Goal: Task Accomplishment & Management: Use online tool/utility

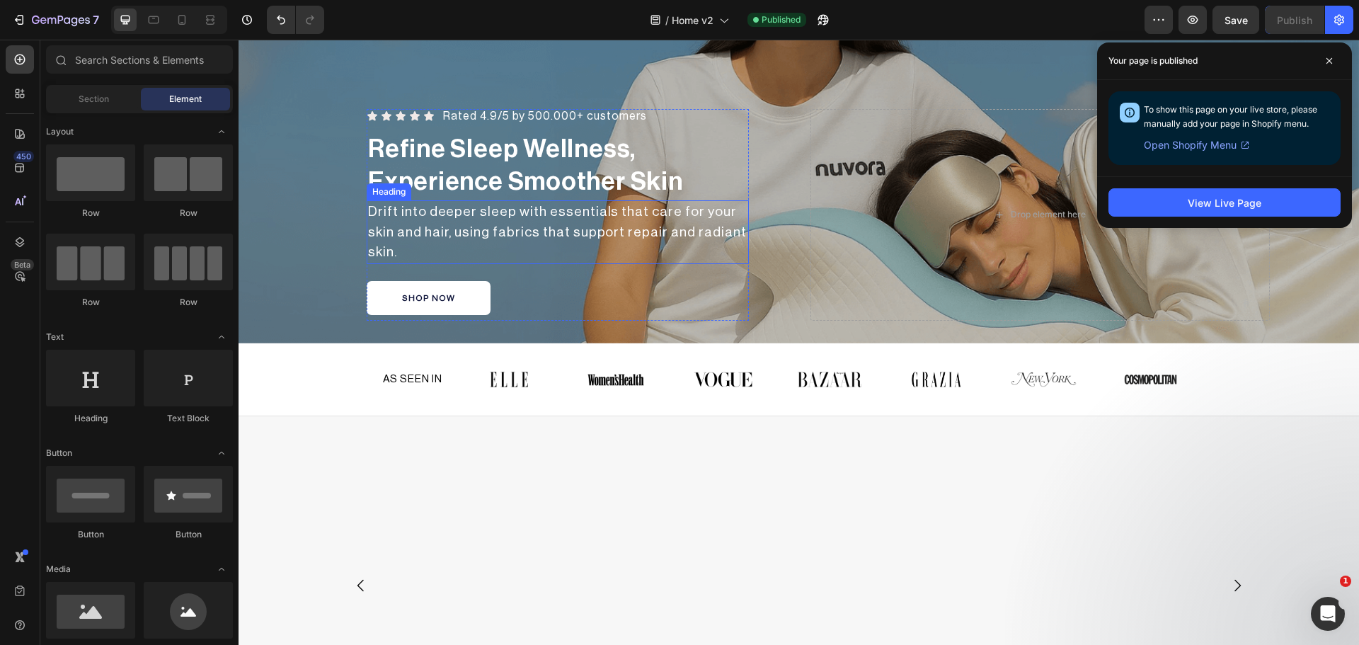
scroll to position [118, 0]
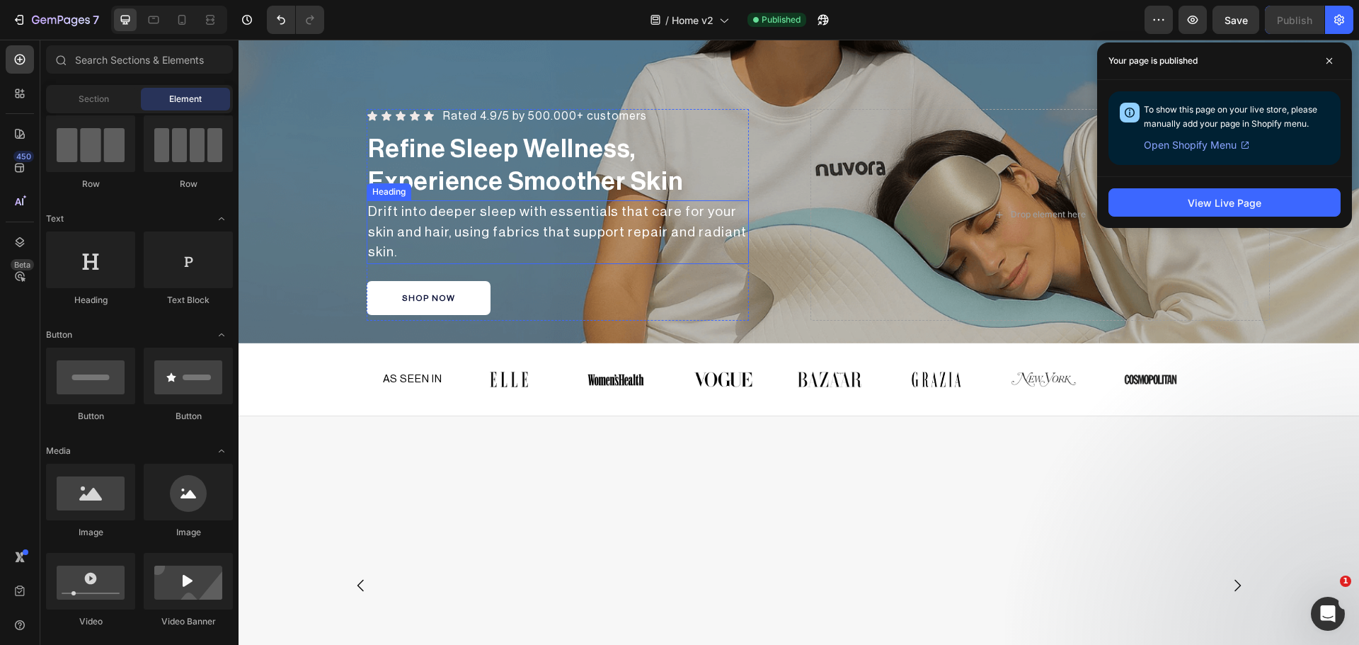
click at [524, 229] on h2 "Drift into deeper sleep with essentials that care for your skin and hair, using…" at bounding box center [558, 232] width 382 height 64
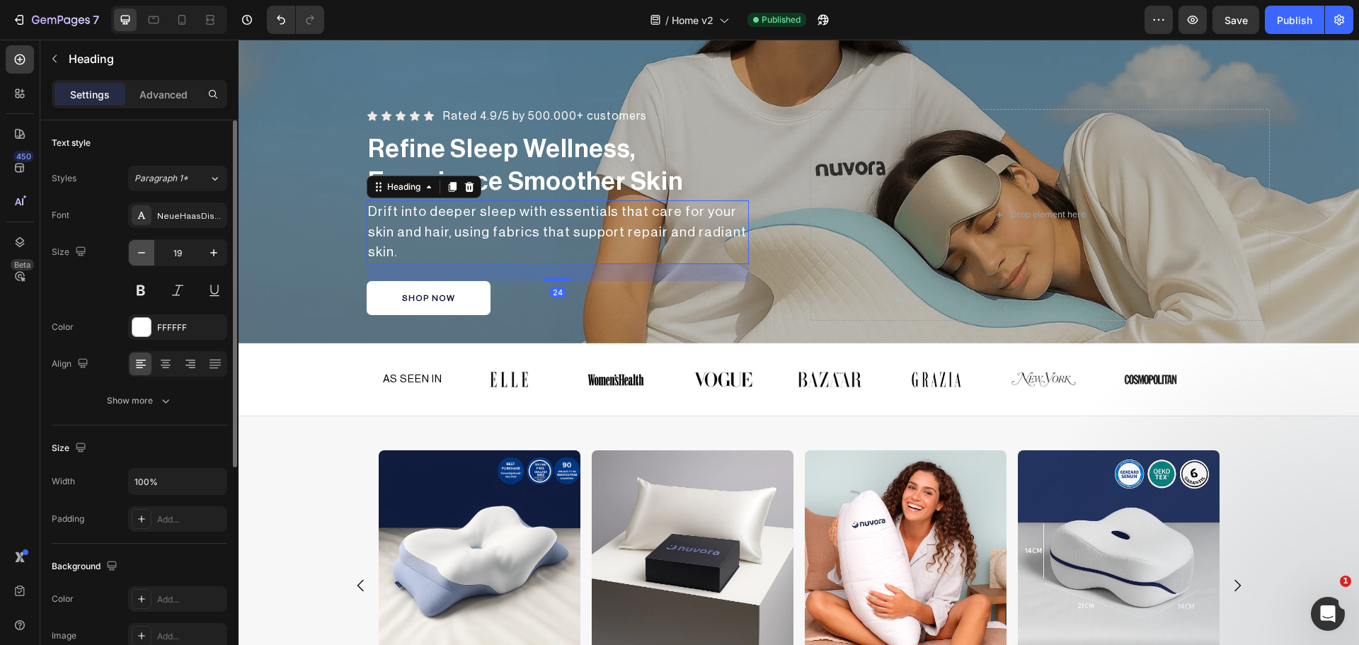
click at [140, 254] on icon "button" at bounding box center [141, 253] width 14 height 14
type input "18"
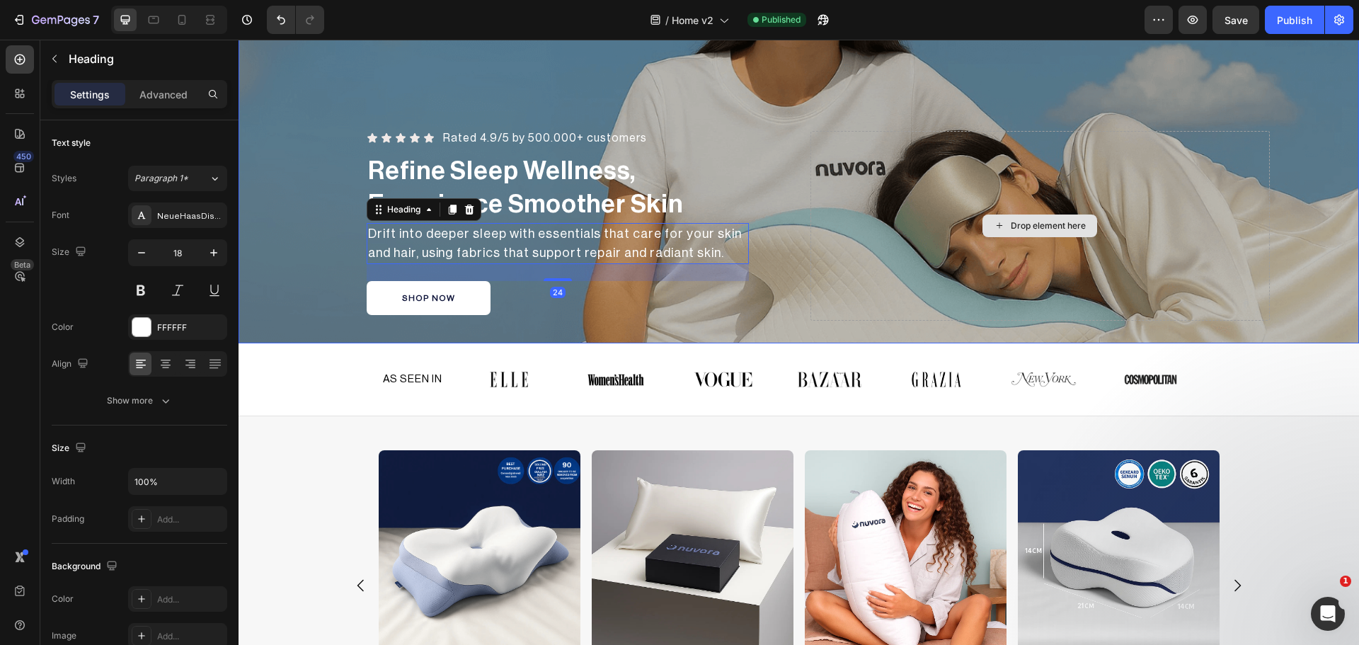
click at [915, 251] on div "Drop element here" at bounding box center [1039, 226] width 459 height 190
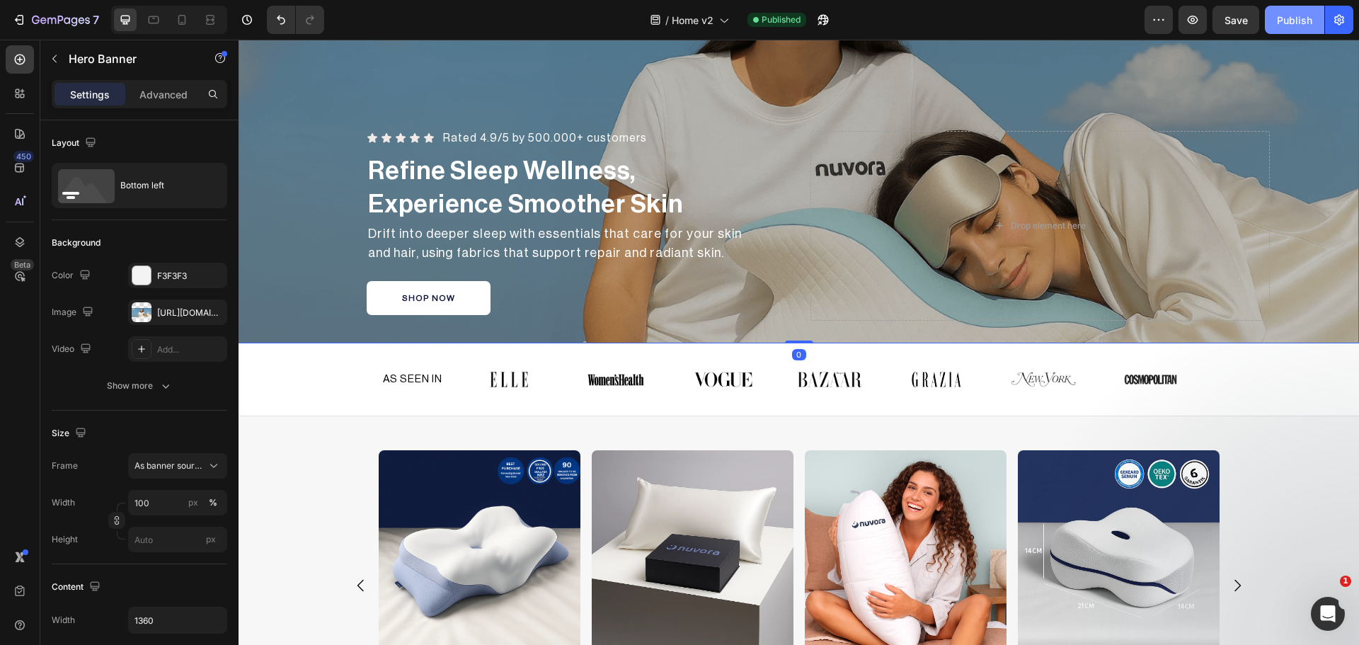
click at [1298, 15] on div "Publish" at bounding box center [1294, 20] width 35 height 15
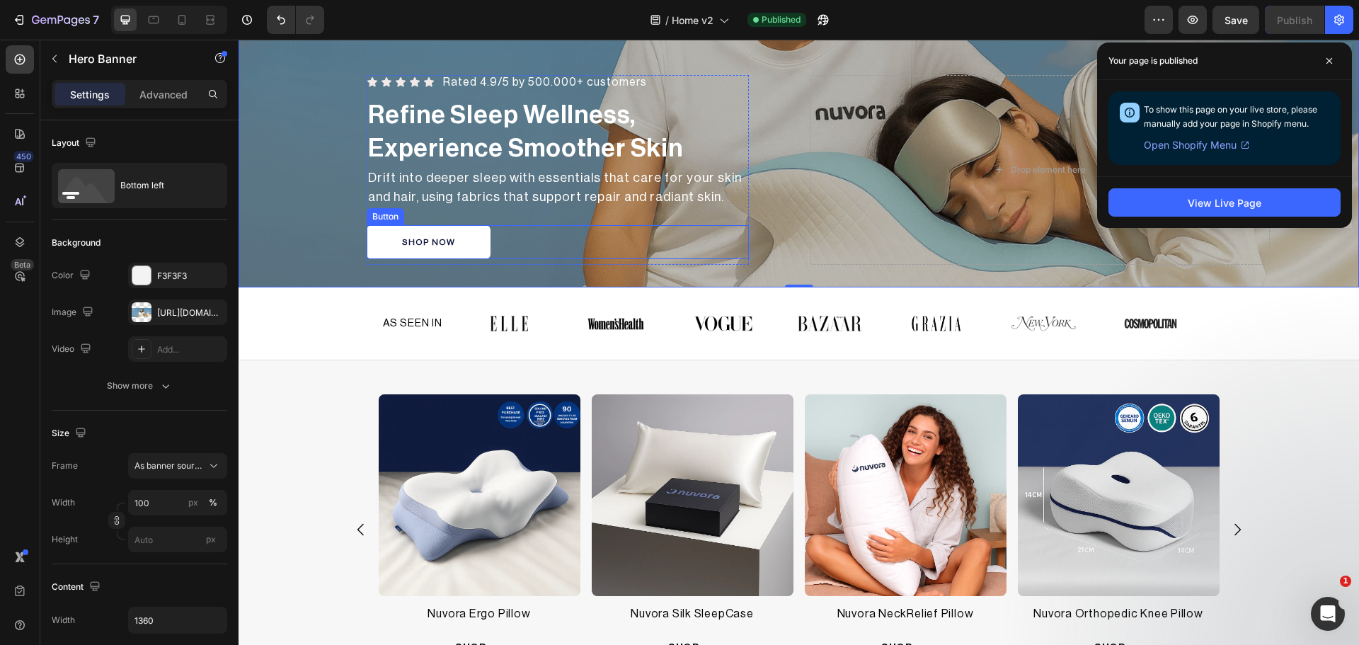
scroll to position [354, 0]
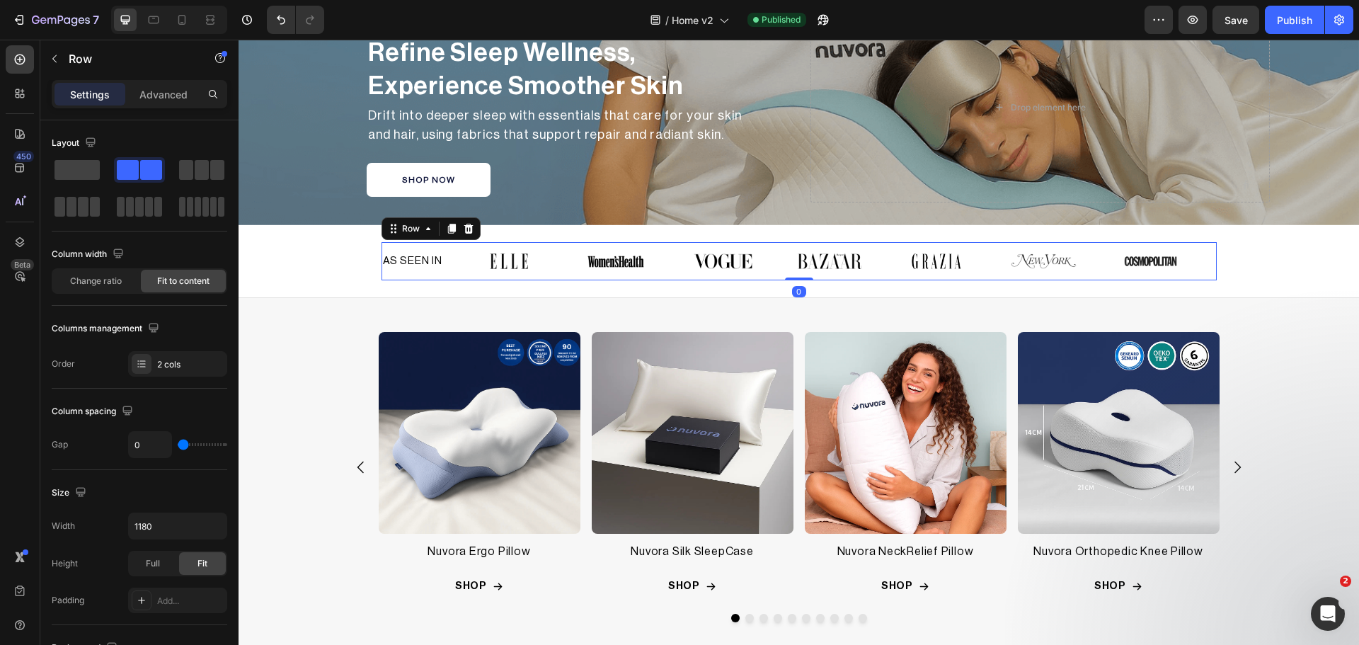
click at [435, 268] on div "AS SEEN IN Heading" at bounding box center [412, 261] width 63 height 38
click at [138, 101] on div "Advanced" at bounding box center [163, 94] width 71 height 23
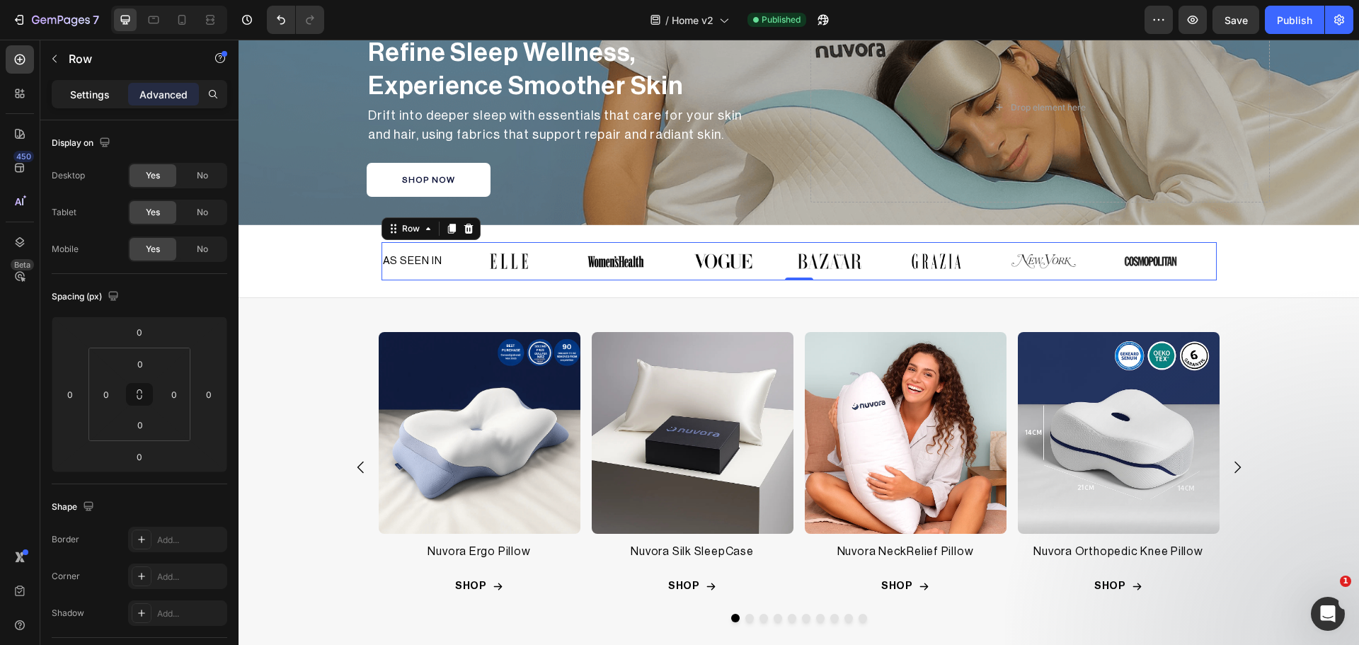
click at [87, 102] on div "Settings" at bounding box center [89, 94] width 71 height 23
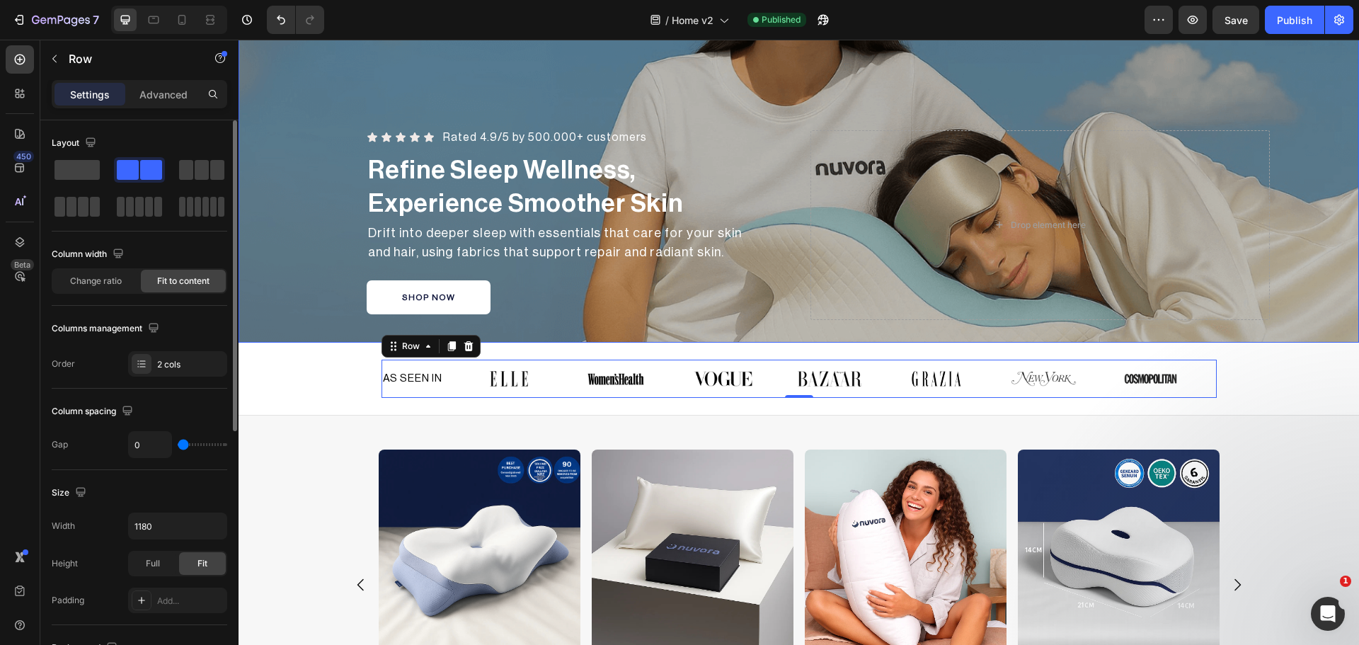
scroll to position [236, 0]
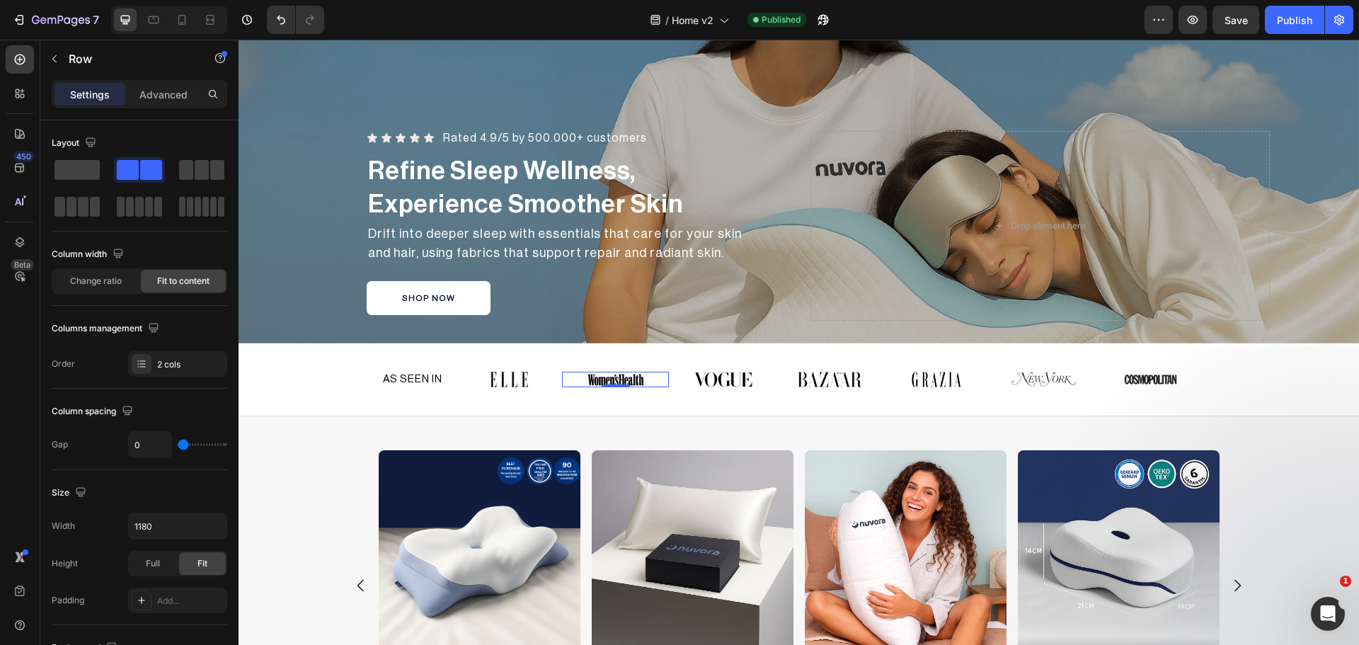
click at [562, 372] on div at bounding box center [615, 380] width 107 height 16
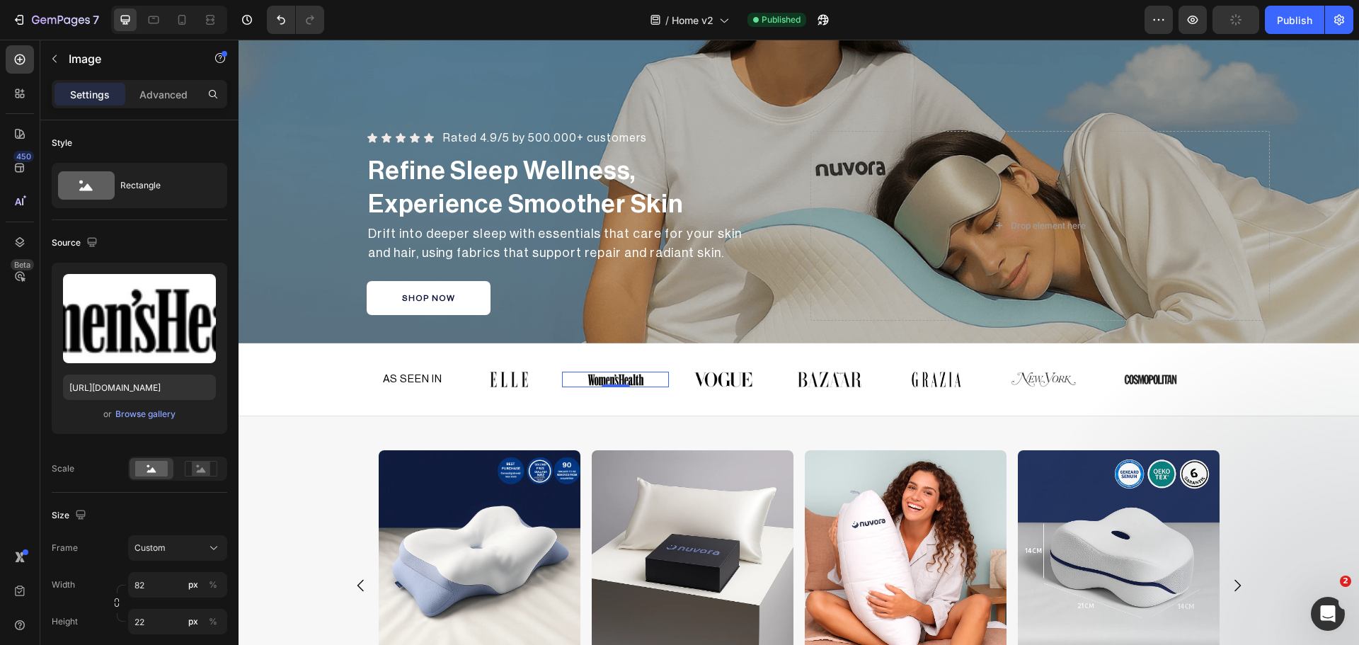
click at [602, 375] on img at bounding box center [616, 380] width 58 height 16
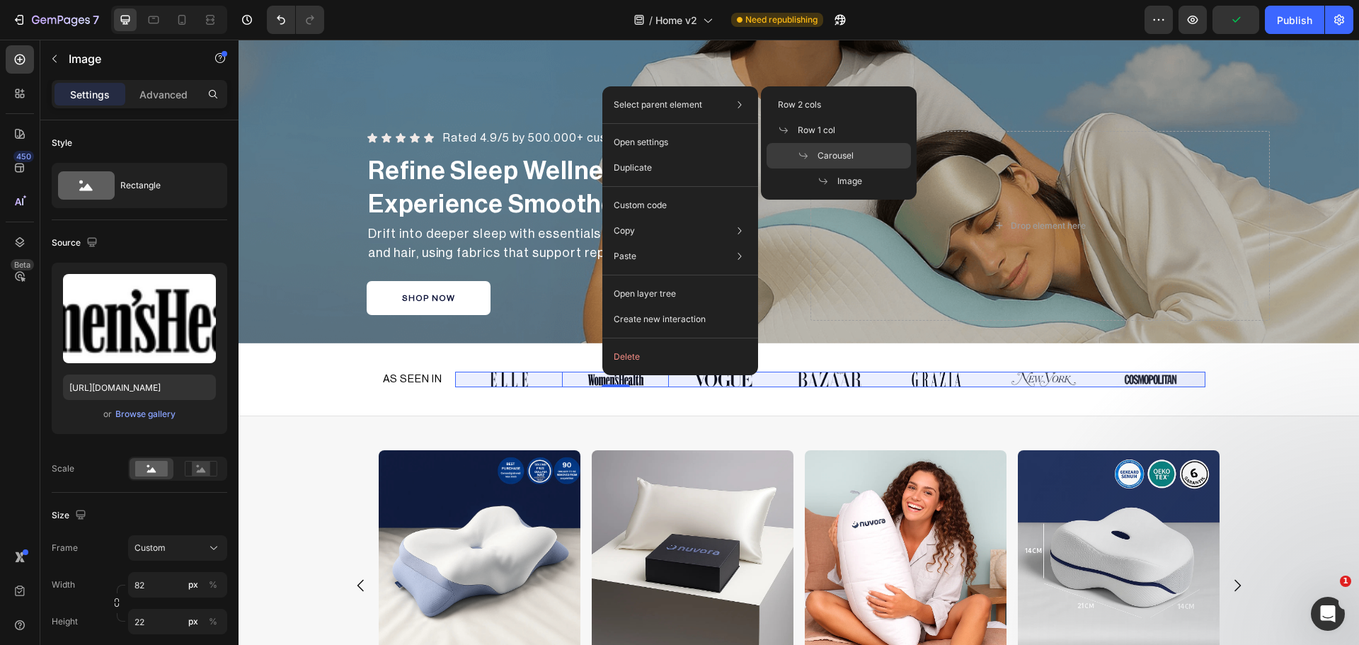
click at [829, 168] on div "Carousel" at bounding box center [839, 180] width 144 height 25
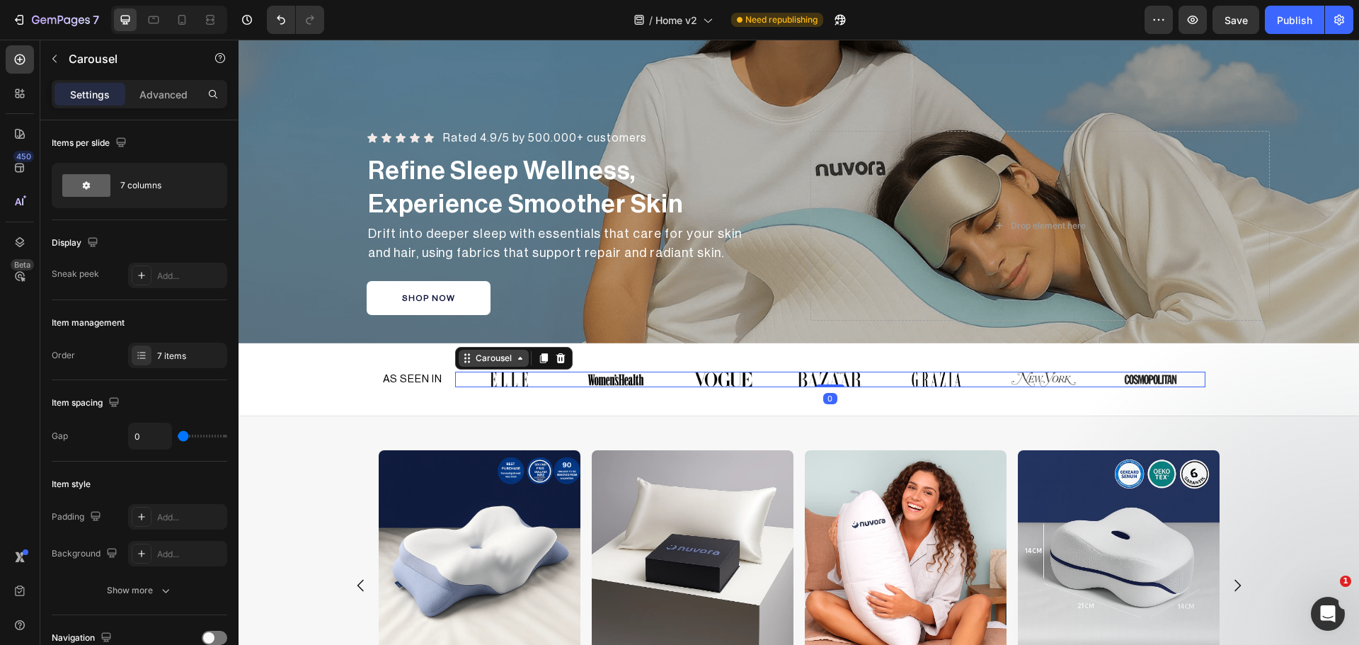
click at [489, 352] on div "Carousel" at bounding box center [494, 358] width 42 height 13
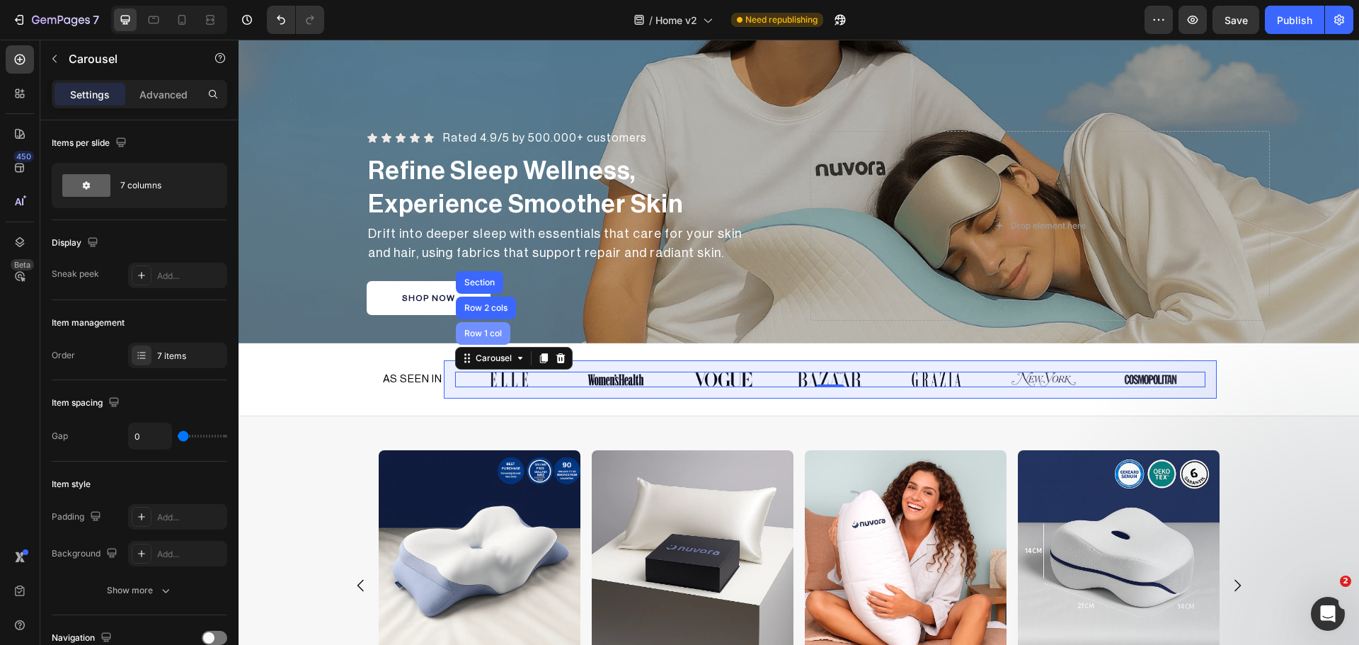
click at [478, 331] on div "Row 1 col" at bounding box center [482, 333] width 43 height 8
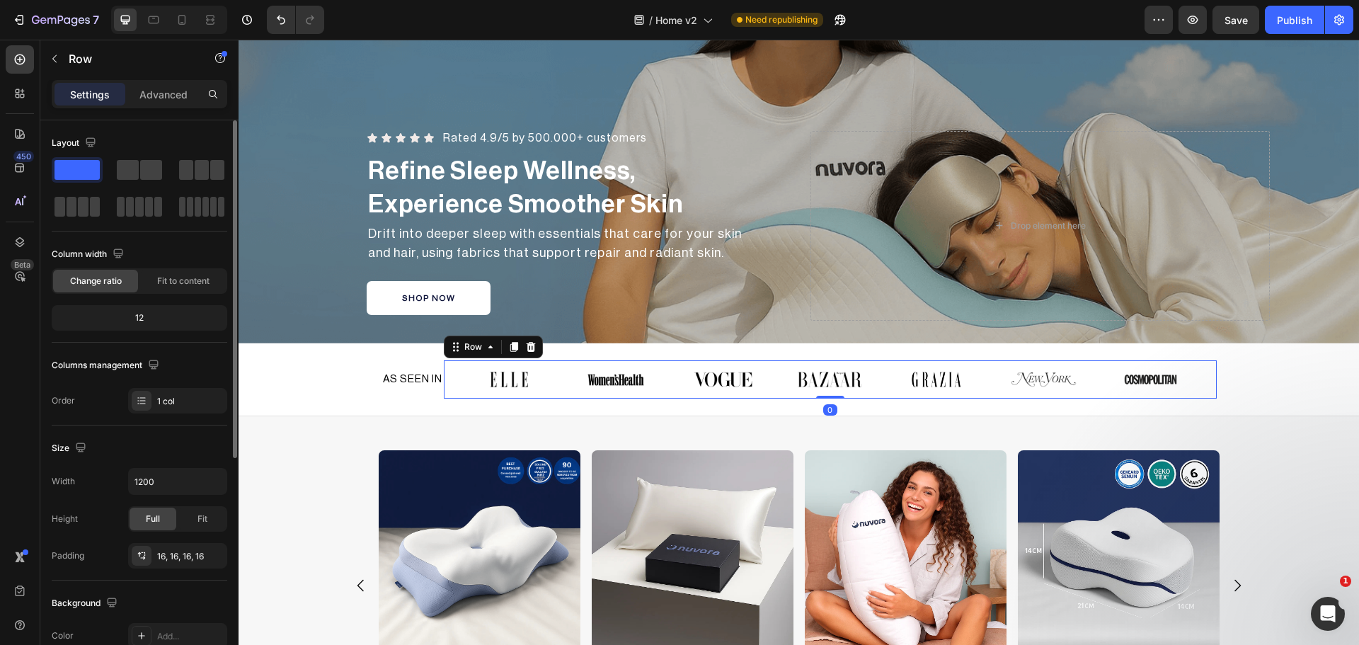
drag, startPoint x: 151, startPoint y: 91, endPoint x: 147, endPoint y: 154, distance: 63.2
click at [151, 92] on p "Advanced" at bounding box center [163, 94] width 48 height 15
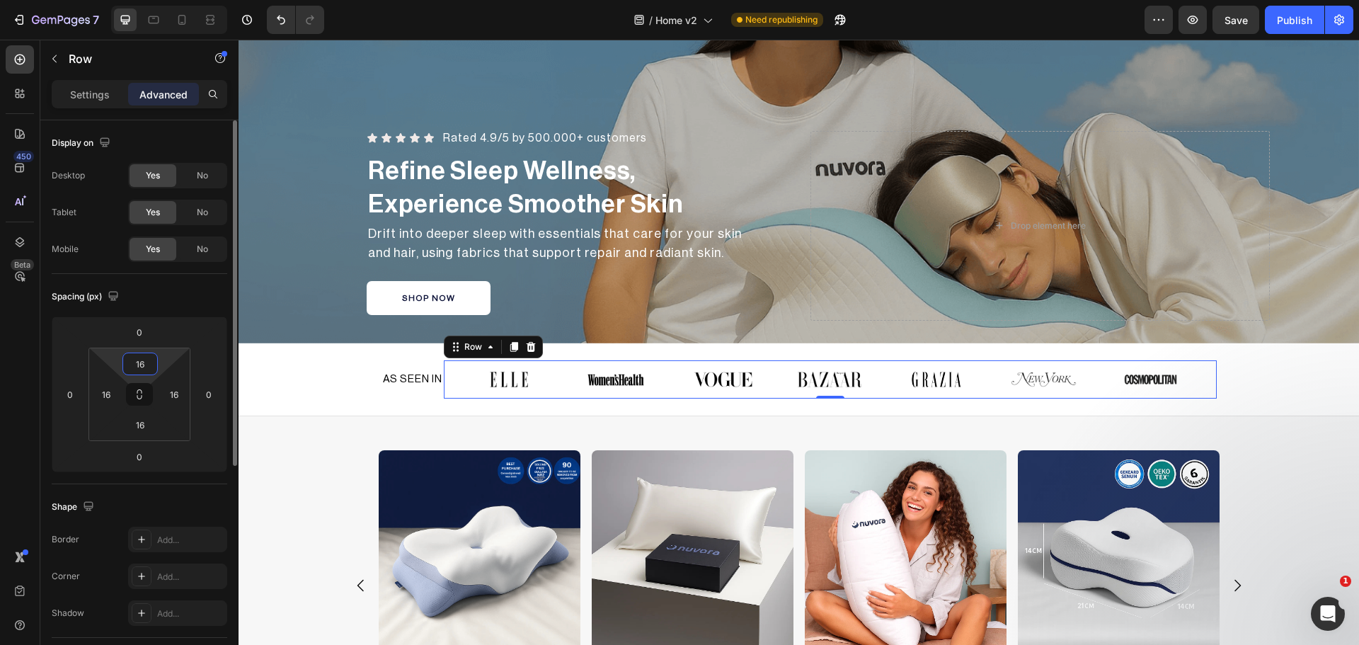
click at [142, 360] on input "16" at bounding box center [140, 363] width 28 height 21
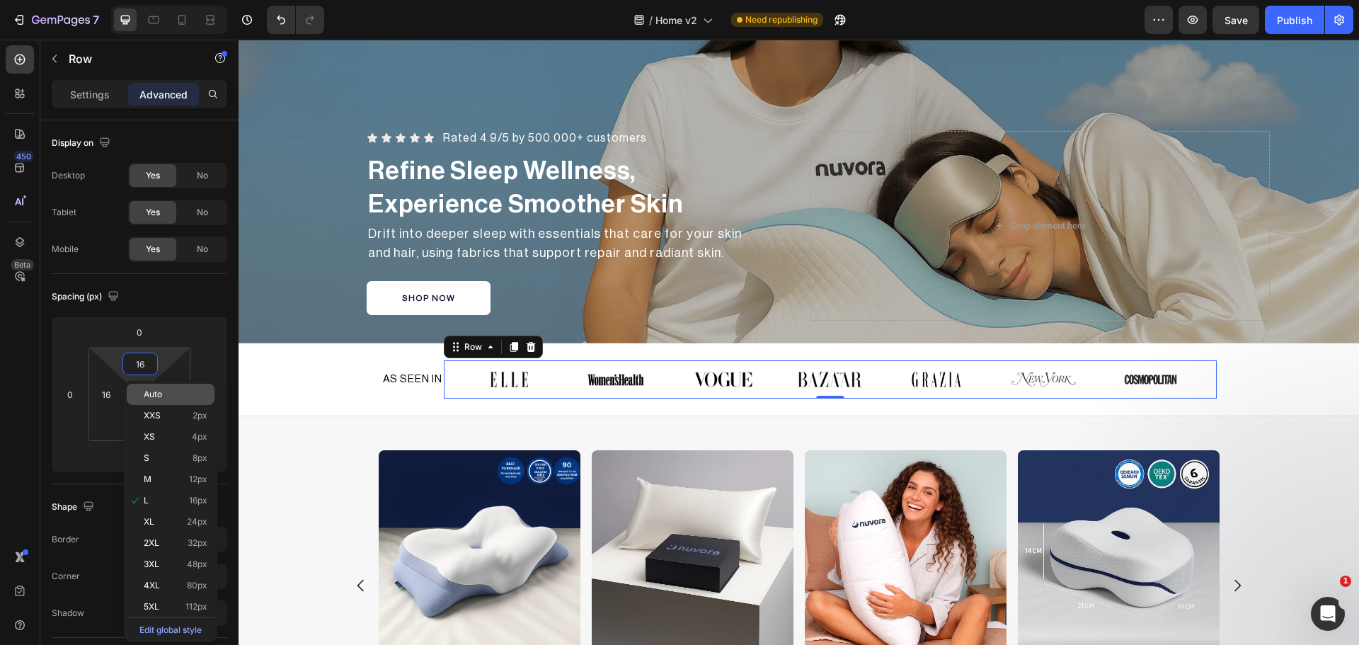
click at [149, 400] on div "Auto" at bounding box center [171, 394] width 88 height 21
type input "Auto"
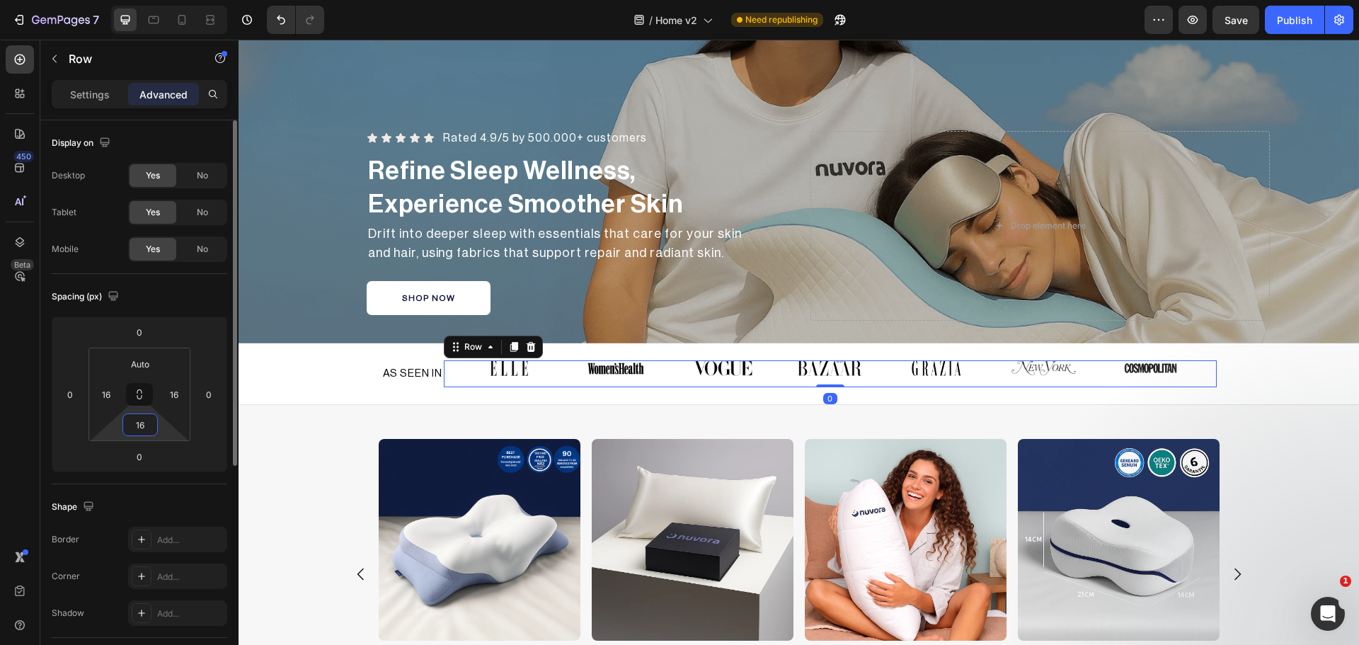
click at [139, 417] on input "16" at bounding box center [140, 424] width 28 height 21
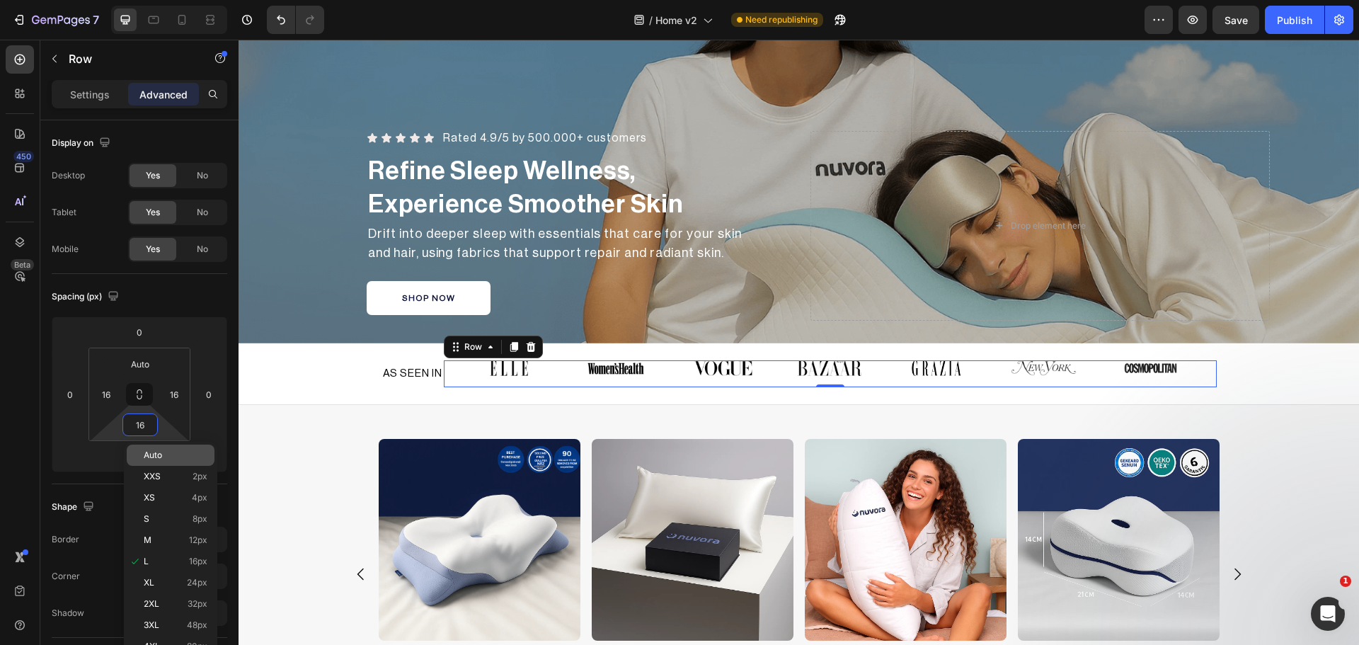
click at [143, 455] on div "Auto" at bounding box center [171, 454] width 88 height 21
type input "Auto"
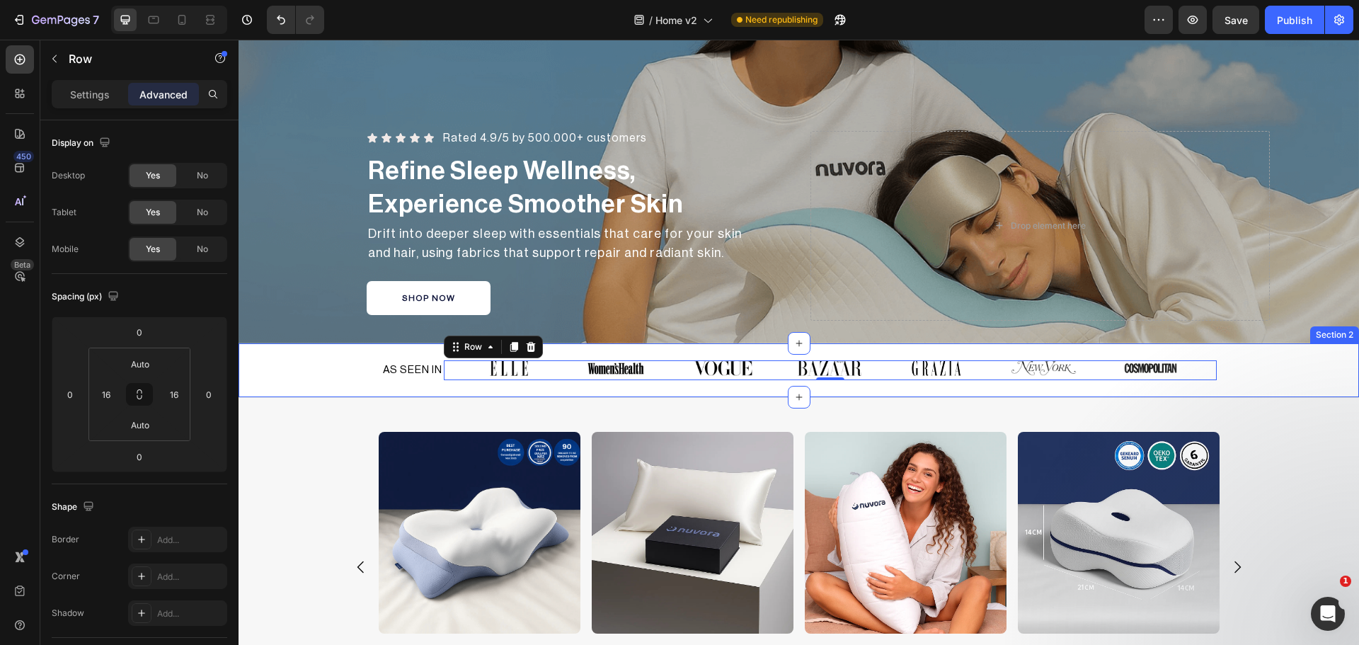
click at [1240, 355] on div "AS SEEN IN Heading Image Image Image Image Image Image Image Carousel Row 0 Row…" at bounding box center [799, 370] width 1120 height 54
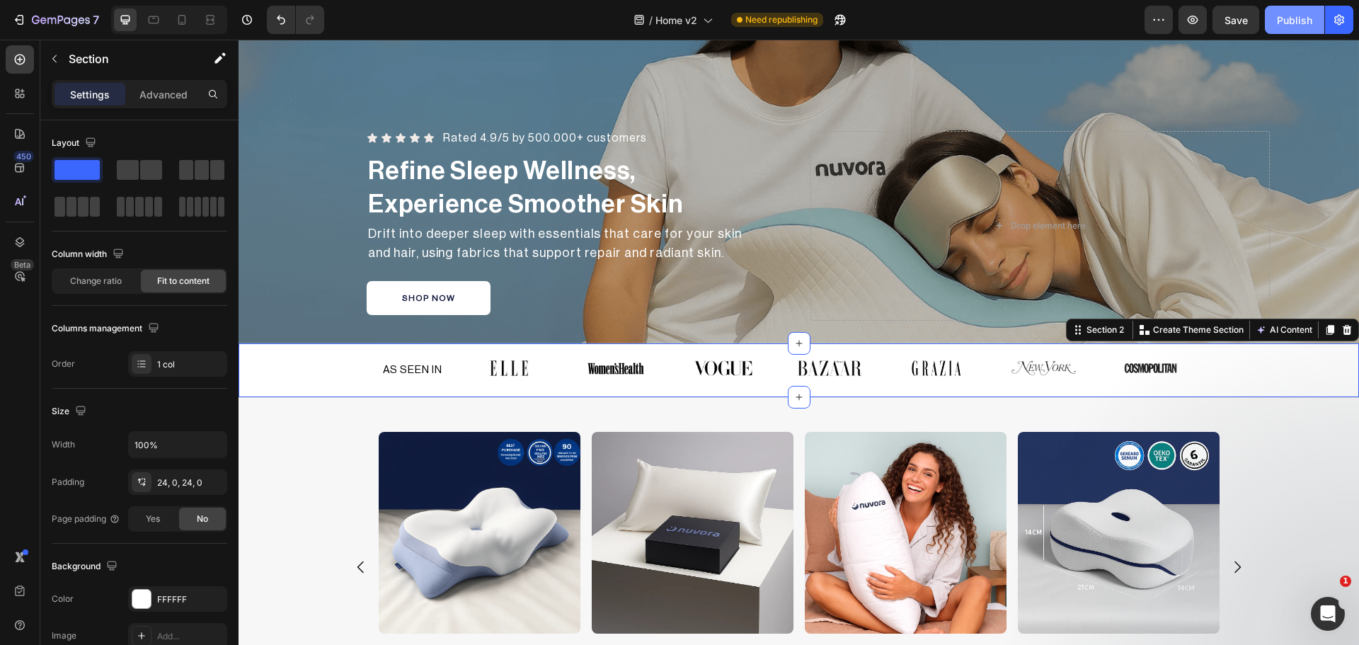
click at [1300, 15] on div "Publish" at bounding box center [1294, 20] width 35 height 15
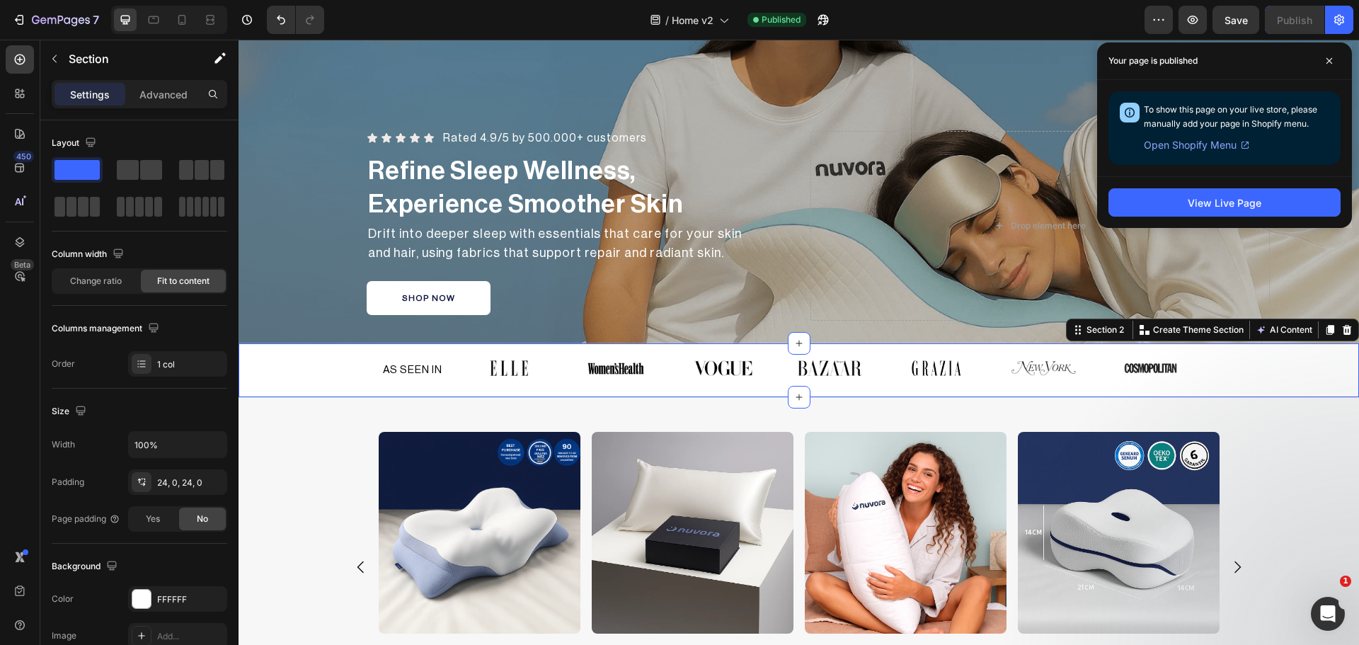
click at [550, 345] on div "AS SEEN IN Heading Image Image Image Image Image Image Image Carousel Row Row S…" at bounding box center [799, 370] width 1120 height 54
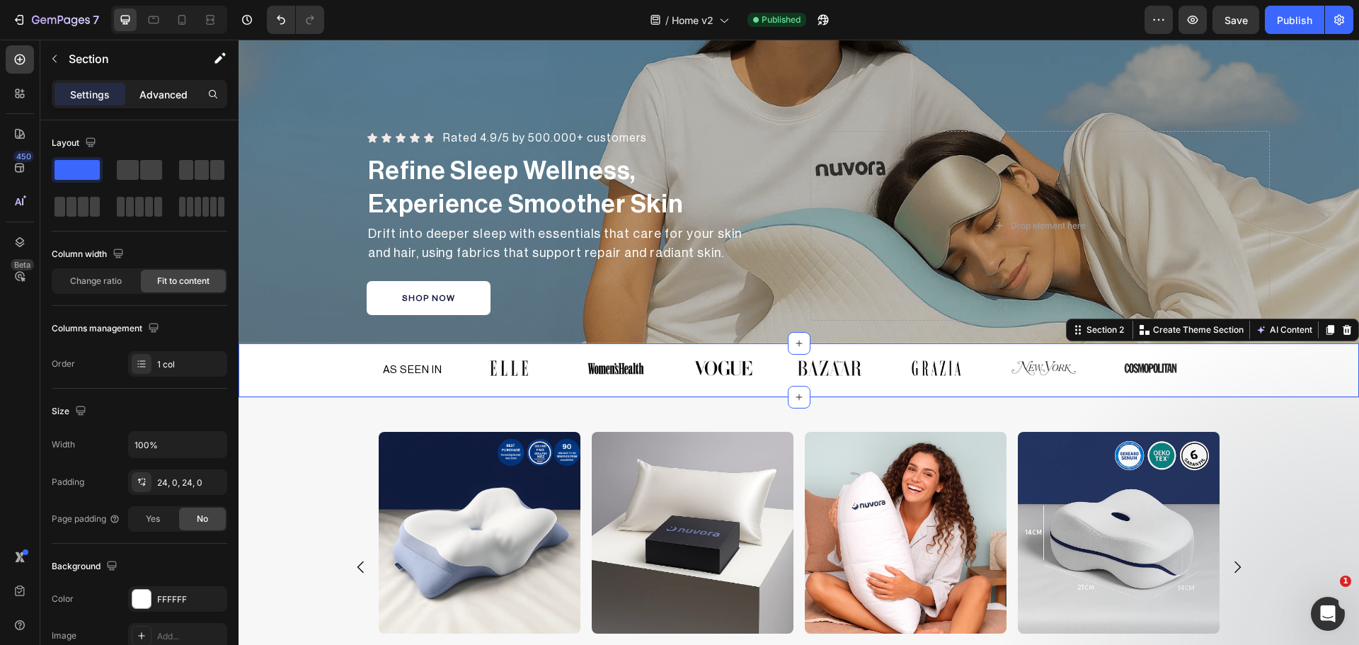
click at [179, 88] on p "Advanced" at bounding box center [163, 94] width 48 height 15
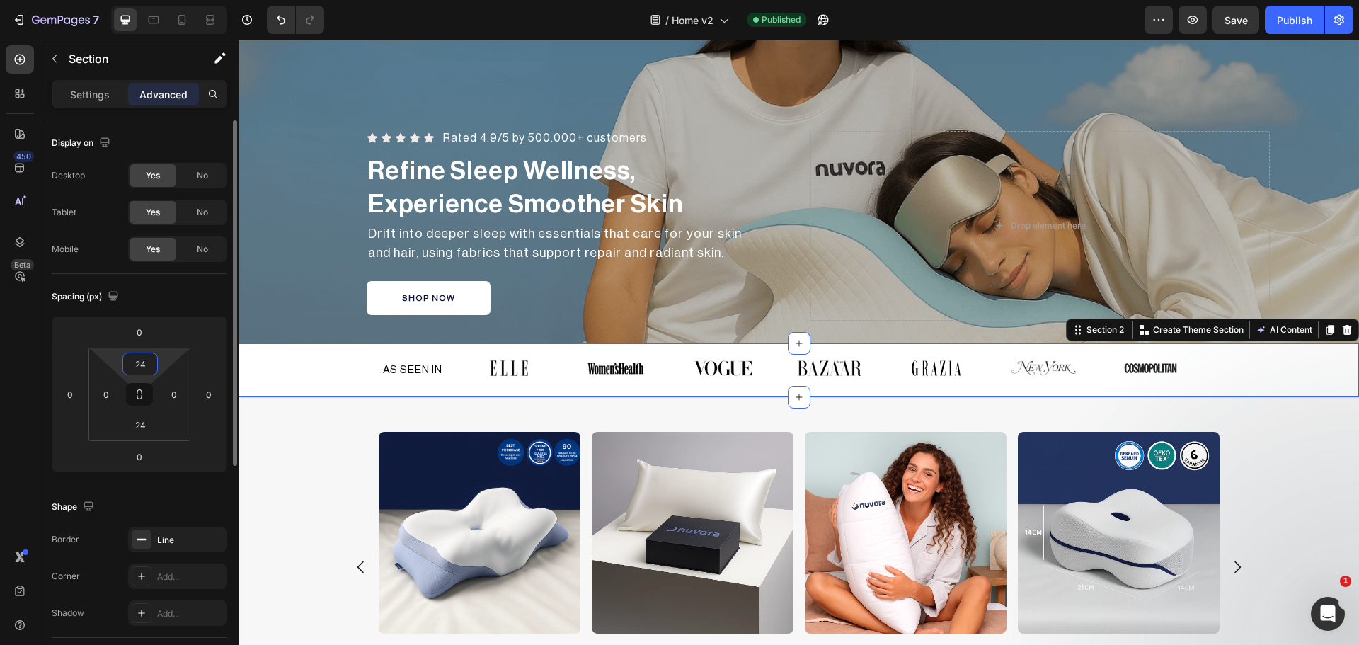
click at [143, 362] on input "24" at bounding box center [140, 363] width 28 height 21
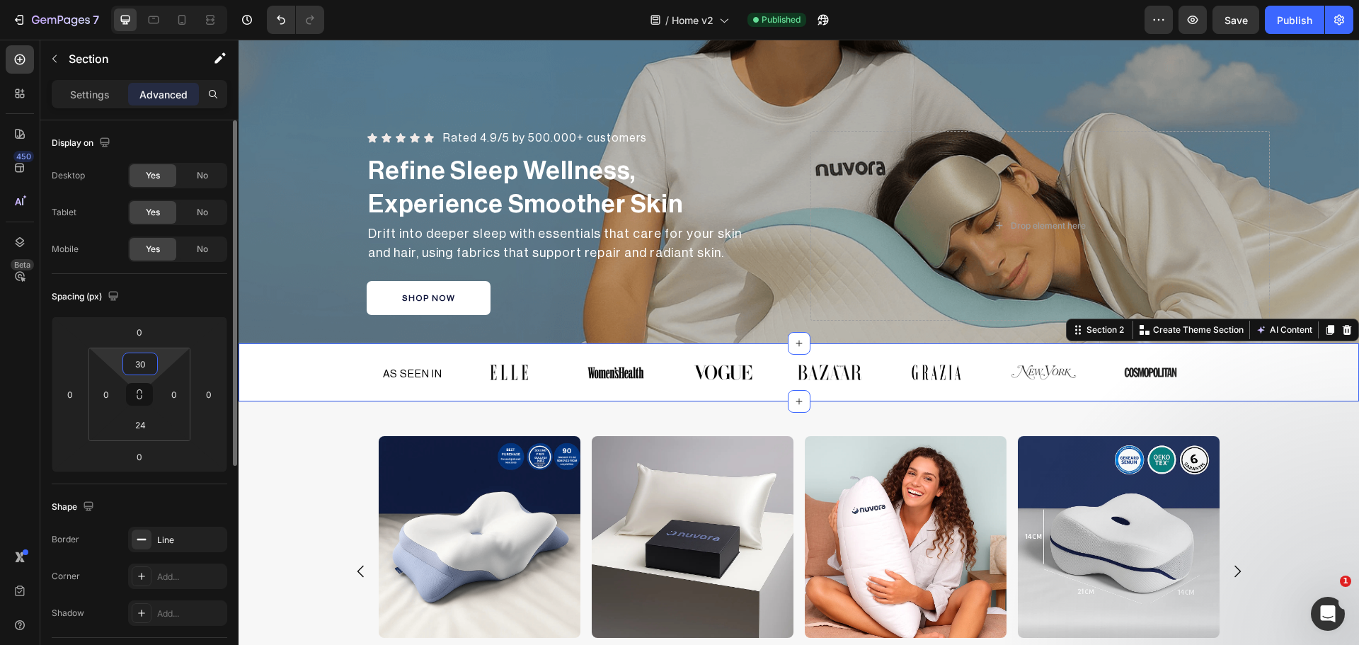
type input "30"
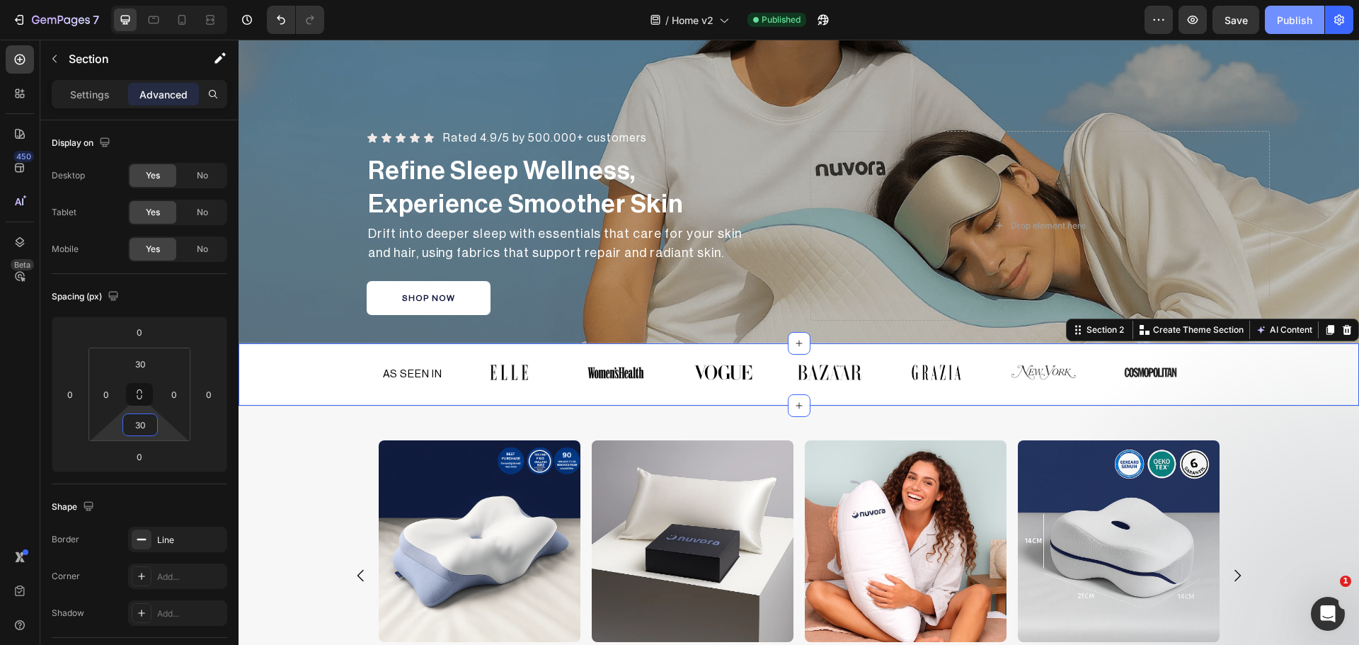
type input "30"
click at [1281, 13] on div "Publish" at bounding box center [1294, 20] width 35 height 15
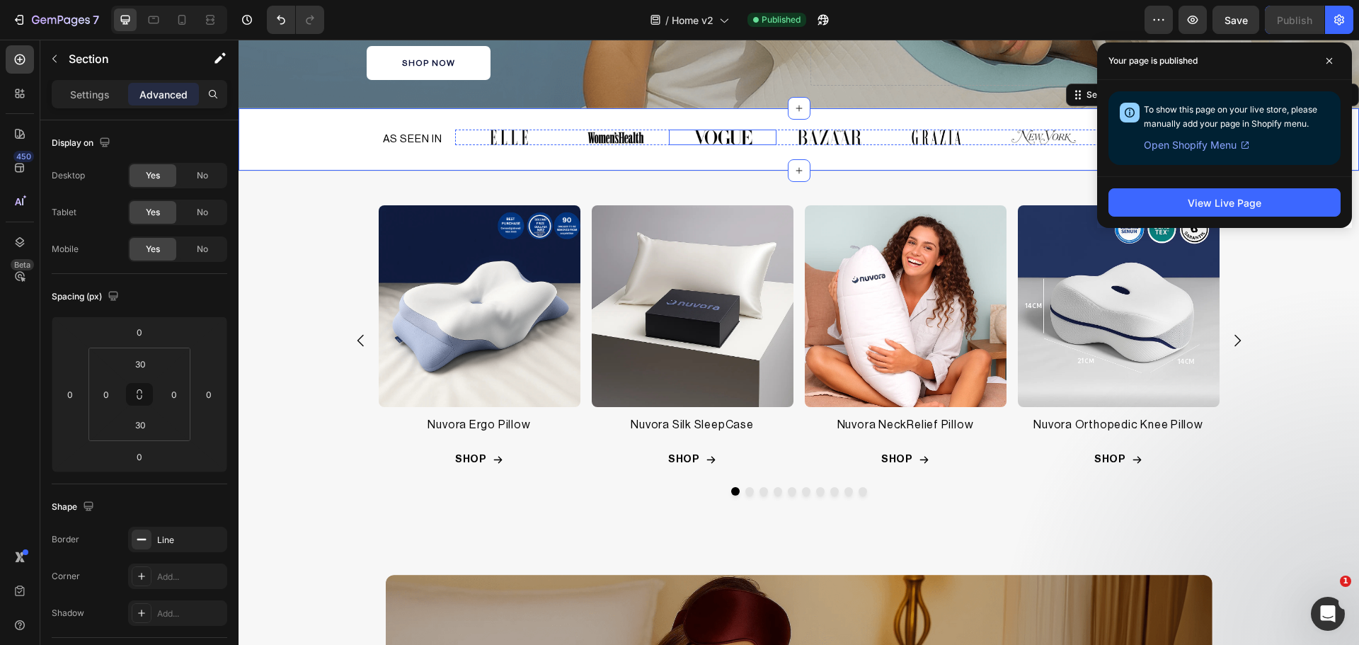
scroll to position [472, 0]
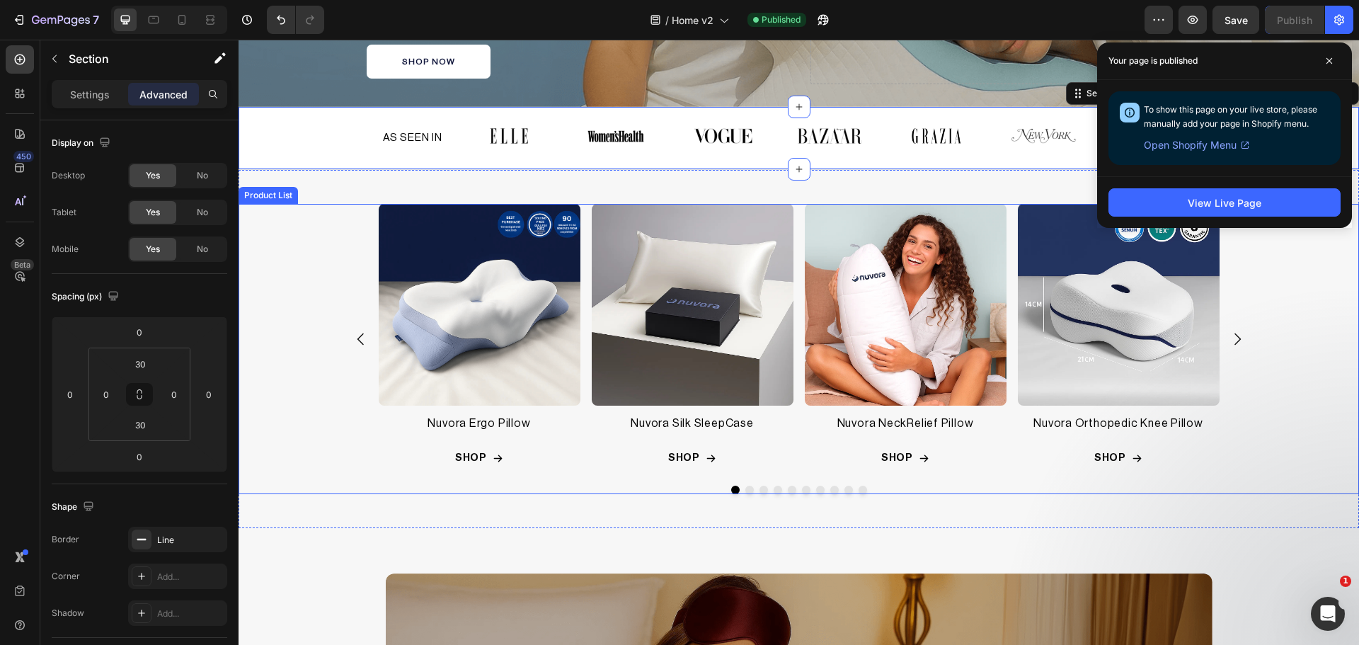
click at [583, 415] on div "Product Images Nuvora Ergo Pillow Product Title Row SHOP Add to Cart Row Row Pr…" at bounding box center [799, 339] width 841 height 271
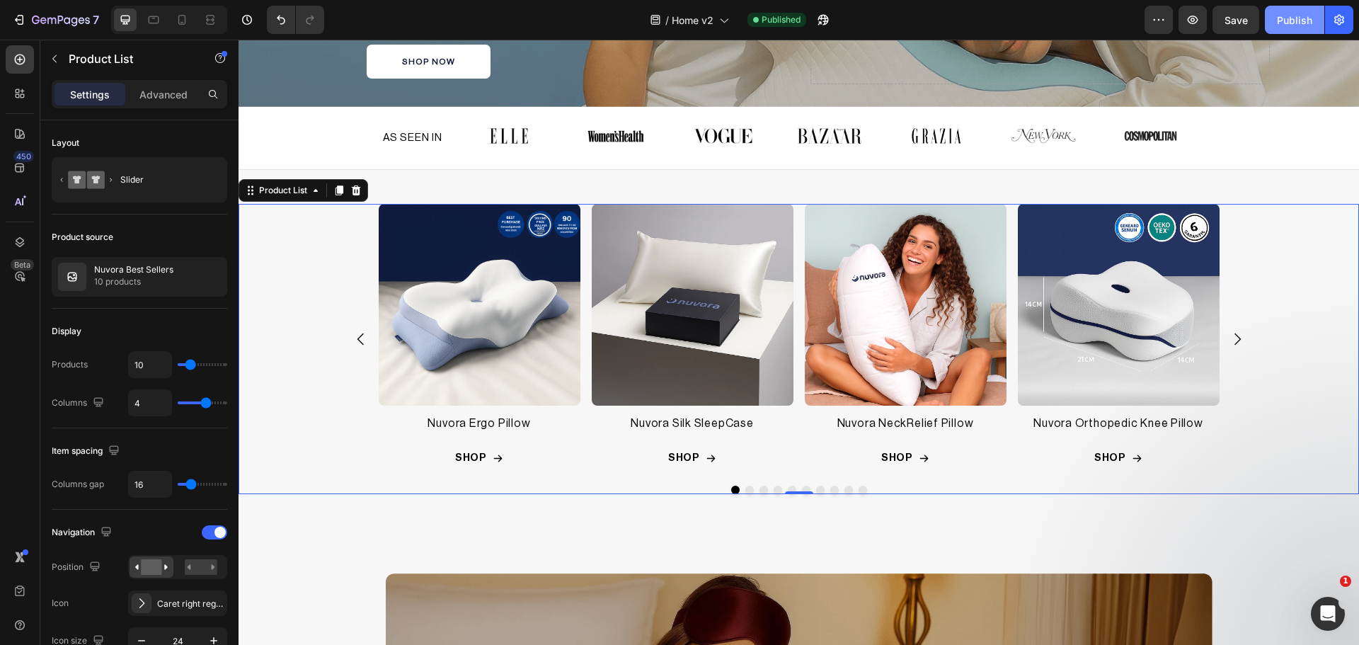
click at [1281, 15] on div "Publish" at bounding box center [1294, 20] width 35 height 15
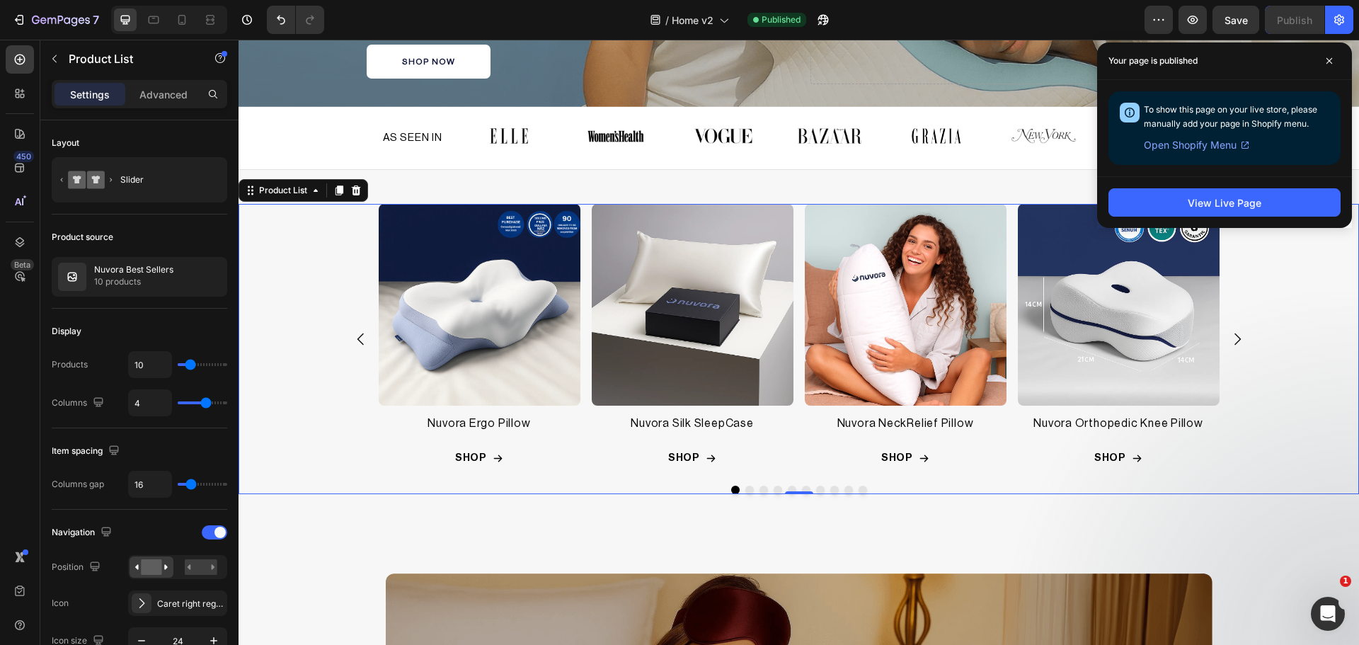
click at [1253, 430] on div "Product Images Nuvora Ergo Pillow Product Title Row SHOP Add to Cart Row Row Pr…" at bounding box center [799, 339] width 920 height 271
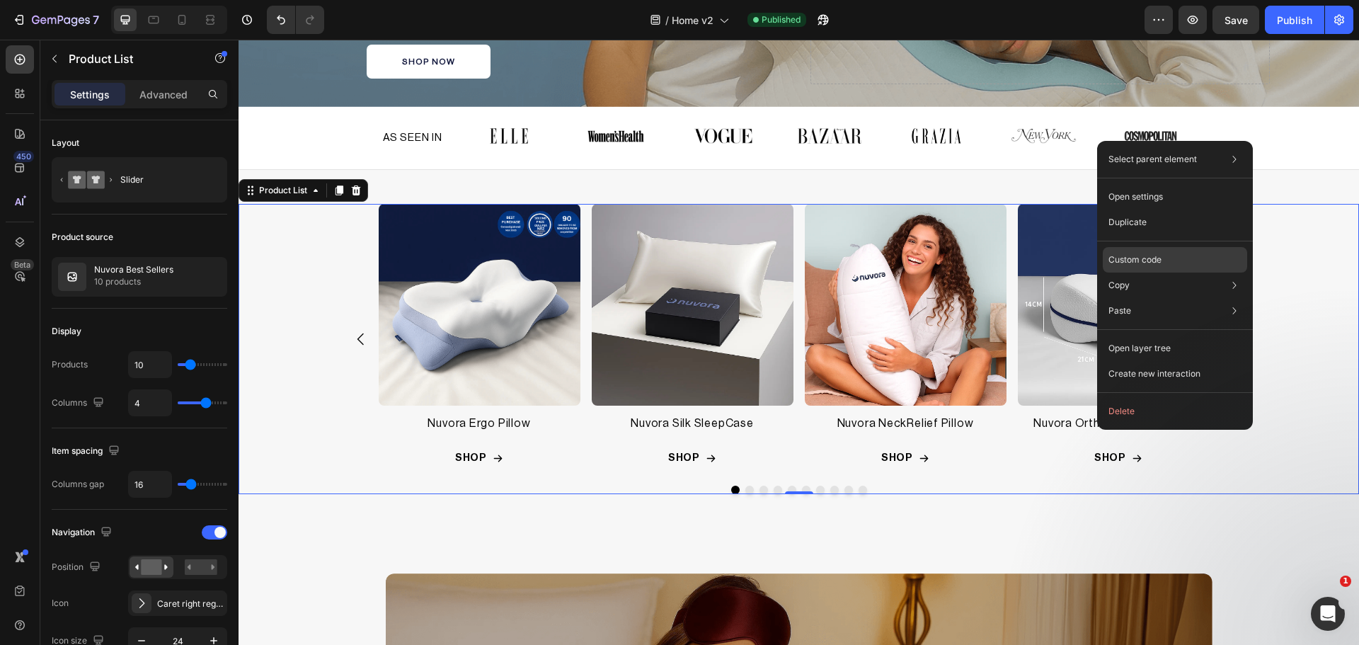
click at [1159, 265] on p "Custom code" at bounding box center [1134, 259] width 53 height 13
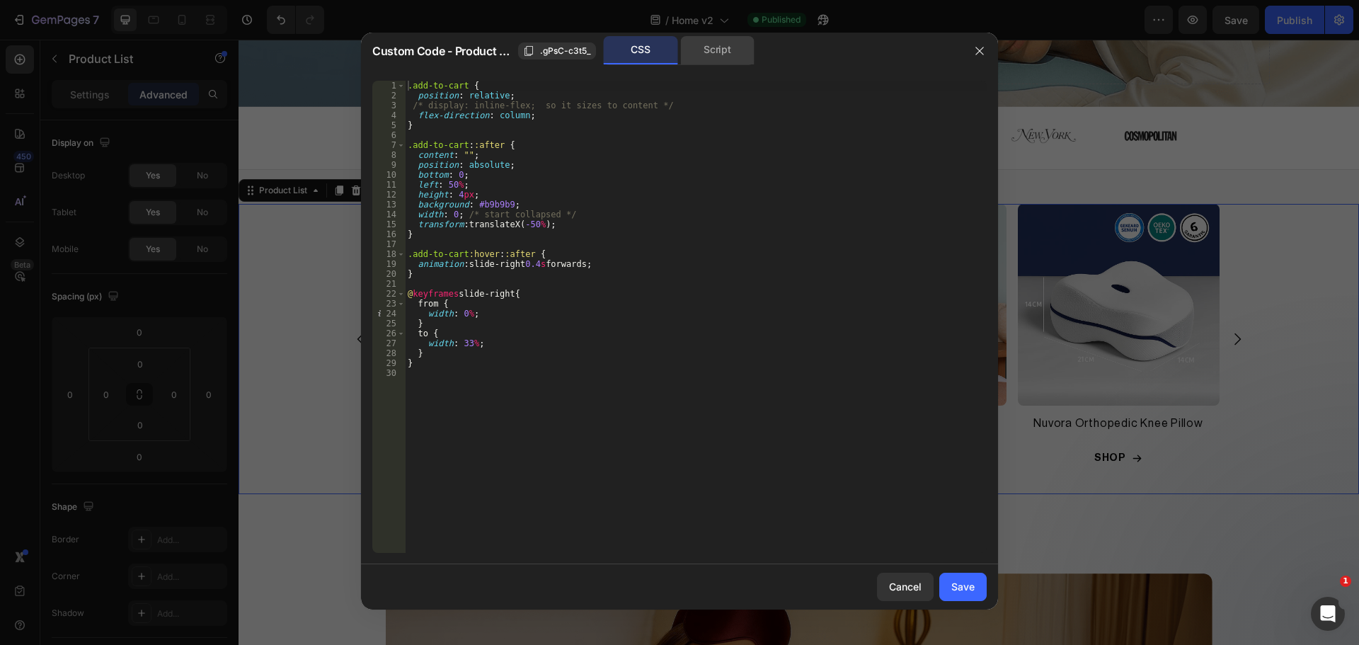
click at [702, 52] on div "Script" at bounding box center [717, 50] width 74 height 28
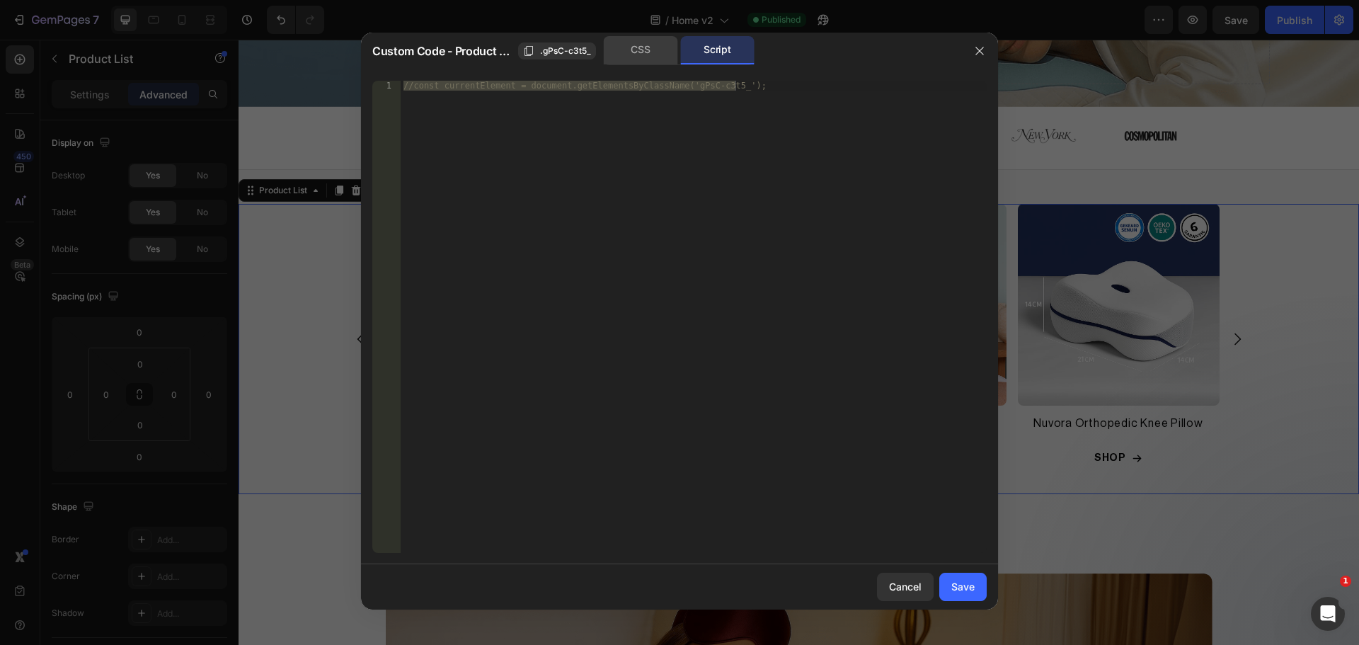
click at [636, 52] on div "CSS" at bounding box center [641, 50] width 74 height 28
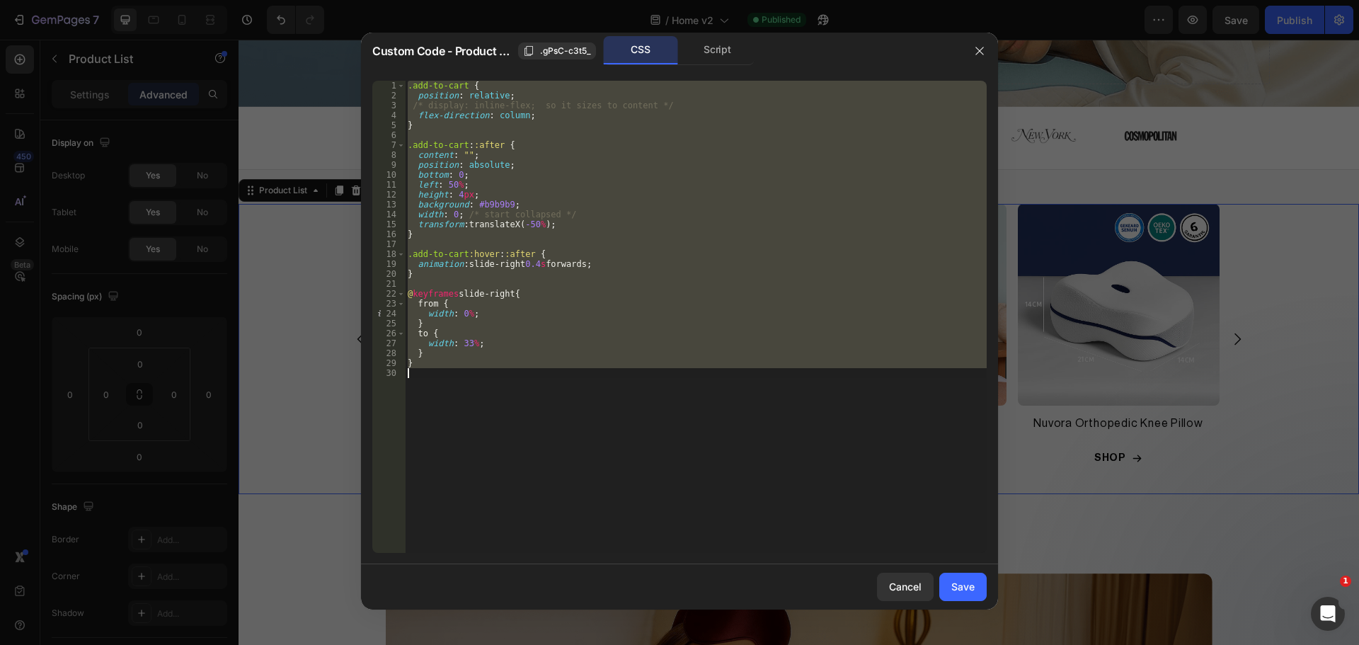
click at [551, 364] on div ".add-to-cart { position : relative ; /* display: inline-flex; so it sizes to co…" at bounding box center [696, 317] width 582 height 472
type textarea "}"
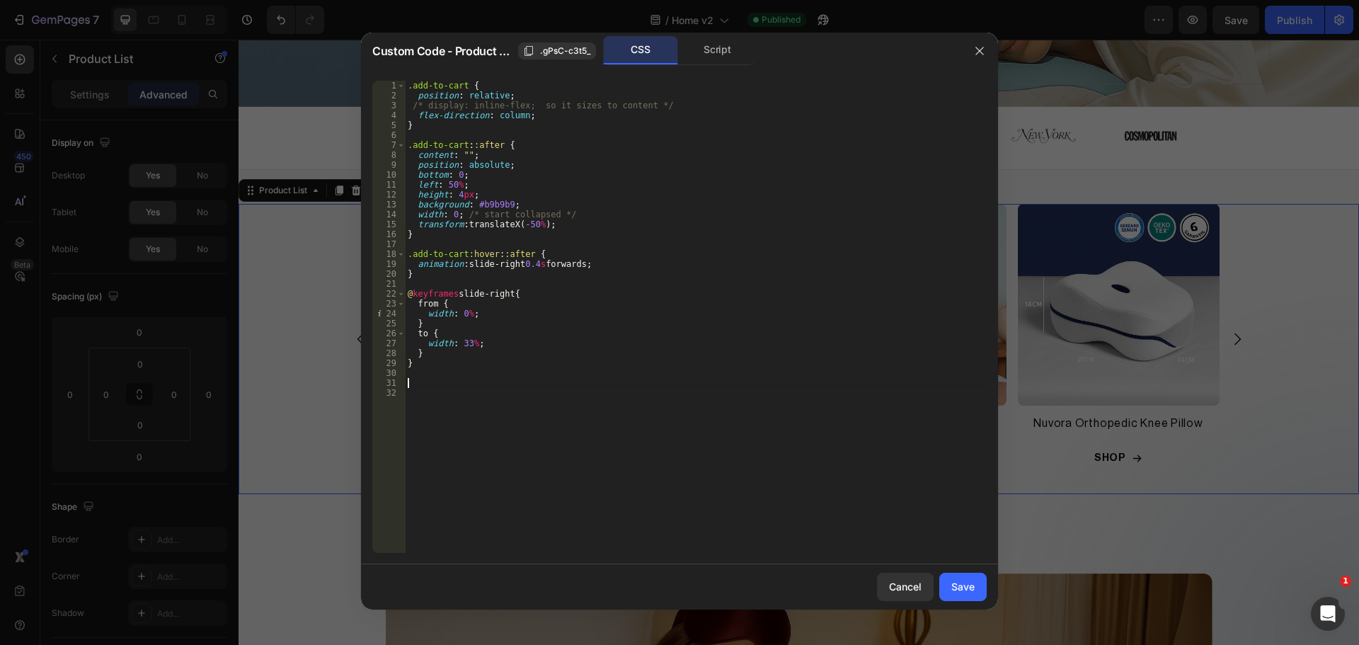
paste textarea
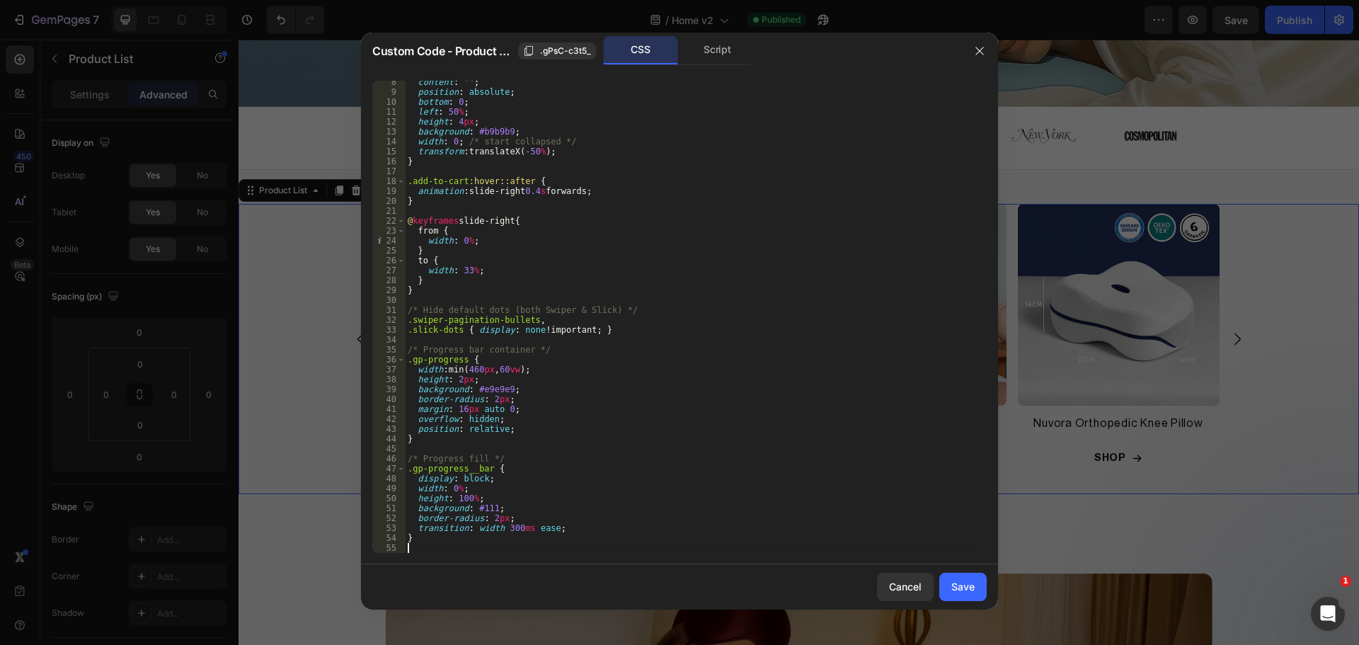
scroll to position [73, 0]
click at [972, 586] on div "Save" at bounding box center [962, 586] width 23 height 15
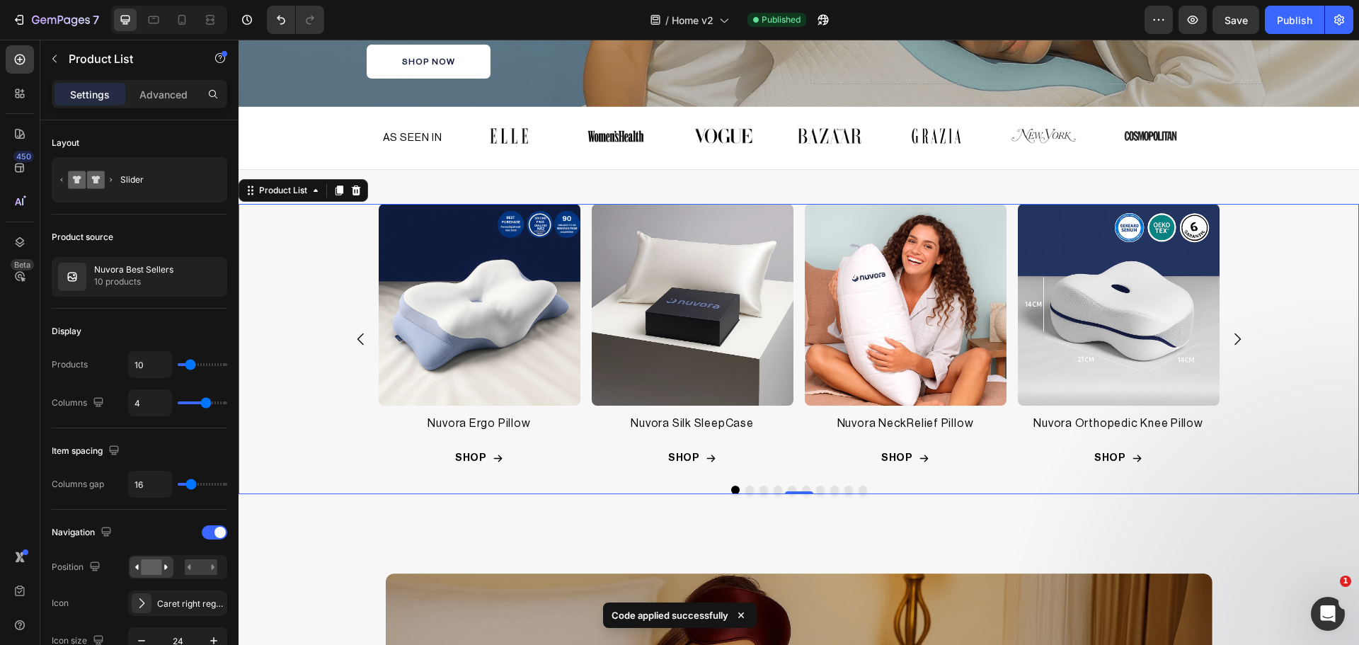
click at [1279, 310] on div "Product Images Nuvora Ergo Pillow Product Title Row SHOP Add to Cart Row Row Pr…" at bounding box center [799, 349] width 1120 height 290
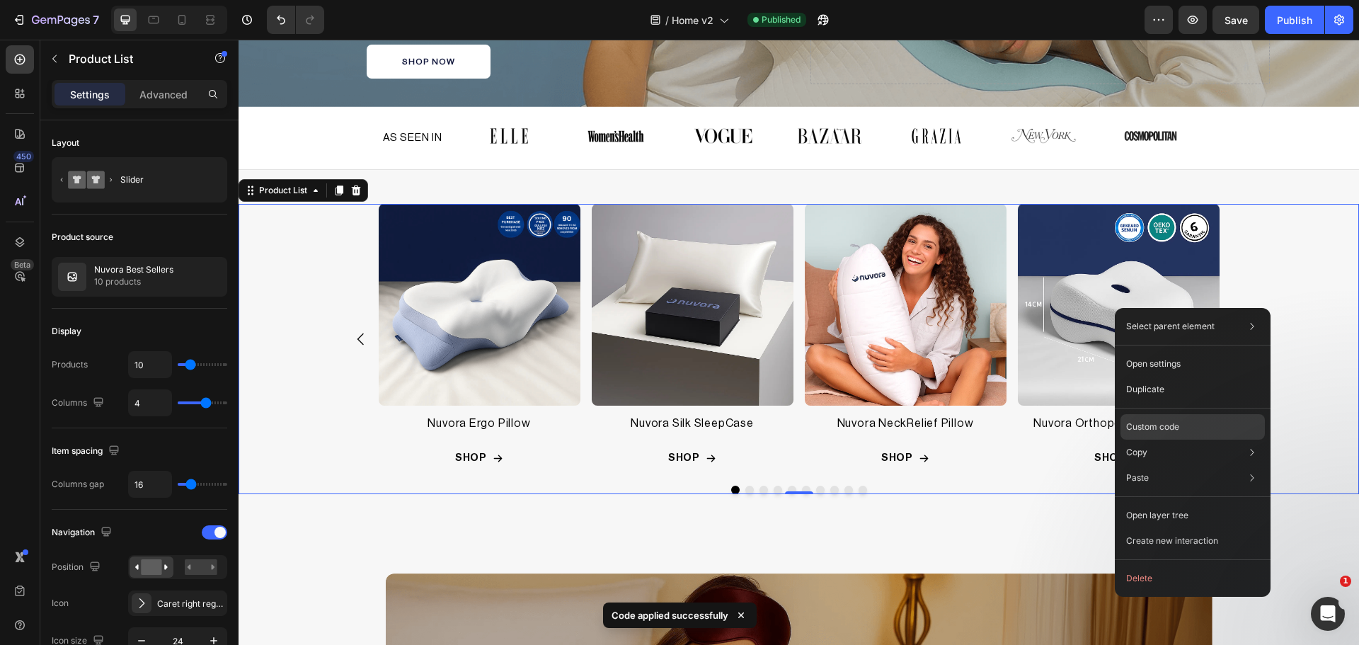
click at [1175, 421] on p "Custom code" at bounding box center [1152, 426] width 53 height 13
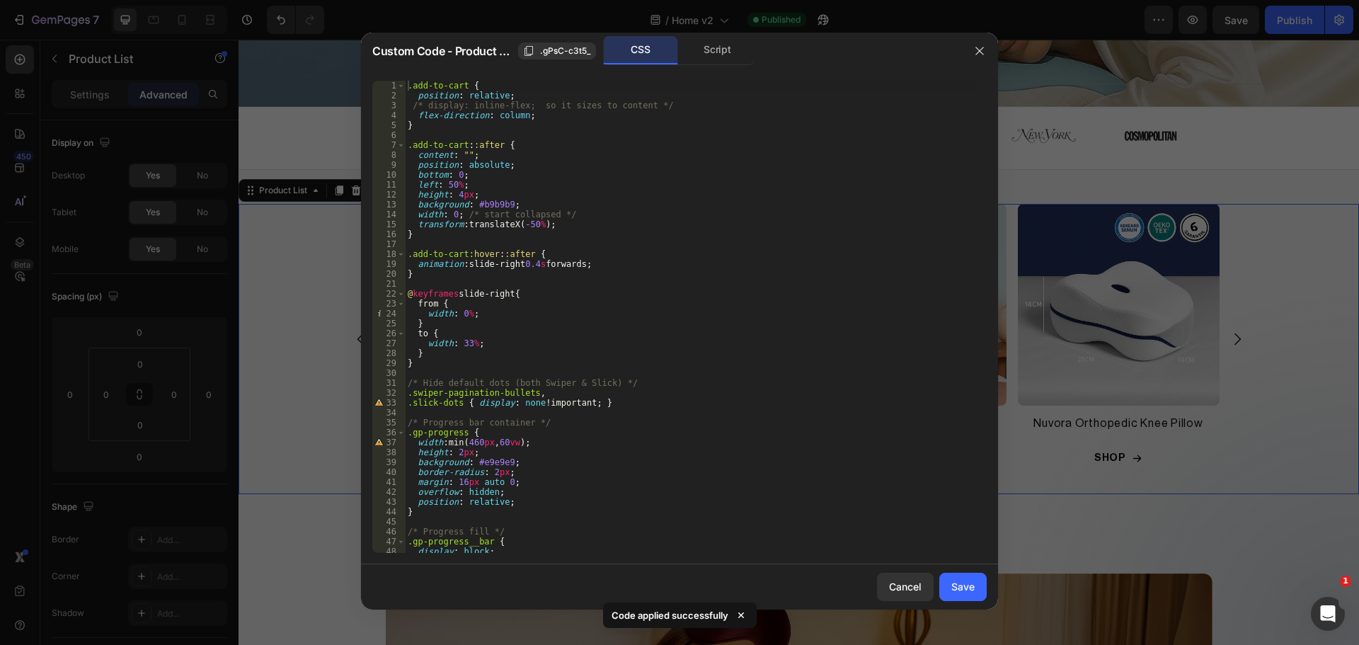
scroll to position [83, 0]
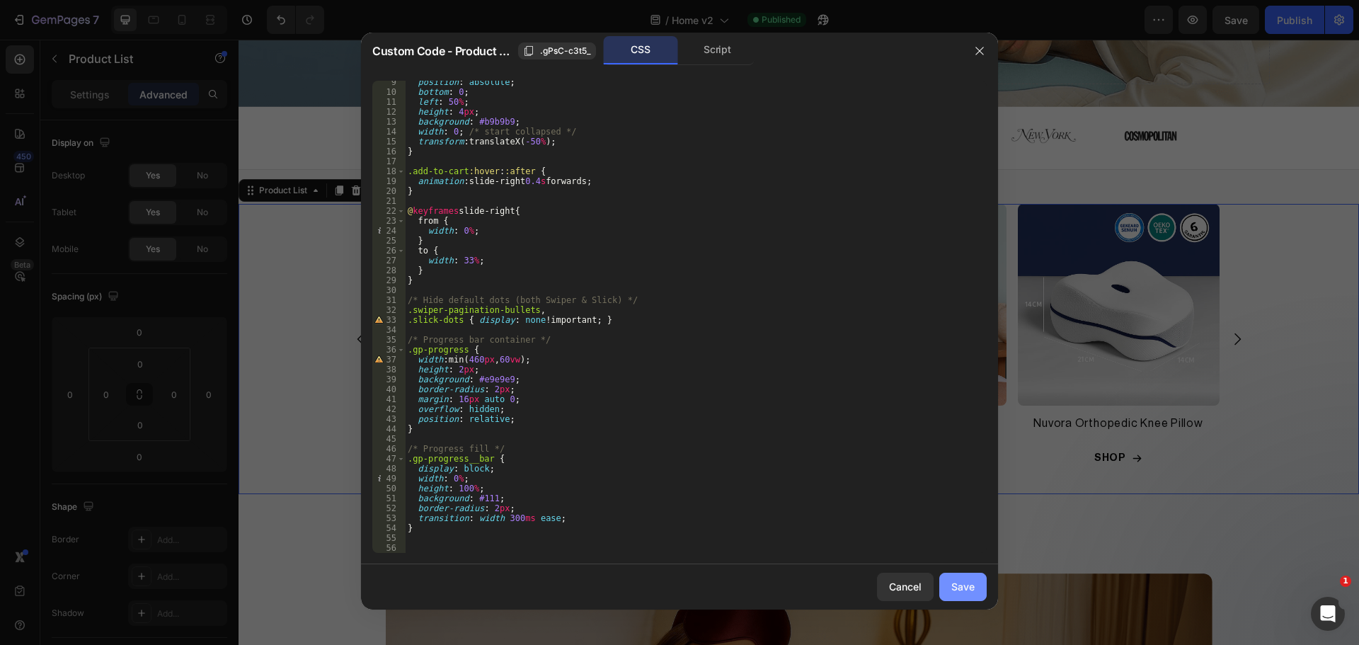
click at [971, 585] on div "Save" at bounding box center [962, 586] width 23 height 15
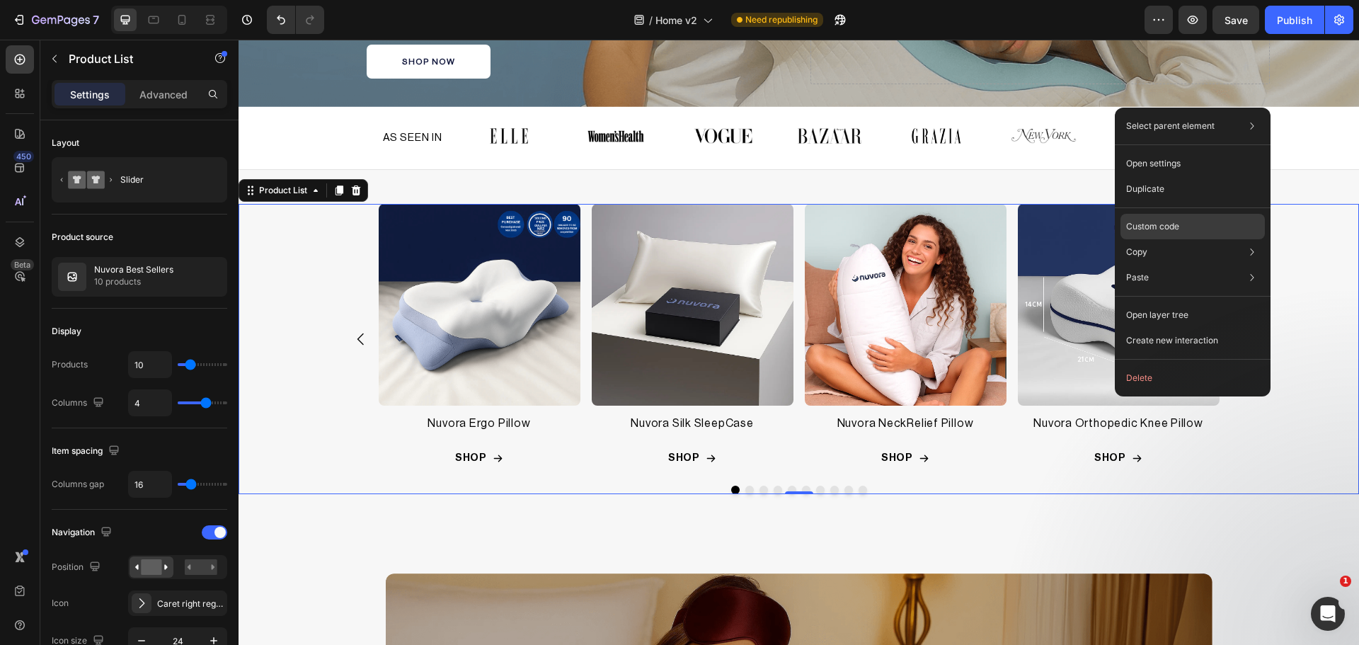
click at [1166, 222] on p "Custom code" at bounding box center [1152, 226] width 53 height 13
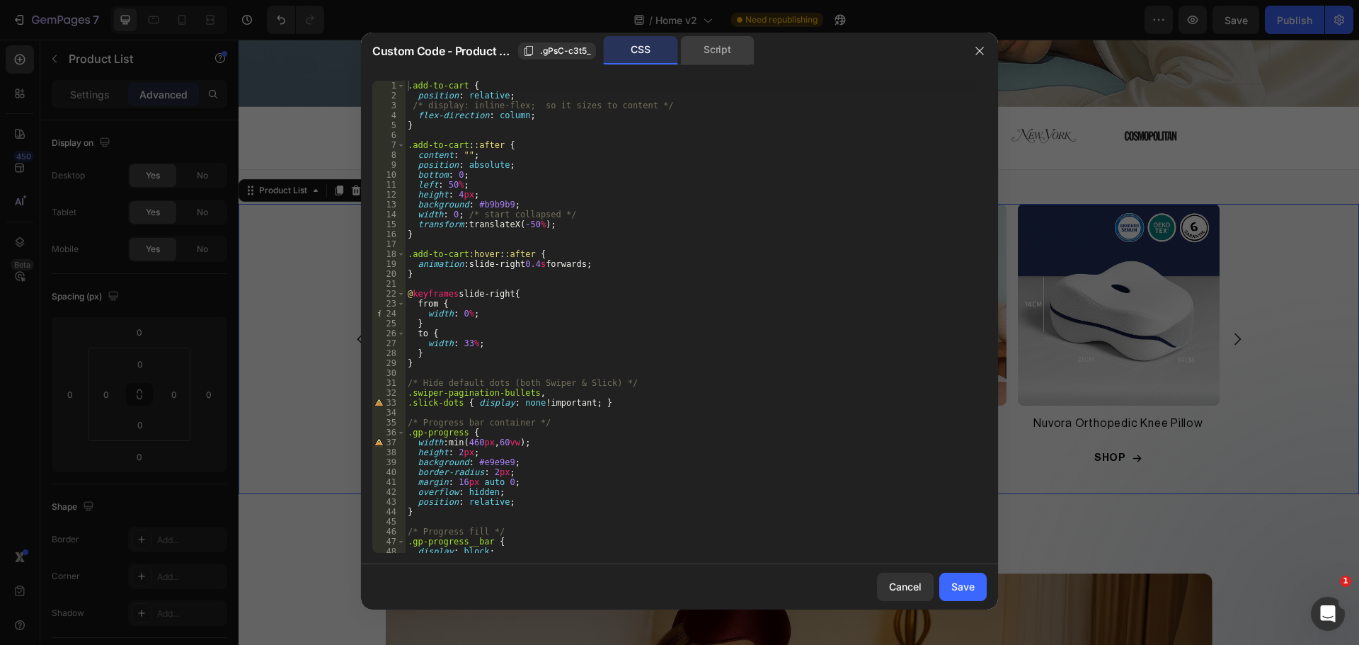
click at [702, 61] on div "Script" at bounding box center [717, 50] width 74 height 28
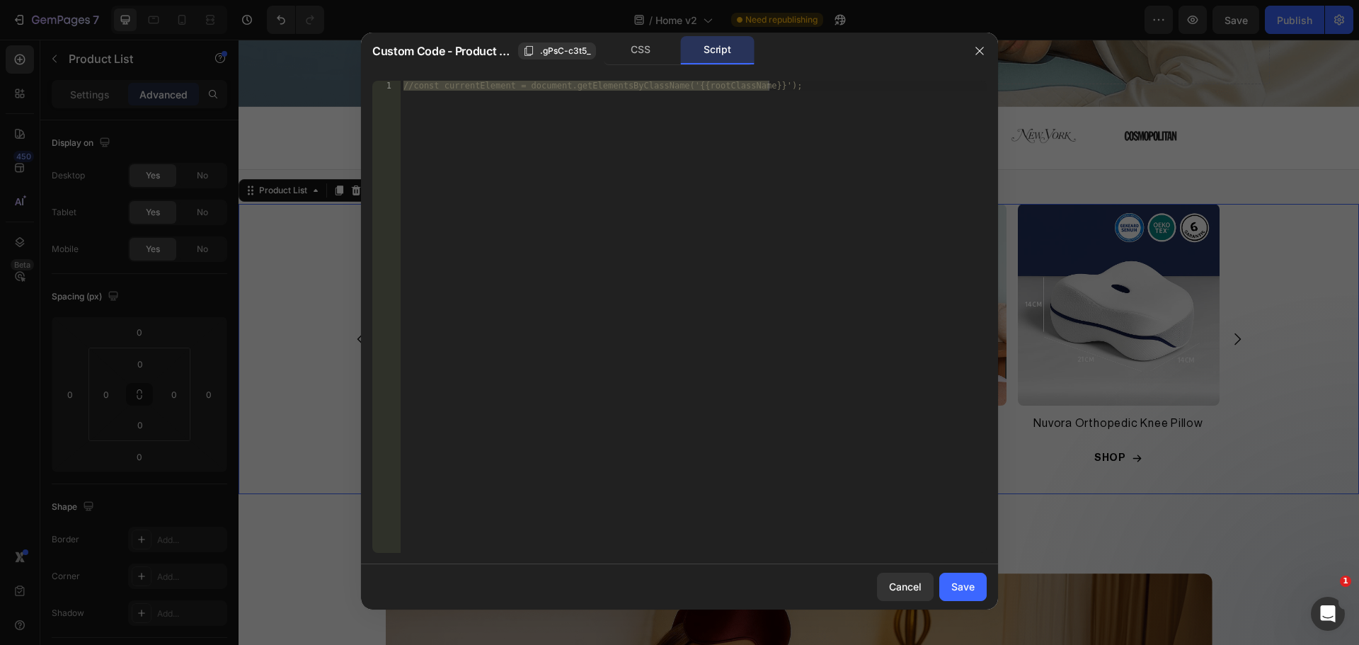
type textarea "//const currentElement = document.getElementsByClassName('{{rootClassName}}');"
click at [613, 318] on div "//const currentElement = document.getElementsByClassName('{{rootClassName}}');" at bounding box center [694, 317] width 586 height 472
paste textarea
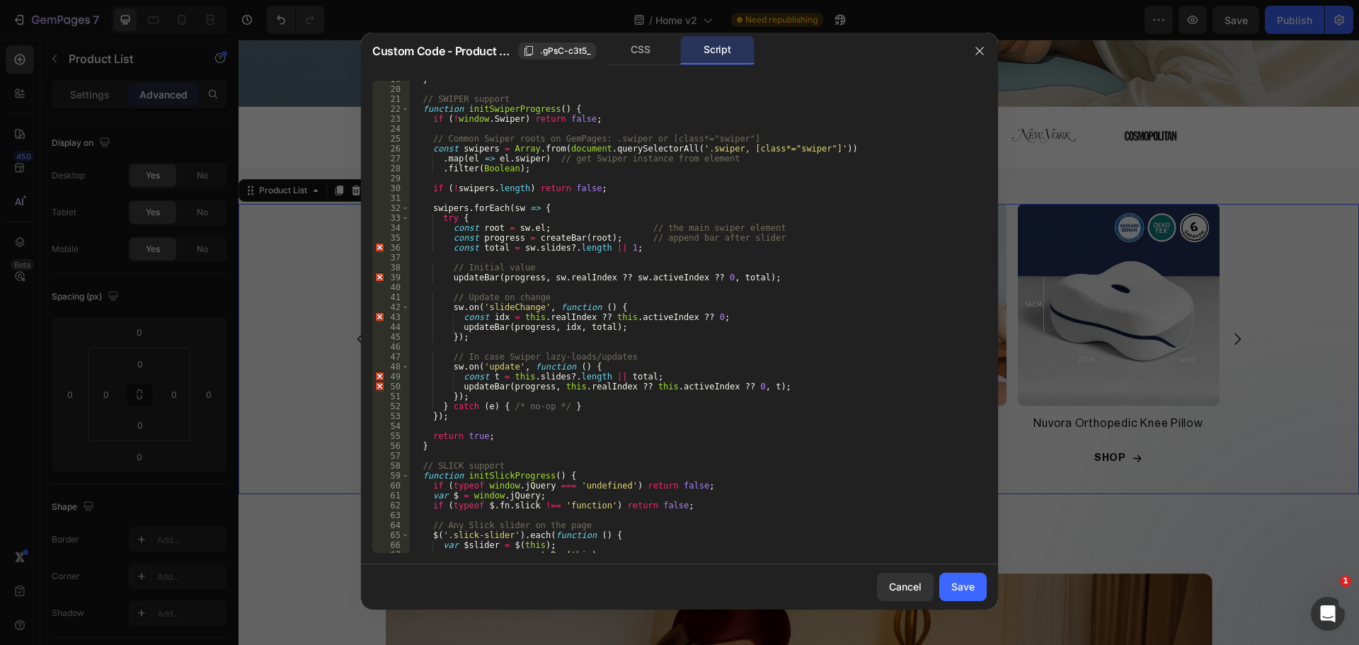
scroll to position [0, 0]
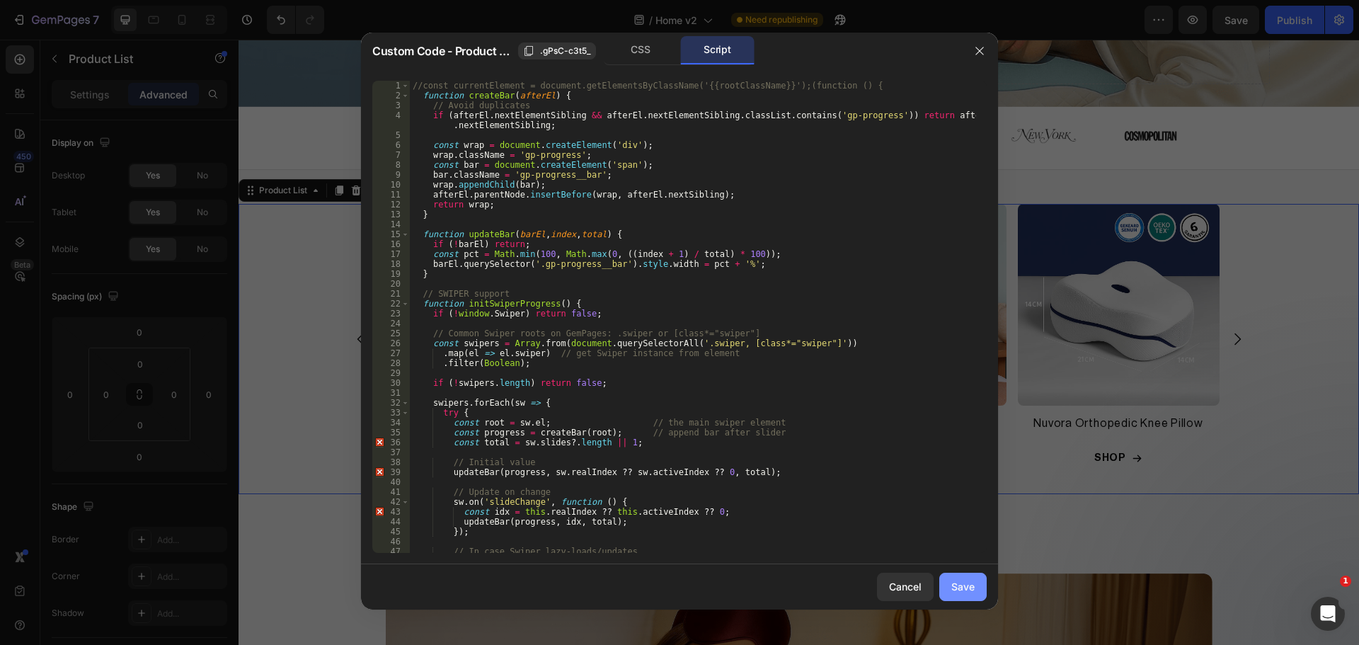
drag, startPoint x: 968, startPoint y: 586, endPoint x: 888, endPoint y: 297, distance: 300.3
click at [968, 586] on div "Save" at bounding box center [962, 586] width 23 height 15
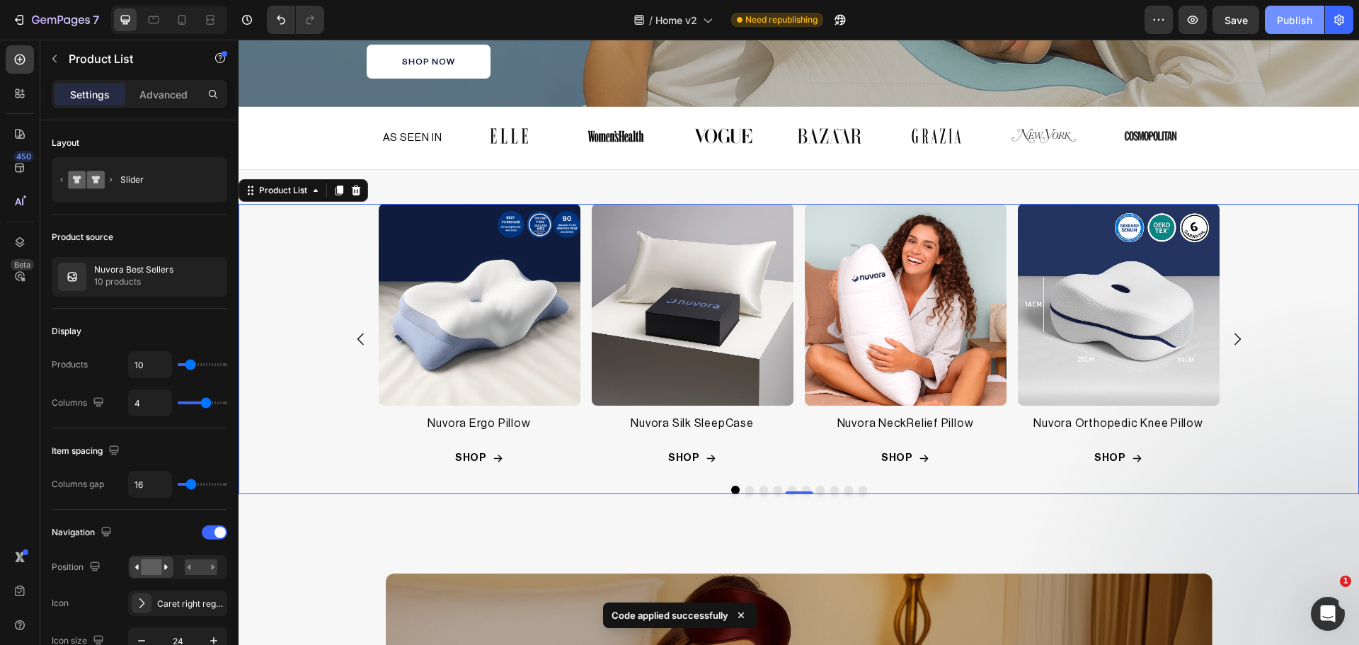
click at [1275, 16] on button "Publish" at bounding box center [1294, 20] width 59 height 28
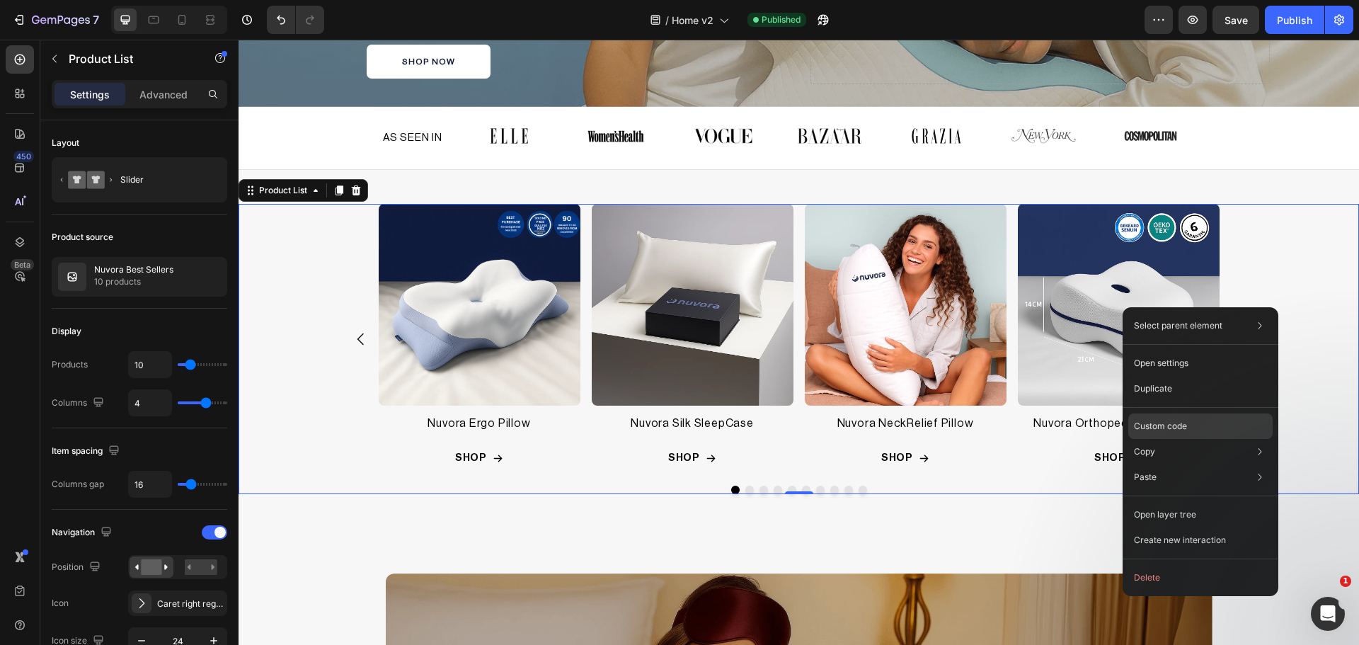
click at [1185, 464] on div "Custom code" at bounding box center [1200, 476] width 144 height 25
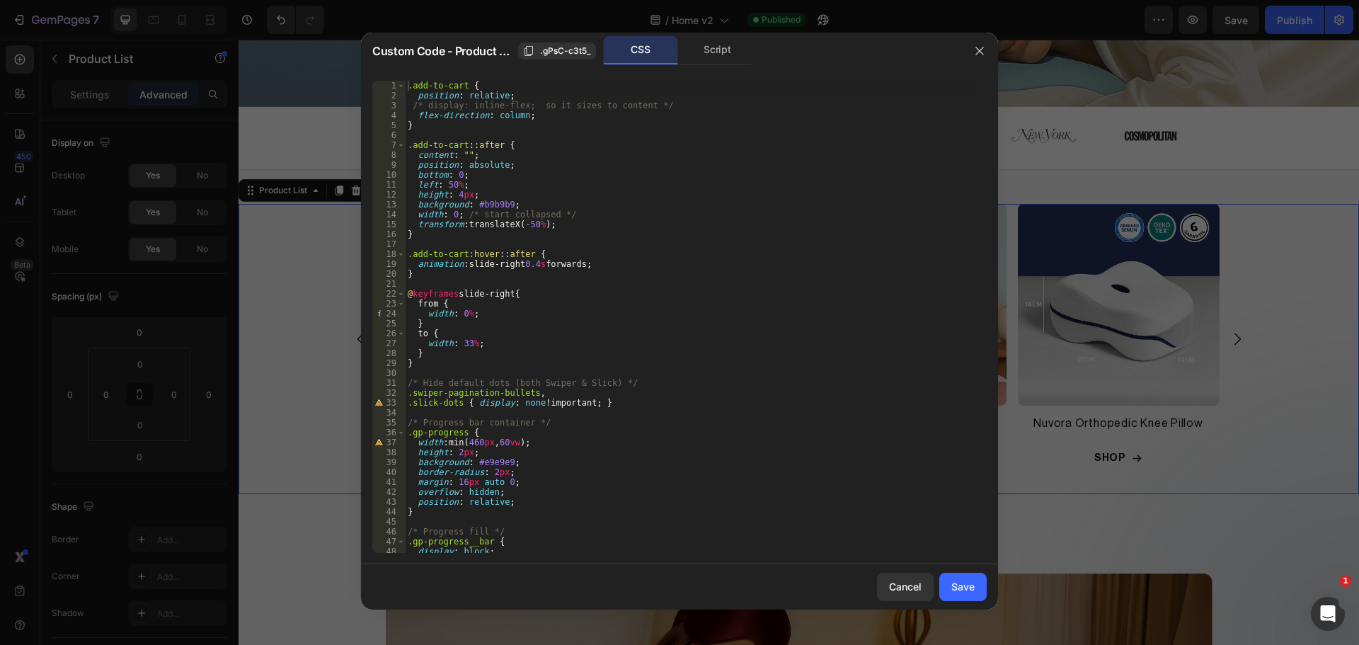
click at [633, 49] on div "CSS" at bounding box center [641, 50] width 74 height 28
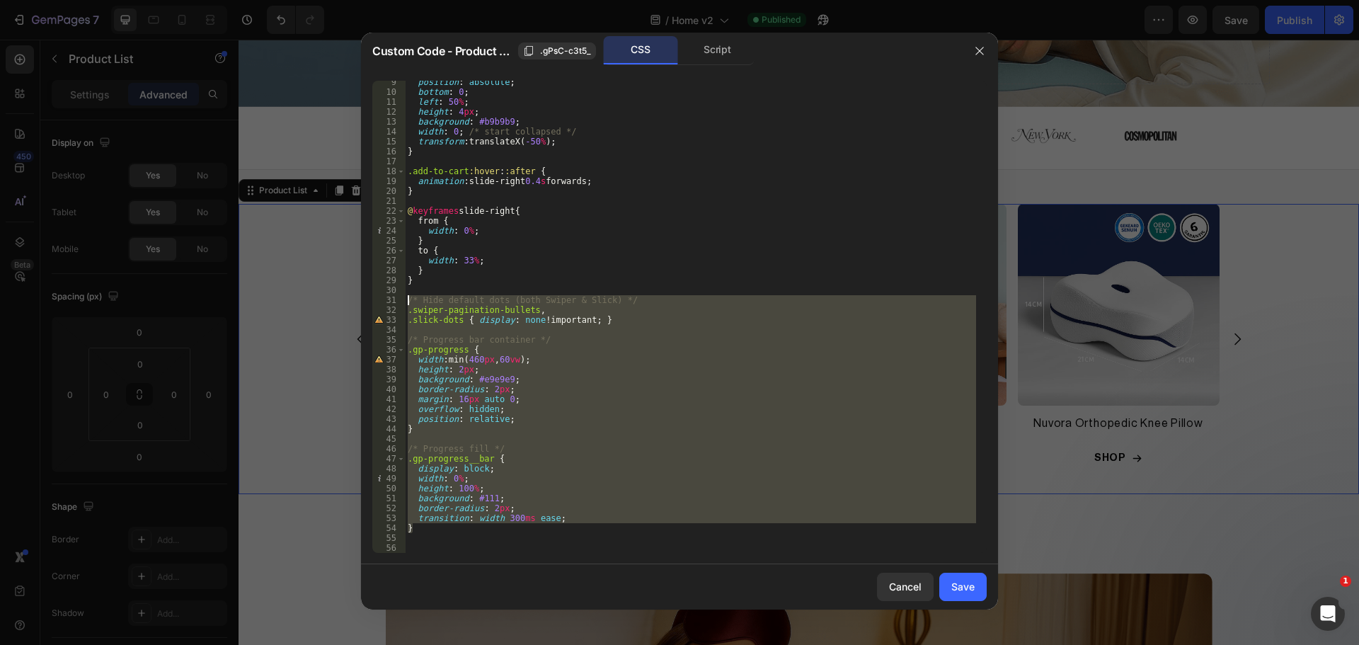
drag, startPoint x: 428, startPoint y: 489, endPoint x: 401, endPoint y: 298, distance: 193.0
click at [401, 298] on div "} 9 10 11 12 13 14 15 16 17 18 19 20 21 22 23 24 25 26 27 28 29 30 31 32 33 34 …" at bounding box center [679, 317] width 614 height 472
type textarea "/* Hide default dots (both Swiper & Slick) */ .swiper-pagination-bullets,"
paste textarea
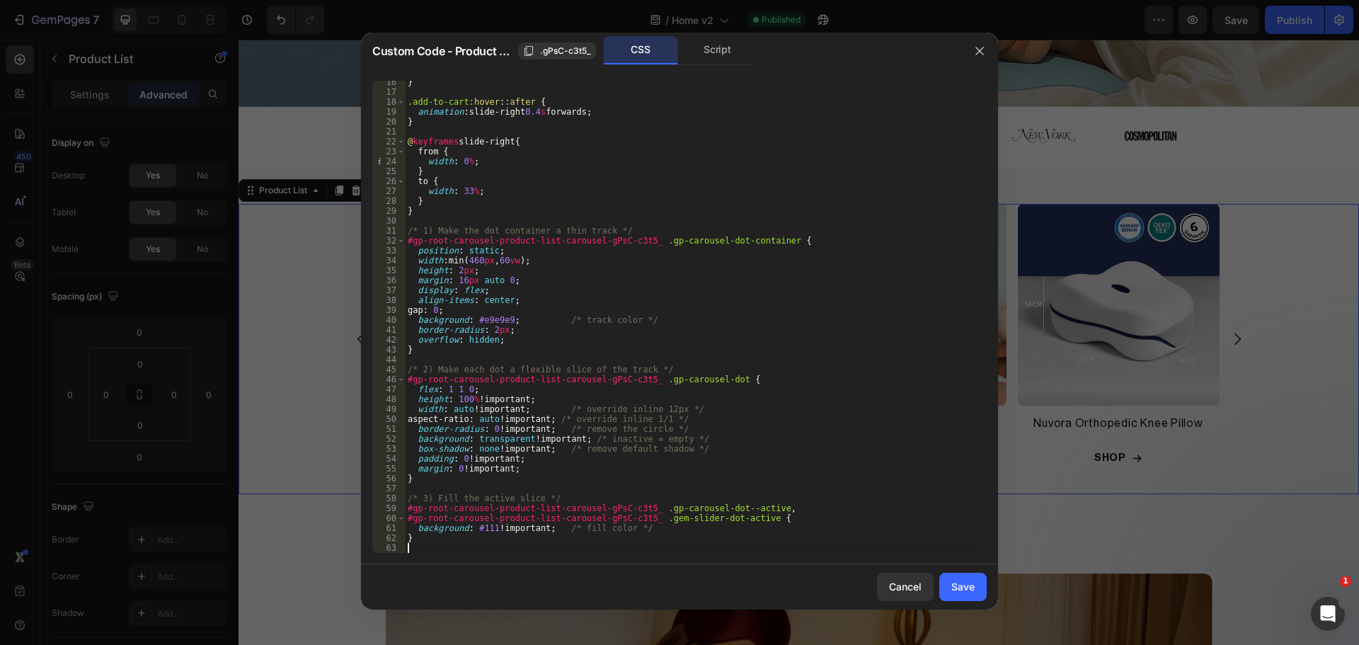
scroll to position [152, 0]
click at [943, 590] on button "Save" at bounding box center [962, 587] width 47 height 28
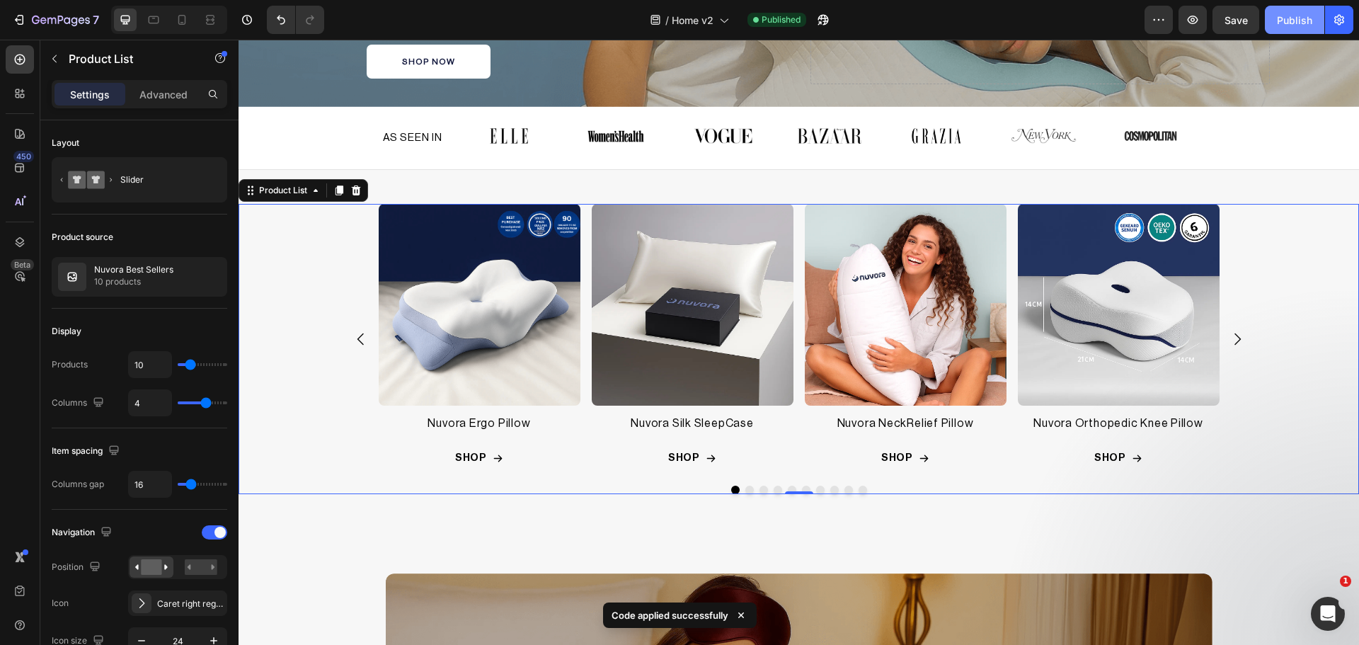
click at [1303, 20] on div "Publish" at bounding box center [1294, 20] width 35 height 15
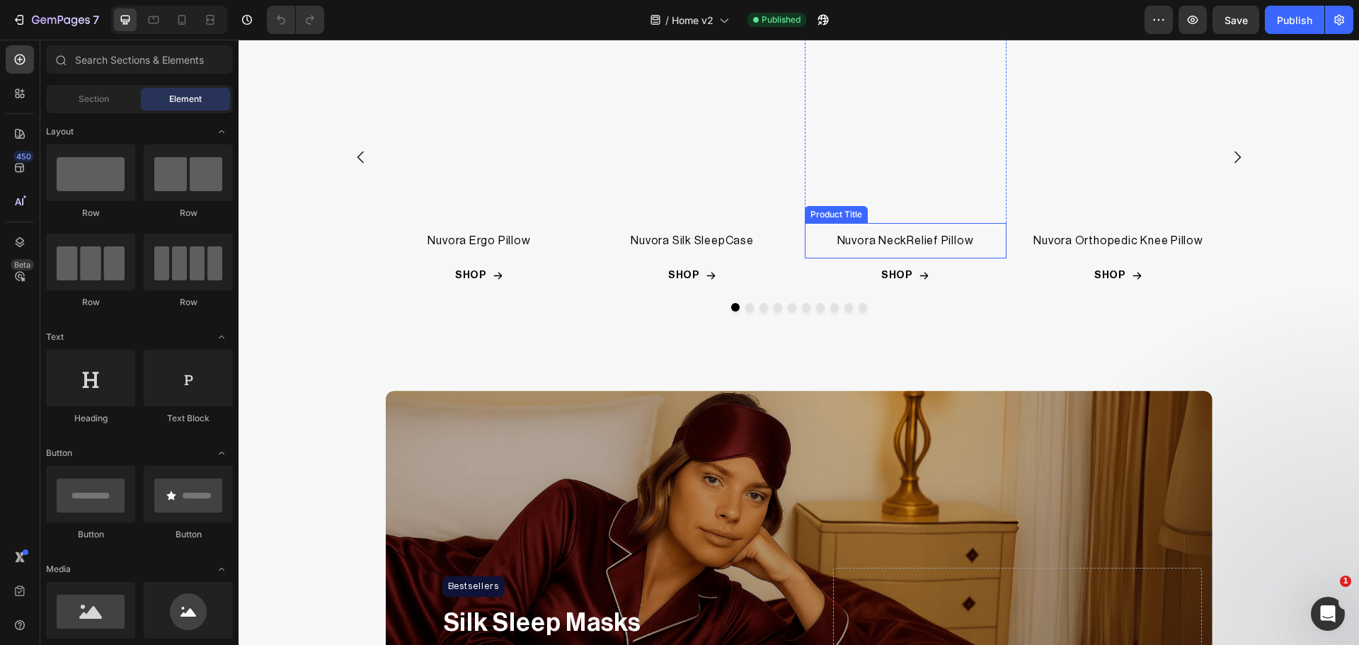
scroll to position [708, 0]
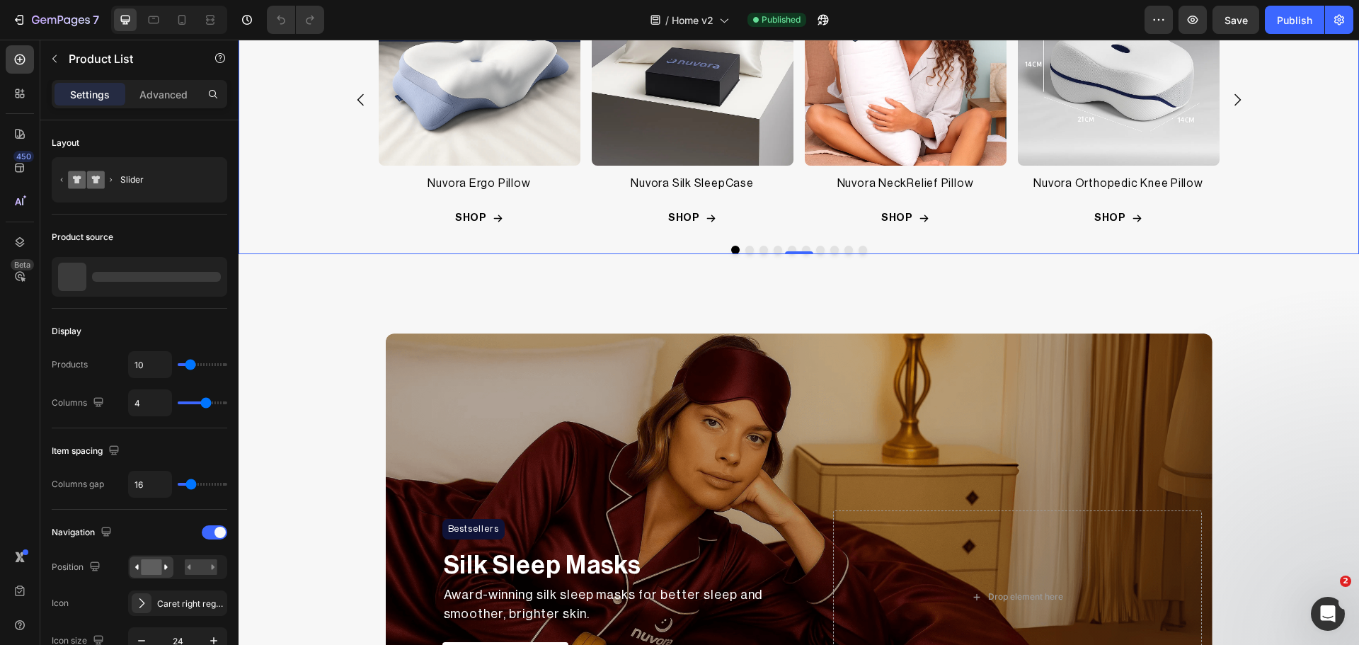
click at [945, 249] on div at bounding box center [799, 250] width 920 height 8
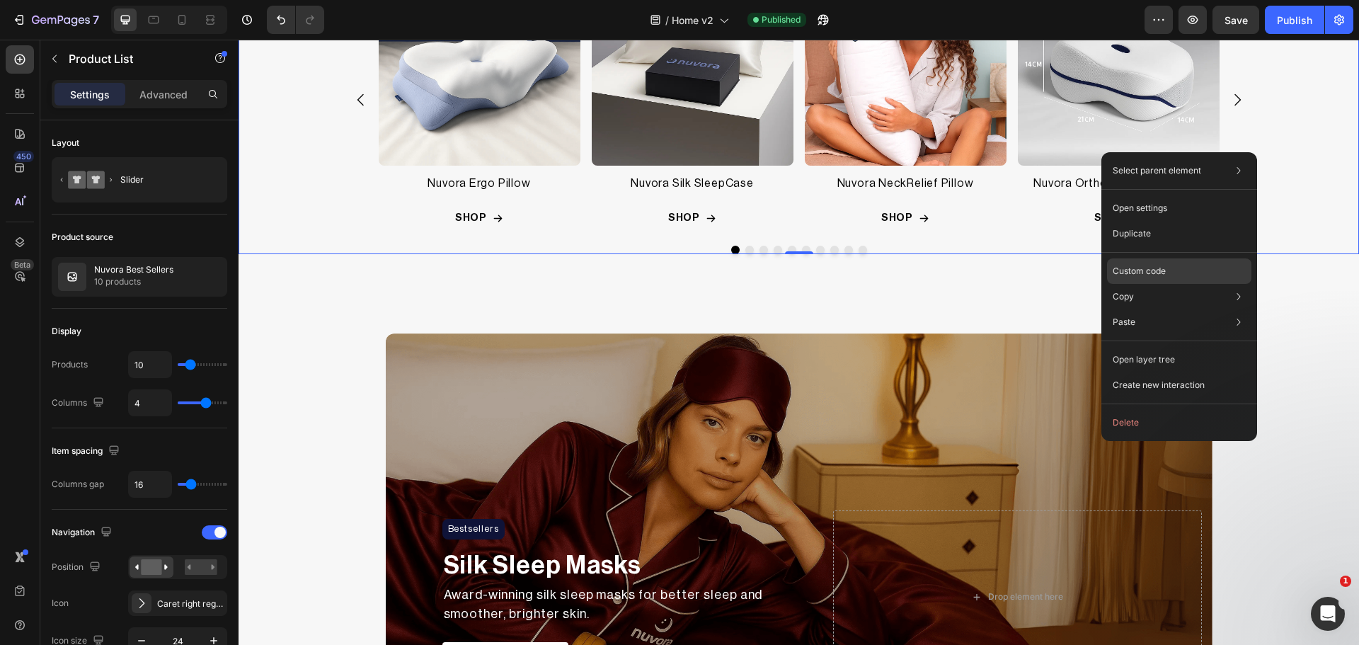
click at [1152, 270] on p "Custom code" at bounding box center [1139, 271] width 53 height 13
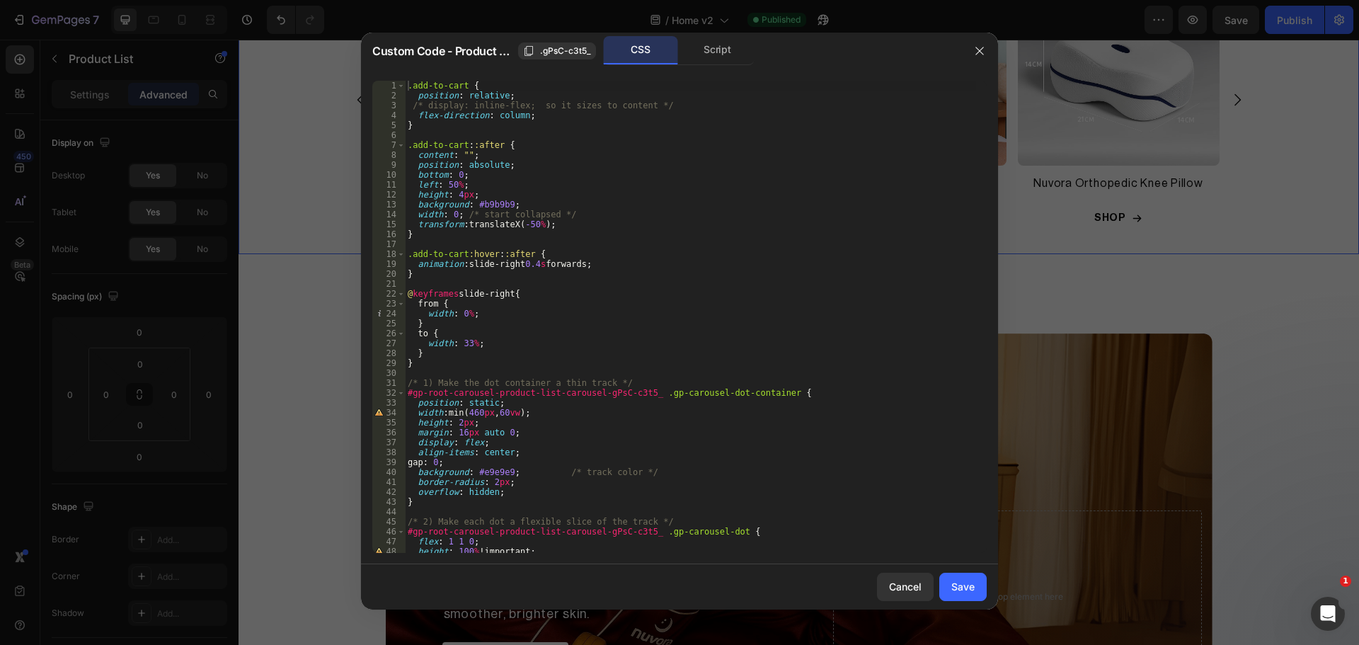
scroll to position [71, 0]
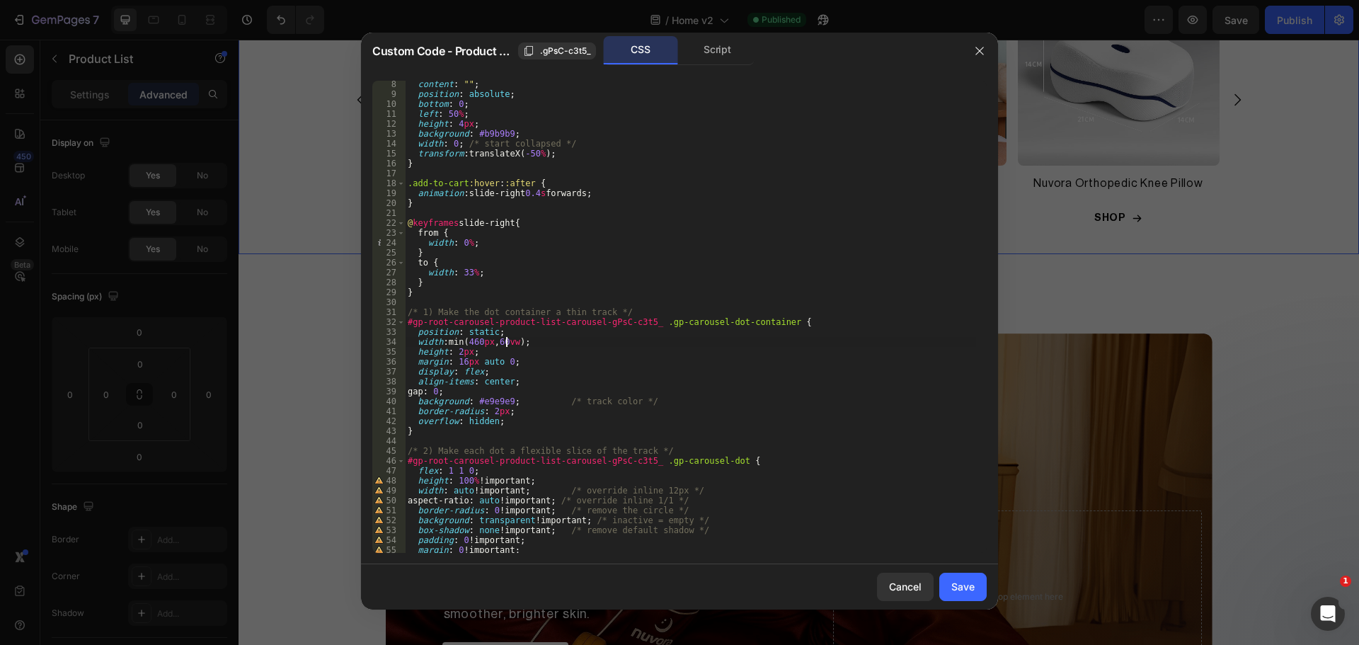
click at [505, 341] on div "content : " " ; position : absolute ; bottom : 0 ; left : 50 % ; height : 4 px …" at bounding box center [690, 325] width 571 height 492
drag, startPoint x: 508, startPoint y: 341, endPoint x: 500, endPoint y: 343, distance: 8.1
click at [500, 343] on div "content : " " ; position : absolute ; bottom : 0 ; left : 50 % ; height : 4 px …" at bounding box center [690, 325] width 571 height 492
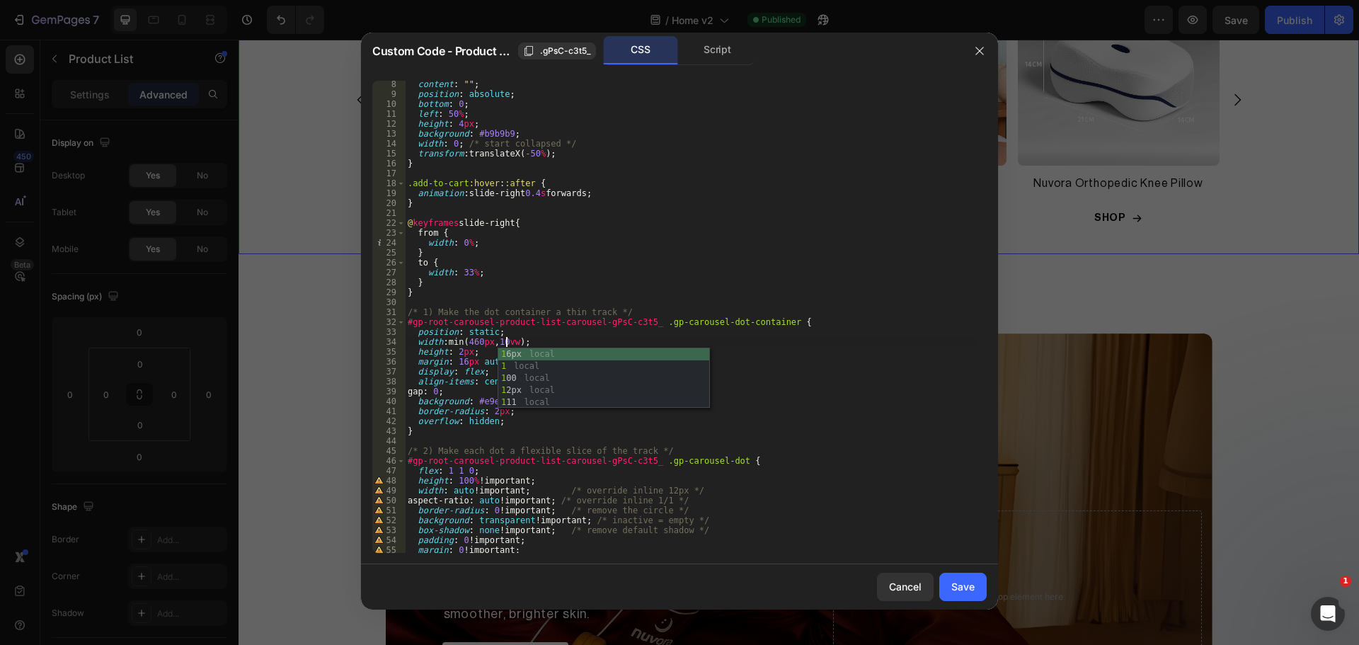
scroll to position [0, 8]
type textarea "width: min(460px, 100vw);"
click at [953, 581] on div "Save" at bounding box center [962, 586] width 23 height 15
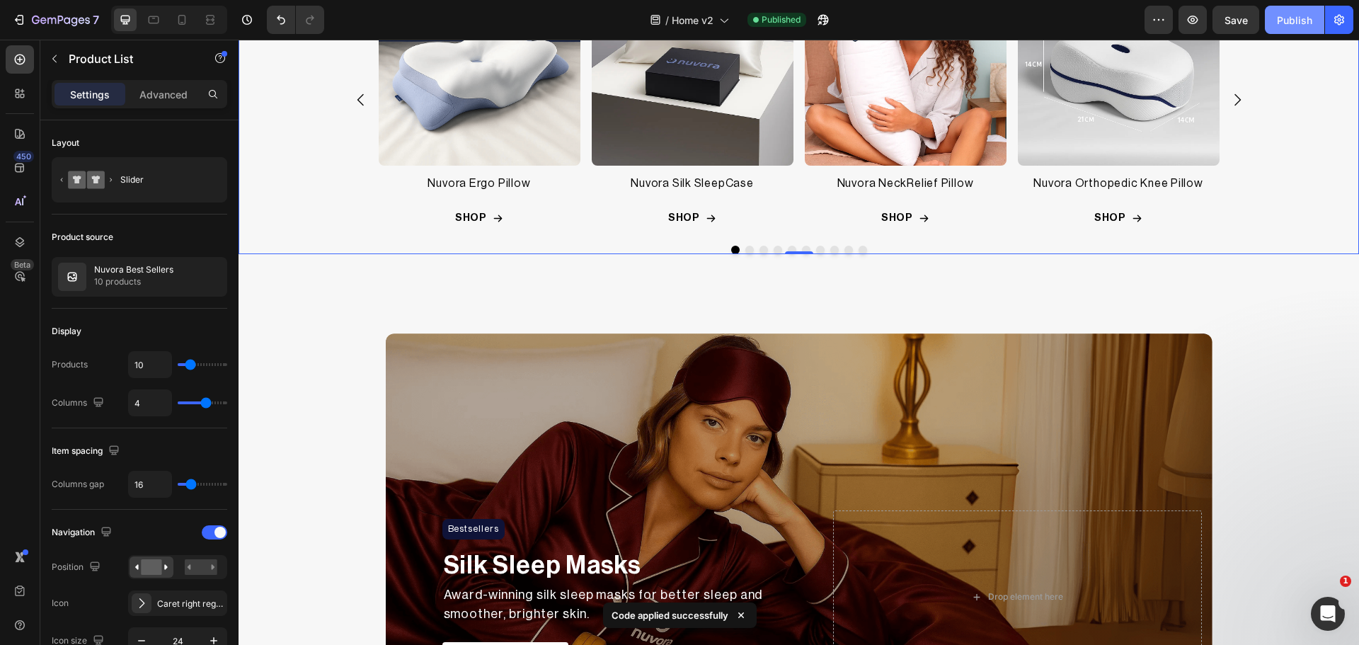
click at [1299, 18] on div "Publish" at bounding box center [1294, 20] width 35 height 15
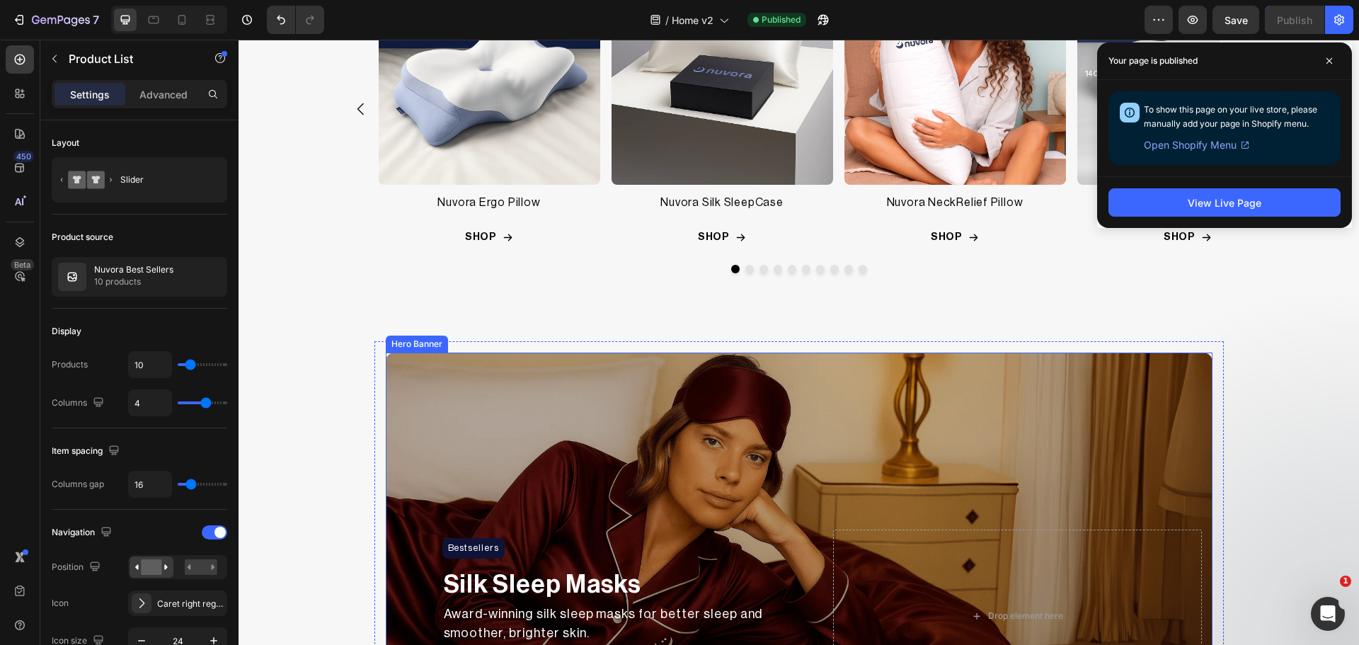
scroll to position [473, 0]
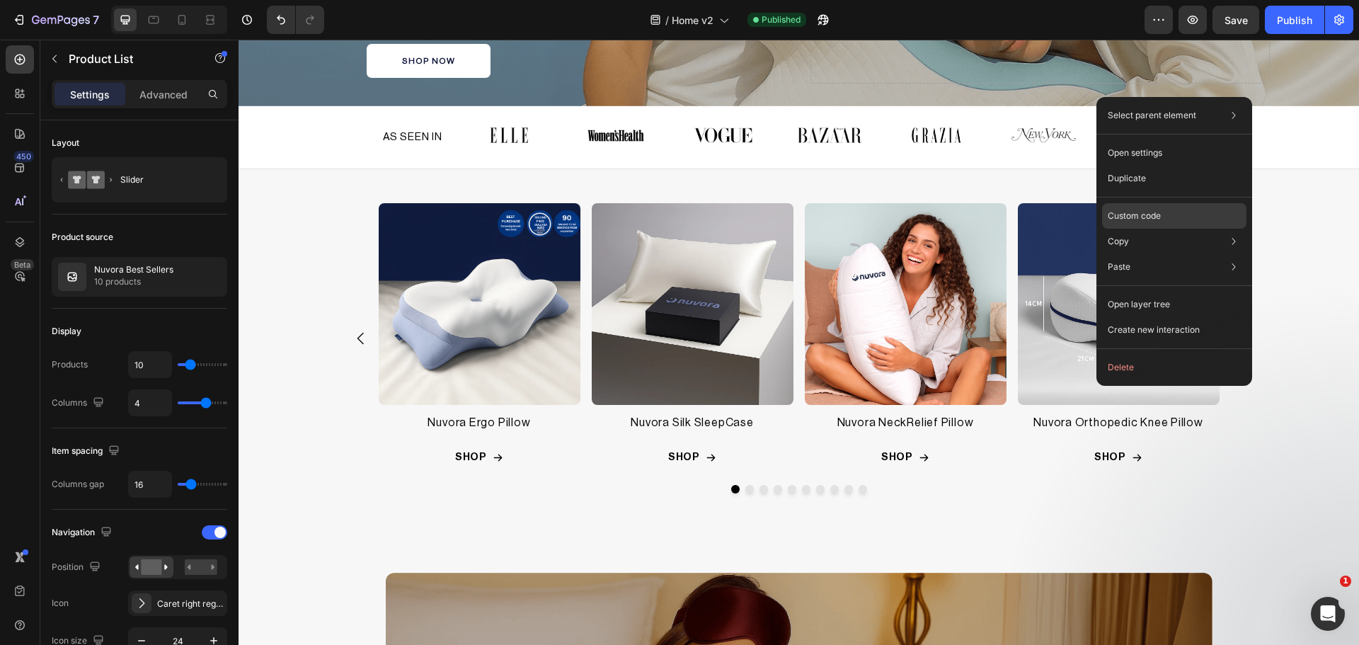
click at [1142, 254] on div "Custom code" at bounding box center [1174, 266] width 144 height 25
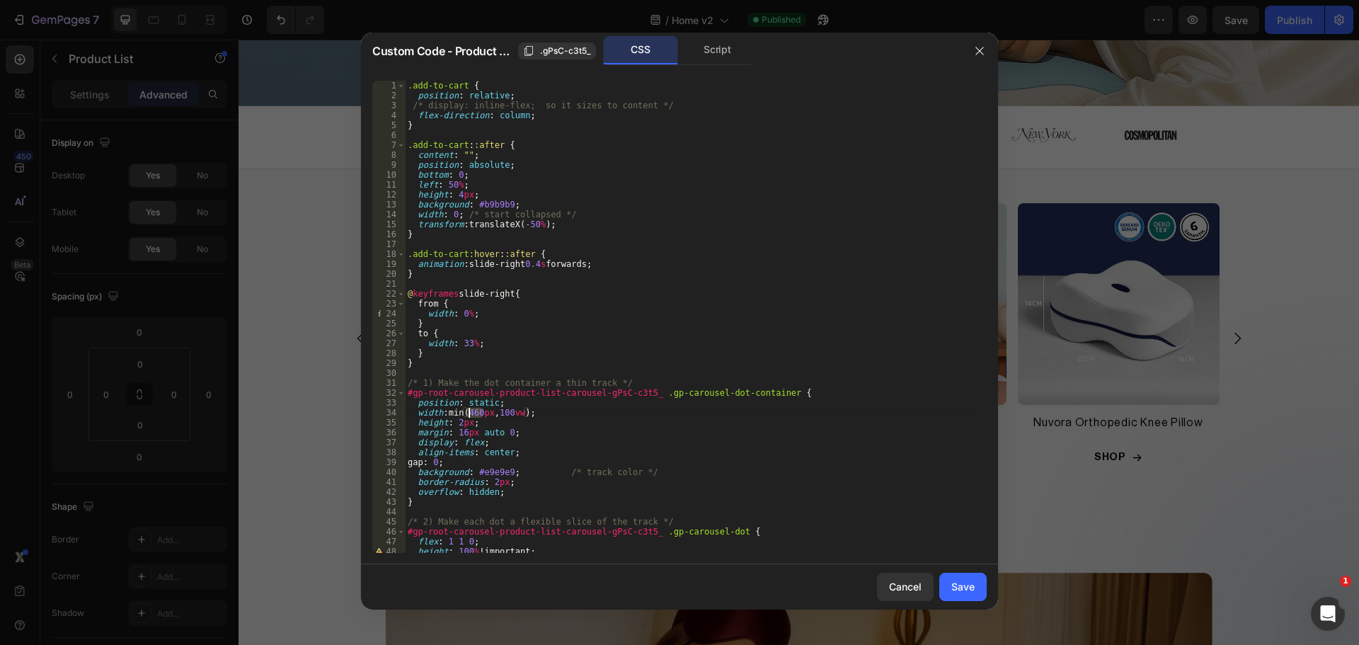
drag, startPoint x: 481, startPoint y: 411, endPoint x: 468, endPoint y: 413, distance: 13.6
click at [468, 413] on div ".add-to-cart { position : relative ; /* display: inline-flex; so it sizes to co…" at bounding box center [690, 327] width 571 height 492
click at [500, 409] on div ".add-to-cart { position : relative ; /* display: inline-flex; so it sizes to co…" at bounding box center [690, 327] width 571 height 492
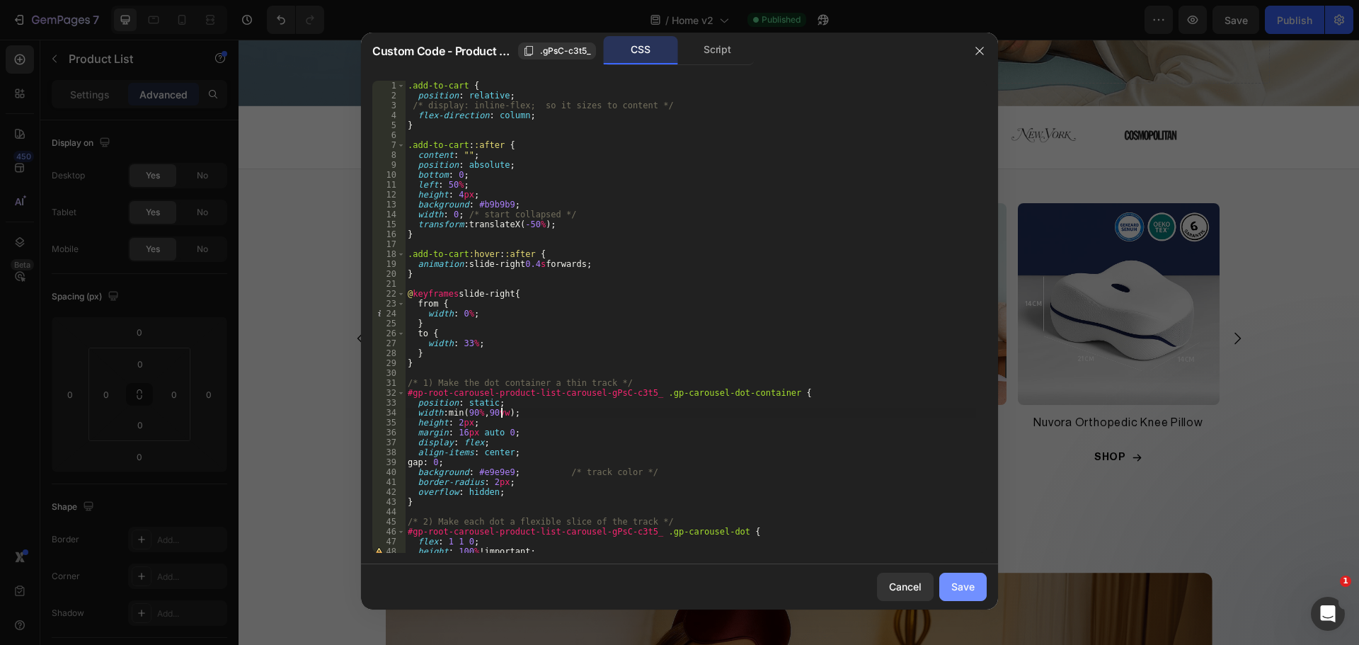
type textarea "width: min(90%, 90vw);"
drag, startPoint x: 959, startPoint y: 587, endPoint x: 810, endPoint y: 122, distance: 488.4
click at [959, 587] on div "Save" at bounding box center [962, 586] width 23 height 15
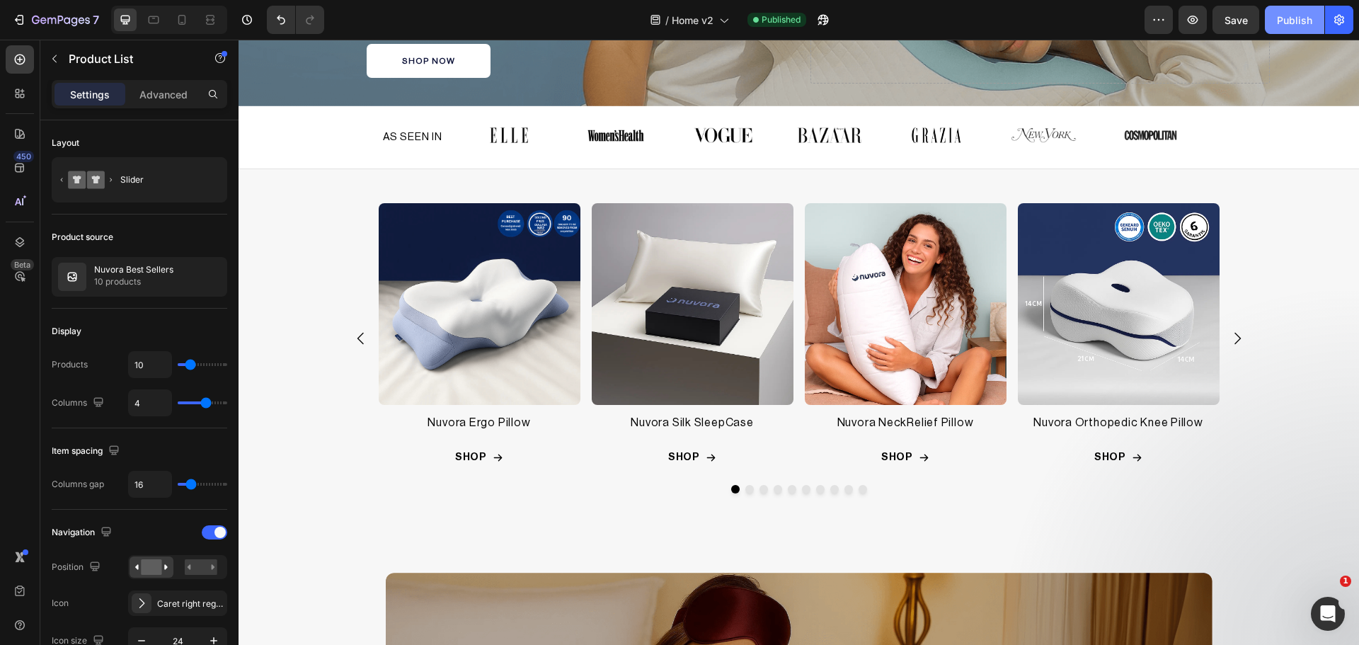
drag, startPoint x: 1302, startPoint y: 11, endPoint x: 1058, endPoint y: 99, distance: 259.5
click at [1302, 11] on button "Publish" at bounding box center [1294, 20] width 59 height 28
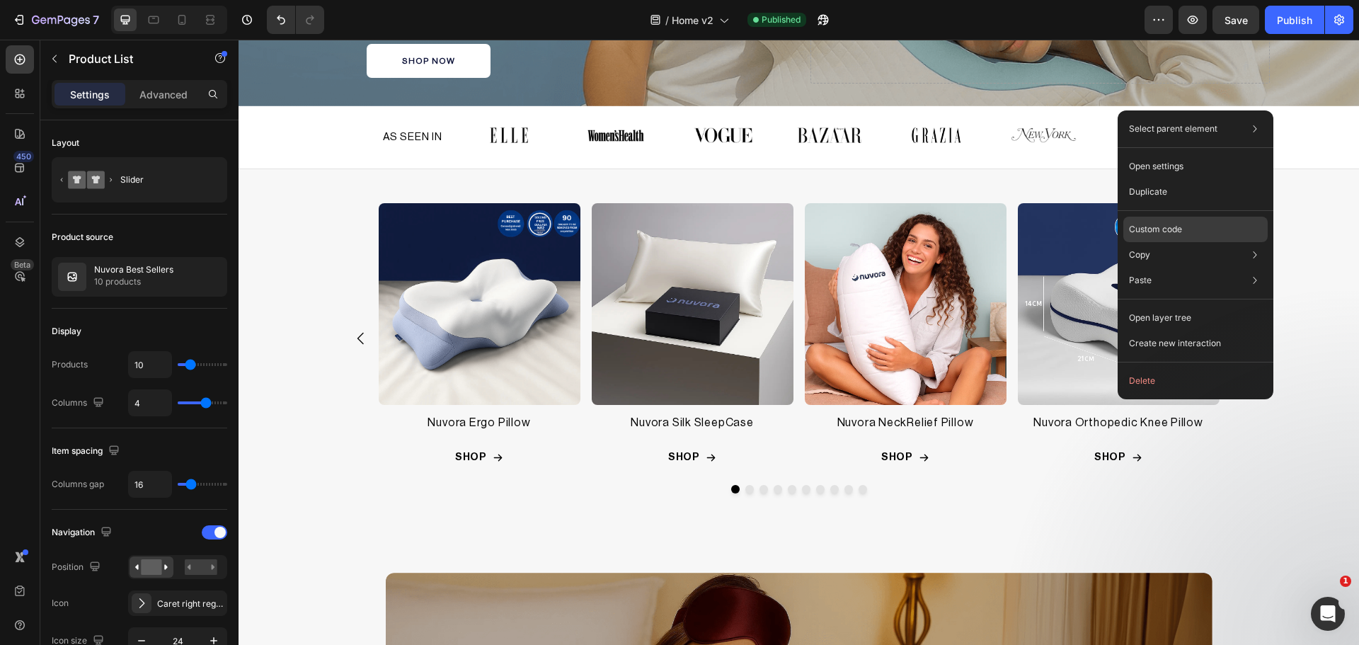
click at [1163, 268] on div "Custom code" at bounding box center [1195, 280] width 144 height 25
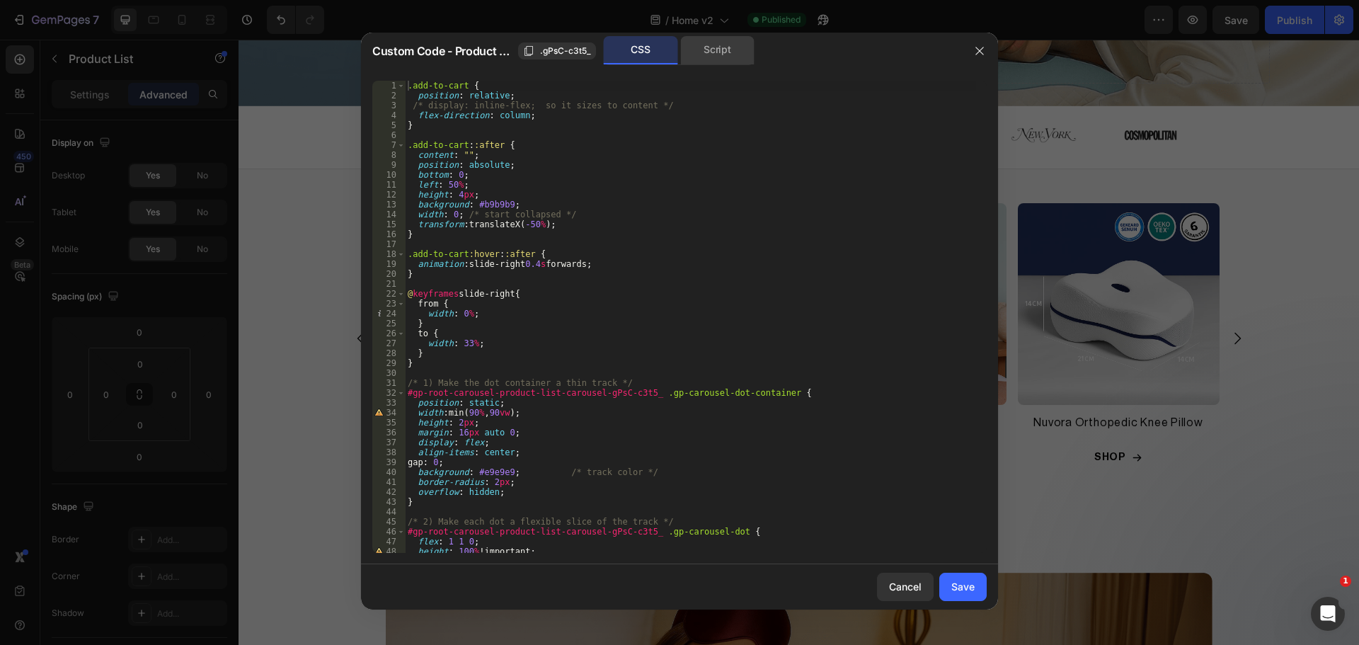
click at [715, 52] on div "Script" at bounding box center [717, 50] width 74 height 28
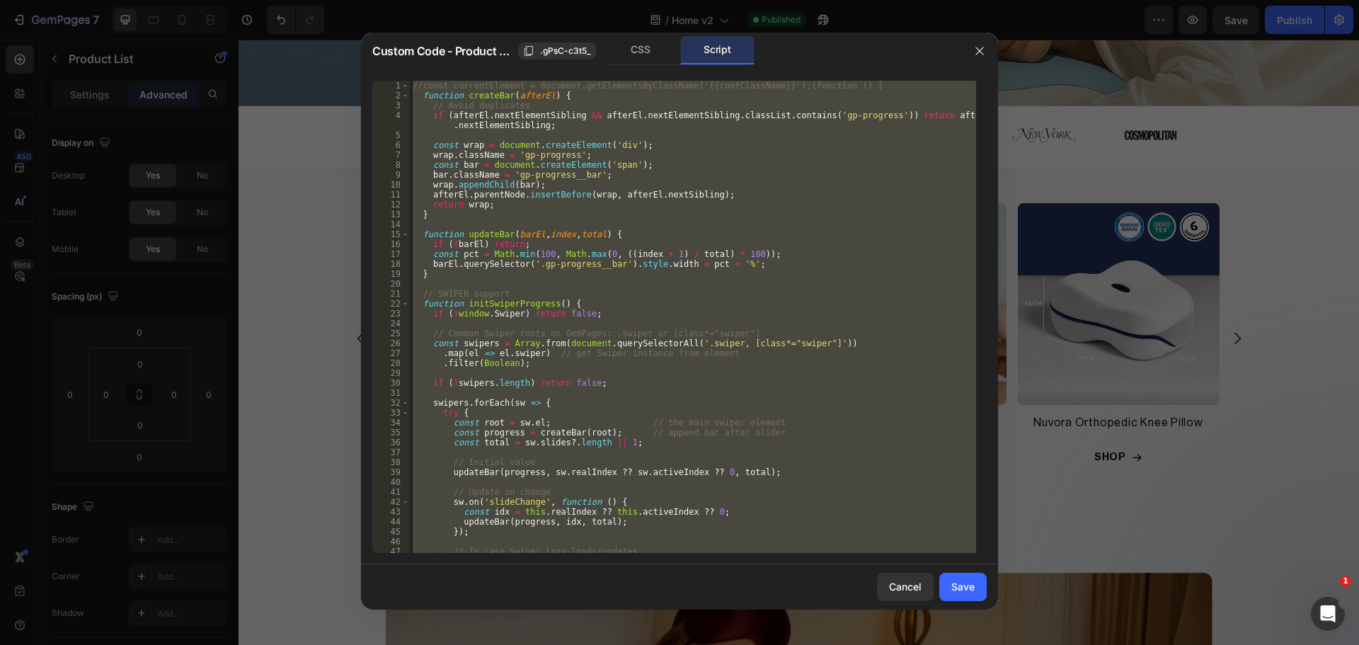
click at [548, 303] on div "//const currentElement = document.getElementsByClassName('{{rootClassName}}');(…" at bounding box center [693, 317] width 566 height 472
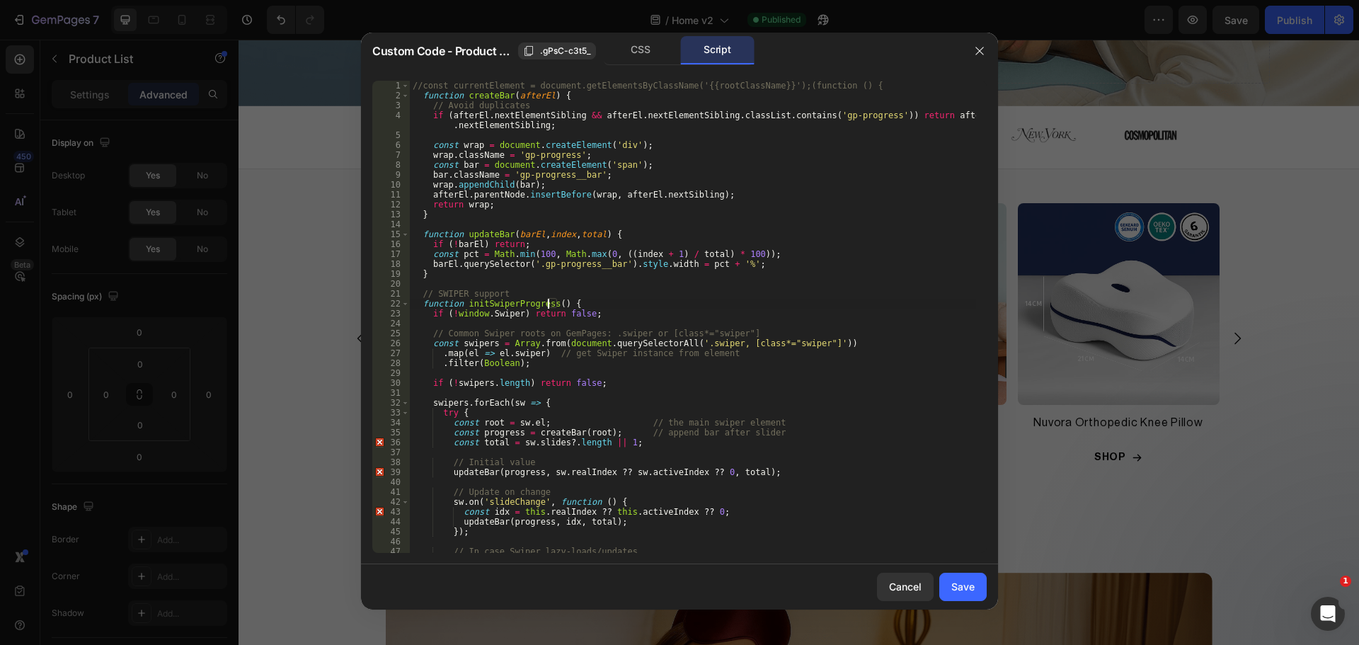
type textarea "})();"
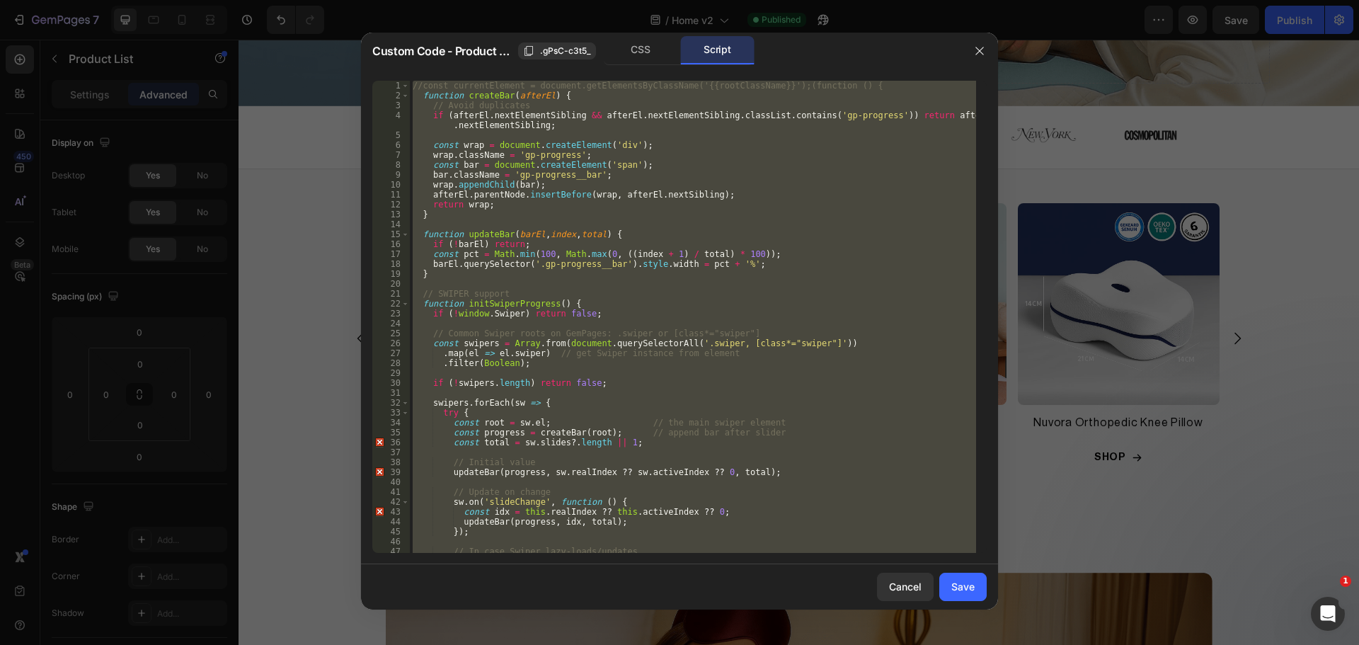
paste textarea
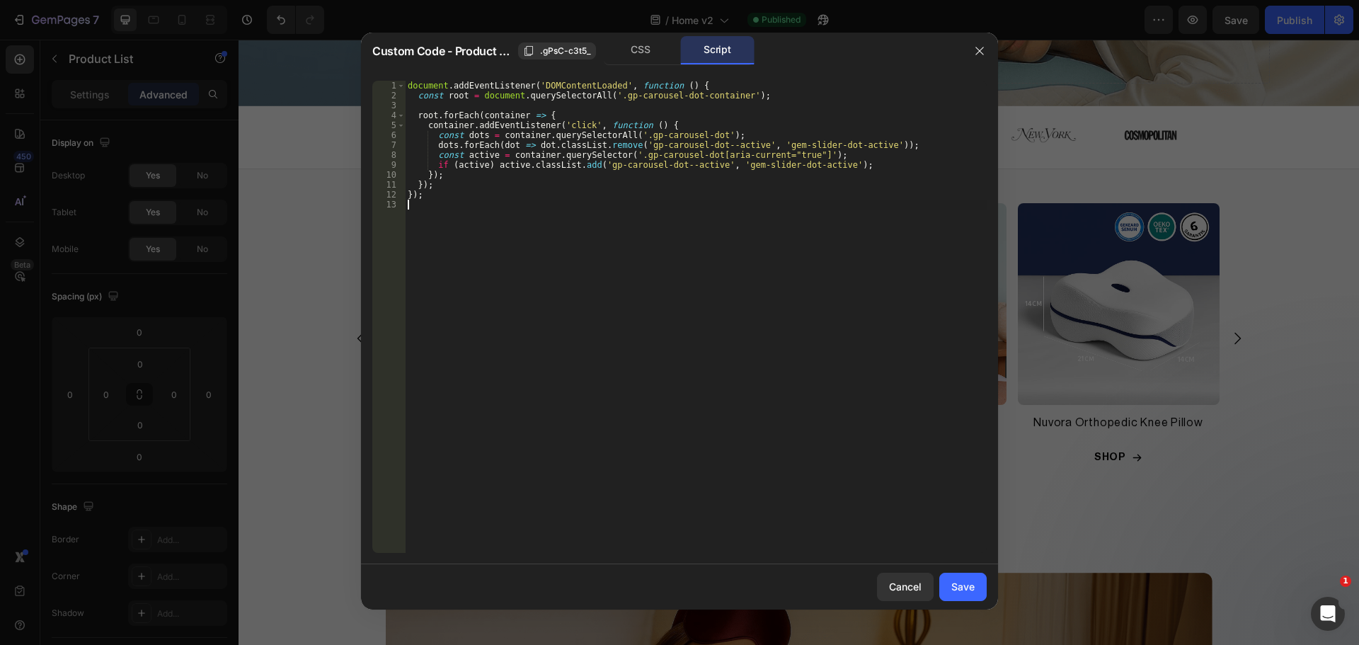
click at [707, 84] on div "document . addEventListener ( 'DOMContentLoaded' , function ( ) { const root = …" at bounding box center [696, 327] width 582 height 492
type textarea "document.addEventListener('DOMContentLoaded', function () {"
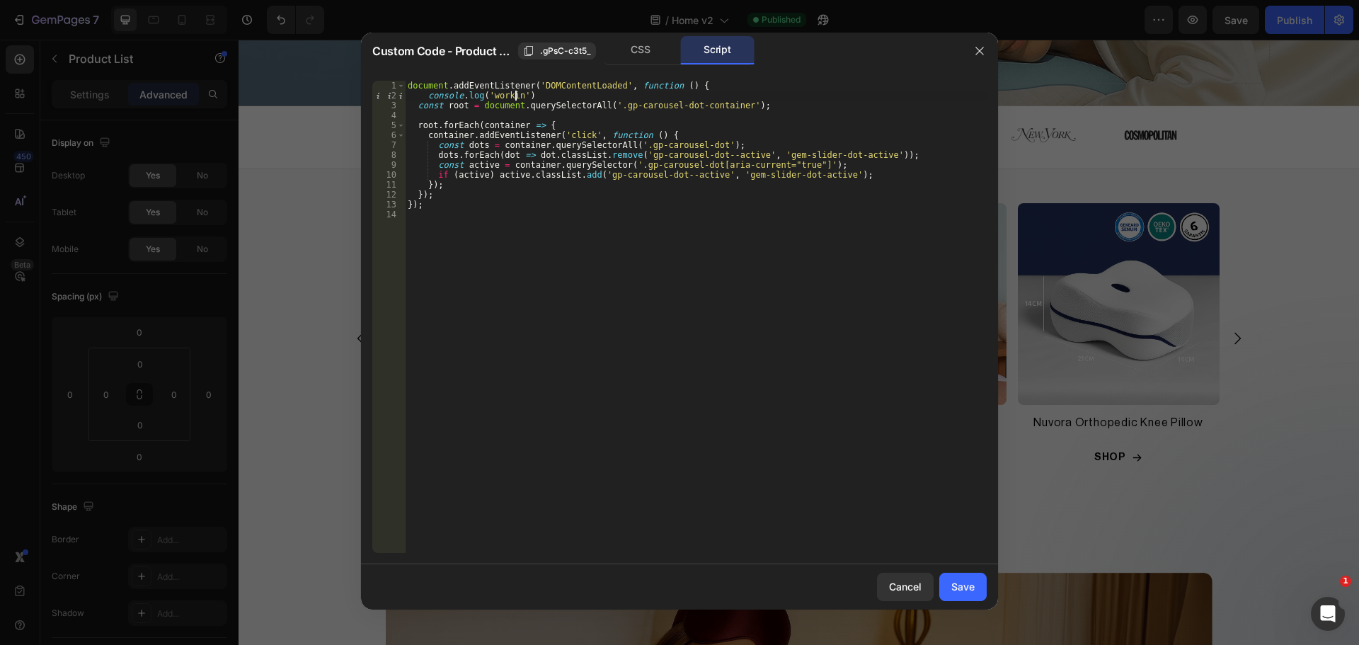
scroll to position [0, 8]
click at [555, 96] on div "document . addEventListener ( 'DOMContentLoaded' , function ( ) { console . log…" at bounding box center [696, 327] width 582 height 492
type textarea "console.log('working');"
click at [958, 591] on div "Save" at bounding box center [962, 586] width 23 height 15
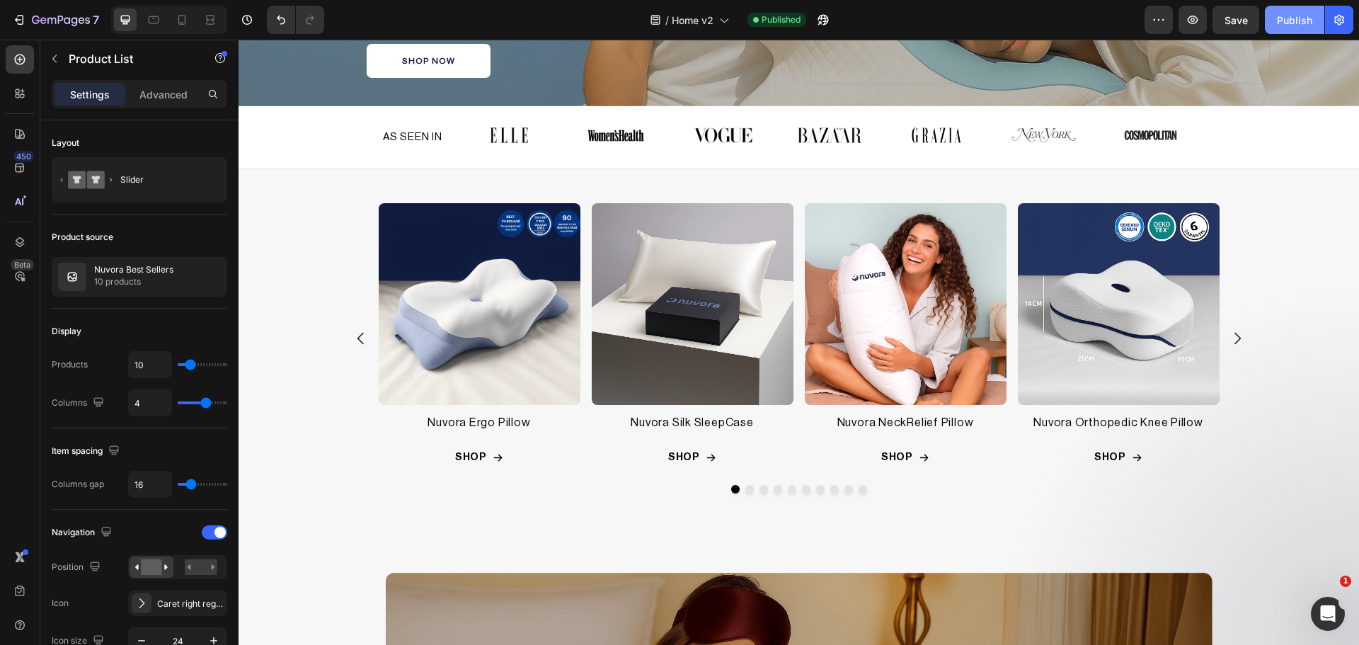
click at [1309, 19] on div "Publish" at bounding box center [1294, 20] width 35 height 15
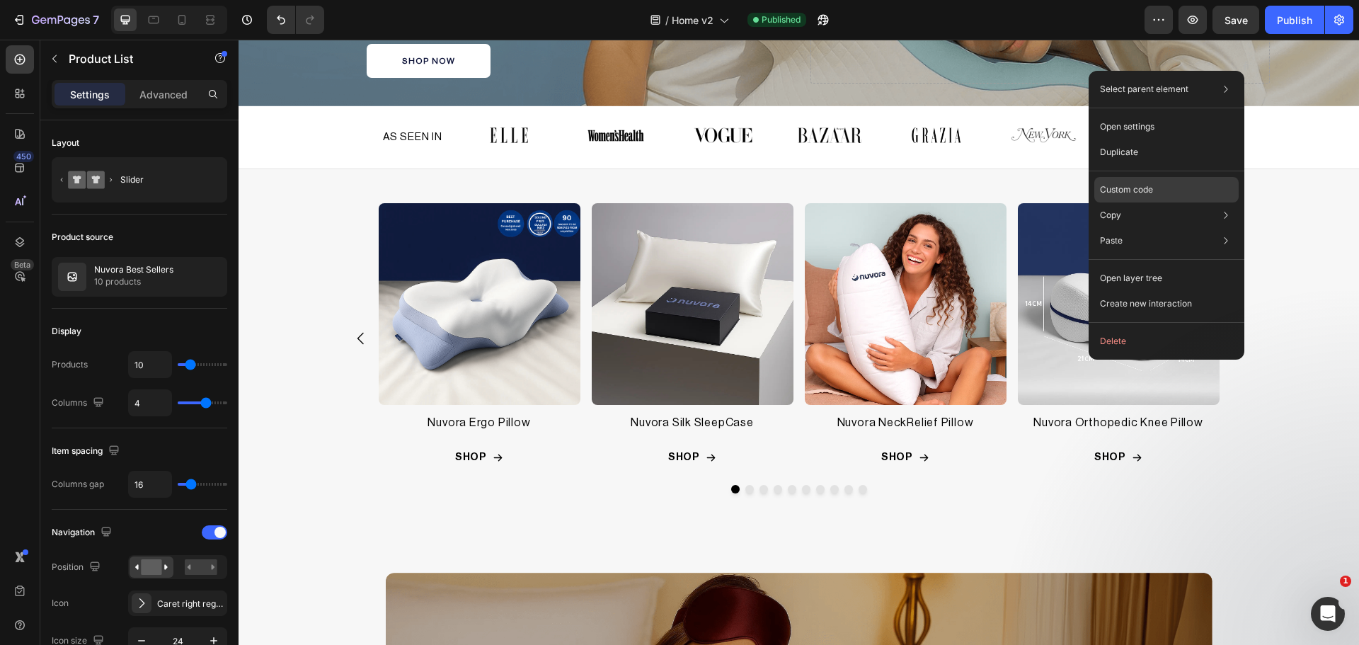
click at [1132, 185] on p "Custom code" at bounding box center [1126, 189] width 53 height 13
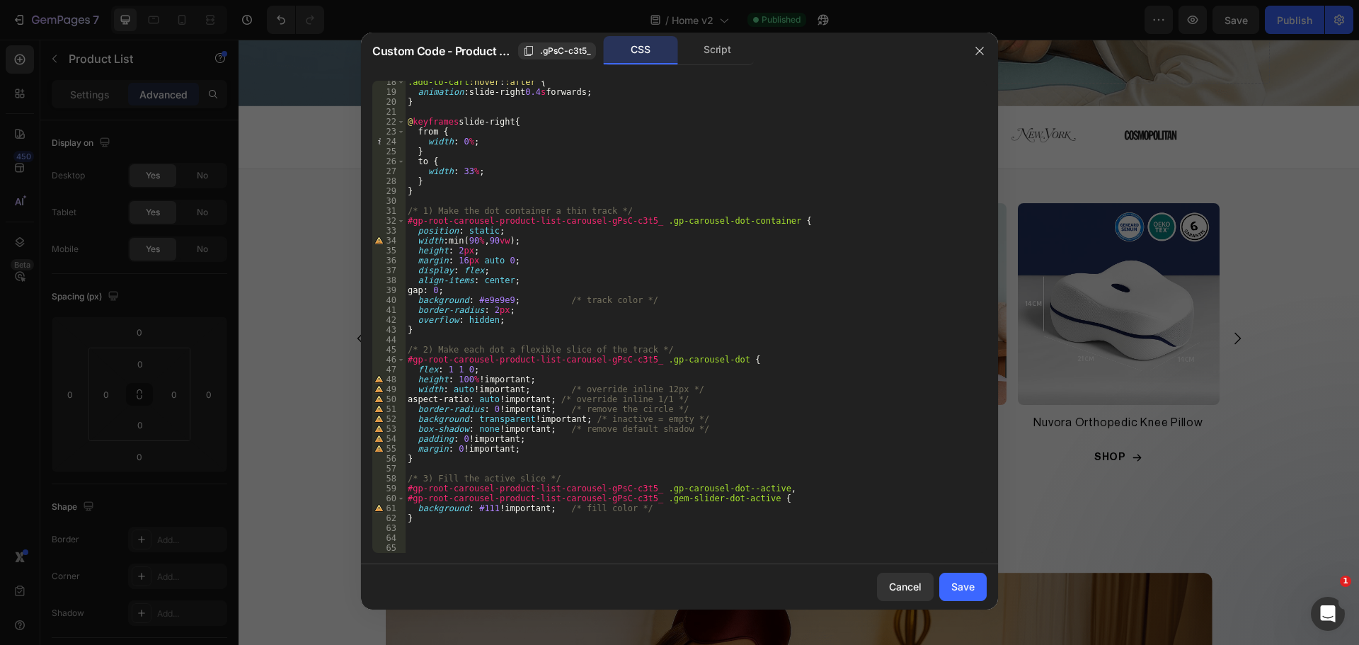
scroll to position [172, 0]
click at [516, 534] on div ".add-to-cart :hover : :after { animation : slide-right 0.4 s forwards ; } @ key…" at bounding box center [690, 323] width 571 height 492
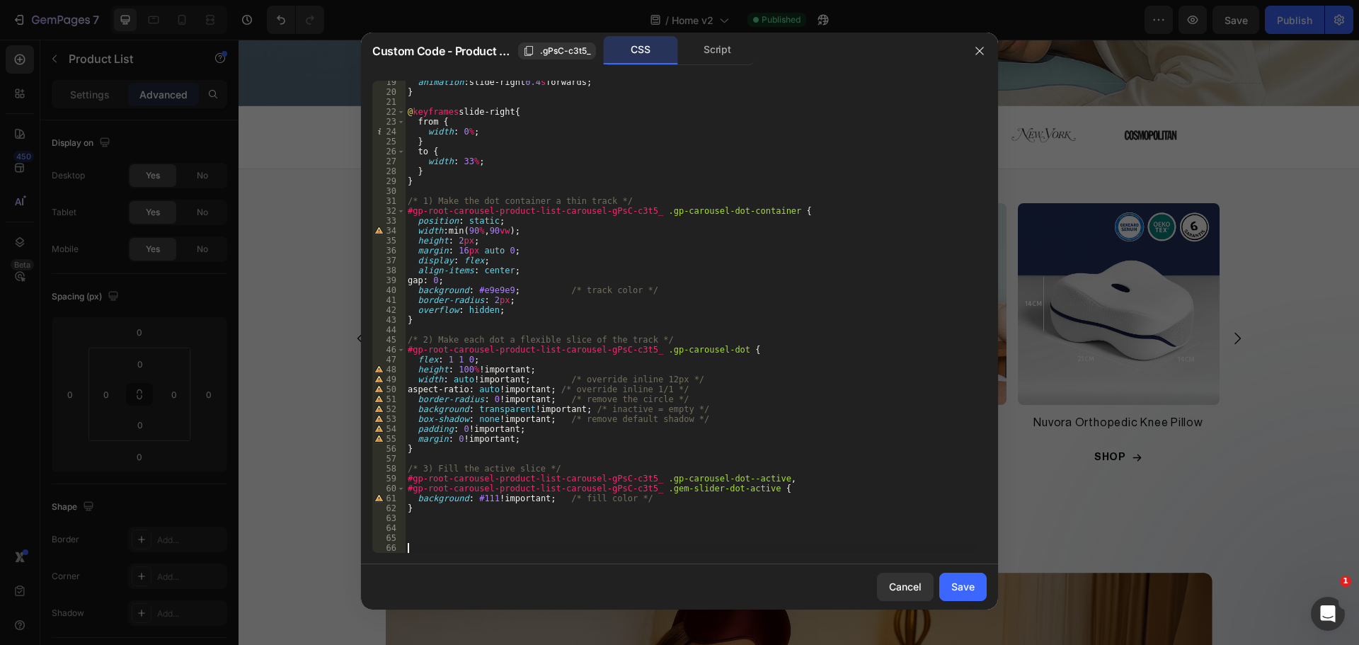
scroll to position [331, 0]
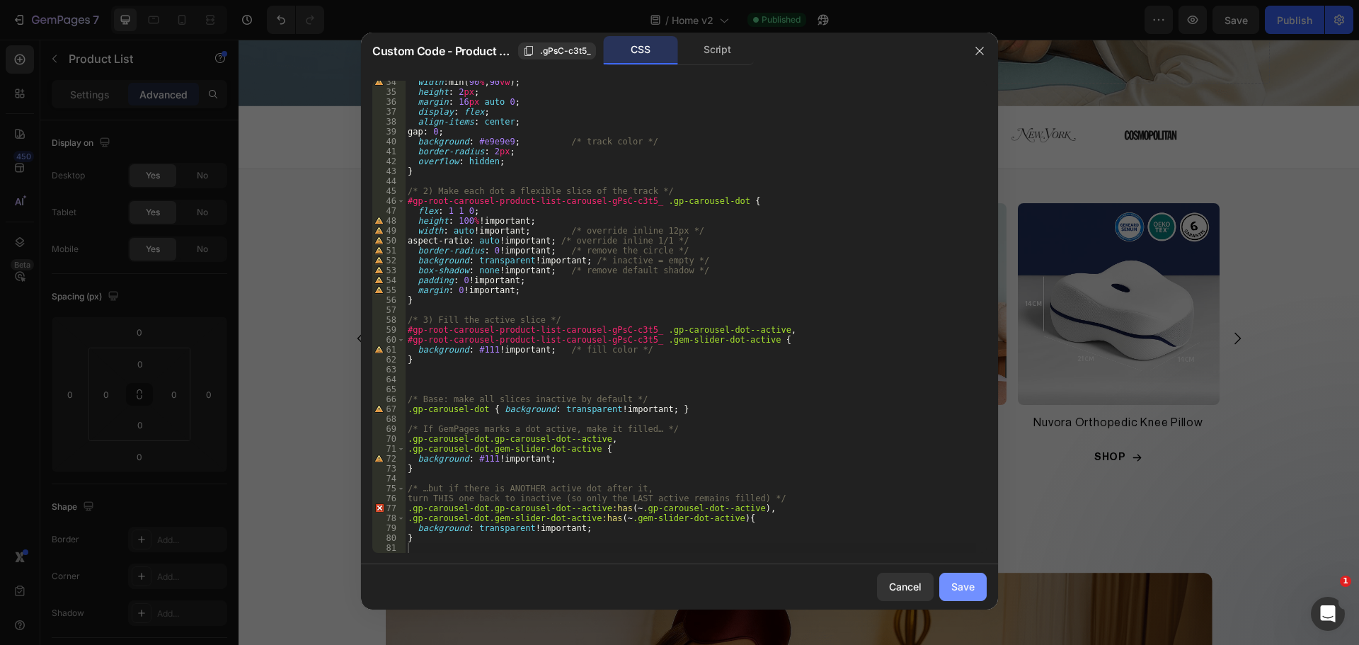
click at [975, 587] on button "Save" at bounding box center [962, 587] width 47 height 28
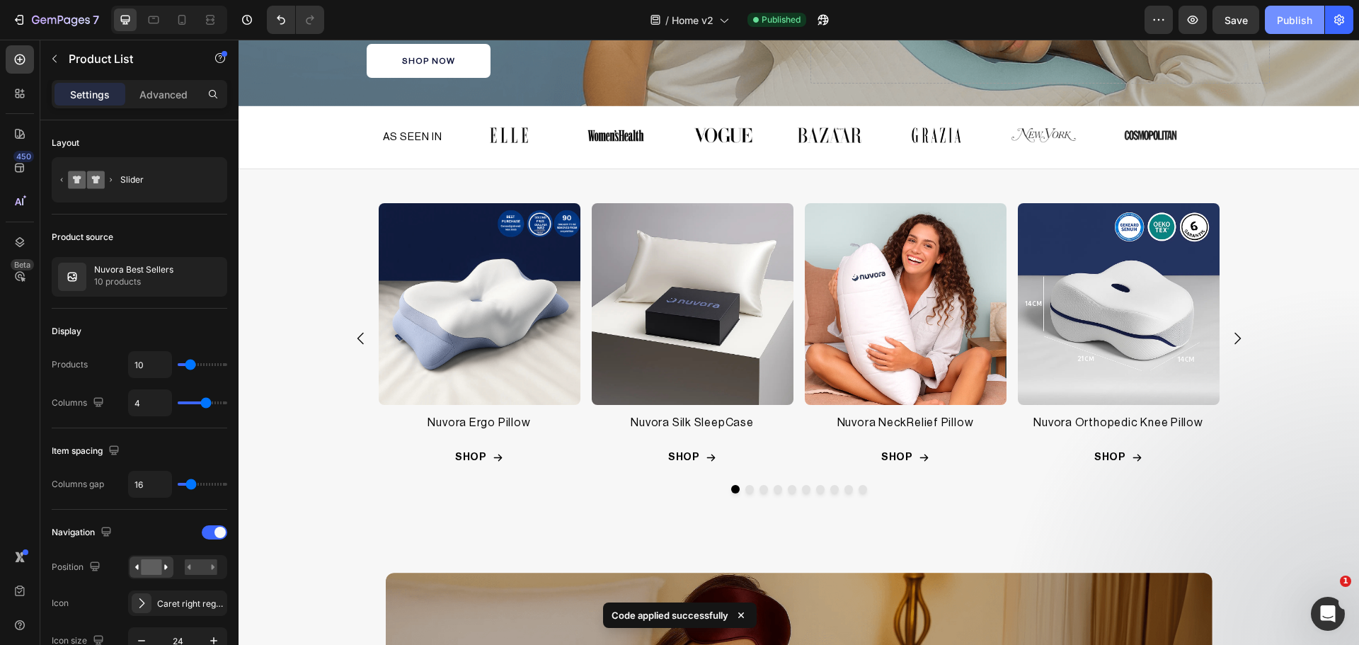
click at [1286, 11] on button "Publish" at bounding box center [1294, 20] width 59 height 28
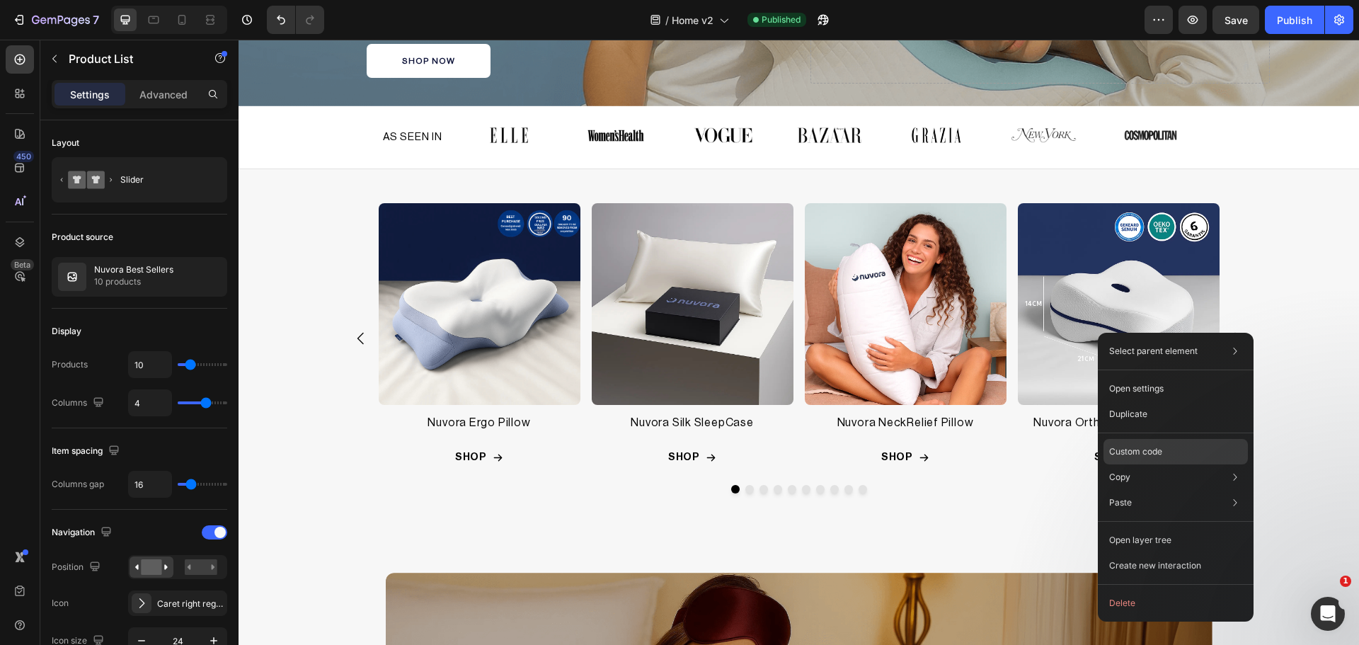
click at [1160, 490] on div "Custom code" at bounding box center [1175, 502] width 144 height 25
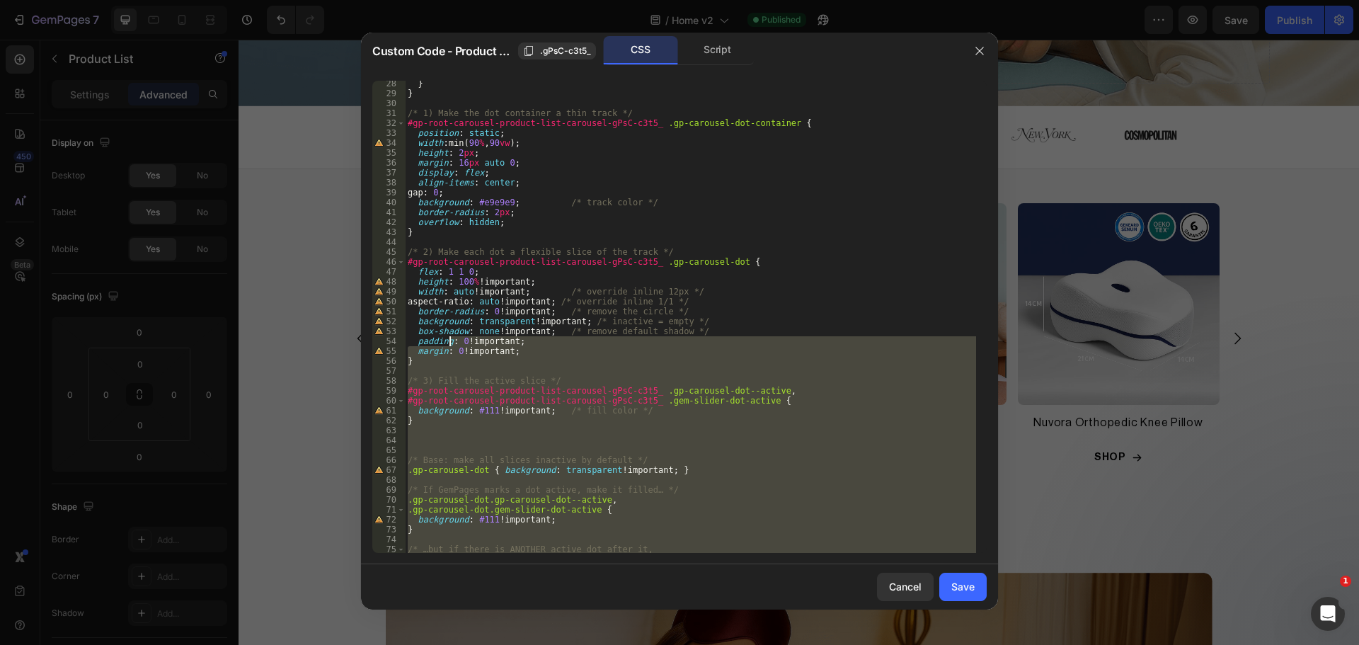
scroll to position [128, 0]
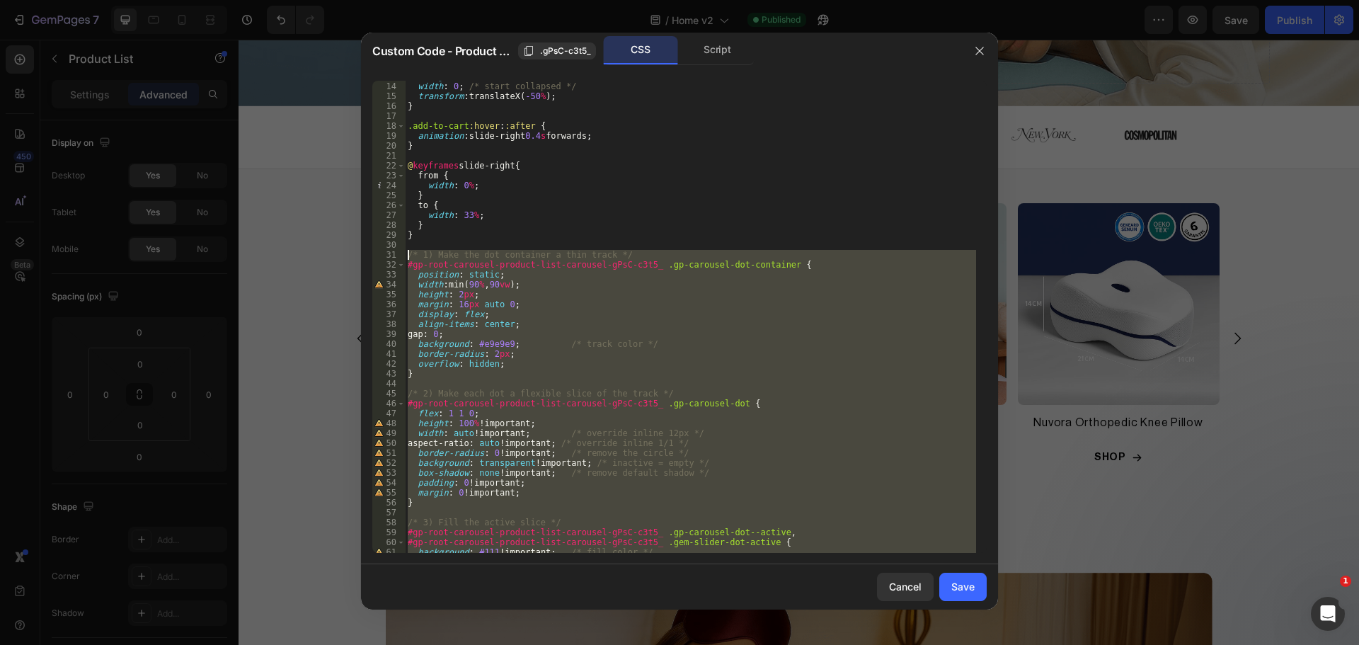
drag, startPoint x: 428, startPoint y: 527, endPoint x: 404, endPoint y: 253, distance: 275.0
click at [404, 253] on div "} 13 14 15 16 17 18 19 20 21 22 23 24 25 26 27 28 29 30 31 32 33 34 35 36 37 38…" at bounding box center [679, 317] width 614 height 472
type textarea "/* 1) Make the dot container a thin track */ #gp-root-carousel-product-list-car…"
paste textarea
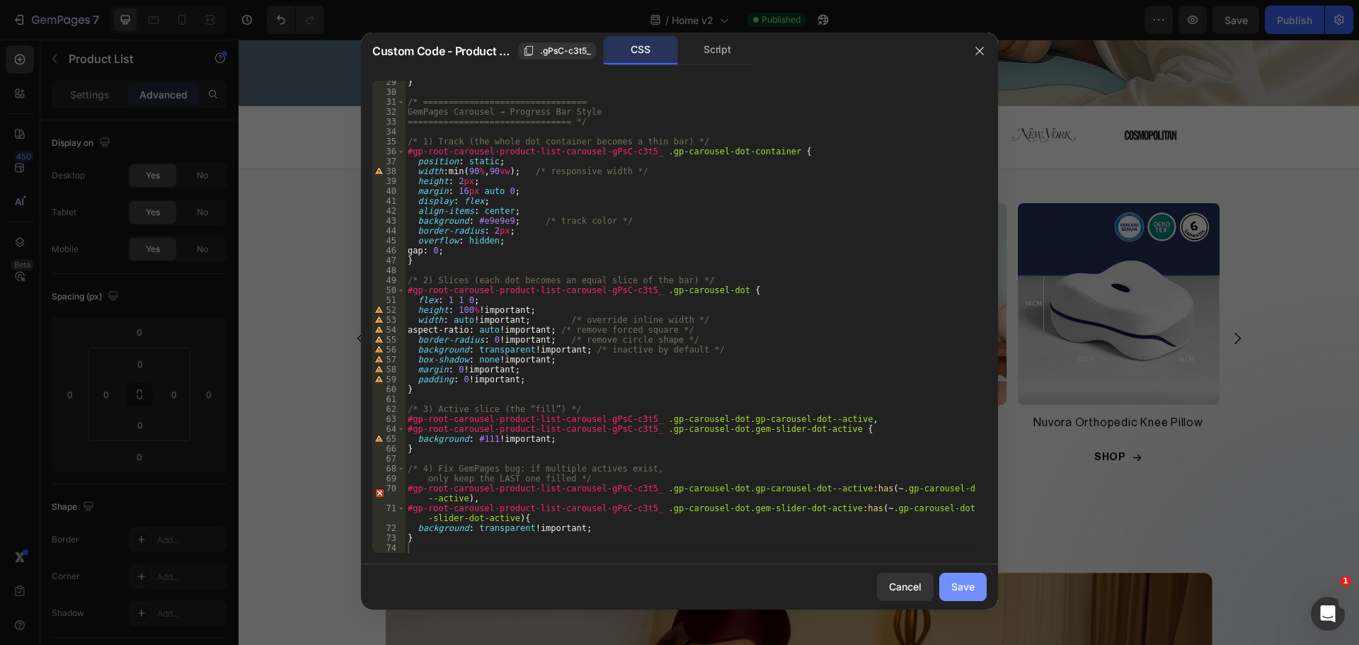
click at [957, 588] on div "Save" at bounding box center [962, 586] width 23 height 15
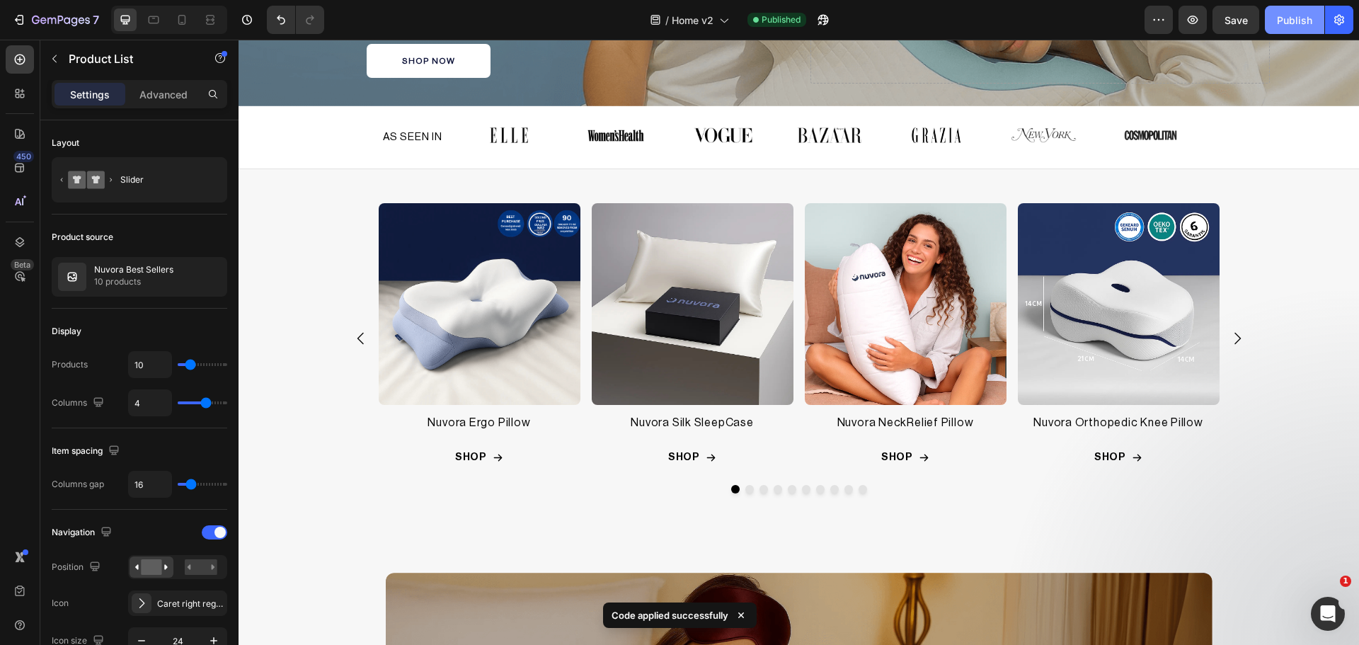
click at [1299, 23] on div "Publish" at bounding box center [1294, 20] width 35 height 15
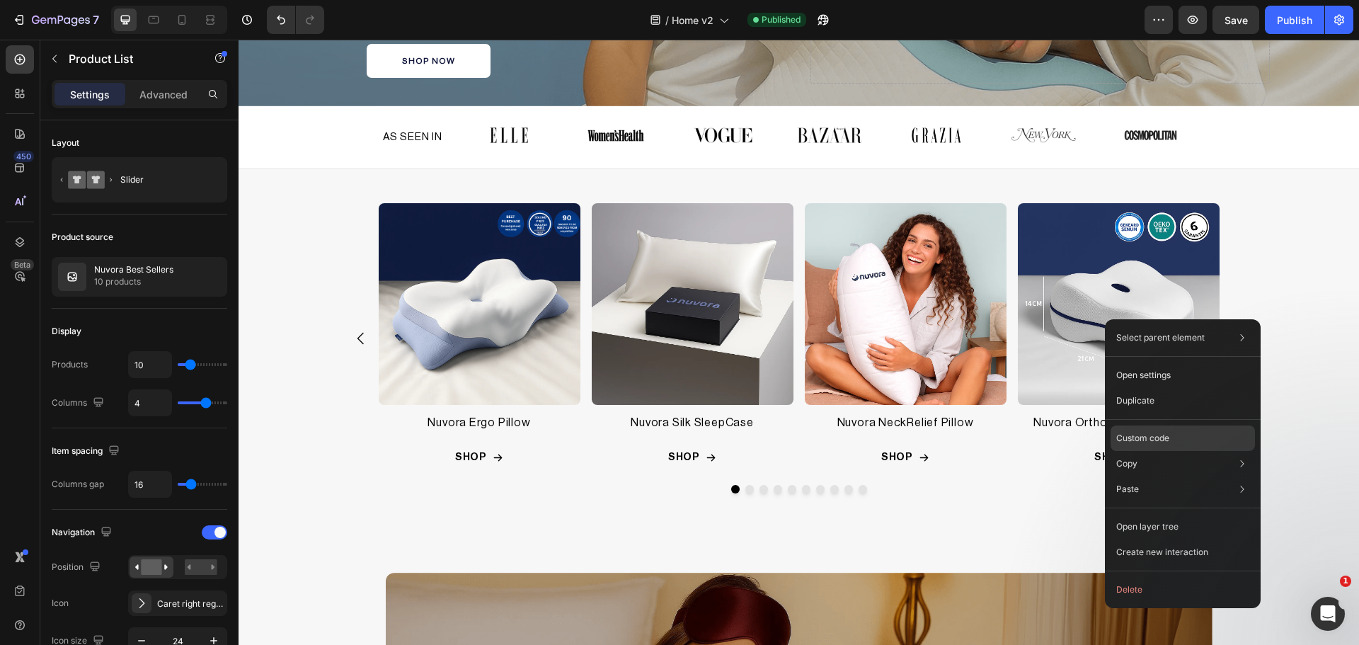
click at [1174, 476] on div "Custom code" at bounding box center [1183, 488] width 144 height 25
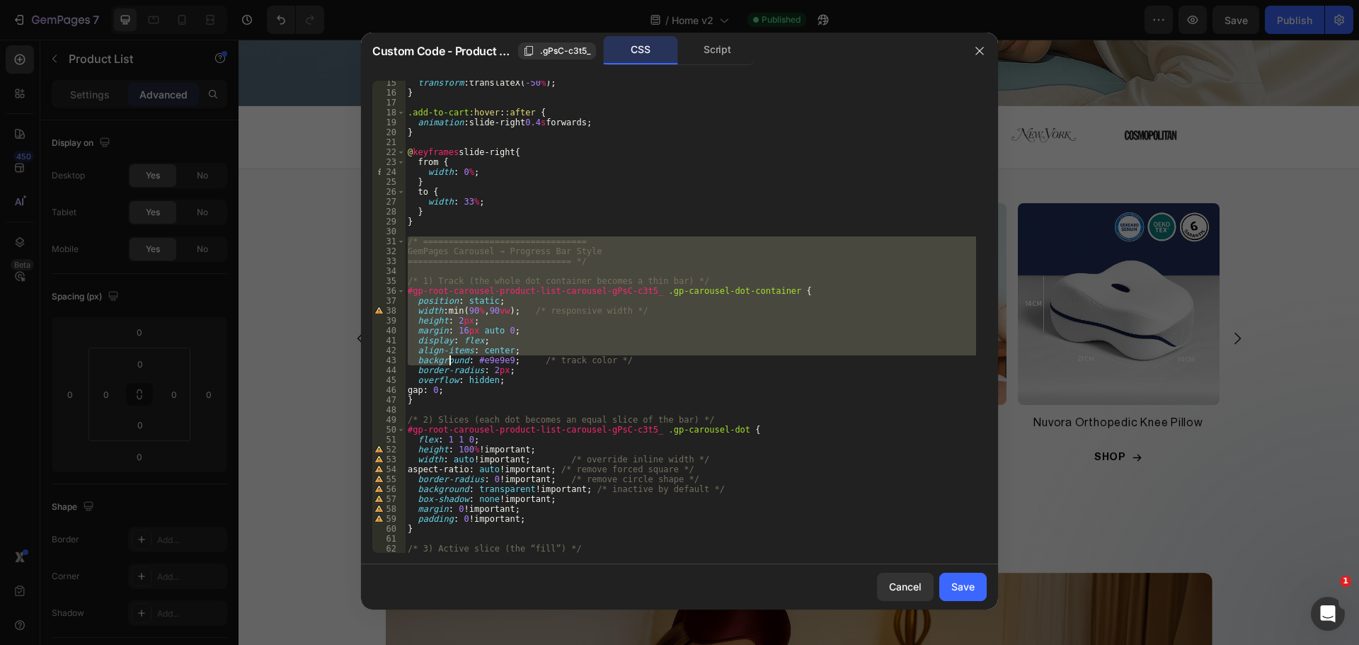
scroll to position [301, 0]
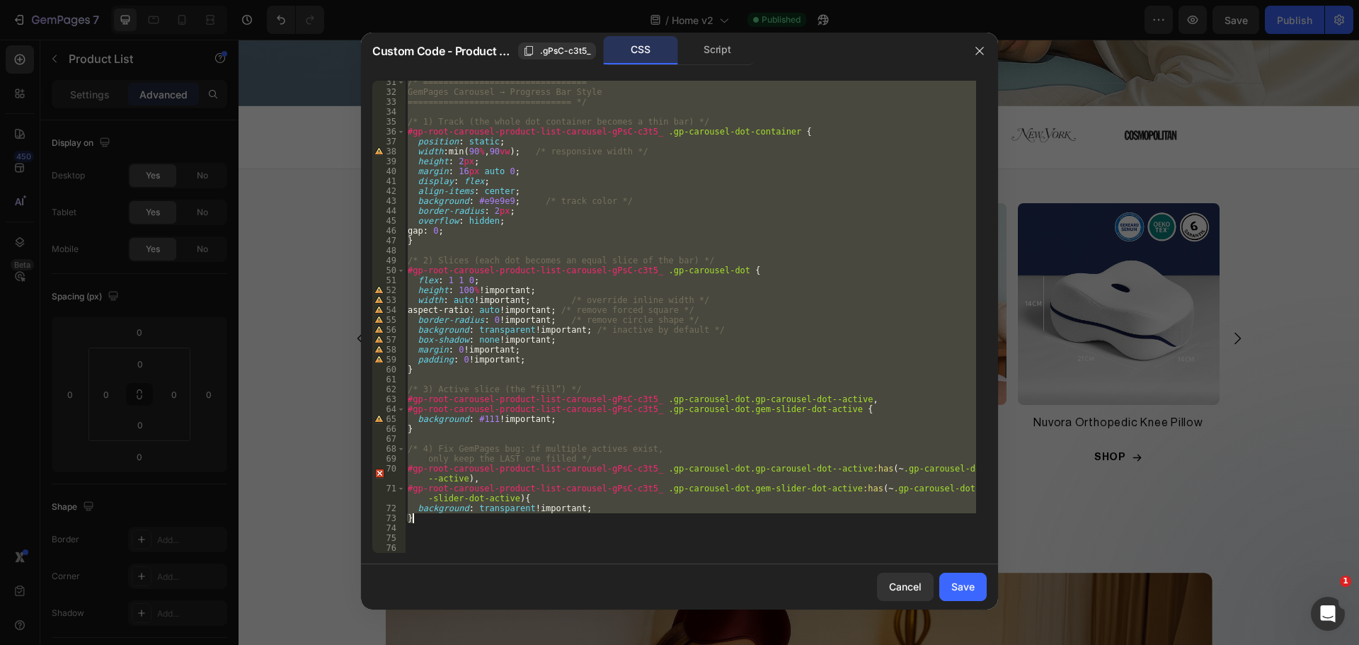
drag, startPoint x: 408, startPoint y: 241, endPoint x: 484, endPoint y: 520, distance: 289.2
click at [484, 520] on div "/* ================================ GemPages Carousel → Progress Bar Style ====…" at bounding box center [690, 323] width 571 height 492
type textarea "background: transparent !important; }"
paste textarea
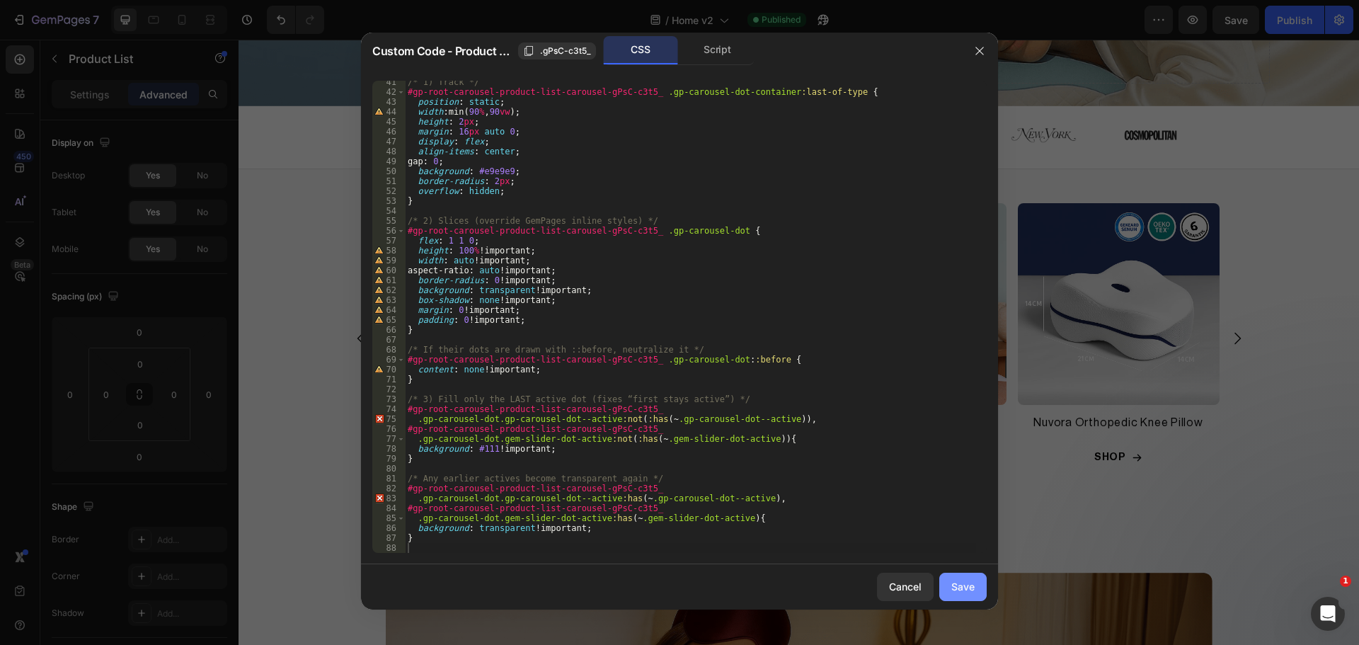
click at [967, 581] on div "Save" at bounding box center [962, 586] width 23 height 15
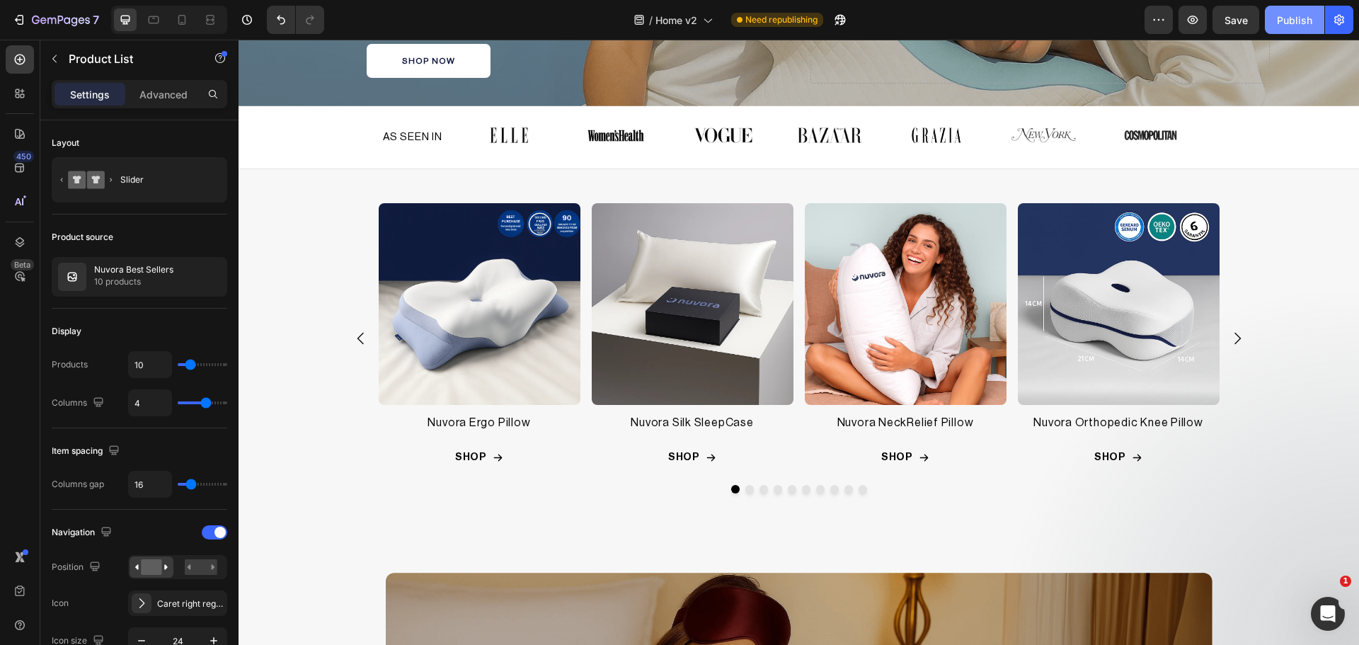
click at [1277, 18] on div "Publish" at bounding box center [1294, 20] width 35 height 15
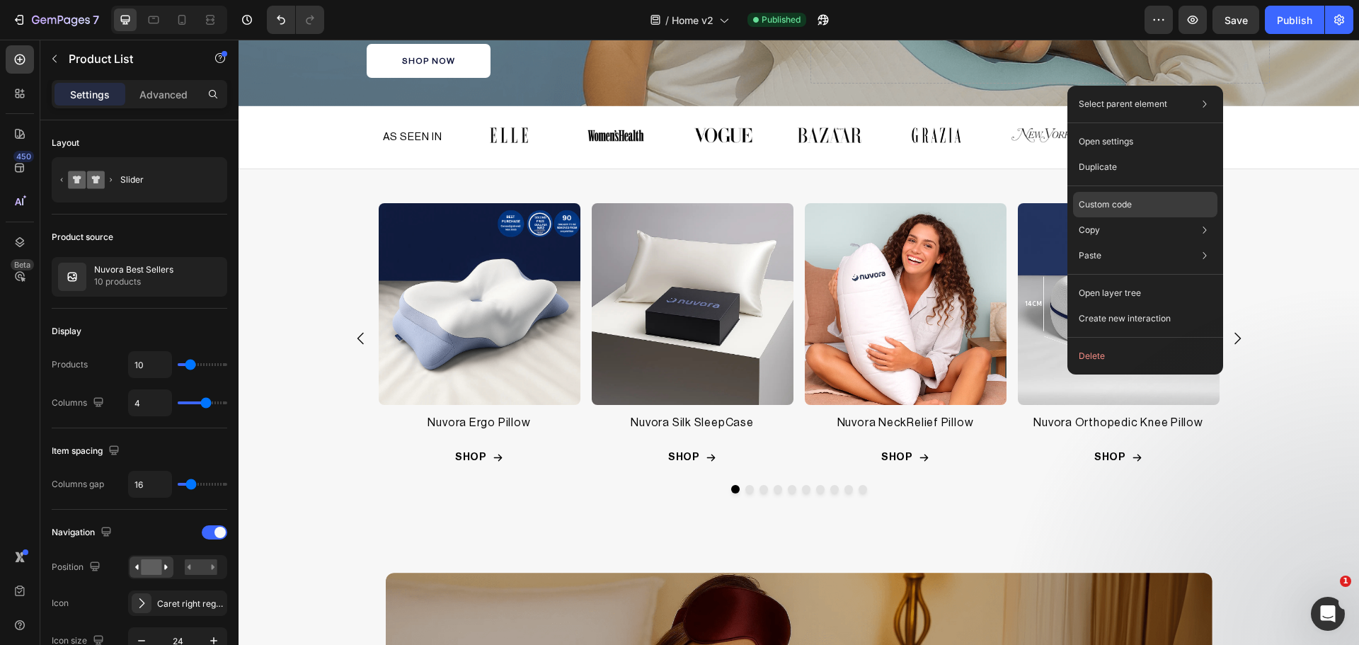
click at [1114, 243] on div "Custom code" at bounding box center [1145, 255] width 144 height 25
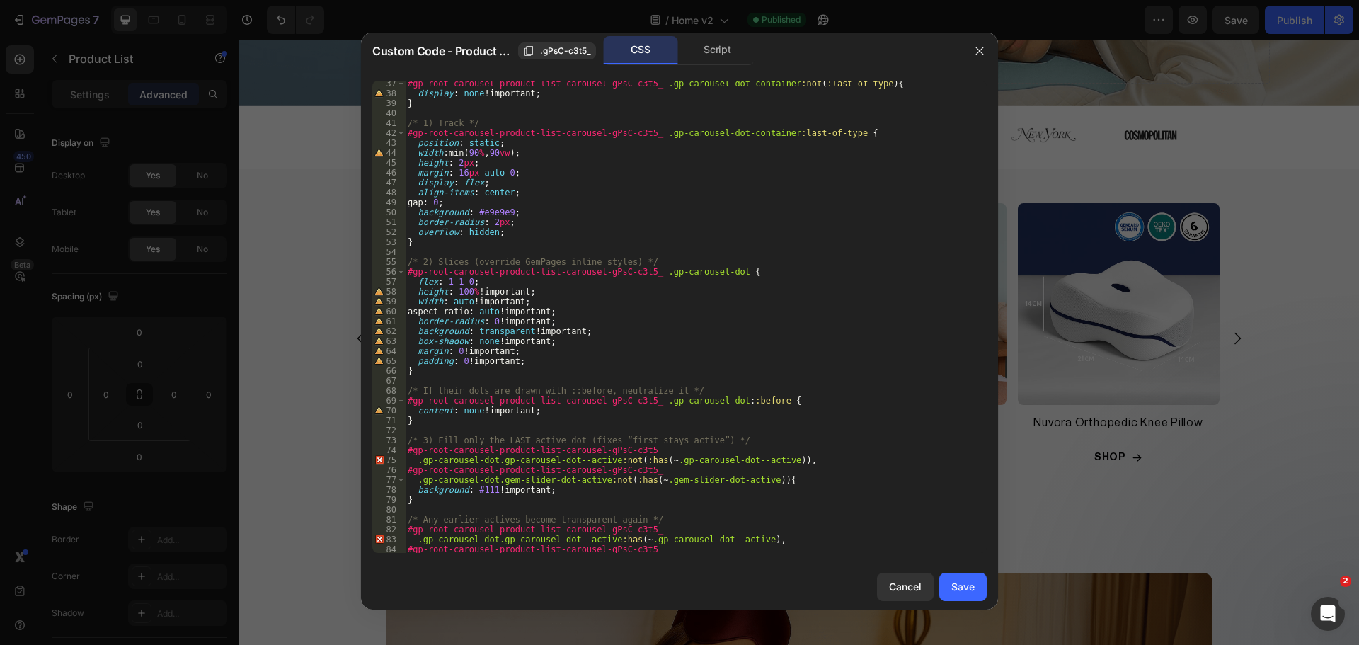
scroll to position [430, 0]
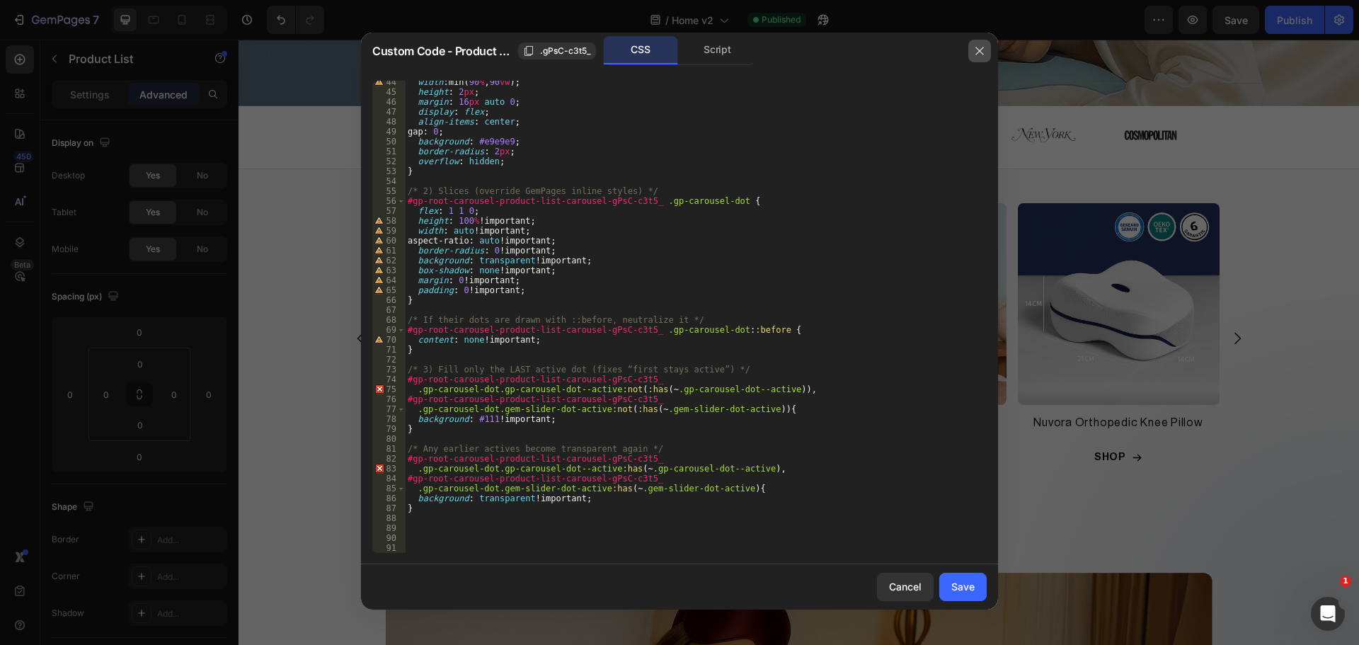
drag, startPoint x: 980, startPoint y: 50, endPoint x: 737, endPoint y: 250, distance: 314.7
click at [980, 50] on icon "button" at bounding box center [979, 50] width 11 height 11
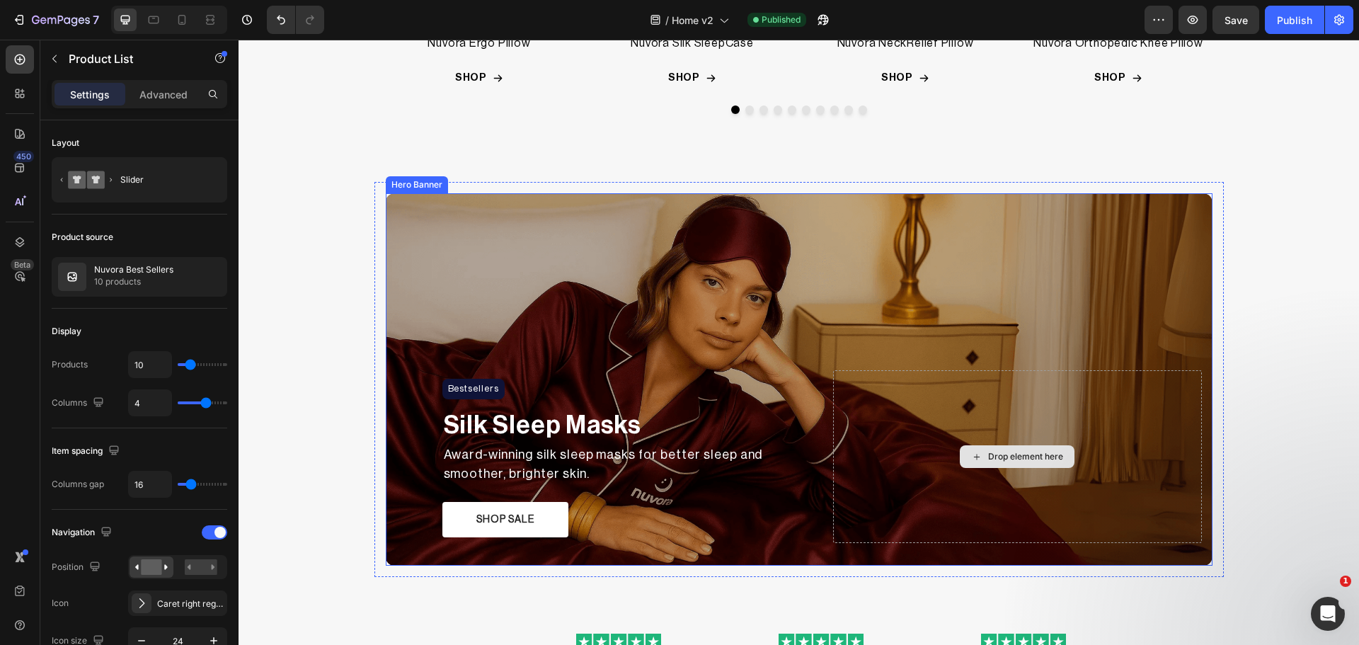
scroll to position [591, 0]
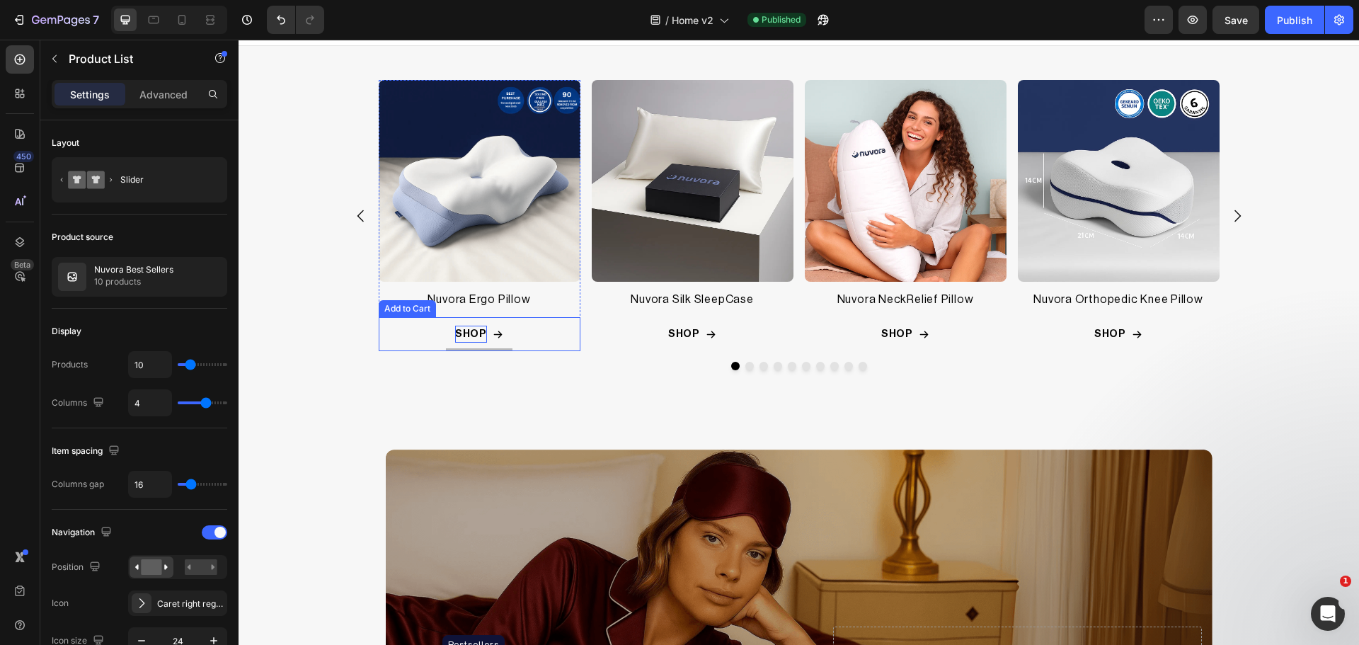
click at [467, 328] on div "SHOP" at bounding box center [471, 334] width 33 height 17
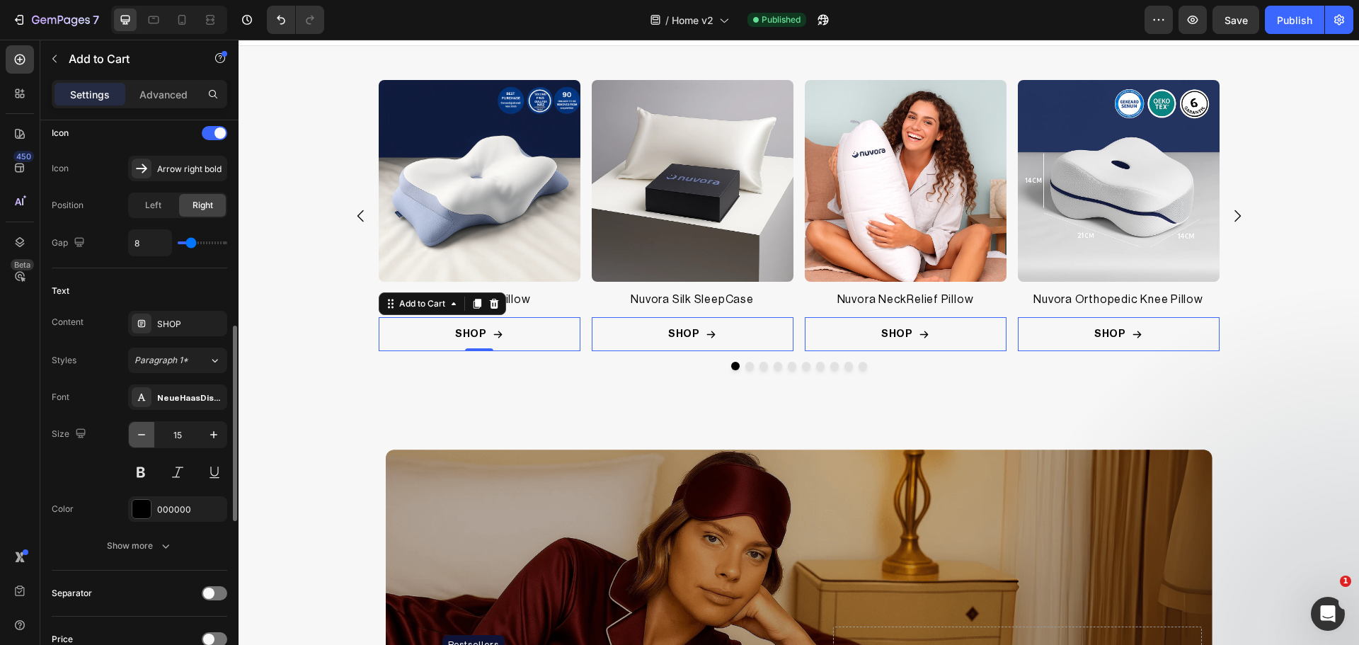
click at [134, 434] on icon "button" at bounding box center [141, 434] width 14 height 14
type input "14"
click at [156, 534] on button "Show more" at bounding box center [140, 545] width 176 height 25
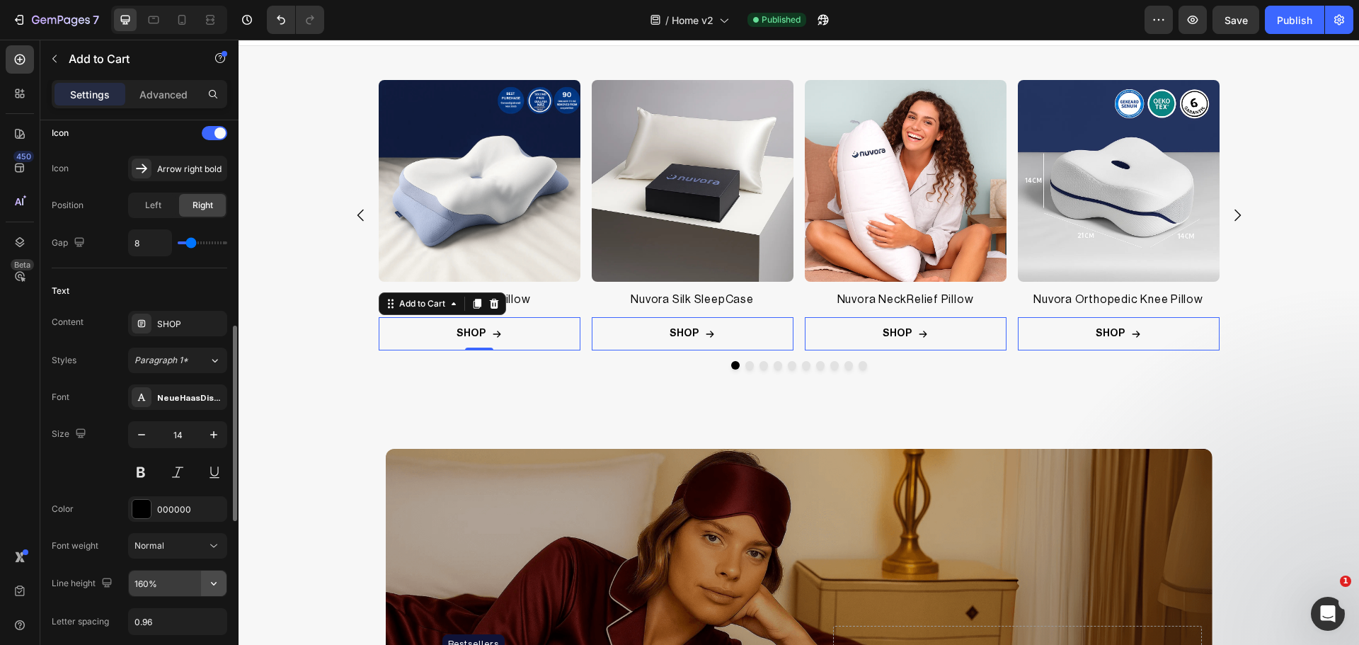
click at [210, 582] on icon "button" at bounding box center [214, 583] width 14 height 14
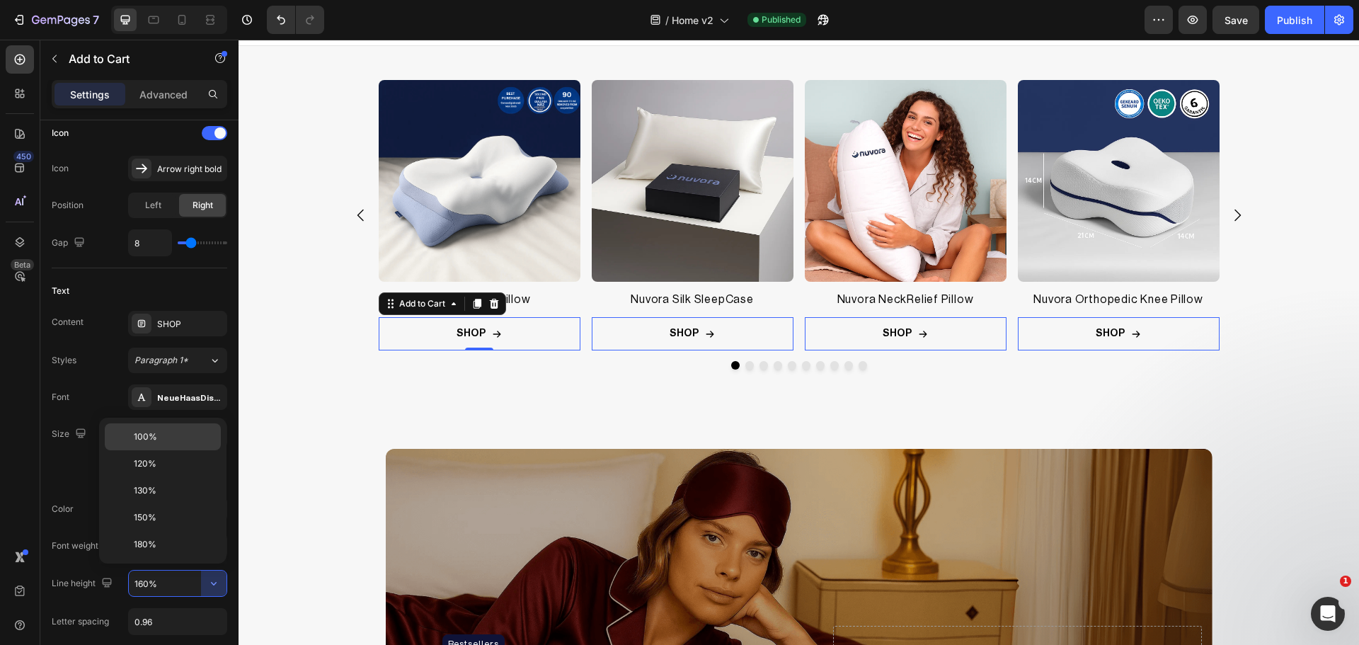
click at [150, 442] on span "100%" at bounding box center [145, 436] width 23 height 13
type input "100%"
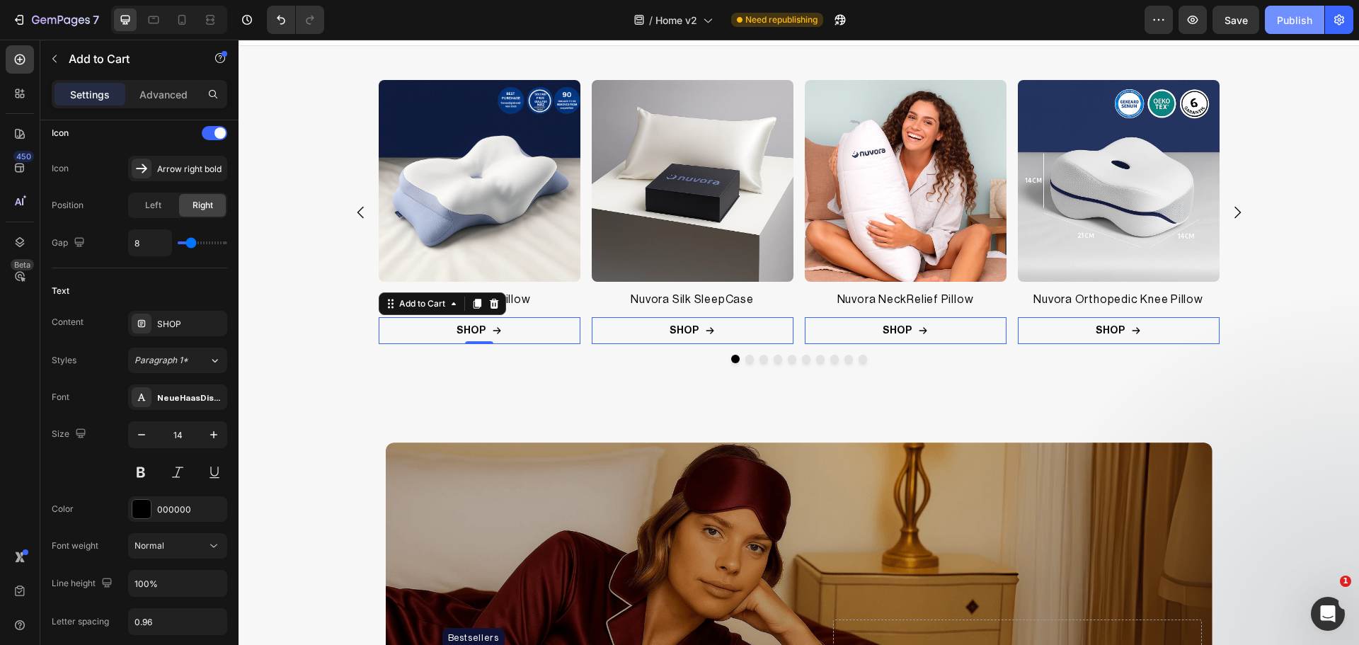
drag, startPoint x: 1285, startPoint y: 16, endPoint x: 1286, endPoint y: 25, distance: 9.2
click at [1285, 16] on div "Publish" at bounding box center [1294, 20] width 35 height 15
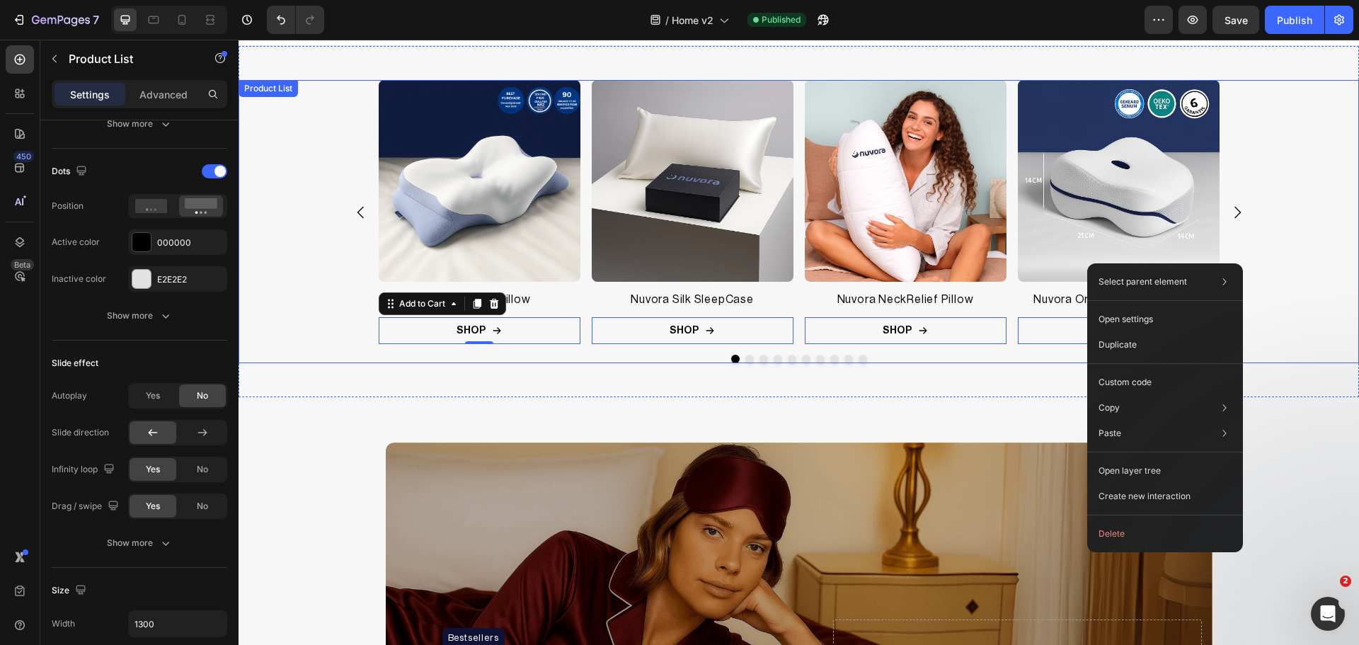
scroll to position [0, 0]
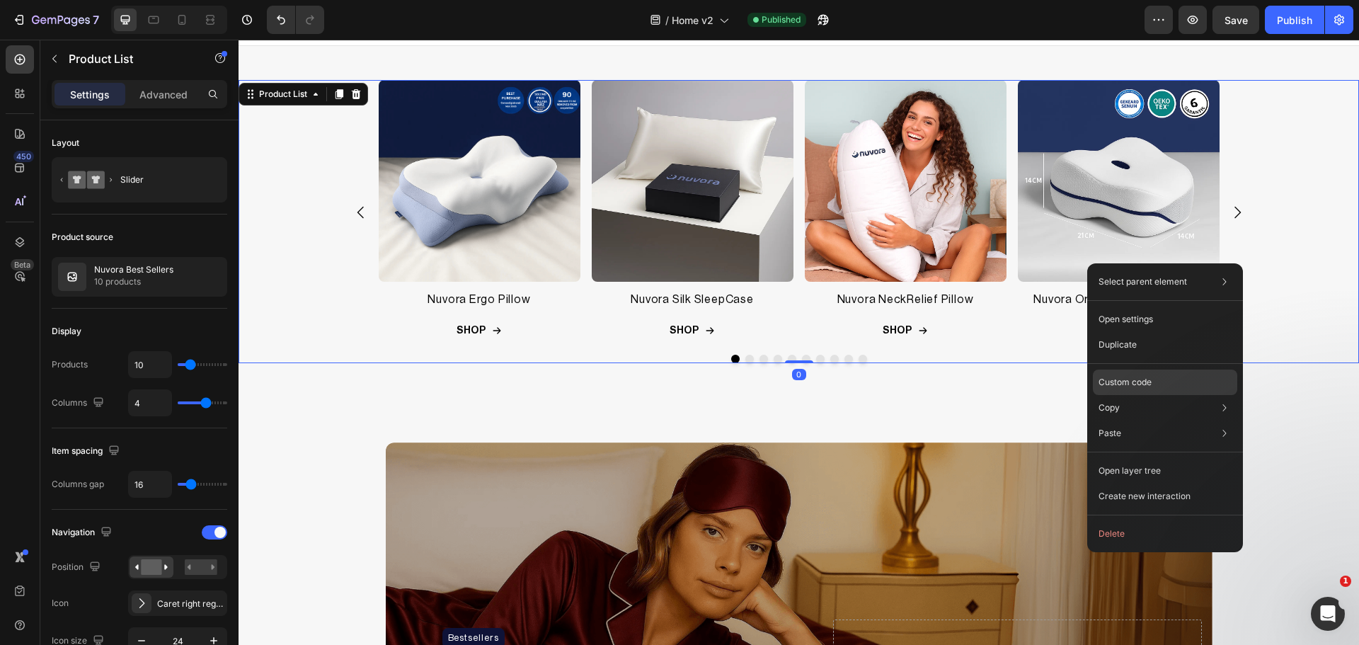
click at [1125, 420] on div "Custom code" at bounding box center [1165, 432] width 144 height 25
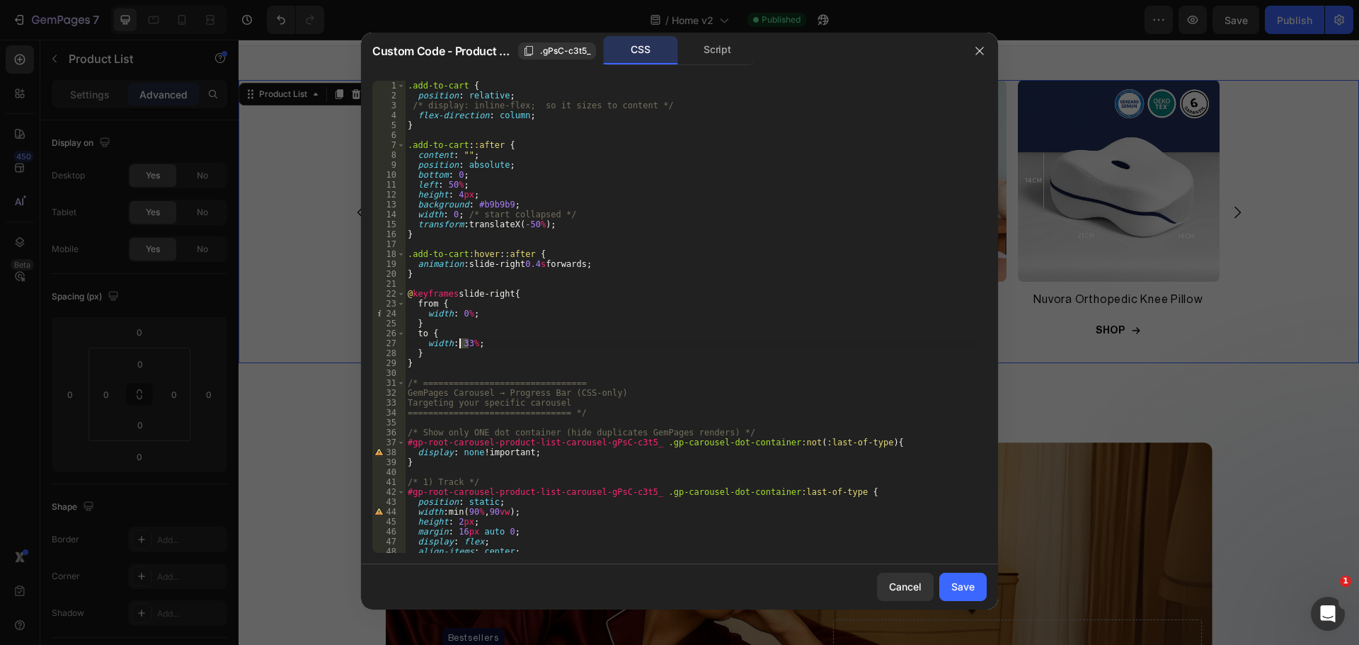
drag, startPoint x: 468, startPoint y: 343, endPoint x: 461, endPoint y: 346, distance: 7.6
click at [461, 346] on div ".add-to-cart { position : relative ; /* display: inline-flex; so it sizes to co…" at bounding box center [690, 327] width 571 height 492
type textarea "width: 25%;"
drag, startPoint x: 972, startPoint y: 581, endPoint x: 750, endPoint y: 486, distance: 241.0
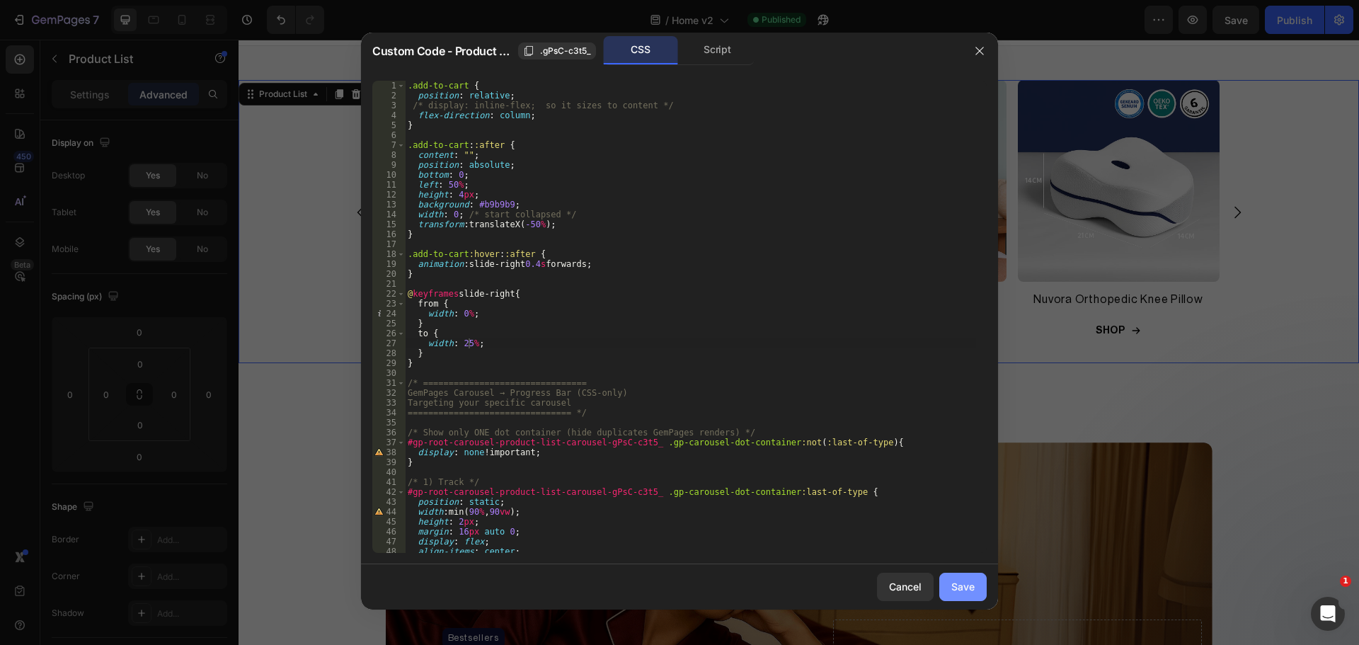
click at [972, 581] on div "Save" at bounding box center [962, 586] width 23 height 15
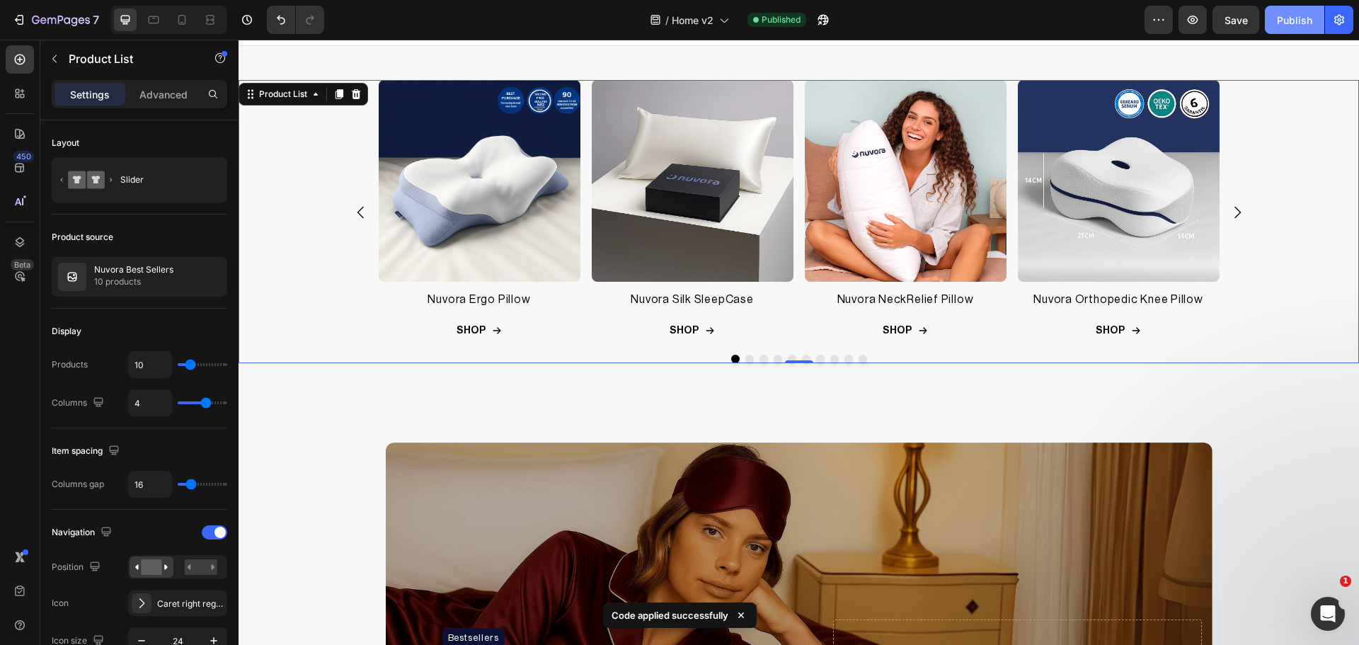
click at [1293, 28] on button "Publish" at bounding box center [1294, 20] width 59 height 28
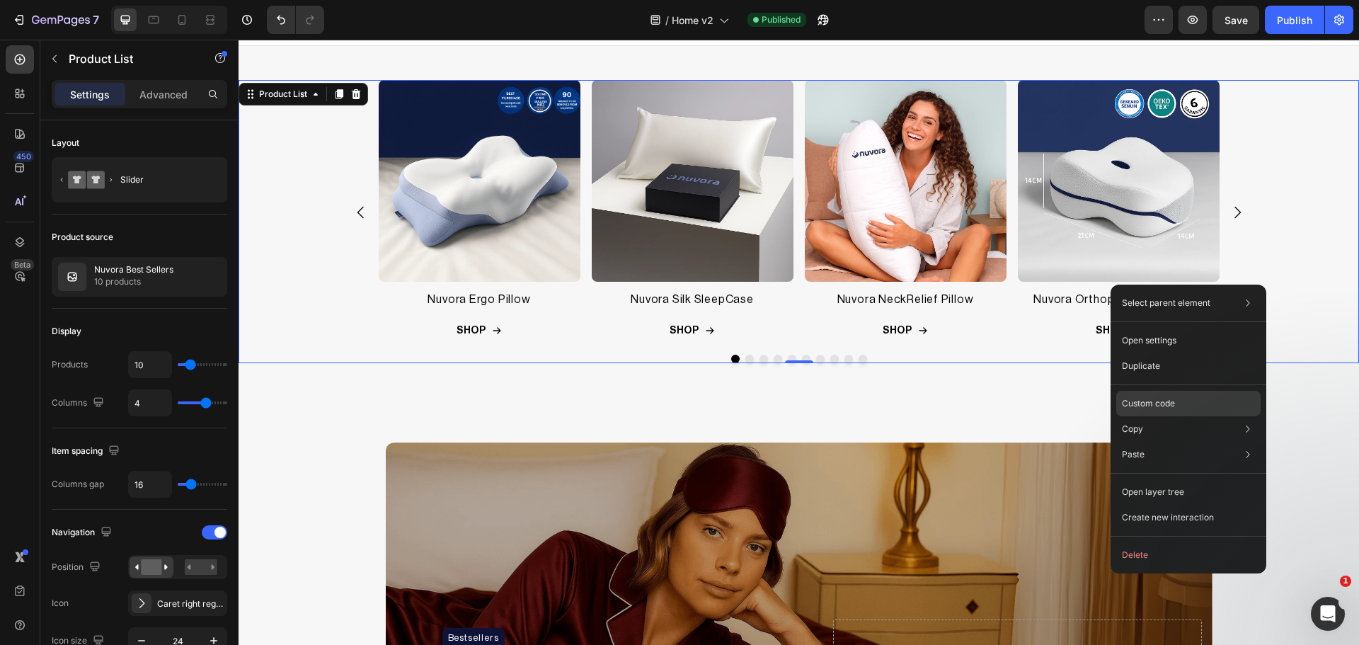
click at [1166, 401] on p "Custom code" at bounding box center [1148, 403] width 53 height 13
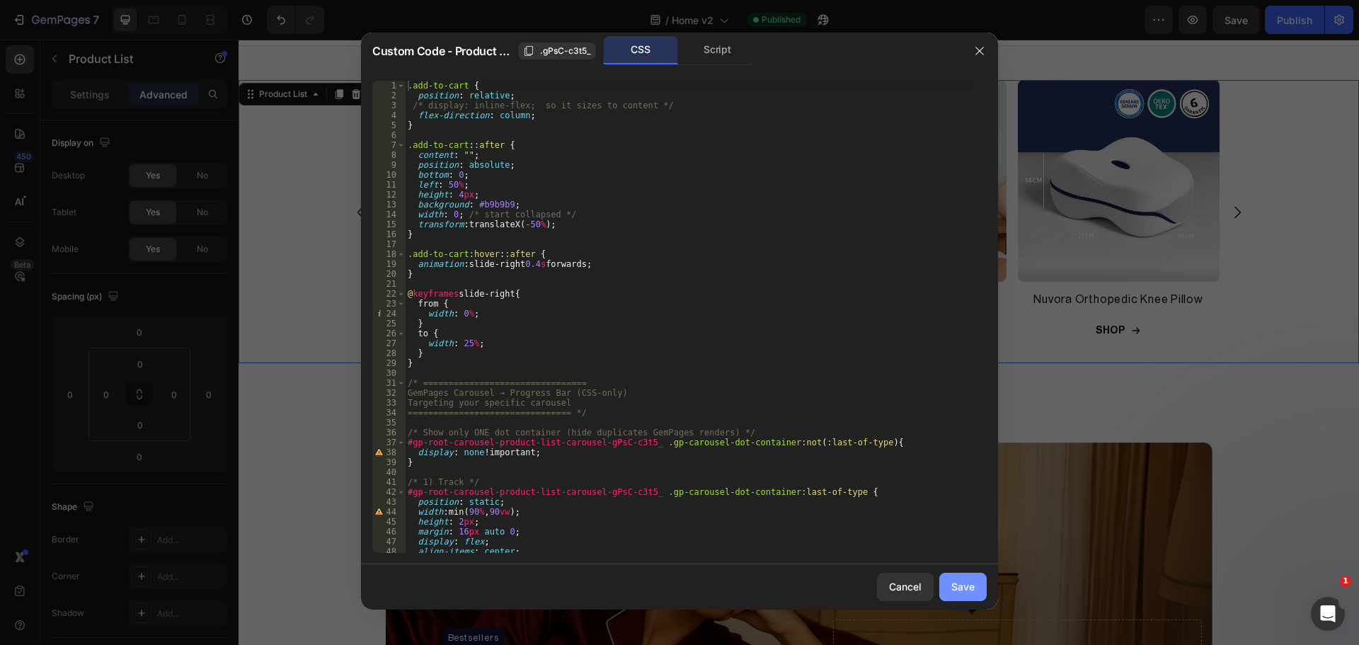
drag, startPoint x: 954, startPoint y: 594, endPoint x: 716, endPoint y: 554, distance: 241.1
click at [954, 594] on div "Save" at bounding box center [962, 586] width 23 height 15
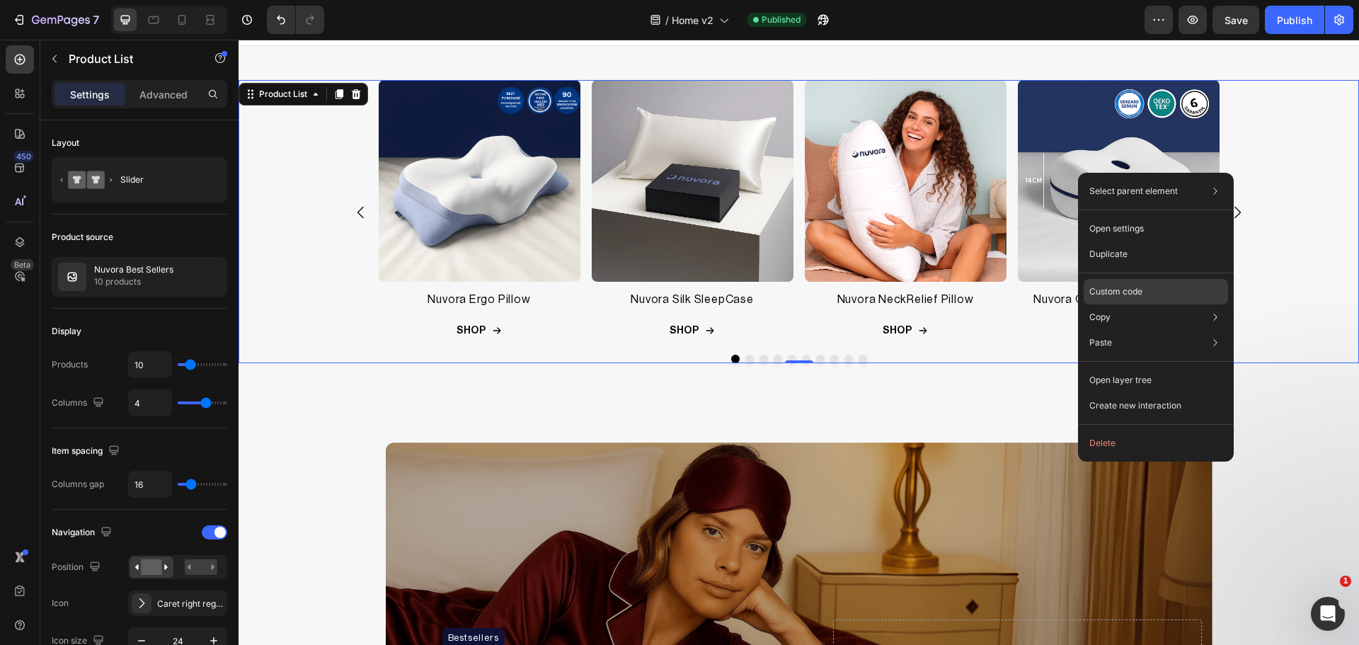
click at [1140, 295] on p "Custom code" at bounding box center [1115, 291] width 53 height 13
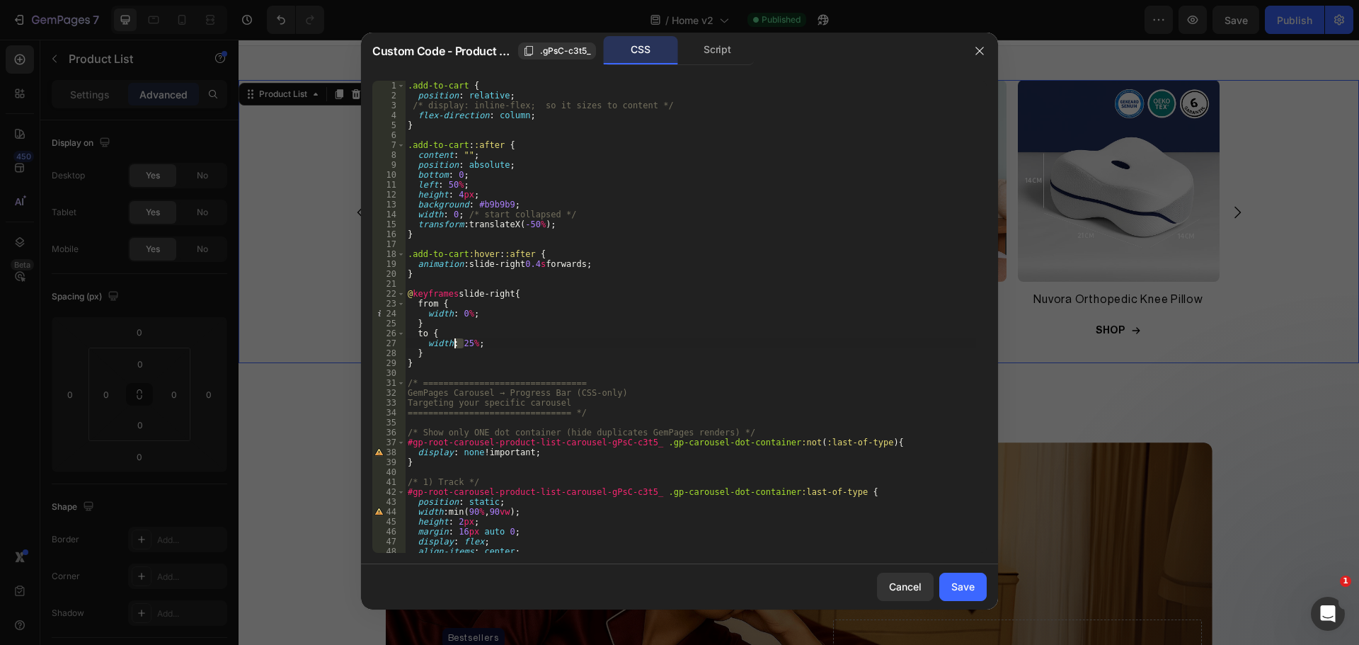
drag, startPoint x: 466, startPoint y: 346, endPoint x: 456, endPoint y: 347, distance: 9.9
click at [456, 347] on div ".add-to-cart { position : relative ; /* display: inline-flex; so it sizes to co…" at bounding box center [690, 327] width 571 height 492
type textarea "width: 100%;"
click at [955, 583] on div "Save" at bounding box center [962, 586] width 23 height 15
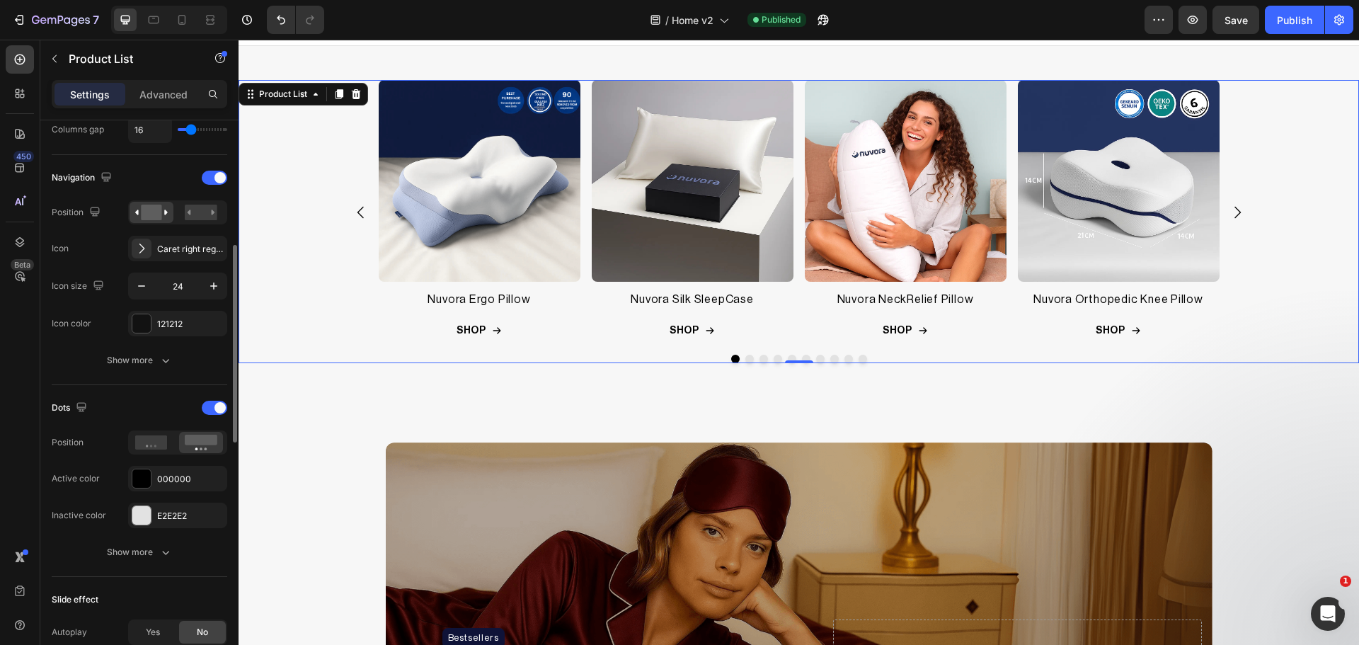
scroll to position [473, 0]
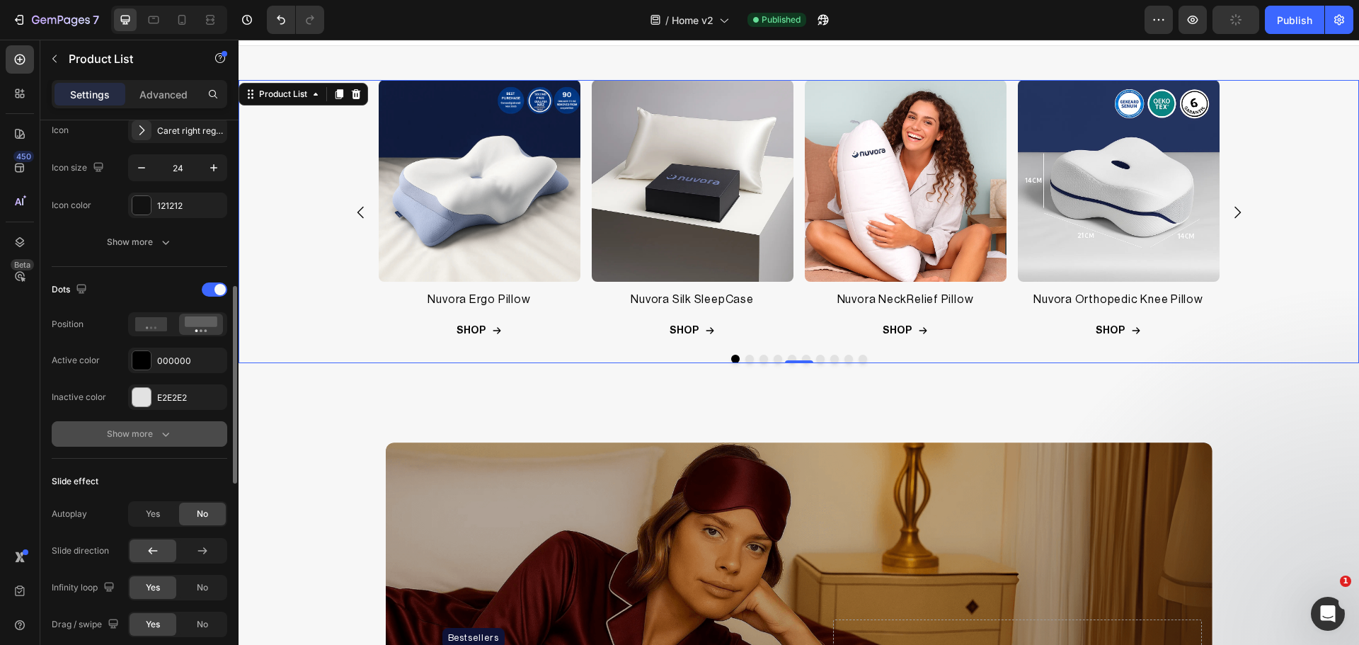
click at [123, 427] on div "Show more" at bounding box center [140, 434] width 66 height 14
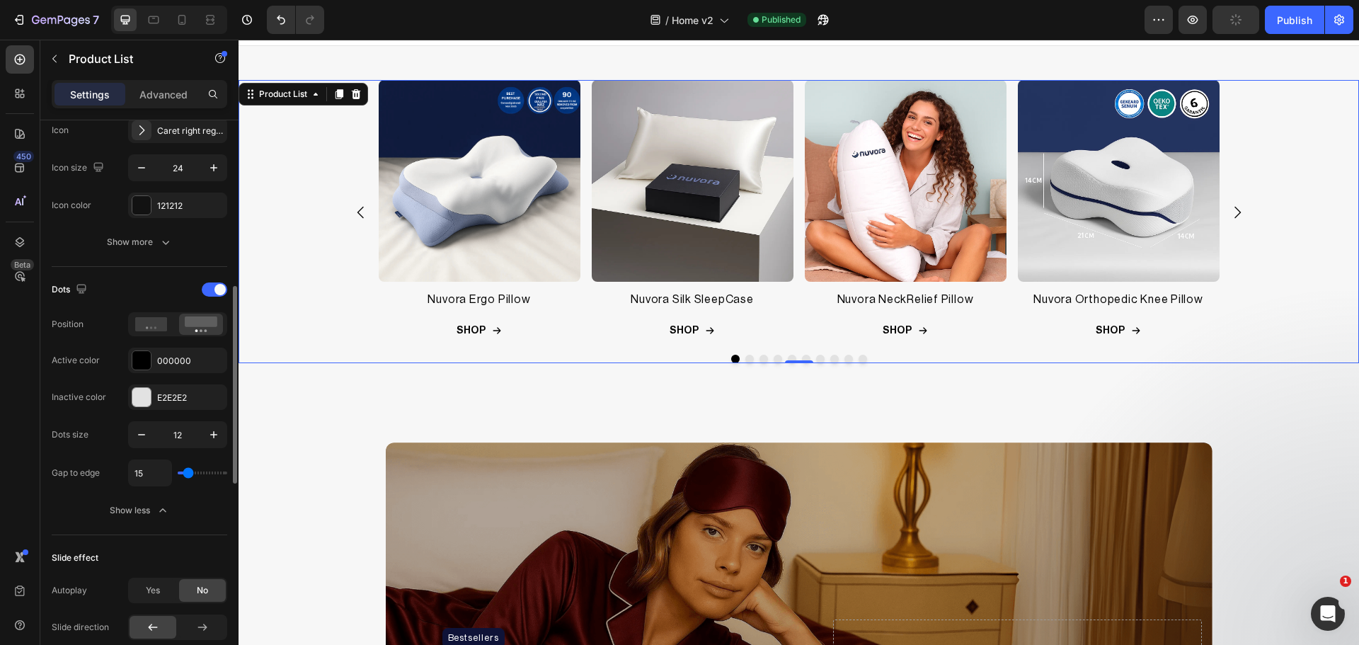
type input "24"
type input "36"
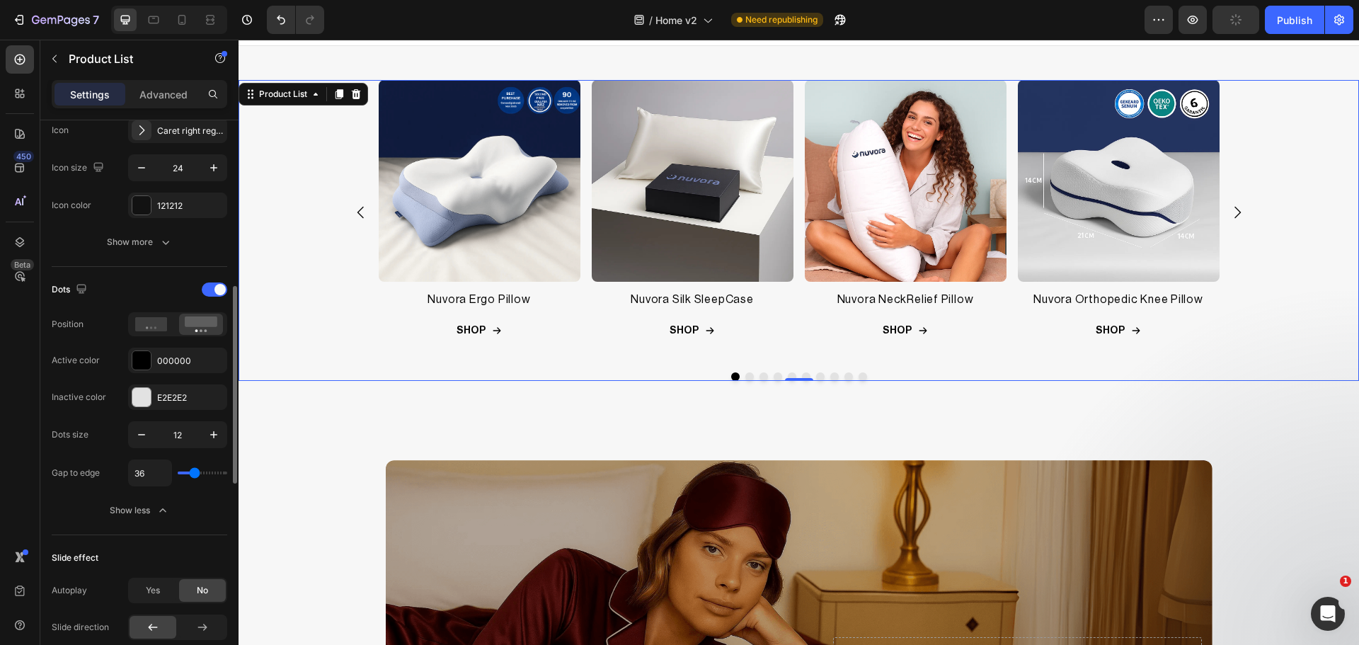
type input "40"
type input "42"
type input "40"
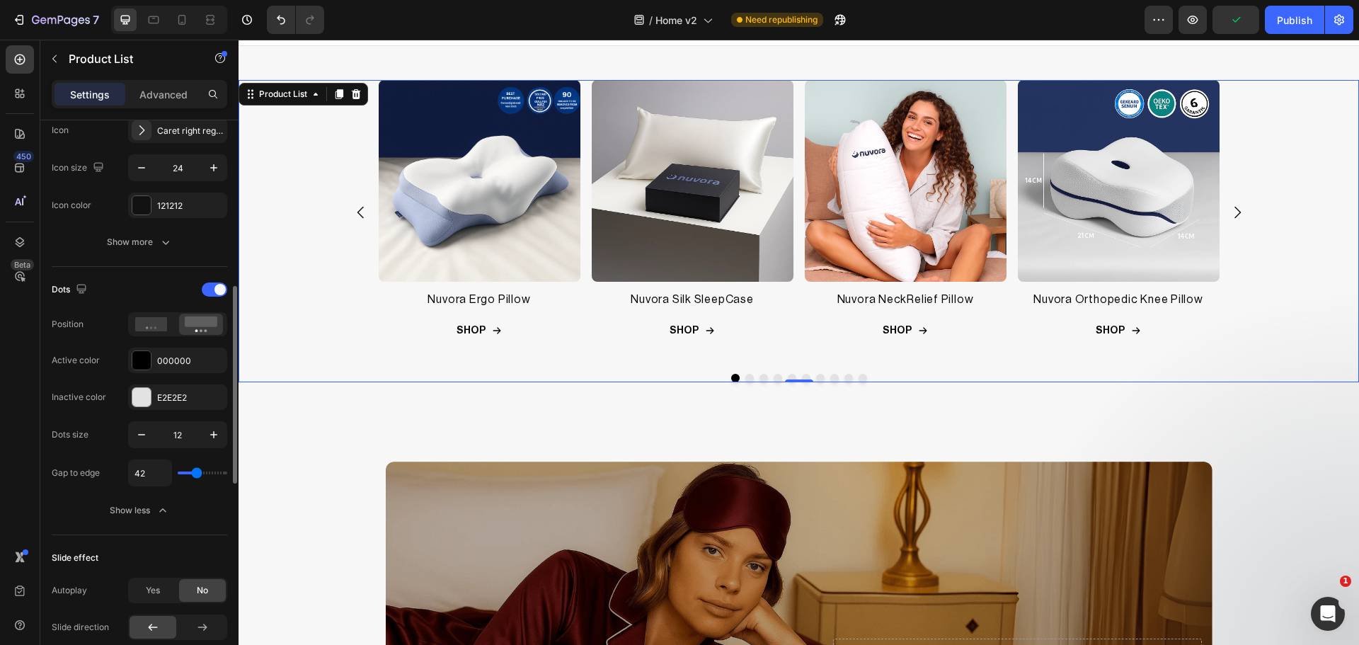
type input "40"
type input "38"
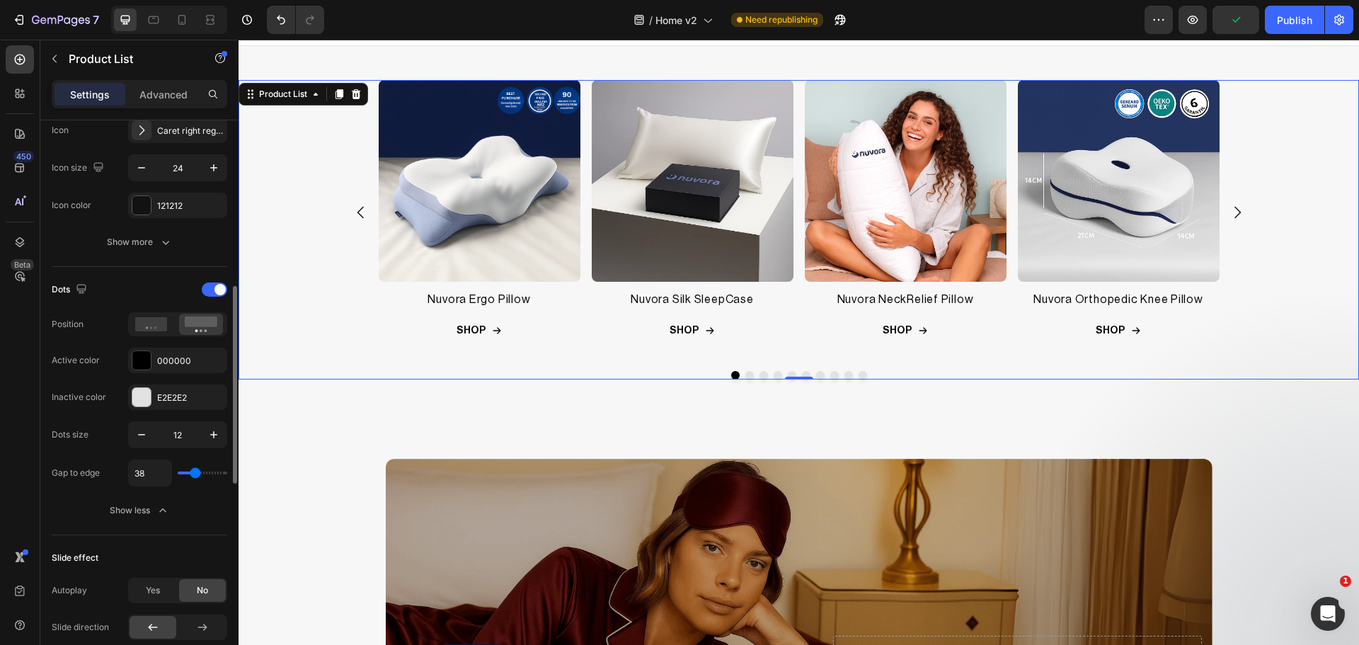
type input "29"
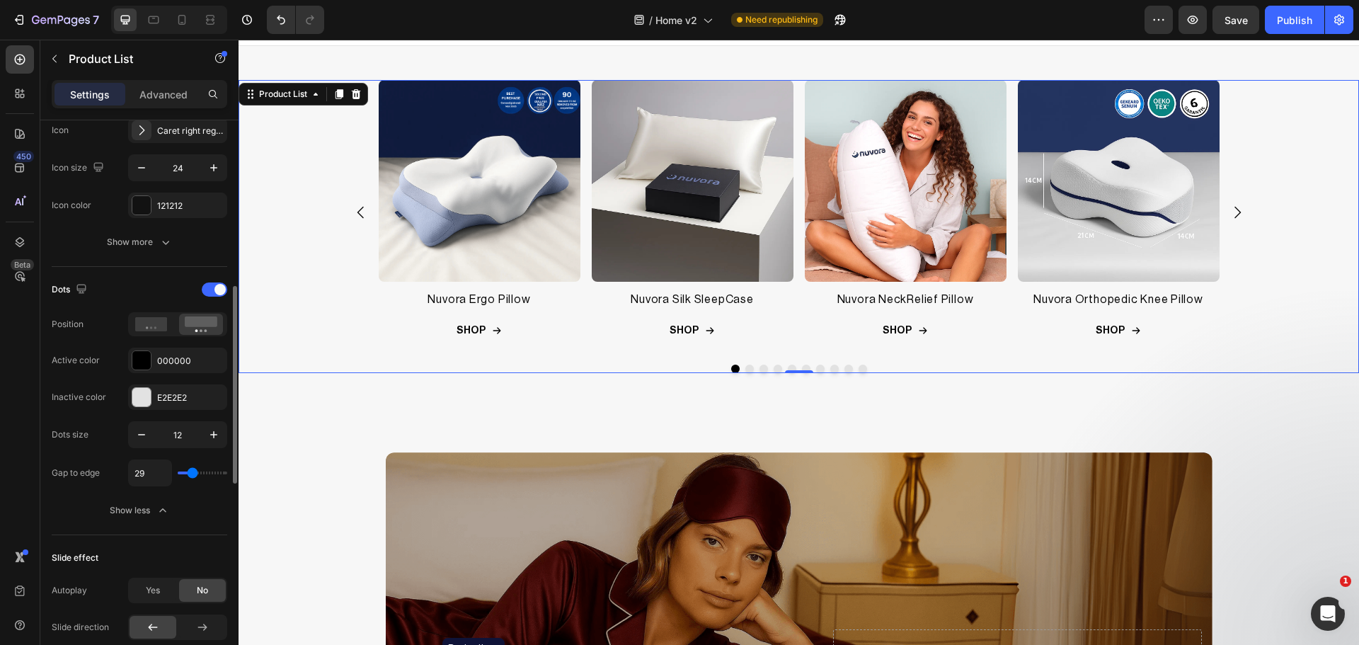
type input "29"
click at [193, 474] on input "range" at bounding box center [203, 472] width 50 height 3
click at [153, 474] on input "29" at bounding box center [150, 472] width 42 height 25
type input "30"
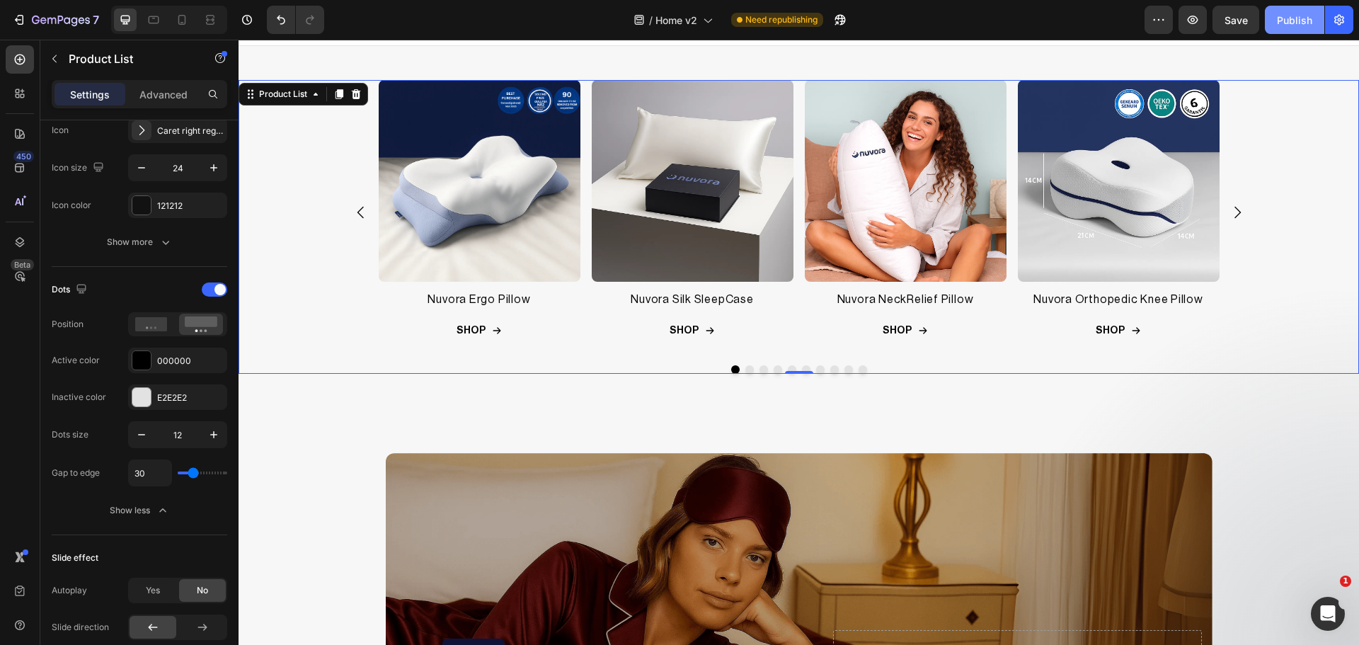
click at [1292, 18] on div "Publish" at bounding box center [1294, 20] width 35 height 15
drag, startPoint x: 1381, startPoint y: 263, endPoint x: 1247, endPoint y: 275, distance: 134.2
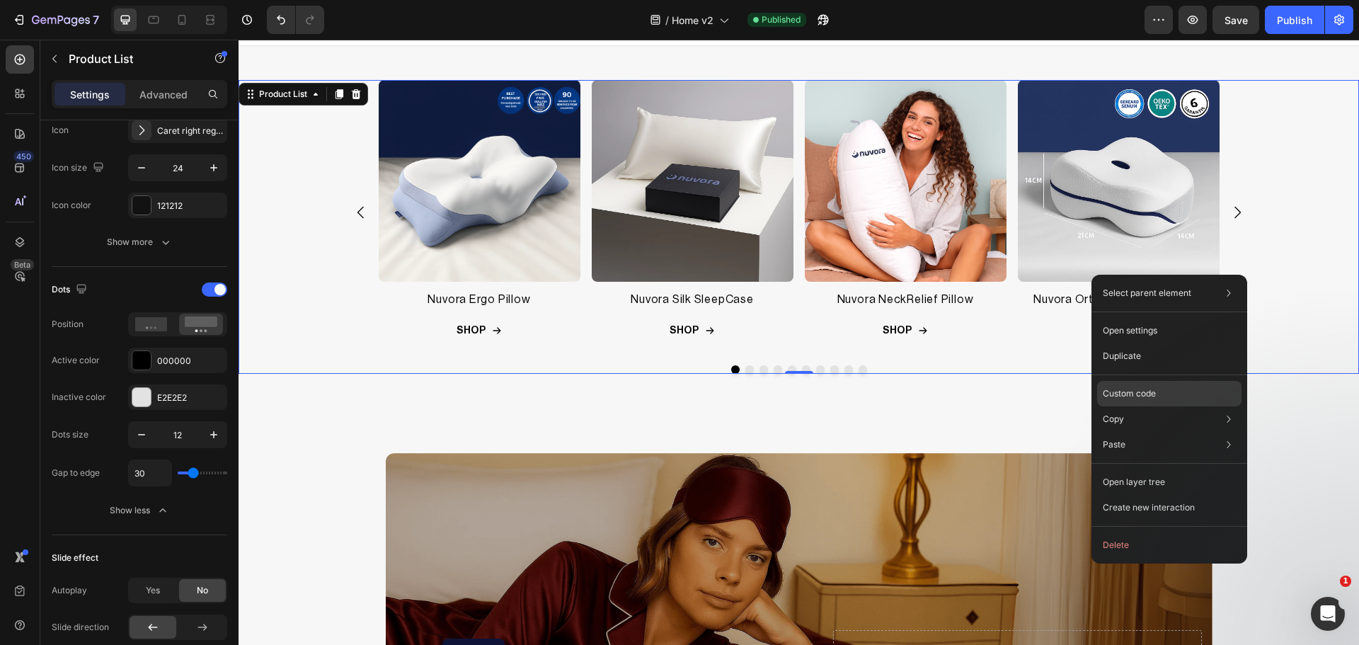
click at [1149, 389] on p "Custom code" at bounding box center [1129, 393] width 53 height 13
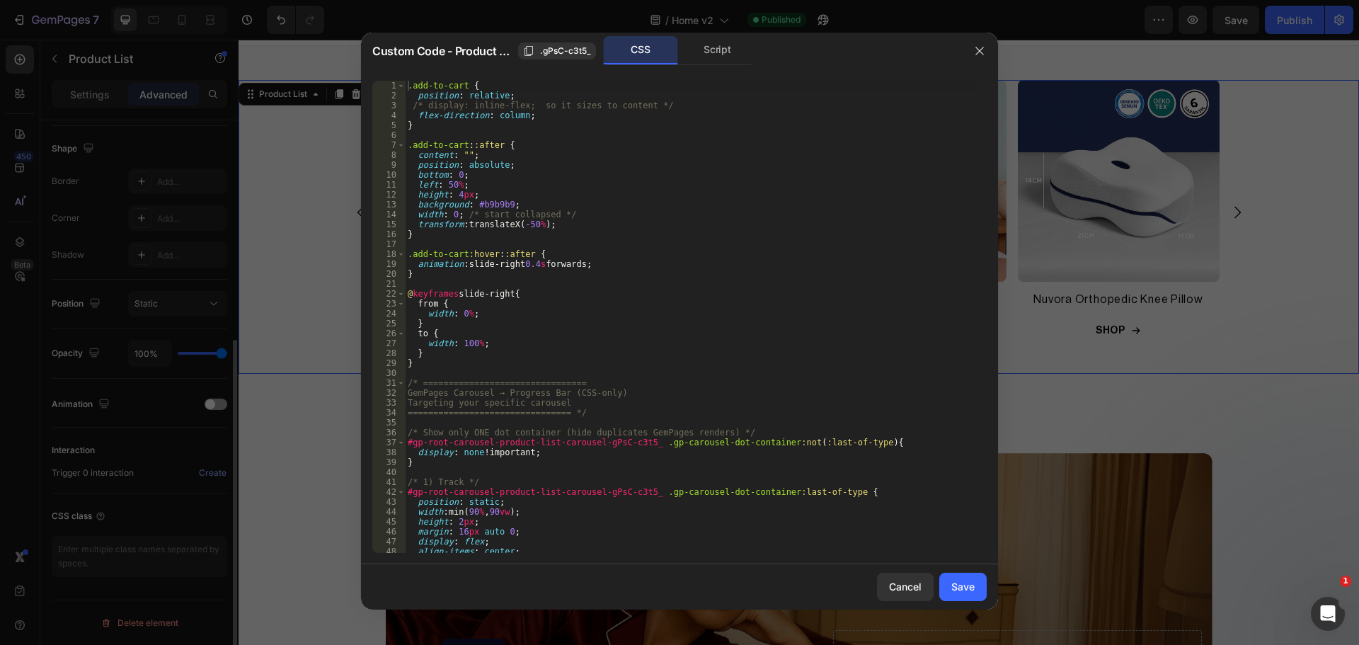
scroll to position [358, 0]
drag, startPoint x: 471, startPoint y: 345, endPoint x: 458, endPoint y: 348, distance: 12.9
click at [458, 348] on div ".add-to-cart { position : relative ; /* display: inline-flex; so it sizes to co…" at bounding box center [690, 327] width 571 height 492
click at [548, 299] on div ".add-to-cart { position : relative ; /* display: inline-flex; so it sizes to co…" at bounding box center [690, 327] width 571 height 492
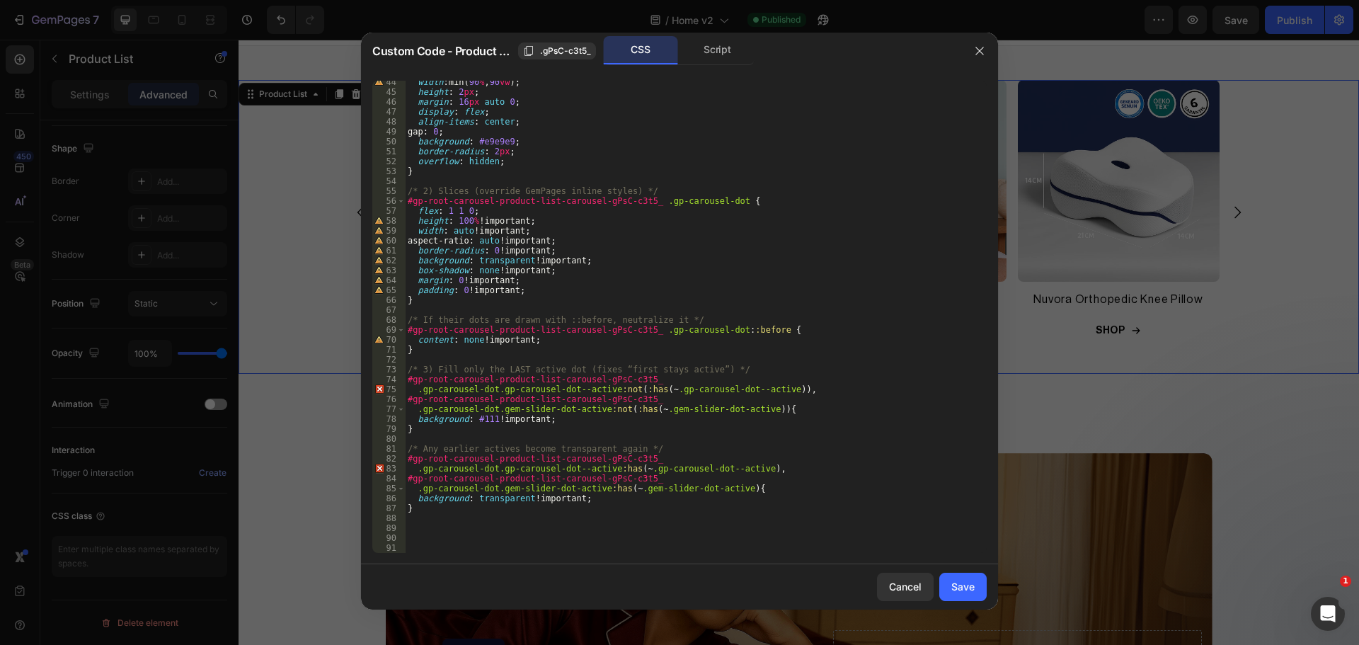
scroll to position [430, 0]
type textarea "from {"
click at [965, 587] on div "Save" at bounding box center [962, 586] width 23 height 15
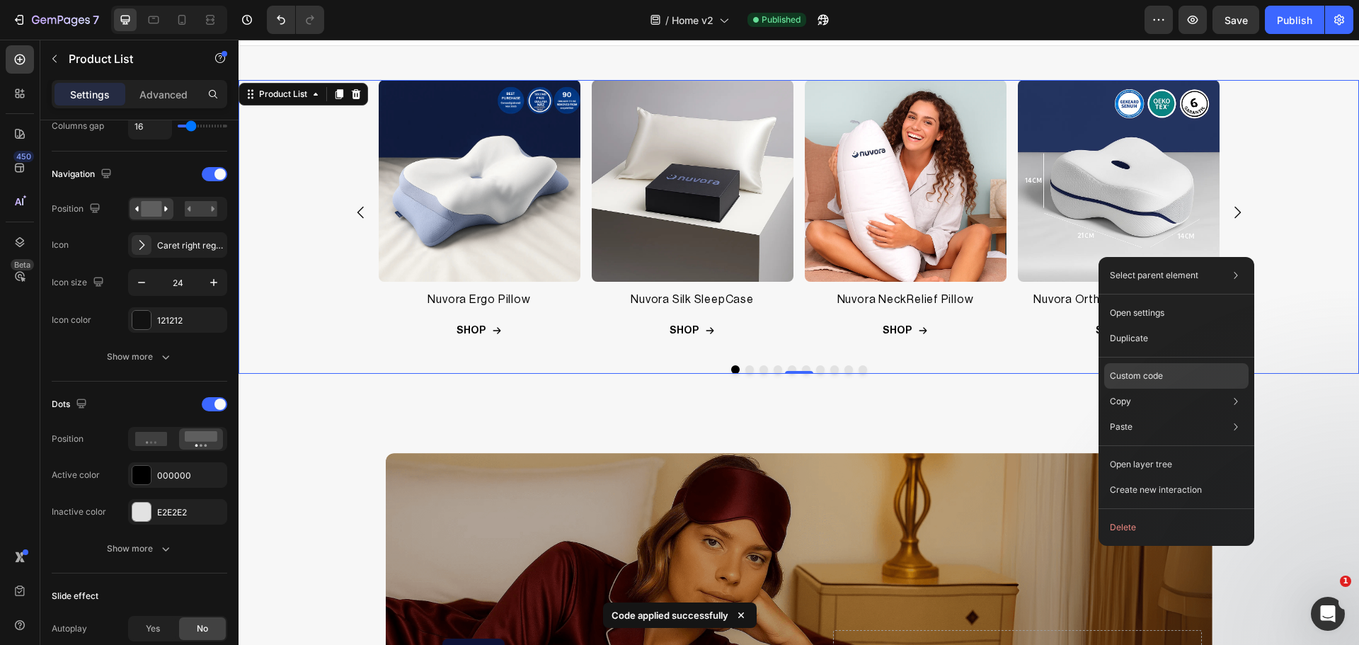
click at [1149, 372] on p "Custom code" at bounding box center [1136, 375] width 53 height 13
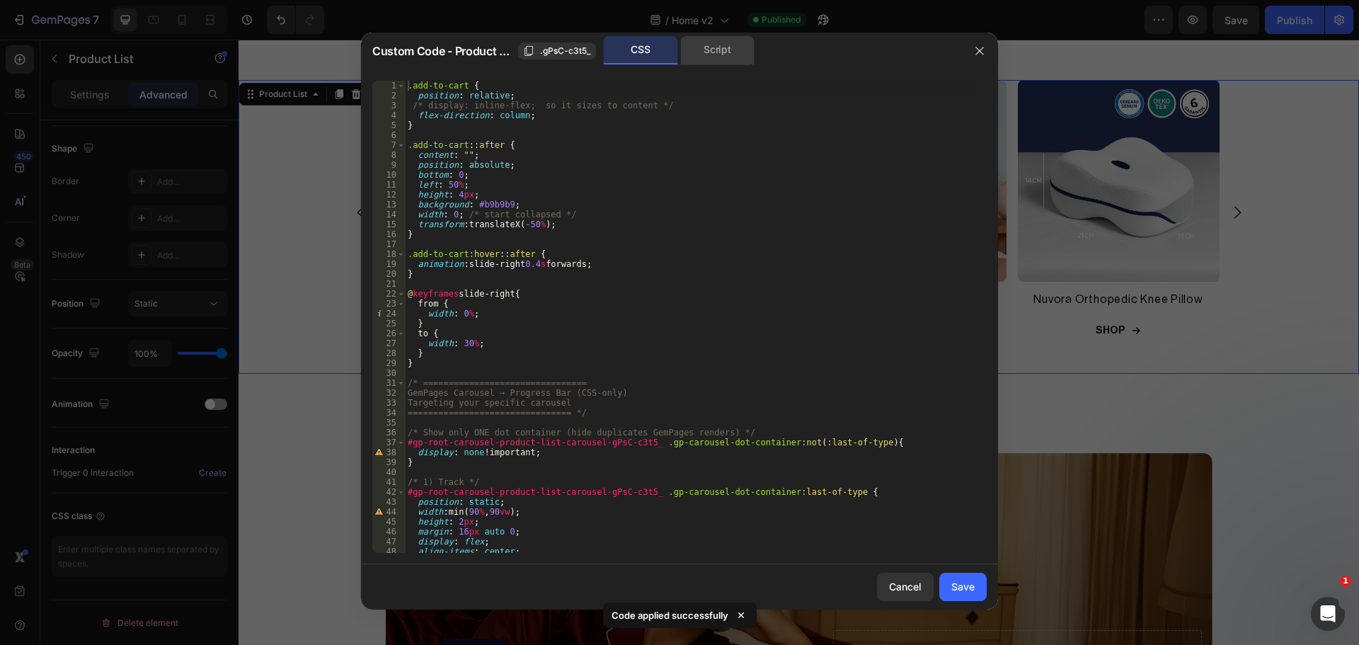
click at [722, 50] on div "Script" at bounding box center [717, 50] width 74 height 28
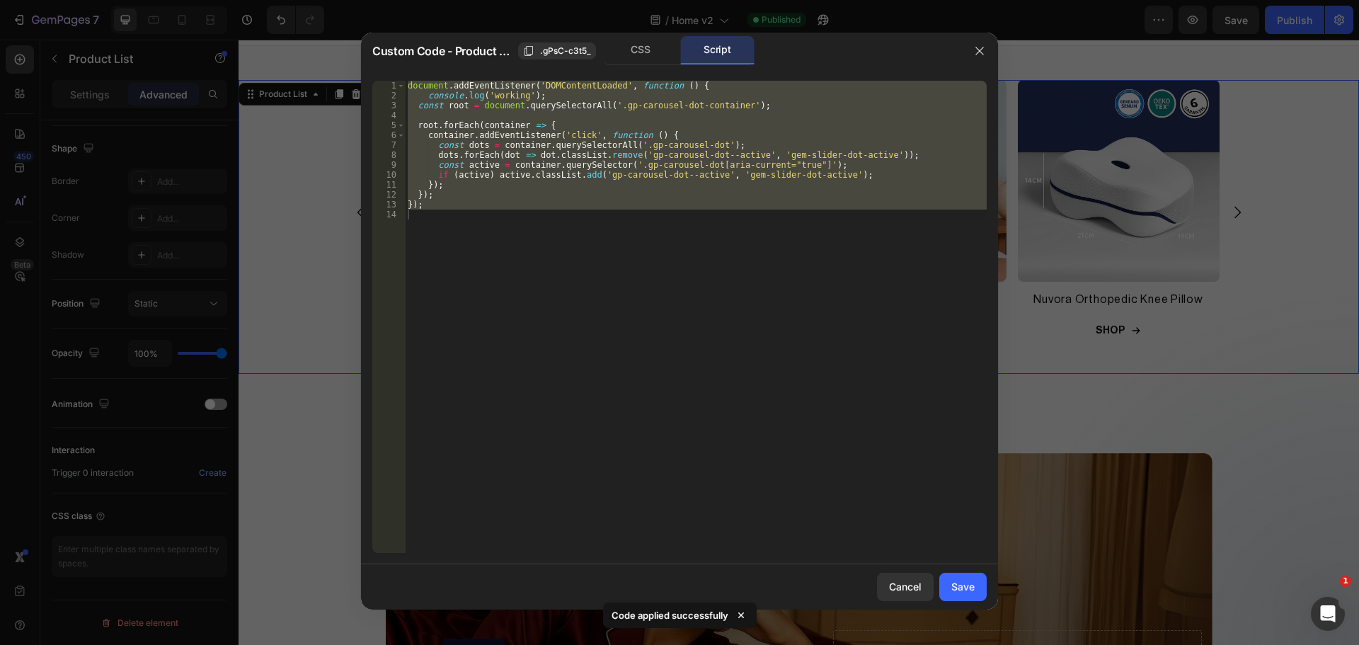
type textarea "});"
click at [645, 260] on div "document . addEventListener ( 'DOMContentLoaded' , function ( ) { console . log…" at bounding box center [696, 317] width 582 height 472
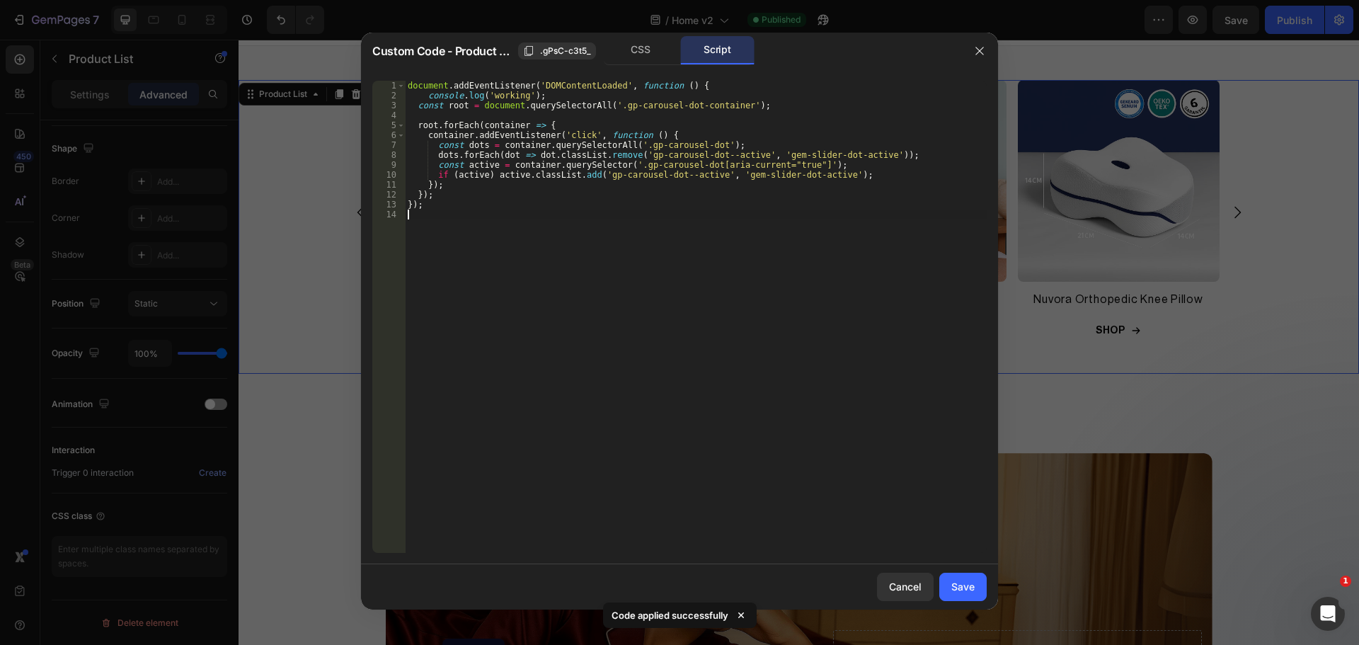
type textarea "});"
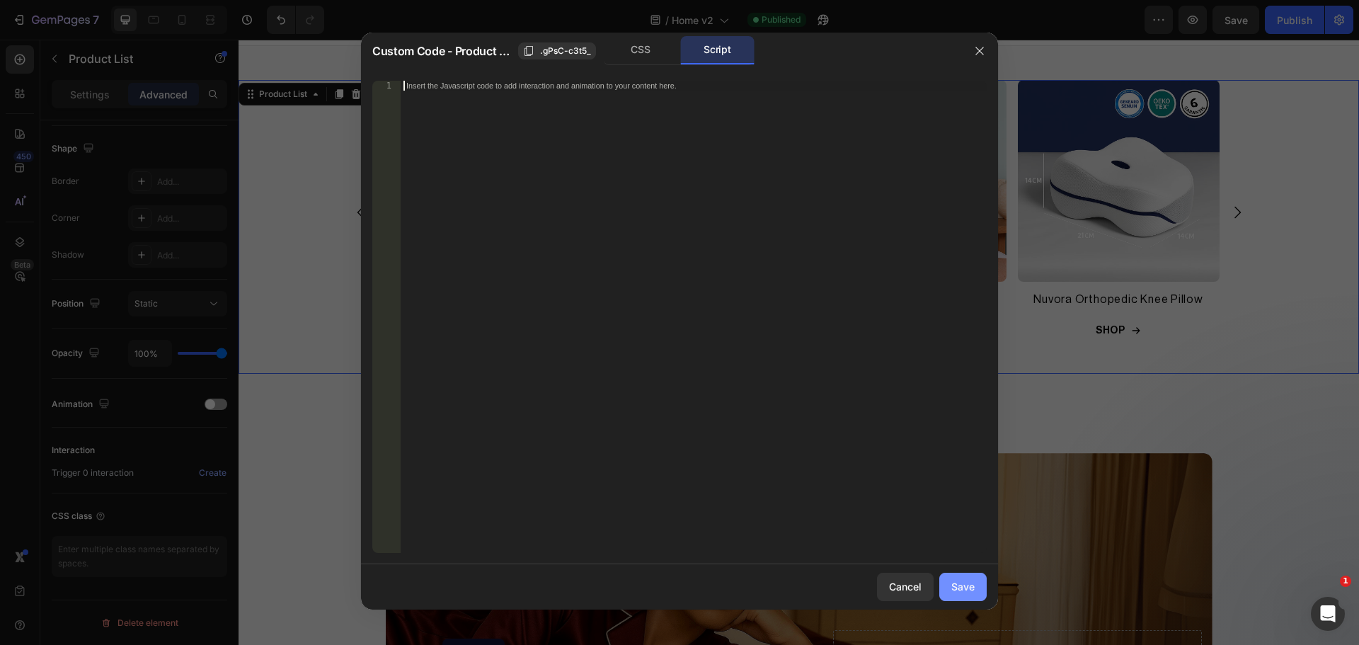
click at [972, 590] on div "Save" at bounding box center [962, 586] width 23 height 15
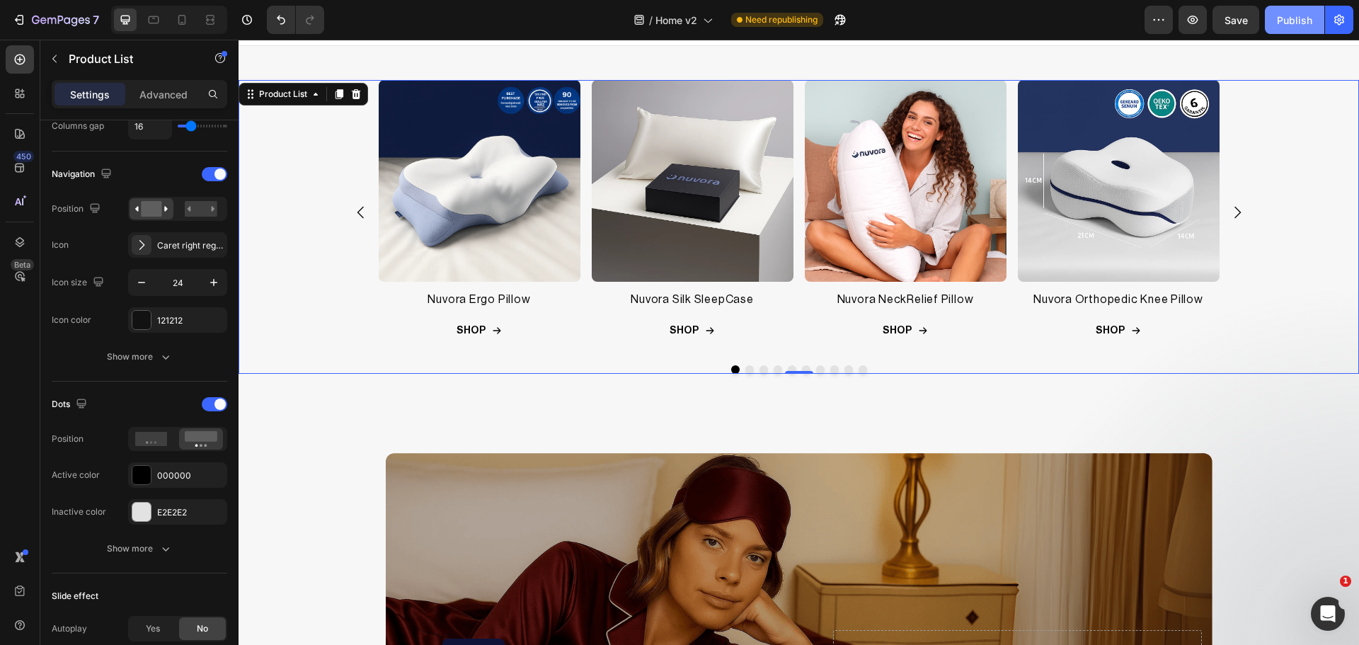
click at [1280, 17] on div "Publish" at bounding box center [1294, 20] width 35 height 15
click at [177, 25] on icon at bounding box center [182, 20] width 14 height 14
type input "2"
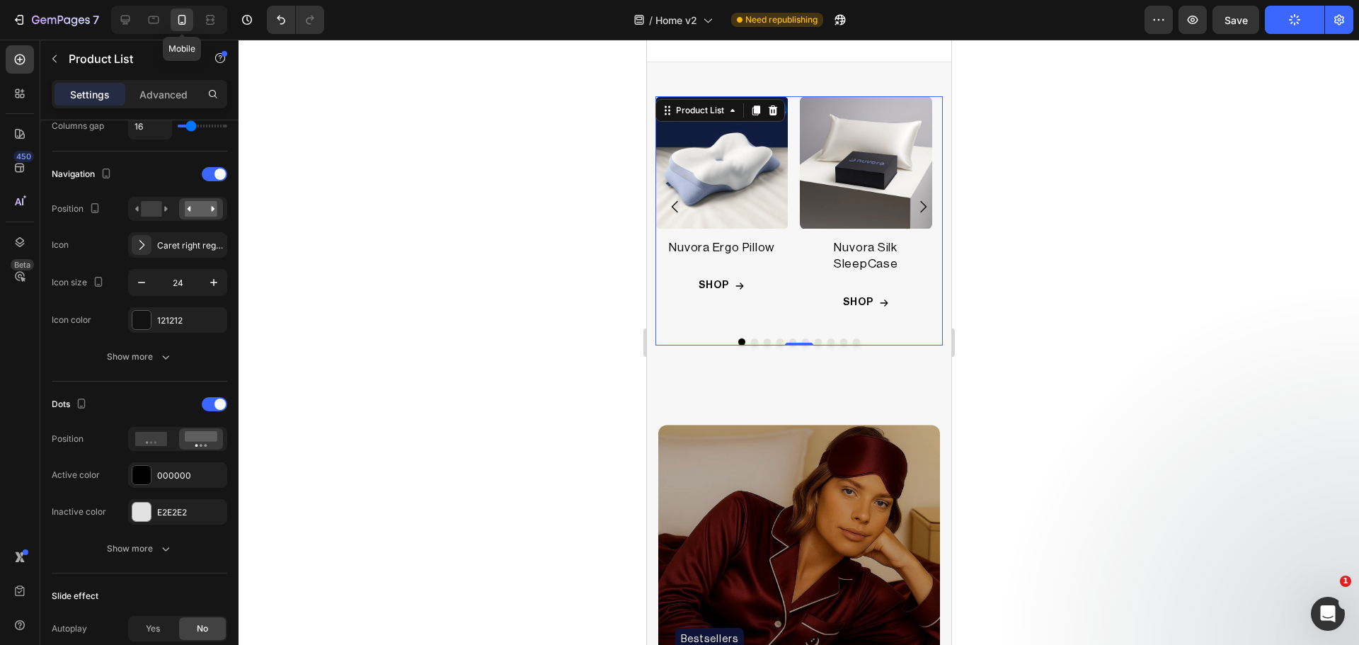
scroll to position [598, 0]
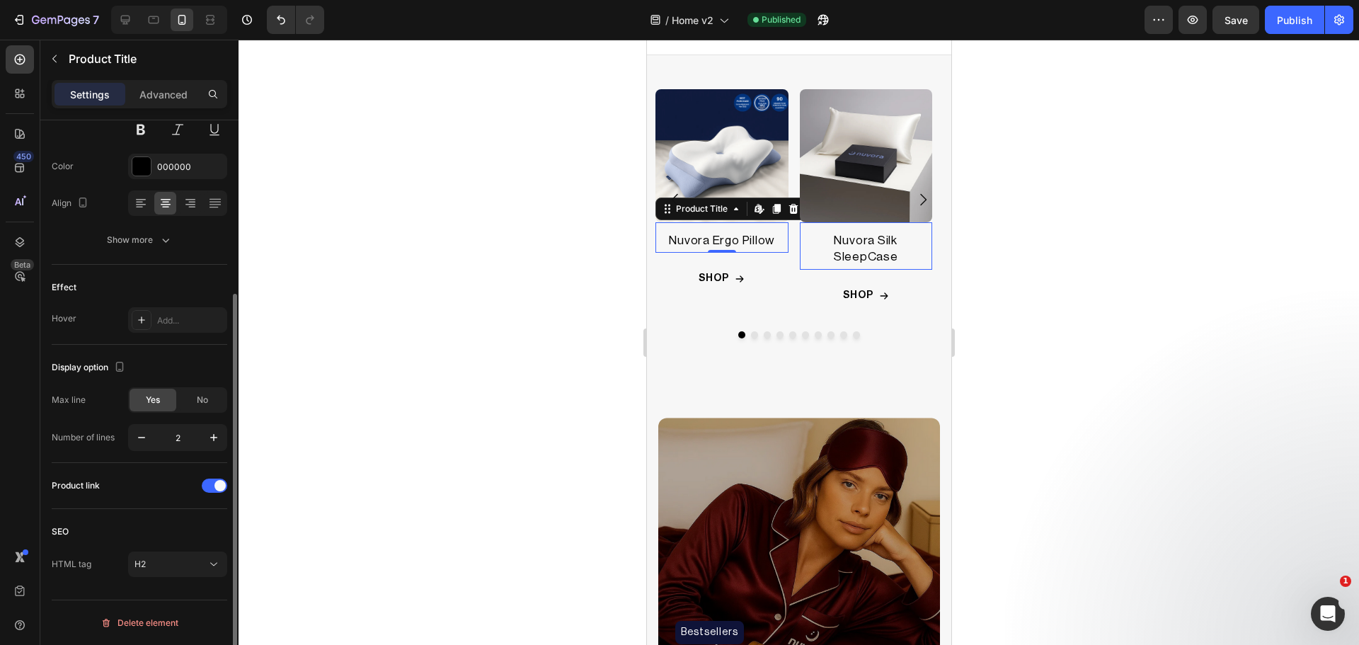
click at [699, 241] on h2 "Nuvora Ergo Pillow" at bounding box center [721, 241] width 133 height 20
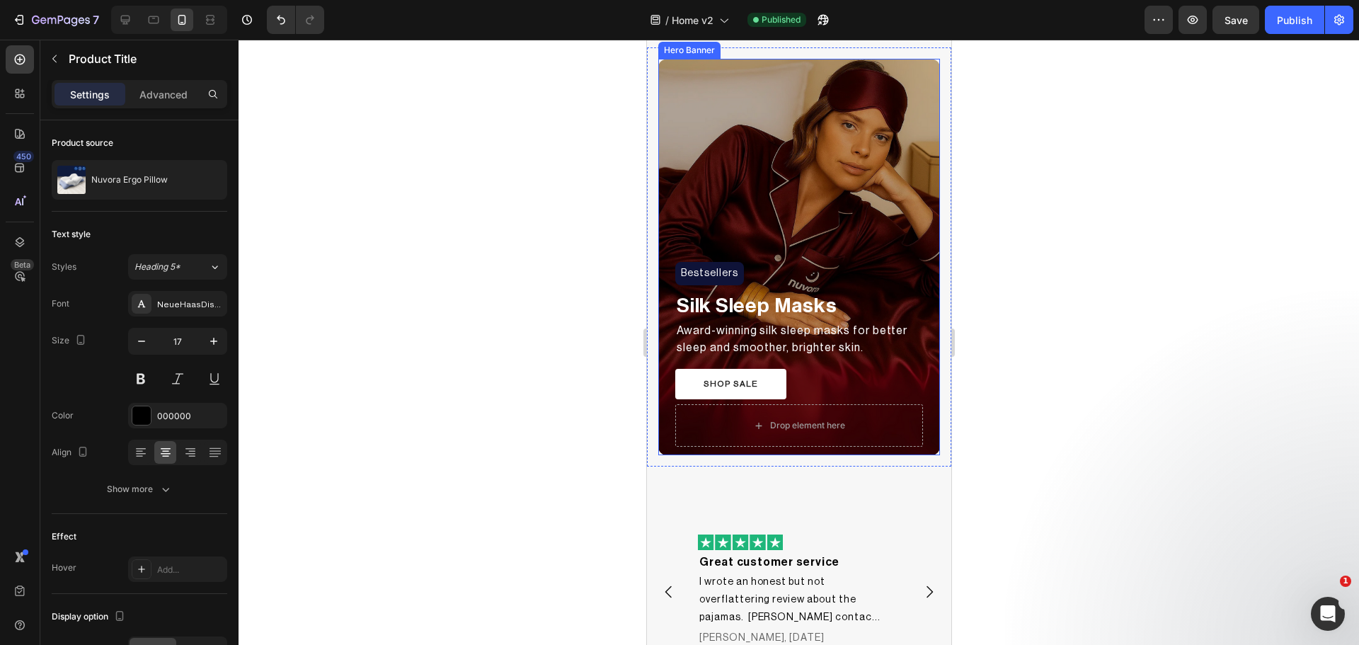
scroll to position [1070, 0]
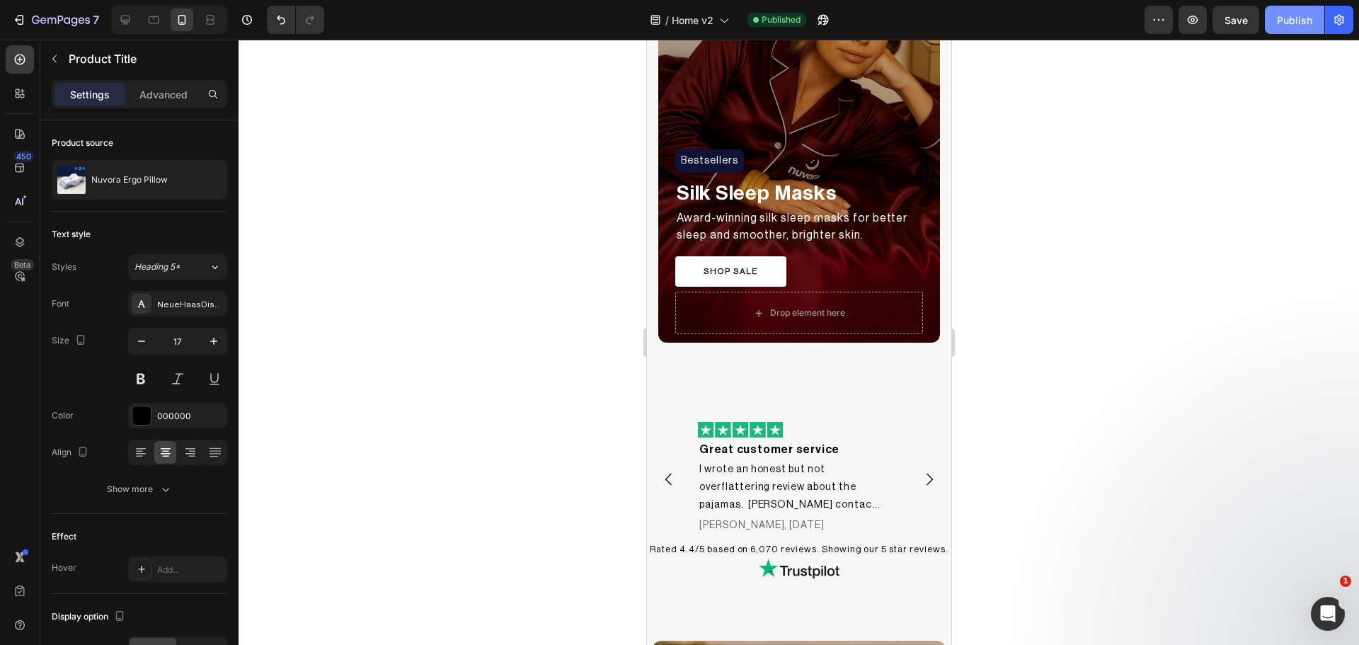
click at [1281, 13] on div "Publish" at bounding box center [1294, 20] width 35 height 15
click at [129, 20] on icon at bounding box center [125, 20] width 9 height 9
type input "16"
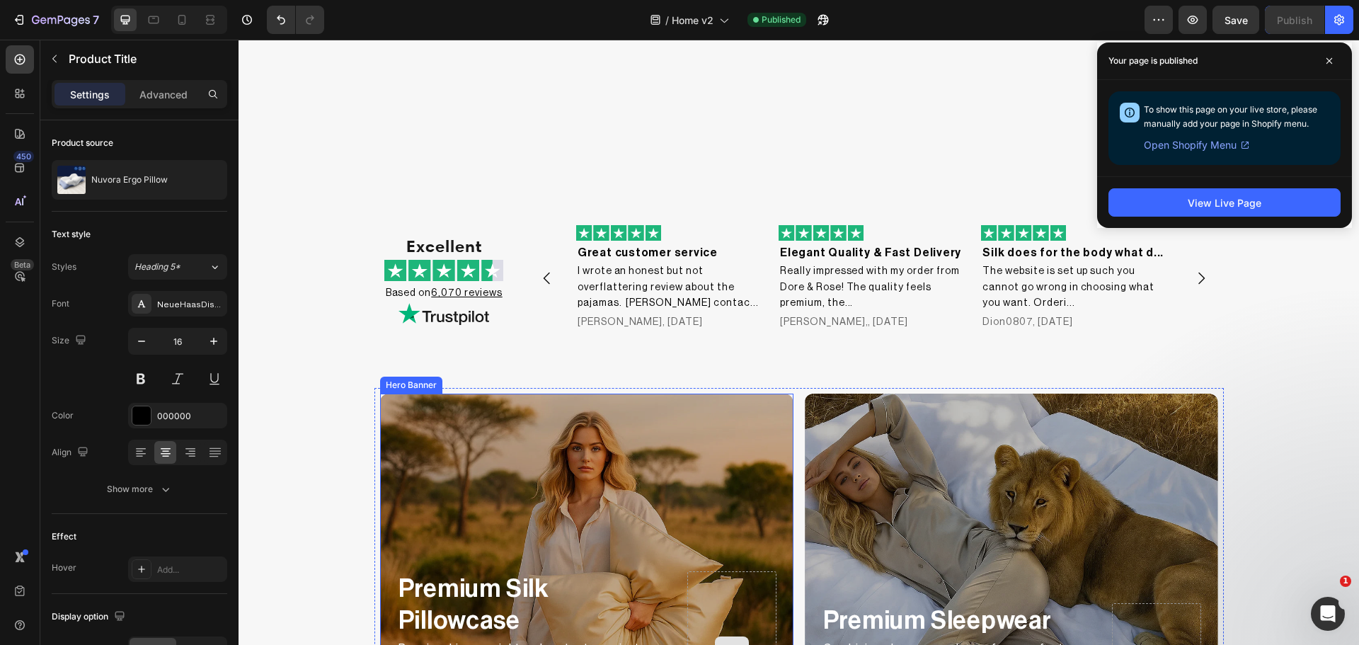
scroll to position [1542, 0]
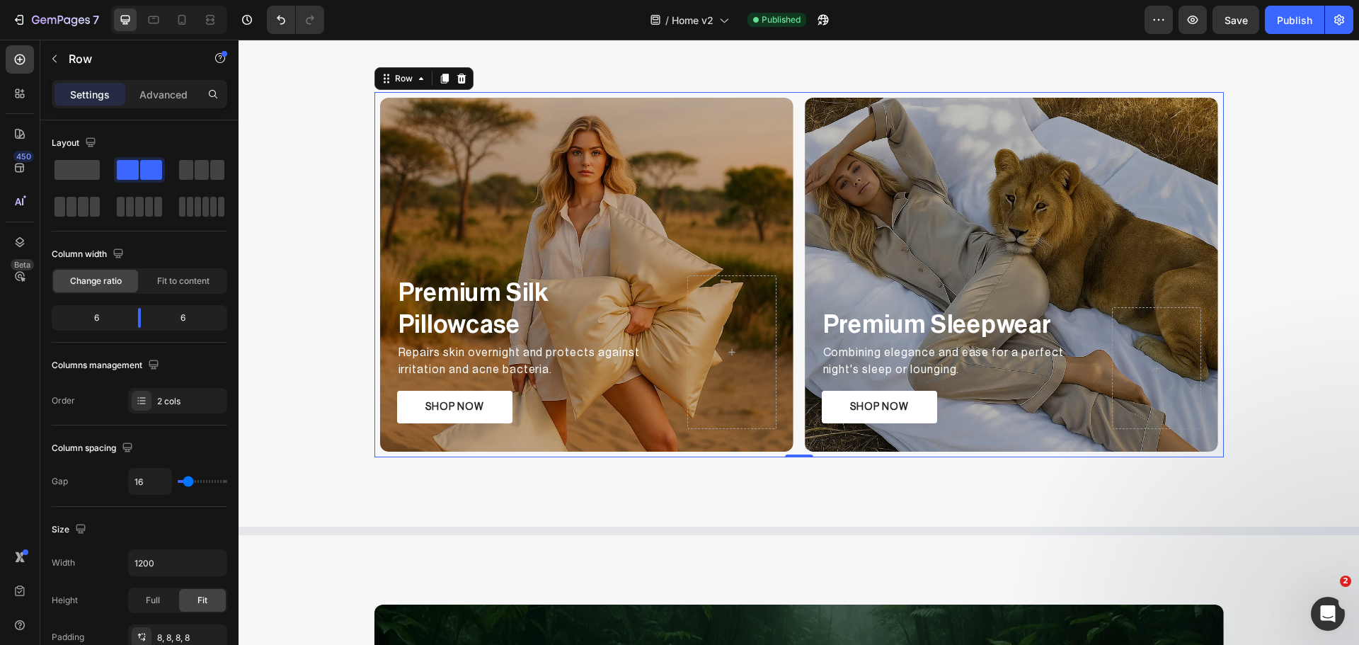
click at [793, 329] on div "Premium Silk Pillowcase Text Block Repairs skin overnight and protects against …" at bounding box center [798, 274] width 849 height 365
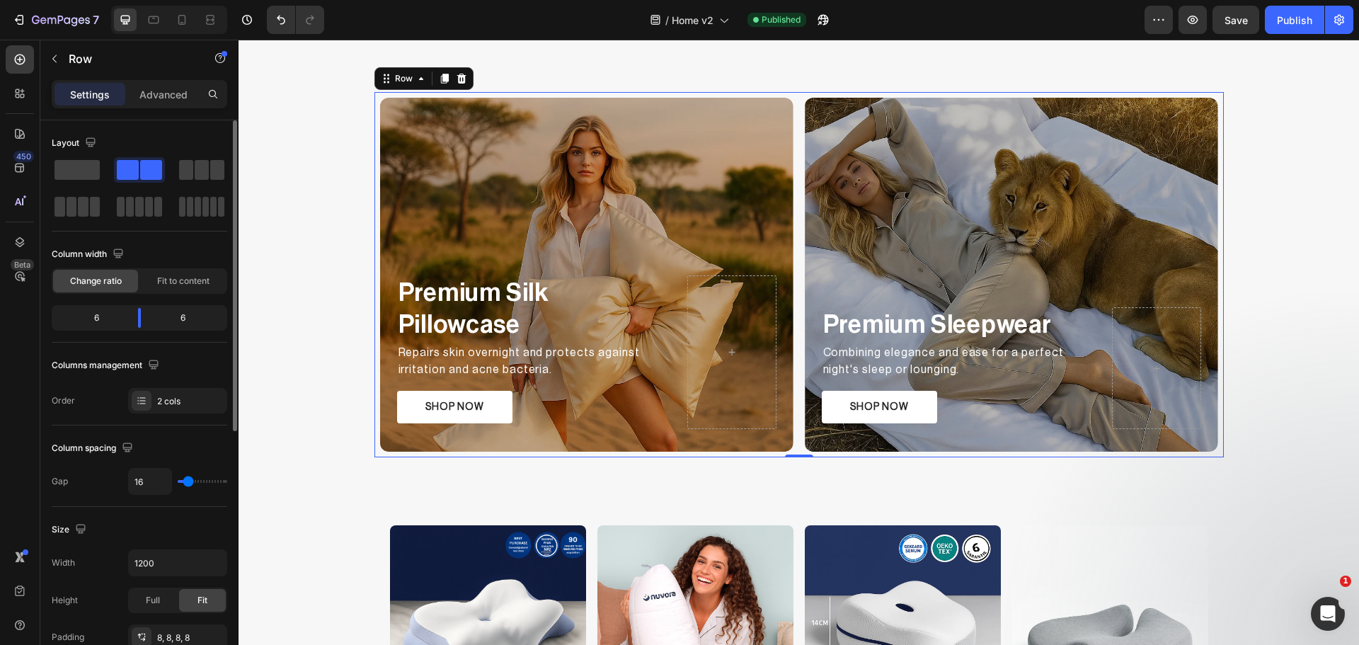
scroll to position [118, 0]
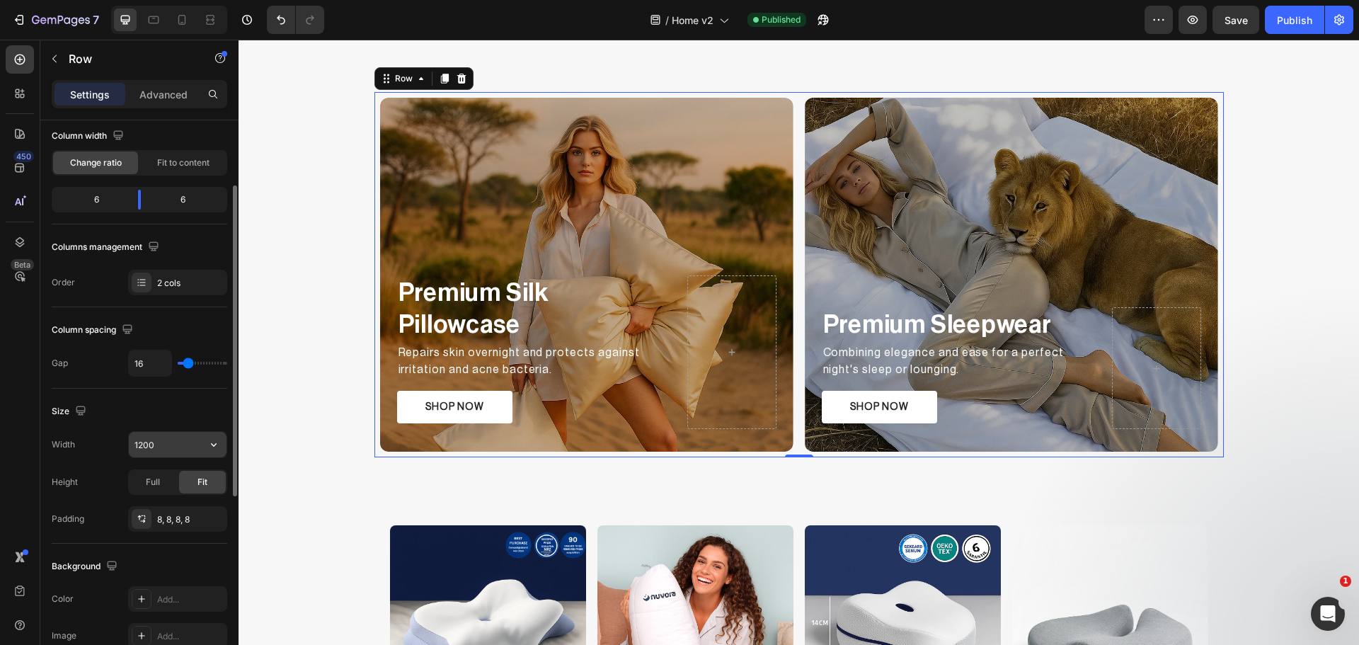
click at [149, 443] on input "1200" at bounding box center [178, 444] width 98 height 25
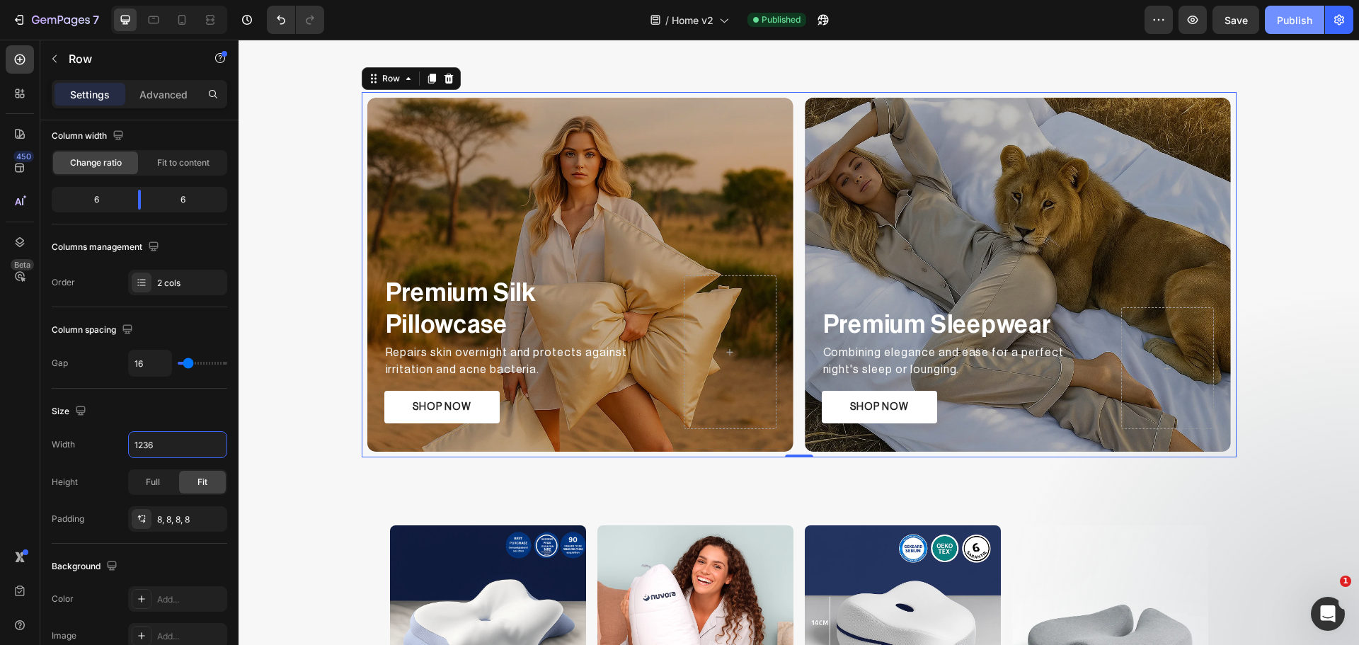
type input "1236"
click at [1285, 13] on div "Publish" at bounding box center [1294, 20] width 35 height 15
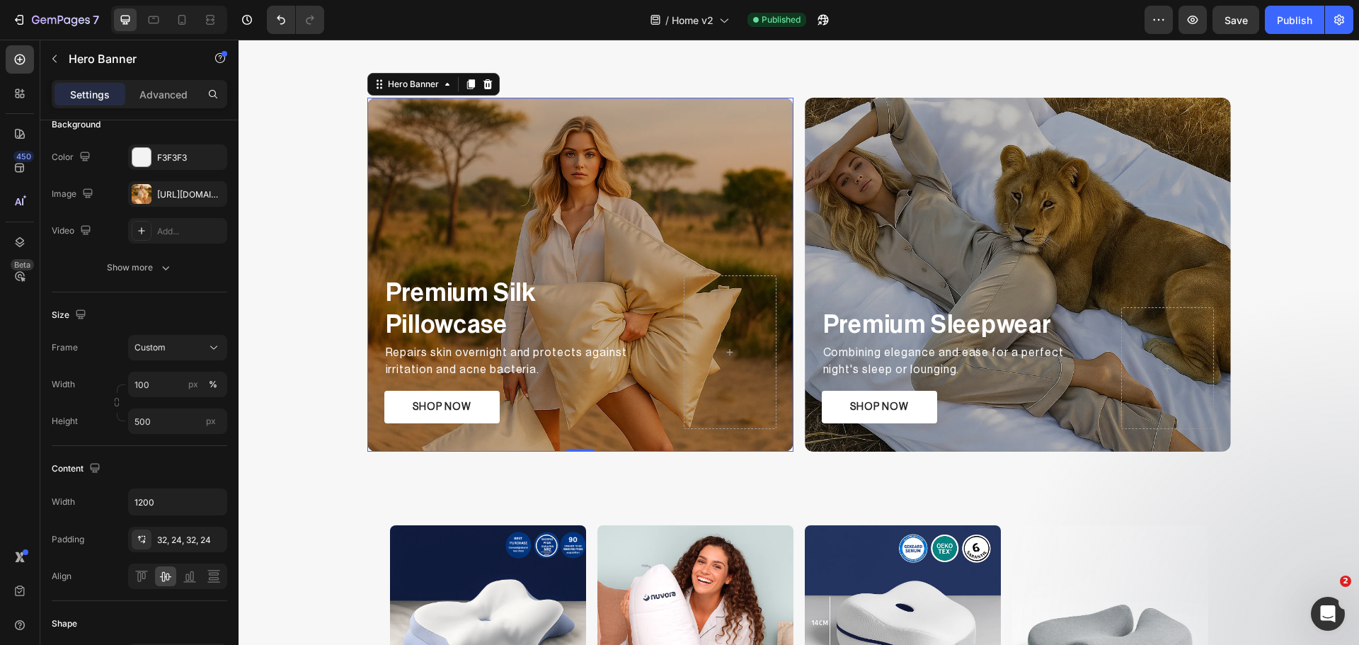
click at [662, 356] on div "Premium Silk Pillowcase Text Block Repairs skin overnight and protects against …" at bounding box center [580, 352] width 426 height 199
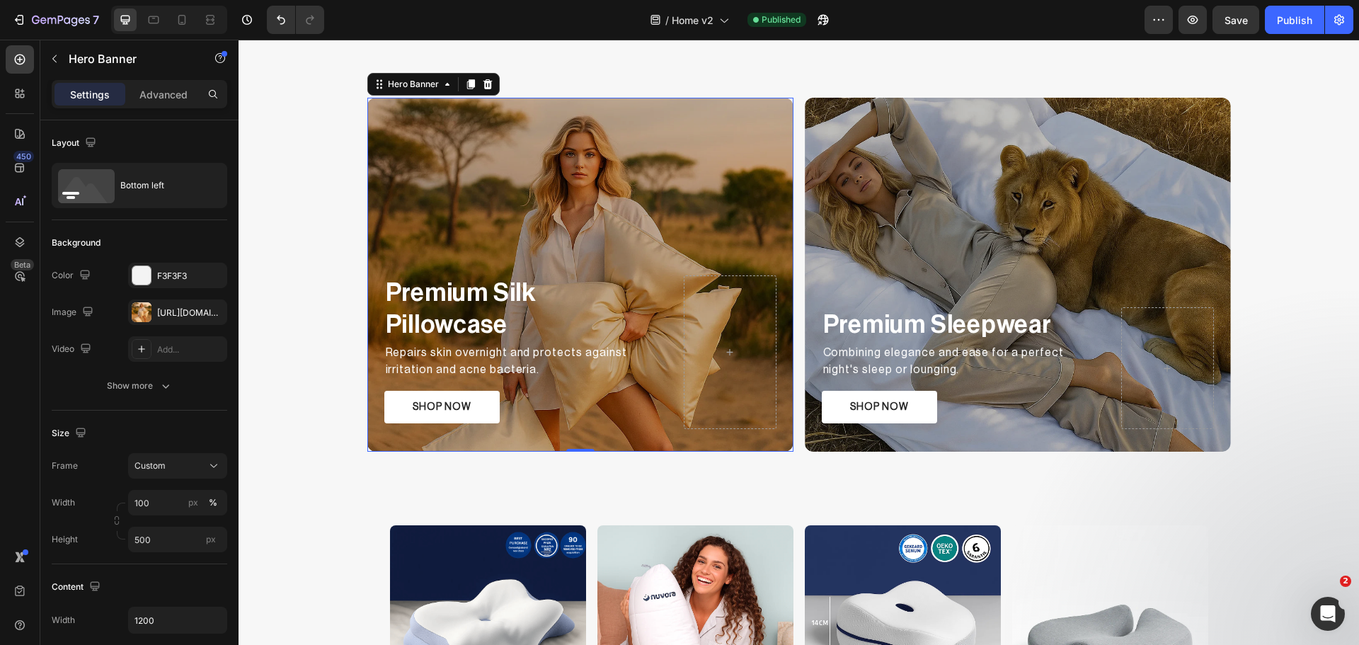
click at [658, 333] on div "Premium Silk Pillowcase Text Block Repairs skin overnight and protects against …" at bounding box center [580, 352] width 426 height 199
click at [149, 166] on div "Bottom left" at bounding box center [140, 185] width 176 height 45
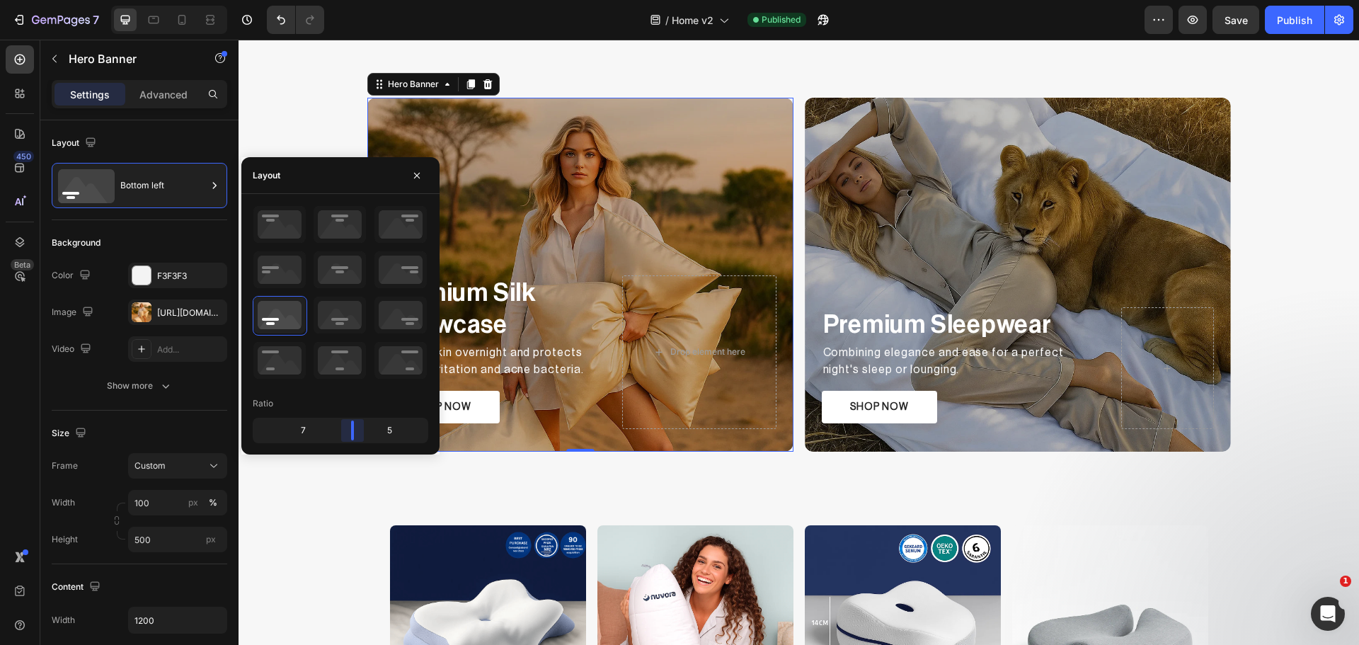
drag, startPoint x: 378, startPoint y: 436, endPoint x: 401, endPoint y: 119, distance: 317.9
click at [353, 0] on body "7 Version history / Home v2 Published Preview Save Publish 450 Beta Sections(18…" at bounding box center [679, 0] width 1359 height 0
click at [639, 158] on div "Overlay" at bounding box center [580, 275] width 426 height 354
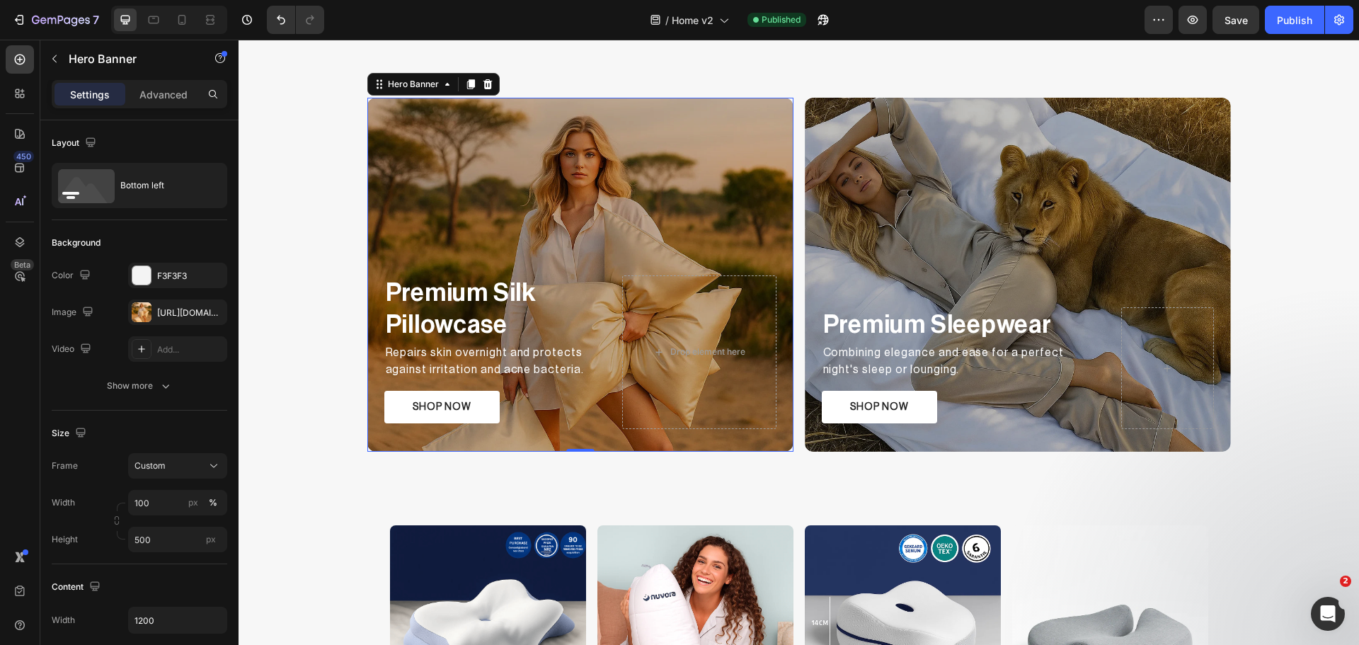
click at [597, 340] on div "Premium Silk Pillowcase Text Block Repairs skin overnight and protects against …" at bounding box center [580, 352] width 426 height 199
drag, startPoint x: 156, startPoint y: 185, endPoint x: 1, endPoint y: 310, distance: 199.9
click at [156, 185] on div "Bottom left" at bounding box center [163, 185] width 86 height 33
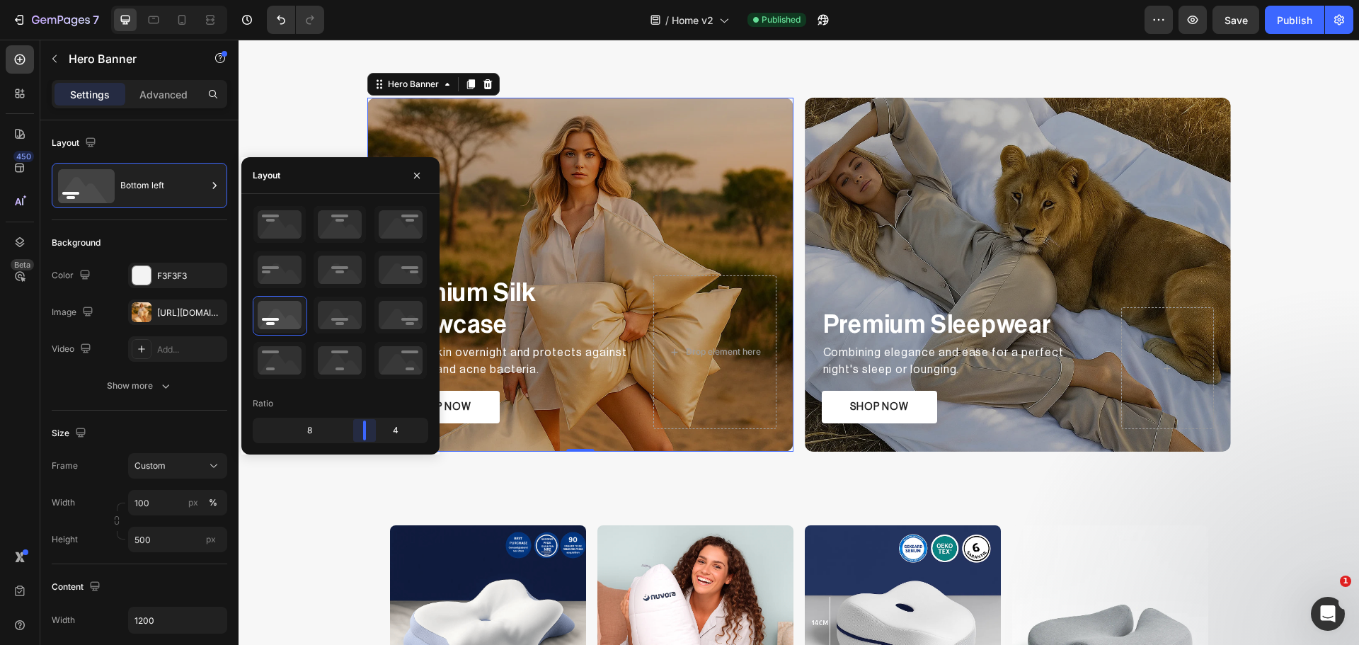
drag, startPoint x: 353, startPoint y: 437, endPoint x: 257, endPoint y: 365, distance: 120.3
click at [366, 0] on body "7 Version history / Home v2 Published Preview Save Publish 450 Beta Sections(18…" at bounding box center [679, 0] width 1359 height 0
click at [629, 267] on div "Premium Silk Pillowcase Text Block Repairs skin overnight and protects against …" at bounding box center [580, 352] width 426 height 199
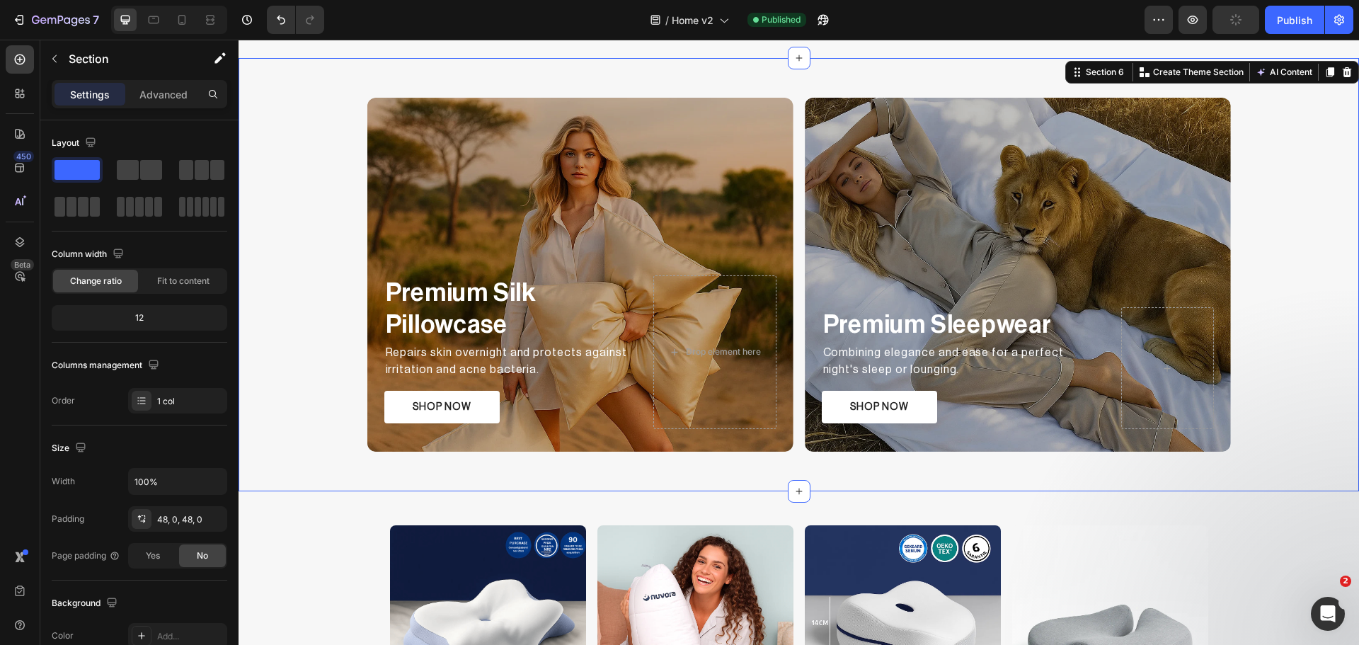
click at [1292, 229] on div "Premium Silk Pillowcase Text Block Repairs skin overnight and protects against …" at bounding box center [799, 274] width 1120 height 365
click at [1294, 11] on button "Publish" at bounding box center [1294, 20] width 59 height 28
click at [832, 139] on div "Overlay" at bounding box center [1018, 275] width 426 height 354
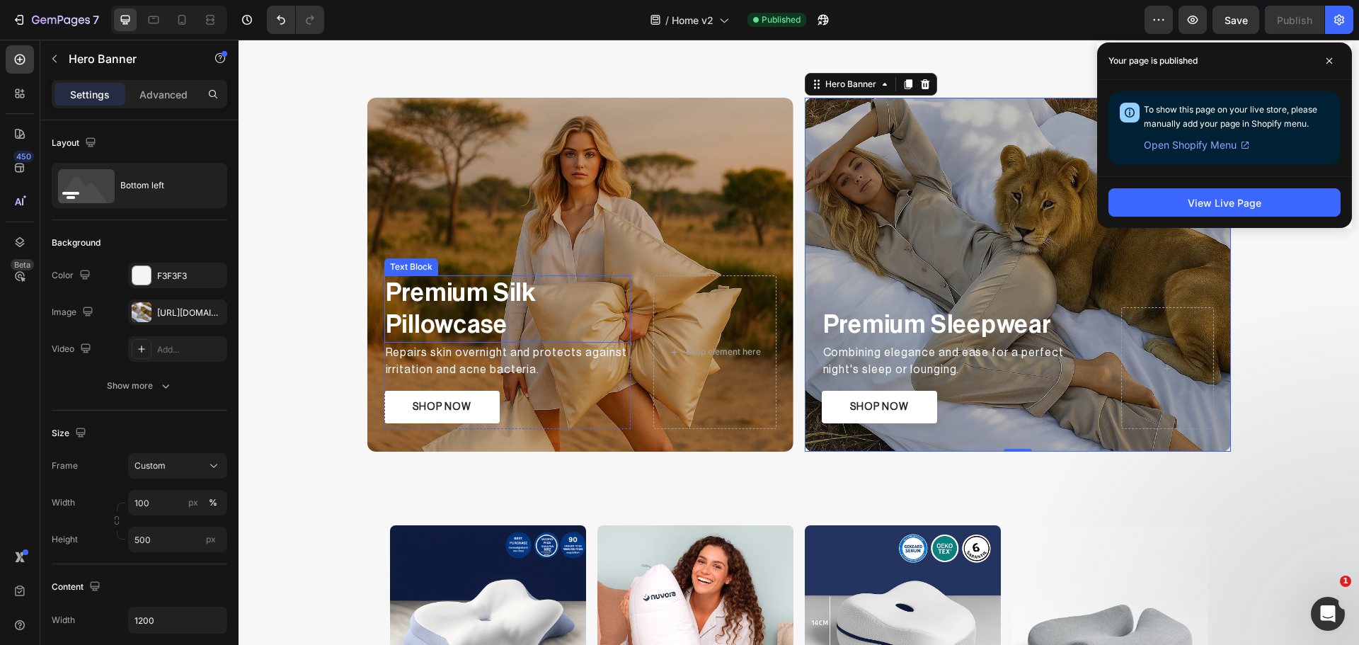
click at [467, 299] on p "Premium Silk Pillowcase" at bounding box center [507, 309] width 243 height 64
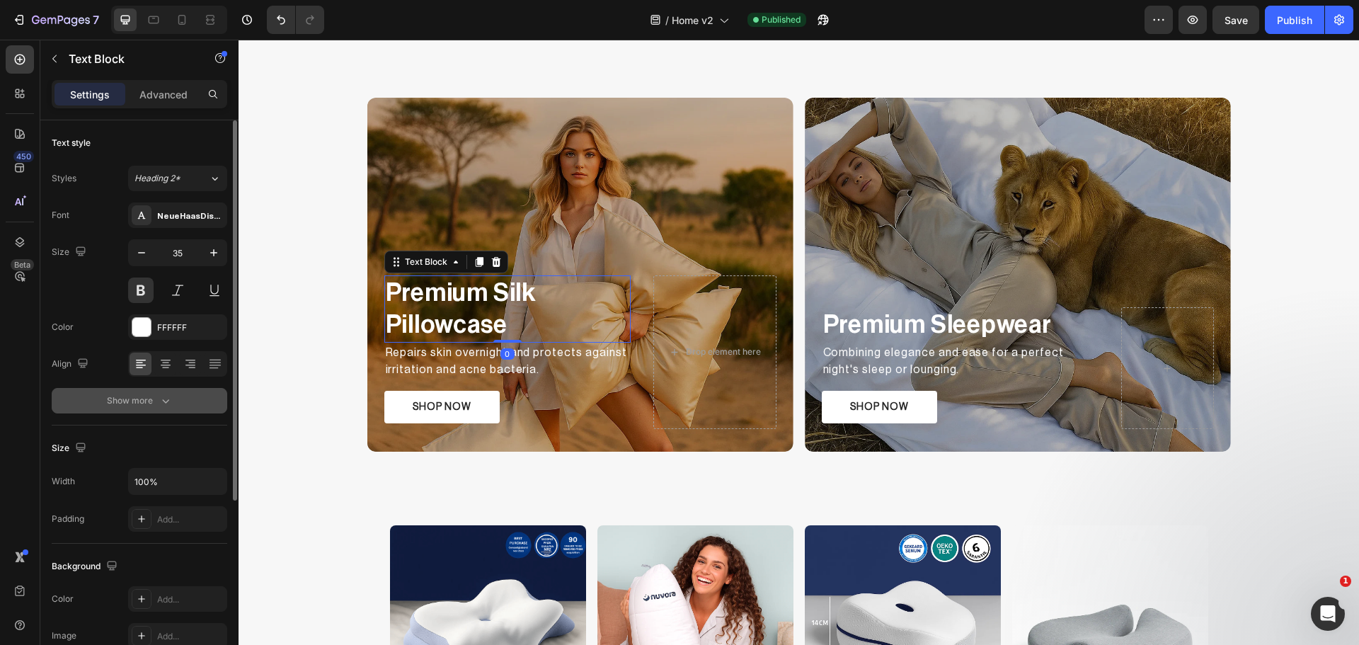
click at [158, 393] on button "Show more" at bounding box center [140, 400] width 176 height 25
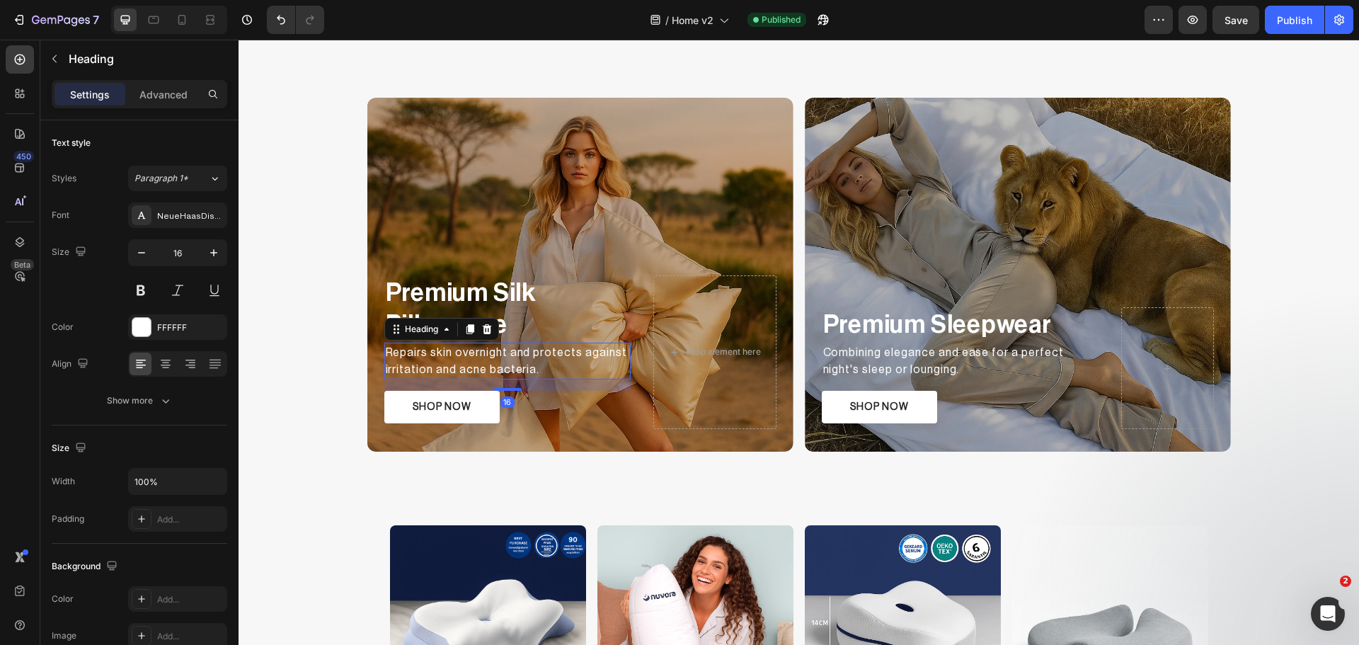
click at [499, 362] on h2 "Repairs skin overnight and protects against irritation and acne bacteria." at bounding box center [507, 361] width 246 height 37
click at [151, 256] on button "button" at bounding box center [141, 252] width 25 height 25
type input "15"
click at [507, 406] on div "16" at bounding box center [507, 401] width 14 height 11
click at [496, 408] on div "SHOP NOW Button" at bounding box center [507, 407] width 246 height 33
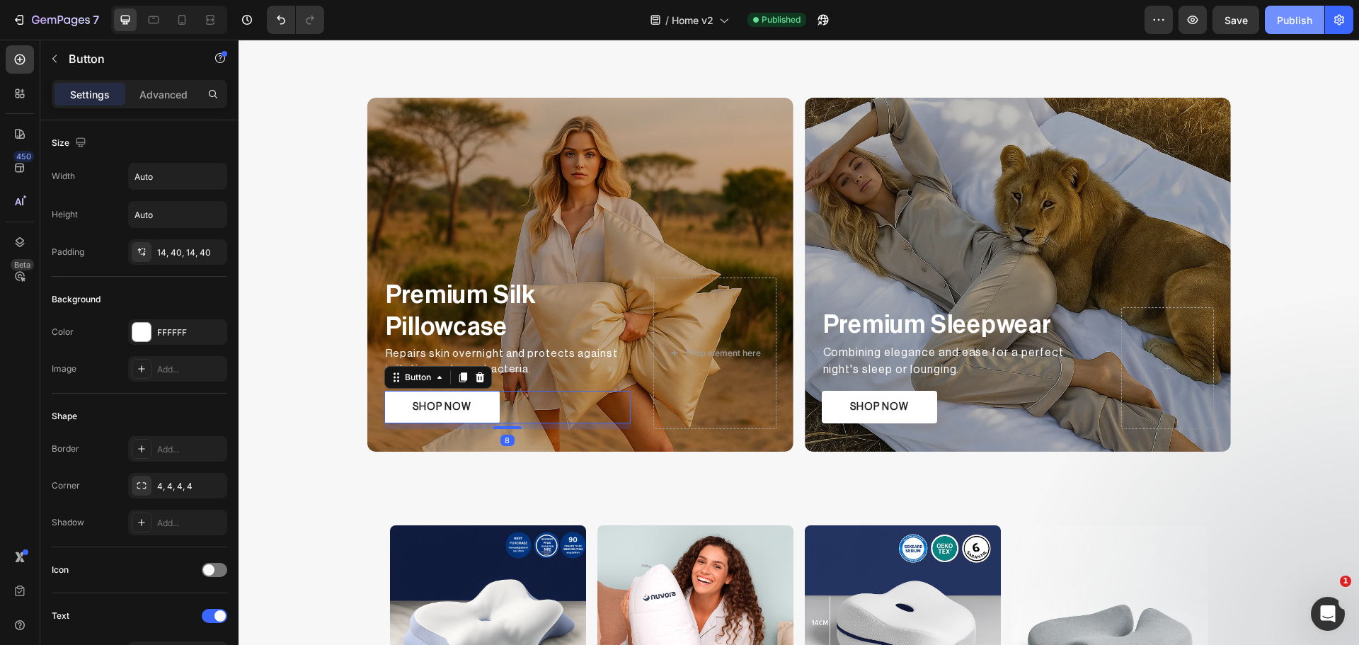
click at [1290, 16] on div "Publish" at bounding box center [1294, 20] width 35 height 15
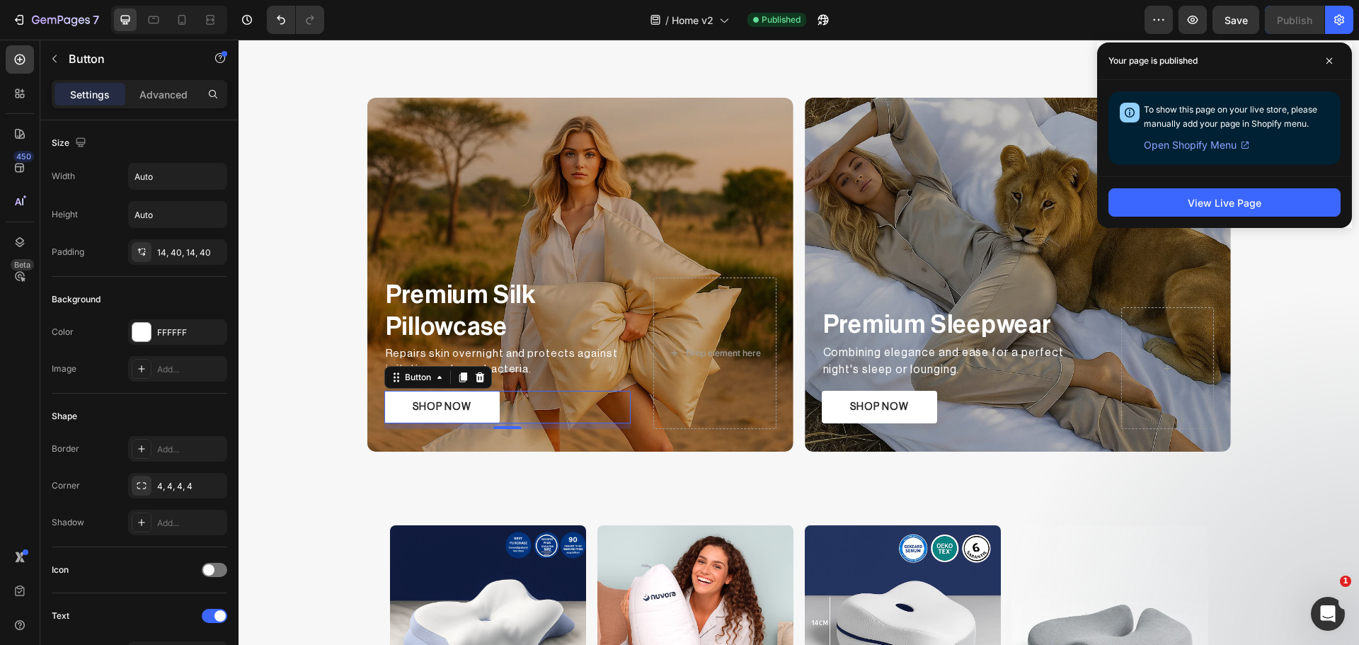
click at [500, 407] on div "SHOP NOW Button 8" at bounding box center [507, 407] width 246 height 33
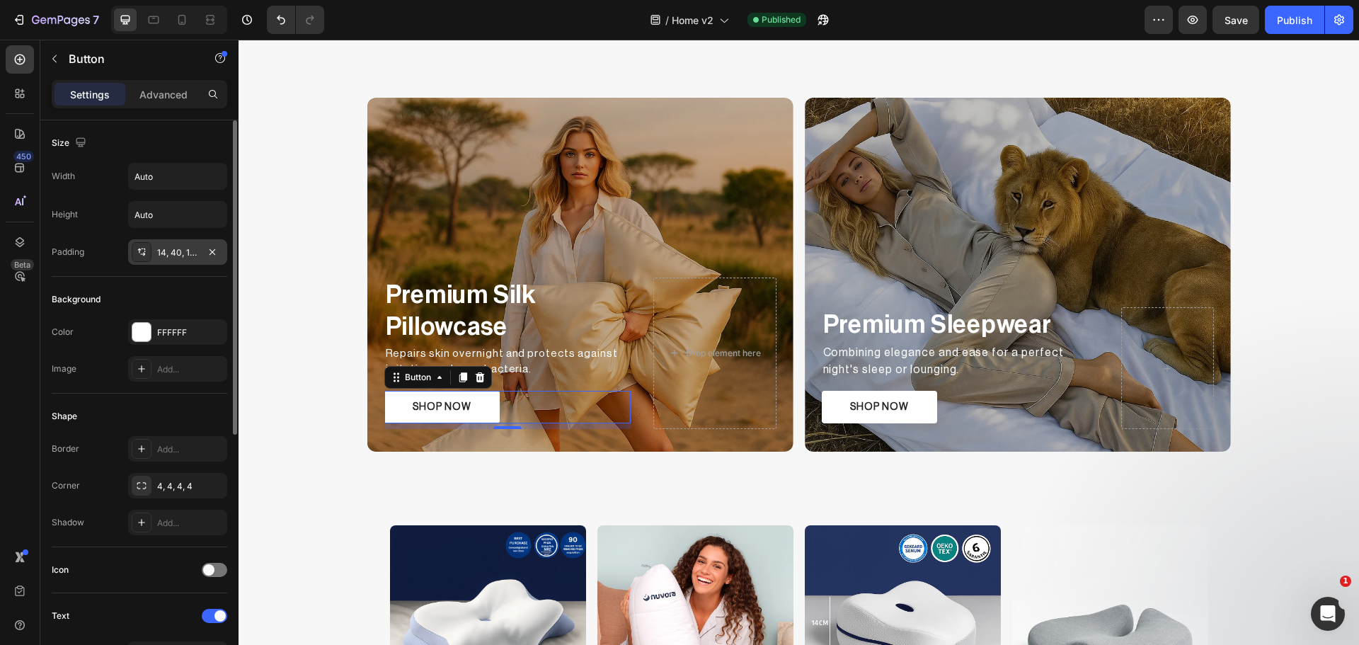
click at [147, 260] on div at bounding box center [142, 252] width 20 height 20
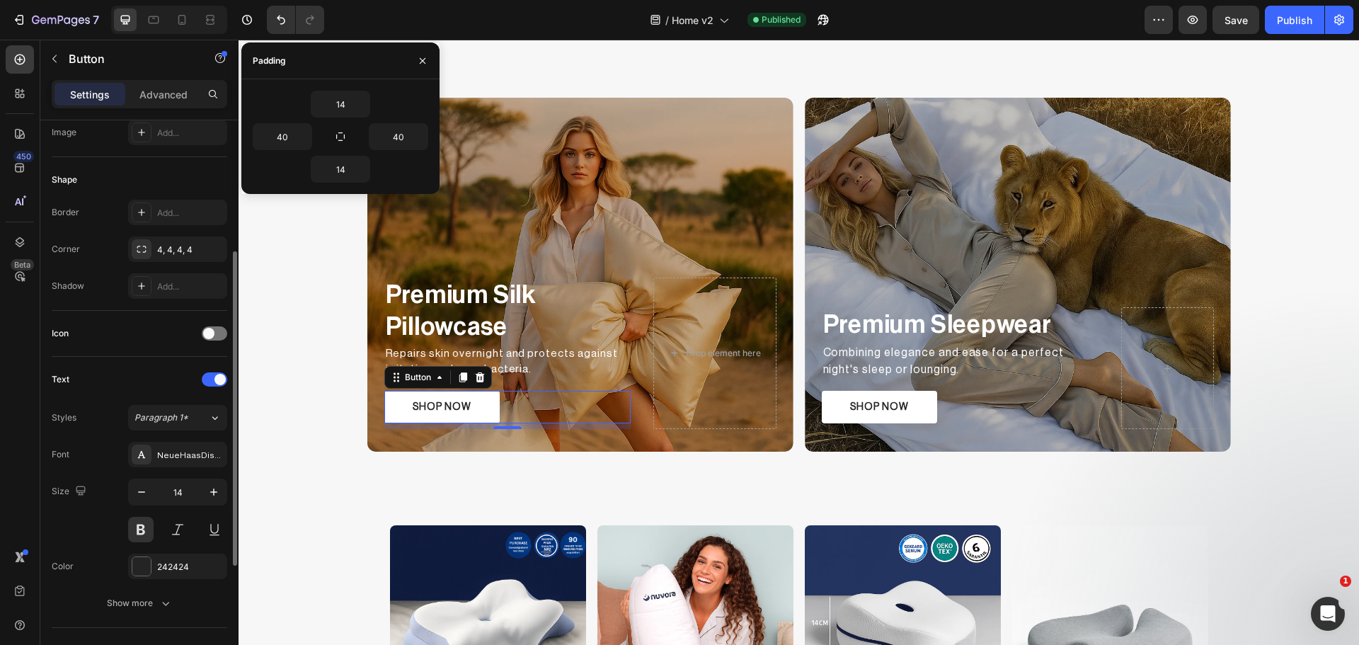
scroll to position [355, 0]
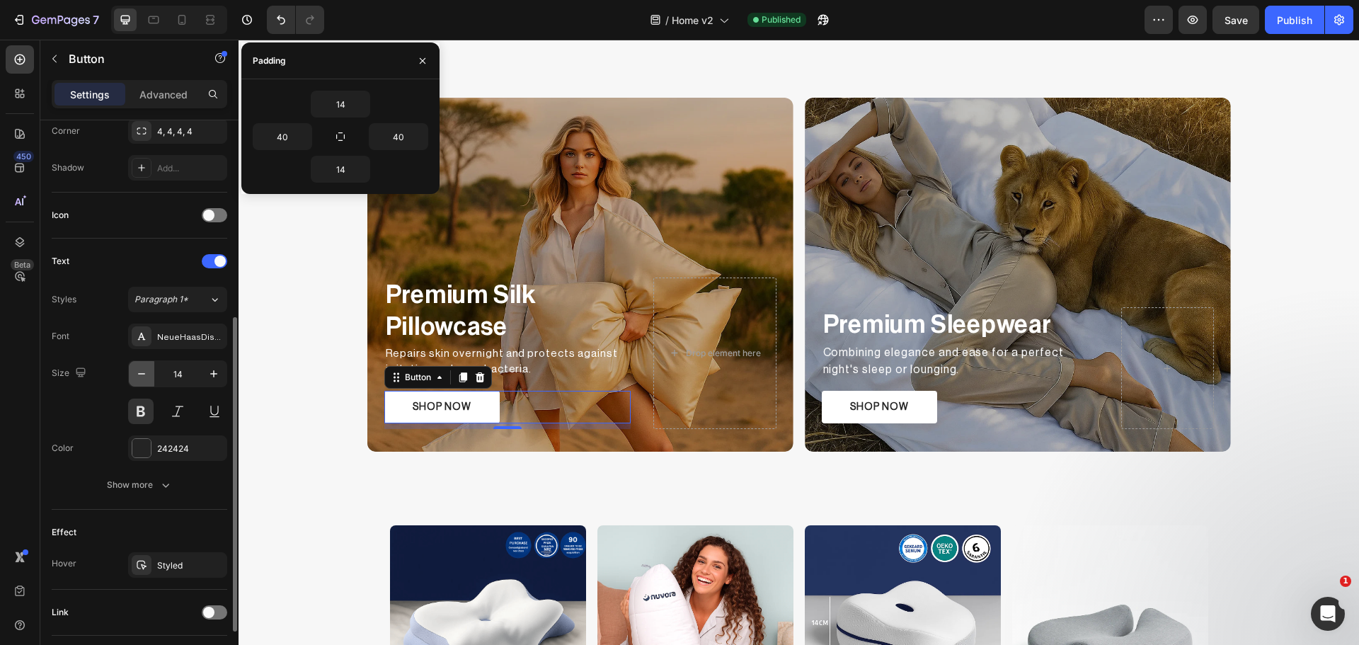
click at [143, 373] on icon "button" at bounding box center [141, 374] width 14 height 14
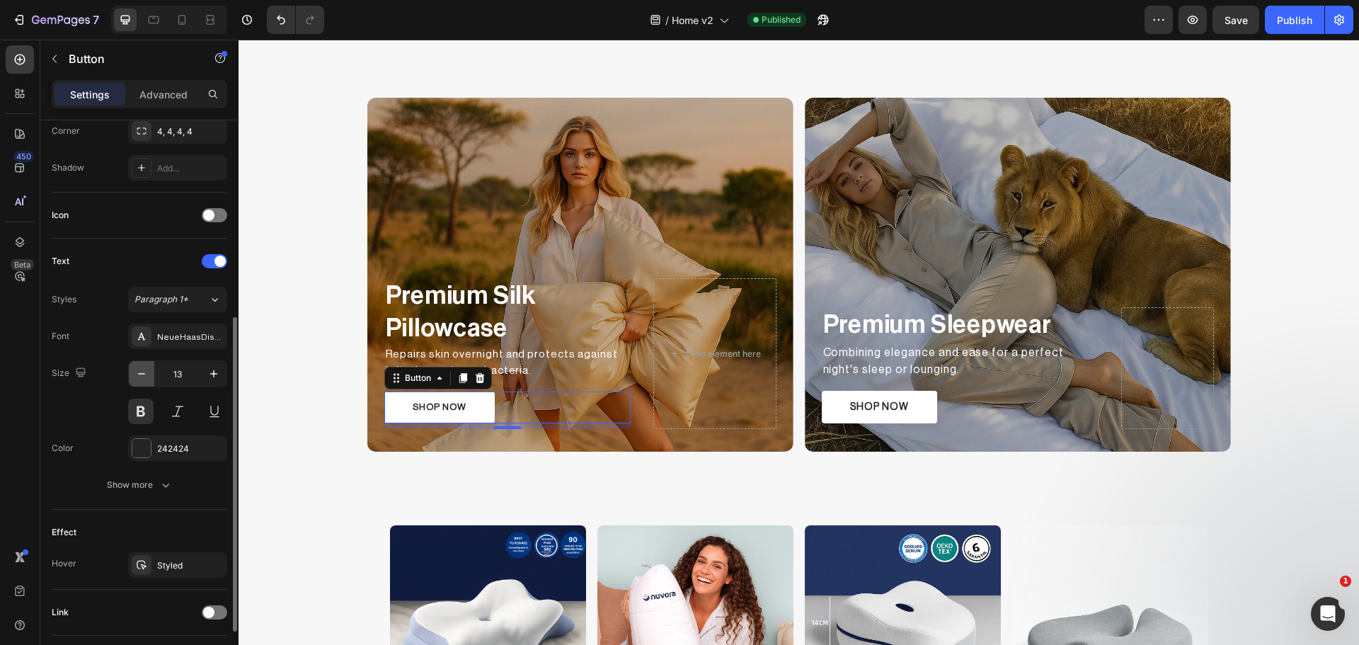
click at [143, 373] on icon "button" at bounding box center [141, 374] width 14 height 14
type input "12"
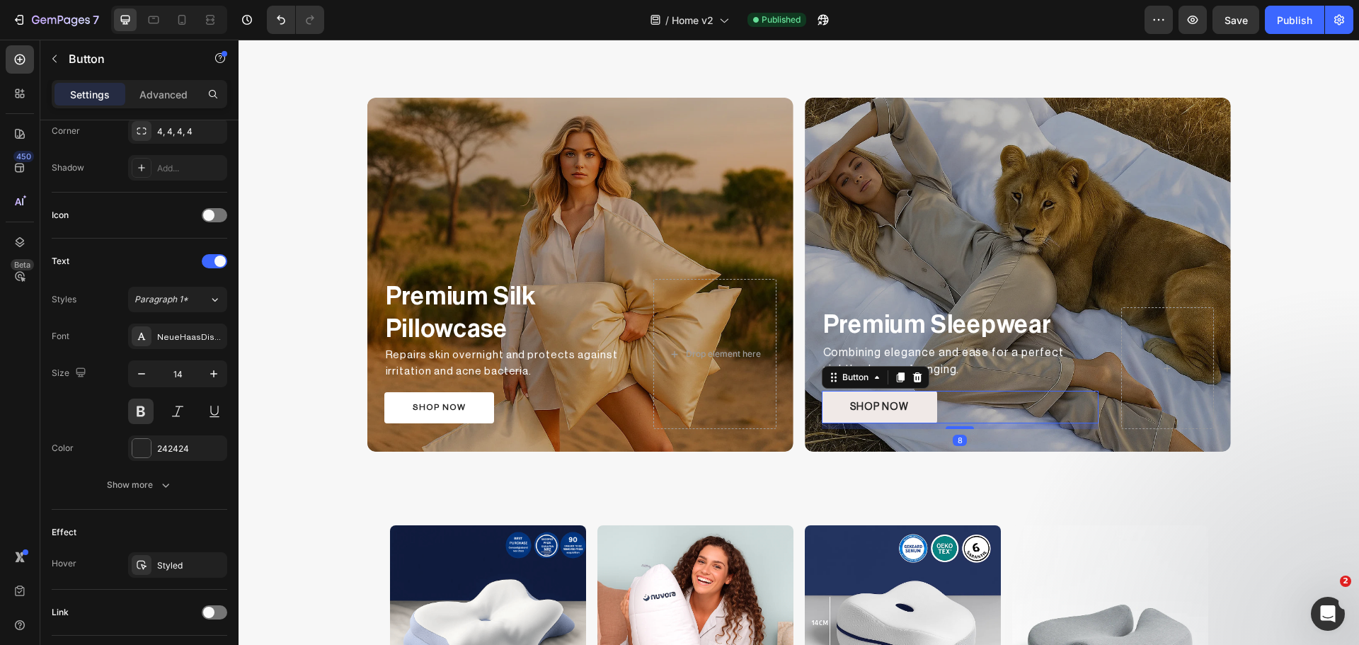
click at [907, 395] on button "SHOP NOW" at bounding box center [879, 407] width 115 height 33
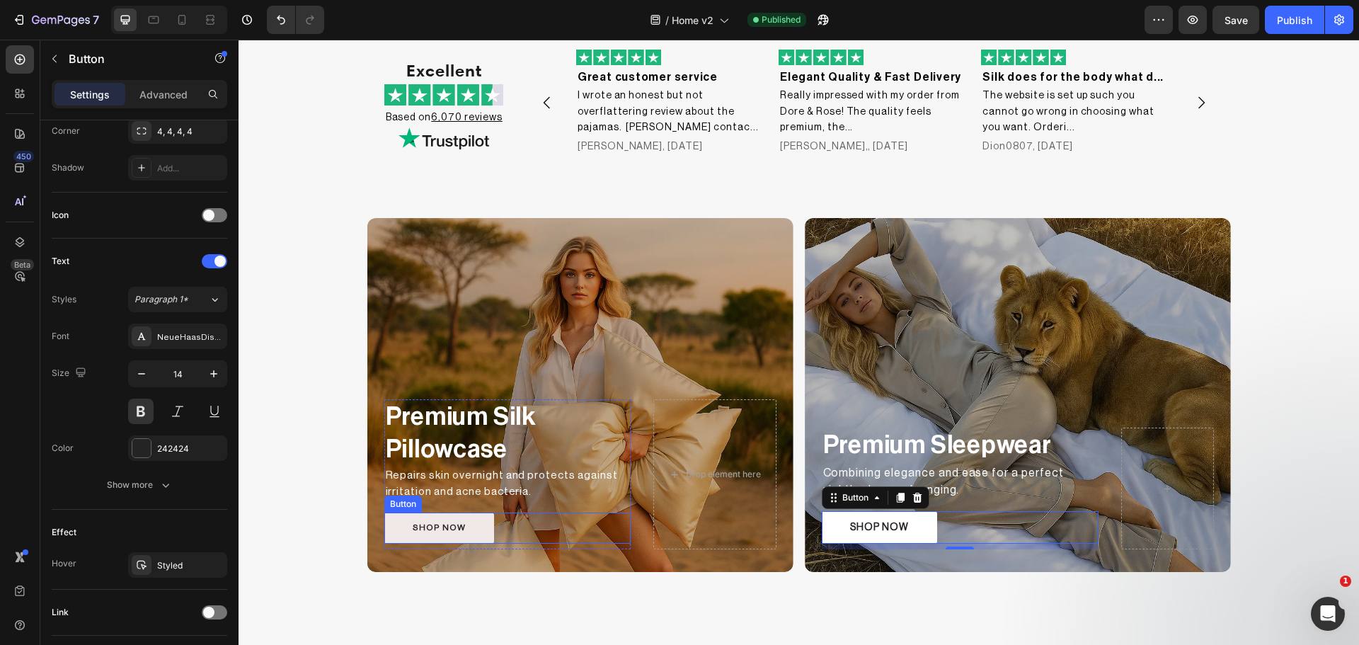
scroll to position [1331, 0]
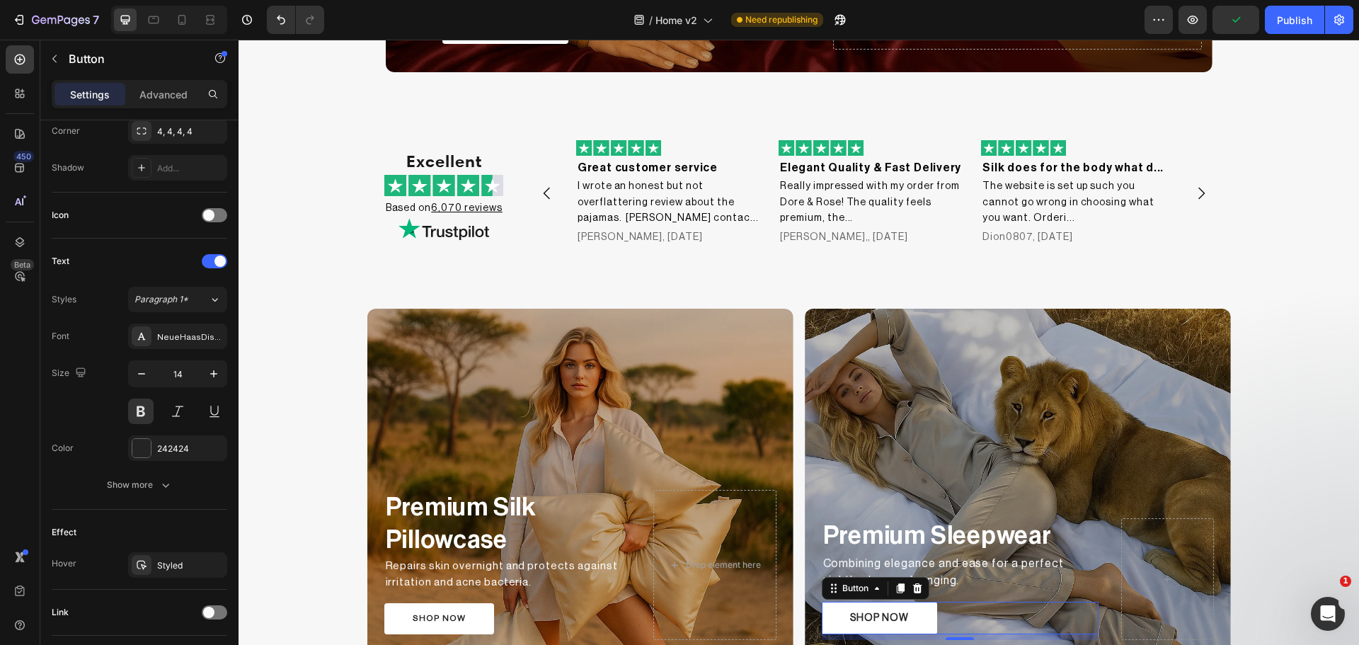
drag, startPoint x: 1276, startPoint y: 20, endPoint x: 1263, endPoint y: 23, distance: 13.7
click at [1276, 20] on button "Publish" at bounding box center [1294, 20] width 59 height 28
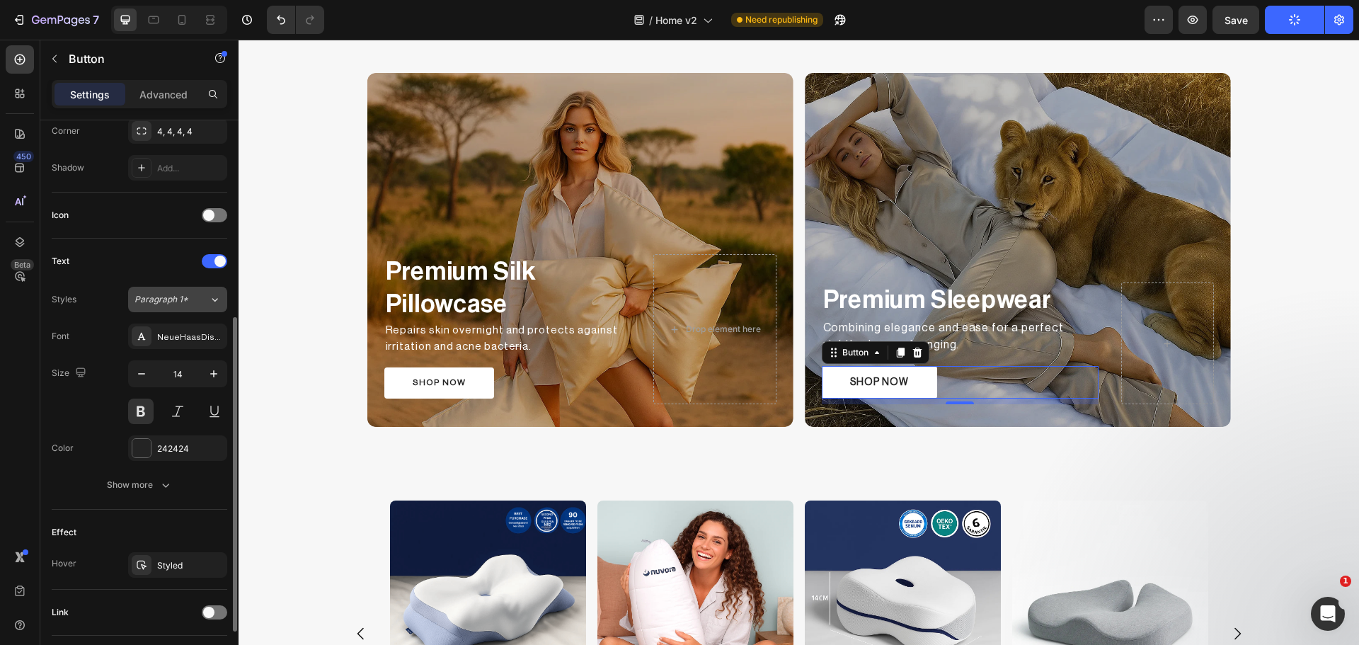
scroll to position [118, 0]
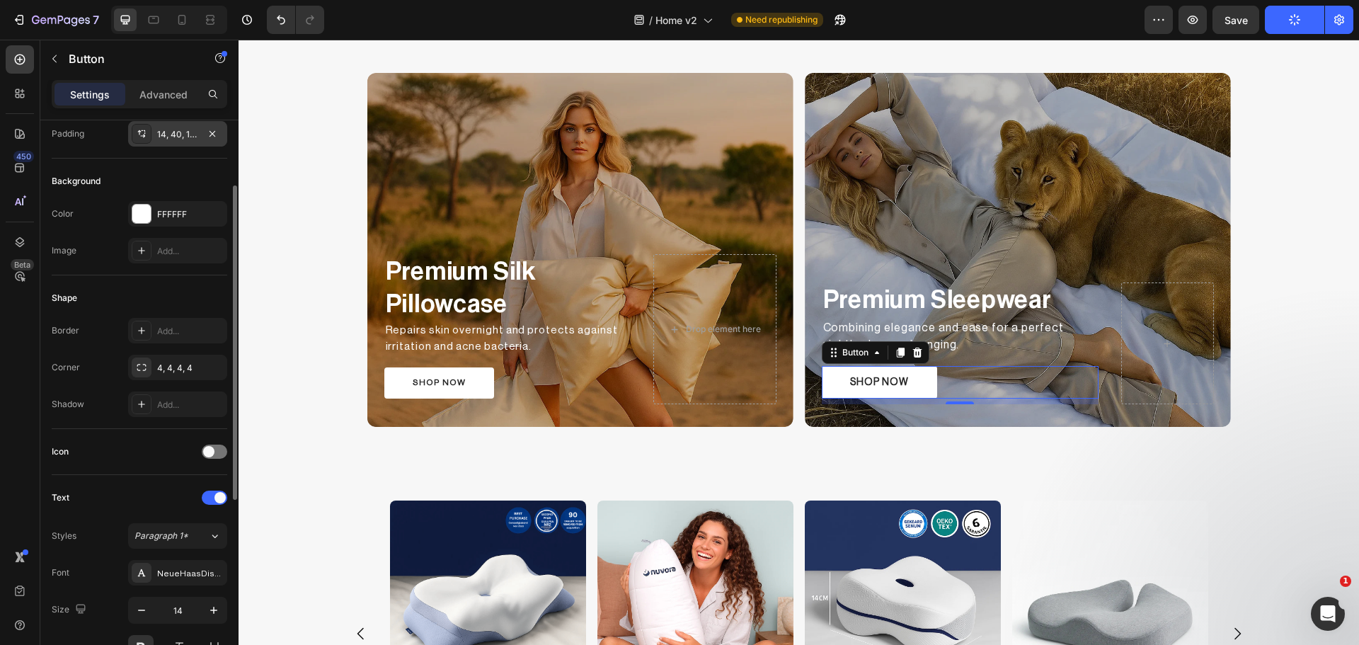
click at [133, 130] on div at bounding box center [142, 134] width 20 height 20
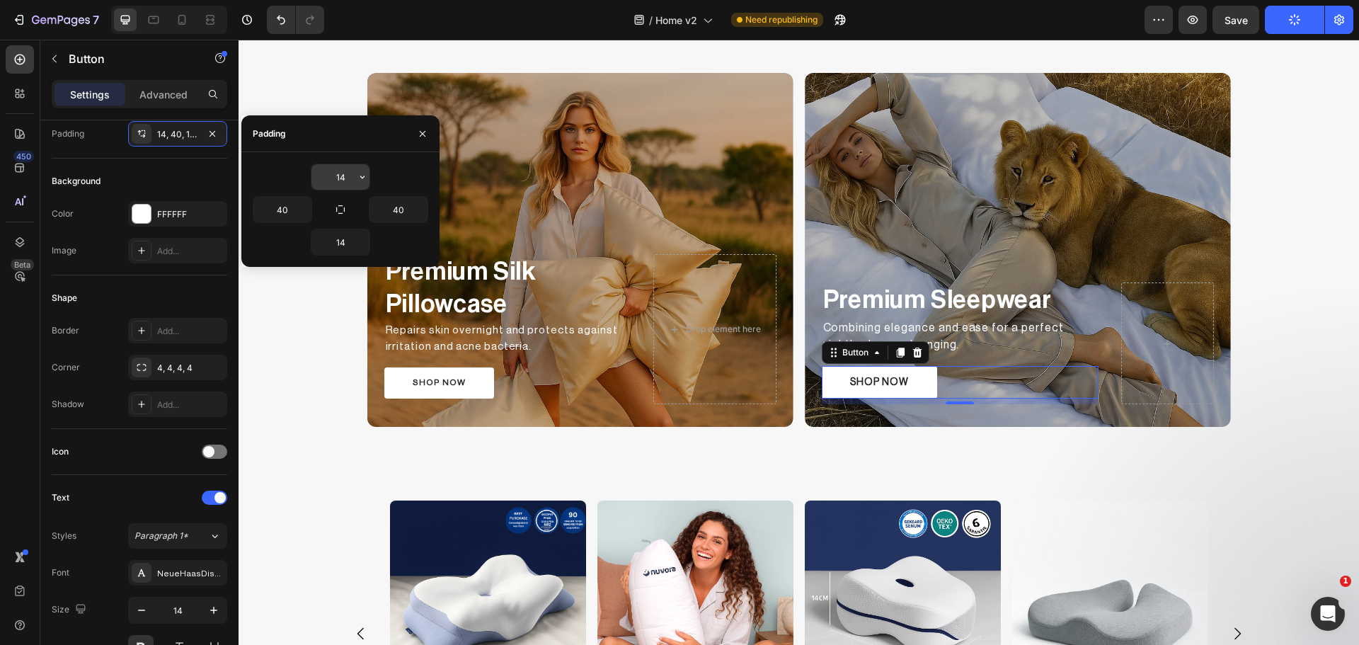
click at [357, 179] on icon "button" at bounding box center [362, 176] width 11 height 11
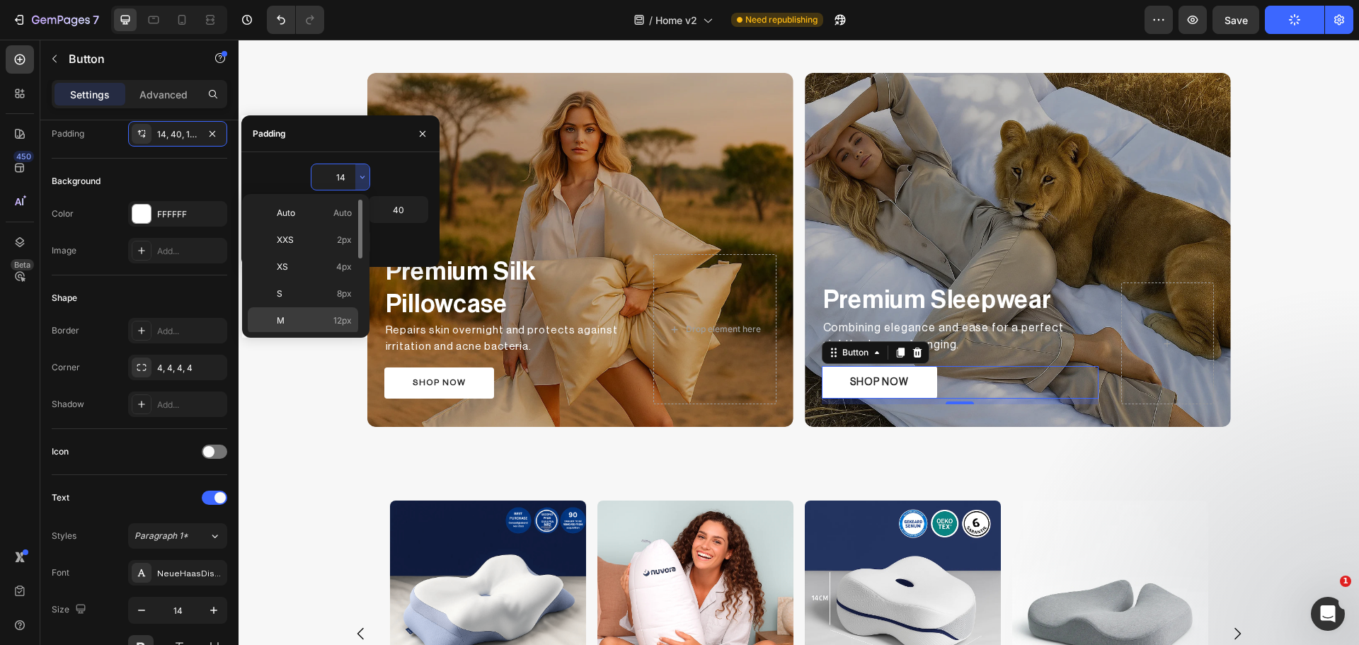
click at [313, 317] on p "M 12px" at bounding box center [314, 320] width 75 height 13
type input "12"
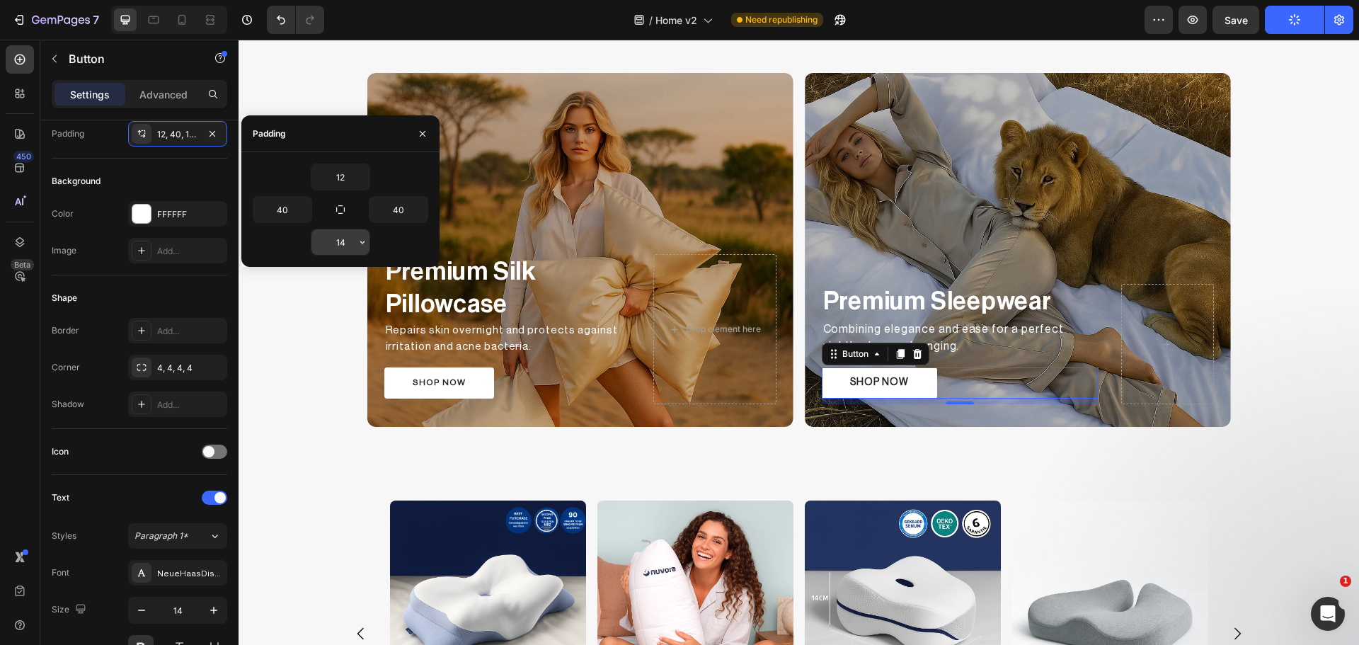
click at [350, 249] on input "14" at bounding box center [340, 241] width 58 height 25
click at [365, 248] on button "button" at bounding box center [362, 241] width 14 height 25
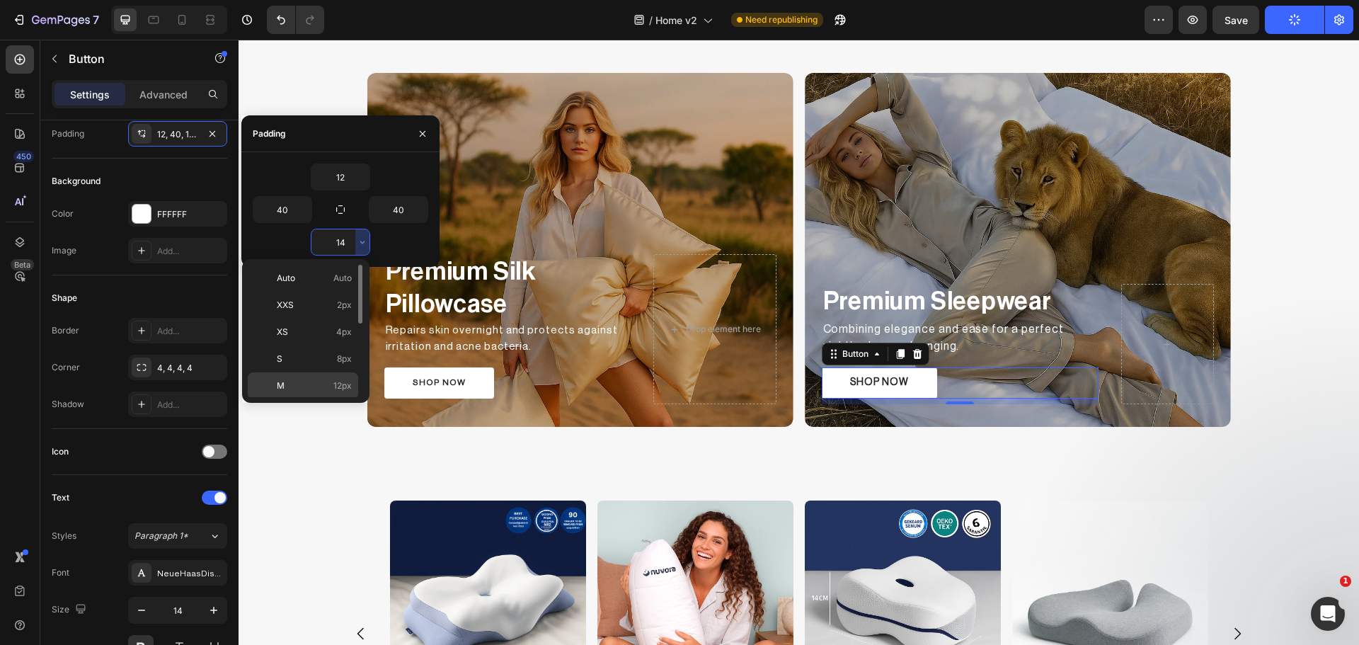
click at [323, 399] on div "M 12px" at bounding box center [303, 412] width 110 height 27
type input "12"
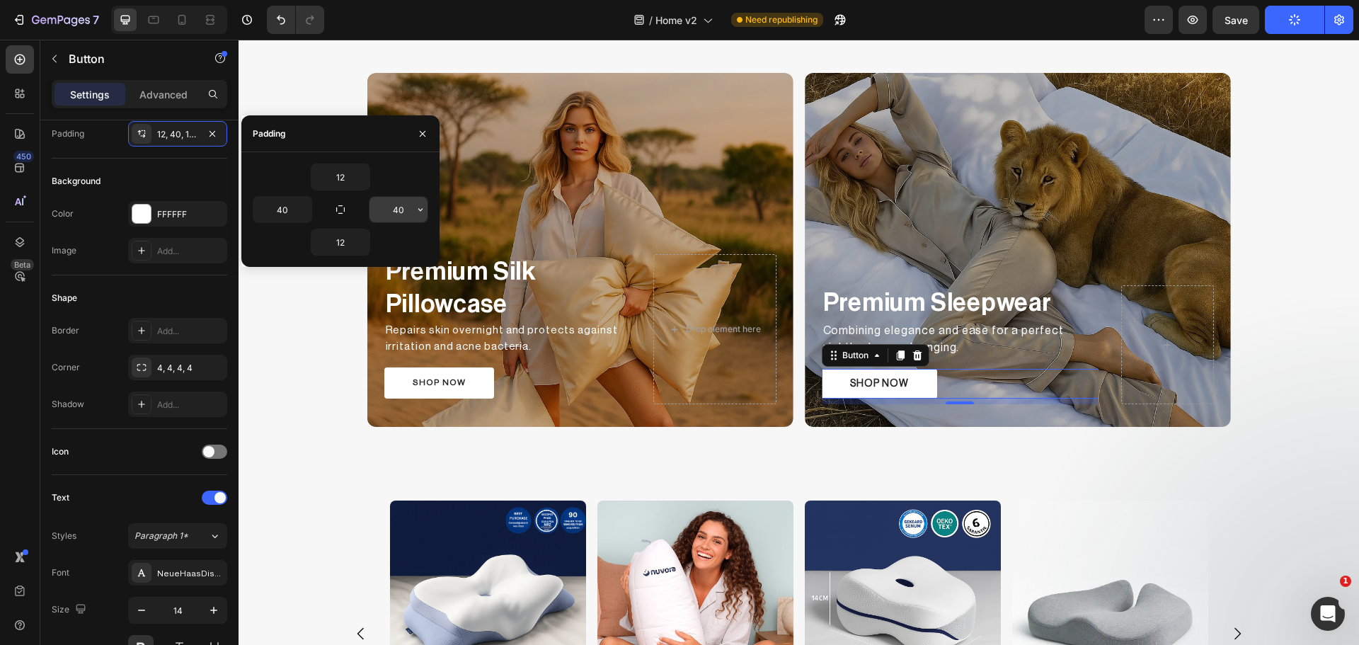
click at [391, 216] on input "40" at bounding box center [398, 209] width 58 height 25
type input "45"
click at [277, 215] on input "40" at bounding box center [282, 209] width 58 height 25
type input "45"
click at [474, 379] on button "SHOP NOW" at bounding box center [439, 382] width 110 height 31
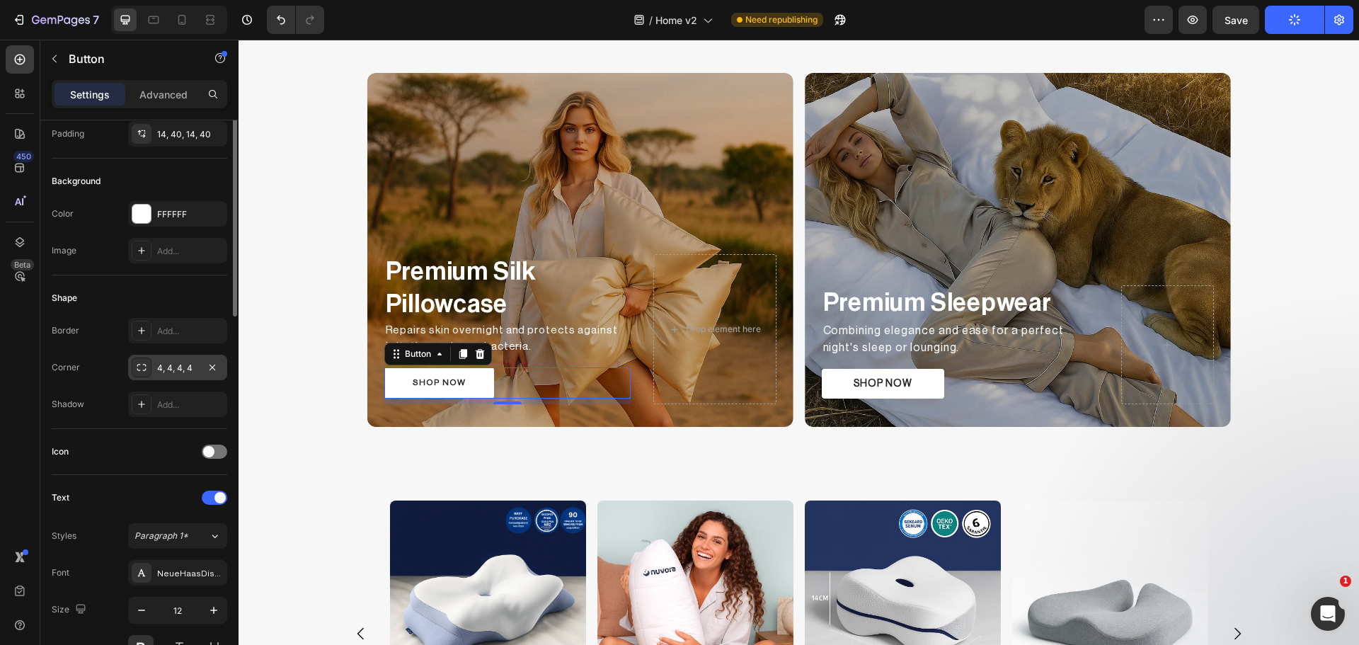
scroll to position [0, 0]
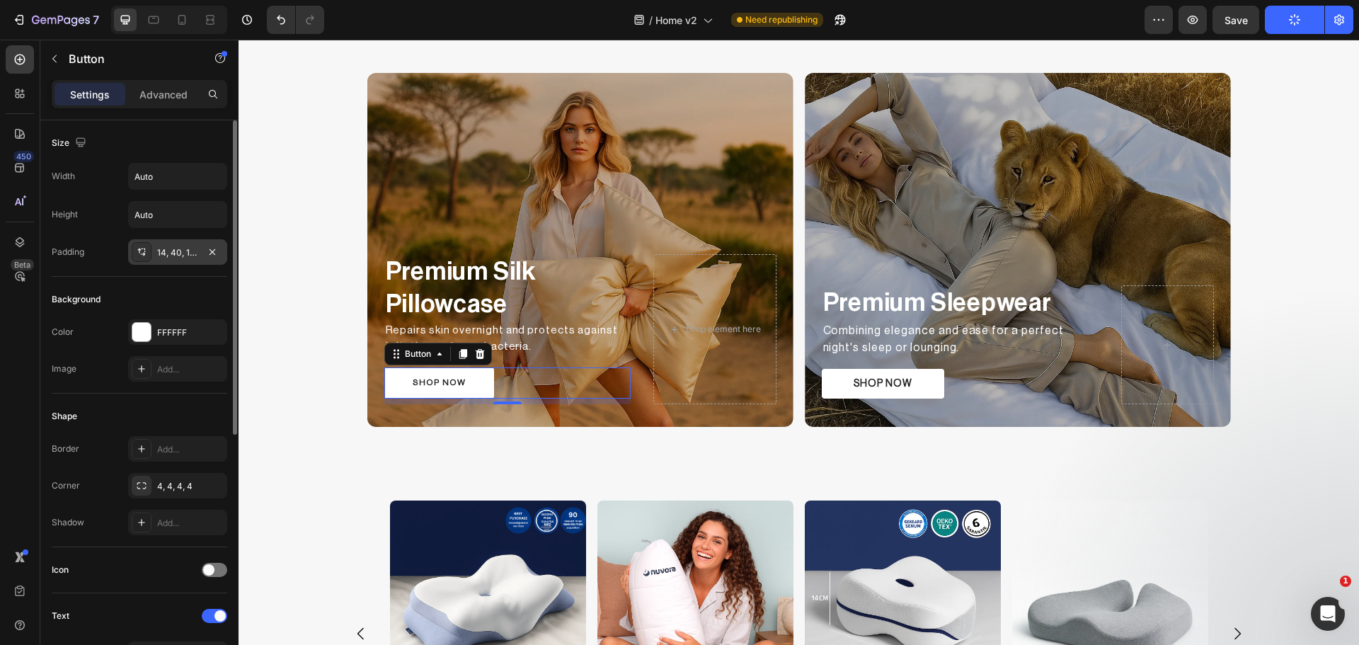
click at [171, 249] on div "14, 40, 14, 40" at bounding box center [177, 252] width 41 height 13
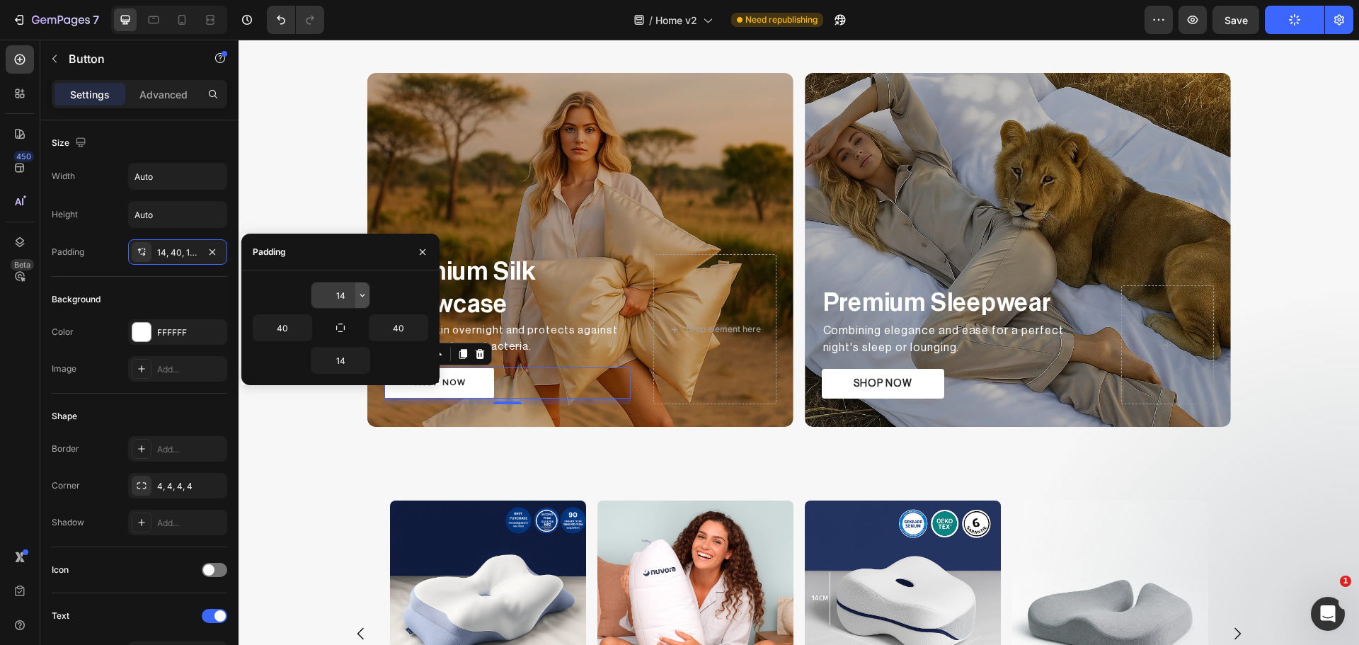
click at [355, 292] on button "button" at bounding box center [362, 294] width 14 height 25
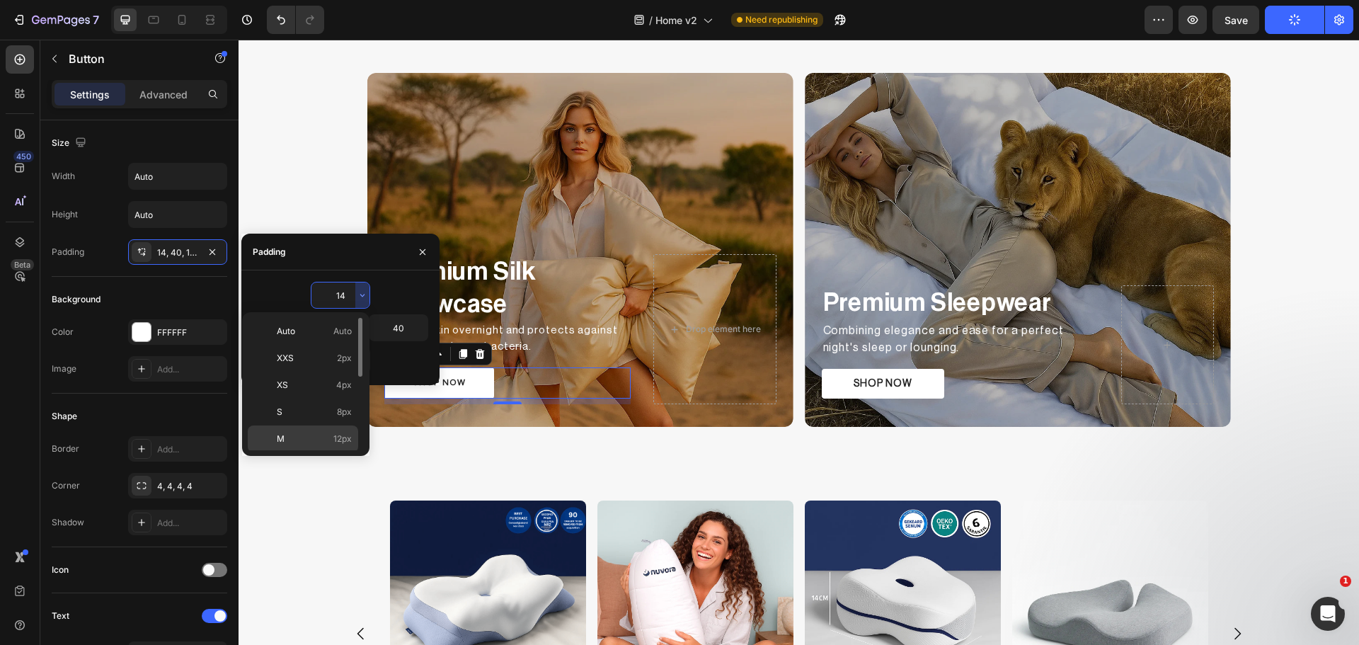
click at [328, 441] on p "M 12px" at bounding box center [314, 438] width 75 height 13
type input "12"
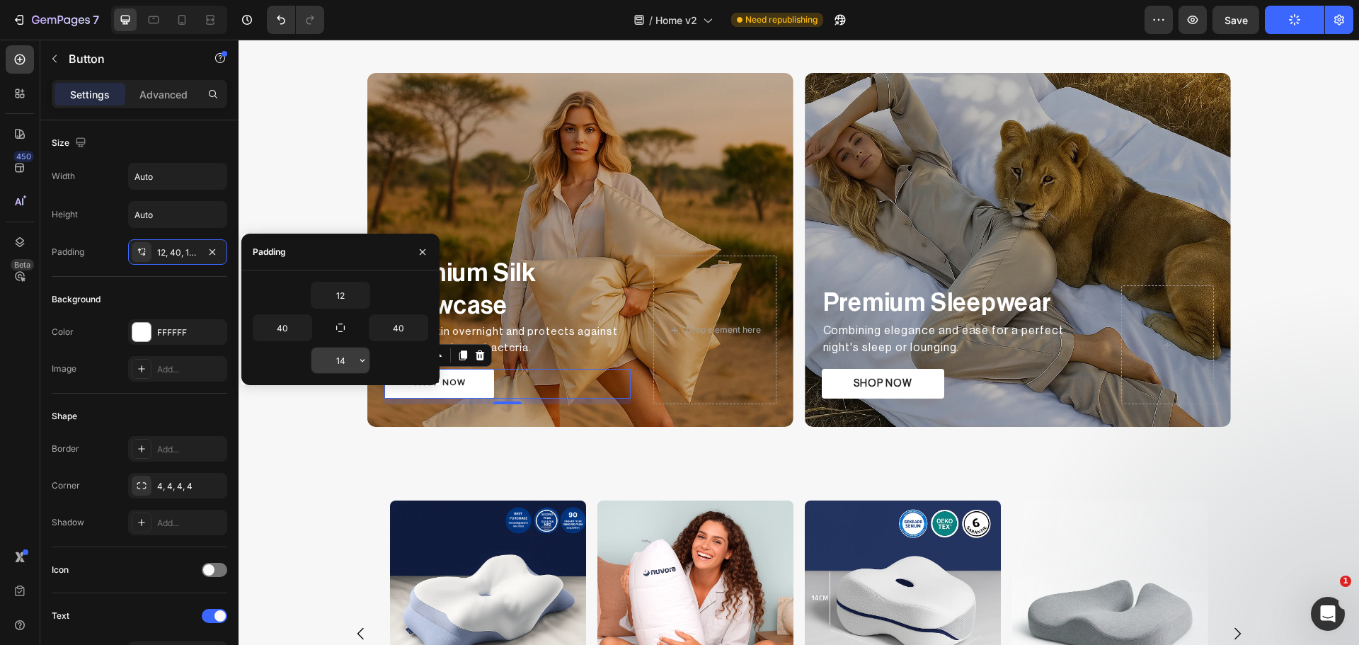
click at [360, 360] on icon "button" at bounding box center [362, 360] width 11 height 11
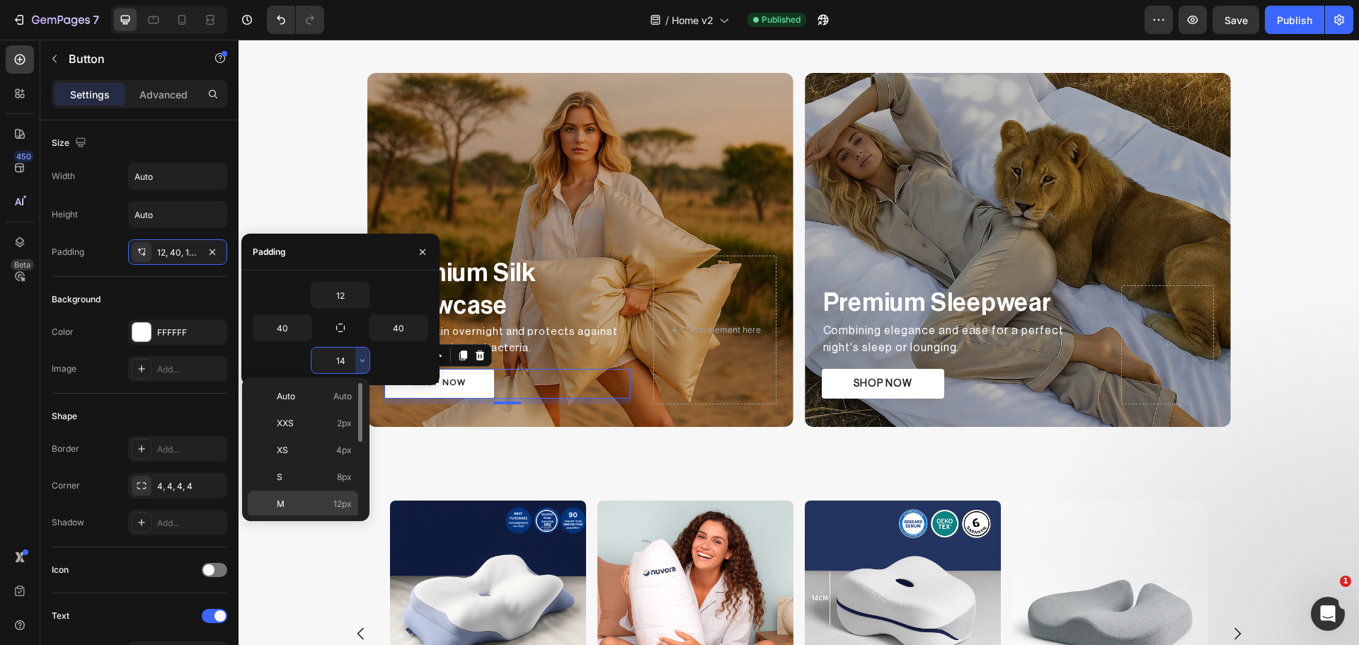
drag, startPoint x: 319, startPoint y: 495, endPoint x: 142, endPoint y: 348, distance: 230.6
click at [319, 517] on div "M 12px" at bounding box center [303, 530] width 110 height 27
type input "12"
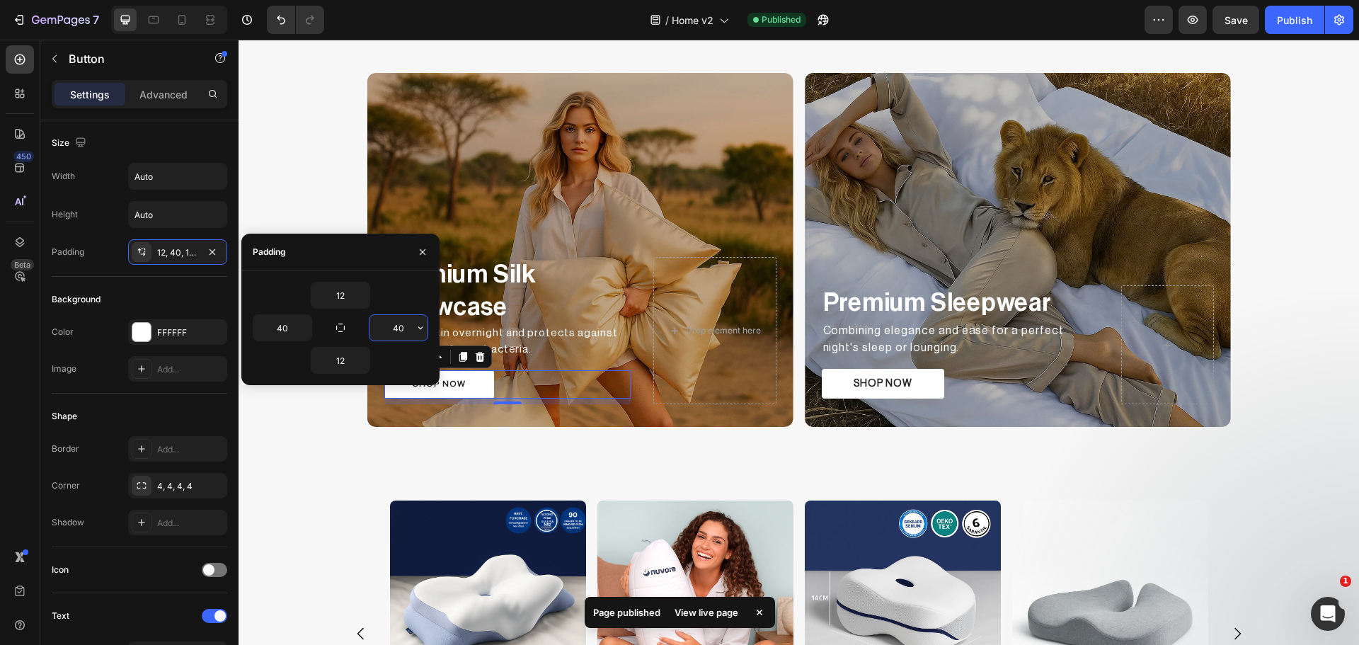
click at [406, 328] on input "40" at bounding box center [398, 327] width 58 height 25
type input "45"
click at [280, 329] on input "40" at bounding box center [282, 327] width 58 height 25
type input "45"
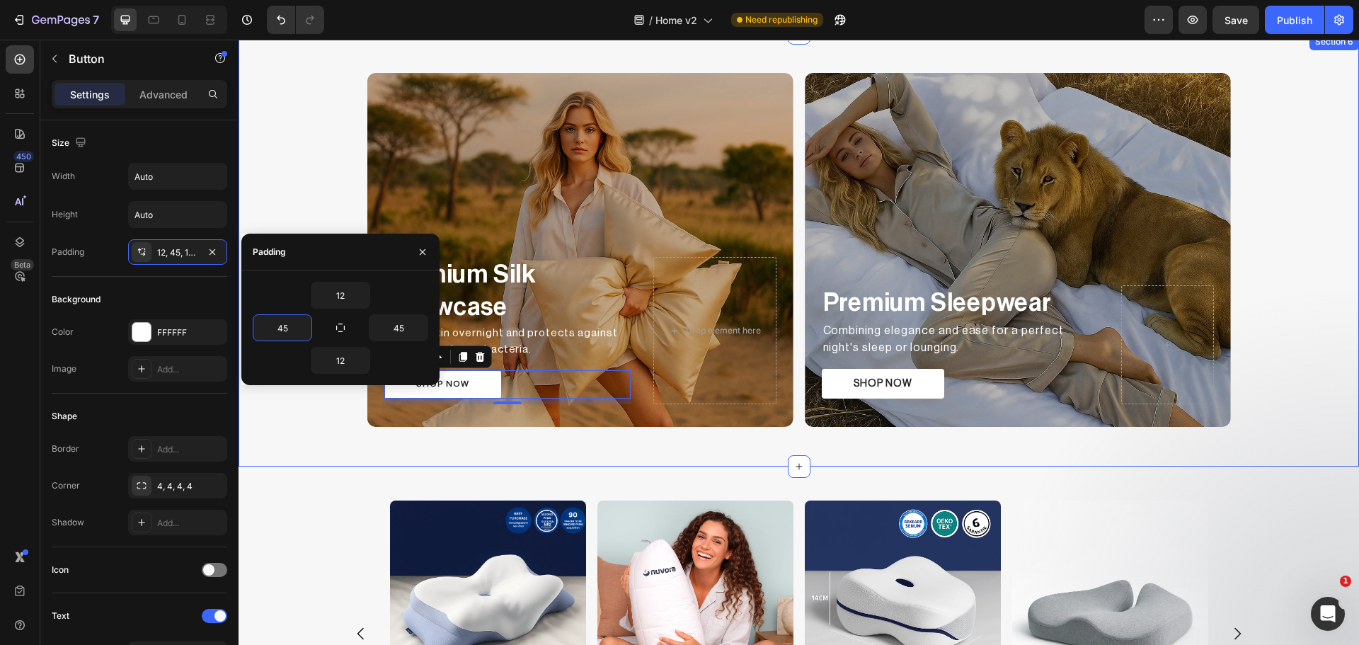
click at [314, 418] on div "Premium Silk Pillowcase Text Block Repairs skin overnight and protects against …" at bounding box center [799, 249] width 1120 height 365
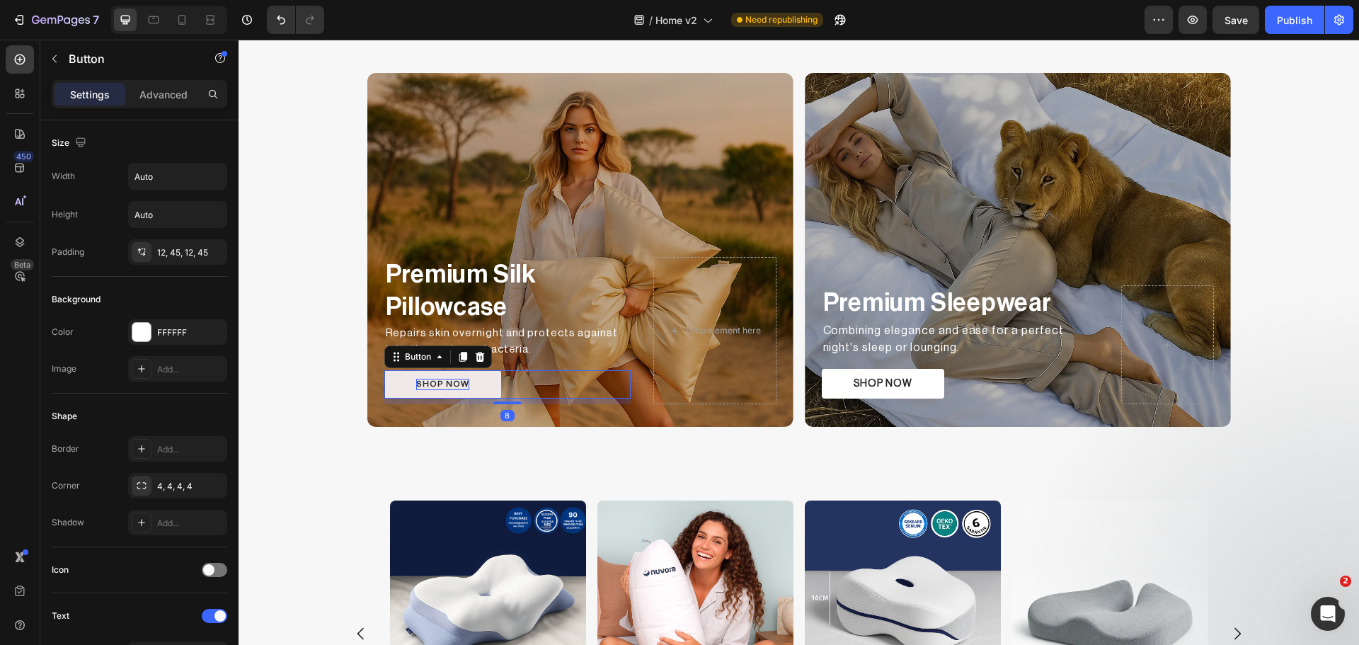
click at [459, 384] on p "SHOP NOW" at bounding box center [442, 384] width 53 height 11
click at [463, 384] on button "SHOP NOW" at bounding box center [442, 384] width 117 height 28
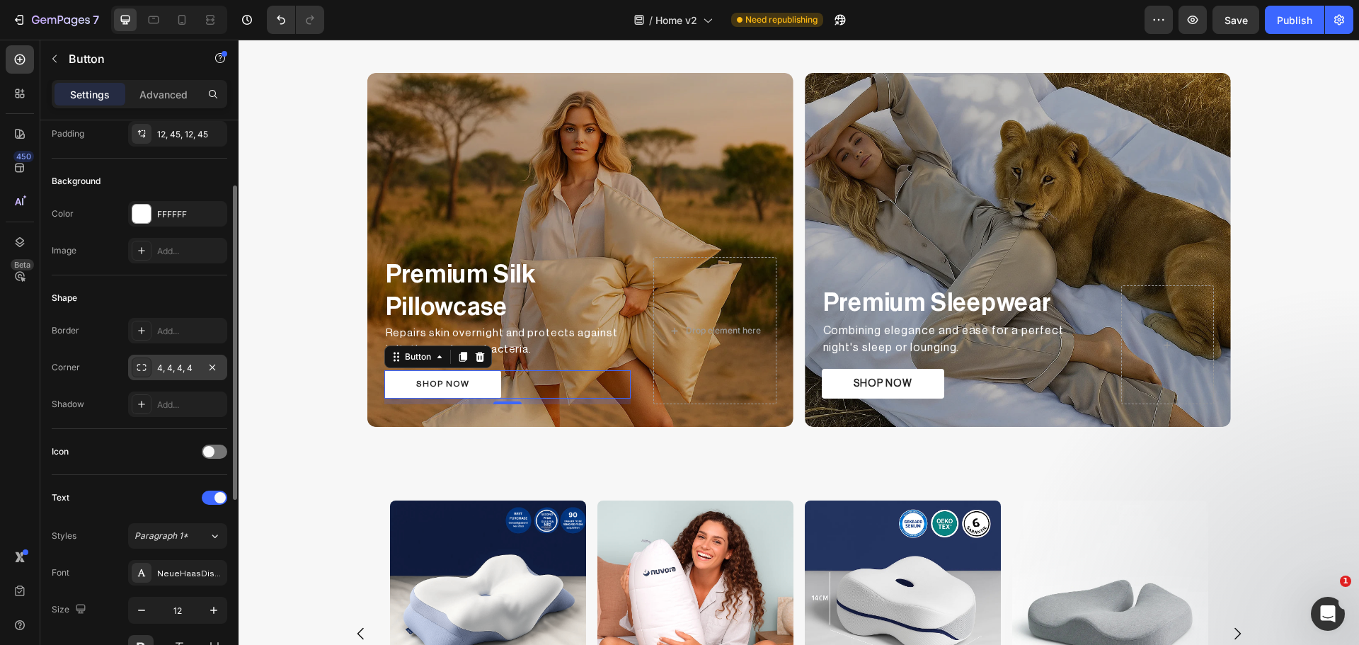
click at [149, 370] on div at bounding box center [142, 367] width 20 height 20
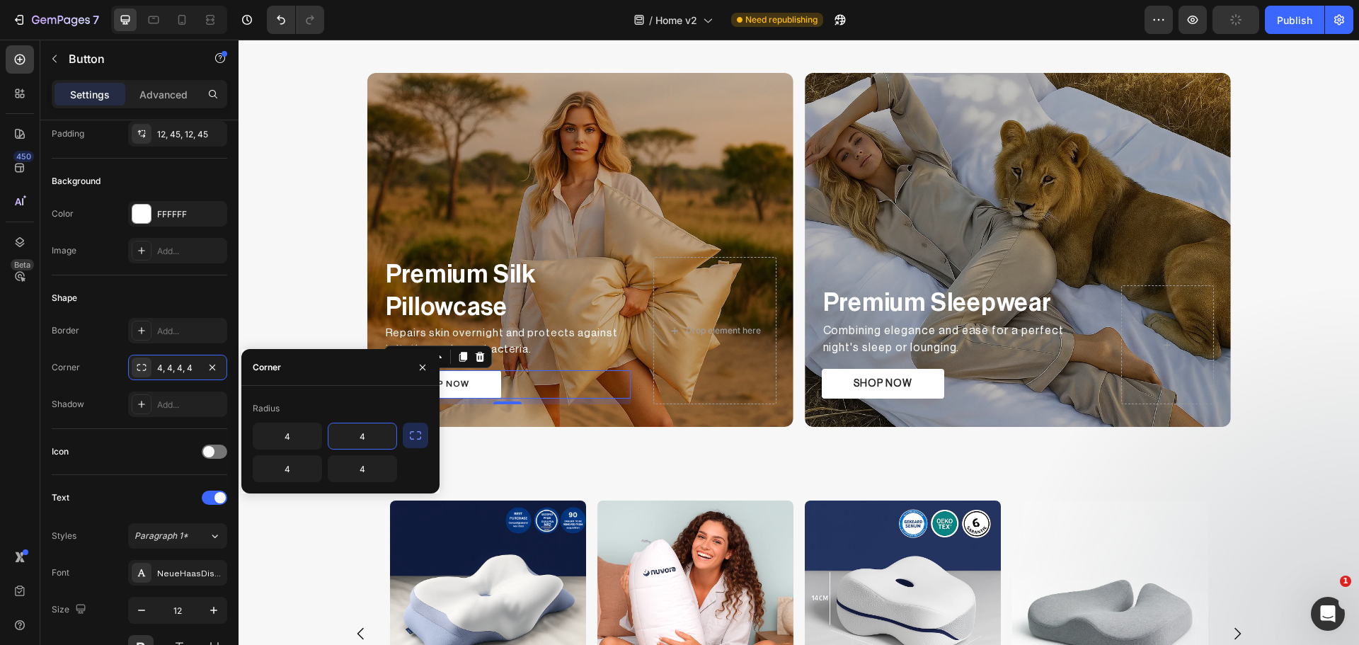
click at [372, 437] on input "4" at bounding box center [362, 435] width 68 height 25
type input "7"
click at [416, 436] on icon "button" at bounding box center [415, 435] width 14 height 14
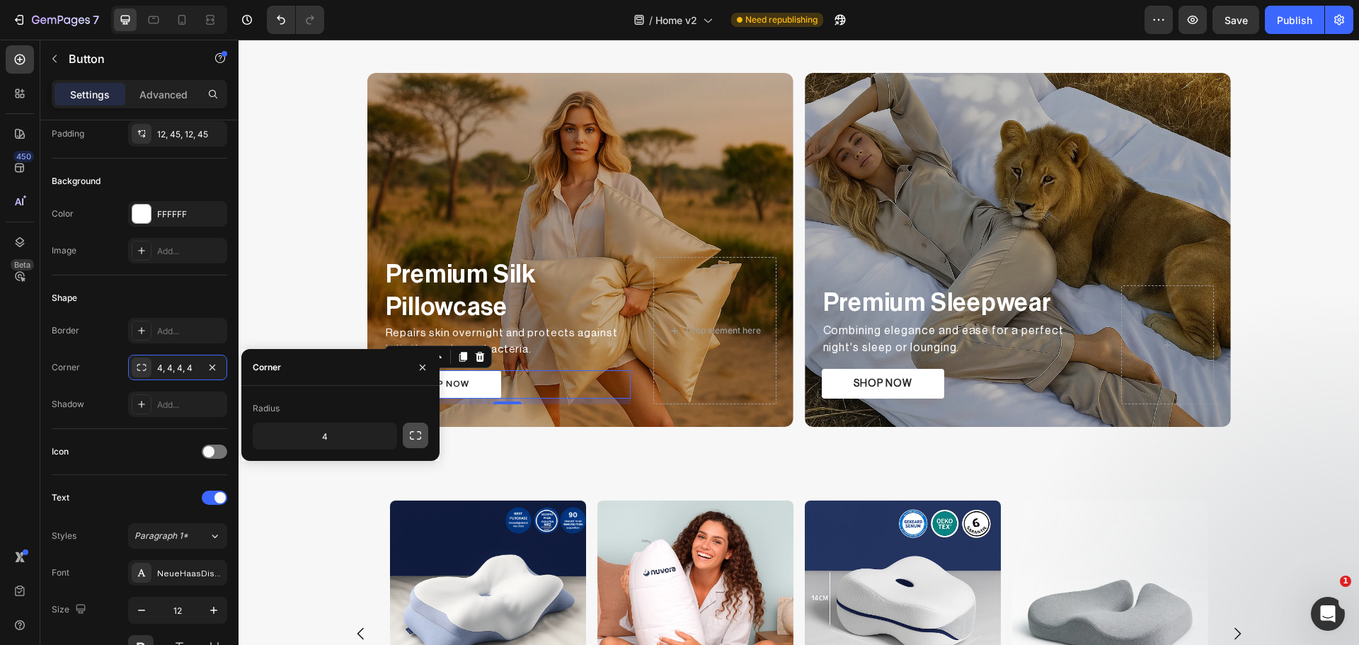
click at [416, 436] on icon "button" at bounding box center [415, 435] width 14 height 14
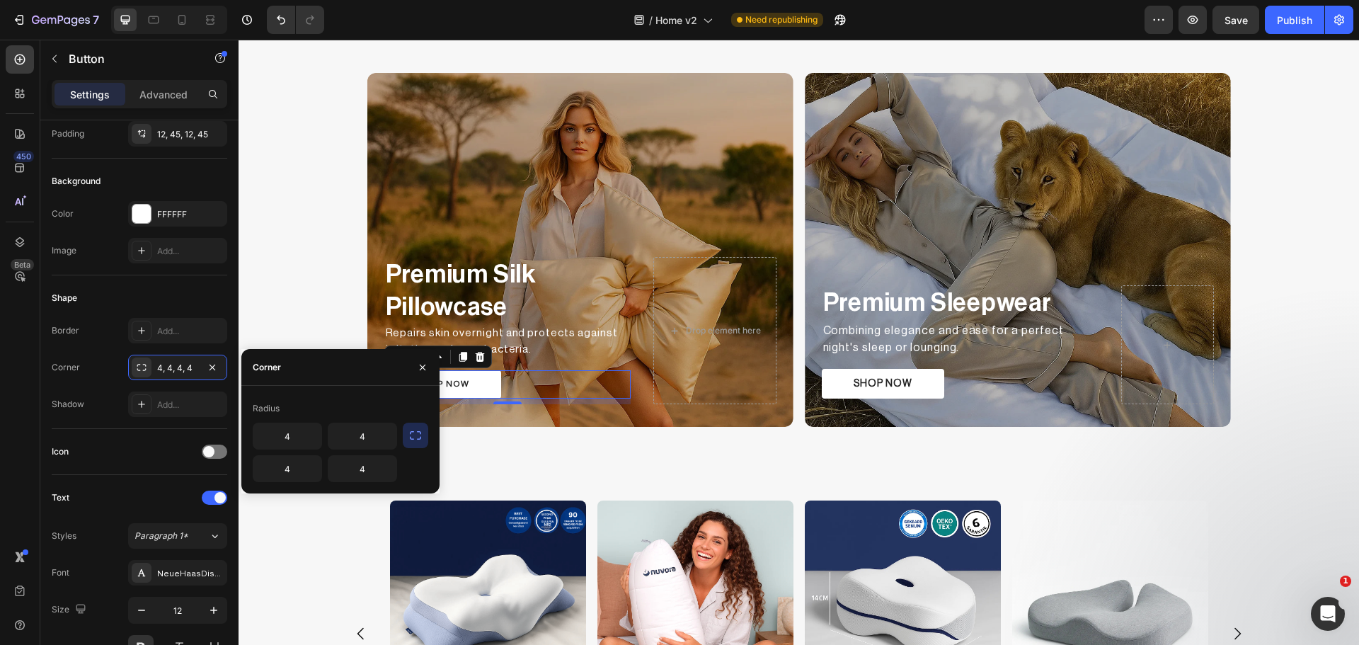
click at [416, 436] on icon "button" at bounding box center [415, 435] width 14 height 14
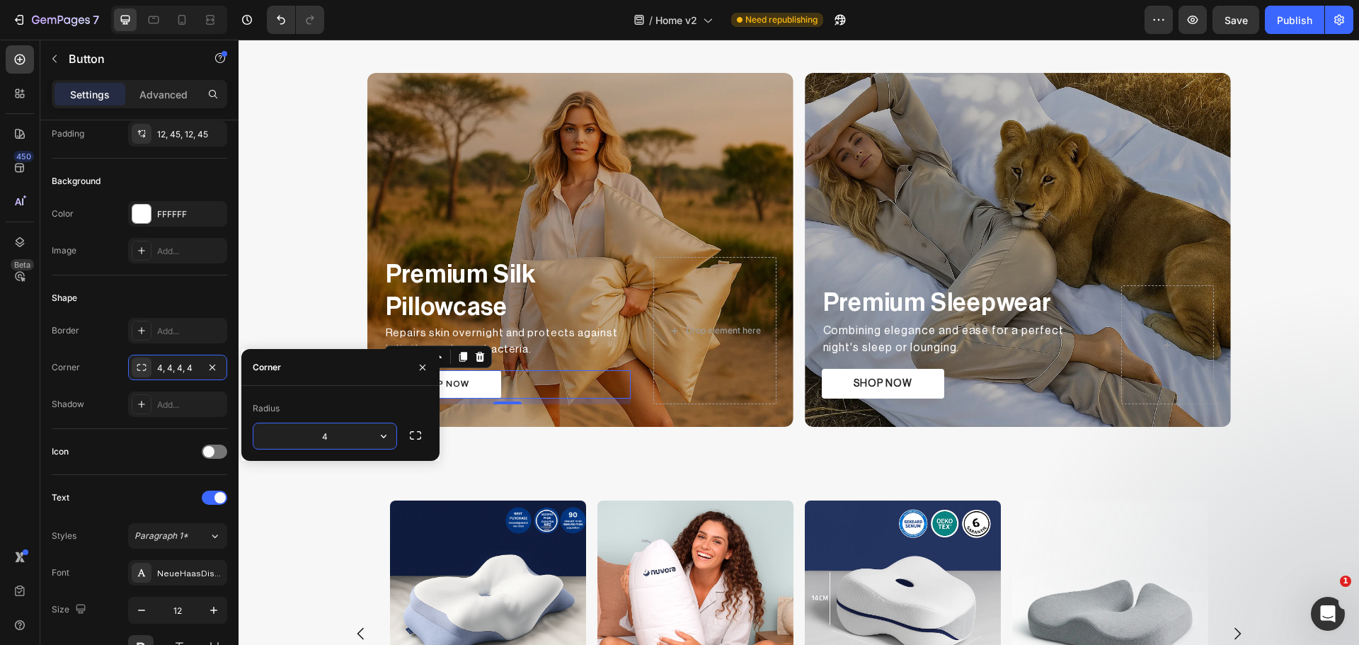
click at [329, 444] on input "4" at bounding box center [324, 435] width 143 height 25
type input "7"
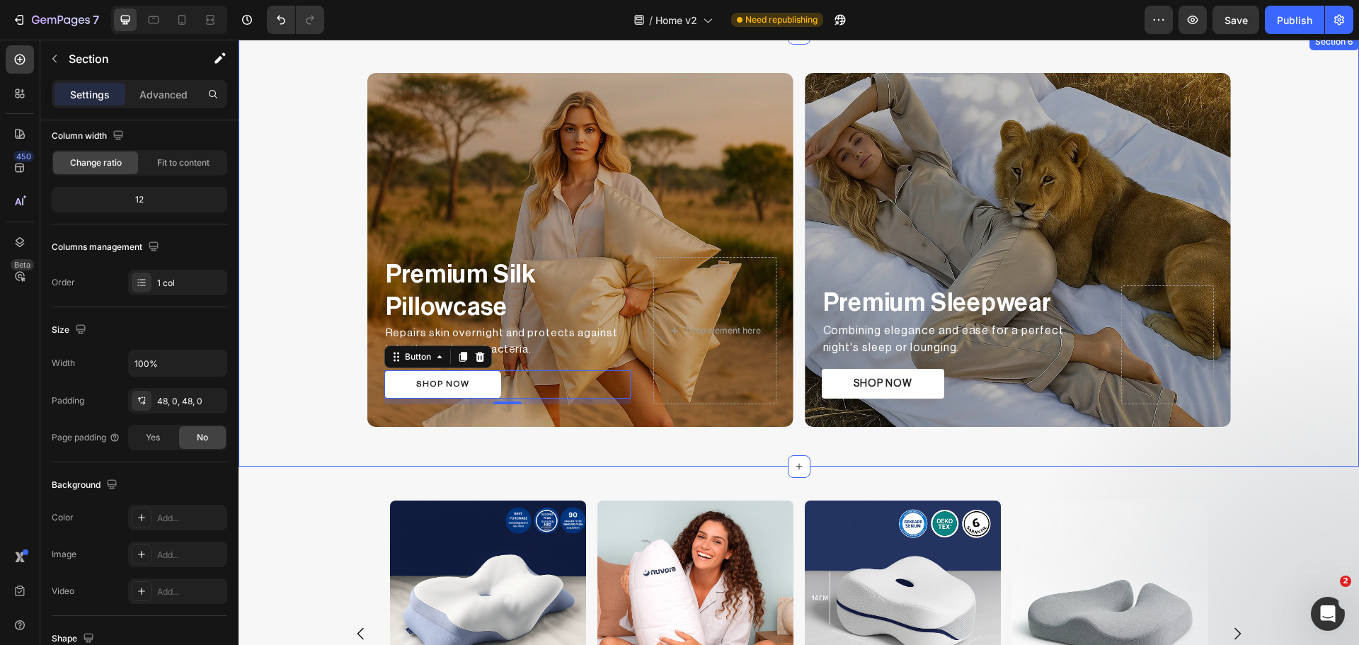
click at [313, 311] on div "Premium Silk Pillowcase Text Block Repairs skin overnight and protects against …" at bounding box center [799, 249] width 1120 height 365
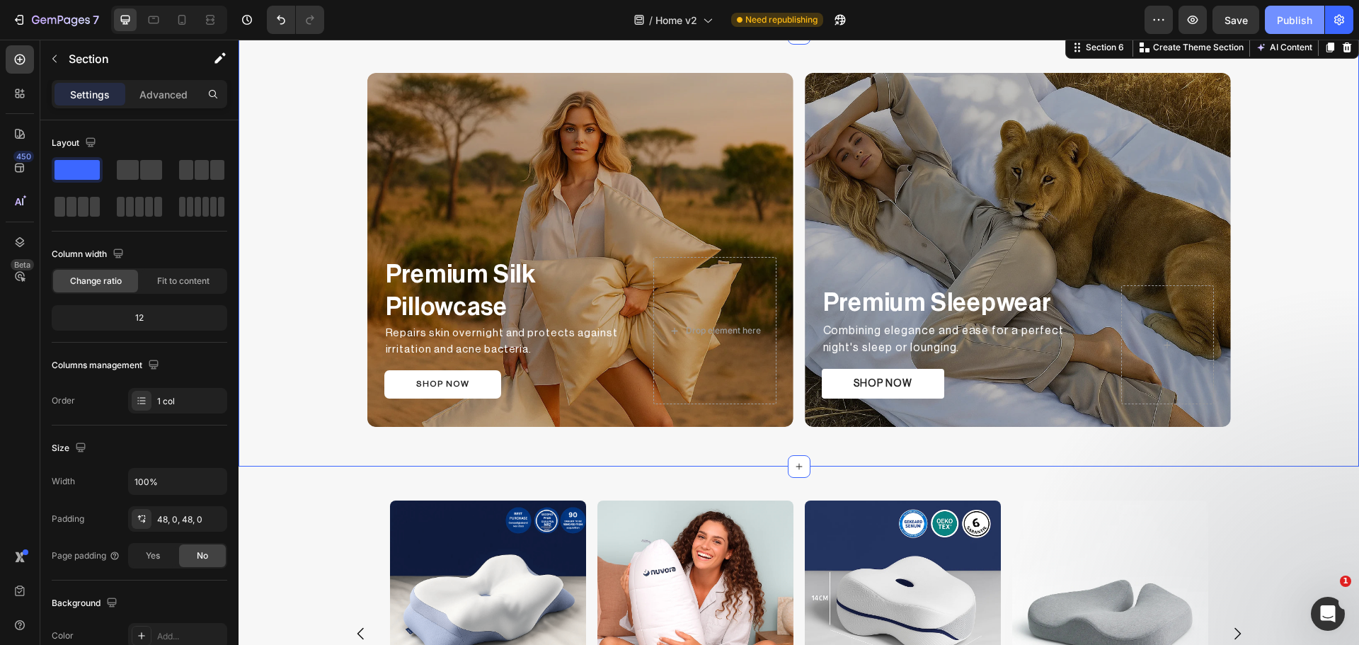
click at [1282, 20] on div "Publish" at bounding box center [1294, 20] width 35 height 15
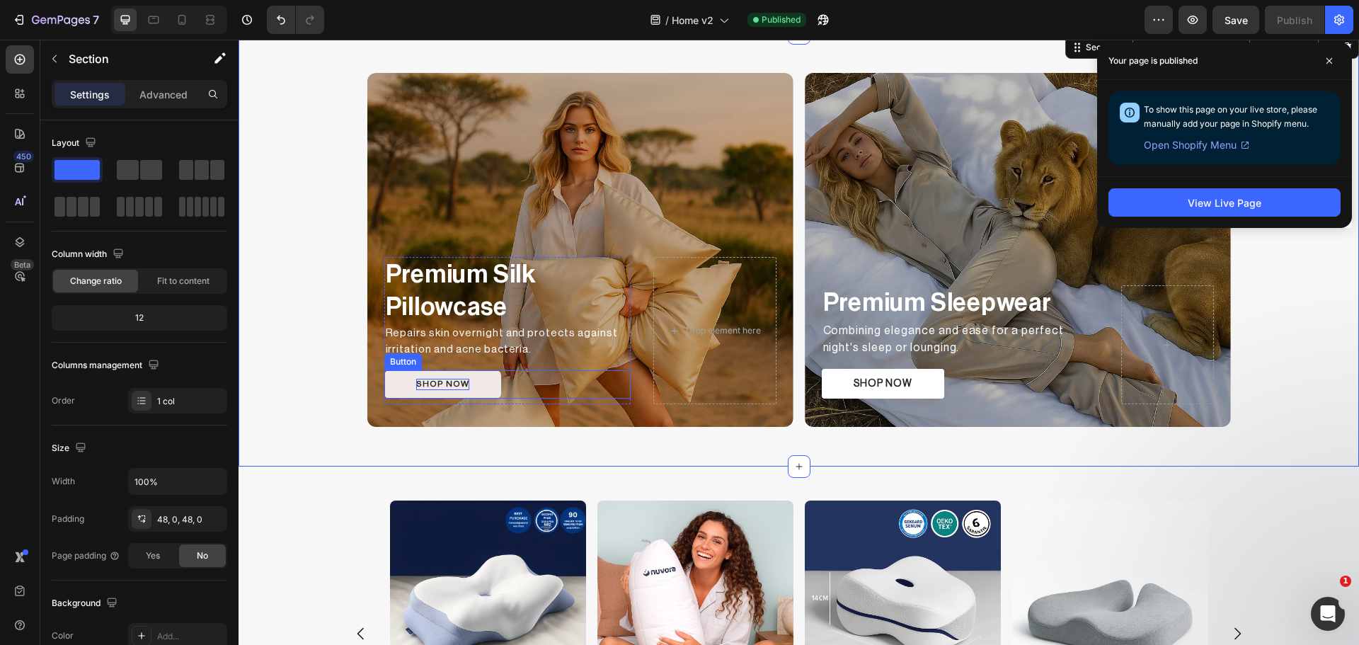
click at [453, 386] on p "SHOP NOW" at bounding box center [442, 384] width 53 height 11
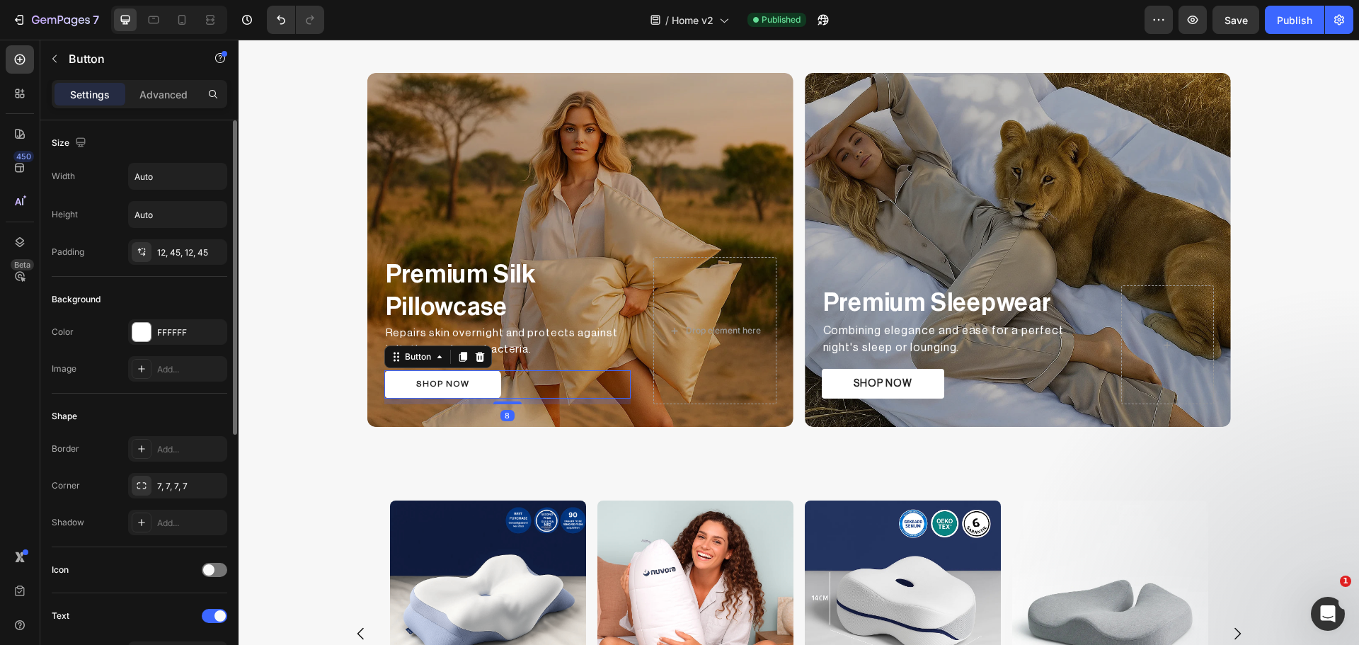
scroll to position [236, 0]
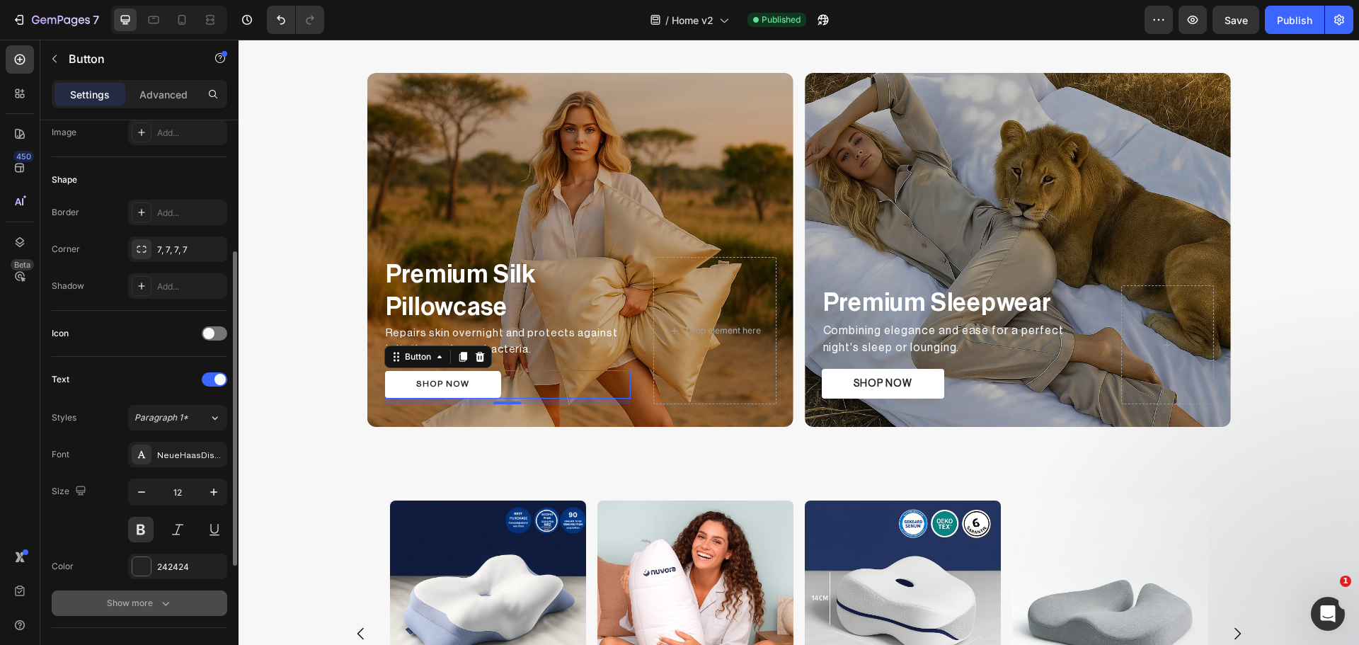
click at [149, 607] on div "Show more" at bounding box center [140, 603] width 66 height 14
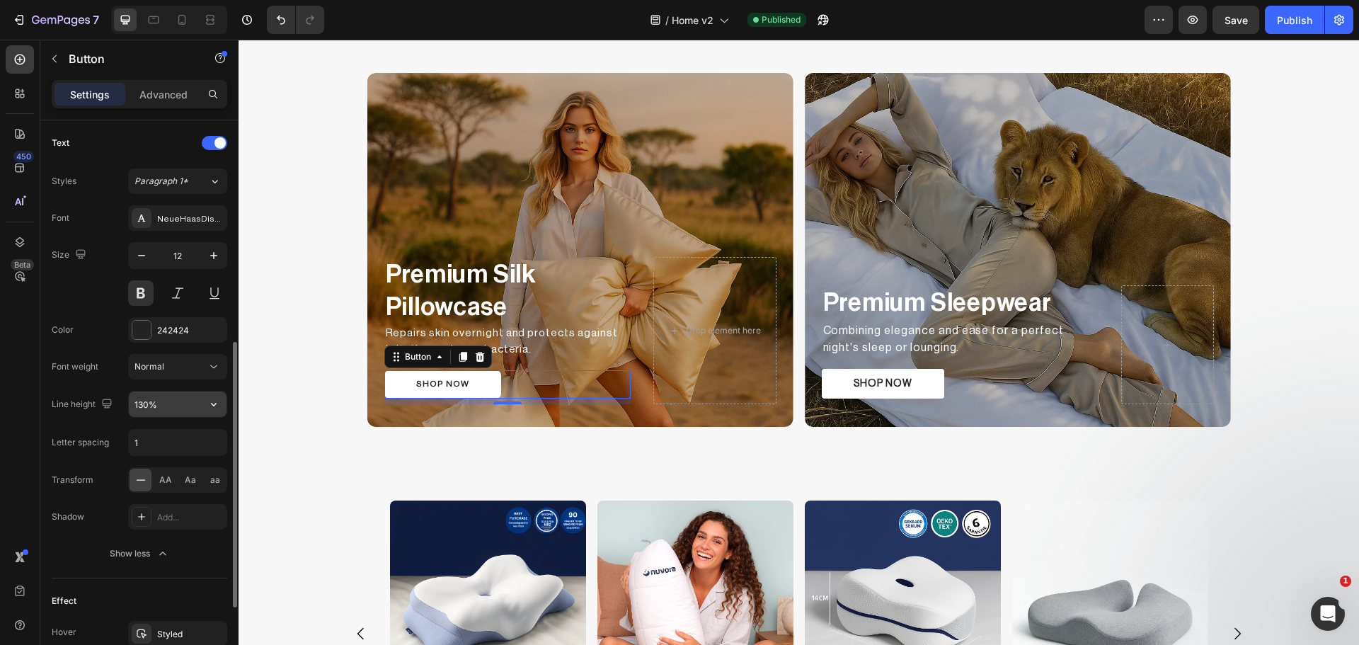
click at [216, 407] on icon "button" at bounding box center [214, 404] width 14 height 14
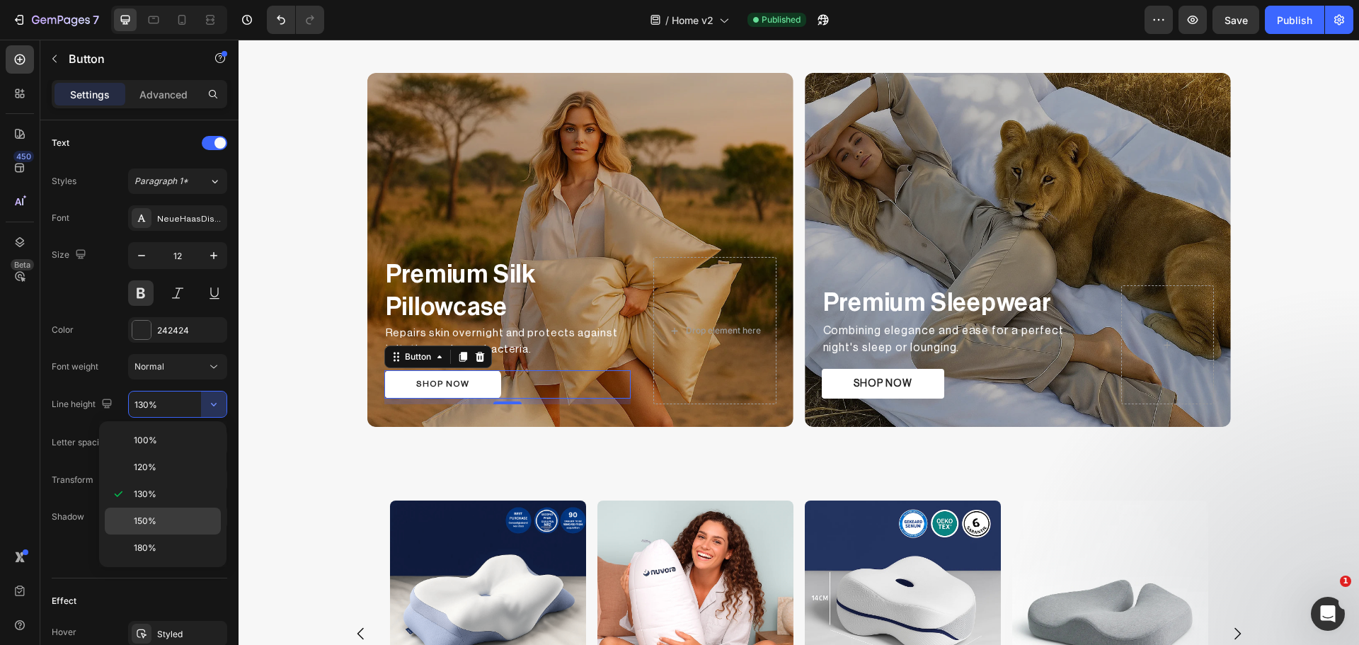
click at [173, 521] on p "150%" at bounding box center [174, 521] width 81 height 13
type input "150%"
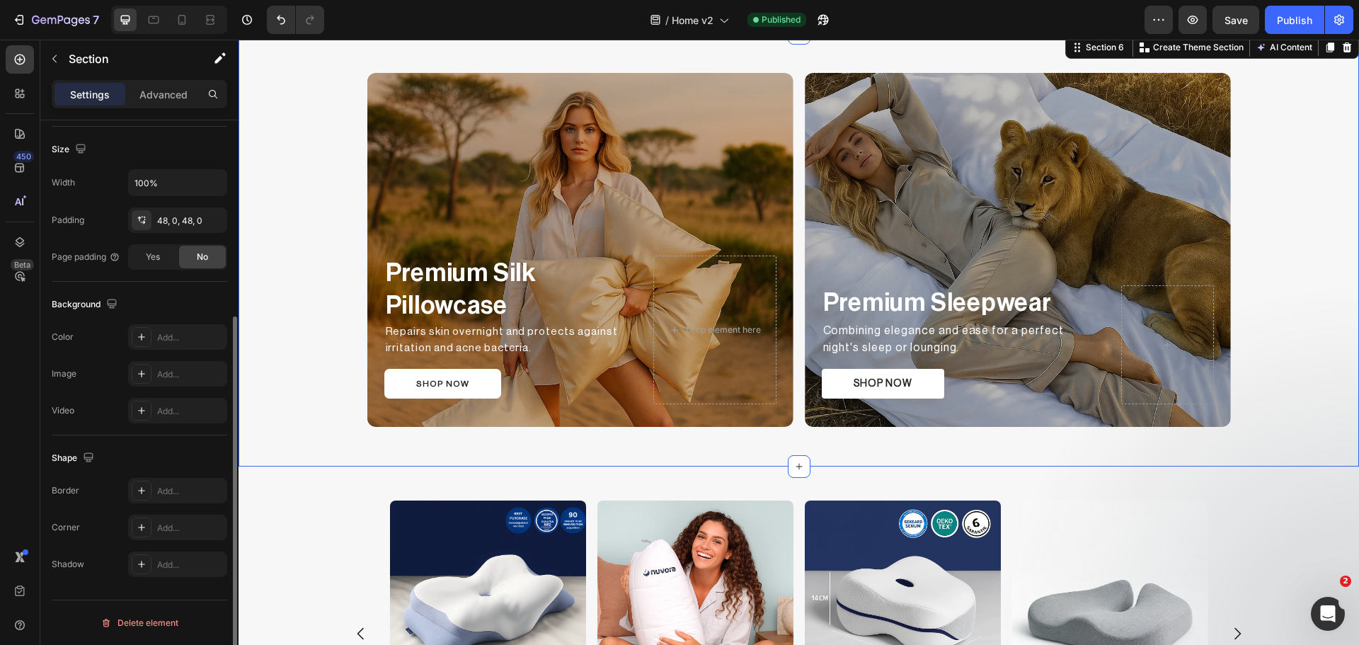
click at [304, 396] on div "Premium Silk Pillowcase Text Block Repairs skin overnight and protects against …" at bounding box center [799, 249] width 1120 height 365
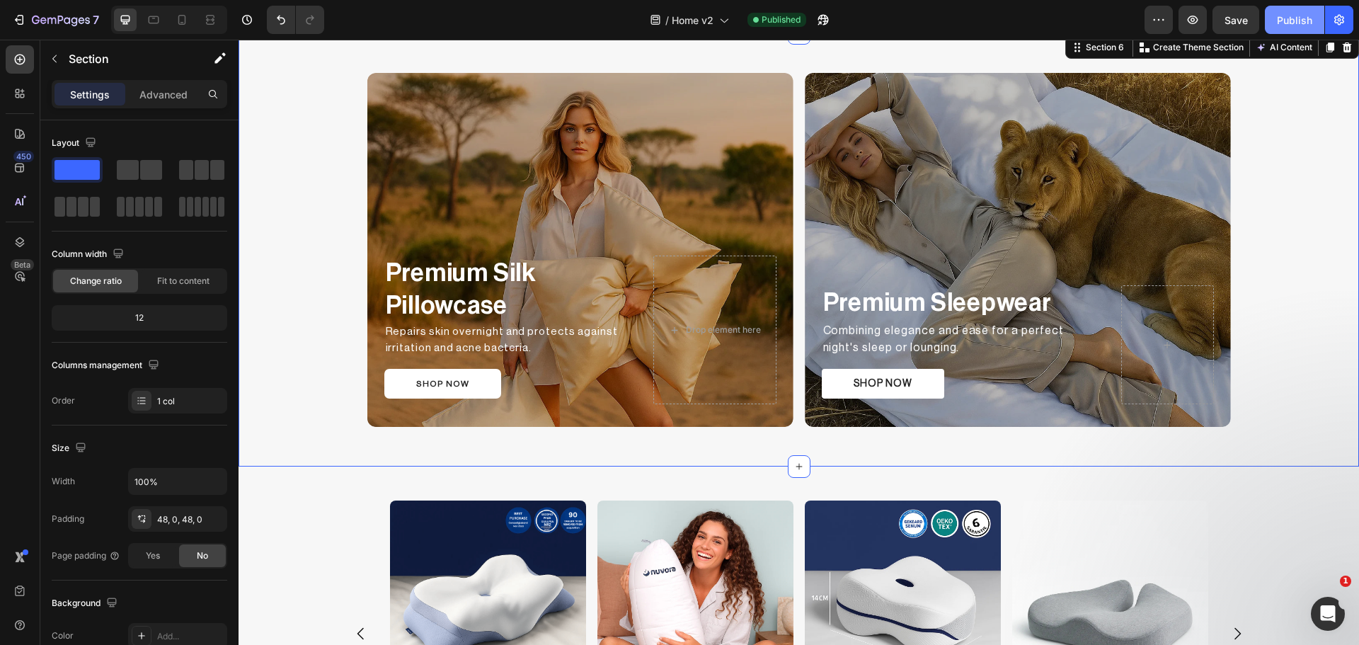
click at [1280, 15] on div "Publish" at bounding box center [1294, 20] width 35 height 15
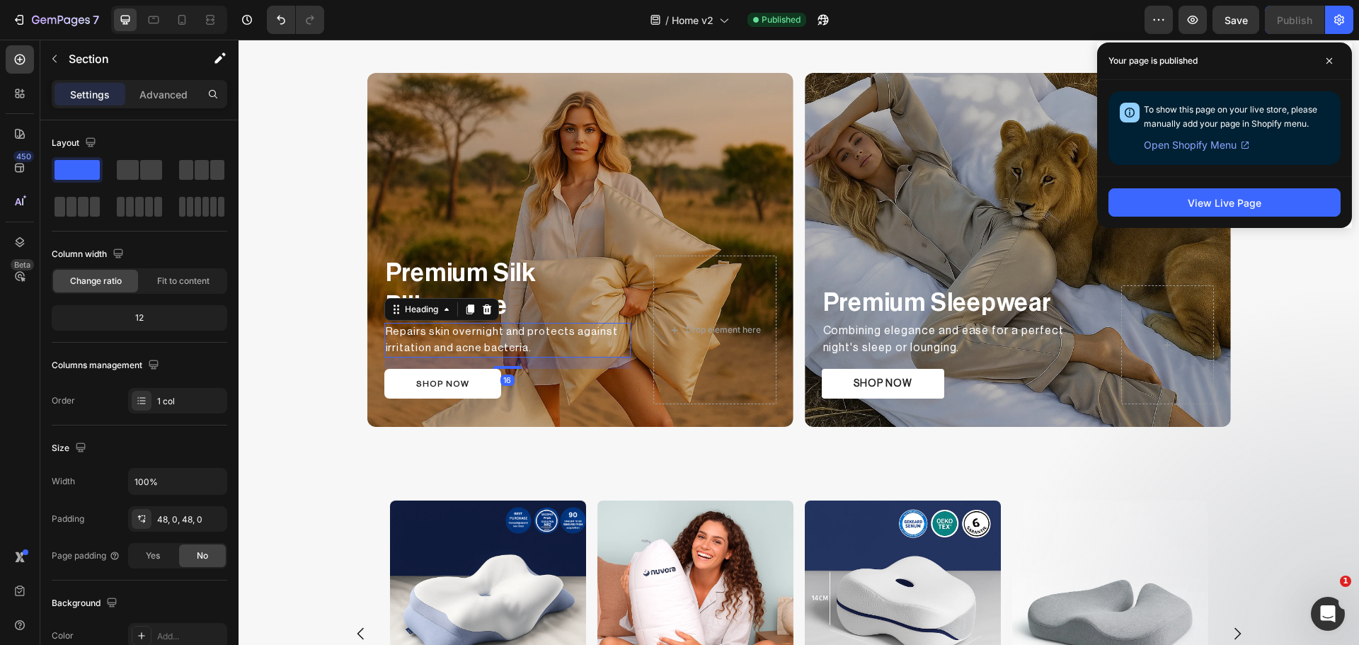
click at [459, 330] on h2 "Repairs skin overnight and protects against irritation and acne bacteria." at bounding box center [507, 340] width 246 height 35
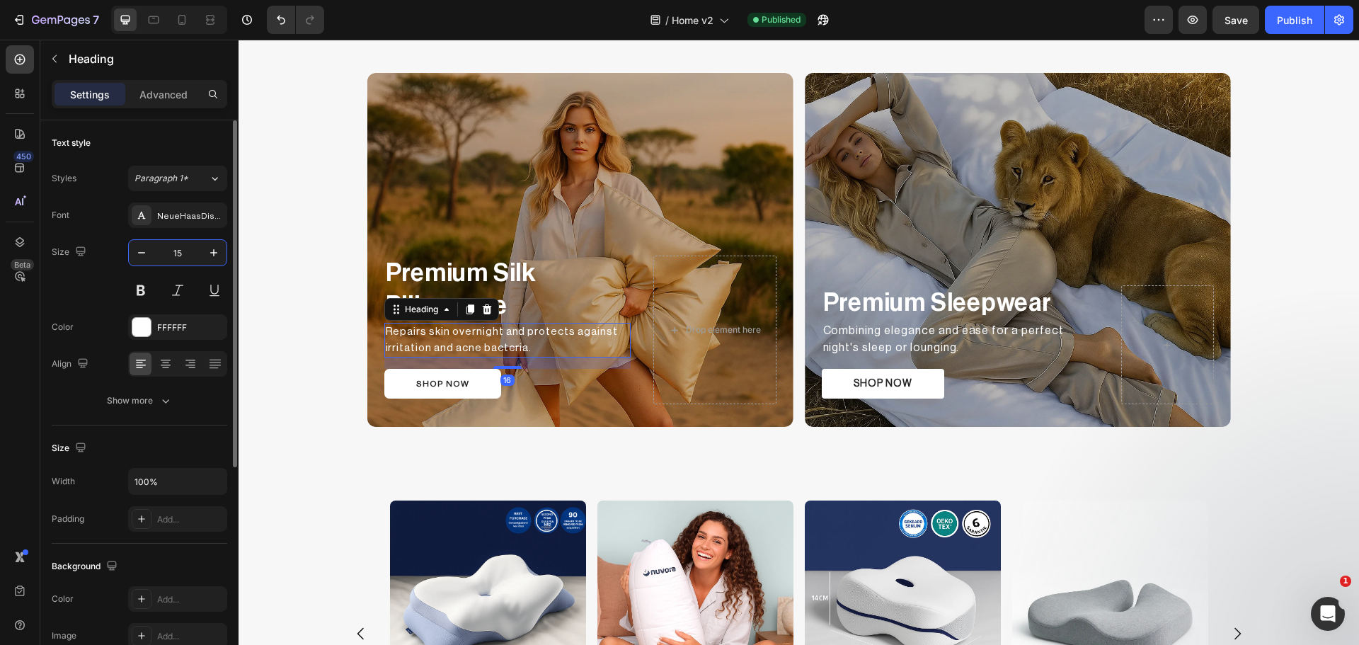
click at [183, 253] on input "15" at bounding box center [177, 252] width 47 height 25
type input "15.25"
click at [621, 282] on p "Premium Silk Pillowcase" at bounding box center [507, 288] width 243 height 64
click at [449, 327] on h2 "Repairs skin overnight and protects against irritation and acne bacteria." at bounding box center [507, 339] width 246 height 35
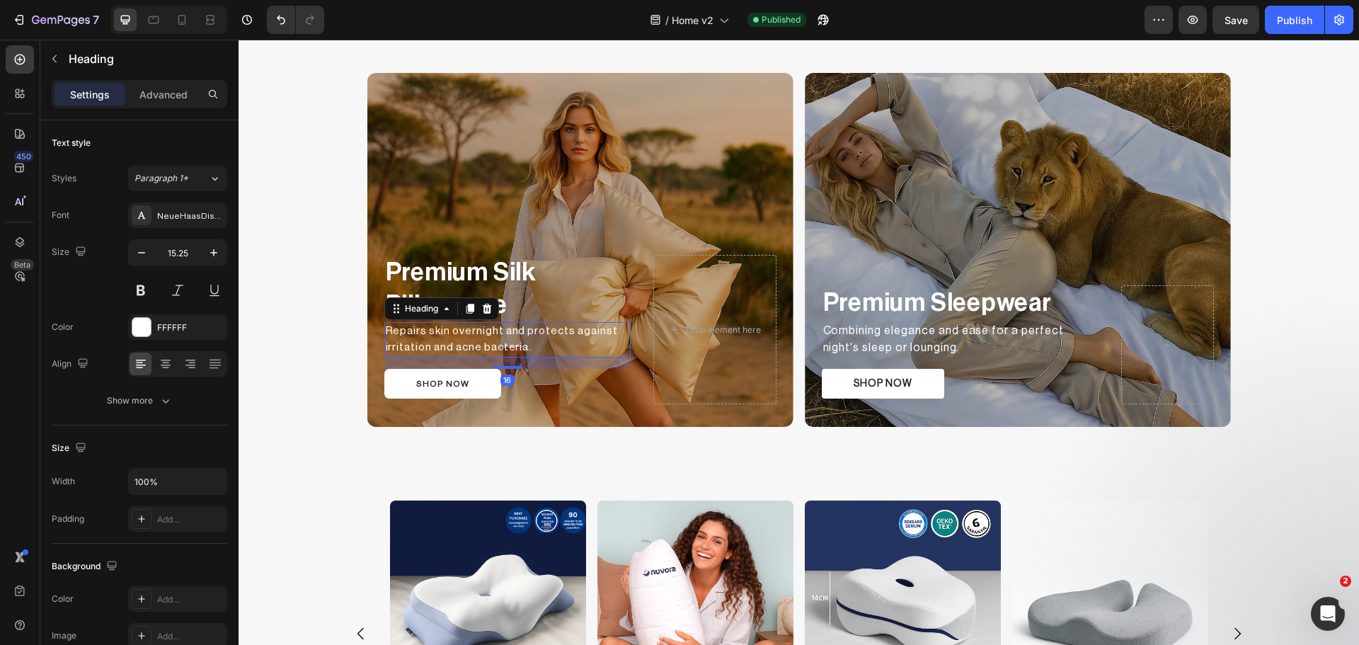
click at [453, 300] on div "Heading" at bounding box center [441, 308] width 115 height 23
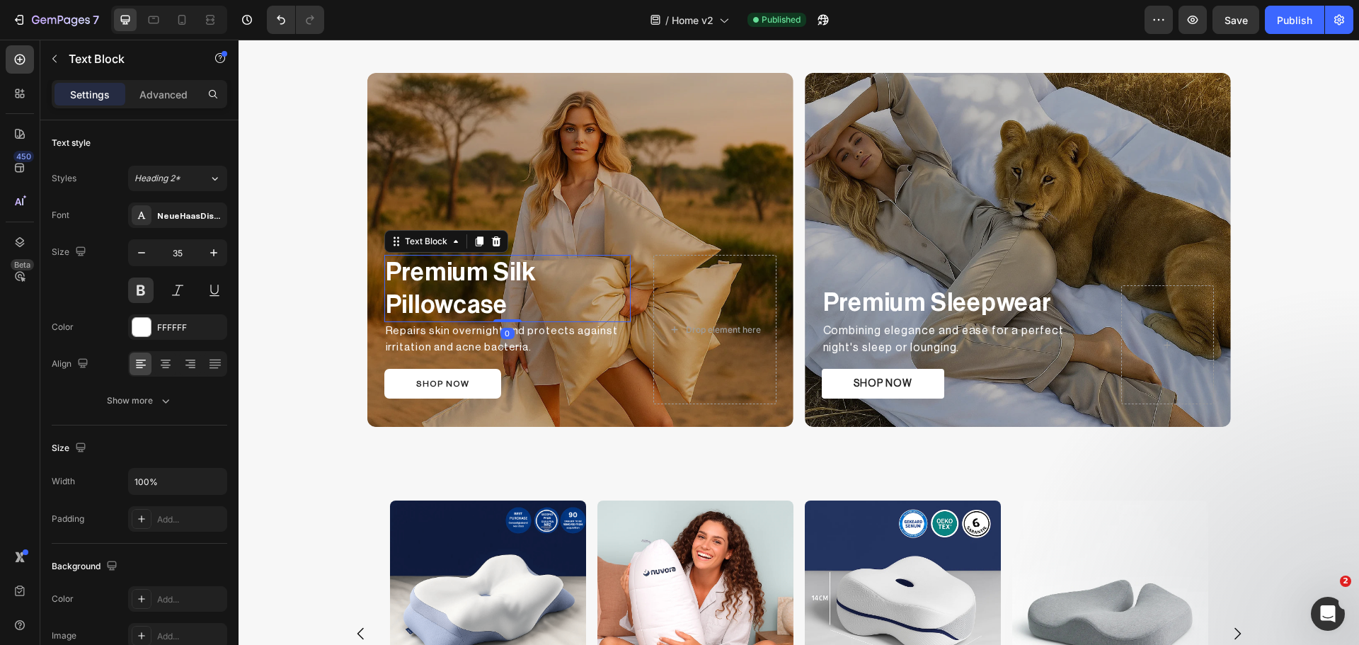
click at [456, 272] on p "Premium Silk Pillowcase" at bounding box center [507, 288] width 243 height 64
click at [175, 251] on input "35" at bounding box center [177, 252] width 47 height 25
type input "35.25"
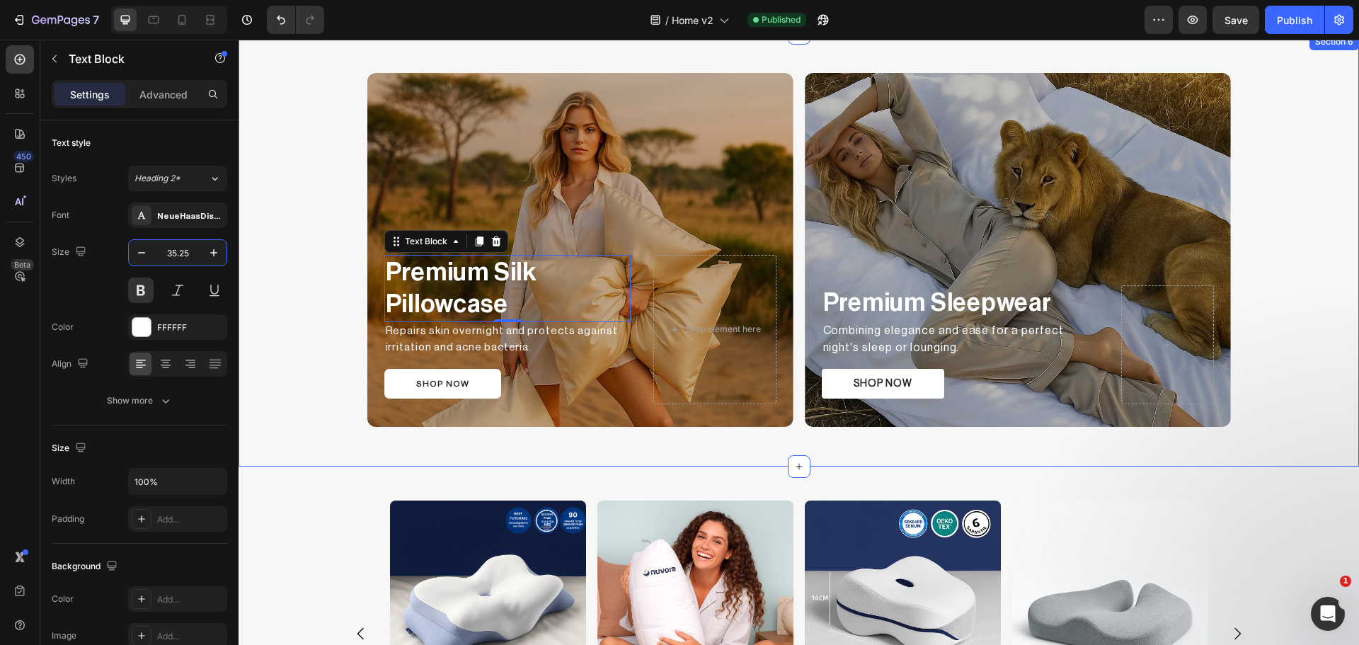
click at [297, 340] on div "Premium Silk Pillowcase Text Block 0 Repairs skin overnight and protects agains…" at bounding box center [799, 249] width 1120 height 365
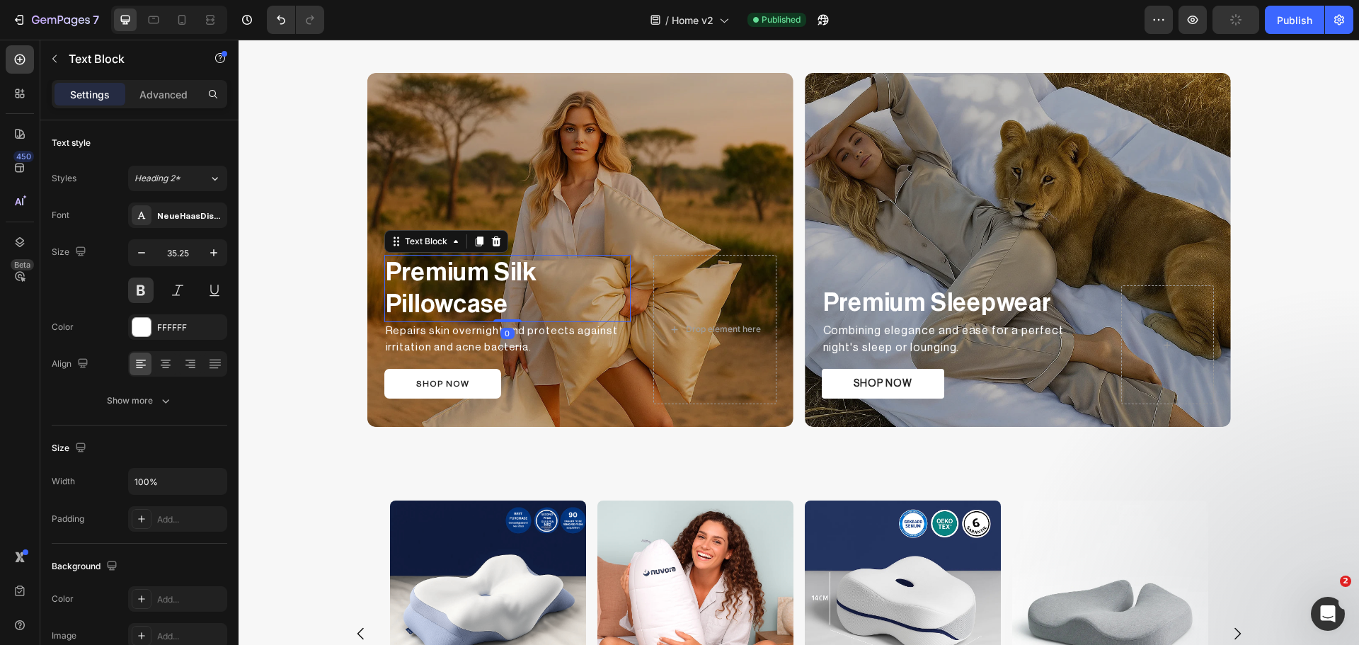
click at [511, 277] on p "Premium Silk Pillowcase" at bounding box center [507, 288] width 243 height 65
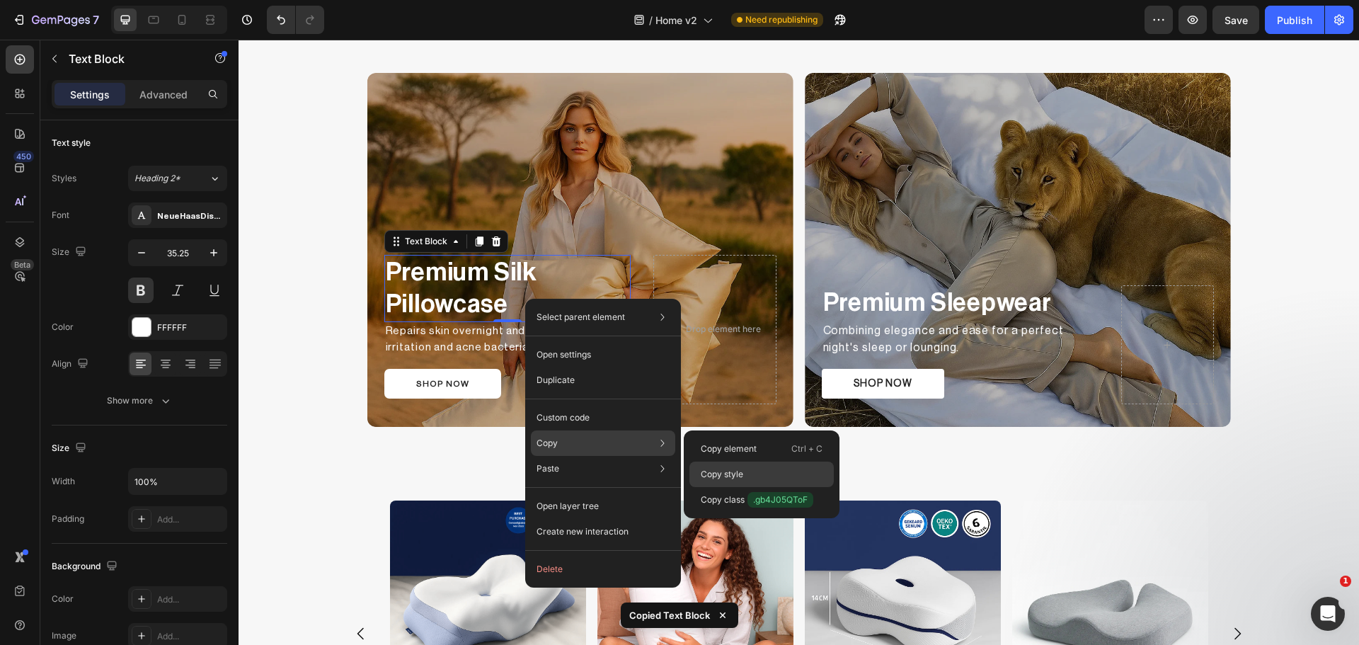
click at [732, 468] on p "Copy style" at bounding box center [722, 474] width 42 height 13
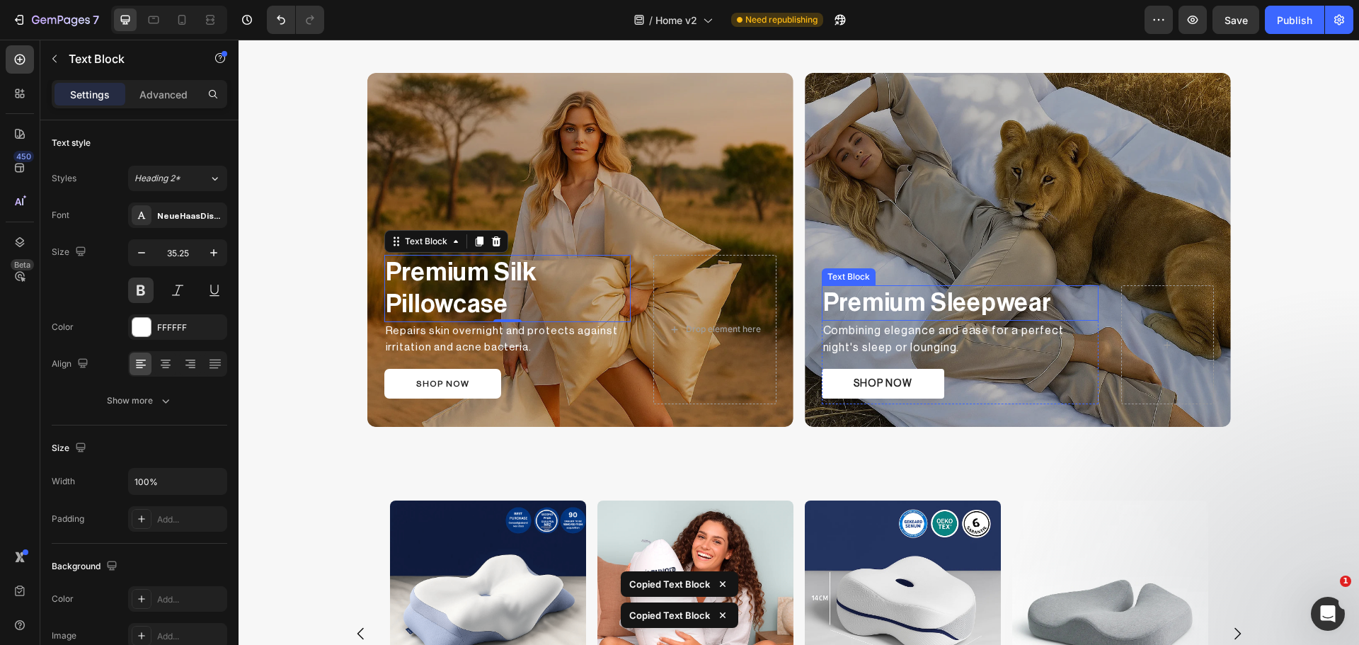
click at [890, 299] on p "Premium Sleepwear" at bounding box center [960, 303] width 275 height 33
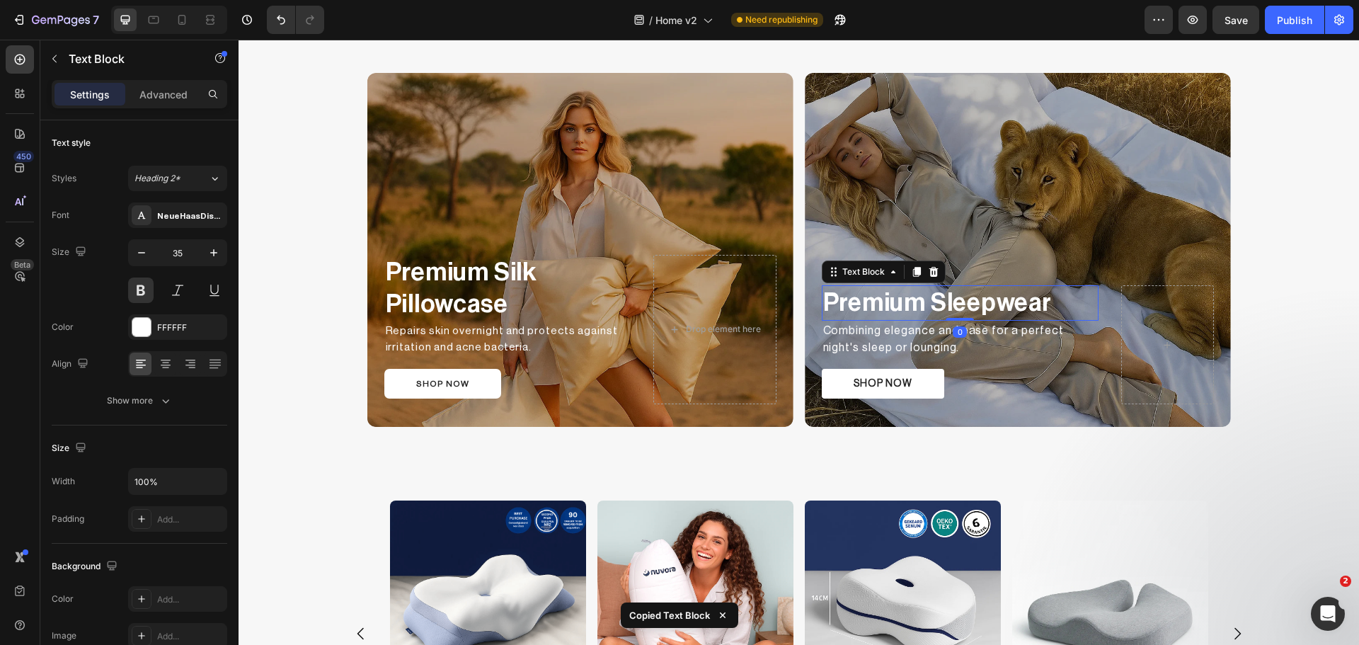
type input "35.25"
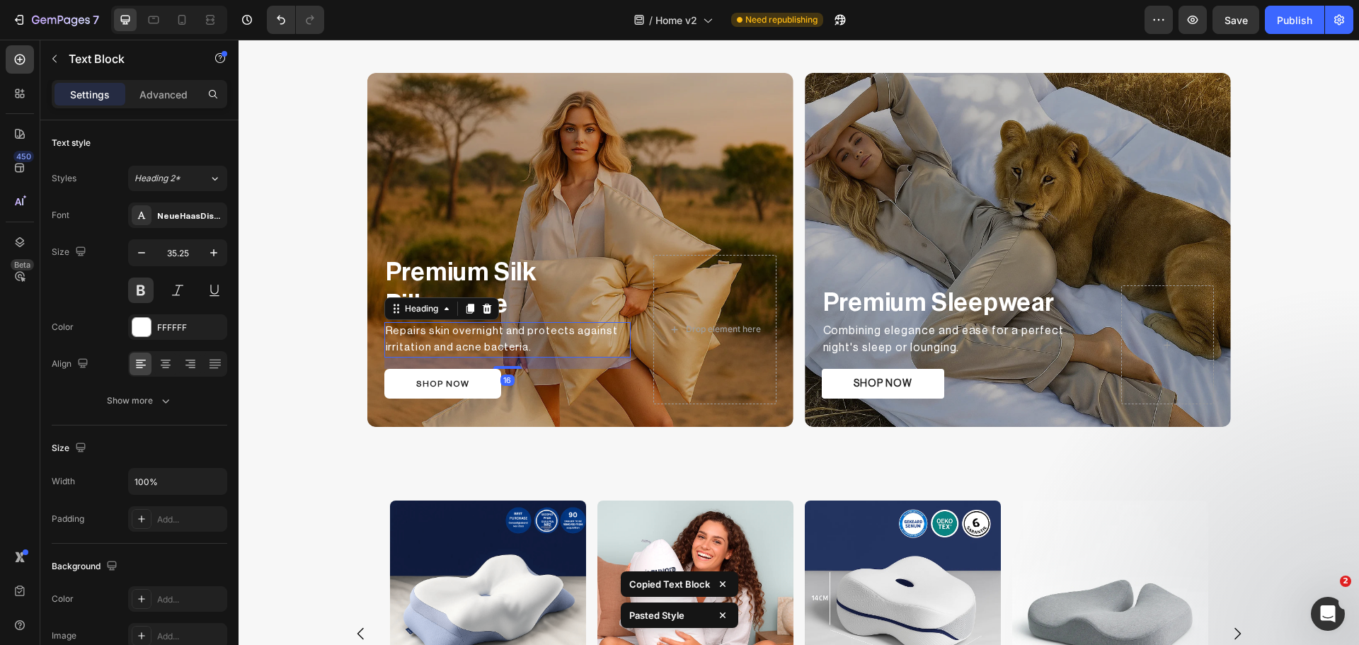
click at [428, 332] on h2 "Repairs skin overnight and protects against irritation and acne bacteria." at bounding box center [507, 339] width 246 height 35
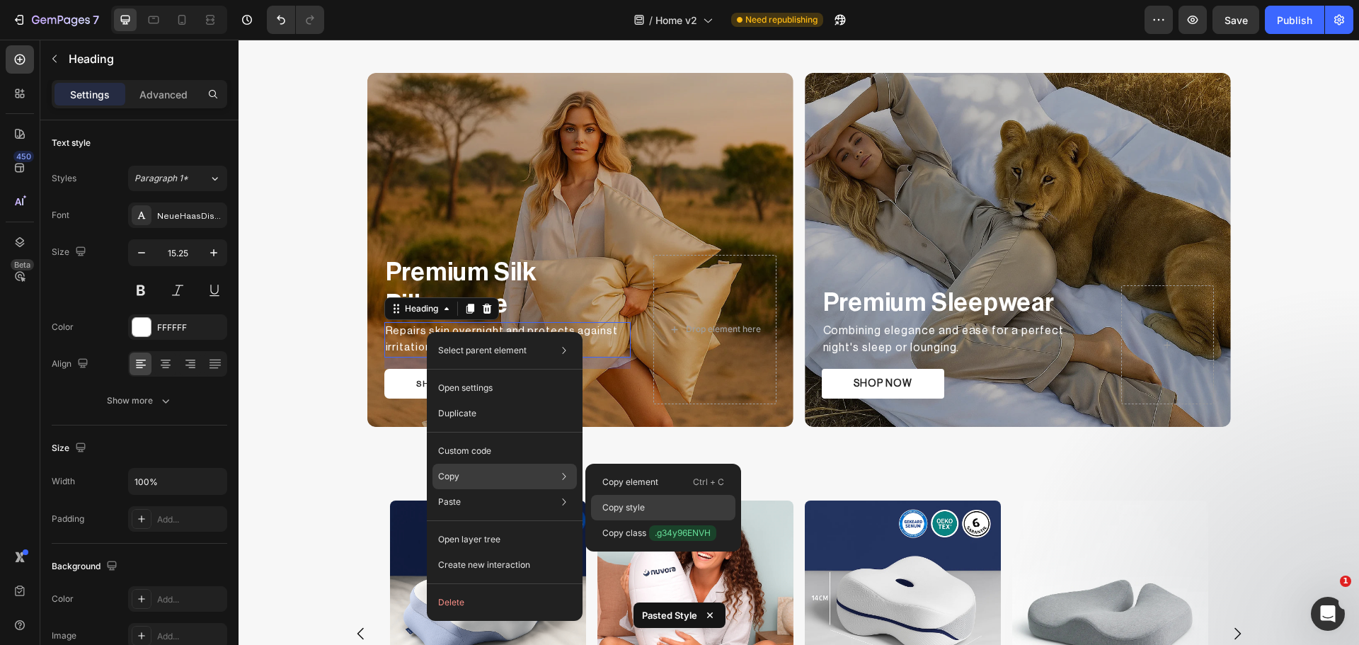
click at [631, 512] on p "Copy style" at bounding box center [623, 507] width 42 height 13
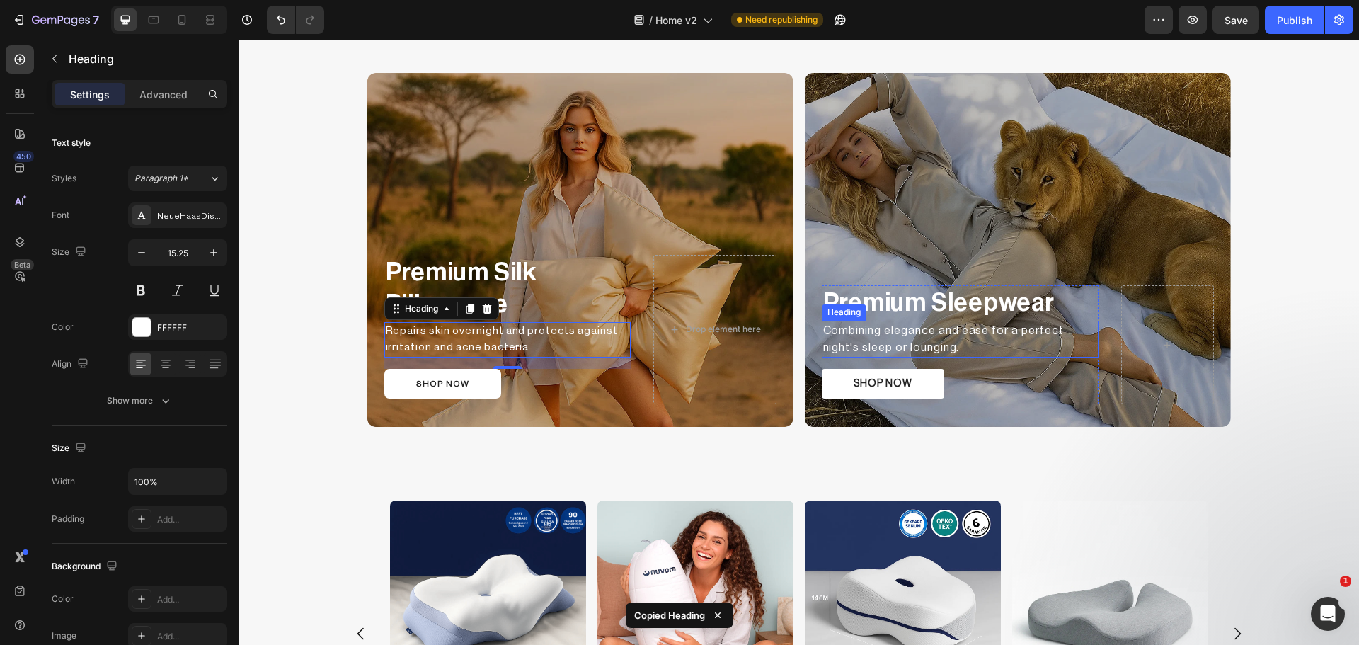
click at [886, 332] on h2 "Combining elegance and ease for a perfect night's sleep or lounging." at bounding box center [960, 339] width 277 height 37
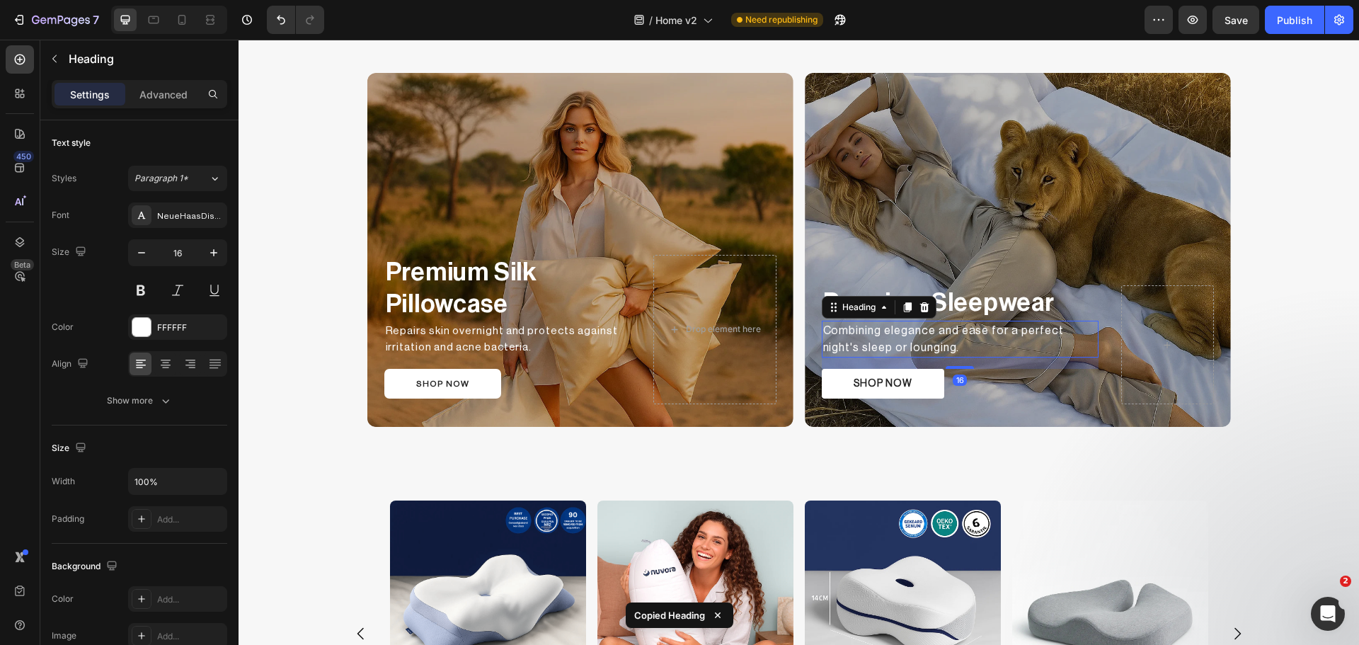
type input "15.25"
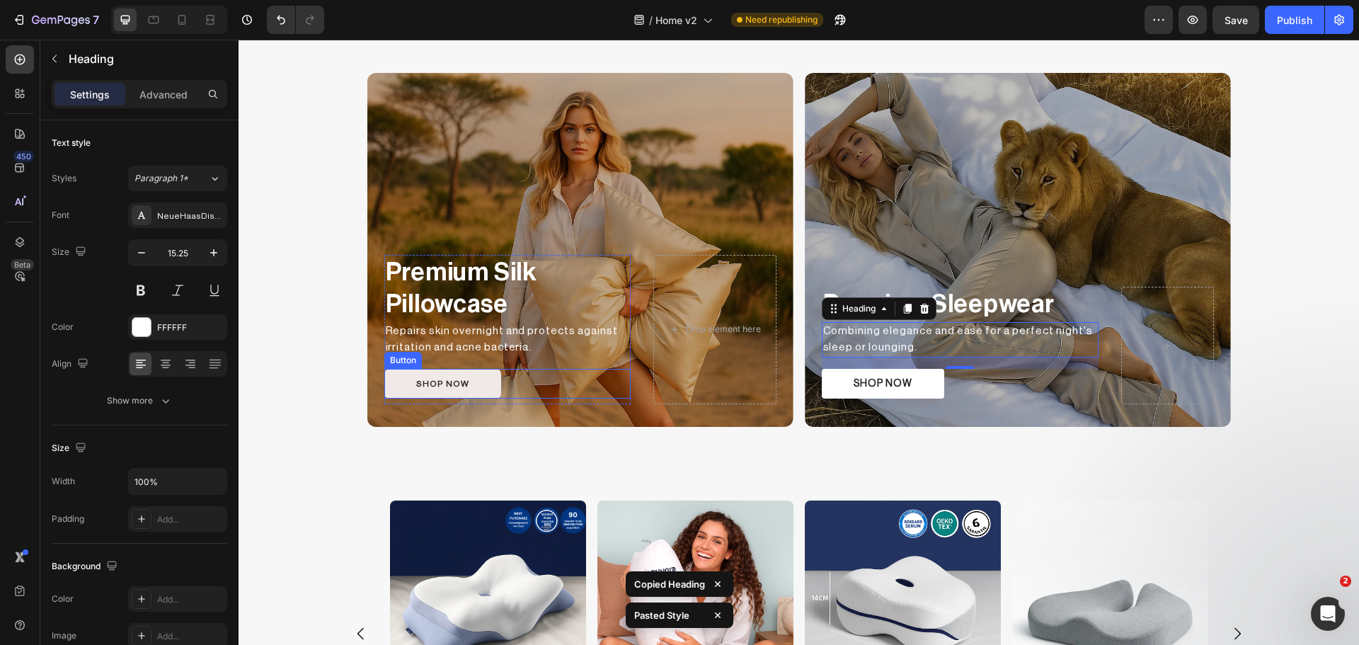
click at [469, 382] on button "SHOP NOW" at bounding box center [442, 384] width 117 height 30
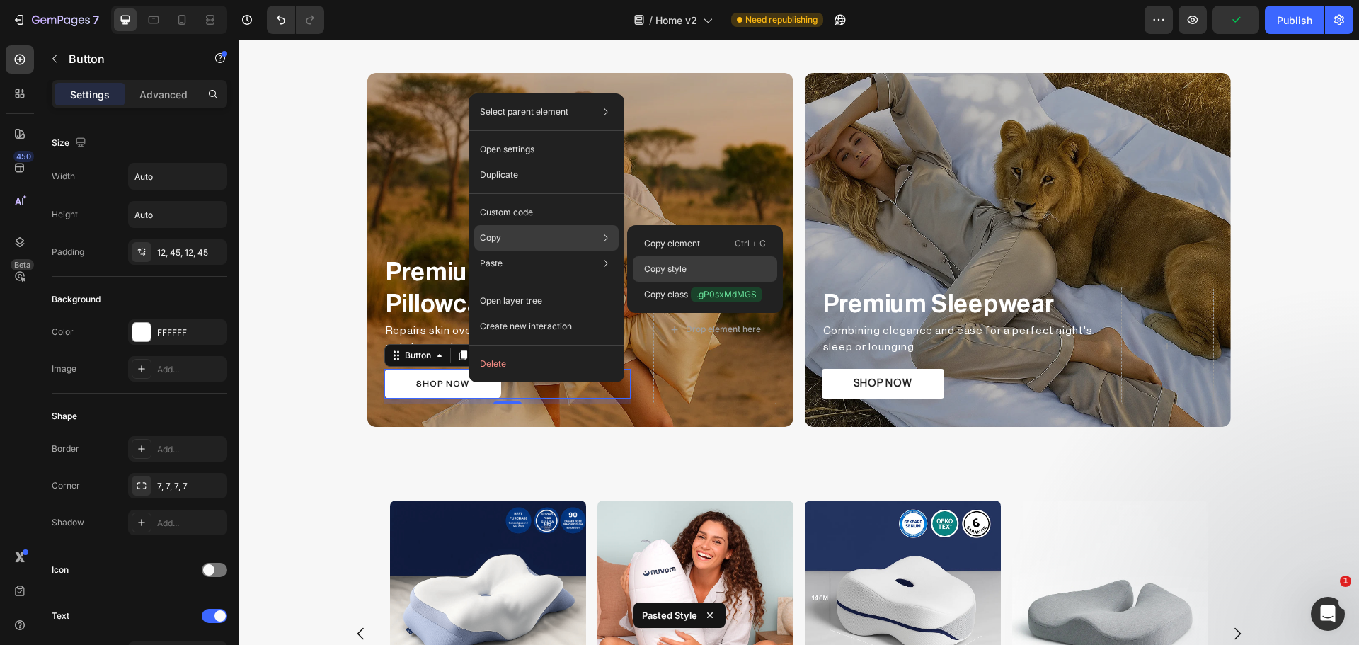
drag, startPoint x: 677, startPoint y: 275, endPoint x: 682, endPoint y: 327, distance: 52.7
click at [677, 275] on p "Copy style" at bounding box center [665, 269] width 42 height 13
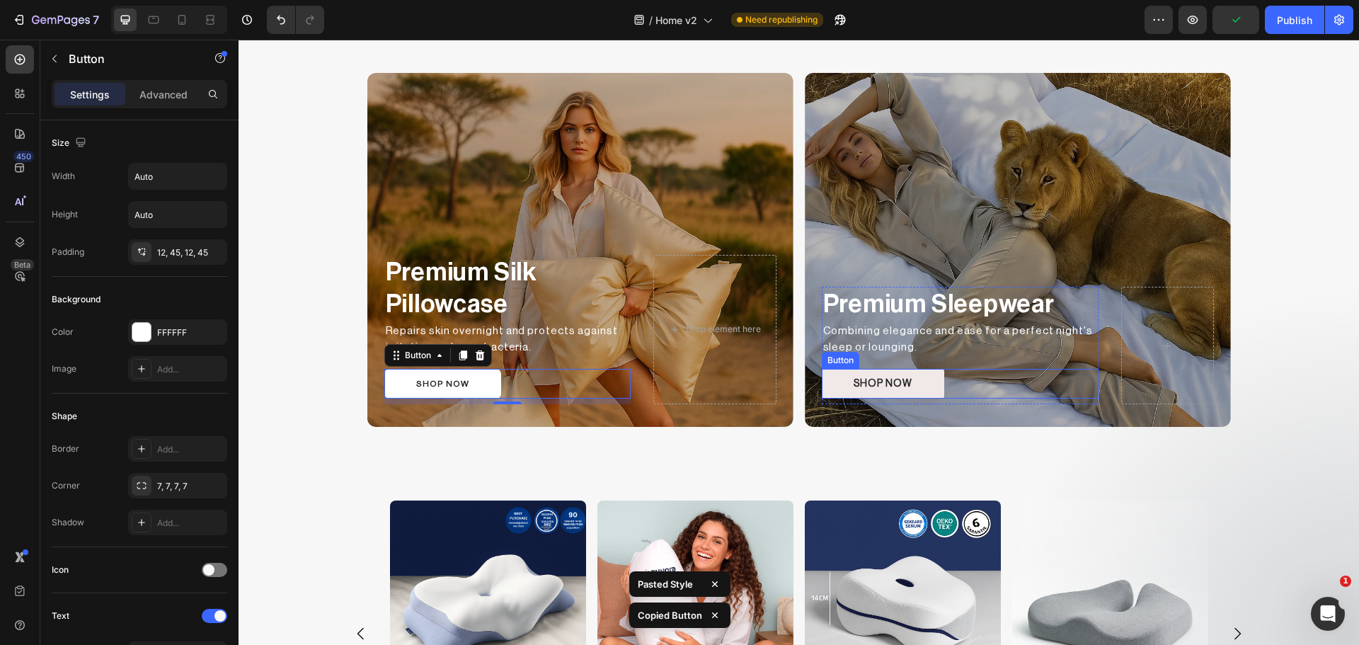
click at [917, 381] on button "SHOP NOW" at bounding box center [883, 384] width 122 height 30
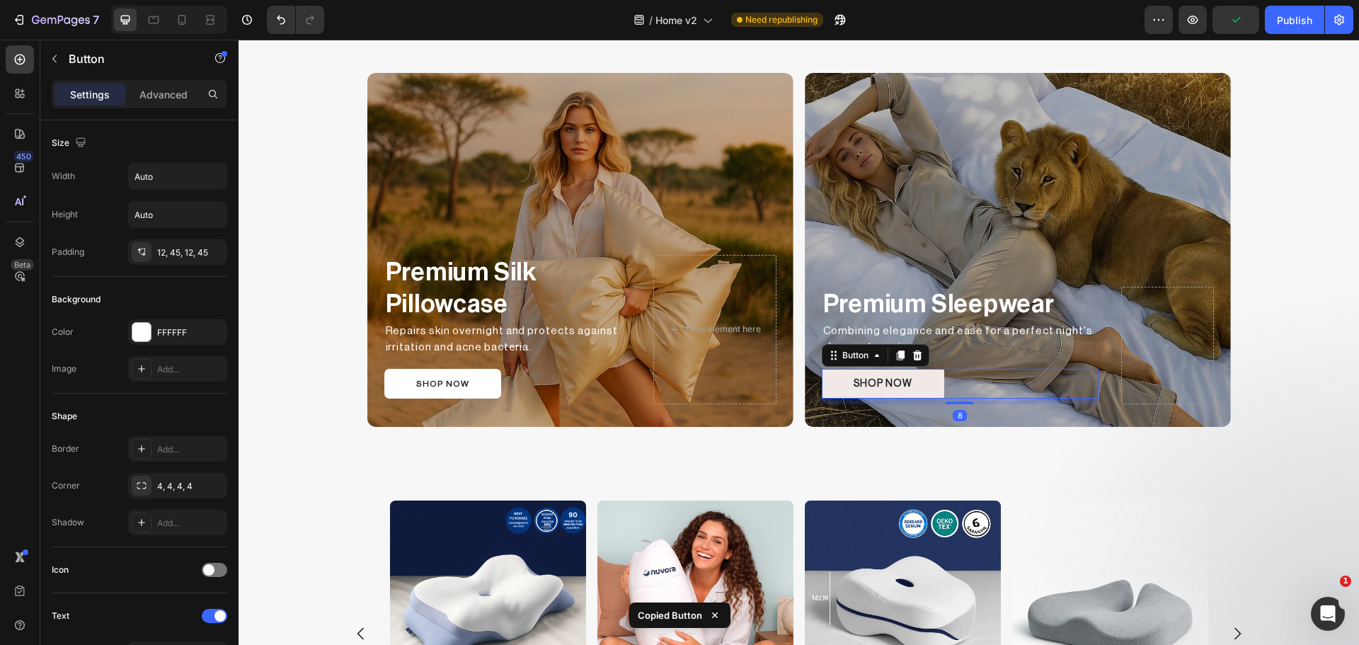
type input "12"
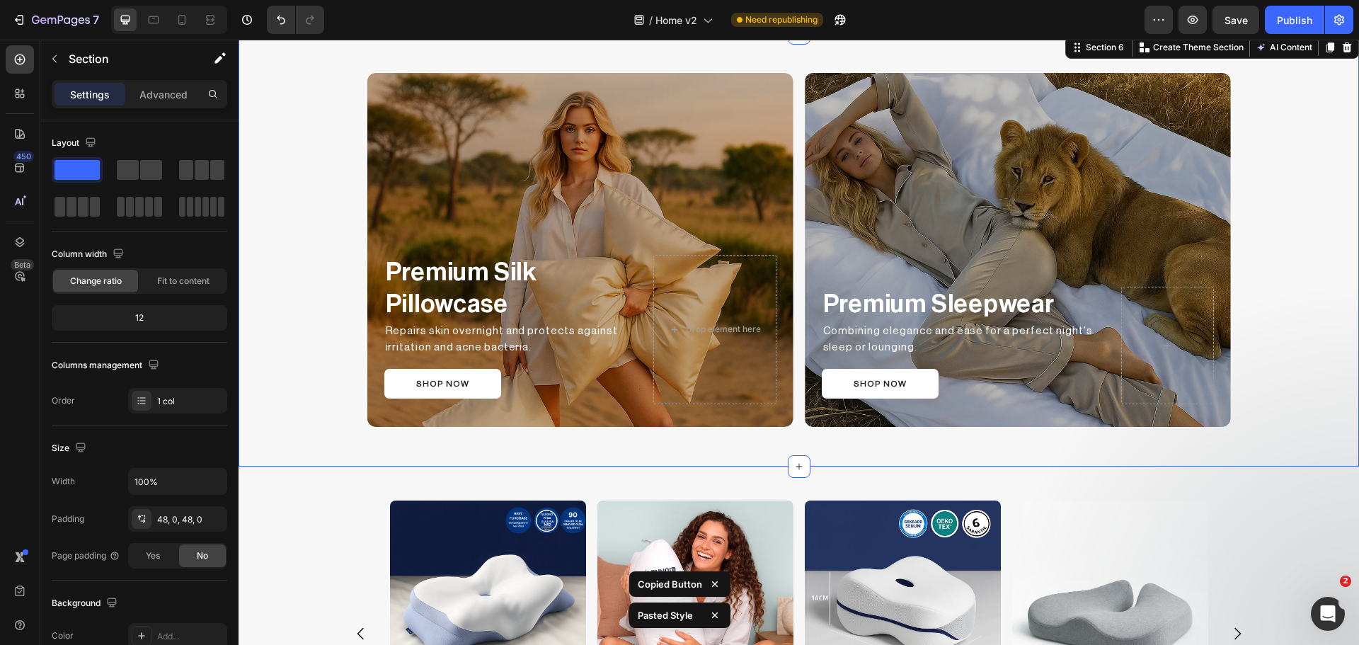
click at [1290, 335] on div "Premium Silk Pillowcase Text Block Repairs skin overnight and protects against …" at bounding box center [799, 249] width 1120 height 365
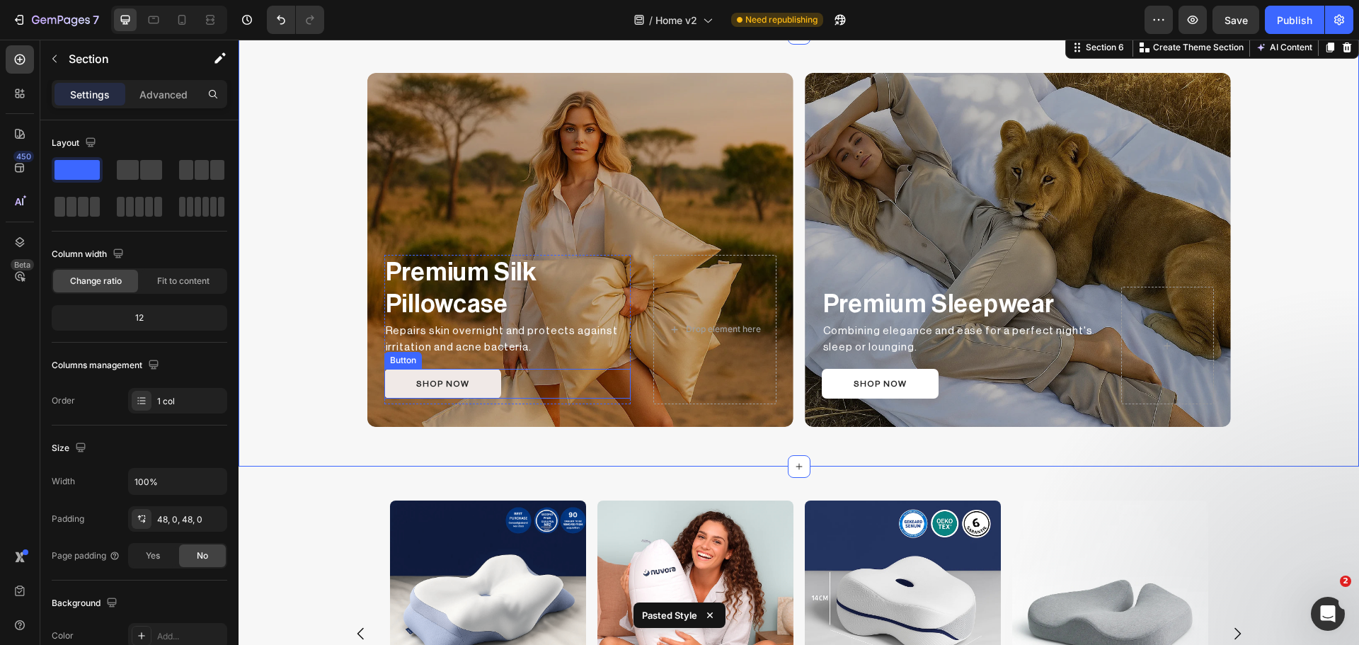
click at [485, 381] on button "SHOP NOW" at bounding box center [442, 384] width 117 height 30
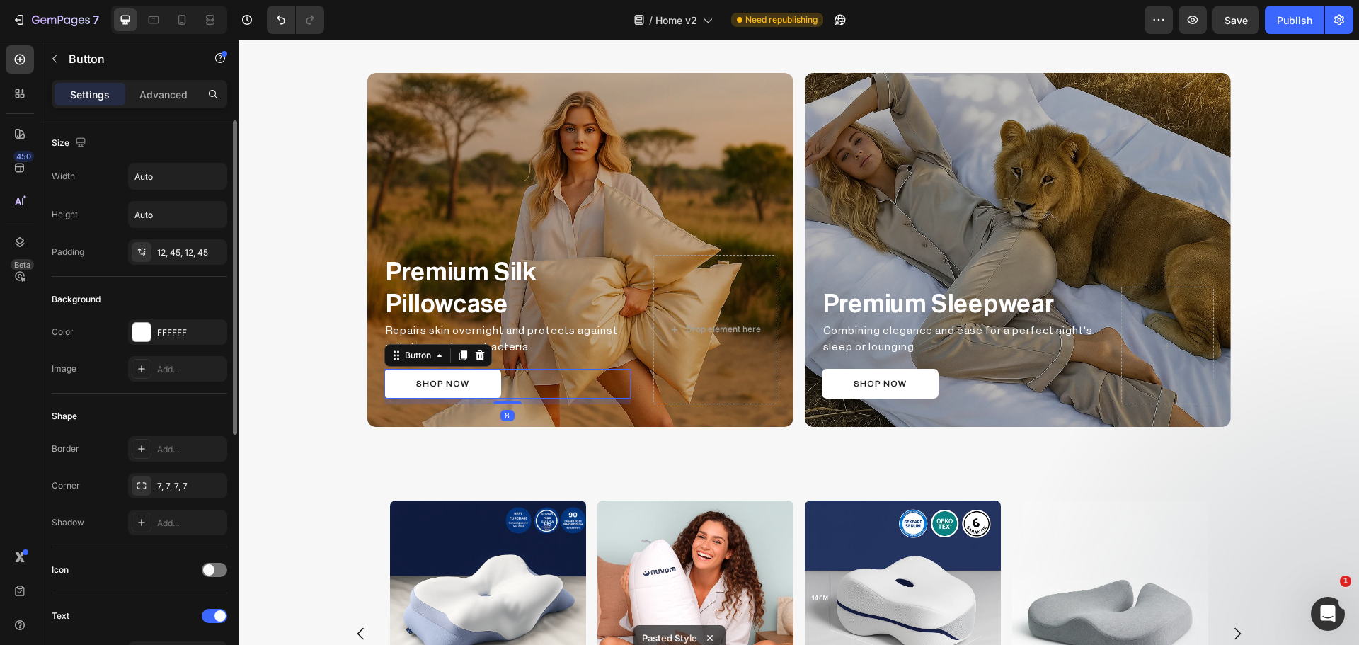
scroll to position [450, 0]
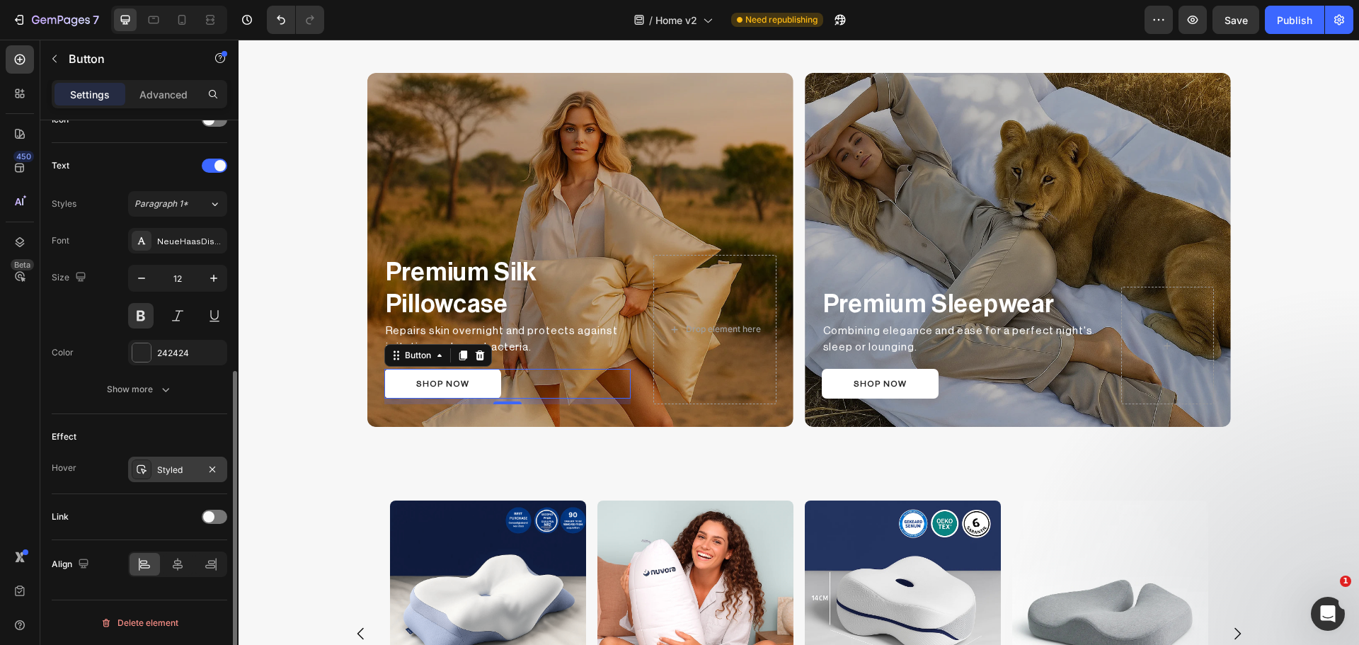
click at [144, 474] on icon at bounding box center [142, 469] width 10 height 9
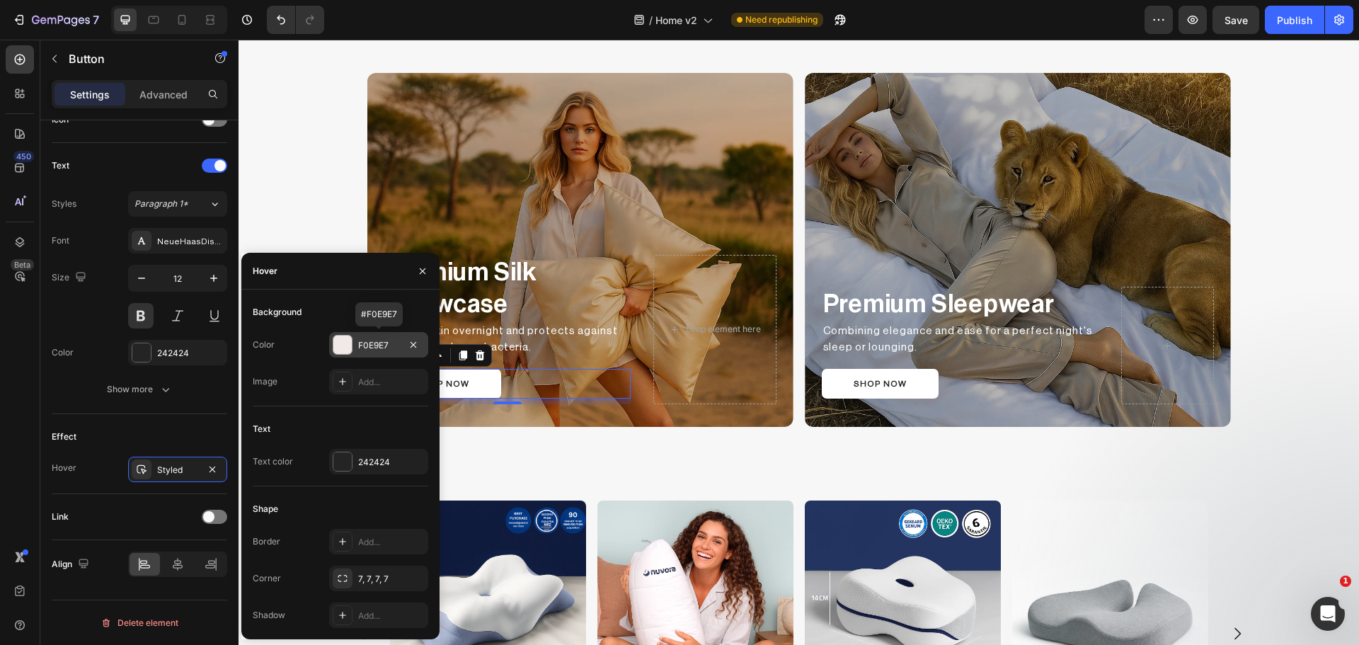
click at [350, 348] on div at bounding box center [342, 344] width 18 height 18
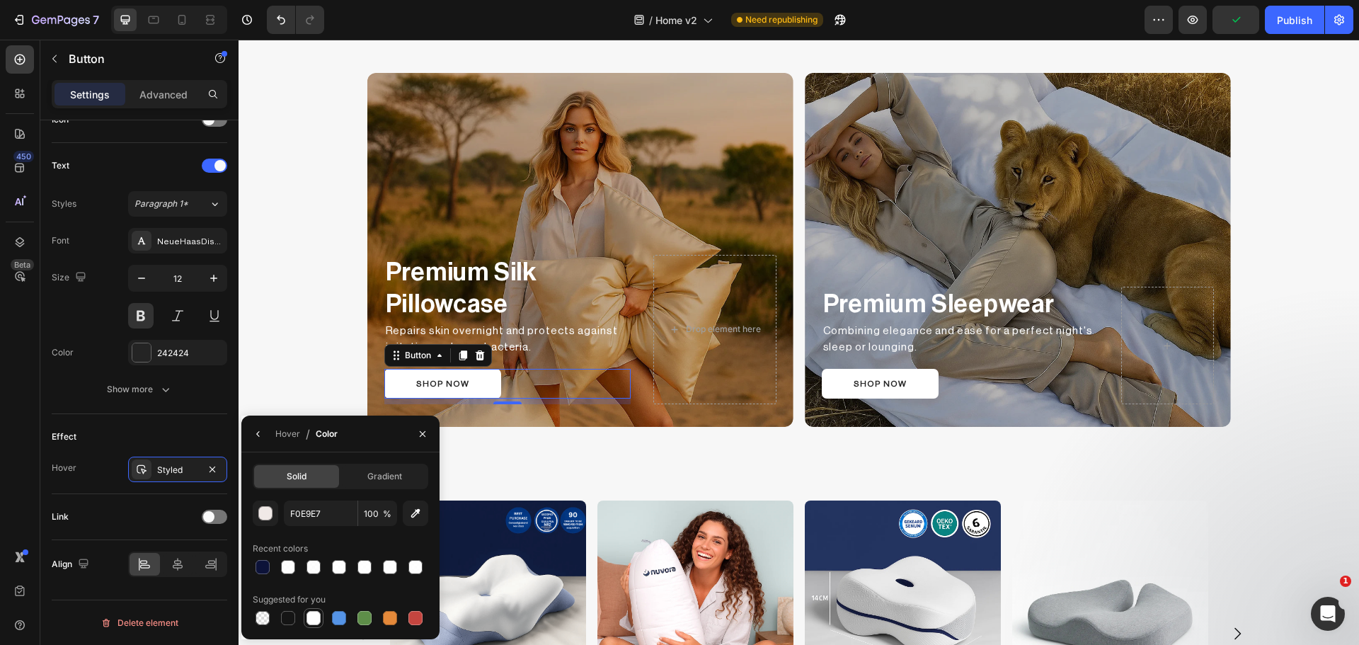
click at [309, 623] on div at bounding box center [313, 618] width 14 height 14
type input "FFFFFF"
click at [370, 512] on input "100" at bounding box center [377, 512] width 39 height 25
type input "90"
click at [855, 380] on p "SHOP NOW" at bounding box center [880, 383] width 53 height 13
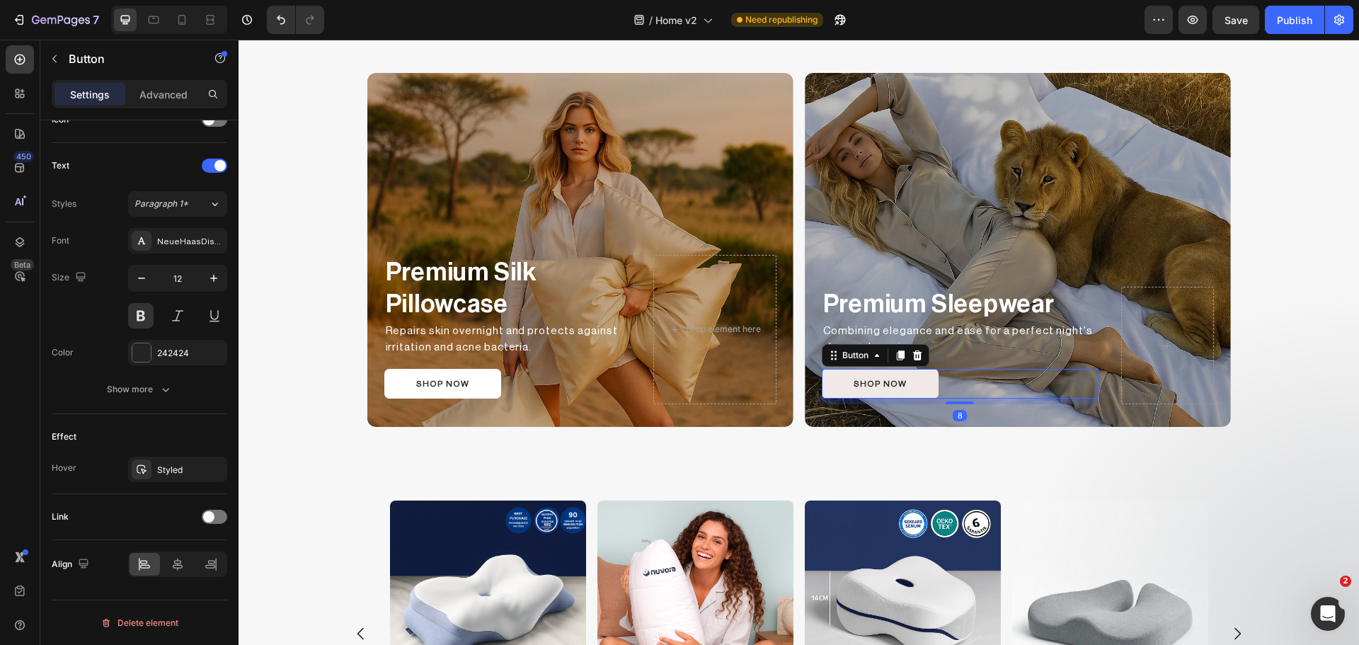
click at [827, 380] on button "SHOP NOW" at bounding box center [880, 384] width 117 height 30
click at [149, 466] on div at bounding box center [142, 469] width 20 height 20
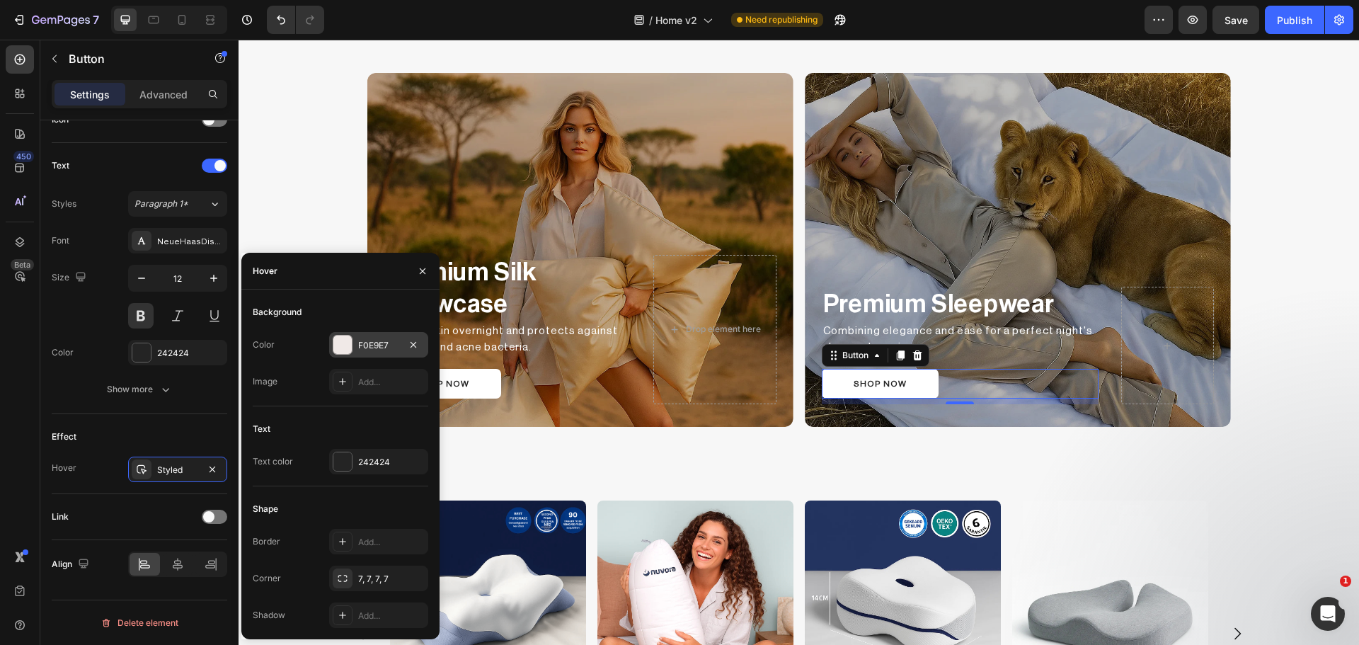
click at [353, 340] on div "F0E9E7" at bounding box center [378, 344] width 99 height 25
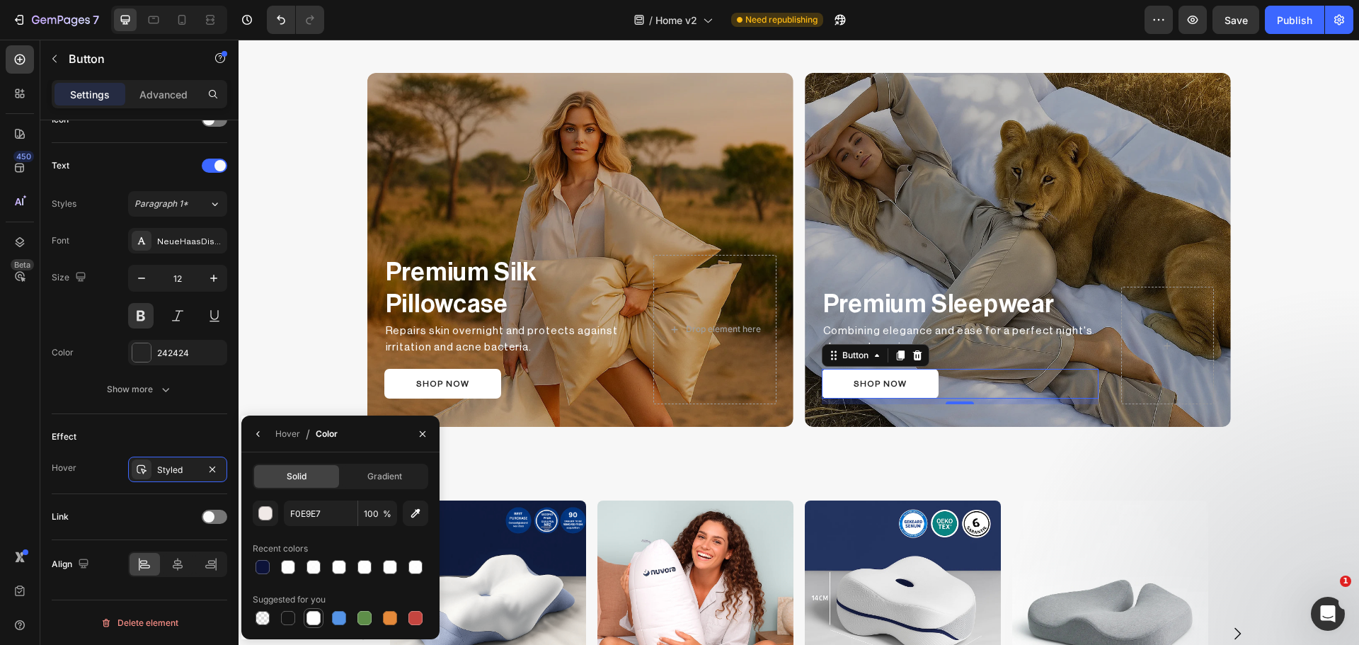
click at [316, 618] on div at bounding box center [313, 618] width 14 height 14
type input "FFFFFF"
click at [369, 509] on input "100" at bounding box center [377, 512] width 39 height 25
type input "90"
click at [290, 323] on div "Premium Silk Pillowcase Text Block Repairs skin overnight and protects against …" at bounding box center [799, 249] width 1120 height 365
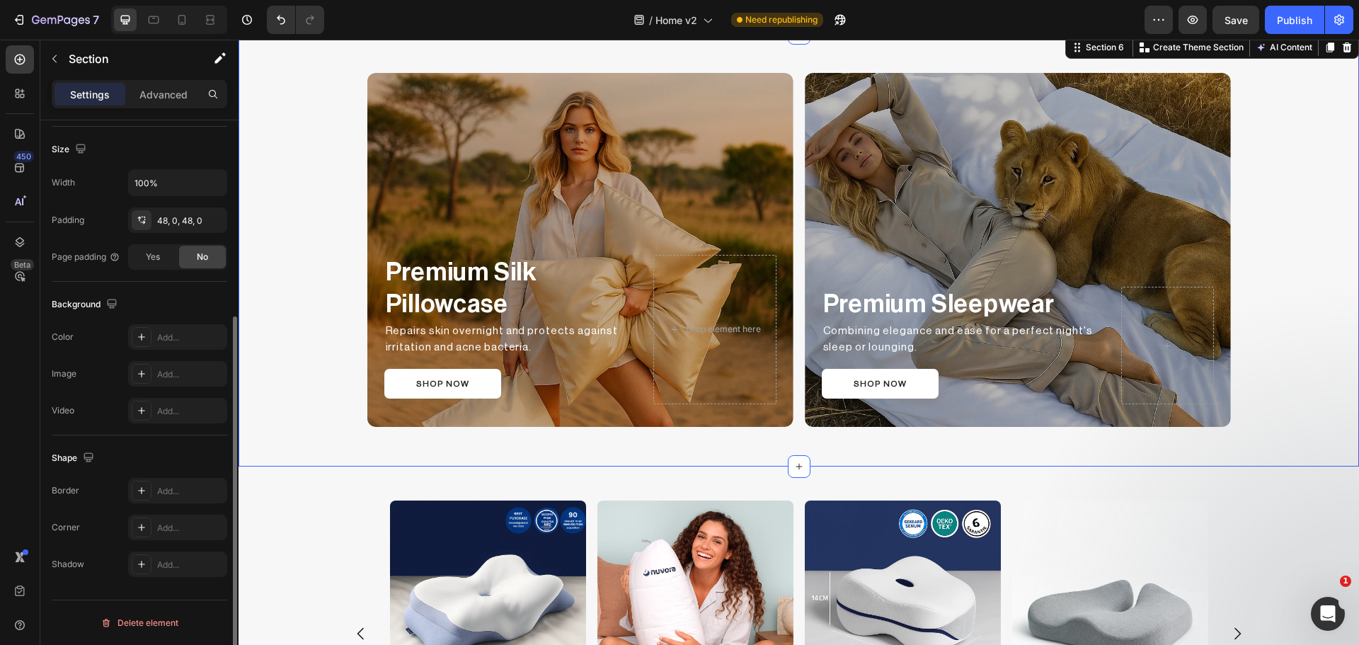
scroll to position [0, 0]
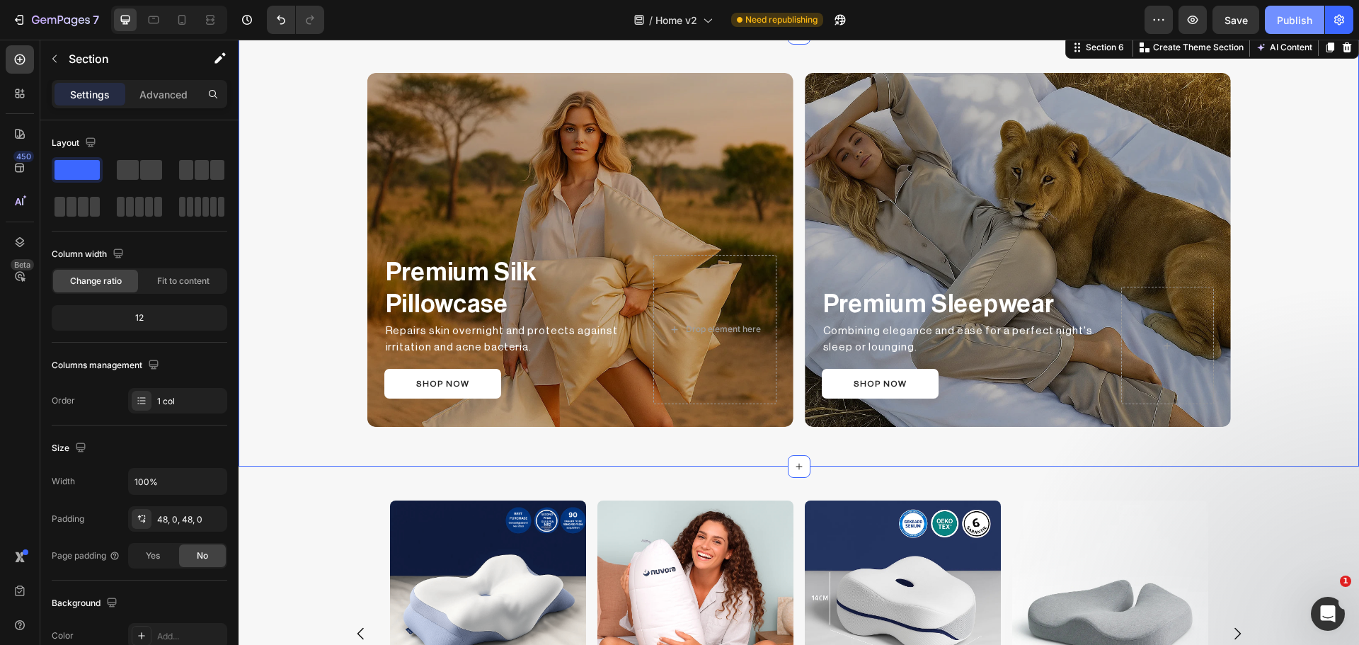
click at [1287, 20] on div "Publish" at bounding box center [1294, 20] width 35 height 15
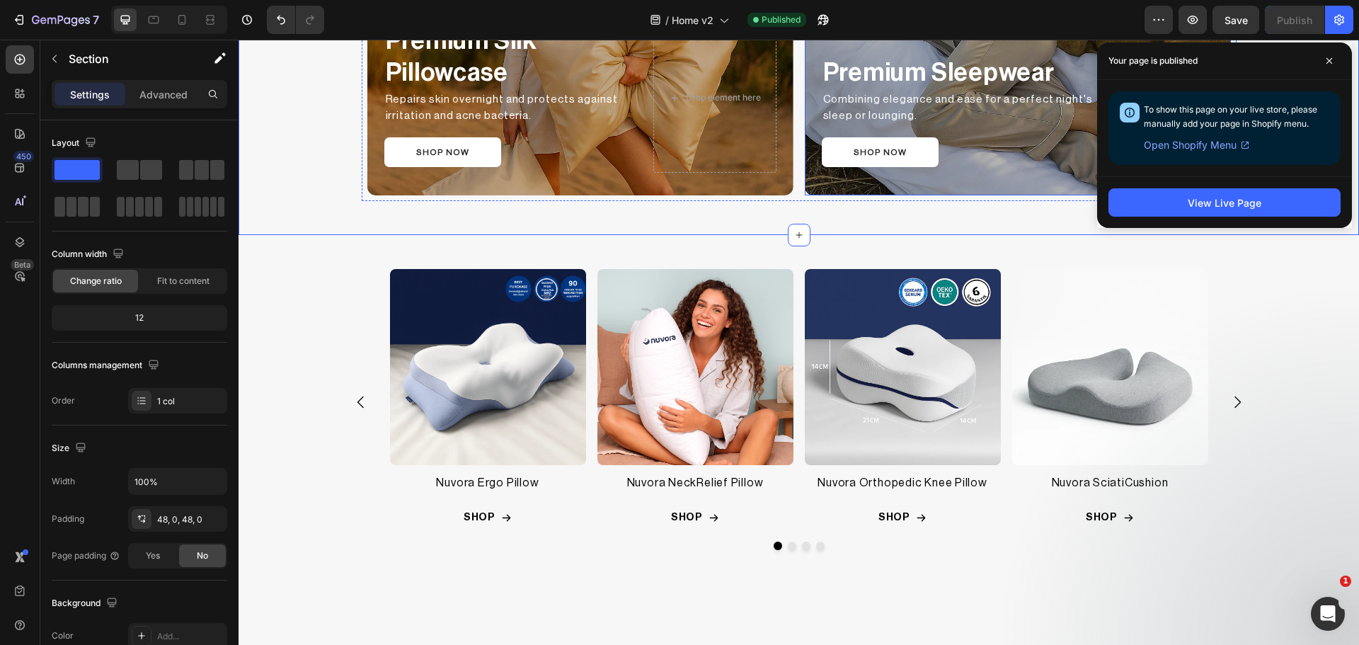
scroll to position [1803, 0]
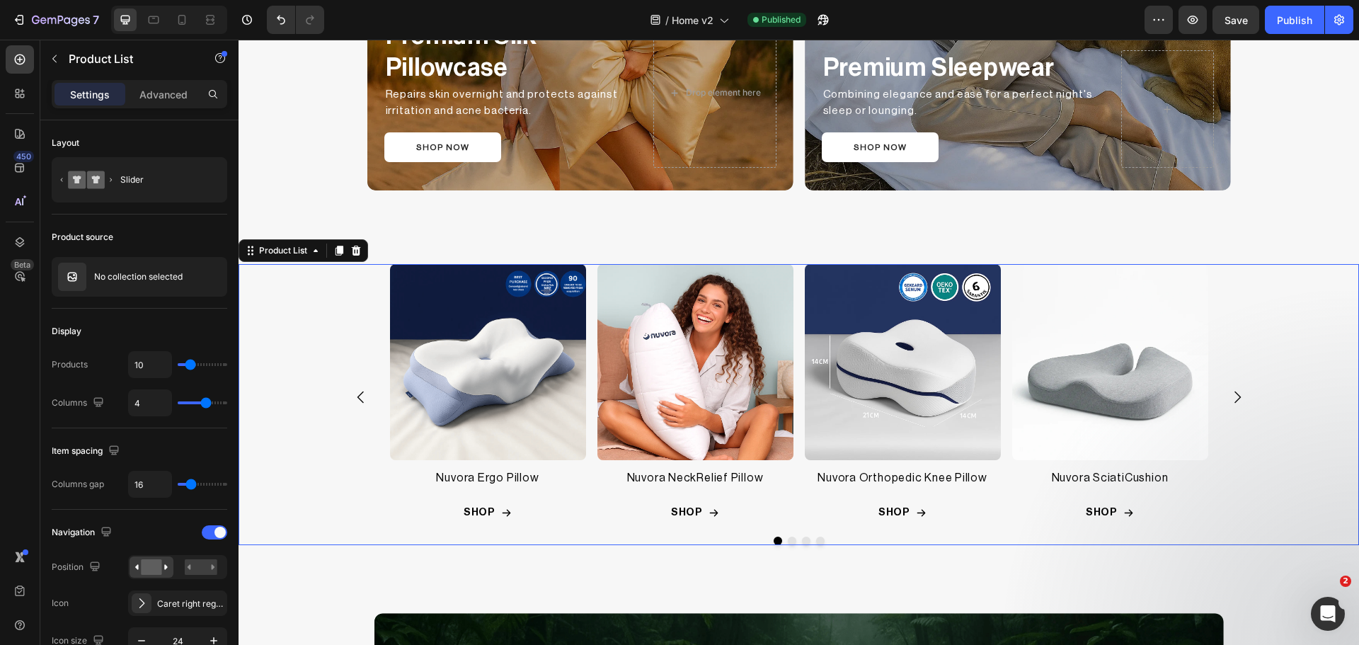
click at [351, 317] on div "Product Images Nuvora Ergo Pillow Product Title Row SHOP Add to Cart Row Row Pr…" at bounding box center [799, 396] width 920 height 265
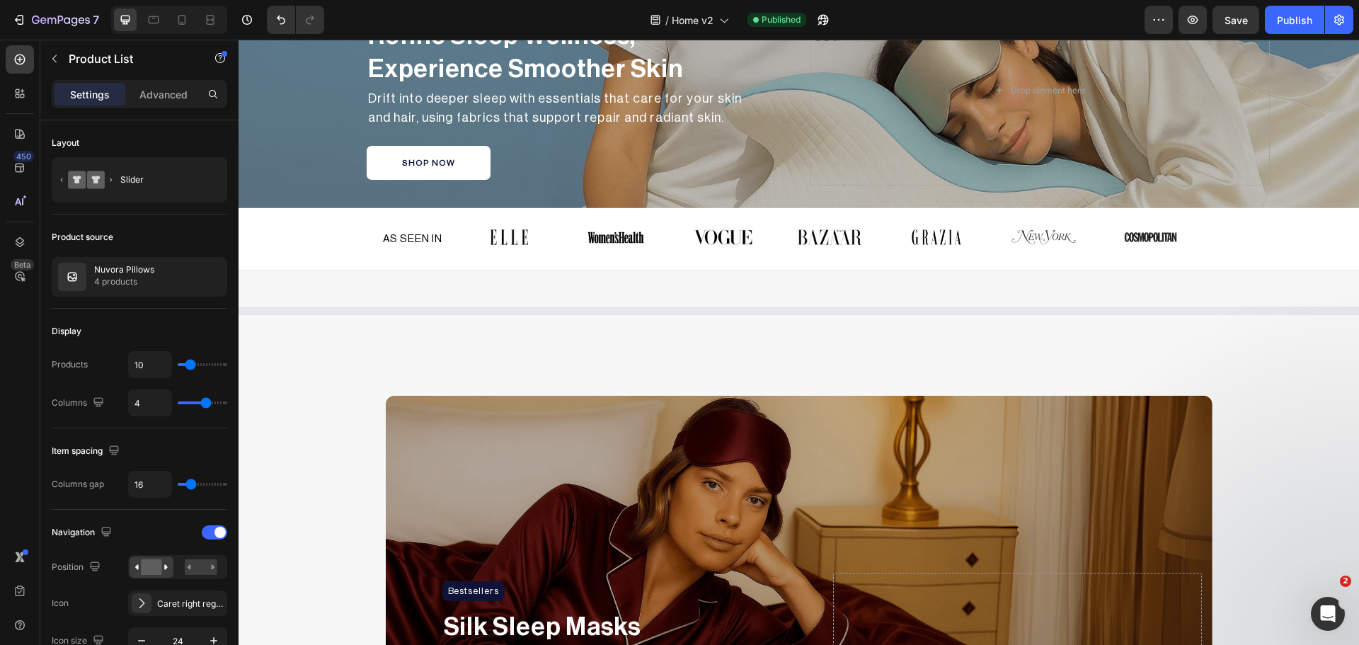
scroll to position [367, 0]
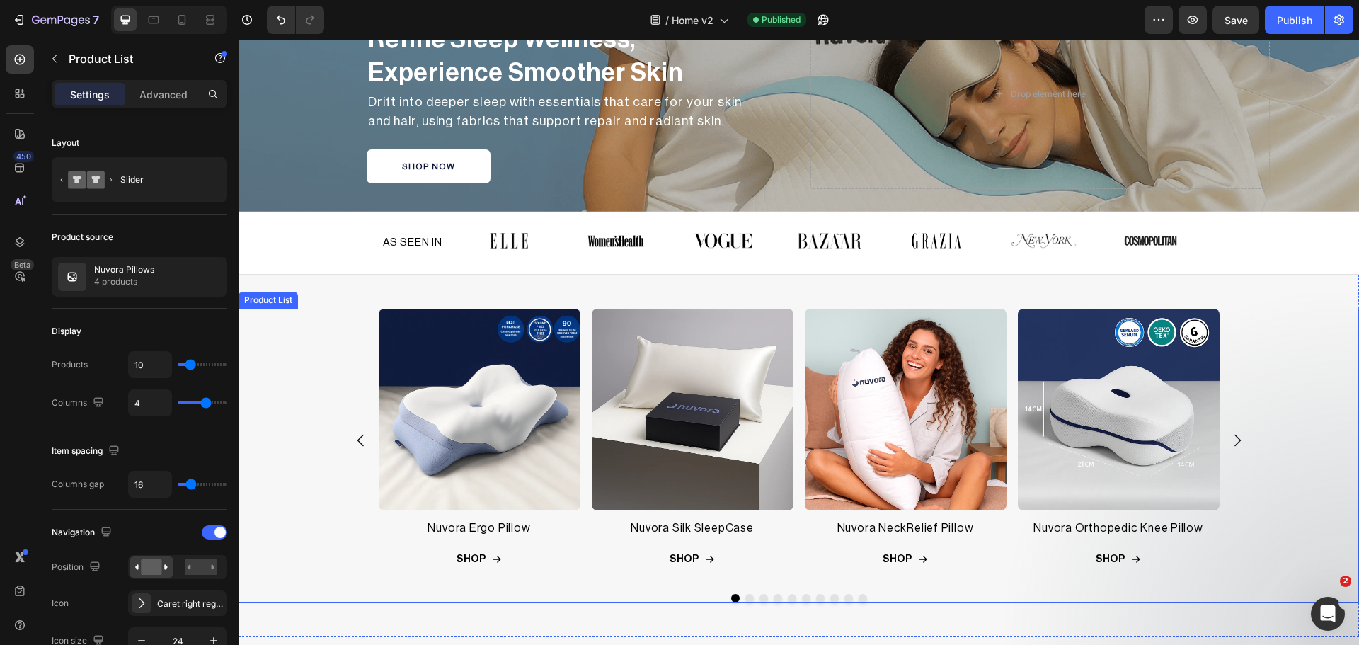
click at [1252, 354] on div "Product Images Nuvora Ergo Pillow Product Title Row SHOP Add to Cart Row Row Pr…" at bounding box center [799, 441] width 920 height 264
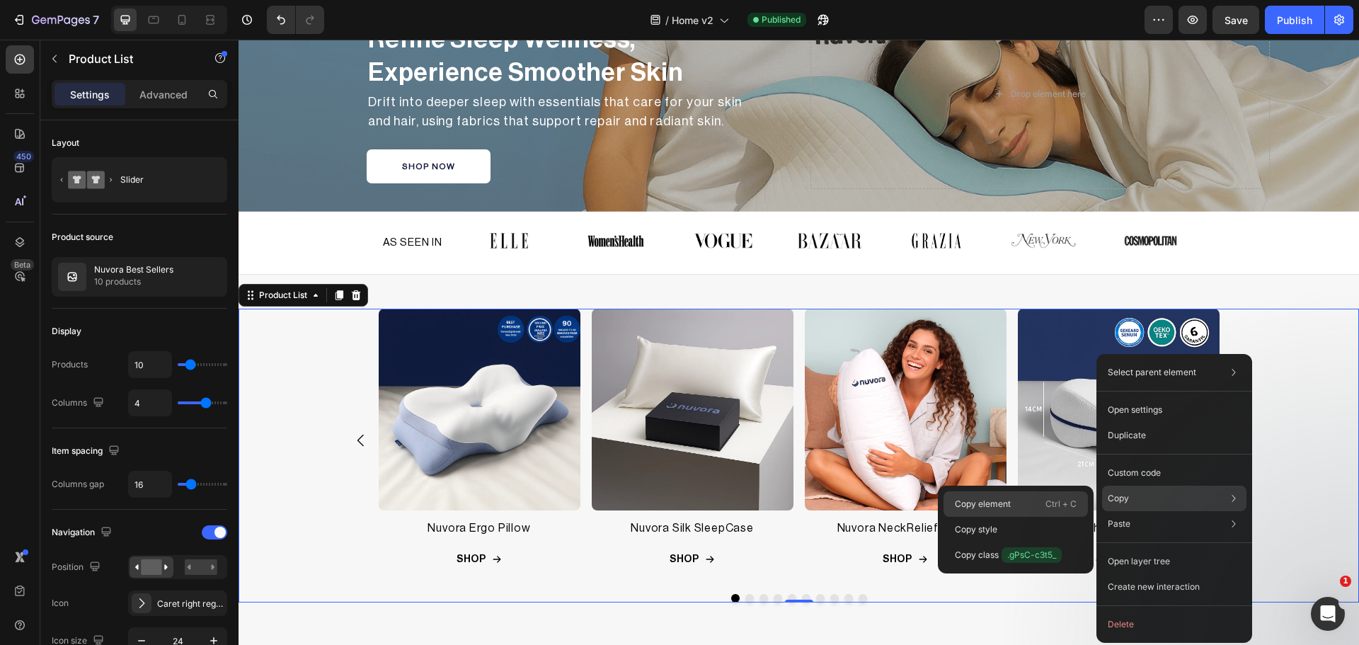
click at [1005, 500] on p "Copy element" at bounding box center [983, 504] width 56 height 13
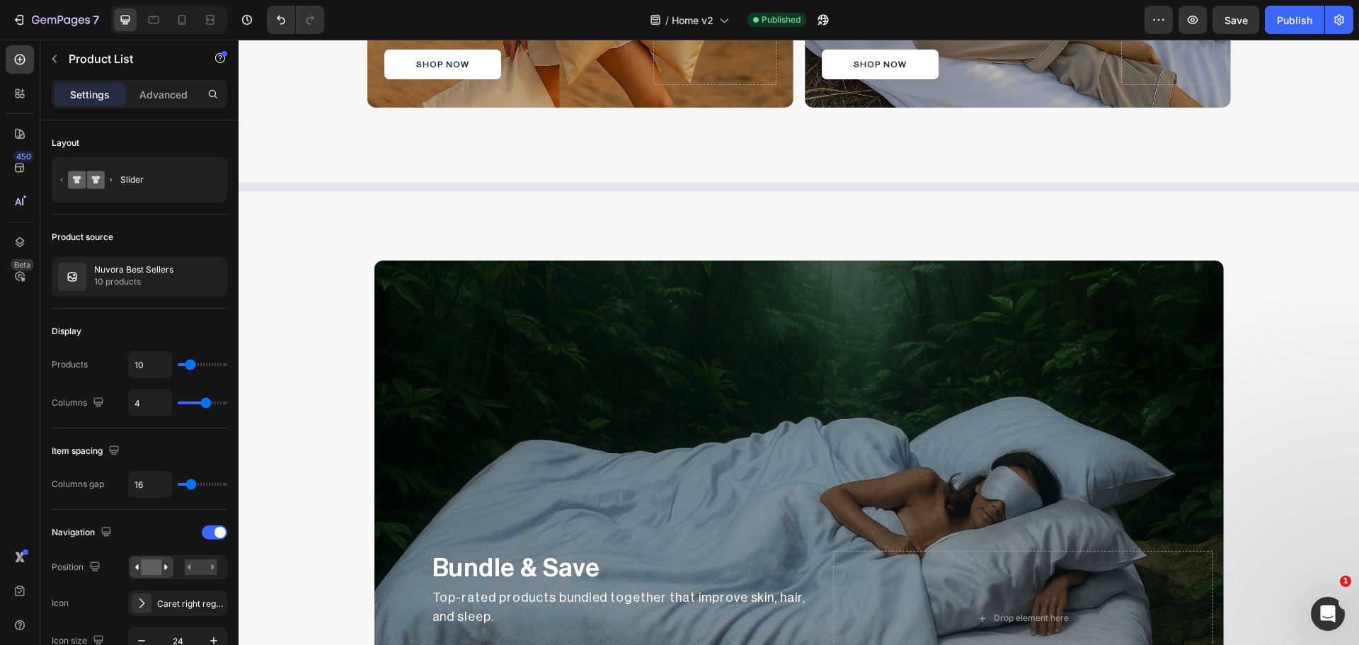
scroll to position [1901, 0]
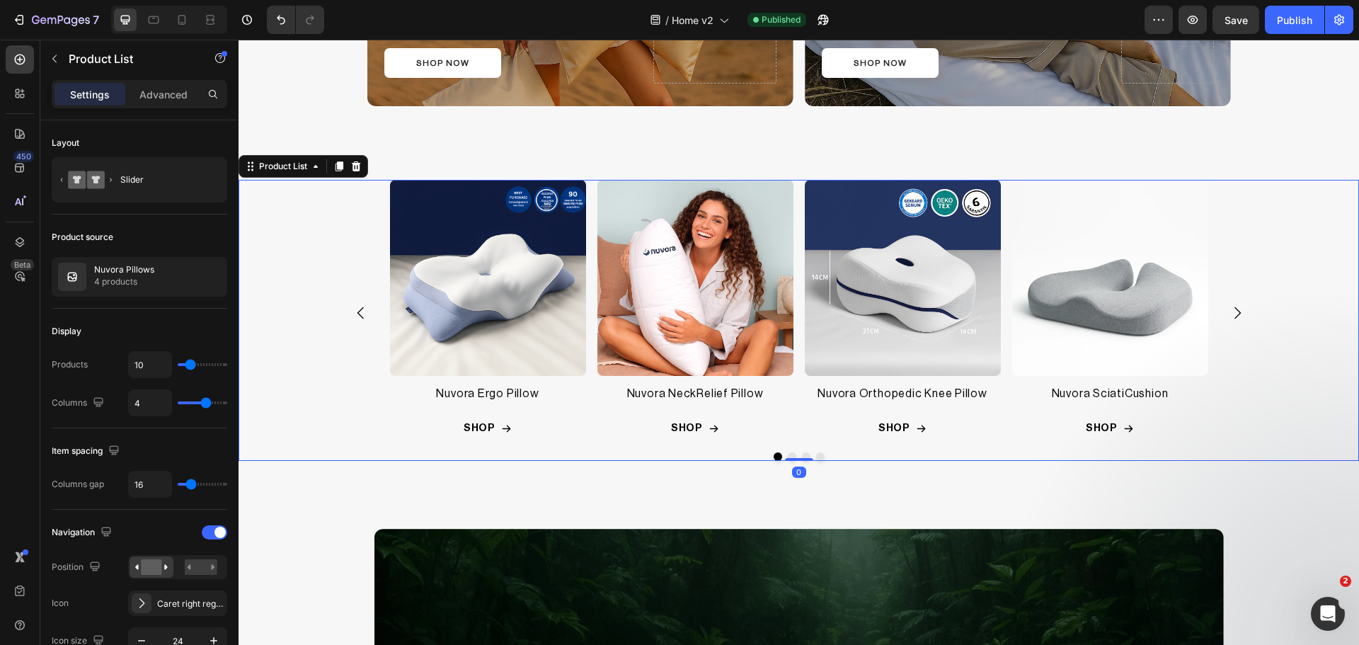
click at [348, 245] on div "Product Images Nuvora Ergo Pillow Product Title Row SHOP Add to Cart Row Row Pr…" at bounding box center [799, 312] width 920 height 265
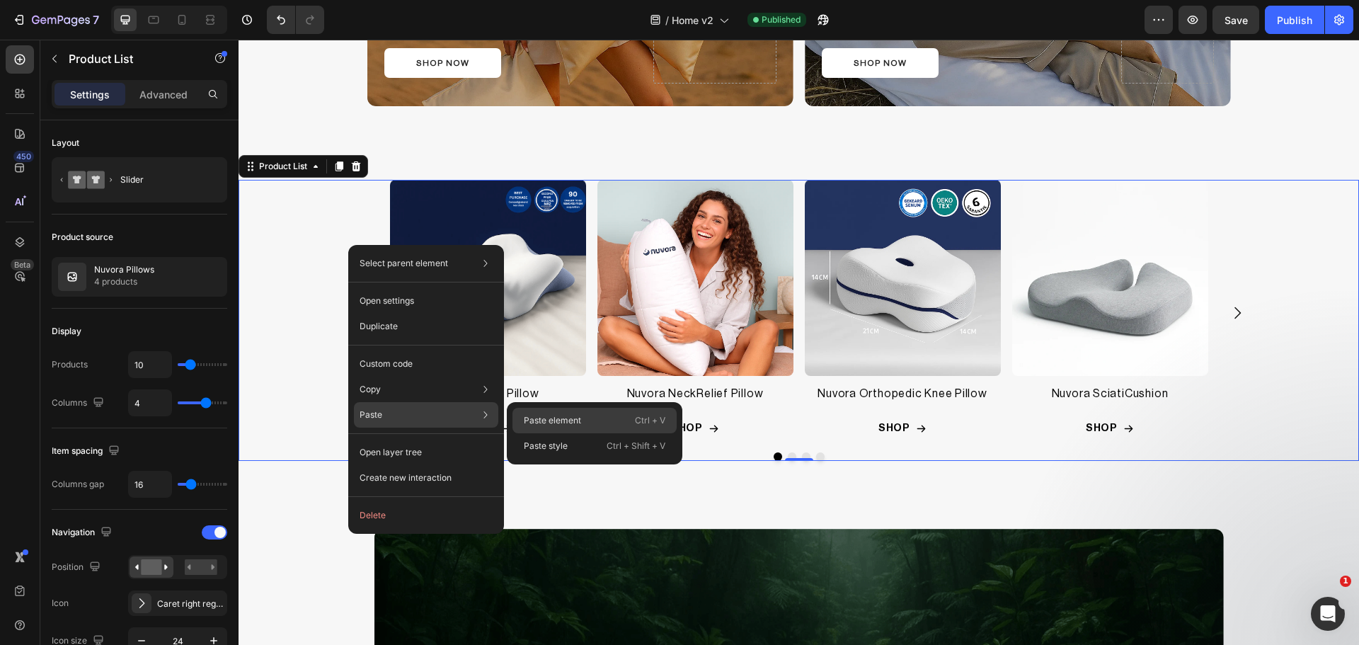
click at [580, 433] on div "Paste element Ctrl + V" at bounding box center [594, 445] width 164 height 25
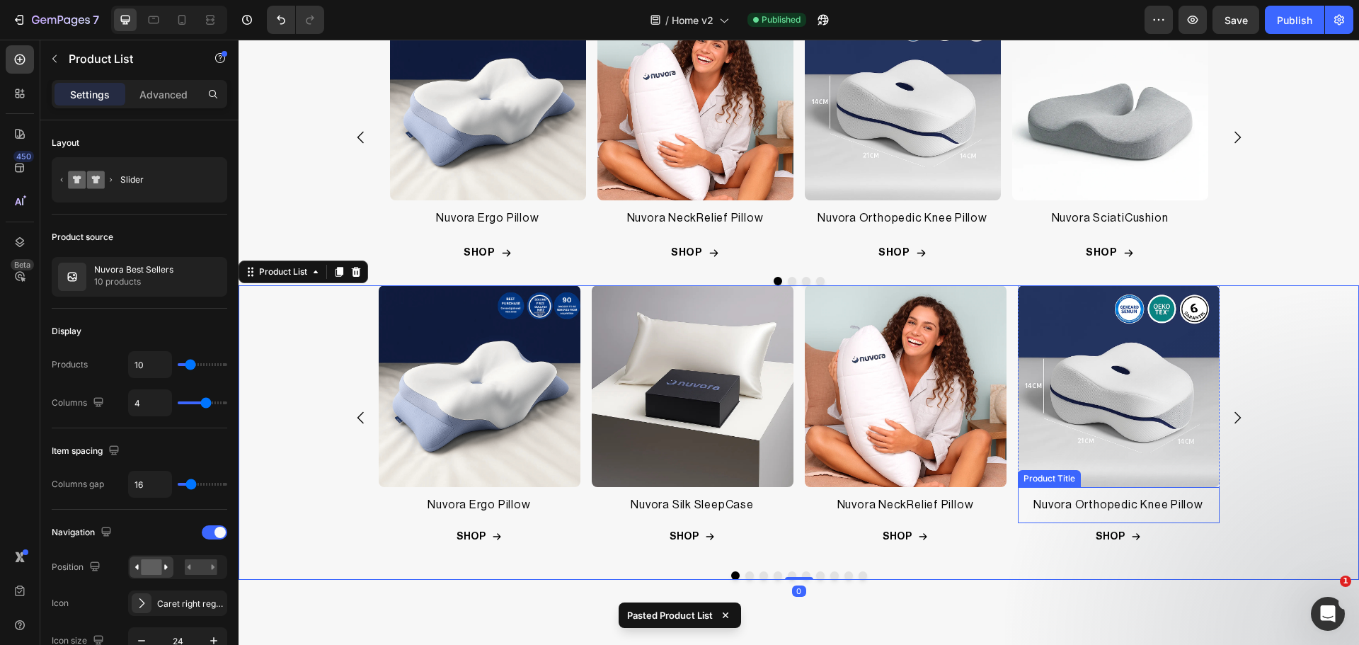
scroll to position [2037, 0]
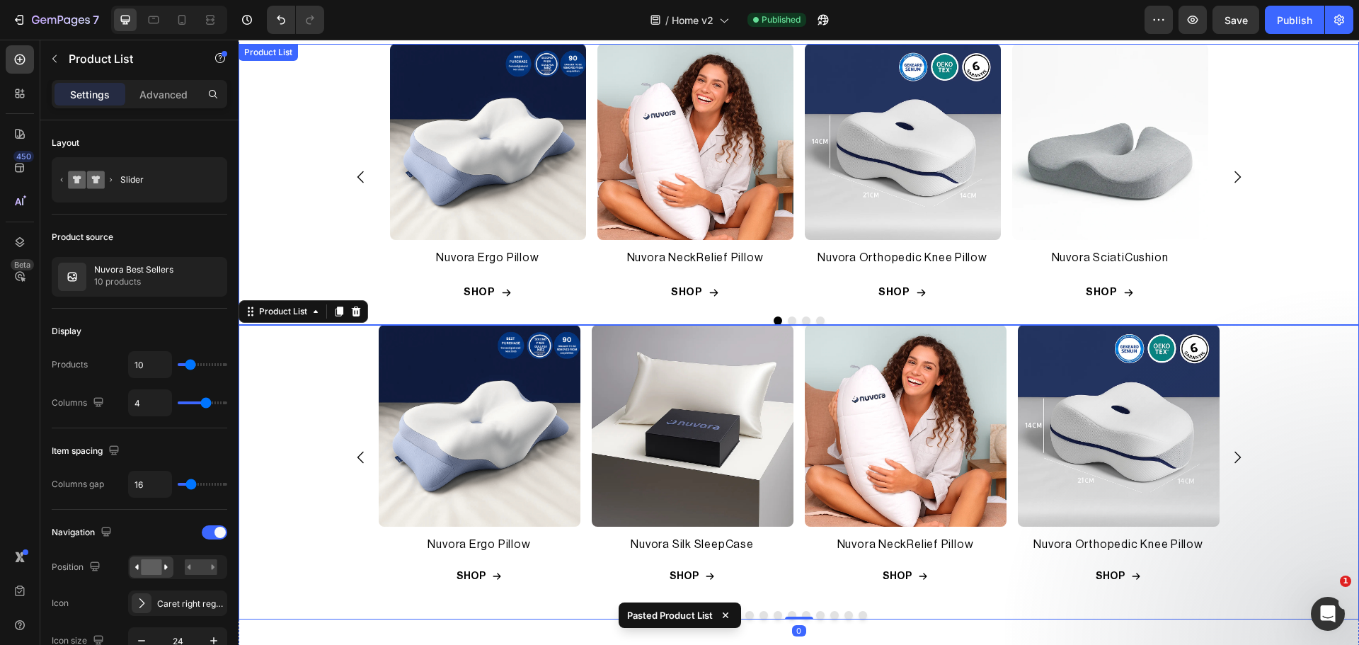
click at [1262, 200] on div "Product Images Nuvora Ergo Pillow Product Title Row SHOP Add to Cart Row Row Pr…" at bounding box center [799, 184] width 1120 height 281
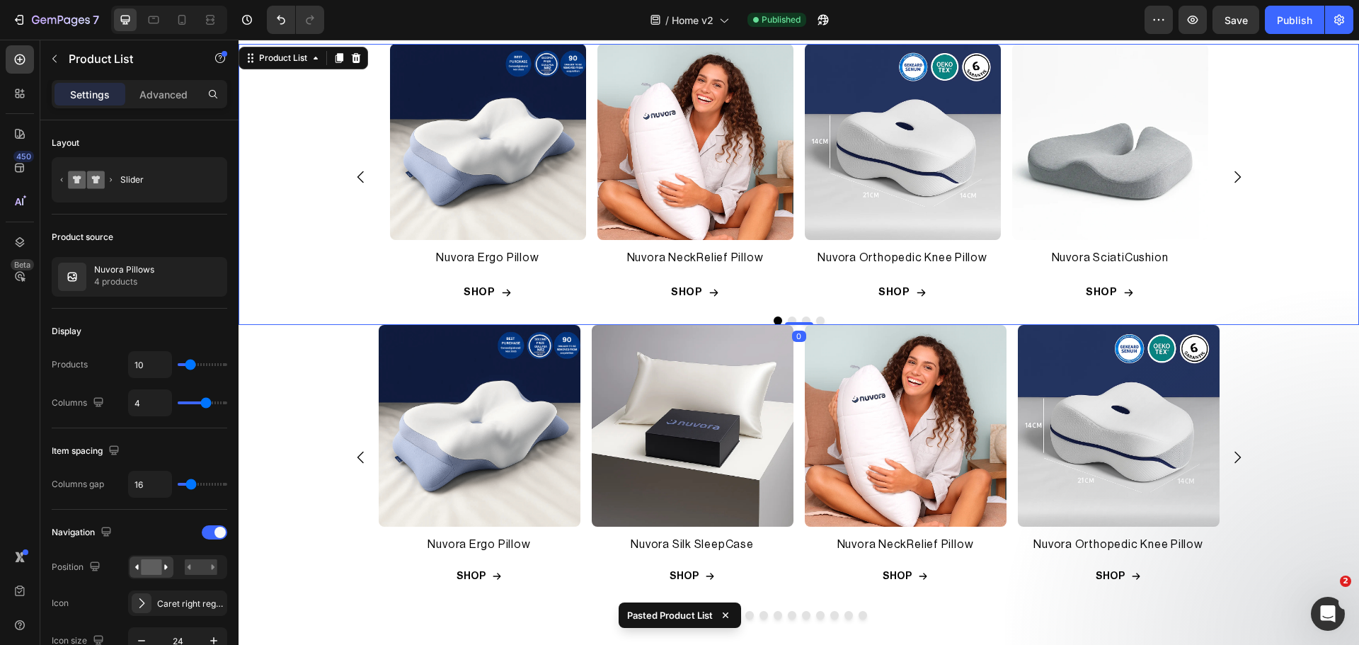
click at [353, 61] on icon at bounding box center [355, 57] width 11 height 11
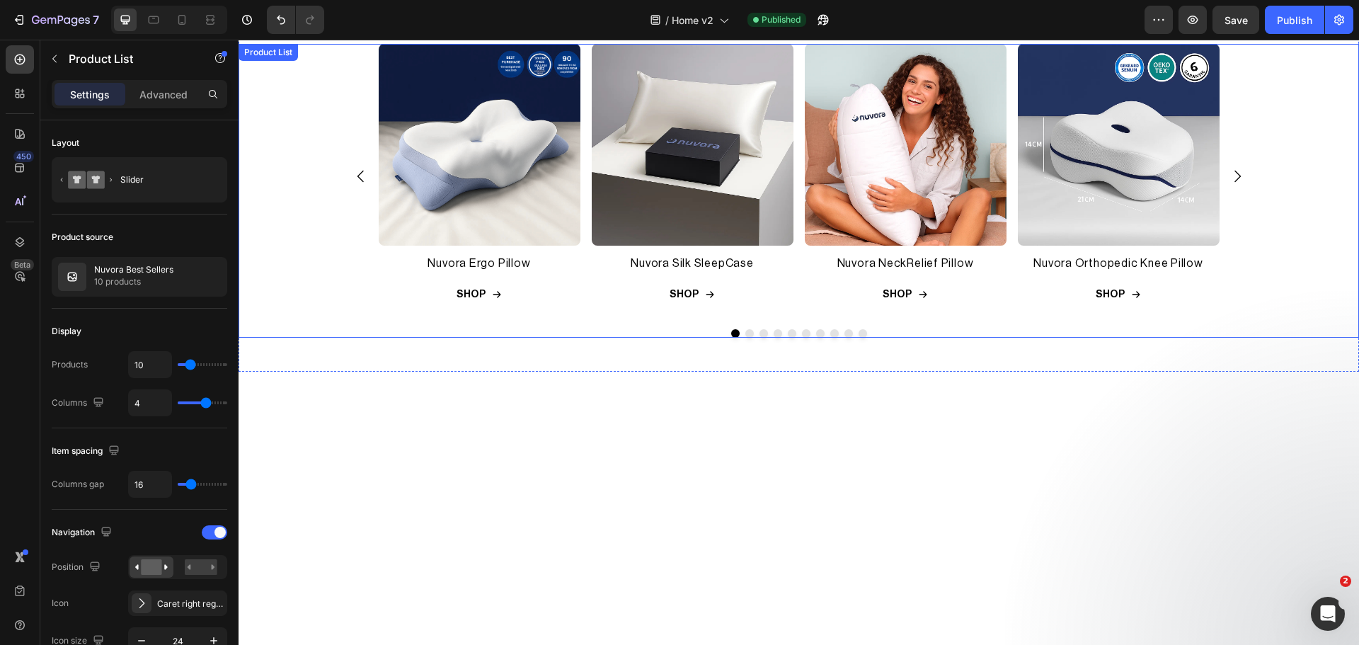
click at [1236, 230] on div "Product Images Nuvora Ergo Pillow Product Title Row SHOP Add to Cart Row Row Pr…" at bounding box center [799, 176] width 920 height 264
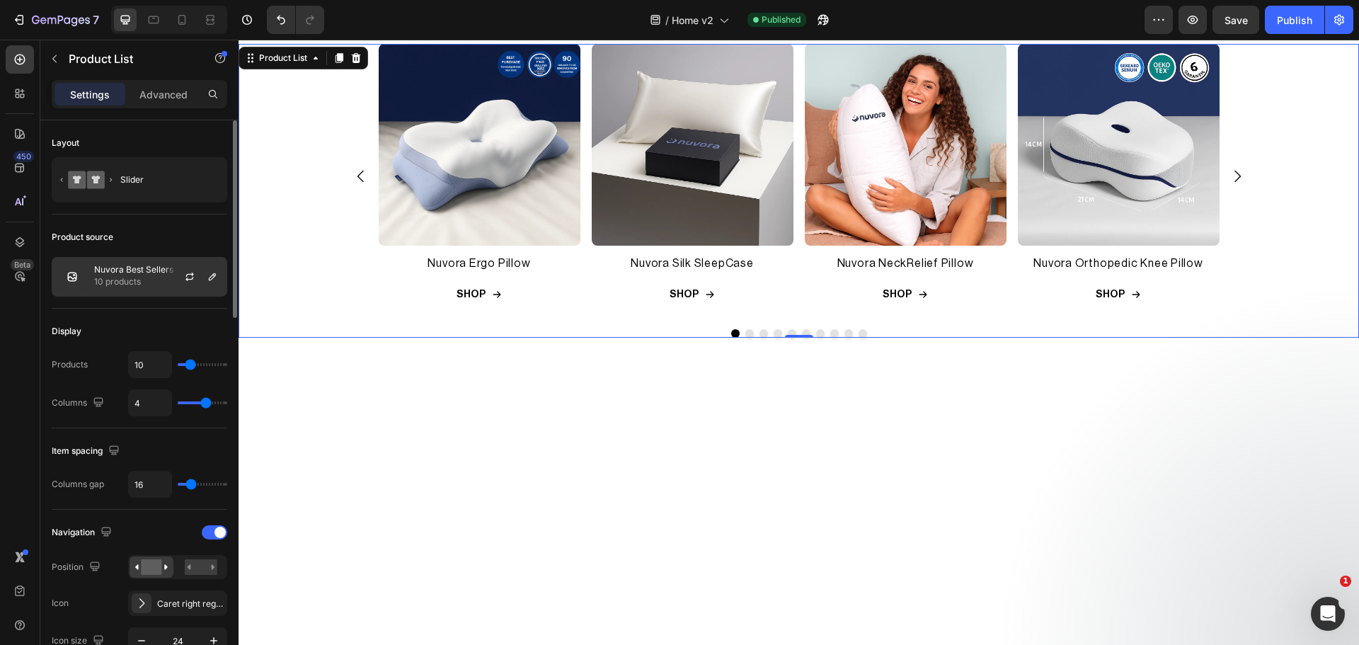
click at [115, 277] on p "10 products" at bounding box center [133, 282] width 79 height 14
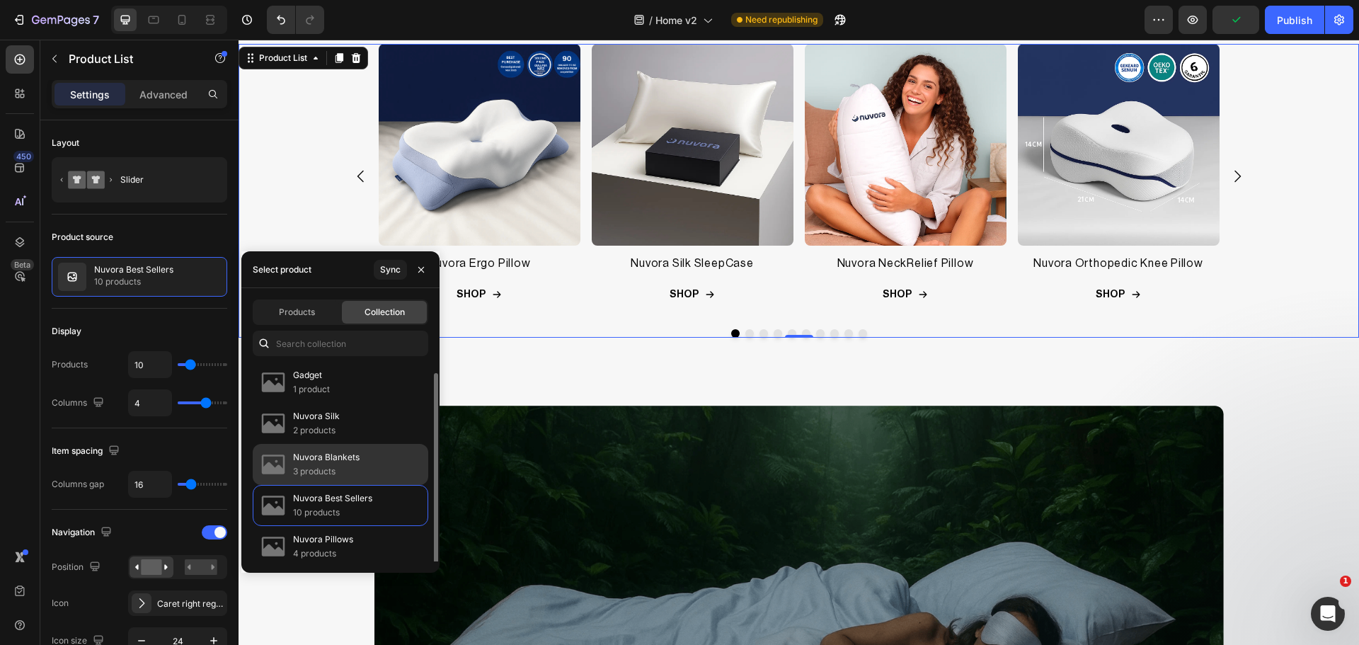
scroll to position [2154, 0]
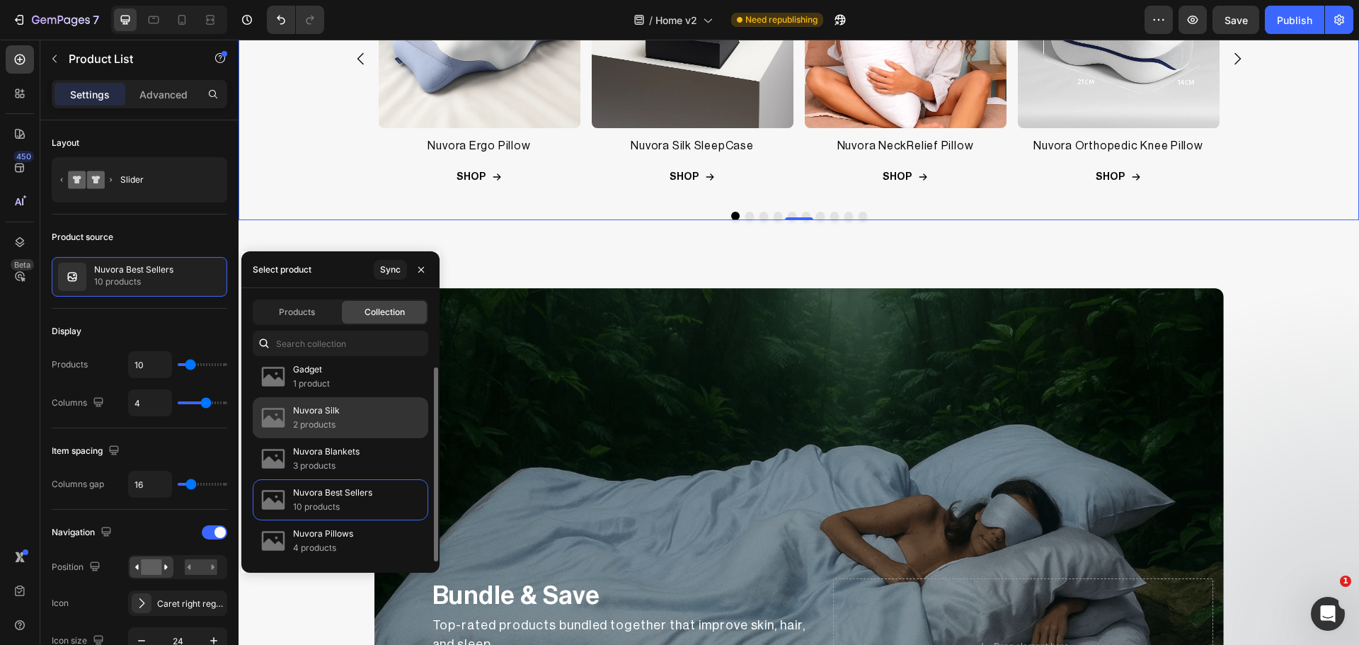
click at [352, 438] on div "Nuvora Silk 2 products" at bounding box center [341, 458] width 176 height 41
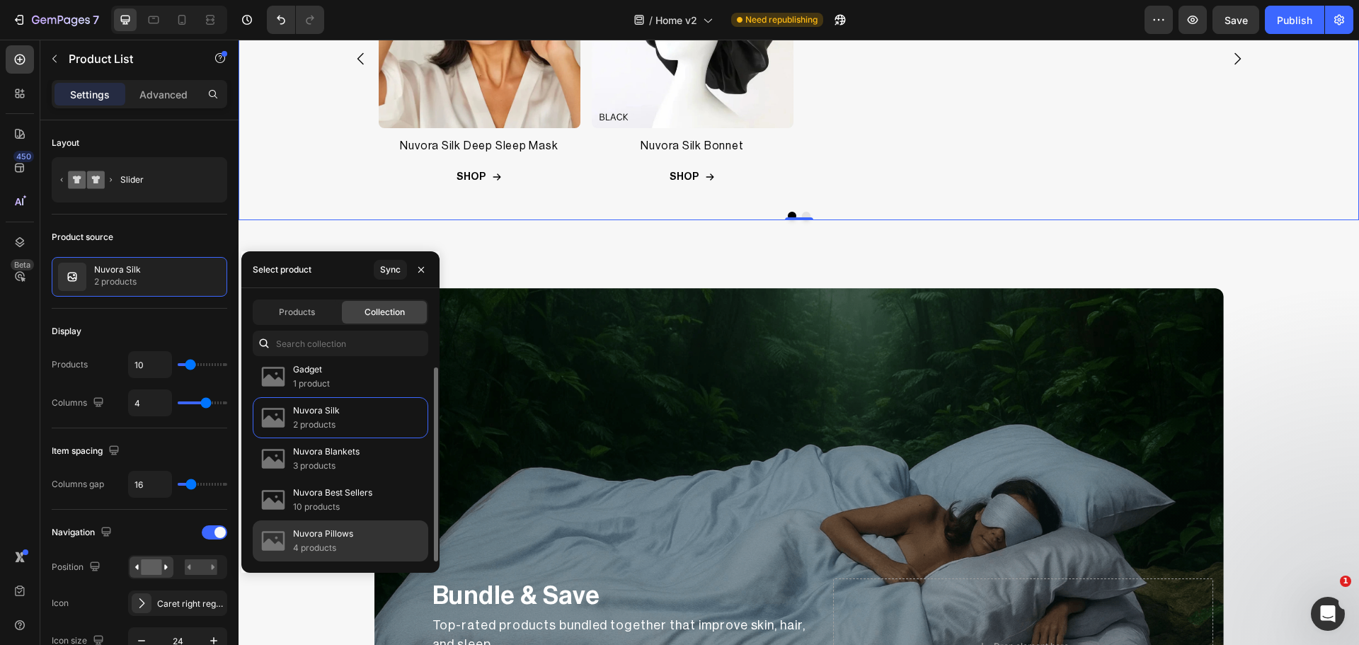
click at [321, 539] on p "Nuvora Pillows" at bounding box center [323, 534] width 60 height 14
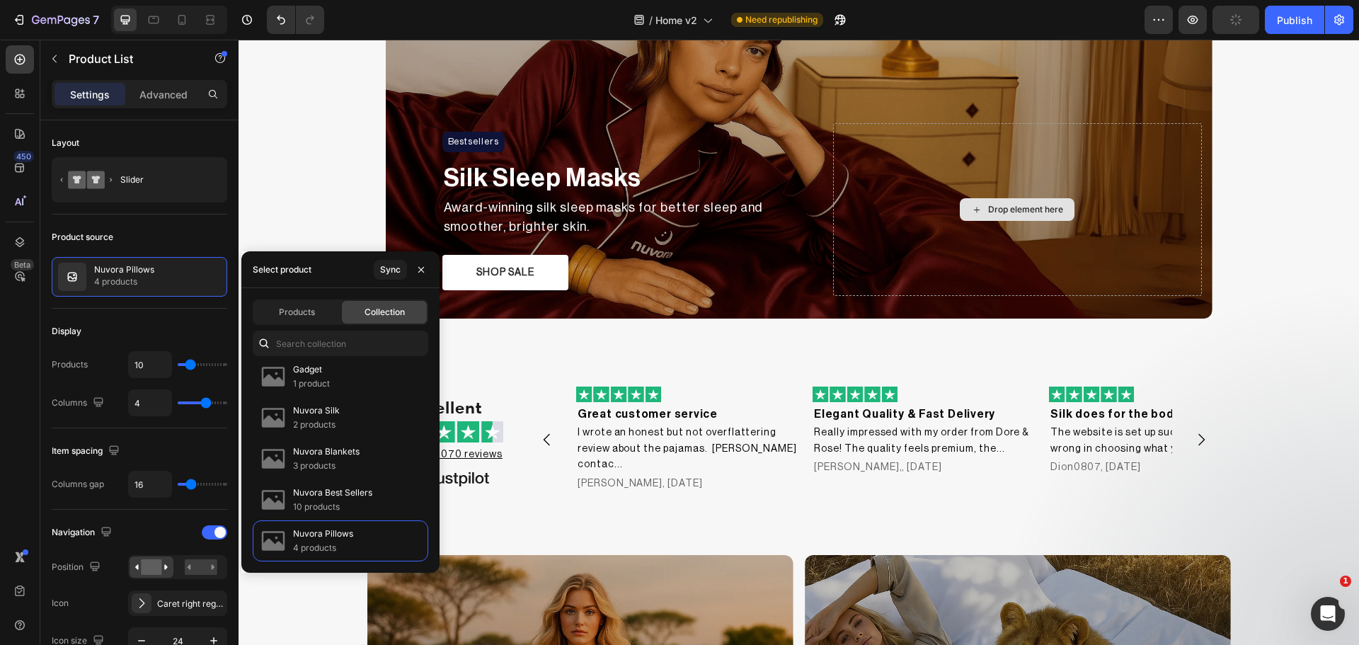
scroll to position [516, 0]
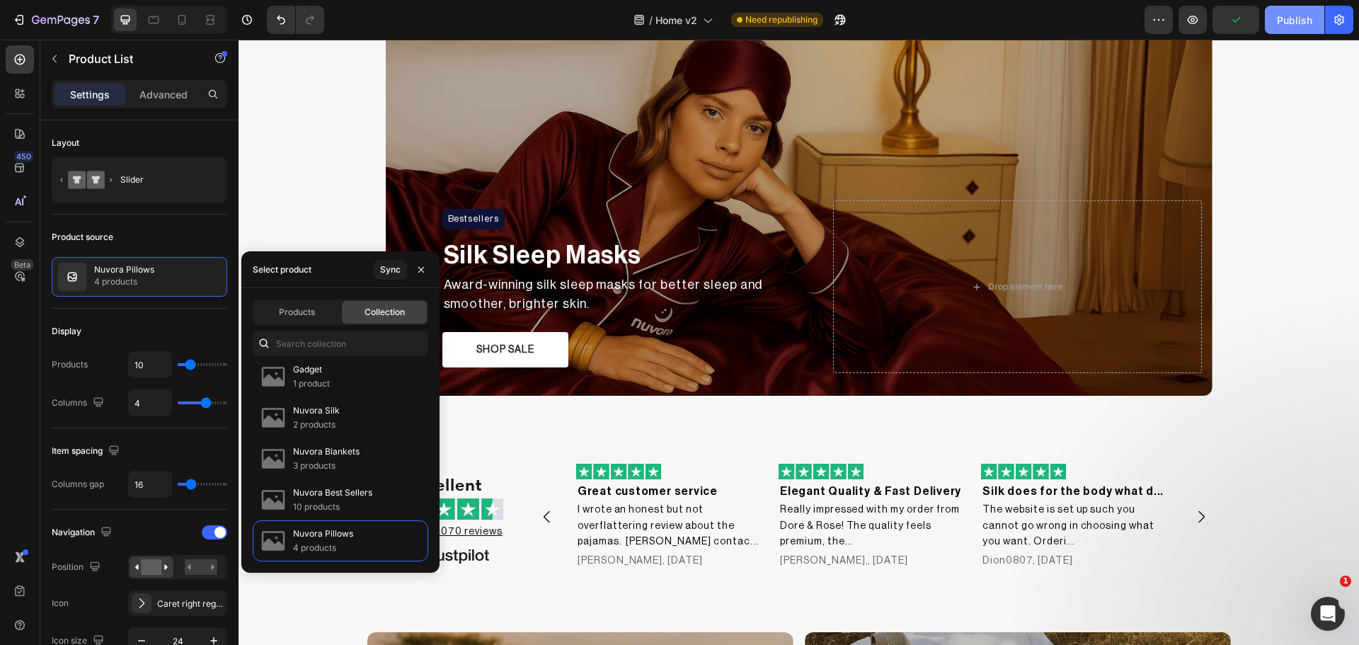
click at [1300, 21] on div "Publish" at bounding box center [1294, 20] width 35 height 15
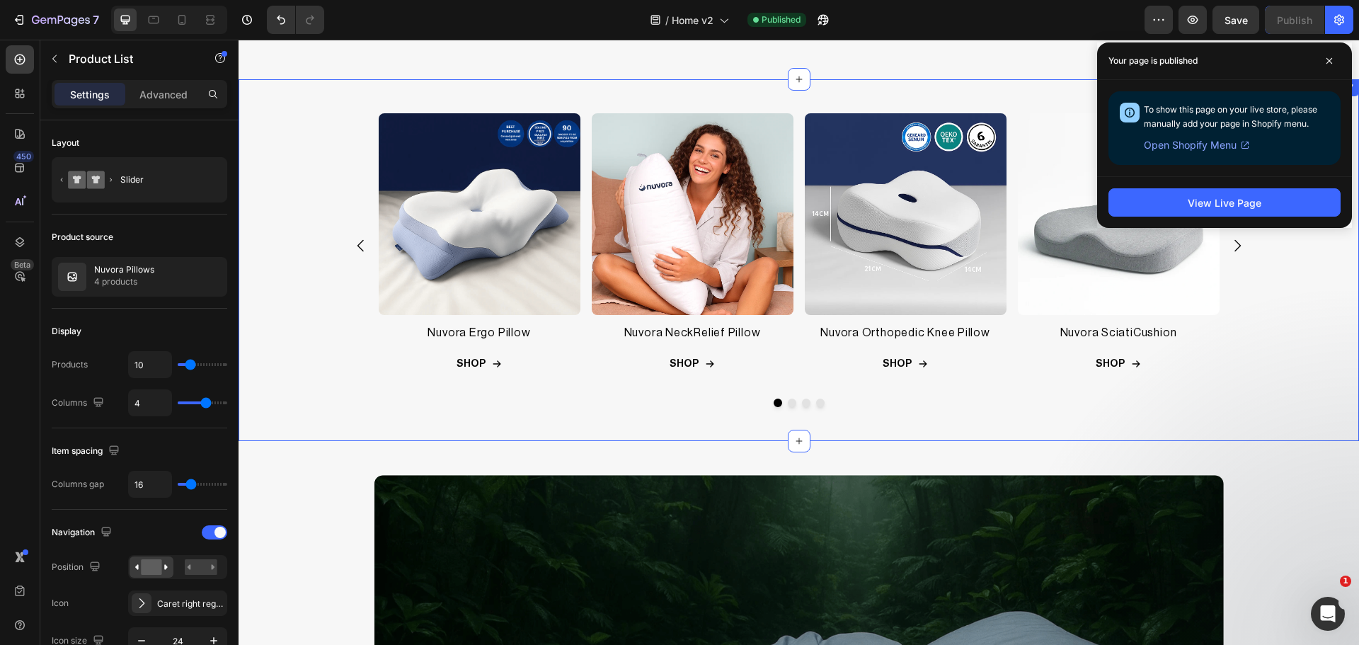
scroll to position [1459, 0]
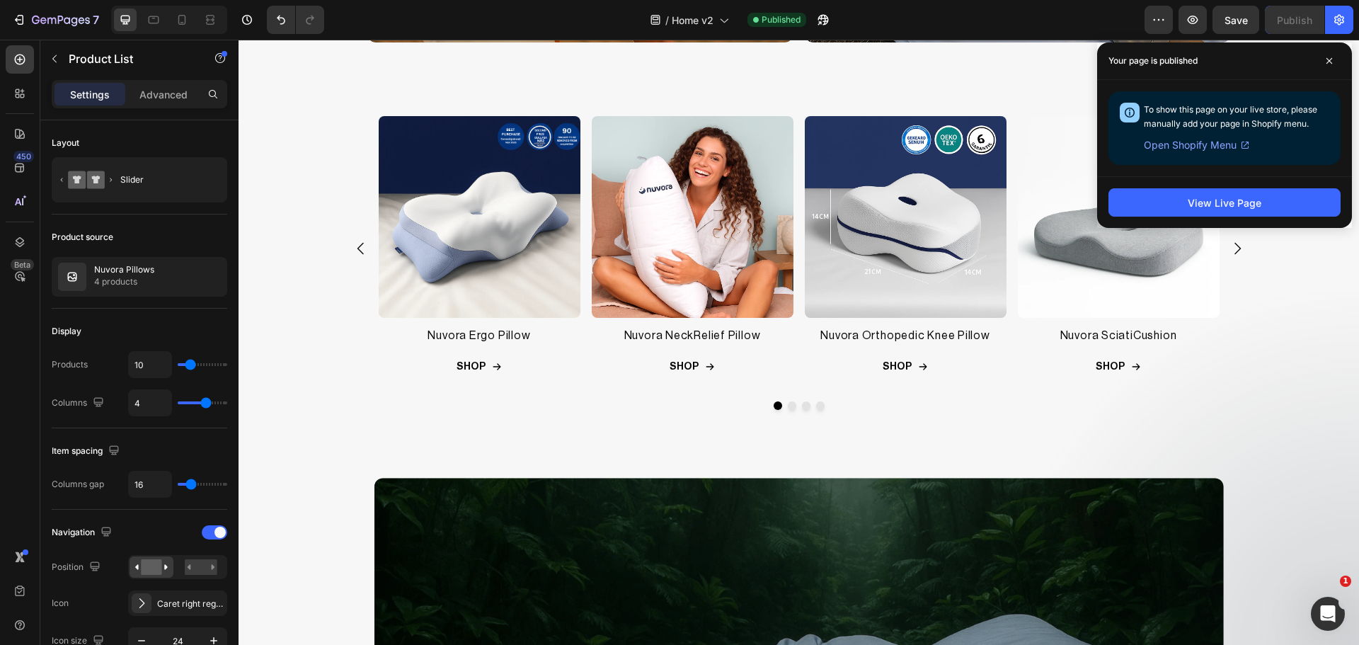
click at [580, 355] on div "Product Images Nuvora Ergo Pillow Product Title Row SHOP Add to Cart Row Row Pr…" at bounding box center [799, 248] width 841 height 264
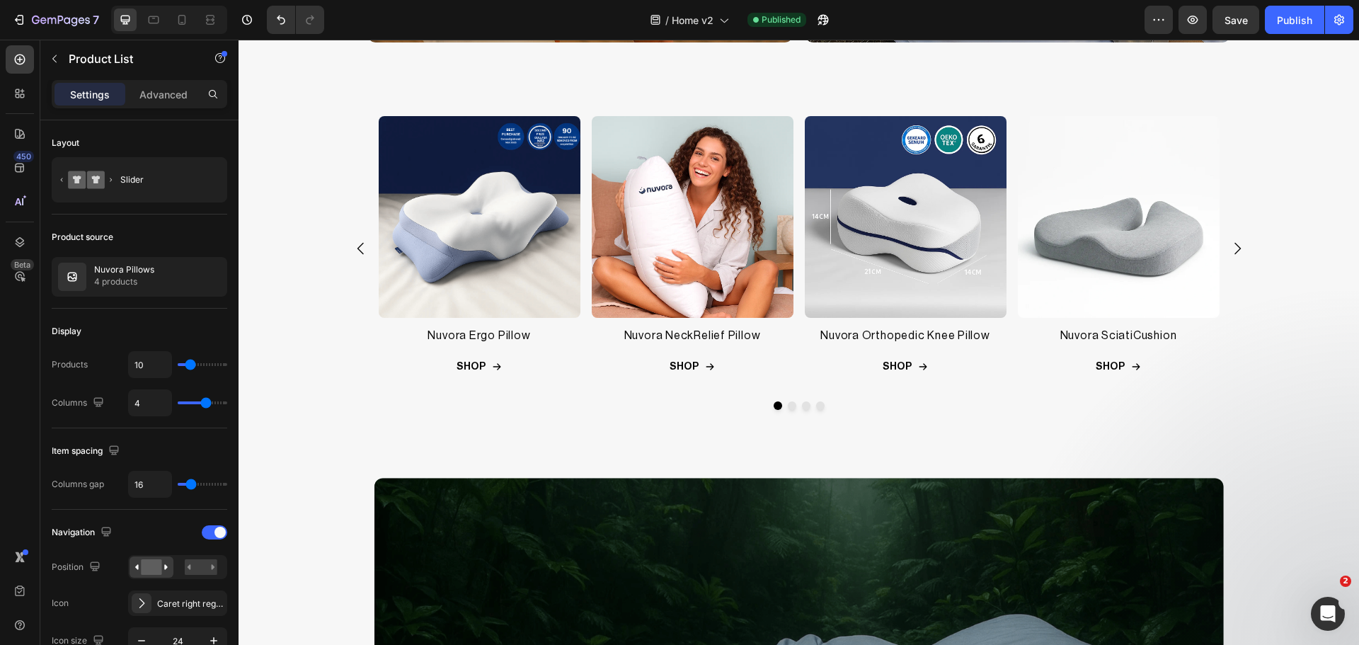
click at [577, 203] on div "Product Images Nuvora Ergo Pillow Product Title Row SHOP Add to Cart Row Row Pr…" at bounding box center [799, 248] width 841 height 264
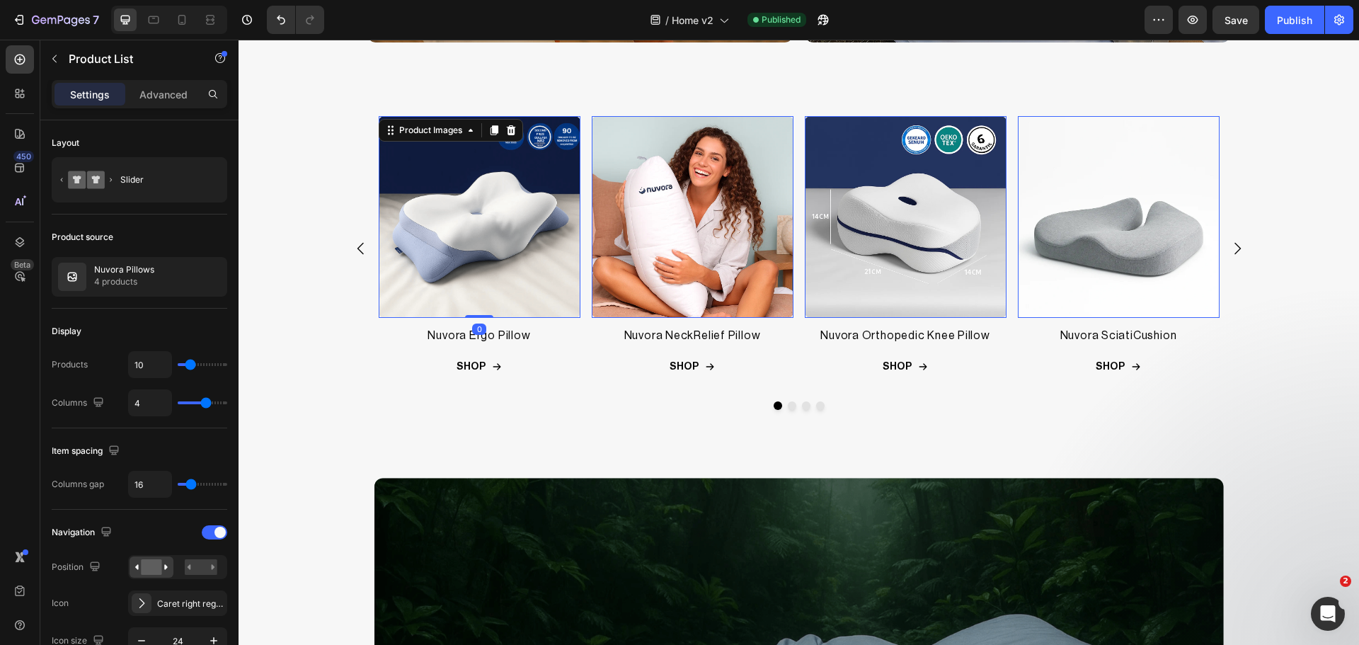
click at [558, 220] on img at bounding box center [480, 217] width 202 height 202
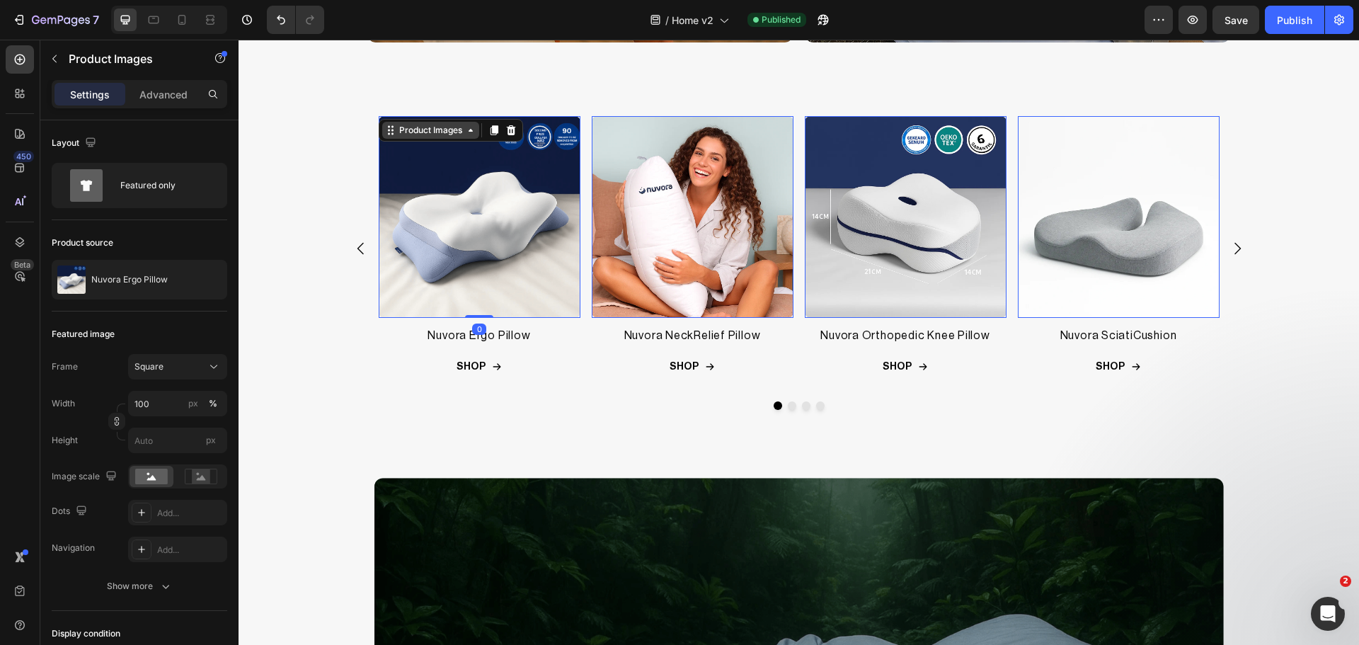
click at [451, 136] on div "Product Images" at bounding box center [430, 130] width 69 height 13
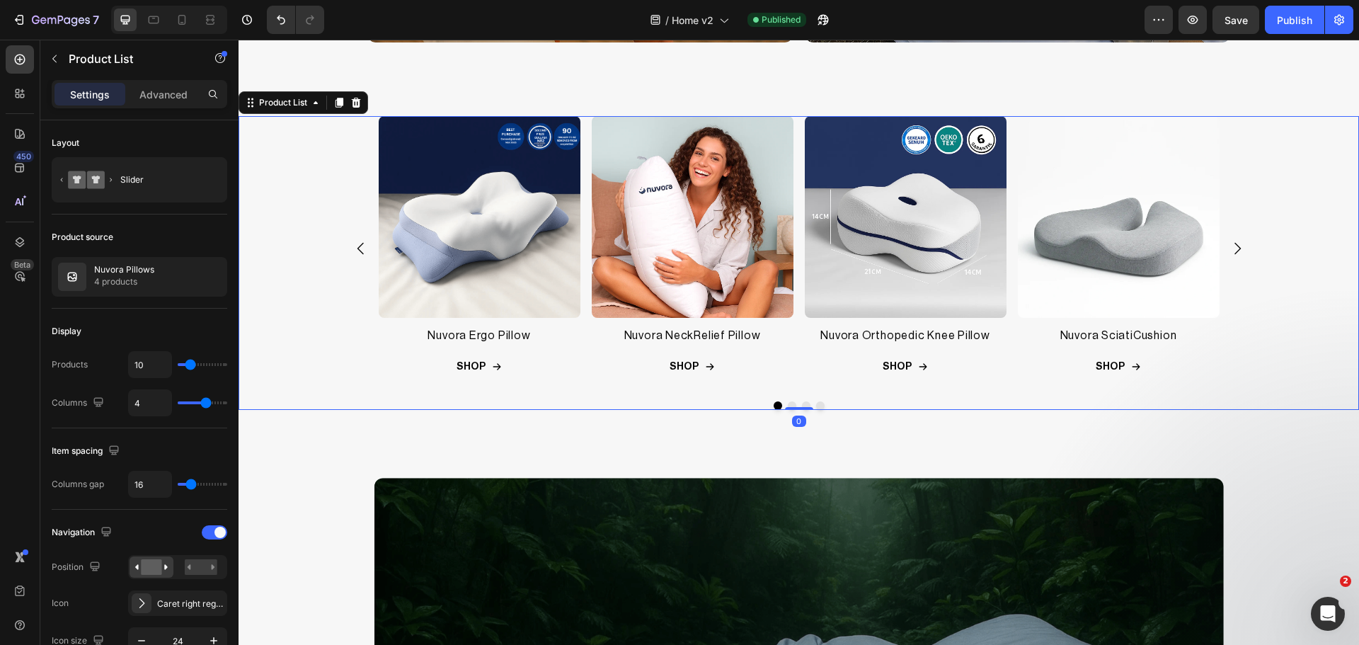
click at [584, 225] on div "Product Images Nuvora Ergo Pillow Product Title Row SHOP Add to Cart Row Row Pr…" at bounding box center [799, 248] width 841 height 264
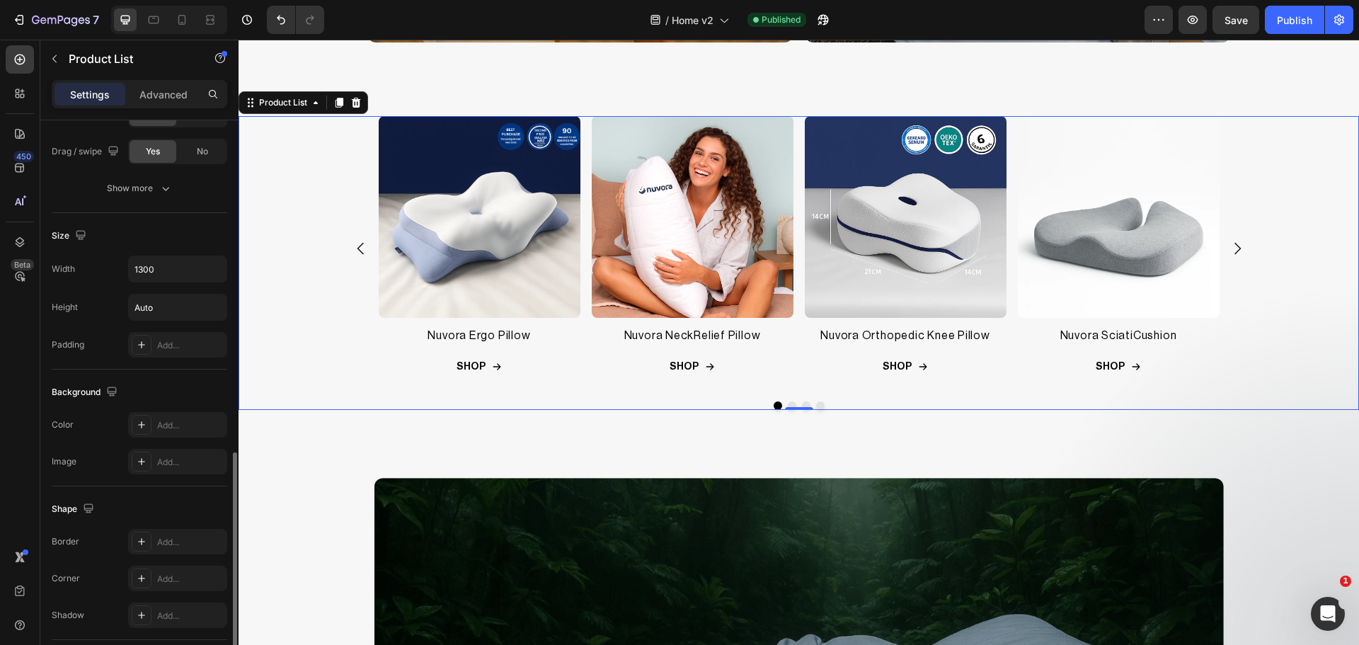
scroll to position [827, 0]
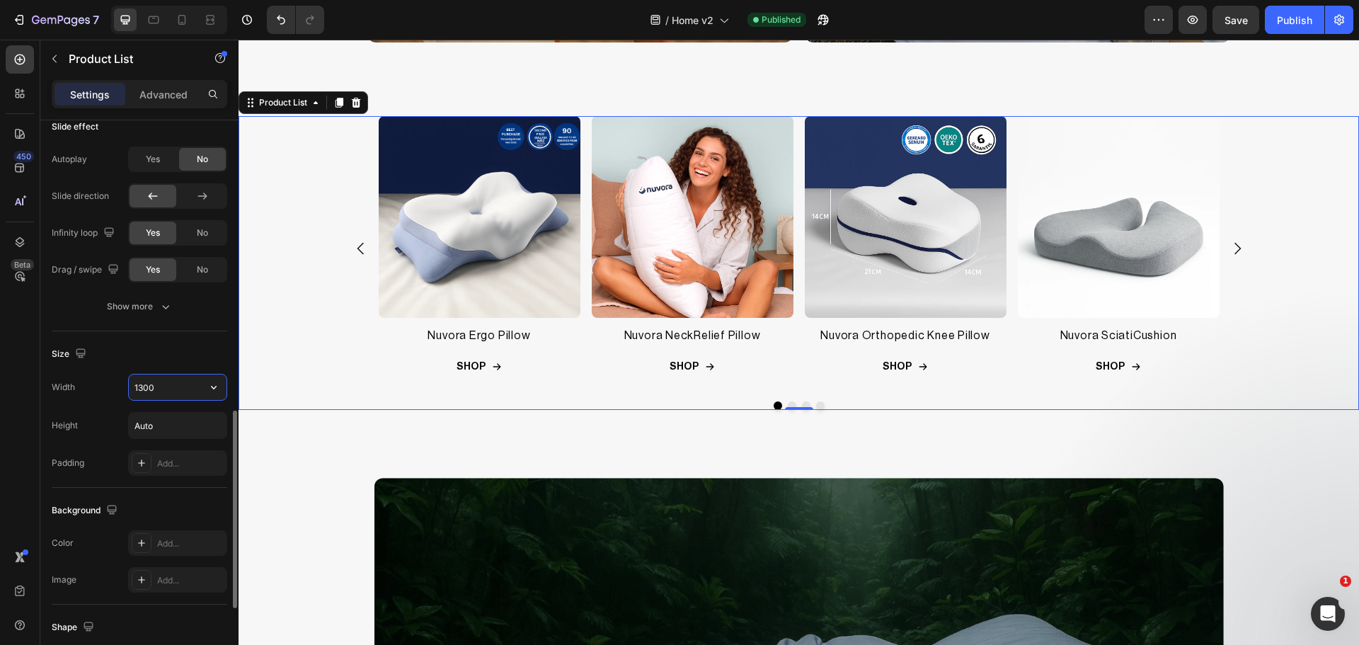
click at [151, 394] on input "1300" at bounding box center [178, 386] width 98 height 25
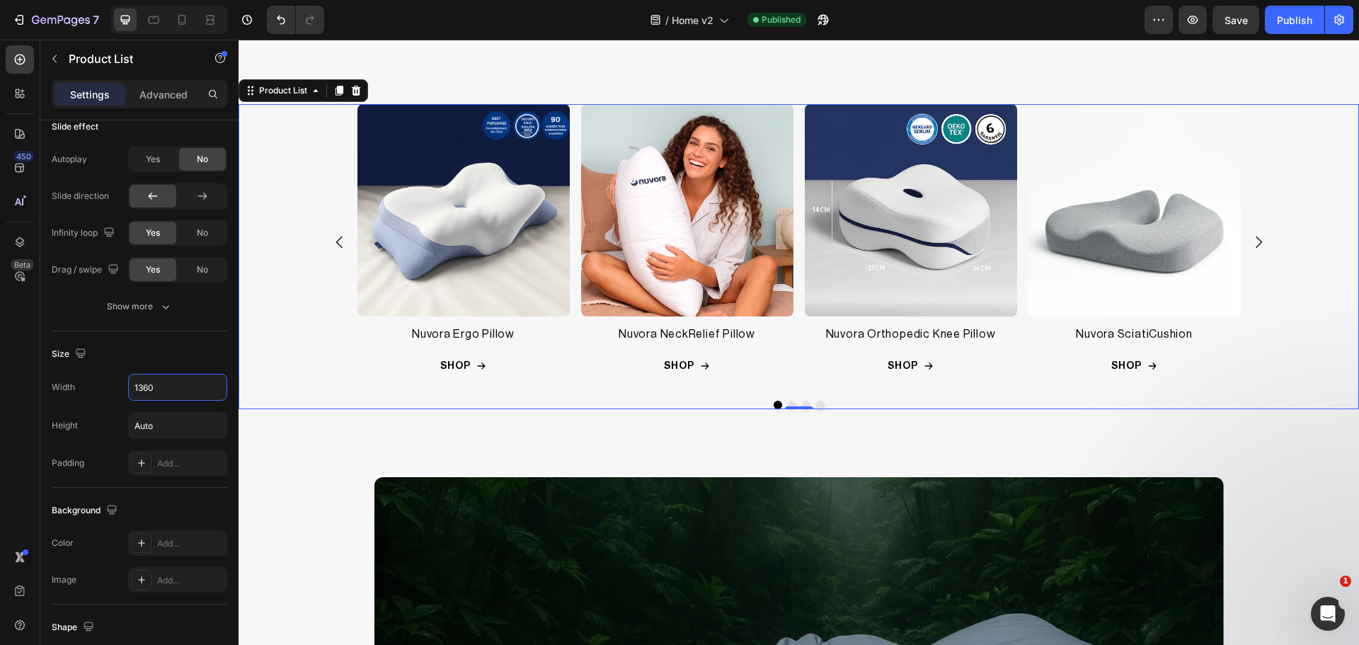
scroll to position [1112, 0]
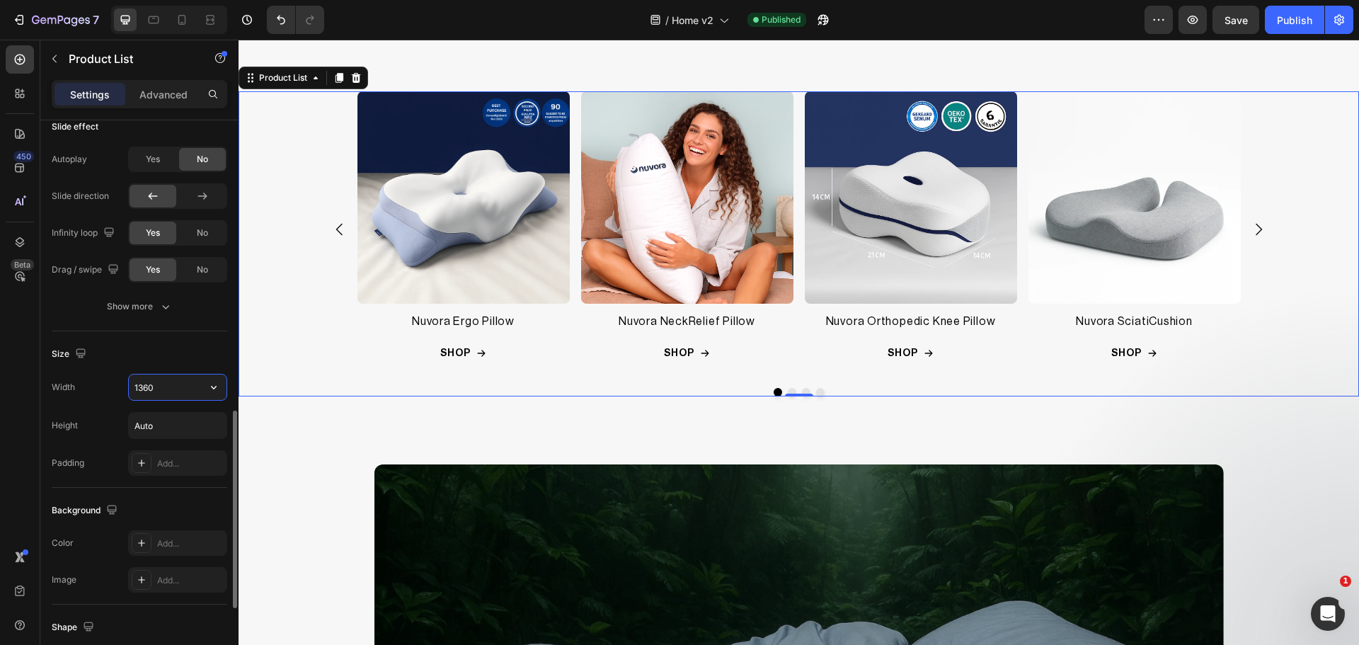
click at [140, 384] on input "1360" at bounding box center [178, 386] width 98 height 25
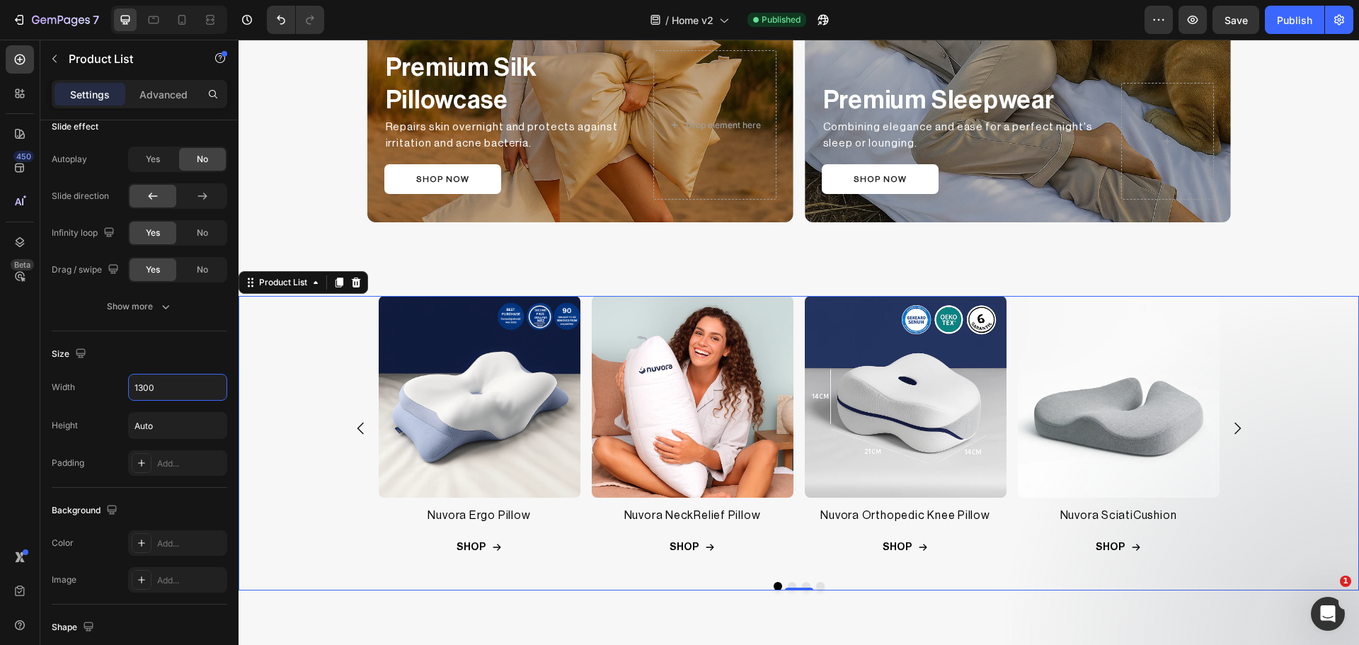
scroll to position [876, 0]
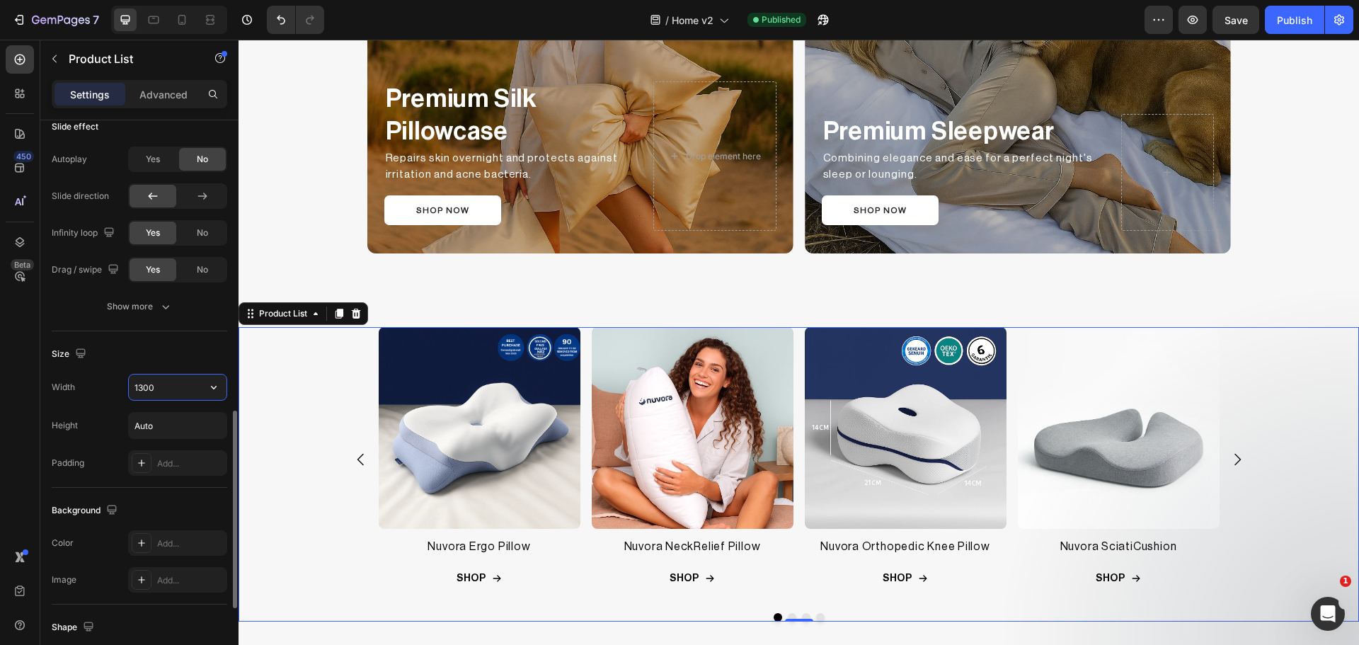
click at [145, 386] on input "1300" at bounding box center [178, 386] width 98 height 25
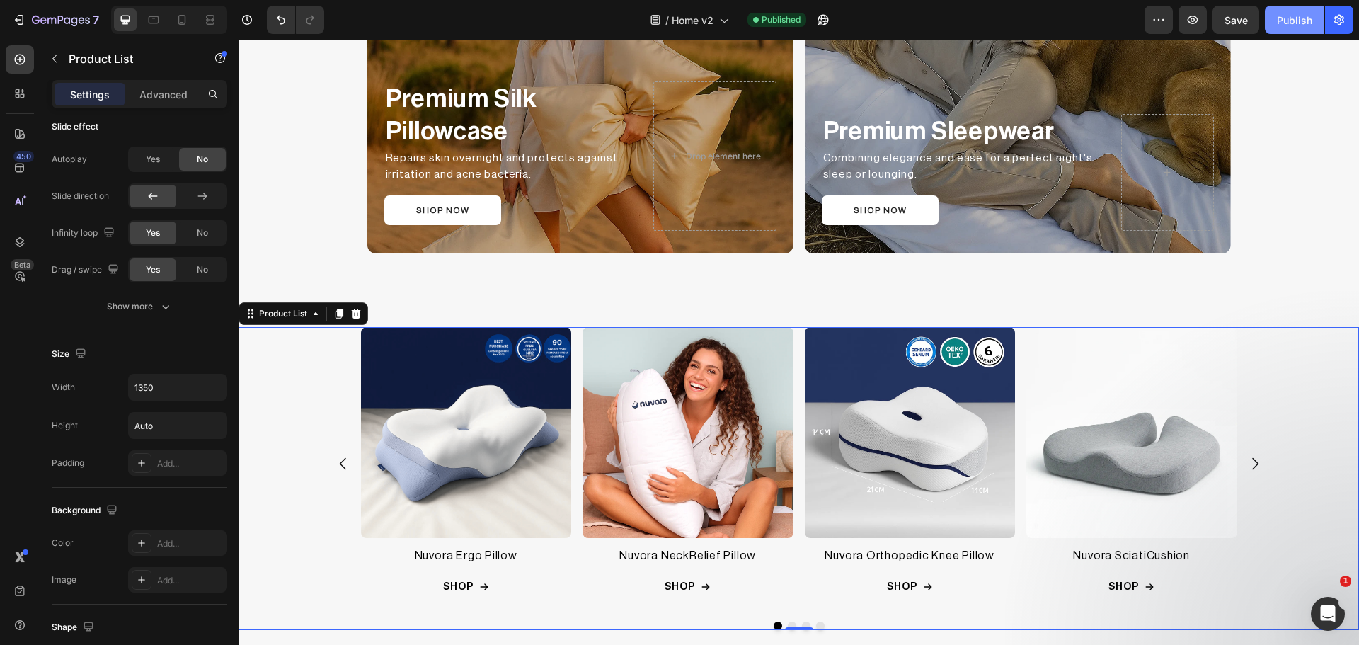
click at [1305, 29] on button "Publish" at bounding box center [1294, 20] width 59 height 28
click at [147, 388] on input "1350" at bounding box center [178, 386] width 98 height 25
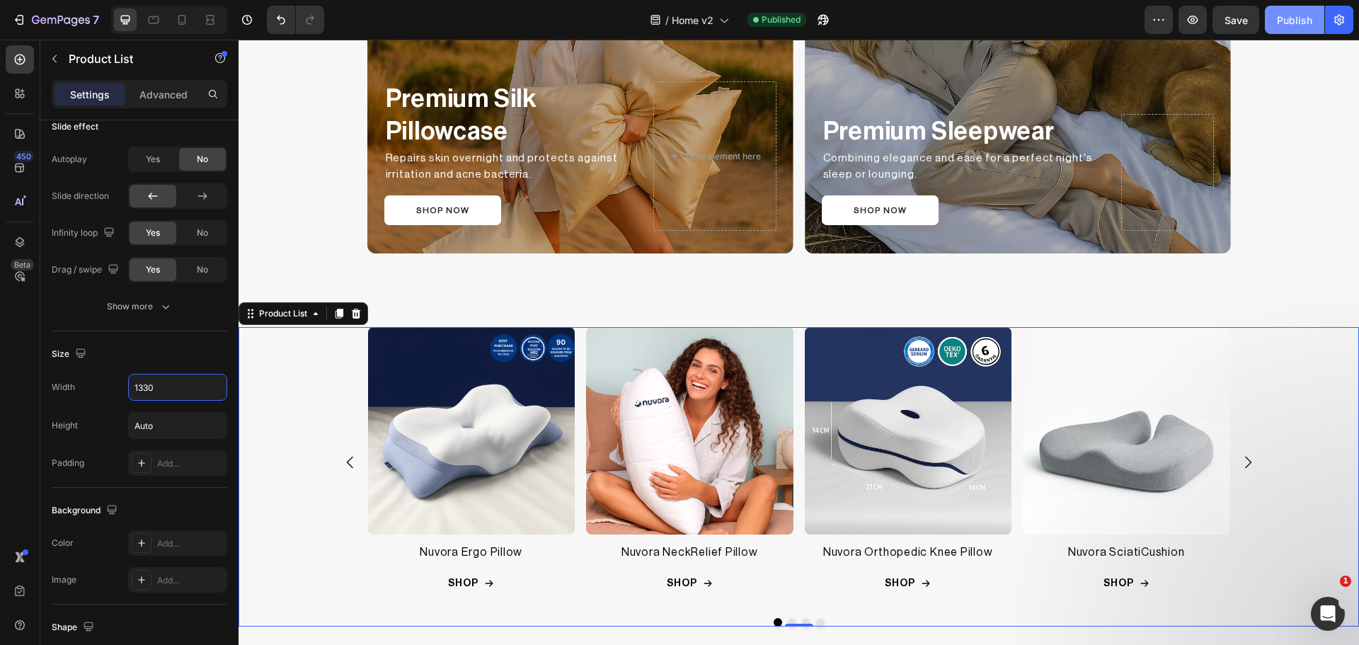
type input "1330"
drag, startPoint x: 1061, startPoint y: 8, endPoint x: 1302, endPoint y: 39, distance: 243.4
click at [1305, 28] on button "Publish" at bounding box center [1294, 20] width 59 height 28
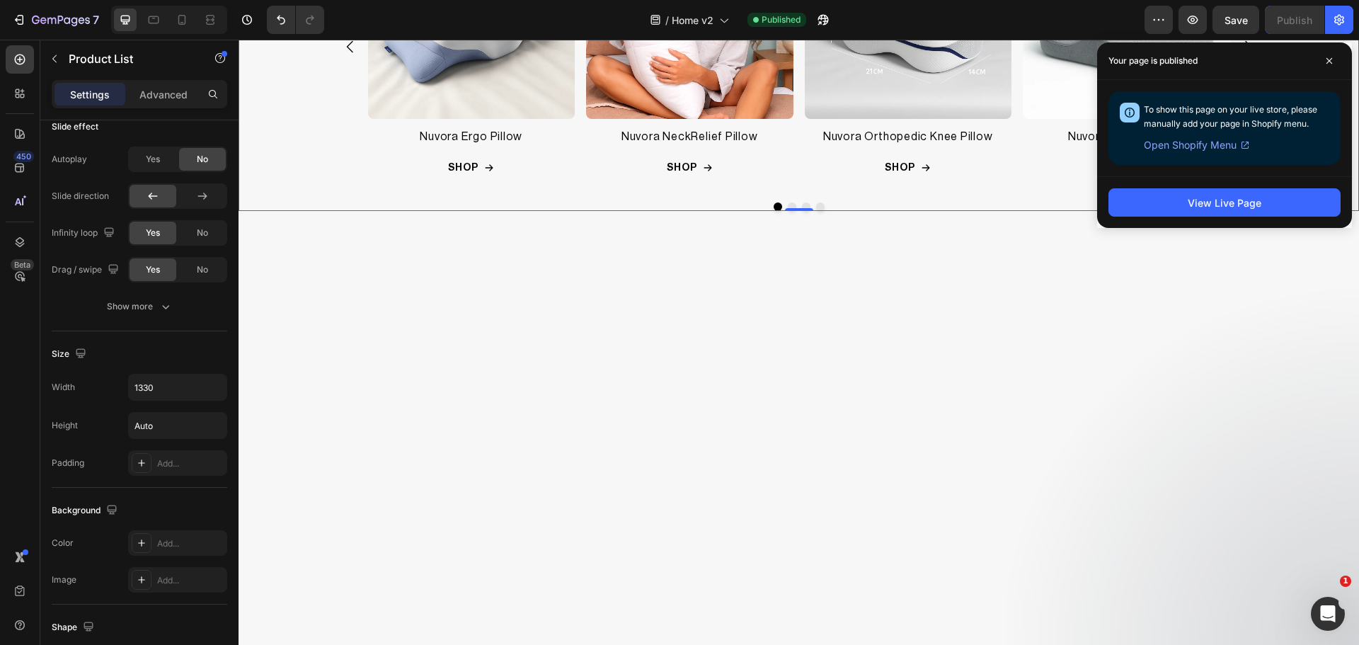
scroll to position [1348, 0]
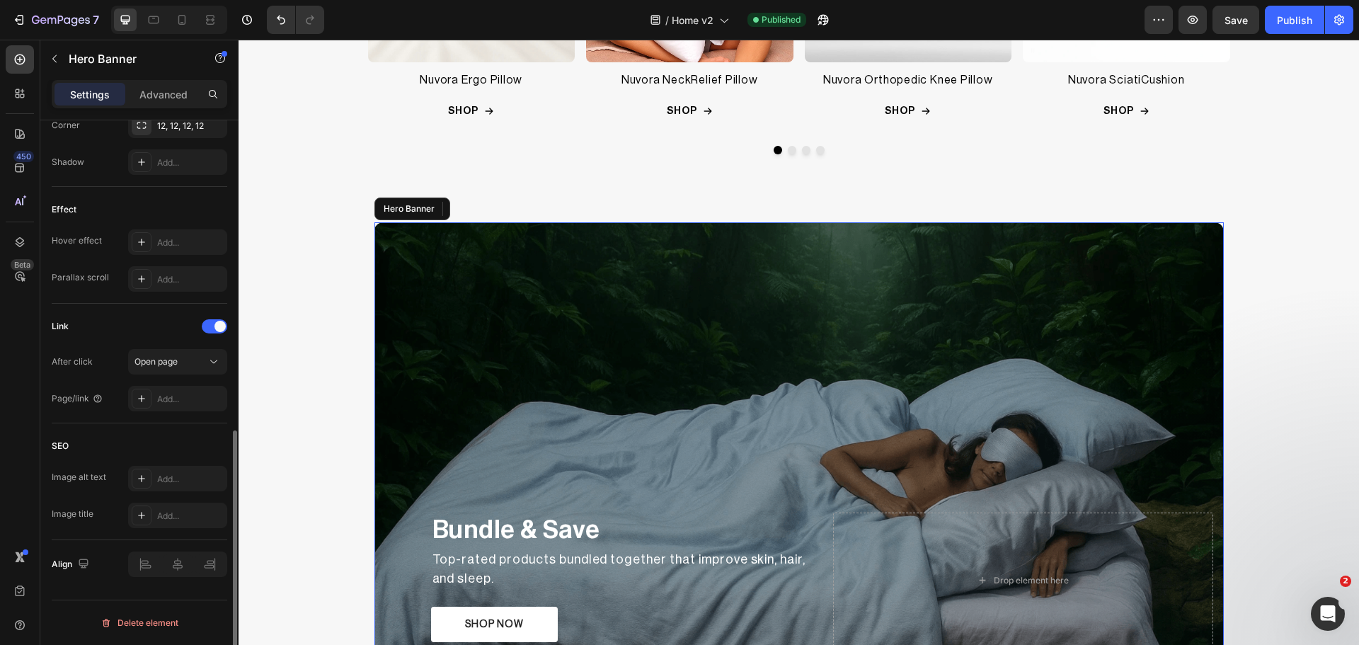
click at [476, 268] on div "Overlay" at bounding box center [798, 446] width 849 height 448
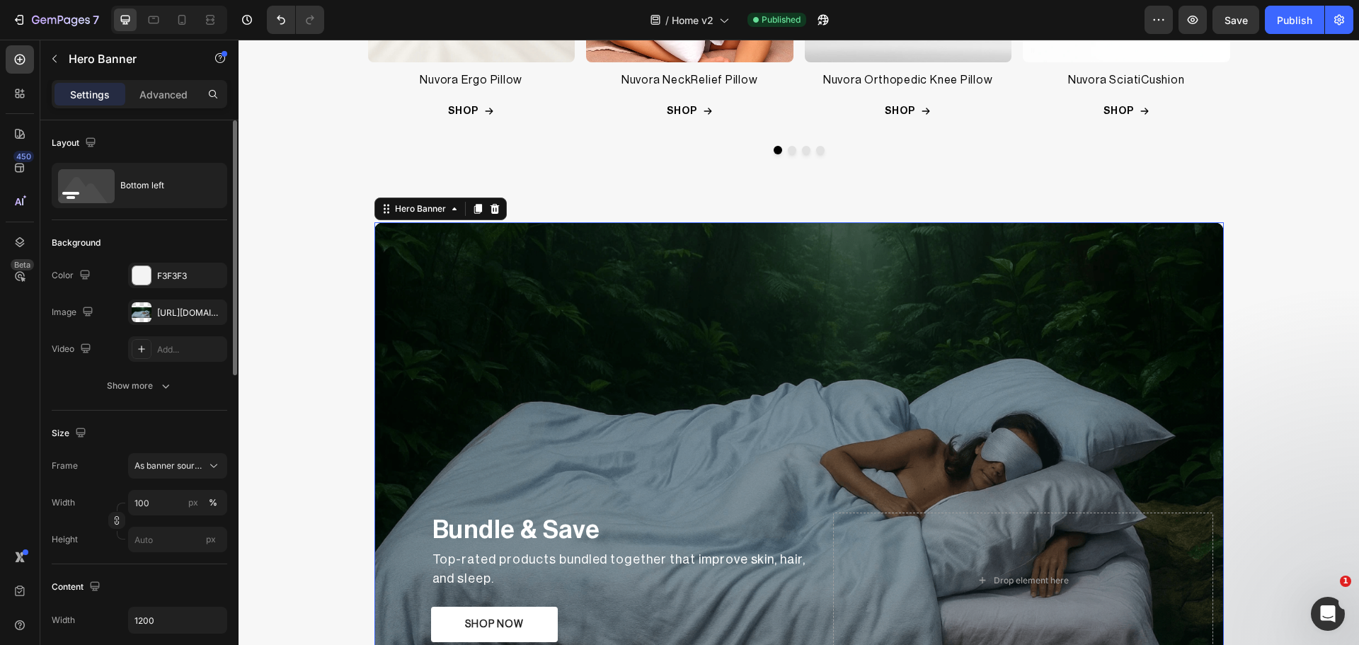
scroll to position [236, 0]
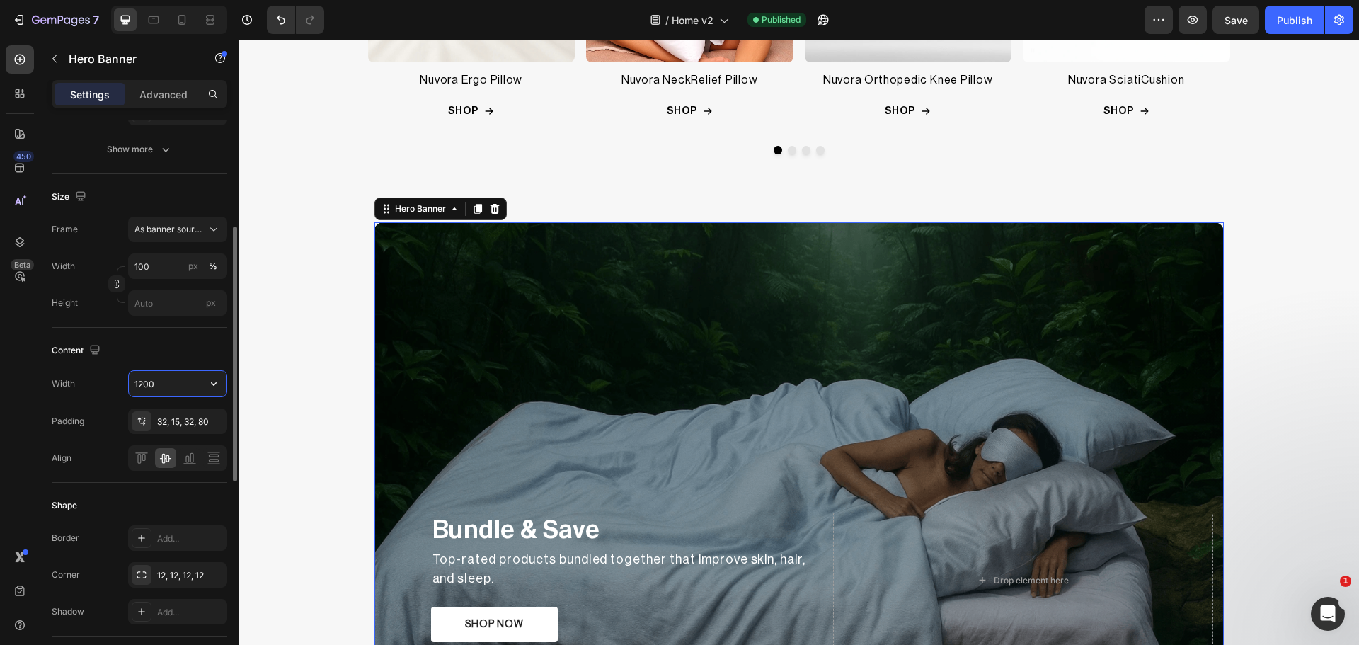
click at [164, 388] on input "1200" at bounding box center [178, 383] width 98 height 25
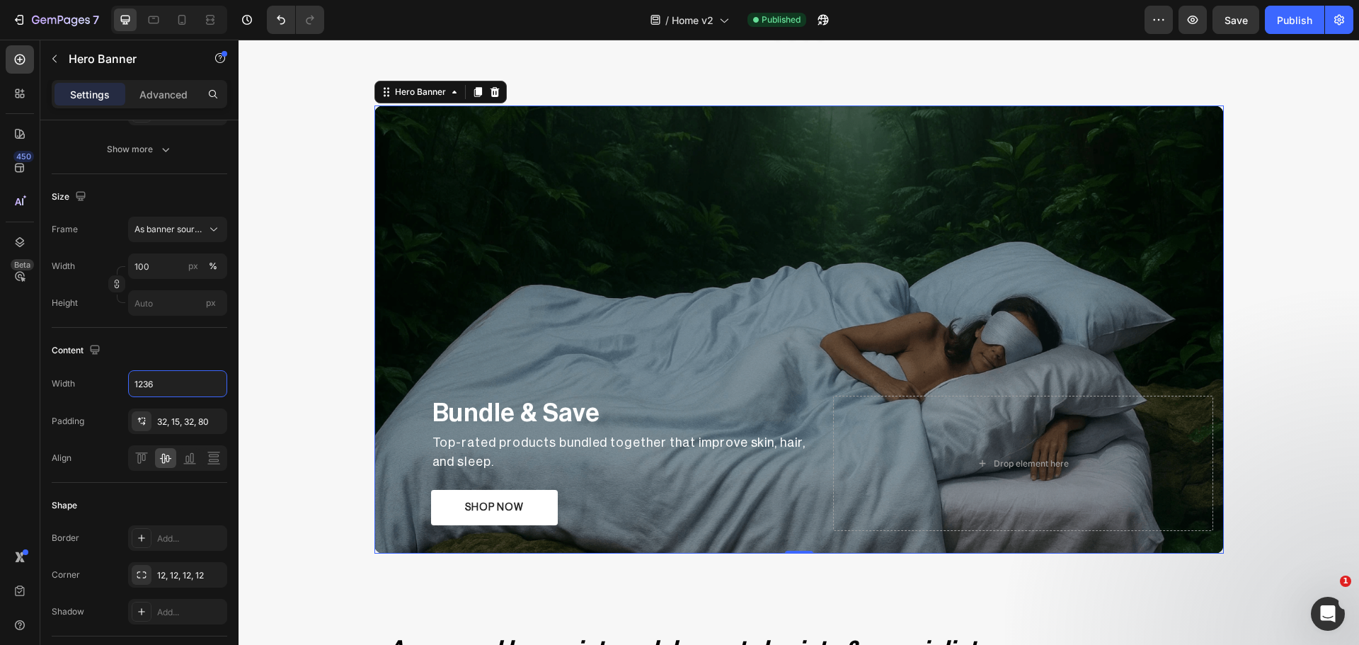
scroll to position [1466, 0]
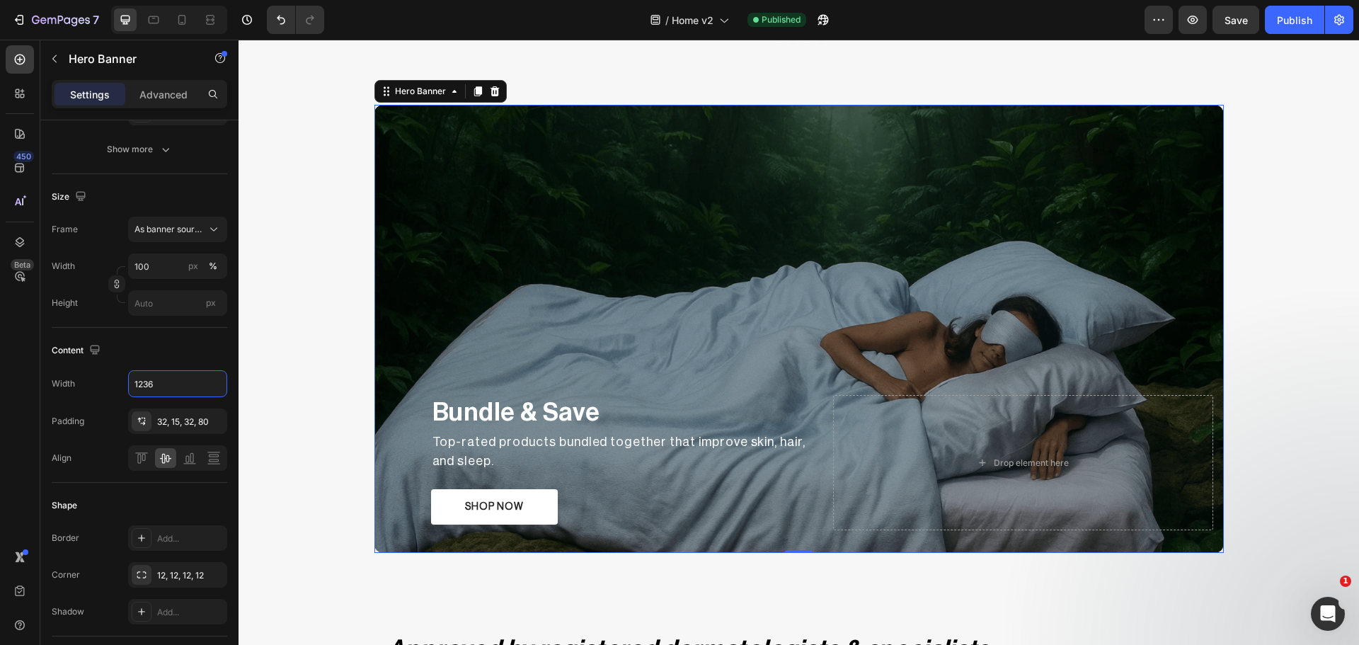
type input "1236"
click at [527, 412] on p "Bundle & Save" at bounding box center [620, 412] width 377 height 33
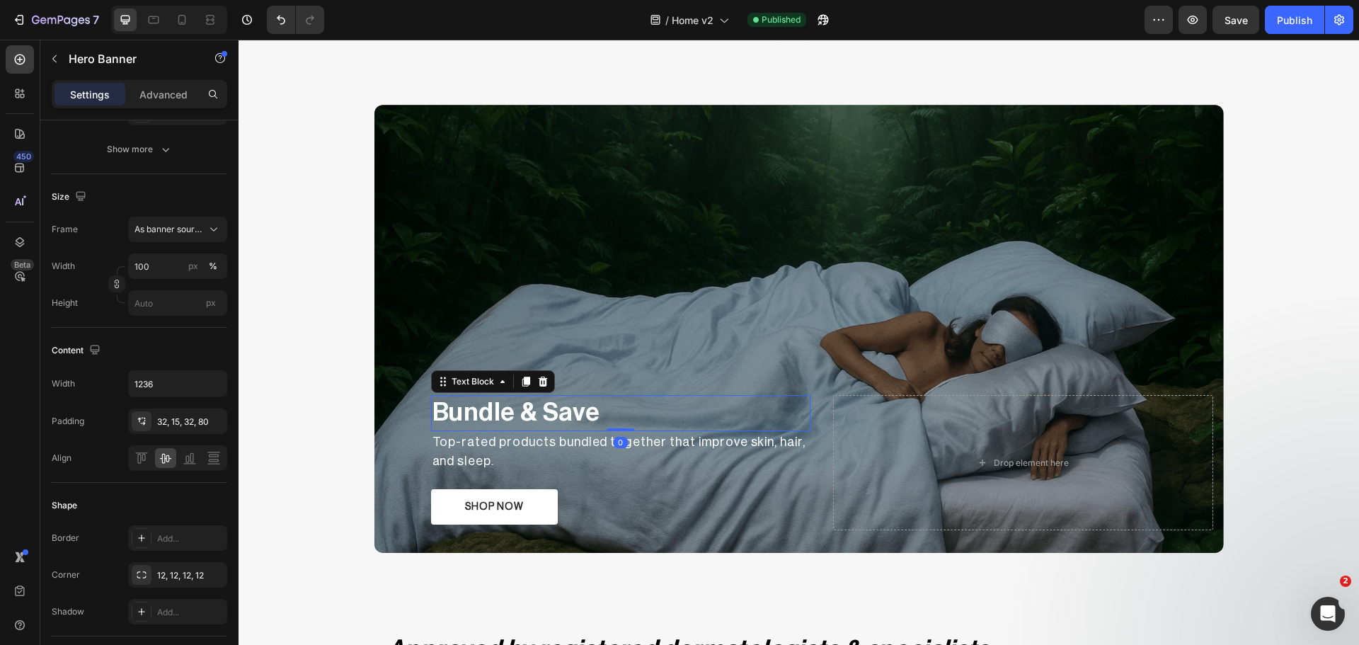
scroll to position [0, 0]
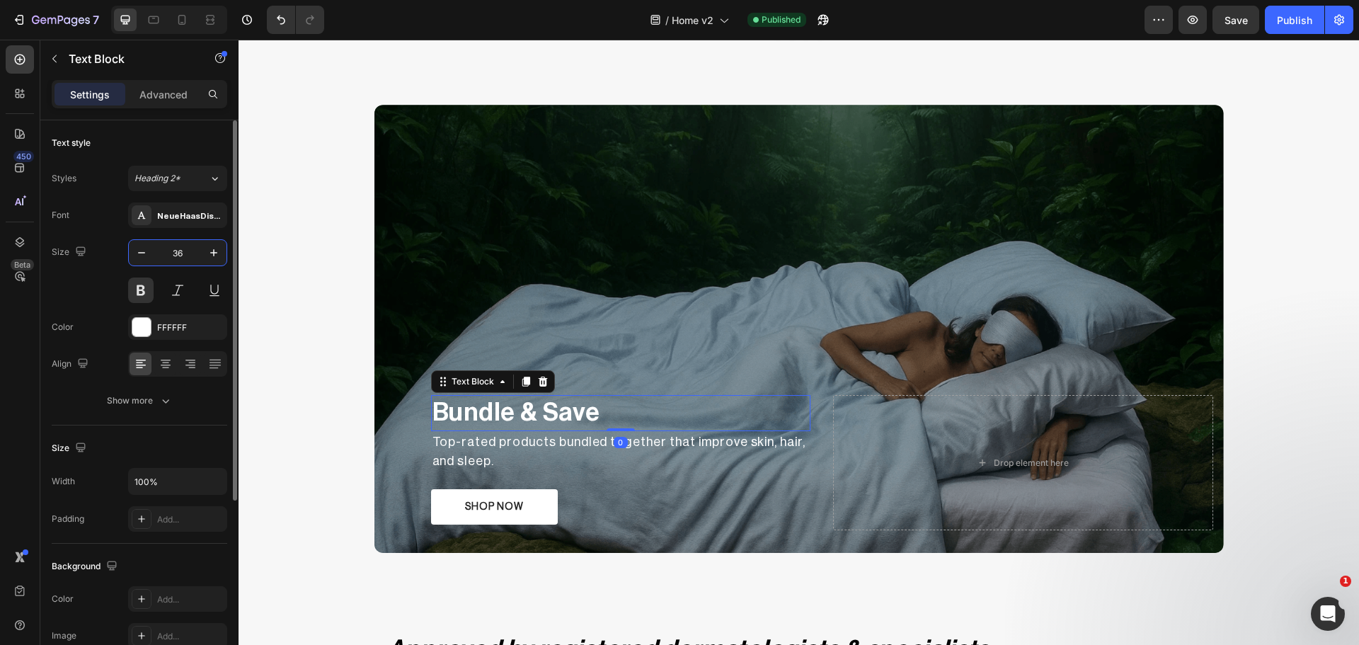
click at [183, 251] on input "36" at bounding box center [177, 252] width 47 height 25
type input "35.2"
click at [475, 447] on h2 "Top-rated products bundled together that improve skin, hair, and sleep." at bounding box center [621, 451] width 380 height 41
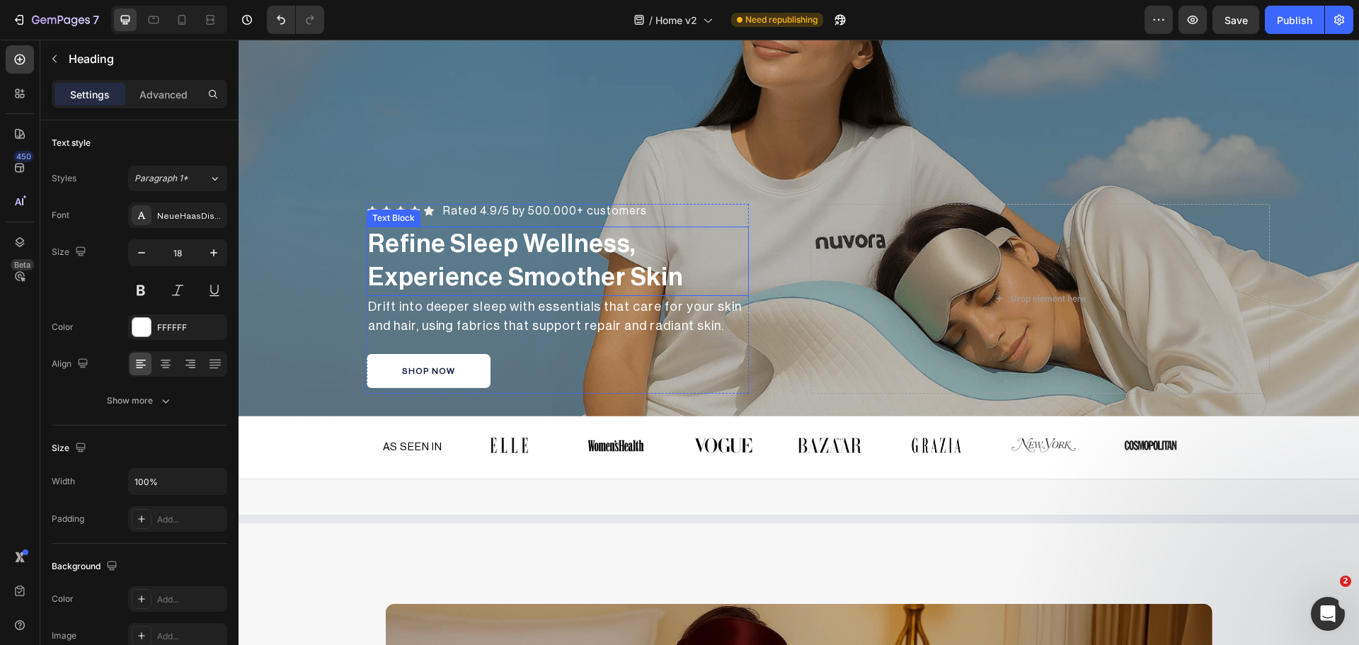
scroll to position [236, 0]
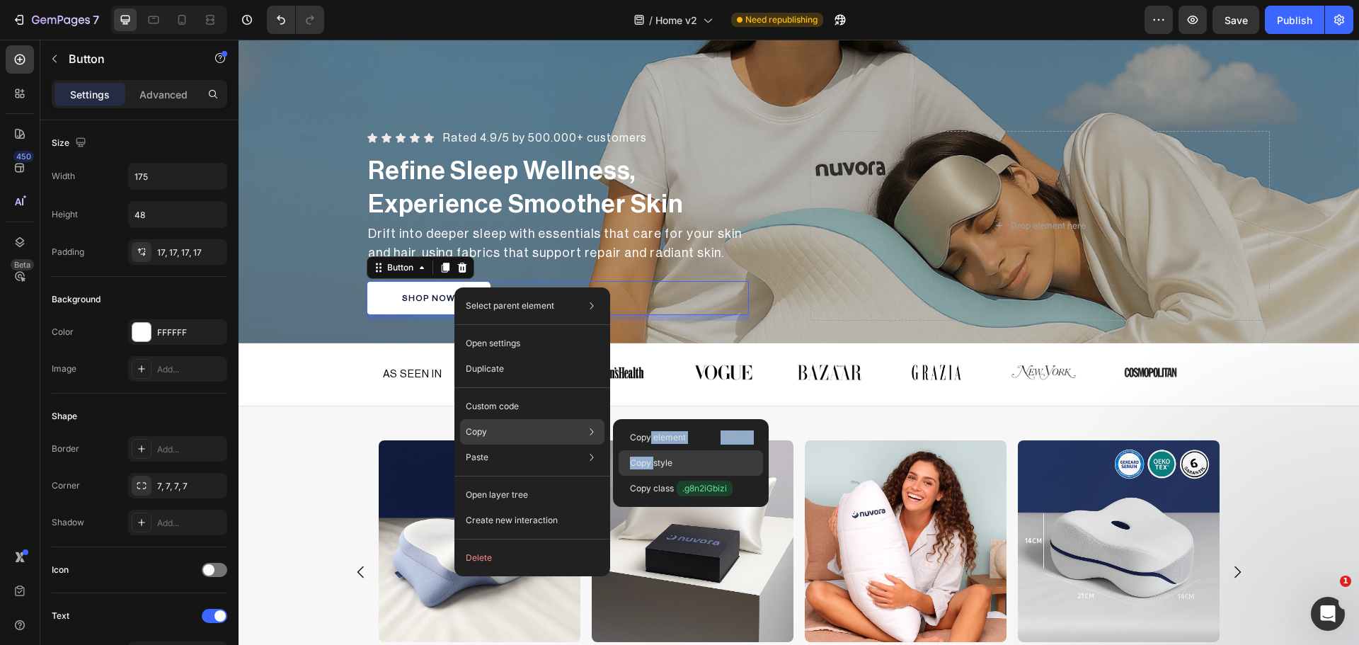
drag, startPoint x: 650, startPoint y: 430, endPoint x: 655, endPoint y: 466, distance: 36.3
click at [655, 466] on div "Copy element Ctrl + C Copy style Copy class .g8n2iGbizi" at bounding box center [691, 463] width 156 height 88
click at [667, 464] on p "Copy style" at bounding box center [651, 463] width 42 height 13
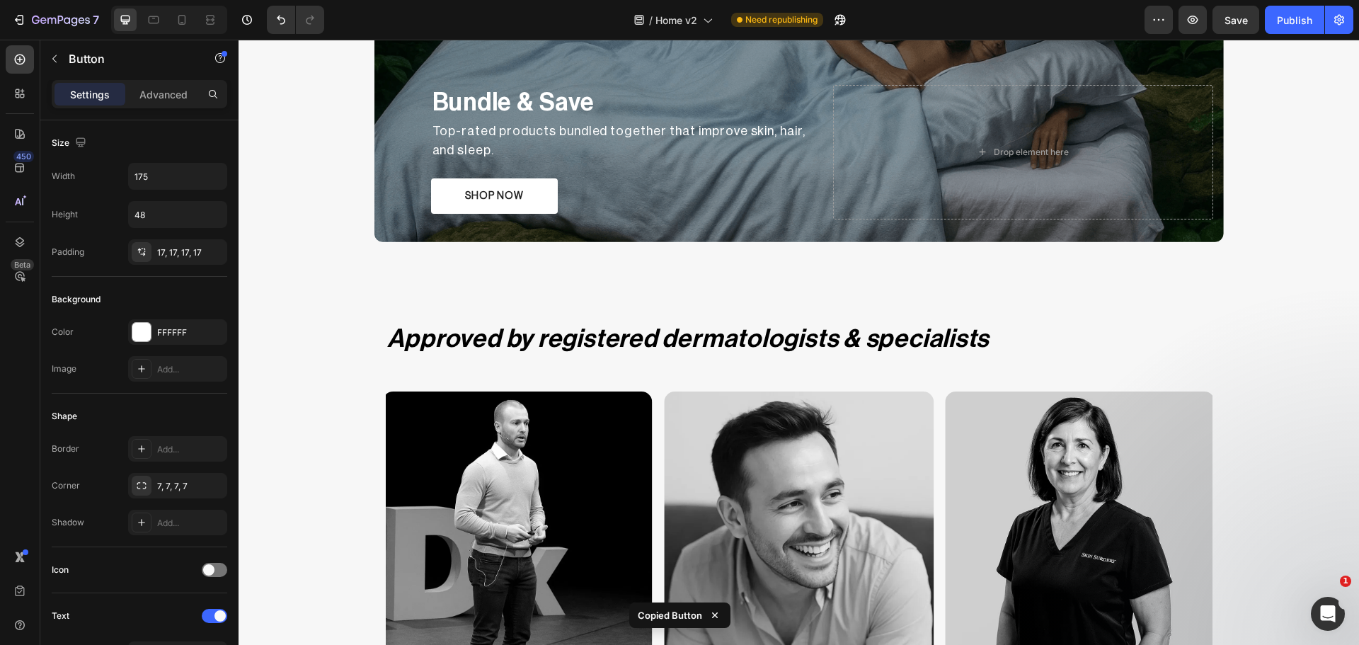
scroll to position [2336, 0]
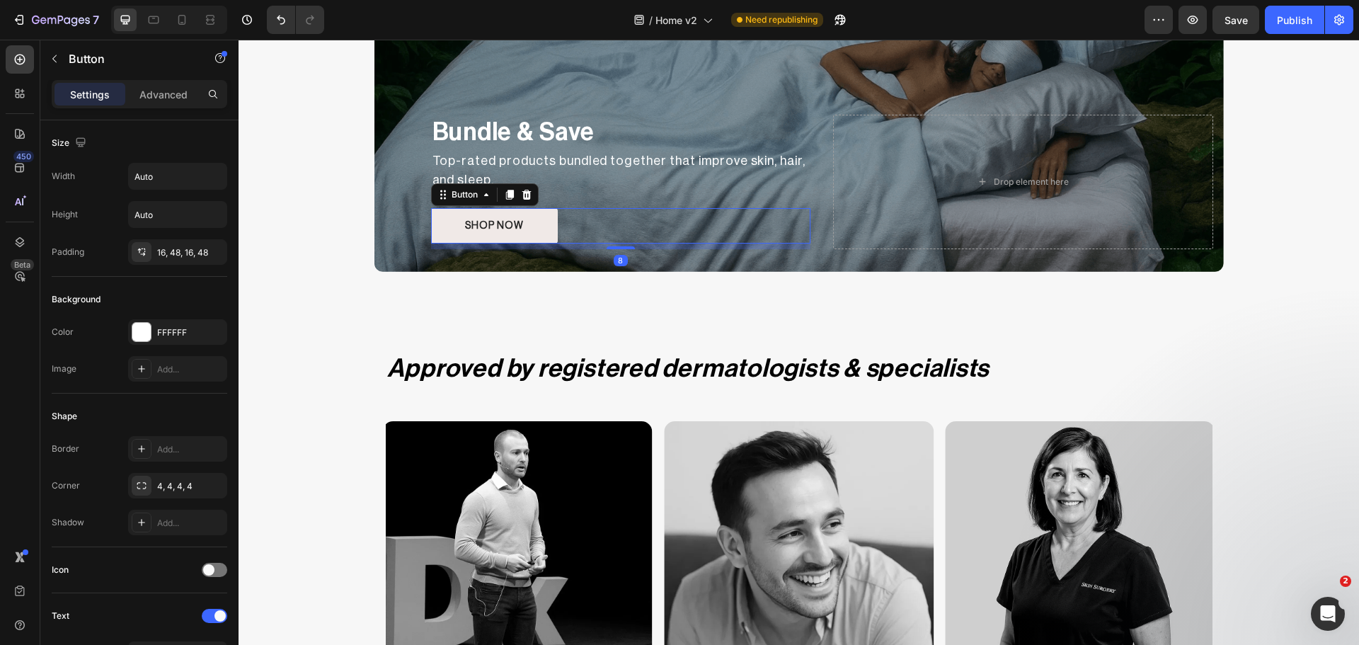
click at [433, 223] on button "SHOP NOW" at bounding box center [494, 225] width 127 height 35
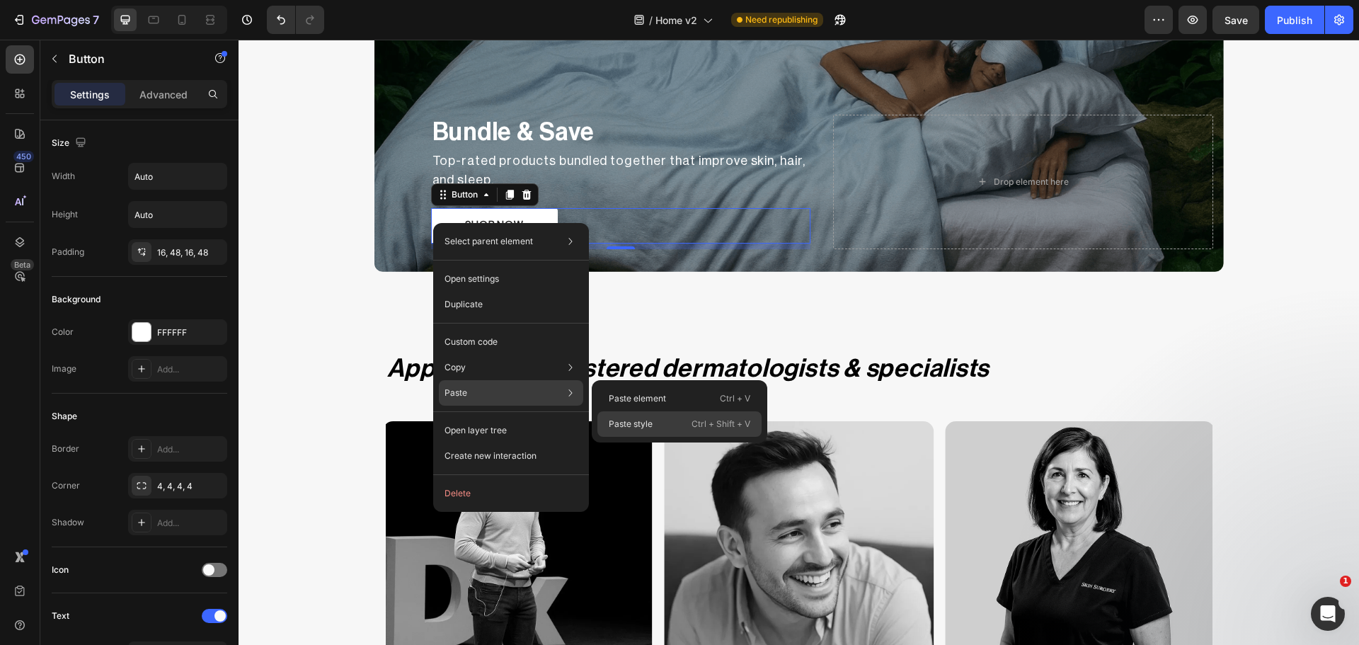
click at [656, 419] on div "Paste style Ctrl + Shift + V" at bounding box center [679, 423] width 164 height 25
type input "175"
type input "48"
type input "12"
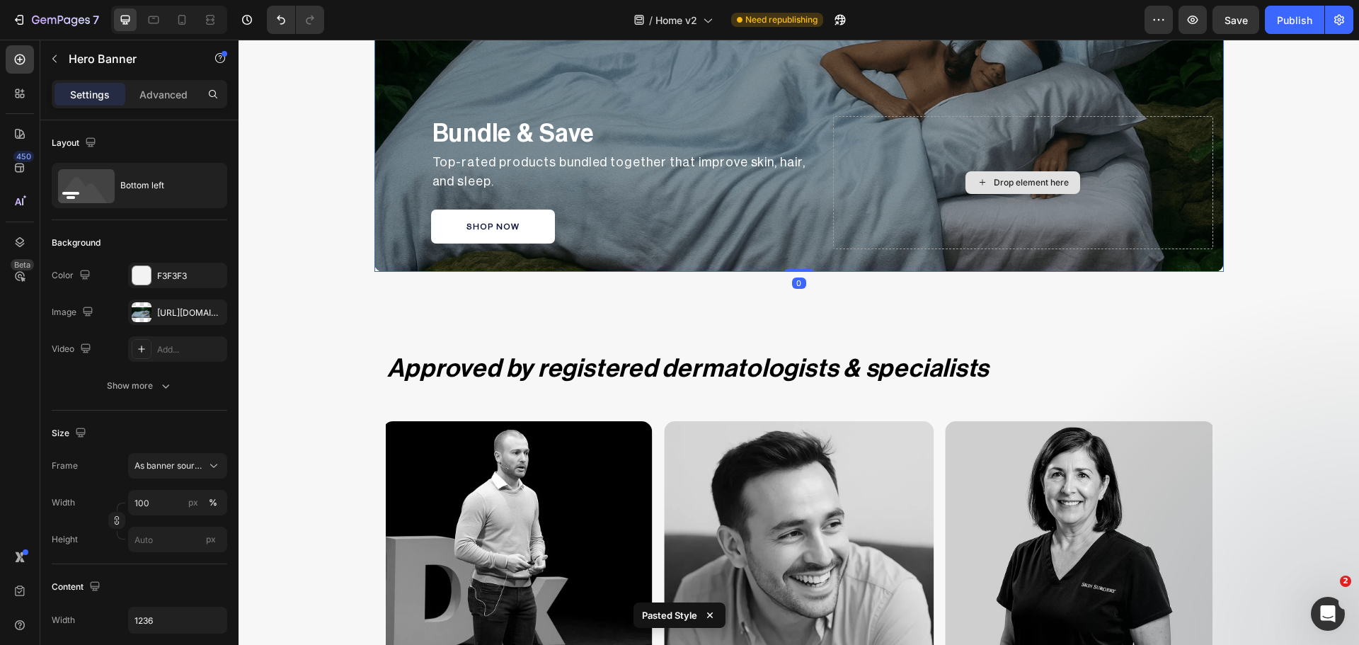
click at [944, 231] on div "Drop element here" at bounding box center [1023, 182] width 380 height 133
click at [1285, 20] on div "Publish" at bounding box center [1294, 20] width 35 height 15
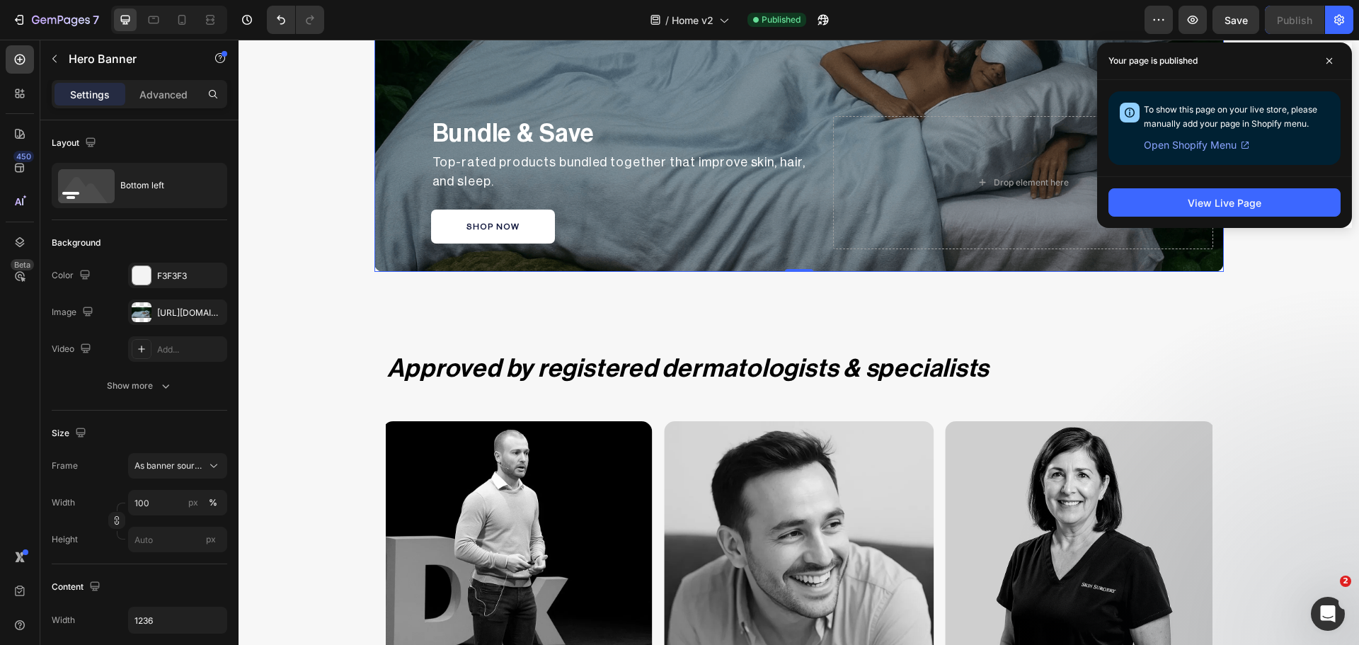
click at [386, 195] on div "Bundle & Save Text Block Top-rated products bundled together that improve skin,…" at bounding box center [798, 182] width 849 height 178
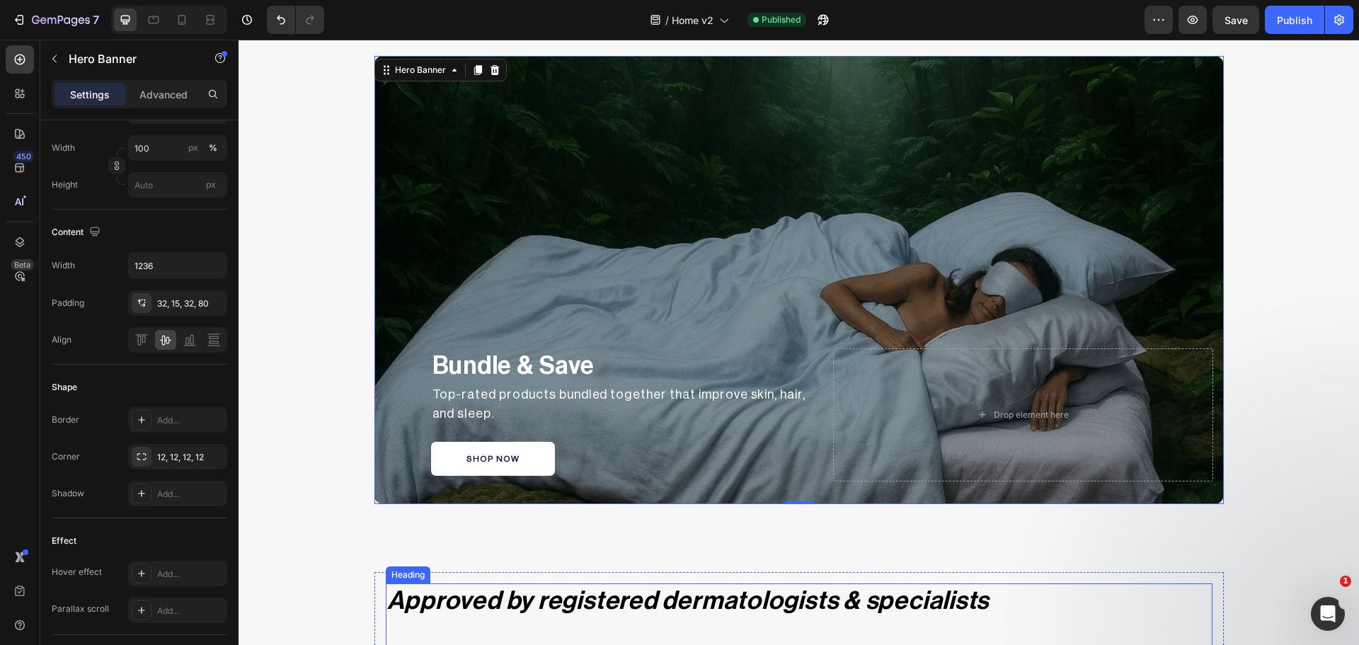
scroll to position [2101, 0]
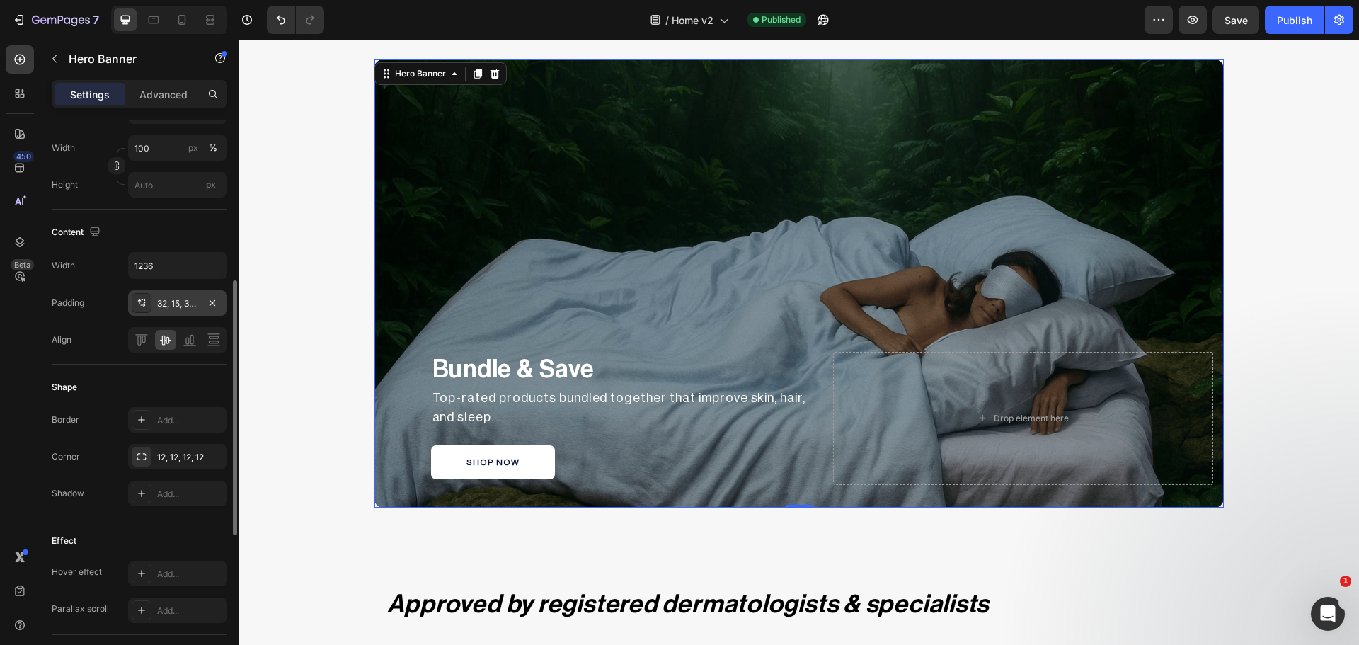
click at [134, 308] on div at bounding box center [142, 303] width 20 height 20
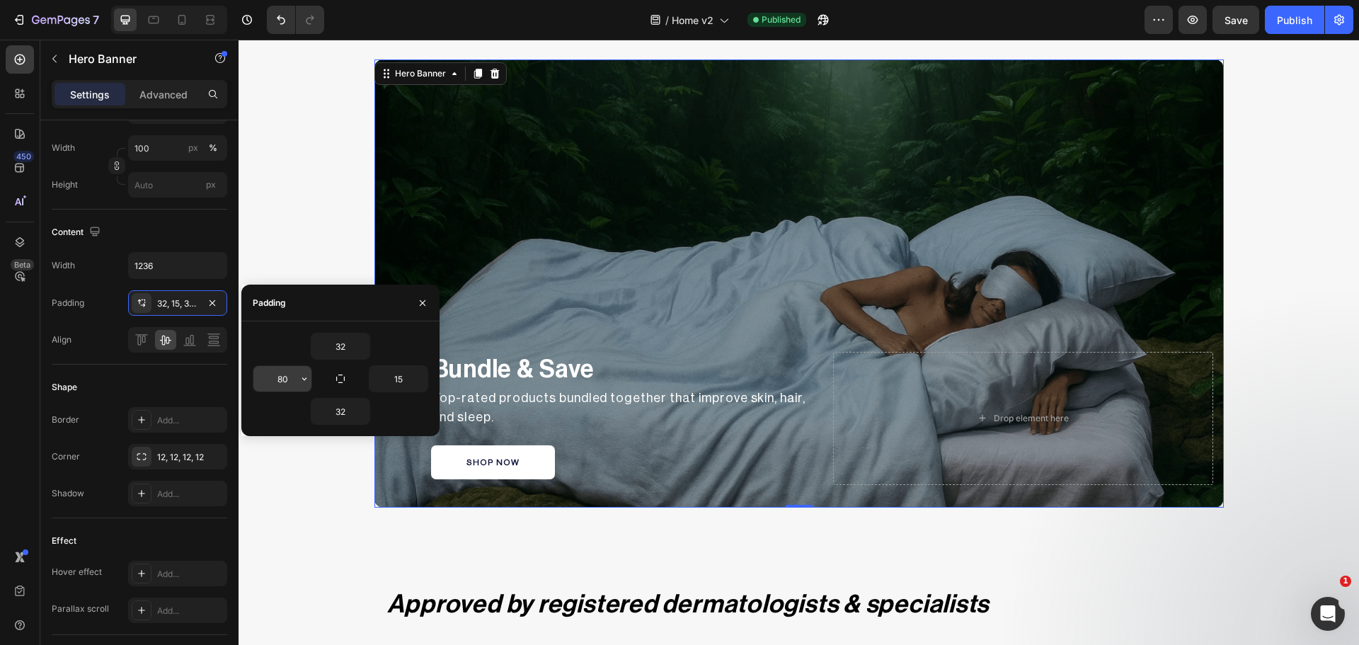
click at [283, 381] on input "80" at bounding box center [282, 378] width 58 height 25
type input "100"
click at [392, 377] on input "15" at bounding box center [398, 378] width 58 height 25
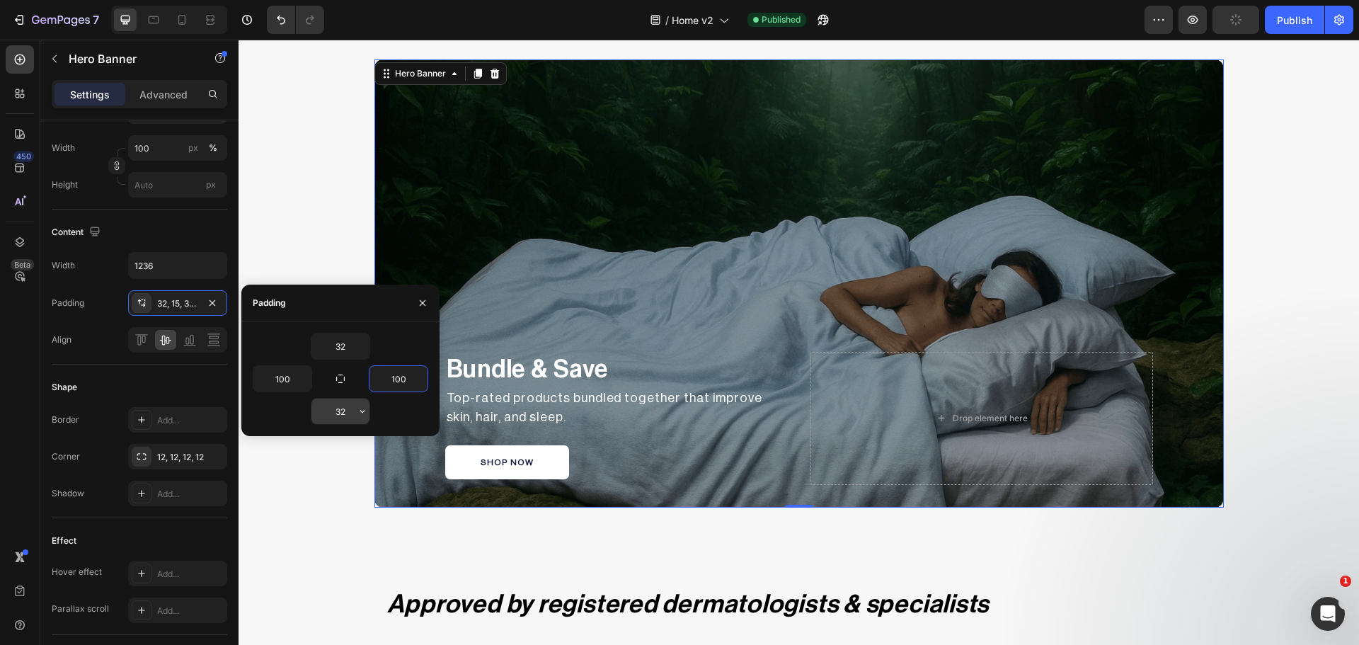
type input "100"
click at [332, 410] on input "32" at bounding box center [340, 410] width 58 height 25
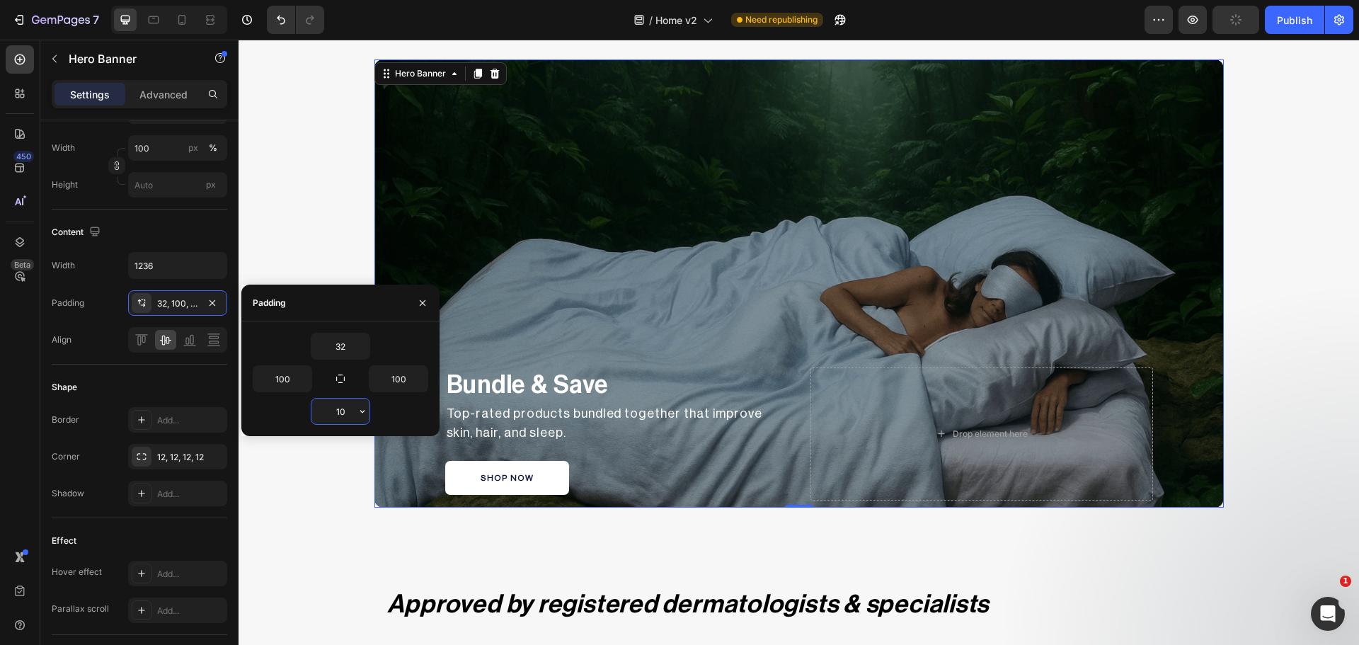
type input "100"
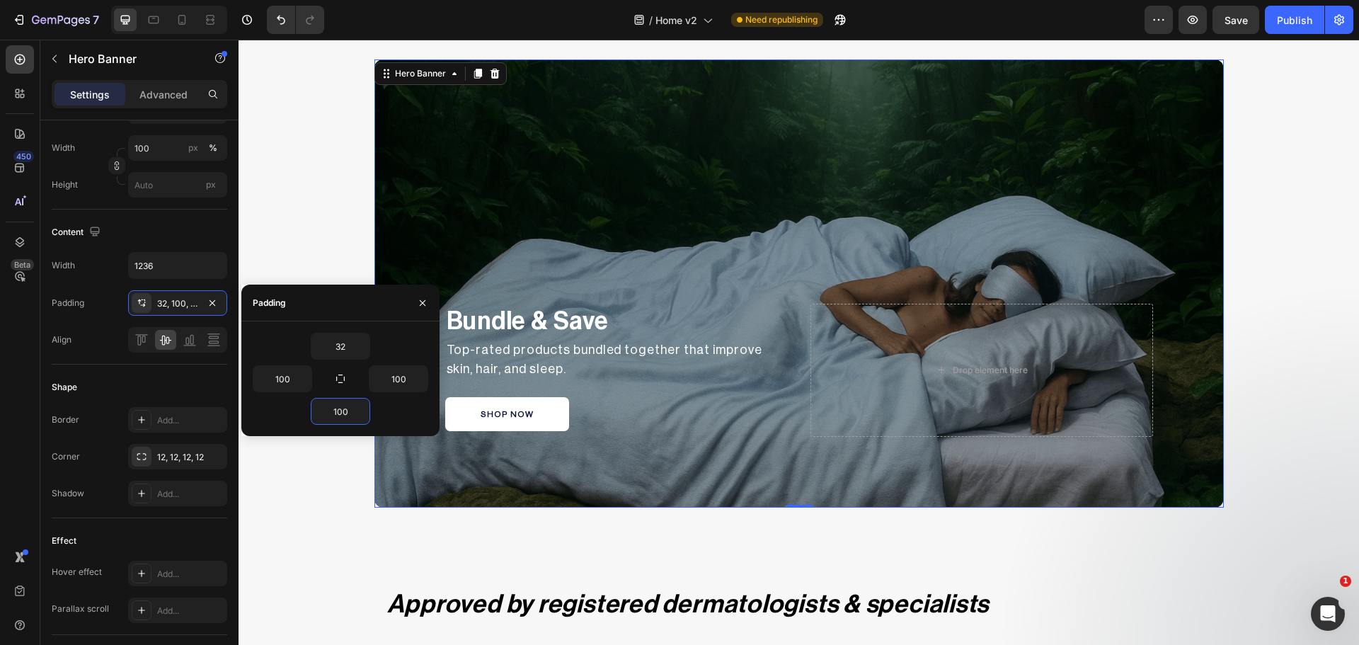
click at [519, 503] on div "Bundle & Save Text Block Top-rated products bundled together that improve skin,…" at bounding box center [798, 394] width 849 height 226
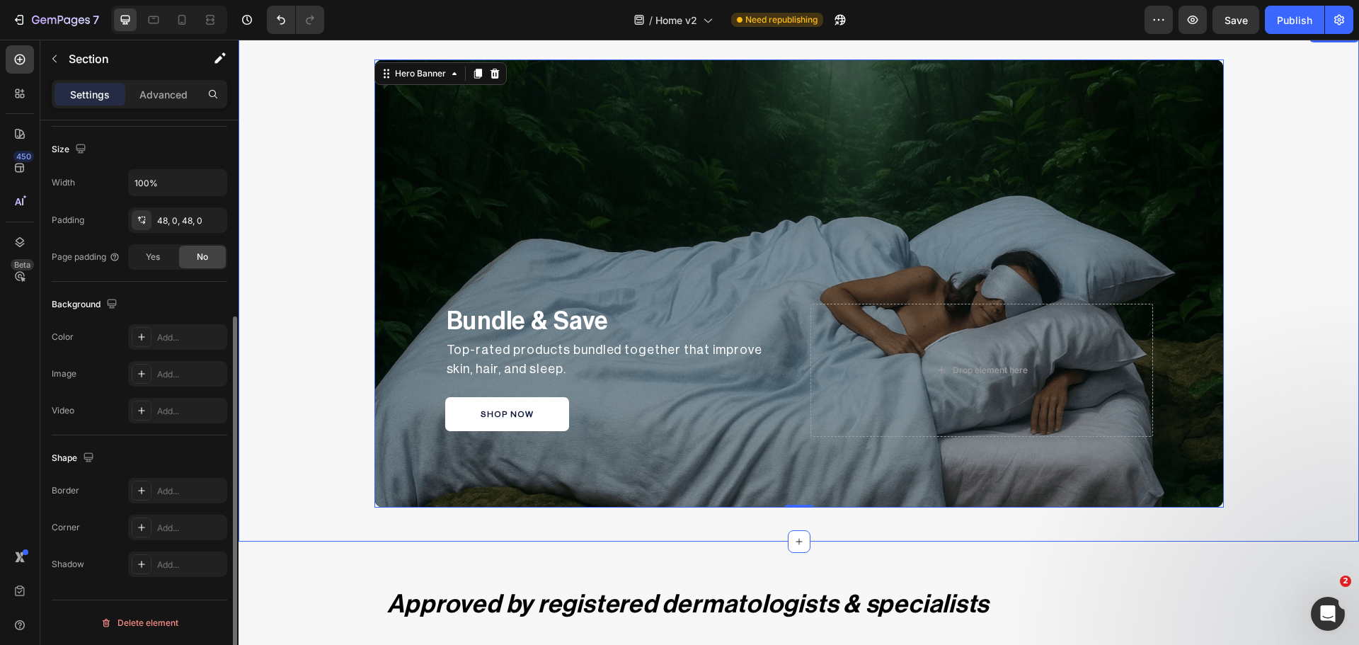
click at [1225, 437] on div "Bundle & Save Text Block Top-rated products bundled together that improve skin,…" at bounding box center [799, 283] width 1120 height 448
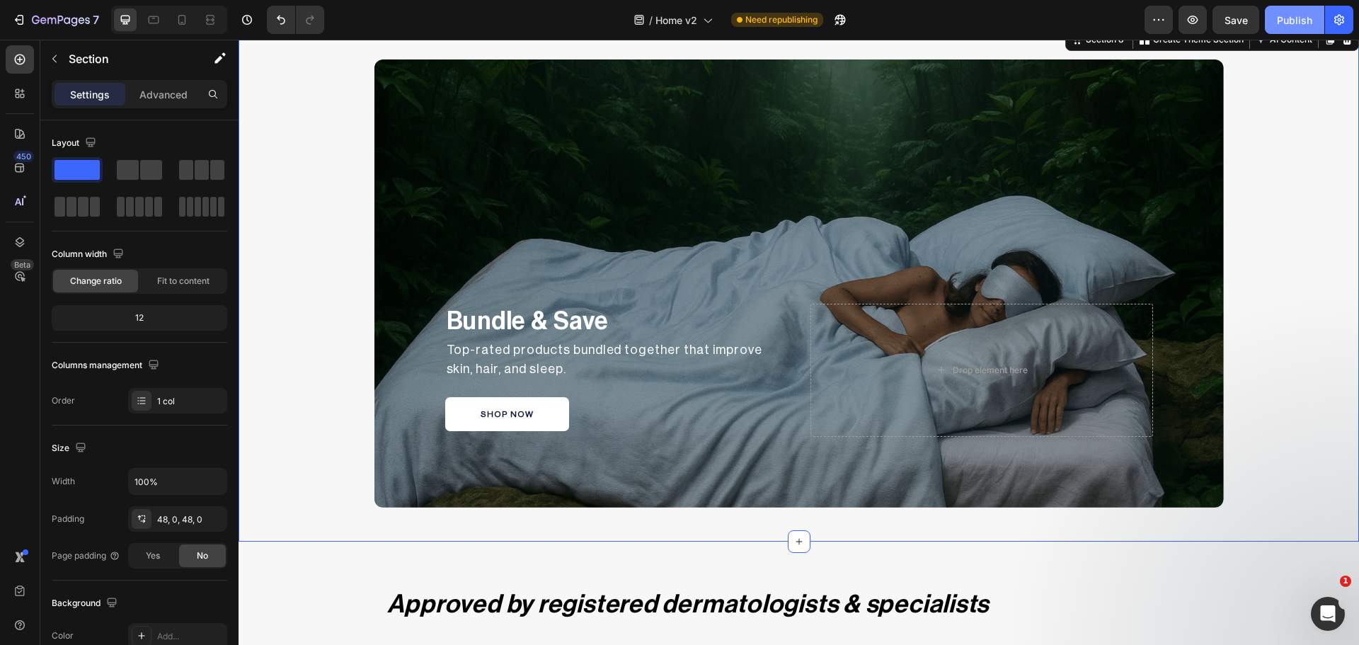
click at [1293, 18] on div "Publish" at bounding box center [1294, 20] width 35 height 15
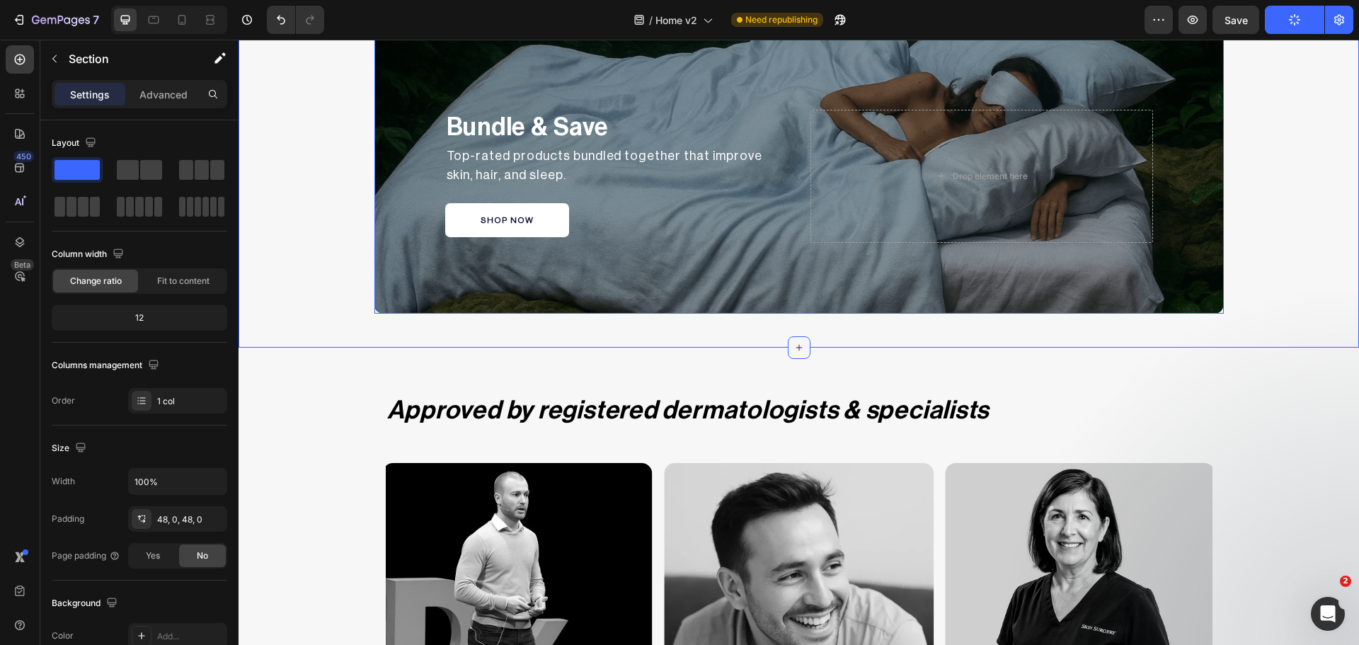
scroll to position [2336, 0]
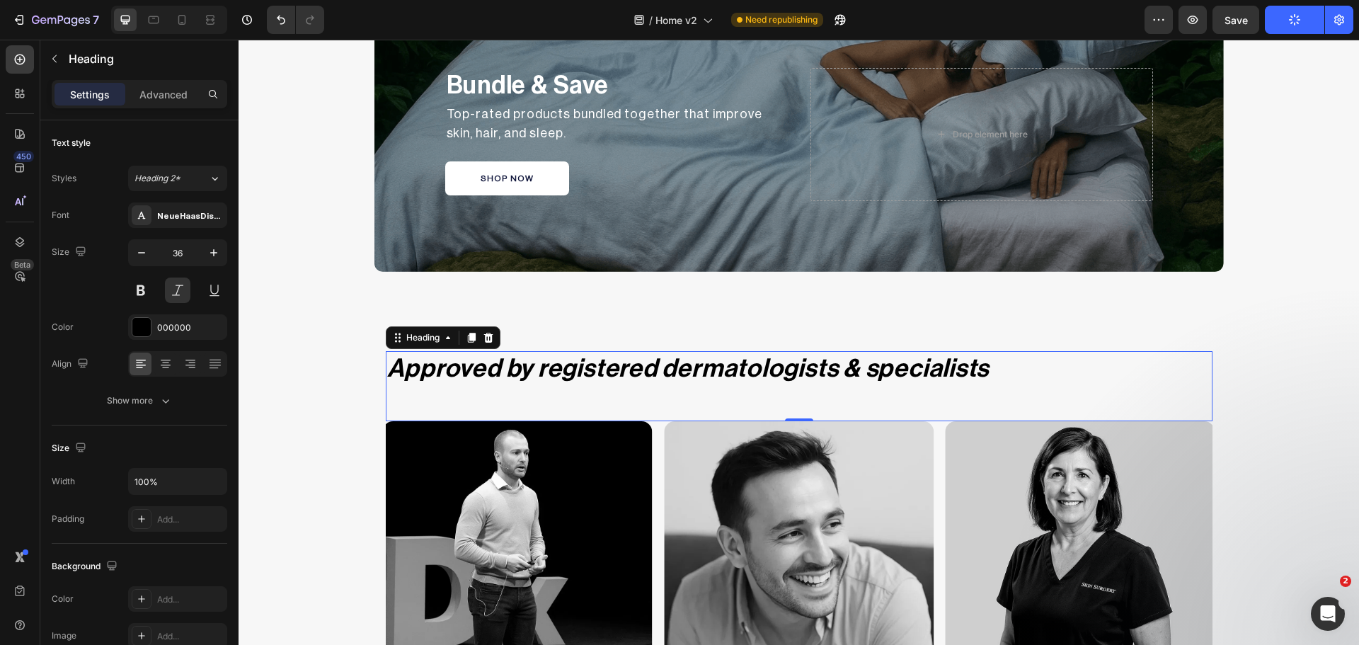
click at [719, 365] on h2 "Approved by registered dermatologists & specialists" at bounding box center [799, 369] width 827 height 36
click at [552, 367] on h2 "Approved by registered dermatologists & specialists" at bounding box center [799, 369] width 827 height 36
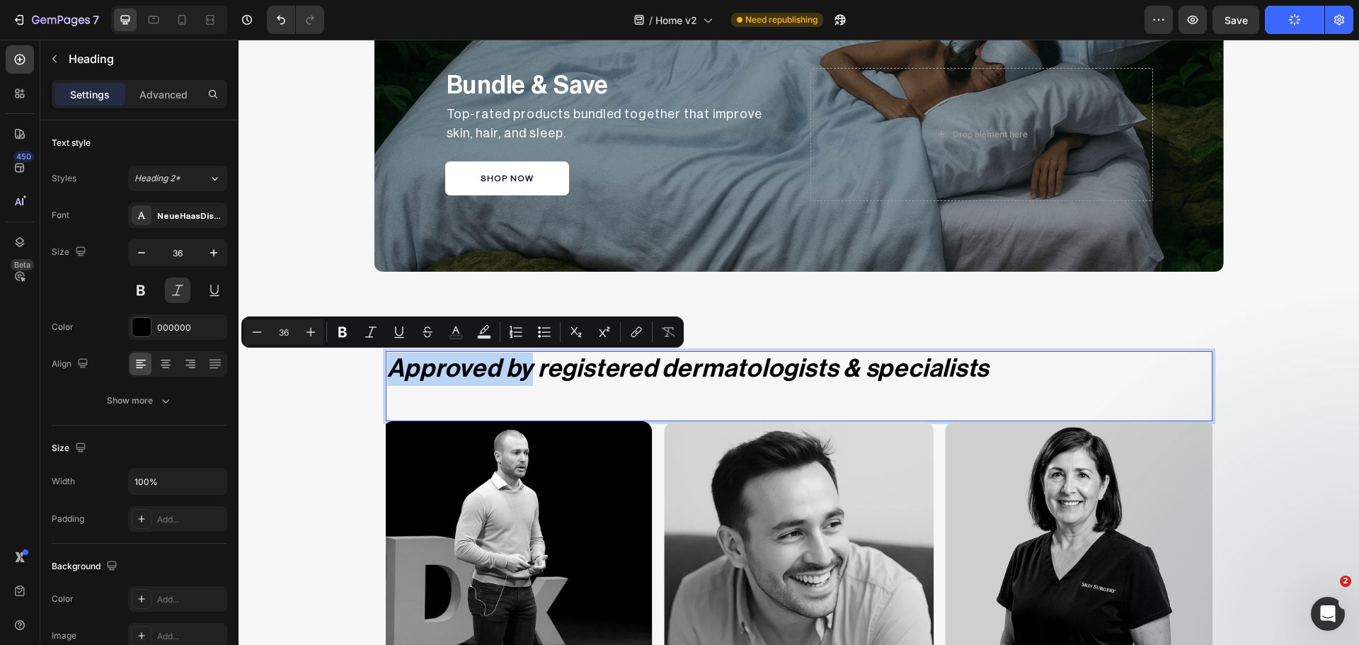
drag, startPoint x: 527, startPoint y: 368, endPoint x: 389, endPoint y: 368, distance: 138.0
click at [389, 368] on p "Approved by registered dermatologists & specialists" at bounding box center [799, 368] width 824 height 33
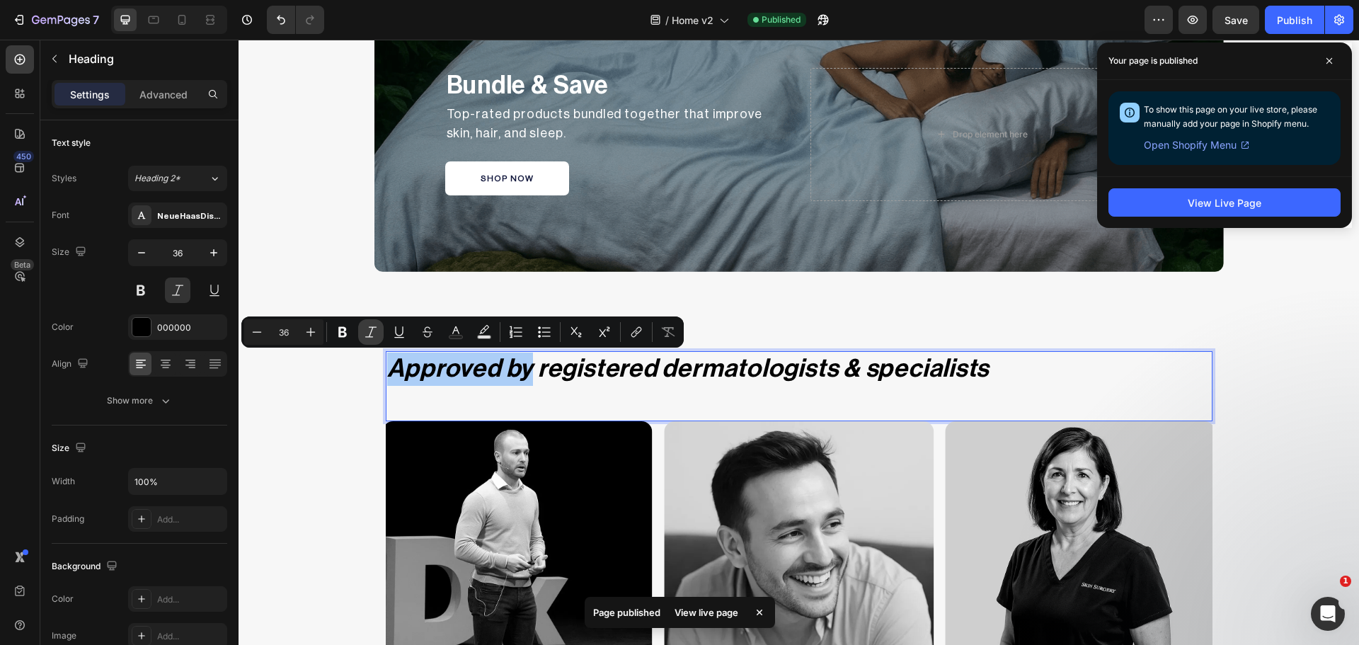
click at [375, 337] on icon "Editor contextual toolbar" at bounding box center [371, 332] width 14 height 14
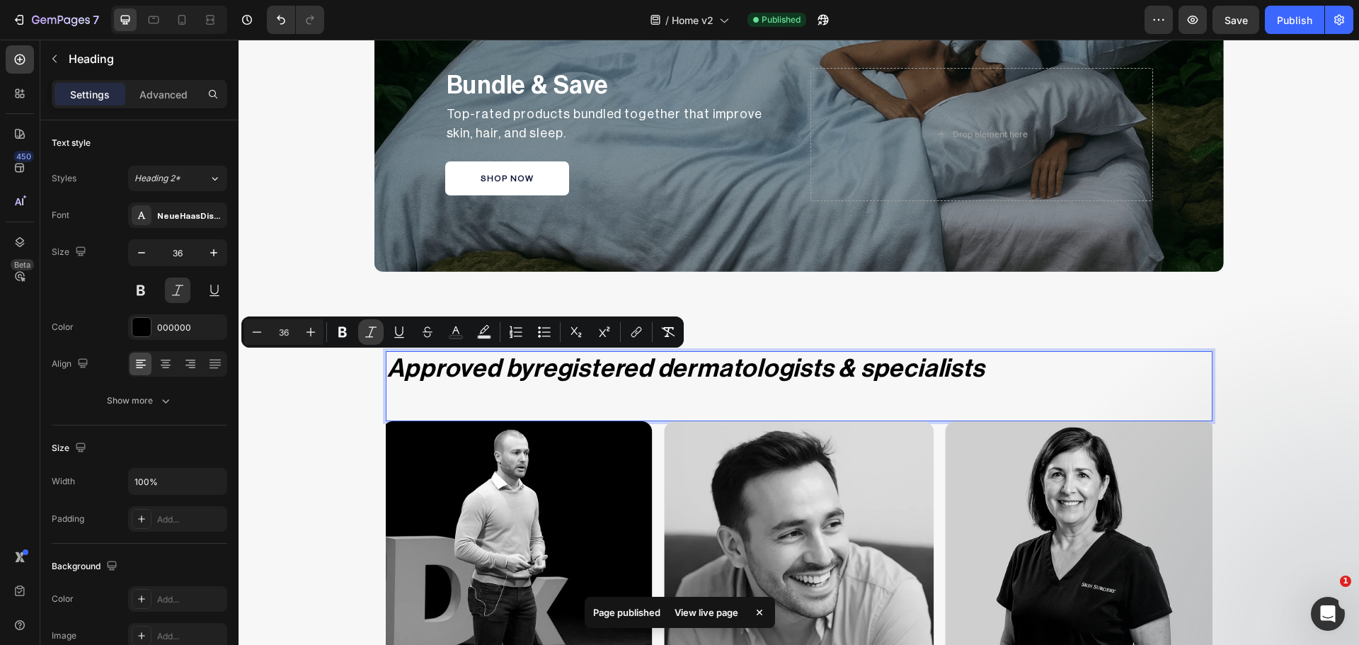
click at [375, 330] on icon "Editor contextual toolbar" at bounding box center [371, 332] width 14 height 14
click at [174, 286] on button at bounding box center [177, 289] width 25 height 25
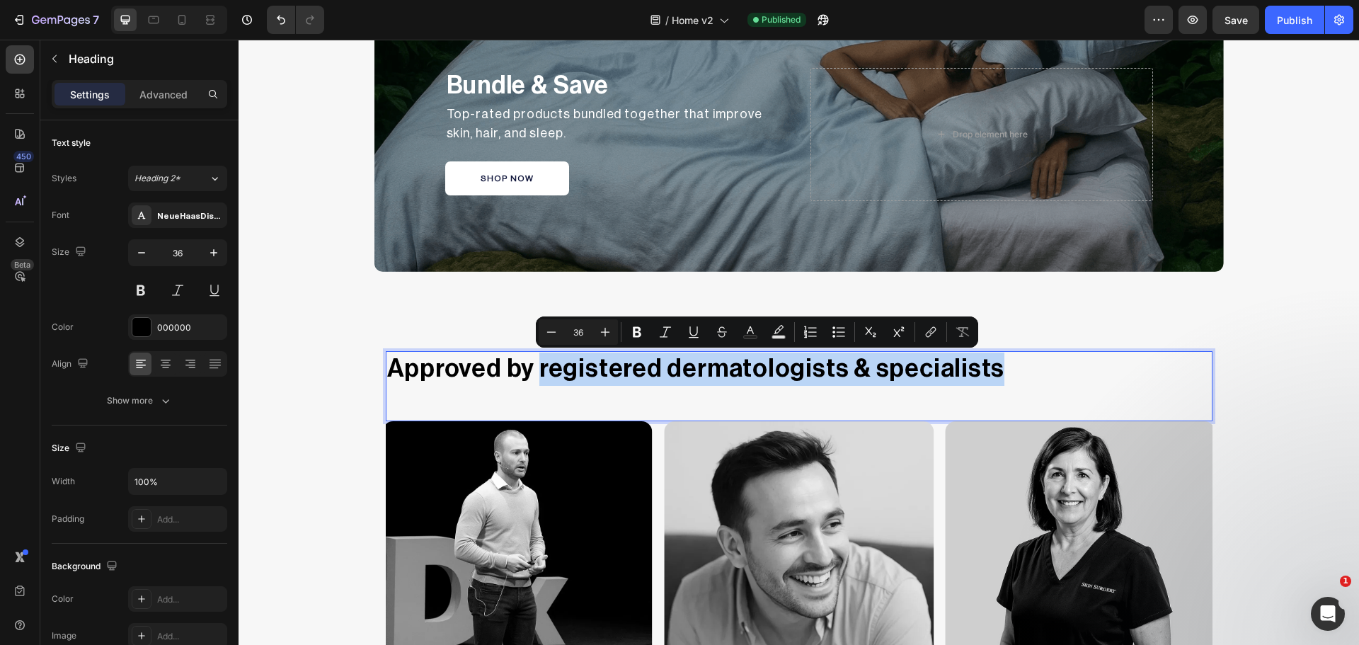
drag, startPoint x: 534, startPoint y: 366, endPoint x: 1002, endPoint y: 375, distance: 467.2
click at [1002, 375] on p "Approved by registered dermatologists & specialists" at bounding box center [799, 368] width 824 height 33
click at [668, 328] on icon "Editor contextual toolbar" at bounding box center [665, 332] width 14 height 14
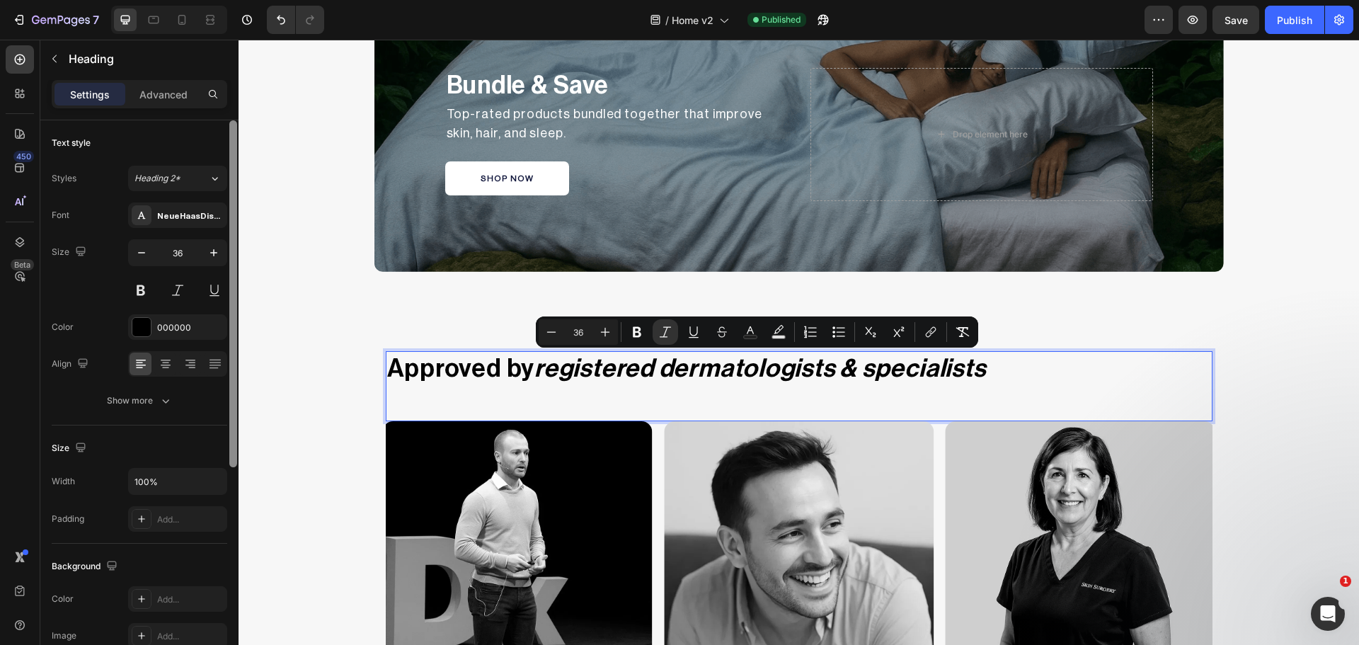
click at [230, 411] on div at bounding box center [233, 293] width 8 height 347
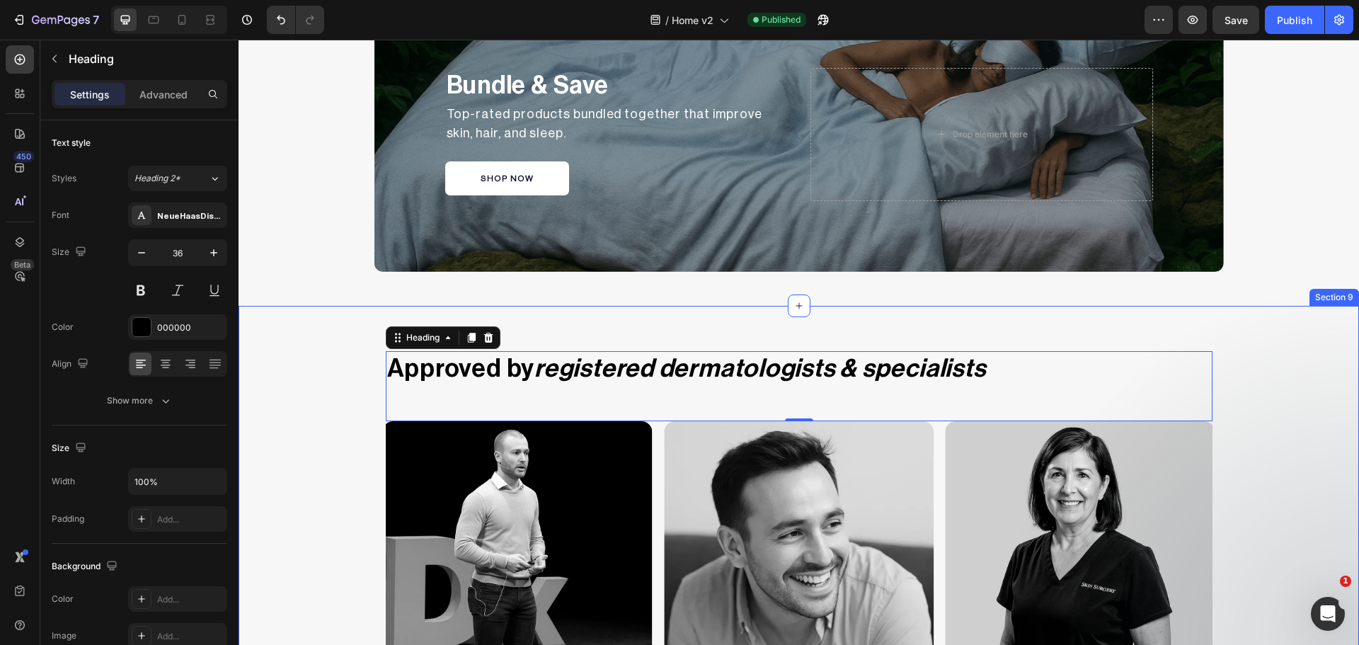
click at [321, 408] on div "Approved by registered dermatologists & specialists Heading 0 Image "Dore & Ros…" at bounding box center [799, 608] width 1120 height 536
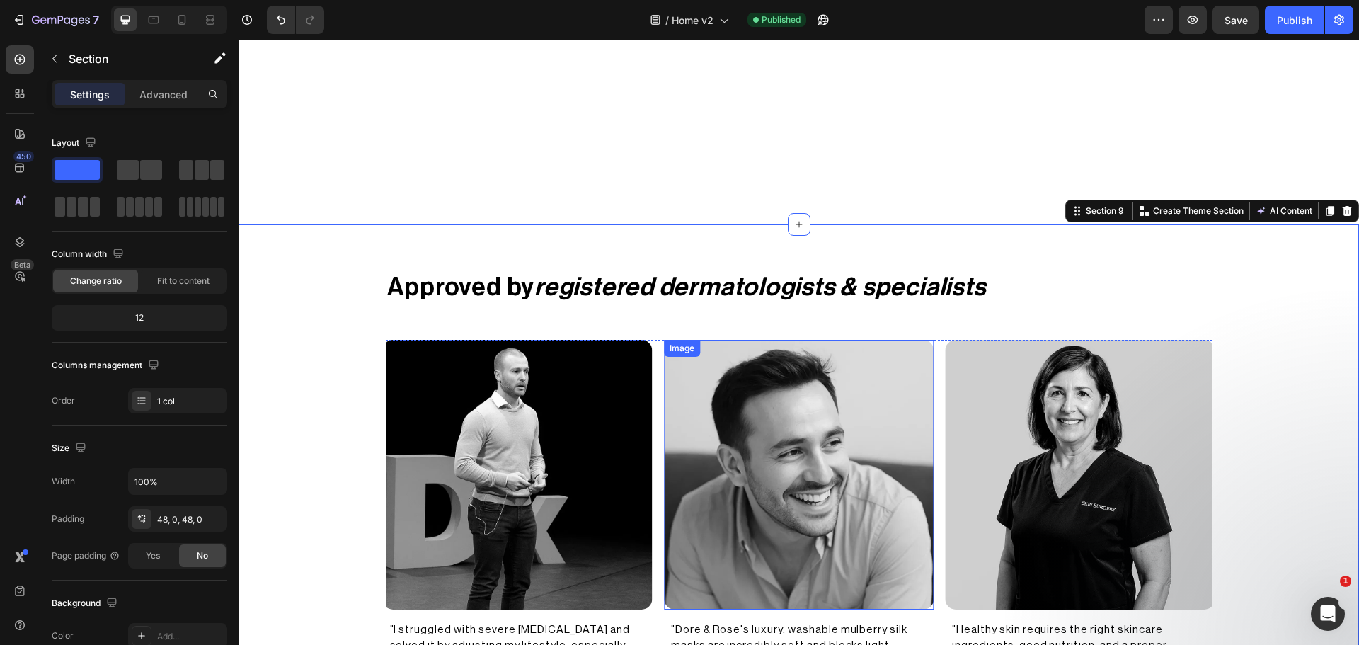
scroll to position [2690, 0]
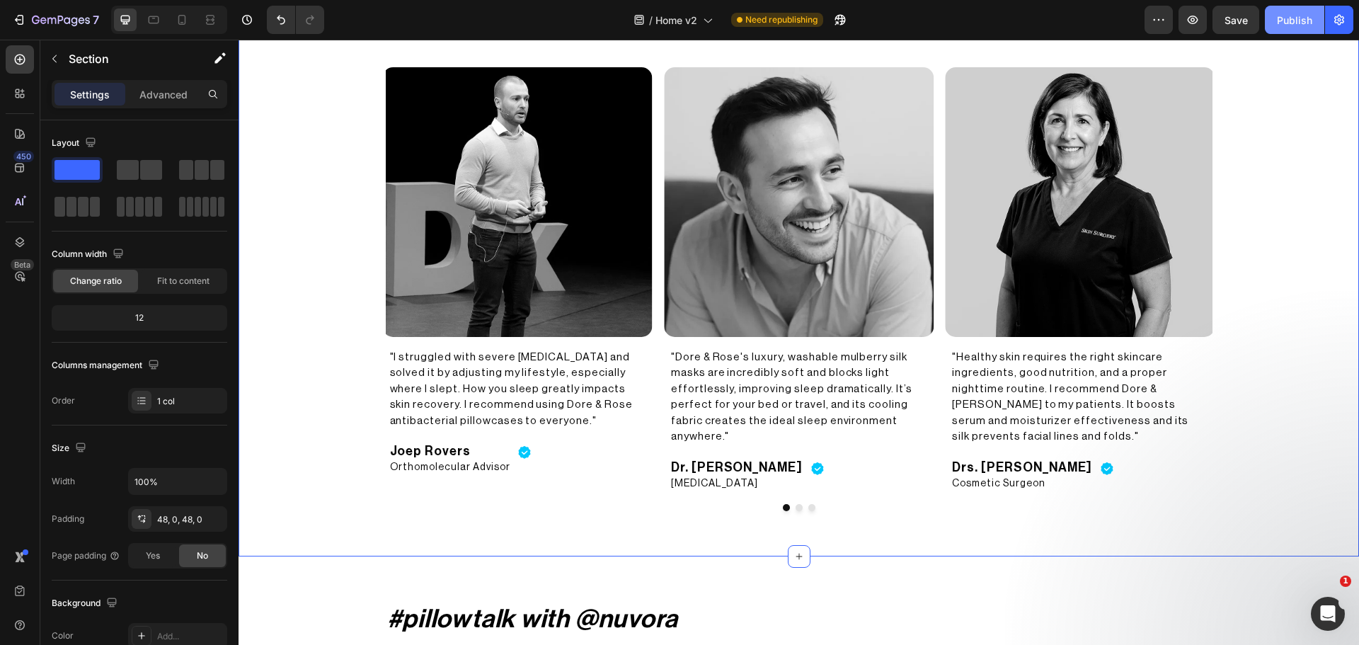
click at [1302, 27] on div "Publish" at bounding box center [1294, 20] width 35 height 15
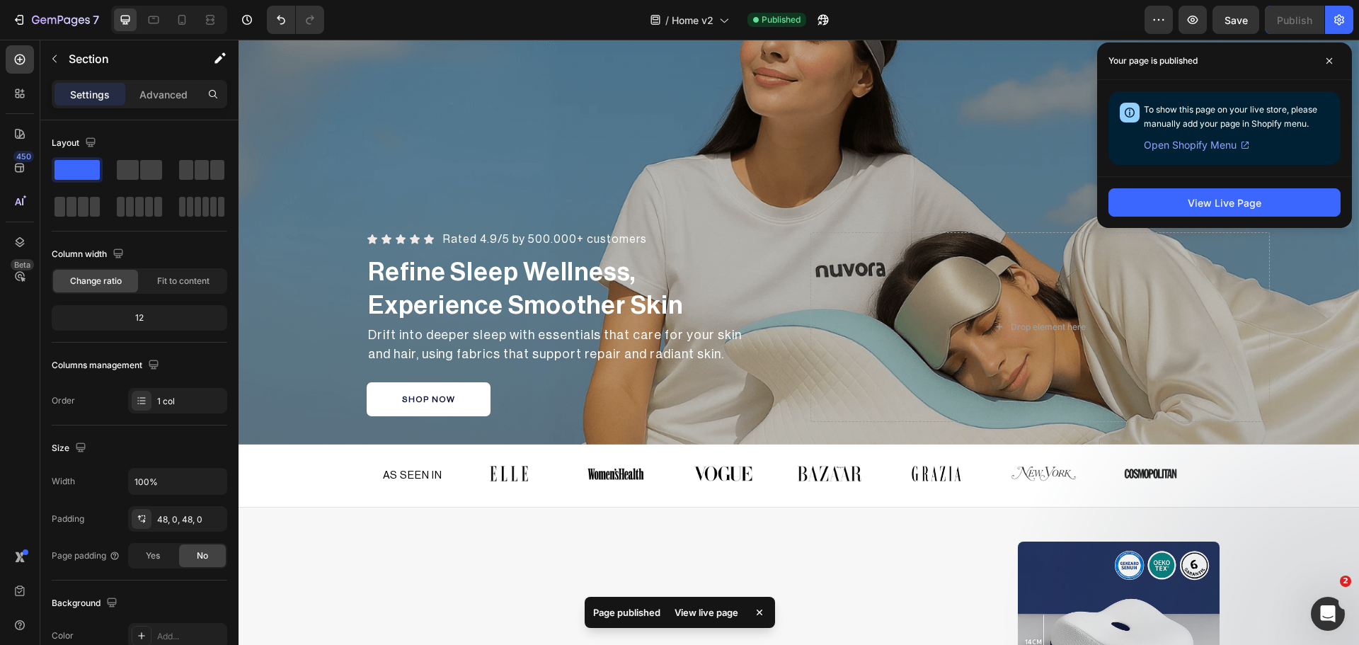
scroll to position [126, 0]
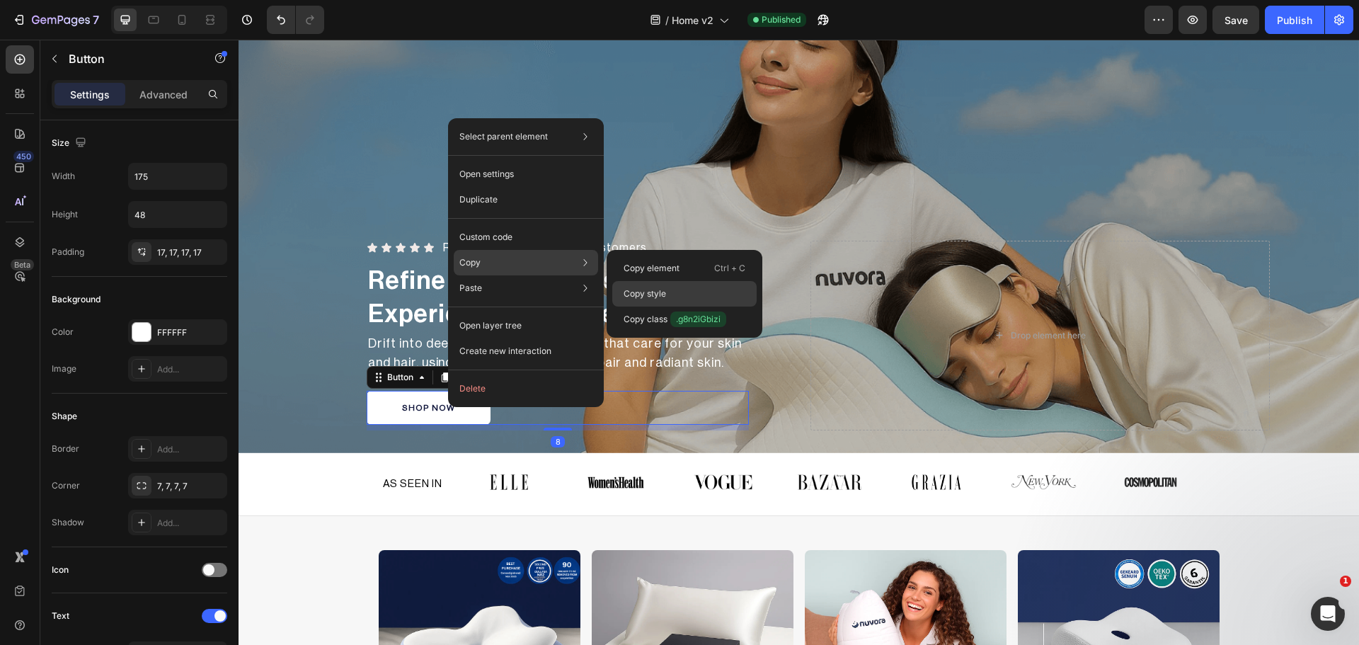
click at [659, 289] on p "Copy style" at bounding box center [645, 293] width 42 height 13
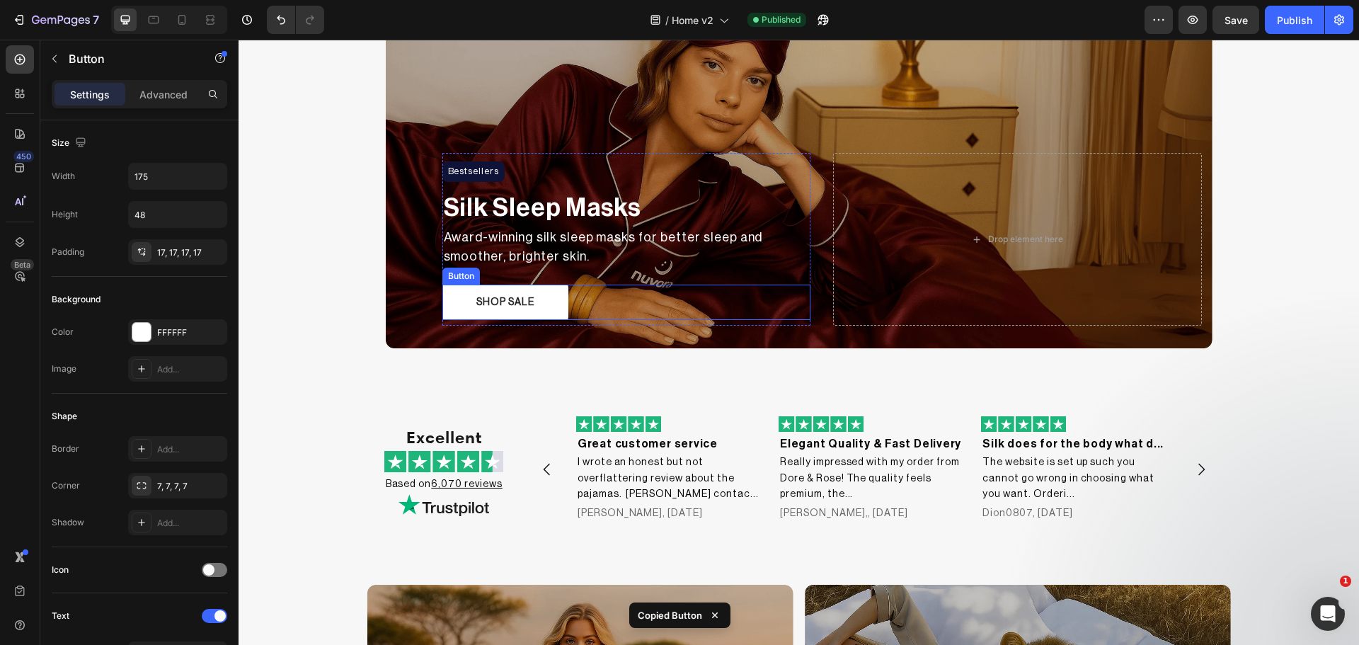
scroll to position [1070, 0]
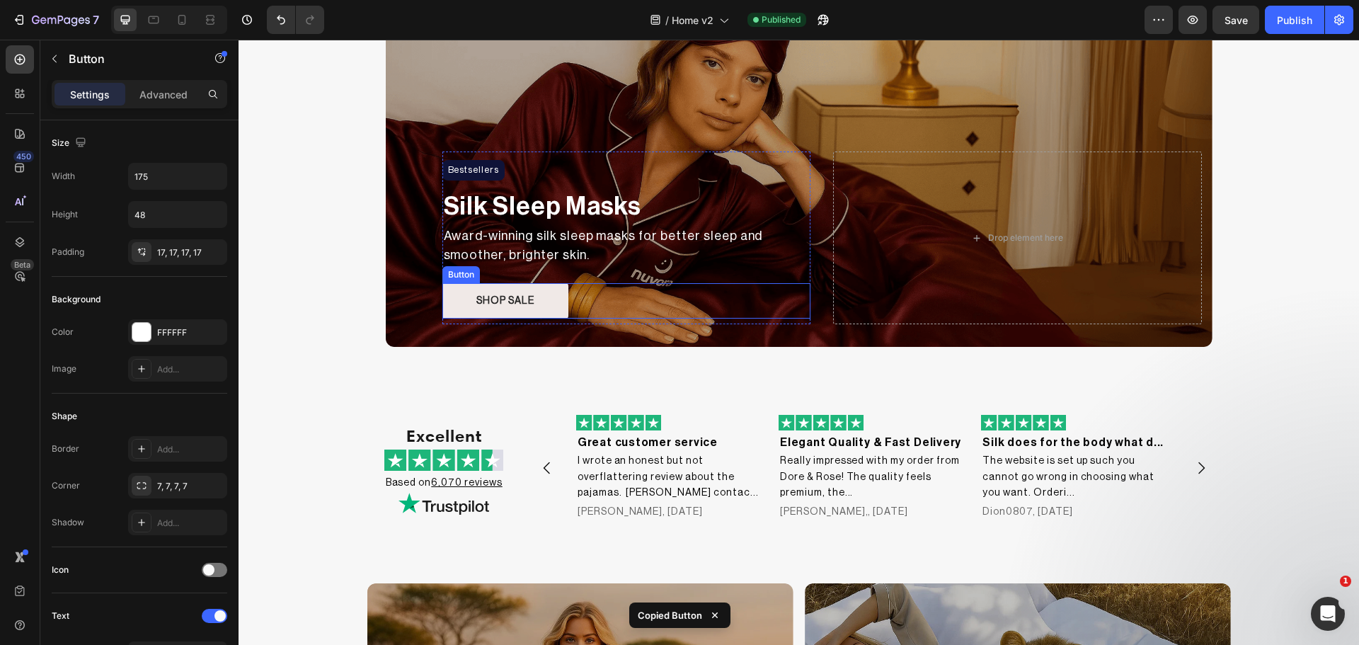
click at [545, 311] on button "SHOP SALE" at bounding box center [505, 300] width 126 height 35
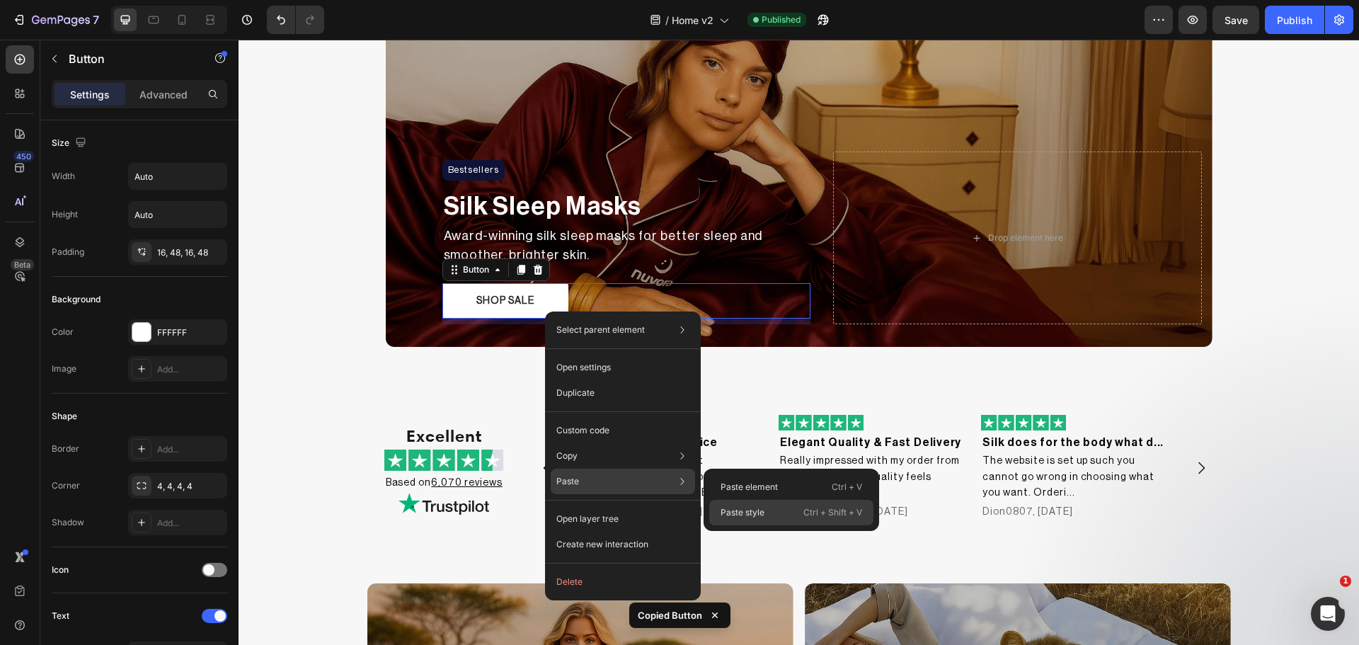
click at [761, 507] on p "Paste style" at bounding box center [743, 512] width 44 height 13
type input "175"
type input "12"
type input "48"
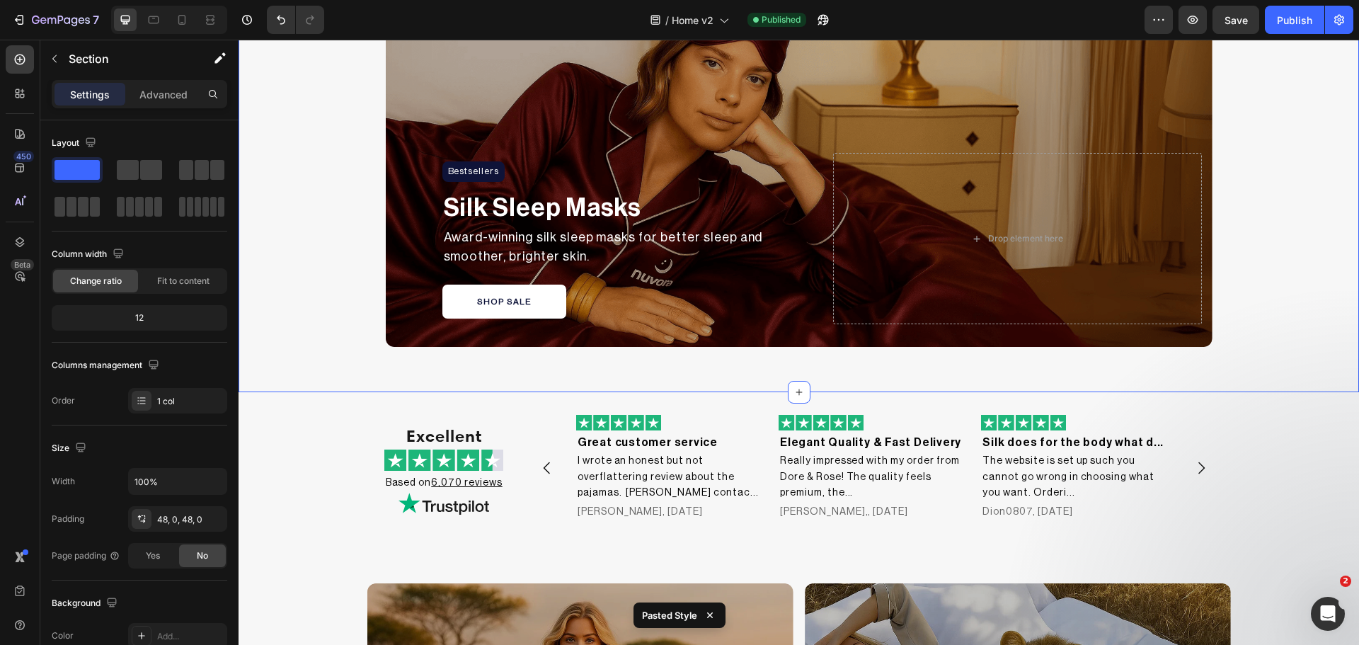
click at [1222, 343] on div "Bestsellers Heading Row Silk Sleep Masks Text Block Award-winning silk sleep ma…" at bounding box center [799, 160] width 1120 height 395
click at [1281, 25] on div "Publish" at bounding box center [1294, 20] width 35 height 15
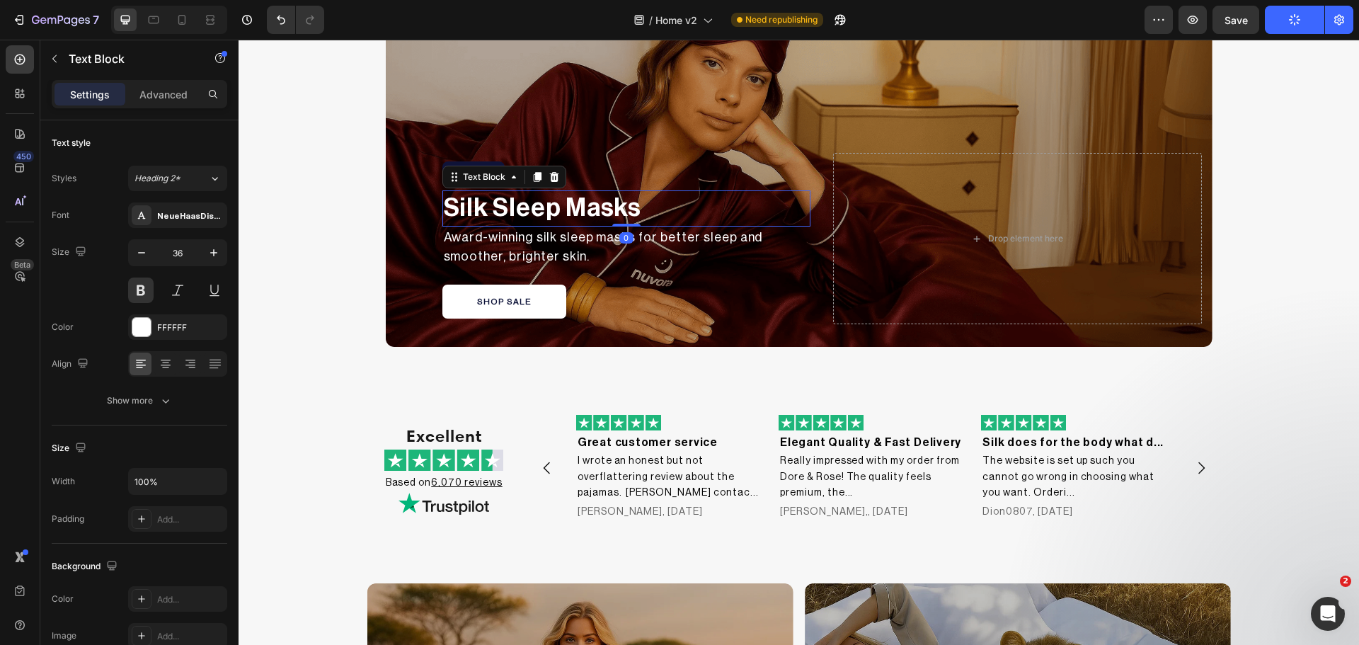
click at [571, 207] on p "Silk Sleep Masks" at bounding box center [627, 208] width 366 height 33
click at [183, 255] on input "36" at bounding box center [177, 252] width 47 height 25
type input "35.2"
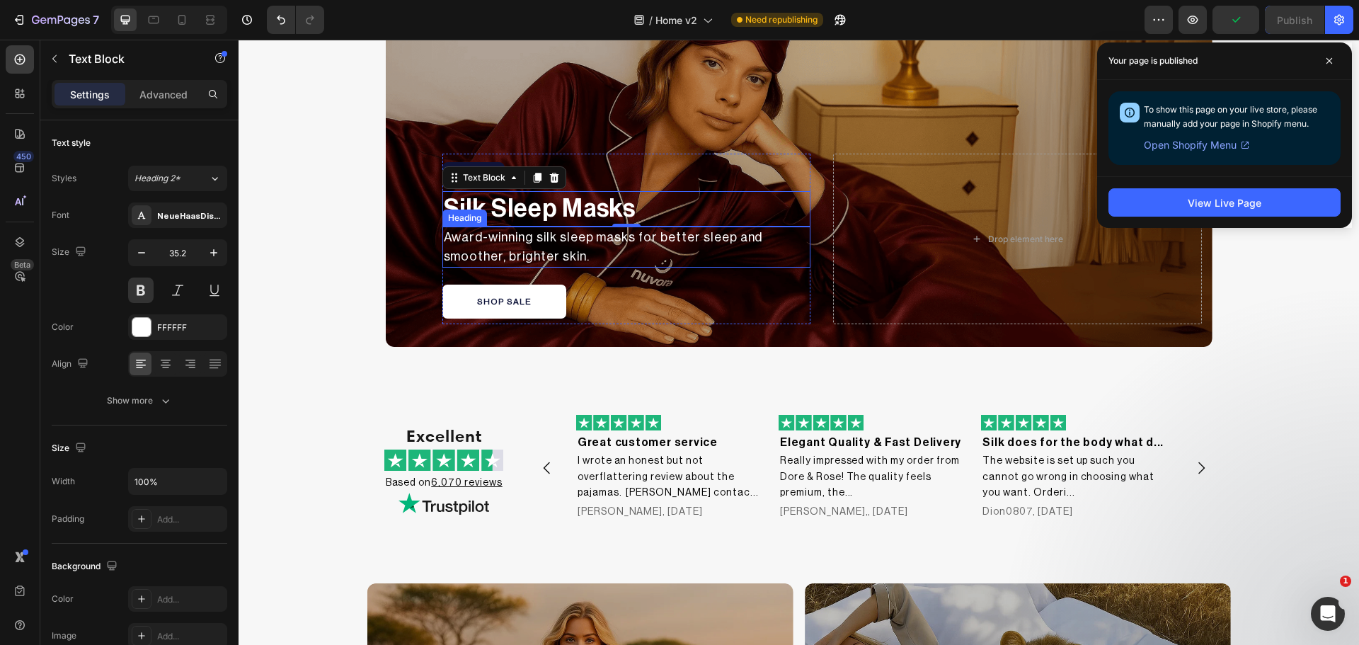
click at [540, 255] on h2 "Award-winning silk sleep masks for better sleep and smoother, brighter skin." at bounding box center [626, 246] width 369 height 41
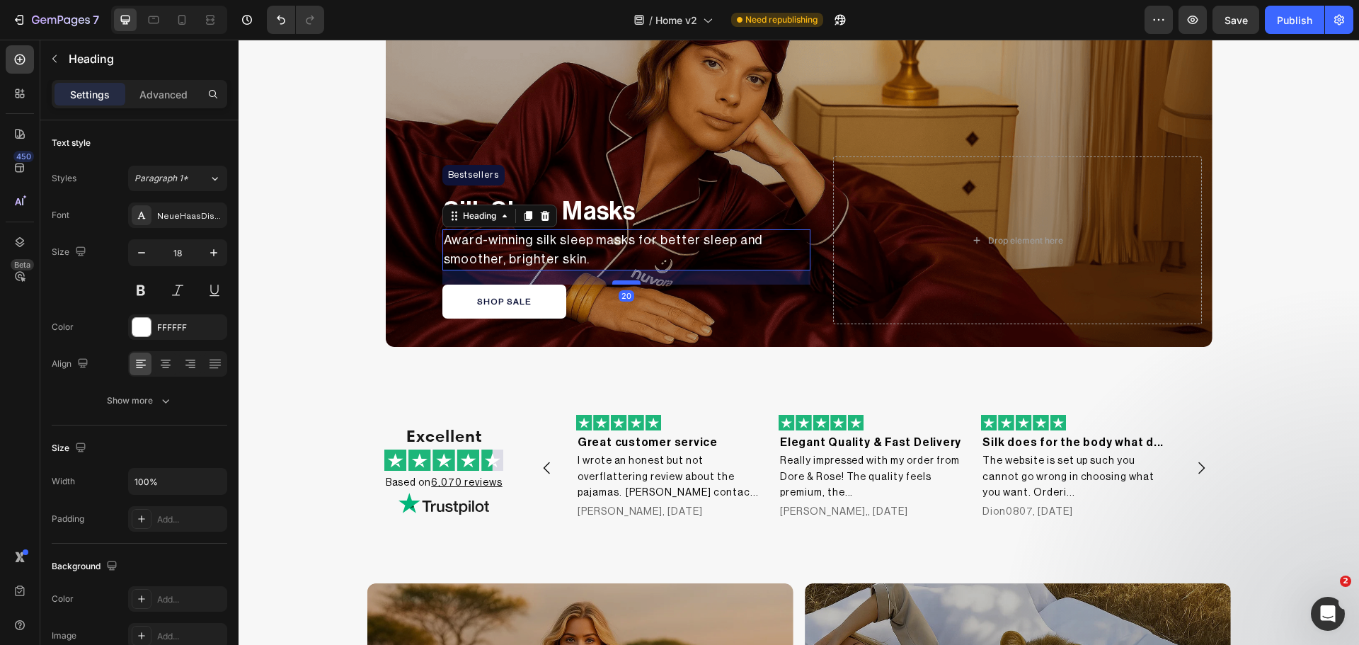
click at [621, 281] on div at bounding box center [626, 282] width 28 height 4
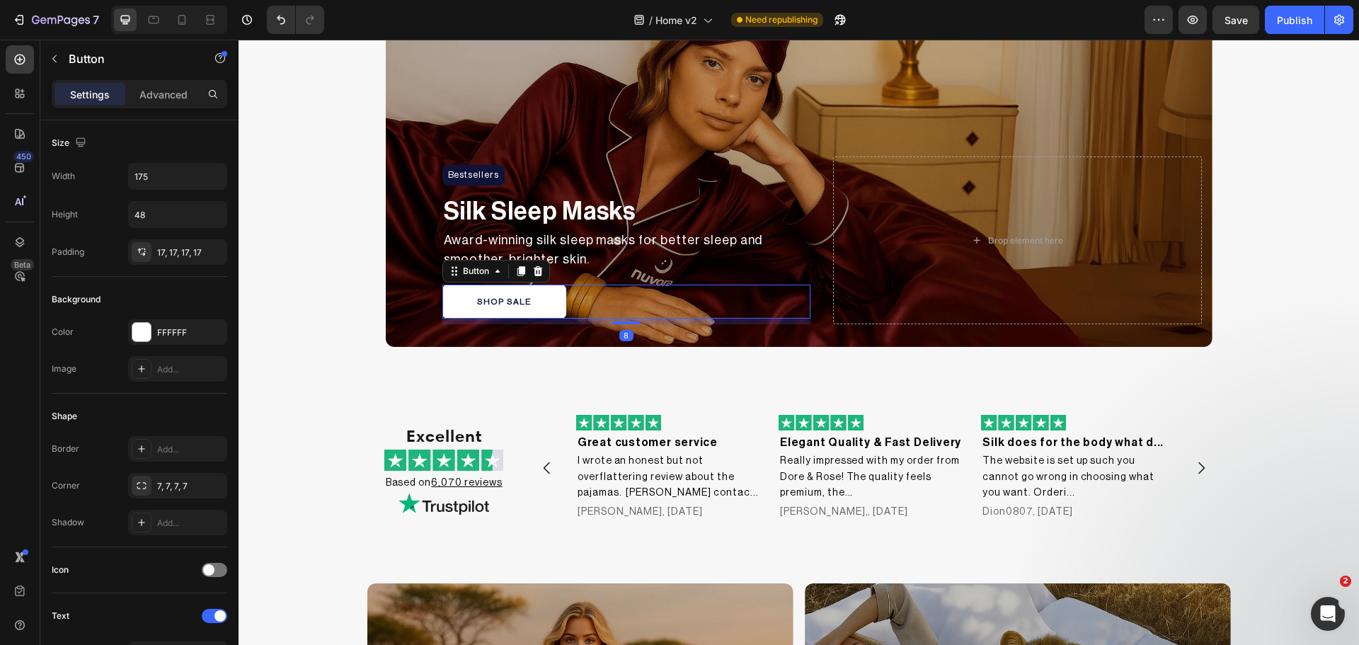
click at [712, 317] on div "SHOP SALE Button 8" at bounding box center [626, 302] width 369 height 34
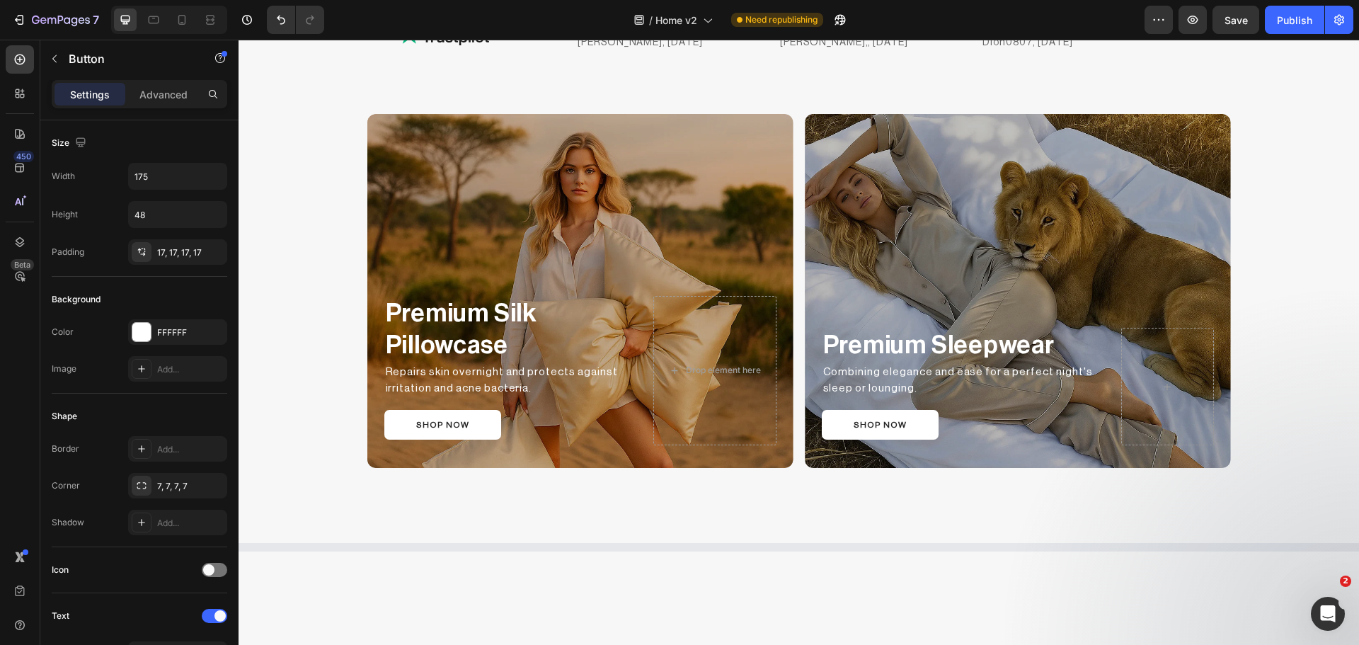
scroll to position [1542, 0]
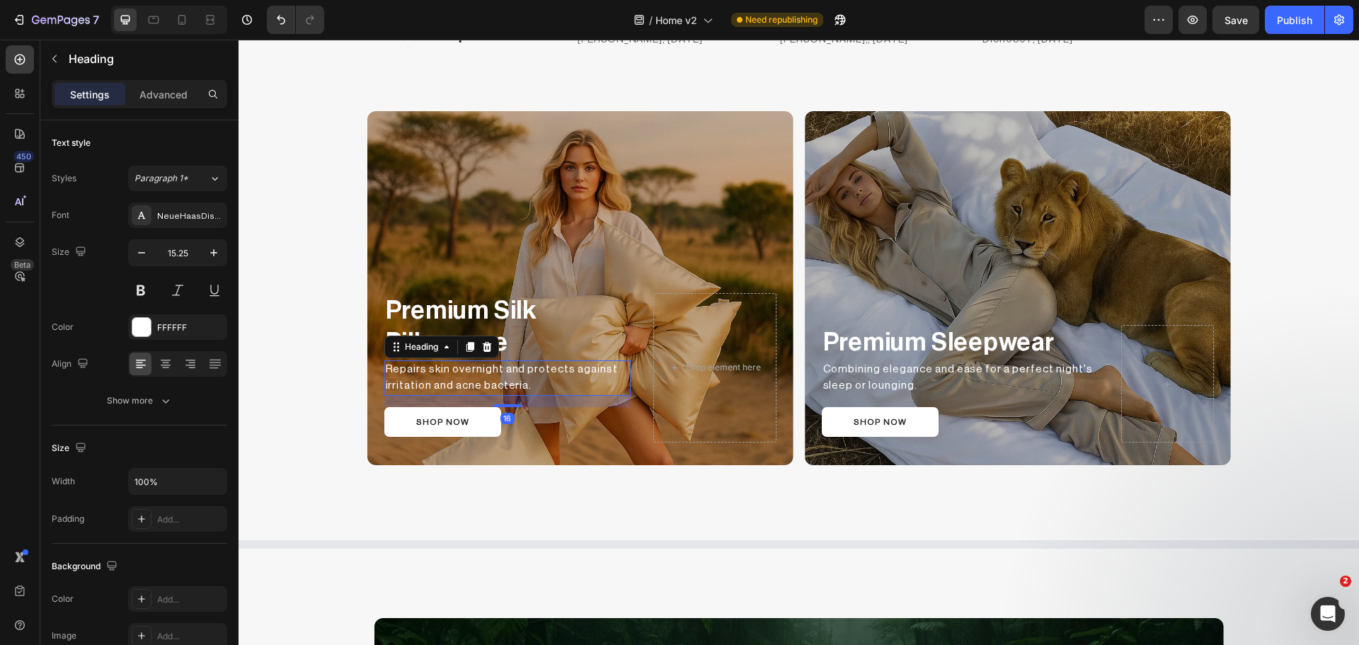
click at [449, 369] on h2 "Repairs skin overnight and protects against irritation and acne bacteria." at bounding box center [507, 377] width 246 height 35
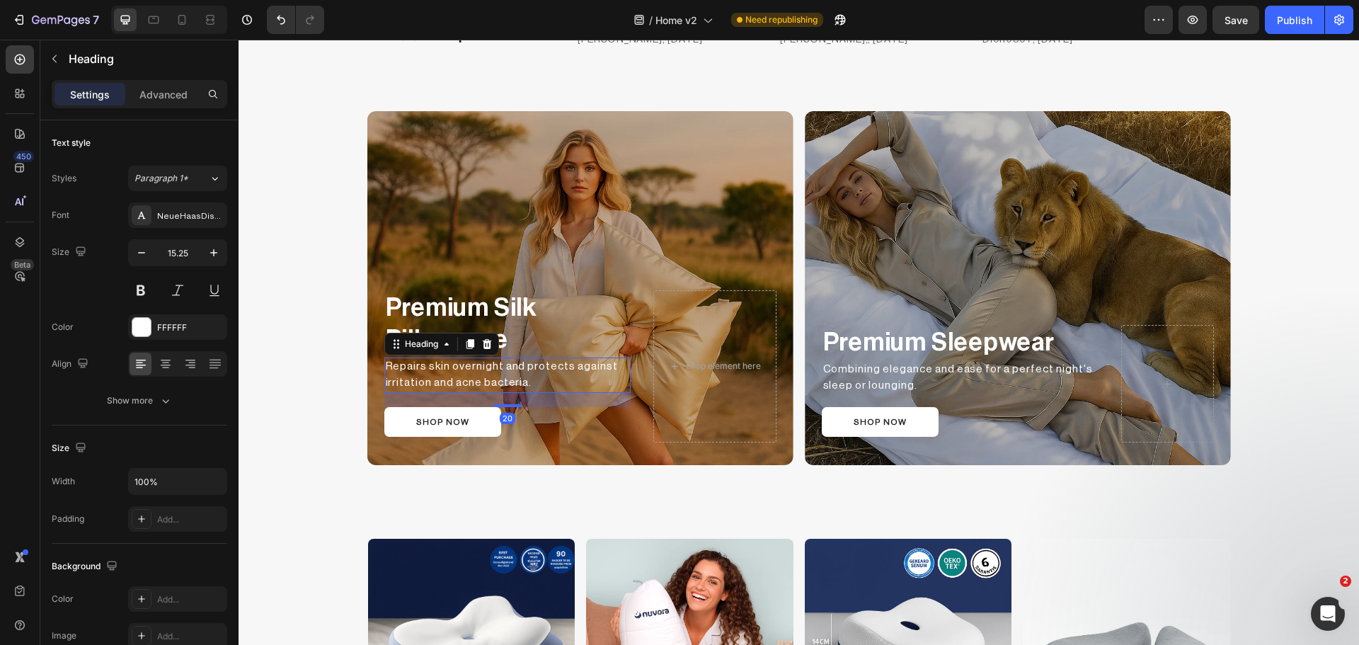
drag, startPoint x: 508, startPoint y: 405, endPoint x: 515, endPoint y: 408, distance: 7.6
click at [515, 408] on div "Premium Silk Pillowcase Text Block Repairs skin overnight and protects against …" at bounding box center [507, 366] width 246 height 152
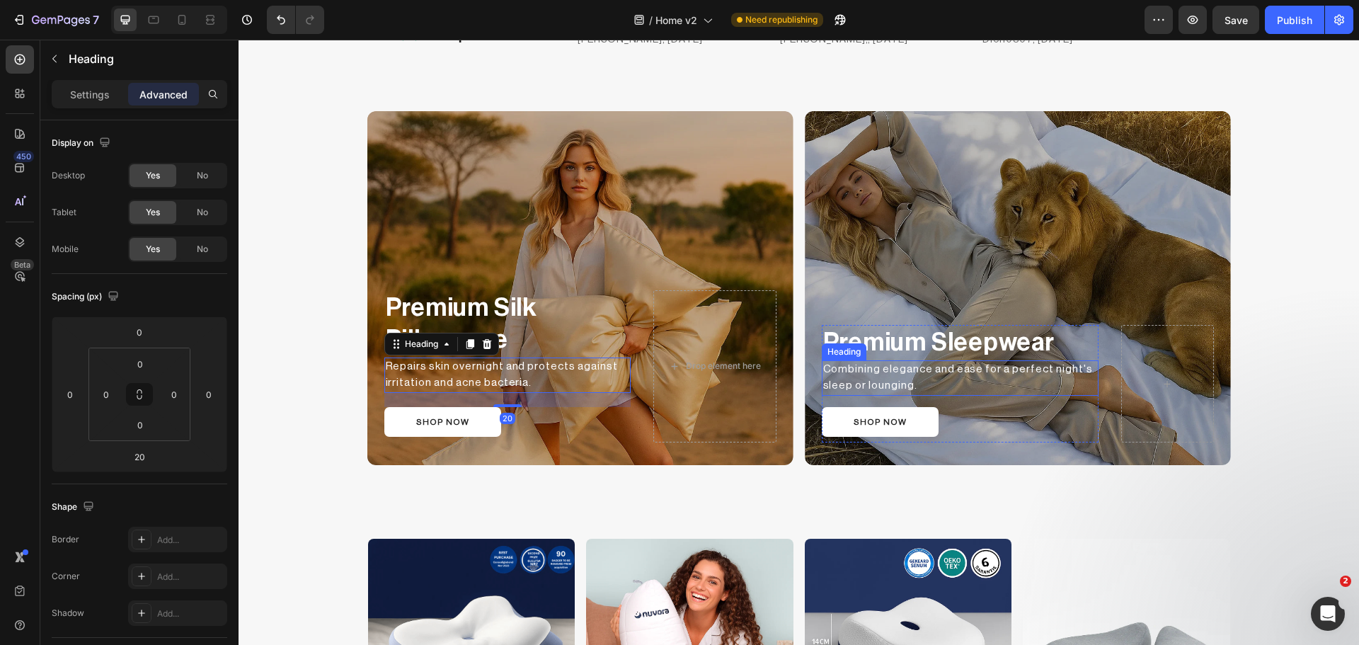
click at [899, 376] on h2 "Combining elegance and ease for a perfect night's sleep or lounging." at bounding box center [960, 377] width 277 height 35
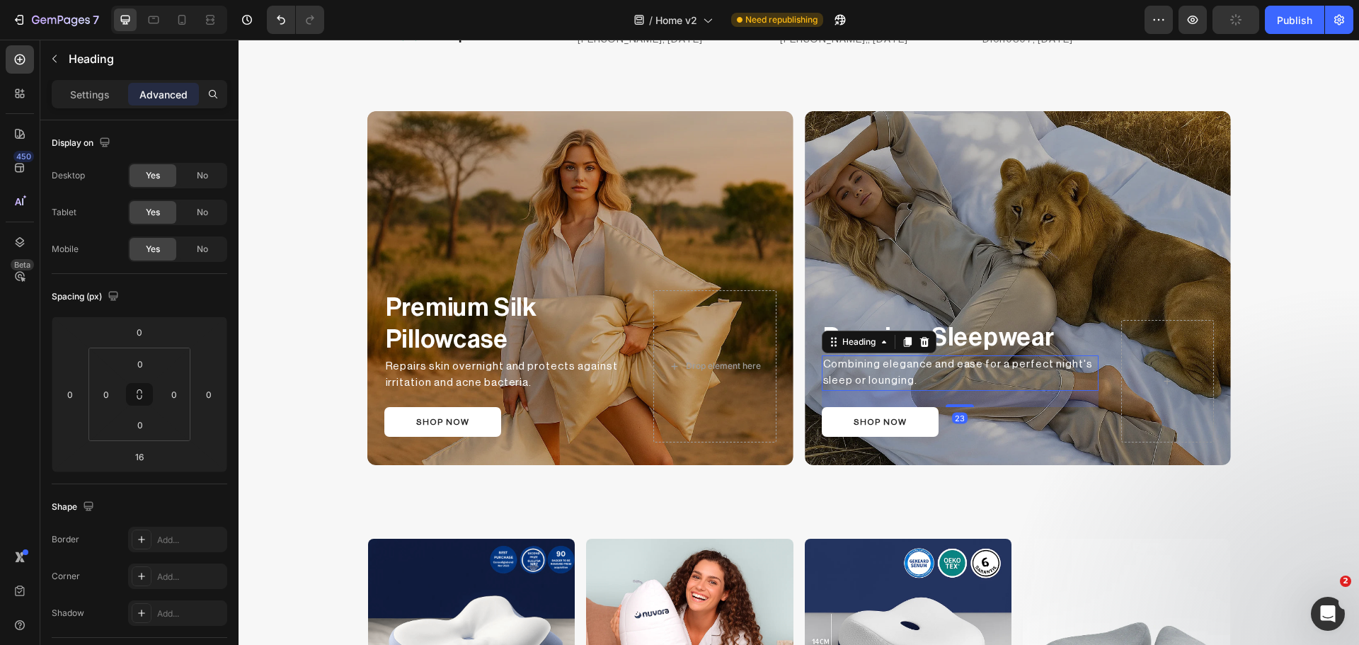
click at [953, 411] on div "Premium Sleepwear Text Block Combining elegance and ease for a perfect night's …" at bounding box center [960, 381] width 277 height 122
click at [149, 462] on input "23" at bounding box center [139, 456] width 28 height 21
type input "20"
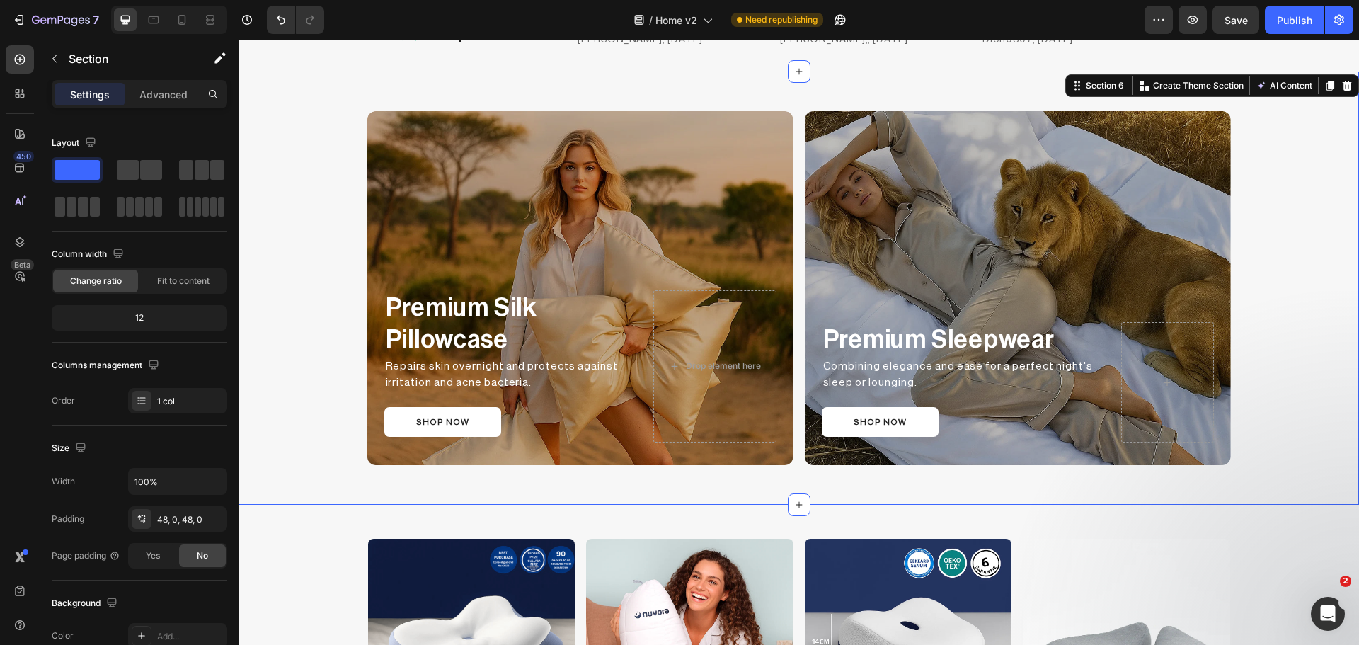
click at [1264, 346] on div "Premium Silk Pillowcase Text Block Repairs skin overnight and protects against …" at bounding box center [799, 287] width 1120 height 365
click at [1293, 16] on div "Publish" at bounding box center [1294, 20] width 35 height 15
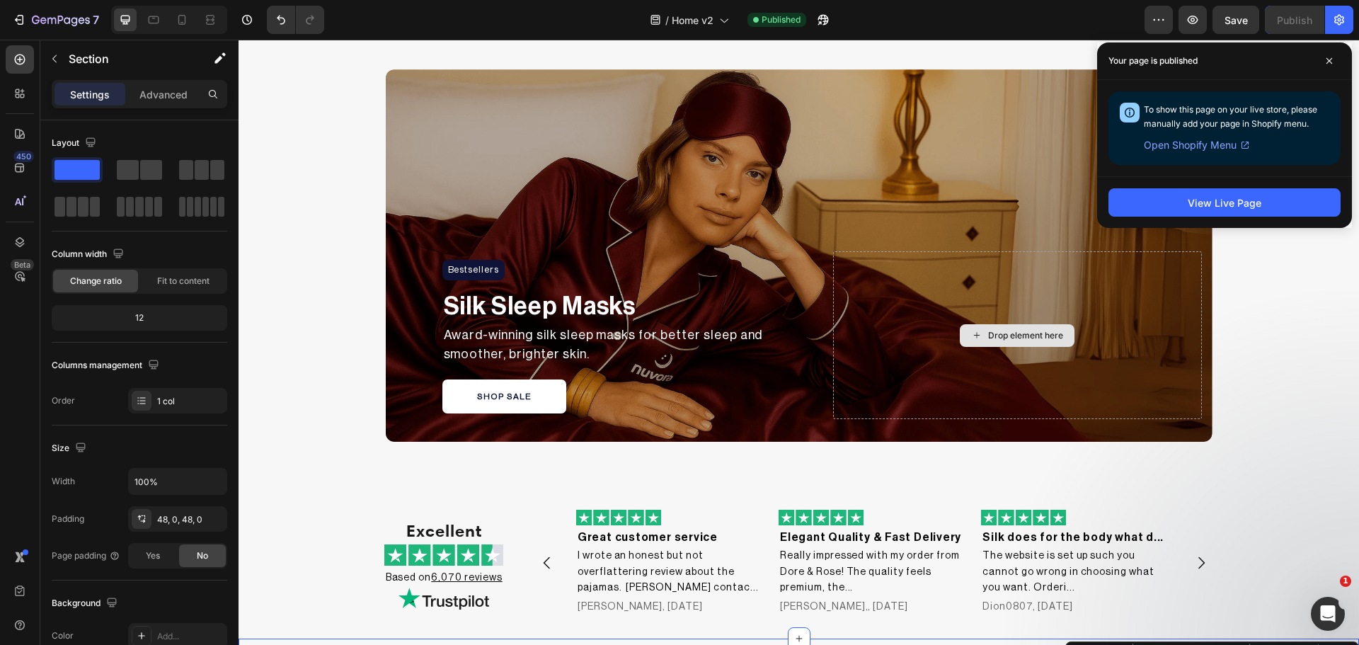
scroll to position [970, 0]
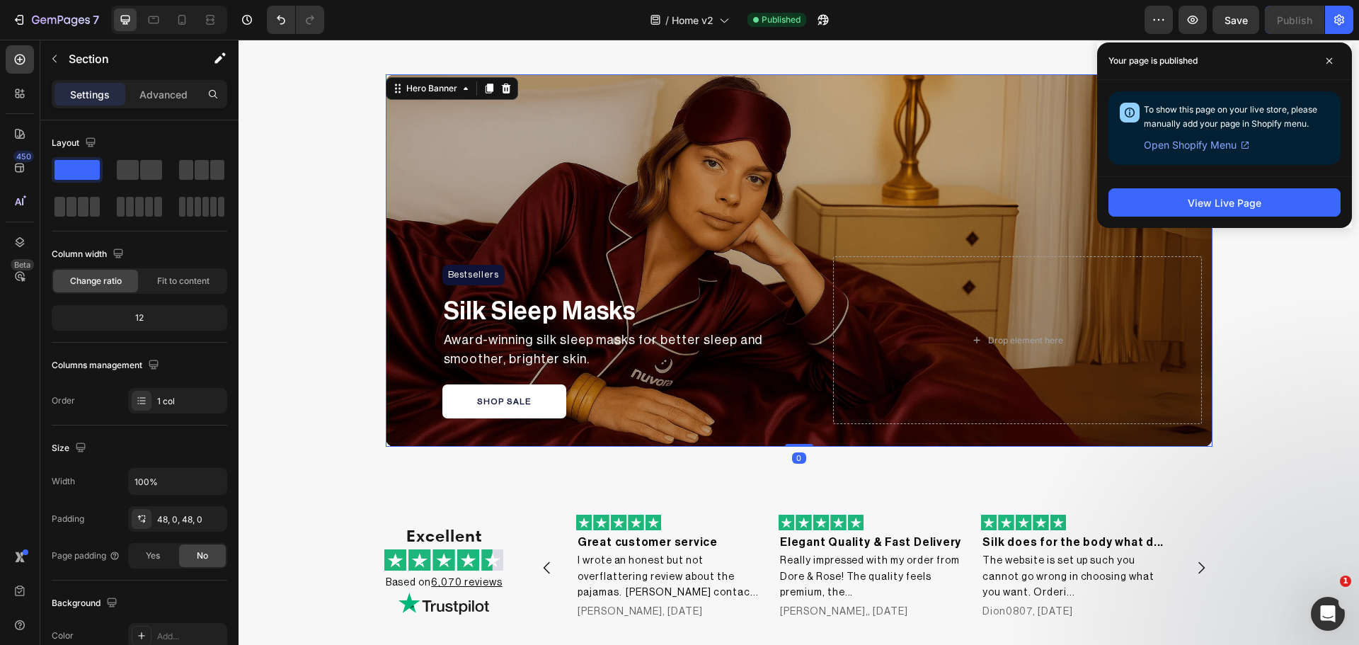
click at [396, 101] on div "Overlay" at bounding box center [799, 260] width 827 height 372
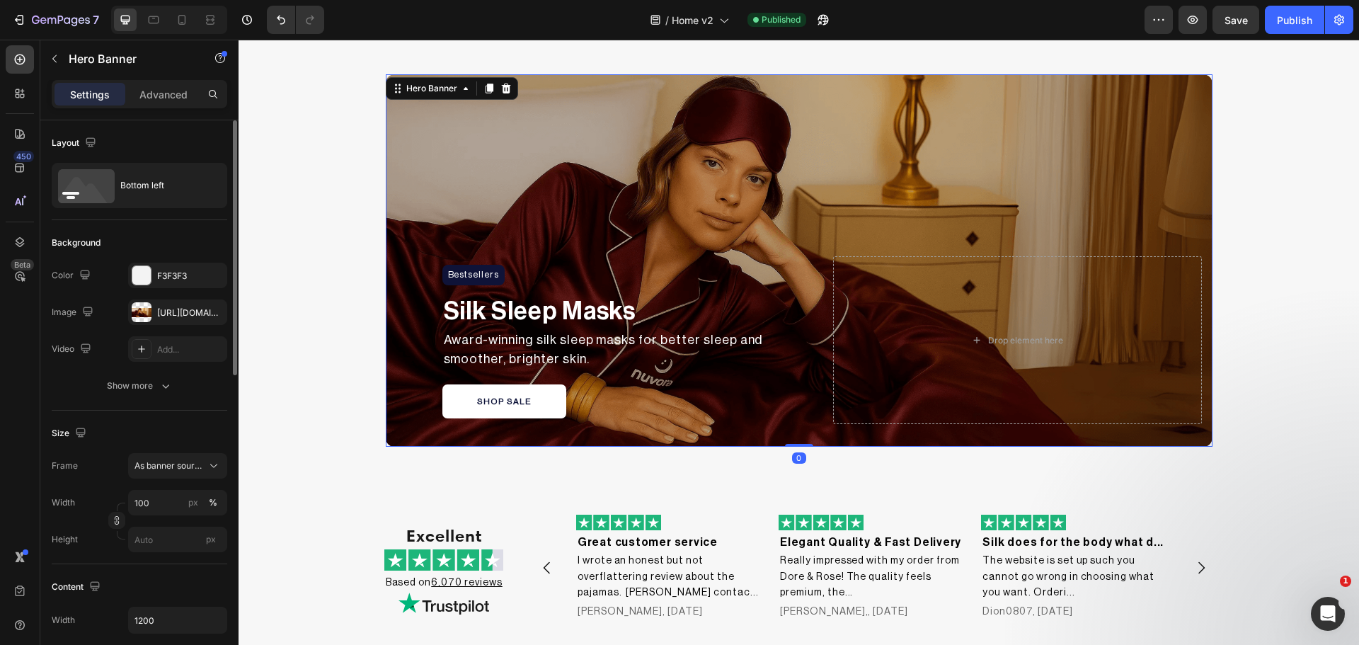
scroll to position [118, 0]
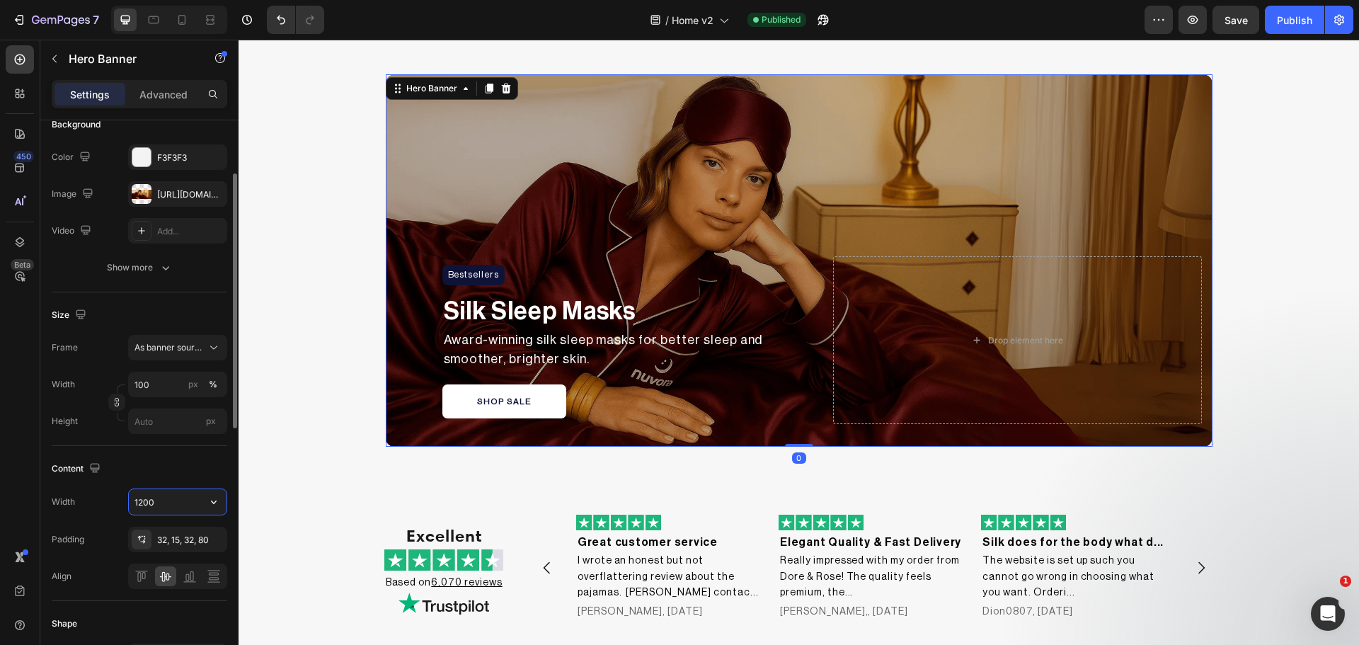
click at [136, 504] on input "1200" at bounding box center [178, 501] width 98 height 25
click at [181, 478] on div "Content" at bounding box center [140, 468] width 176 height 23
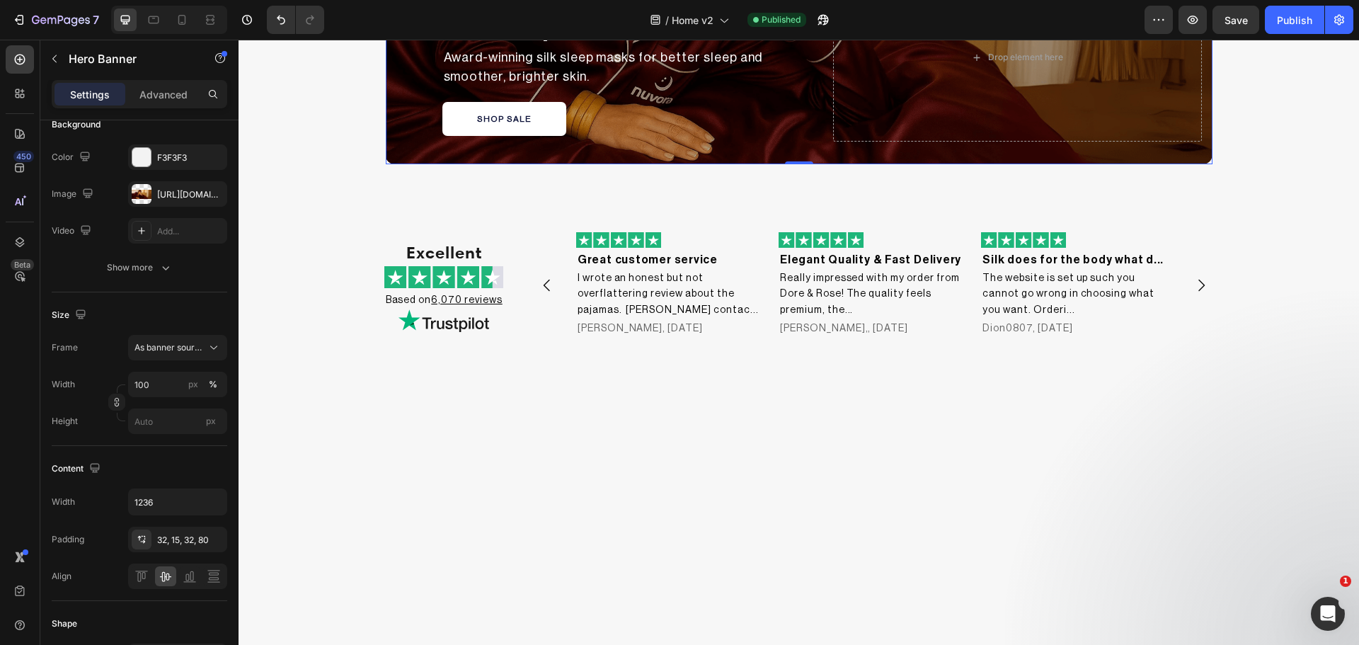
scroll to position [580, 0]
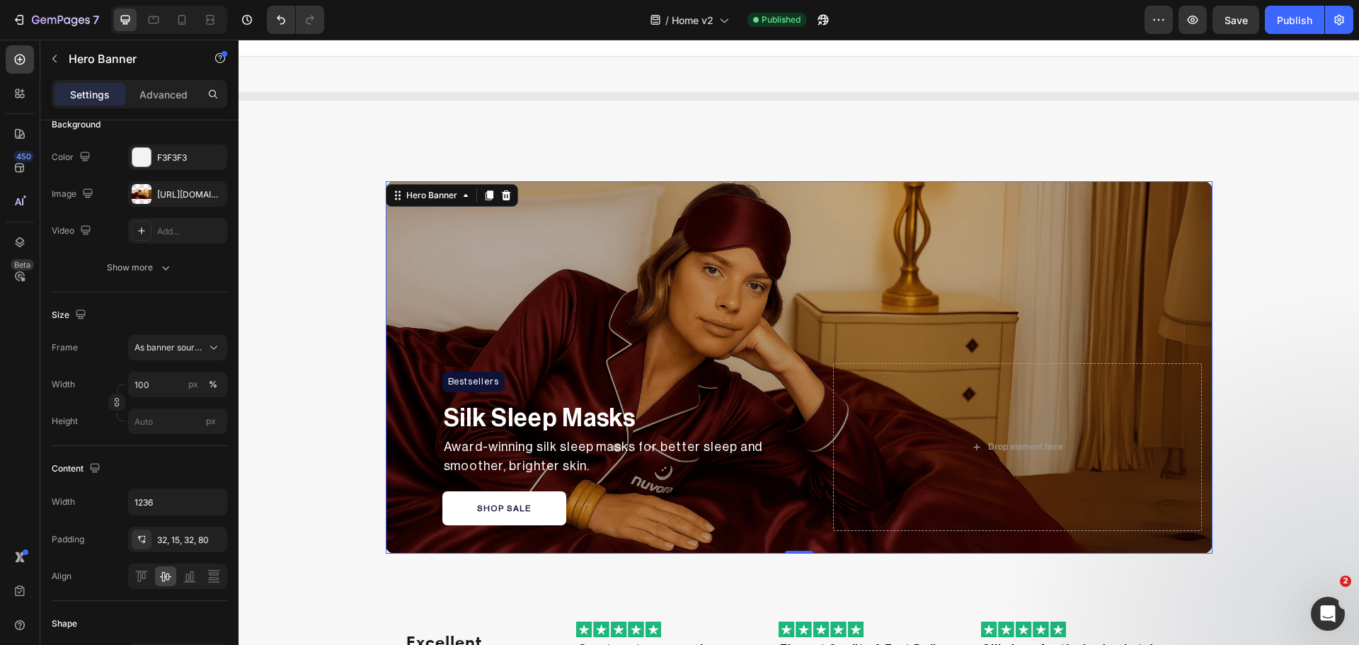
click at [440, 185] on div "Hero Banner" at bounding box center [452, 195] width 132 height 23
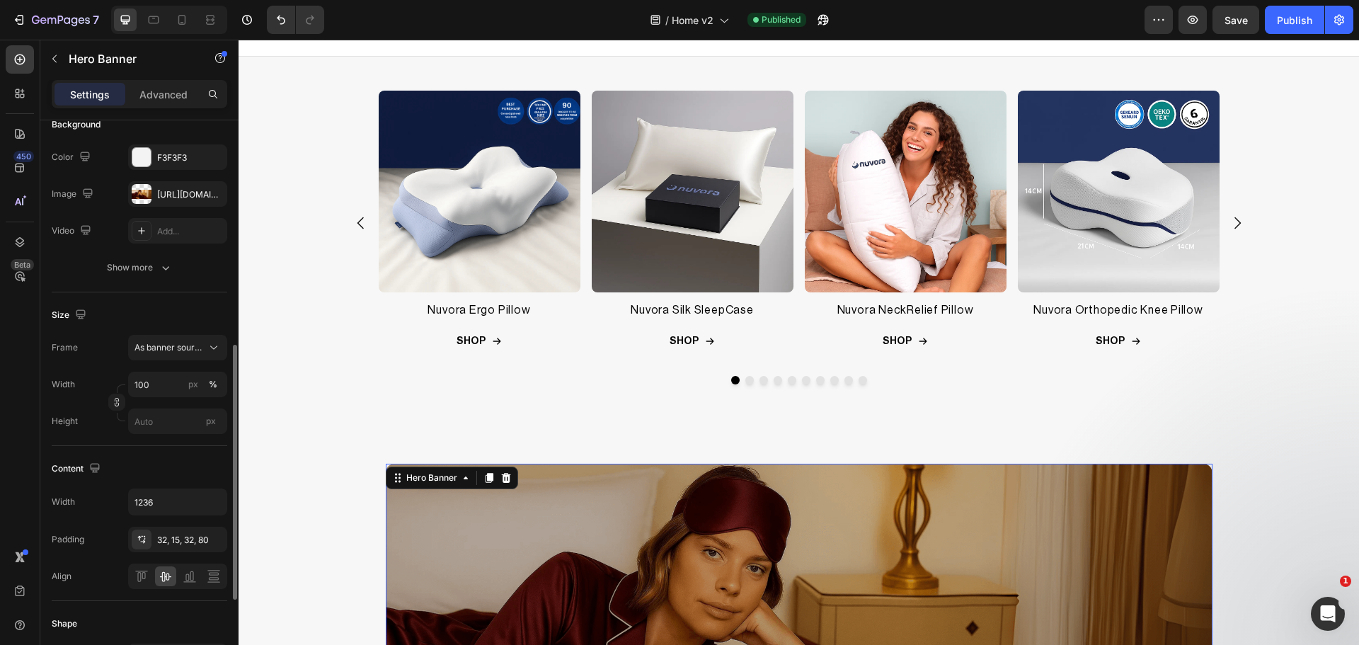
scroll to position [236, 0]
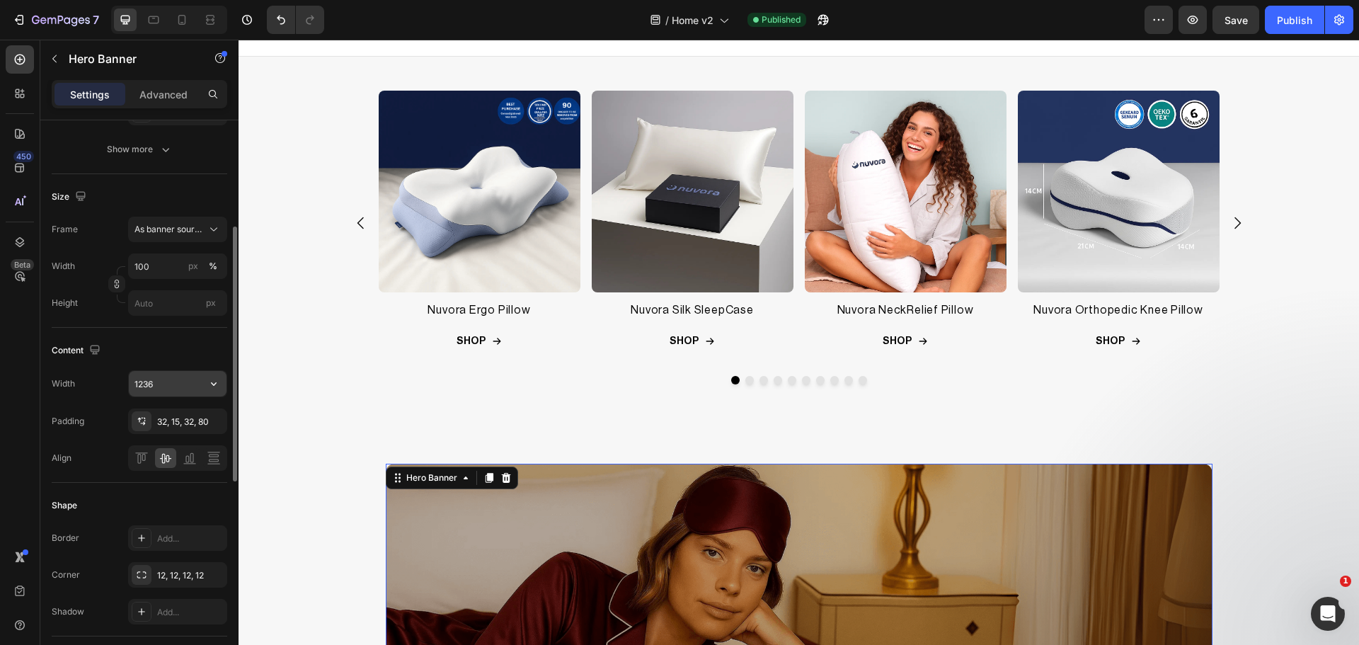
click at [178, 381] on input "1236" at bounding box center [178, 383] width 98 height 25
click at [176, 382] on input "1236" at bounding box center [178, 383] width 98 height 25
type input "1236"
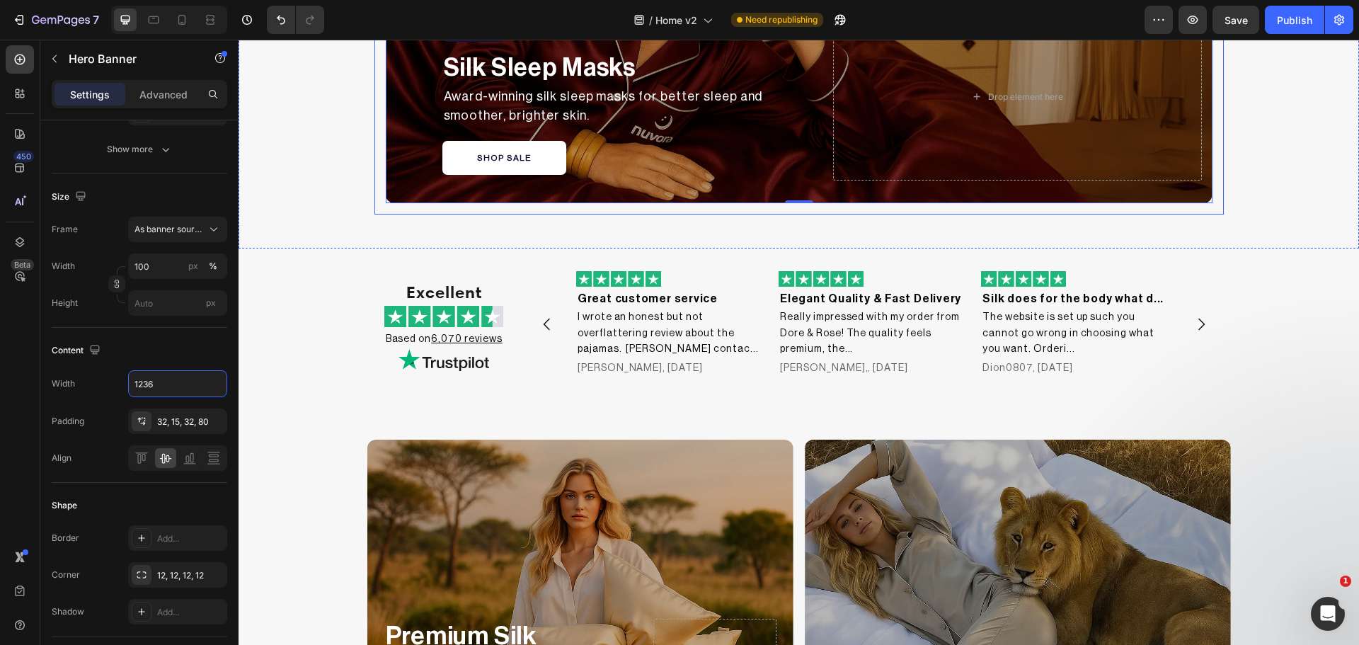
scroll to position [816, 0]
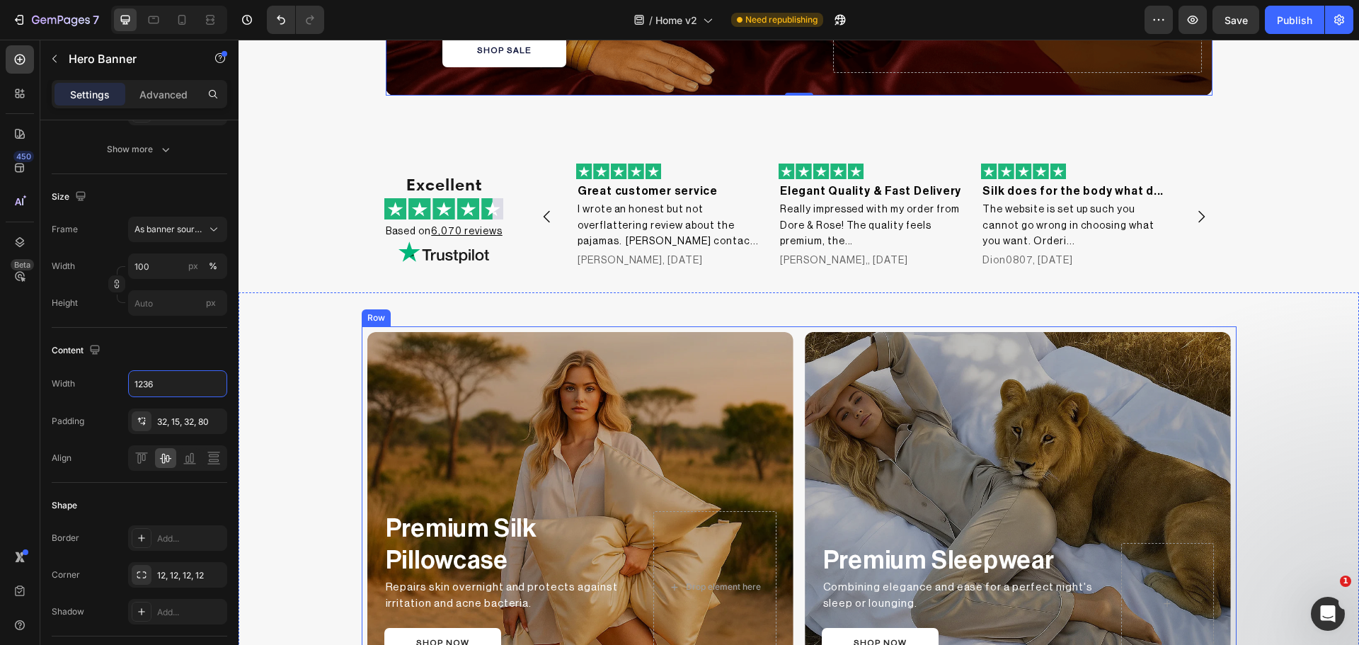
click at [792, 374] on div "Premium Silk Pillowcase Text Block Repairs skin overnight and protects against …" at bounding box center [799, 508] width 875 height 365
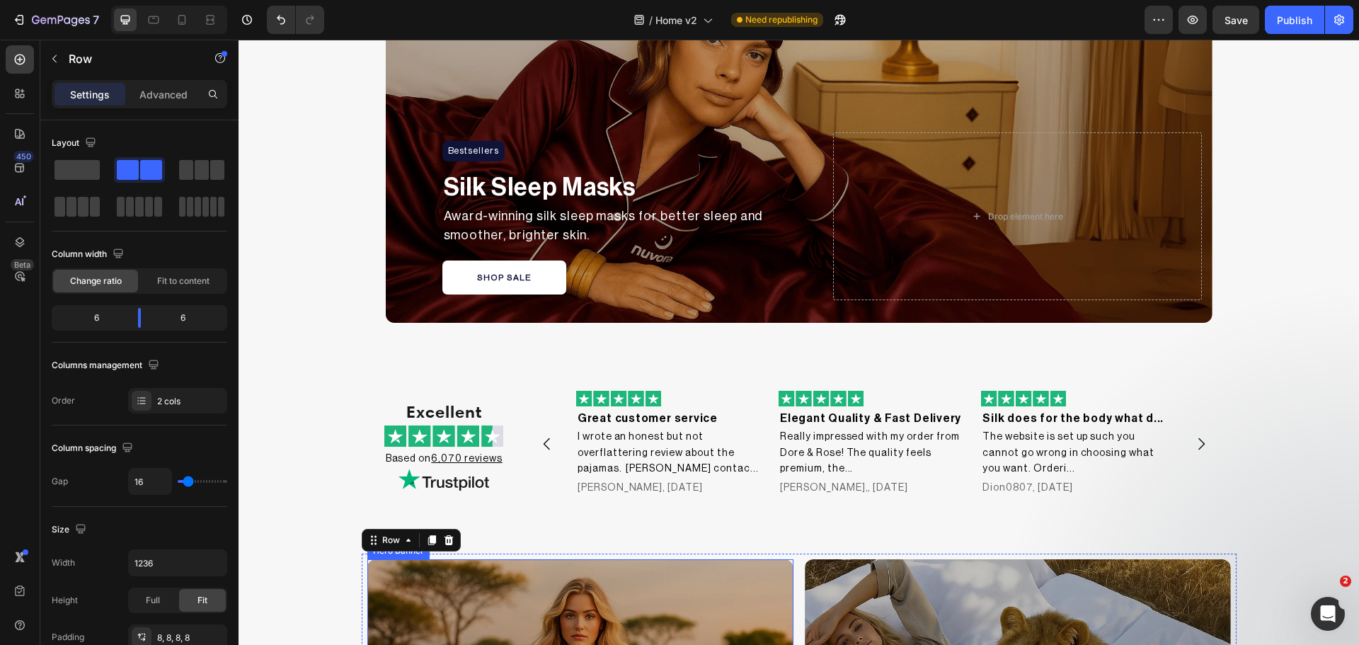
scroll to position [580, 0]
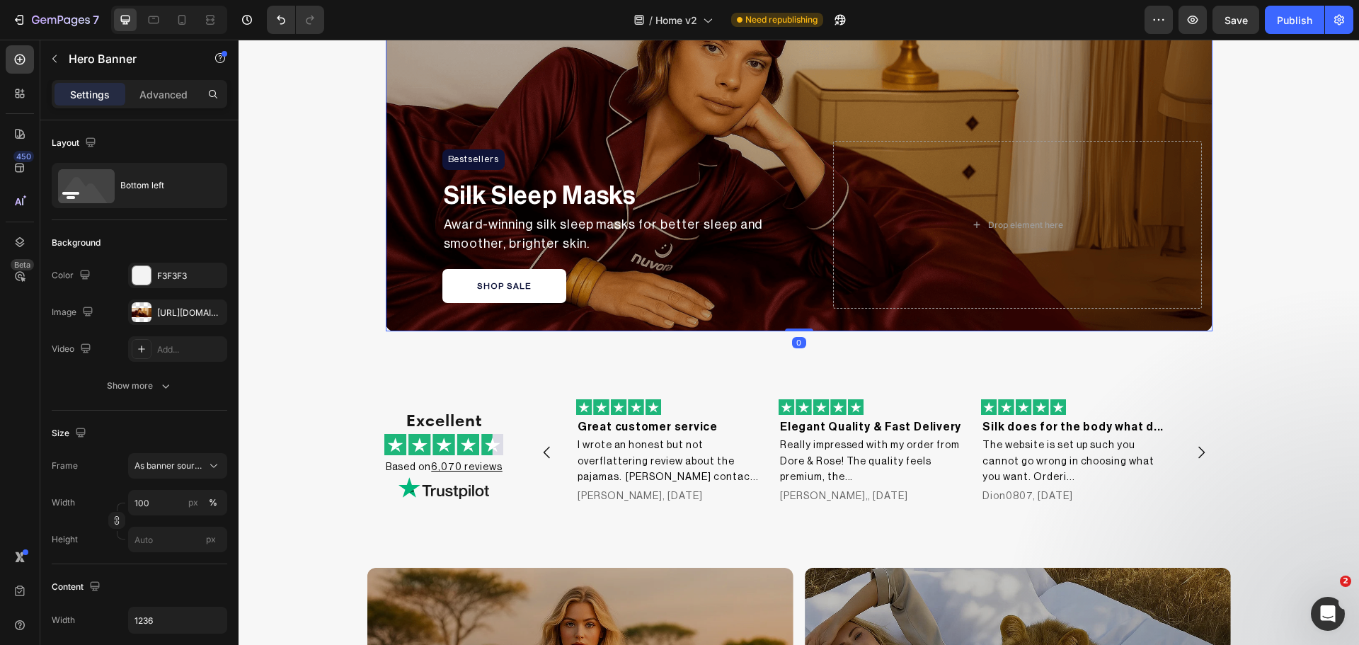
click at [606, 315] on div "Bestsellers Heading Row Silk Sleep Masks Text Block Award-winning silk sleep ma…" at bounding box center [799, 224] width 827 height 213
click at [447, 338] on div "Bestsellers Heading Row Silk Sleep Masks Text Block Award-winning silk sleep ma…" at bounding box center [798, 145] width 849 height 395
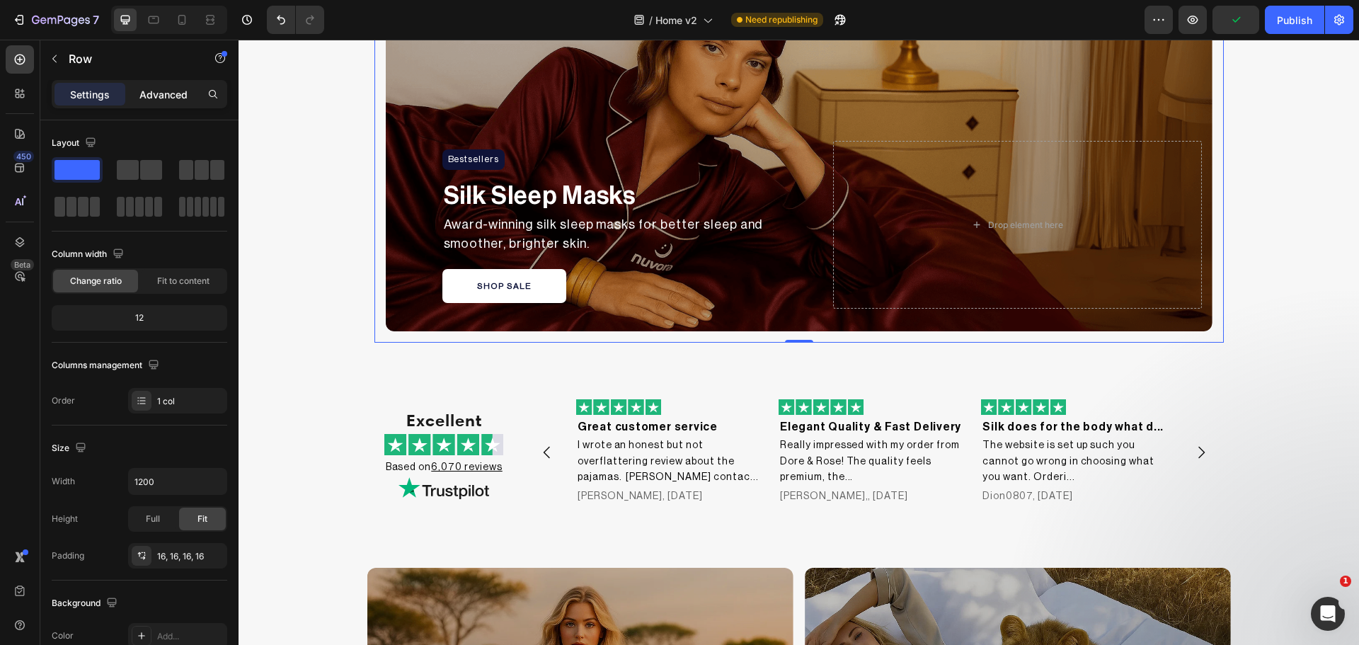
click at [137, 93] on div "Advanced" at bounding box center [163, 94] width 71 height 23
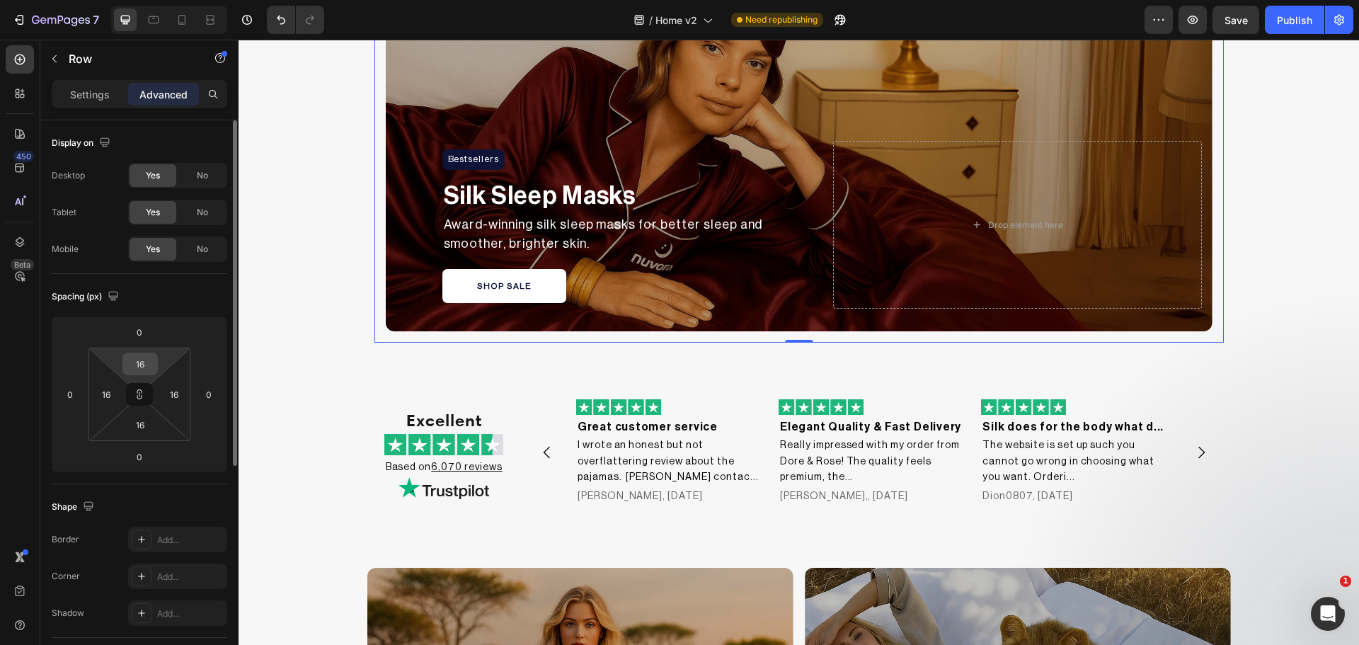
click at [142, 362] on input "16" at bounding box center [140, 363] width 28 height 21
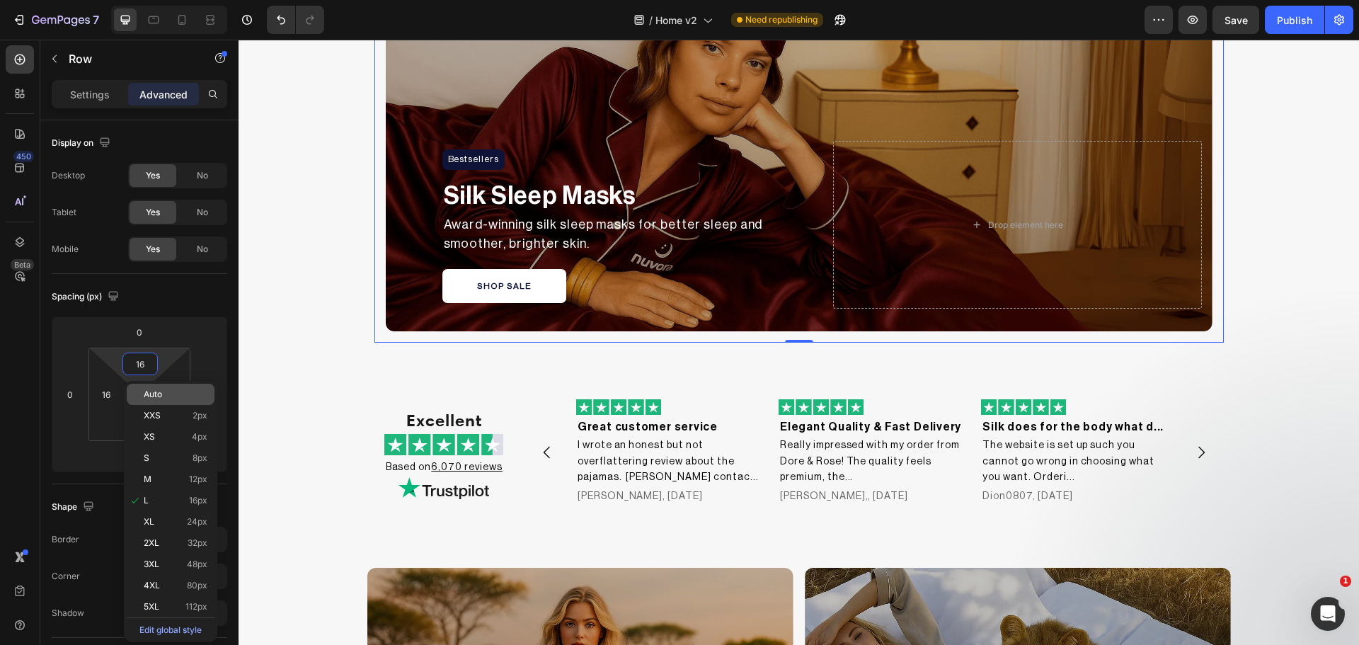
click at [156, 392] on span "Auto" at bounding box center [153, 394] width 18 height 10
type input "Auto"
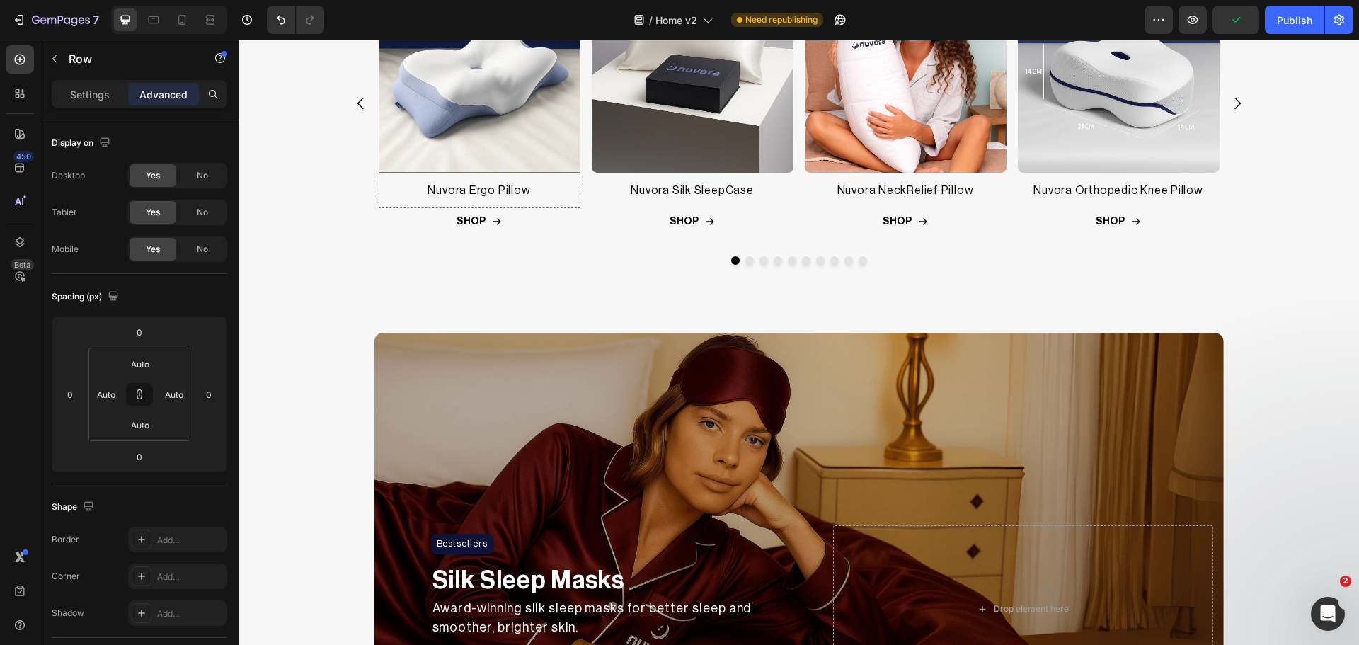
scroll to position [708, 0]
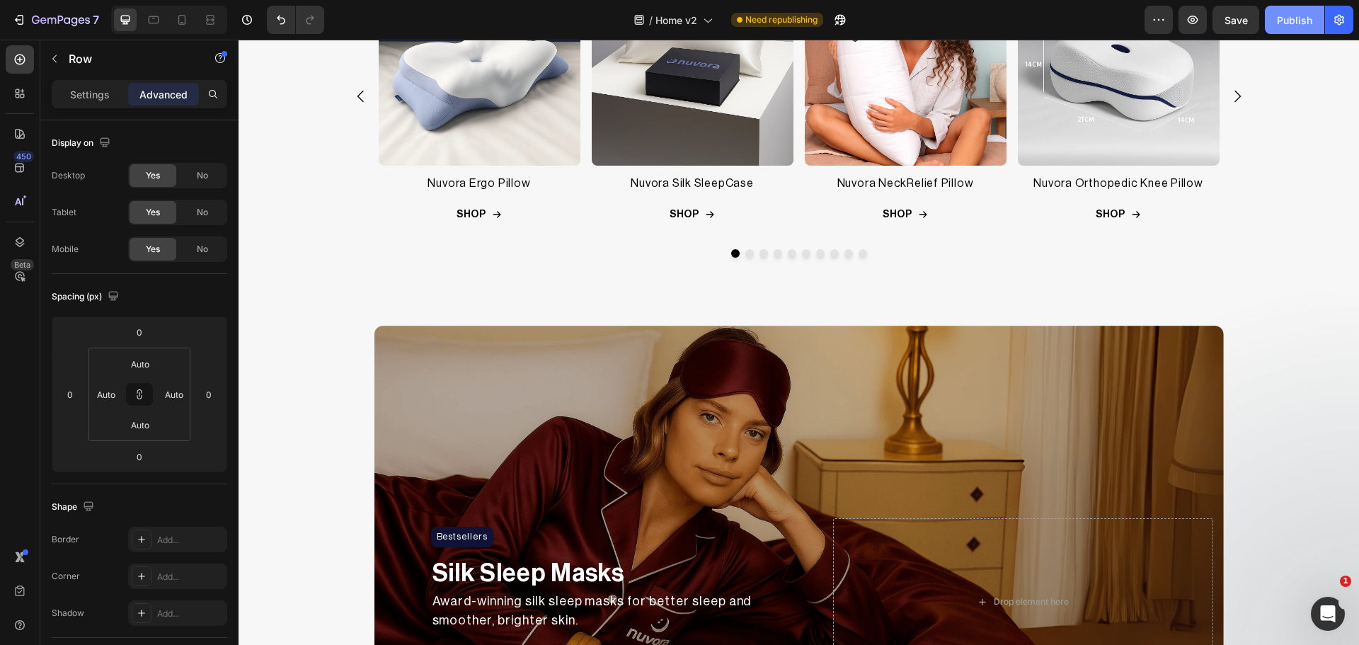
click at [1304, 25] on div "Publish" at bounding box center [1294, 20] width 35 height 15
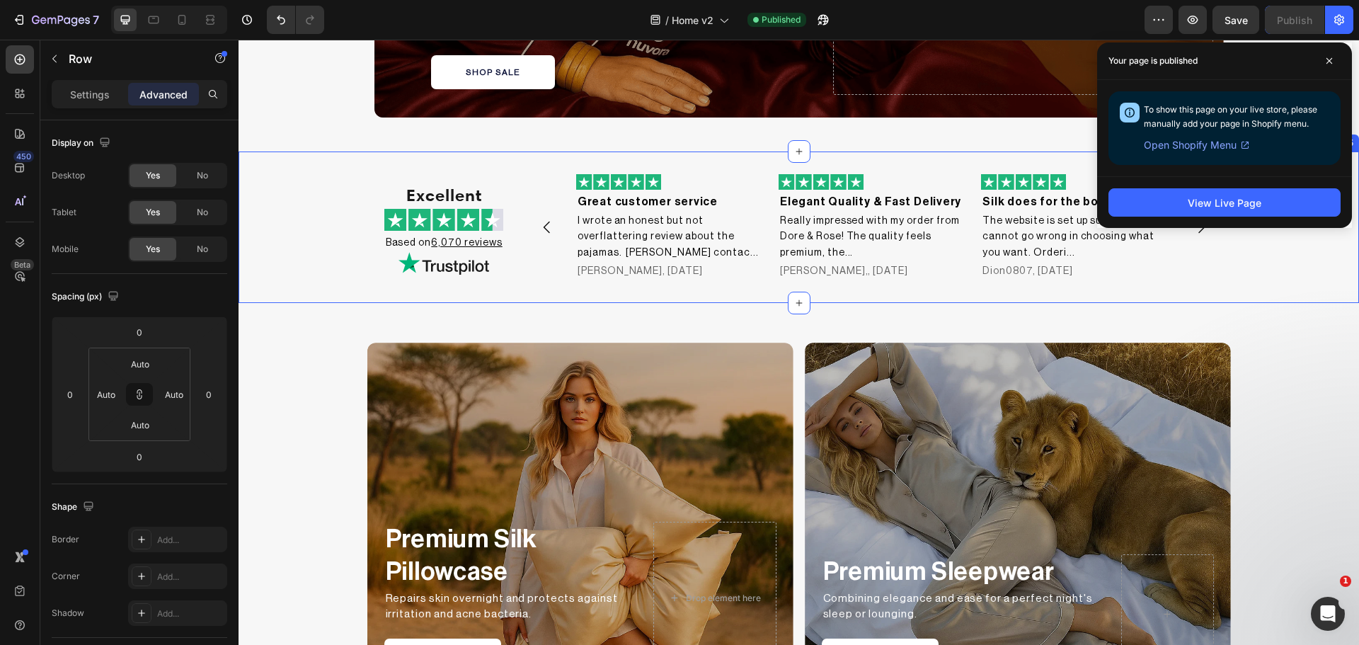
scroll to position [1297, 0]
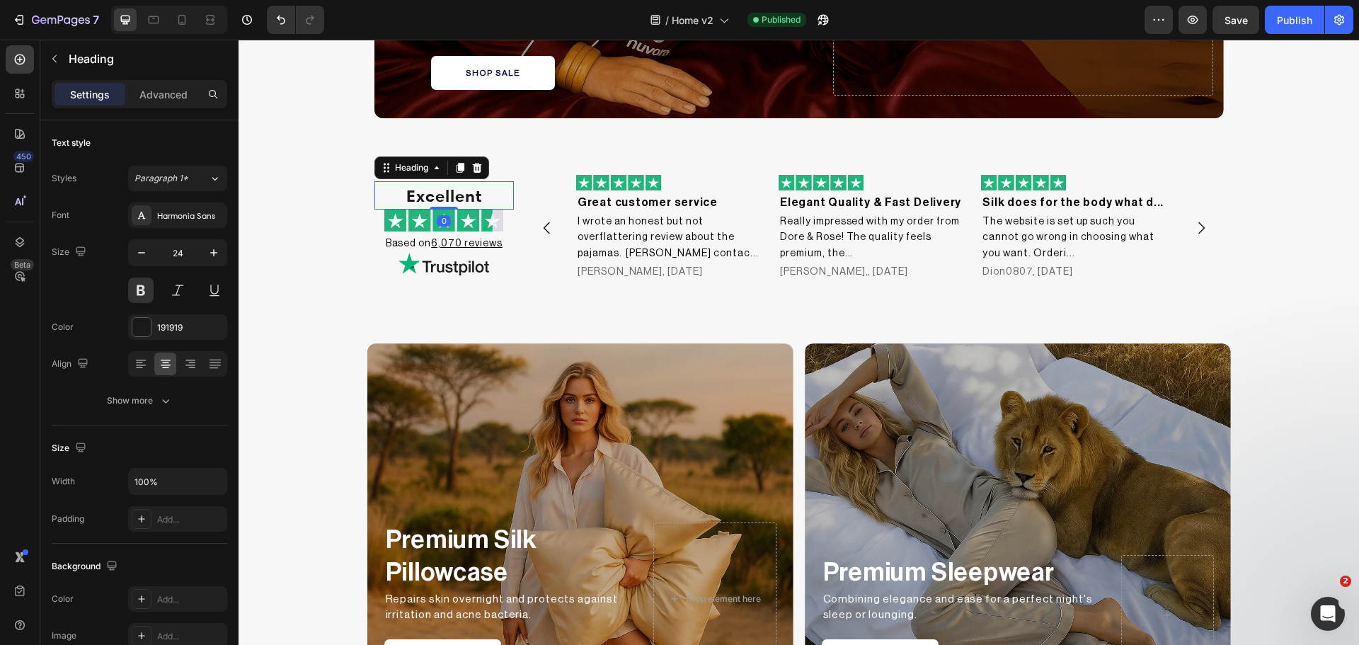
click at [427, 200] on h2 "Excellent" at bounding box center [443, 195] width 139 height 28
click at [155, 217] on div "Harmonia Sans" at bounding box center [177, 214] width 99 height 25
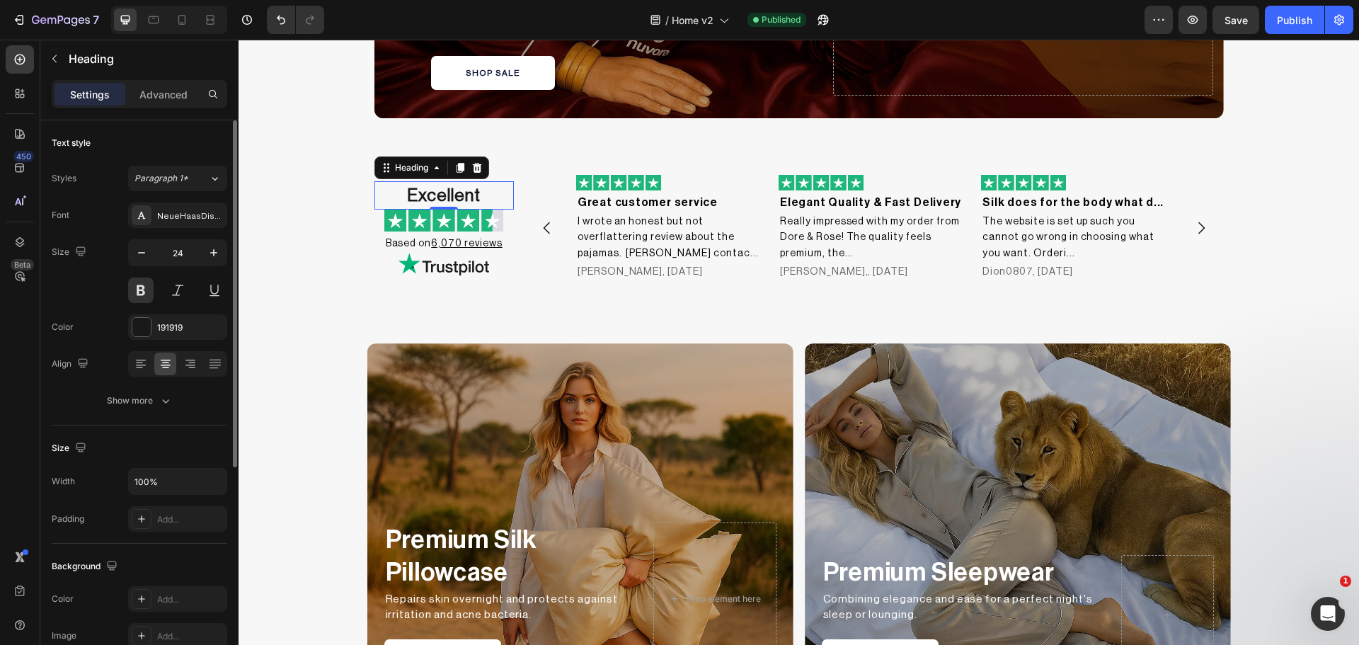
click at [98, 294] on div "Size 24" at bounding box center [140, 271] width 176 height 64
click at [192, 221] on div "NeueHaasDisplayRoman" at bounding box center [190, 216] width 67 height 13
click at [139, 295] on button at bounding box center [140, 289] width 25 height 25
click at [188, 210] on div "NeueHaasDisplayRoman" at bounding box center [190, 216] width 67 height 13
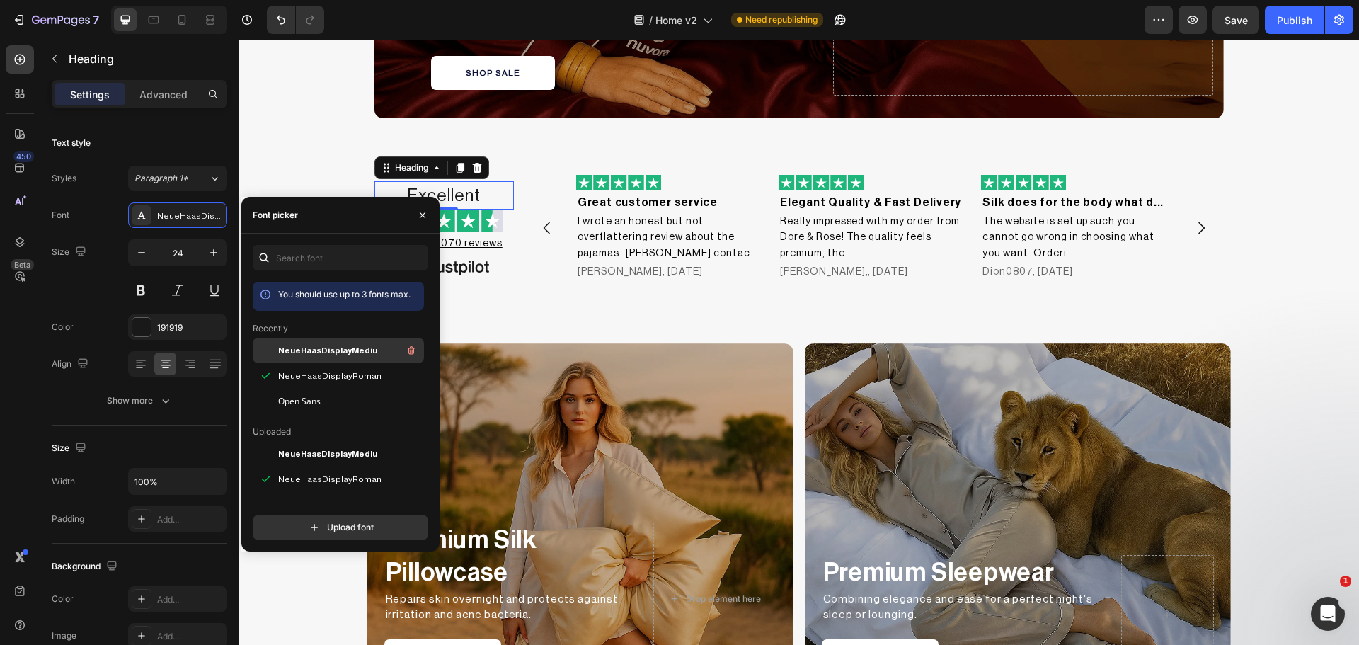
click at [323, 350] on span "NeueHaasDisplayMediu" at bounding box center [327, 350] width 99 height 13
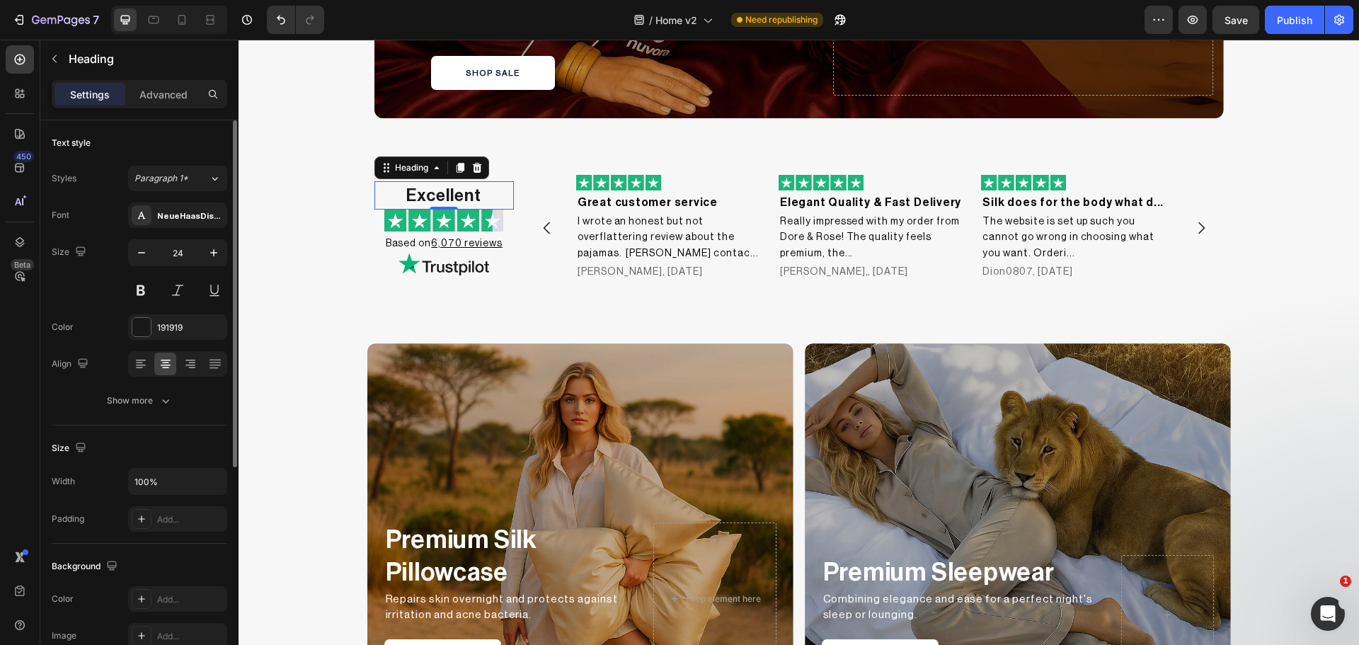
click at [101, 297] on div "Size 24" at bounding box center [140, 271] width 176 height 64
click at [175, 223] on div "NeueHaasDisplayMediu" at bounding box center [177, 214] width 99 height 25
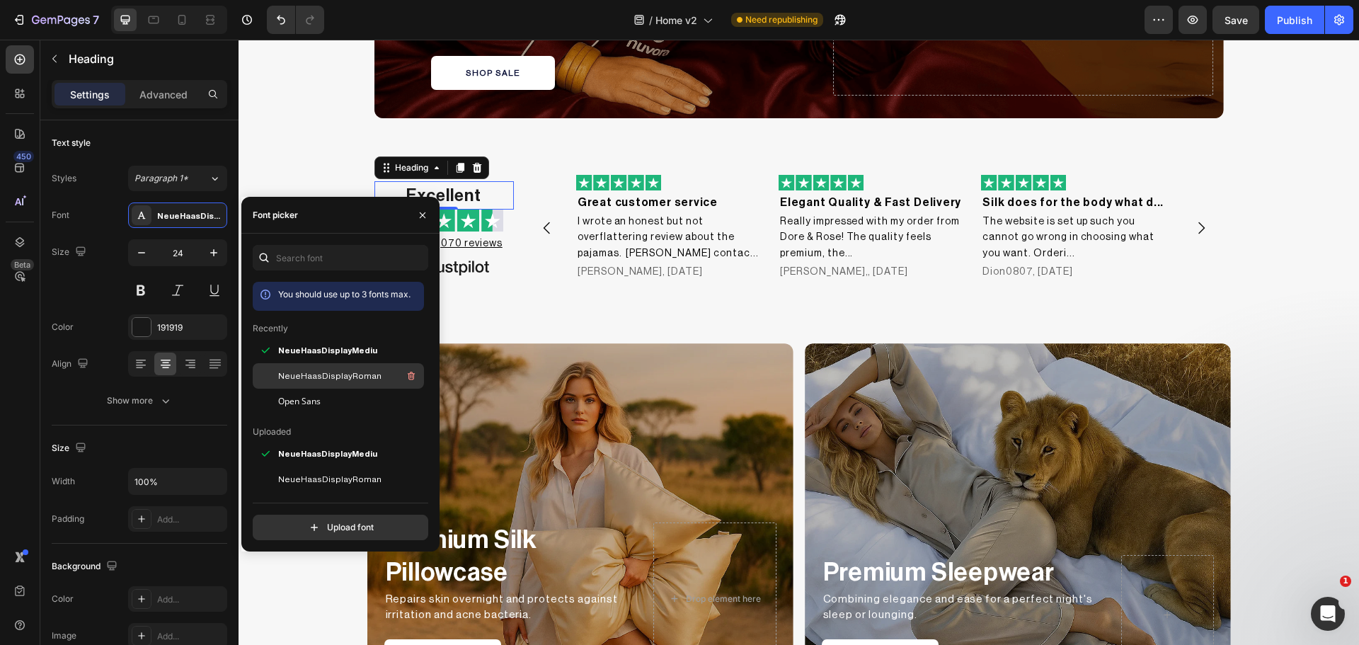
click at [278, 519] on div "NeueHaasDisplayRoman" at bounding box center [338, 531] width 171 height 25
click at [104, 269] on div "Size 24" at bounding box center [140, 271] width 176 height 64
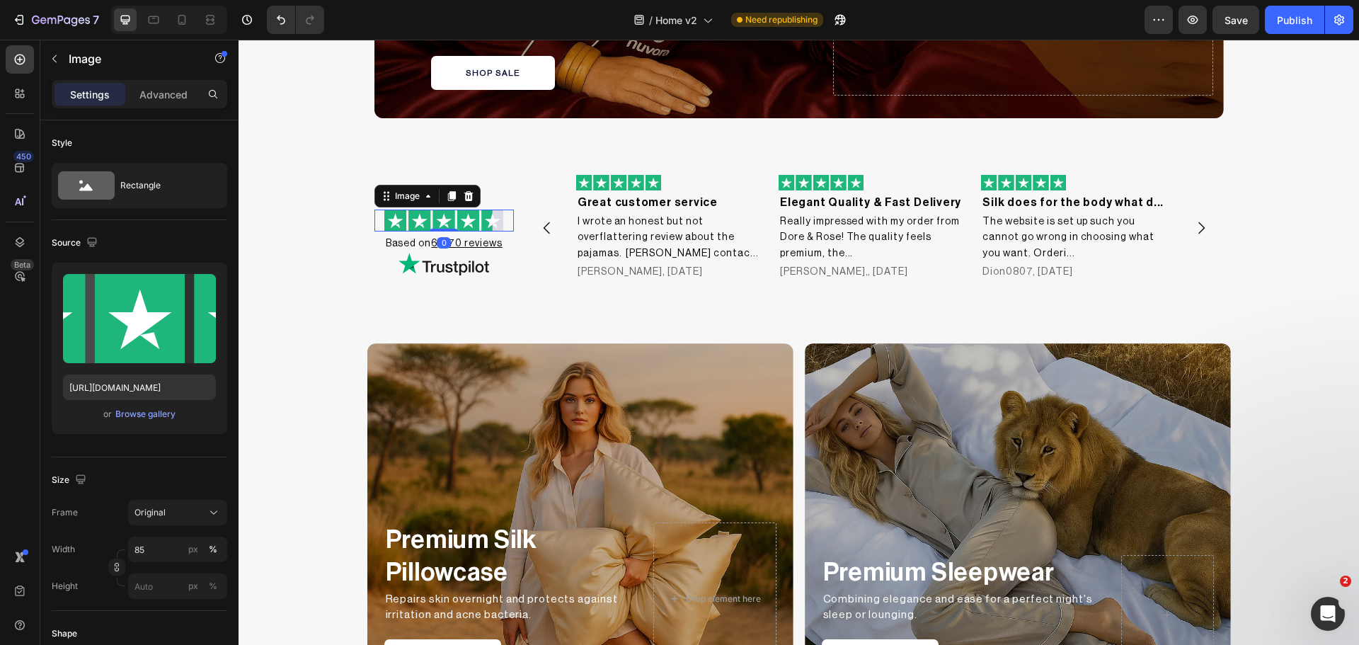
click at [434, 214] on img at bounding box center [443, 221] width 119 height 22
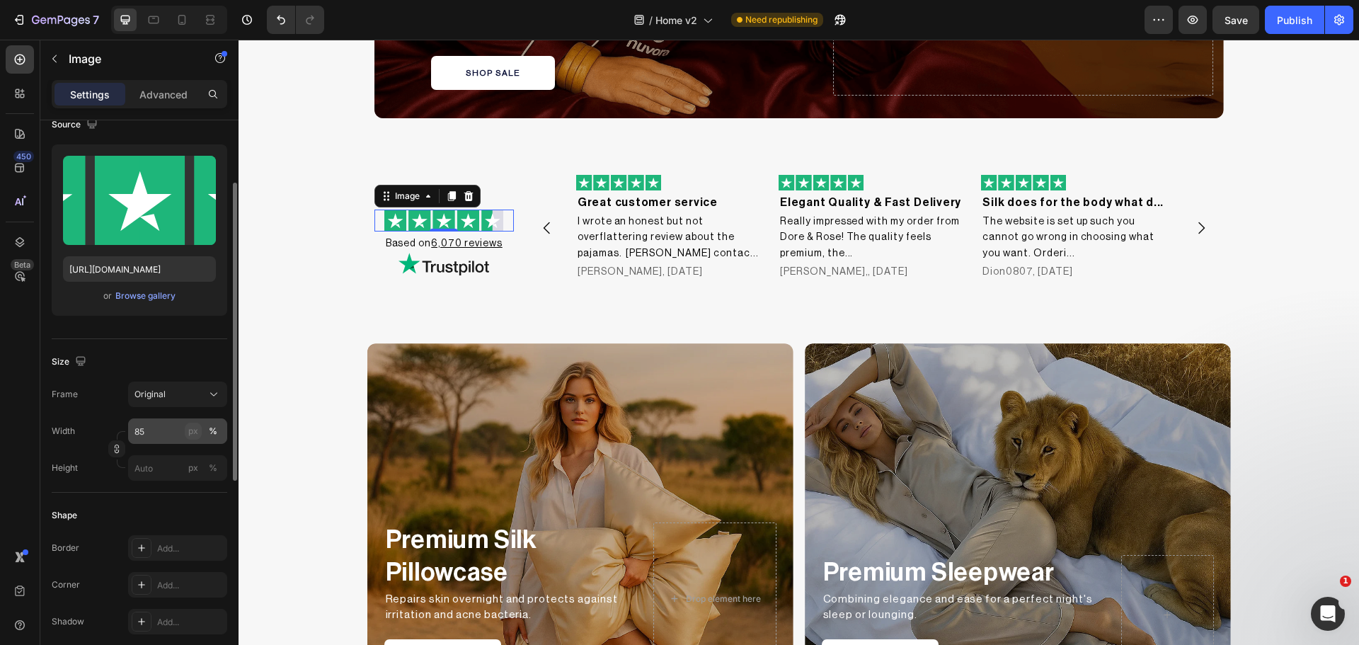
click at [189, 425] on div "px" at bounding box center [193, 431] width 10 height 13
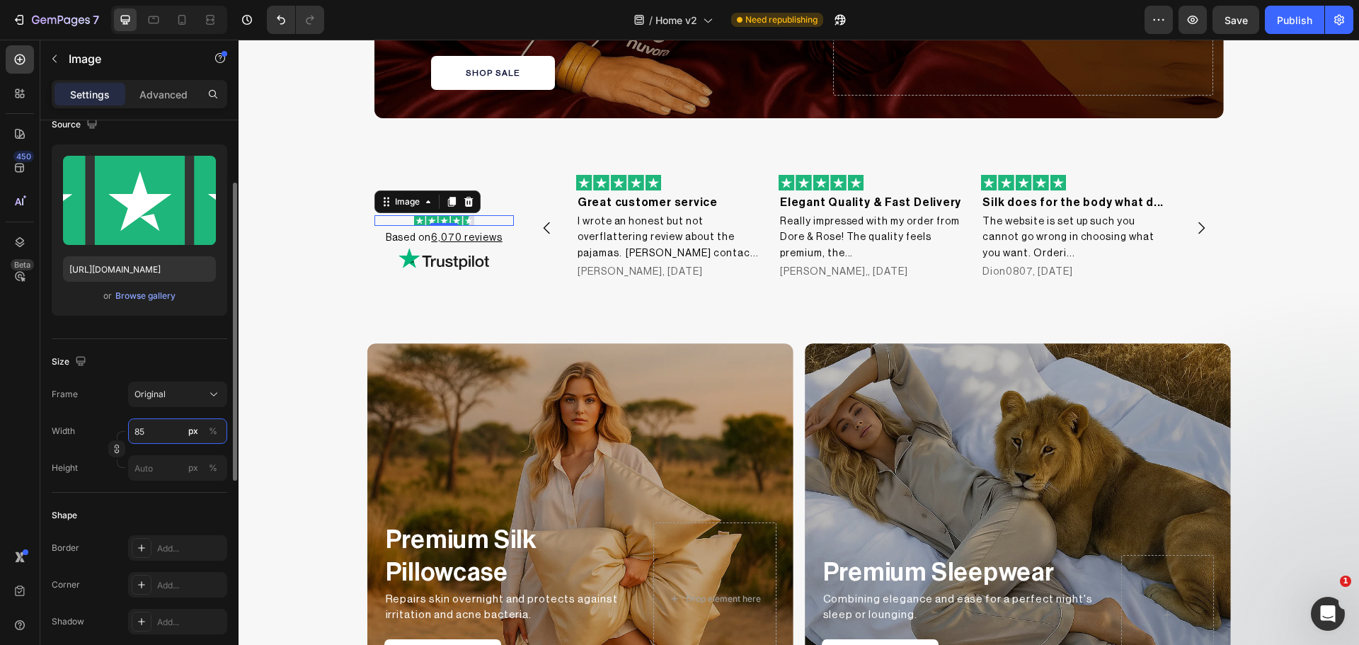
click at [160, 434] on input "85" at bounding box center [177, 430] width 99 height 25
drag, startPoint x: 138, startPoint y: 435, endPoint x: 120, endPoint y: 437, distance: 18.6
click at [120, 437] on div "Width 85 px % Height px %" at bounding box center [140, 449] width 176 height 62
type input "162"
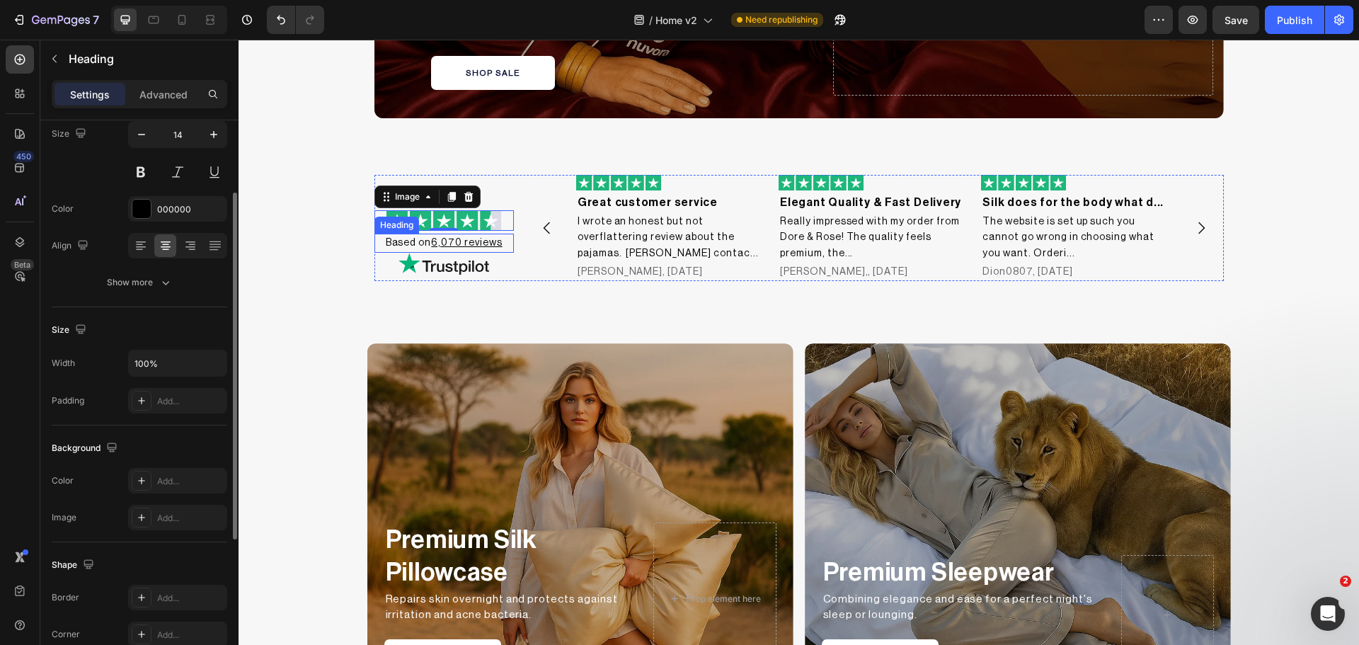
click at [411, 234] on h2 "Based on 6,070 reviews" at bounding box center [443, 243] width 139 height 18
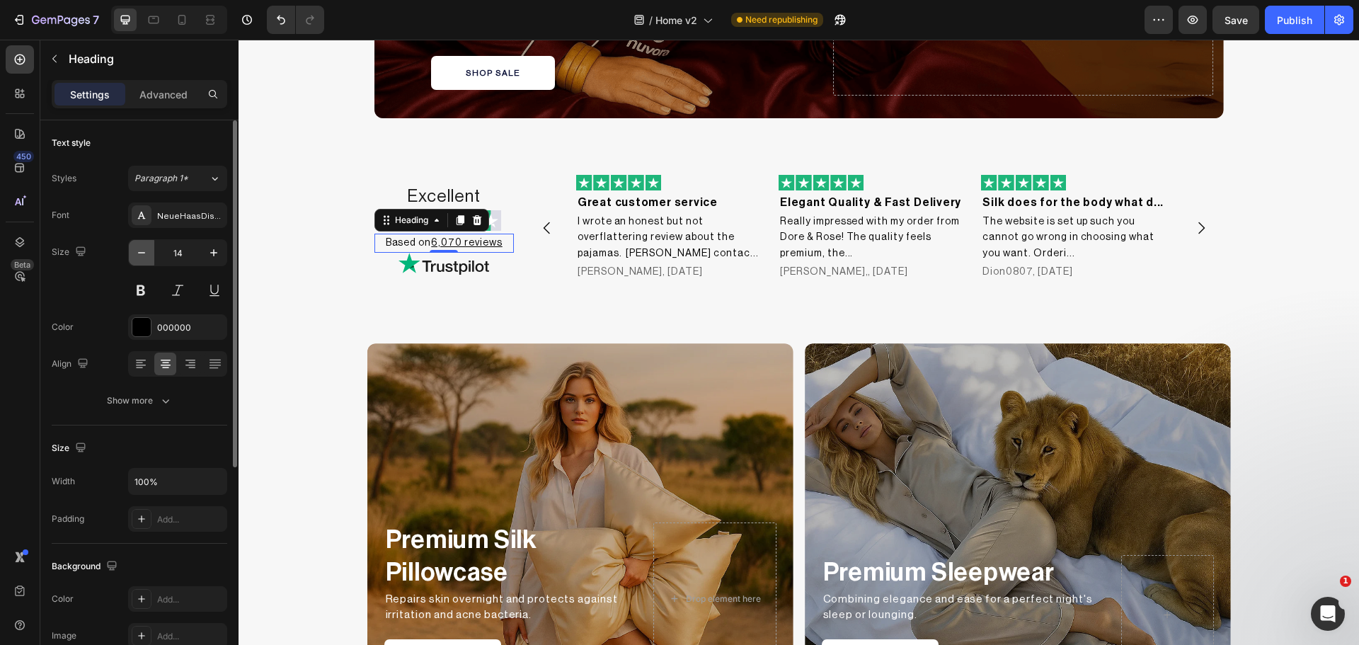
click at [139, 253] on icon "button" at bounding box center [141, 253] width 14 height 14
type input "13"
click at [149, 397] on div "Show more" at bounding box center [140, 401] width 66 height 14
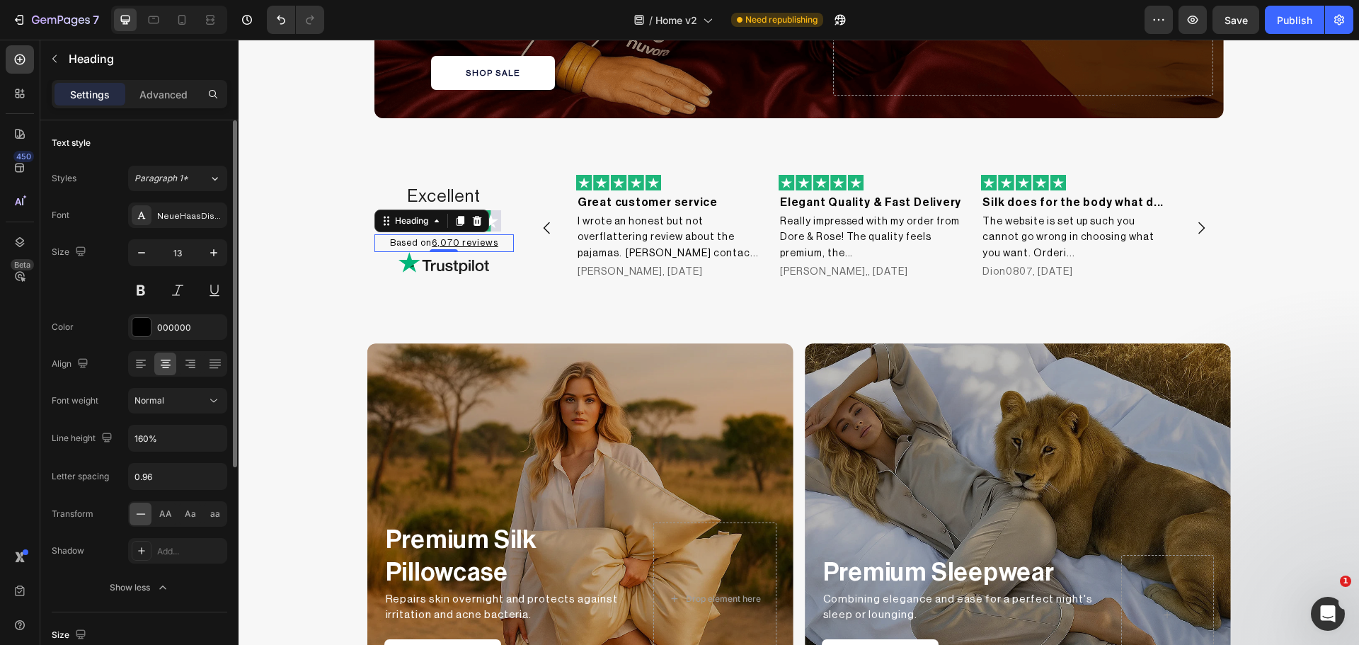
click at [122, 333] on div "Color 000000" at bounding box center [140, 326] width 176 height 25
click at [461, 263] on img at bounding box center [443, 263] width 91 height 23
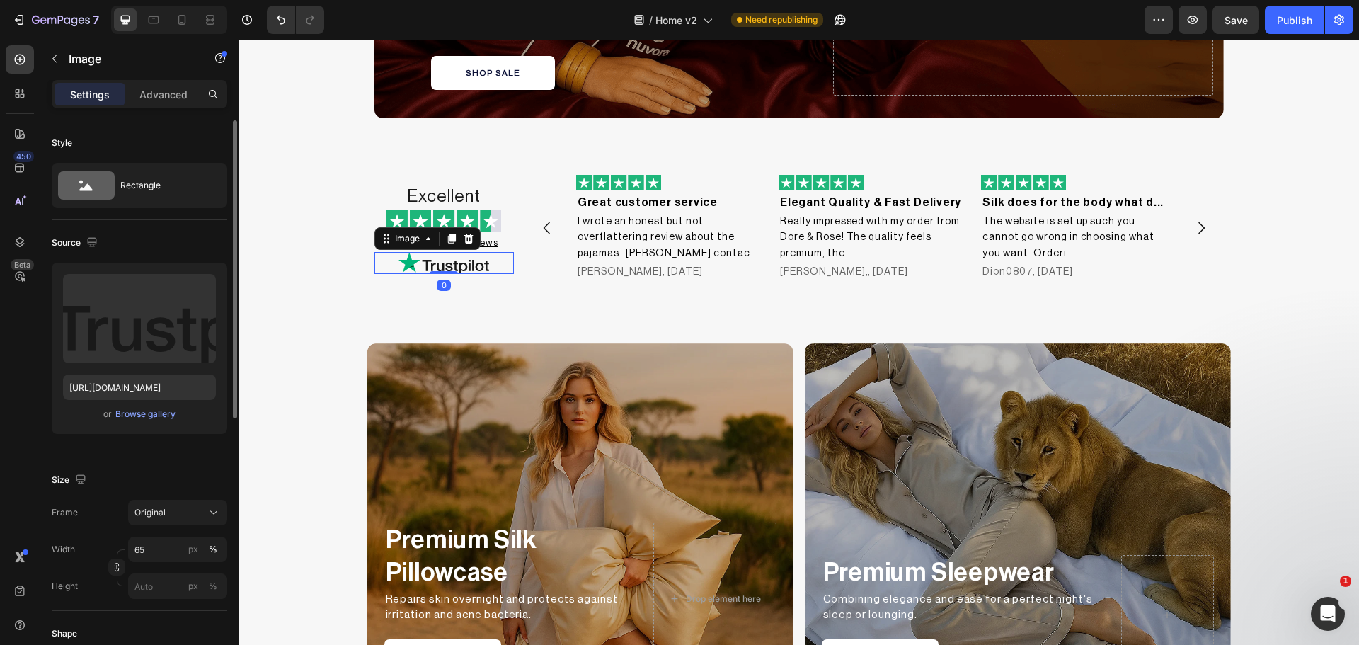
scroll to position [118, 0]
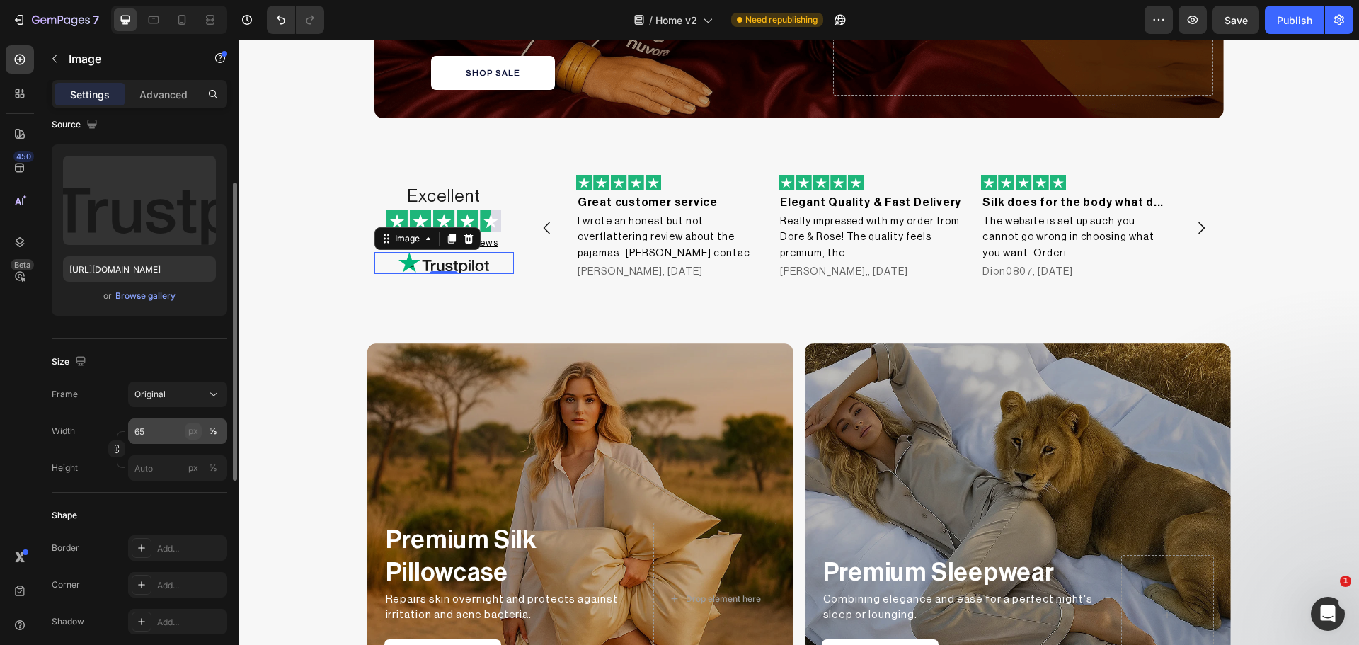
click at [193, 436] on div "px" at bounding box center [193, 431] width 10 height 13
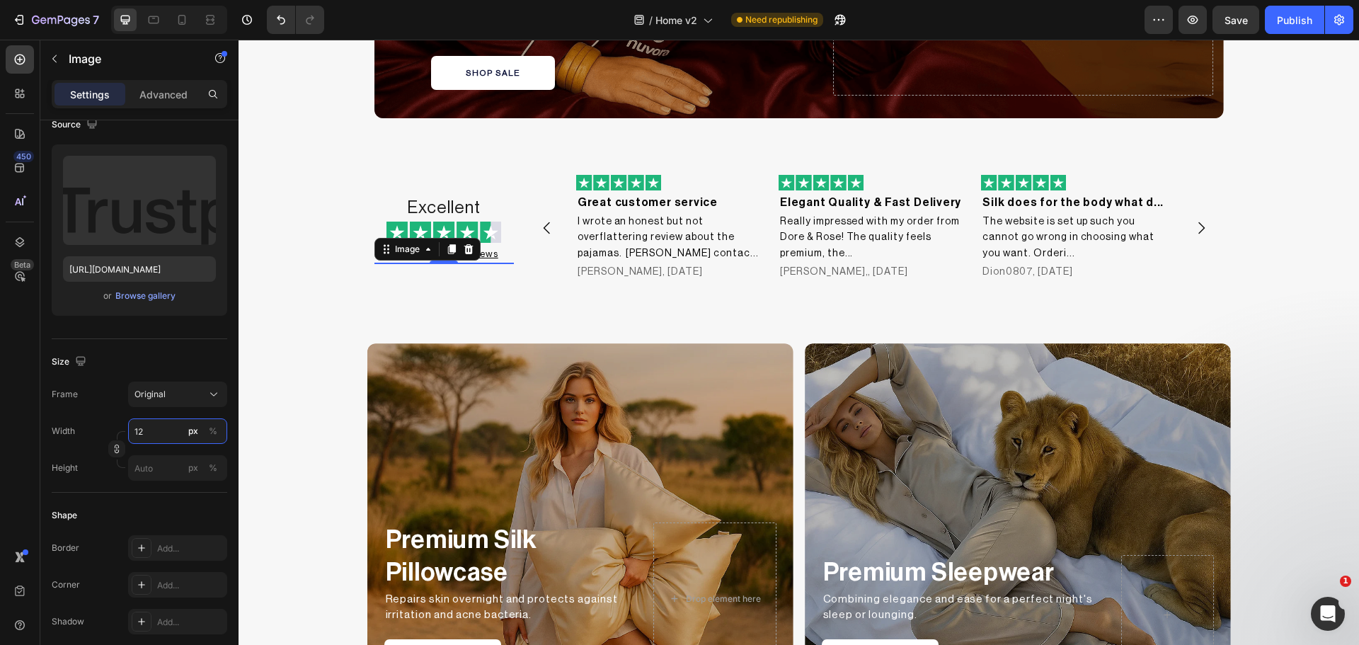
type input "126"
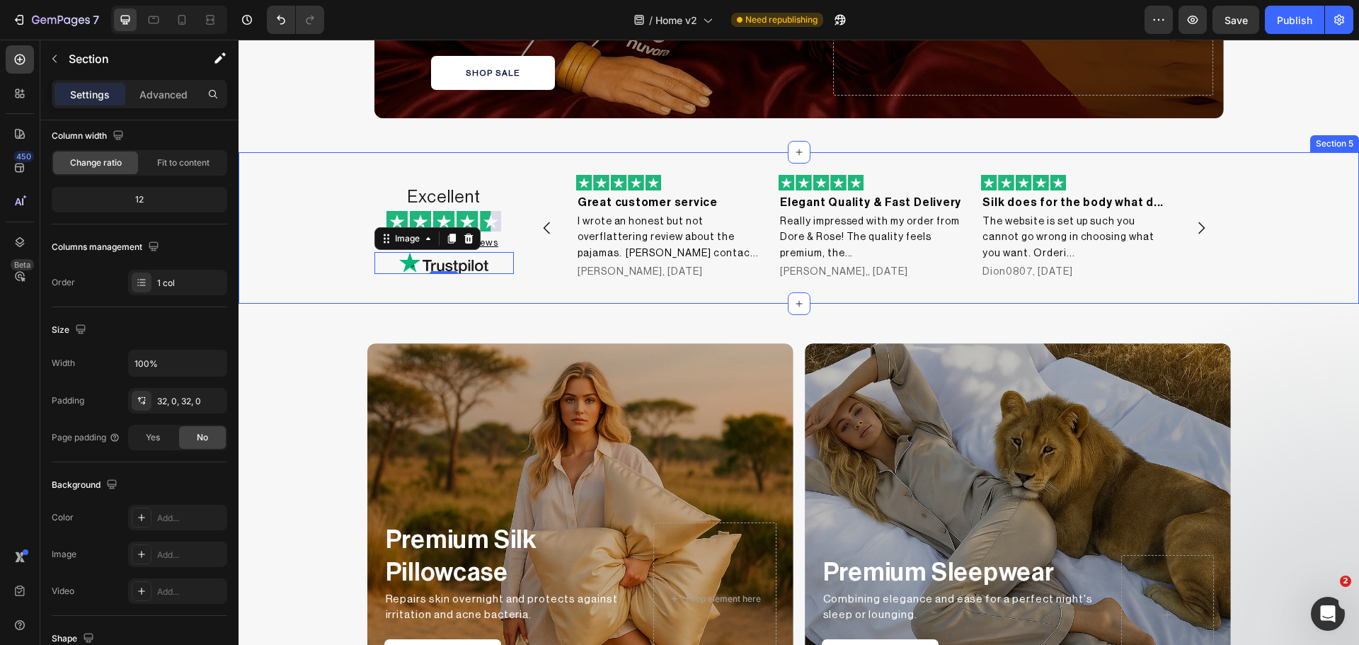
click at [308, 265] on div "Excellent Heading Image Based on 6,070 reviews Heading Image 0 Image Great cust…" at bounding box center [799, 228] width 1120 height 106
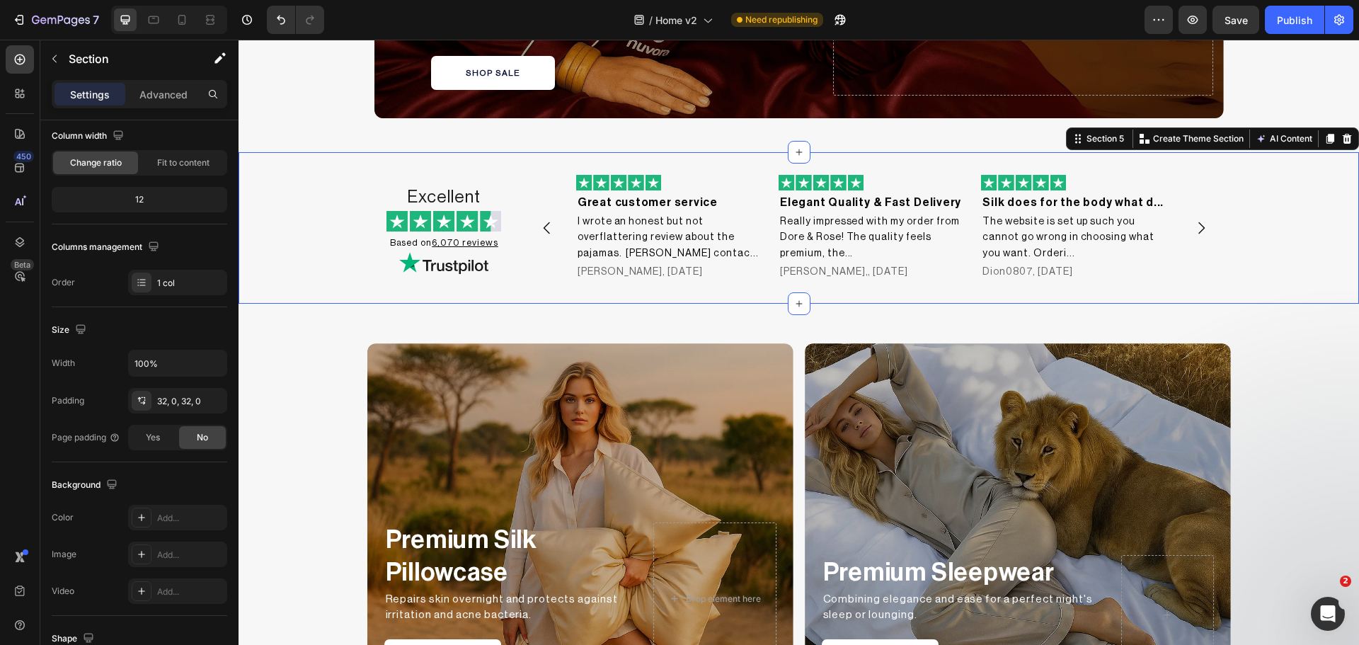
scroll to position [0, 0]
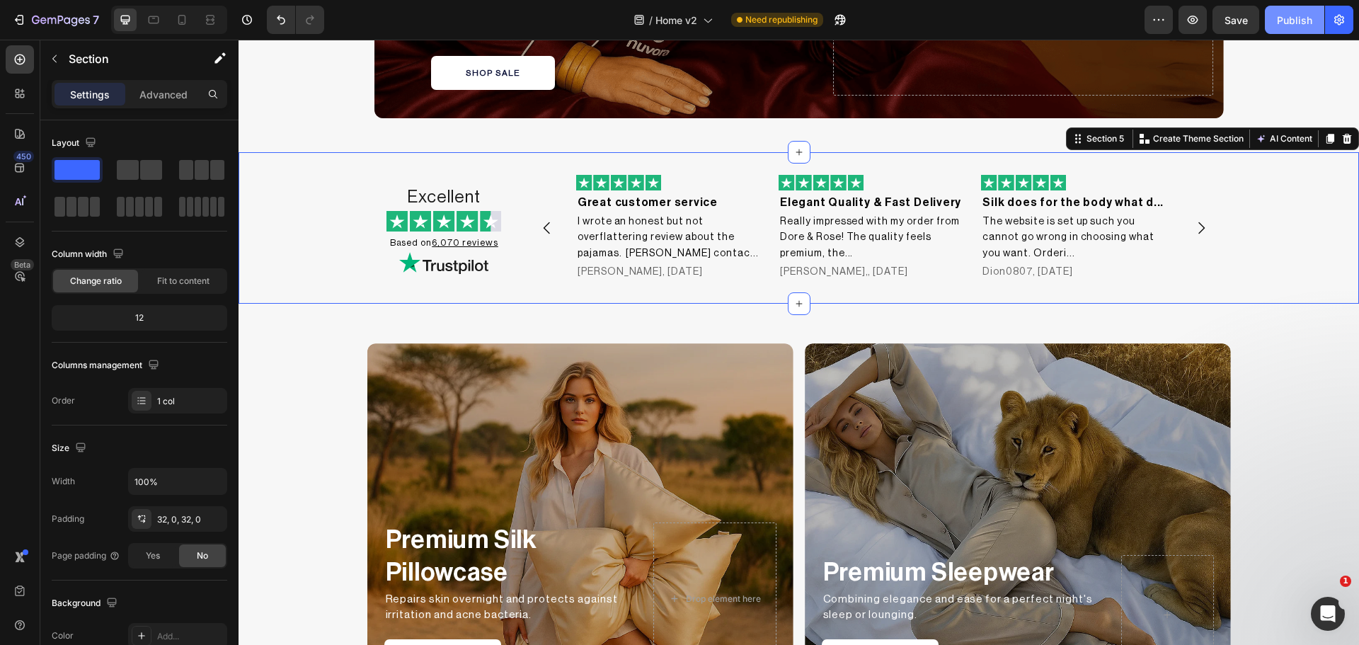
click at [1307, 21] on div "Publish" at bounding box center [1294, 20] width 35 height 15
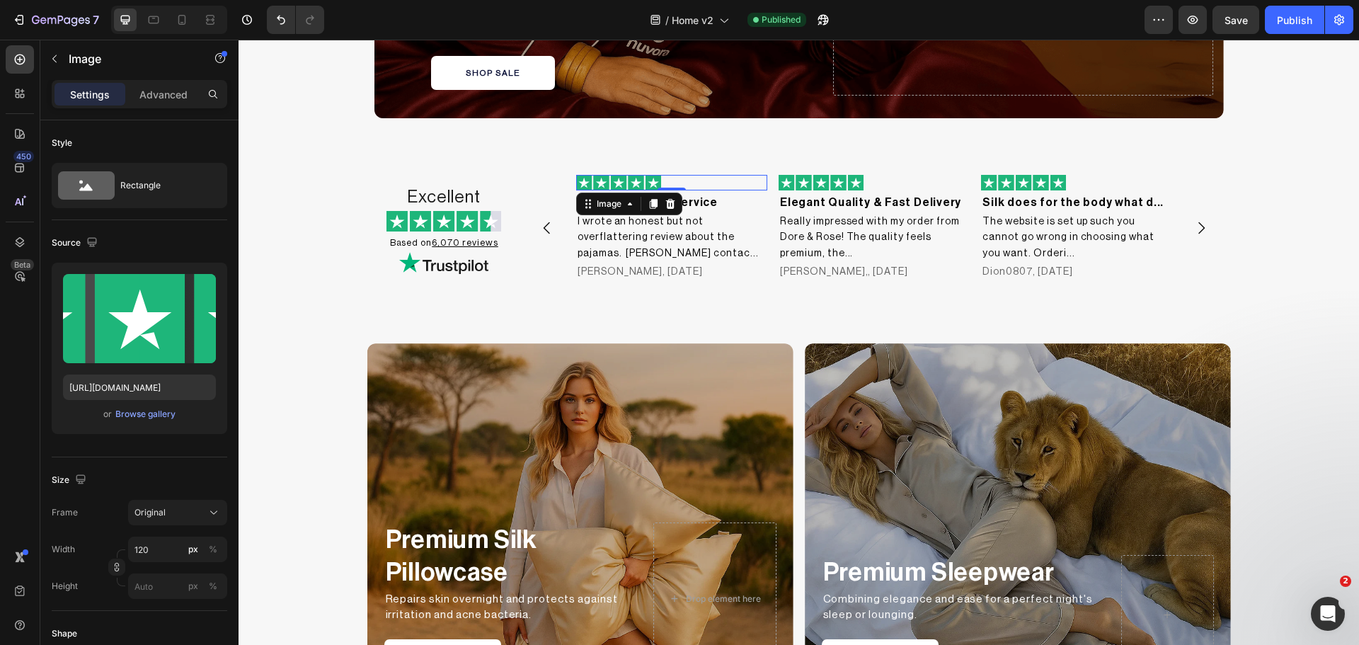
click at [610, 180] on img at bounding box center [618, 183] width 85 height 16
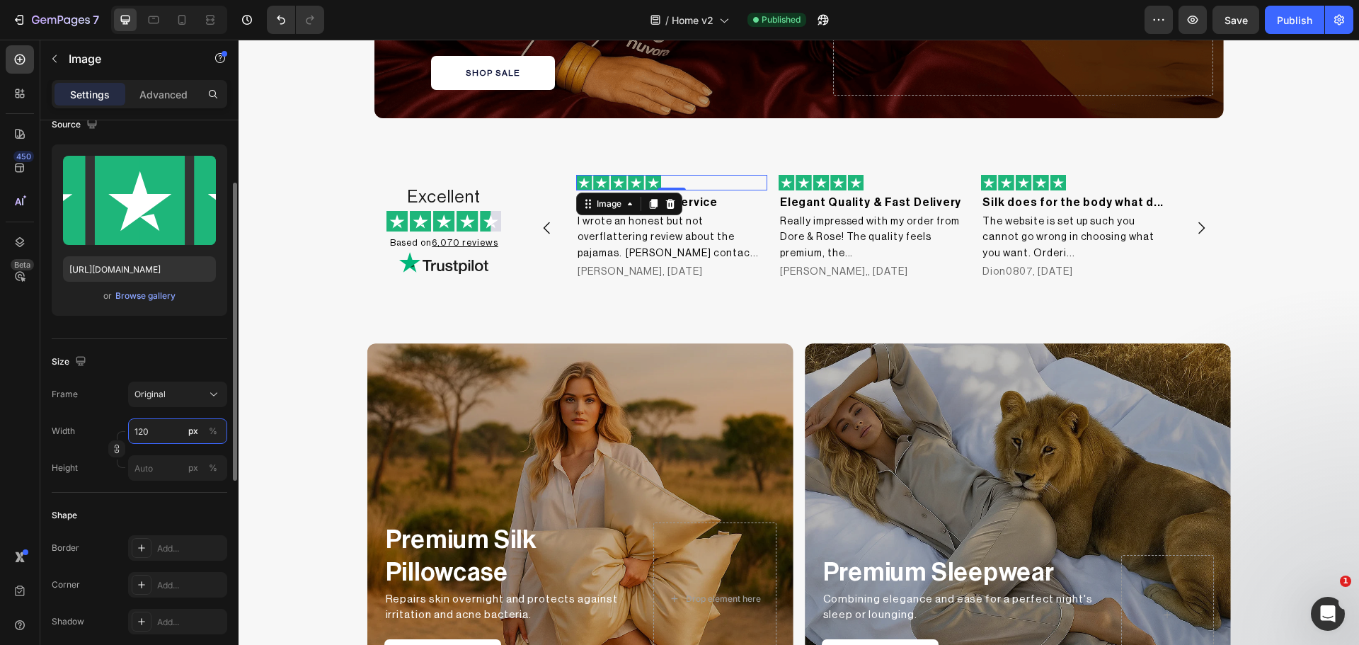
click at [159, 430] on input "120" at bounding box center [177, 430] width 99 height 25
type input "99"
click at [116, 452] on icon "button" at bounding box center [117, 449] width 10 height 10
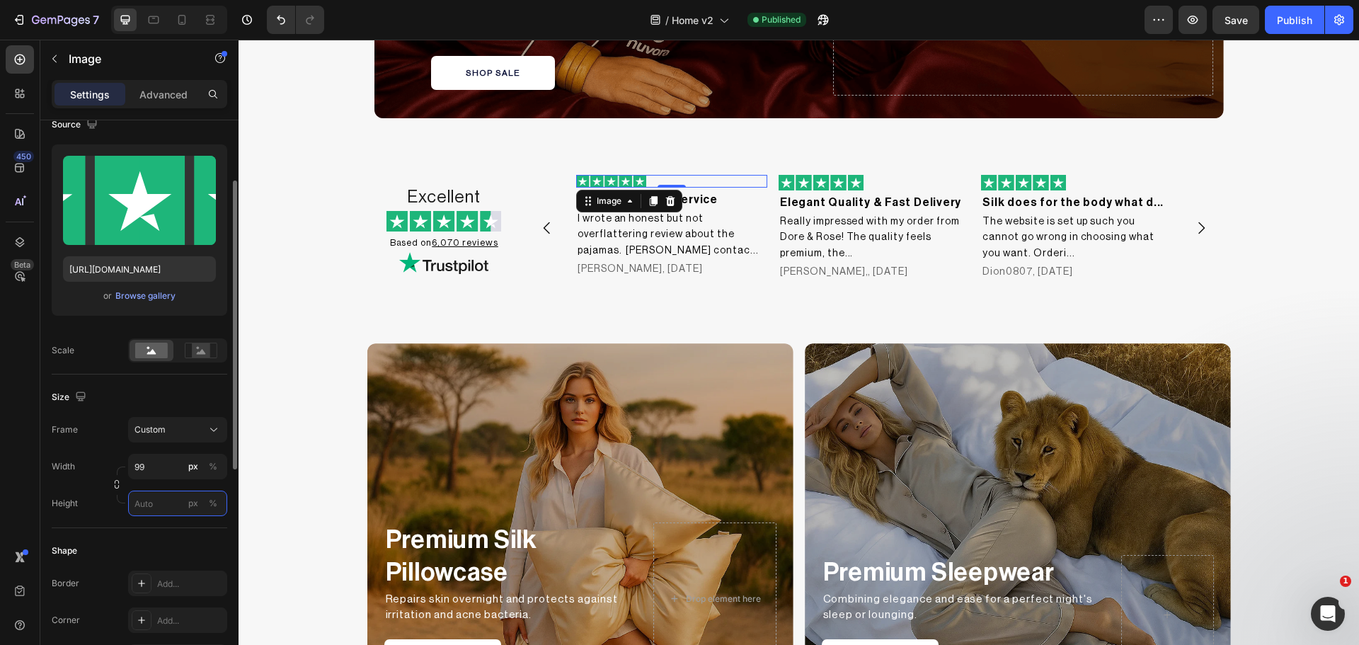
click at [151, 505] on input "px %" at bounding box center [177, 502] width 99 height 25
type input "18"
click at [148, 353] on icon at bounding box center [151, 351] width 9 height 5
click at [200, 353] on icon at bounding box center [201, 351] width 9 height 5
click at [486, 217] on img at bounding box center [443, 221] width 115 height 21
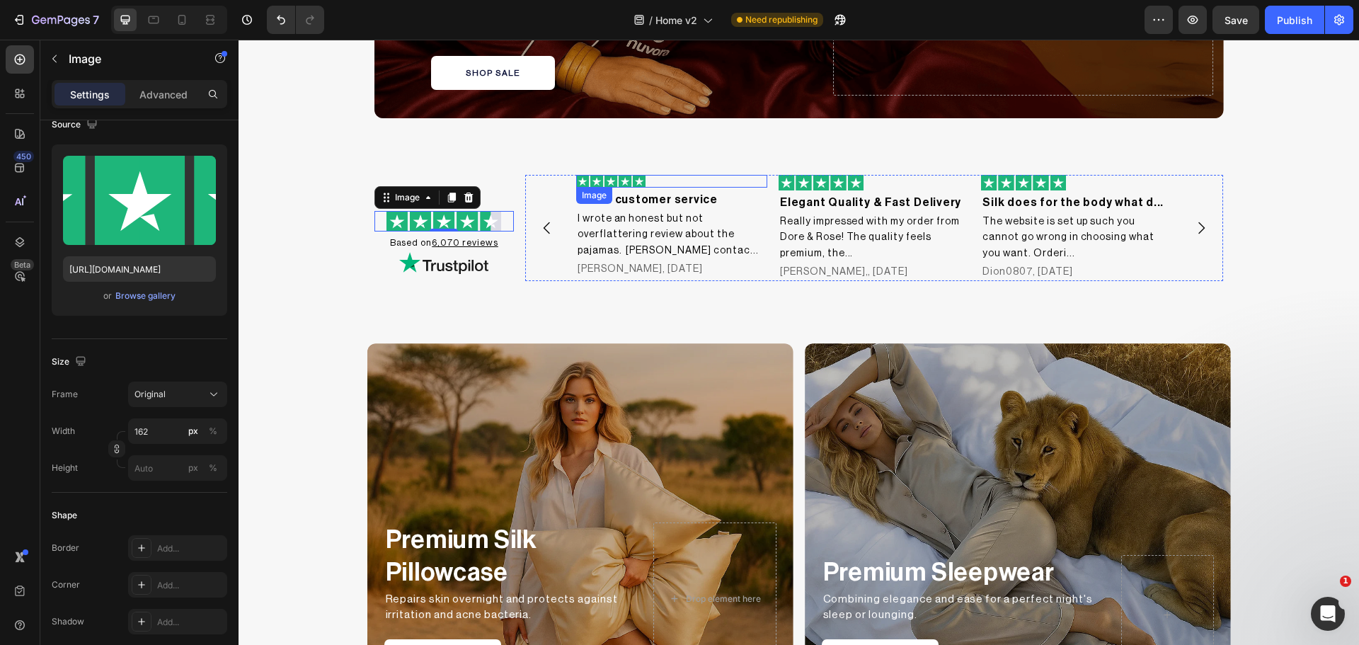
click at [658, 185] on div "Image" at bounding box center [671, 181] width 191 height 13
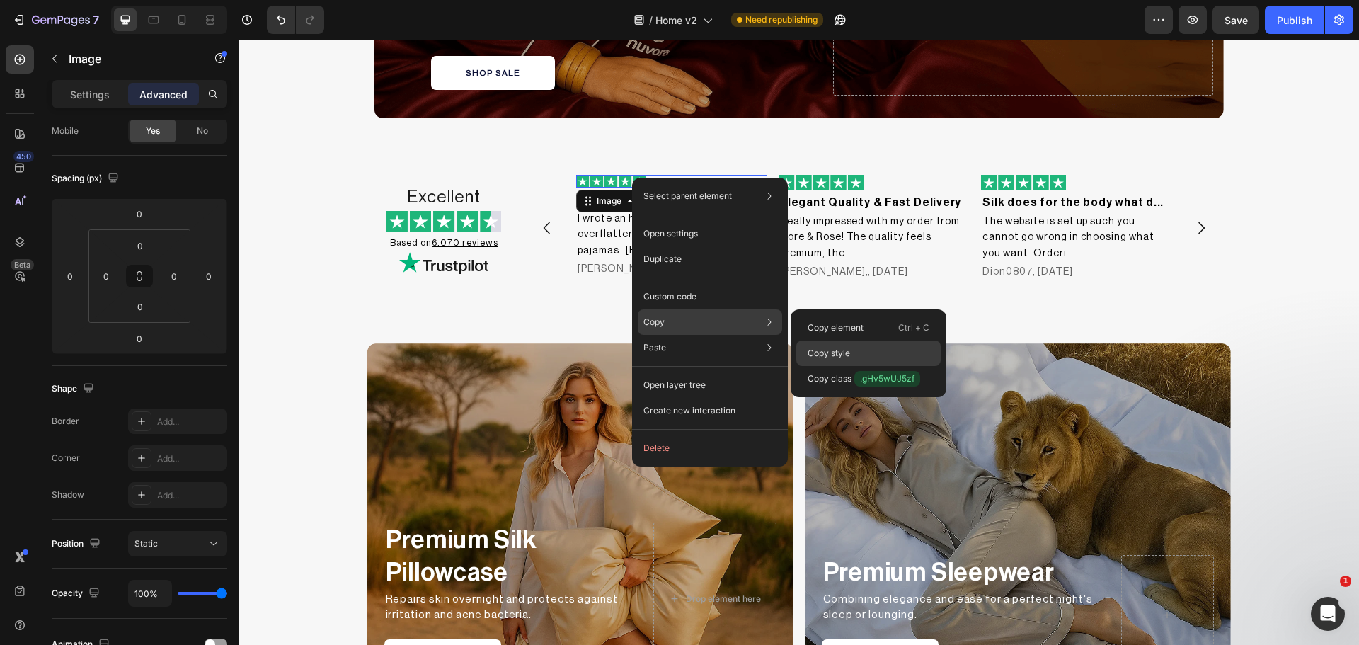
click at [837, 366] on div "Copy style" at bounding box center [868, 378] width 144 height 25
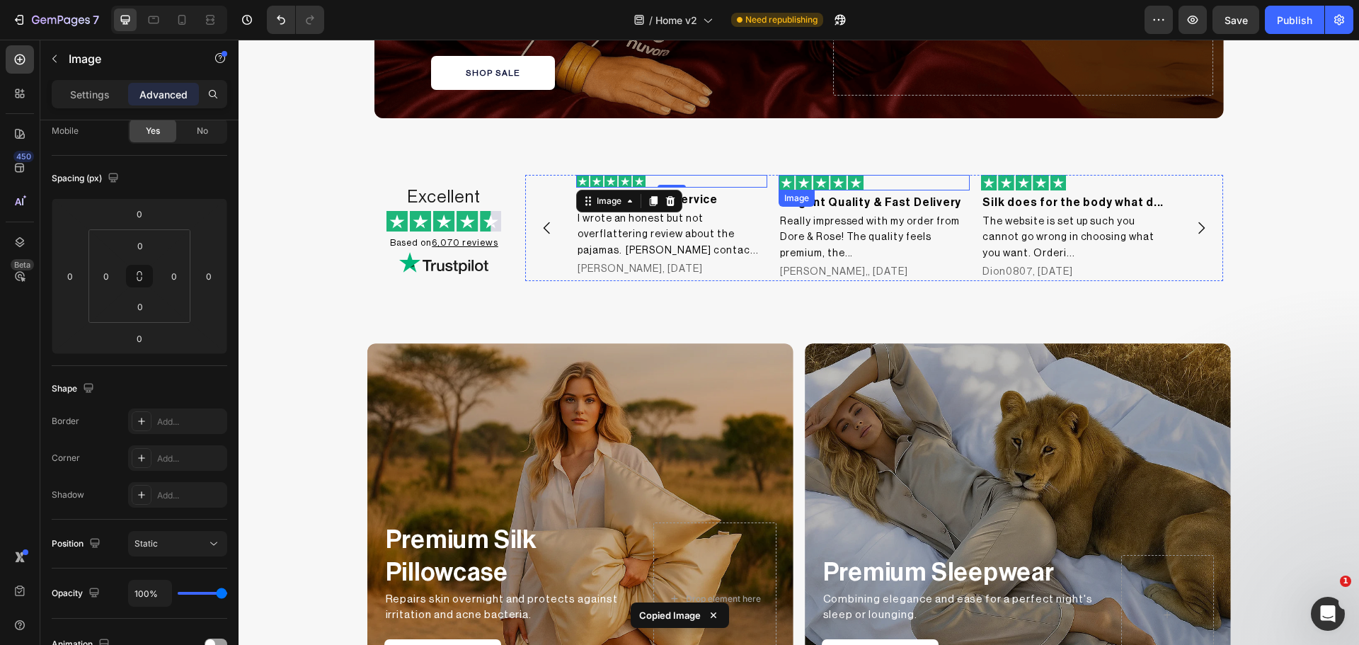
click at [843, 178] on img at bounding box center [821, 183] width 85 height 16
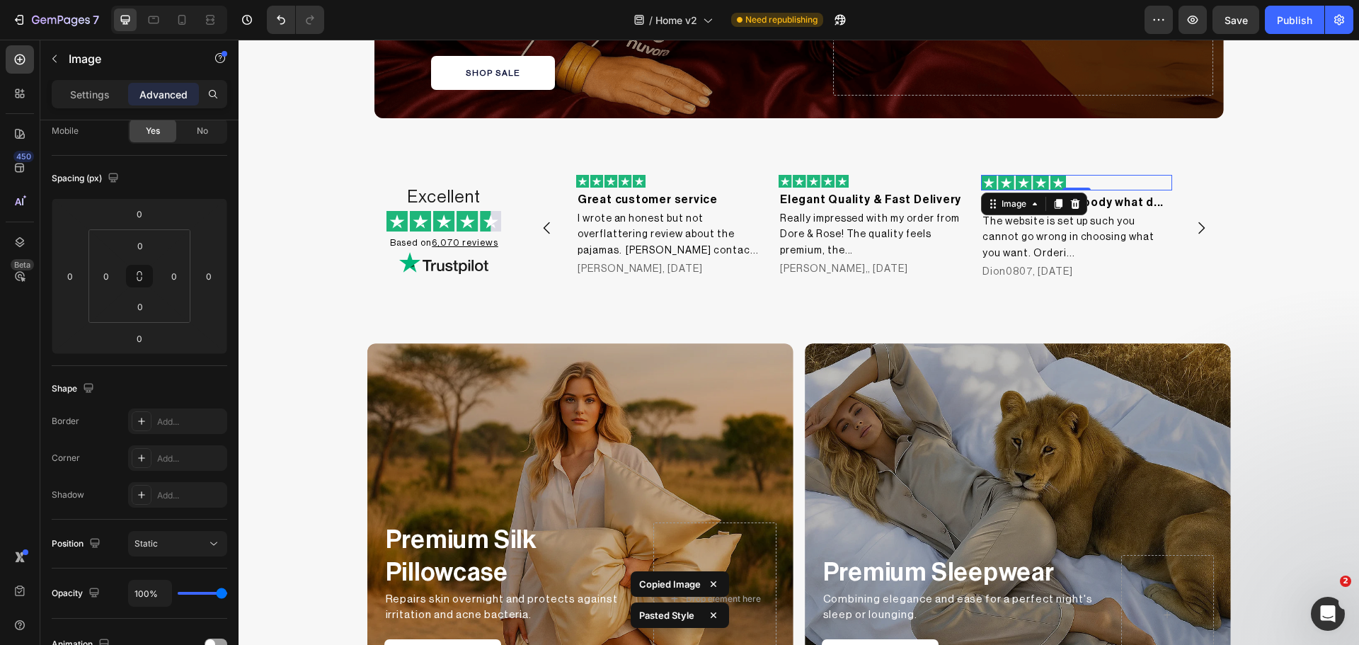
click at [1030, 185] on img at bounding box center [1023, 183] width 85 height 16
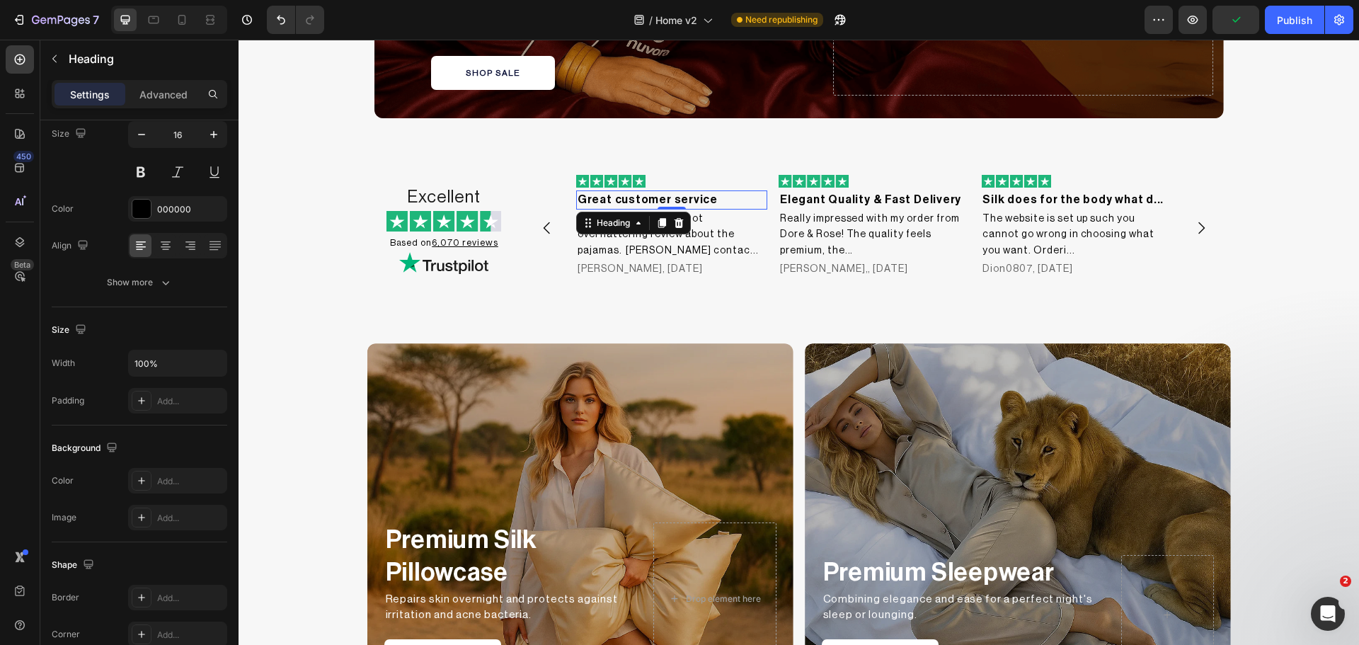
click at [611, 197] on h2 "Great customer service" at bounding box center [671, 199] width 191 height 18
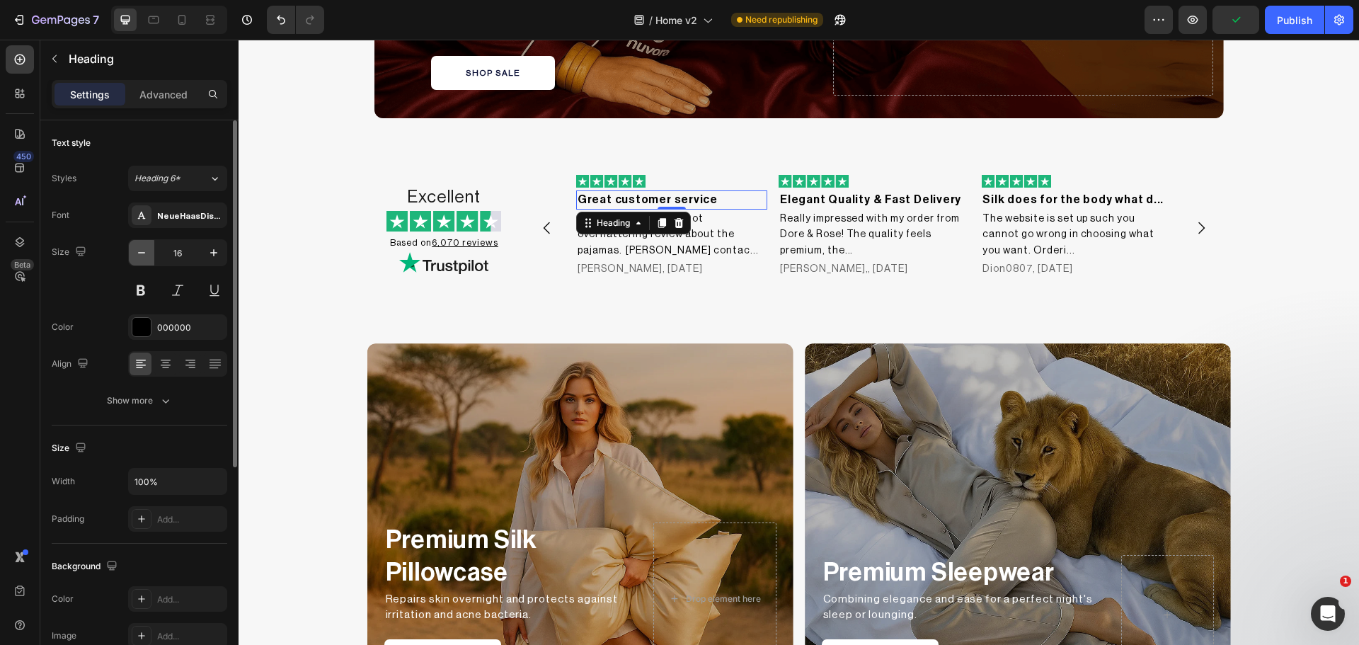
click at [140, 255] on icon "button" at bounding box center [141, 253] width 14 height 14
type input "14"
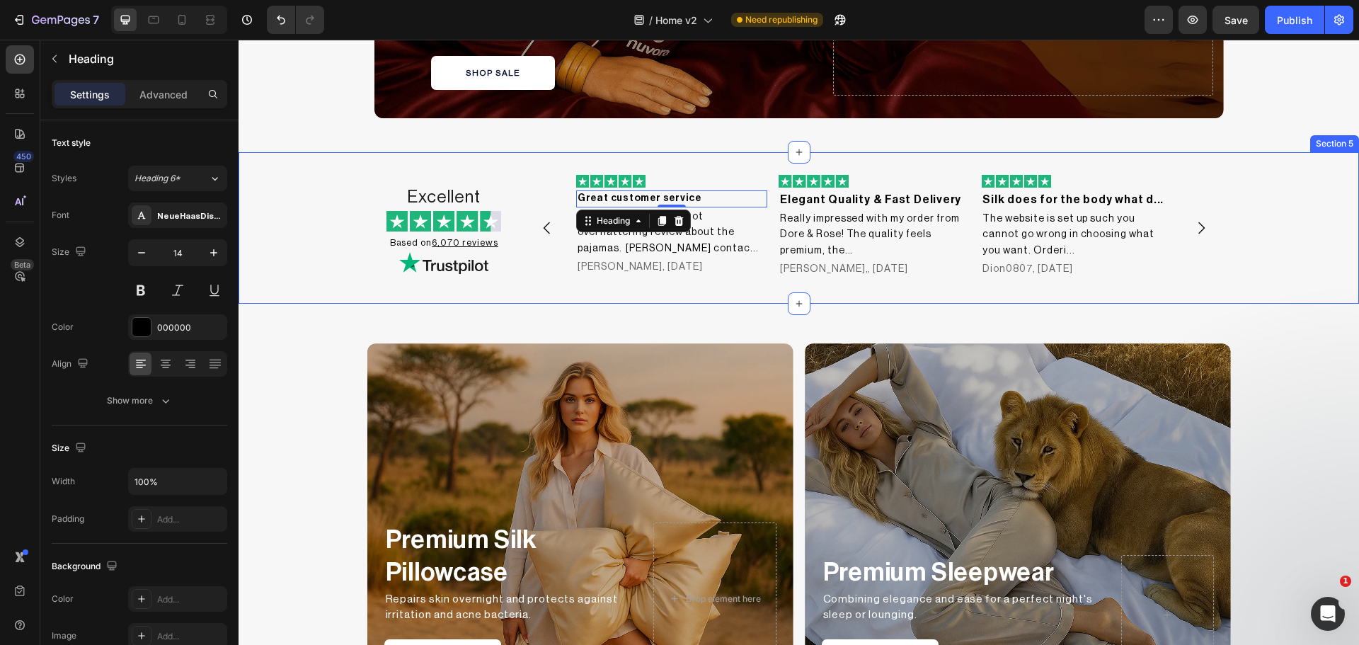
click at [701, 171] on div "Excellent Heading Image Based on 6,070 reviews Heading Image Image Great custom…" at bounding box center [799, 227] width 1120 height 151
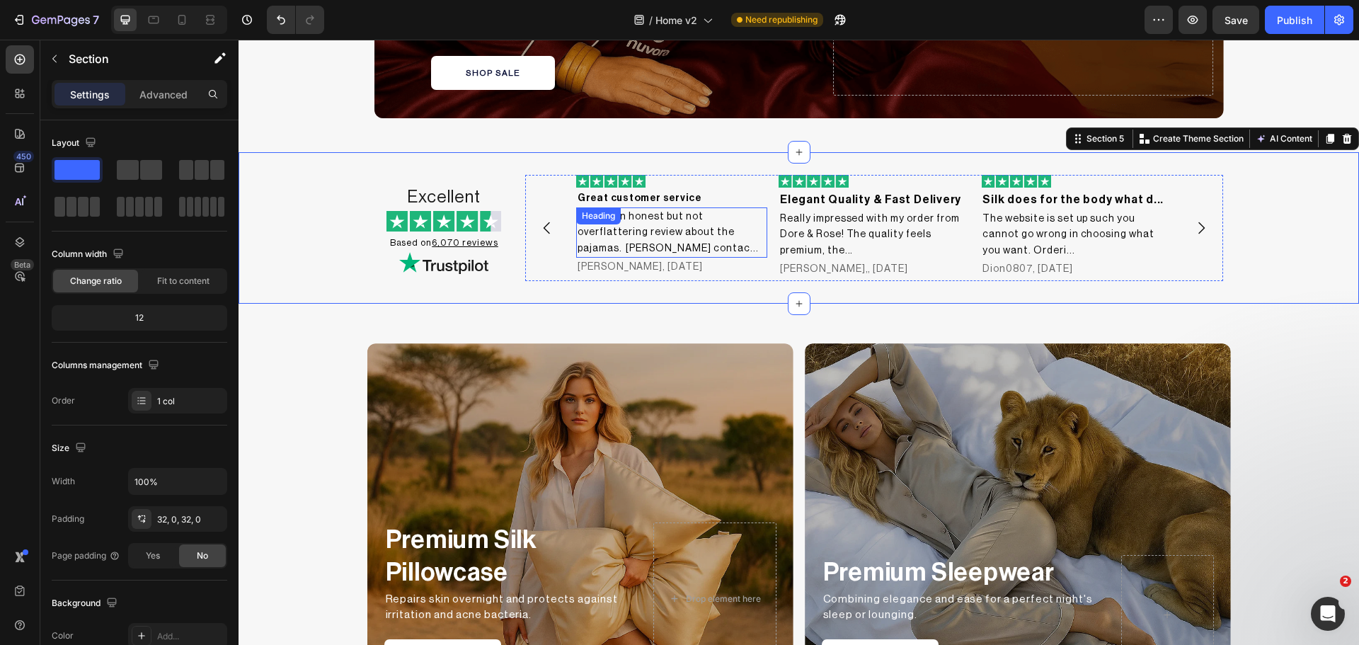
click at [646, 214] on div "I wrote an honest but not overflattering review about the pajamas. Annie contac…" at bounding box center [671, 232] width 191 height 50
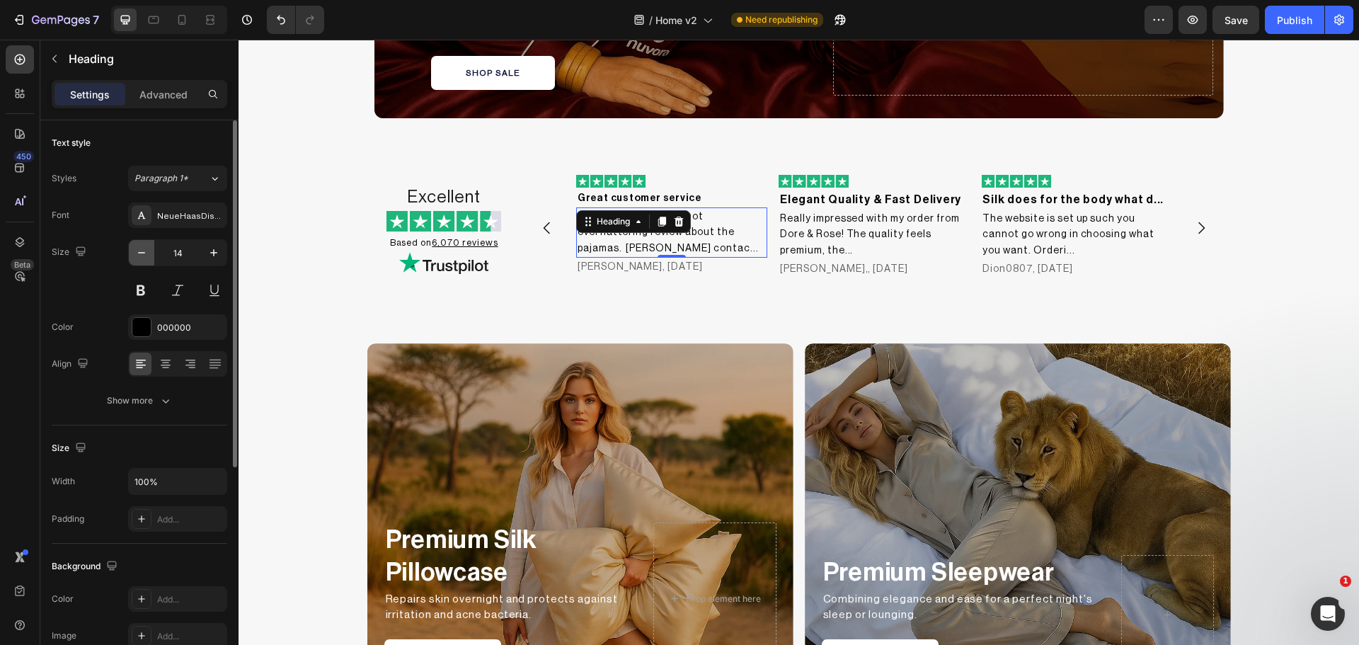
click at [140, 259] on icon "button" at bounding box center [141, 253] width 14 height 14
type input "12"
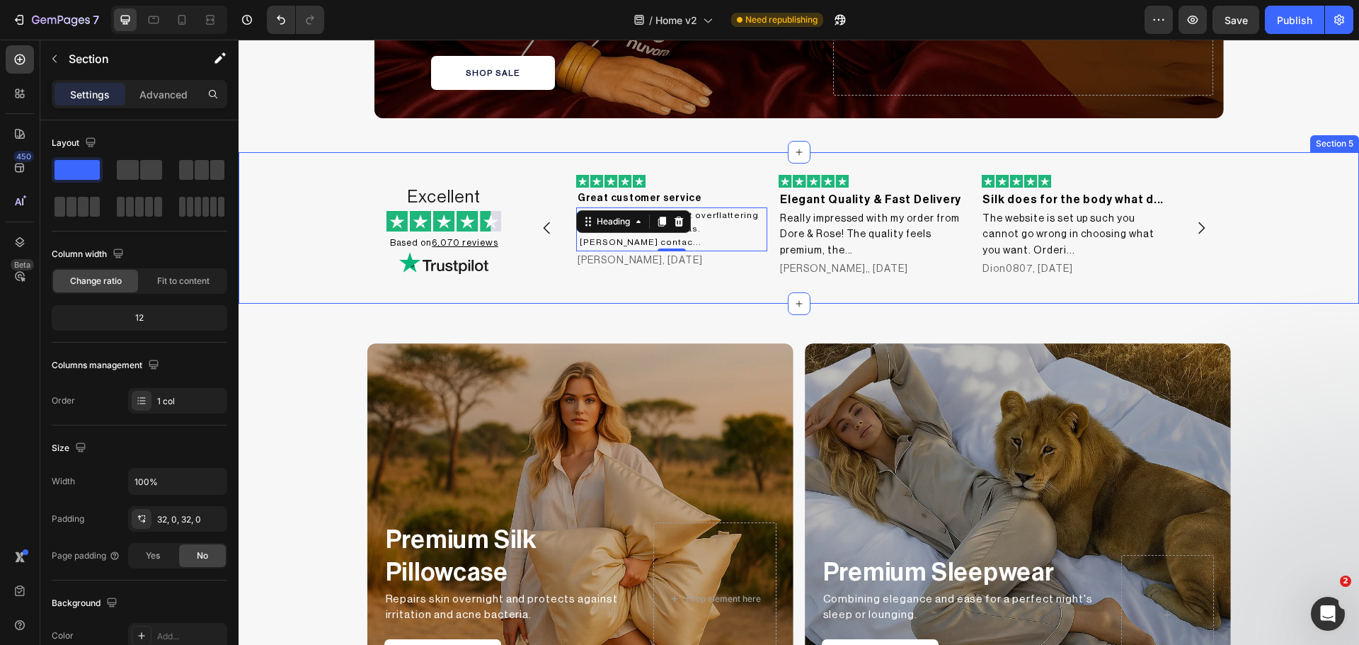
click at [1294, 191] on div "Excellent Heading Image Based on 6,070 reviews Heading Image Image Great custom…" at bounding box center [799, 228] width 1120 height 106
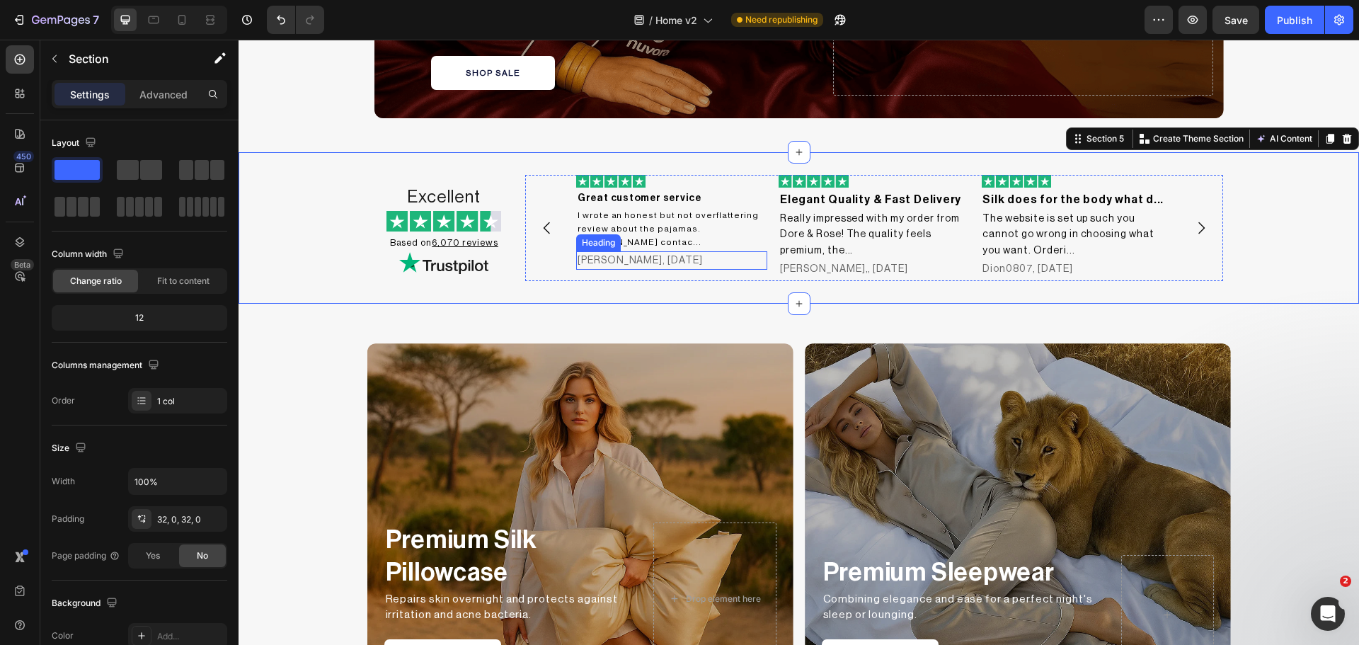
click at [626, 253] on h2 "[PERSON_NAME], [DATE]" at bounding box center [671, 260] width 191 height 18
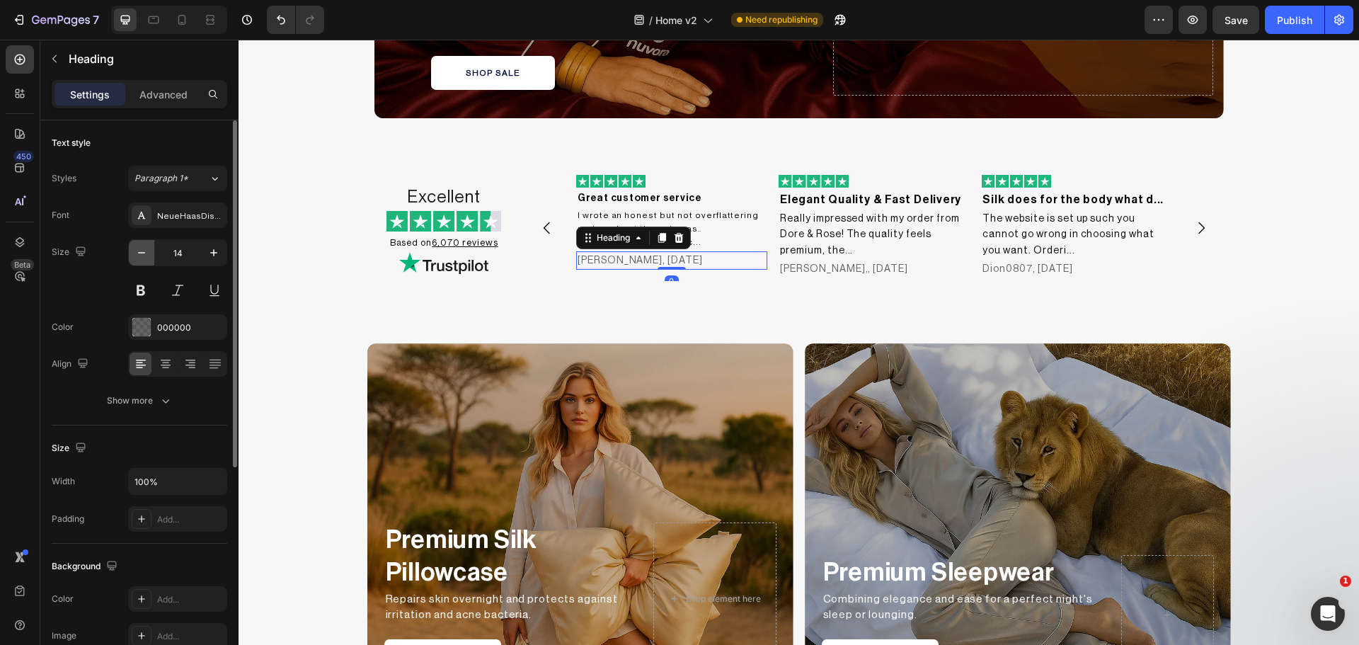
click at [142, 260] on button "button" at bounding box center [141, 252] width 25 height 25
type input "12"
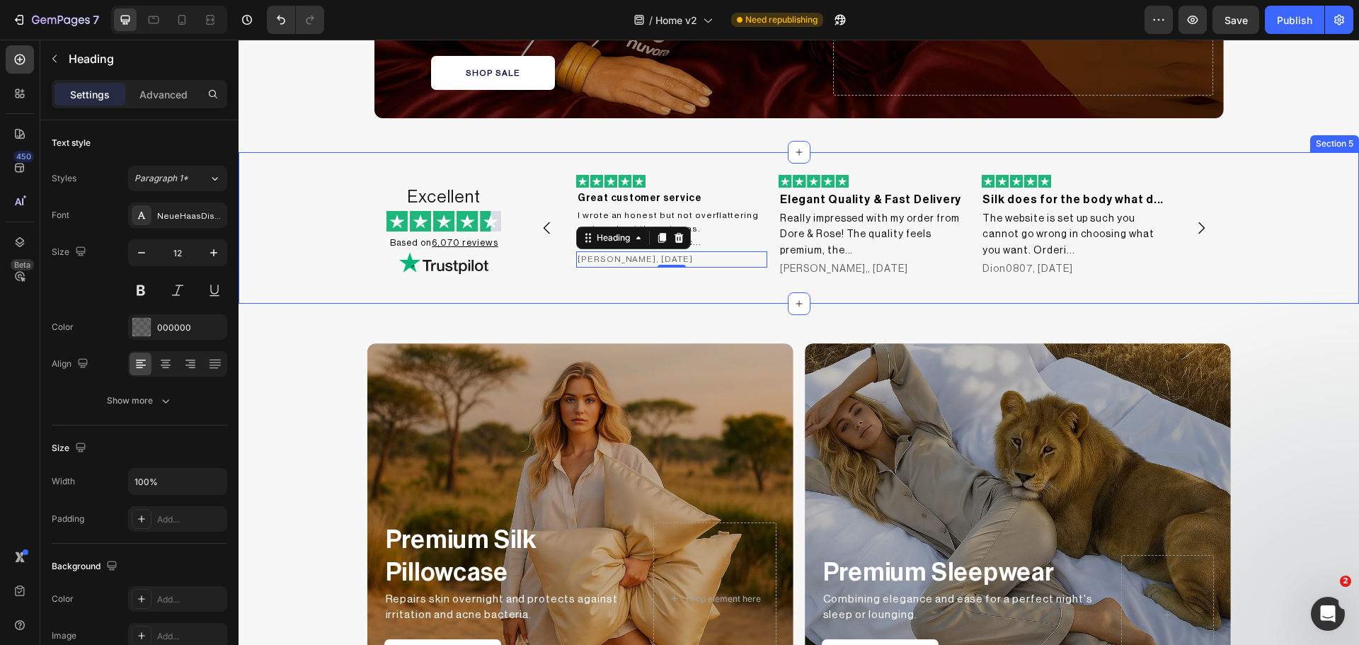
click at [732, 167] on div "Excellent Heading Image Based on 6,070 reviews Heading Image Image Great custom…" at bounding box center [799, 227] width 1120 height 151
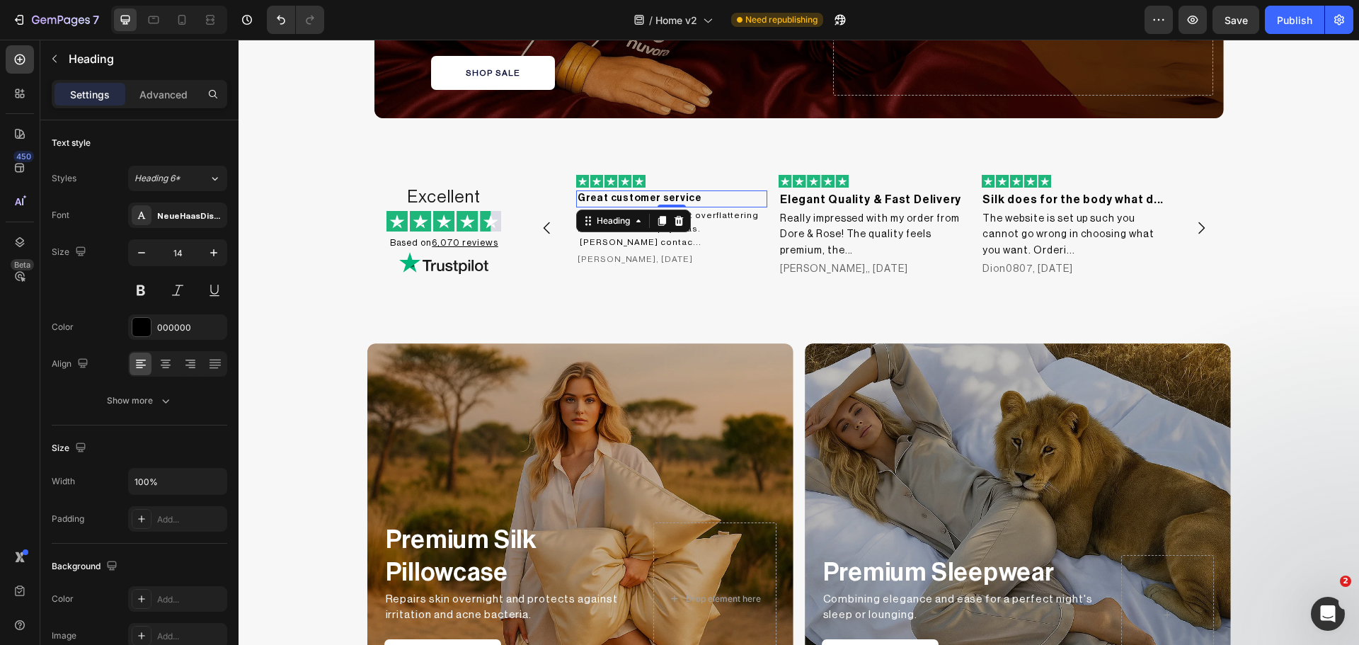
click at [645, 196] on h2 "Great customer service" at bounding box center [671, 198] width 191 height 17
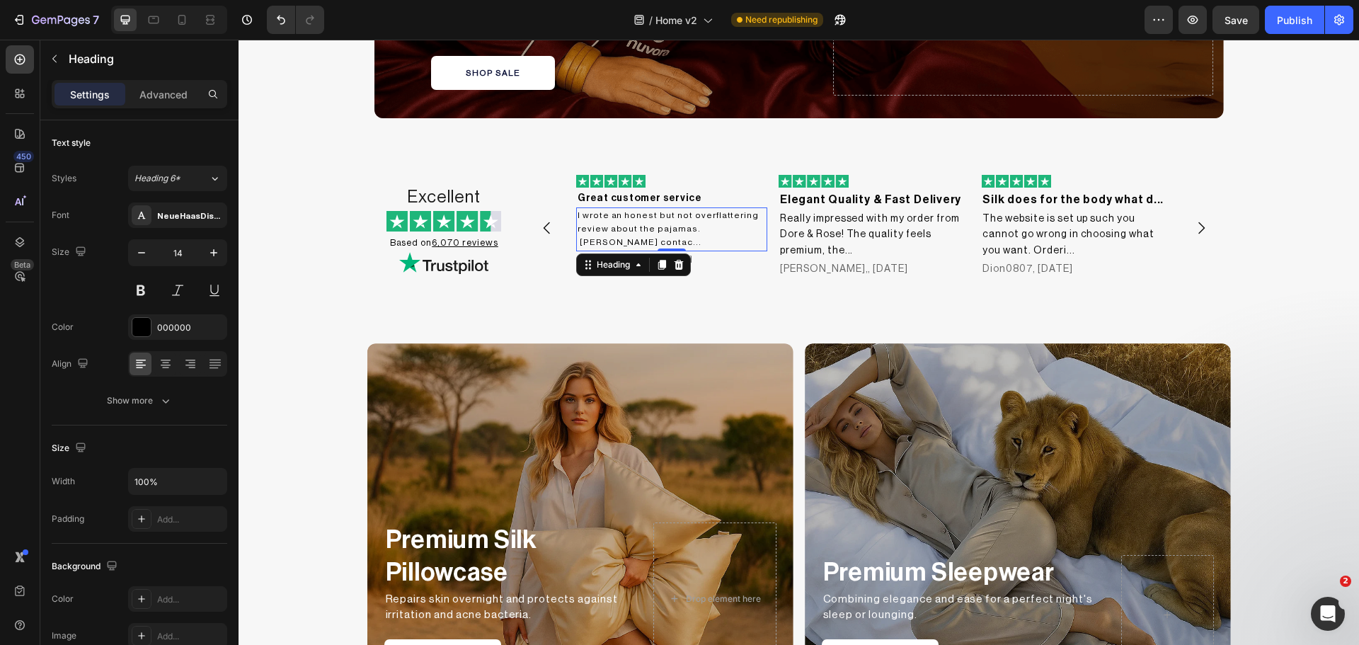
click at [709, 222] on h2 "I wrote an honest but not overflattering review about the pajamas. [PERSON_NAME…" at bounding box center [671, 229] width 191 height 44
click at [214, 256] on icon "button" at bounding box center [214, 253] width 14 height 14
type input "13"
click at [173, 216] on div "NeueHaasDisplayRoman" at bounding box center [190, 216] width 67 height 13
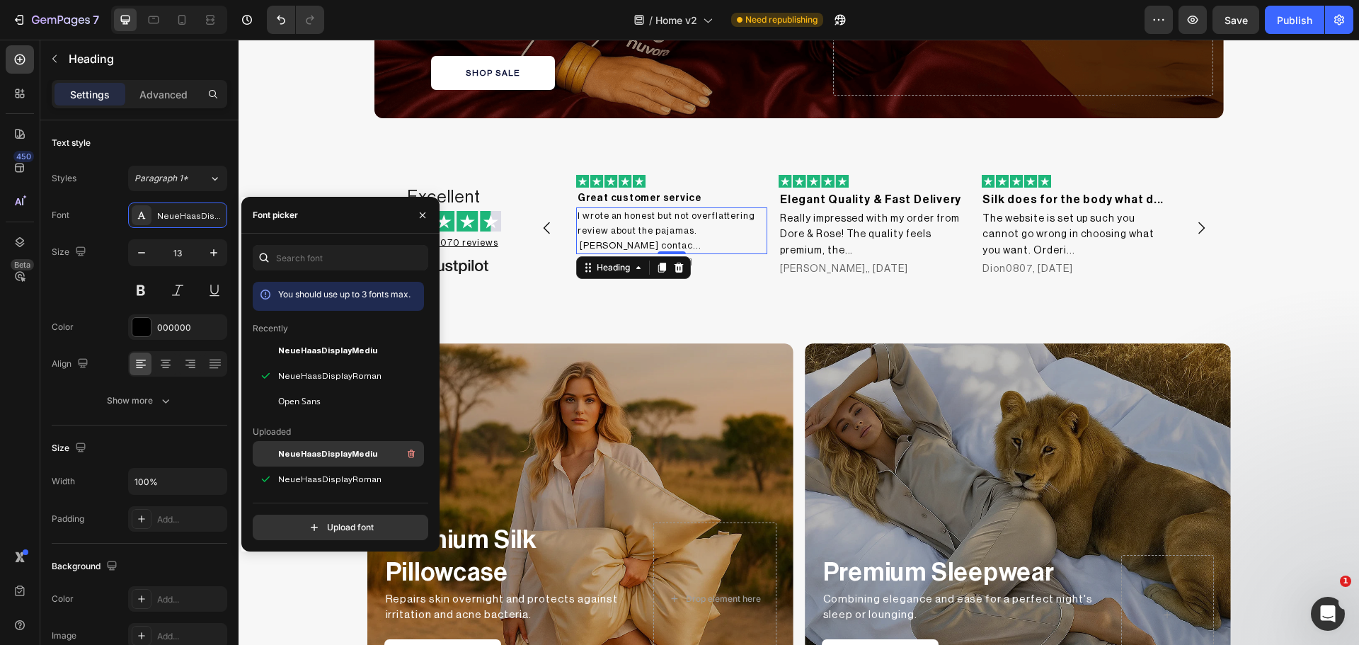
click at [307, 457] on span "NeueHaasDisplayMediu" at bounding box center [327, 453] width 99 height 13
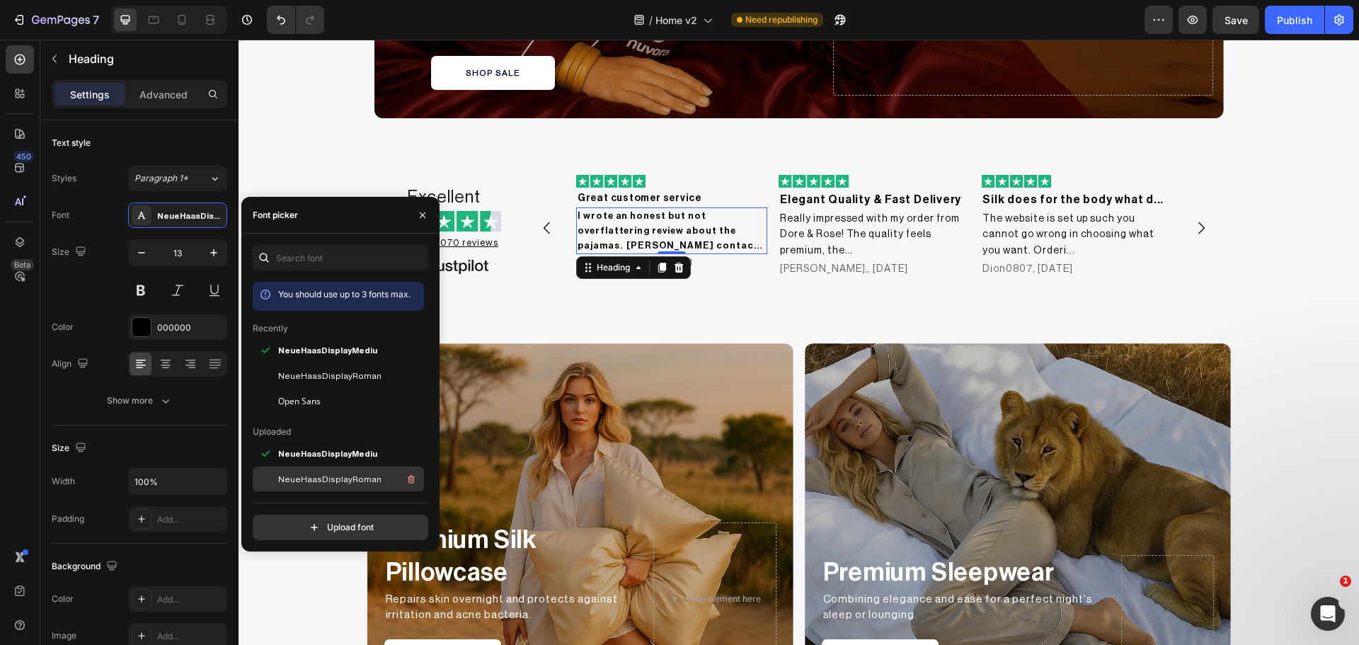
click at [300, 478] on span "NeueHaasDisplayRoman" at bounding box center [329, 479] width 103 height 13
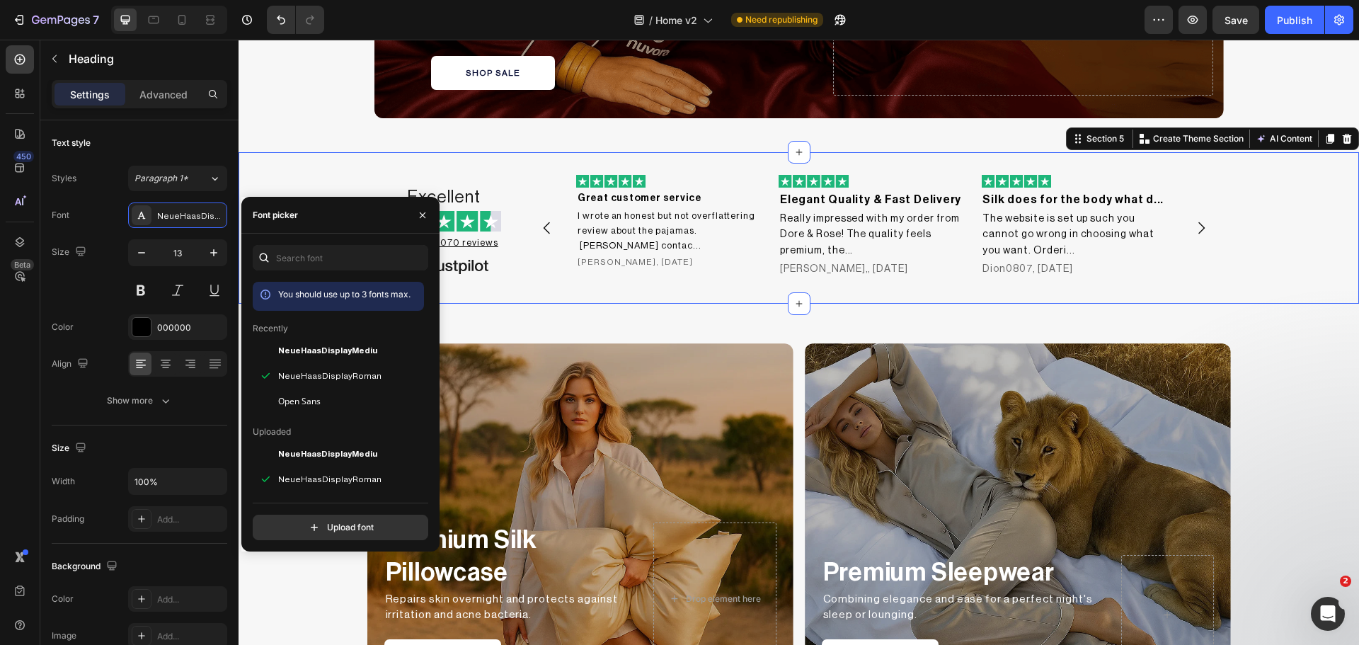
click at [1256, 253] on div "Excellent Heading Image Based on 6,070 reviews Heading Image Image Great custom…" at bounding box center [799, 228] width 1120 height 106
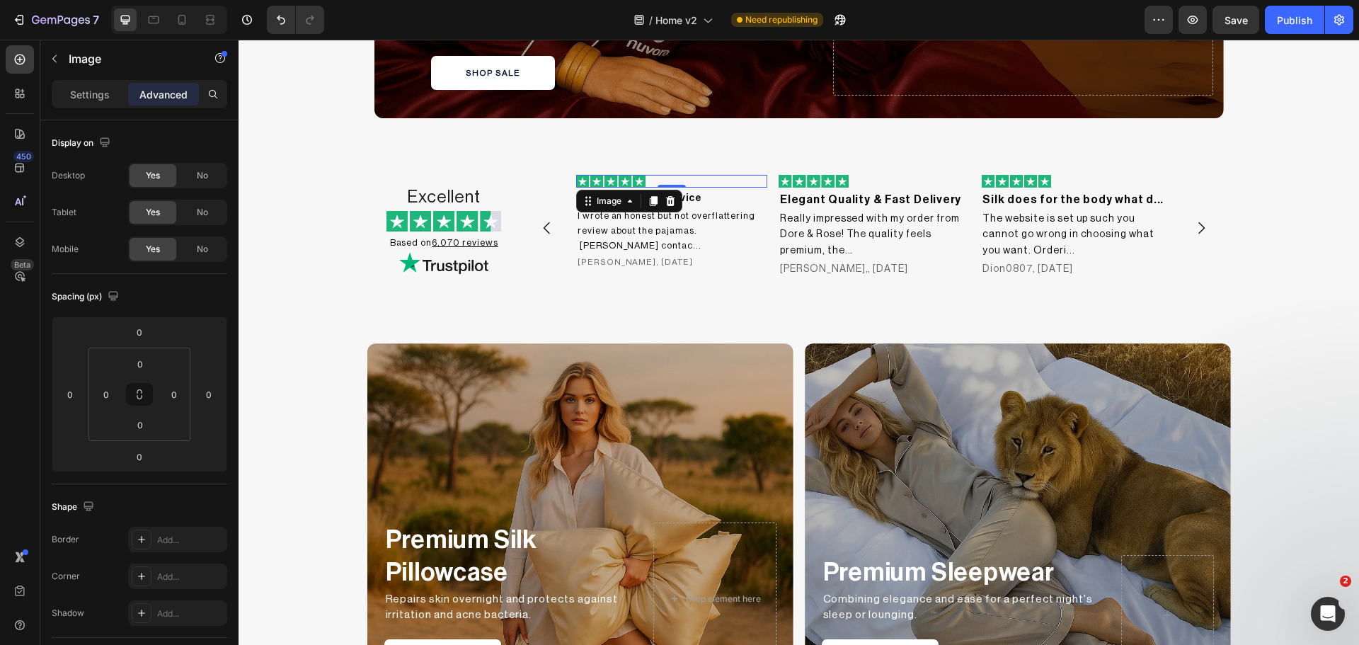
click at [629, 183] on img at bounding box center [611, 181] width 70 height 13
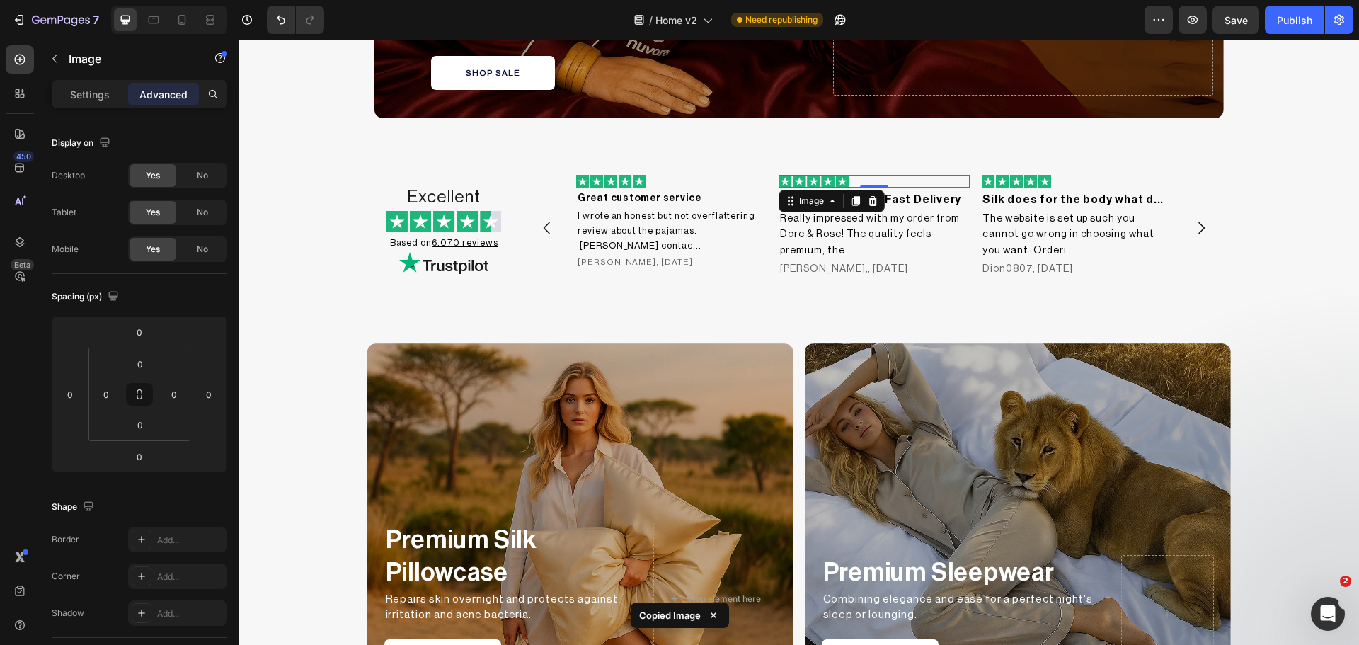
click at [852, 182] on div at bounding box center [874, 181] width 191 height 13
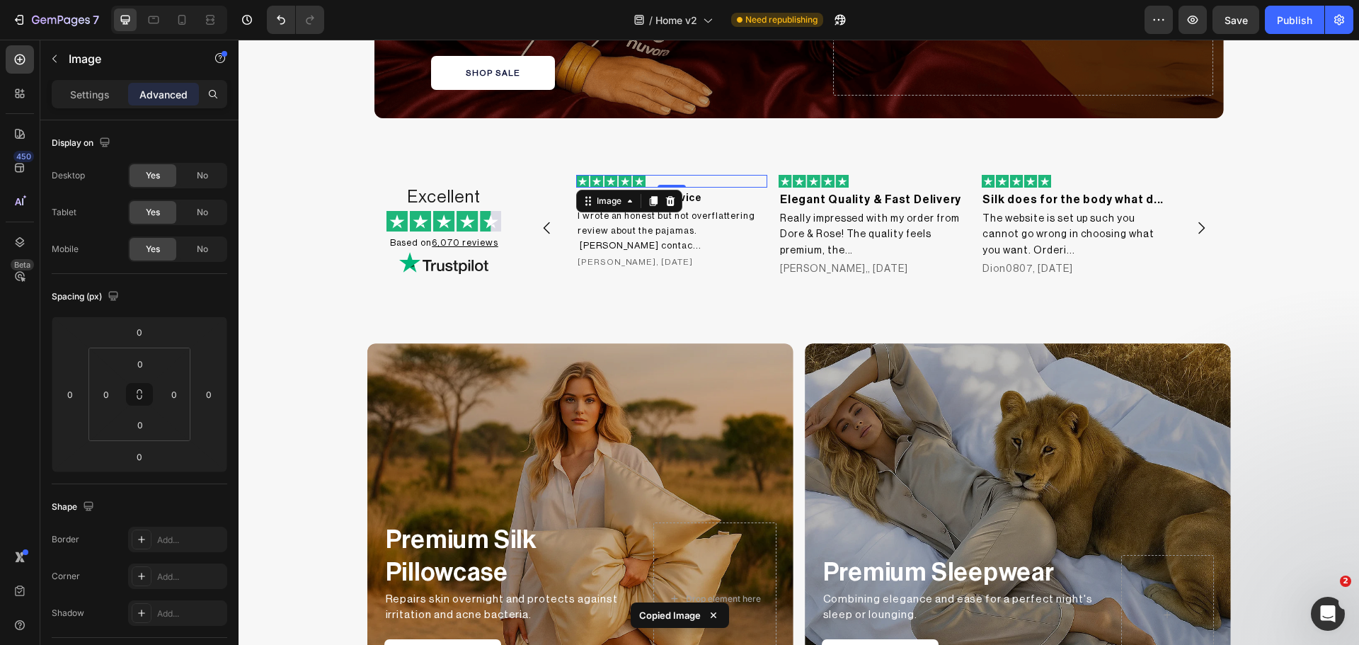
click at [641, 178] on img at bounding box center [611, 181] width 70 height 13
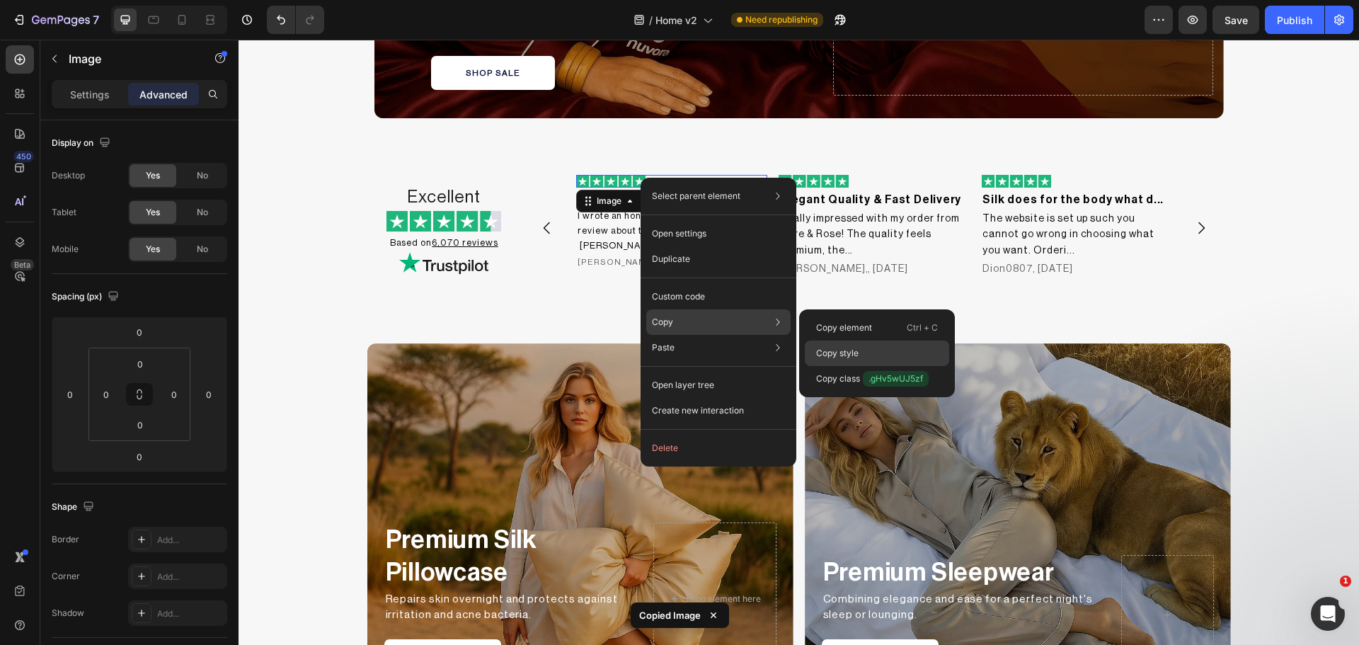
click at [856, 366] on div "Copy style" at bounding box center [877, 378] width 144 height 25
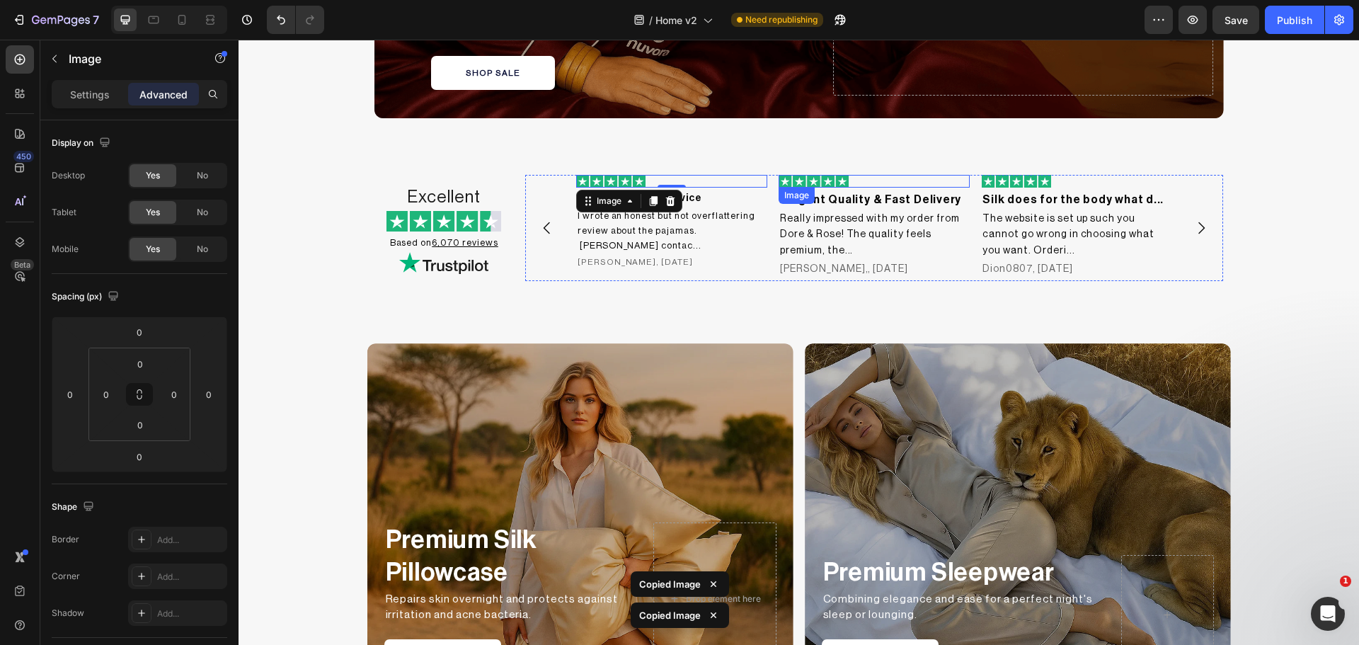
click at [846, 176] on div at bounding box center [874, 181] width 191 height 13
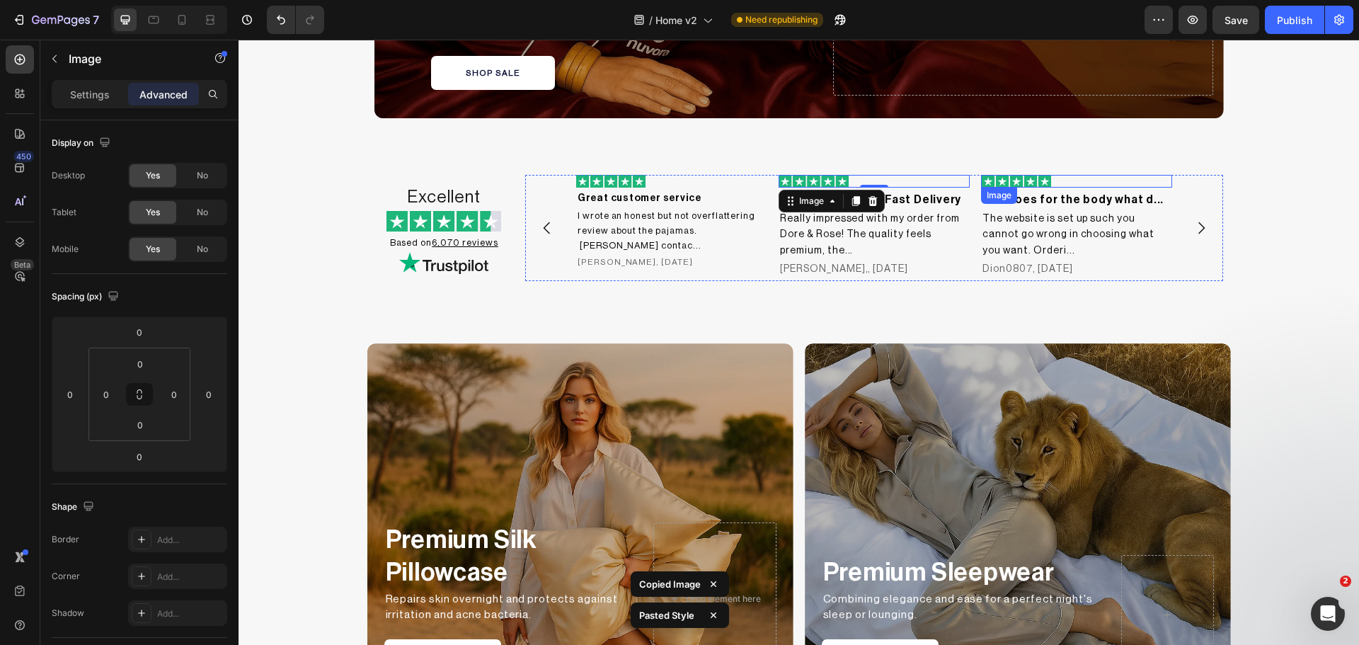
click at [1021, 181] on img at bounding box center [1016, 181] width 70 height 13
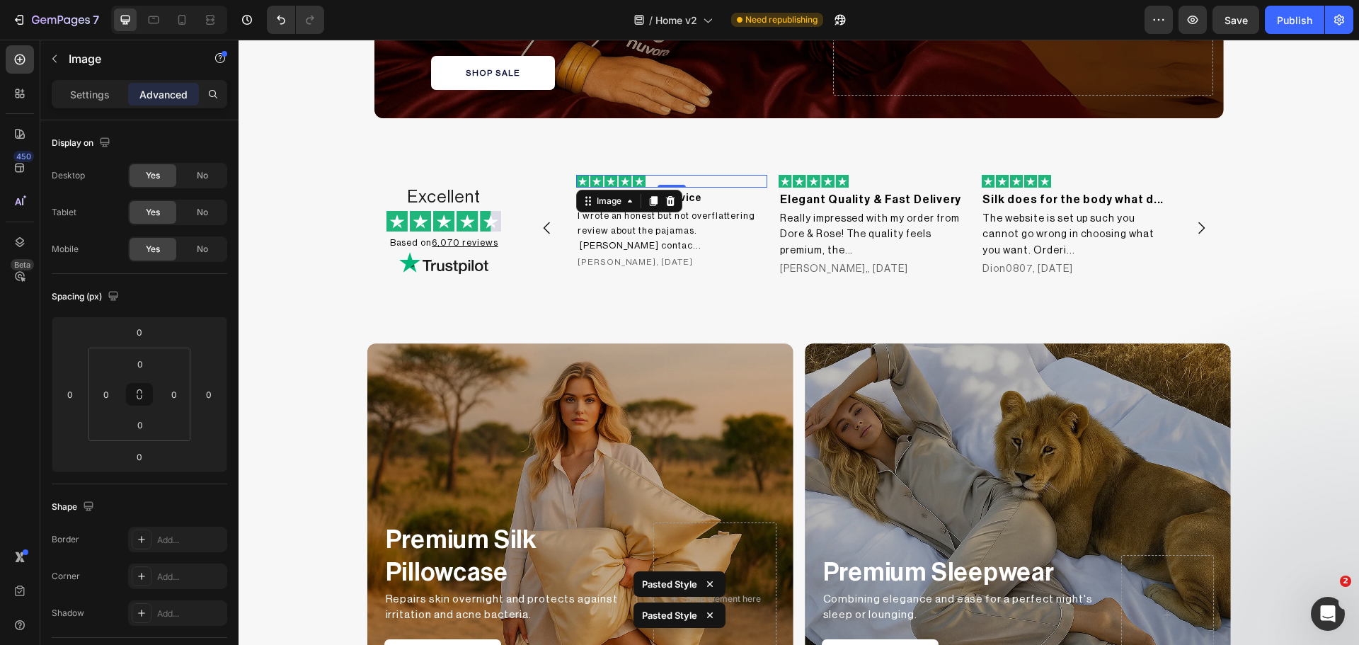
click at [643, 181] on div at bounding box center [671, 181] width 191 height 13
click at [78, 102] on div "Settings" at bounding box center [89, 94] width 71 height 23
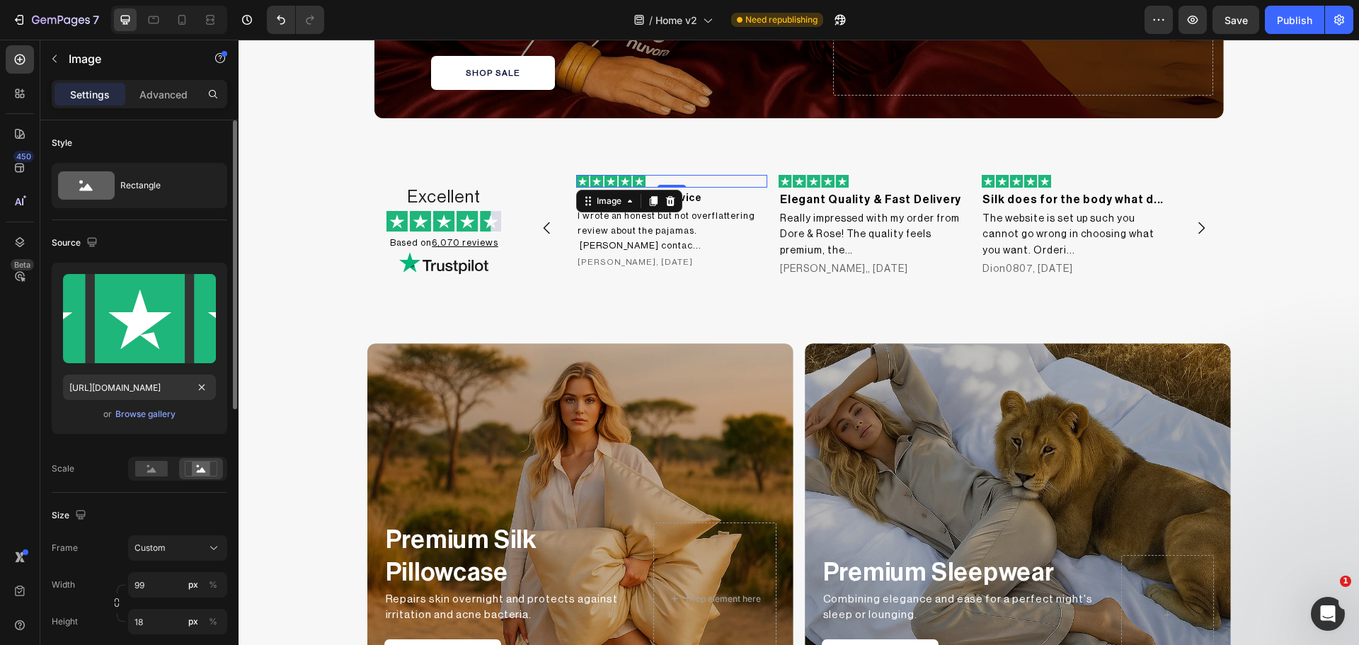
scroll to position [118, 0]
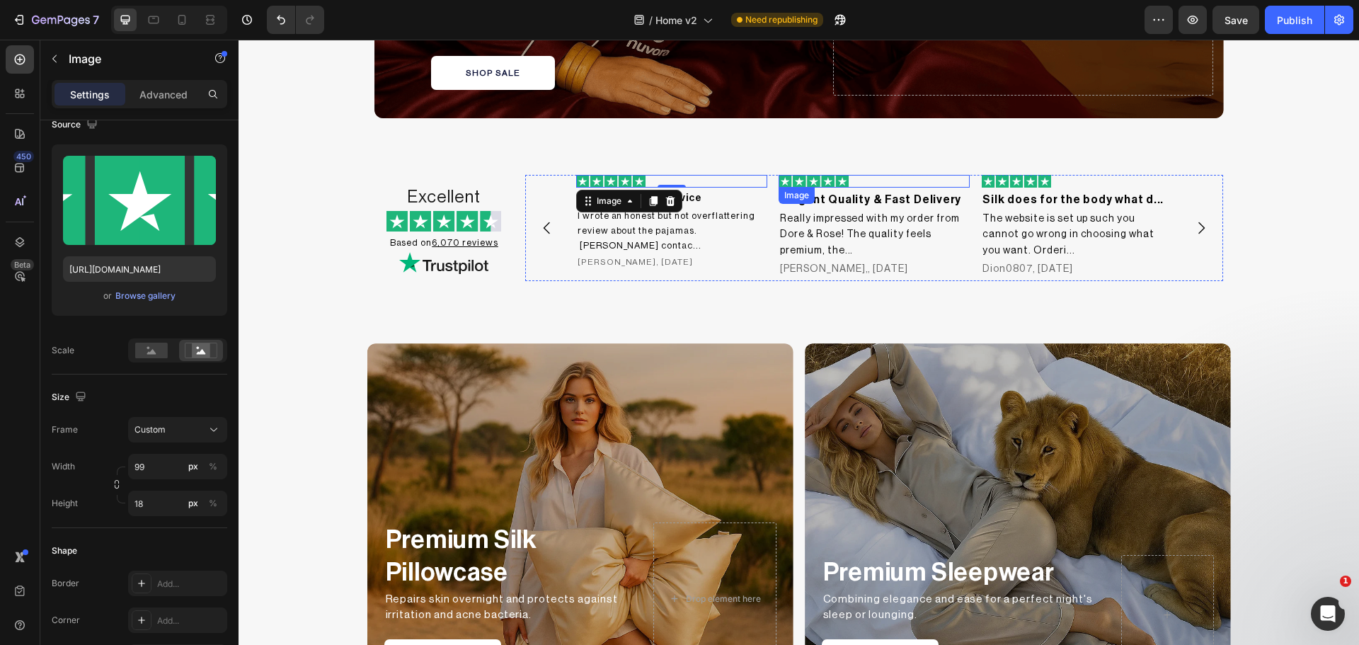
click at [811, 179] on img at bounding box center [814, 181] width 70 height 13
click at [625, 196] on h2 "Great customer service" at bounding box center [671, 198] width 191 height 17
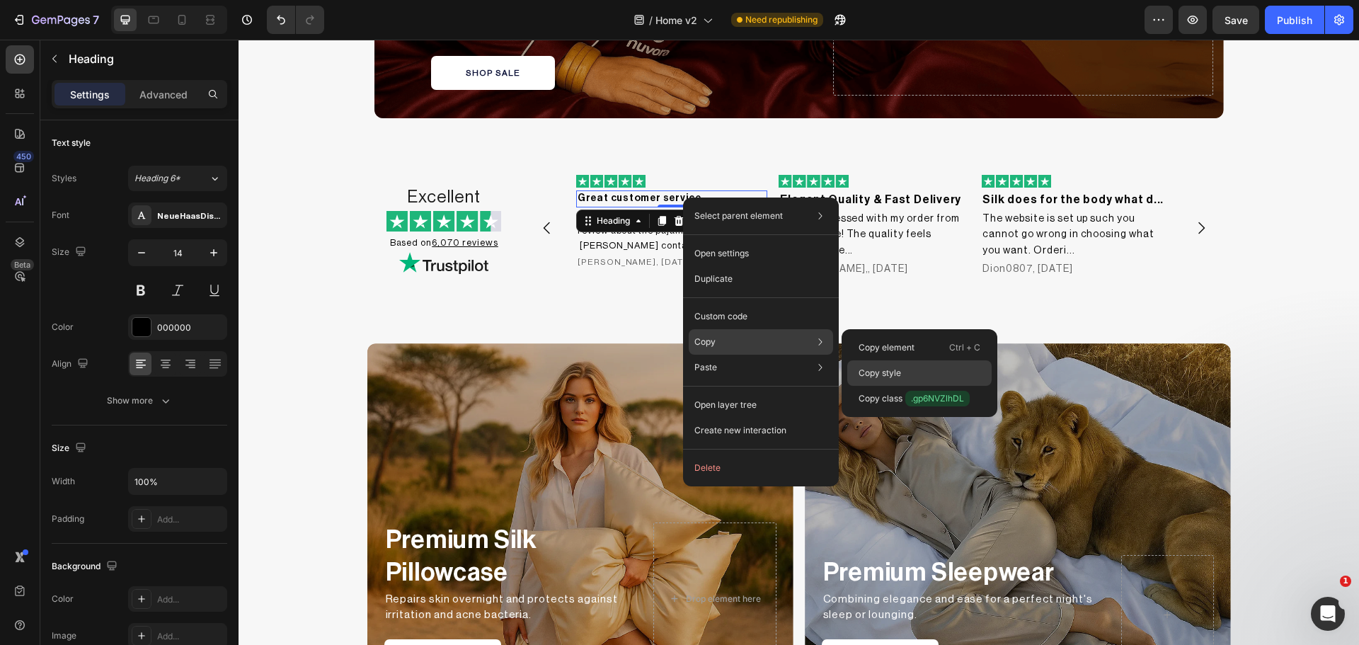
click at [902, 386] on div "Copy style" at bounding box center [919, 398] width 144 height 25
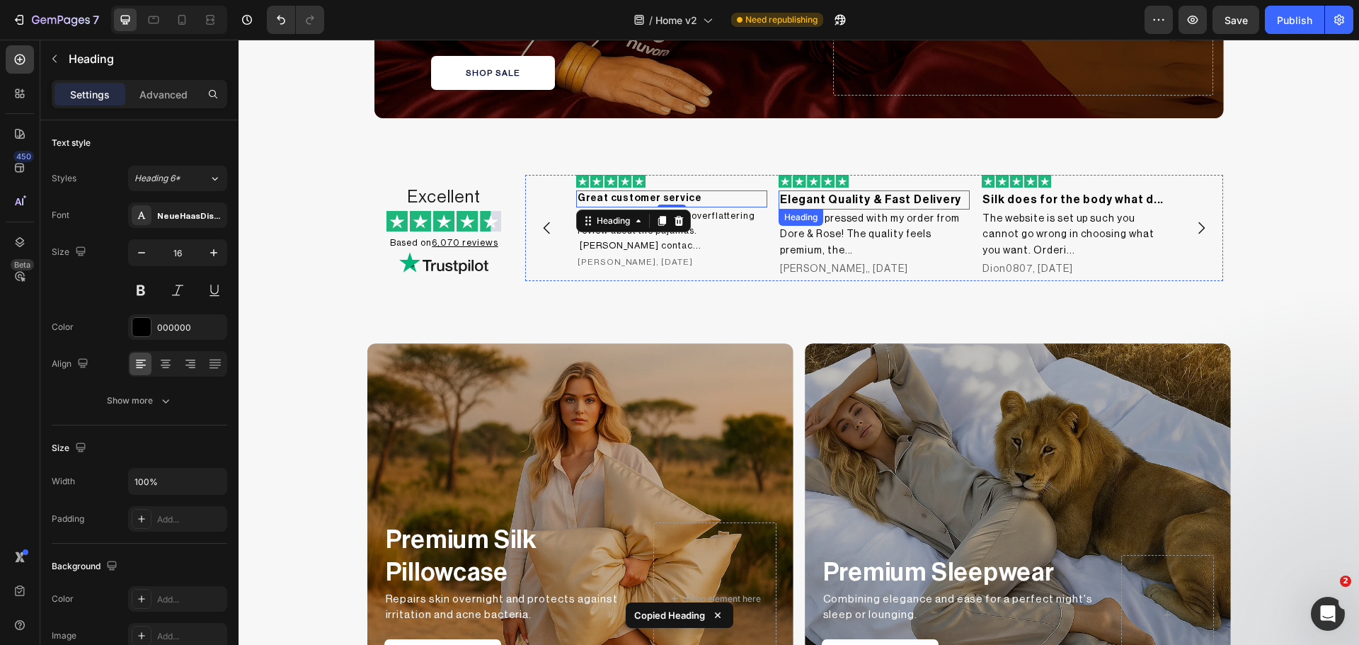
click at [854, 200] on h2 "Elegant Quality & Fast Delivery" at bounding box center [874, 199] width 191 height 18
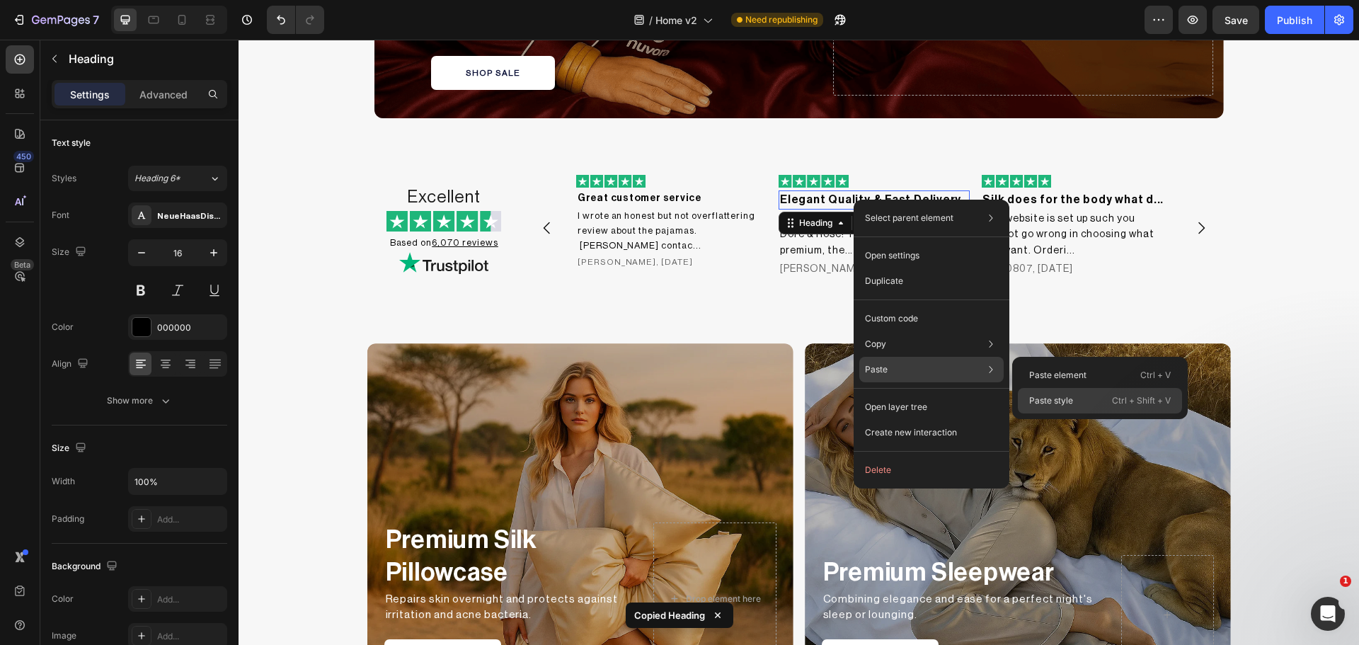
click at [1067, 401] on p "Paste style" at bounding box center [1051, 400] width 44 height 13
type input "14"
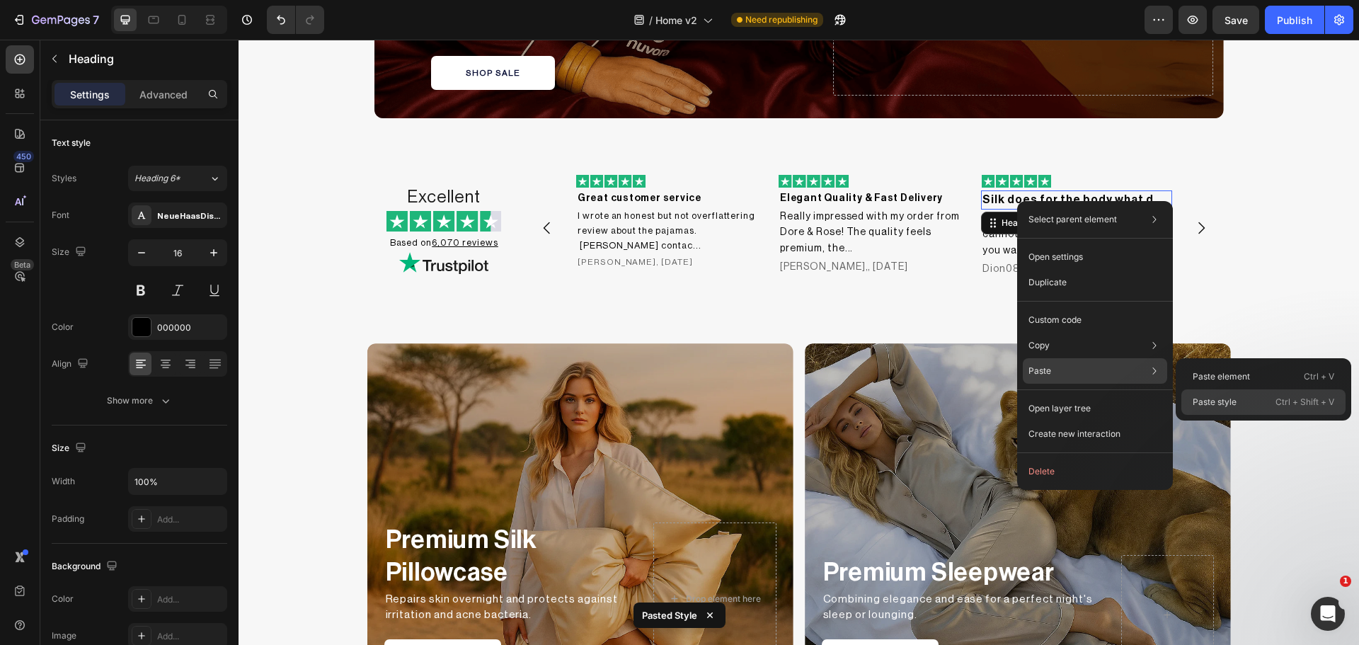
drag, startPoint x: 1225, startPoint y: 400, endPoint x: 892, endPoint y: 309, distance: 345.6
click at [1225, 400] on p "Paste style" at bounding box center [1215, 402] width 44 height 13
type input "14"
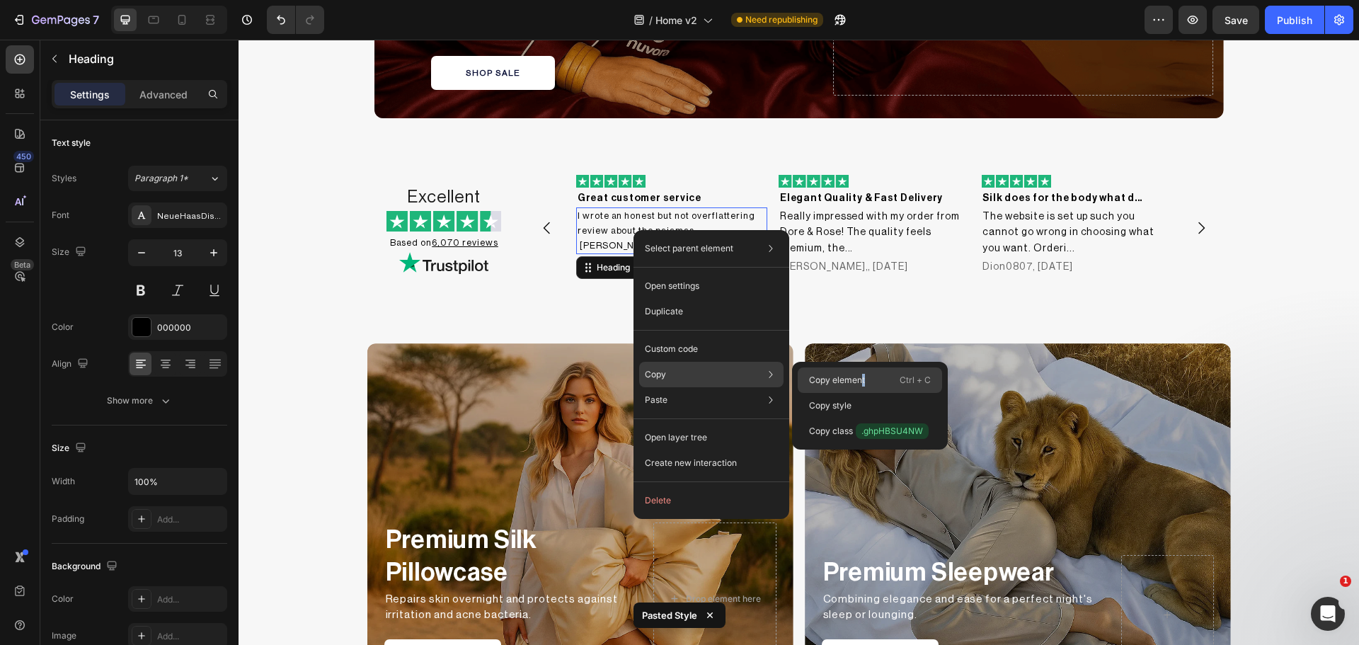
click at [864, 379] on p "Copy element" at bounding box center [837, 380] width 56 height 13
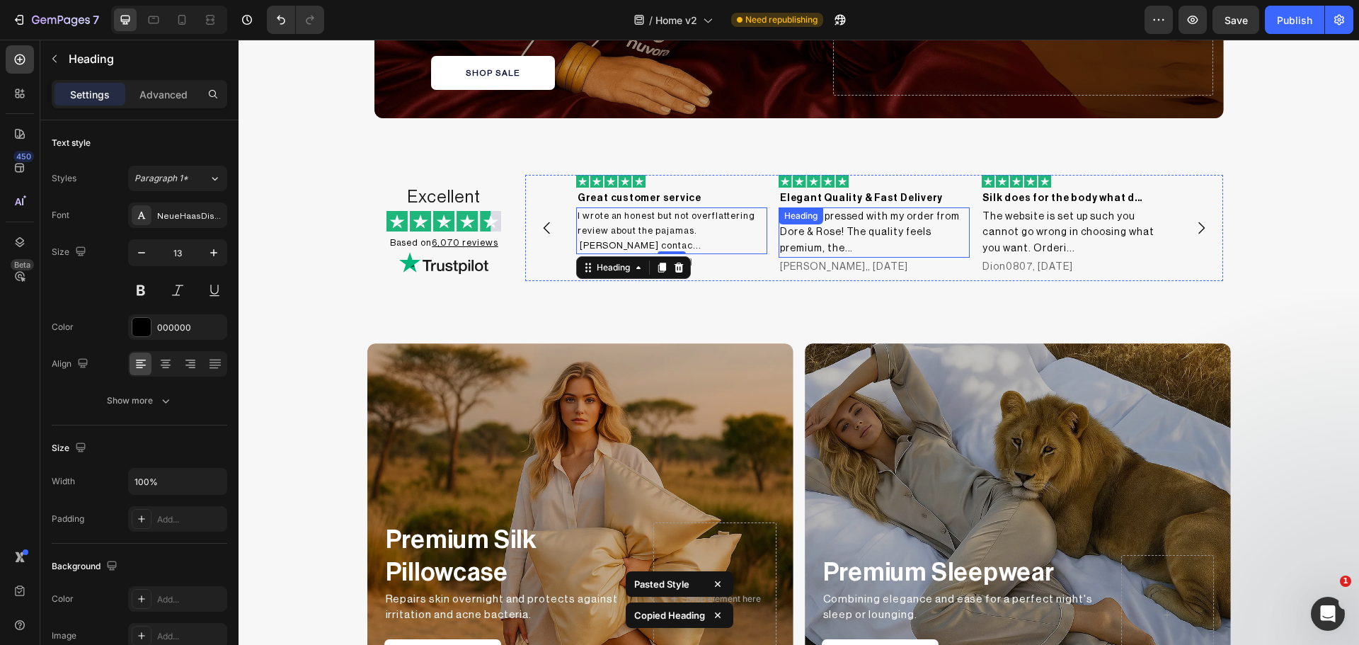
click at [837, 231] on div "Really impressed with my order from Dore & Rose! The quality feels premium, the…" at bounding box center [874, 232] width 191 height 50
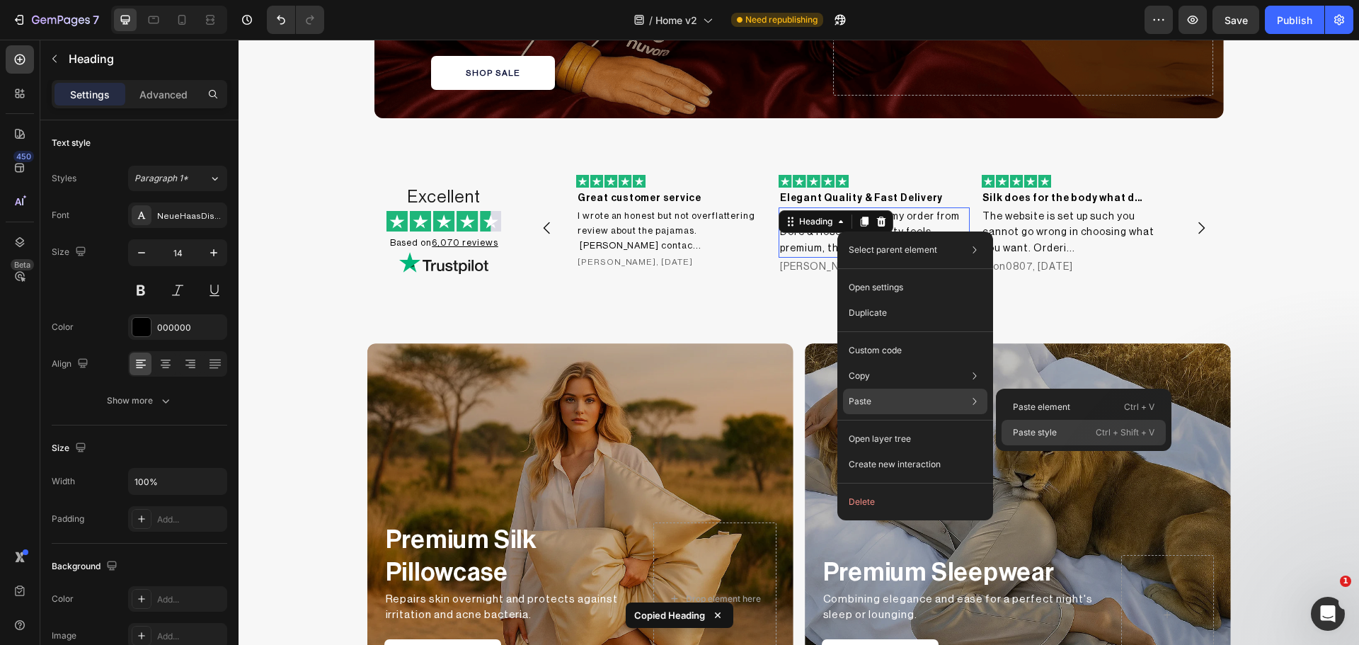
click at [1089, 437] on div "Paste style Ctrl + Shift + V" at bounding box center [1084, 432] width 164 height 25
type input "13"
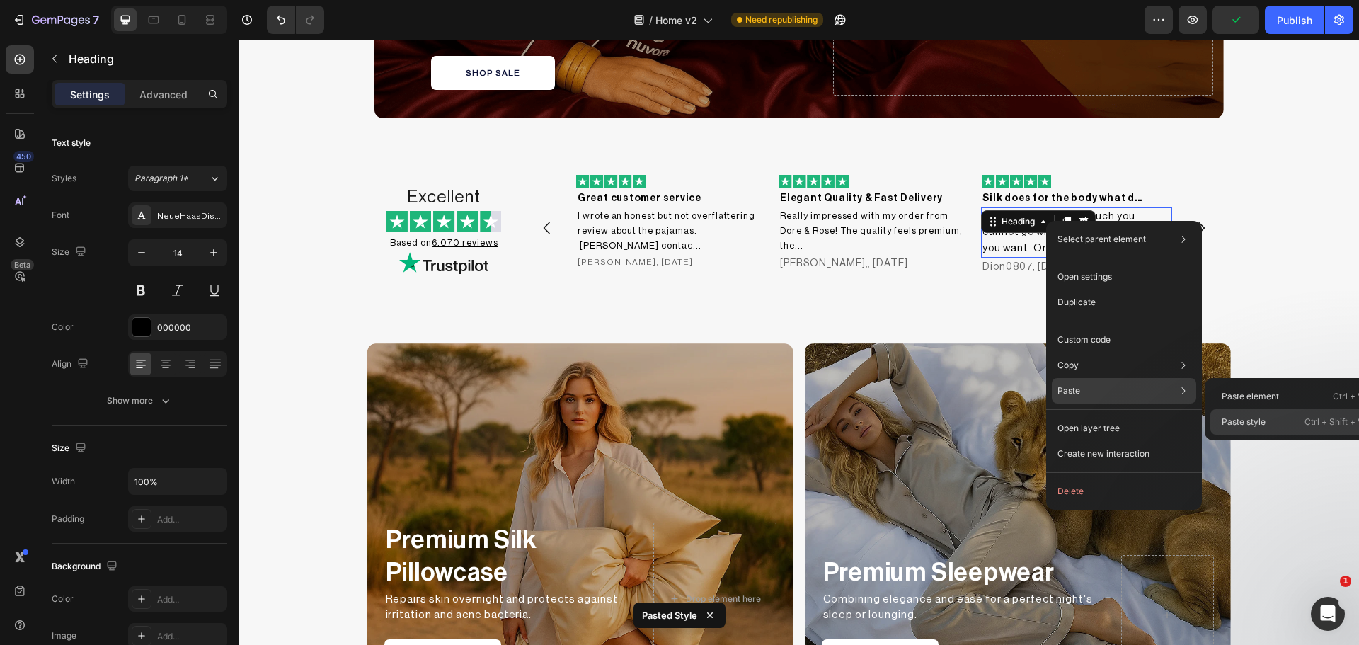
click at [1246, 415] on p "Paste style" at bounding box center [1244, 421] width 44 height 13
type input "13"
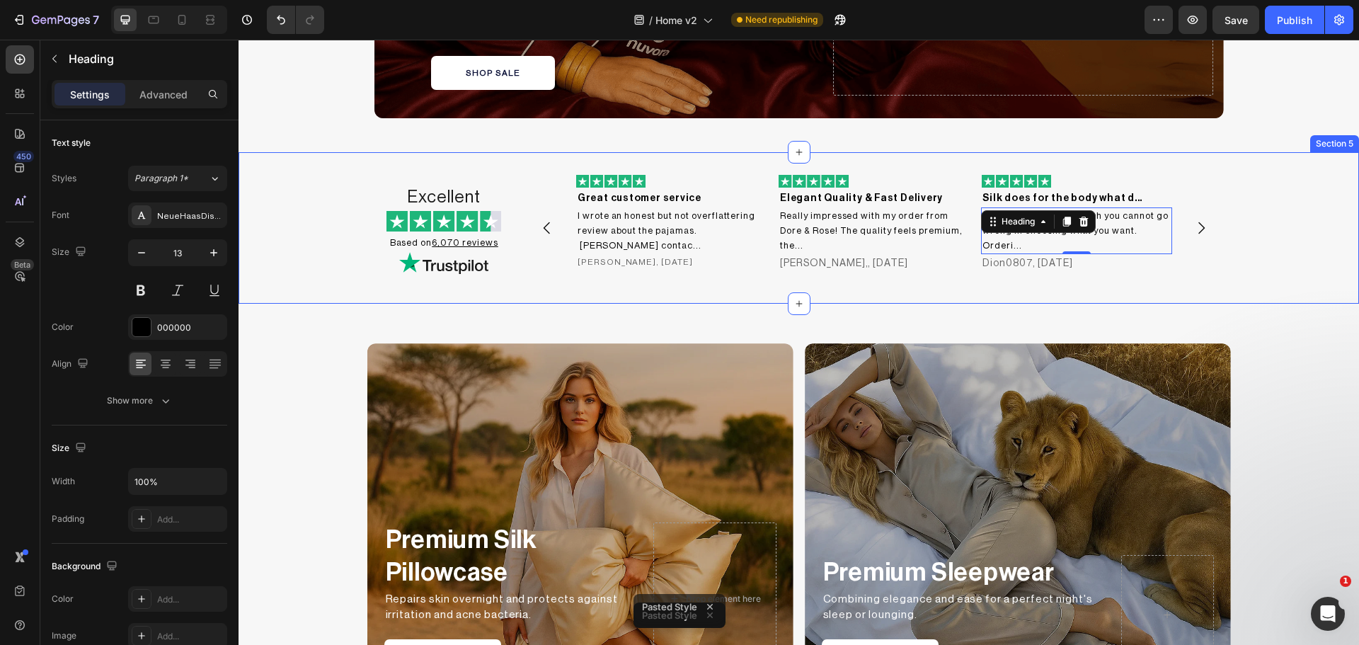
click at [1239, 277] on div "Excellent Heading Image Based on 6,070 reviews Heading Image Image Great custom…" at bounding box center [799, 227] width 1120 height 151
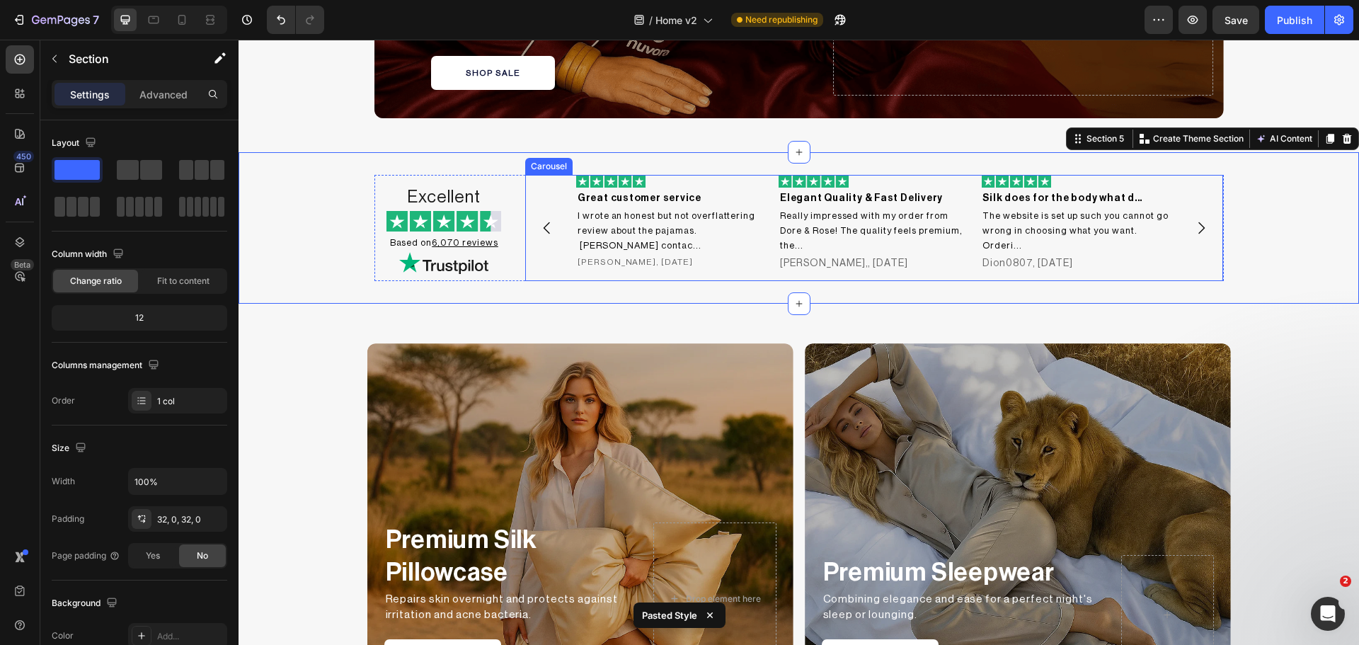
click at [1195, 231] on icon "Carousel Next Arrow" at bounding box center [1201, 227] width 17 height 17
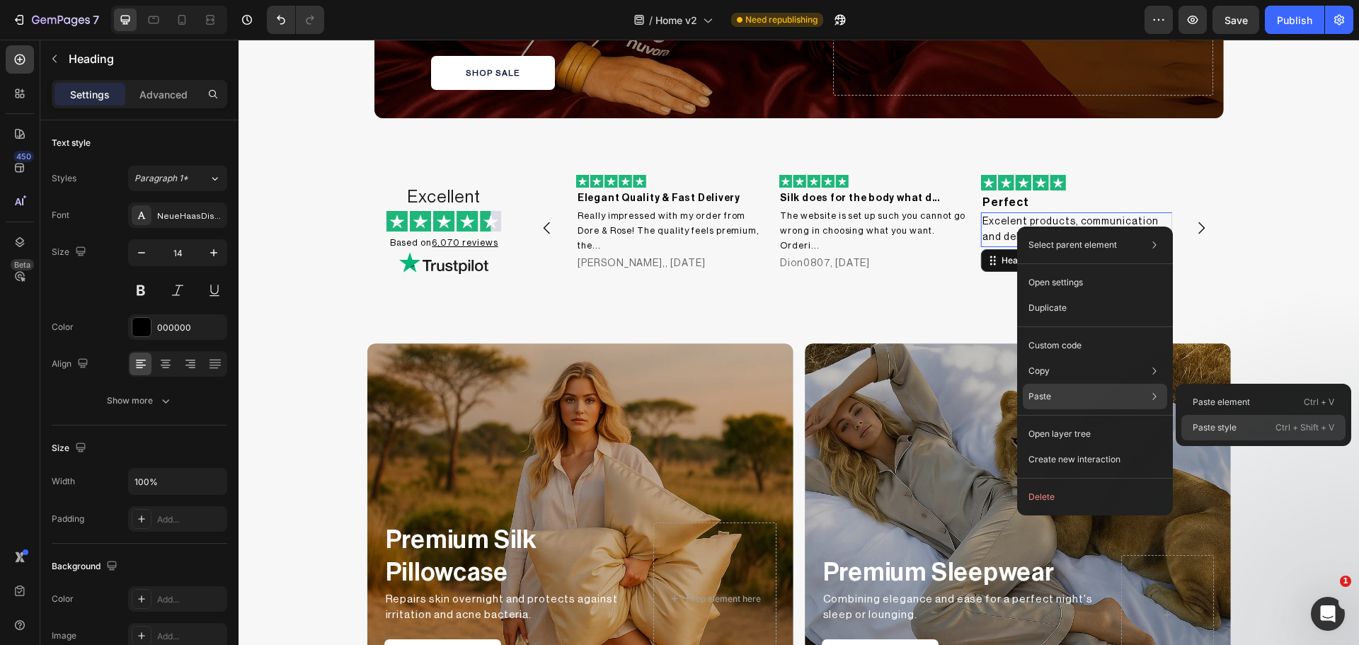
click at [1236, 425] on p "Paste style" at bounding box center [1215, 427] width 44 height 13
type input "13"
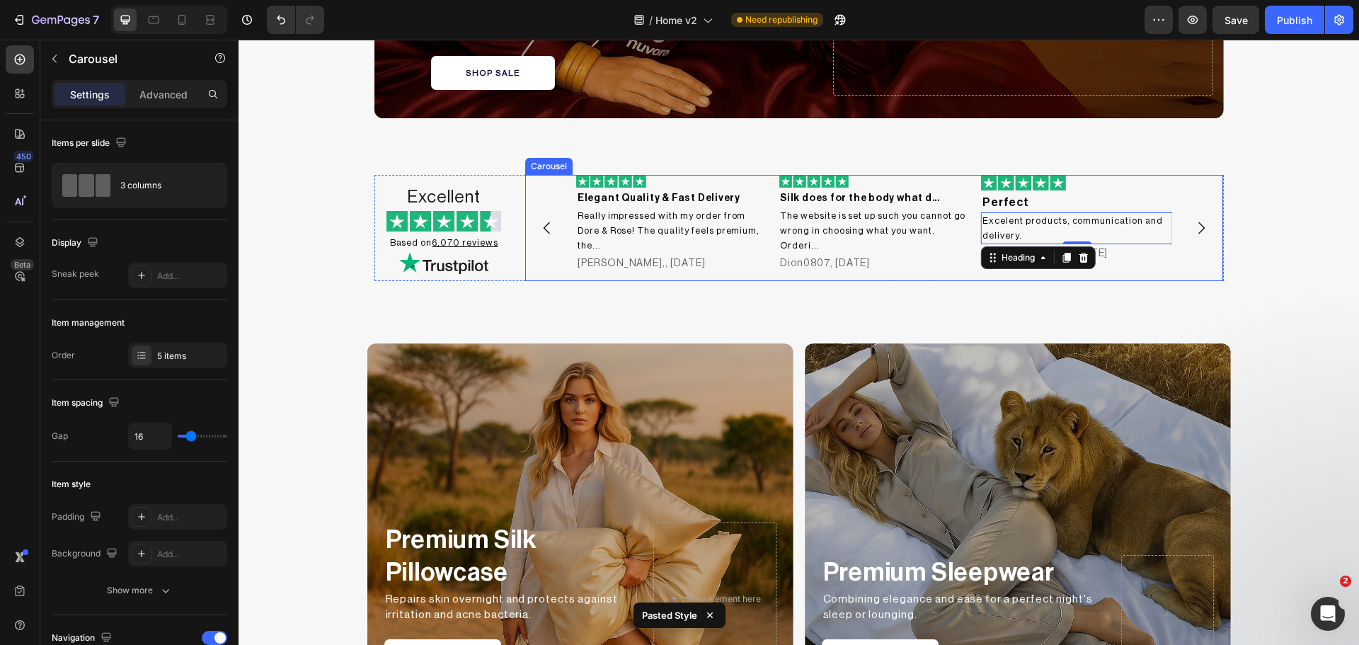
click at [1196, 222] on icon "Carousel Next Arrow" at bounding box center [1201, 227] width 17 height 17
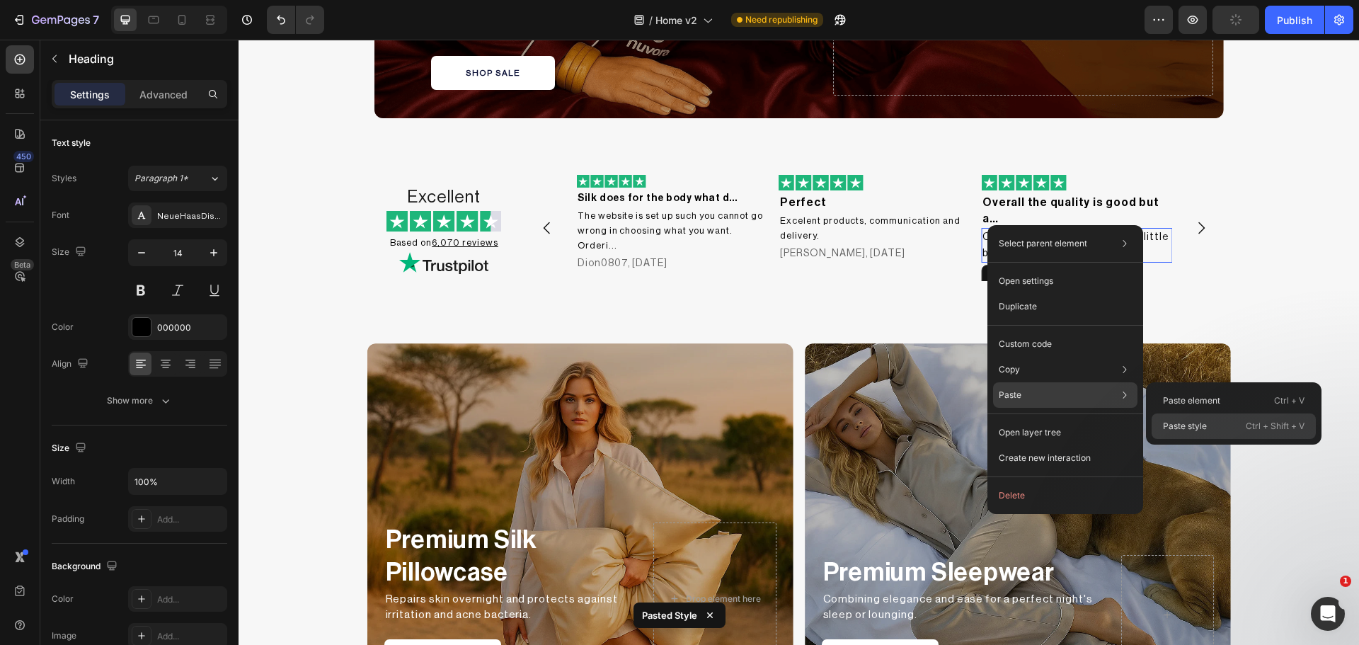
click at [1210, 420] on div "Paste style Ctrl + Shift + V" at bounding box center [1234, 425] width 164 height 25
type input "13"
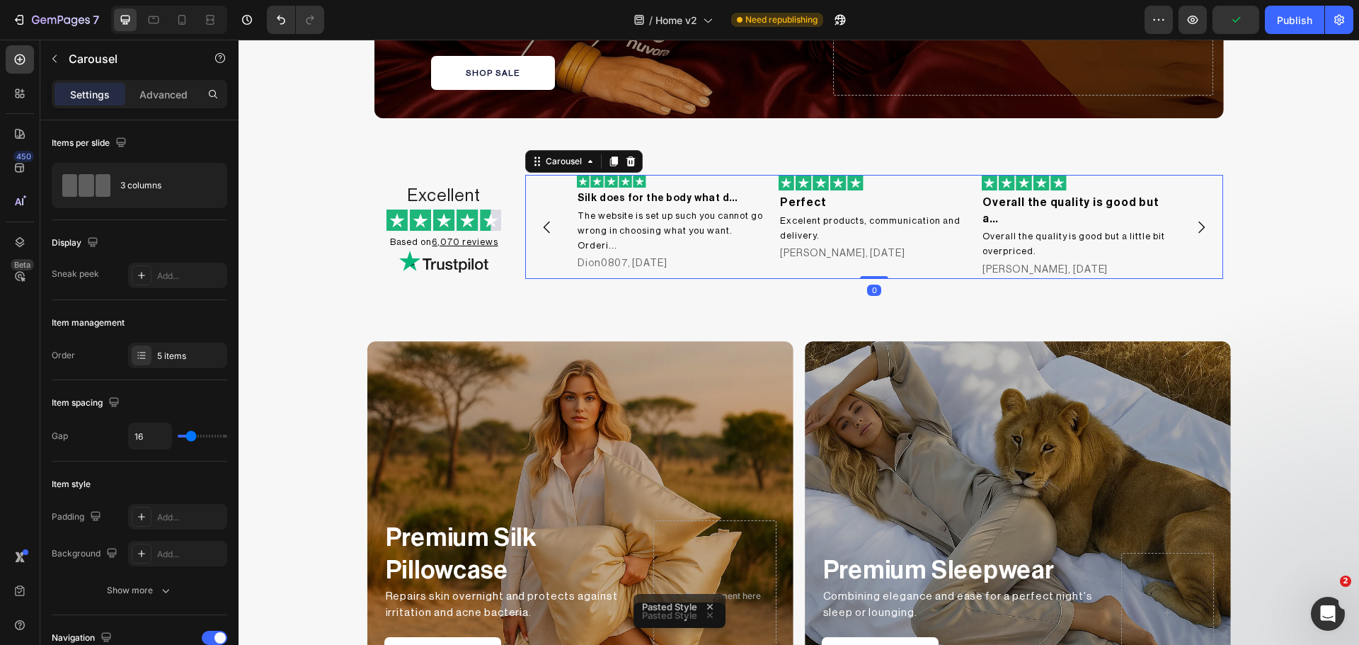
click at [1193, 224] on icon "Carousel Next Arrow" at bounding box center [1201, 227] width 17 height 17
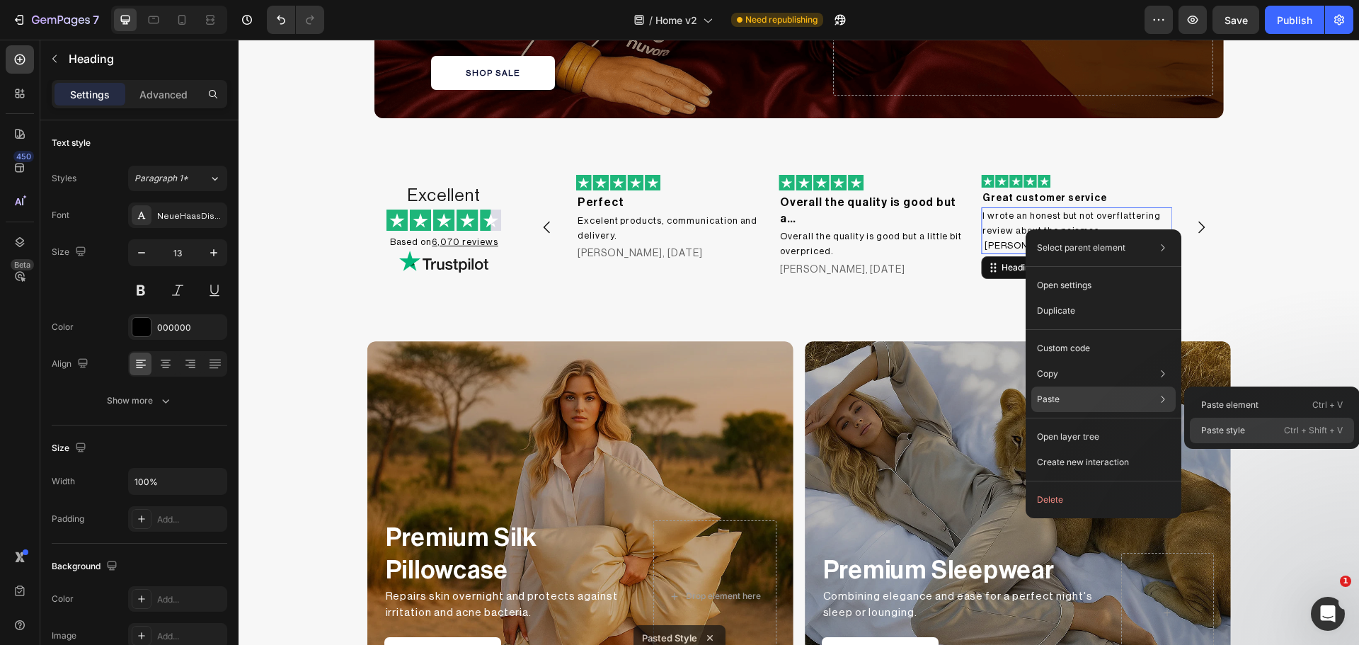
drag, startPoint x: 1263, startPoint y: 429, endPoint x: 1020, endPoint y: 389, distance: 246.7
click at [1263, 429] on div "Paste style Ctrl + Shift + V" at bounding box center [1272, 430] width 164 height 25
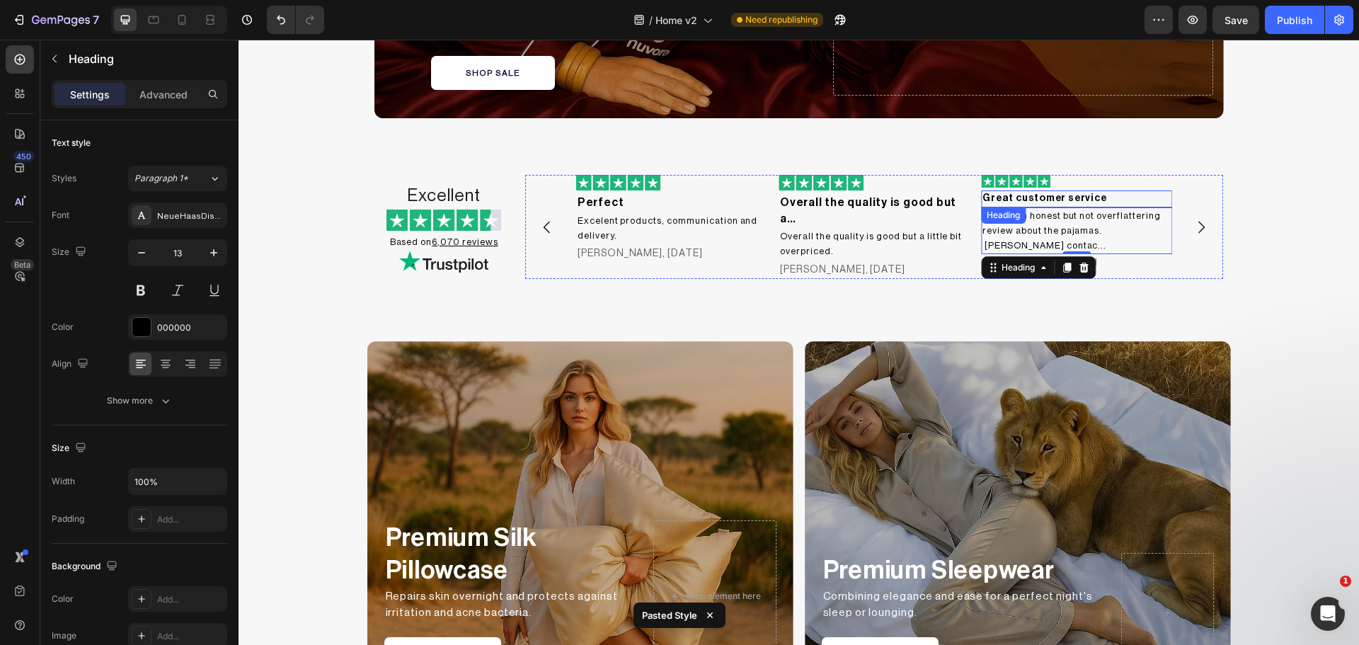
click at [1040, 199] on h2 "Great customer service" at bounding box center [1076, 198] width 191 height 17
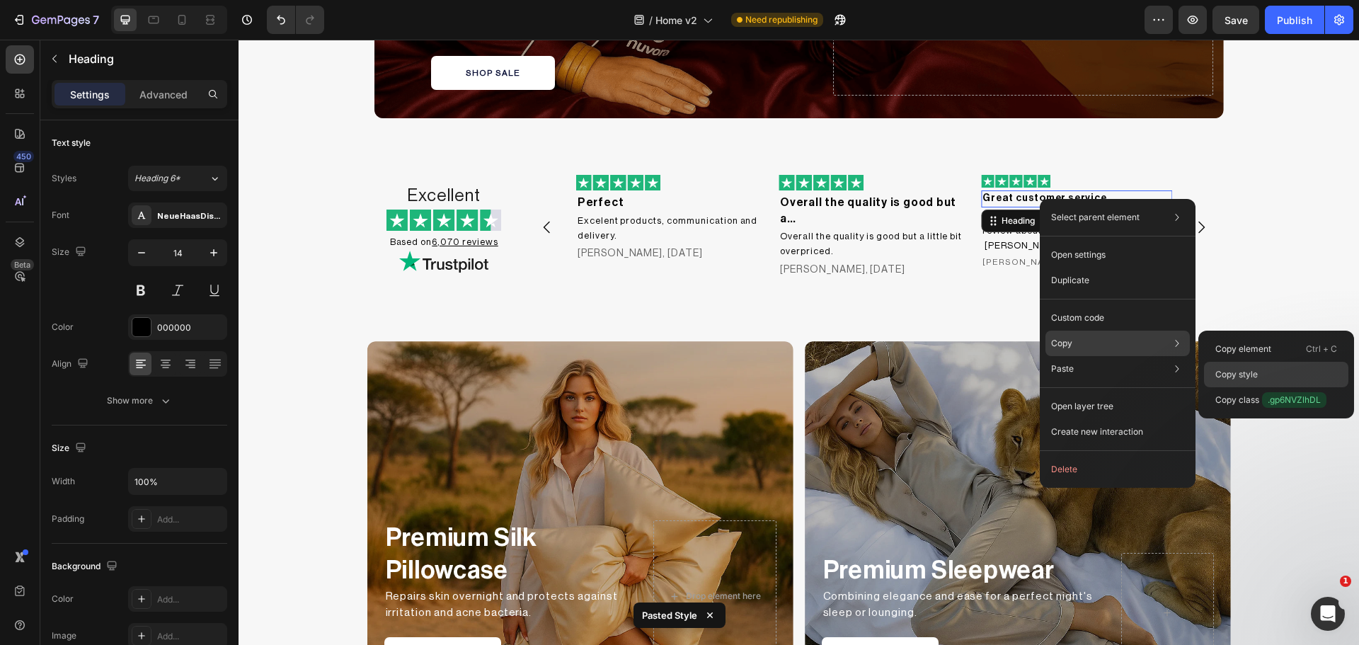
click at [1249, 369] on p "Copy style" at bounding box center [1236, 374] width 42 height 13
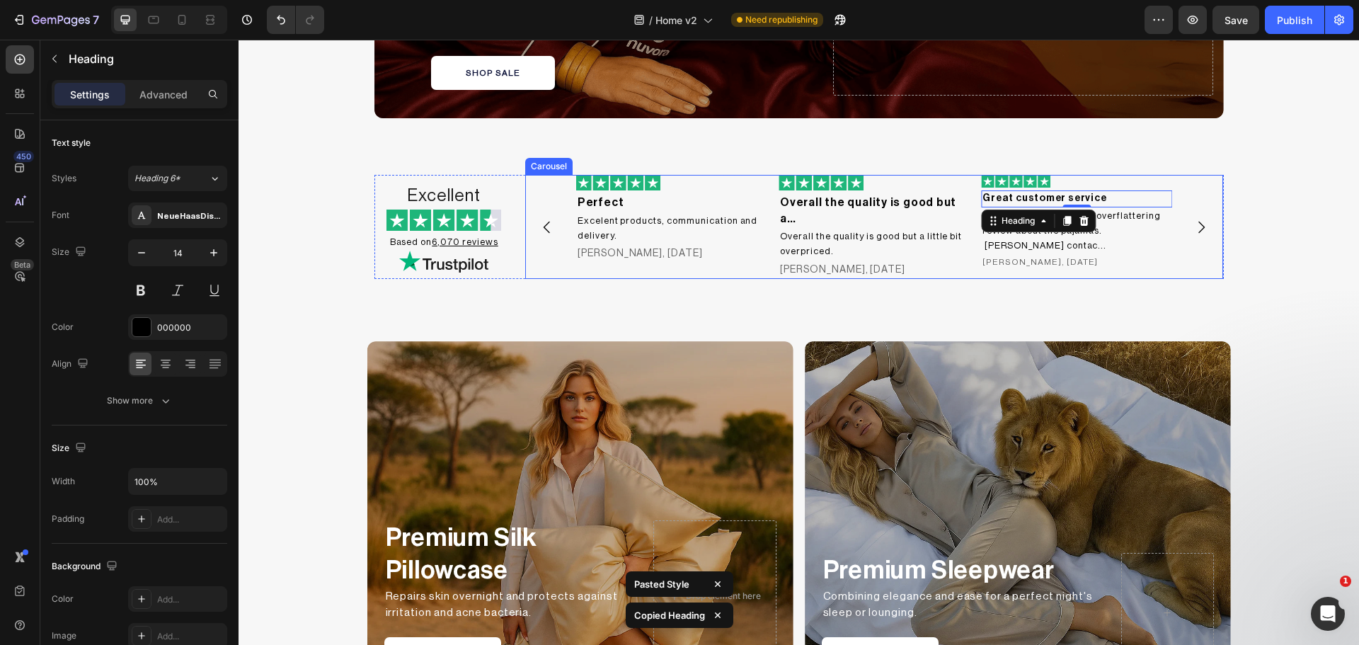
click at [1194, 224] on icon "Carousel Next Arrow" at bounding box center [1201, 227] width 17 height 17
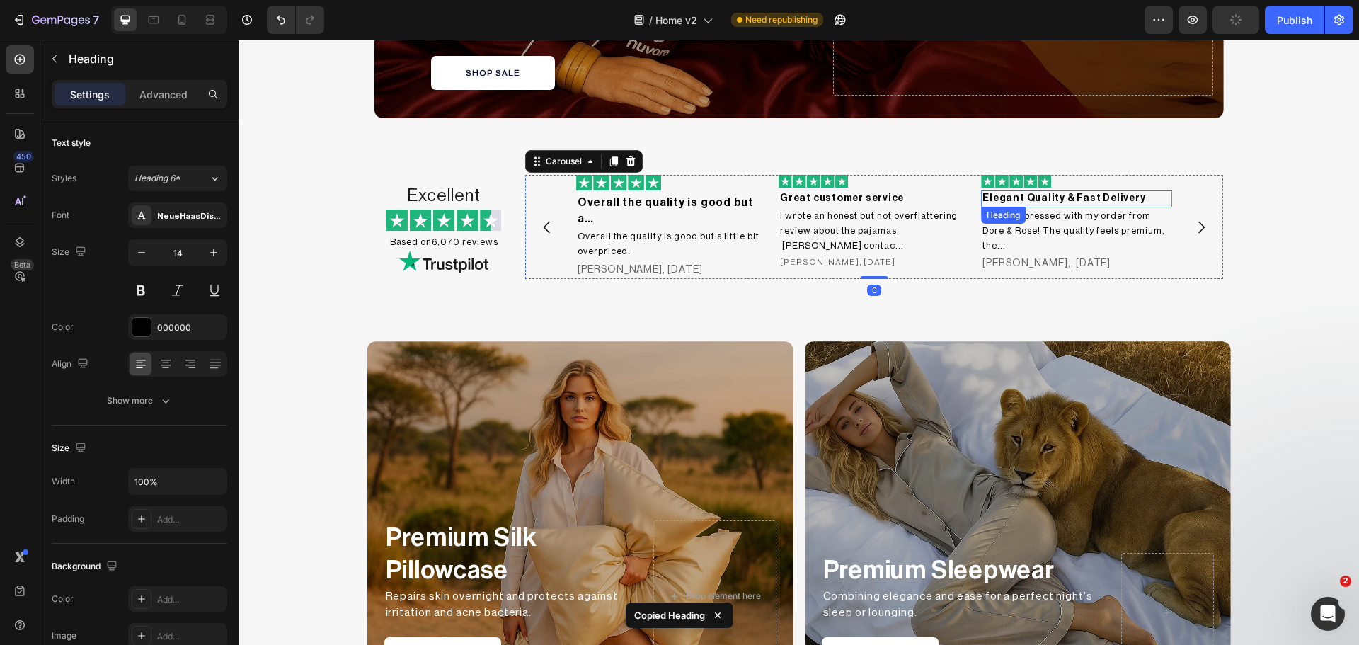
click at [1069, 201] on div "Elegant Quality & Fast Delivery Heading" at bounding box center [1076, 198] width 191 height 17
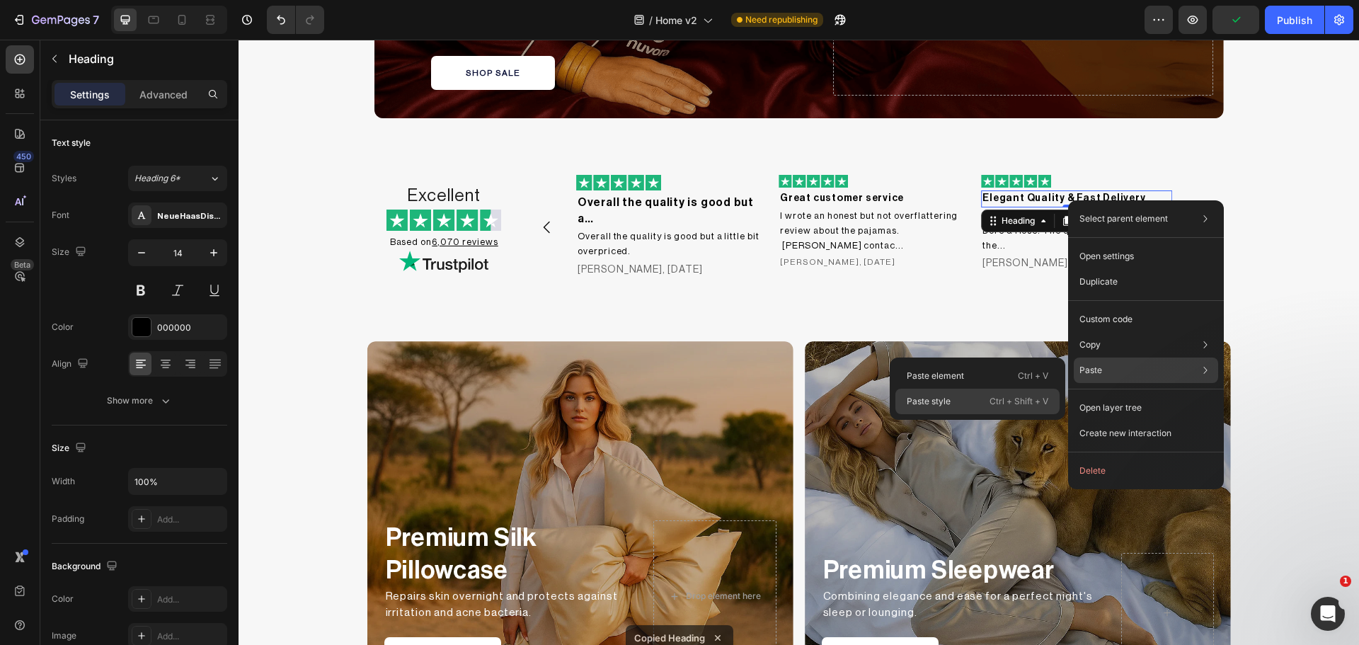
drag, startPoint x: 984, startPoint y: 398, endPoint x: 745, endPoint y: 359, distance: 242.4
click at [984, 398] on div "Paste style Ctrl + Shift + V" at bounding box center [977, 401] width 164 height 25
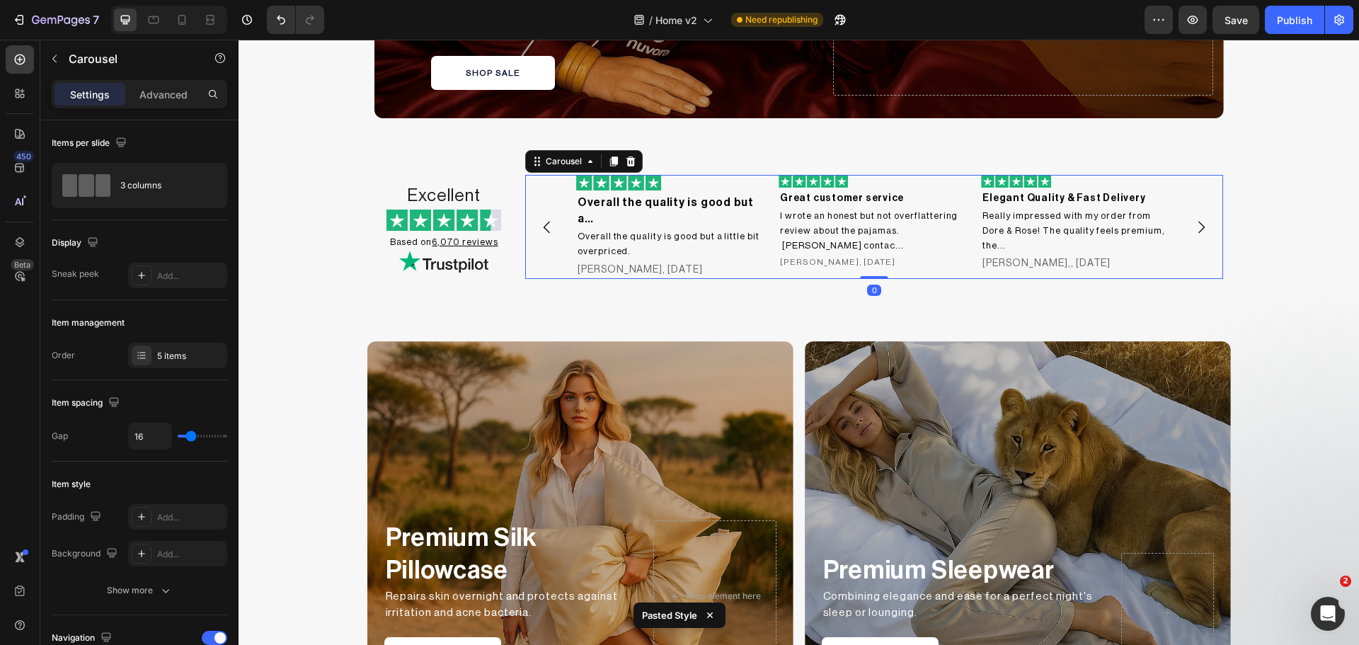
click at [1198, 229] on icon "Carousel Next Arrow" at bounding box center [1201, 227] width 17 height 17
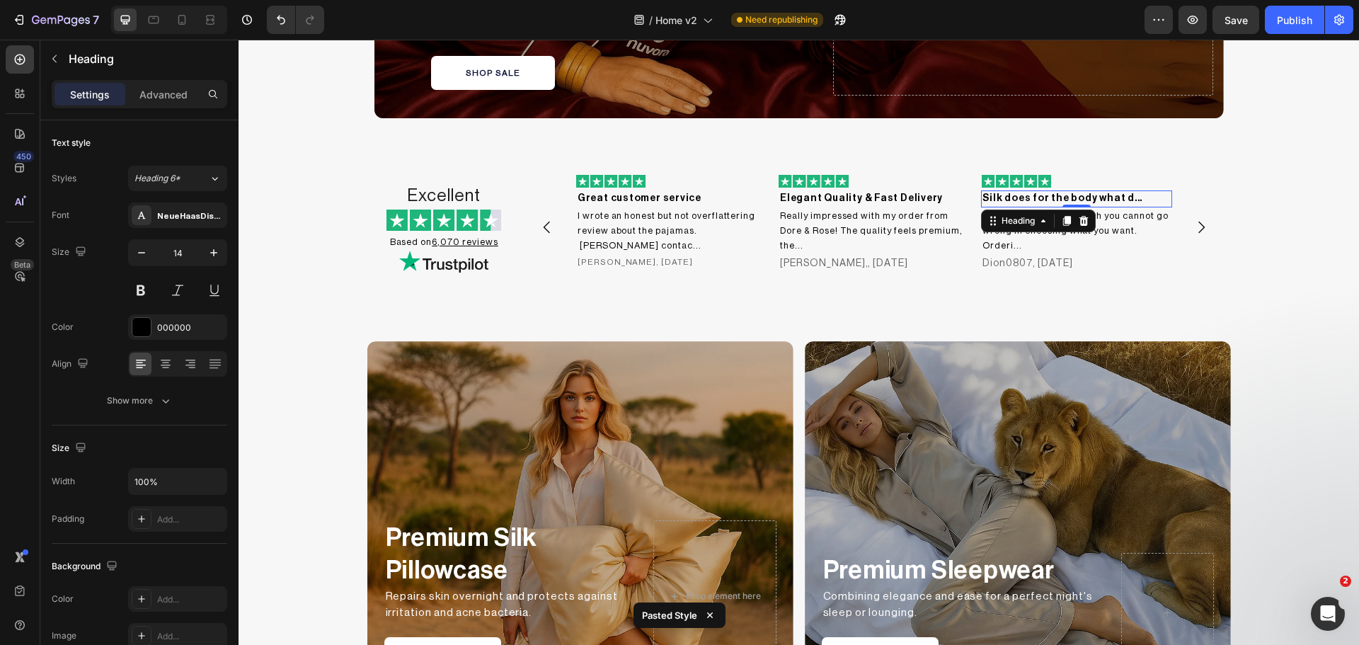
click at [1014, 198] on h2 "Silk does for the body what d..." at bounding box center [1076, 198] width 191 height 17
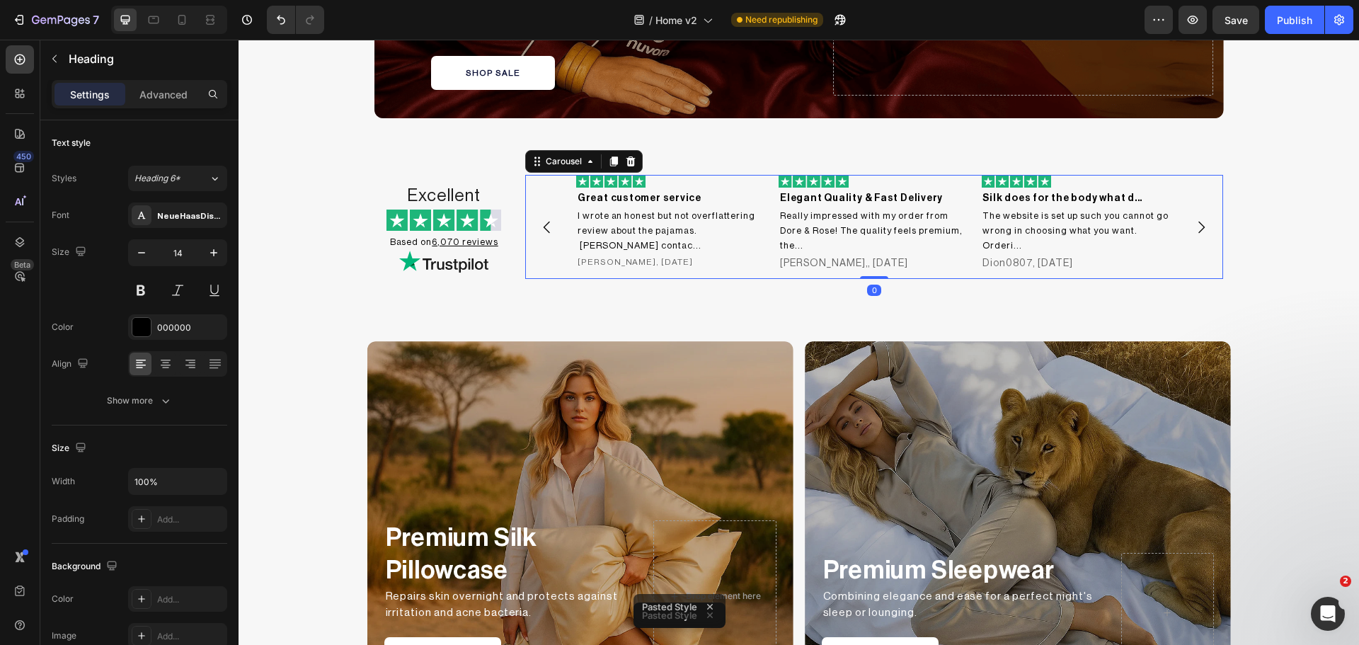
click at [1195, 225] on icon "Carousel Next Arrow" at bounding box center [1201, 227] width 17 height 17
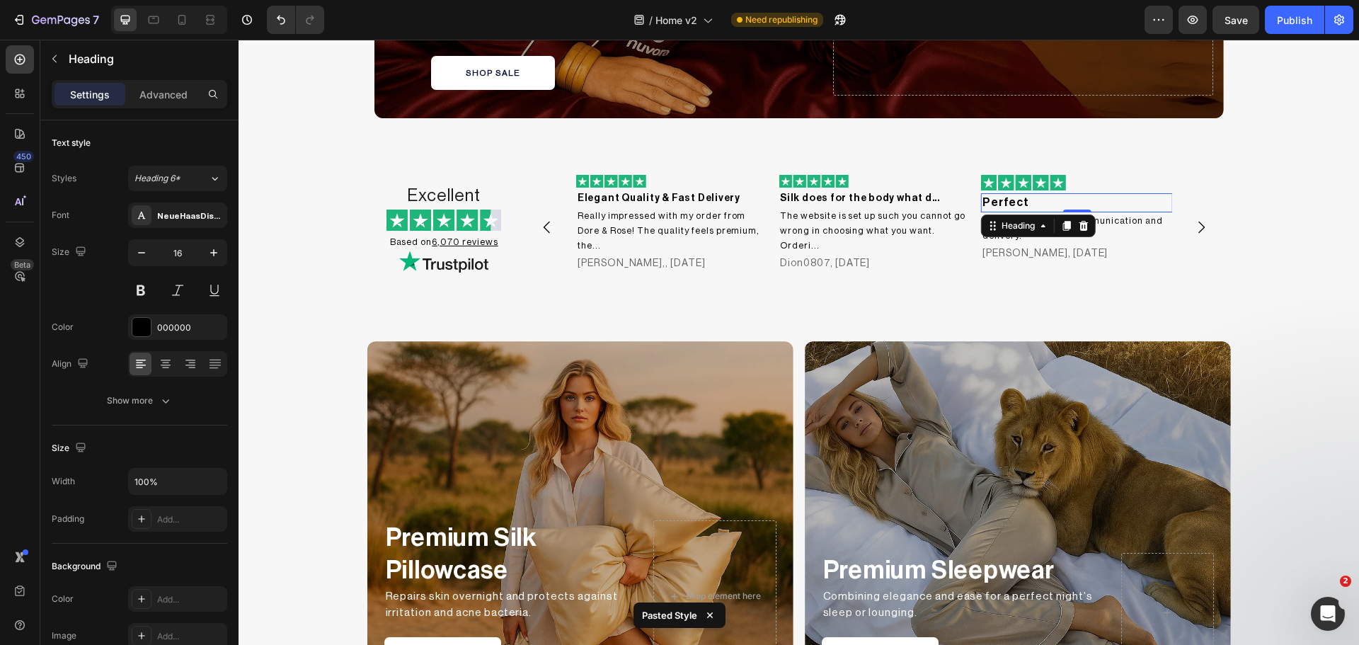
click at [1016, 205] on h2 "Perfect" at bounding box center [1076, 202] width 191 height 18
type input "14"
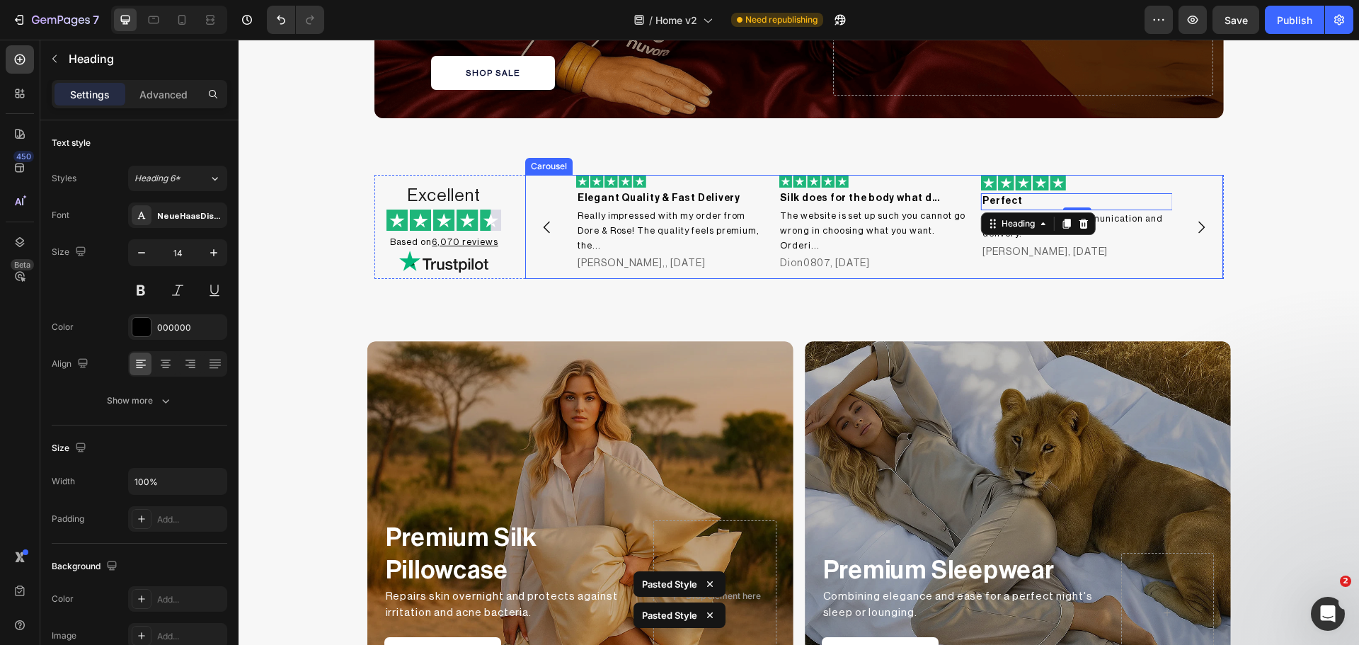
click at [1197, 224] on icon "Carousel Next Arrow" at bounding box center [1201, 227] width 17 height 17
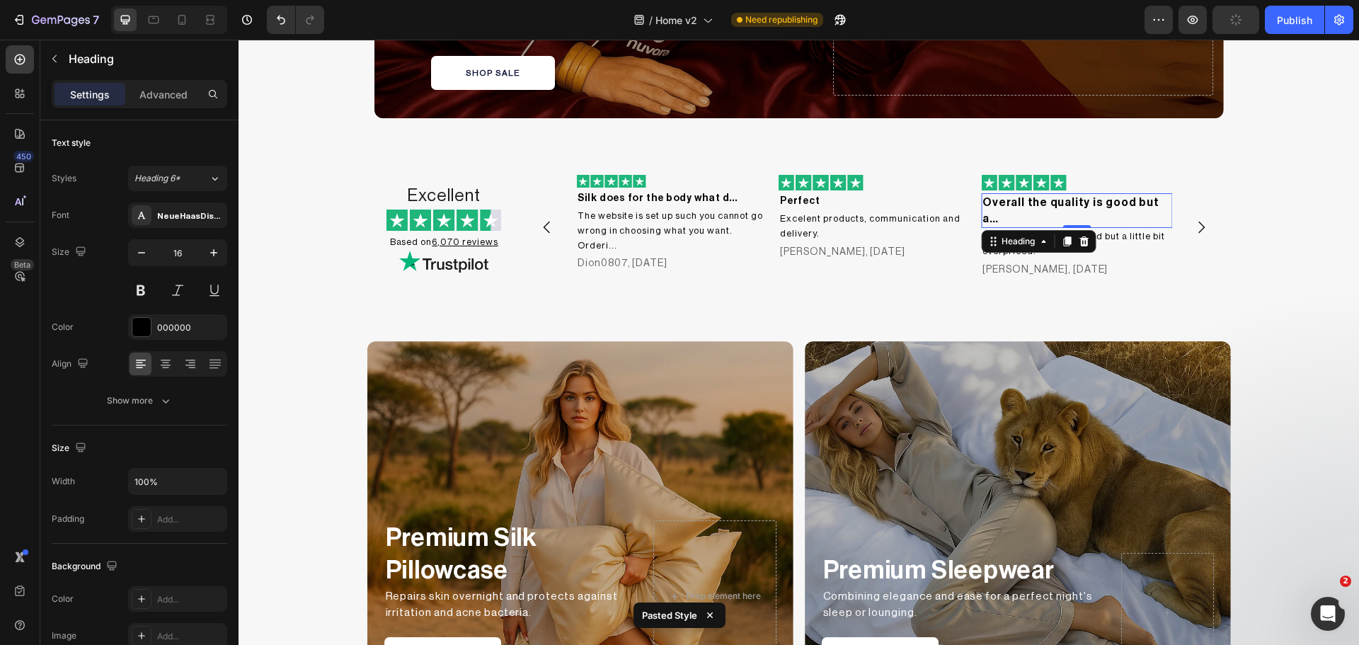
click at [1016, 205] on h2 "Overall the quality is good but a…" at bounding box center [1076, 210] width 191 height 35
type input "14"
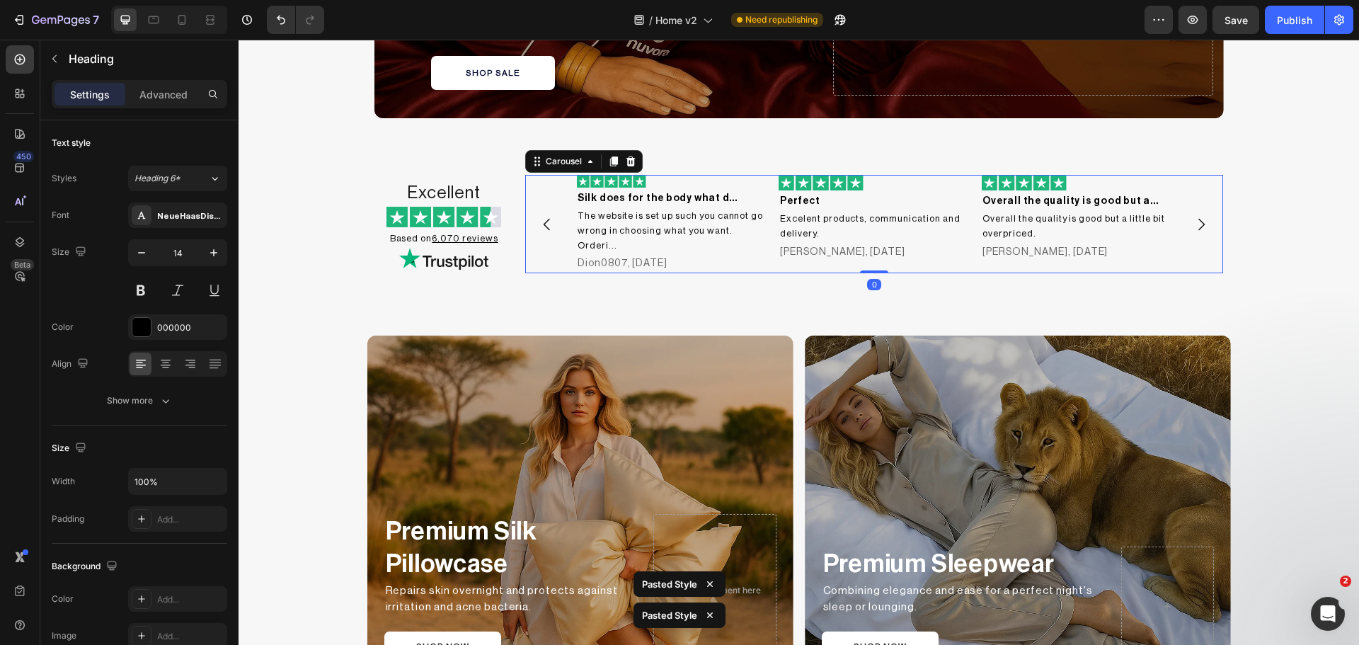
click at [1200, 216] on icon "Carousel Next Arrow" at bounding box center [1201, 224] width 17 height 17
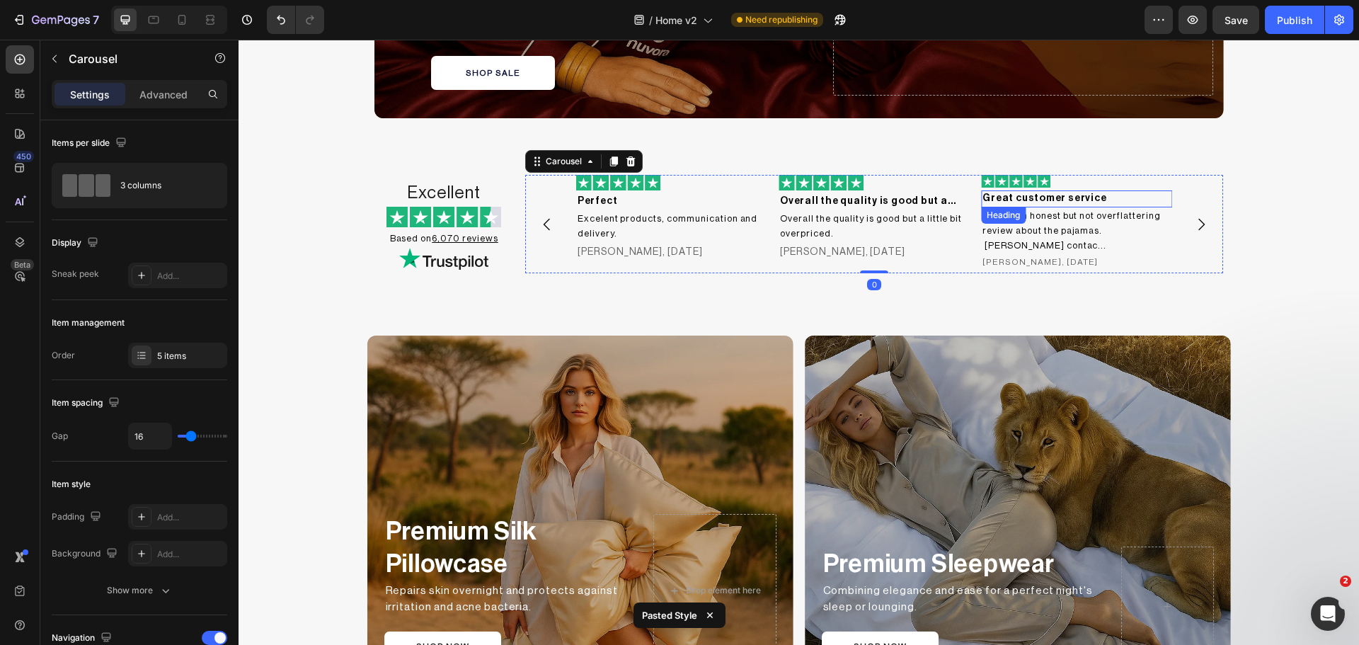
click at [1065, 193] on h2 "Great customer service" at bounding box center [1076, 198] width 191 height 17
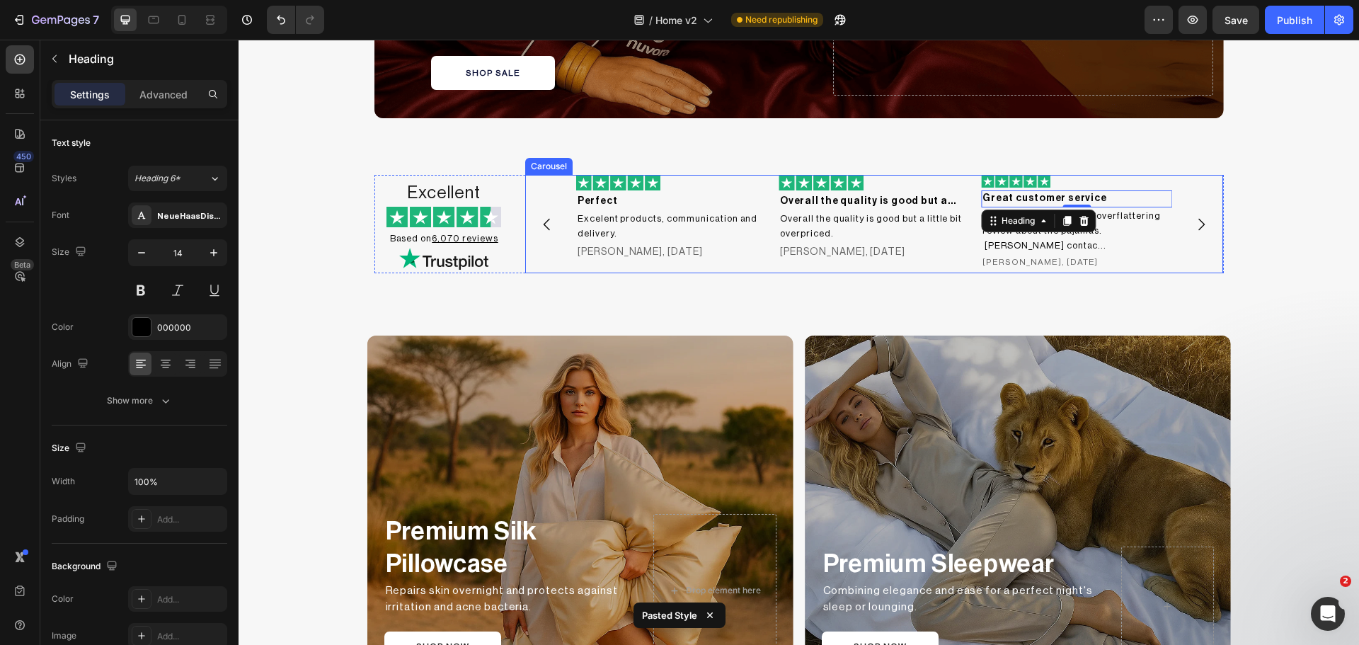
click at [1200, 226] on icon "Carousel Next Arrow" at bounding box center [1201, 224] width 17 height 17
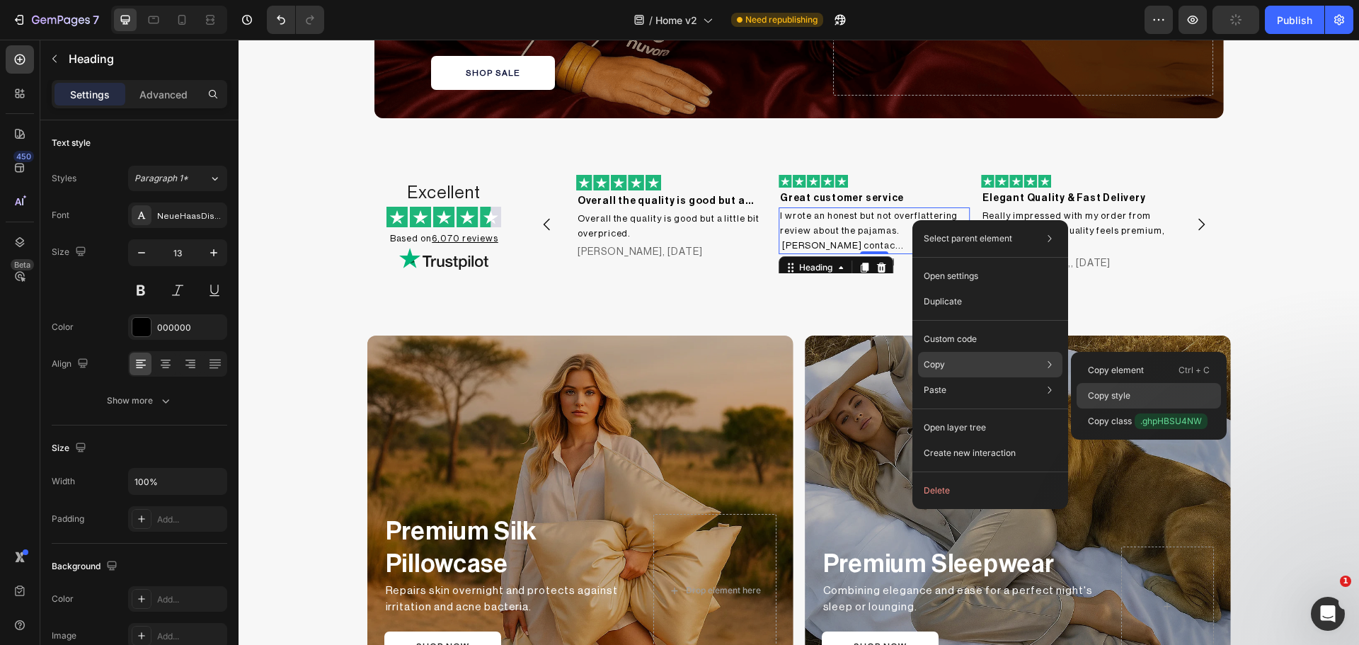
drag, startPoint x: 1158, startPoint y: 398, endPoint x: 851, endPoint y: 237, distance: 346.0
click at [1158, 408] on div "Copy style" at bounding box center [1149, 420] width 144 height 25
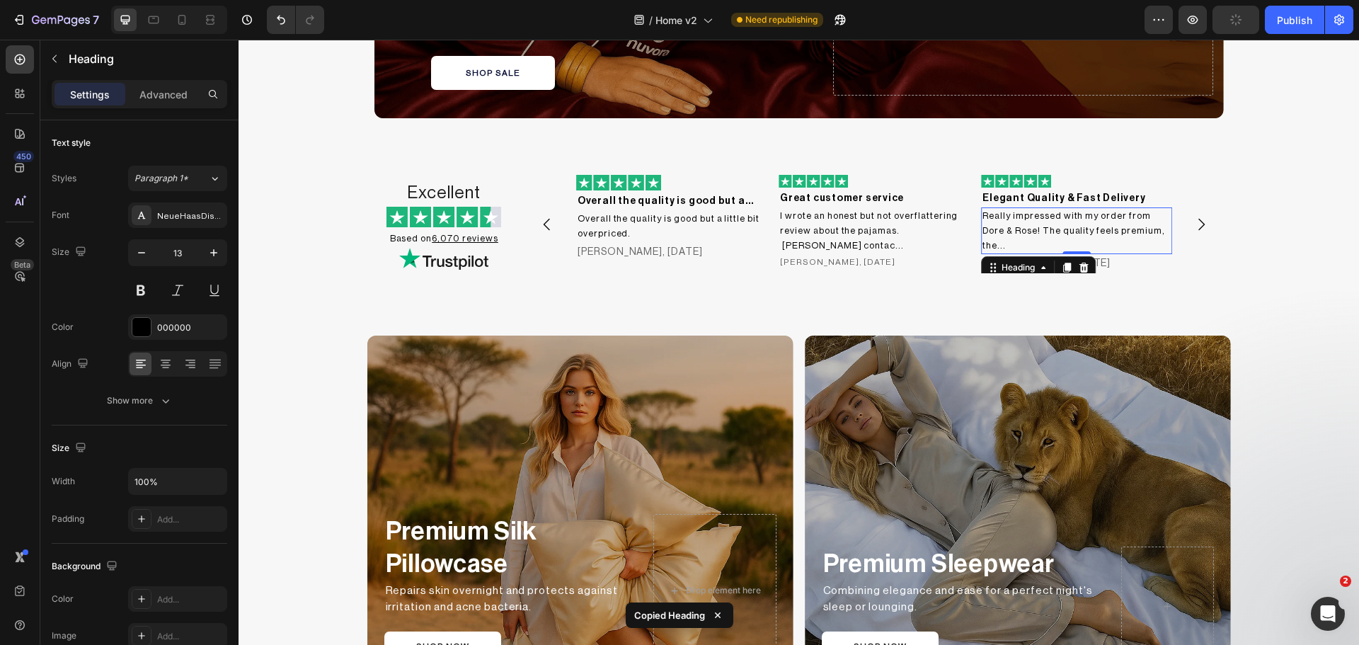
click at [1069, 231] on h2 "Really impressed with my order from Dore & Rose! The quality feels premium, the…" at bounding box center [1076, 230] width 191 height 47
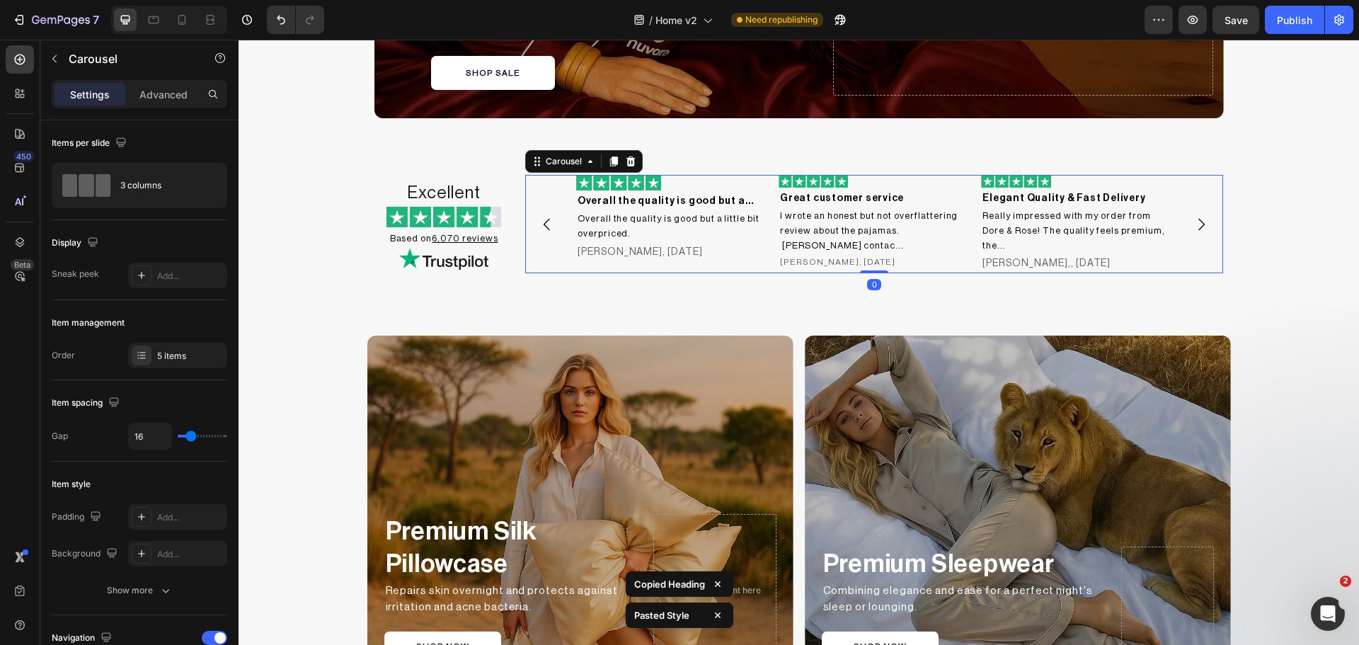
click at [1197, 228] on icon "Carousel Next Arrow" at bounding box center [1201, 224] width 17 height 17
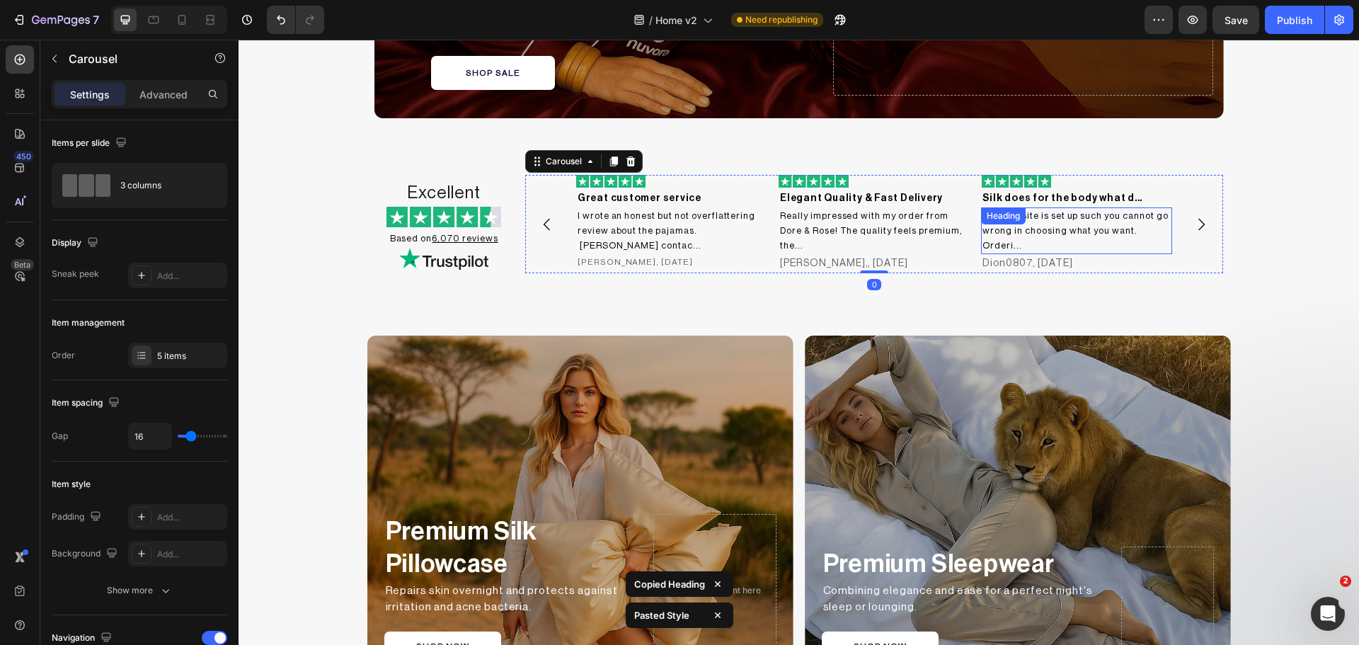
click at [1016, 231] on div "The website is set up such you cannot go wrong in choosing what you want. Order…" at bounding box center [1076, 230] width 191 height 47
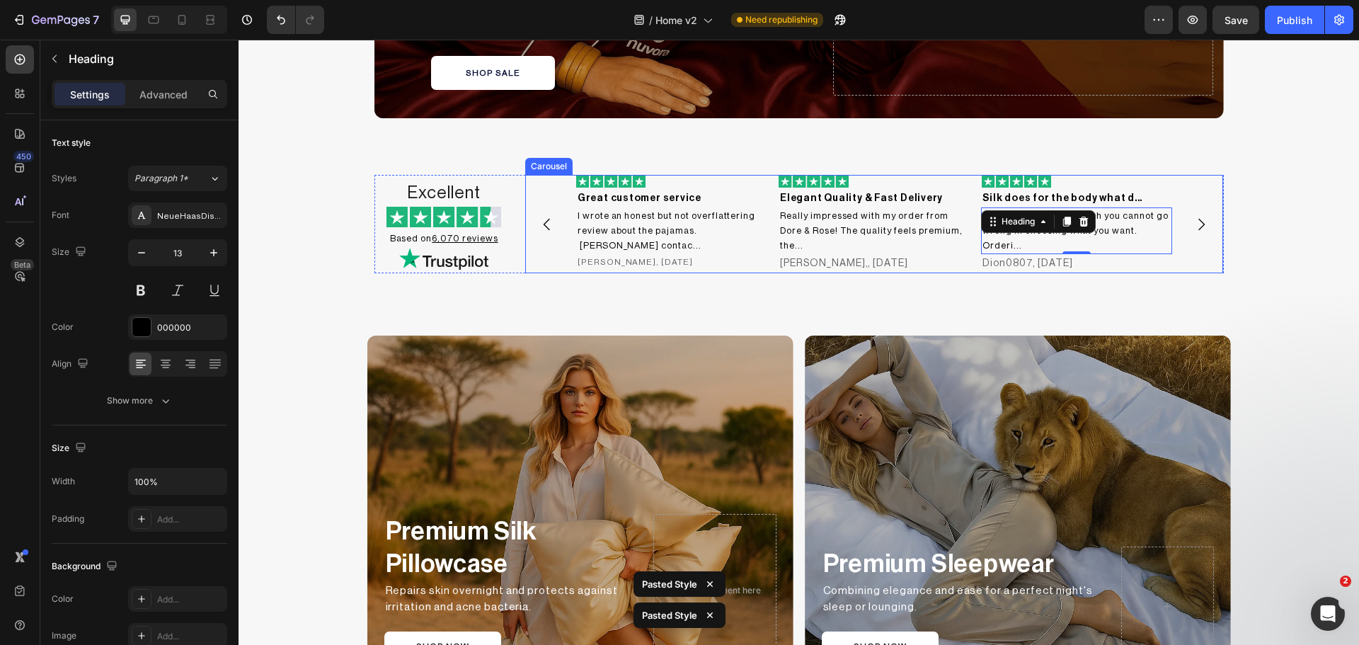
click at [1196, 220] on icon "Carousel Next Arrow" at bounding box center [1201, 224] width 17 height 17
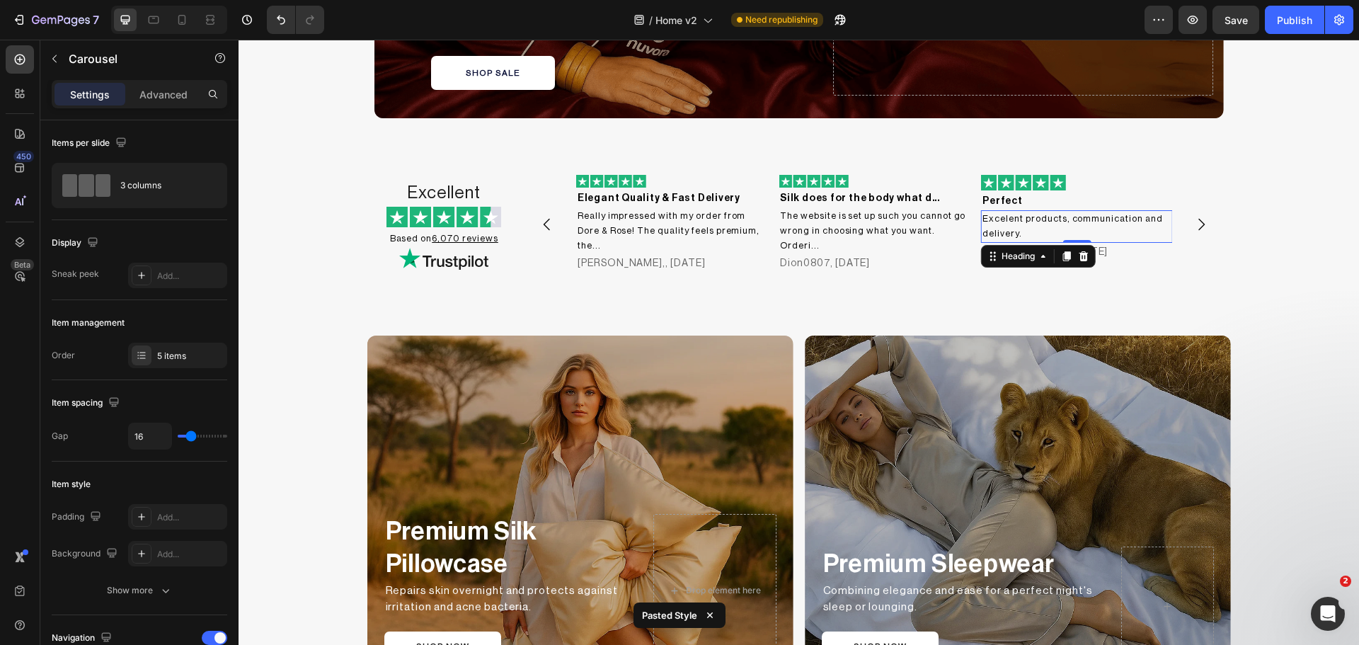
click at [1031, 227] on h2 "Excelent products, communication and delivery." at bounding box center [1076, 226] width 191 height 33
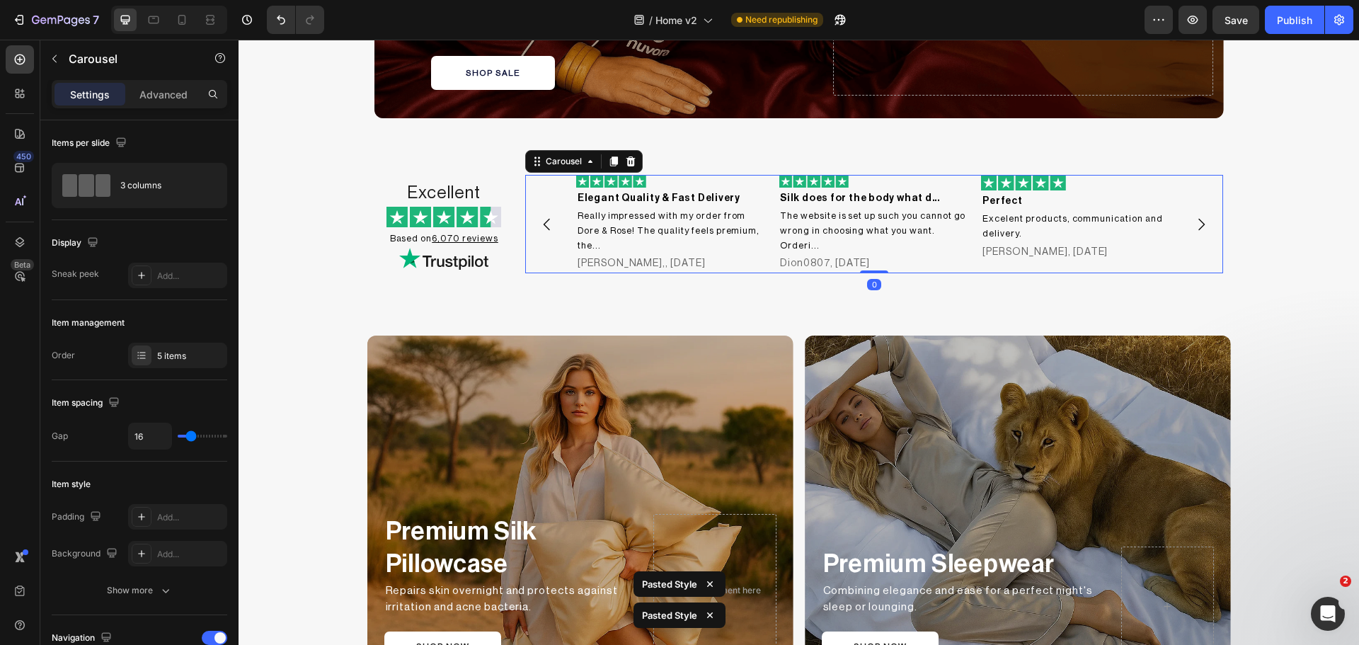
click at [1200, 222] on icon "Carousel Next Arrow" at bounding box center [1201, 224] width 17 height 17
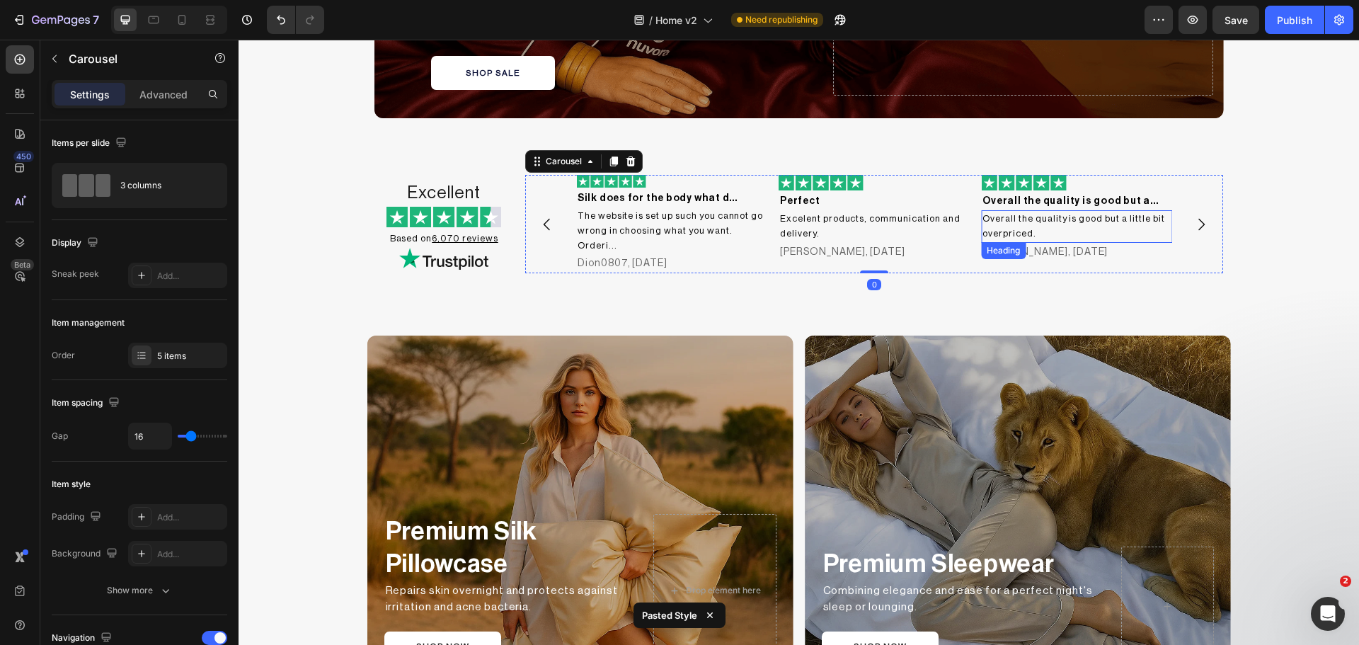
click at [1053, 224] on h2 "Overall the quality is good but a little bit overpriced." at bounding box center [1076, 226] width 191 height 33
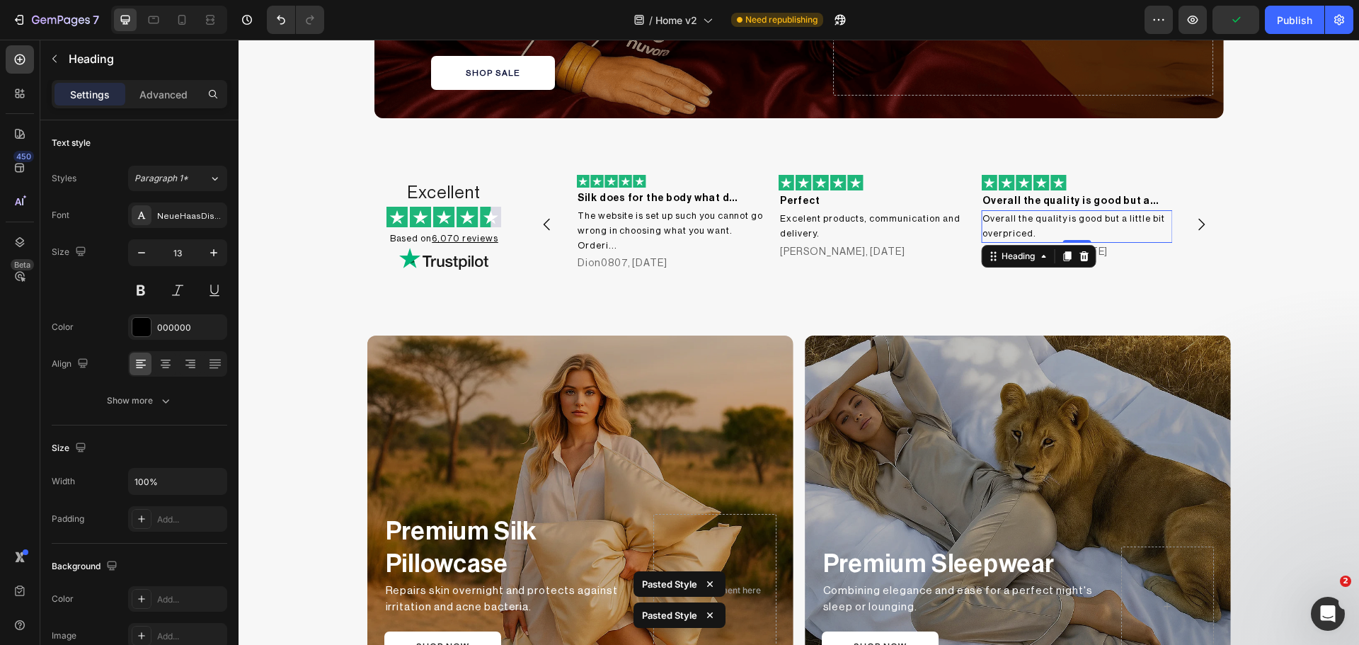
click at [1053, 224] on h2 "Overall the quality is good but a little bit overpriced." at bounding box center [1076, 226] width 191 height 33
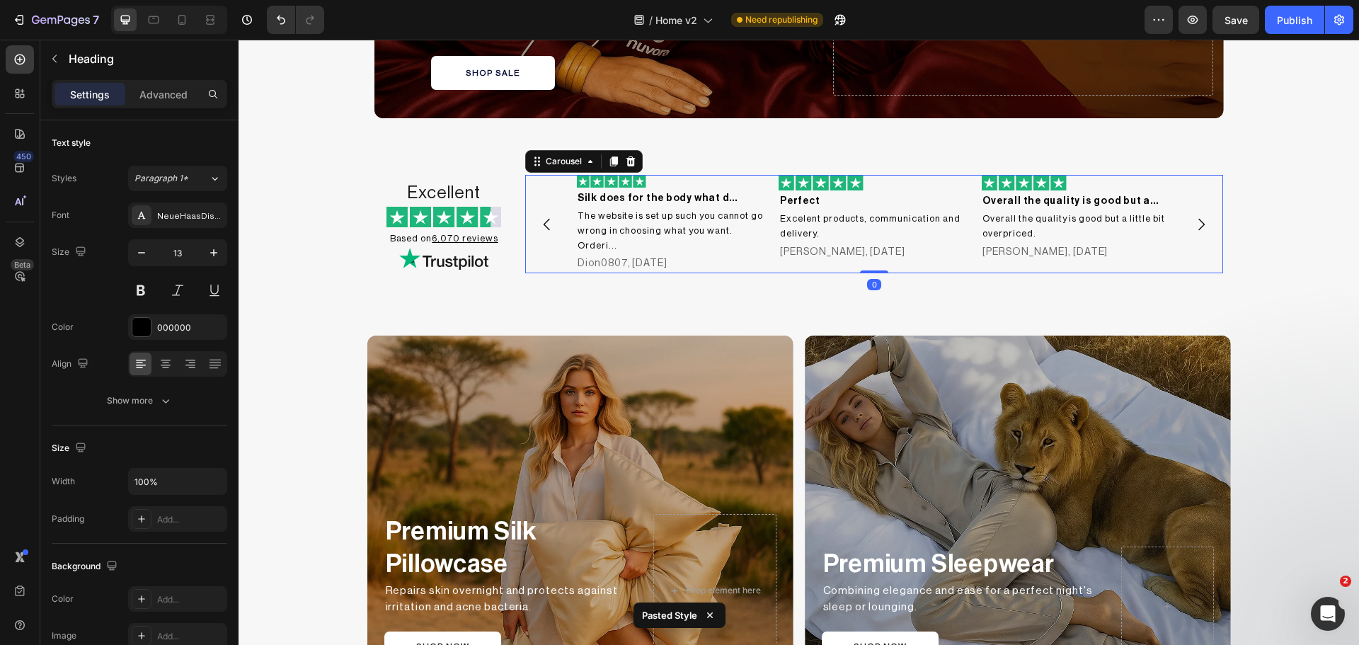
click at [1186, 224] on button "Carousel Next Arrow" at bounding box center [1201, 225] width 40 height 40
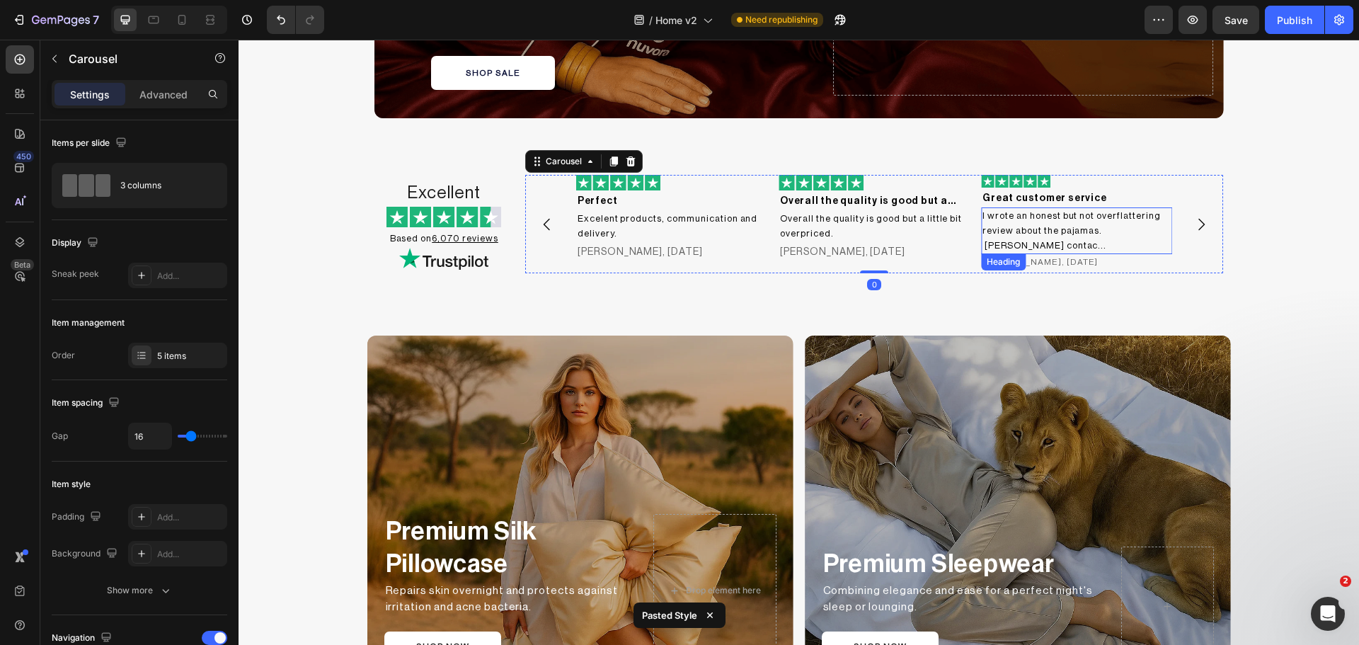
click at [1084, 226] on h2 "I wrote an honest but not overflattering review about the pajamas. [PERSON_NAME…" at bounding box center [1076, 230] width 191 height 47
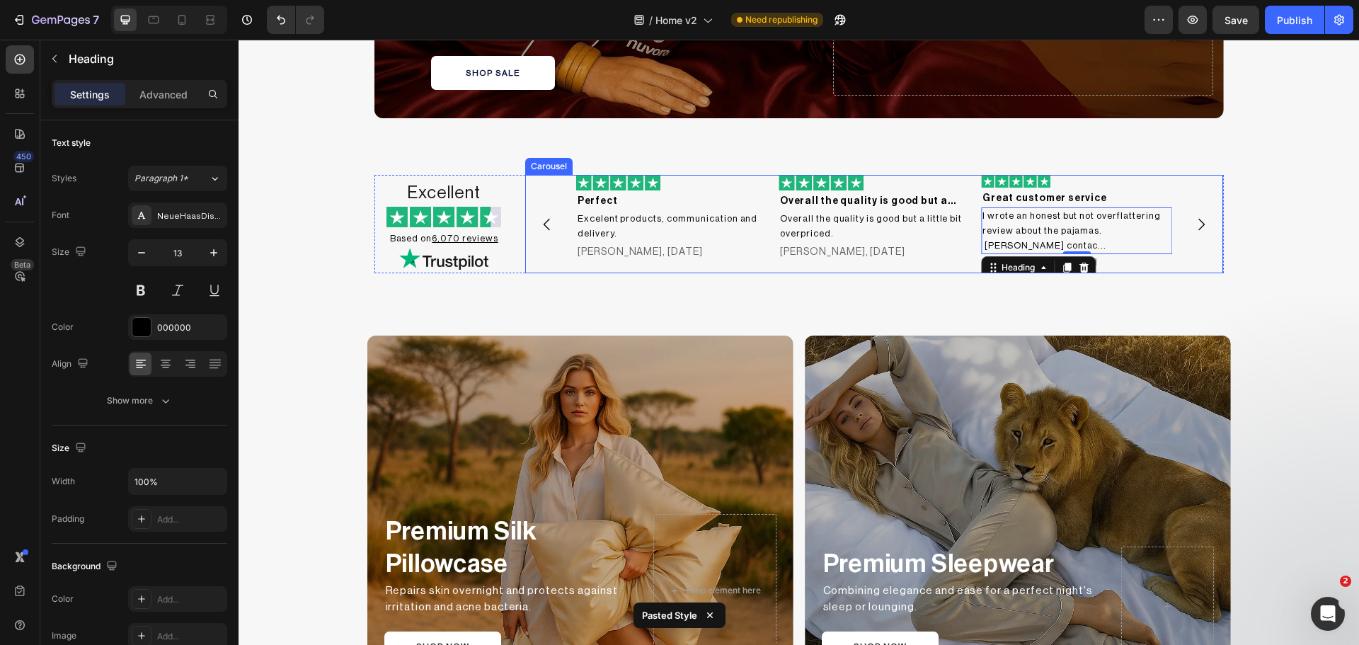
click at [1199, 216] on icon "Carousel Next Arrow" at bounding box center [1201, 224] width 17 height 17
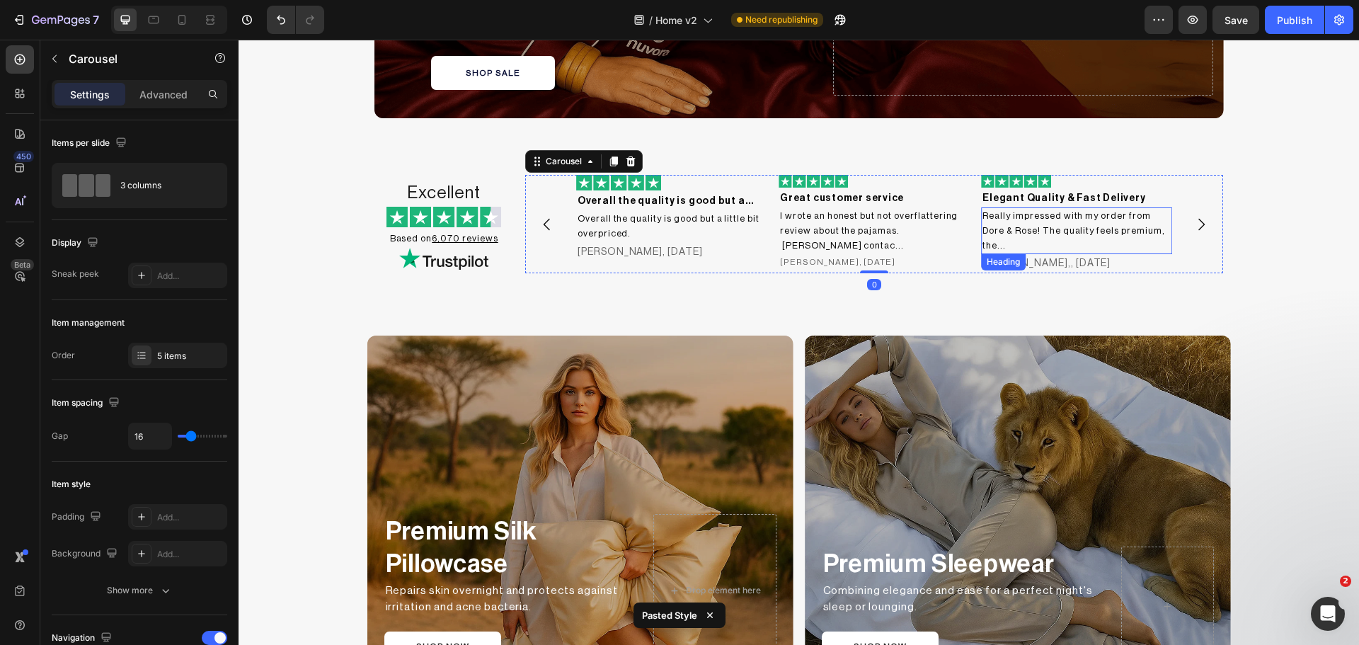
click at [1027, 217] on h2 "Really impressed with my order from Dore & Rose! The quality feels premium, the…" at bounding box center [1076, 230] width 191 height 47
click at [1203, 229] on icon "Carousel Next Arrow" at bounding box center [1201, 224] width 17 height 17
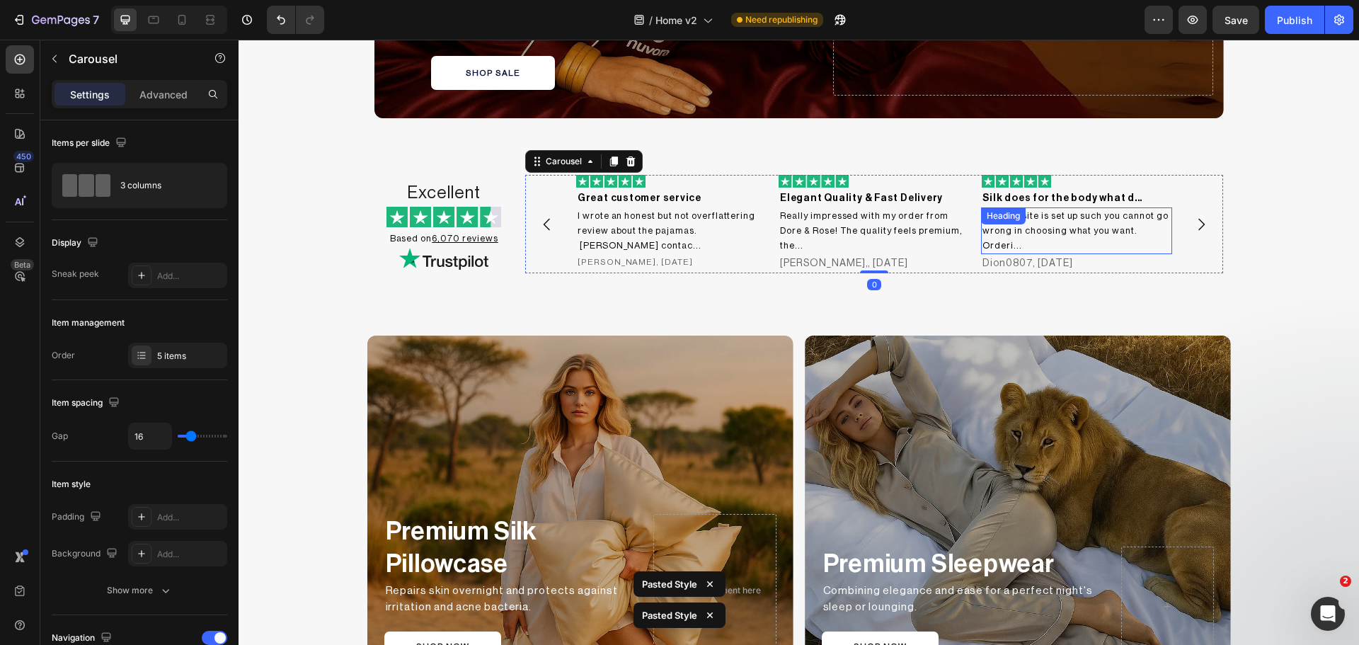
click at [1104, 229] on h2 "The website is set up such you cannot go wrong in choosing what you want. Order…" at bounding box center [1076, 230] width 191 height 47
click at [1200, 225] on icon "Carousel Next Arrow" at bounding box center [1201, 224] width 17 height 17
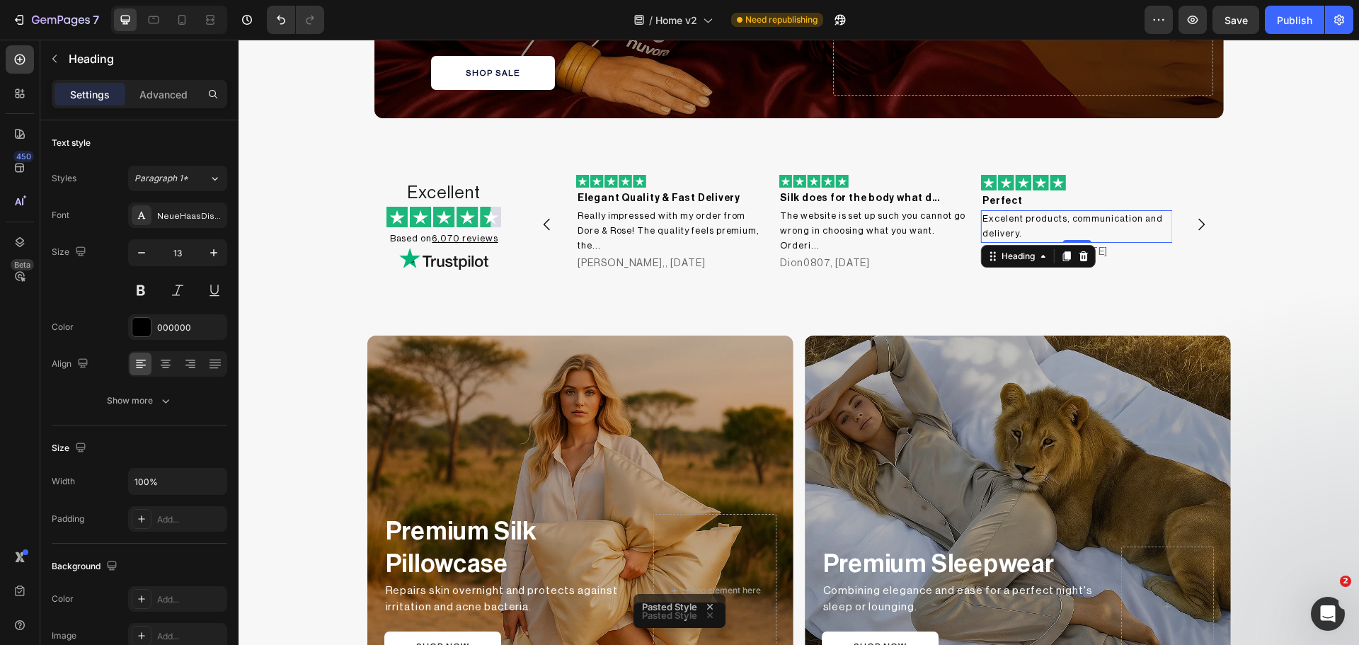
click at [1098, 217] on h2 "Excelent products, communication and delivery." at bounding box center [1076, 226] width 191 height 33
click at [1110, 248] on h2 "[PERSON_NAME], [DATE]" at bounding box center [1076, 252] width 191 height 18
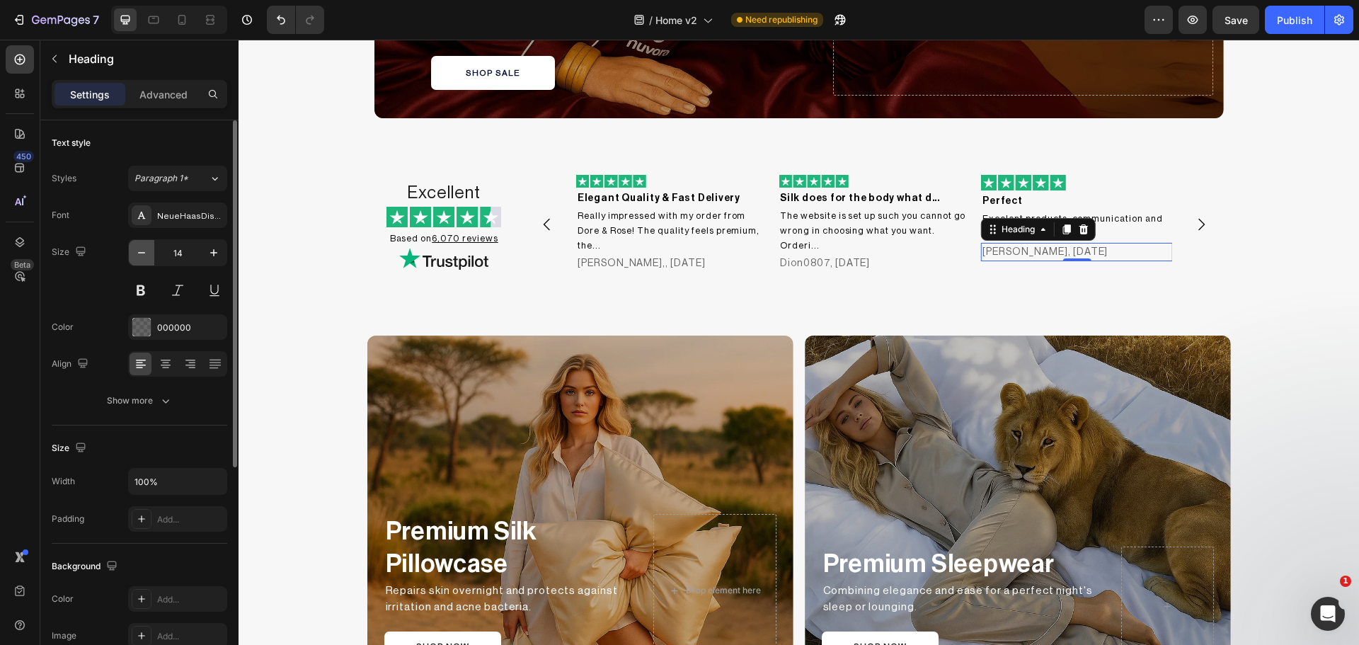
click at [144, 253] on icon "button" at bounding box center [141, 252] width 7 height 1
type input "12"
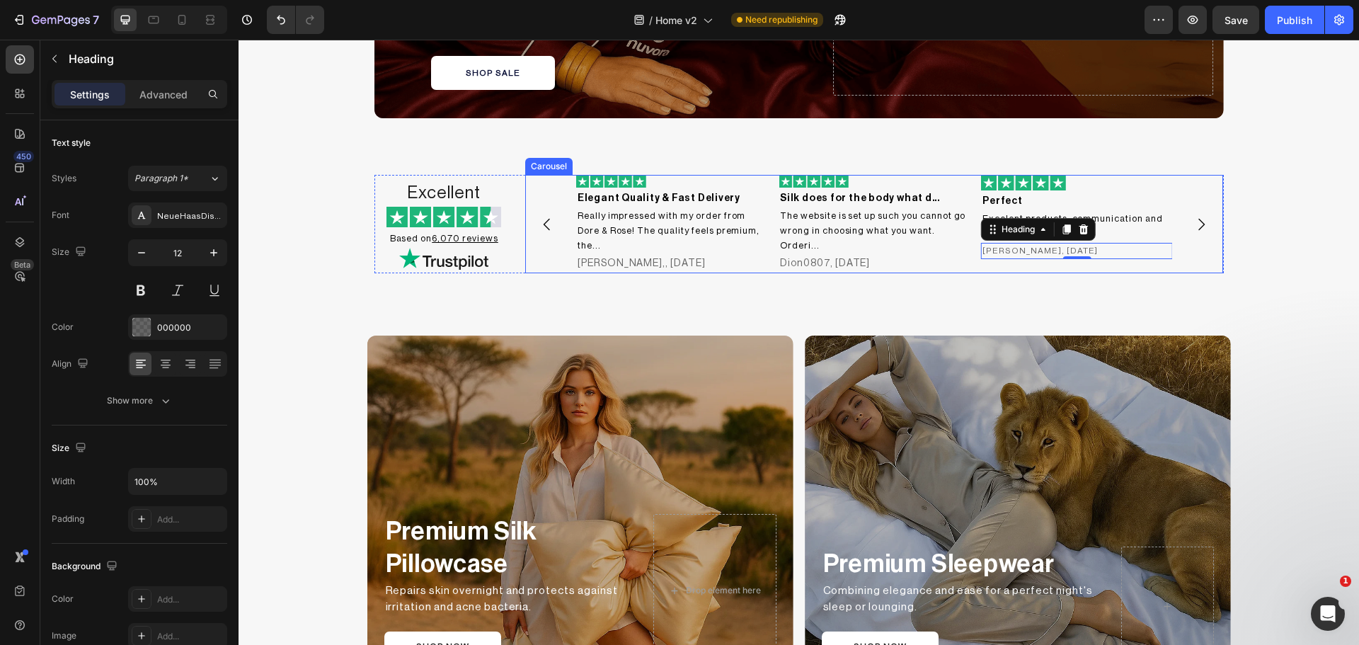
click at [1197, 229] on icon "Carousel Next Arrow" at bounding box center [1201, 224] width 17 height 17
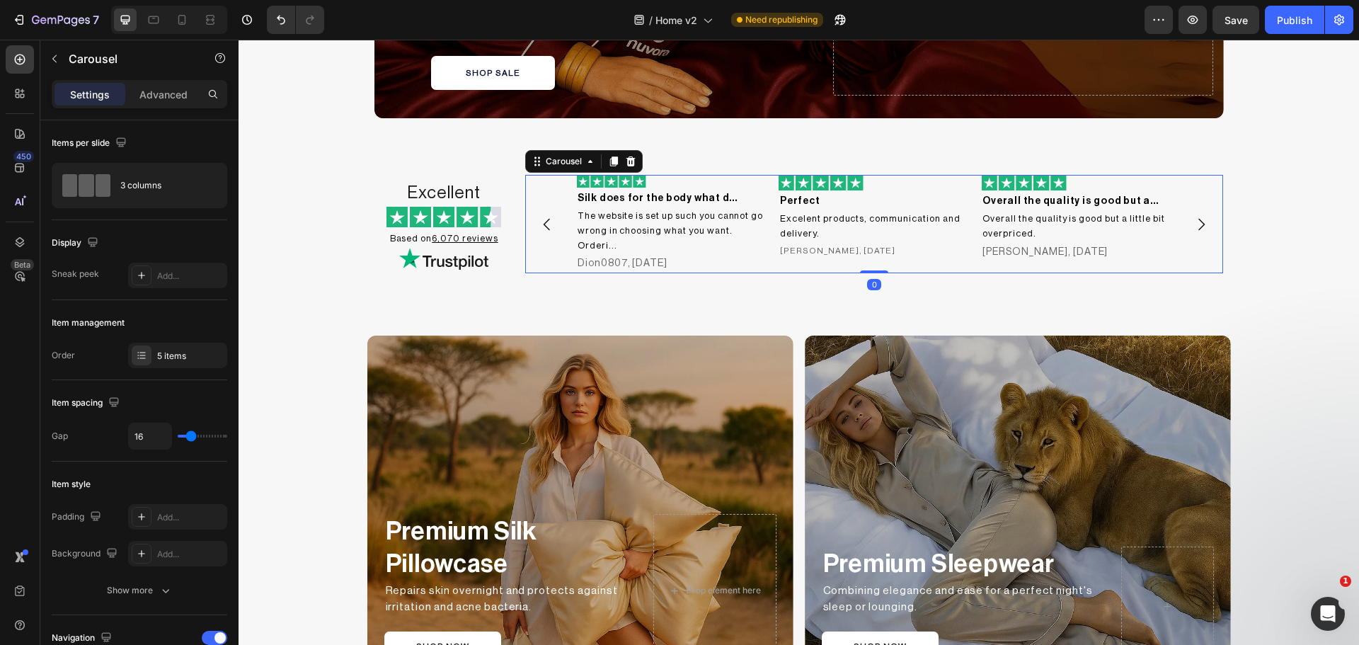
click at [1197, 229] on icon "Carousel Next Arrow" at bounding box center [1201, 224] width 17 height 17
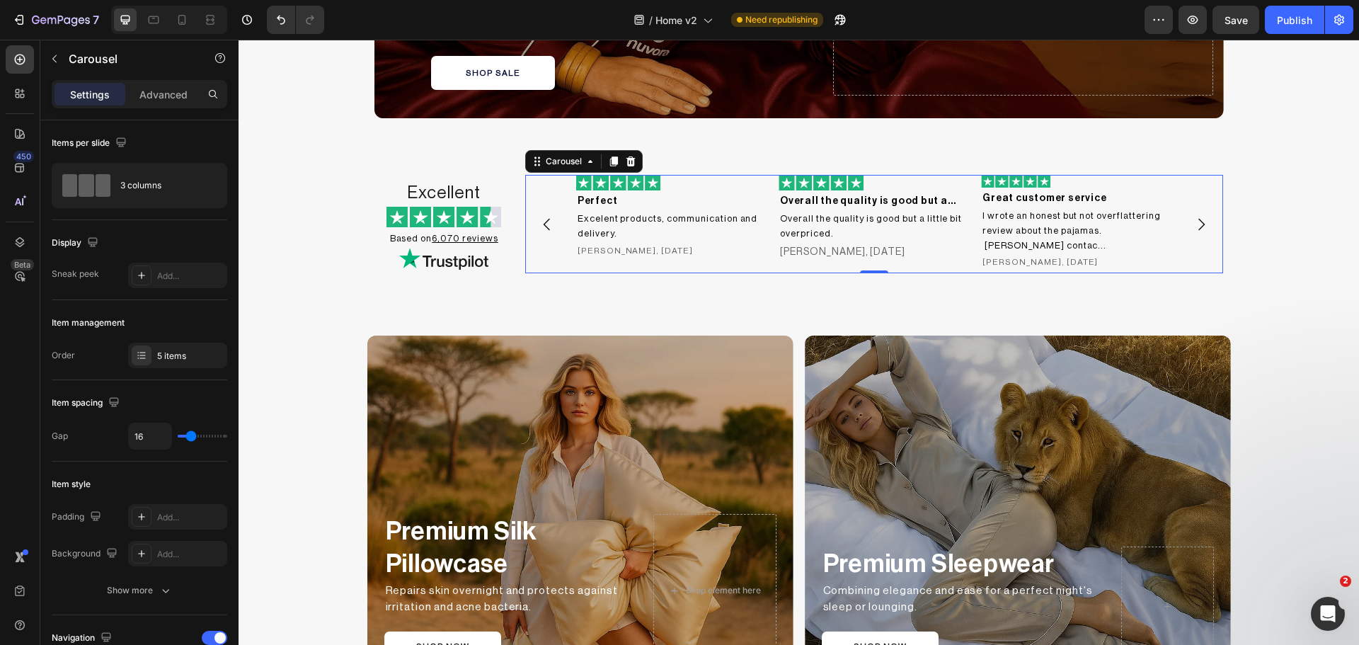
click at [1197, 229] on icon "Carousel Next Arrow" at bounding box center [1201, 224] width 17 height 17
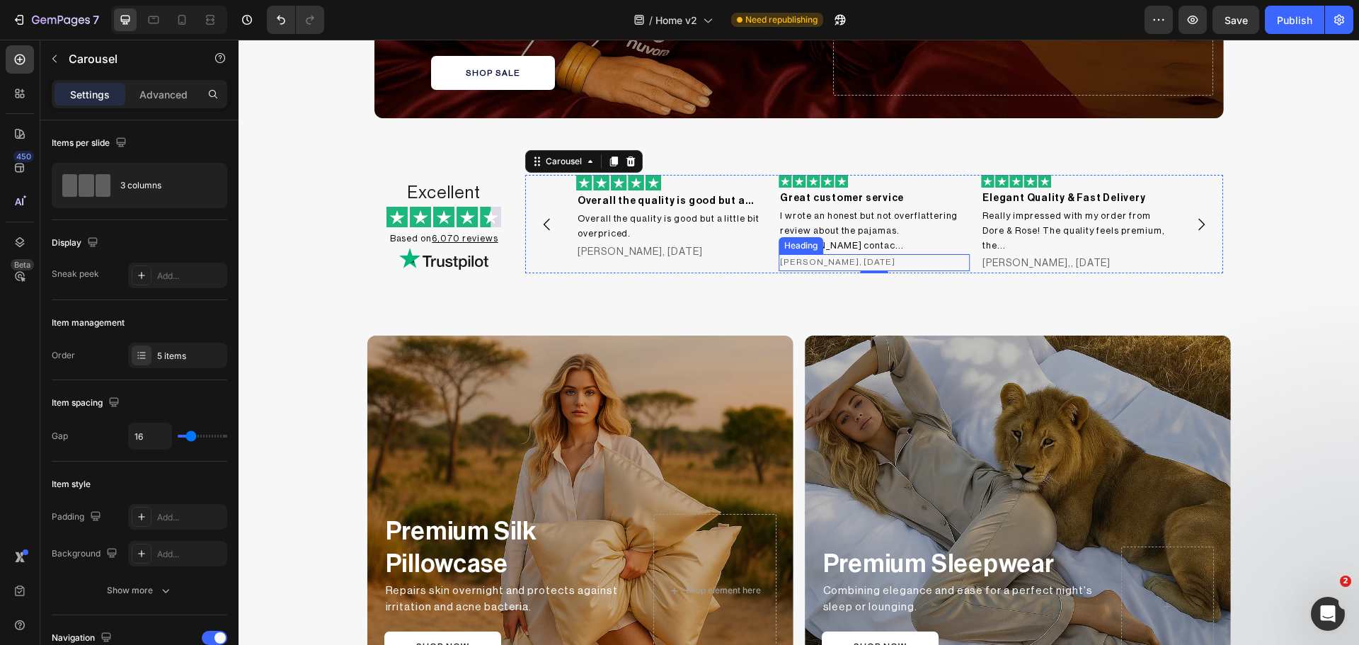
click at [810, 254] on h2 "[PERSON_NAME], [DATE]" at bounding box center [874, 262] width 191 height 16
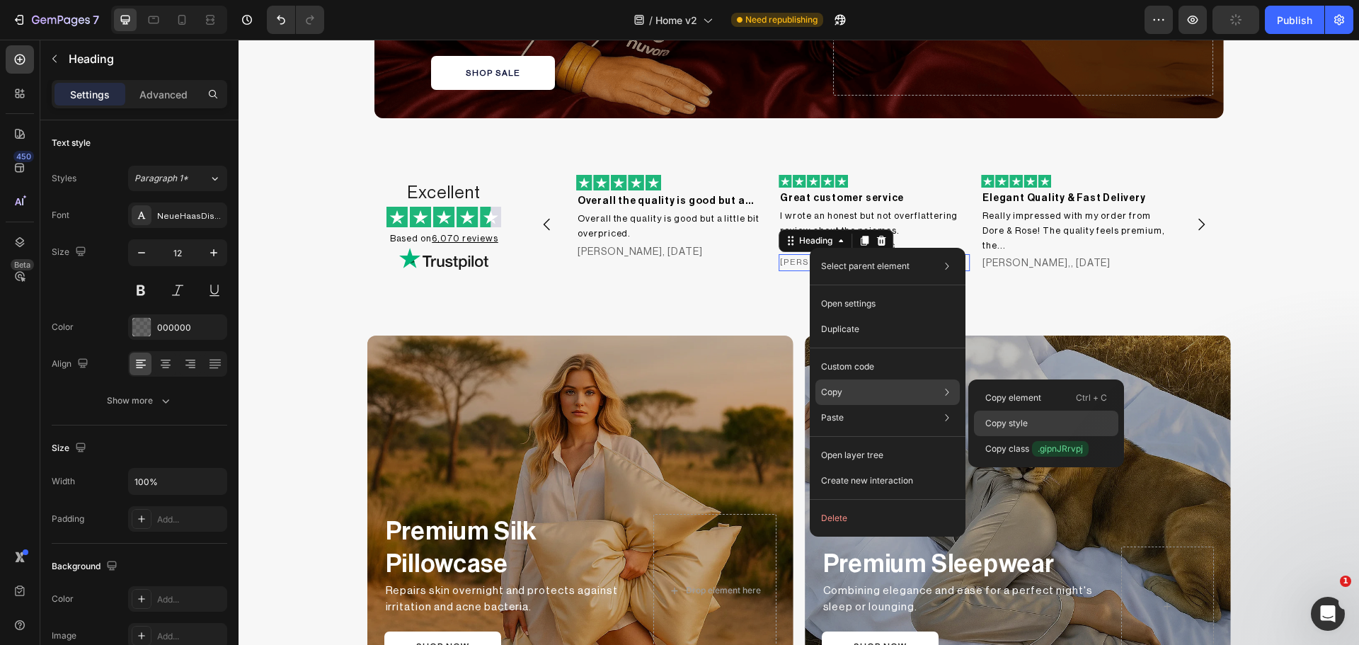
drag, startPoint x: 1052, startPoint y: 418, endPoint x: 794, endPoint y: 231, distance: 317.8
click at [1052, 436] on div "Copy style" at bounding box center [1046, 448] width 144 height 25
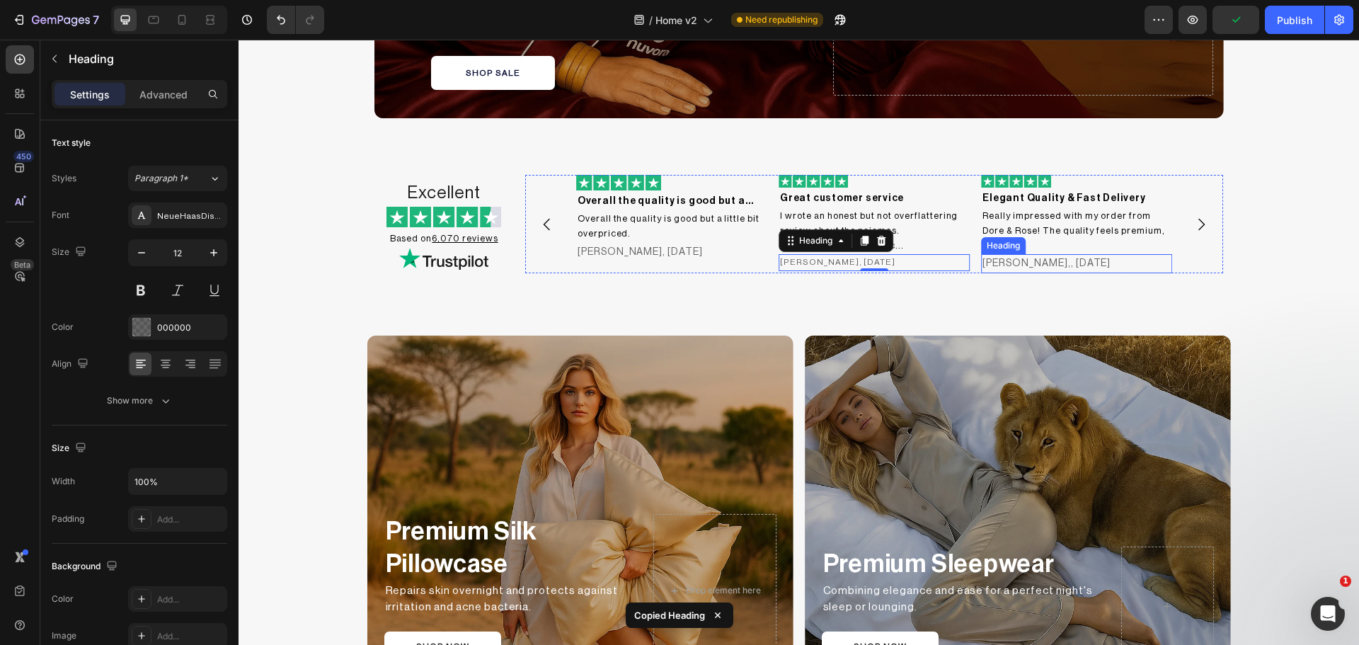
click at [1042, 254] on h2 "[PERSON_NAME],, [DATE]" at bounding box center [1076, 263] width 191 height 18
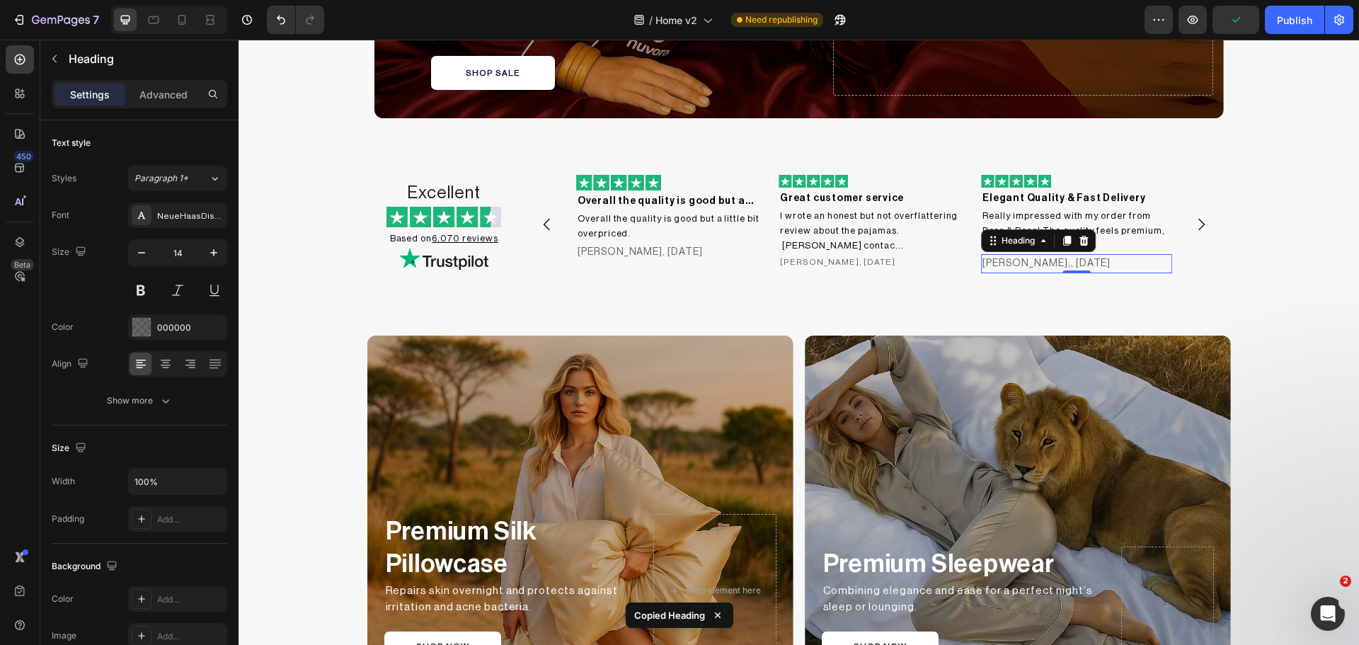
type input "12"
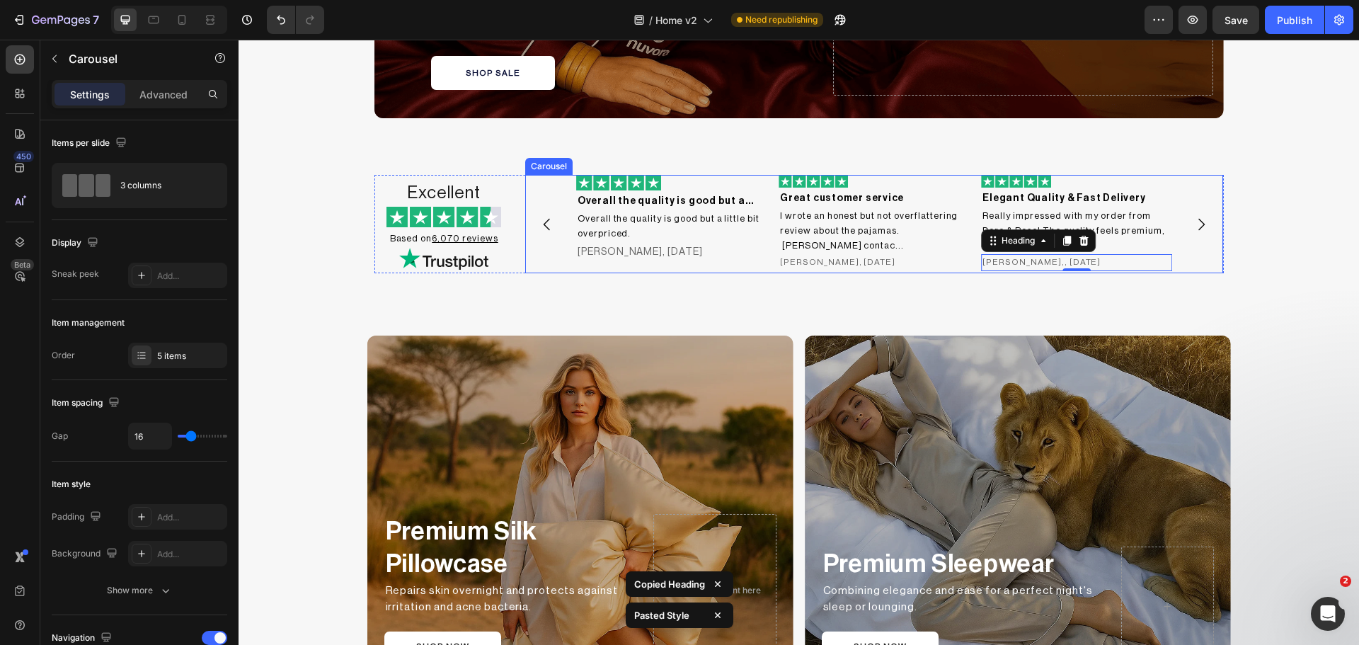
click at [1195, 222] on icon "Carousel Next Arrow" at bounding box center [1201, 224] width 17 height 17
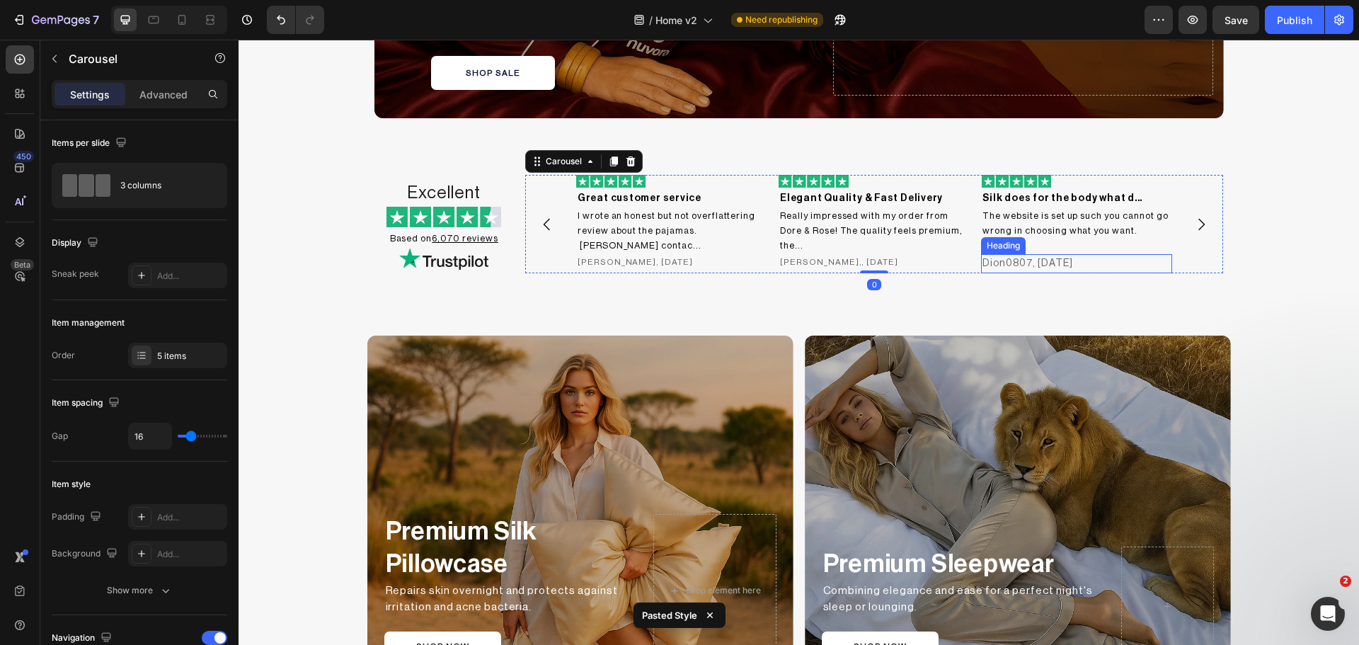
click at [1051, 263] on h2 "Dion0807, [DATE]" at bounding box center [1076, 263] width 191 height 18
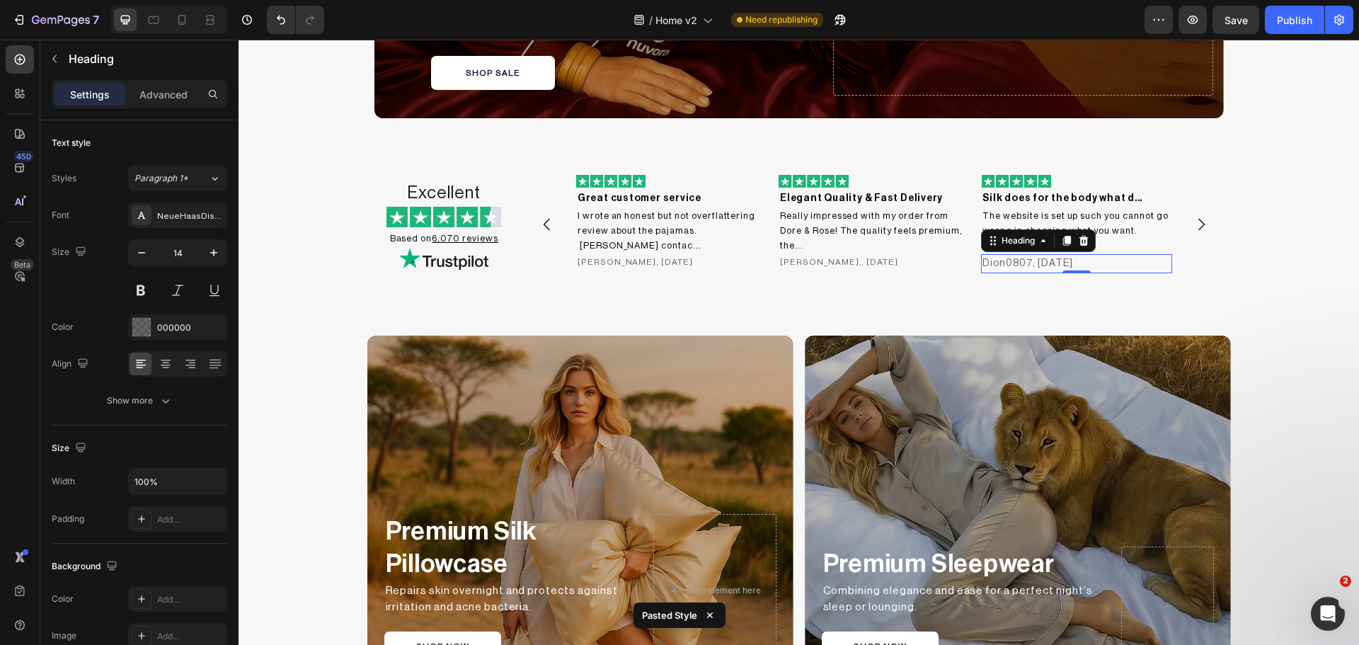
type input "12"
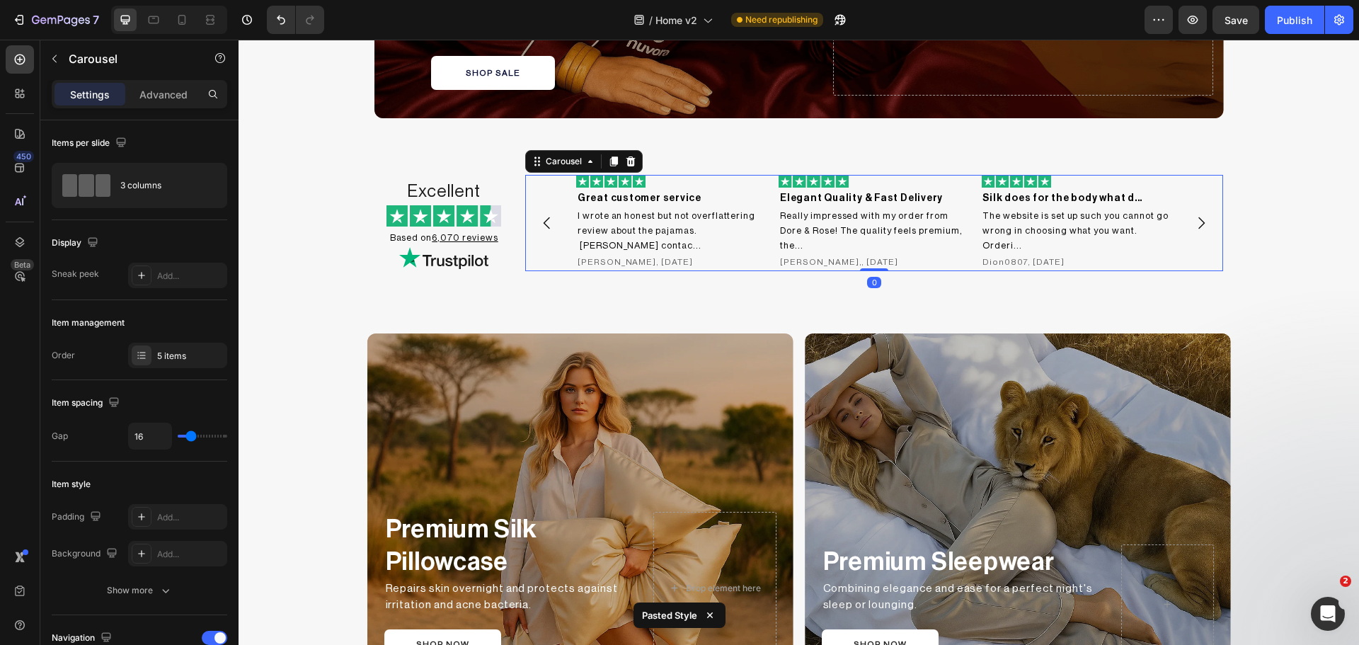
click at [1193, 224] on icon "Carousel Next Arrow" at bounding box center [1201, 222] width 17 height 17
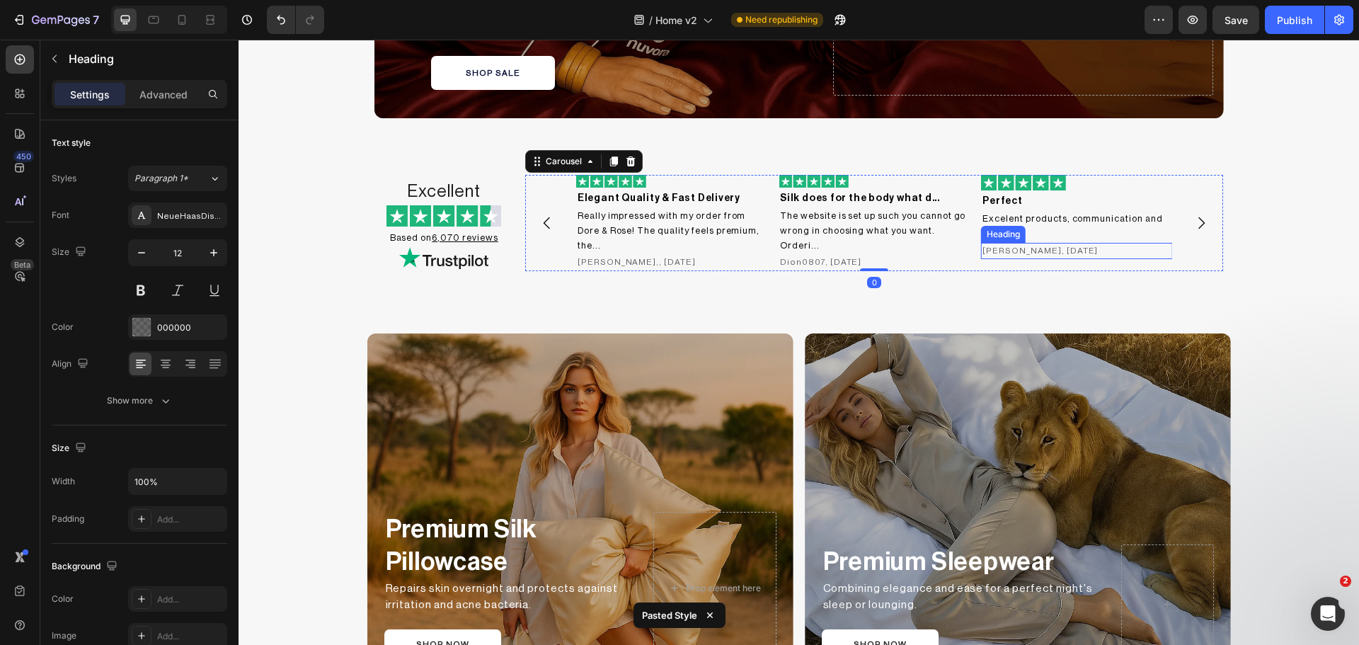
click at [1038, 248] on h2 "[PERSON_NAME], [DATE]" at bounding box center [1076, 251] width 191 height 16
click at [1199, 228] on icon "Carousel Next Arrow" at bounding box center [1202, 223] width 6 height 12
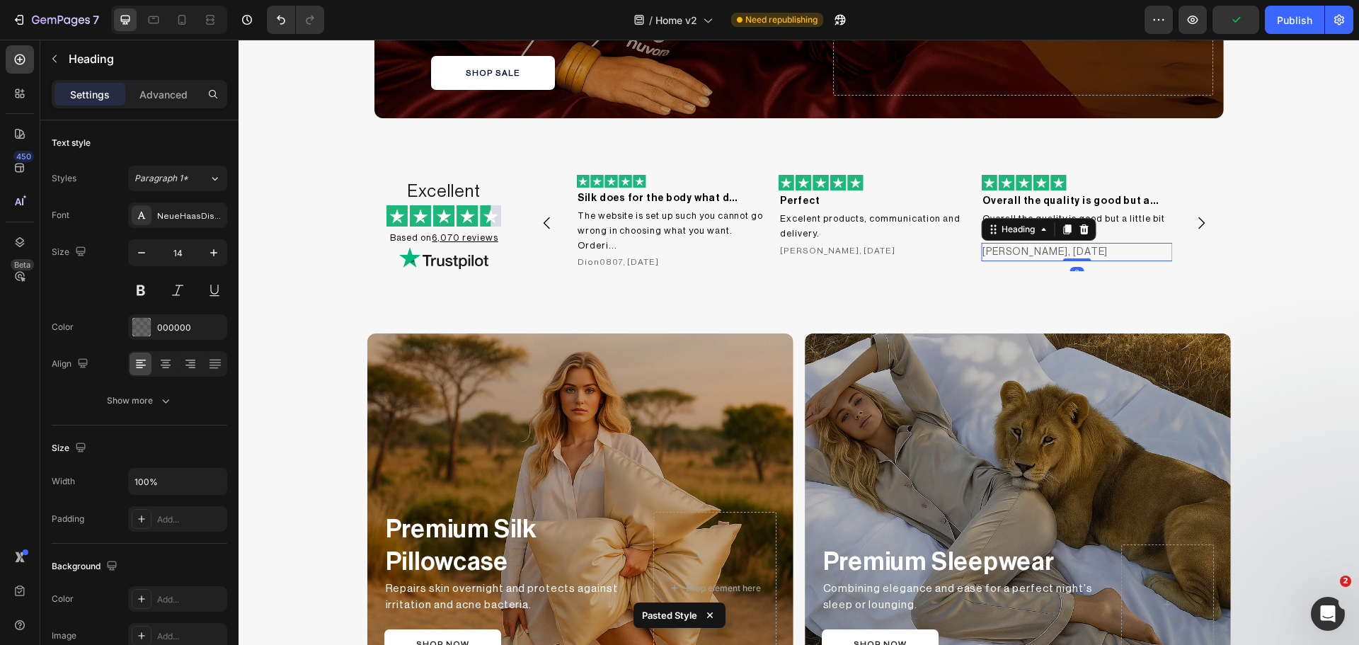
click at [1103, 250] on h2 "[PERSON_NAME], [DATE]" at bounding box center [1076, 252] width 191 height 18
type input "12"
click at [1195, 226] on icon "Carousel Next Arrow" at bounding box center [1201, 222] width 17 height 17
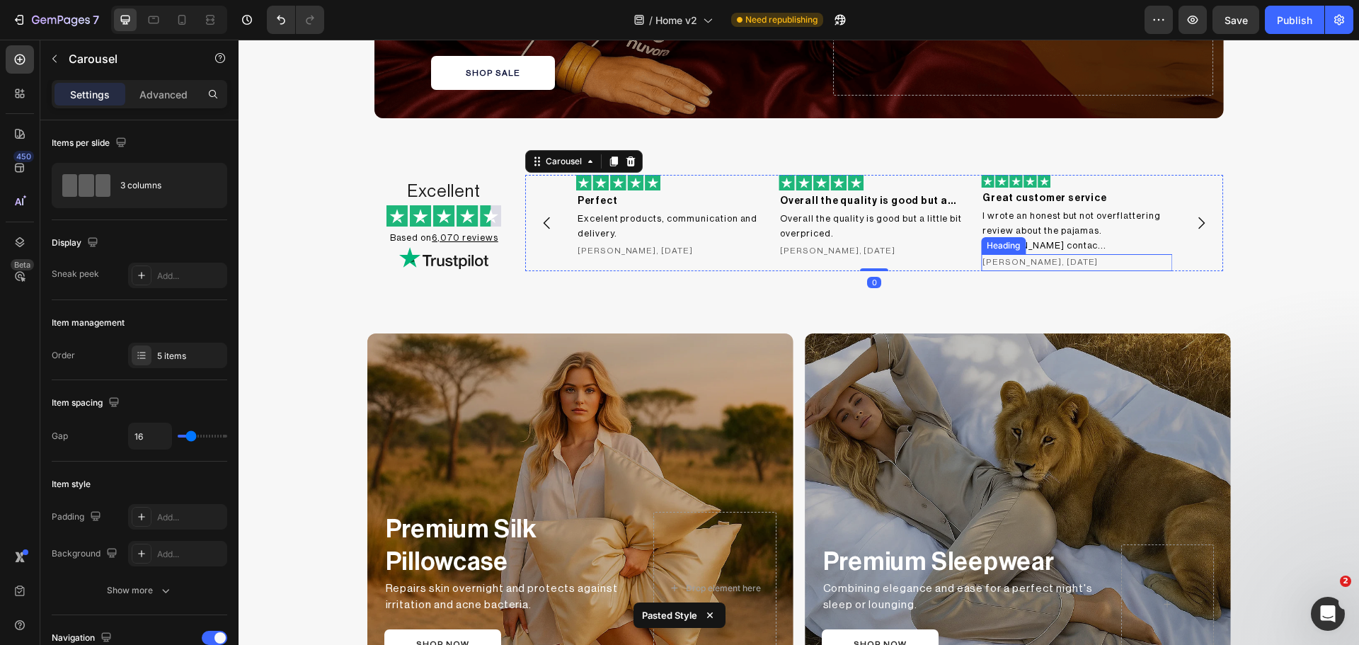
click at [1031, 254] on h2 "[PERSON_NAME], [DATE]" at bounding box center [1076, 262] width 191 height 16
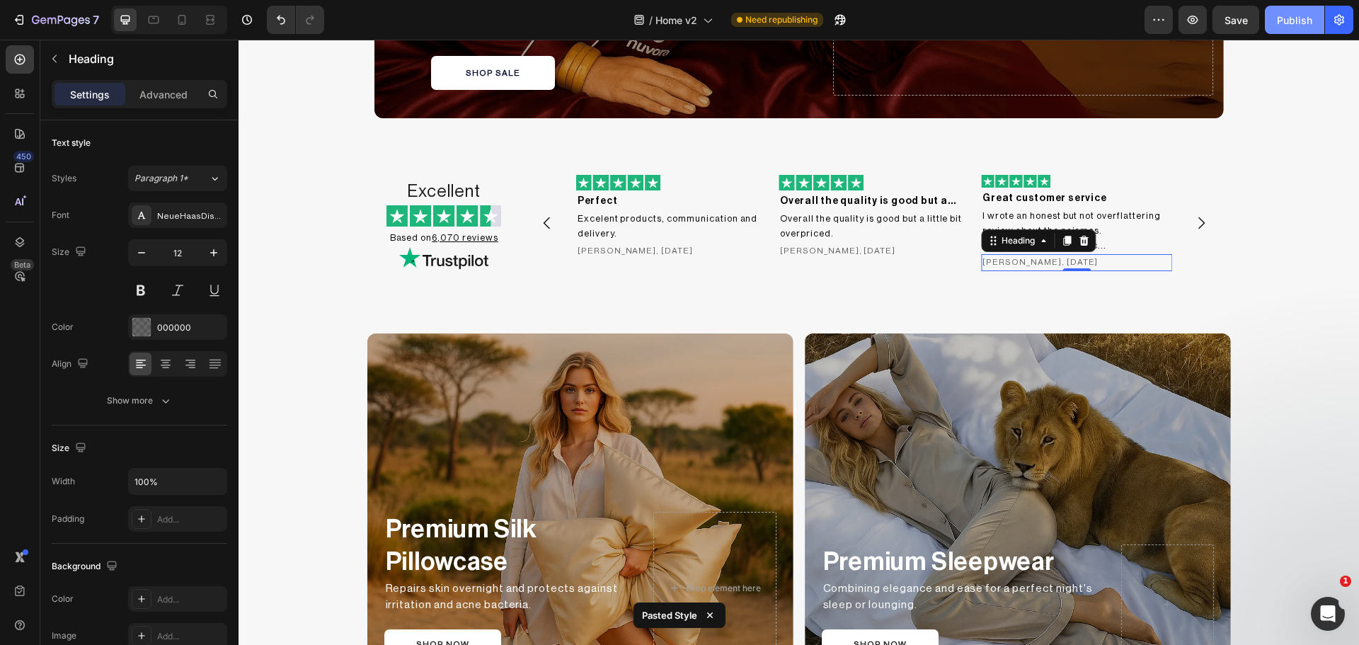
click at [1282, 21] on div "Publish" at bounding box center [1294, 20] width 35 height 15
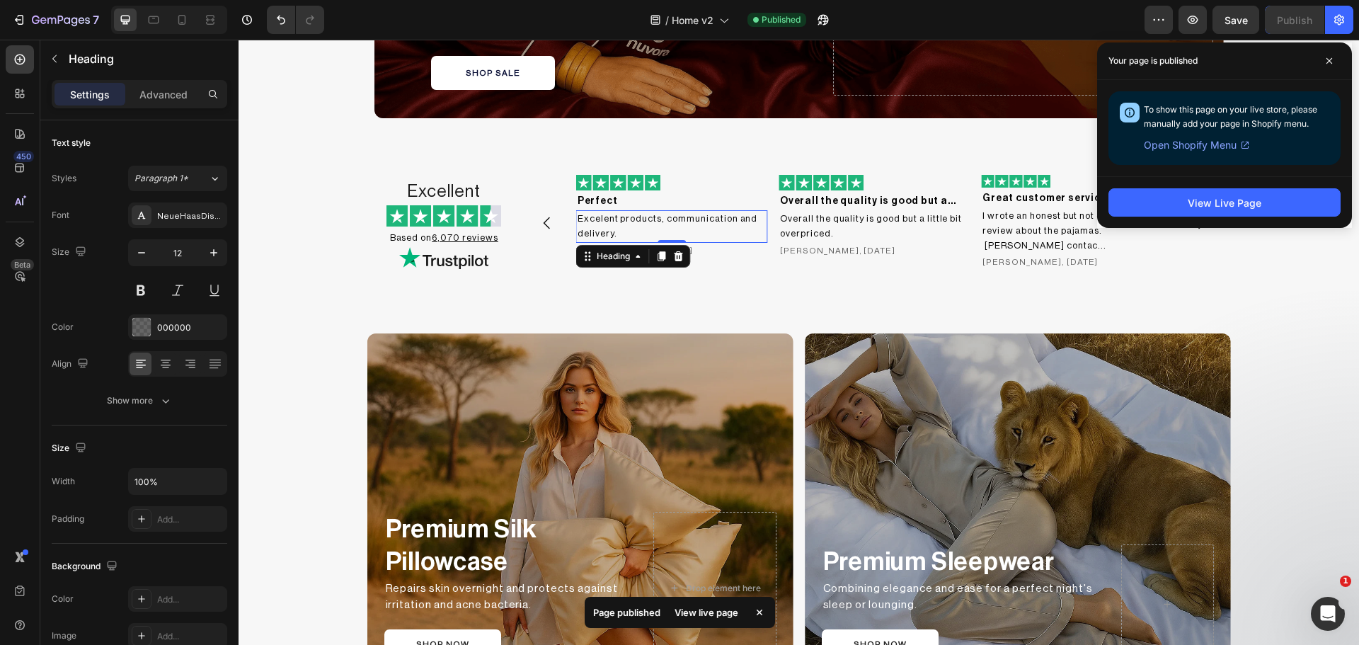
drag, startPoint x: 614, startPoint y: 230, endPoint x: 619, endPoint y: 219, distance: 12.1
click at [617, 225] on h2 "Excelent products, communication and delivery." at bounding box center [671, 226] width 191 height 33
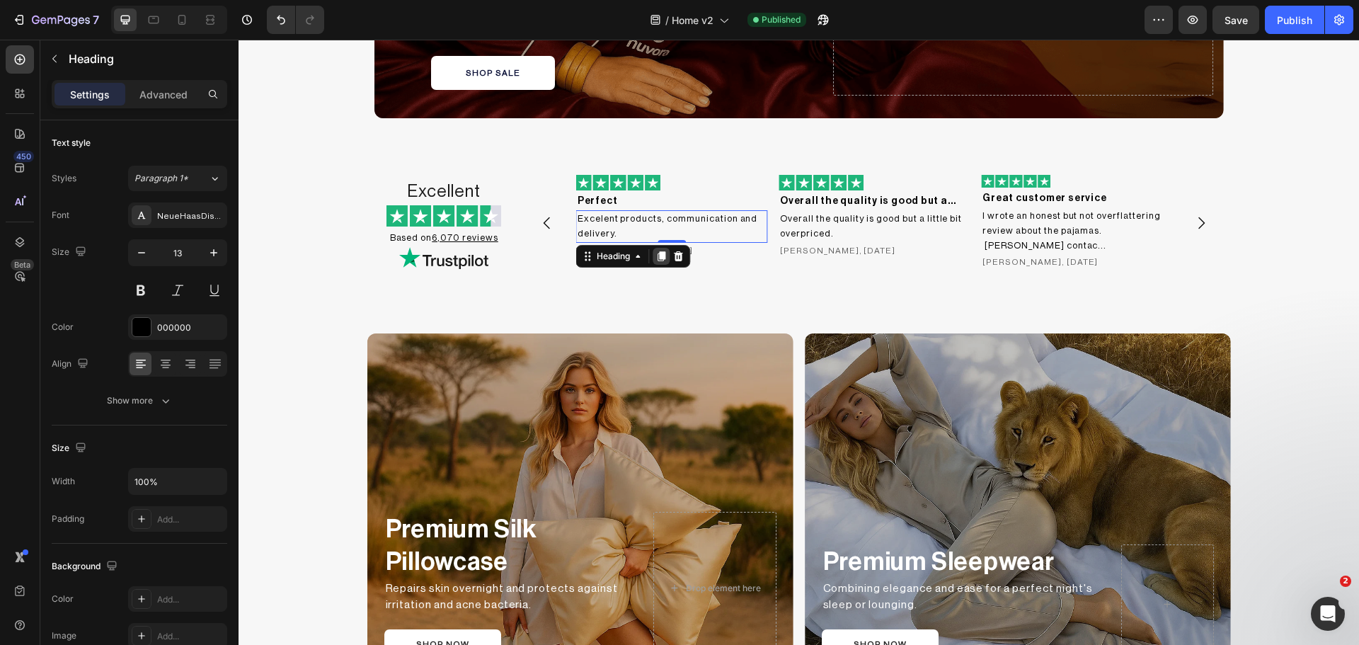
click at [656, 251] on icon at bounding box center [661, 256] width 11 height 11
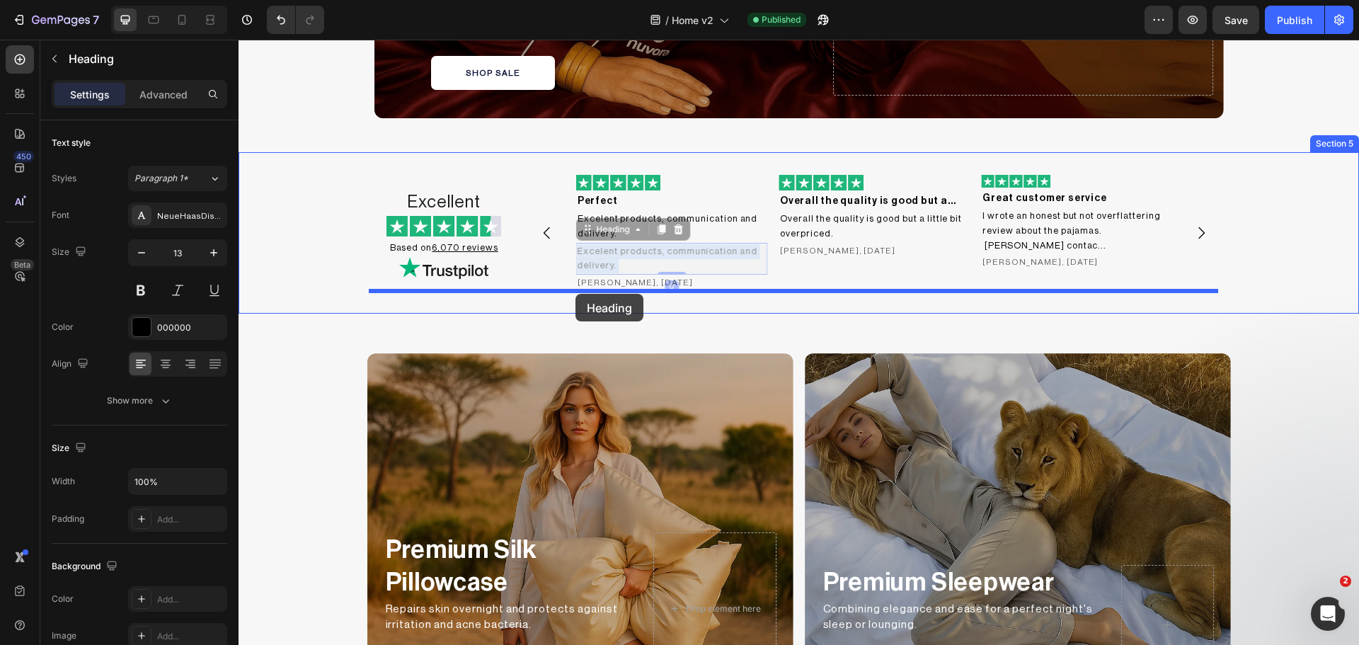
drag, startPoint x: 609, startPoint y: 258, endPoint x: 575, endPoint y: 294, distance: 49.6
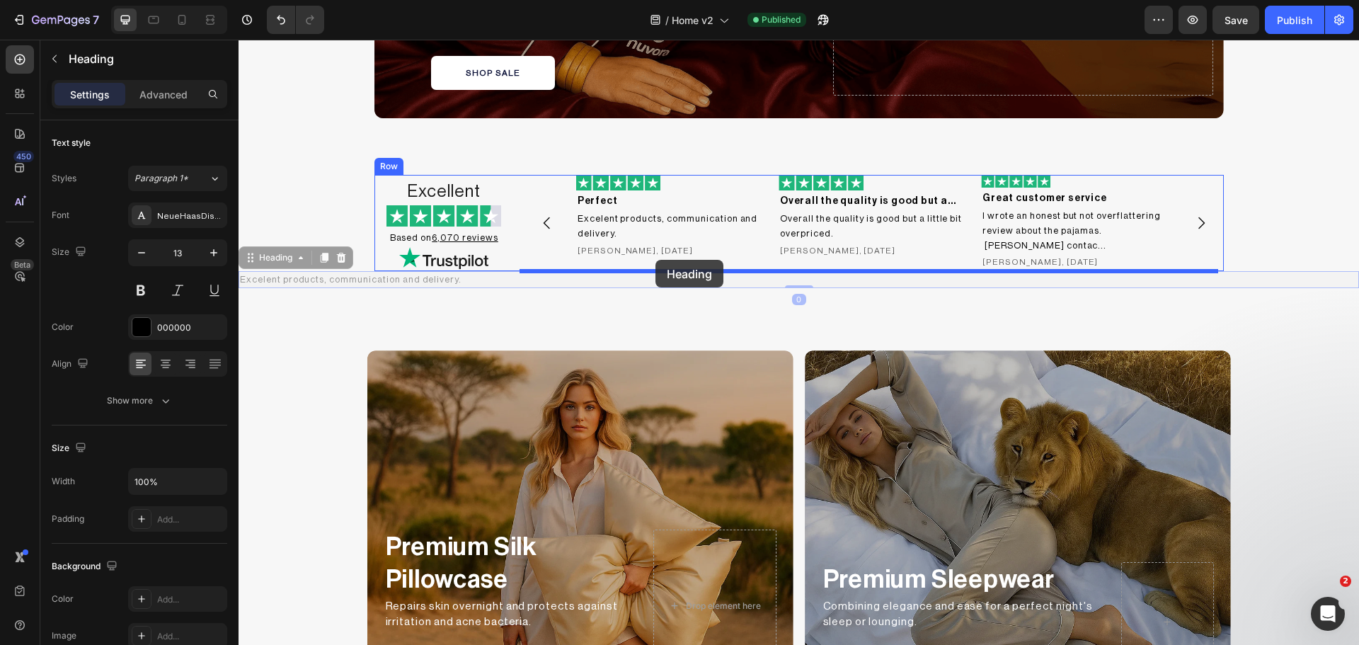
drag, startPoint x: 289, startPoint y: 259, endPoint x: 655, endPoint y: 260, distance: 366.6
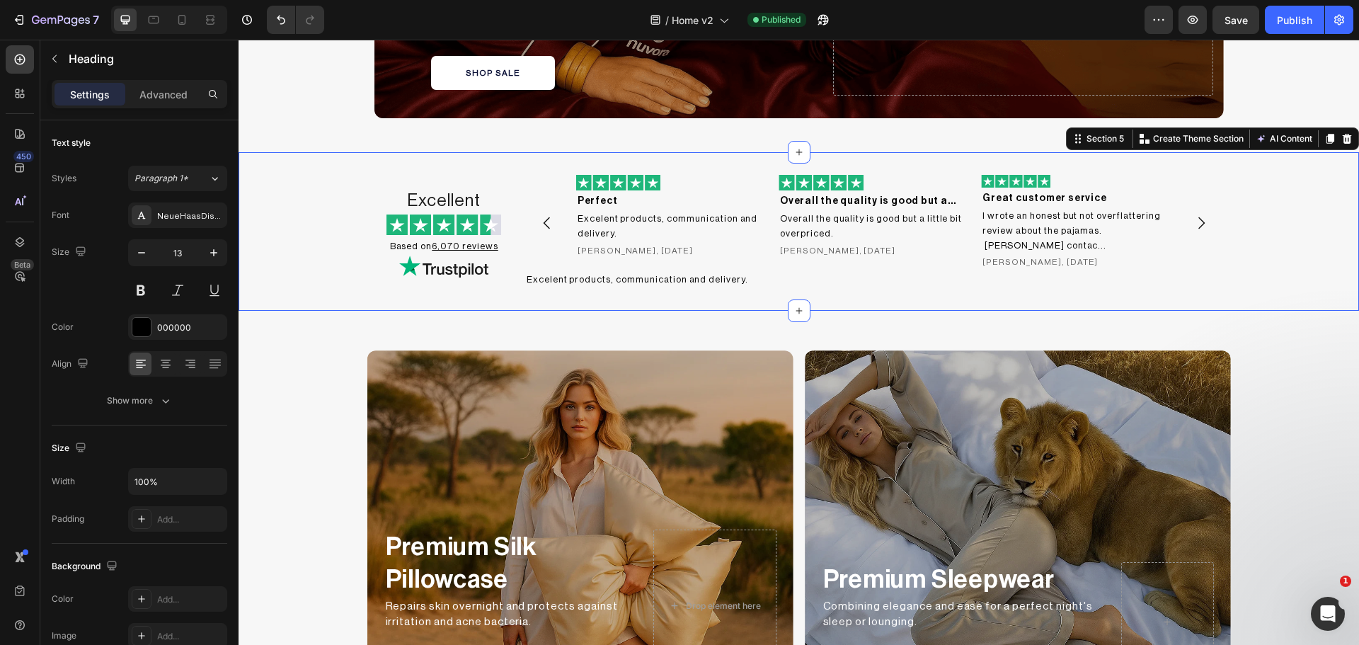
click at [1244, 239] on div "Excellent Heading Image Based on 6,070 reviews Heading Image Image Great custom…" at bounding box center [799, 231] width 1120 height 113
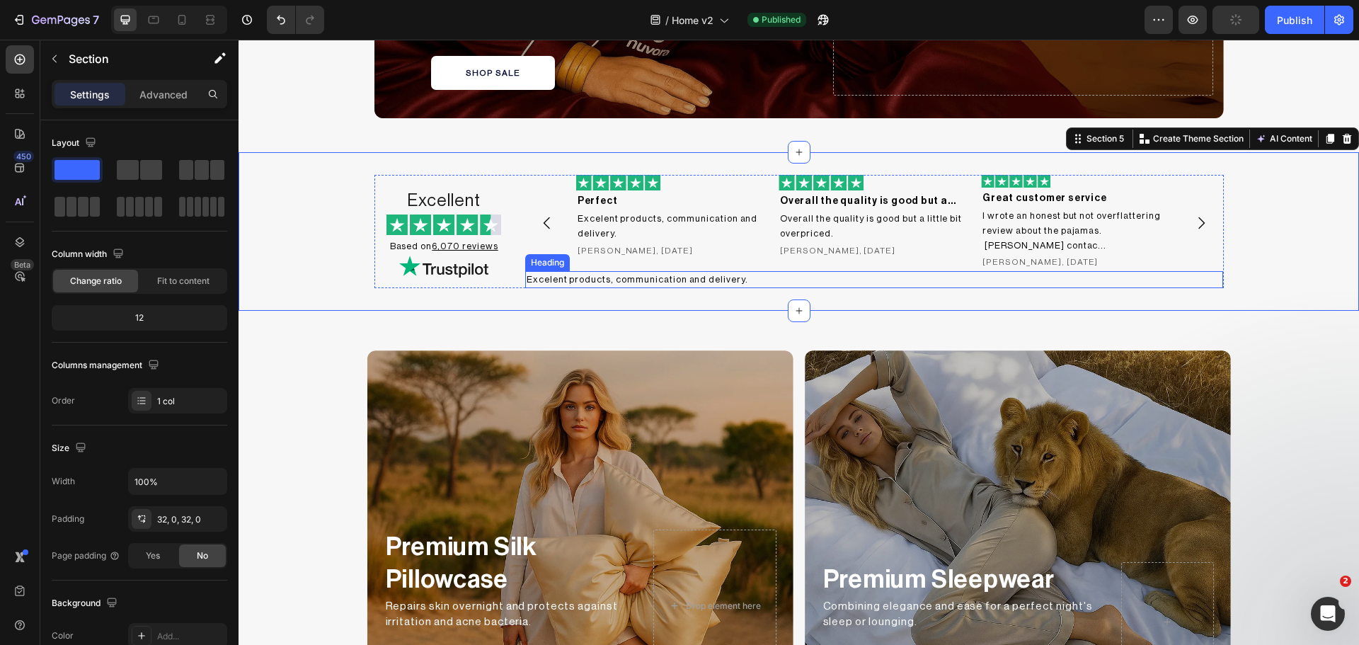
click at [619, 275] on h2 "Excelent products, communication and delivery." at bounding box center [874, 280] width 699 height 18
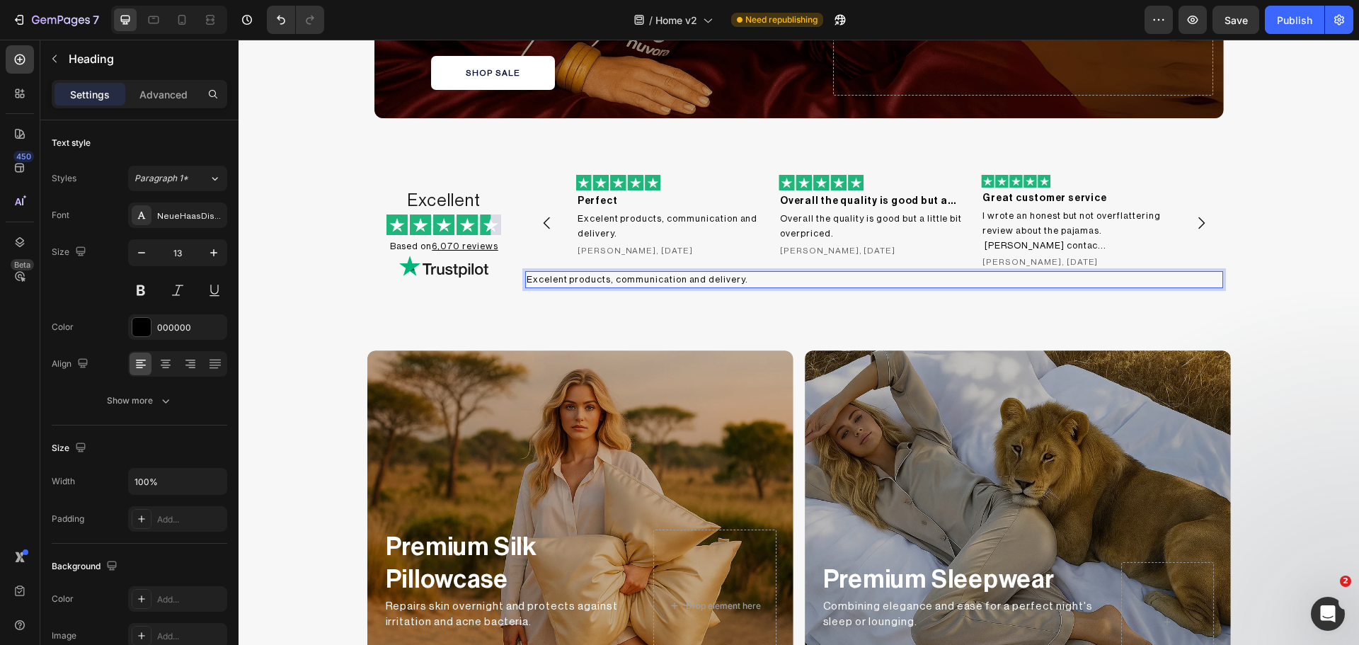
click at [745, 274] on h2 "Excelent products, communication and delivery." at bounding box center [874, 280] width 699 height 18
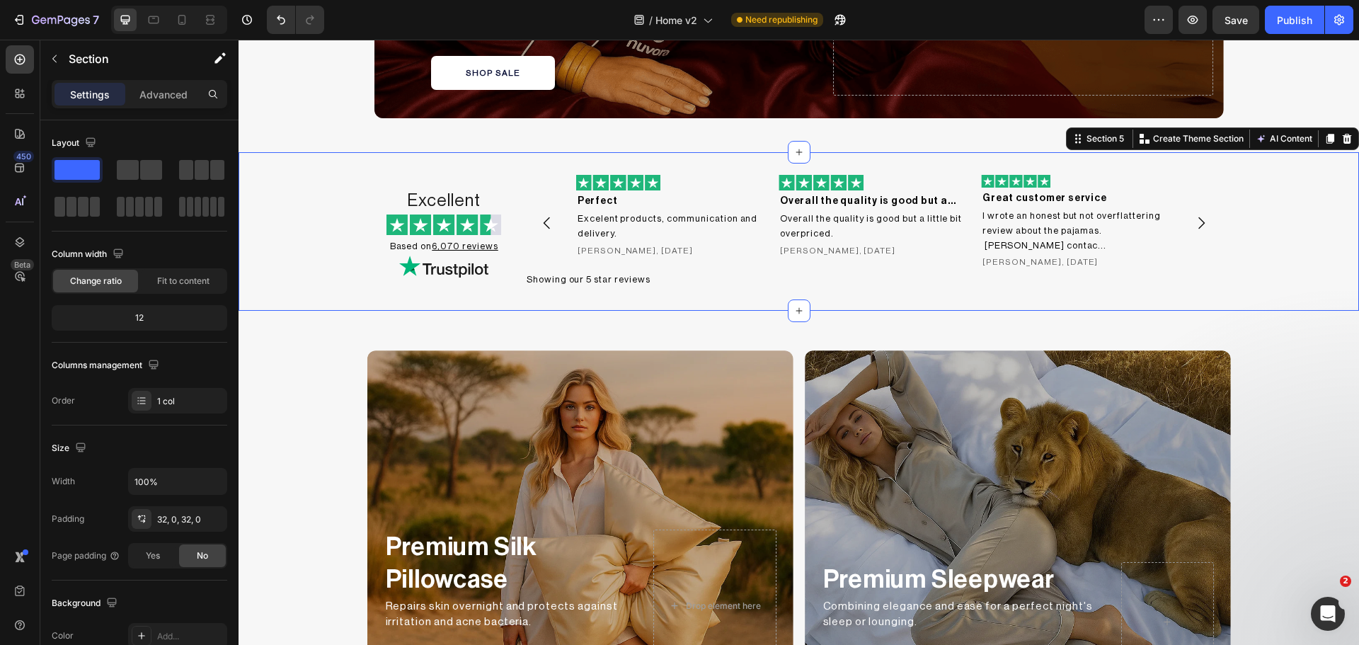
click at [1273, 270] on div "Excellent Heading Image Based on 6,070 reviews Heading Image Image Great custom…" at bounding box center [799, 231] width 1120 height 113
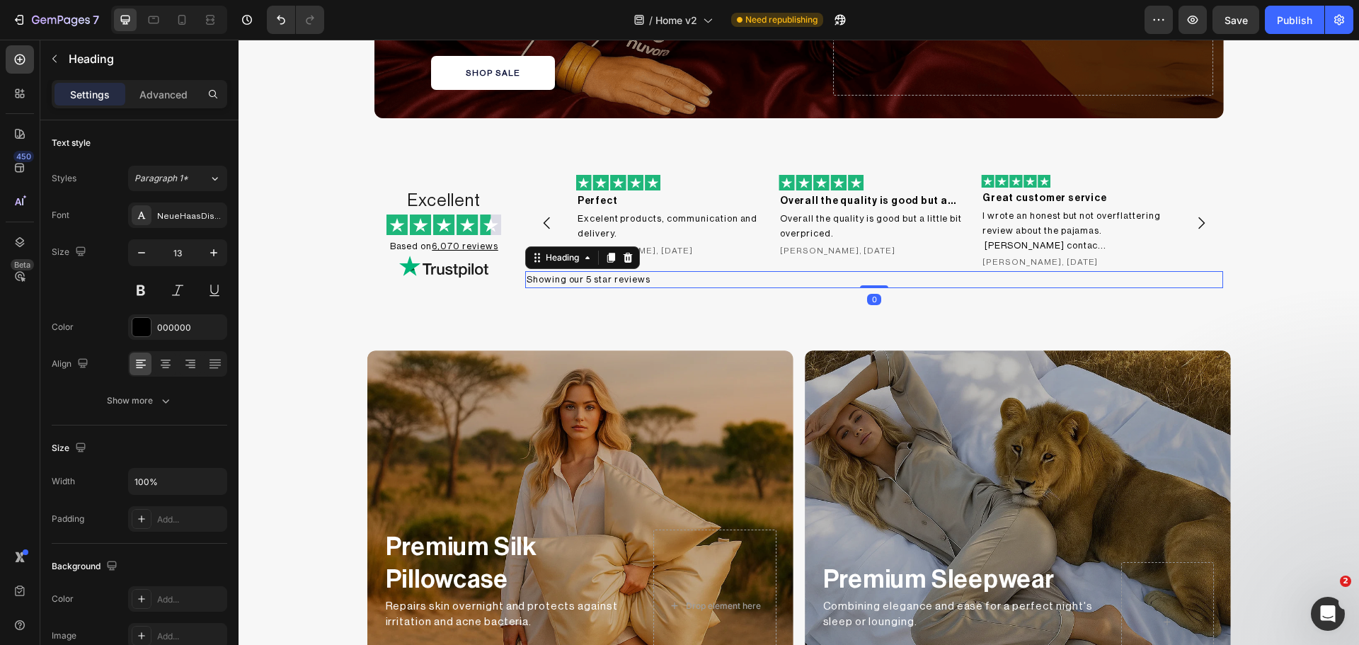
click at [609, 280] on p "Showing our 5 star reviews" at bounding box center [875, 279] width 696 height 15
click at [168, 93] on p "Advanced" at bounding box center [163, 94] width 48 height 15
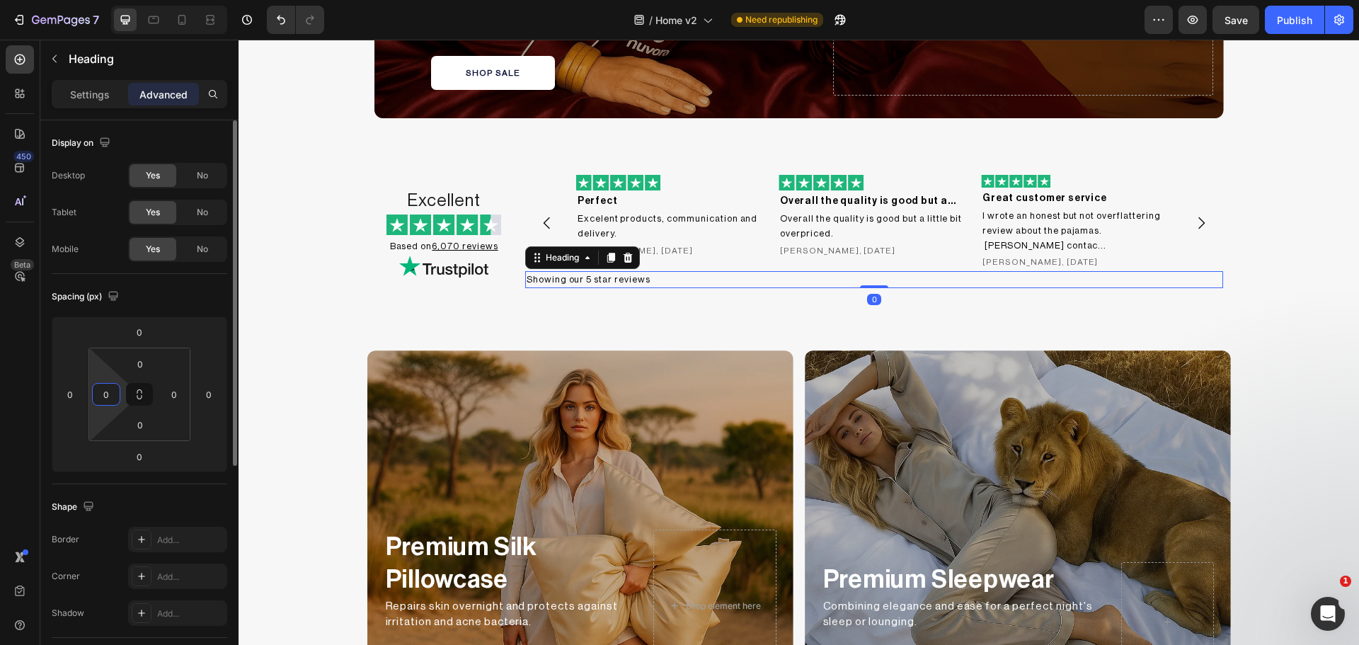
click at [110, 397] on input "0" at bounding box center [106, 394] width 21 height 21
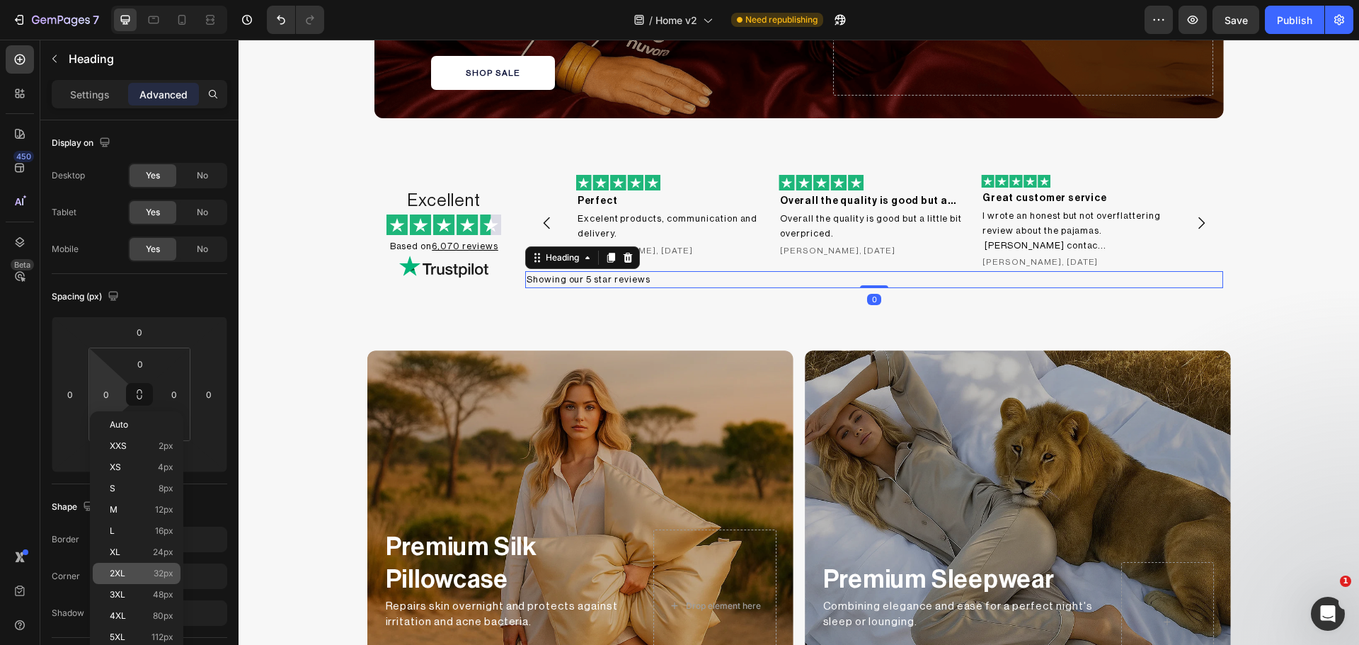
click at [154, 569] on span "32px" at bounding box center [164, 573] width 20 height 10
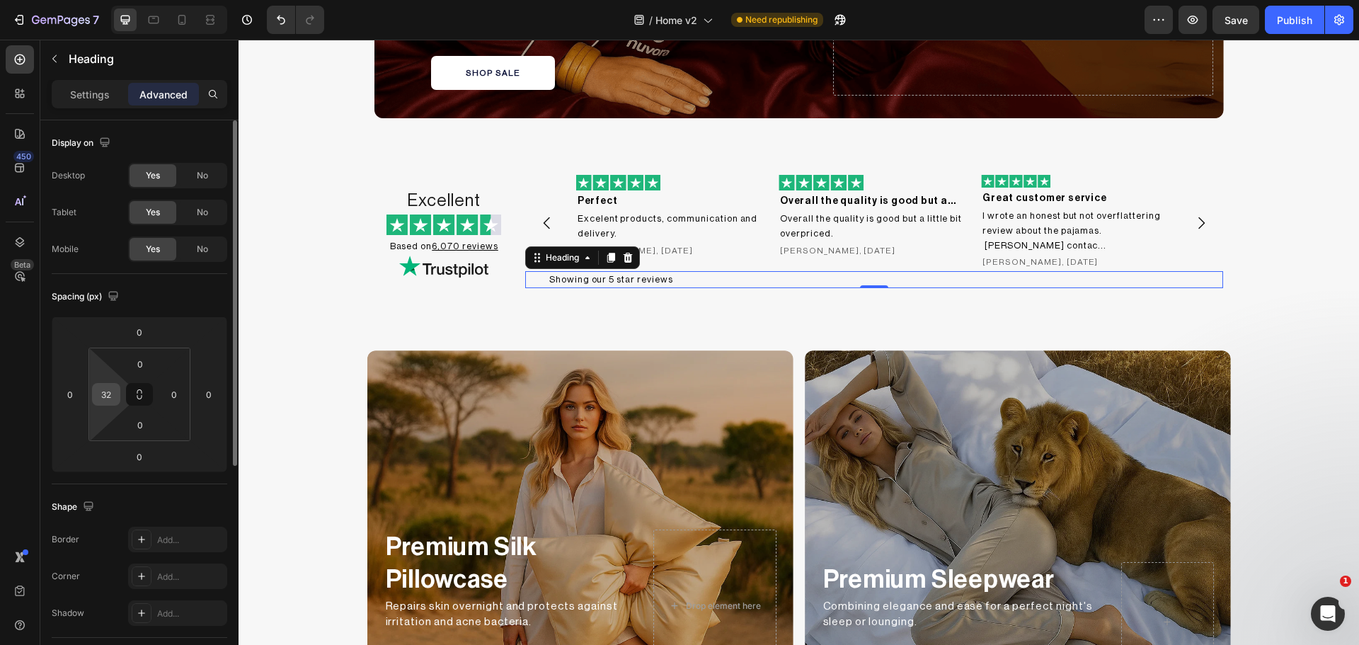
click at [106, 394] on input "32" at bounding box center [106, 394] width 21 height 21
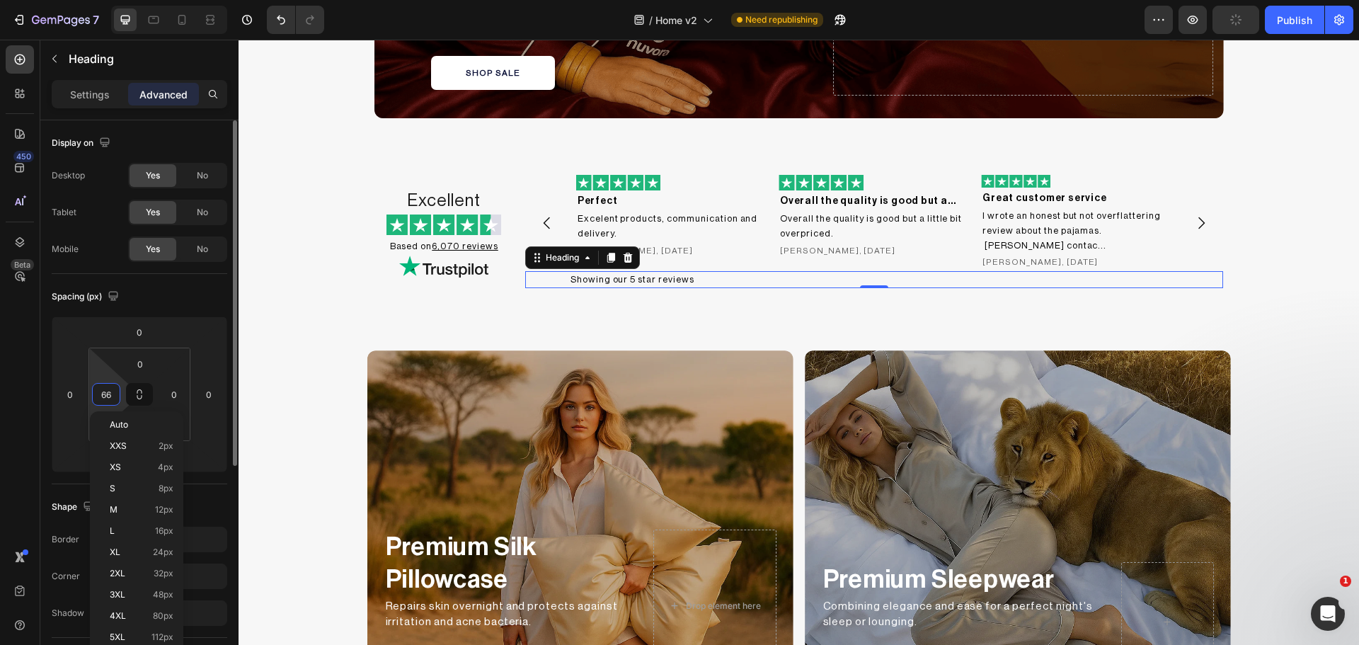
type input "67"
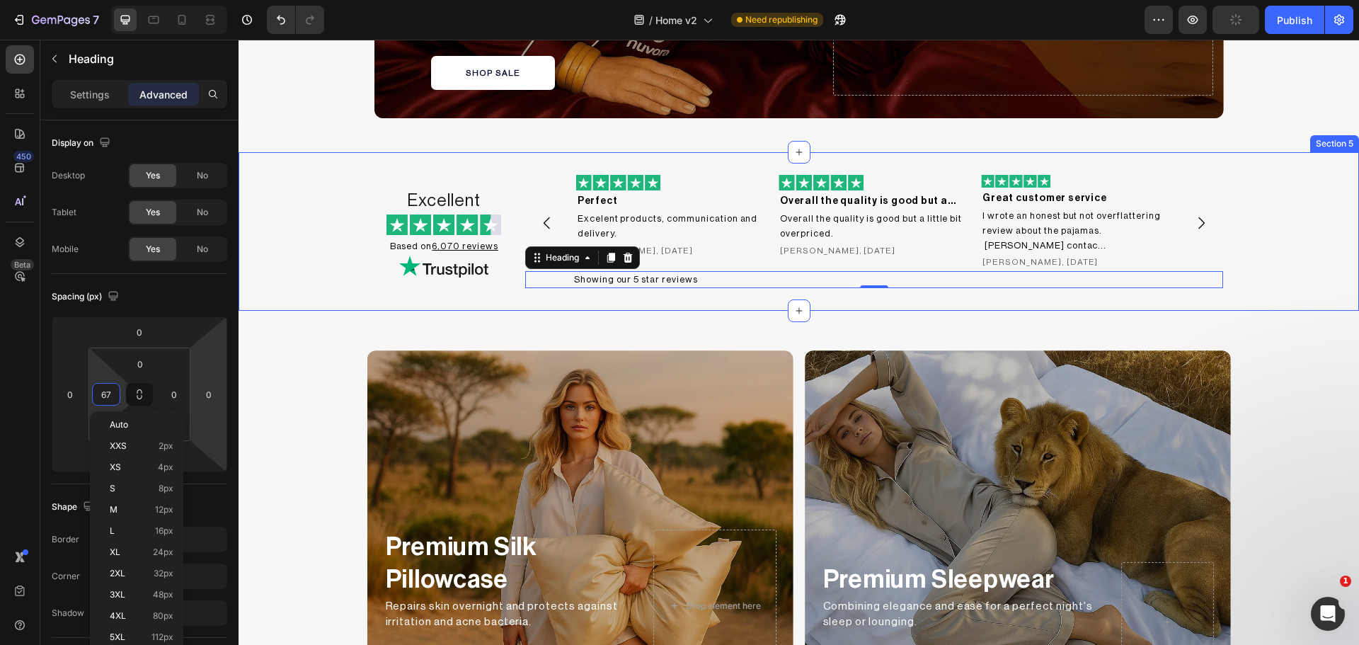
click at [1266, 265] on div "Excellent Heading Image Based on 6,070 reviews Heading Image Image Great custom…" at bounding box center [799, 231] width 1120 height 113
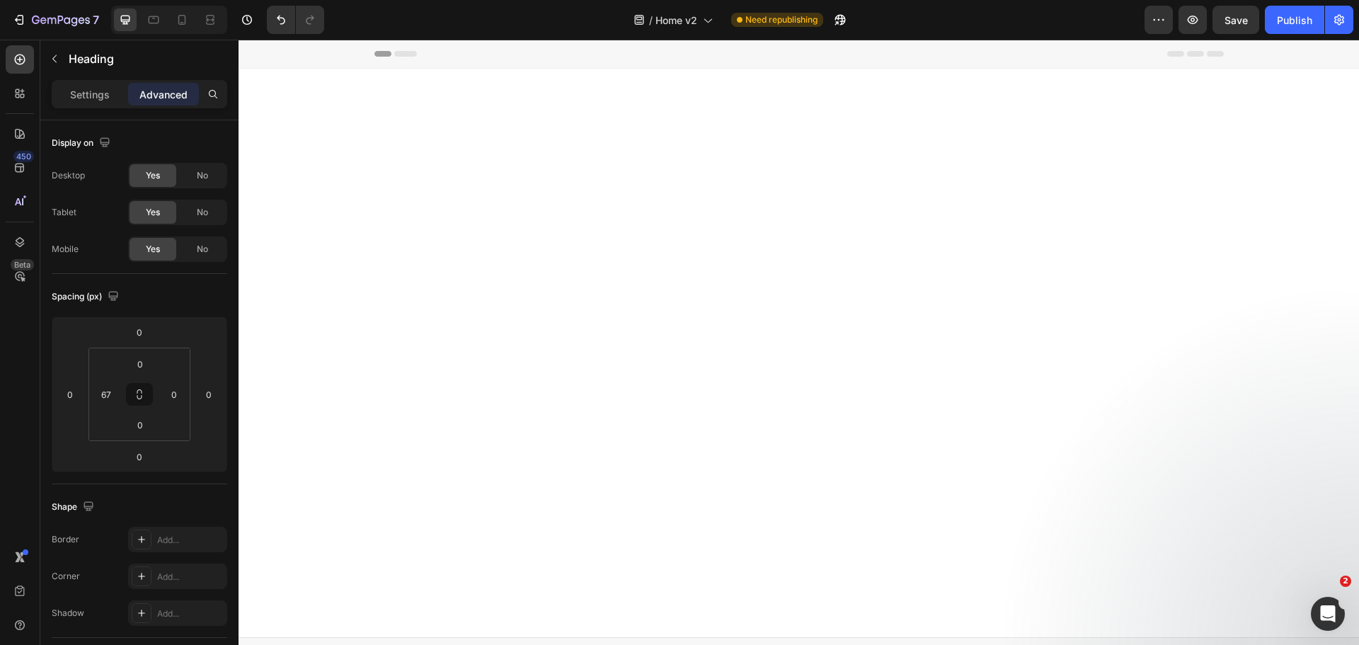
scroll to position [1297, 0]
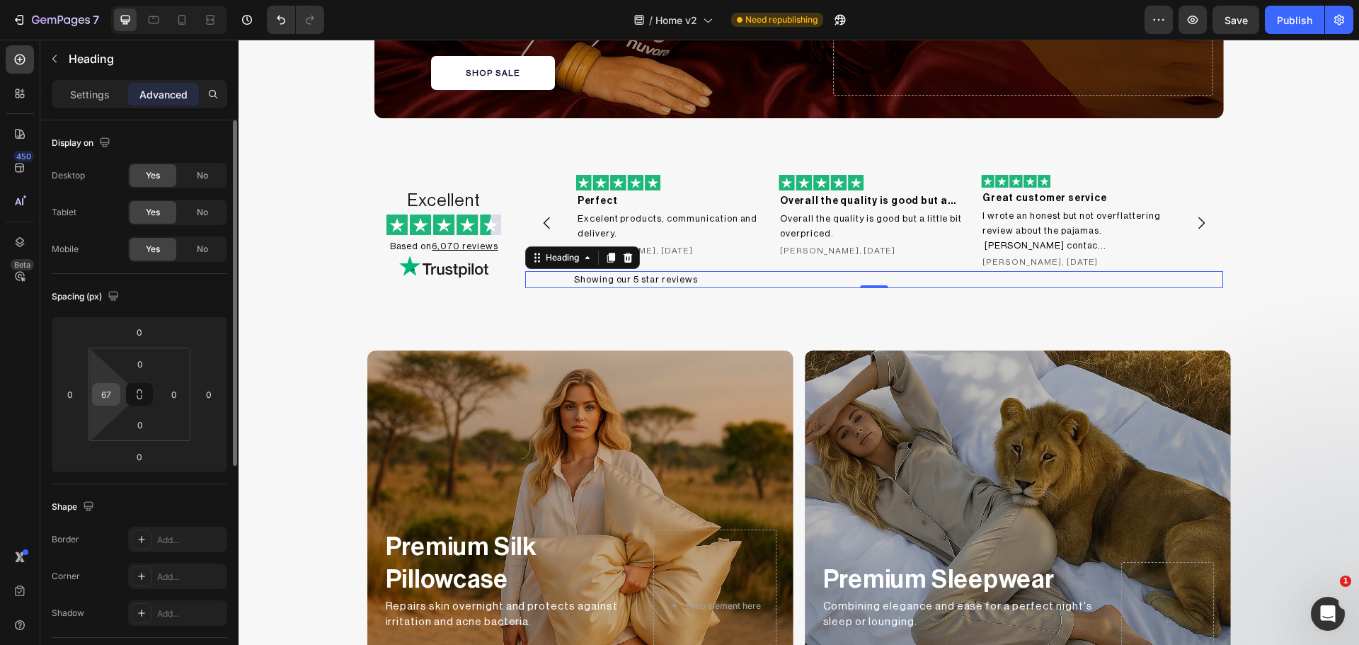
click at [109, 396] on input "67" at bounding box center [106, 394] width 21 height 21
type input "70"
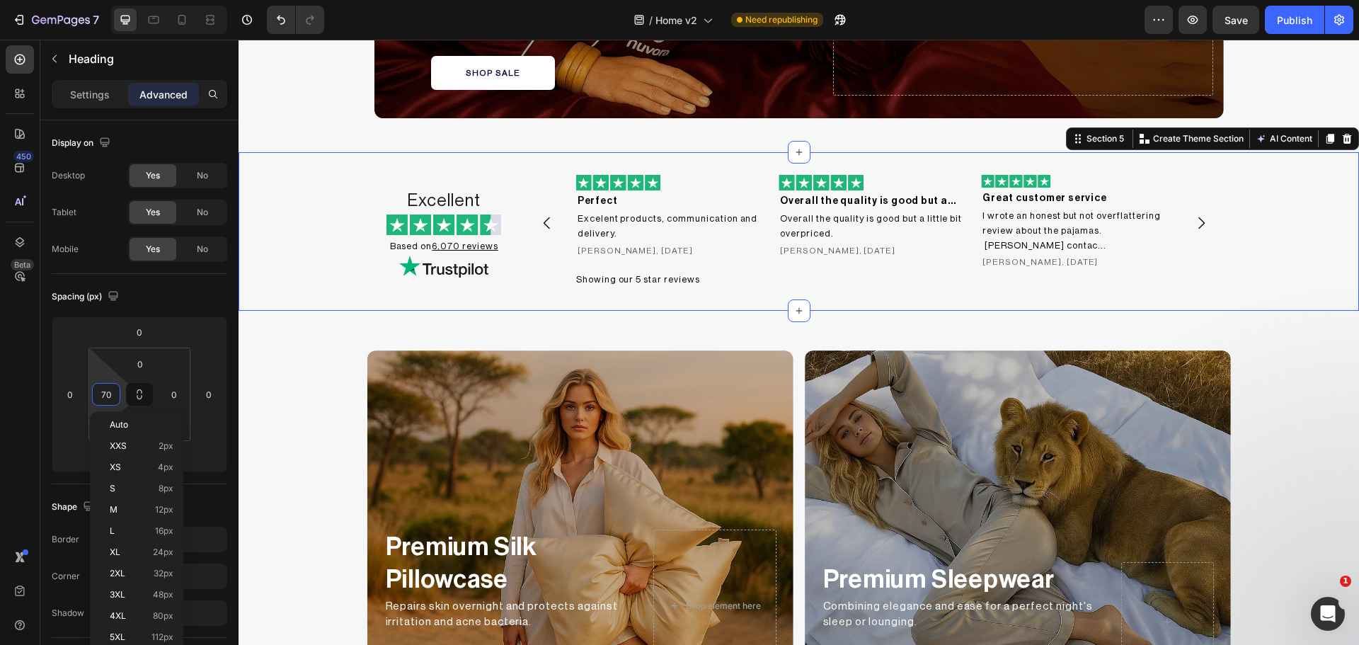
click at [1226, 275] on div "Excellent Heading Image Based on 6,070 reviews Heading Image Image Great custom…" at bounding box center [799, 231] width 1120 height 113
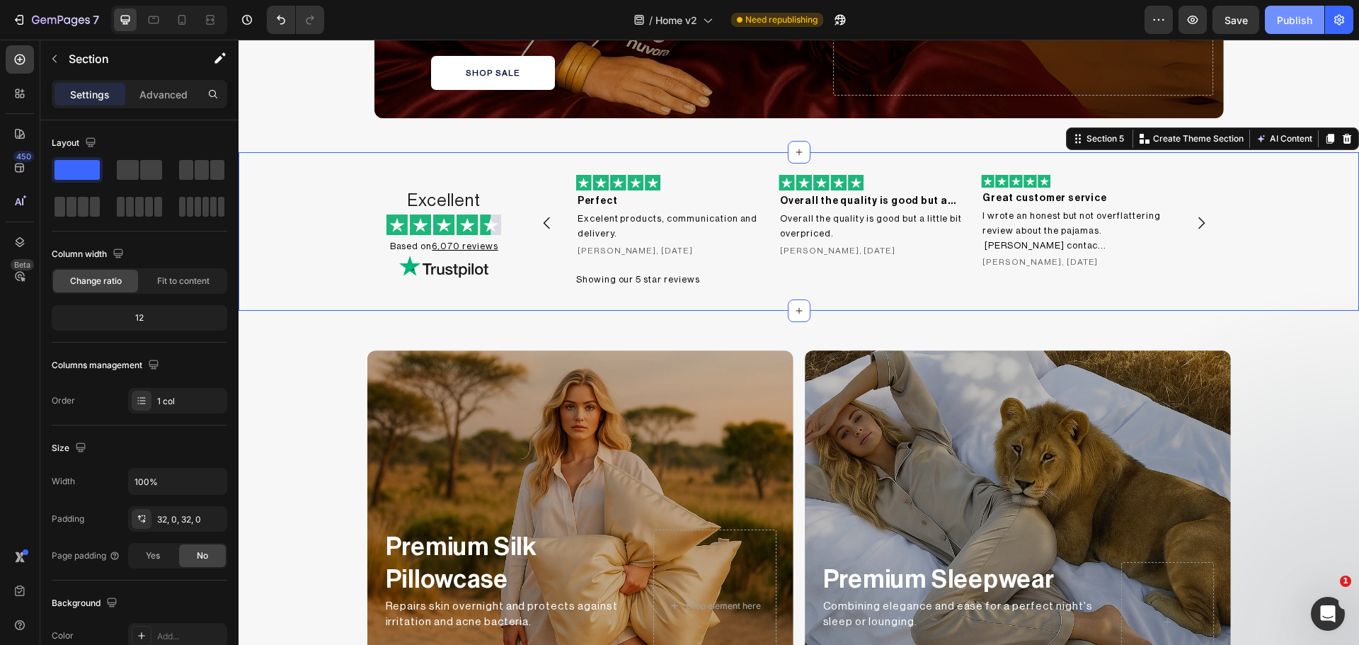
click at [1292, 14] on div "Publish" at bounding box center [1294, 20] width 35 height 15
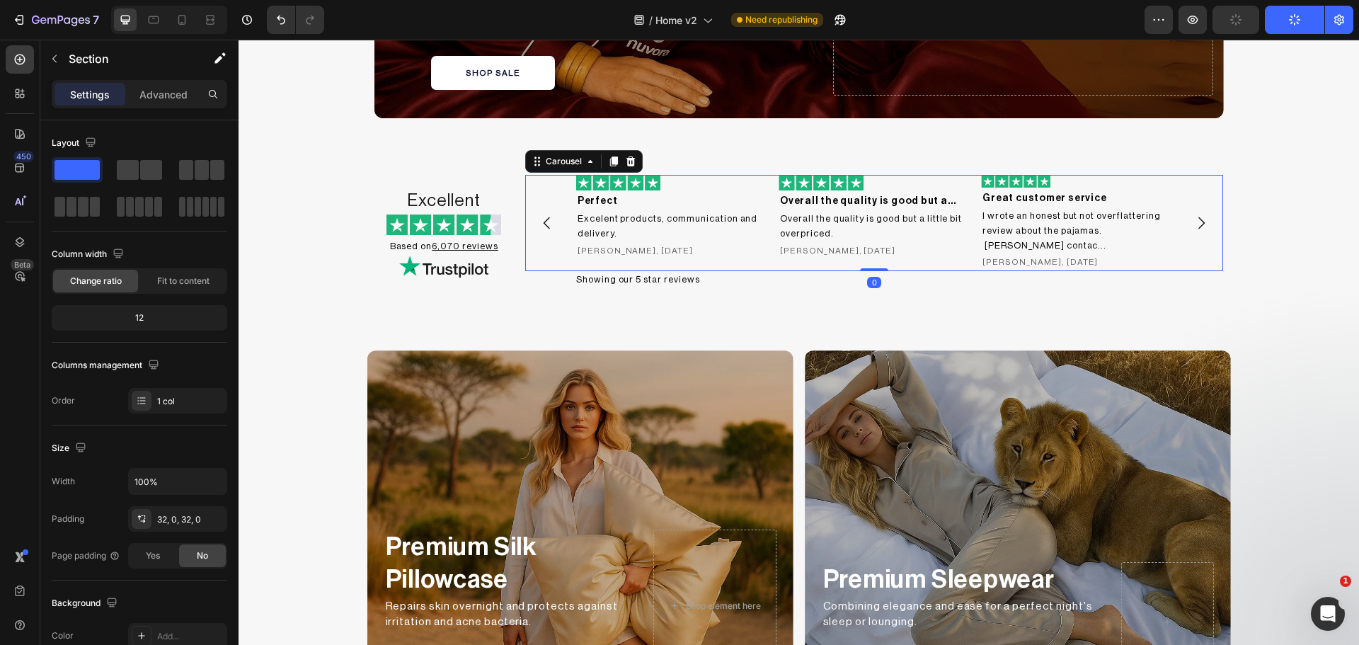
click at [1199, 226] on icon "Carousel Next Arrow" at bounding box center [1201, 222] width 17 height 17
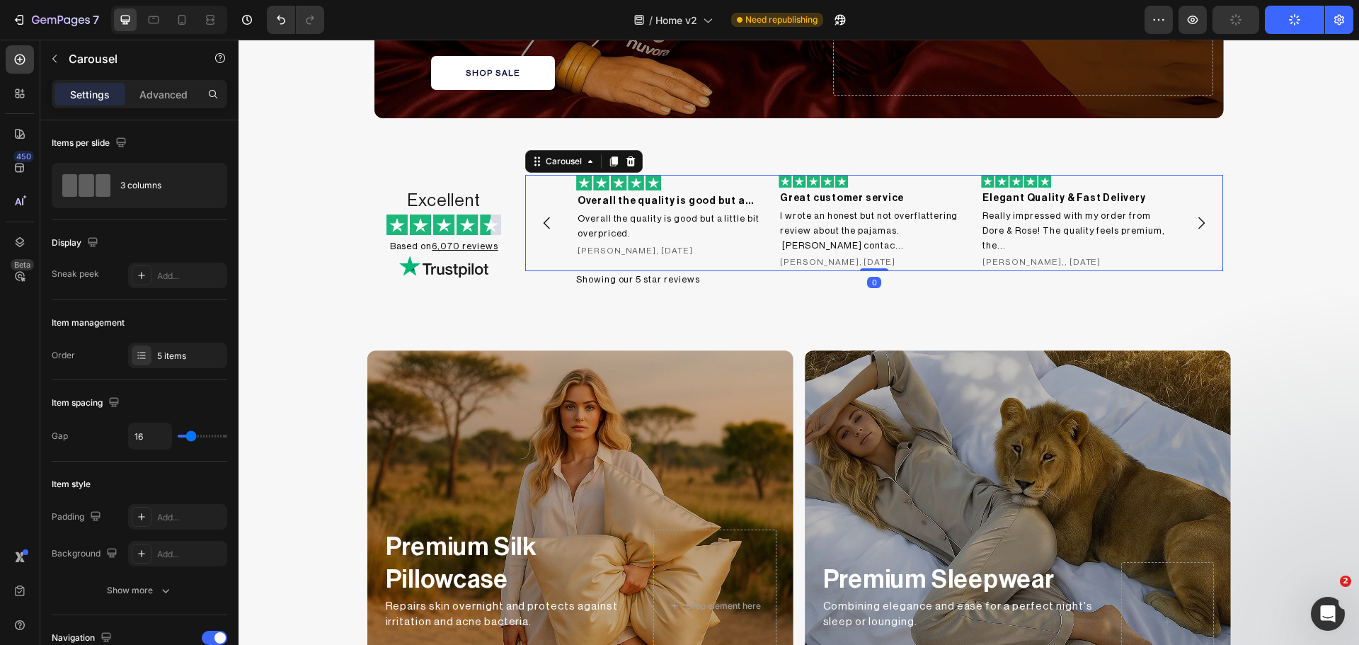
click at [1199, 225] on icon "Carousel Next Arrow" at bounding box center [1201, 222] width 17 height 17
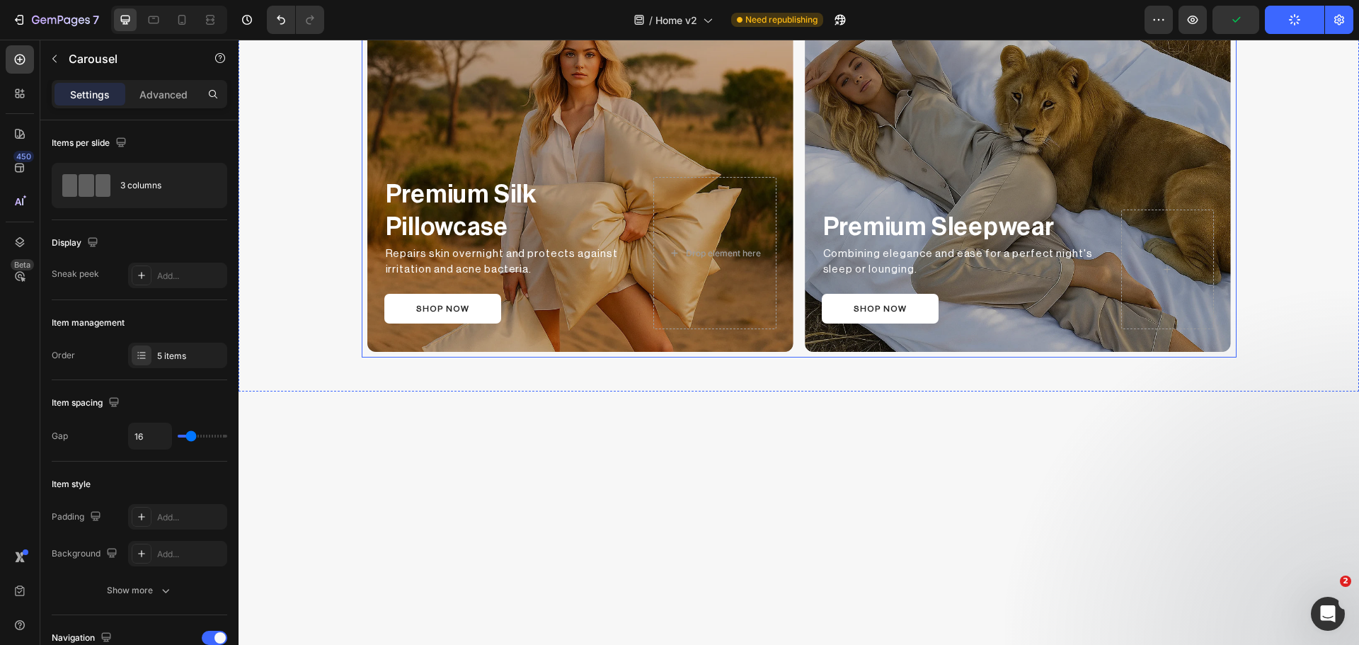
scroll to position [1651, 0]
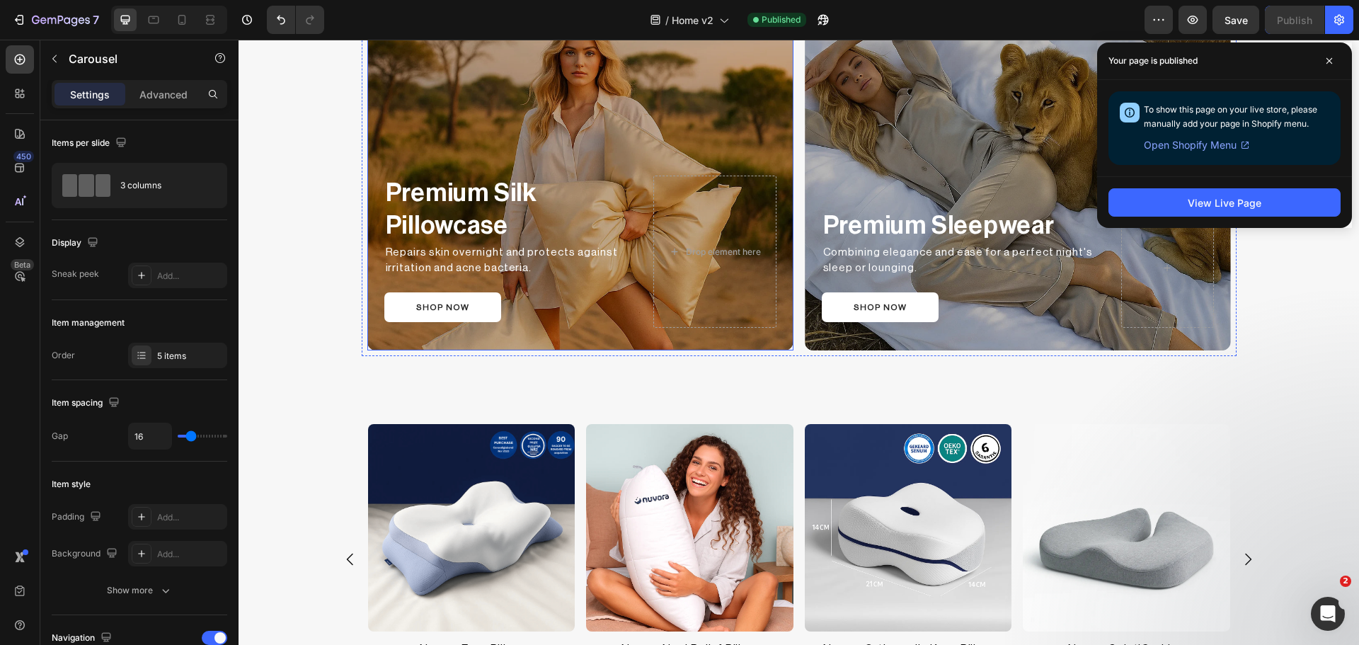
click at [568, 337] on div "Premium Silk Pillowcase Text Block Repairs skin overnight and protects against …" at bounding box center [580, 251] width 426 height 197
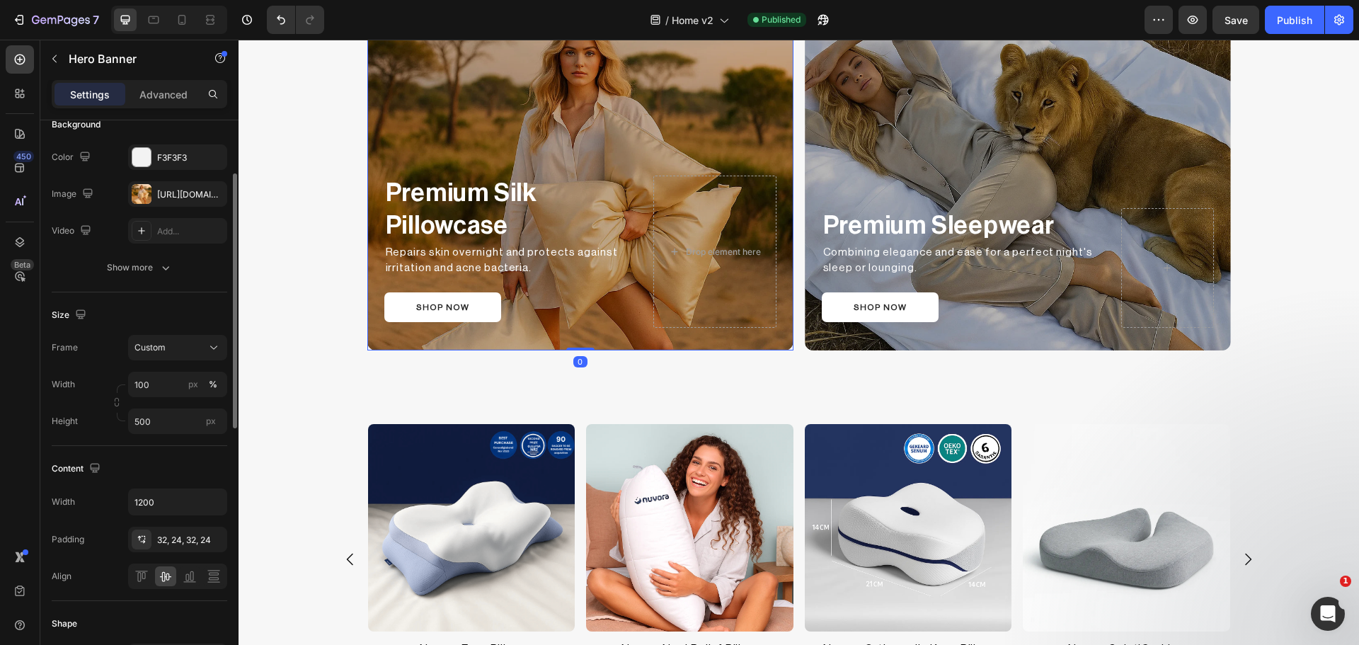
scroll to position [236, 0]
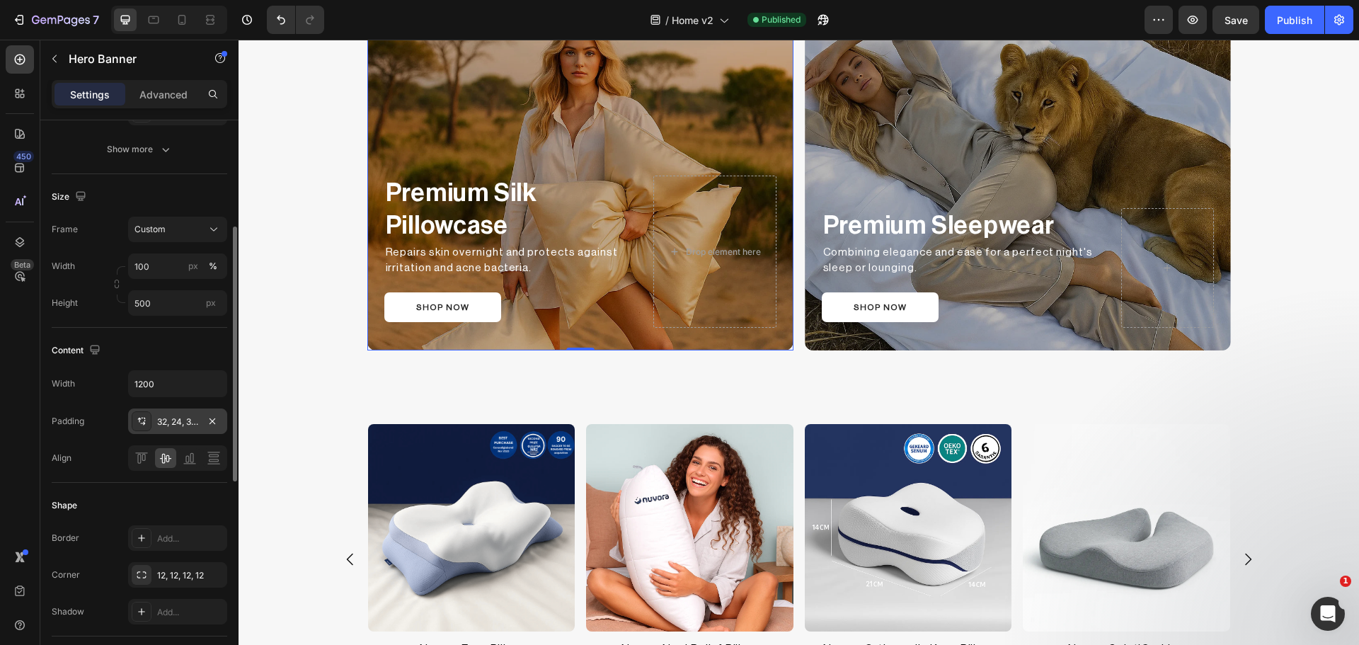
click at [132, 418] on div at bounding box center [142, 421] width 20 height 20
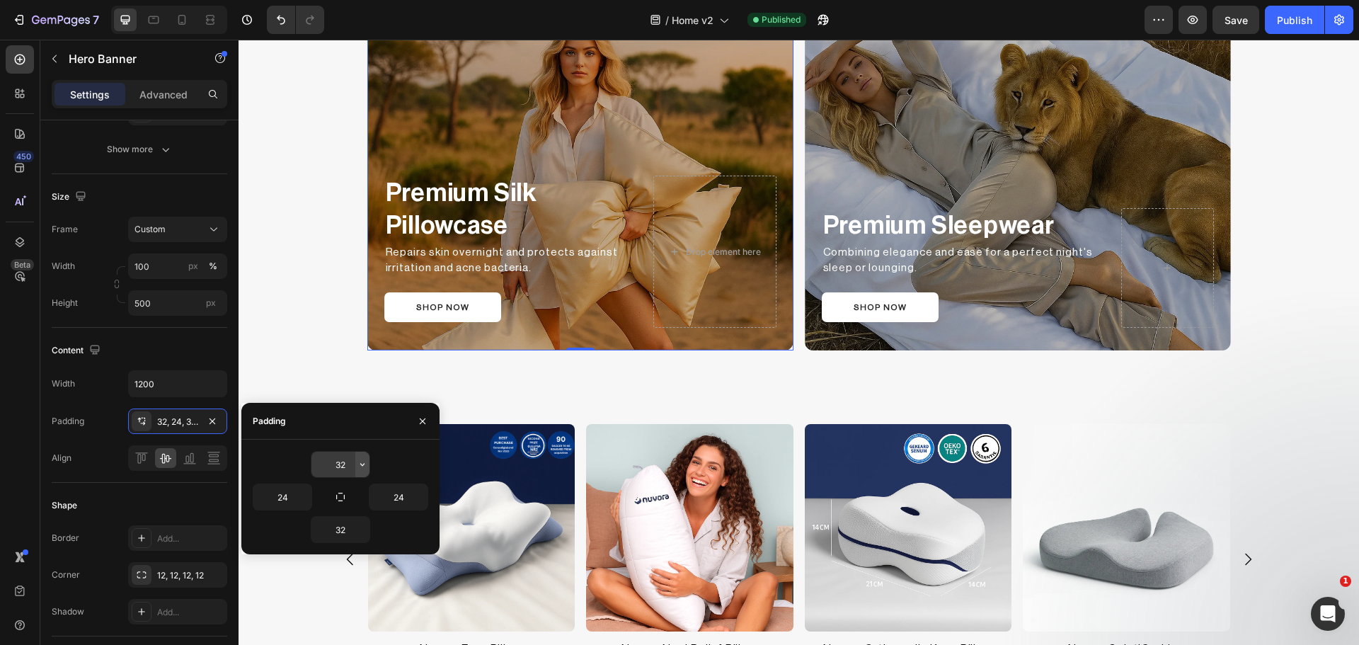
click at [367, 462] on icon "button" at bounding box center [362, 464] width 11 height 11
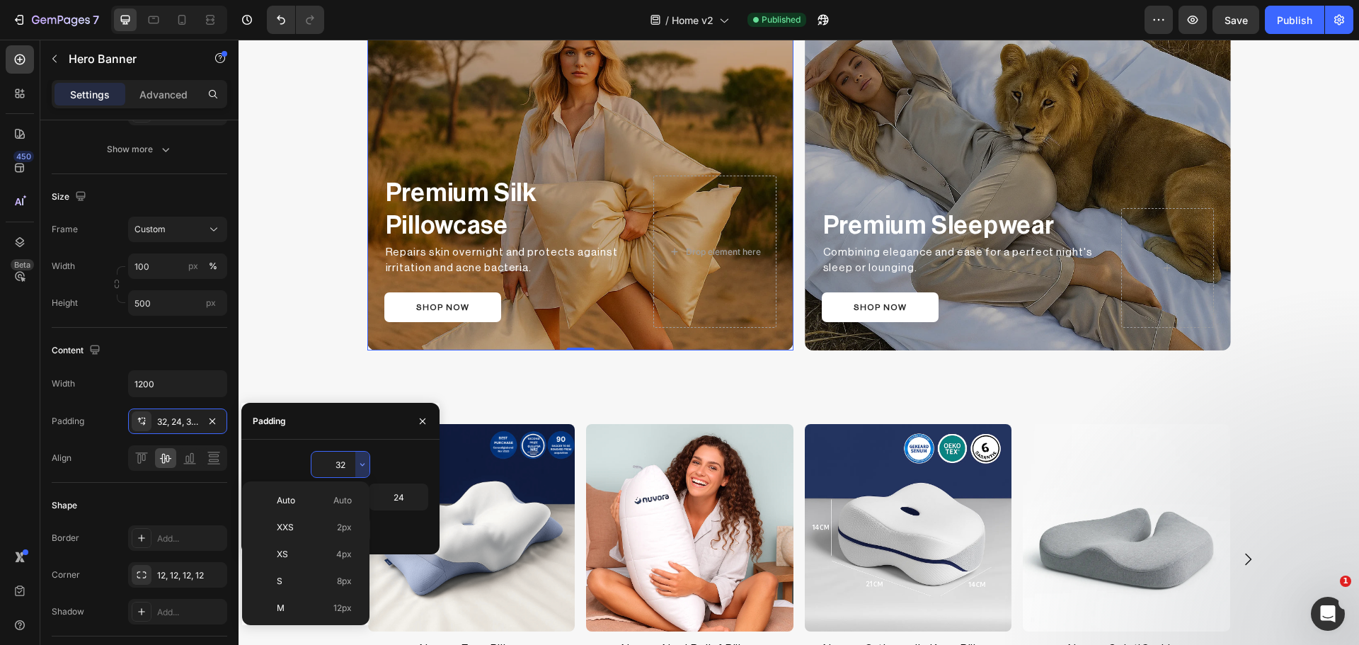
click at [329, 452] on input "32" at bounding box center [340, 464] width 58 height 25
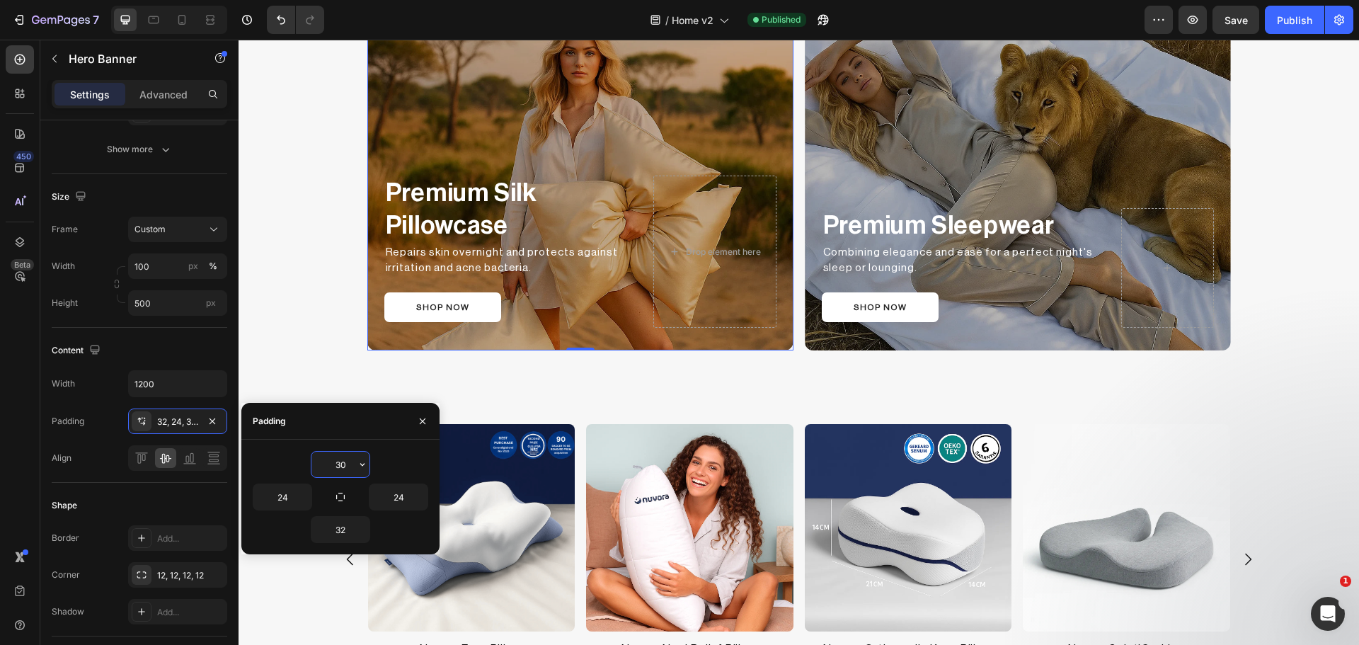
type input "30"
click at [342, 496] on icon "button" at bounding box center [340, 496] width 11 height 11
type input "30"
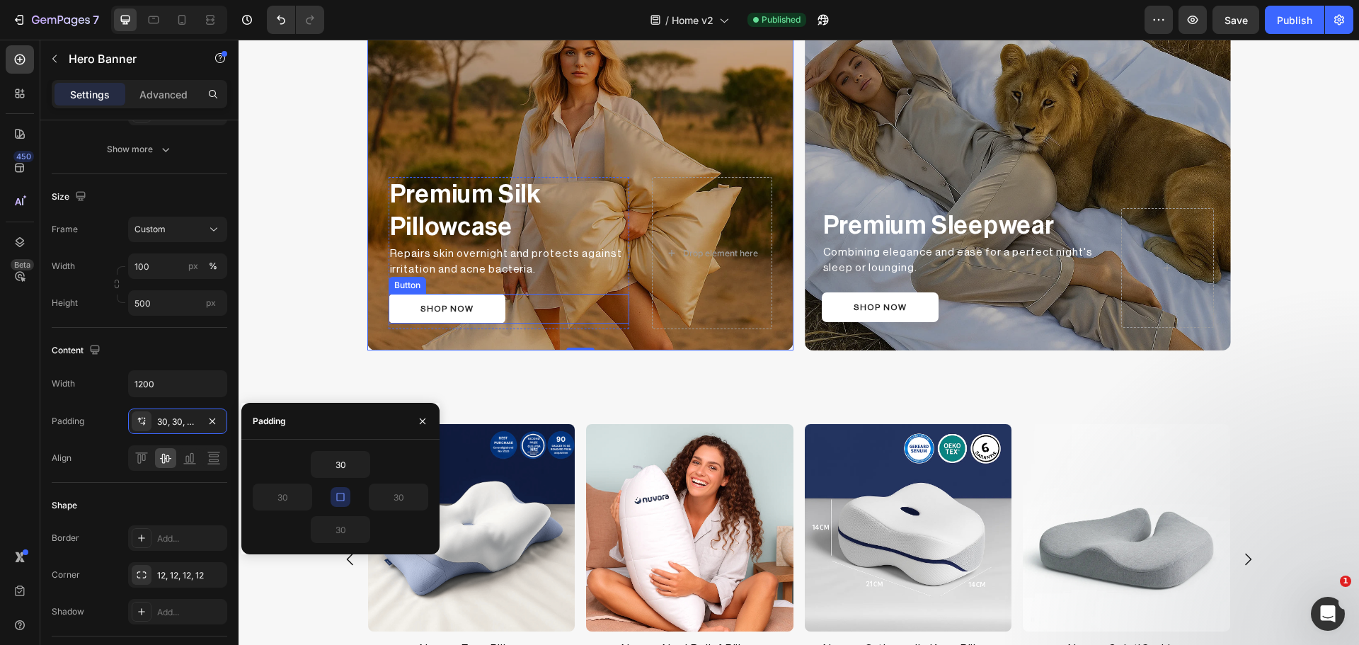
click at [564, 315] on div "SHOP NOW Button" at bounding box center [509, 309] width 241 height 30
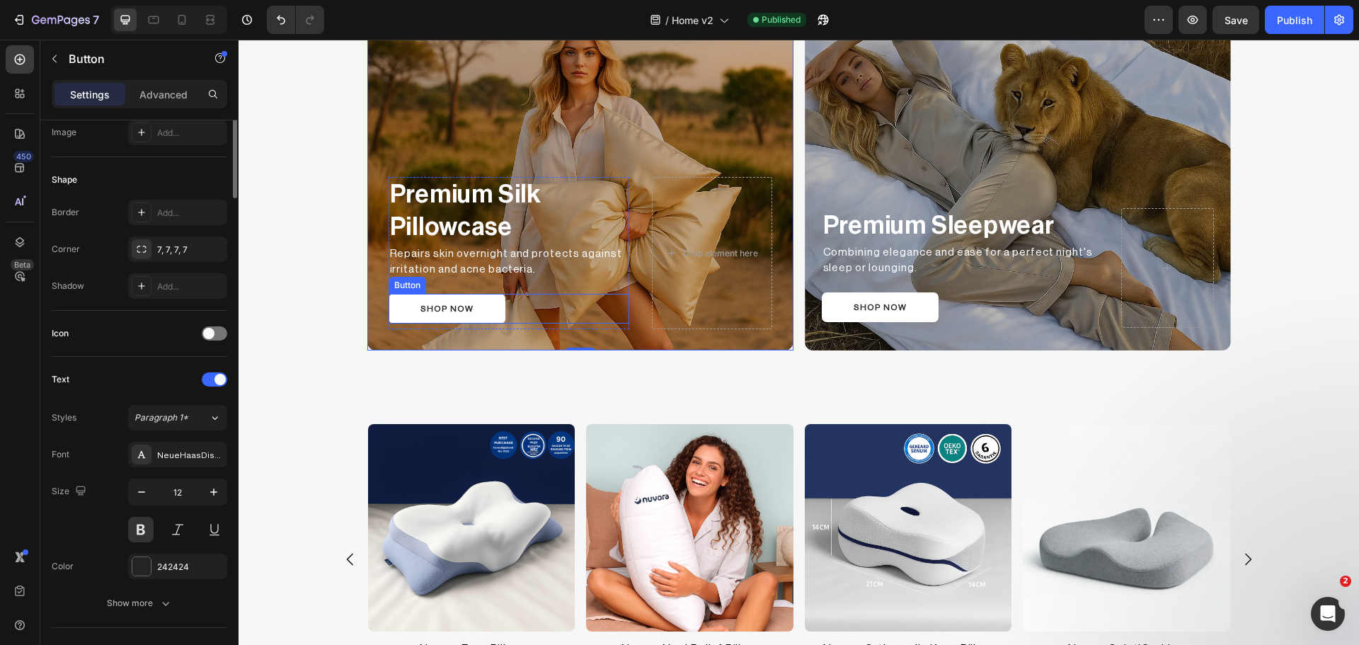
scroll to position [0, 0]
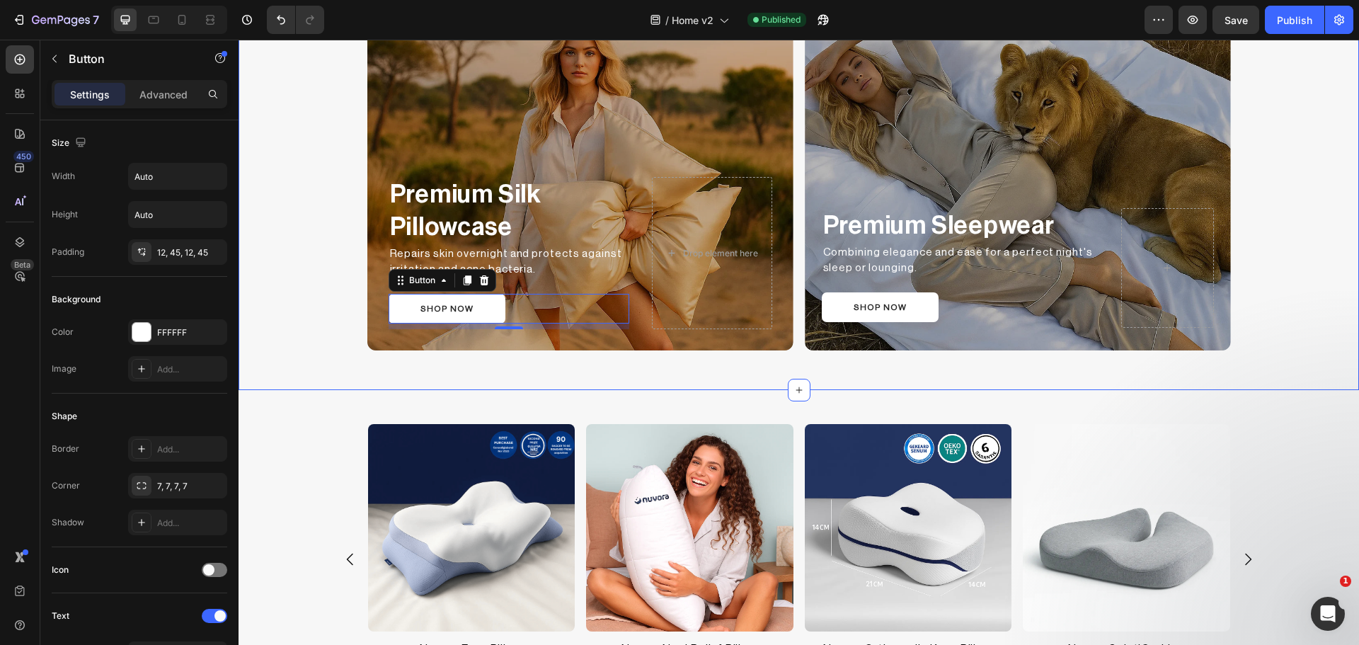
click at [326, 234] on div "Premium Silk Pillowcase Text Block Repairs skin overnight and protects against …" at bounding box center [799, 173] width 1120 height 365
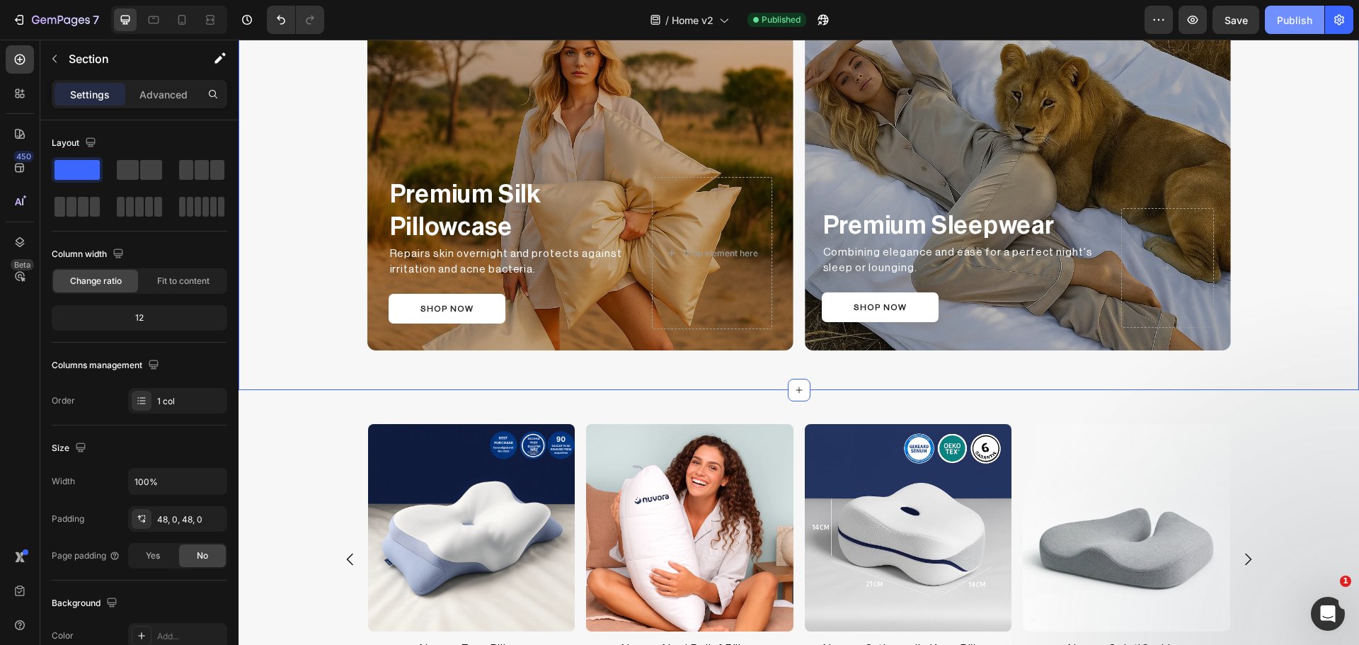
click at [1299, 18] on div "Publish" at bounding box center [1294, 20] width 35 height 15
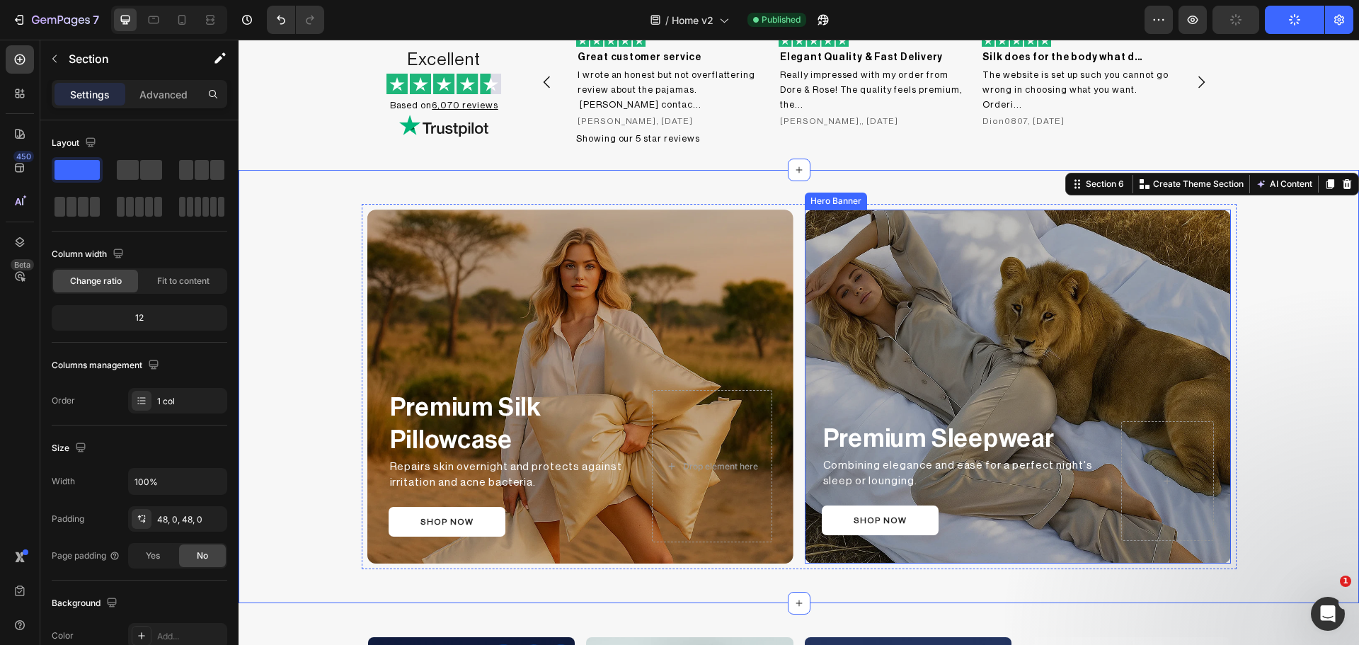
scroll to position [1422, 0]
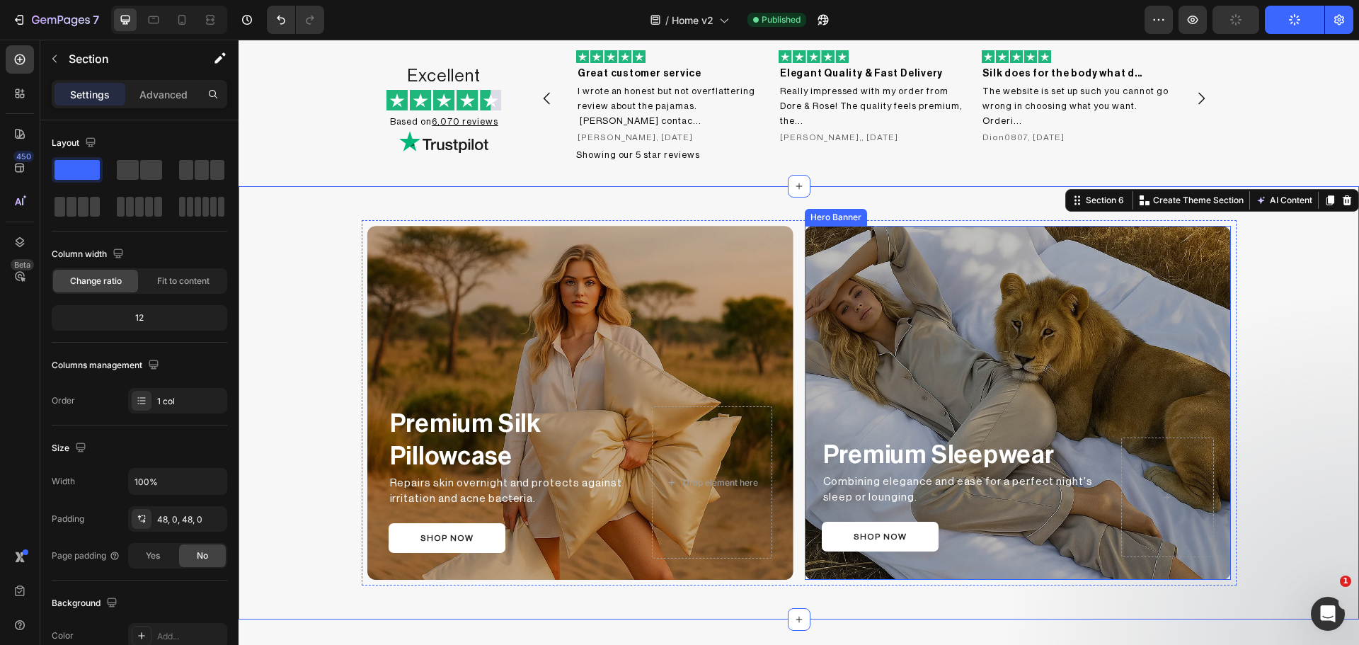
click at [936, 277] on div "Overlay" at bounding box center [1018, 403] width 426 height 354
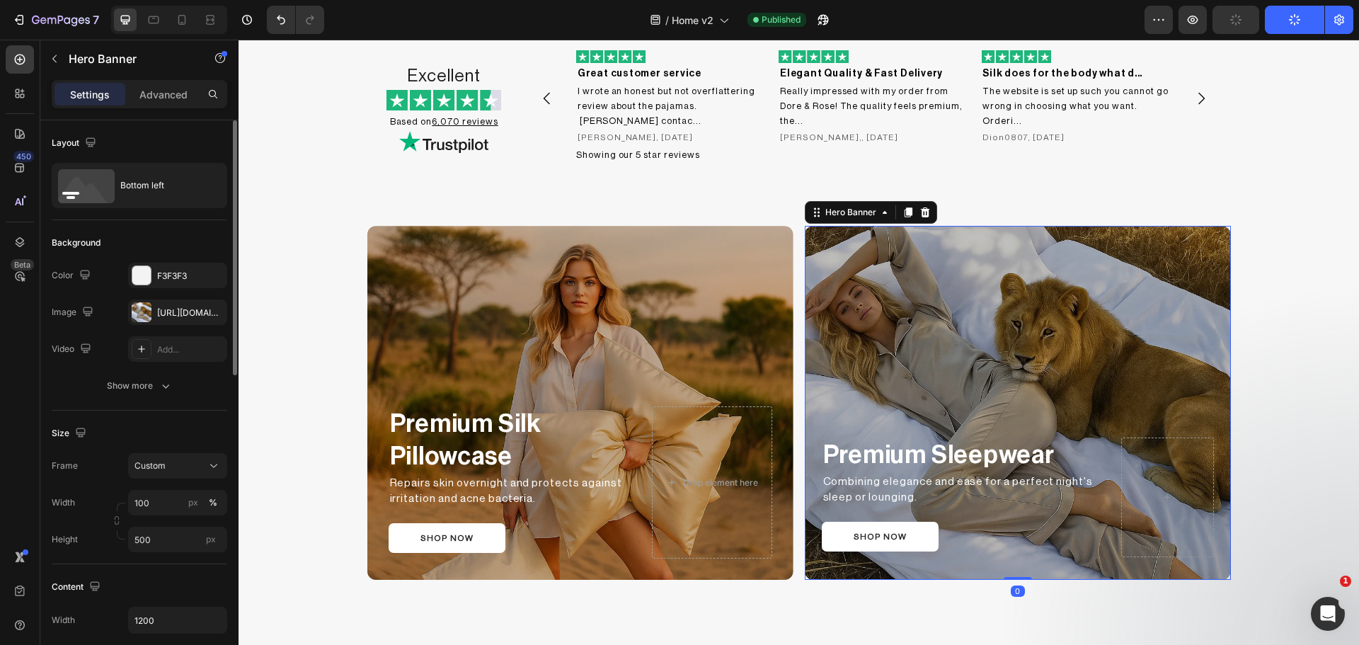
scroll to position [118, 0]
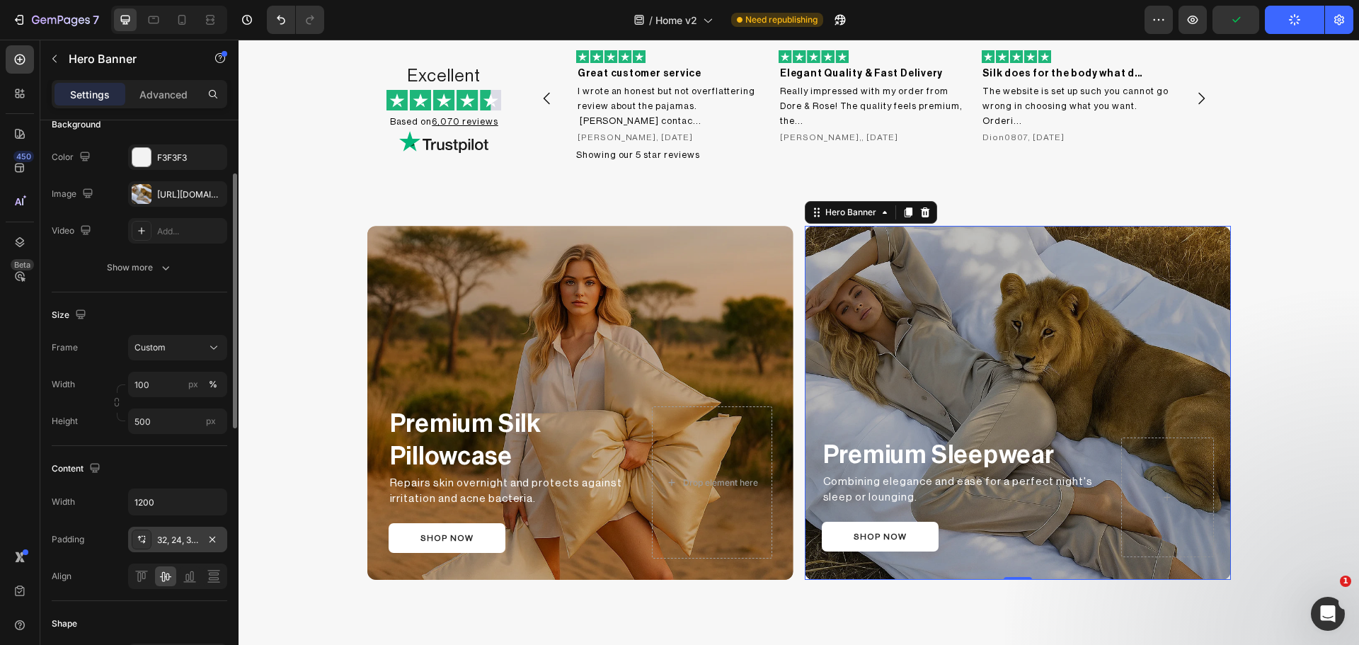
click at [150, 538] on div at bounding box center [142, 539] width 20 height 20
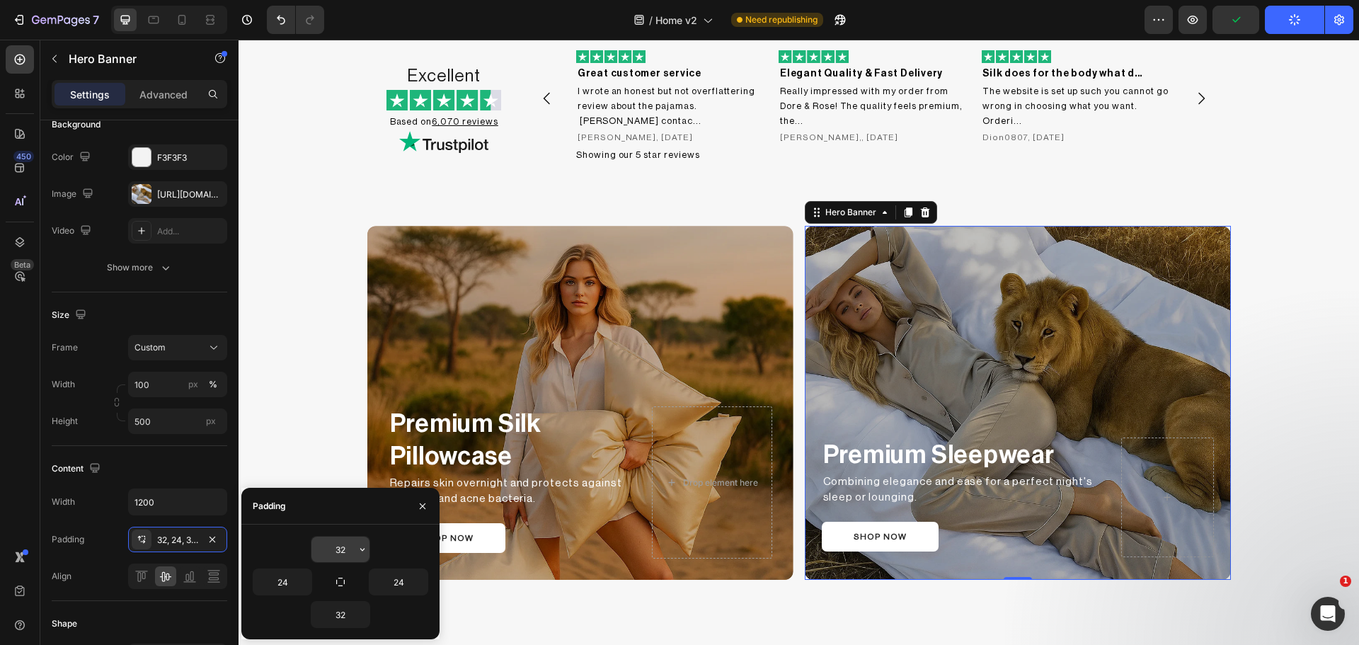
click at [347, 546] on input "32" at bounding box center [340, 548] width 58 height 25
type input "30"
click at [340, 577] on icon "button" at bounding box center [340, 581] width 11 height 11
type input "30"
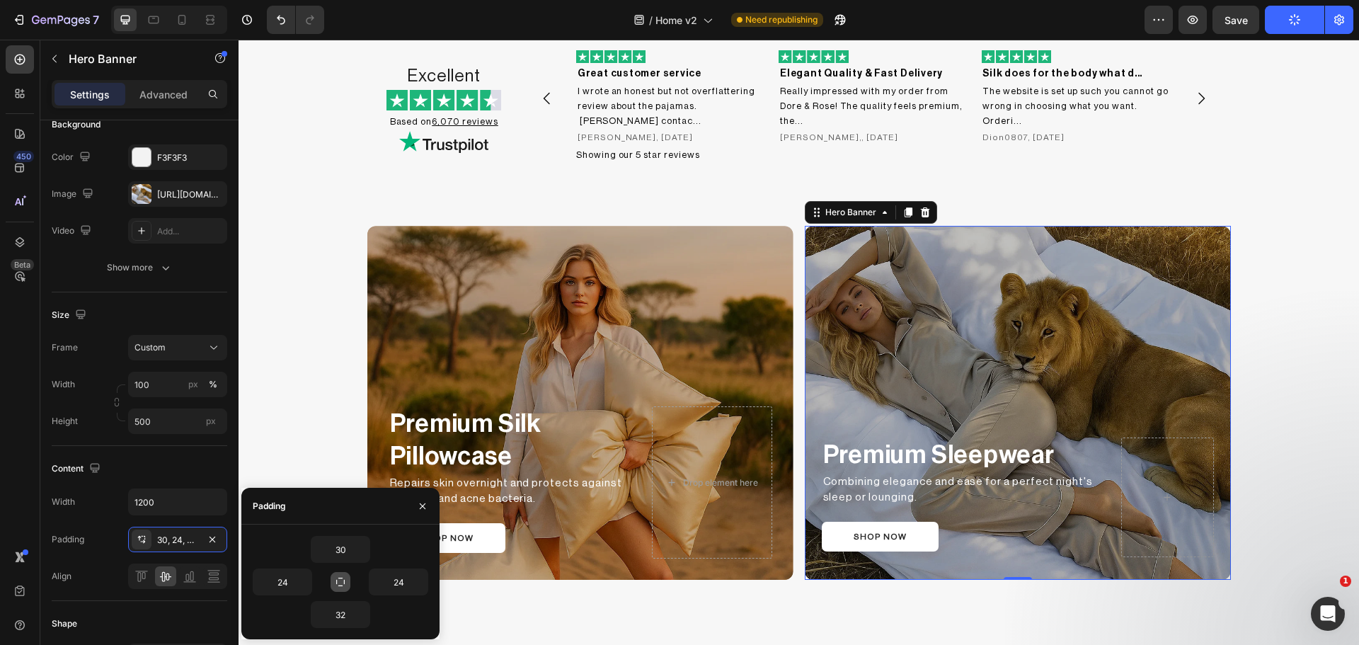
type input "30"
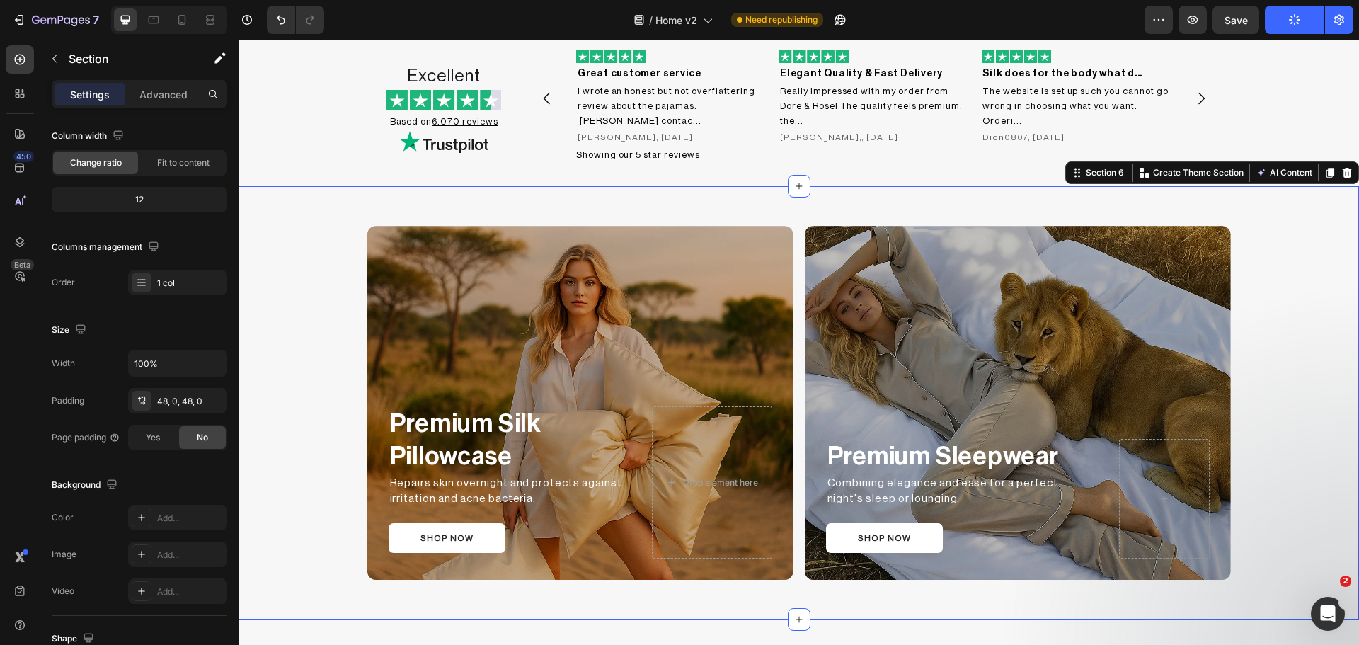
click at [1324, 186] on div "Premium Silk Pillowcase Text Block Repairs skin overnight and protects against …" at bounding box center [799, 402] width 1120 height 433
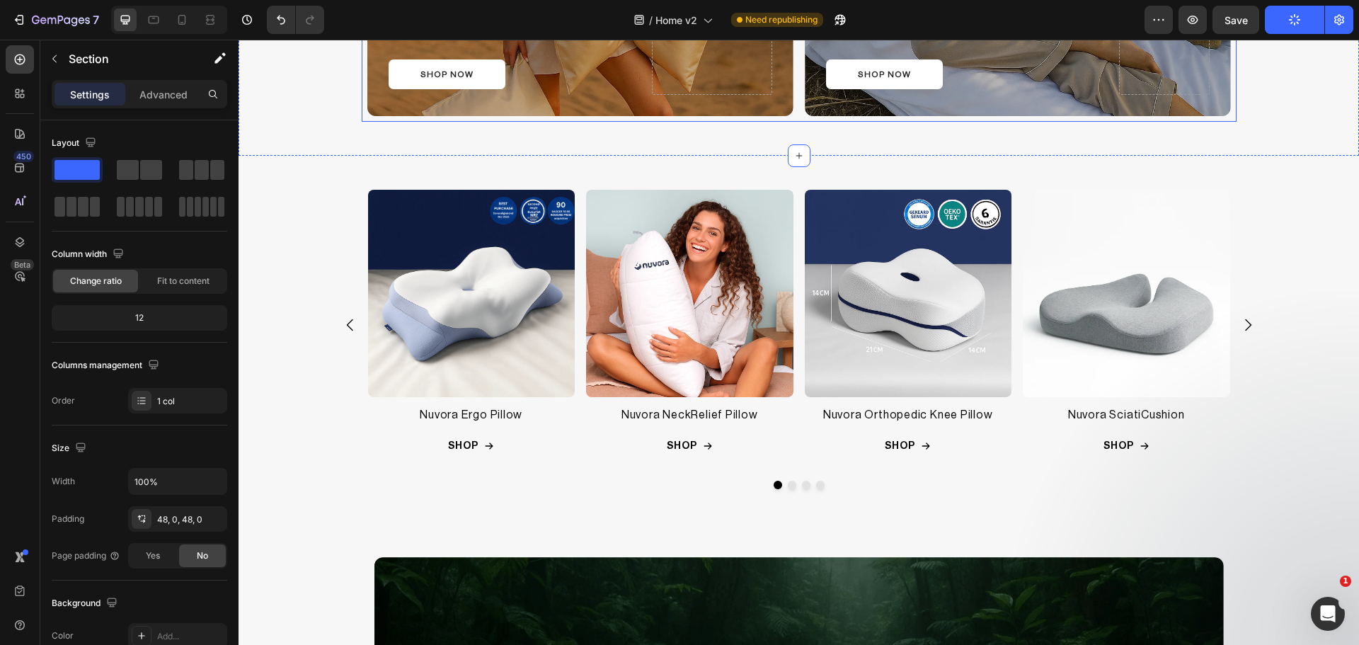
scroll to position [2012, 0]
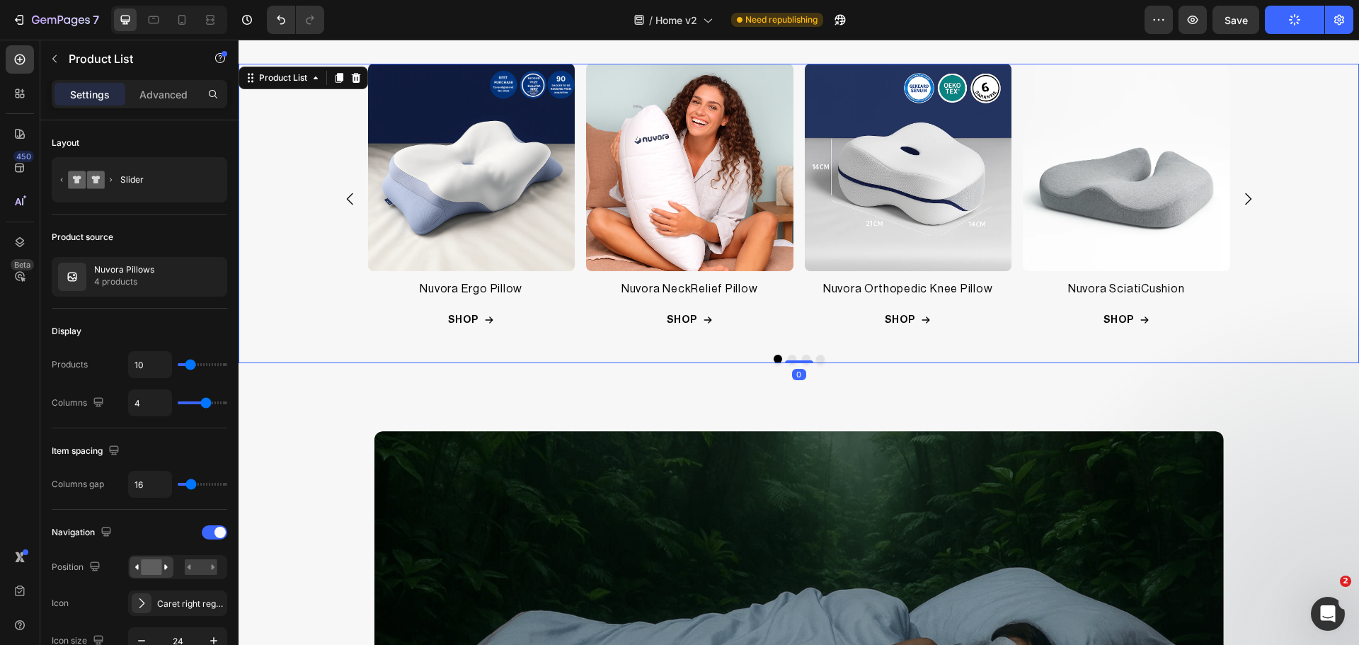
click at [792, 318] on div "Product Images Nuvora Ergo Pillow Product Title Row SHOP Add to Cart Row Row Pr…" at bounding box center [799, 199] width 862 height 270
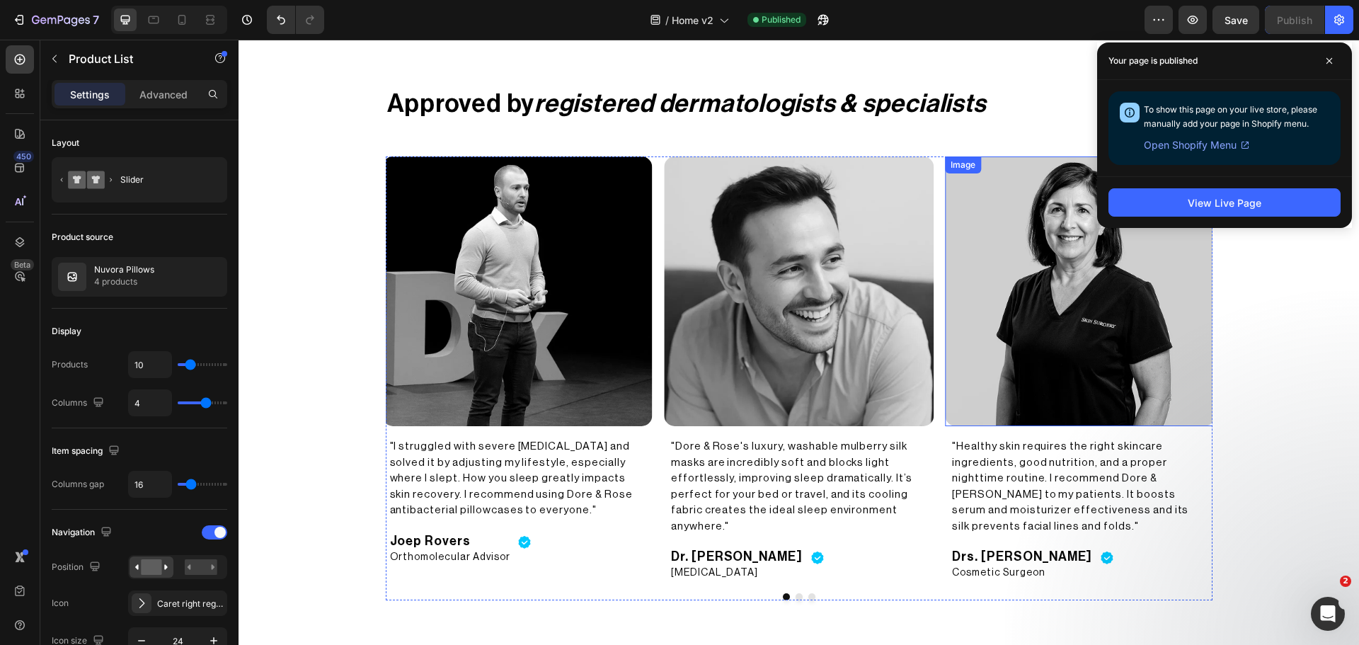
scroll to position [2956, 0]
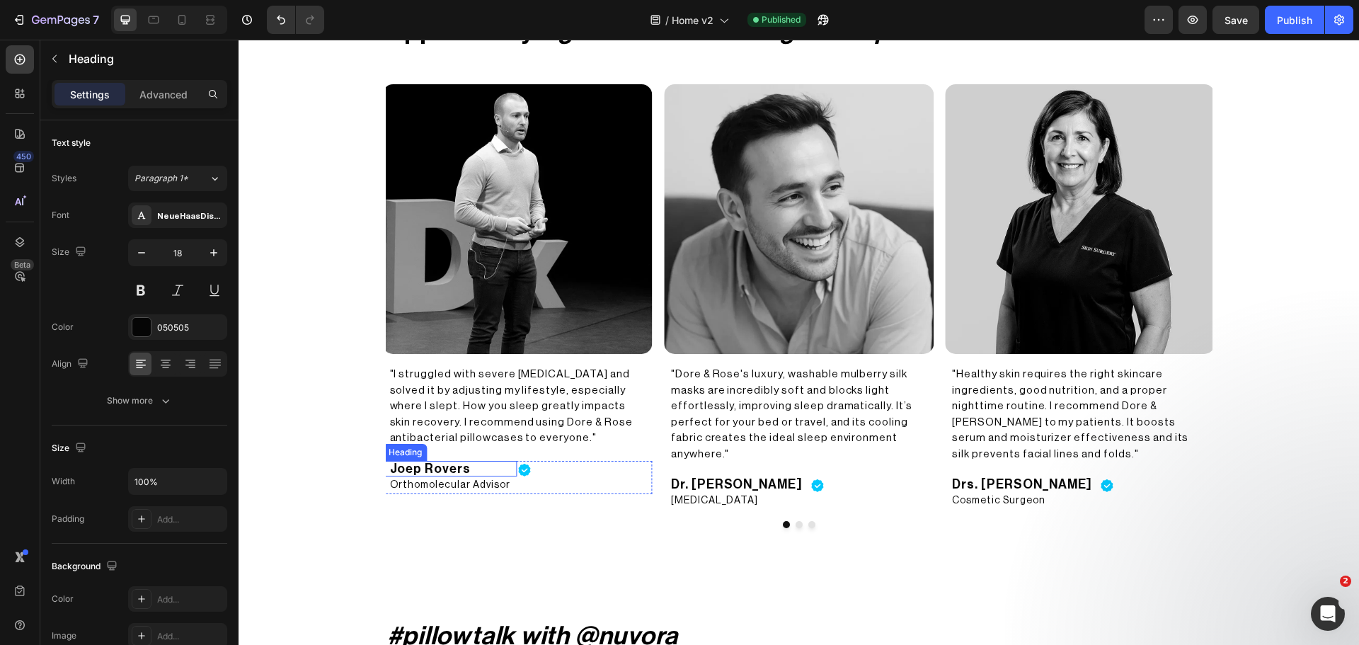
click at [495, 468] on h2 "Joep Rovers" at bounding box center [450, 469] width 123 height 16
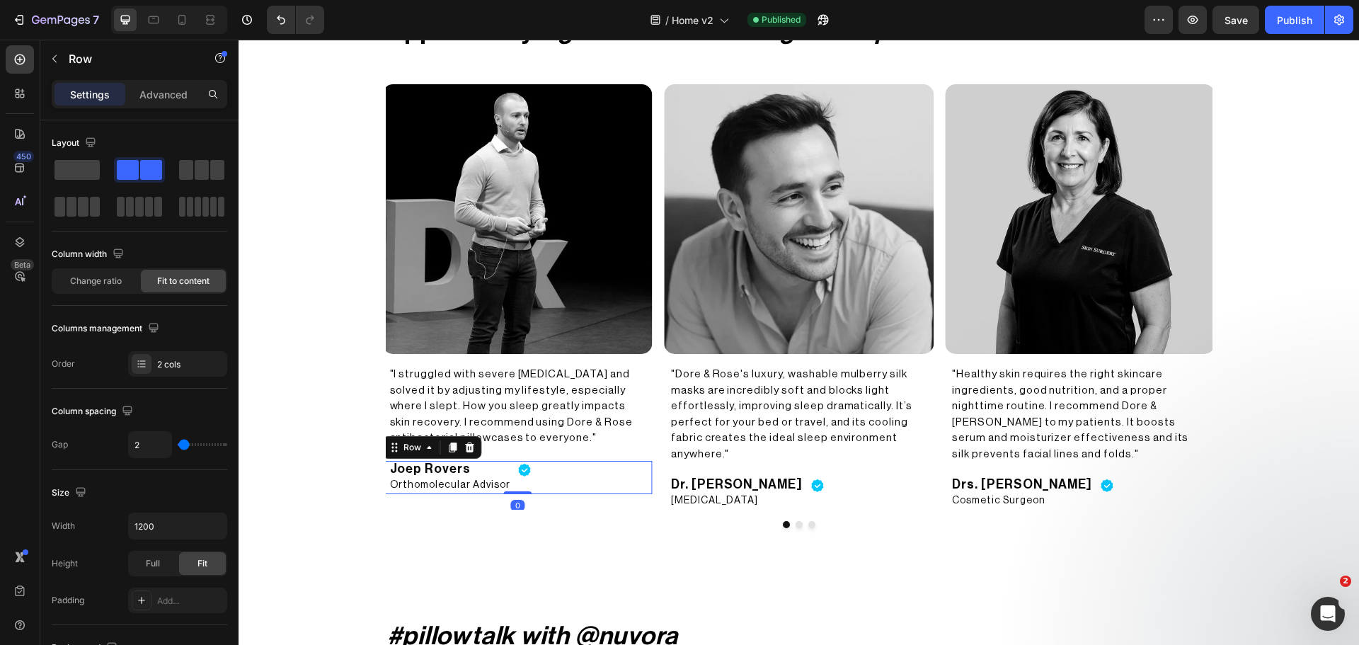
click at [519, 483] on div "Image" at bounding box center [525, 477] width 13 height 33
click at [175, 289] on div "Fit to content" at bounding box center [183, 281] width 85 height 23
click at [478, 482] on h2 "Orthomolecular Advisor" at bounding box center [450, 485] width 123 height 18
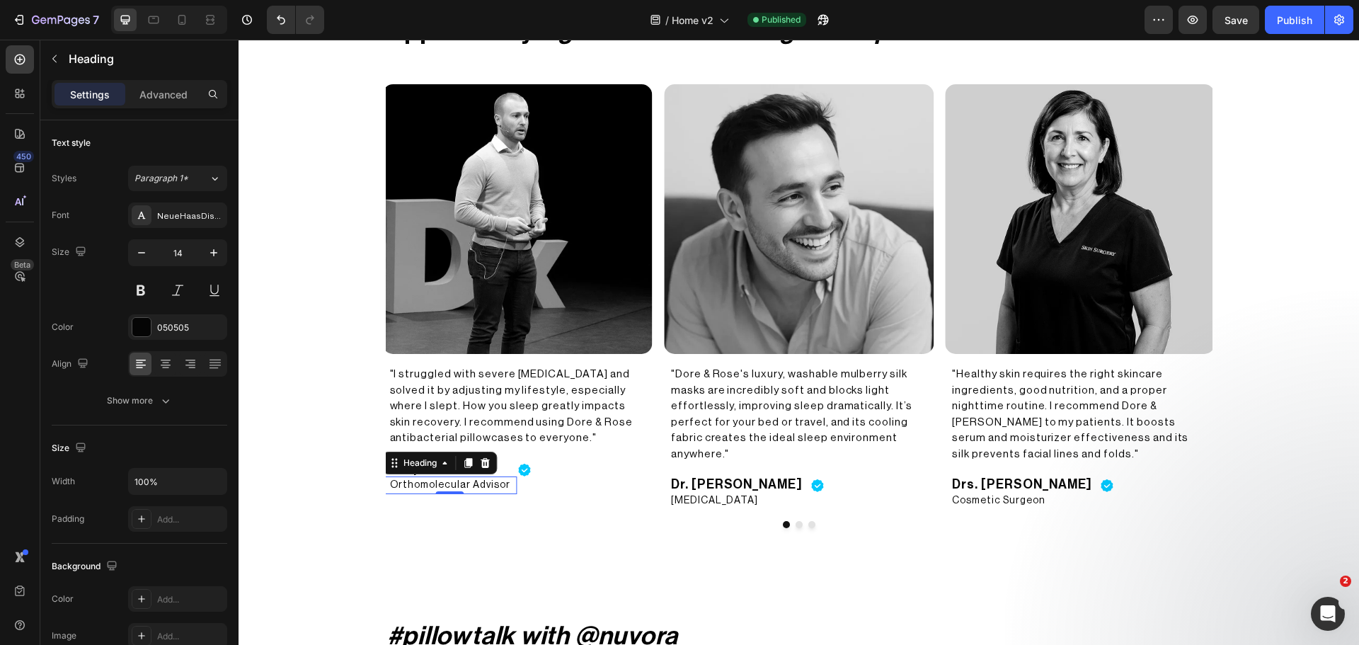
click at [470, 482] on h2 "Orthomolecular Advisor" at bounding box center [450, 485] width 123 height 18
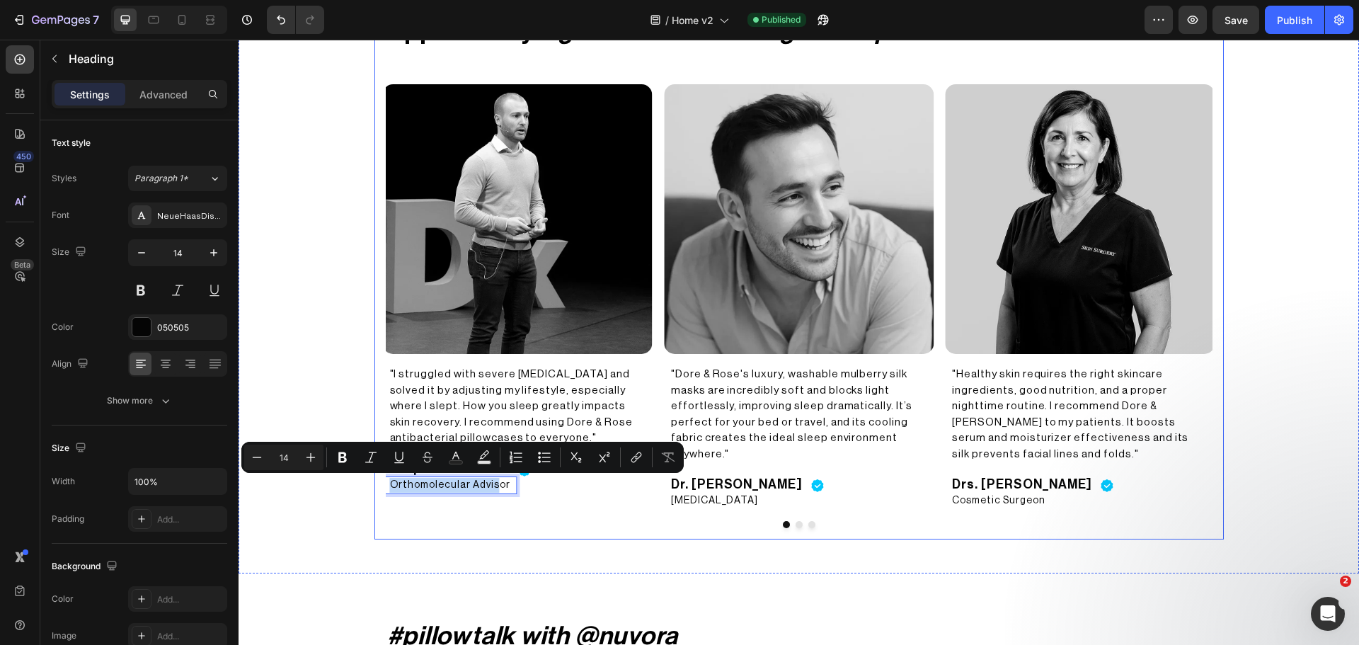
drag, startPoint x: 490, startPoint y: 485, endPoint x: 517, endPoint y: 513, distance: 38.6
click at [517, 513] on div "Approved by registered dermatologists & specialists Heading Image "Dore & Rose'…" at bounding box center [798, 271] width 849 height 536
click at [331, 490] on div "Approved by registered dermatologists & specialists Heading Image "Dore & Rose'…" at bounding box center [799, 271] width 1120 height 536
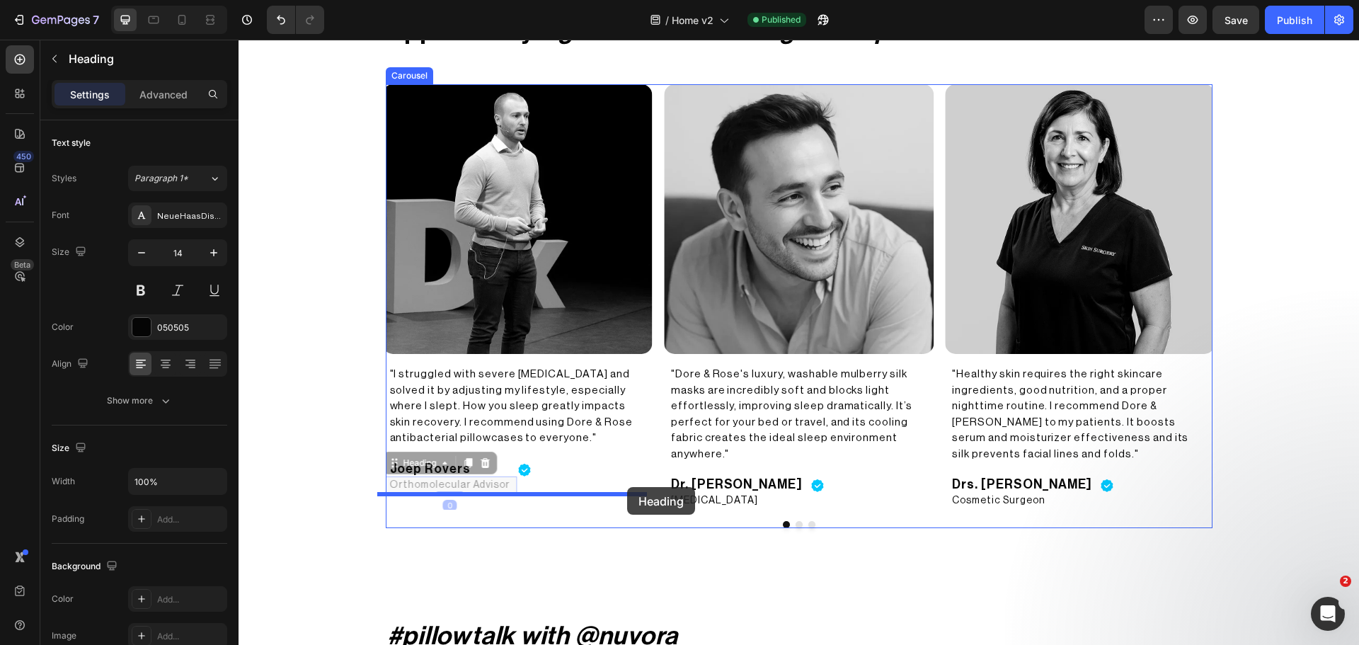
drag, startPoint x: 427, startPoint y: 482, endPoint x: 627, endPoint y: 487, distance: 199.7
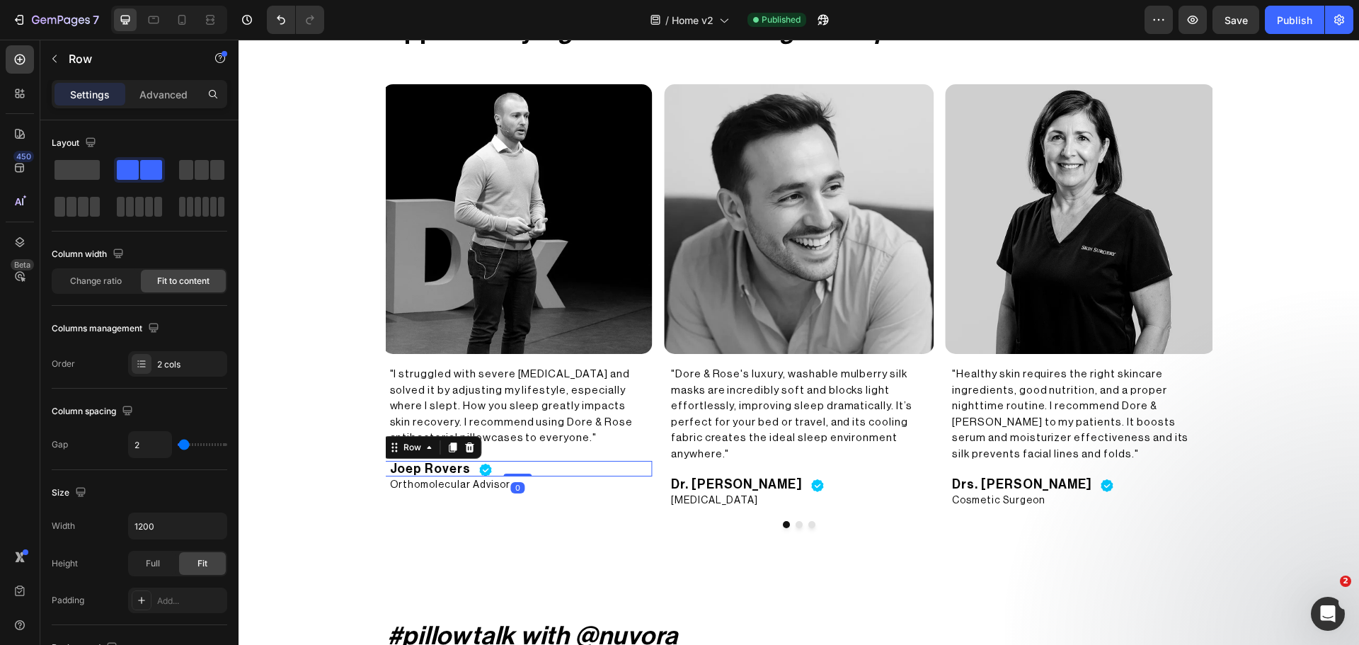
click at [556, 466] on div "Joep Rovers Heading Image Row 0" at bounding box center [518, 469] width 270 height 16
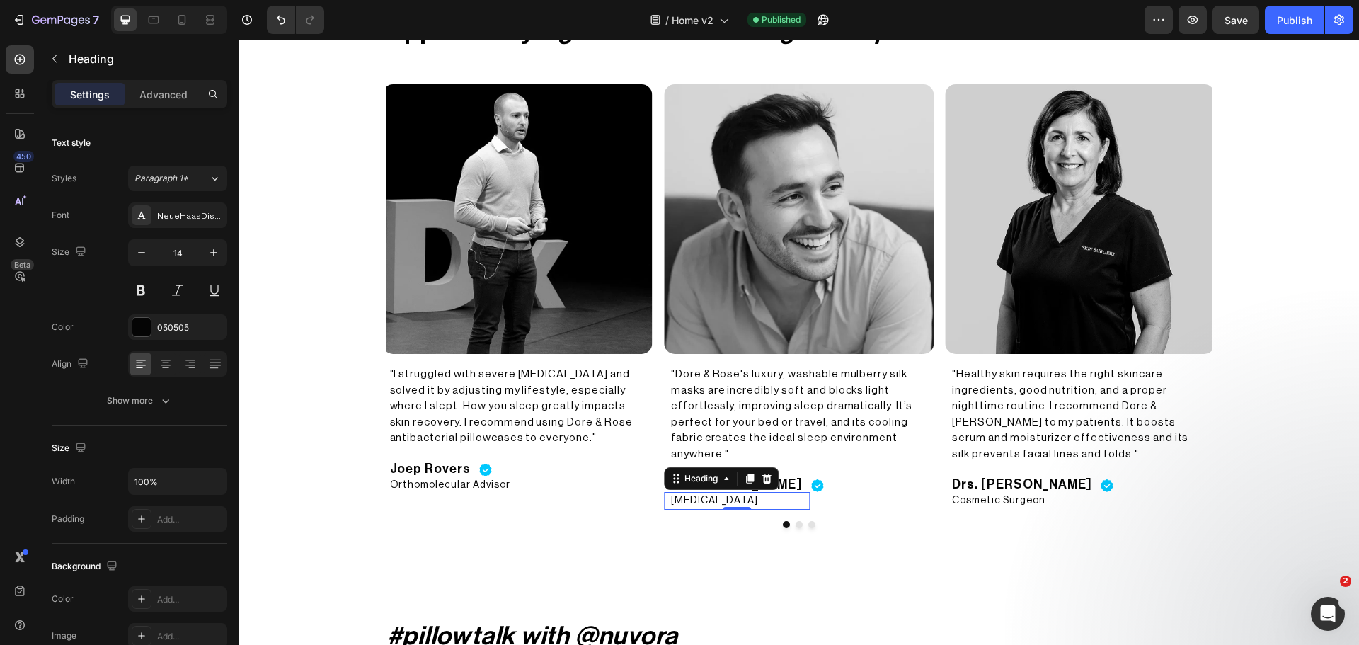
click at [701, 492] on h2 "[MEDICAL_DATA]" at bounding box center [737, 501] width 134 height 18
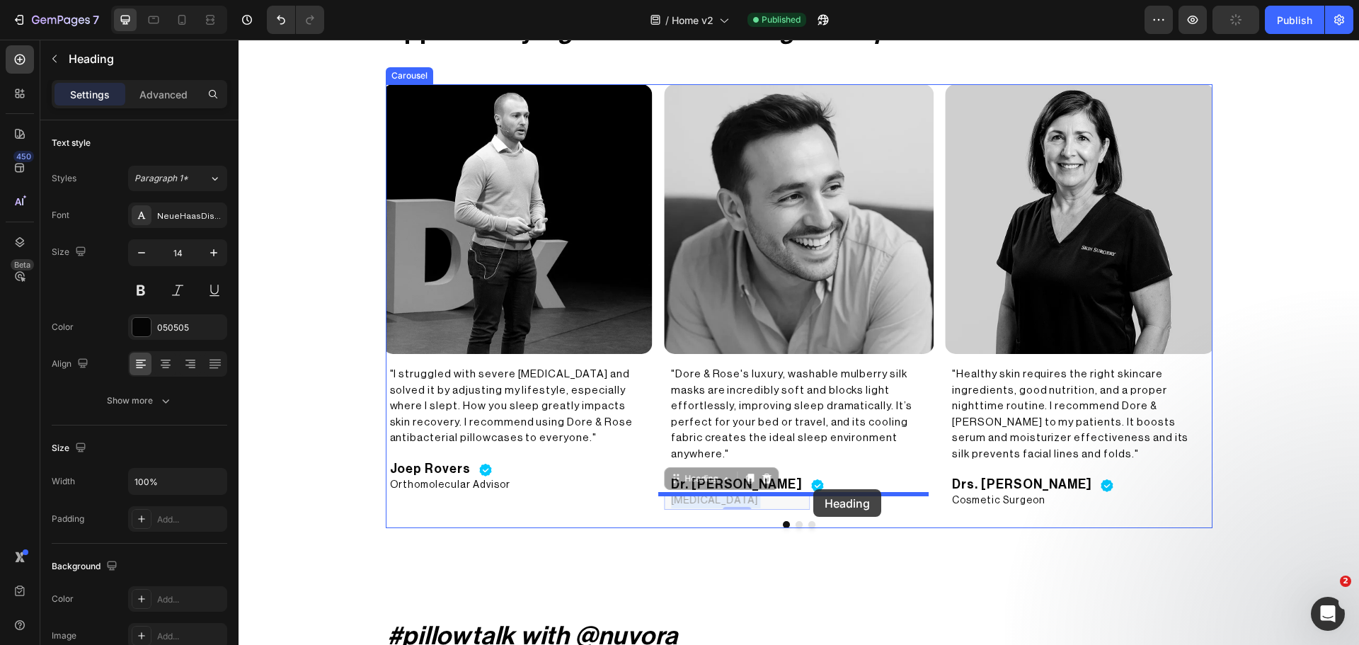
drag, startPoint x: 701, startPoint y: 480, endPoint x: 813, endPoint y: 489, distance: 112.2
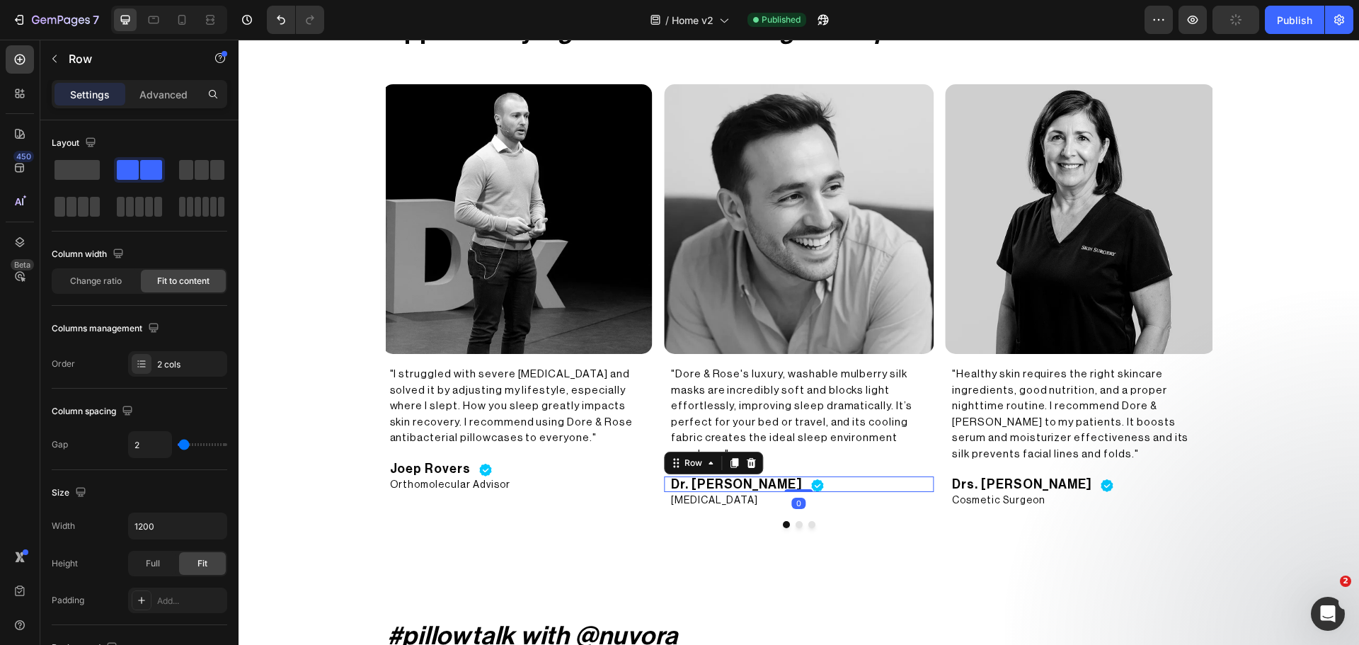
click at [820, 476] on div "Dr. Chris Winter Heading Image Row 0" at bounding box center [799, 484] width 270 height 16
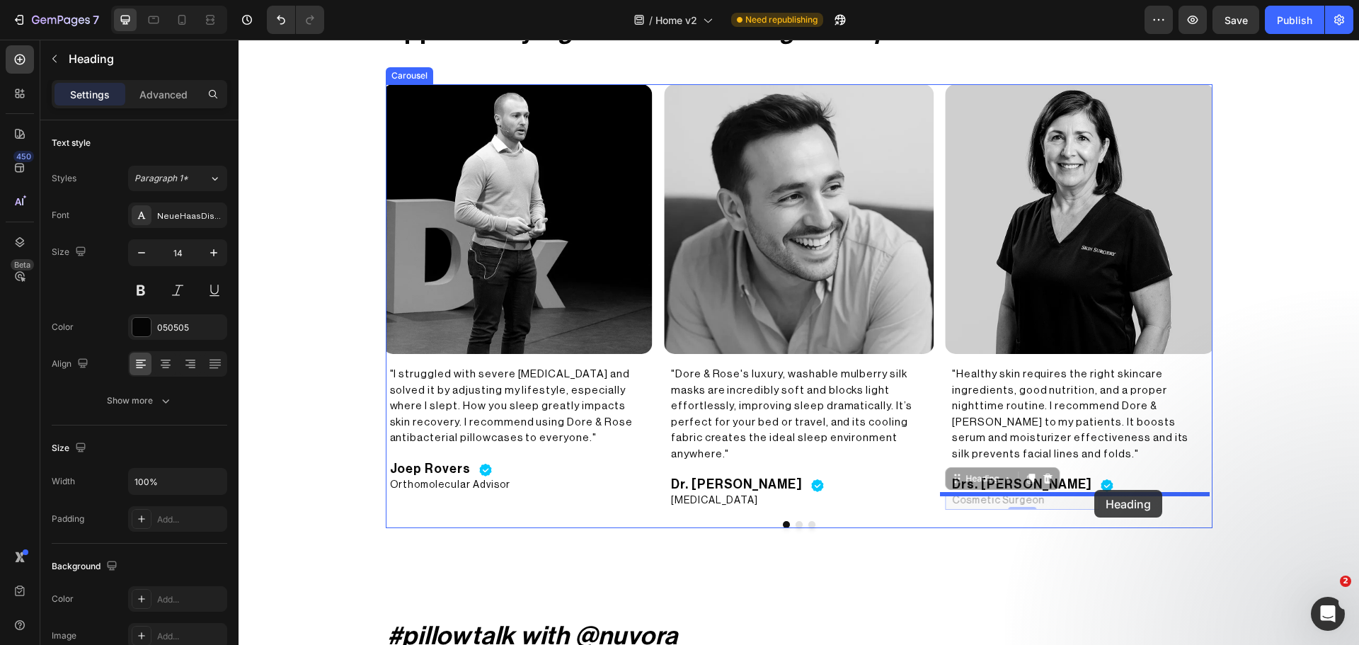
drag, startPoint x: 1016, startPoint y: 482, endPoint x: 1096, endPoint y: 490, distance: 79.7
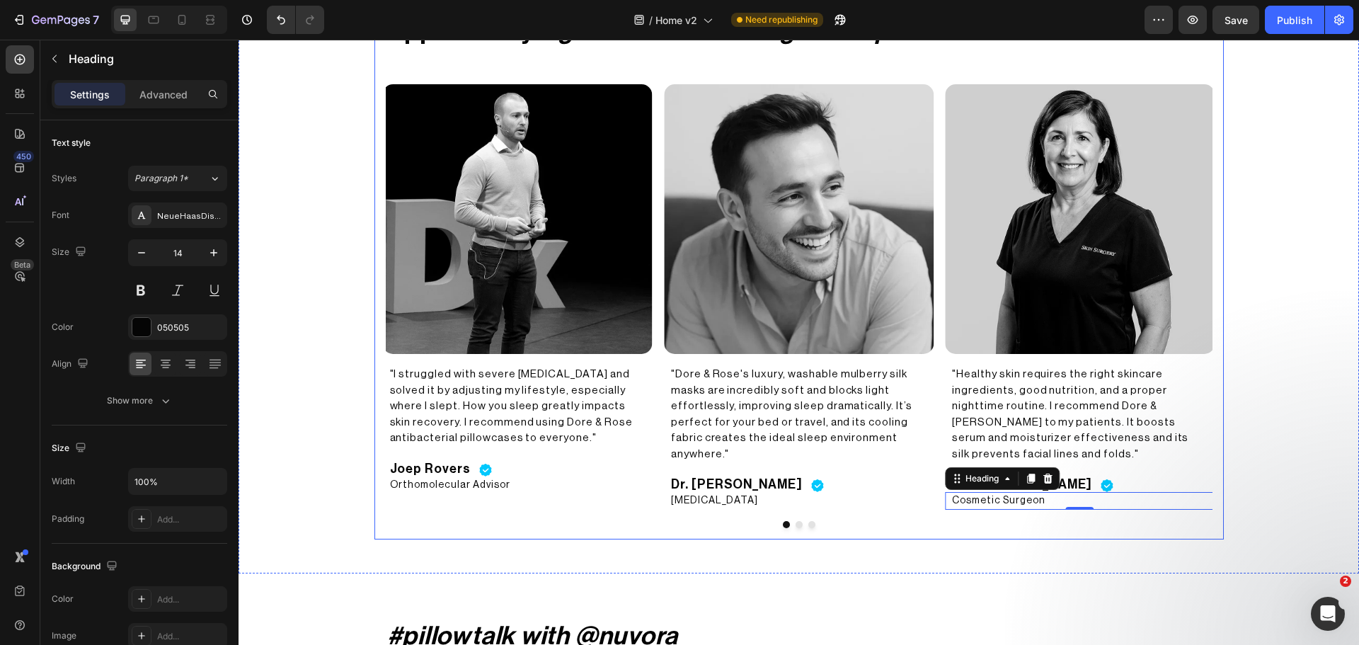
click at [1098, 515] on div "Approved by registered dermatologists & specialists Heading Image "Dore & Rose'…" at bounding box center [798, 271] width 849 height 536
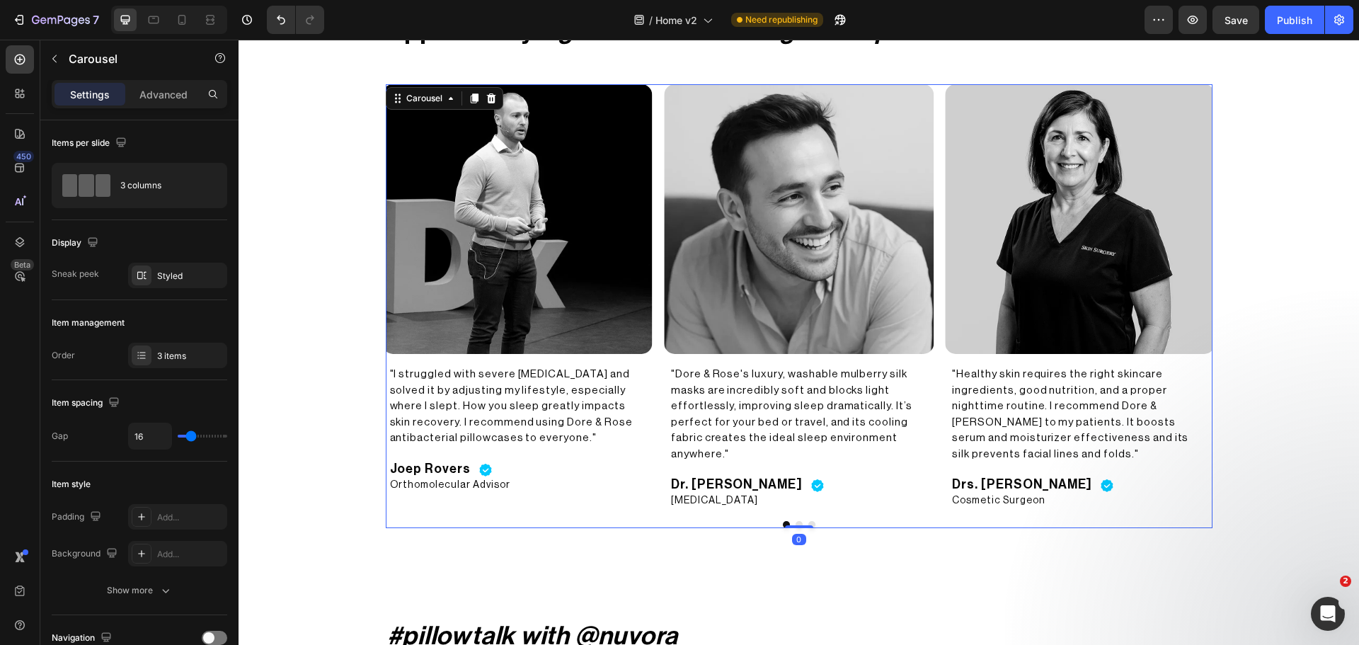
click at [795, 521] on div at bounding box center [799, 524] width 827 height 7
click at [796, 521] on button "Dot" at bounding box center [799, 524] width 7 height 7
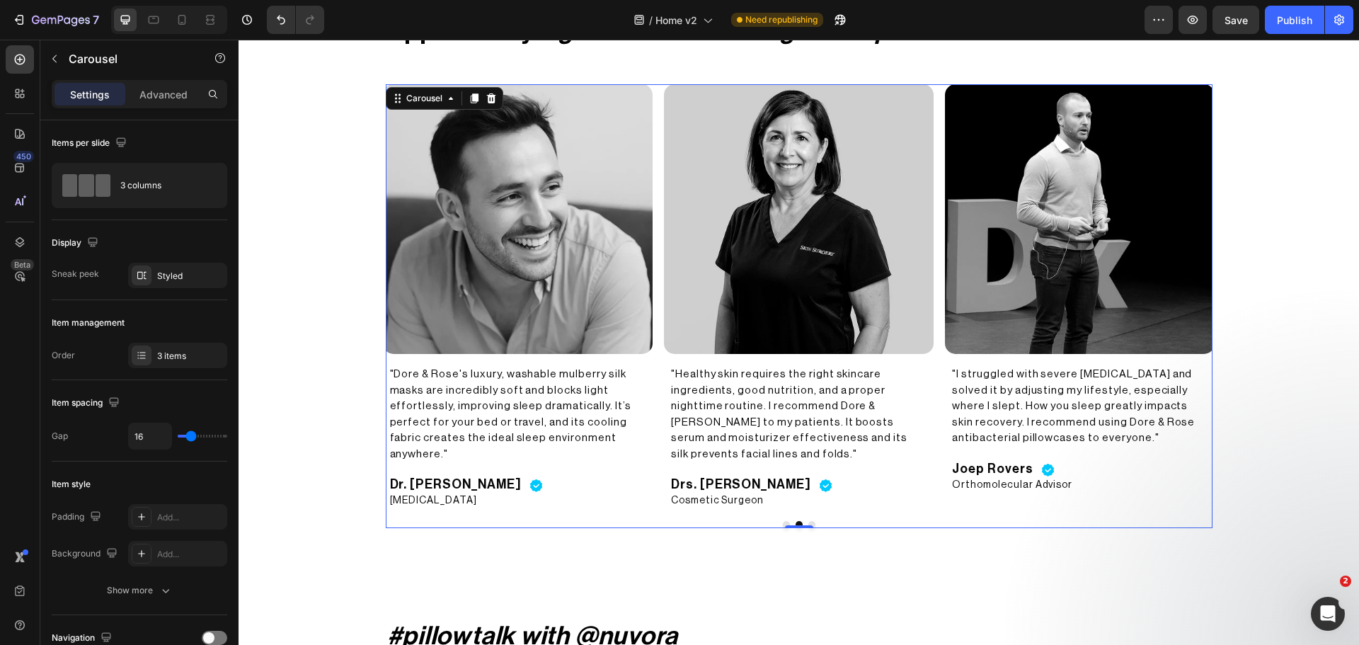
click at [808, 521] on button "Dot" at bounding box center [811, 524] width 7 height 7
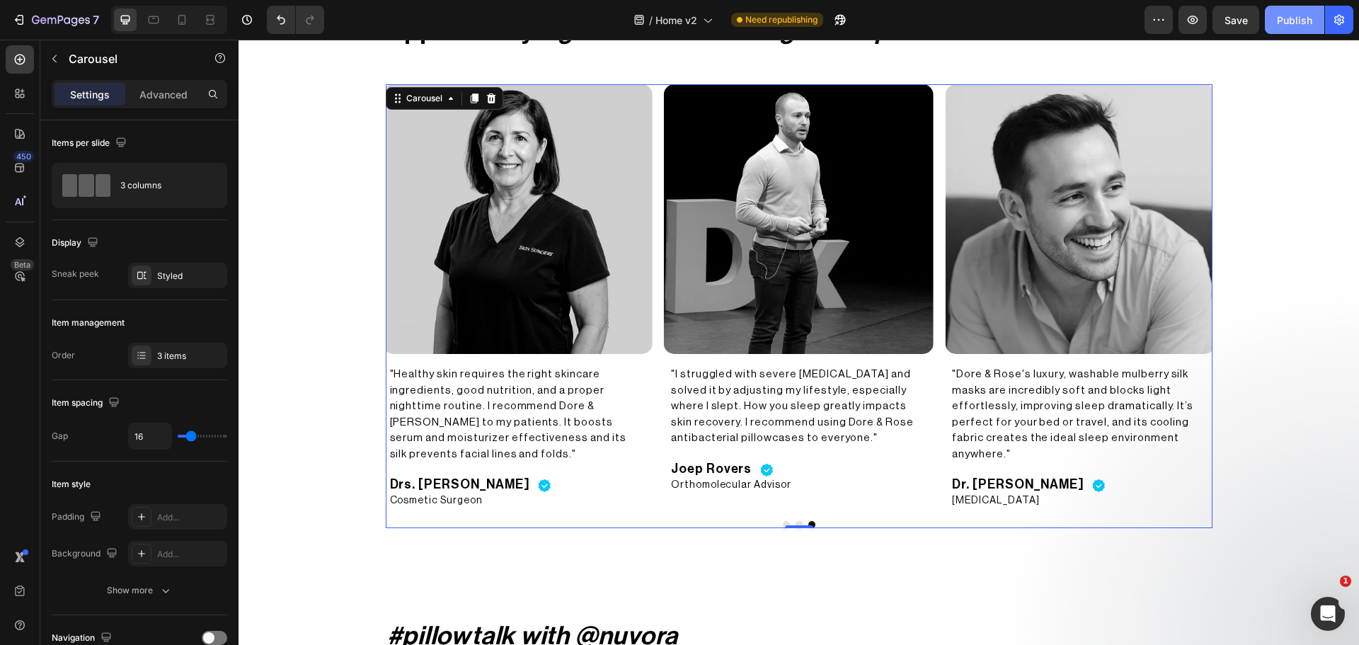
click at [1296, 20] on div "Publish" at bounding box center [1294, 20] width 35 height 15
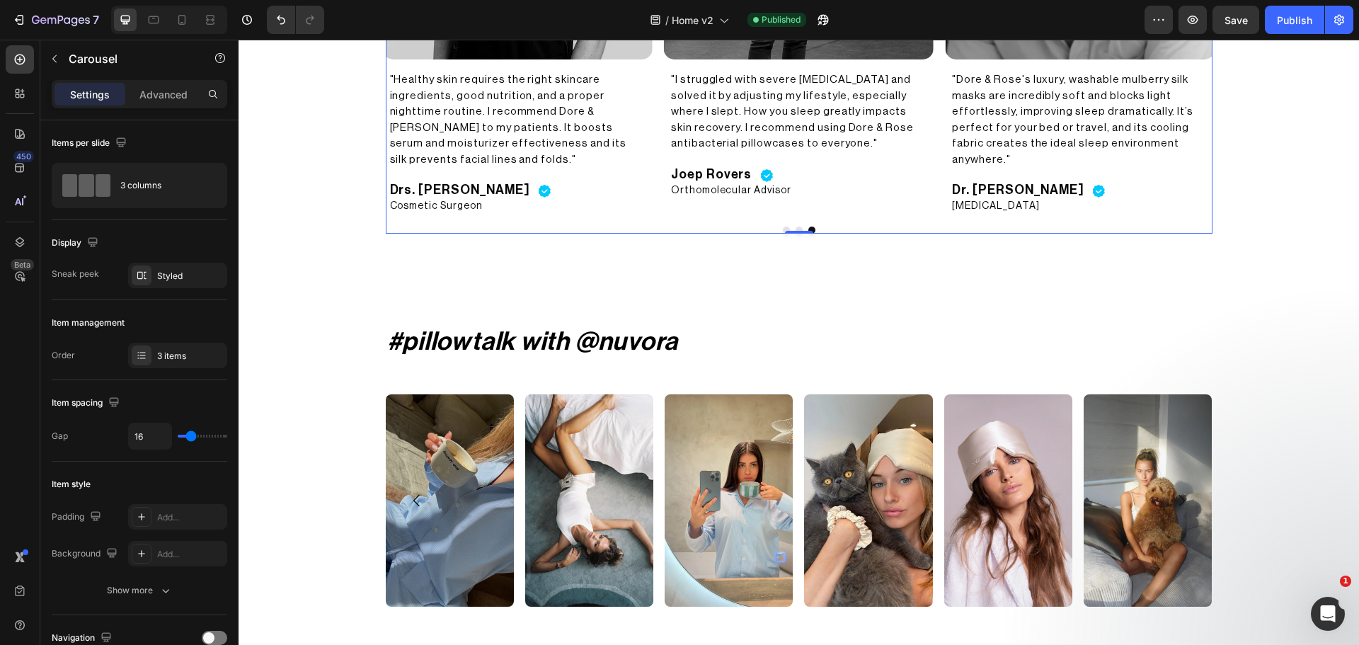
scroll to position [3310, 0]
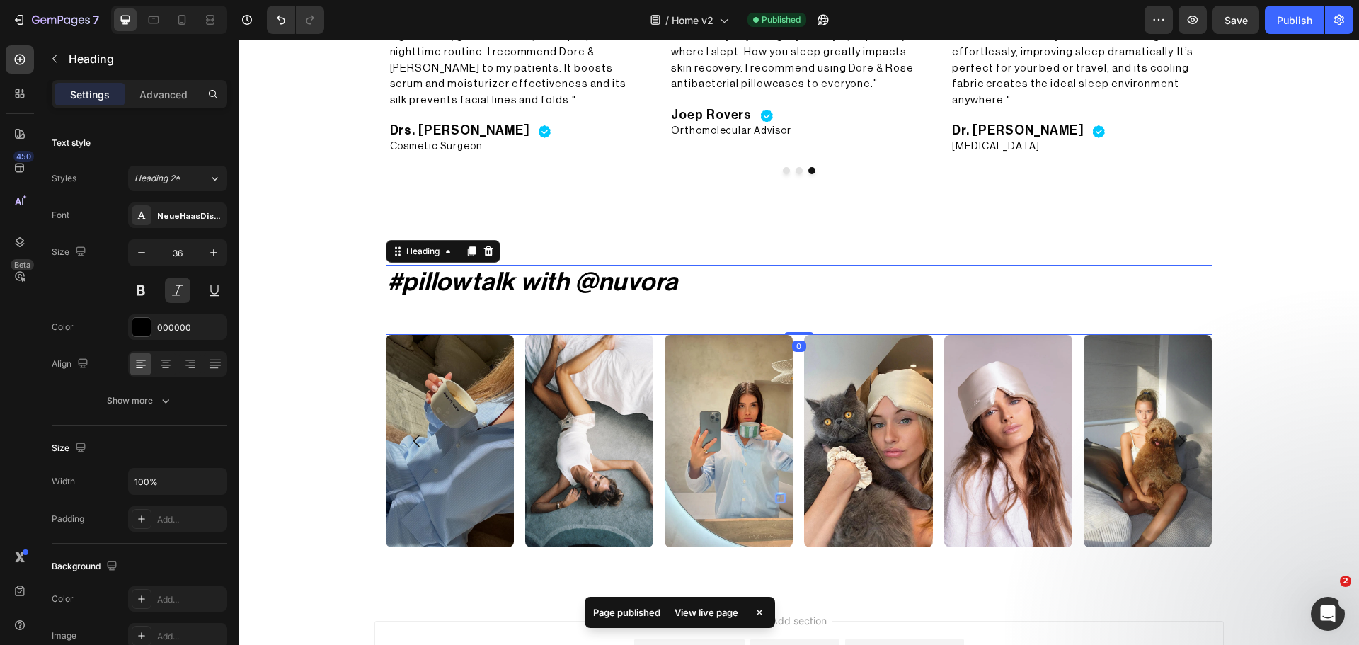
click at [631, 270] on h2 "#pillowtalk with @nuvora" at bounding box center [799, 283] width 827 height 36
click at [178, 278] on button at bounding box center [177, 289] width 25 height 25
click at [1301, 14] on div "Publish" at bounding box center [1294, 20] width 35 height 15
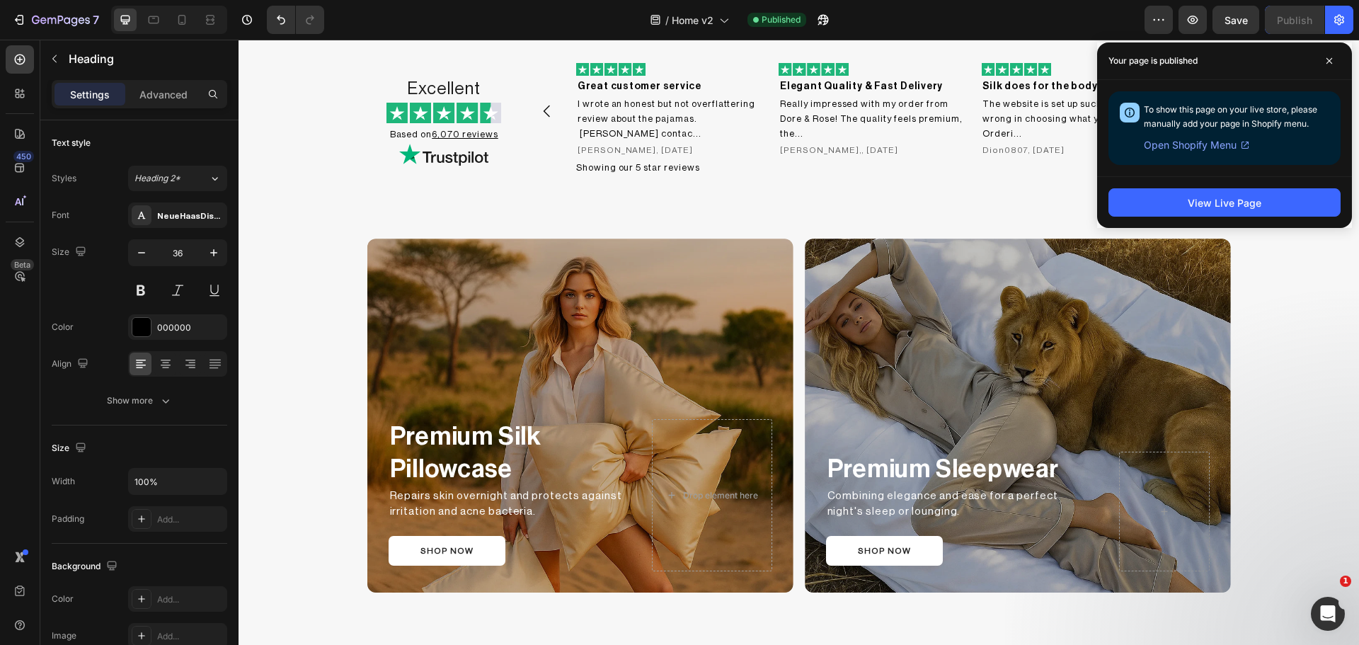
scroll to position [1454, 0]
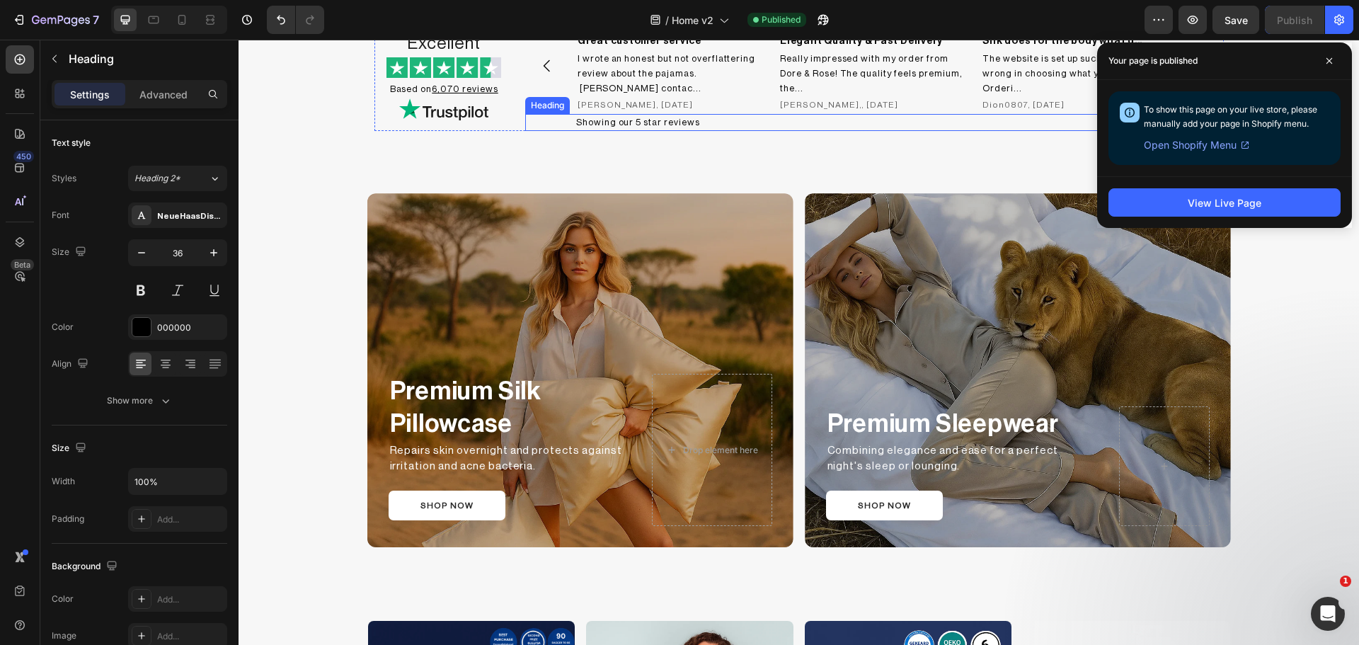
click at [636, 118] on h2 "Showing our 5 star reviews" at bounding box center [899, 123] width 649 height 18
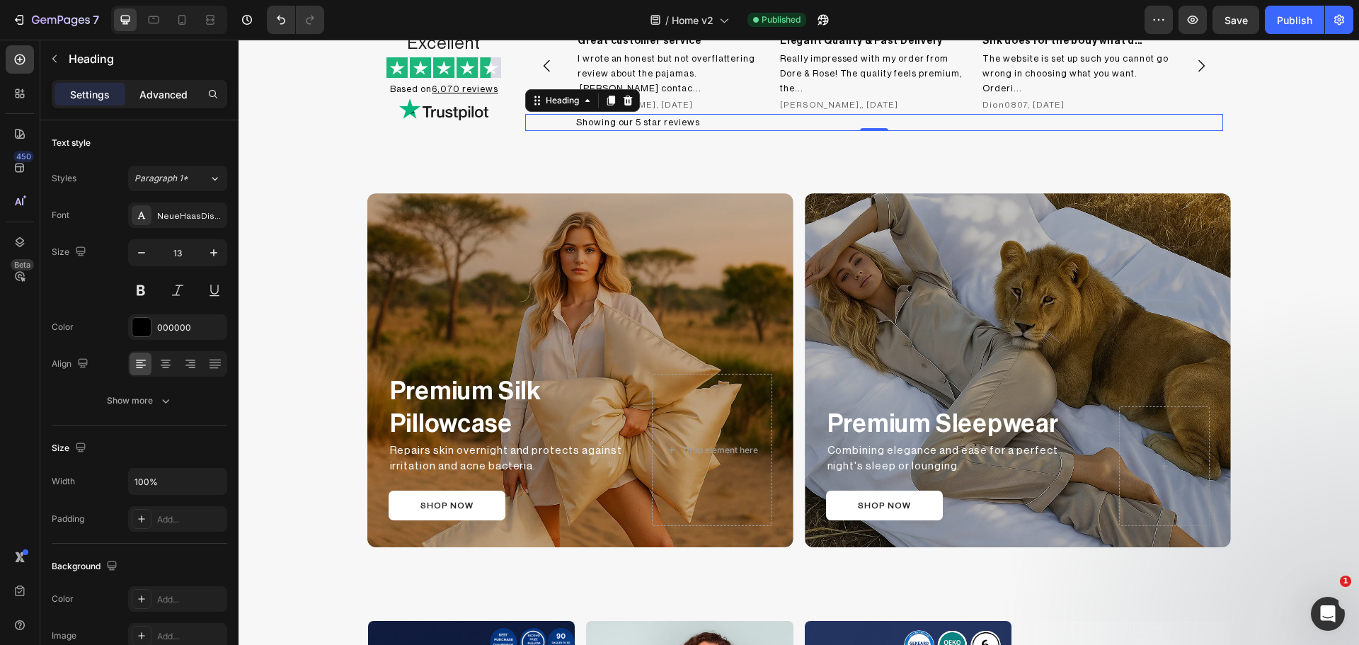
click at [137, 93] on div "Advanced" at bounding box center [163, 94] width 71 height 23
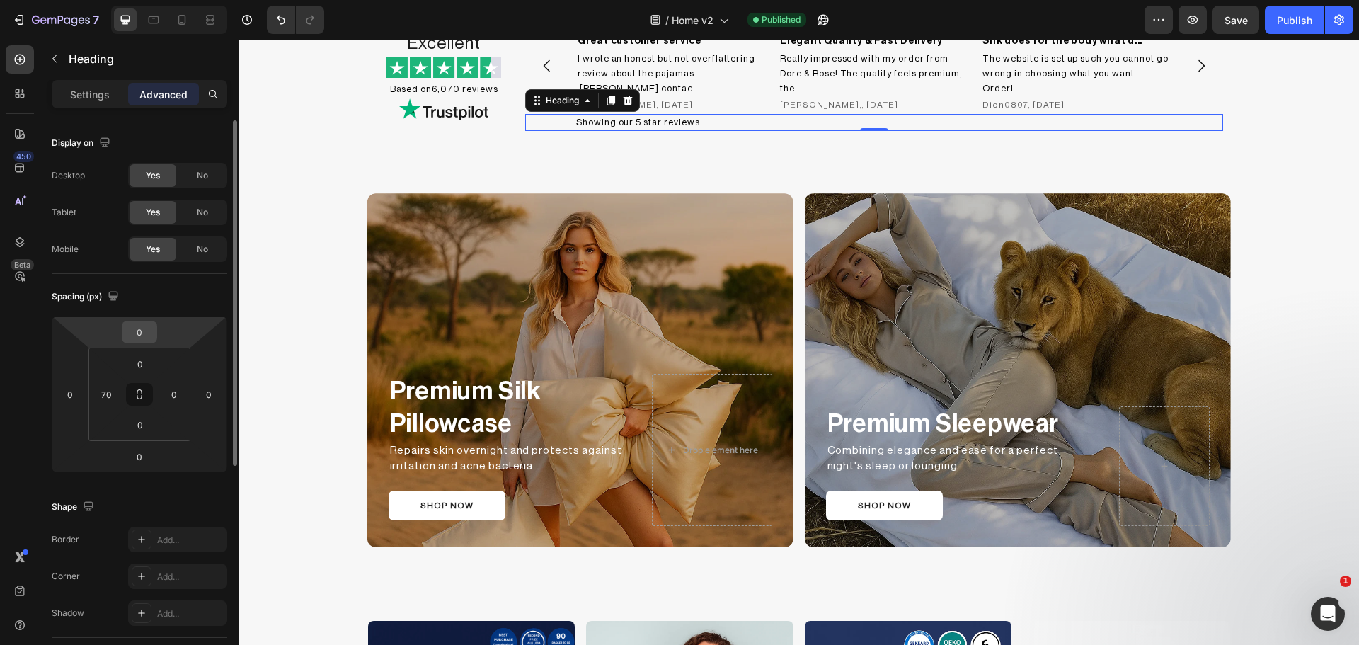
click at [149, 323] on input "0" at bounding box center [139, 331] width 28 height 21
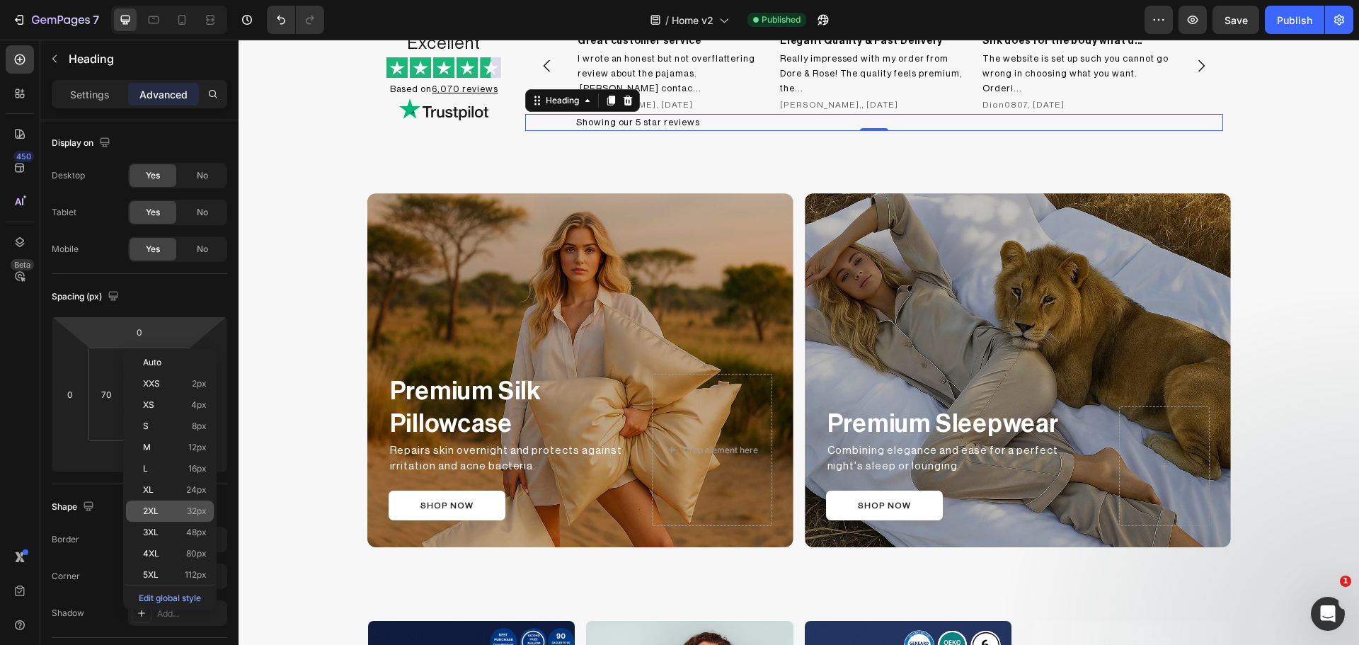
click at [160, 510] on p "2XL 32px" at bounding box center [175, 511] width 64 height 10
type input "32"
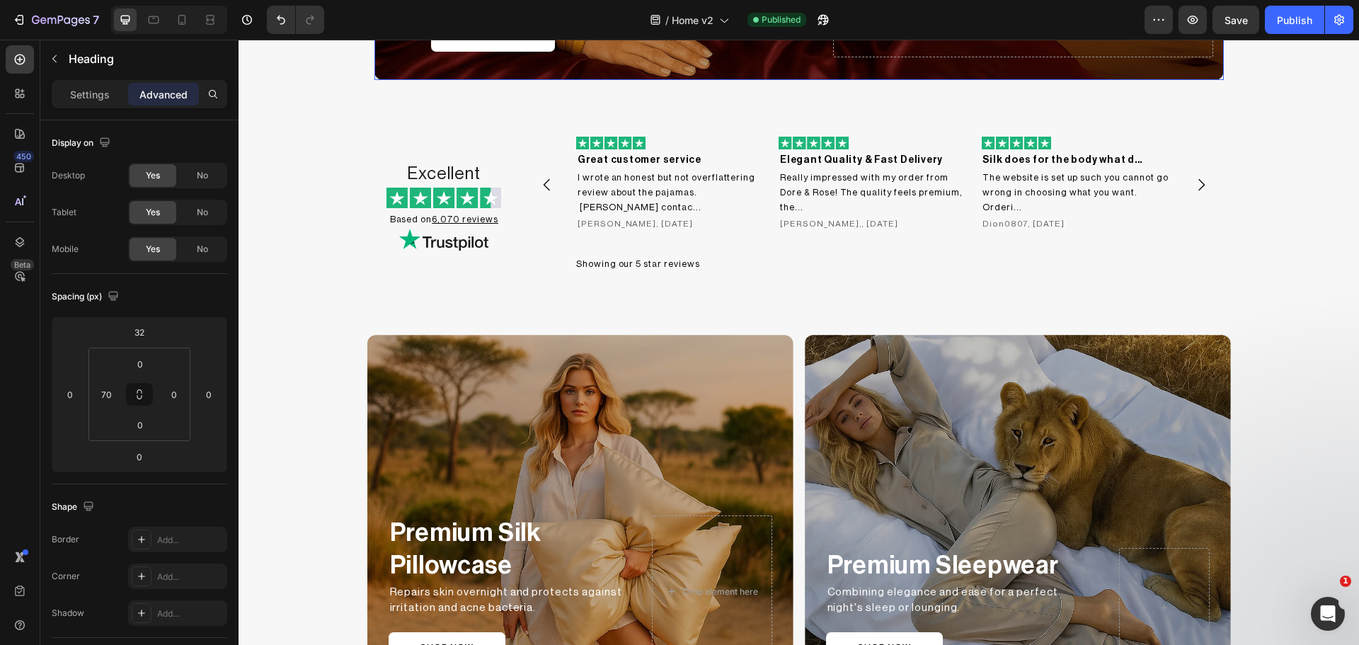
scroll to position [1348, 0]
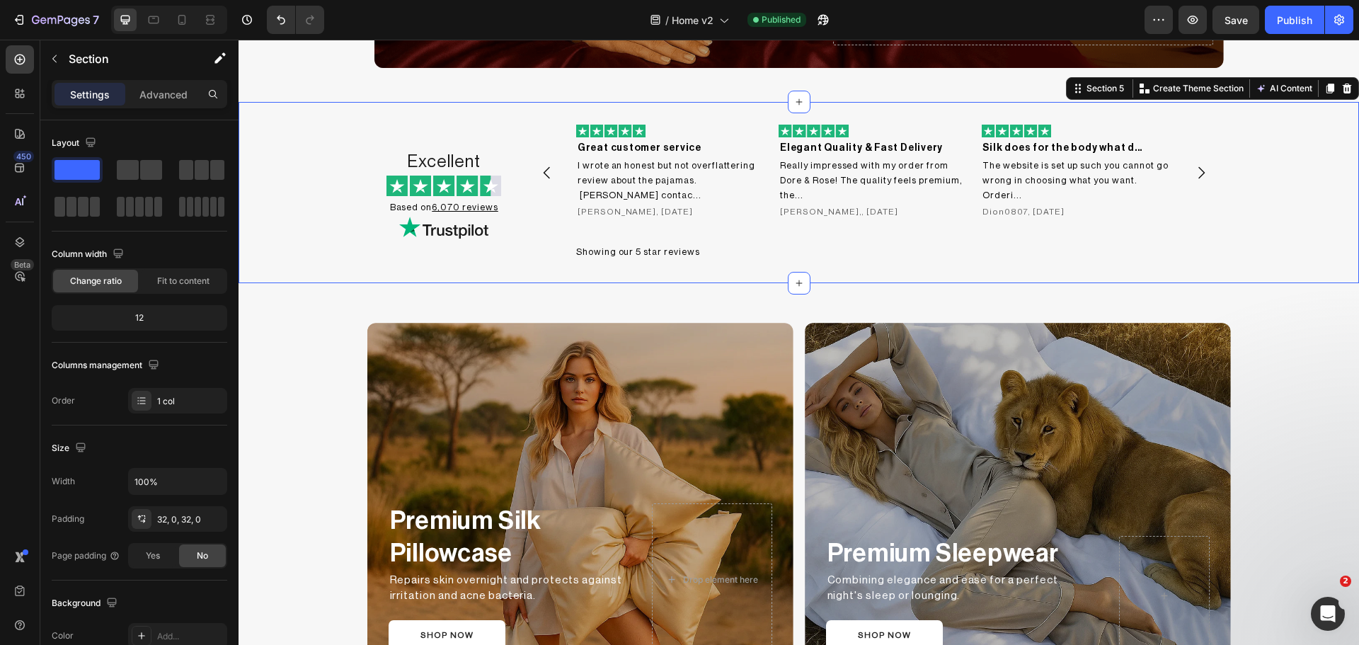
click at [1259, 219] on div "Excellent Heading Image Based on 6,070 reviews Heading Image Image Great custom…" at bounding box center [799, 193] width 1120 height 136
click at [1293, 15] on div "Publish" at bounding box center [1294, 20] width 35 height 15
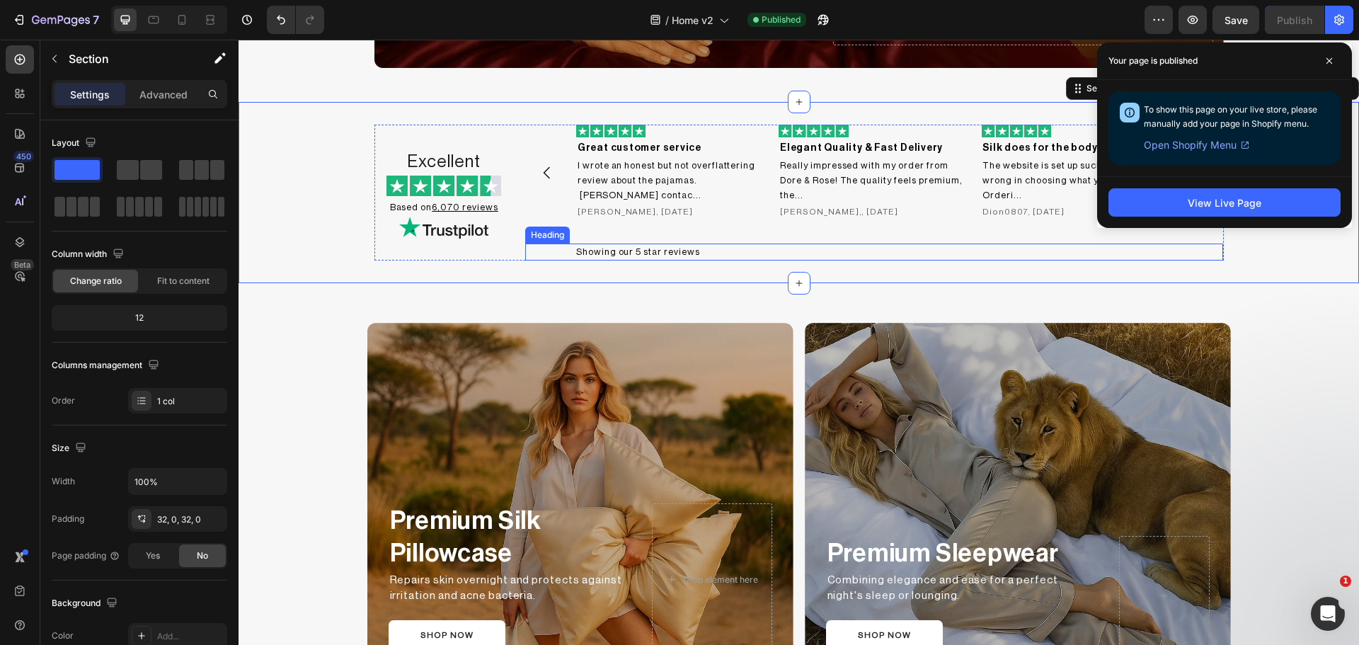
click at [577, 247] on h2 "Showing our 5 star reviews" at bounding box center [899, 252] width 649 height 18
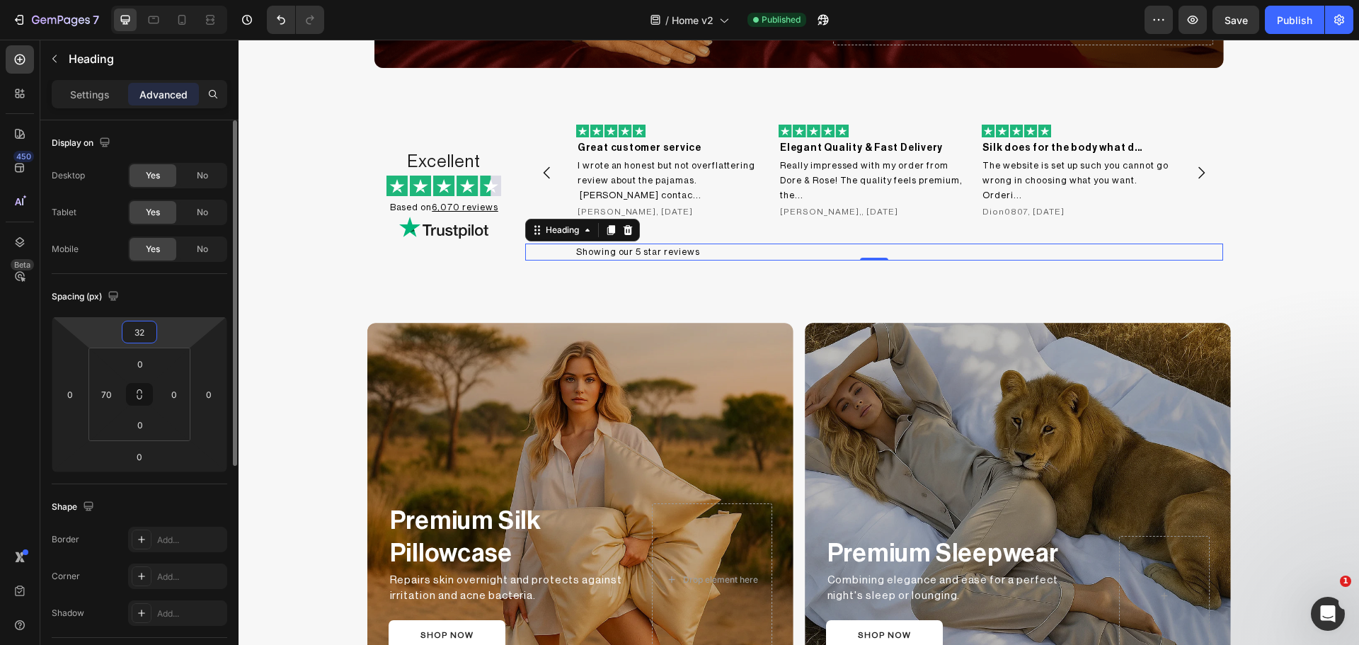
click at [142, 327] on input "32" at bounding box center [139, 331] width 28 height 21
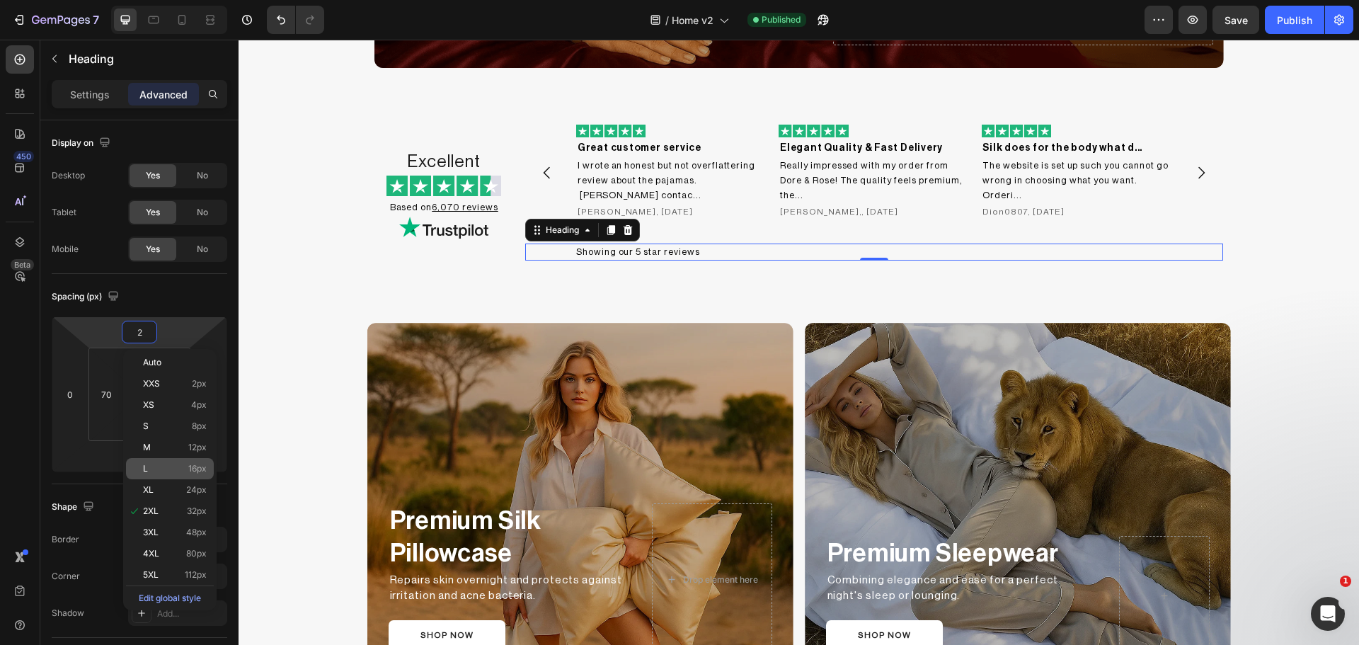
click at [176, 466] on p "L 16px" at bounding box center [175, 469] width 64 height 10
type input "16"
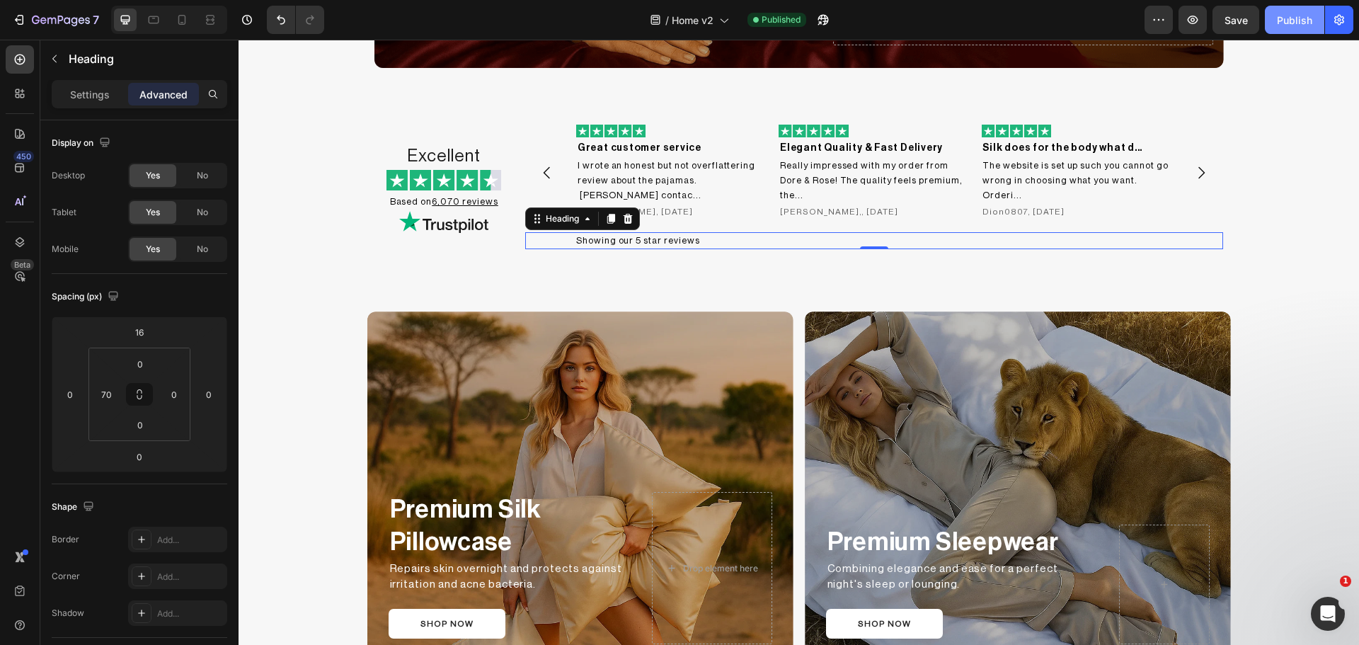
click at [1292, 18] on div "Publish" at bounding box center [1294, 20] width 35 height 15
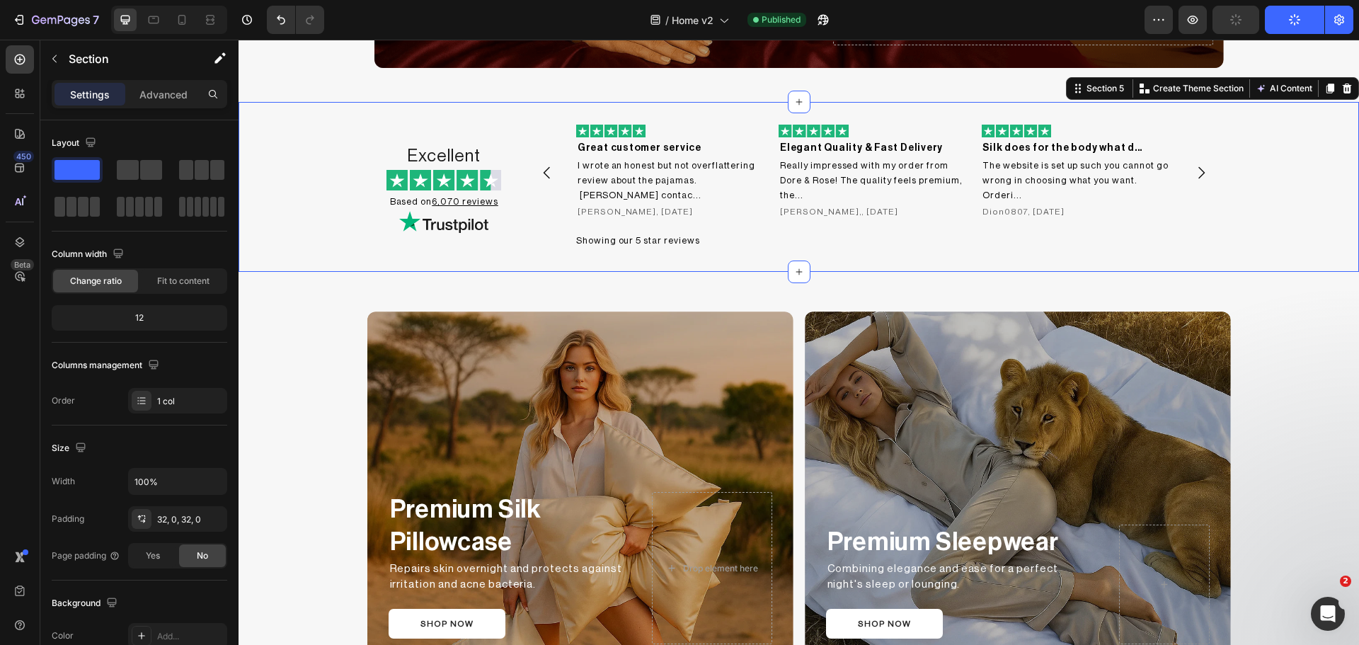
click at [1241, 173] on div "Excellent Heading Image Based on 6,070 reviews Heading Image Image Great custom…" at bounding box center [799, 187] width 1120 height 125
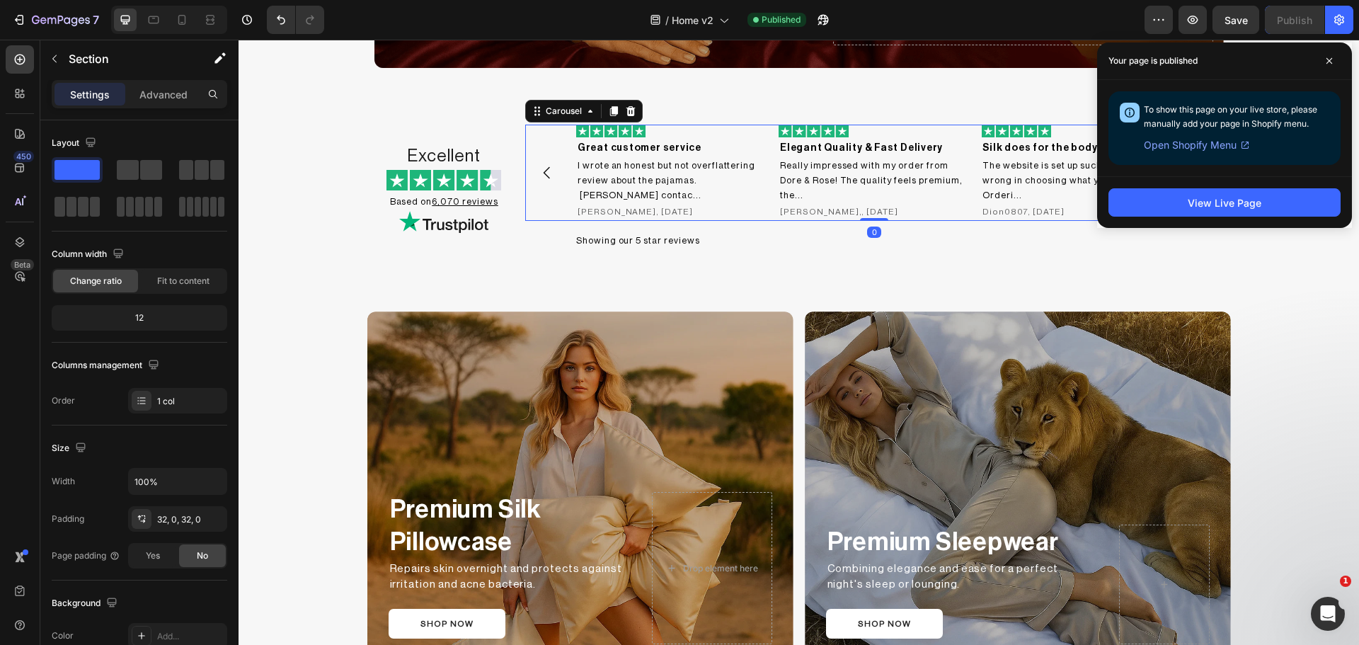
click at [764, 141] on div "Image Great customer service Heading I wrote an honest but not overflattering r…" at bounding box center [874, 173] width 597 height 96
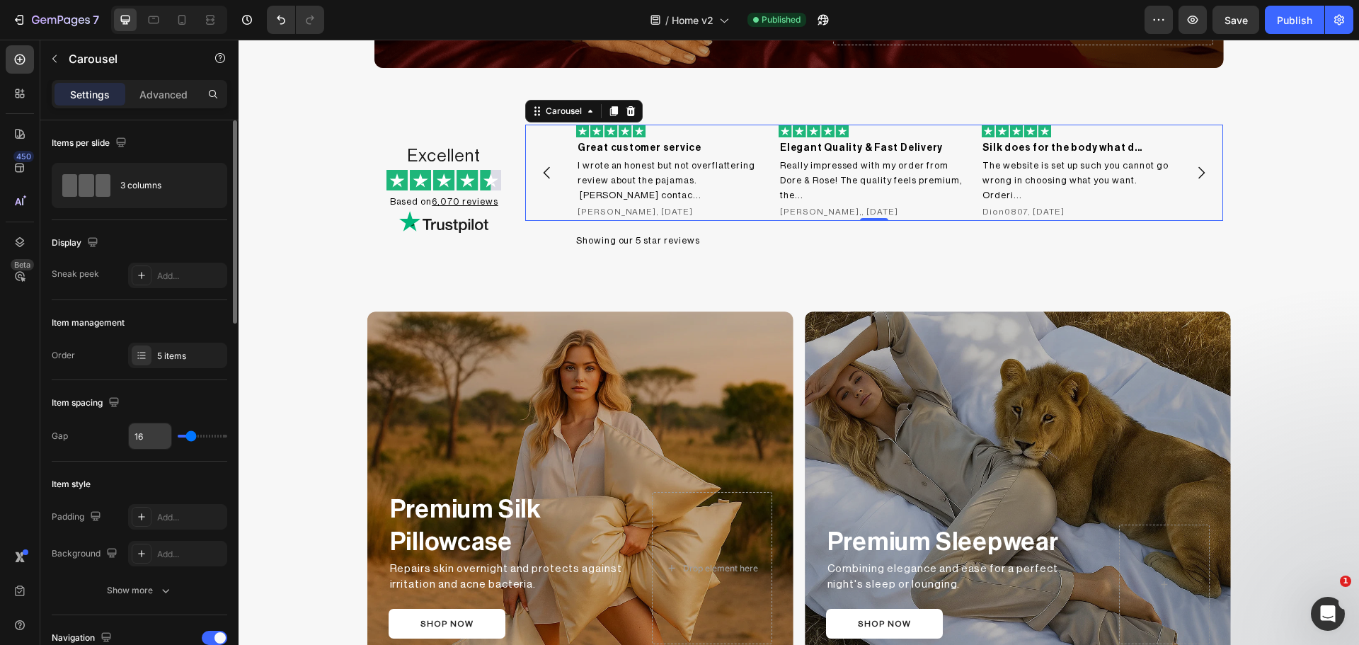
click at [133, 447] on input "16" at bounding box center [150, 435] width 42 height 25
type input "2"
type input "25"
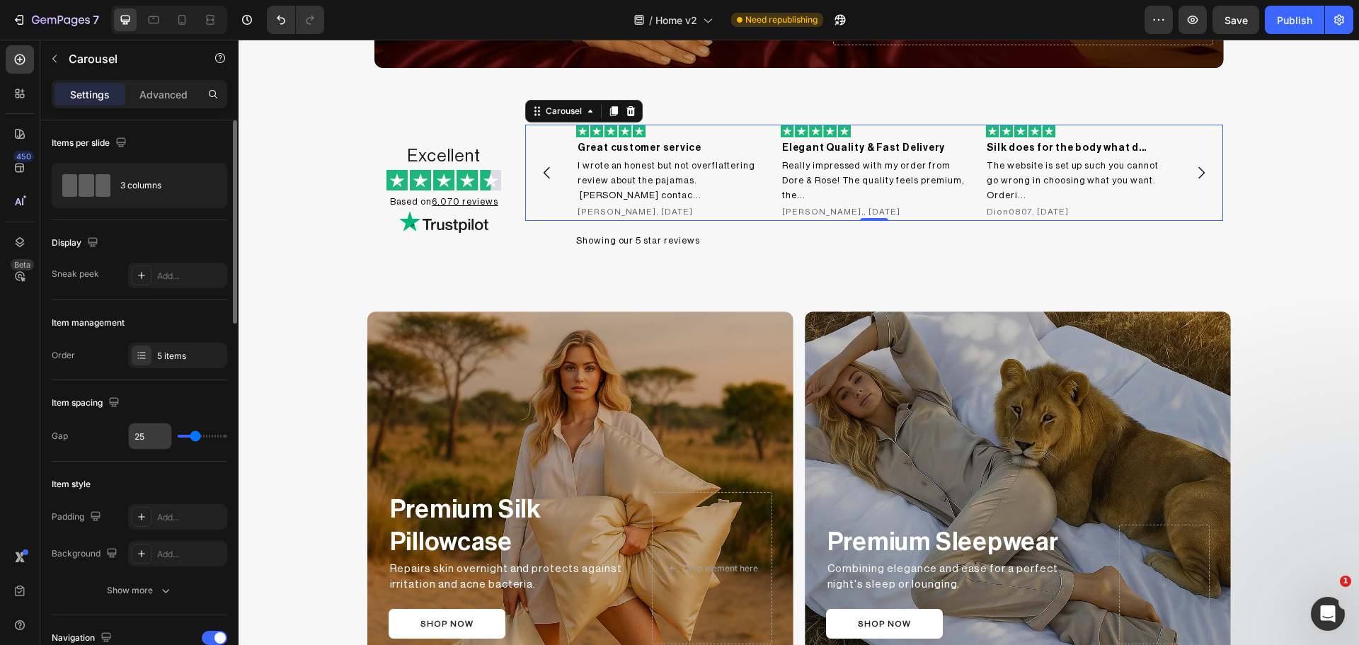
click at [149, 443] on input "25" at bounding box center [150, 435] width 42 height 25
type input "24"
type input "23"
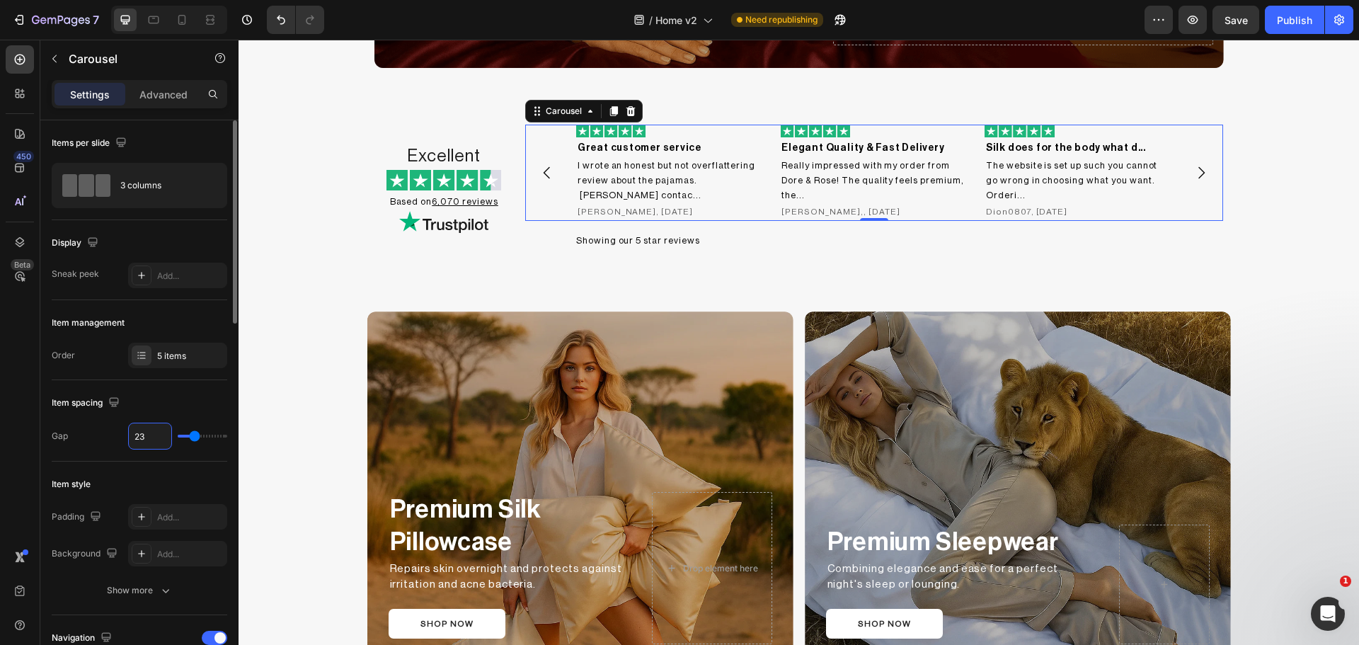
type input "22"
type input "21"
type input "20"
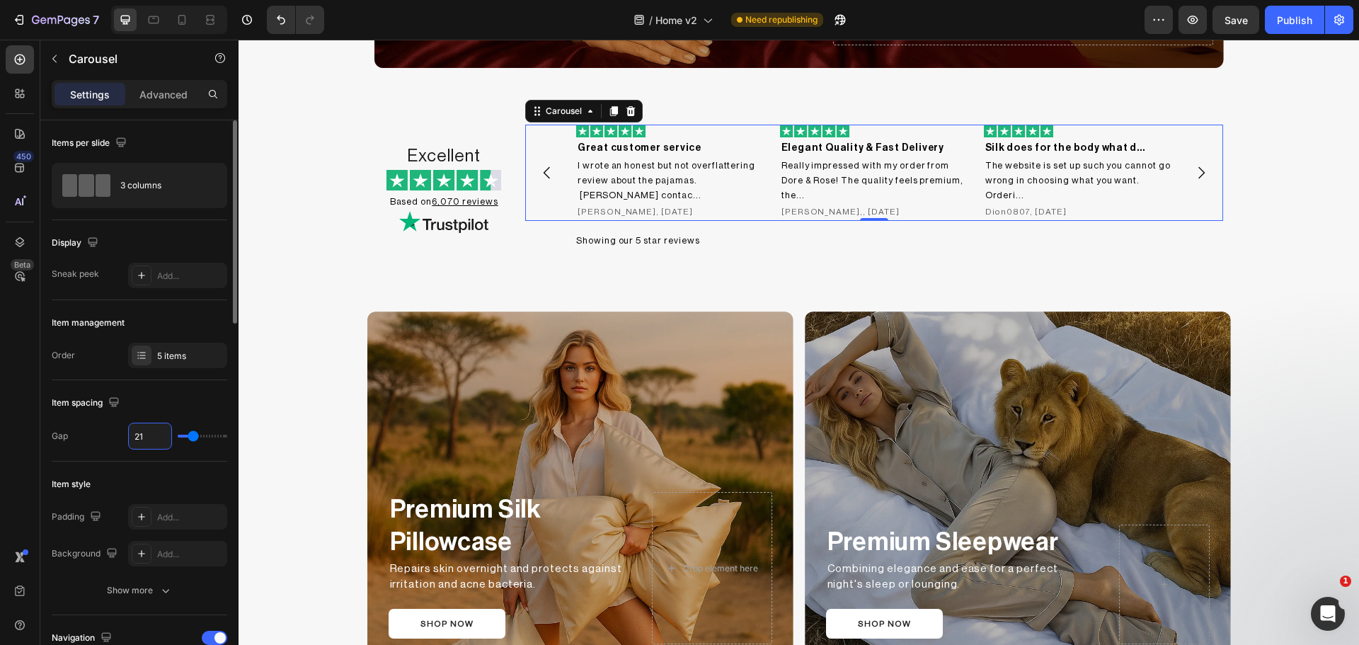
type input "20"
type input "19"
type input "18"
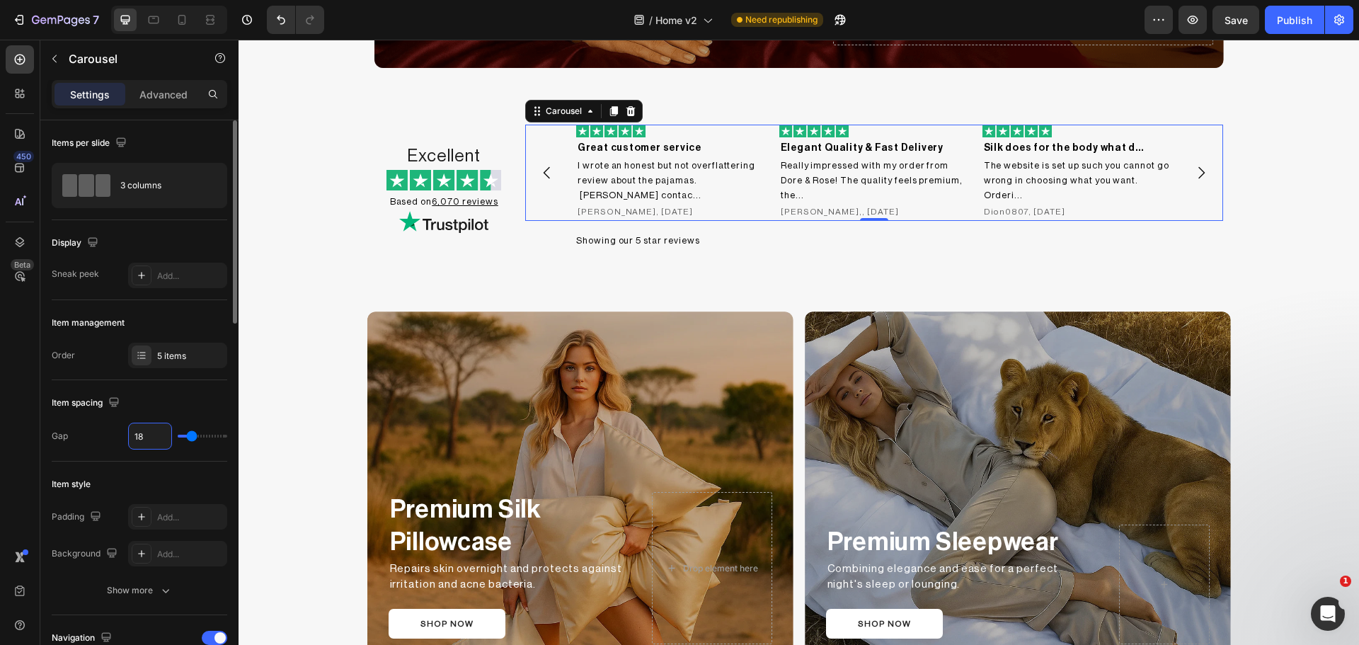
type input "17"
type input "16"
type input "17"
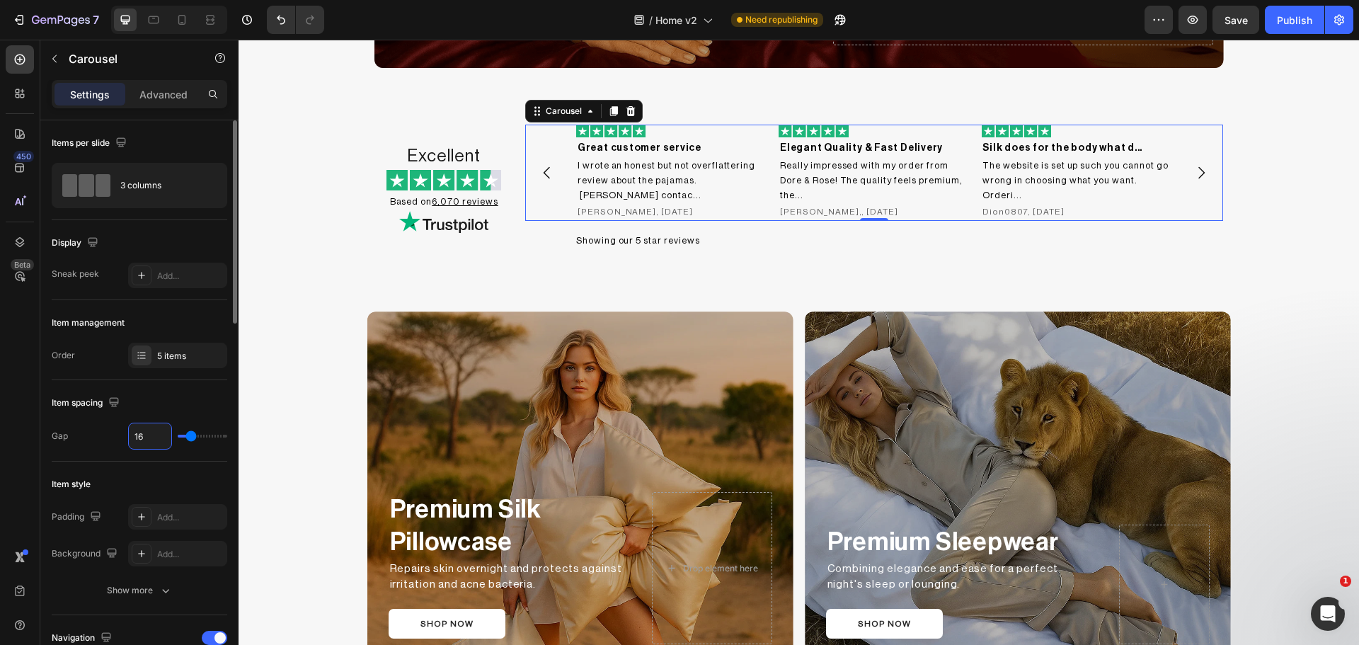
type input "17"
type input "18"
type input "19"
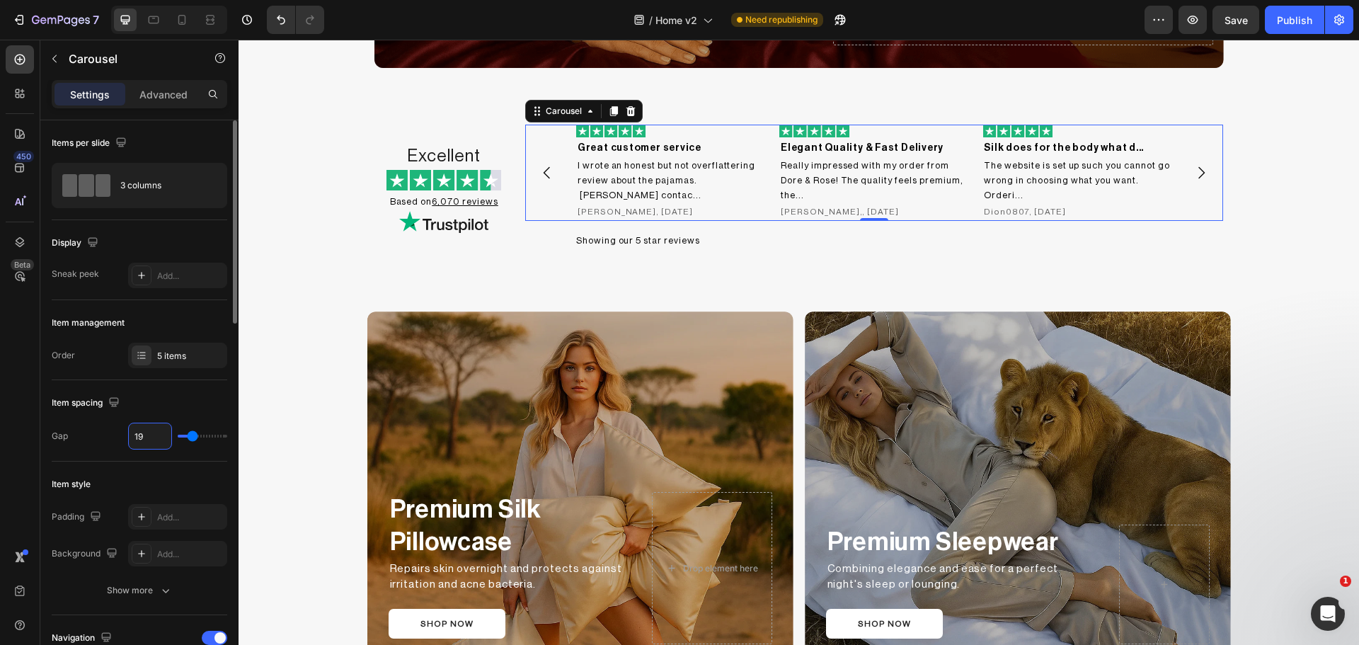
type input "20"
click at [516, 137] on div "Excellent Heading Image Based on 6,070 reviews Heading Image Image Great custom…" at bounding box center [798, 187] width 849 height 125
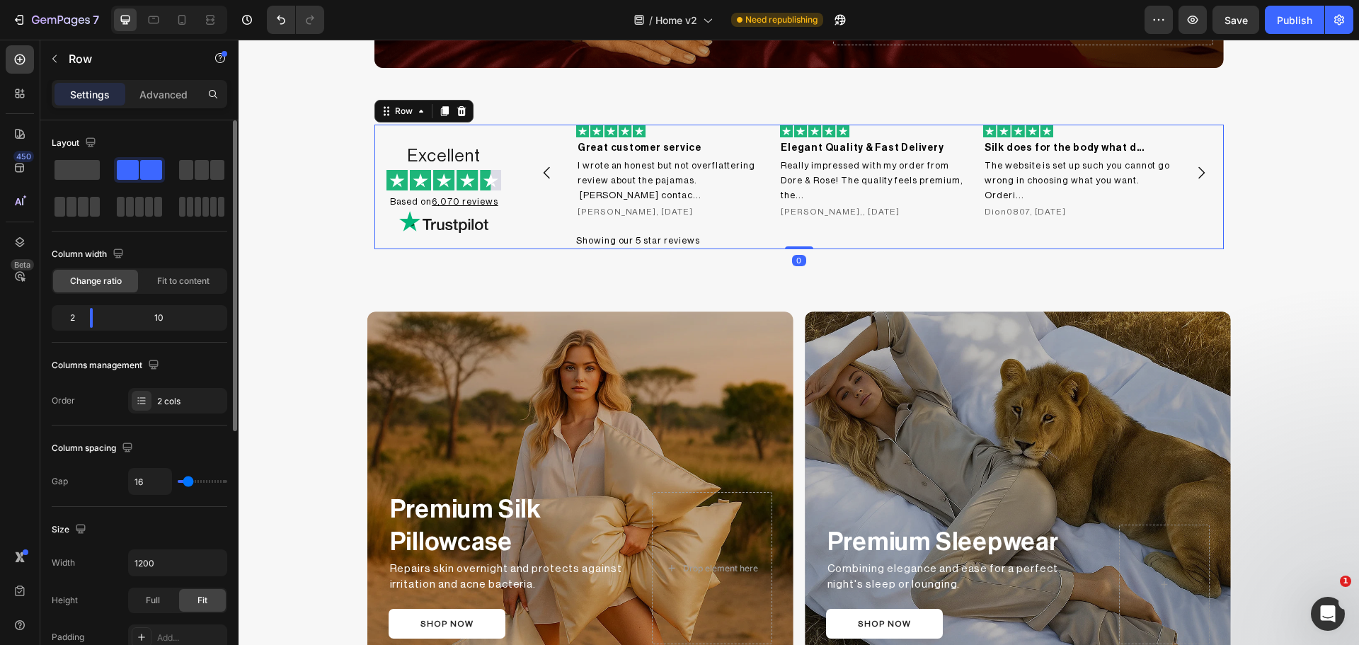
scroll to position [118, 0]
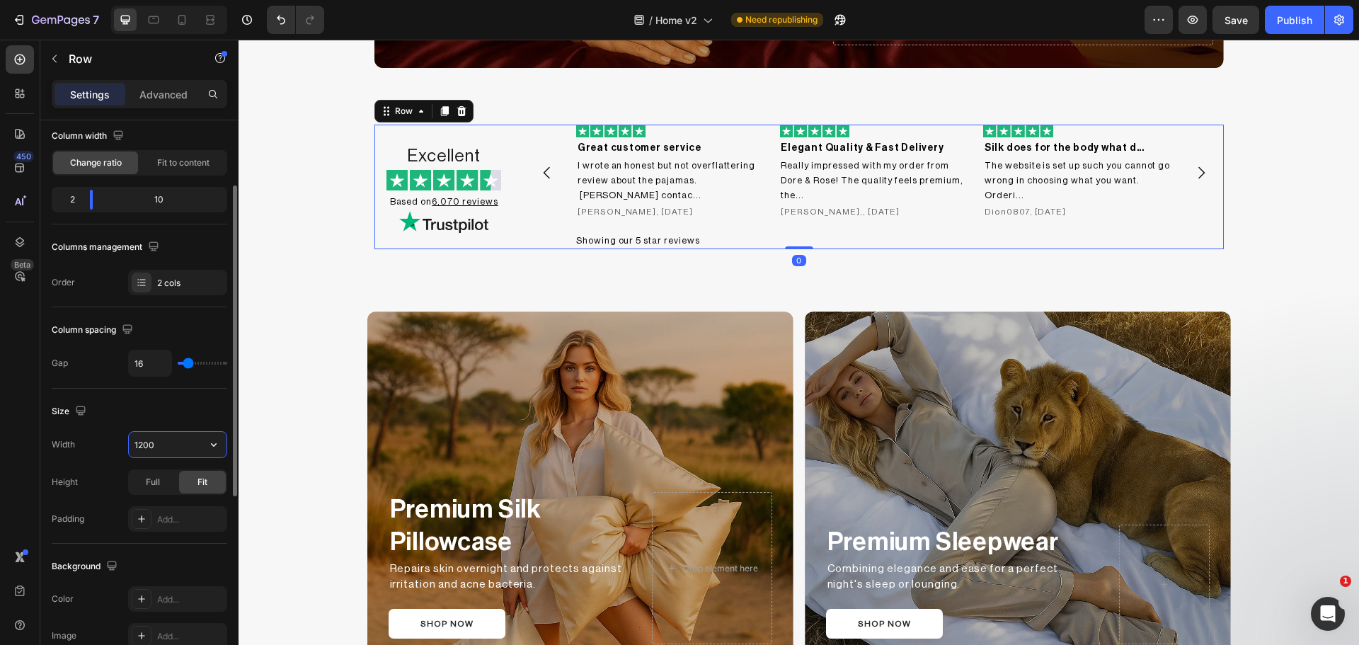
click at [161, 452] on input "1200" at bounding box center [178, 444] width 98 height 25
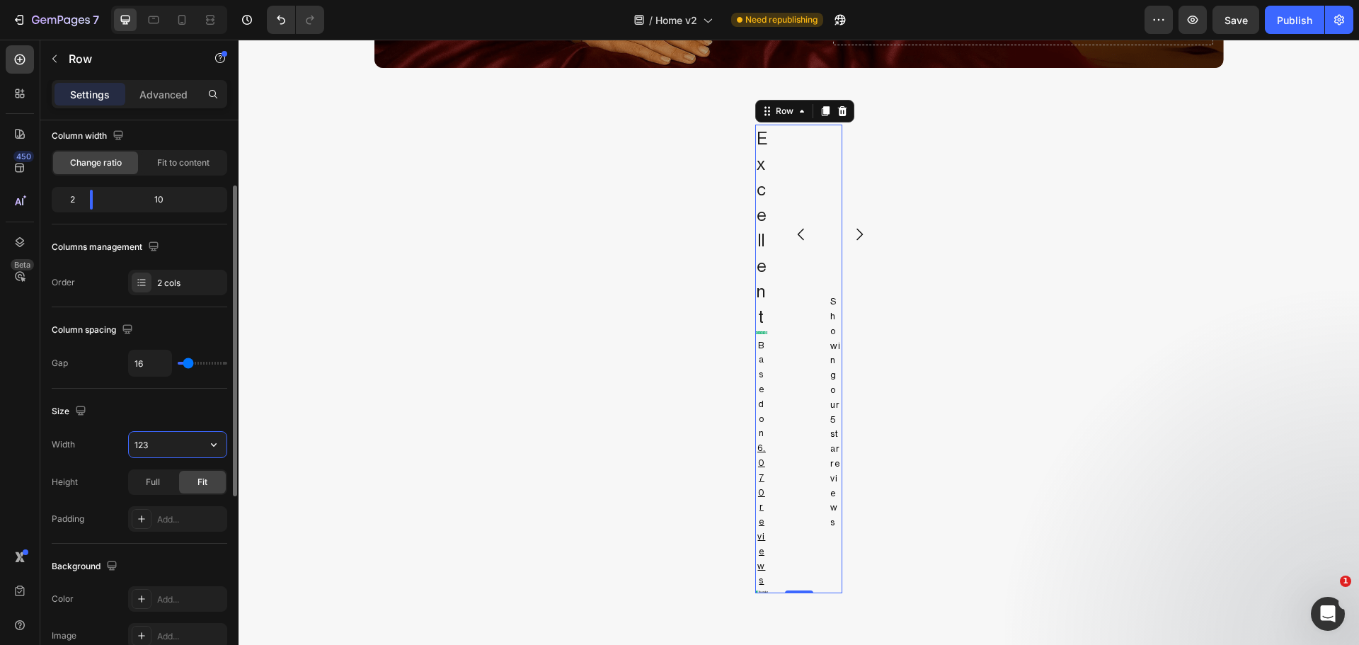
type input "1236"
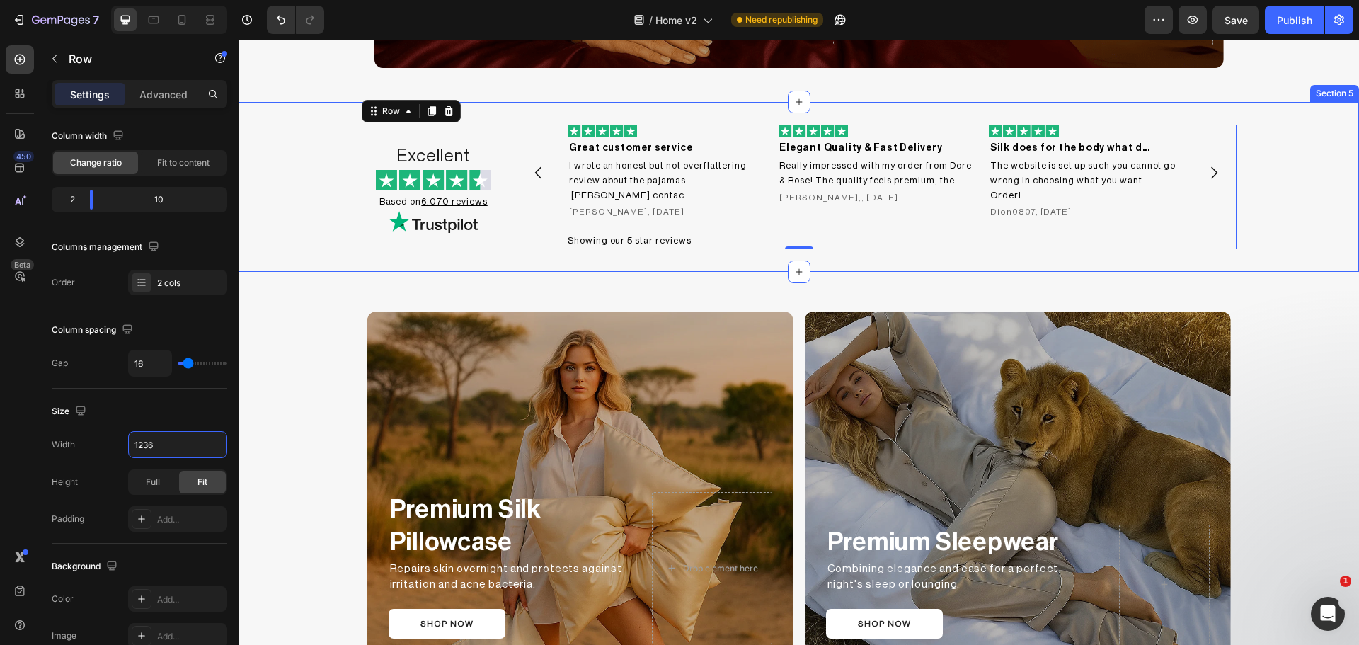
click at [1255, 212] on div "Excellent Heading Image Based on 6,070 reviews Heading Image Image Great custom…" at bounding box center [799, 187] width 1120 height 125
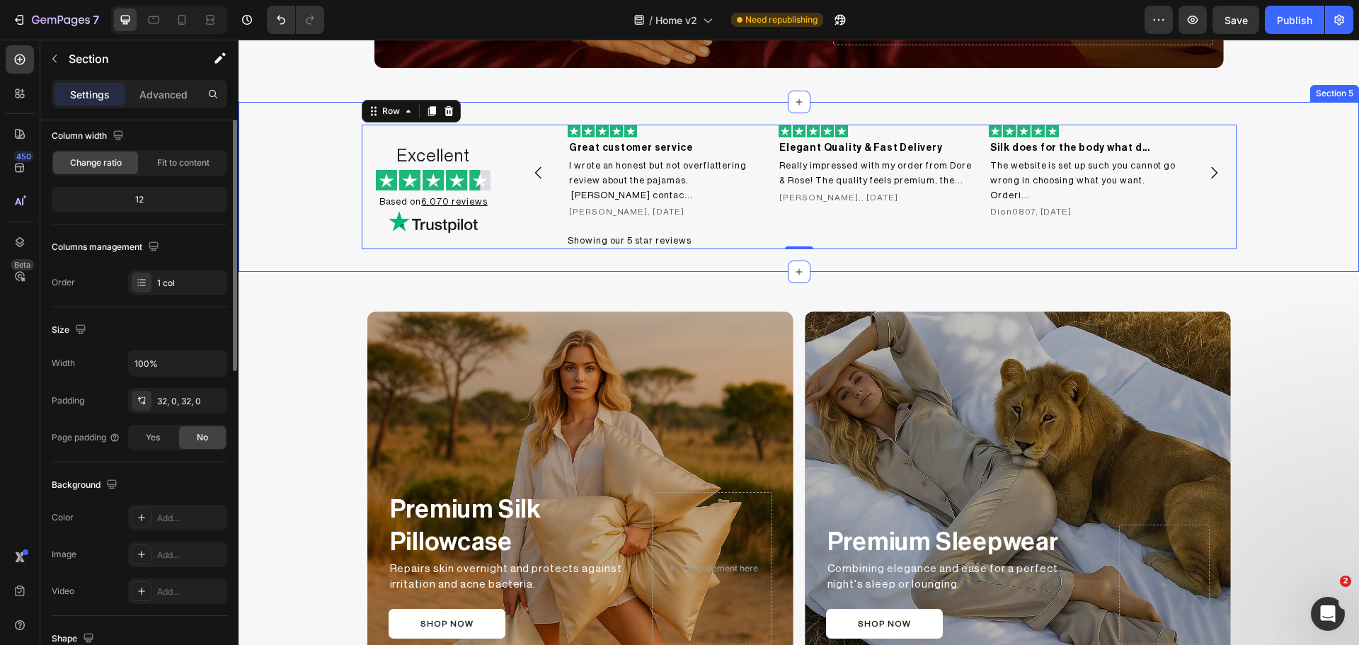
scroll to position [0, 0]
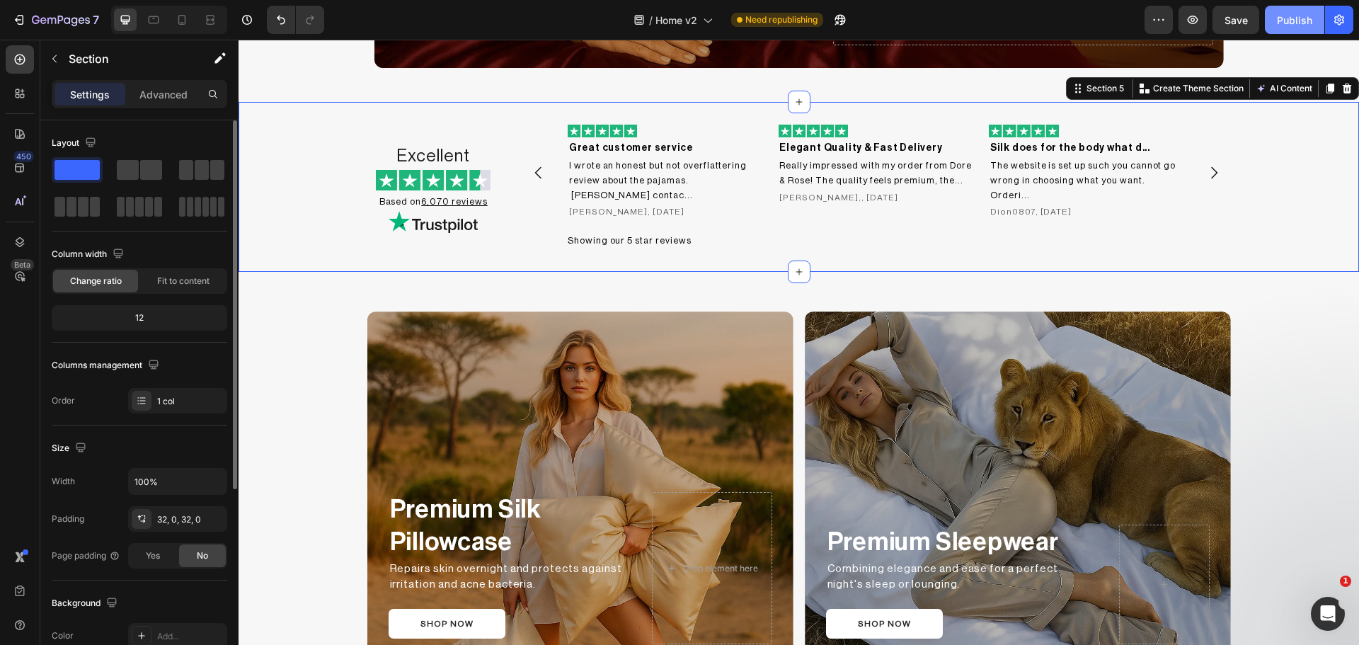
click at [1302, 13] on div "Publish" at bounding box center [1294, 20] width 35 height 15
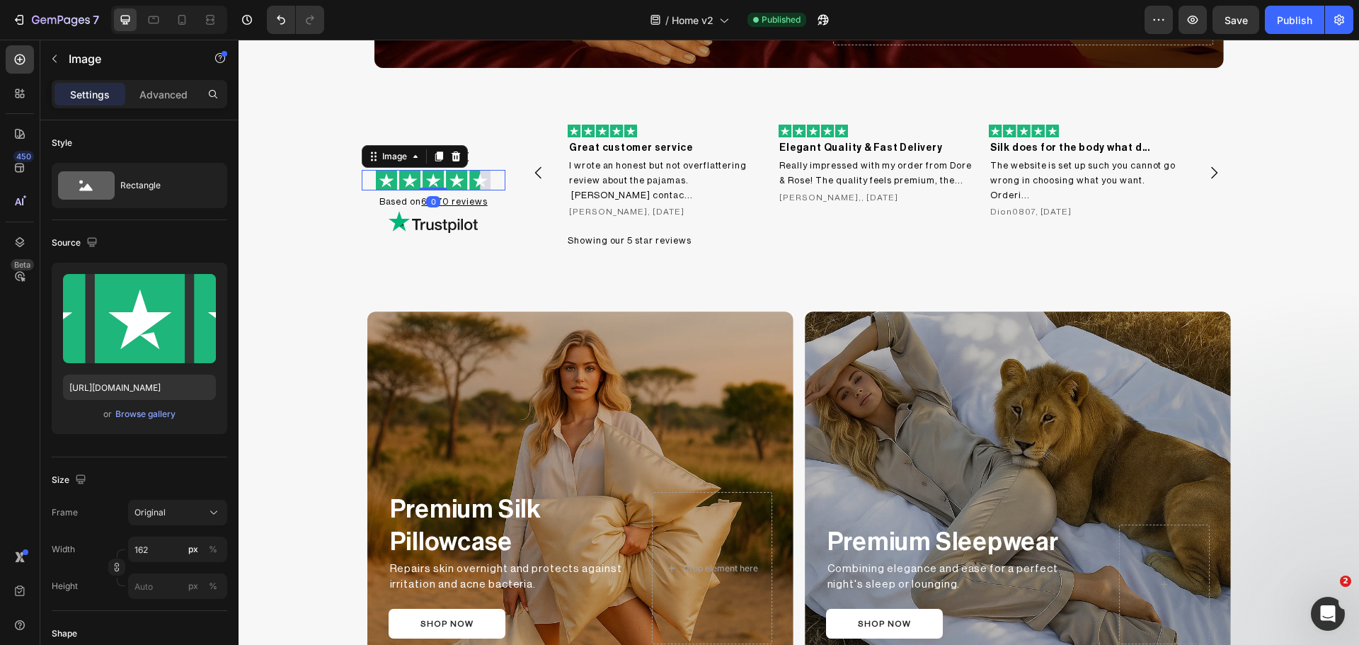
click at [475, 173] on img at bounding box center [433, 180] width 115 height 21
click at [119, 563] on icon "button" at bounding box center [117, 567] width 10 height 10
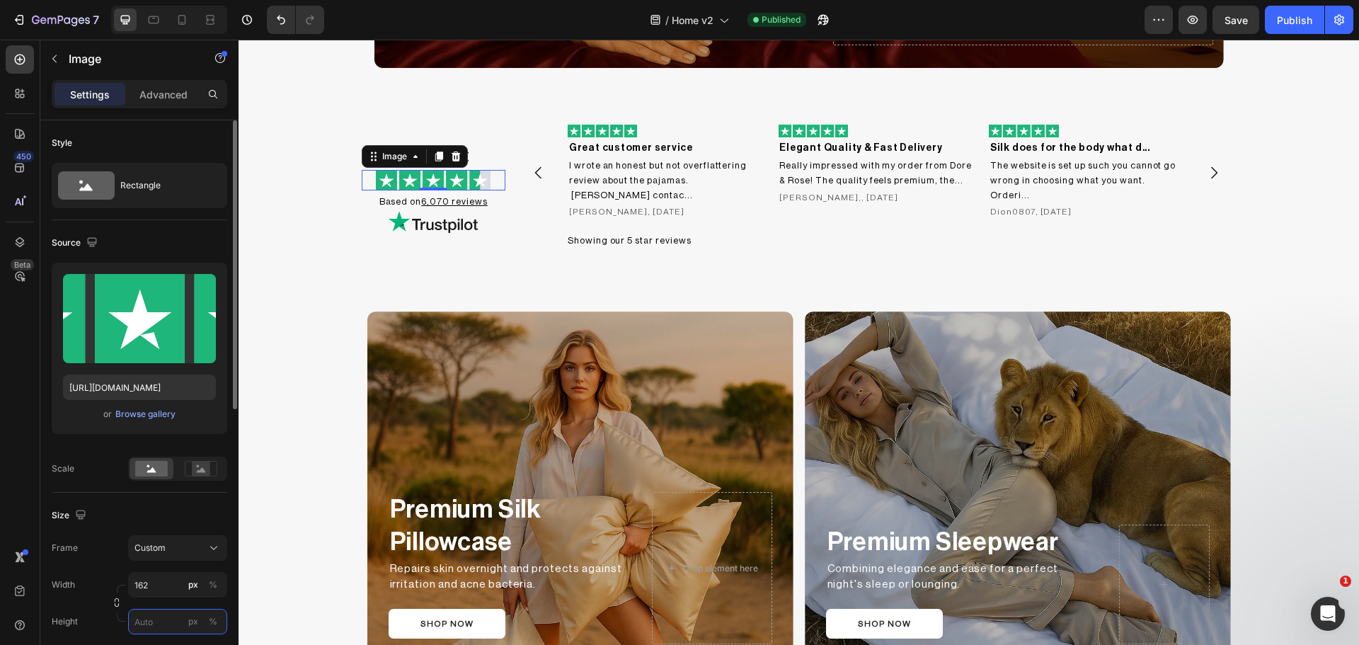
click at [155, 618] on input "px %" at bounding box center [177, 621] width 99 height 25
type input "30"
click at [105, 474] on div "Scale" at bounding box center [140, 469] width 176 height 24
click at [1290, 13] on div "Publish" at bounding box center [1294, 20] width 35 height 15
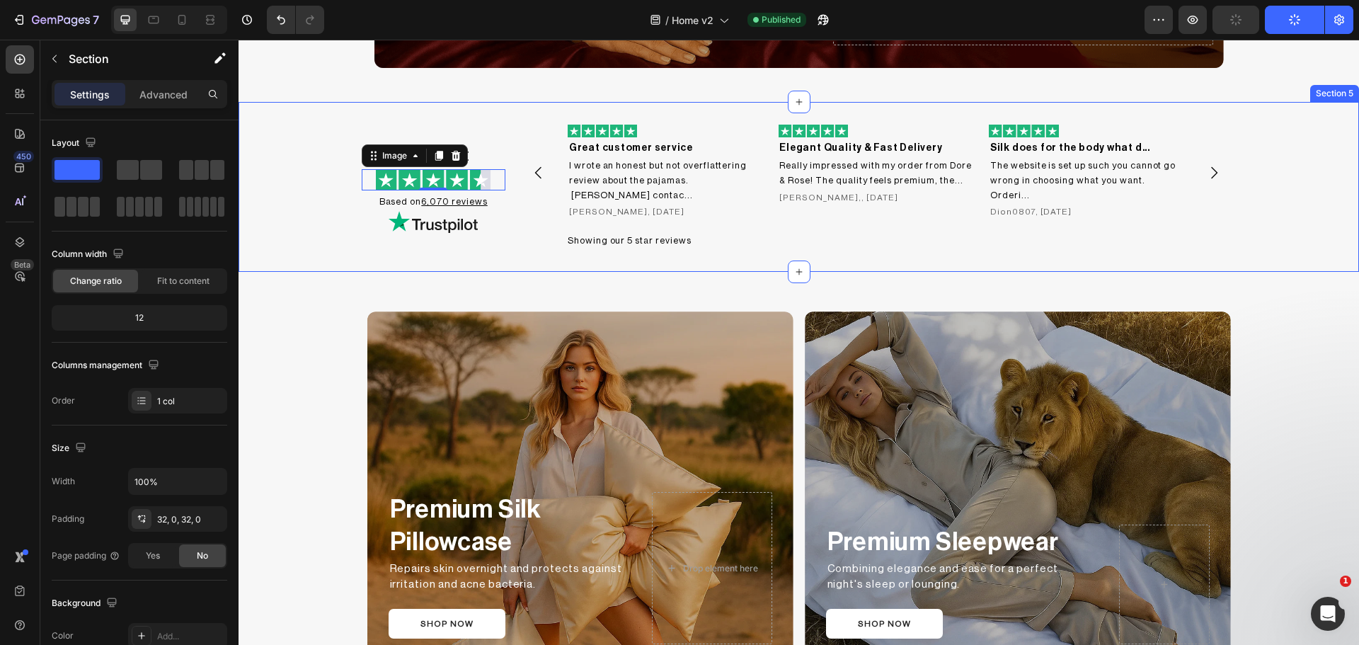
click at [1261, 240] on div "Excellent Heading Image 0 Based on 6,070 reviews Heading Image Image Great cust…" at bounding box center [799, 187] width 1120 height 170
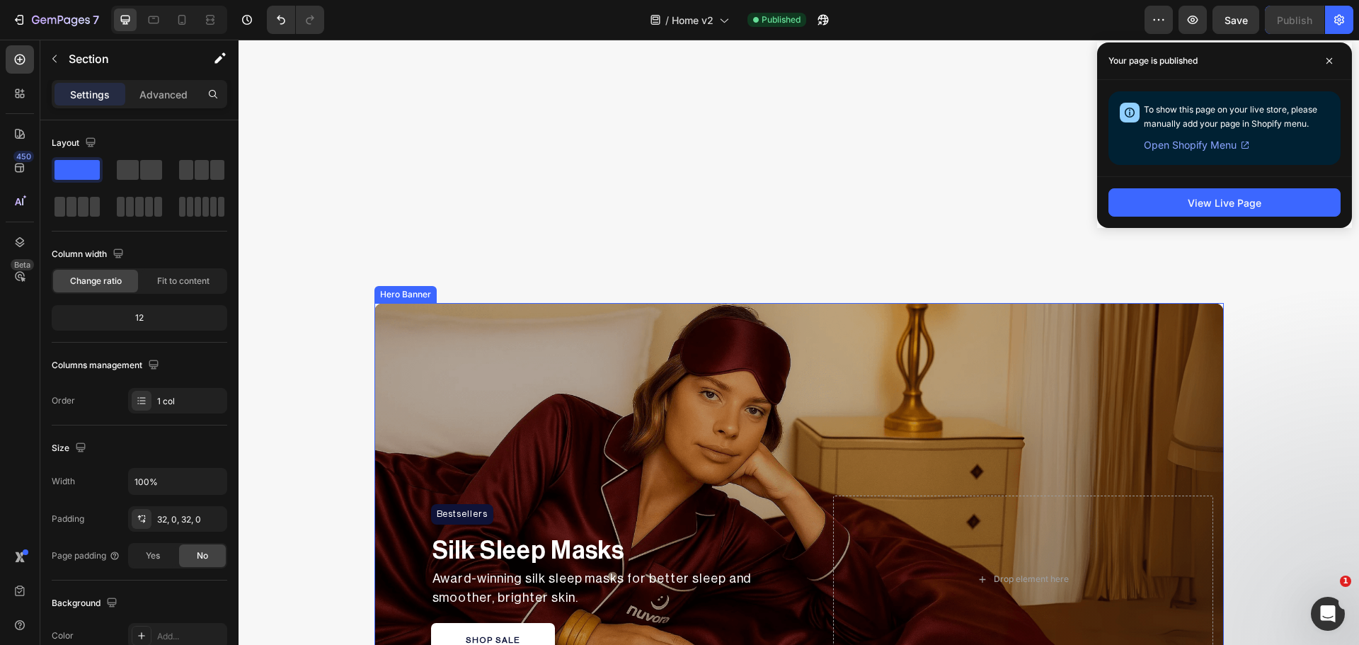
scroll to position [1113, 0]
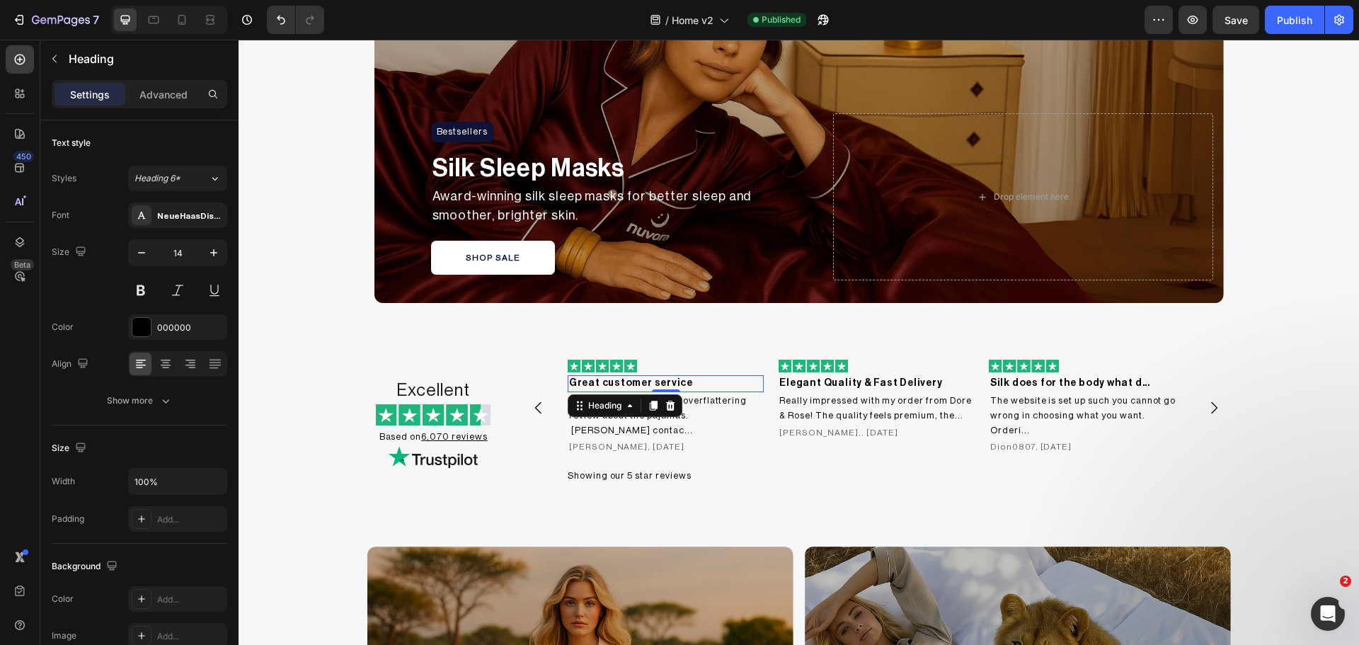
click at [595, 383] on h2 "Great customer service" at bounding box center [666, 383] width 197 height 17
click at [150, 90] on p "Advanced" at bounding box center [163, 94] width 48 height 15
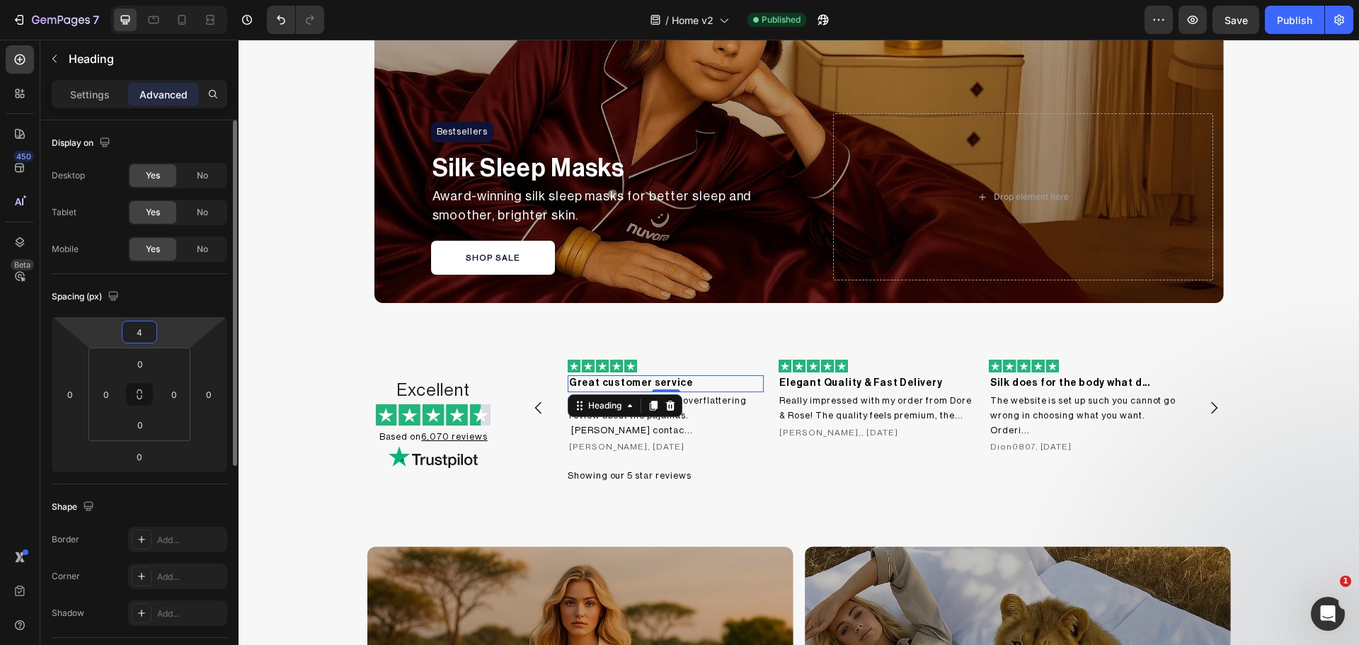
click at [137, 323] on input "4" at bounding box center [139, 331] width 28 height 21
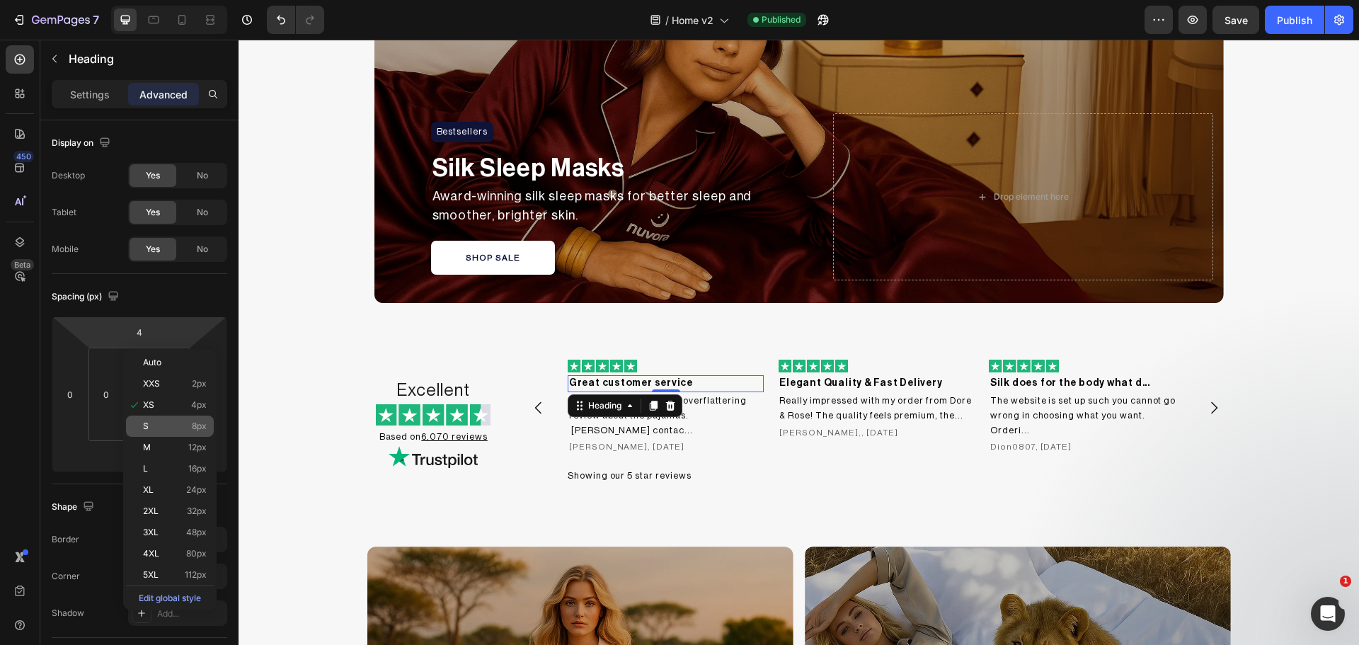
click at [159, 416] on div "S 8px" at bounding box center [170, 425] width 88 height 21
type input "8"
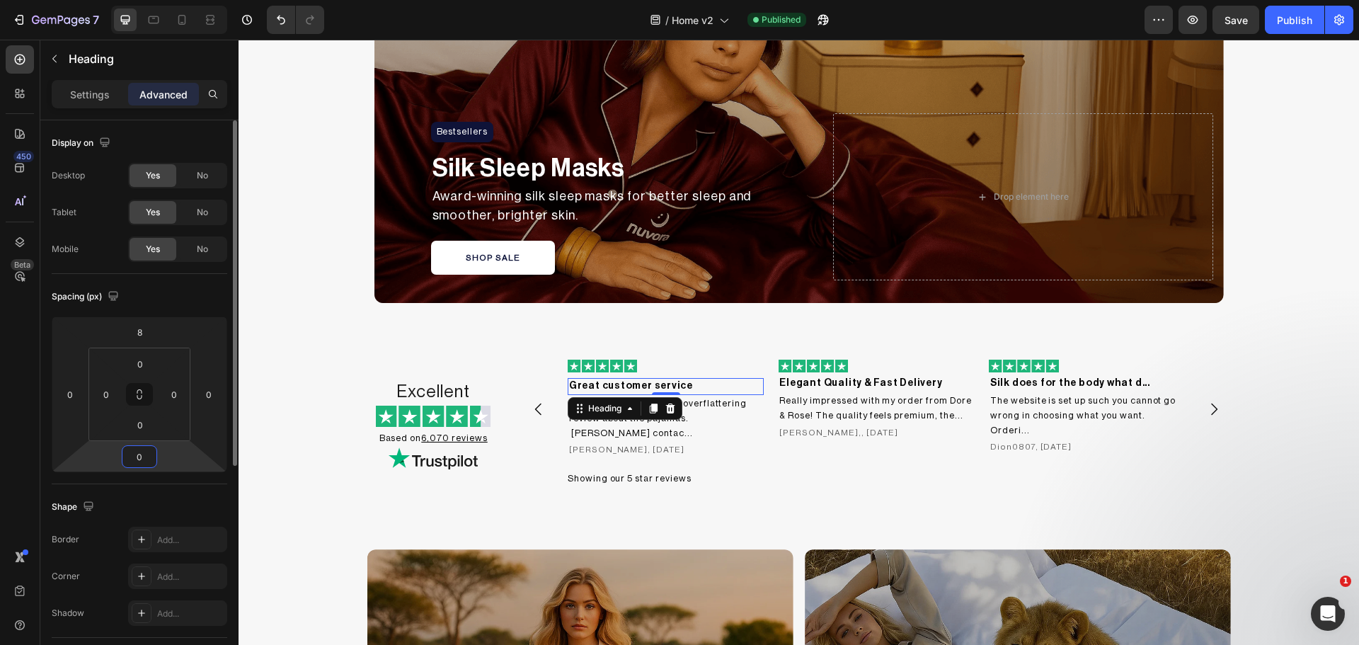
click at [143, 447] on input "0" at bounding box center [139, 456] width 28 height 21
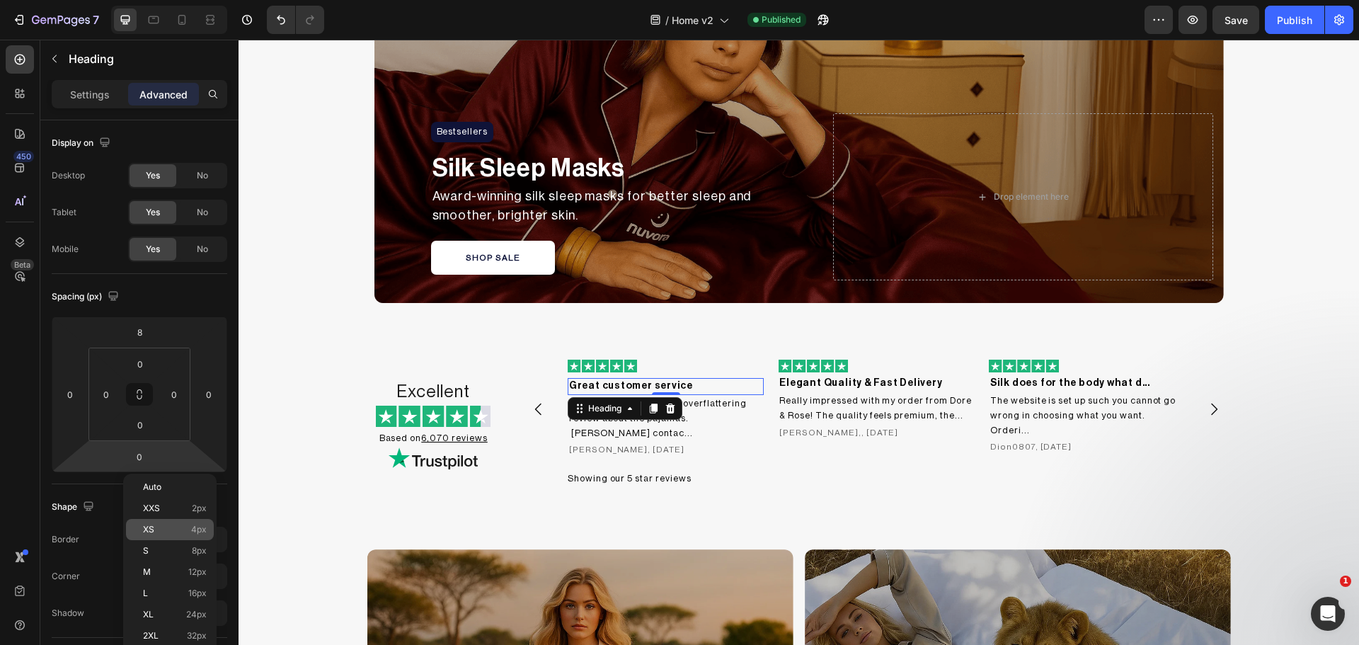
click at [156, 531] on p "XS 4px" at bounding box center [175, 529] width 64 height 10
type input "4"
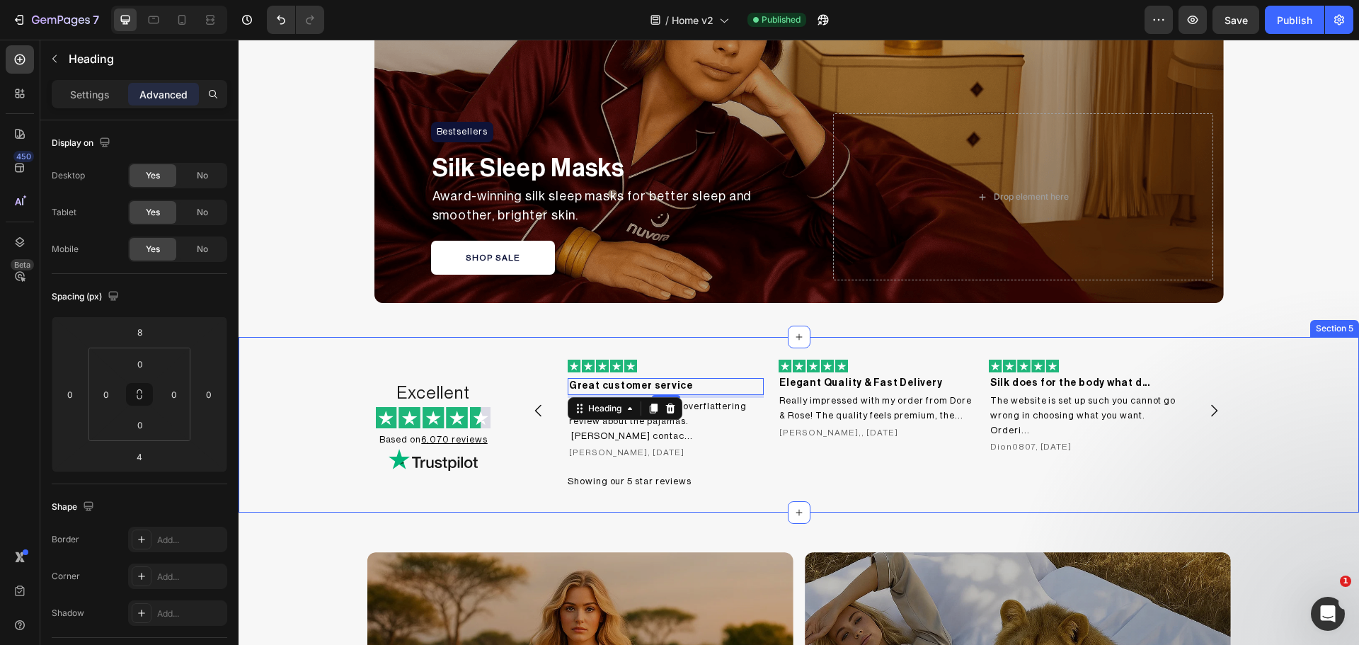
click at [285, 409] on div "Excellent Heading Image Based on 6,070 reviews Heading Image Image Great custom…" at bounding box center [799, 425] width 1120 height 130
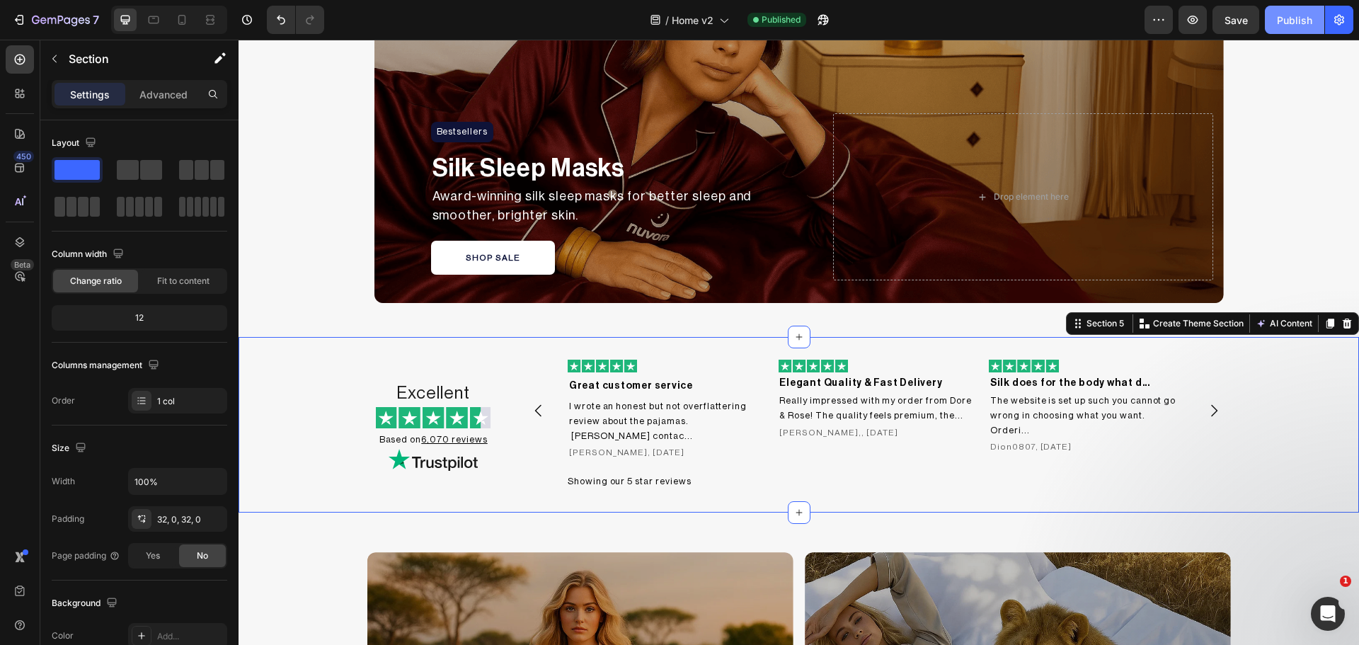
click at [1295, 9] on button "Publish" at bounding box center [1294, 20] width 59 height 28
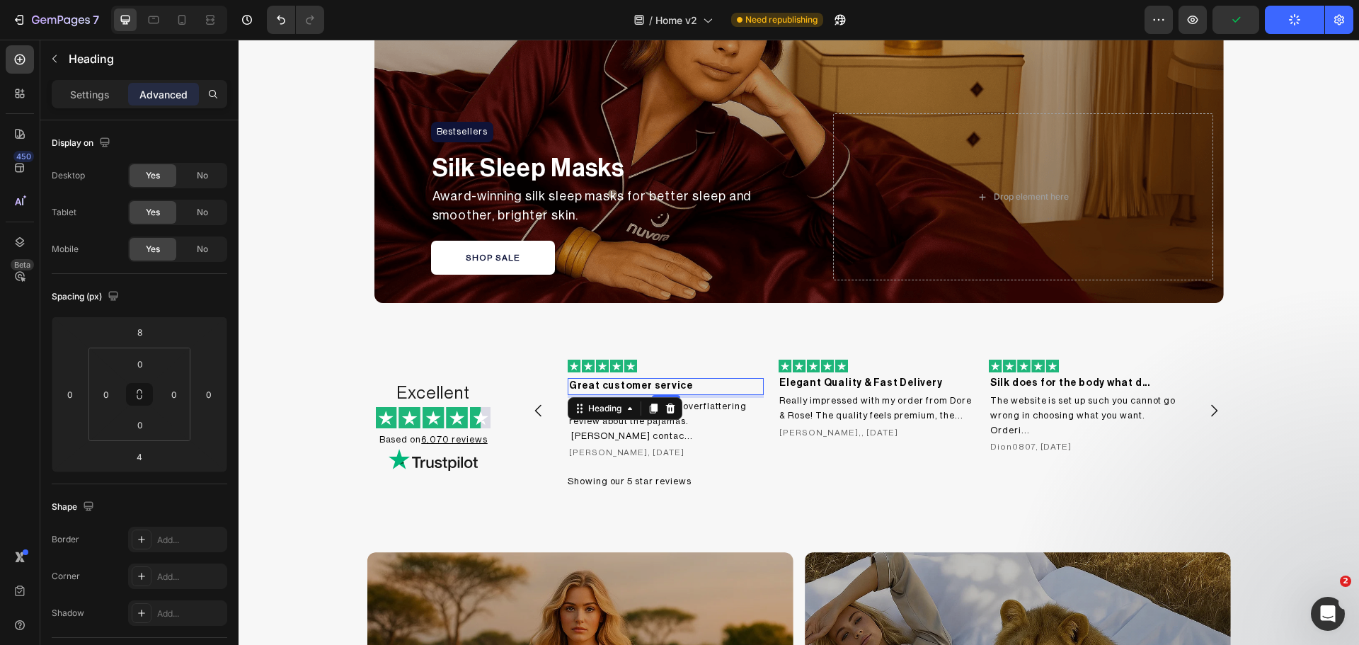
click at [627, 384] on h2 "Great customer service" at bounding box center [666, 386] width 197 height 17
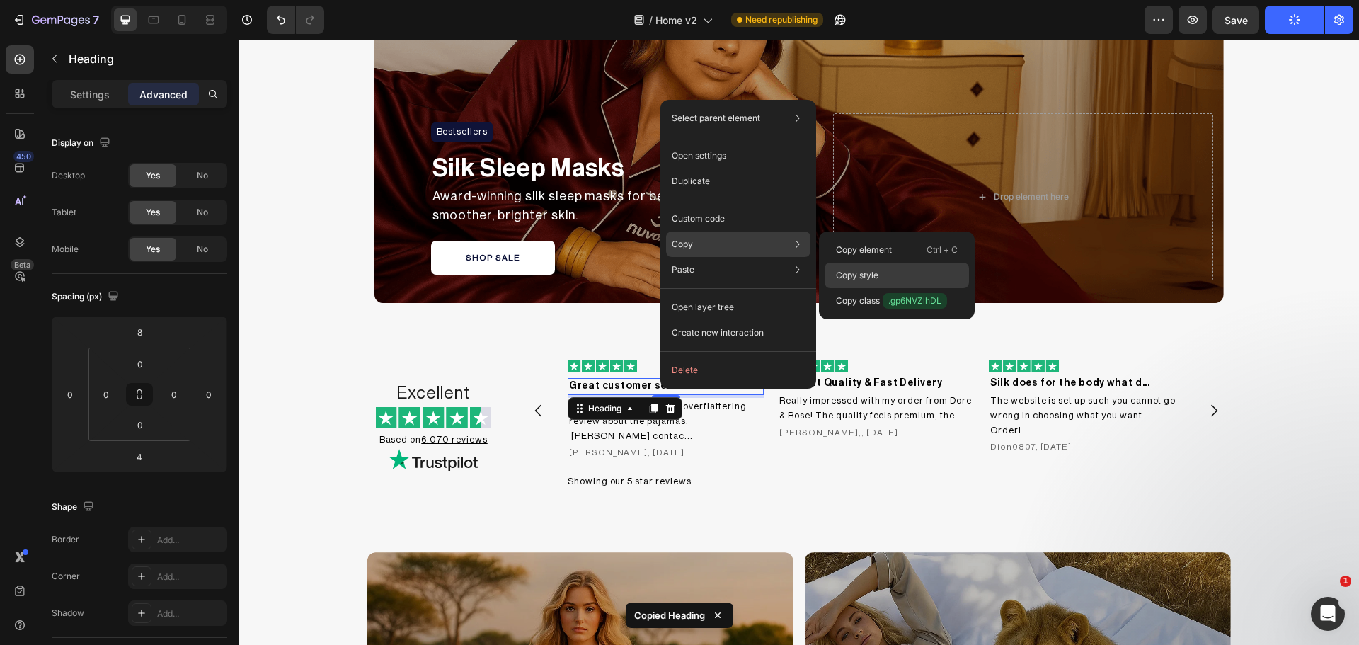
drag, startPoint x: 876, startPoint y: 277, endPoint x: 596, endPoint y: 395, distance: 303.3
click at [876, 277] on p "Copy style" at bounding box center [857, 275] width 42 height 13
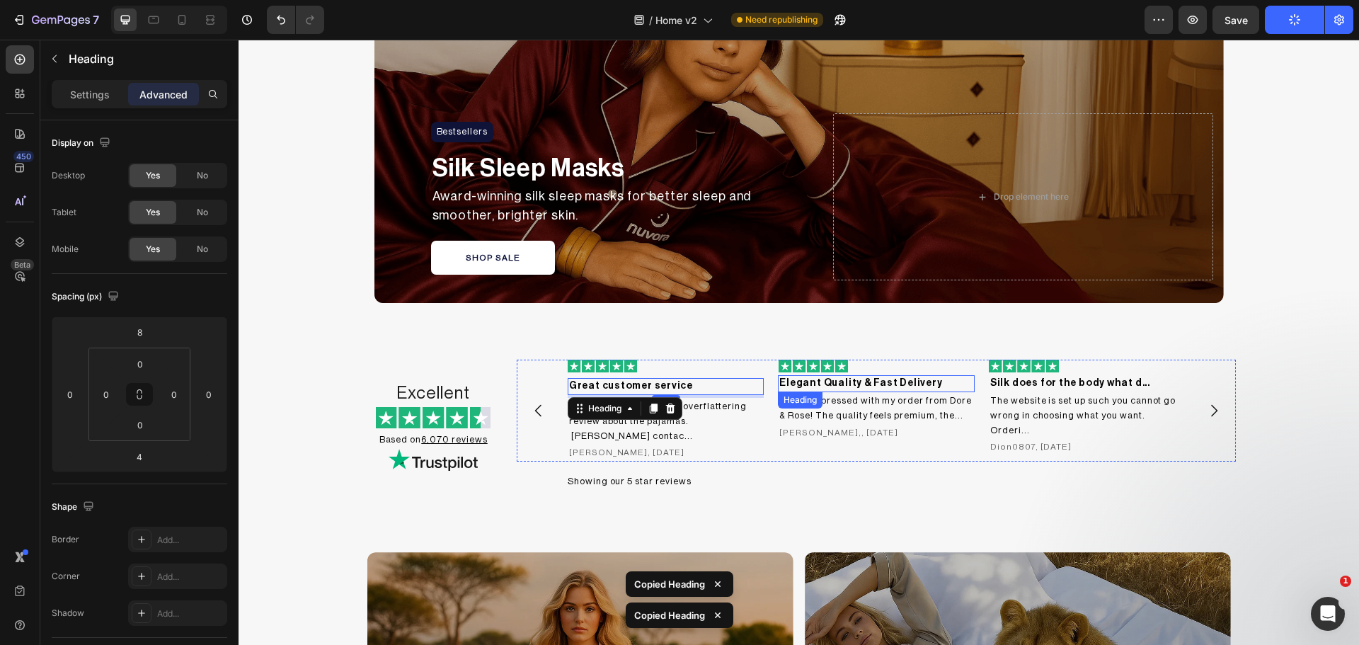
click at [830, 384] on h2 "Elegant Quality & Fast Delivery" at bounding box center [876, 383] width 197 height 17
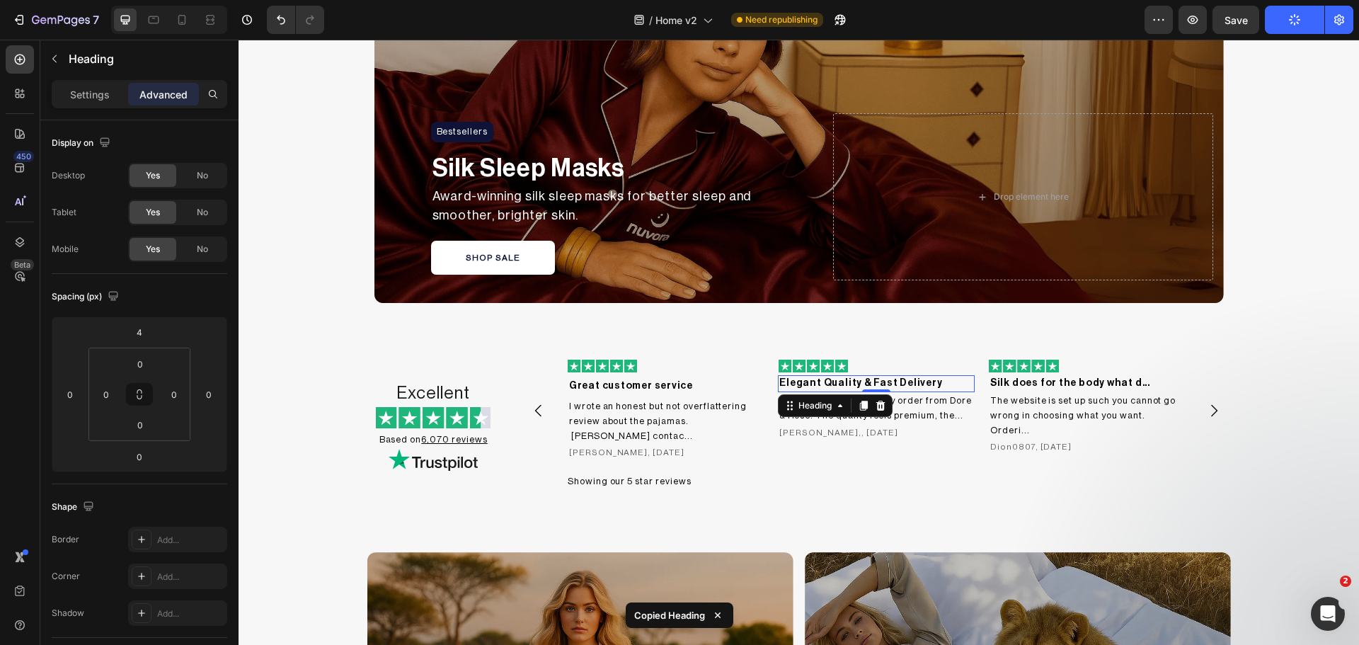
type input "8"
type input "4"
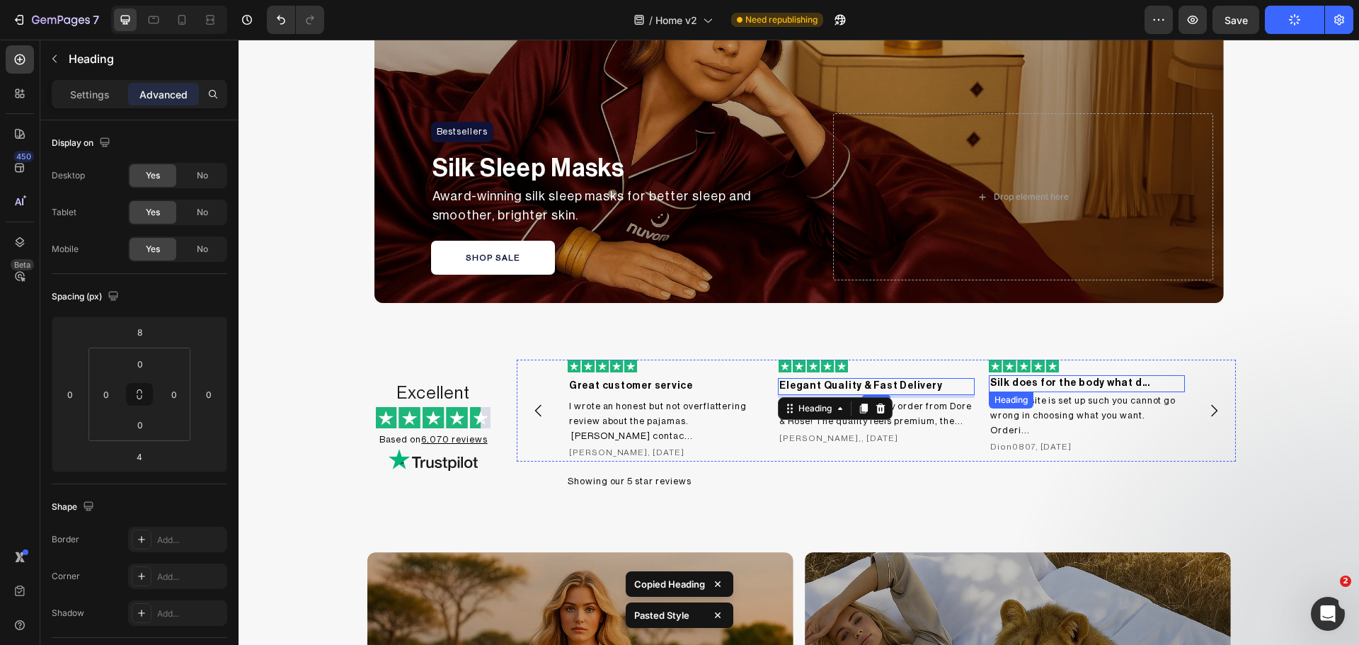
click at [1052, 383] on h2 "Silk does for the body what d..." at bounding box center [1087, 383] width 197 height 17
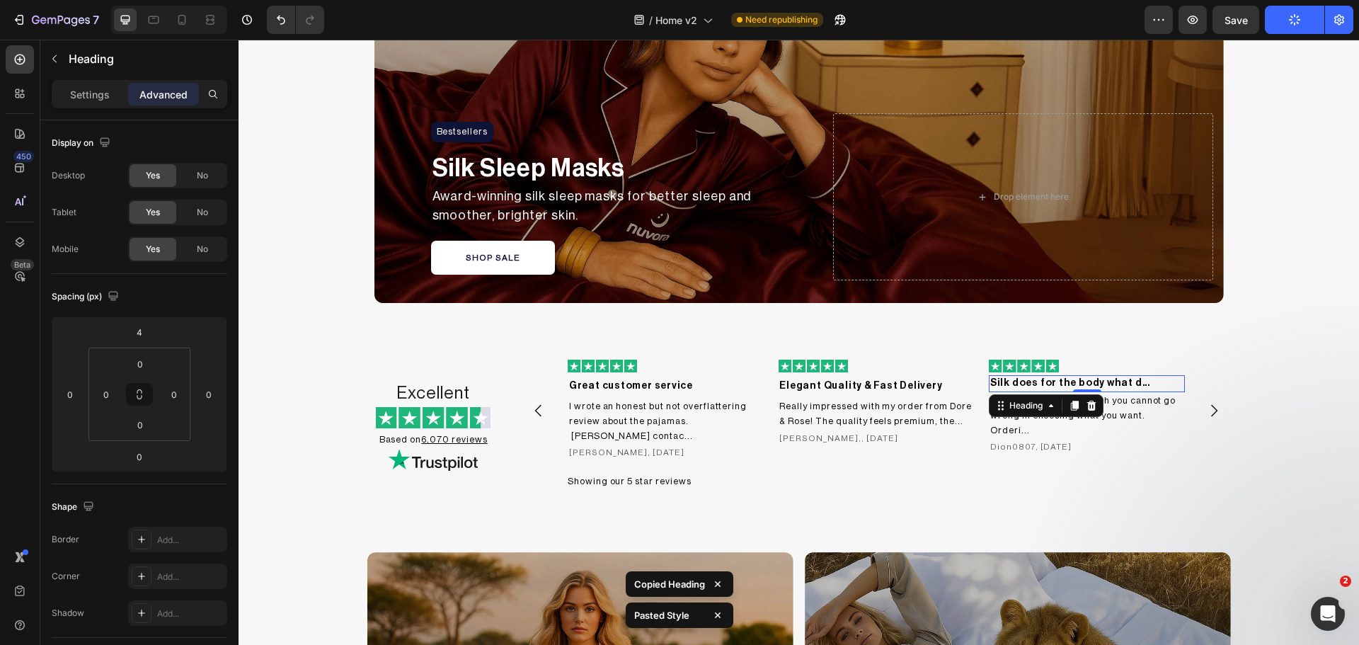
type input "8"
type input "4"
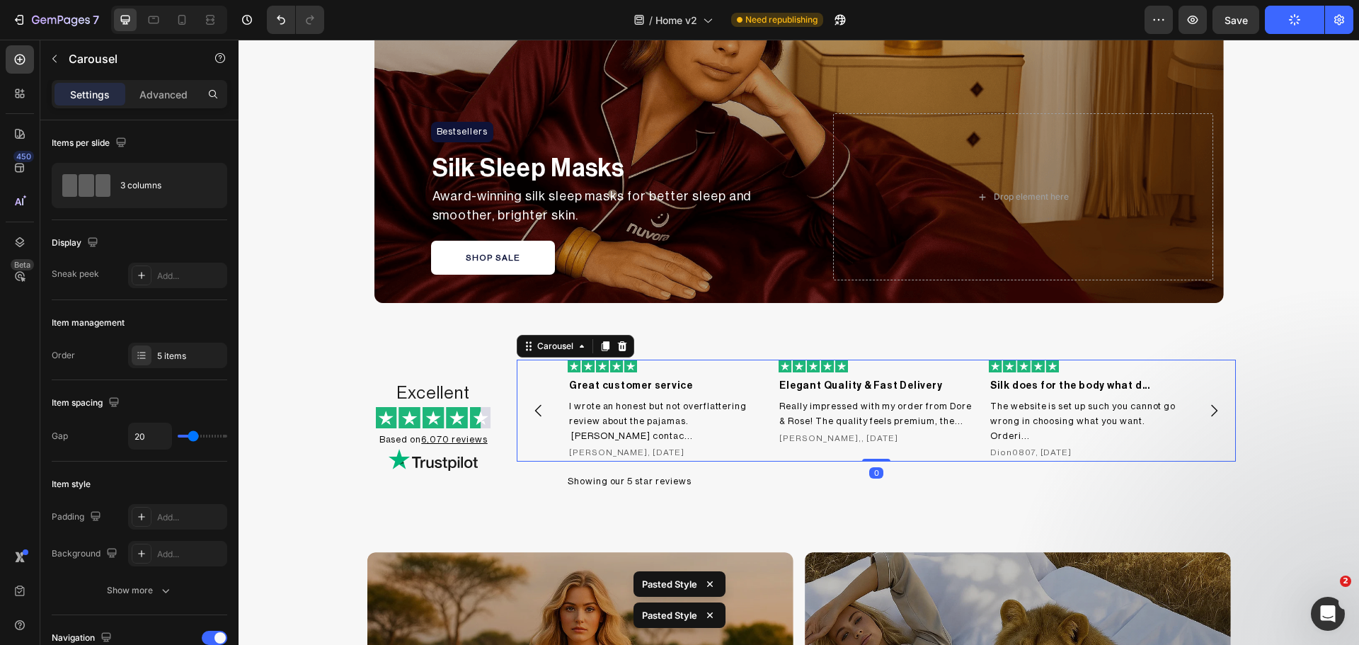
click at [1205, 403] on icon "Carousel Next Arrow" at bounding box center [1213, 410] width 17 height 17
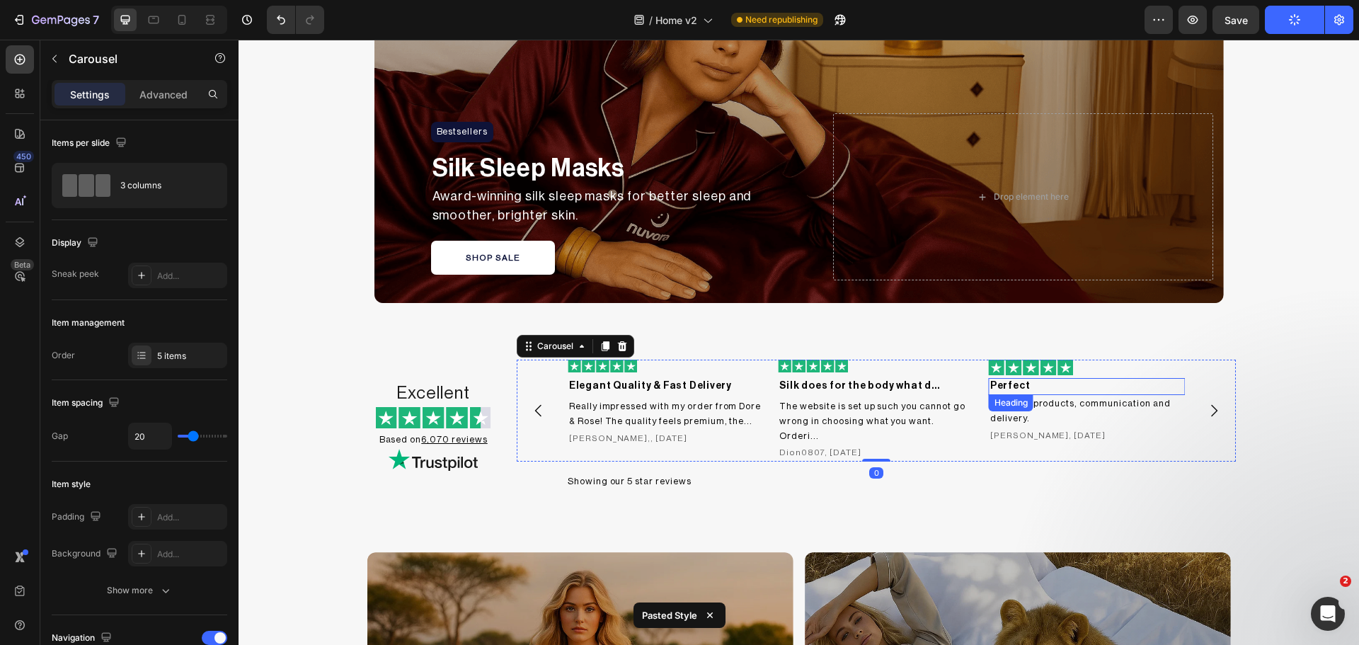
click at [992, 383] on h2 "Perfect" at bounding box center [1087, 386] width 197 height 17
click at [1212, 408] on icon "Carousel Next Arrow" at bounding box center [1213, 410] width 17 height 17
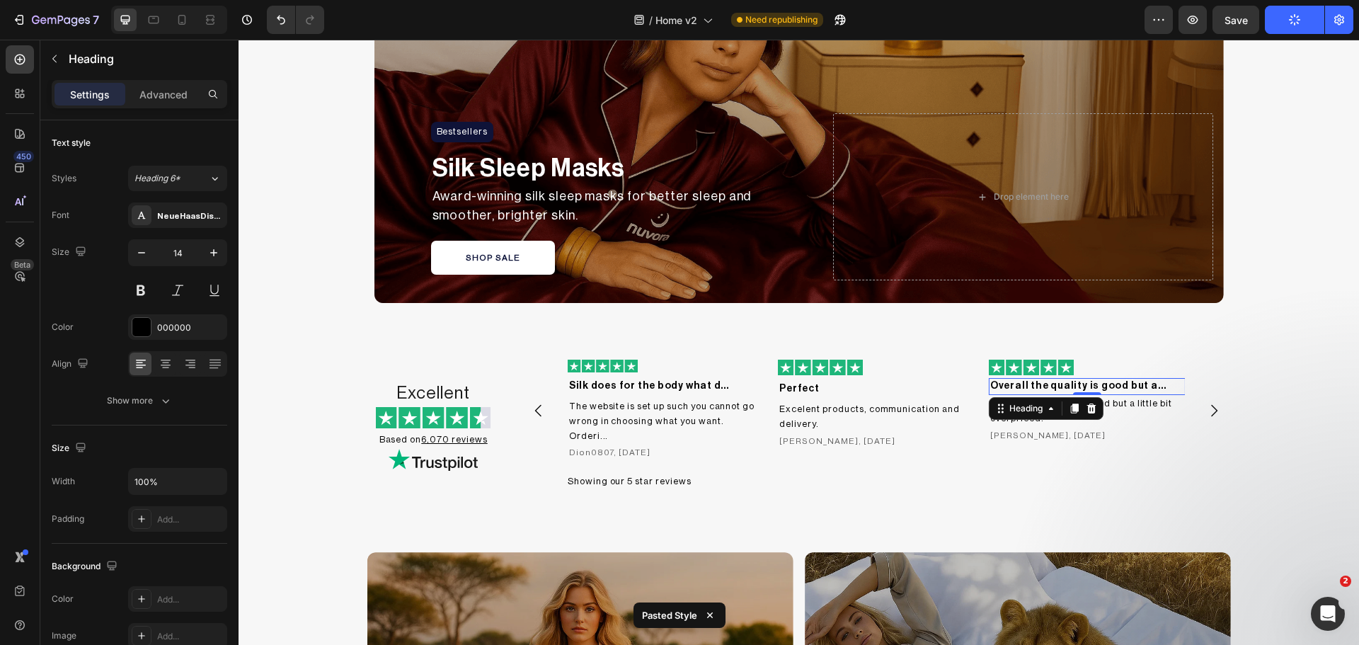
click at [1010, 389] on h2 "Overall the quality is good but a…" at bounding box center [1087, 386] width 197 height 17
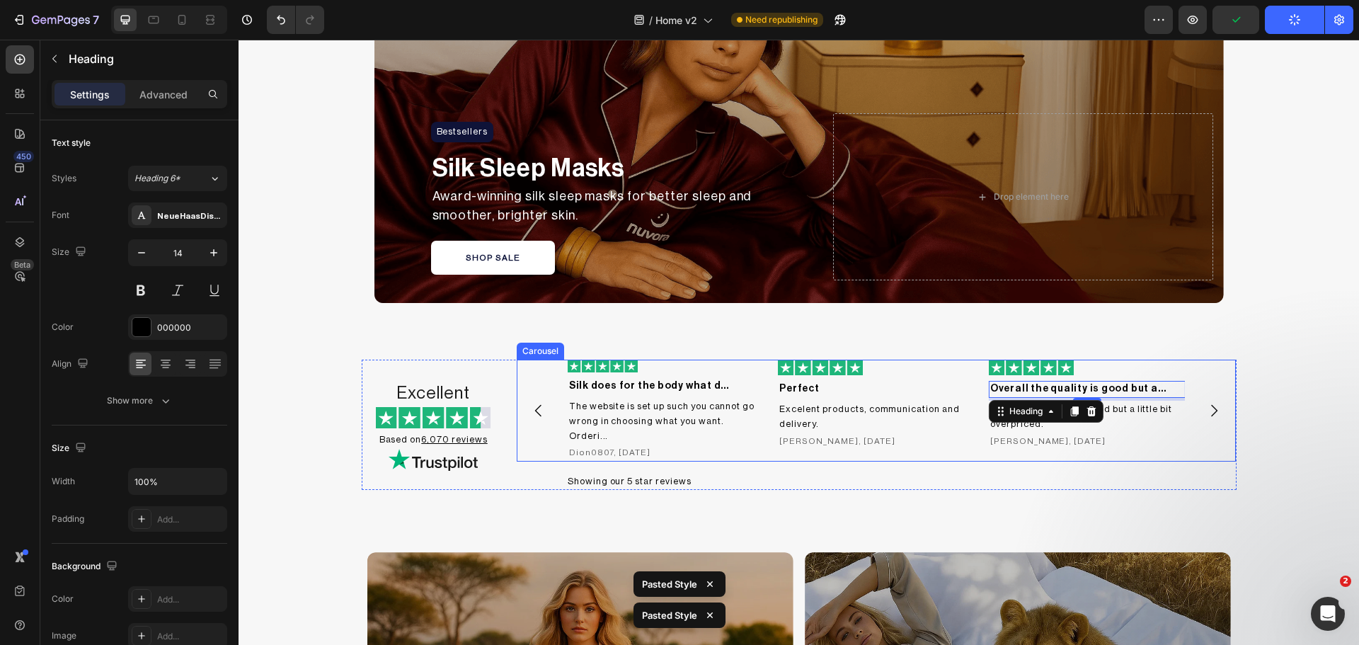
click at [1209, 402] on icon "Carousel Next Arrow" at bounding box center [1213, 410] width 17 height 17
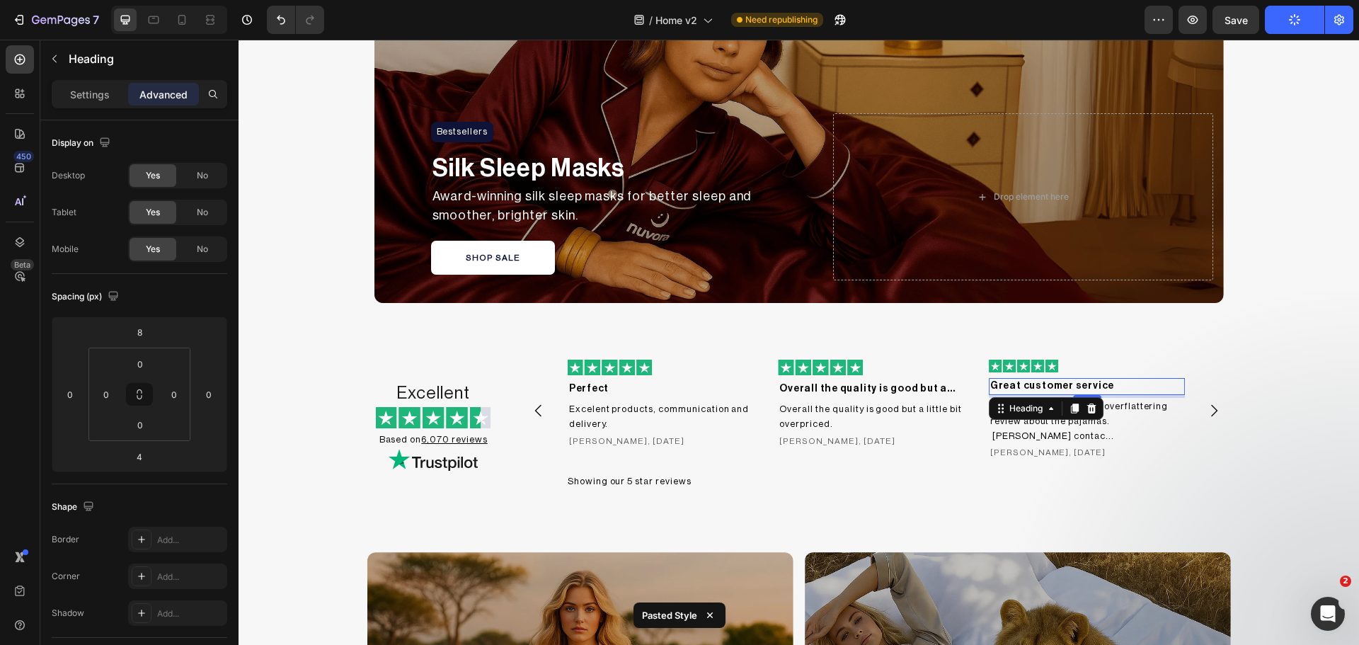
click at [1004, 391] on h2 "Great customer service" at bounding box center [1087, 386] width 197 height 17
click at [1031, 29] on div "/ Home v2 Need republishing" at bounding box center [739, 20] width 809 height 28
click at [1306, 17] on div "Publish" at bounding box center [1294, 20] width 35 height 15
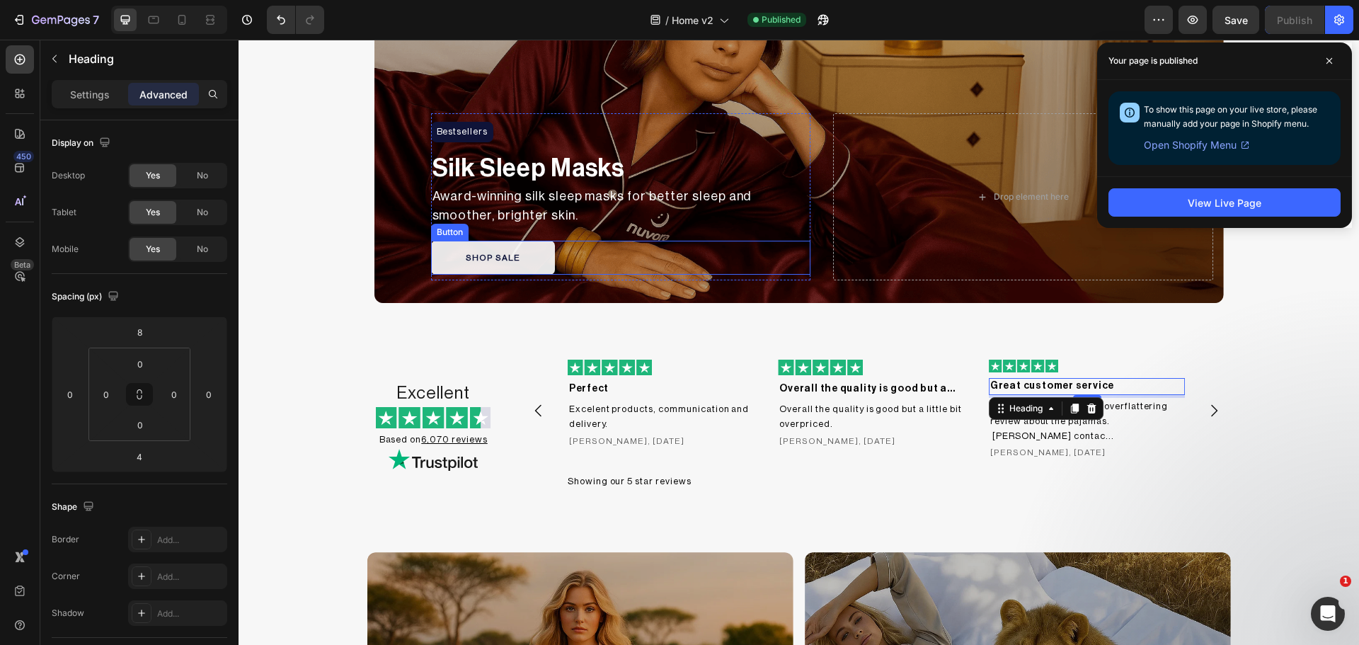
click at [516, 256] on button "SHOP SALE" at bounding box center [493, 258] width 124 height 34
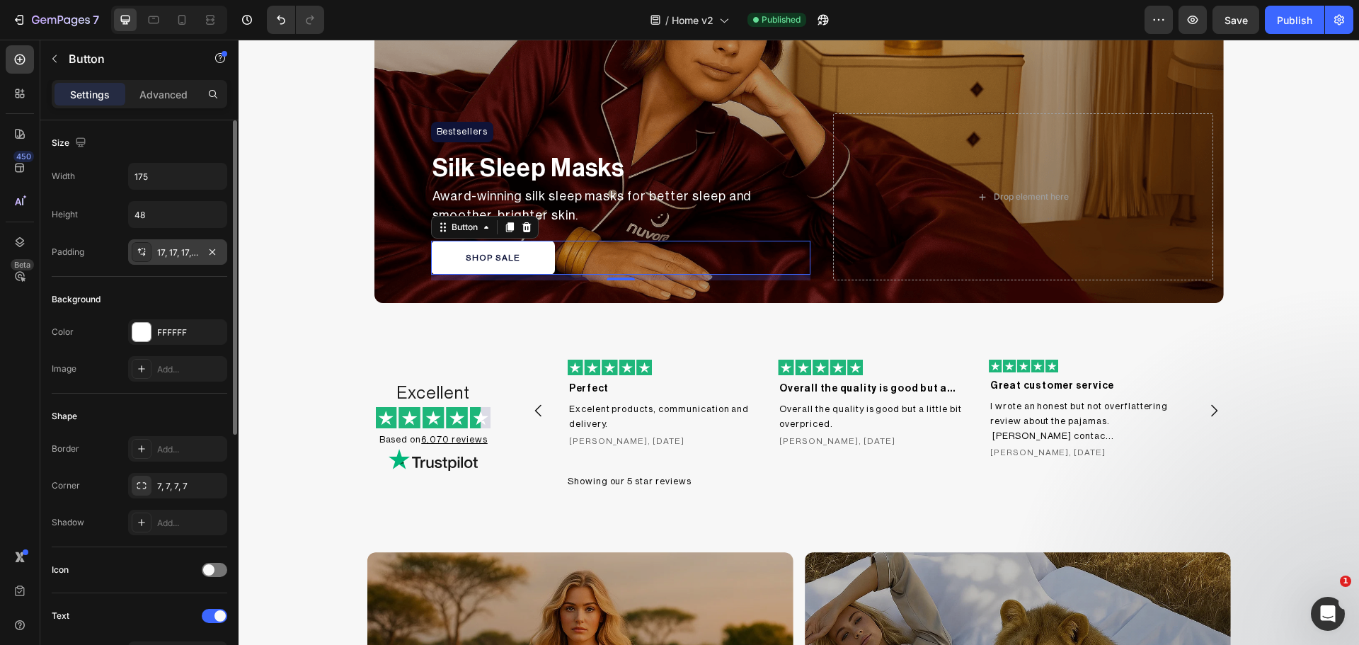
click at [141, 258] on div at bounding box center [142, 252] width 20 height 20
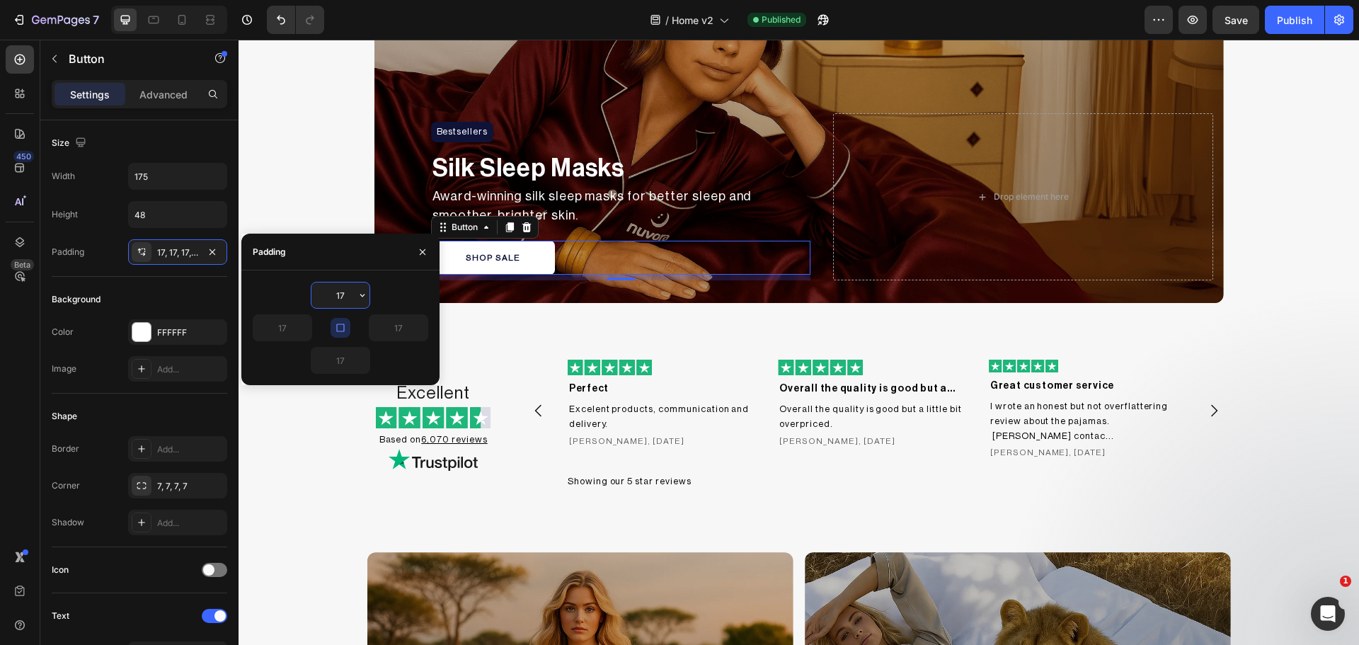
click at [341, 289] on input "17" at bounding box center [340, 294] width 58 height 25
type input "12"
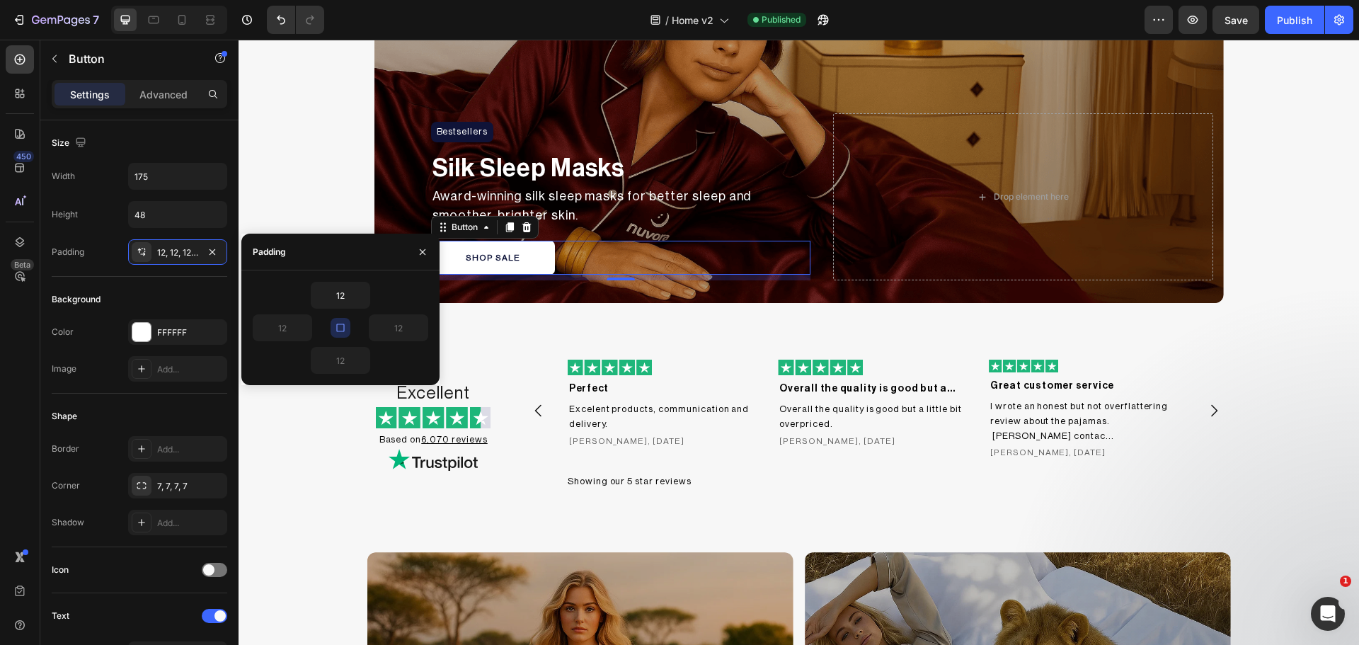
click at [334, 323] on button "button" at bounding box center [341, 328] width 20 height 20
click at [277, 330] on input "12" at bounding box center [282, 327] width 58 height 25
type input "50"
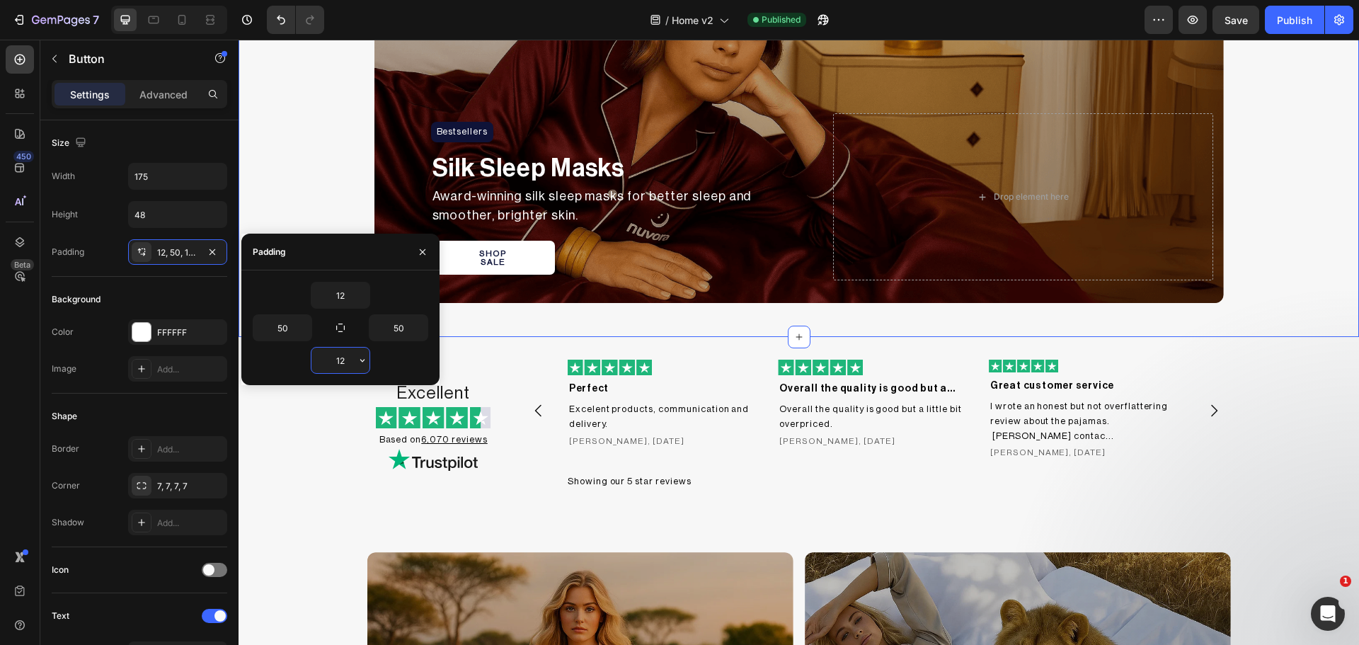
click at [333, 193] on div "Bestsellers Heading Row Silk Sleep Masks Text Block Award-winning silk sleep ma…" at bounding box center [799, 112] width 1120 height 382
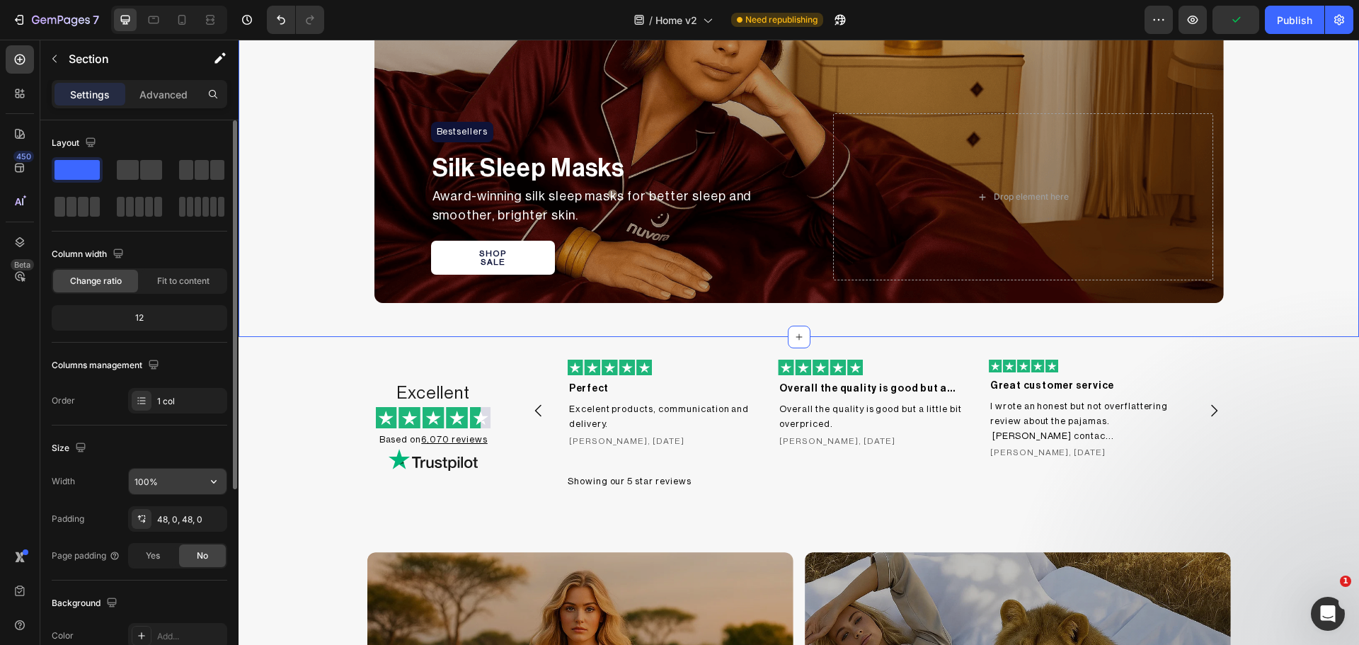
click at [150, 476] on input "100%" at bounding box center [178, 481] width 98 height 25
click at [192, 490] on input "100%" at bounding box center [178, 481] width 98 height 25
click at [226, 480] on button "button" at bounding box center [213, 481] width 25 height 25
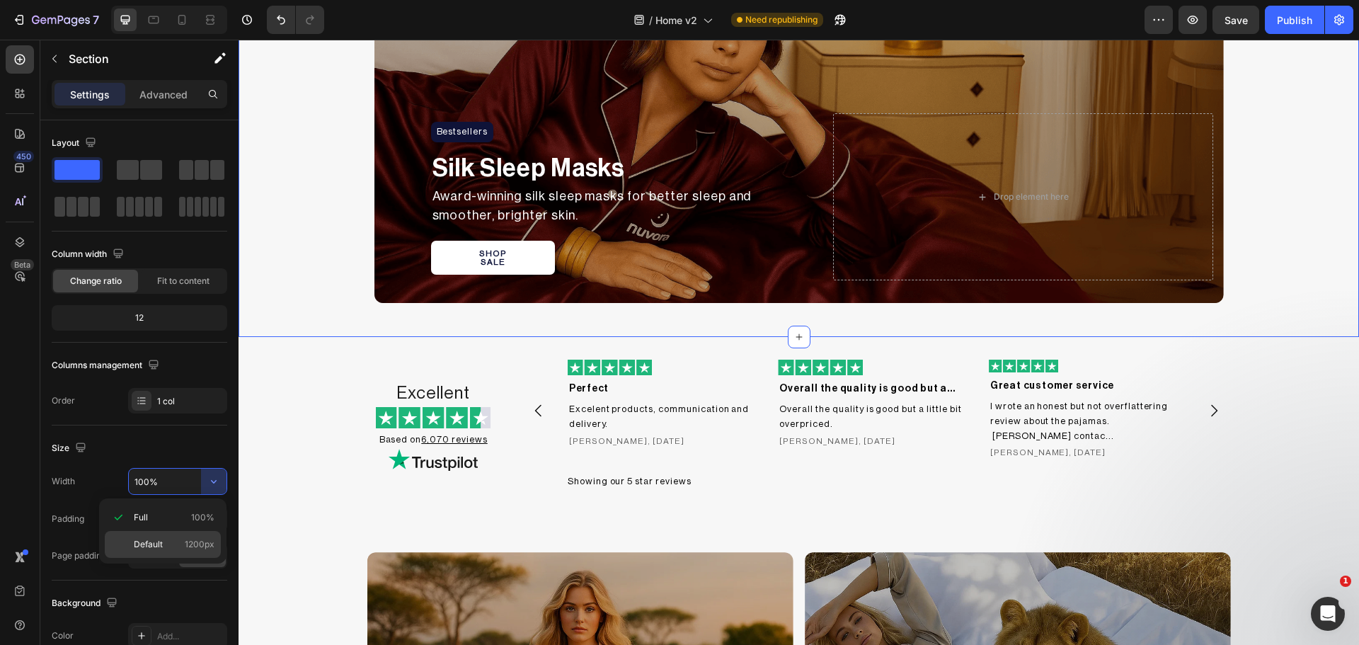
click at [148, 546] on span "Default" at bounding box center [148, 544] width 29 height 13
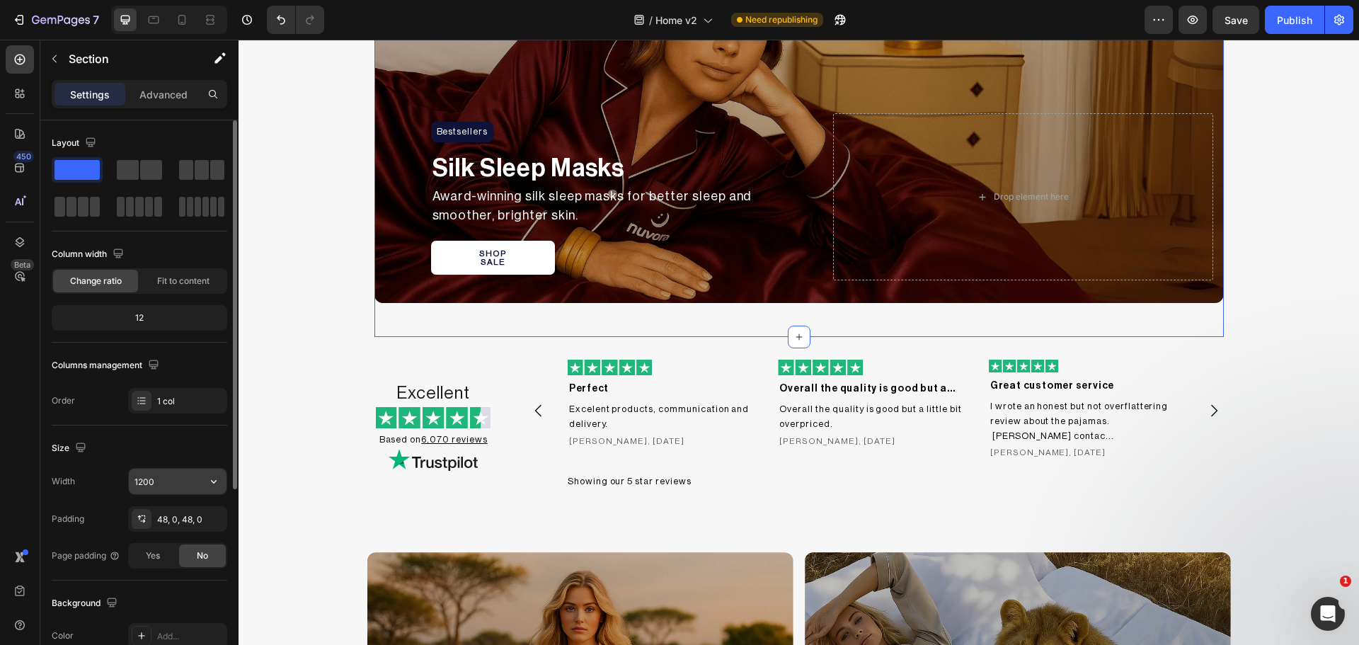
click at [149, 482] on input "1200" at bounding box center [178, 481] width 98 height 25
type input "100%"
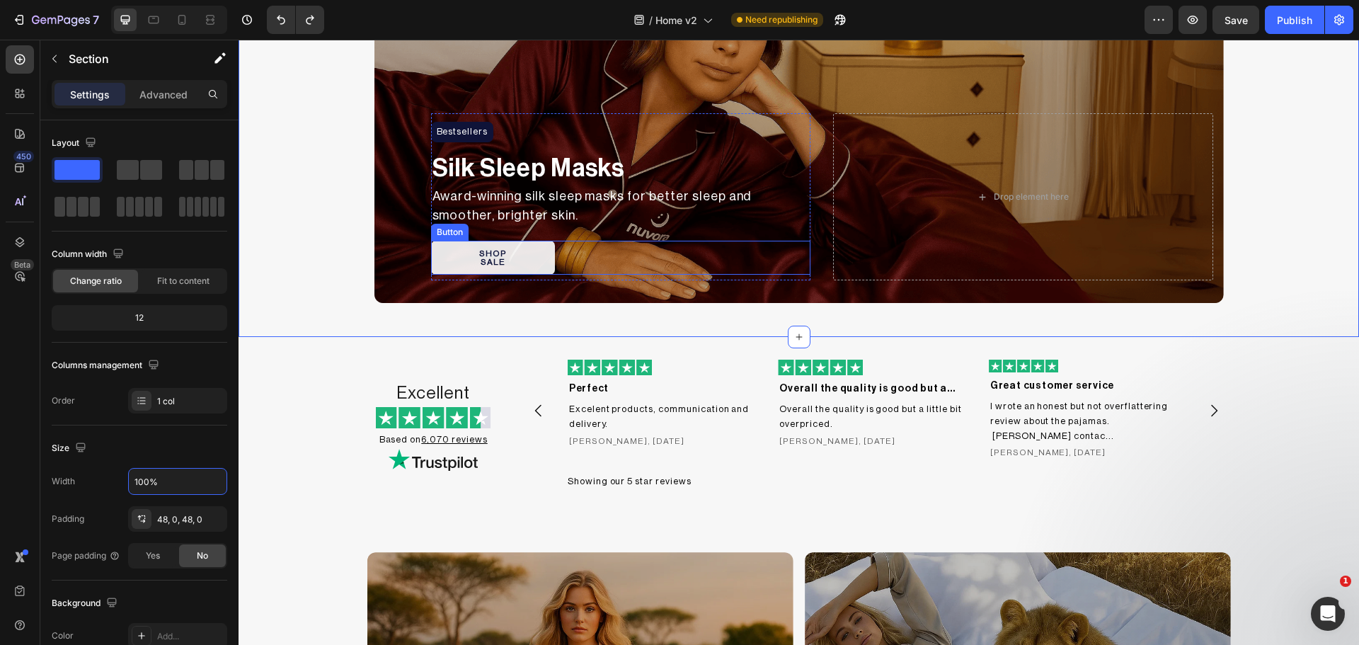
click at [482, 252] on button "SHOP SALE" at bounding box center [493, 258] width 124 height 34
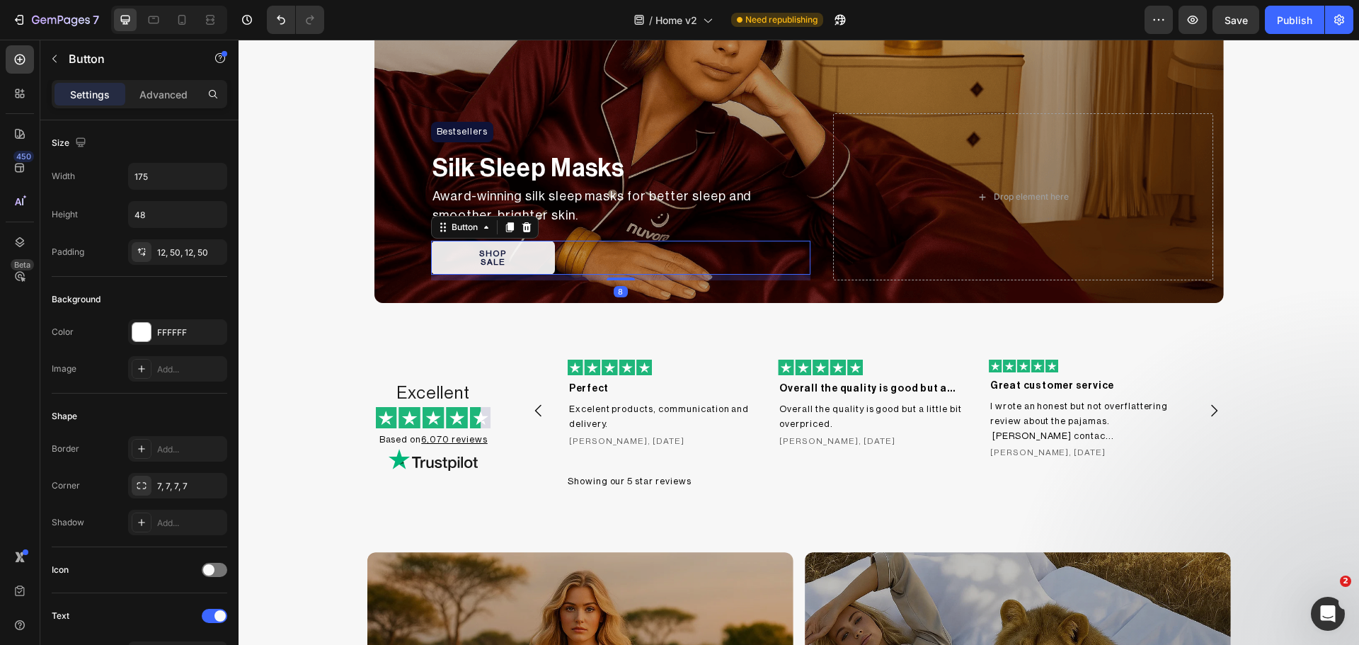
click at [527, 254] on button "SHOP SALE" at bounding box center [493, 258] width 124 height 34
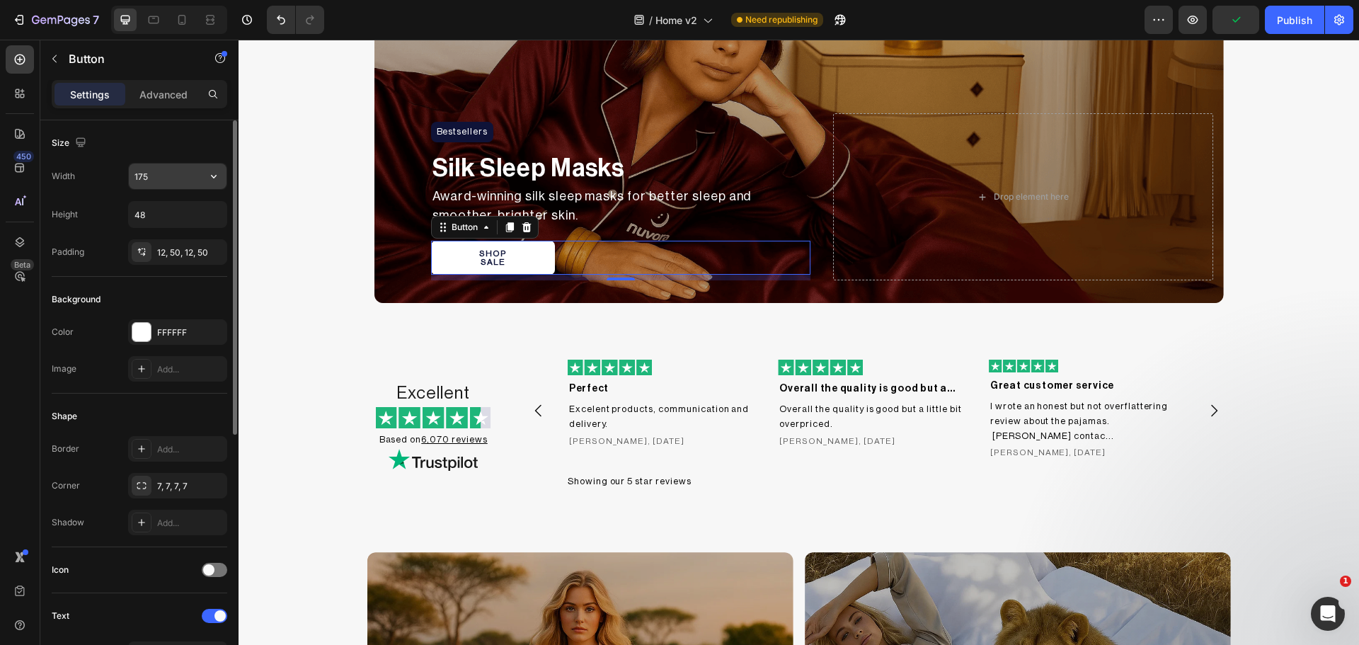
click at [154, 178] on input "175" at bounding box center [178, 175] width 98 height 25
type input "163"
click at [140, 250] on icon at bounding box center [140, 250] width 4 height 5
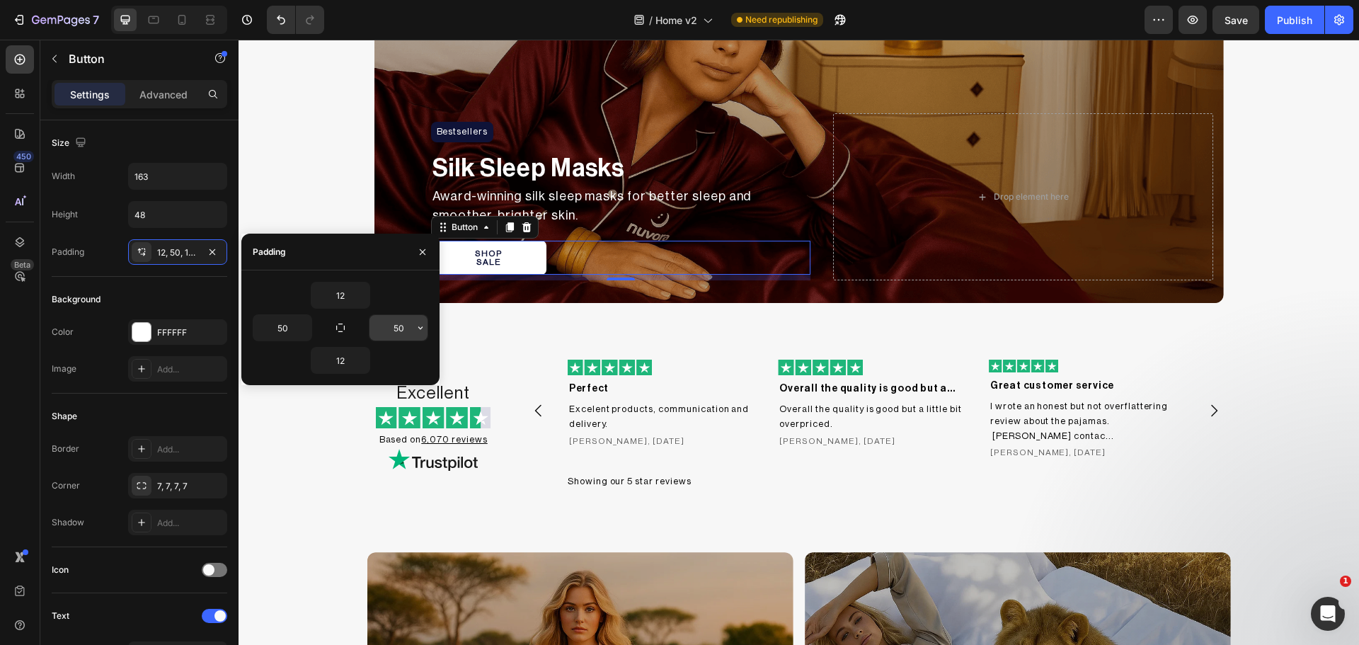
click at [401, 330] on input "50" at bounding box center [398, 327] width 58 height 25
type input "0"
click at [284, 323] on input "50" at bounding box center [282, 327] width 58 height 25
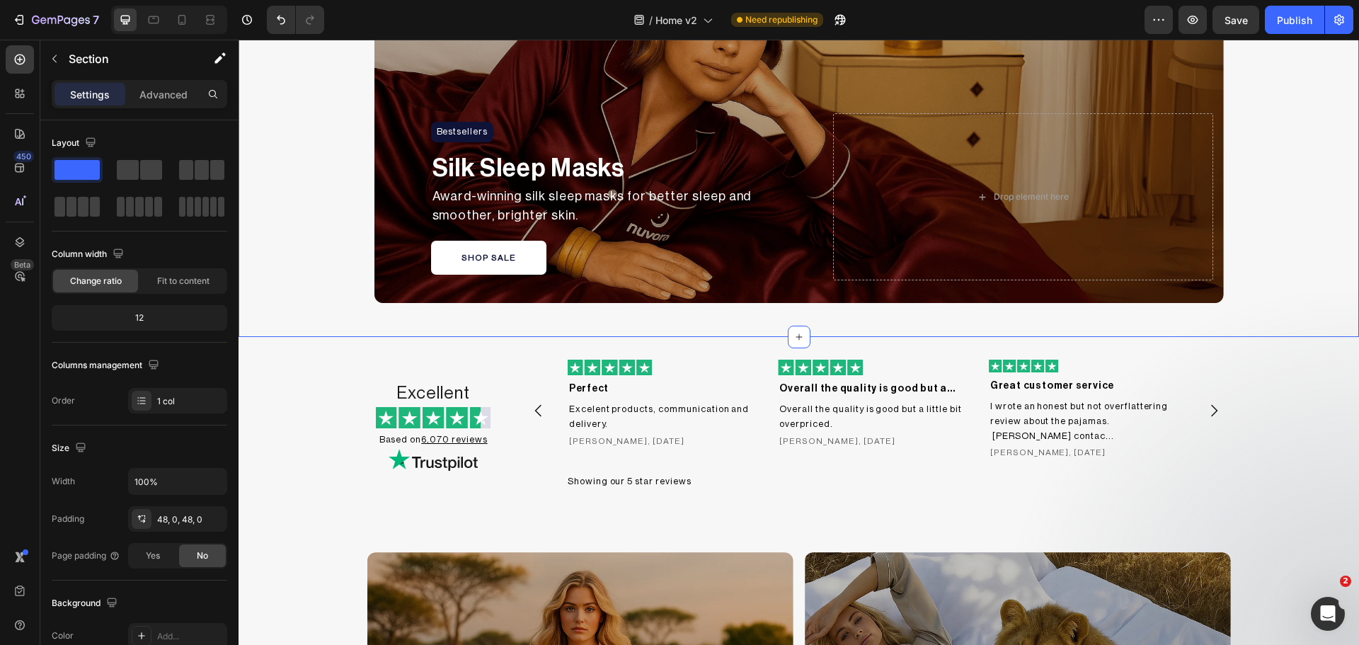
click at [290, 178] on div "Bestsellers Heading Row Silk Sleep Masks Text Block Award-winning silk sleep ma…" at bounding box center [799, 112] width 1120 height 382
click at [1301, 20] on div "Publish" at bounding box center [1294, 20] width 35 height 15
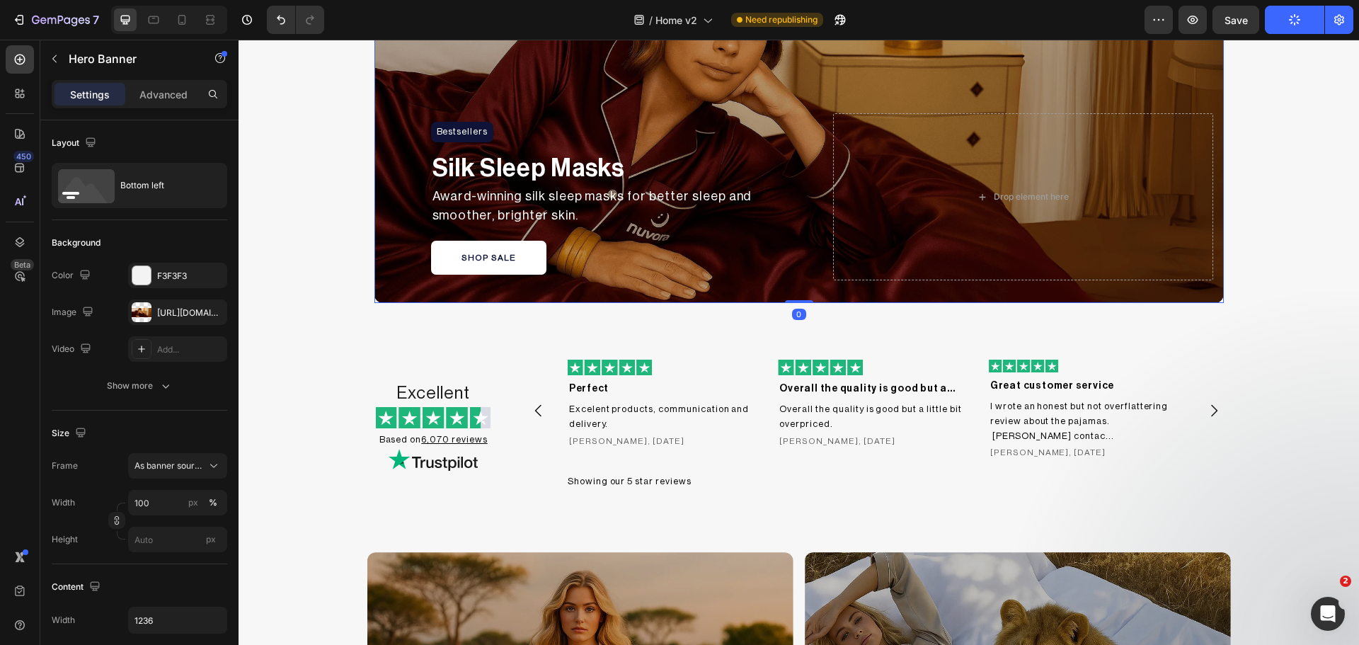
click at [813, 210] on div "Bestsellers Heading Row Silk Sleep Masks Text Block Award-winning silk sleep ma…" at bounding box center [798, 197] width 849 height 213
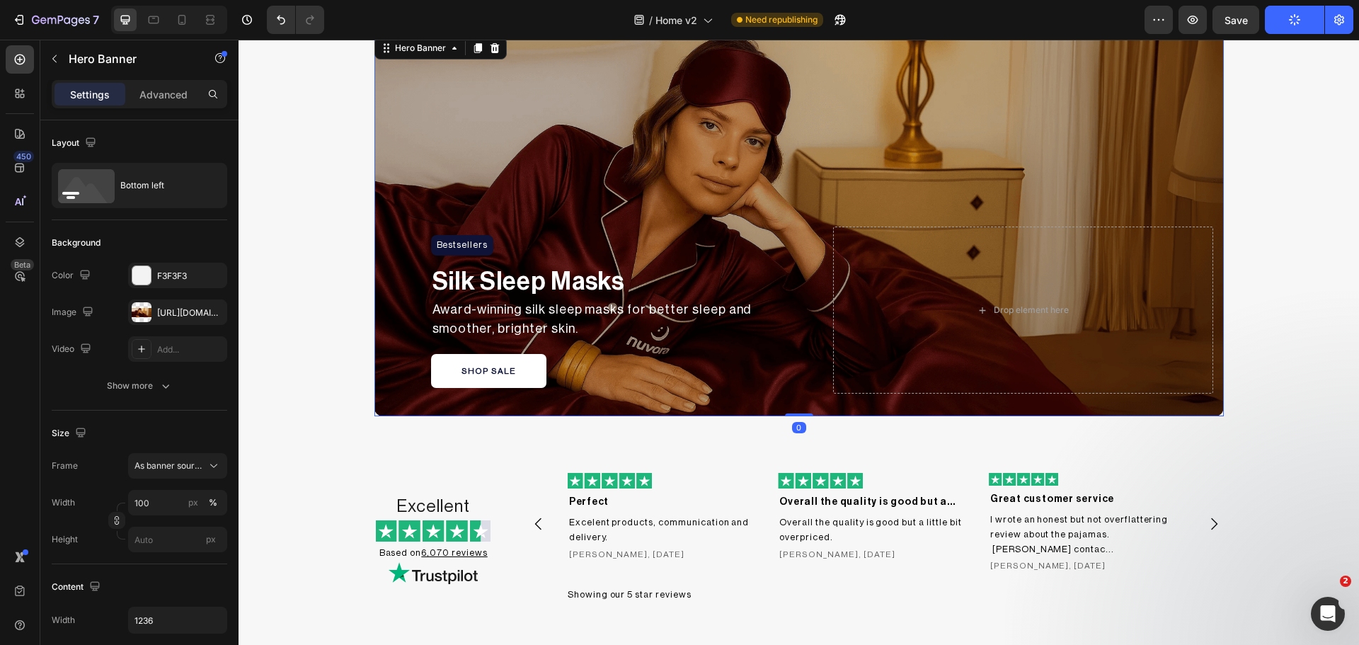
scroll to position [994, 0]
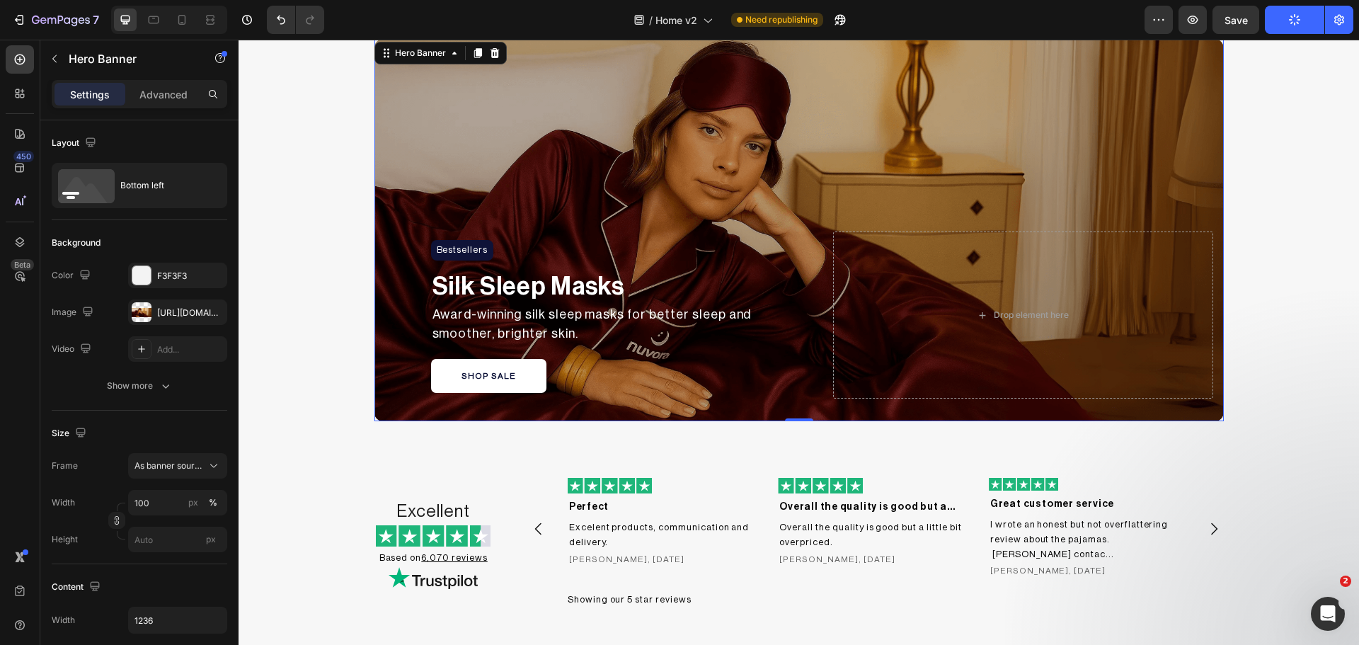
click at [812, 266] on div "Bestsellers Heading Row Silk Sleep Masks Text Block Award-winning silk sleep ma…" at bounding box center [798, 315] width 849 height 213
click at [816, 236] on div "Bestsellers Heading Row Silk Sleep Masks Text Block Award-winning silk sleep ma…" at bounding box center [798, 315] width 849 height 213
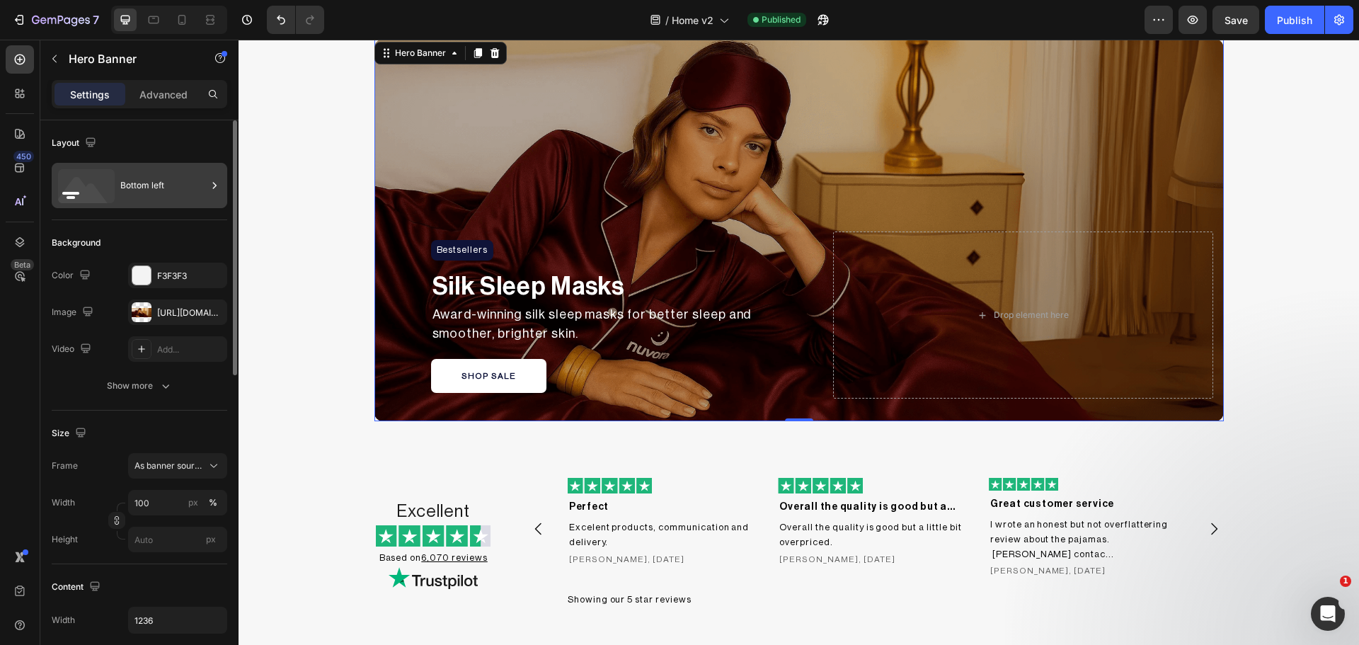
click at [127, 193] on div "Bottom left" at bounding box center [163, 185] width 86 height 33
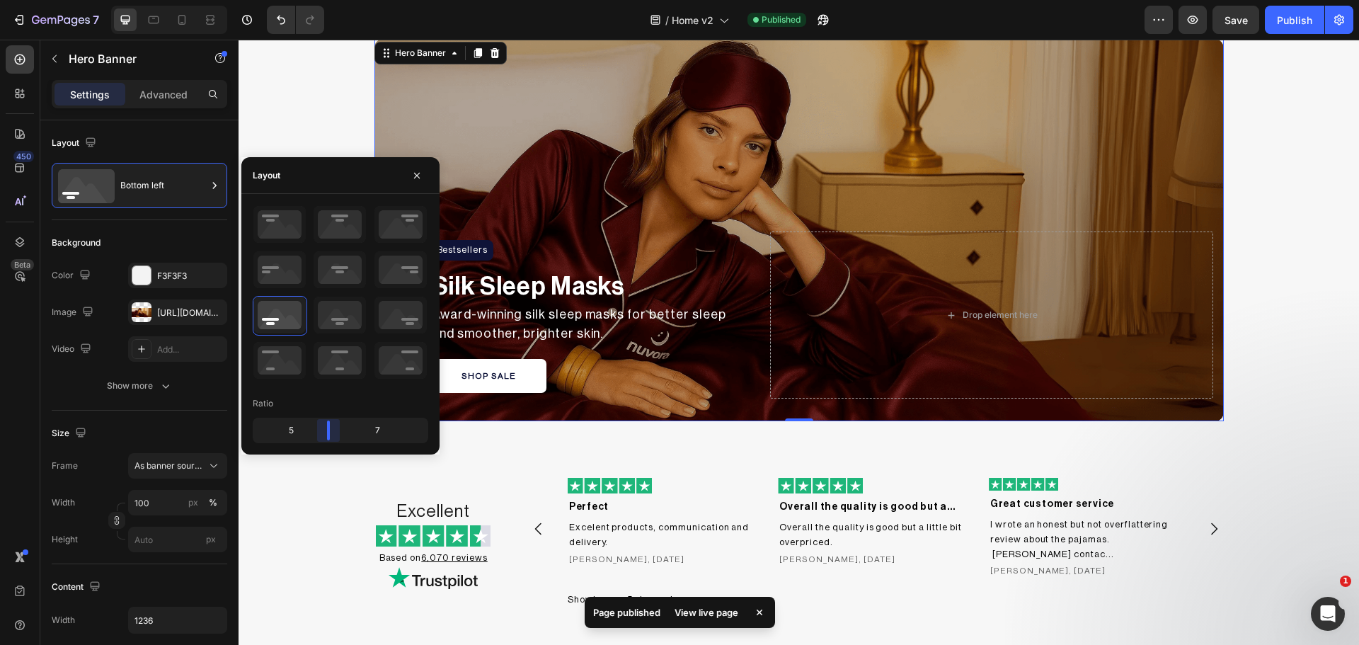
drag, startPoint x: 339, startPoint y: 427, endPoint x: 332, endPoint y: 428, distance: 7.2
click at [332, 0] on body "7 Version history / Home v2 Published Preview Save Publish 450 Beta Sections(18…" at bounding box center [679, 0] width 1359 height 0
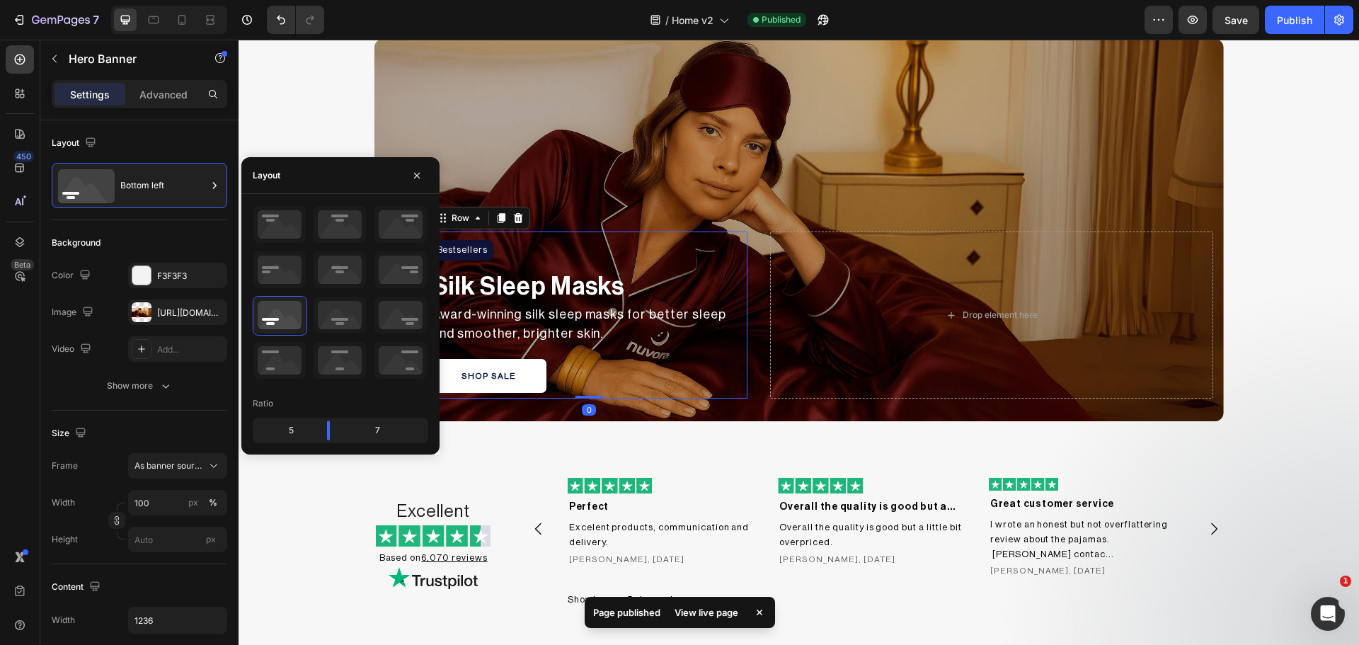
click at [723, 355] on div "Bestsellers Heading Row Silk Sleep Masks Text Block Award-winning silk sleep ma…" at bounding box center [589, 315] width 316 height 168
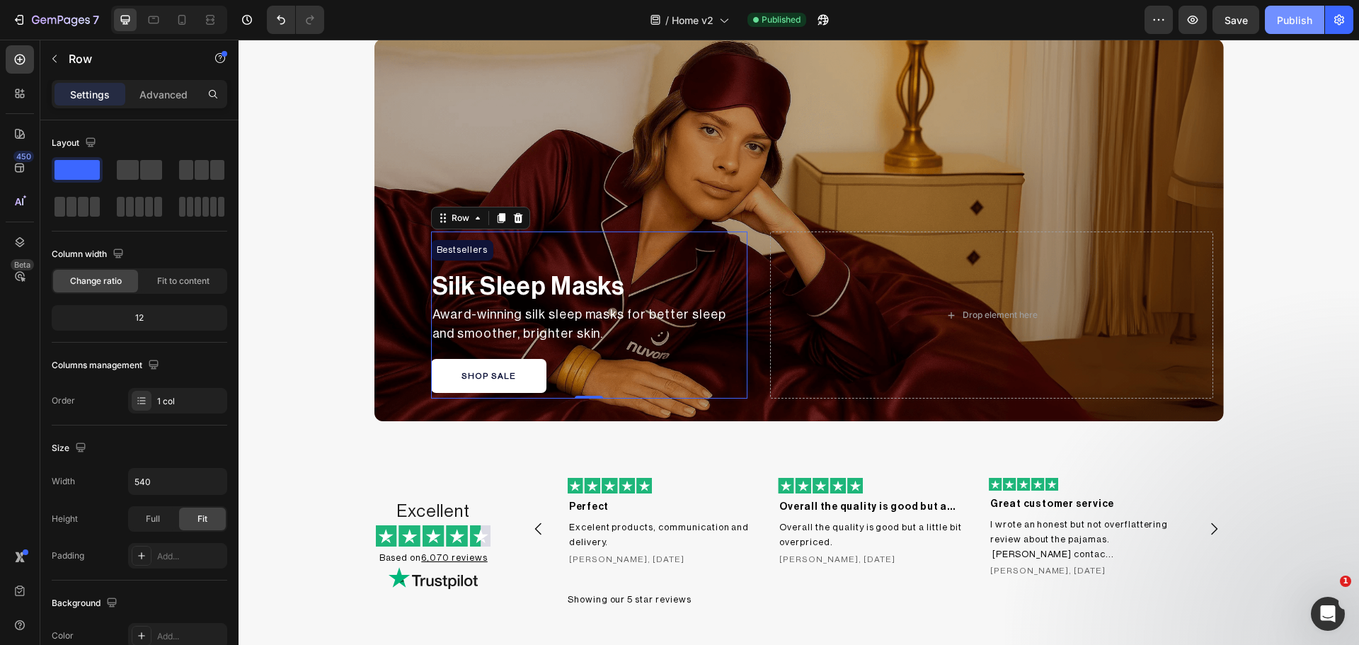
click at [1297, 21] on div "Publish" at bounding box center [1294, 20] width 35 height 15
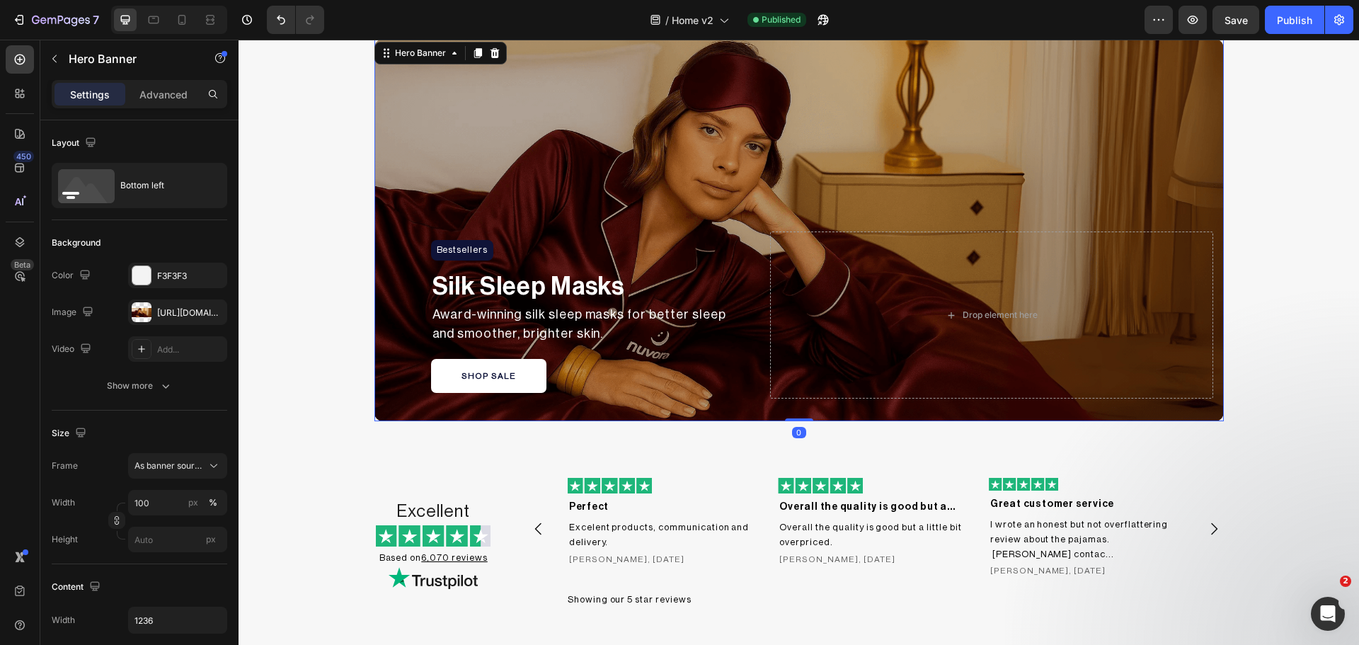
click at [396, 272] on div "Bestsellers Heading Row Silk Sleep Masks Text Block Award-winning silk sleep ma…" at bounding box center [798, 315] width 849 height 213
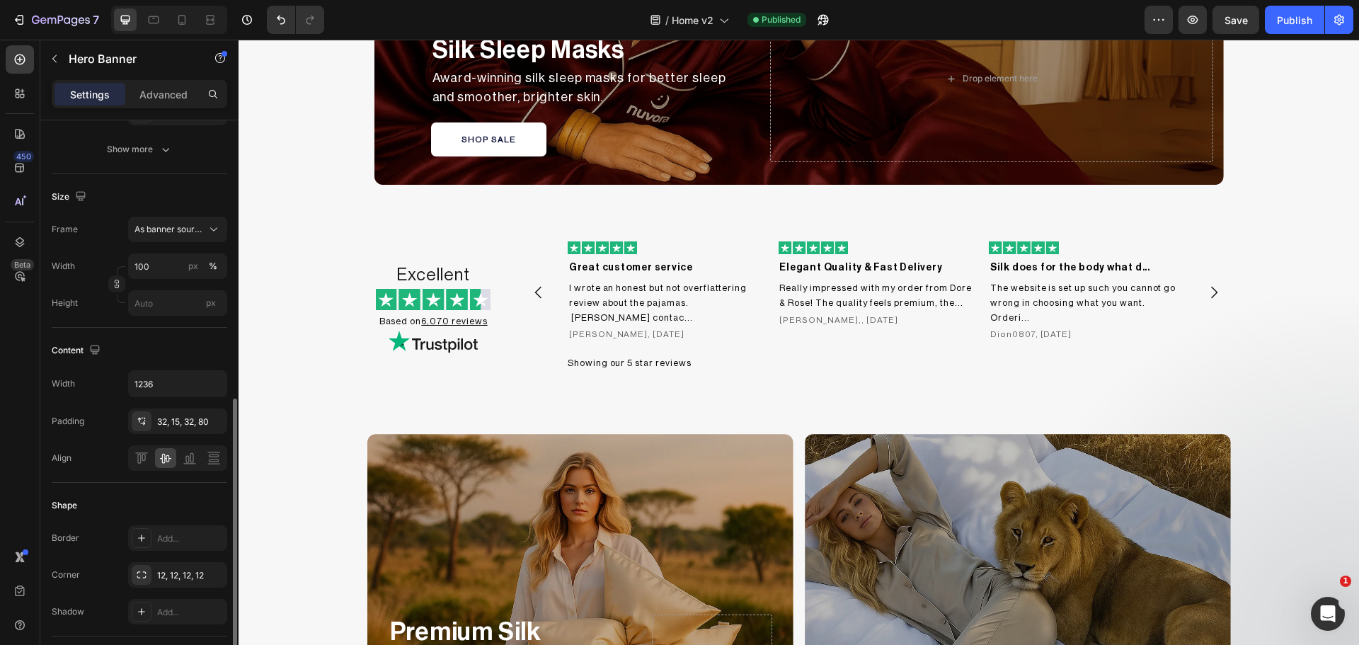
scroll to position [355, 0]
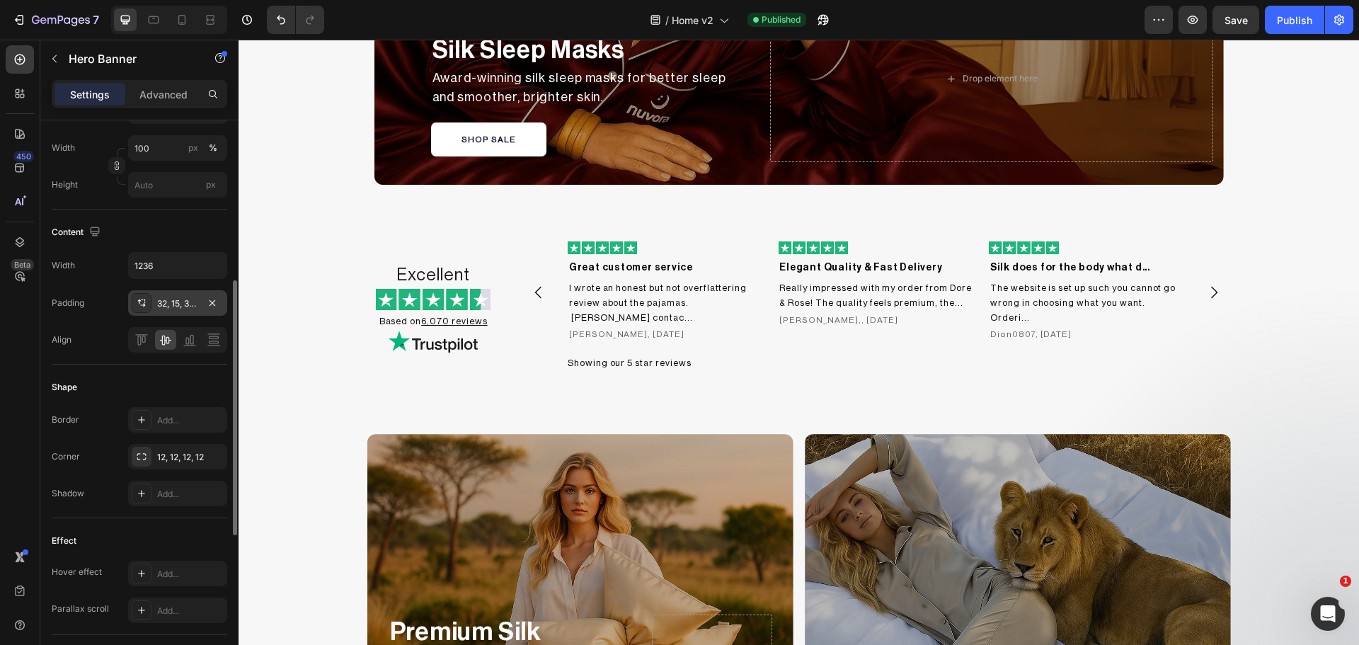
click at [139, 302] on icon at bounding box center [141, 302] width 11 height 11
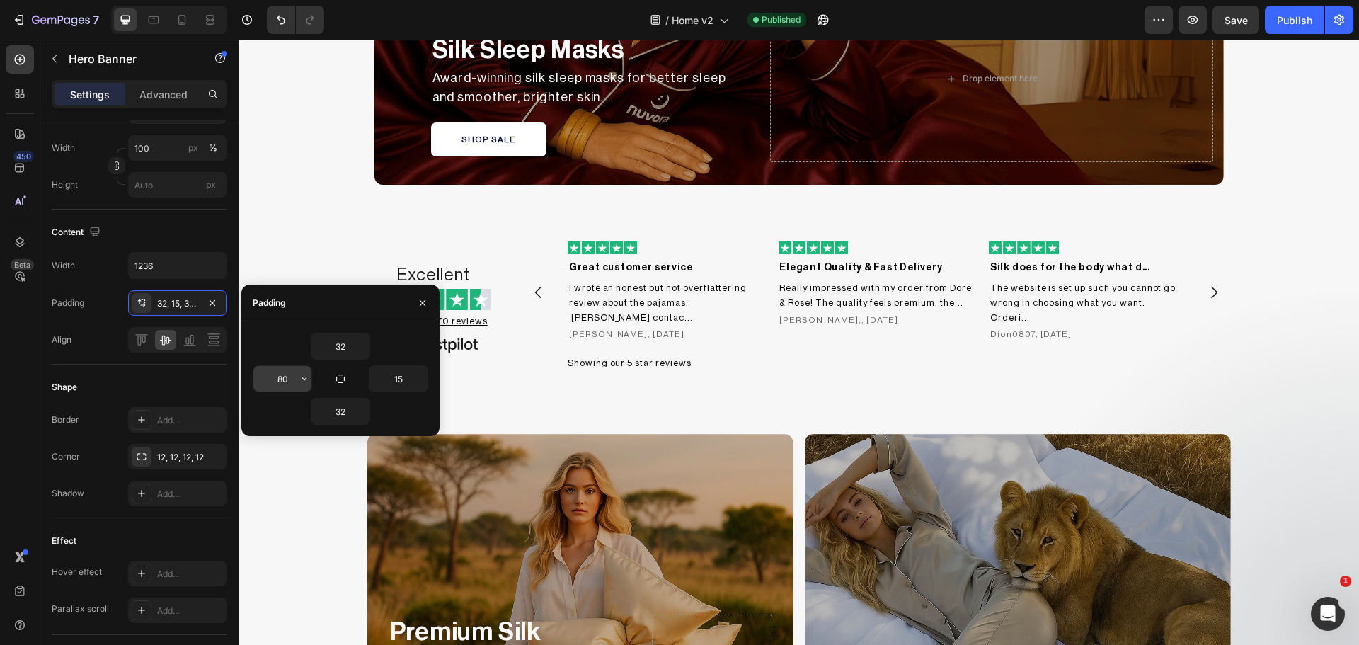
click at [275, 367] on input "80" at bounding box center [282, 378] width 58 height 25
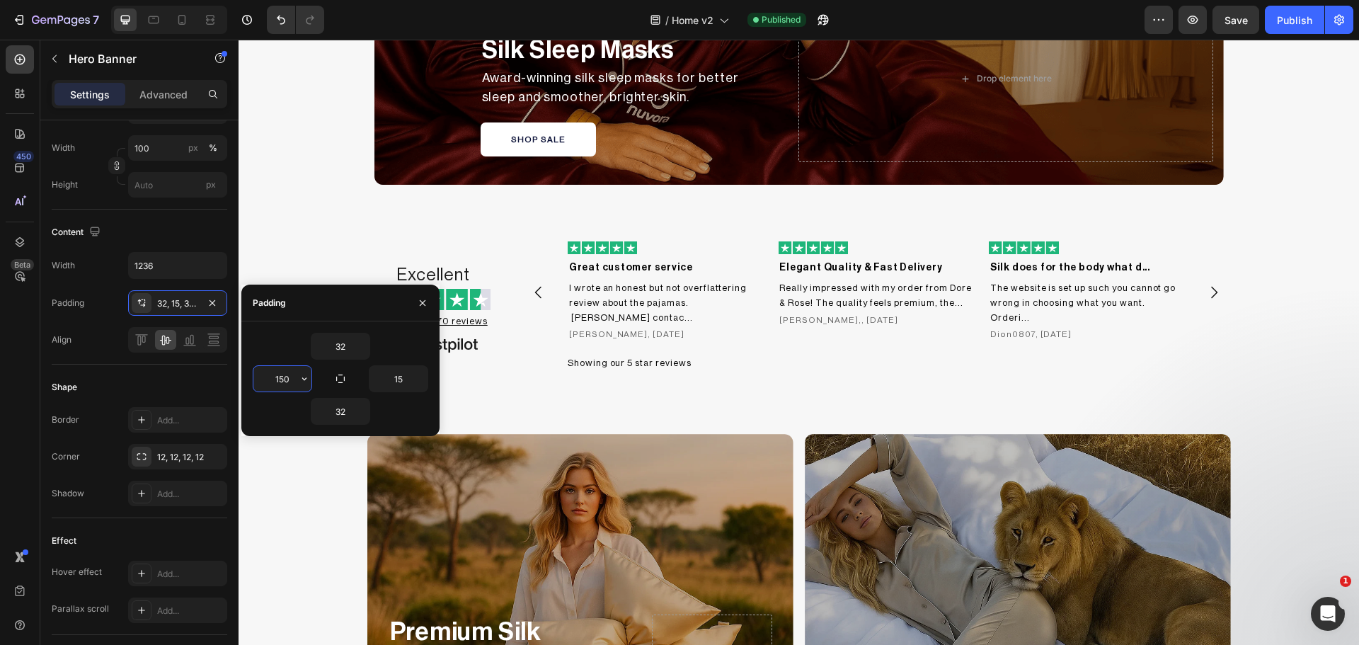
type input "150"
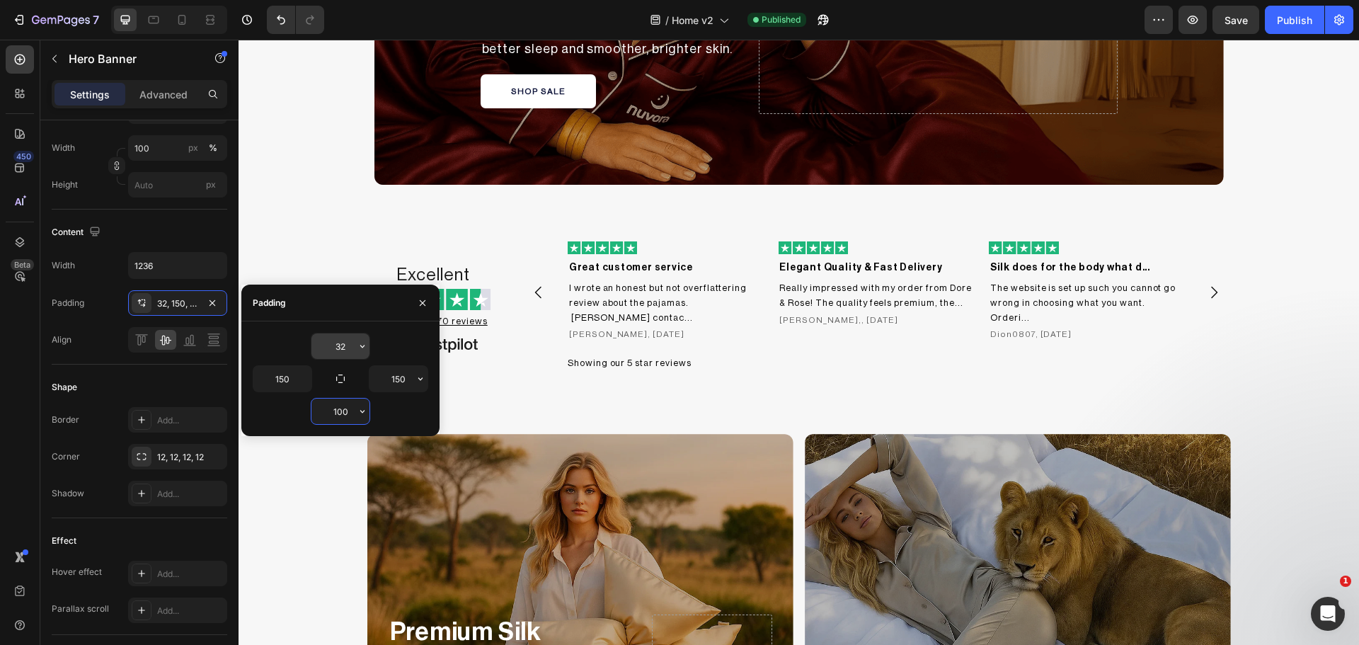
type input "100"
click at [331, 336] on input "32" at bounding box center [340, 345] width 58 height 25
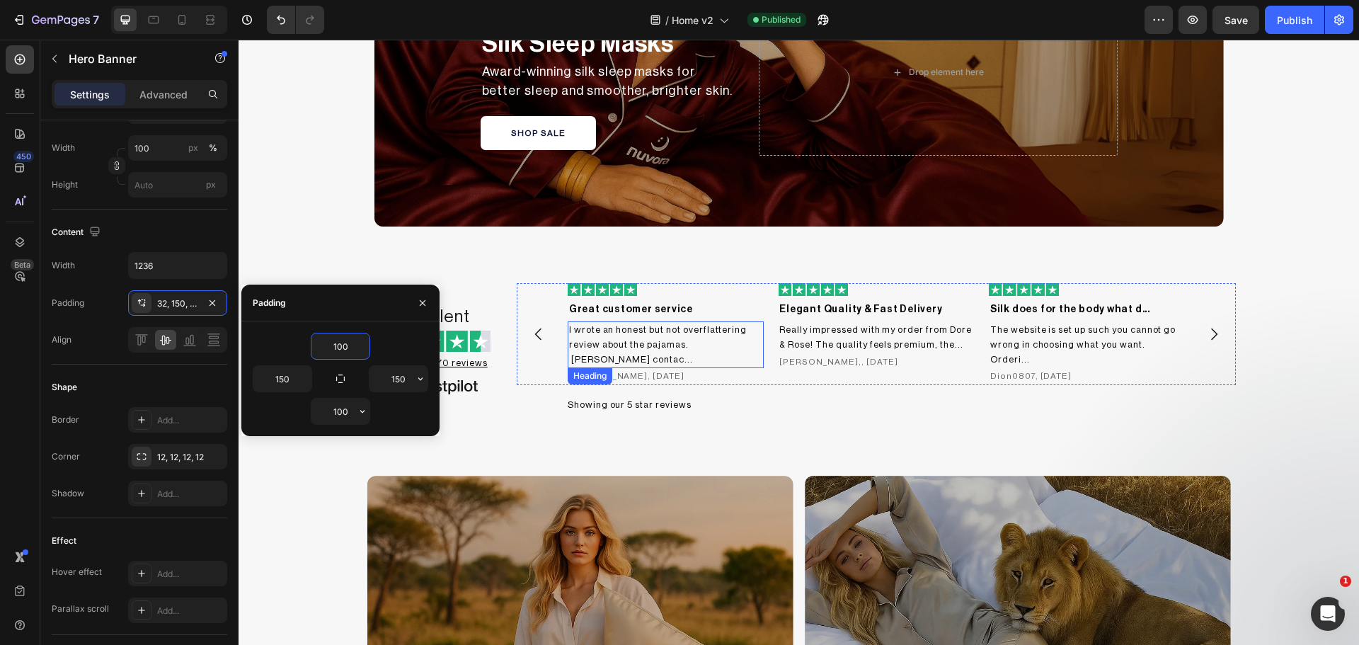
scroll to position [1113, 0]
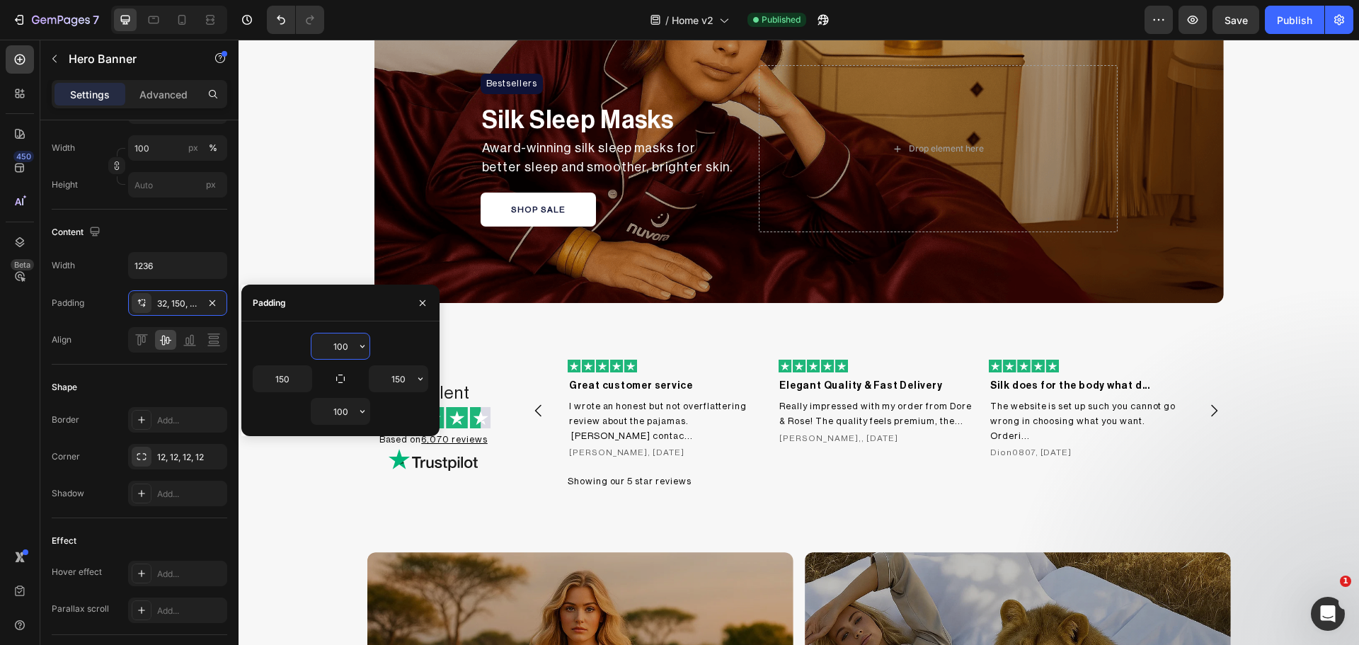
click at [335, 349] on input "100" at bounding box center [340, 345] width 58 height 25
click at [336, 347] on input "100" at bounding box center [340, 345] width 58 height 25
click at [338, 350] on input "100" at bounding box center [340, 345] width 58 height 25
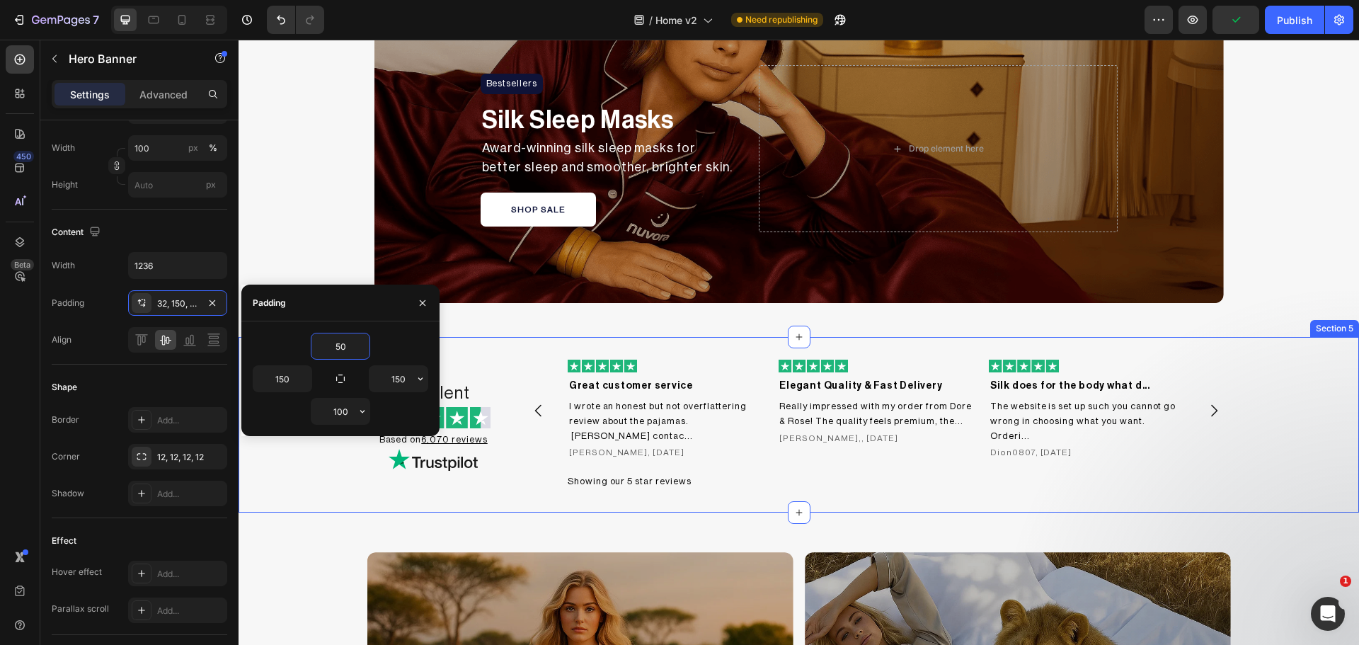
type input "50"
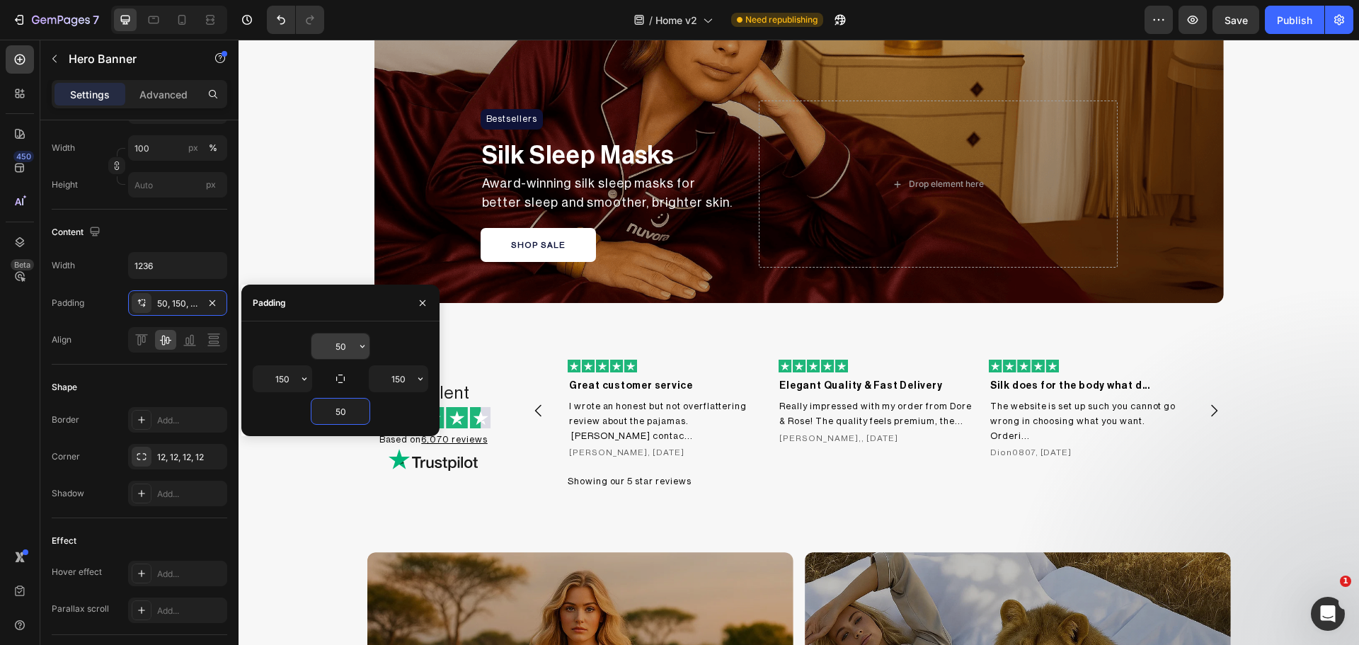
type input "50"
click at [340, 348] on input "50" at bounding box center [340, 345] width 58 height 25
type input "70"
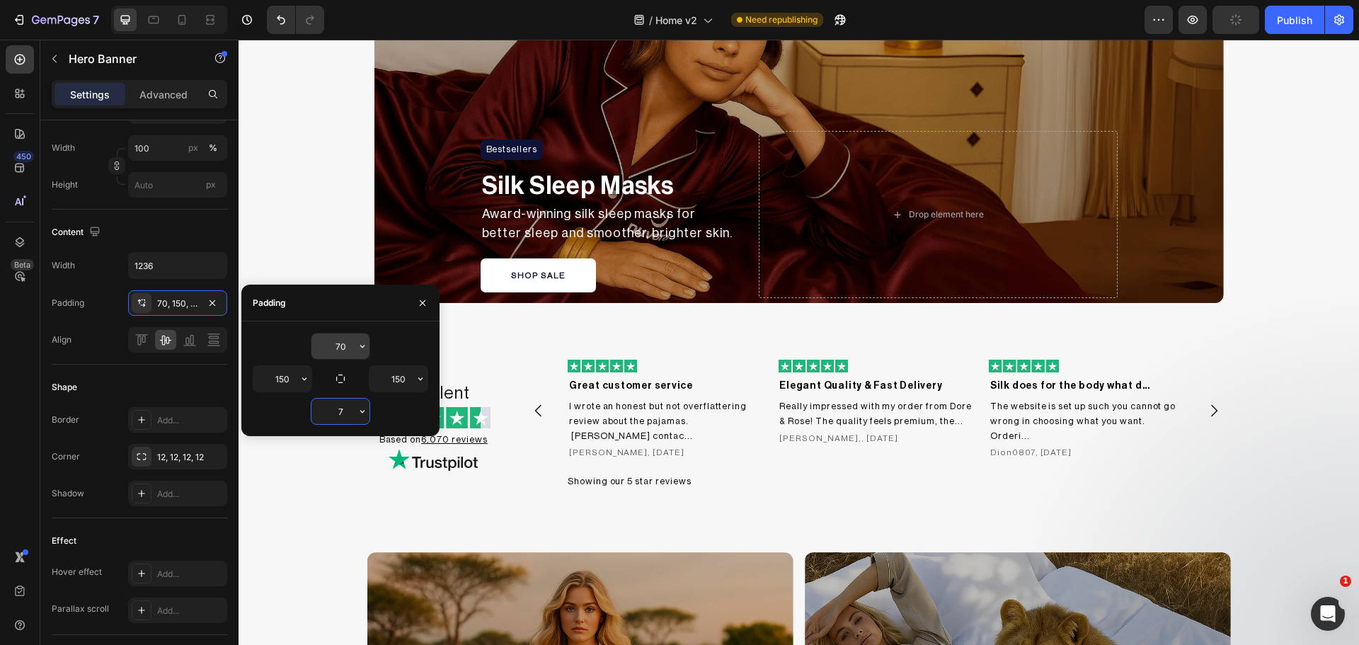
type input "70"
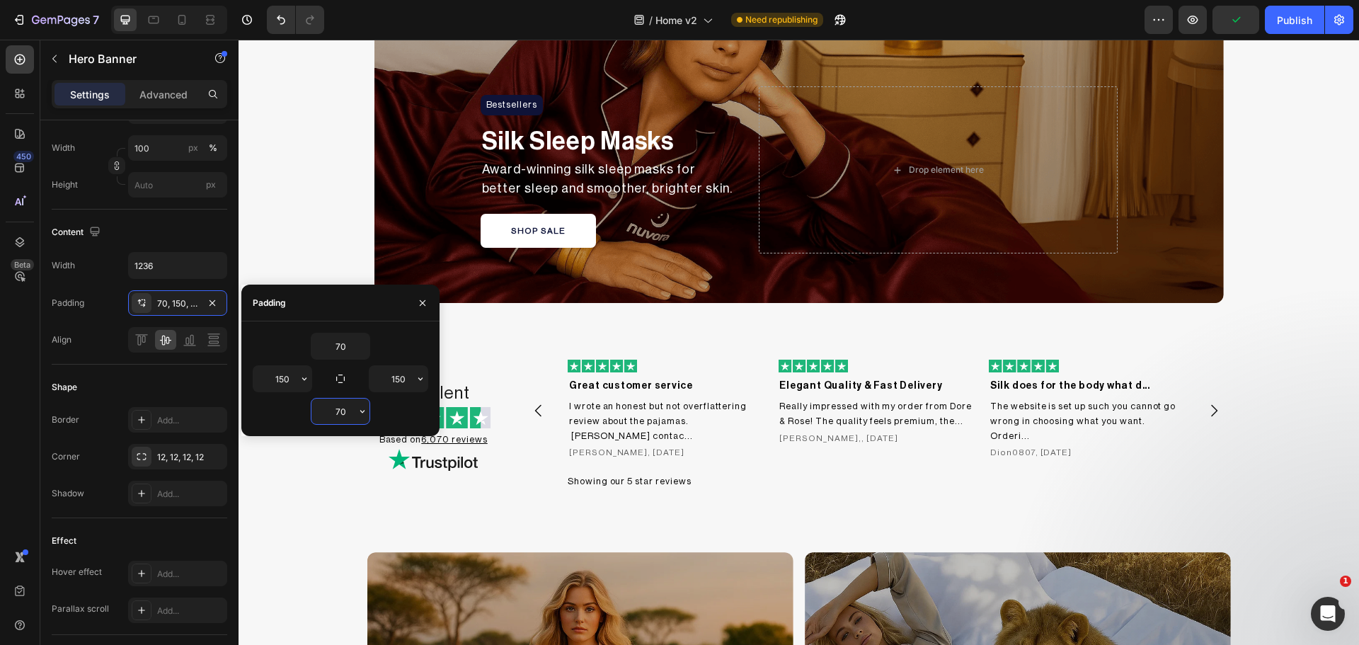
click at [739, 206] on div "Bestsellers Heading Row Silk Sleep Masks Text Block Award-winning silk sleep ma…" at bounding box center [798, 170] width 849 height 267
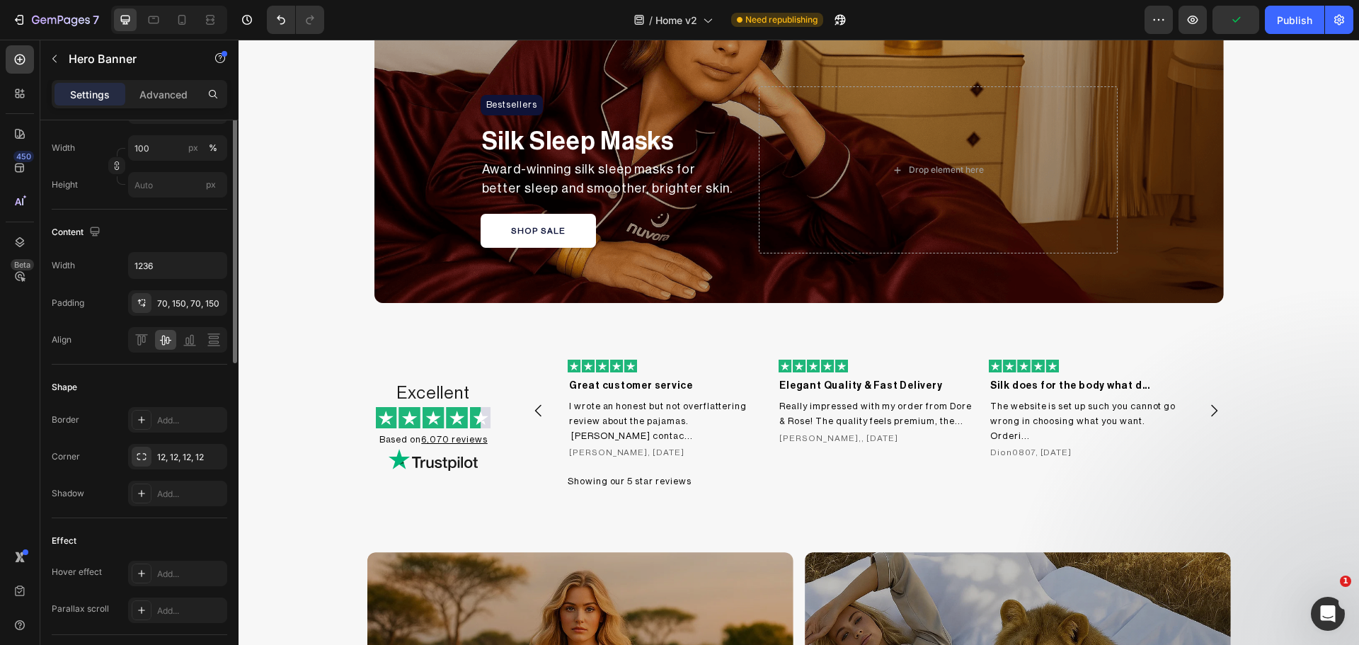
scroll to position [0, 0]
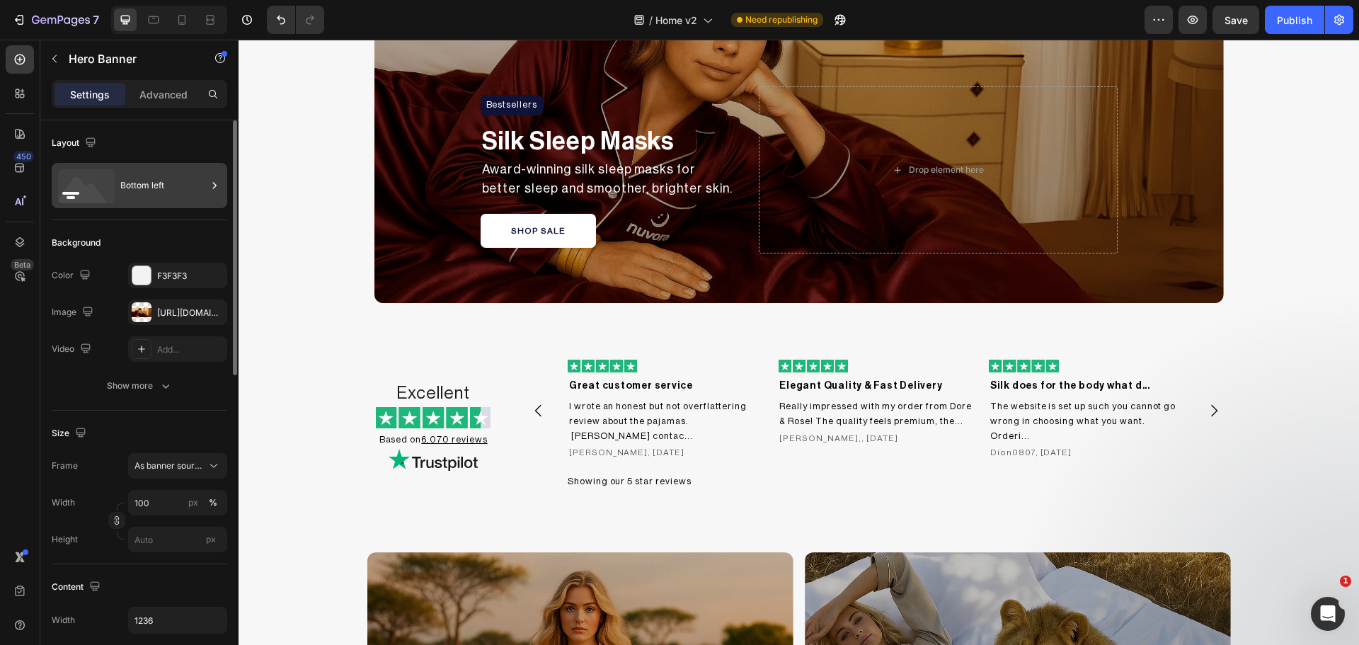
click at [134, 197] on div "Bottom left" at bounding box center [163, 185] width 86 height 33
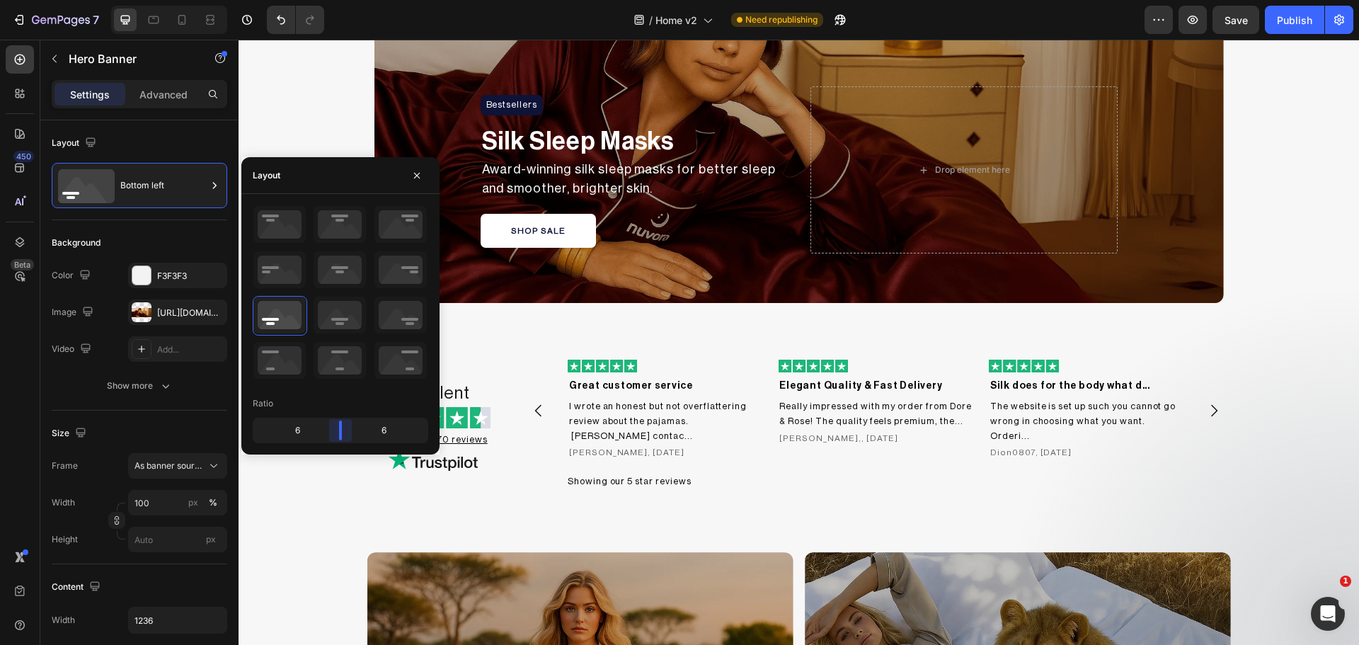
click at [338, 0] on body "7 Version history / Home v2 Need republishing Preview Save Publish 450 Beta Sec…" at bounding box center [679, 0] width 1359 height 0
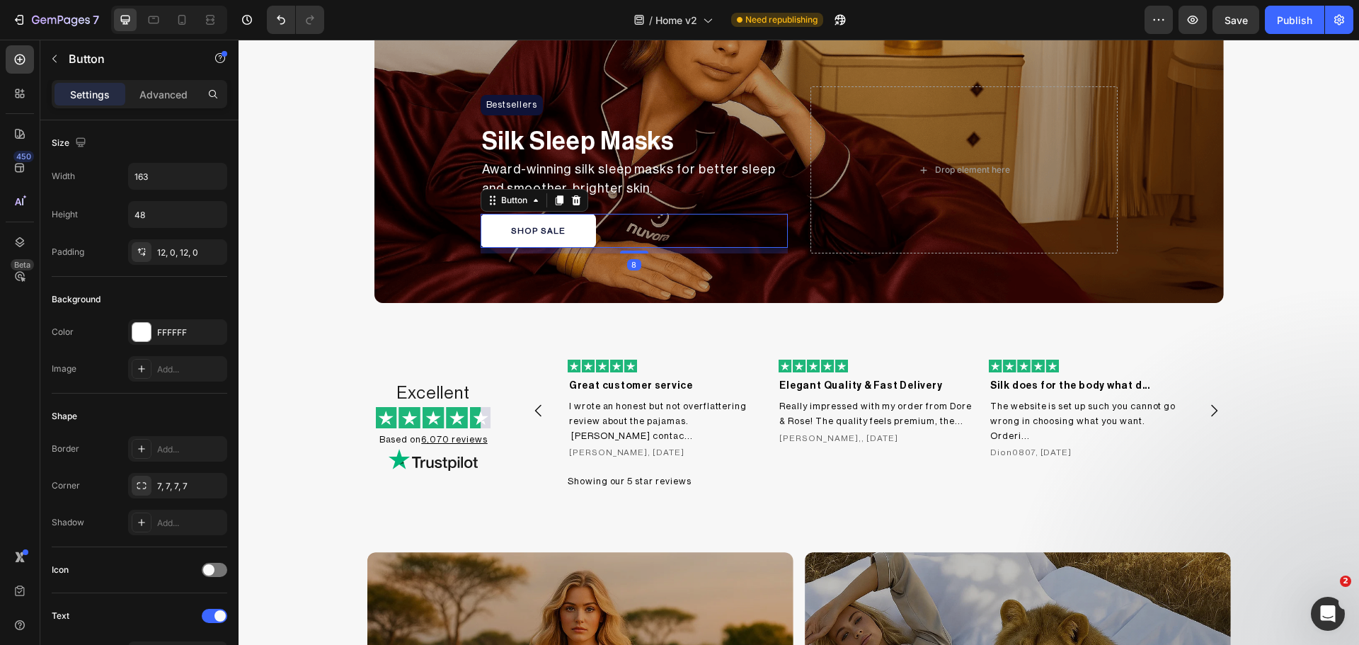
click at [743, 247] on div "SHOP SALE Button 8" at bounding box center [634, 231] width 307 height 34
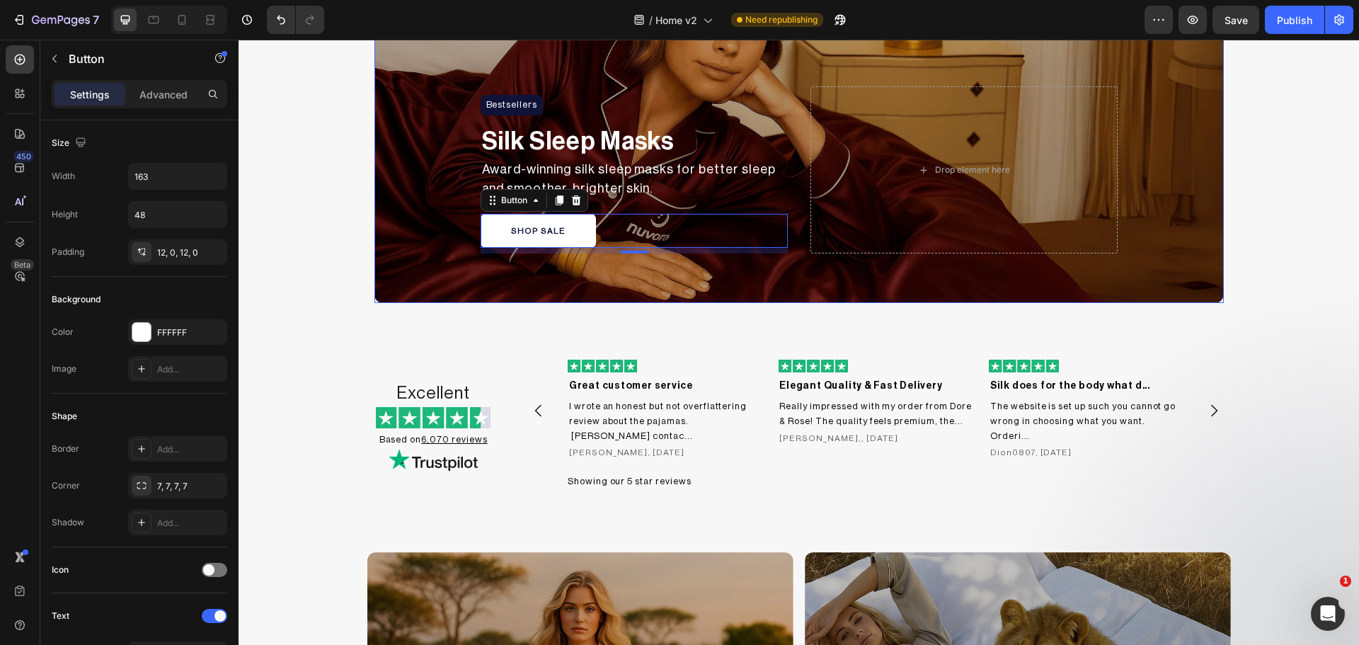
click at [789, 189] on div "Bestsellers Heading Row Silk Sleep Masks Text Block Award-winning silk sleep ma…" at bounding box center [798, 170] width 849 height 267
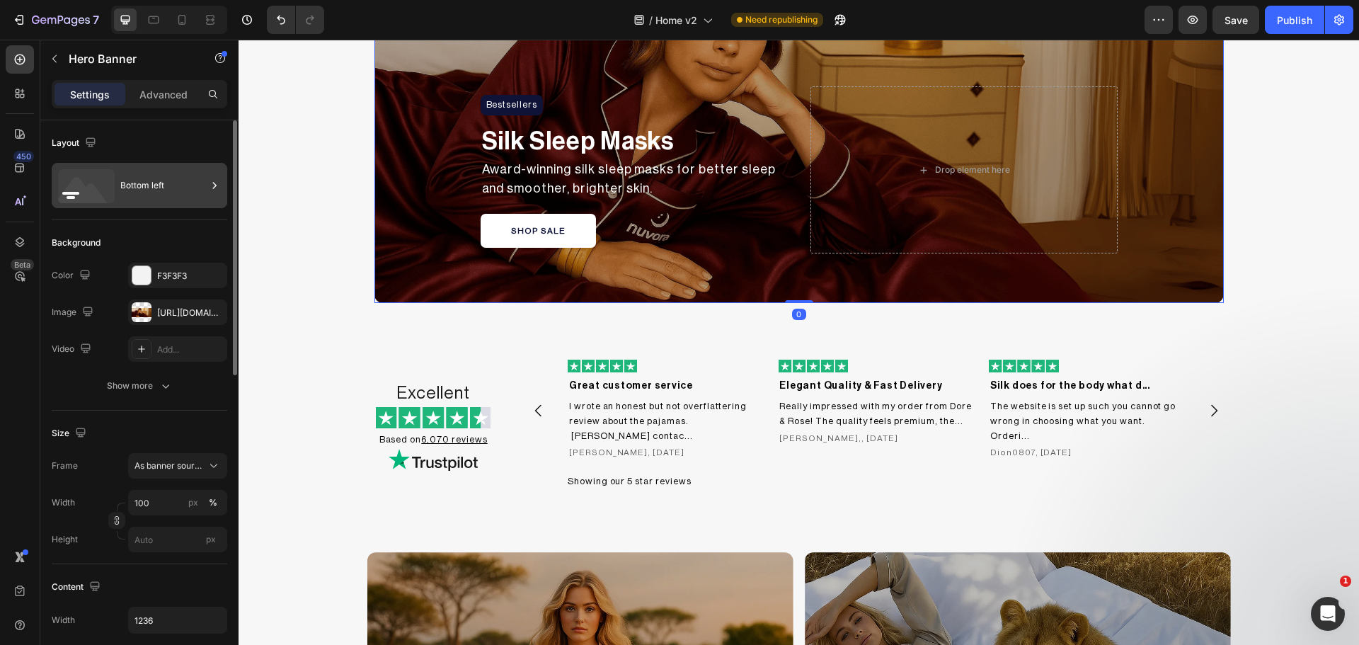
click at [131, 183] on div "Bottom left" at bounding box center [163, 185] width 86 height 33
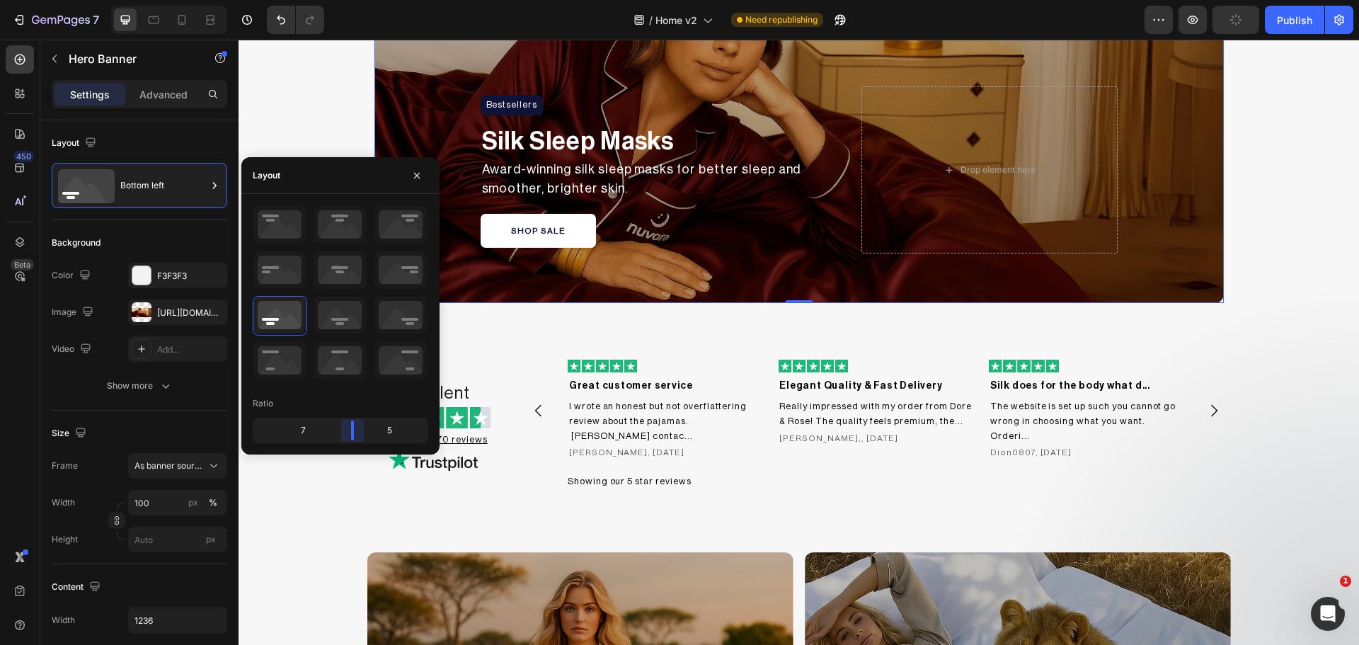
drag, startPoint x: 345, startPoint y: 435, endPoint x: 352, endPoint y: 432, distance: 7.6
click at [352, 0] on body "7 Version history / Home v2 Need republishing Preview Publish 450 Beta Sections…" at bounding box center [679, 0] width 1359 height 0
click at [1300, 16] on div "Publish" at bounding box center [1294, 20] width 35 height 15
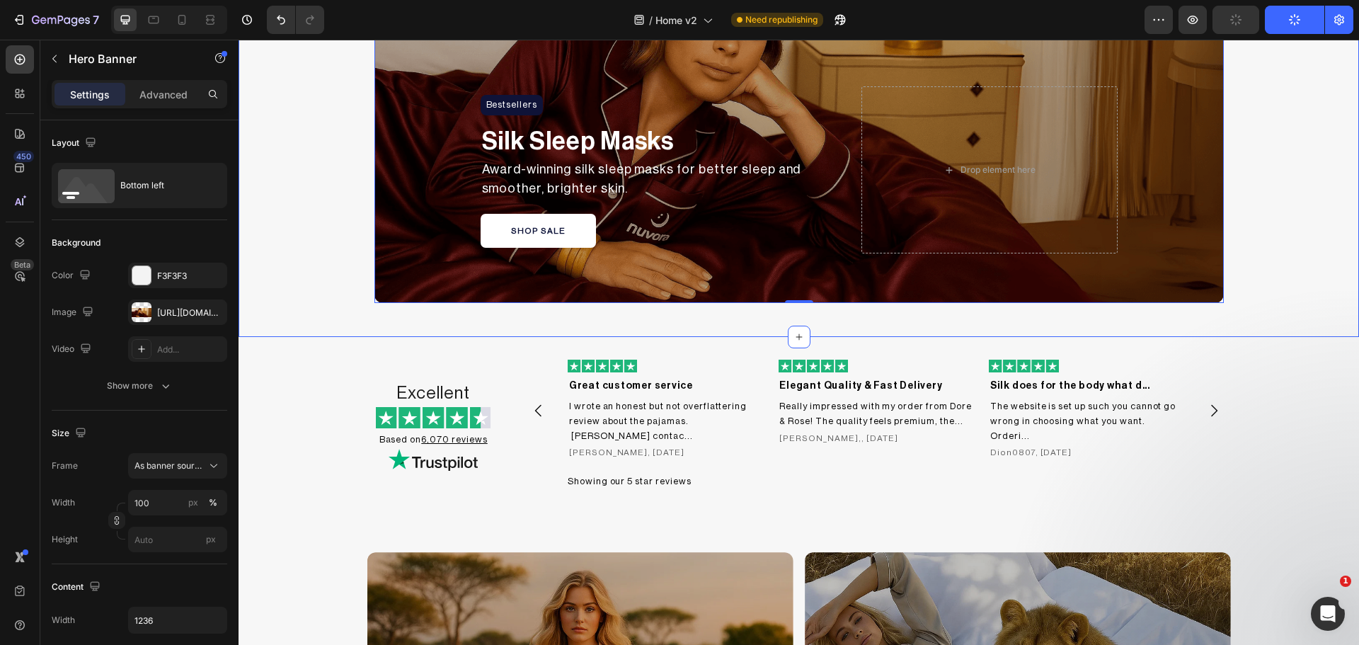
click at [1281, 241] on div "Bestsellers Heading Row Silk Sleep Masks Text Block Award-winning silk sleep ma…" at bounding box center [799, 112] width 1120 height 382
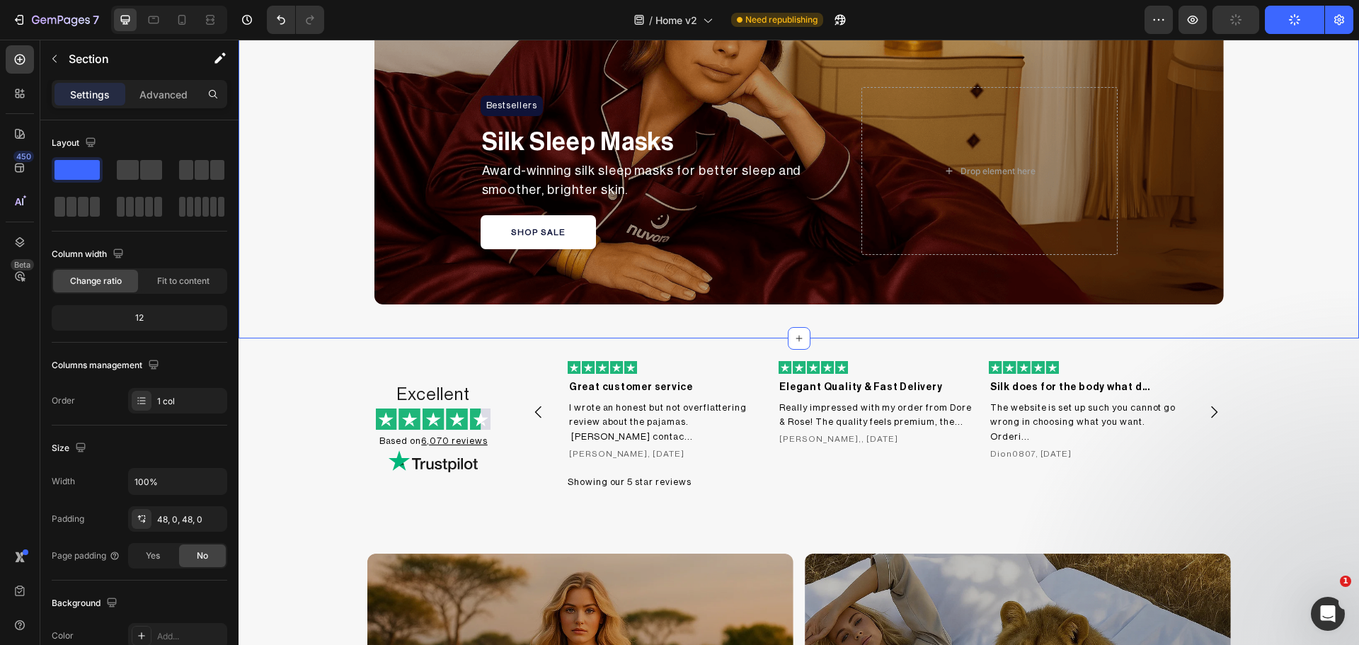
scroll to position [759, 0]
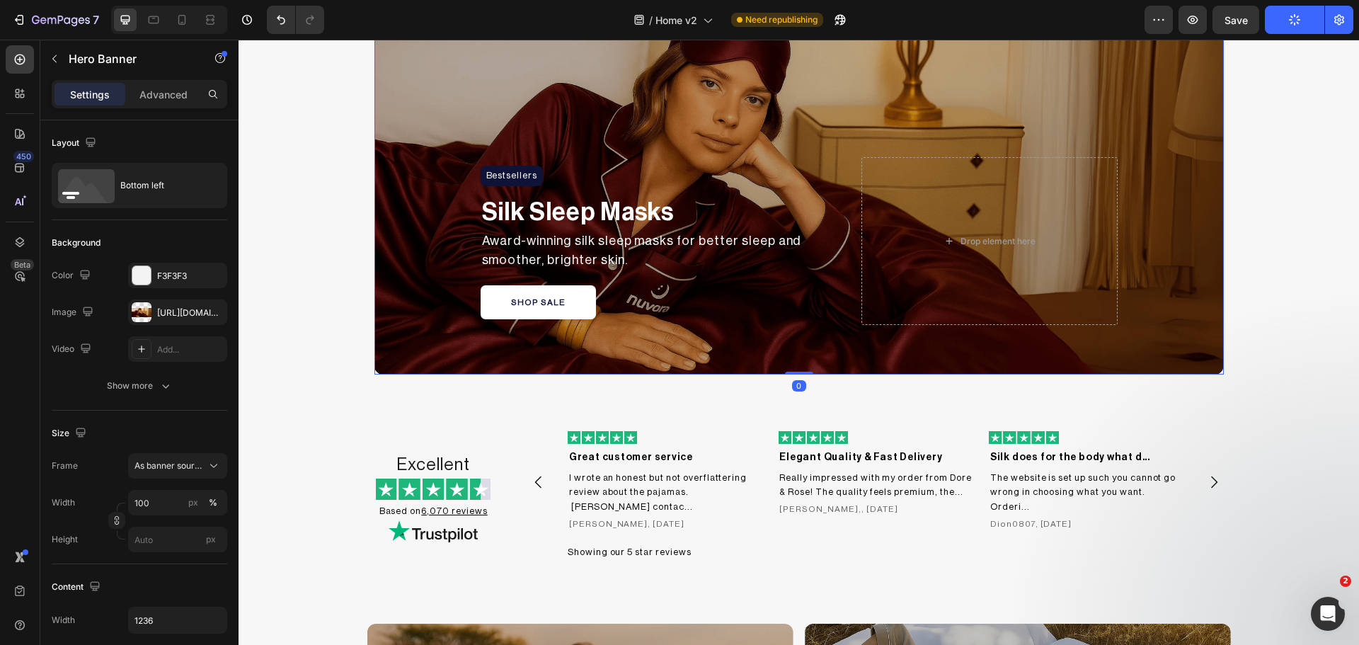
click at [444, 248] on div "Bestsellers Heading Row Silk Sleep Masks Text Block Award-winning silk sleep ma…" at bounding box center [798, 241] width 849 height 267
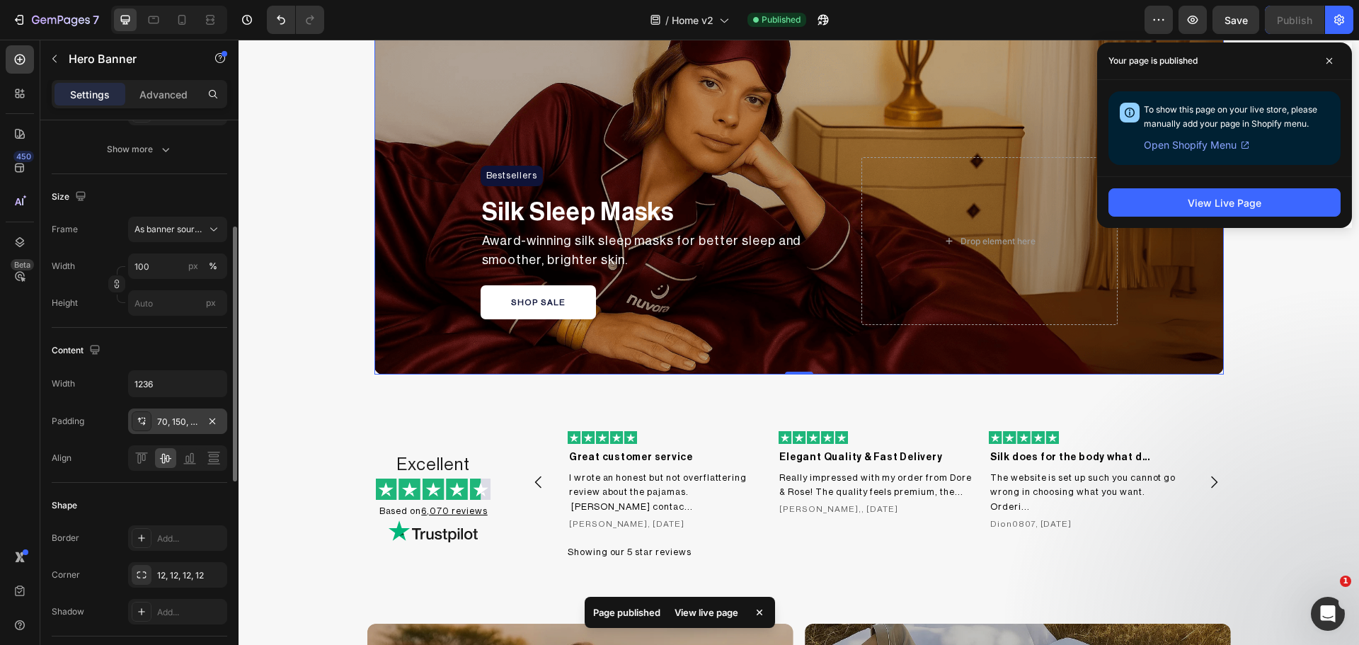
click at [130, 430] on div "70, 150, 70, 150" at bounding box center [177, 420] width 99 height 25
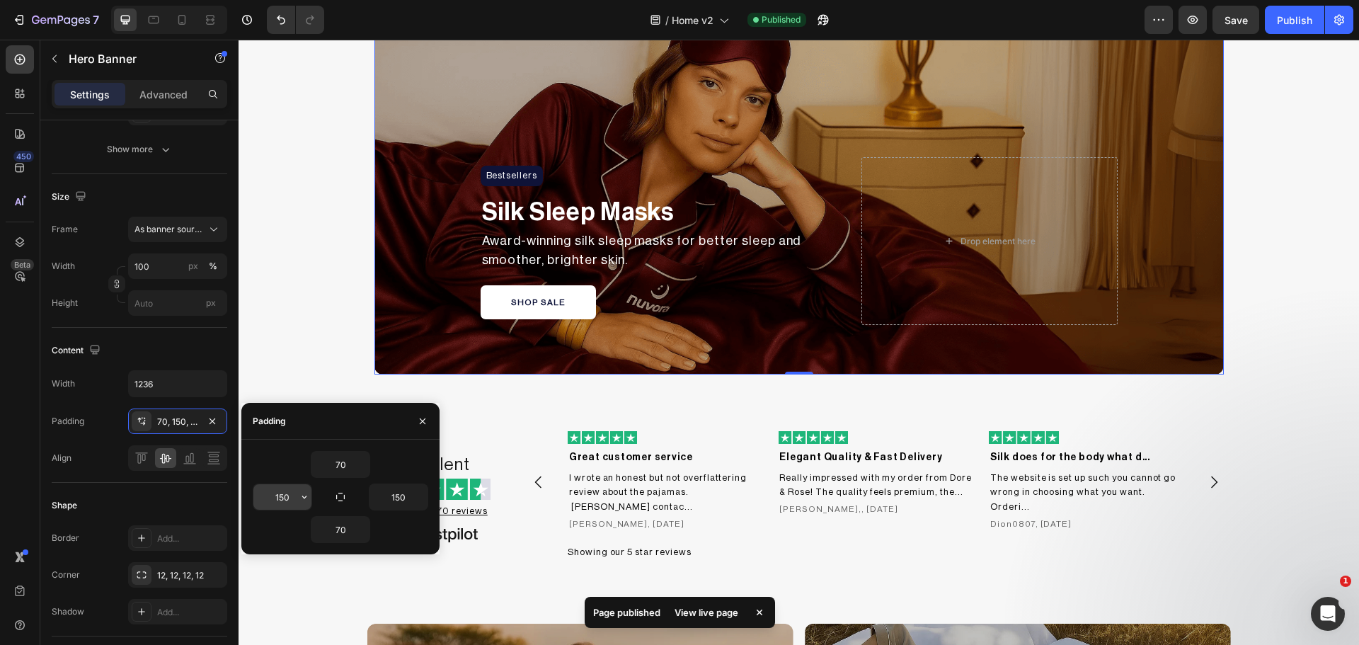
click at [275, 490] on input "150" at bounding box center [282, 496] width 58 height 25
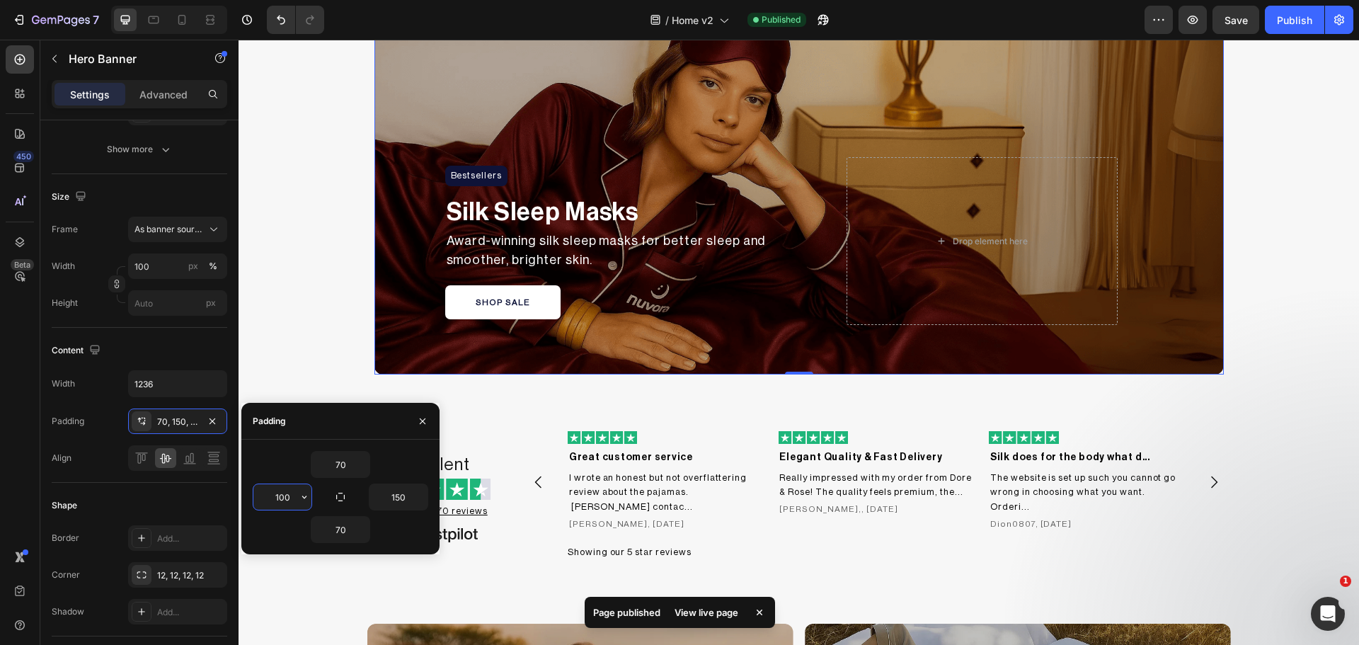
type input "100"
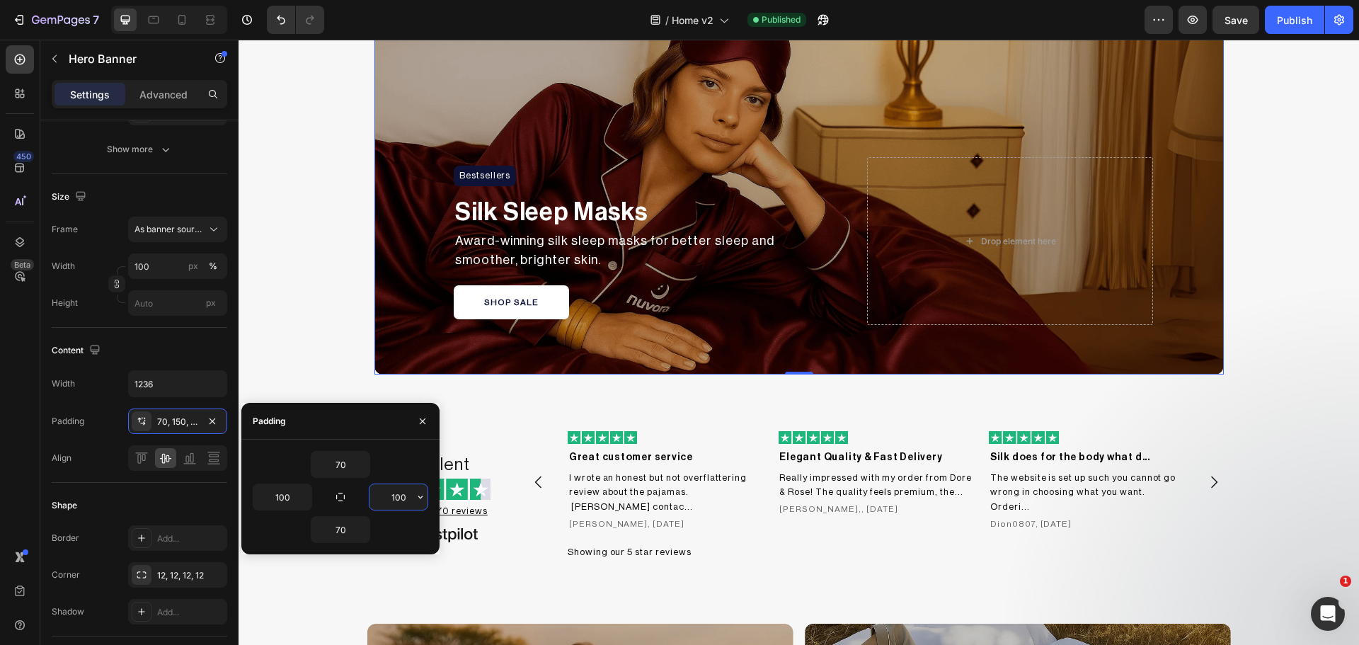
type input "100"
click at [846, 285] on div "Bestsellers Heading Row Silk Sleep Masks Text Block Award-winning silk sleep ma…" at bounding box center [798, 241] width 849 height 267
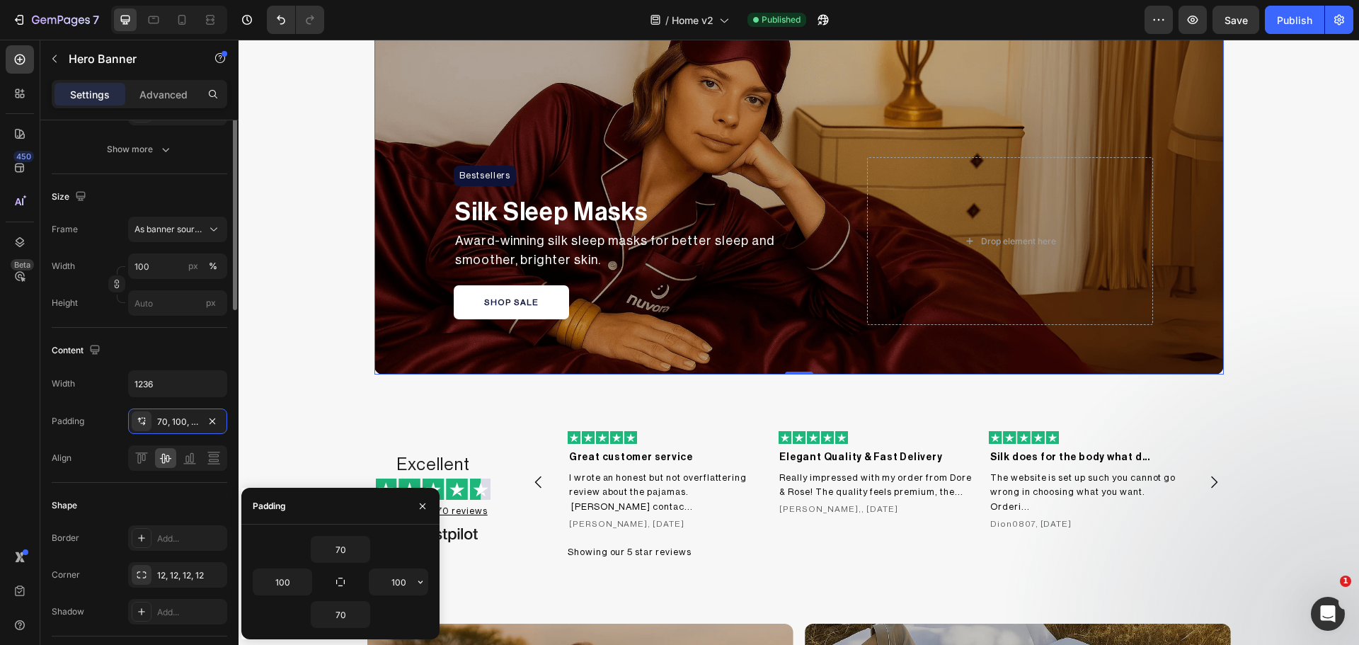
scroll to position [0, 0]
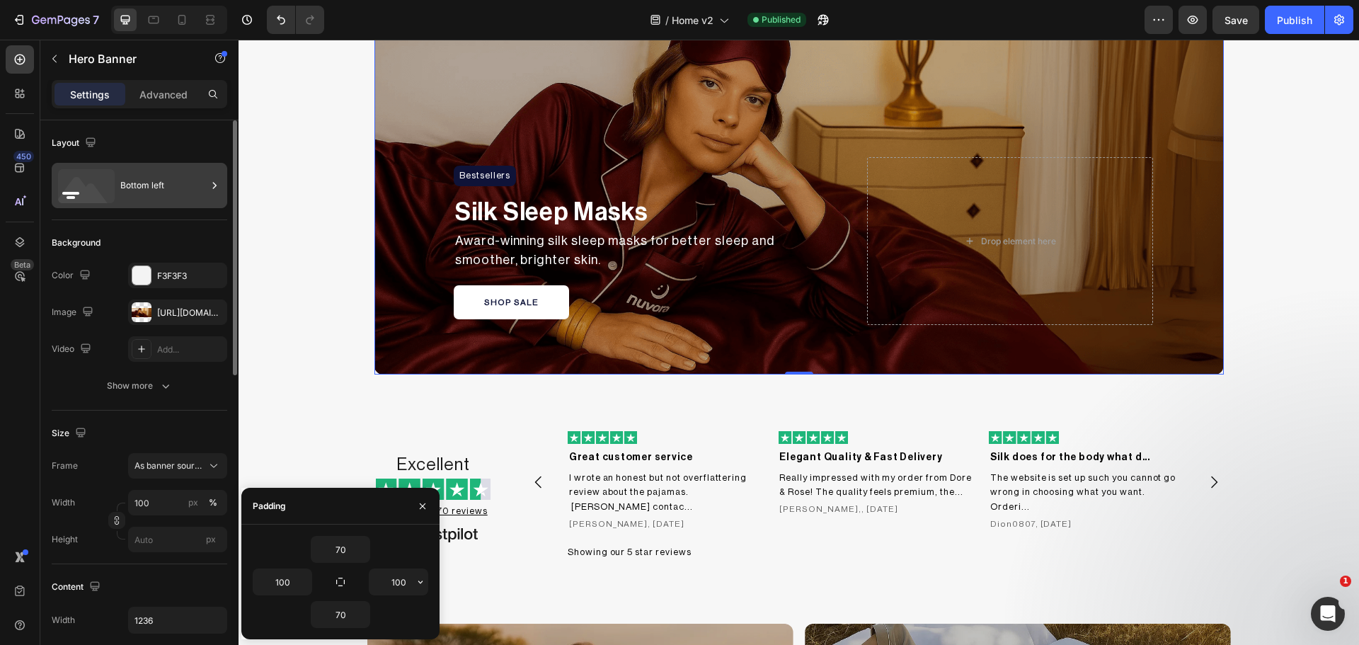
click at [151, 194] on div "Bottom left" at bounding box center [163, 185] width 86 height 33
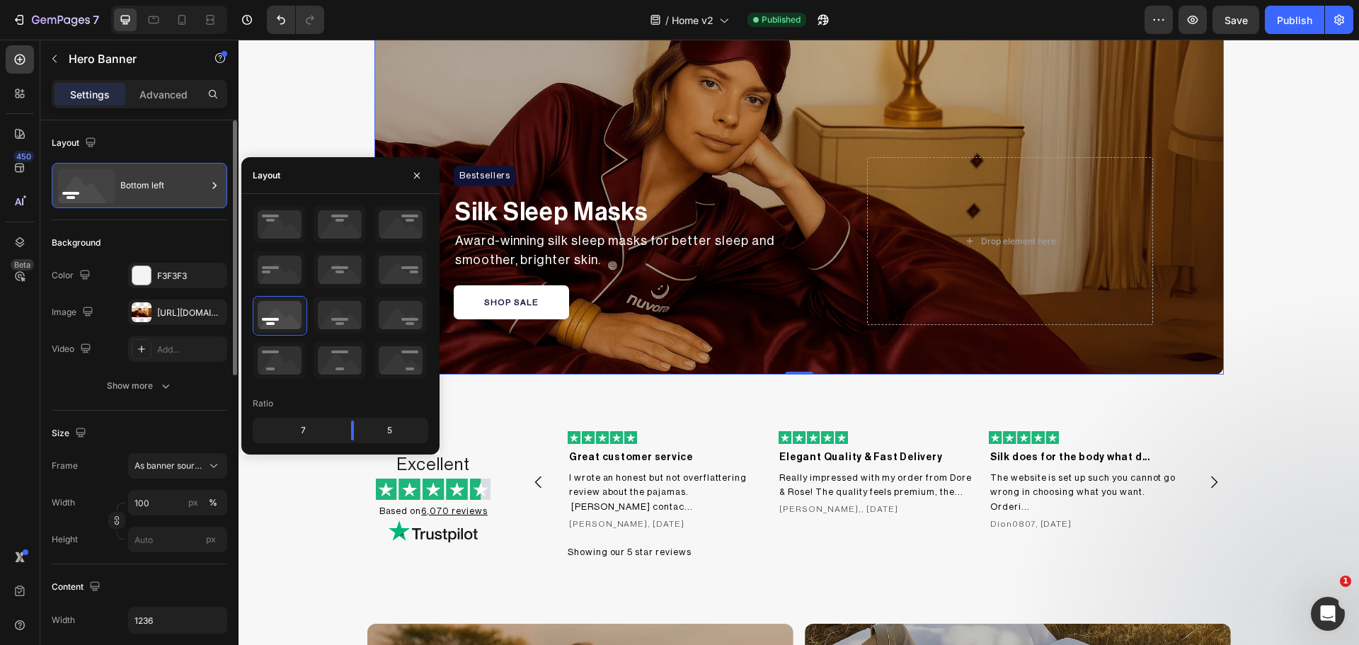
click at [151, 194] on div "Bottom left" at bounding box center [163, 185] width 86 height 33
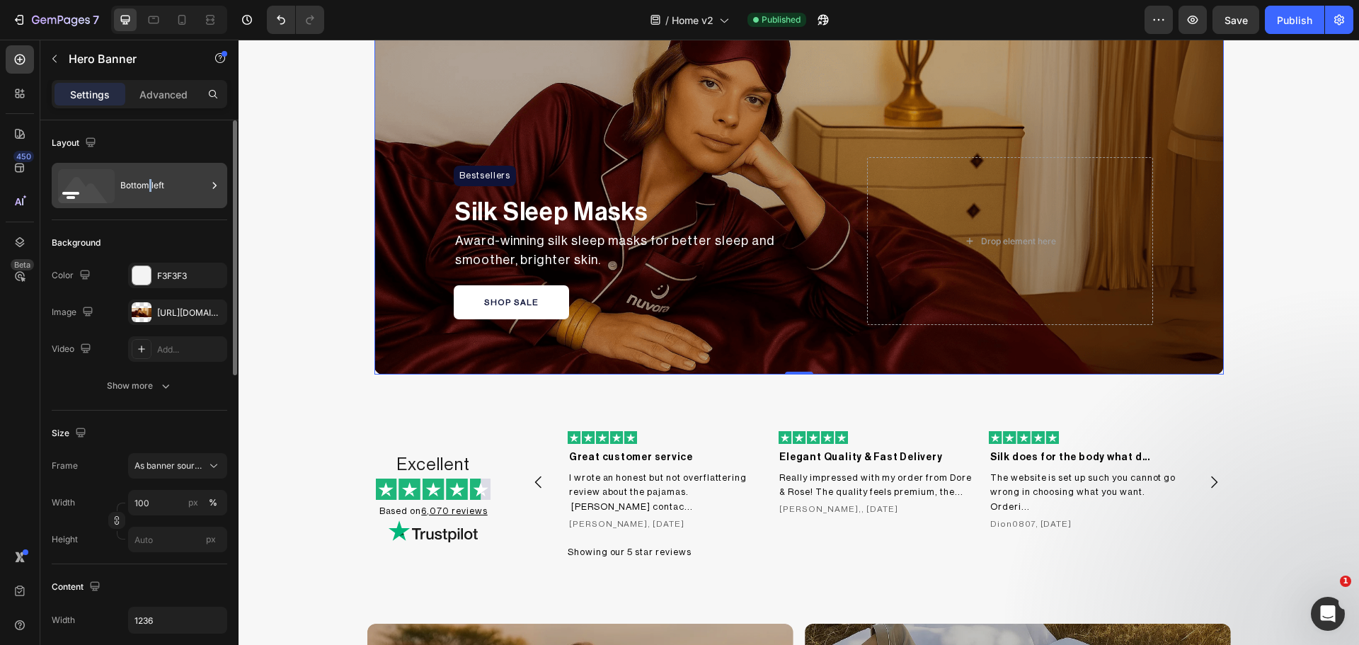
click at [150, 193] on div "Bottom left" at bounding box center [163, 185] width 86 height 33
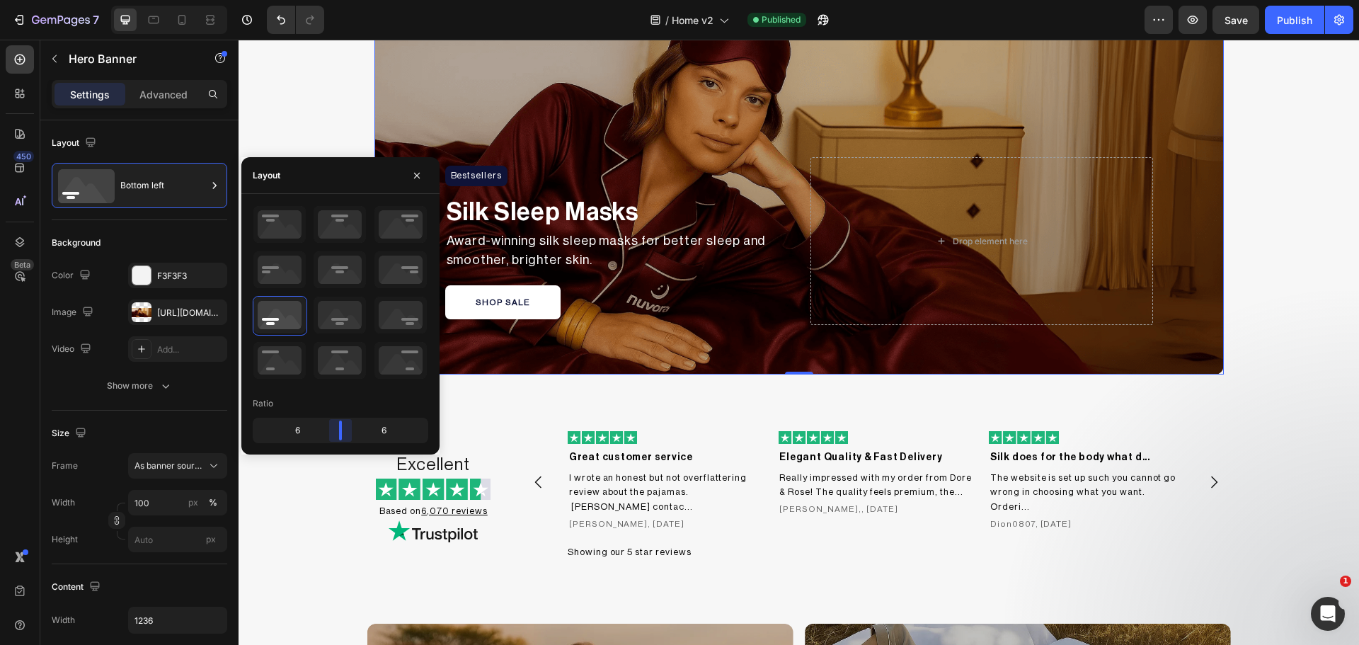
click at [348, 0] on body "7 Version history / Home v2 Published Preview Save Publish 450 Beta Sections(18…" at bounding box center [679, 0] width 1359 height 0
click at [708, 349] on div "Bestsellers Heading Row Silk Sleep Masks Text Block Award-winning silk sleep ma…" at bounding box center [798, 241] width 849 height 267
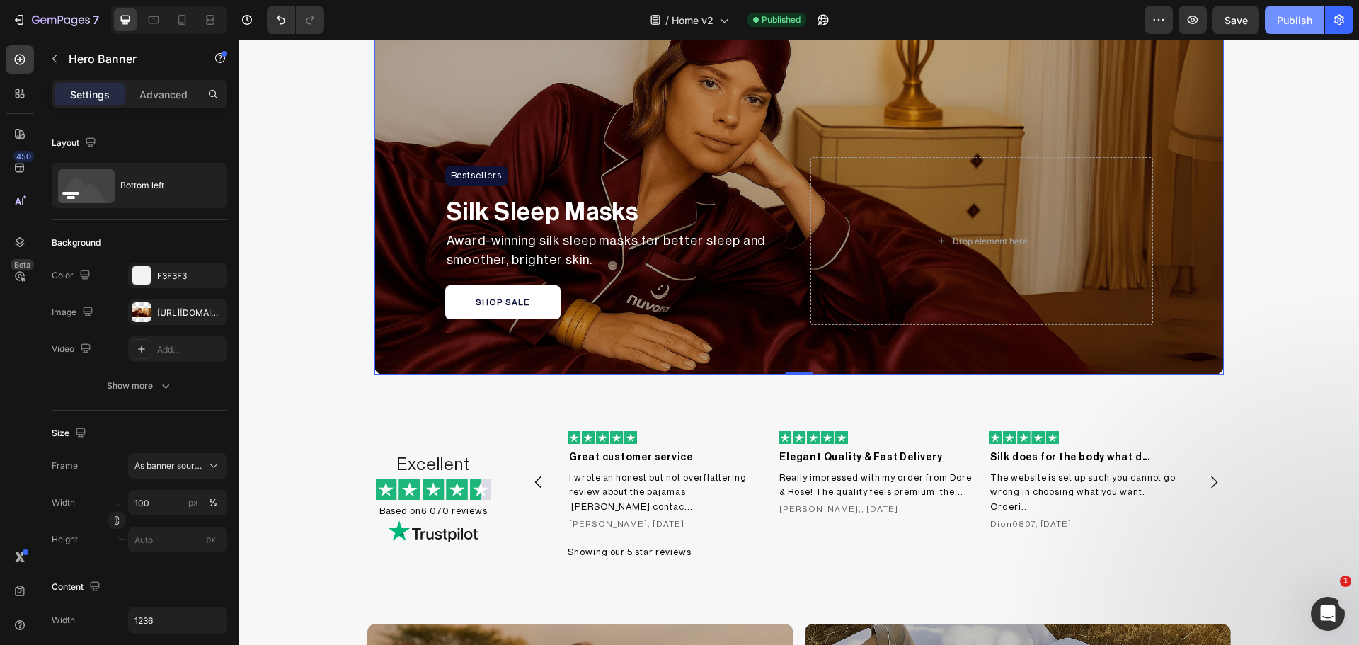
click at [1293, 21] on div "Publish" at bounding box center [1294, 20] width 35 height 15
click at [391, 226] on div "Bestsellers Heading Row Silk Sleep Masks Text Block Award-winning silk sleep ma…" at bounding box center [798, 241] width 849 height 267
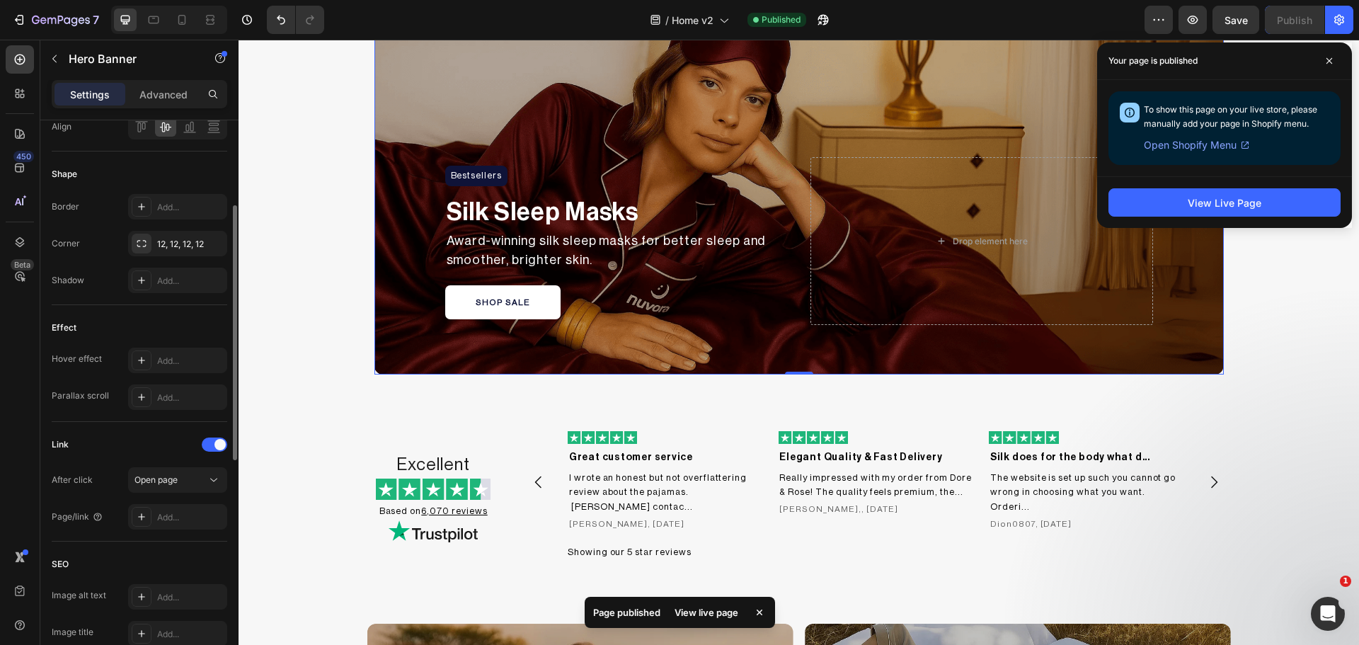
scroll to position [331, 0]
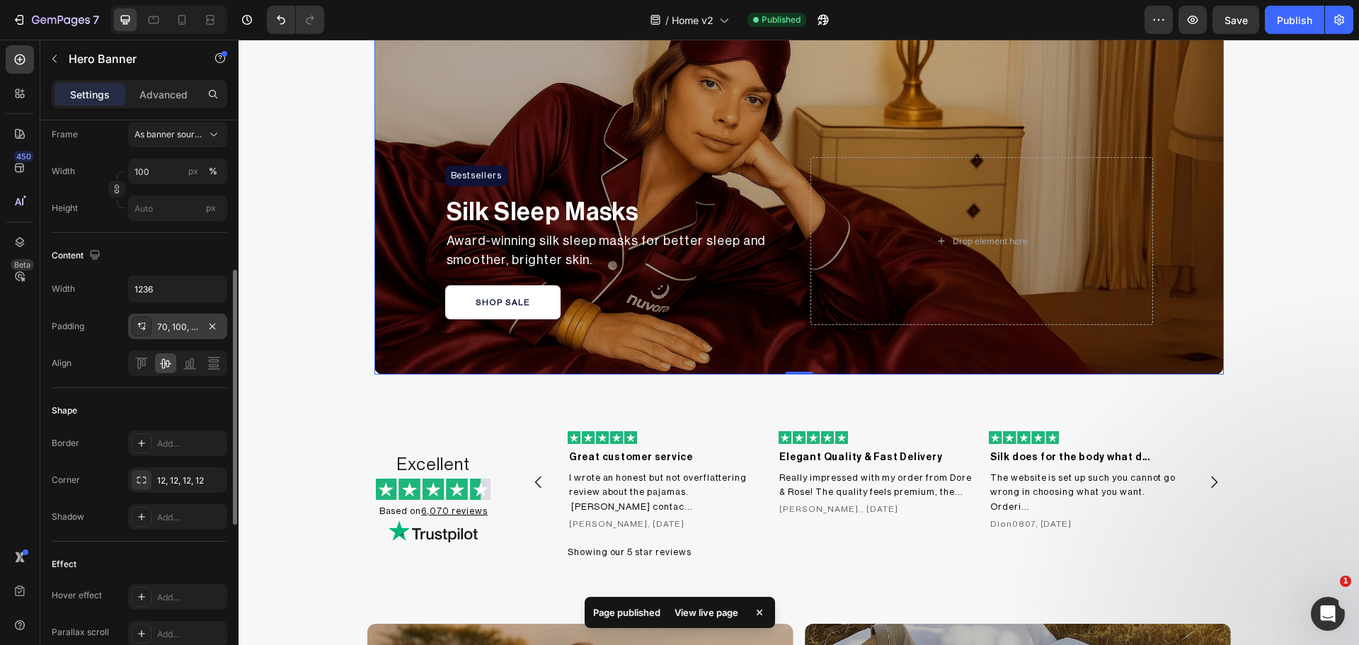
click at [143, 316] on div at bounding box center [142, 326] width 20 height 20
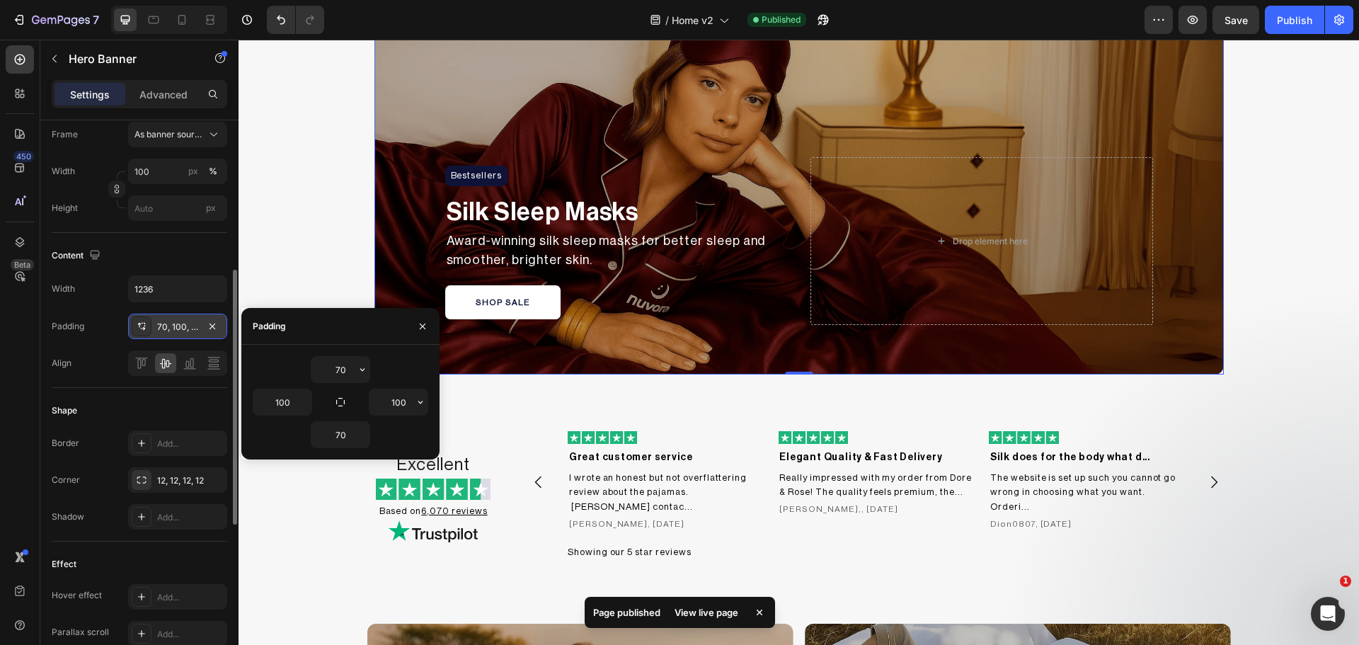
click at [143, 316] on div at bounding box center [142, 326] width 20 height 20
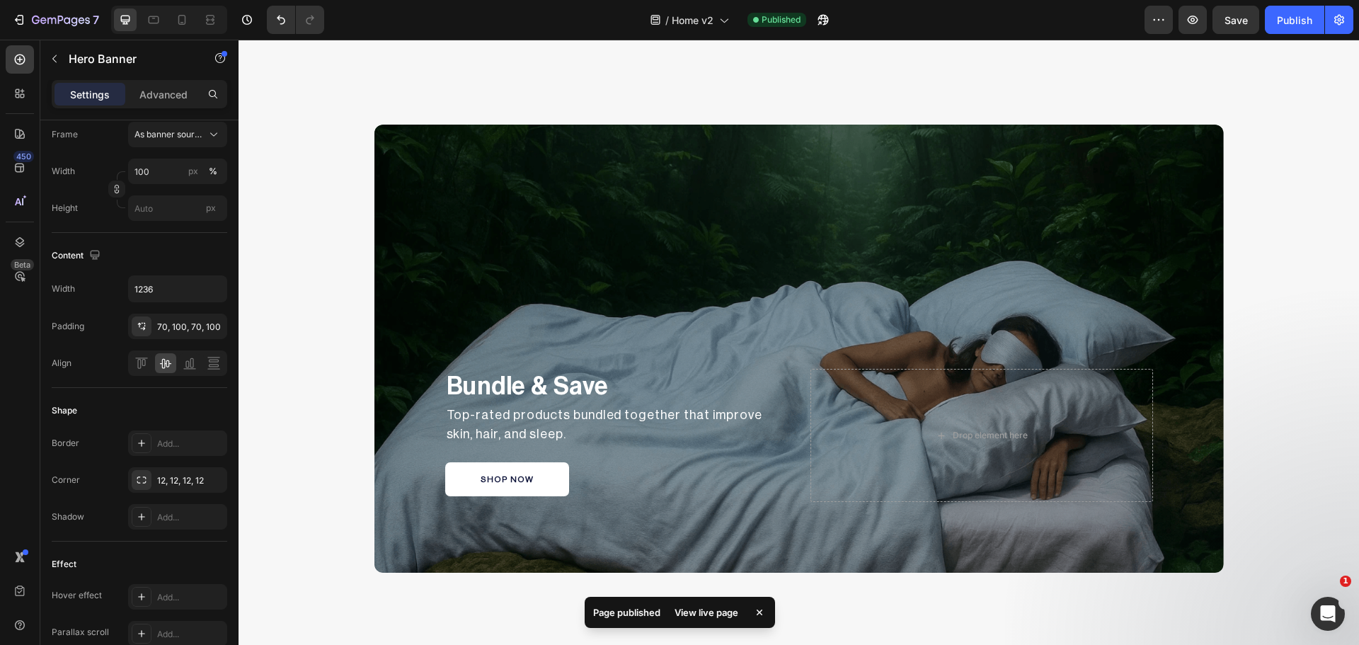
scroll to position [1820, 0]
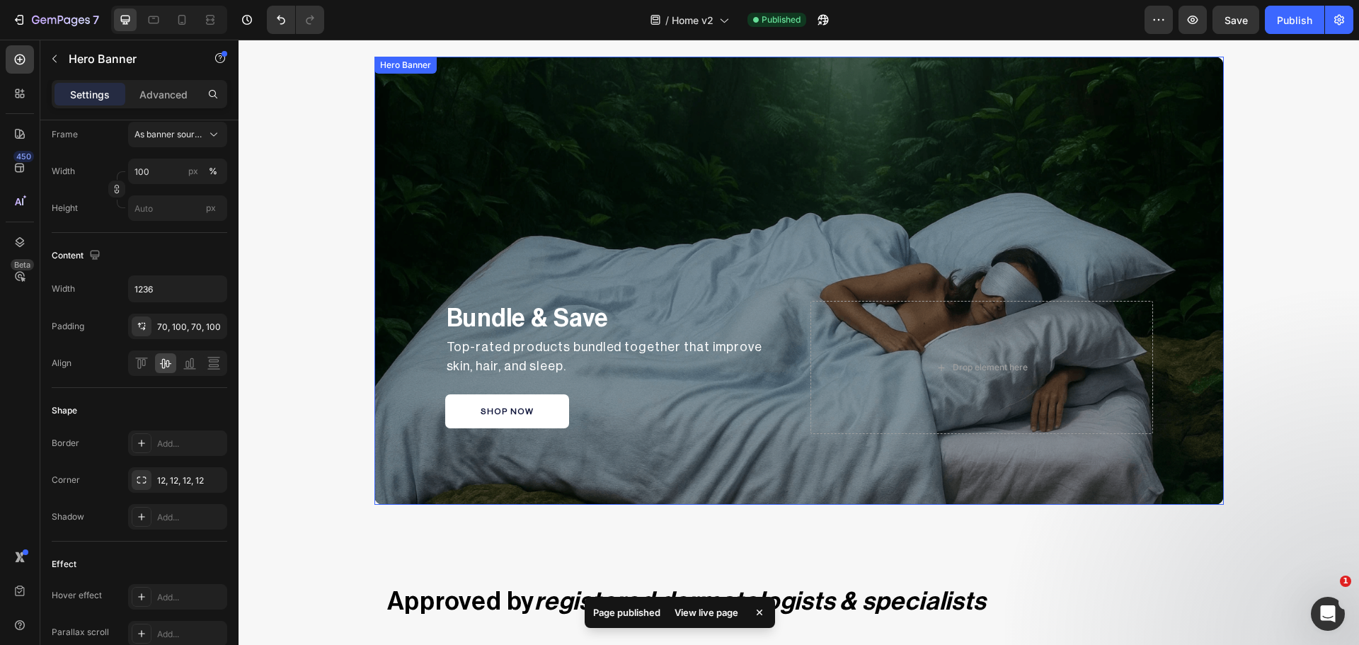
click at [382, 231] on div "Overlay" at bounding box center [798, 281] width 849 height 448
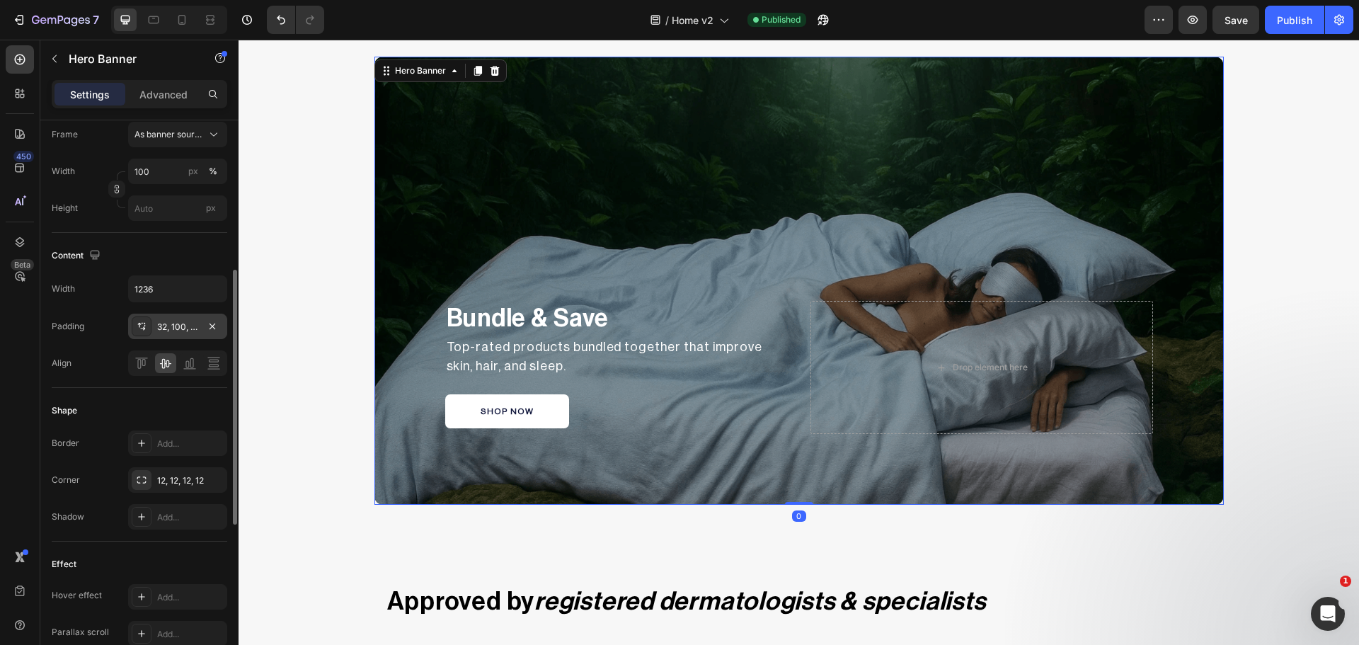
click at [142, 329] on icon at bounding box center [141, 326] width 11 height 11
click at [689, 222] on div "Overlay" at bounding box center [798, 281] width 849 height 448
click at [146, 328] on icon at bounding box center [141, 326] width 11 height 11
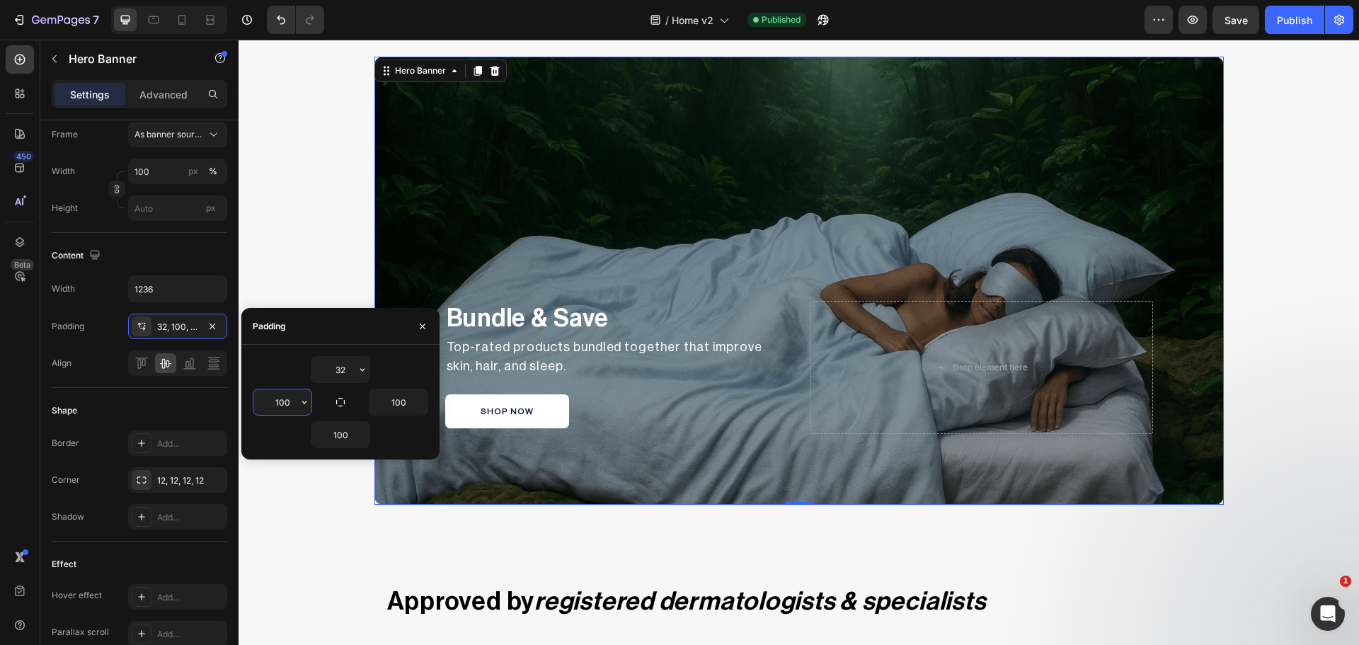
click at [284, 407] on input "100" at bounding box center [282, 401] width 58 height 25
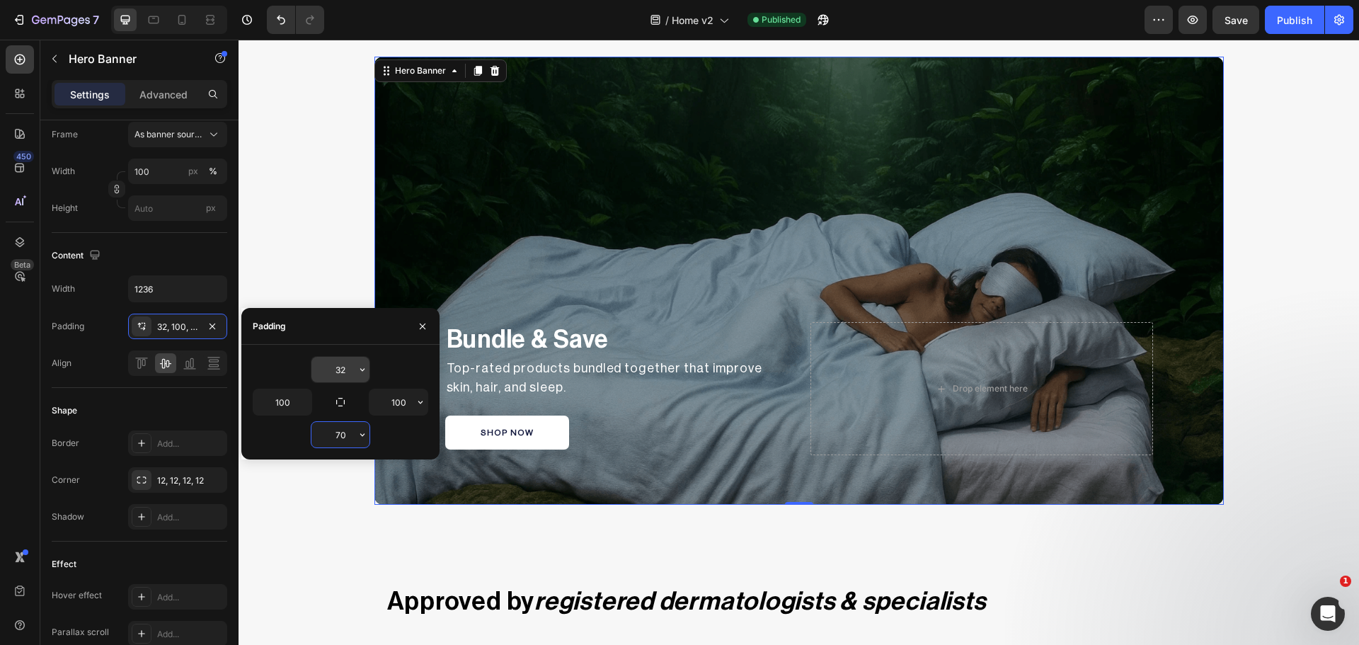
type input "70"
click at [328, 369] on input "32" at bounding box center [340, 369] width 58 height 25
type input "70"
click at [1307, 21] on div "Publish" at bounding box center [1294, 20] width 35 height 15
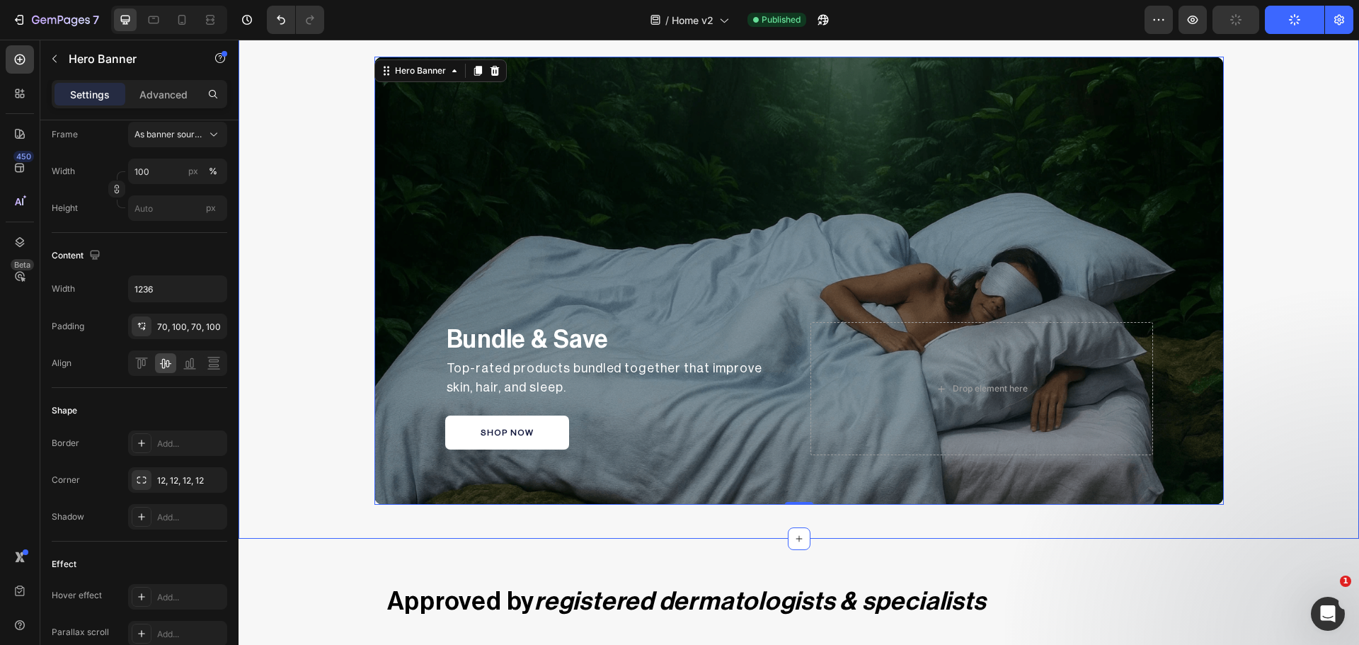
click at [1257, 194] on div "Bundle & Save Text Block Top-rated products bundled together that improve skin,…" at bounding box center [799, 281] width 1120 height 448
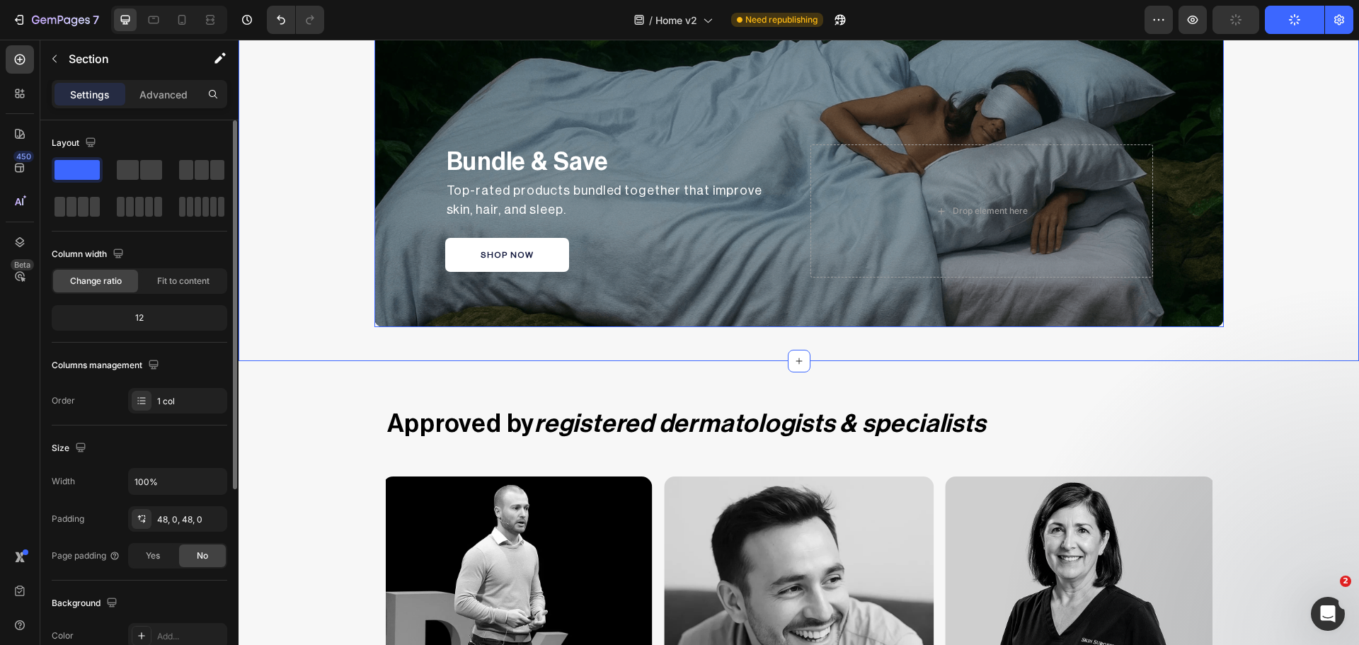
scroll to position [2056, 0]
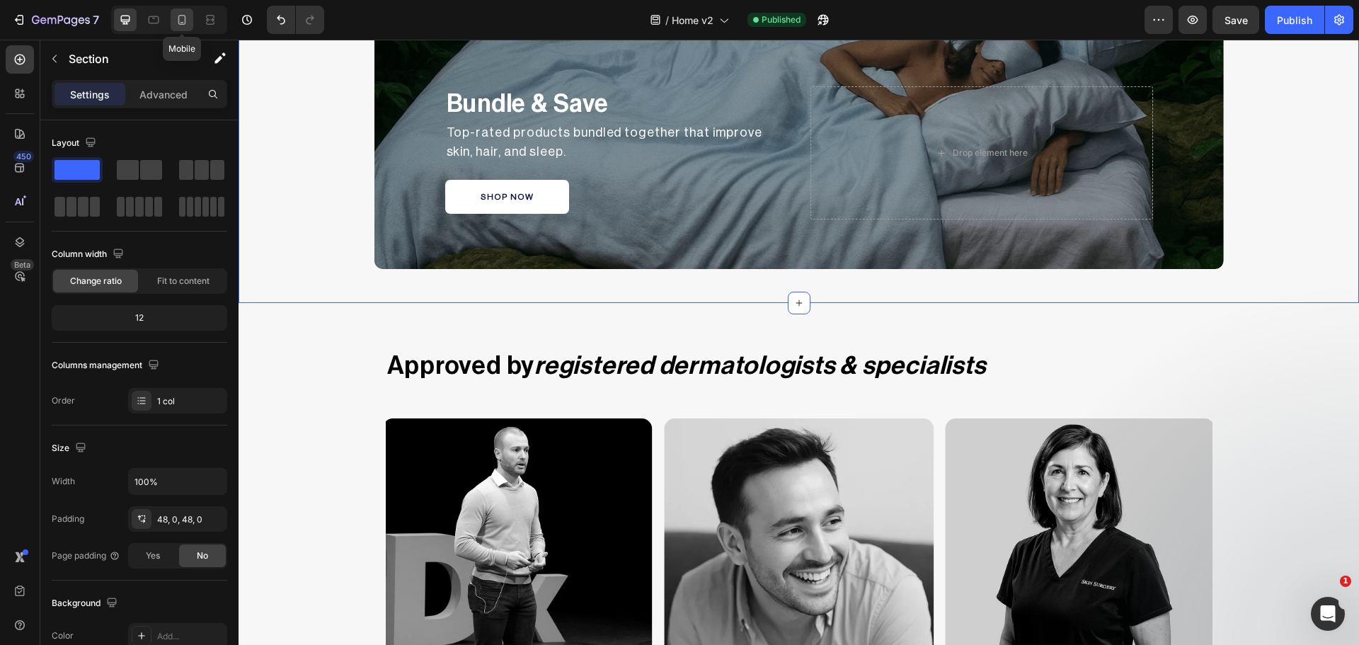
click at [173, 20] on div at bounding box center [182, 19] width 23 height 23
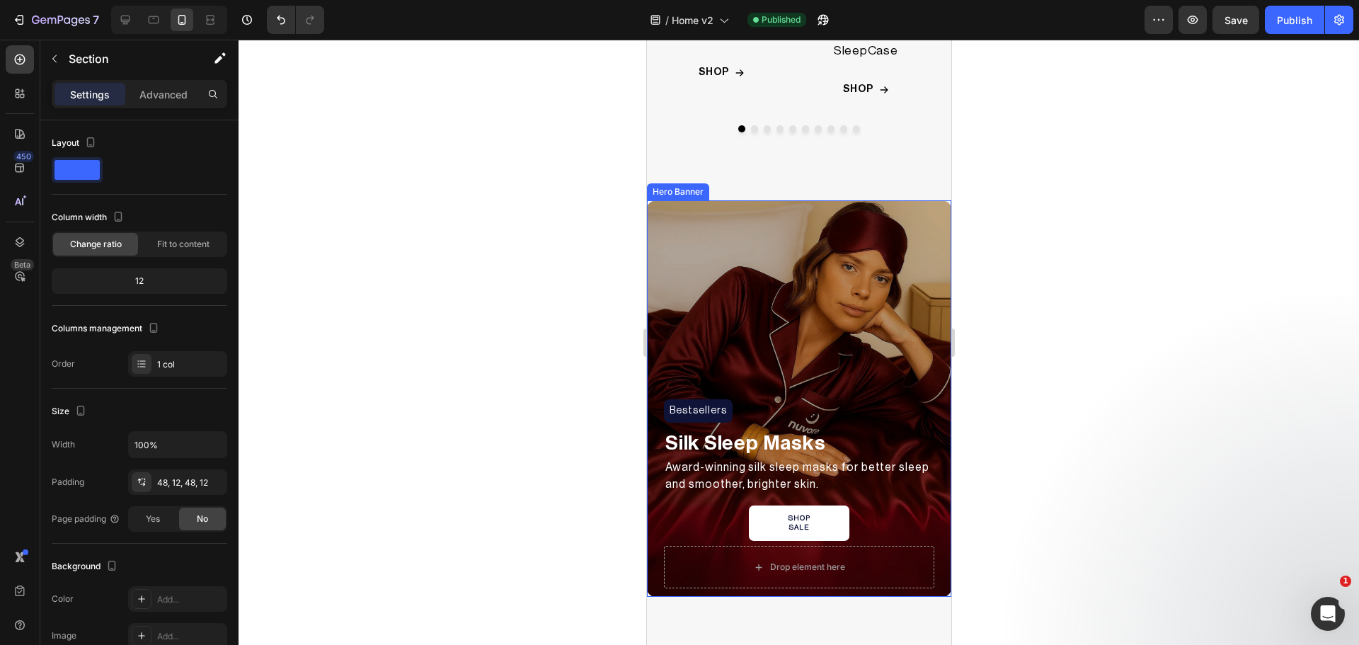
scroll to position [817, 0]
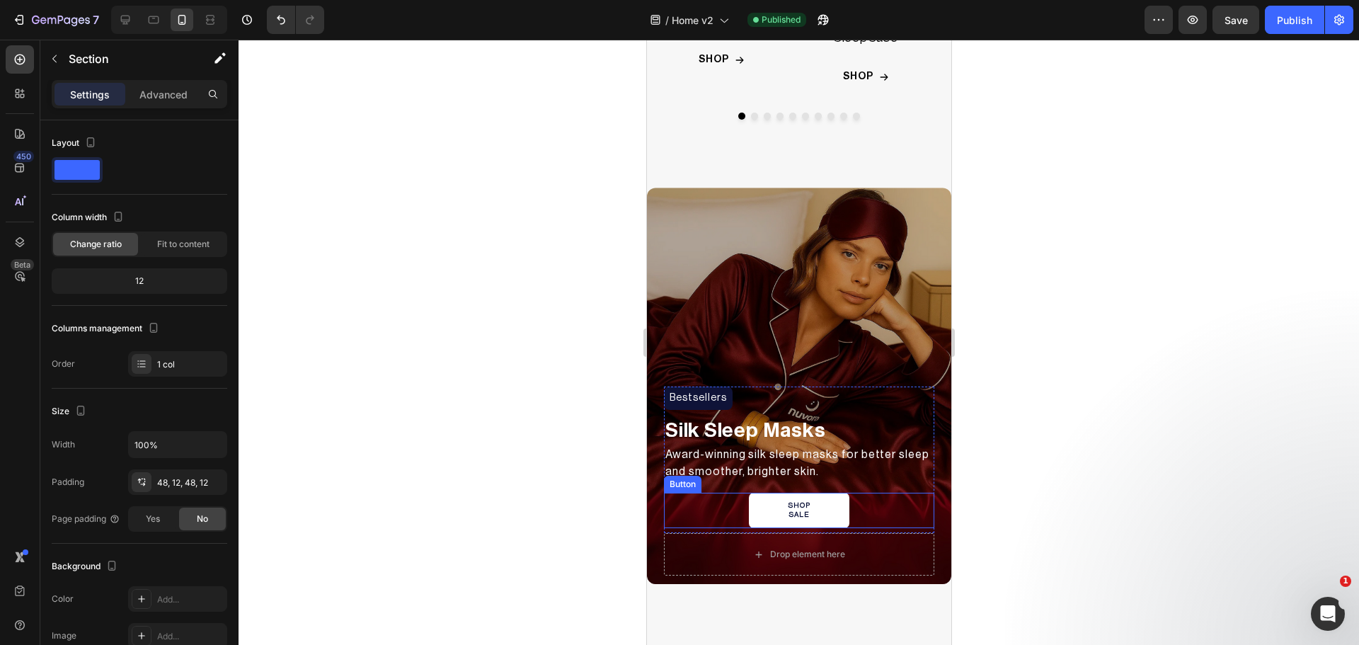
click at [737, 507] on div "SHOP SALE Button" at bounding box center [798, 510] width 270 height 35
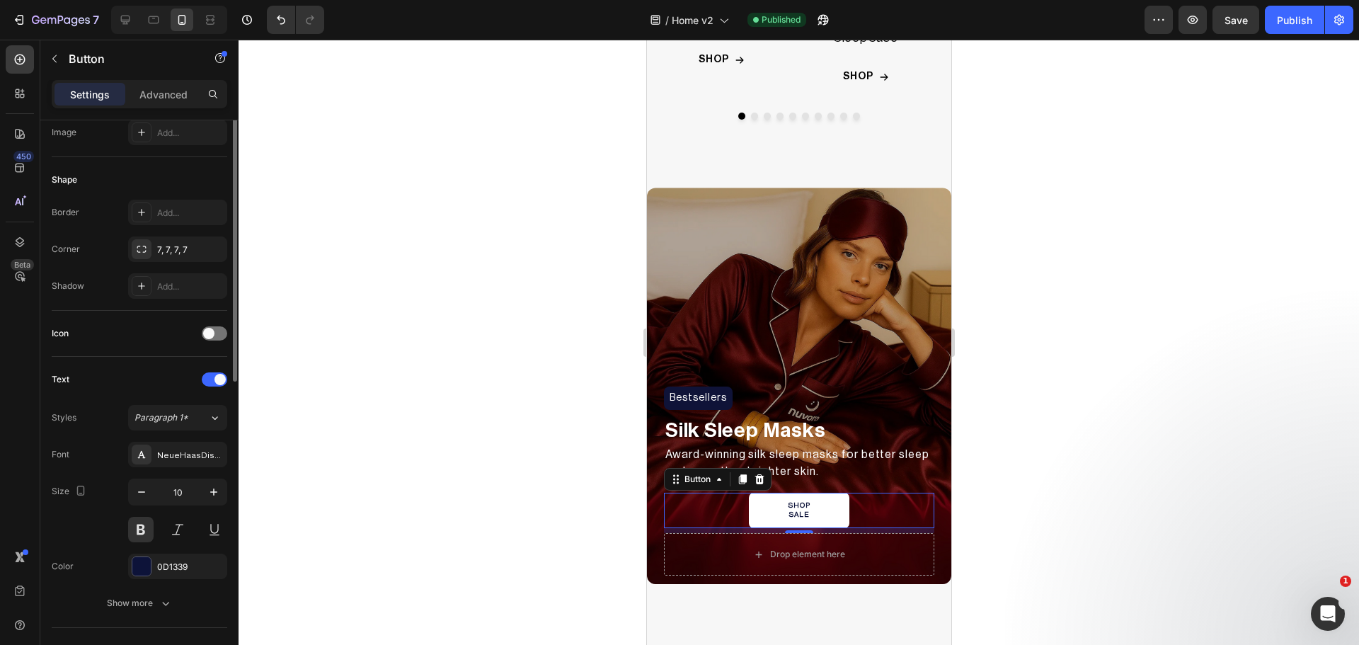
scroll to position [0, 0]
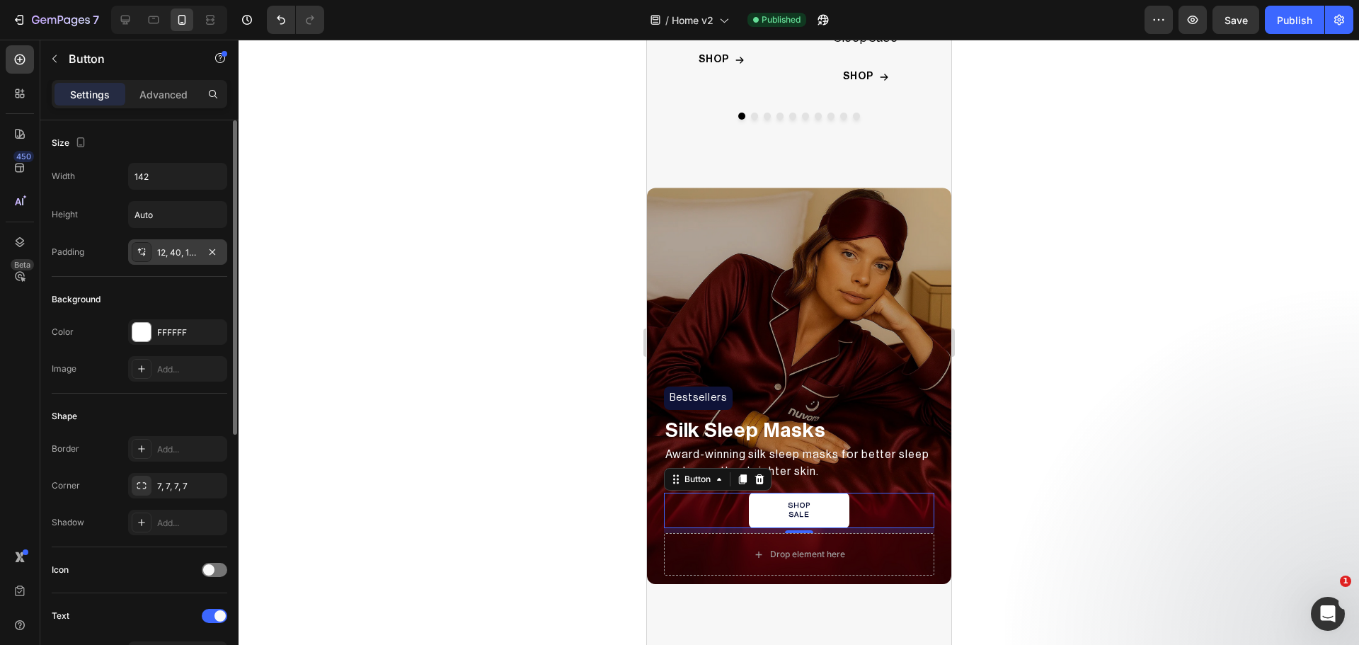
click at [139, 256] on icon at bounding box center [141, 251] width 11 height 11
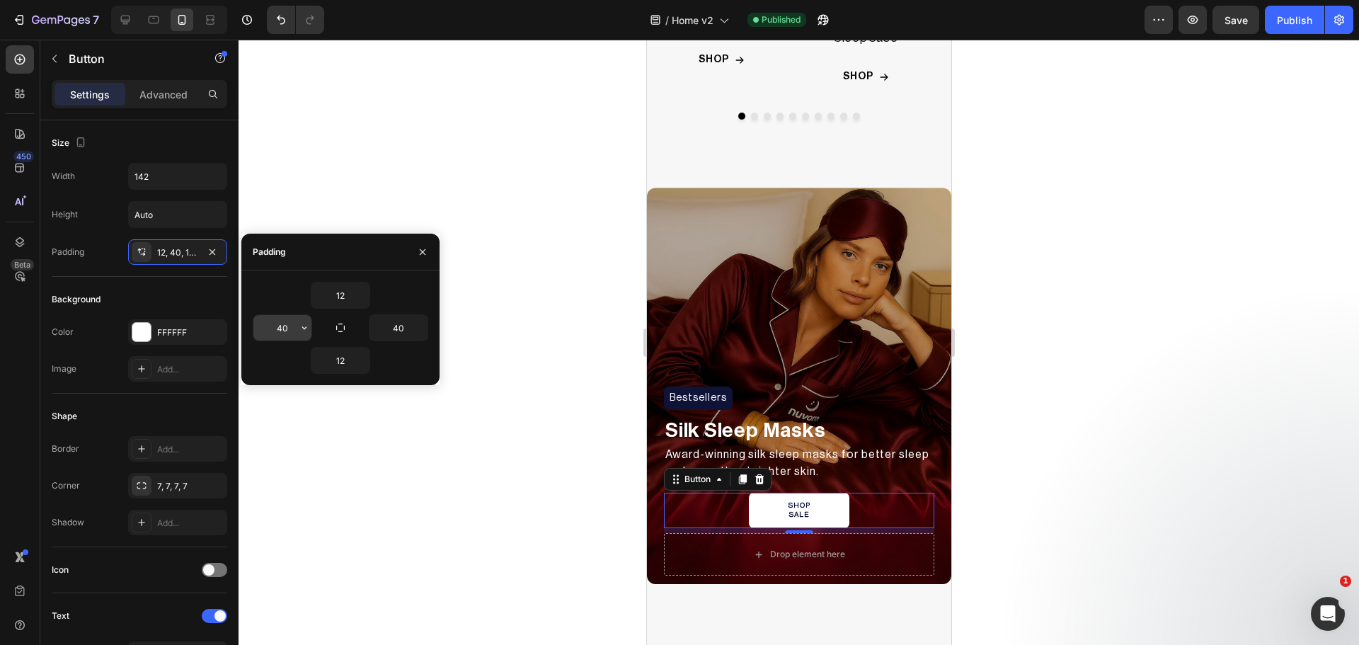
click at [290, 332] on input "40" at bounding box center [282, 327] width 58 height 25
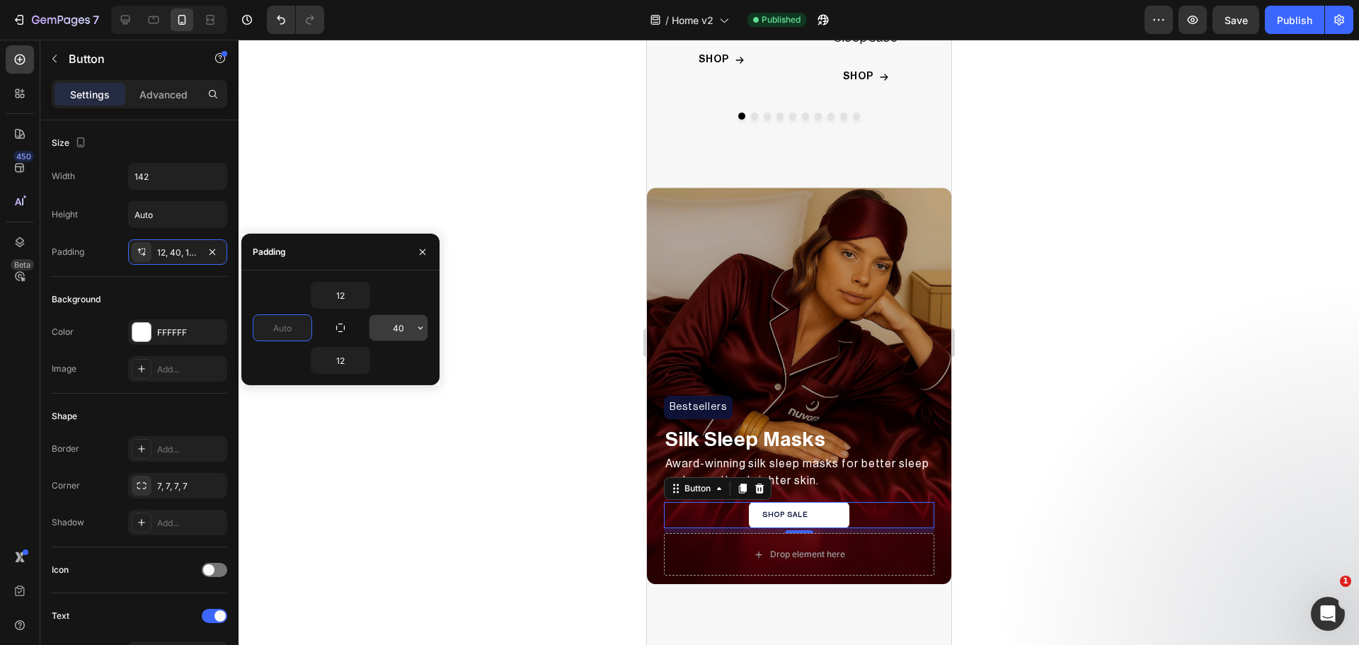
type input "0"
click at [391, 328] on input "40" at bounding box center [398, 327] width 58 height 25
click at [117, 394] on div "Size Width 142 Height Auto Padding 12, 40, 12, 0" at bounding box center [140, 471] width 176 height 154
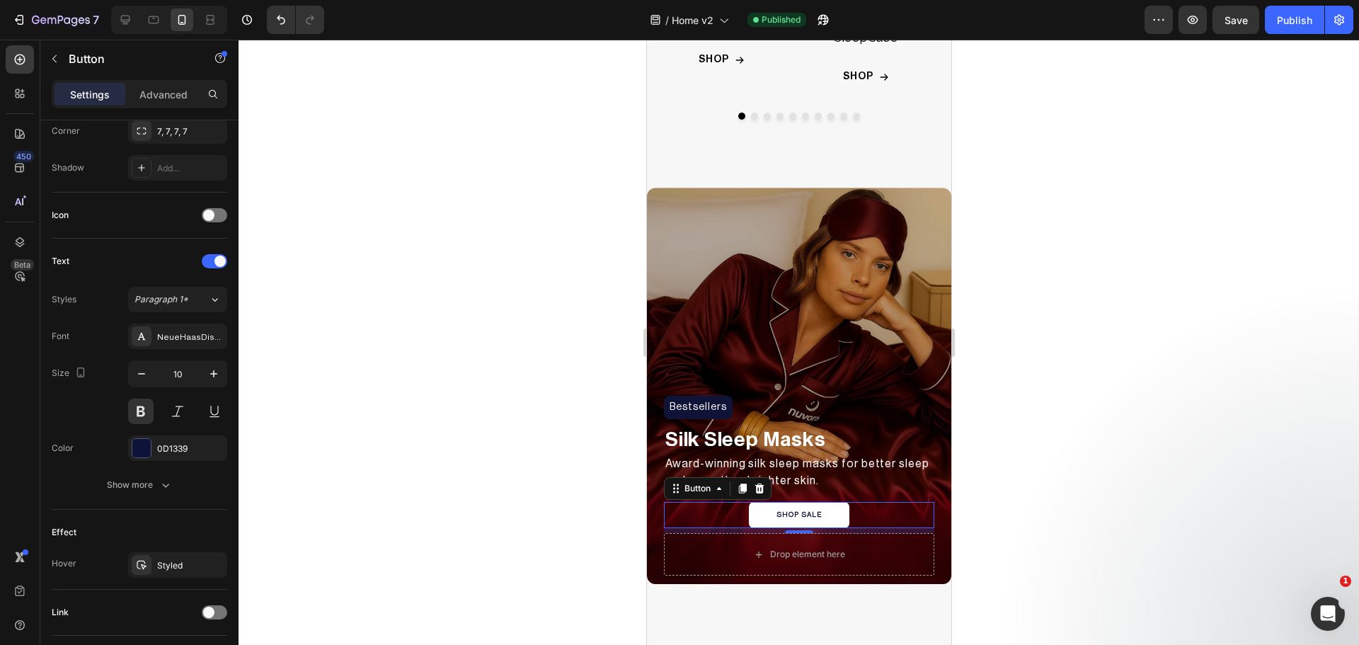
scroll to position [450, 0]
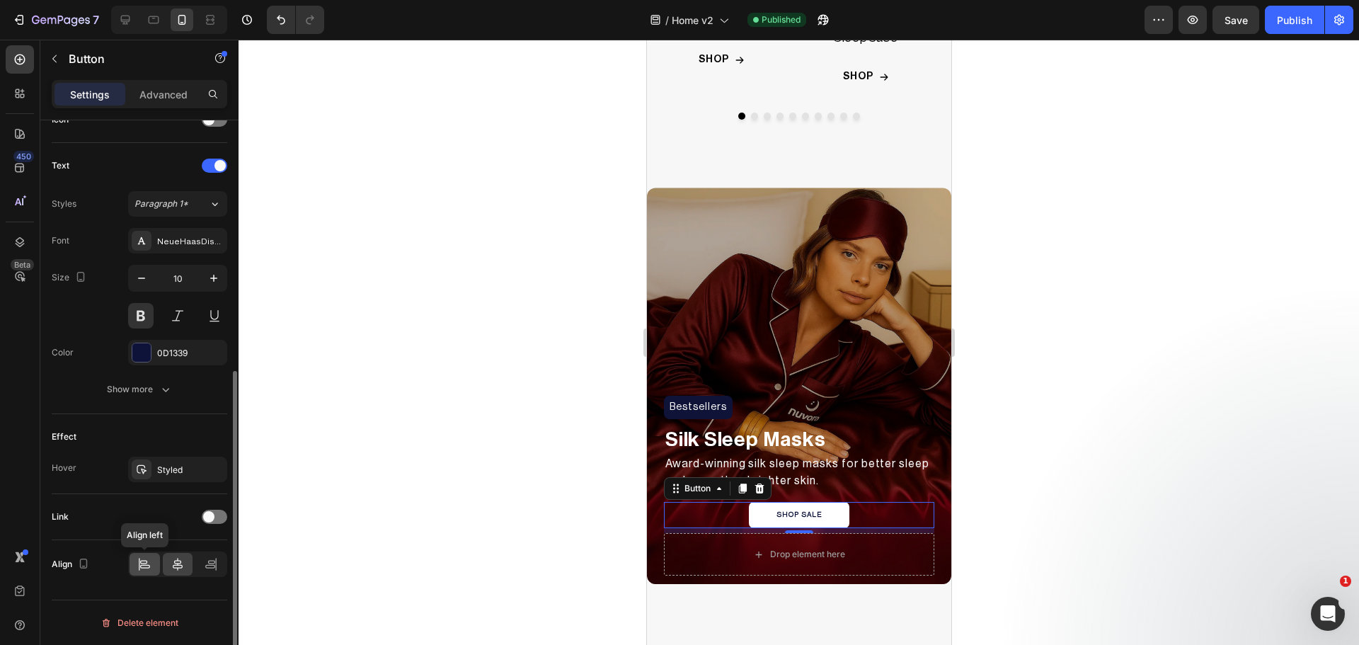
click at [143, 559] on icon at bounding box center [144, 564] width 14 height 14
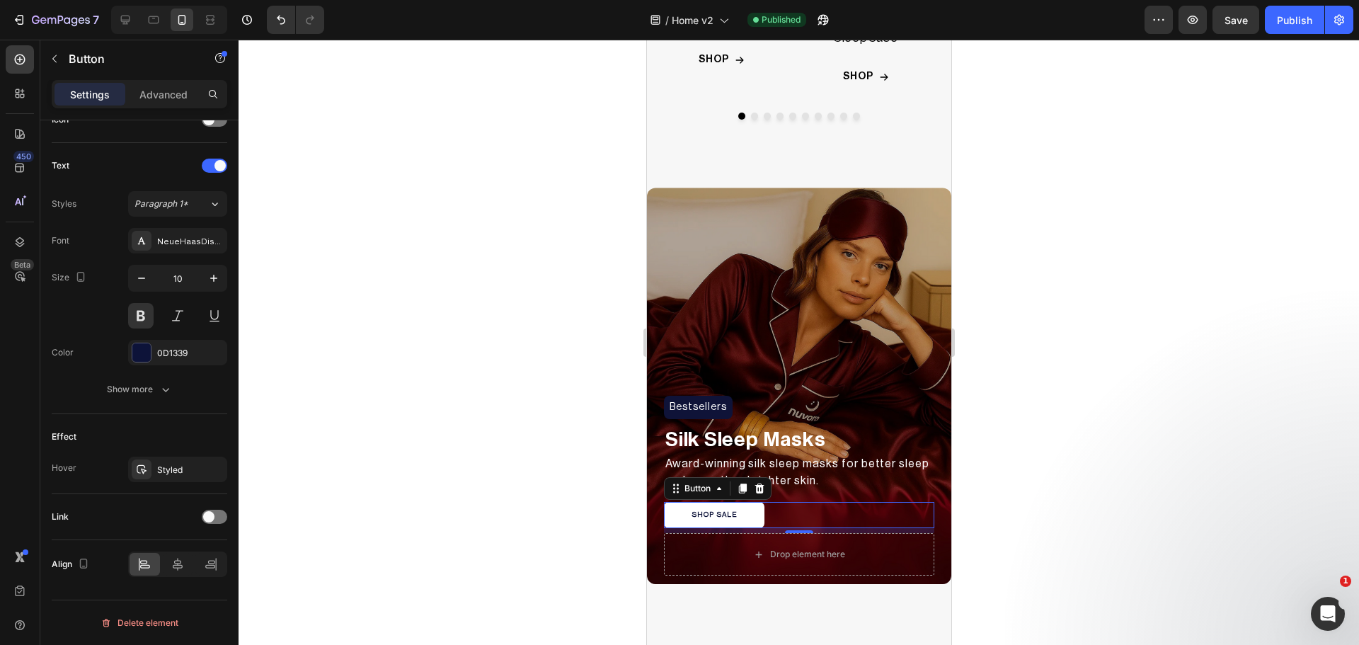
click at [381, 540] on div at bounding box center [799, 342] width 1120 height 605
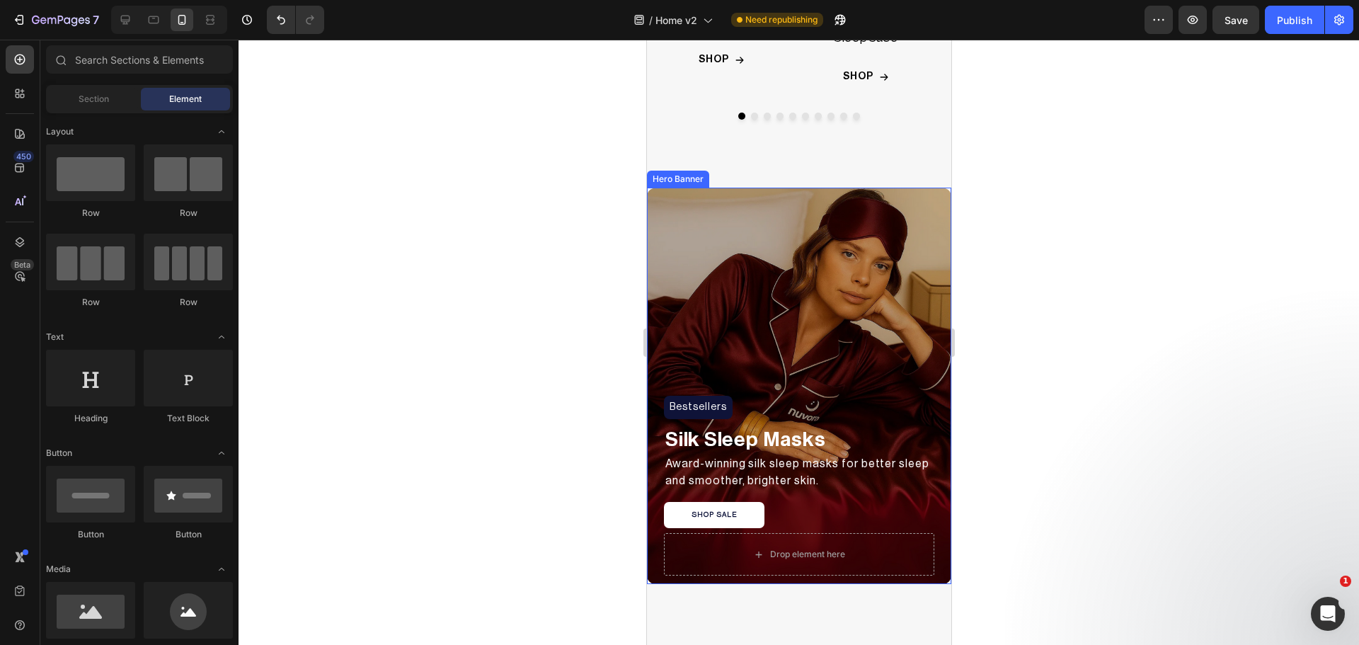
click at [673, 358] on div "Overlay" at bounding box center [798, 386] width 304 height 396
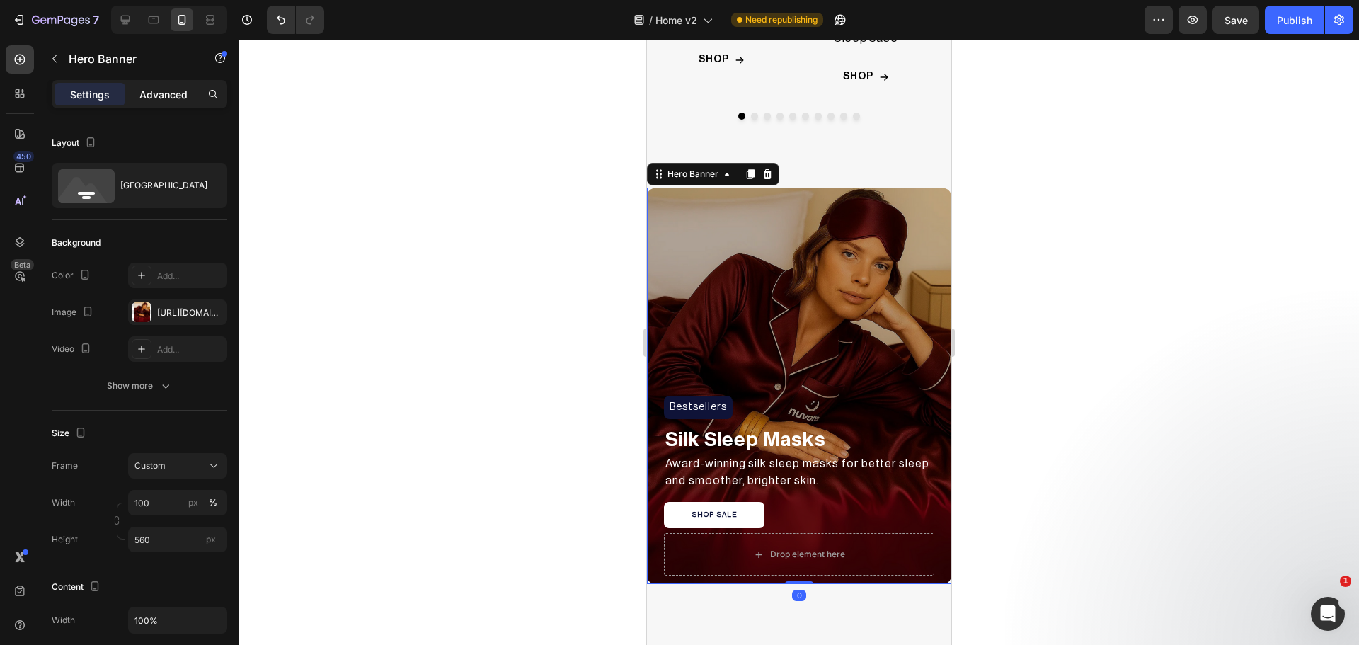
click at [132, 97] on div "Advanced" at bounding box center [163, 94] width 71 height 23
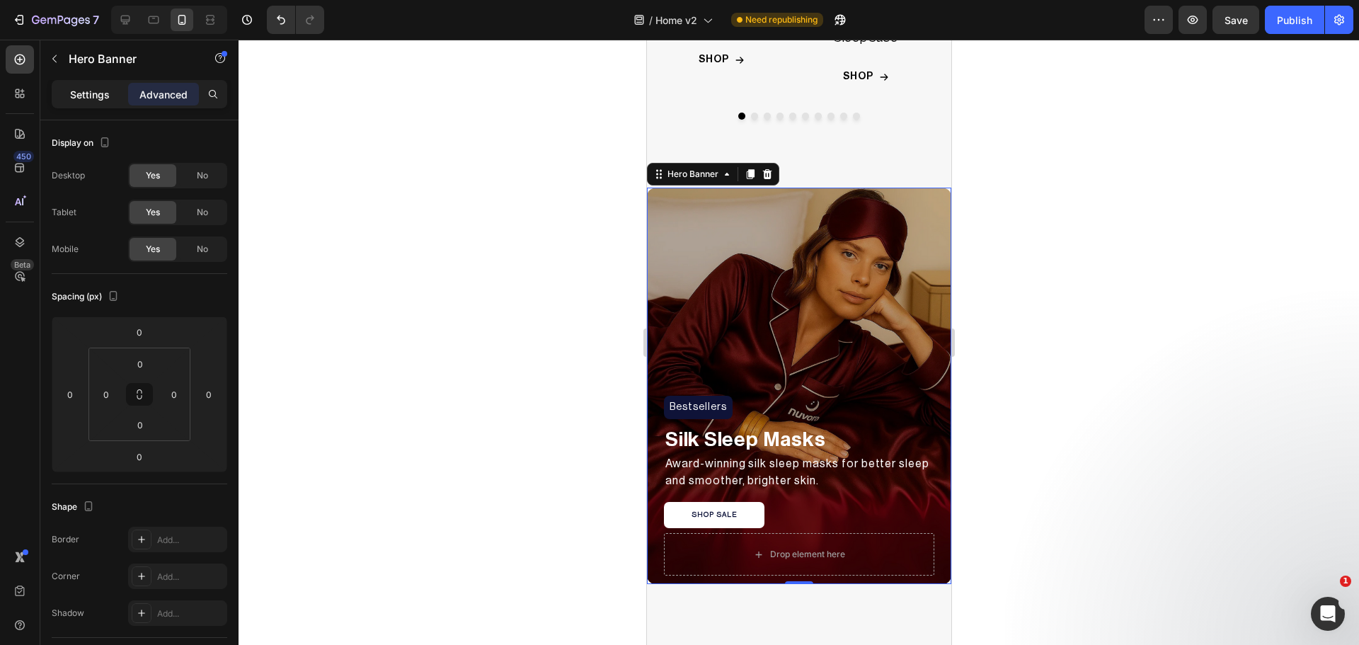
click at [99, 100] on p "Settings" at bounding box center [90, 94] width 40 height 15
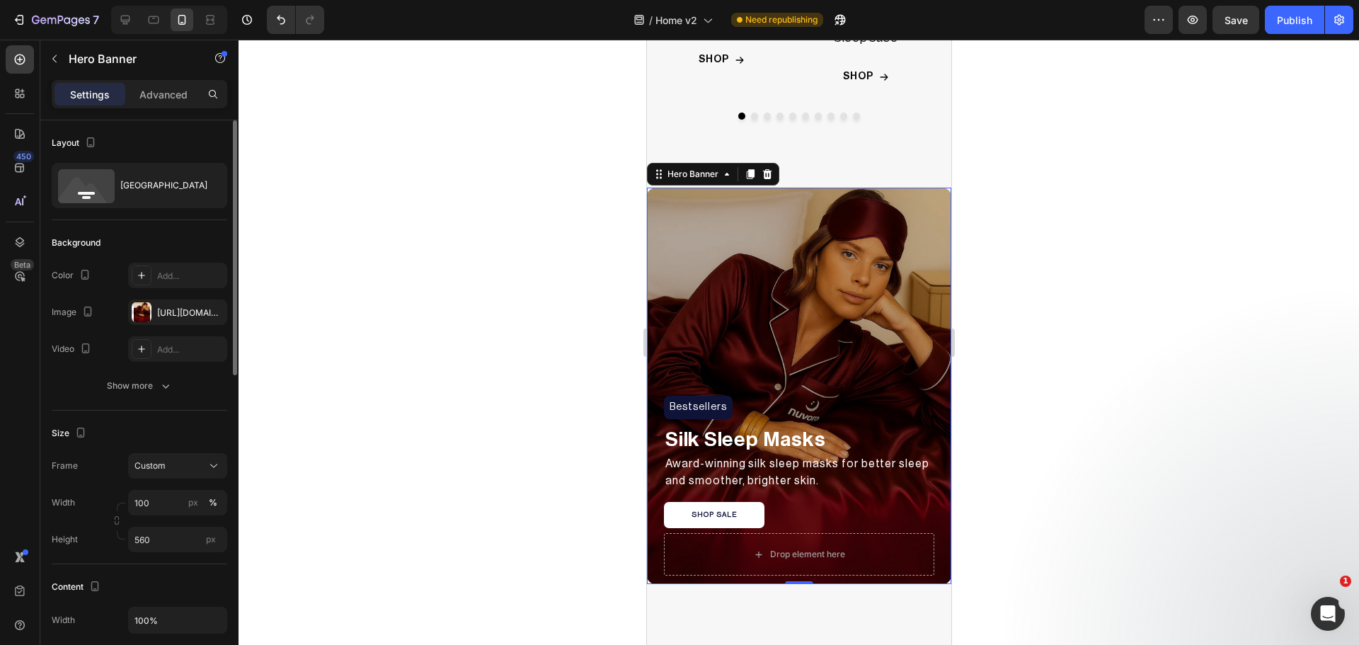
scroll to position [236, 0]
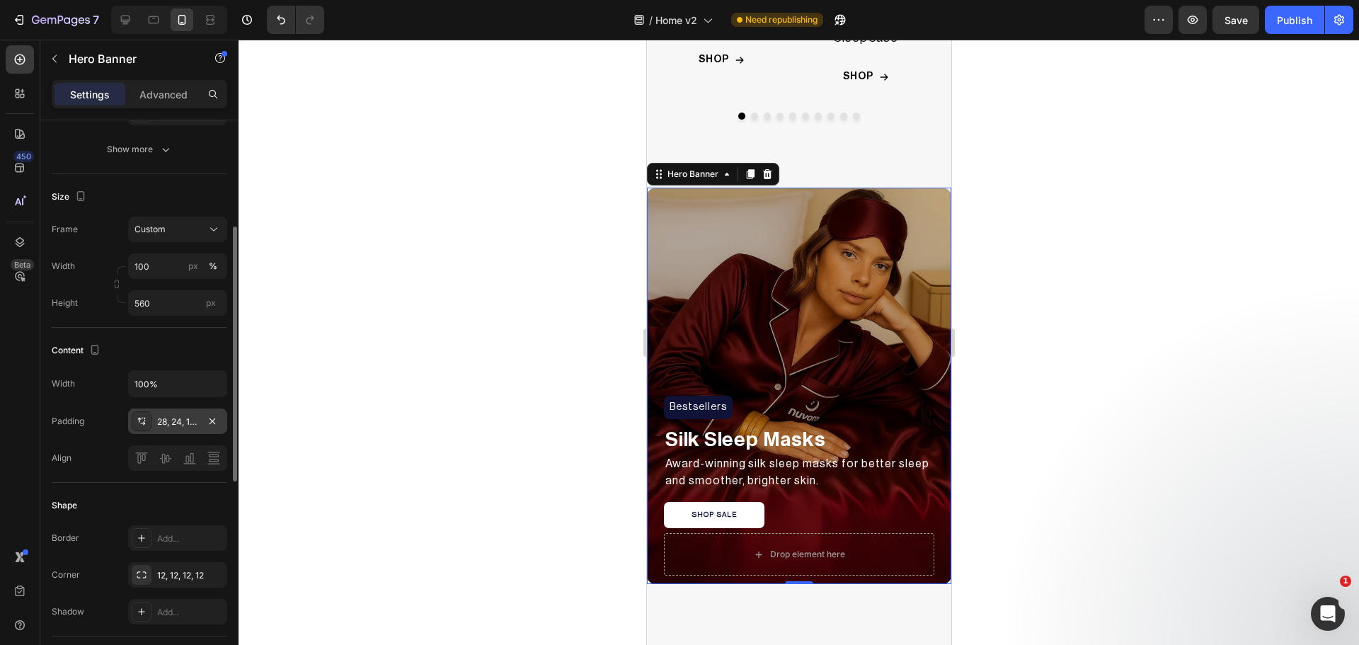
click at [145, 425] on icon at bounding box center [141, 420] width 11 height 11
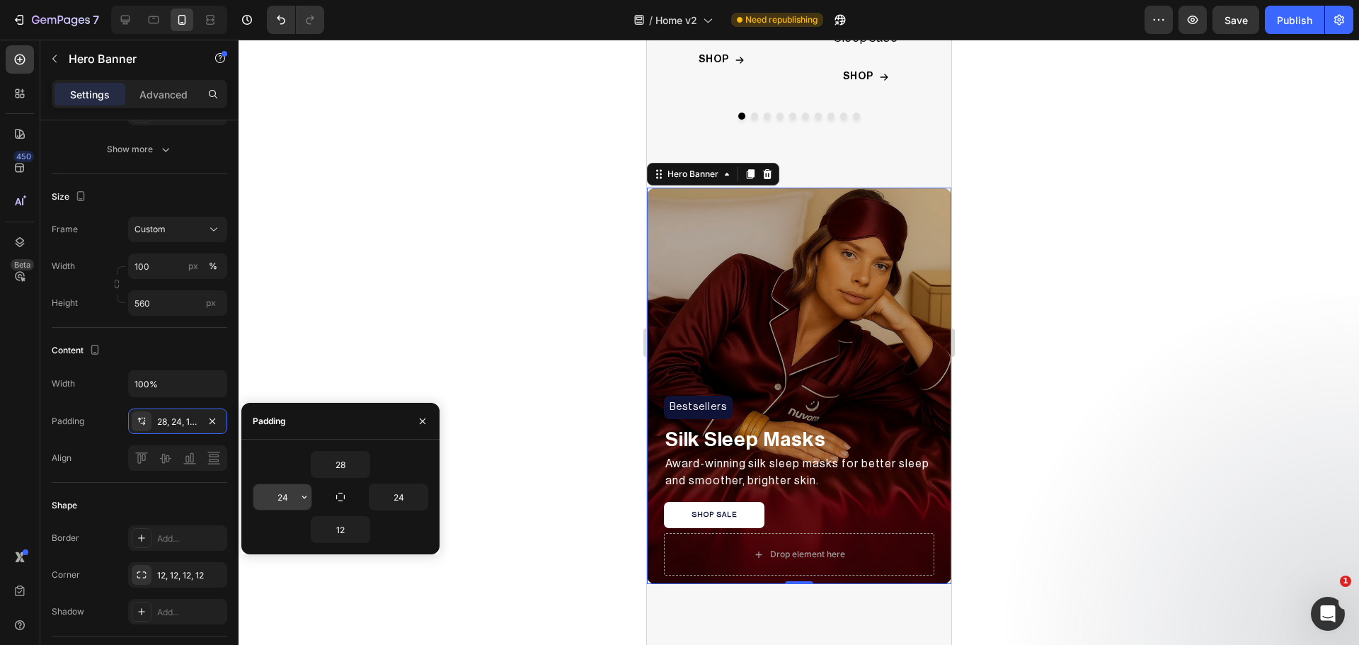
click at [287, 493] on input "24" at bounding box center [282, 496] width 58 height 25
type input "30"
click at [338, 464] on input "28" at bounding box center [340, 464] width 58 height 25
type input "250"
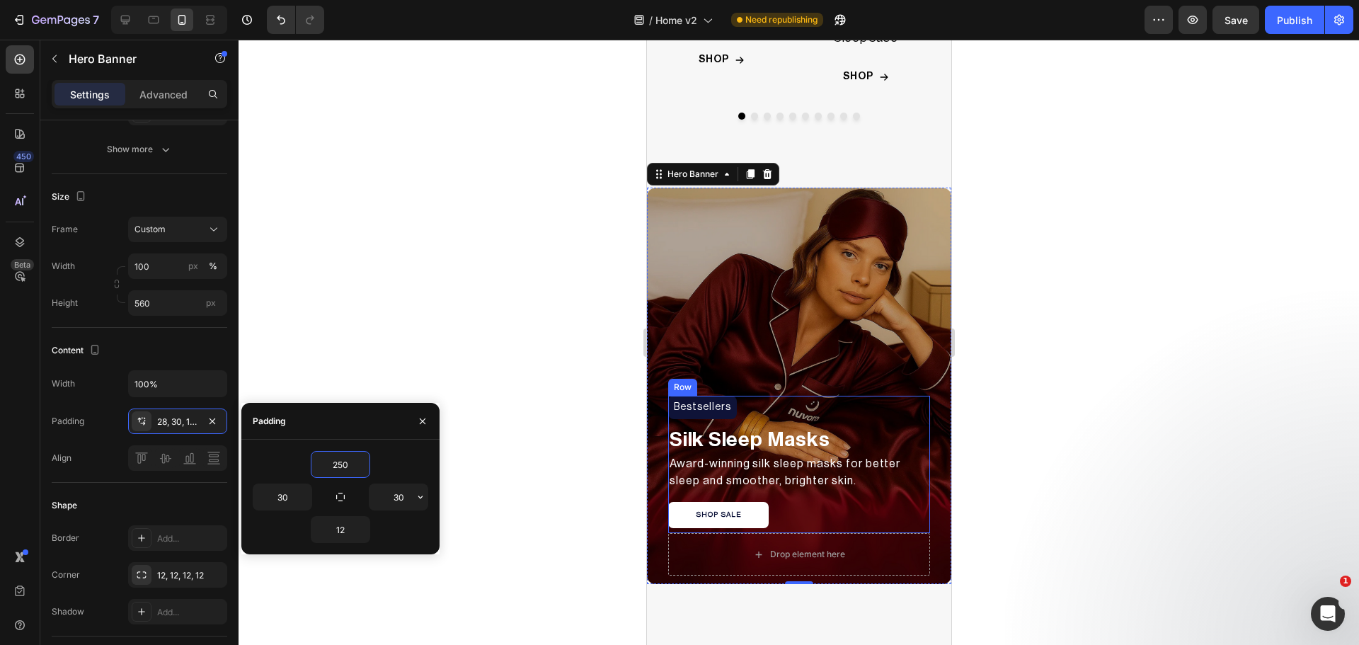
click at [796, 504] on div "SHOP SALE Button" at bounding box center [798, 515] width 262 height 26
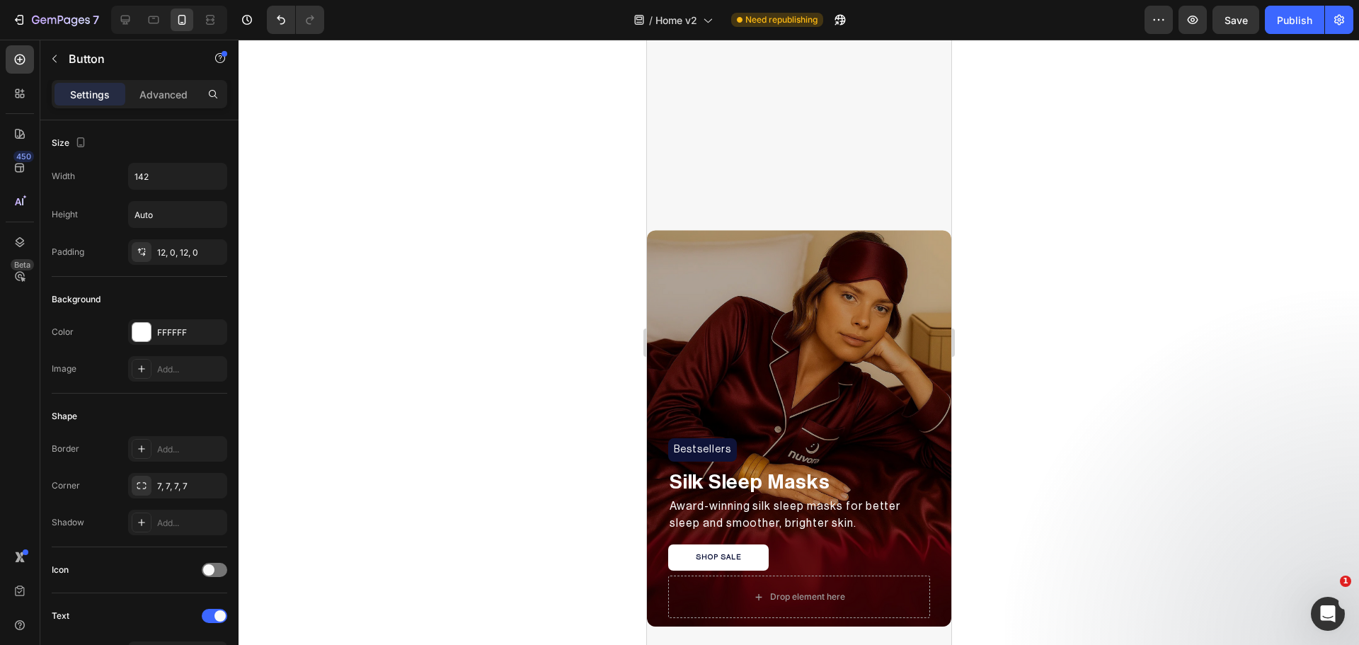
scroll to position [944, 0]
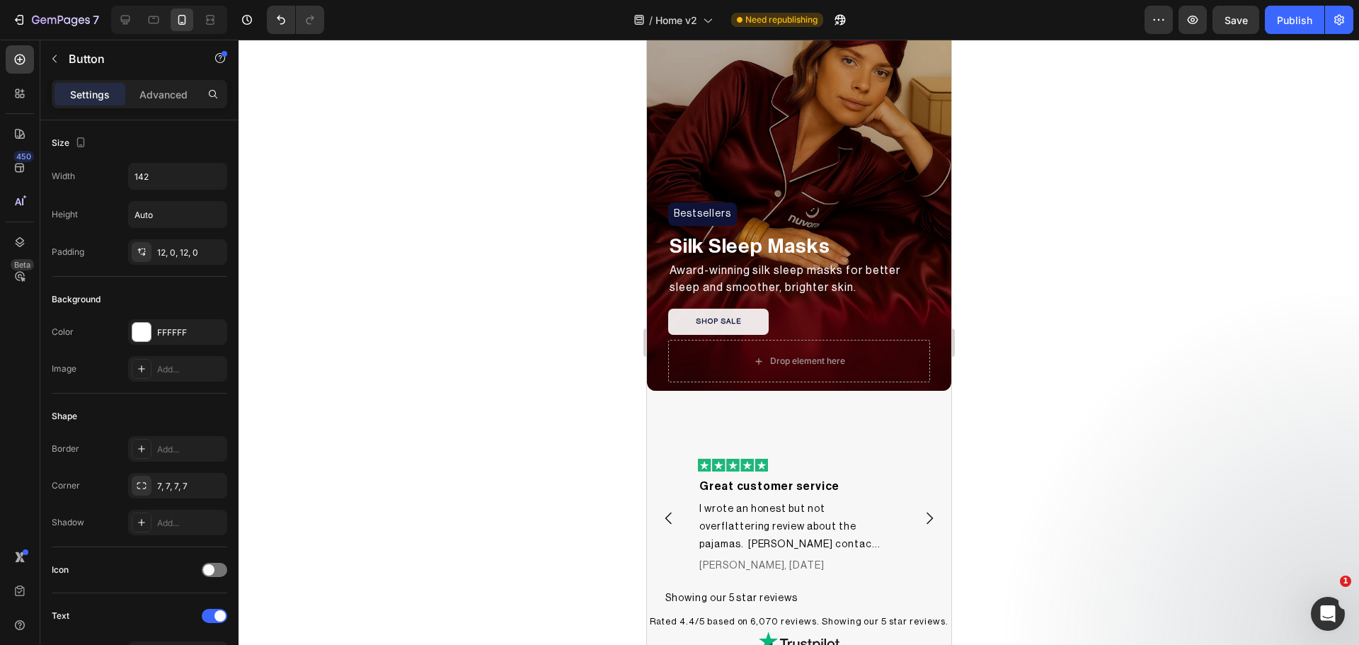
click at [750, 318] on button "SHOP SALE" at bounding box center [717, 322] width 101 height 26
click at [167, 178] on input "142" at bounding box center [178, 175] width 98 height 25
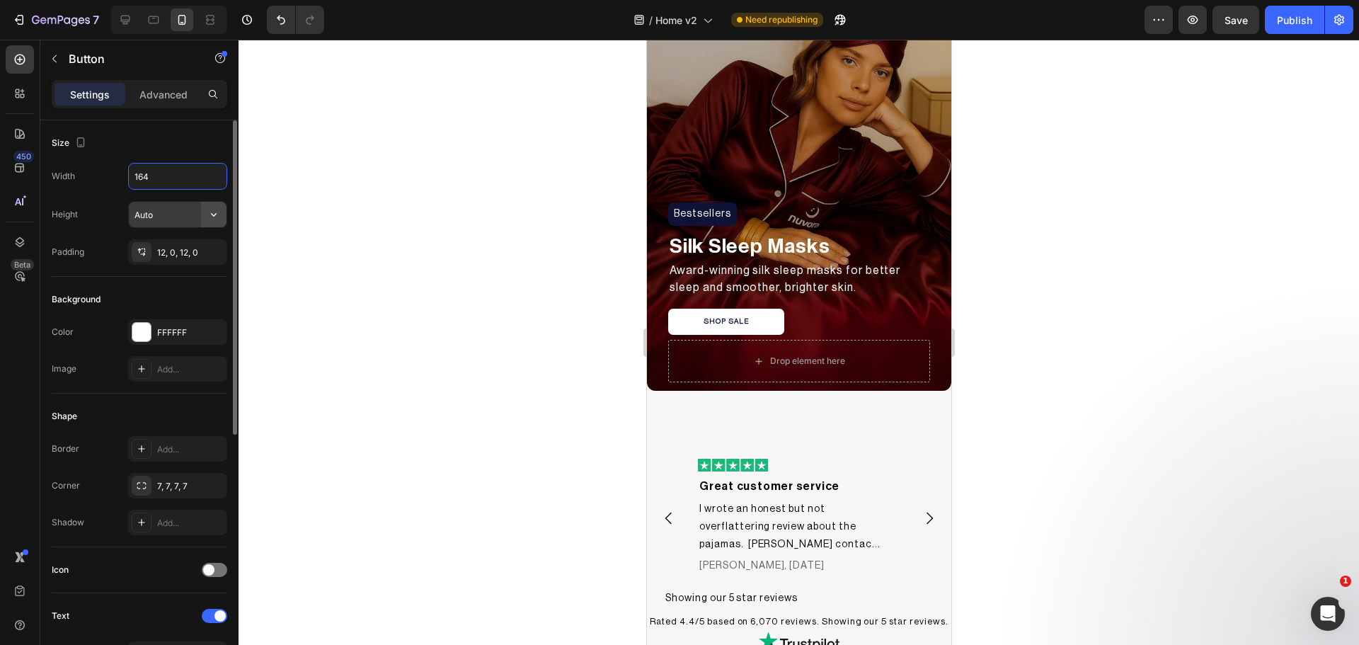
type input "164"
click at [209, 214] on icon "button" at bounding box center [214, 214] width 14 height 14
click at [164, 213] on input "Auto" at bounding box center [178, 214] width 98 height 25
click at [109, 194] on div "Width 164 Height Auto Padding 12, 0, 12, 0" at bounding box center [140, 214] width 176 height 102
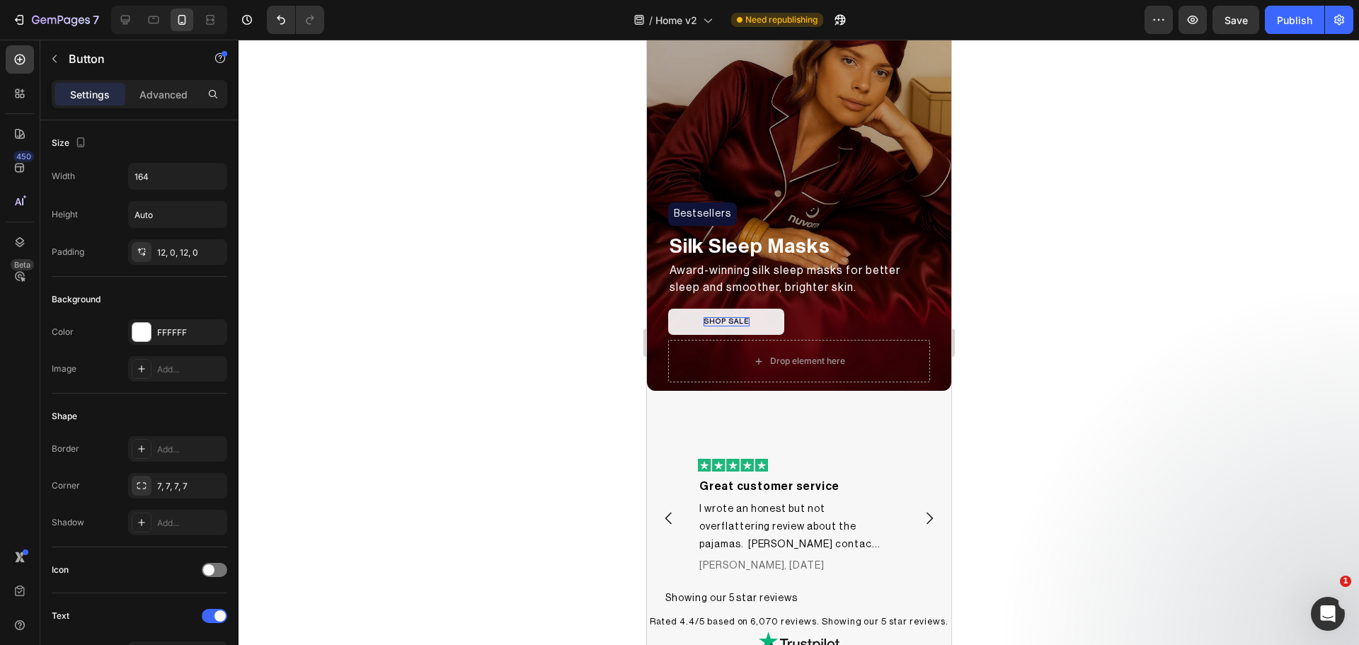
click at [714, 323] on p "SHOP SALE" at bounding box center [726, 321] width 46 height 9
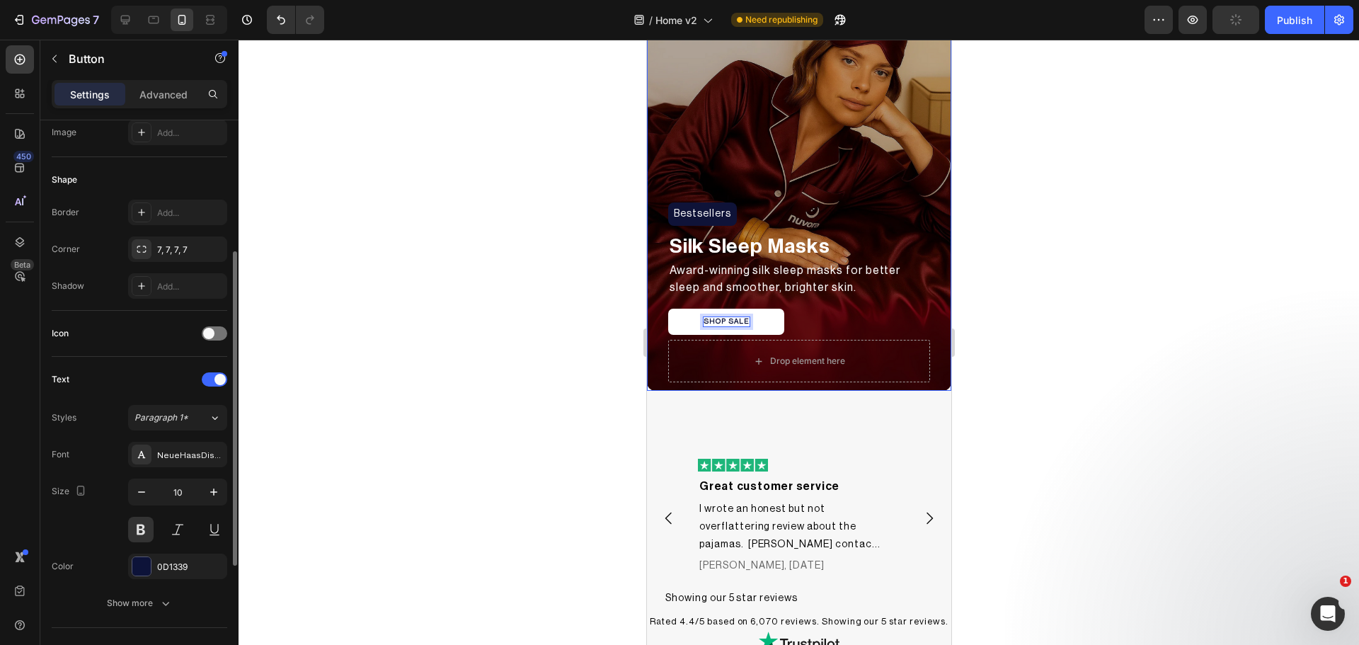
scroll to position [355, 0]
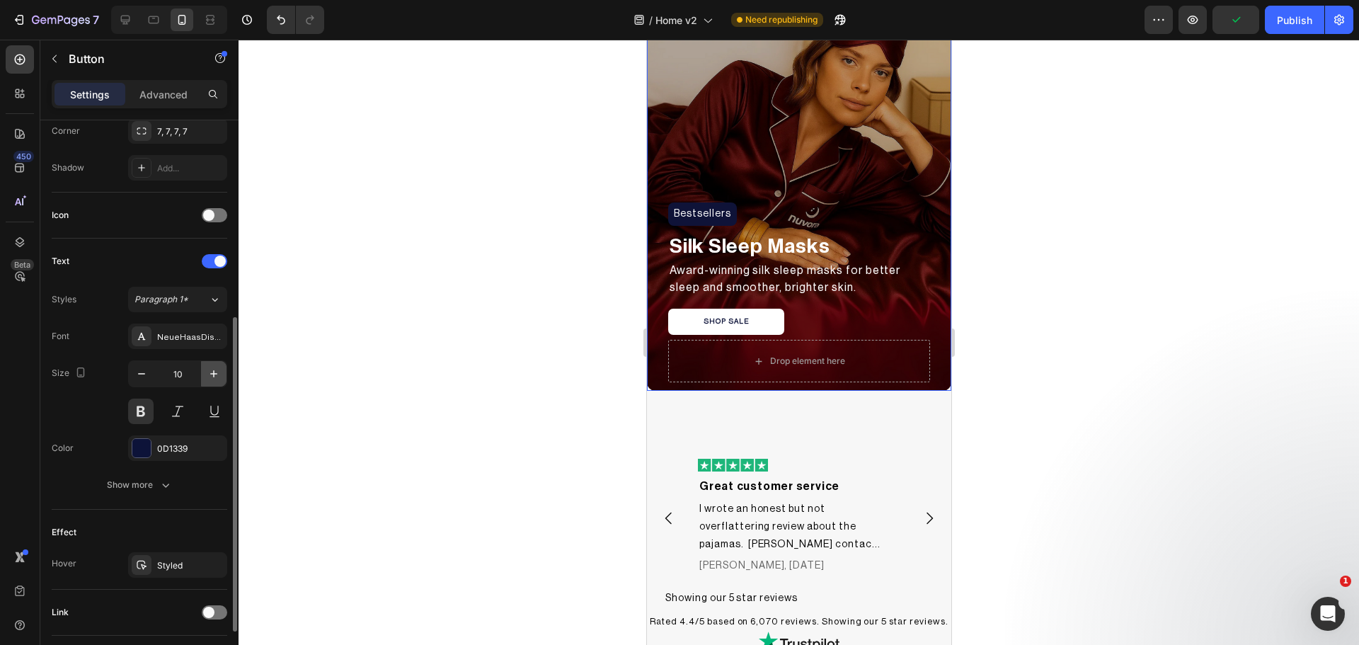
click at [215, 377] on icon "button" at bounding box center [214, 374] width 14 height 14
type input "12"
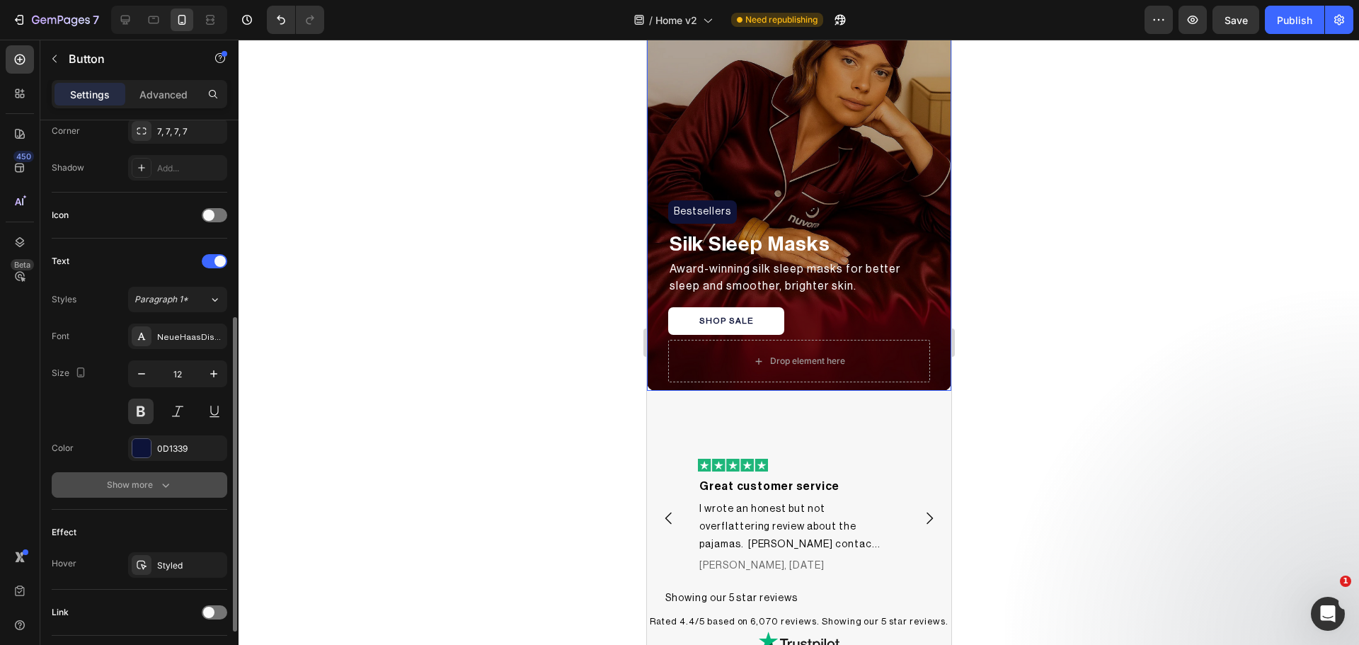
click at [171, 493] on button "Show more" at bounding box center [140, 484] width 176 height 25
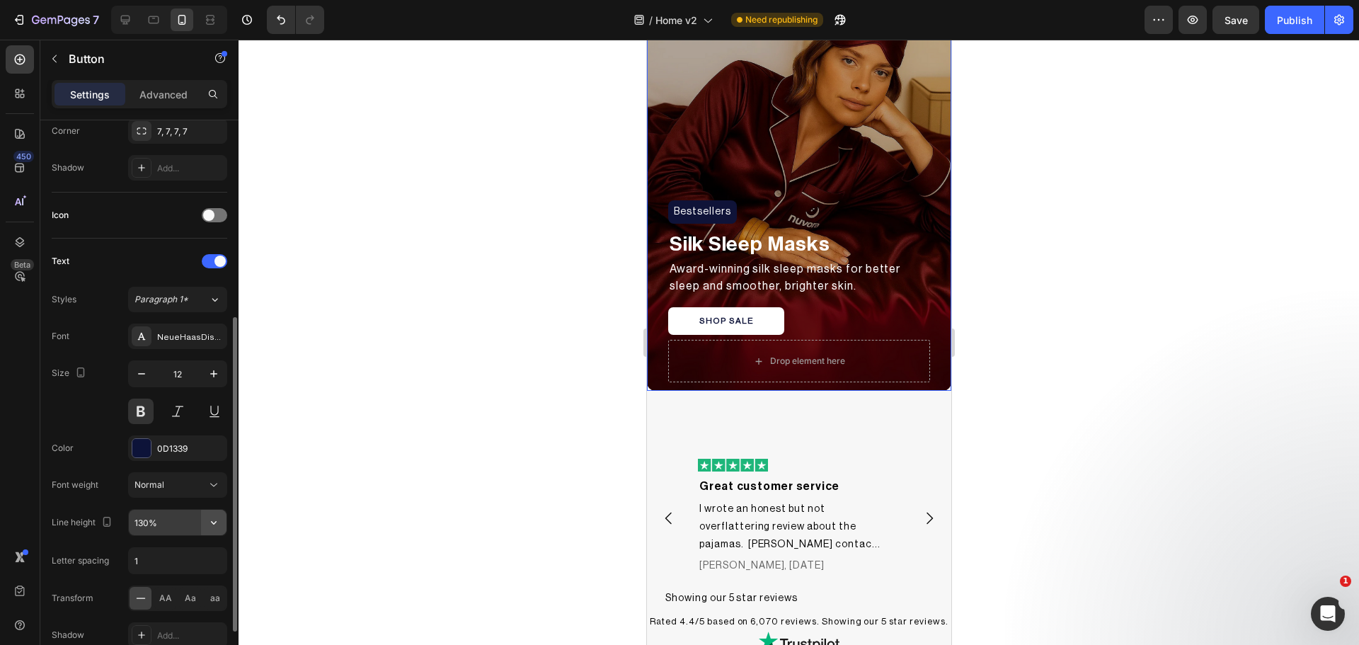
click at [209, 522] on icon "button" at bounding box center [214, 522] width 14 height 14
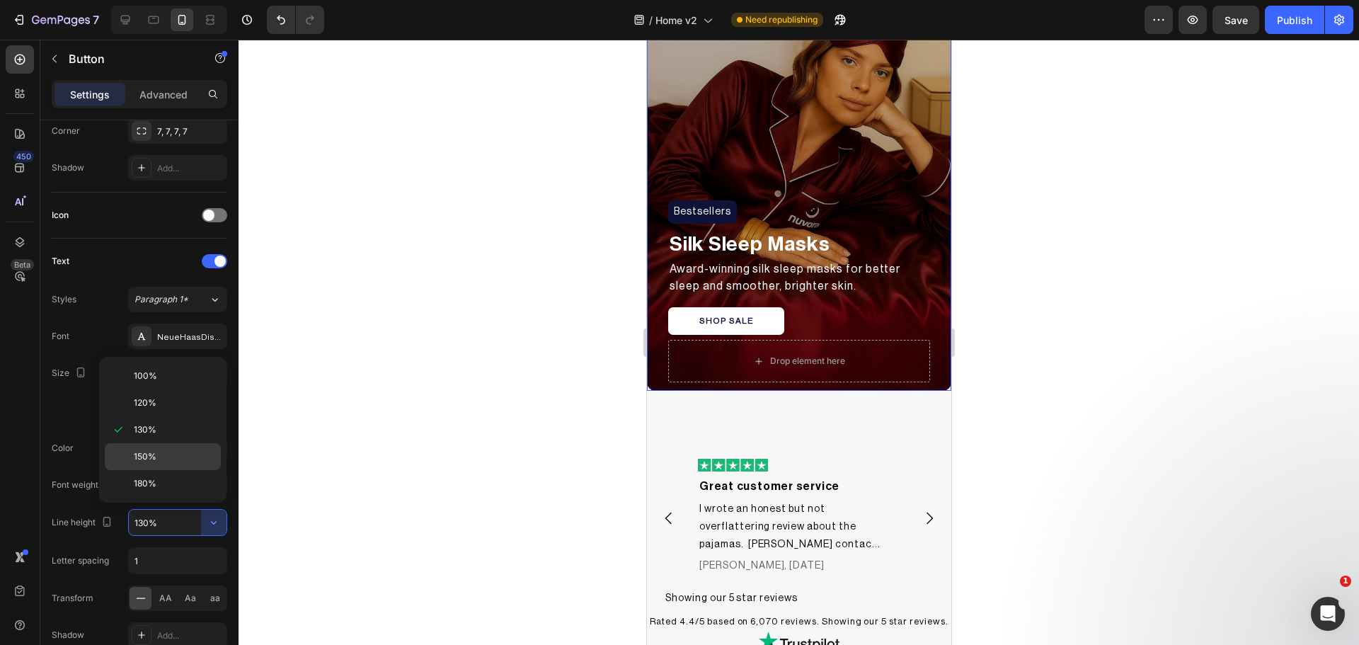
click at [154, 450] on span "150%" at bounding box center [145, 456] width 23 height 13
type input "150%"
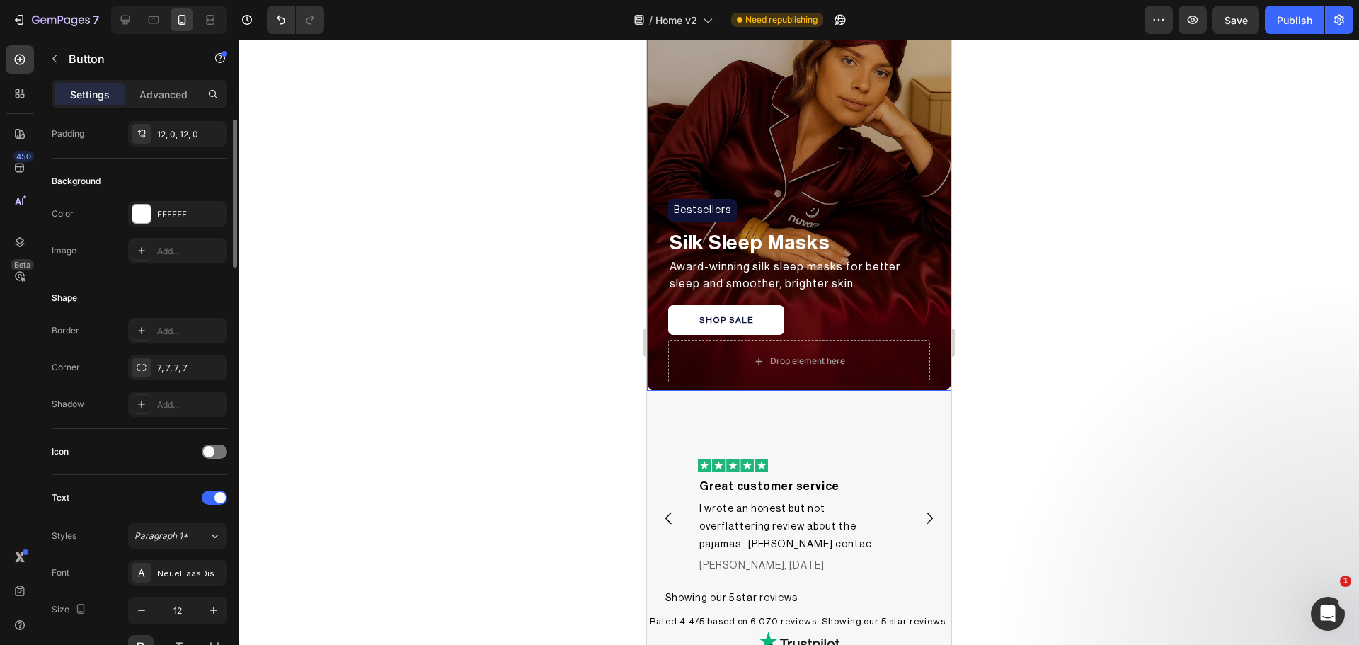
scroll to position [0, 0]
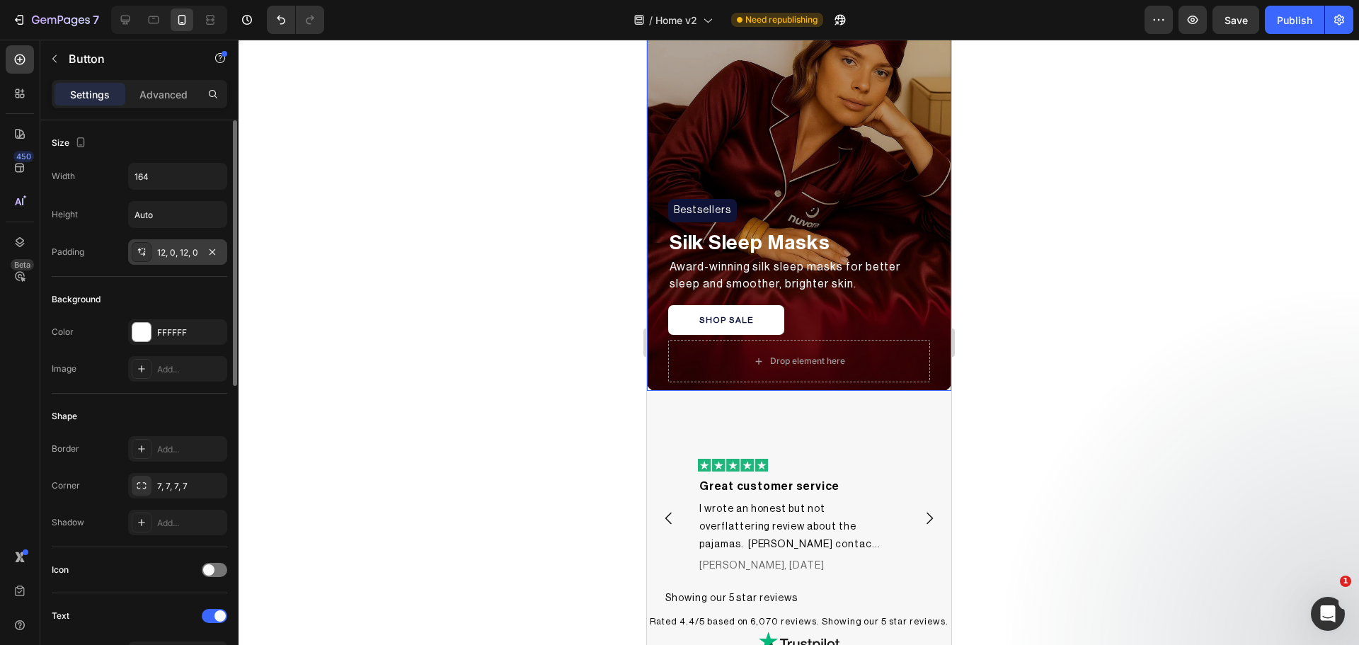
click at [137, 249] on icon at bounding box center [141, 251] width 11 height 11
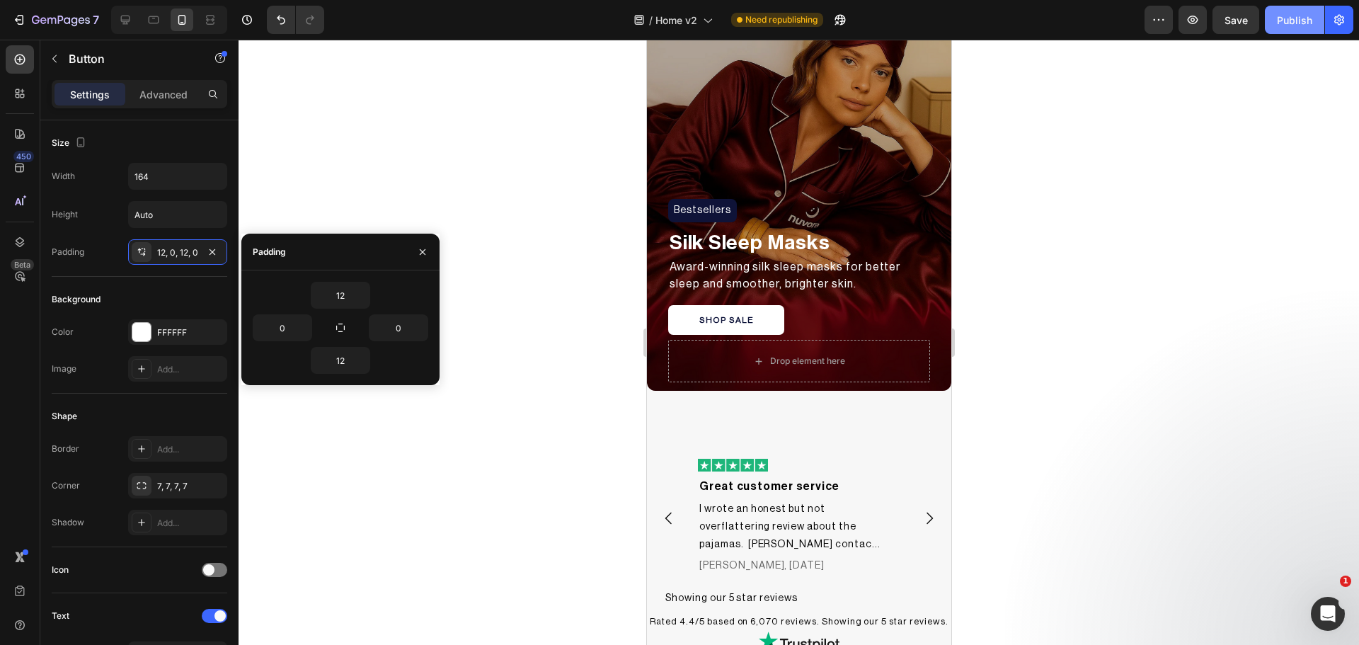
click at [1294, 23] on div "Publish" at bounding box center [1294, 20] width 35 height 15
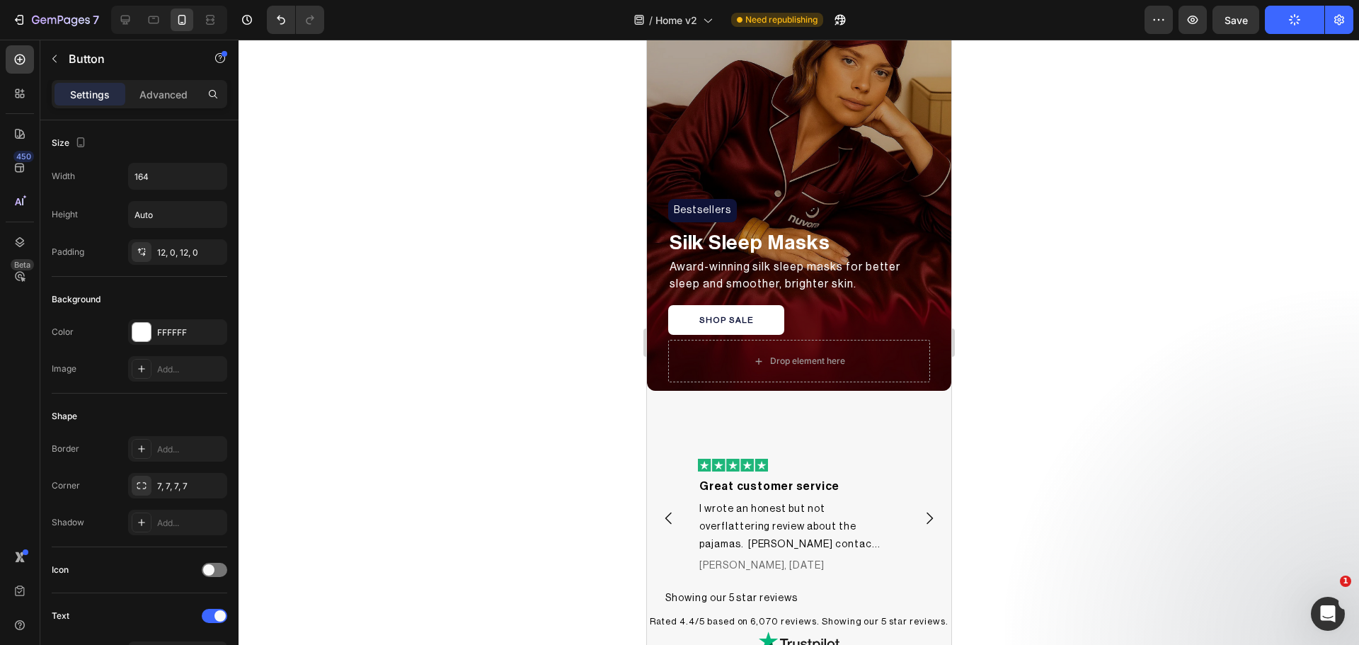
click at [1108, 332] on div at bounding box center [799, 342] width 1120 height 605
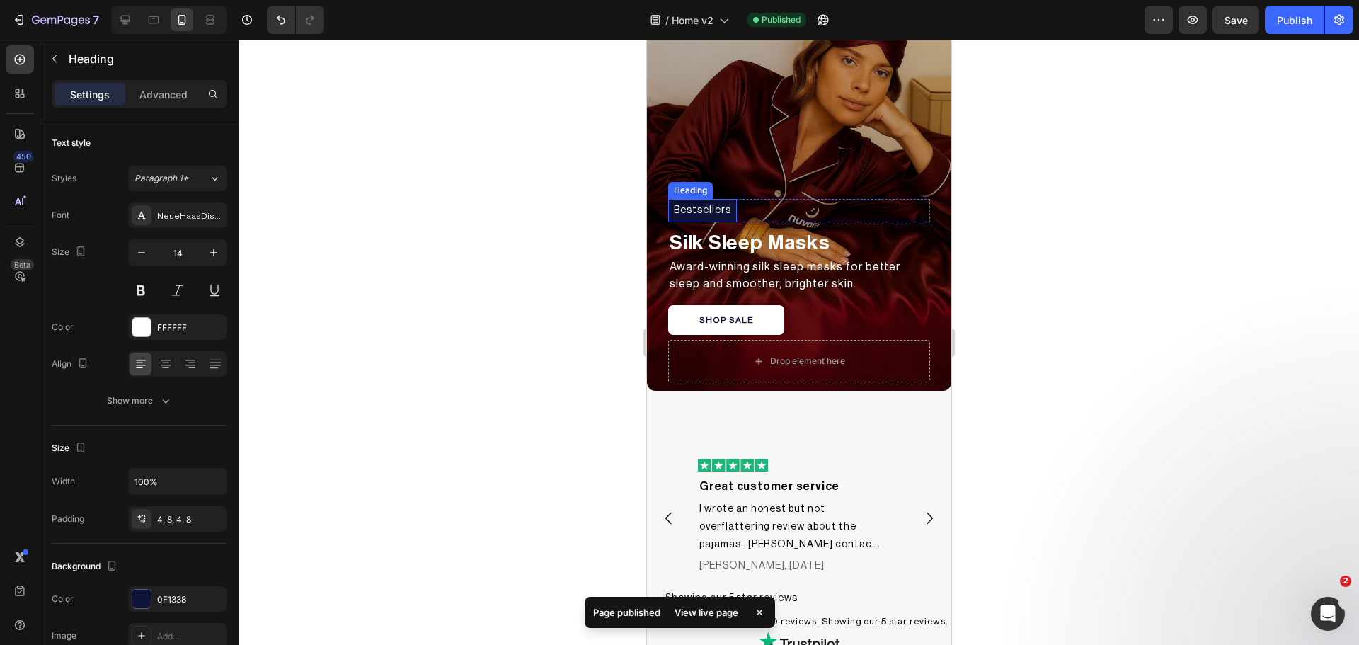
click at [699, 209] on h2 "Bestsellers" at bounding box center [701, 210] width 69 height 23
click at [135, 249] on icon "button" at bounding box center [141, 253] width 14 height 14
type input "11"
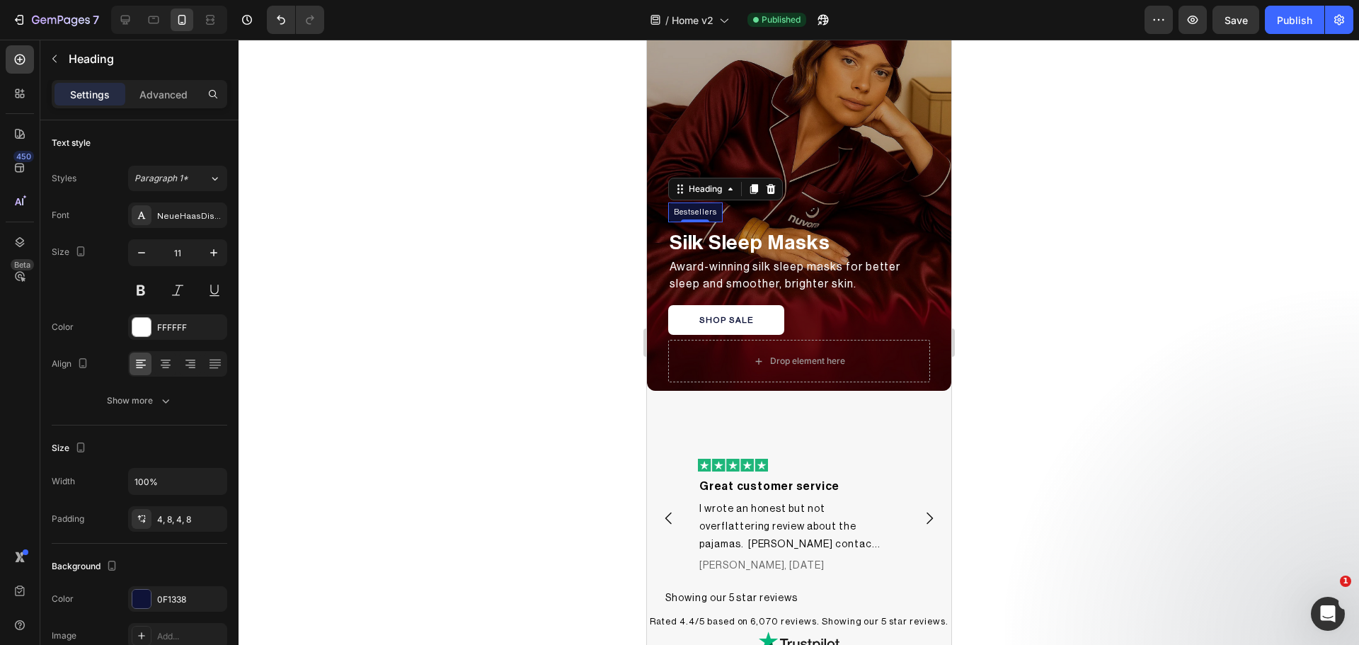
click at [1140, 316] on div at bounding box center [799, 342] width 1120 height 605
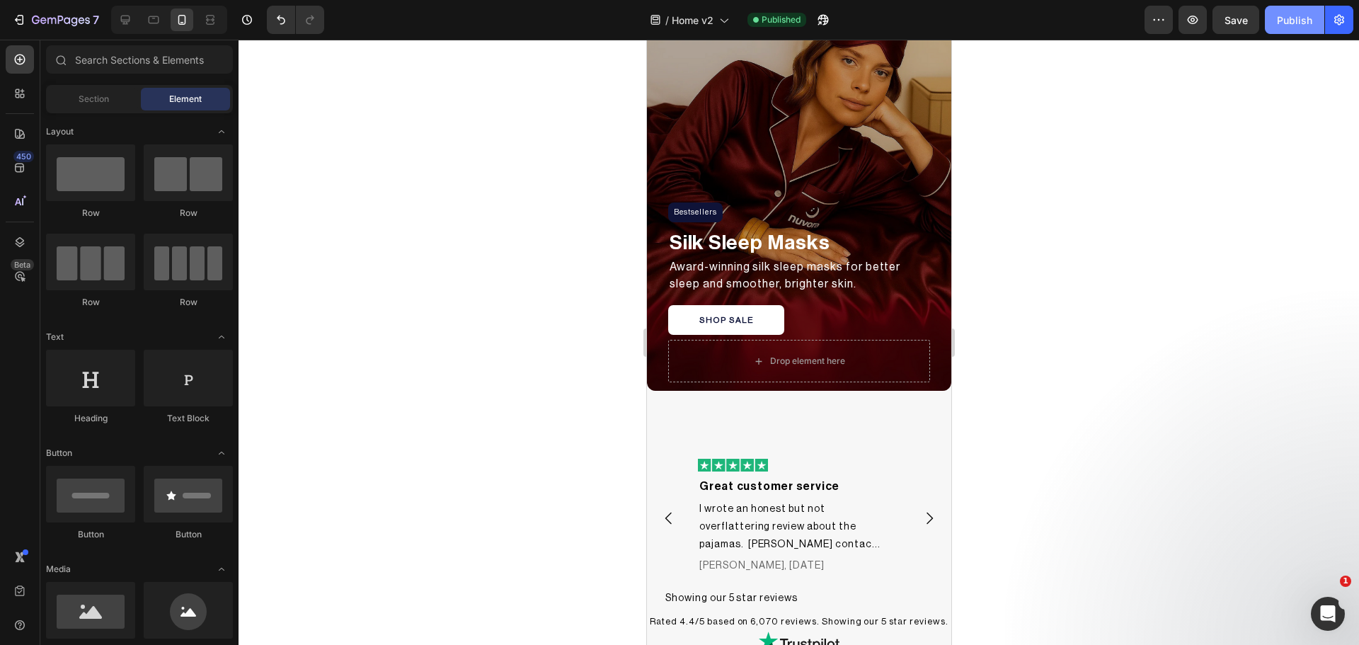
click at [1290, 11] on button "Publish" at bounding box center [1294, 20] width 59 height 28
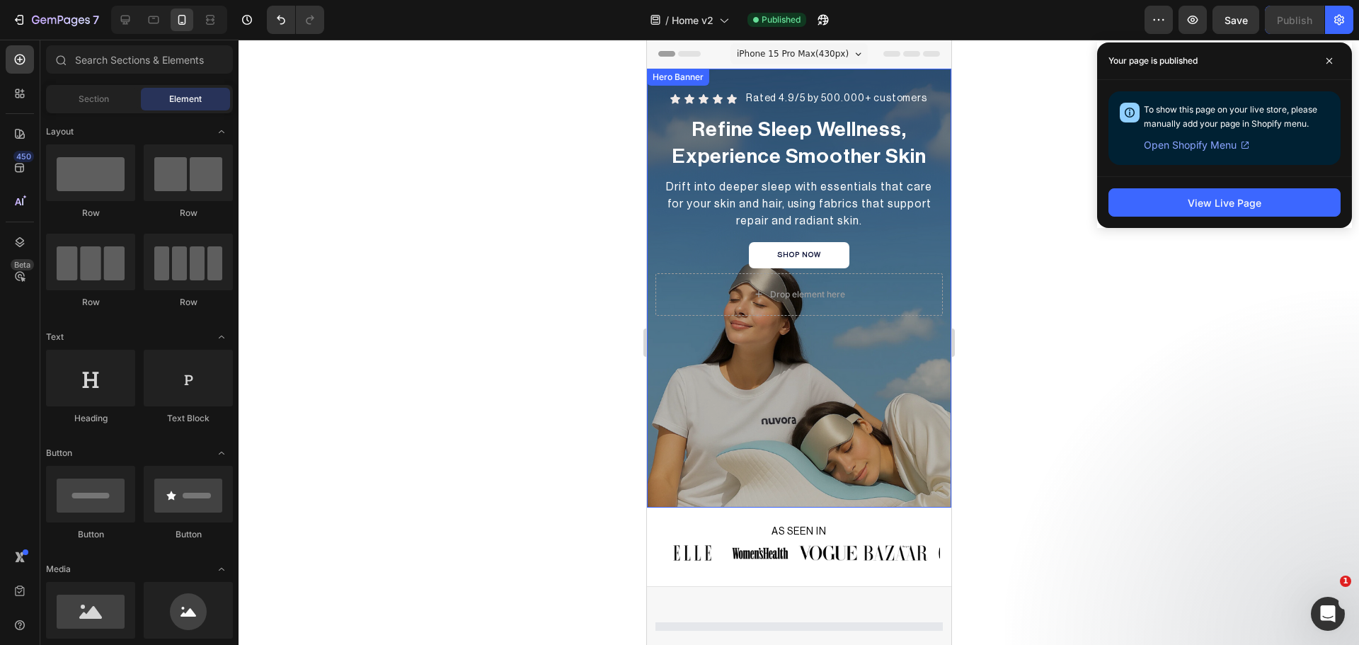
scroll to position [118, 0]
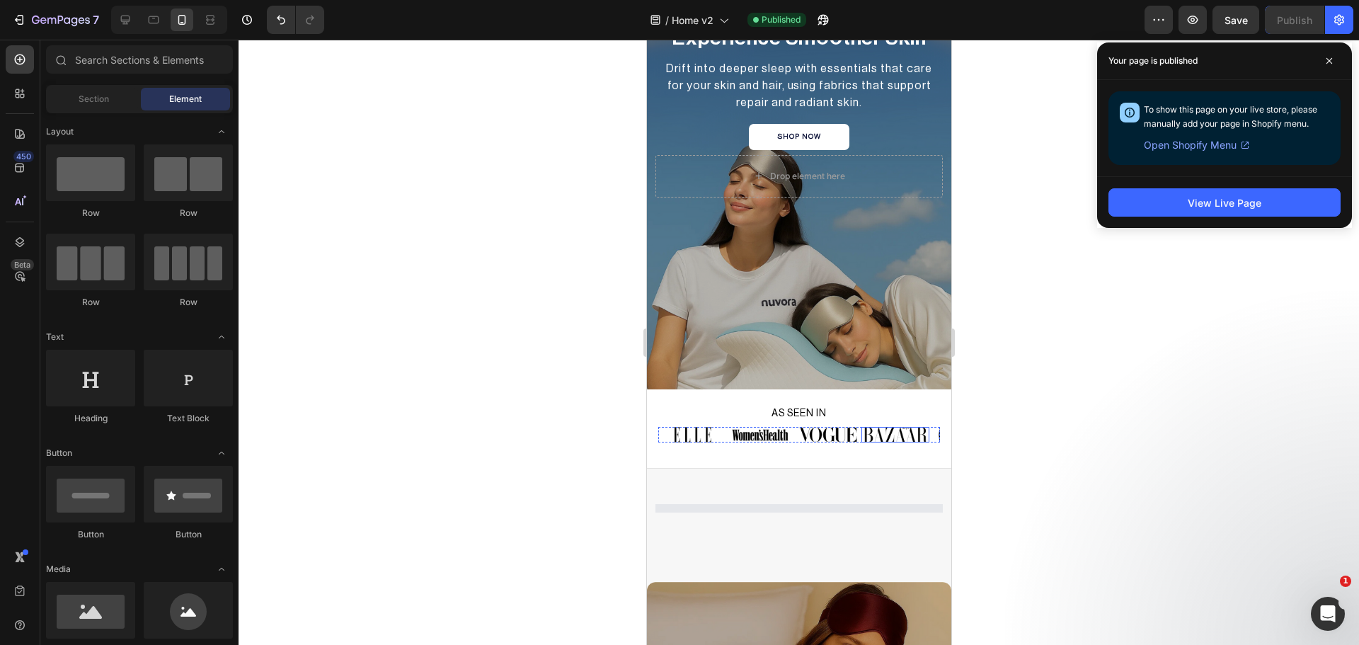
click at [885, 440] on div "Image" at bounding box center [895, 435] width 68 height 16
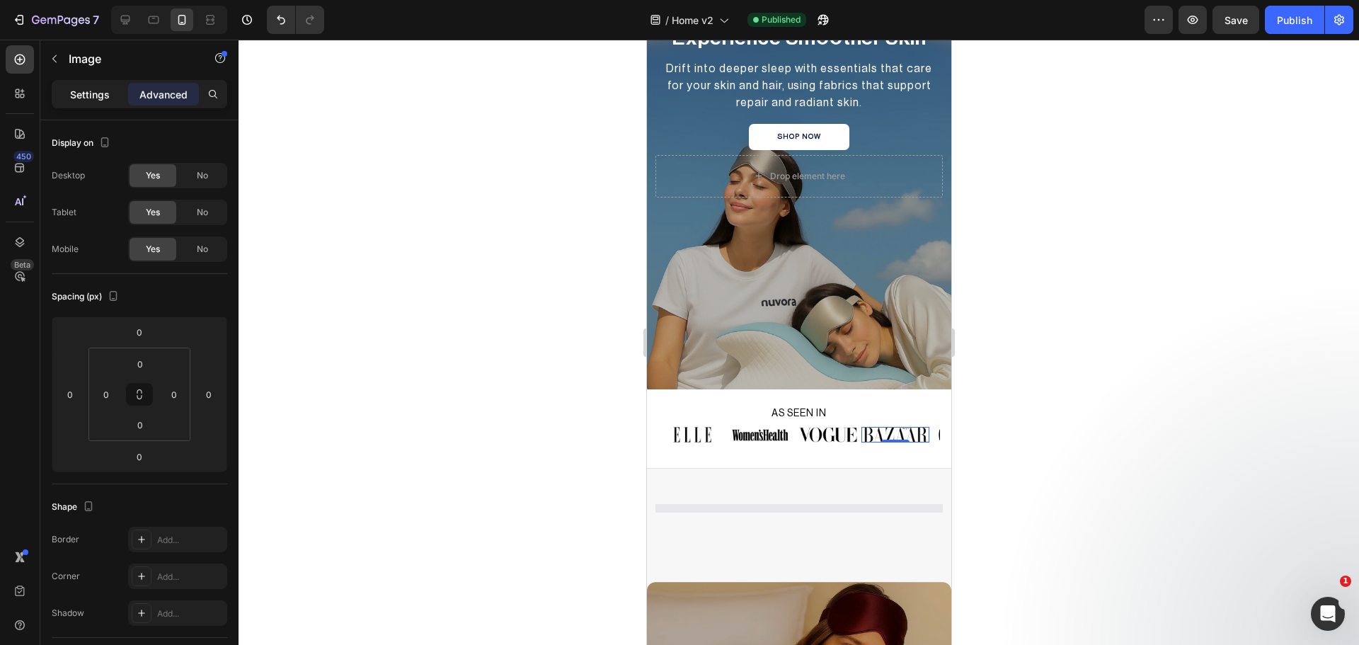
click at [91, 93] on p "Settings" at bounding box center [90, 94] width 40 height 15
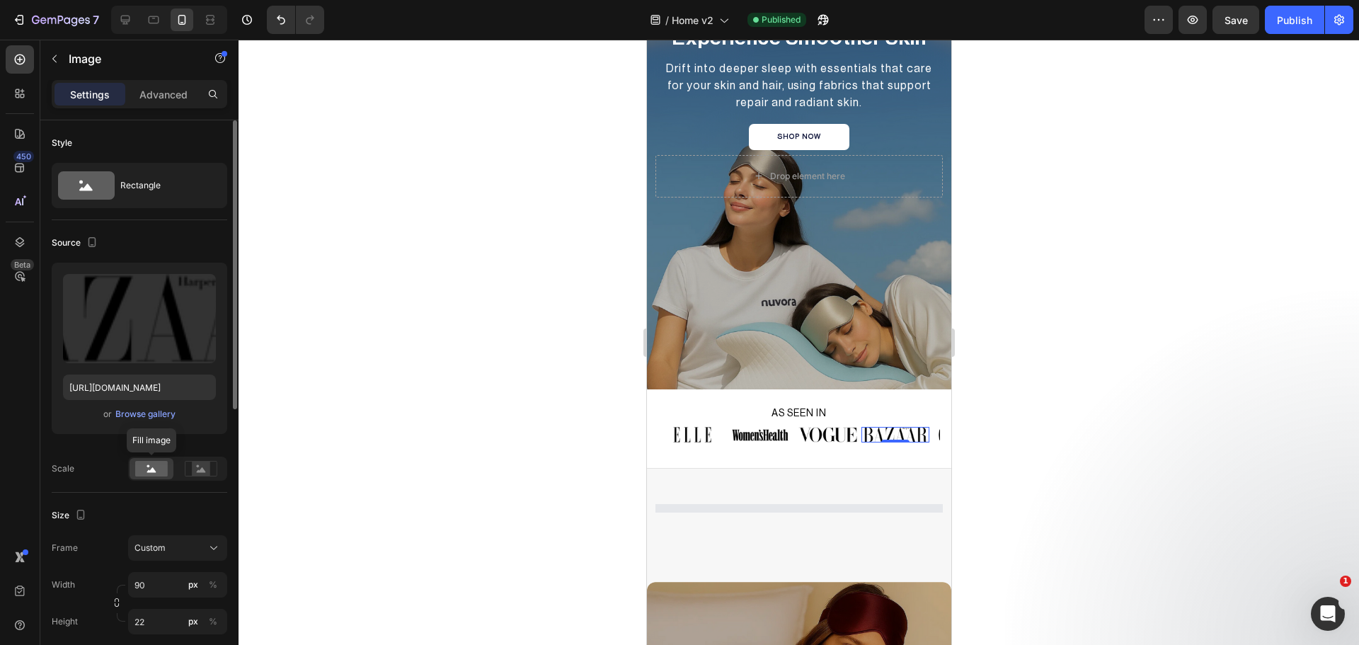
scroll to position [236, 0]
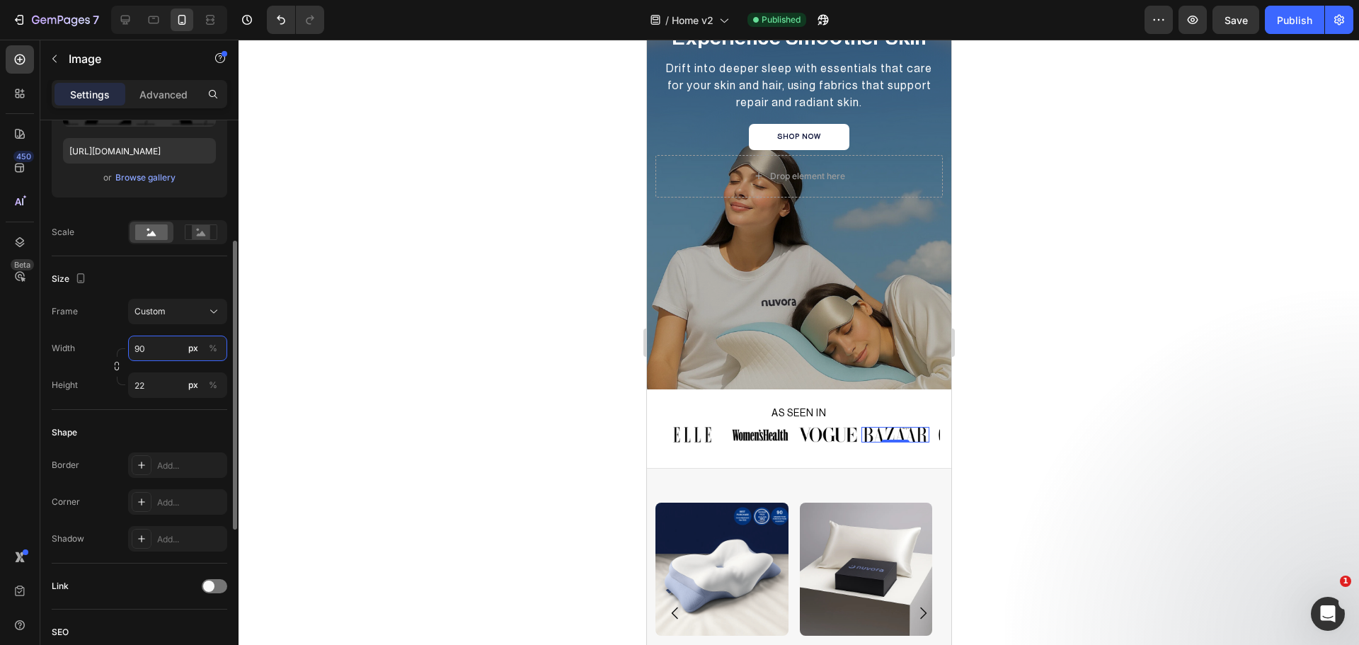
click at [130, 350] on input "90" at bounding box center [177, 347] width 99 height 25
type input "88"
click at [139, 389] on input "22" at bounding box center [177, 384] width 99 height 25
type input "19"
click at [811, 435] on img at bounding box center [827, 435] width 59 height 16
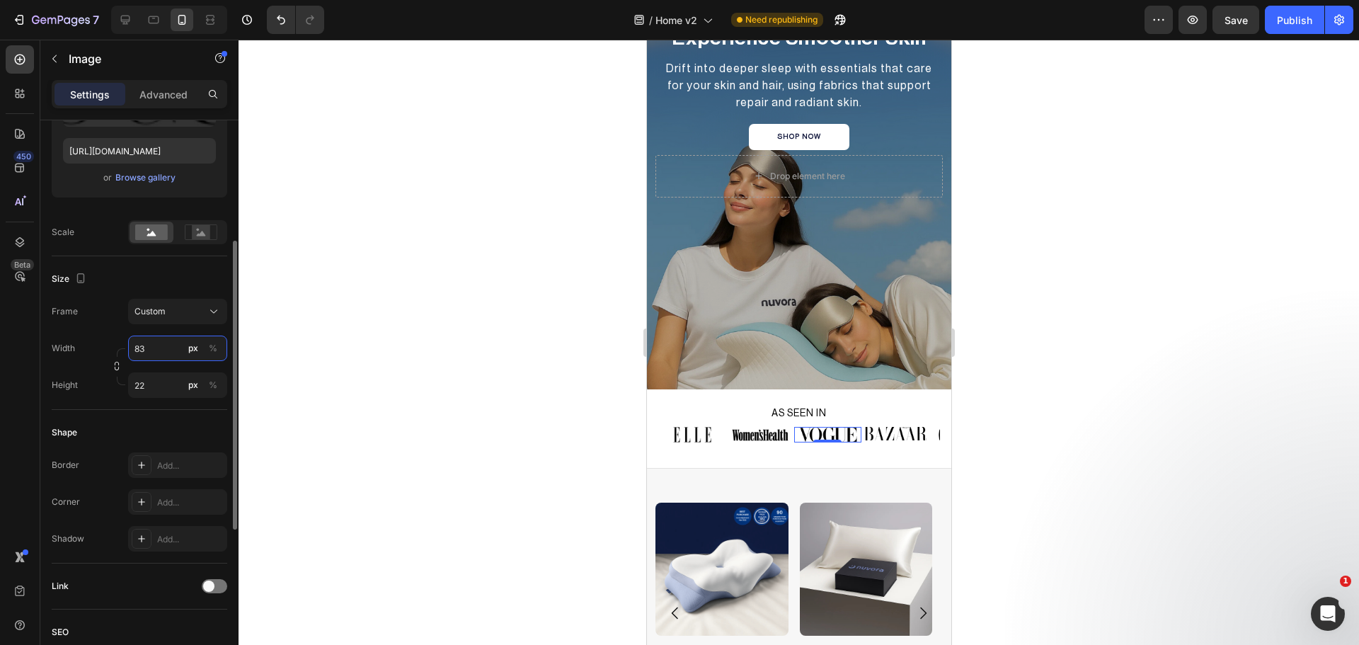
click at [139, 350] on input "83" at bounding box center [177, 347] width 99 height 25
type input "72"
type input "19"
click at [761, 434] on img at bounding box center [759, 435] width 58 height 16
click at [164, 348] on input "82" at bounding box center [177, 347] width 99 height 25
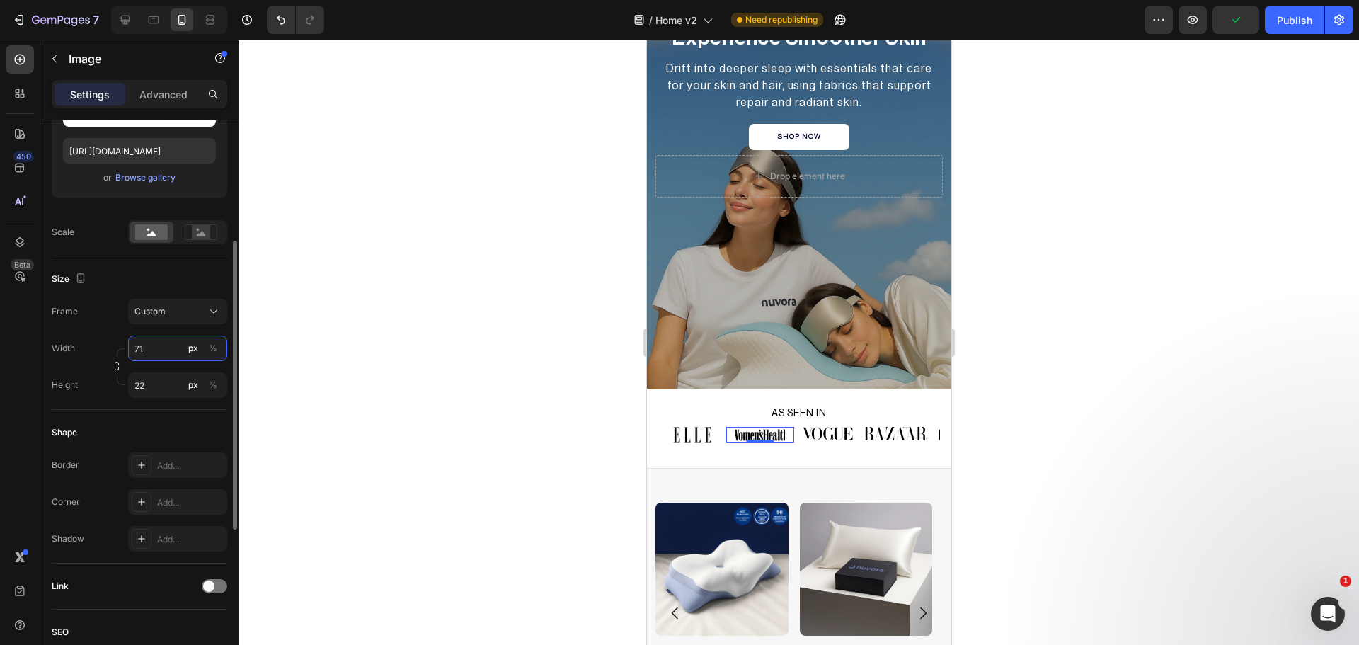
type input "71"
type input "19"
click at [703, 432] on img at bounding box center [691, 435] width 38 height 16
click at [165, 345] on input "54" at bounding box center [177, 347] width 99 height 25
type input "47"
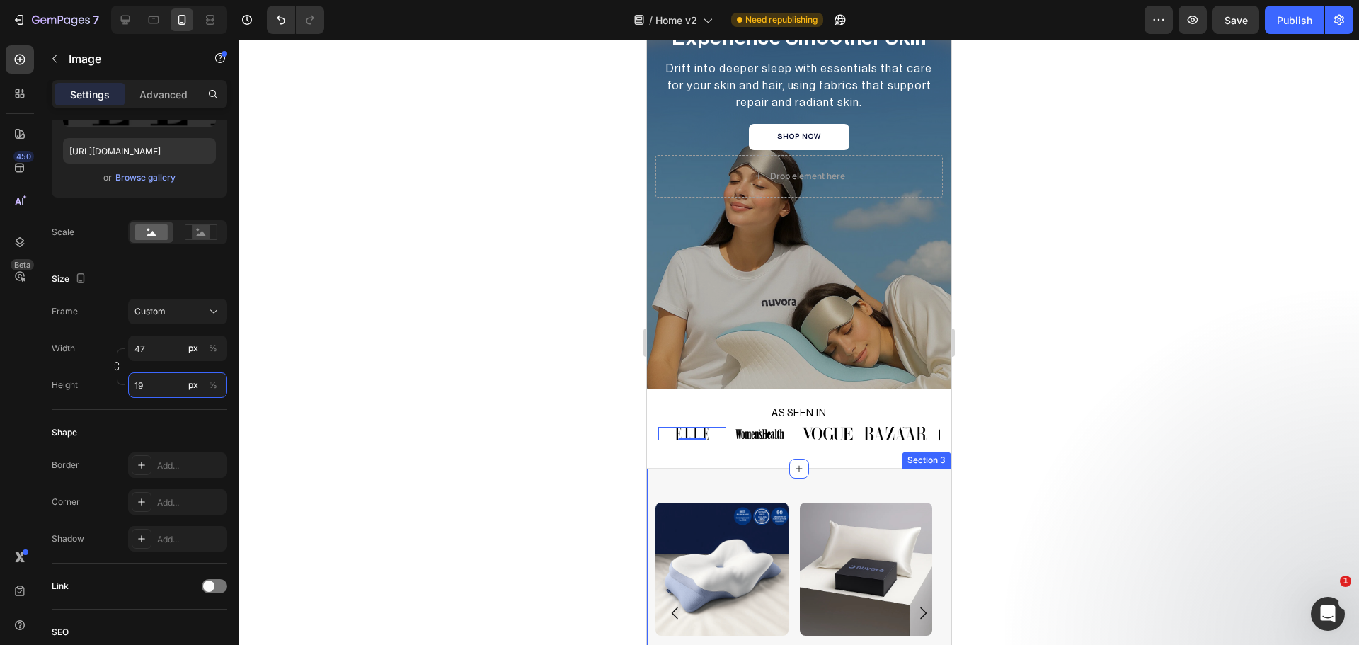
type input "19"
click at [1156, 449] on div at bounding box center [799, 342] width 1120 height 605
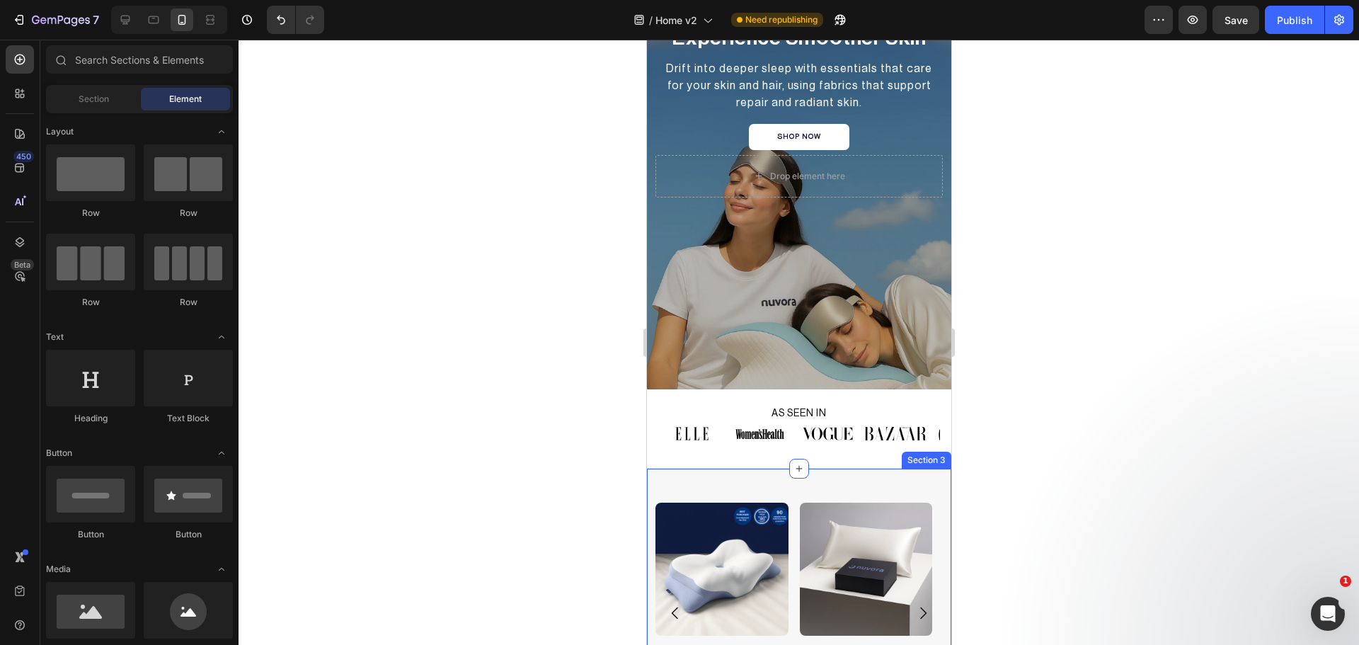
click at [1302, 28] on button "Publish" at bounding box center [1294, 20] width 59 height 28
click at [906, 430] on img at bounding box center [894, 433] width 62 height 13
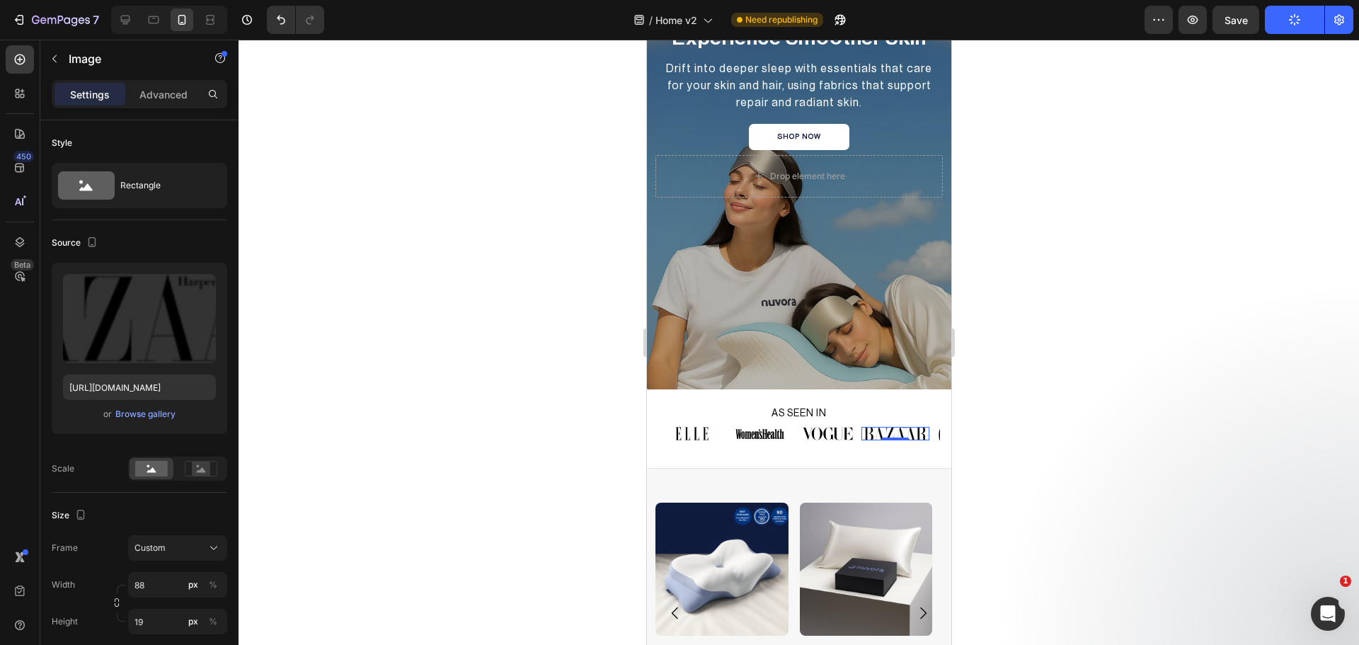
click at [882, 431] on img at bounding box center [894, 433] width 62 height 13
click at [1103, 433] on div at bounding box center [799, 342] width 1120 height 605
click at [900, 435] on img at bounding box center [894, 433] width 62 height 13
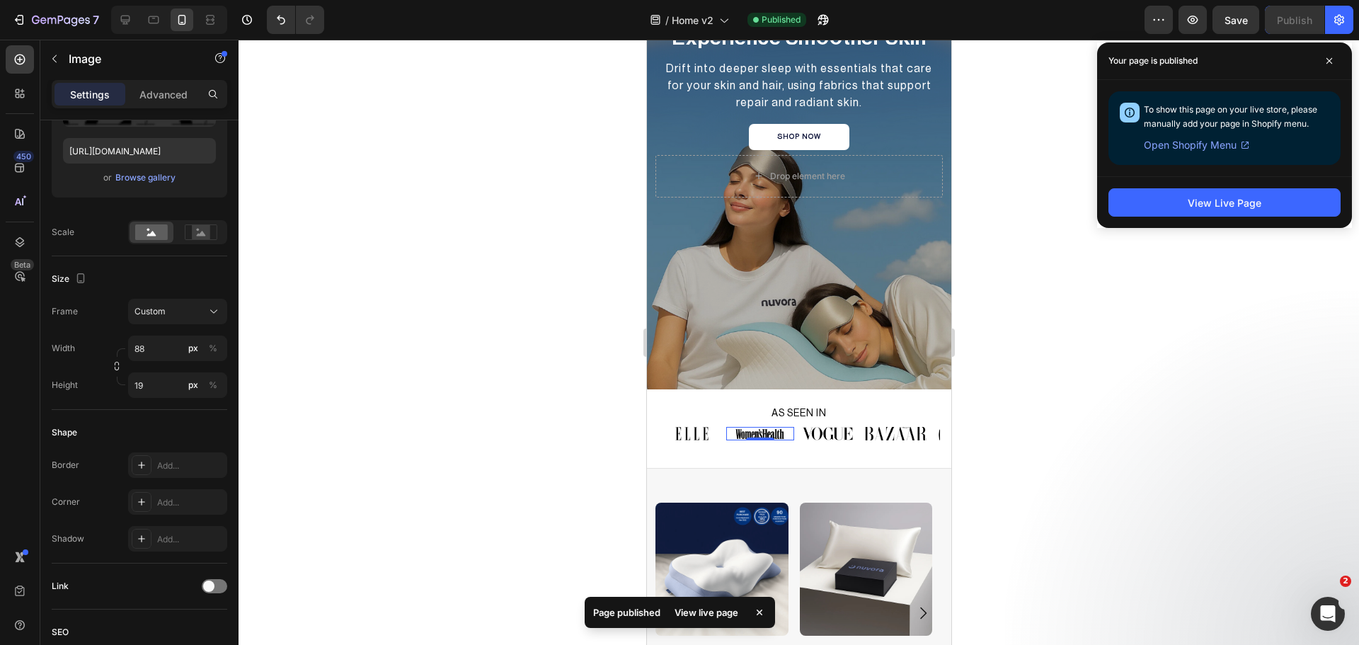
click at [776, 434] on img at bounding box center [759, 433] width 50 height 13
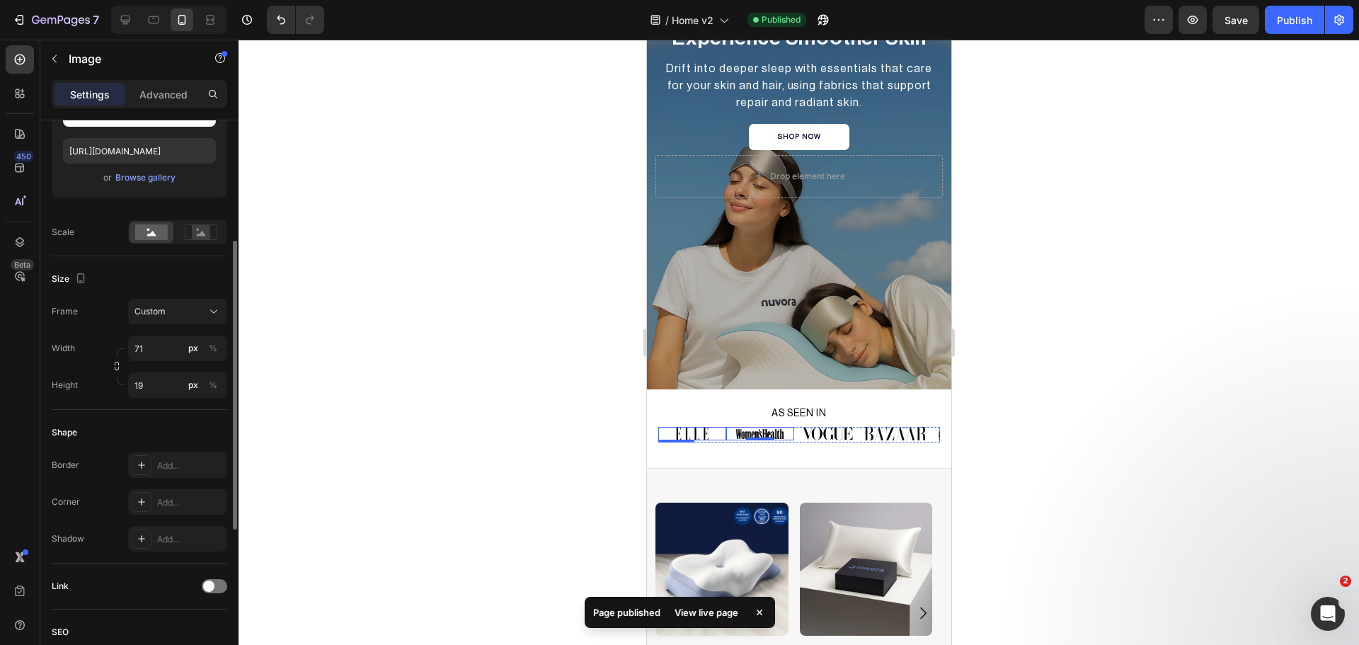
click at [689, 437] on img at bounding box center [691, 433] width 33 height 13
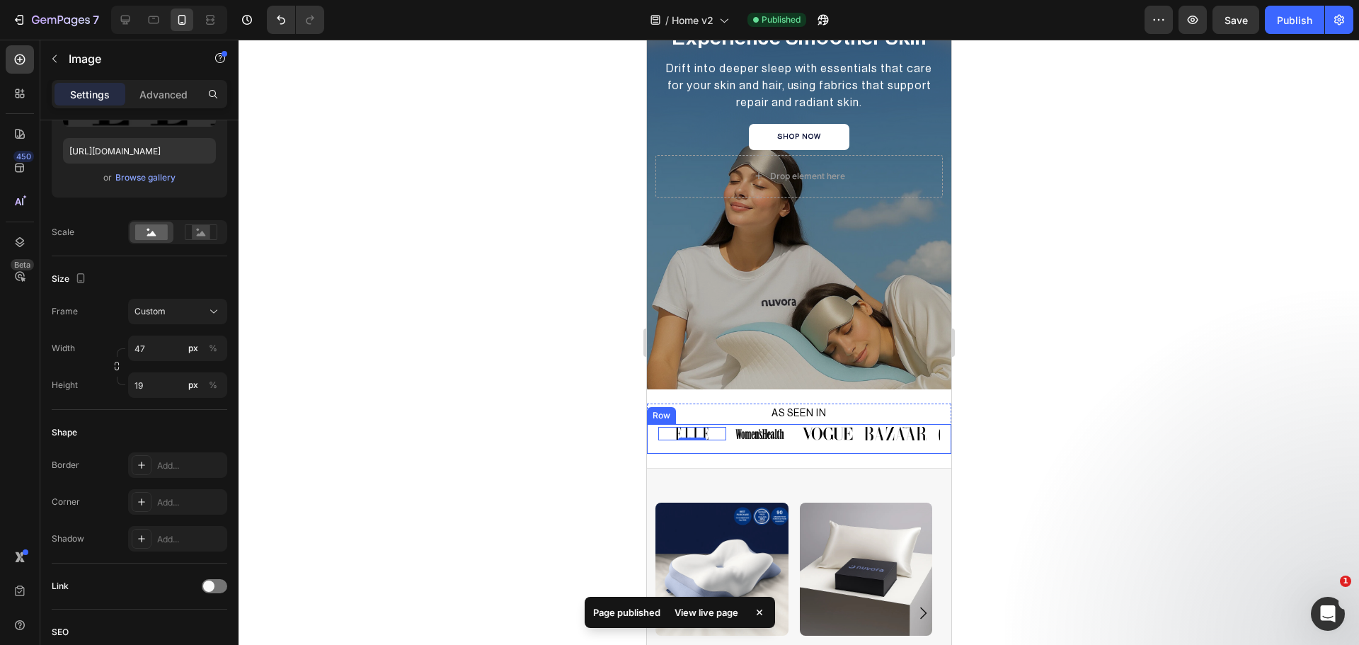
click at [676, 425] on div "Image 0 Image Image Image Image Image Image Carousel Row" at bounding box center [798, 439] width 304 height 30
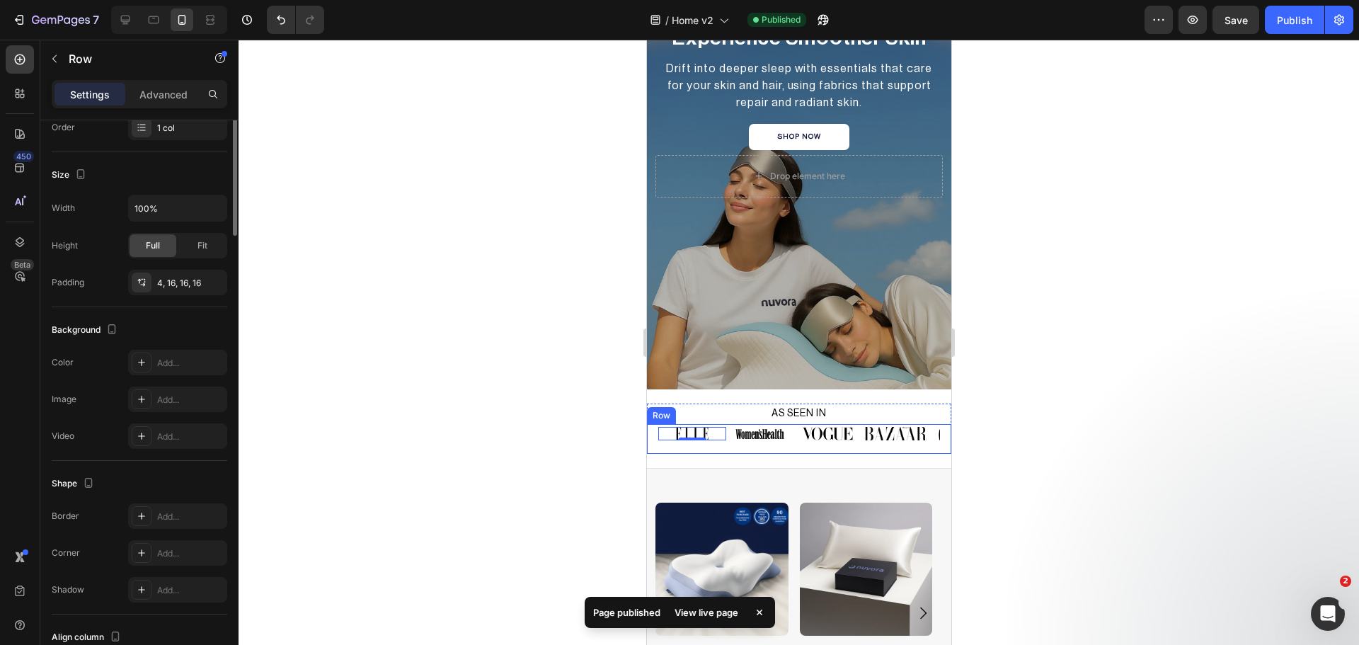
scroll to position [0, 0]
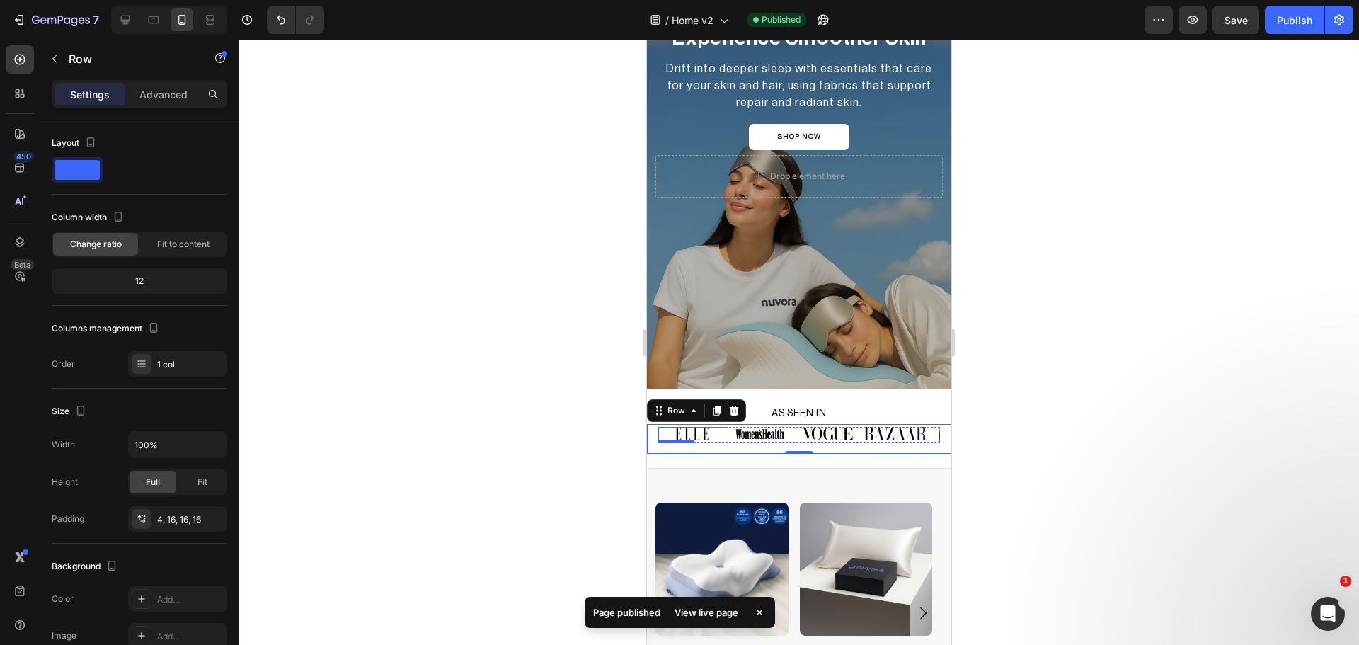
click at [681, 427] on img at bounding box center [691, 433] width 33 height 13
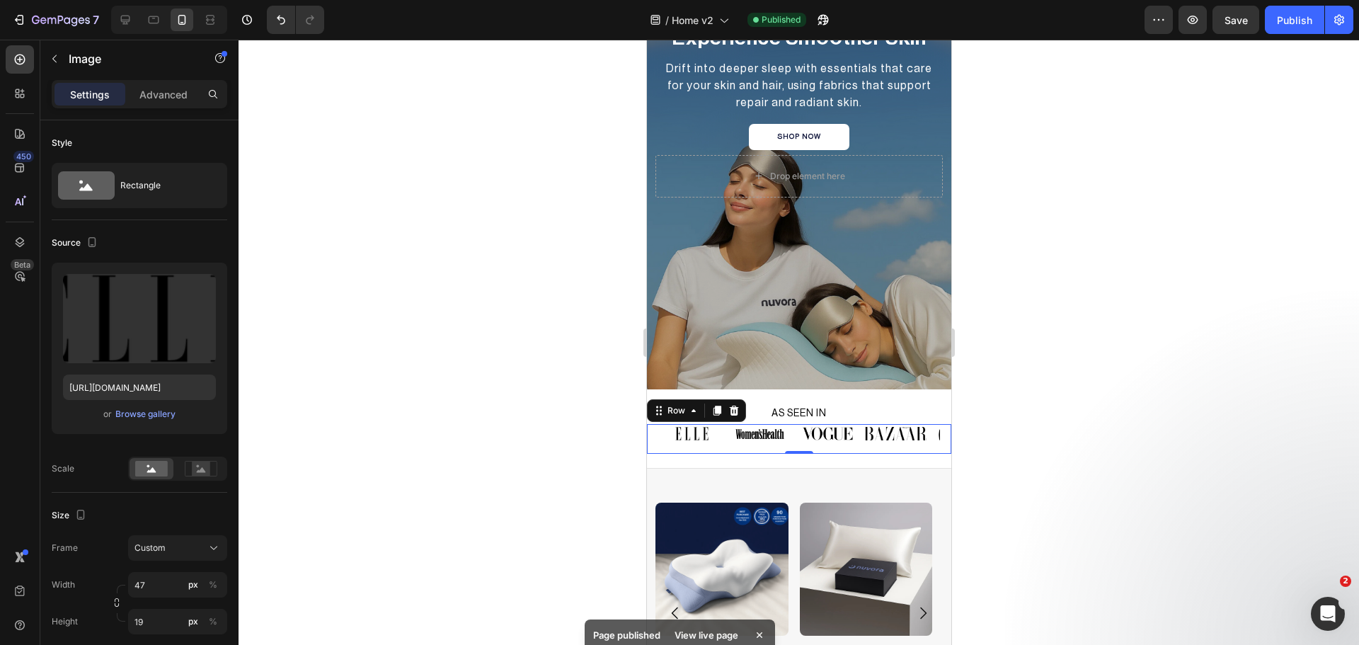
click at [681, 426] on div "Image Image Image Image Image Image Image Carousel Row 0" at bounding box center [798, 439] width 304 height 30
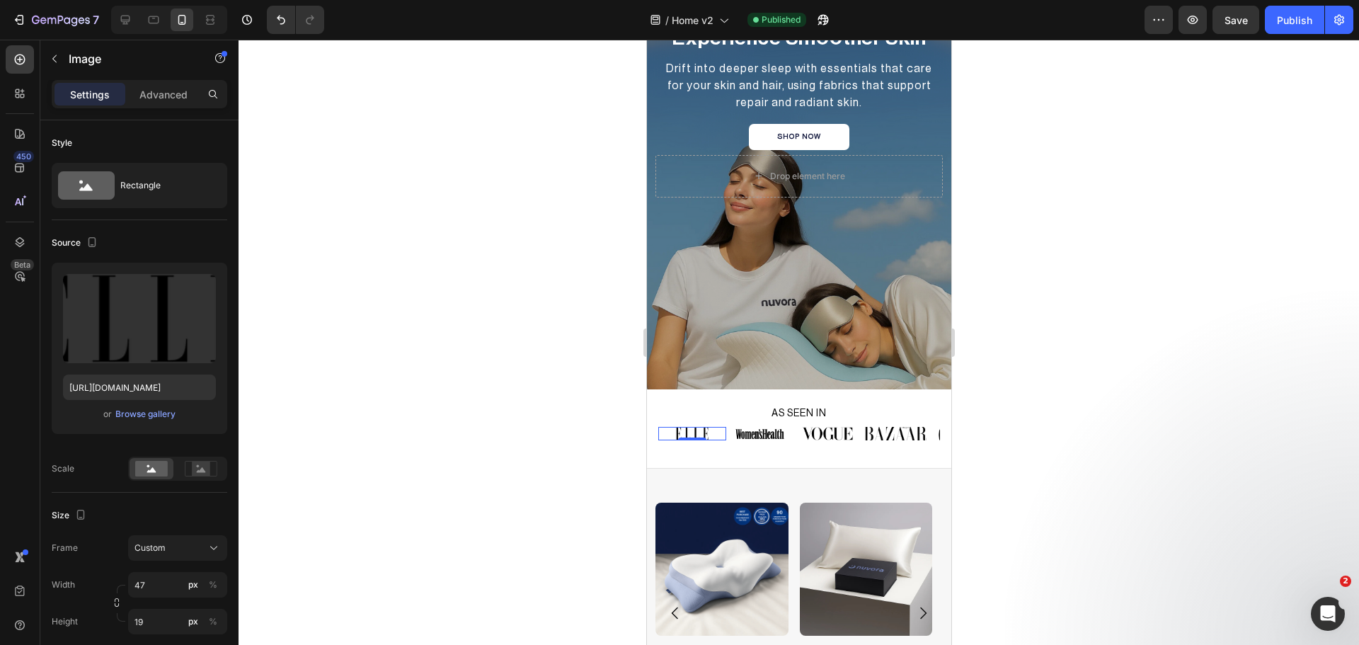
click at [682, 433] on img at bounding box center [691, 433] width 33 height 13
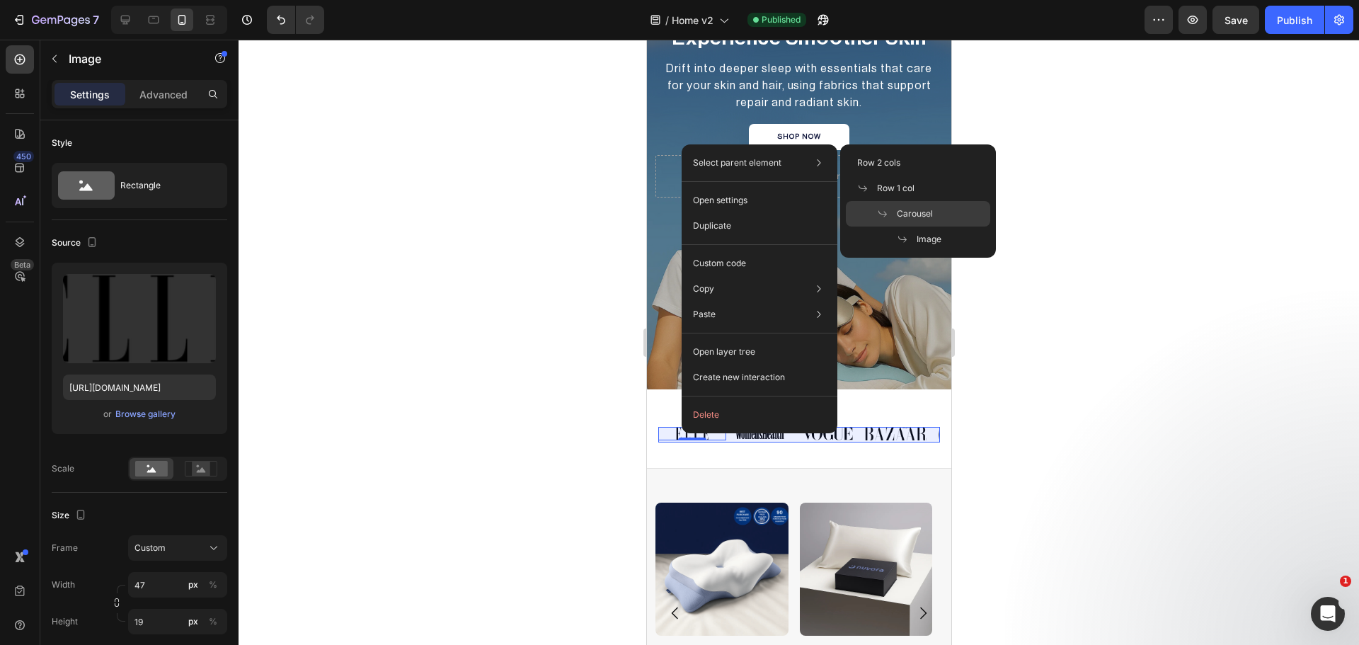
drag, startPoint x: 924, startPoint y: 210, endPoint x: 5, endPoint y: 208, distance: 918.7
click at [924, 210] on span "Carousel" at bounding box center [915, 213] width 36 height 13
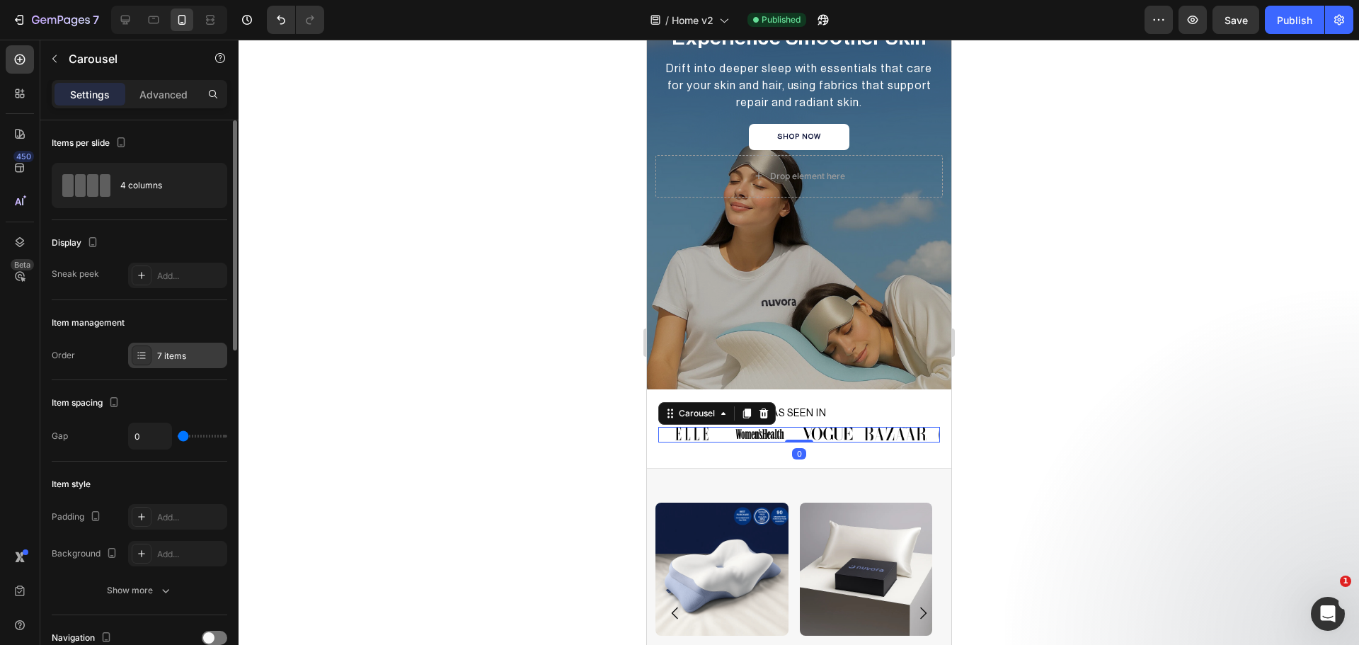
click at [135, 356] on div at bounding box center [142, 355] width 20 height 20
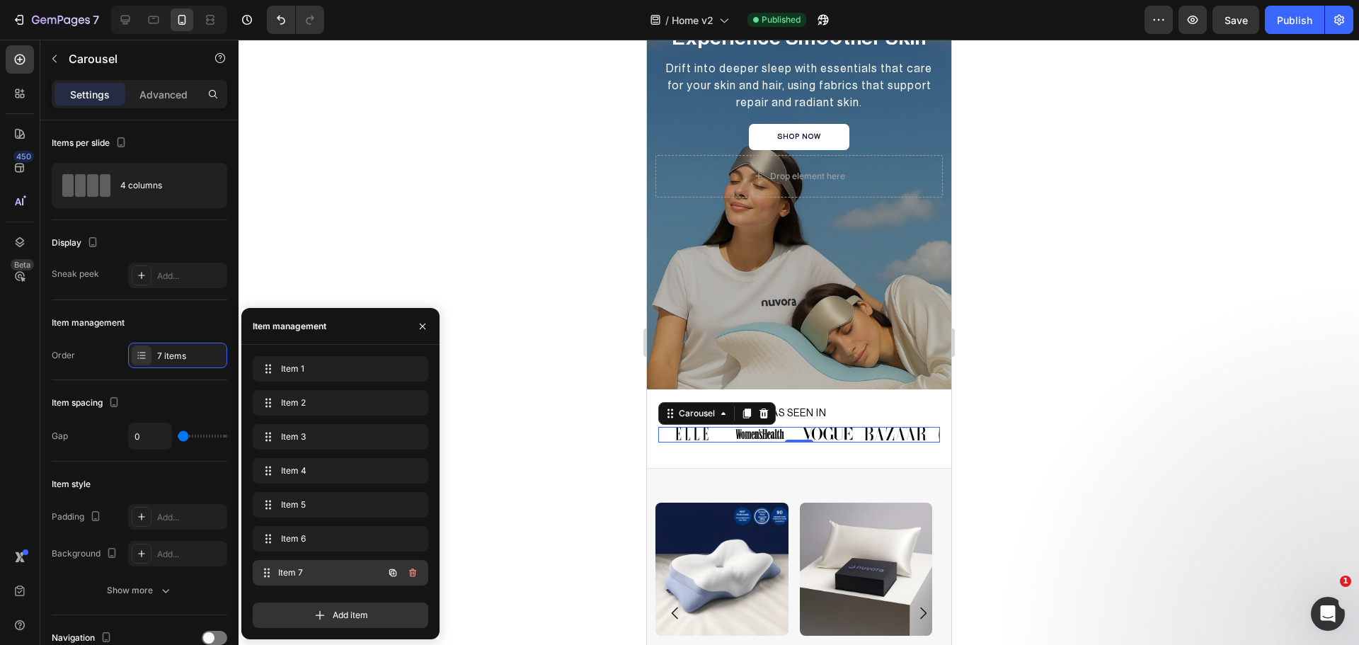
click at [302, 567] on span "Item 7" at bounding box center [330, 572] width 105 height 13
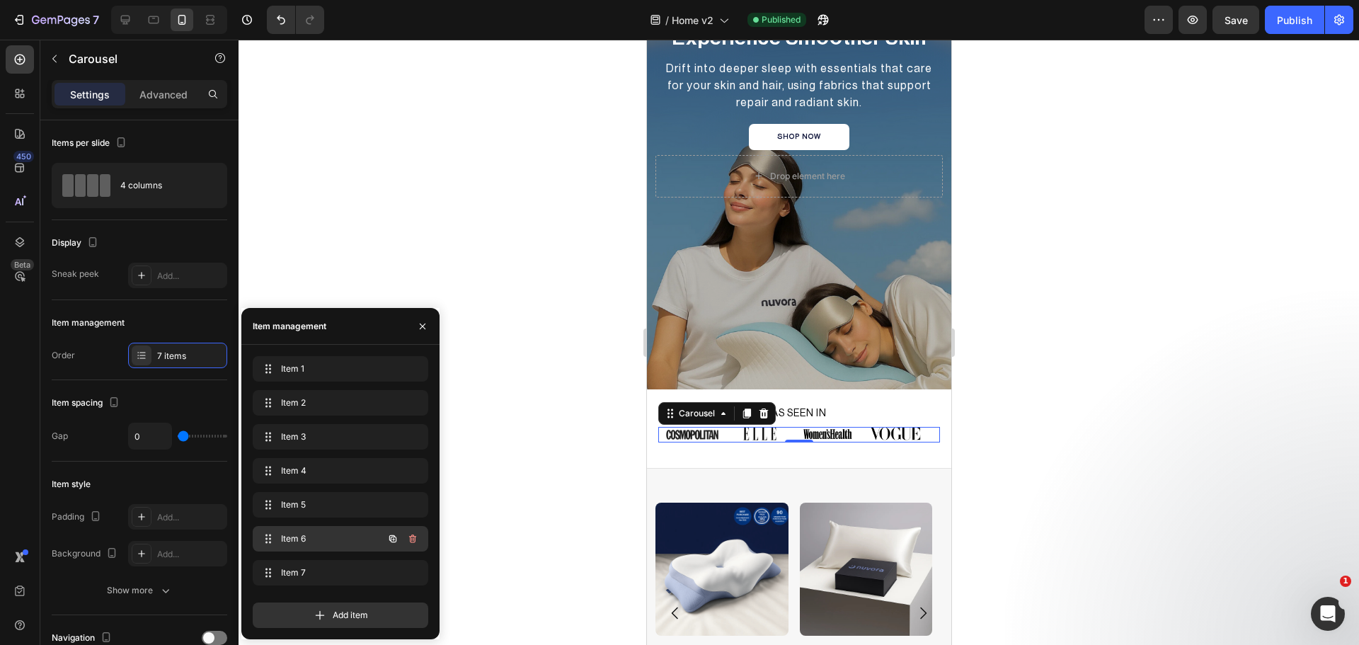
click at [295, 543] on span "Item 6" at bounding box center [321, 538] width 80 height 13
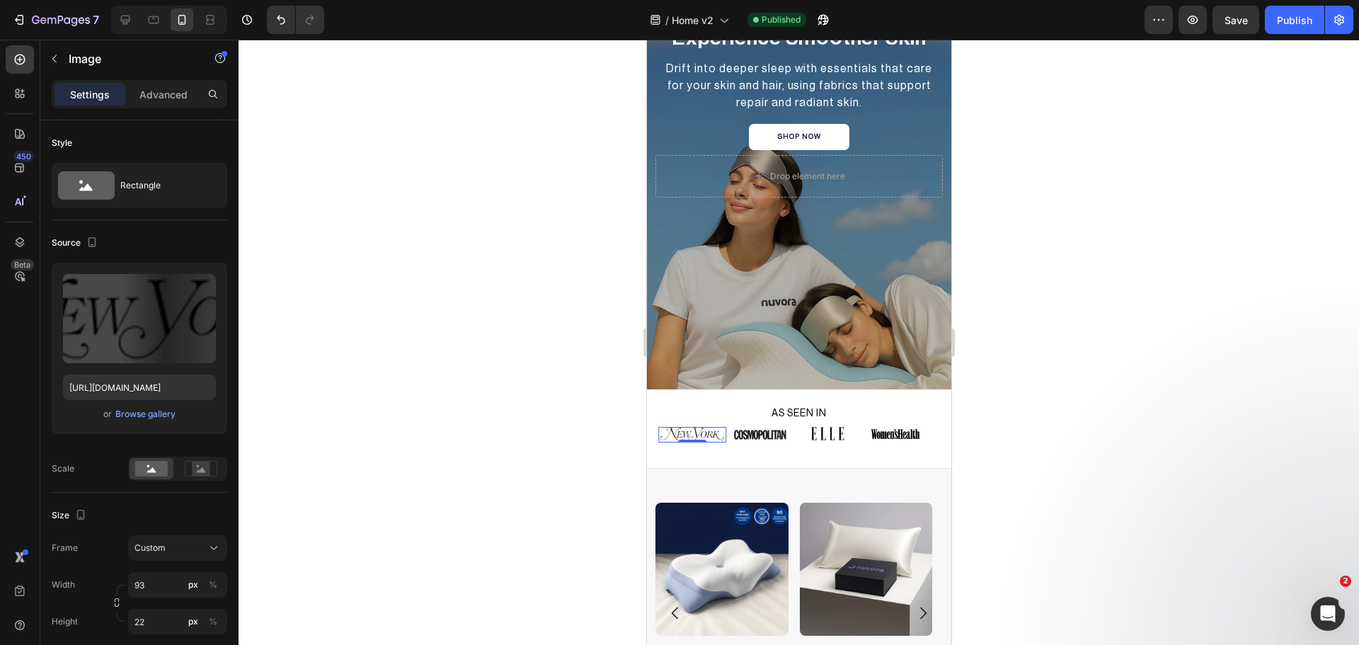
click at [689, 433] on img at bounding box center [691, 435] width 66 height 16
drag, startPoint x: 299, startPoint y: 316, endPoint x: 1132, endPoint y: 396, distance: 837.6
click at [1132, 396] on div at bounding box center [799, 342] width 1120 height 605
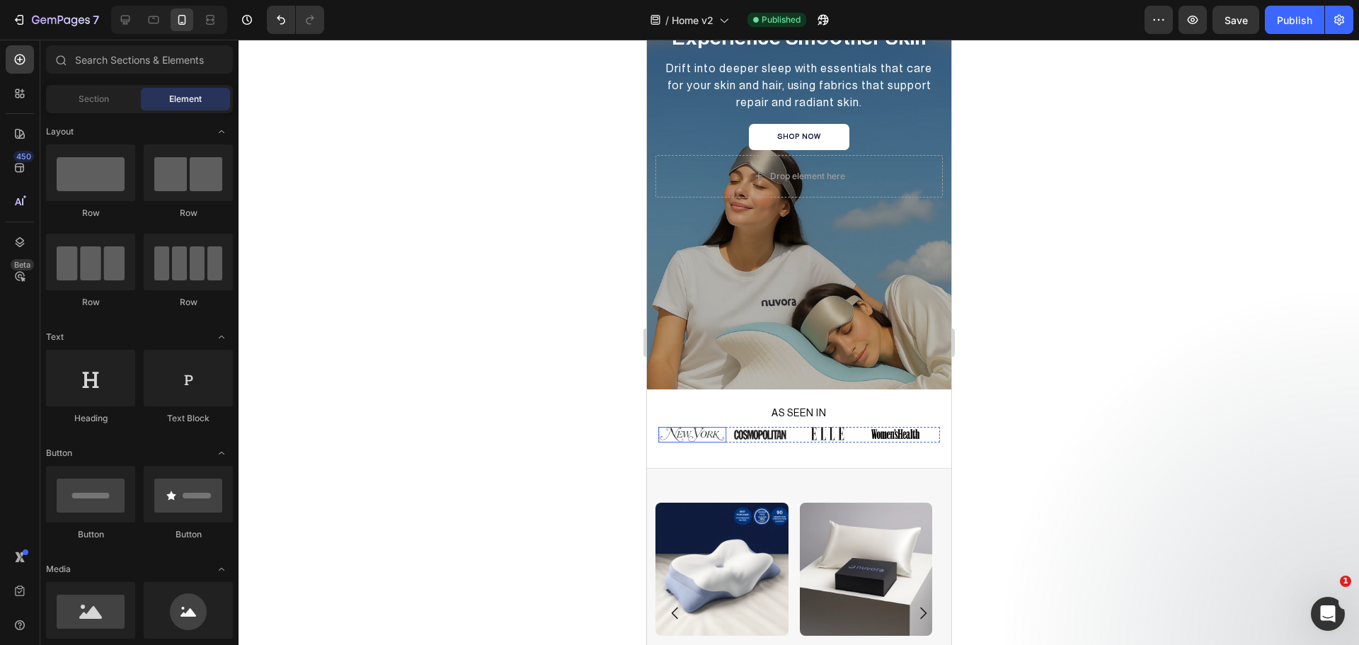
click at [688, 430] on img at bounding box center [691, 435] width 66 height 16
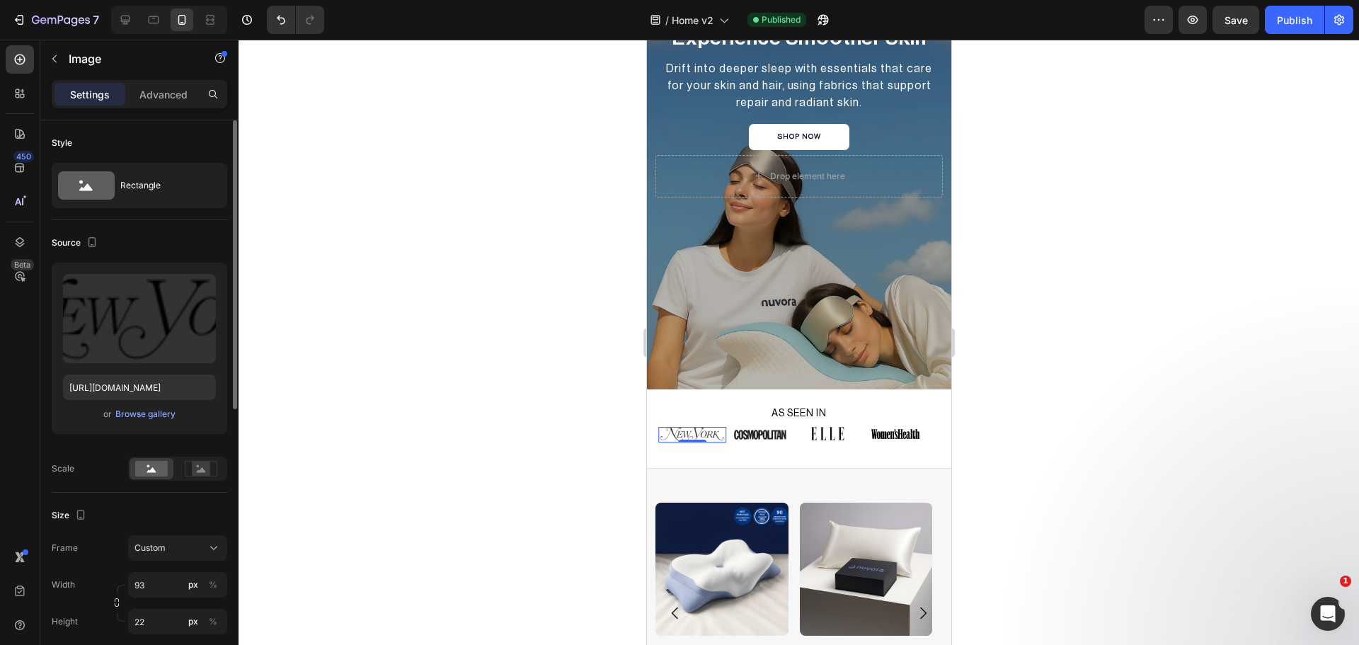
scroll to position [118, 0]
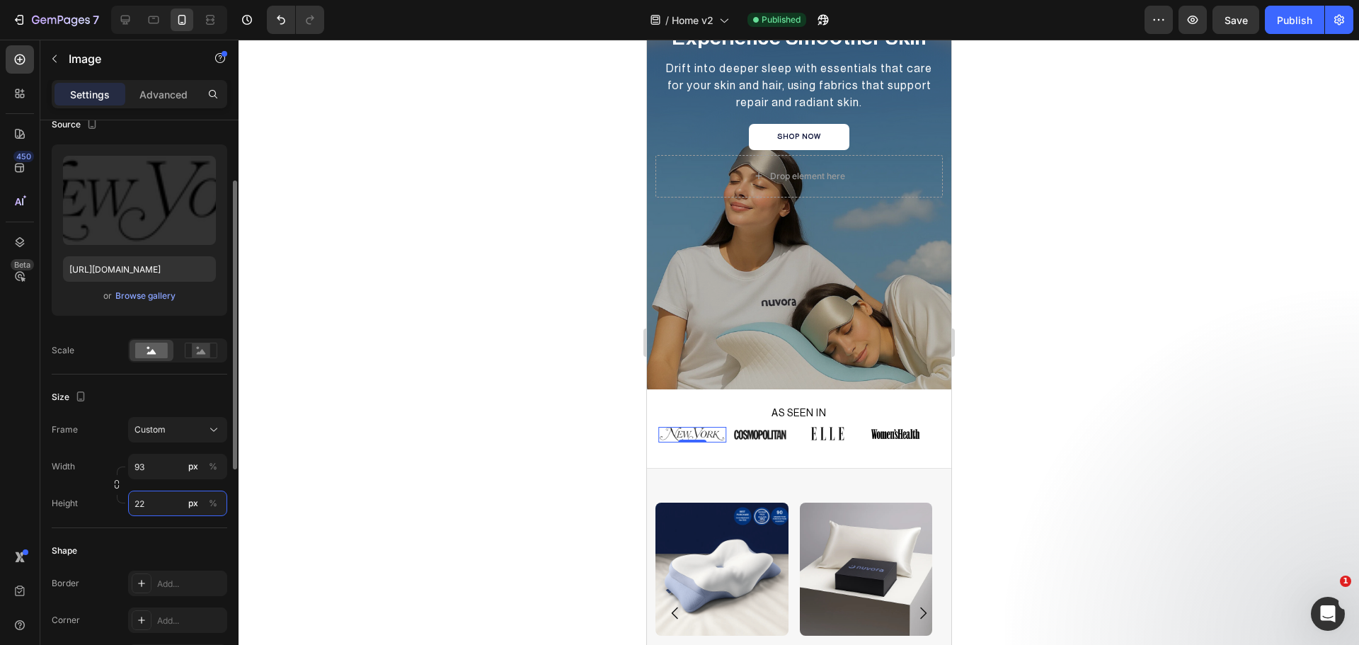
click at [142, 504] on input "22" at bounding box center [177, 502] width 99 height 25
type input "19"
click at [199, 350] on rect at bounding box center [201, 350] width 18 height 14
click at [767, 437] on img at bounding box center [759, 435] width 60 height 16
click at [142, 507] on input "22" at bounding box center [177, 502] width 99 height 25
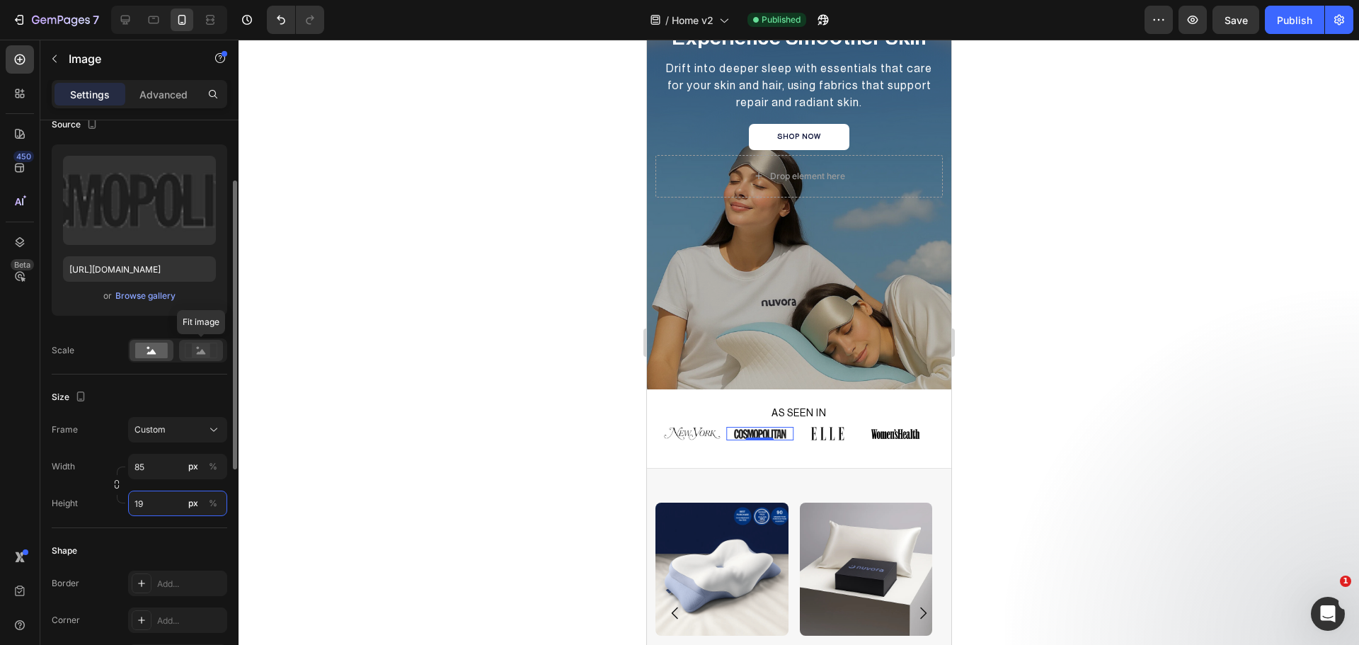
type input "19"
click at [187, 343] on icon at bounding box center [201, 351] width 33 height 16
click at [826, 432] on img at bounding box center [826, 433] width 33 height 13
click at [878, 433] on img at bounding box center [895, 433] width 50 height 13
click at [699, 429] on img at bounding box center [691, 433] width 66 height 13
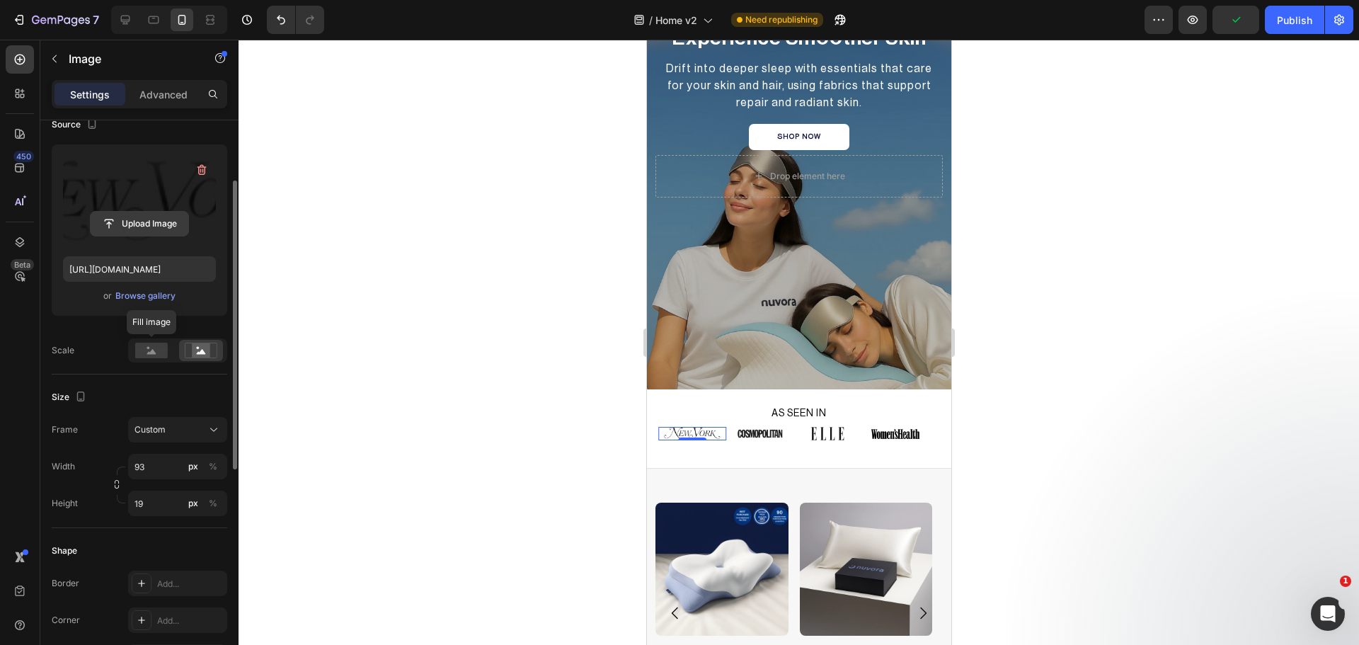
scroll to position [0, 0]
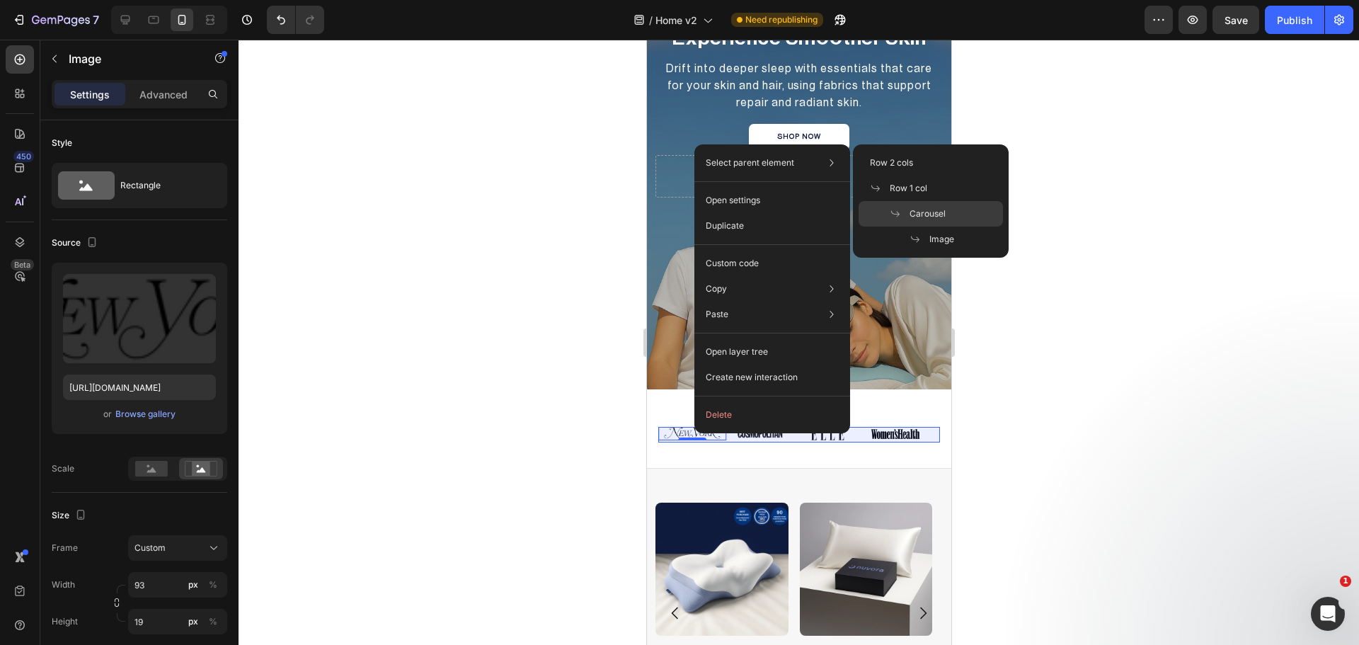
drag, startPoint x: 935, startPoint y: 219, endPoint x: 14, endPoint y: 219, distance: 920.8
click at [935, 219] on span "Carousel" at bounding box center [927, 213] width 36 height 13
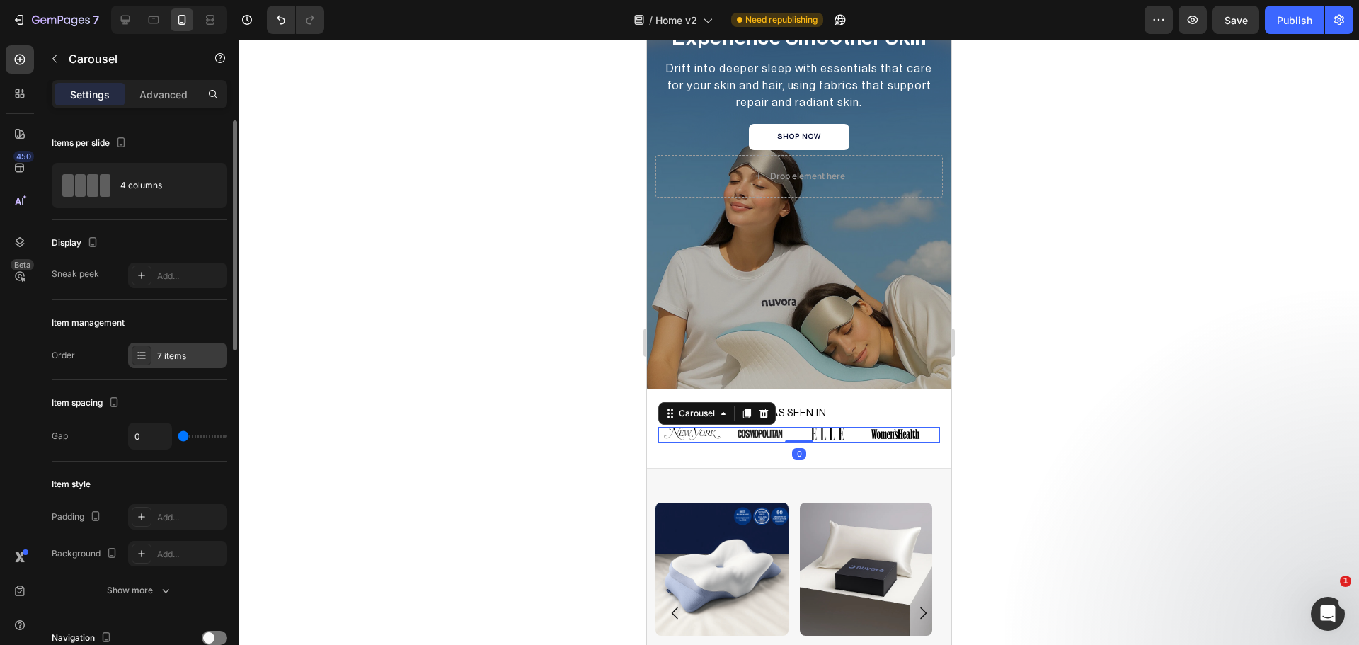
click at [137, 367] on div "7 items" at bounding box center [177, 355] width 99 height 25
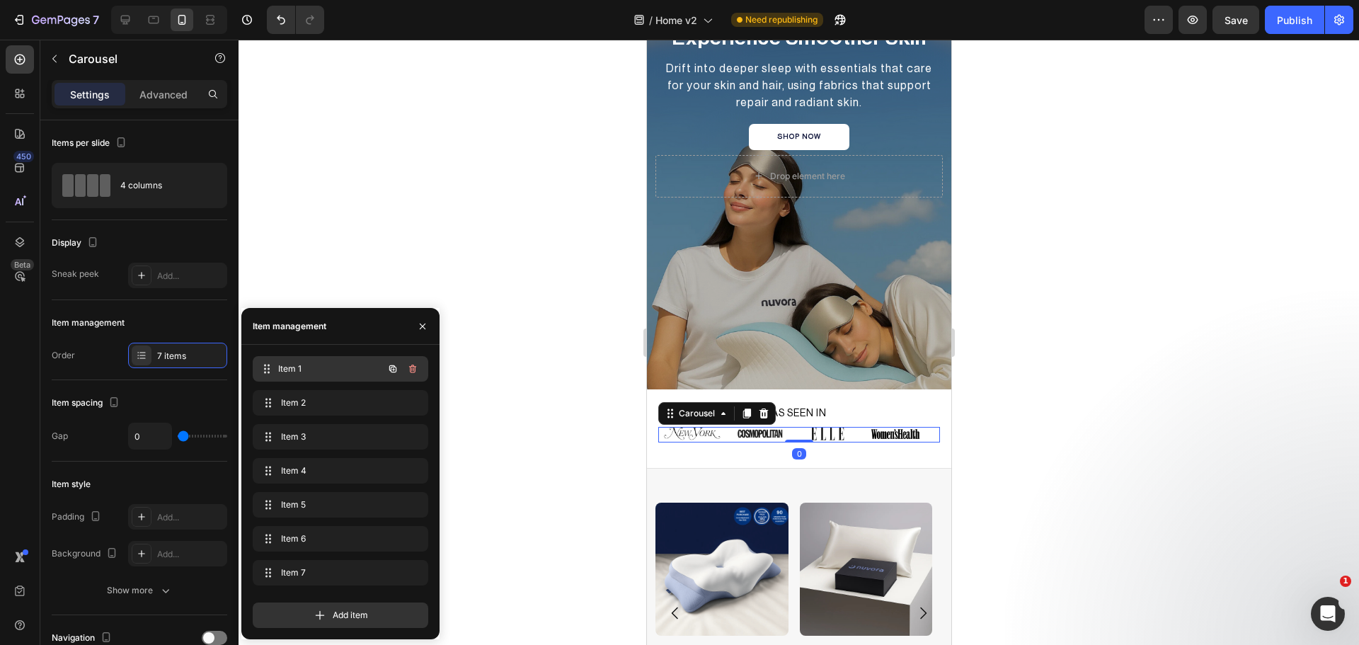
click at [317, 362] on span "Item 1" at bounding box center [330, 368] width 105 height 13
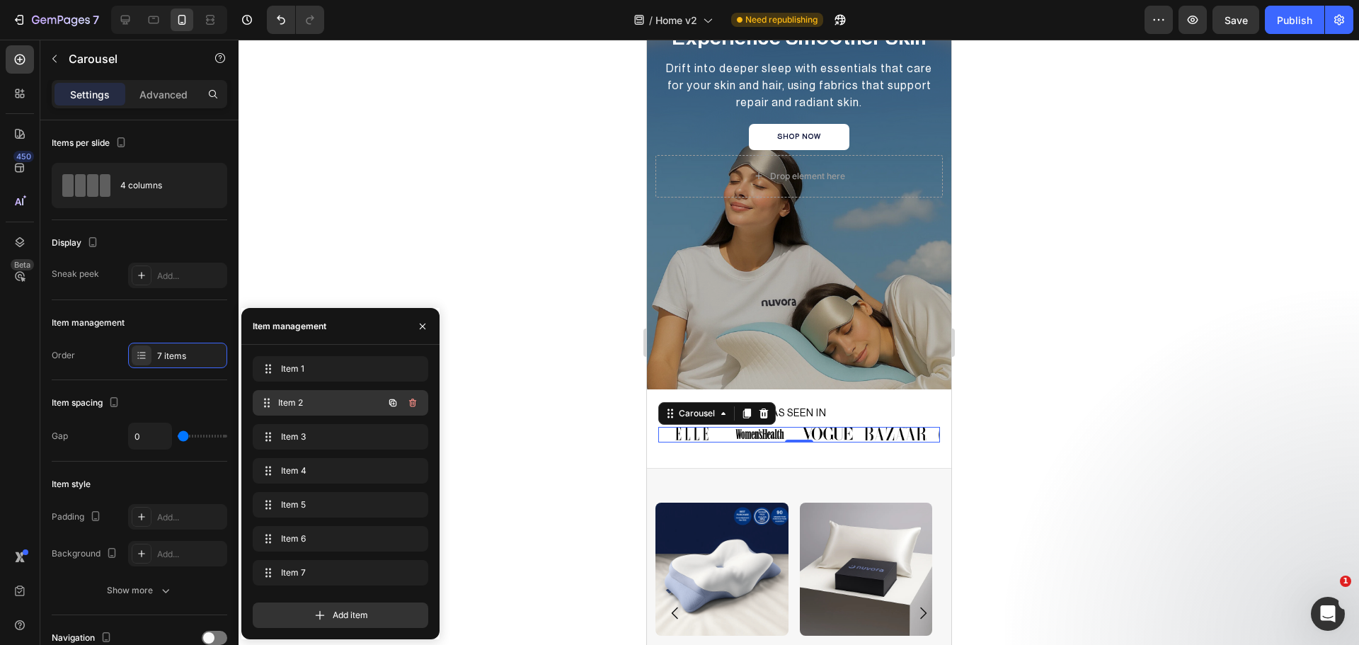
click at [316, 403] on span "Item 2" at bounding box center [330, 402] width 105 height 13
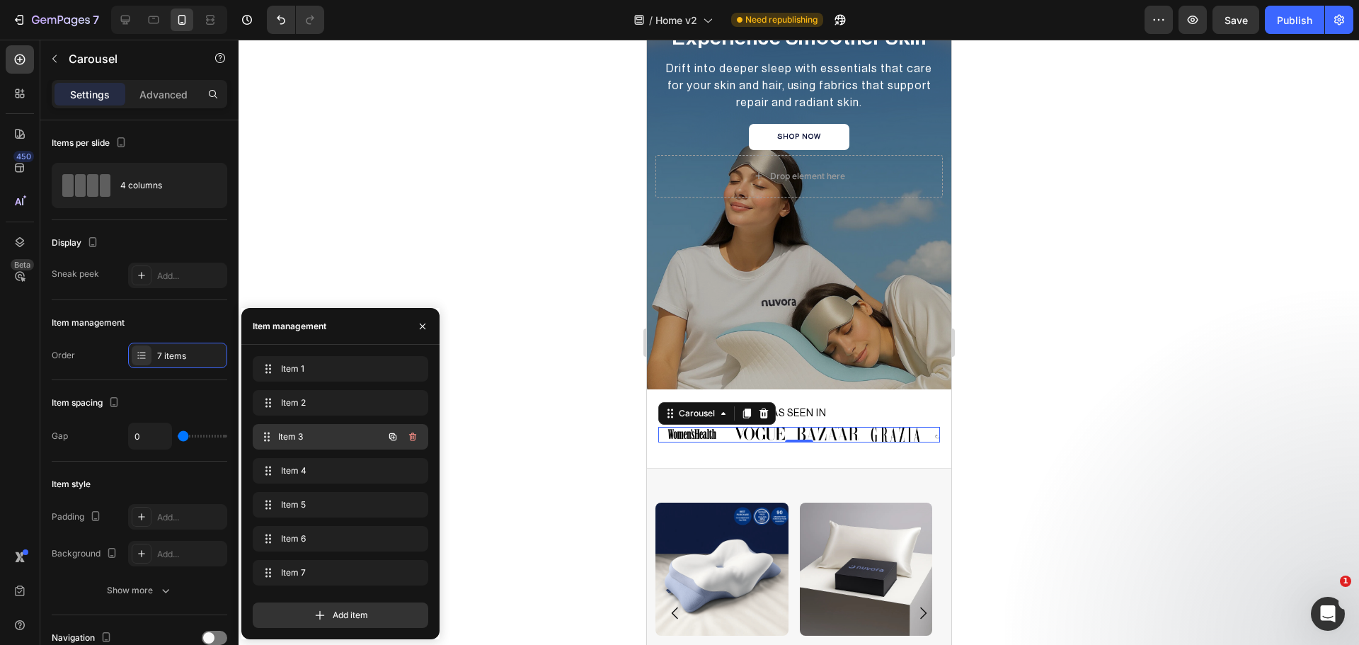
click at [298, 432] on span "Item 3" at bounding box center [330, 436] width 105 height 13
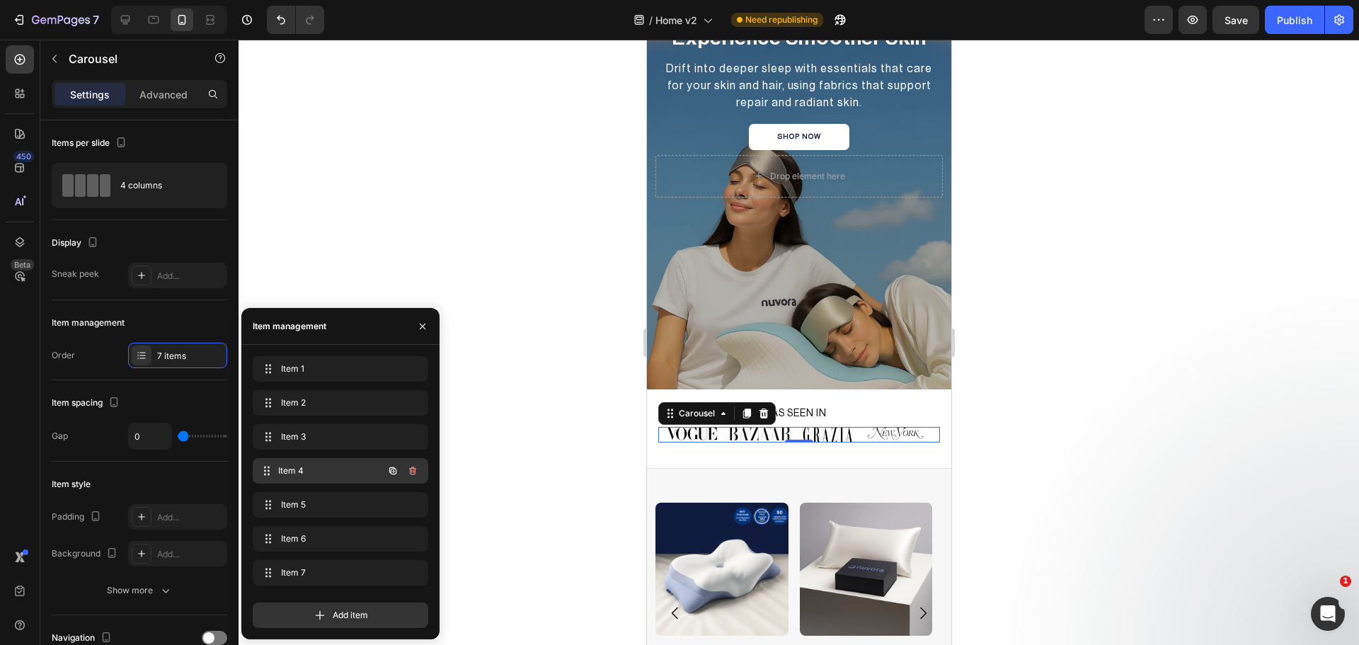
click at [294, 462] on div "Item 4 Item 4" at bounding box center [320, 471] width 125 height 20
click at [304, 504] on span "Item 5" at bounding box center [330, 504] width 105 height 13
click at [682, 436] on img at bounding box center [692, 435] width 50 height 16
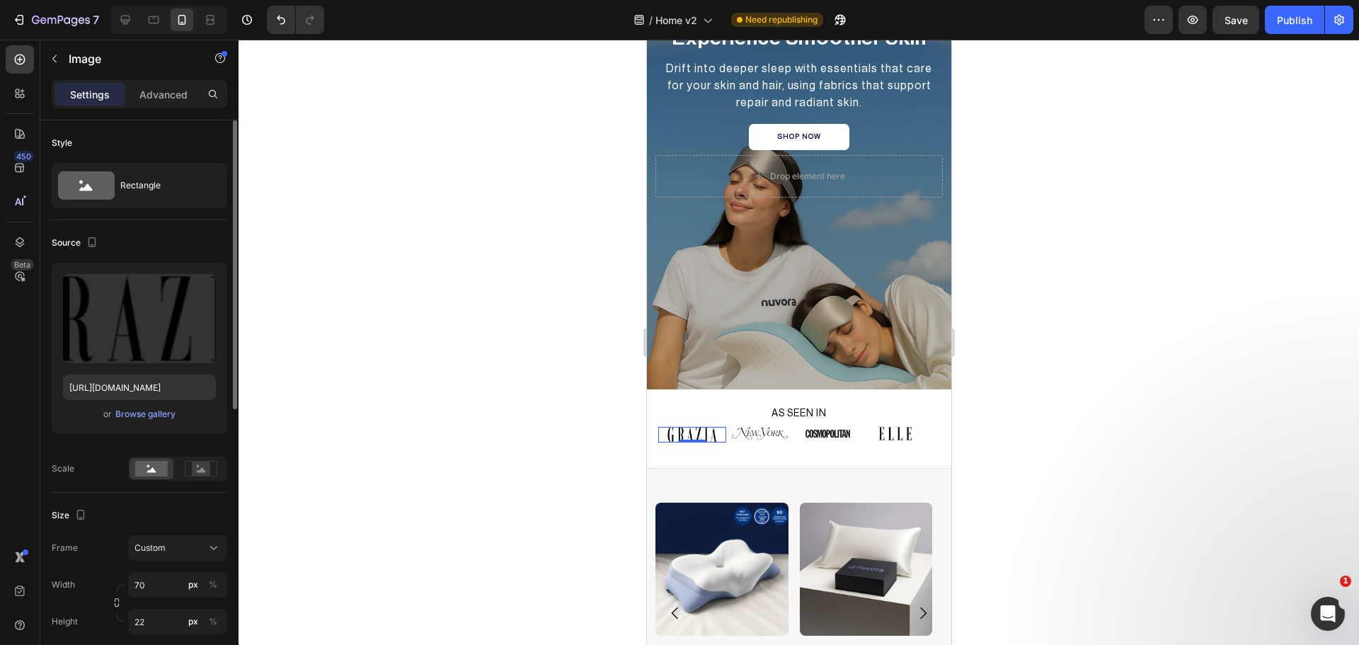
scroll to position [118, 0]
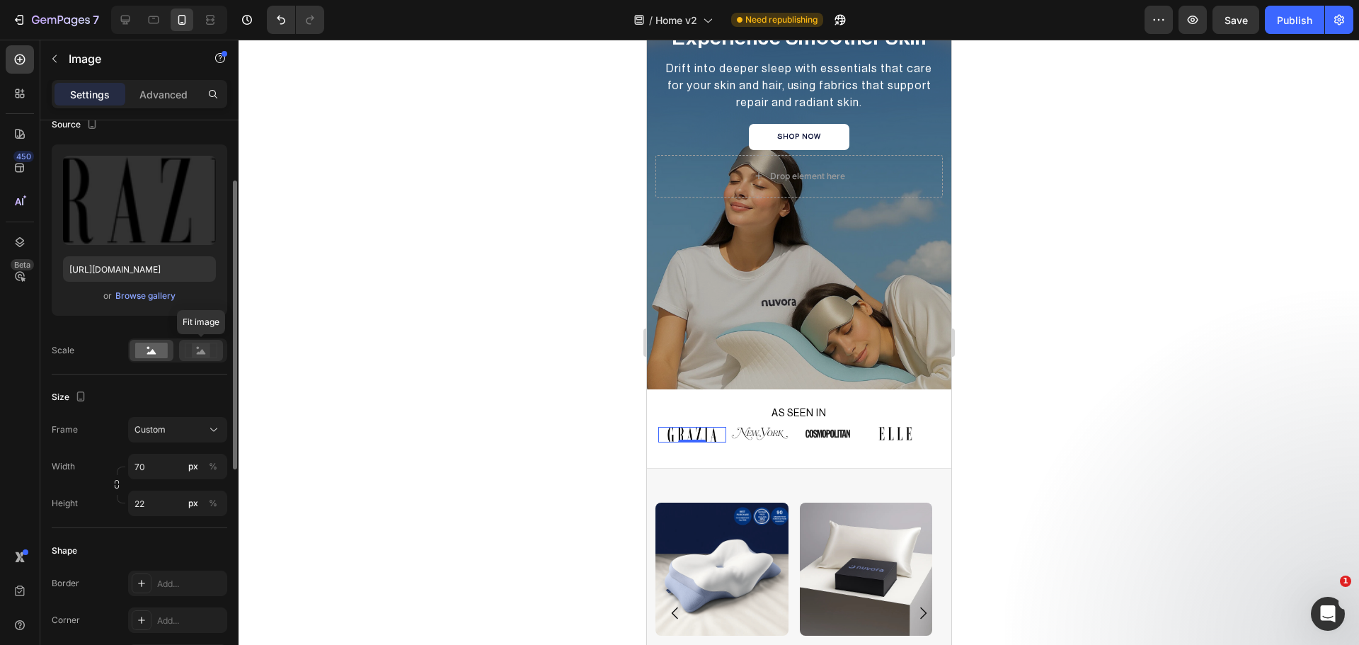
click at [211, 357] on rect at bounding box center [201, 350] width 32 height 15
click at [159, 508] on input "22" at bounding box center [177, 502] width 99 height 25
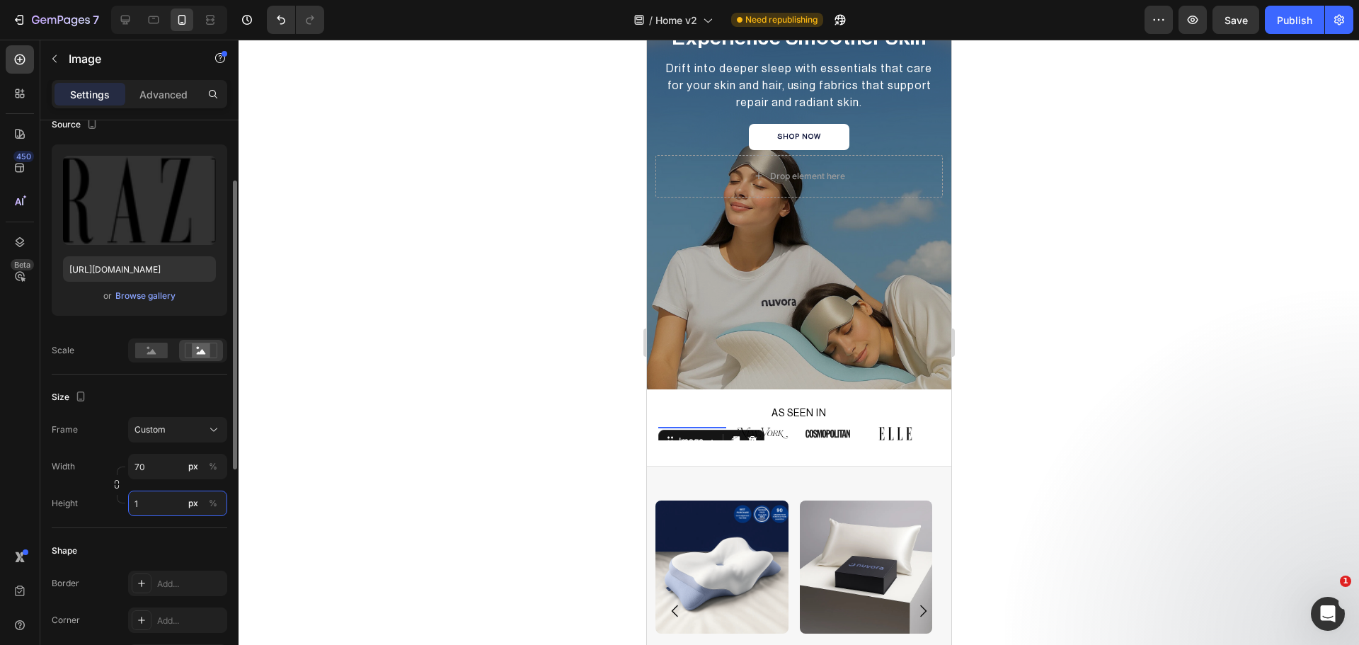
type input "19"
click at [738, 433] on img at bounding box center [759, 433] width 66 height 13
click at [689, 428] on img at bounding box center [692, 433] width 50 height 13
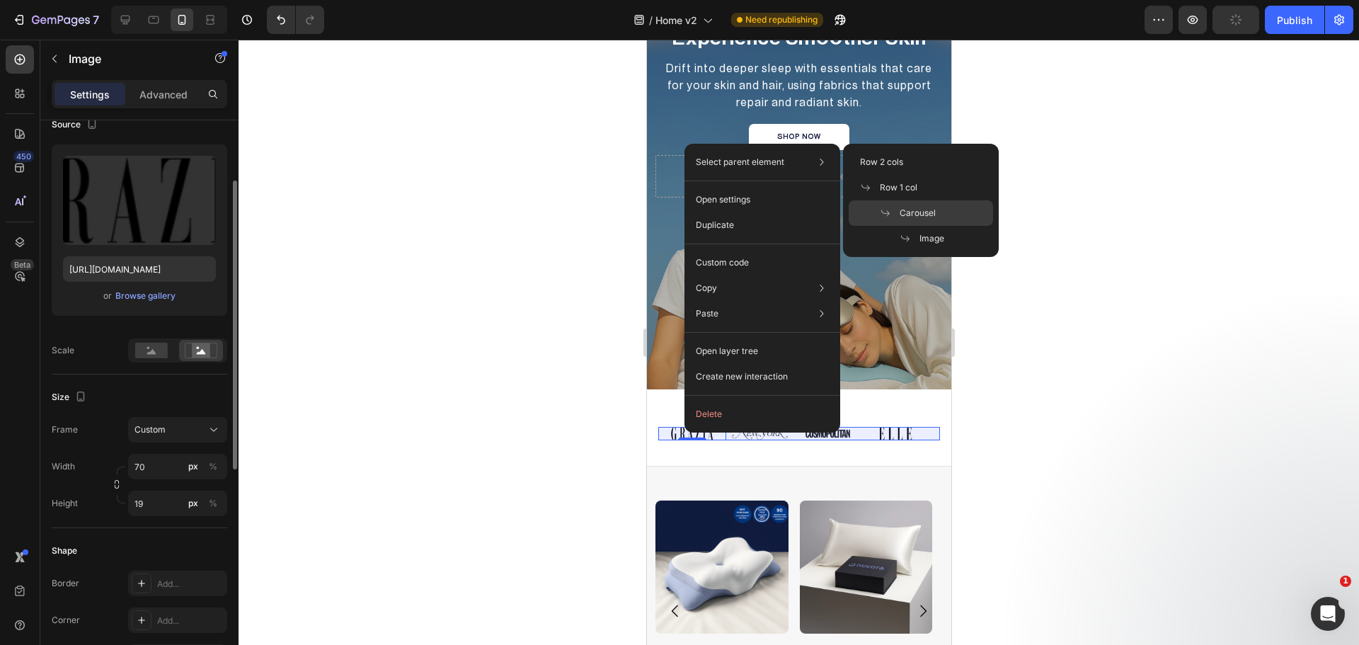
click at [919, 226] on div "Carousel" at bounding box center [921, 238] width 144 height 25
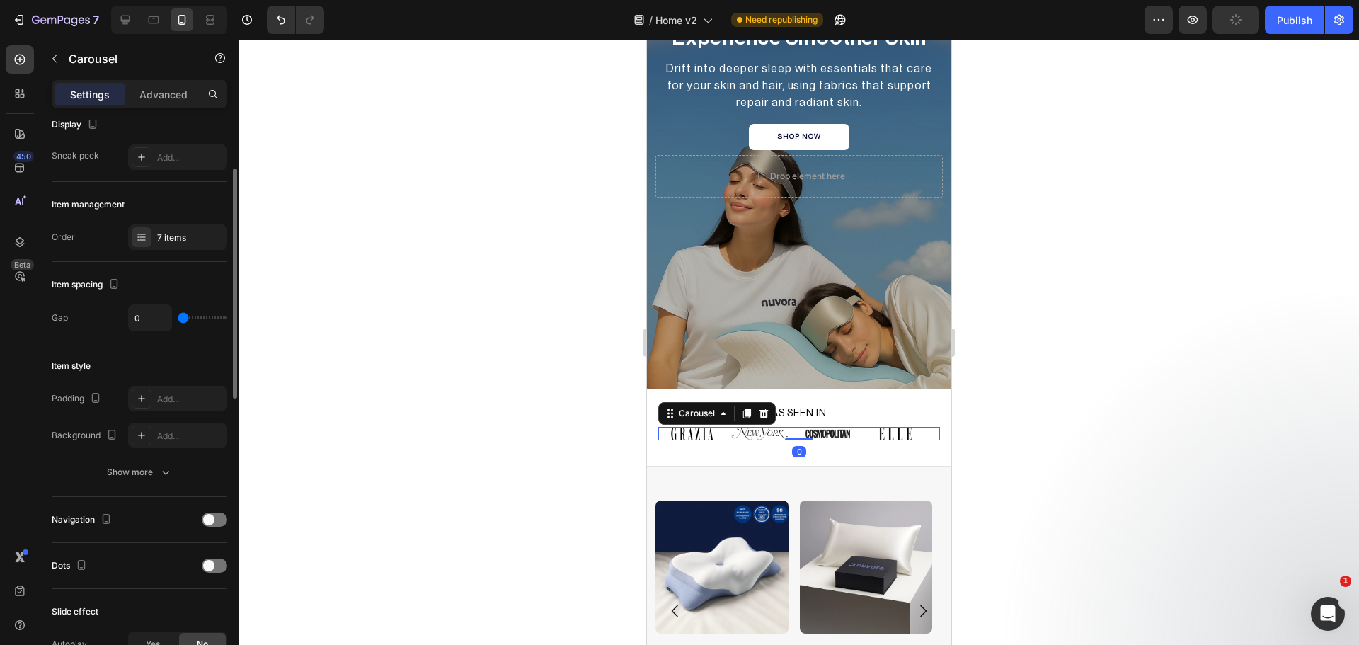
scroll to position [0, 0]
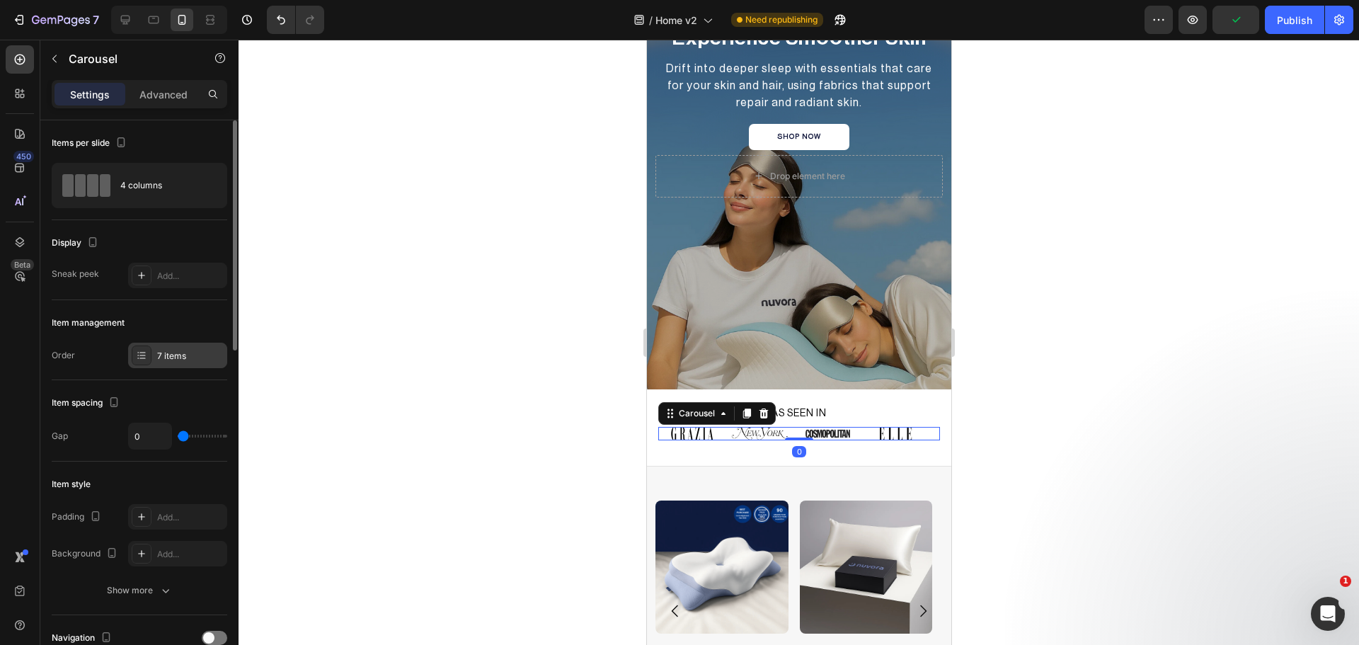
click at [137, 355] on icon at bounding box center [141, 355] width 11 height 11
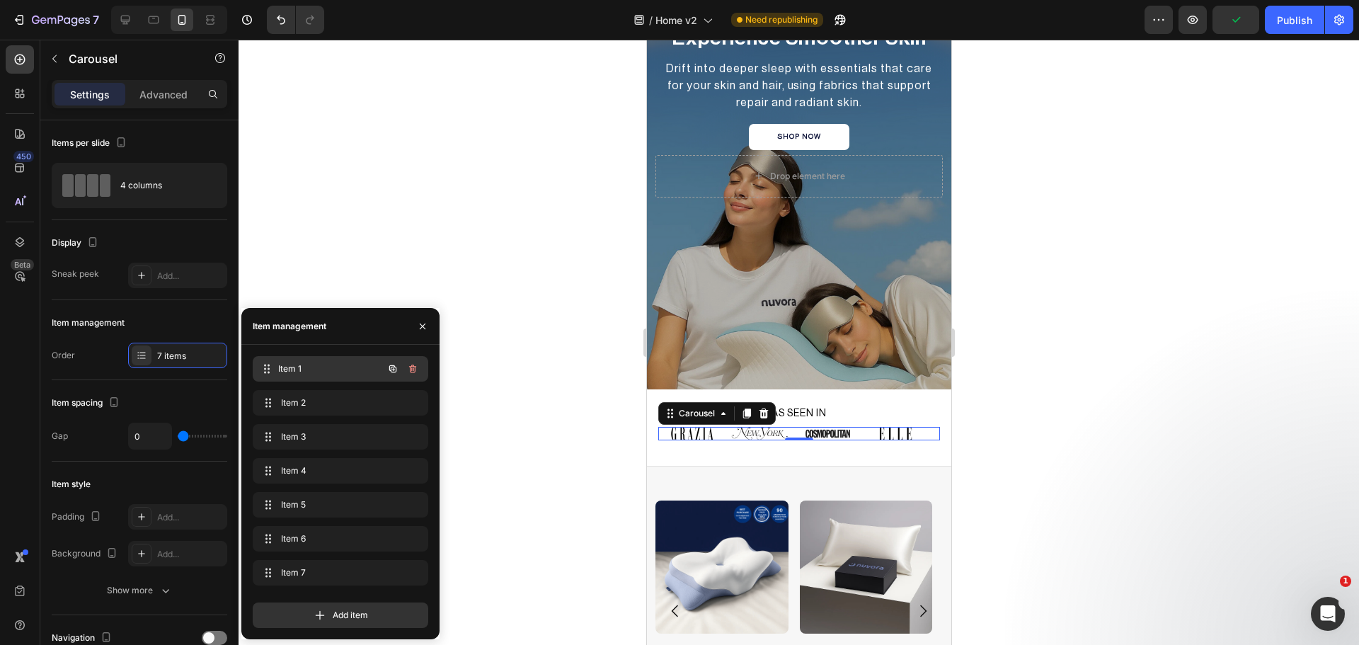
click at [294, 369] on span "Item 1" at bounding box center [330, 368] width 105 height 13
click at [692, 434] on img at bounding box center [691, 433] width 33 height 13
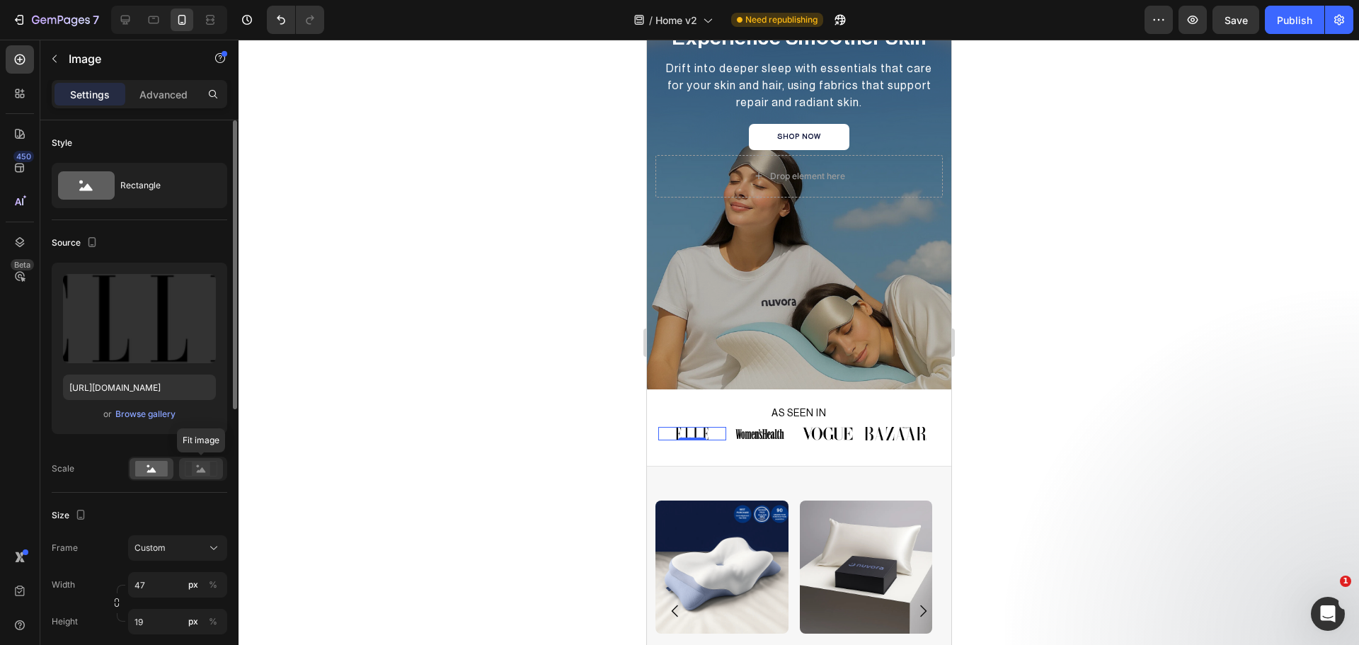
click at [201, 473] on rect at bounding box center [201, 468] width 18 height 14
click at [742, 434] on img at bounding box center [759, 433] width 50 height 13
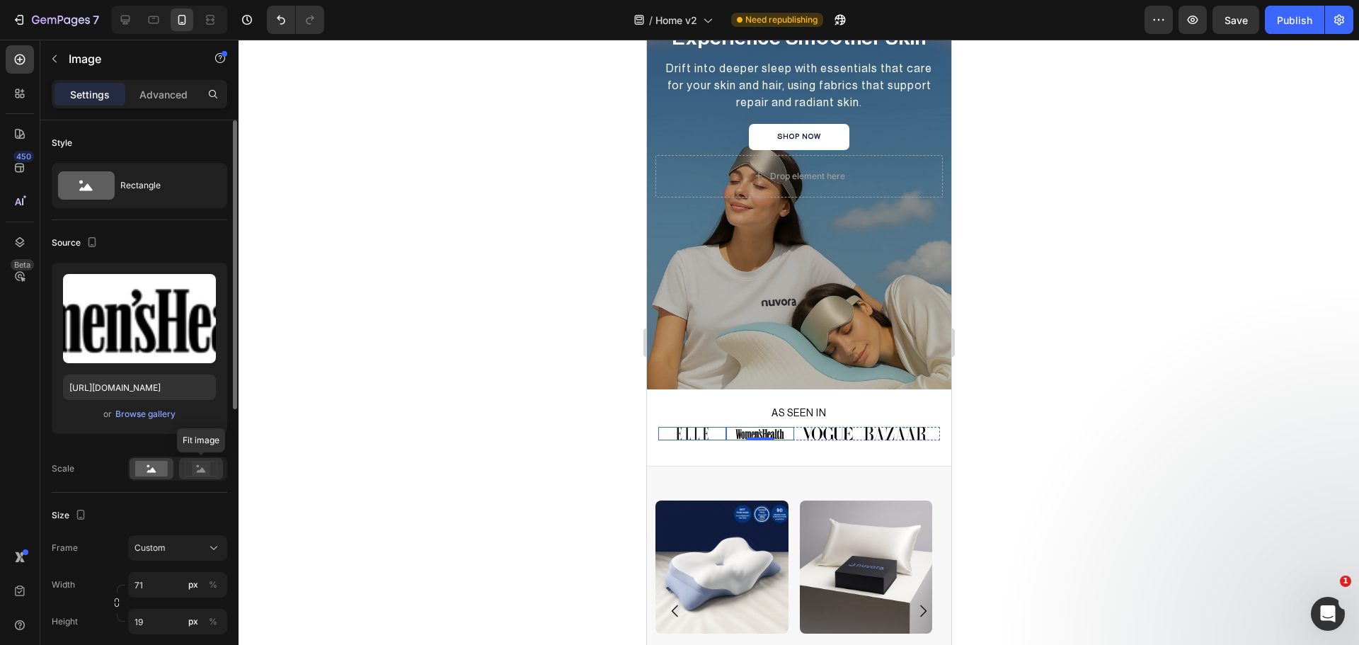
click at [210, 462] on icon at bounding box center [201, 469] width 33 height 16
click at [815, 435] on img at bounding box center [826, 433] width 51 height 13
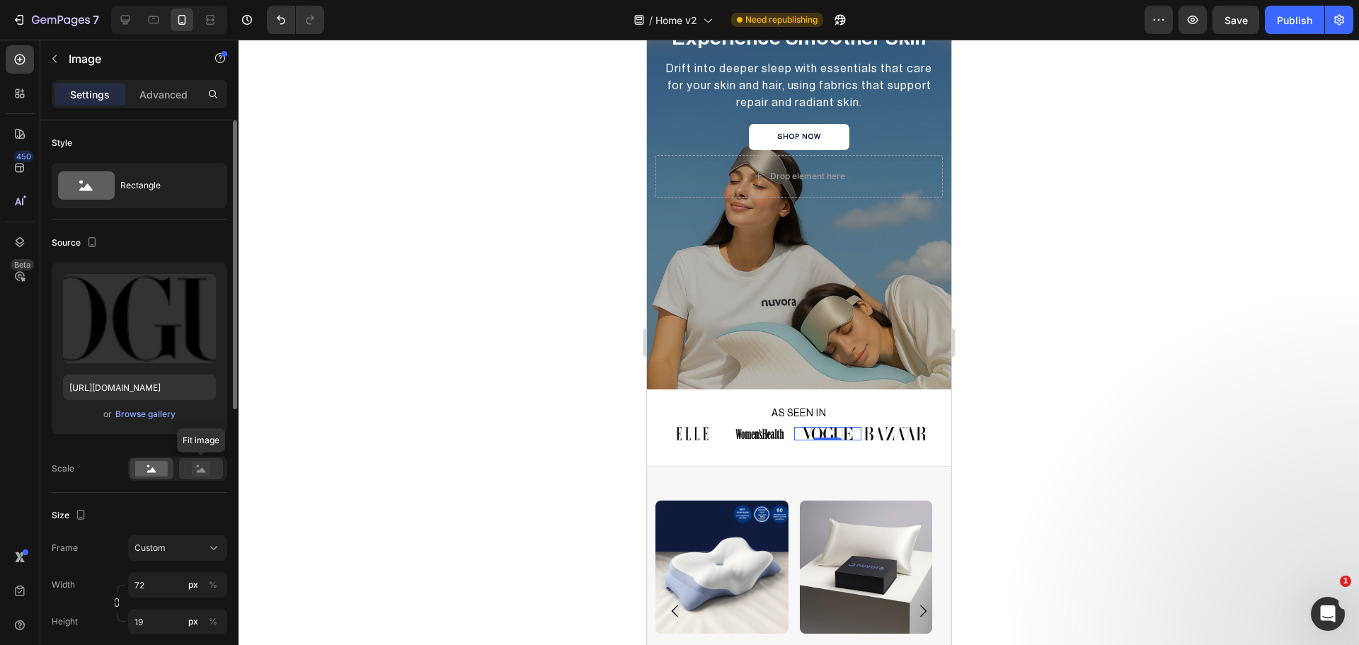
click at [209, 463] on rect at bounding box center [201, 468] width 18 height 14
click at [902, 432] on img at bounding box center [894, 433] width 62 height 13
click at [200, 471] on icon at bounding box center [201, 469] width 9 height 5
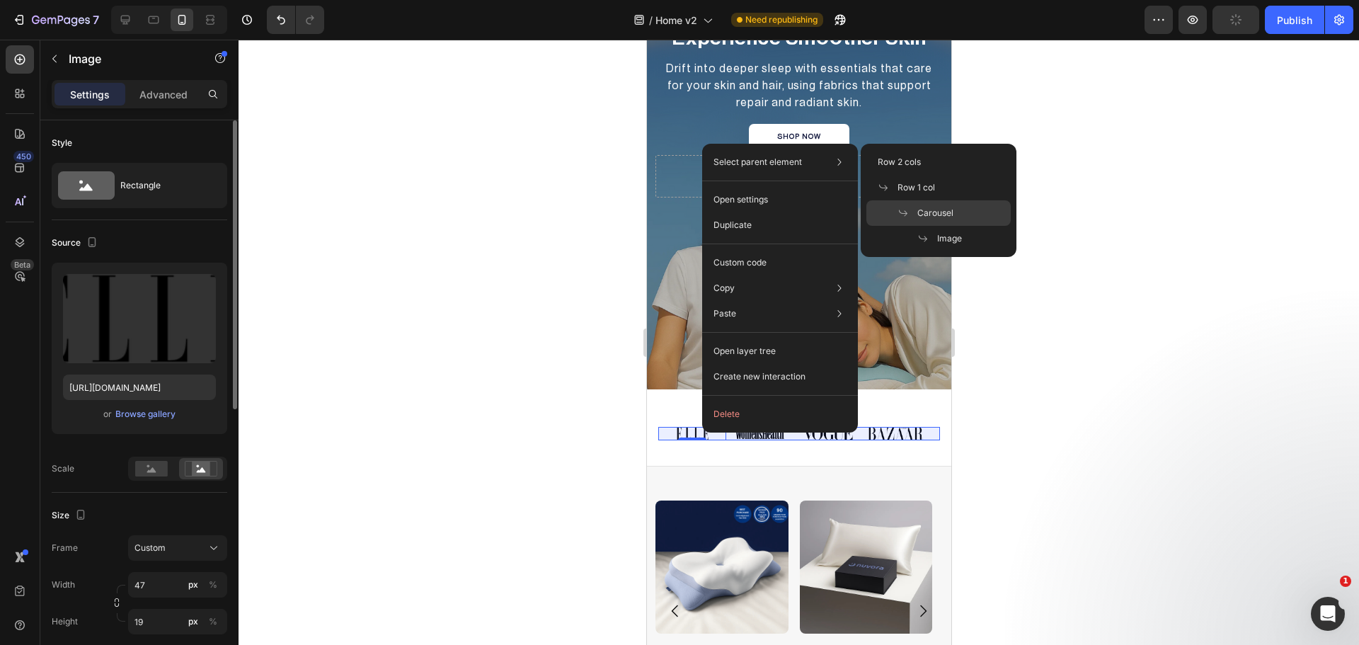
drag, startPoint x: 938, startPoint y: 206, endPoint x: 29, endPoint y: 235, distance: 909.2
click at [938, 226] on div "Carousel" at bounding box center [938, 238] width 144 height 25
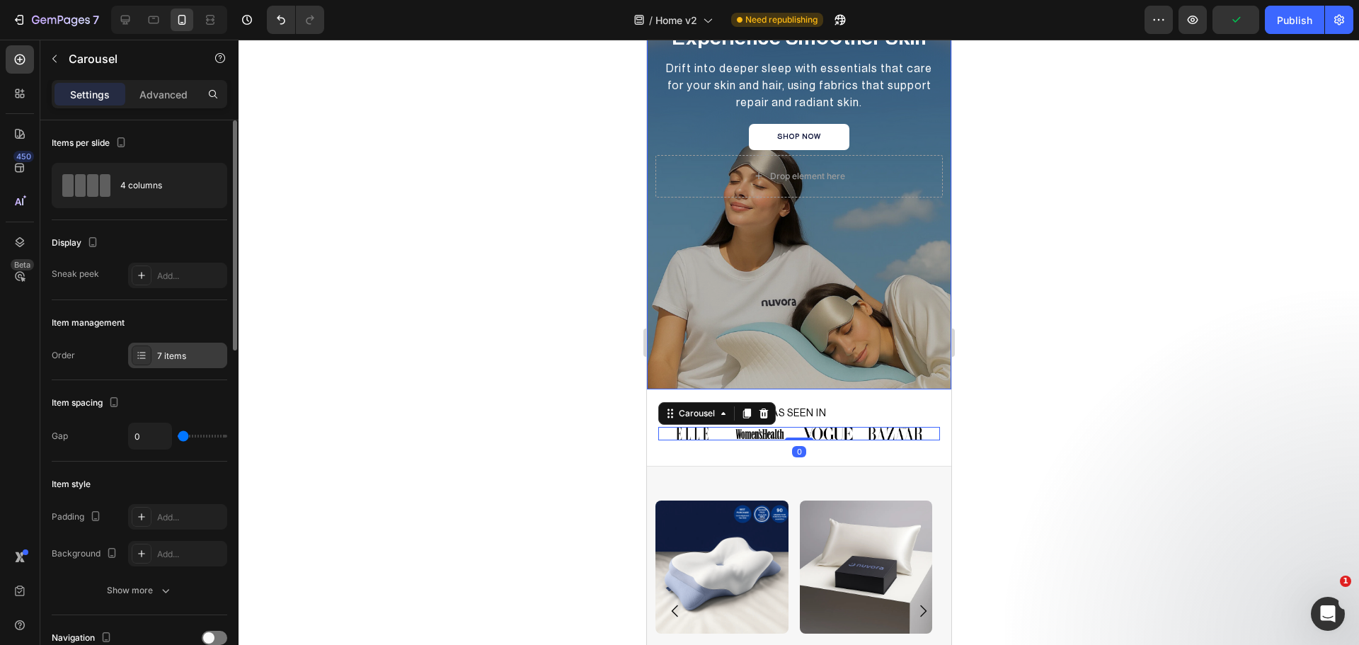
click at [134, 355] on div at bounding box center [142, 355] width 20 height 20
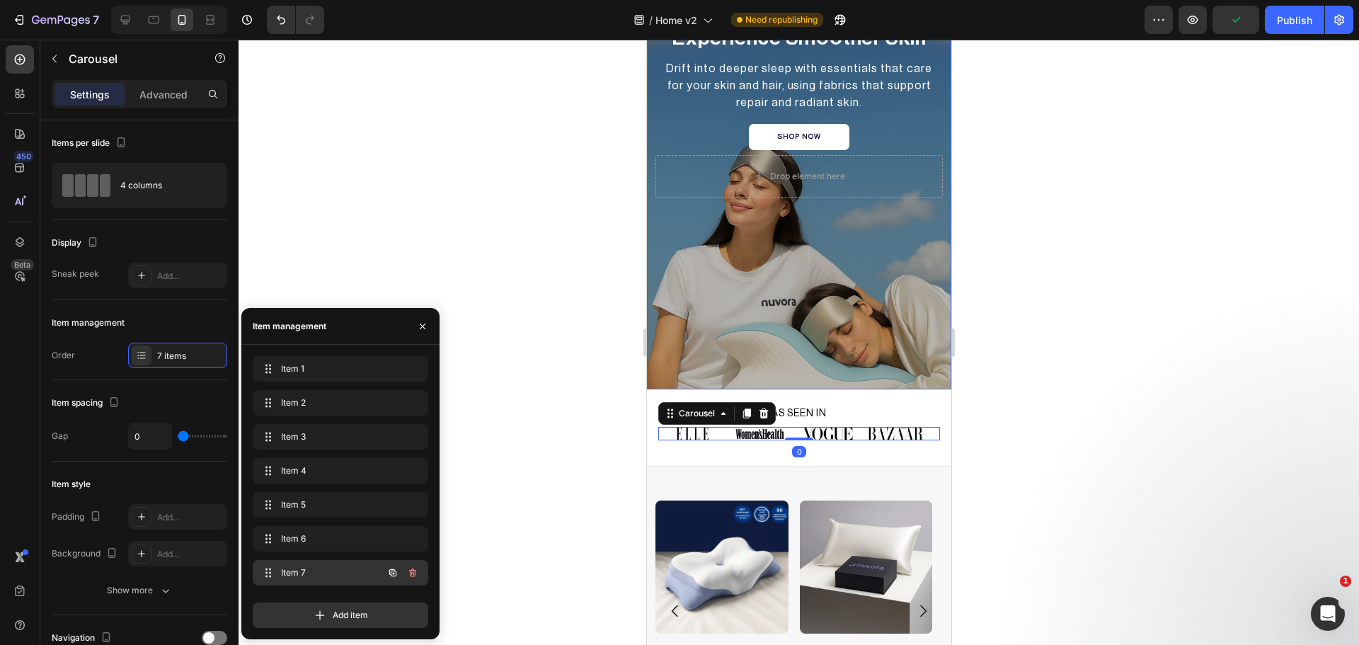
click at [309, 575] on span "Item 7" at bounding box center [321, 572] width 80 height 13
click at [705, 430] on img at bounding box center [691, 433] width 60 height 13
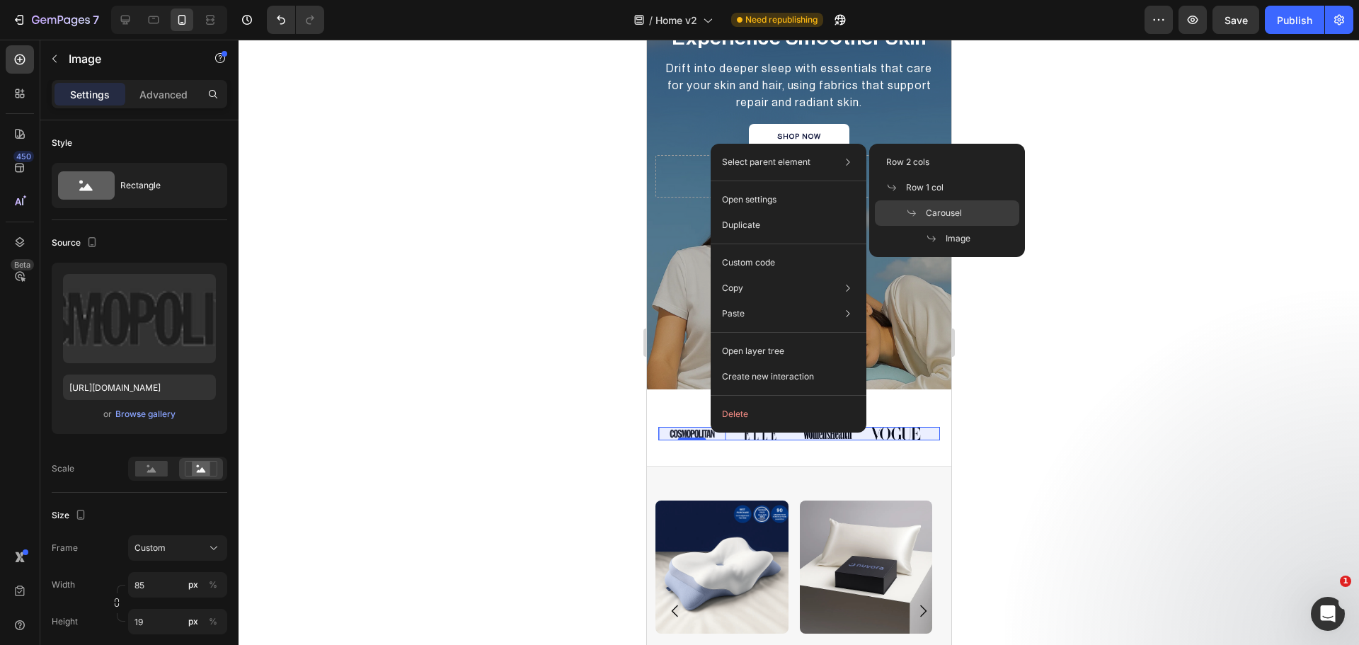
drag, startPoint x: 943, startPoint y: 218, endPoint x: 1, endPoint y: 234, distance: 942.2
click at [943, 218] on span "Carousel" at bounding box center [944, 213] width 36 height 13
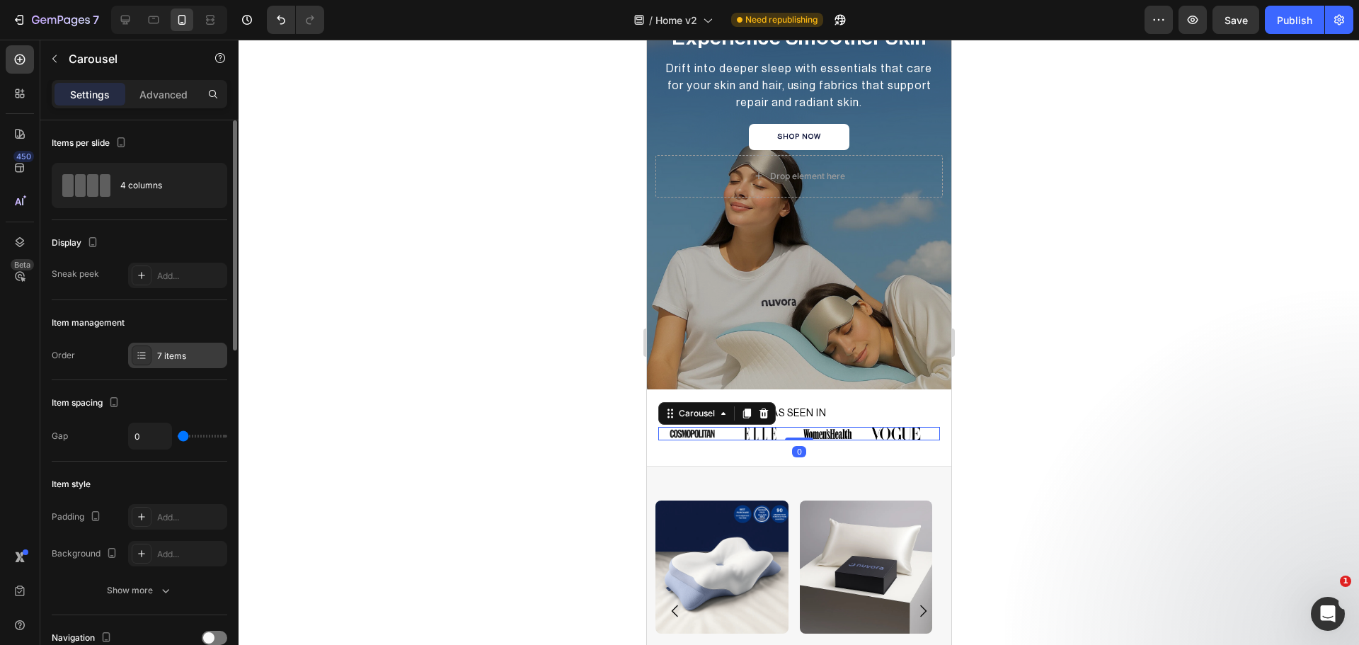
click at [145, 350] on icon at bounding box center [141, 355] width 11 height 11
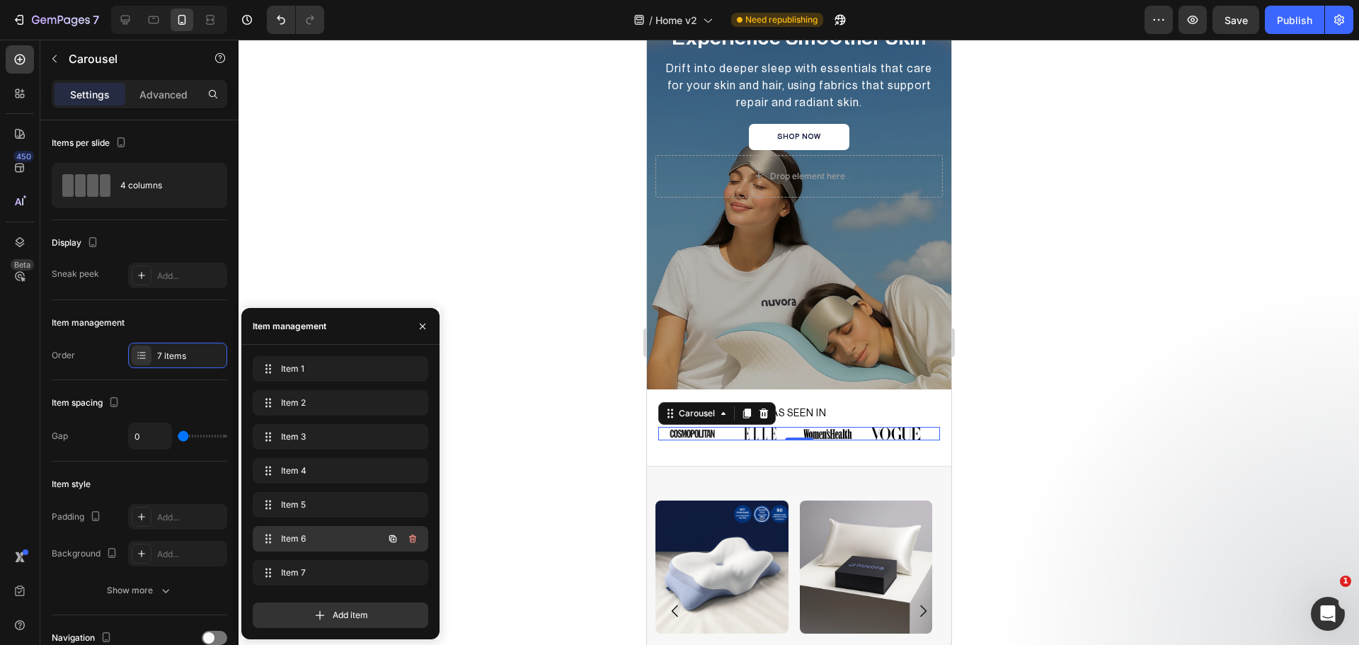
click at [317, 533] on span "Item 6" at bounding box center [321, 538] width 80 height 13
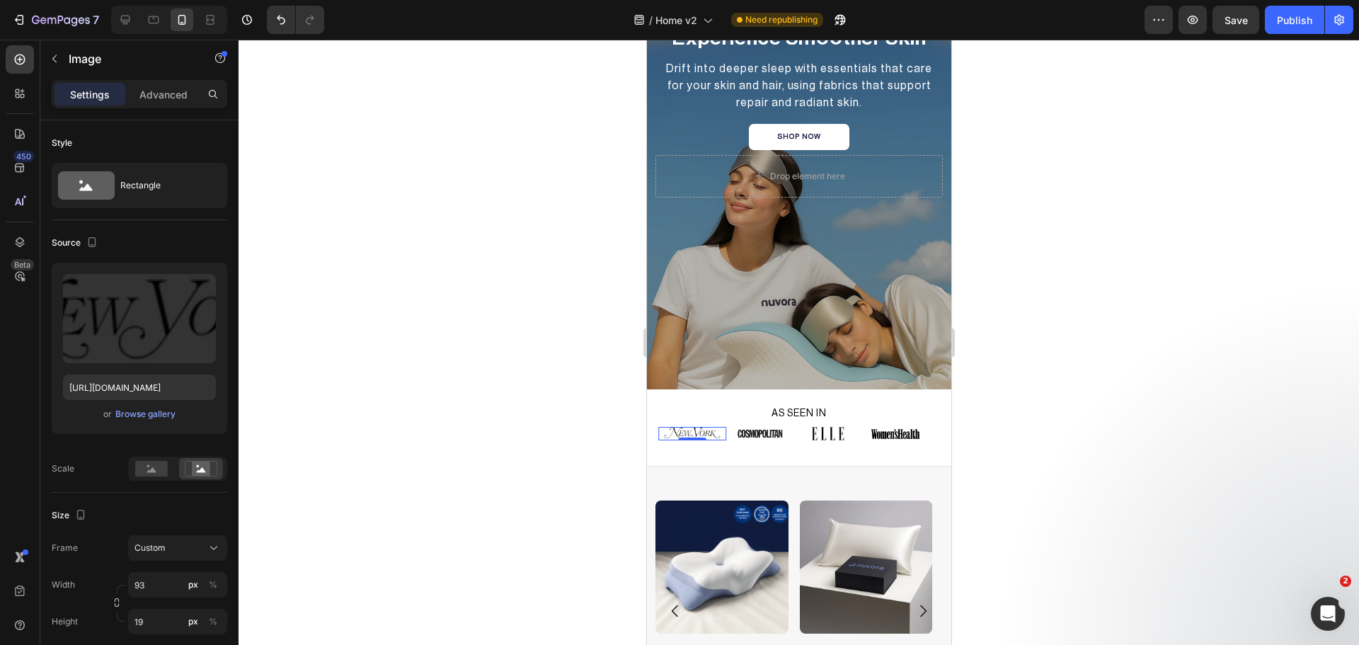
click at [685, 430] on img at bounding box center [691, 433] width 66 height 13
click at [1276, 14] on button "Publish" at bounding box center [1294, 20] width 59 height 28
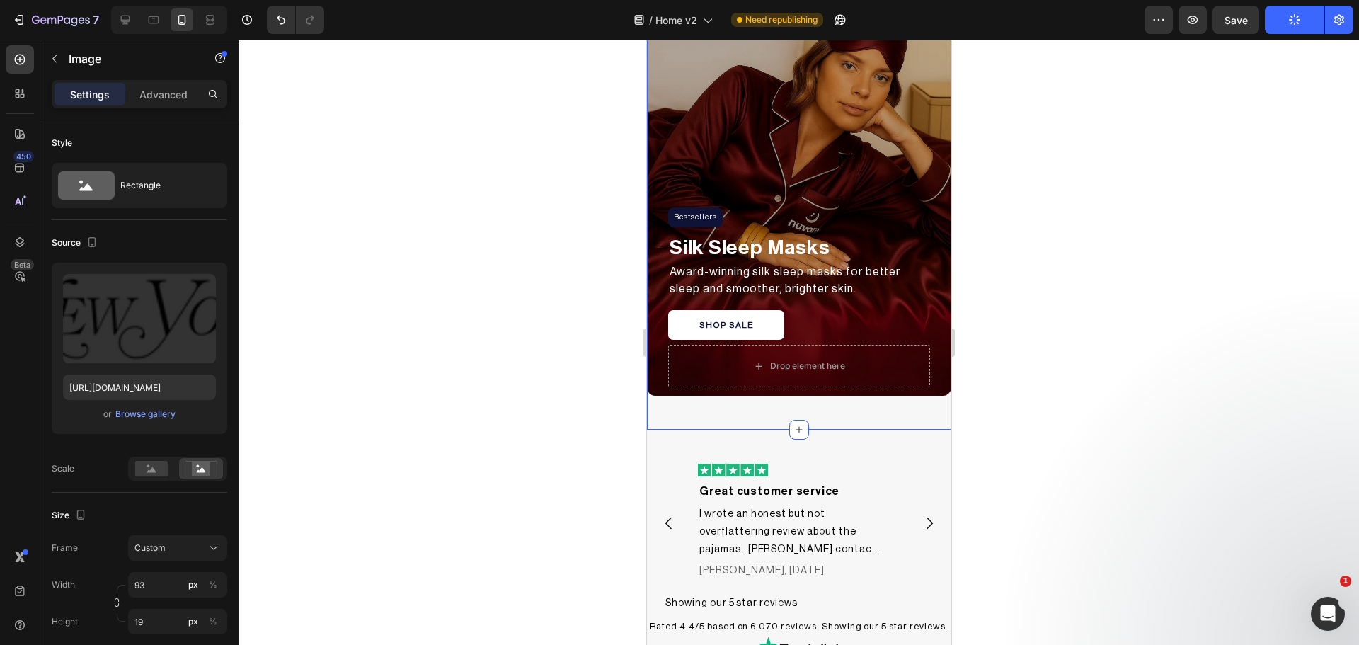
scroll to position [944, 0]
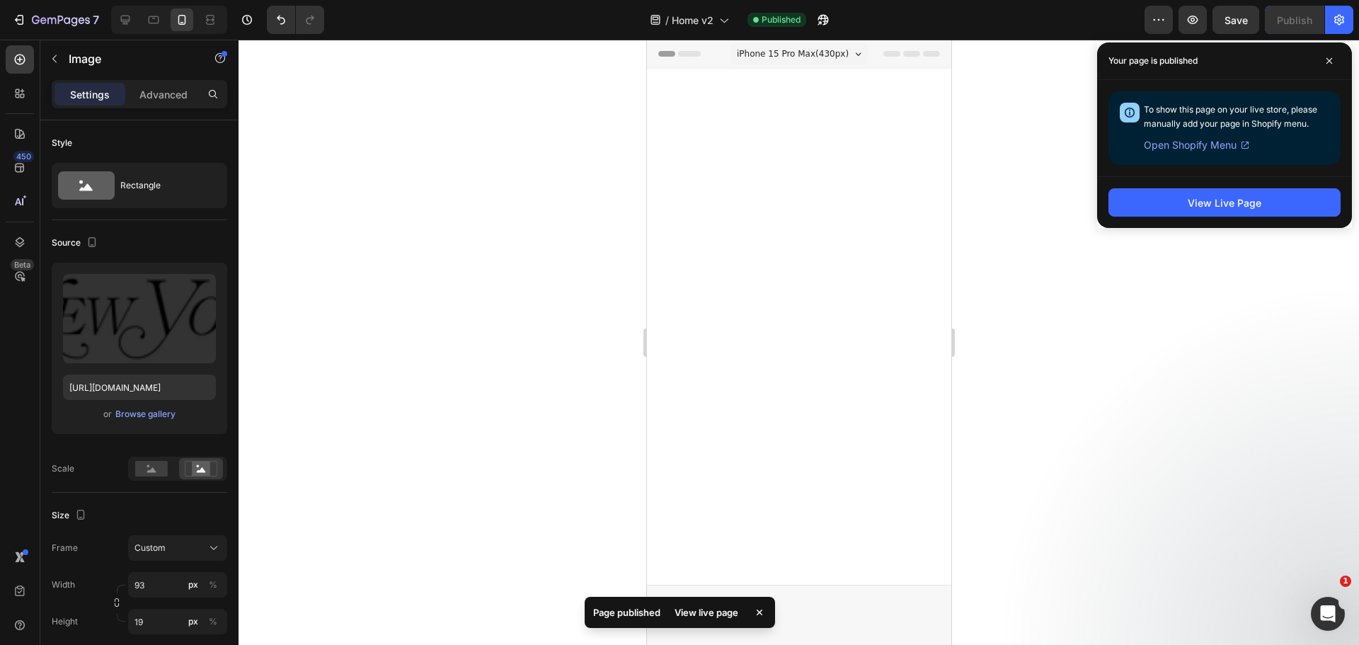
scroll to position [944, 0]
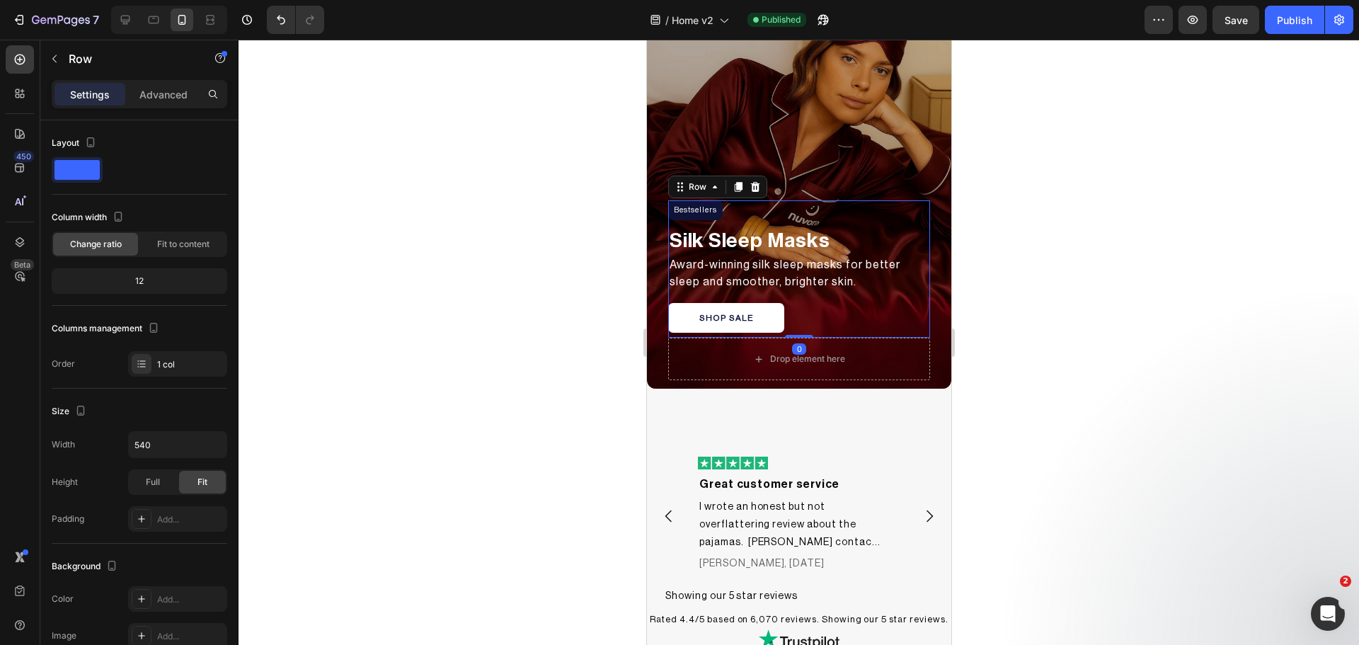
click at [907, 293] on div "Bestsellers Heading Row Silk Sleep Masks Text Block Award-winning silk sleep ma…" at bounding box center [798, 269] width 262 height 138
click at [657, 256] on div "Bestsellers Heading Row Silk Sleep Masks Text Block Award-winning silk sleep ma…" at bounding box center [798, 206] width 304 height 366
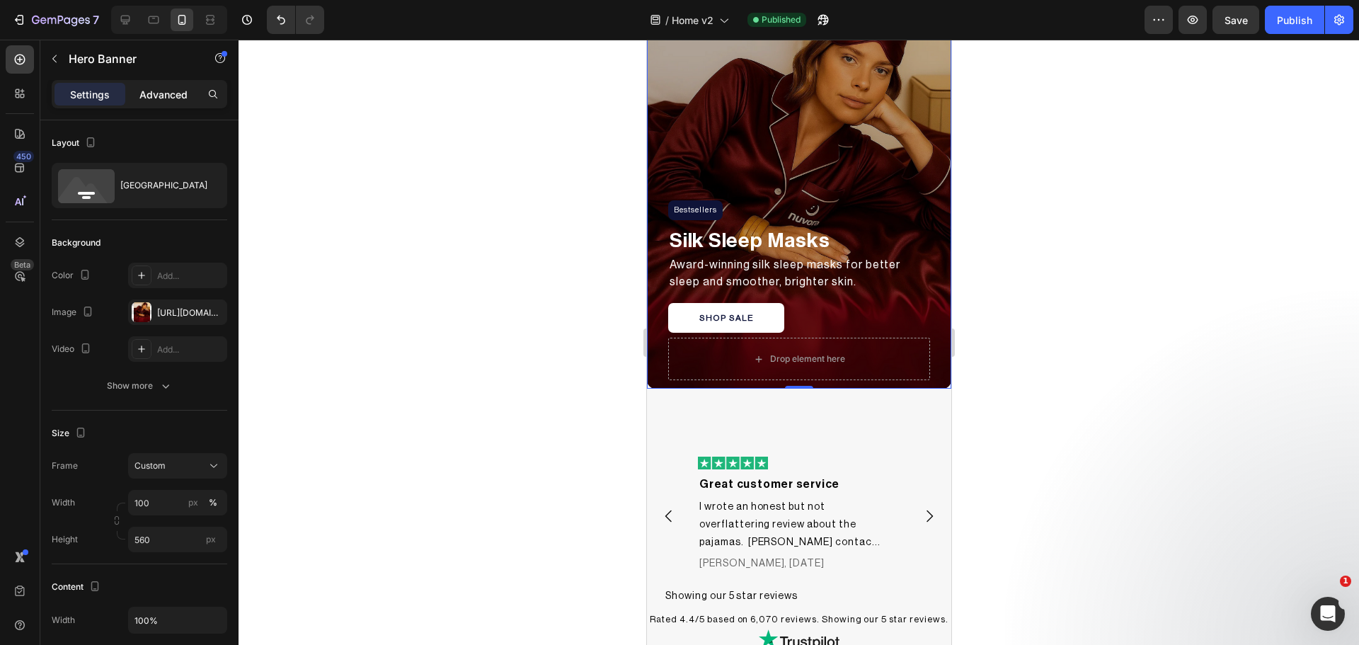
click at [145, 96] on p "Advanced" at bounding box center [163, 94] width 48 height 15
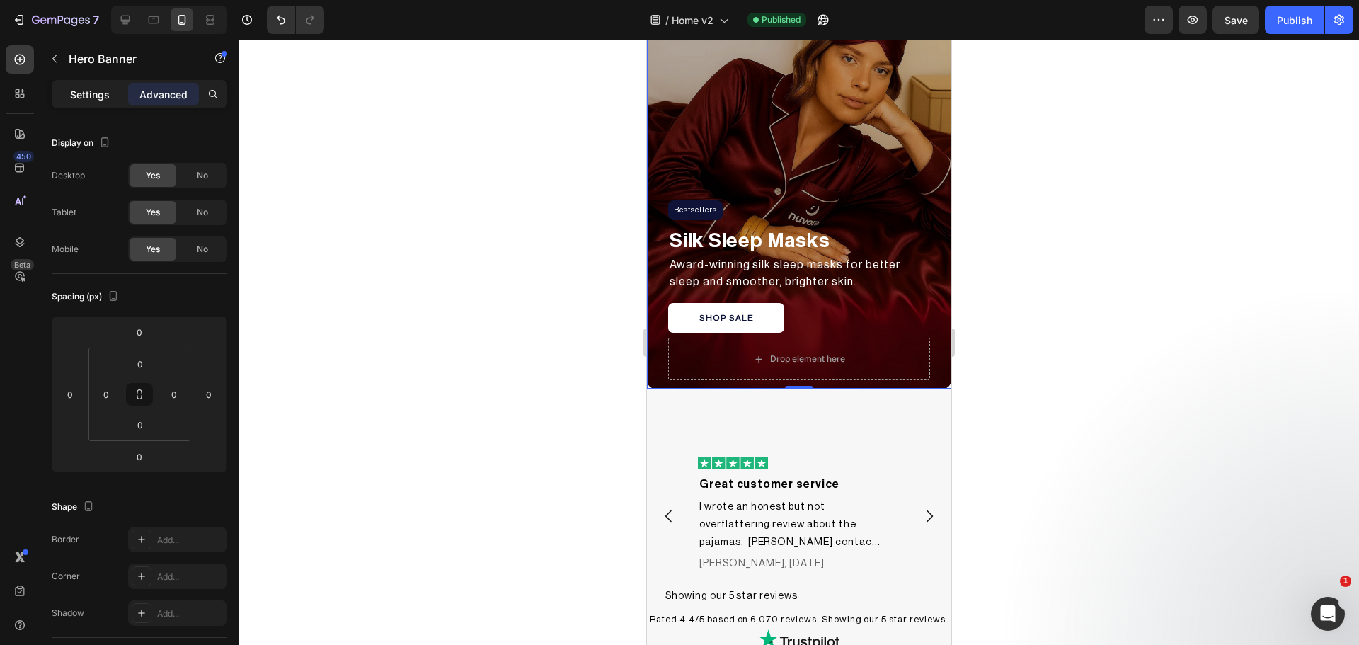
click at [88, 96] on p "Settings" at bounding box center [90, 94] width 40 height 15
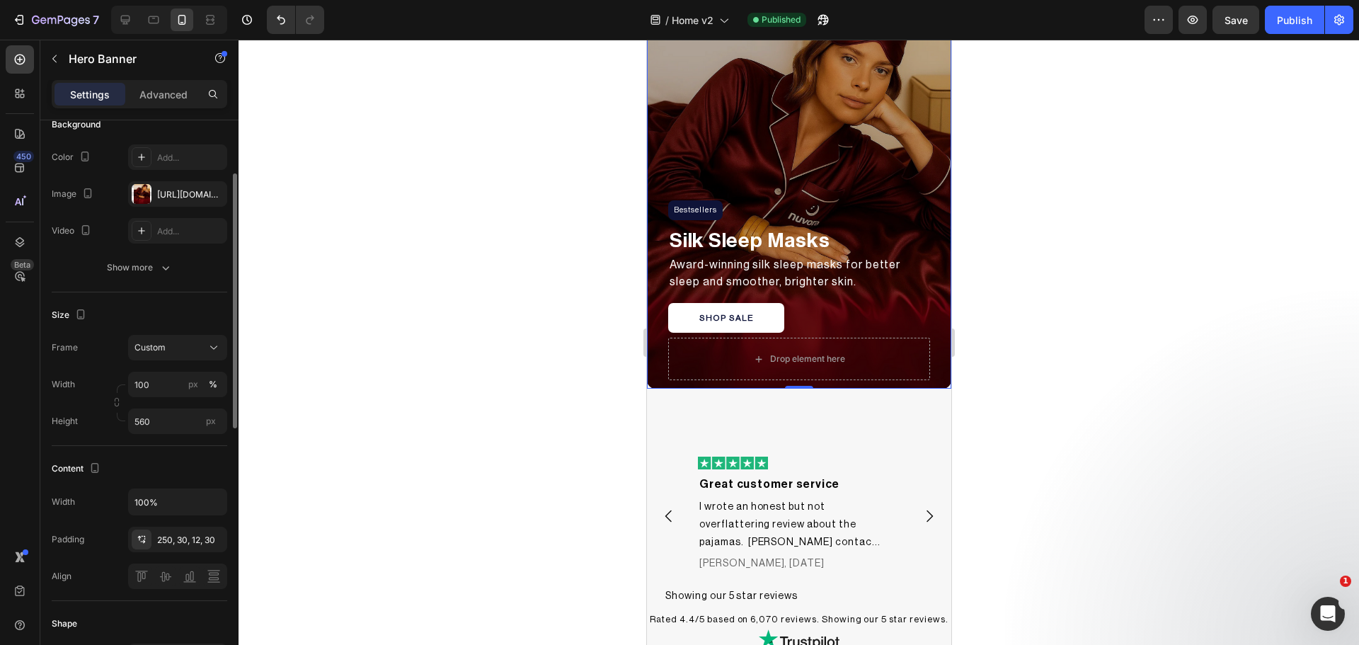
scroll to position [236, 0]
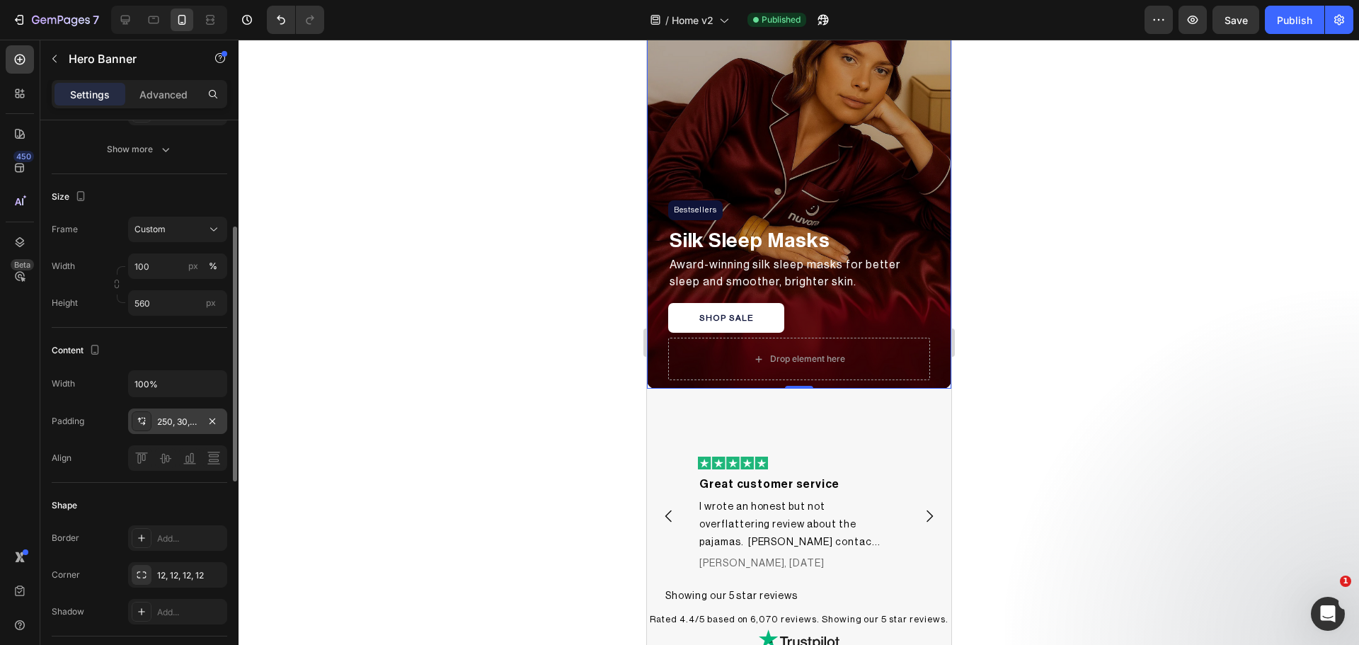
click at [142, 423] on icon at bounding box center [142, 424] width 5 height 4
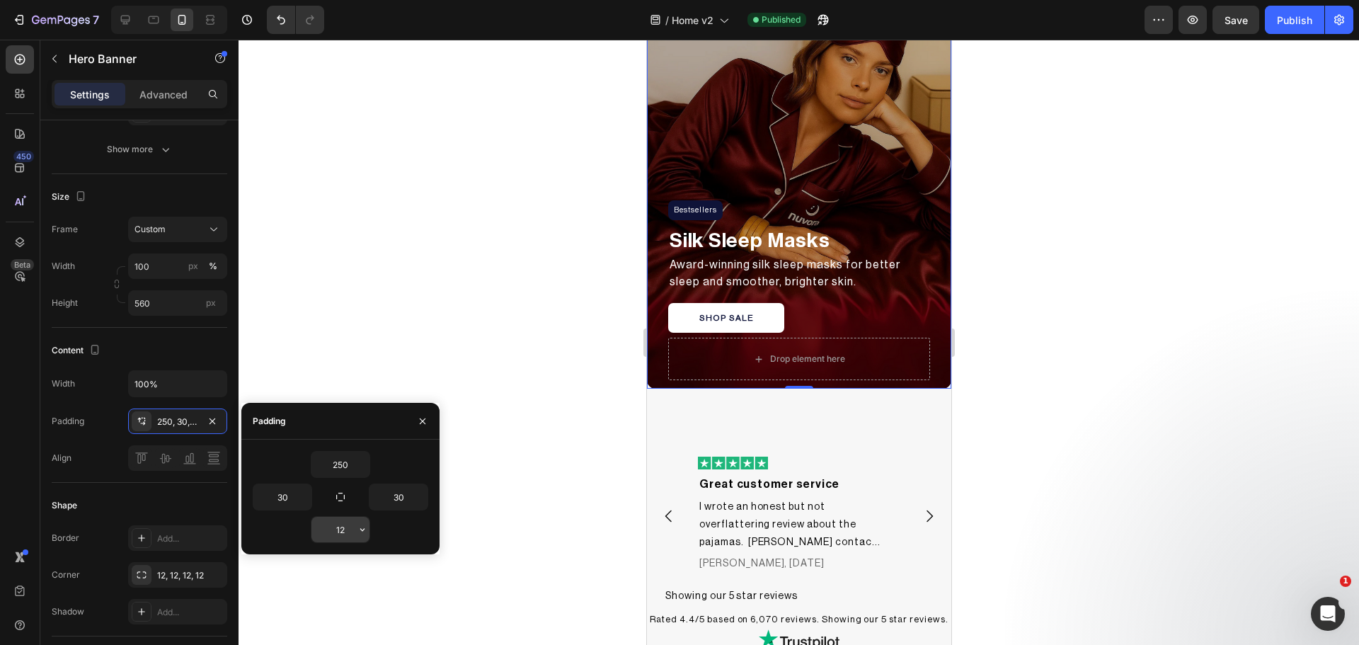
click at [341, 532] on input "12" at bounding box center [340, 529] width 58 height 25
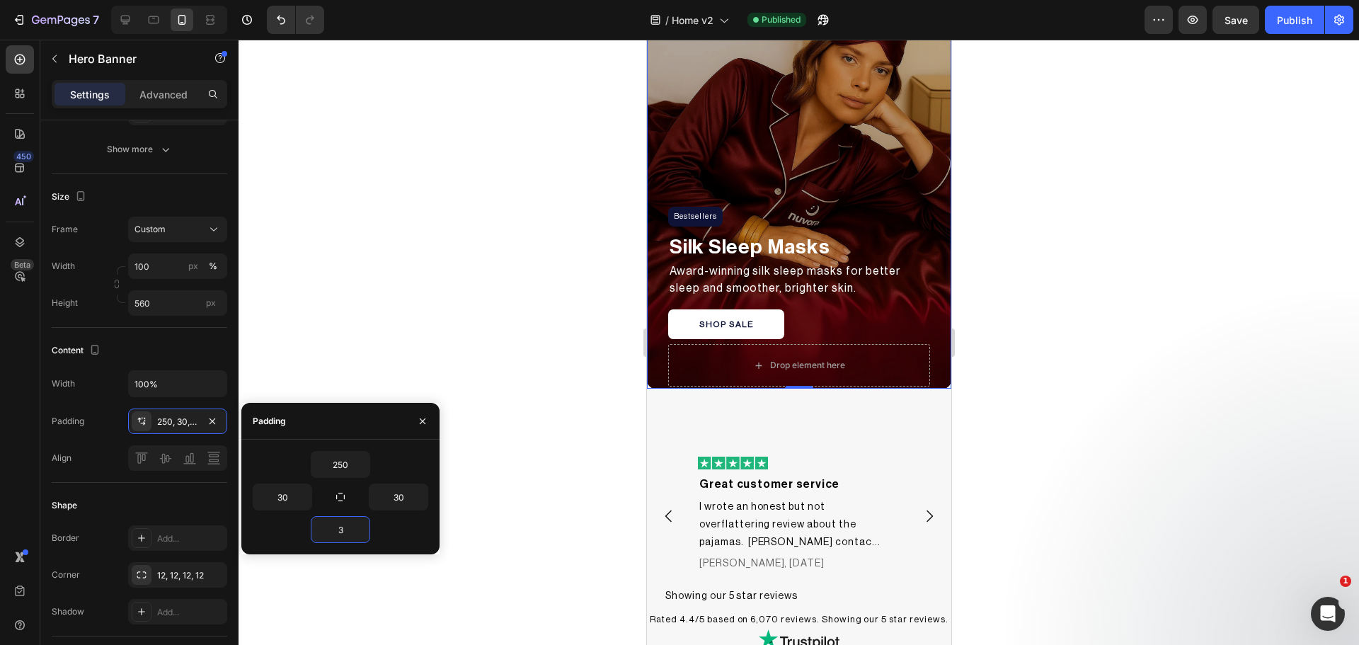
type input "30"
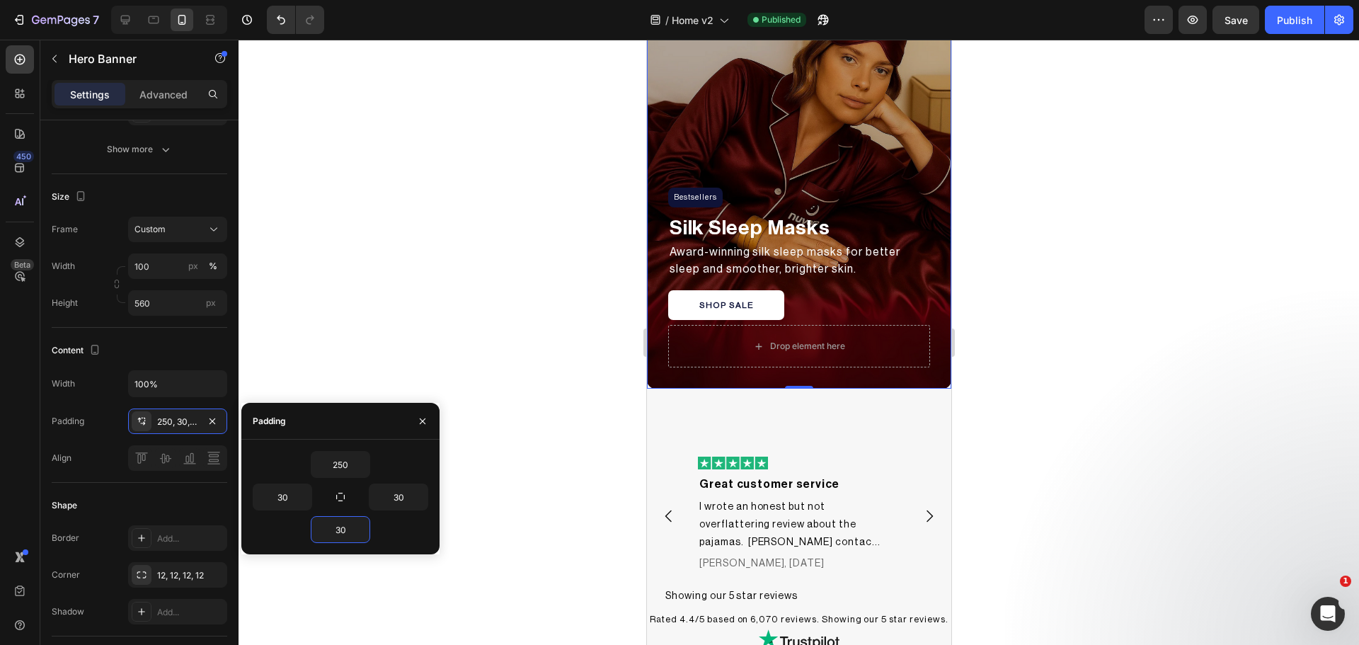
click at [1296, 25] on div "Publish" at bounding box center [1294, 20] width 35 height 15
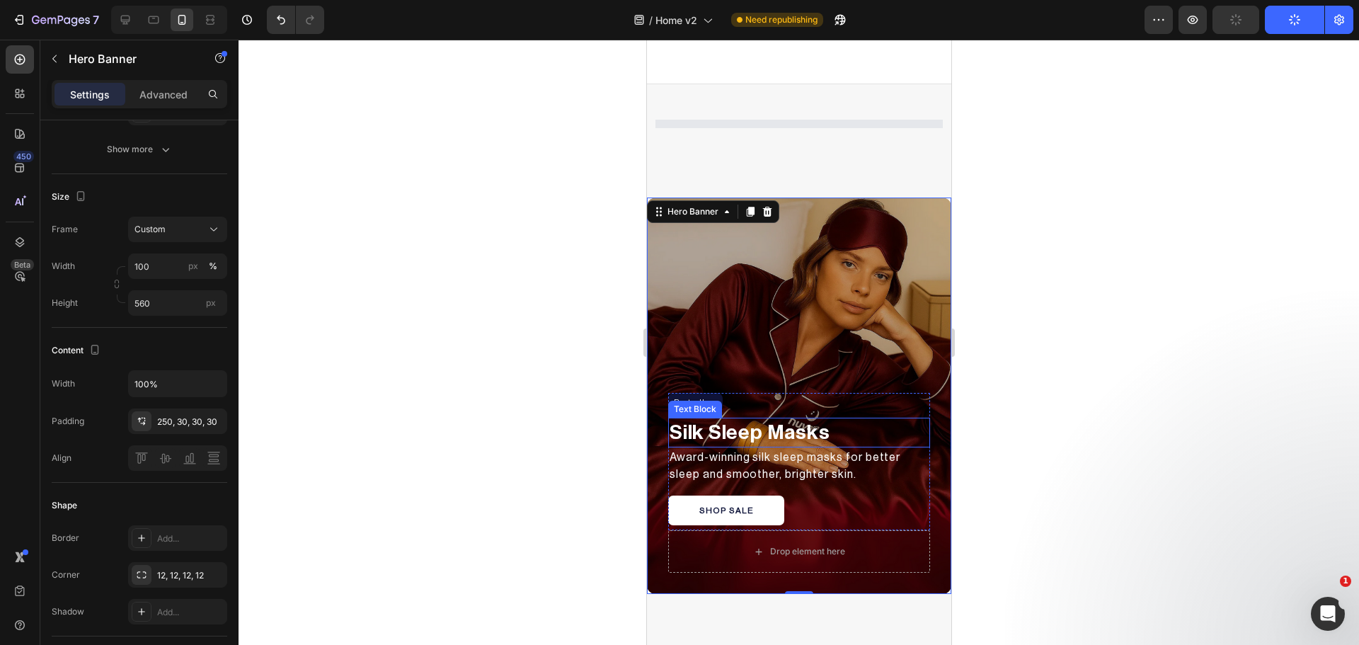
scroll to position [498, 0]
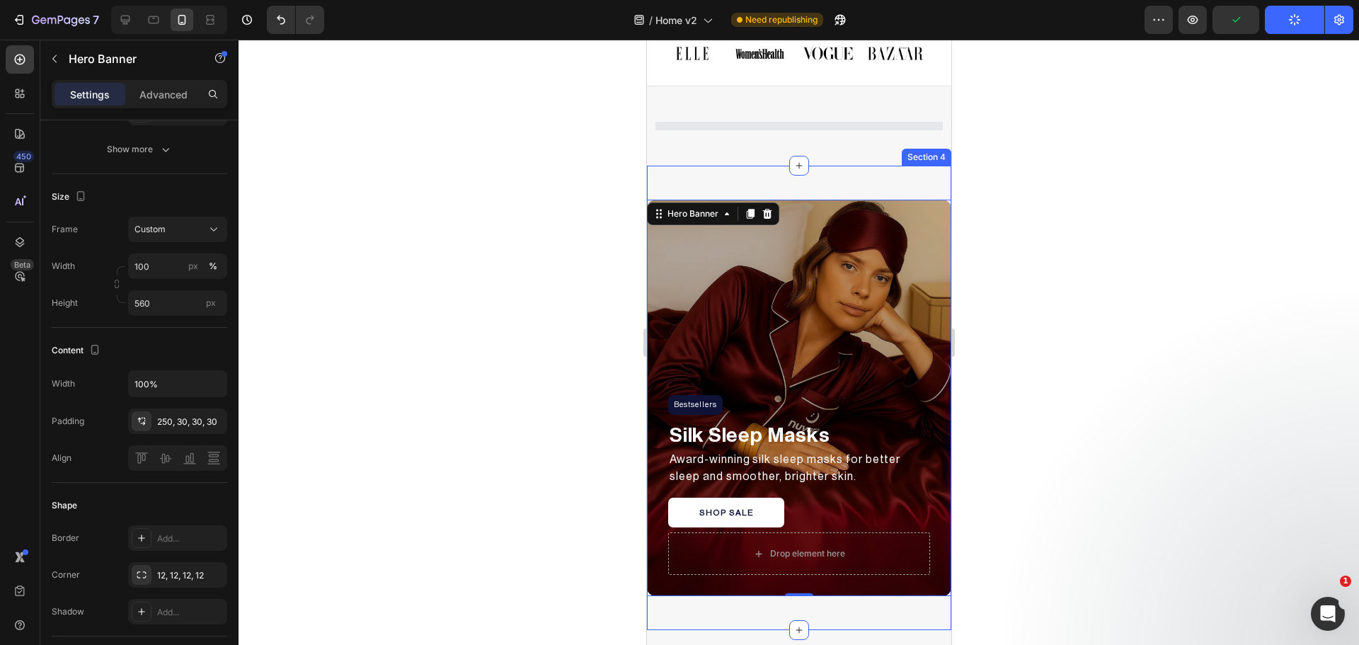
click at [791, 187] on div "Bestsellers Heading Row Silk Sleep Masks Text Block Award-winning silk sleep ma…" at bounding box center [798, 398] width 304 height 464
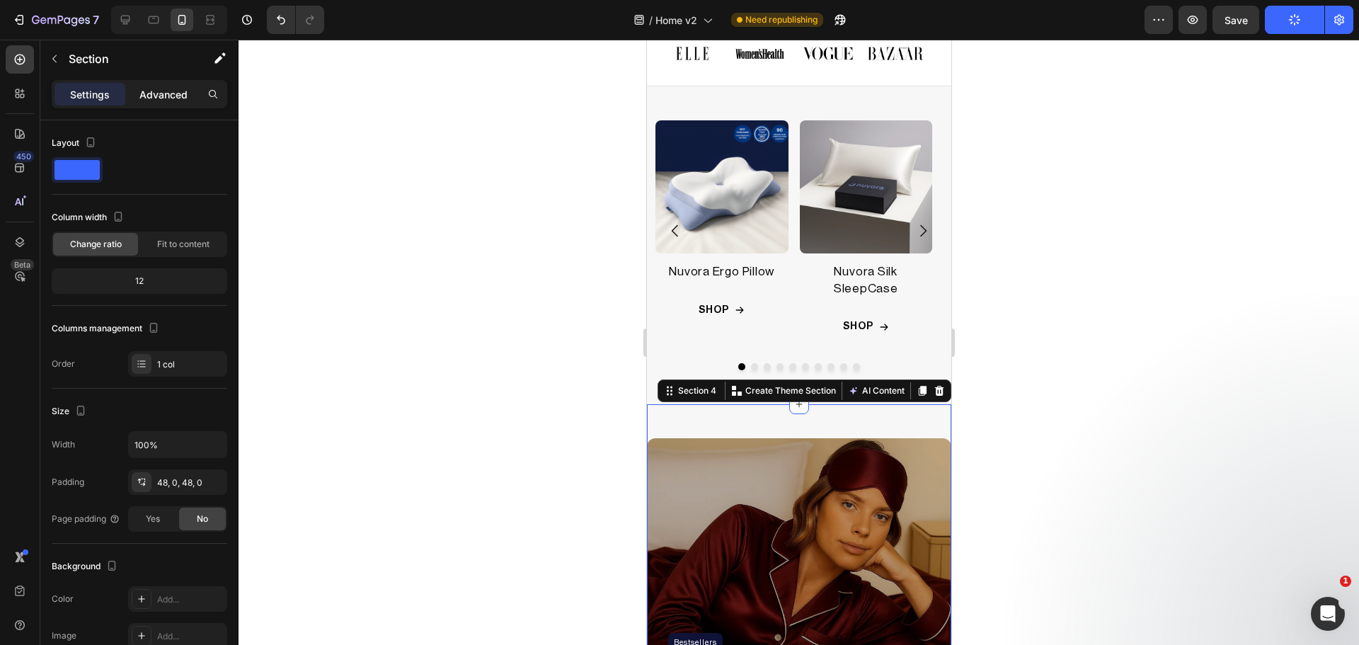
click at [161, 98] on p "Advanced" at bounding box center [163, 94] width 48 height 15
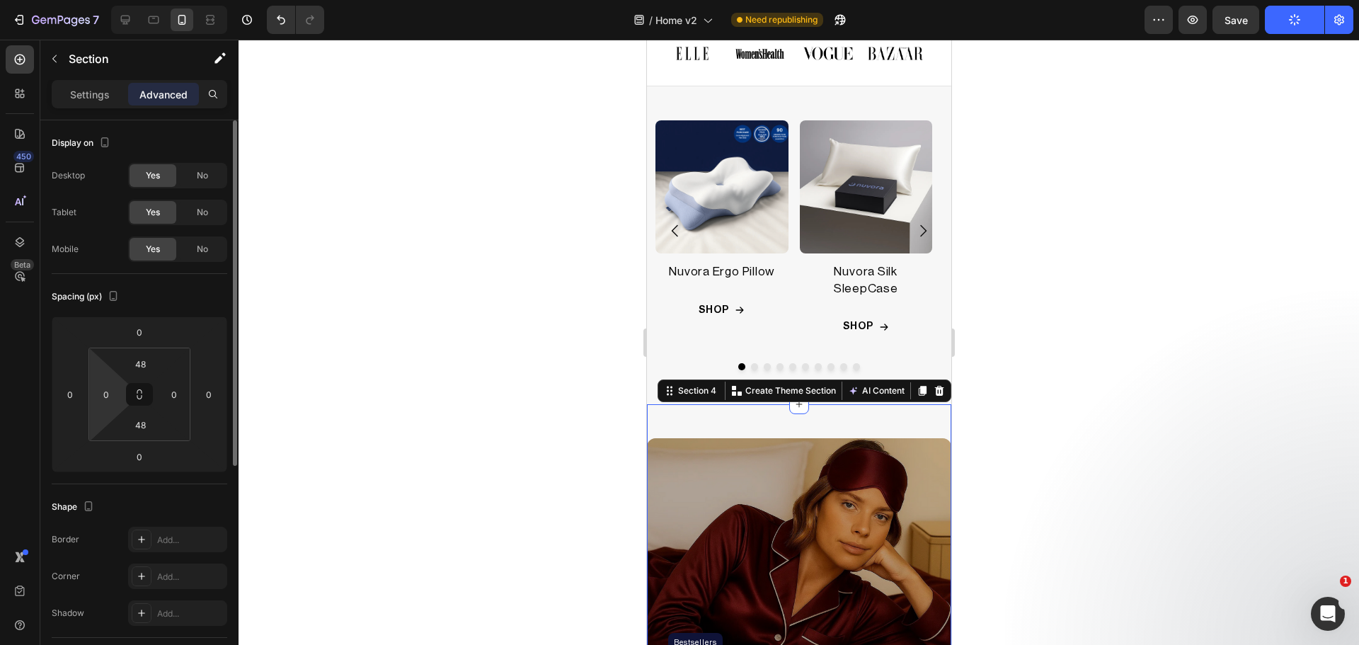
click at [105, 0] on html "7 Version history / Home v2 Need republishing Preview Save Publish 450 Beta Sec…" at bounding box center [679, 0] width 1359 height 0
click at [106, 0] on html "7 Version history / Home v2 Need republishing Preview Save Publish 450 Beta Sec…" at bounding box center [679, 0] width 1359 height 0
click at [103, 400] on input "0" at bounding box center [106, 394] width 21 height 21
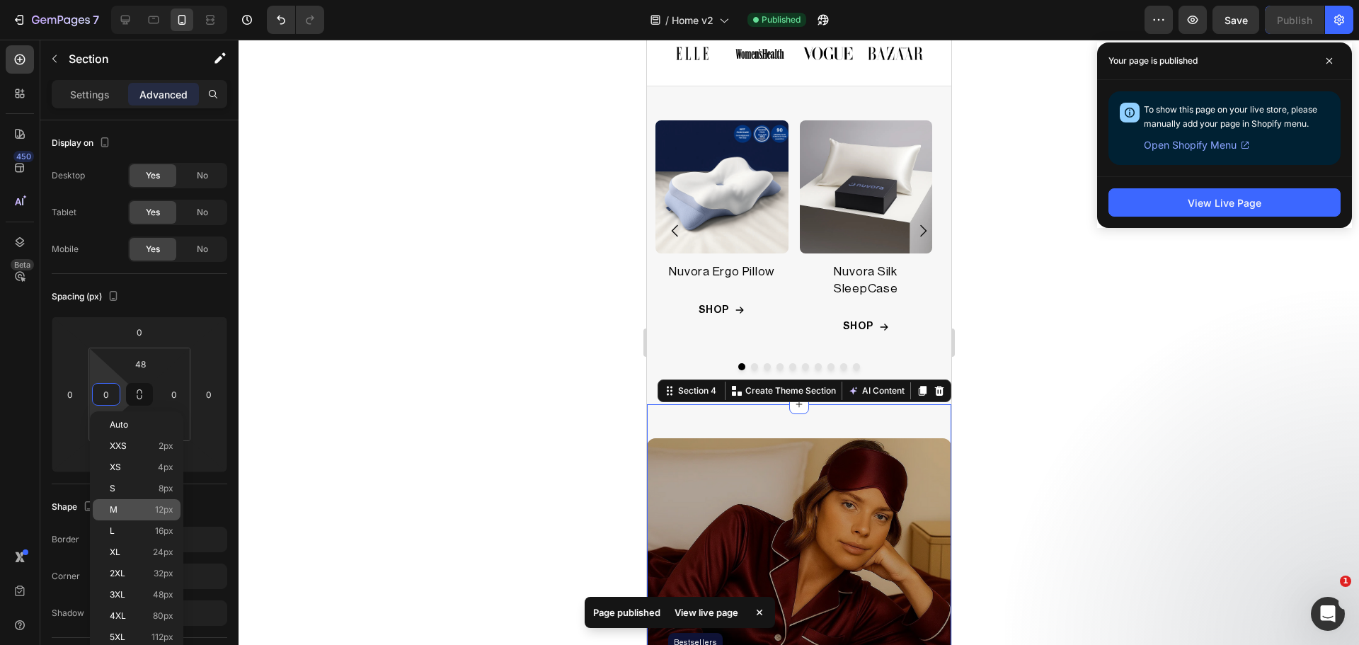
click at [144, 505] on p "M 12px" at bounding box center [142, 510] width 64 height 10
type input "12"
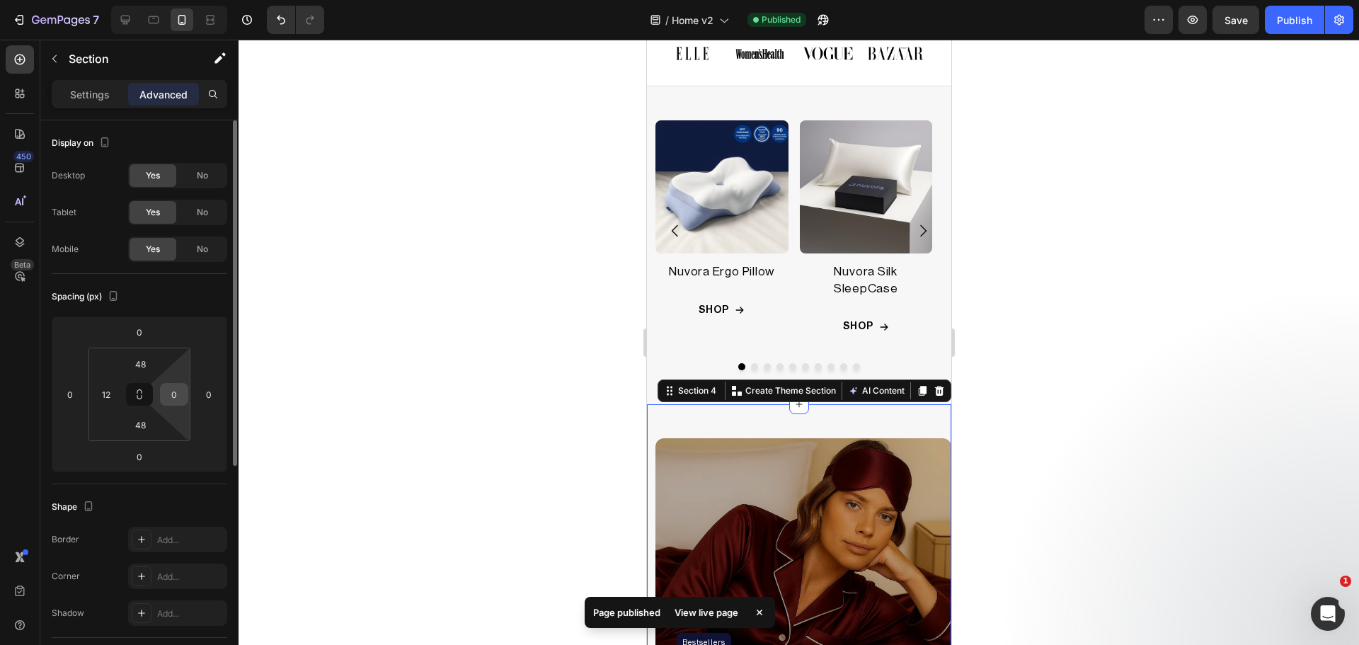
click at [175, 399] on input "0" at bounding box center [173, 394] width 21 height 21
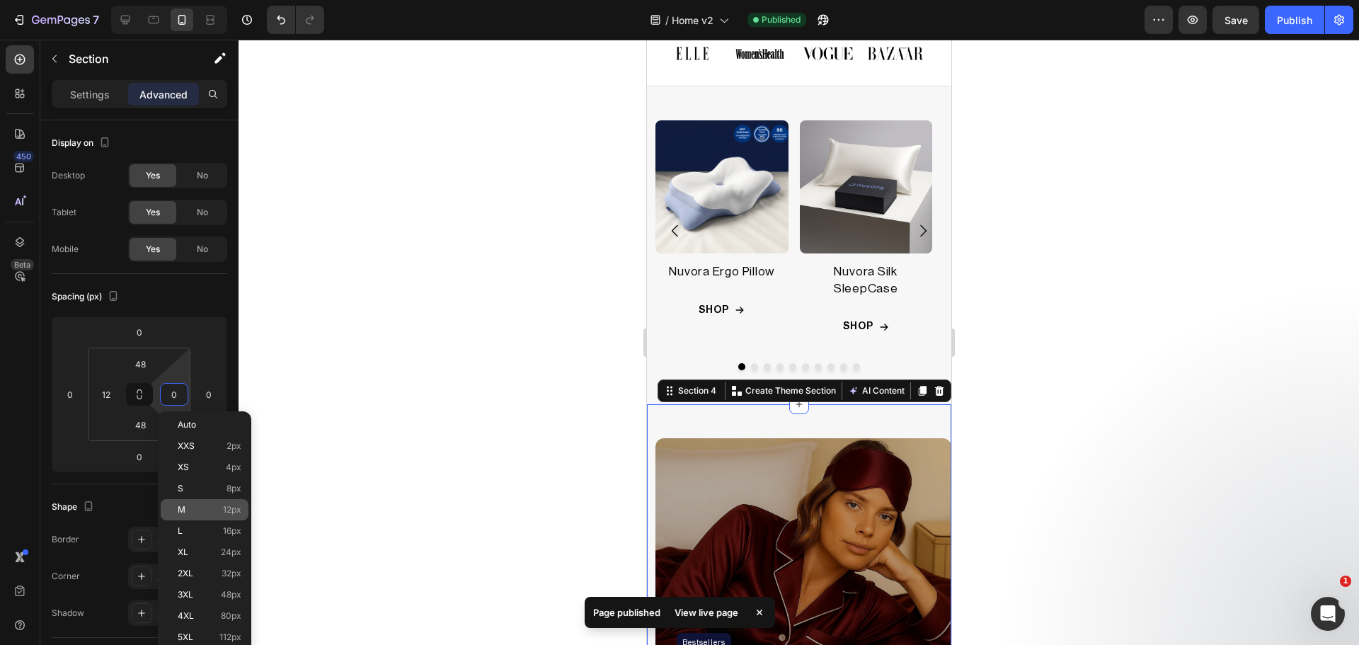
click at [212, 503] on div "M 12px" at bounding box center [205, 509] width 88 height 21
type input "12"
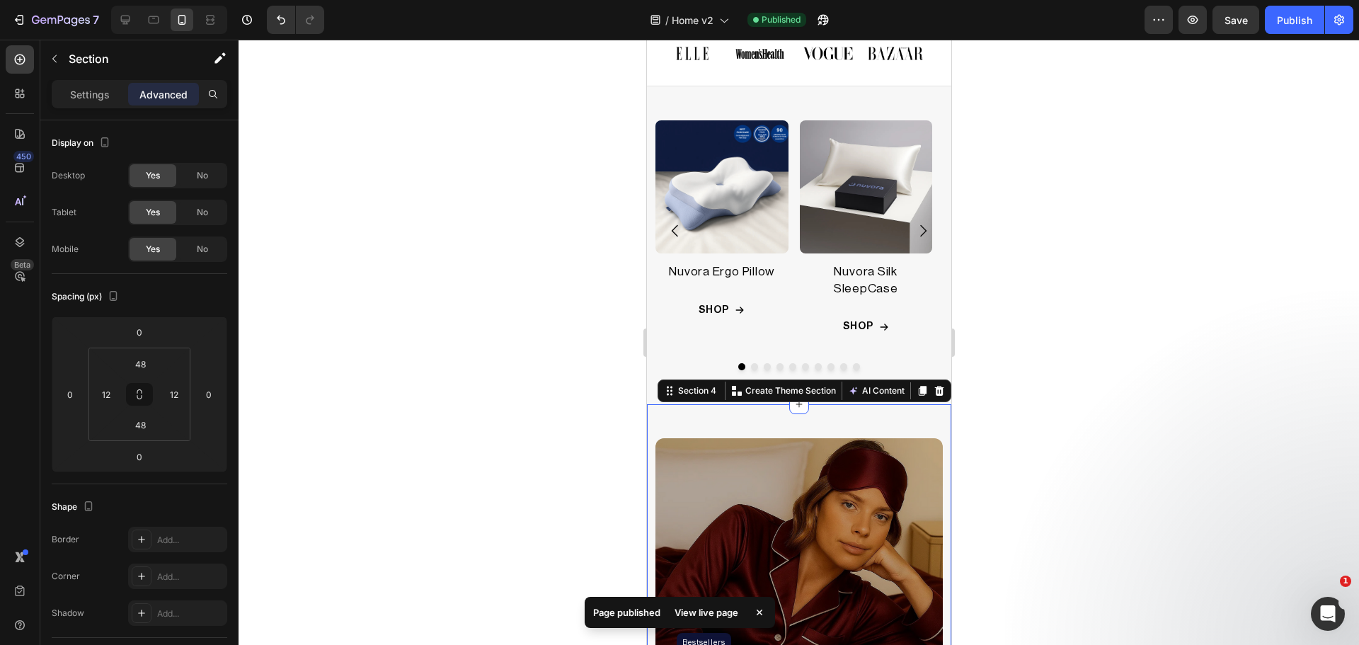
click at [430, 487] on div at bounding box center [799, 342] width 1120 height 605
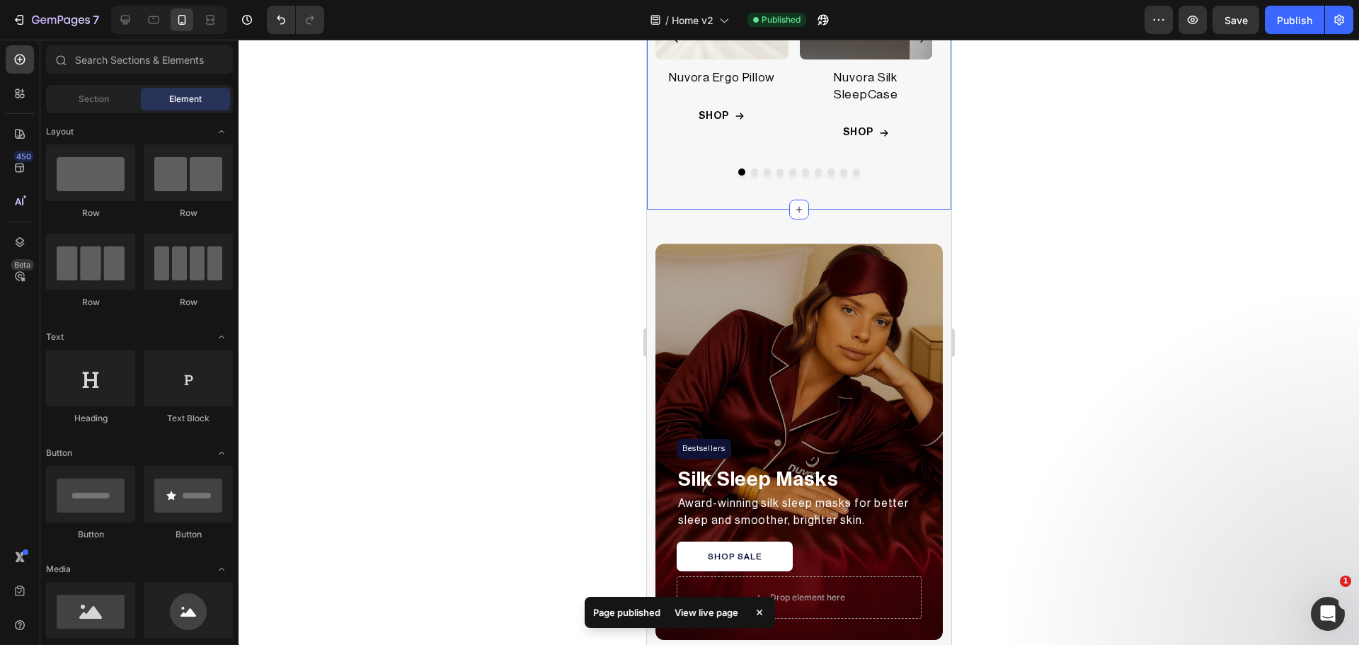
scroll to position [735, 0]
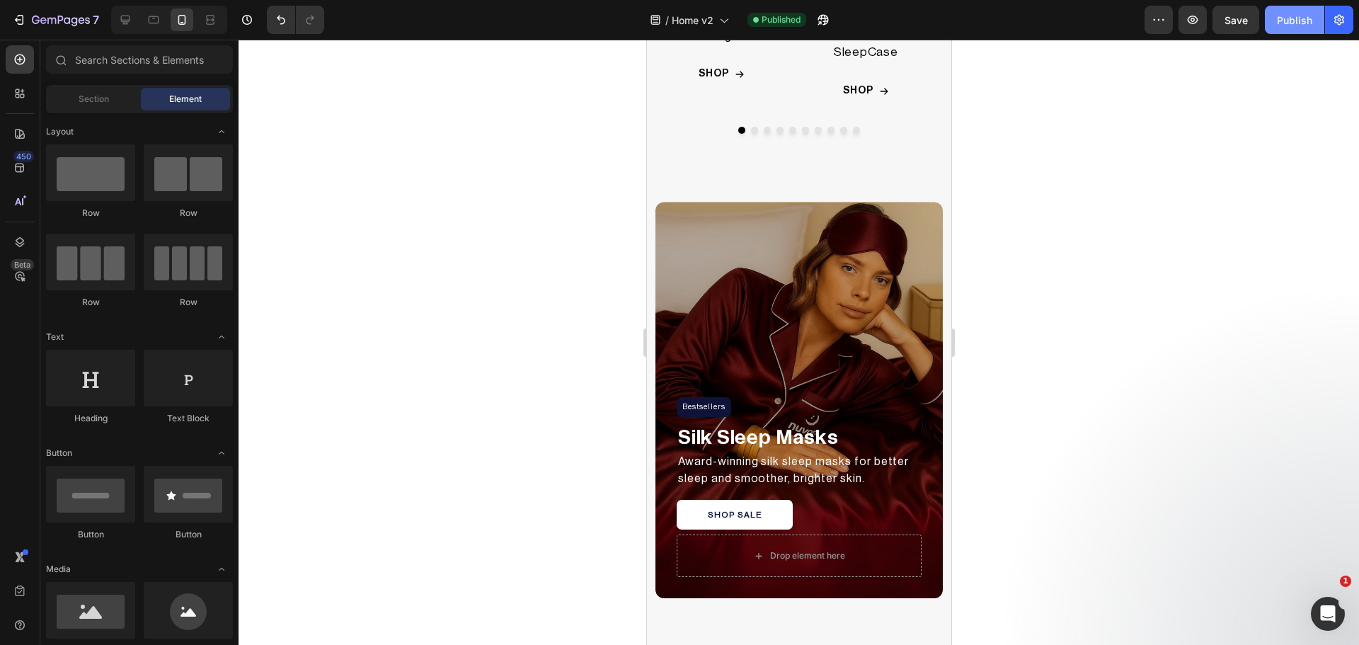
click at [1304, 28] on button "Publish" at bounding box center [1294, 20] width 59 height 28
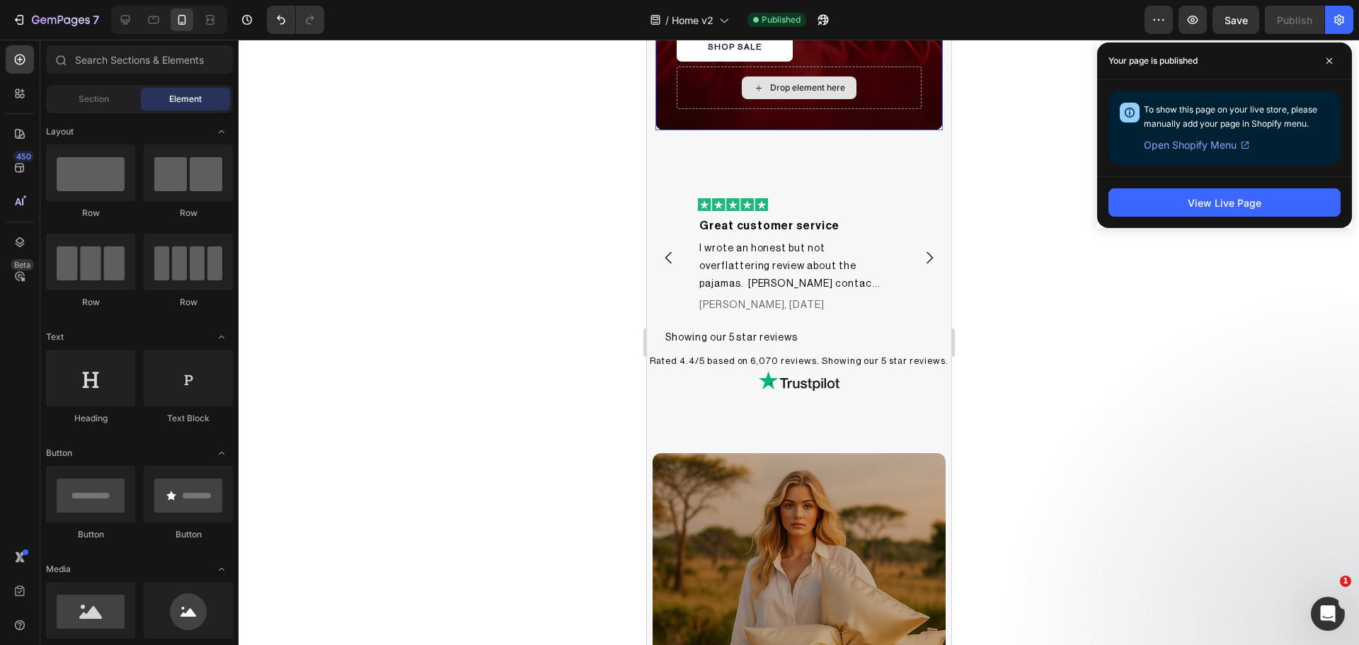
scroll to position [1207, 0]
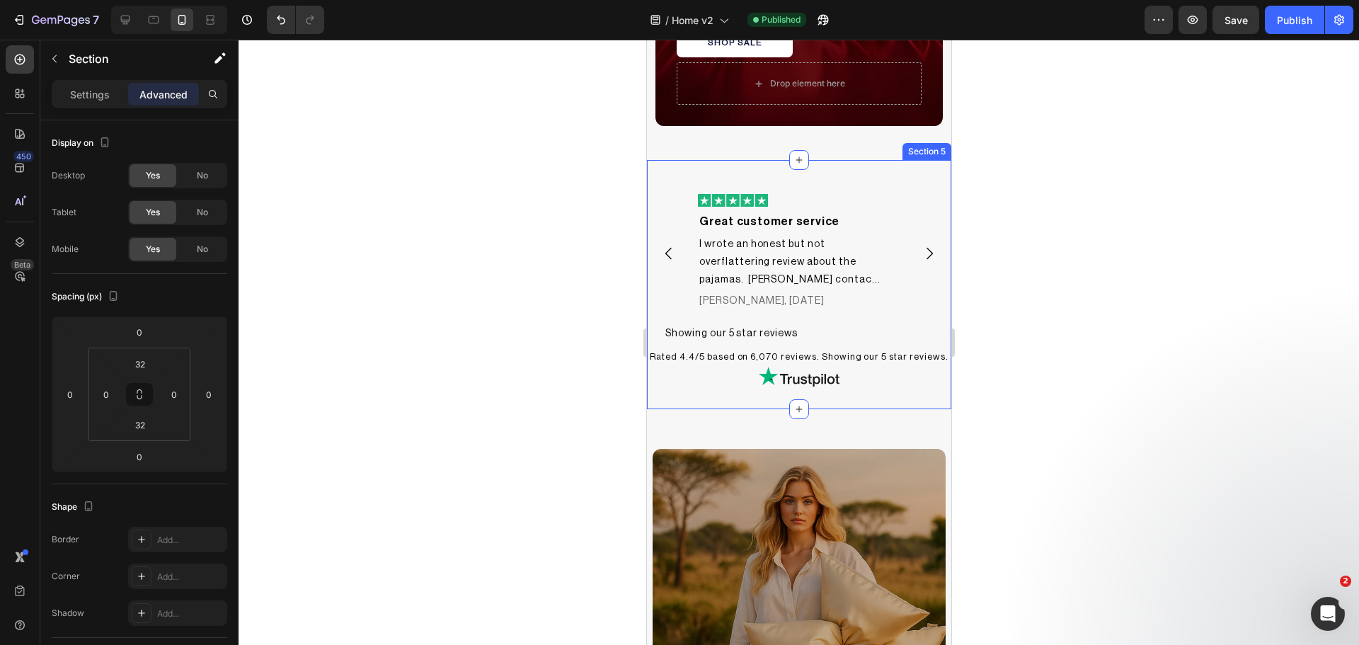
click at [696, 171] on div "Excellent Heading Image Based on 6,070 reviews Heading Image Image Great custom…" at bounding box center [798, 284] width 304 height 248
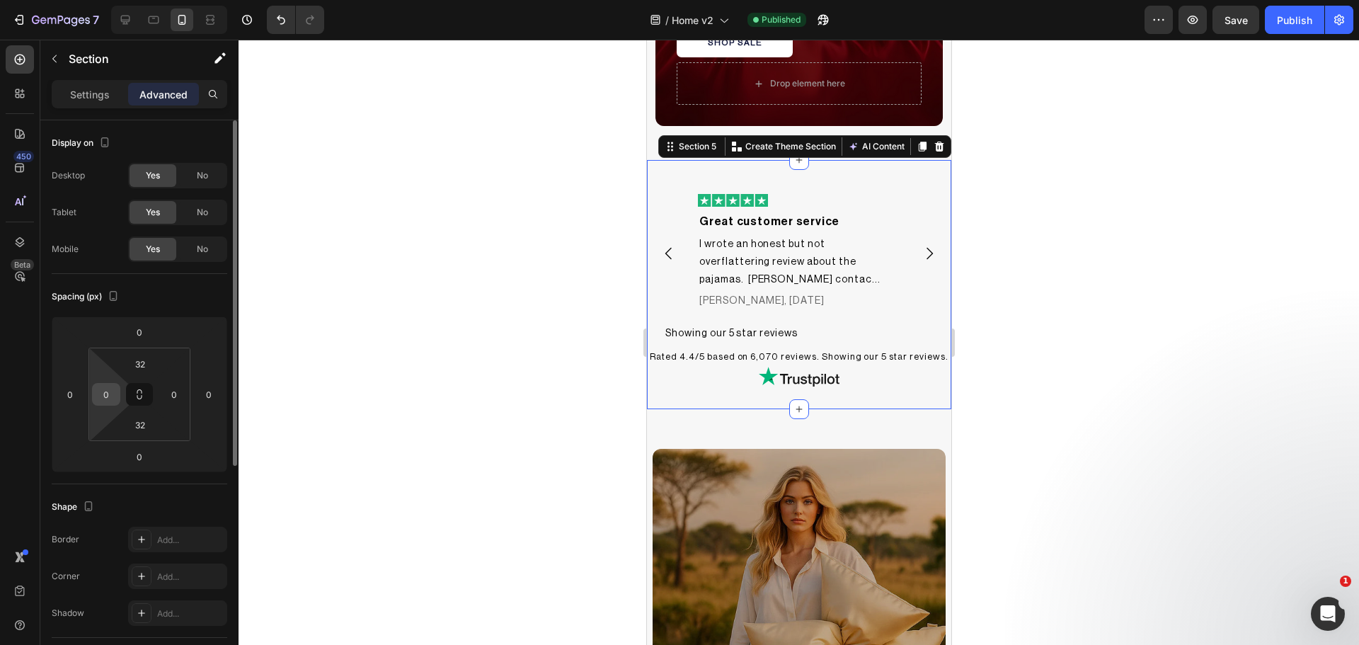
click at [108, 397] on input "0" at bounding box center [106, 394] width 21 height 21
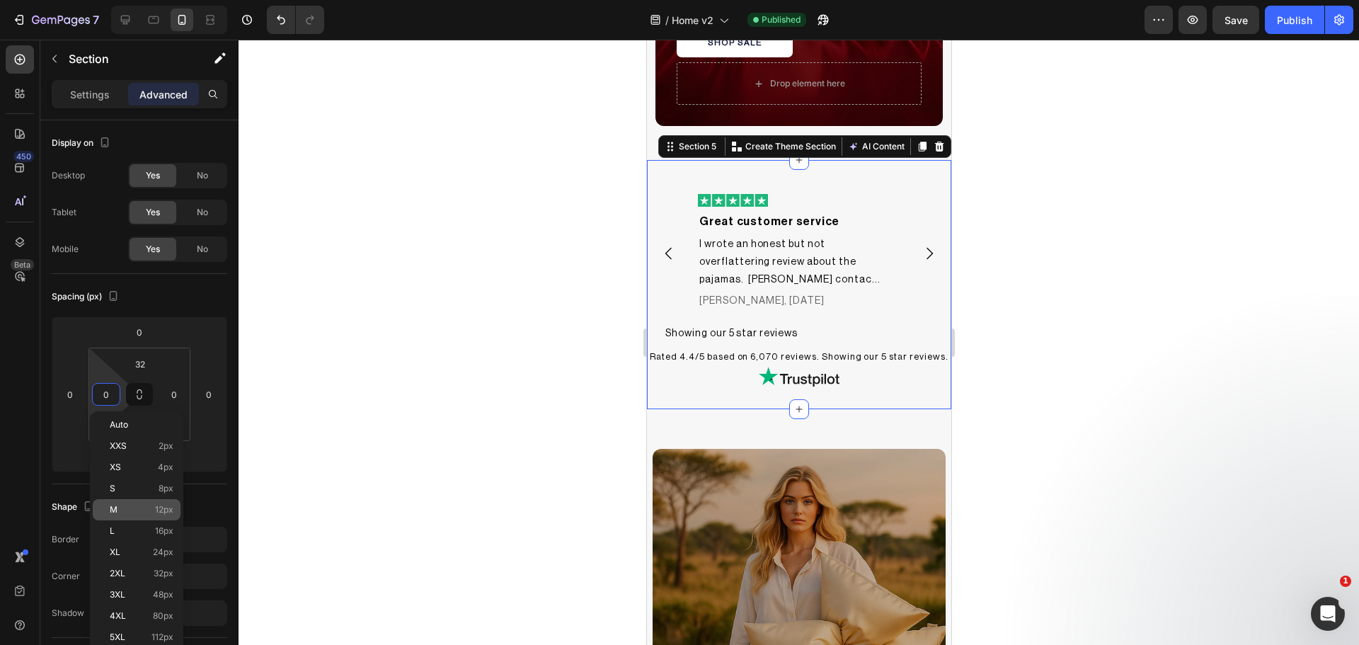
click at [137, 507] on p "M 12px" at bounding box center [142, 510] width 64 height 10
type input "12"
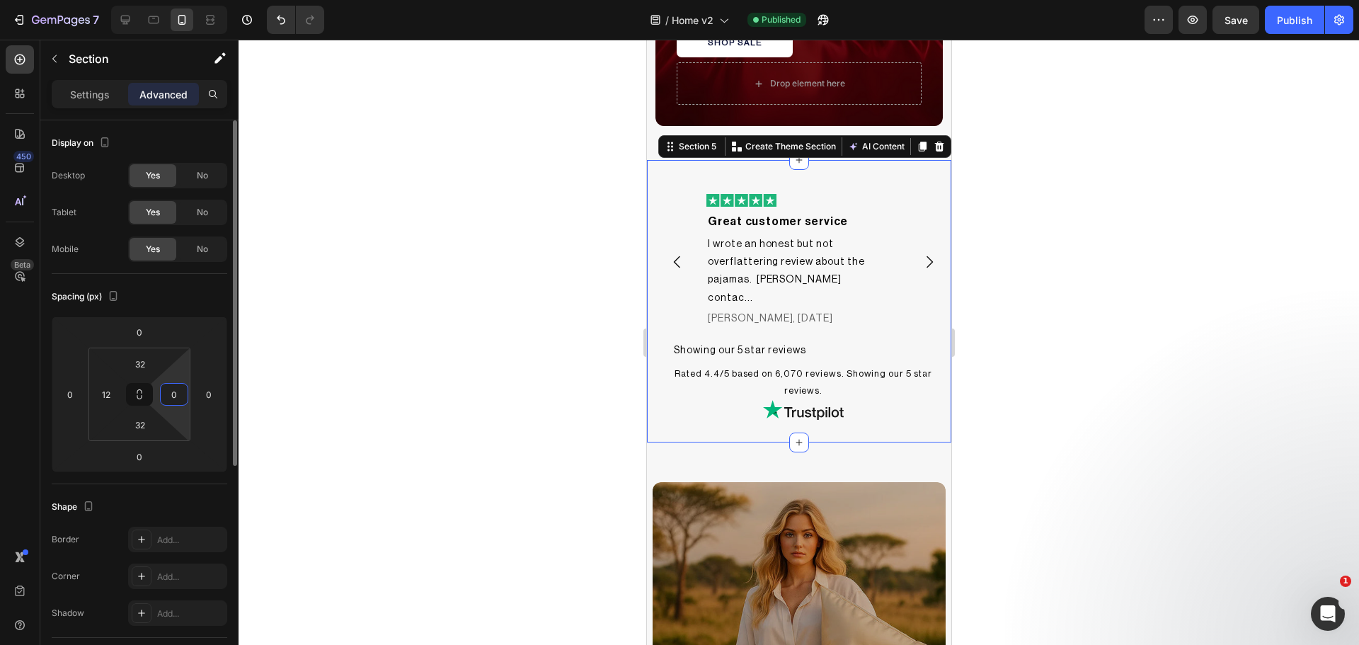
click at [172, 395] on input "0" at bounding box center [173, 394] width 21 height 21
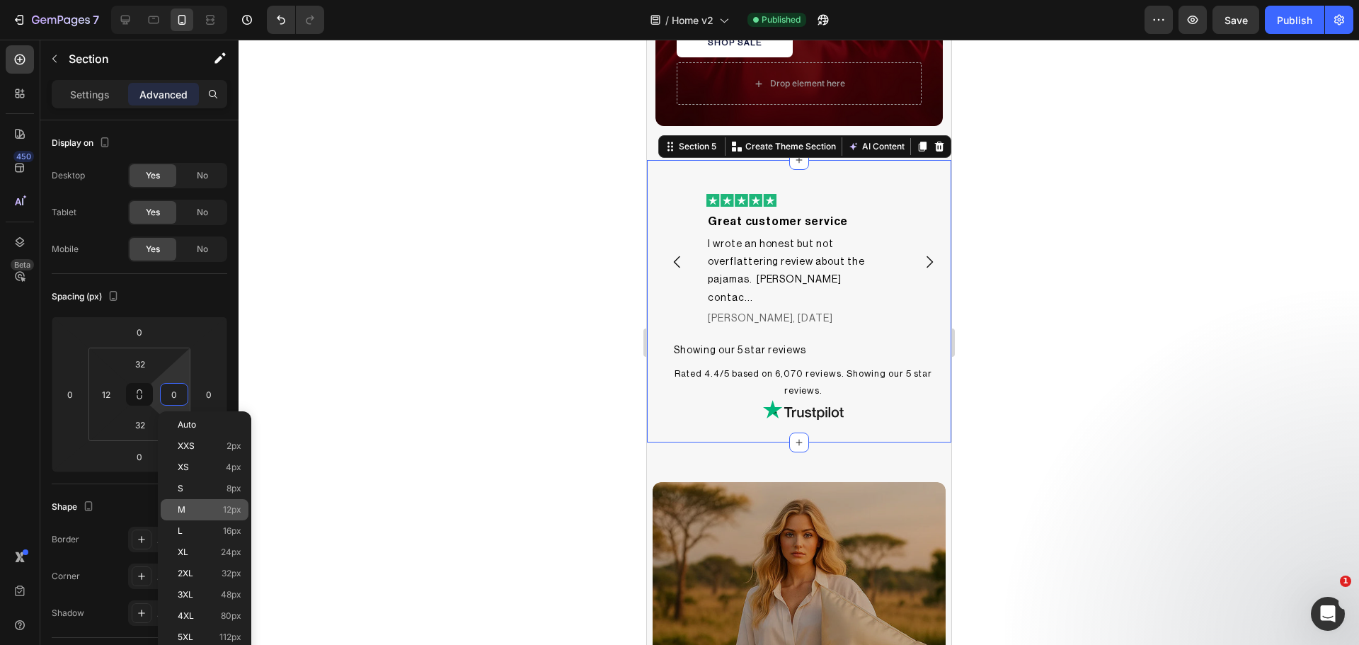
click at [193, 501] on div "M 12px" at bounding box center [205, 509] width 88 height 21
type input "12"
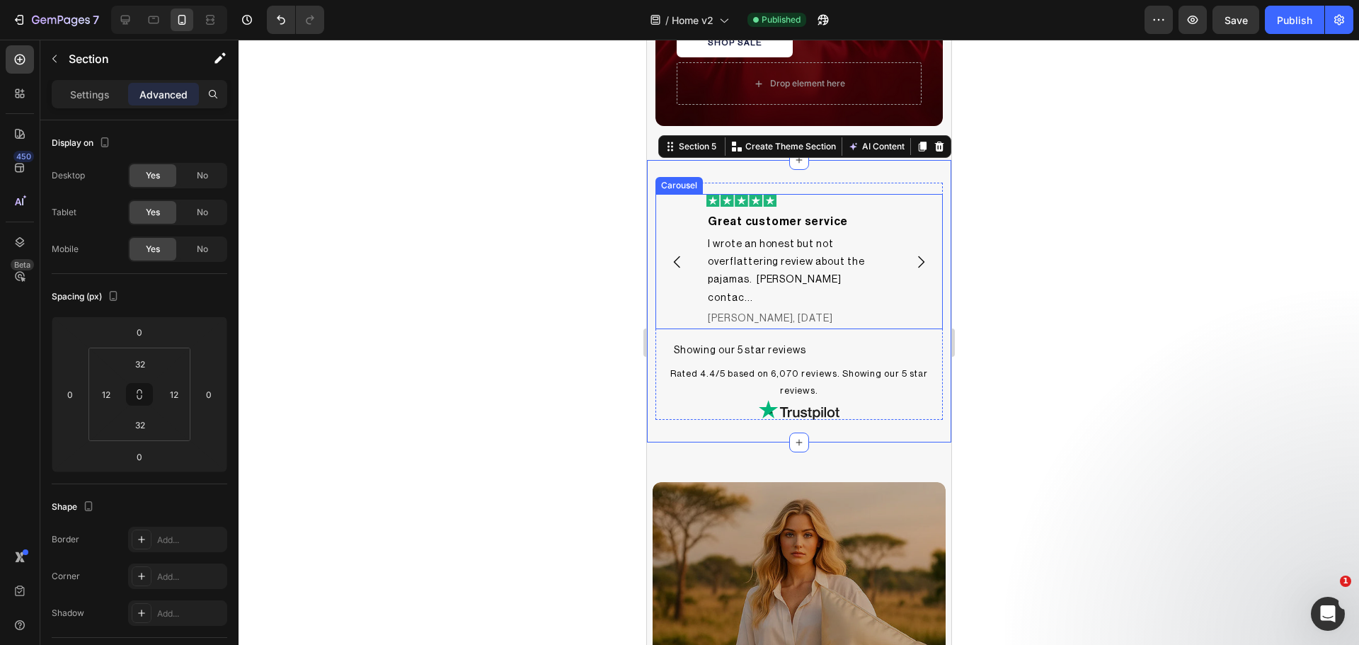
click at [885, 203] on div "Image Great customer service Heading I wrote an honest but not overflattering r…" at bounding box center [798, 261] width 287 height 134
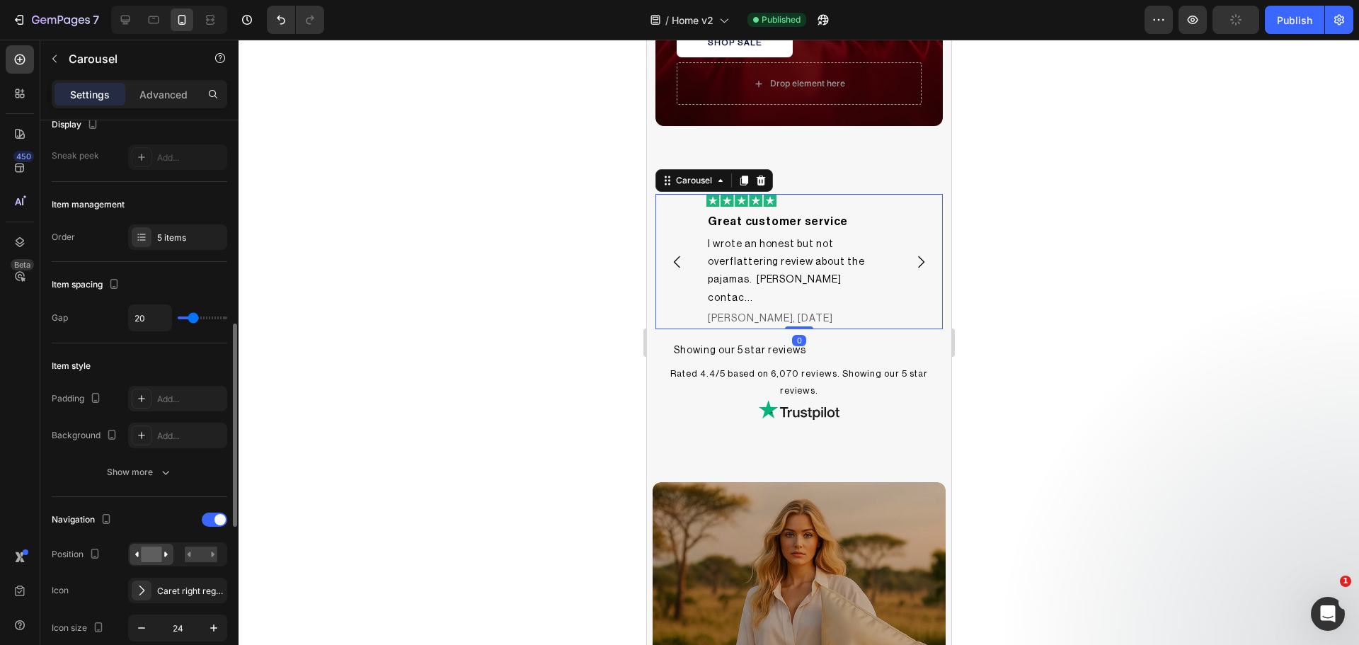
scroll to position [236, 0]
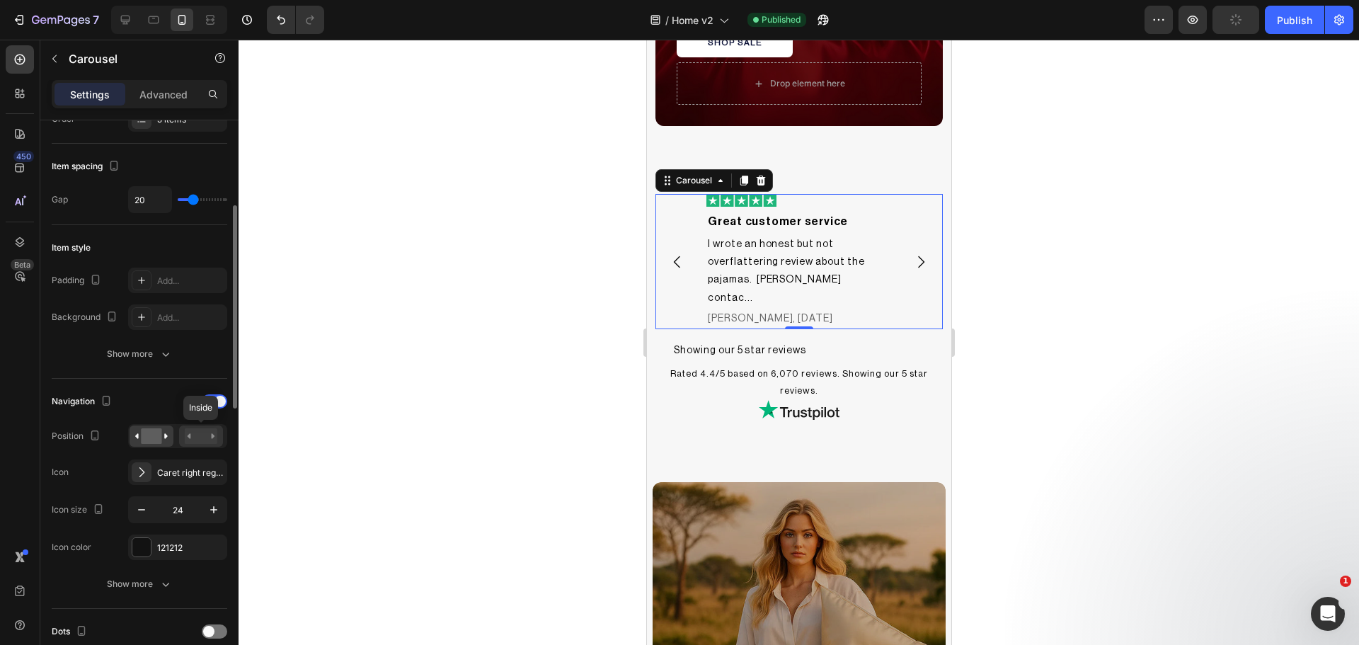
click at [204, 434] on rect at bounding box center [201, 436] width 33 height 16
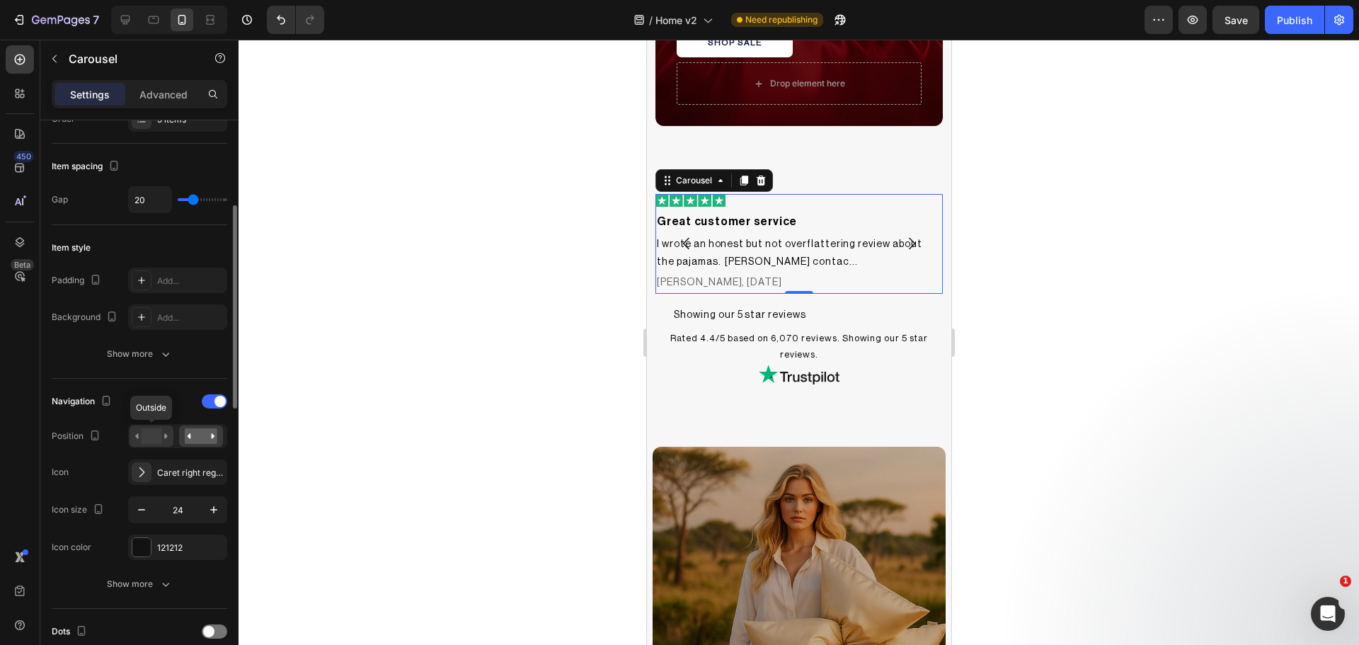
click at [158, 435] on rect at bounding box center [151, 436] width 21 height 16
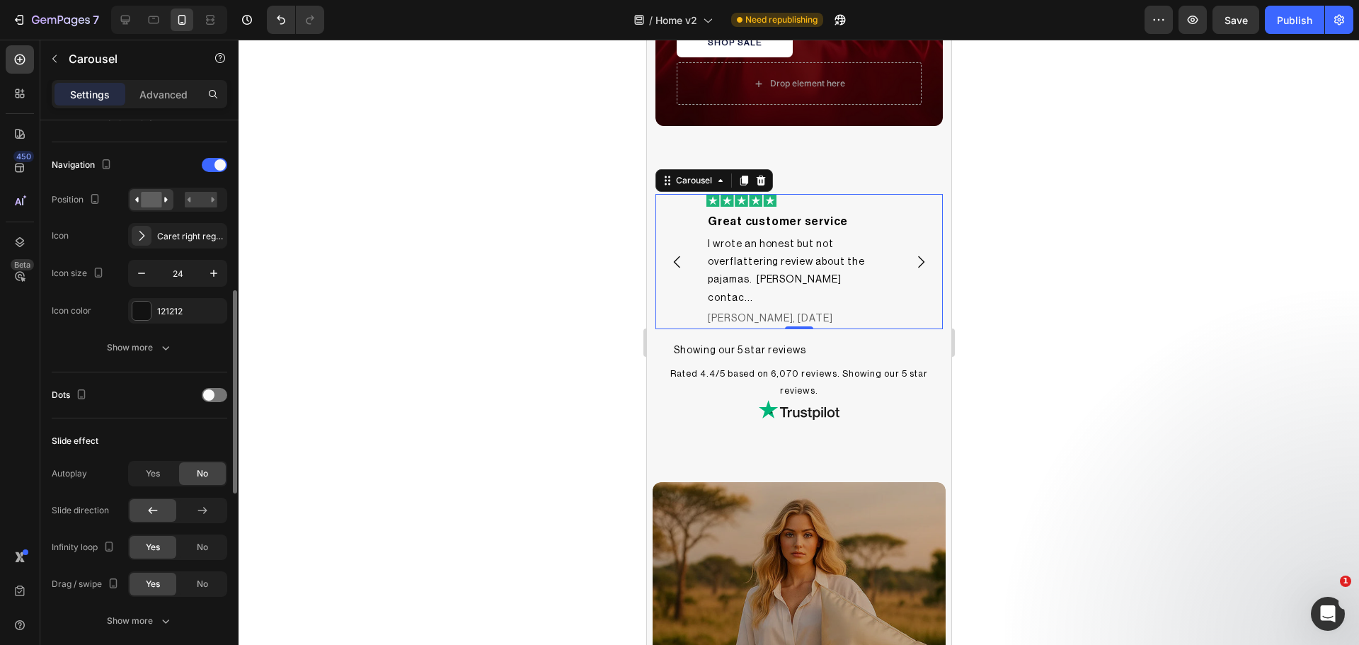
scroll to position [709, 0]
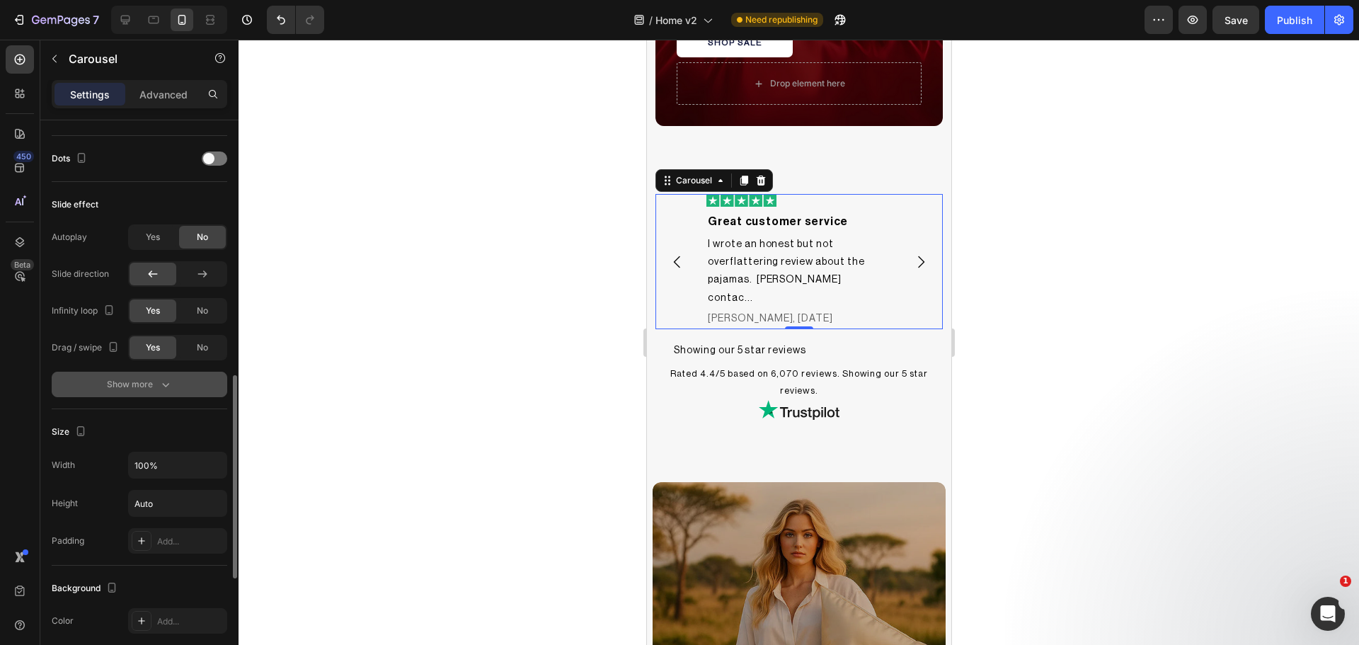
click at [156, 380] on div "Show more" at bounding box center [140, 384] width 66 height 14
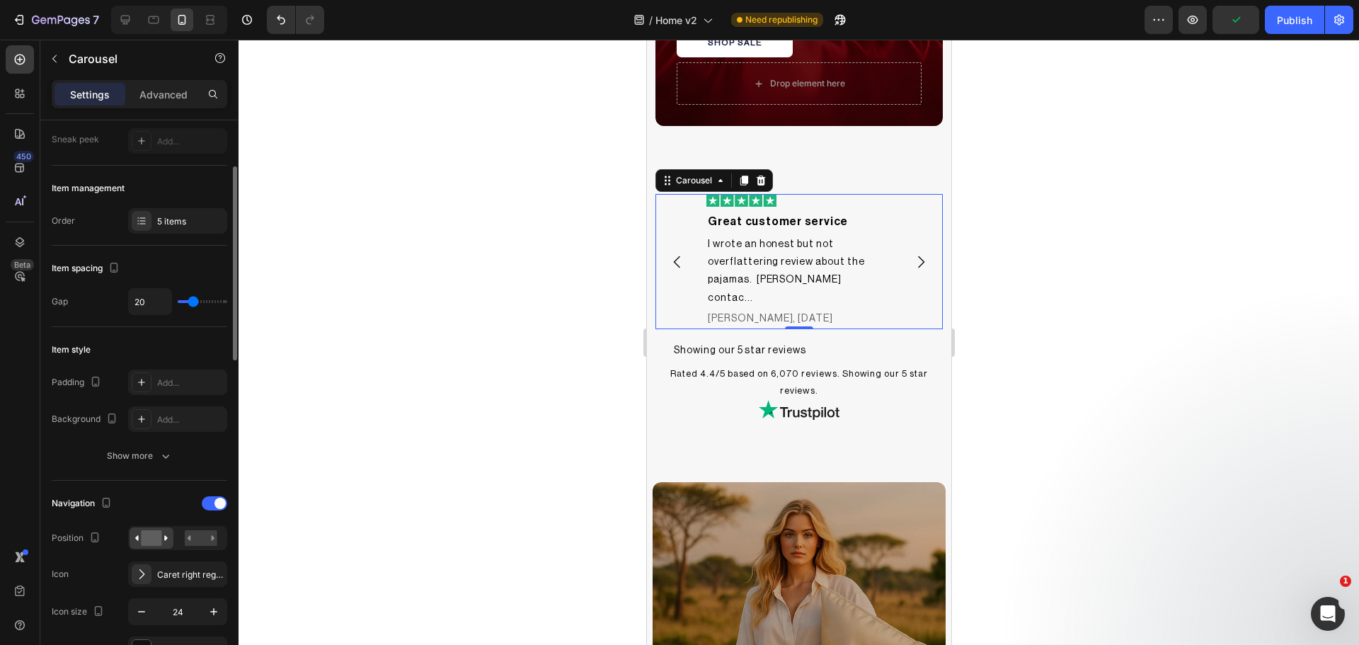
scroll to position [253, 0]
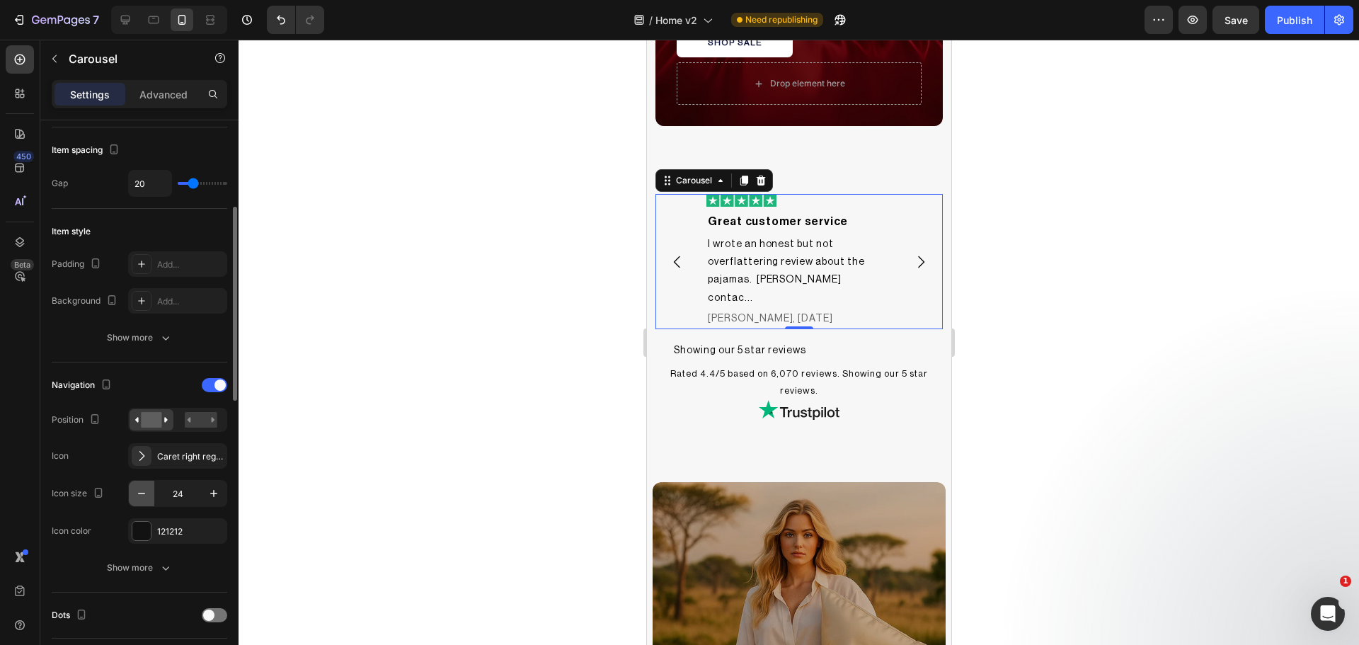
click at [138, 490] on icon "button" at bounding box center [141, 493] width 14 height 14
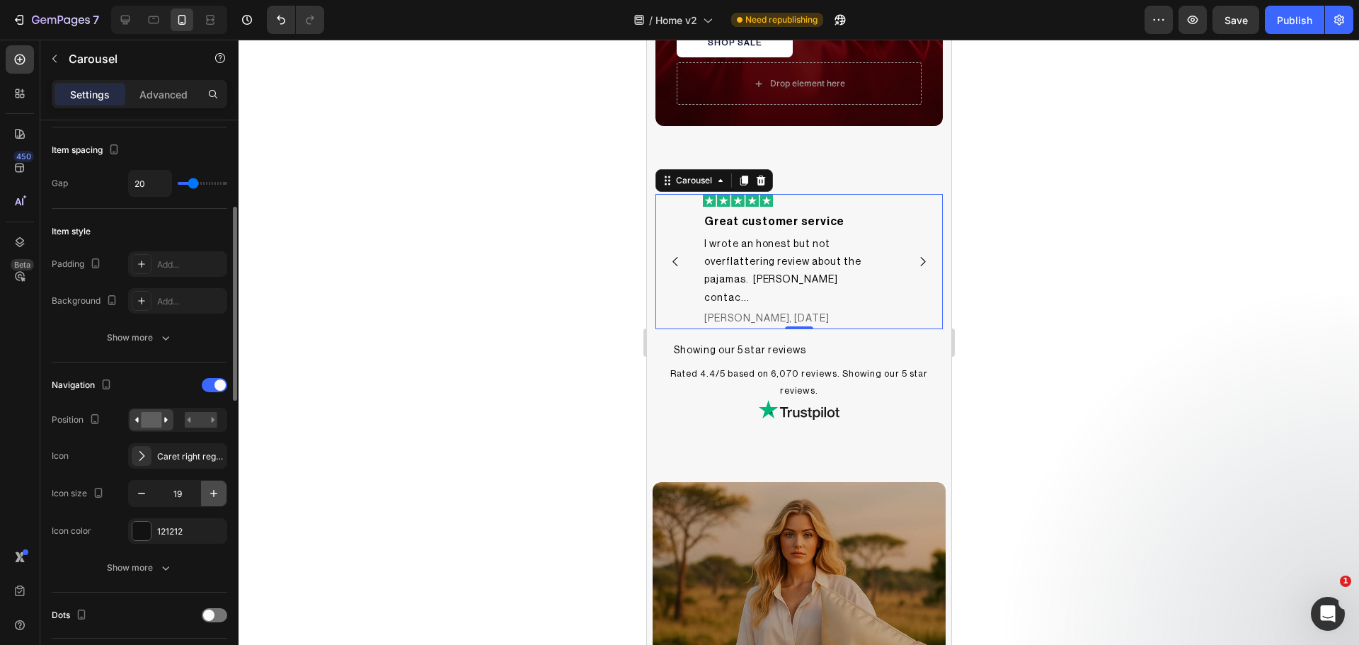
click at [211, 500] on icon "button" at bounding box center [214, 493] width 14 height 14
type input "20"
click at [156, 566] on div "Show more" at bounding box center [140, 568] width 66 height 14
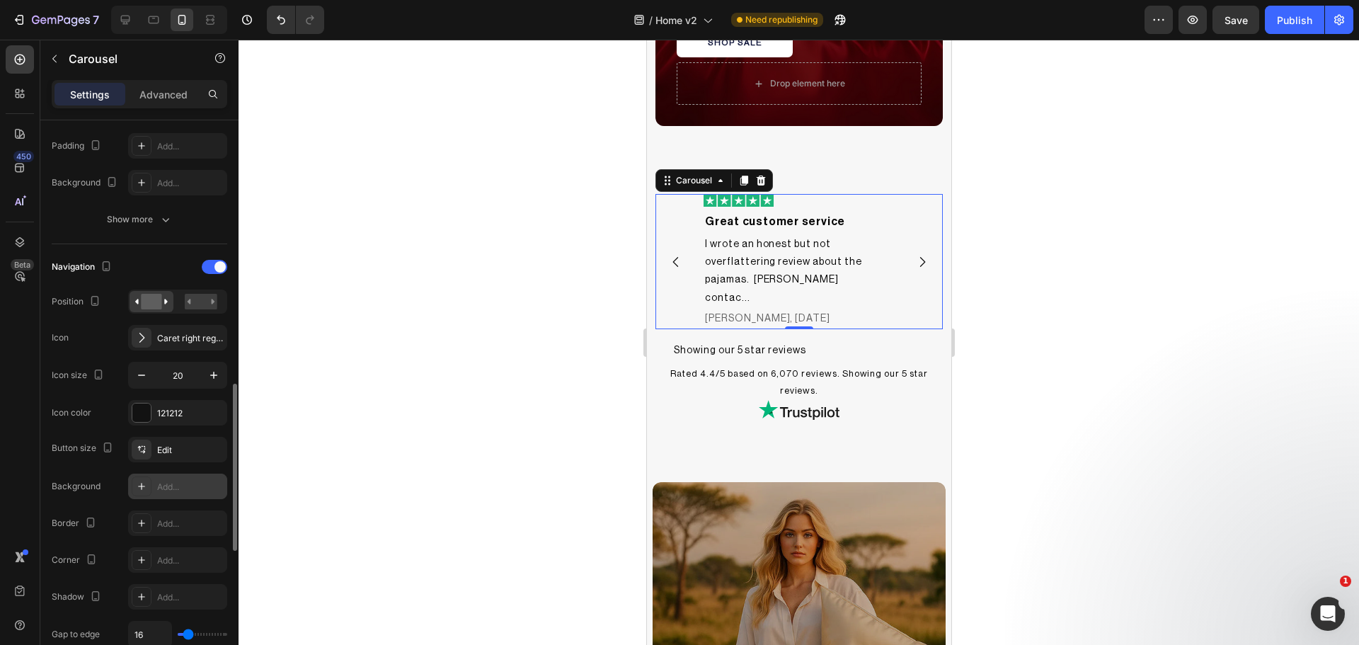
scroll to position [489, 0]
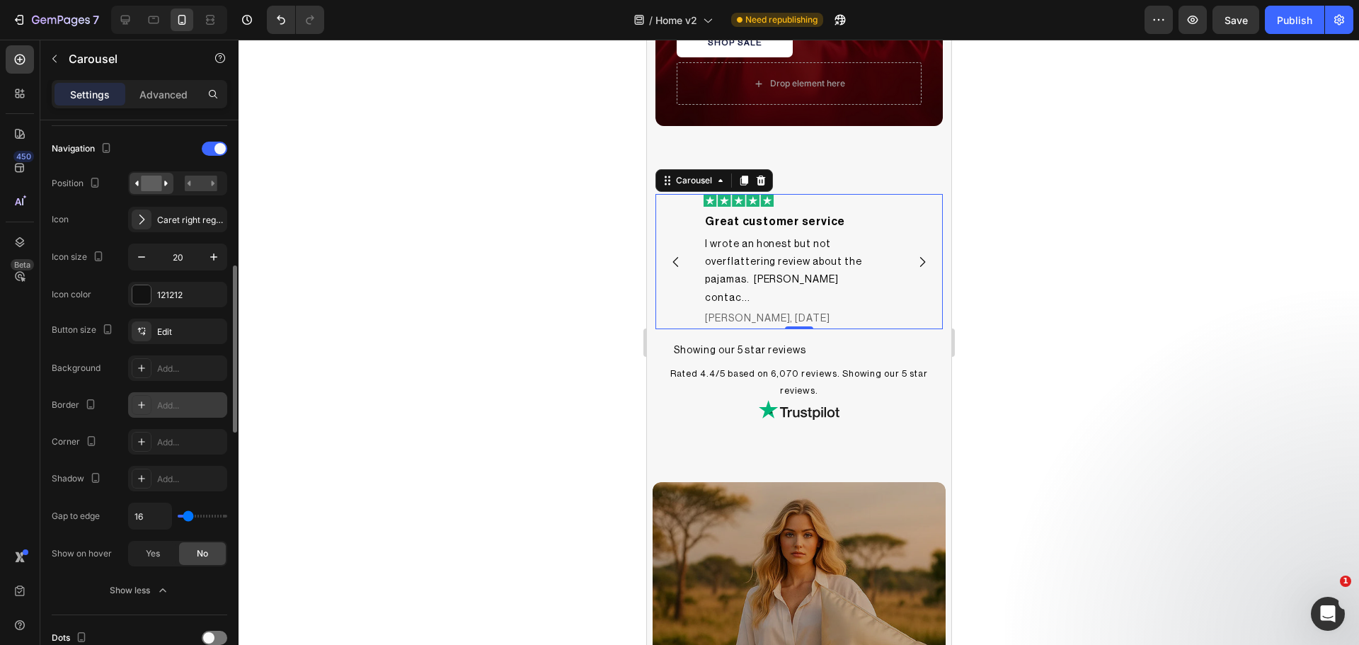
click at [139, 407] on icon at bounding box center [141, 404] width 11 height 11
click at [121, 440] on div "Corner Add..." at bounding box center [140, 441] width 176 height 25
click at [144, 447] on icon at bounding box center [141, 441] width 11 height 11
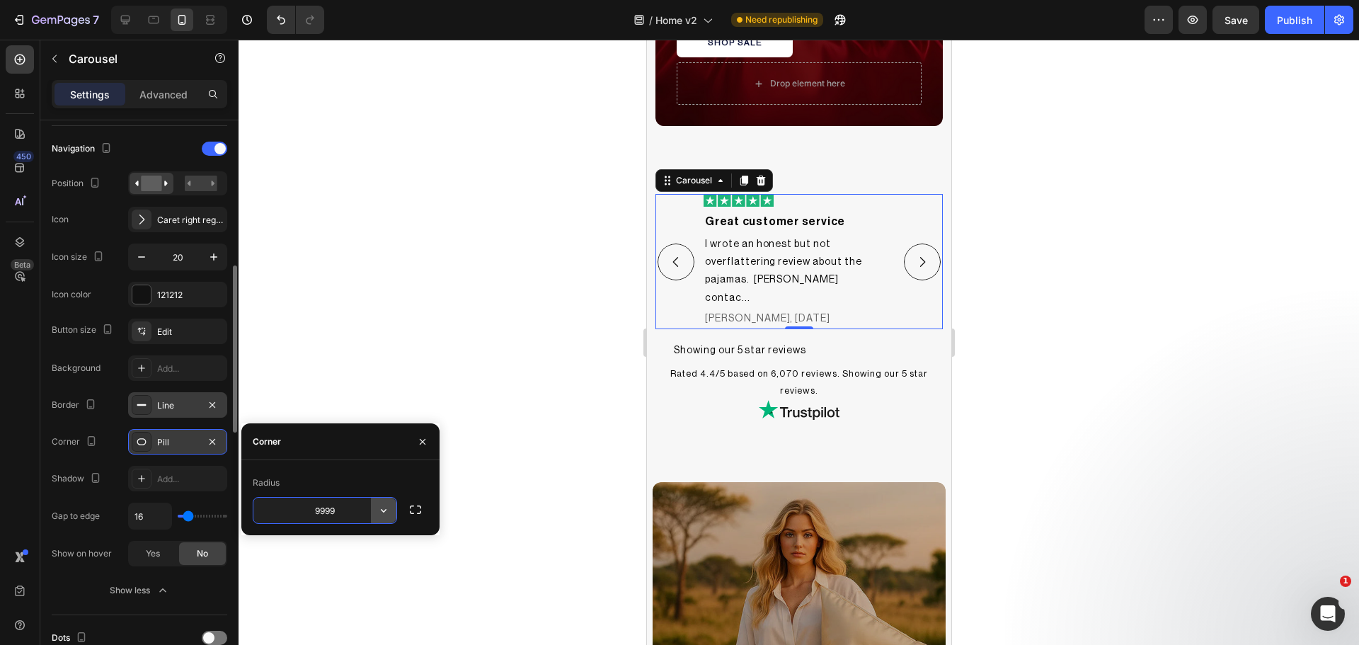
click at [381, 507] on icon "button" at bounding box center [384, 510] width 14 height 14
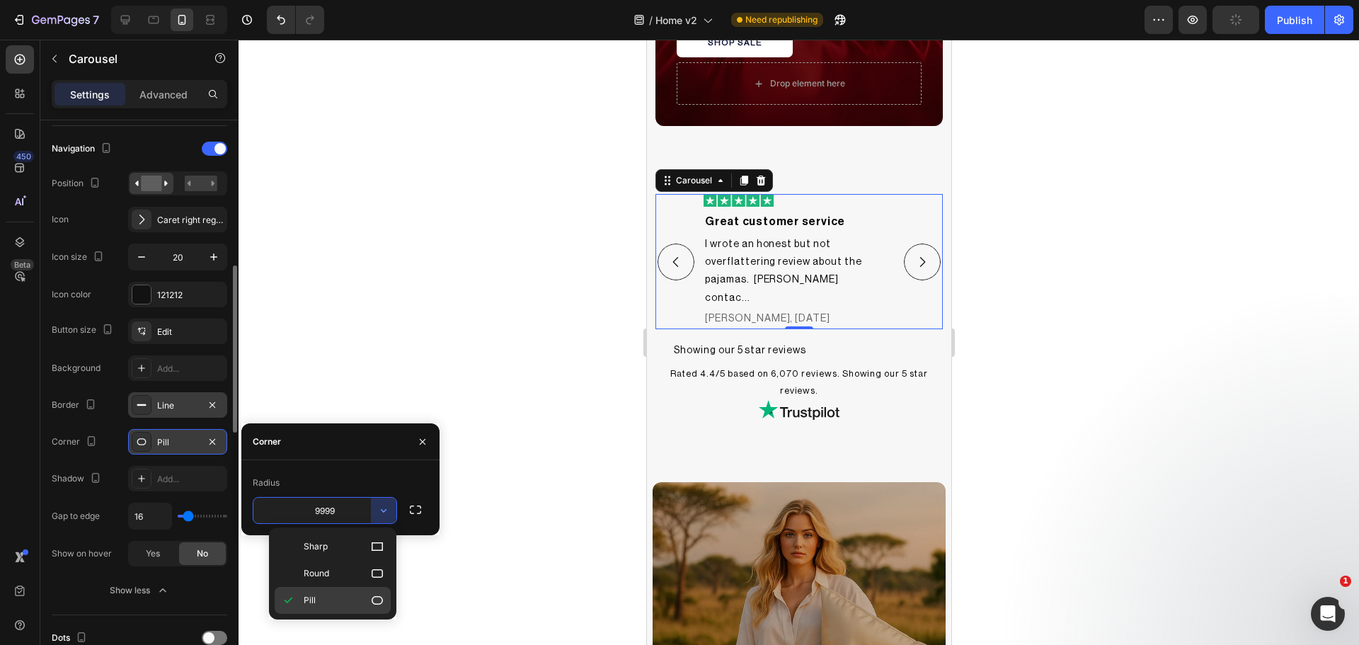
click at [337, 590] on div "Pill" at bounding box center [333, 600] width 116 height 27
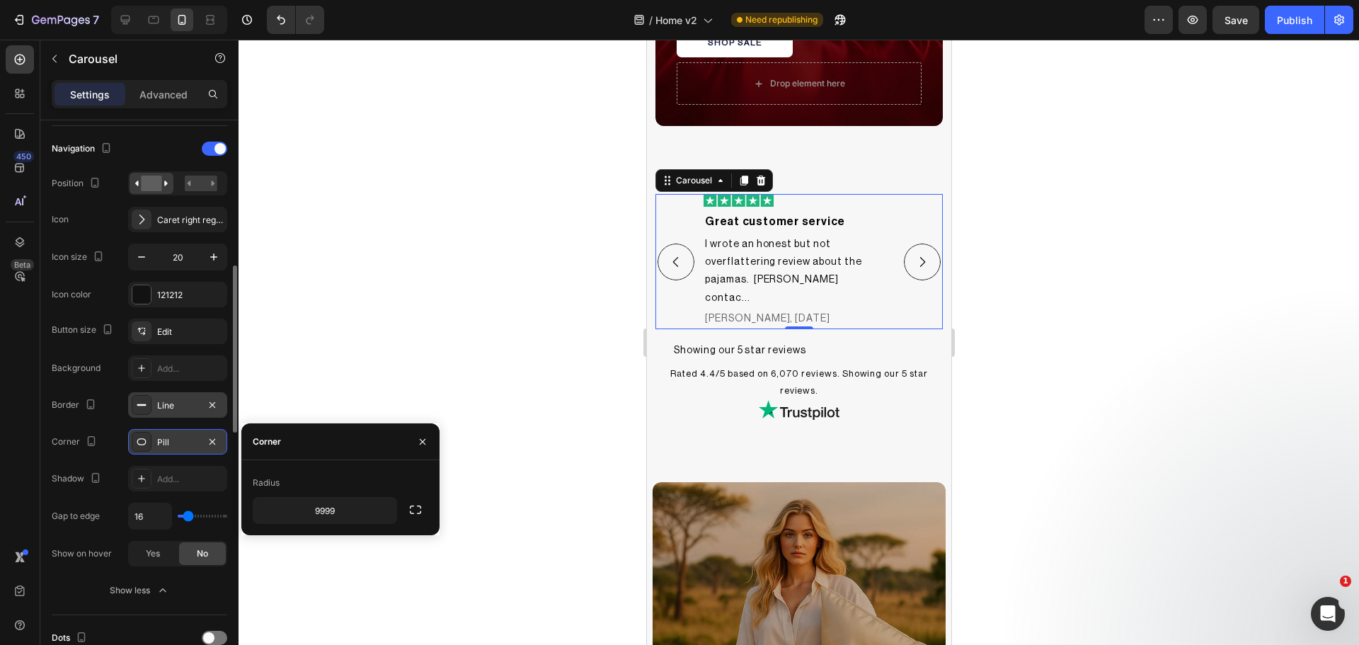
click at [118, 457] on div "Button size Edit Background Add... Border Line Corner Pill Shadow Add... Gap to…" at bounding box center [140, 442] width 176 height 248
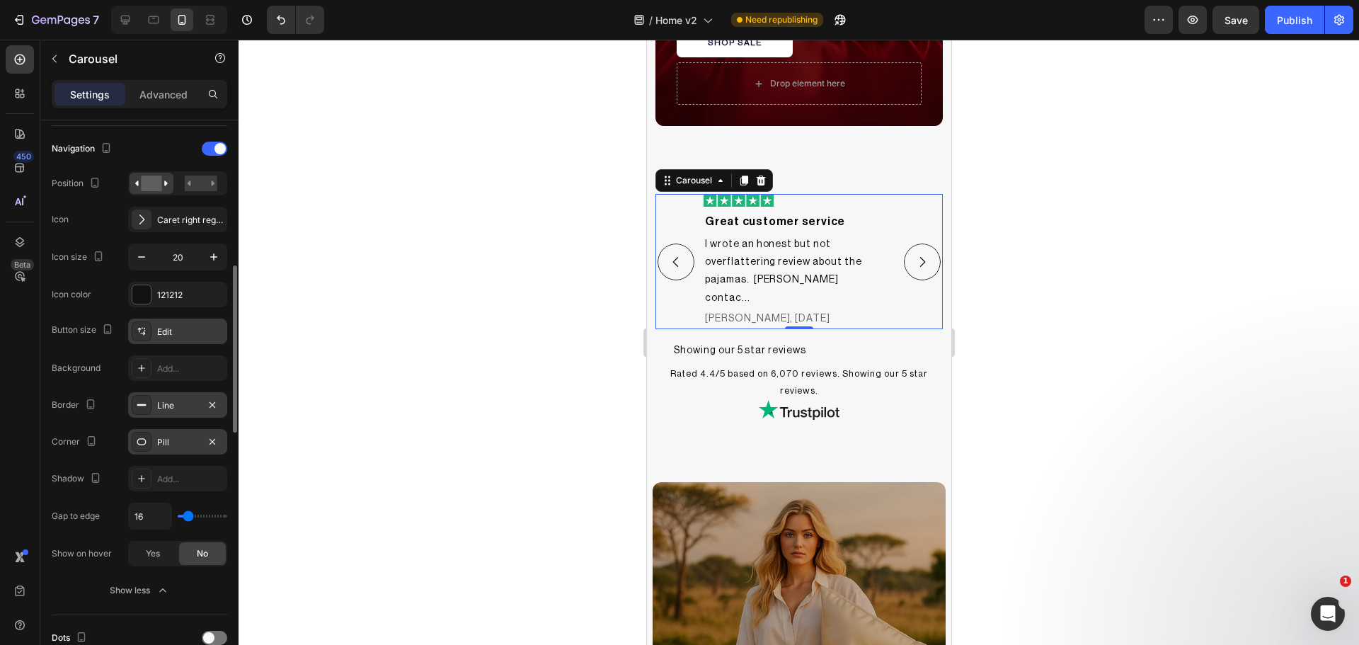
click at [141, 336] on icon at bounding box center [141, 331] width 11 height 11
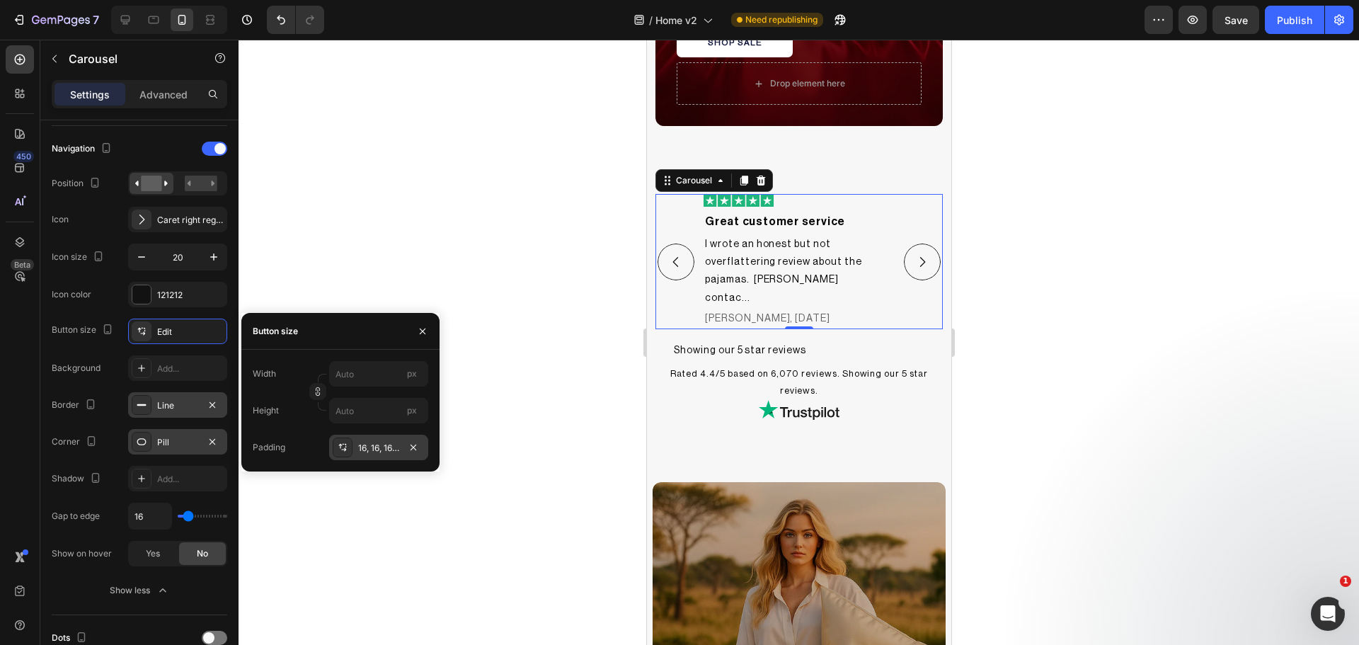
click at [347, 442] on icon at bounding box center [342, 447] width 11 height 11
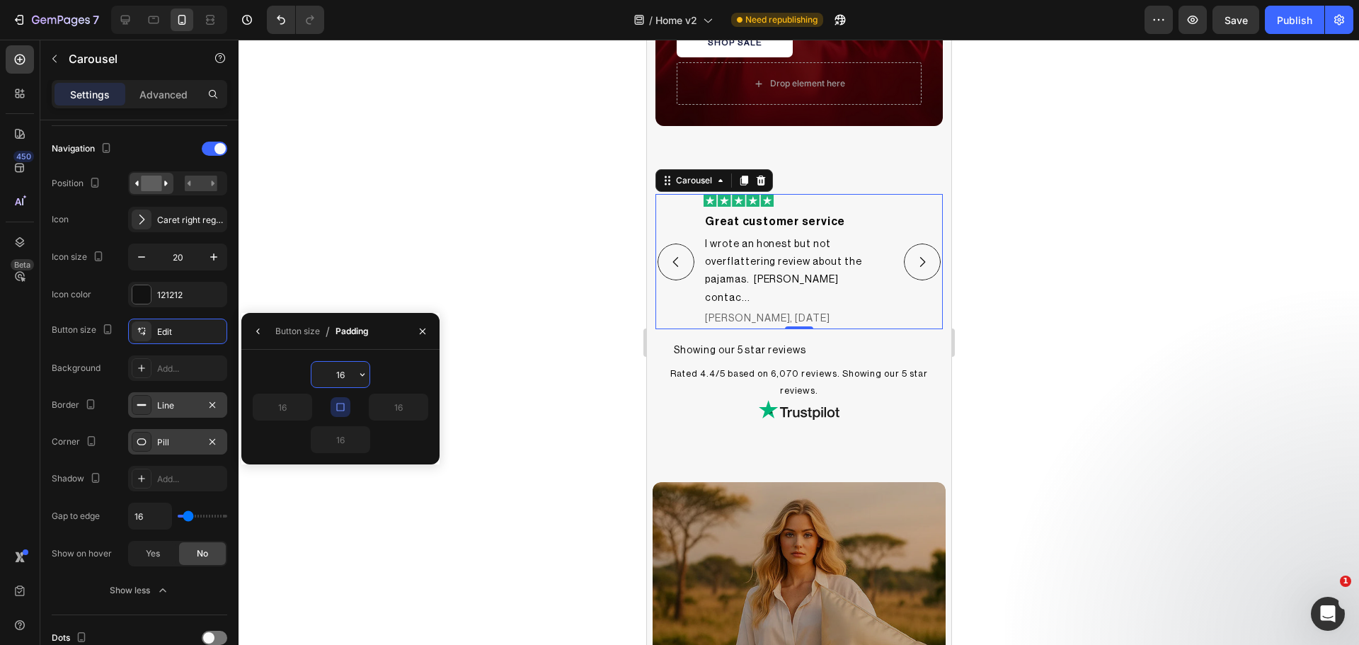
click at [331, 374] on input "16" at bounding box center [340, 374] width 58 height 25
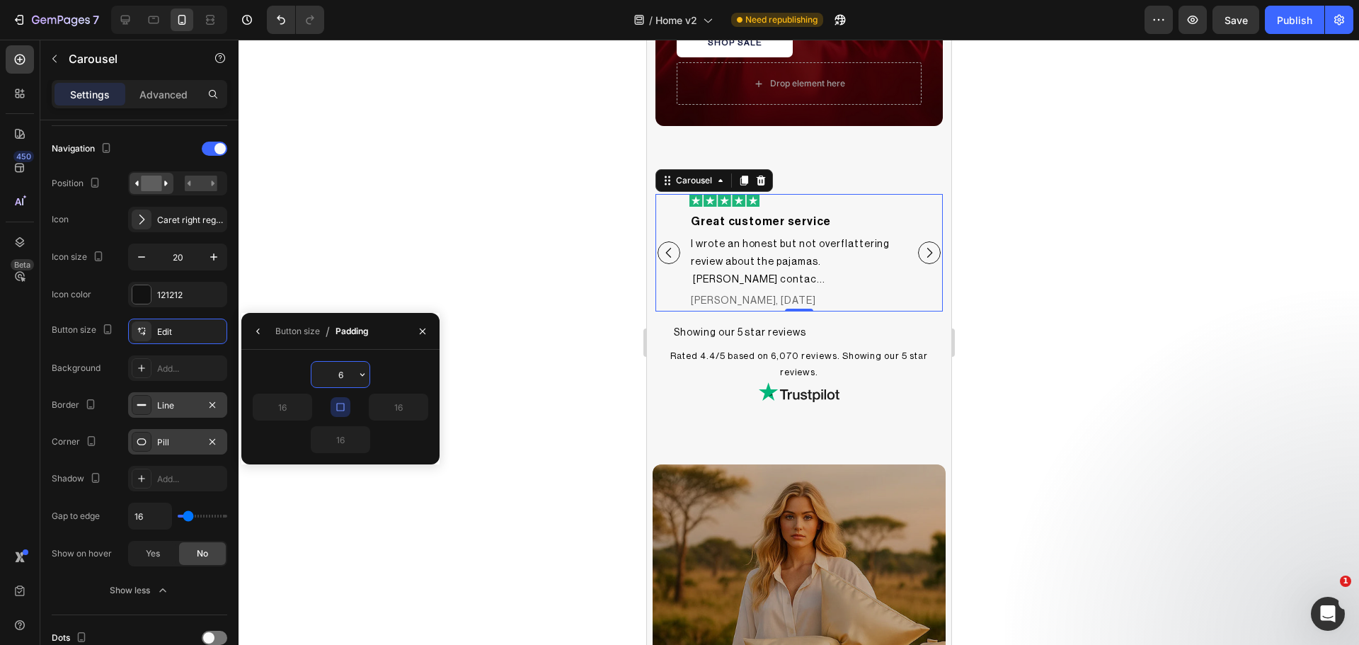
type input "5"
click at [382, 369] on div "5" at bounding box center [341, 374] width 176 height 27
type input "5"
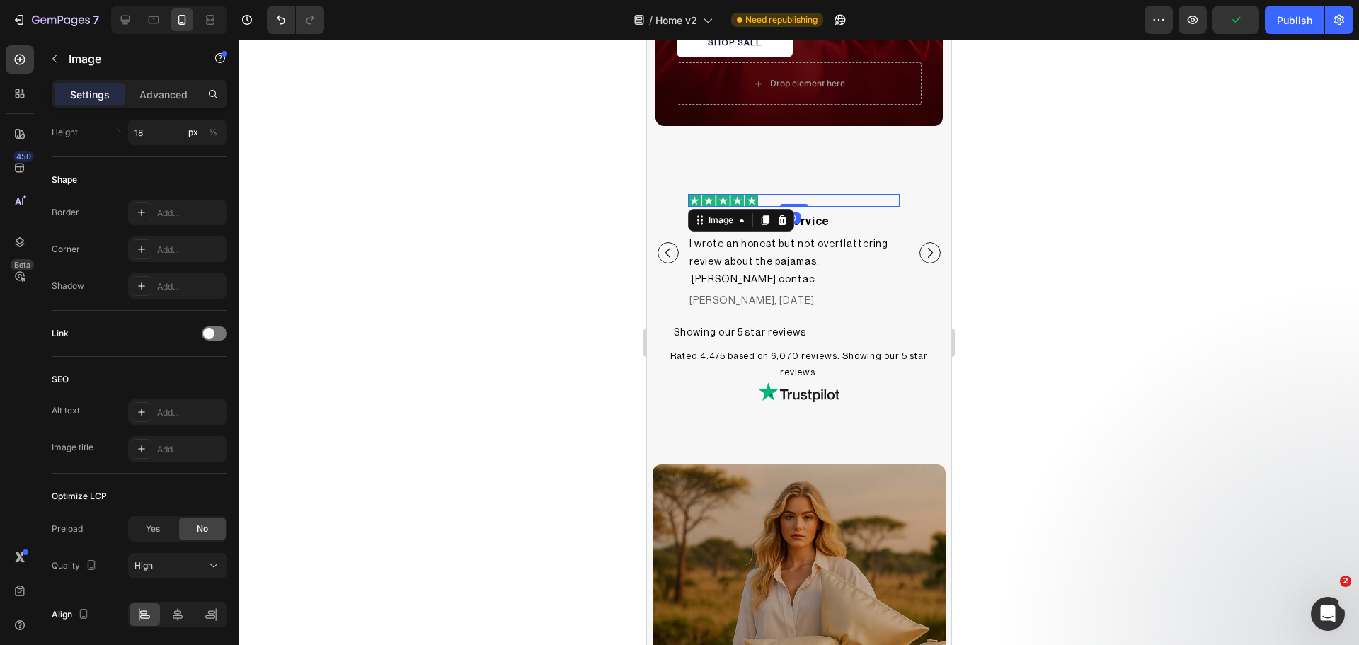
click at [757, 204] on div at bounding box center [793, 200] width 212 height 13
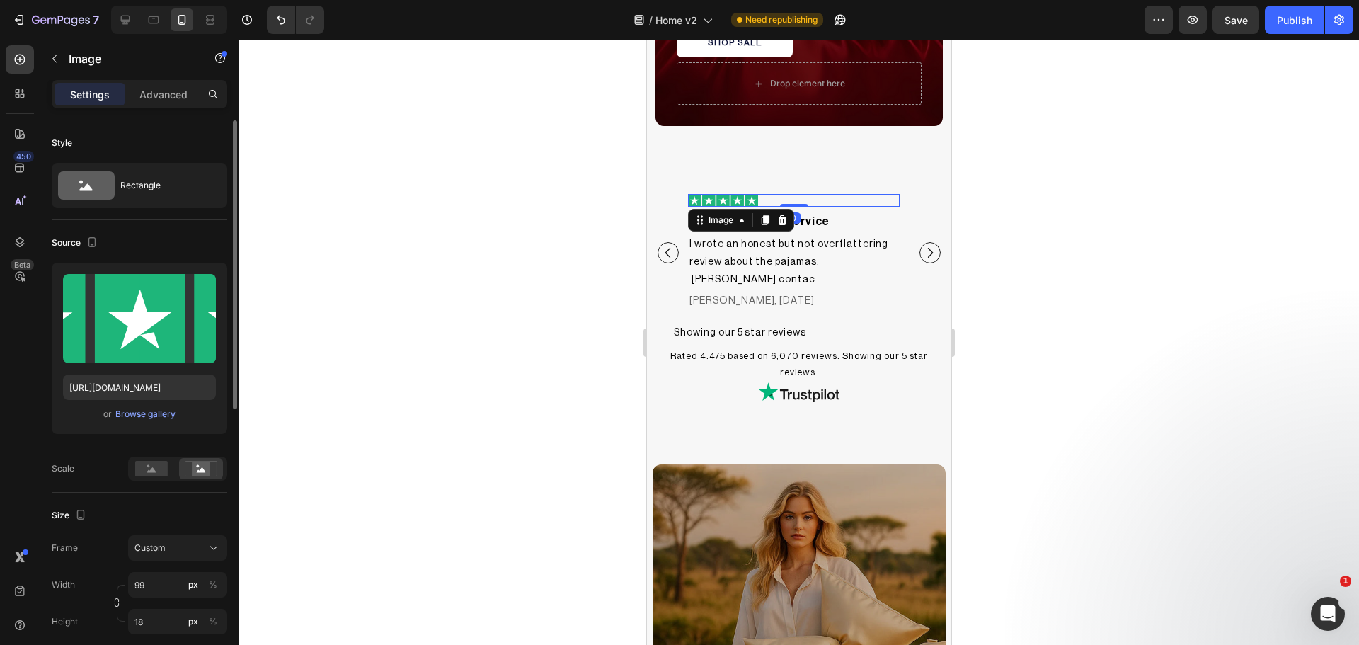
scroll to position [236, 0]
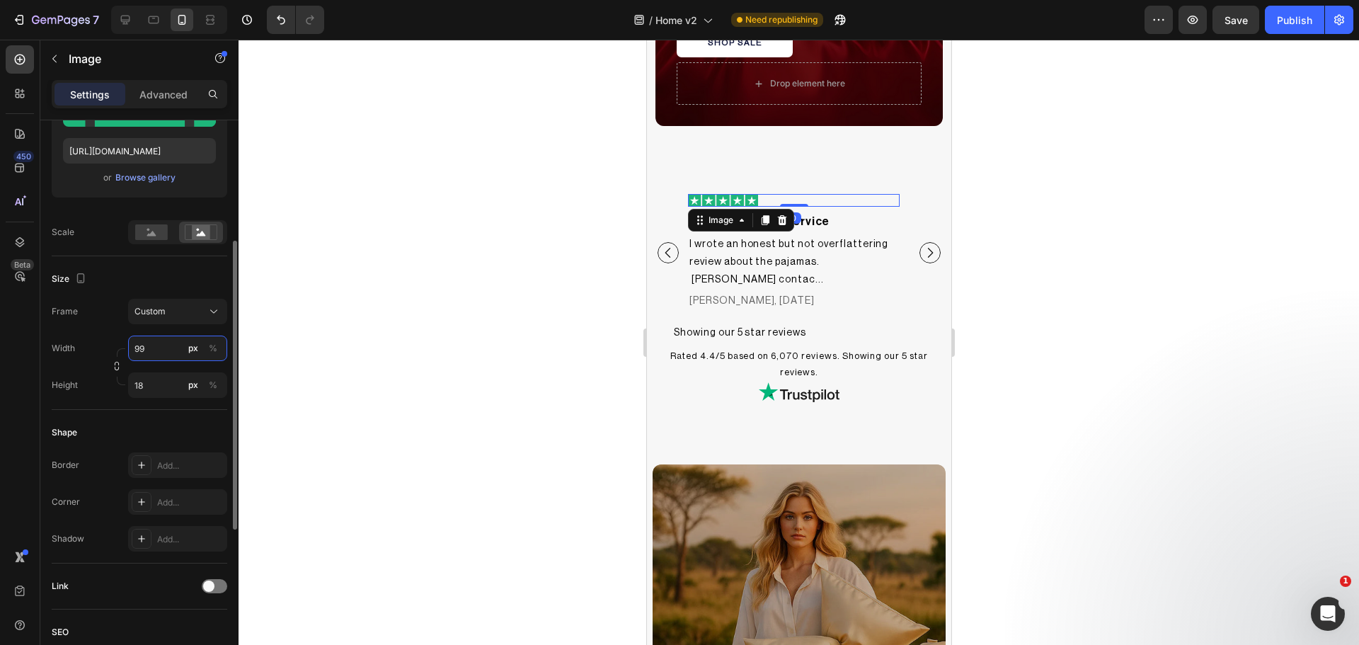
click at [142, 343] on input "99" at bounding box center [177, 347] width 99 height 25
click at [161, 420] on div "Shape Border Add... Corner Add... Shadow Add..." at bounding box center [140, 487] width 176 height 154
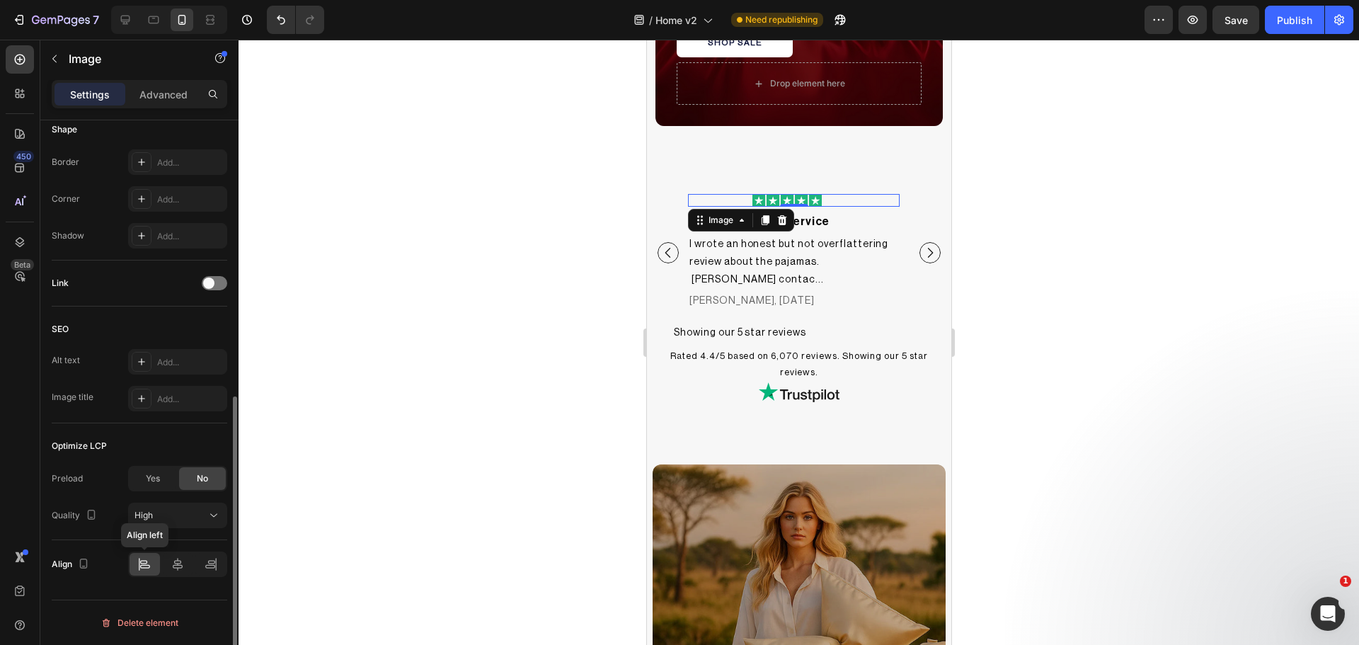
click at [152, 573] on div at bounding box center [145, 564] width 30 height 23
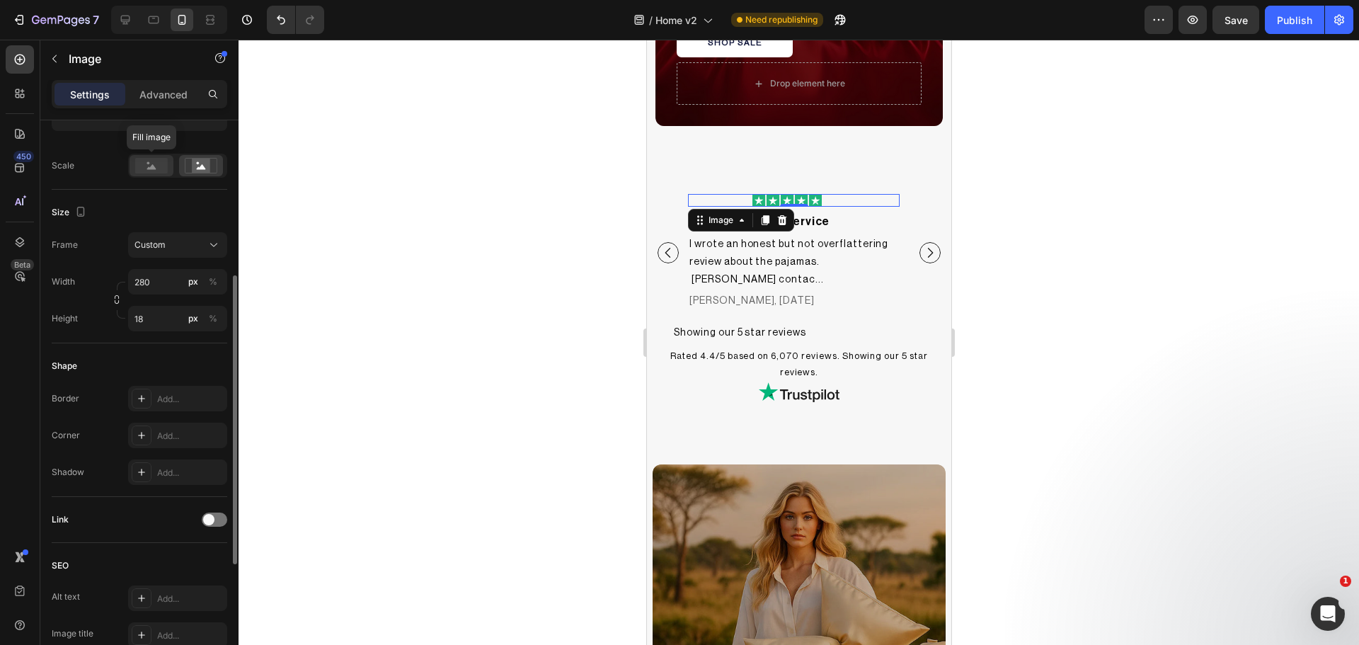
click at [152, 162] on rect at bounding box center [151, 166] width 33 height 16
click at [185, 161] on icon at bounding box center [201, 166] width 33 height 16
click at [156, 289] on input "280" at bounding box center [177, 281] width 99 height 25
type input "100"
click at [1151, 249] on div at bounding box center [799, 342] width 1120 height 605
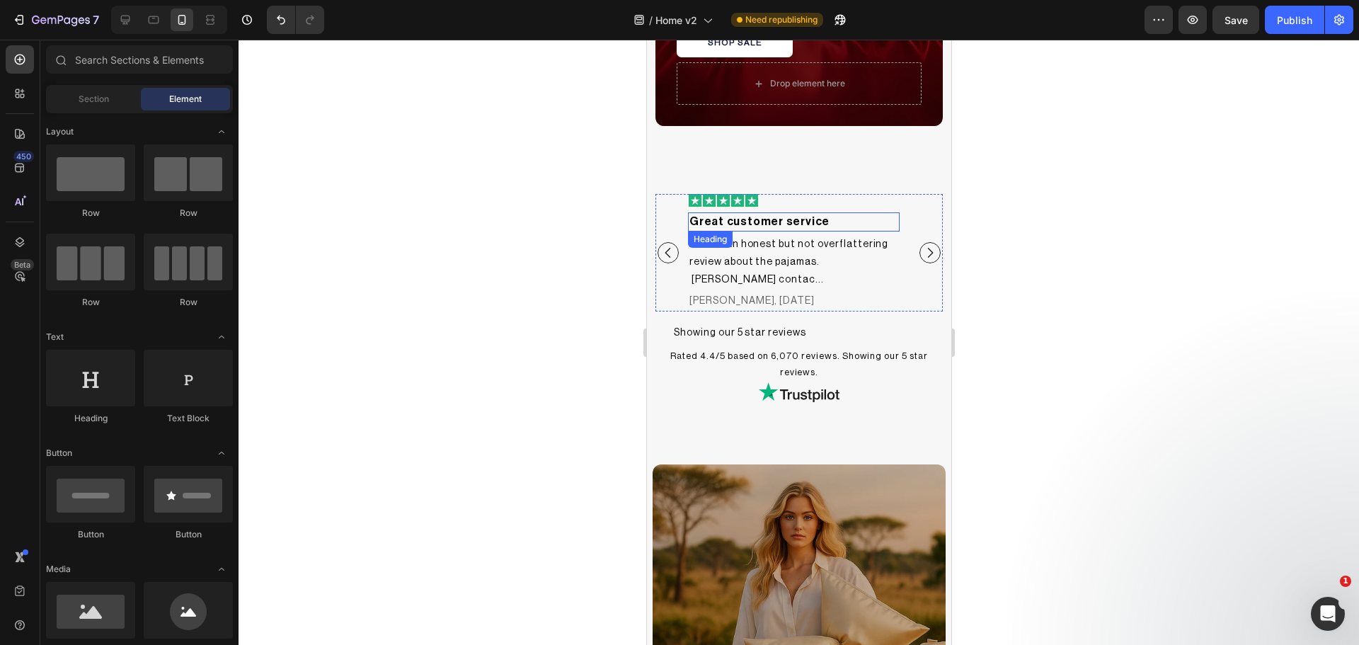
click at [721, 219] on h2 "Great customer service" at bounding box center [793, 221] width 212 height 18
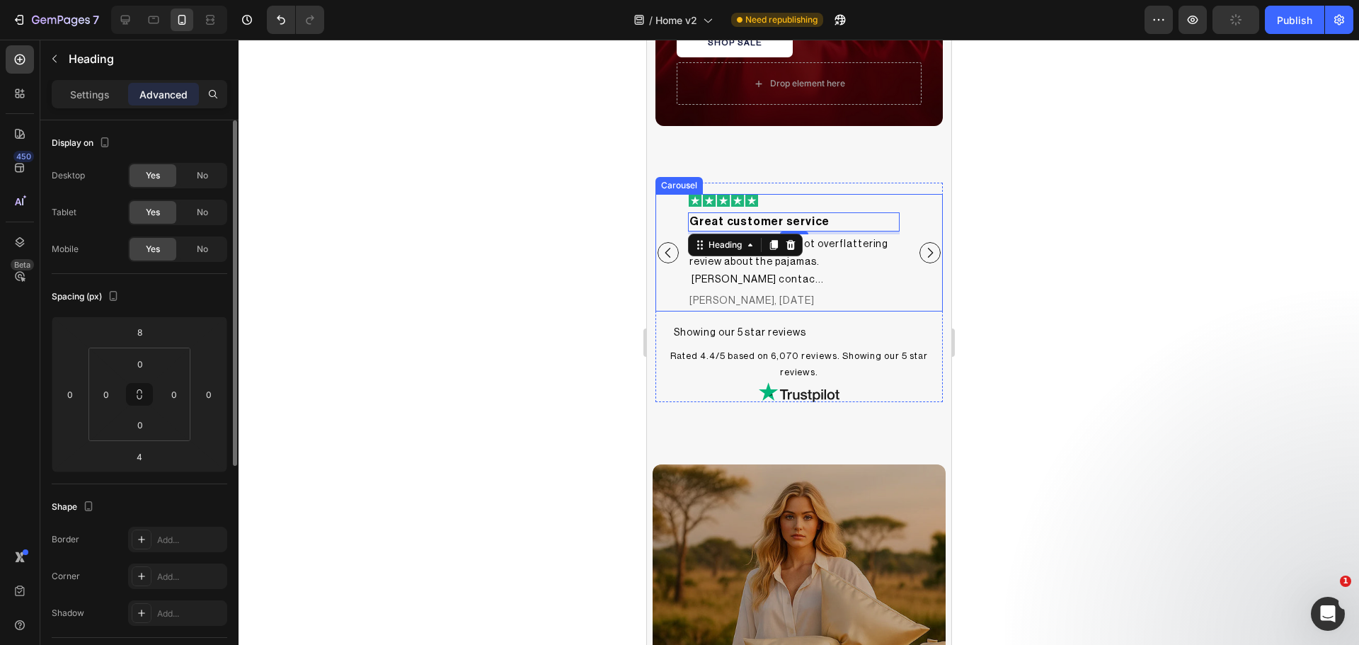
drag, startPoint x: 72, startPoint y: 98, endPoint x: 59, endPoint y: 159, distance: 62.3
click at [72, 98] on p "Settings" at bounding box center [90, 94] width 40 height 15
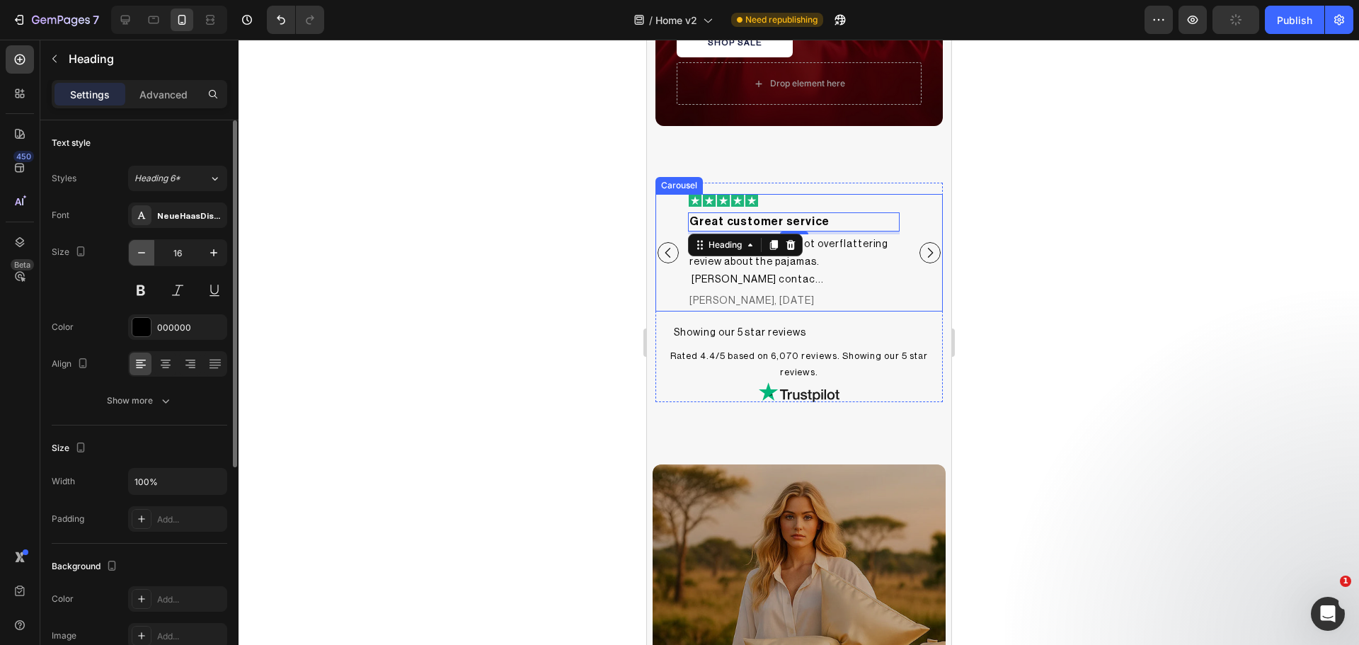
click at [136, 250] on icon "button" at bounding box center [141, 253] width 14 height 14
type input "14"
click at [488, 327] on div at bounding box center [799, 342] width 1120 height 605
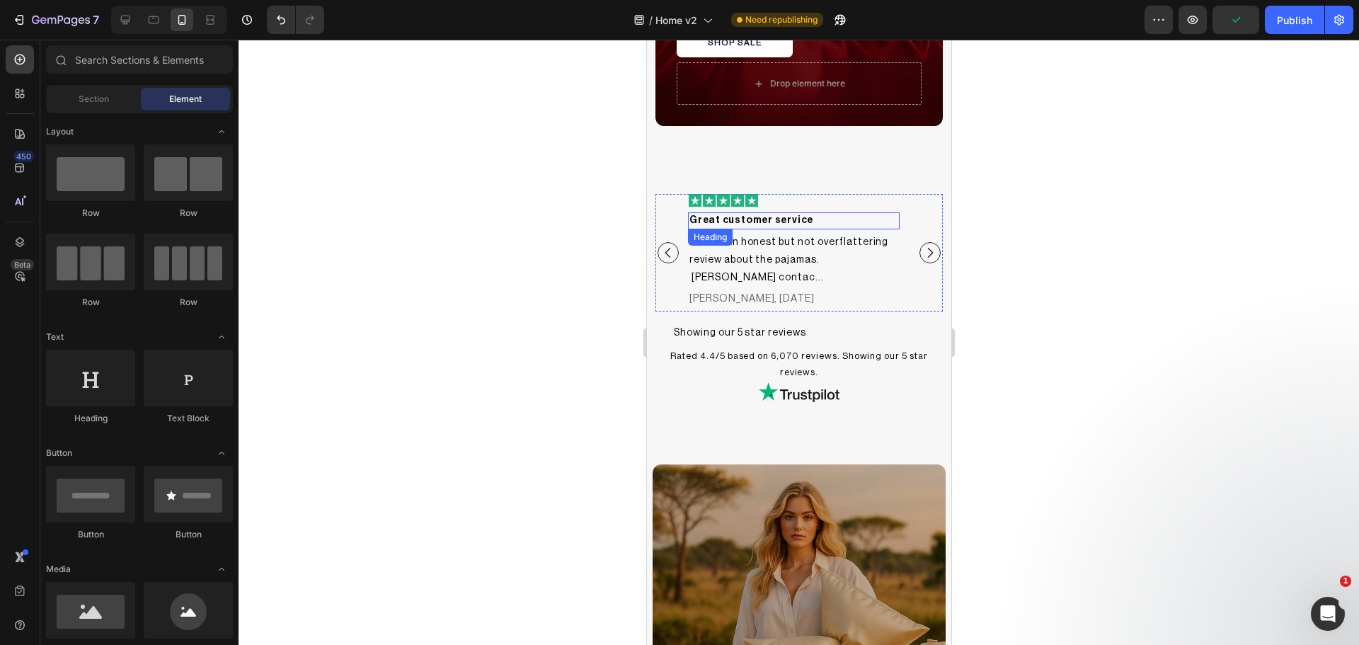
click at [749, 216] on h2 "Great customer service" at bounding box center [793, 220] width 212 height 17
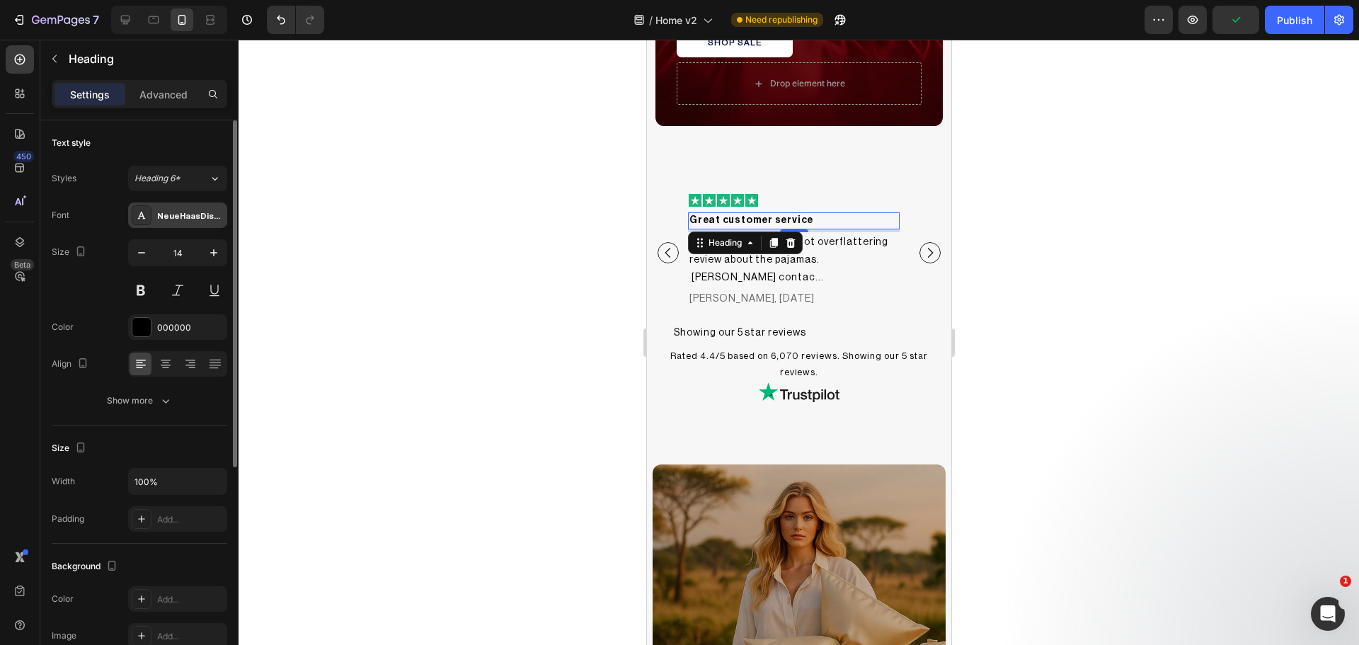
click at [167, 221] on div "NeueHaasDisplayMediu" at bounding box center [190, 216] width 67 height 13
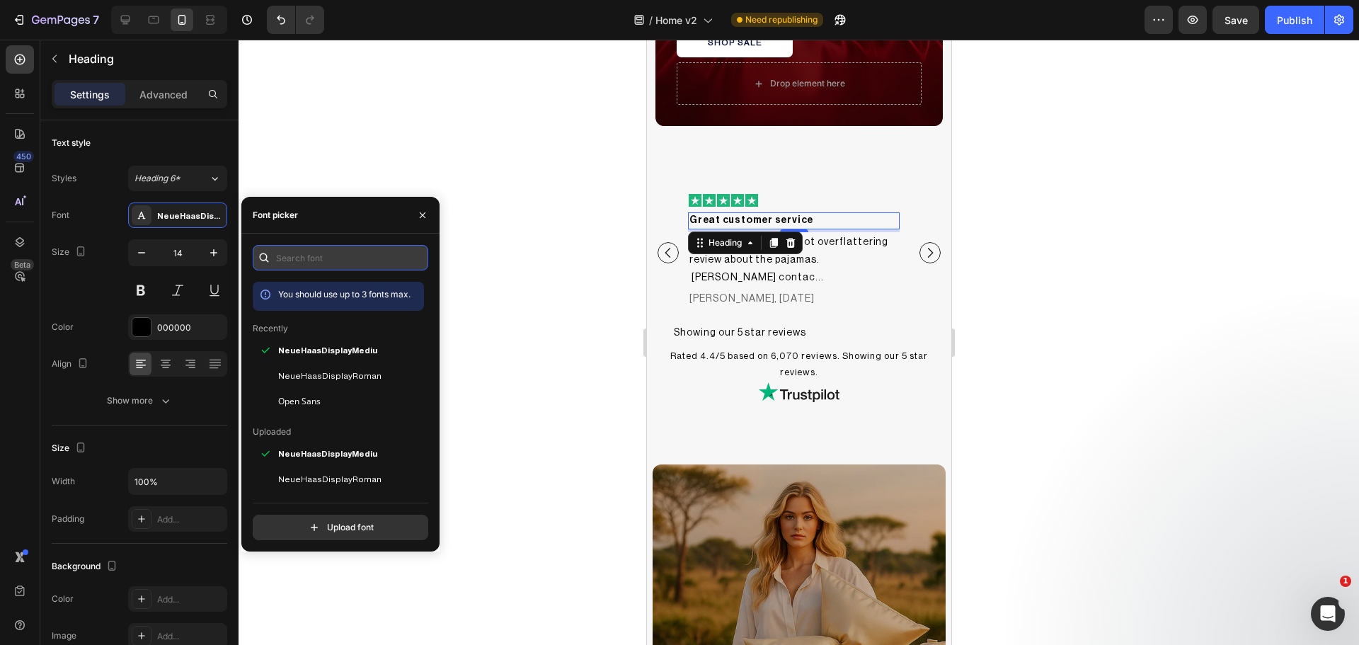
click at [327, 255] on input "text" at bounding box center [341, 257] width 176 height 25
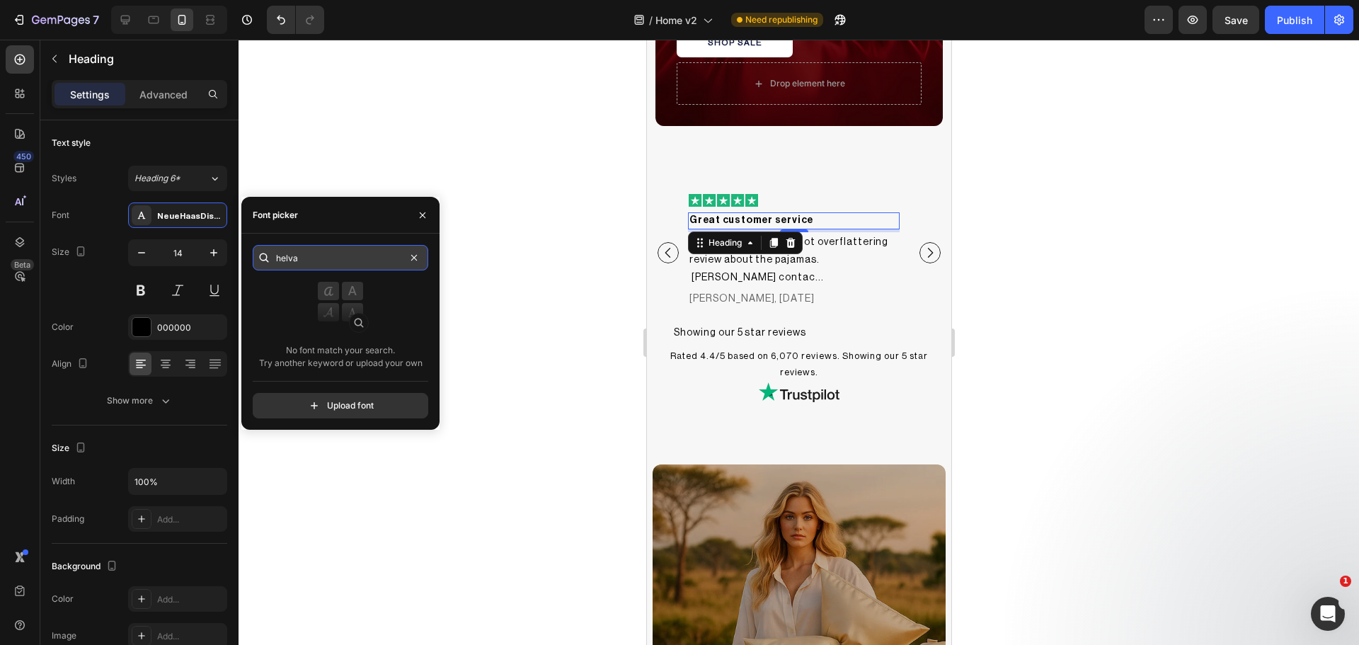
click at [362, 253] on input "helva" at bounding box center [341, 257] width 176 height 25
type input "helve"
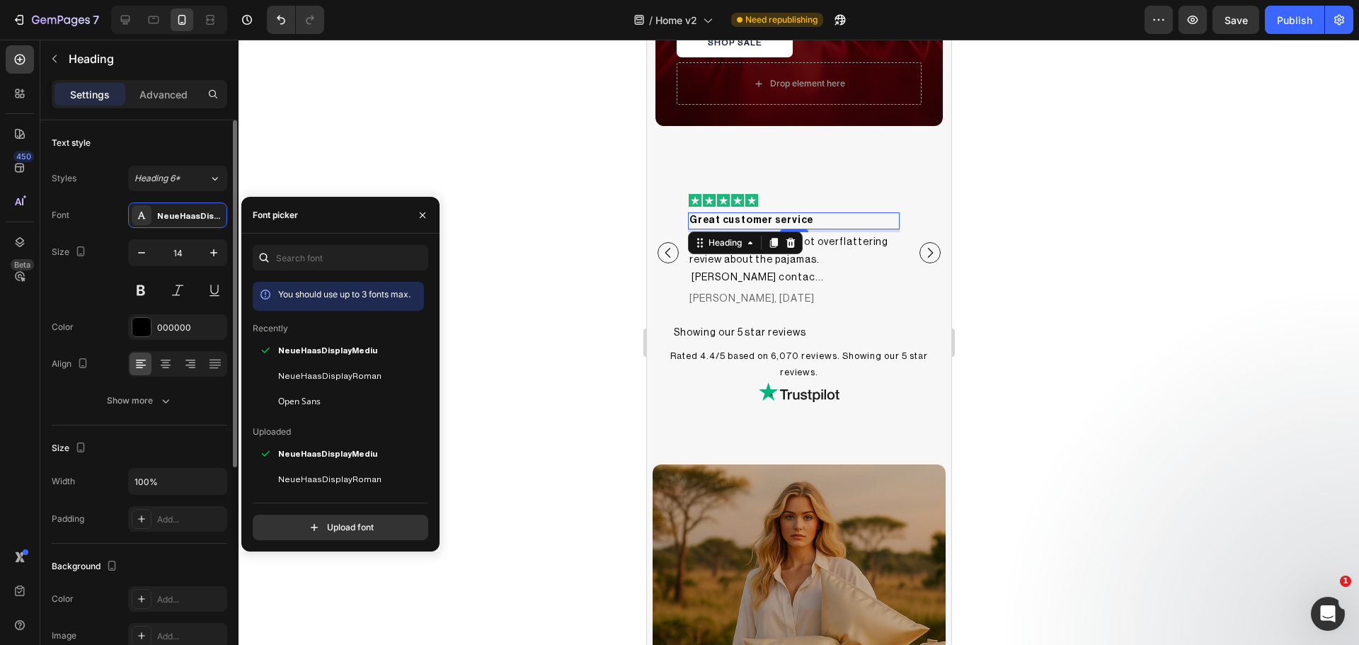
click at [96, 277] on div "Size 14" at bounding box center [140, 271] width 176 height 64
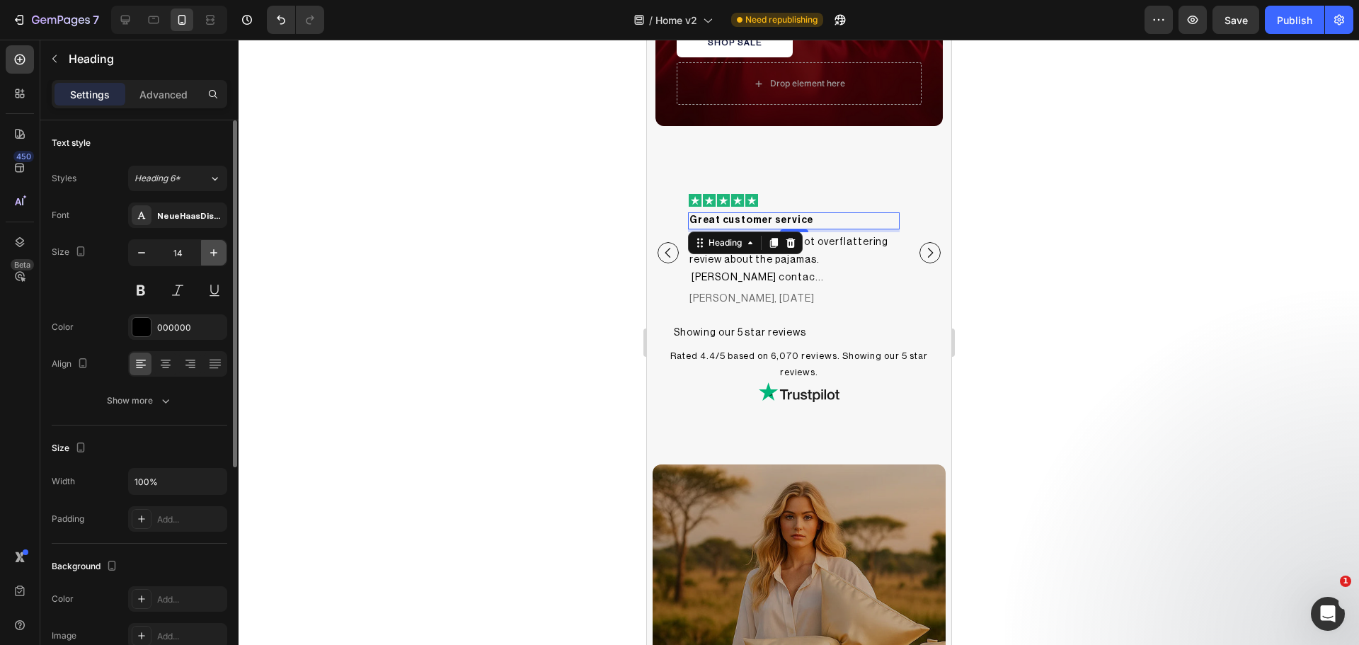
click at [216, 248] on icon "button" at bounding box center [214, 253] width 14 height 14
type input "15"
click at [396, 288] on div at bounding box center [799, 342] width 1120 height 605
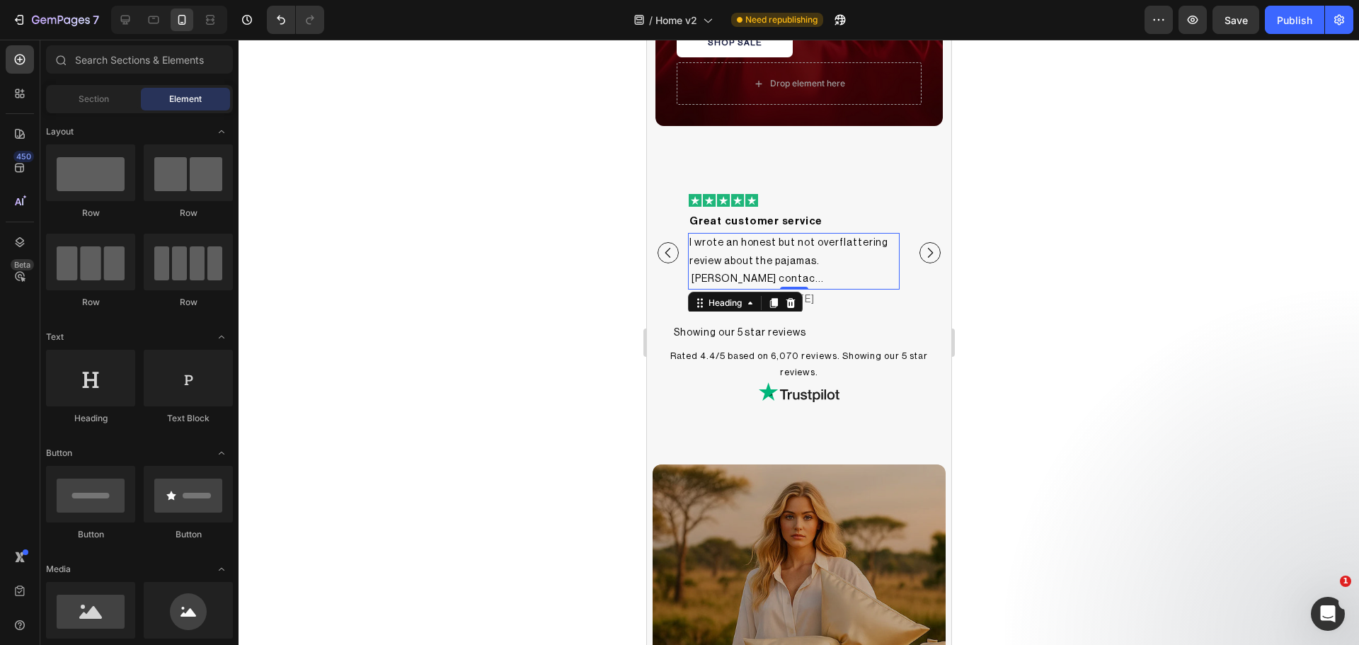
click at [776, 245] on h2 "I wrote an honest but not overflattering review about the pajamas. [PERSON_NAME…" at bounding box center [793, 261] width 212 height 57
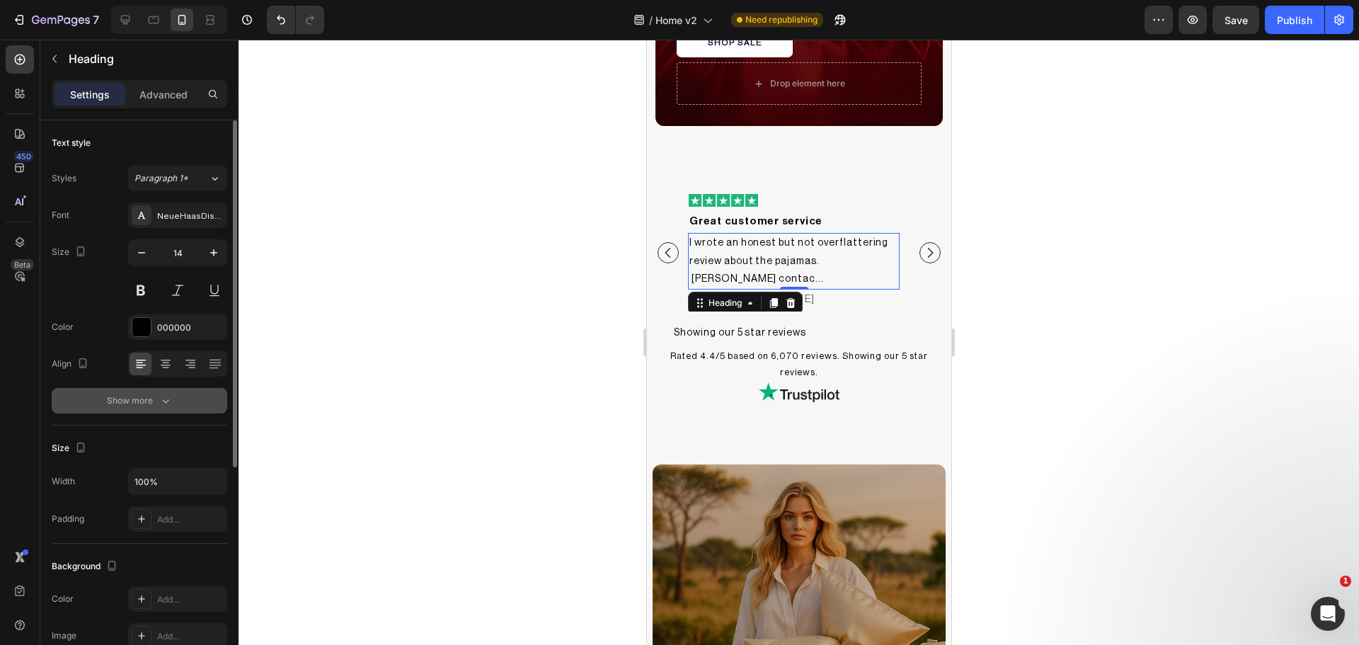
click at [173, 396] on button "Show more" at bounding box center [140, 400] width 176 height 25
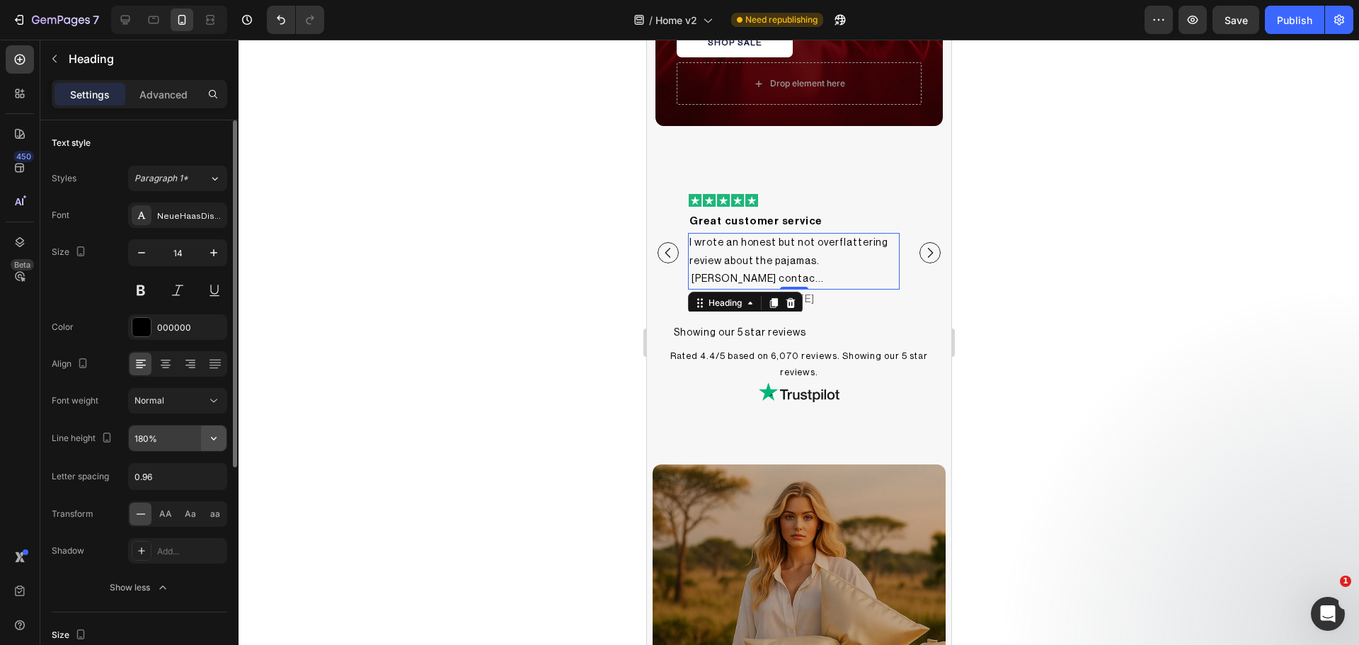
click at [210, 436] on icon "button" at bounding box center [214, 438] width 14 height 14
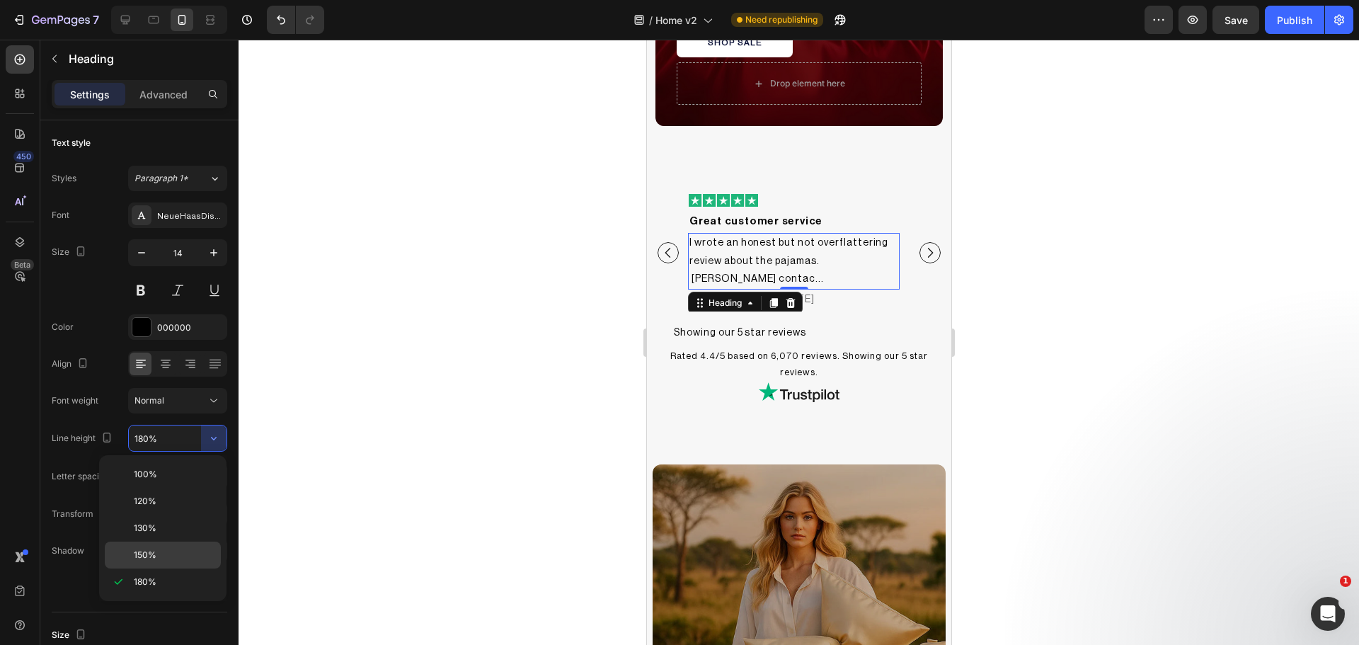
click at [163, 554] on p "150%" at bounding box center [174, 555] width 81 height 13
type input "150%"
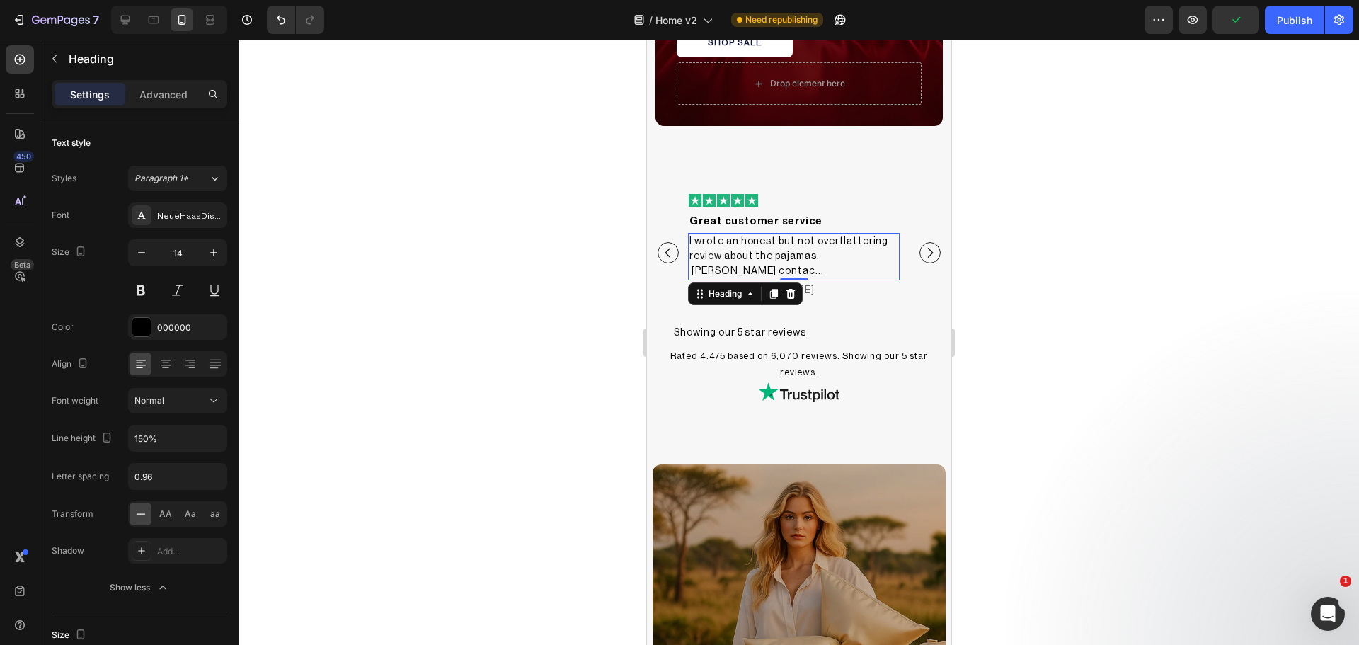
click at [461, 415] on div at bounding box center [799, 342] width 1120 height 605
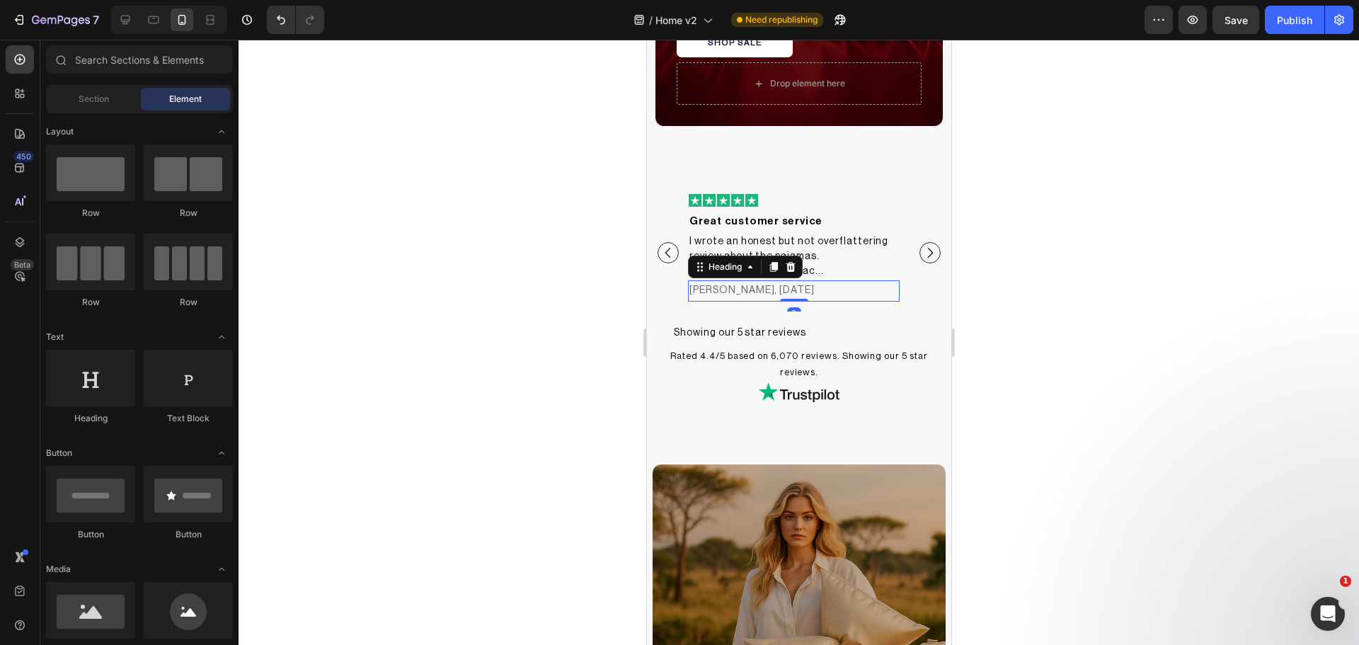
drag, startPoint x: 805, startPoint y: 272, endPoint x: 1104, endPoint y: 346, distance: 308.3
click at [805, 280] on h2 "[PERSON_NAME], [DATE]" at bounding box center [793, 290] width 212 height 21
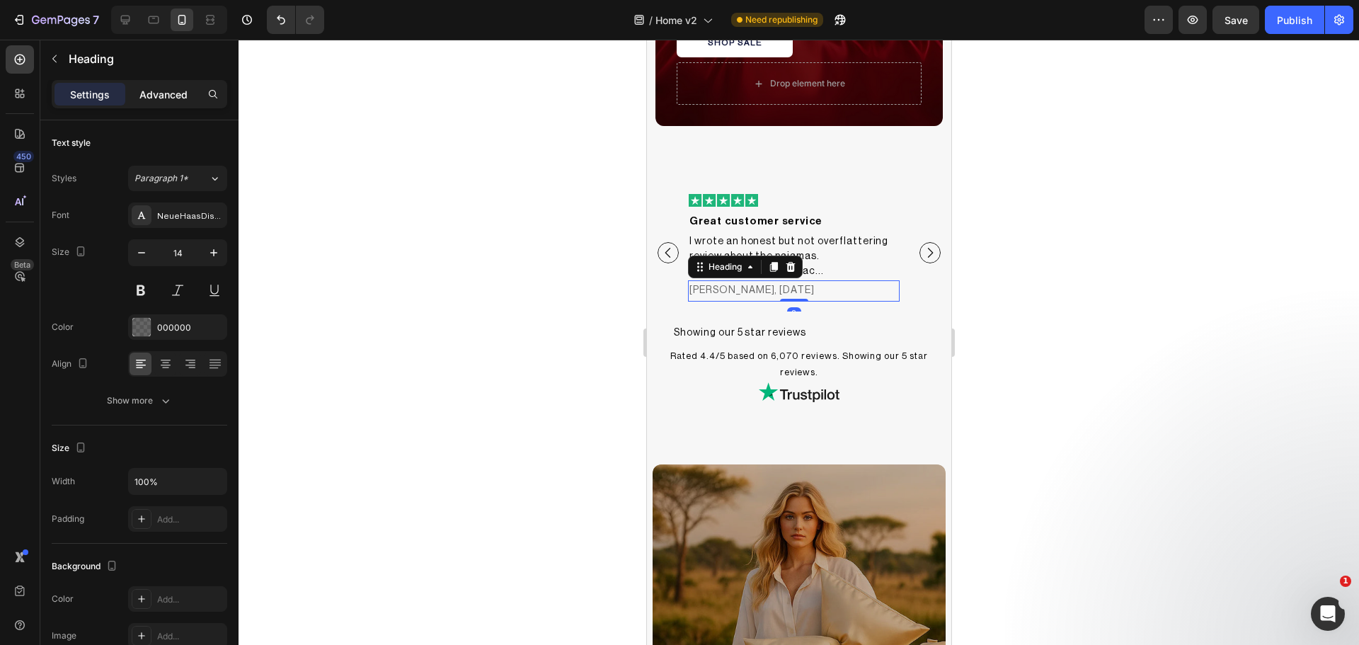
click at [179, 93] on p "Advanced" at bounding box center [163, 94] width 48 height 15
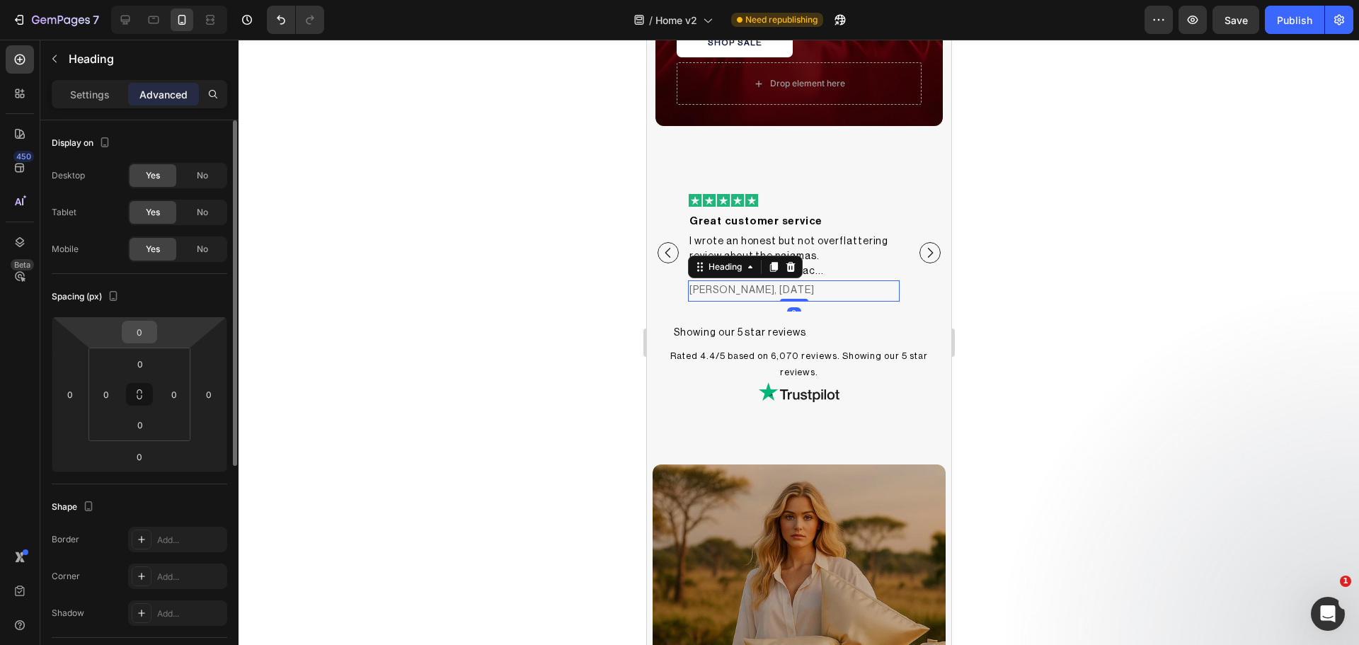
click at [134, 332] on input "0" at bounding box center [139, 331] width 28 height 21
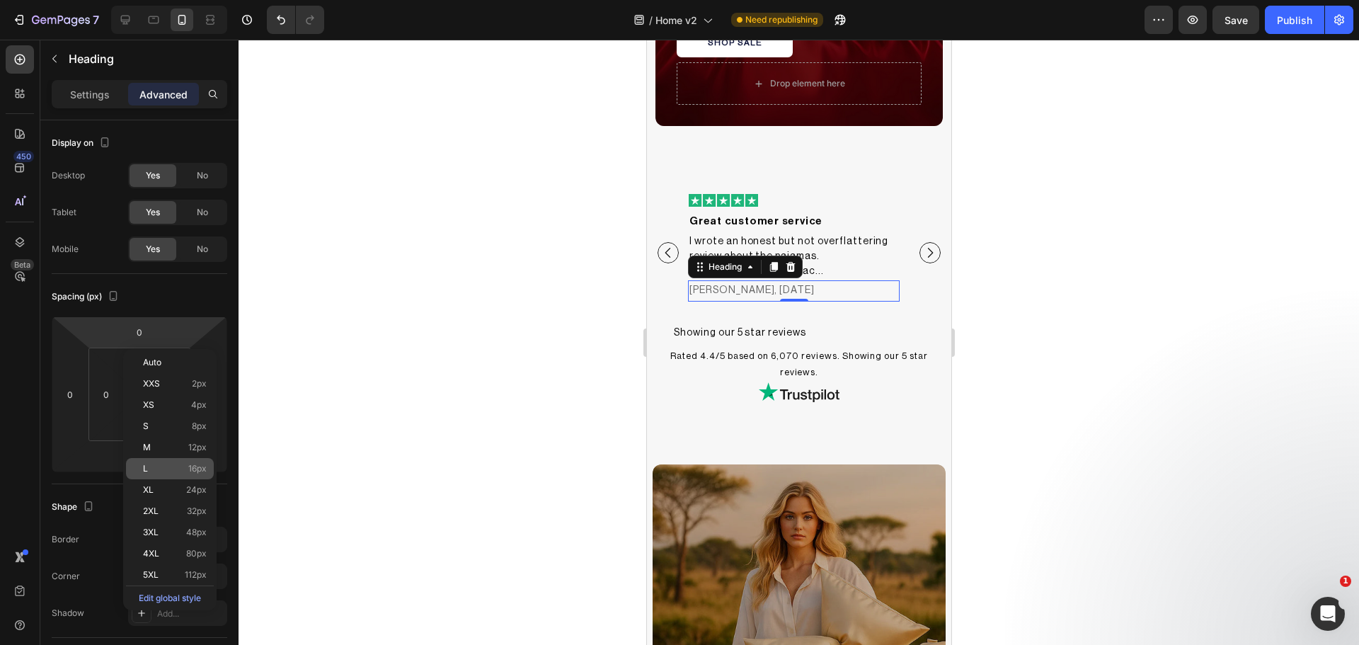
click at [163, 475] on div "L 16px" at bounding box center [170, 468] width 88 height 21
type input "16"
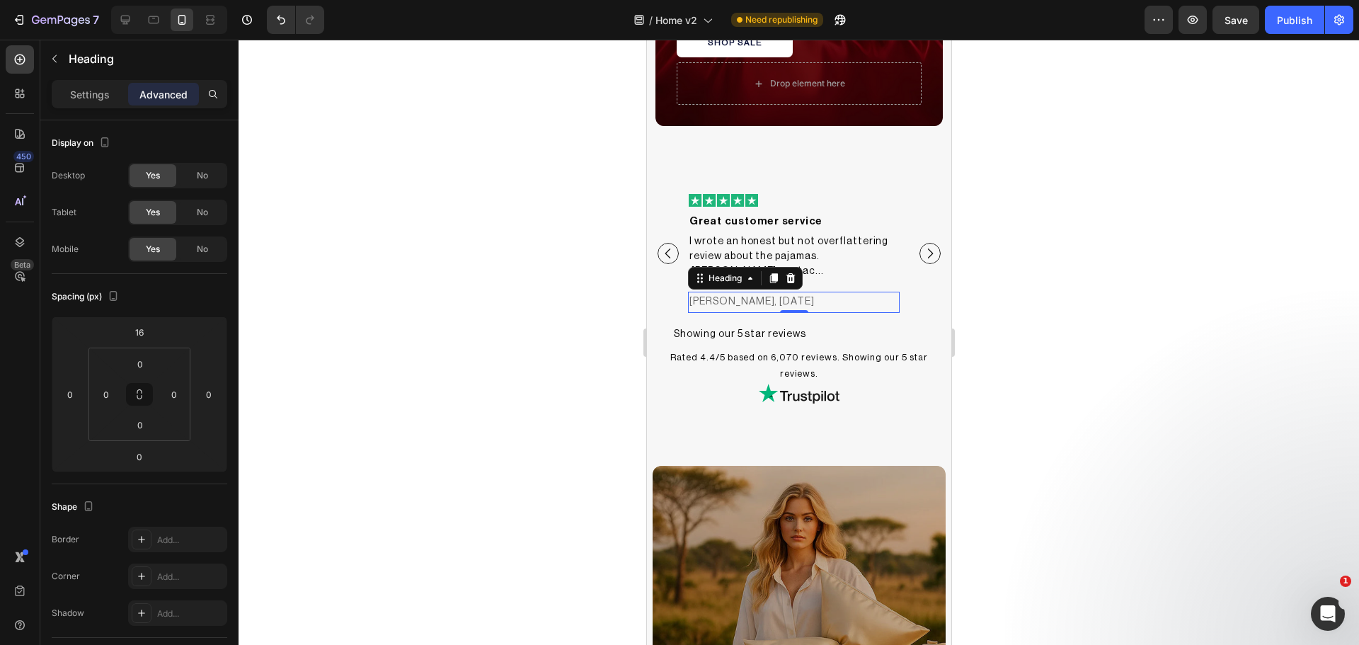
click at [501, 401] on div at bounding box center [799, 342] width 1120 height 605
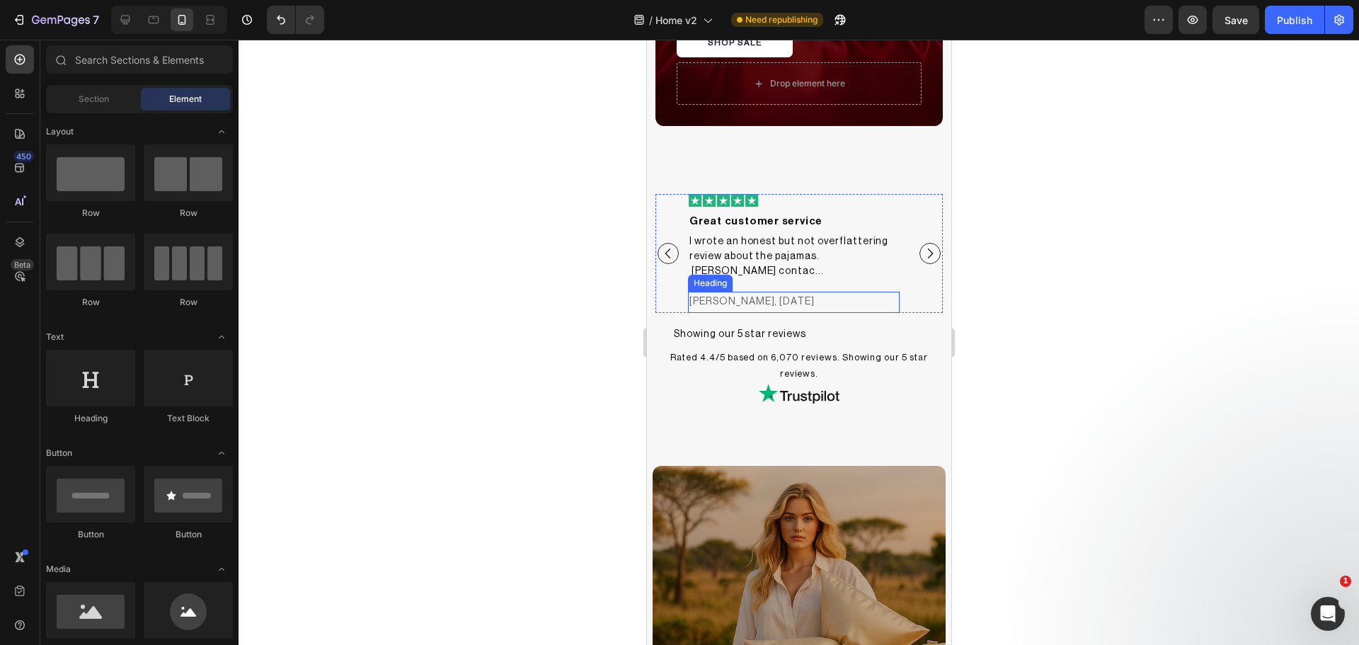
click at [733, 292] on h2 "[PERSON_NAME], [DATE]" at bounding box center [793, 302] width 212 height 21
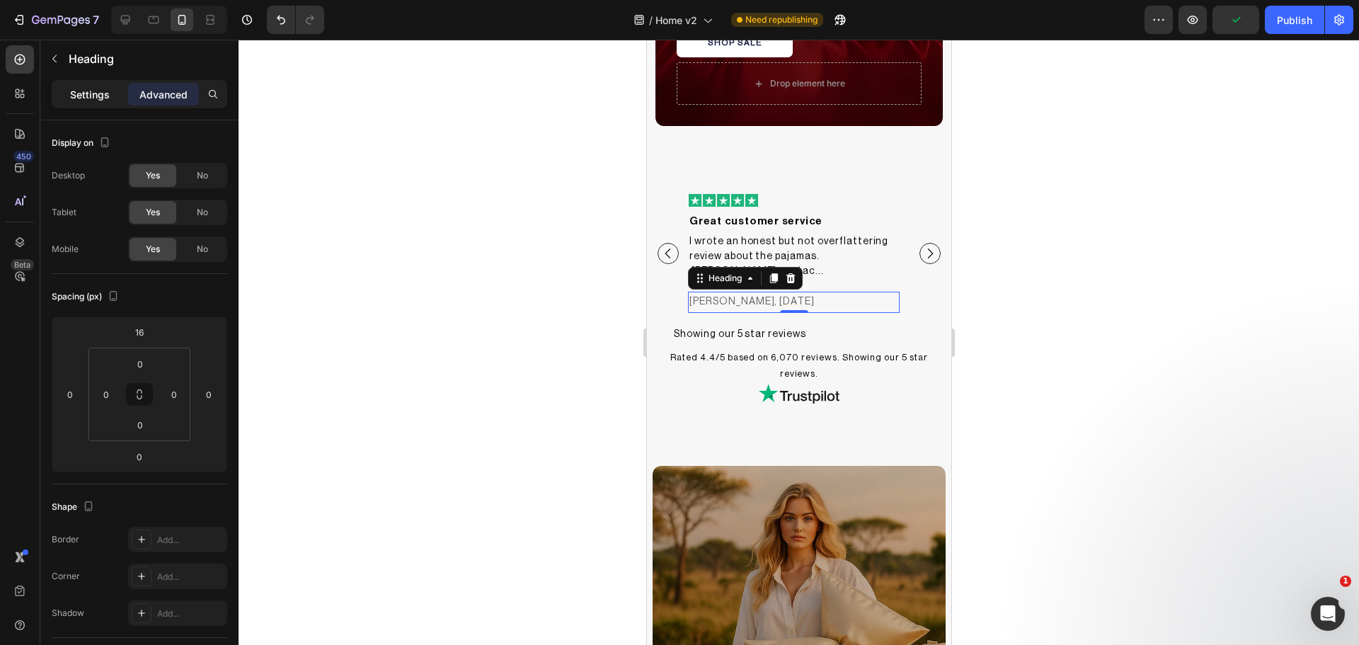
click at [94, 101] on p "Settings" at bounding box center [90, 94] width 40 height 15
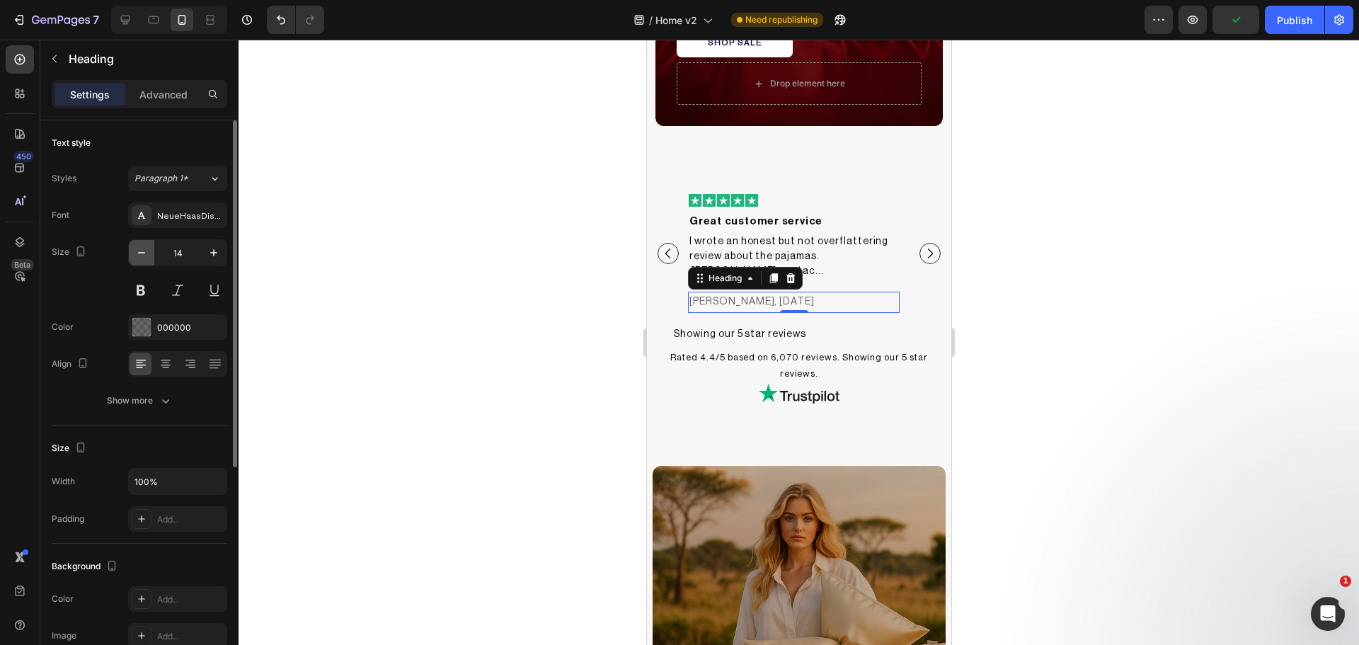
click at [141, 250] on icon "button" at bounding box center [141, 253] width 14 height 14
type input "13"
click at [512, 326] on div at bounding box center [799, 342] width 1120 height 605
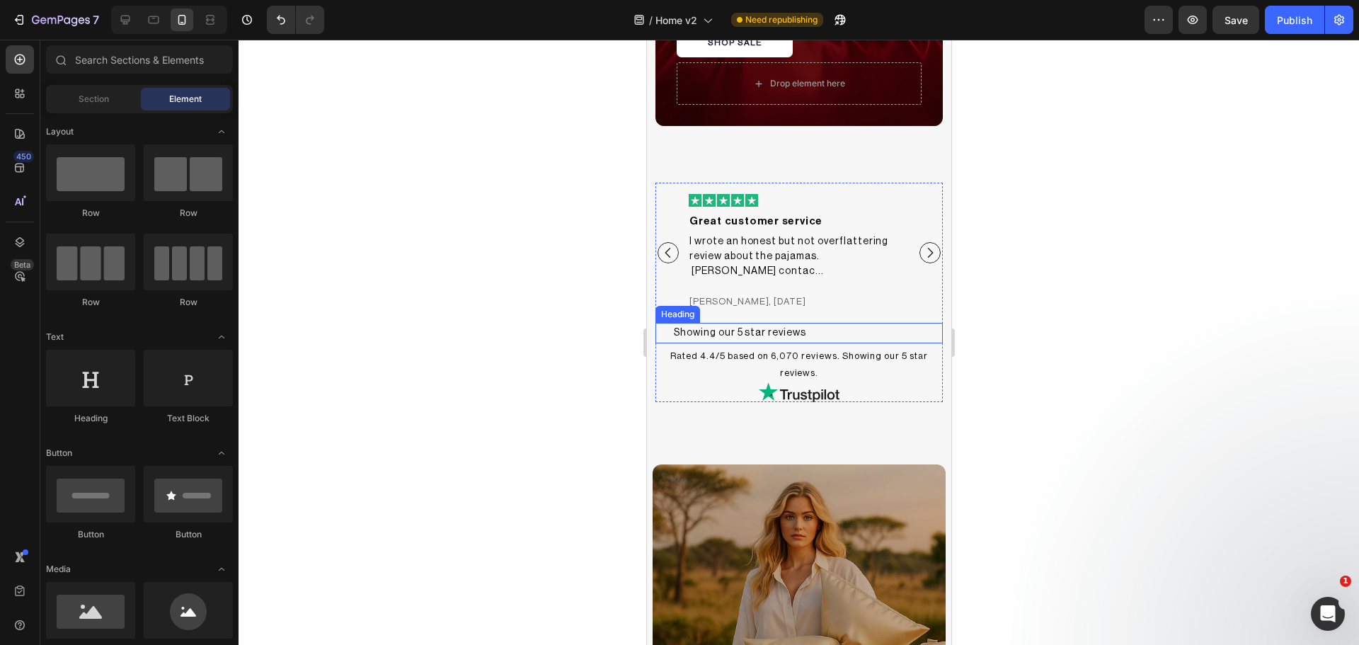
click at [804, 323] on h2 "Showing our 5 star reviews" at bounding box center [807, 333] width 270 height 21
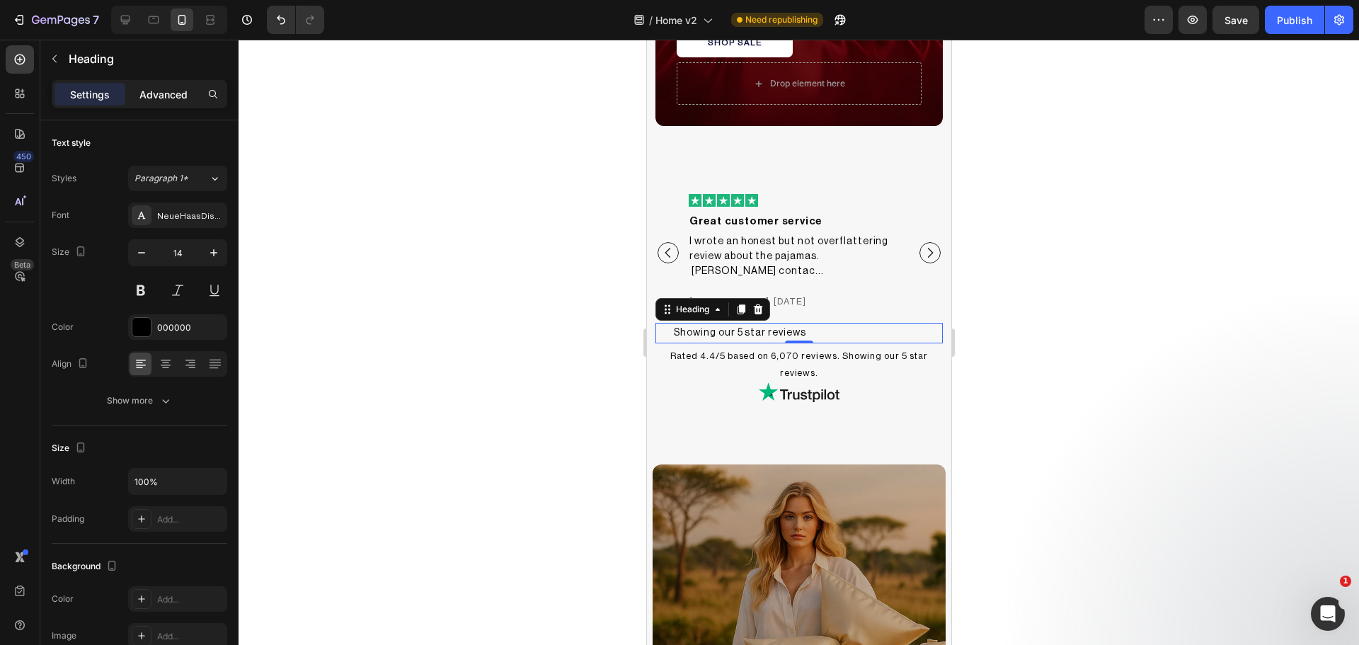
click at [139, 96] on p "Advanced" at bounding box center [163, 94] width 48 height 15
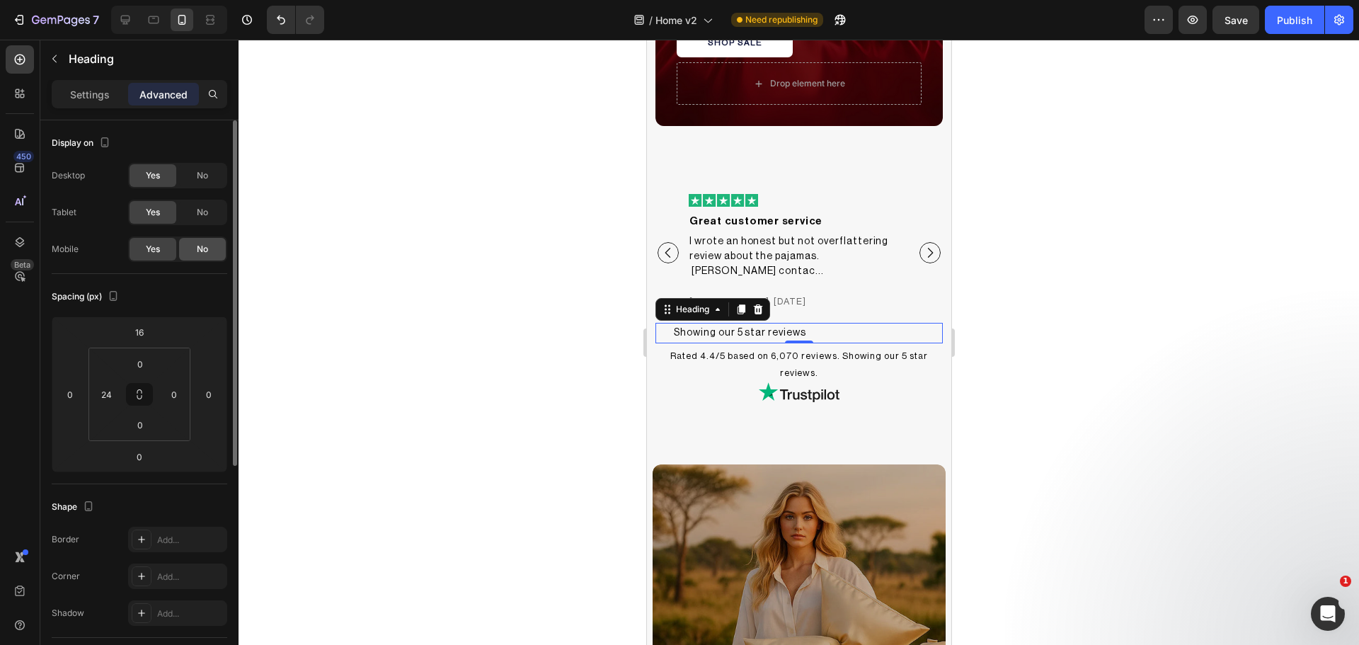
click at [195, 244] on div "No" at bounding box center [202, 249] width 47 height 23
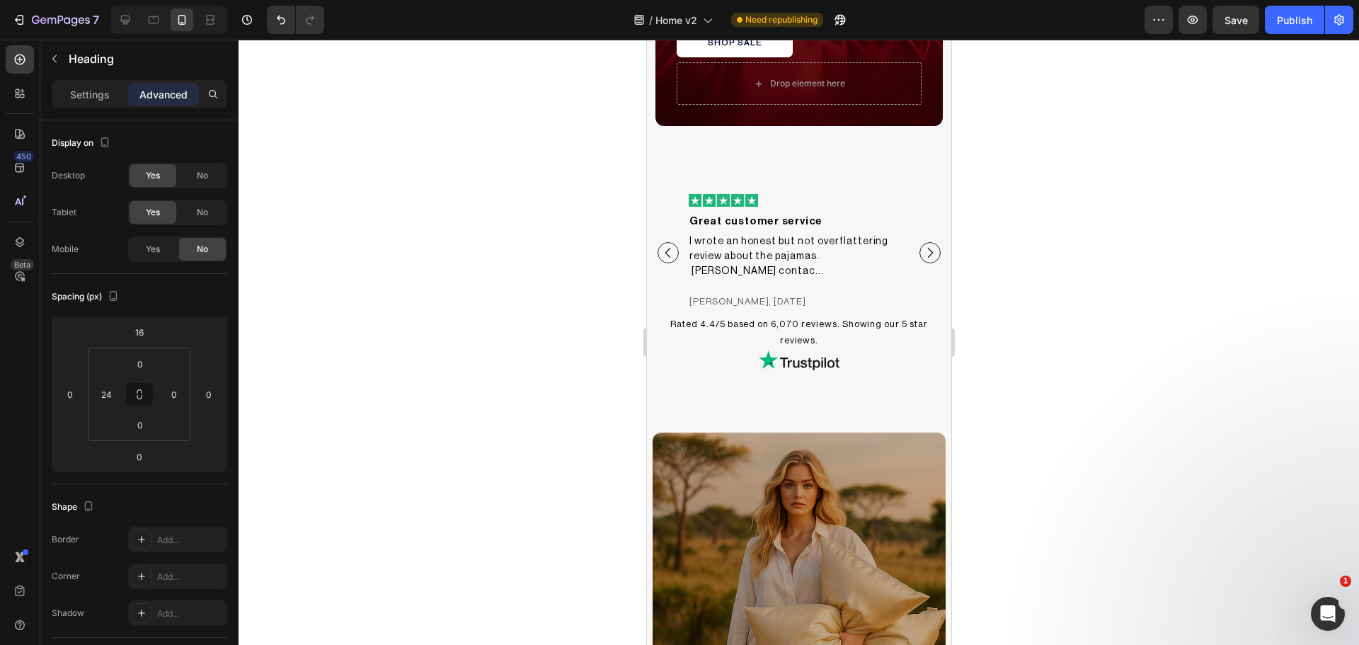
click at [513, 327] on div at bounding box center [799, 342] width 1120 height 605
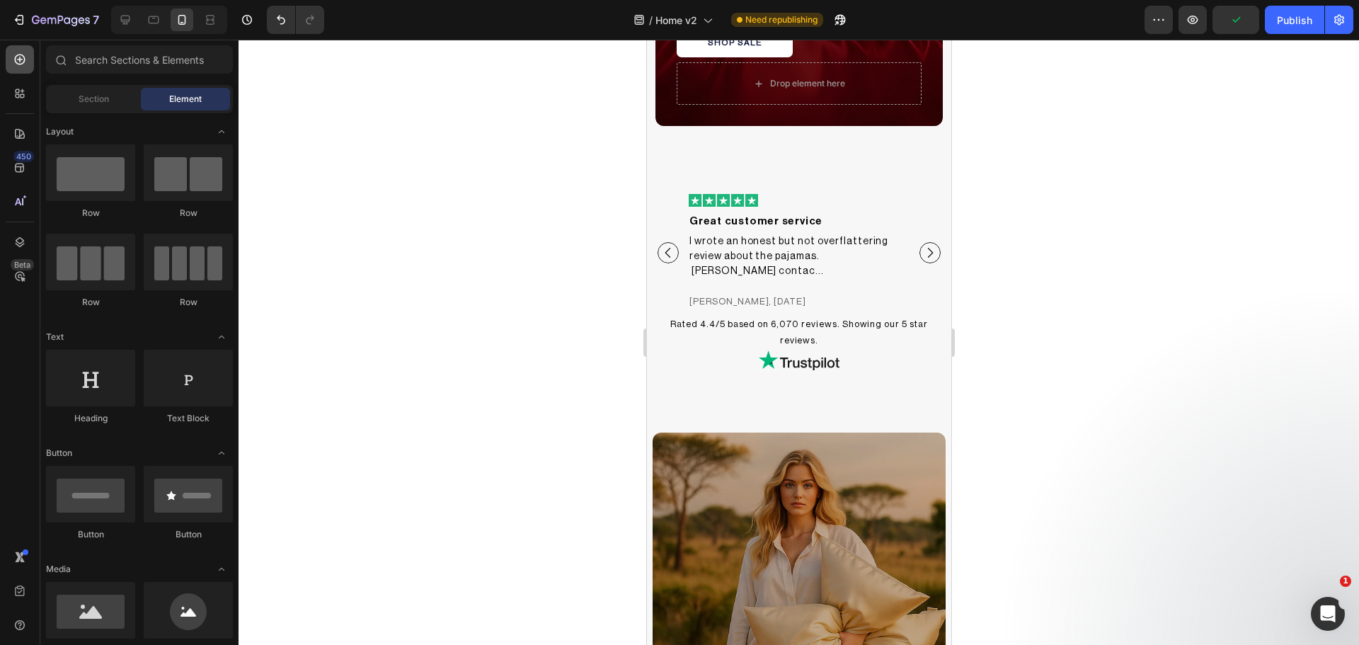
click at [23, 60] on icon at bounding box center [20, 59] width 14 height 14
click at [117, 71] on input "text" at bounding box center [139, 59] width 187 height 28
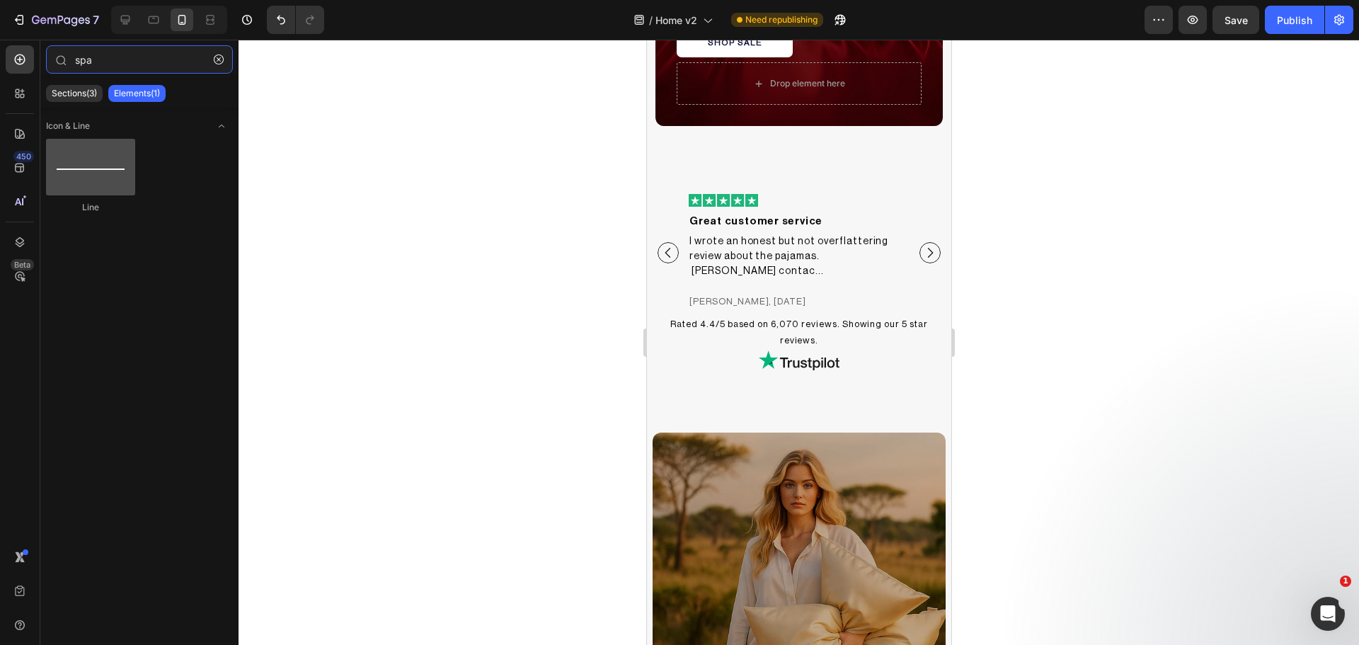
type input "spa"
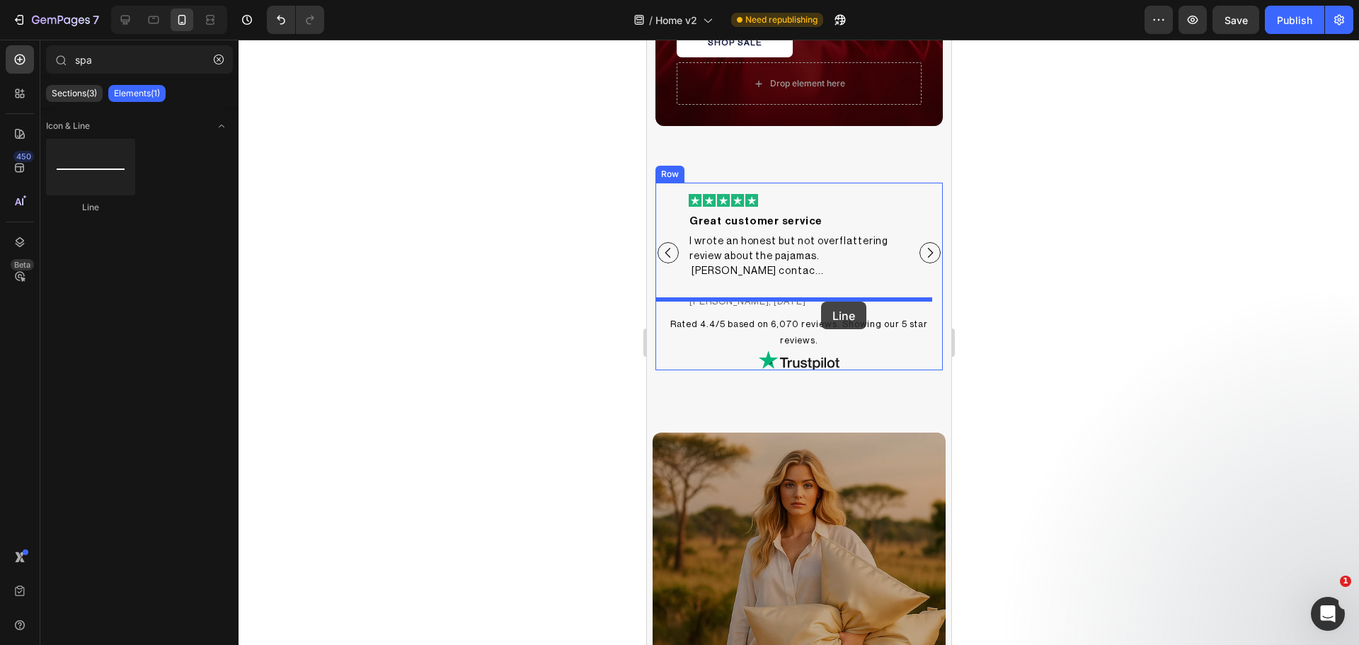
drag, startPoint x: 735, startPoint y: 211, endPoint x: 820, endPoint y: 302, distance: 124.2
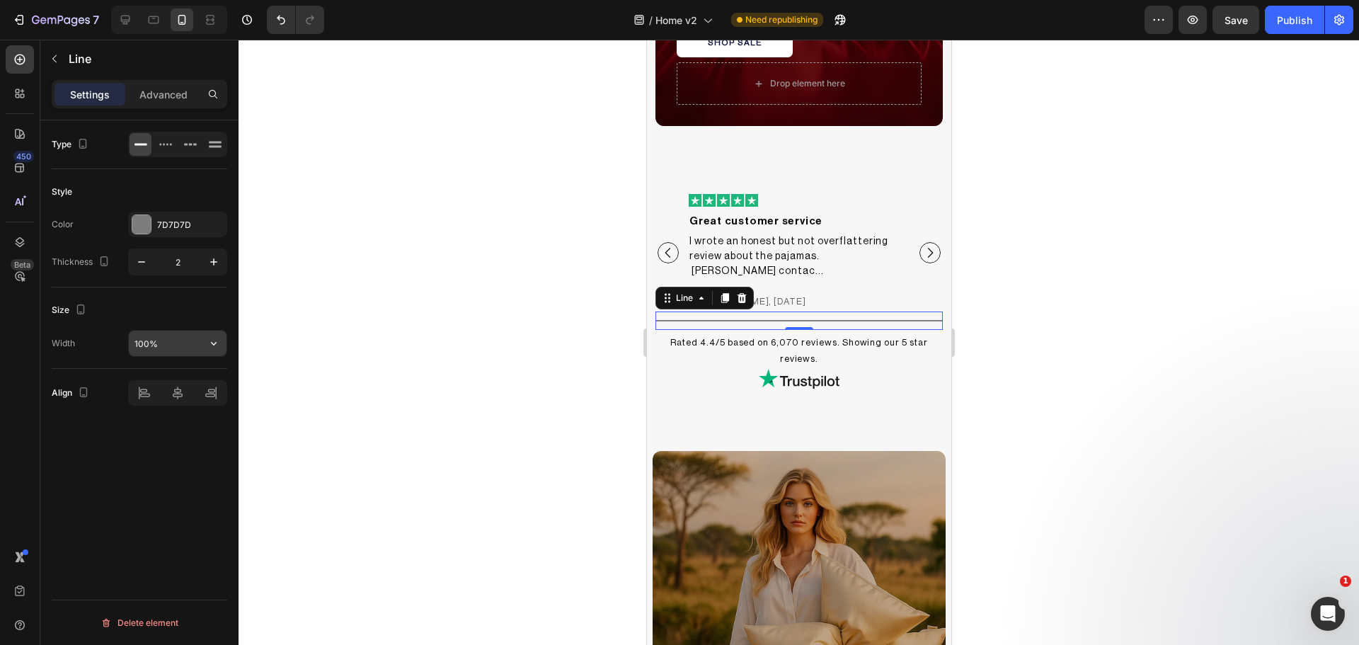
click at [168, 338] on input "100%" at bounding box center [178, 343] width 98 height 25
type input "80%"
click at [127, 253] on div "Thickness 2" at bounding box center [140, 261] width 176 height 27
click at [141, 256] on icon "button" at bounding box center [141, 262] width 14 height 14
type input "1"
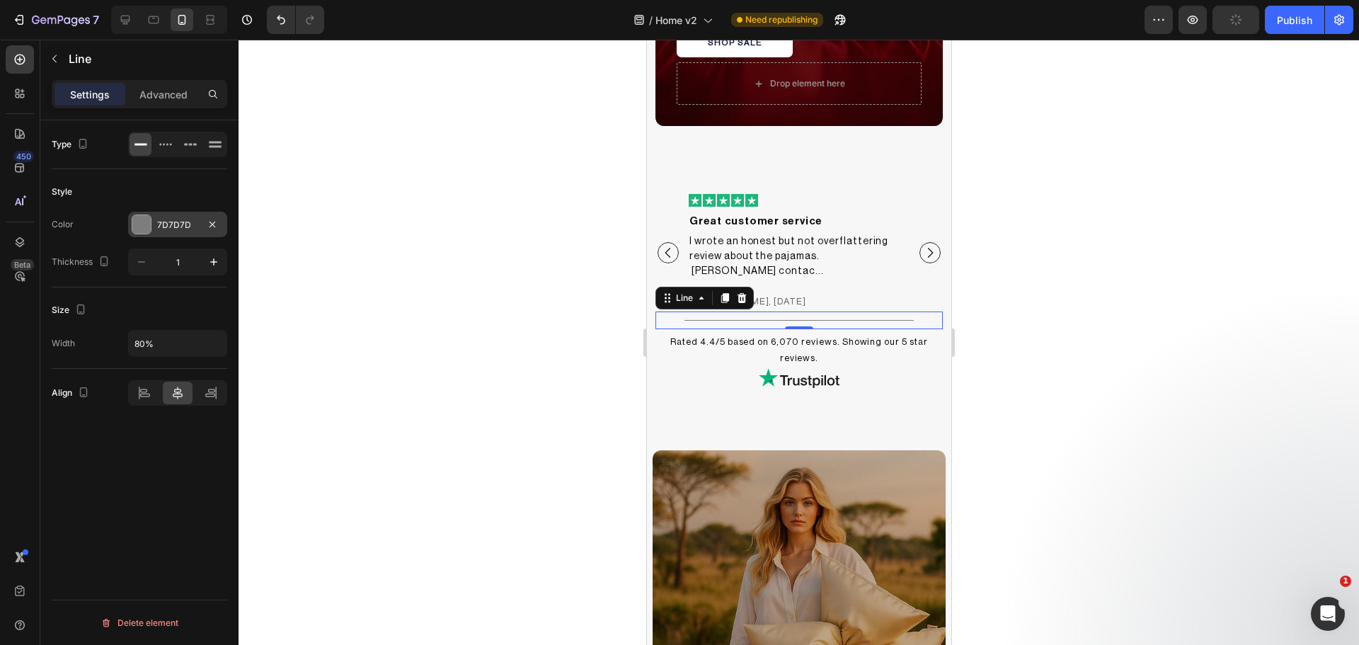
click at [146, 222] on div at bounding box center [141, 224] width 18 height 18
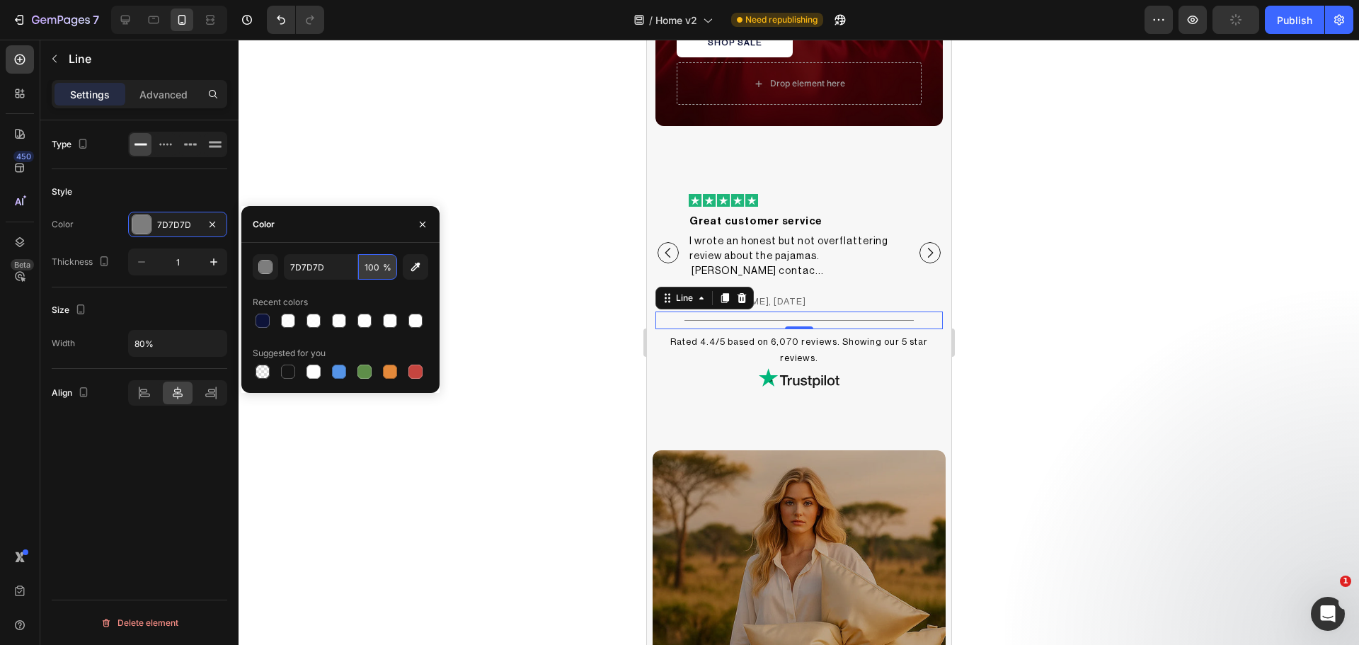
click at [376, 270] on input "100" at bounding box center [377, 266] width 39 height 25
type input "20"
click at [1161, 375] on div at bounding box center [799, 342] width 1120 height 605
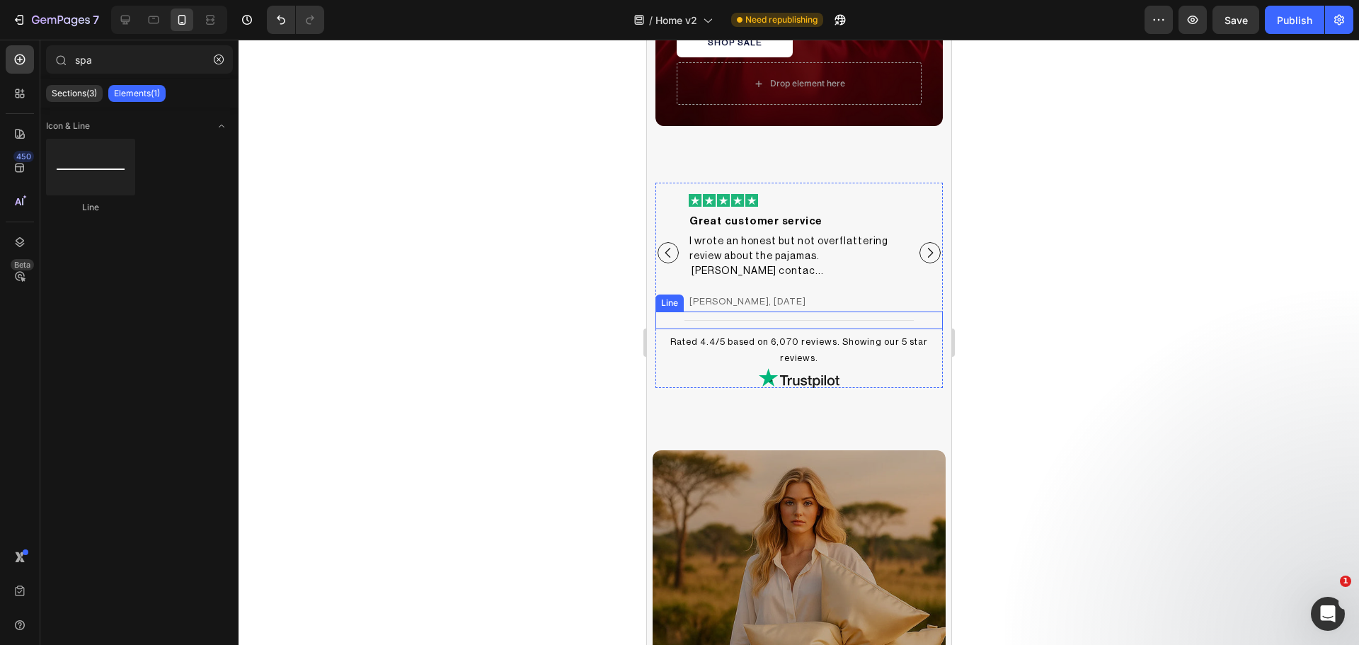
click at [812, 311] on div "Title Line" at bounding box center [798, 320] width 287 height 18
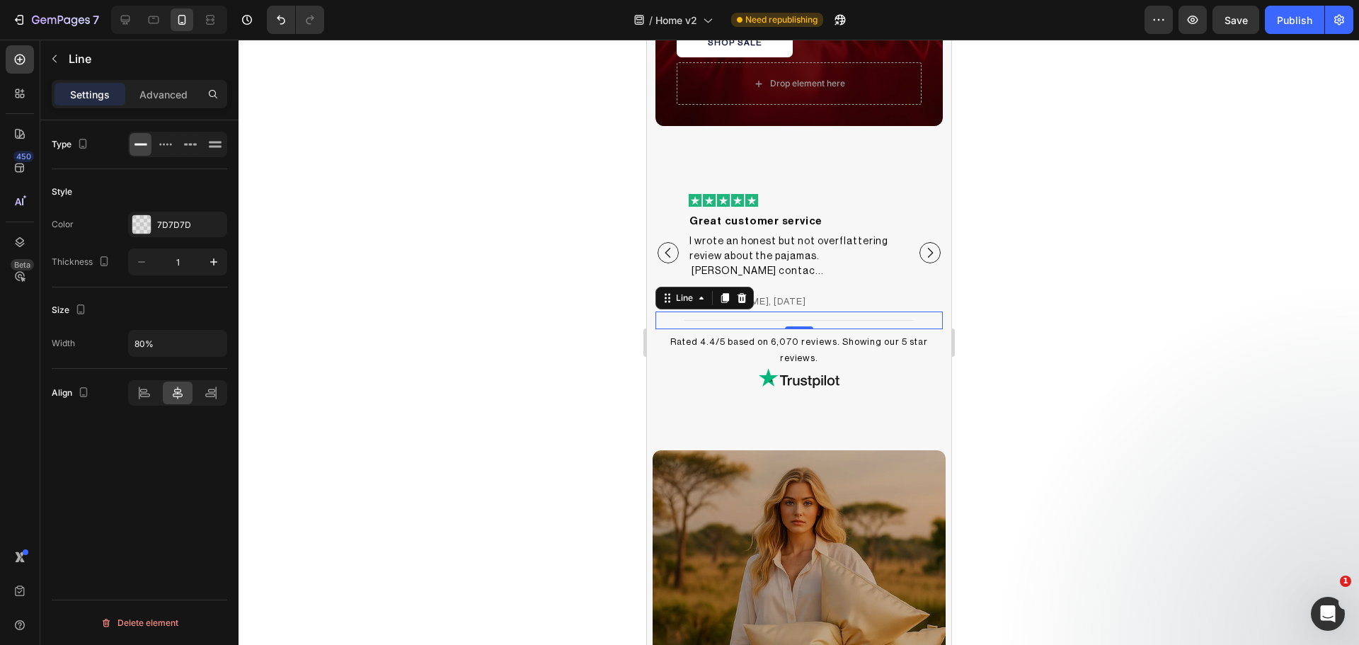
click at [154, 82] on div "Settings Advanced" at bounding box center [140, 94] width 176 height 28
click at [159, 98] on p "Advanced" at bounding box center [163, 94] width 48 height 15
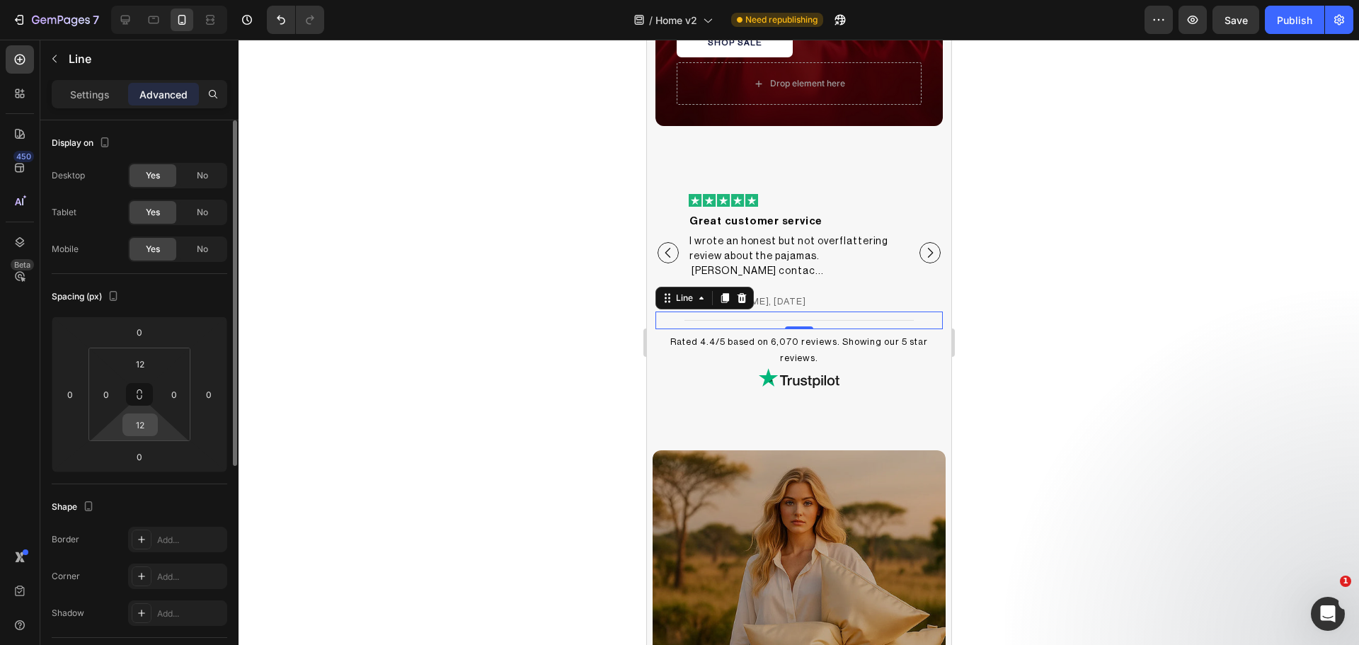
click at [147, 430] on input "12" at bounding box center [140, 424] width 28 height 21
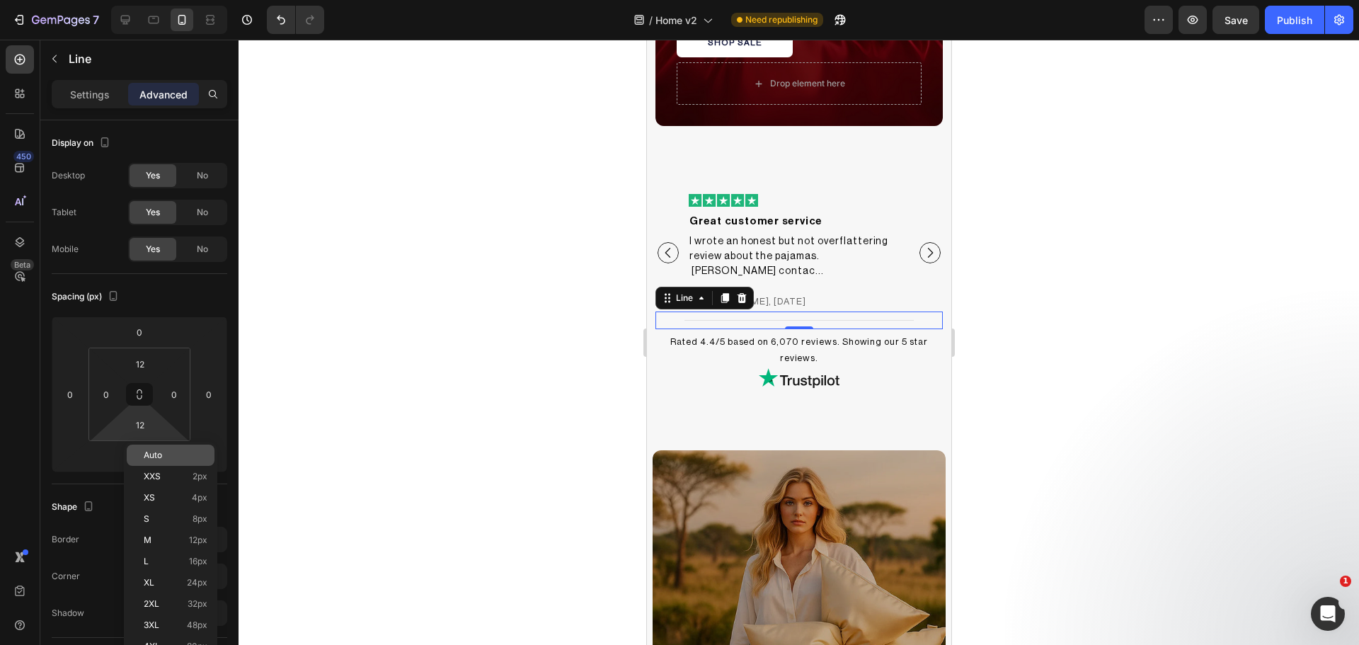
click at [160, 457] on span "Auto" at bounding box center [153, 455] width 18 height 10
type input "Auto"
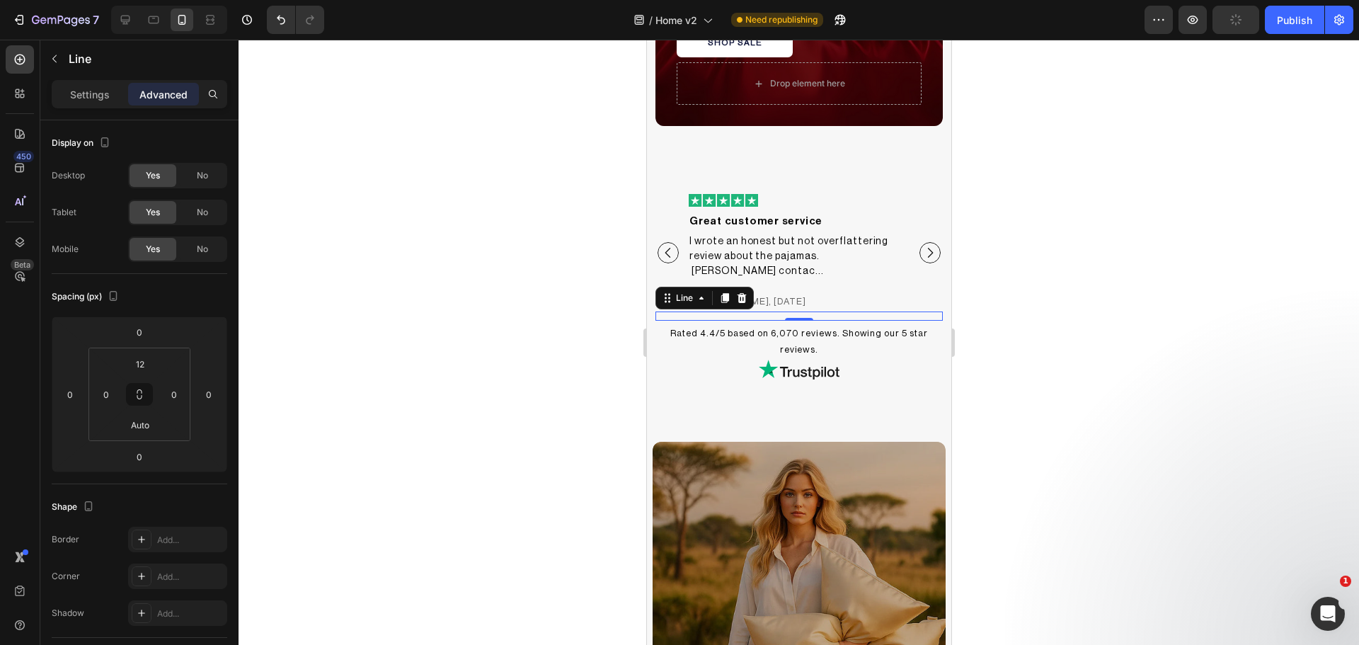
click at [461, 428] on div at bounding box center [799, 342] width 1120 height 605
click at [739, 311] on div "Title Line 0" at bounding box center [798, 315] width 287 height 9
click at [134, 418] on input "Auto" at bounding box center [140, 424] width 28 height 21
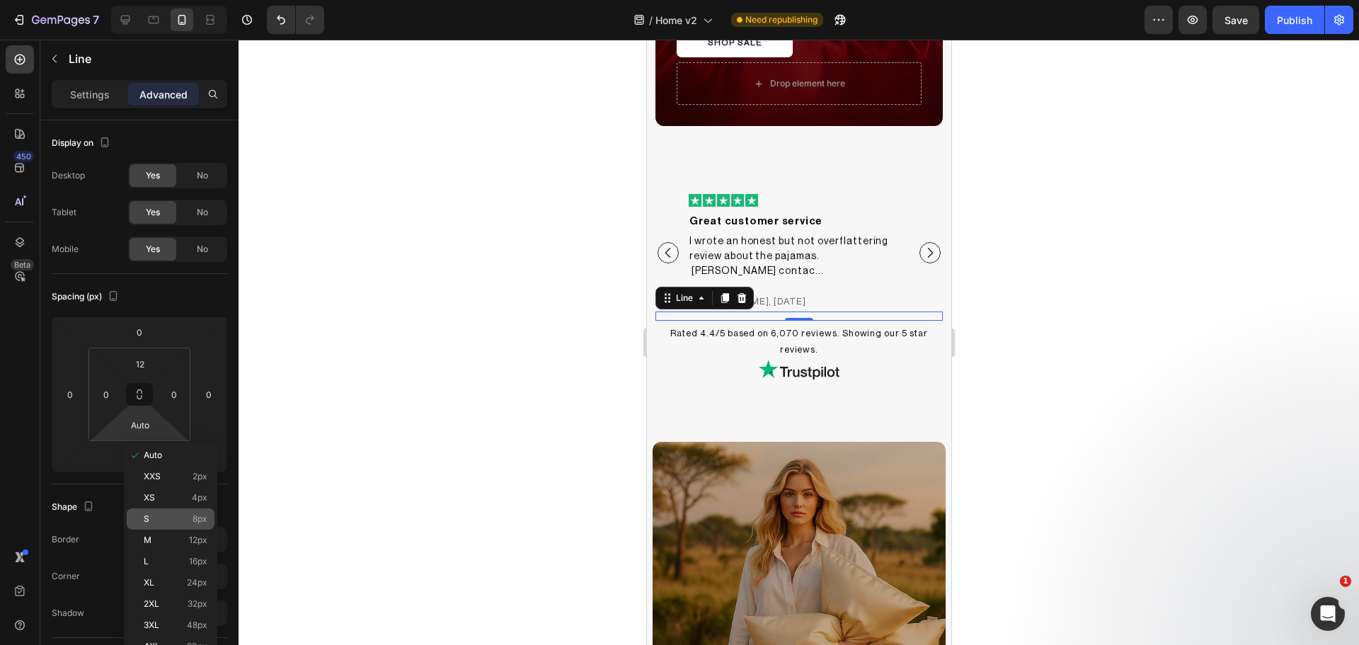
click at [176, 510] on div "S 8px" at bounding box center [171, 518] width 88 height 21
type input "8"
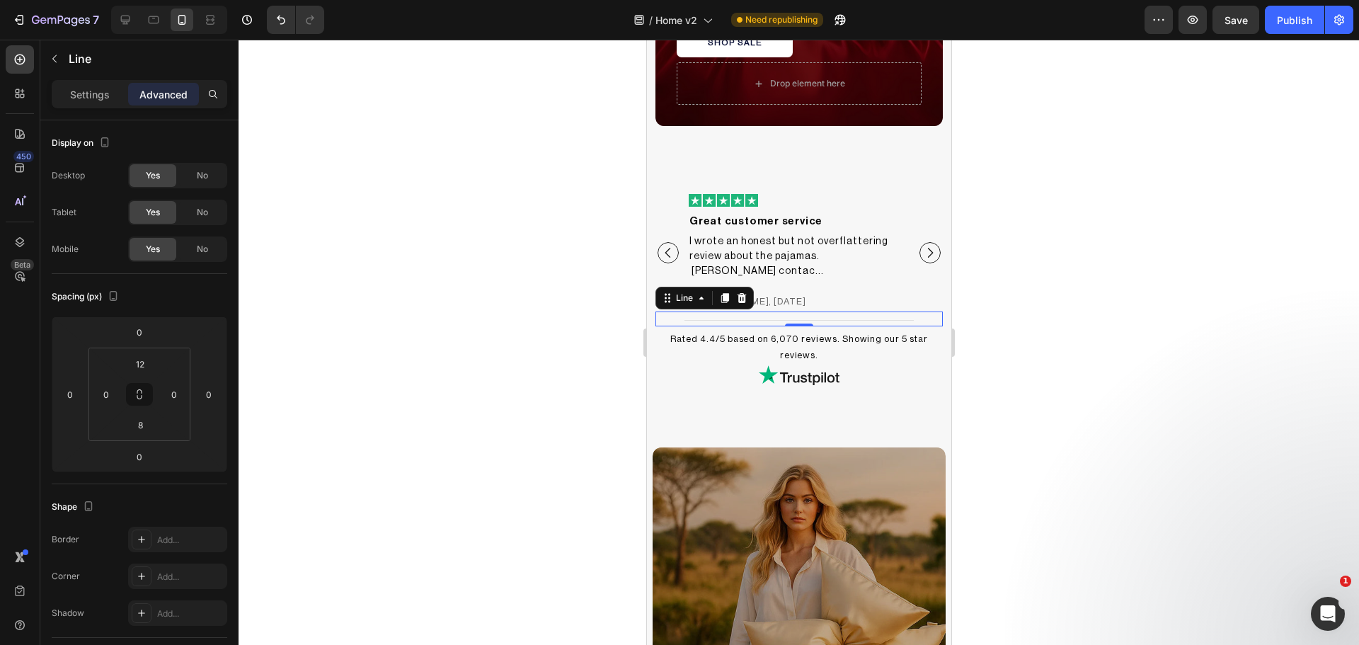
click at [461, 442] on div at bounding box center [799, 342] width 1120 height 605
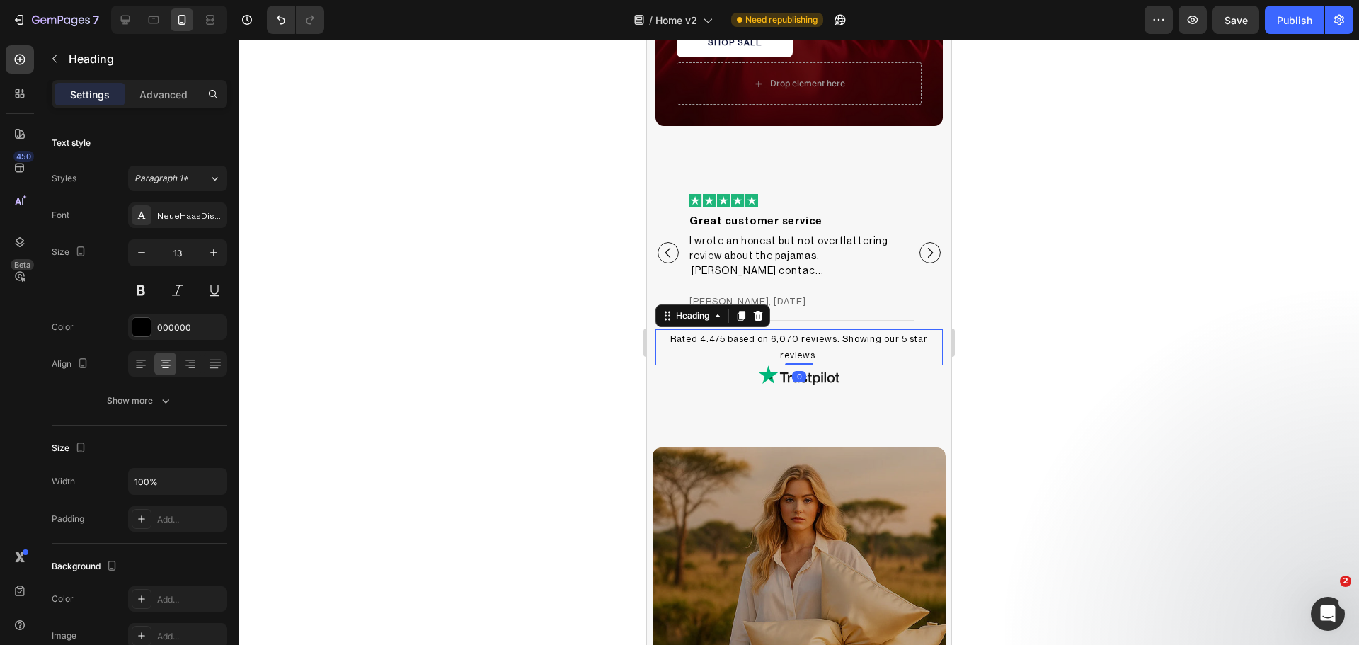
click at [798, 330] on h2 "Rated 4.4/5 based on 6,070 reviews. Showing our 5 star reviews." at bounding box center [798, 347] width 287 height 36
click at [171, 101] on p "Advanced" at bounding box center [163, 94] width 48 height 15
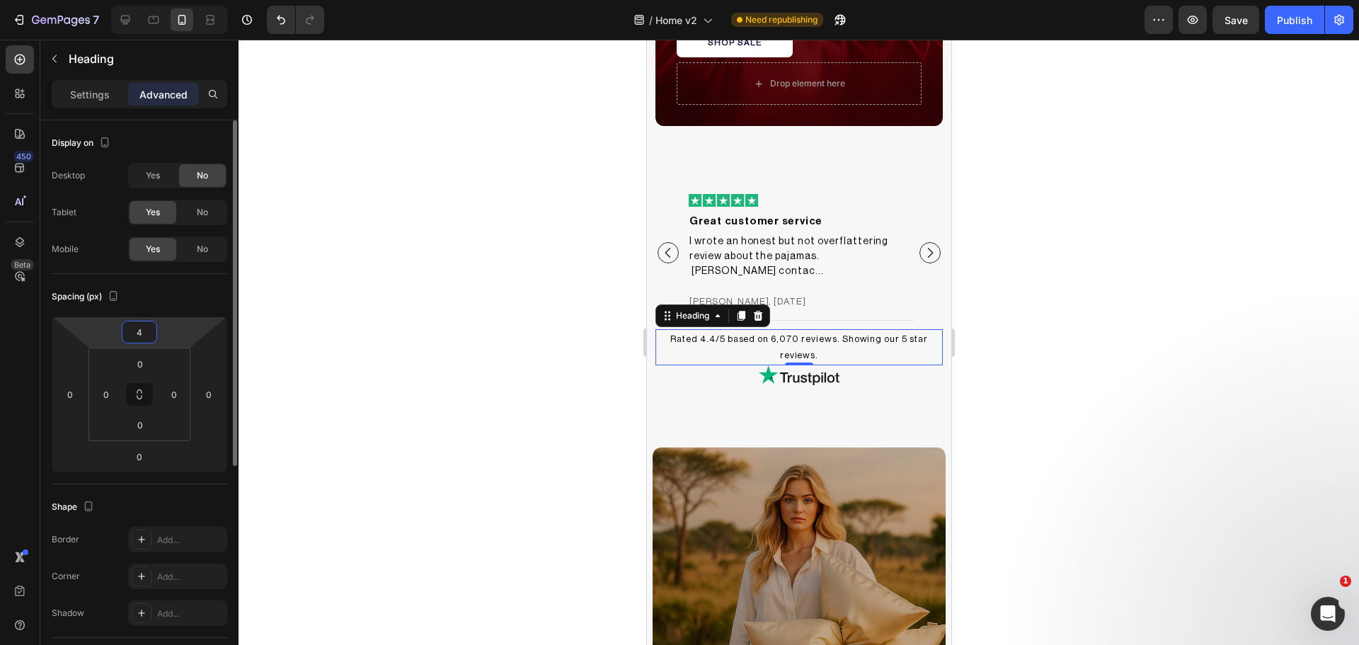
click at [144, 336] on input "4" at bounding box center [139, 331] width 28 height 21
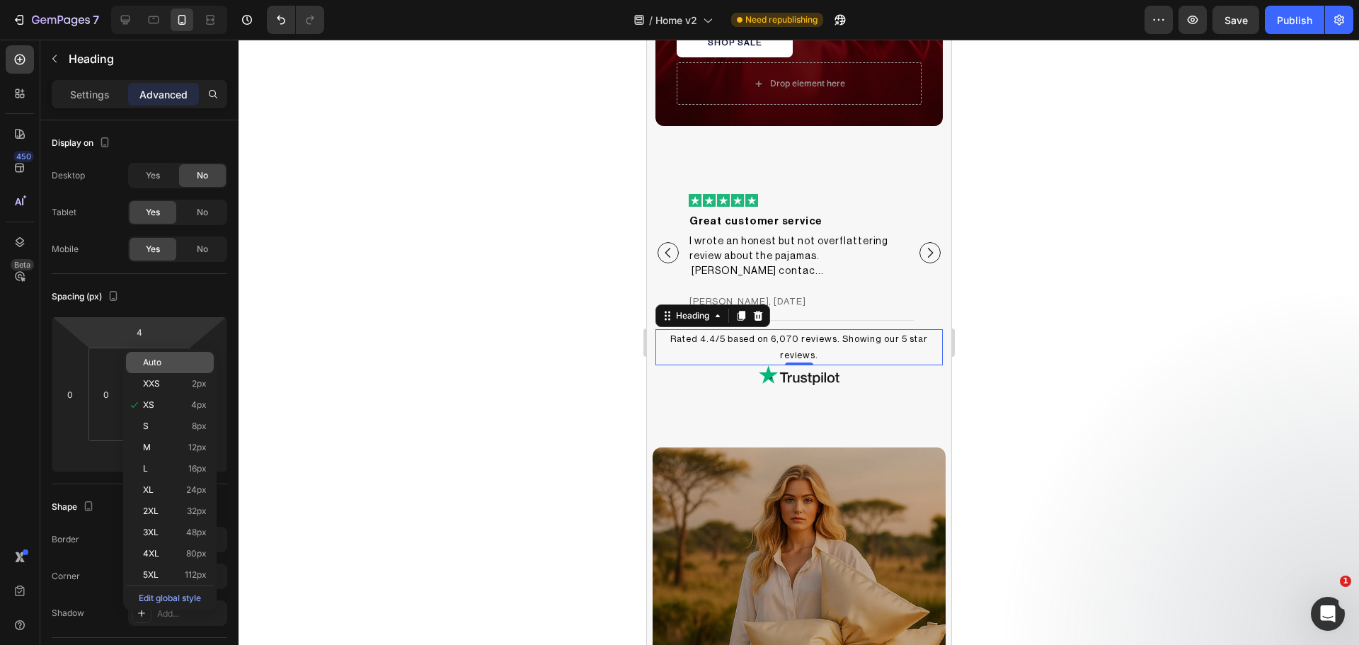
click at [151, 365] on span "Auto" at bounding box center [152, 362] width 18 height 10
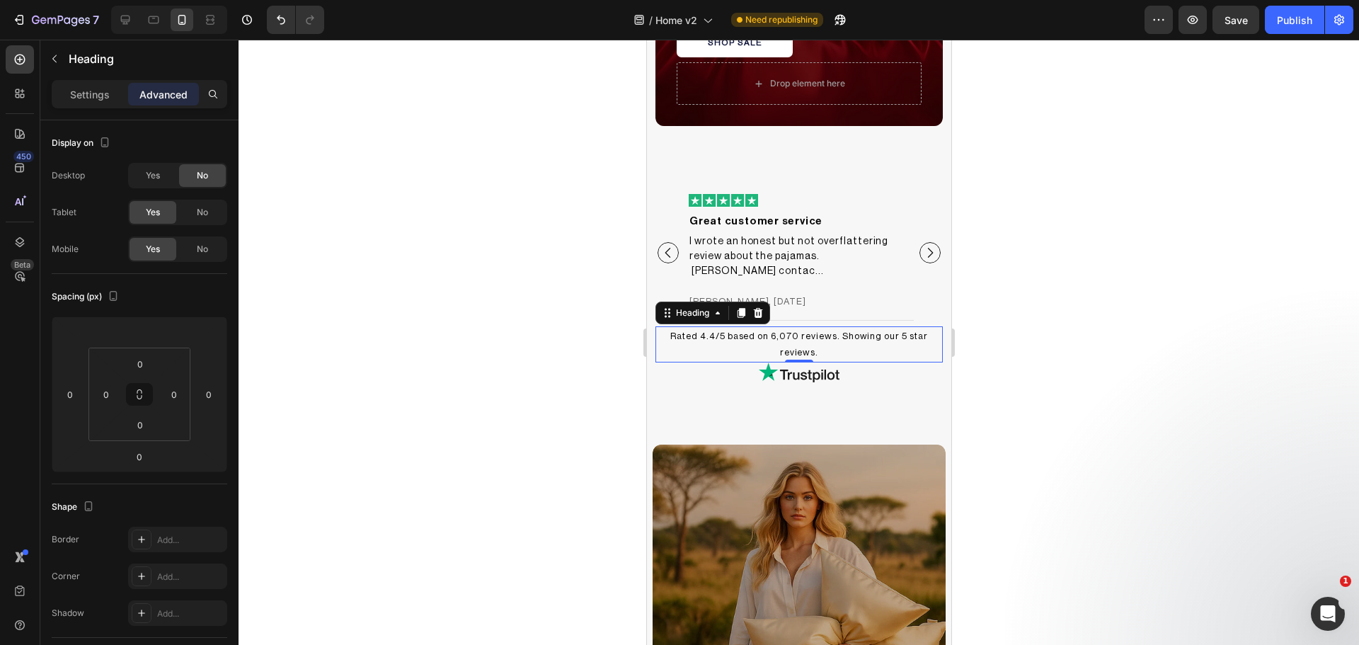
drag, startPoint x: 471, startPoint y: 368, endPoint x: 516, endPoint y: 422, distance: 70.3
click at [474, 369] on div at bounding box center [799, 342] width 1120 height 605
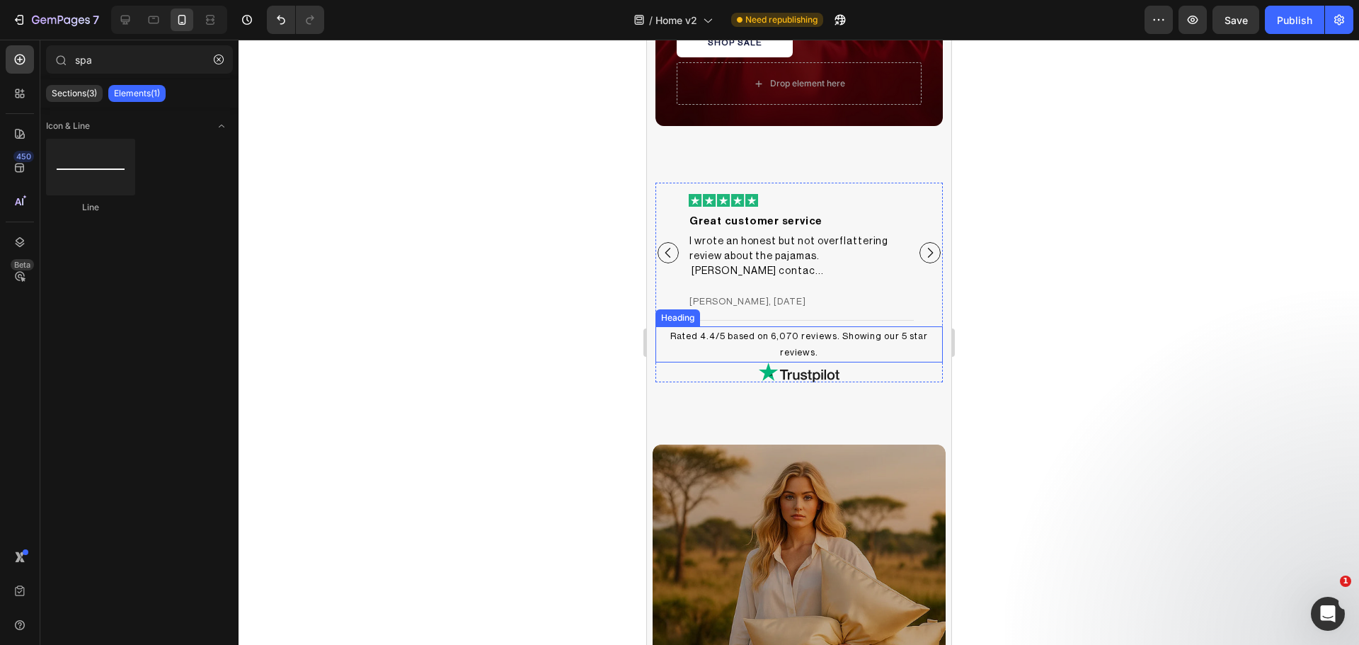
click at [833, 326] on h2 "Rated 4.4/5 based on 6,070 reviews. Showing our 5 star reviews." at bounding box center [798, 344] width 287 height 36
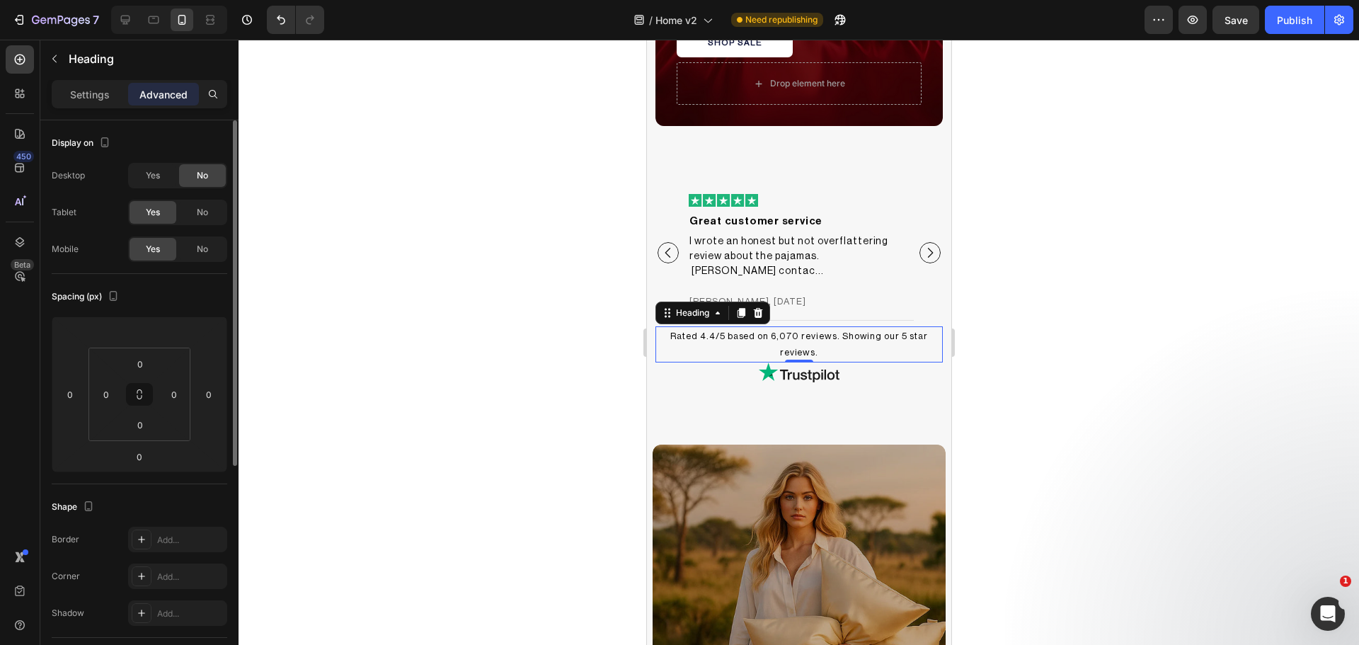
drag, startPoint x: 99, startPoint y: 86, endPoint x: 119, endPoint y: 156, distance: 72.8
click at [99, 87] on p "Settings" at bounding box center [90, 94] width 40 height 15
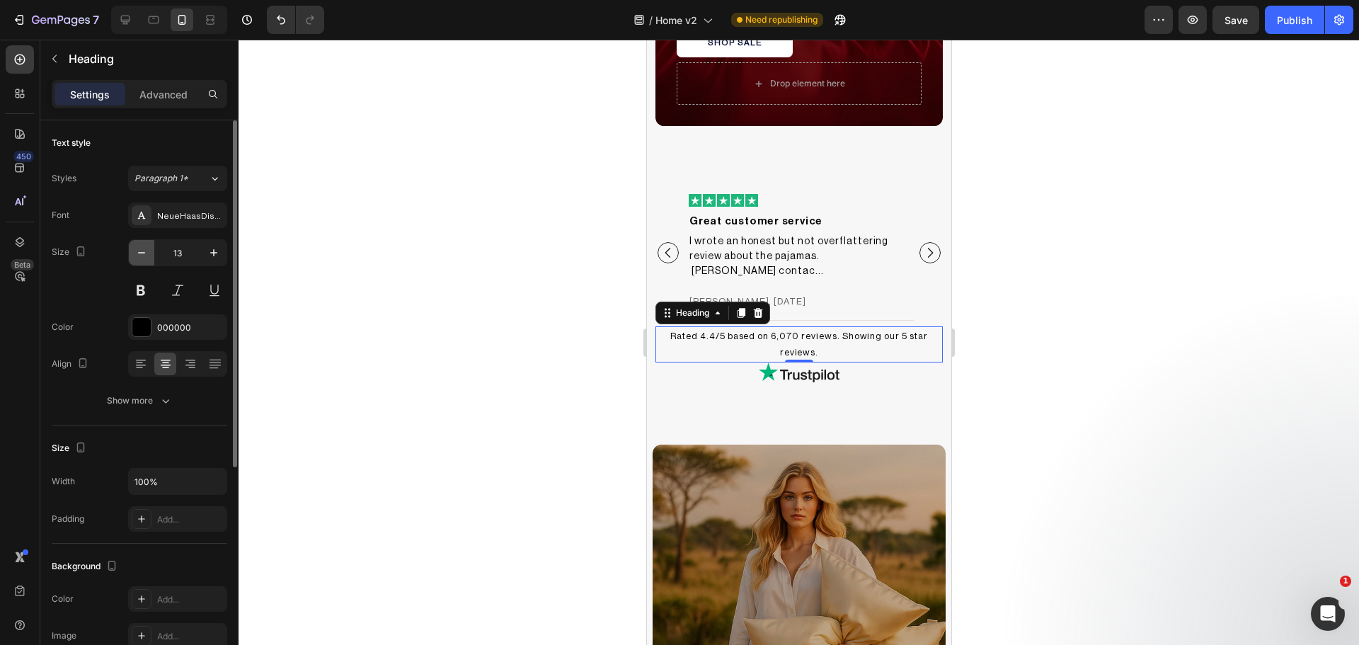
click at [137, 251] on icon "button" at bounding box center [141, 253] width 14 height 14
type input "12"
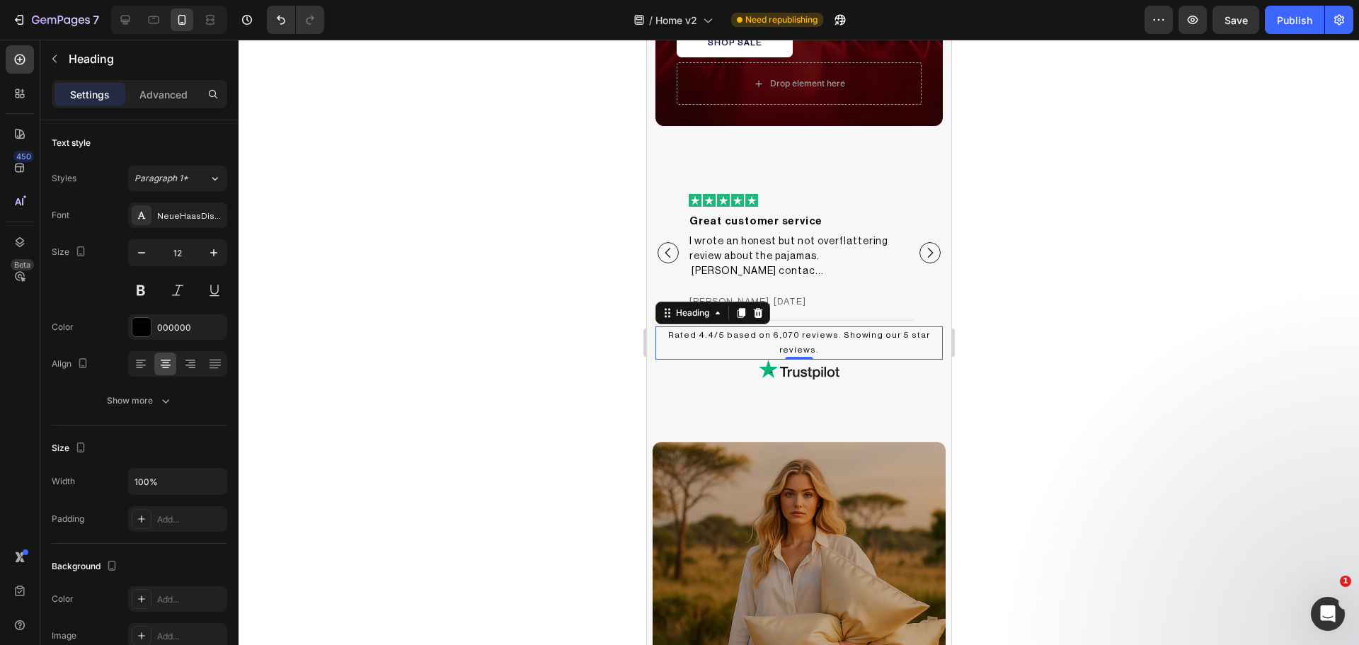
click at [544, 401] on div at bounding box center [799, 342] width 1120 height 605
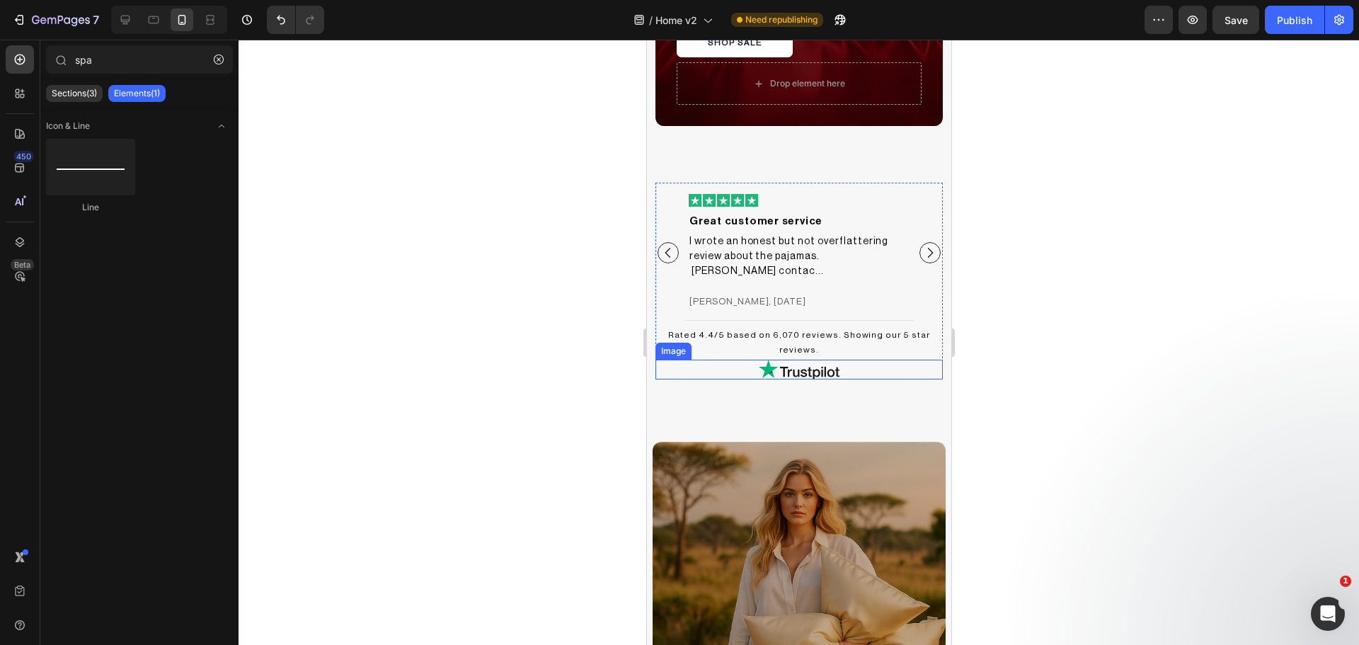
click at [787, 360] on img at bounding box center [798, 370] width 81 height 20
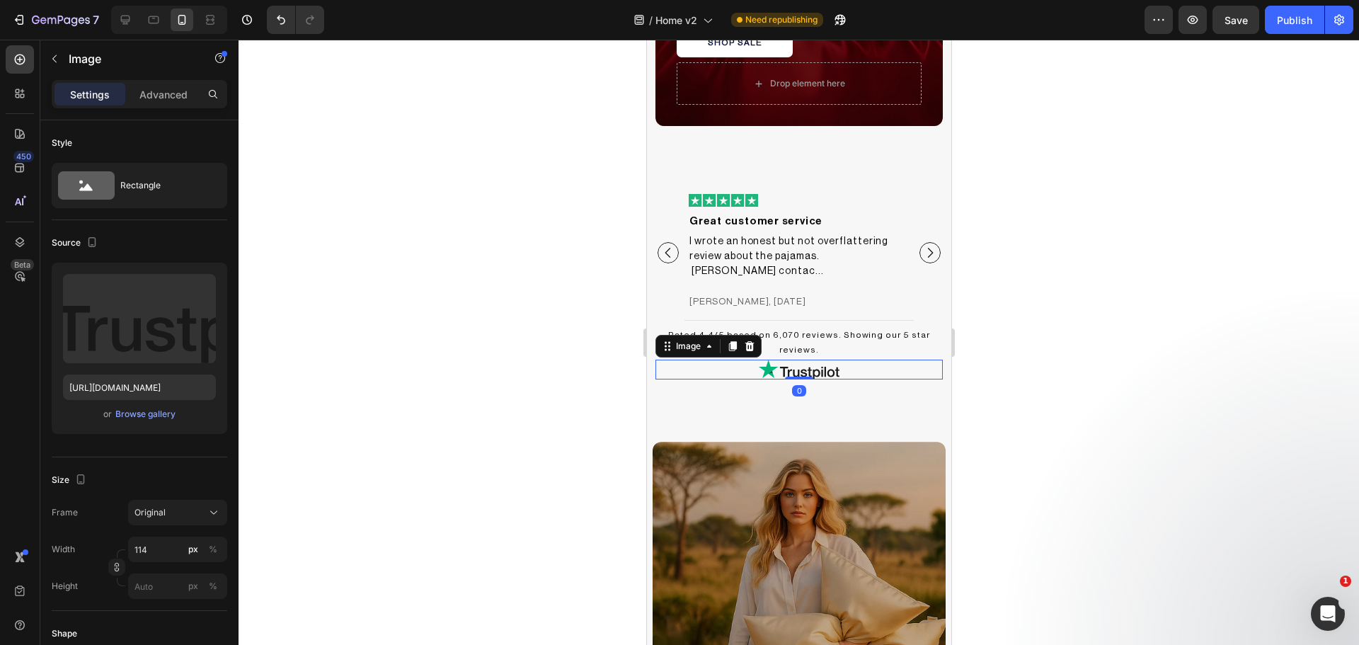
click at [1101, 374] on div at bounding box center [799, 342] width 1120 height 605
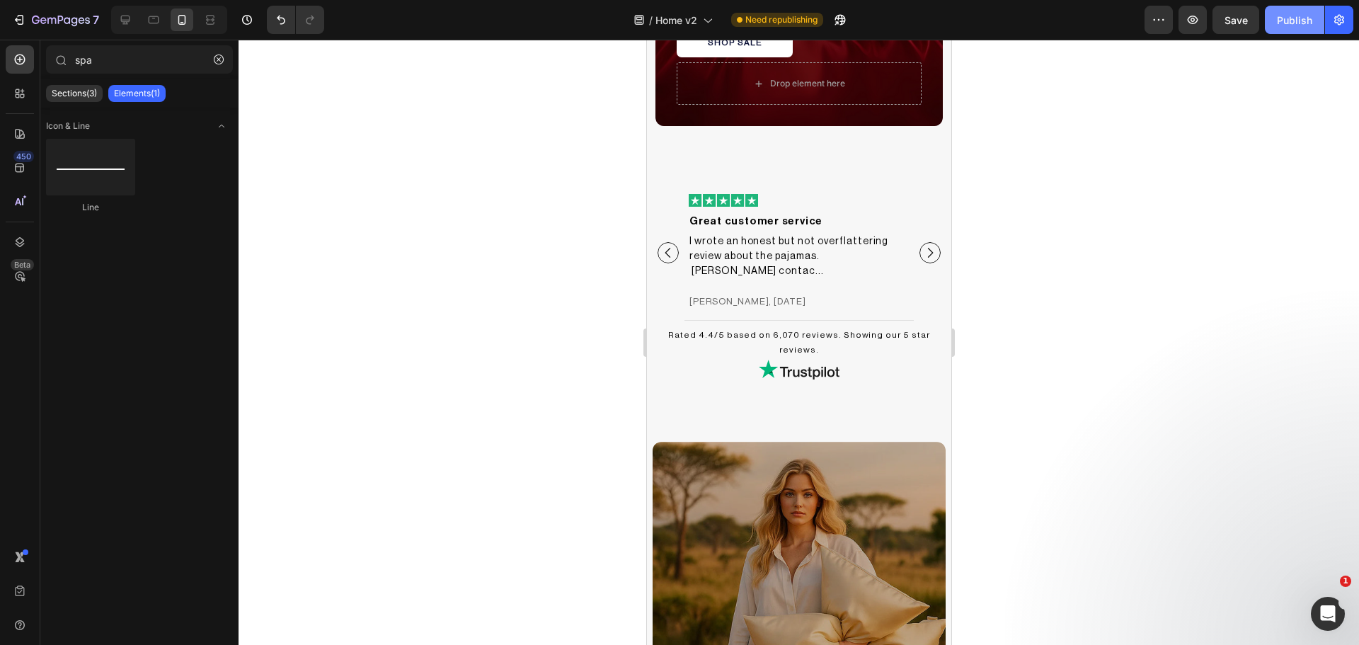
click at [1287, 22] on div "Publish" at bounding box center [1294, 20] width 35 height 15
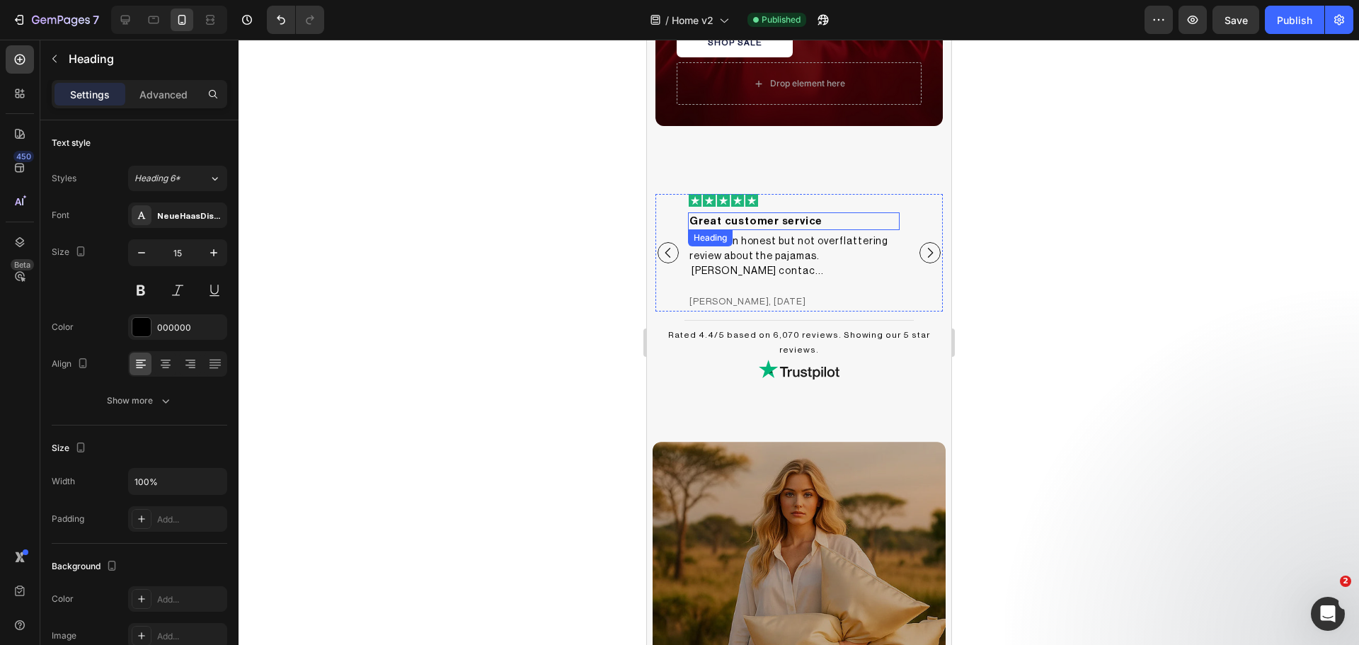
click at [791, 221] on h2 "Great customer service" at bounding box center [793, 221] width 212 height 18
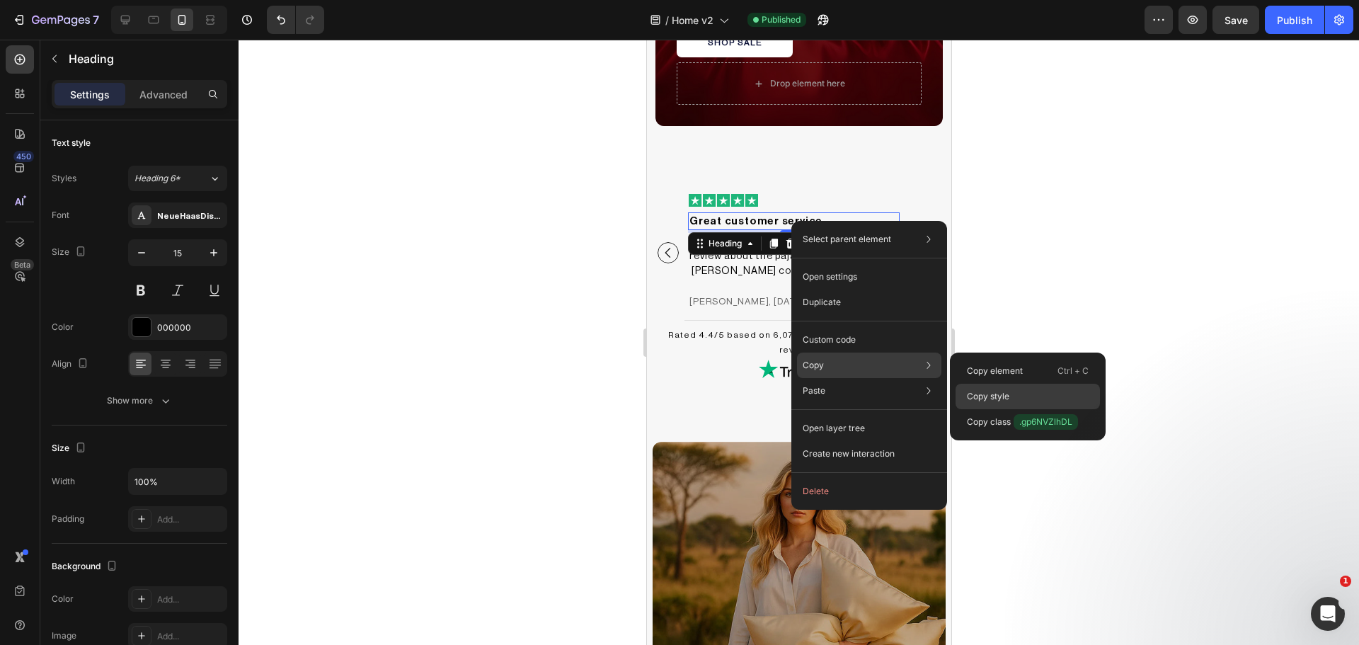
click at [991, 400] on p "Copy style" at bounding box center [988, 396] width 42 height 13
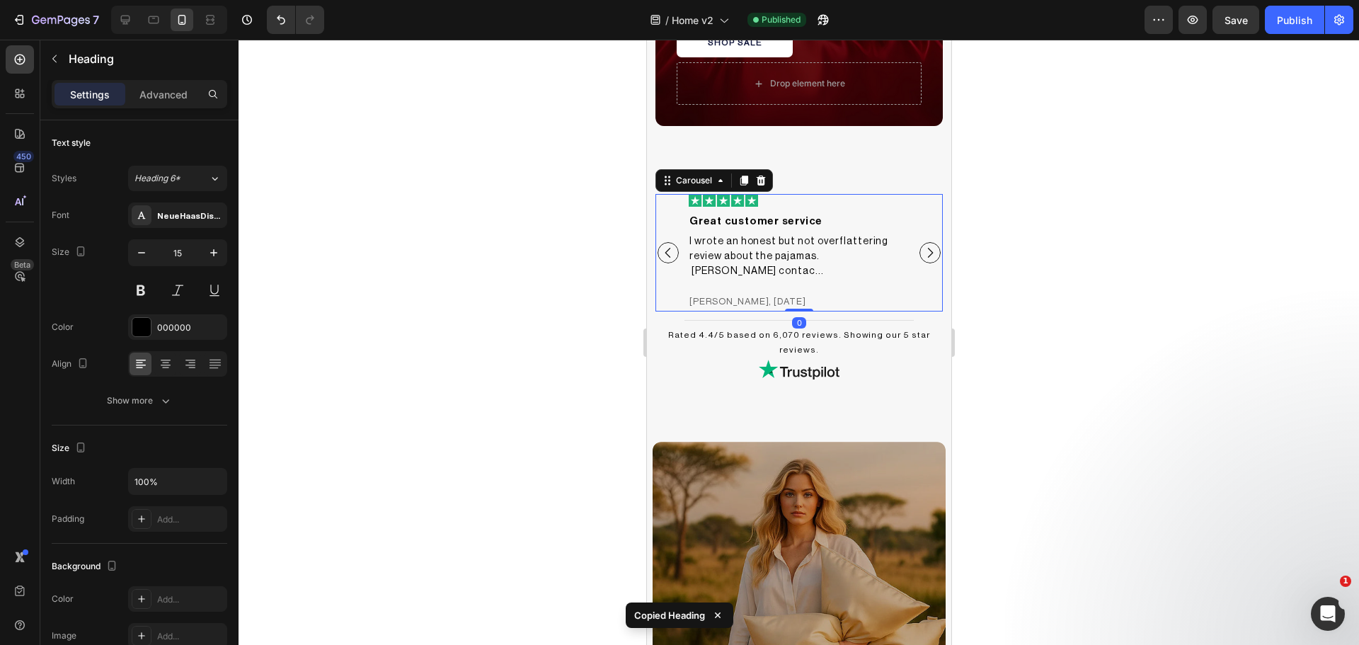
click at [922, 250] on icon "Carousel Next Arrow" at bounding box center [929, 253] width 14 height 14
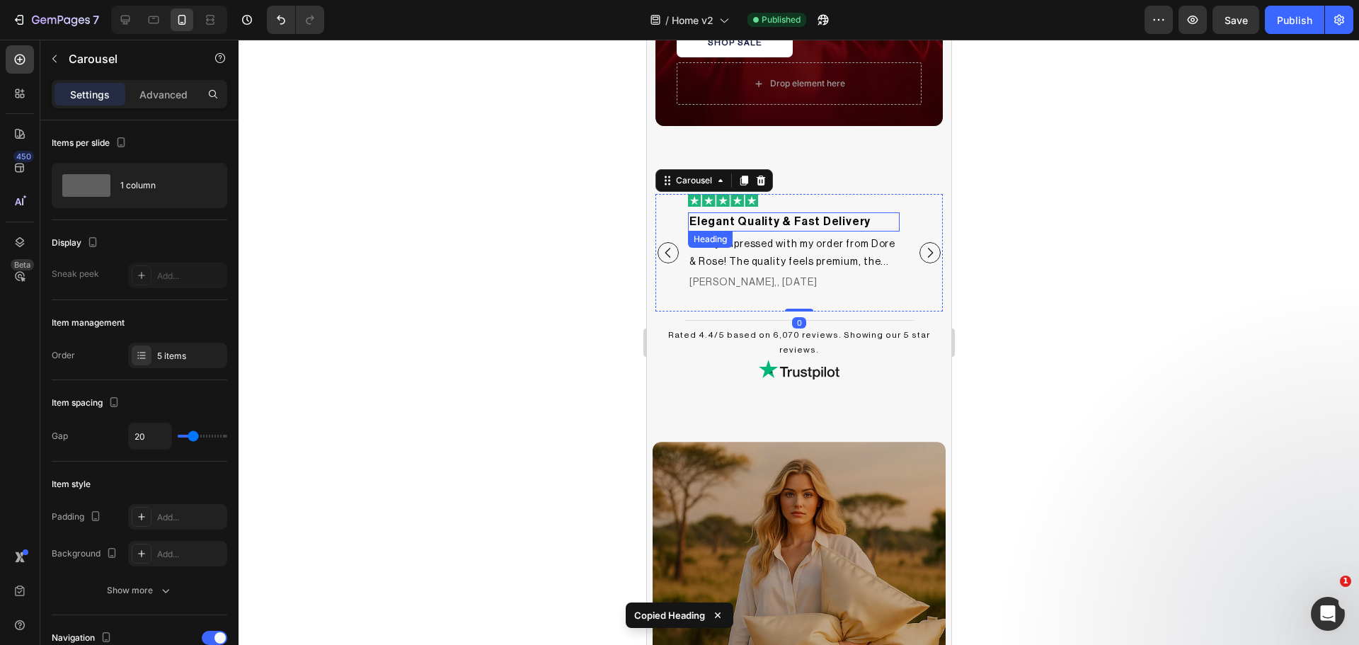
click at [771, 219] on h2 "Elegant Quality & Fast Delivery" at bounding box center [793, 221] width 212 height 18
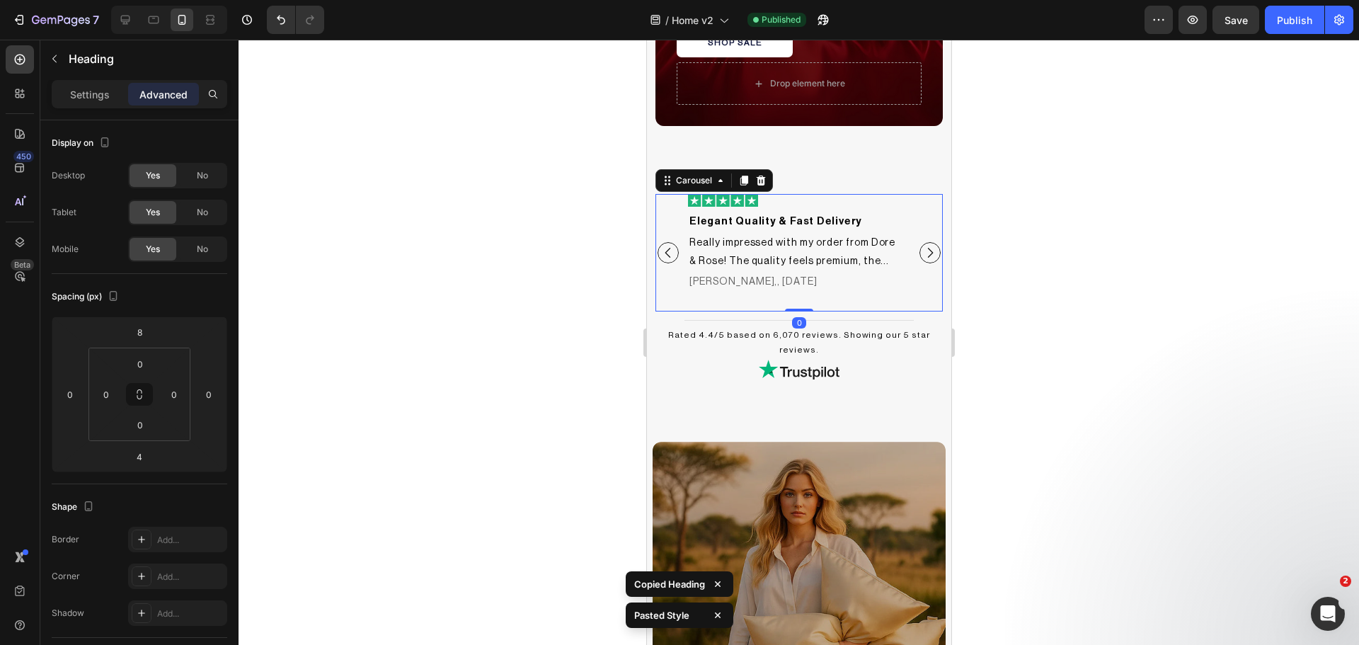
click at [922, 248] on icon "Carousel Next Arrow" at bounding box center [929, 253] width 14 height 14
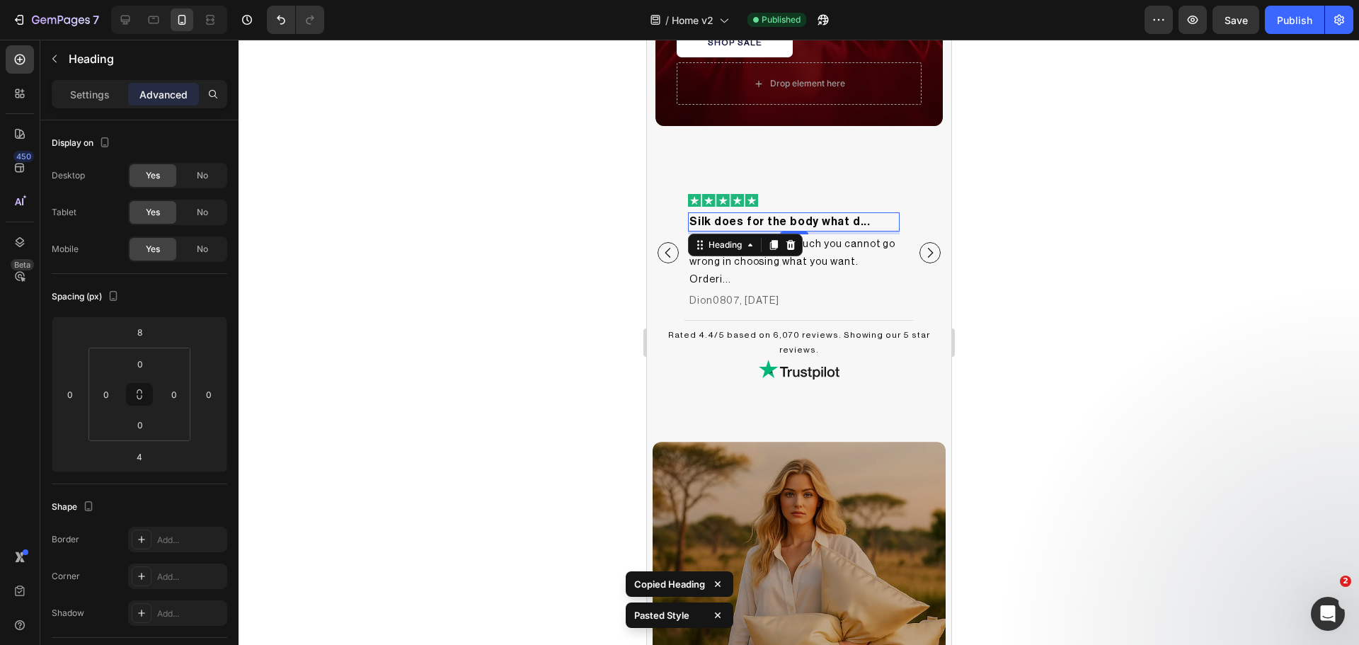
click at [800, 218] on h2 "Silk does for the body what d..." at bounding box center [793, 221] width 212 height 18
click at [923, 246] on icon "Carousel Next Arrow" at bounding box center [929, 253] width 14 height 14
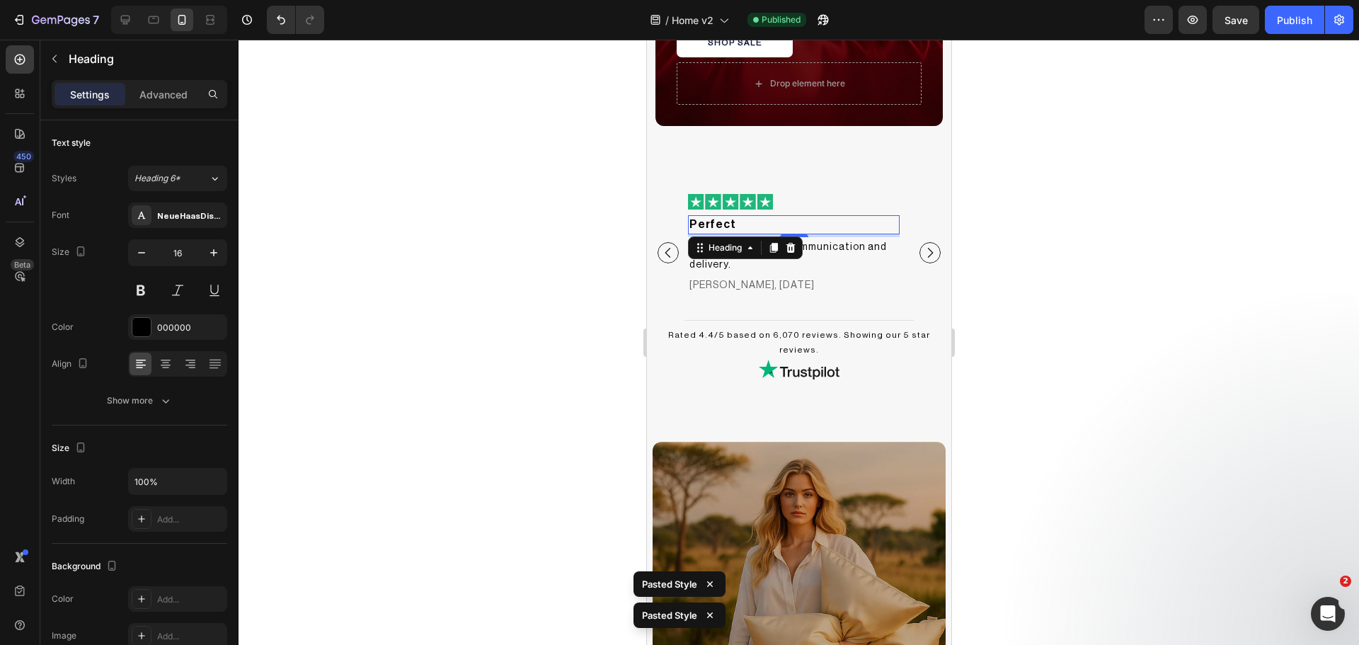
click at [781, 227] on h2 "Perfect" at bounding box center [793, 224] width 212 height 18
type input "15"
click at [922, 246] on icon "Carousel Next Arrow" at bounding box center [929, 253] width 14 height 14
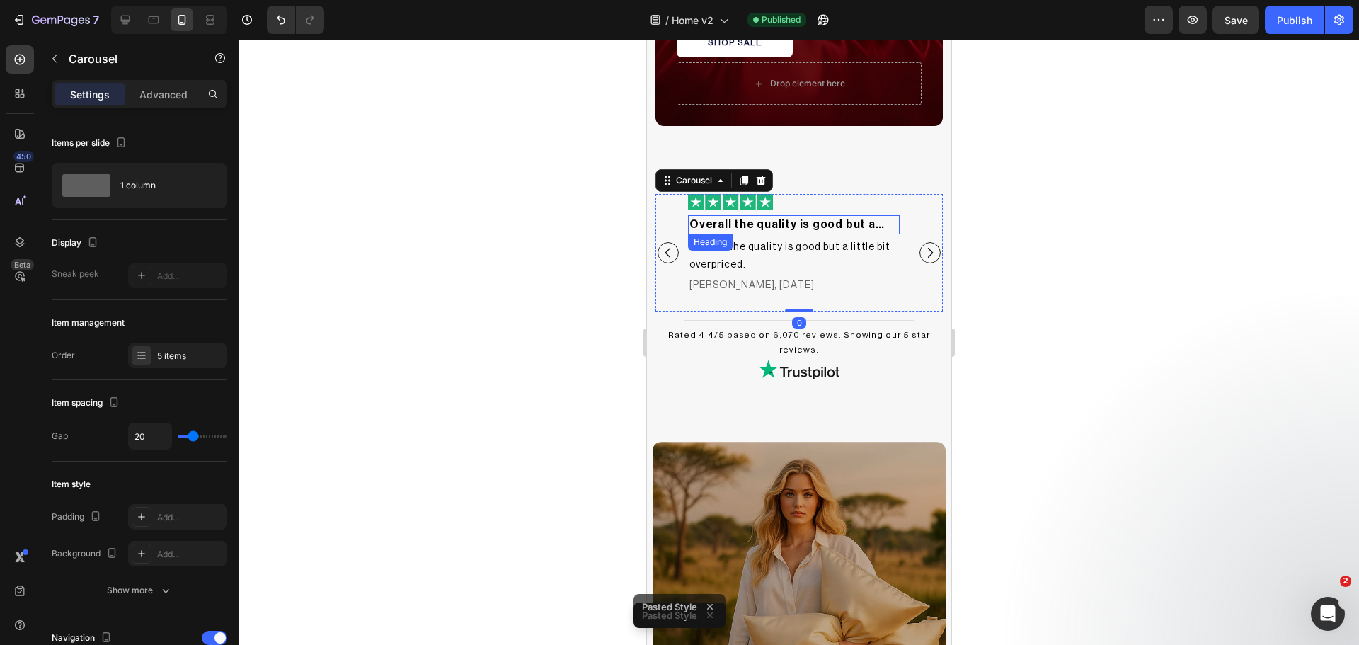
click at [817, 225] on h2 "Overall the quality is good but a…" at bounding box center [793, 224] width 212 height 18
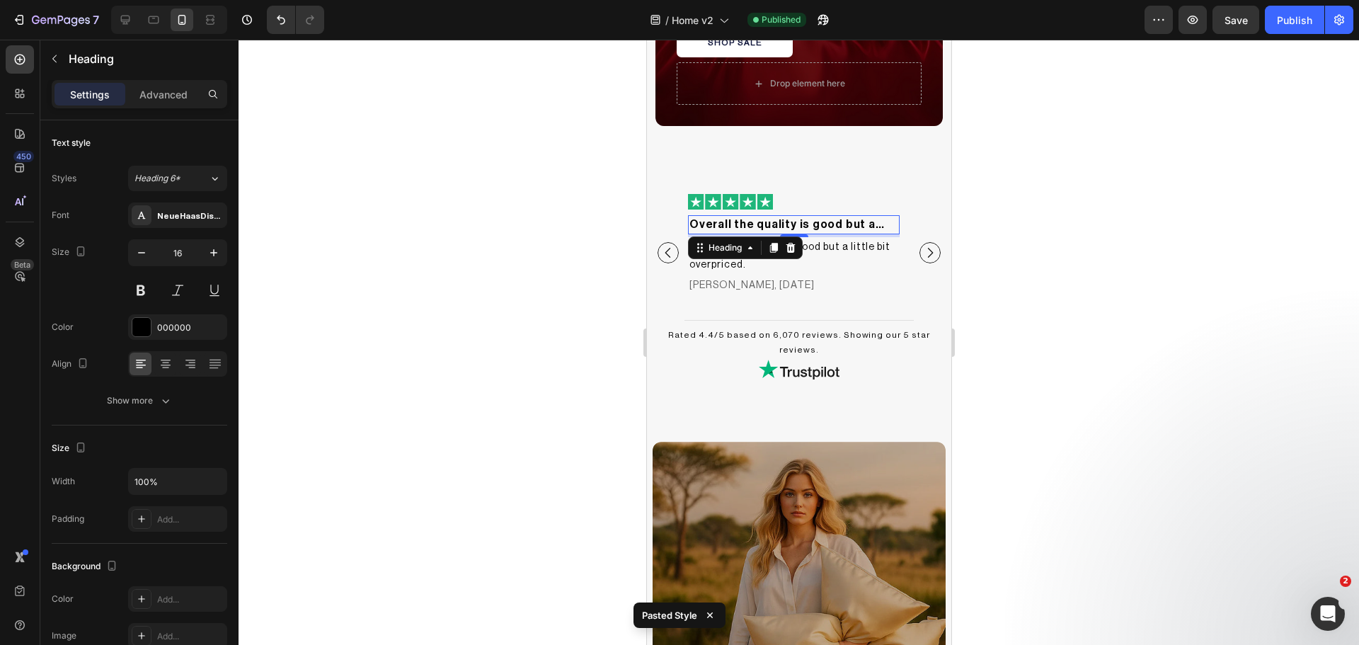
type input "15"
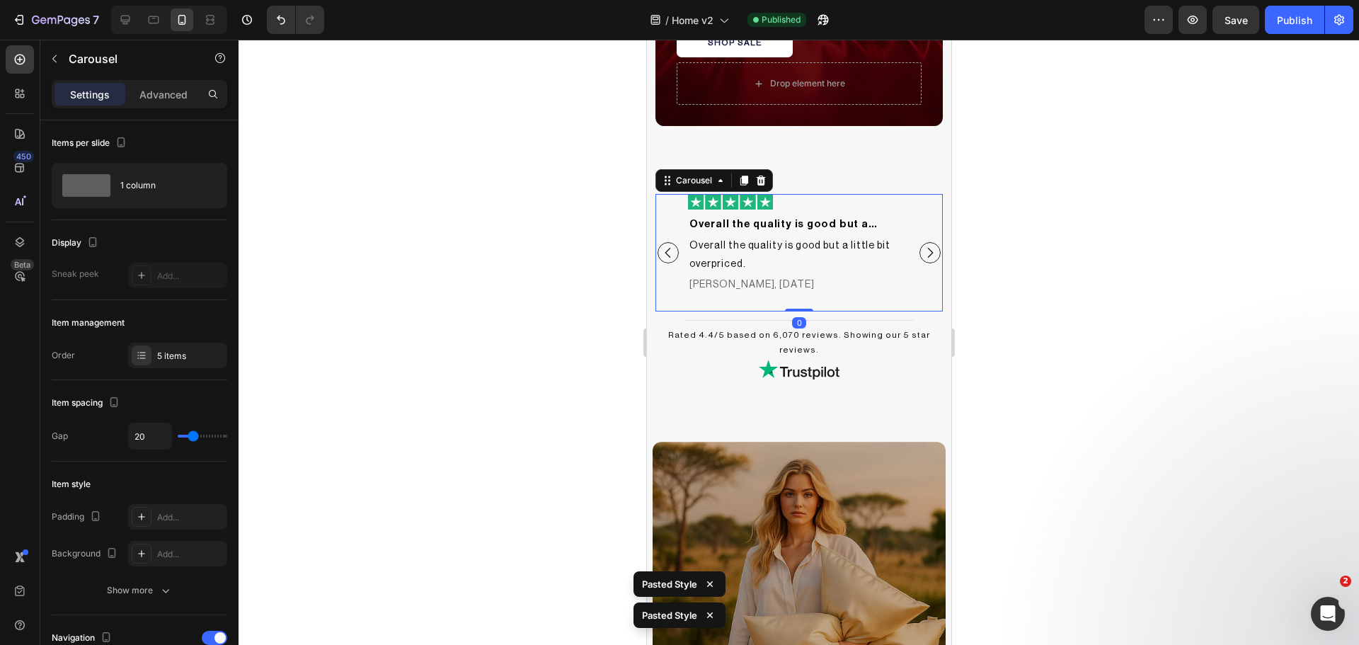
click at [926, 246] on button "Carousel Next Arrow" at bounding box center [929, 252] width 21 height 21
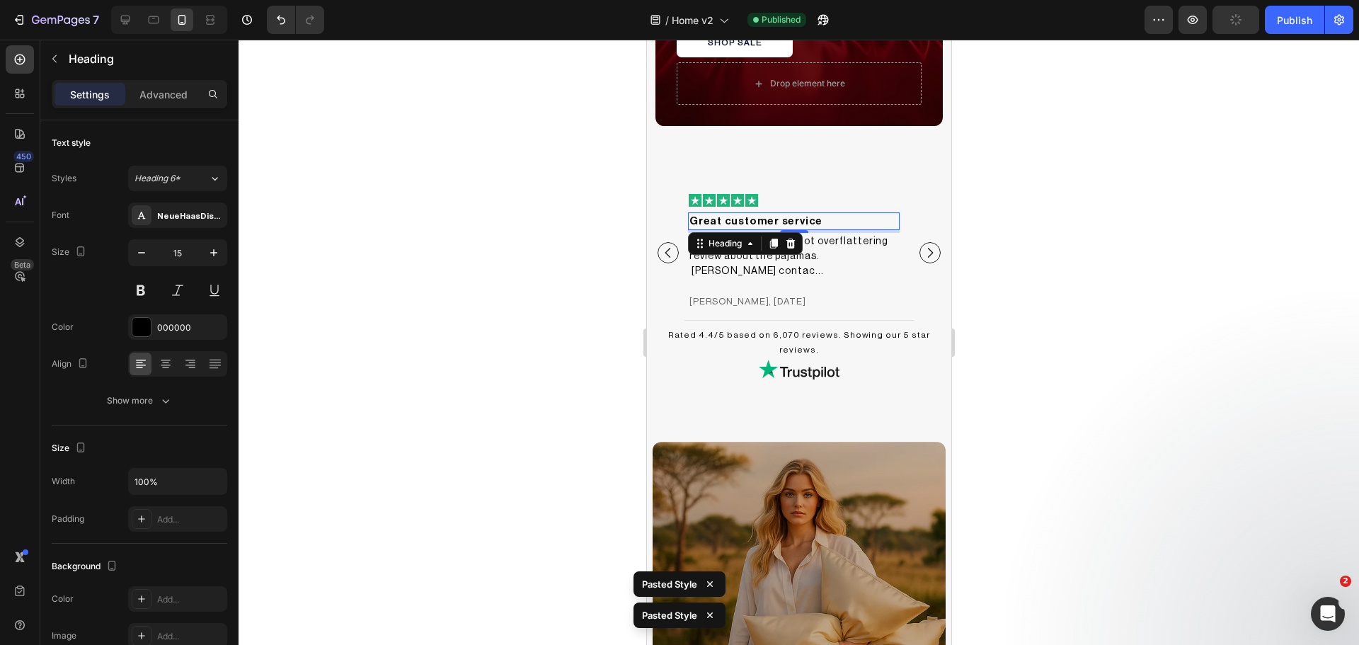
click at [803, 217] on h2 "Great customer service" at bounding box center [793, 221] width 212 height 18
click at [864, 248] on h2 "I wrote an honest but not overflattering review about the pajamas. [PERSON_NAME…" at bounding box center [793, 256] width 212 height 47
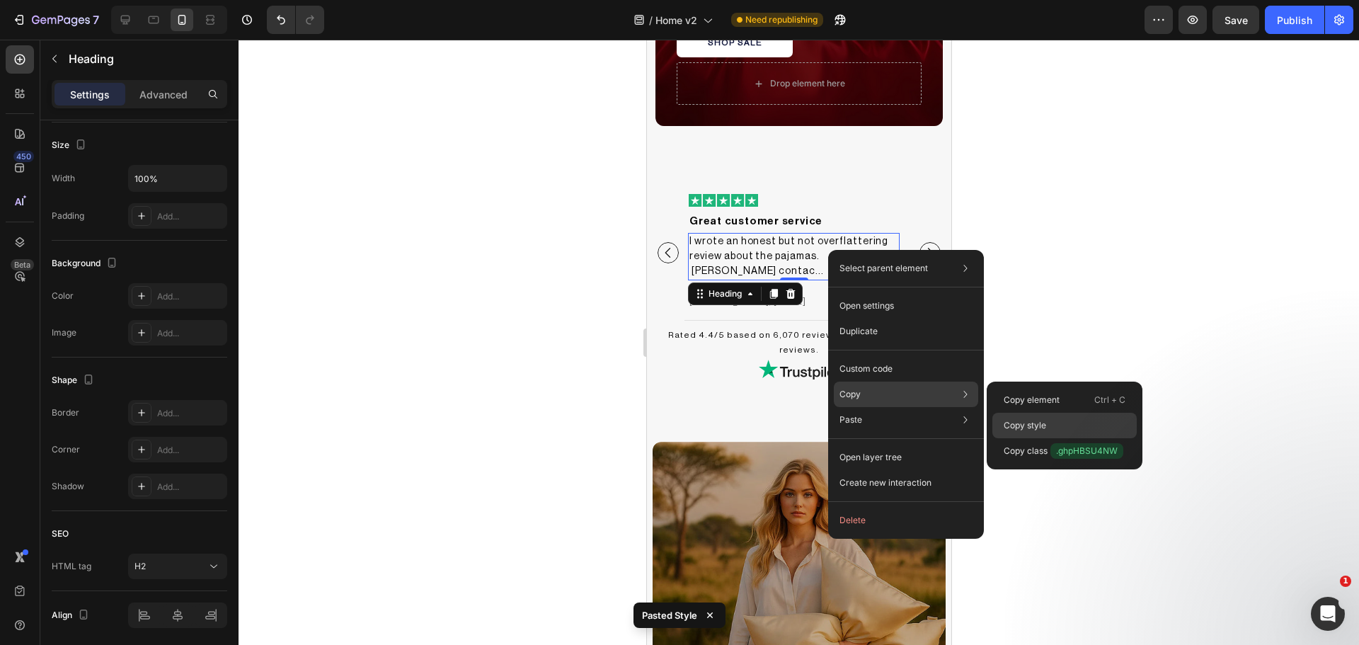
click at [1035, 420] on p "Copy style" at bounding box center [1025, 425] width 42 height 13
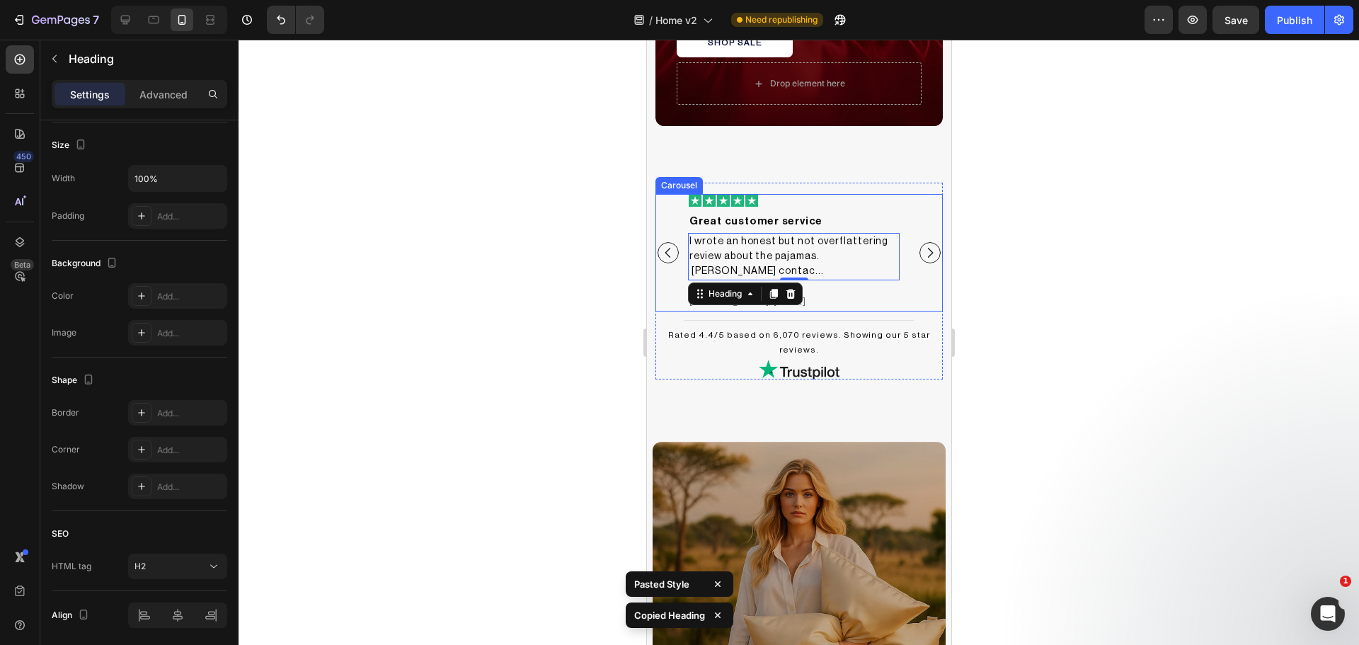
click at [922, 246] on icon "Carousel Next Arrow" at bounding box center [929, 253] width 14 height 14
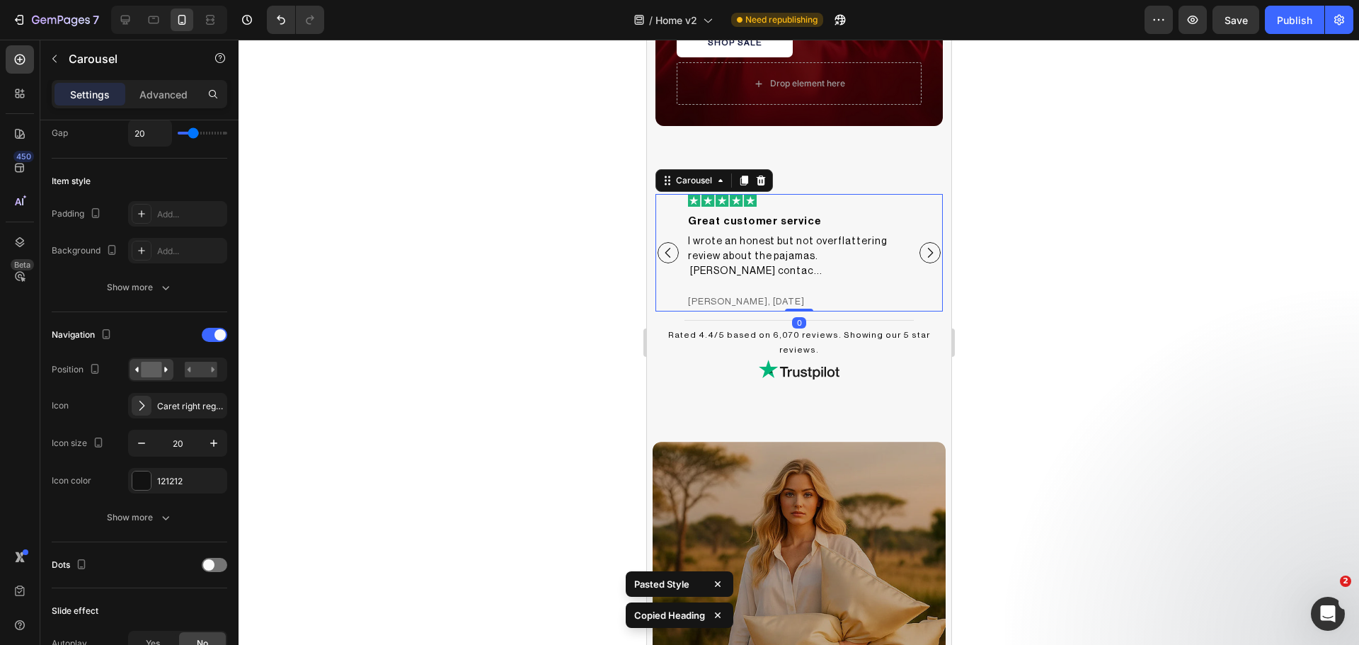
scroll to position [0, 0]
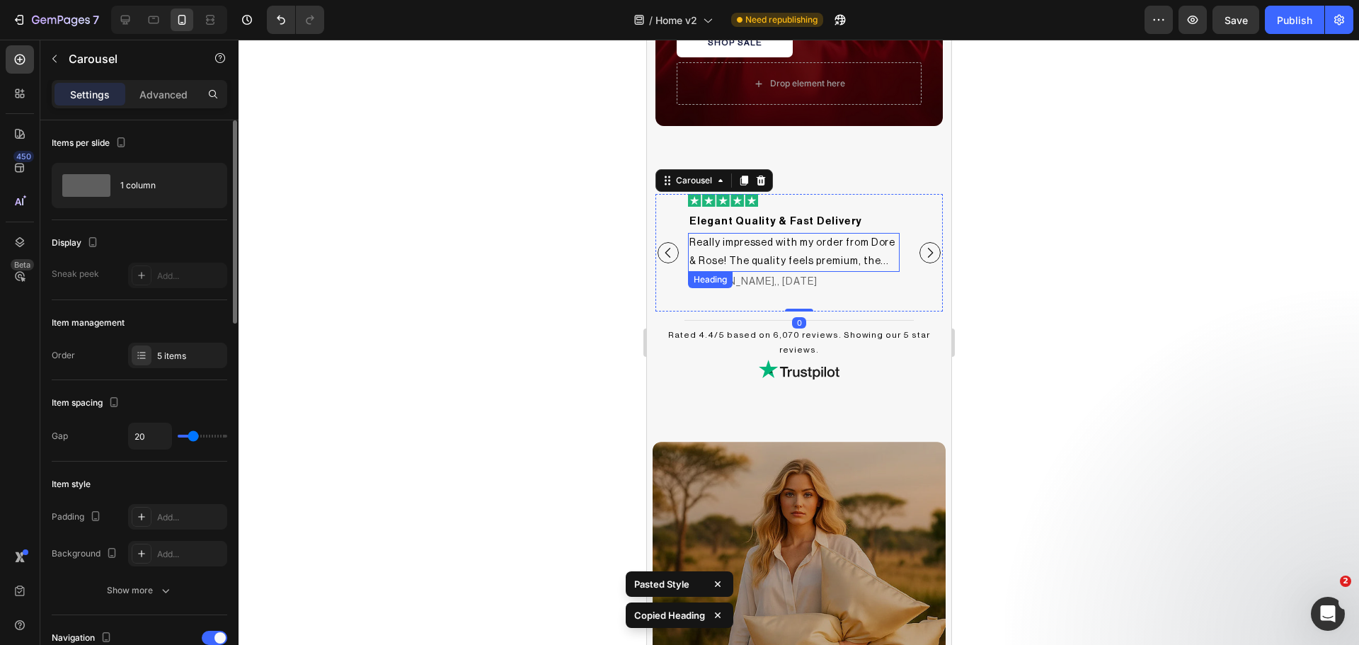
click at [791, 243] on h2 "Really impressed with my order from Dore & Rose! The quality feels premium, the…" at bounding box center [793, 252] width 212 height 38
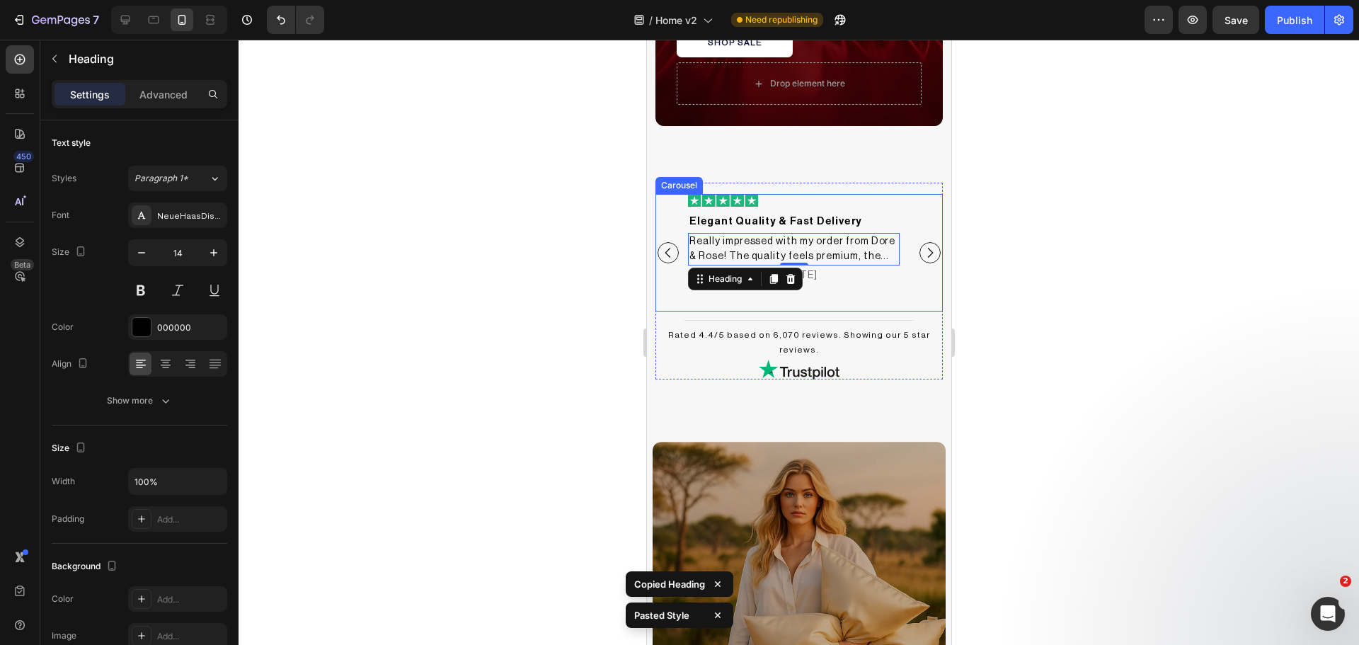
click at [922, 246] on icon "Carousel Next Arrow" at bounding box center [929, 253] width 14 height 14
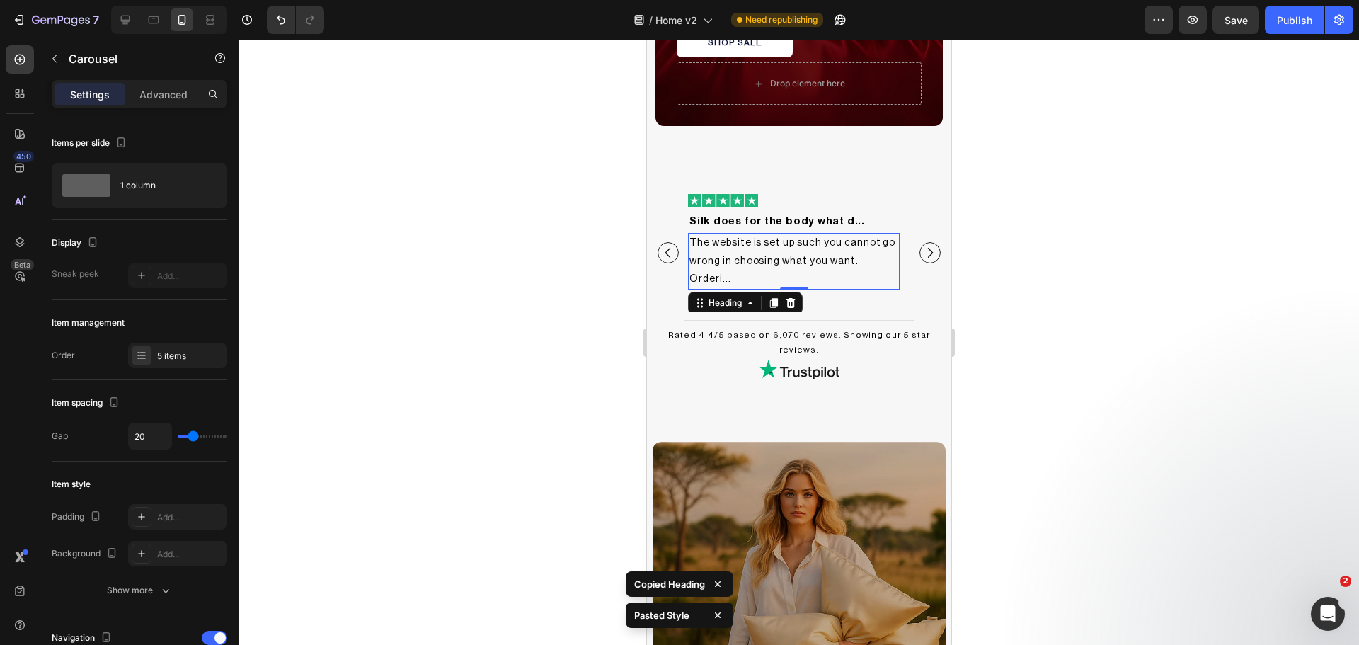
click at [802, 255] on h2 "The website is set up such you cannot go wrong in choosing what you want. Order…" at bounding box center [793, 261] width 212 height 57
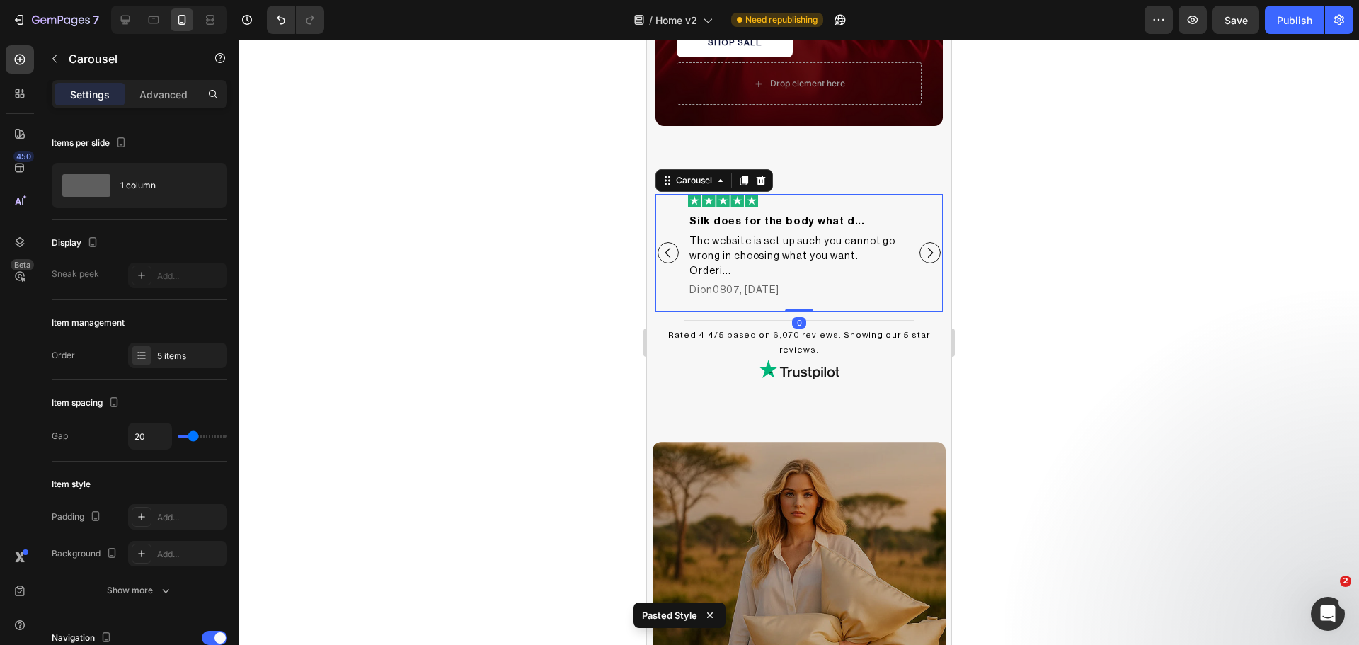
click at [922, 246] on icon "Carousel Next Arrow" at bounding box center [929, 253] width 14 height 14
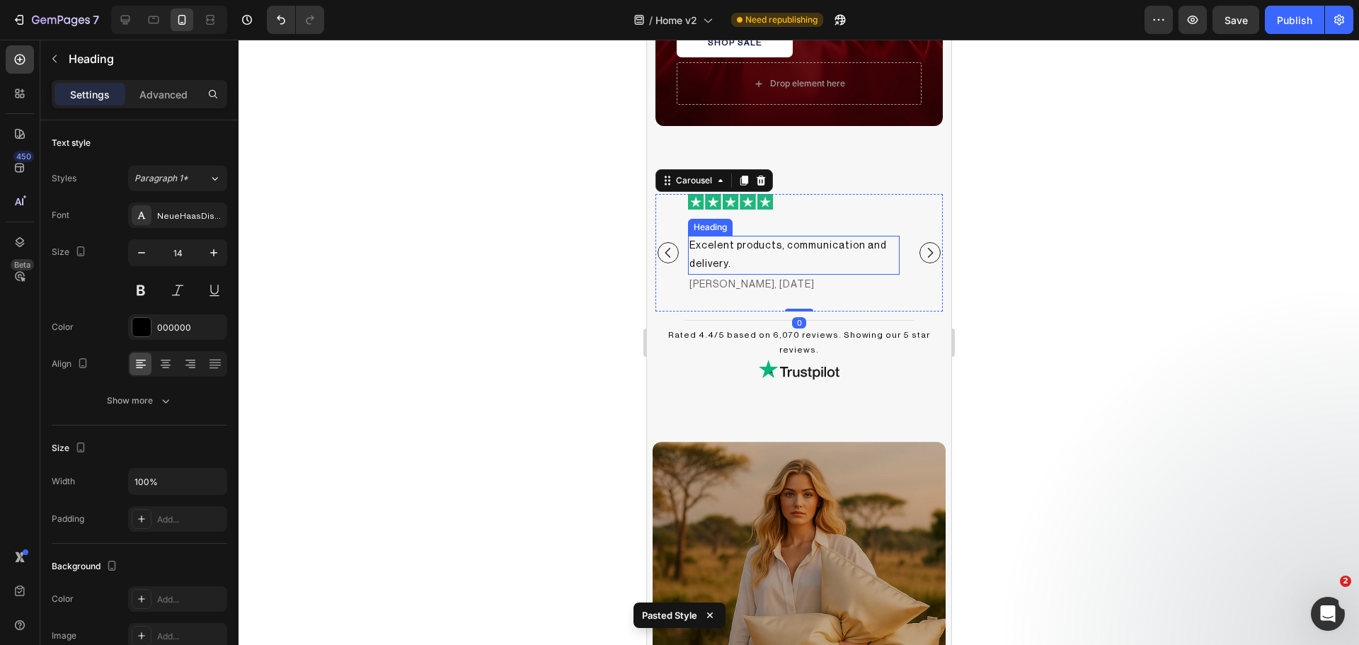
click at [791, 253] on h2 "Excelent products, communication and delivery." at bounding box center [793, 255] width 212 height 38
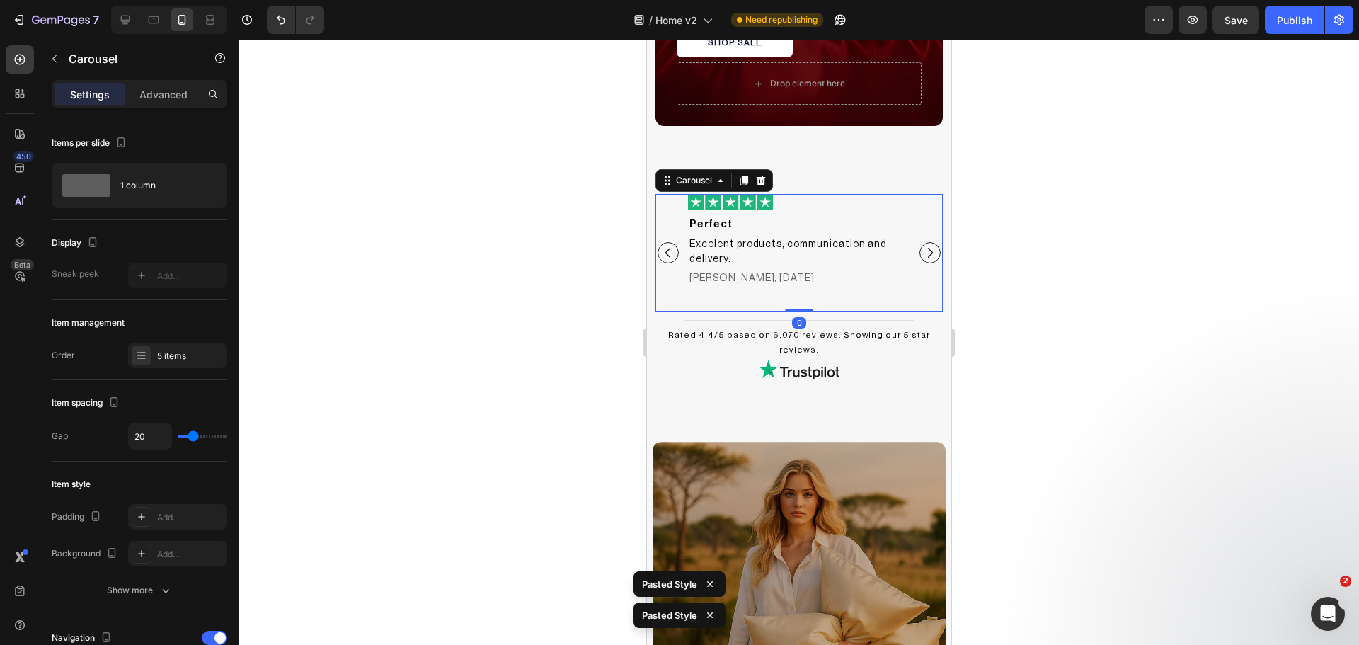
click at [926, 248] on button "Carousel Next Arrow" at bounding box center [929, 252] width 21 height 21
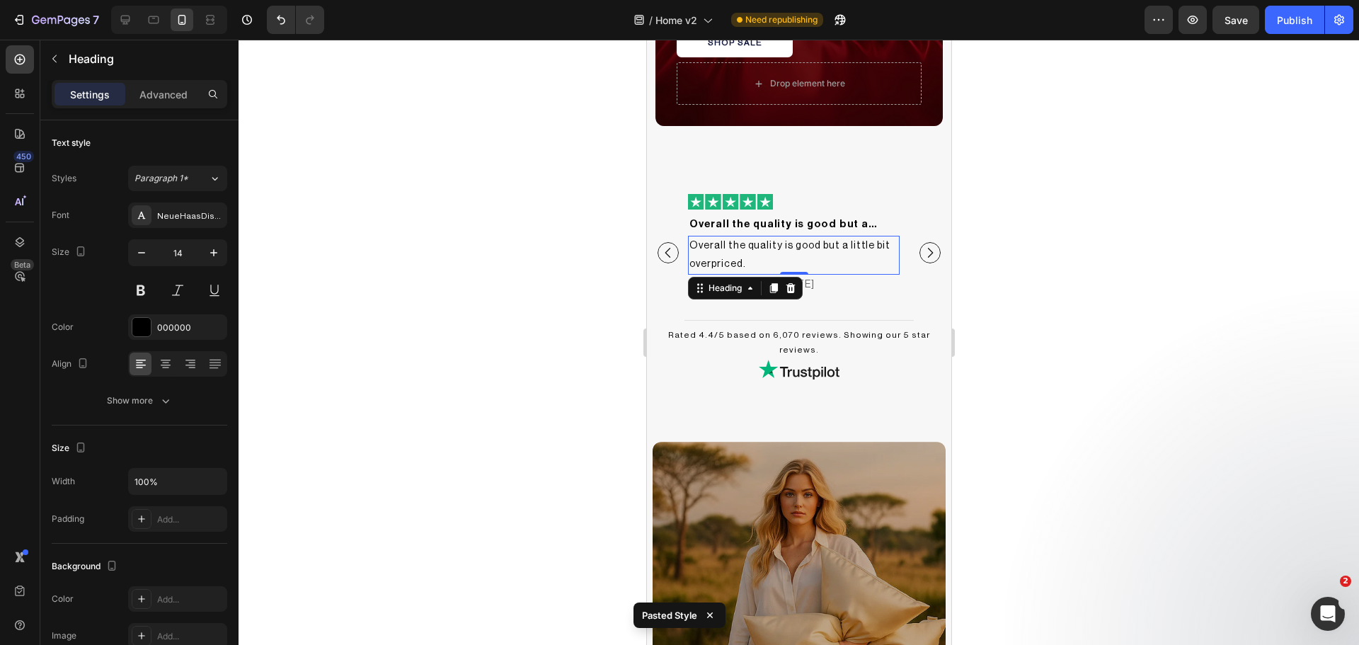
click at [803, 253] on h2 "Overall the quality is good but a little bit overpriced." at bounding box center [793, 255] width 212 height 38
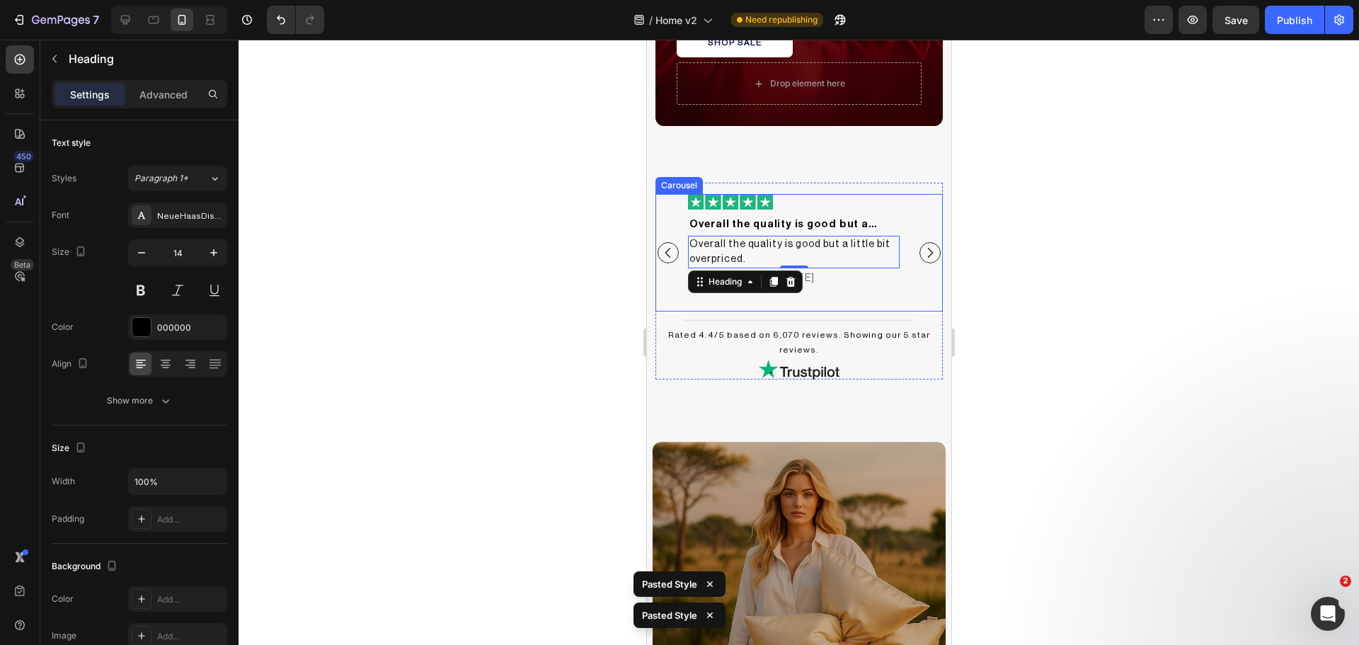
click at [922, 247] on icon "Carousel Next Arrow" at bounding box center [929, 253] width 14 height 14
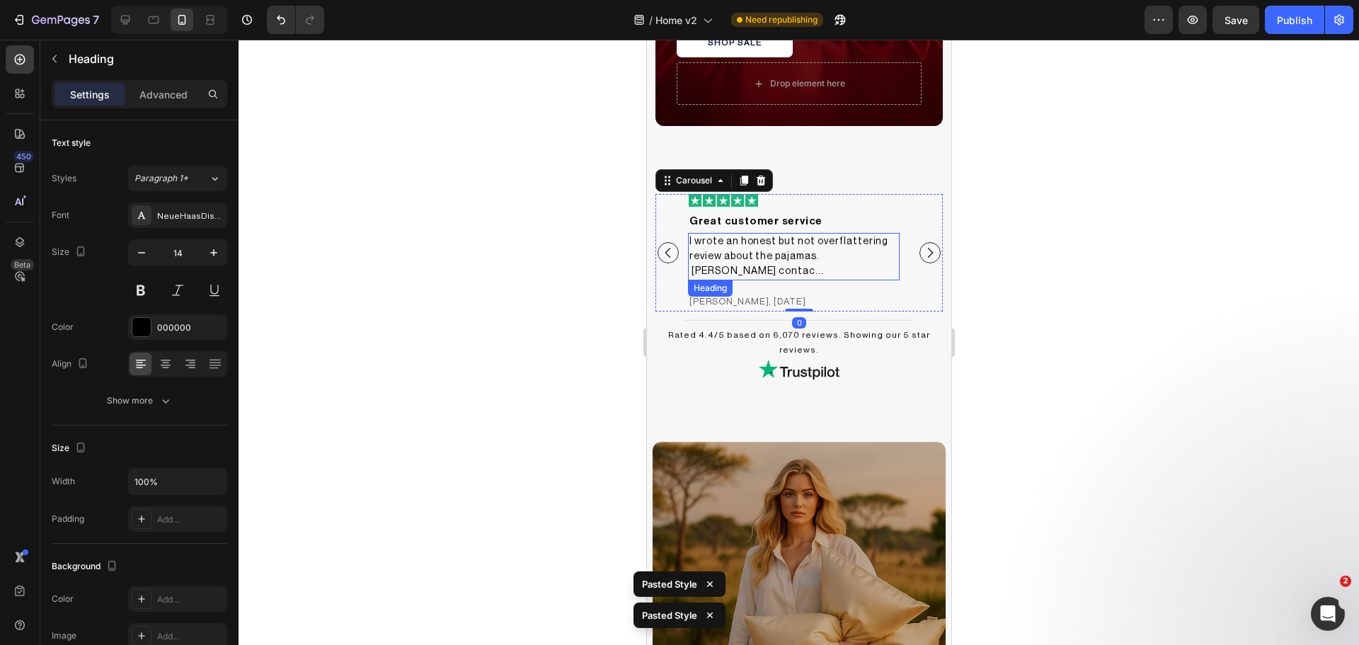
click at [817, 246] on h2 "I wrote an honest but not overflattering review about the pajamas. [PERSON_NAME…" at bounding box center [793, 256] width 212 height 47
click at [832, 292] on h2 "[PERSON_NAME], [DATE]" at bounding box center [793, 301] width 212 height 19
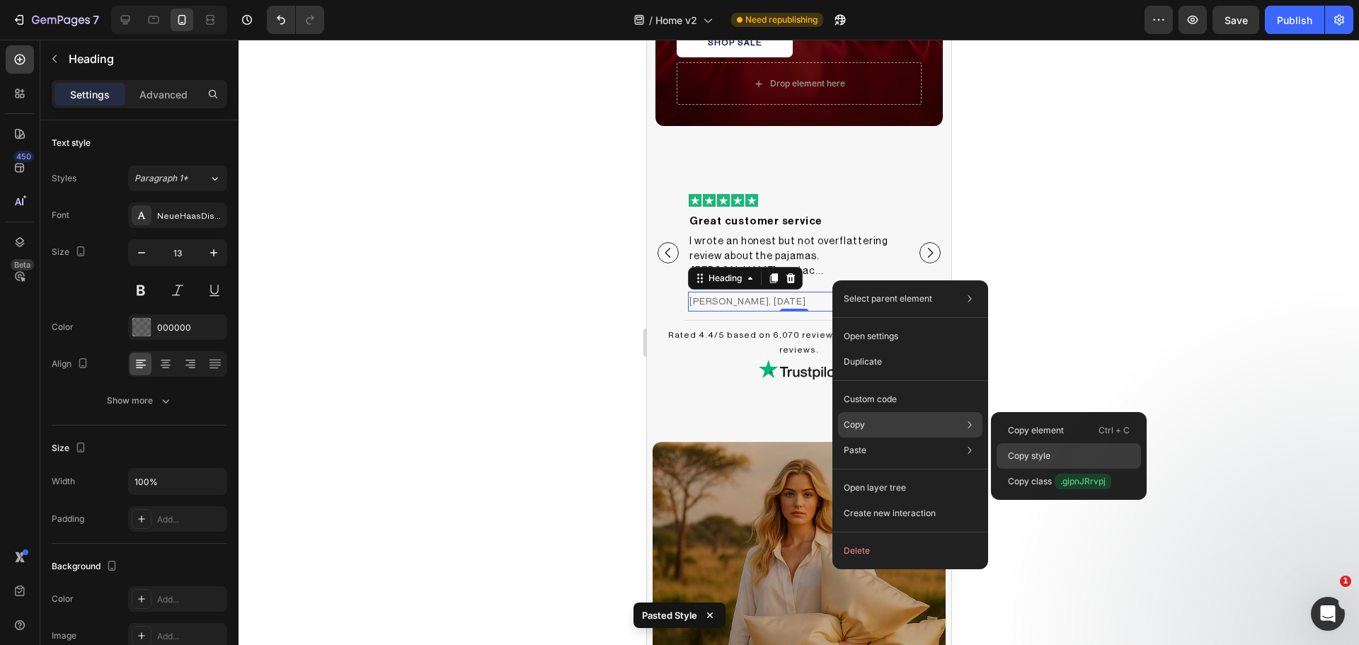
click at [1030, 449] on p "Copy style" at bounding box center [1029, 455] width 42 height 13
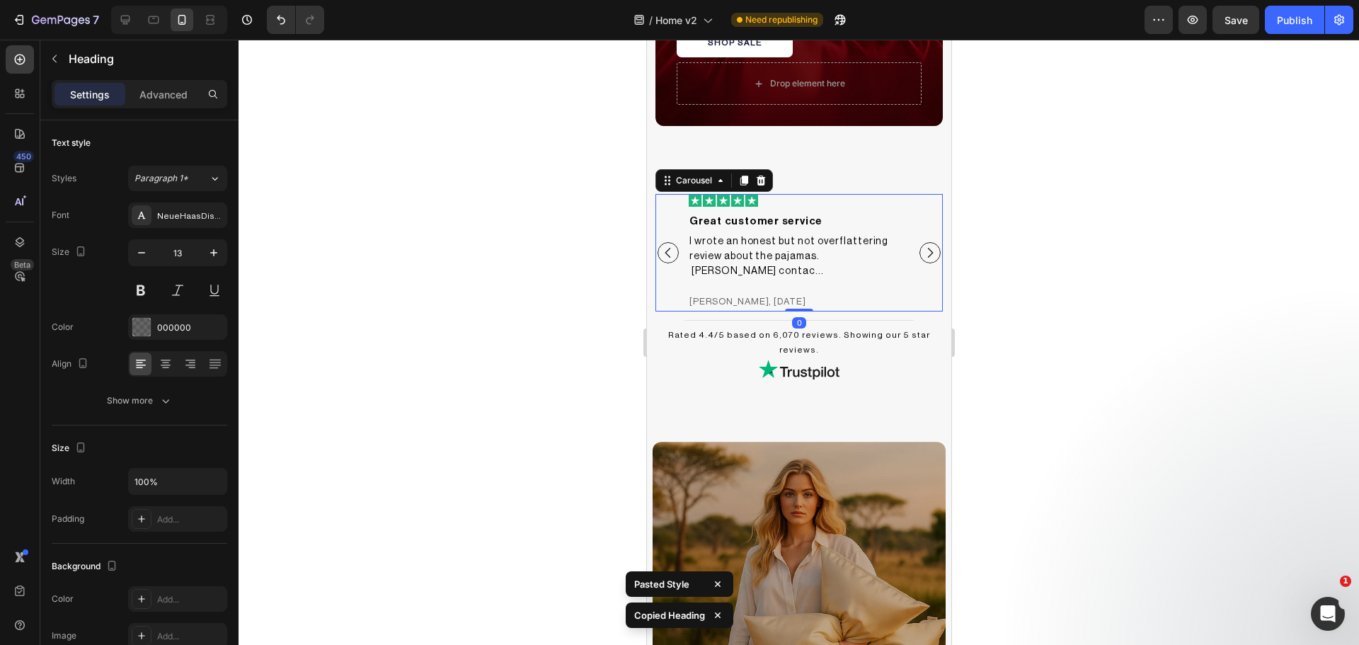
click at [922, 248] on icon "Carousel Next Arrow" at bounding box center [929, 253] width 14 height 14
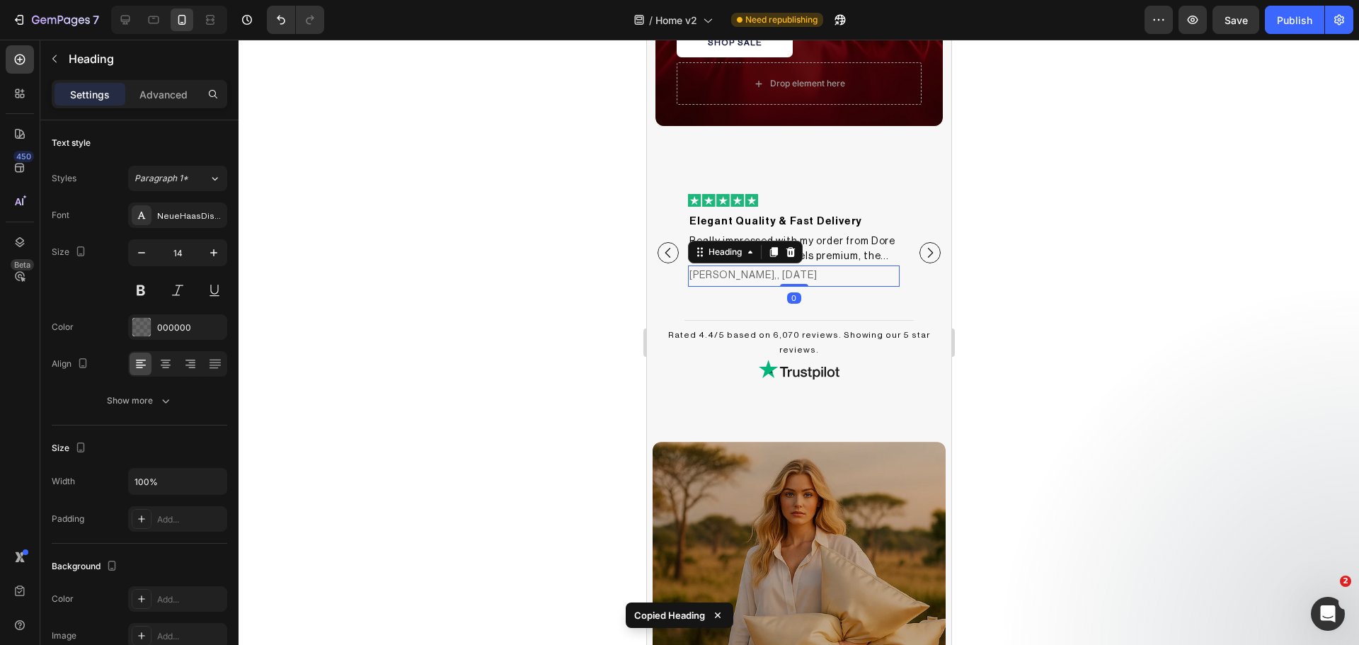
click at [768, 285] on h2 "[PERSON_NAME],, [DATE]" at bounding box center [793, 275] width 212 height 21
type input "13"
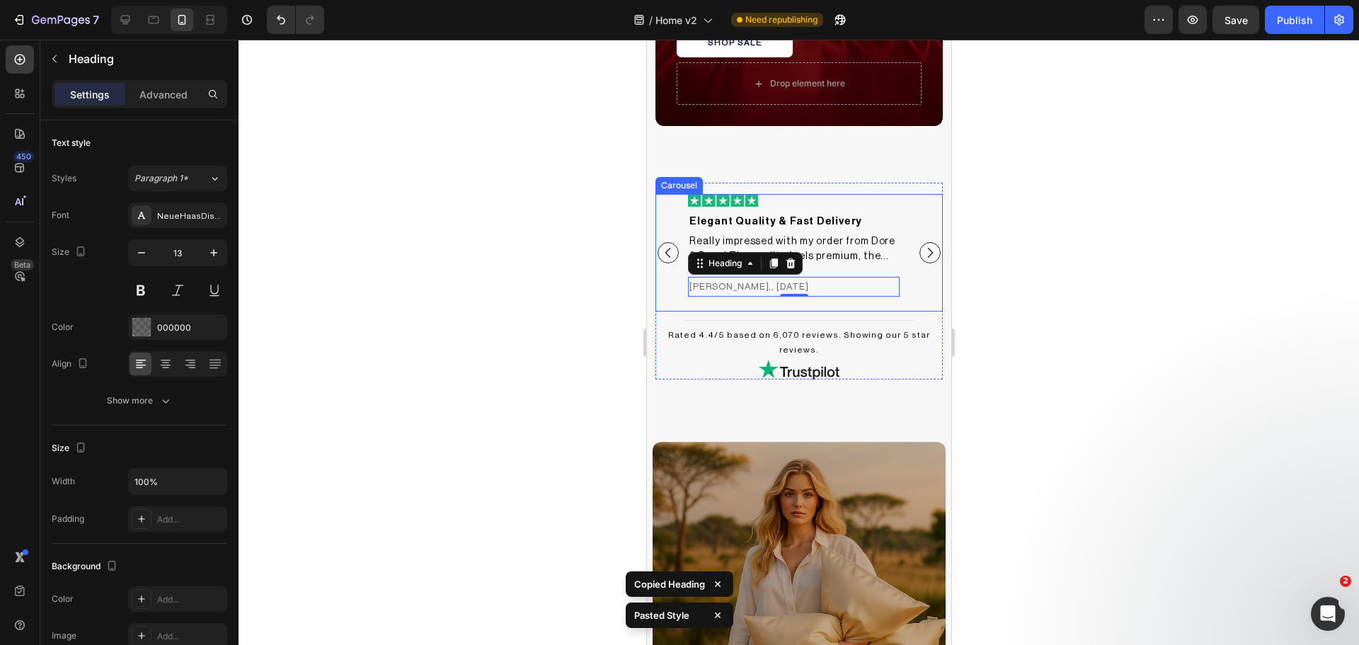
click at [922, 246] on icon "Carousel Next Arrow" at bounding box center [929, 253] width 14 height 14
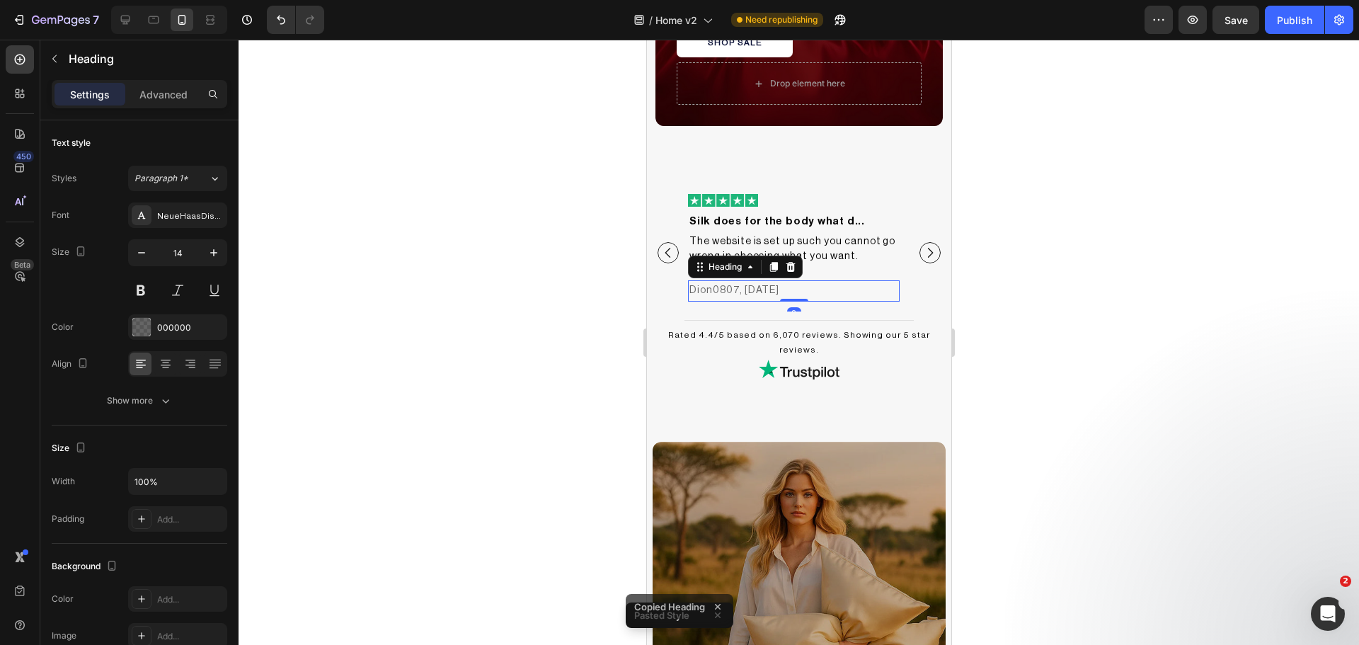
click at [820, 280] on h2 "Dion0807, [DATE]" at bounding box center [793, 290] width 212 height 21
type input "13"
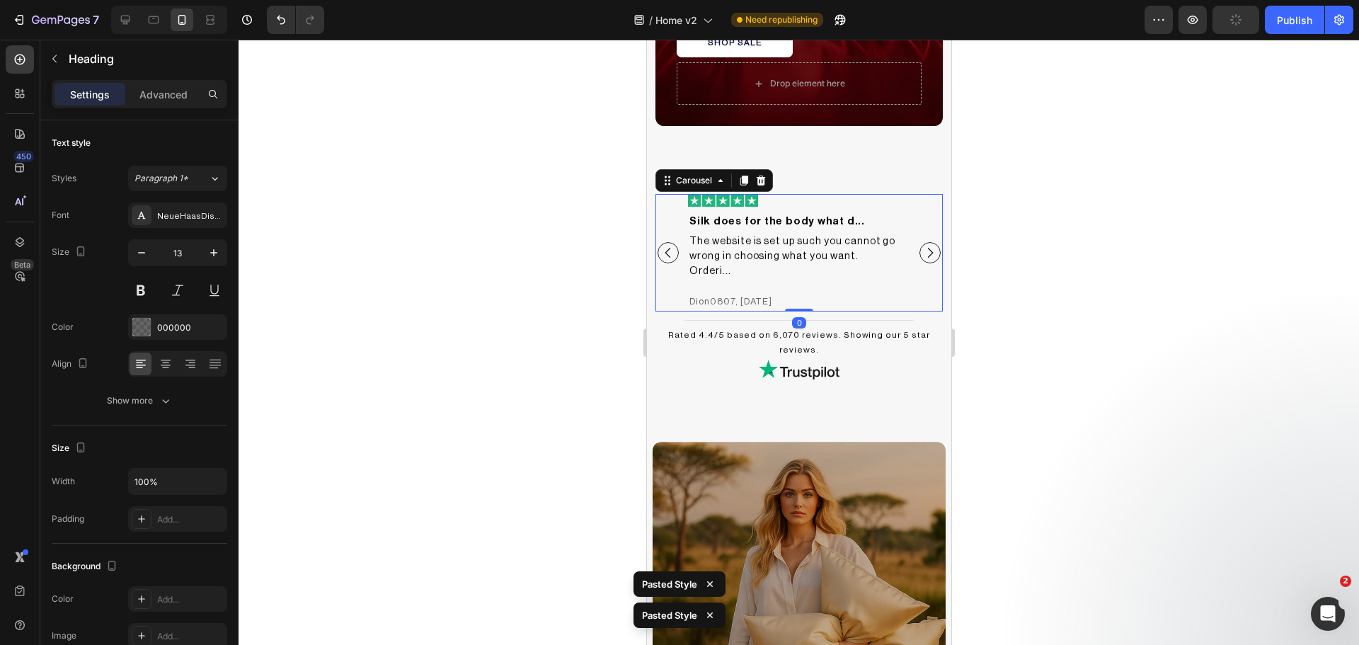
click at [923, 246] on icon "Carousel Next Arrow" at bounding box center [929, 253] width 14 height 14
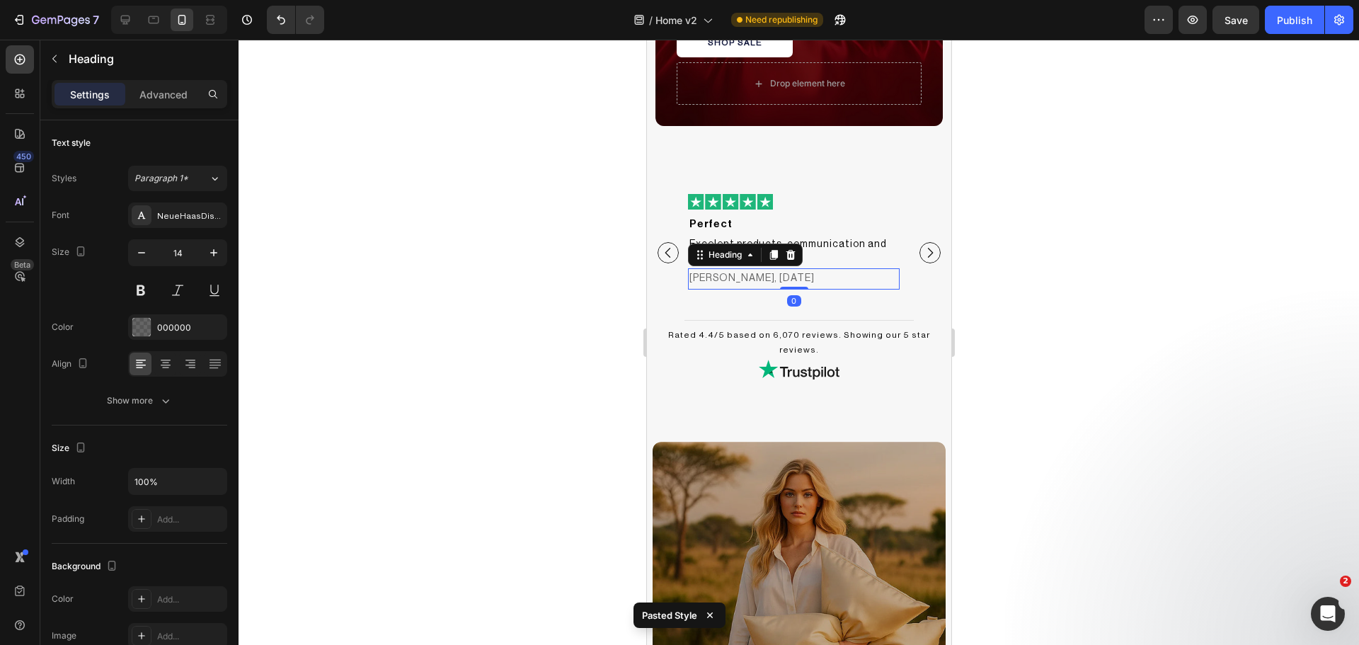
click at [808, 278] on h2 "[PERSON_NAME], [DATE]" at bounding box center [793, 278] width 212 height 21
type input "13"
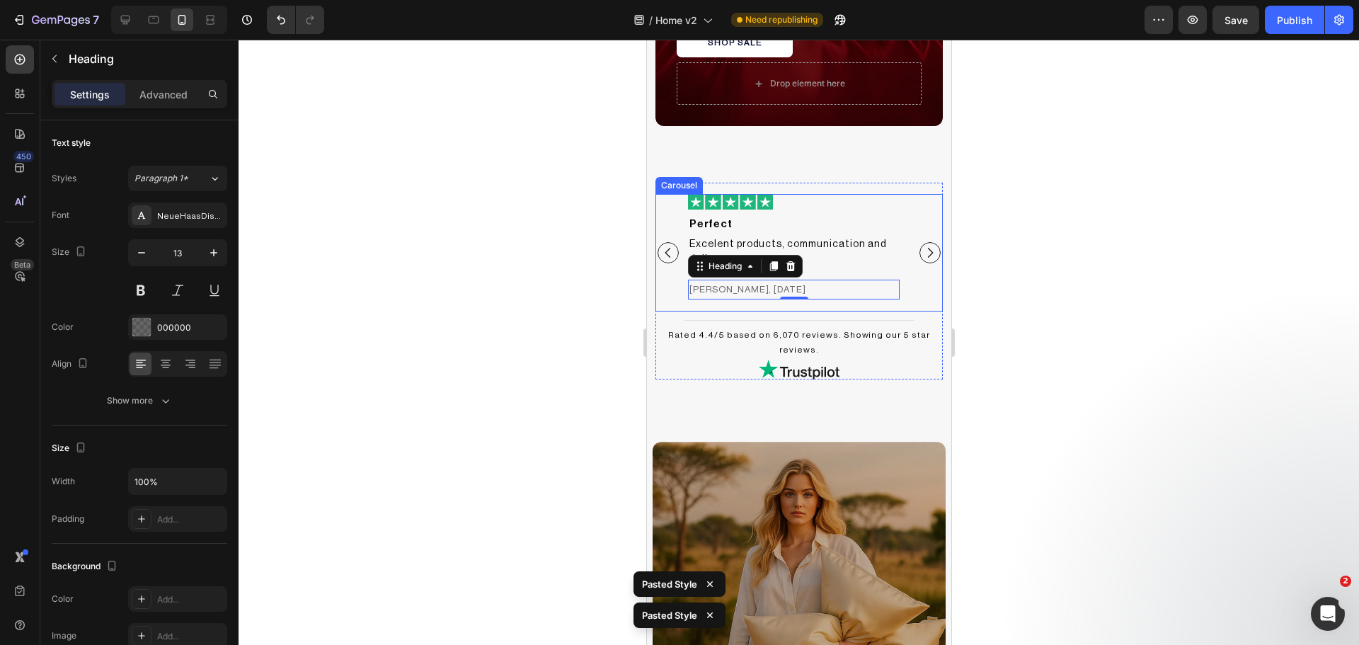
click at [926, 243] on button "Carousel Next Arrow" at bounding box center [929, 252] width 21 height 21
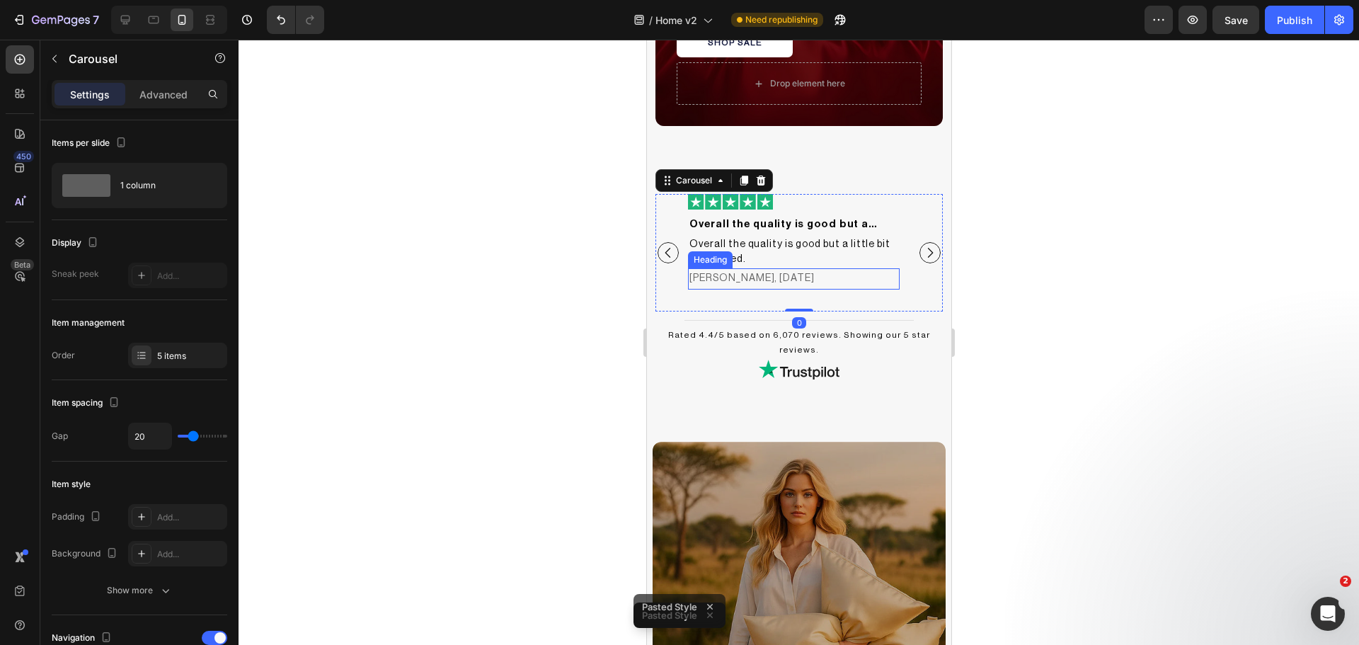
click at [807, 278] on h2 "[PERSON_NAME], [DATE]" at bounding box center [793, 278] width 212 height 21
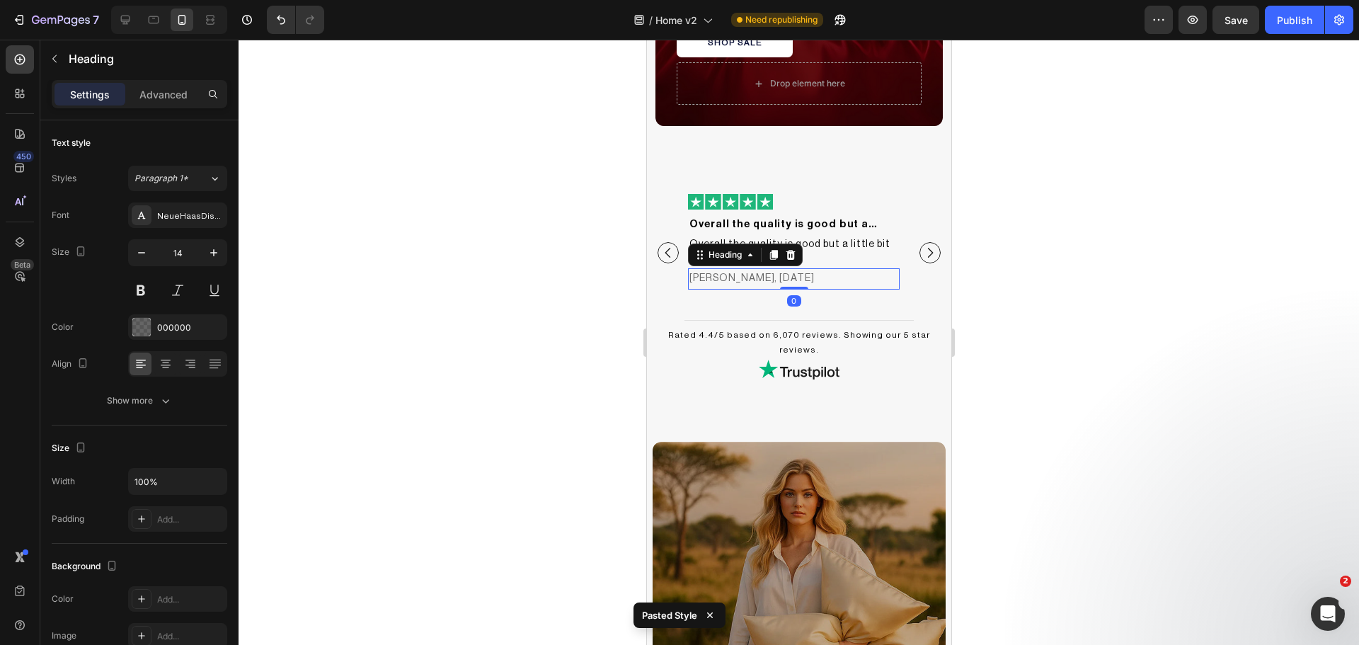
type input "13"
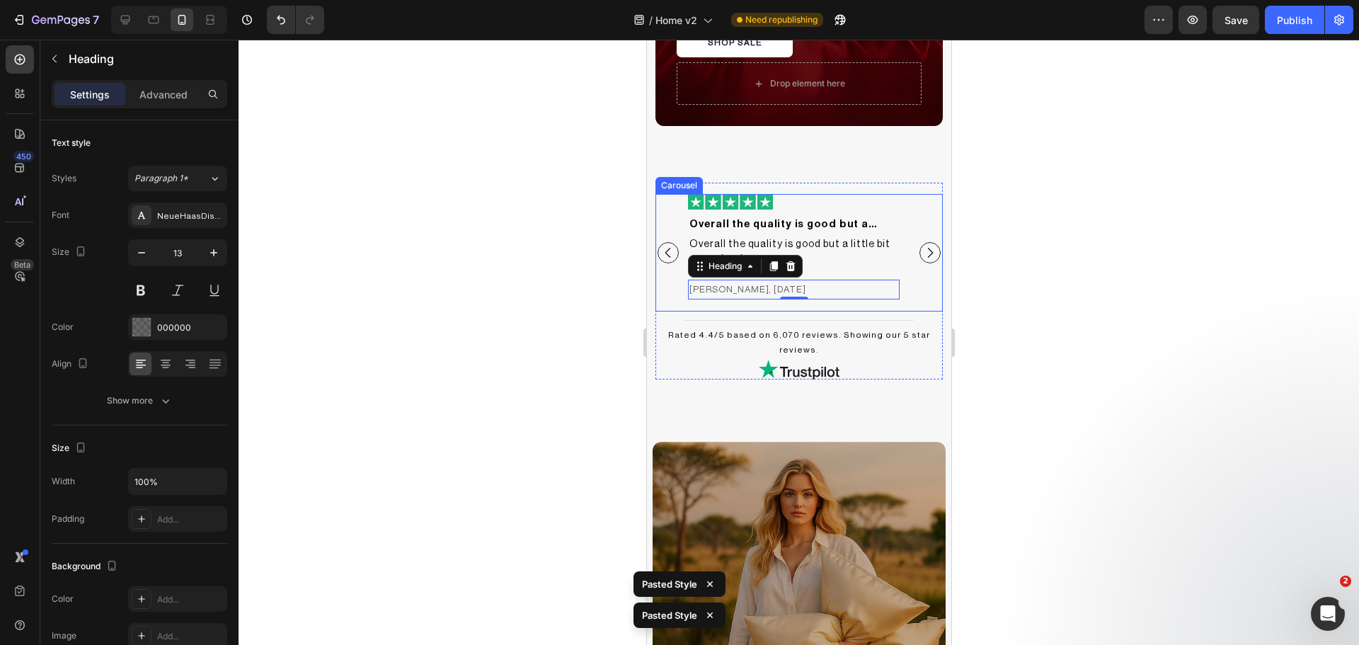
click at [922, 246] on icon "Carousel Next Arrow" at bounding box center [929, 253] width 14 height 14
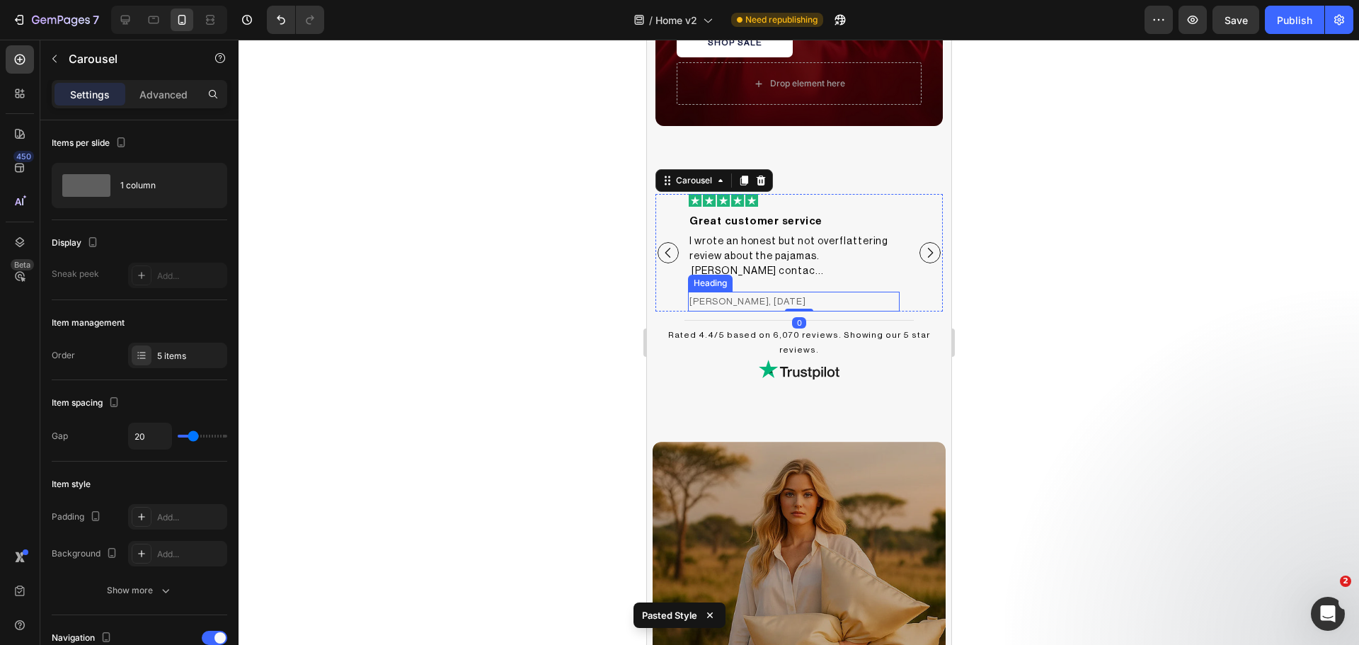
click at [794, 292] on h2 "[PERSON_NAME], [DATE]" at bounding box center [793, 301] width 212 height 19
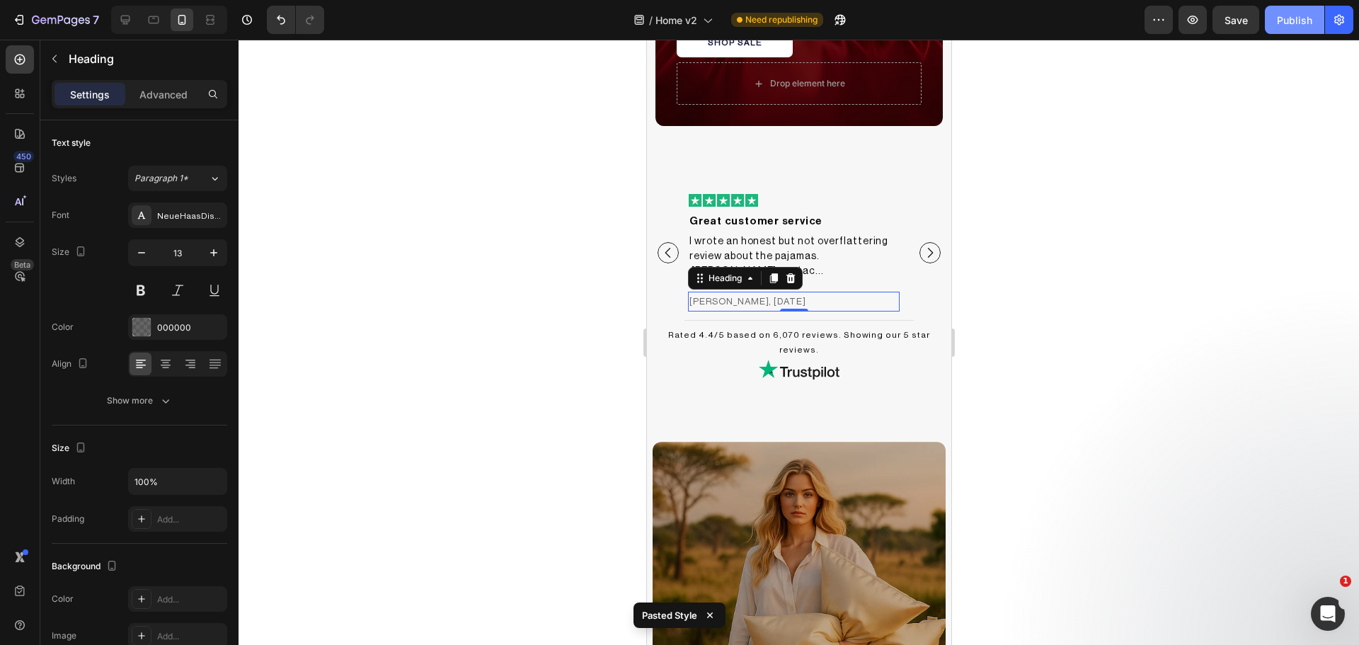
click at [1292, 25] on div "Publish" at bounding box center [1294, 20] width 35 height 15
click at [1204, 280] on div at bounding box center [799, 342] width 1120 height 605
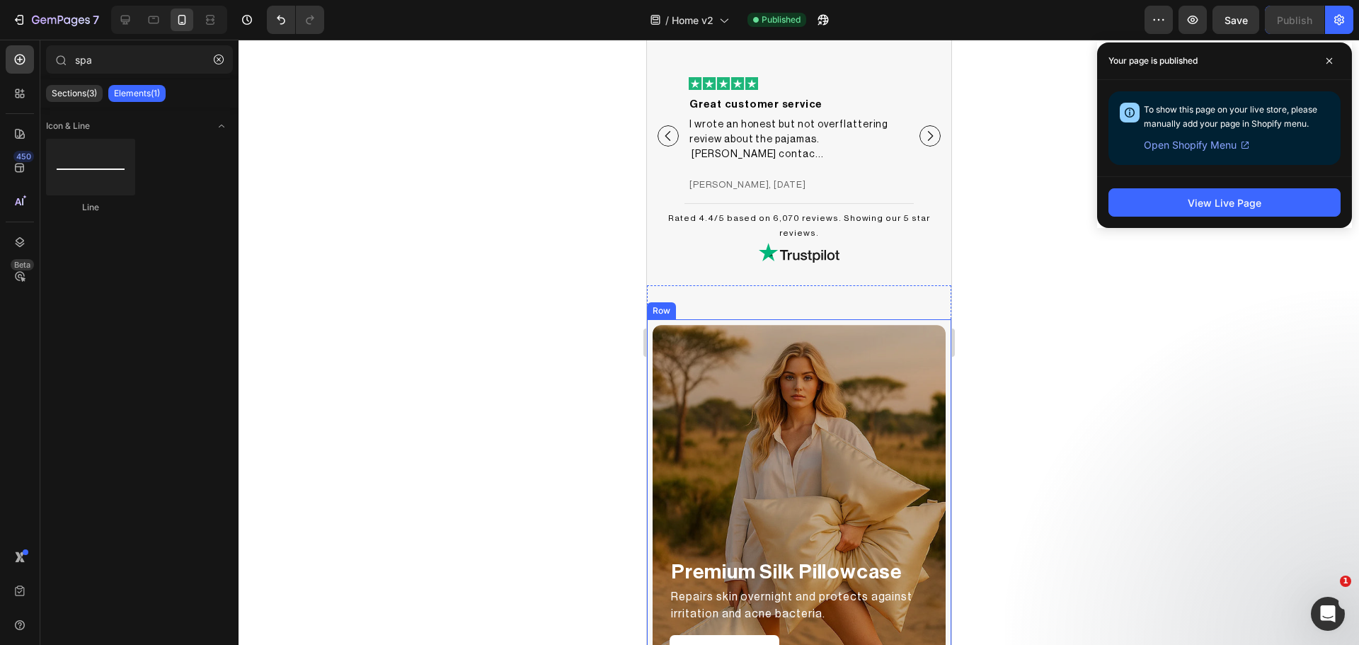
scroll to position [1325, 0]
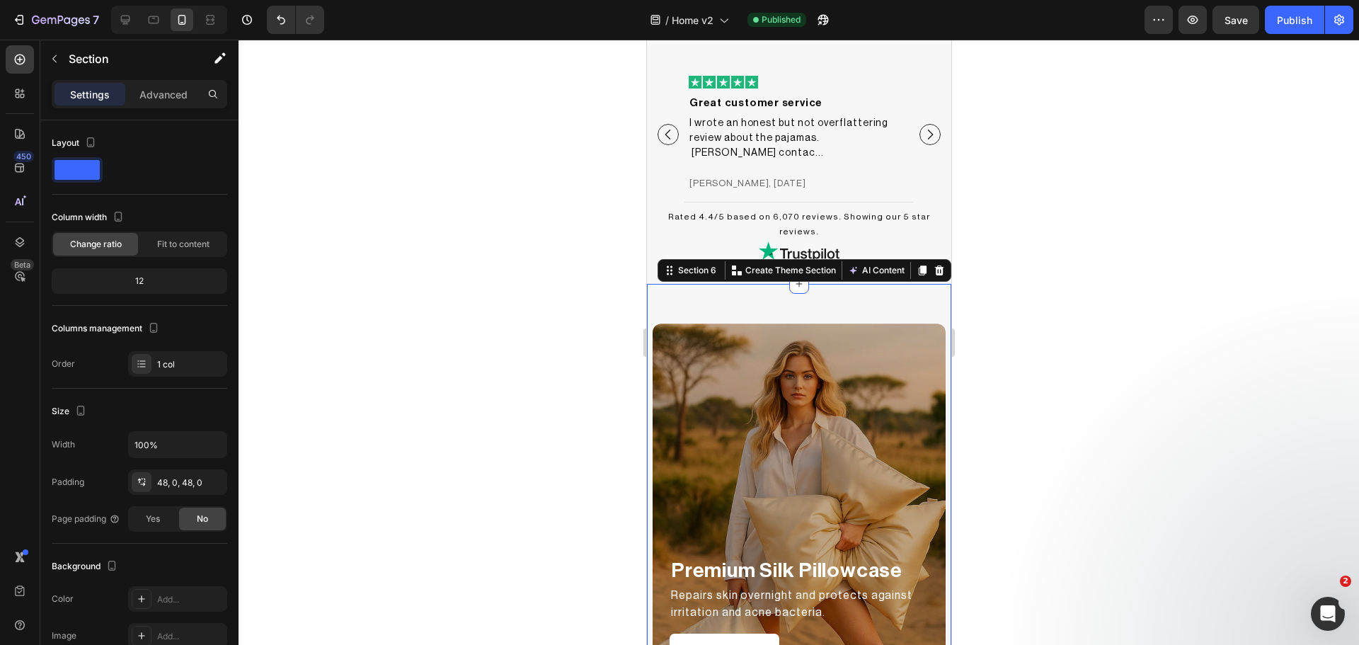
click at [168, 95] on p "Advanced" at bounding box center [163, 94] width 48 height 15
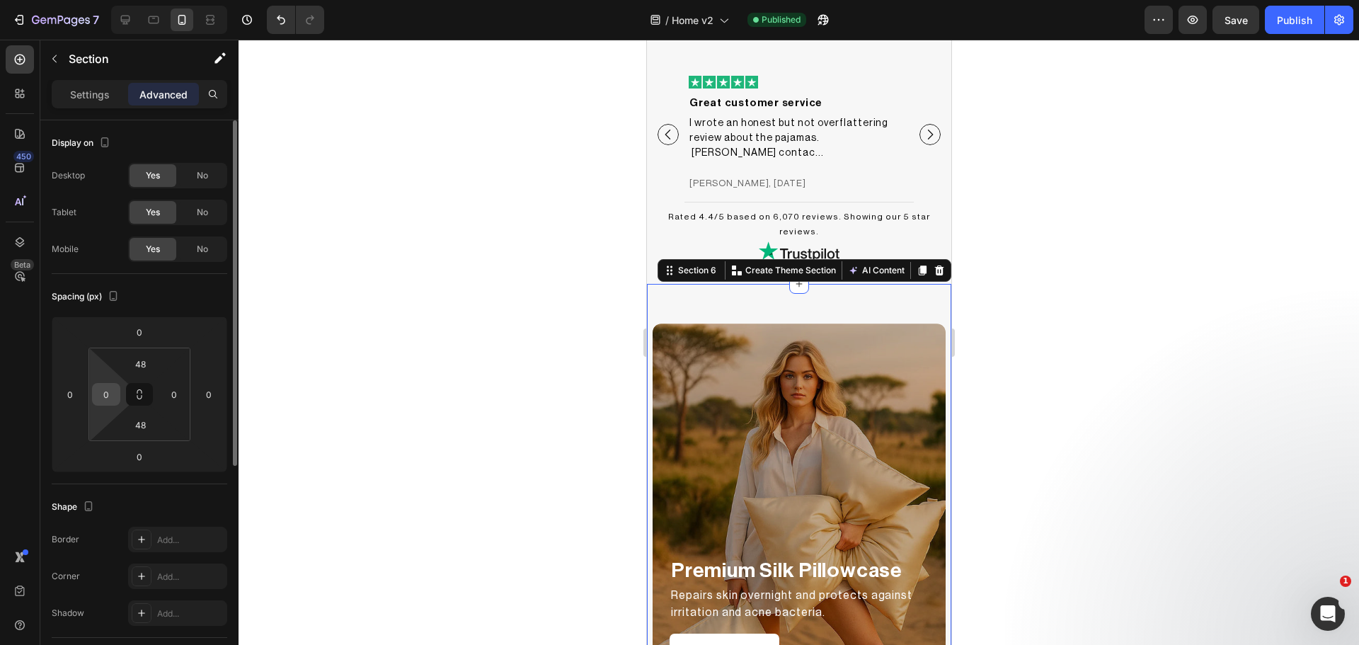
click at [92, 396] on div "0" at bounding box center [106, 394] width 28 height 23
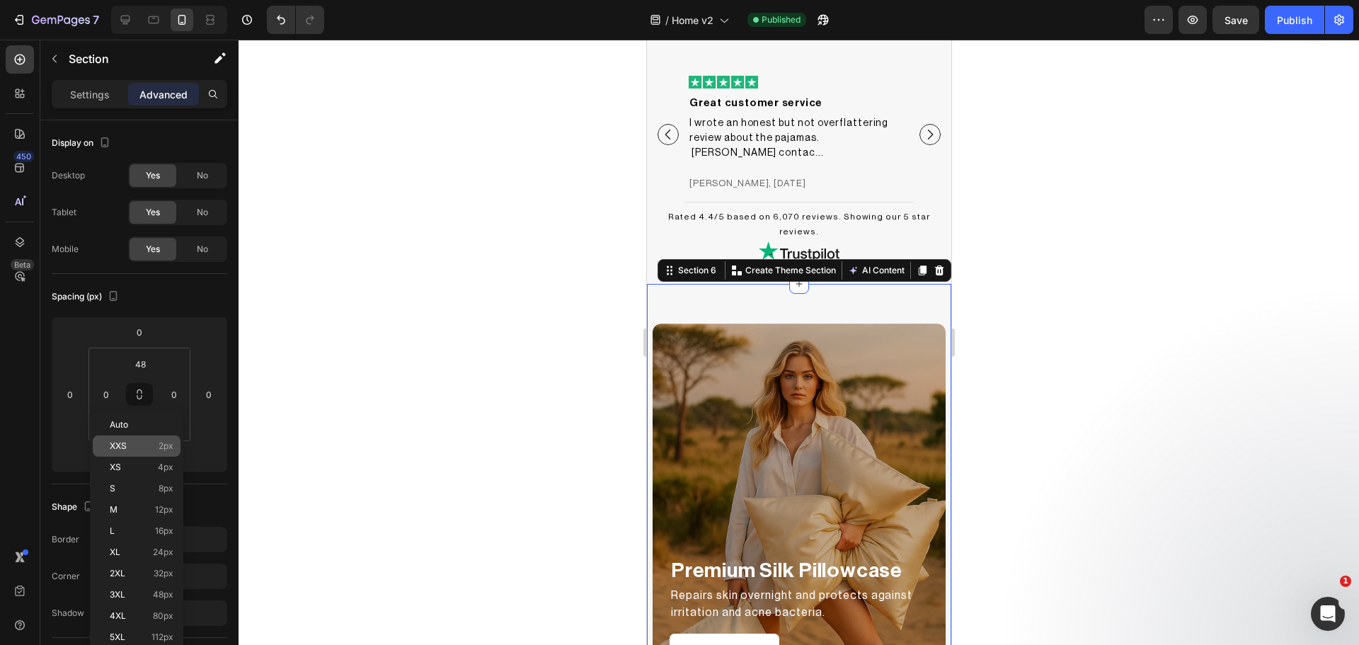
drag, startPoint x: 131, startPoint y: 513, endPoint x: 136, endPoint y: 452, distance: 61.8
click at [131, 512] on p "M 12px" at bounding box center [142, 510] width 64 height 10
type input "12"
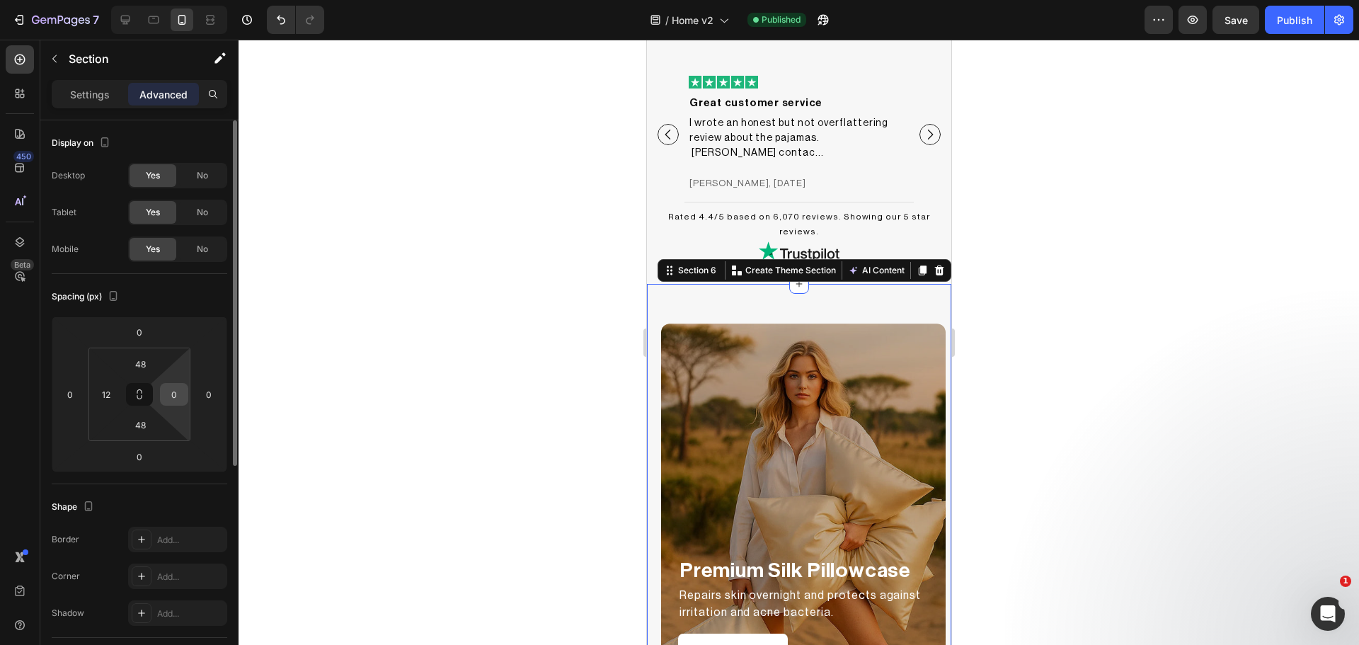
click at [174, 397] on input "0" at bounding box center [173, 394] width 21 height 21
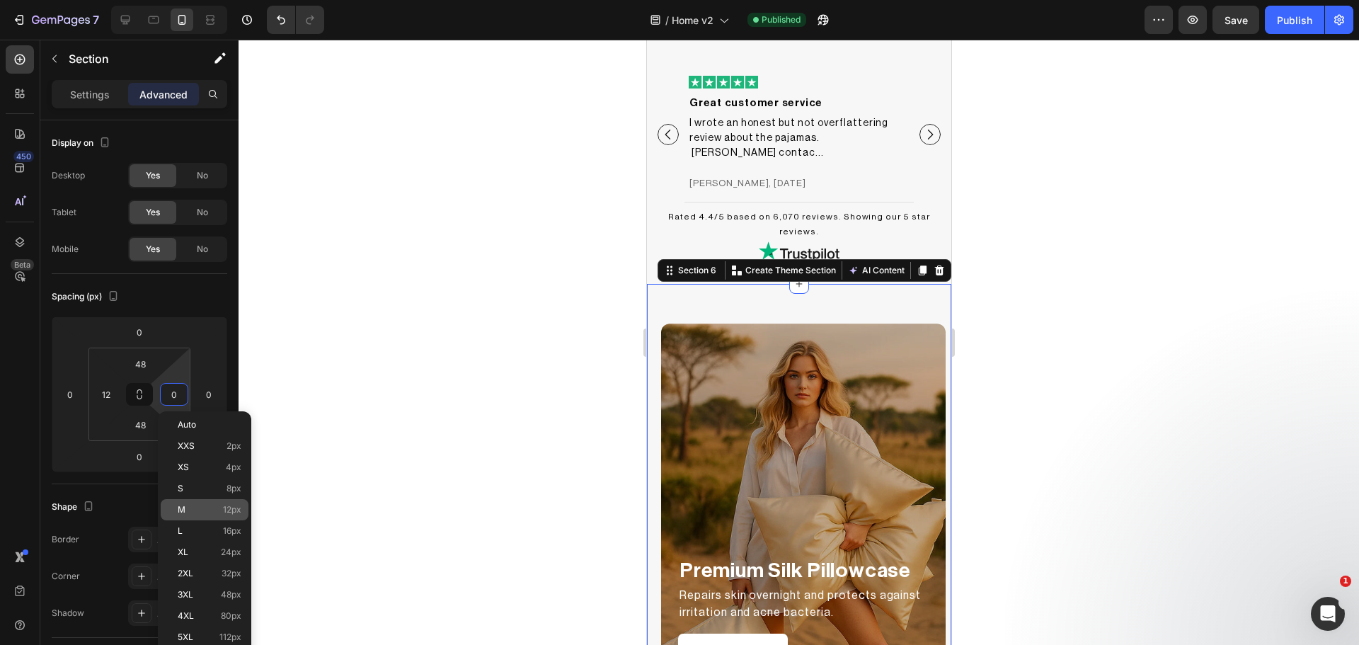
click at [179, 500] on div "M 12px" at bounding box center [205, 509] width 88 height 21
type input "12"
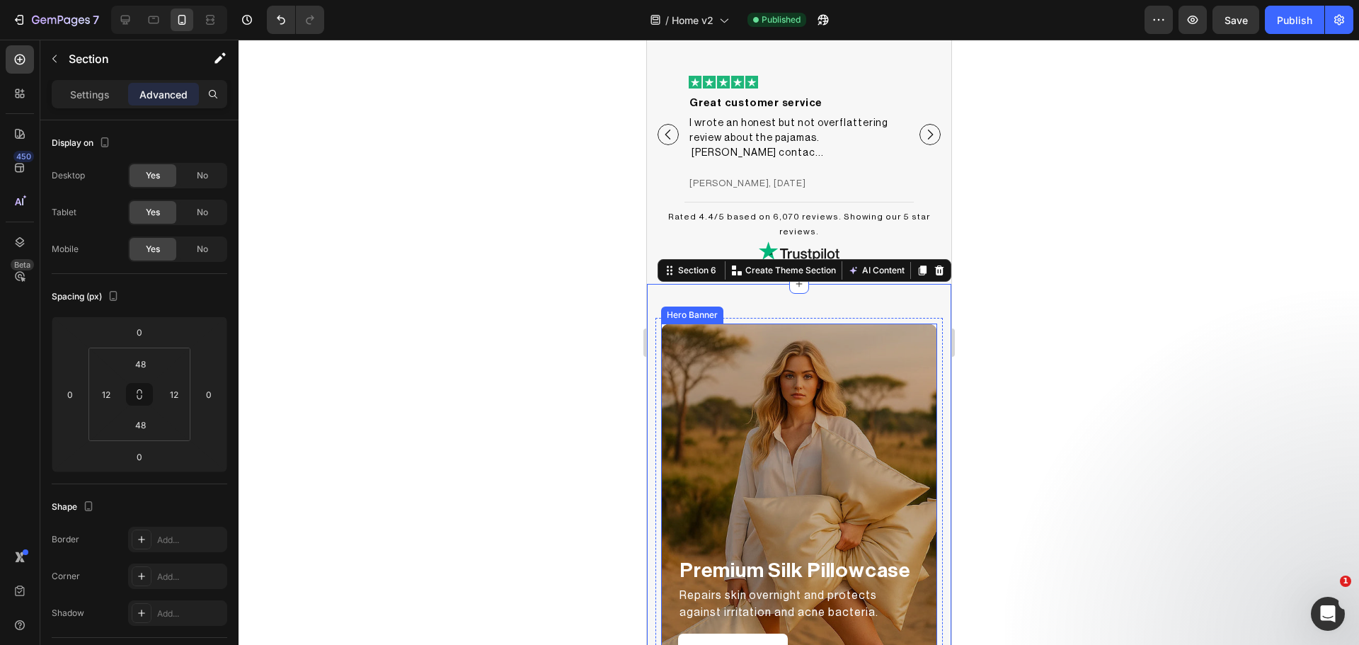
click at [661, 435] on div "Overlay" at bounding box center [798, 521] width 276 height 396
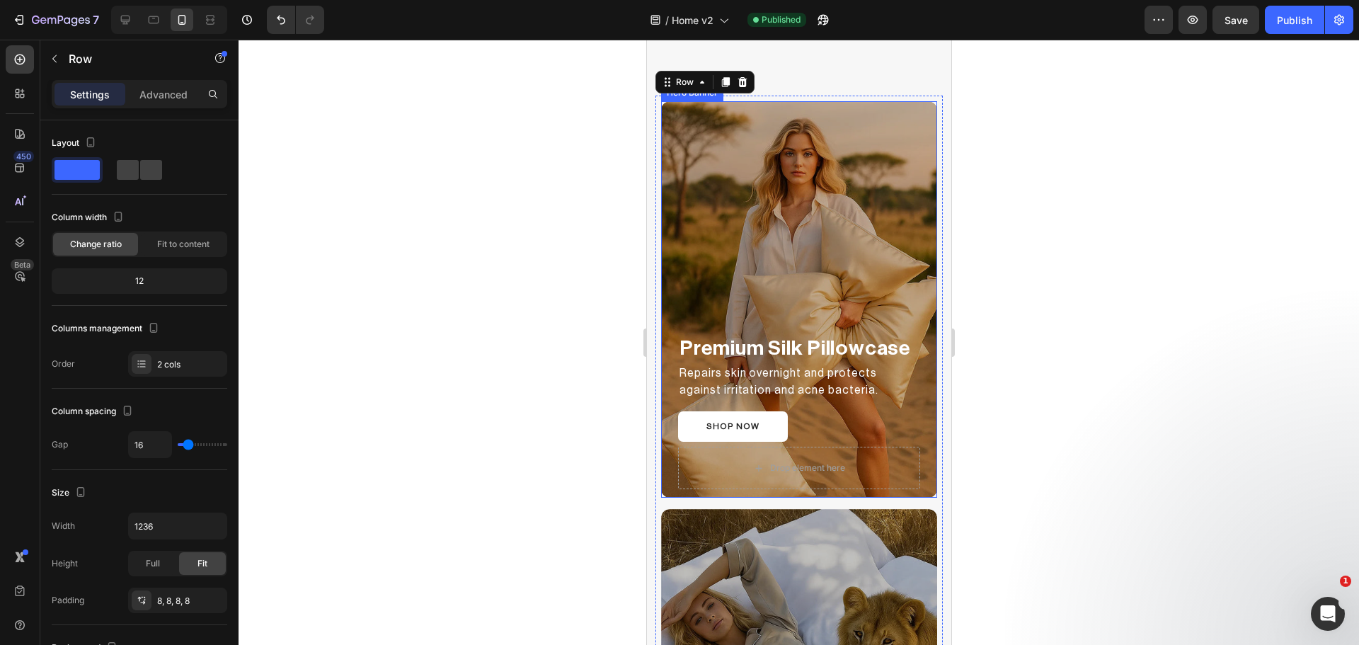
scroll to position [1561, 0]
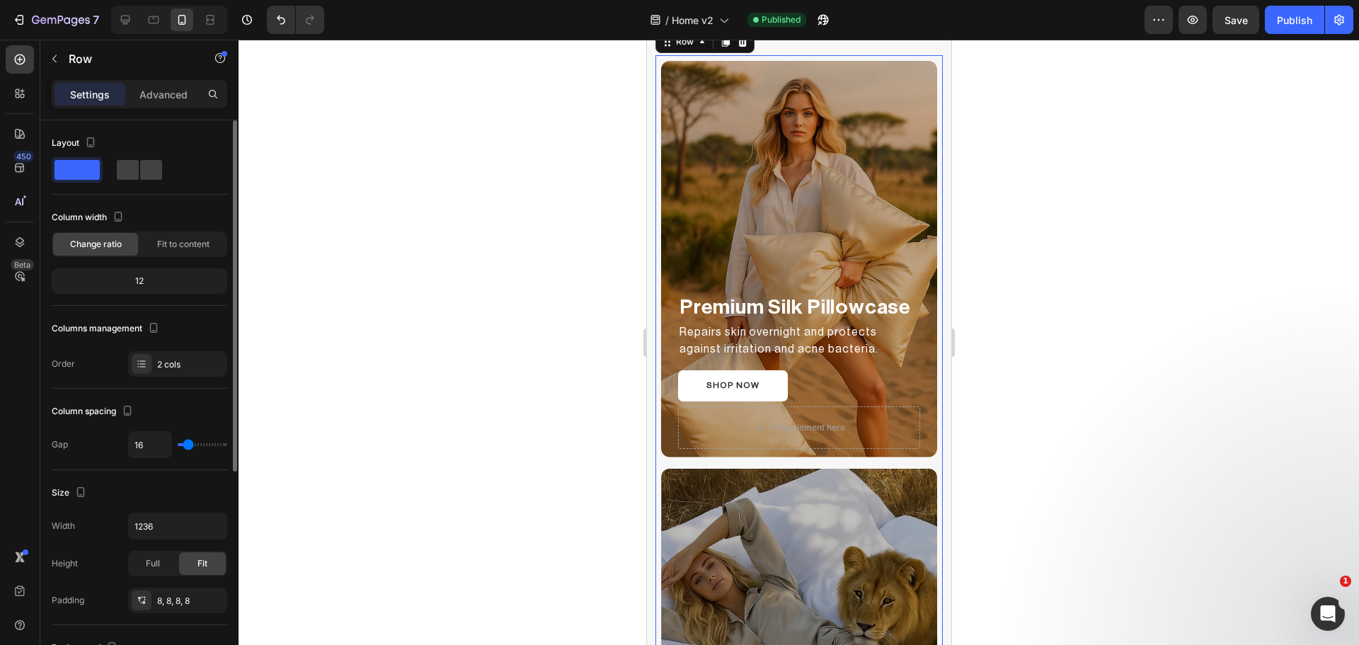
click at [144, 93] on p "Advanced" at bounding box center [163, 94] width 48 height 15
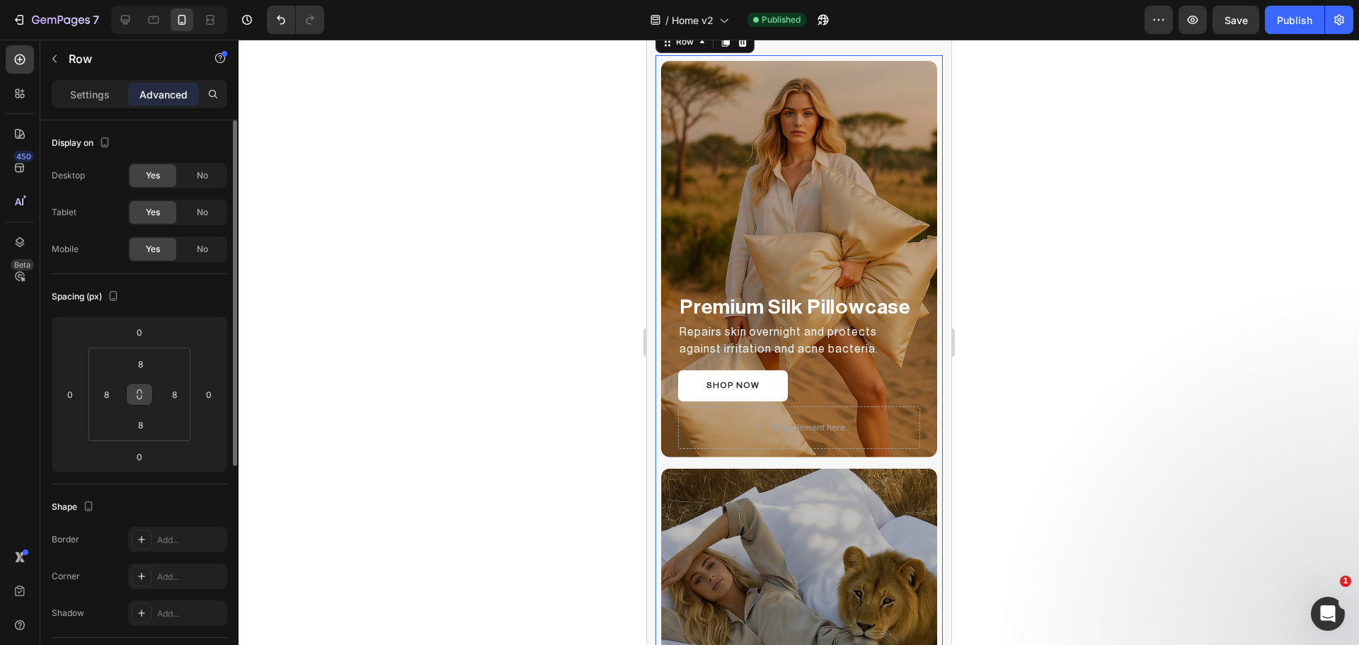
click at [143, 391] on icon at bounding box center [139, 394] width 11 height 11
click at [144, 373] on input "8" at bounding box center [140, 363] width 28 height 21
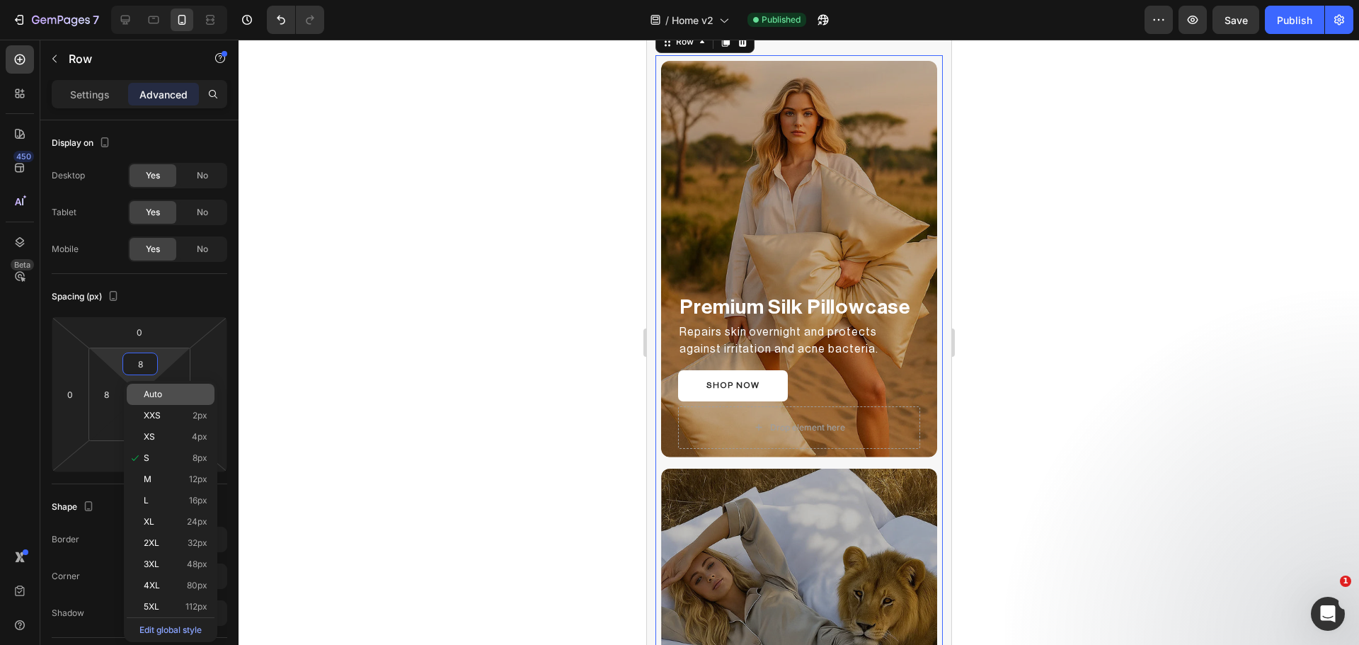
click at [156, 396] on span "Auto" at bounding box center [153, 394] width 18 height 10
type input "Auto"
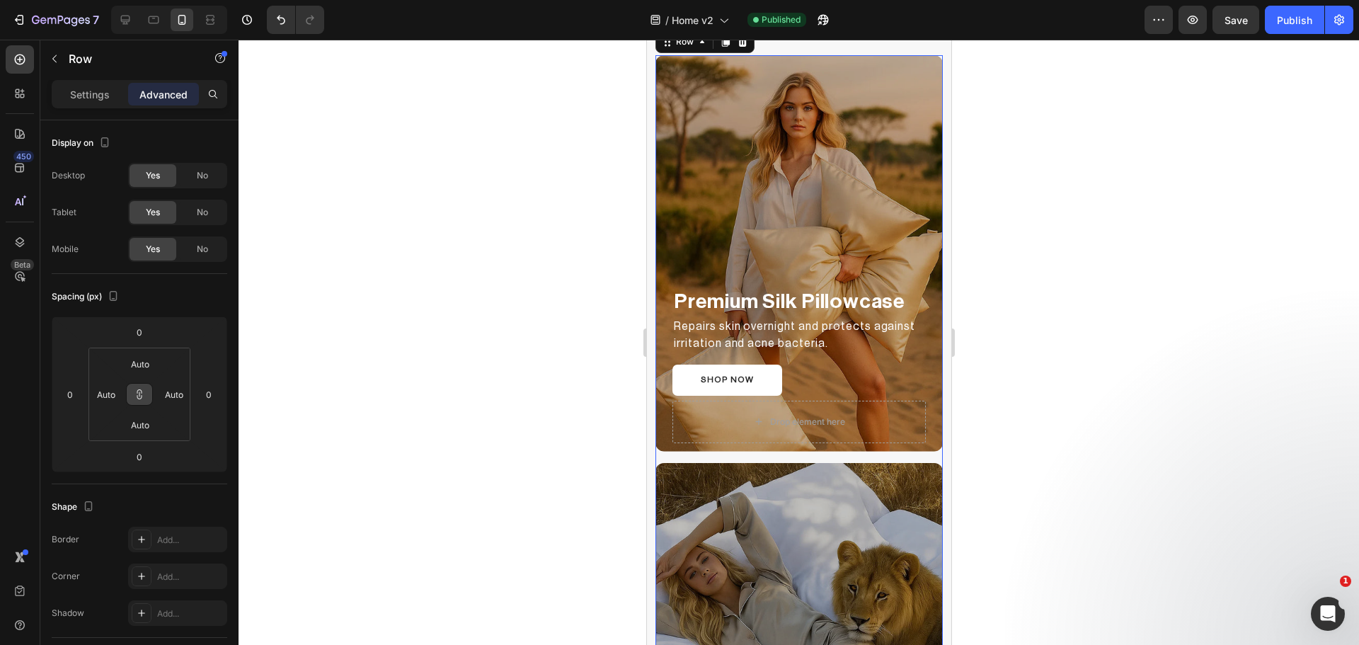
click at [429, 396] on div at bounding box center [799, 342] width 1120 height 605
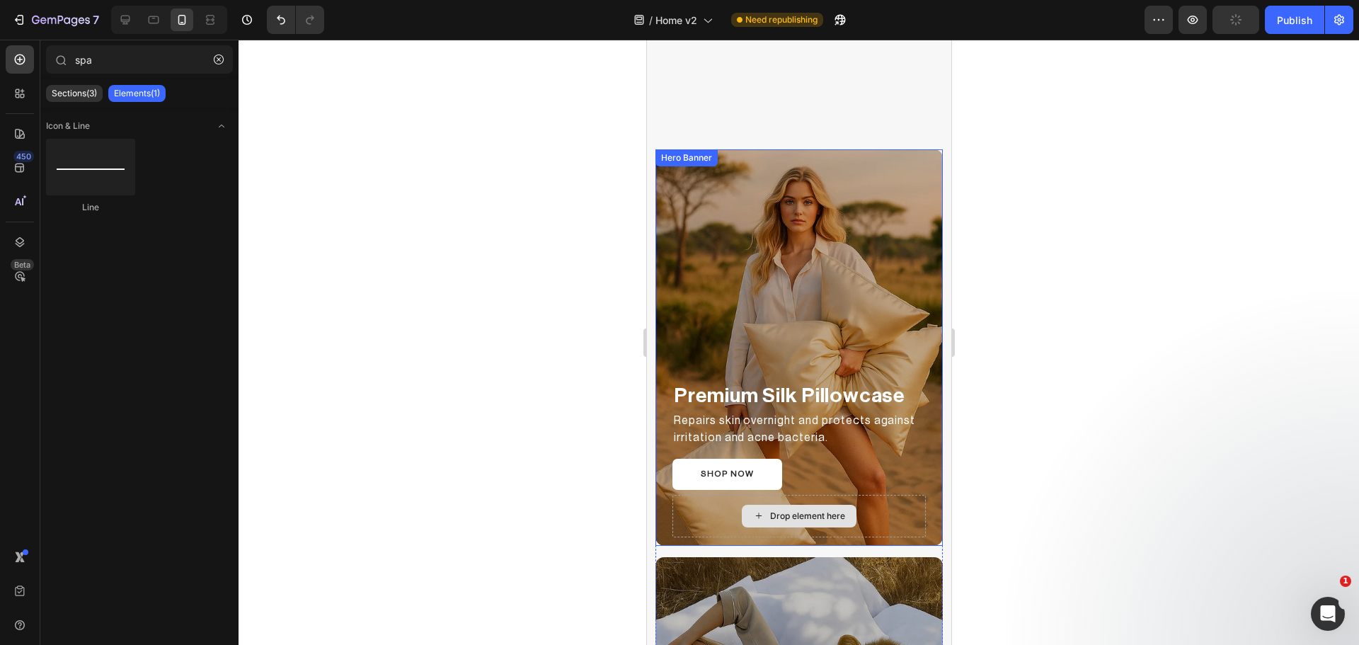
scroll to position [1445, 0]
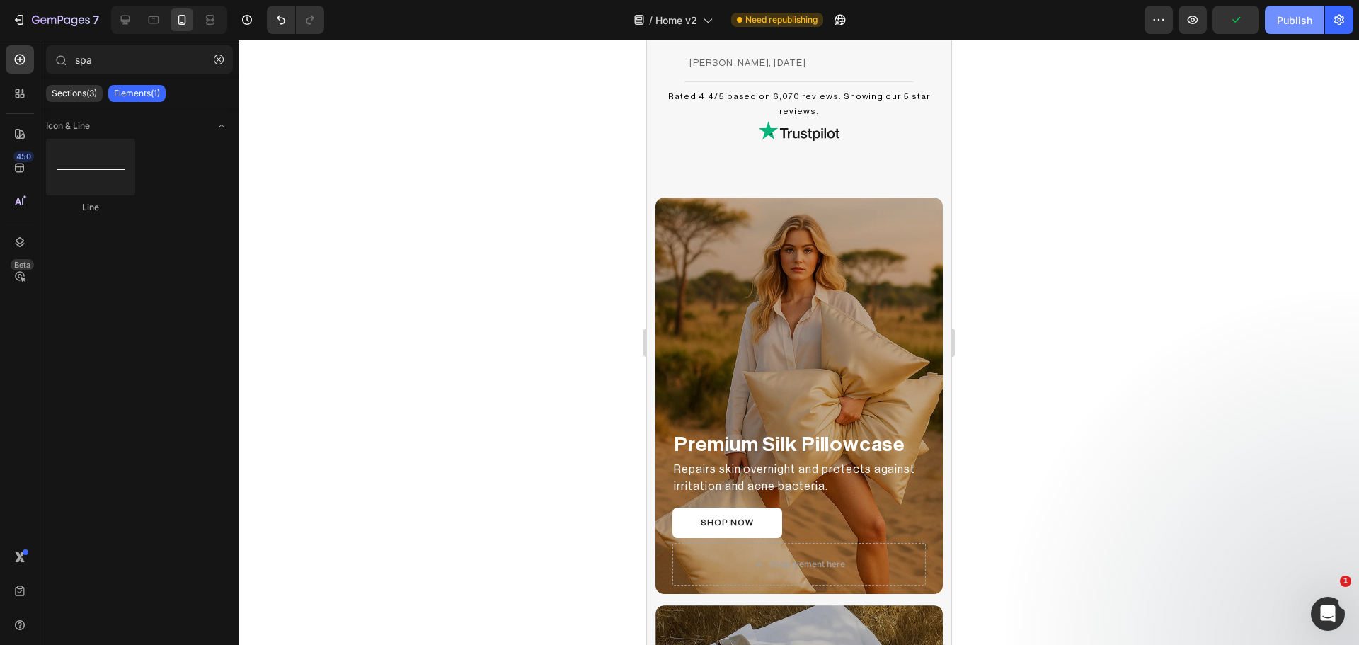
click at [1305, 20] on div "Publish" at bounding box center [1294, 20] width 35 height 15
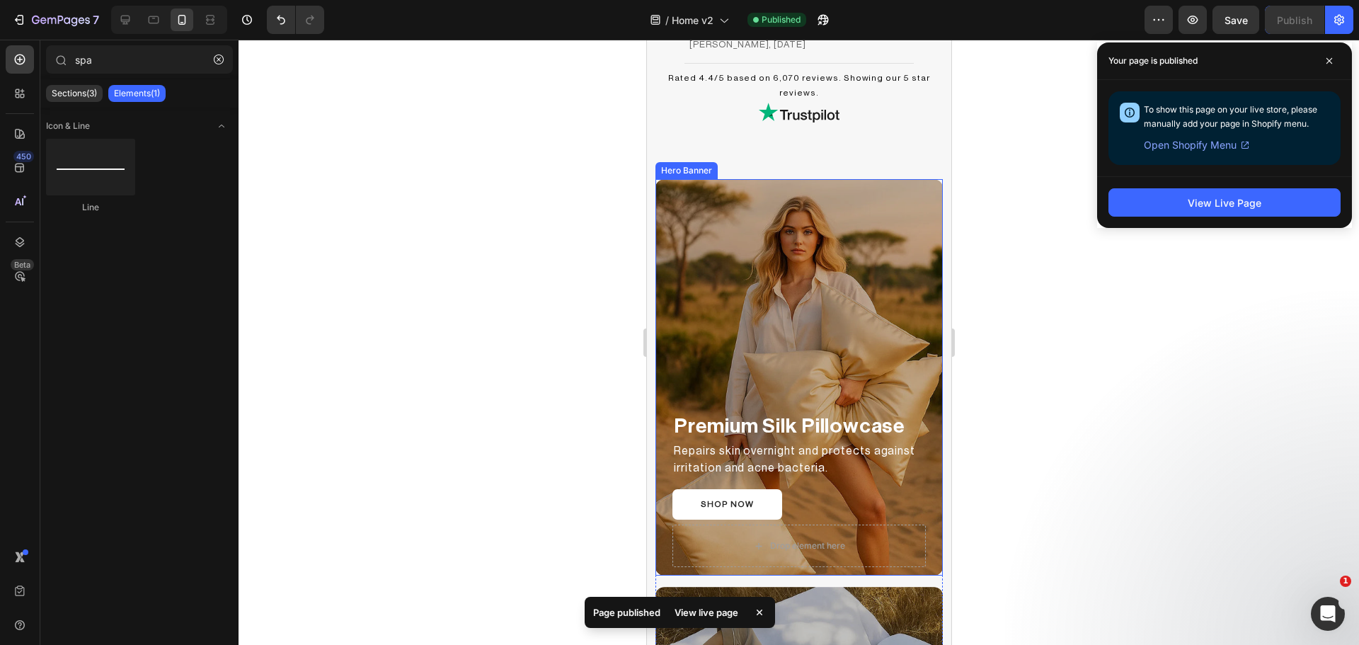
scroll to position [1563, 0]
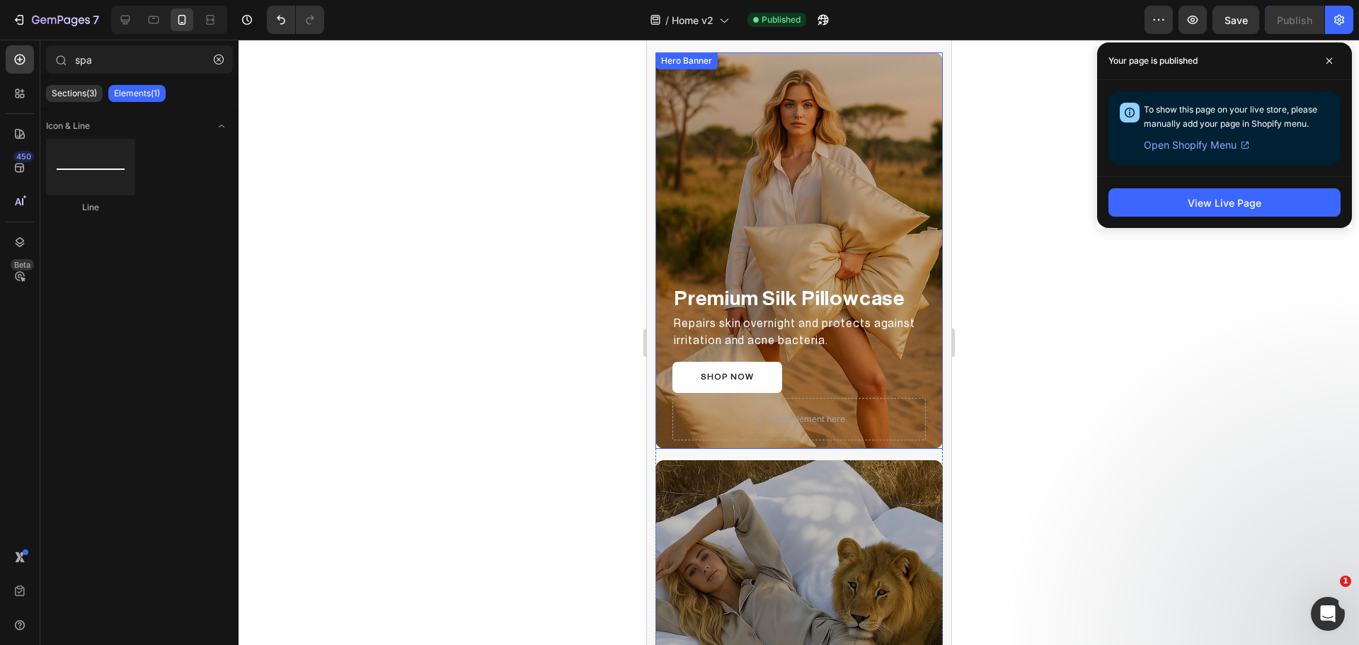
click at [733, 76] on div "Overlay" at bounding box center [798, 250] width 287 height 396
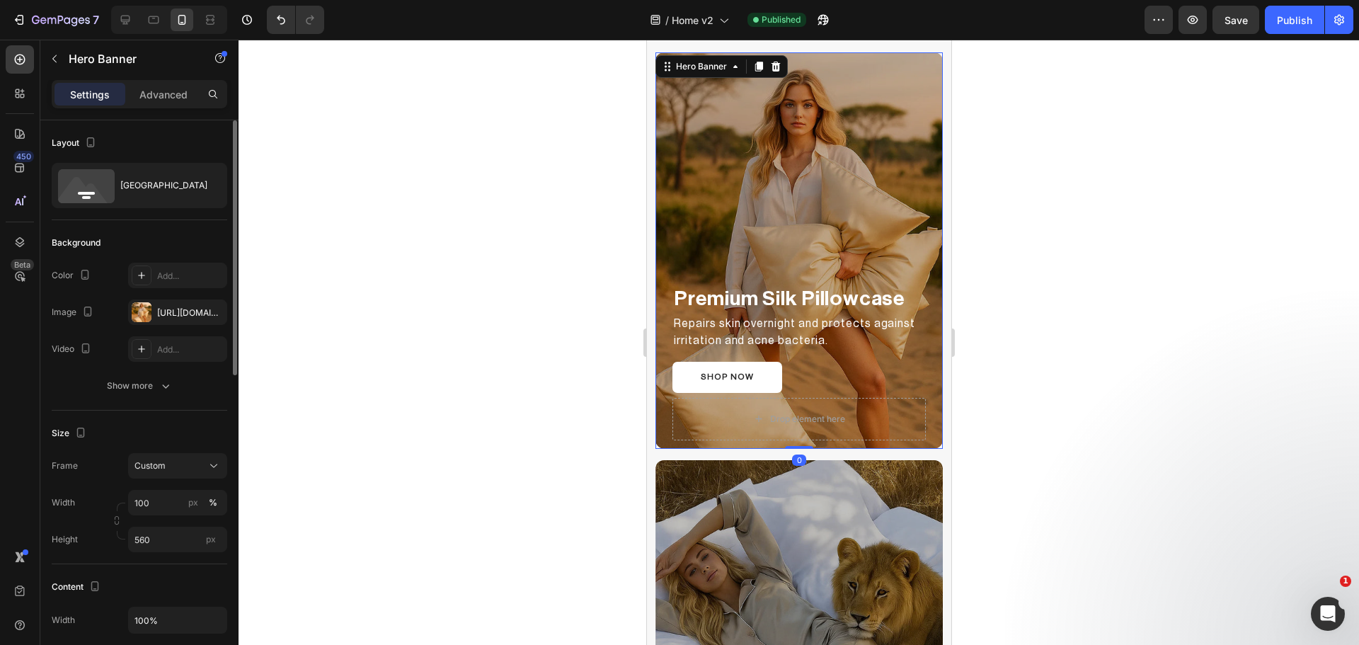
scroll to position [118, 0]
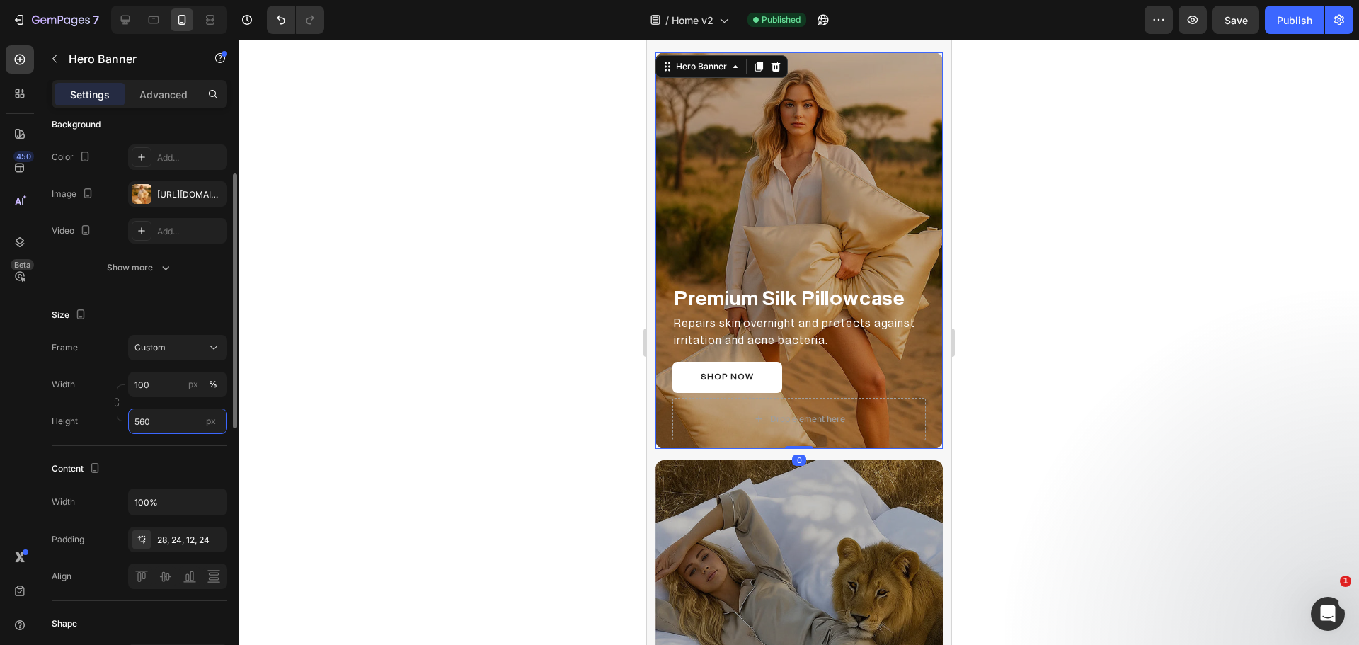
click at [150, 419] on input "560" at bounding box center [177, 420] width 99 height 25
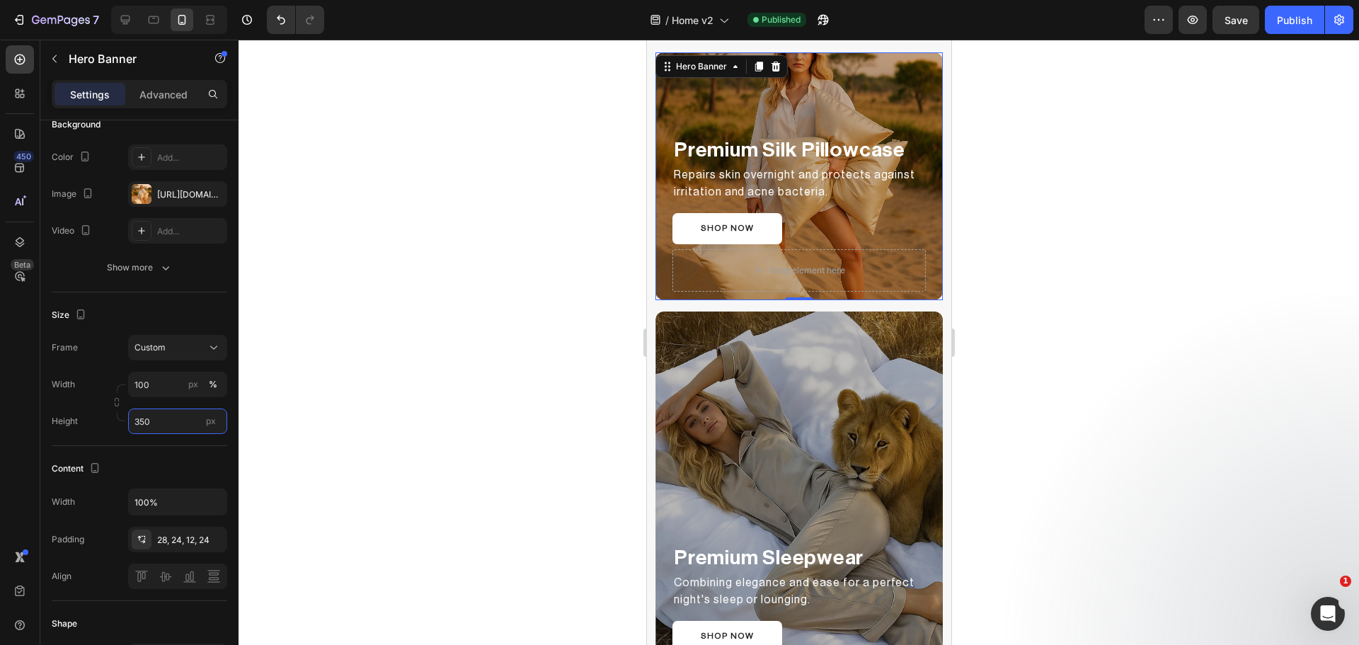
type input "350"
click at [683, 91] on div "Overlay" at bounding box center [798, 176] width 287 height 248
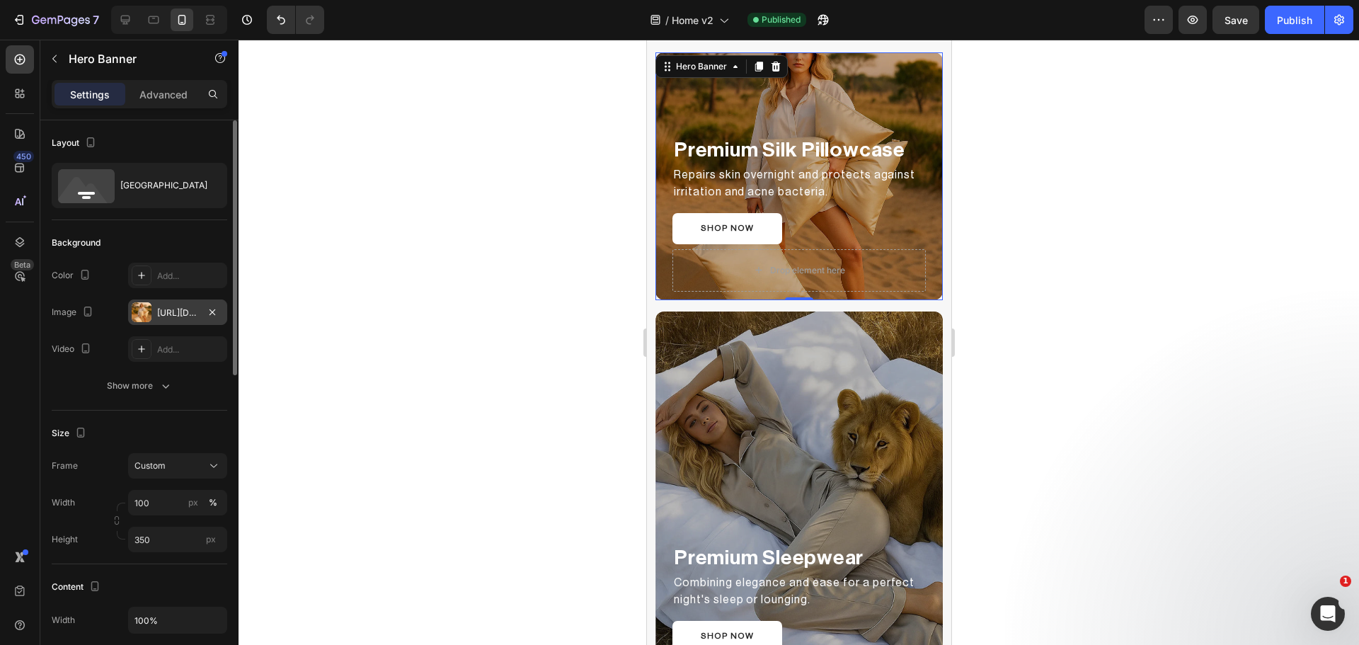
click at [147, 304] on div at bounding box center [142, 312] width 20 height 20
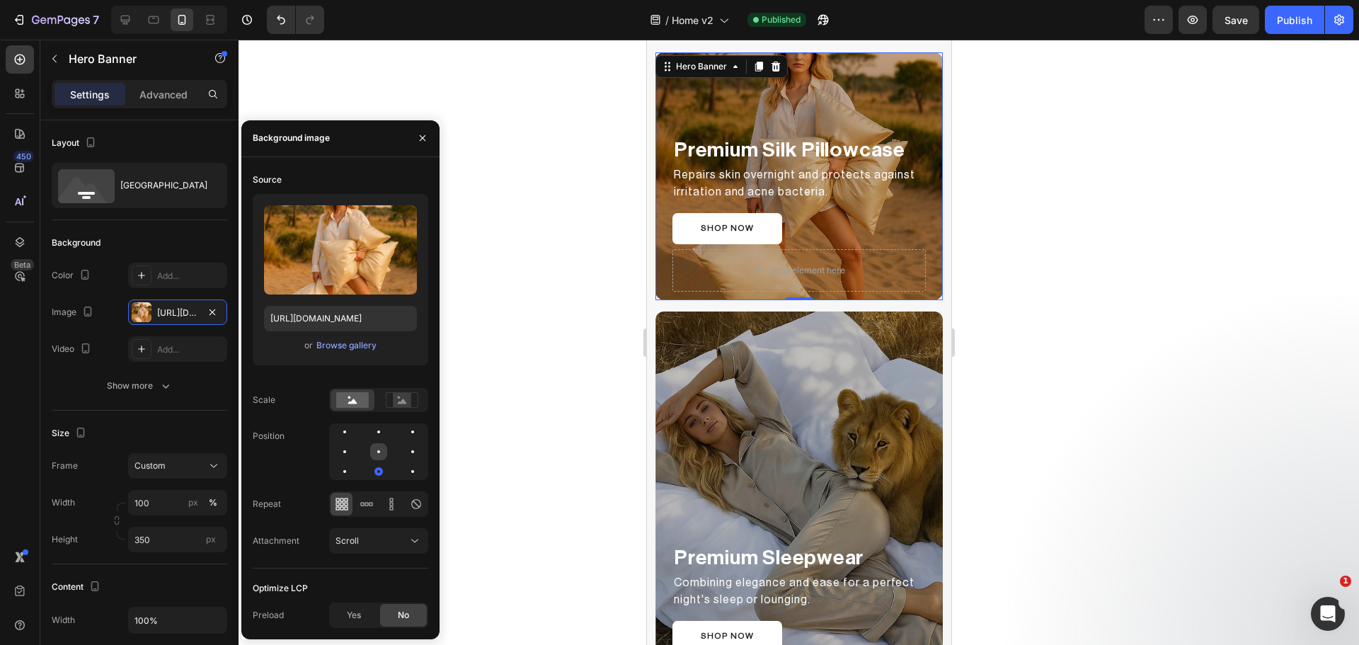
click at [404, 449] on div at bounding box center [412, 451] width 17 height 17
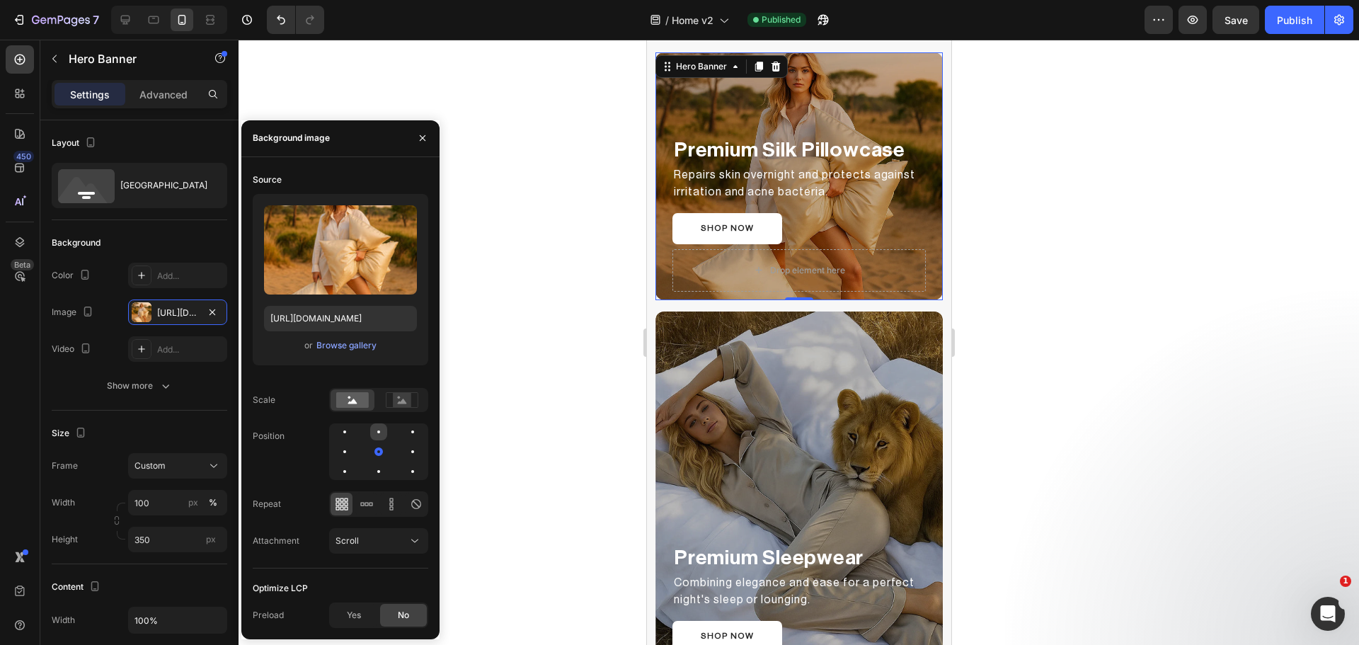
click at [404, 435] on div at bounding box center [412, 431] width 17 height 17
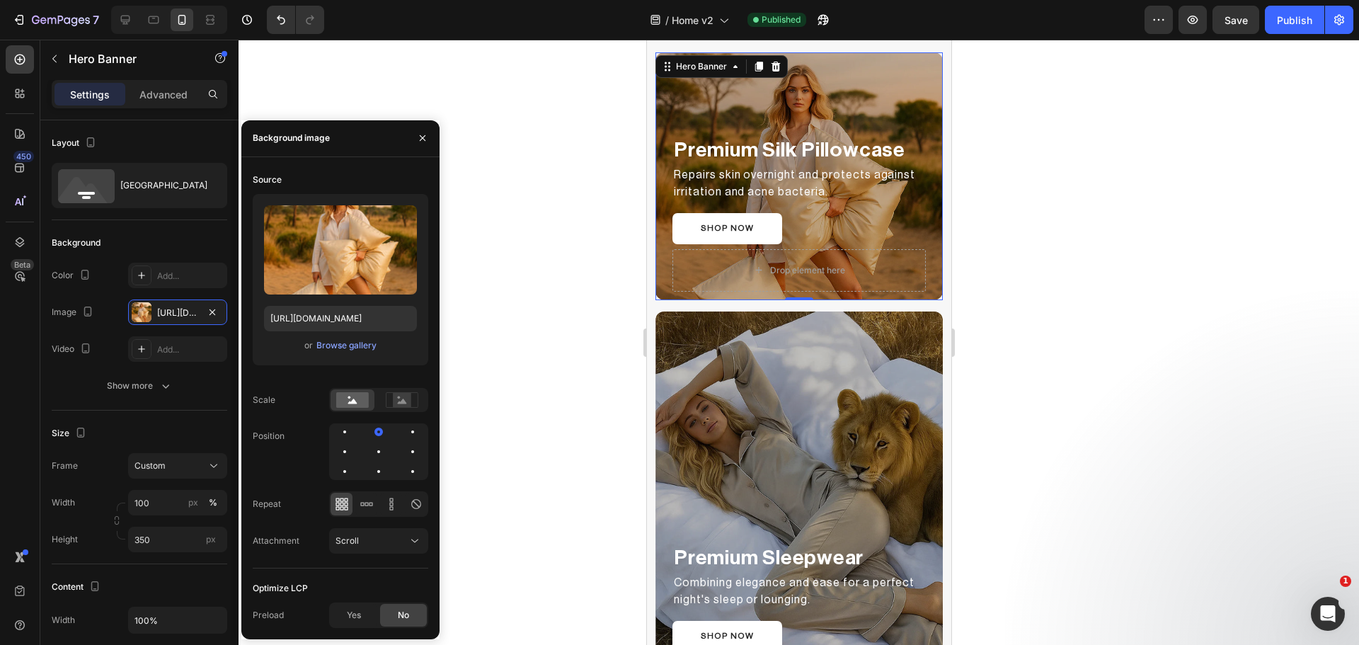
click at [613, 309] on div at bounding box center [799, 342] width 1120 height 605
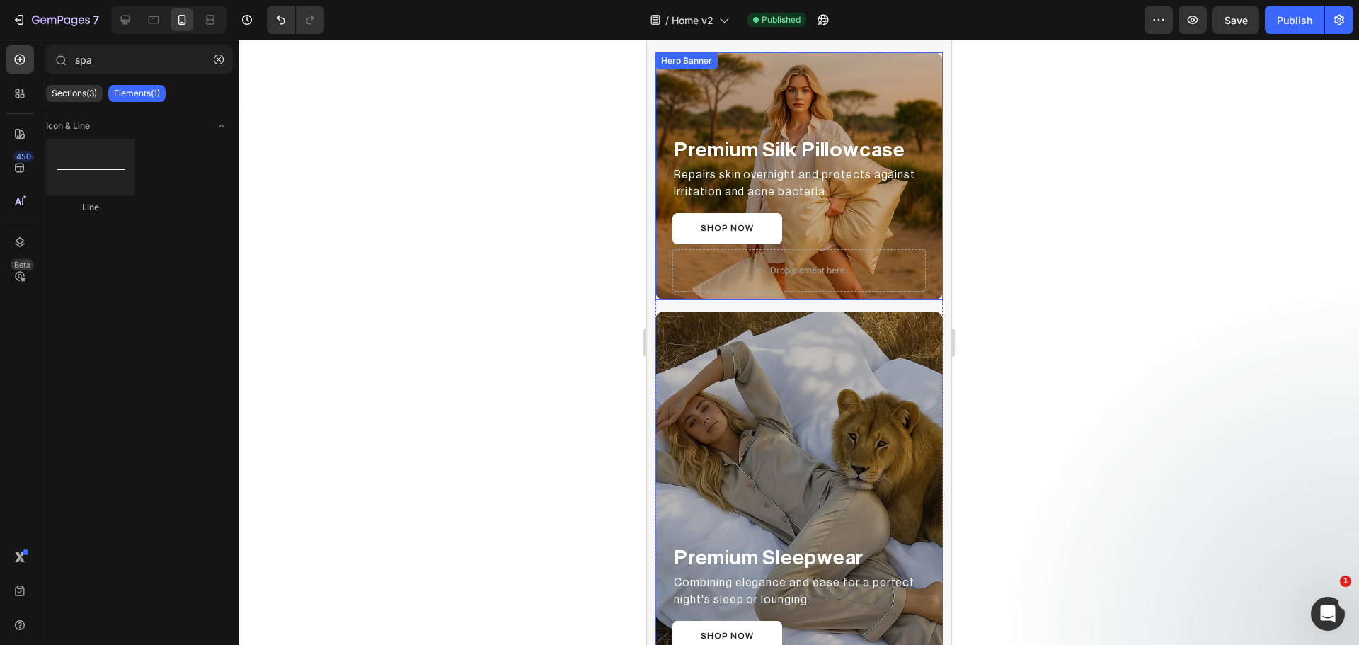
click at [676, 86] on div "Overlay" at bounding box center [798, 176] width 287 height 248
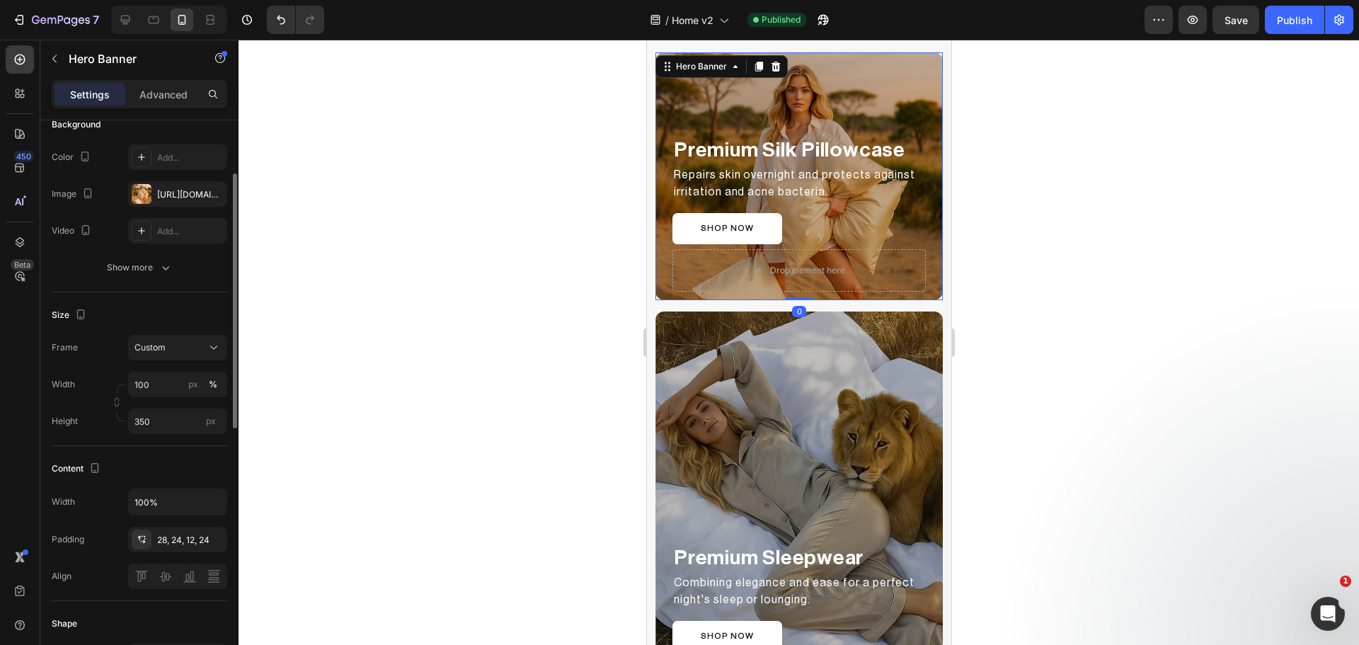
scroll to position [236, 0]
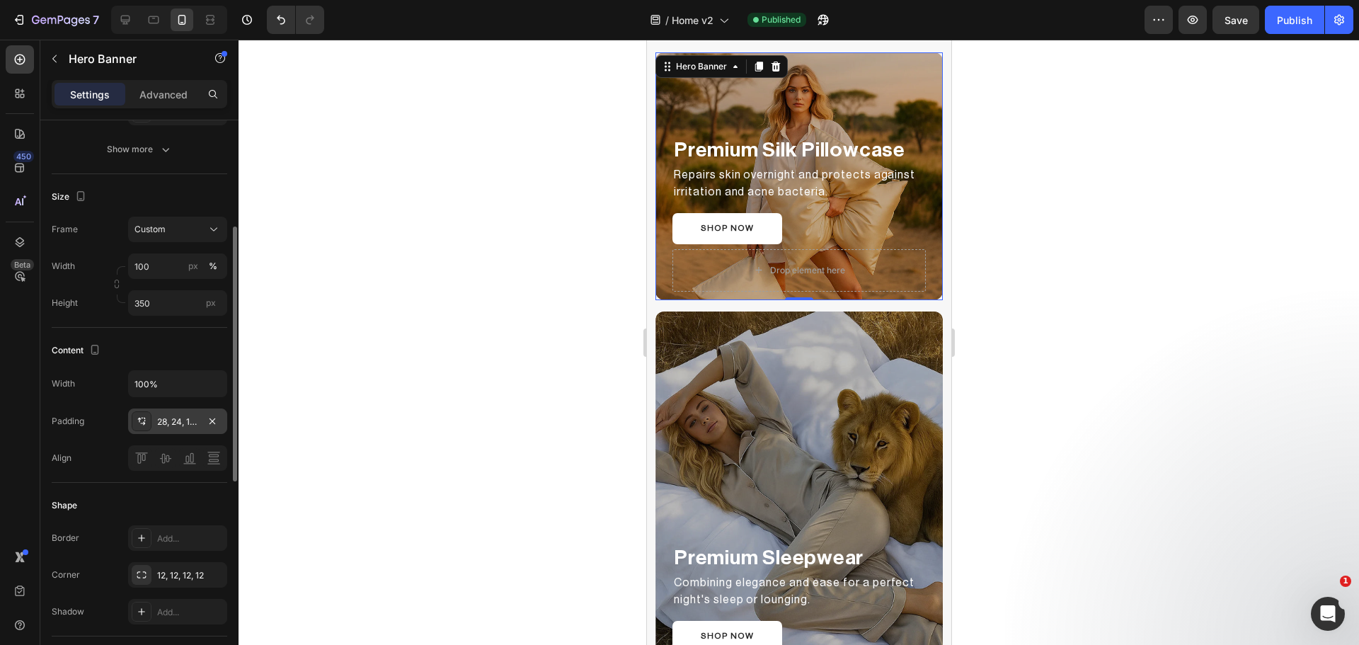
click at [139, 419] on icon at bounding box center [140, 420] width 4 height 5
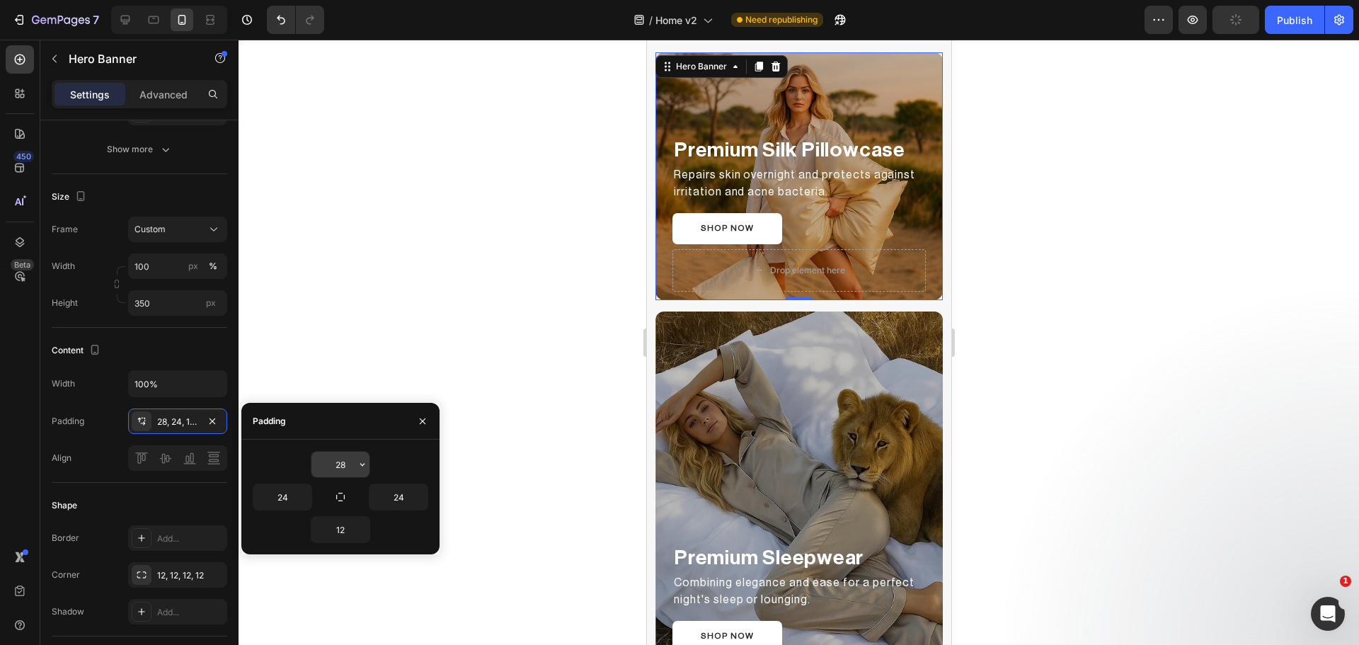
click at [338, 465] on input "28" at bounding box center [340, 464] width 58 height 25
type input "30"
click at [346, 491] on button "button" at bounding box center [341, 497] width 20 height 20
type input "30"
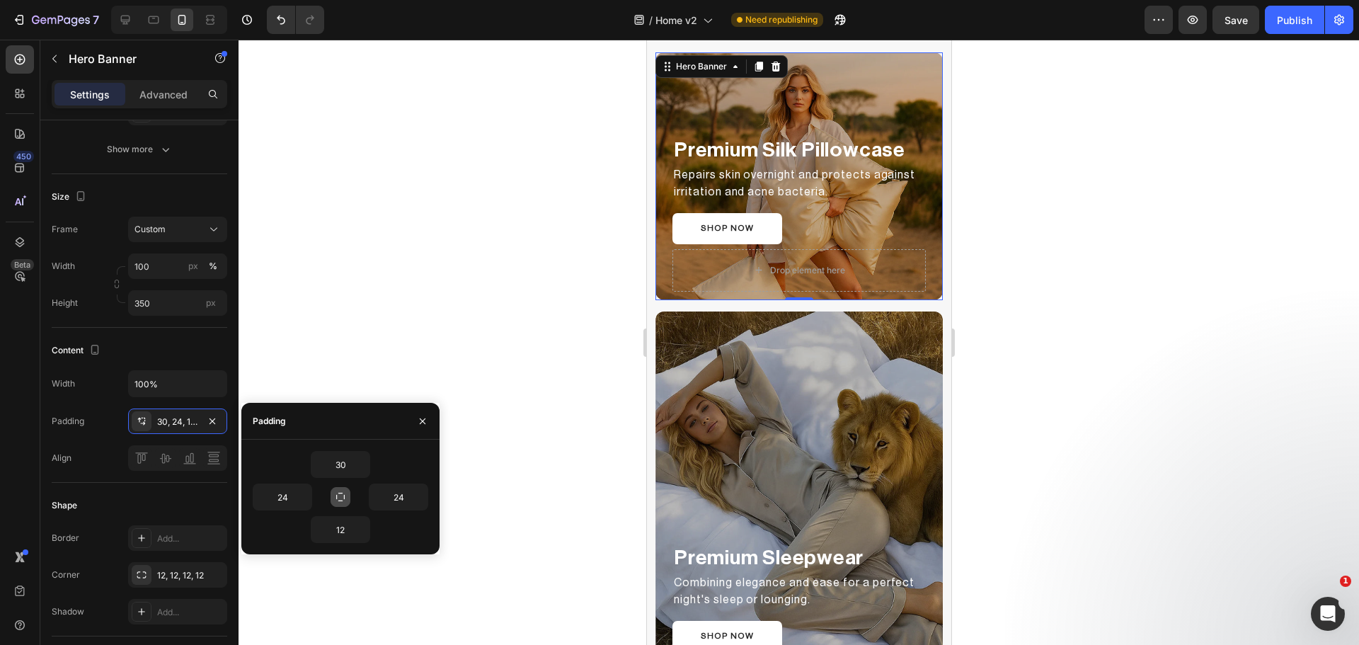
type input "30"
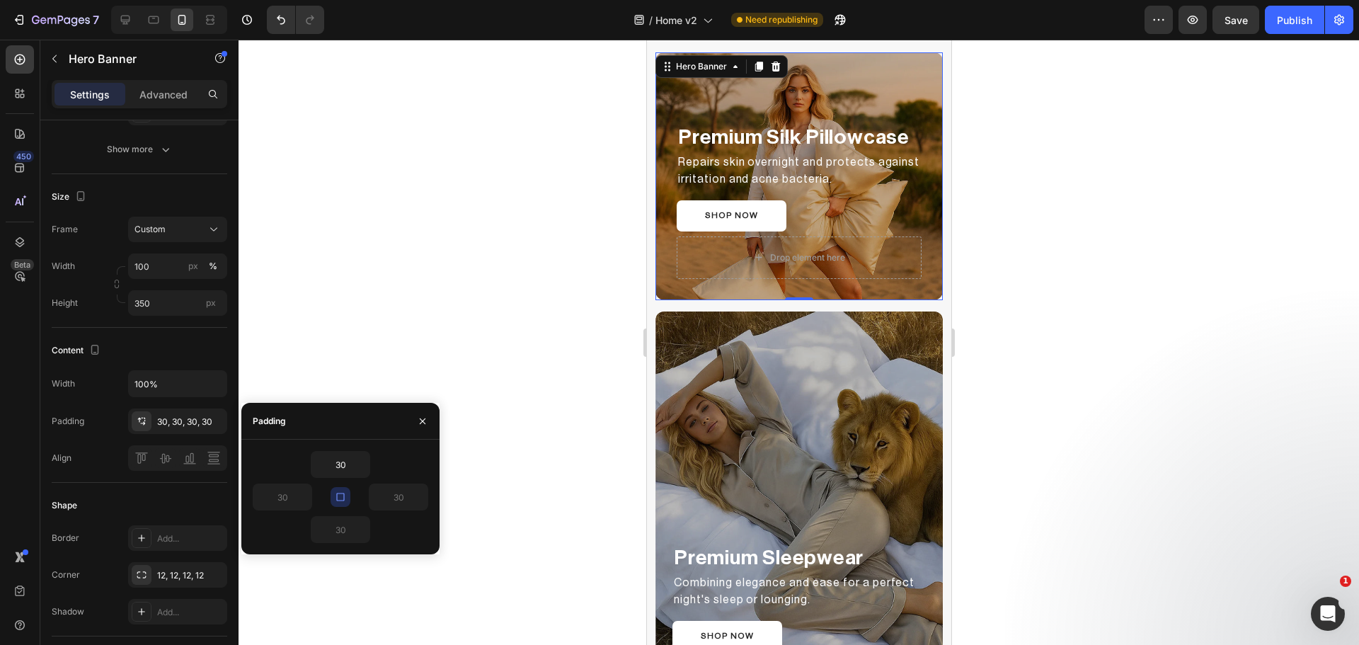
click at [515, 330] on div at bounding box center [799, 342] width 1120 height 605
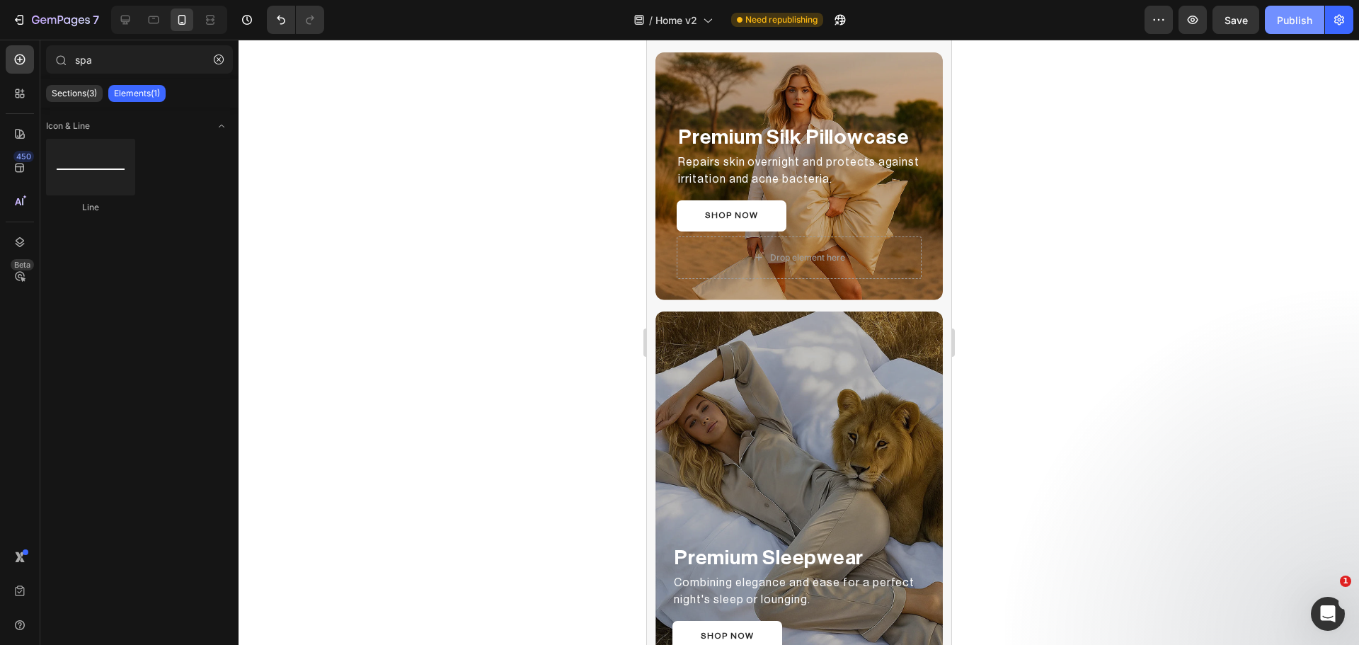
click at [1287, 16] on div "Publish" at bounding box center [1294, 20] width 35 height 15
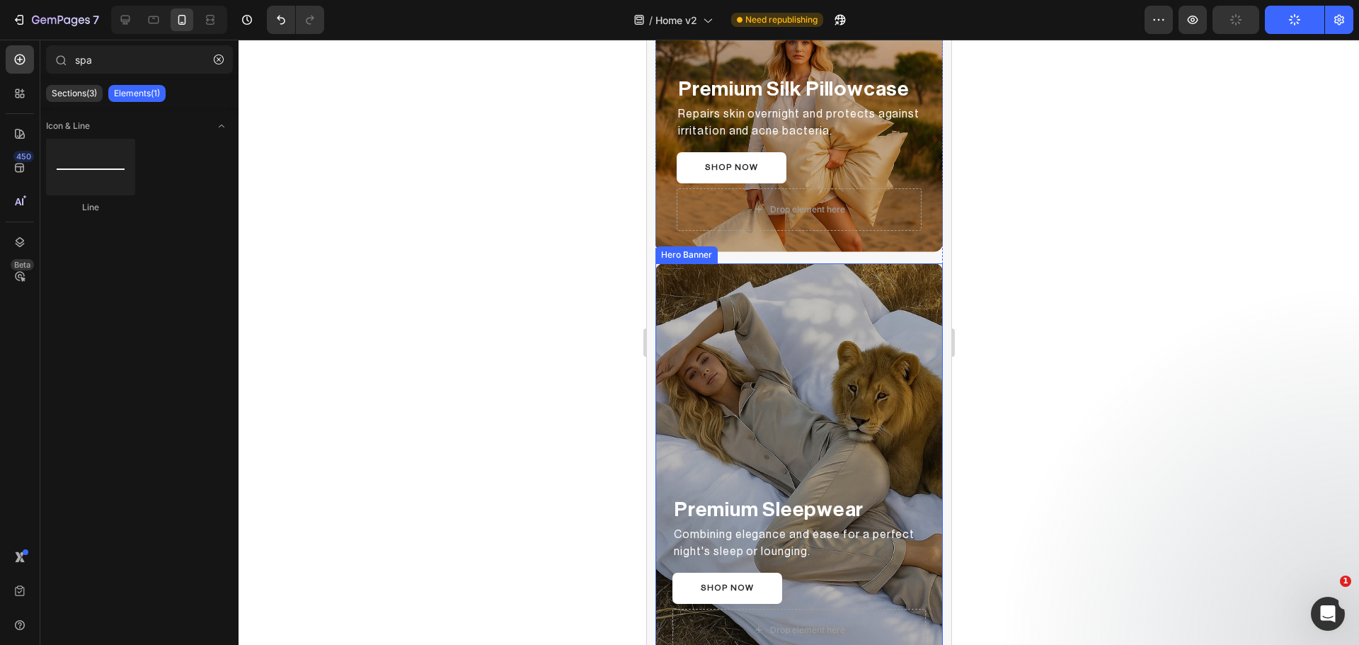
scroll to position [1682, 0]
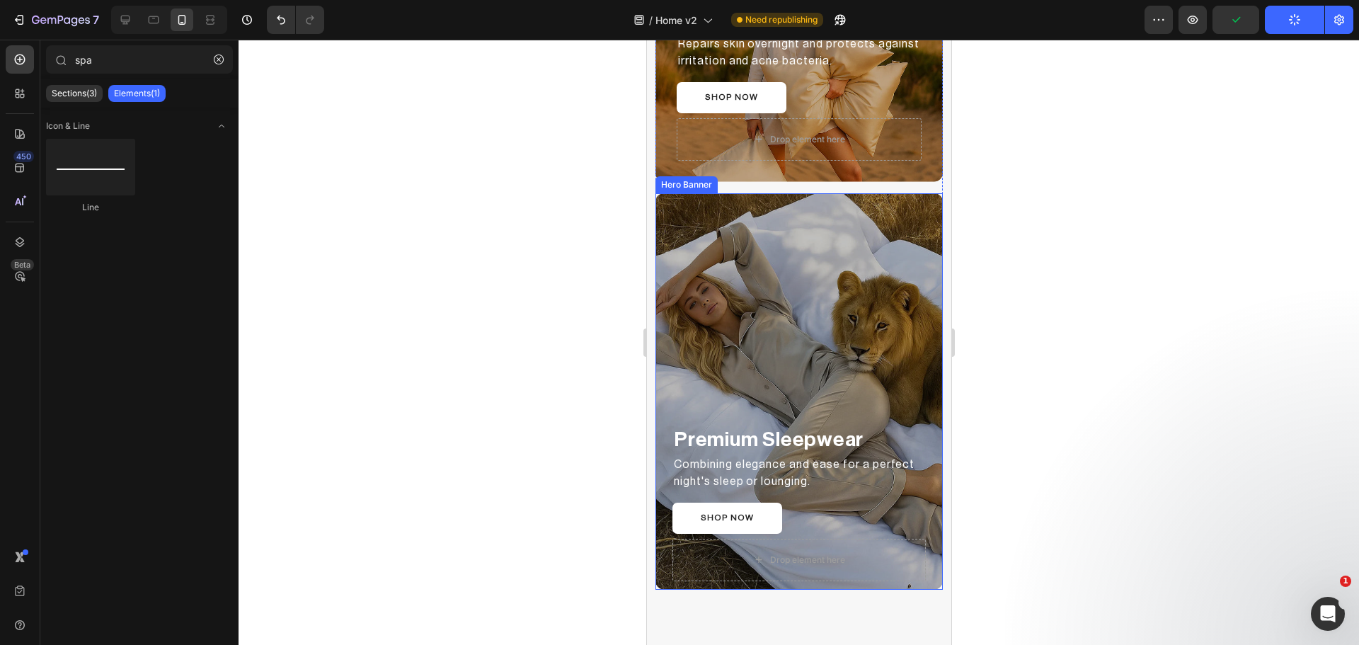
click at [723, 245] on div "Overlay" at bounding box center [798, 391] width 287 height 396
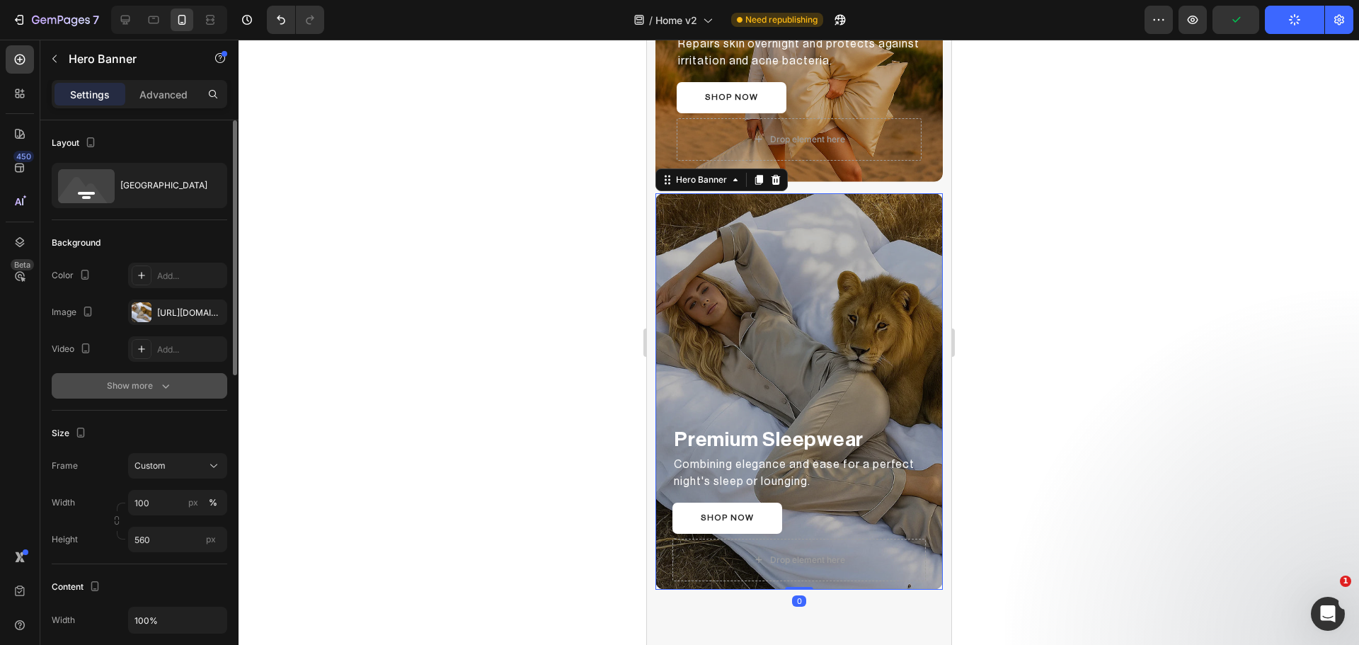
scroll to position [118, 0]
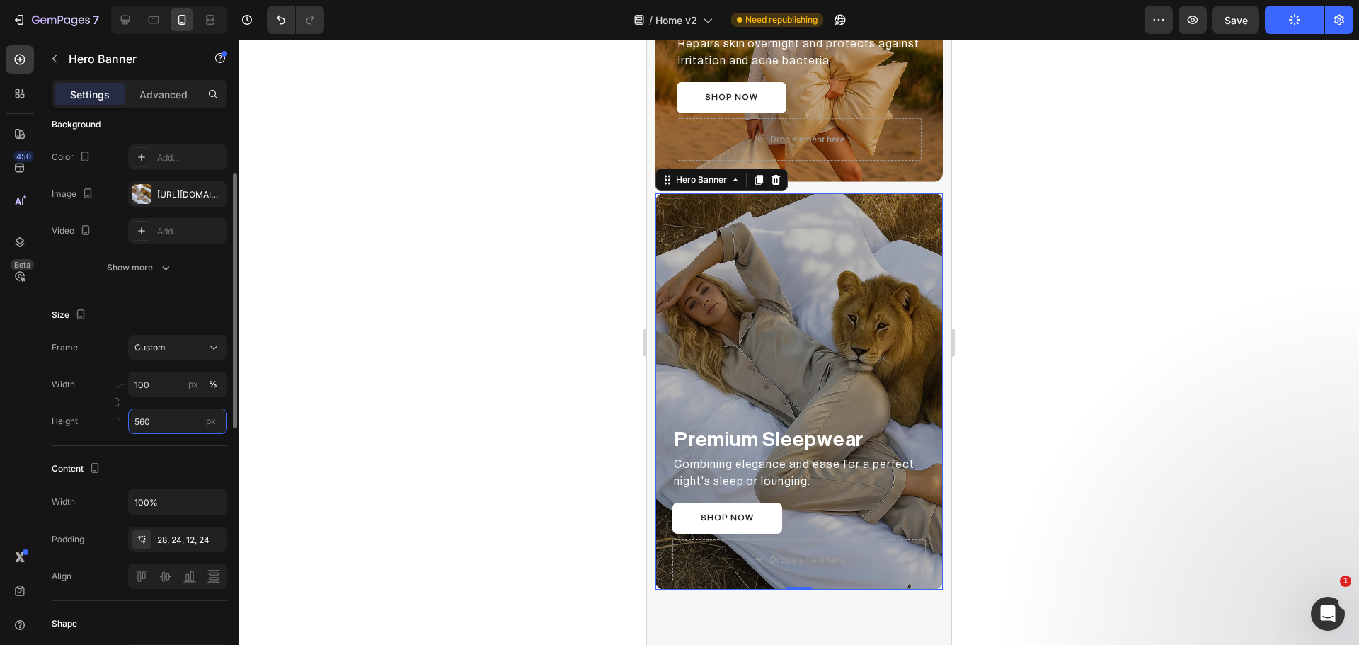
click at [151, 423] on input "560" at bounding box center [177, 420] width 99 height 25
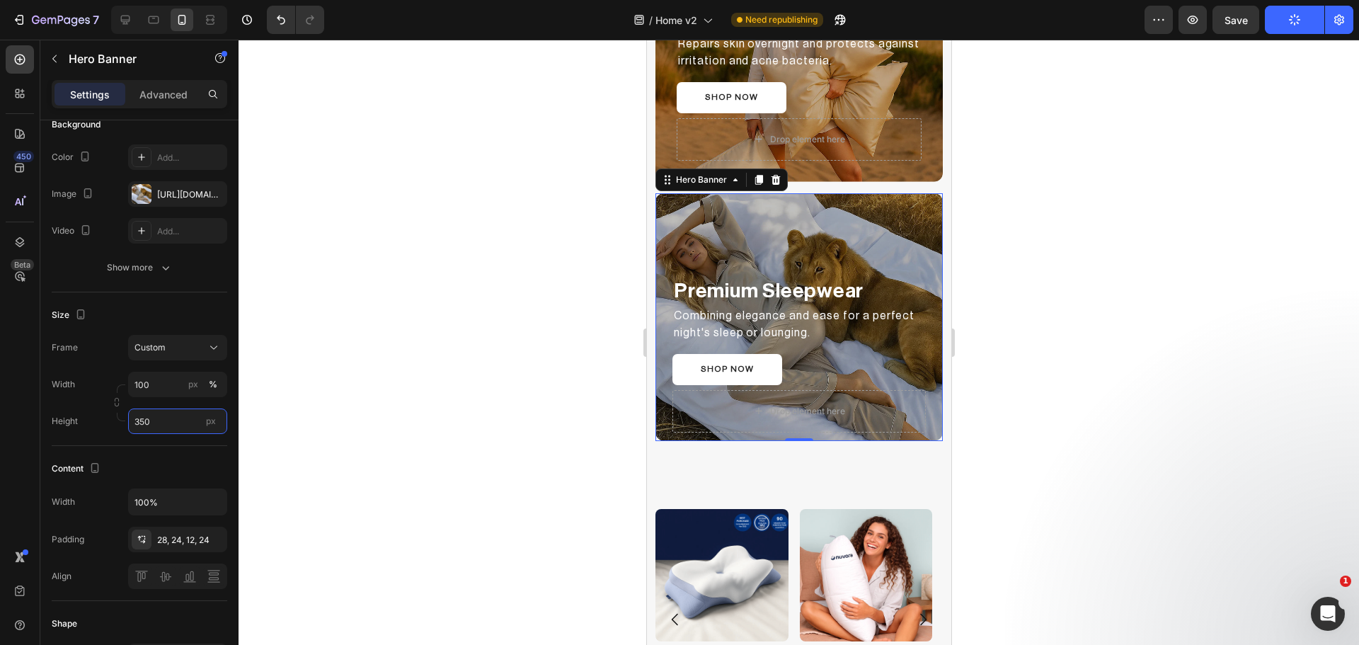
type input "350"
click at [162, 107] on div "Settings Advanced" at bounding box center [140, 94] width 176 height 28
click at [145, 87] on p "Advanced" at bounding box center [163, 94] width 48 height 15
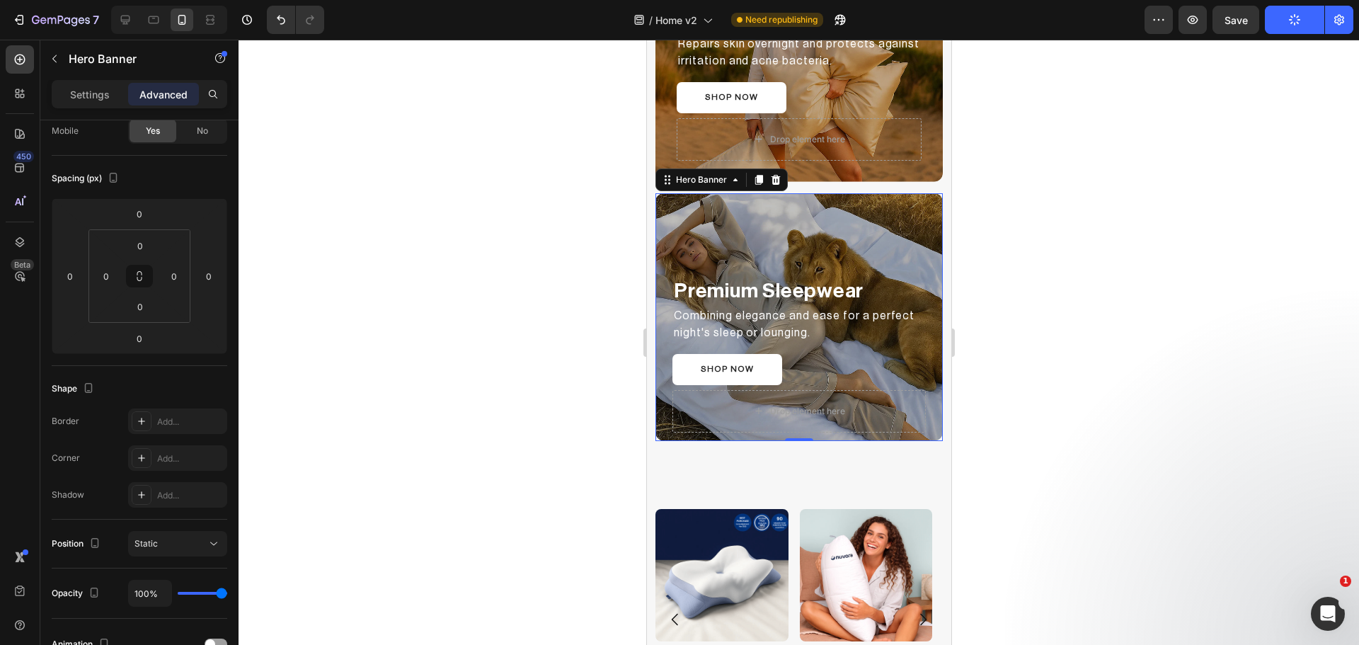
click at [731, 228] on div "Overlay" at bounding box center [798, 317] width 287 height 248
click at [87, 92] on p "Settings" at bounding box center [90, 94] width 40 height 15
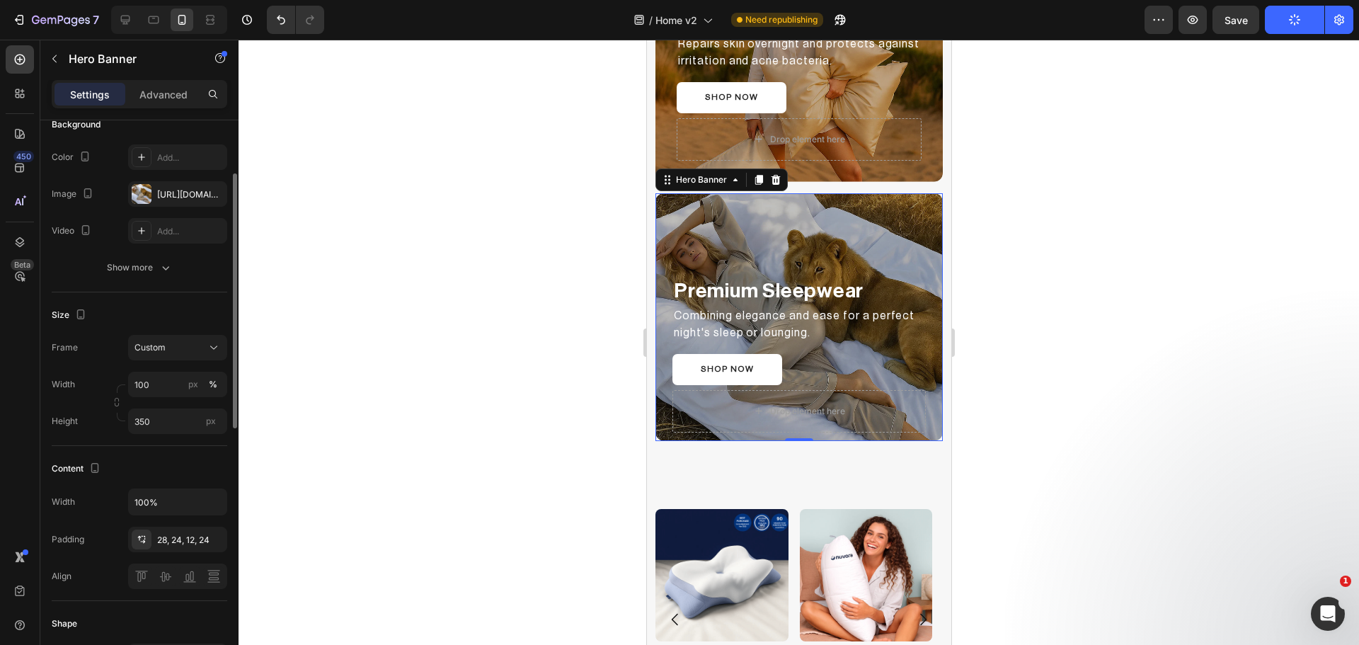
scroll to position [236, 0]
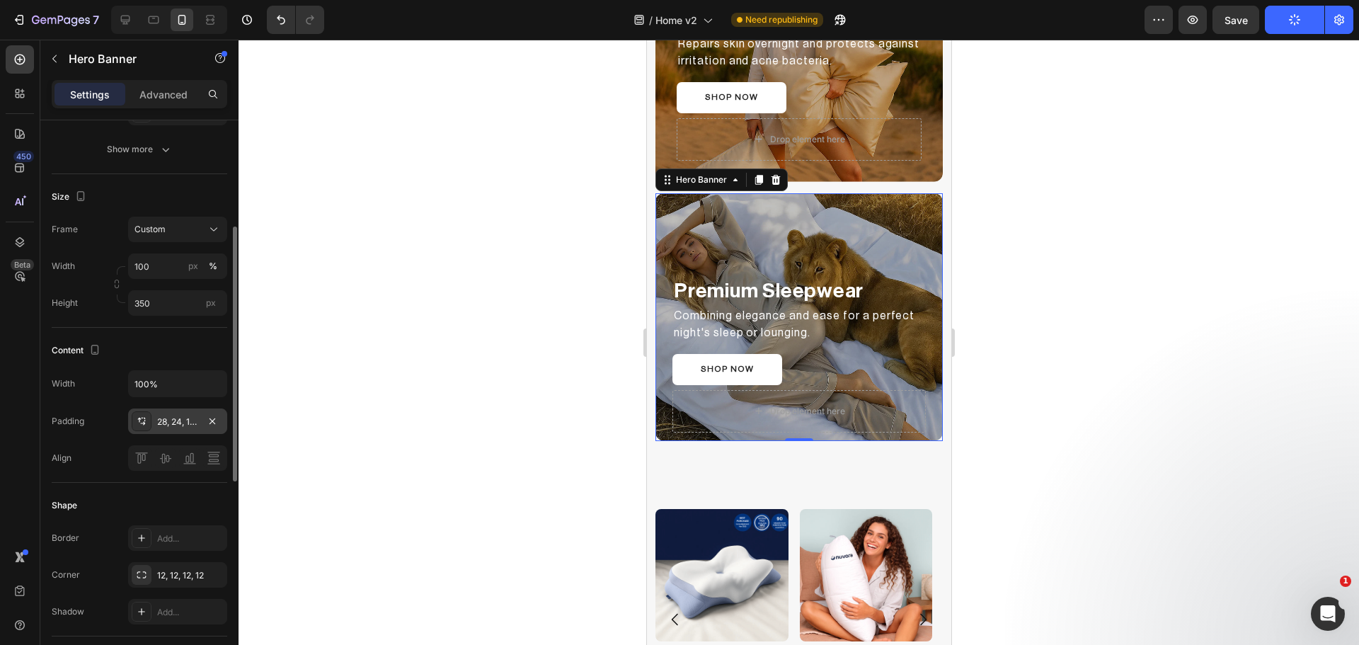
click at [143, 423] on icon at bounding box center [142, 424] width 5 height 4
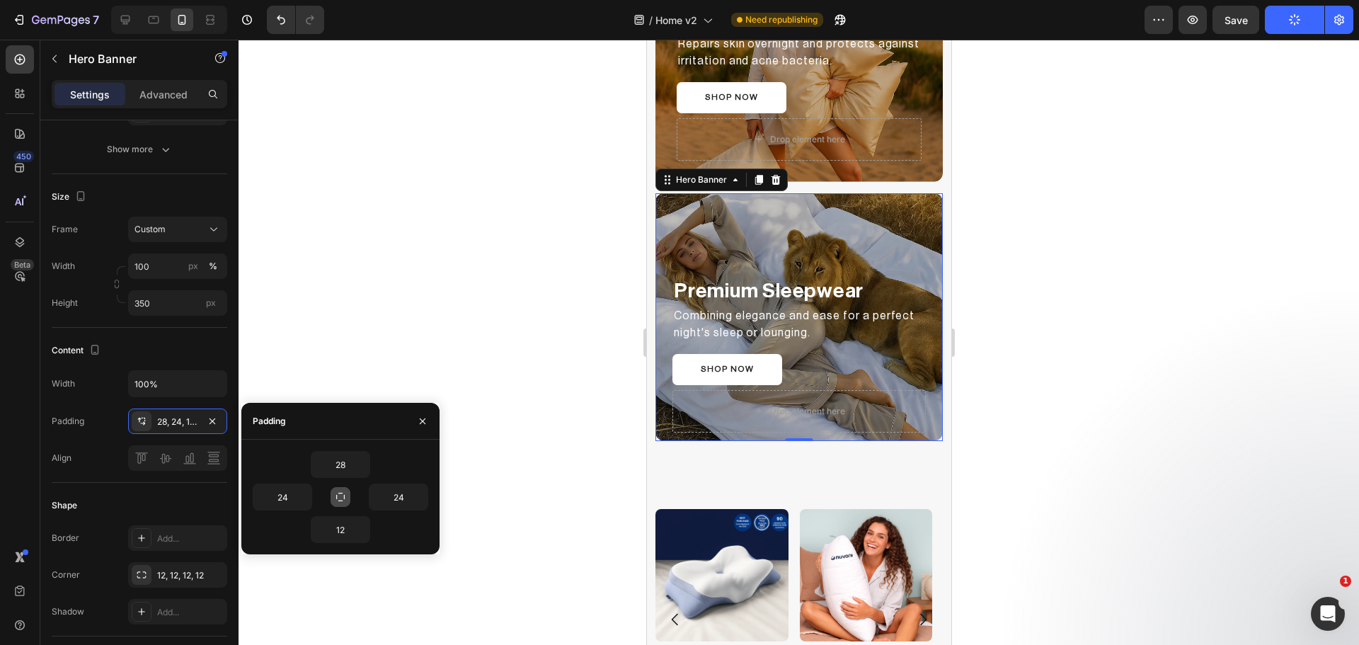
click at [341, 495] on icon "button" at bounding box center [340, 496] width 11 height 11
type input "28"
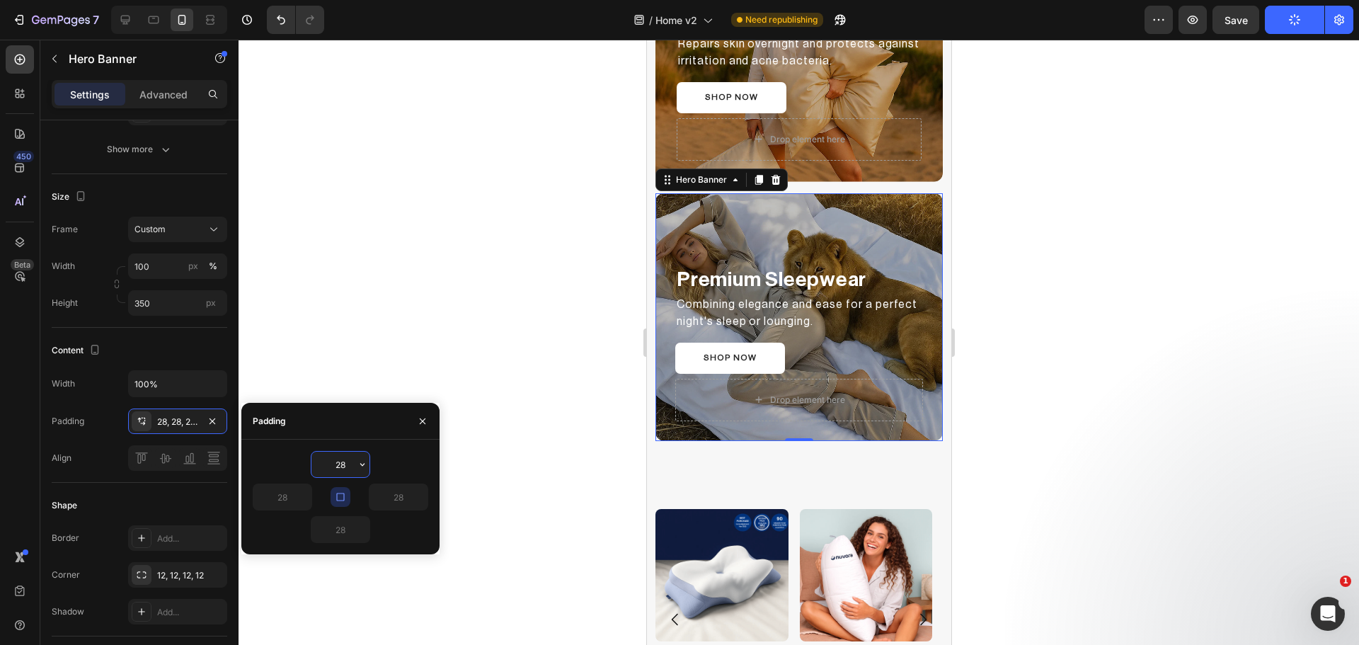
click at [345, 454] on input "28" at bounding box center [340, 464] width 58 height 25
type input "30"
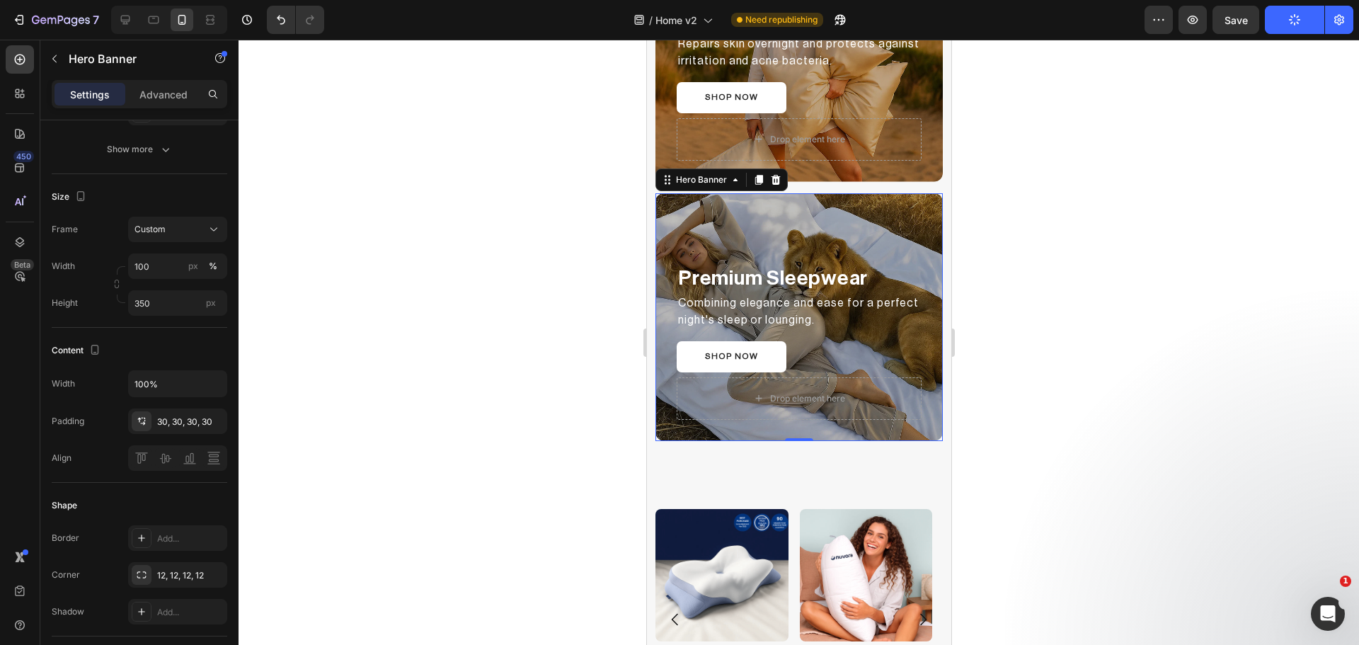
click at [1300, 26] on button "Publish" at bounding box center [1294, 20] width 59 height 28
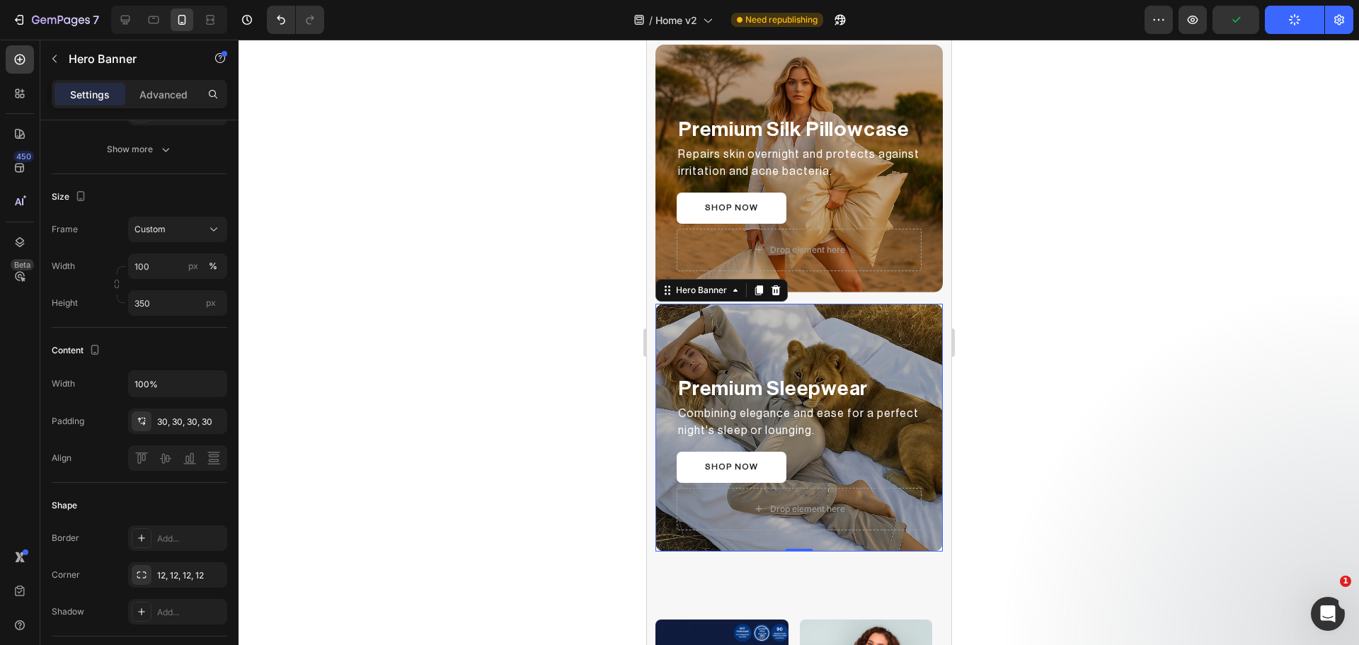
scroll to position [1563, 0]
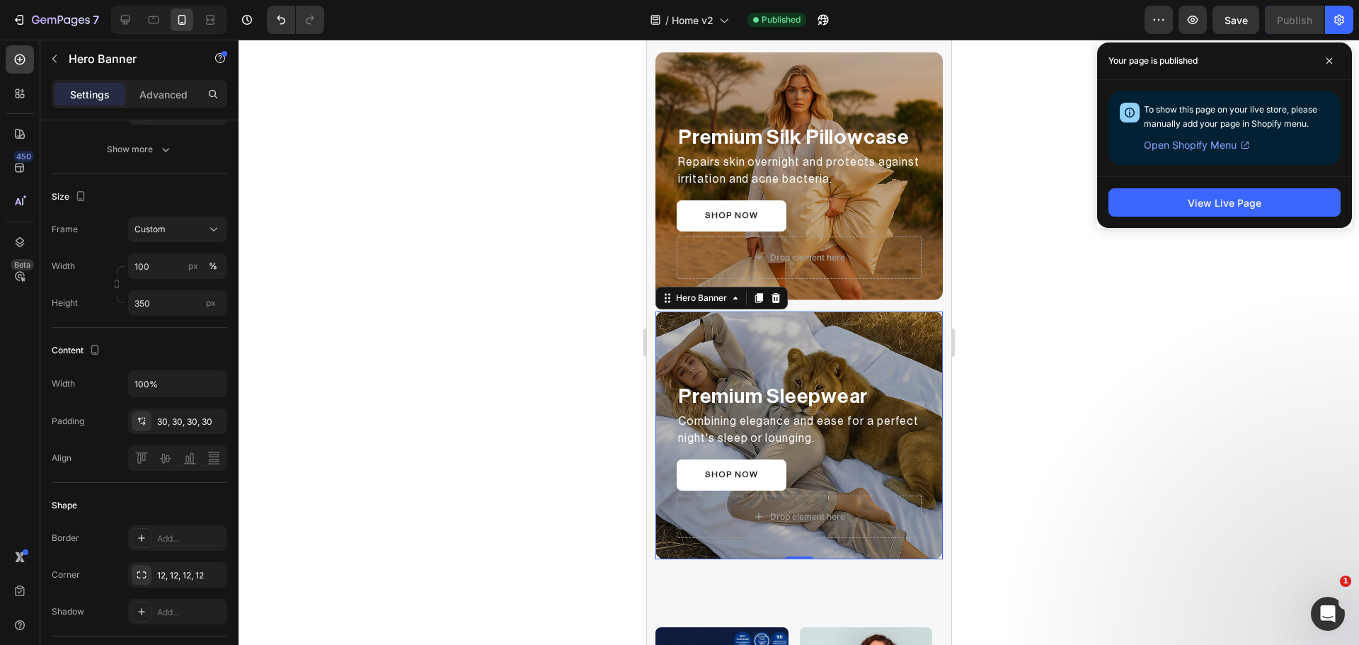
click at [1189, 302] on div at bounding box center [799, 342] width 1120 height 605
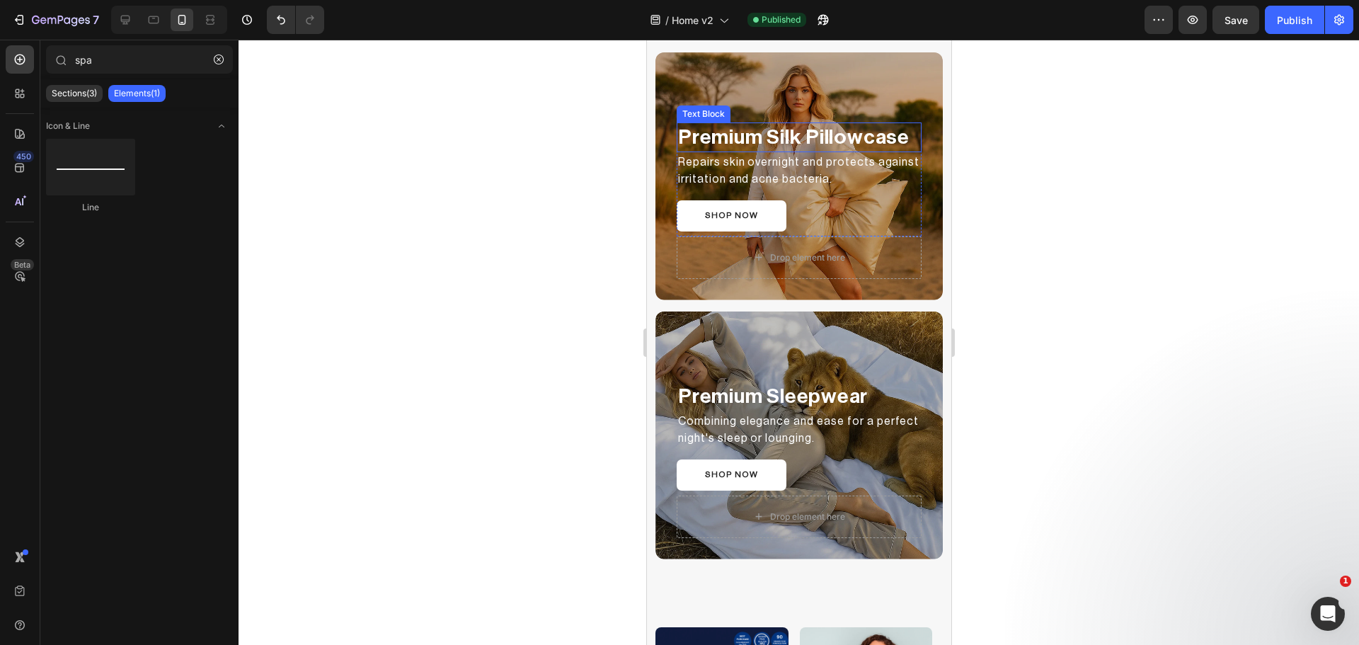
click at [744, 132] on p "Premium Silk Pillowcase" at bounding box center [798, 137] width 242 height 27
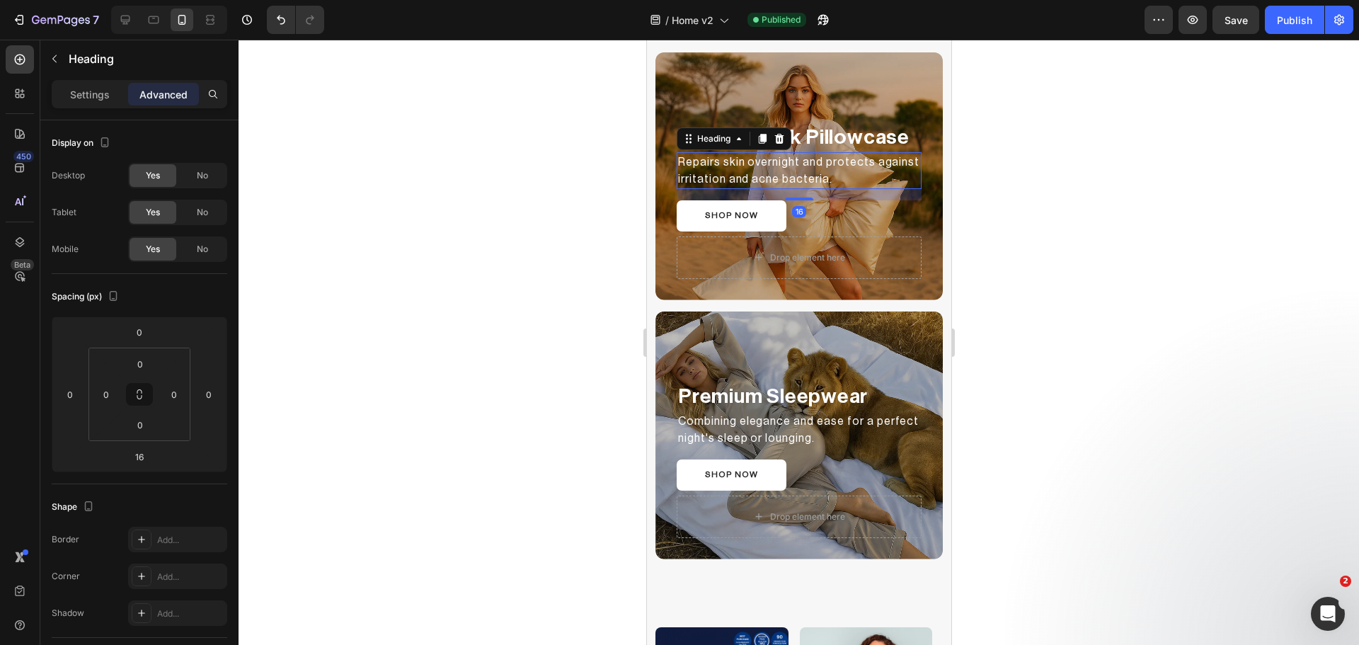
click at [847, 168] on h2 "Repairs skin overnight and protects against irritation and acne bacteria." at bounding box center [798, 170] width 245 height 37
click at [88, 98] on p "Settings" at bounding box center [90, 94] width 40 height 15
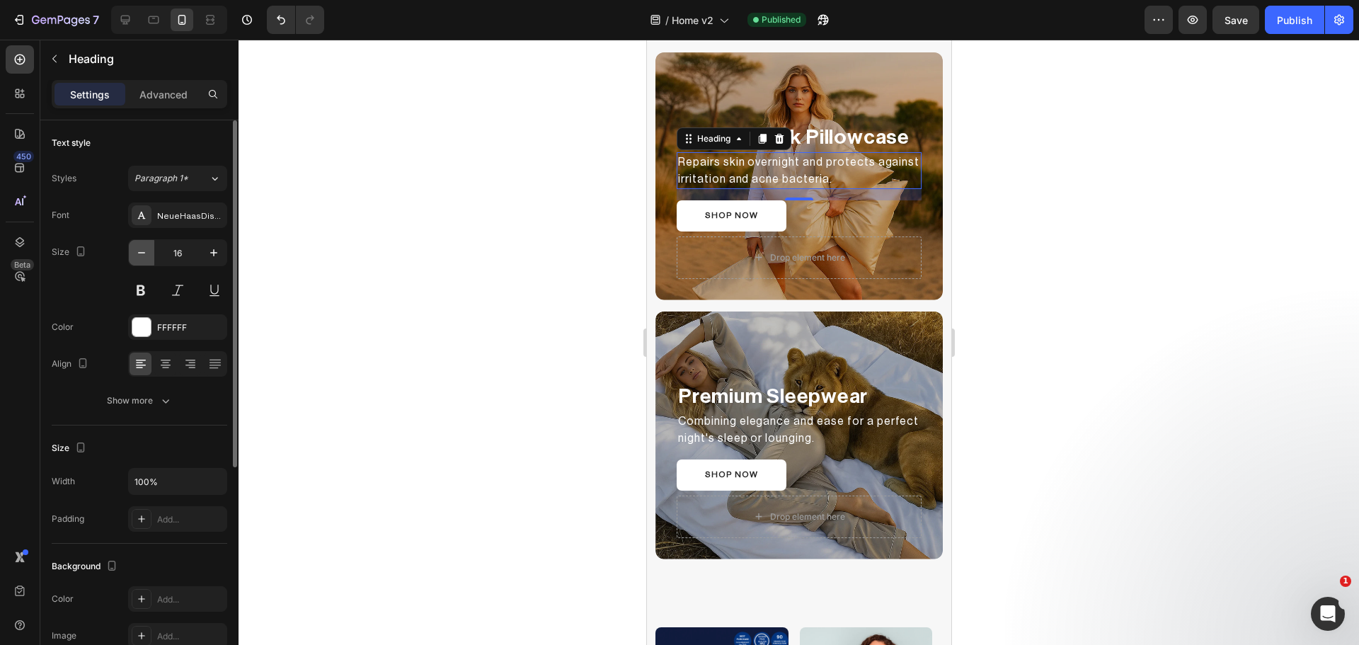
click at [145, 253] on icon "button" at bounding box center [141, 253] width 14 height 14
type input "14"
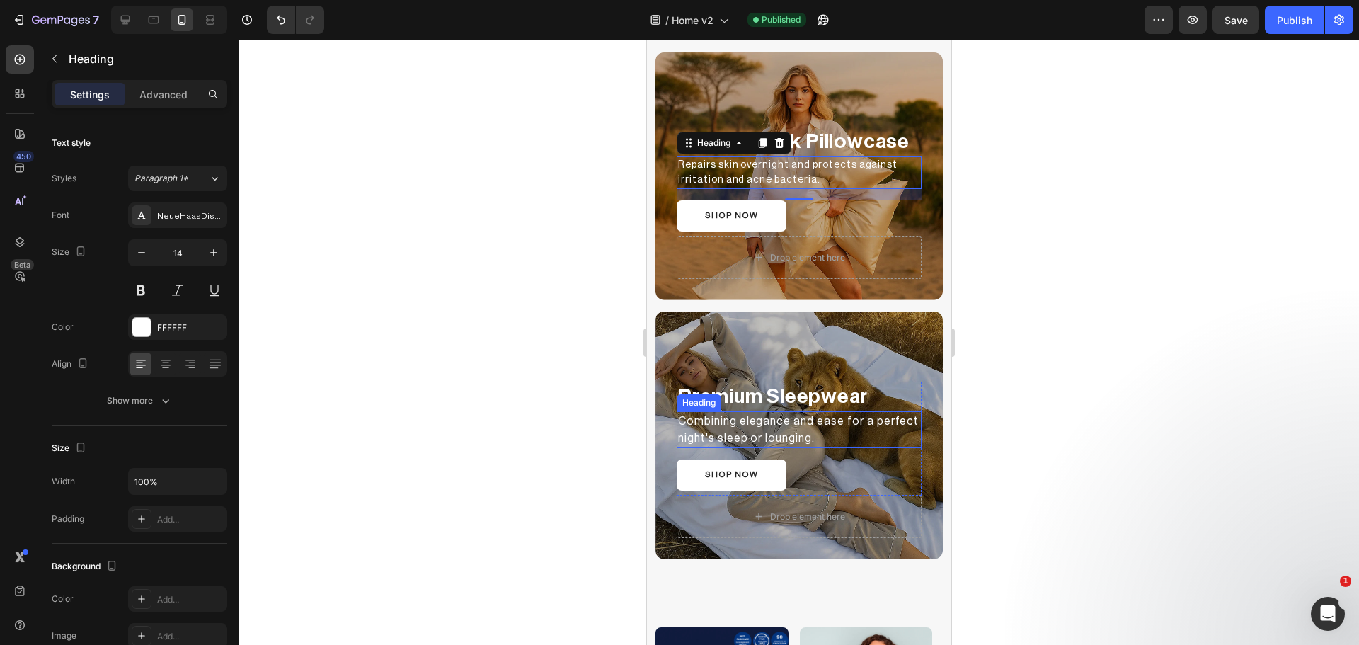
click at [738, 430] on h2 "Combining elegance and ease for a perfect night's sleep or lounging." at bounding box center [798, 429] width 245 height 37
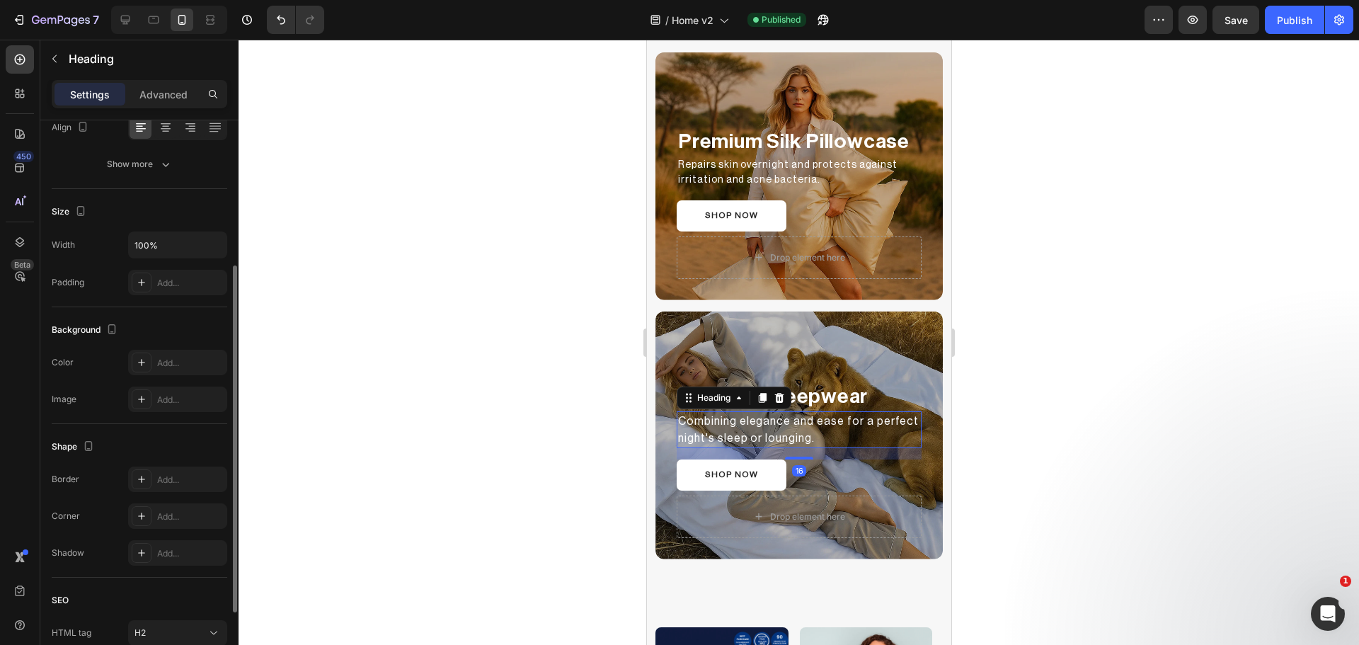
scroll to position [0, 0]
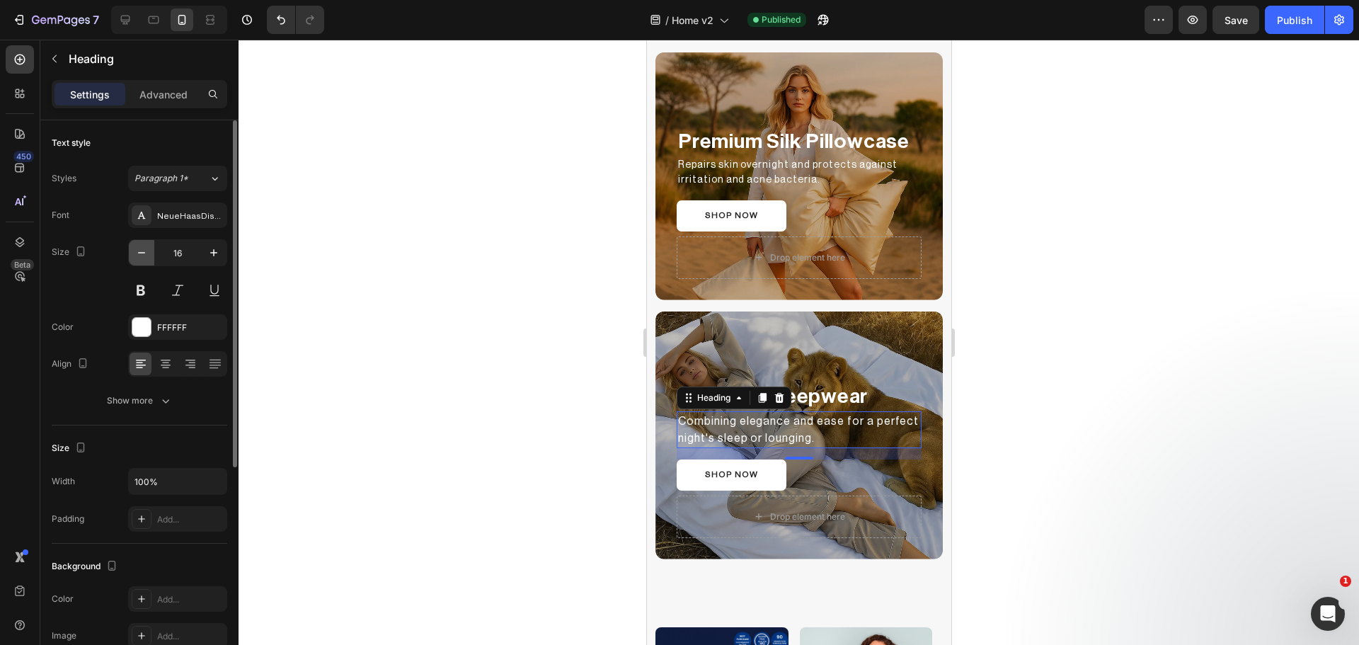
click at [139, 253] on icon "button" at bounding box center [141, 252] width 7 height 1
click at [205, 257] on button "button" at bounding box center [213, 252] width 25 height 25
type input "14"
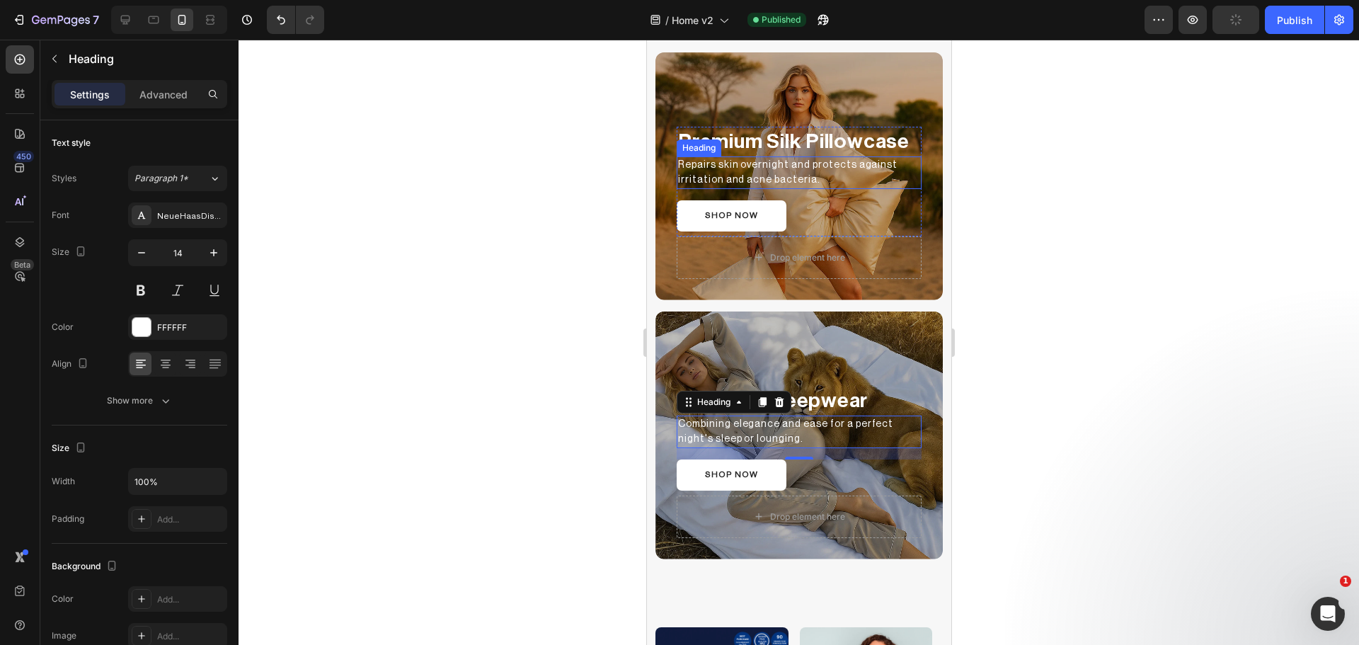
click at [742, 179] on h2 "Repairs skin overnight and protects against irritation and acne bacteria." at bounding box center [798, 172] width 245 height 33
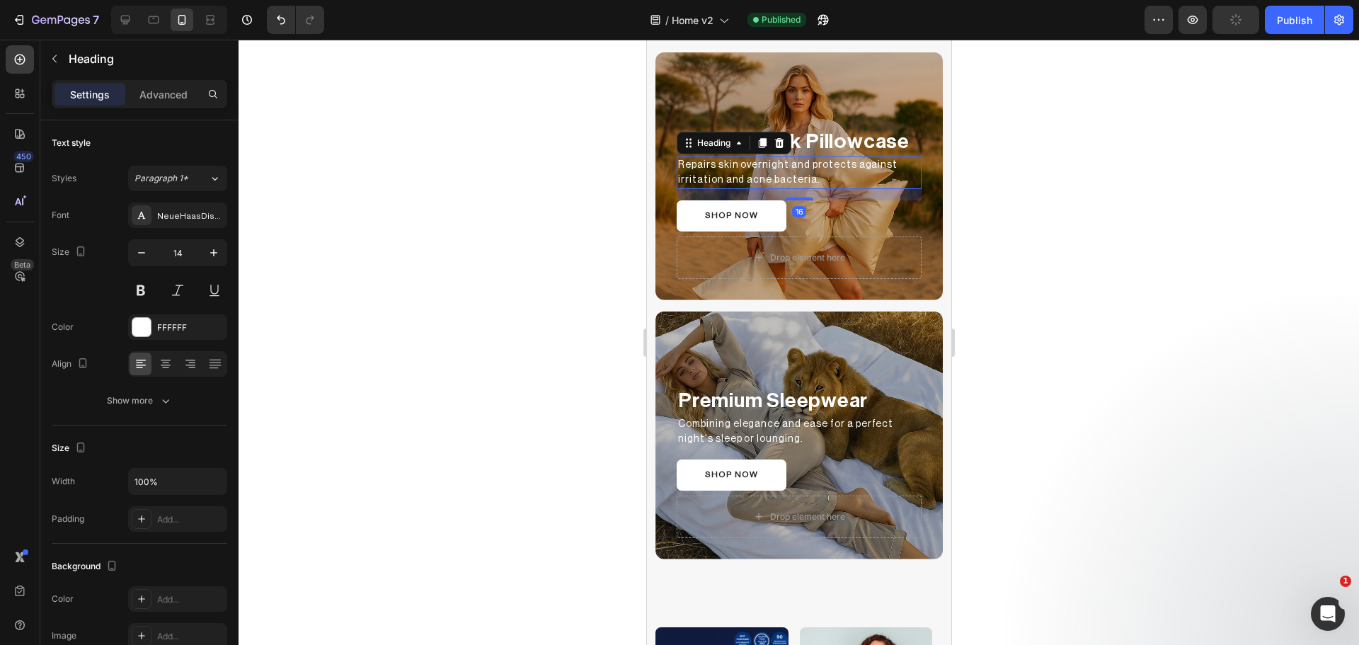
click at [527, 298] on div at bounding box center [799, 342] width 1120 height 605
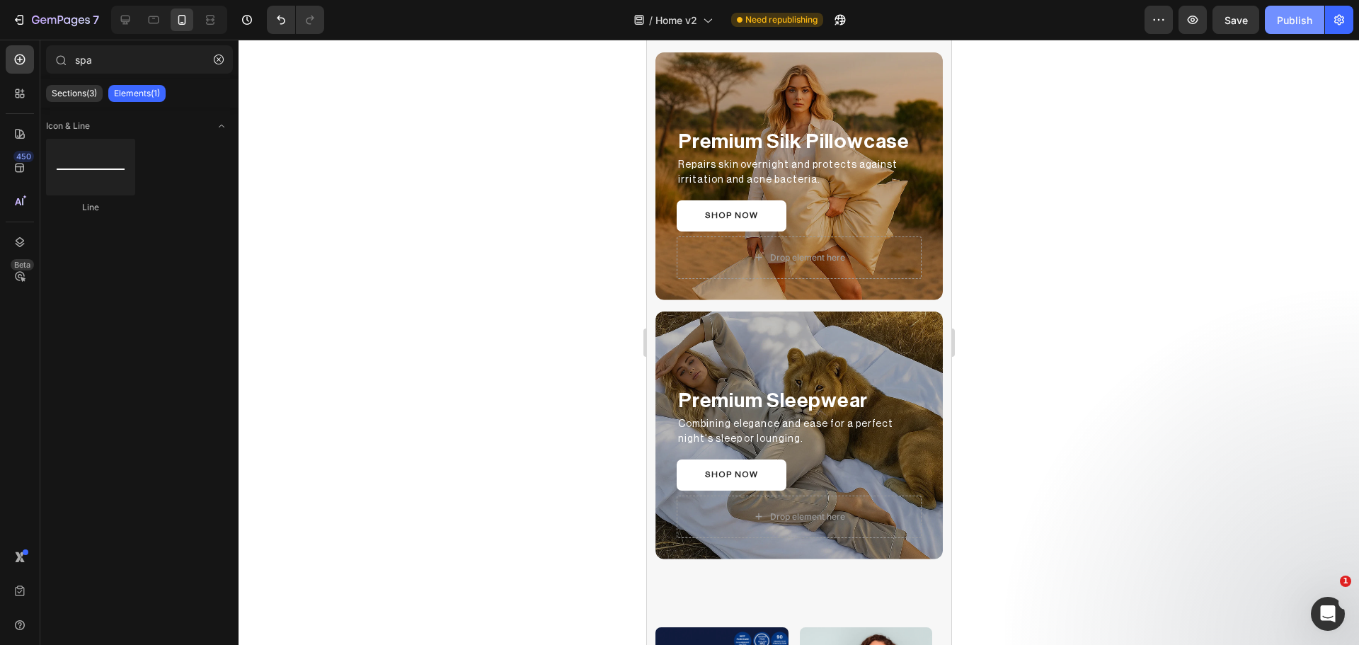
click at [1290, 24] on div "Publish" at bounding box center [1294, 20] width 35 height 15
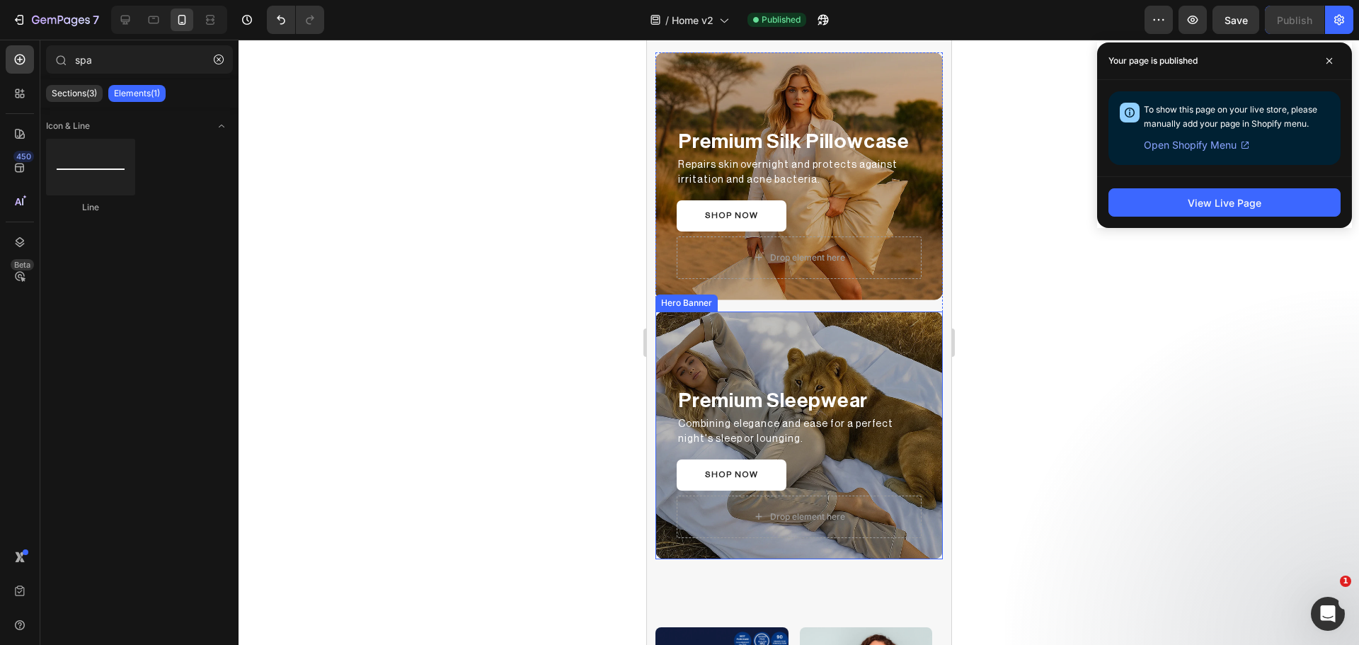
click at [717, 322] on div "Overlay" at bounding box center [798, 435] width 287 height 248
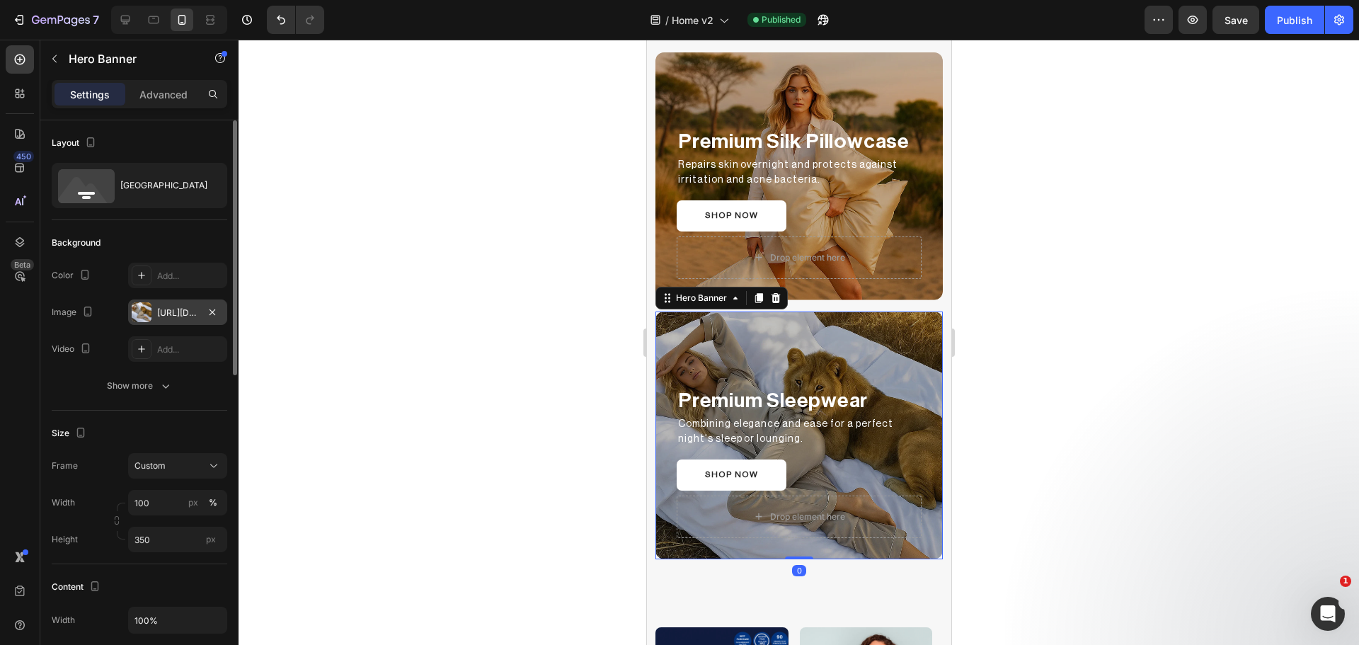
click at [136, 302] on div "[URL][DOMAIN_NAME]" at bounding box center [177, 311] width 99 height 25
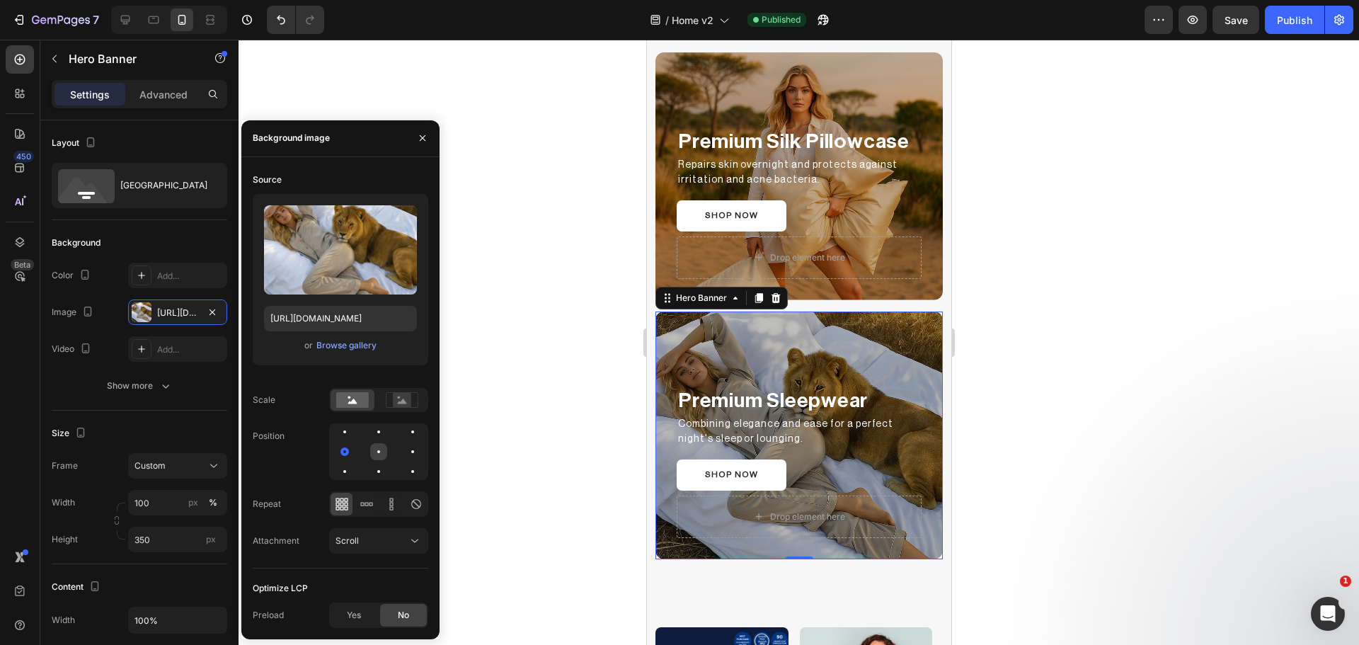
click at [404, 459] on div at bounding box center [412, 451] width 17 height 17
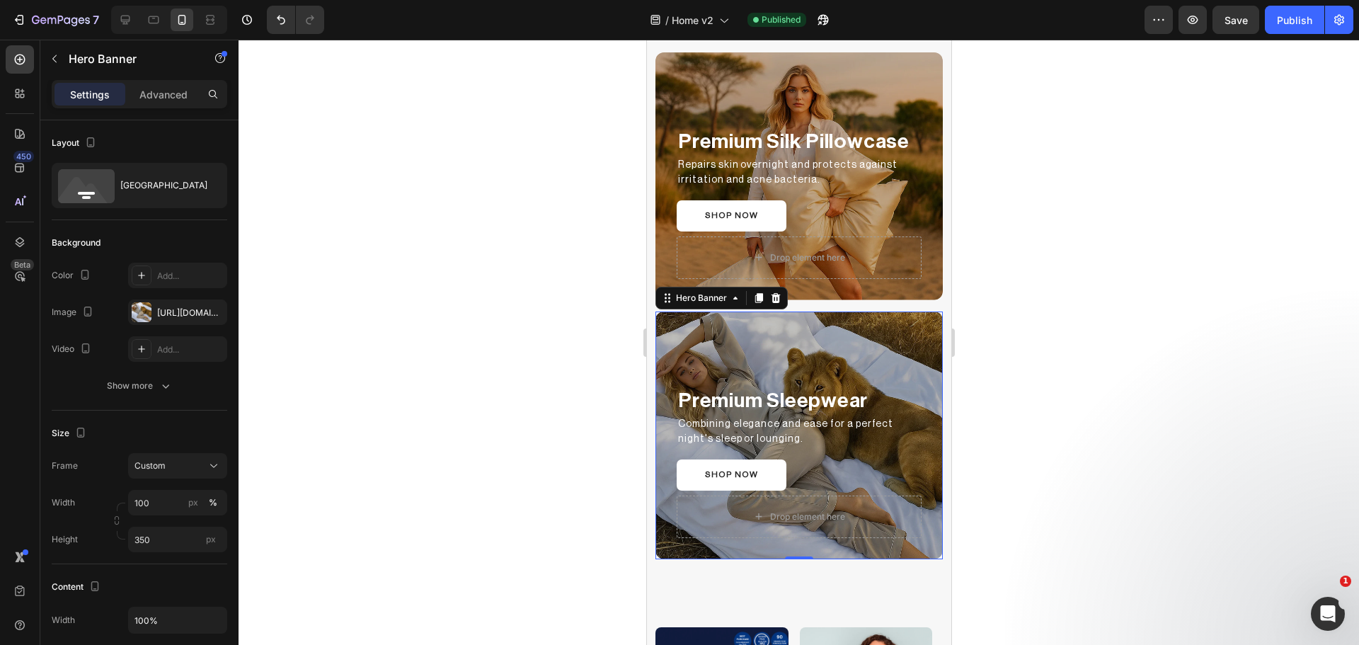
click at [511, 425] on div at bounding box center [799, 342] width 1120 height 605
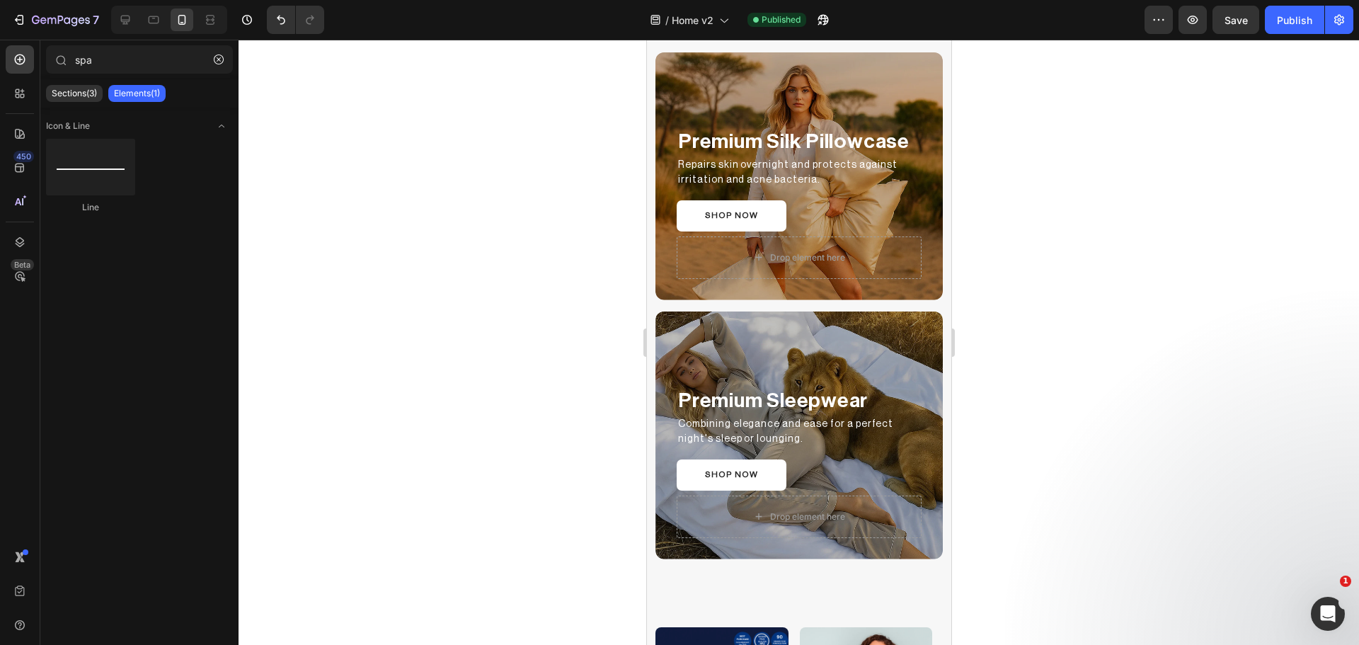
click at [1175, 171] on div at bounding box center [799, 342] width 1120 height 605
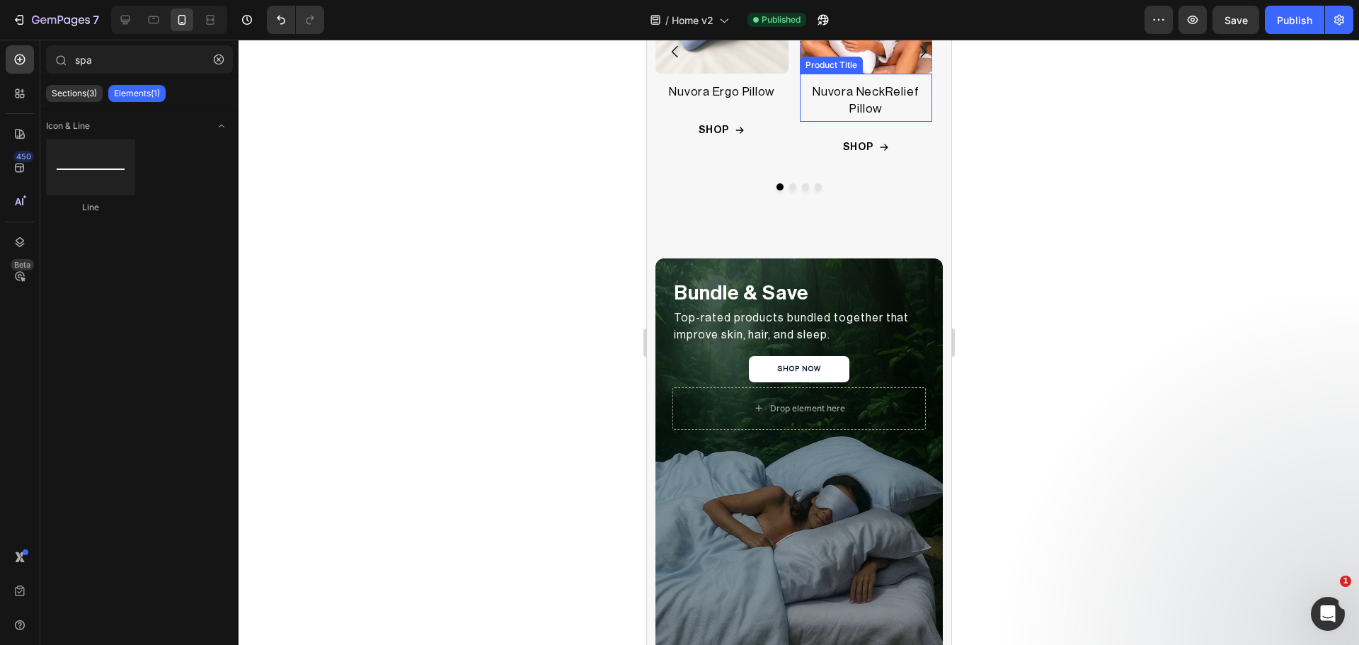
scroll to position [2271, 0]
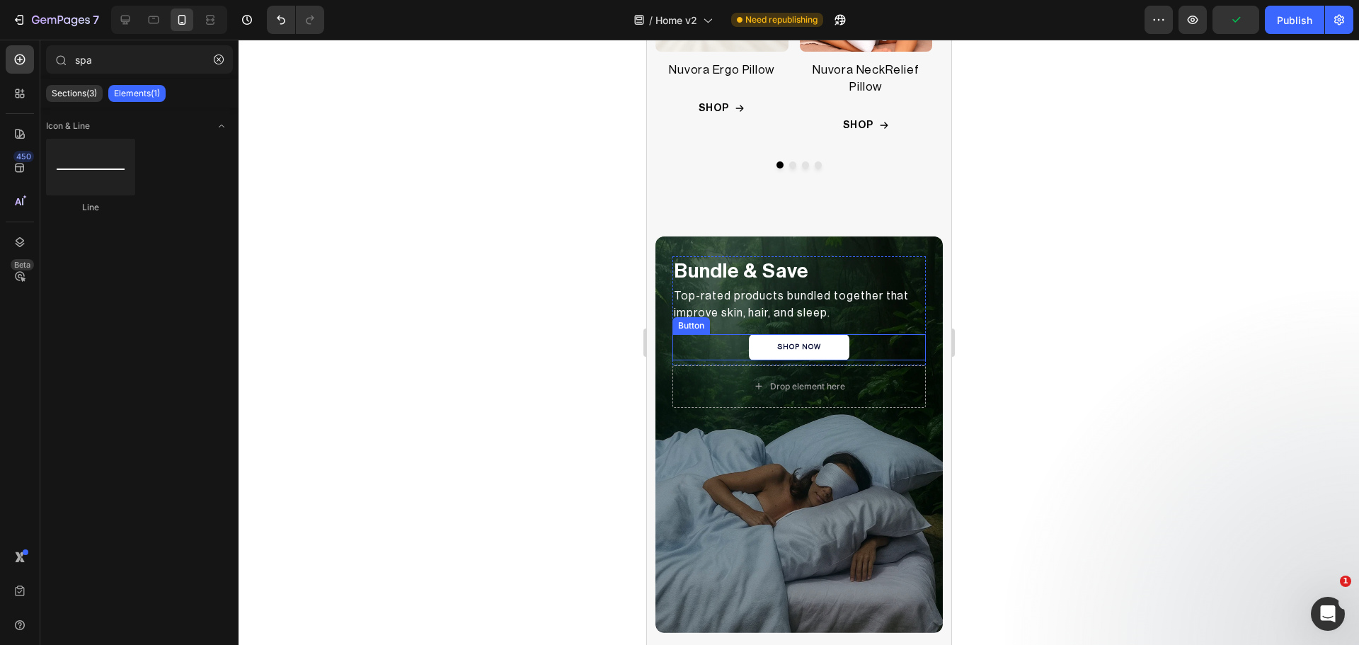
click at [713, 343] on div "SHOP NOW Button" at bounding box center [798, 347] width 253 height 26
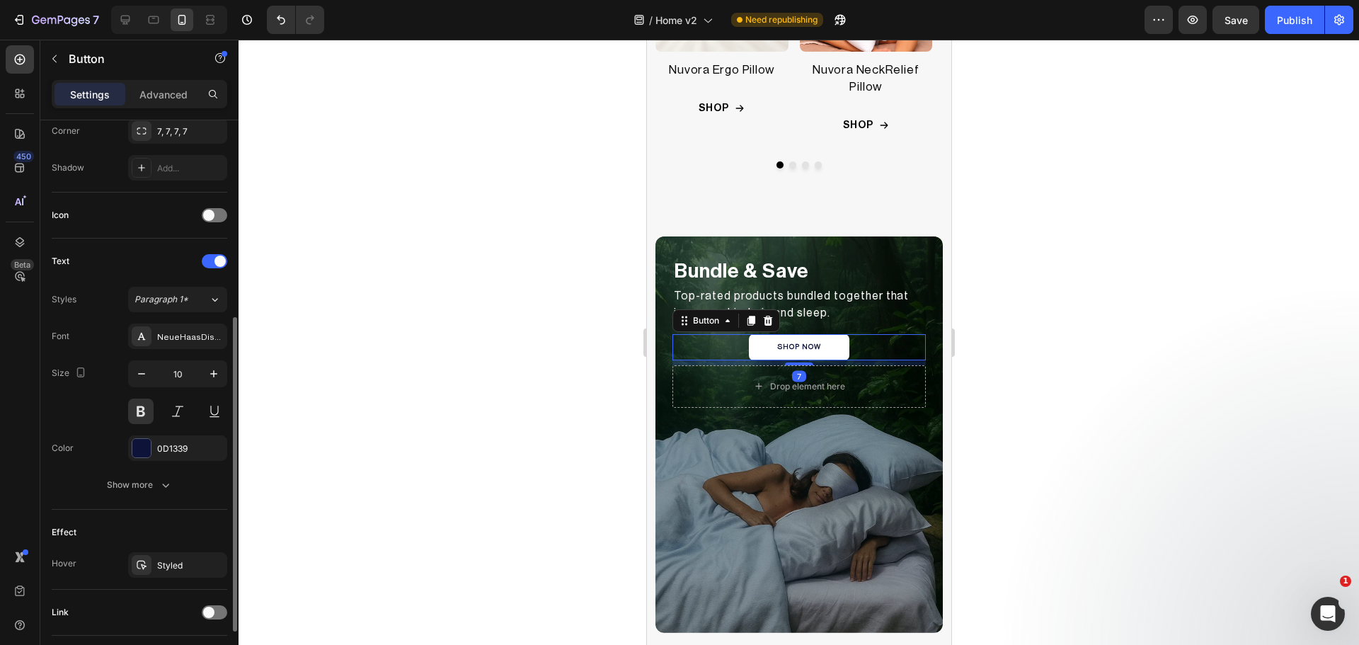
scroll to position [450, 0]
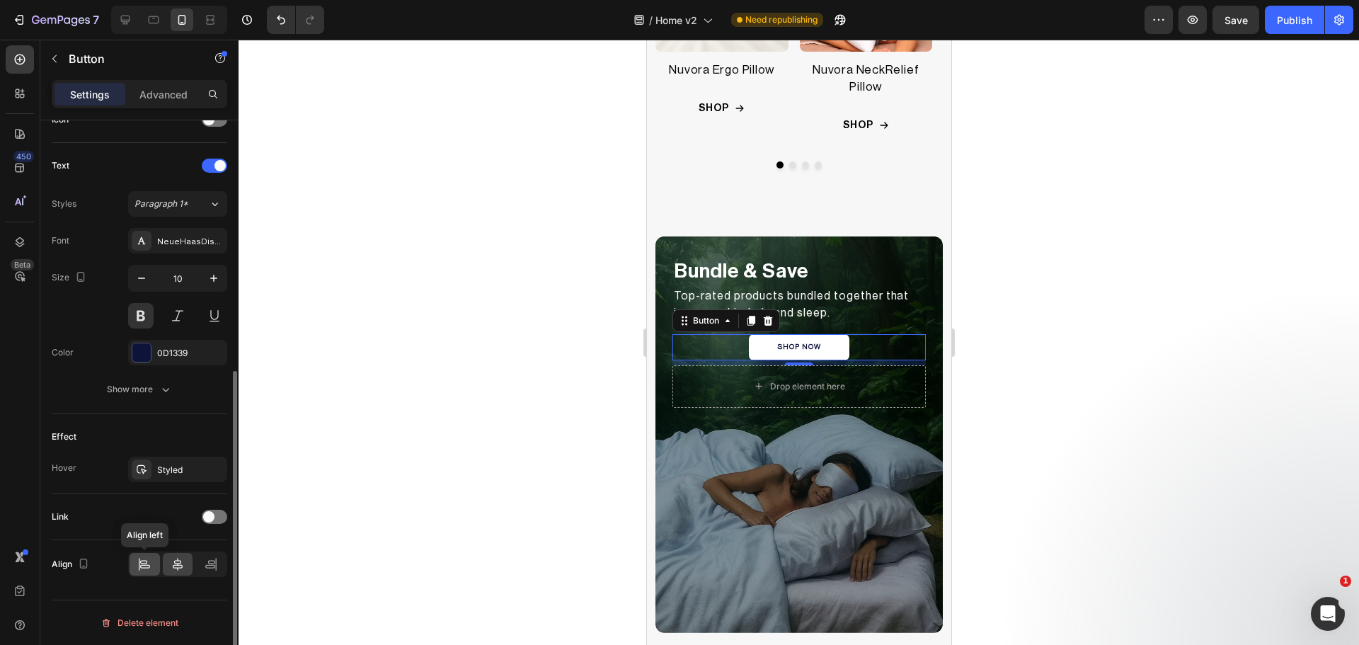
click at [140, 563] on icon at bounding box center [144, 564] width 14 height 14
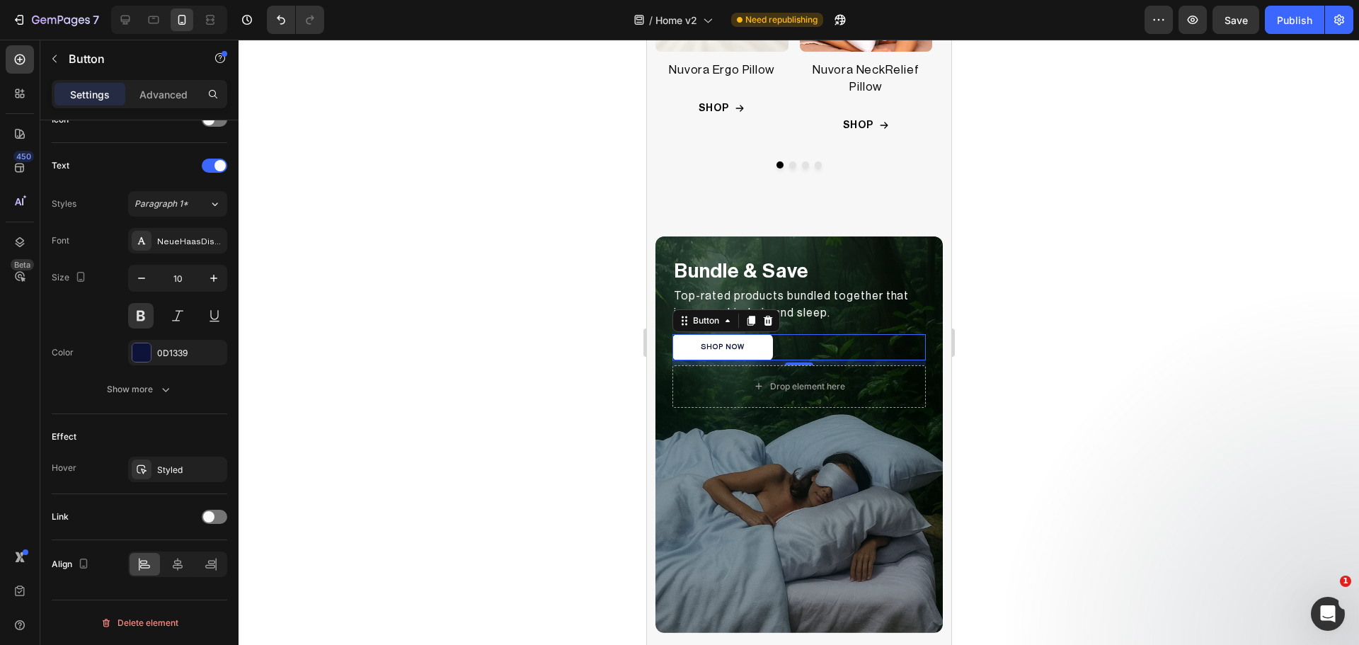
click at [1048, 314] on div at bounding box center [799, 342] width 1120 height 605
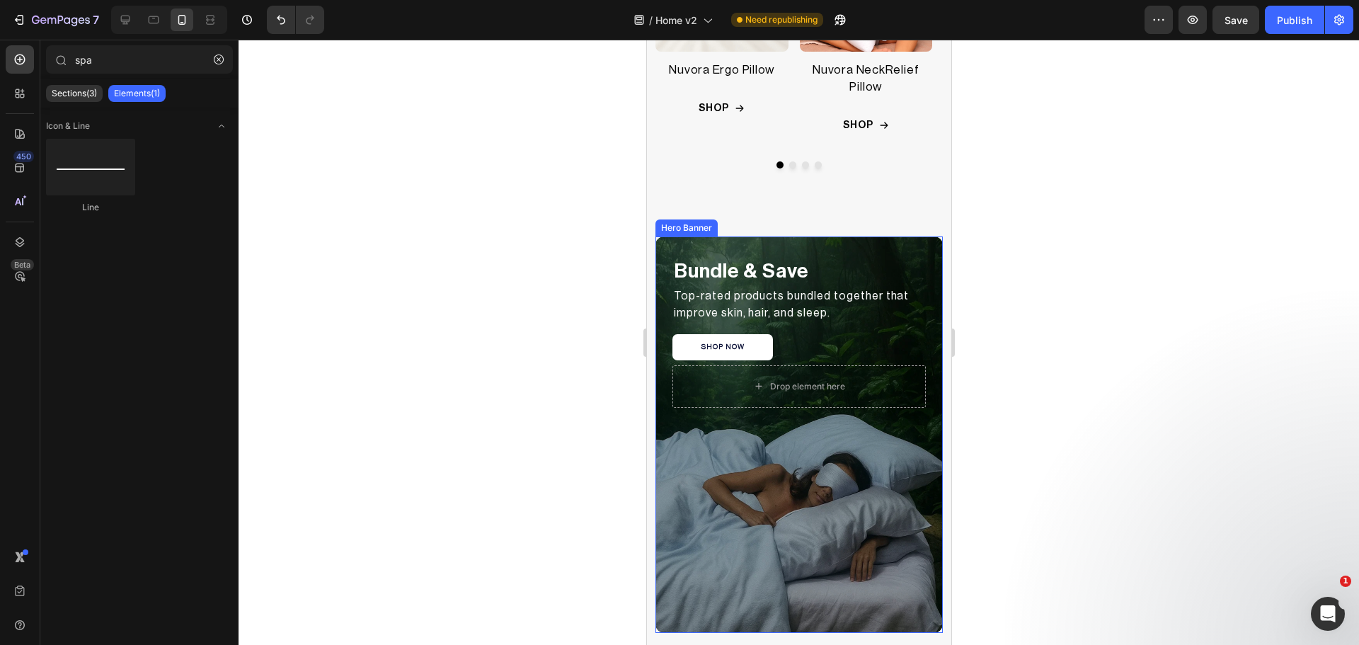
click at [843, 240] on div "Bundle & Save Text Block Top-rated products bundled together that improve skin,…" at bounding box center [798, 326] width 287 height 180
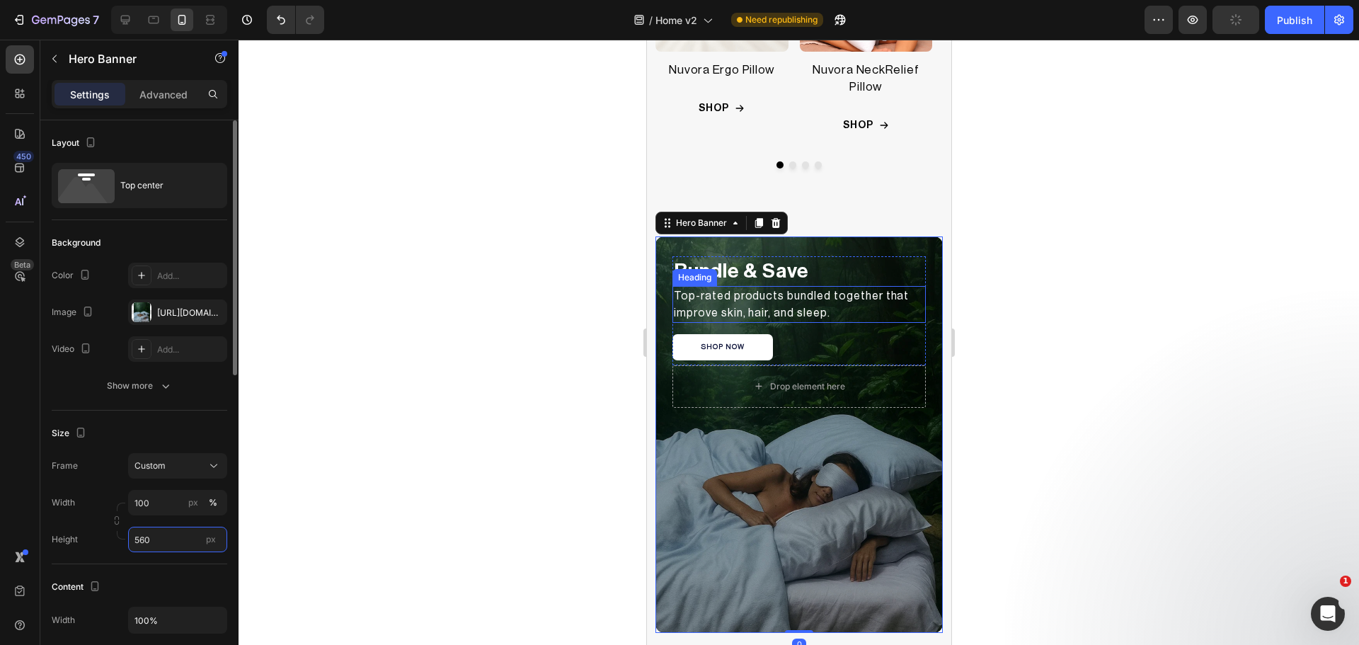
click at [173, 529] on input "560" at bounding box center [177, 539] width 99 height 25
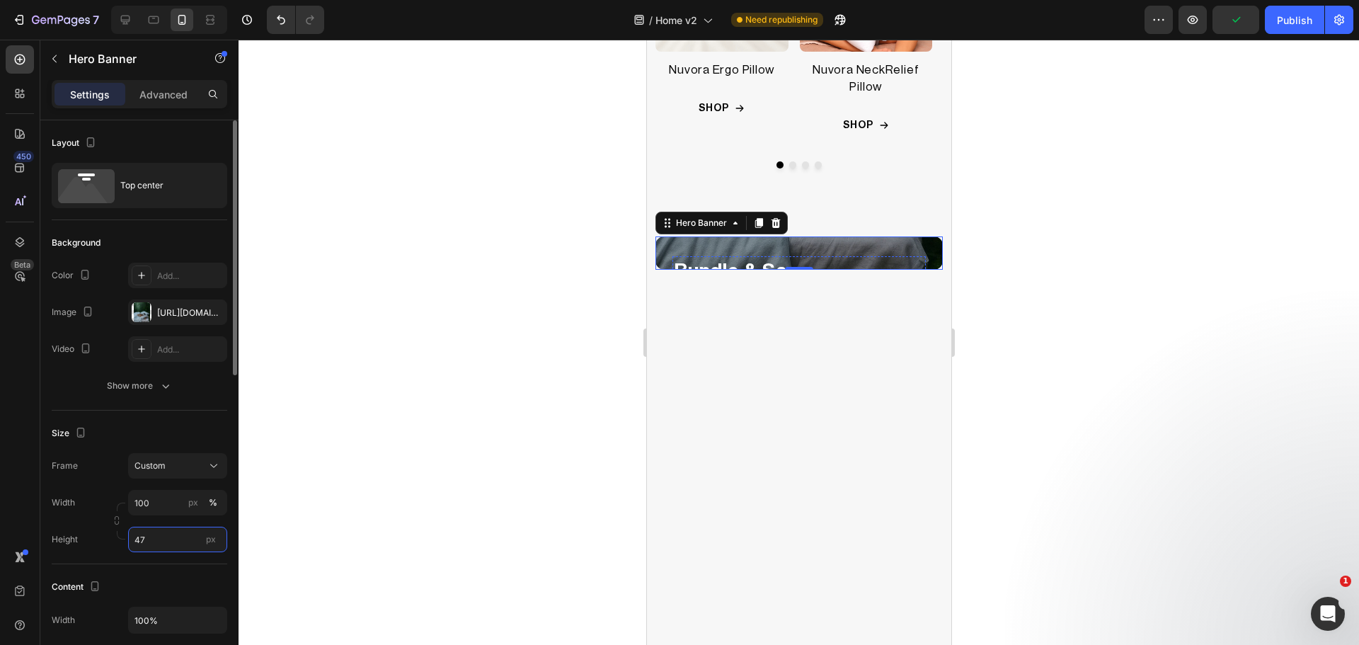
type input "475"
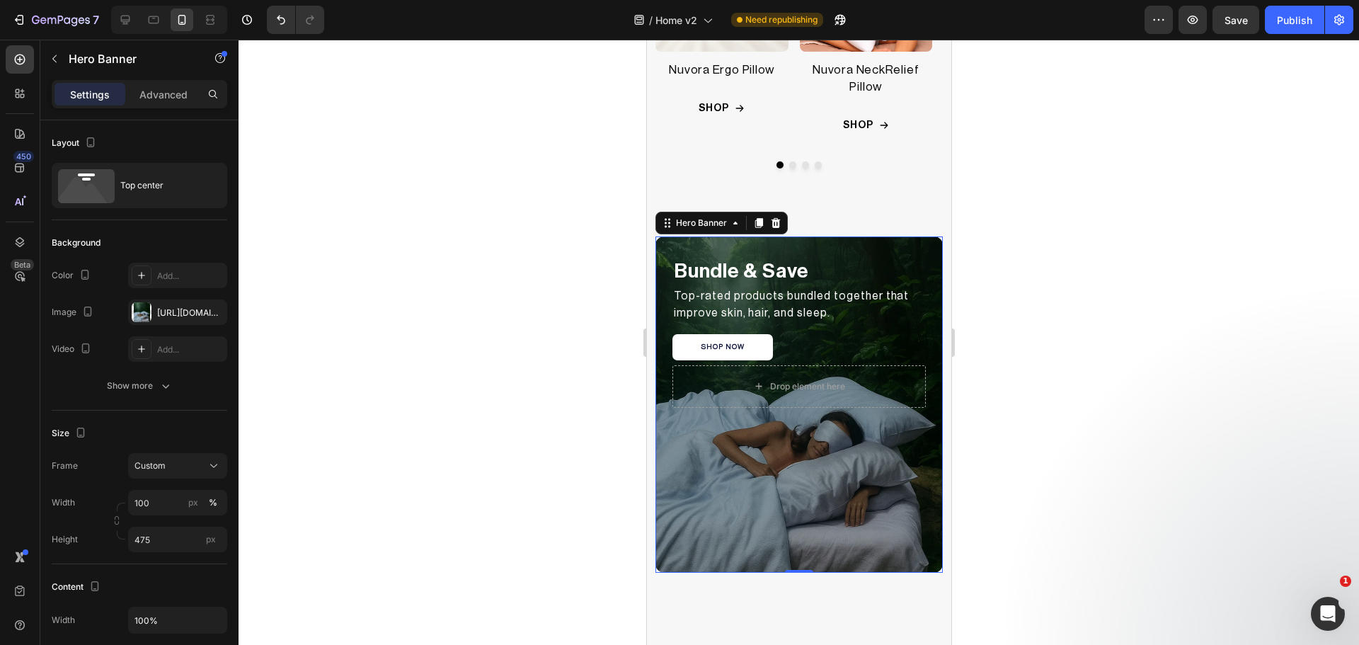
click at [1103, 403] on div at bounding box center [799, 342] width 1120 height 605
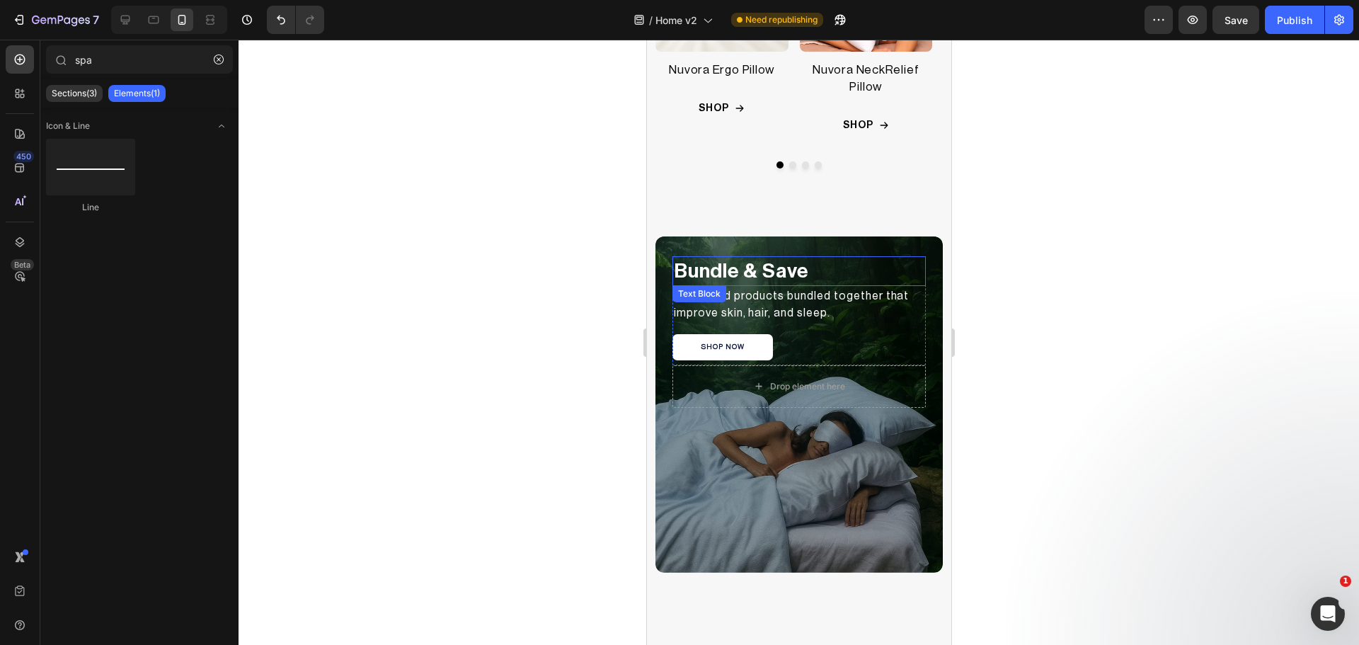
click at [762, 272] on p "Bundle & Save" at bounding box center [798, 271] width 251 height 27
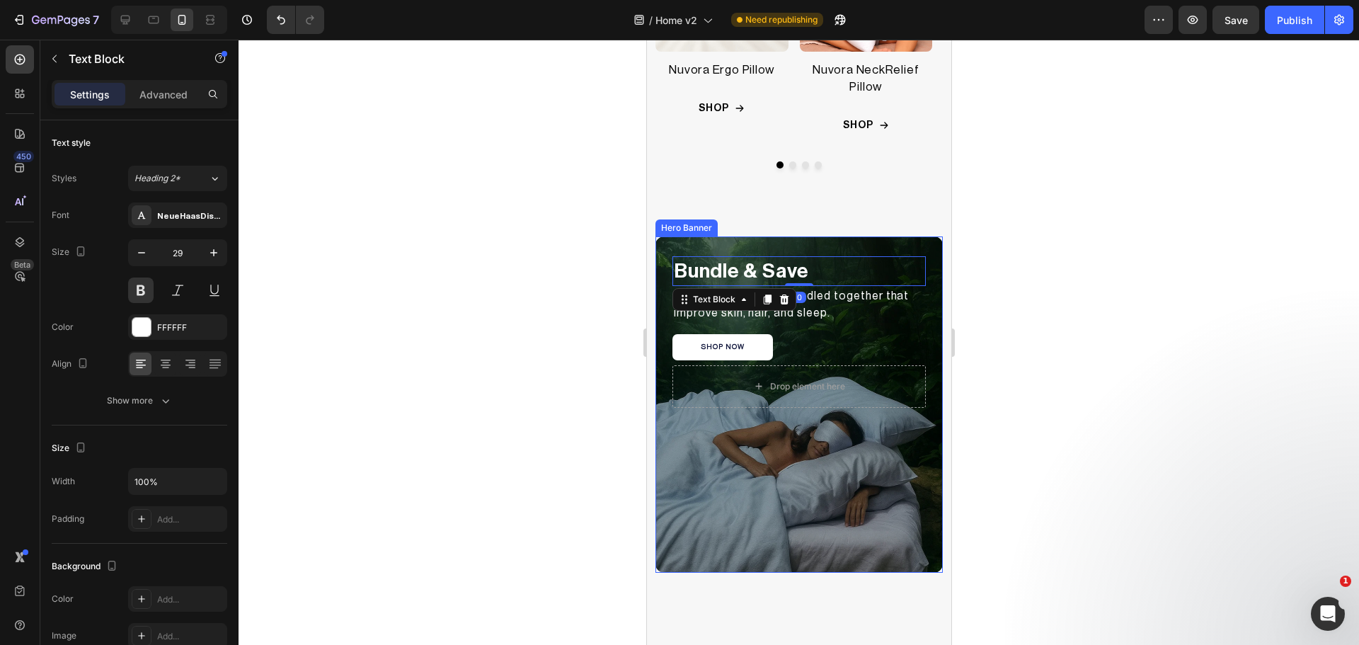
click at [751, 239] on div "Bundle & Save Text Block 0 Top-rated products bundled together that improve ski…" at bounding box center [798, 326] width 287 height 180
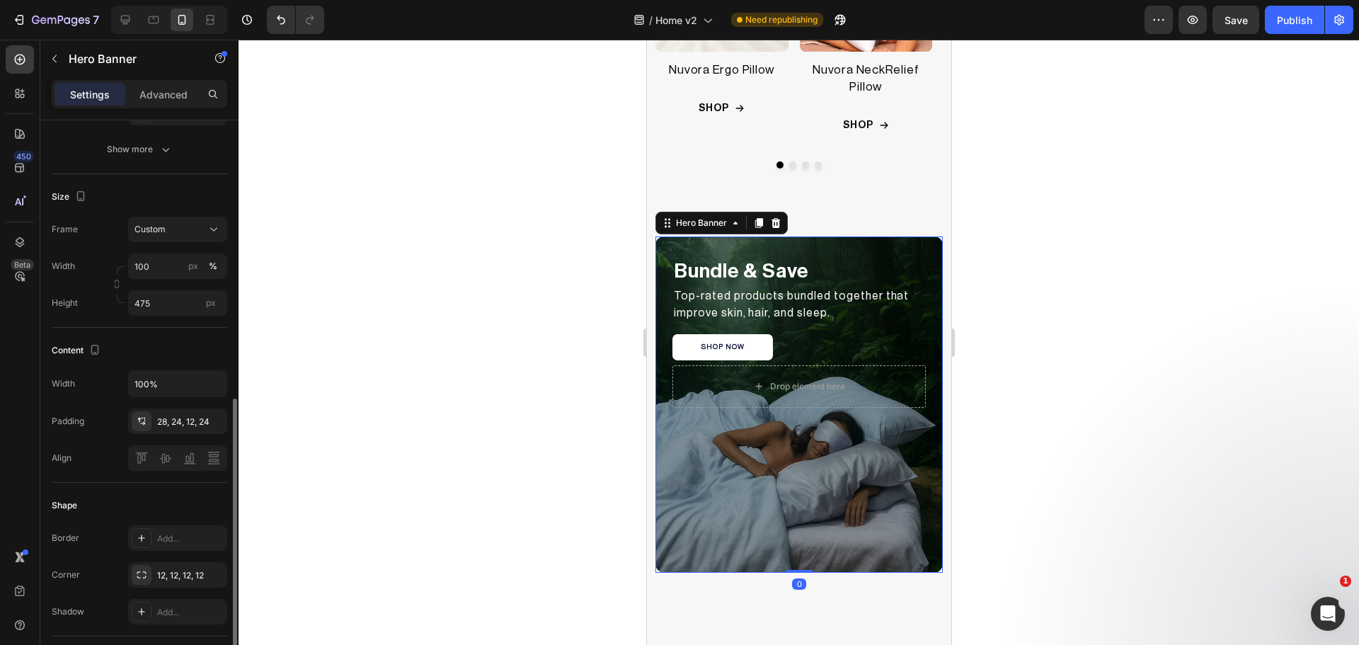
scroll to position [355, 0]
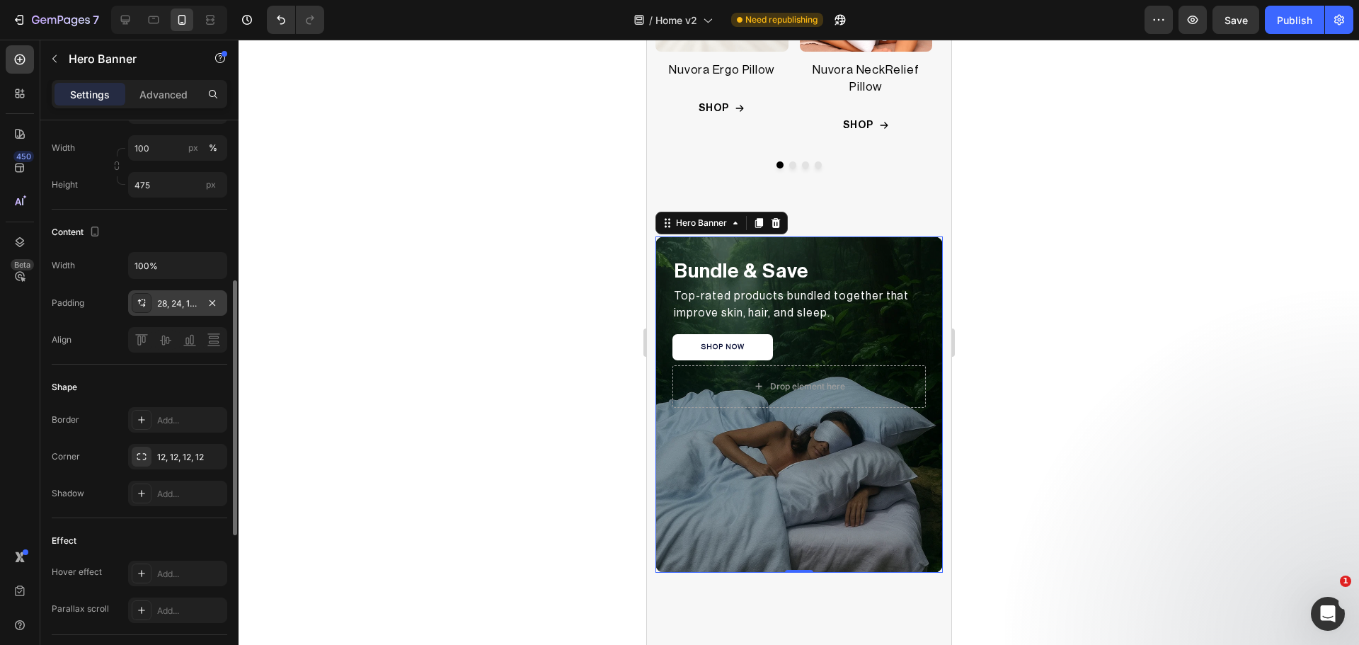
click at [137, 296] on div at bounding box center [142, 303] width 20 height 20
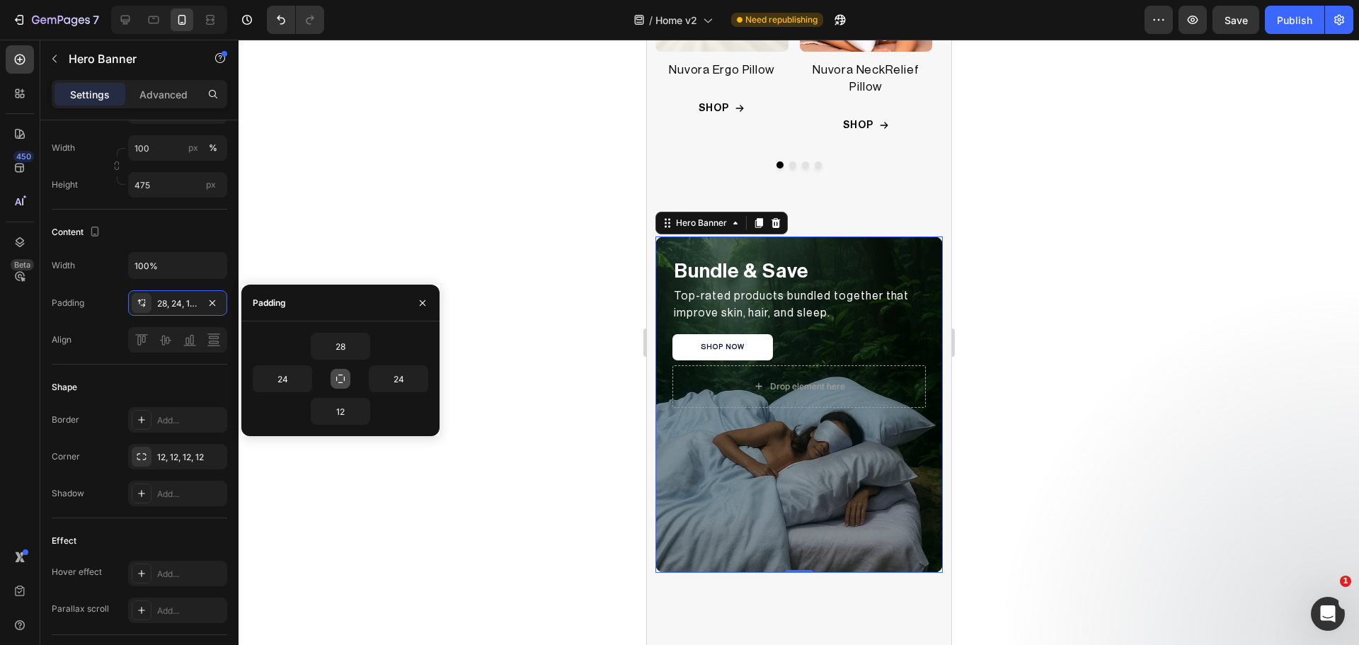
click at [342, 374] on icon "button" at bounding box center [340, 378] width 11 height 11
type input "28"
click at [345, 355] on input "28" at bounding box center [340, 345] width 58 height 25
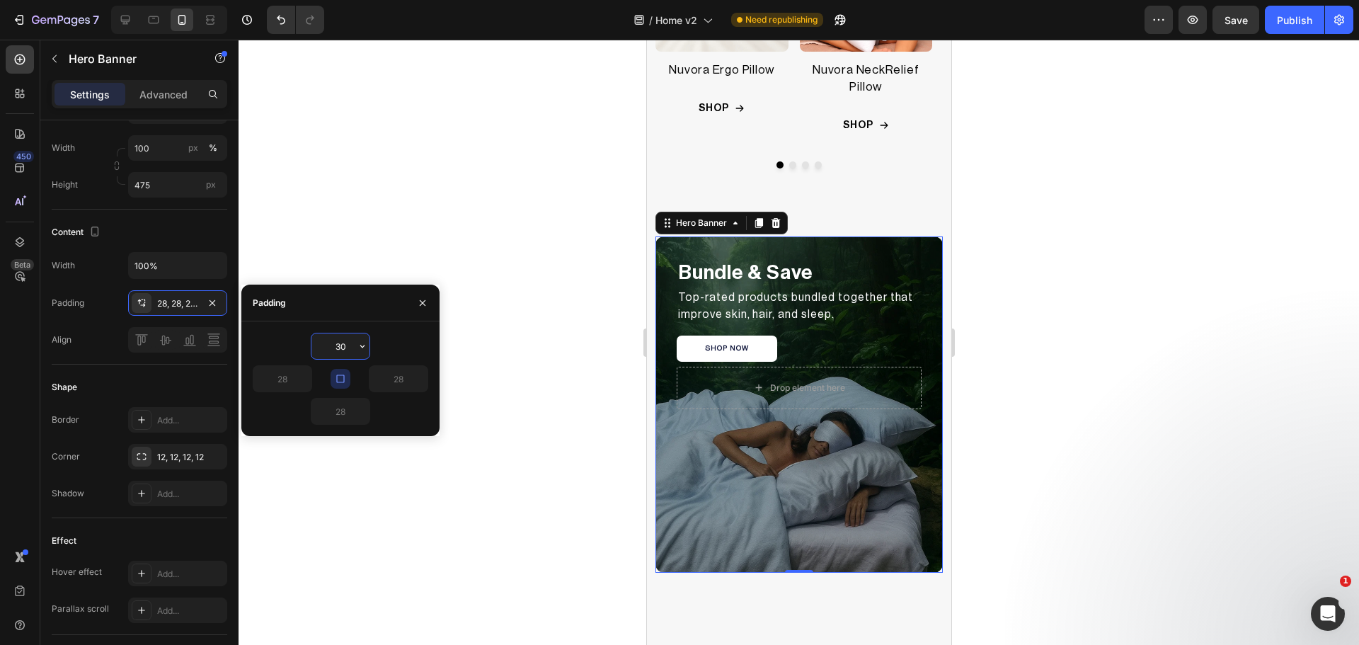
type input "30"
click at [570, 333] on div at bounding box center [799, 342] width 1120 height 605
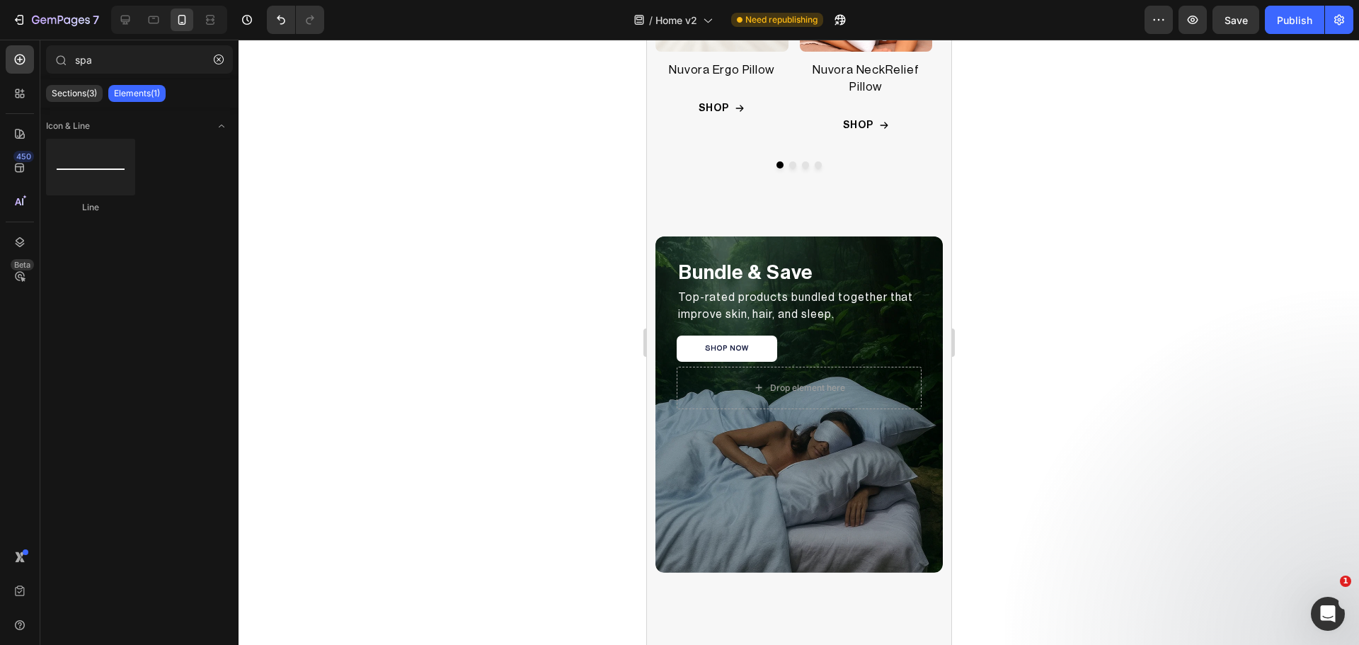
click at [1087, 275] on div at bounding box center [799, 342] width 1120 height 605
click at [745, 277] on p "Bundle & Save" at bounding box center [798, 272] width 242 height 27
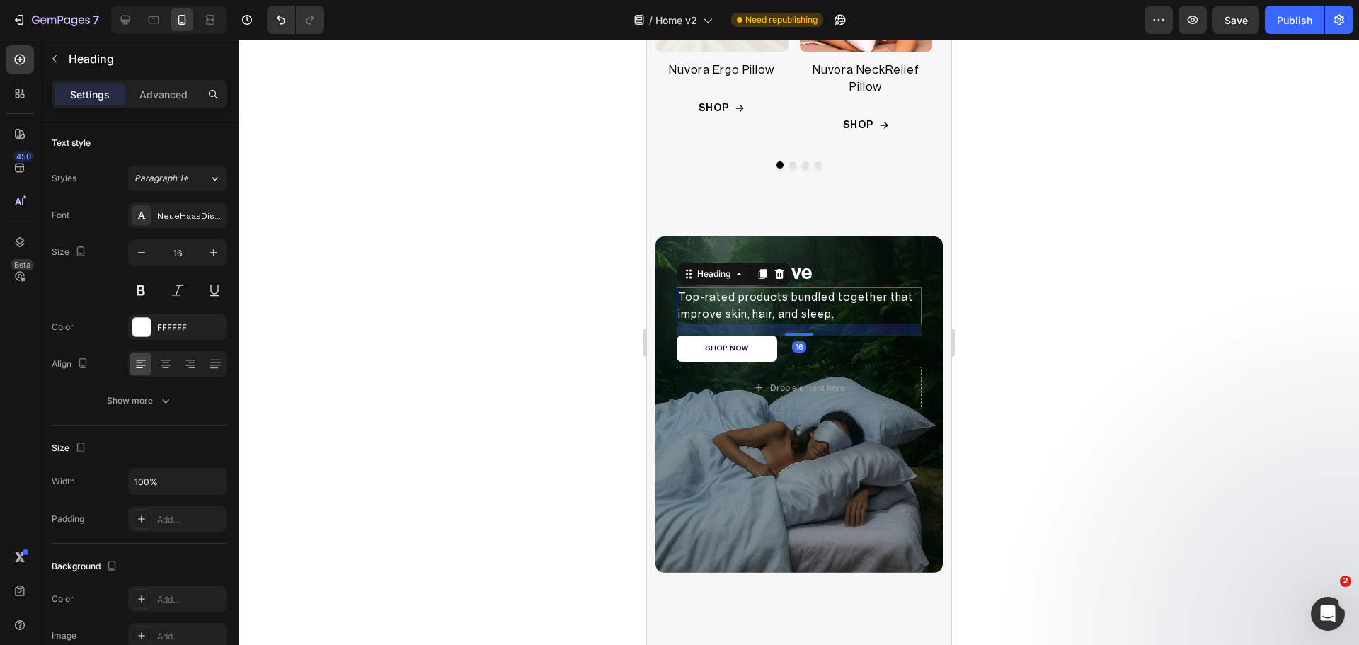
click at [873, 311] on h2 "Top-rated products bundled together that improve skin, hair, and sleep." at bounding box center [798, 305] width 245 height 37
click at [480, 368] on div at bounding box center [799, 342] width 1120 height 605
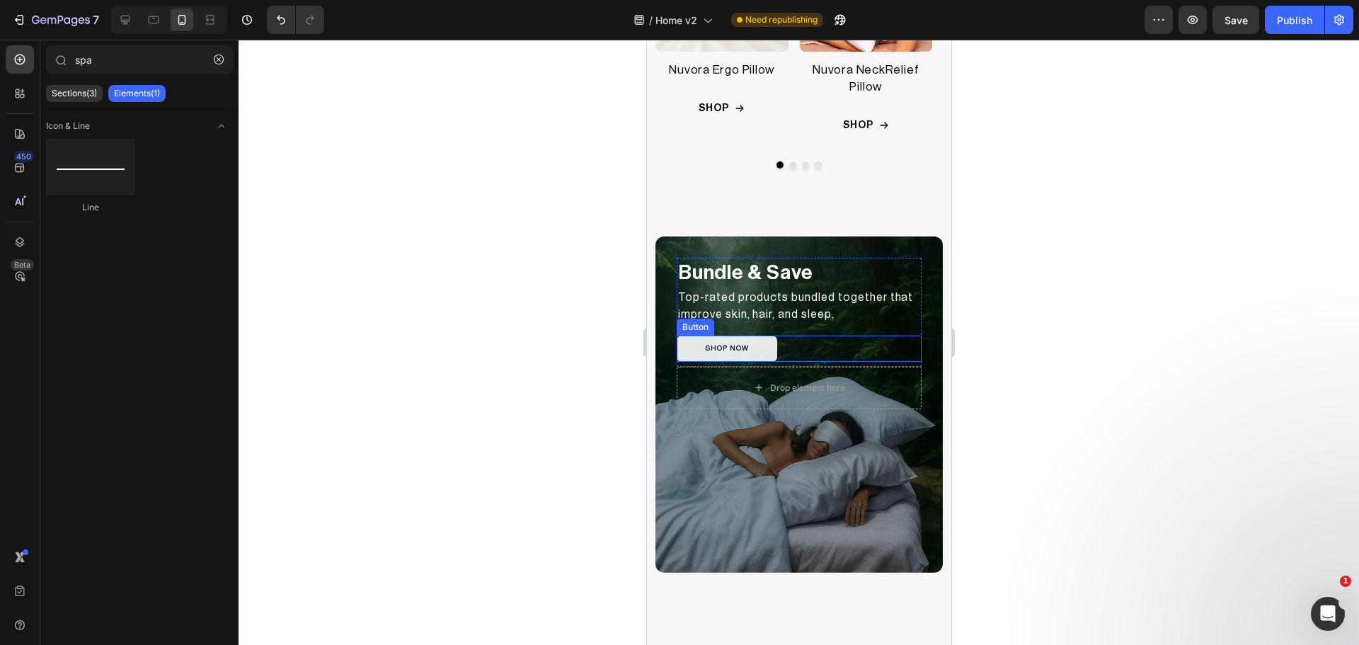
click at [770, 350] on button "SHOP NOW" at bounding box center [726, 348] width 101 height 26
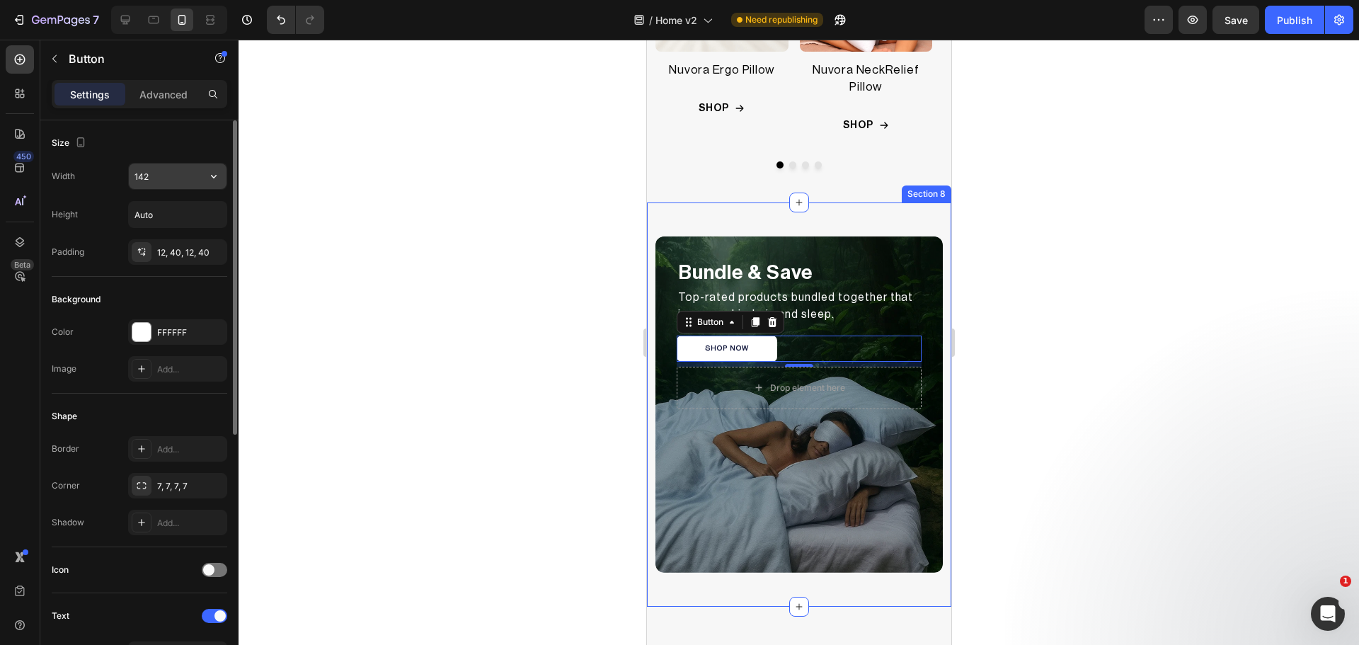
click at [154, 176] on input "142" at bounding box center [178, 175] width 98 height 25
type input "164"
click at [161, 210] on input "Auto" at bounding box center [178, 214] width 98 height 25
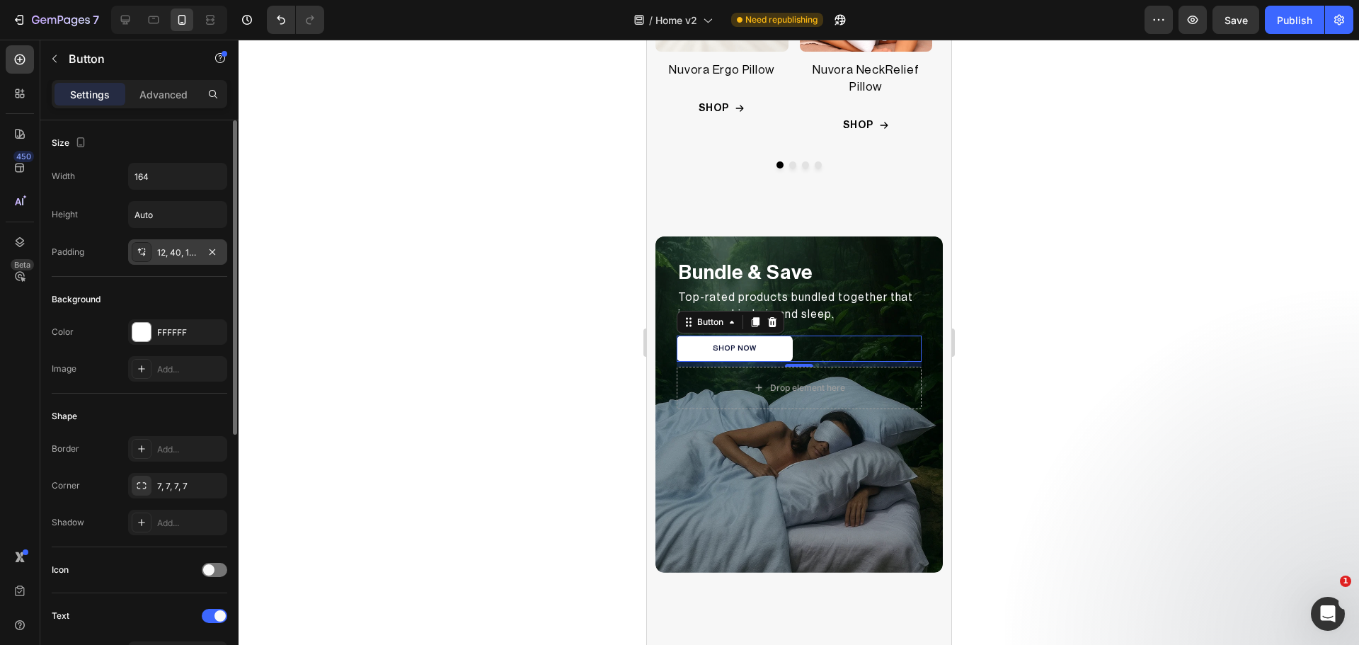
click at [142, 252] on icon at bounding box center [141, 251] width 11 height 11
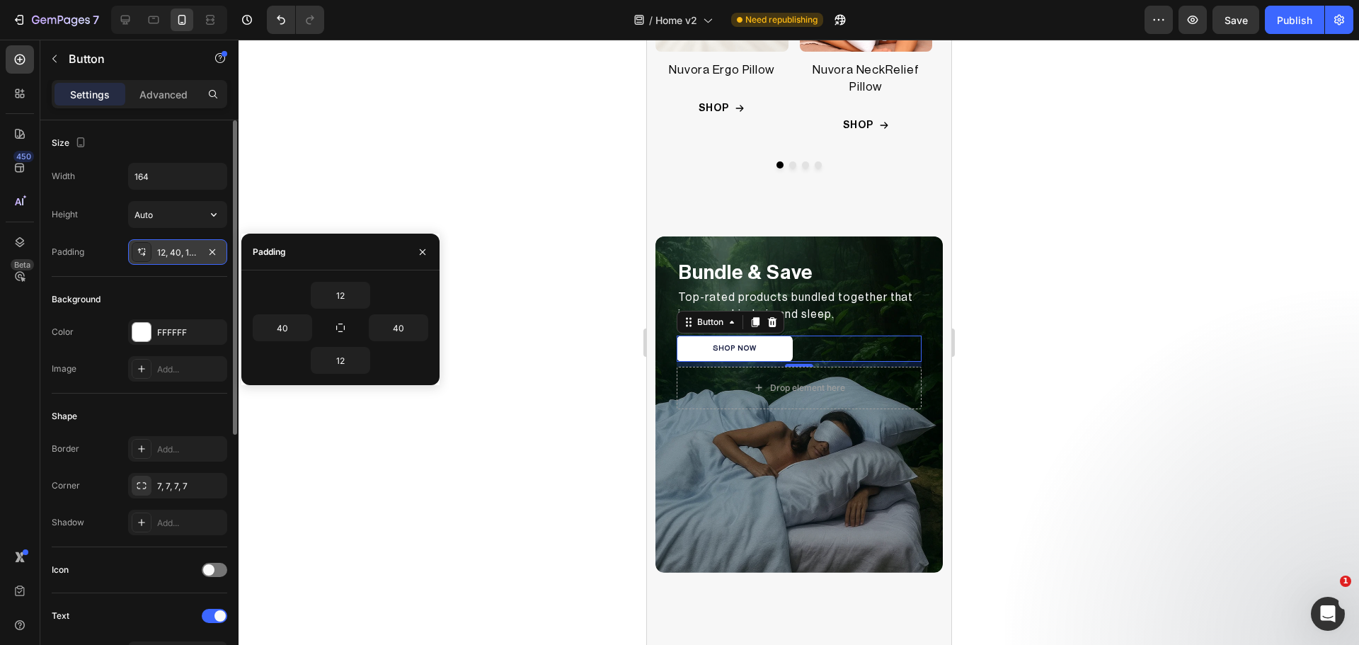
click at [141, 251] on icon at bounding box center [141, 251] width 11 height 11
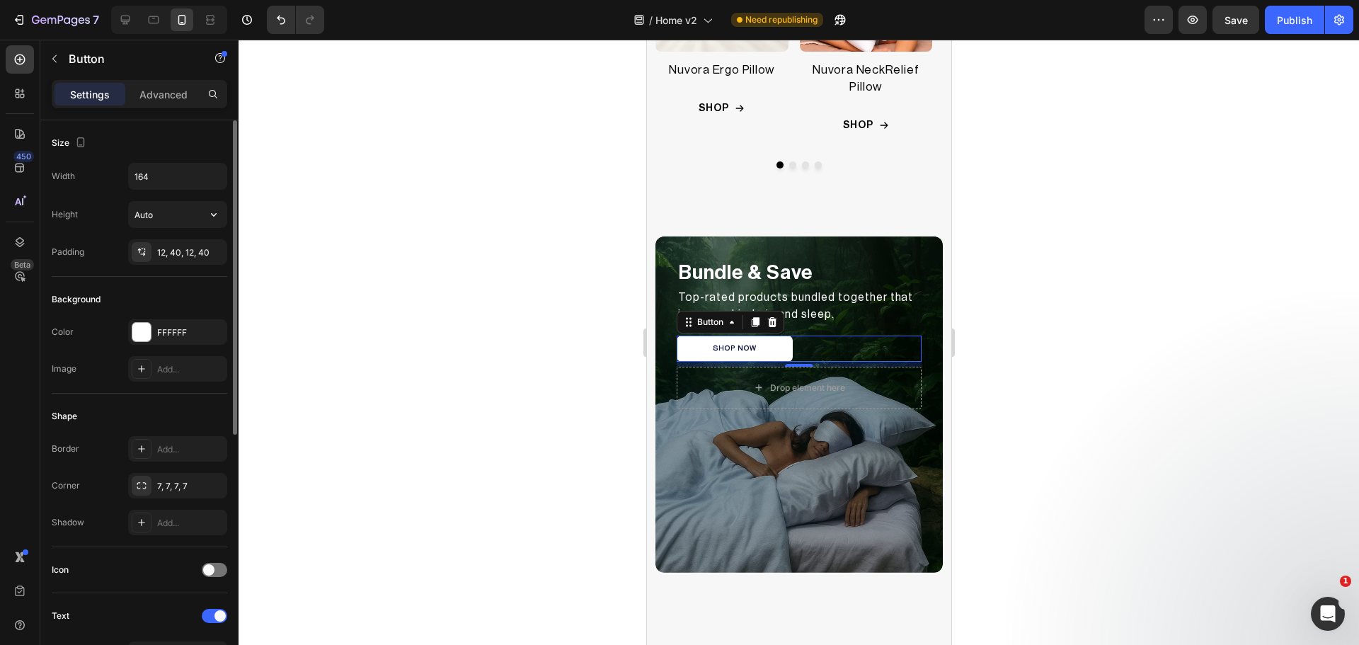
scroll to position [236, 0]
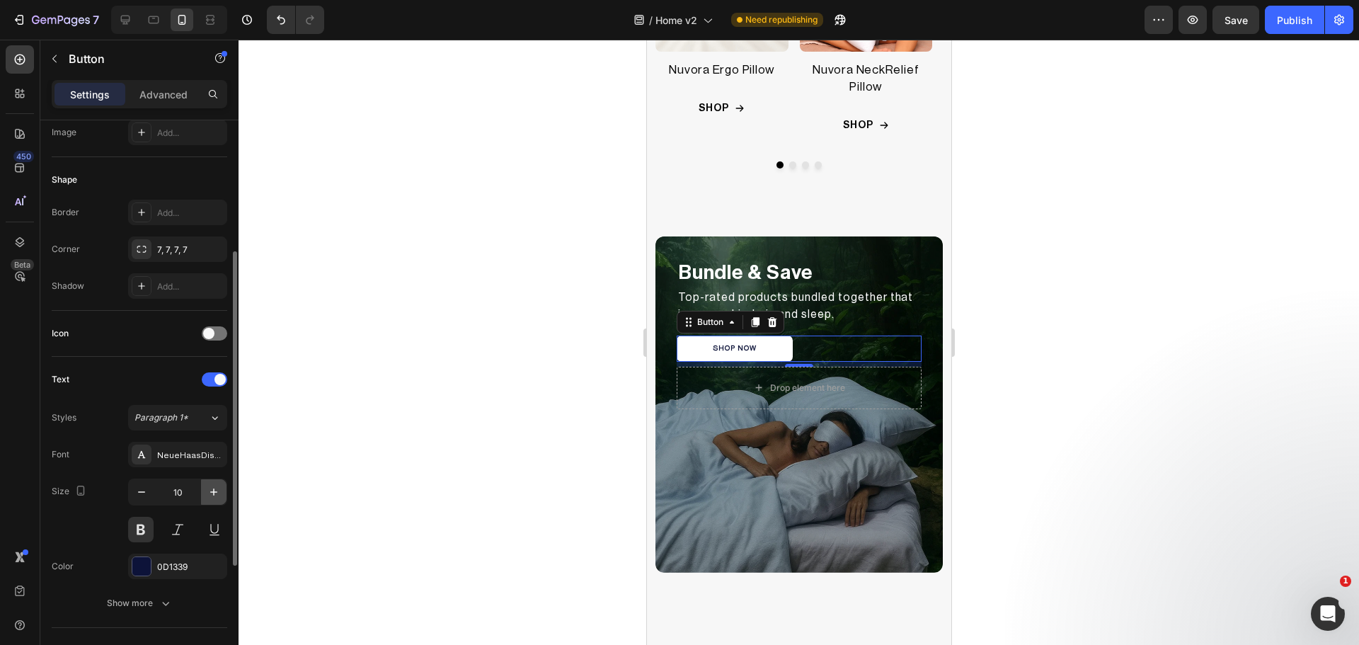
click at [215, 495] on icon "button" at bounding box center [214, 492] width 14 height 14
type input "12"
click at [181, 602] on button "Show more" at bounding box center [140, 602] width 176 height 25
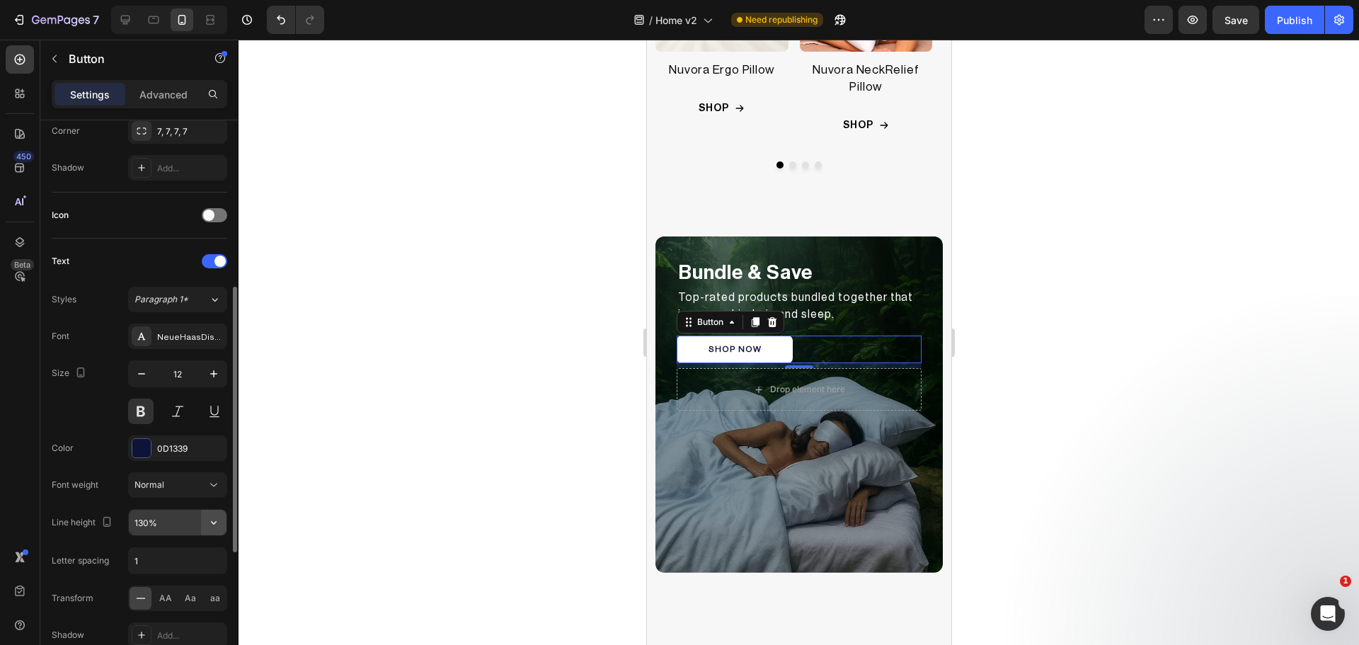
click at [211, 522] on icon "button" at bounding box center [214, 522] width 14 height 14
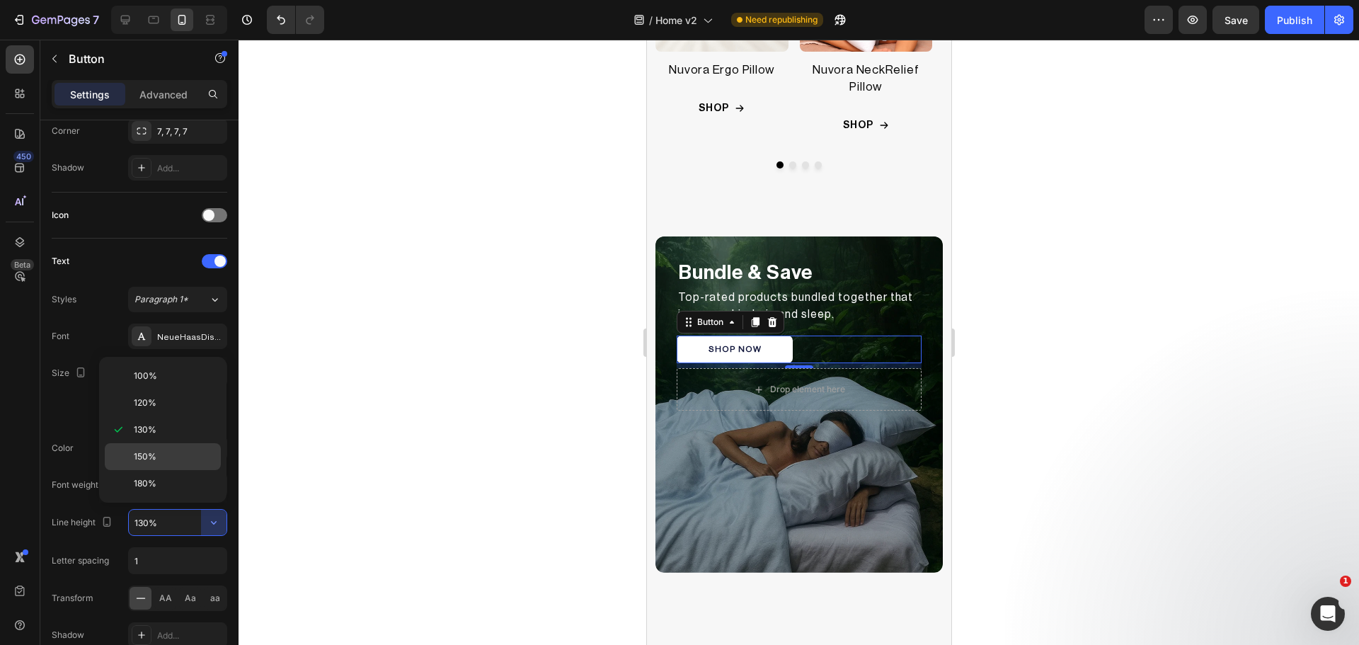
click at [152, 450] on span "150%" at bounding box center [145, 456] width 23 height 13
type input "150%"
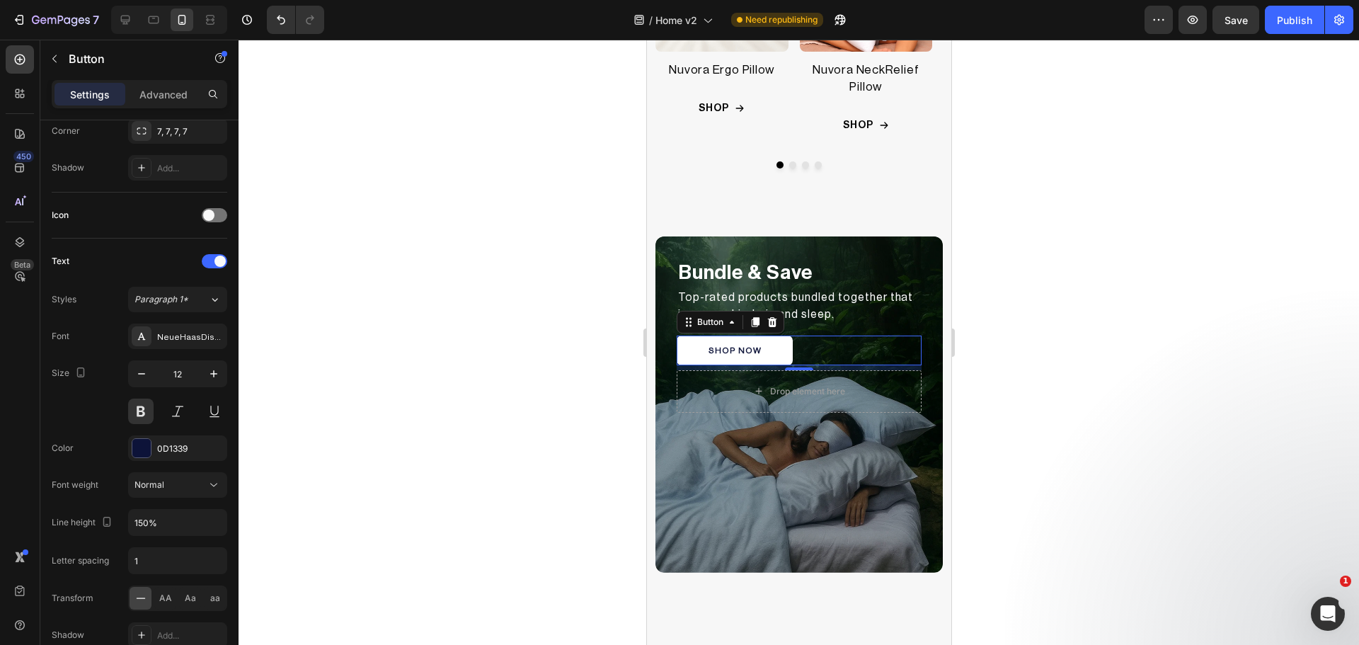
click at [520, 461] on div at bounding box center [799, 342] width 1120 height 605
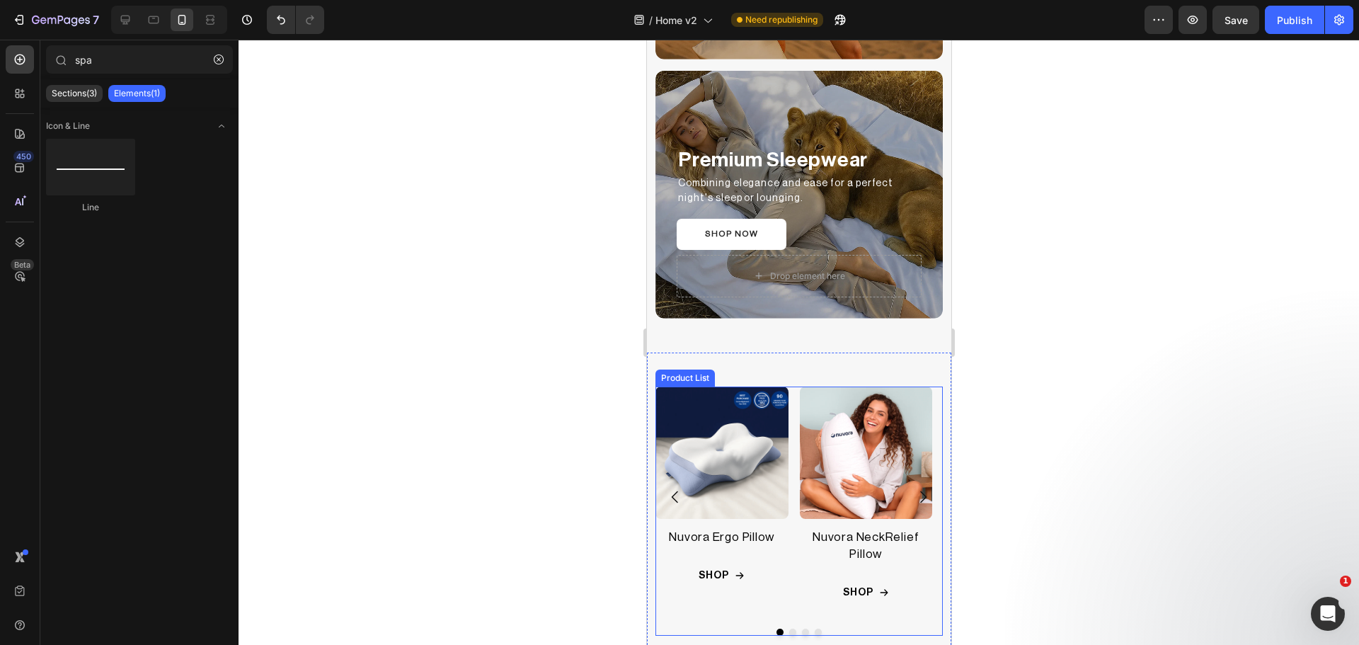
scroll to position [1799, 0]
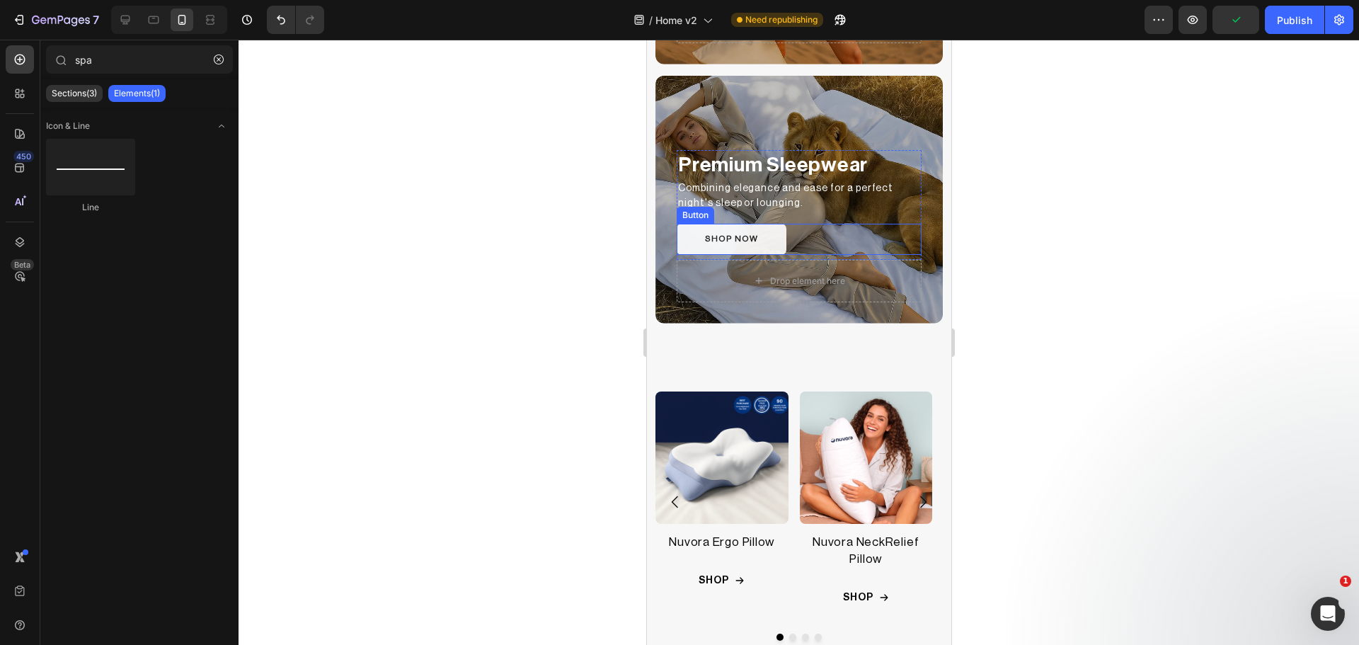
click at [774, 239] on button "SHOP NOW" at bounding box center [731, 239] width 110 height 31
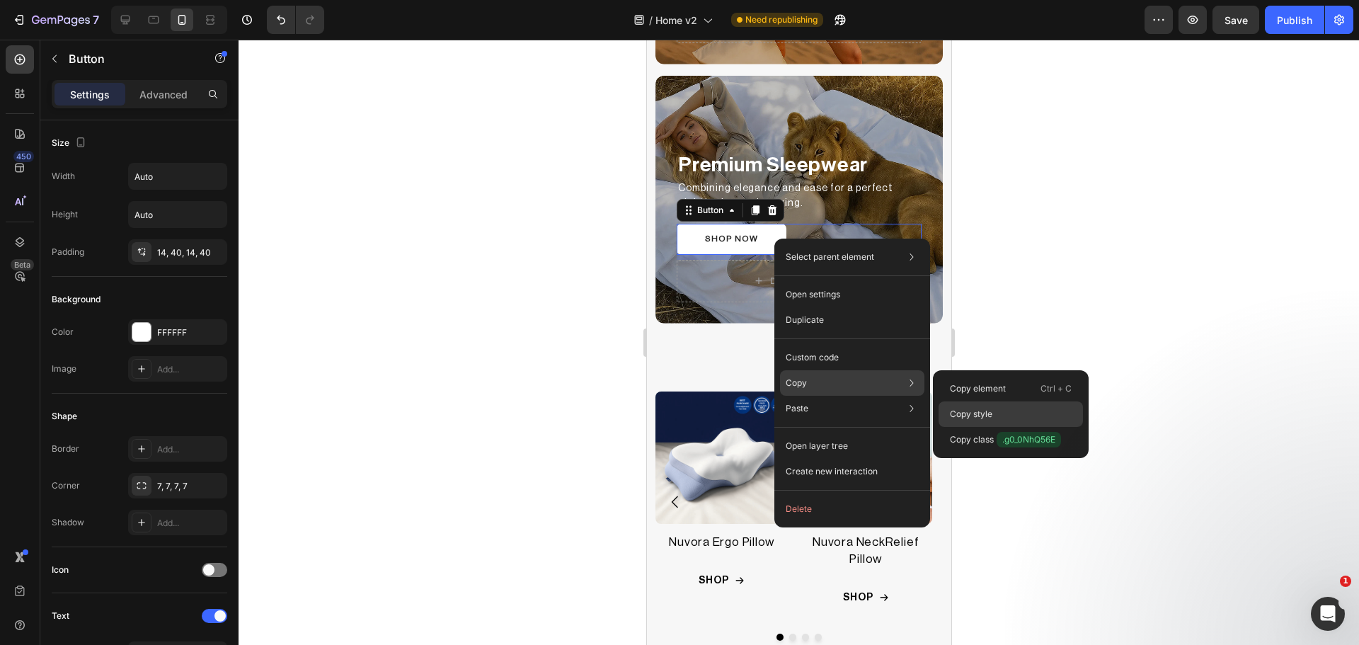
click at [980, 415] on p "Copy style" at bounding box center [971, 414] width 42 height 13
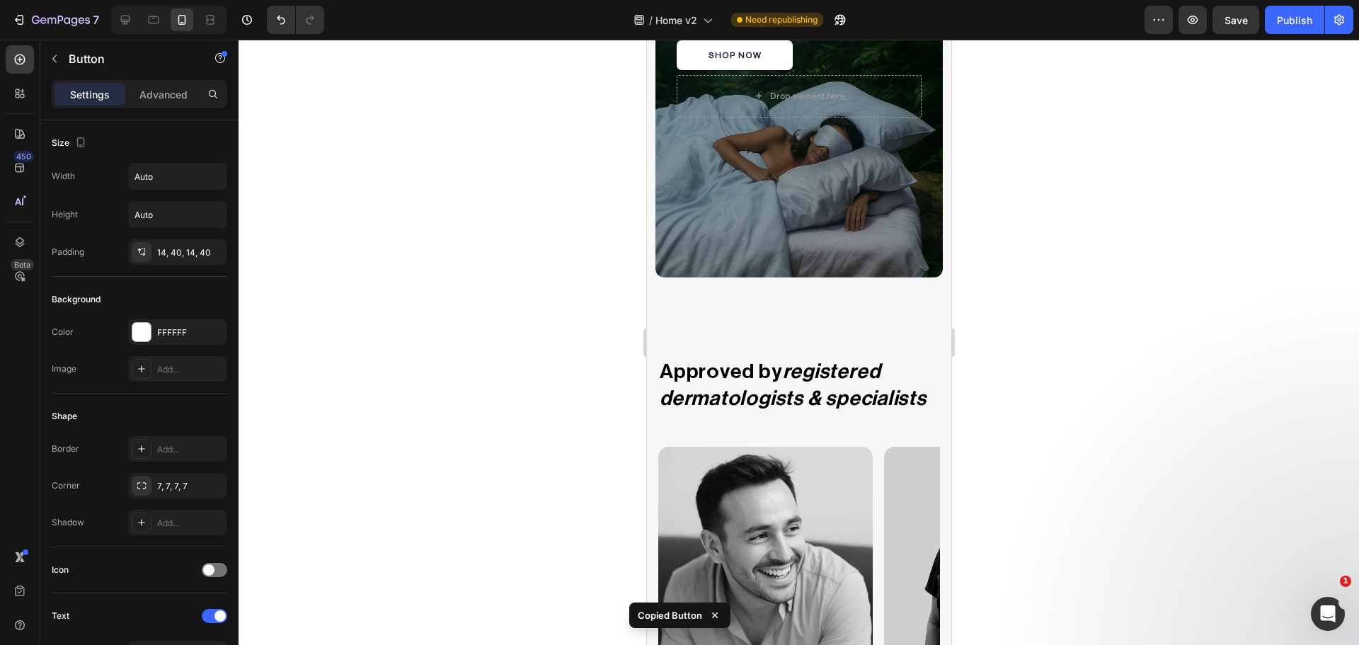
scroll to position [2180, 0]
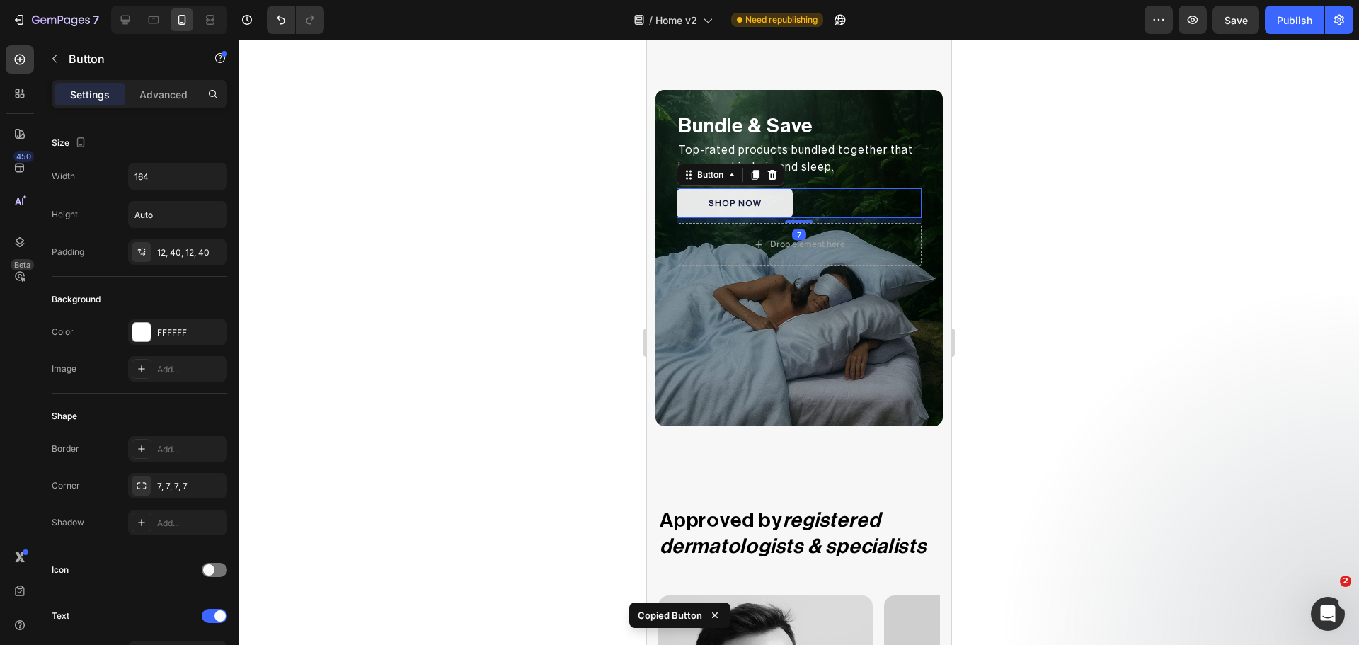
click at [684, 207] on button "SHOP NOW" at bounding box center [734, 203] width 116 height 30
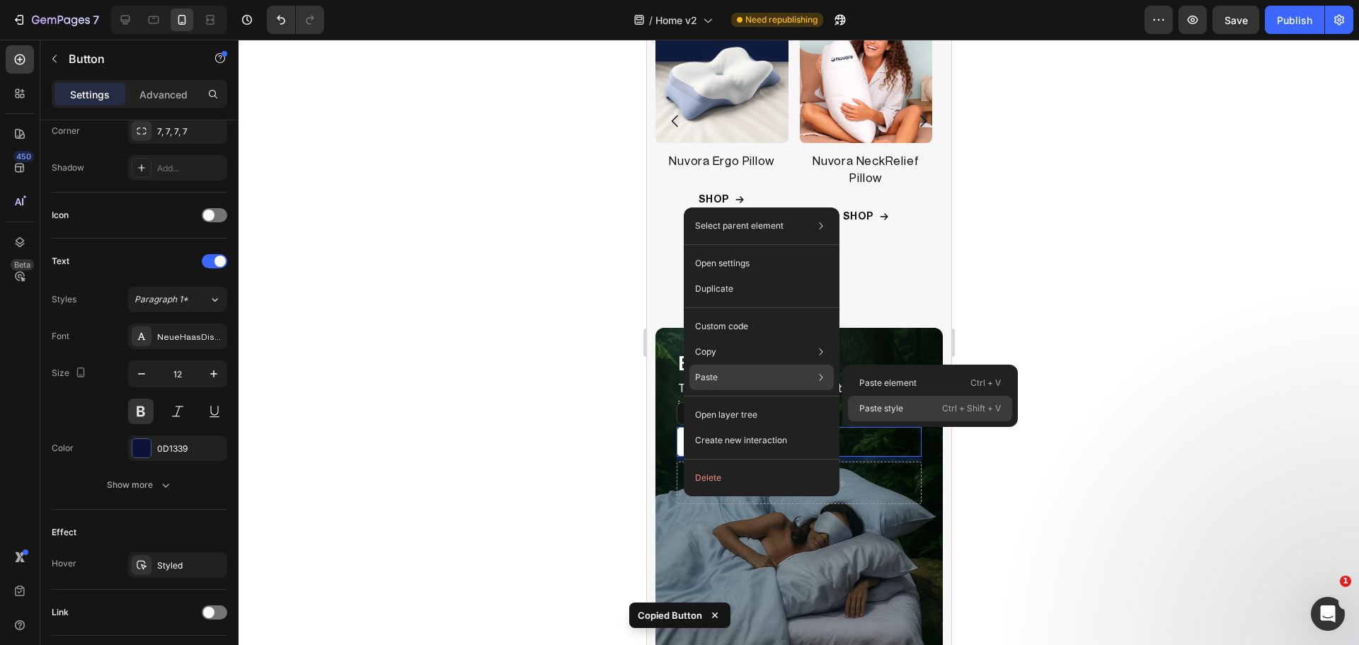
click at [899, 408] on p "Paste style" at bounding box center [881, 408] width 44 height 13
type input "Auto"
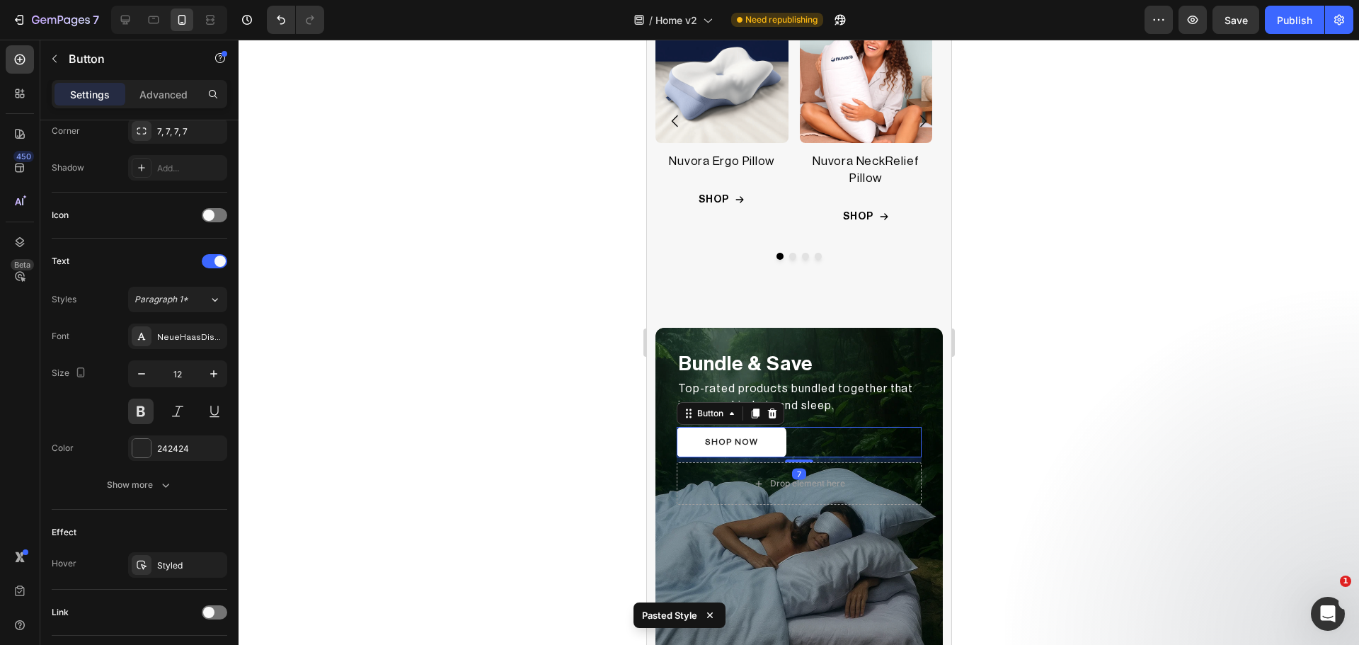
click at [1058, 414] on div at bounding box center [799, 342] width 1120 height 605
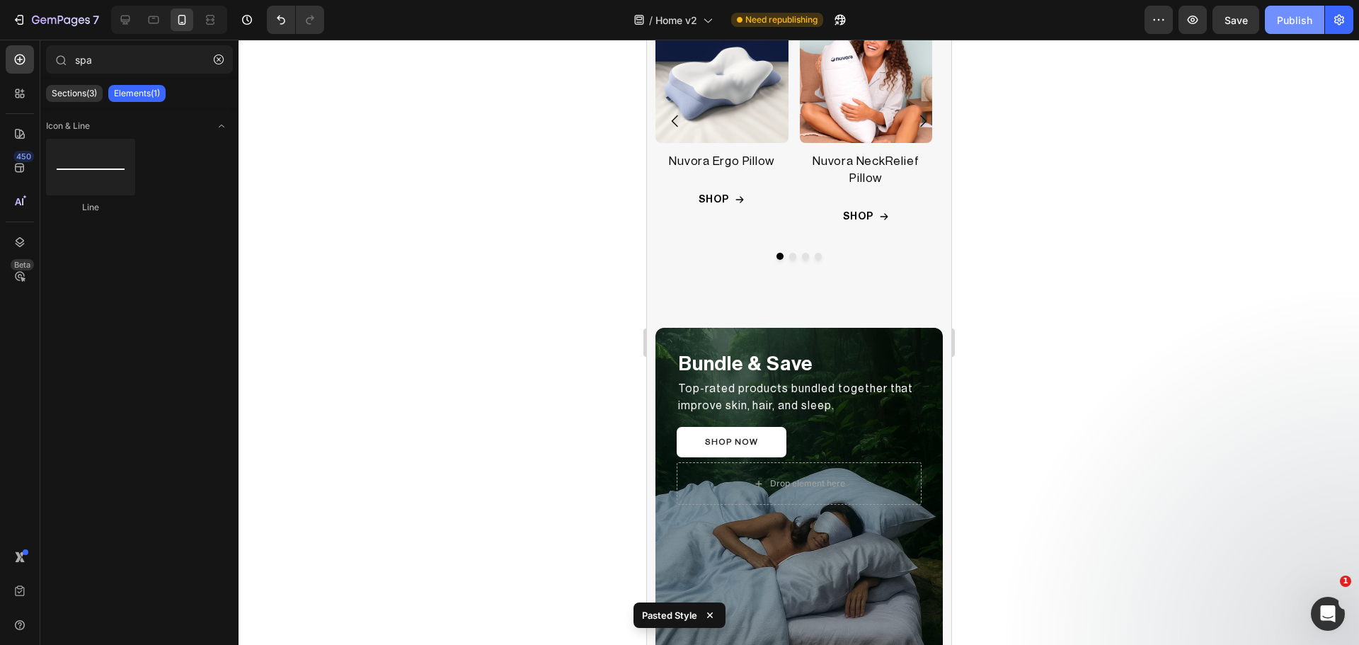
click at [1297, 16] on div "Publish" at bounding box center [1294, 20] width 35 height 15
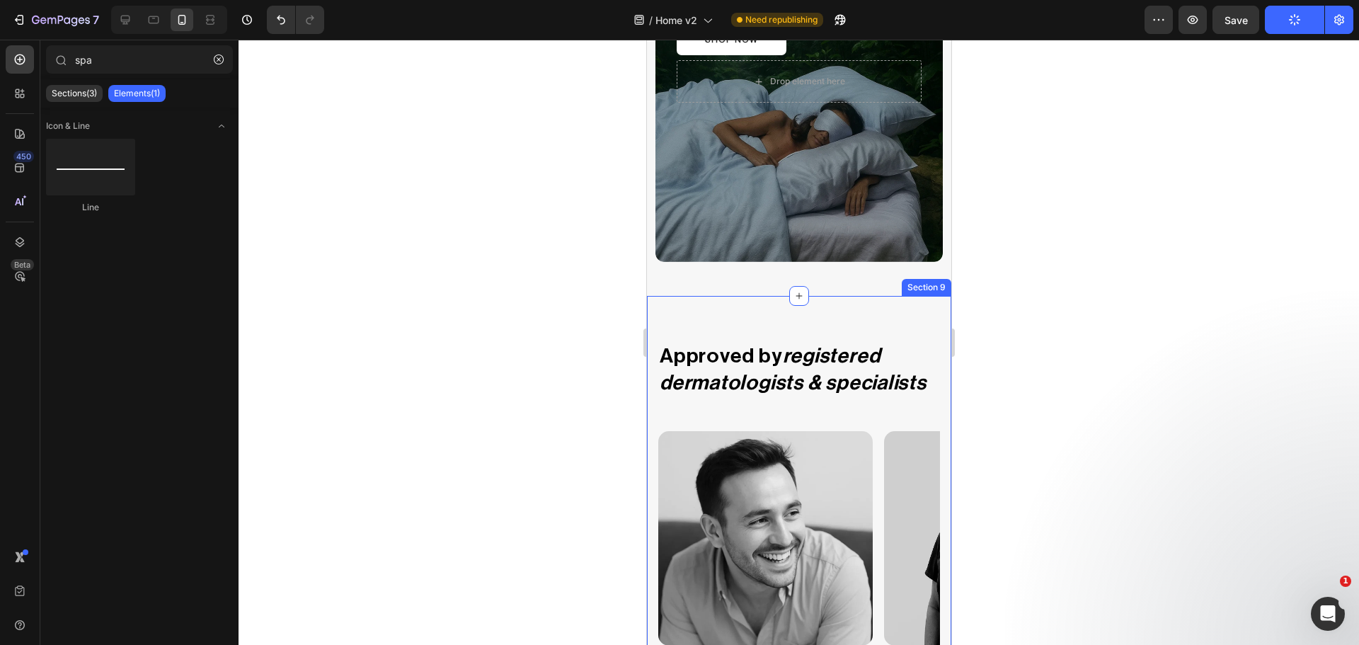
scroll to position [2651, 0]
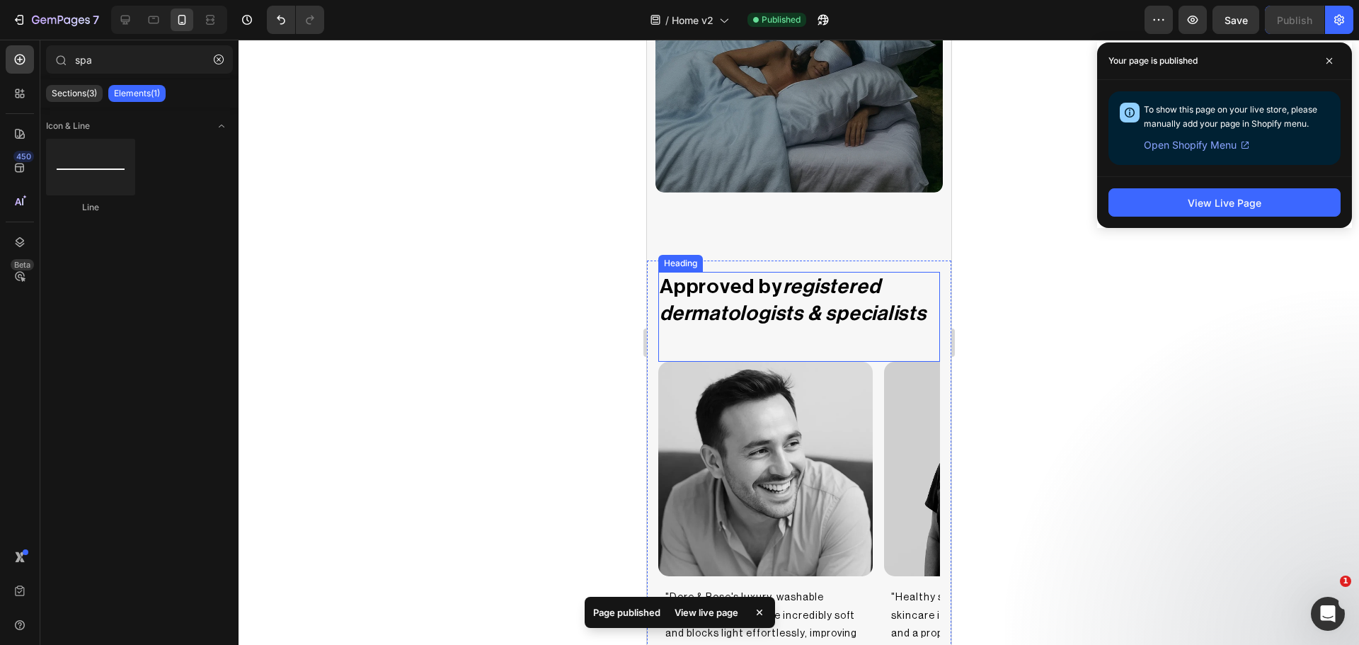
click at [739, 291] on h2 "Approved by registered dermatologists & specialists" at bounding box center [799, 300] width 282 height 56
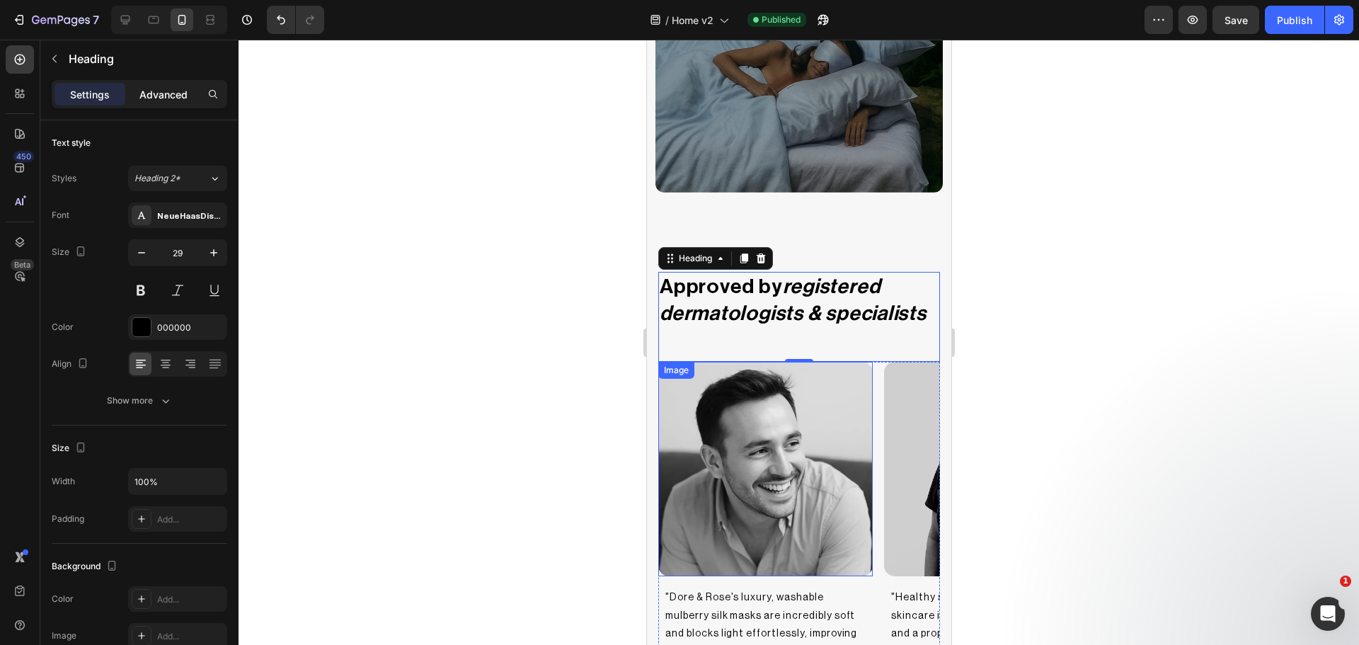
click at [149, 99] on p "Advanced" at bounding box center [163, 94] width 48 height 15
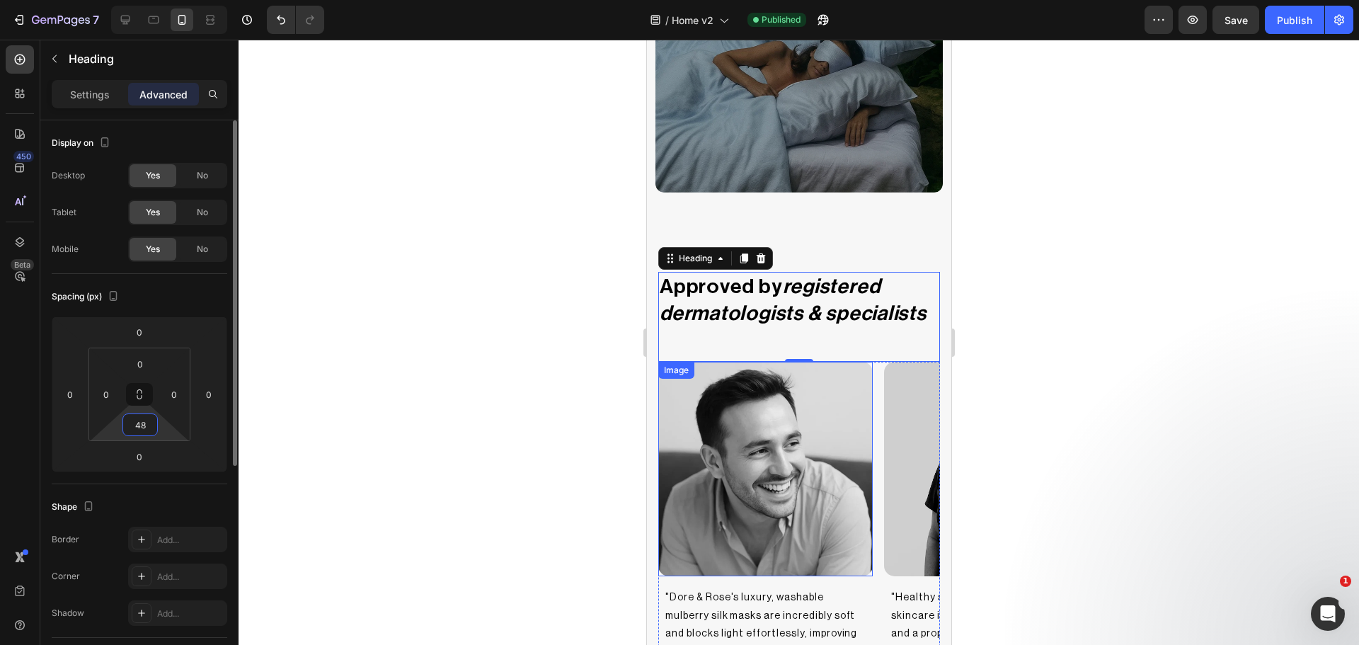
click at [153, 427] on input "48" at bounding box center [140, 424] width 28 height 21
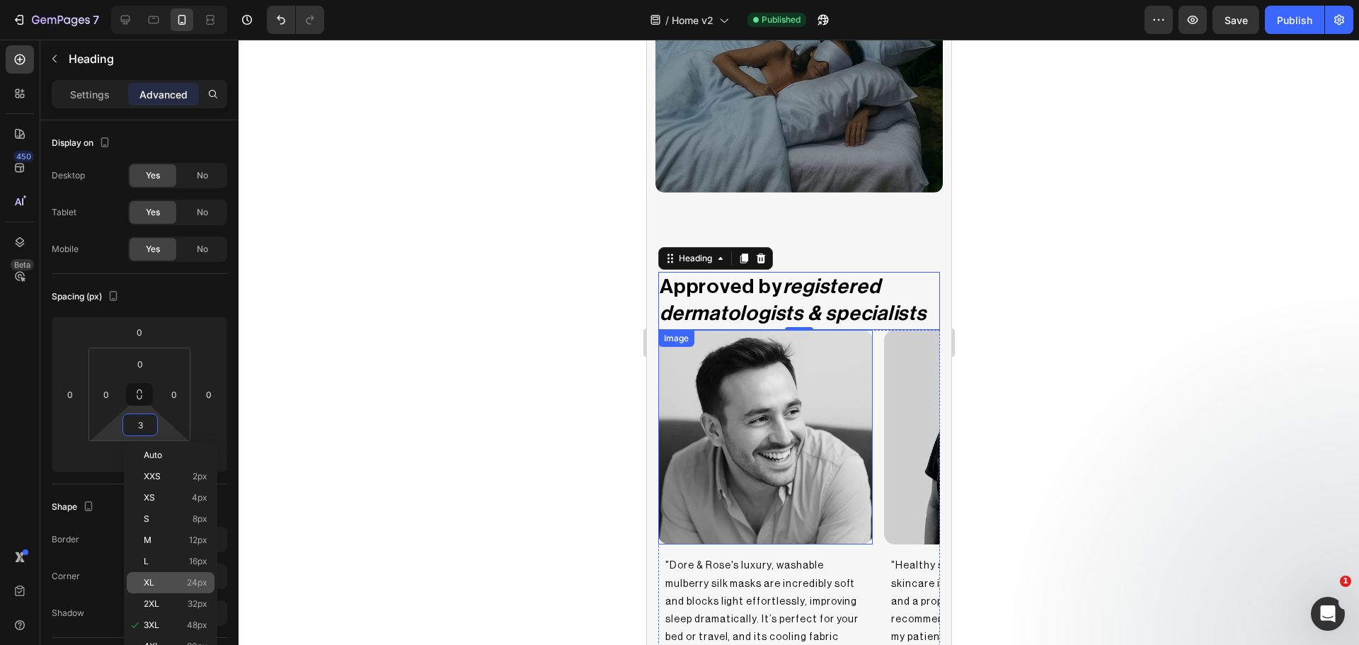
click at [164, 587] on div "XL 24px" at bounding box center [171, 582] width 88 height 21
type input "24"
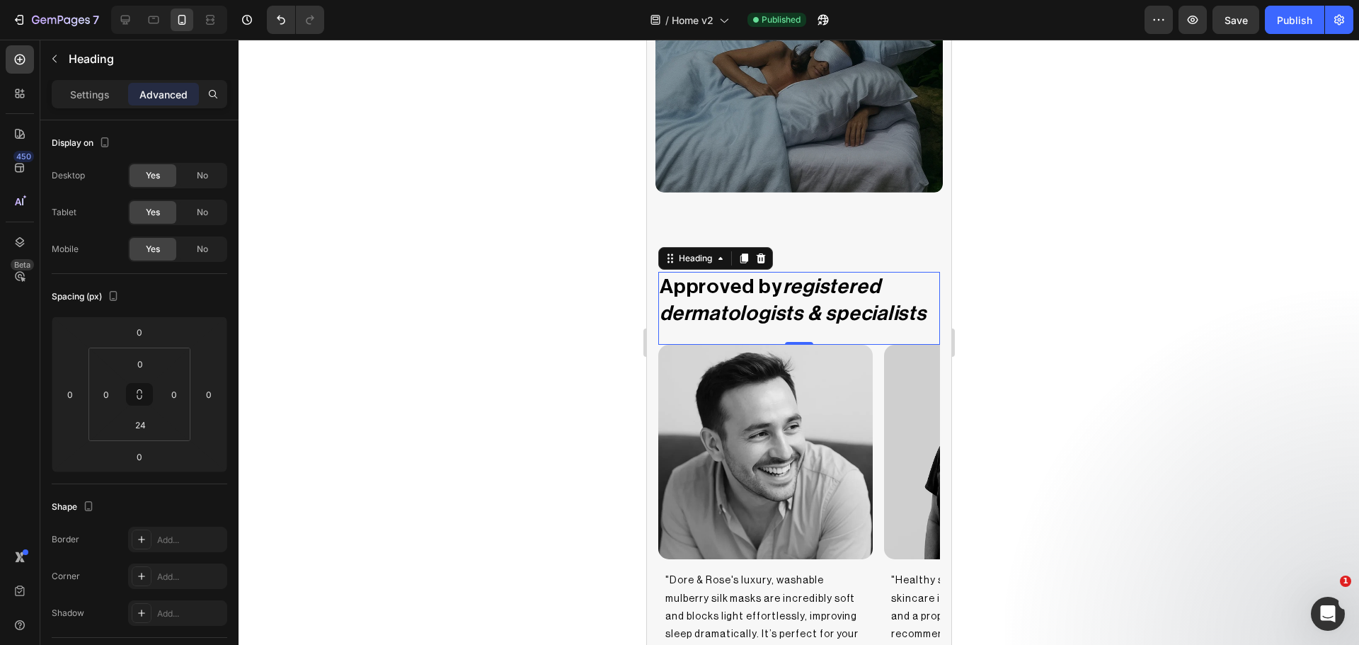
click at [1084, 369] on div at bounding box center [799, 342] width 1120 height 605
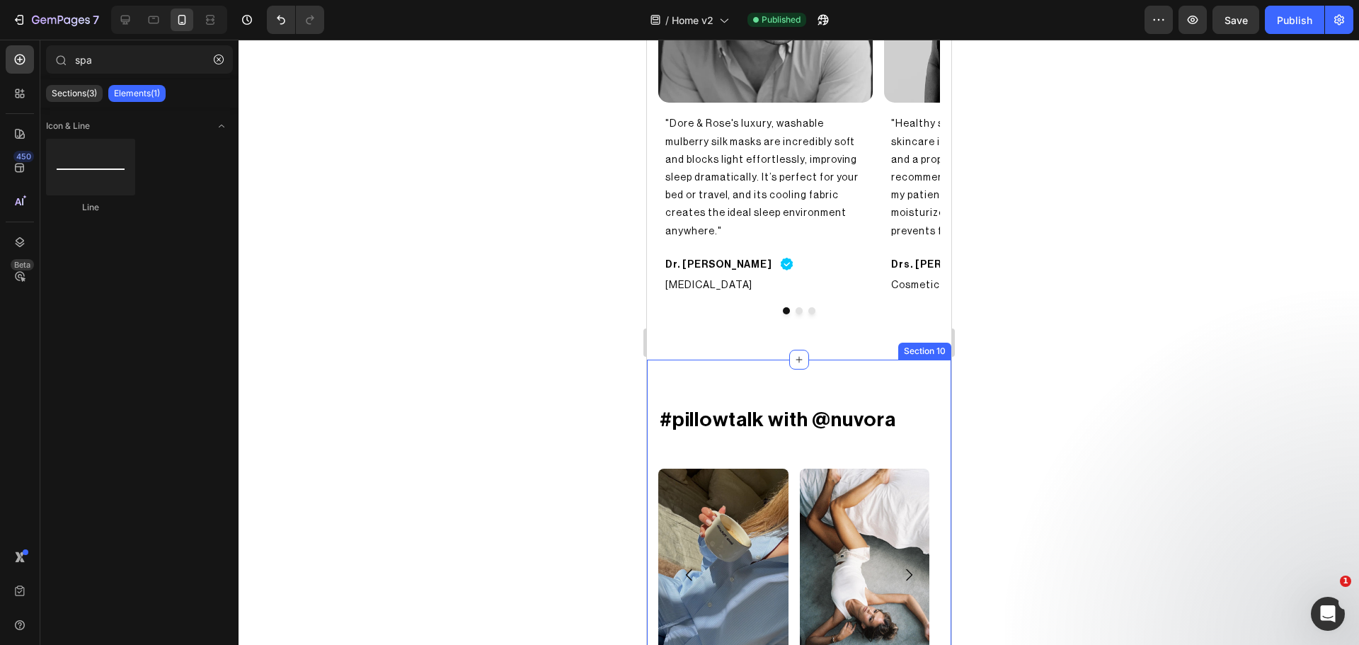
scroll to position [3123, 0]
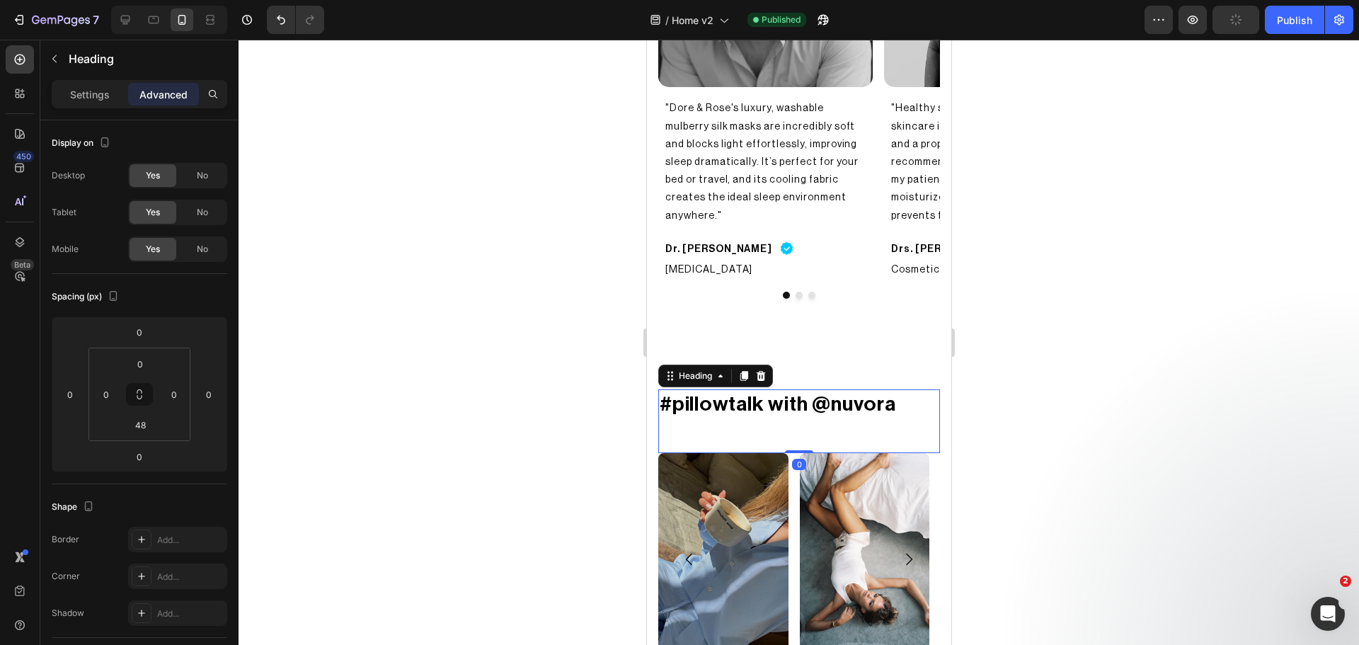
click at [776, 396] on h2 "#pillowtalk with @nuvora" at bounding box center [799, 404] width 282 height 30
click at [87, 91] on p "Settings" at bounding box center [90, 94] width 40 height 15
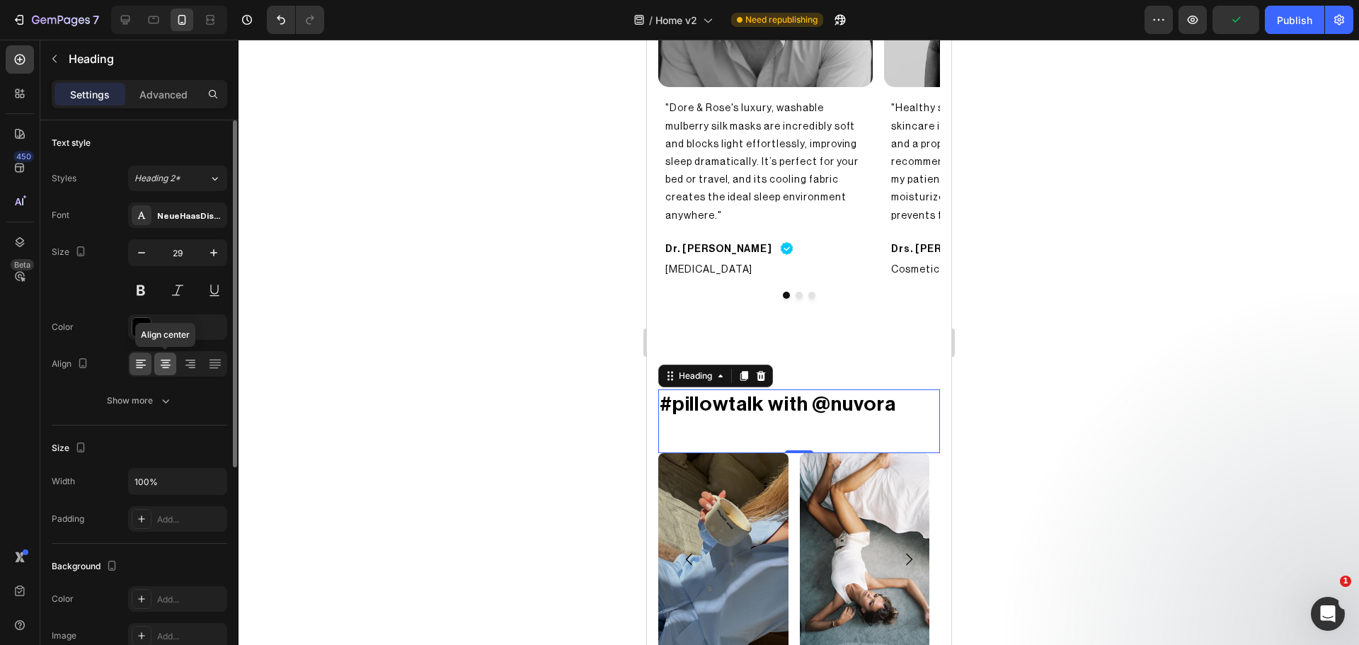
click at [168, 368] on icon at bounding box center [165, 367] width 7 height 1
click at [149, 93] on p "Advanced" at bounding box center [163, 94] width 48 height 15
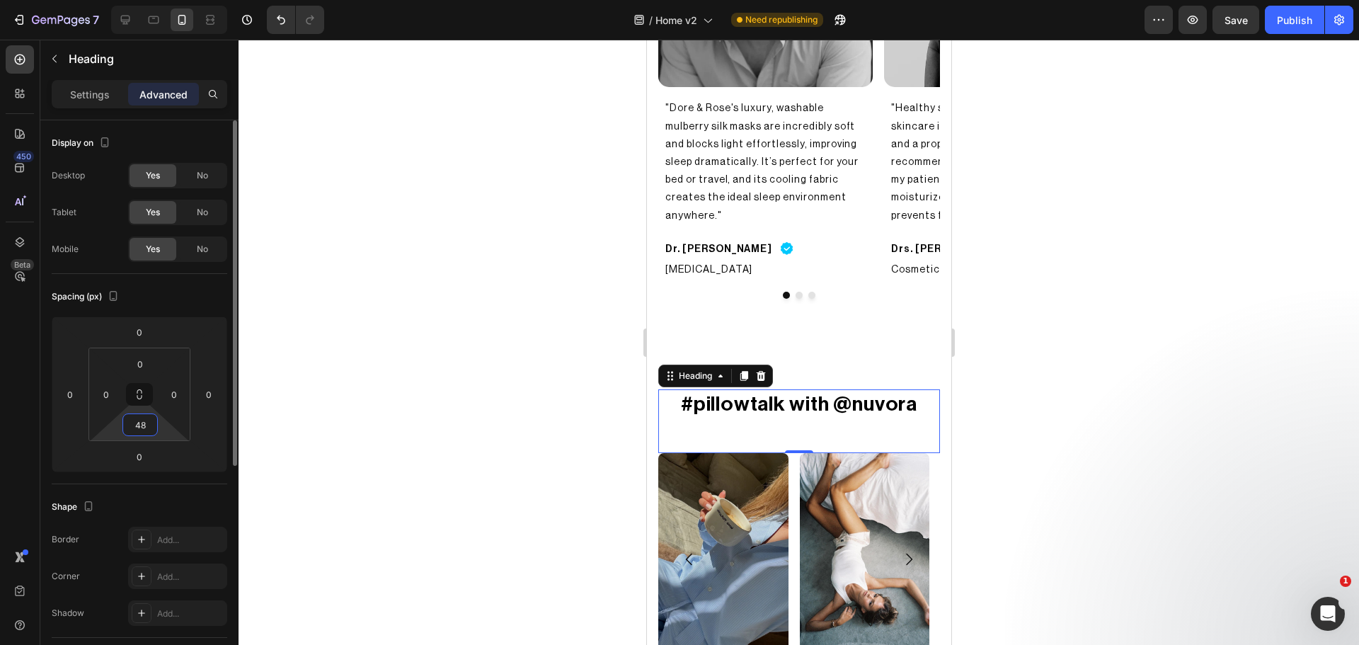
click at [135, 432] on input "48" at bounding box center [140, 424] width 28 height 21
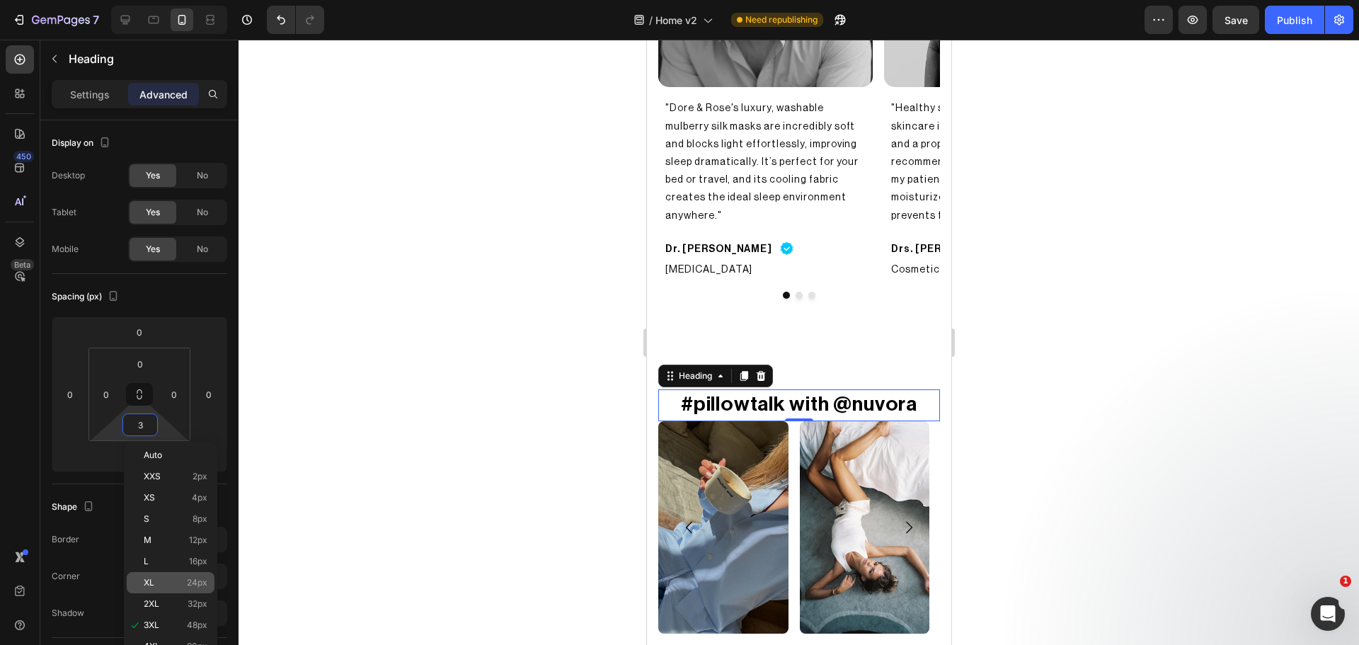
click at [180, 585] on p "XL 24px" at bounding box center [176, 583] width 64 height 10
type input "24"
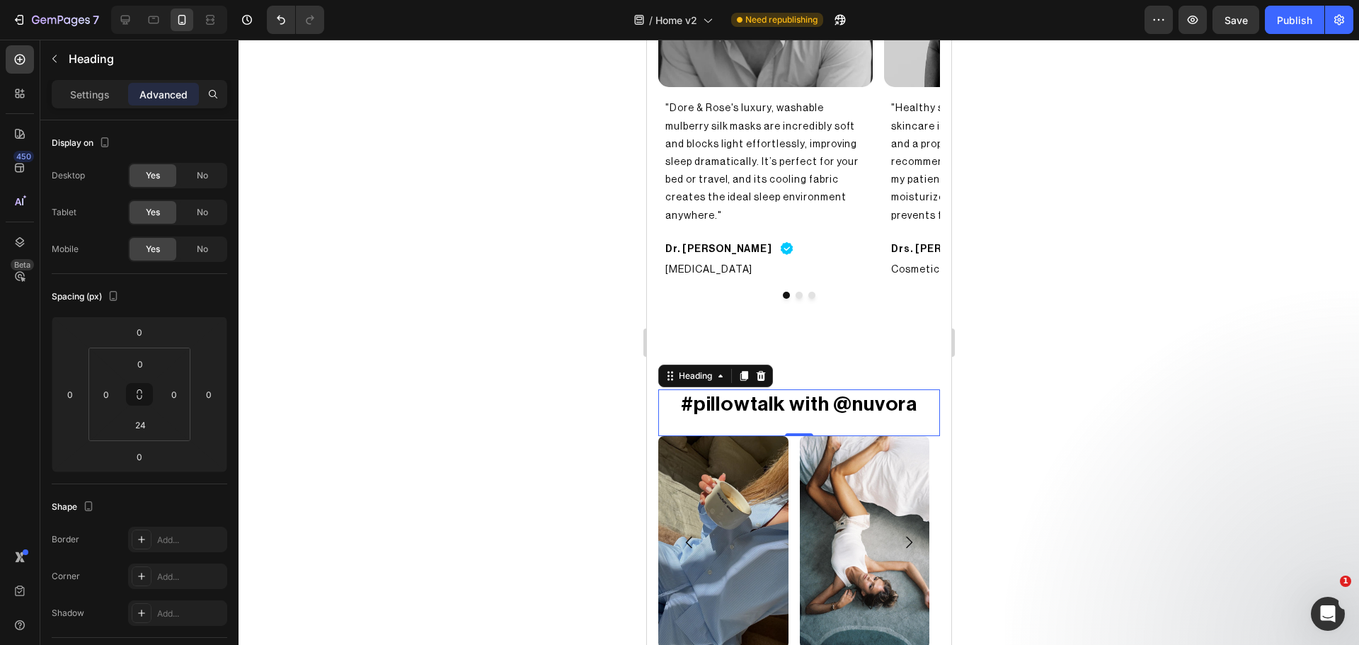
click at [483, 469] on div at bounding box center [799, 342] width 1120 height 605
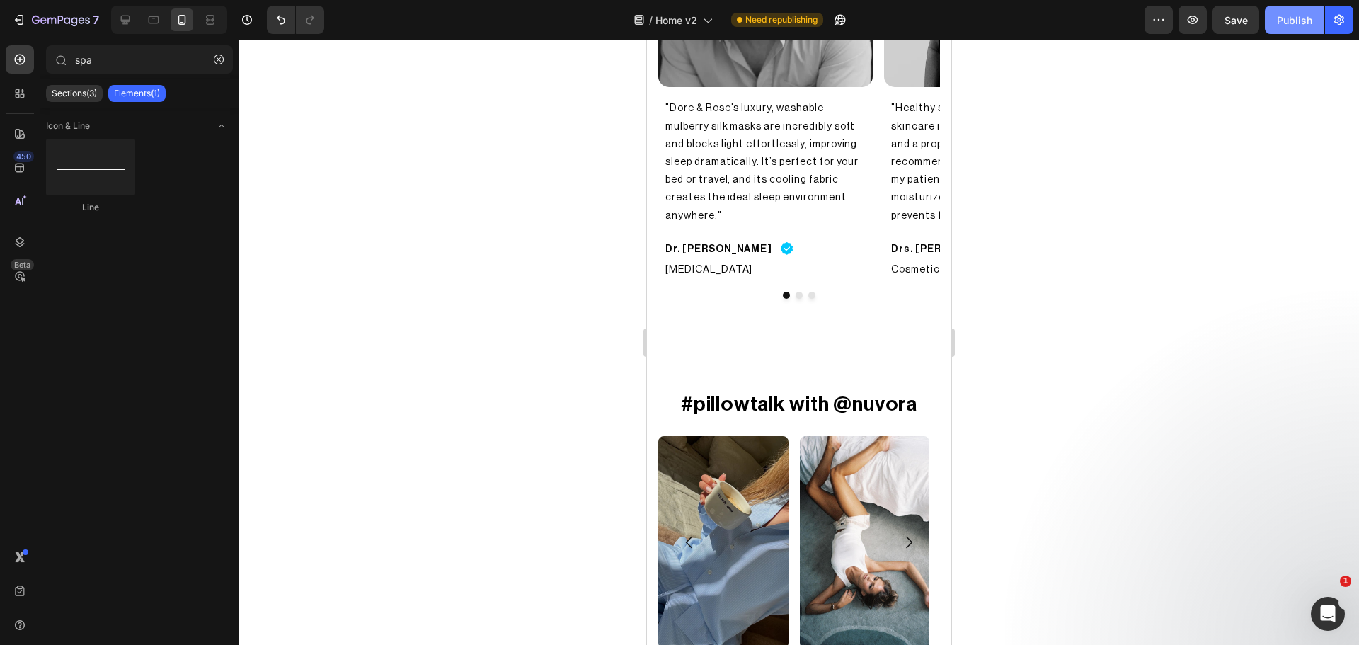
click at [1287, 24] on div "Publish" at bounding box center [1294, 20] width 35 height 15
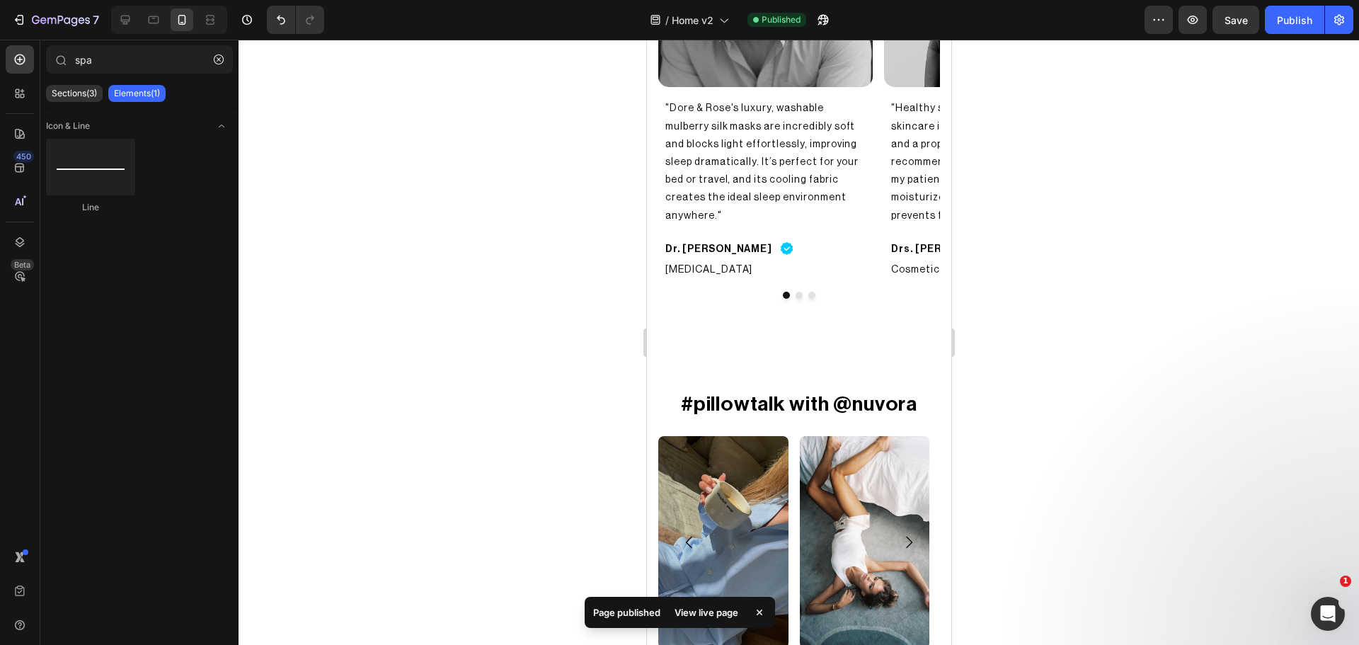
click at [1029, 411] on div at bounding box center [799, 342] width 1120 height 605
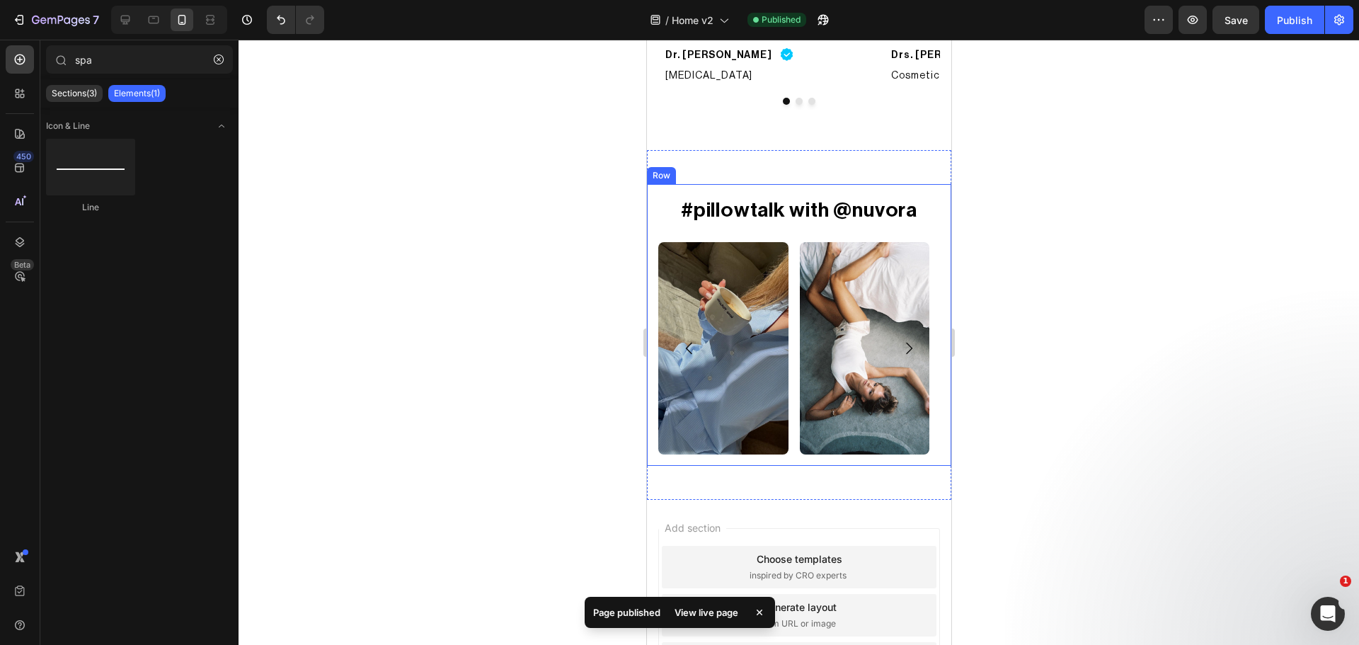
scroll to position [3359, 0]
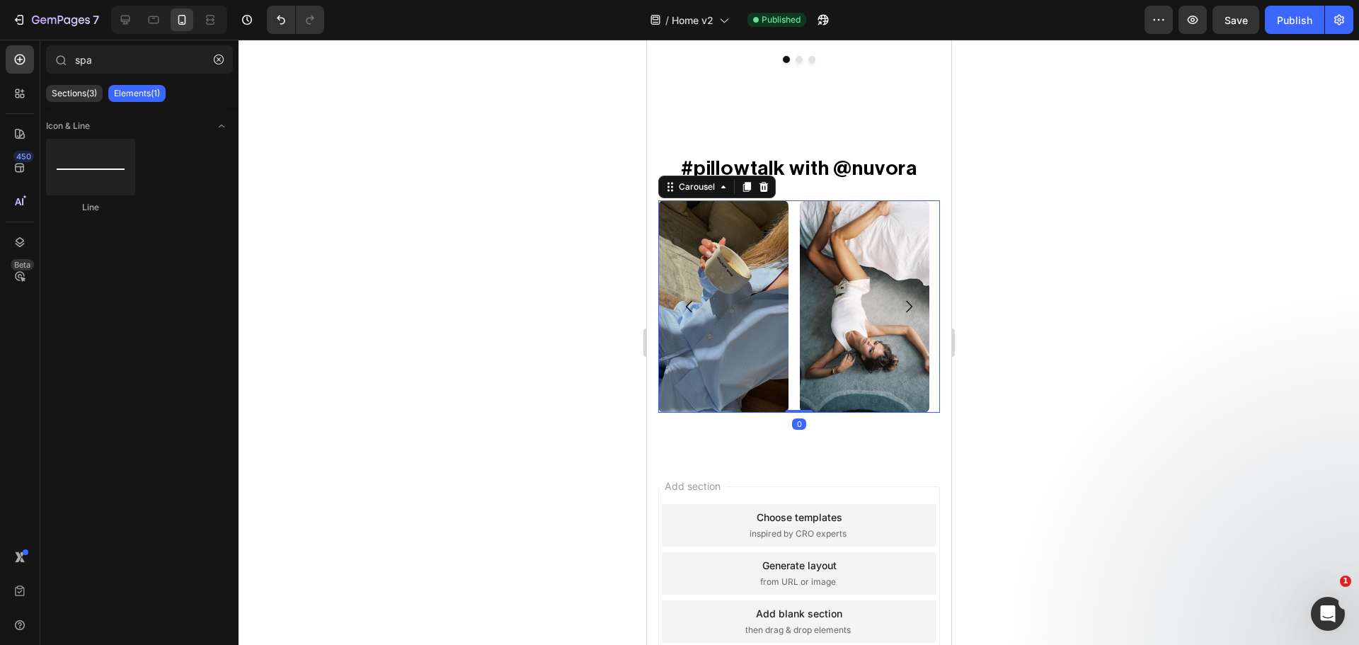
click at [795, 347] on div "Image Image Image Image Image Image Image Image" at bounding box center [799, 306] width 282 height 212
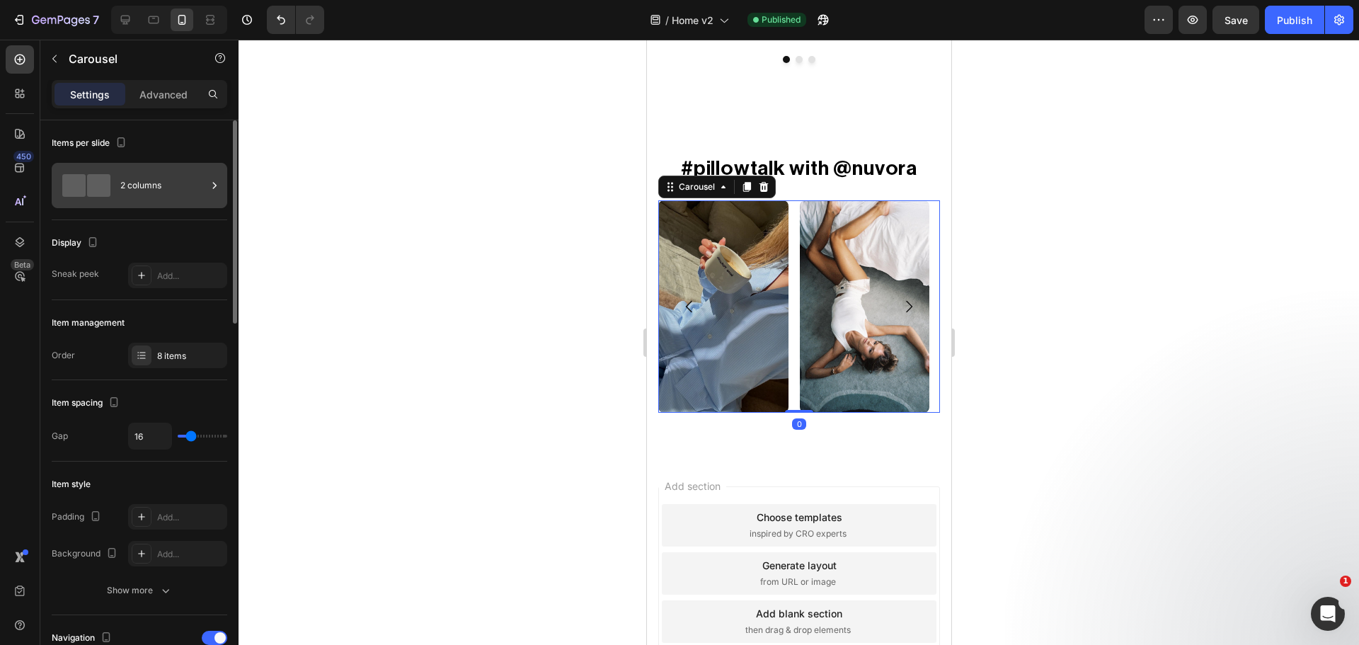
click at [142, 190] on div "2 columns" at bounding box center [163, 185] width 86 height 33
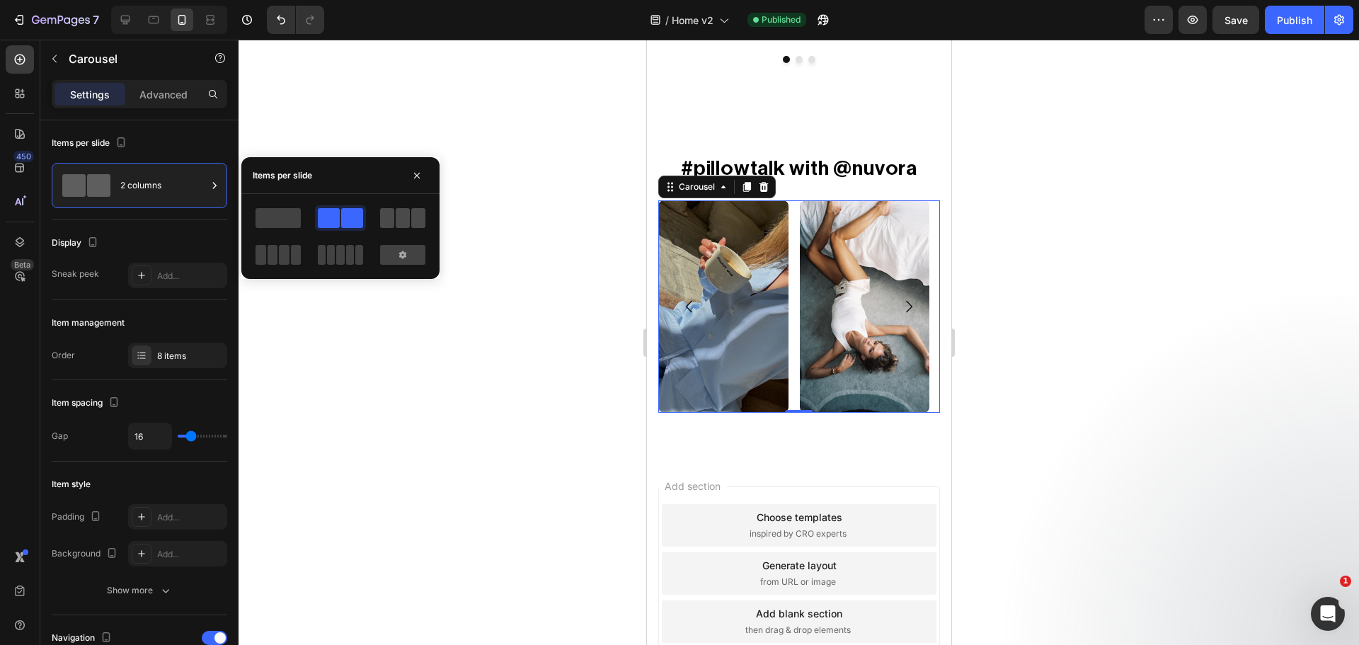
click at [405, 214] on span at bounding box center [403, 218] width 14 height 20
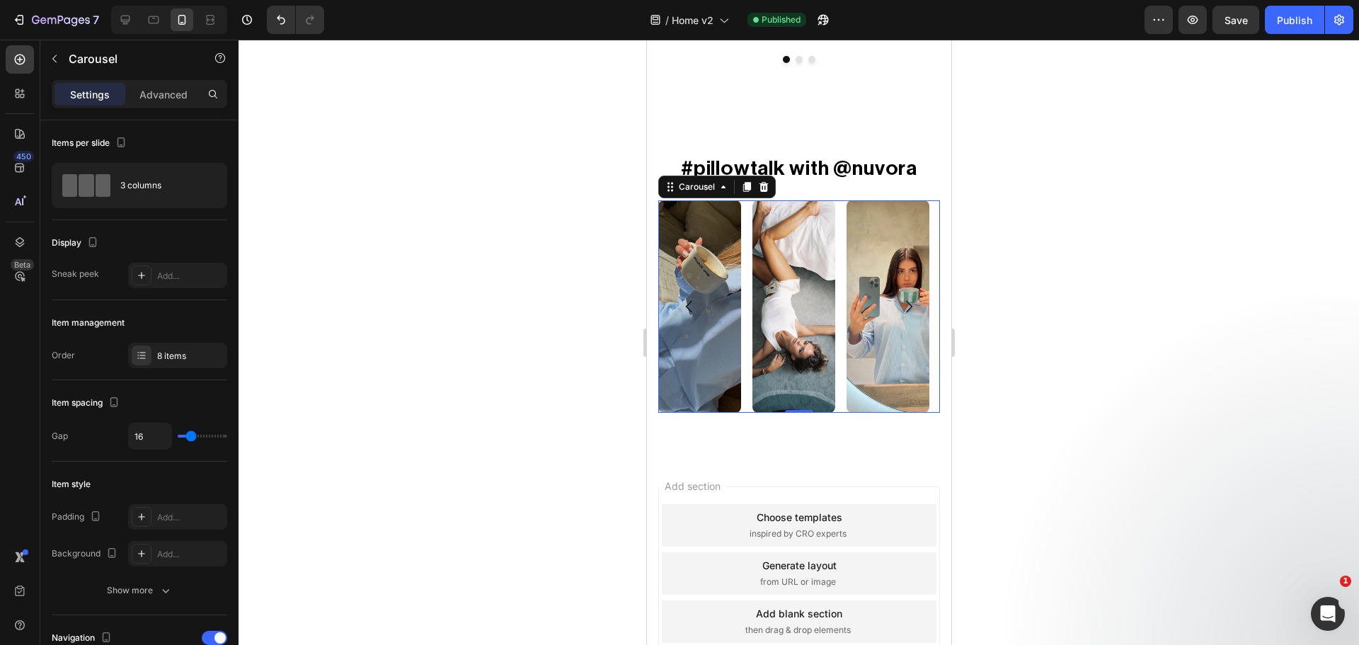
click at [525, 382] on div at bounding box center [799, 342] width 1120 height 605
click at [842, 234] on div "Image Image Image Image Image Image Image Image" at bounding box center [799, 306] width 282 height 212
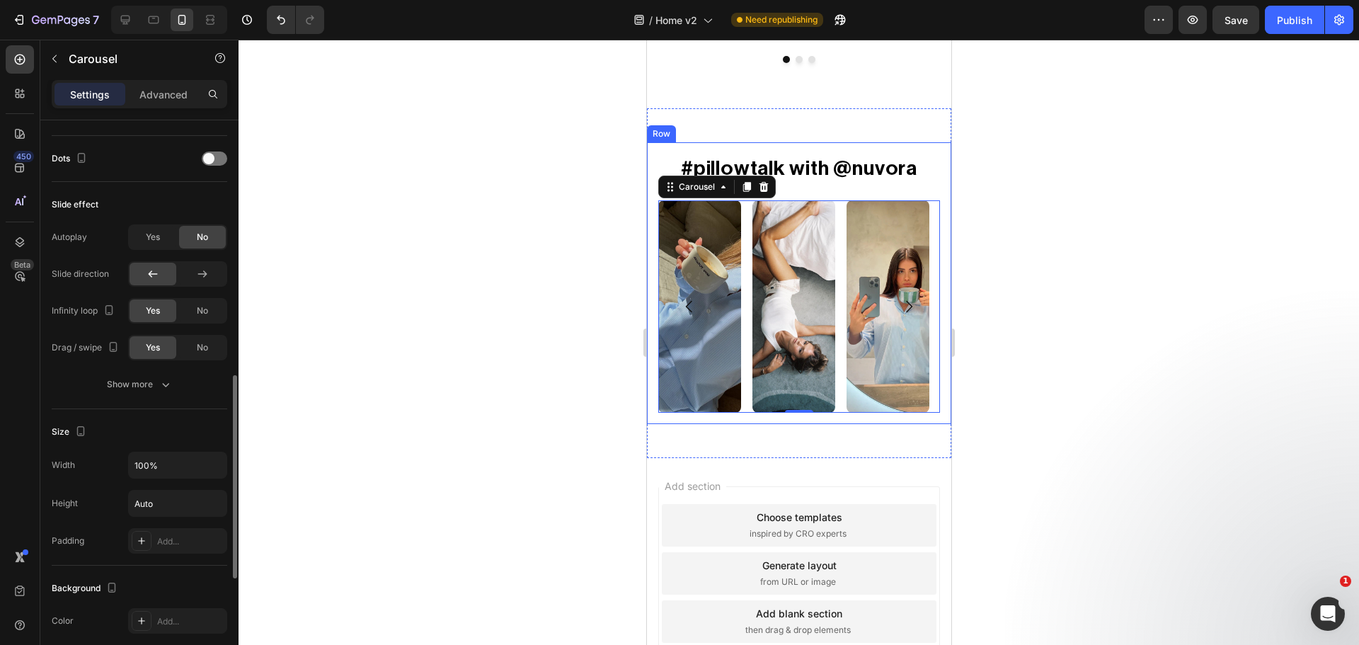
scroll to position [473, 0]
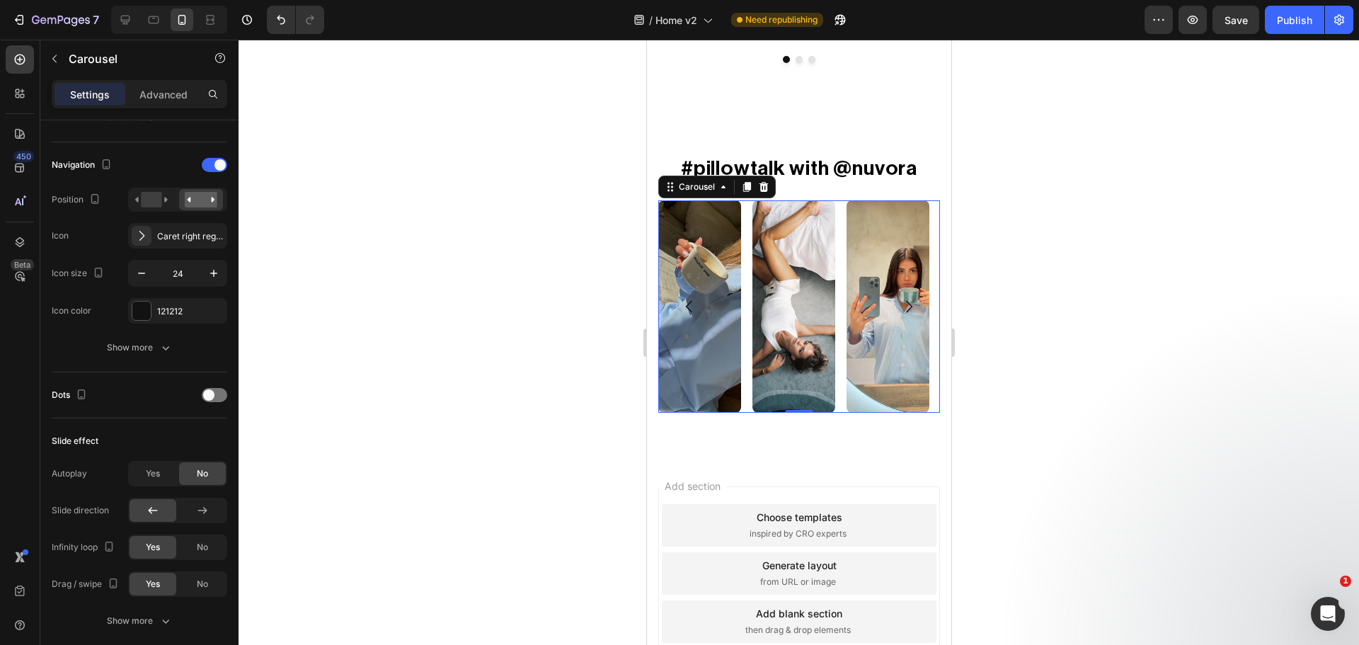
click at [701, 297] on button "Carousel Back Arrow" at bounding box center [689, 307] width 40 height 40
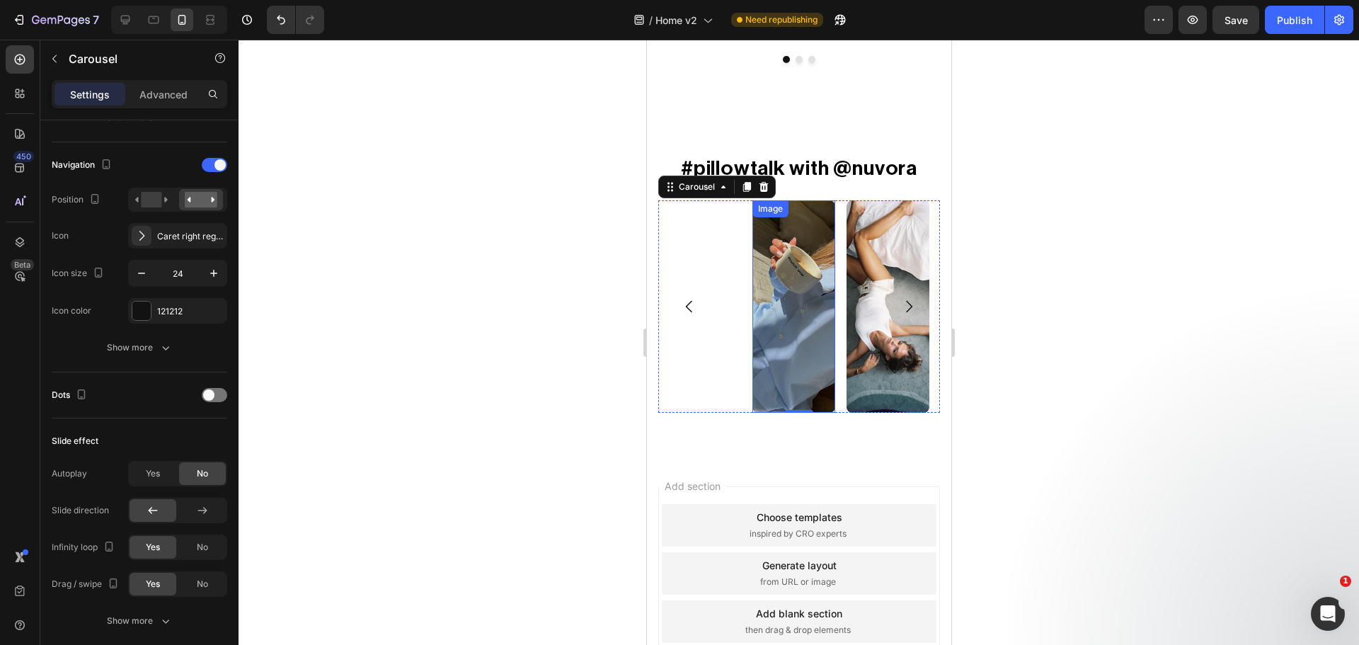
click at [808, 233] on img at bounding box center [793, 306] width 83 height 212
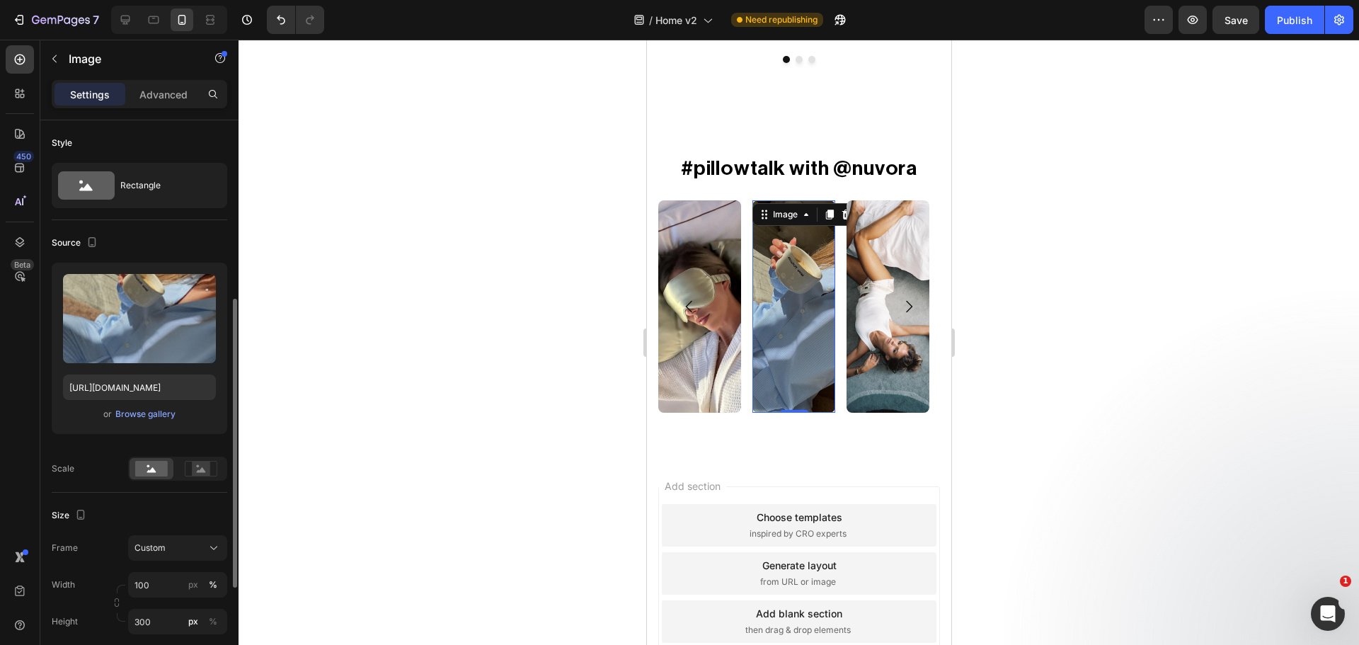
scroll to position [118, 0]
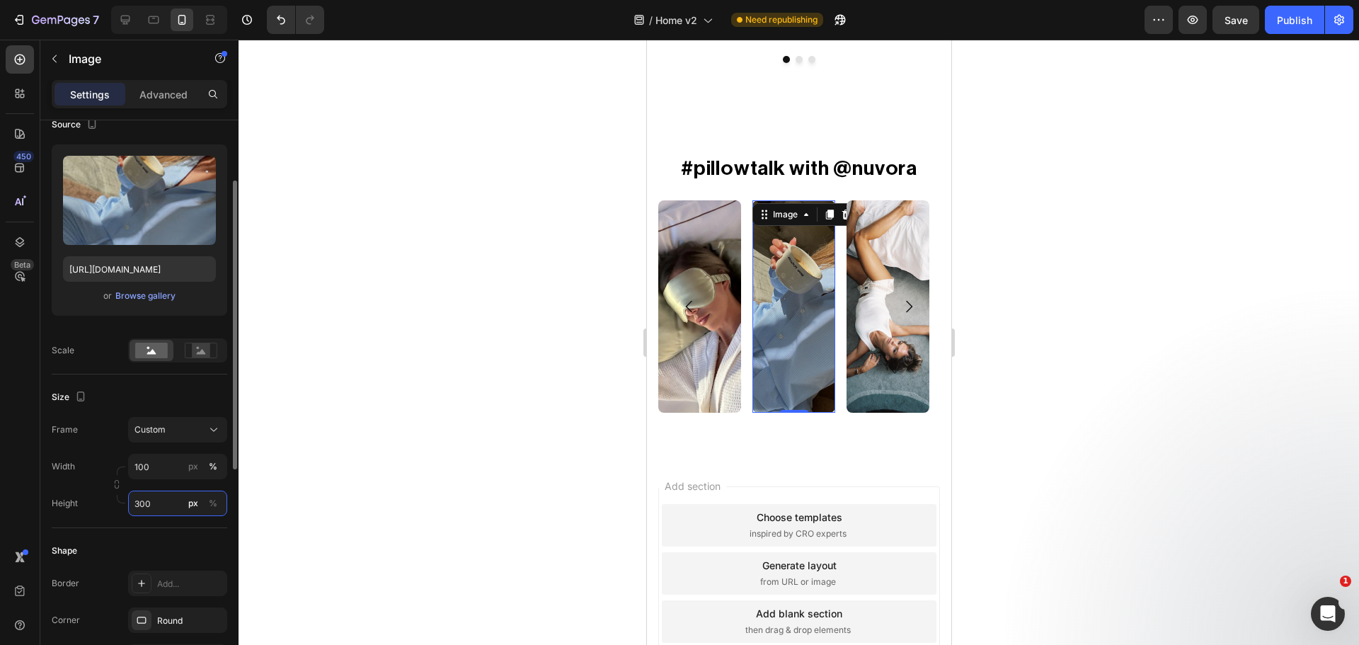
click at [142, 505] on input "300" at bounding box center [177, 502] width 99 height 25
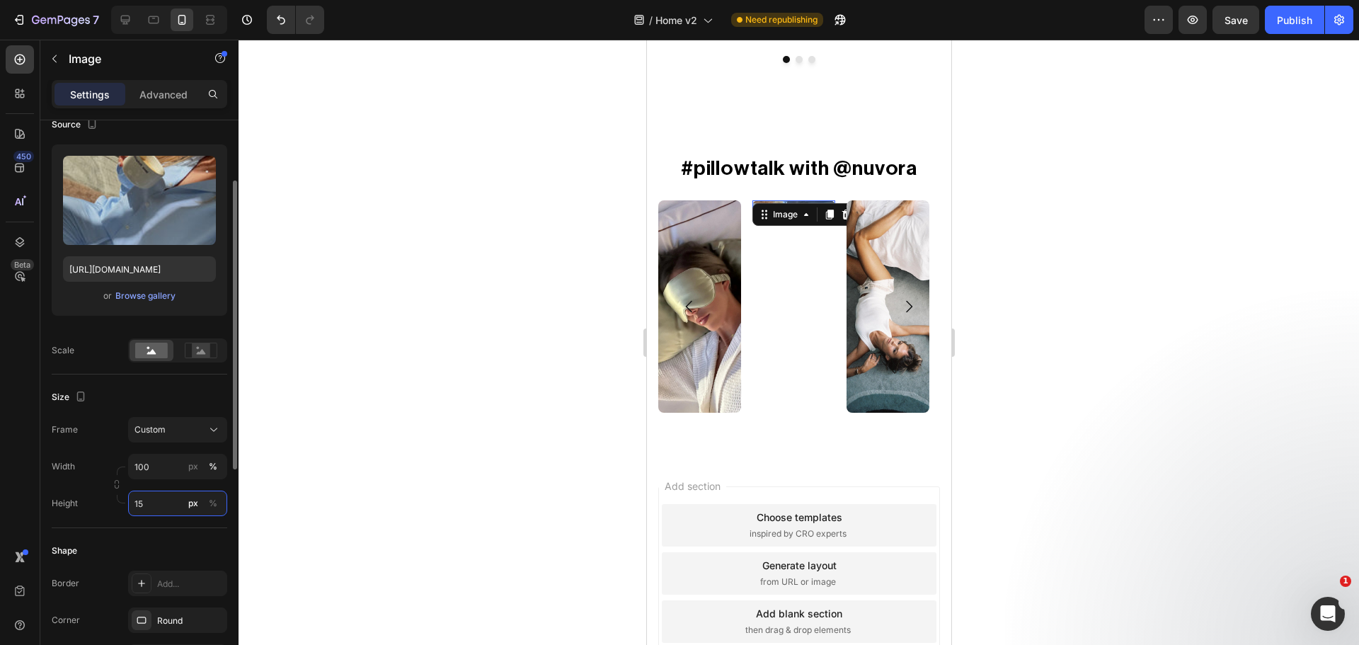
type input "150"
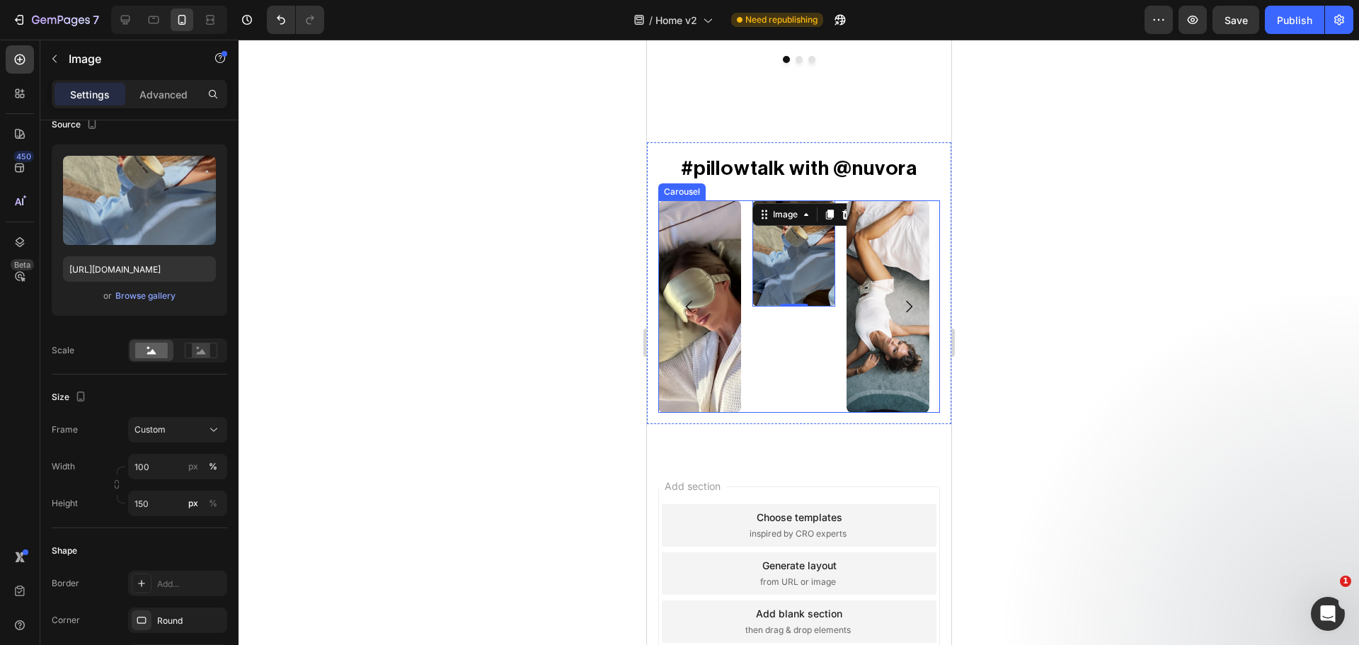
click at [888, 299] on button "Carousel Next Arrow" at bounding box center [908, 307] width 40 height 40
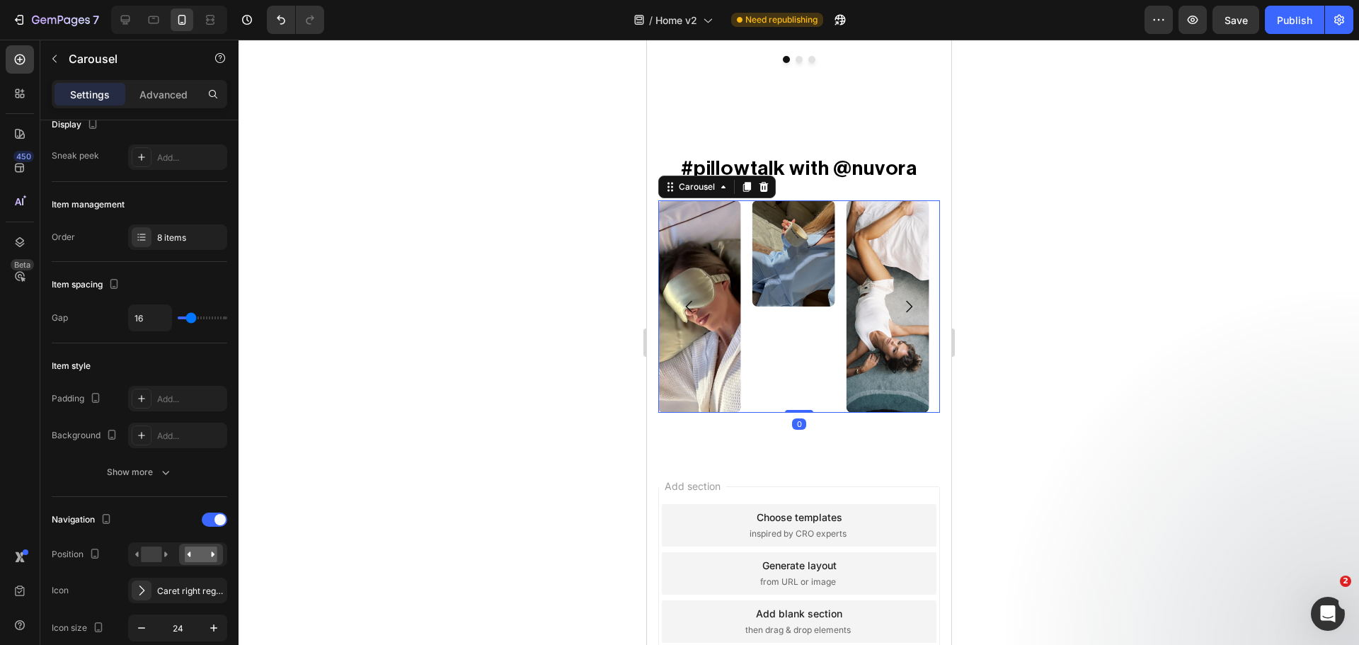
scroll to position [0, 0]
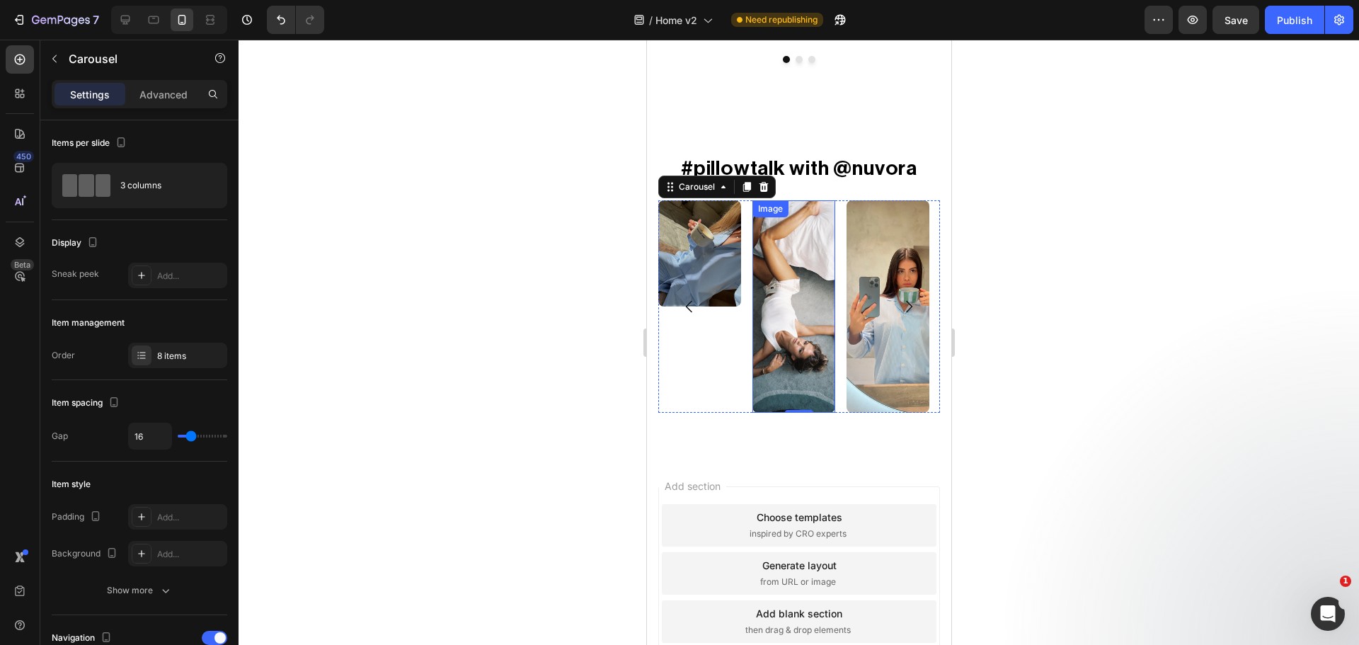
click at [803, 233] on img at bounding box center [793, 306] width 83 height 212
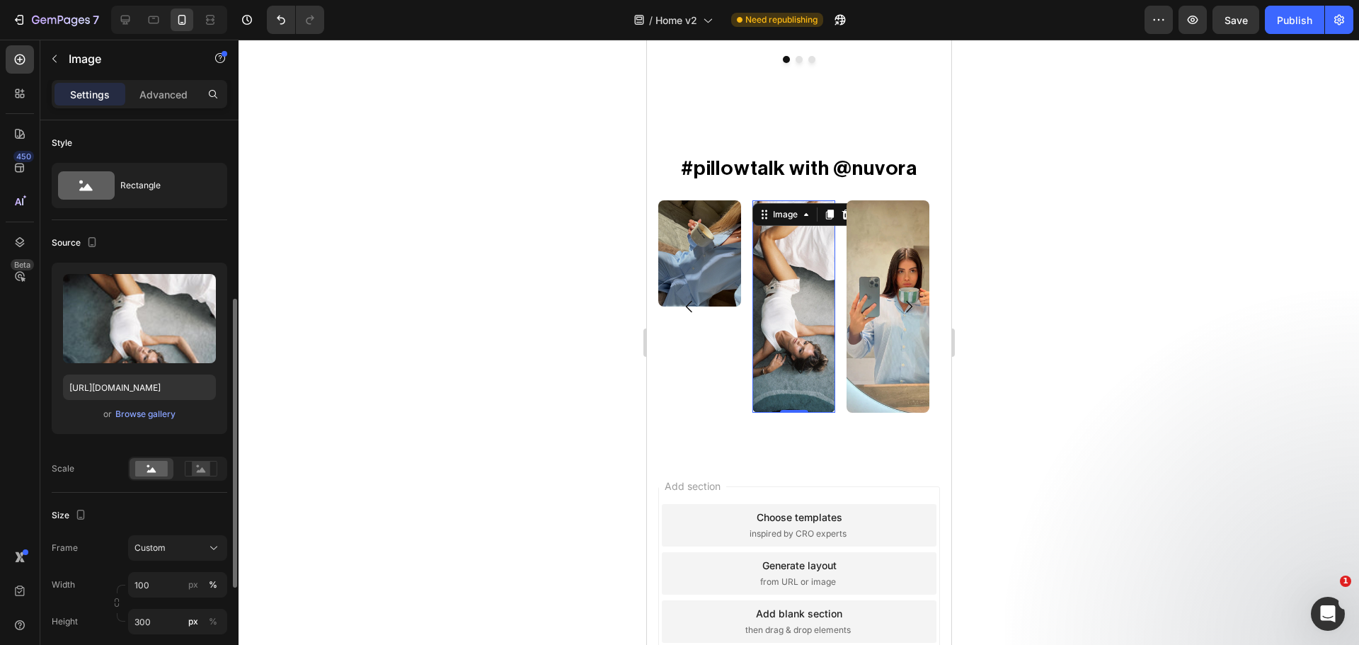
scroll to position [118, 0]
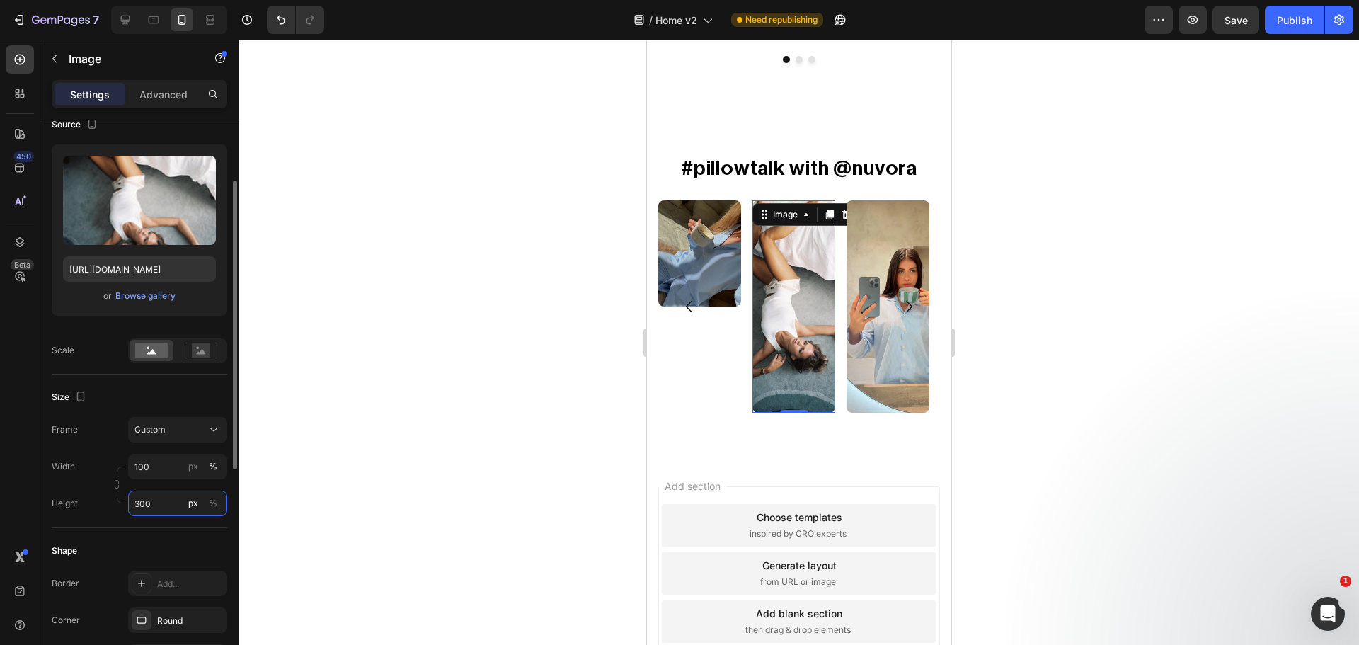
click at [151, 500] on input "300" at bounding box center [177, 502] width 99 height 25
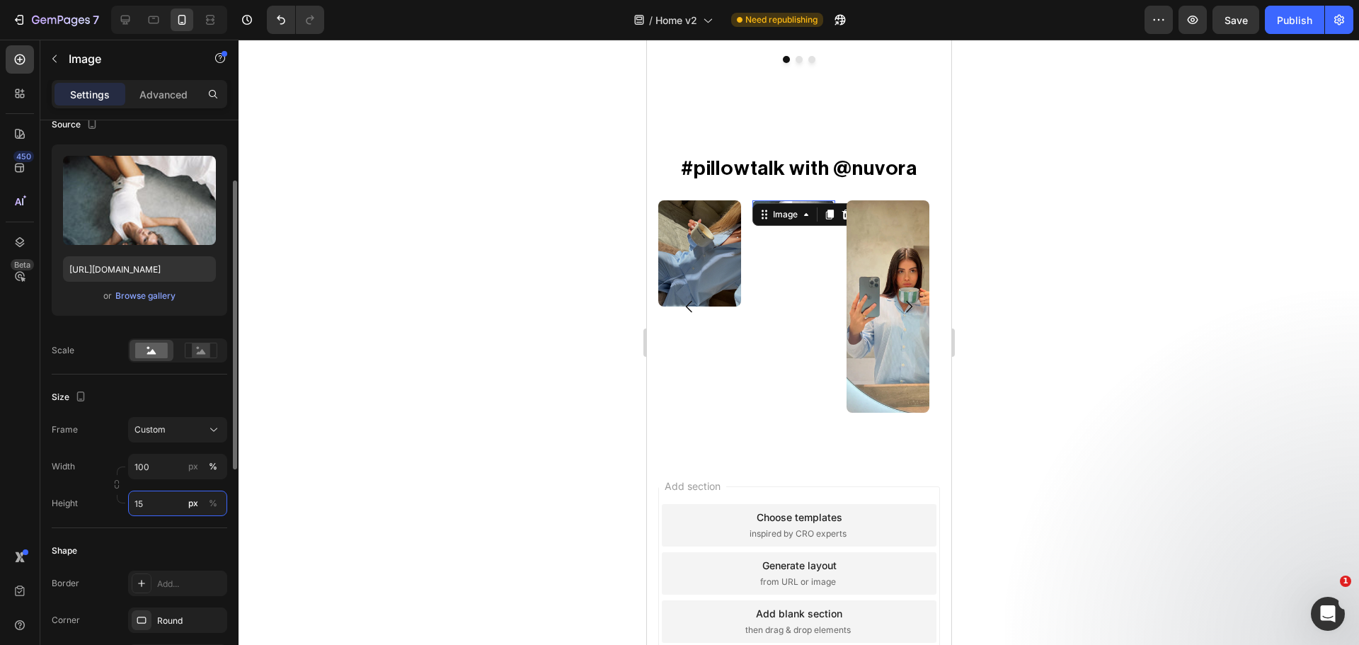
type input "150"
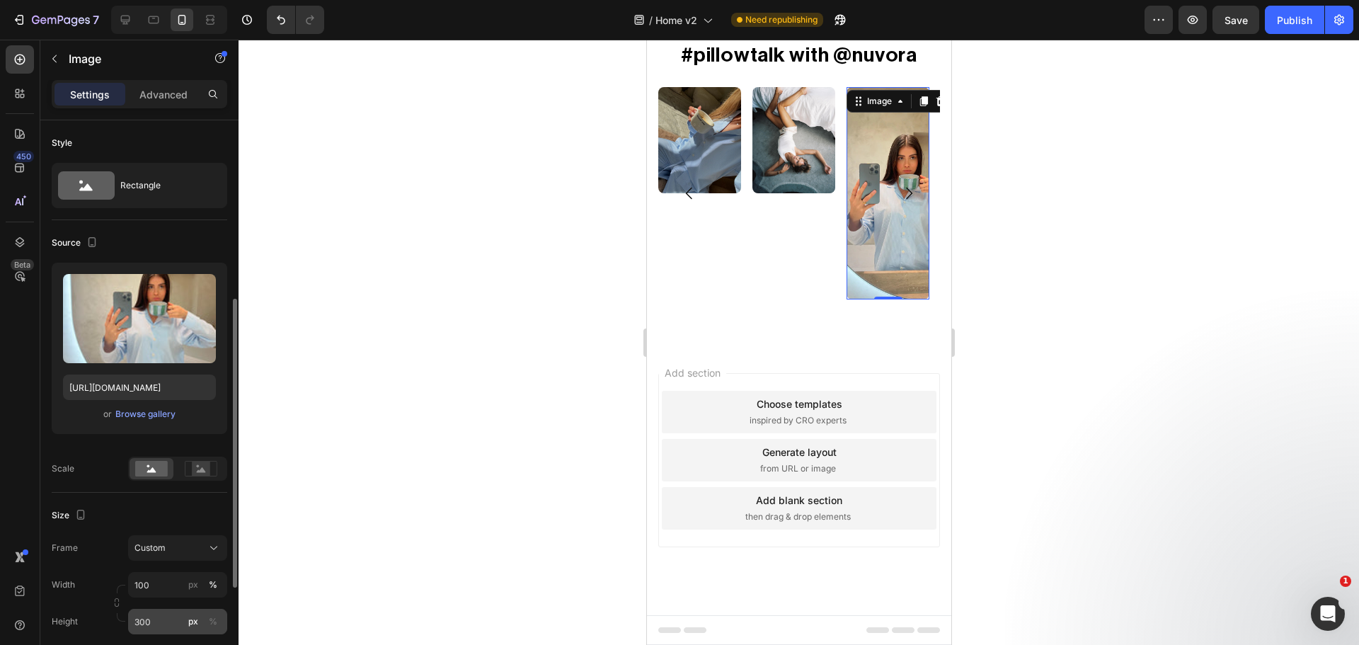
scroll to position [118, 0]
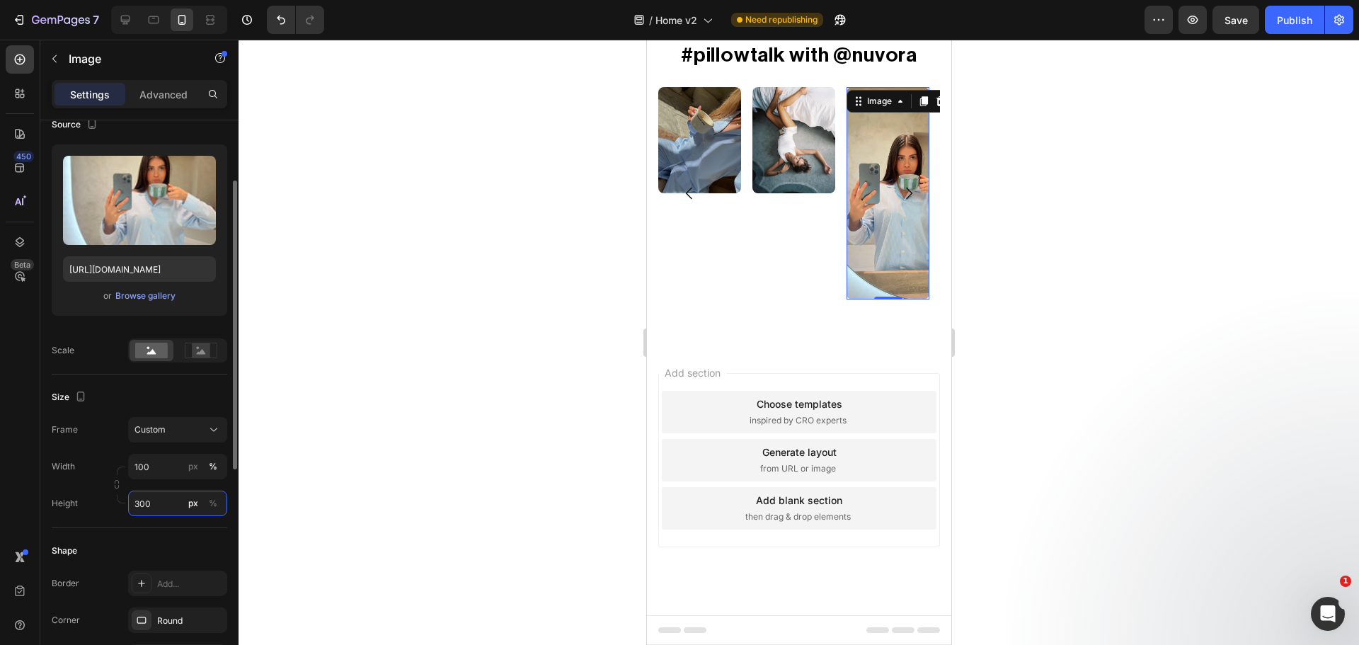
click at [146, 503] on input "300" at bounding box center [177, 502] width 99 height 25
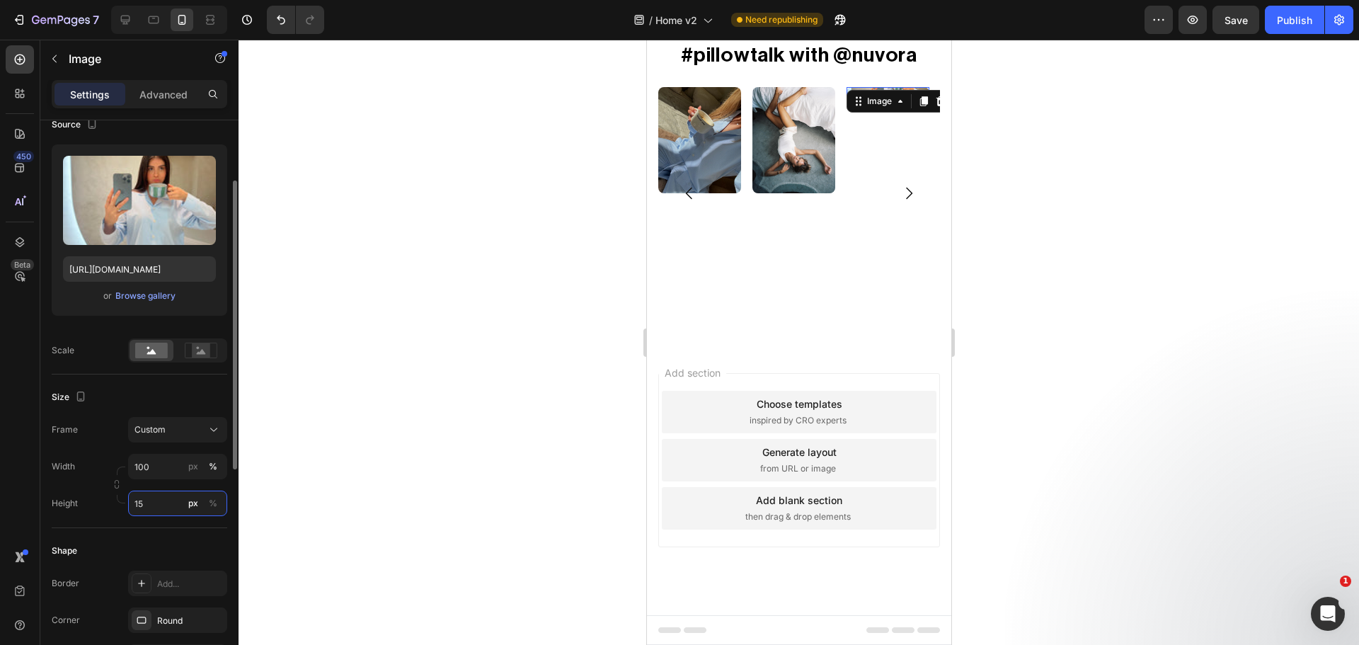
type input "150"
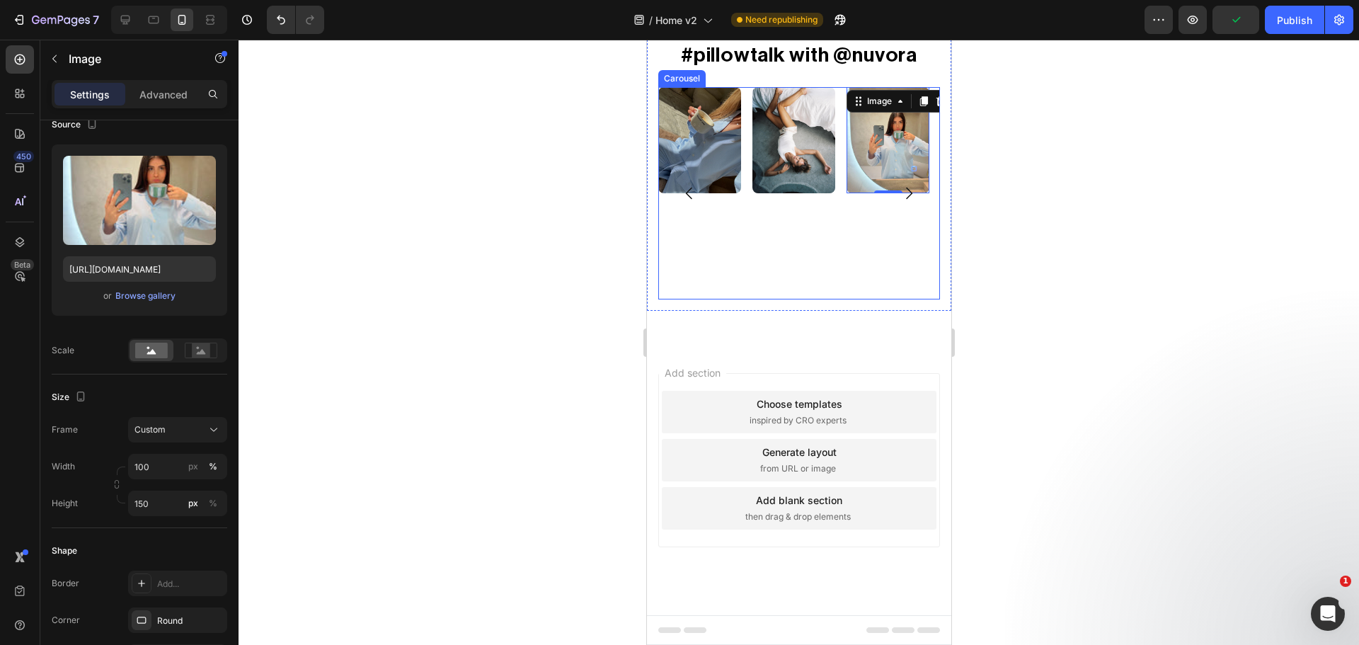
click at [900, 202] on icon "Carousel Next Arrow" at bounding box center [908, 193] width 17 height 17
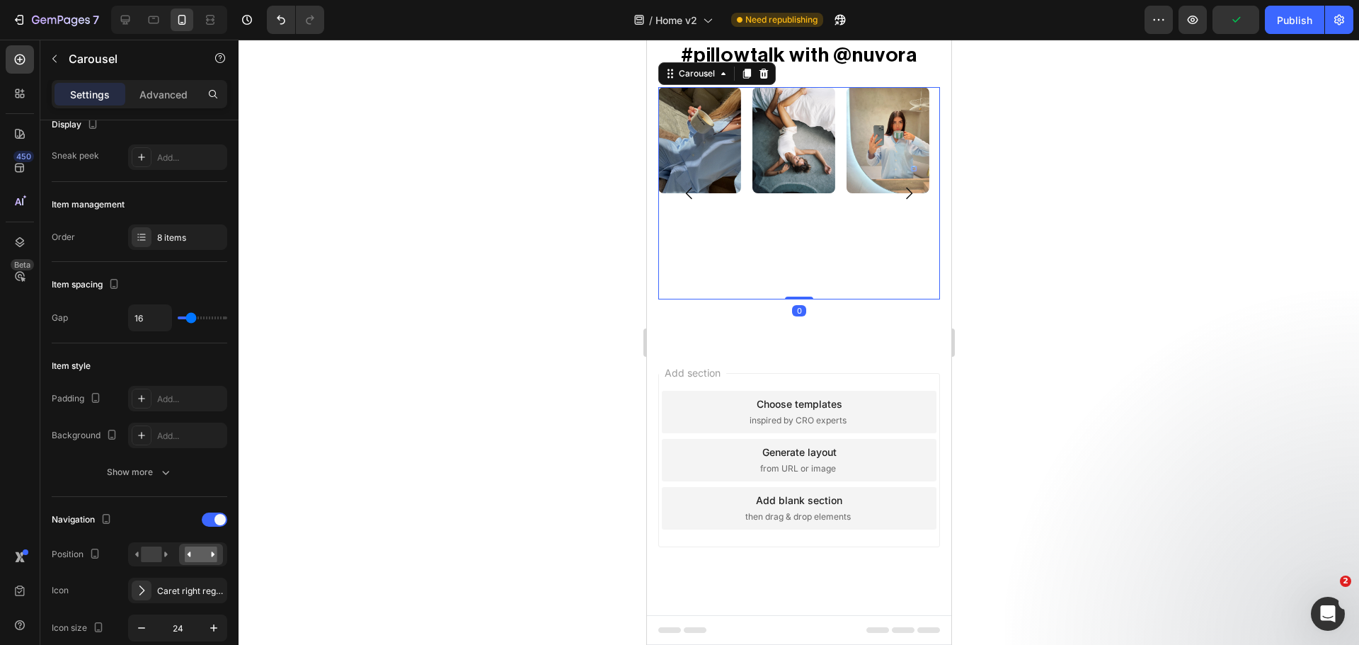
scroll to position [0, 0]
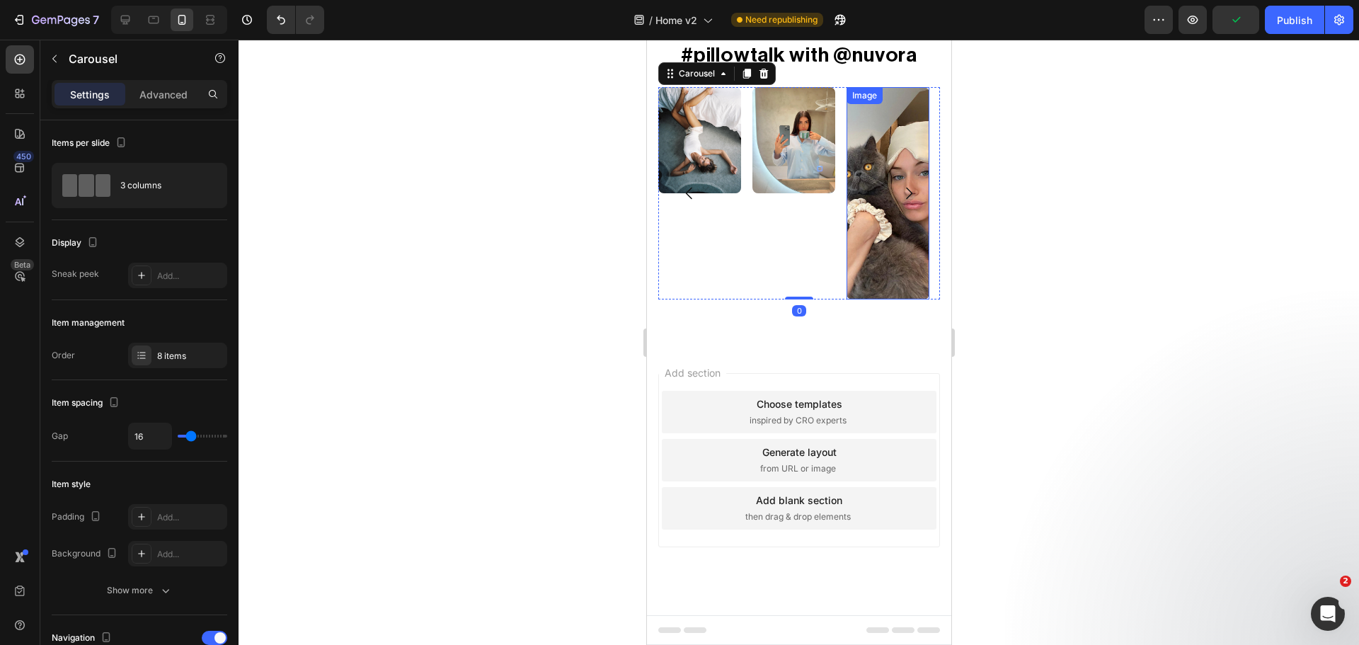
click at [863, 259] on img at bounding box center [887, 193] width 83 height 212
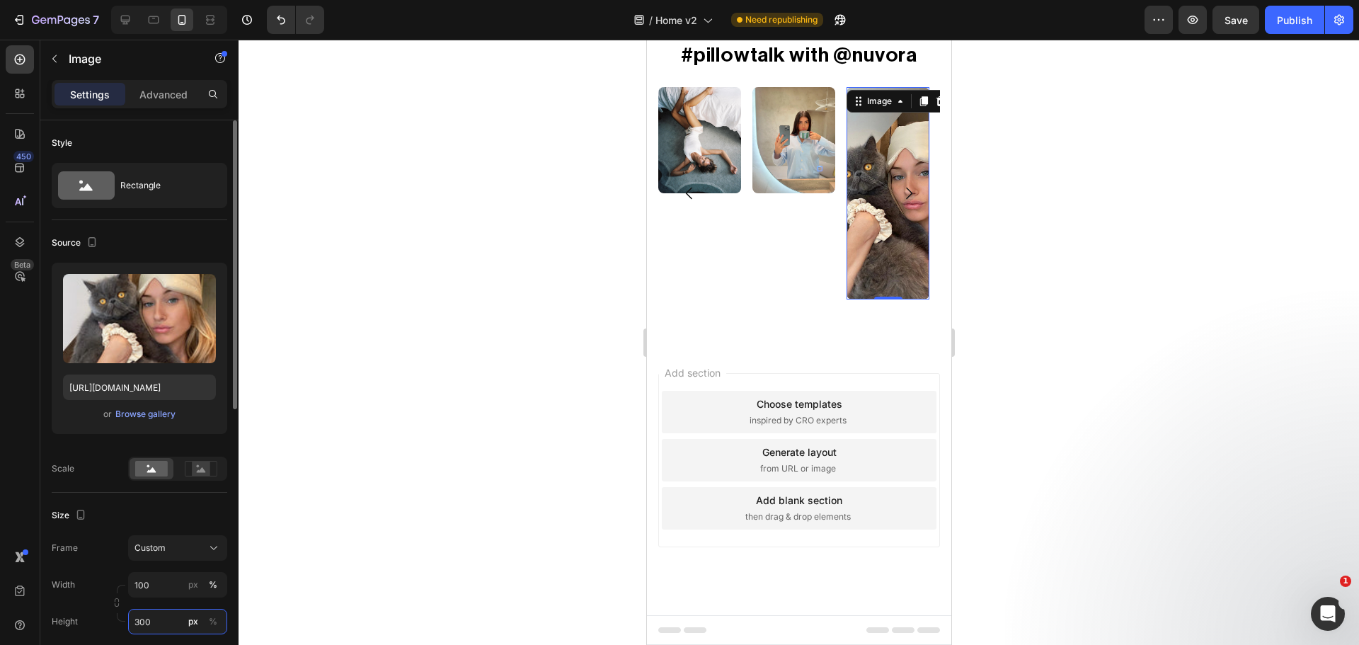
click at [156, 626] on input "300" at bounding box center [177, 621] width 99 height 25
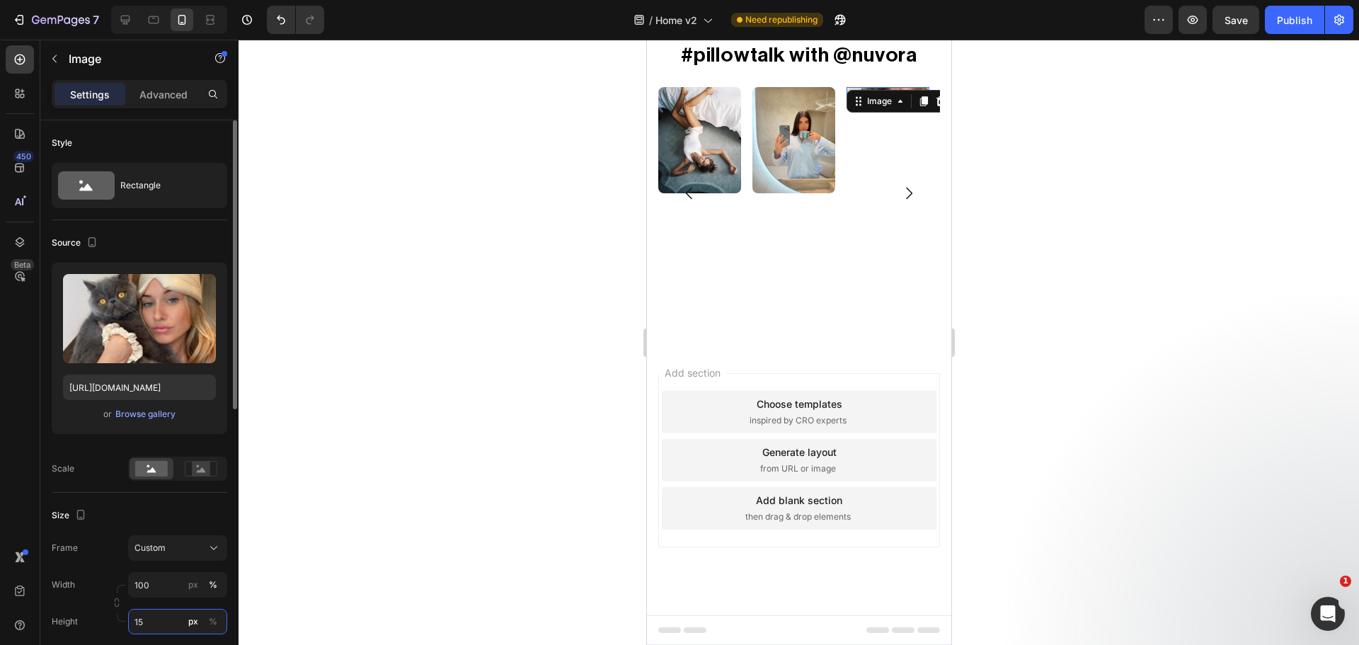
type input "150"
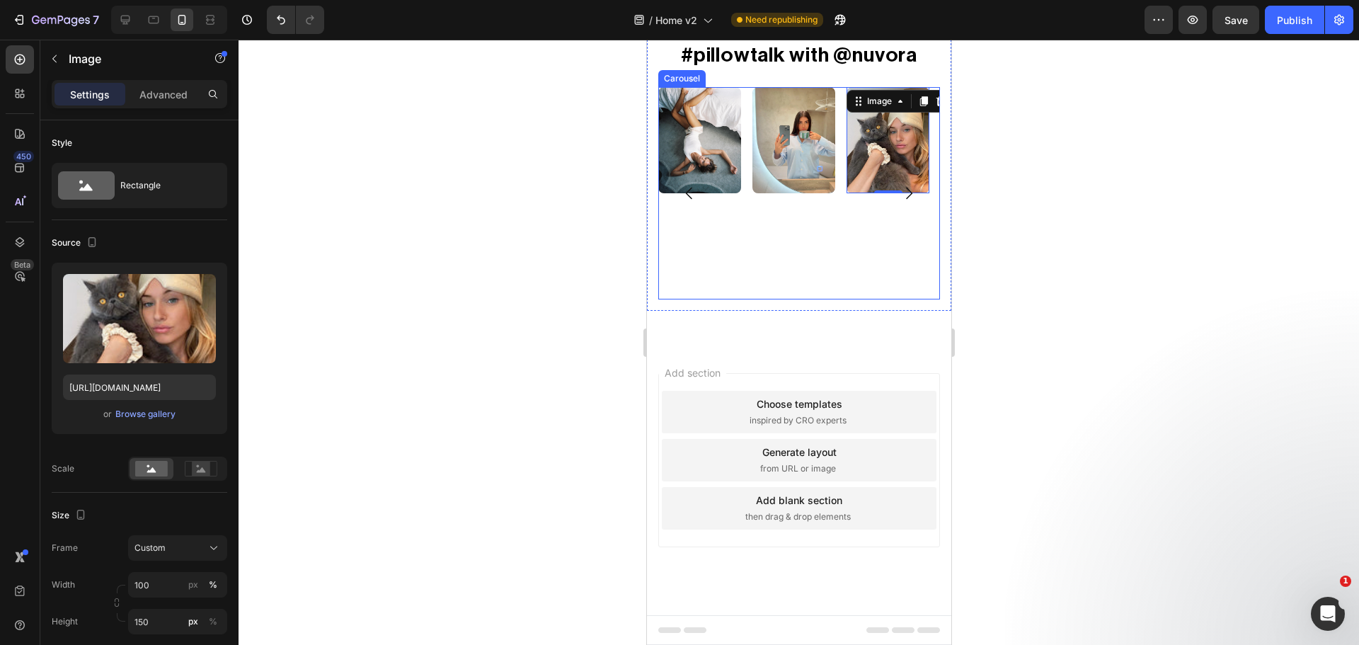
click at [900, 202] on icon "Carousel Next Arrow" at bounding box center [908, 193] width 17 height 17
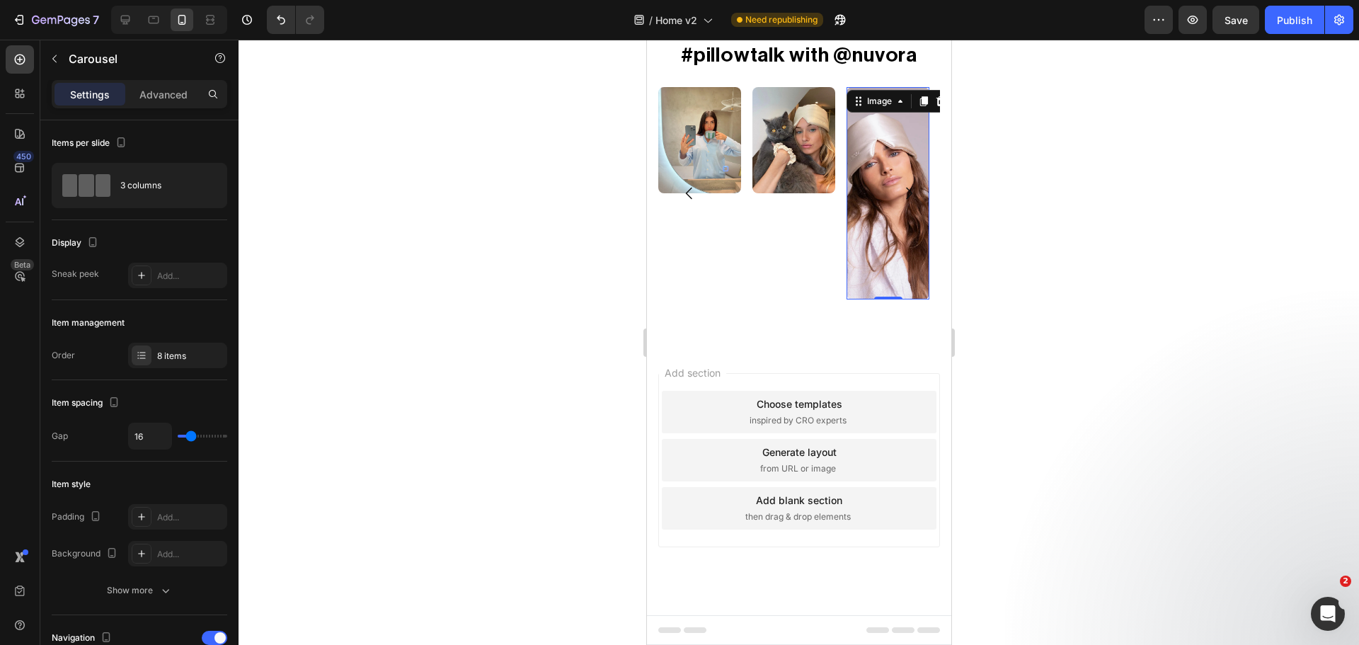
click at [861, 256] on img at bounding box center [887, 193] width 83 height 212
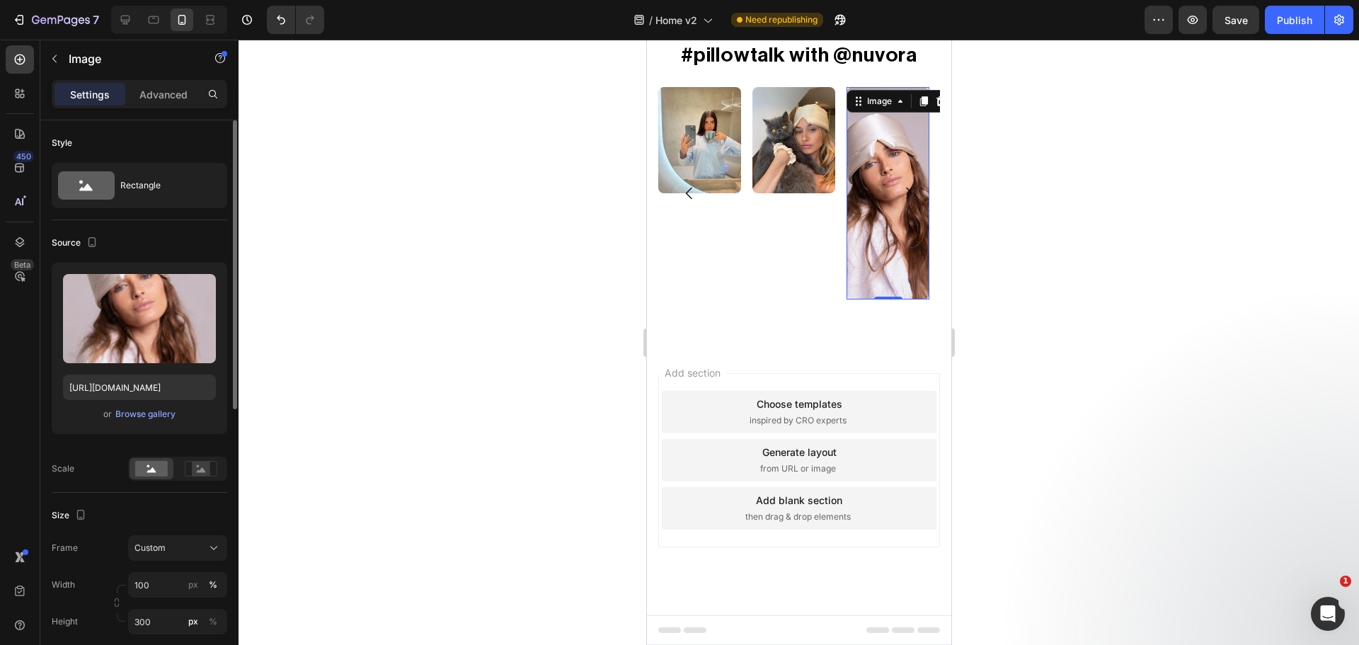
scroll to position [118, 0]
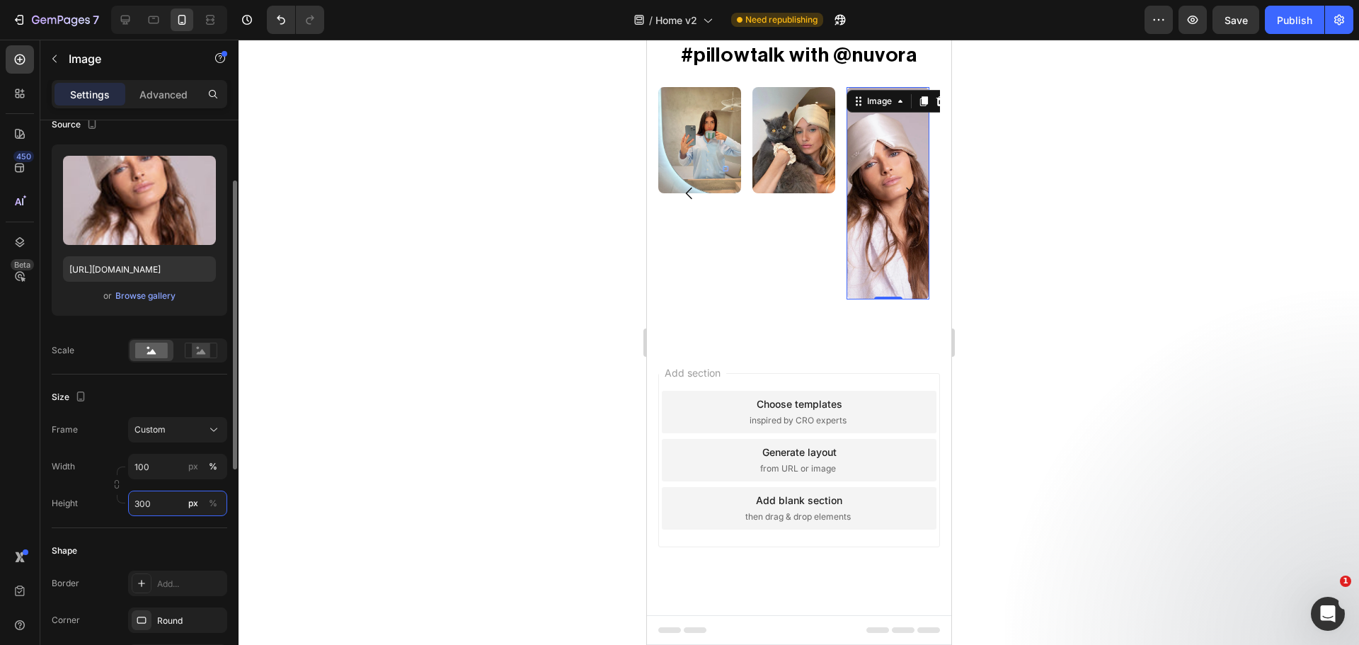
click at [151, 507] on input "300" at bounding box center [177, 502] width 99 height 25
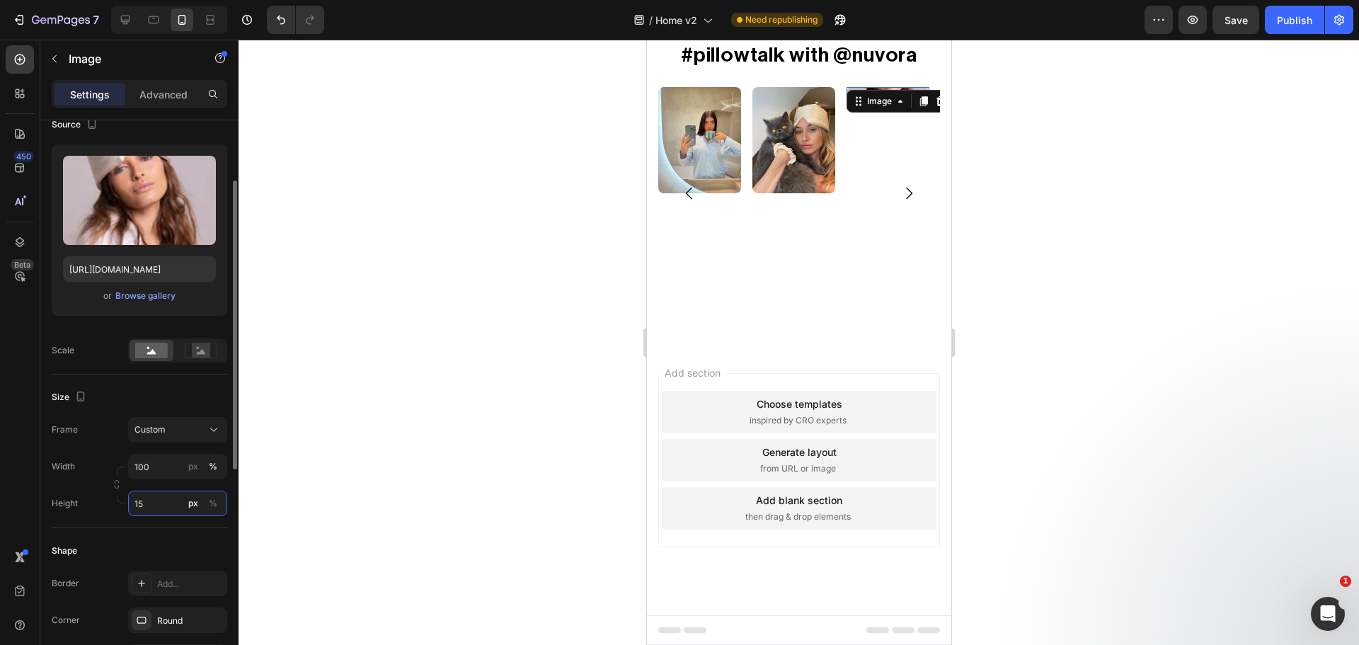
type input "150"
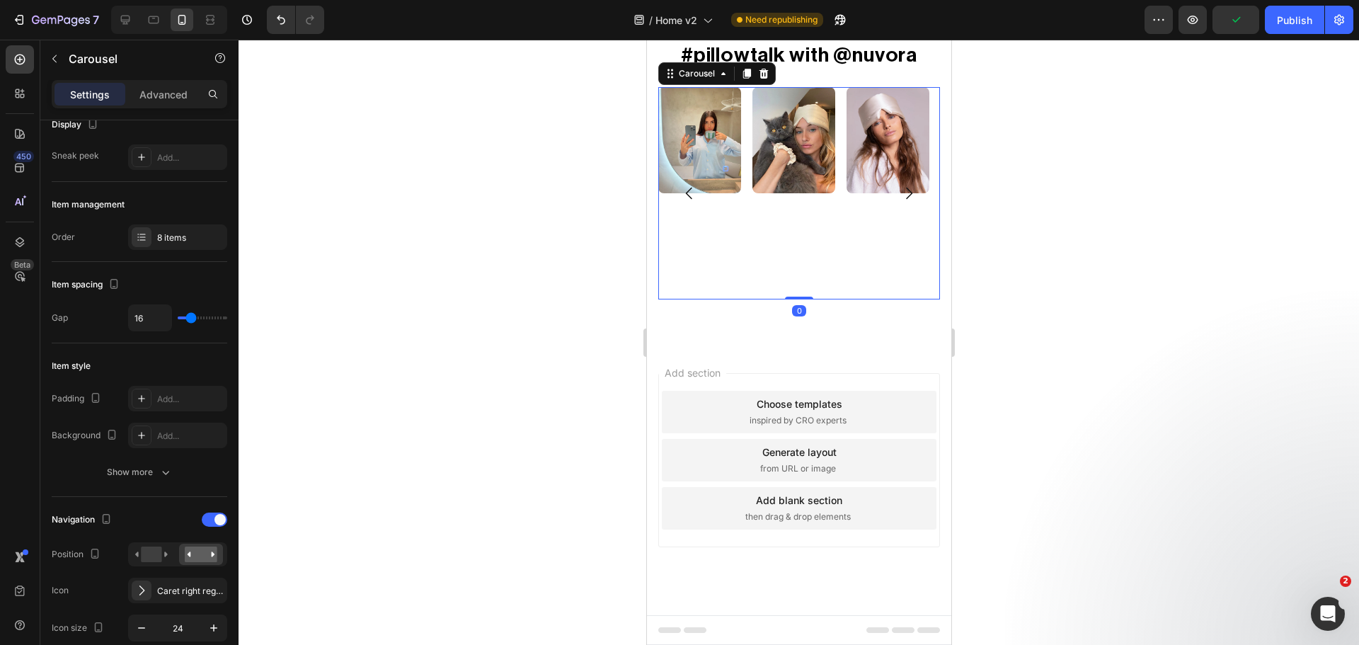
click at [900, 202] on icon "Carousel Next Arrow" at bounding box center [908, 193] width 17 height 17
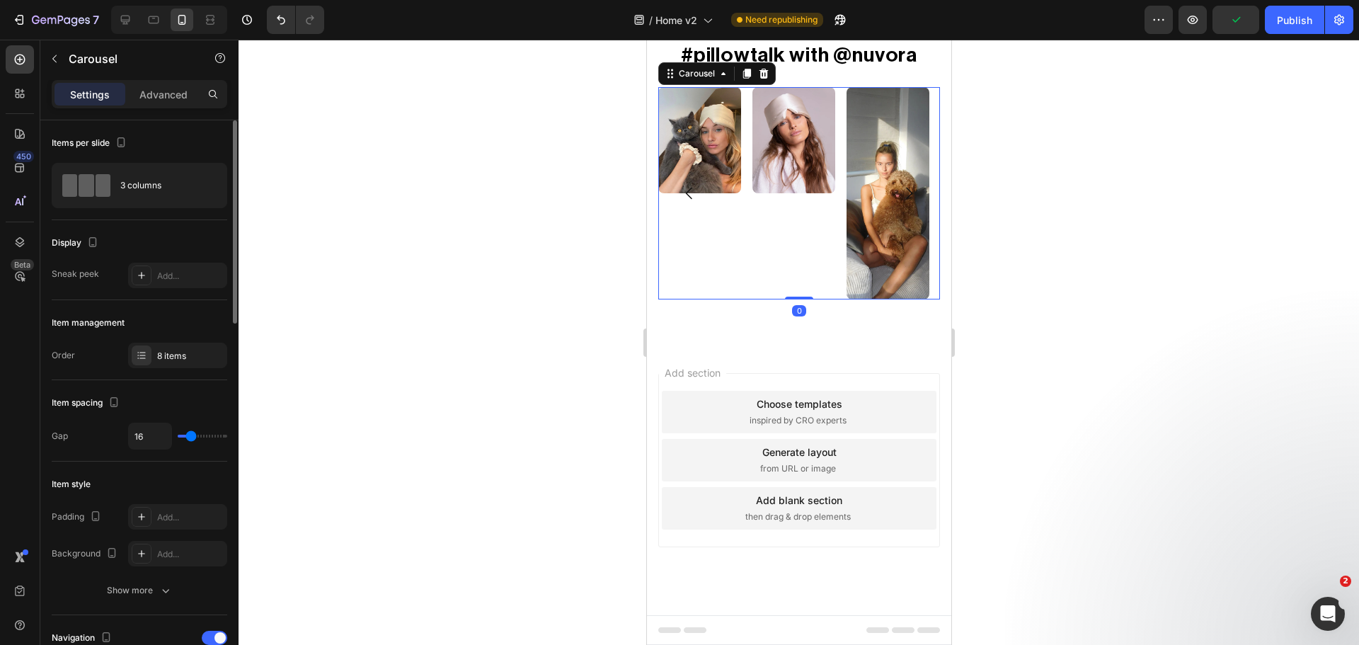
click at [888, 213] on button "Carousel Next Arrow" at bounding box center [908, 193] width 40 height 40
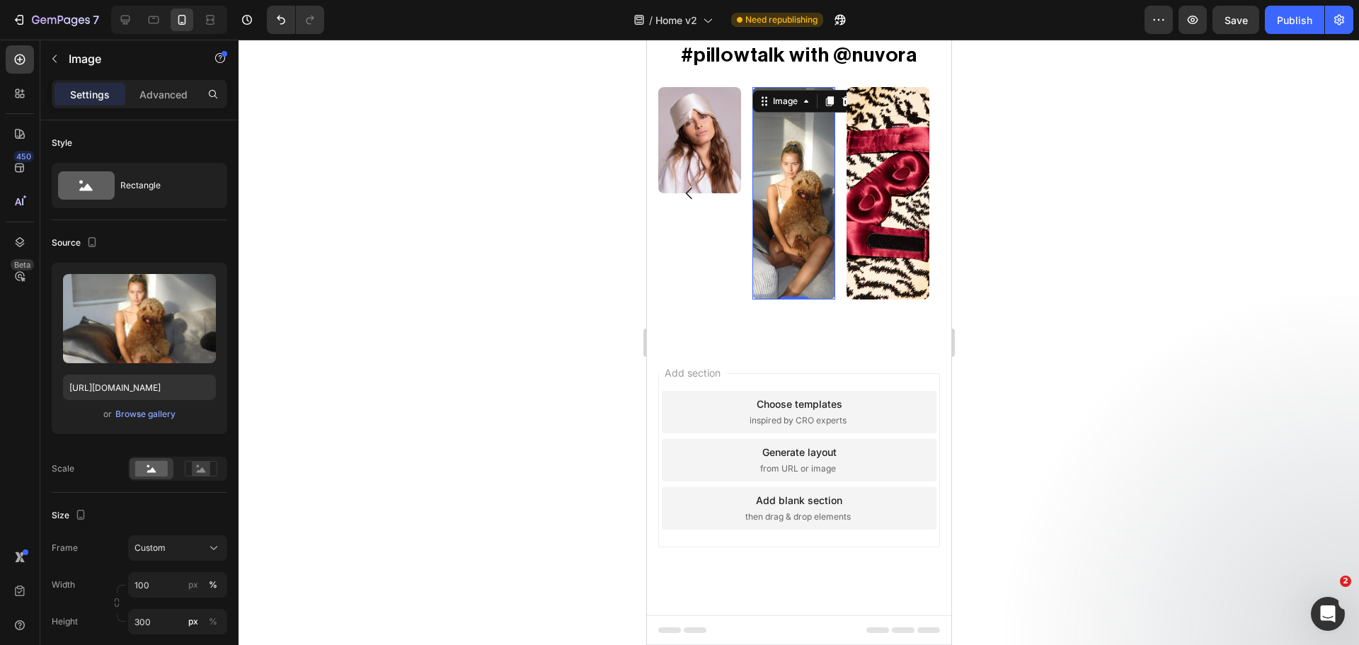
click at [803, 246] on img at bounding box center [793, 193] width 83 height 212
click at [156, 627] on input "300" at bounding box center [177, 621] width 99 height 25
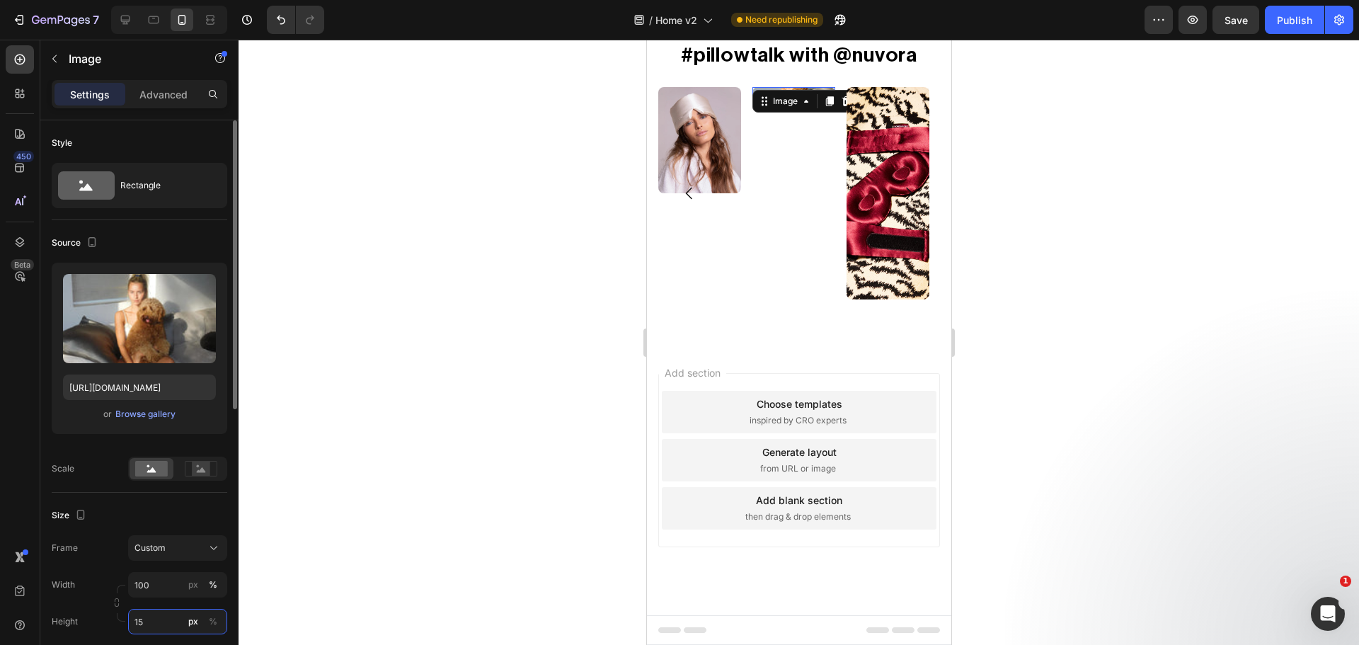
type input "150"
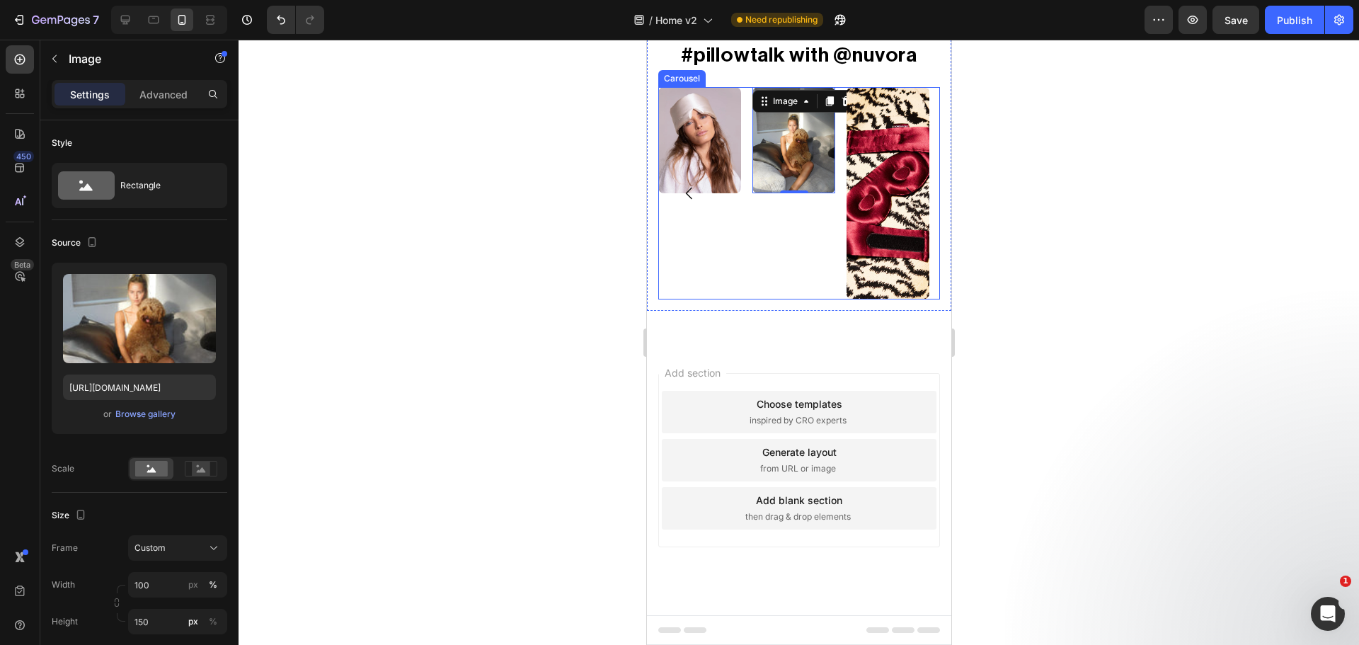
click at [900, 202] on icon "Carousel Next Arrow" at bounding box center [908, 193] width 17 height 17
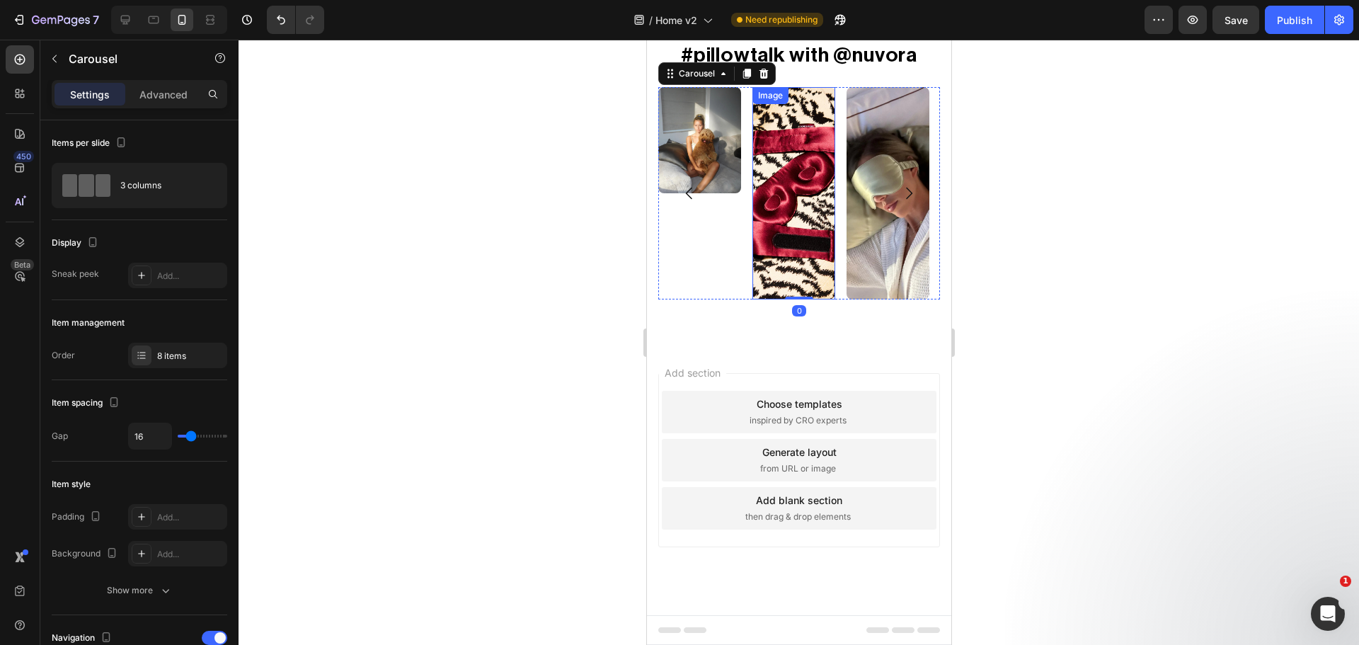
click at [803, 292] on img at bounding box center [793, 193] width 83 height 212
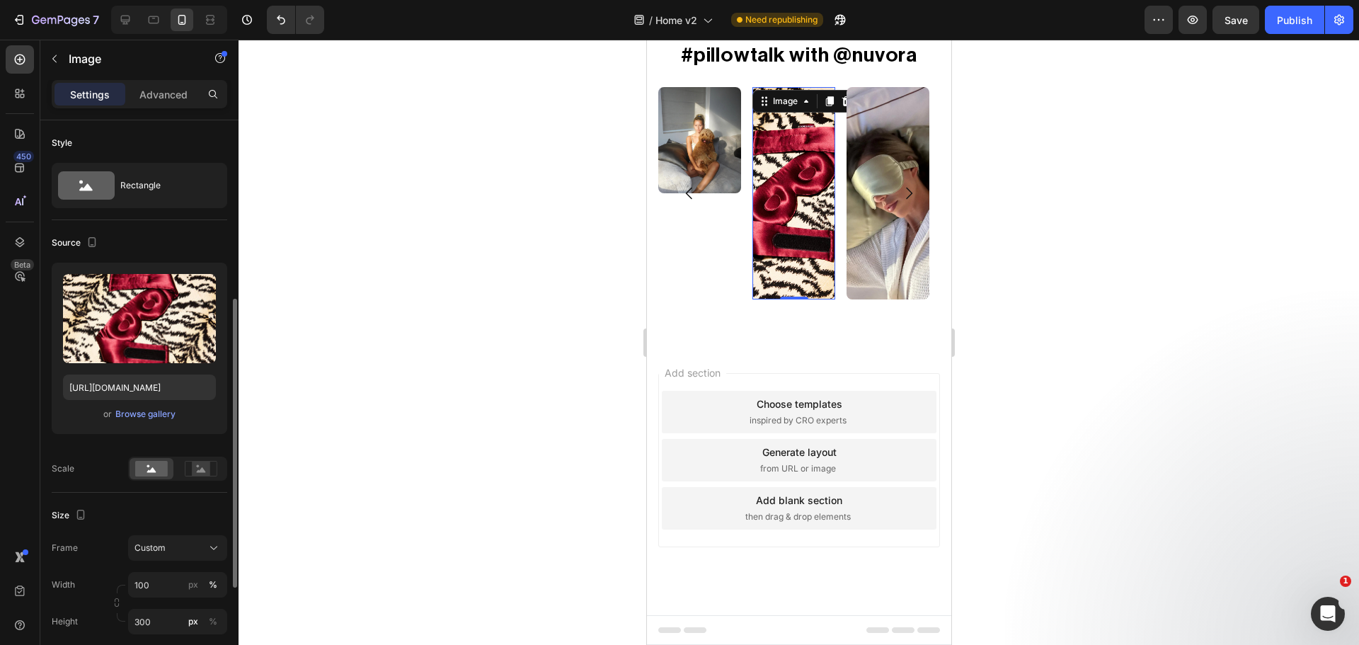
scroll to position [118, 0]
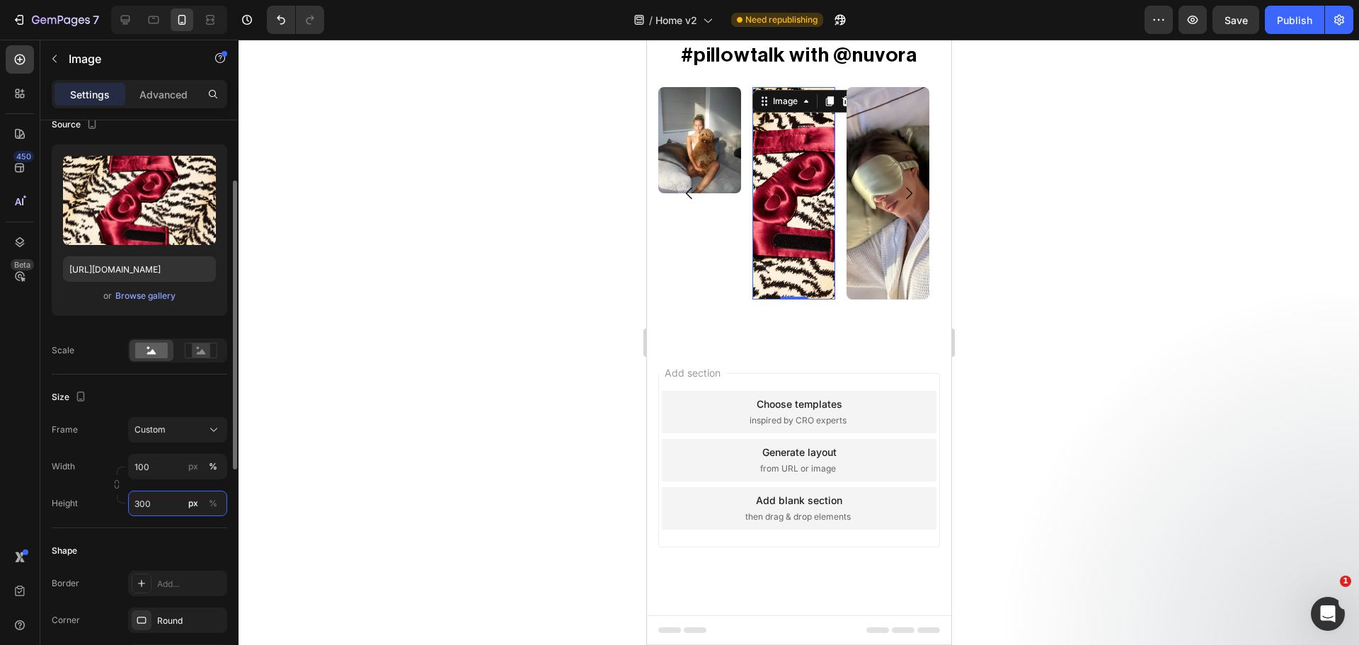
click at [160, 507] on input "300" at bounding box center [177, 502] width 99 height 25
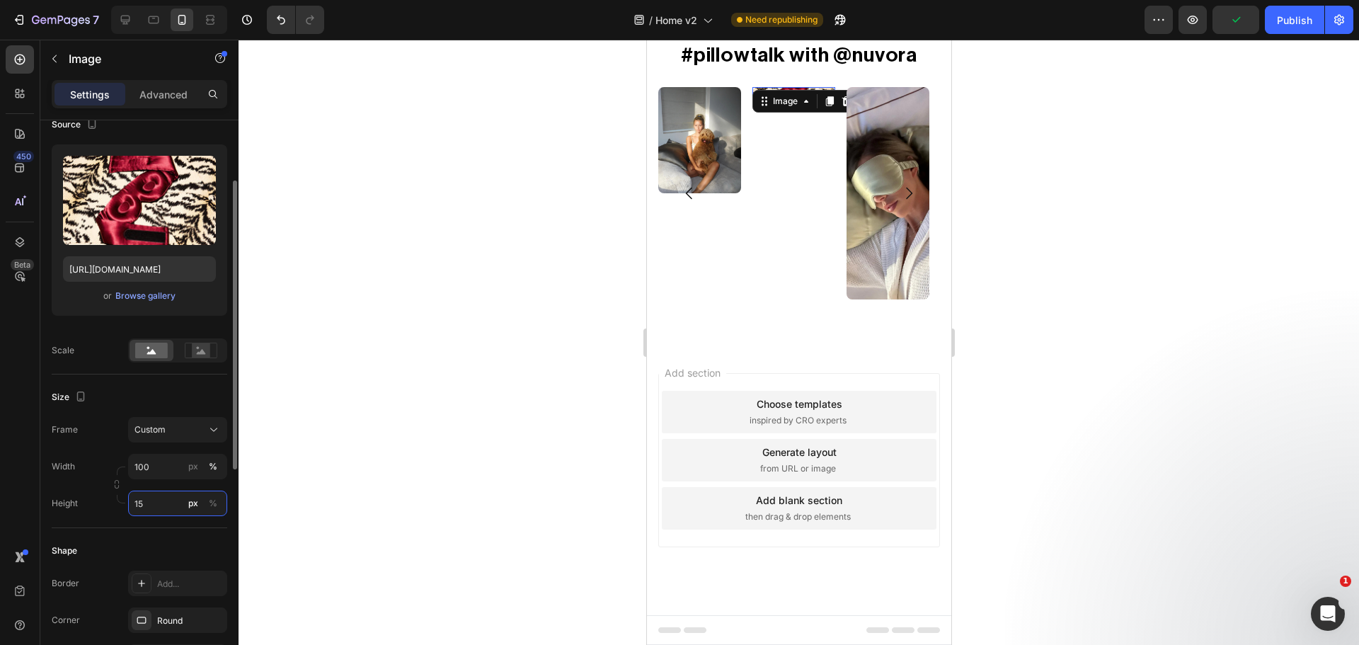
type input "150"
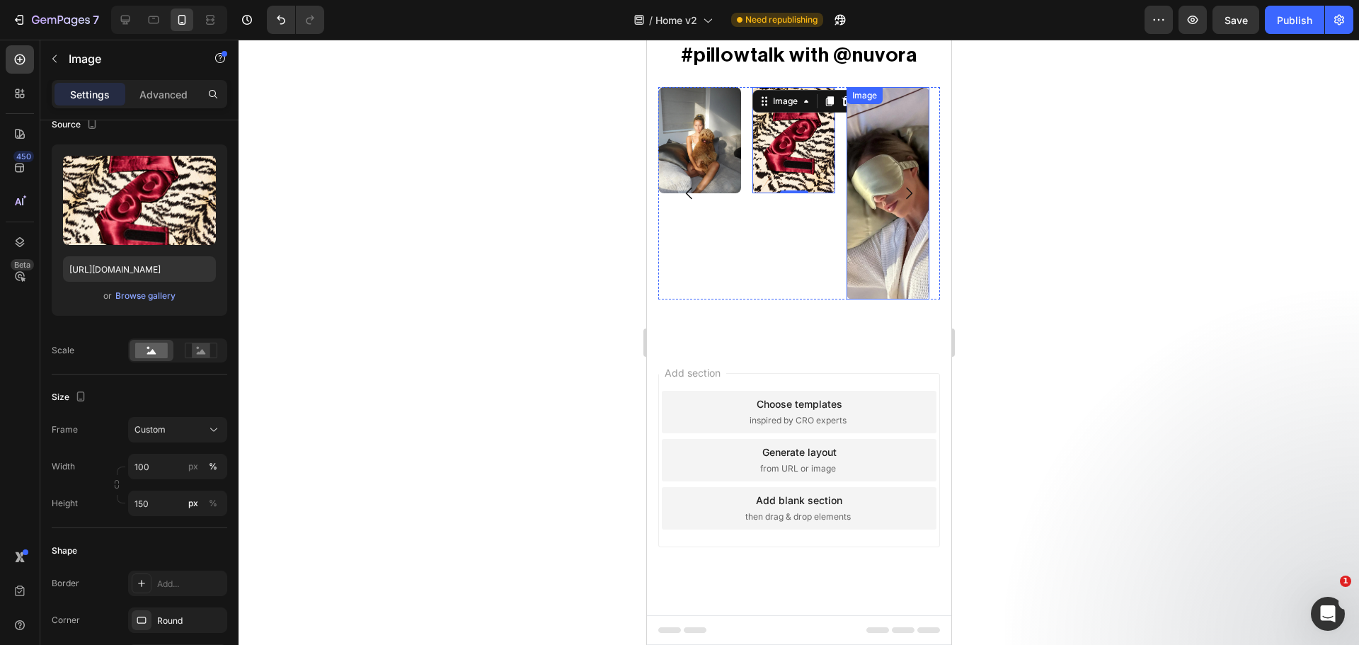
click at [855, 283] on img at bounding box center [887, 193] width 83 height 212
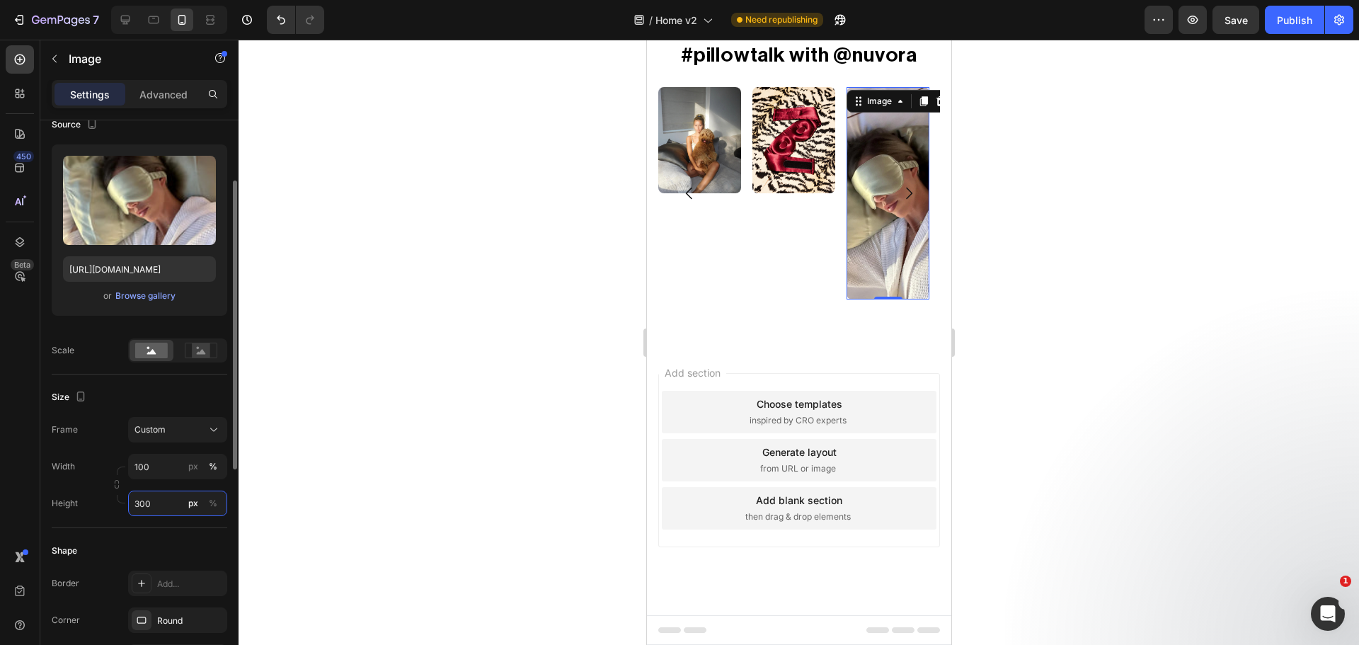
click at [168, 506] on input "300" at bounding box center [177, 502] width 99 height 25
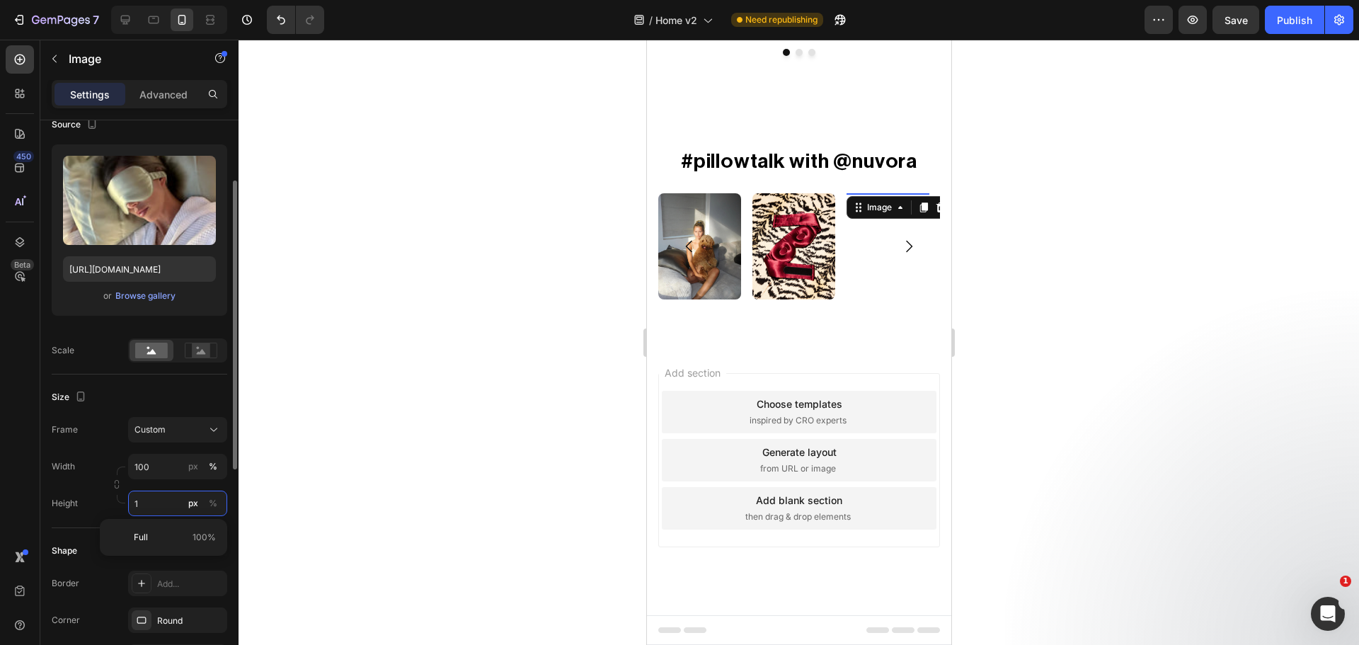
scroll to position [3348, 0]
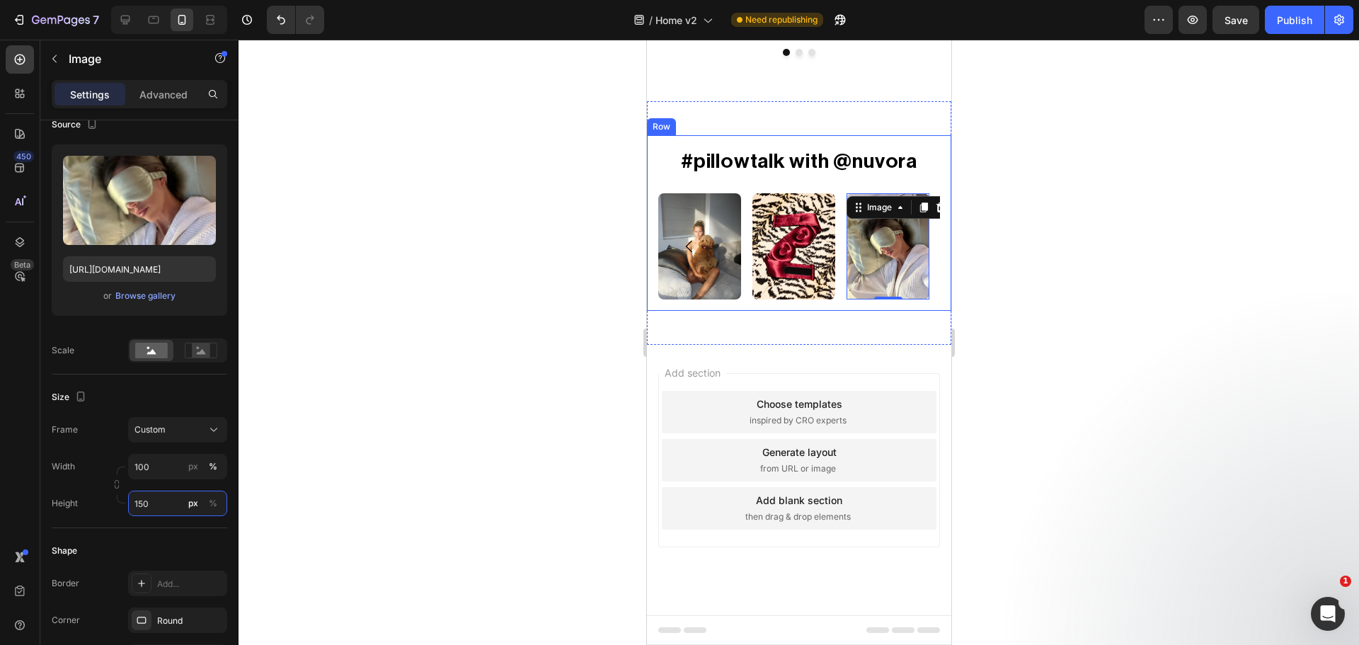
type input "150"
click at [1114, 275] on div at bounding box center [799, 342] width 1120 height 605
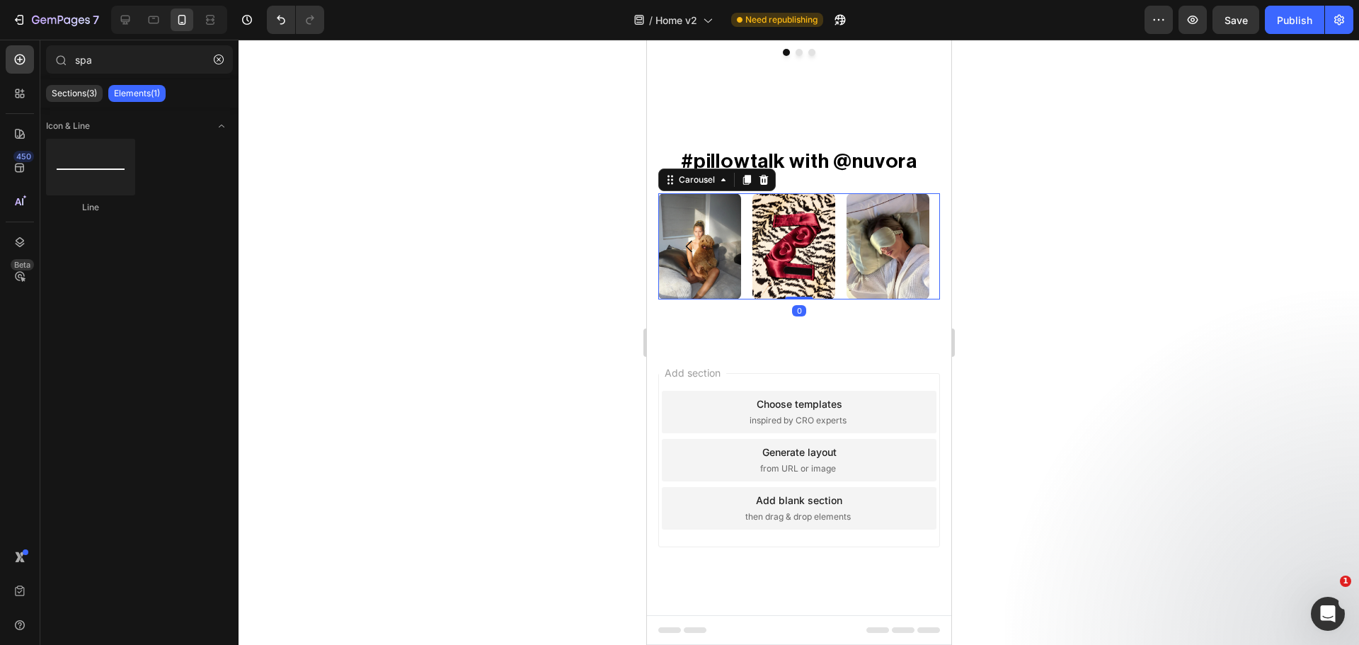
click at [843, 248] on div "Image Image Image Image Image Image Image Image" at bounding box center [799, 246] width 282 height 106
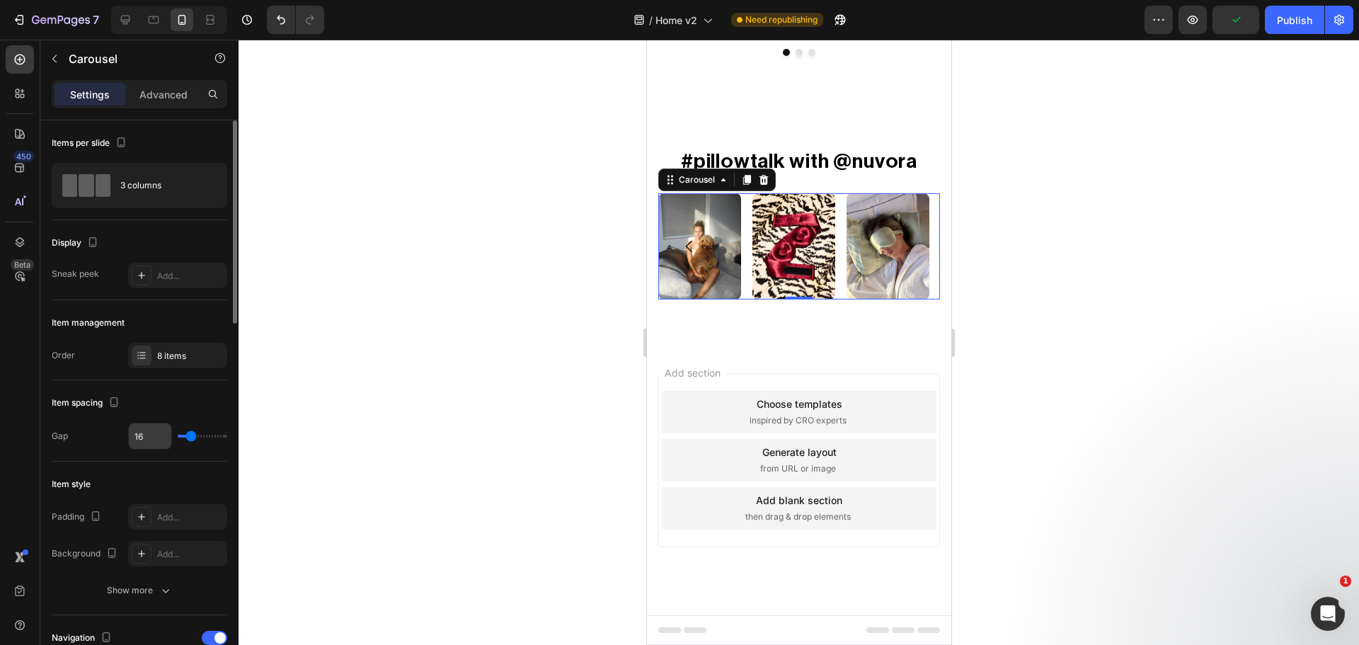
click at [134, 437] on input "16" at bounding box center [150, 435] width 42 height 25
type input "1"
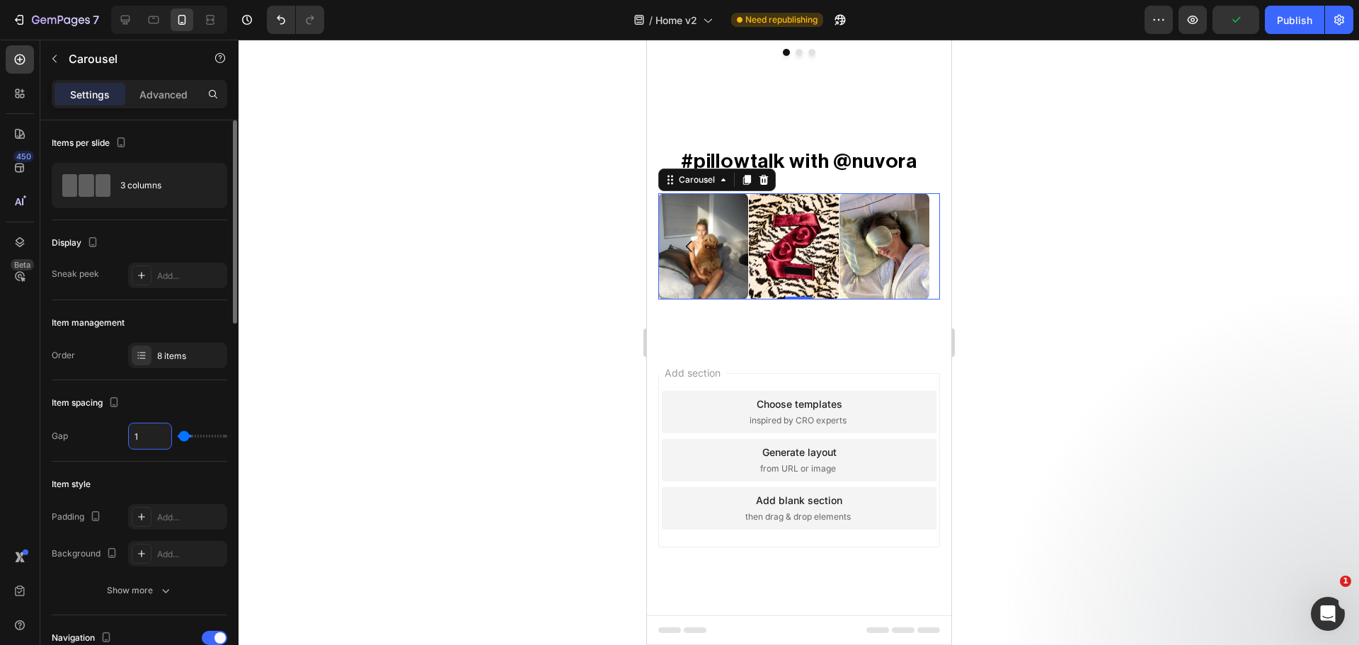
type input "10"
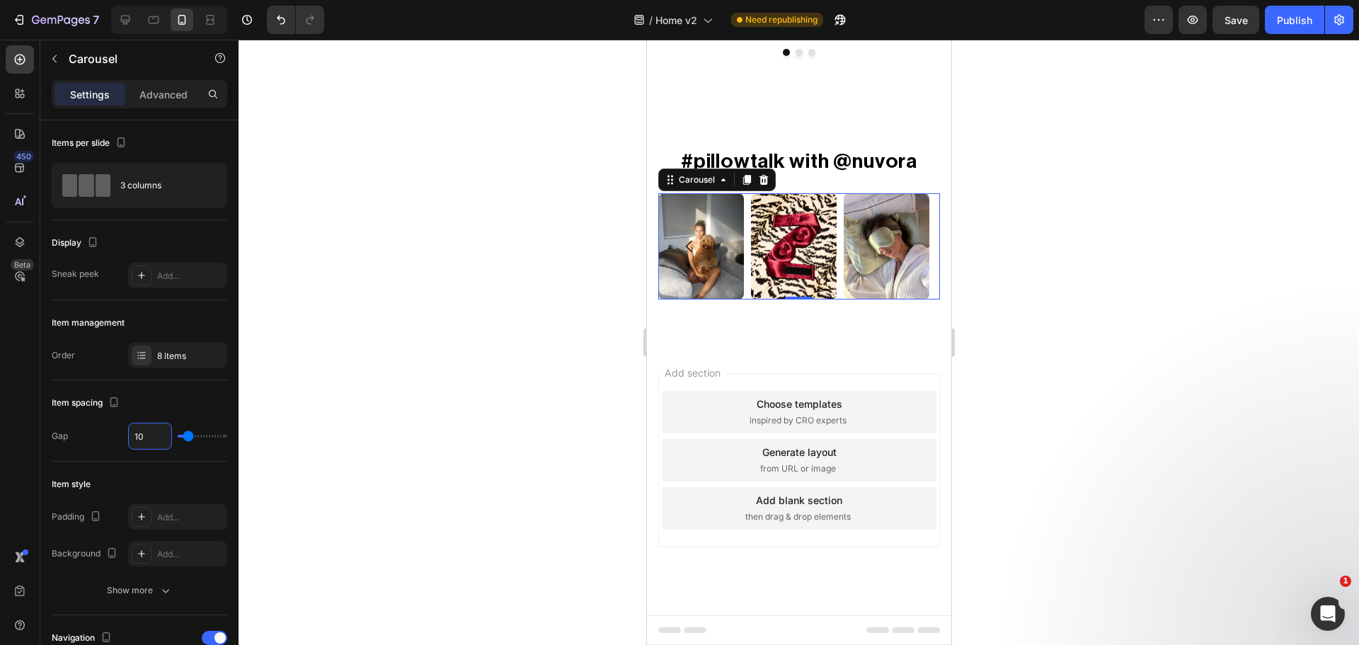
click at [1060, 357] on div at bounding box center [799, 342] width 1120 height 605
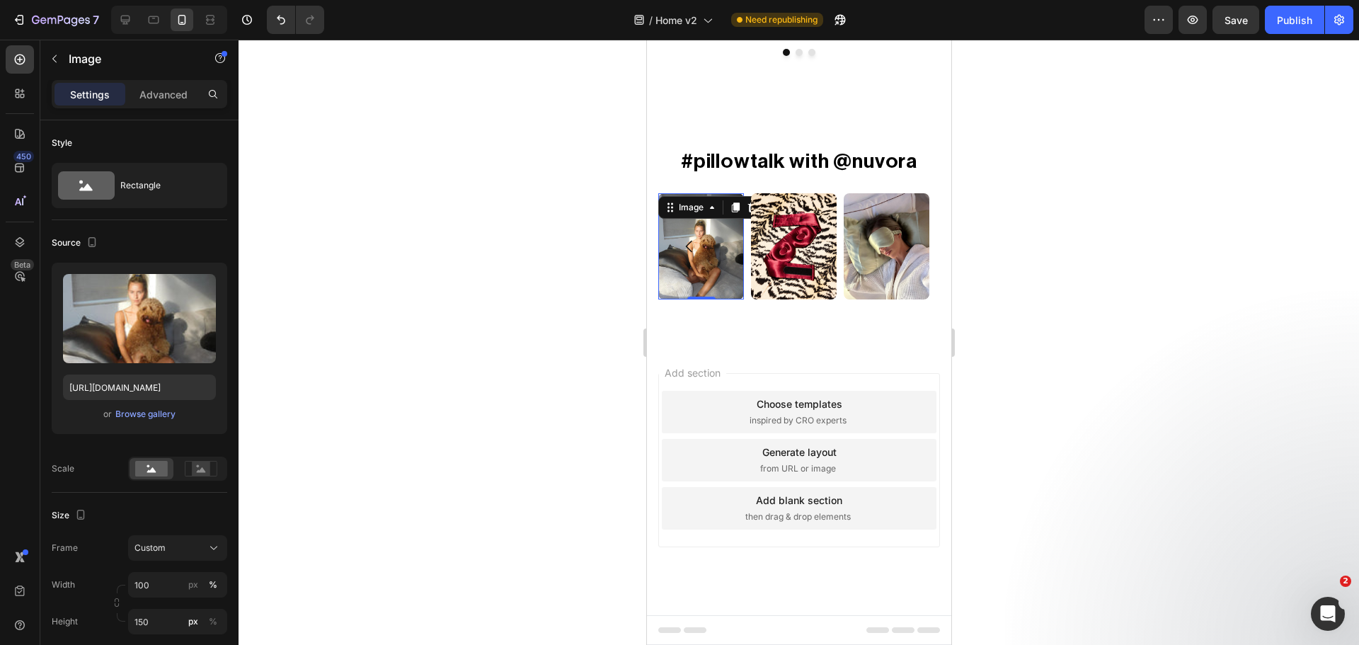
click at [732, 233] on img at bounding box center [701, 246] width 86 height 106
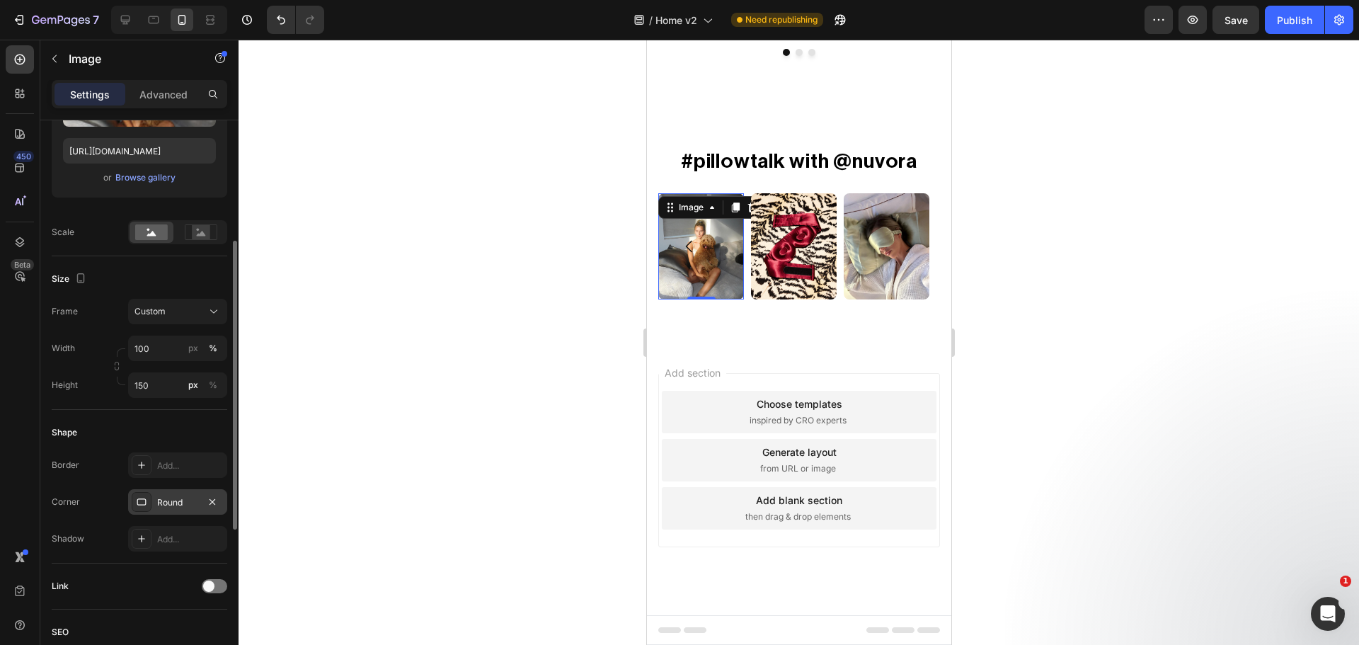
click at [152, 501] on div "Round" at bounding box center [177, 501] width 99 height 25
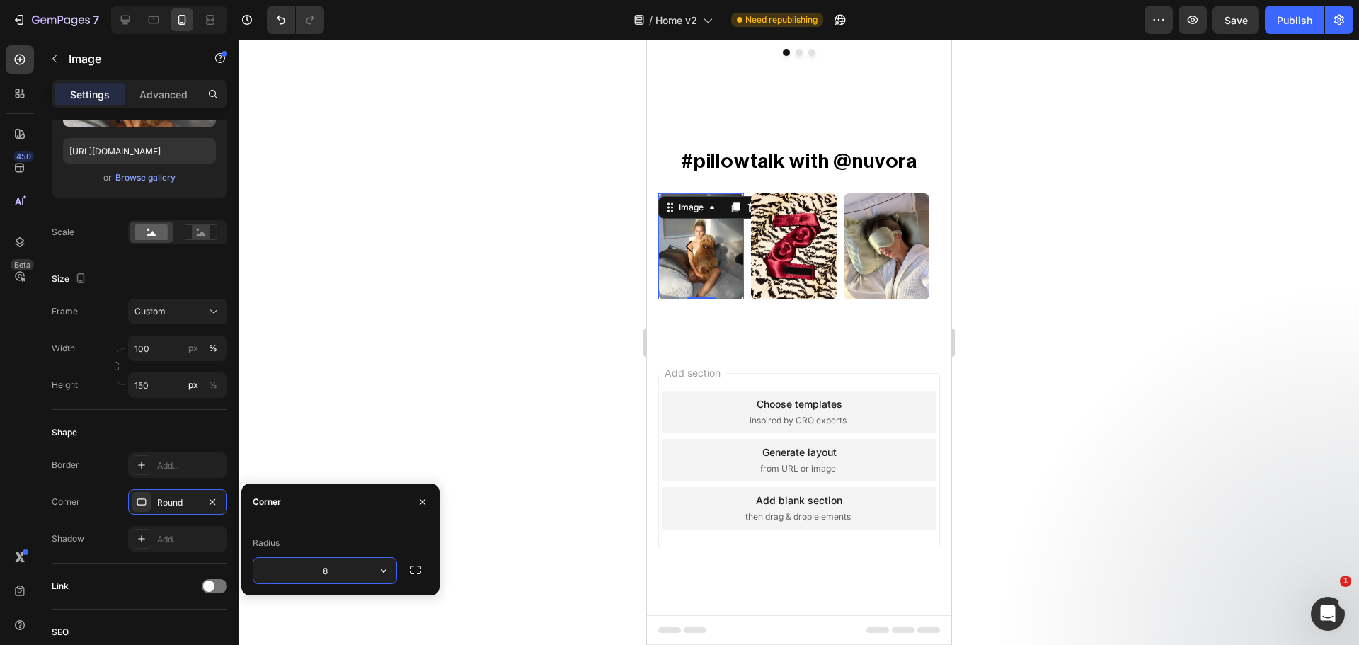
click at [333, 572] on input "8" at bounding box center [324, 570] width 143 height 25
type input "7"
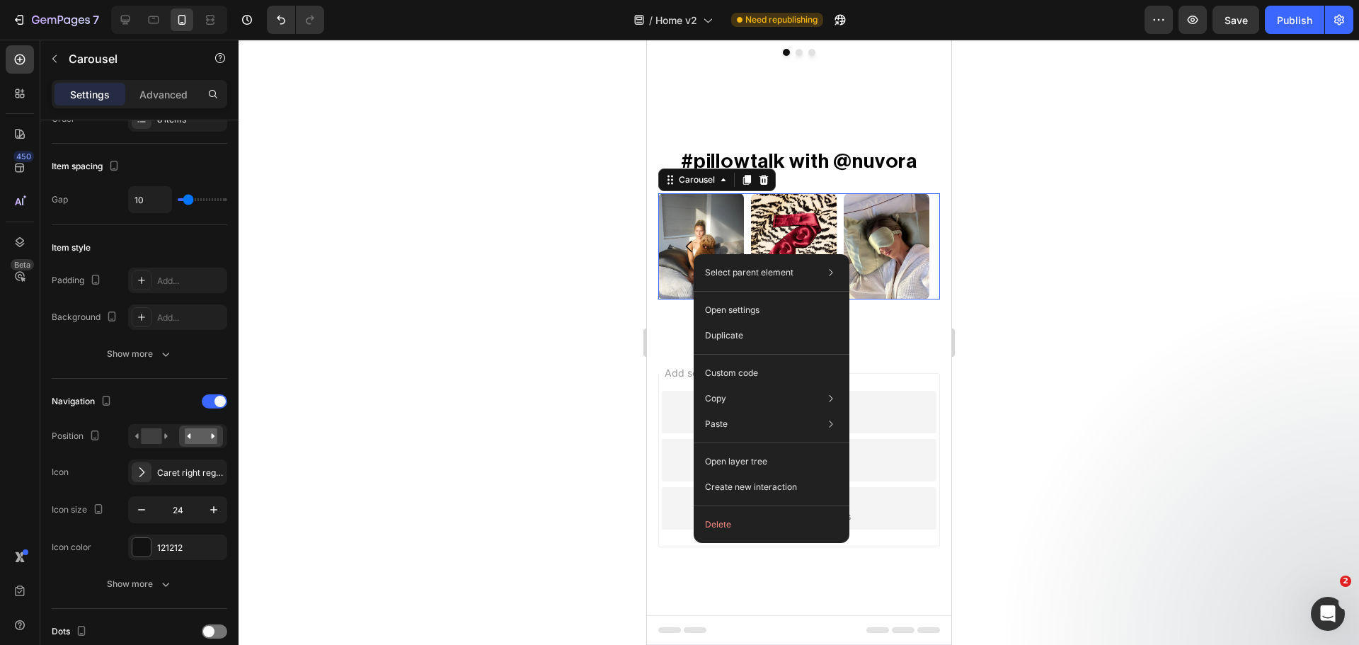
scroll to position [0, 0]
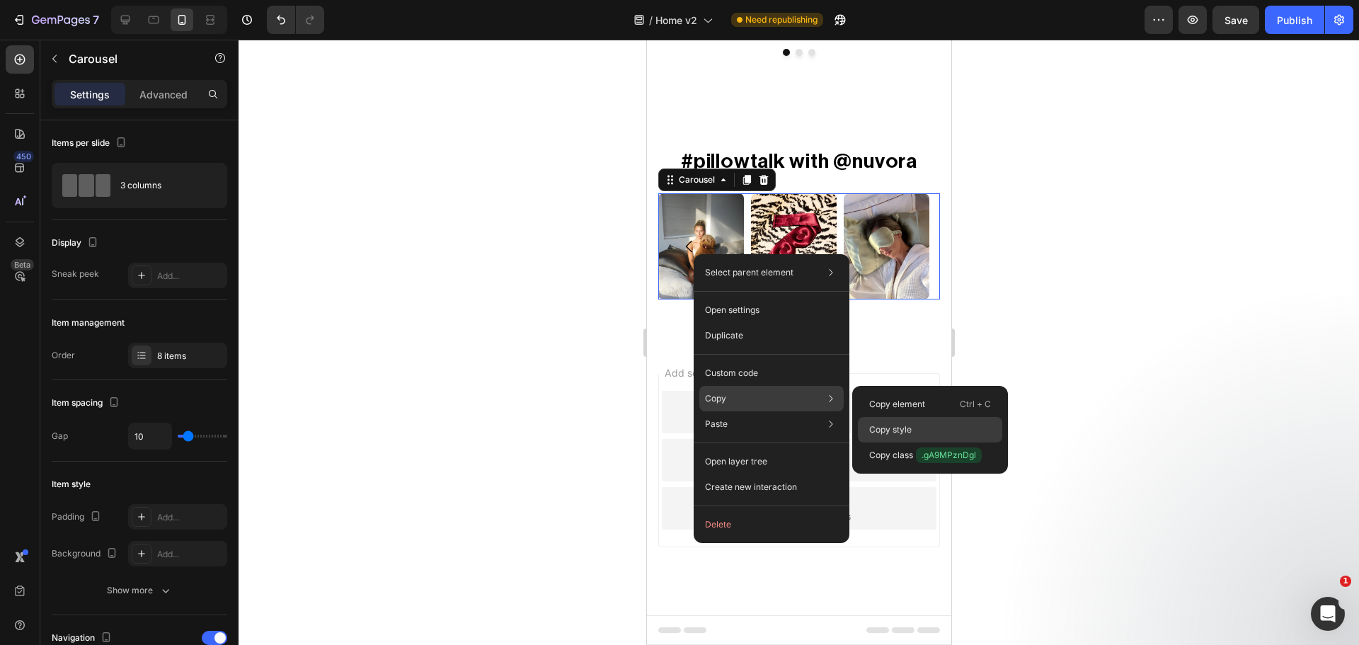
drag, startPoint x: 909, startPoint y: 430, endPoint x: 183, endPoint y: 220, distance: 756.0
click at [909, 430] on p "Copy style" at bounding box center [890, 429] width 42 height 13
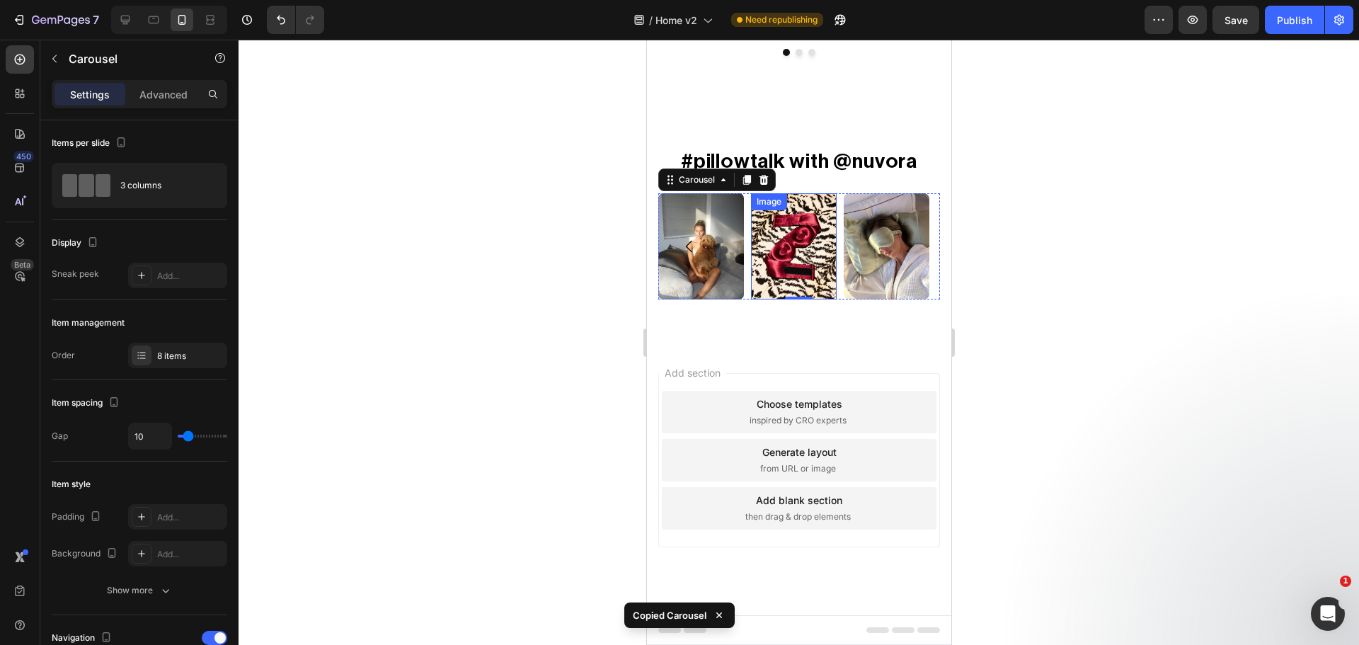
click at [791, 236] on img at bounding box center [793, 246] width 86 height 106
click at [889, 256] on button "Carousel Next Arrow" at bounding box center [908, 246] width 40 height 40
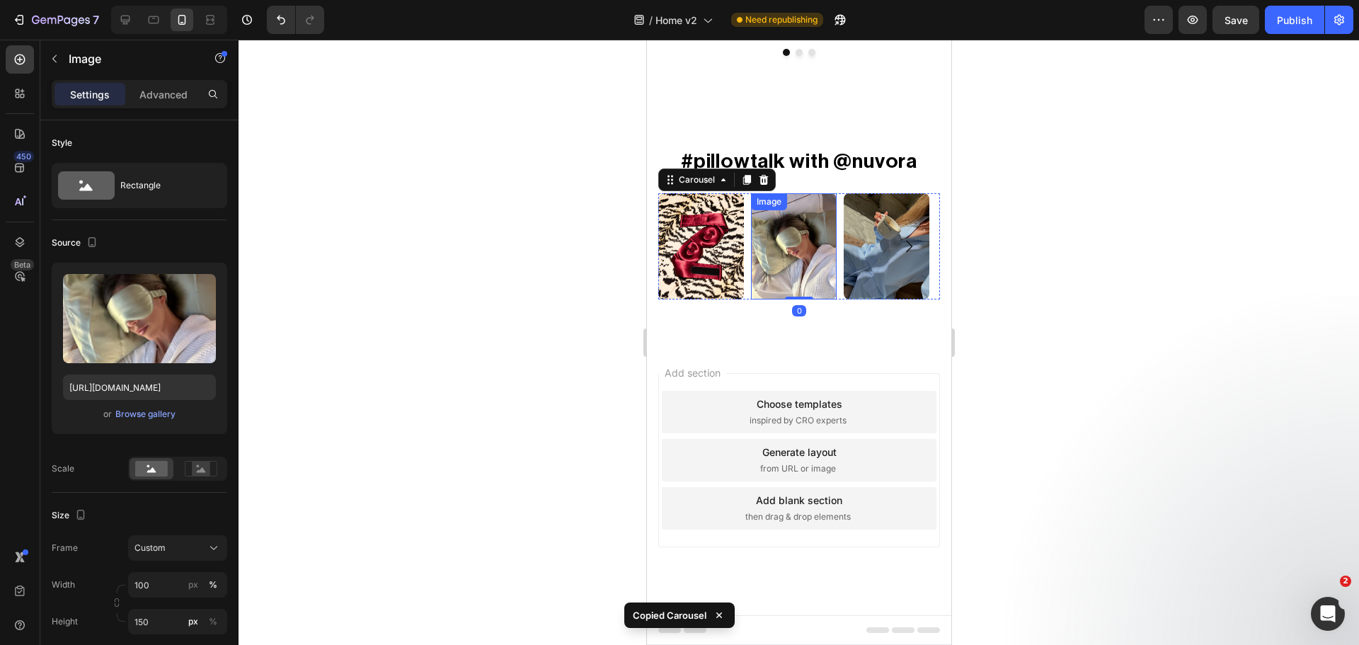
click at [771, 258] on img at bounding box center [793, 246] width 86 height 106
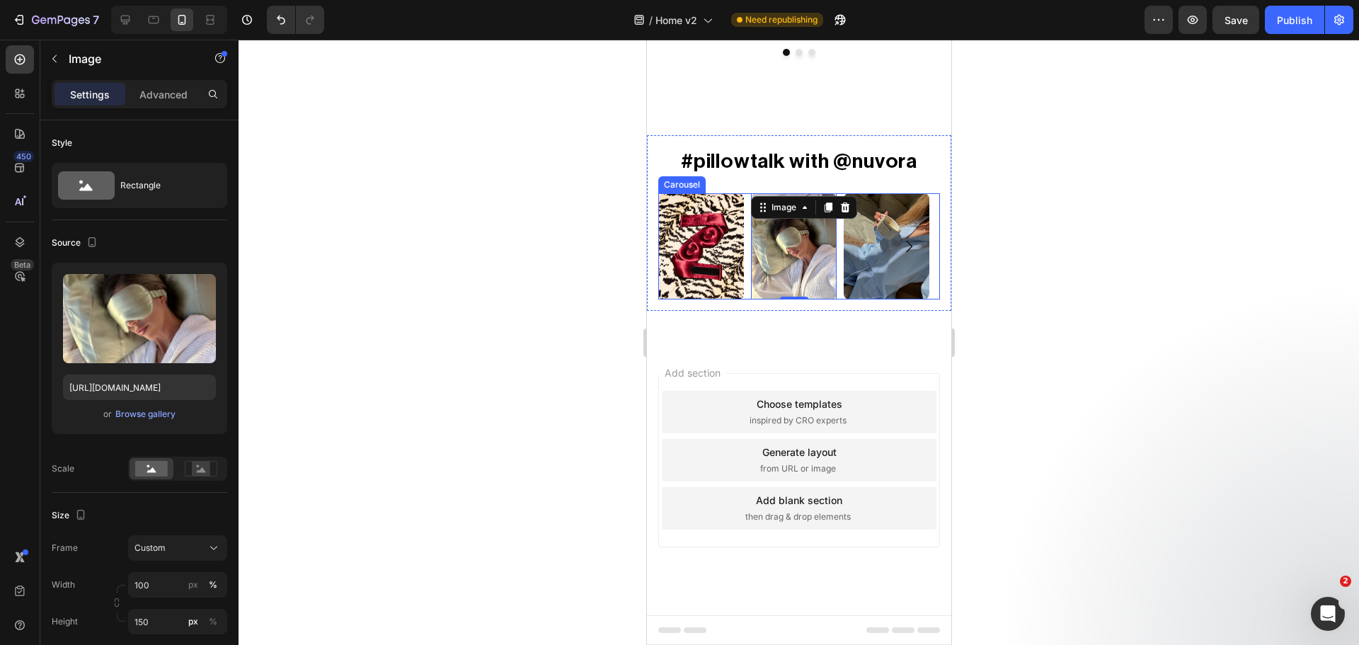
click at [888, 258] on button "Carousel Next Arrow" at bounding box center [908, 246] width 40 height 40
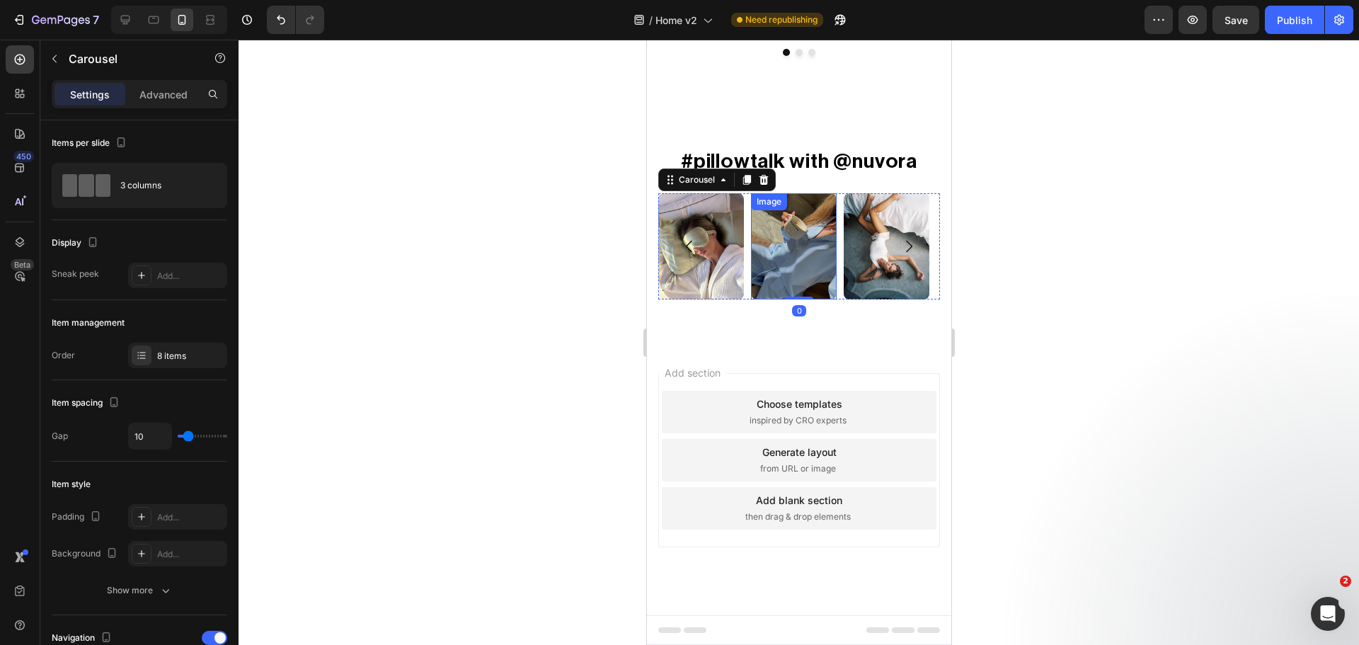
click at [767, 263] on img at bounding box center [793, 246] width 86 height 106
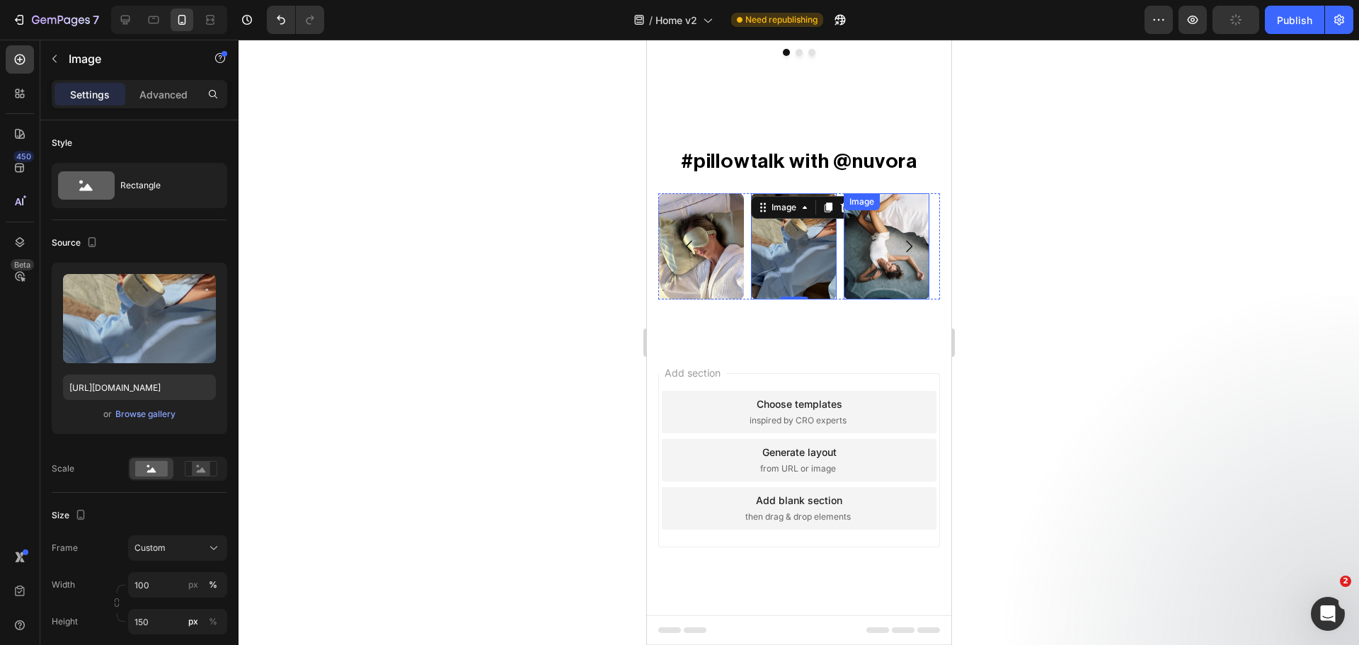
click at [859, 256] on img at bounding box center [886, 246] width 86 height 106
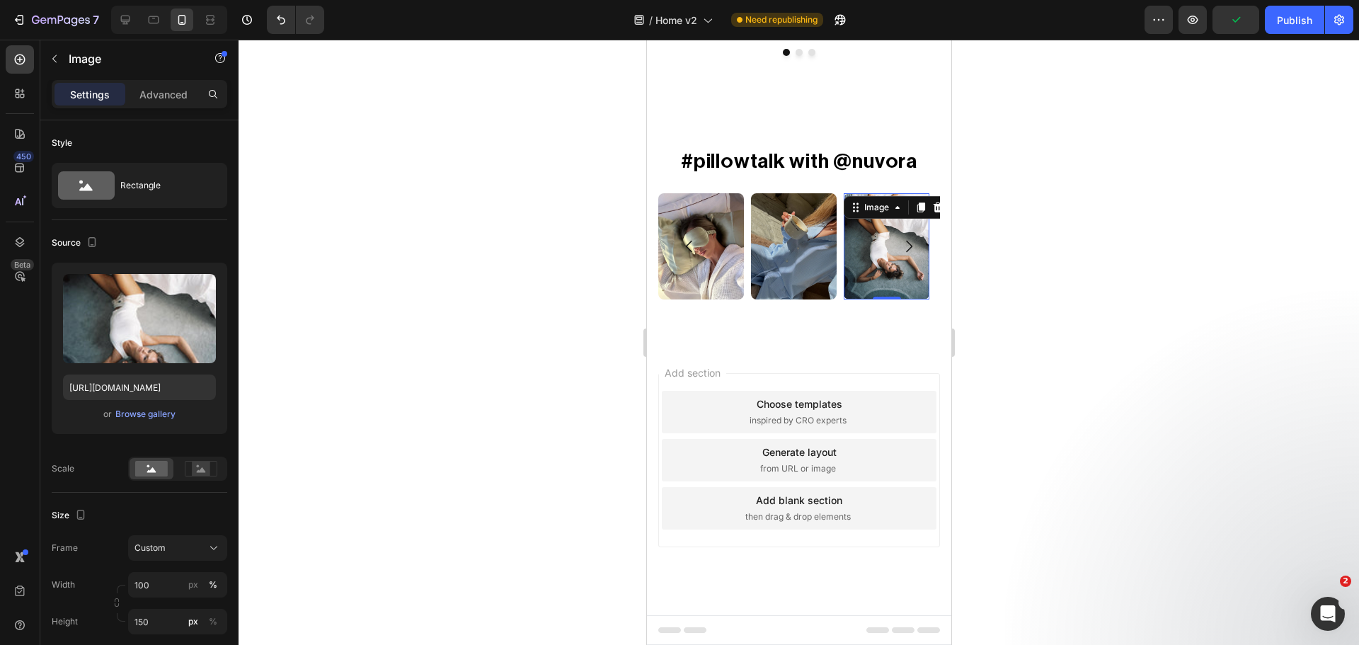
click at [851, 256] on img at bounding box center [886, 246] width 86 height 106
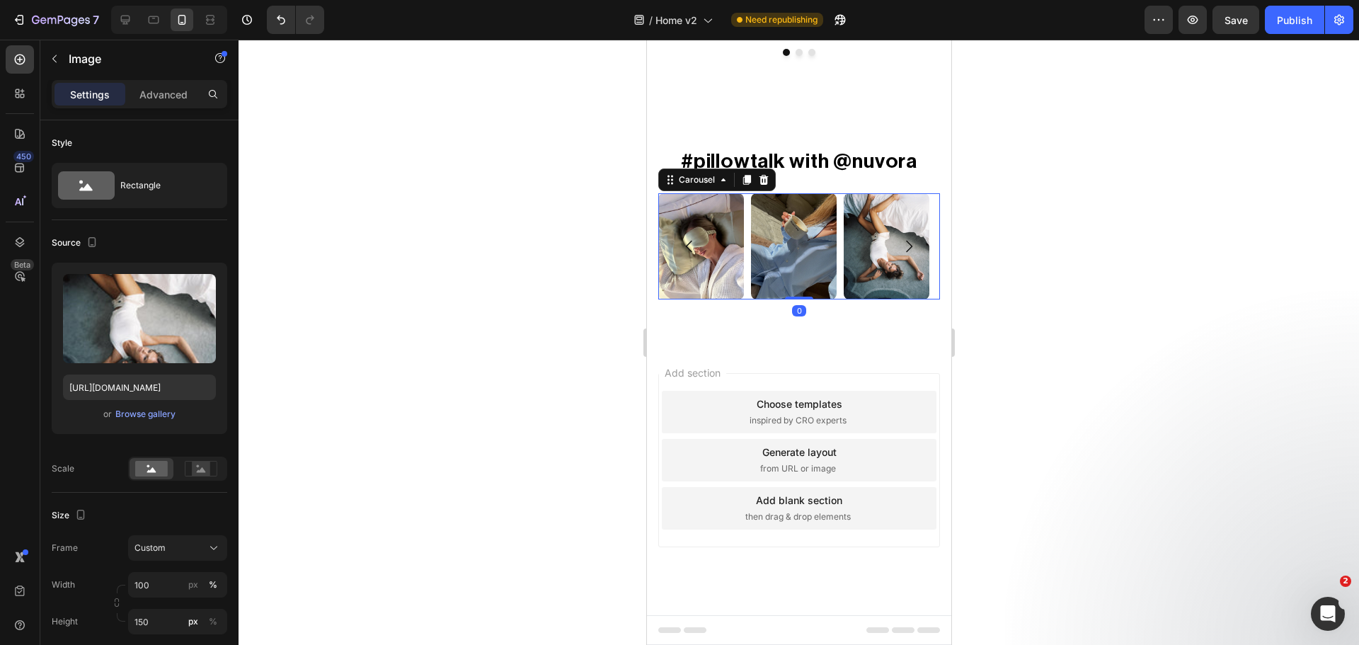
click at [900, 245] on icon "Carousel Next Arrow" at bounding box center [908, 246] width 17 height 17
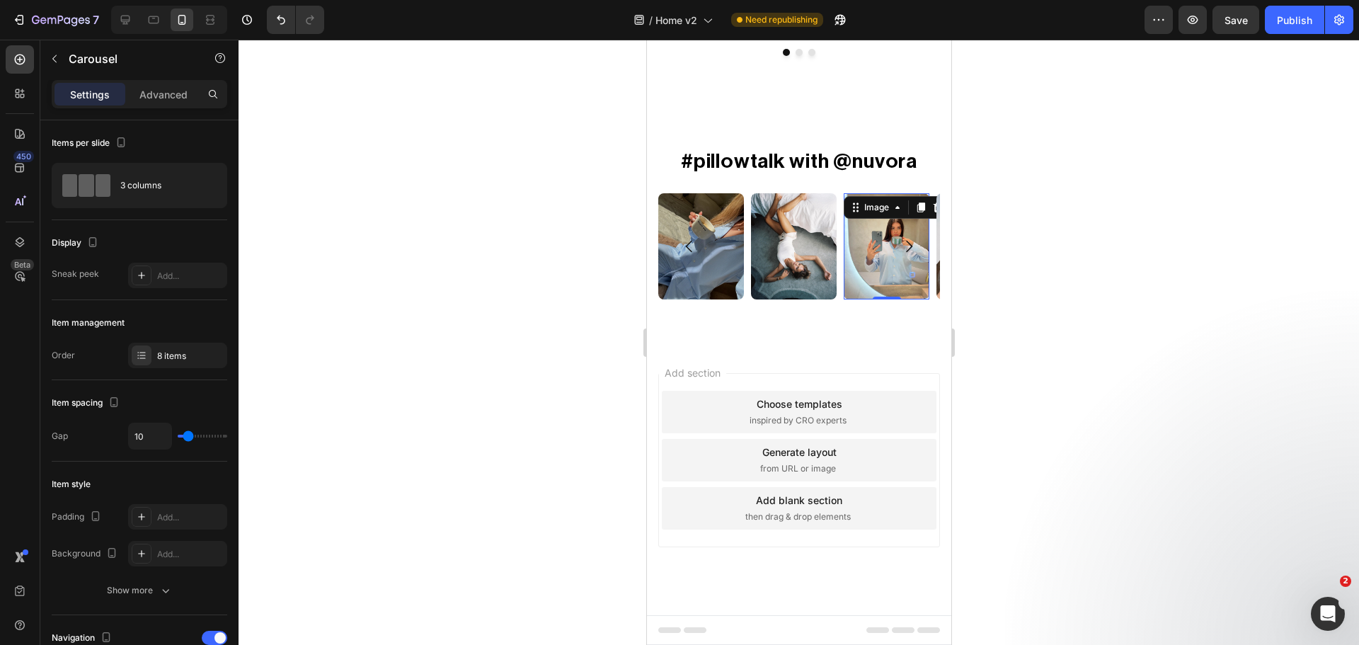
click at [863, 246] on img at bounding box center [886, 246] width 86 height 106
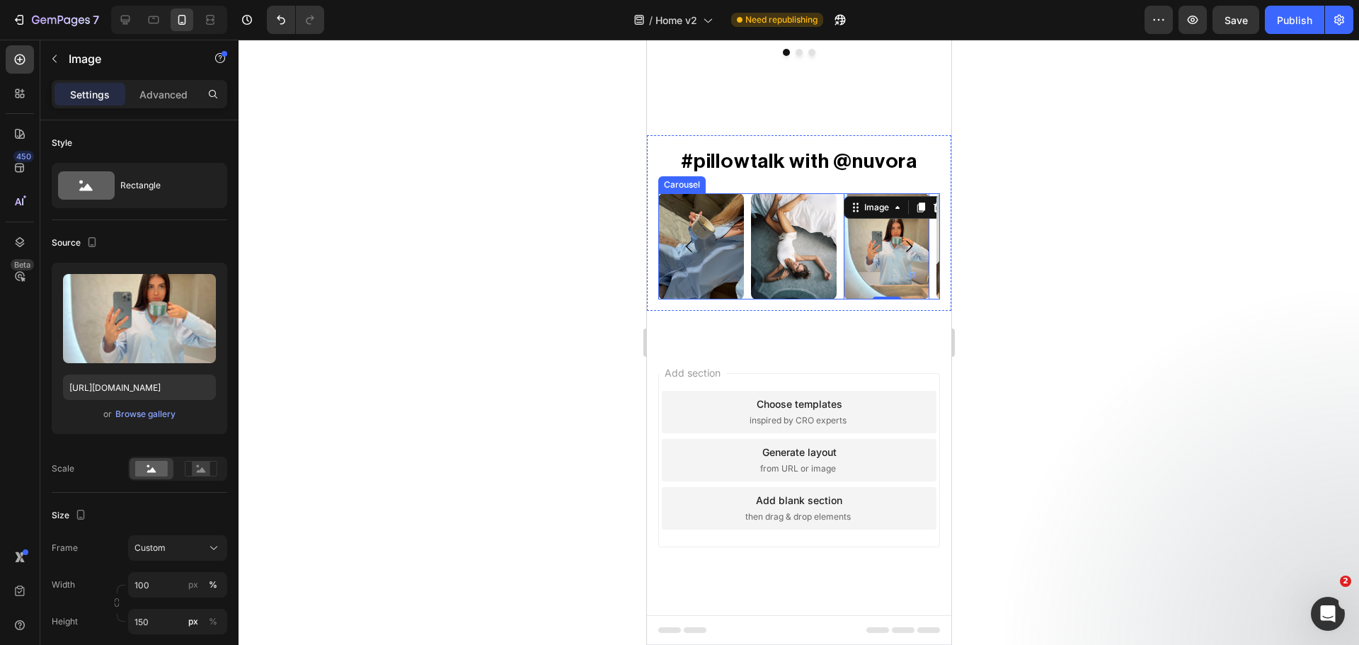
click at [900, 246] on icon "Carousel Next Arrow" at bounding box center [908, 246] width 17 height 17
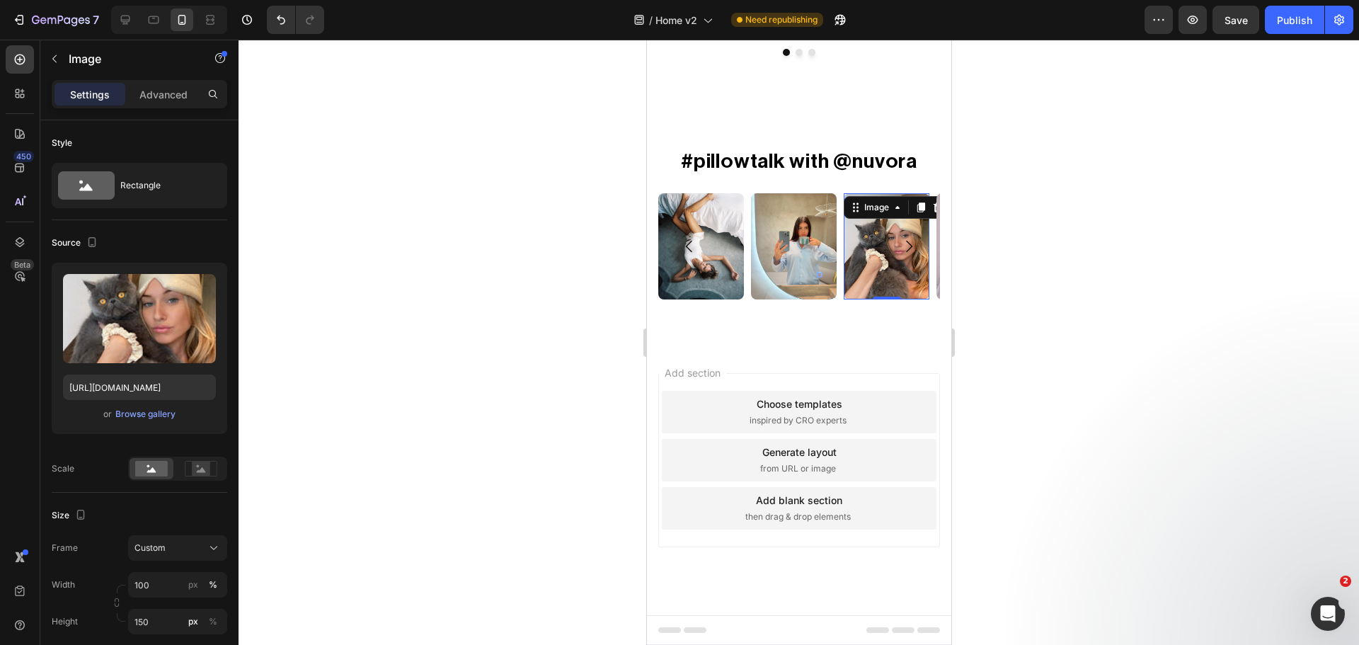
click at [861, 243] on img at bounding box center [886, 246] width 86 height 106
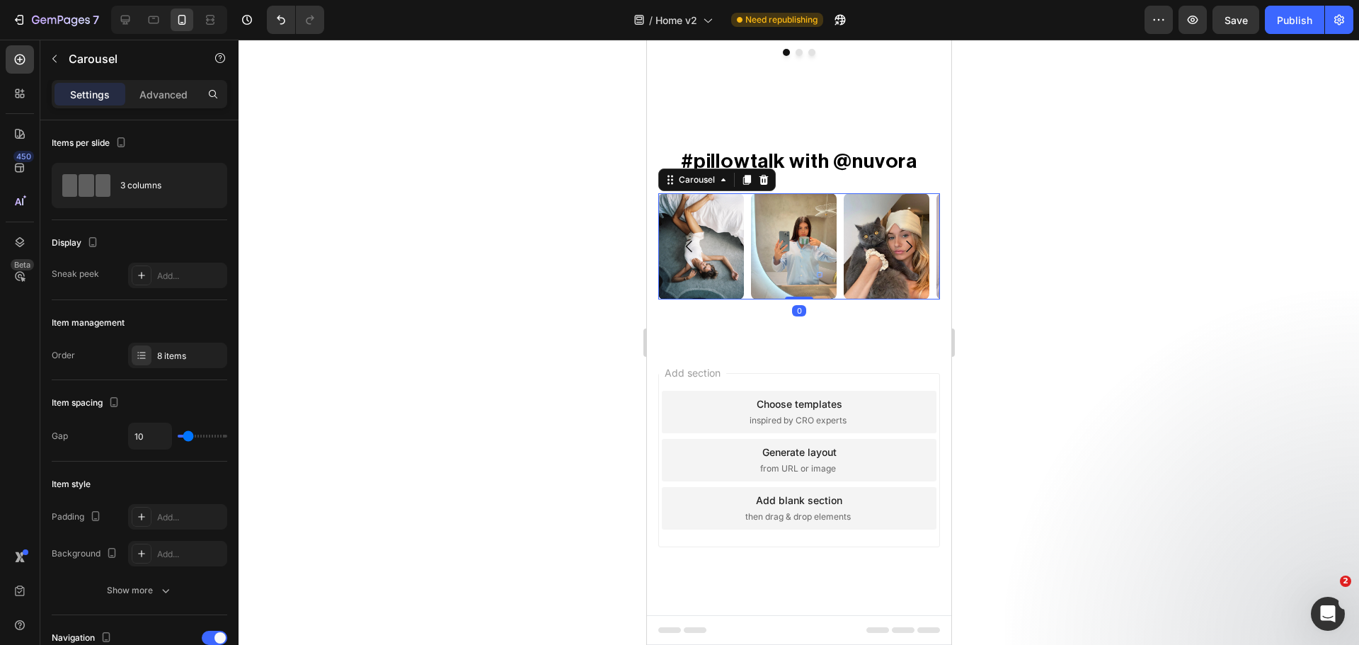
click at [905, 246] on icon "Carousel Next Arrow" at bounding box center [908, 246] width 6 height 12
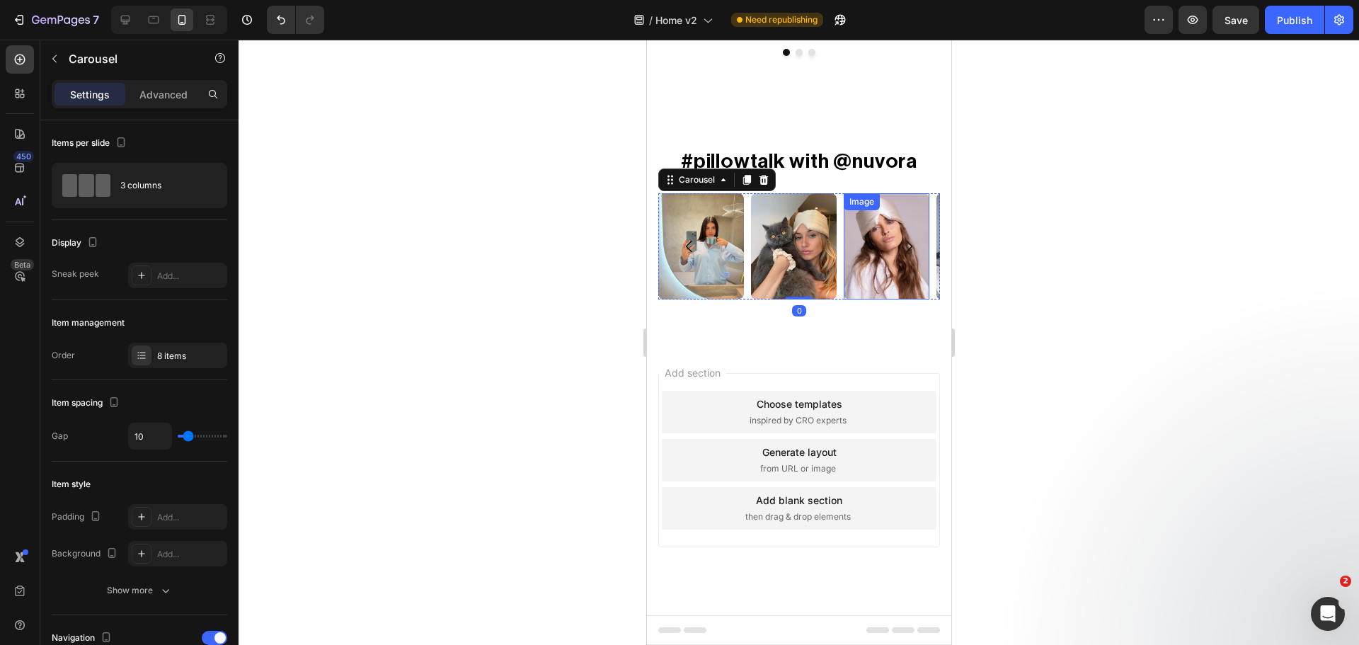
click at [874, 246] on img at bounding box center [886, 246] width 86 height 106
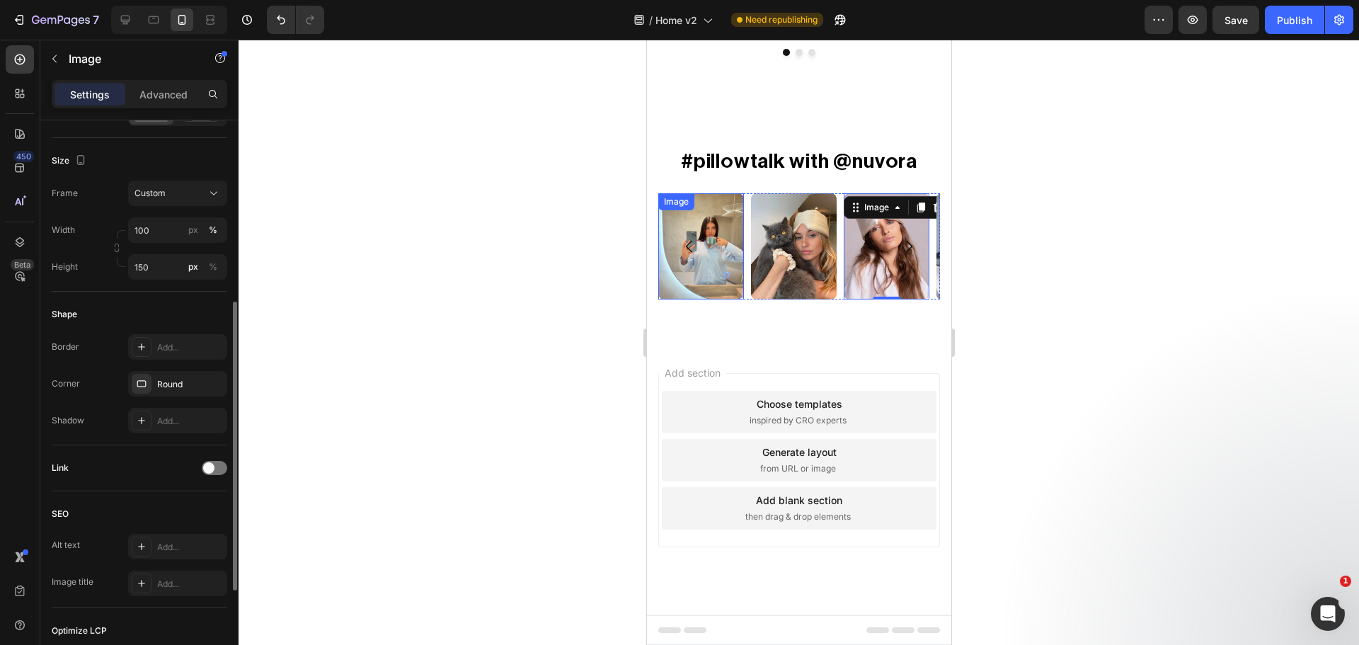
scroll to position [236, 0]
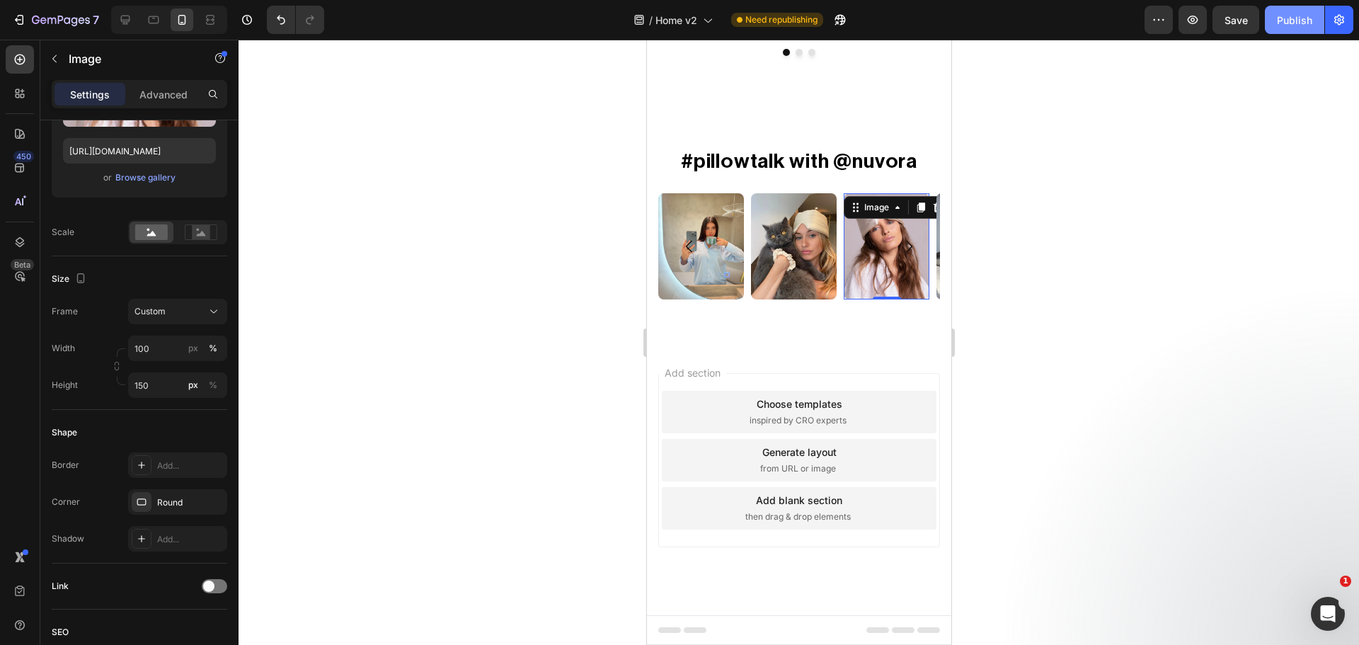
click at [1295, 19] on div "Publish" at bounding box center [1294, 20] width 35 height 15
click at [900, 249] on icon "Carousel Next Arrow" at bounding box center [908, 246] width 17 height 17
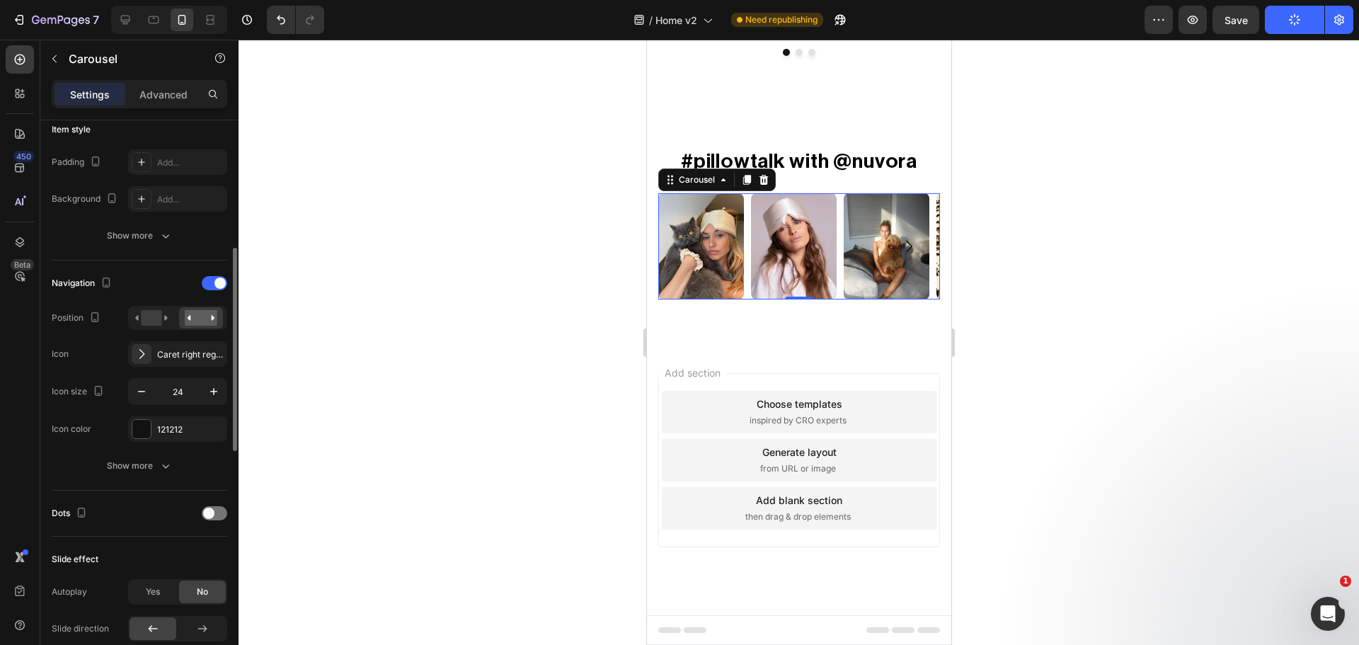
scroll to position [473, 0]
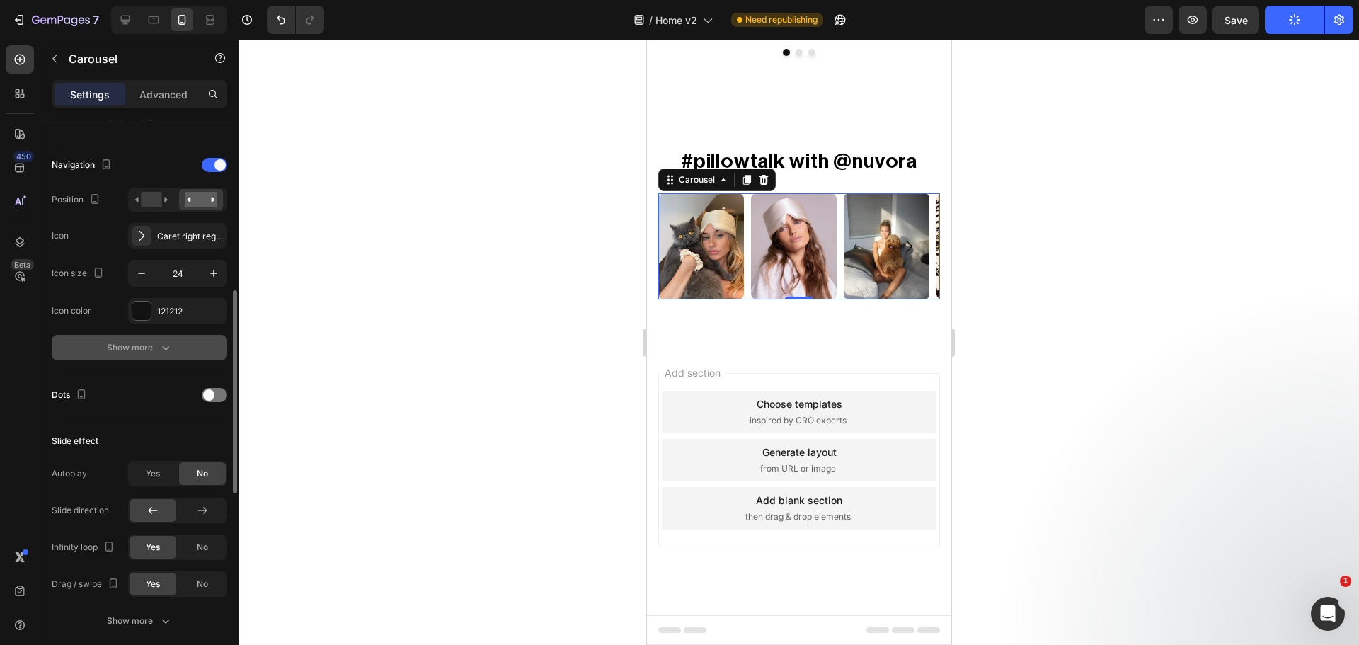
click at [130, 349] on div "Show more" at bounding box center [140, 347] width 66 height 14
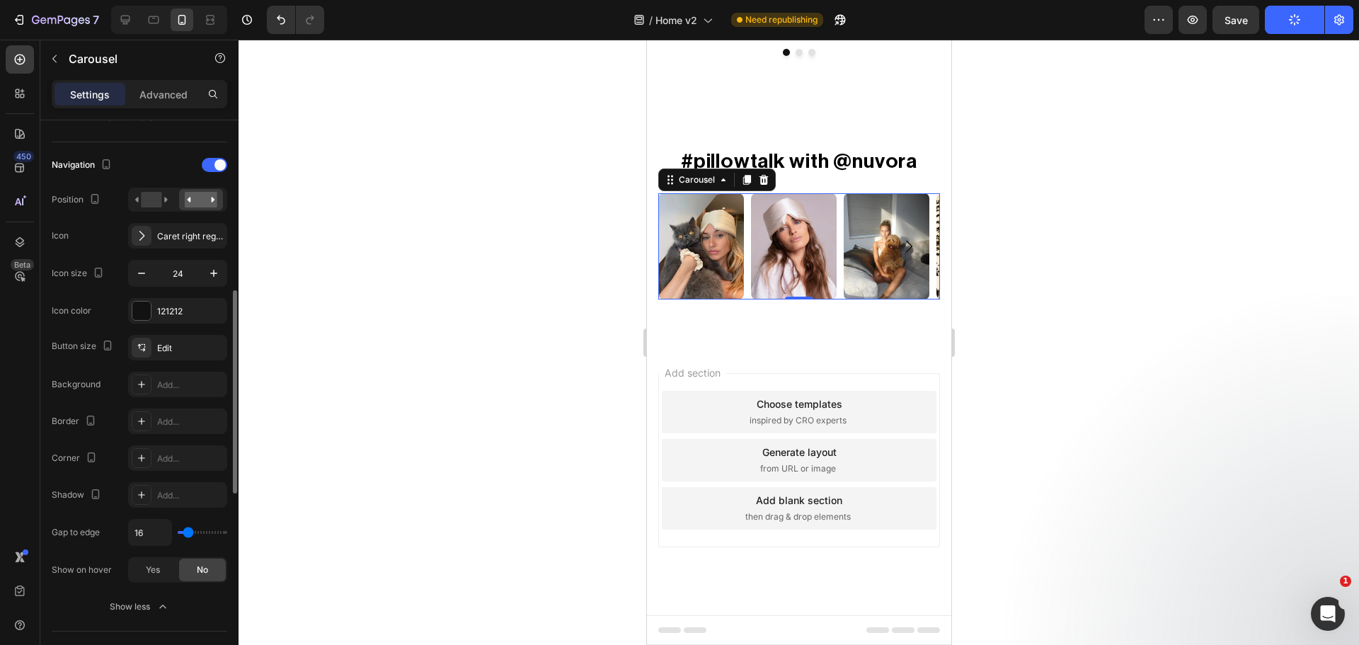
type input "13"
type input "11"
type input "9"
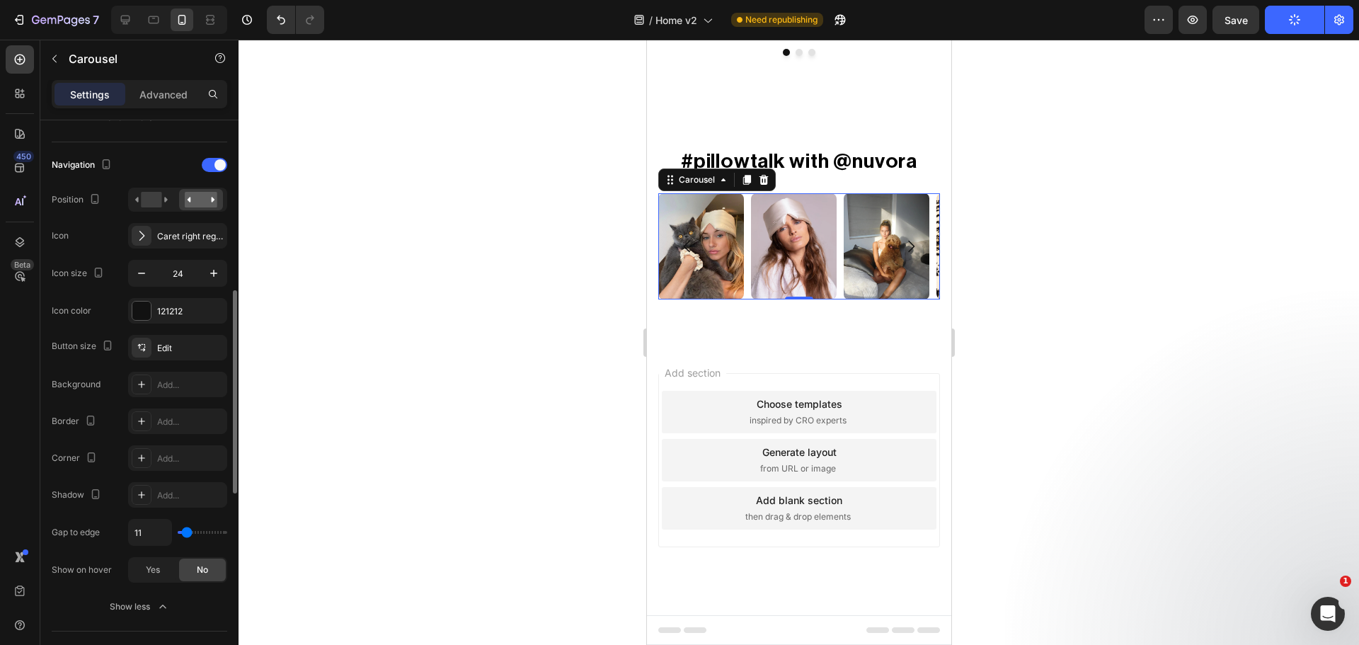
type input "9"
type input "7"
type input "2"
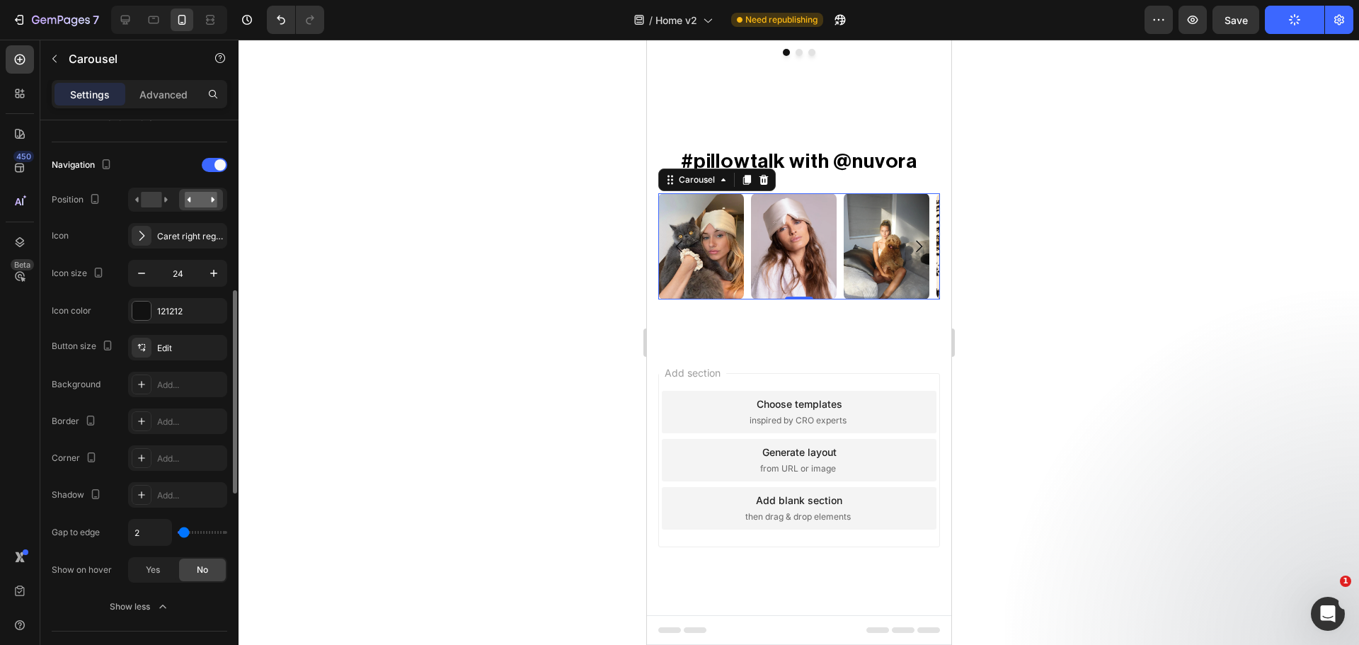
type input "0"
drag, startPoint x: 189, startPoint y: 535, endPoint x: 175, endPoint y: 538, distance: 14.4
type input "0"
click at [178, 534] on input "range" at bounding box center [203, 532] width 50 height 3
click at [131, 306] on div "121212" at bounding box center [177, 310] width 99 height 25
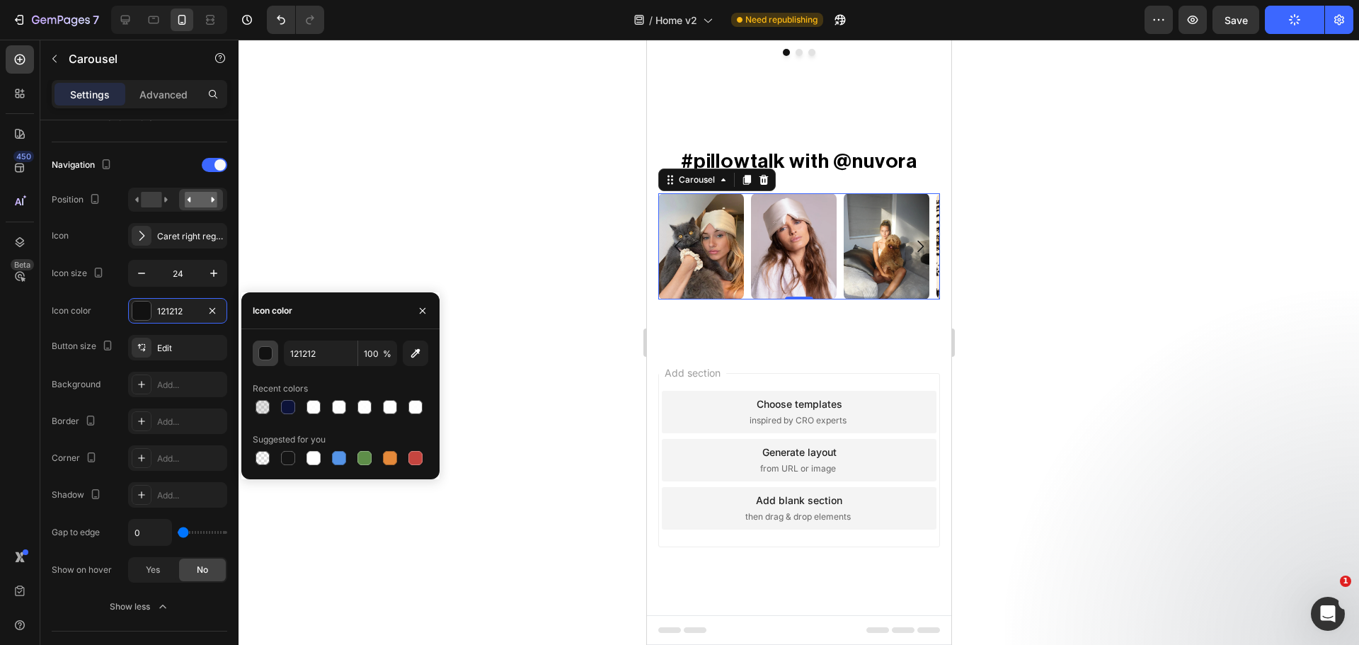
click at [273, 355] on button "button" at bounding box center [265, 352] width 25 height 25
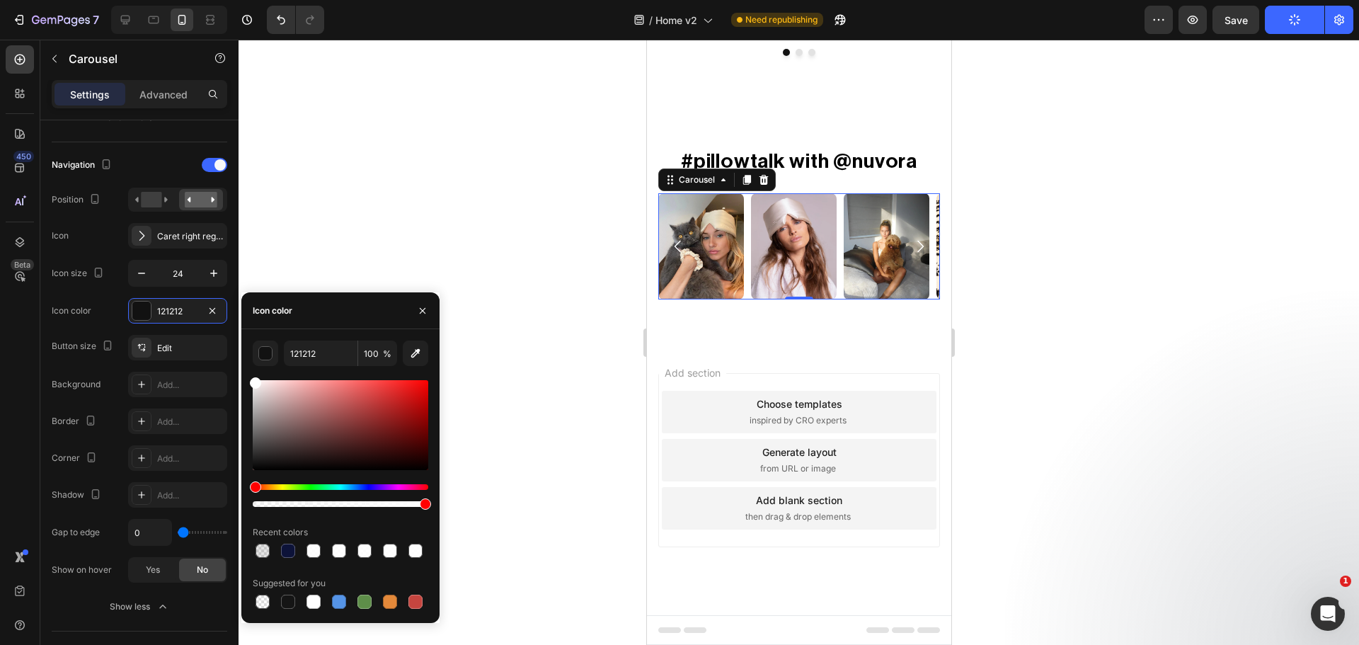
type input "FFFFFF"
drag, startPoint x: 263, startPoint y: 419, endPoint x: 246, endPoint y: 374, distance: 48.4
click at [246, 374] on div "FFFFFF 100 % Recent colors Suggested for you" at bounding box center [340, 475] width 198 height 271
click at [129, 334] on div "Navigation Position Icon Caret right regular Icon size 24 Icon color FFFFFF But…" at bounding box center [140, 387] width 176 height 466
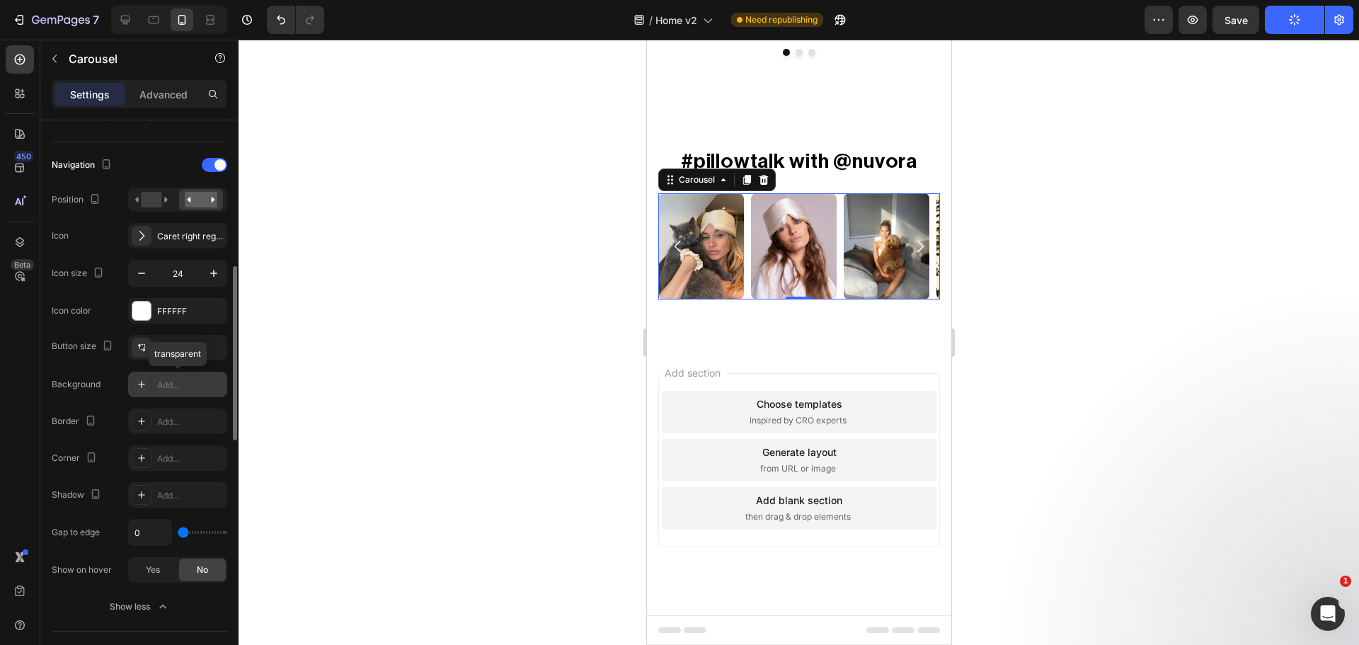
click at [137, 379] on icon at bounding box center [141, 384] width 11 height 11
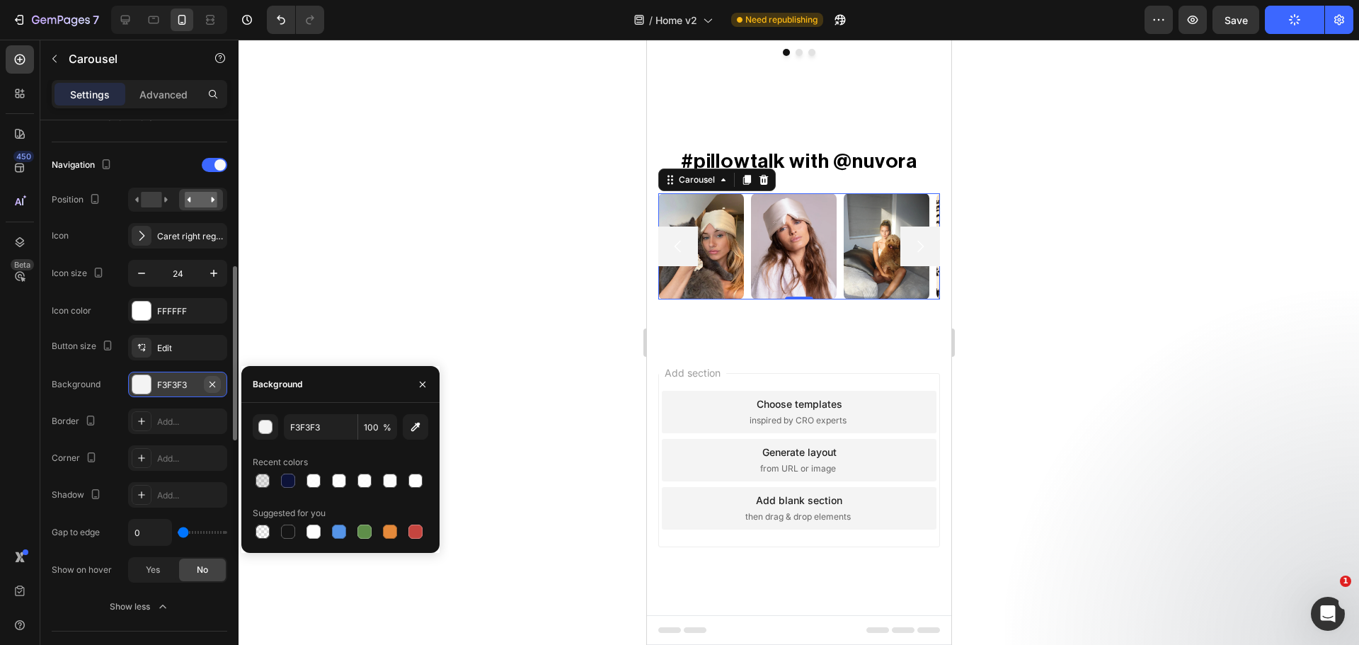
click at [212, 387] on icon "button" at bounding box center [212, 384] width 11 height 11
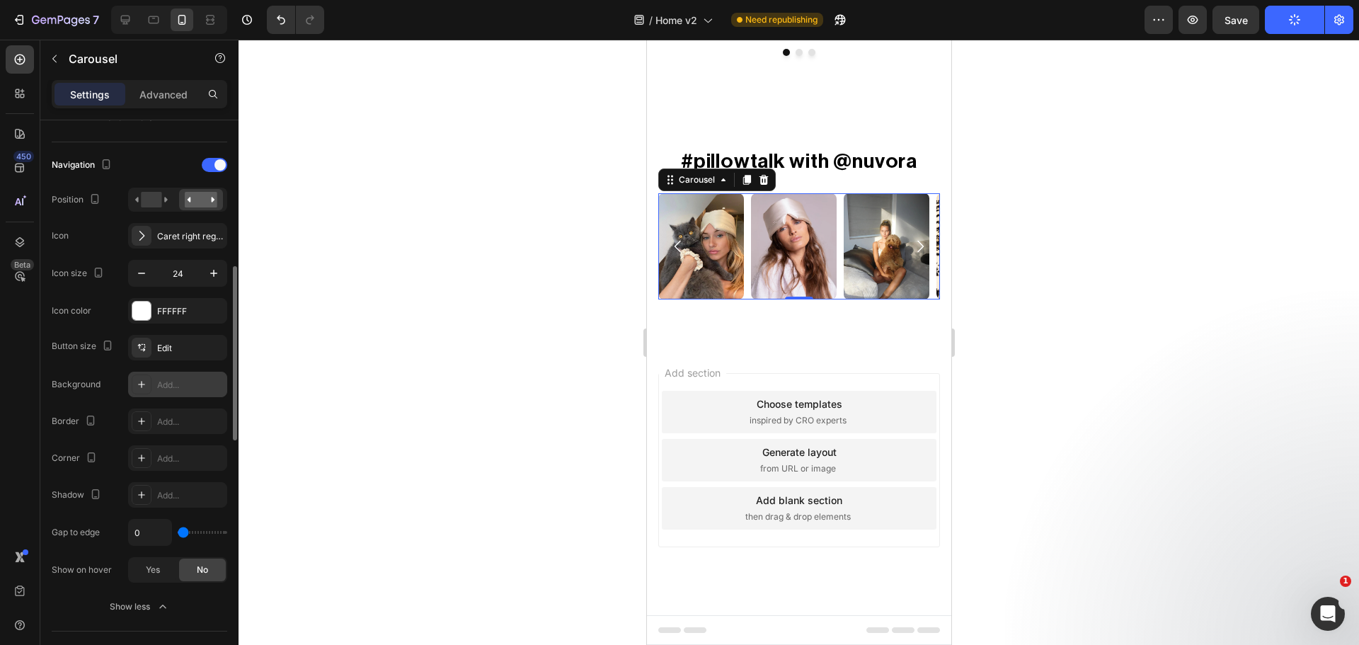
click at [115, 366] on div "Button size Edit Background Add... Border Add... Corner Add... Shadow Add... Ga…" at bounding box center [140, 459] width 176 height 248
click at [1296, 21] on icon "button" at bounding box center [1294, 19] width 13 height 13
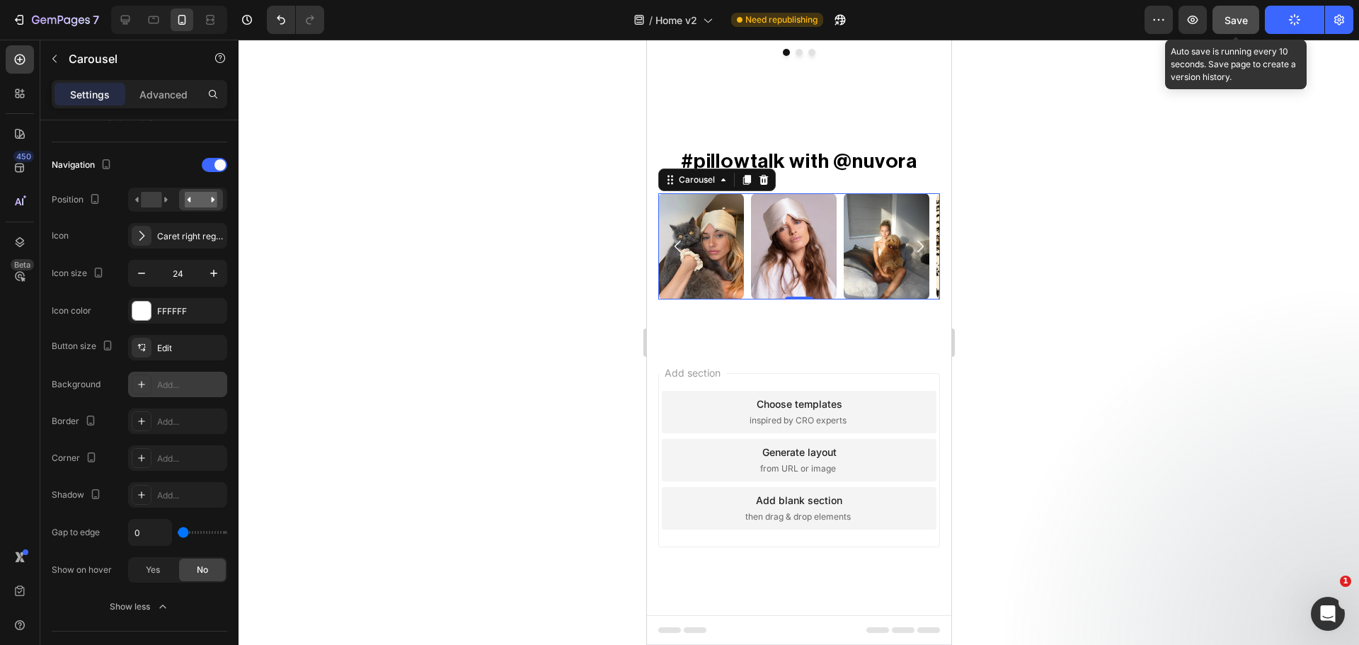
click at [1236, 16] on span "Save" at bounding box center [1235, 20] width 23 height 12
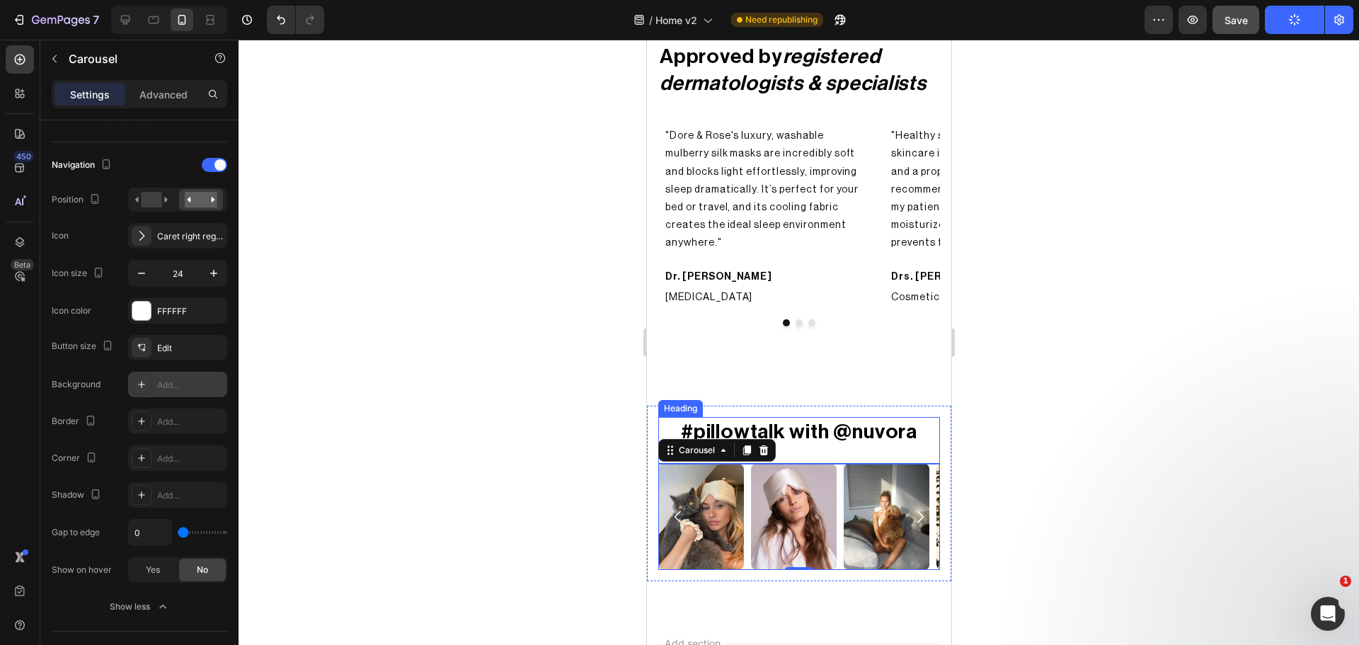
scroll to position [2876, 0]
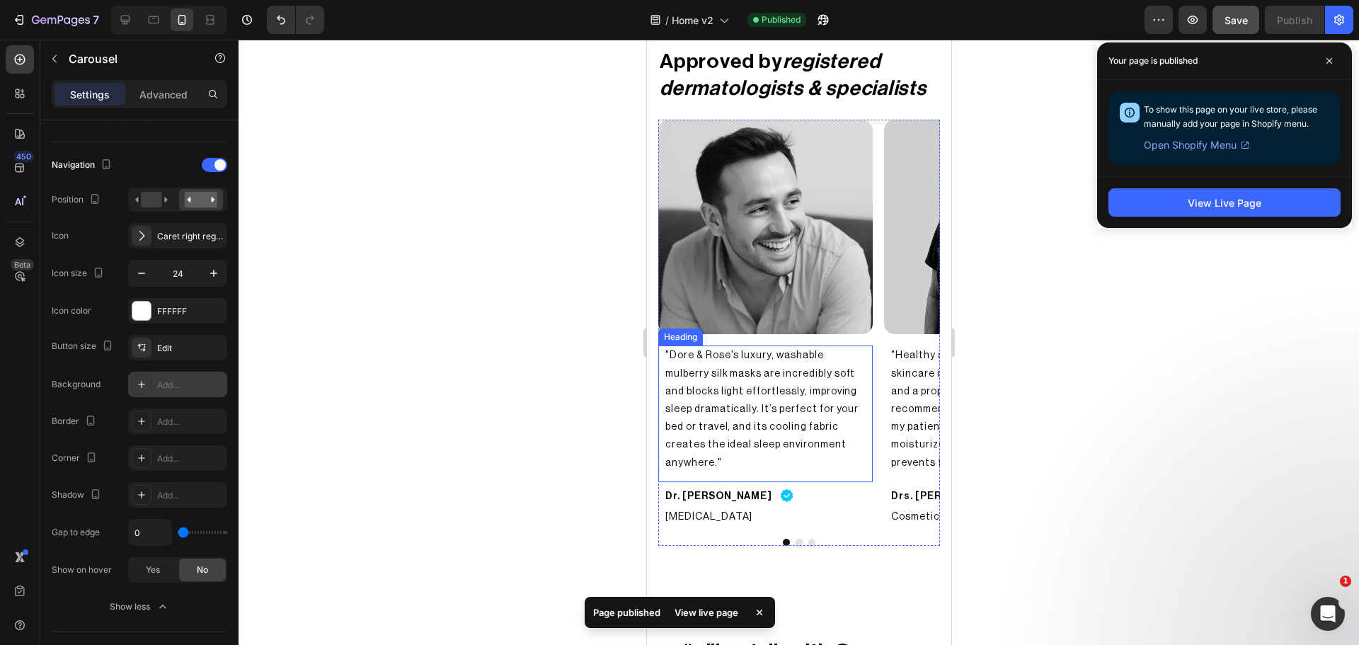
click at [725, 406] on h2 ""Dore & Rose's luxury, washable mulberry silk masks are incredibly soft and blo…" at bounding box center [764, 408] width 203 height 127
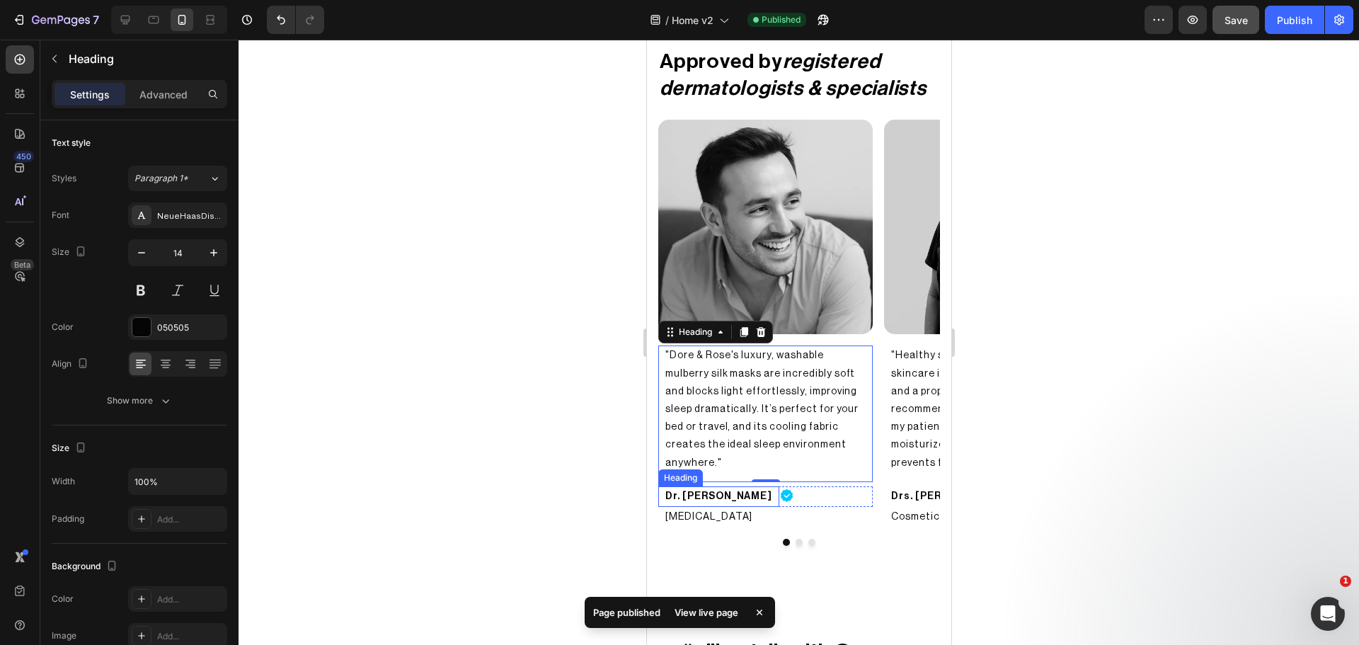
click at [684, 486] on h2 "Dr. [PERSON_NAME]" at bounding box center [718, 496] width 110 height 21
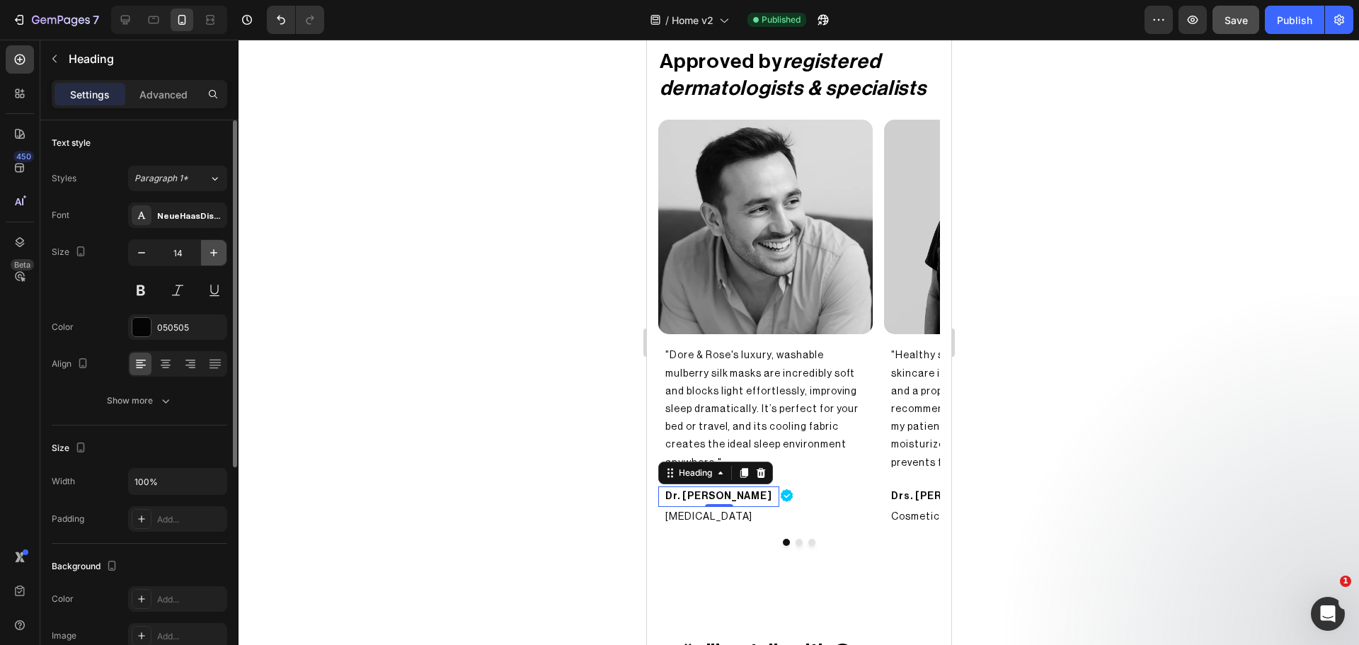
click at [212, 246] on icon "button" at bounding box center [214, 253] width 14 height 14
click at [213, 246] on icon "button" at bounding box center [214, 253] width 14 height 14
type input "18"
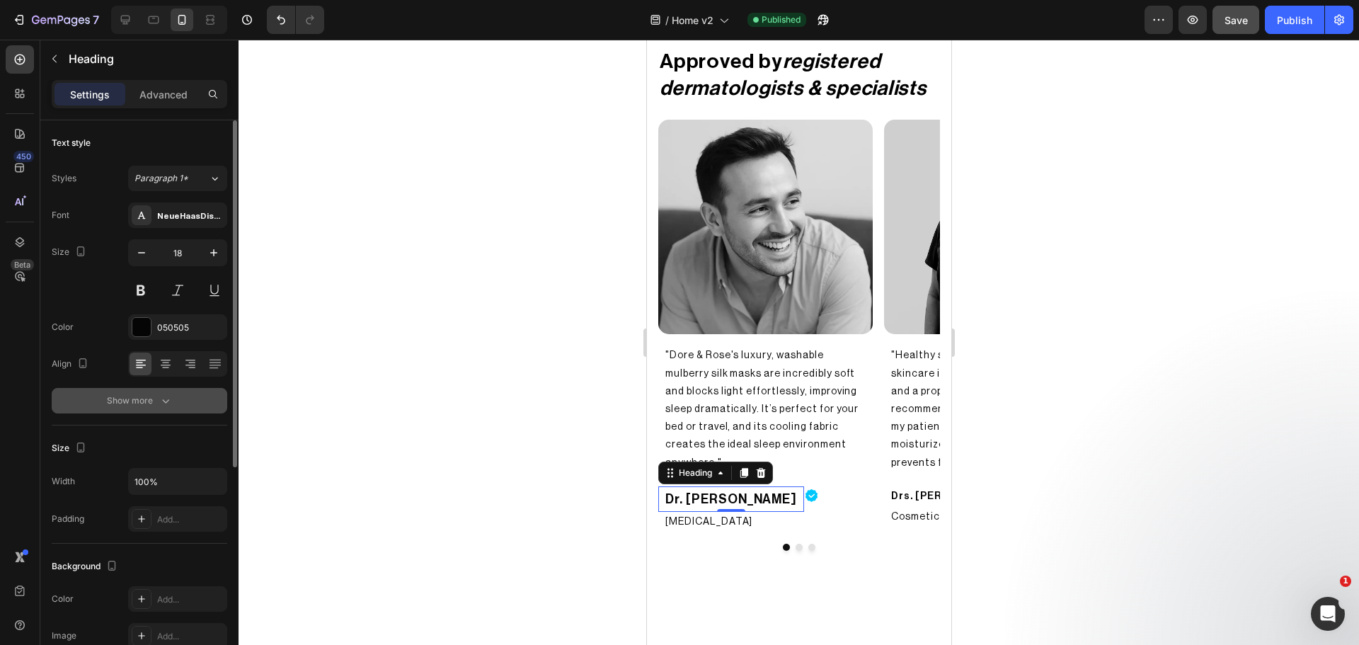
click at [135, 398] on div "Show more" at bounding box center [140, 401] width 66 height 14
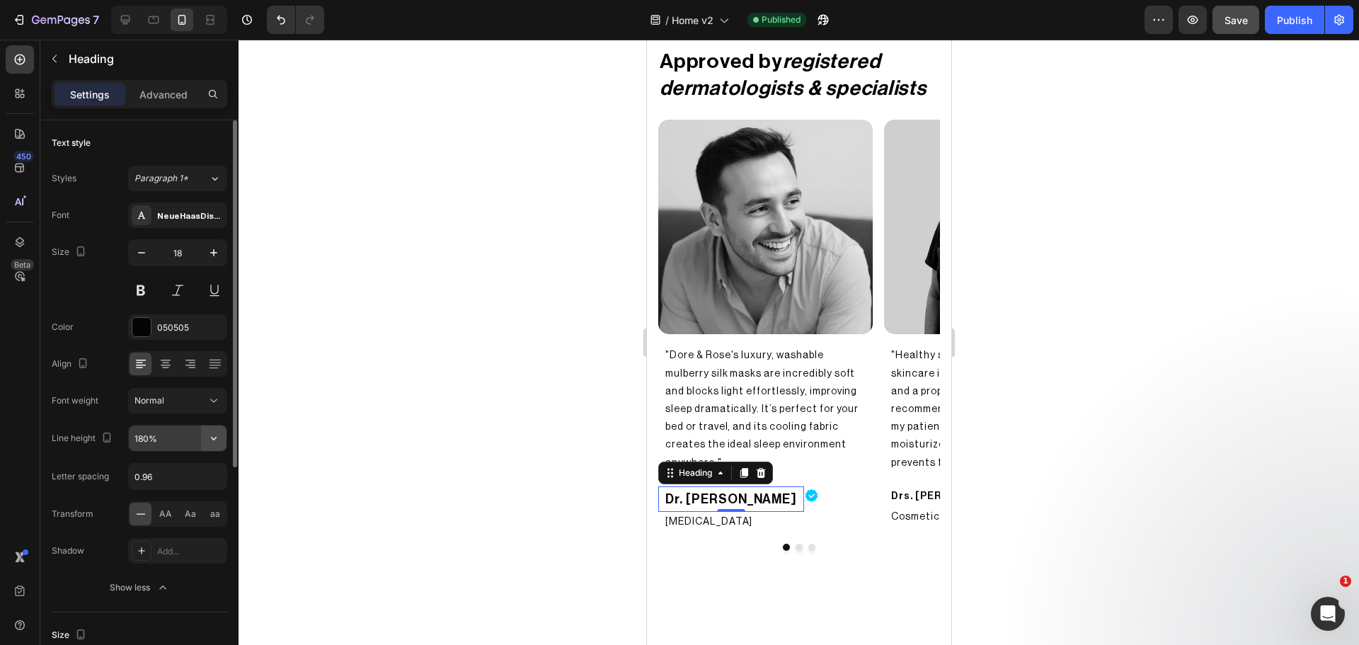
click at [207, 440] on icon "button" at bounding box center [214, 438] width 14 height 14
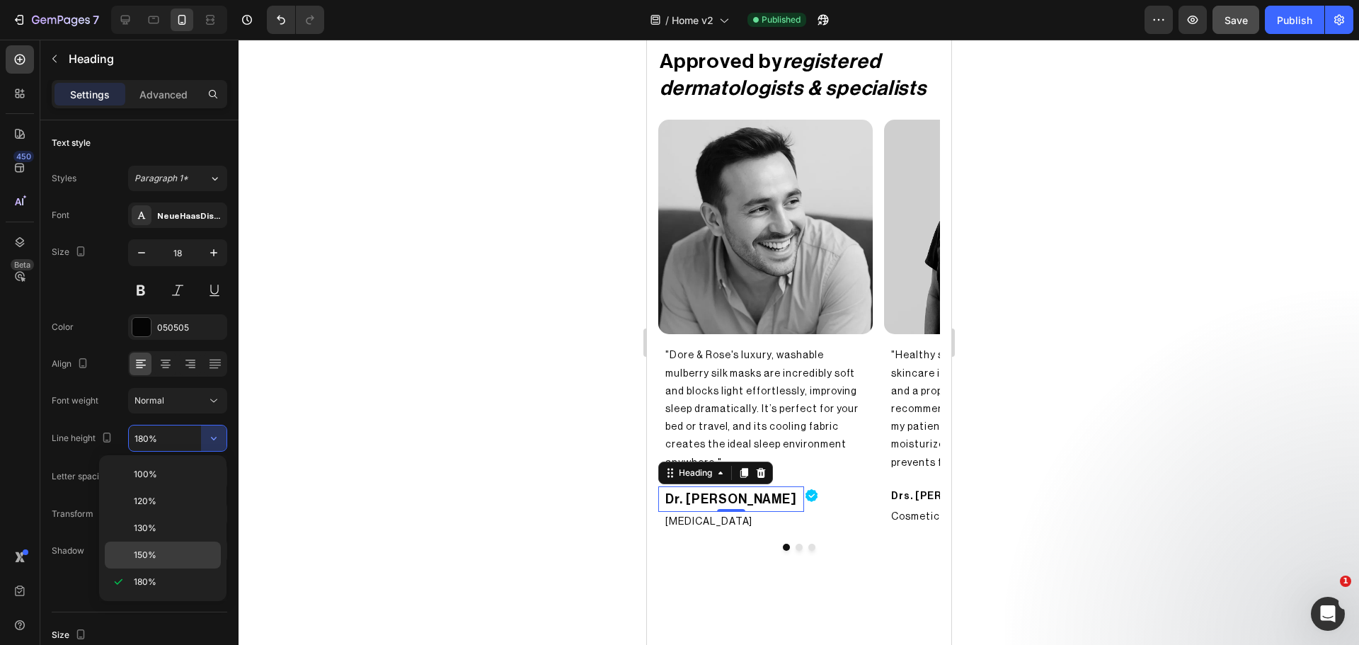
click at [148, 549] on span "150%" at bounding box center [145, 555] width 23 height 13
type input "150%"
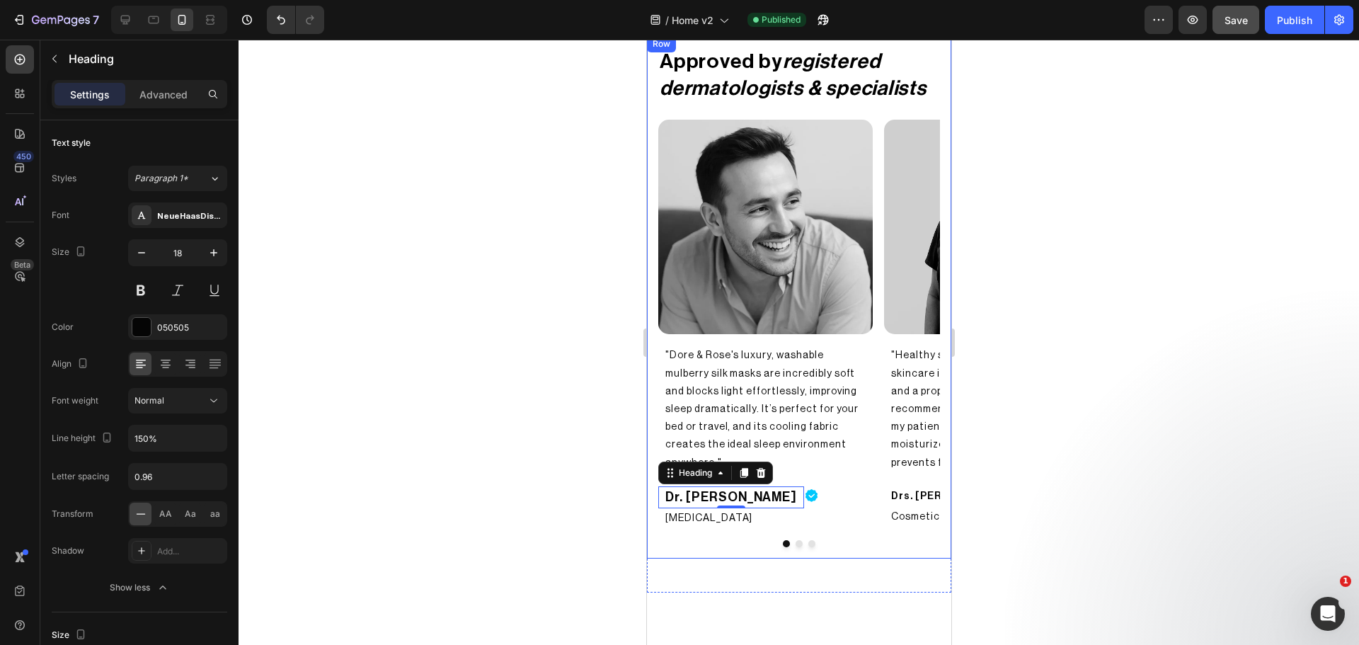
click at [501, 520] on div at bounding box center [799, 342] width 1120 height 605
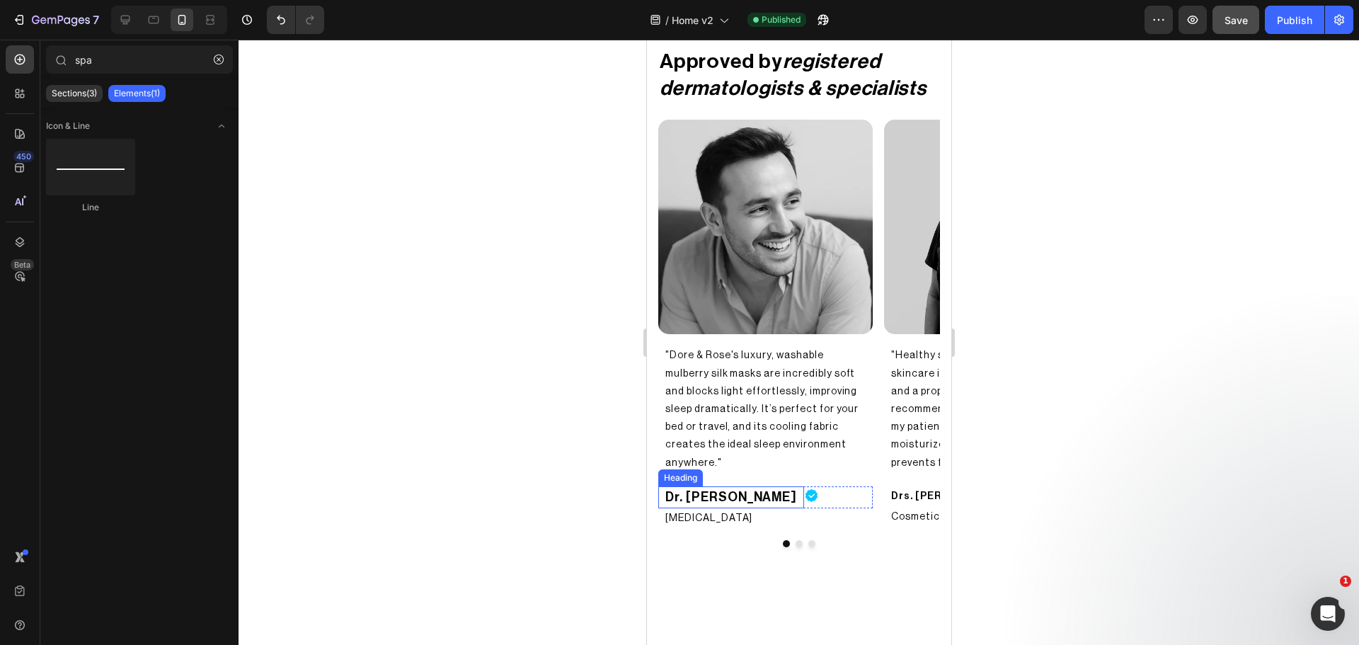
click at [728, 486] on h2 "Dr. [PERSON_NAME]" at bounding box center [730, 497] width 134 height 22
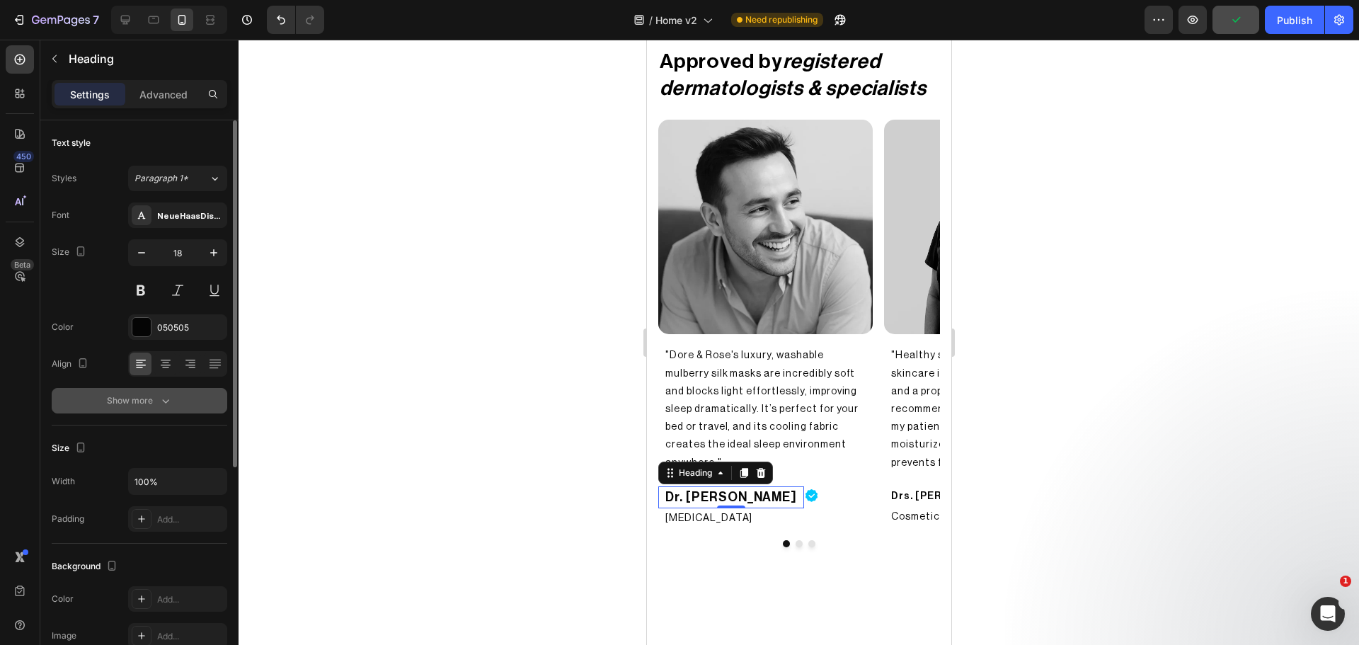
click at [162, 394] on icon "button" at bounding box center [166, 401] width 14 height 14
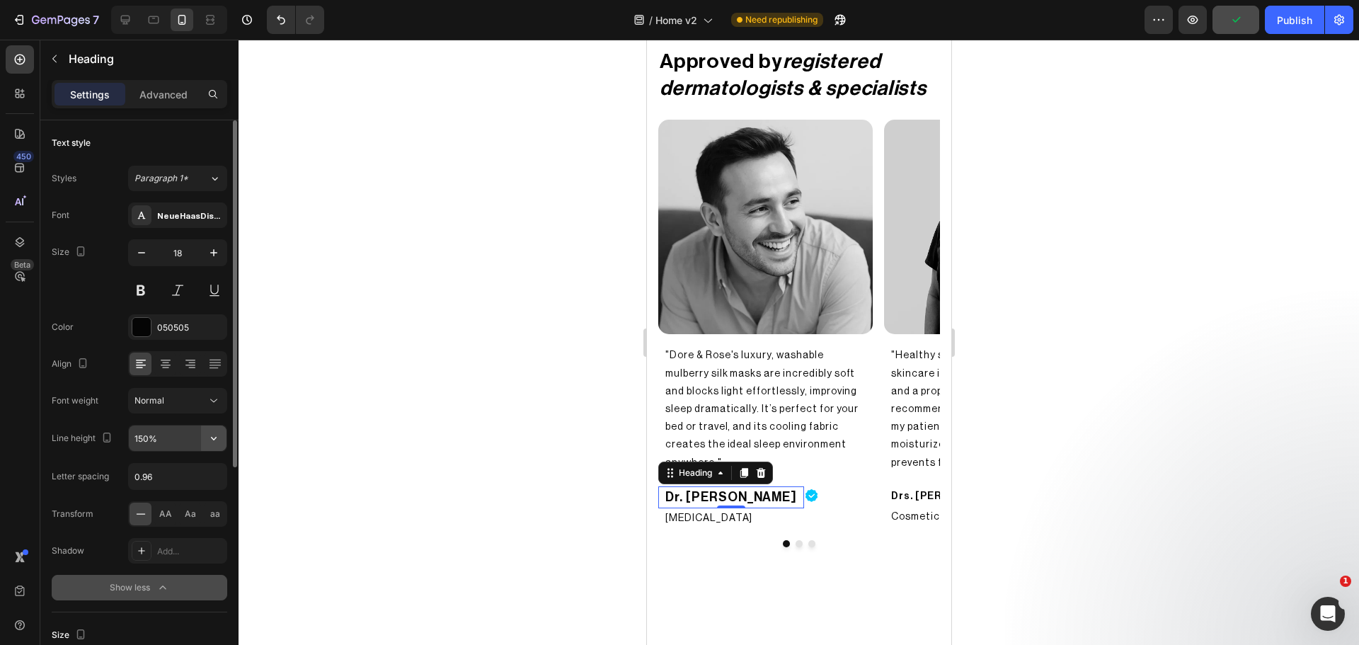
click at [211, 438] on icon "button" at bounding box center [214, 438] width 14 height 14
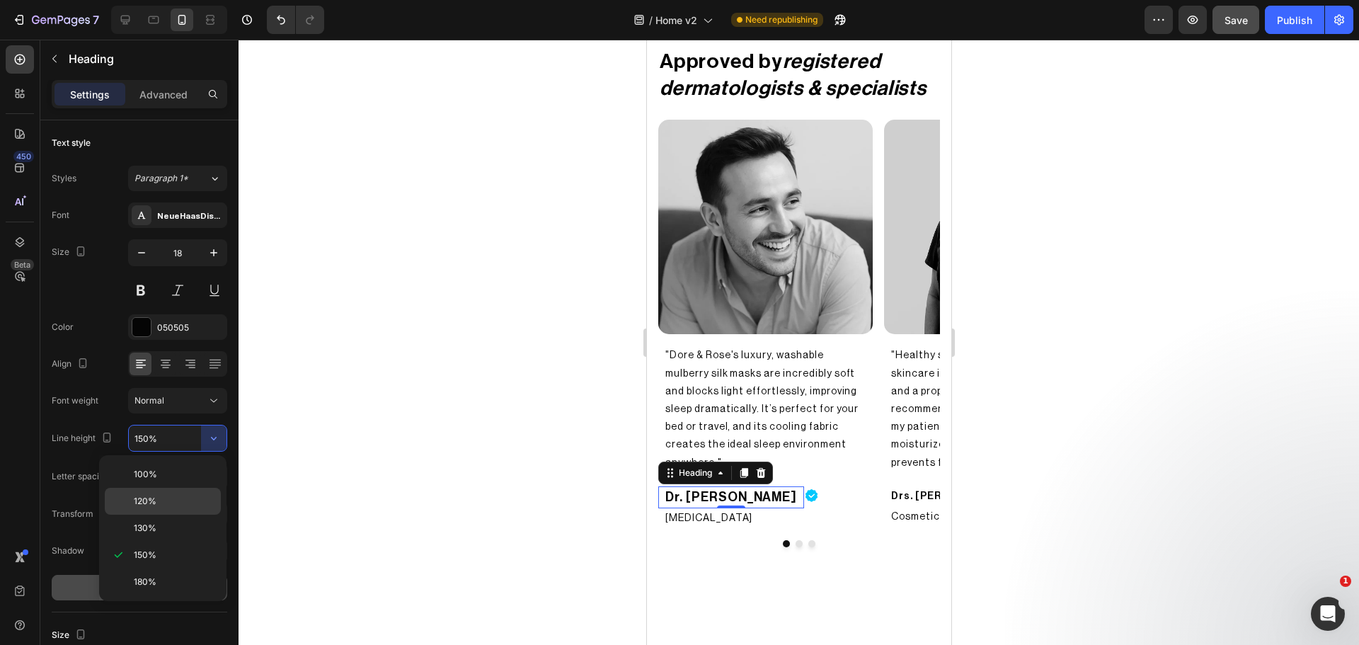
click at [165, 505] on p "120%" at bounding box center [174, 501] width 81 height 13
type input "120%"
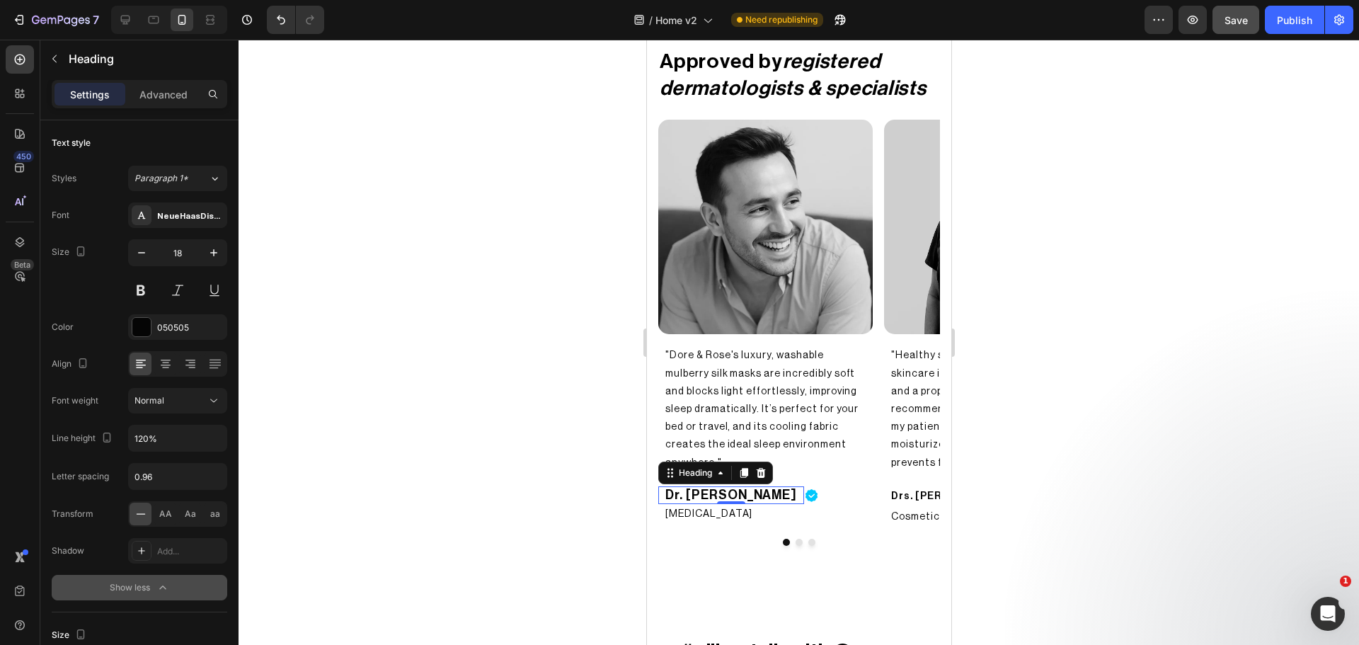
click at [540, 501] on div at bounding box center [799, 342] width 1120 height 605
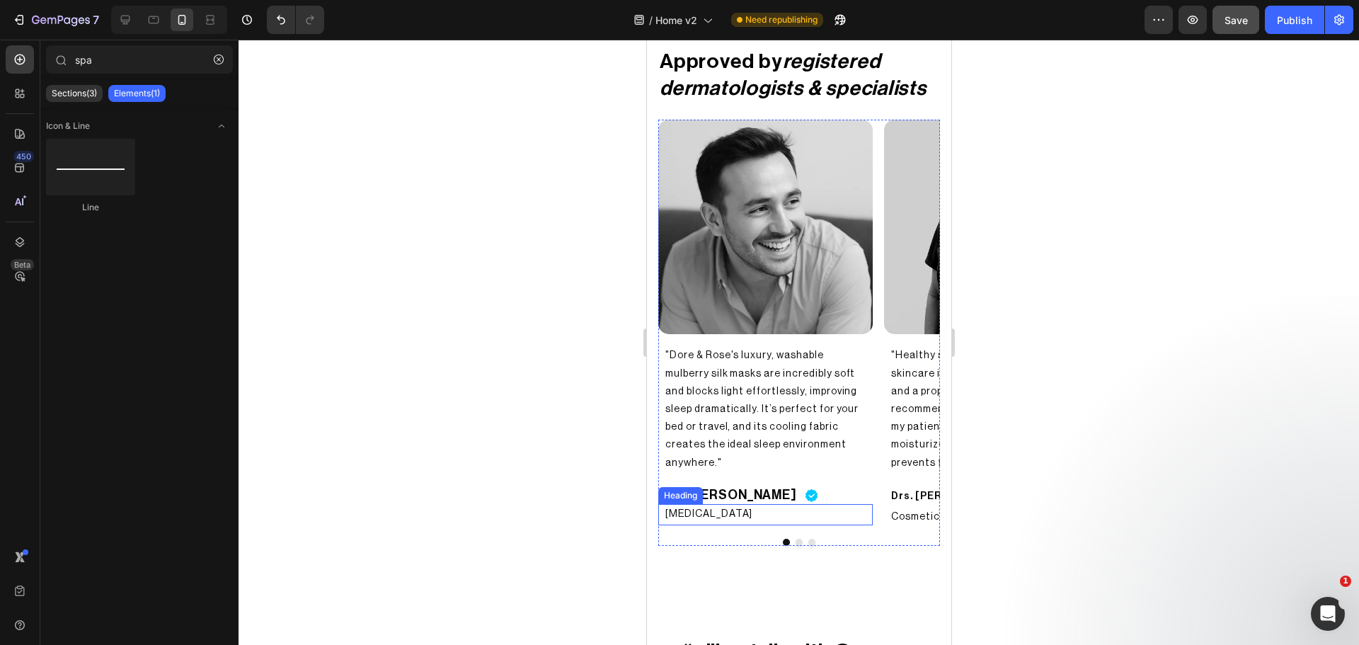
click at [708, 504] on h2 "[MEDICAL_DATA]" at bounding box center [764, 514] width 203 height 21
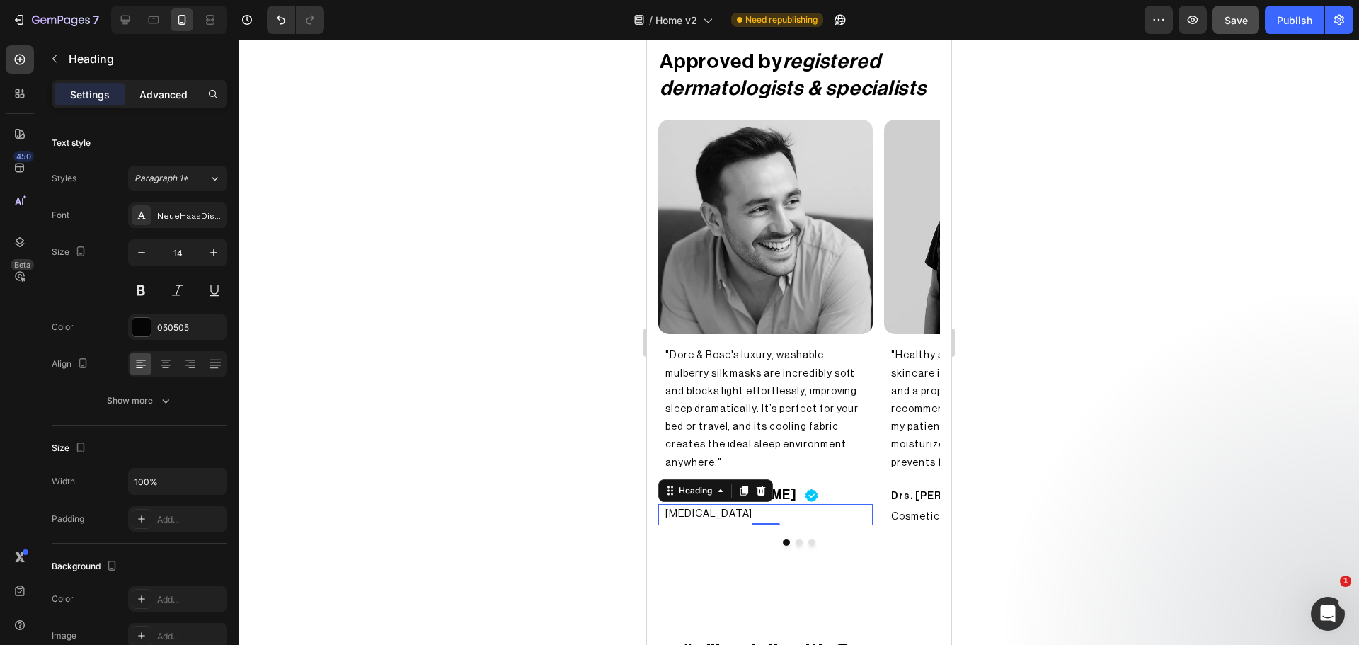
click at [160, 90] on p "Advanced" at bounding box center [163, 94] width 48 height 15
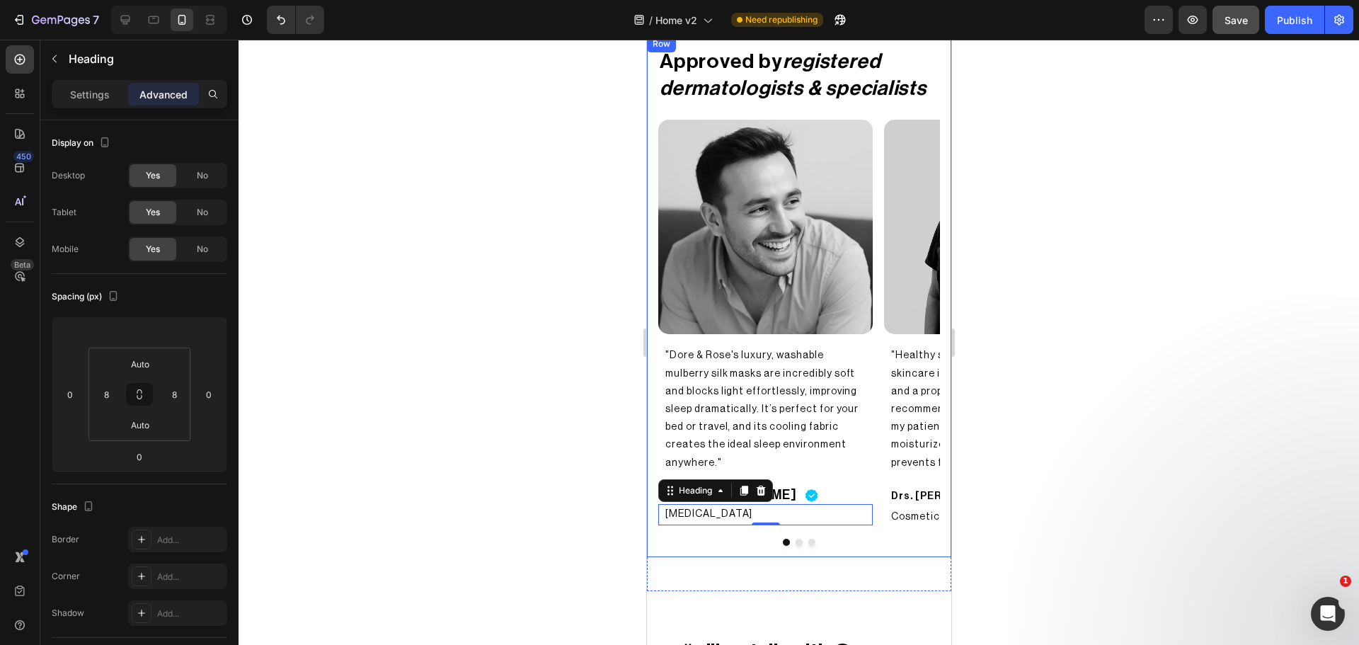
click at [500, 496] on div at bounding box center [799, 342] width 1120 height 605
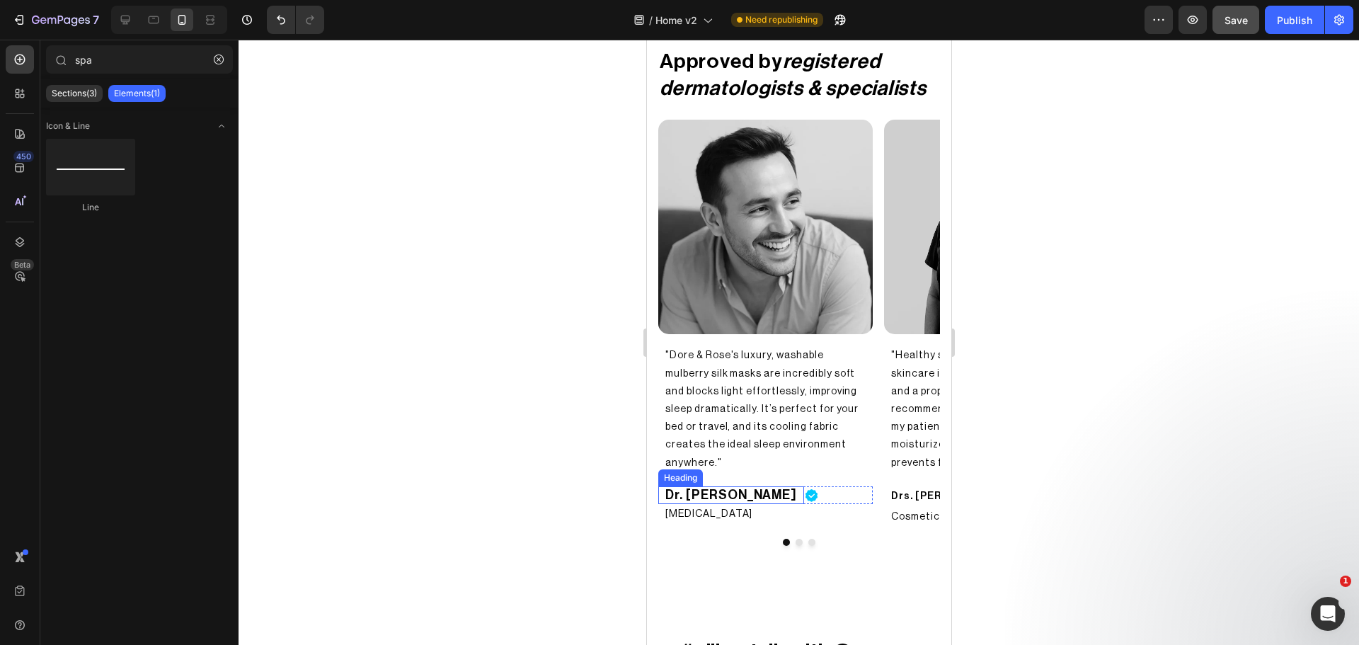
click at [687, 486] on h2 "Dr. [PERSON_NAME]" at bounding box center [730, 495] width 134 height 18
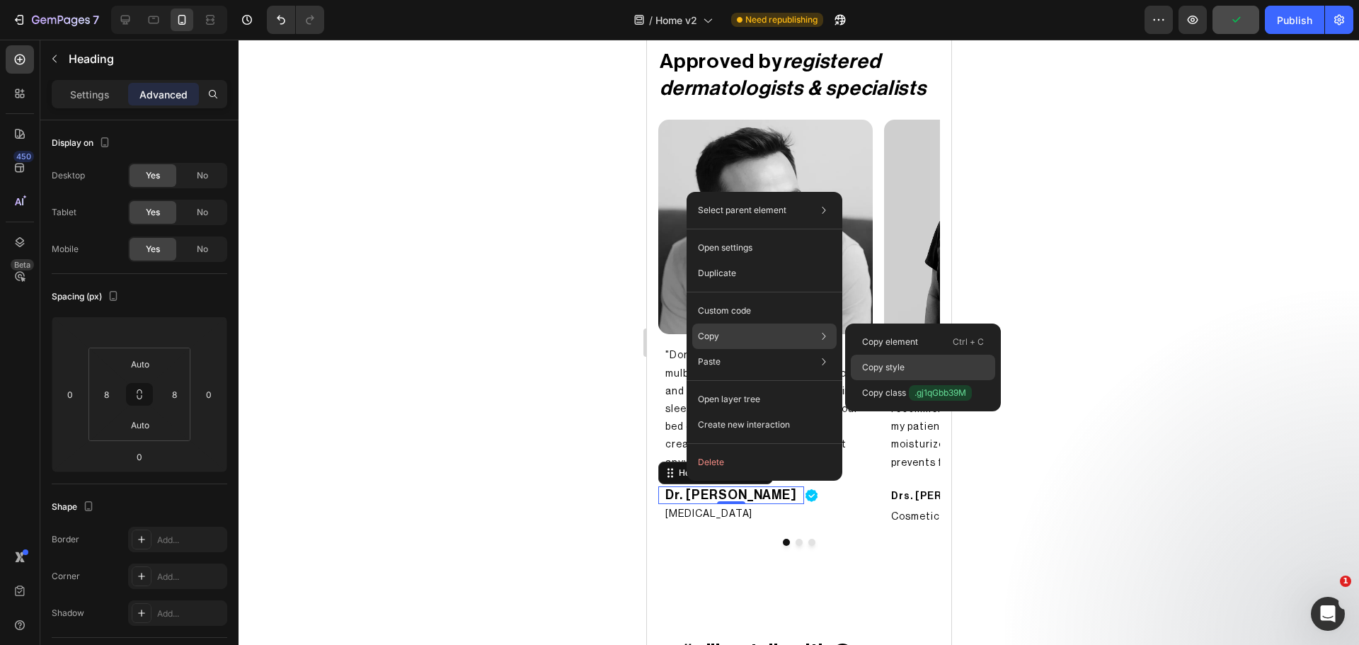
click at [893, 372] on p "Copy style" at bounding box center [883, 367] width 42 height 13
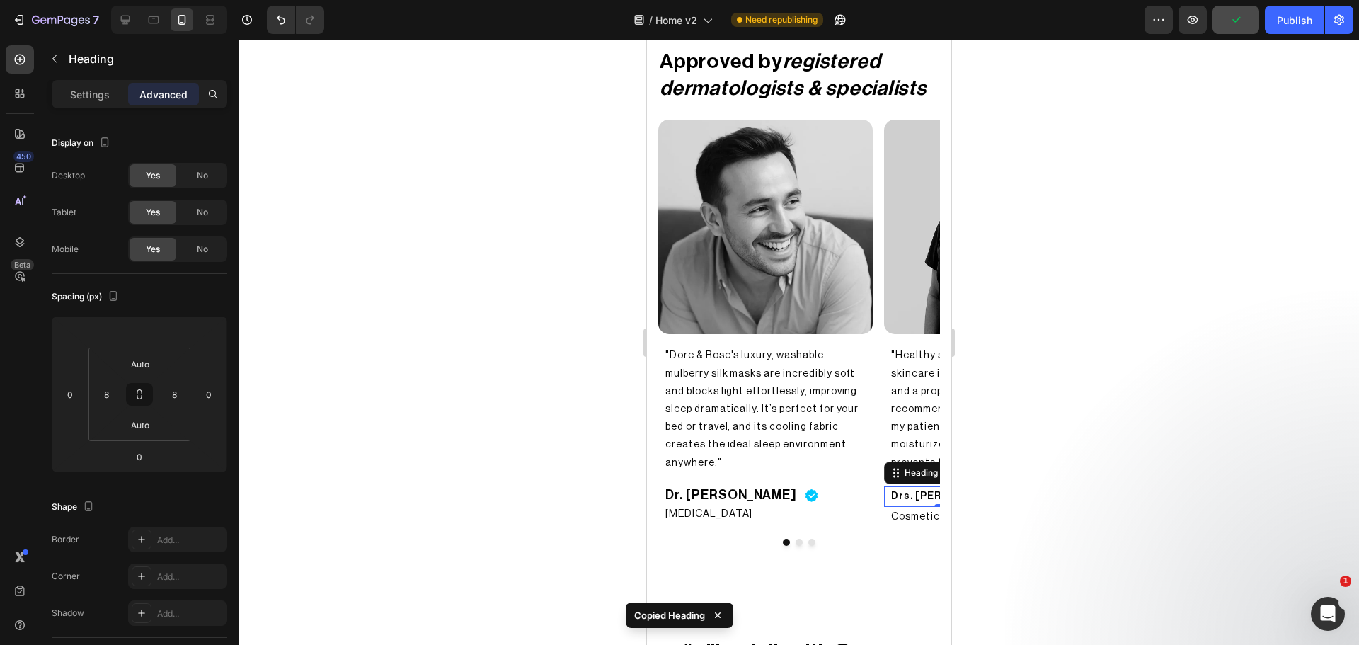
click at [892, 486] on h2 "Drs. [PERSON_NAME]" at bounding box center [947, 496] width 117 height 21
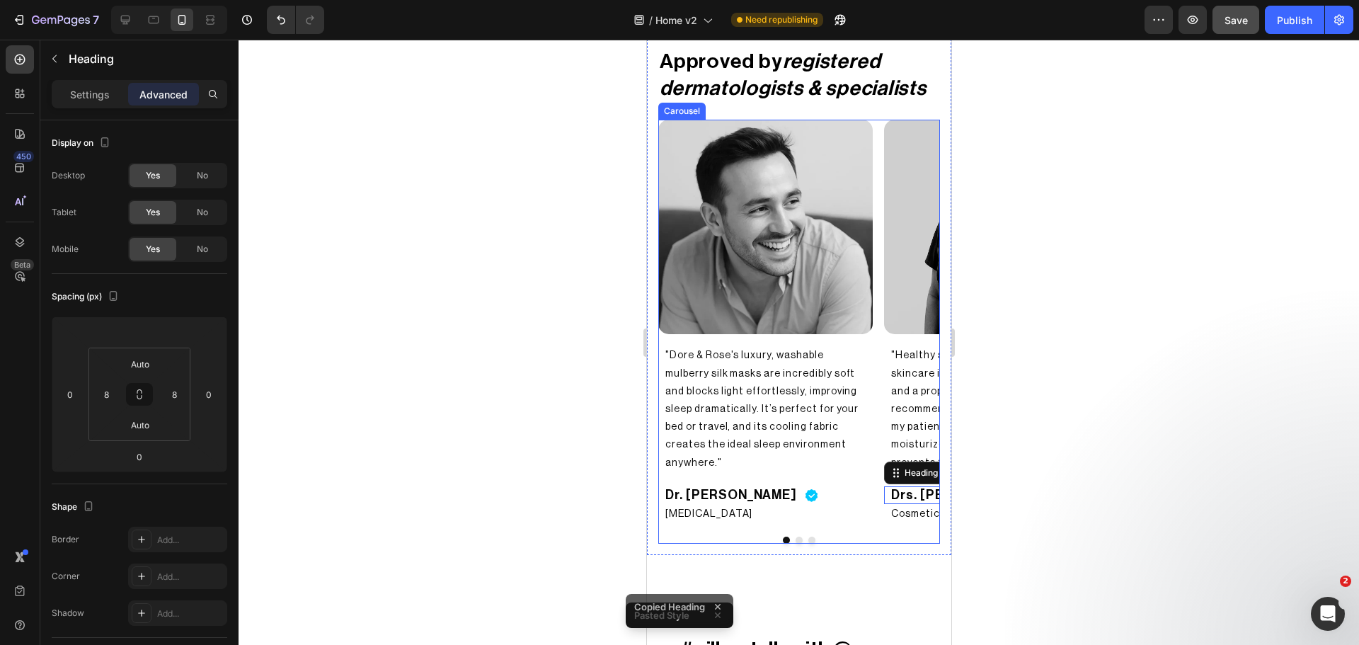
click at [794, 525] on div "Image "Dore & Rose's luxury, washable mulberry silk masks are incredibly soft a…" at bounding box center [799, 331] width 282 height 423
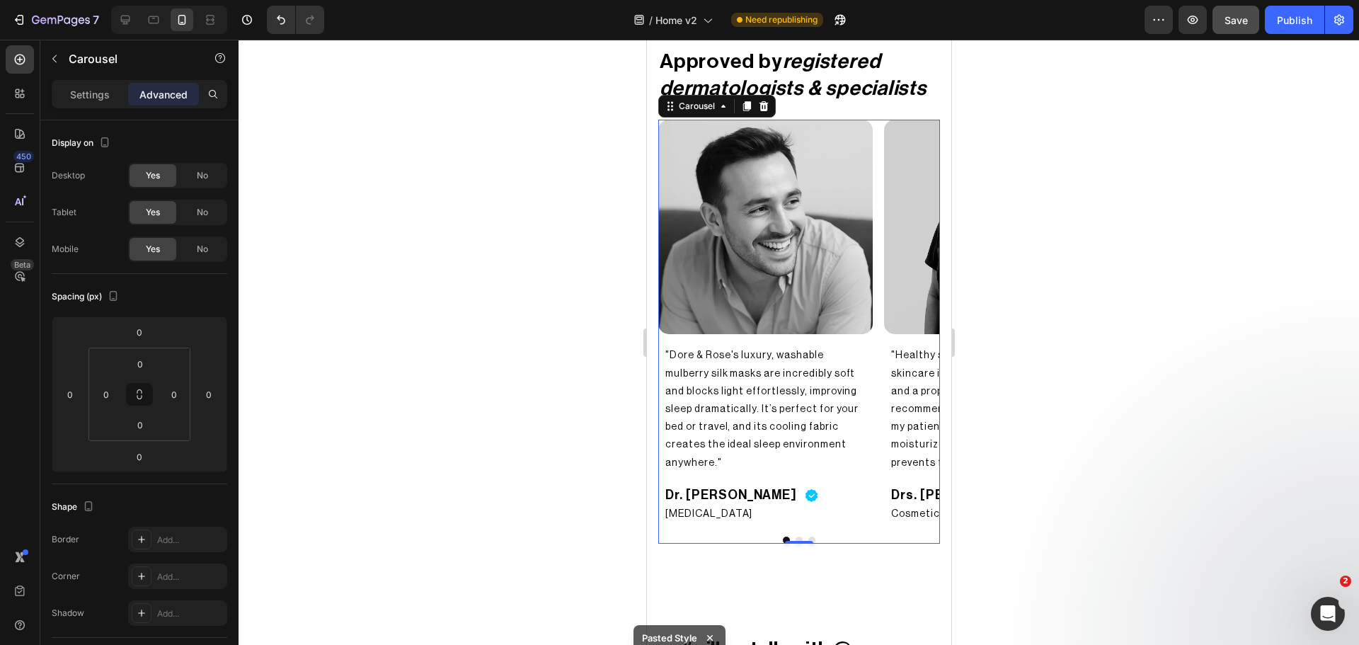
click at [796, 536] on button "Dot" at bounding box center [798, 539] width 7 height 7
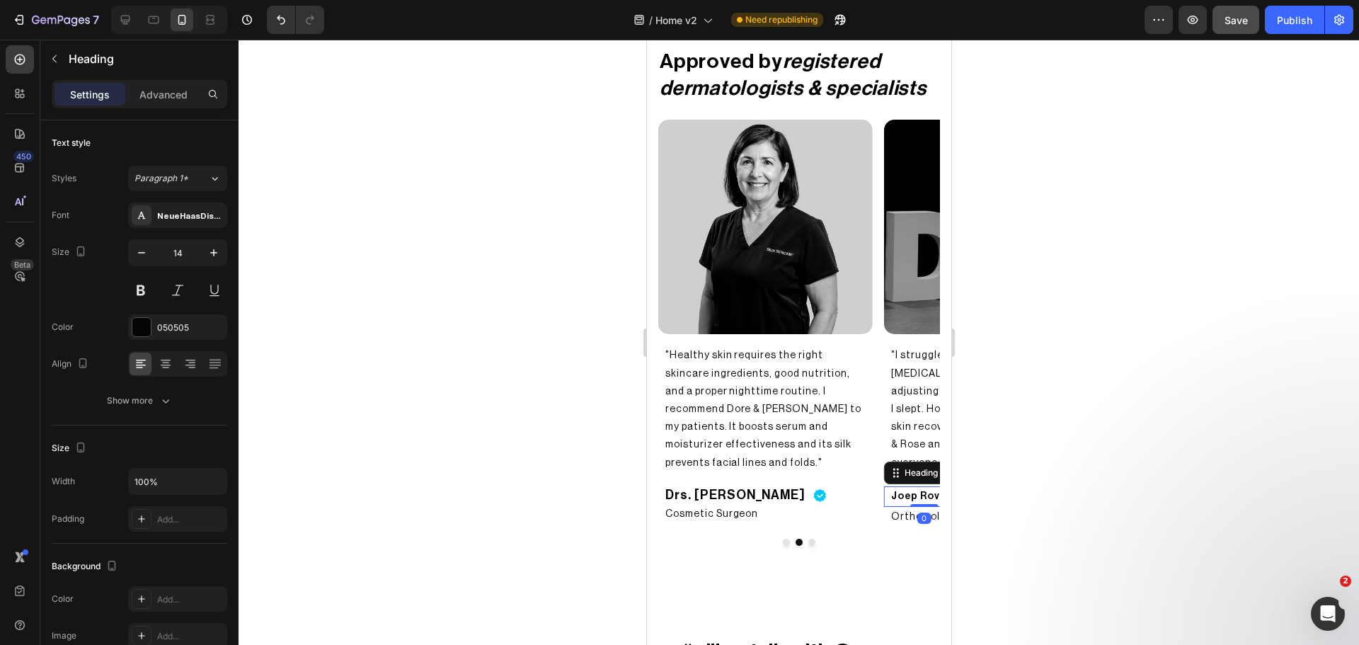
click at [889, 486] on h2 "Joep Rovers" at bounding box center [923, 496] width 69 height 21
type input "18"
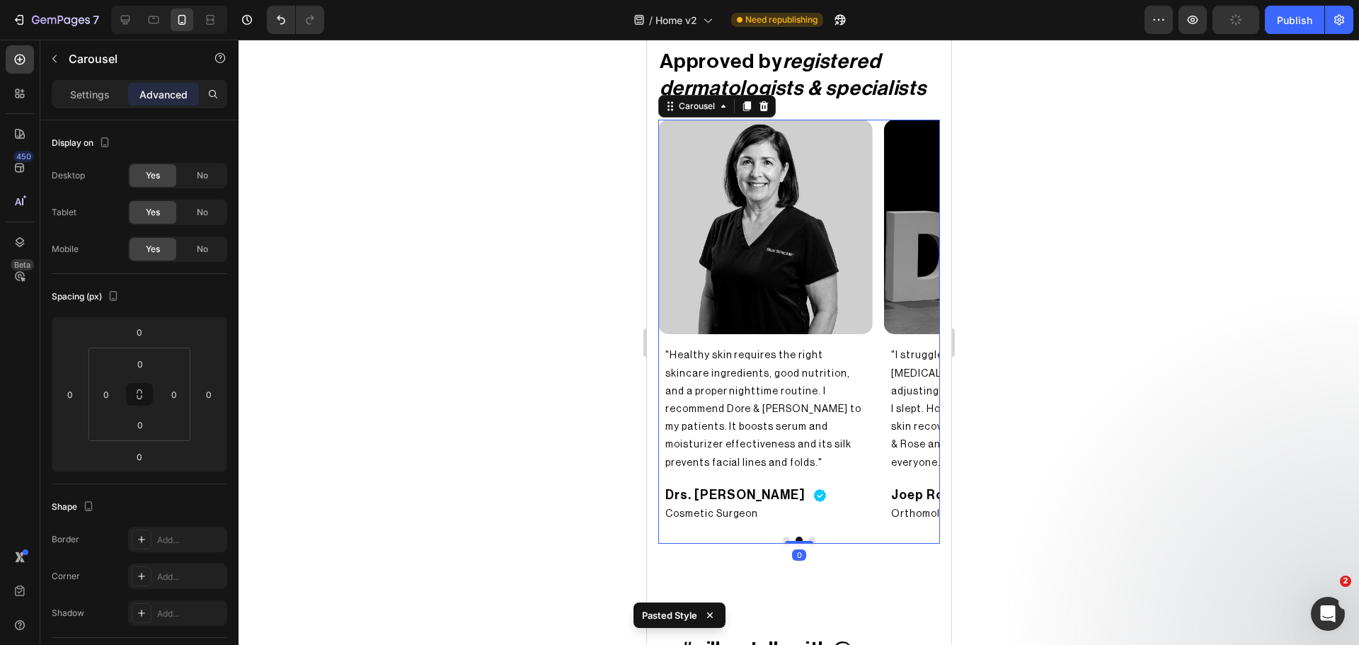
click at [808, 536] on button "Dot" at bounding box center [811, 539] width 7 height 7
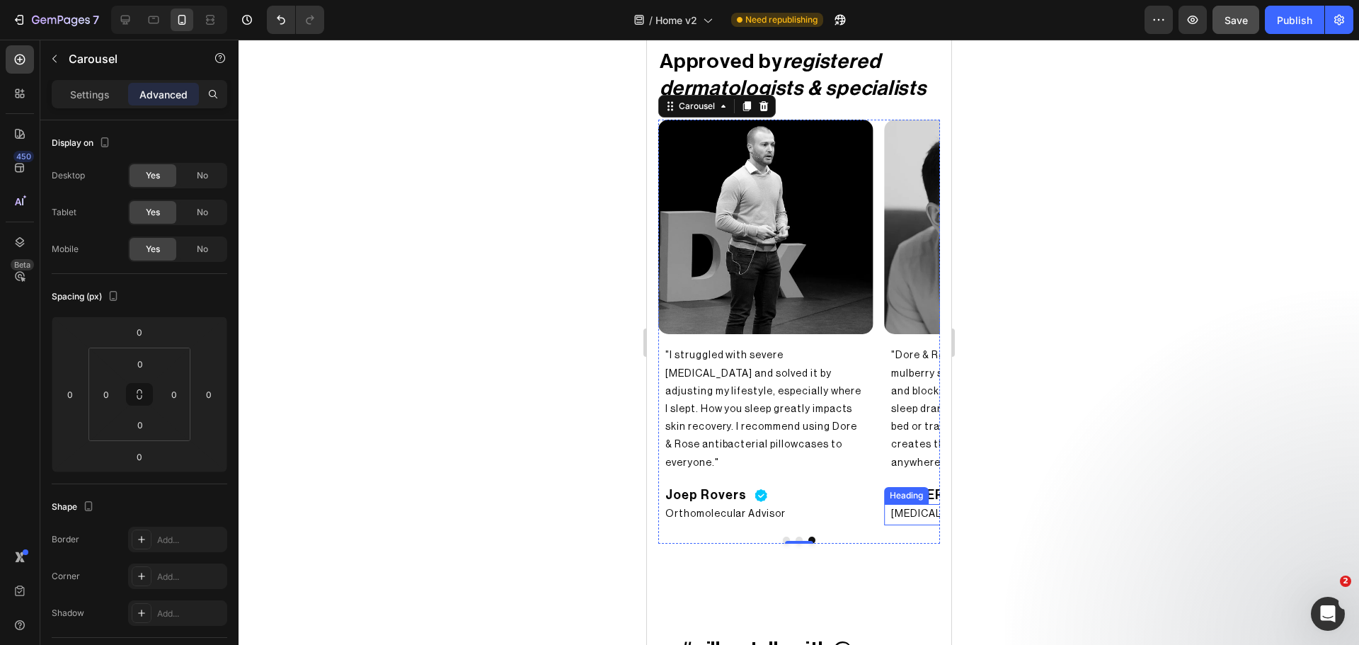
click at [907, 504] on h2 "[MEDICAL_DATA]" at bounding box center [990, 514] width 203 height 21
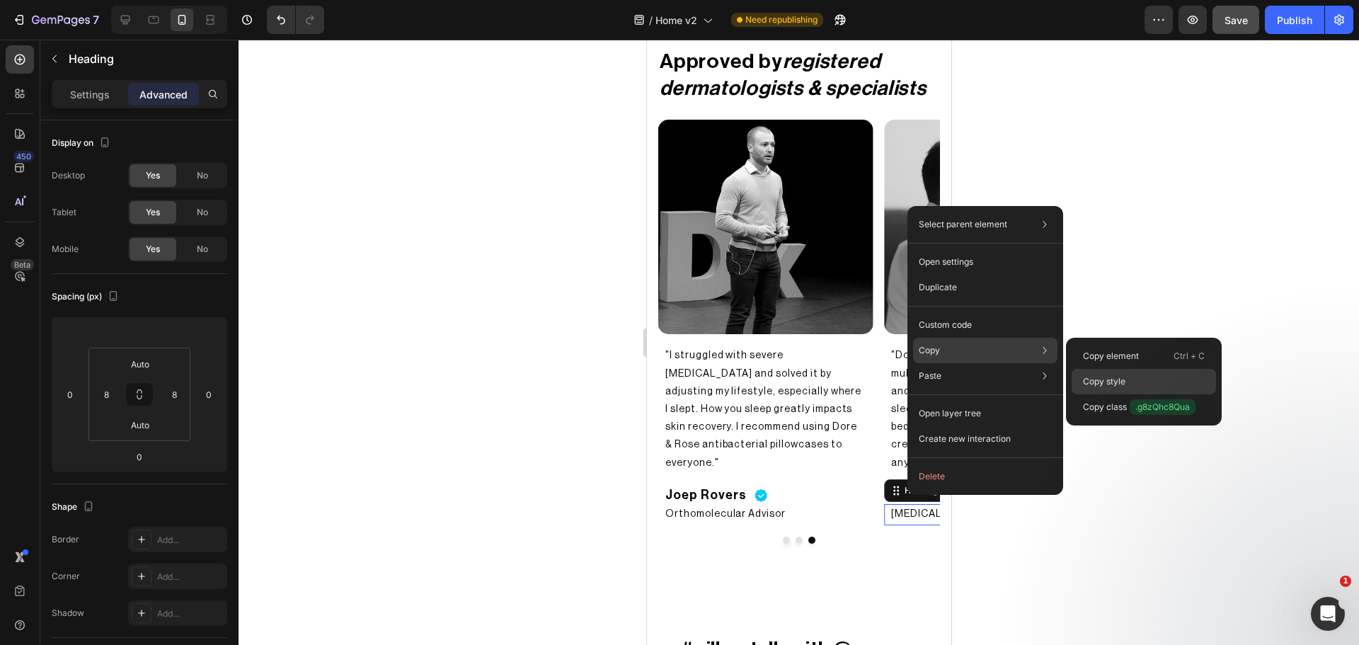
click at [1097, 379] on p "Copy style" at bounding box center [1104, 381] width 42 height 13
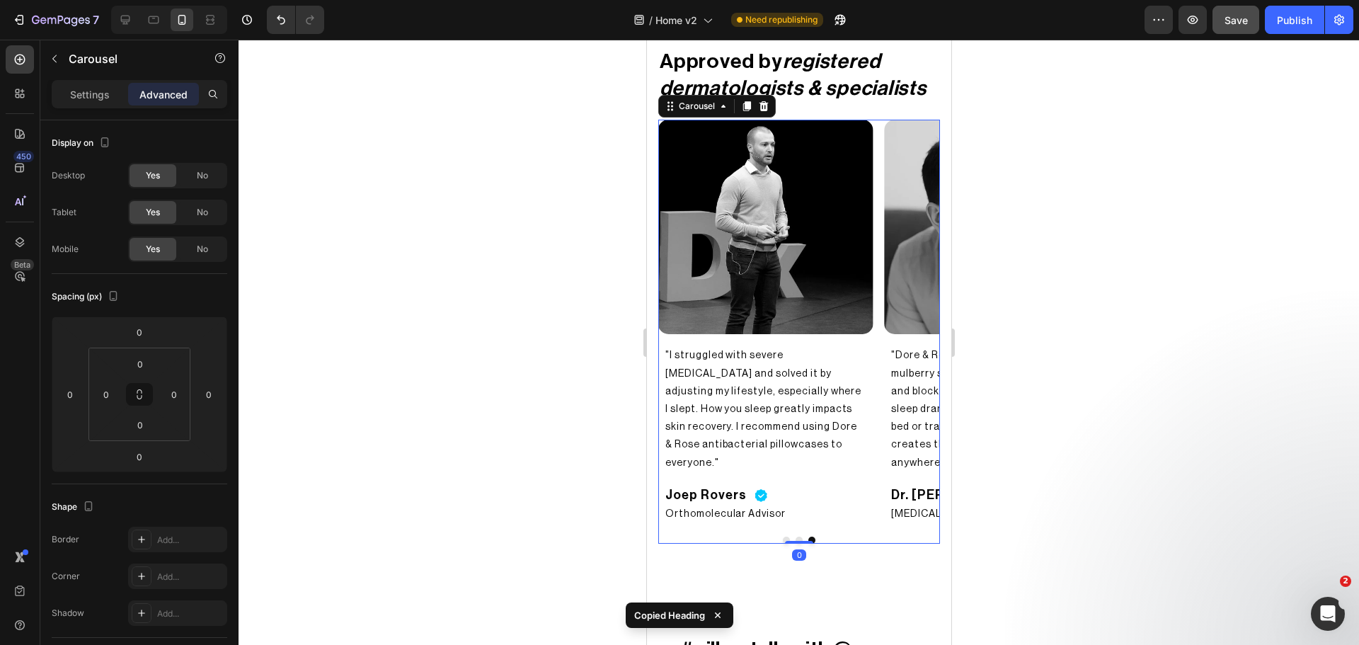
click at [795, 536] on button "Dot" at bounding box center [798, 539] width 7 height 7
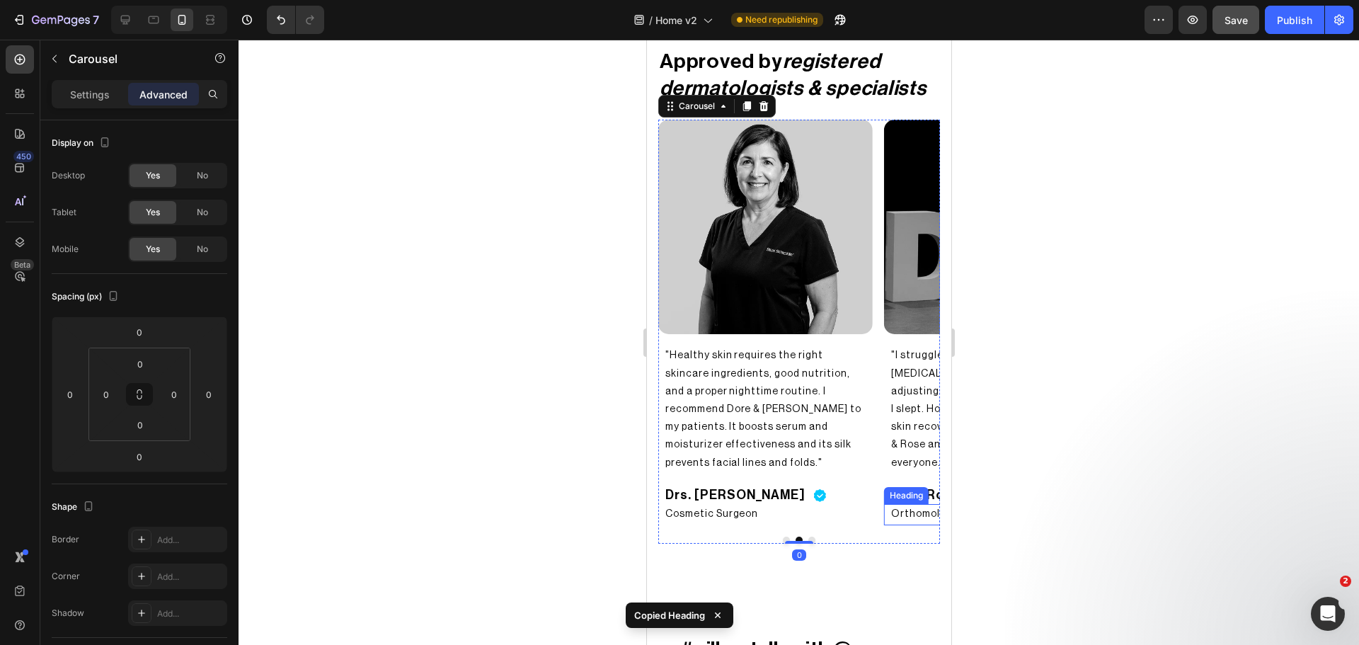
click at [892, 504] on h2 "Orthomolecular Advisor" at bounding box center [990, 514] width 203 height 21
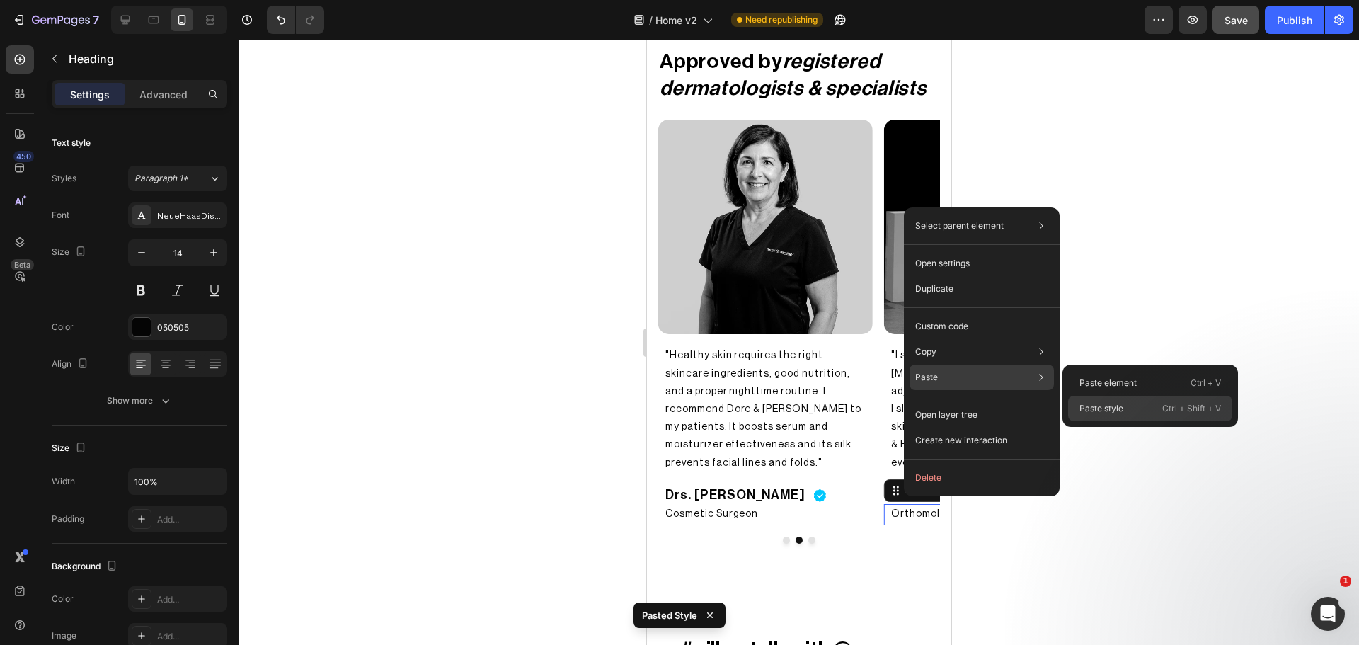
click at [1091, 415] on div "Paste style Ctrl + Shift + V" at bounding box center [1150, 408] width 164 height 25
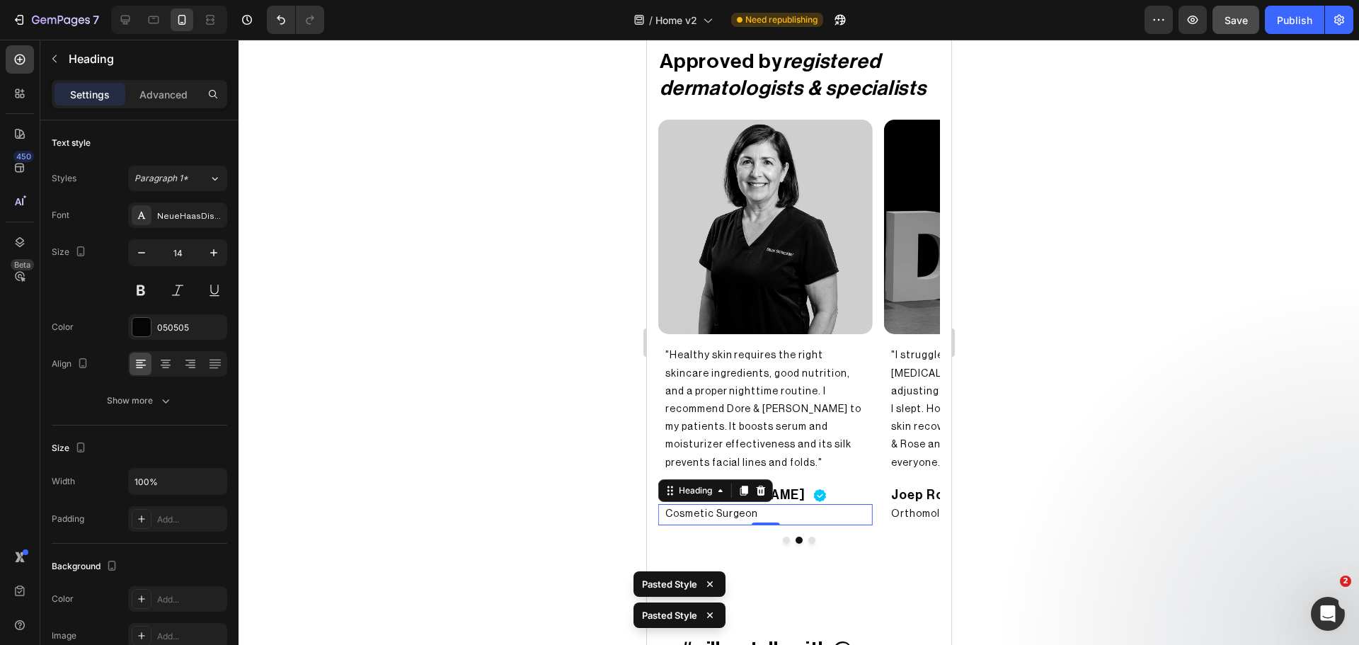
click at [724, 504] on h2 "Cosmetic Surgeon" at bounding box center [764, 514] width 203 height 21
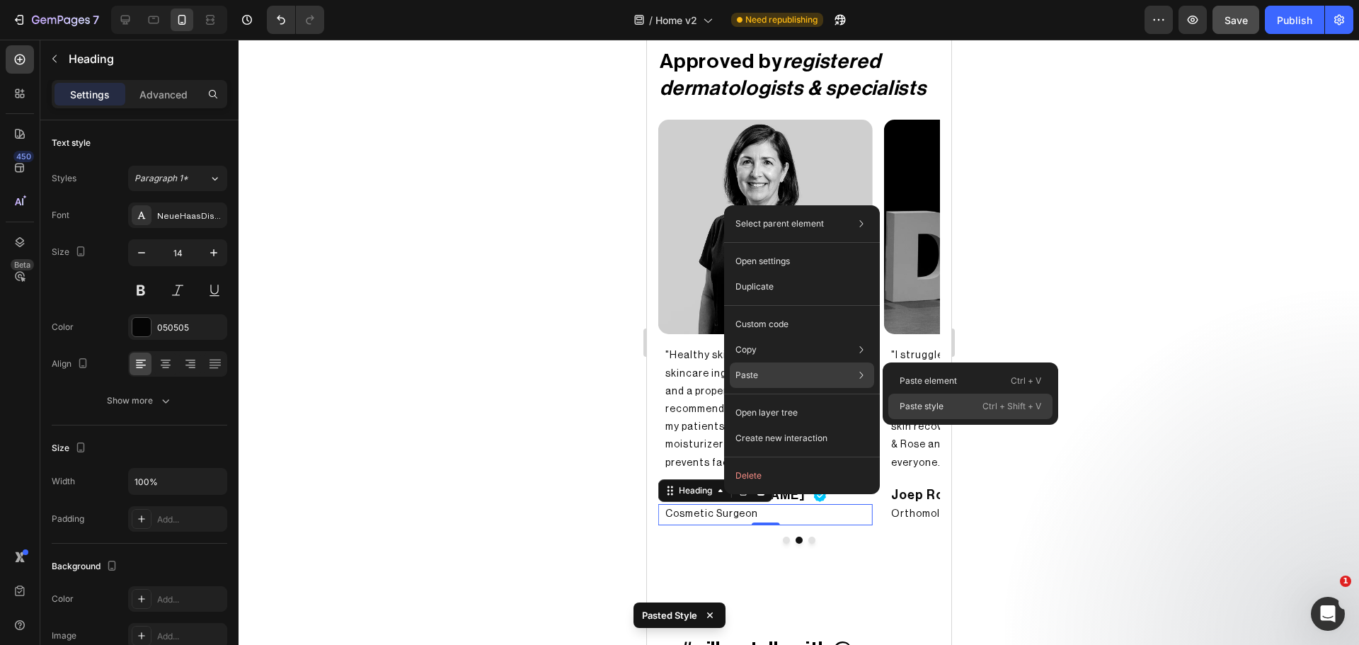
click at [952, 411] on div "Paste style Ctrl + Shift + V" at bounding box center [970, 406] width 164 height 25
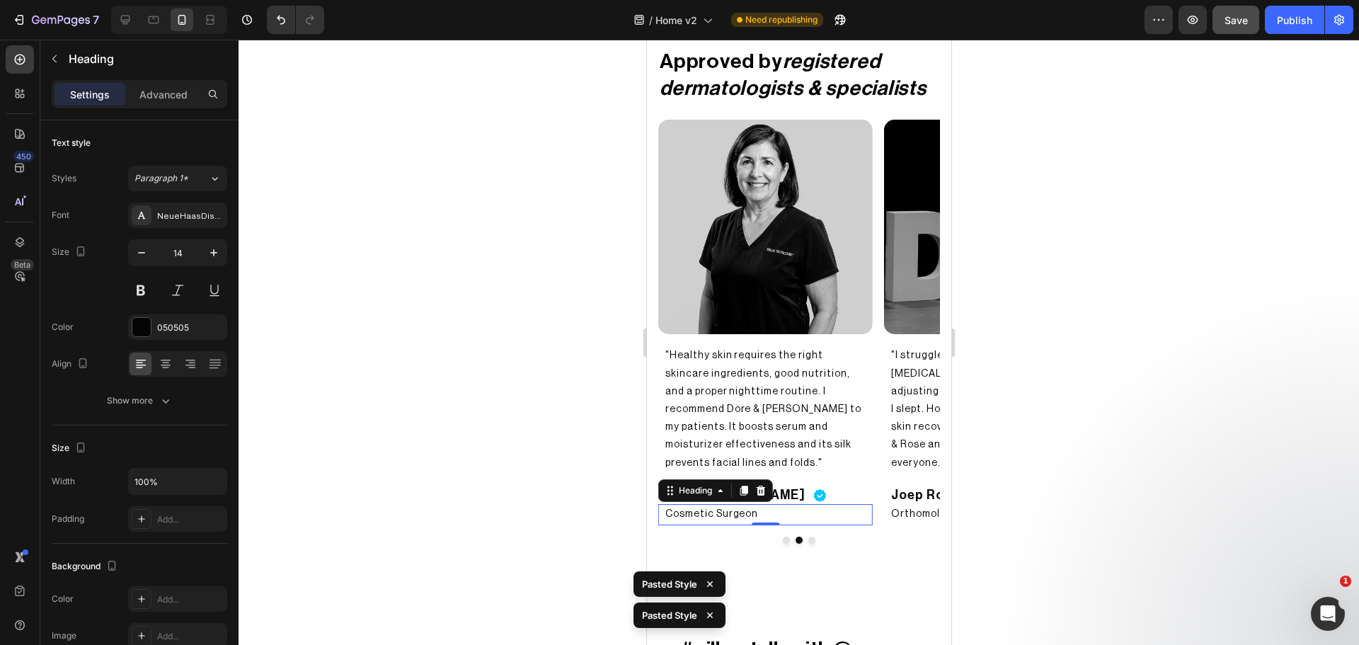
click at [1060, 474] on div at bounding box center [799, 342] width 1120 height 605
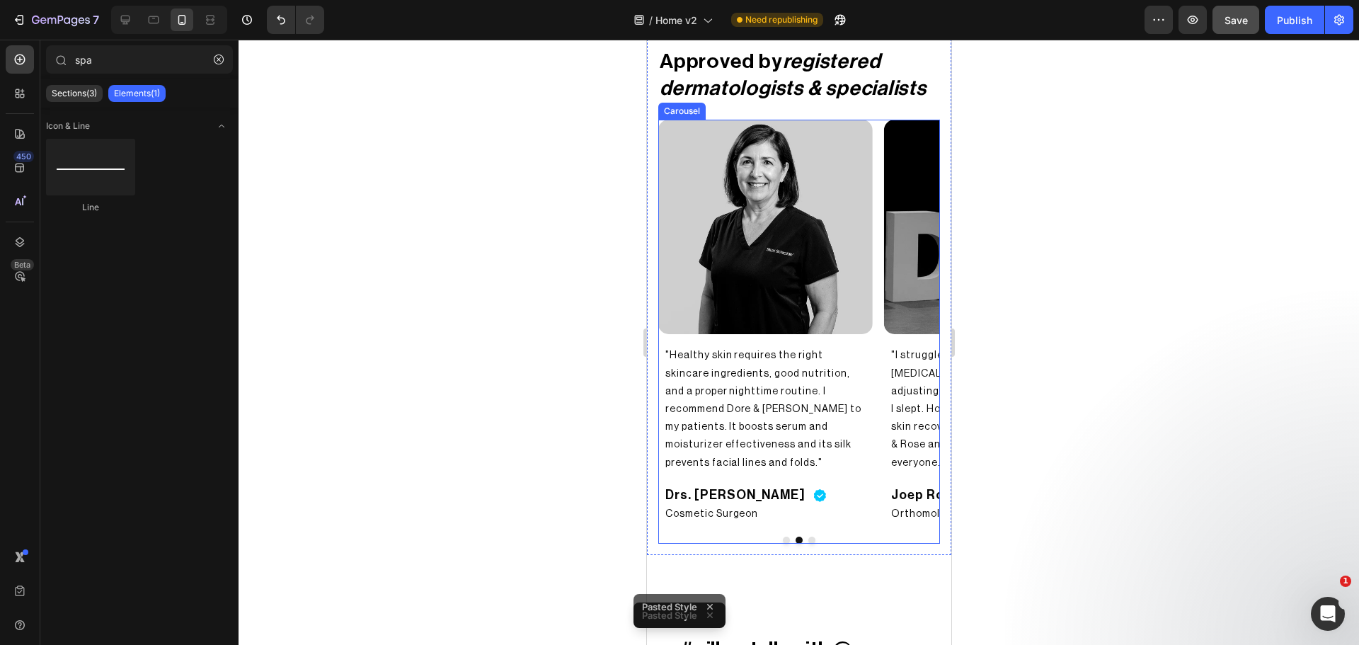
click at [782, 536] on button "Dot" at bounding box center [785, 539] width 7 height 7
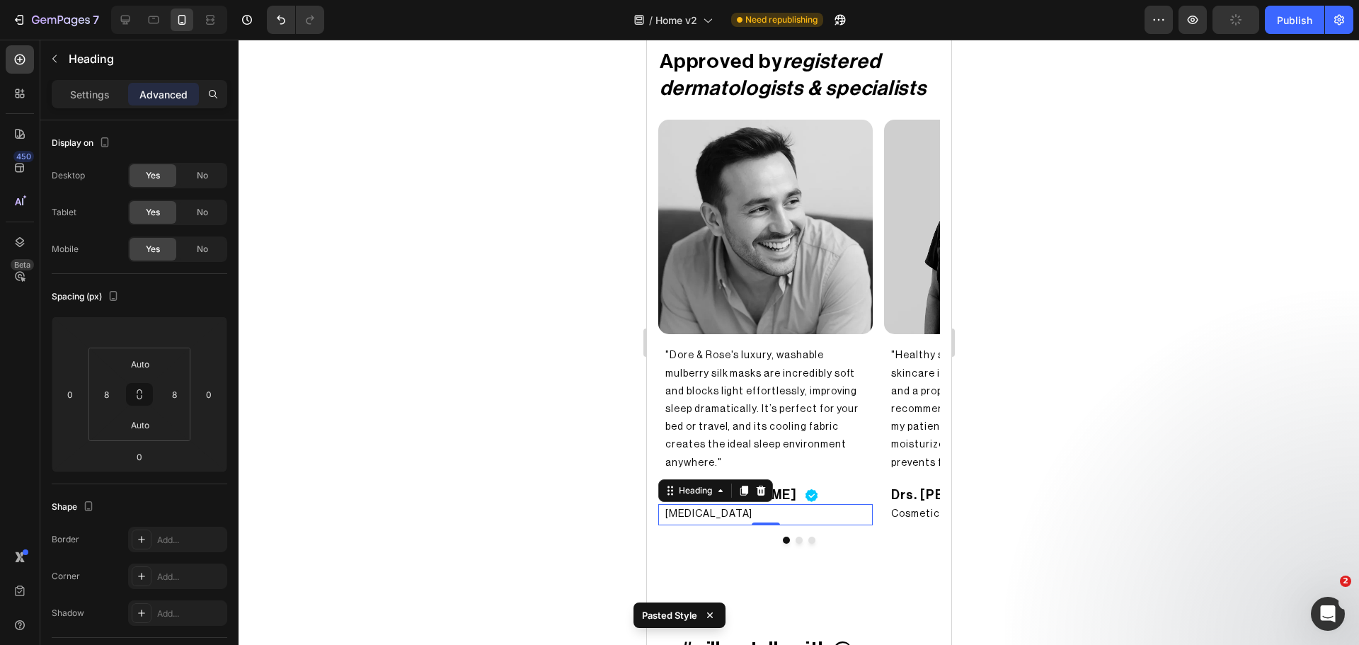
click at [711, 504] on h2 "[MEDICAL_DATA]" at bounding box center [764, 514] width 203 height 21
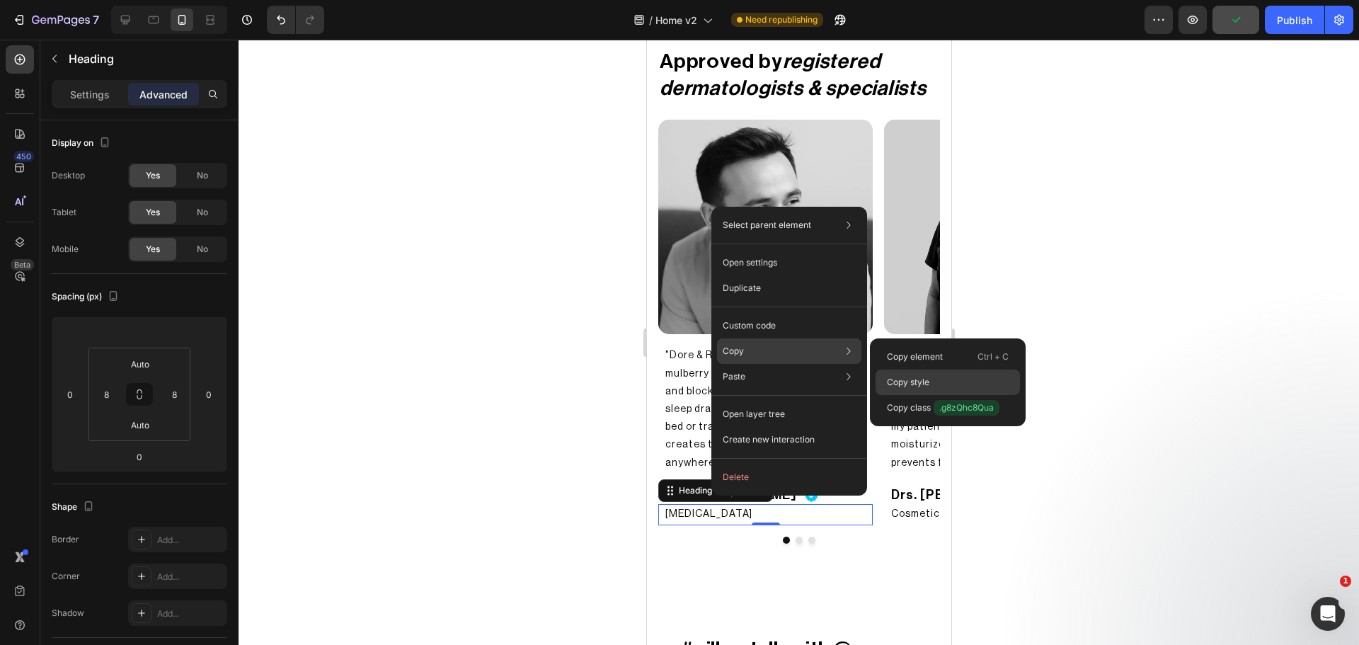
click at [908, 381] on p "Copy style" at bounding box center [908, 382] width 42 height 13
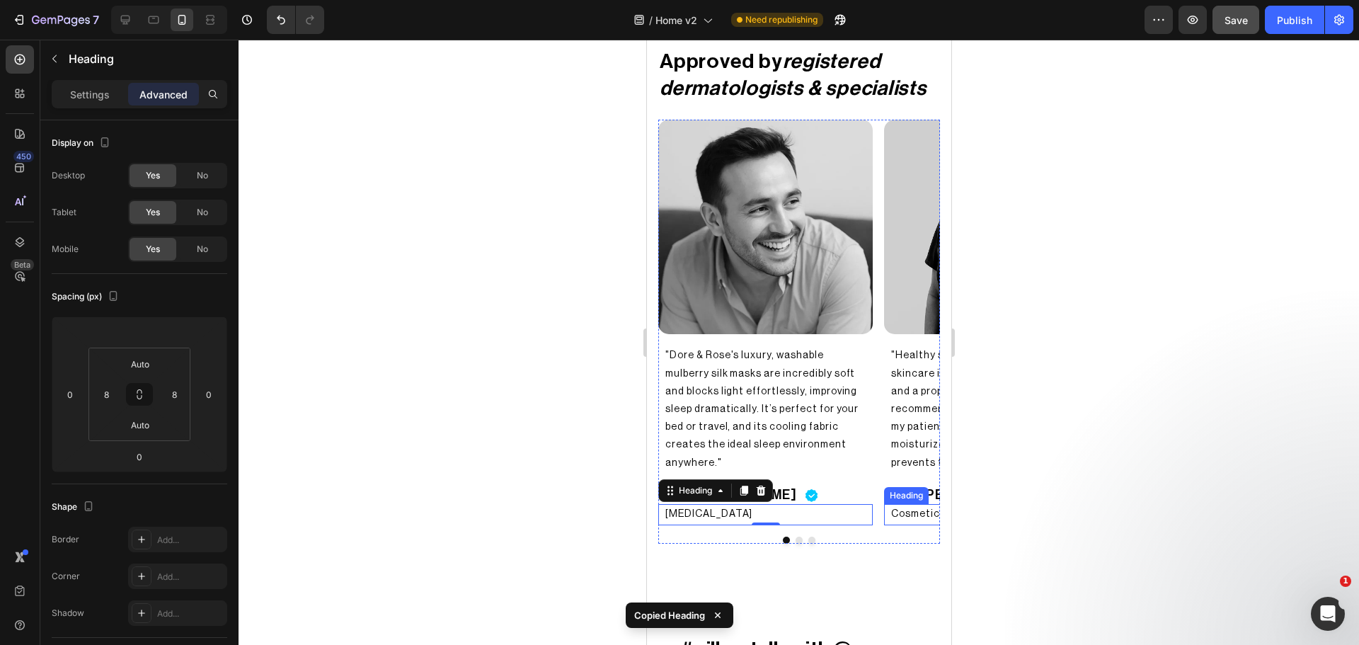
click at [899, 504] on h2 "Cosmetic Surgeon" at bounding box center [990, 514] width 203 height 21
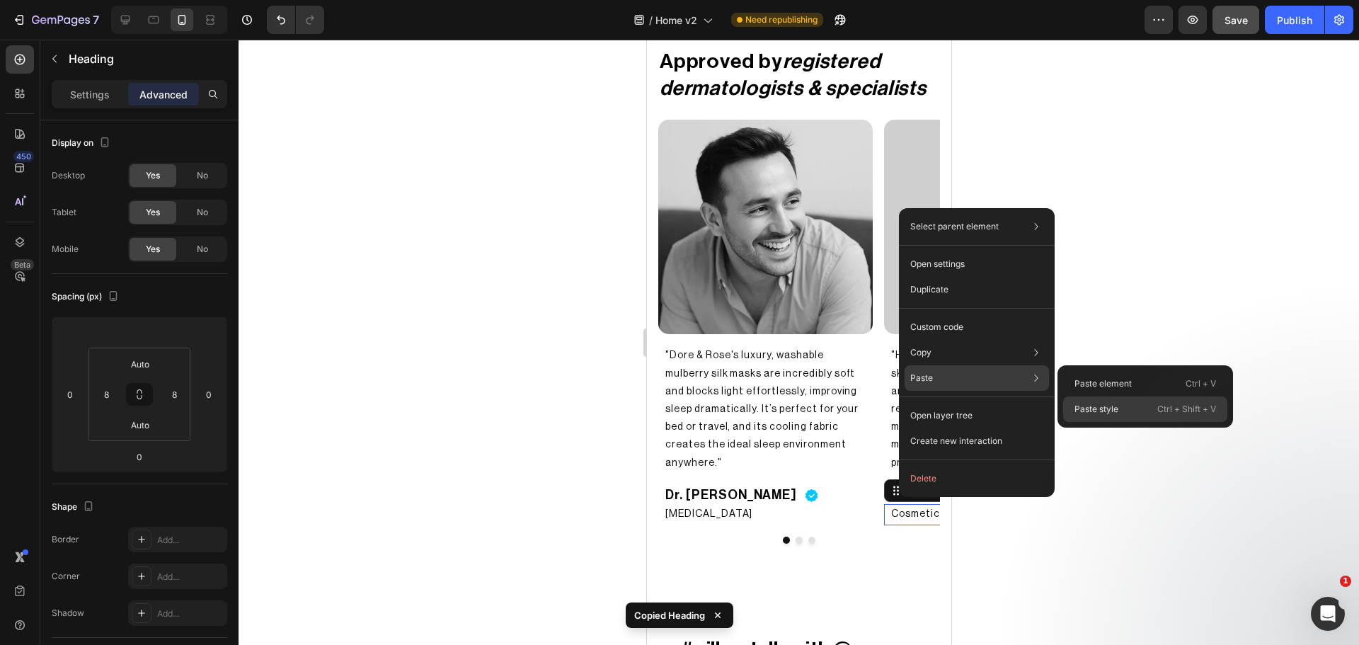
click at [1118, 415] on div "Paste style Ctrl + Shift + V" at bounding box center [1145, 408] width 164 height 25
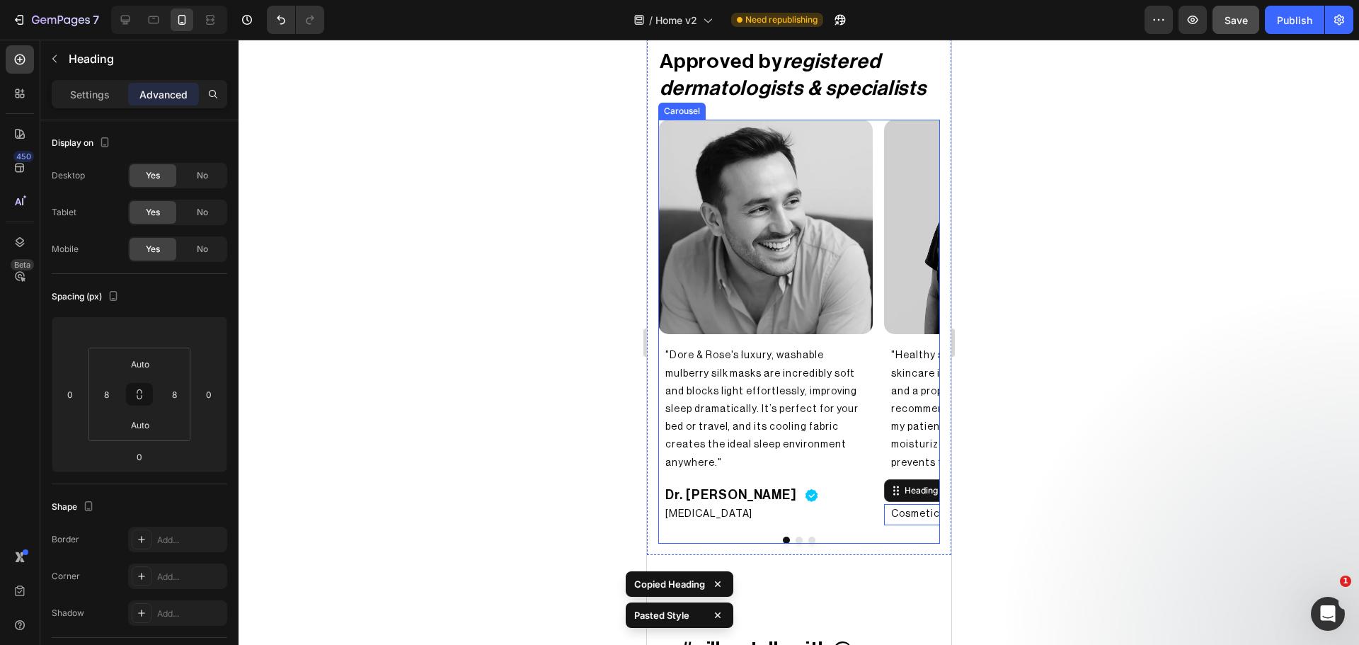
click at [808, 536] on button "Dot" at bounding box center [811, 539] width 7 height 7
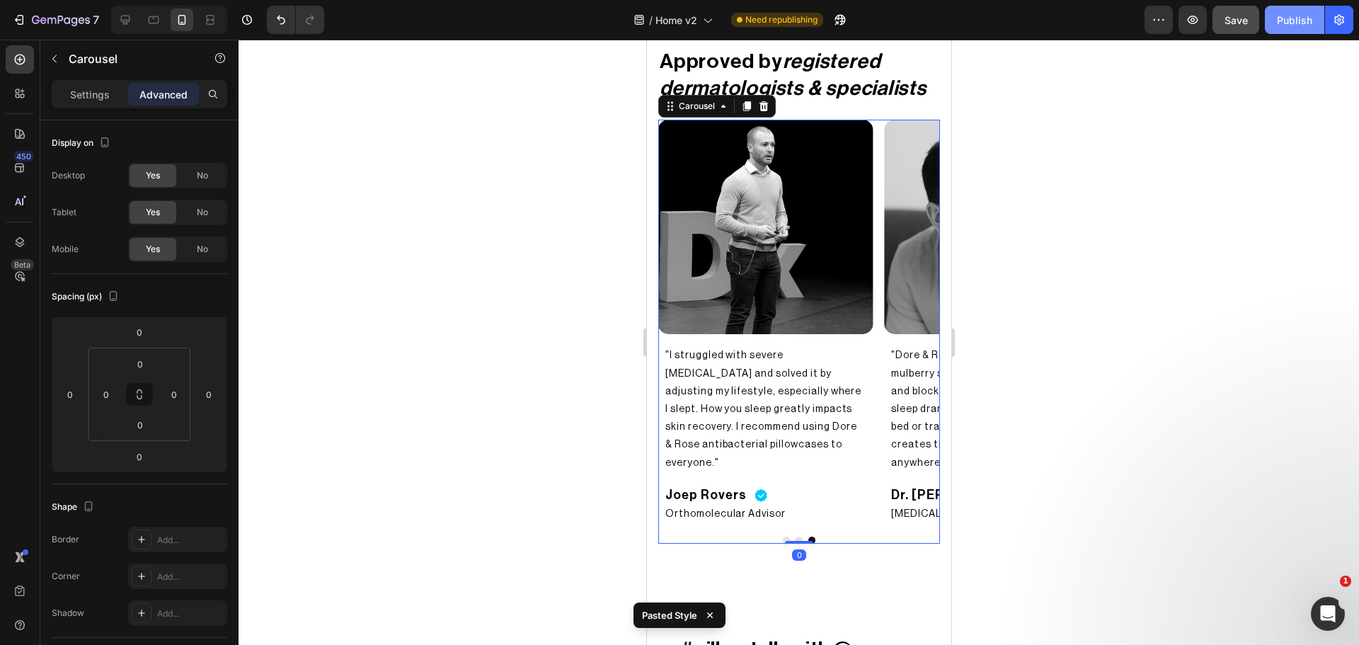
click at [1283, 33] on button "Publish" at bounding box center [1294, 20] width 59 height 28
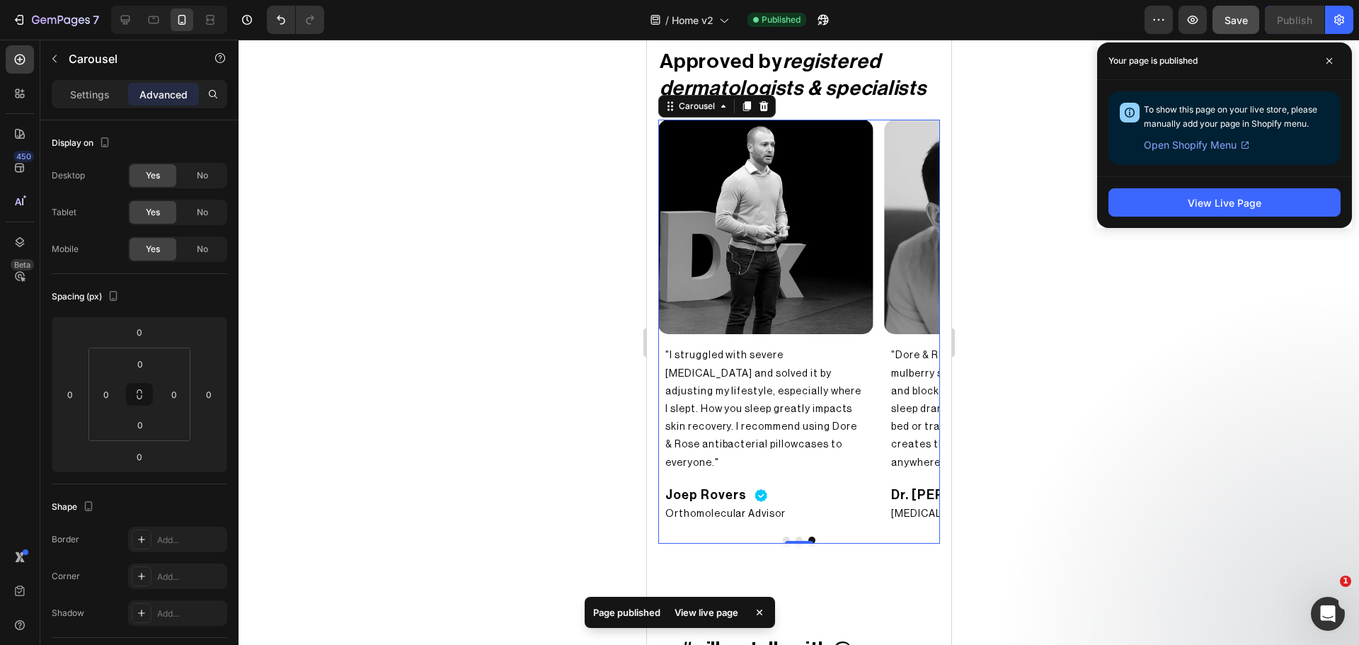
click at [795, 536] on button "Dot" at bounding box center [798, 539] width 7 height 7
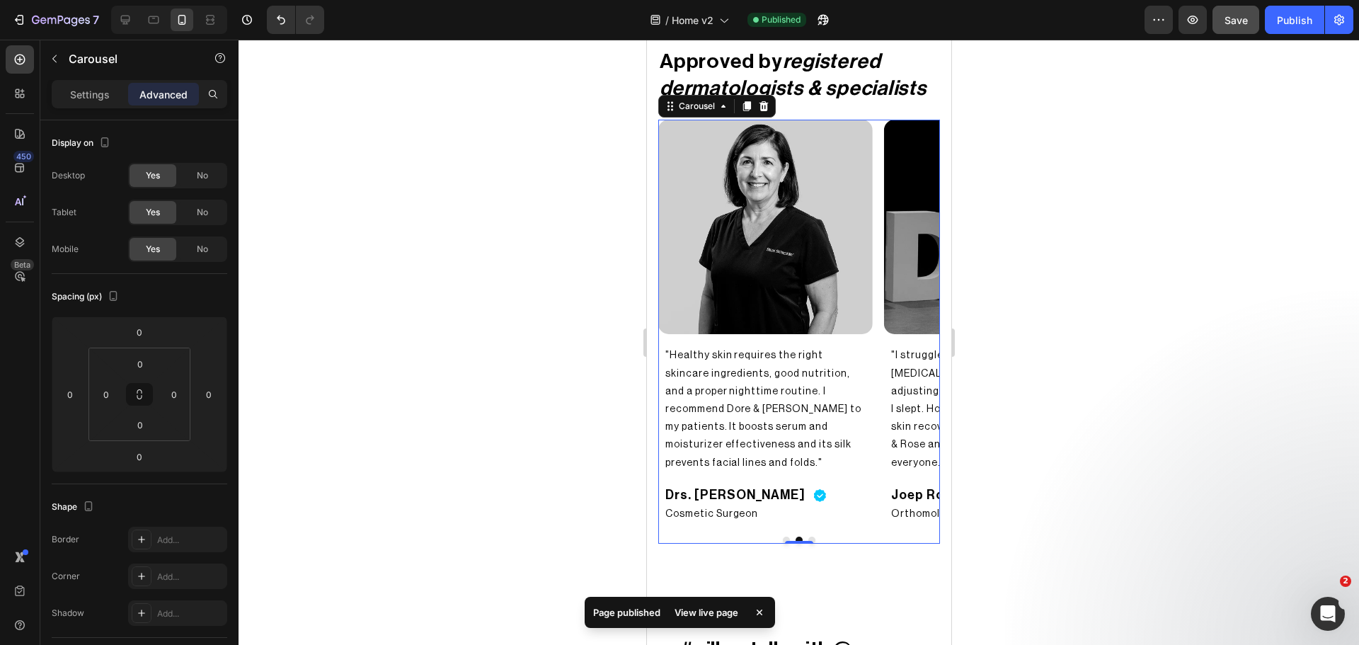
click at [876, 465] on div "Image "Dore & Rose's luxury, washable mulberry silk masks are incredibly soft a…" at bounding box center [799, 322] width 282 height 405
click at [93, 90] on p "Settings" at bounding box center [90, 94] width 40 height 15
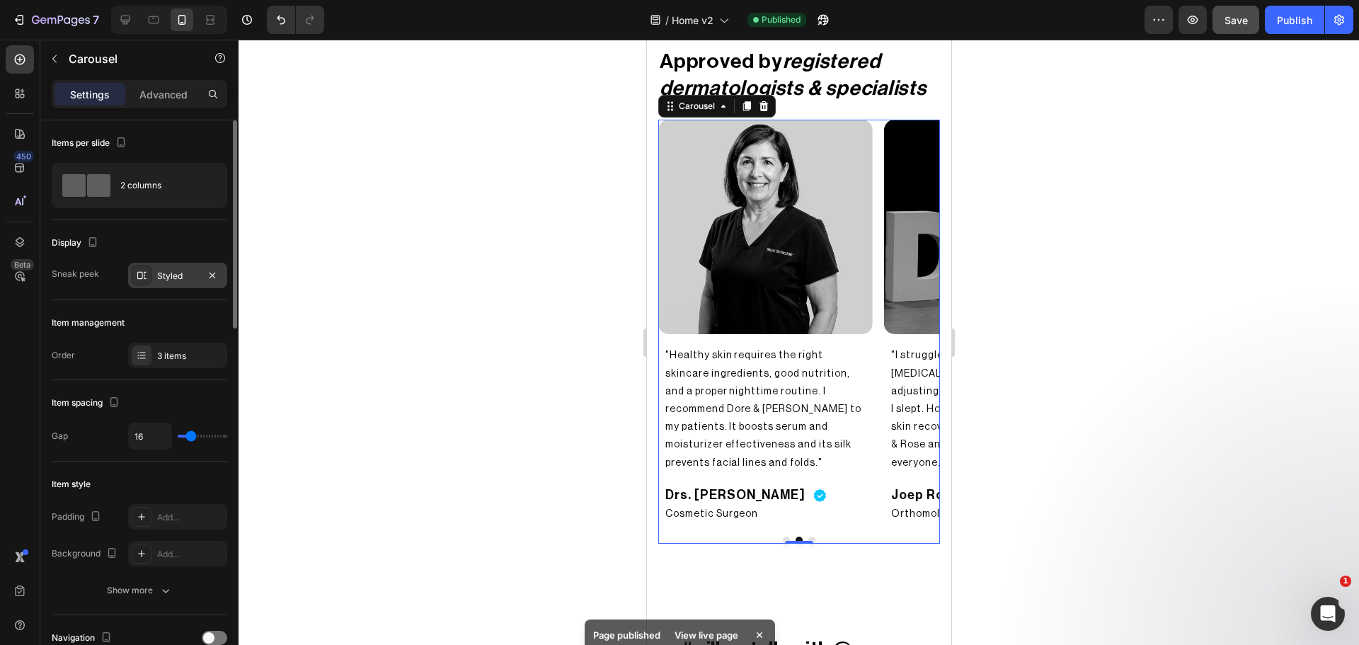
click at [161, 267] on div "Styled" at bounding box center [177, 275] width 99 height 25
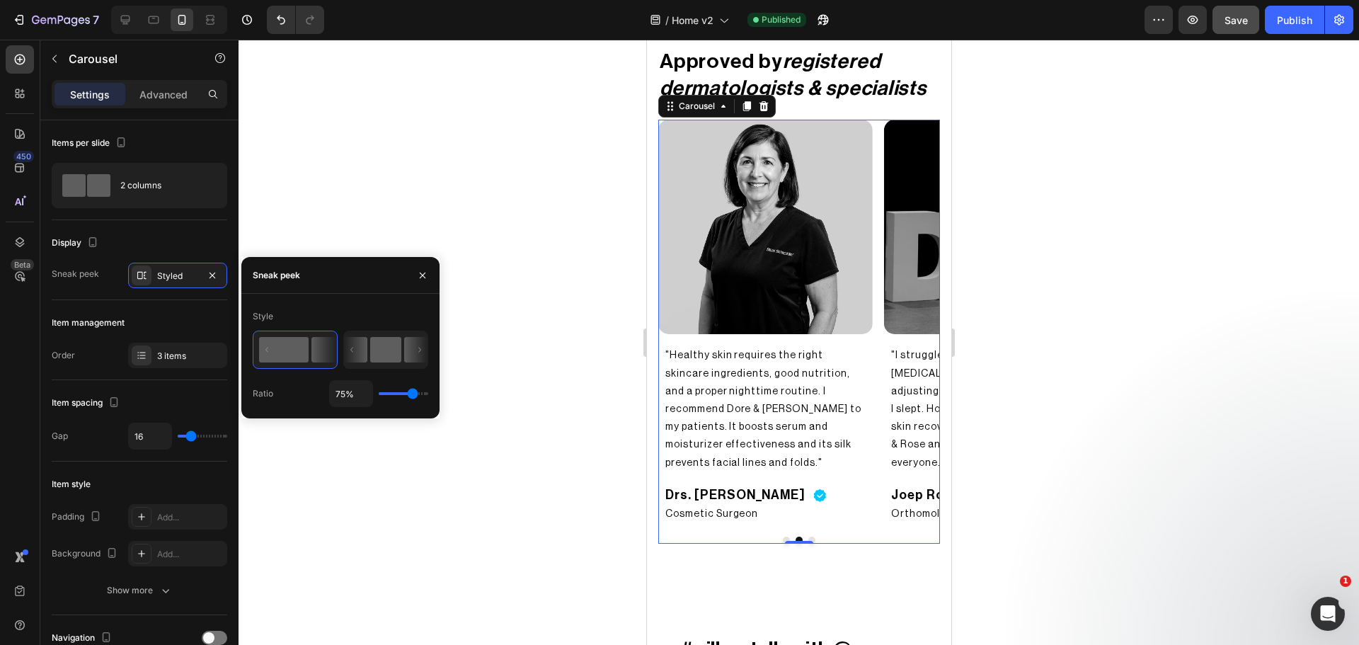
click at [389, 343] on rect at bounding box center [385, 349] width 31 height 25
type input "1%"
type input "1"
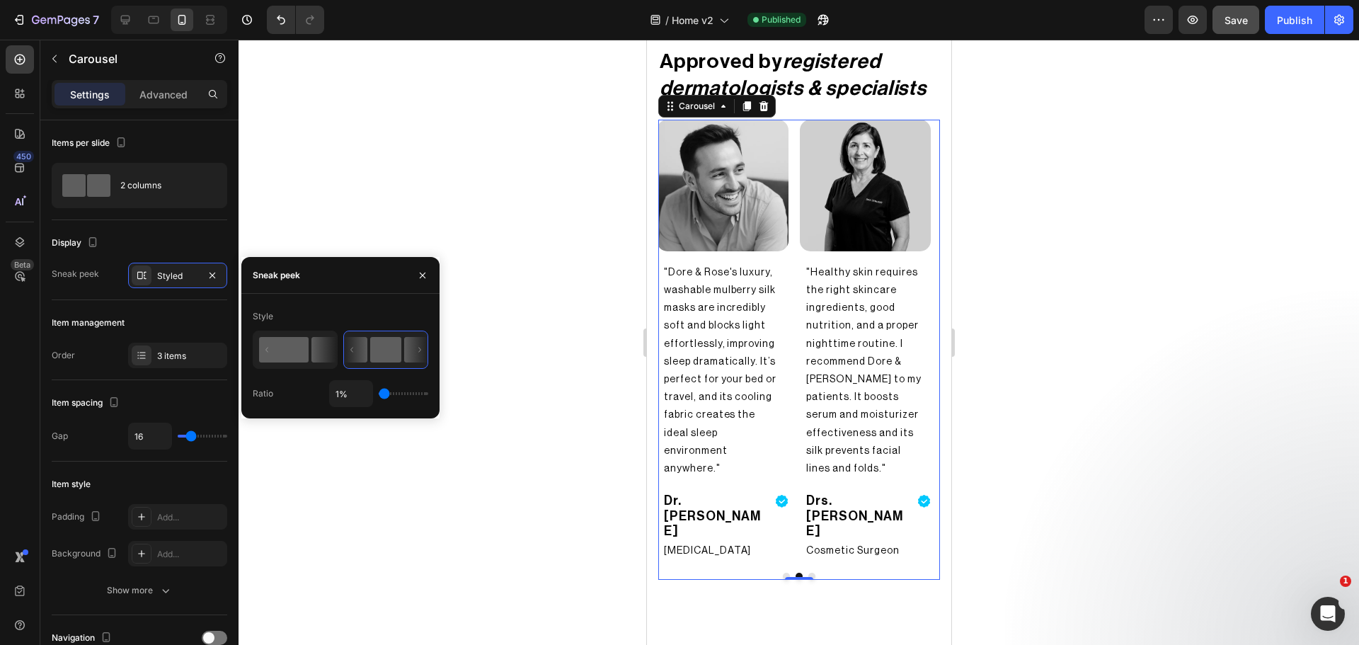
click at [271, 348] on rect at bounding box center [284, 349] width 50 height 25
type input "75%"
type input "75"
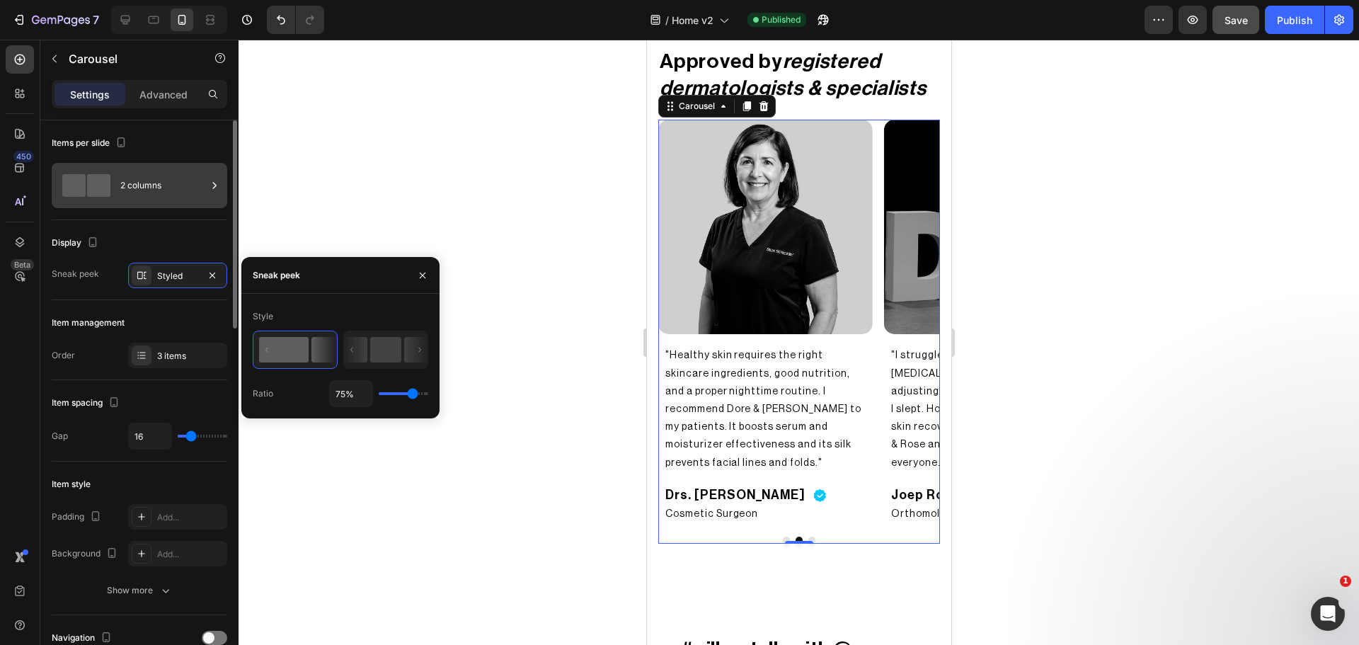
click at [87, 188] on span at bounding box center [98, 185] width 23 height 23
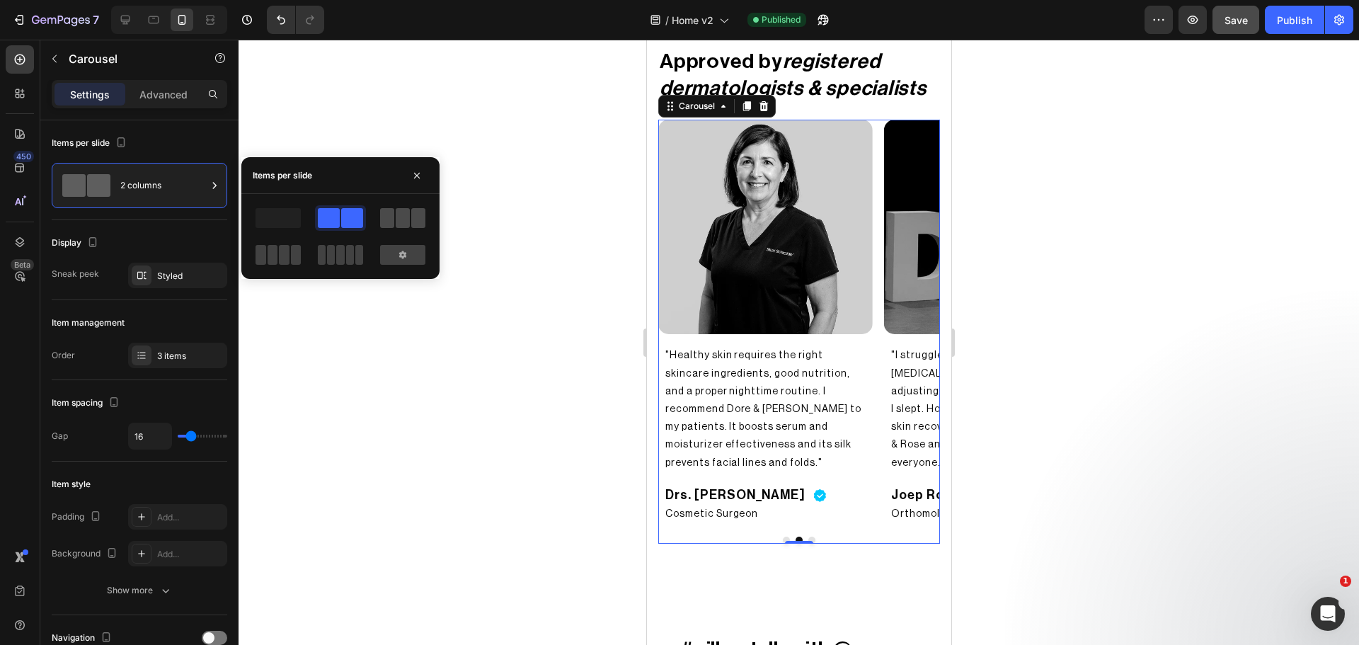
click at [391, 220] on span at bounding box center [387, 218] width 14 height 20
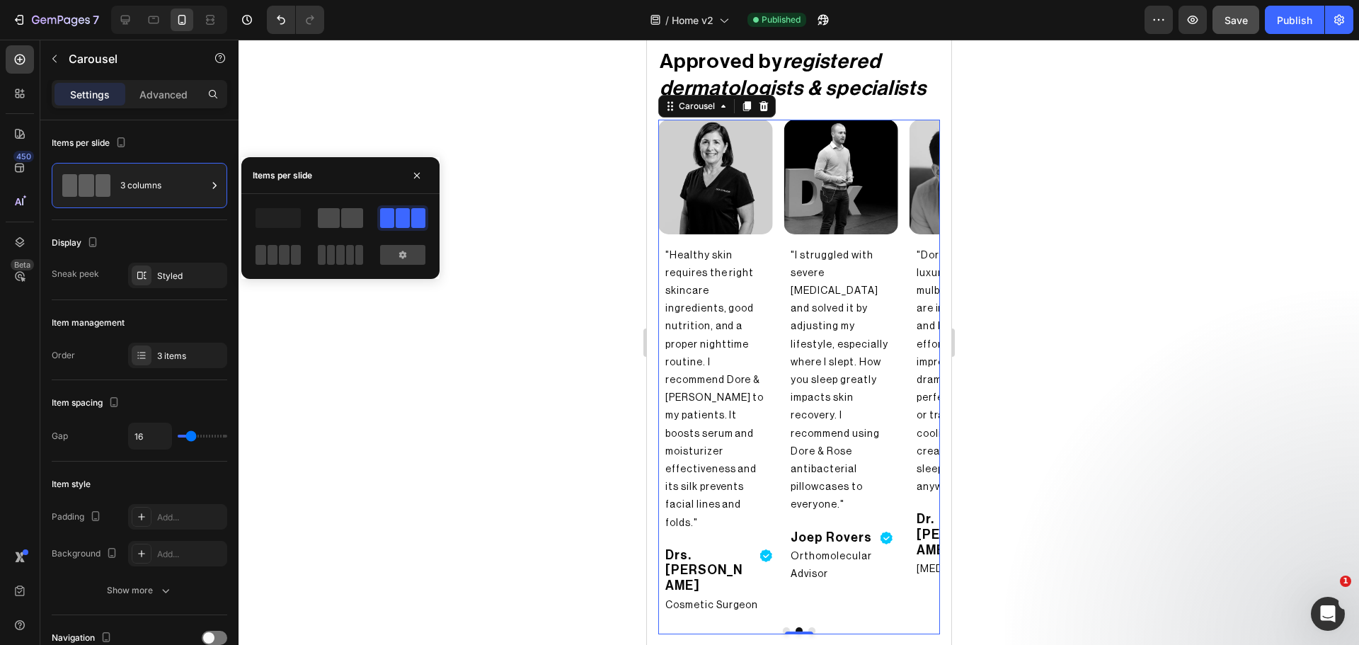
click at [326, 220] on span at bounding box center [329, 218] width 22 height 20
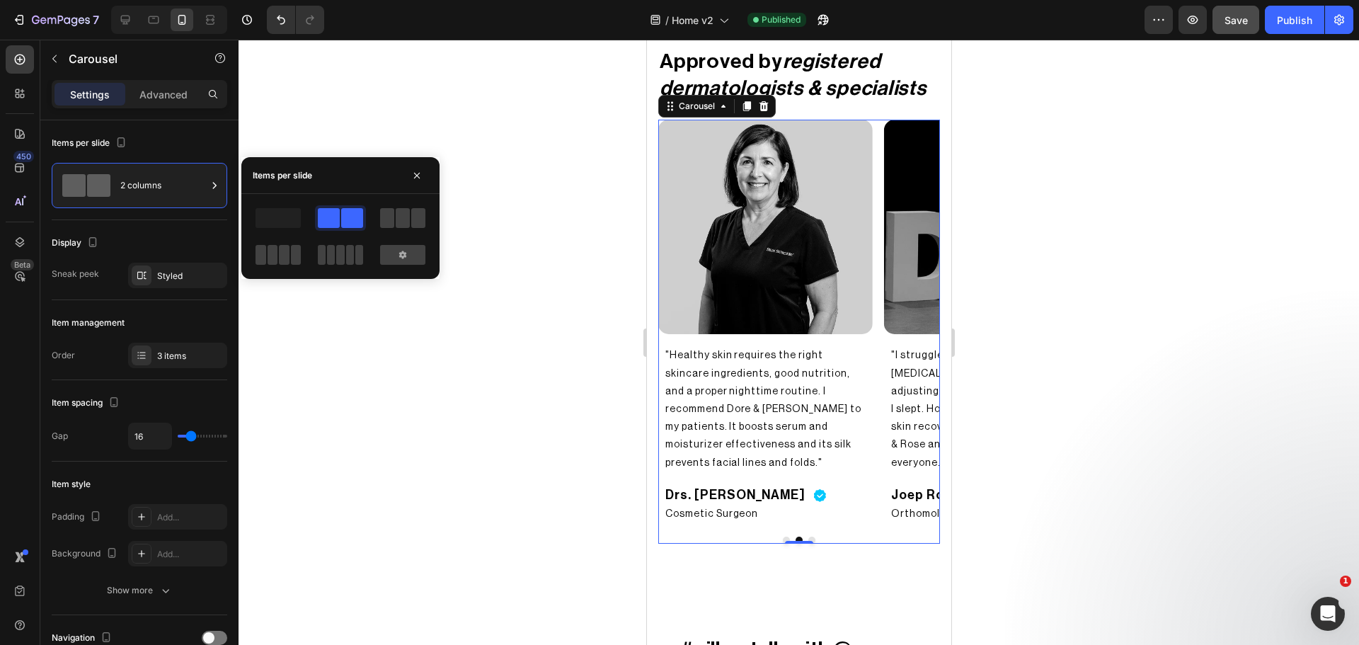
click at [423, 368] on div at bounding box center [799, 342] width 1120 height 605
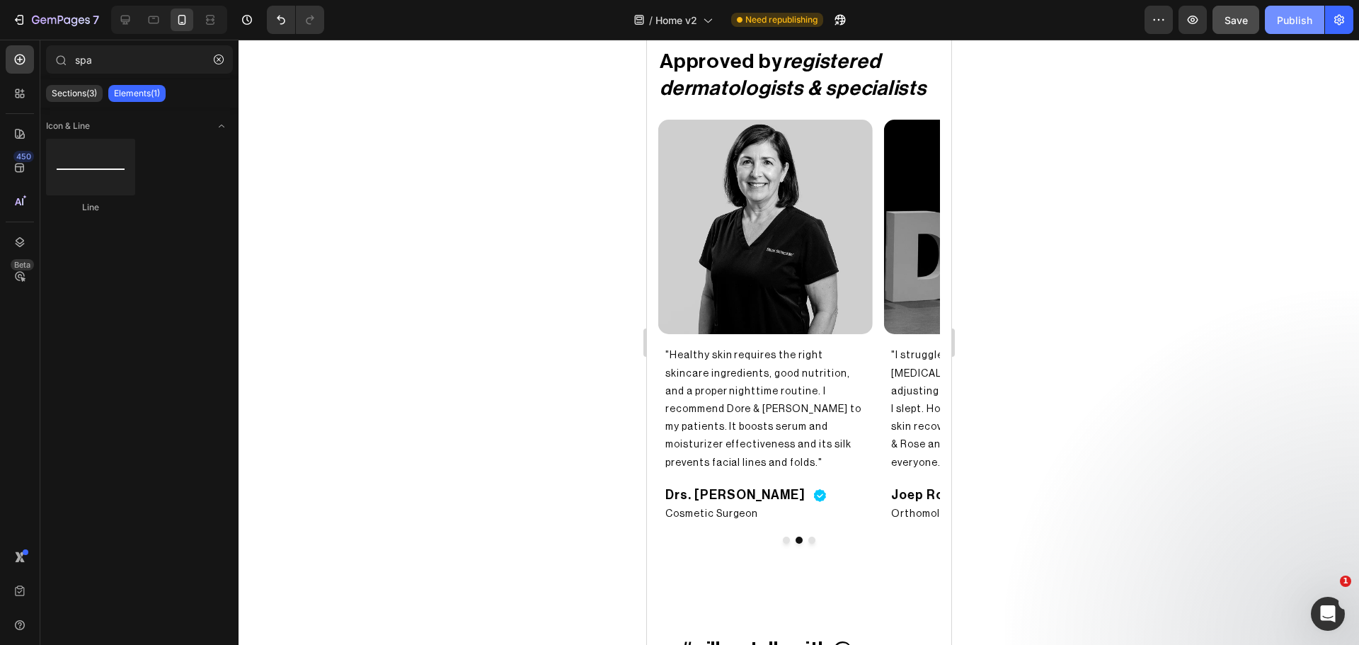
click at [1304, 16] on div "Publish" at bounding box center [1294, 20] width 35 height 15
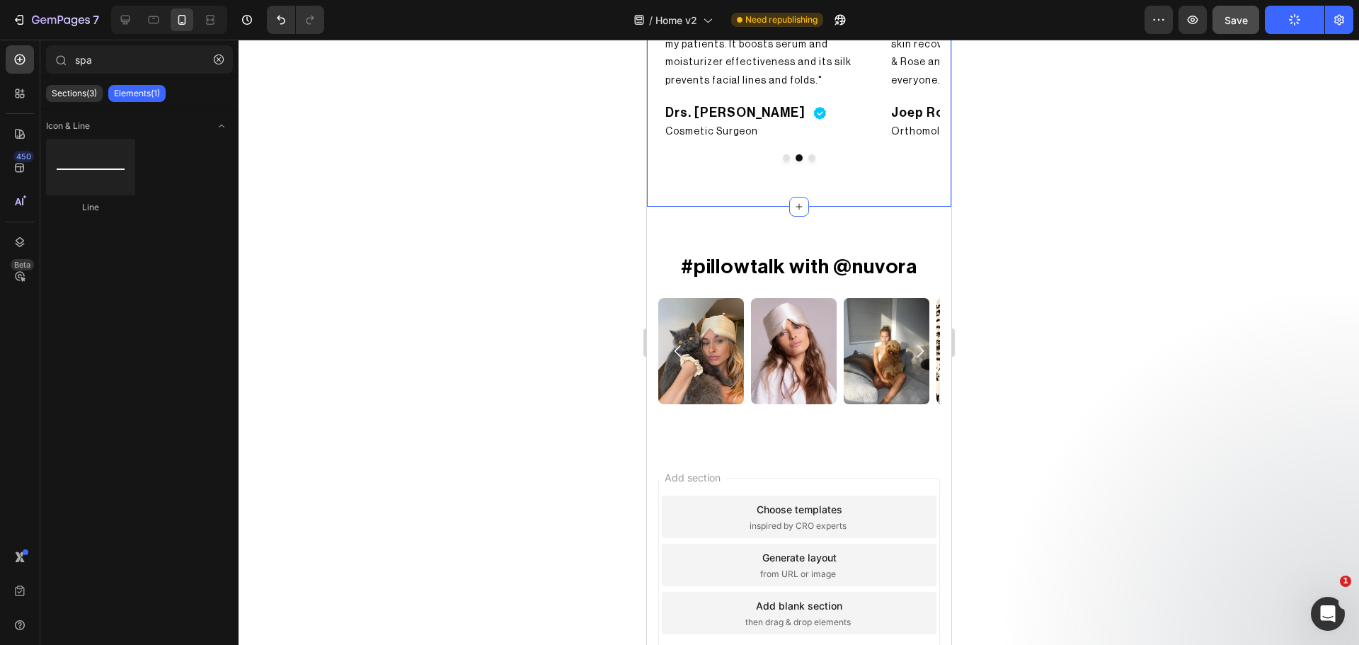
scroll to position [3346, 0]
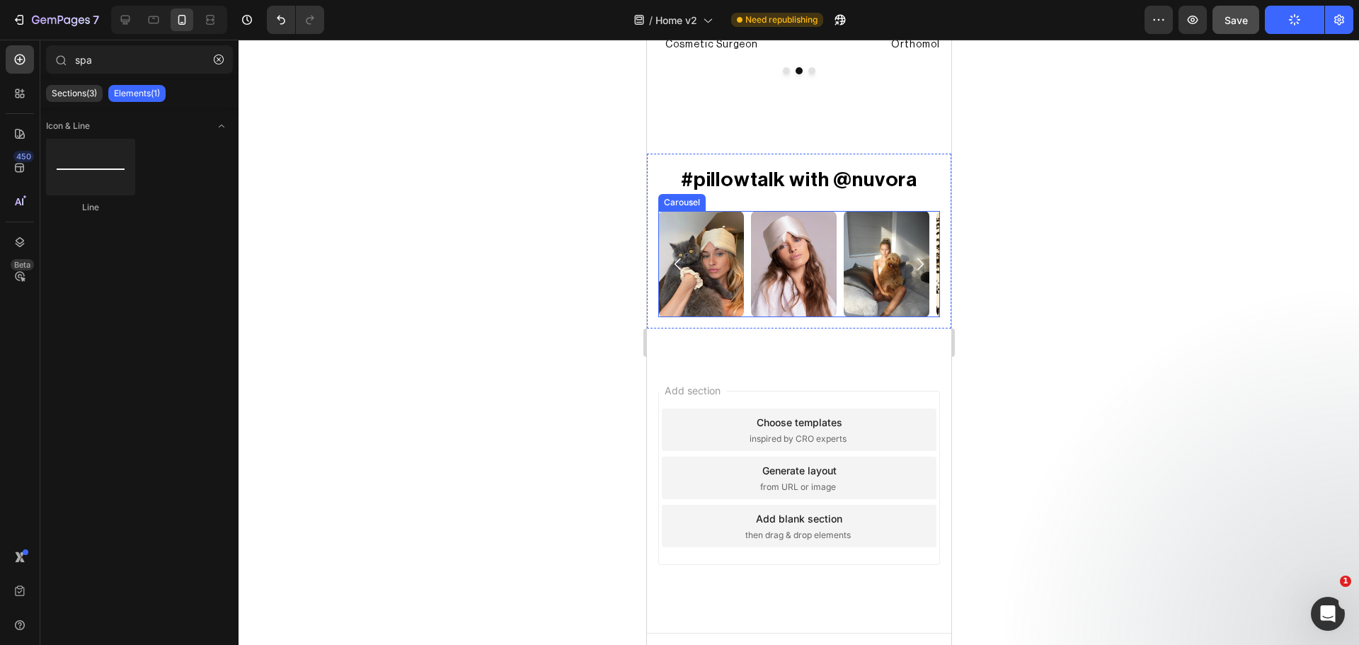
click at [911, 256] on icon "Carousel Next Arrow" at bounding box center [919, 264] width 17 height 17
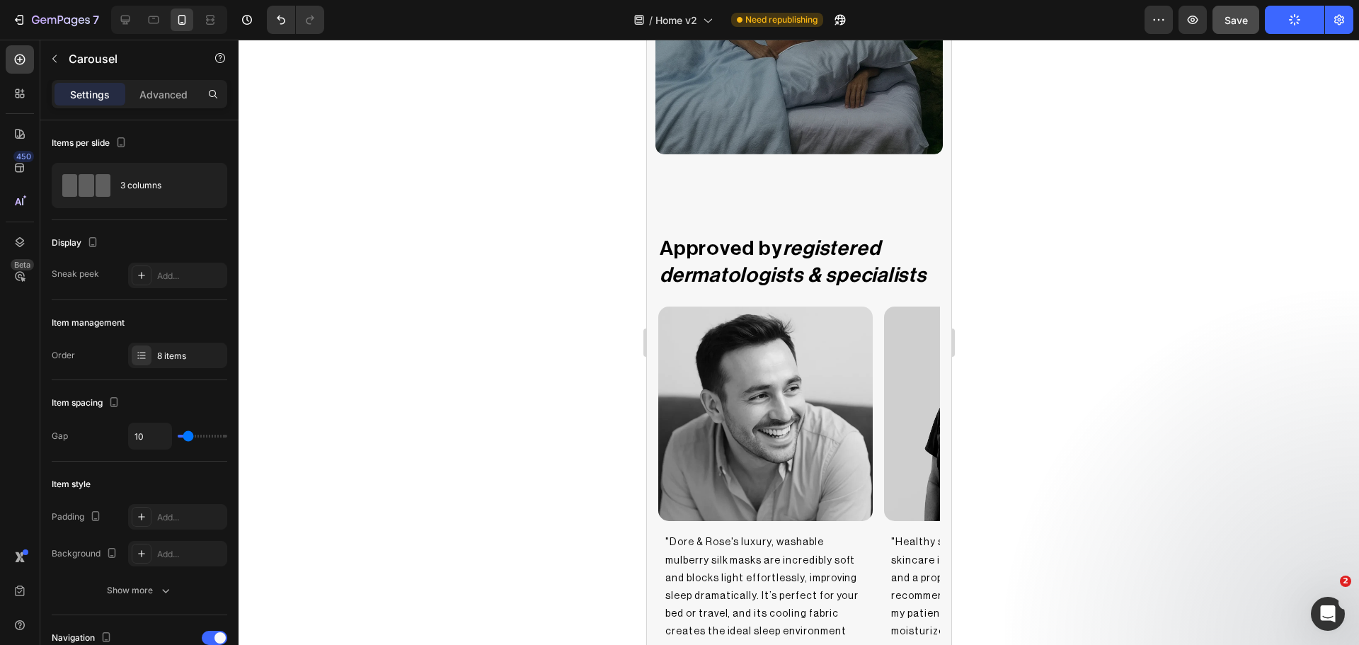
scroll to position [2782, 0]
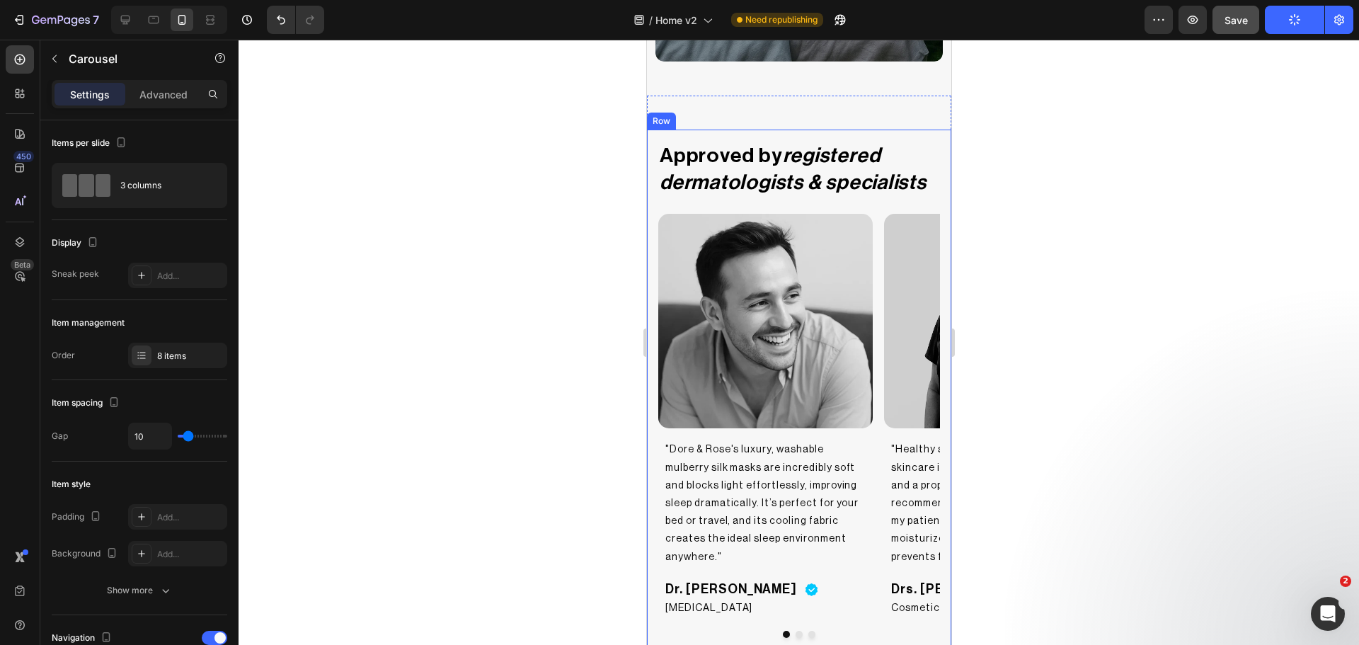
click at [650, 228] on div "Approved by registered dermatologists & specialists Heading Image "Dore & Rose'…" at bounding box center [798, 390] width 304 height 520
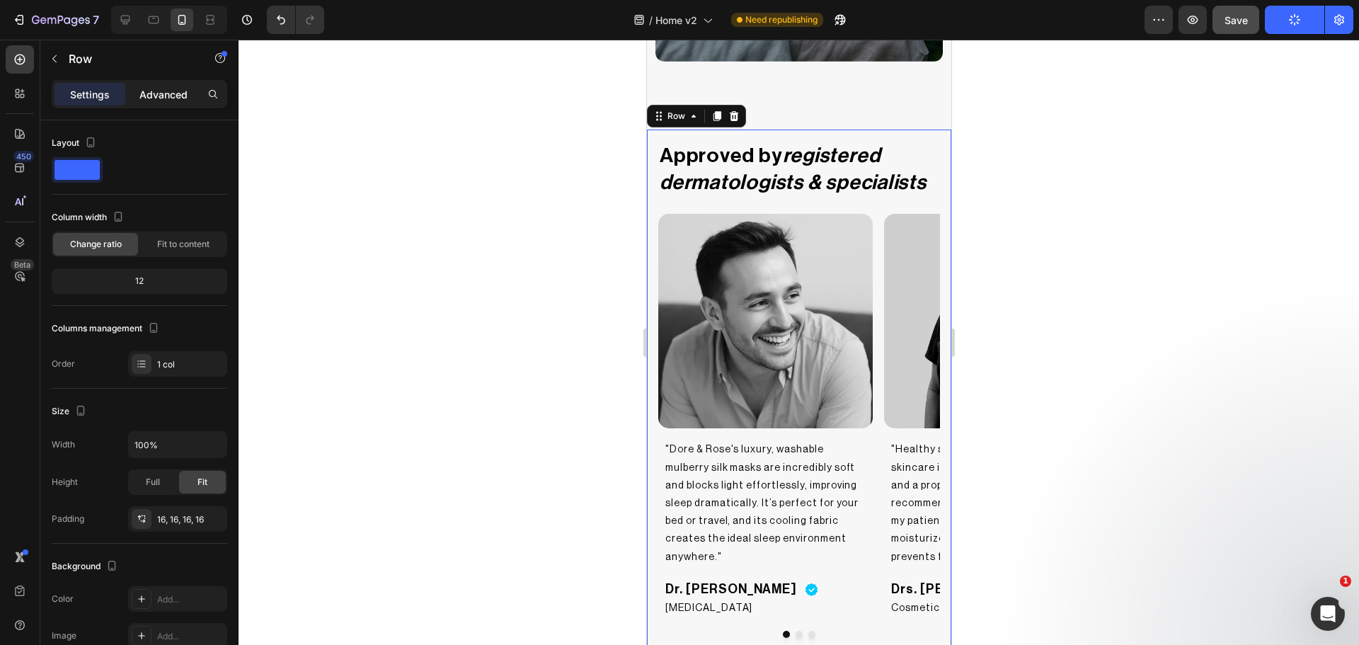
click at [178, 95] on p "Advanced" at bounding box center [163, 94] width 48 height 15
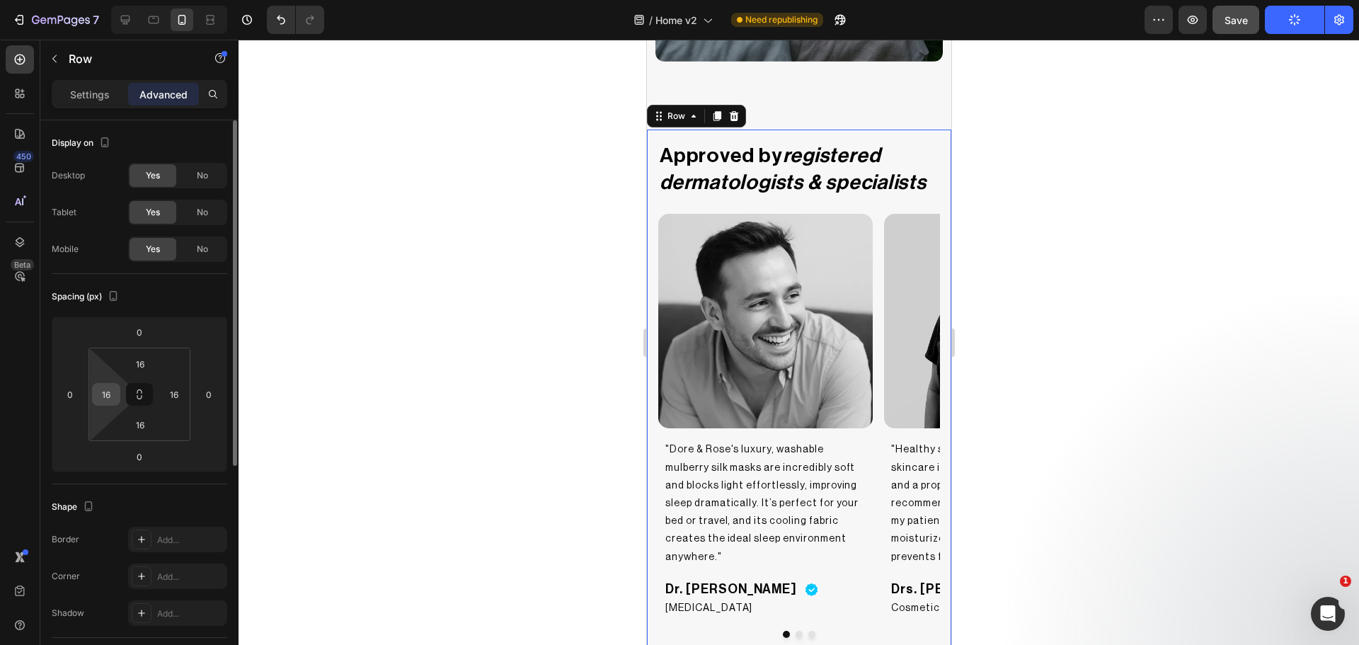
click at [119, 391] on div "16" at bounding box center [106, 394] width 28 height 23
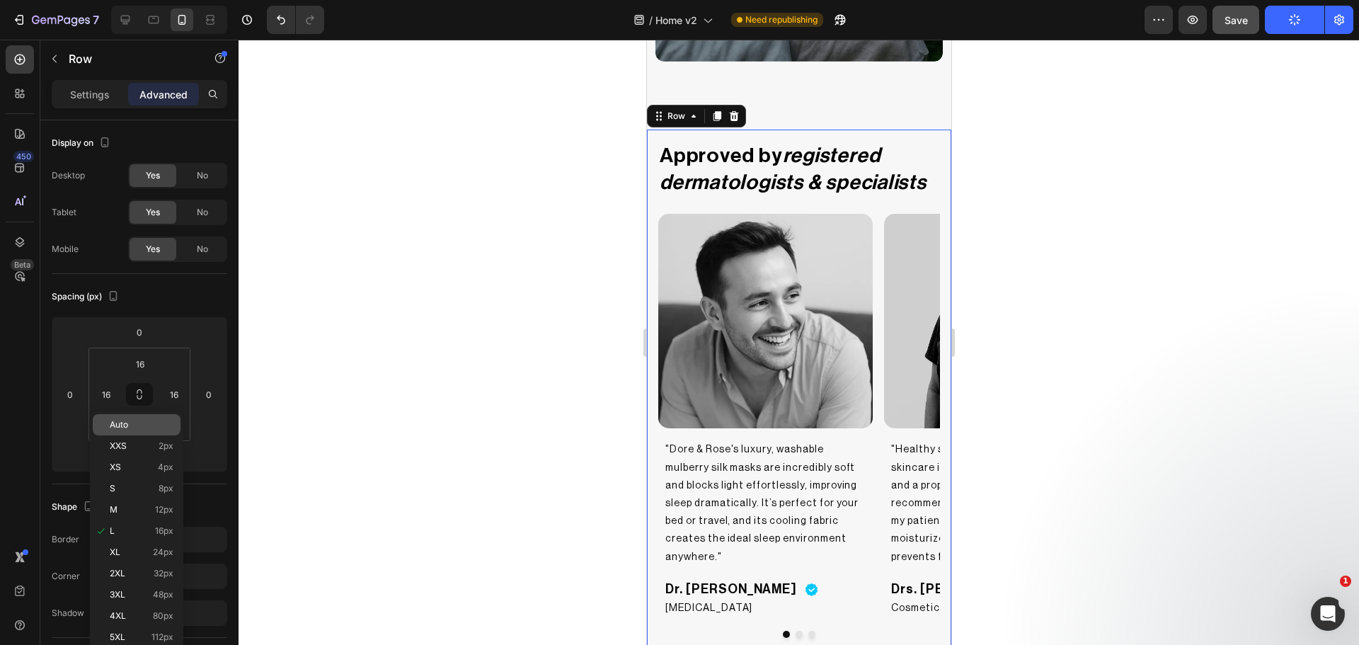
click at [123, 430] on div "Auto" at bounding box center [137, 424] width 88 height 21
type input "Auto"
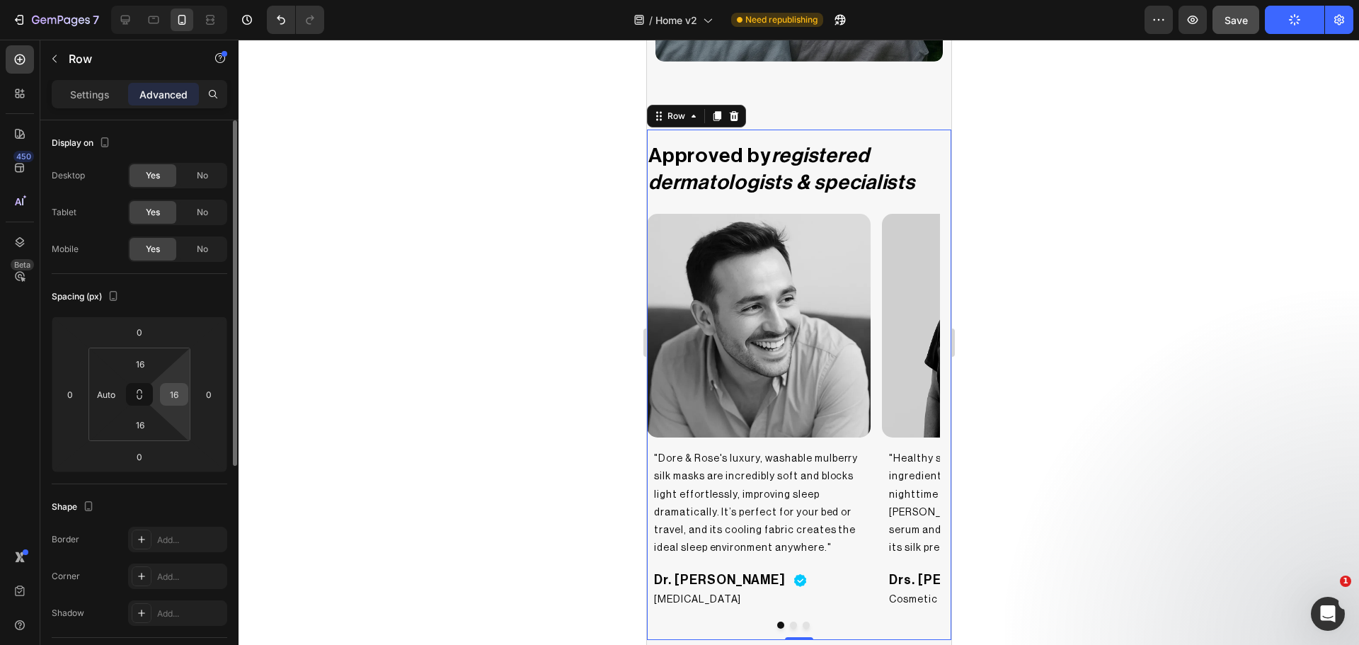
click at [176, 398] on input "16" at bounding box center [173, 394] width 21 height 21
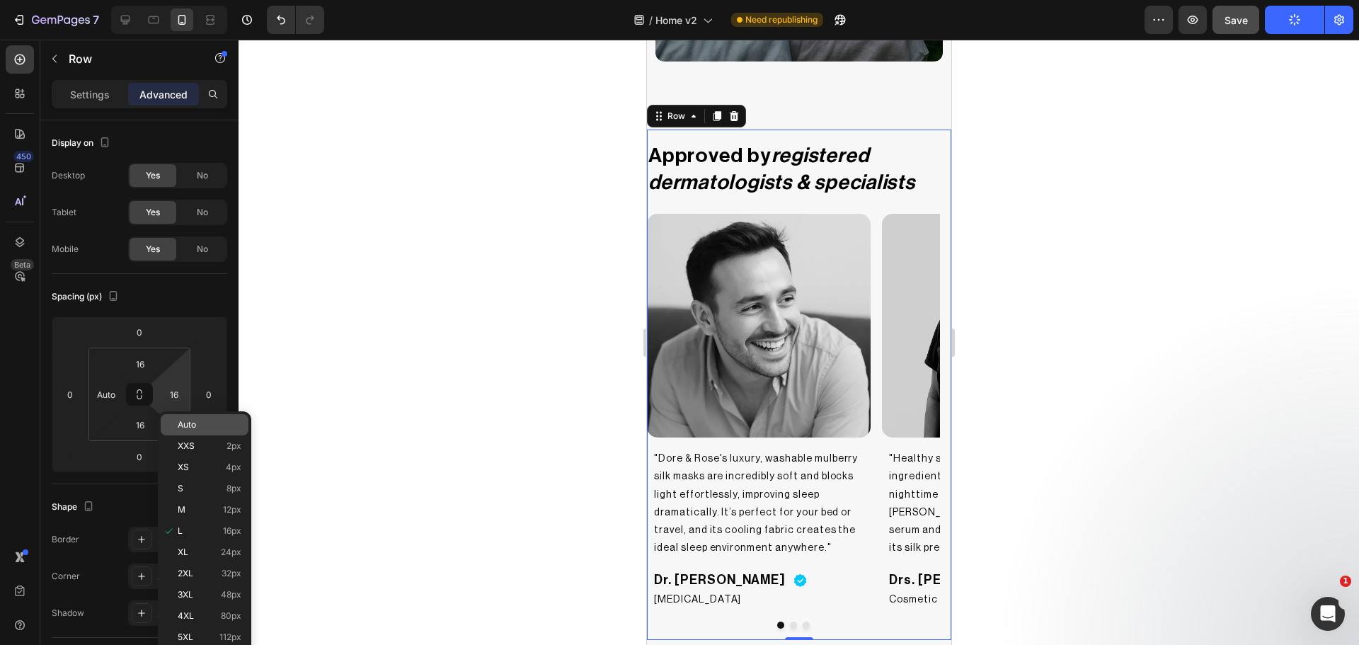
click at [200, 429] on p "Auto" at bounding box center [210, 425] width 64 height 10
type input "Auto"
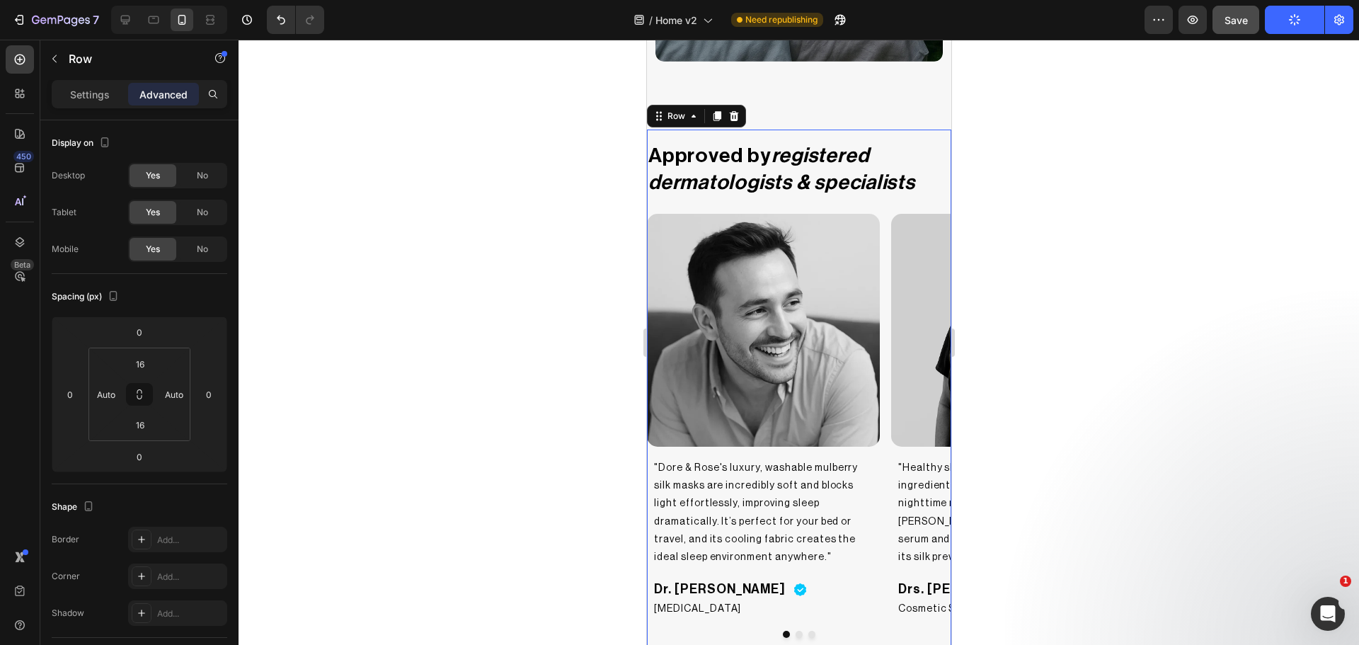
click at [928, 135] on div "Approved by registered dermatologists & specialists Heading Image "Dore & Rose'…" at bounding box center [798, 390] width 304 height 520
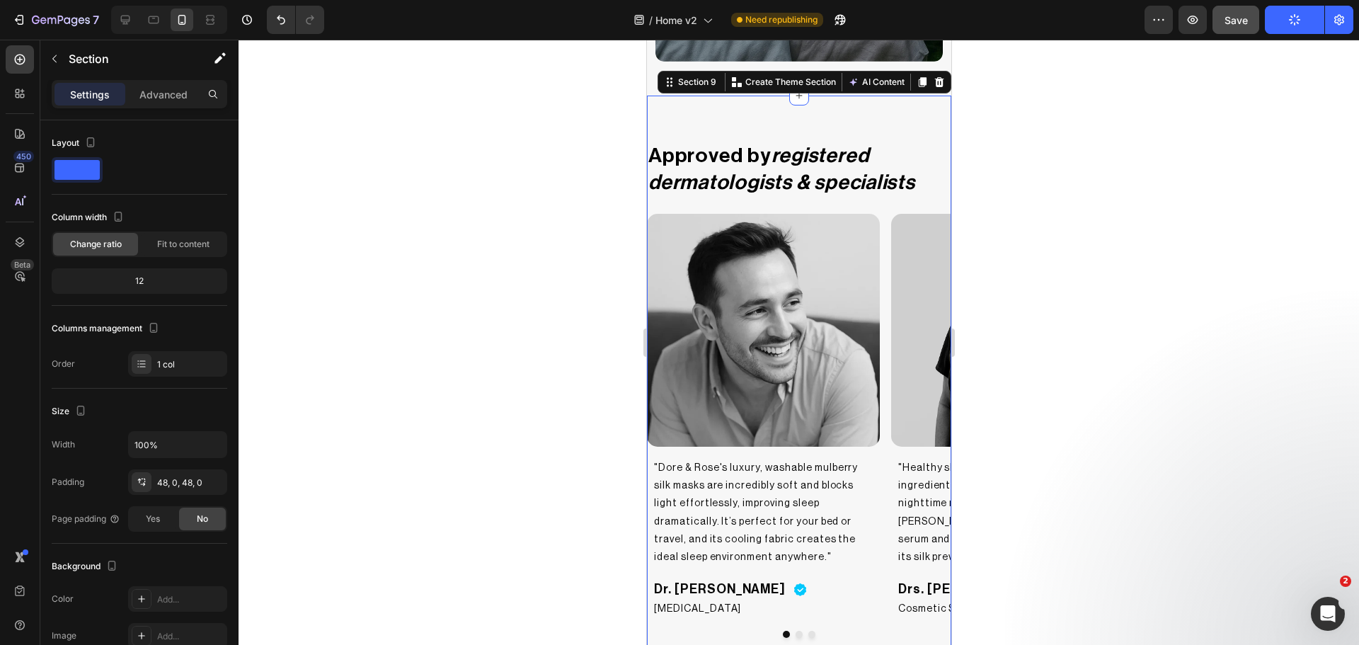
click at [926, 114] on div "Approved by registered dermatologists & specialists Heading Image "Dore & Rose'…" at bounding box center [798, 389] width 304 height 587
click at [137, 488] on div at bounding box center [142, 482] width 20 height 20
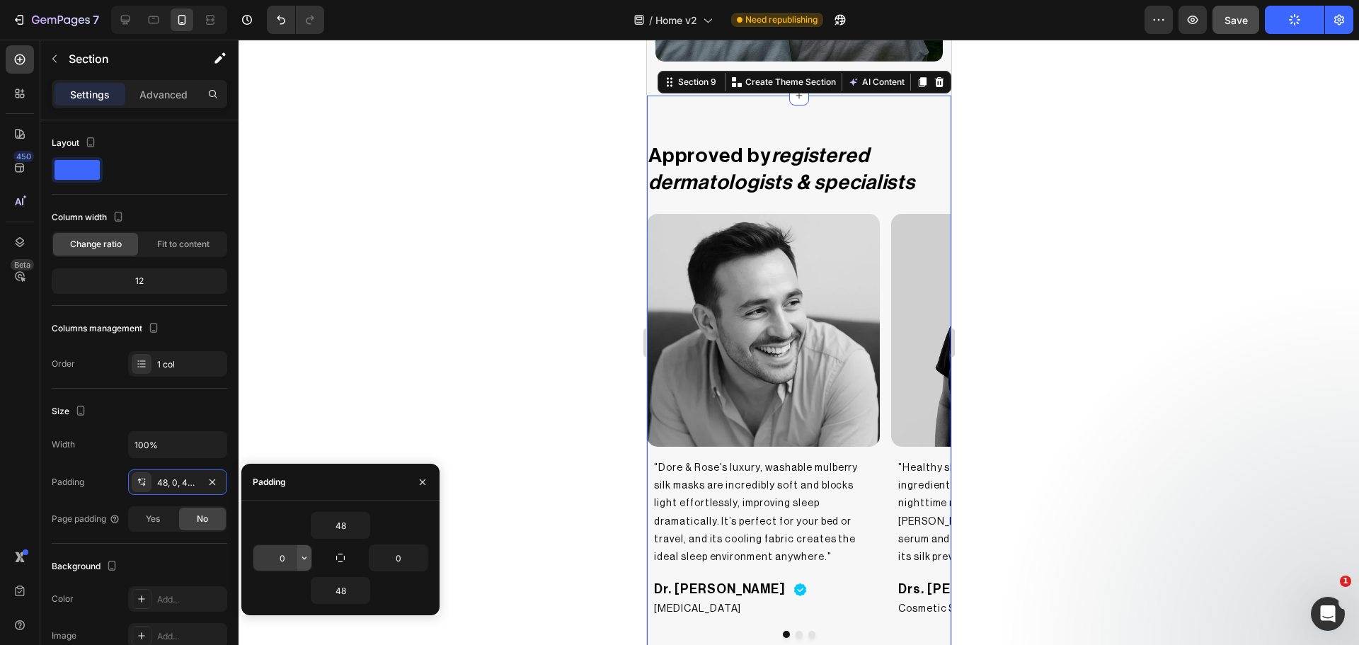
click at [300, 556] on icon "button" at bounding box center [304, 557] width 11 height 11
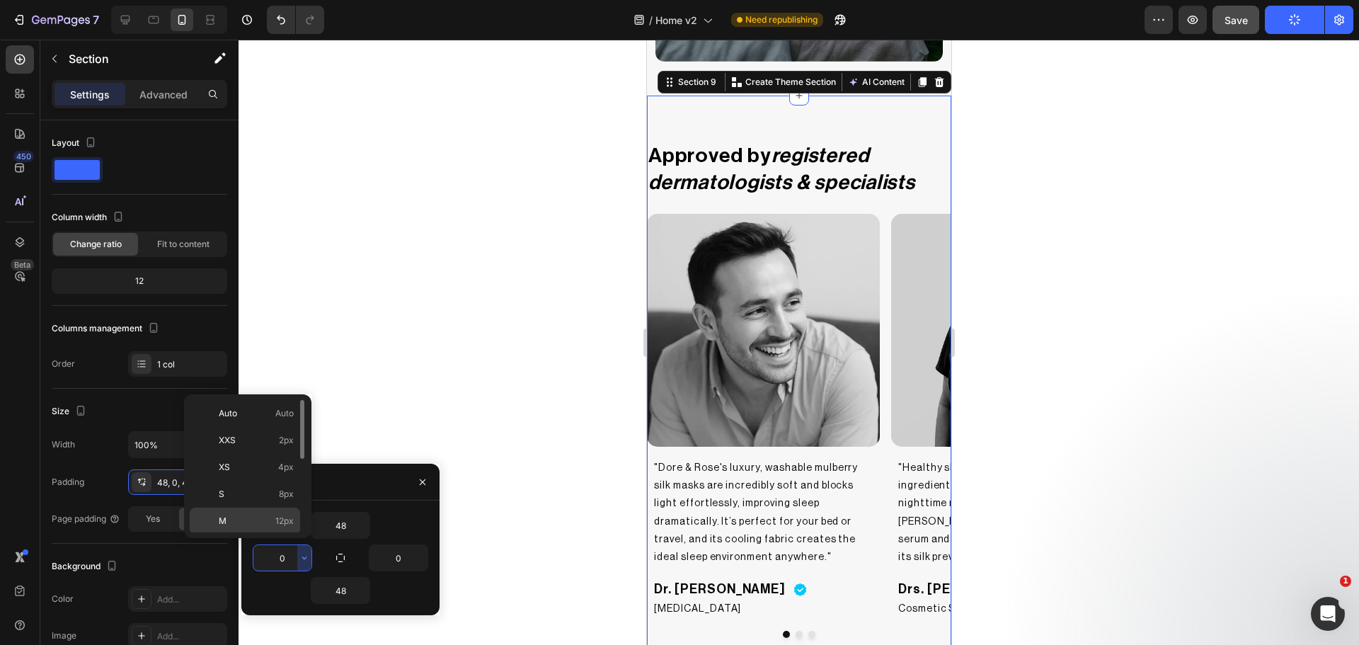
click at [263, 516] on p "M 12px" at bounding box center [256, 521] width 75 height 13
type input "12"
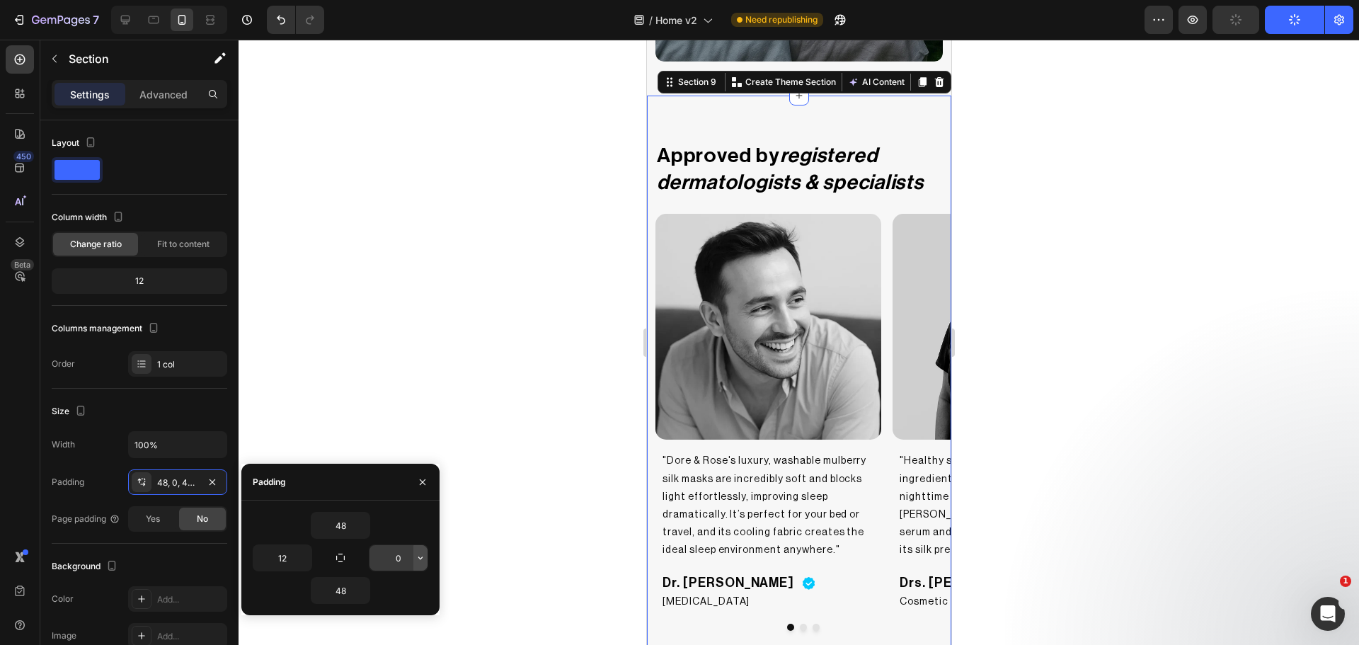
click at [417, 554] on icon "button" at bounding box center [420, 557] width 11 height 11
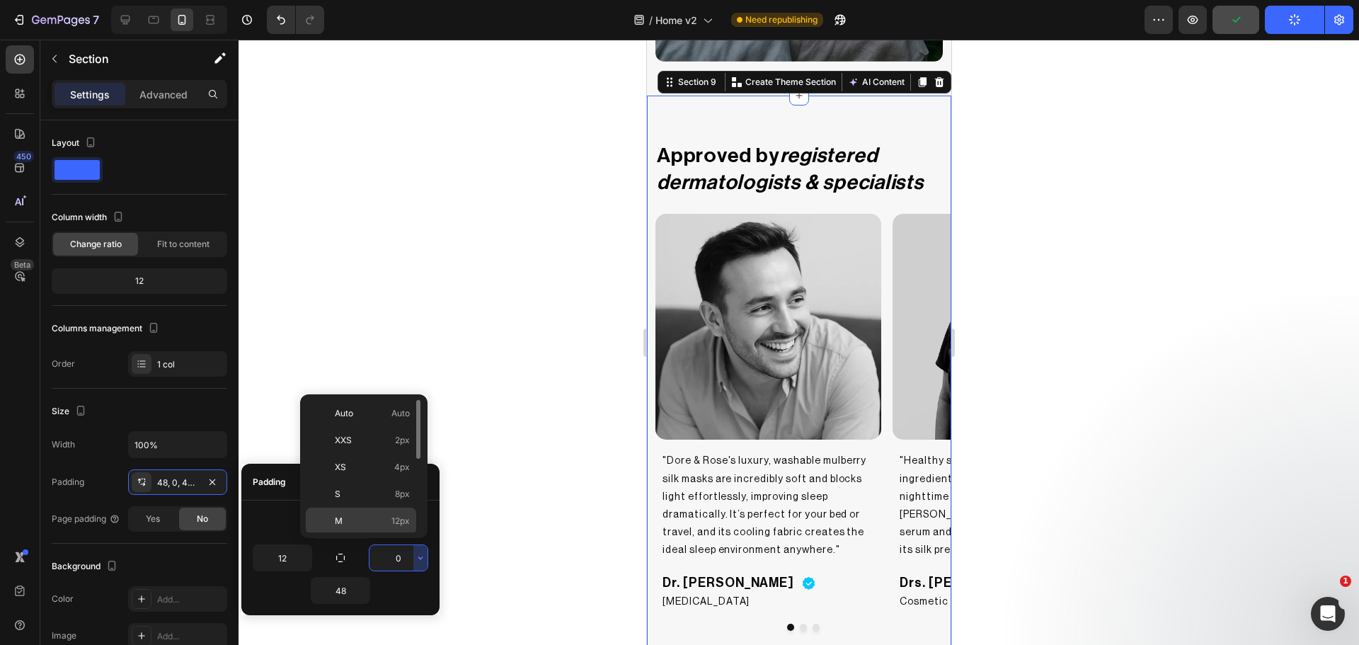
click at [391, 534] on div "M 12px" at bounding box center [361, 547] width 110 height 27
type input "12"
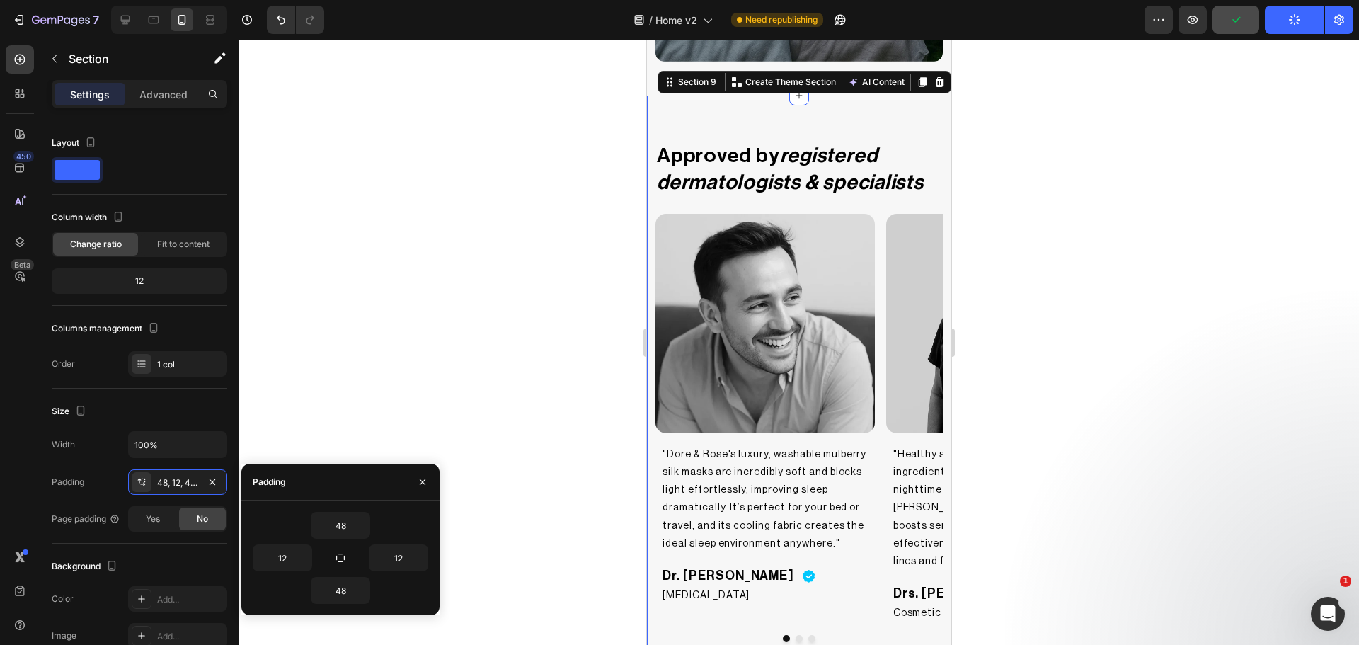
click at [488, 394] on div at bounding box center [799, 342] width 1120 height 605
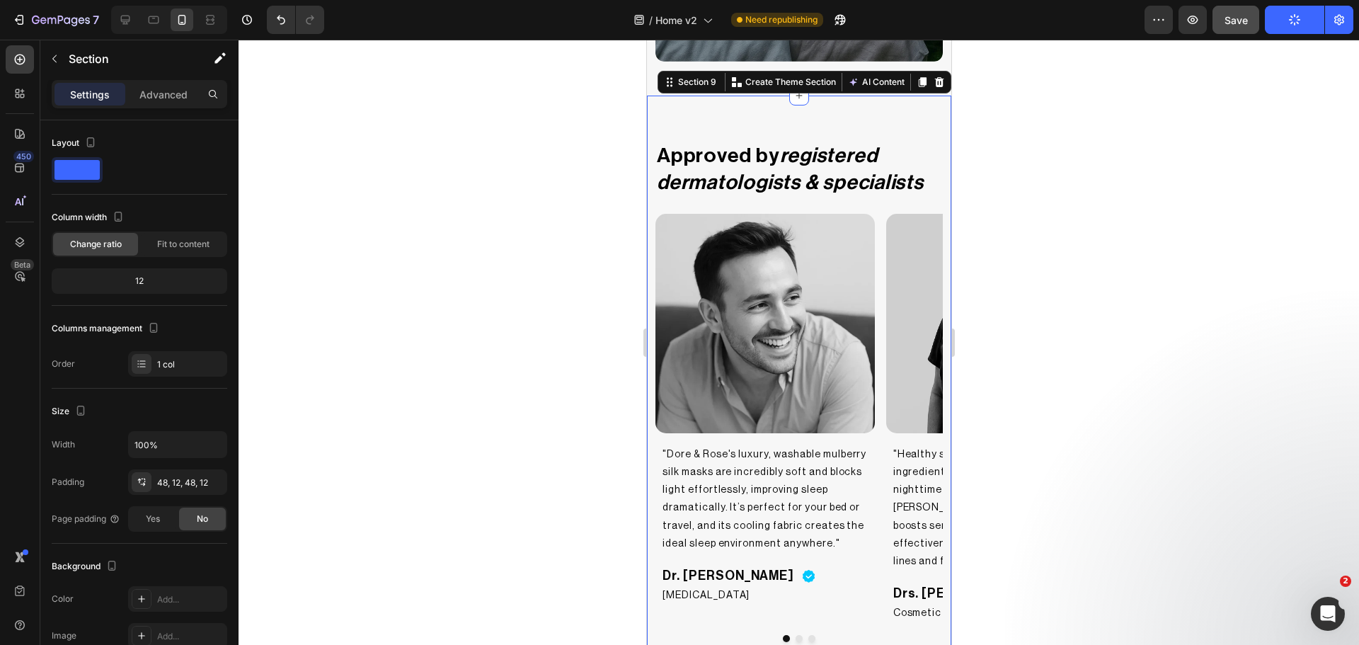
click at [666, 111] on div "Approved by registered dermatologists & specialists Heading Image "Dore & Rose'…" at bounding box center [798, 392] width 304 height 592
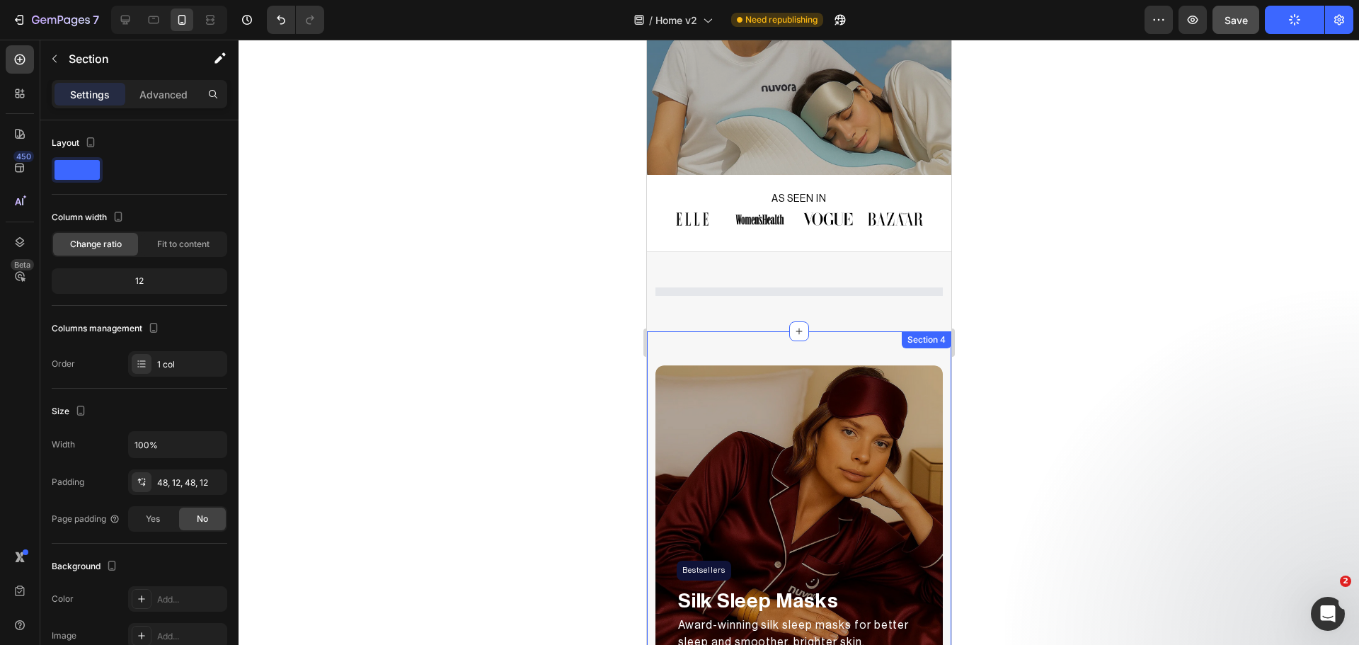
scroll to position [332, 0]
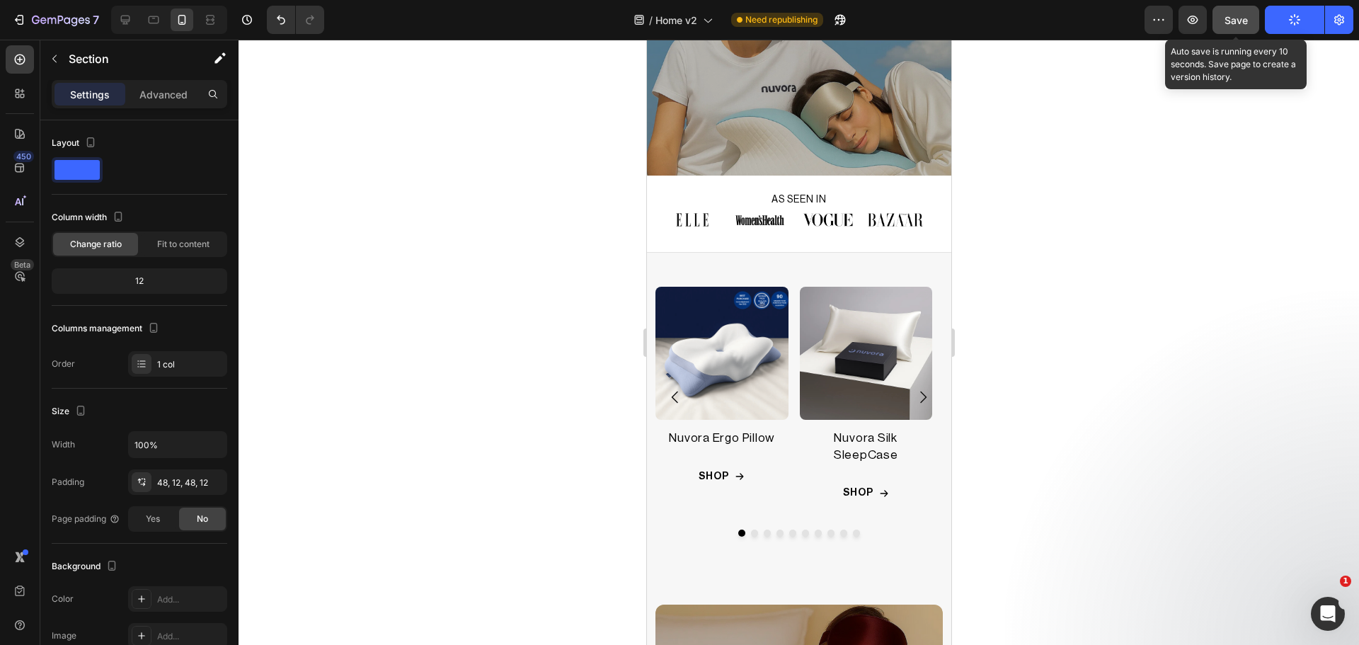
click at [1253, 20] on button "Save" at bounding box center [1235, 20] width 47 height 28
click at [1279, 17] on button "Publish" at bounding box center [1294, 20] width 59 height 28
click at [1229, 26] on div "Save" at bounding box center [1235, 20] width 23 height 15
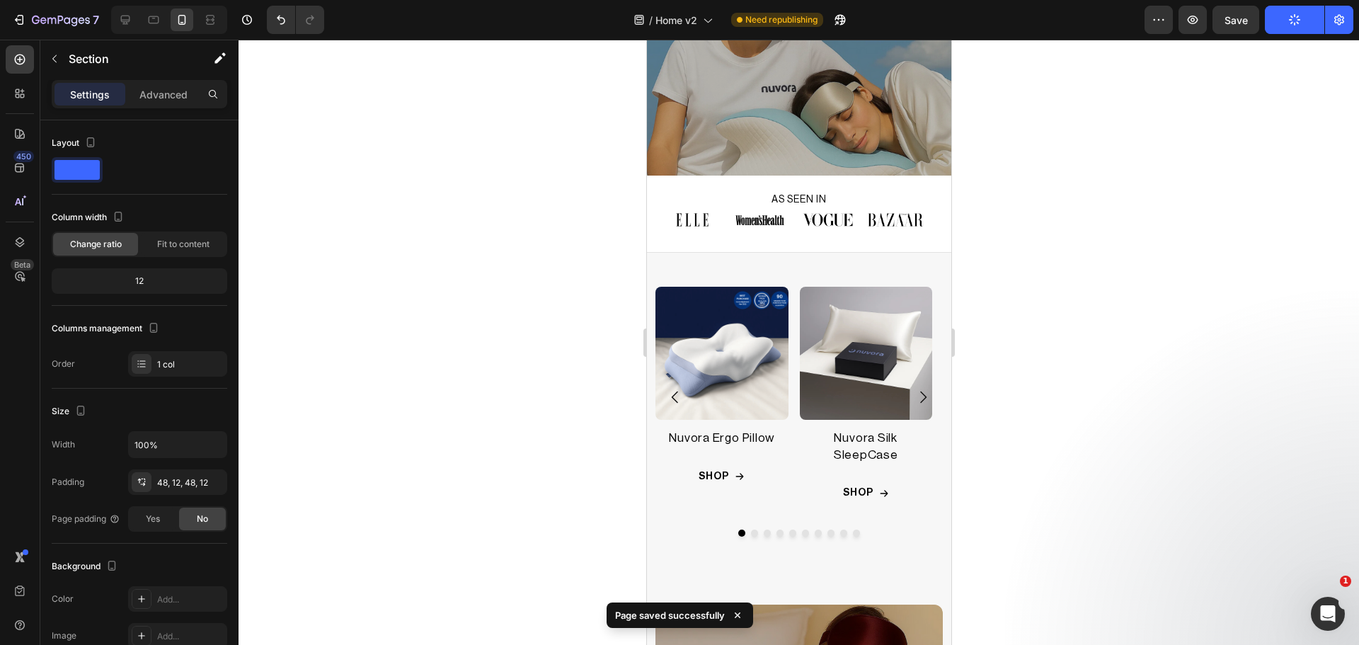
click at [1293, 22] on icon "button" at bounding box center [1294, 19] width 13 height 13
click at [1194, 23] on icon "button" at bounding box center [1193, 20] width 11 height 8
click at [1294, 15] on icon "button" at bounding box center [1294, 19] width 13 height 13
click at [13, 50] on div at bounding box center [20, 59] width 28 height 28
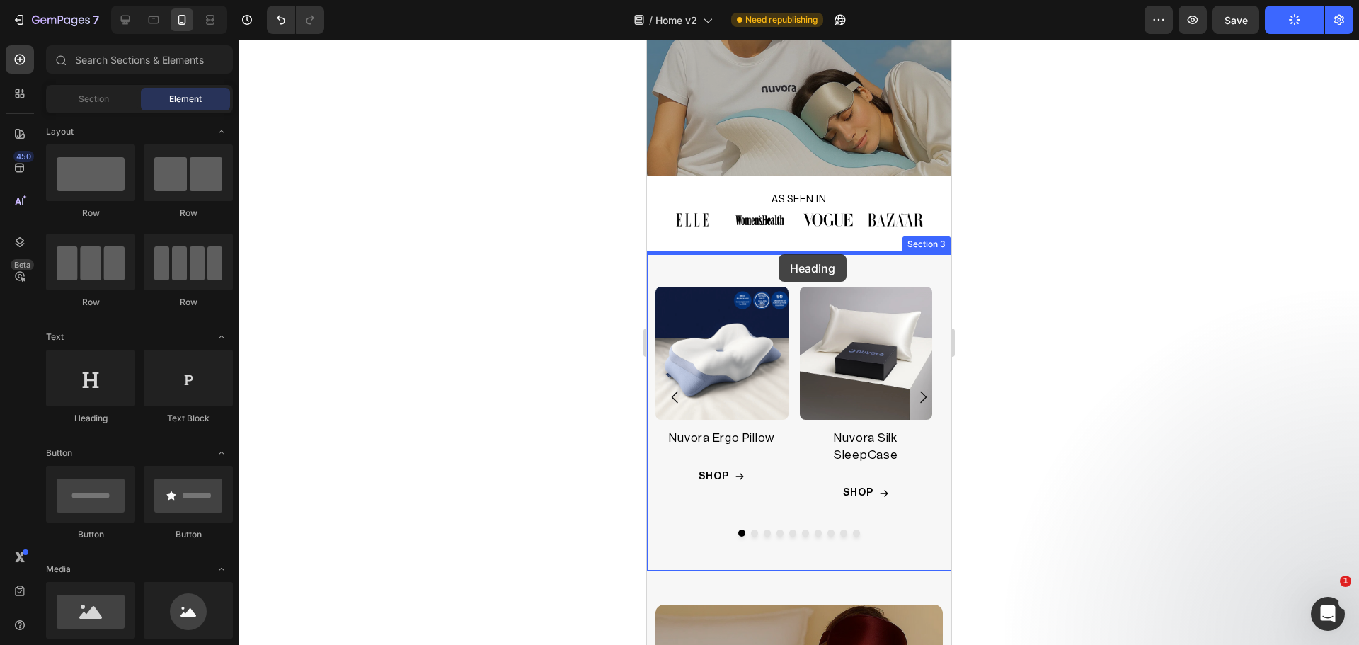
drag, startPoint x: 739, startPoint y: 426, endPoint x: 779, endPoint y: 255, distance: 175.8
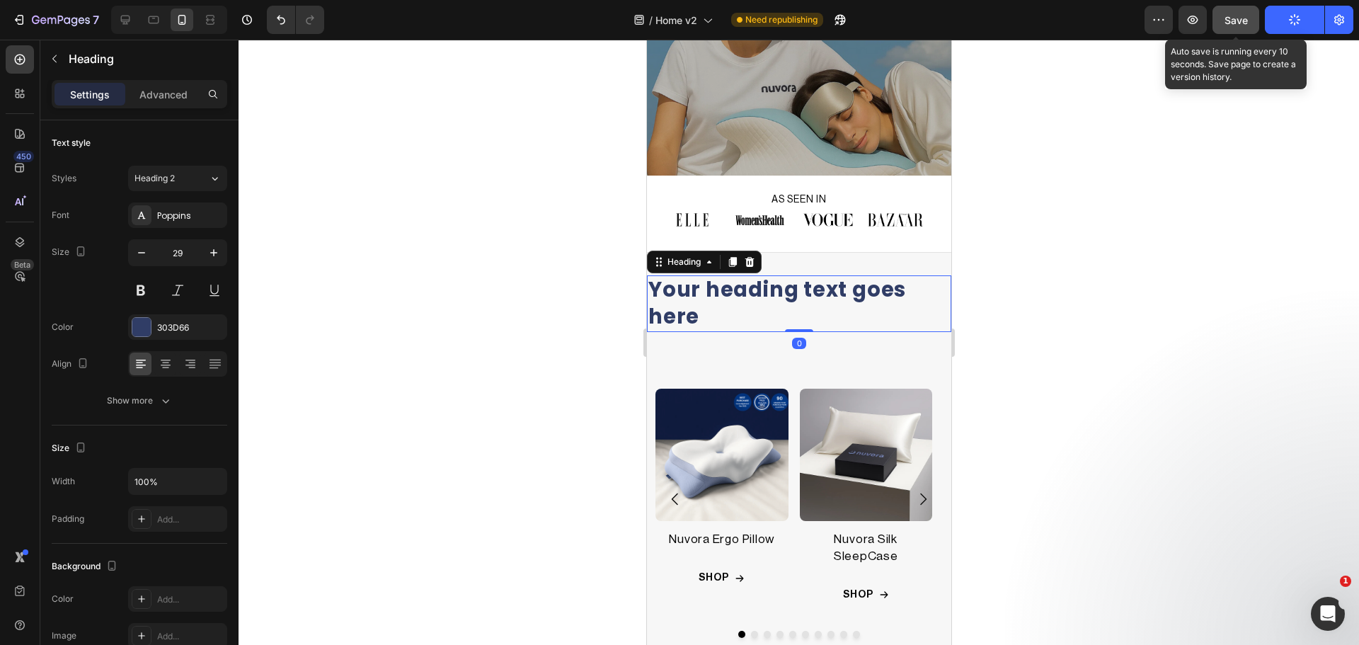
click at [1243, 19] on span "Save" at bounding box center [1235, 20] width 23 height 12
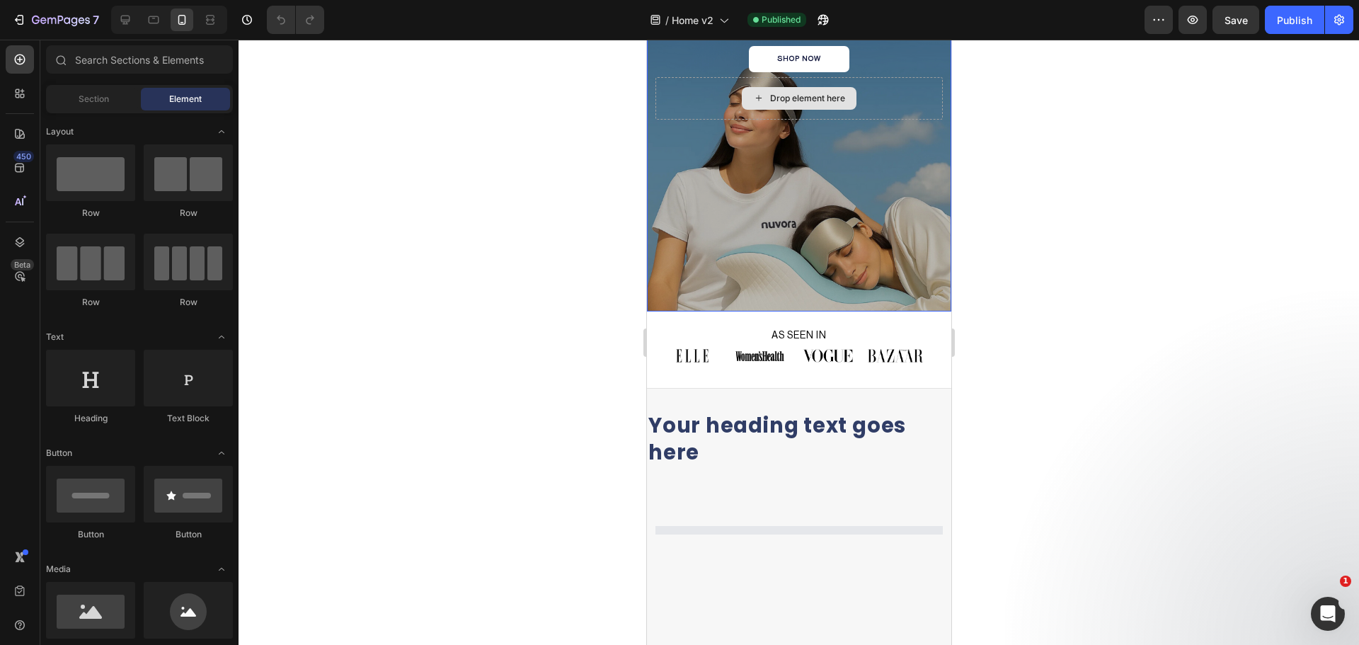
scroll to position [236, 0]
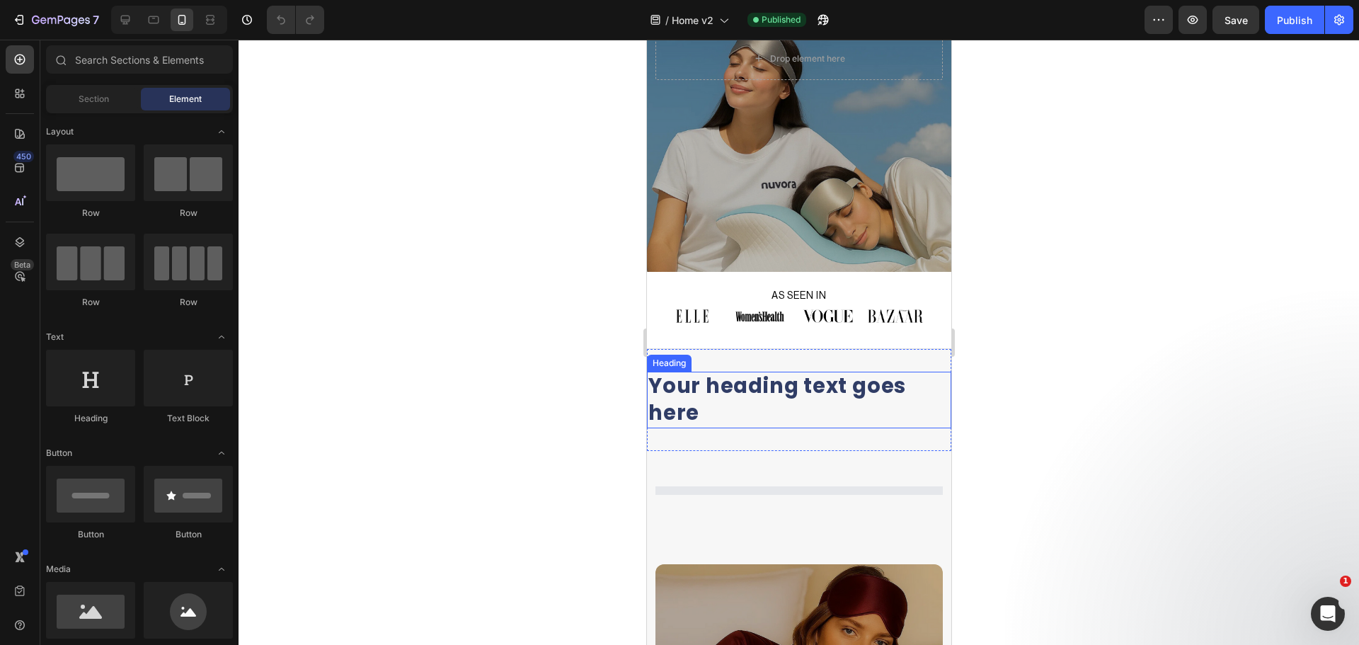
click at [754, 400] on h2 "Your heading text goes here" at bounding box center [798, 400] width 304 height 56
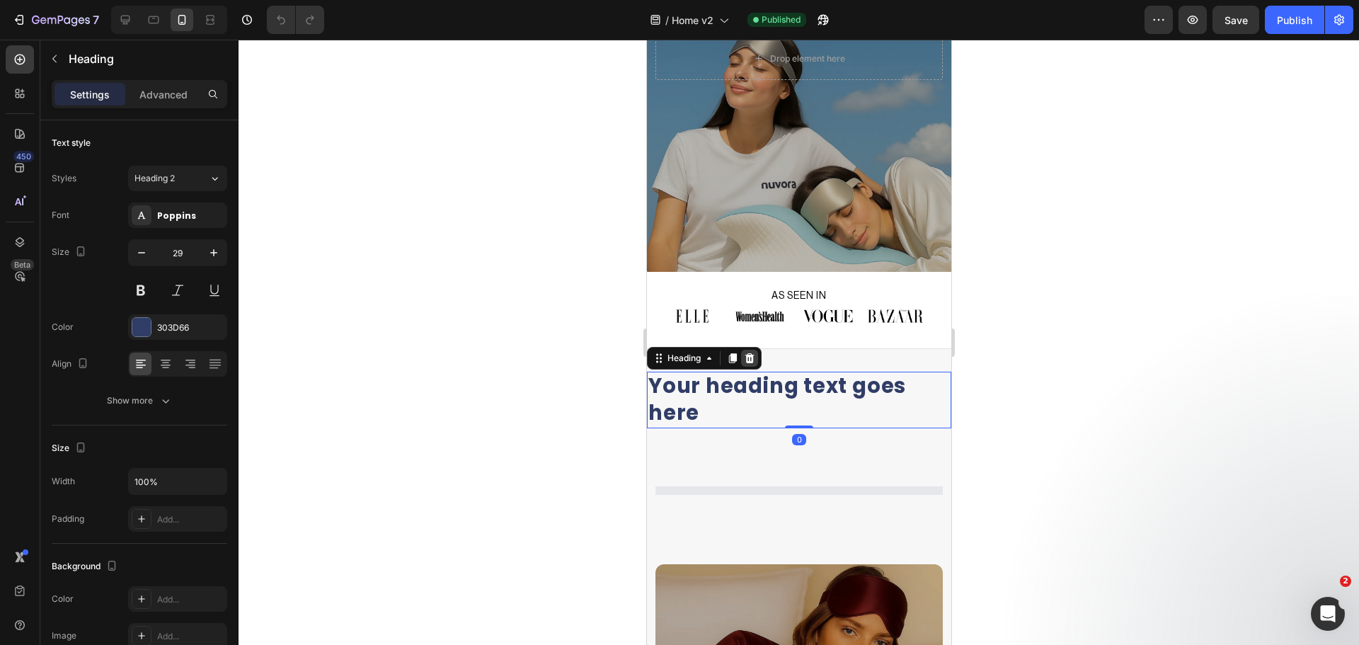
click at [743, 354] on icon at bounding box center [748, 357] width 11 height 11
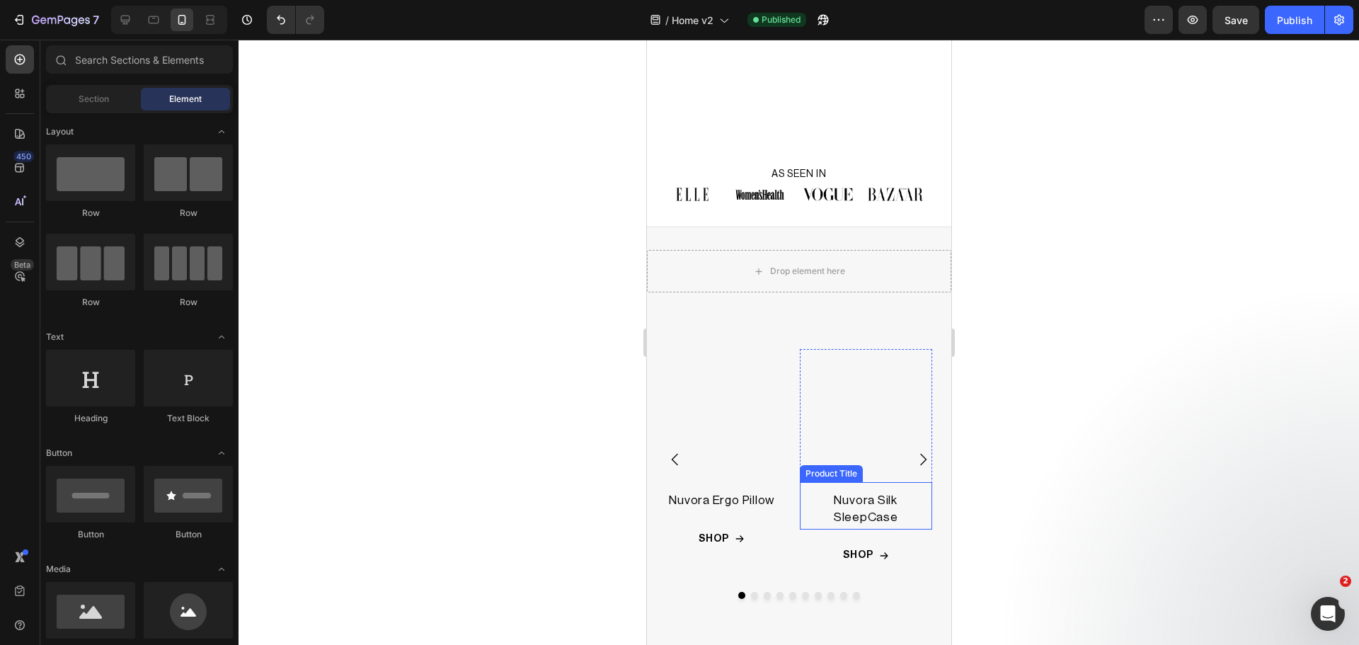
scroll to position [354, 0]
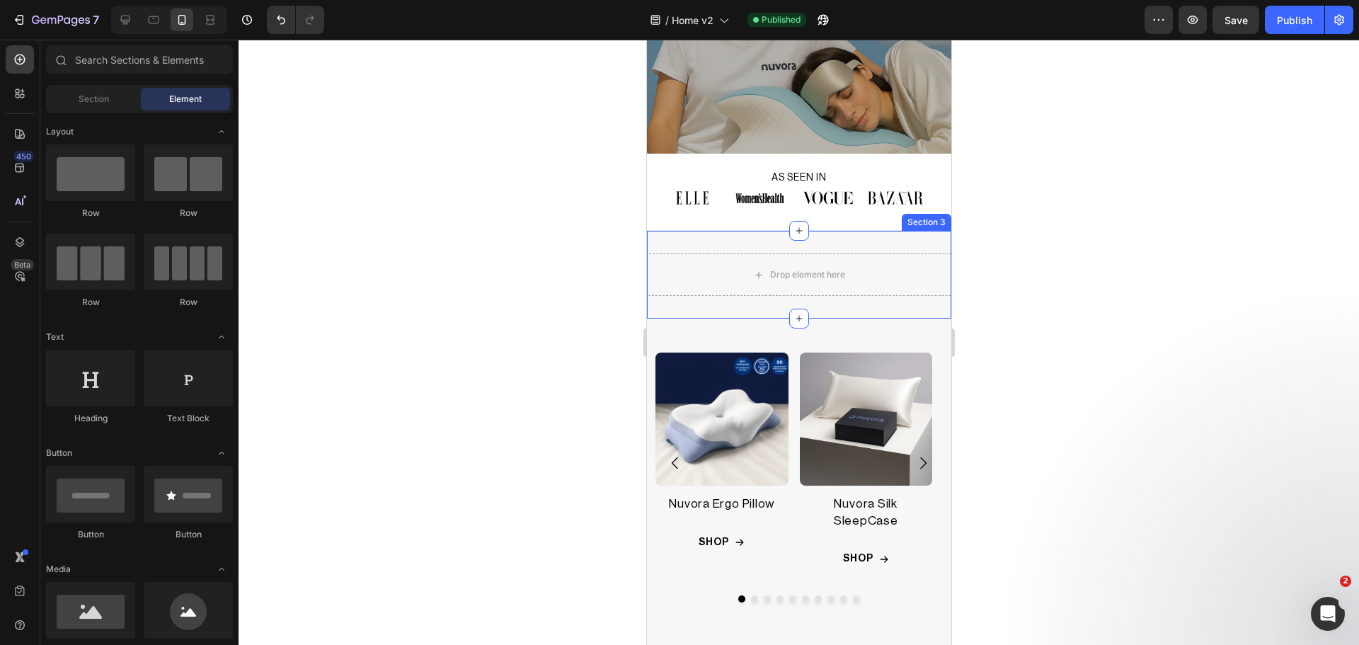
click at [815, 244] on div "Drop element here Section 3" at bounding box center [798, 275] width 304 height 88
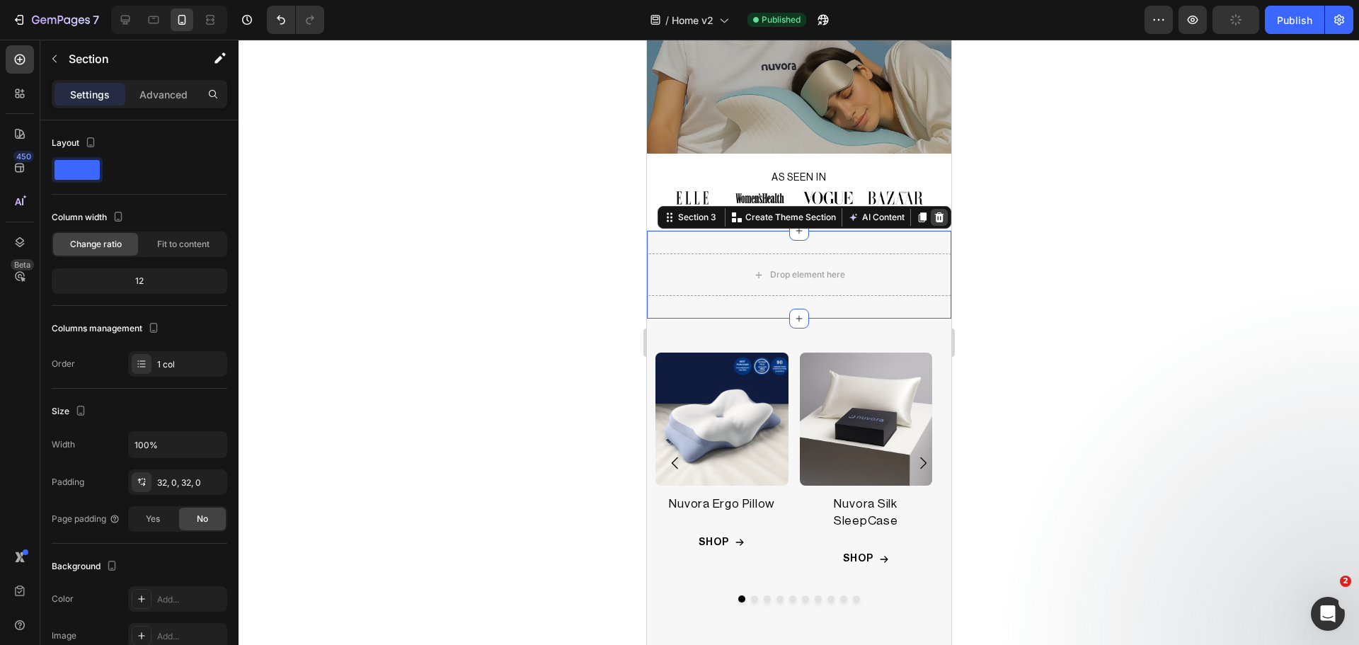
click at [934, 215] on icon at bounding box center [938, 217] width 9 height 10
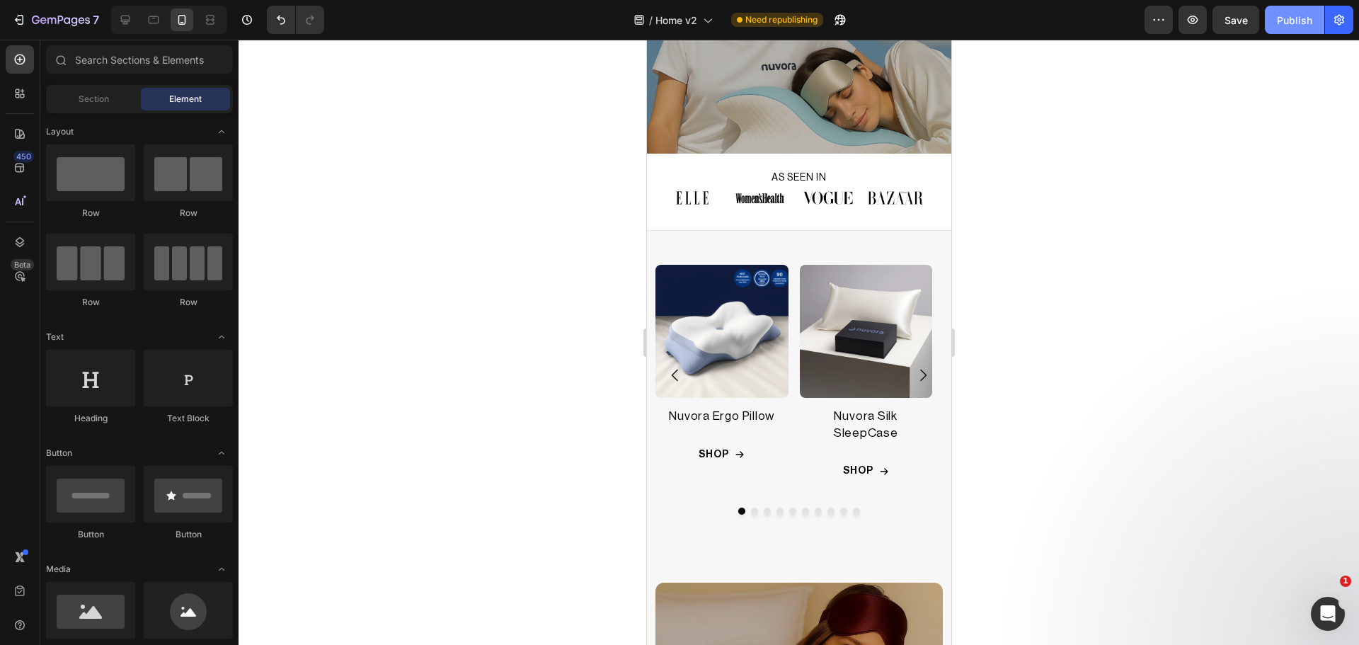
click at [1303, 18] on div "Publish" at bounding box center [1294, 20] width 35 height 15
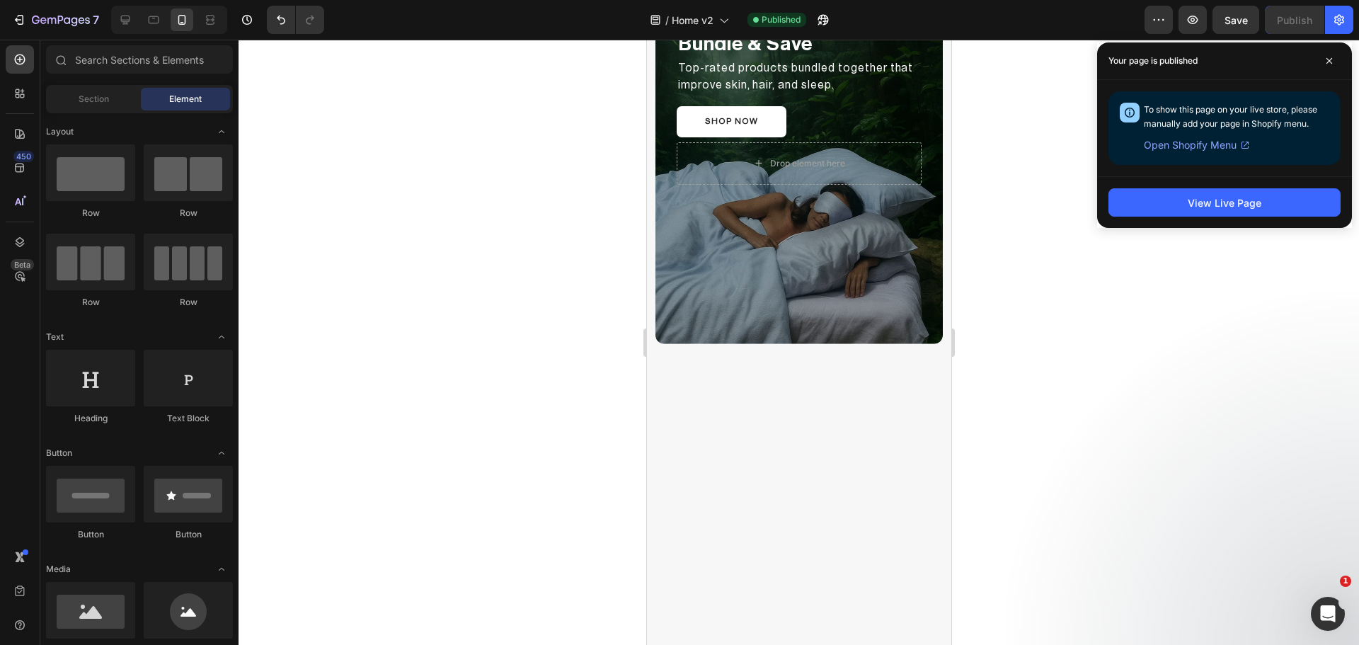
scroll to position [2360, 0]
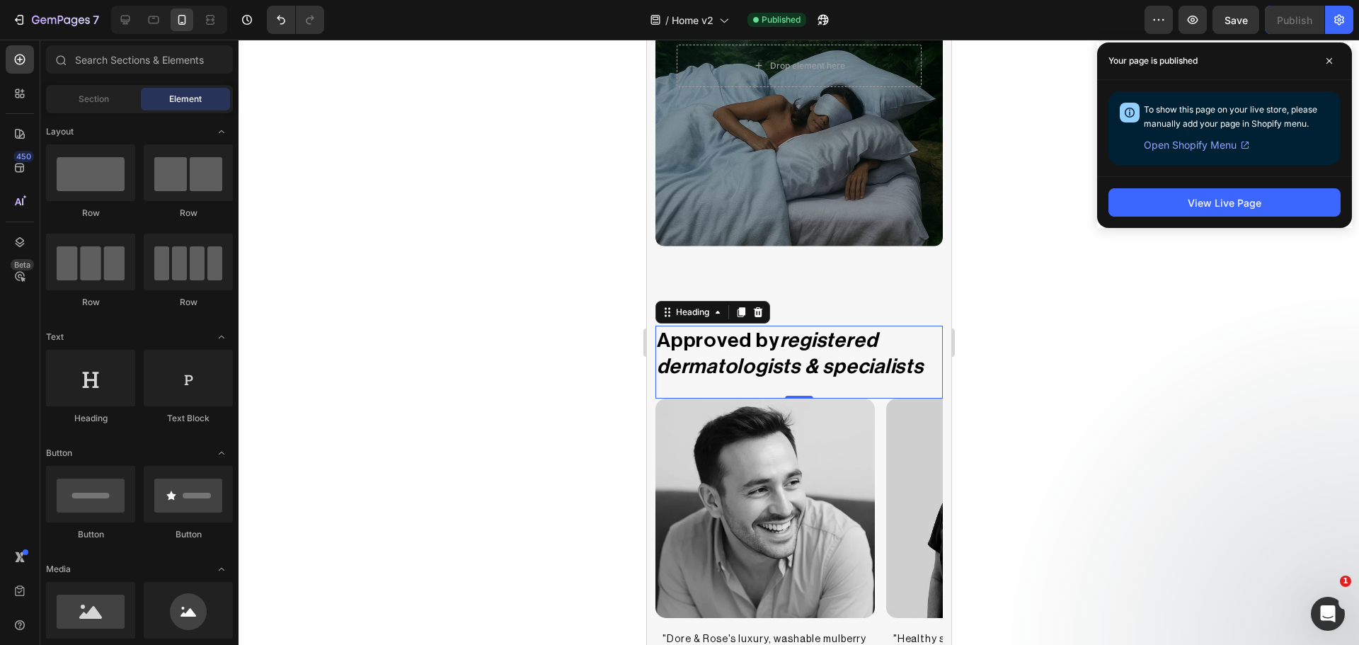
click at [700, 338] on h2 "Approved by registered dermatologists & specialists" at bounding box center [798, 354] width 287 height 56
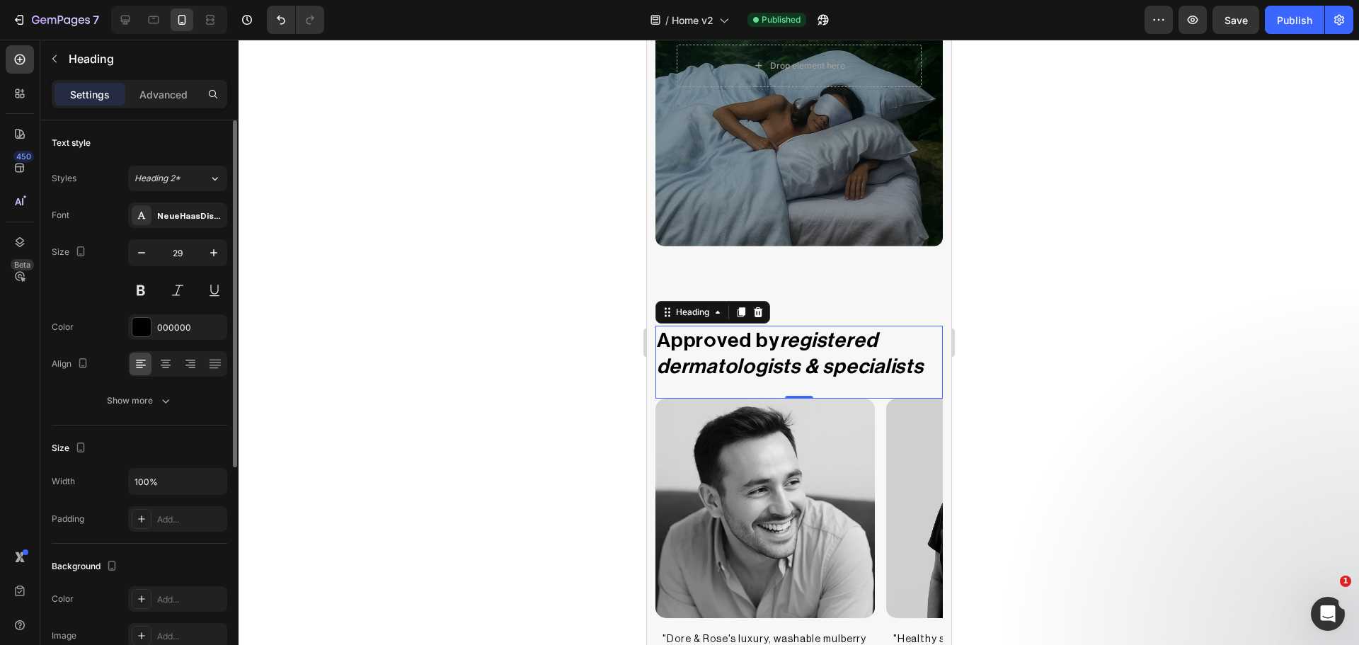
drag, startPoint x: 158, startPoint y: 395, endPoint x: 160, endPoint y: 423, distance: 27.7
click at [159, 396] on icon "button" at bounding box center [166, 401] width 14 height 14
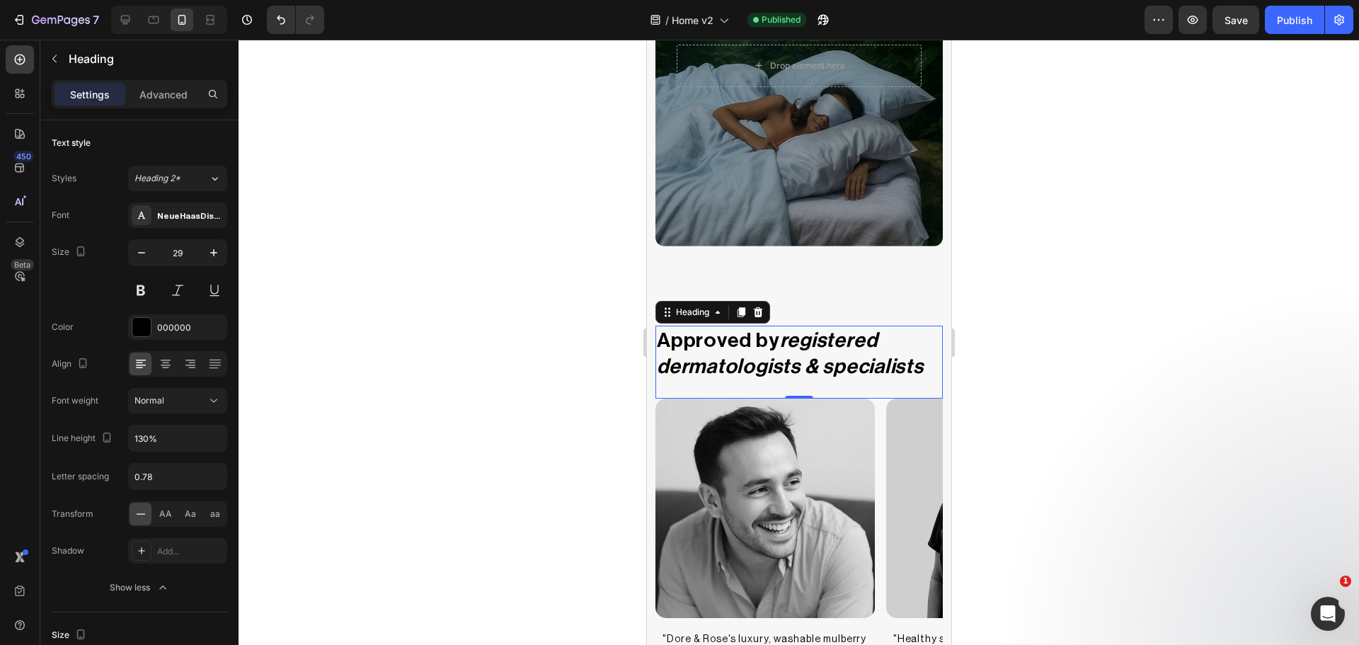
click at [1239, 240] on div at bounding box center [799, 342] width 1120 height 605
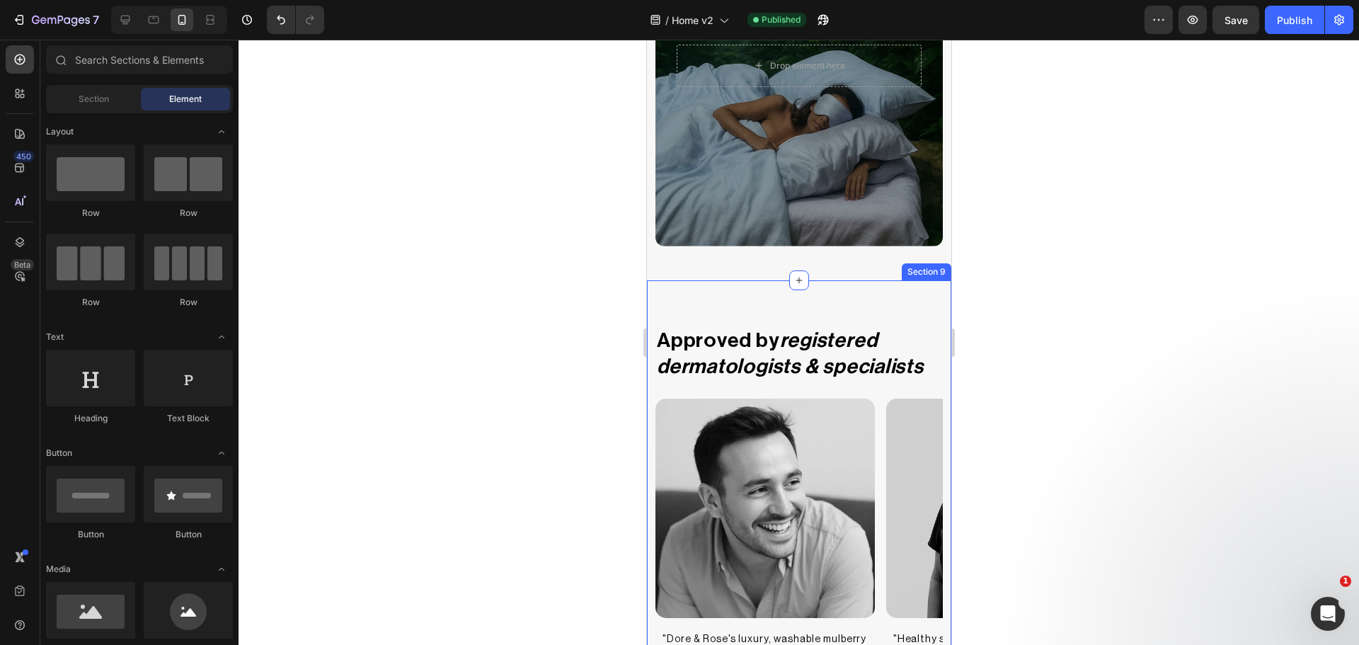
click at [752, 292] on div "Approved by registered dermatologists & specialists Heading Image "Dore & Rose'…" at bounding box center [798, 576] width 304 height 592
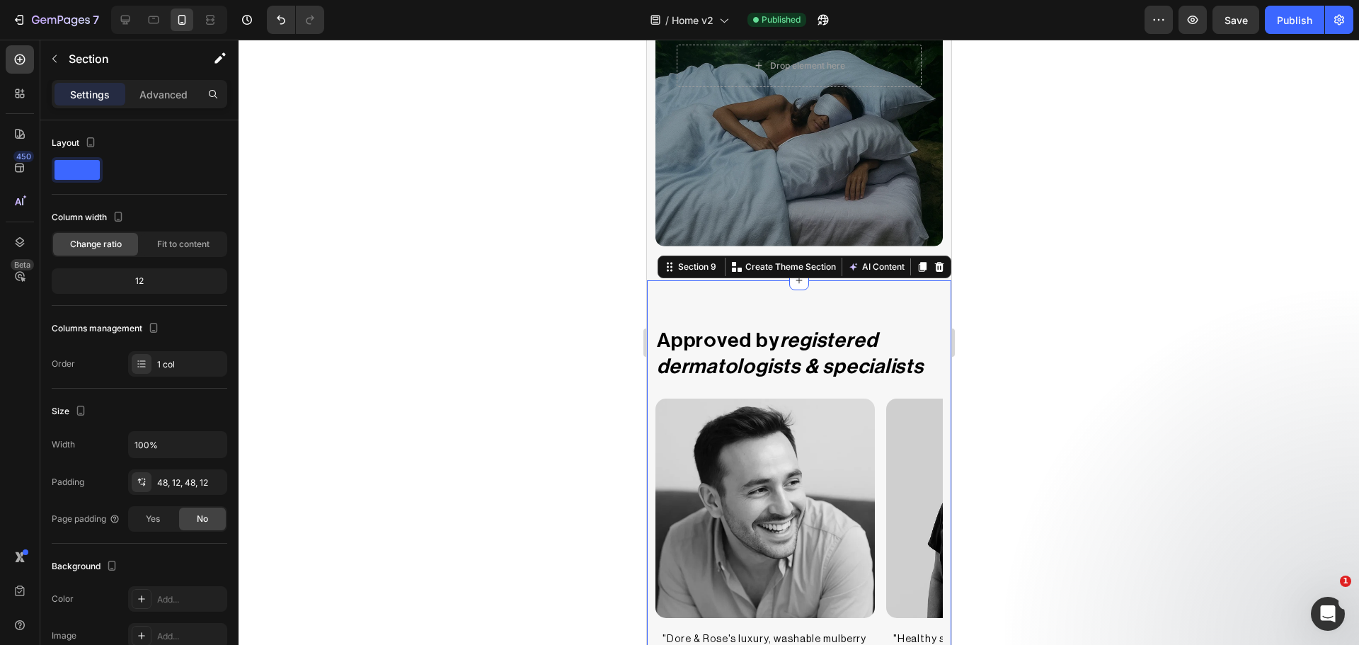
click at [156, 80] on div "Settings Advanced" at bounding box center [140, 94] width 176 height 28
click at [156, 103] on div "Advanced" at bounding box center [163, 94] width 71 height 23
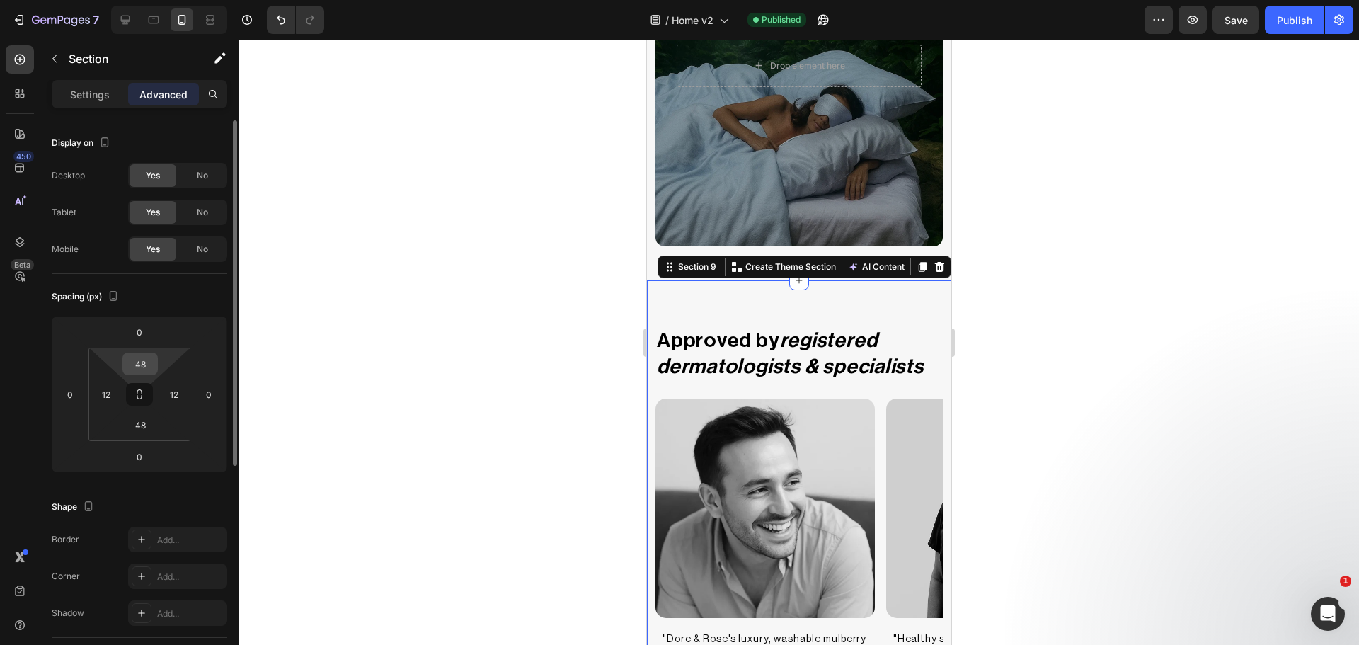
click at [137, 373] on input "48" at bounding box center [140, 363] width 28 height 21
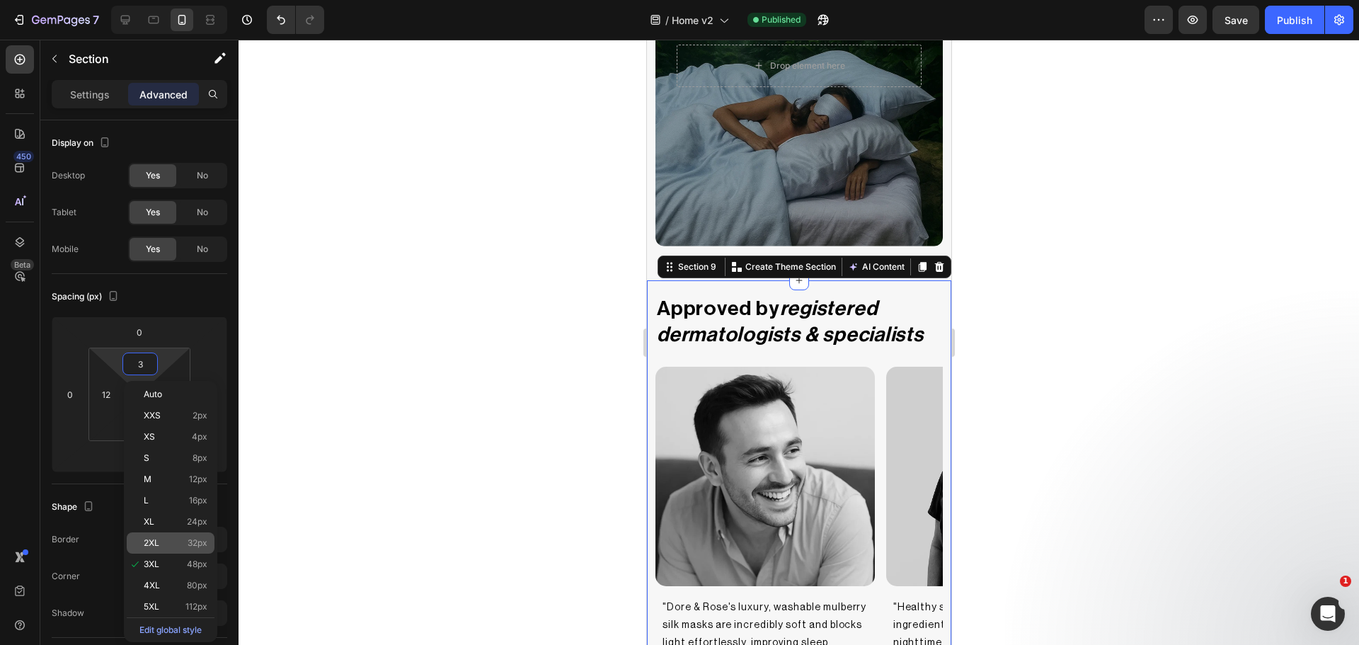
click at [159, 534] on div "2XL 32px" at bounding box center [171, 542] width 88 height 21
type input "32"
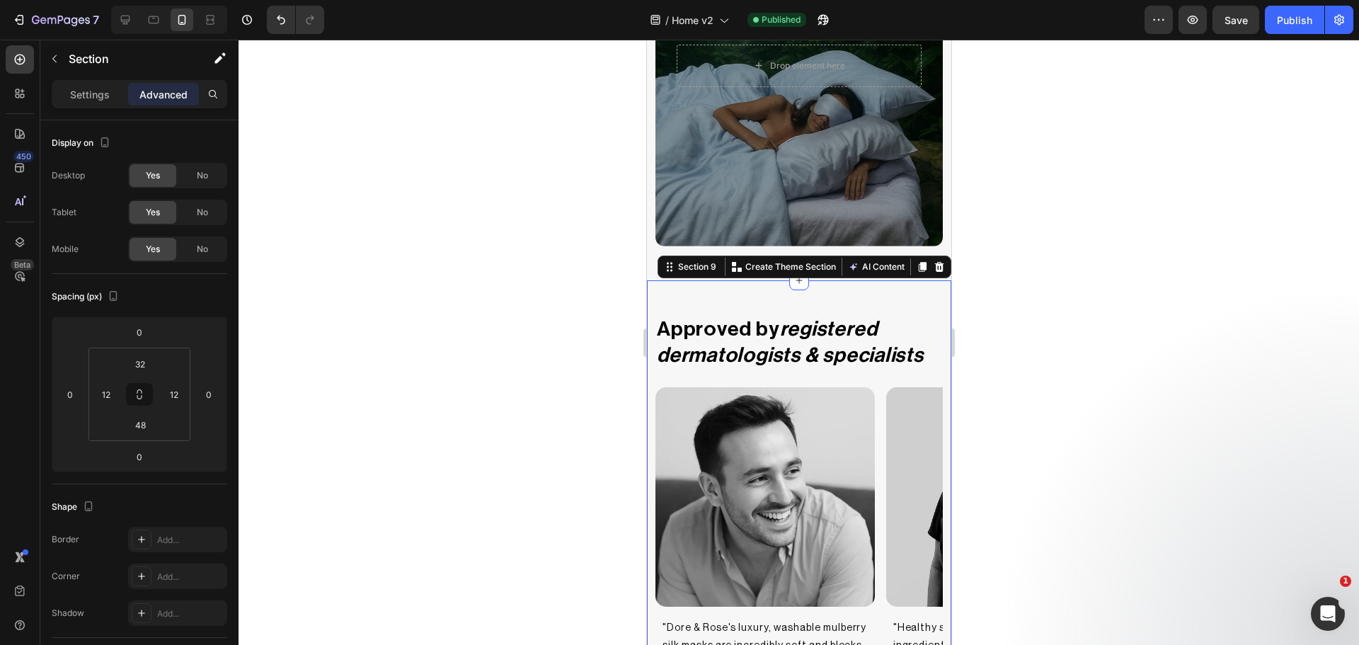
click at [497, 463] on div at bounding box center [799, 342] width 1120 height 605
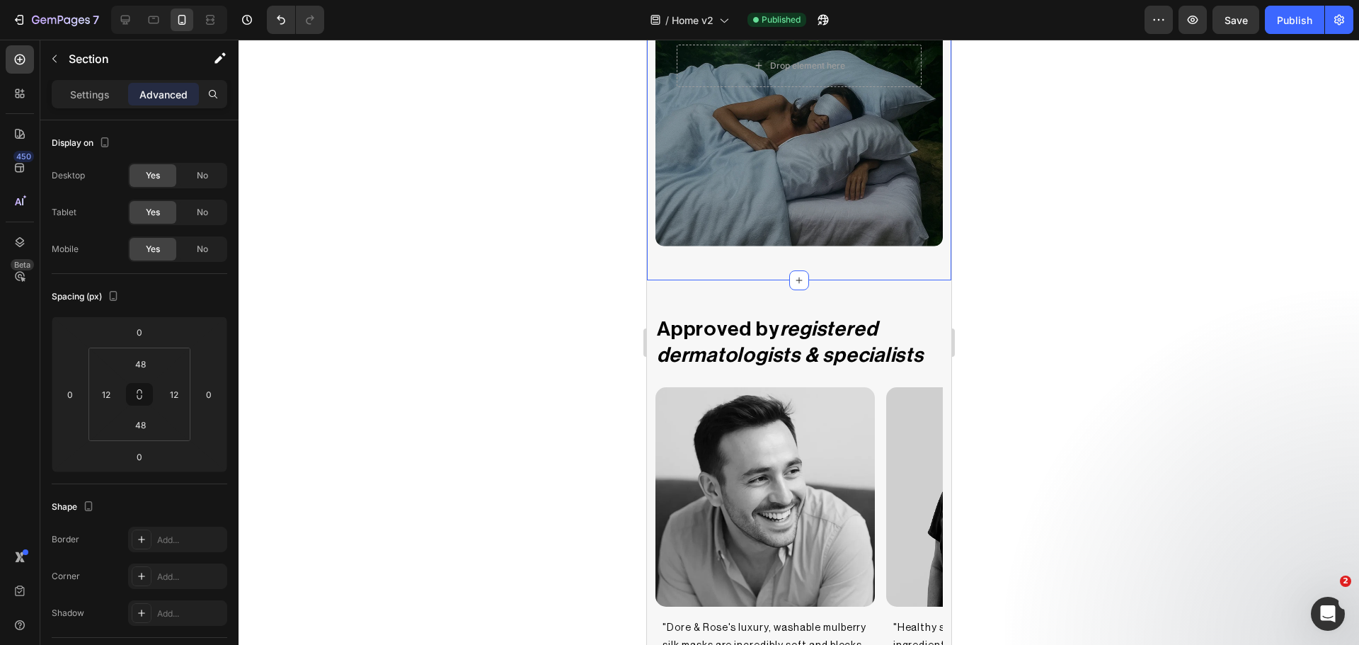
click at [826, 260] on div "Bundle & Save Text Block Top-rated products bundled together that improve skin,…" at bounding box center [798, 78] width 304 height 404
click at [1140, 316] on div at bounding box center [799, 342] width 1120 height 605
click at [804, 248] on div "Bundle & Save Text Block Top-rated products bundled together that improve skin,…" at bounding box center [798, 78] width 304 height 404
click at [140, 426] on input "48" at bounding box center [140, 424] width 28 height 21
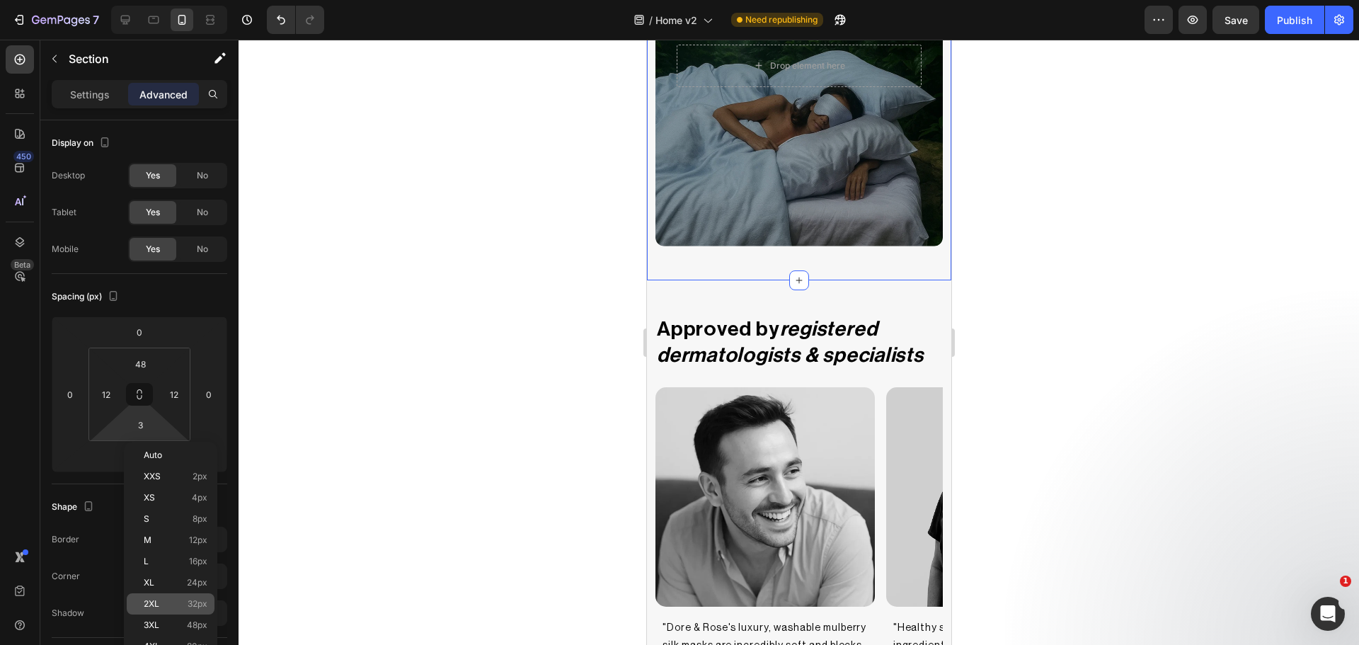
click at [181, 608] on p "2XL 32px" at bounding box center [176, 604] width 64 height 10
type input "32"
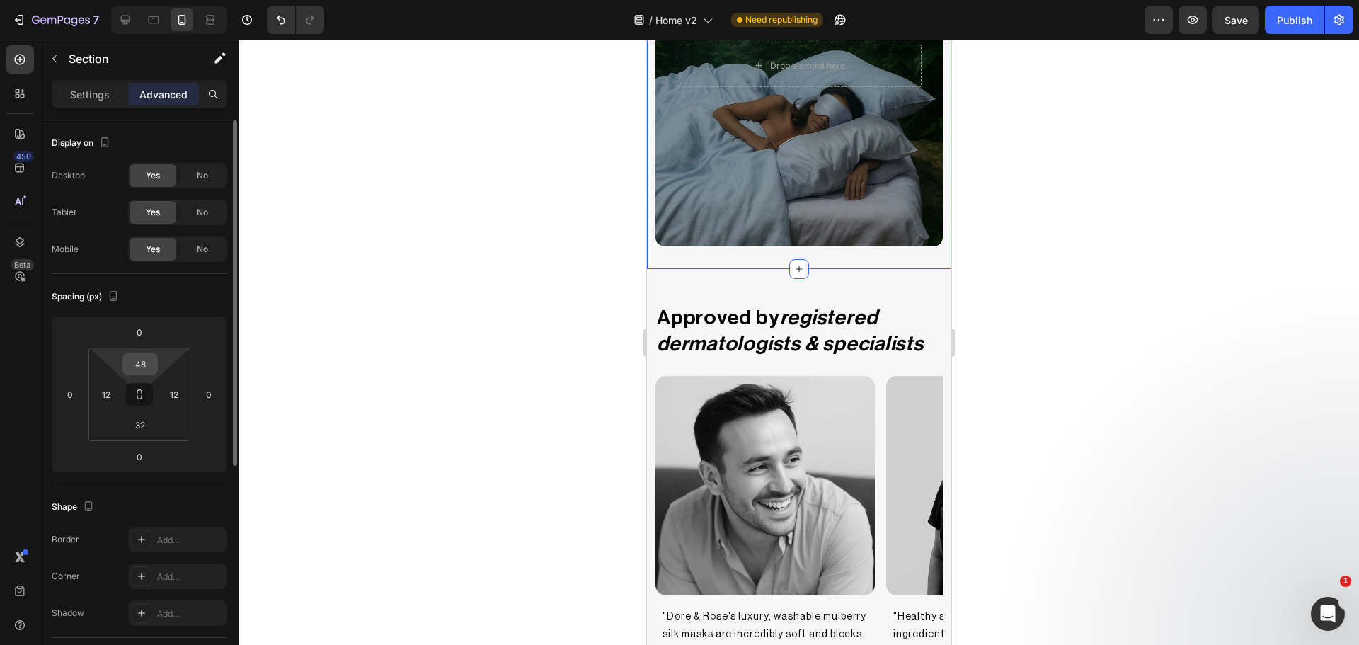
click at [142, 366] on input "48" at bounding box center [140, 363] width 28 height 21
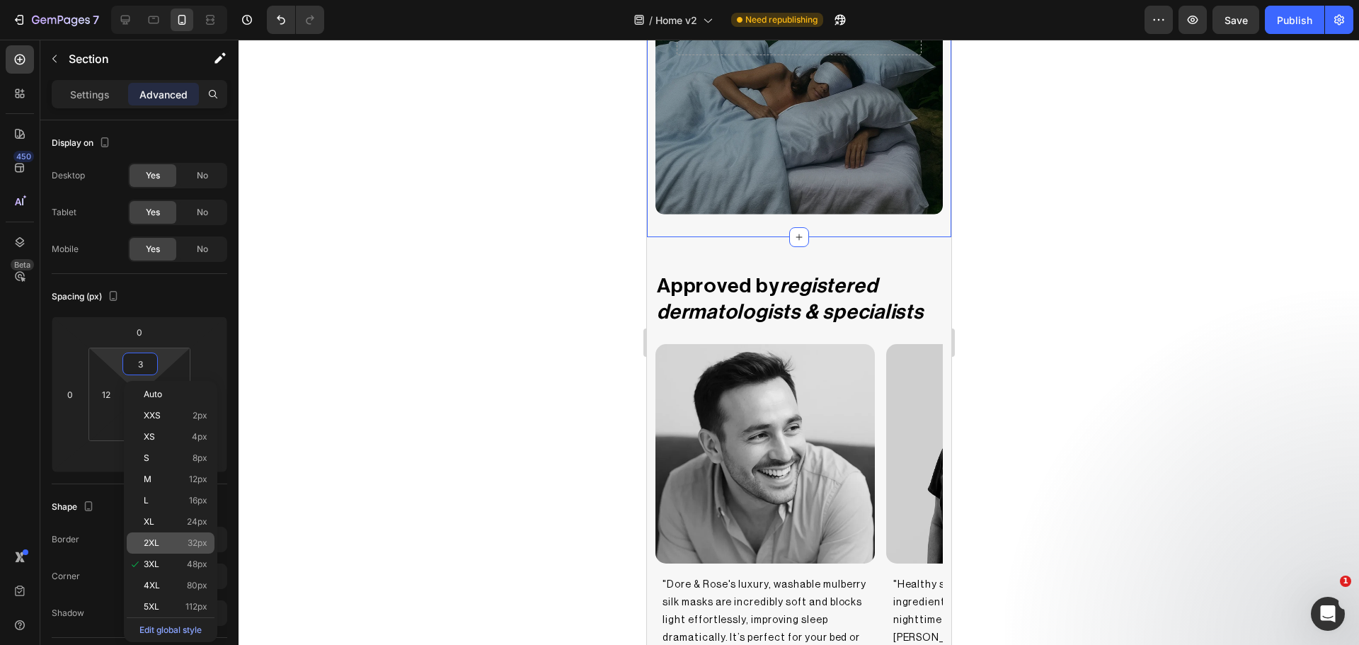
click at [171, 541] on p "2XL 32px" at bounding box center [176, 543] width 64 height 10
type input "32"
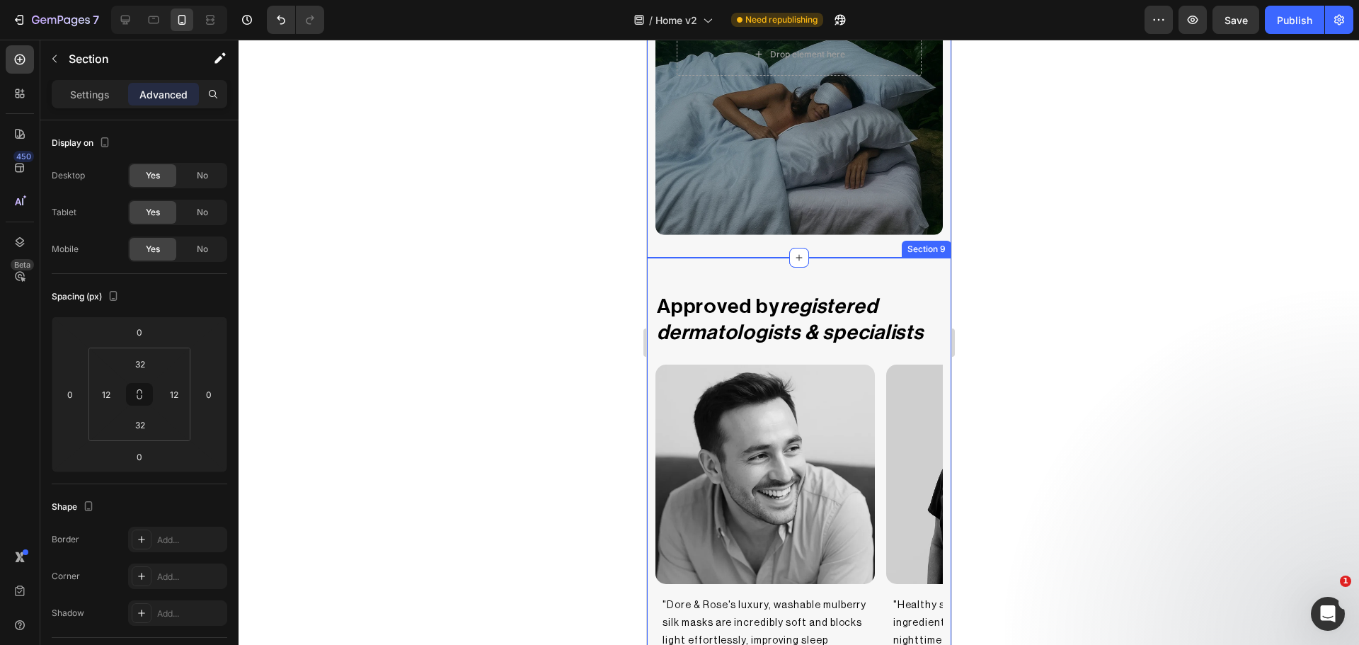
click at [758, 264] on div "Approved by registered dermatologists & specialists Heading Image "Dore & Rose'…" at bounding box center [798, 548] width 304 height 580
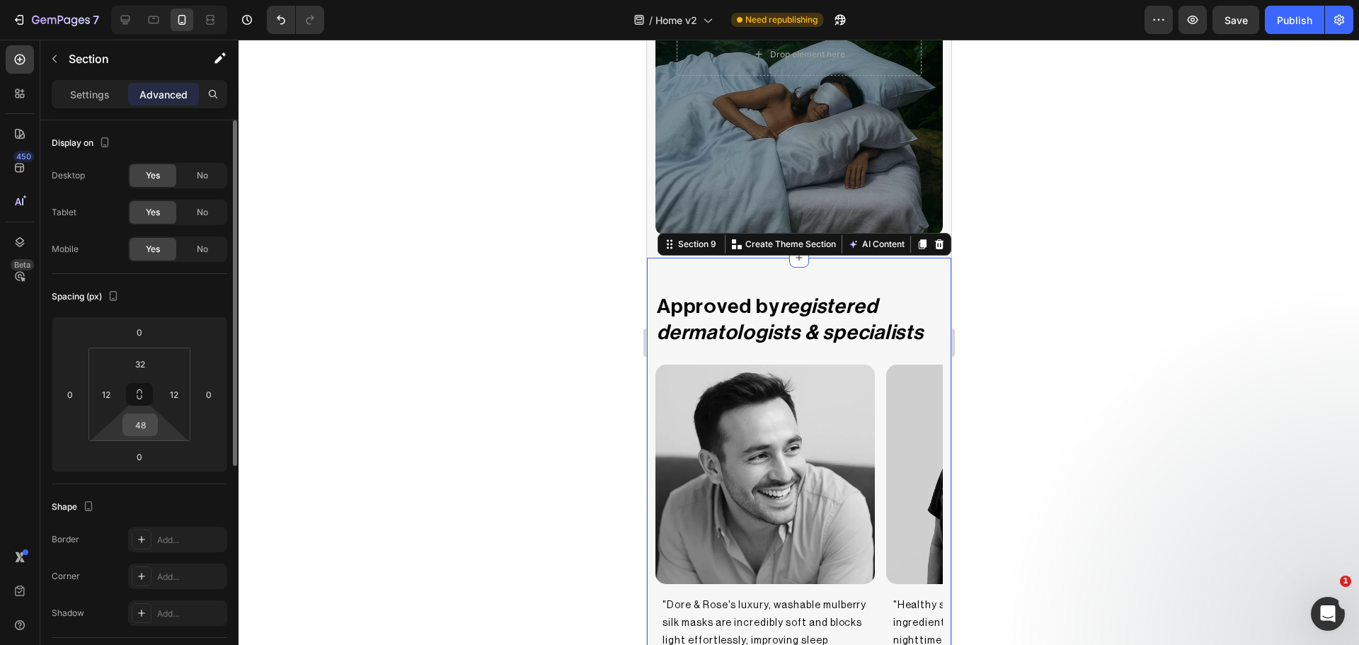
click at [144, 421] on input "48" at bounding box center [140, 424] width 28 height 21
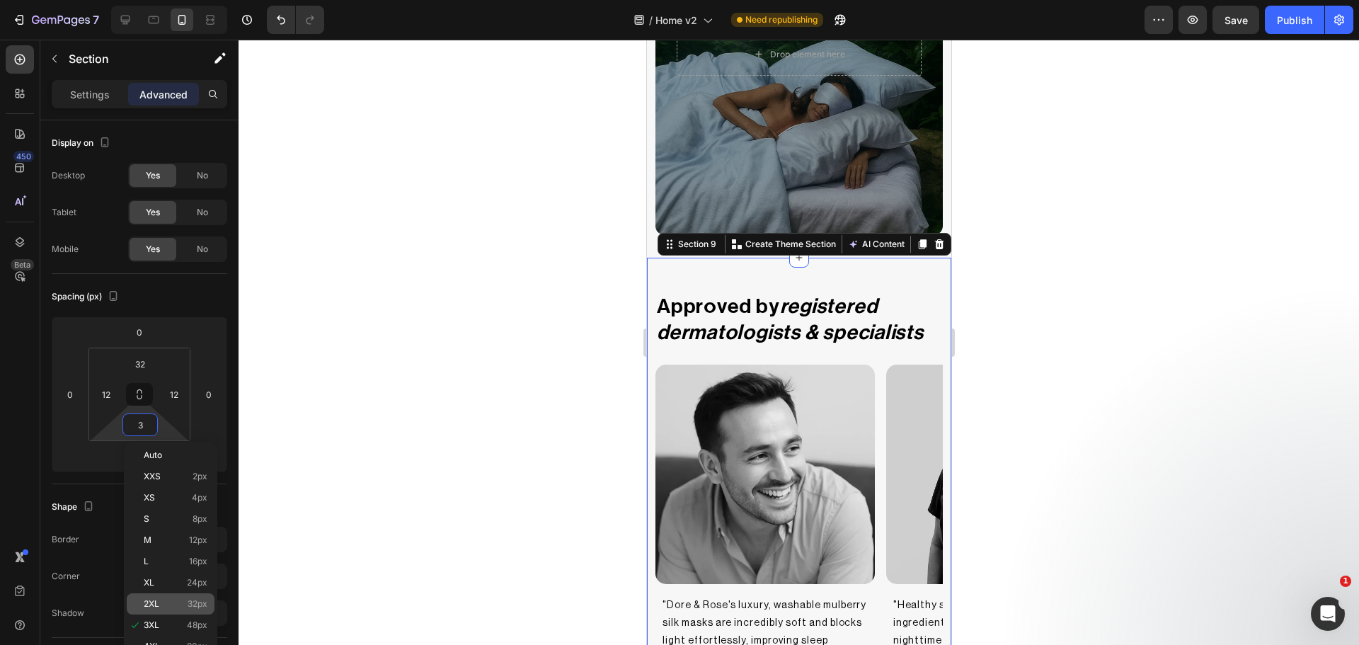
click at [152, 596] on div "2XL 32px" at bounding box center [171, 603] width 88 height 21
type input "32"
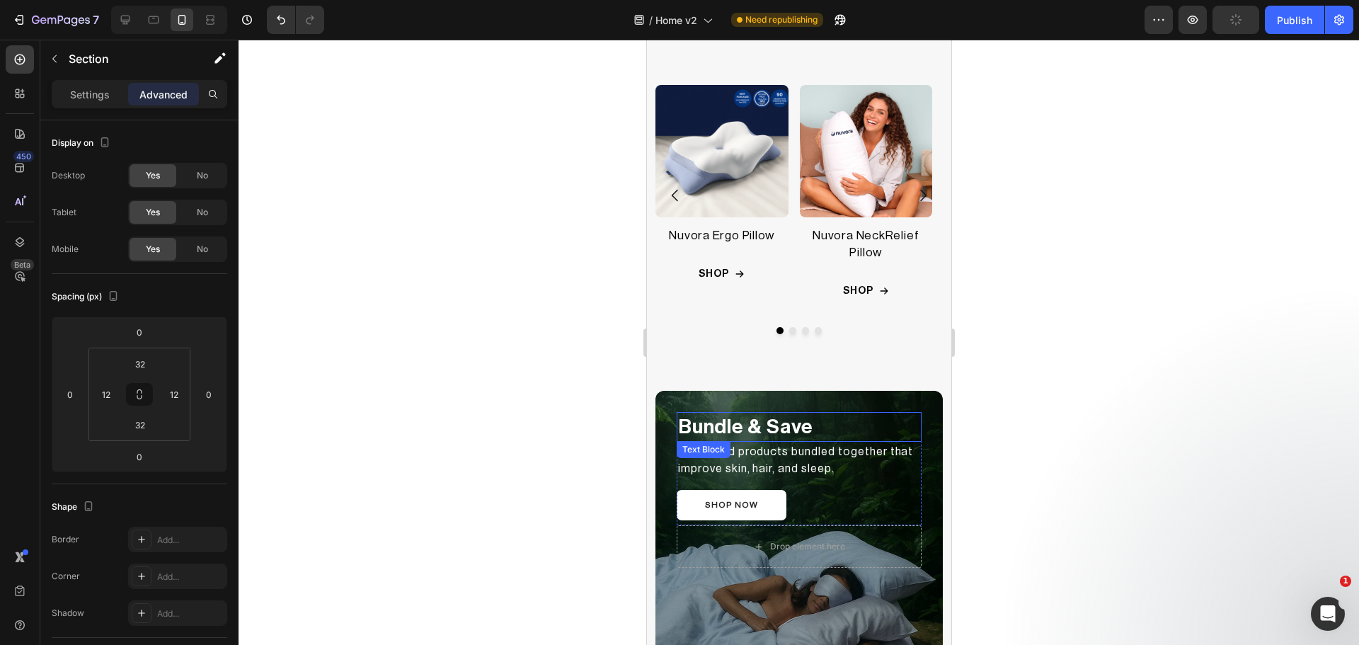
scroll to position [2242, 0]
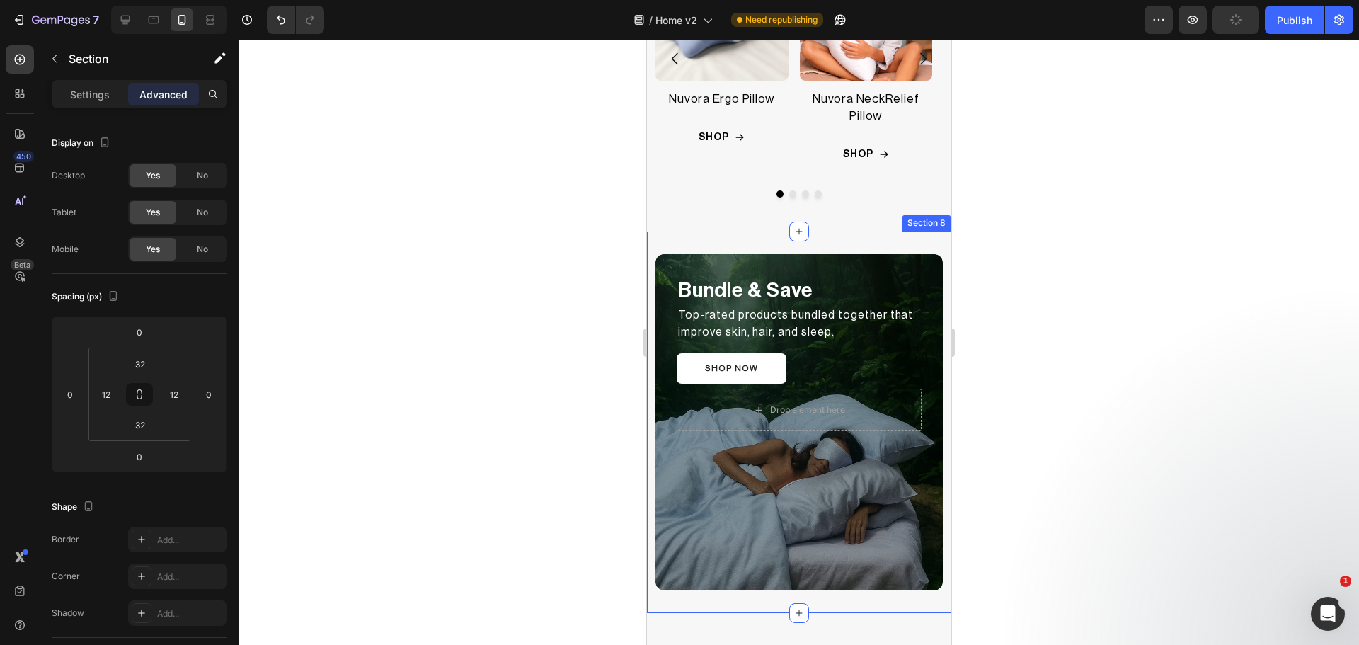
click at [669, 245] on div "Bundle & Save Text Block Top-rated products bundled together that improve skin,…" at bounding box center [798, 421] width 304 height 381
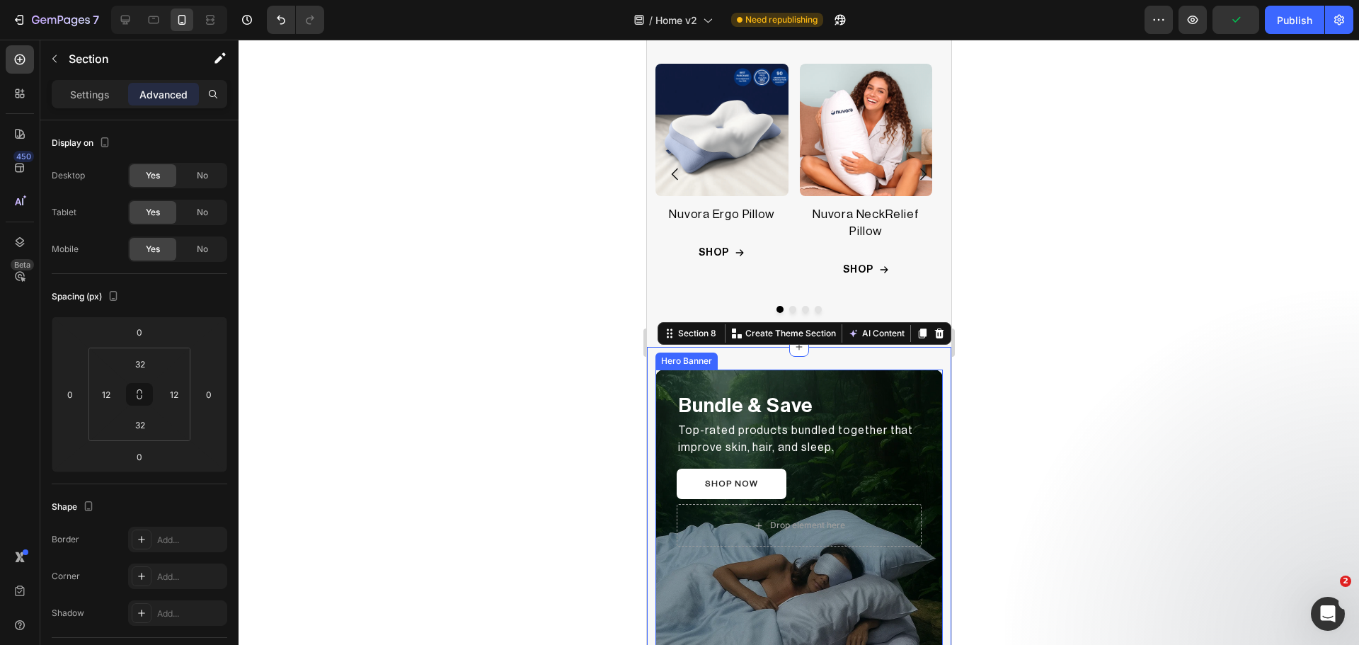
scroll to position [2124, 0]
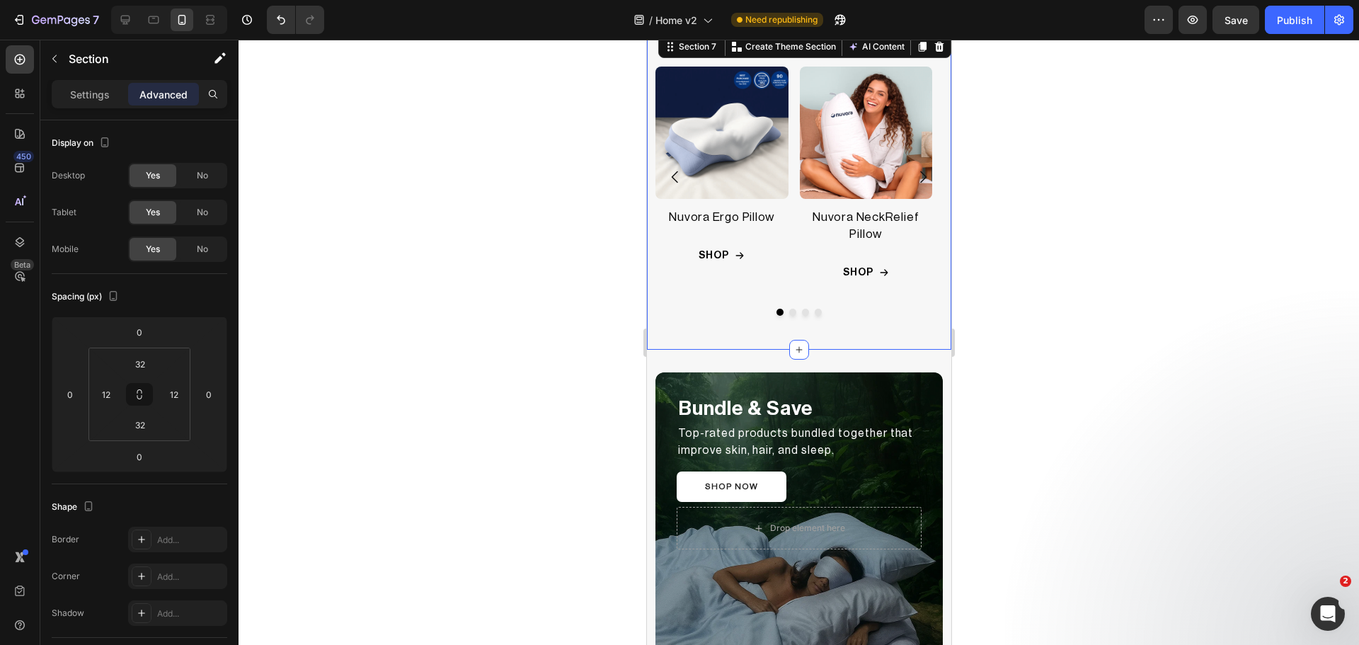
click at [649, 311] on div "Product Images Nuvora Ergo Pillow Product Title Row SHOP Add to Cart Row Row Pr…" at bounding box center [798, 191] width 304 height 317
click at [140, 371] on input "48" at bounding box center [140, 363] width 28 height 21
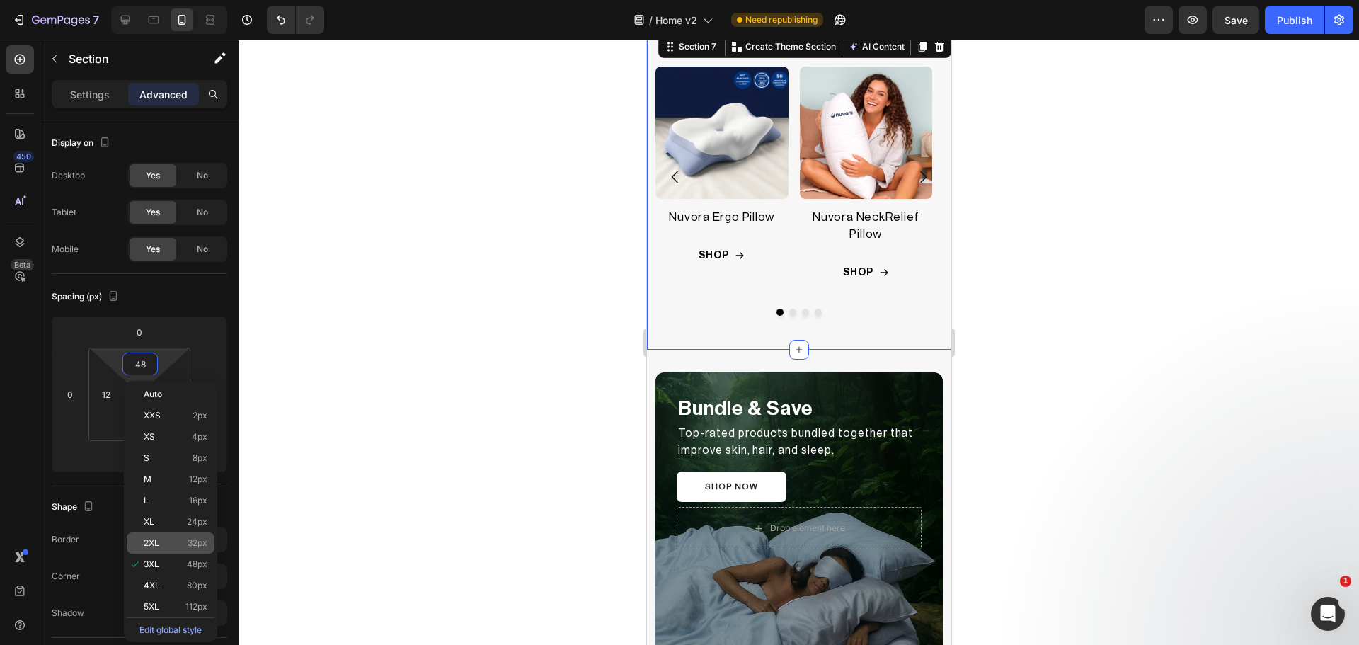
click at [162, 537] on div "2XL 32px" at bounding box center [171, 542] width 88 height 21
type input "32"
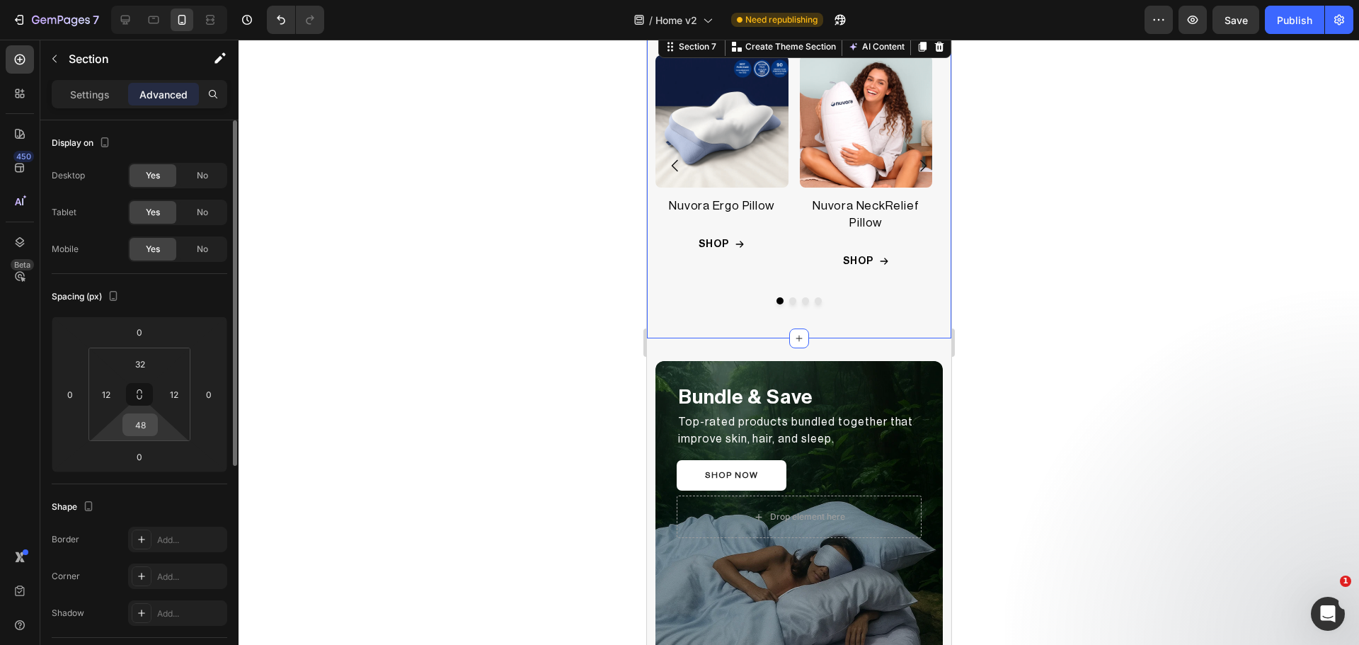
click at [147, 425] on input "48" at bounding box center [140, 424] width 28 height 21
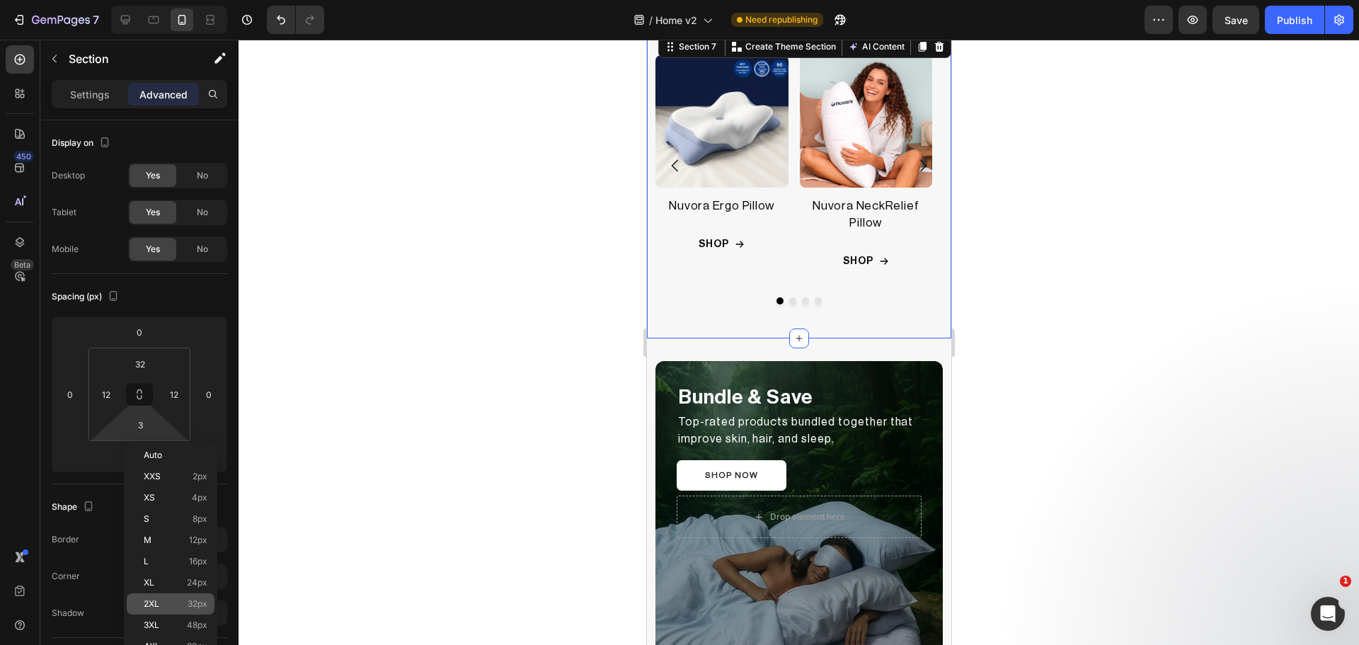
click at [180, 602] on p "2XL 32px" at bounding box center [176, 604] width 64 height 10
type input "32"
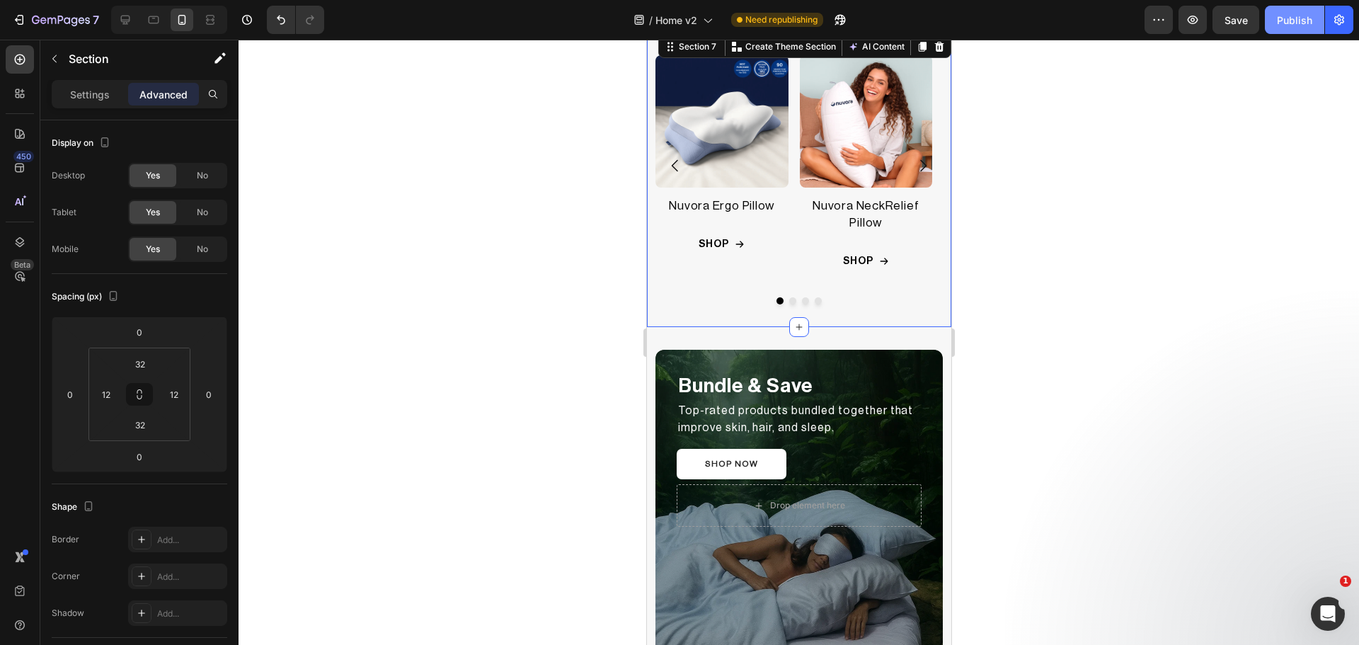
click at [1282, 21] on div "Publish" at bounding box center [1294, 20] width 35 height 15
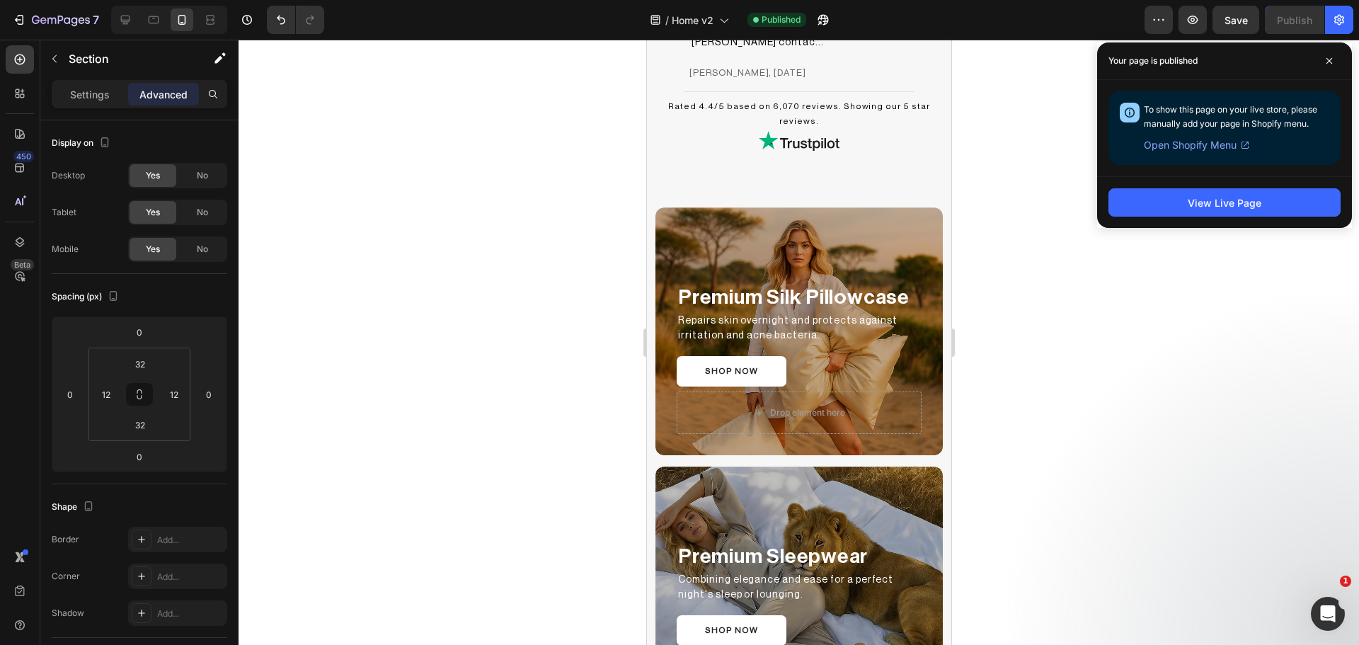
scroll to position [1419, 0]
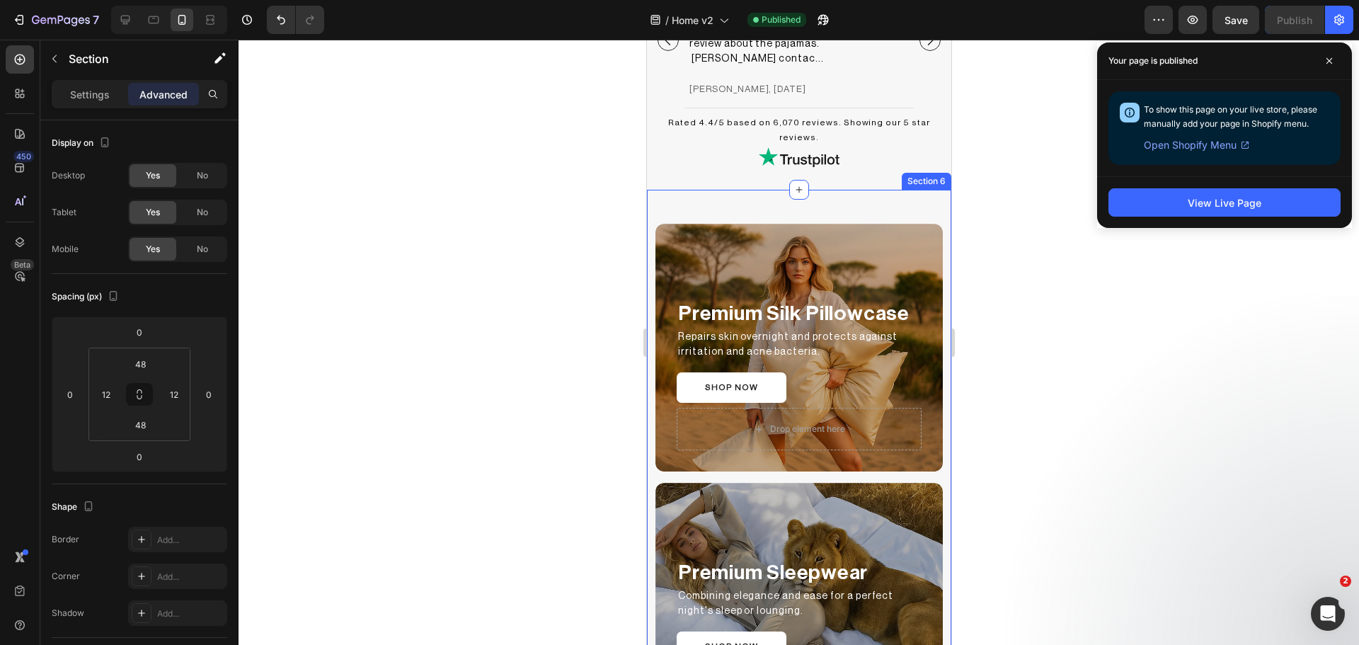
click at [749, 190] on div "Premium Silk Pillowcase Text Block Repairs skin overnight and protects against …" at bounding box center [798, 477] width 304 height 575
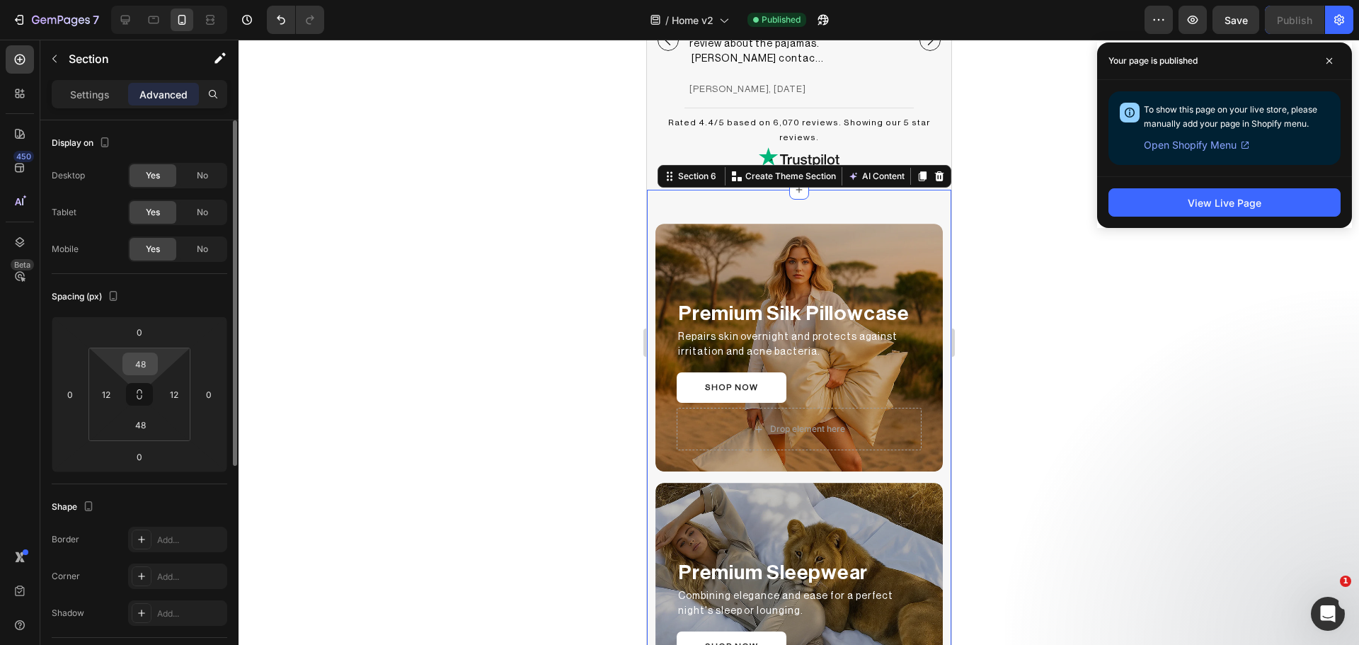
click at [130, 365] on input "48" at bounding box center [140, 363] width 28 height 21
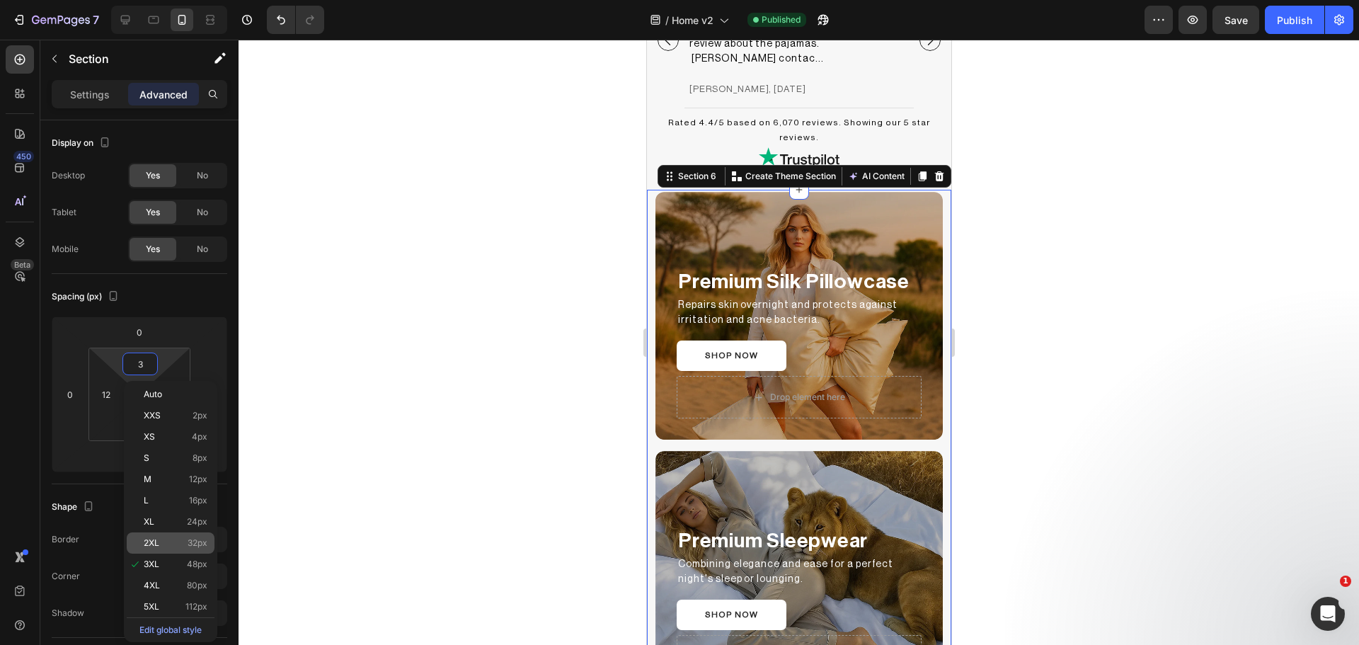
click at [174, 535] on div "2XL 32px" at bounding box center [171, 542] width 88 height 21
type input "32"
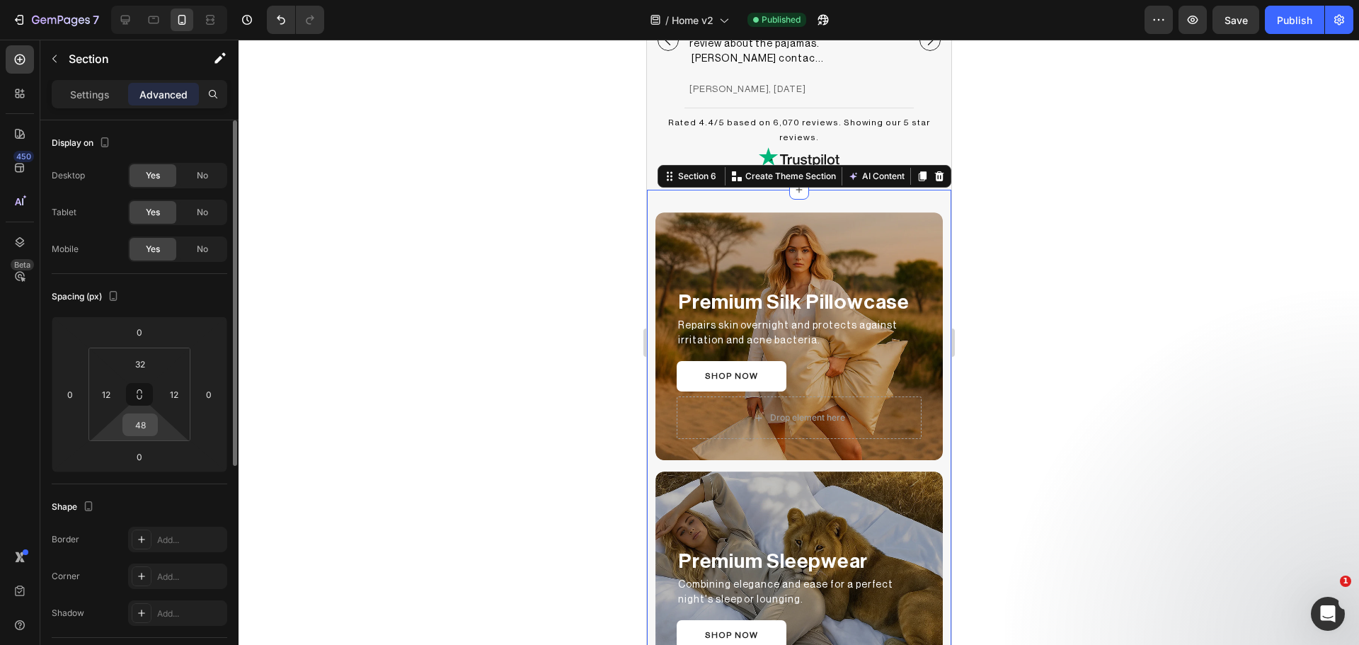
click at [144, 432] on input "48" at bounding box center [140, 424] width 28 height 21
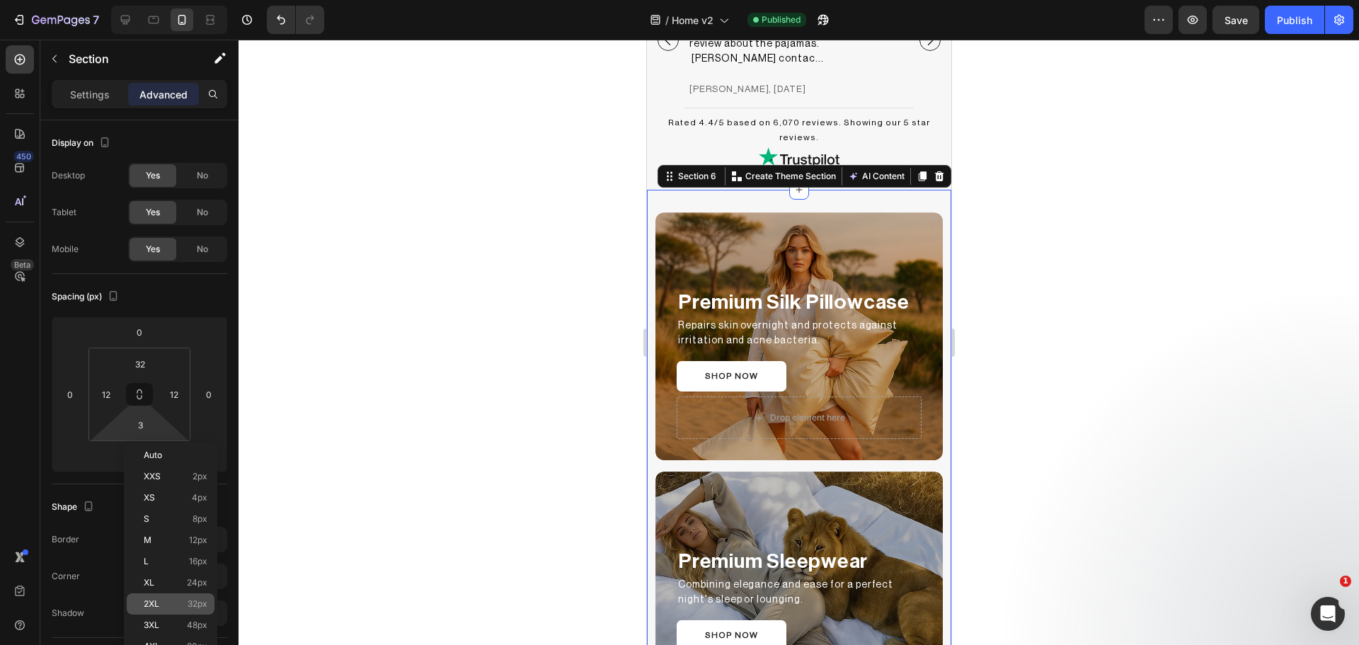
click at [159, 599] on span "2XL" at bounding box center [152, 604] width 16 height 10
type input "32"
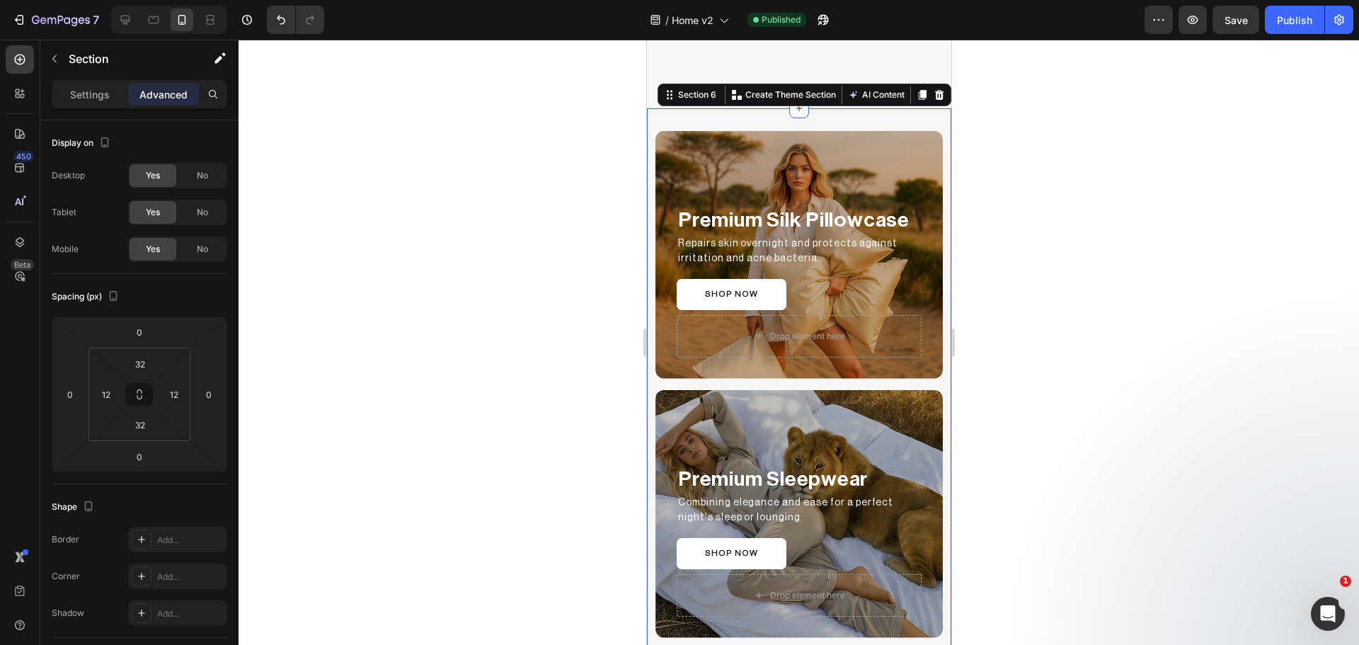
scroll to position [1655, 0]
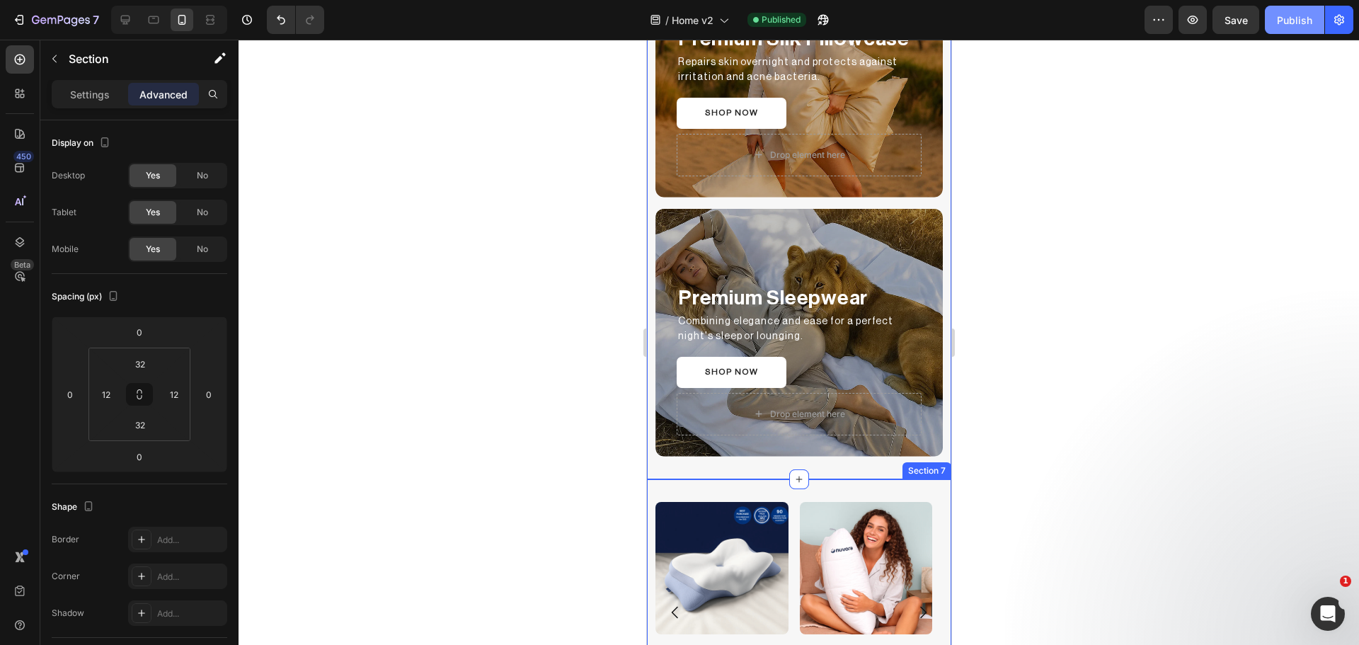
click at [1287, 25] on div "Publish" at bounding box center [1294, 20] width 35 height 15
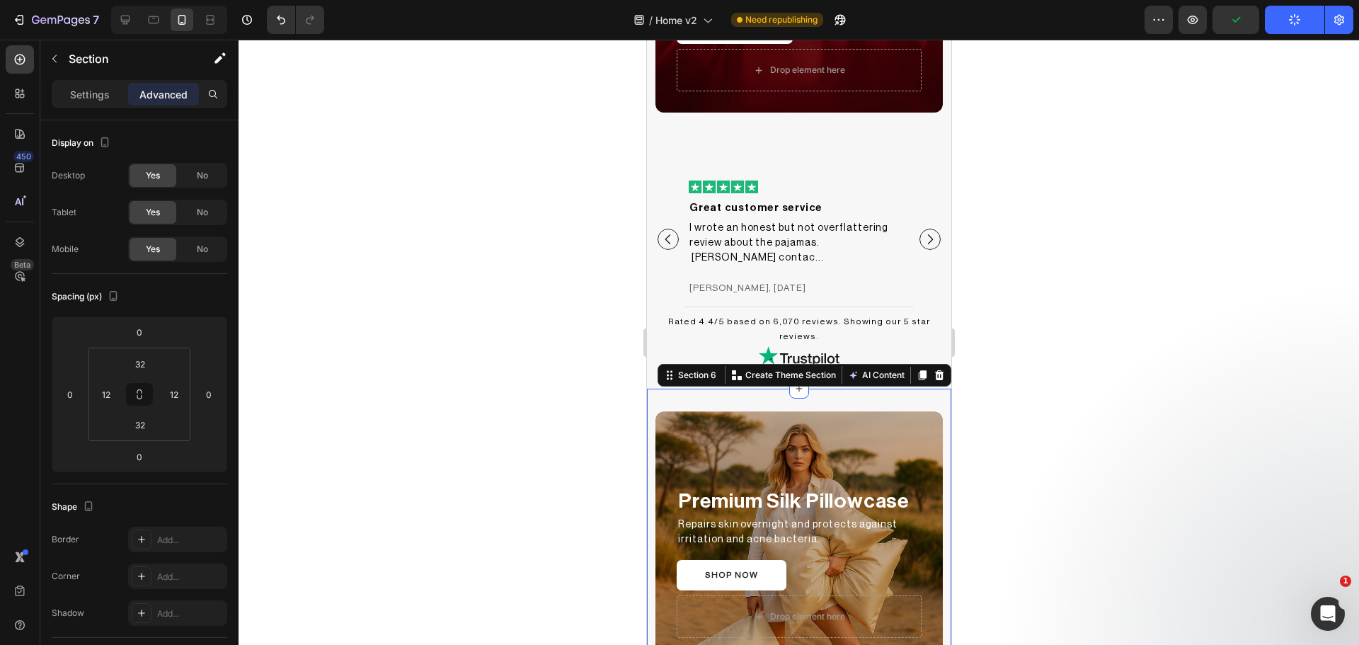
scroll to position [1183, 0]
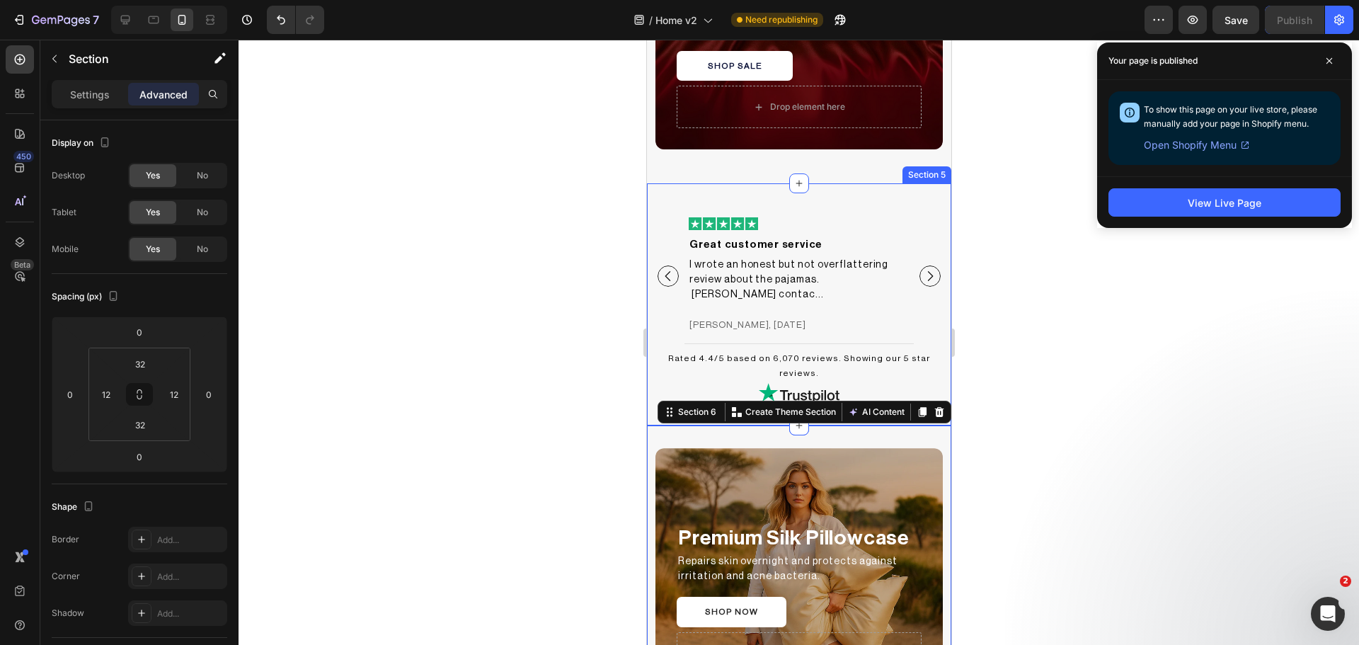
click at [691, 193] on div "Excellent Heading Image Based on 6,070 reviews Heading Image Image Great custom…" at bounding box center [798, 304] width 304 height 242
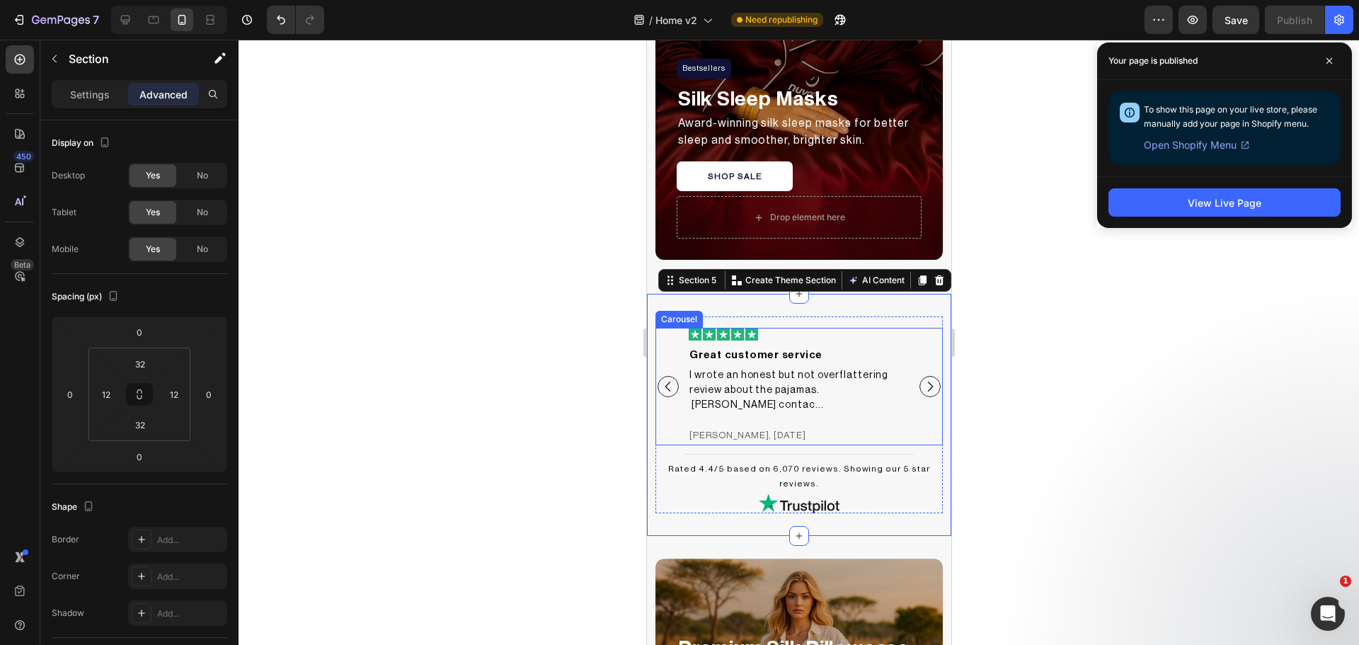
scroll to position [1065, 0]
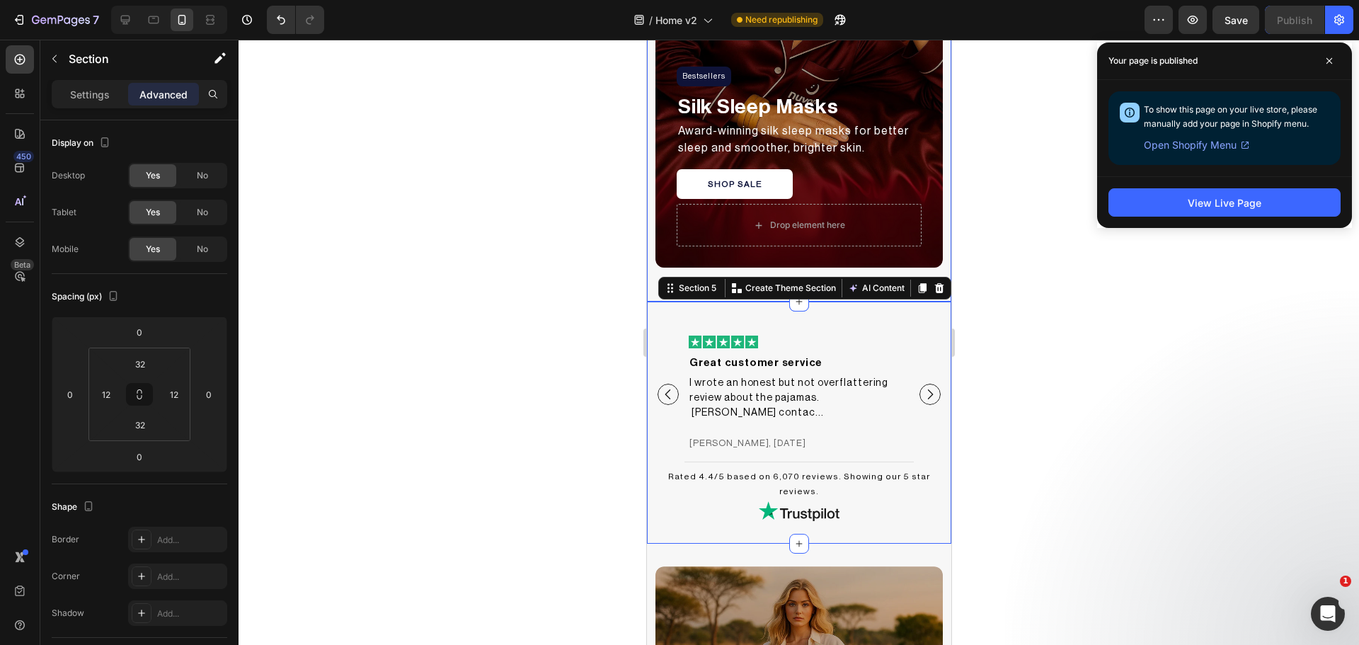
click at [908, 272] on div "Bestsellers Heading Row Silk Sleep Masks Text Block Award-winning silk sleep ma…" at bounding box center [798, 69] width 304 height 464
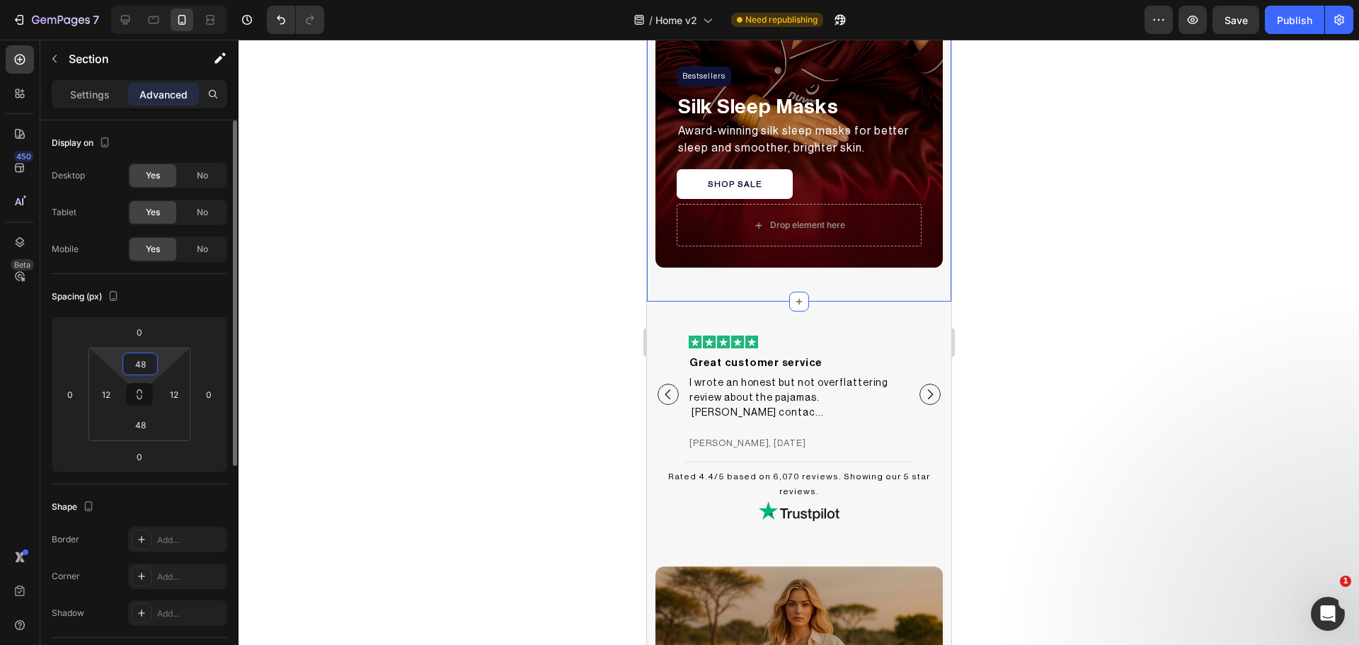
click at [139, 357] on input "48" at bounding box center [140, 363] width 28 height 21
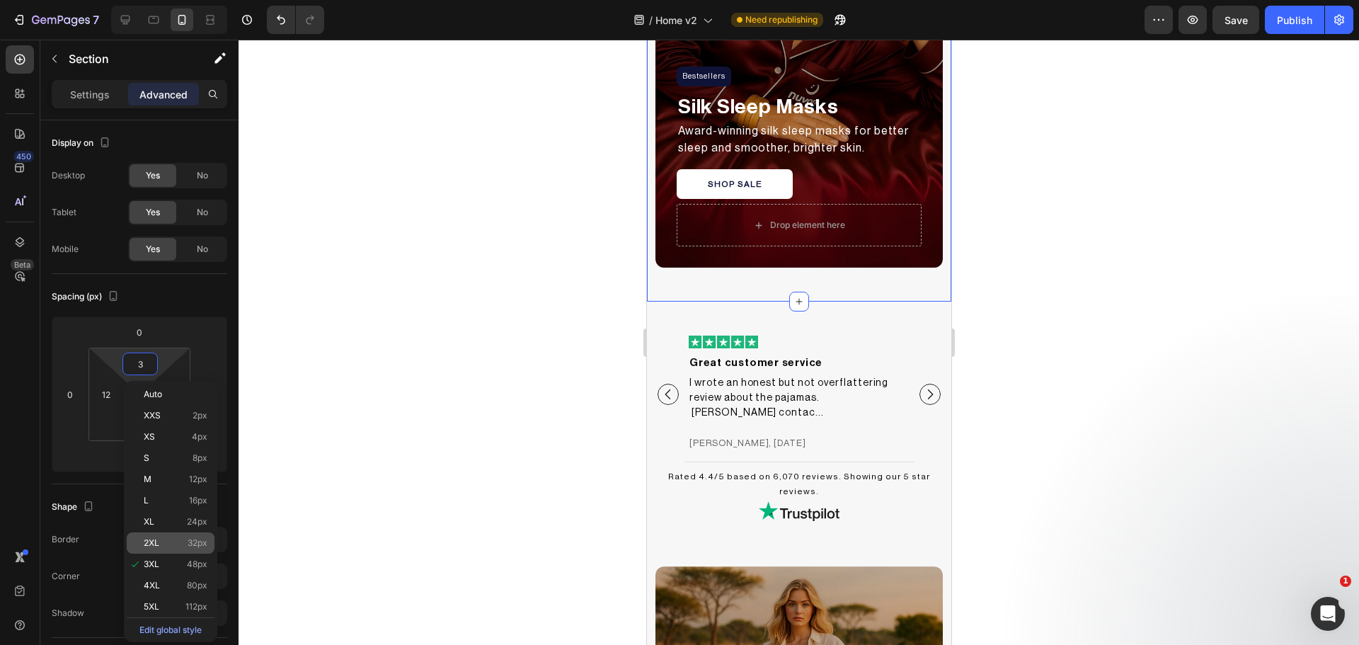
click at [171, 537] on div "2XL 32px" at bounding box center [171, 542] width 88 height 21
type input "32"
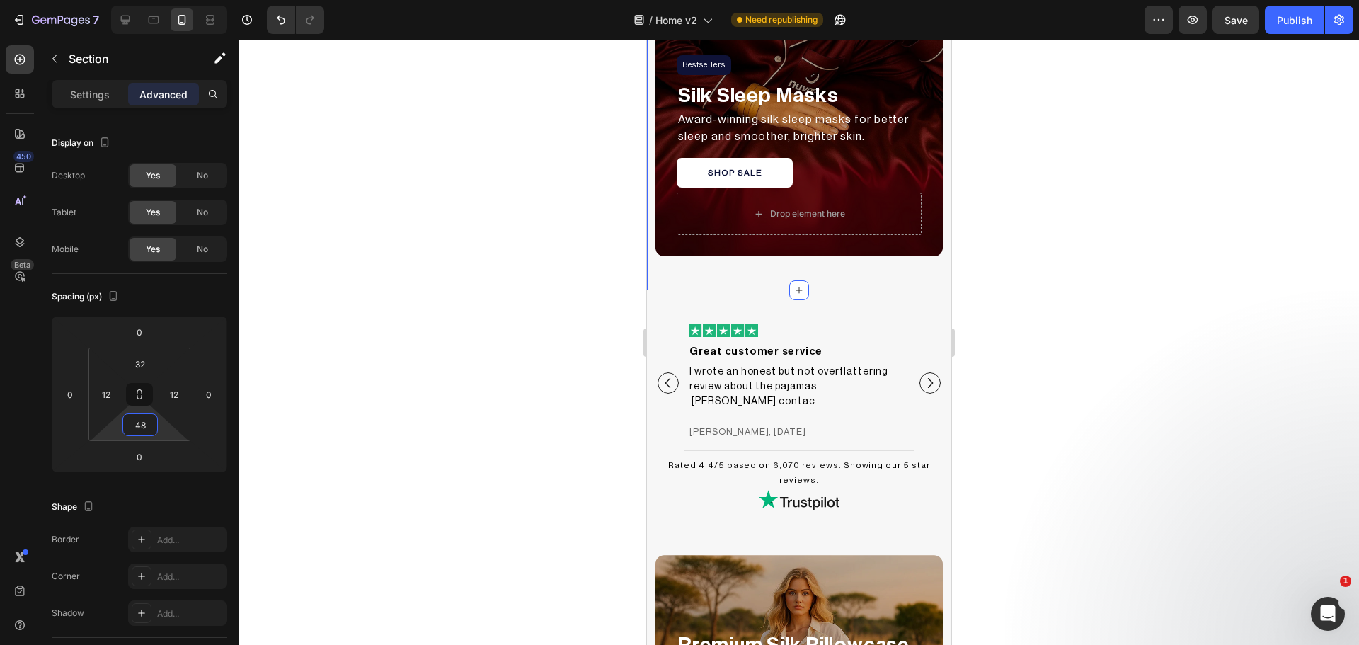
click at [144, 426] on input "48" at bounding box center [140, 424] width 28 height 21
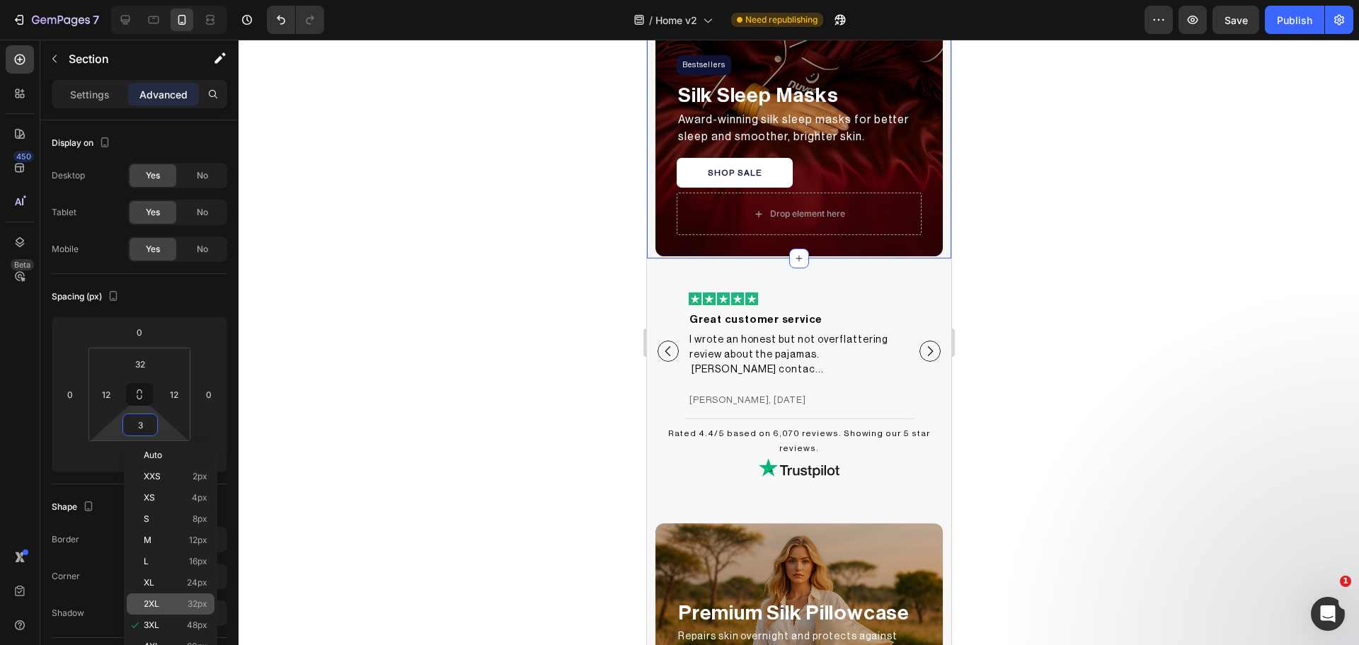
click at [183, 596] on div "2XL 32px" at bounding box center [171, 603] width 88 height 21
type input "32"
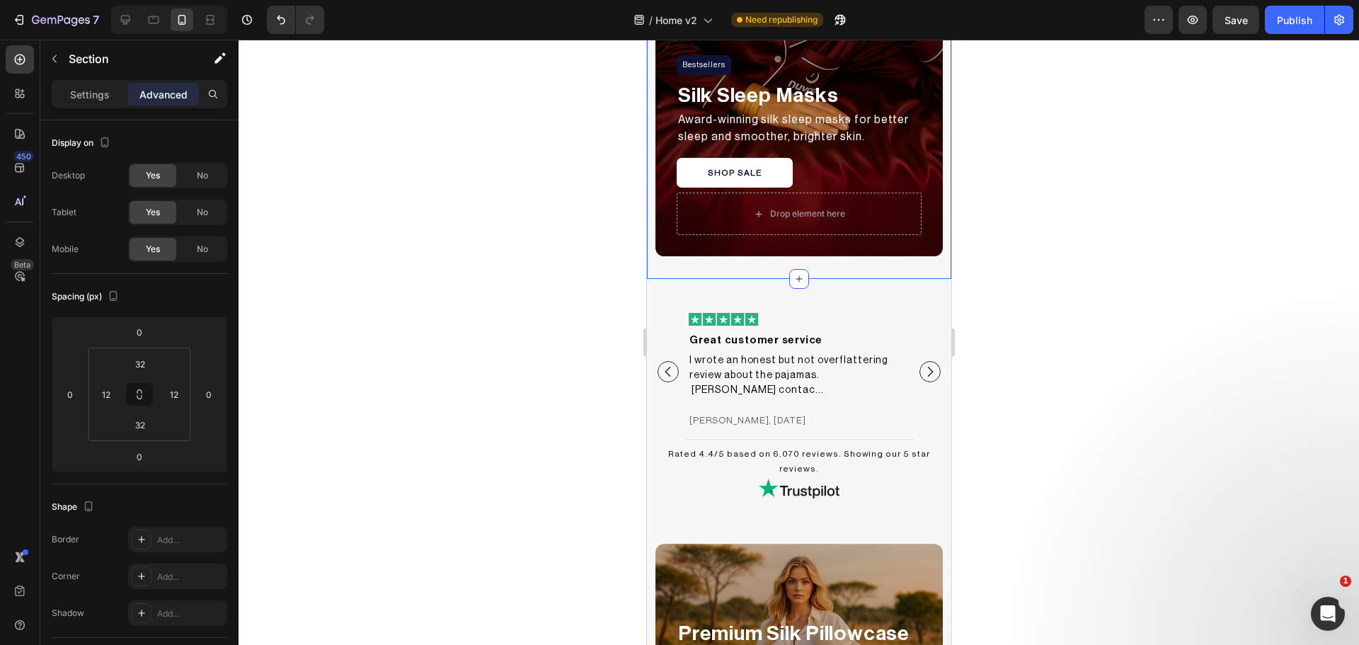
click at [352, 524] on div at bounding box center [799, 342] width 1120 height 605
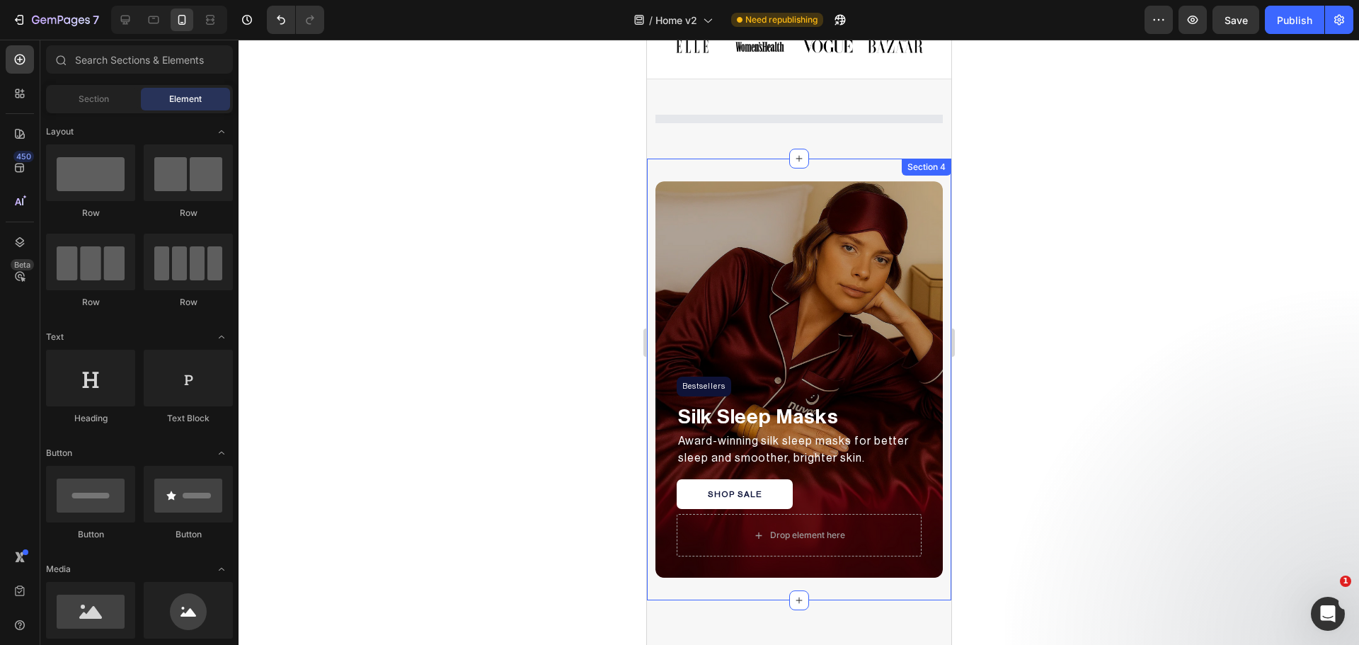
scroll to position [383, 0]
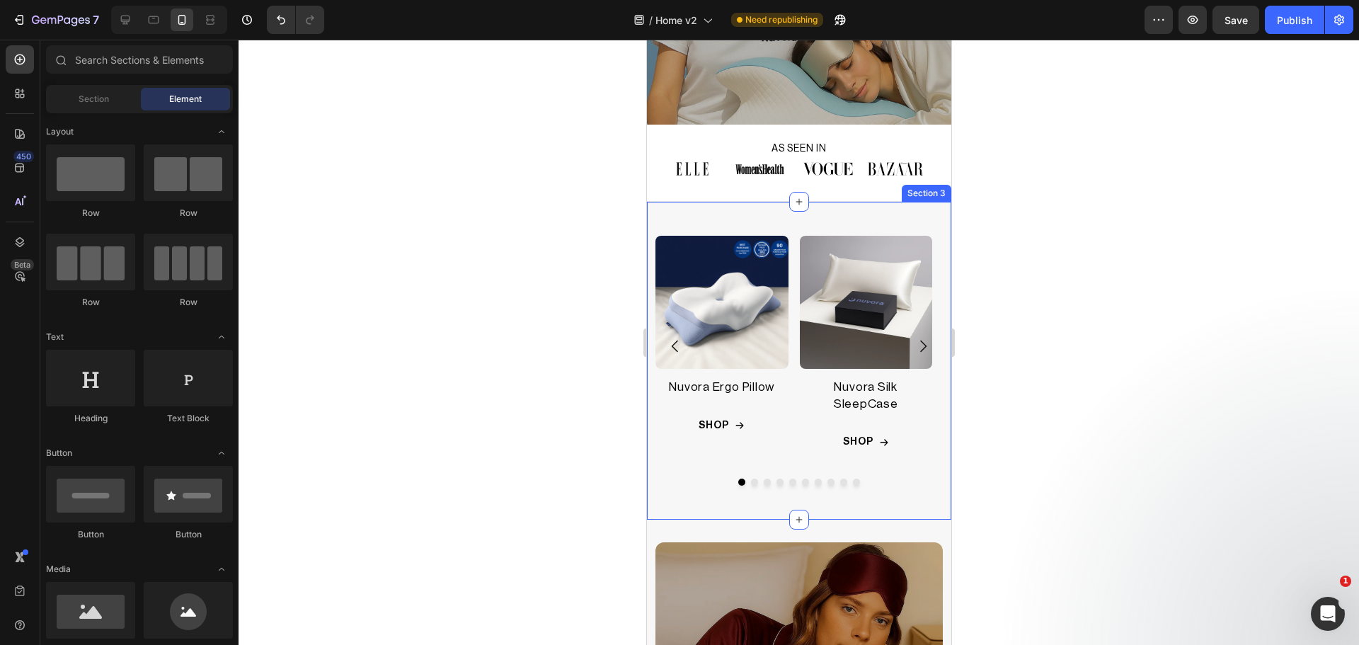
click at [776, 210] on div "Product Images Nuvora Ergo Pillow Product Title Row SHOP Add to Cart Row Row Pr…" at bounding box center [798, 360] width 304 height 317
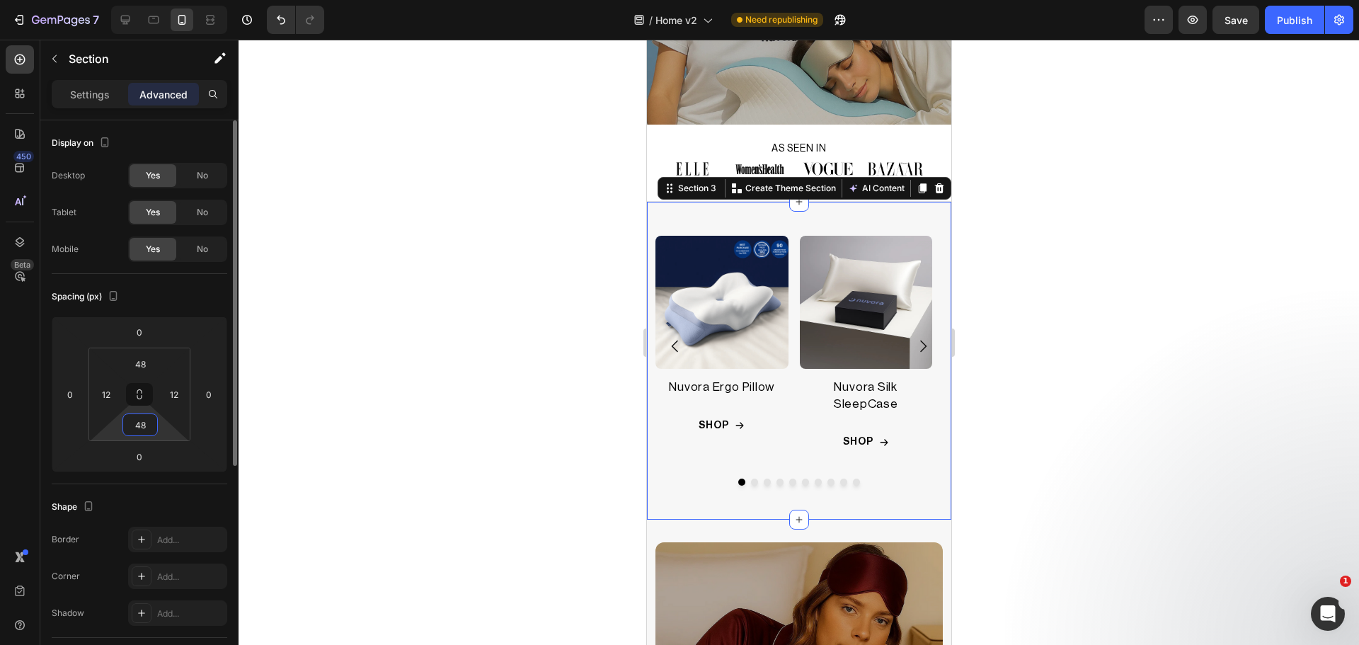
click at [139, 432] on input "48" at bounding box center [140, 424] width 28 height 21
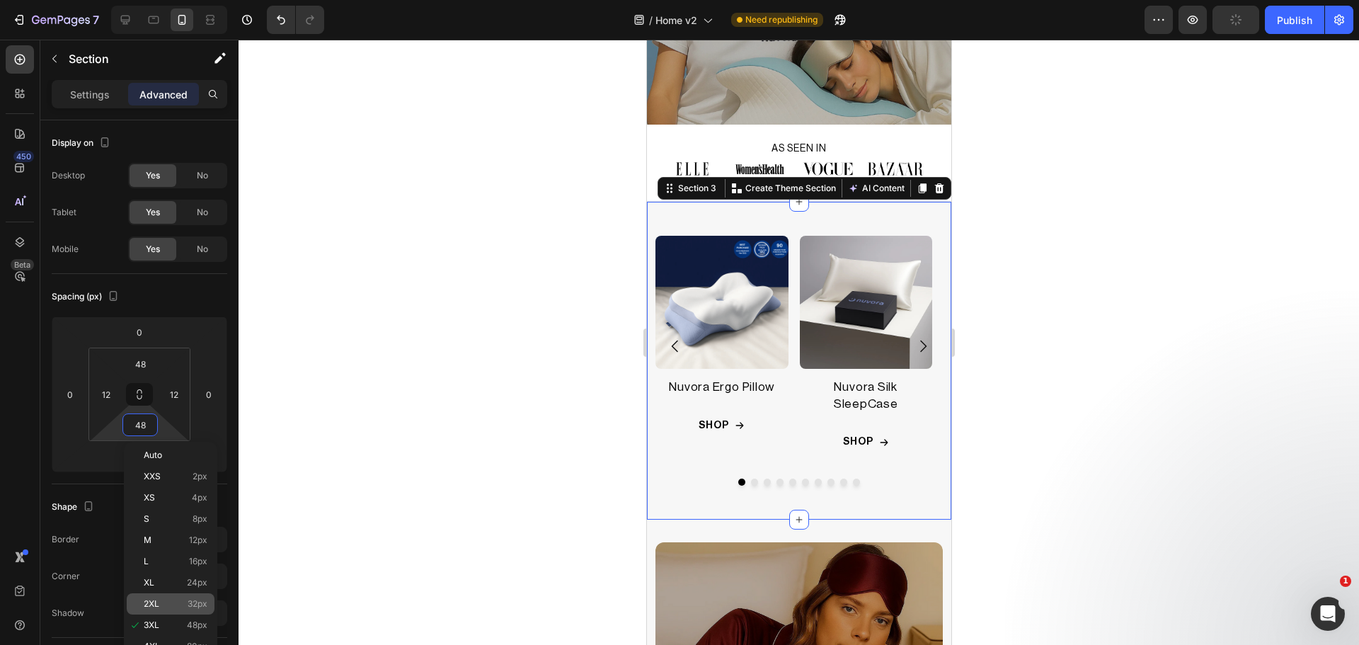
click at [167, 599] on p "2XL 32px" at bounding box center [176, 604] width 64 height 10
type input "32"
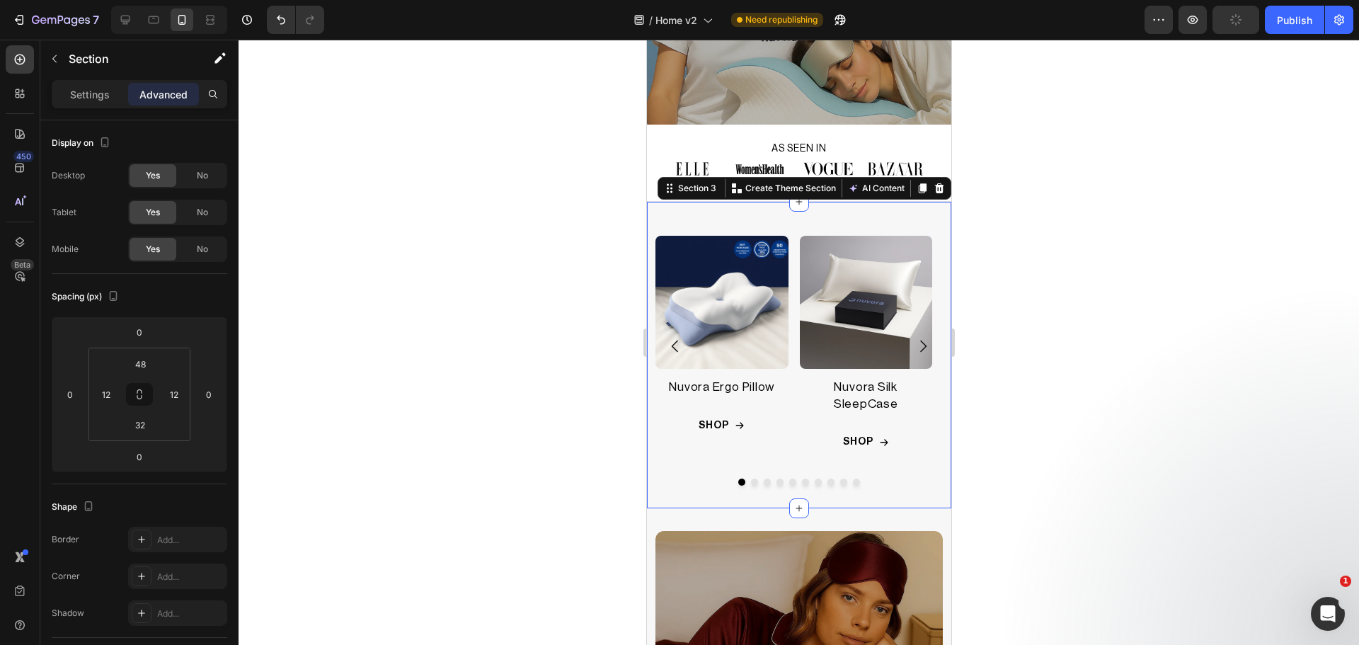
click at [531, 532] on div at bounding box center [799, 342] width 1120 height 605
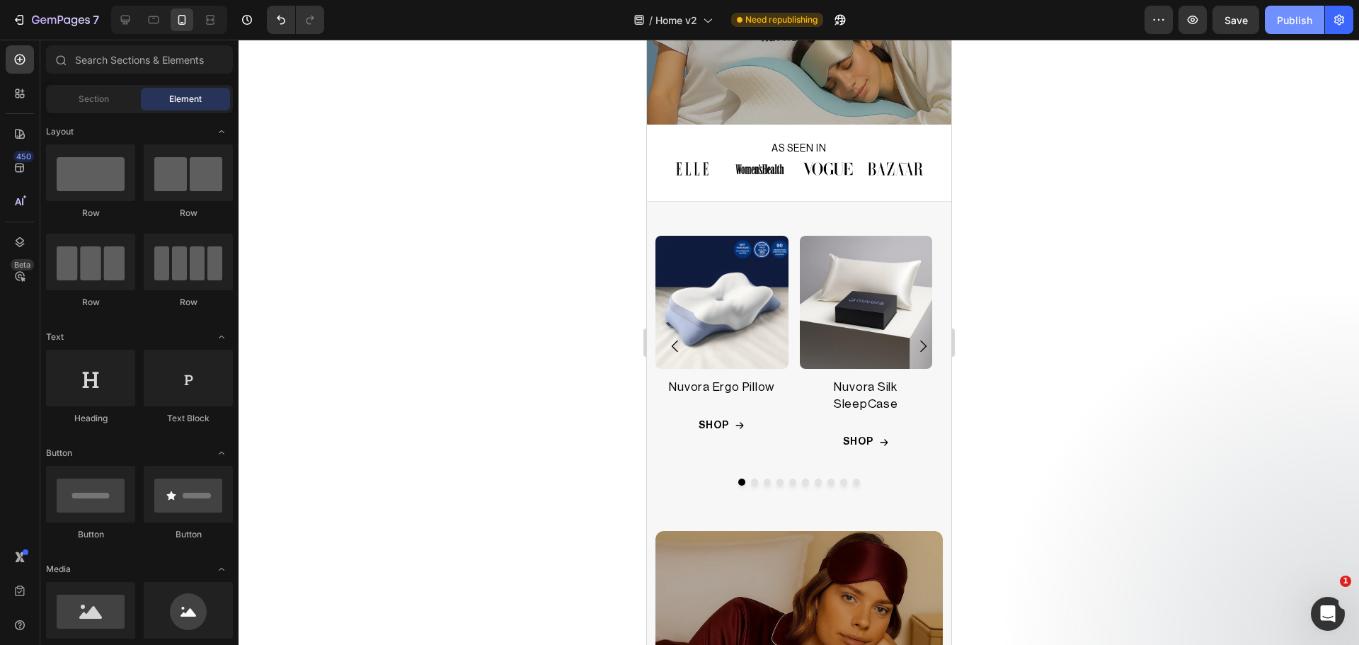
click at [1296, 21] on div "Publish" at bounding box center [1294, 20] width 35 height 15
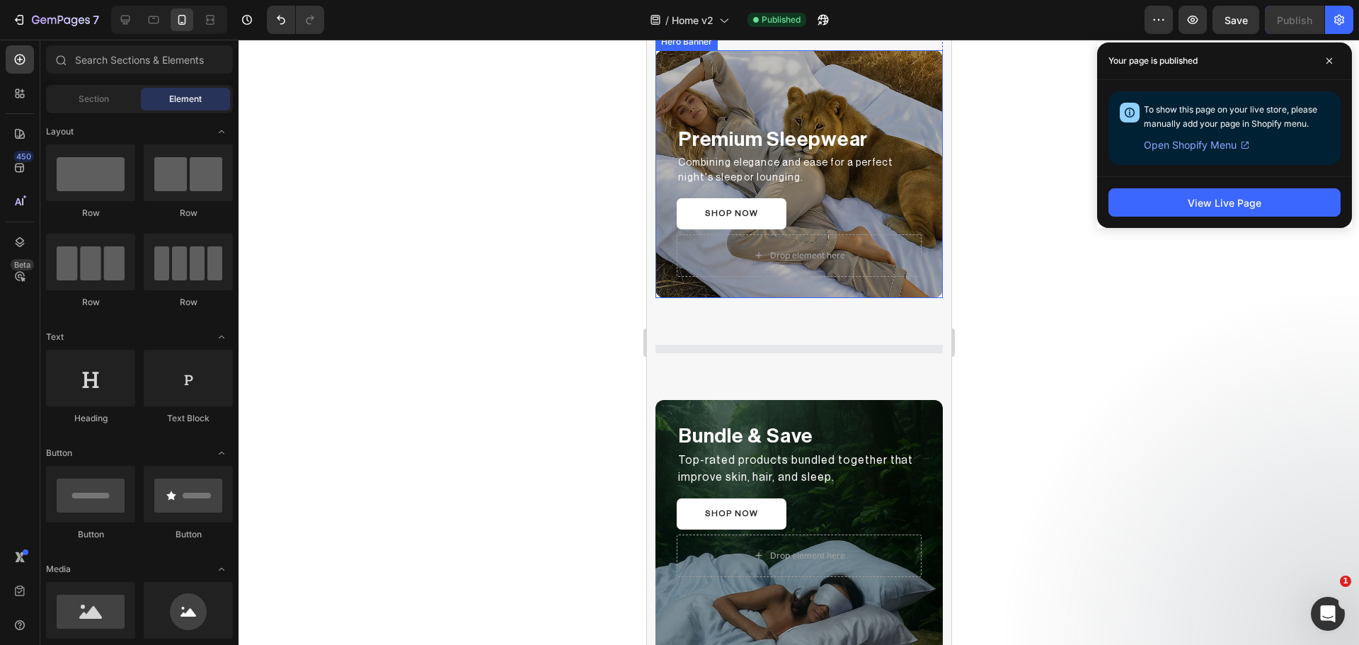
scroll to position [1799, 0]
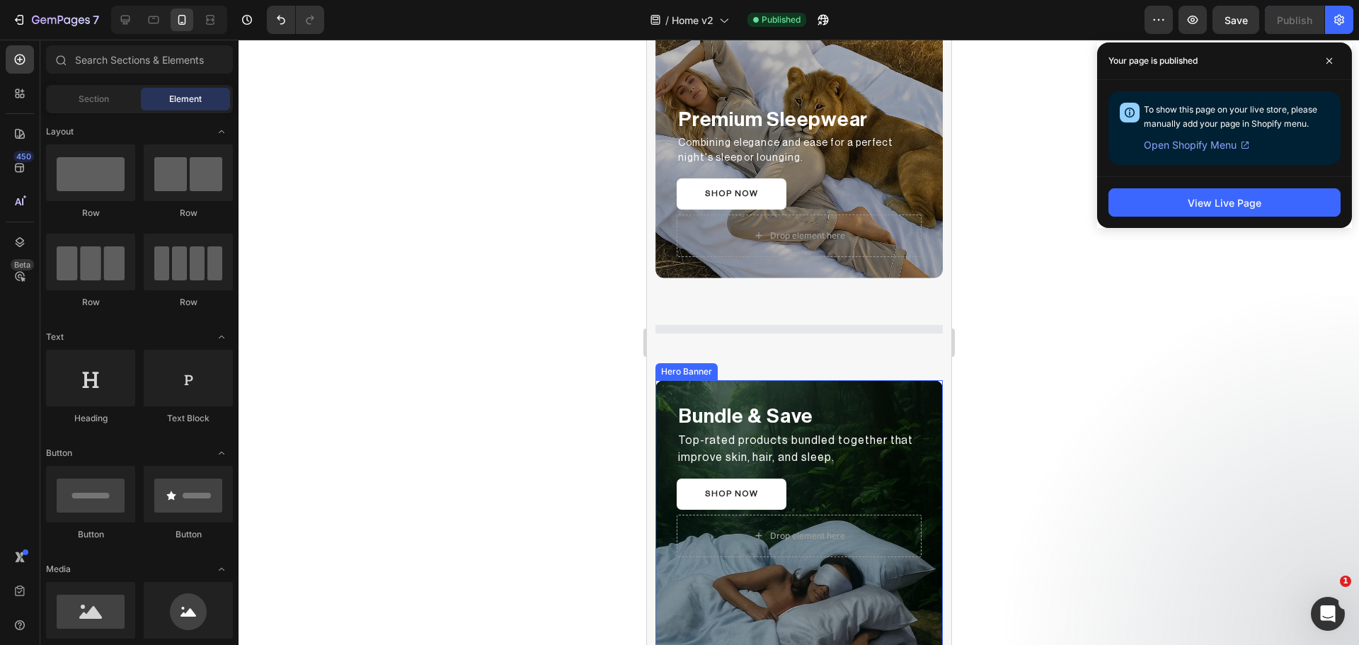
click at [669, 398] on div "Bundle & Save Text Block Top-rated products bundled together that improve skin,…" at bounding box center [798, 479] width 287 height 198
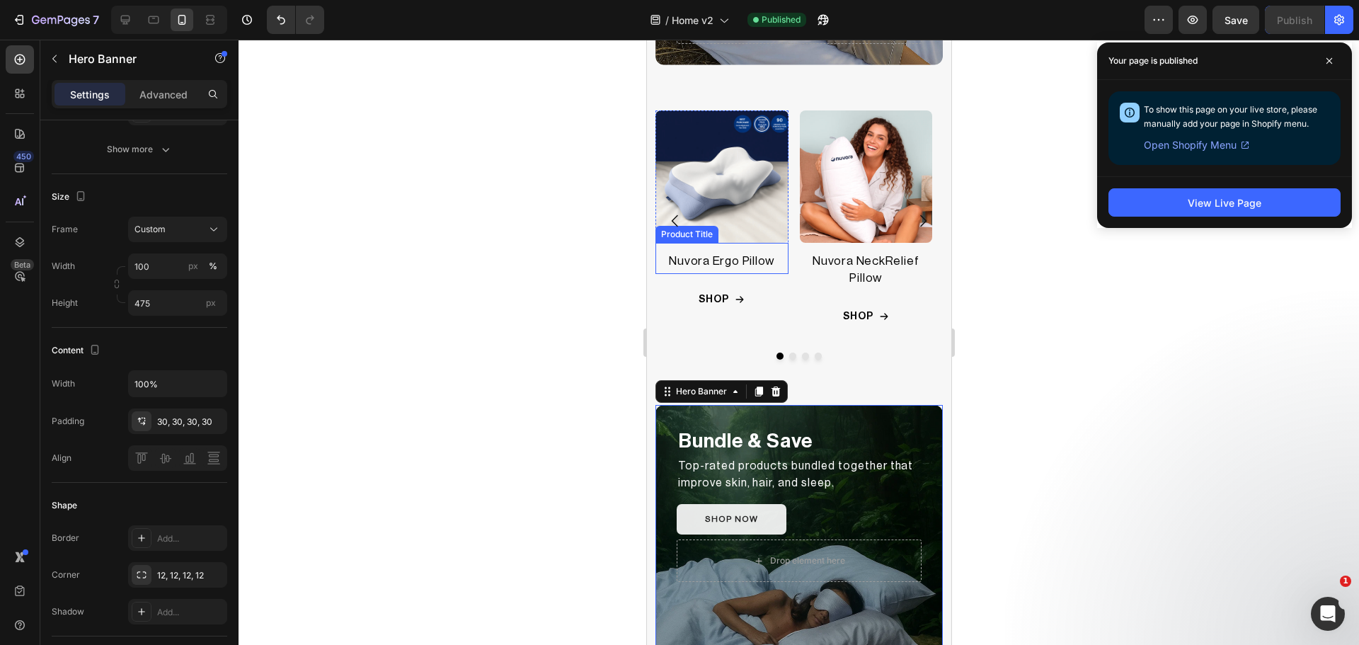
scroll to position [2036, 0]
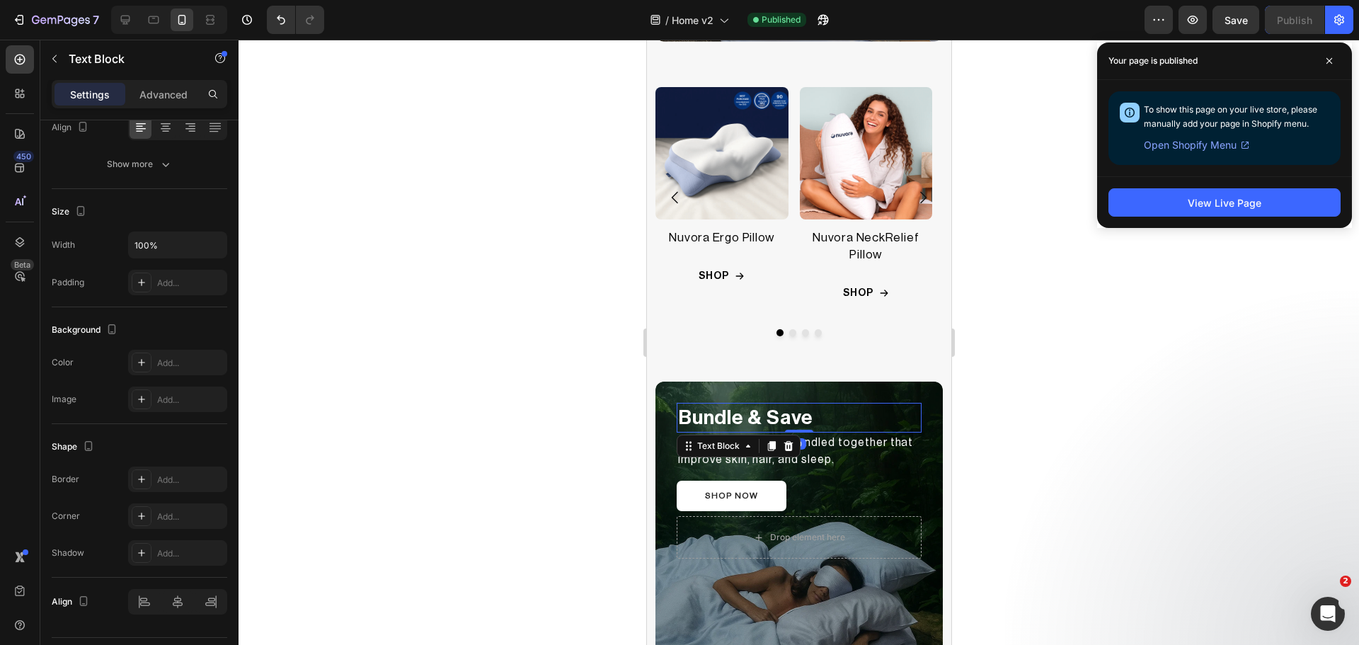
click at [743, 409] on p "Bundle & Save" at bounding box center [798, 417] width 242 height 27
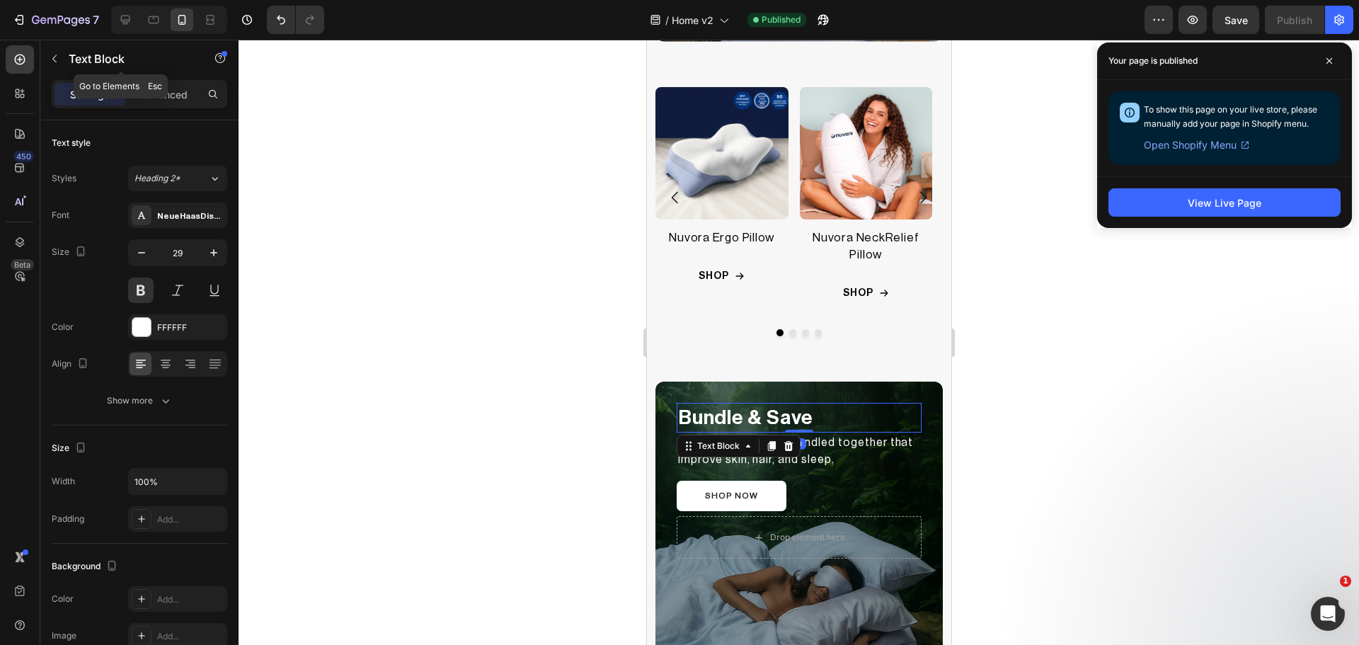
click at [159, 78] on div "Text Block" at bounding box center [120, 60] width 161 height 40
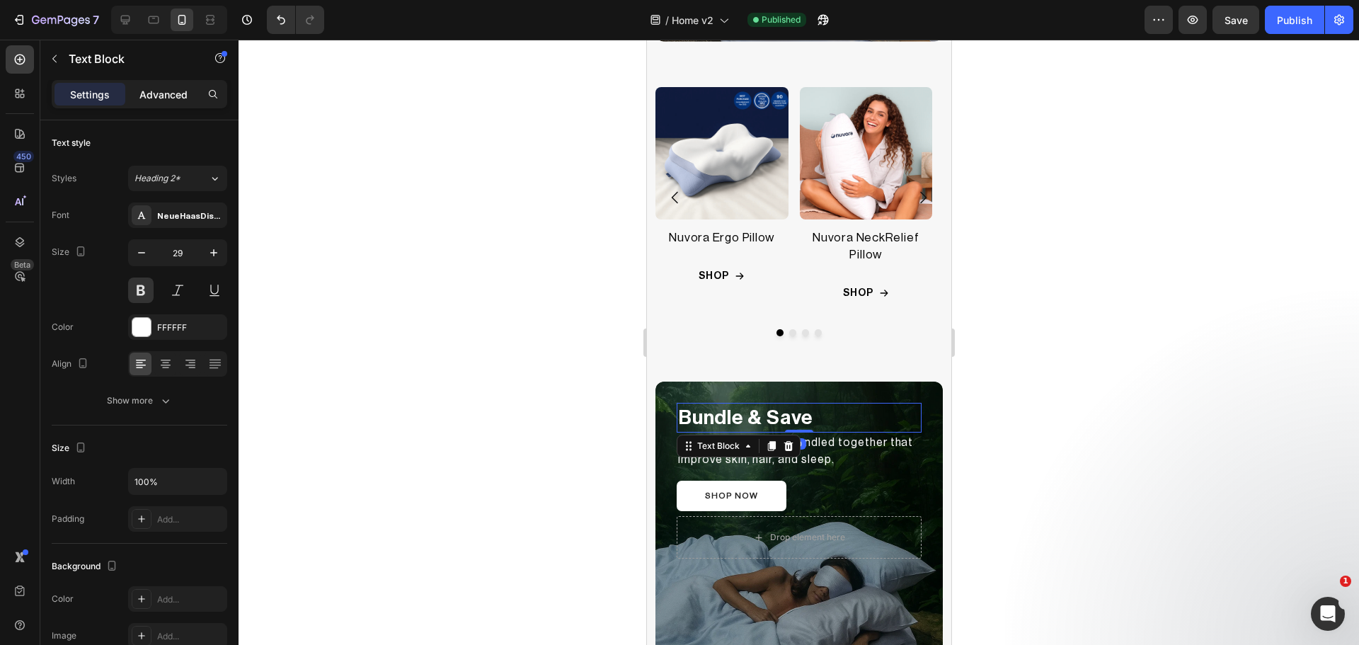
click at [160, 94] on p "Advanced" at bounding box center [163, 94] width 48 height 15
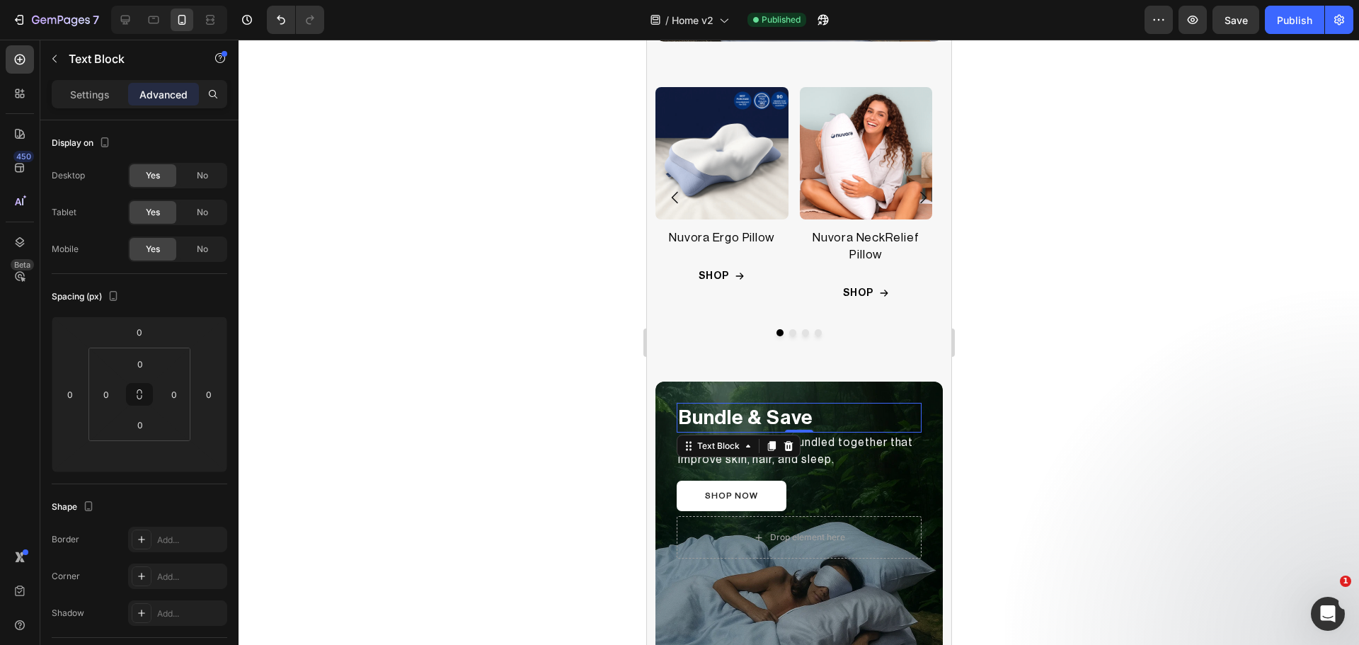
click at [505, 403] on div at bounding box center [799, 342] width 1120 height 605
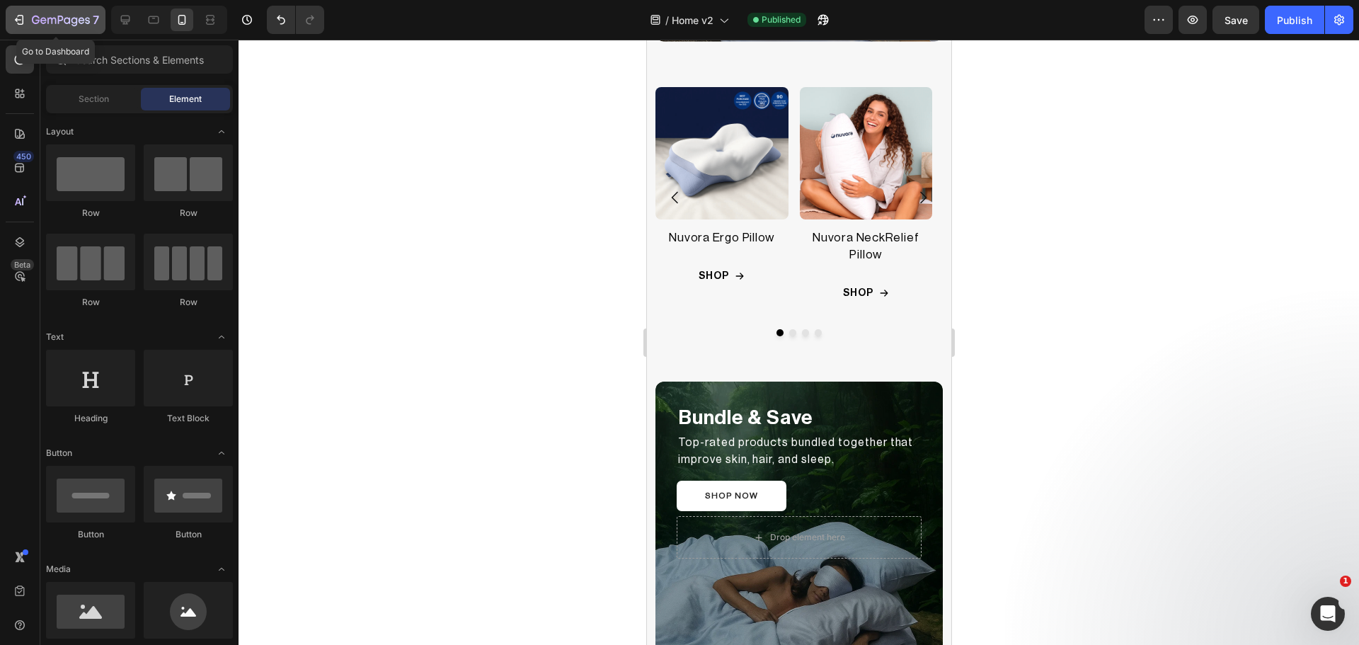
click at [60, 27] on div "7" at bounding box center [65, 19] width 67 height 17
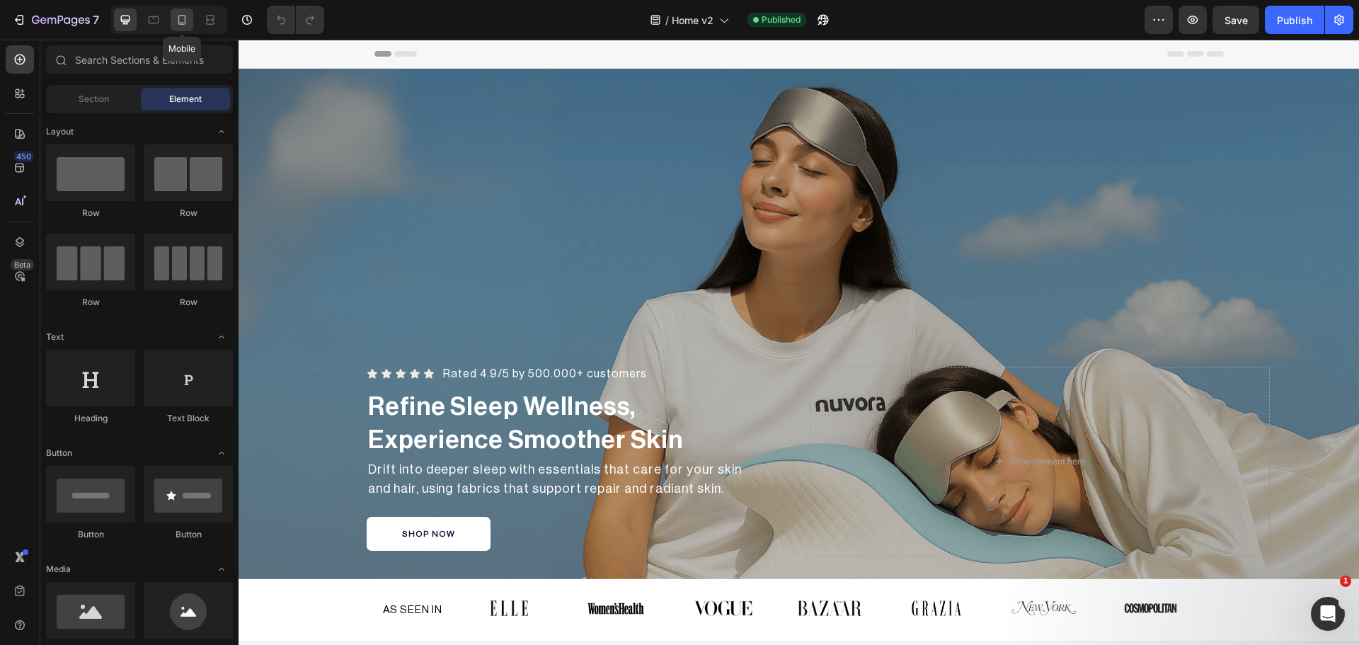
click at [182, 19] on icon at bounding box center [182, 20] width 14 height 14
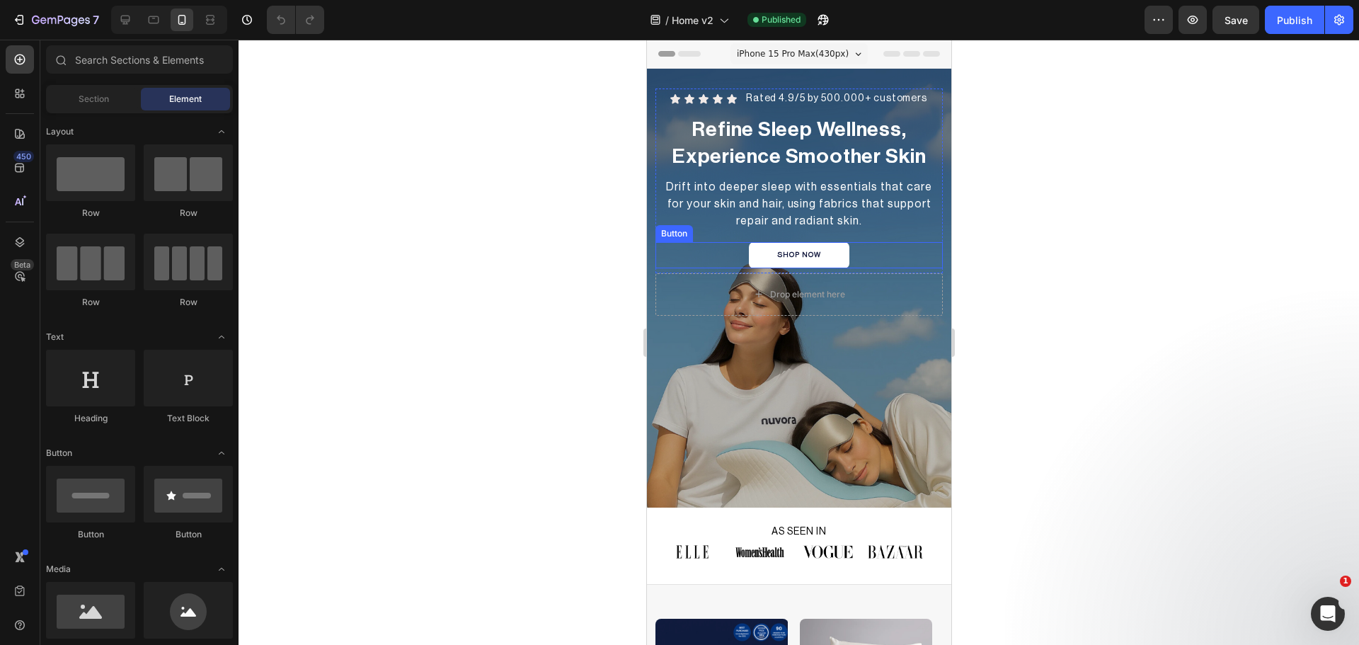
click at [849, 255] on div "SHOP NOW Button" at bounding box center [798, 255] width 287 height 26
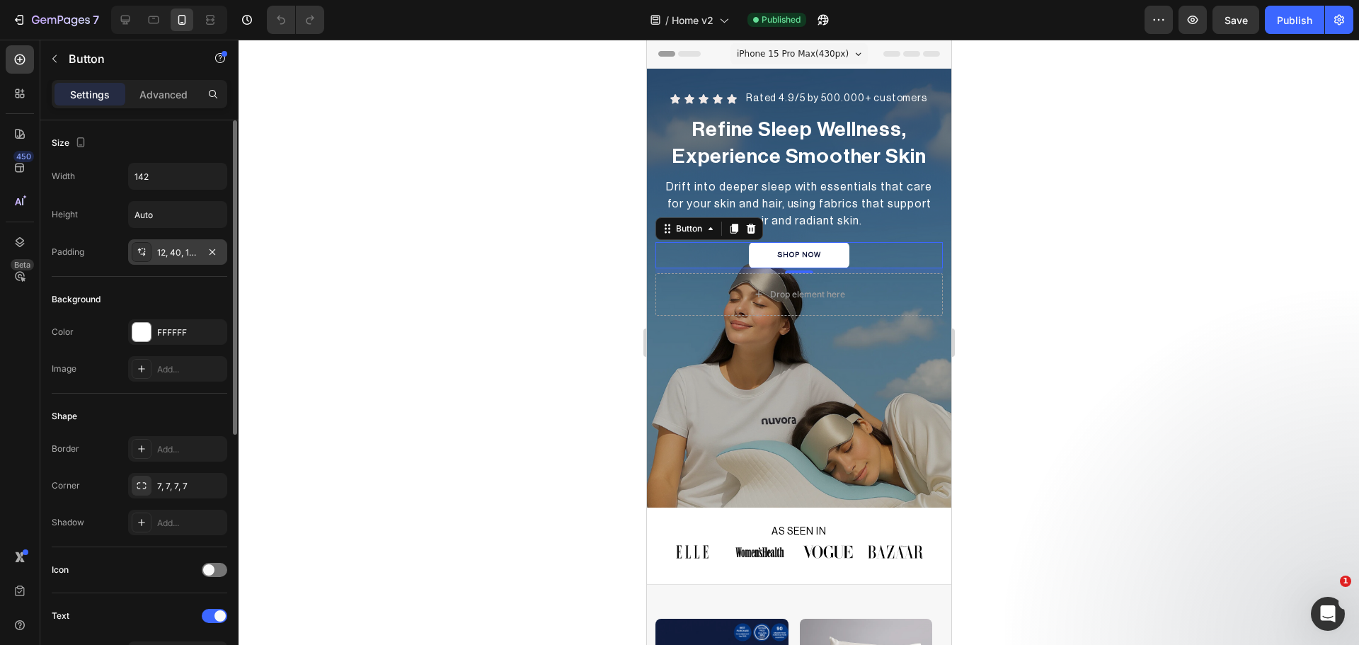
click at [143, 259] on div at bounding box center [142, 252] width 20 height 20
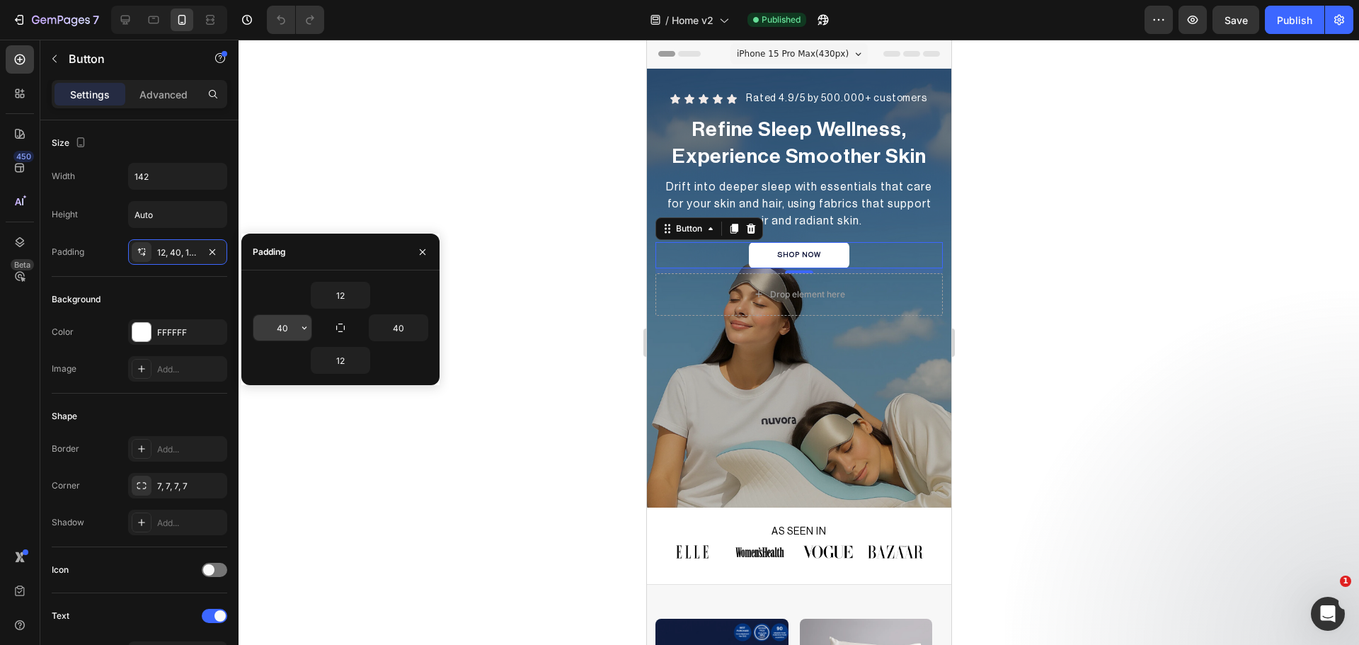
click at [285, 333] on input "40" at bounding box center [282, 327] width 58 height 25
type input "0"
click at [401, 326] on input "40" at bounding box center [398, 327] width 58 height 25
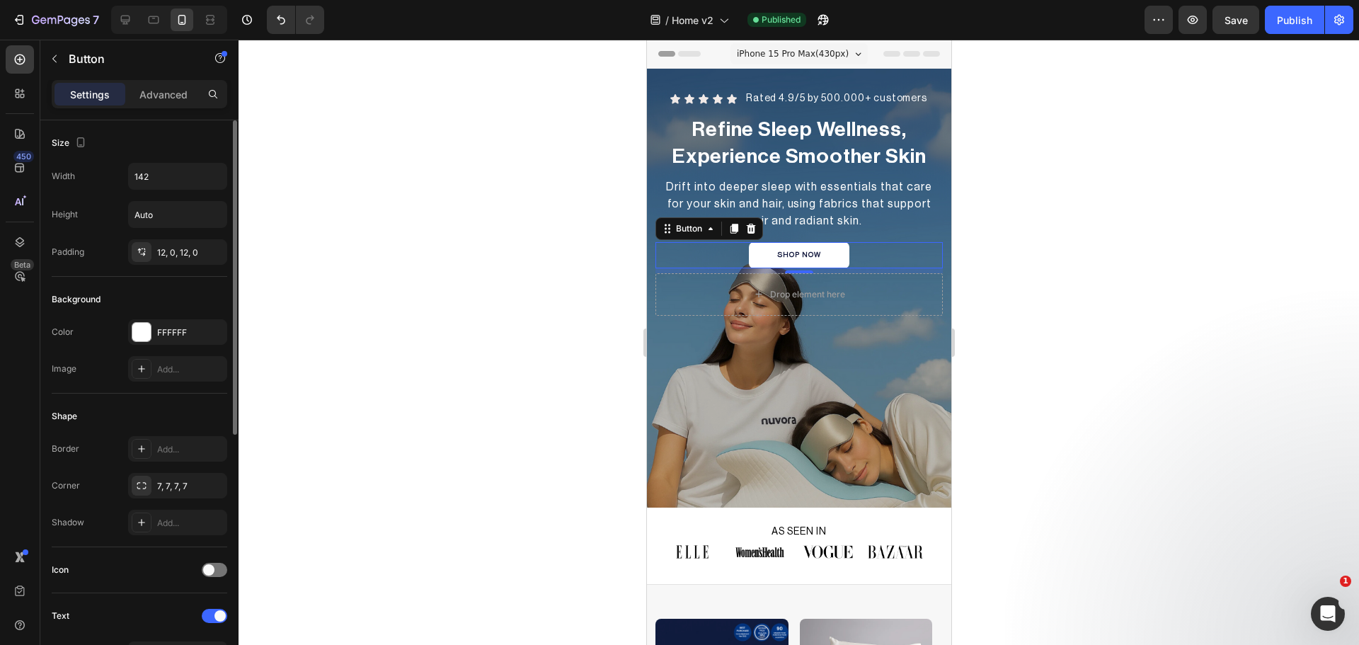
click at [115, 321] on div "Color FFFFFF" at bounding box center [140, 331] width 176 height 25
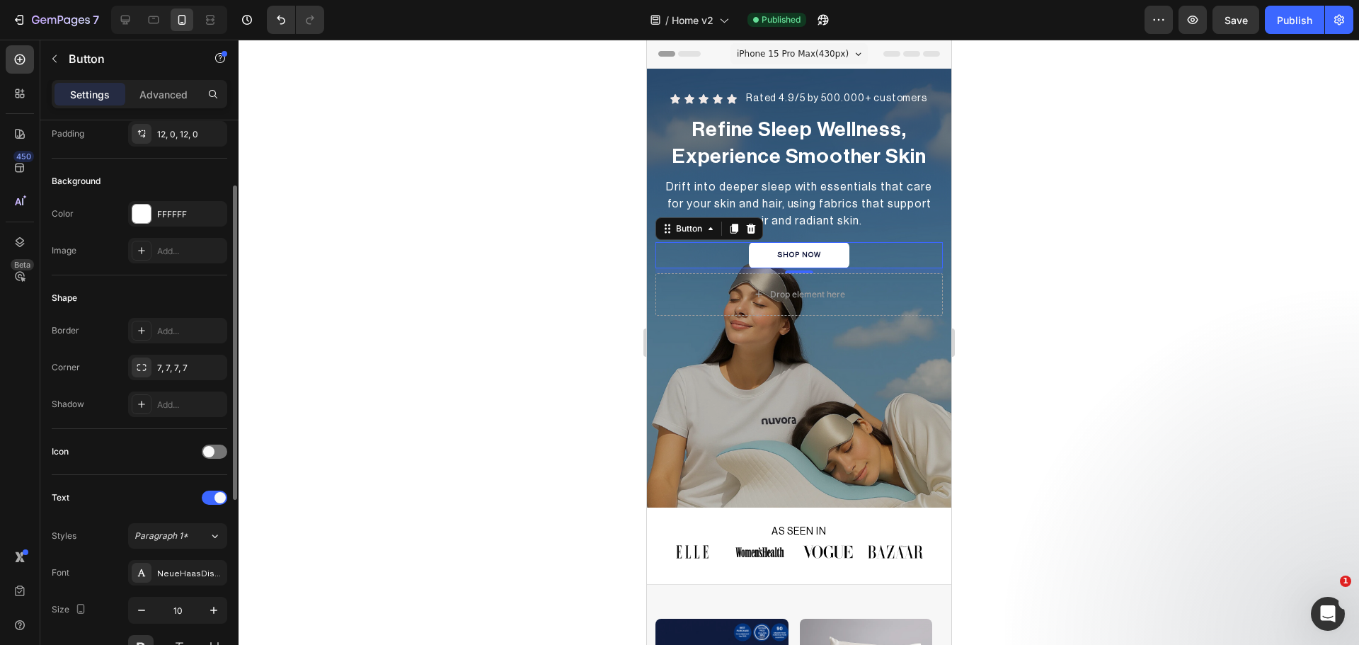
scroll to position [236, 0]
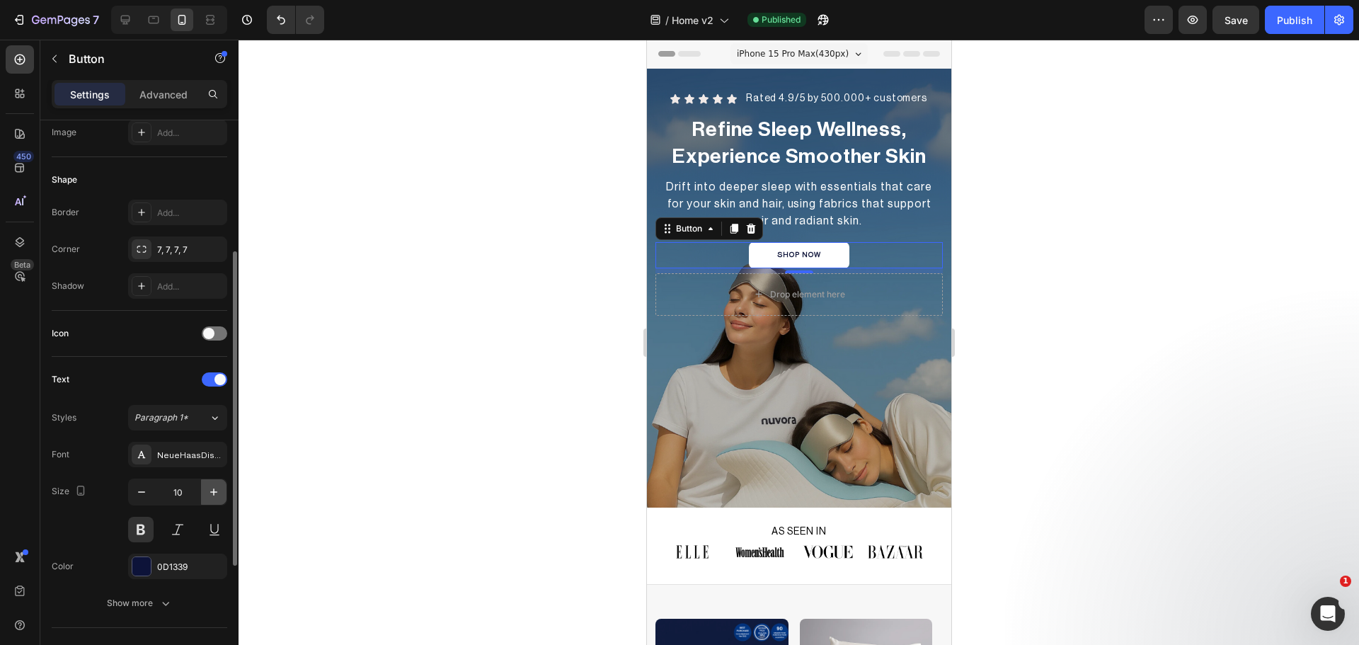
click at [222, 490] on button "button" at bounding box center [213, 491] width 25 height 25
type input "12"
click at [461, 424] on div at bounding box center [799, 342] width 1120 height 605
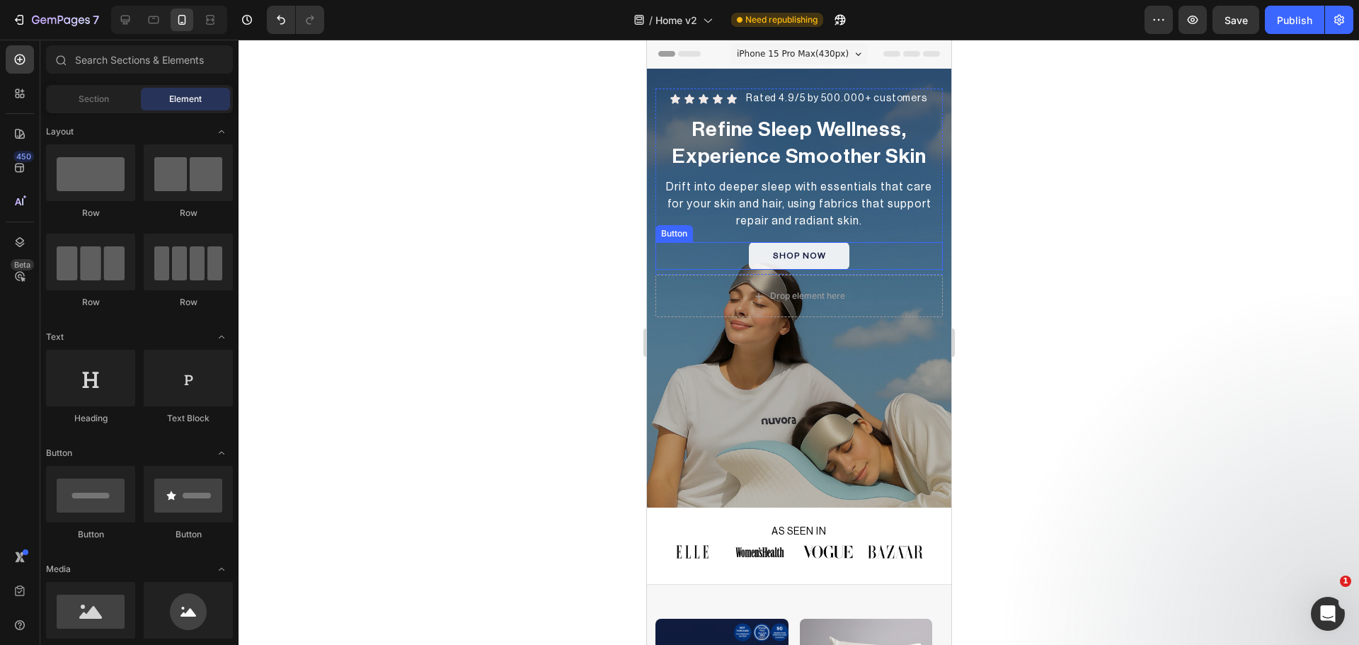
click at [756, 255] on button "SHOP NOW" at bounding box center [798, 256] width 101 height 28
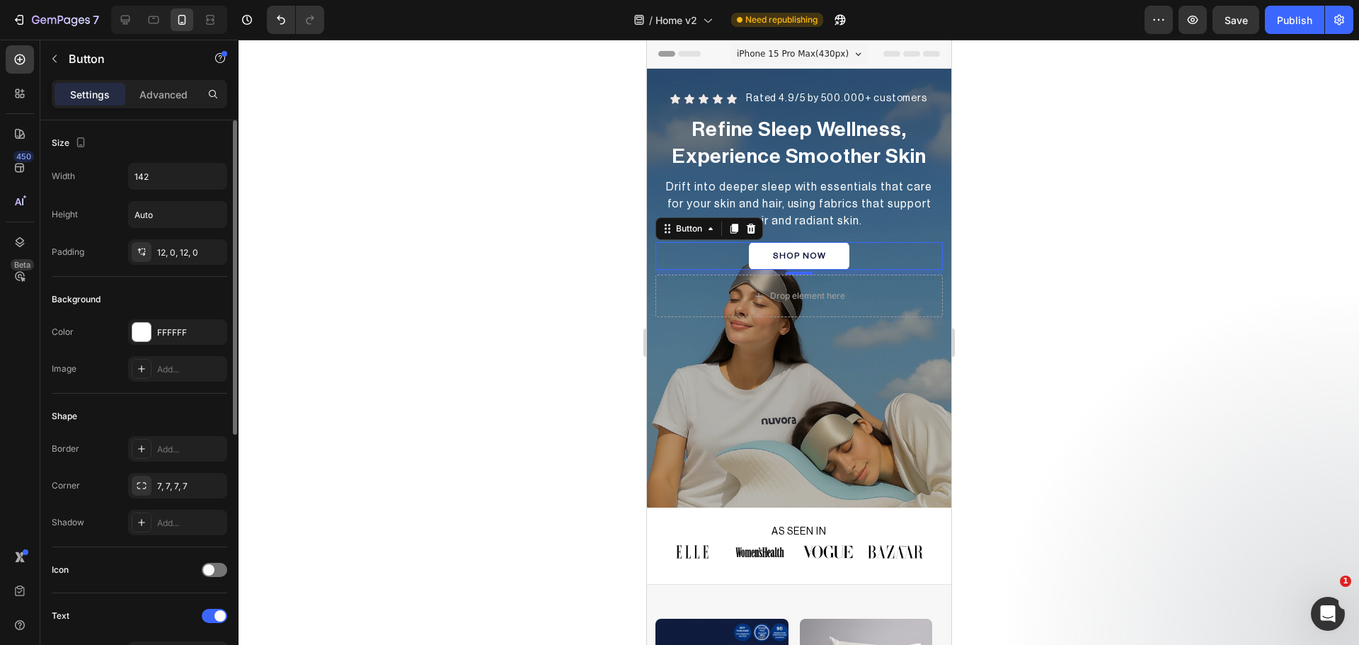
scroll to position [355, 0]
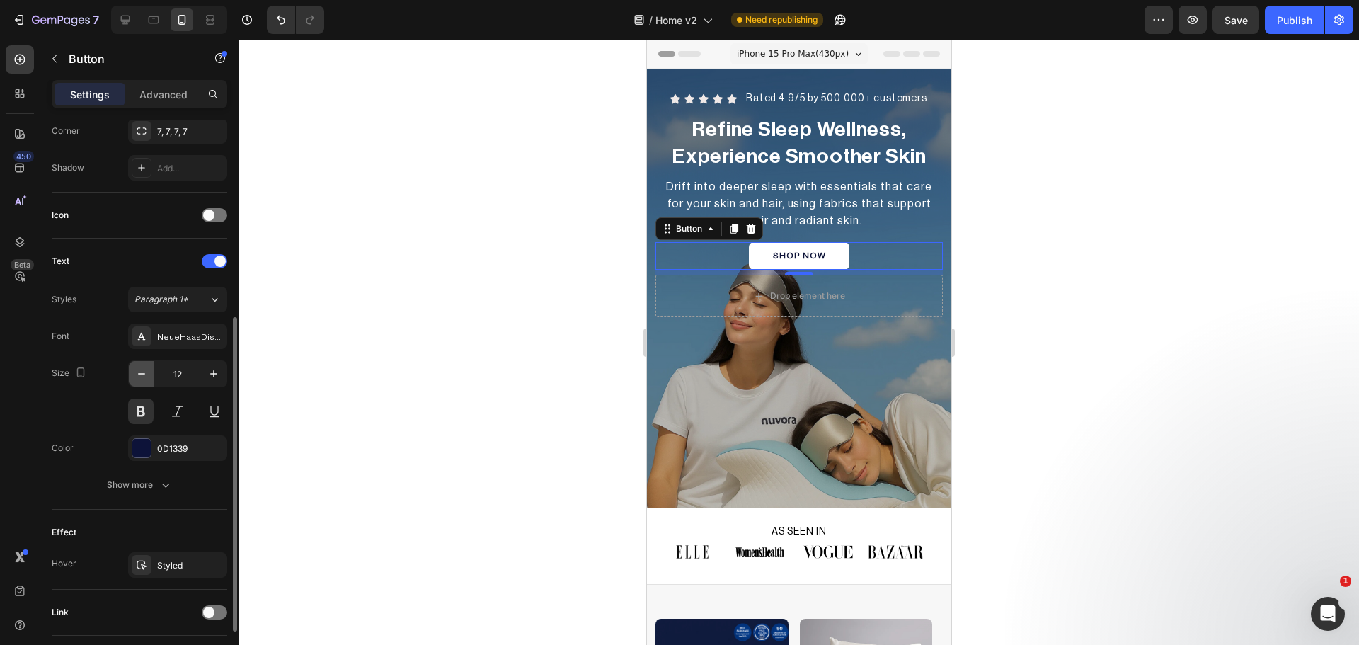
click at [145, 376] on icon "button" at bounding box center [141, 374] width 14 height 14
type input "11"
click at [588, 407] on div at bounding box center [799, 342] width 1120 height 605
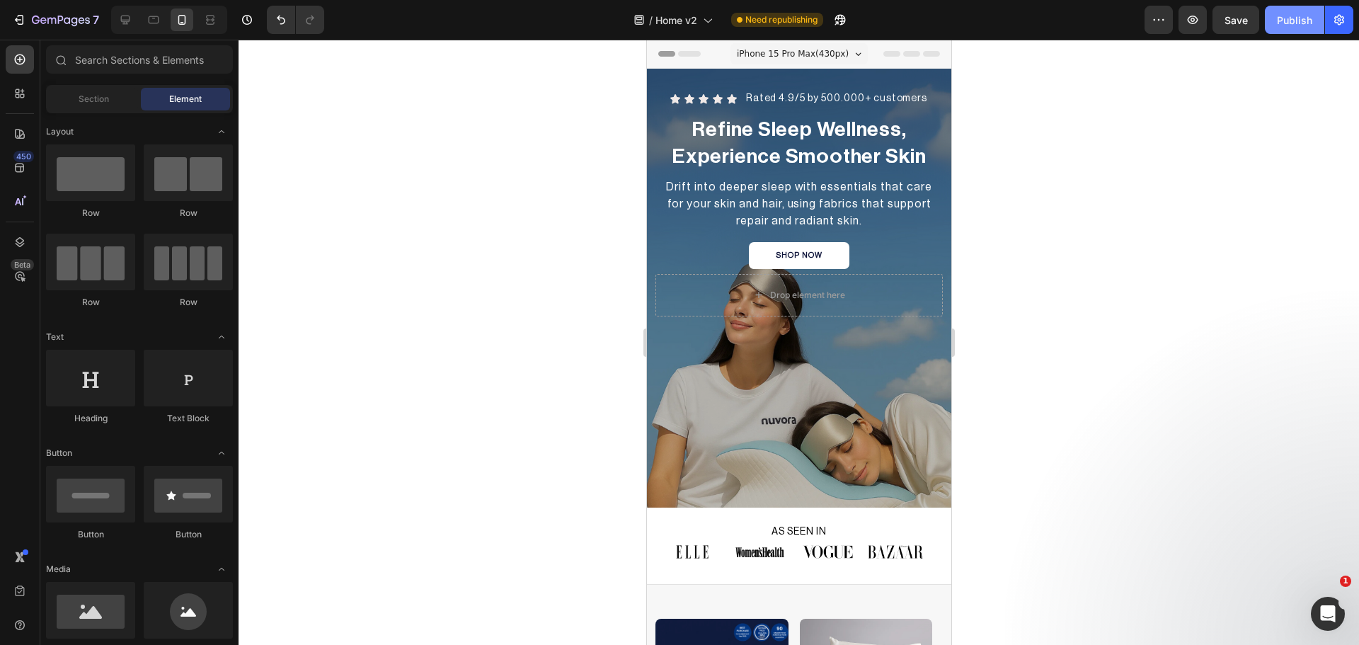
click at [1302, 25] on div "Publish" at bounding box center [1294, 20] width 35 height 15
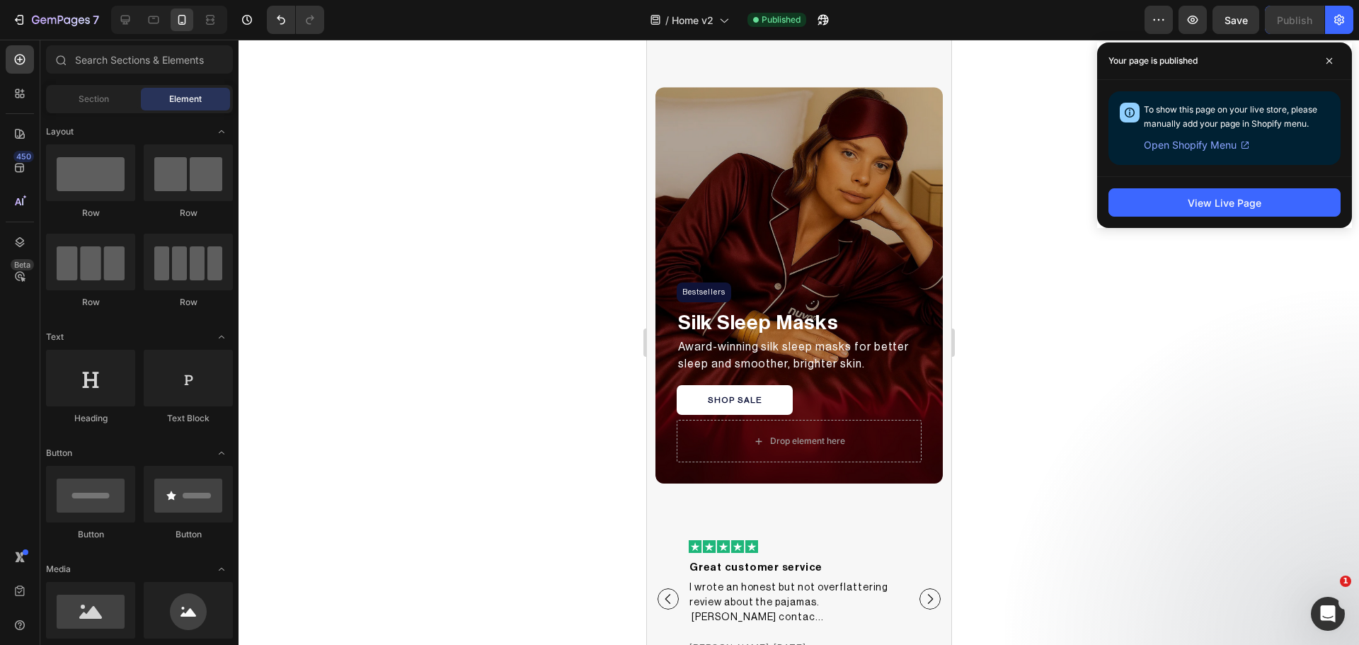
scroll to position [1181, 0]
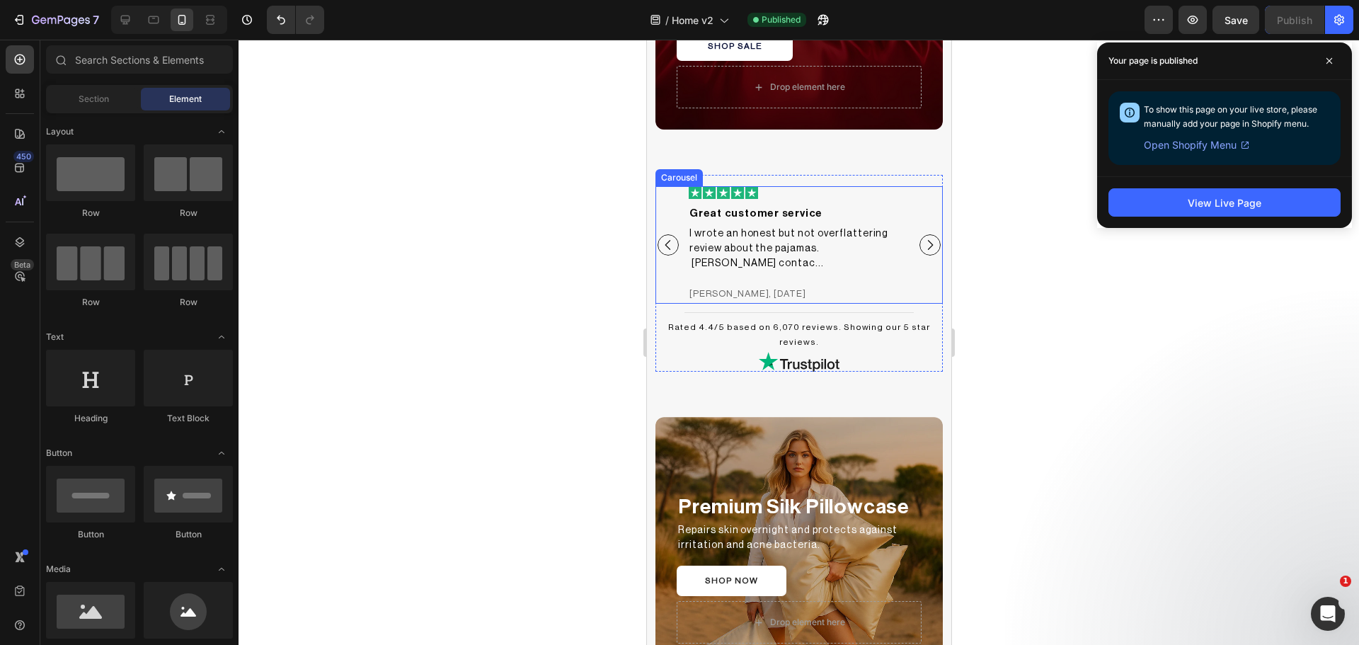
click at [922, 241] on icon "Carousel Next Arrow" at bounding box center [929, 245] width 14 height 14
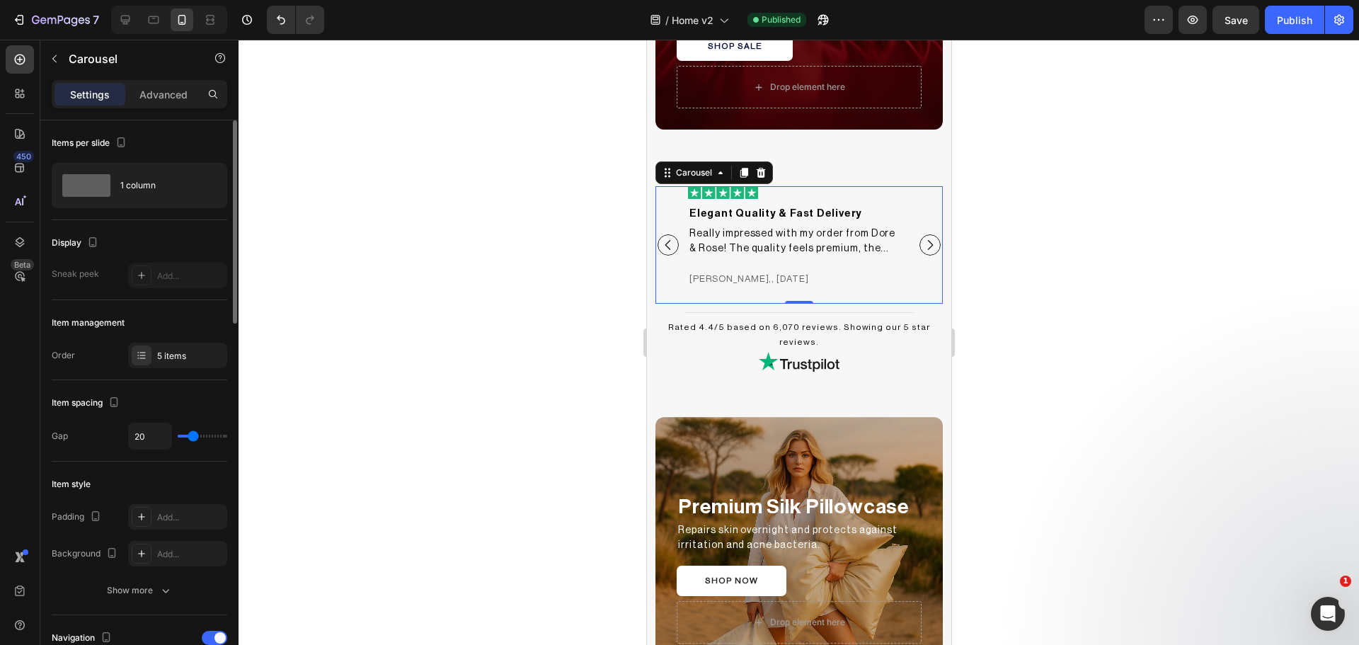
scroll to position [236, 0]
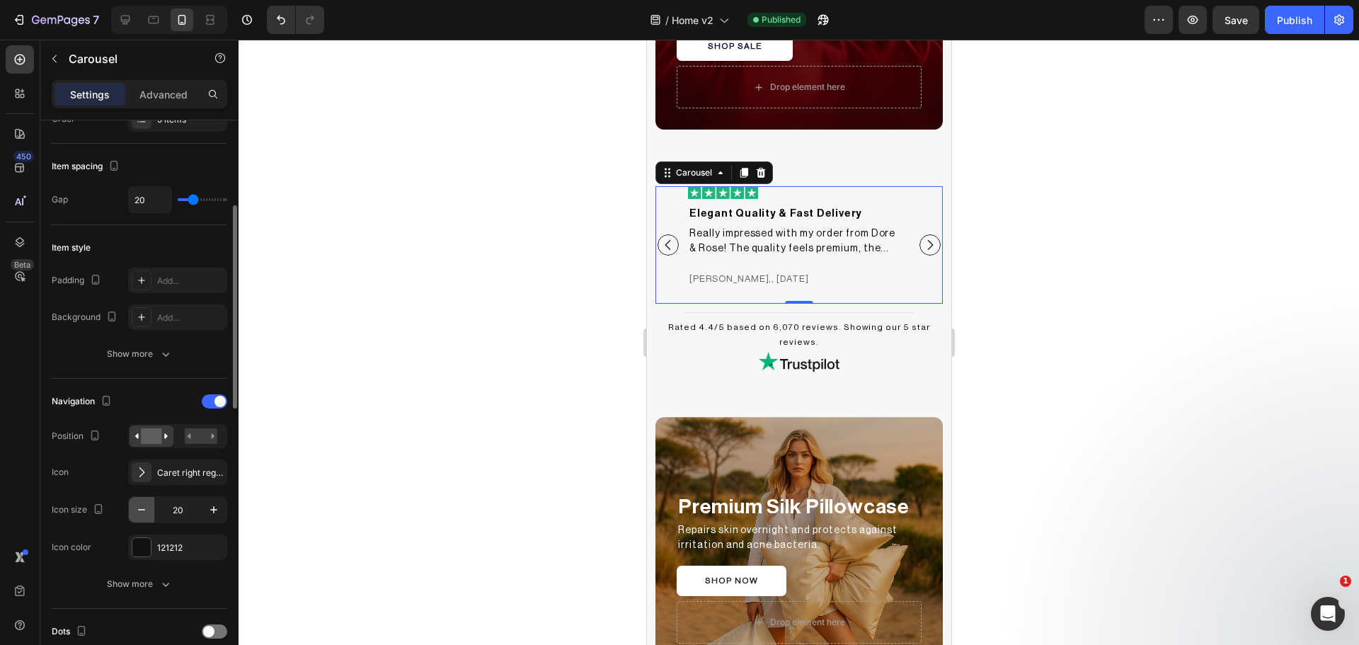
click at [139, 507] on icon "button" at bounding box center [141, 510] width 14 height 14
click at [141, 512] on icon "button" at bounding box center [141, 510] width 14 height 14
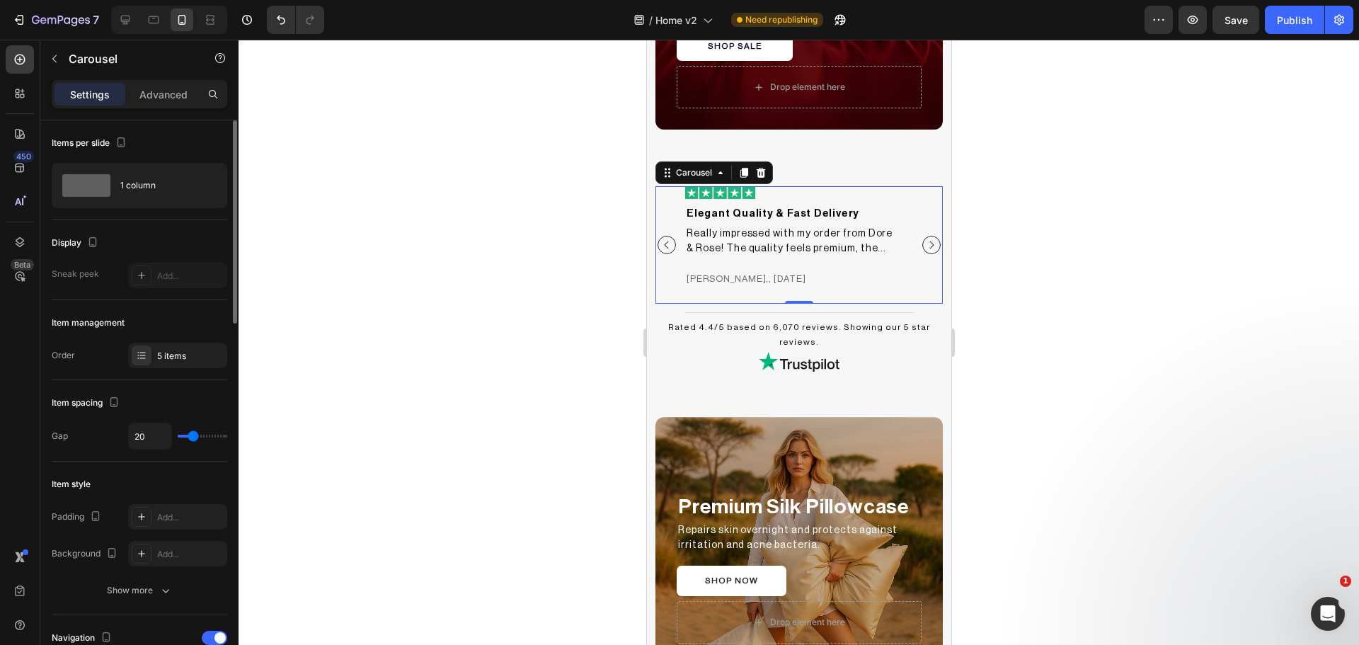
scroll to position [473, 0]
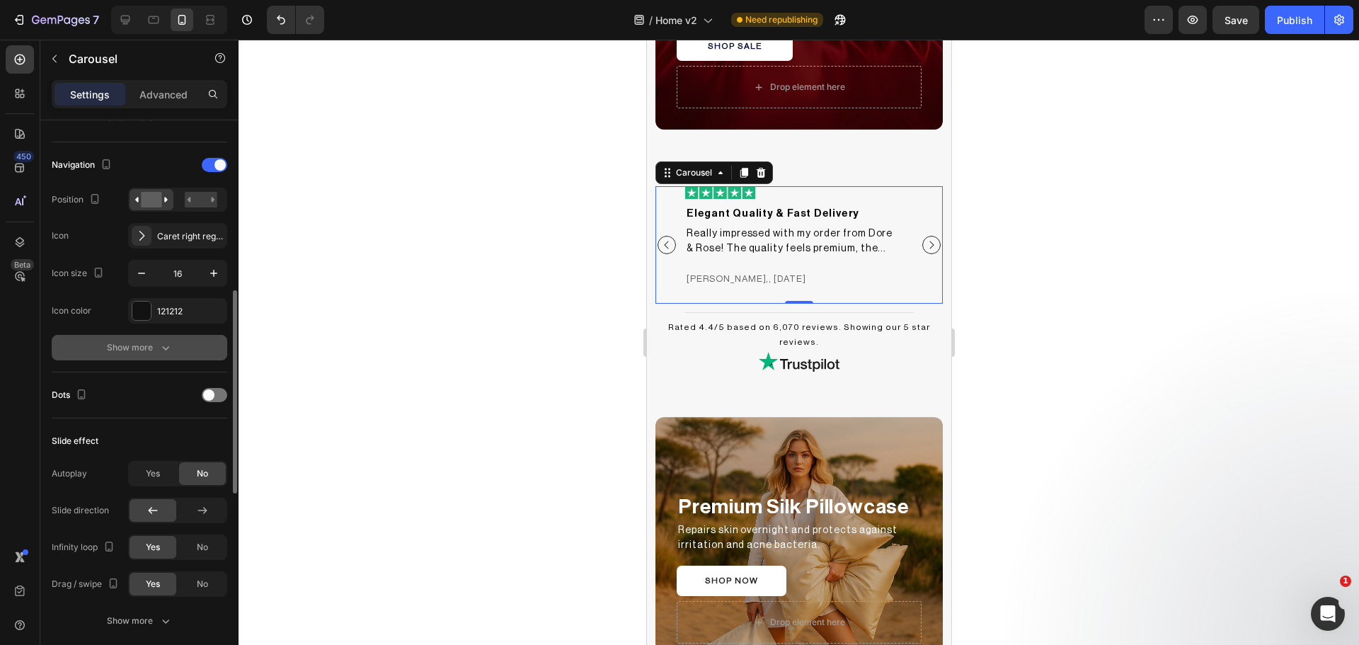
click at [162, 344] on icon "button" at bounding box center [166, 347] width 14 height 14
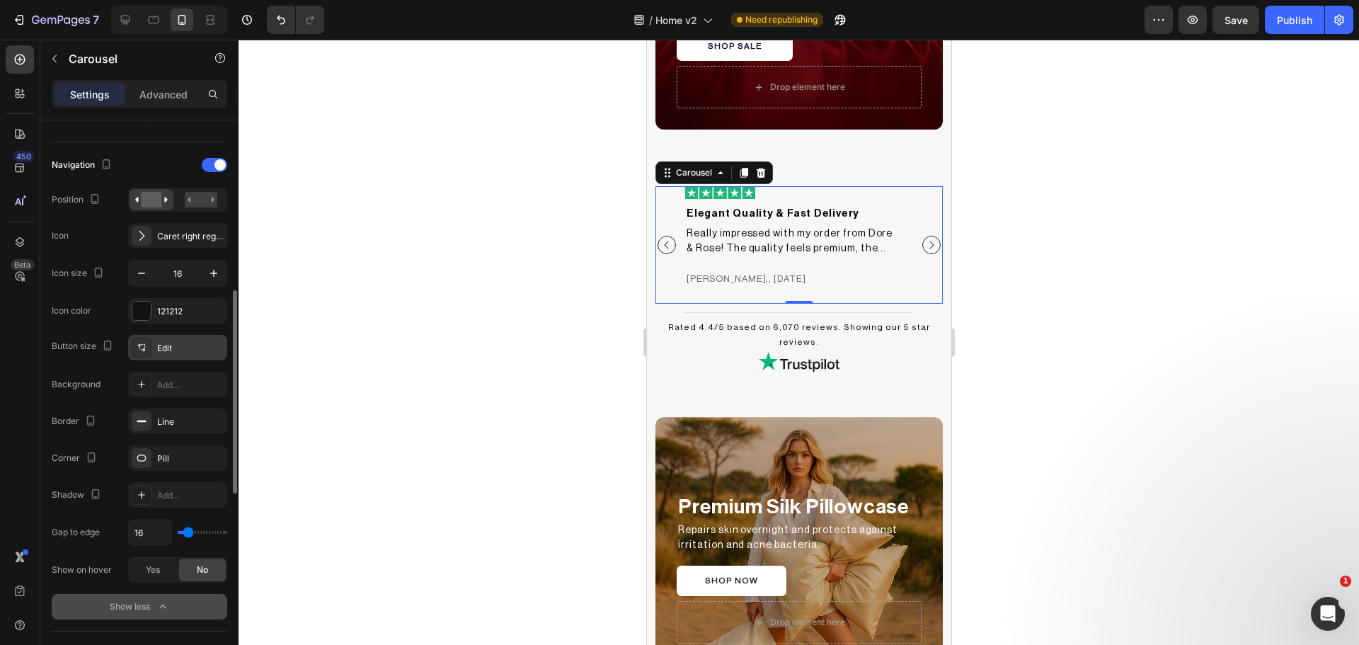
click at [137, 354] on div at bounding box center [142, 348] width 20 height 20
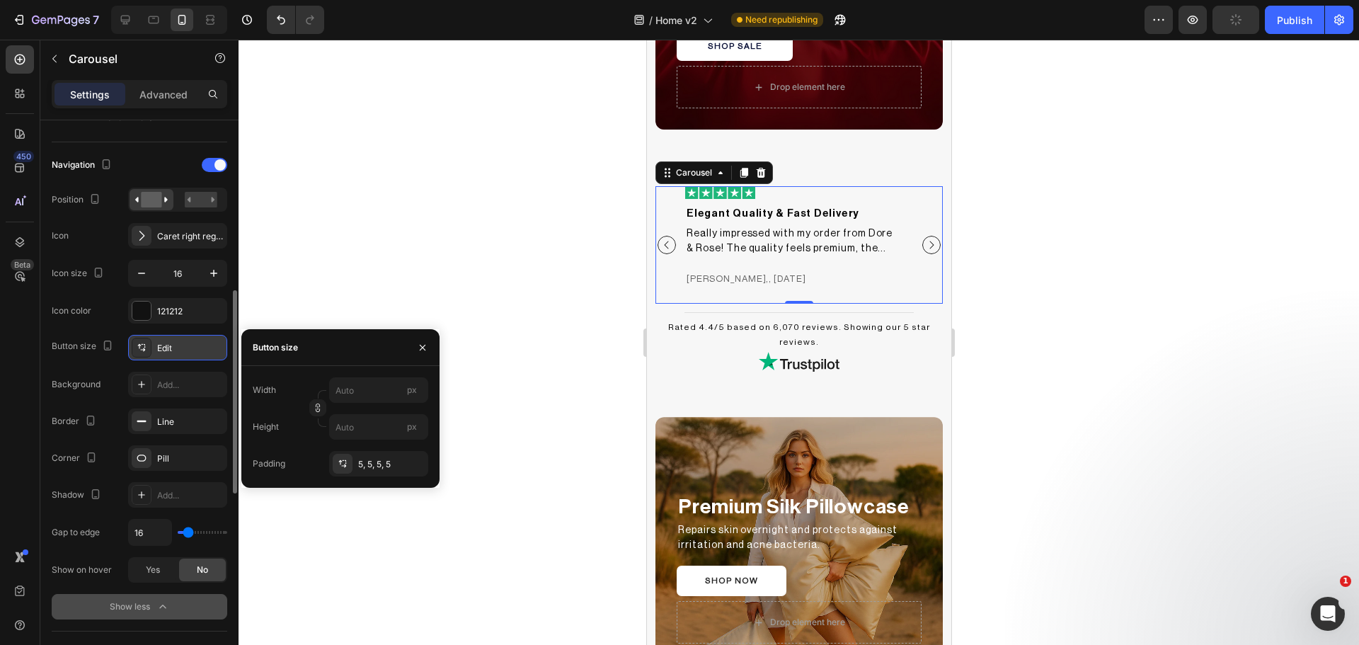
click at [137, 354] on div at bounding box center [142, 348] width 20 height 20
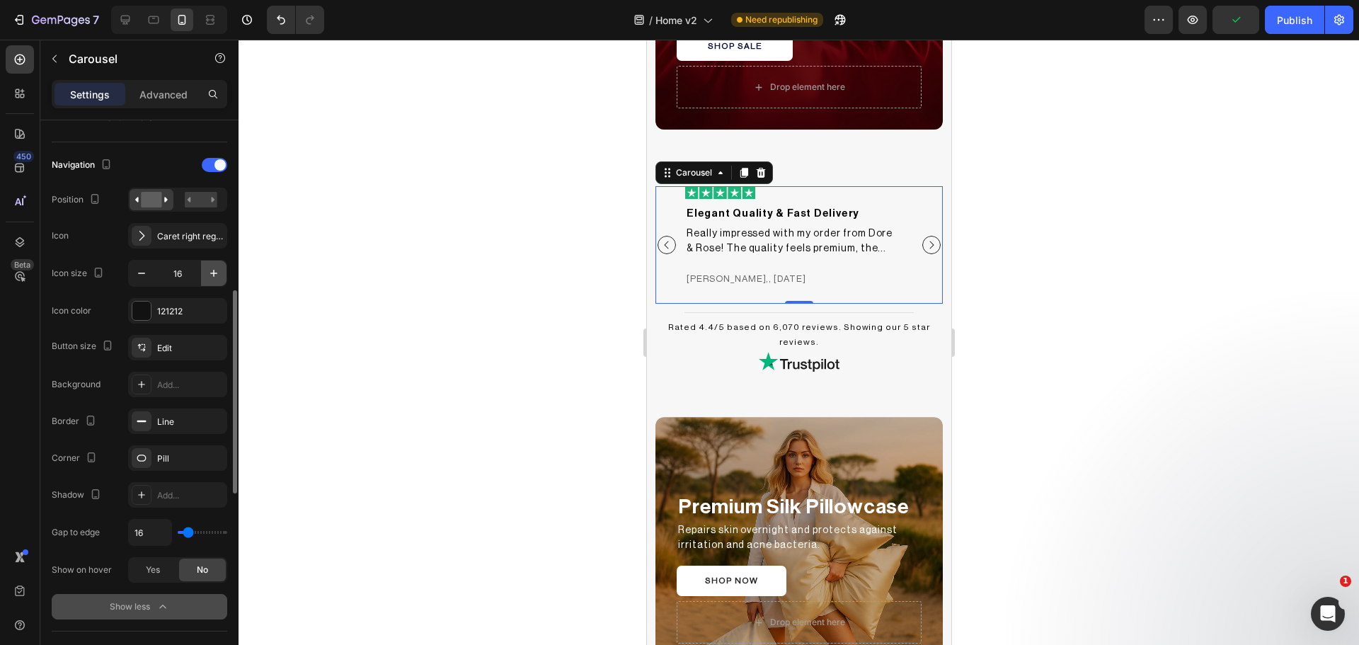
click at [212, 273] on icon "button" at bounding box center [213, 273] width 7 height 7
type input "18"
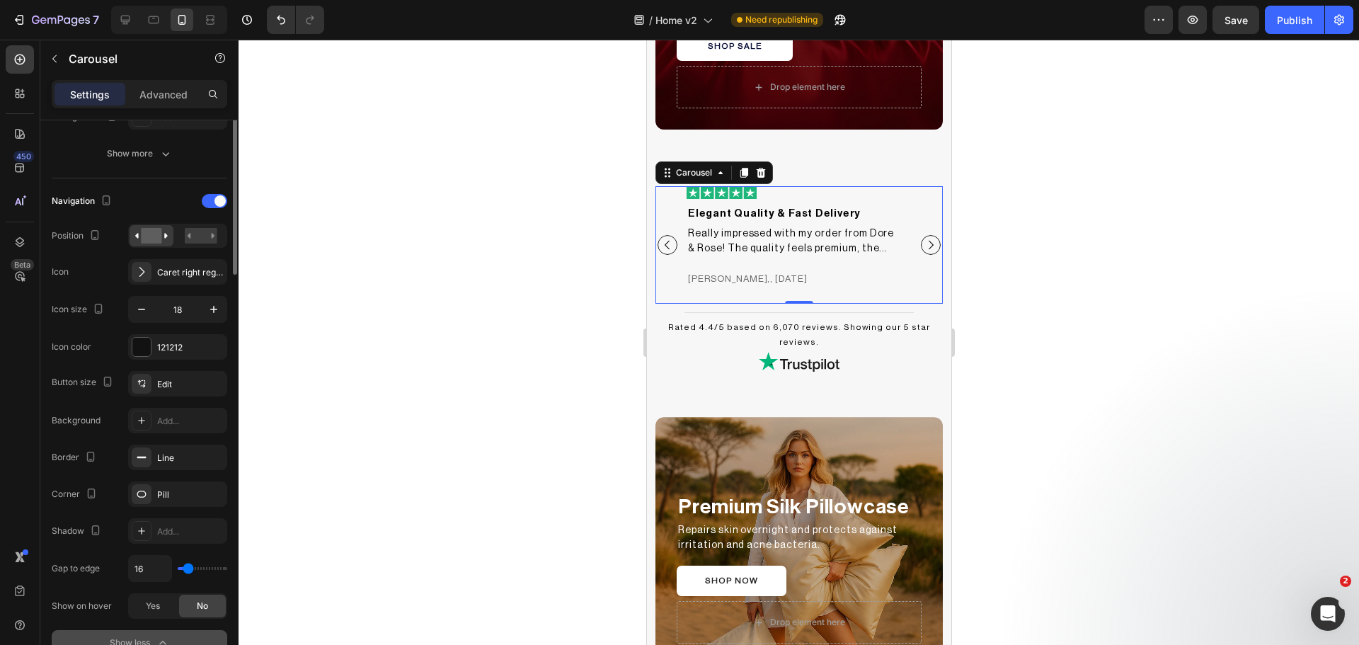
scroll to position [318, 0]
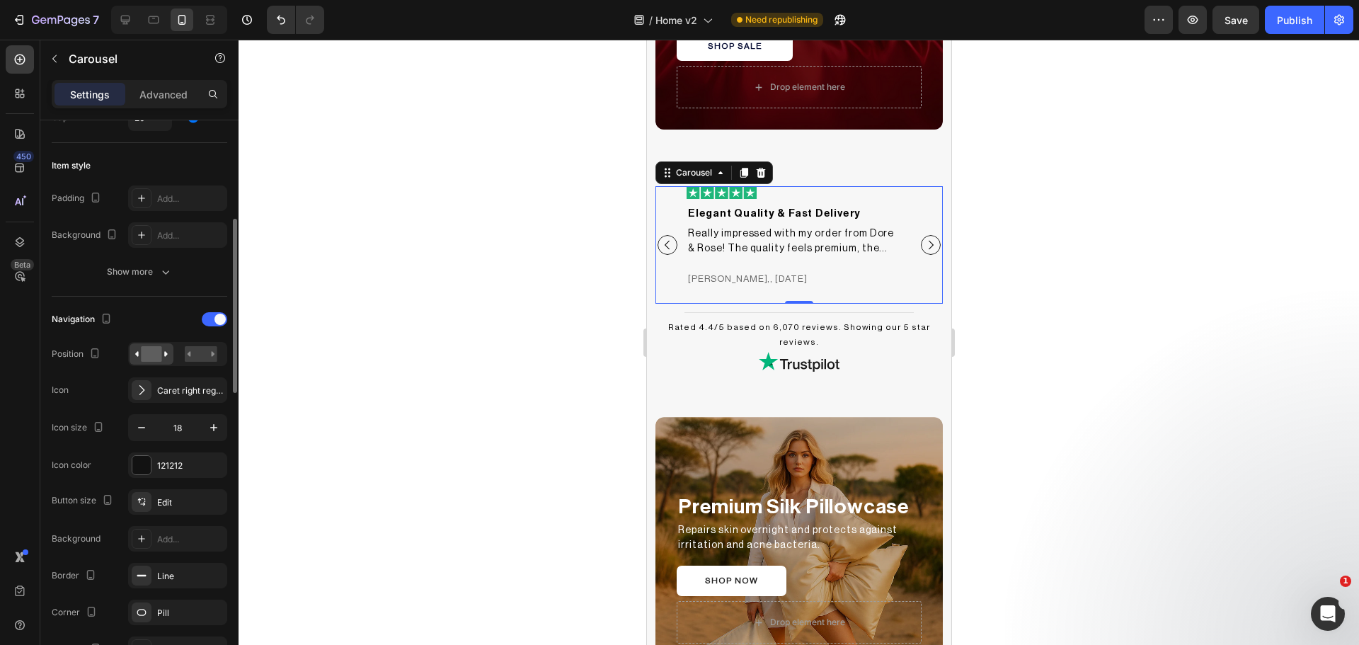
click at [163, 253] on div "Padding Add... Background Add... Show more" at bounding box center [140, 234] width 176 height 99
click at [137, 268] on div "Show more" at bounding box center [140, 272] width 66 height 14
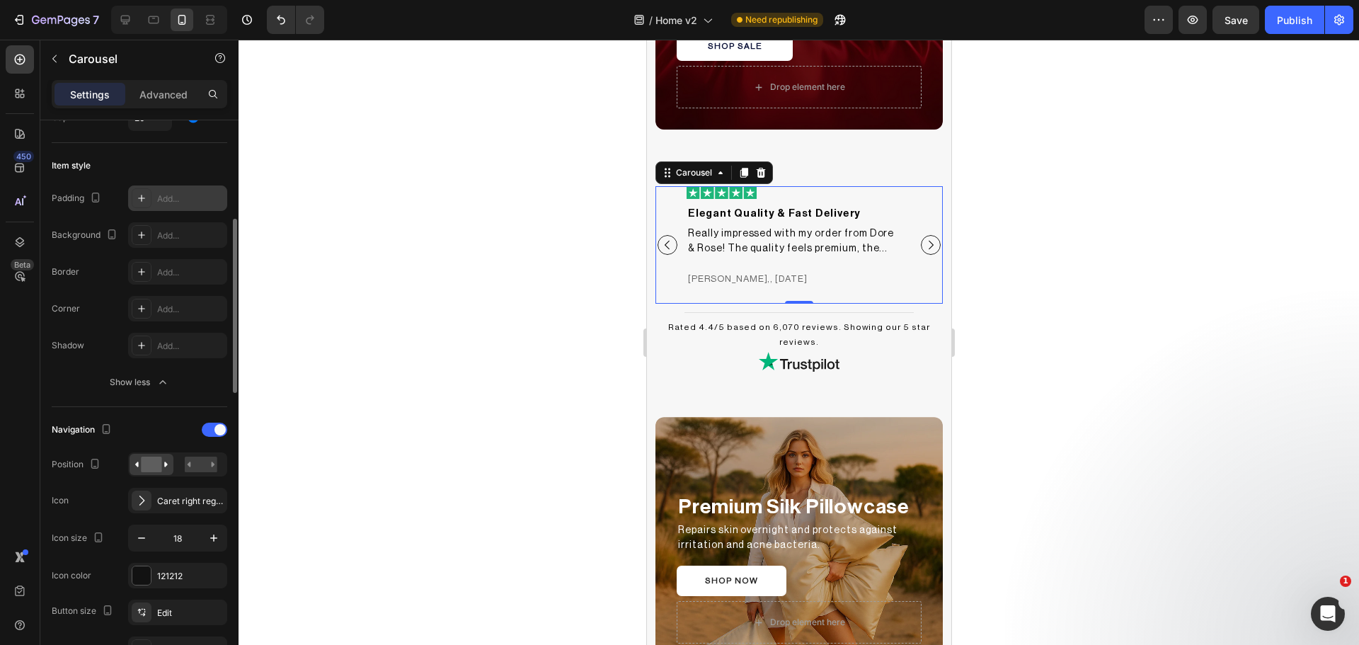
click at [144, 198] on icon at bounding box center [141, 198] width 7 height 7
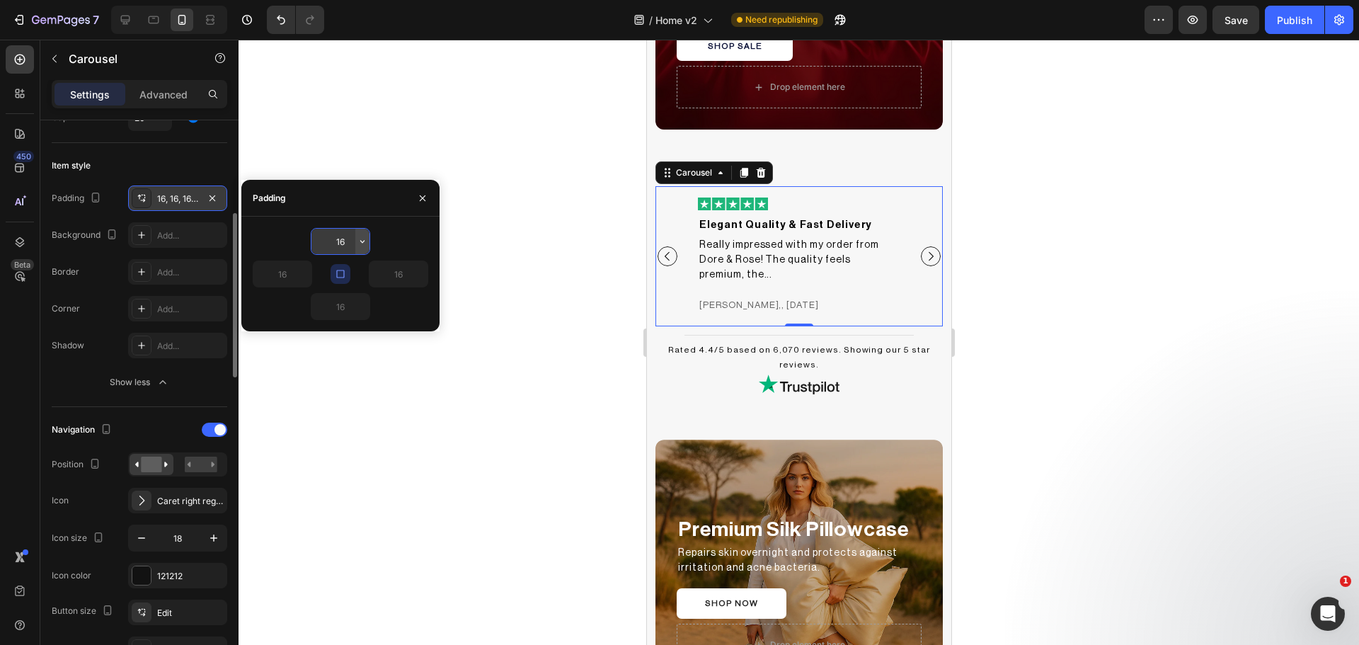
click at [357, 244] on icon "button" at bounding box center [362, 241] width 11 height 11
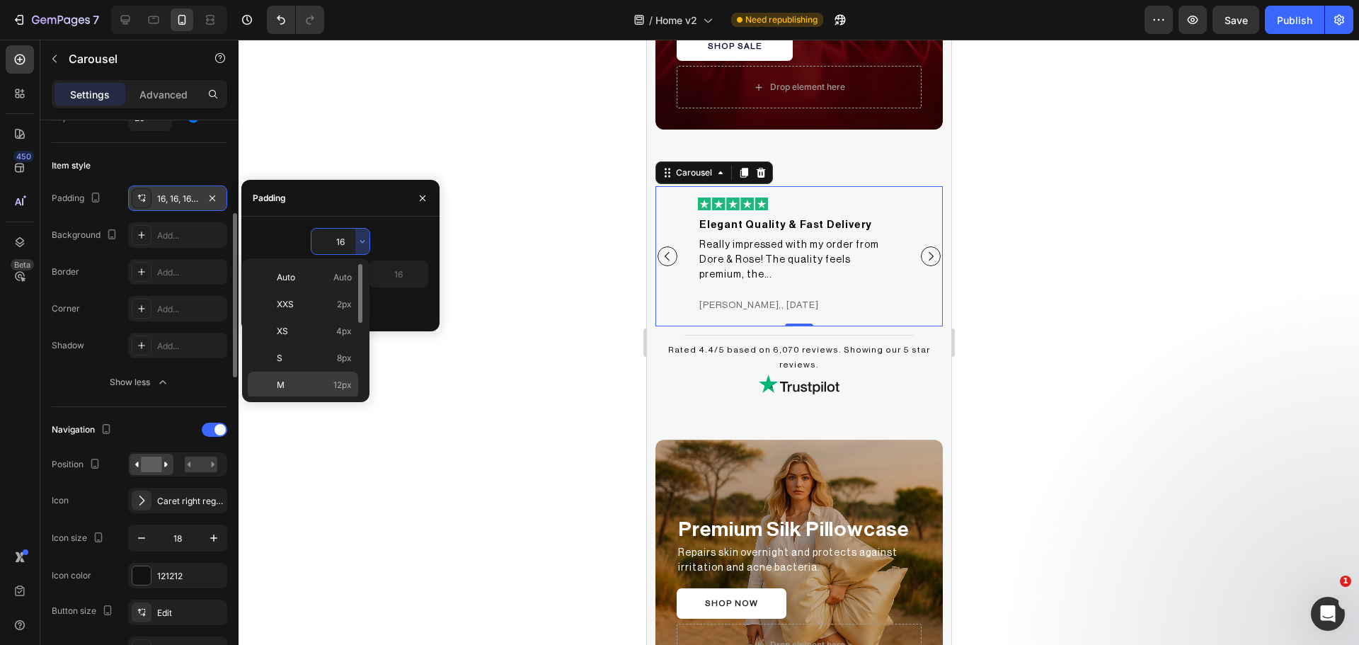
click at [314, 398] on div "M 12px" at bounding box center [303, 411] width 110 height 27
type input "12"
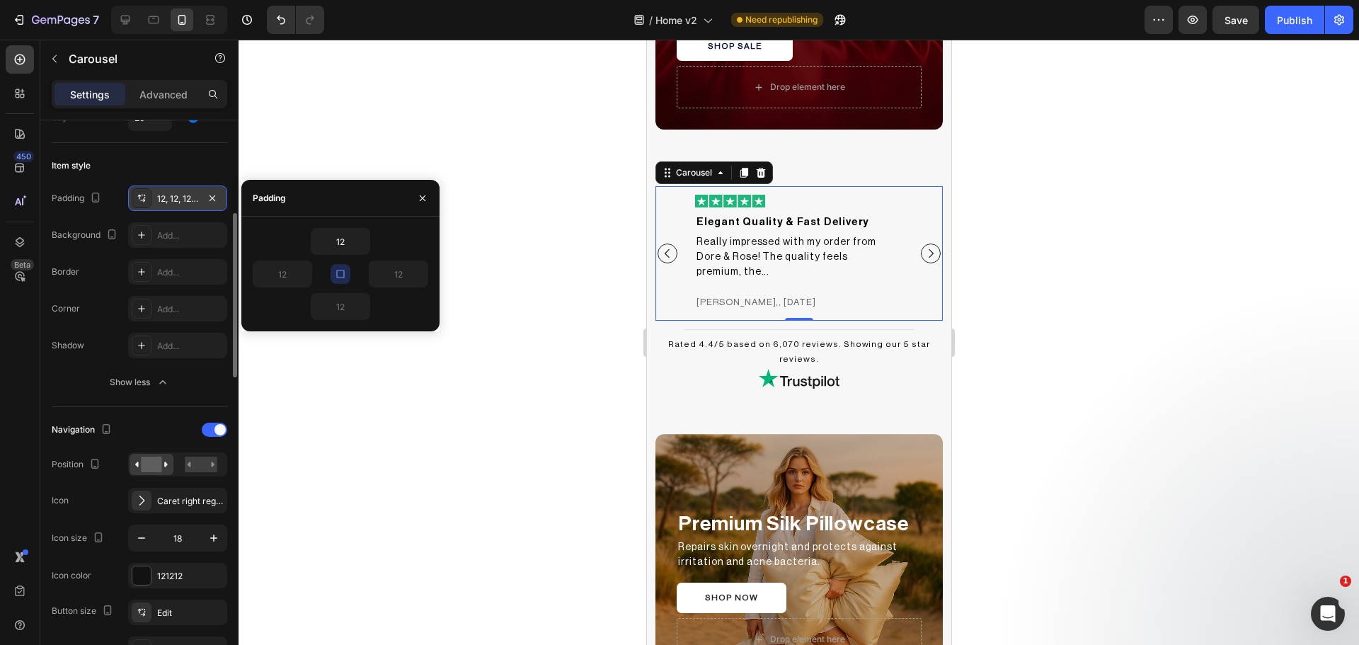
click at [532, 366] on div at bounding box center [799, 342] width 1120 height 605
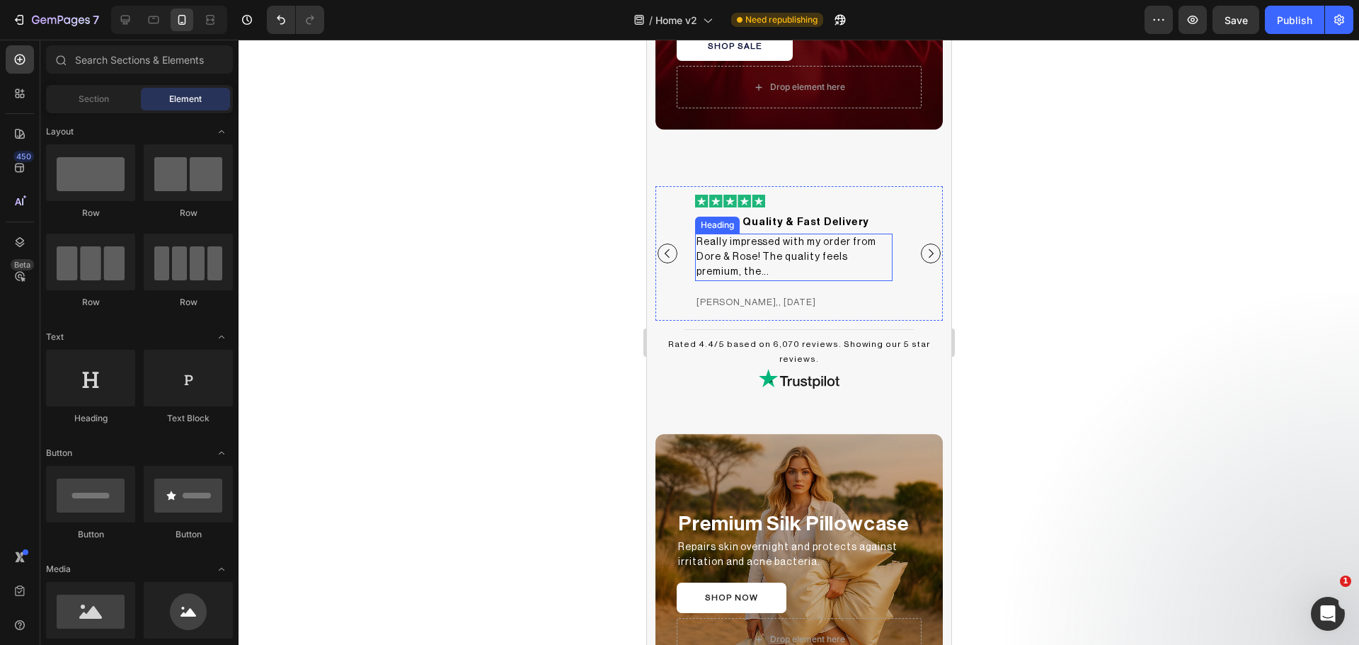
click at [748, 255] on div "Really impressed with my order from Dore & Rose! The quality feels premium, the…" at bounding box center [792, 257] width 197 height 47
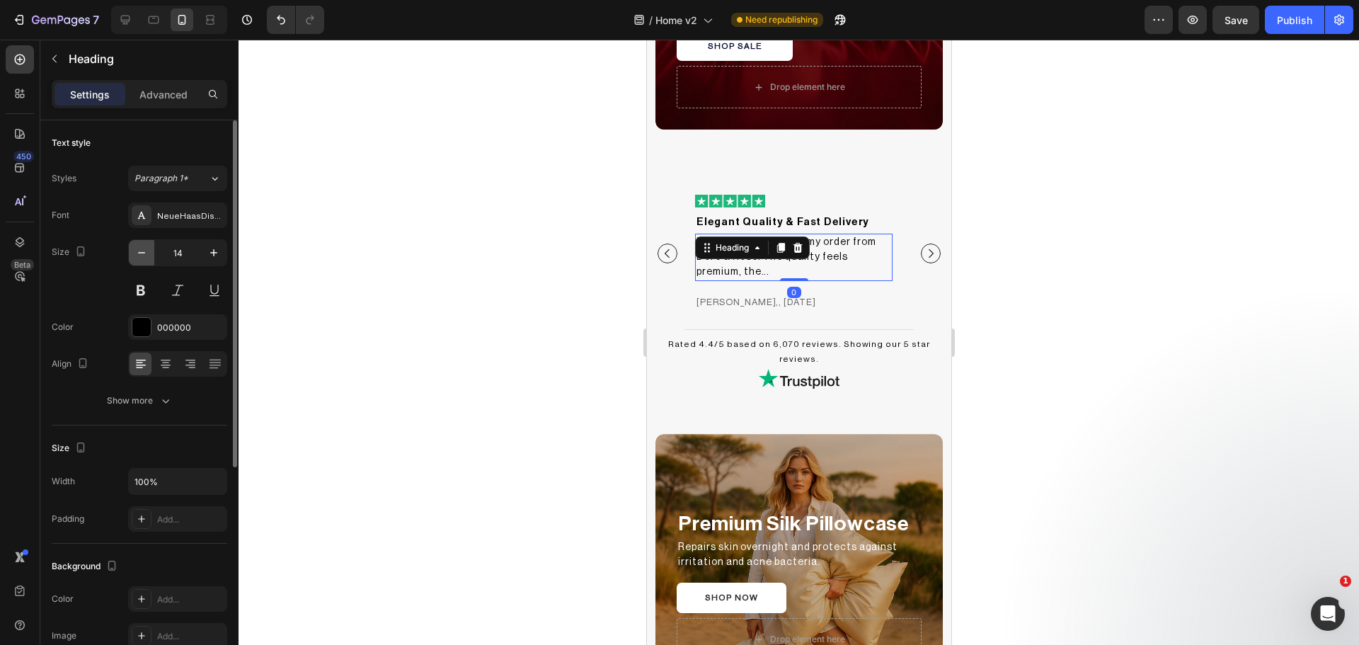
click at [142, 254] on icon "button" at bounding box center [141, 253] width 14 height 14
type input "13"
click at [542, 352] on div at bounding box center [799, 342] width 1120 height 605
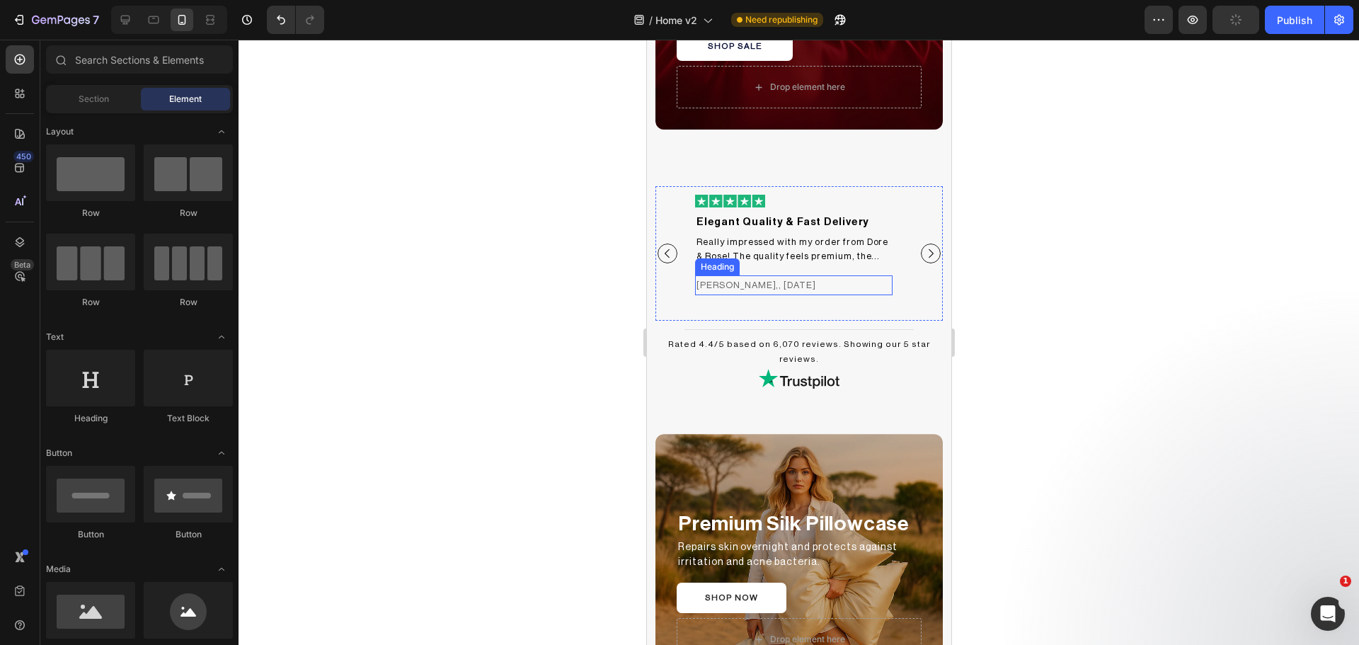
click at [712, 287] on h2 "[PERSON_NAME],, [DATE]" at bounding box center [792, 284] width 197 height 19
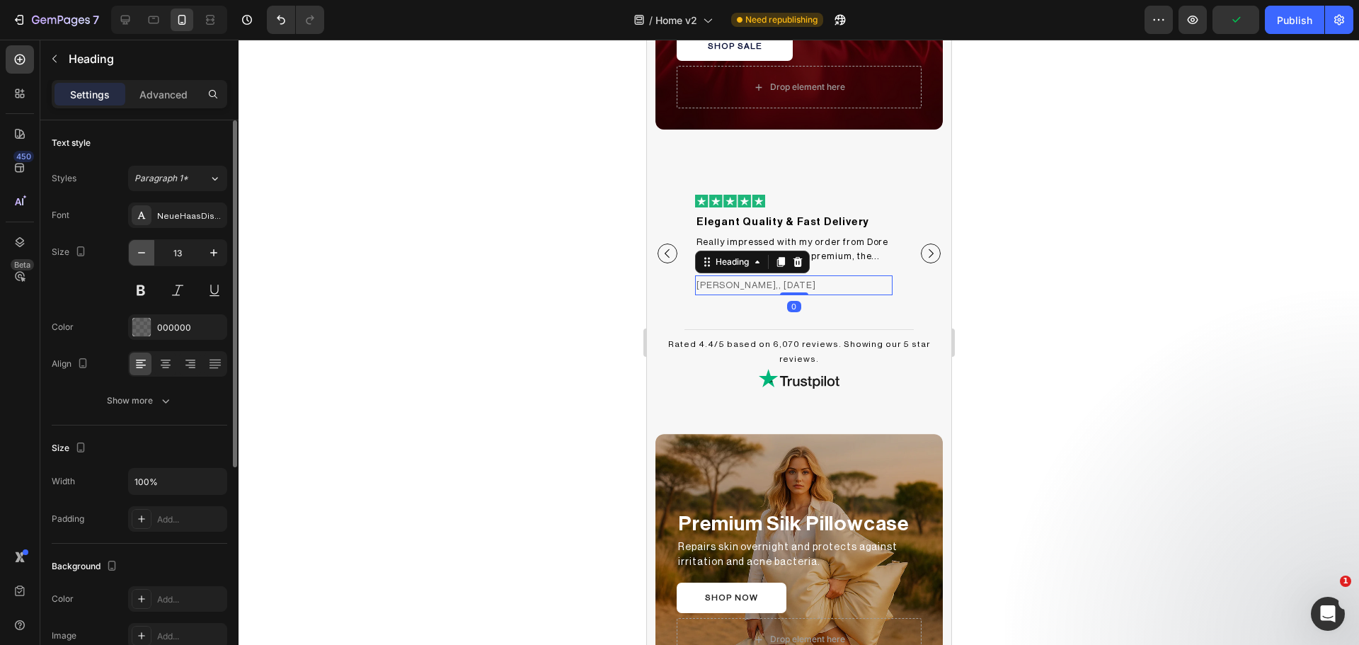
click at [147, 251] on icon "button" at bounding box center [141, 253] width 14 height 14
type input "12"
click at [414, 338] on div at bounding box center [799, 342] width 1120 height 605
click at [803, 280] on h2 "[PERSON_NAME],, [DATE]" at bounding box center [792, 284] width 197 height 18
click at [214, 261] on button "button" at bounding box center [213, 252] width 25 height 25
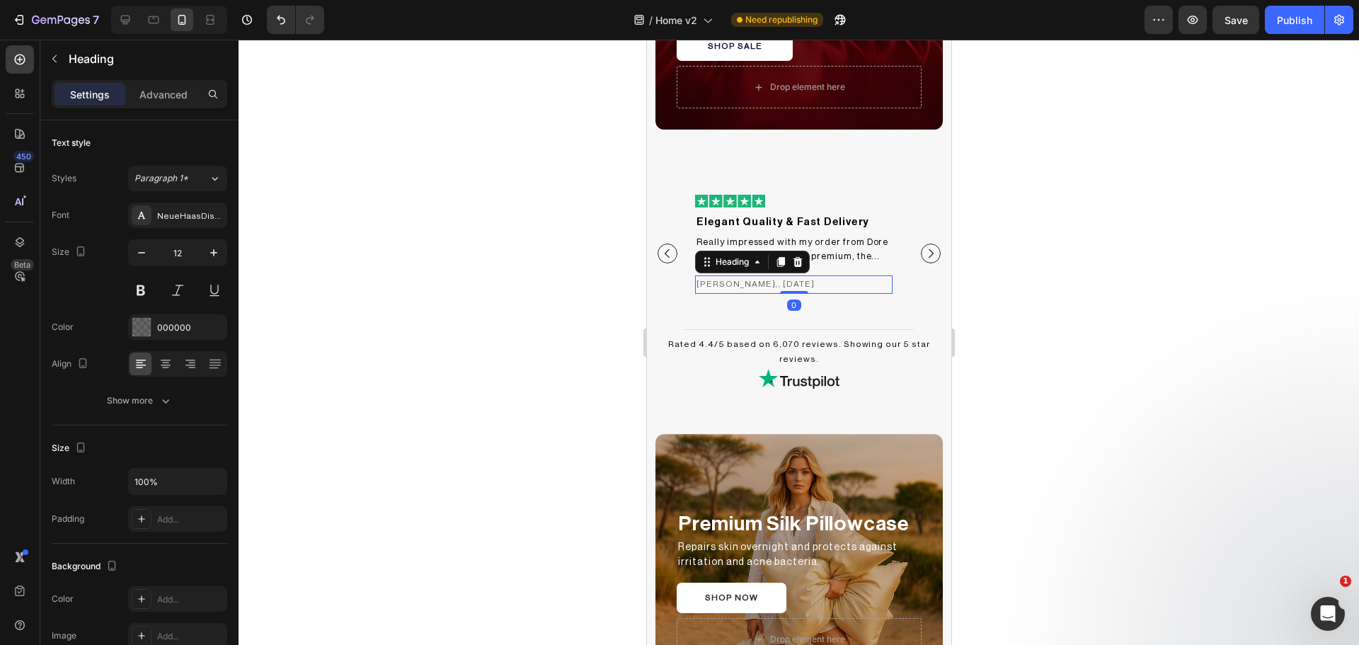
type input "13"
click at [469, 396] on div at bounding box center [799, 342] width 1120 height 605
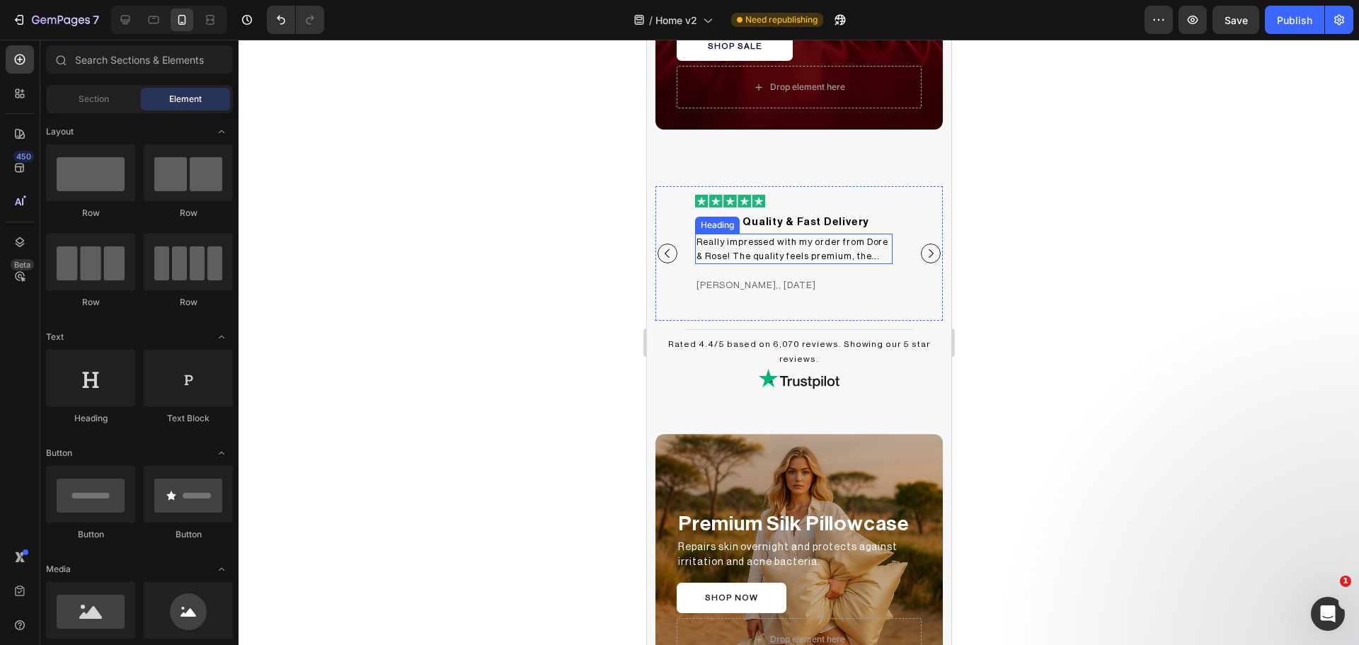
click at [776, 249] on h2 "Really impressed with my order from Dore & Rose! The quality feels premium, the…" at bounding box center [792, 249] width 197 height 30
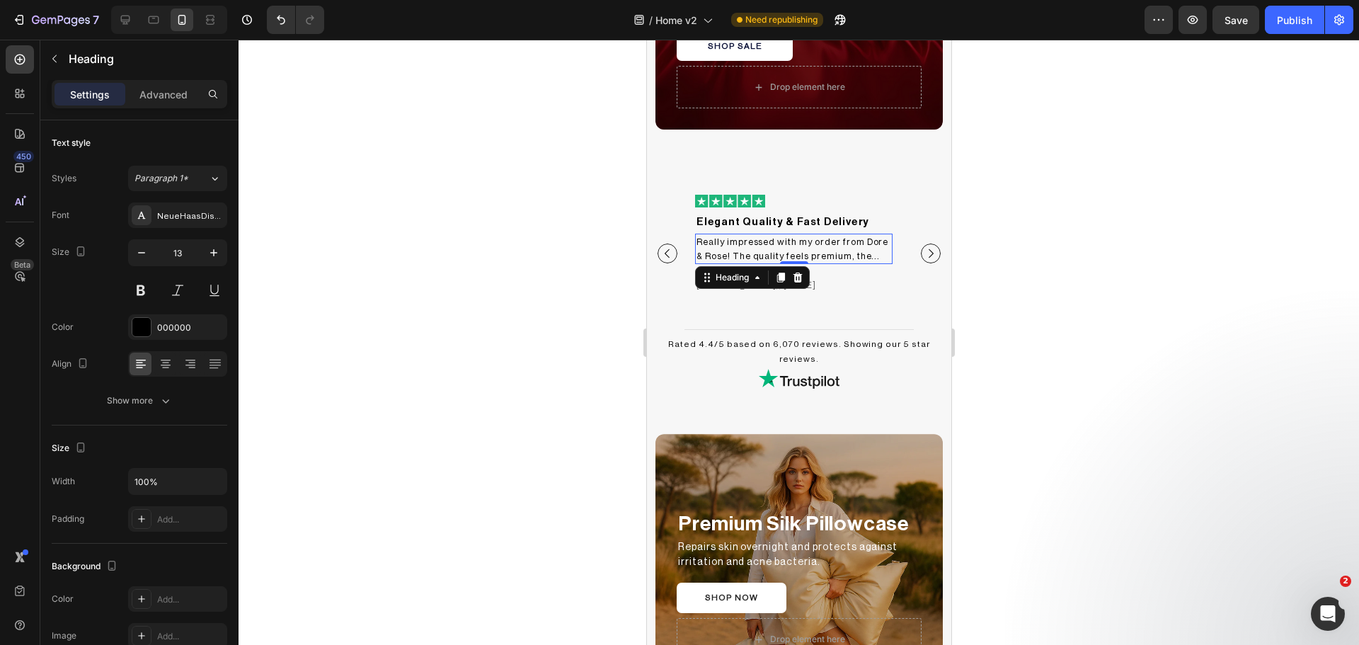
drag, startPoint x: 776, startPoint y: 249, endPoint x: 1448, endPoint y: 355, distance: 679.9
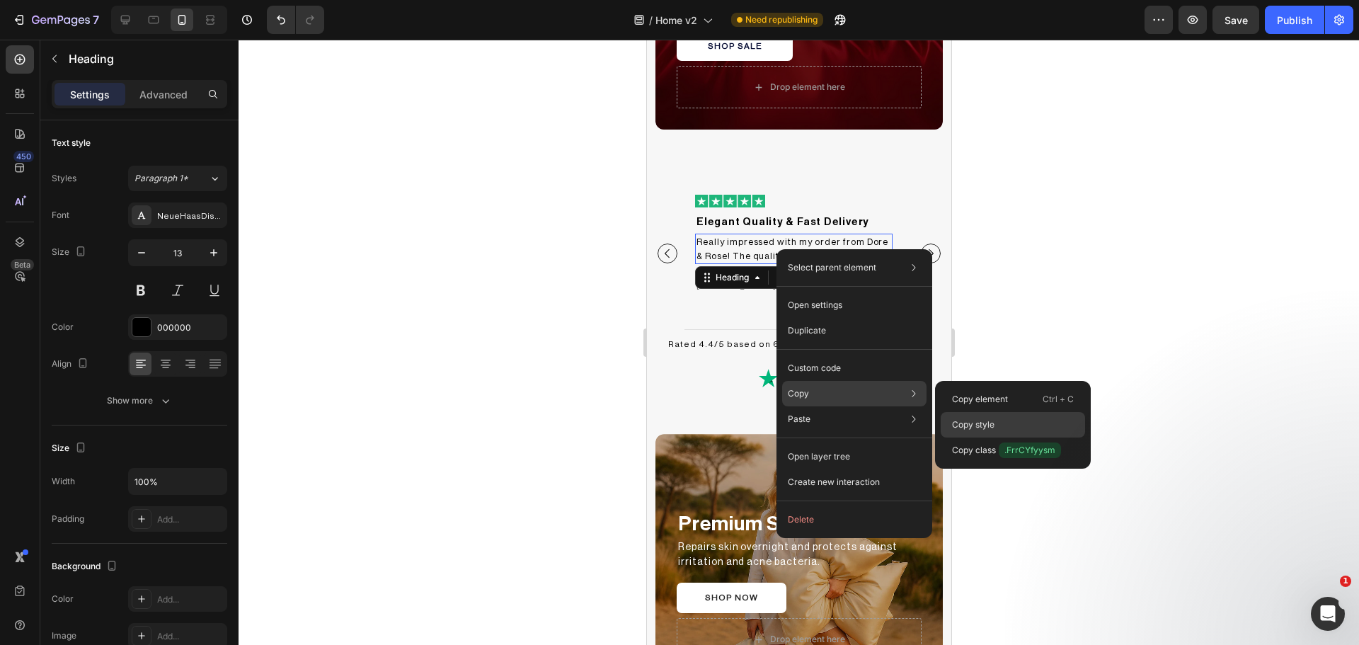
click at [988, 423] on p "Copy style" at bounding box center [973, 424] width 42 height 13
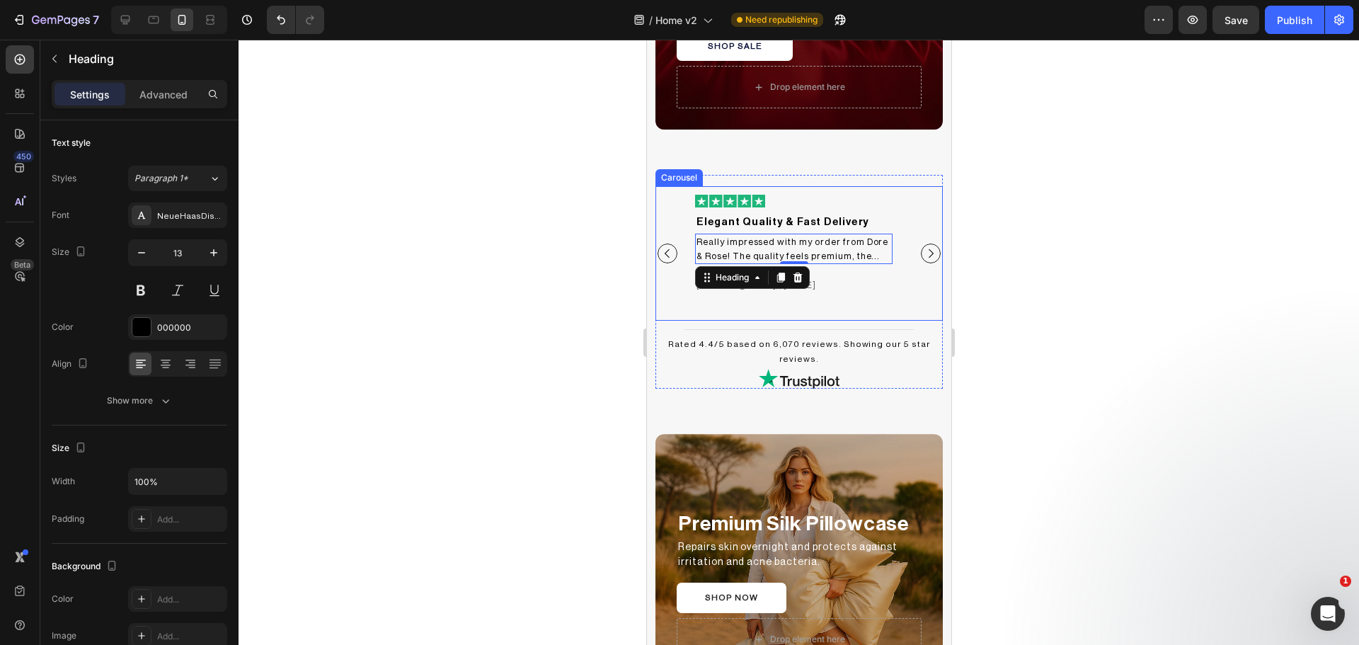
click at [924, 256] on icon "Carousel Next Arrow" at bounding box center [930, 253] width 13 height 13
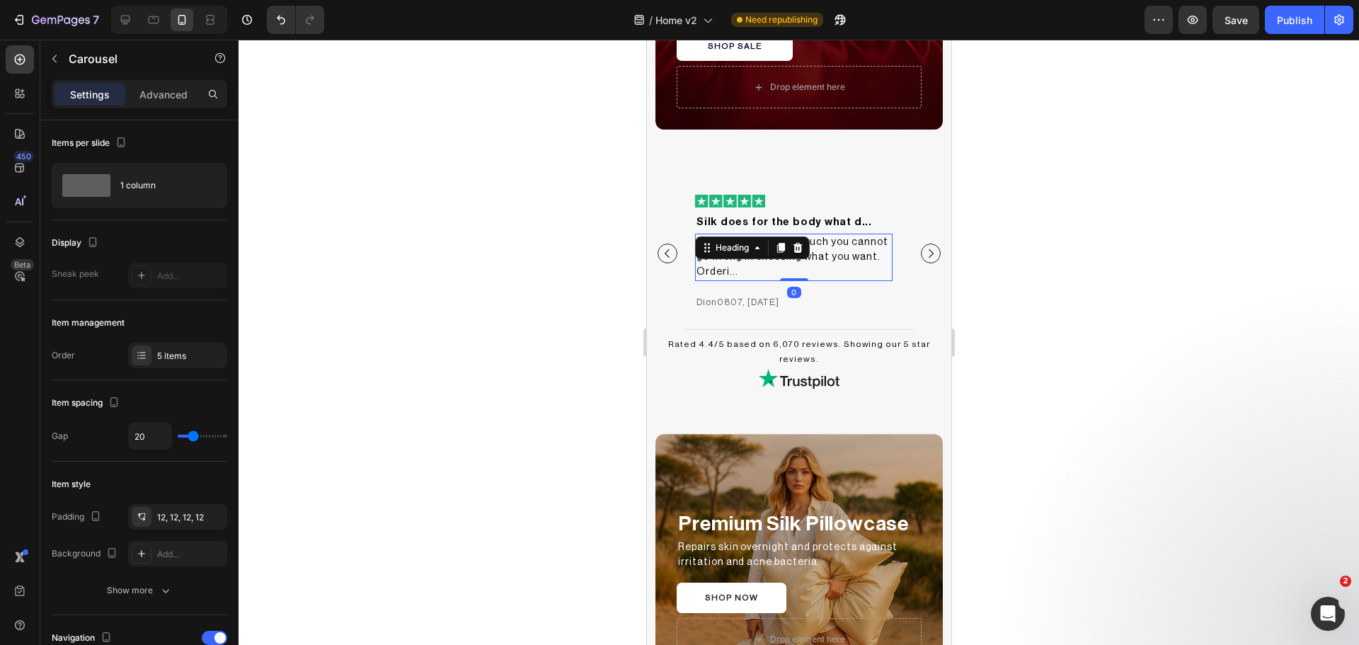
click at [788, 255] on div "The website is set up such you cannot go wrong in choosing what you want. Order…" at bounding box center [792, 257] width 197 height 47
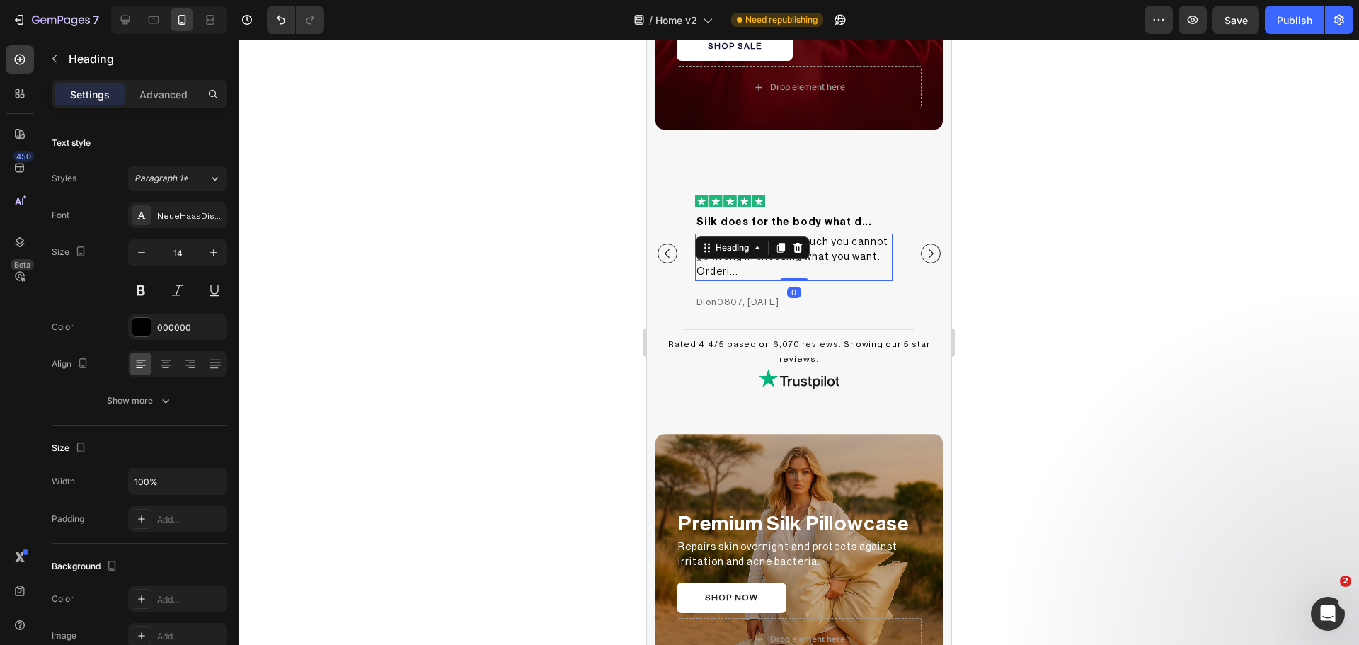
type input "13"
click at [928, 251] on icon "Carousel Next Arrow" at bounding box center [930, 253] width 5 height 8
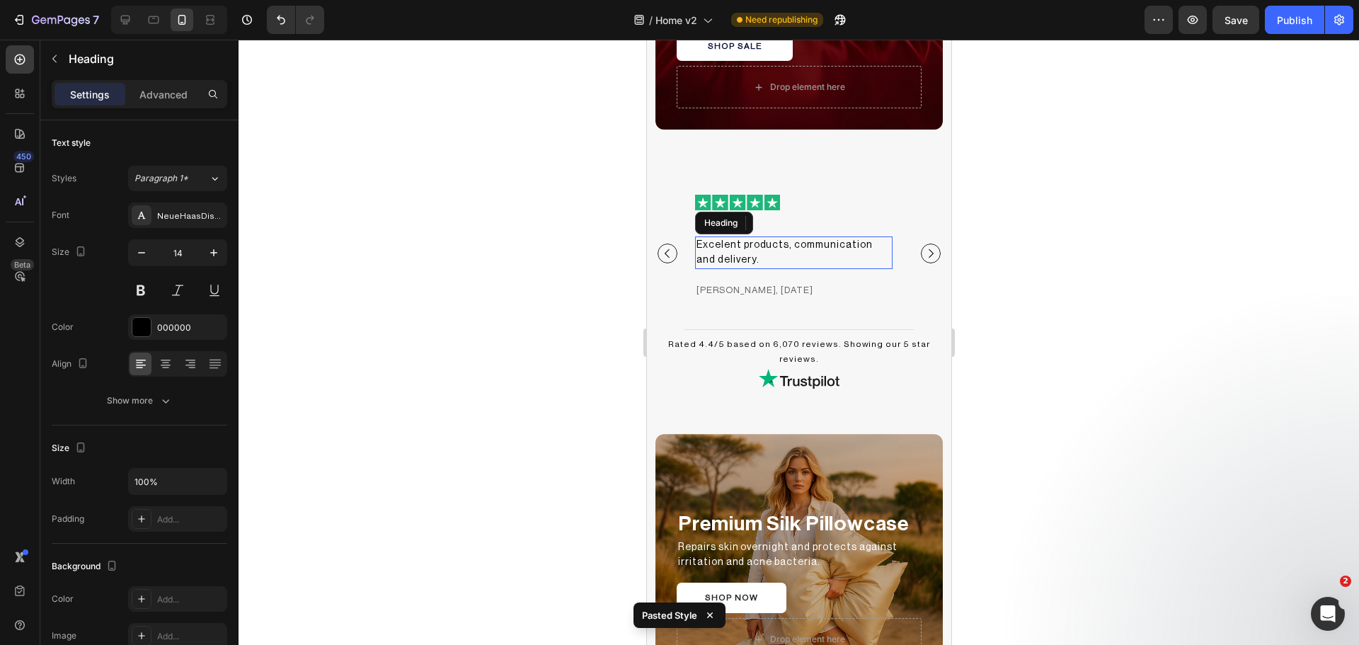
click at [837, 255] on h2 "Excelent products, communication and delivery." at bounding box center [792, 252] width 197 height 33
type input "13"
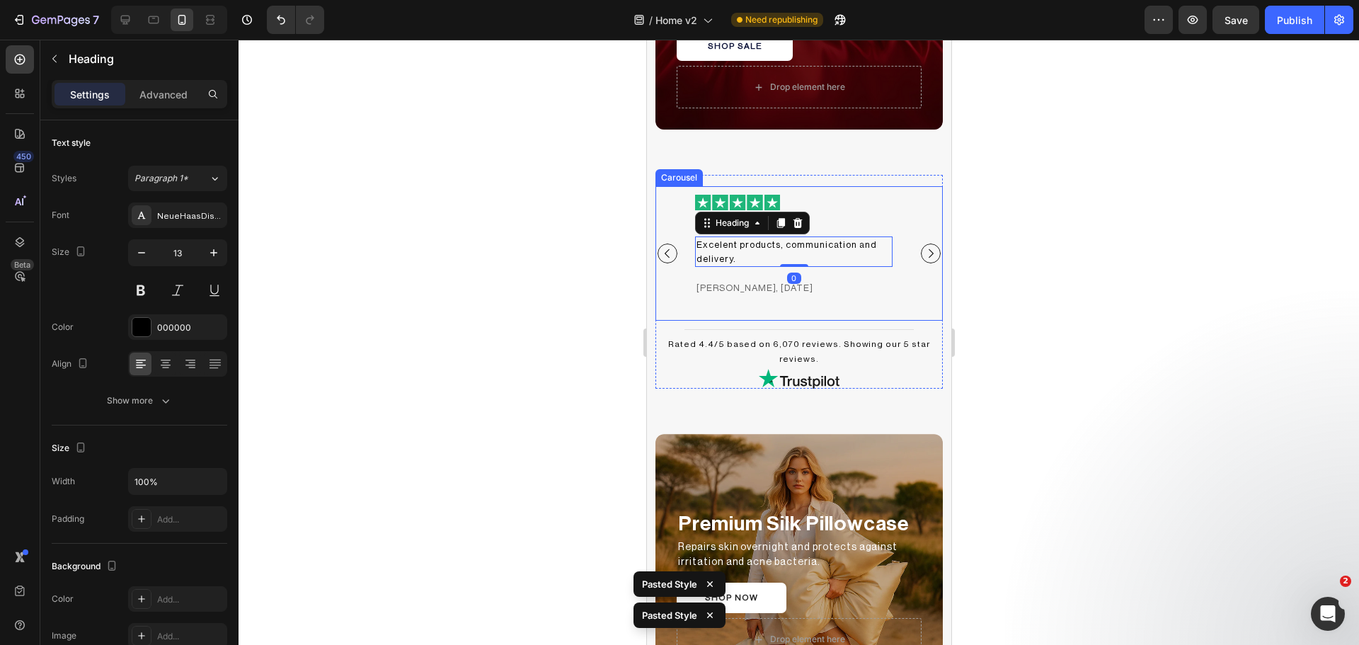
click at [924, 255] on icon "Carousel Next Arrow" at bounding box center [930, 253] width 13 height 13
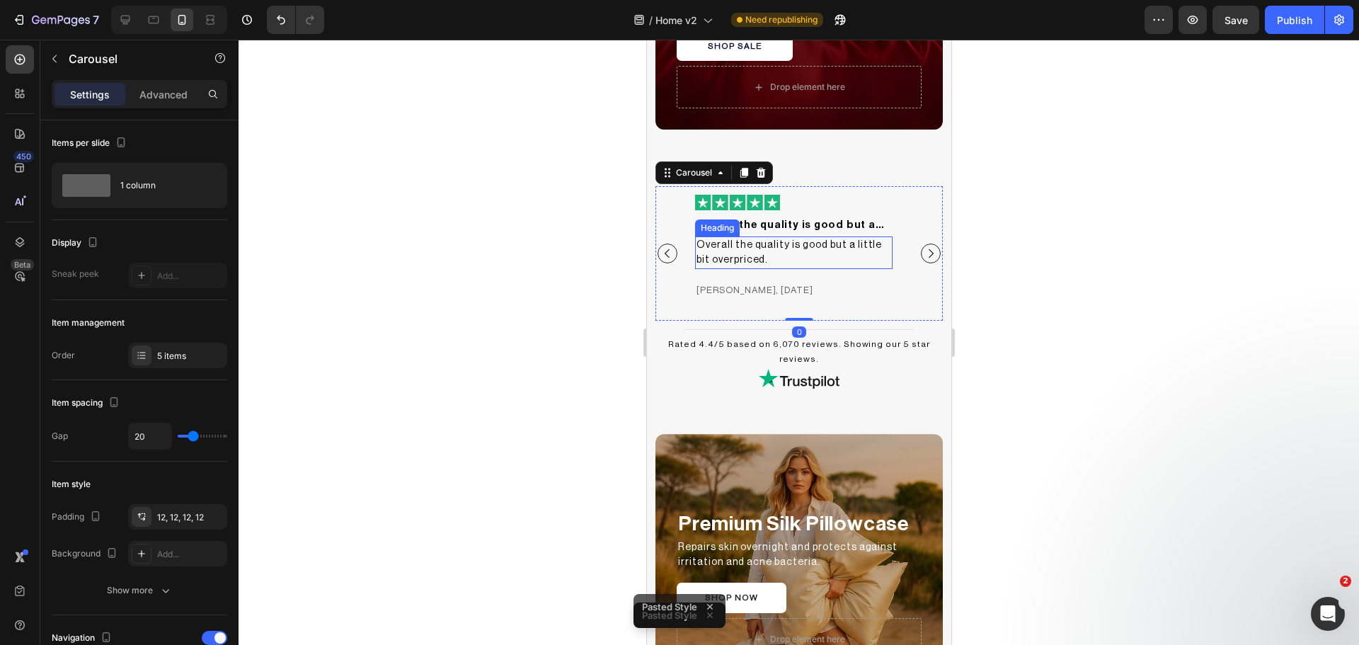
click at [830, 256] on h2 "Overall the quality is good but a little bit overpriced." at bounding box center [792, 252] width 197 height 33
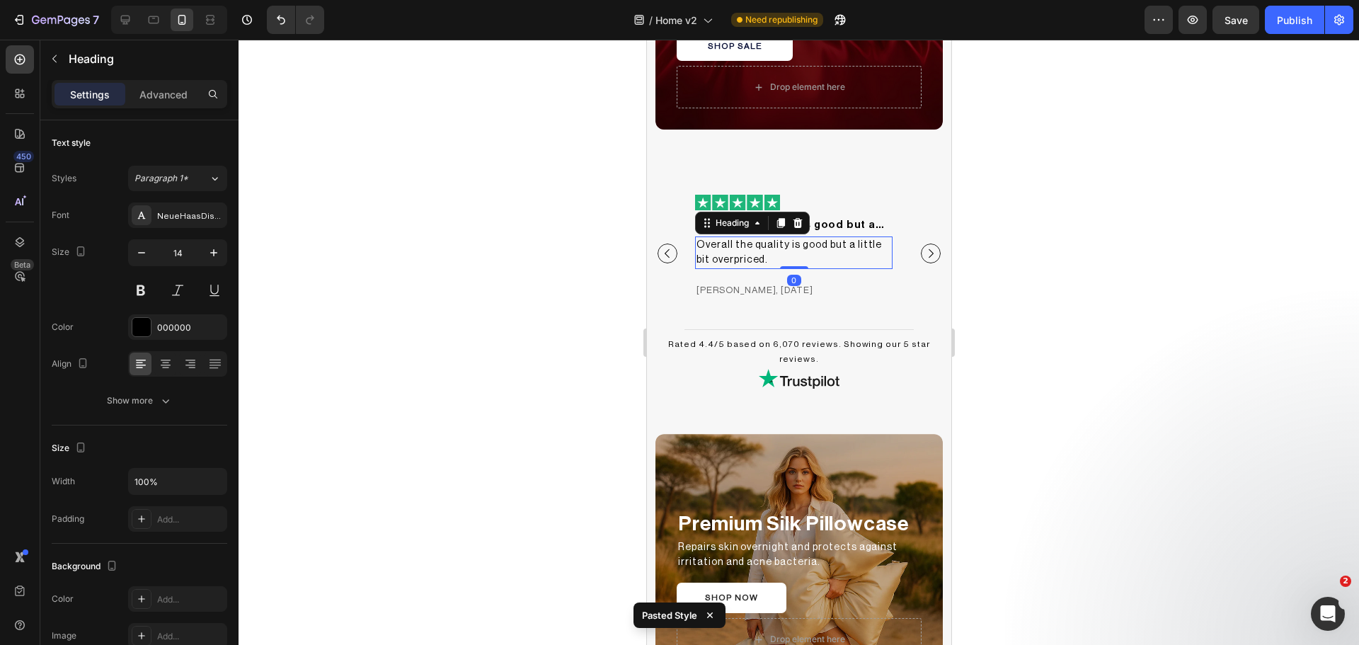
type input "13"
click at [924, 249] on icon "Carousel Next Arrow" at bounding box center [930, 253] width 13 height 13
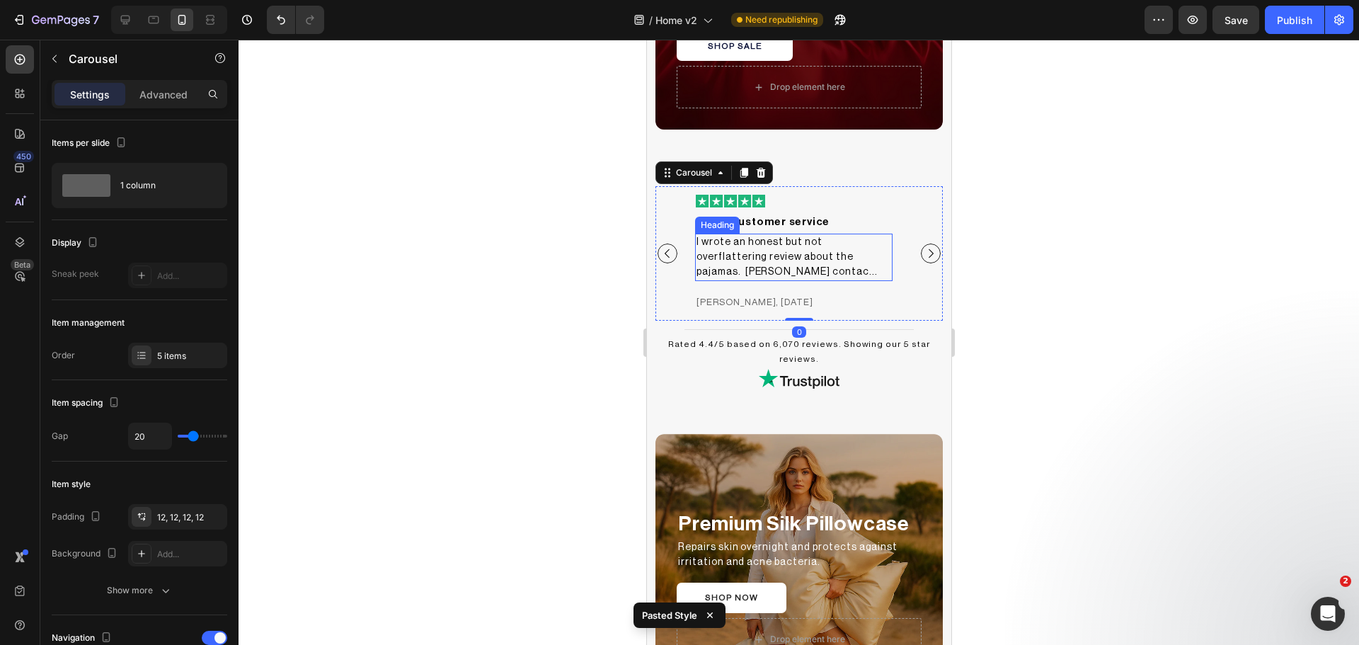
click at [839, 253] on h2 "I wrote an honest but not overflattering review about the pajamas. [PERSON_NAME…" at bounding box center [792, 257] width 197 height 47
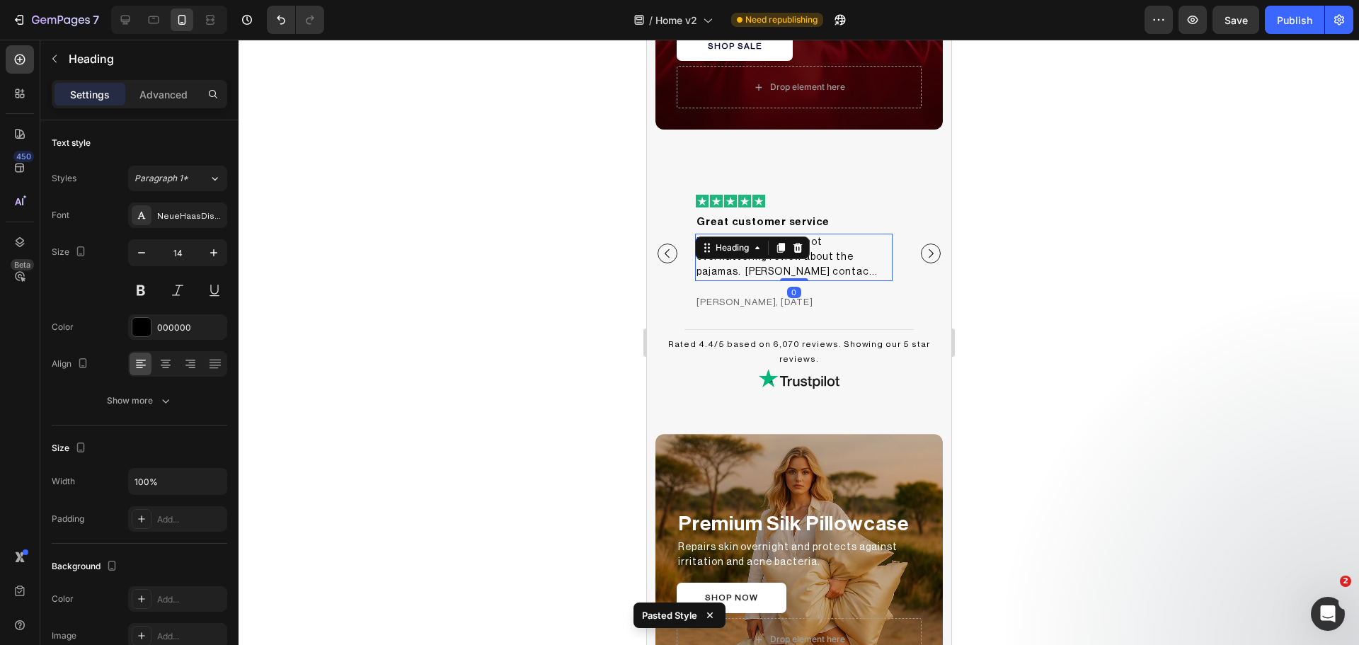
type input "13"
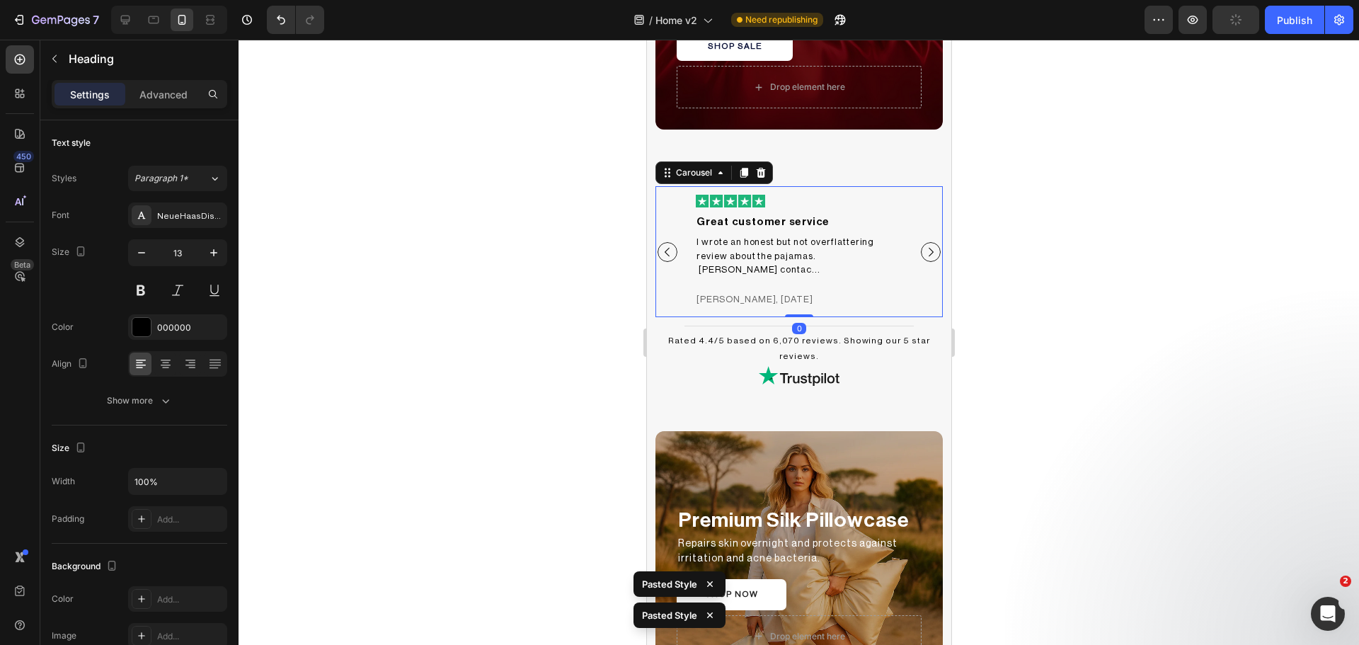
click at [924, 248] on icon "Carousel Next Arrow" at bounding box center [930, 252] width 13 height 13
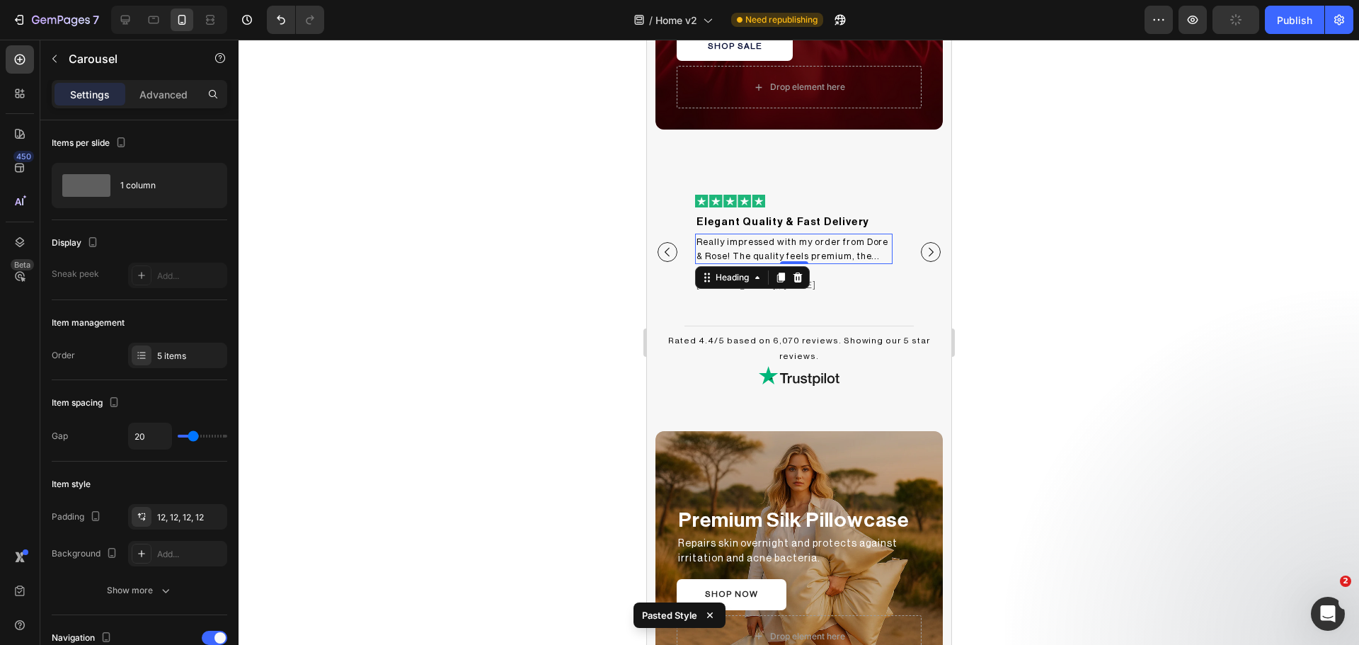
click at [840, 251] on h2 "Really impressed with my order from Dore & Rose! The quality feels premium, the…" at bounding box center [792, 249] width 197 height 30
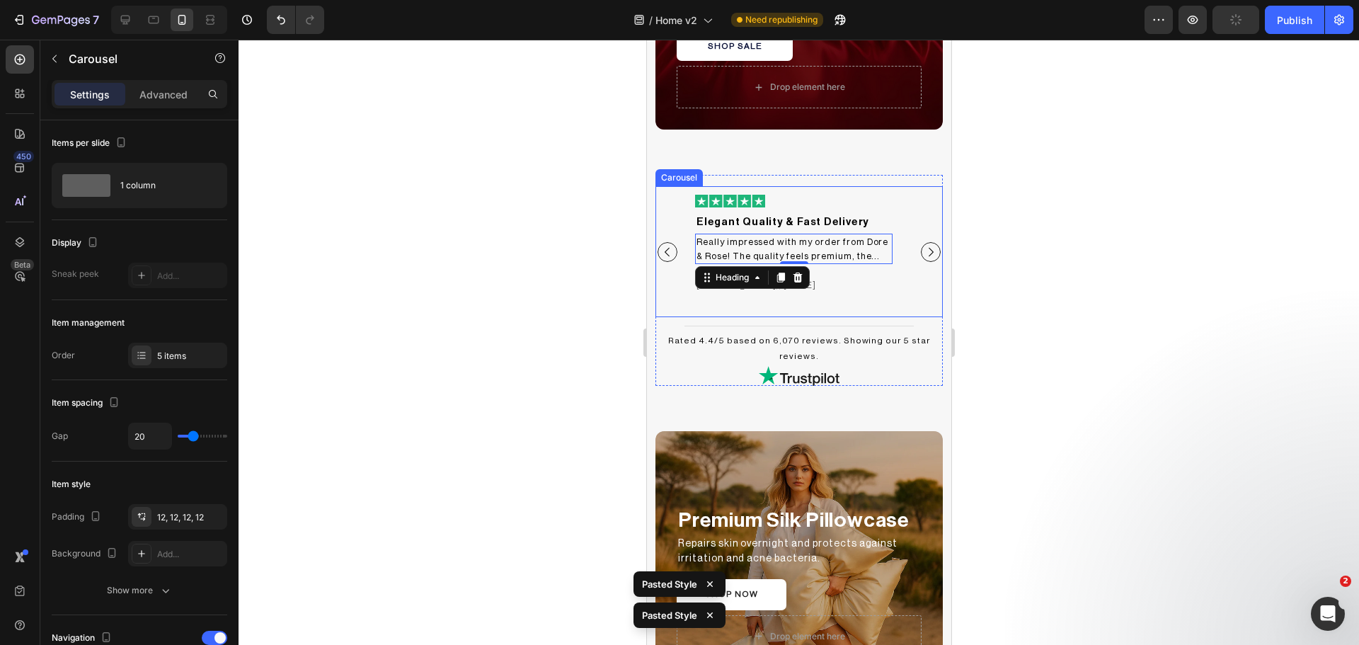
click at [924, 246] on icon "Carousel Next Arrow" at bounding box center [930, 252] width 13 height 13
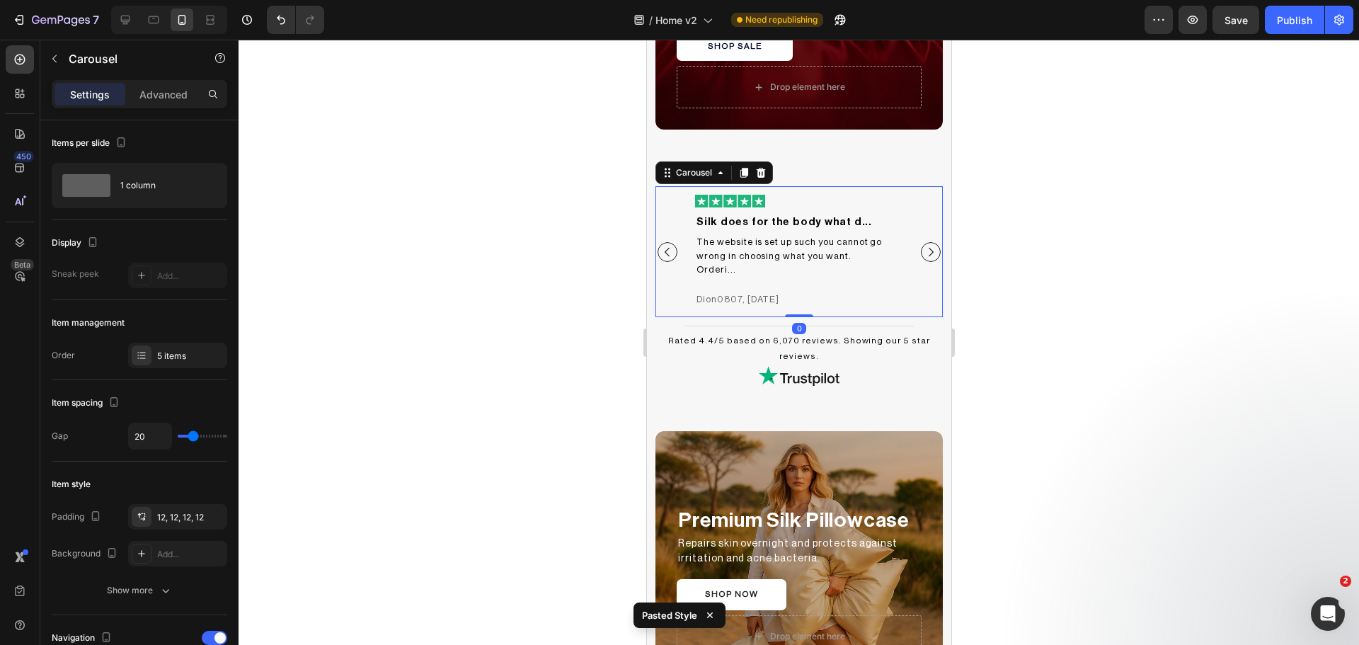
click at [660, 248] on icon "Carousel Back Arrow" at bounding box center [666, 252] width 13 height 13
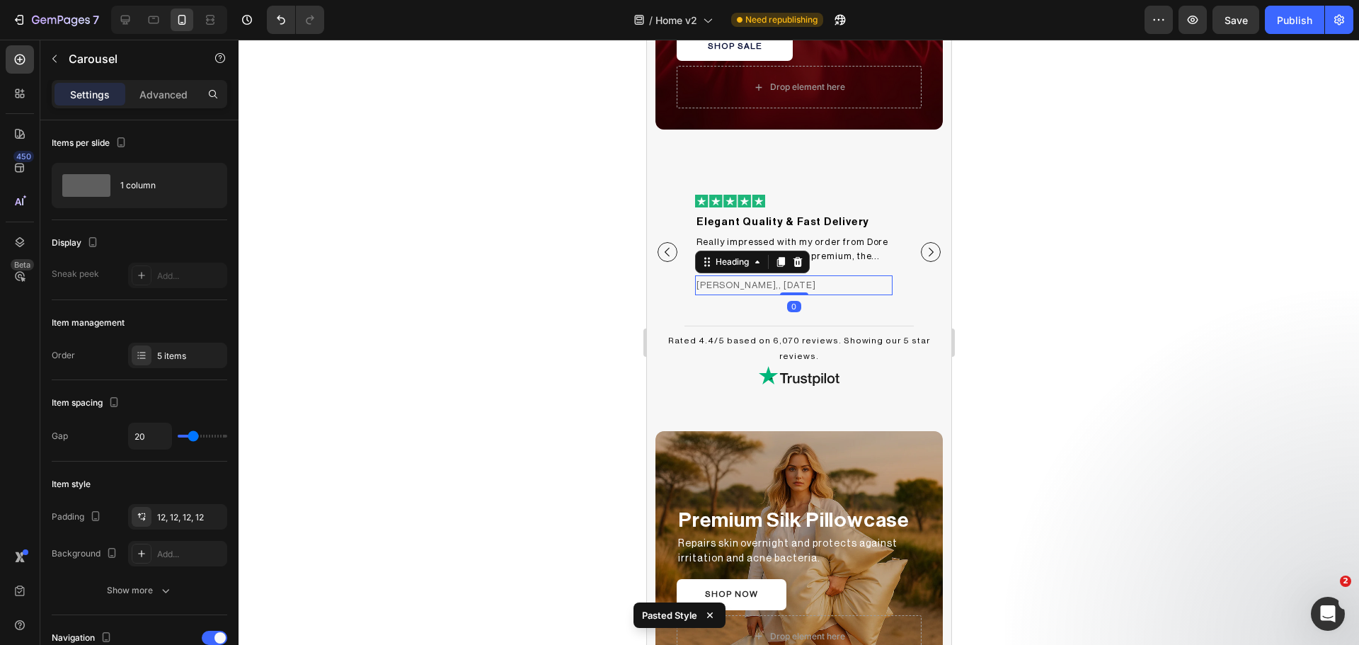
click at [735, 285] on h2 "[PERSON_NAME],, [DATE]" at bounding box center [792, 284] width 197 height 19
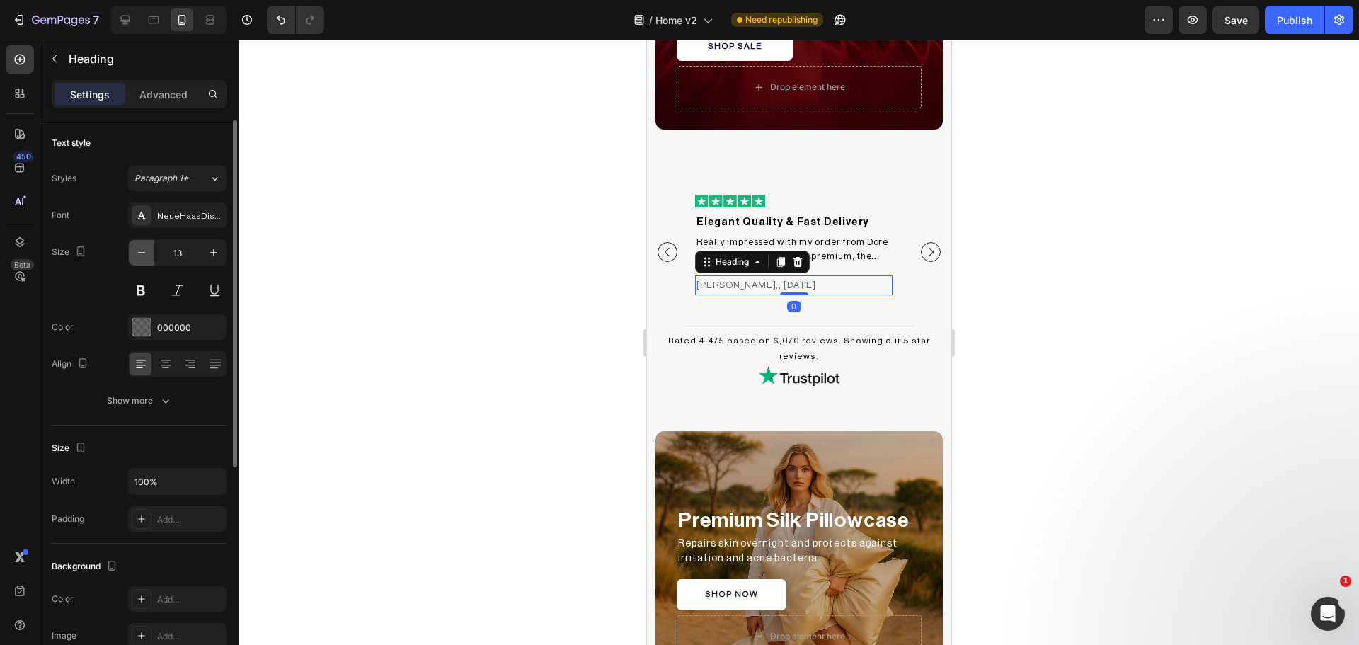
click at [134, 261] on button "button" at bounding box center [141, 252] width 25 height 25
type input "12"
click at [406, 313] on div at bounding box center [799, 342] width 1120 height 605
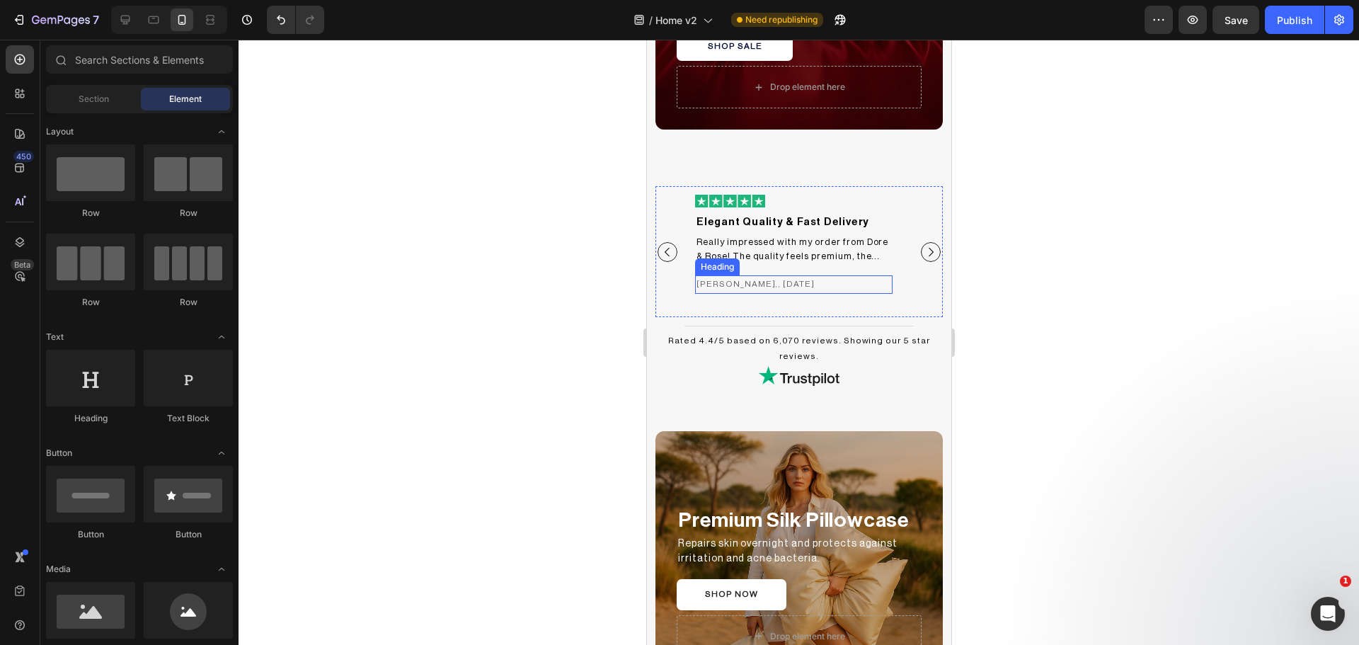
click at [769, 277] on h2 "[PERSON_NAME],, [DATE]" at bounding box center [792, 284] width 197 height 18
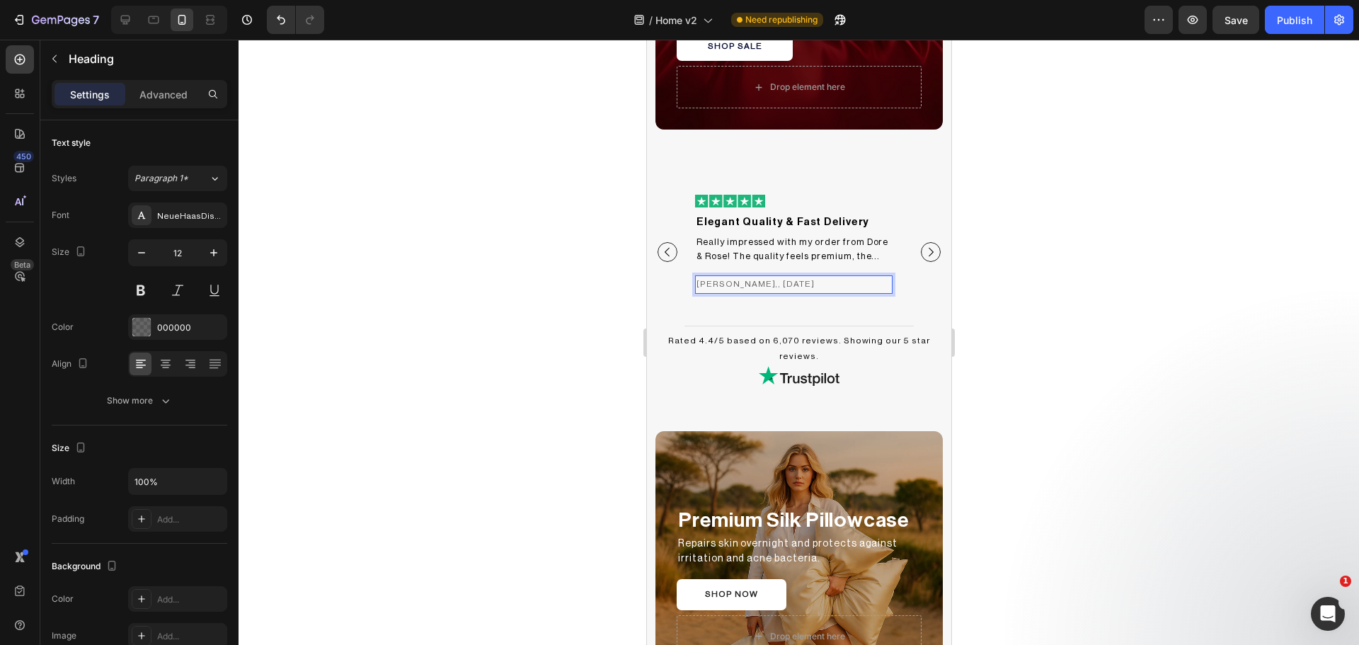
click at [745, 285] on h2 "[PERSON_NAME],, [DATE]" at bounding box center [792, 284] width 197 height 18
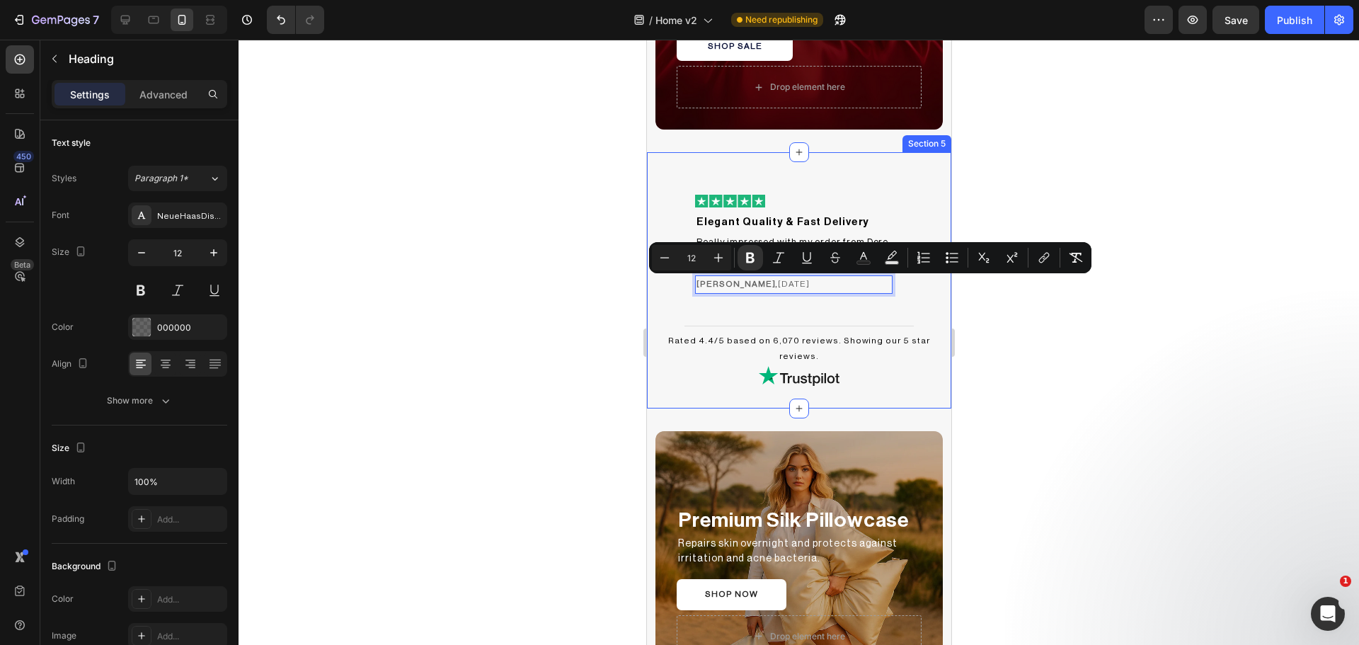
click at [1163, 317] on div at bounding box center [799, 342] width 1120 height 605
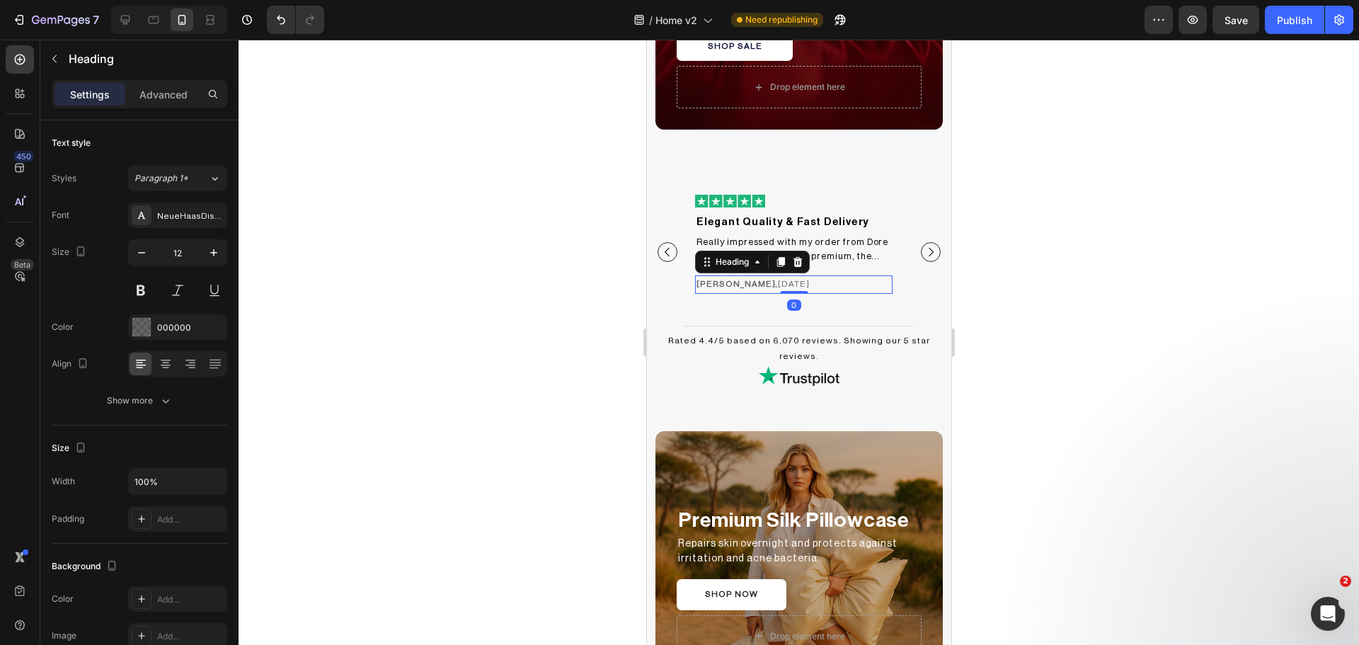
click at [749, 285] on p "⁠⁠⁠⁠⁠⁠⁠ [PERSON_NAME], [DATE]" at bounding box center [793, 285] width 195 height 16
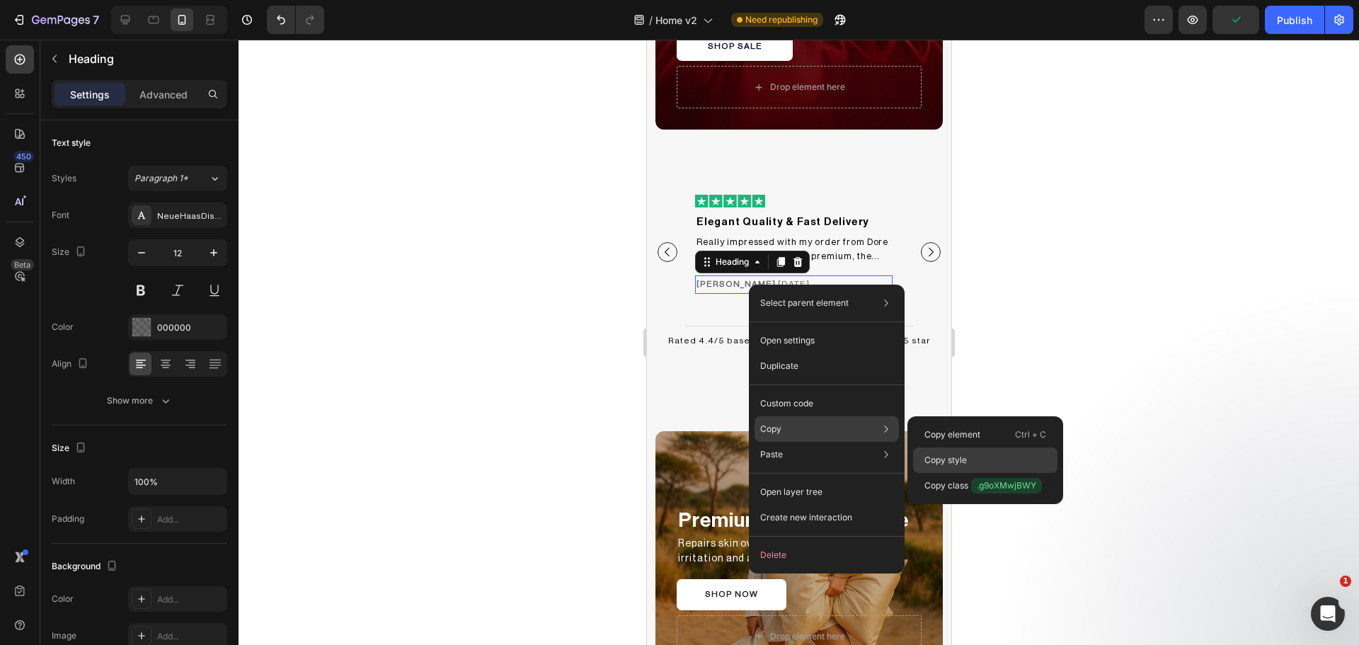
click at [980, 473] on div "Copy style" at bounding box center [985, 485] width 144 height 25
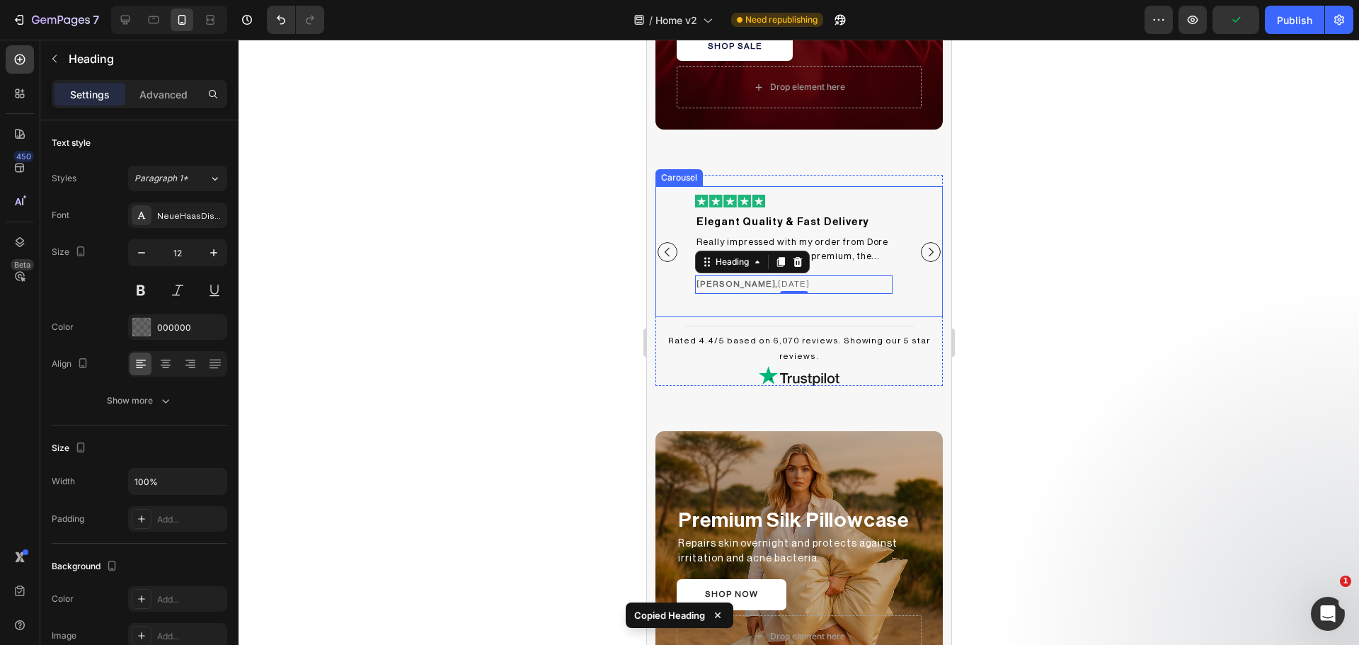
click at [924, 246] on icon "Carousel Next Arrow" at bounding box center [930, 252] width 13 height 13
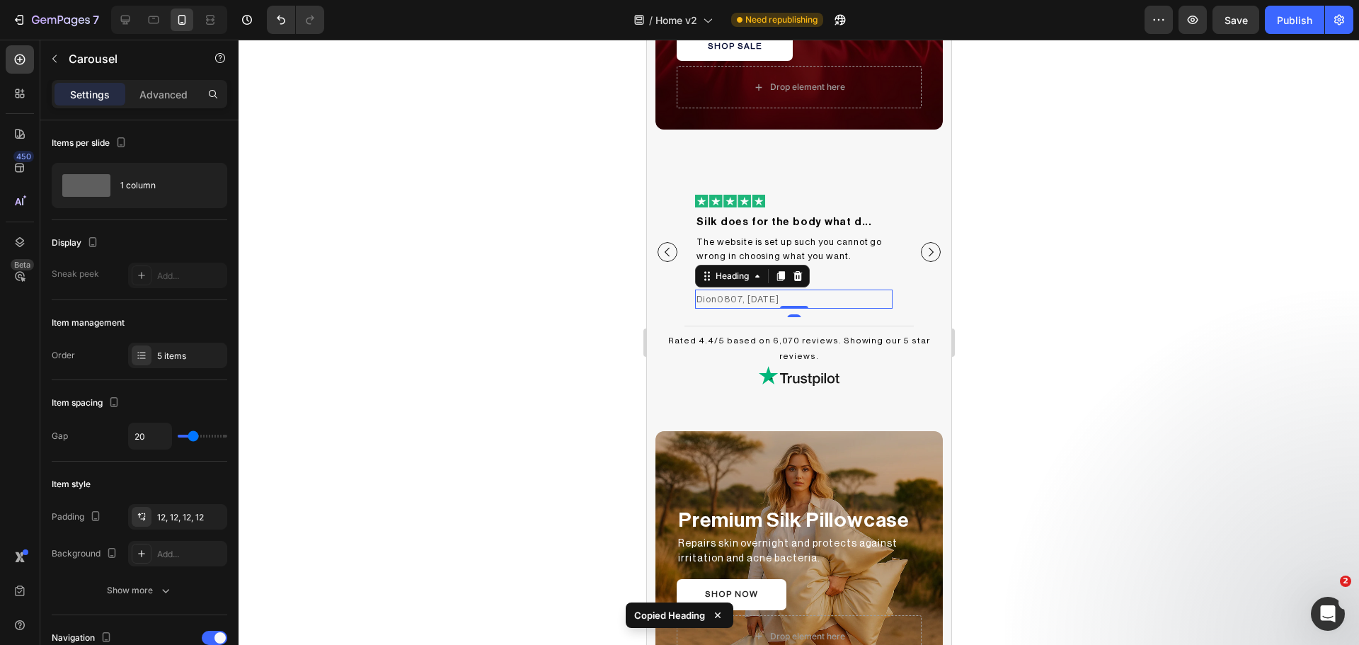
click at [769, 289] on h2 "Dion0807, [DATE]" at bounding box center [792, 298] width 197 height 19
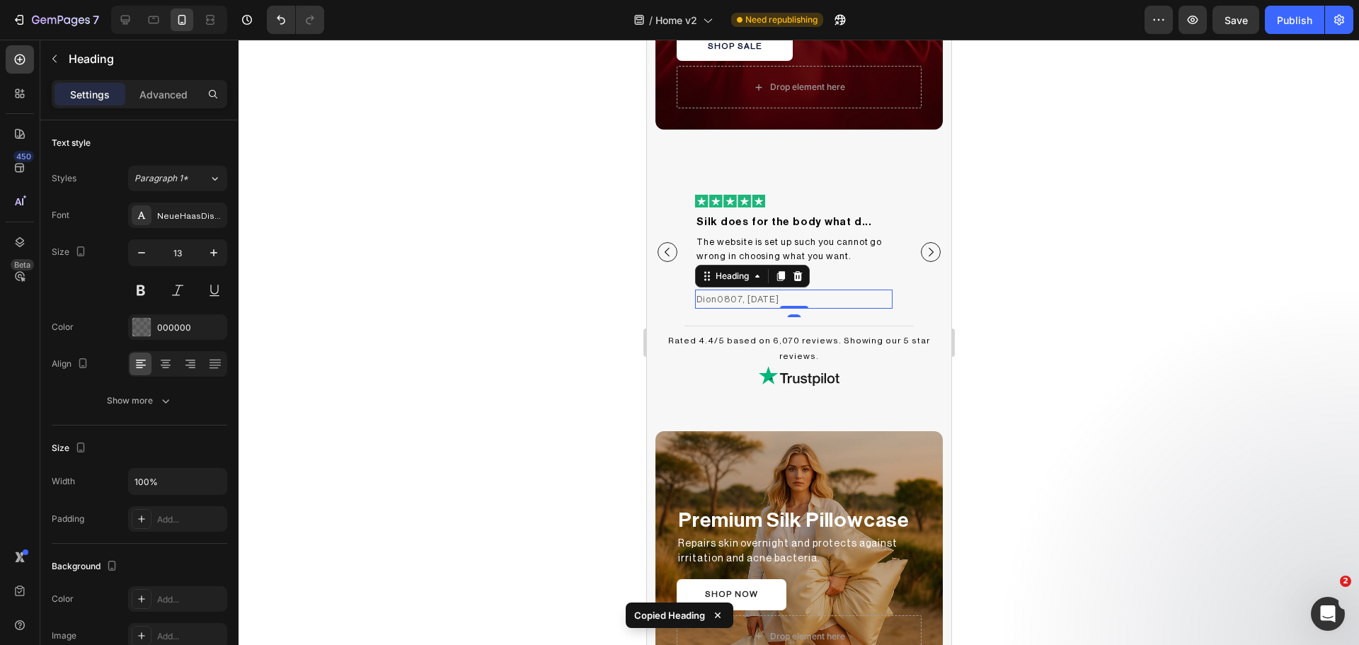
type input "12"
click at [749, 289] on h2 "Dion0807, [DATE]" at bounding box center [792, 298] width 197 height 18
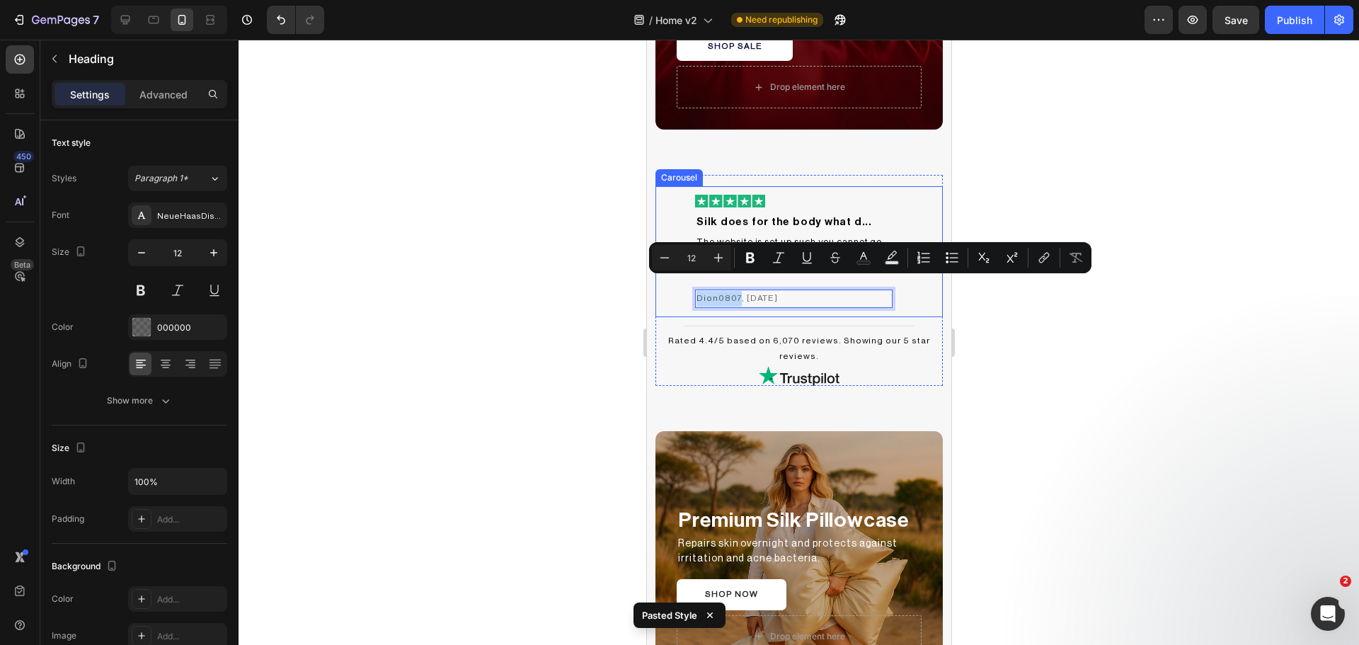
drag, startPoint x: 737, startPoint y: 285, endPoint x: 691, endPoint y: 287, distance: 46.0
click at [691, 287] on div "Image Silk does for the body what d... Heading The website is set up such you c…" at bounding box center [793, 251] width 214 height 131
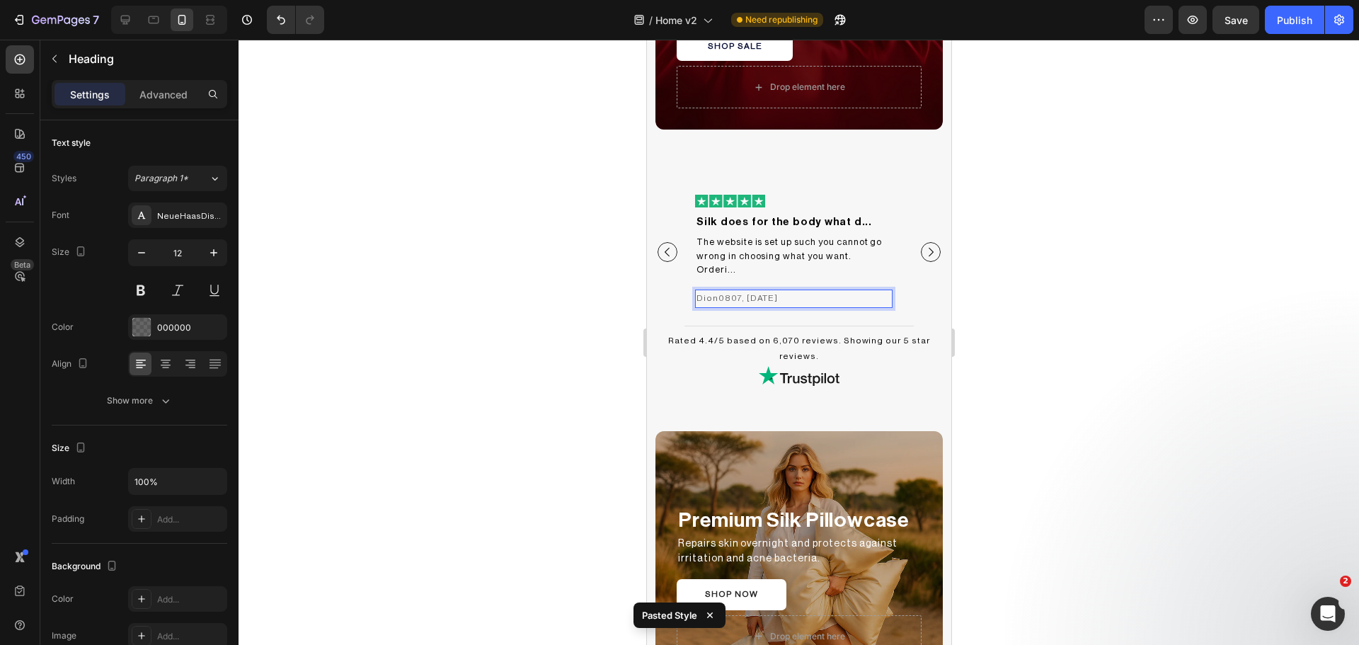
click at [739, 291] on p "Dion0807, [DATE]" at bounding box center [793, 299] width 195 height 16
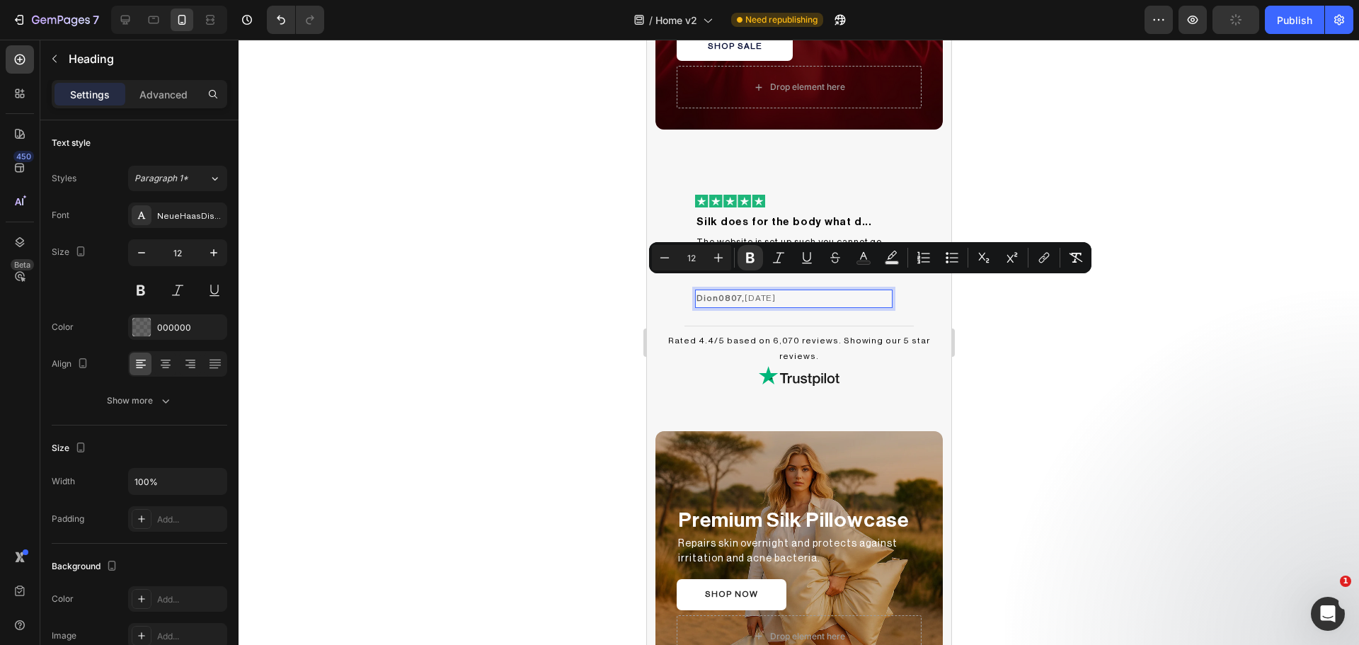
click at [1015, 330] on div at bounding box center [799, 342] width 1120 height 605
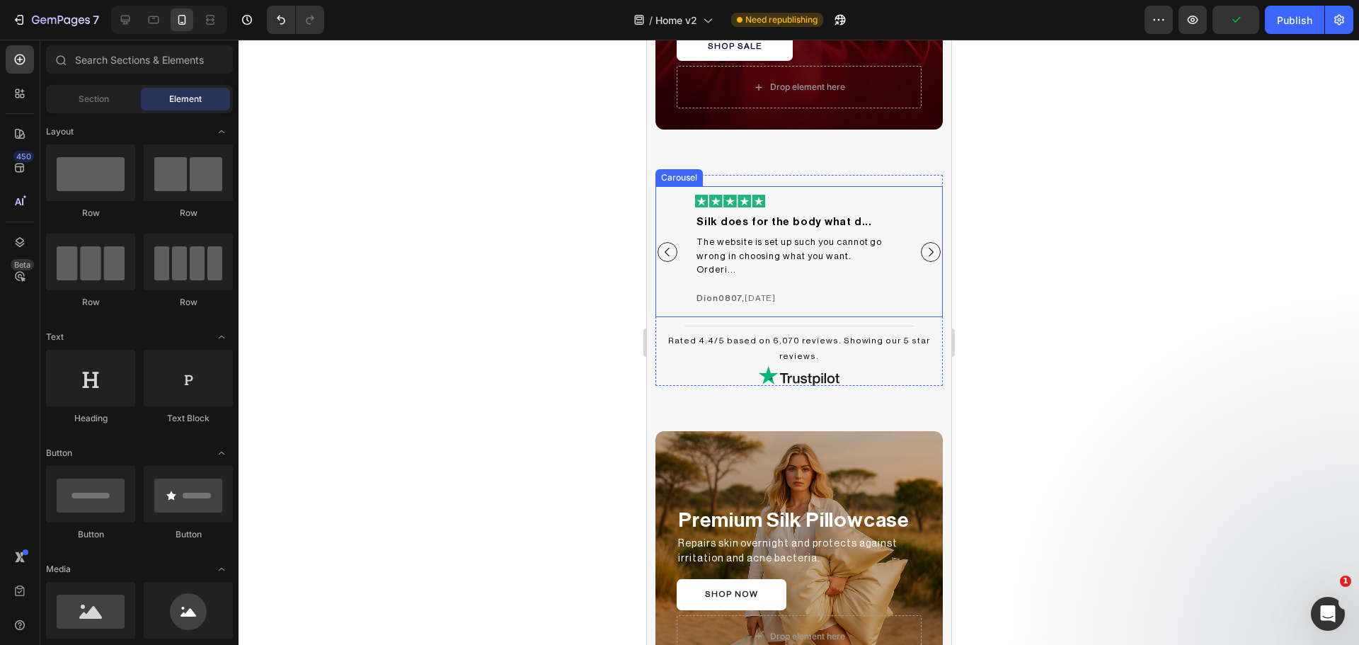
click at [924, 251] on icon "Carousel Next Arrow" at bounding box center [930, 252] width 13 height 13
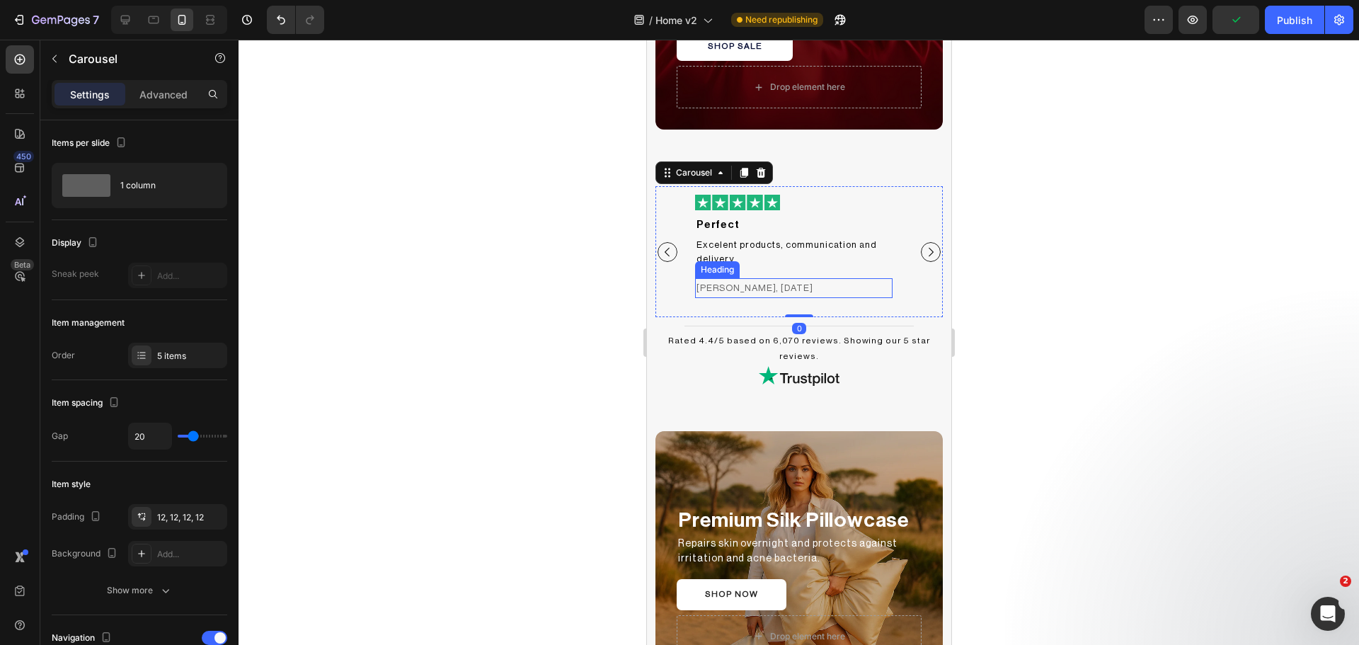
click at [769, 292] on h2 "[PERSON_NAME], [DATE]" at bounding box center [792, 287] width 197 height 19
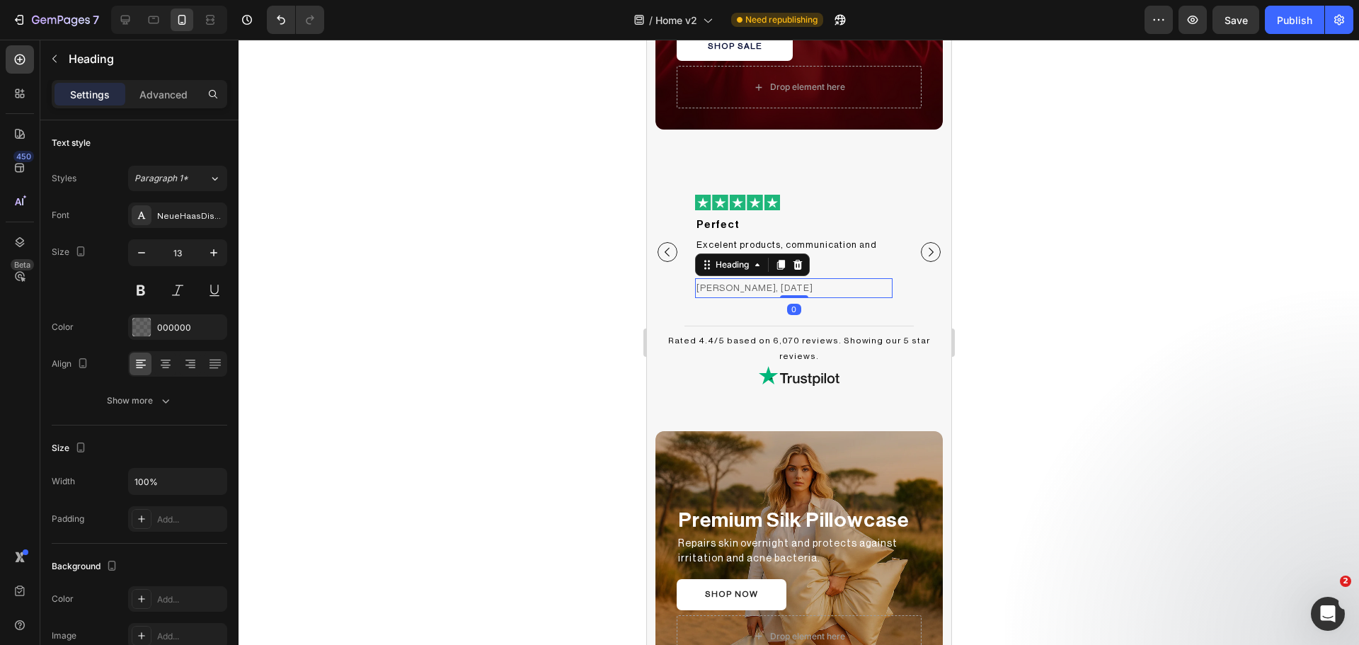
type input "12"
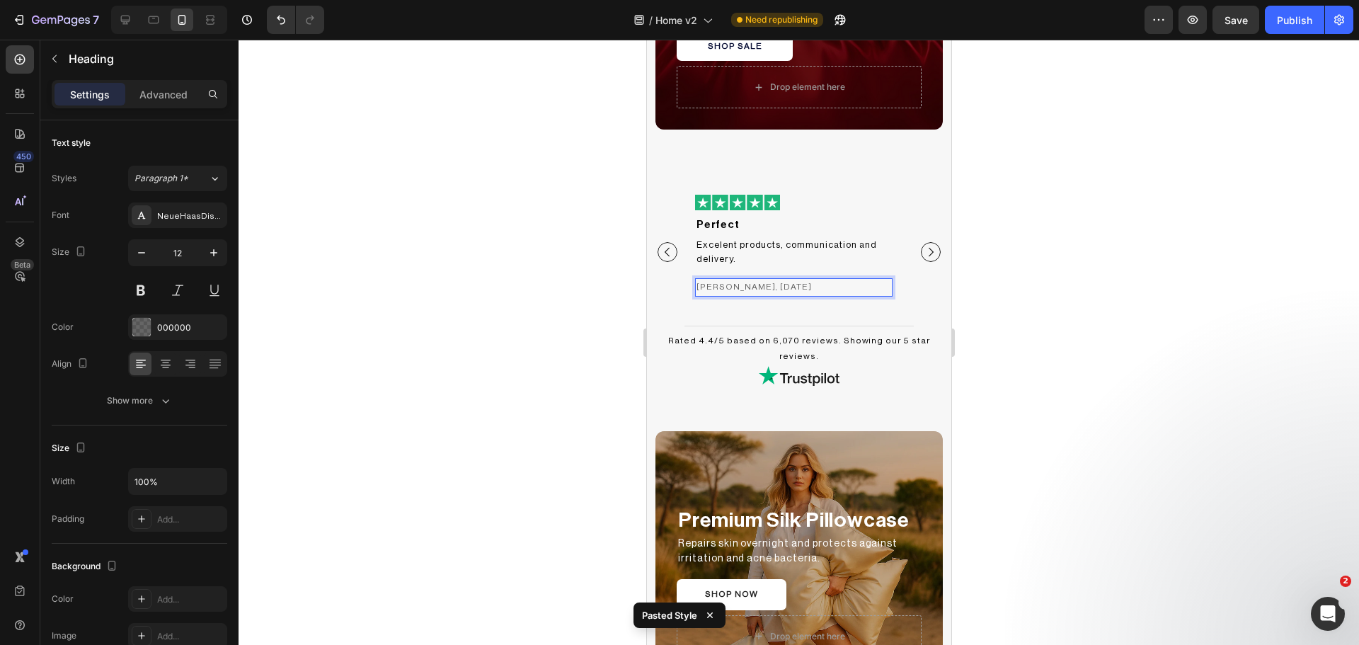
click at [765, 289] on h2 "[PERSON_NAME], [DATE]" at bounding box center [792, 287] width 197 height 18
click at [758, 289] on p "[PERSON_NAME], [DATE]" at bounding box center [793, 288] width 195 height 16
click at [762, 287] on p "[PERSON_NAME], [DATE]" at bounding box center [793, 288] width 195 height 16
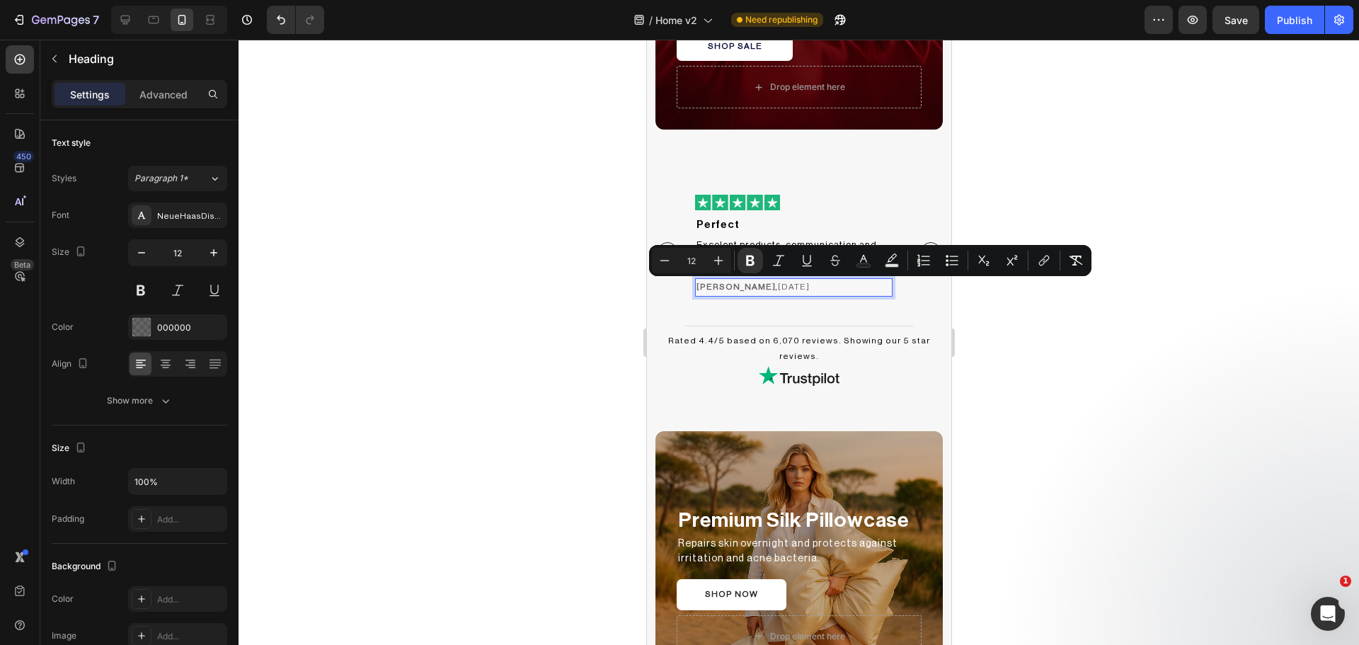
click at [1043, 412] on div at bounding box center [799, 342] width 1120 height 605
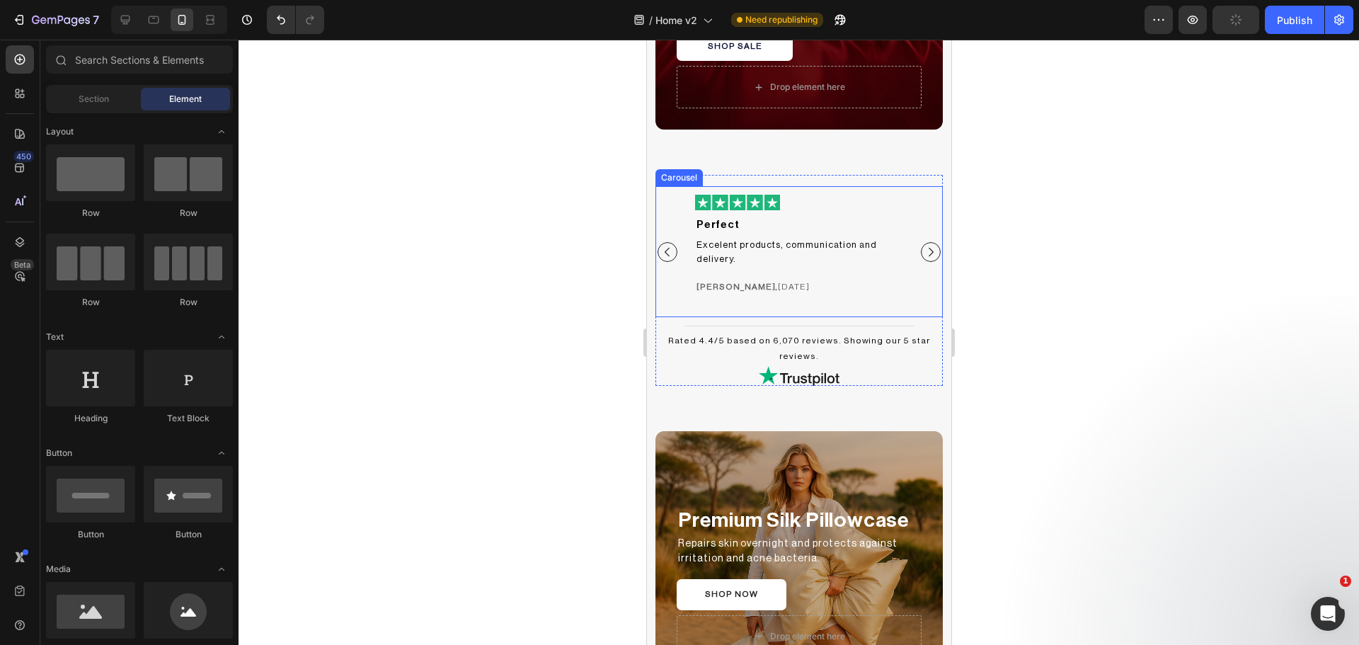
click at [924, 250] on icon "Carousel Next Arrow" at bounding box center [930, 252] width 13 height 13
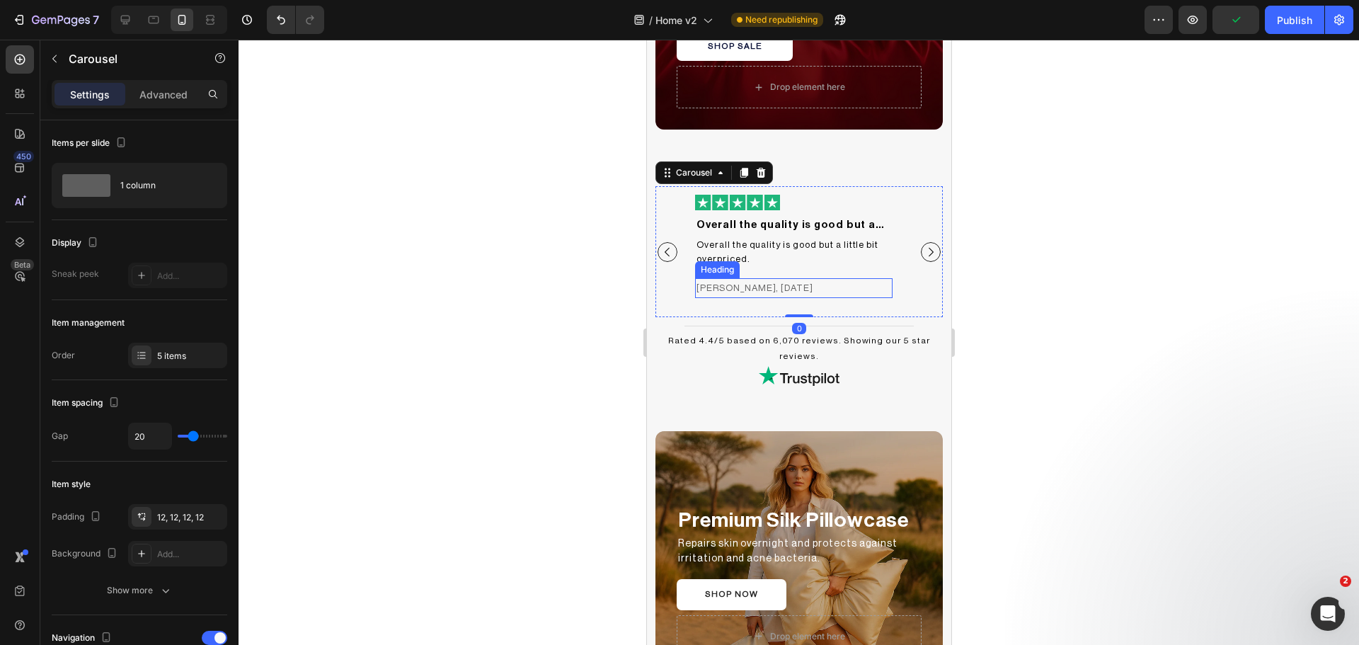
click at [743, 293] on h2 "[PERSON_NAME], [DATE]" at bounding box center [792, 287] width 197 height 19
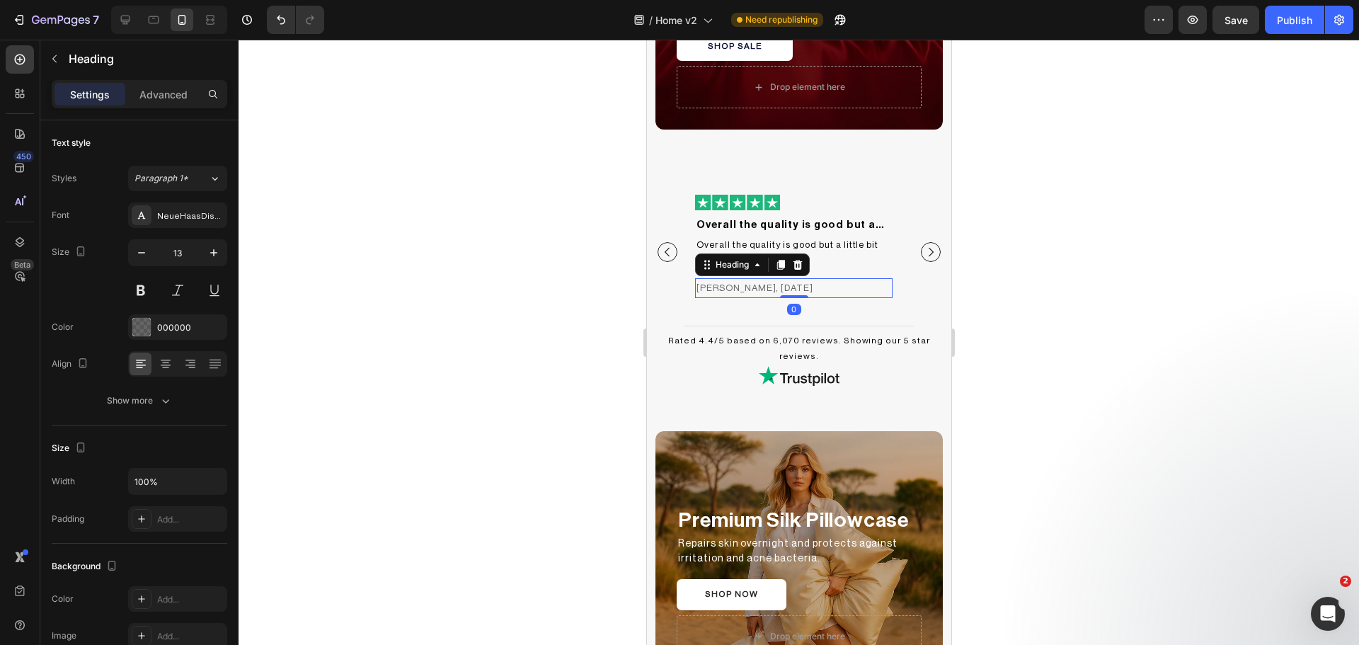
type input "12"
click at [754, 289] on h2 "[PERSON_NAME], [DATE]" at bounding box center [792, 287] width 197 height 18
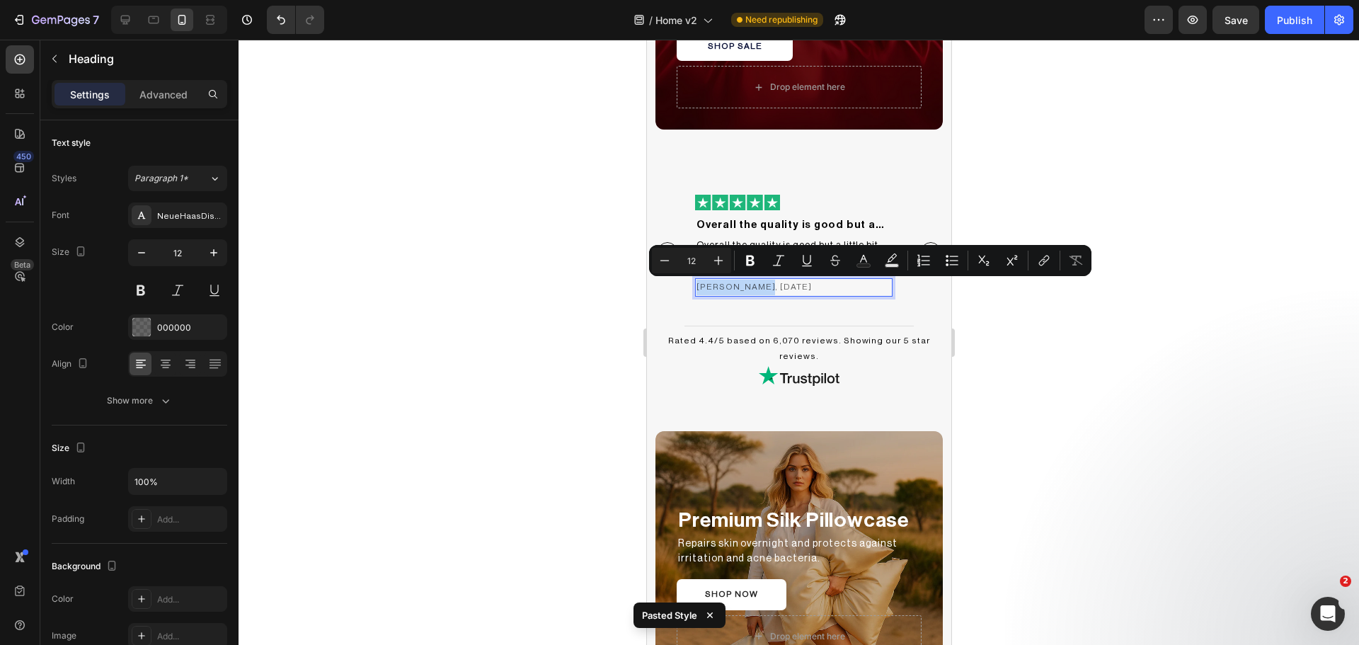
drag, startPoint x: 752, startPoint y: 287, endPoint x: 696, endPoint y: 286, distance: 56.6
click at [696, 286] on p "[PERSON_NAME], [DATE]" at bounding box center [793, 288] width 195 height 16
drag, startPoint x: 1048, startPoint y: 369, endPoint x: 299, endPoint y: 284, distance: 753.0
click at [1048, 369] on div at bounding box center [799, 342] width 1120 height 605
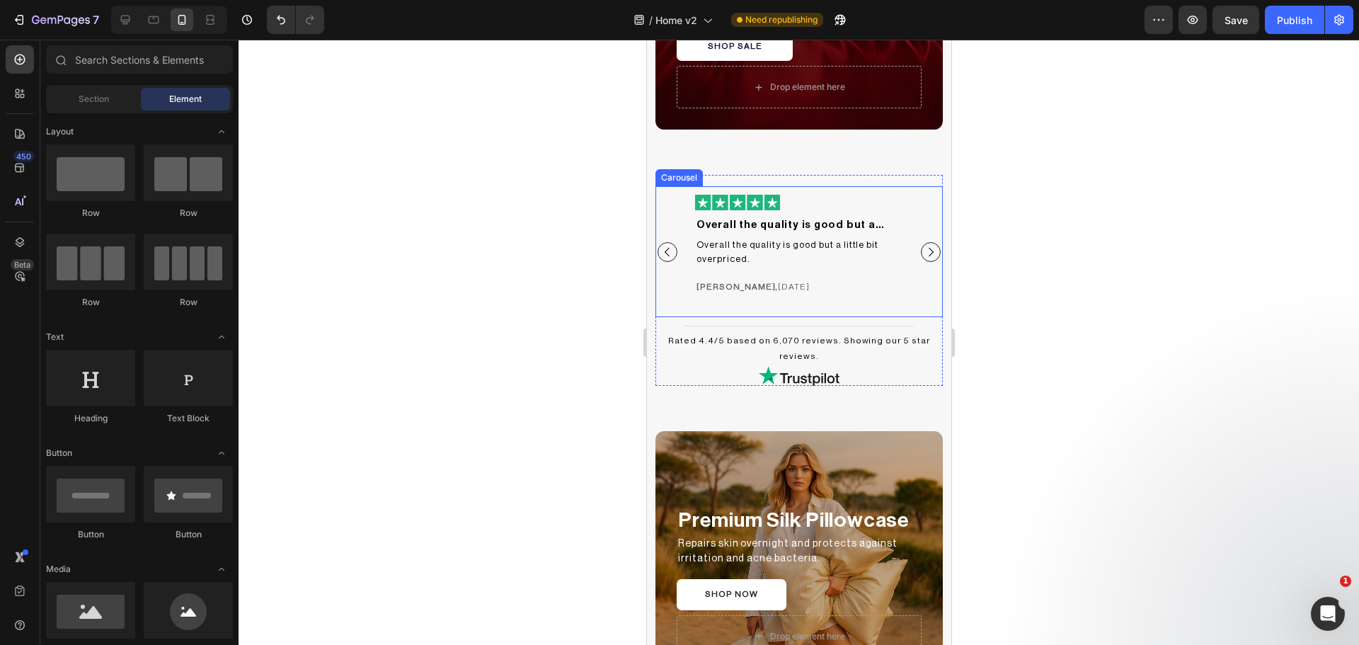
click at [924, 251] on icon "Carousel Next Arrow" at bounding box center [930, 252] width 13 height 13
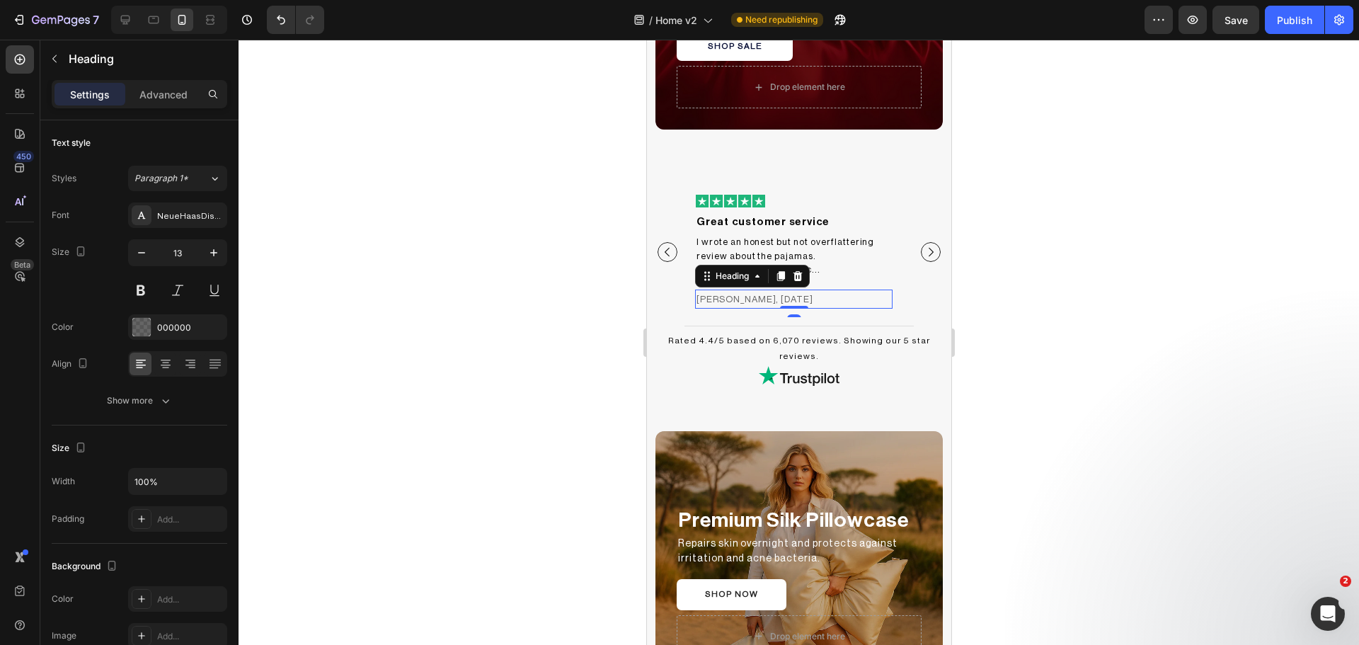
click at [733, 289] on h2 "[PERSON_NAME], [DATE]" at bounding box center [792, 298] width 197 height 19
type input "12"
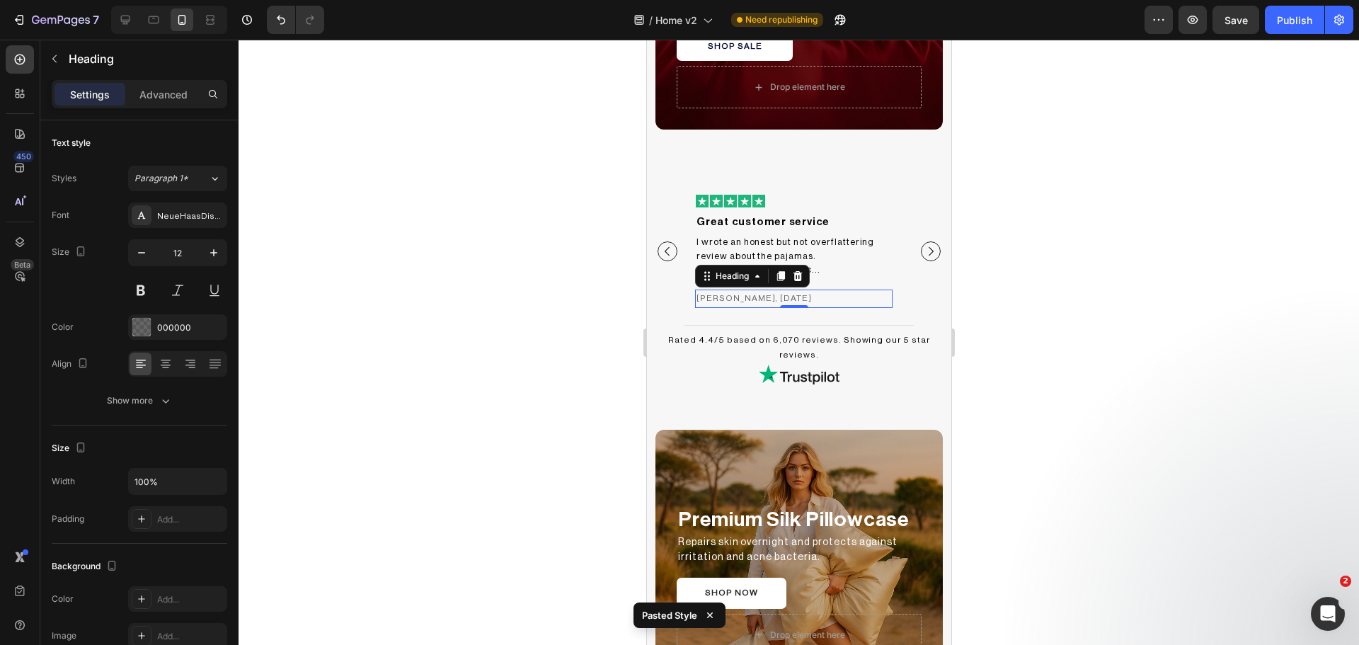
click at [733, 289] on h2 "[PERSON_NAME], [DATE]" at bounding box center [792, 298] width 197 height 18
drag, startPoint x: 743, startPoint y: 287, endPoint x: 718, endPoint y: 287, distance: 24.8
click at [718, 291] on p "[PERSON_NAME], [DATE]" at bounding box center [793, 299] width 195 height 16
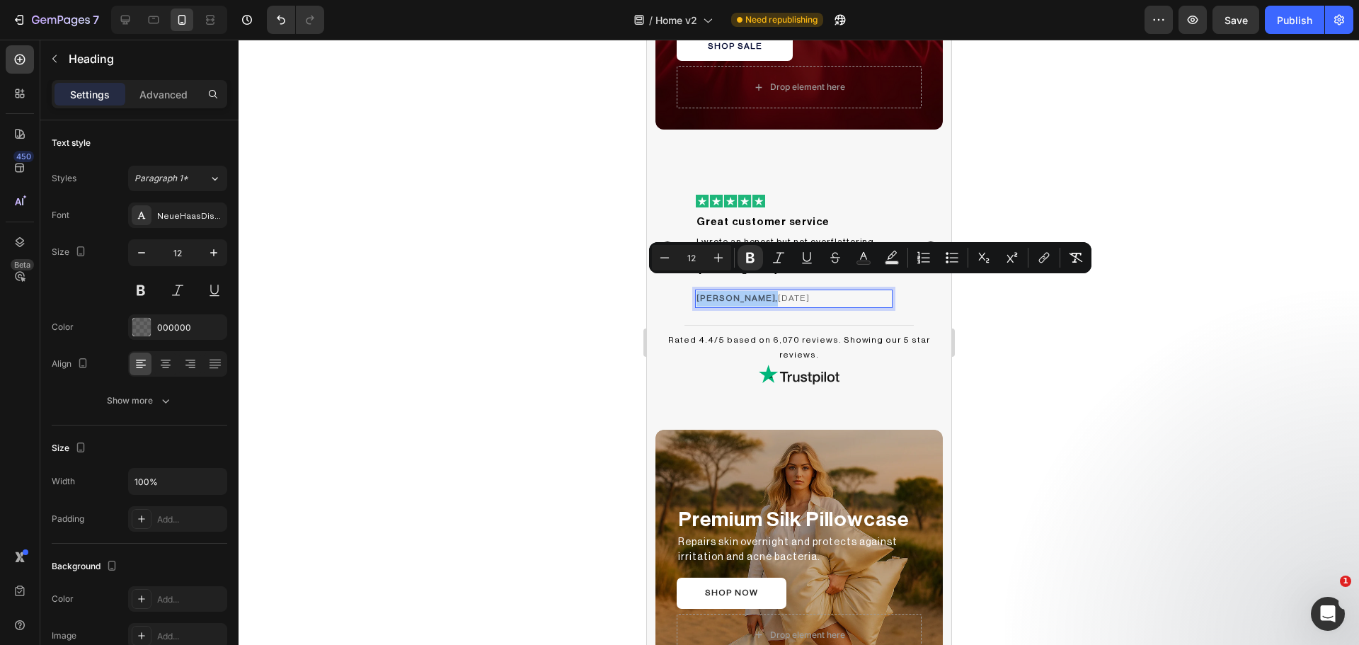
click at [1193, 367] on div at bounding box center [799, 342] width 1120 height 605
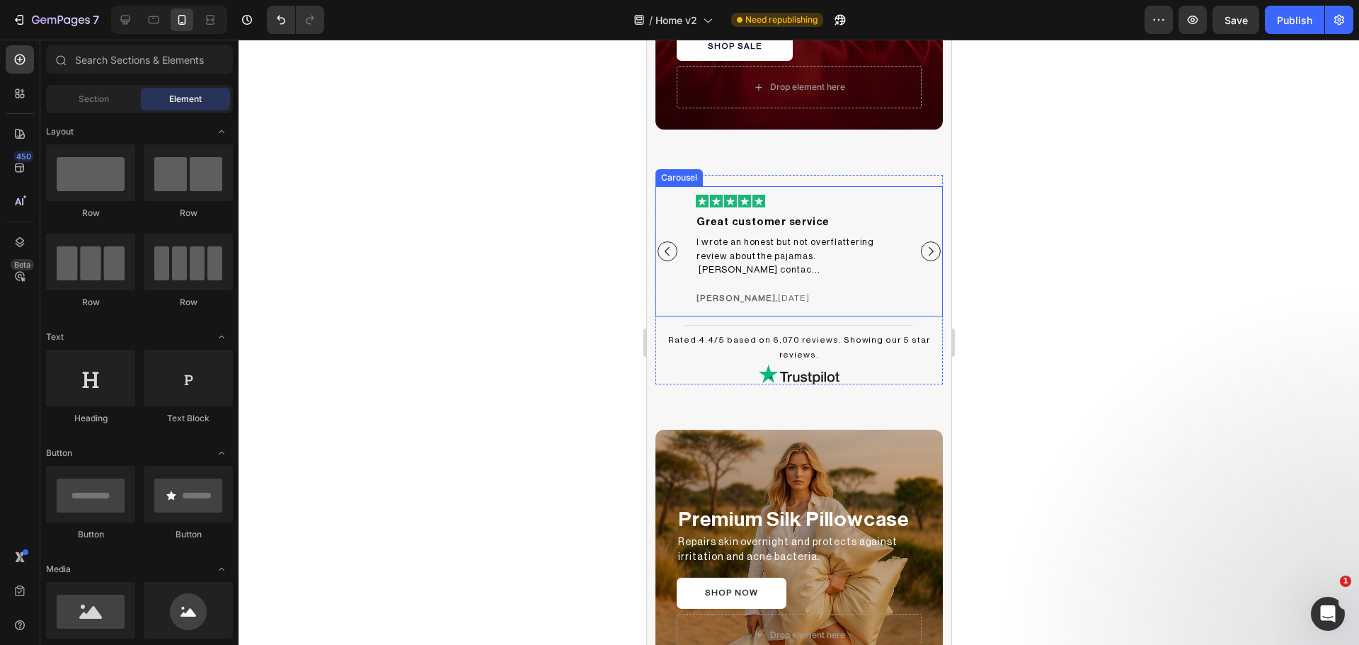
click at [924, 248] on icon "Carousel Next Arrow" at bounding box center [930, 251] width 13 height 13
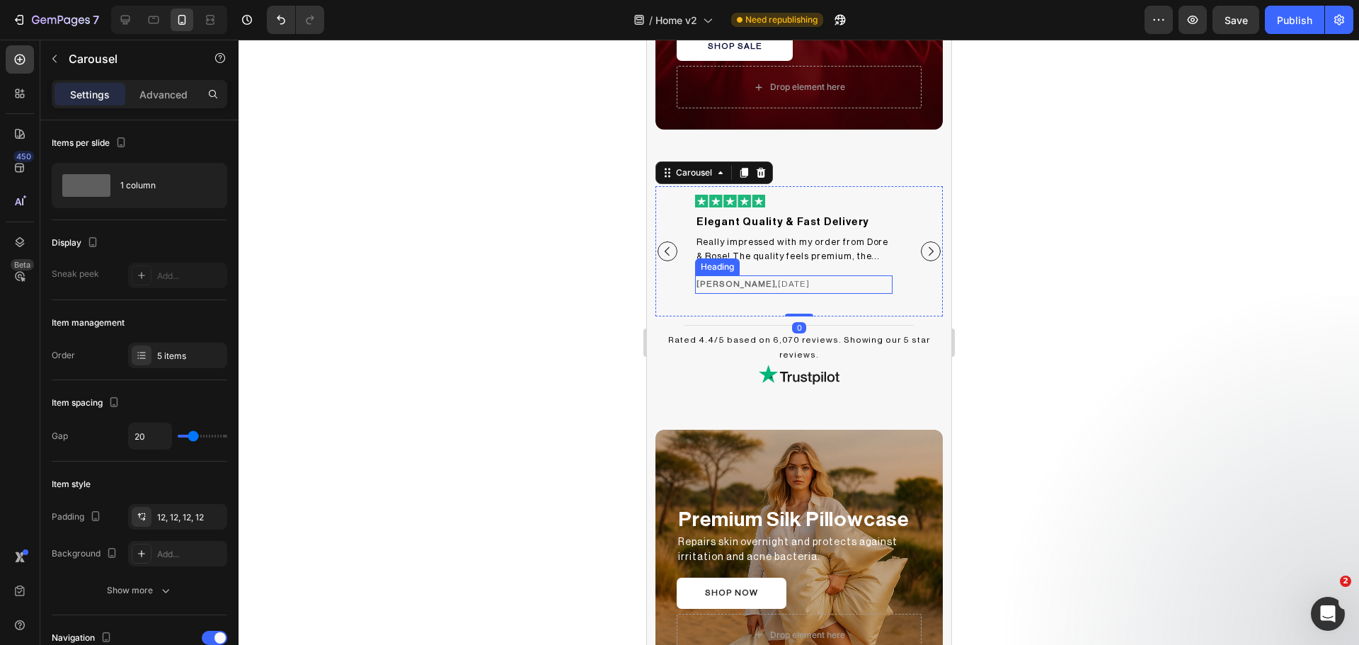
click at [785, 277] on p "⁠⁠⁠⁠⁠⁠⁠ [PERSON_NAME], [DATE]" at bounding box center [793, 285] width 195 height 16
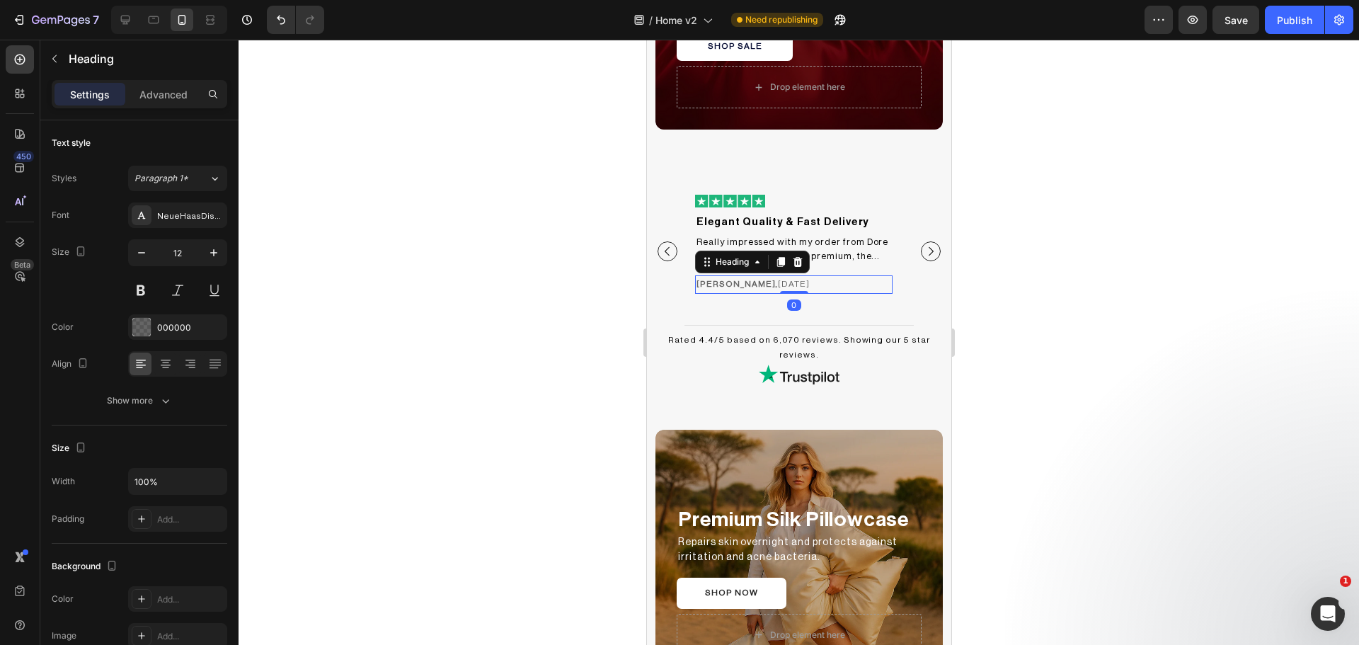
click at [1144, 282] on div at bounding box center [799, 342] width 1120 height 605
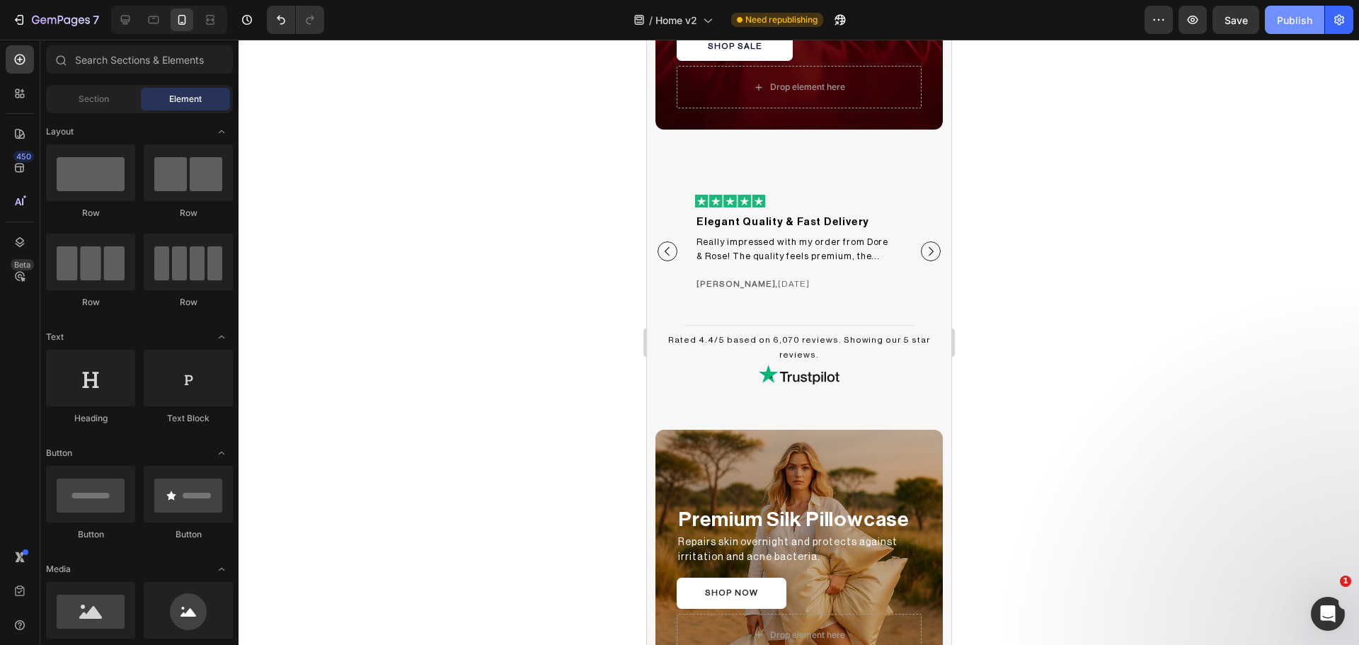
click at [1286, 24] on div "Publish" at bounding box center [1294, 20] width 35 height 15
click at [924, 245] on icon "Carousel Next Arrow" at bounding box center [930, 251] width 13 height 13
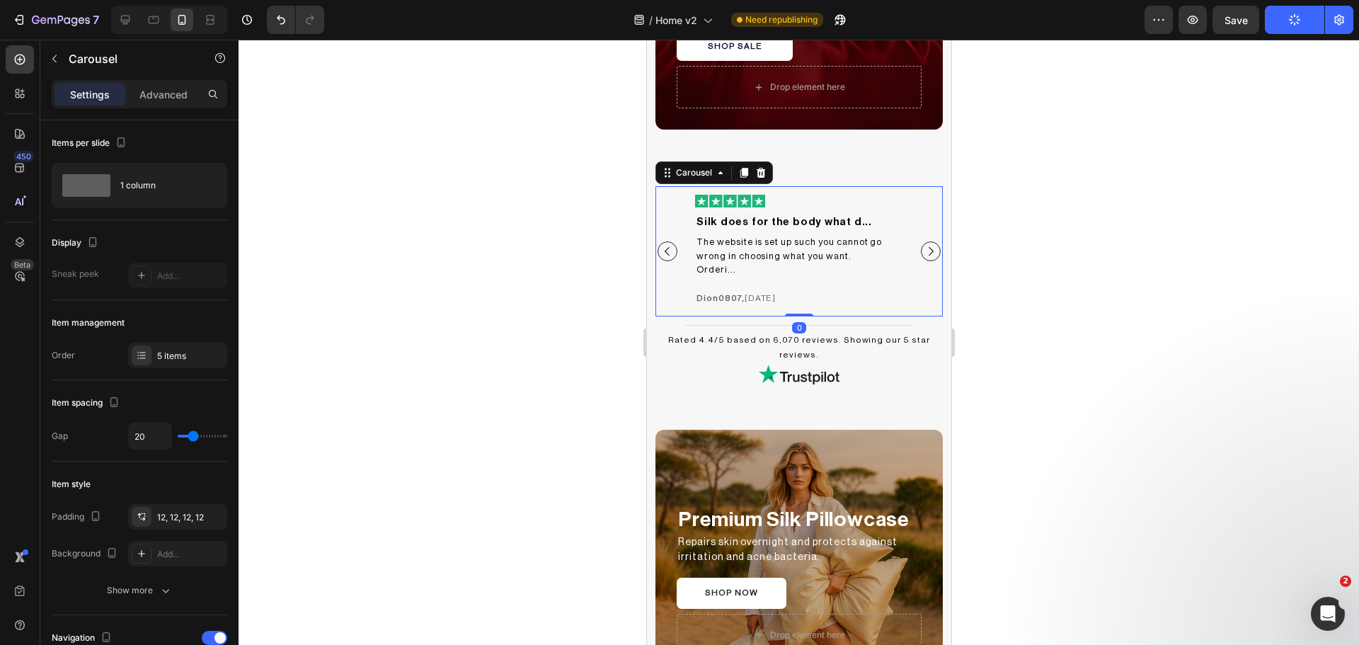
click at [924, 245] on icon "Carousel Next Arrow" at bounding box center [930, 251] width 13 height 13
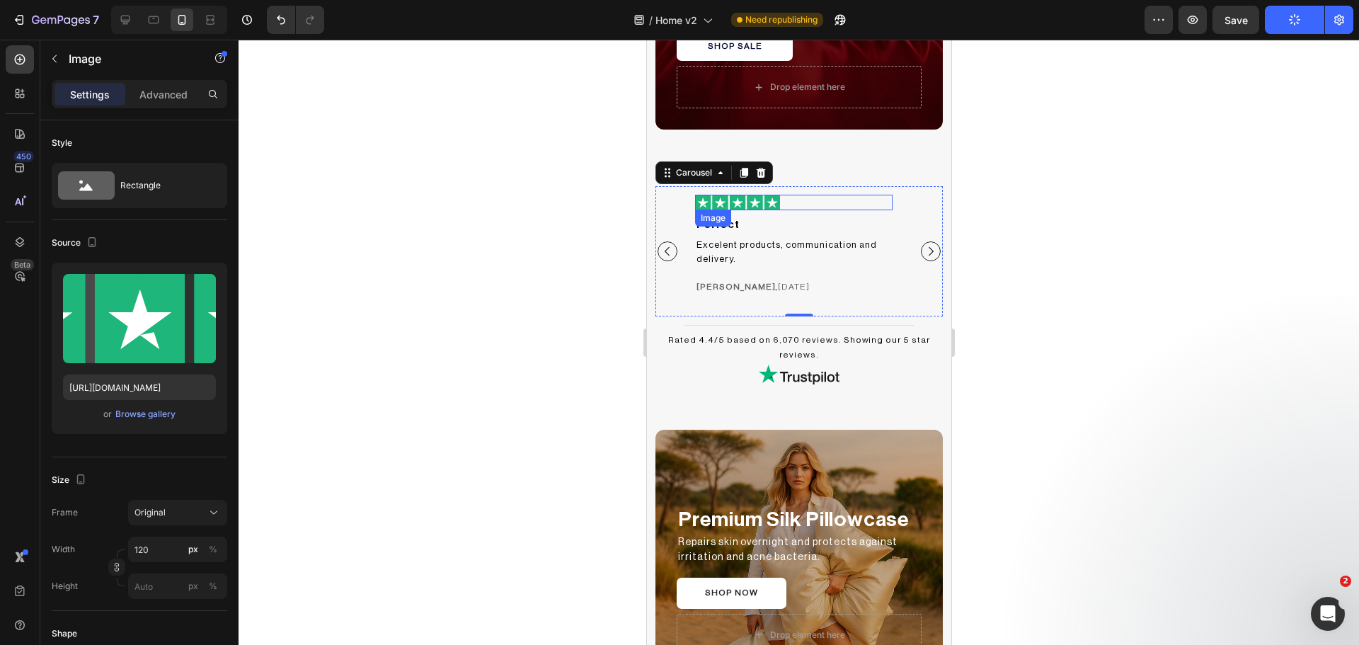
click at [764, 198] on img at bounding box center [736, 203] width 85 height 16
click at [667, 245] on icon "Carousel Back Arrow" at bounding box center [666, 251] width 13 height 13
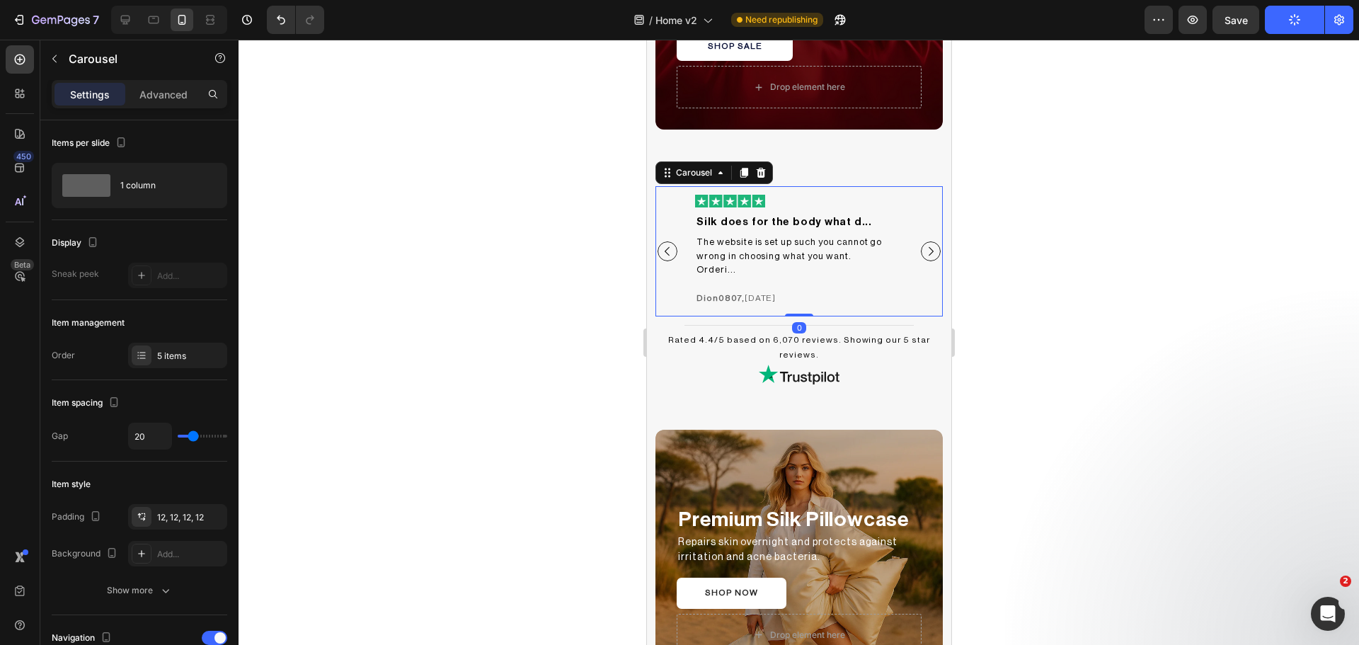
click at [667, 245] on icon "Carousel Back Arrow" at bounding box center [666, 251] width 13 height 13
click at [752, 208] on img at bounding box center [736, 203] width 85 height 16
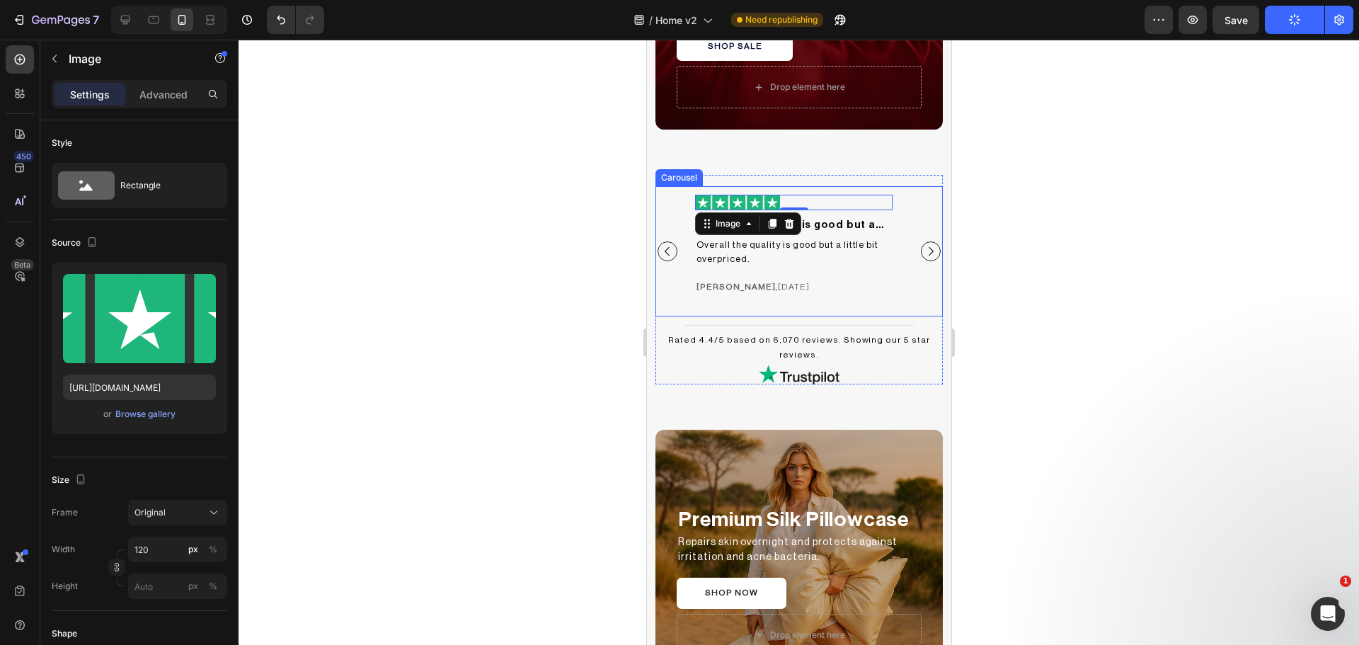
click at [924, 252] on icon "Carousel Next Arrow" at bounding box center [930, 251] width 13 height 13
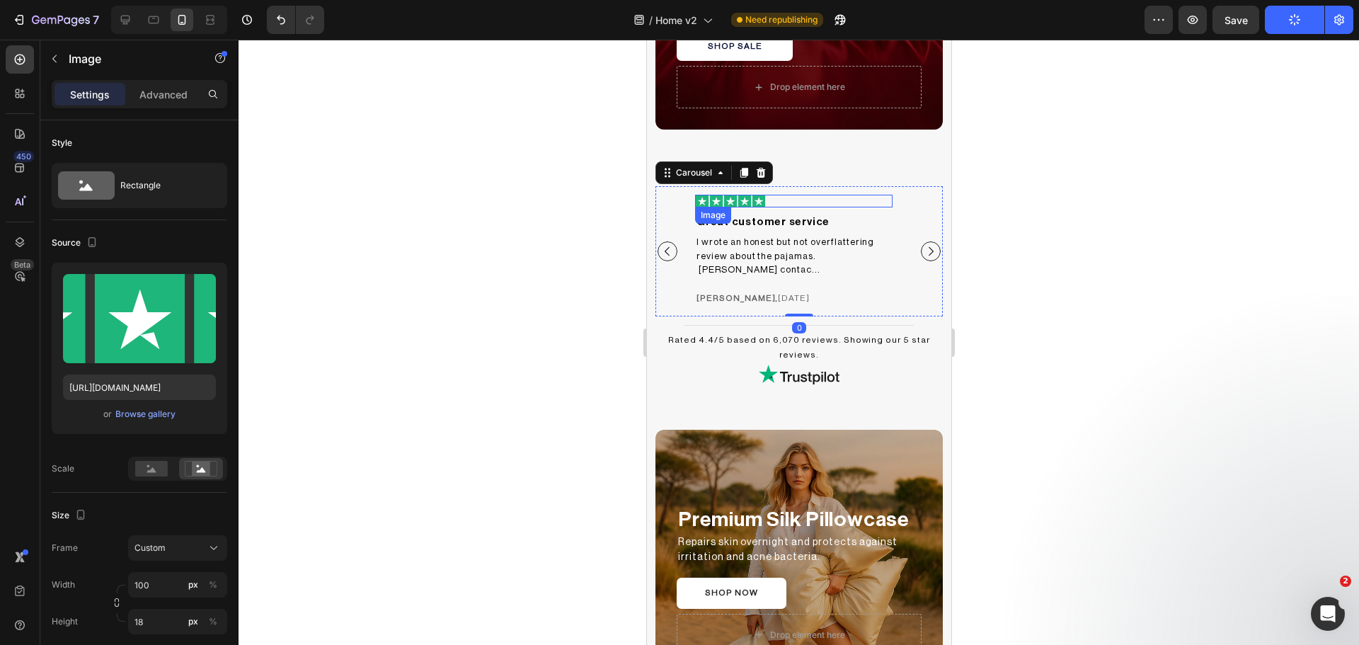
click at [767, 200] on div at bounding box center [792, 201] width 197 height 13
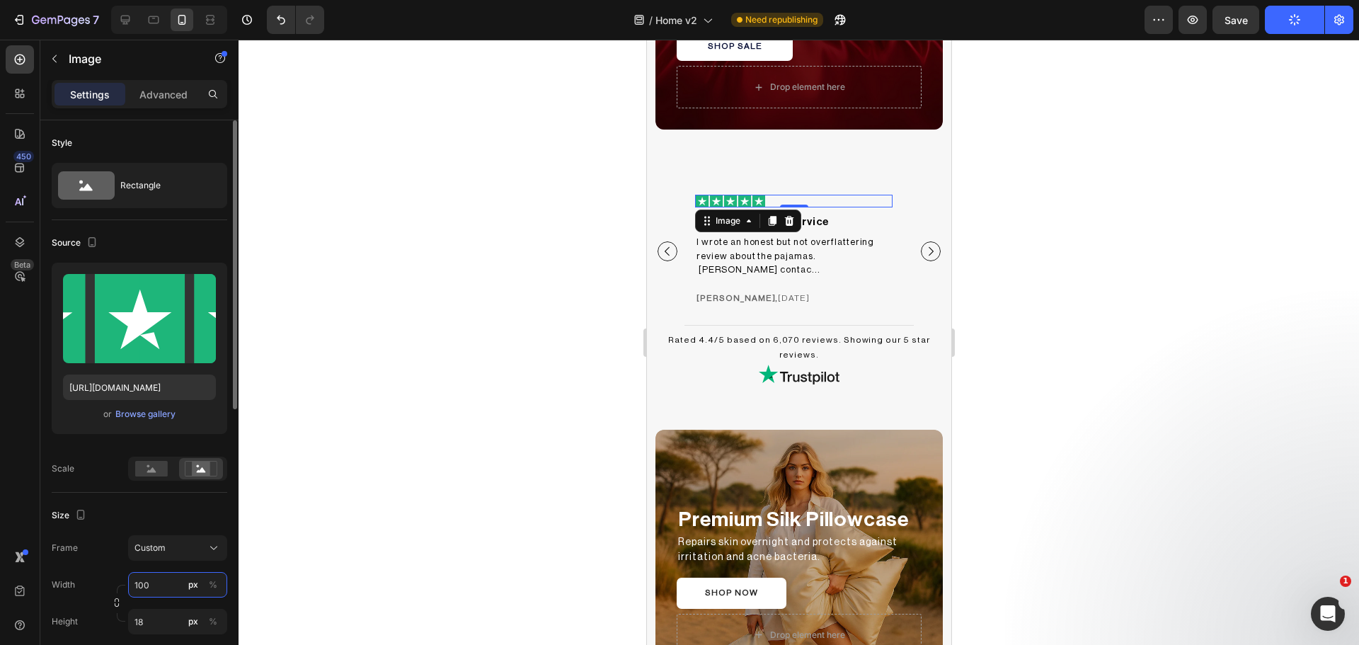
click at [147, 584] on input "100" at bounding box center [177, 584] width 99 height 25
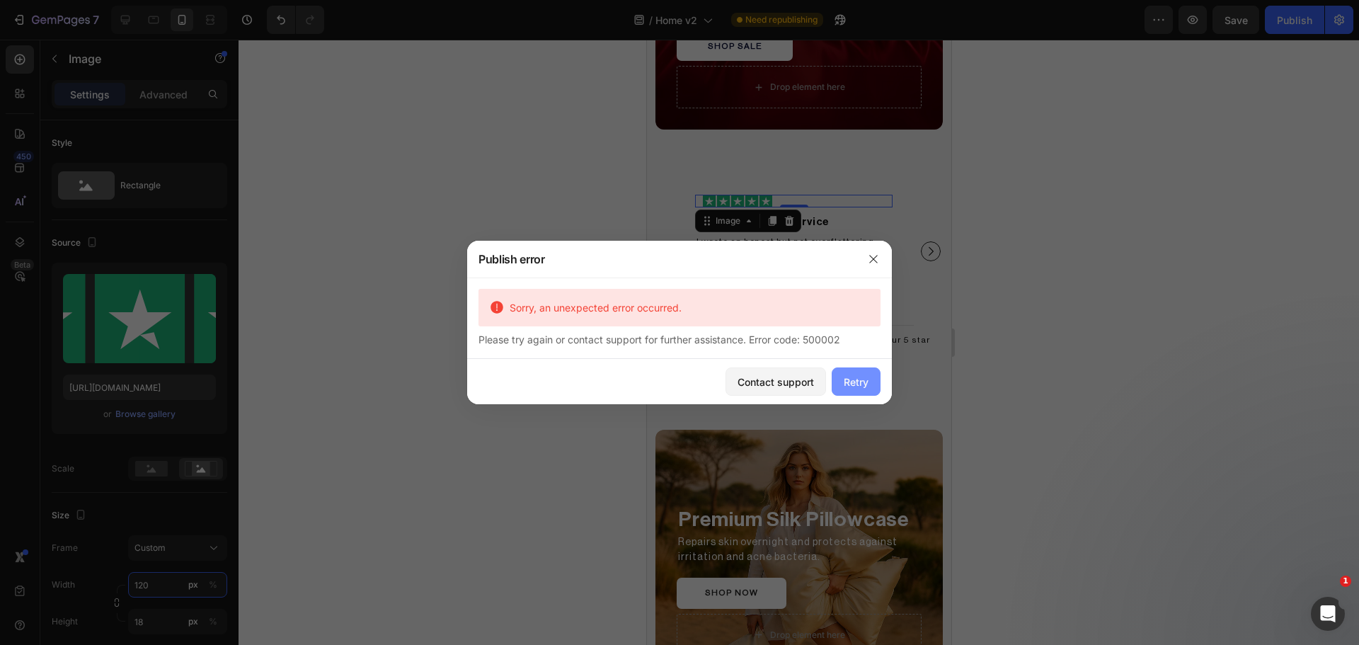
type input "120"
drag, startPoint x: 866, startPoint y: 373, endPoint x: 290, endPoint y: 345, distance: 576.8
click at [866, 373] on button "Retry" at bounding box center [856, 381] width 49 height 28
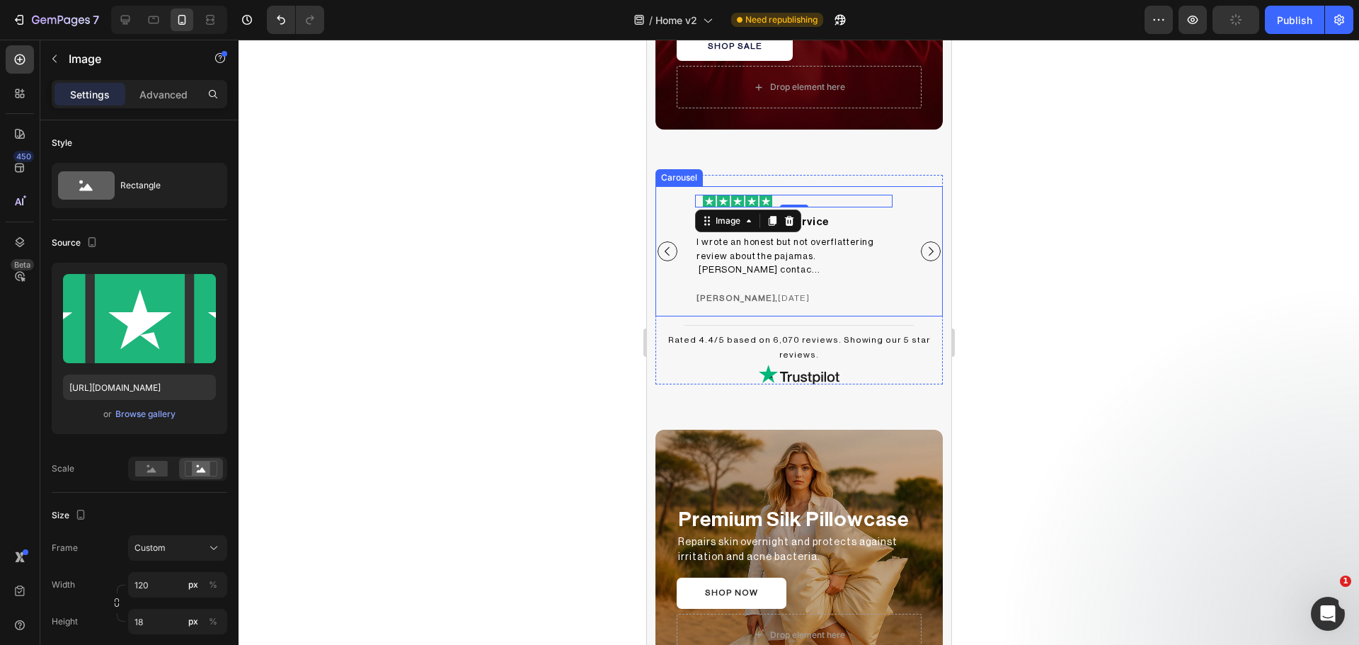
click at [924, 245] on icon "Carousel Next Arrow" at bounding box center [930, 251] width 13 height 13
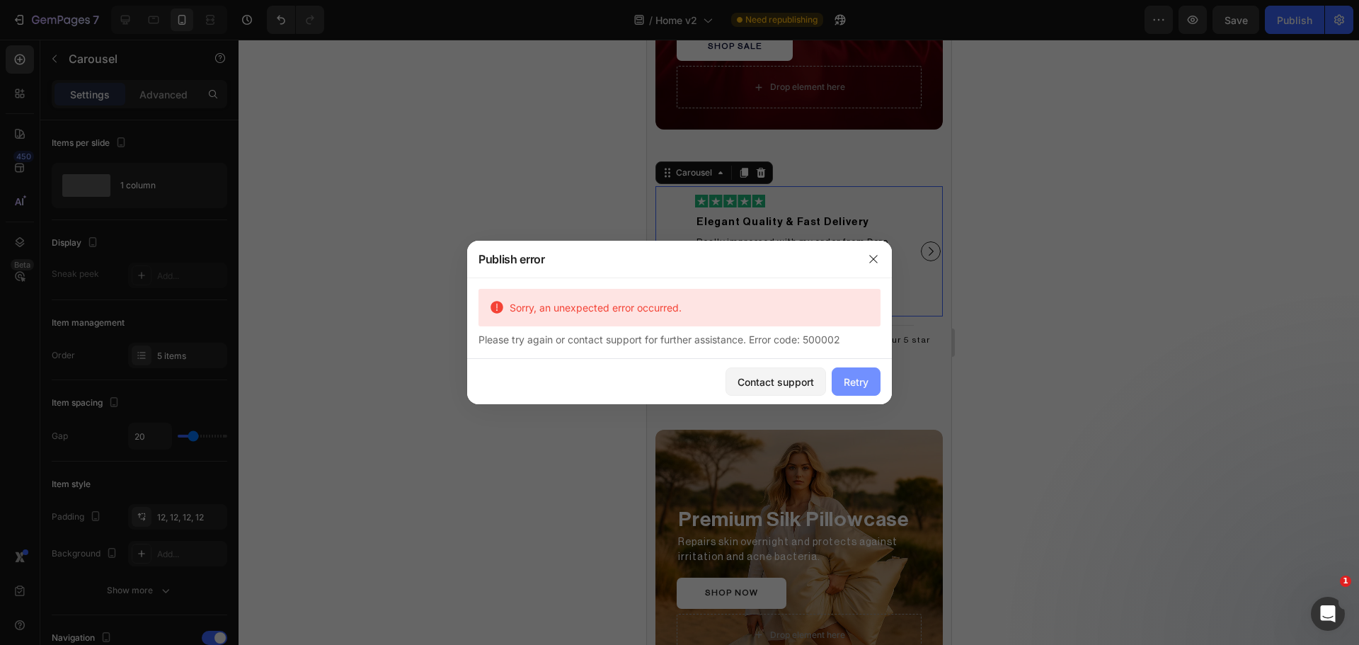
click at [849, 376] on div "Retry" at bounding box center [856, 381] width 25 height 15
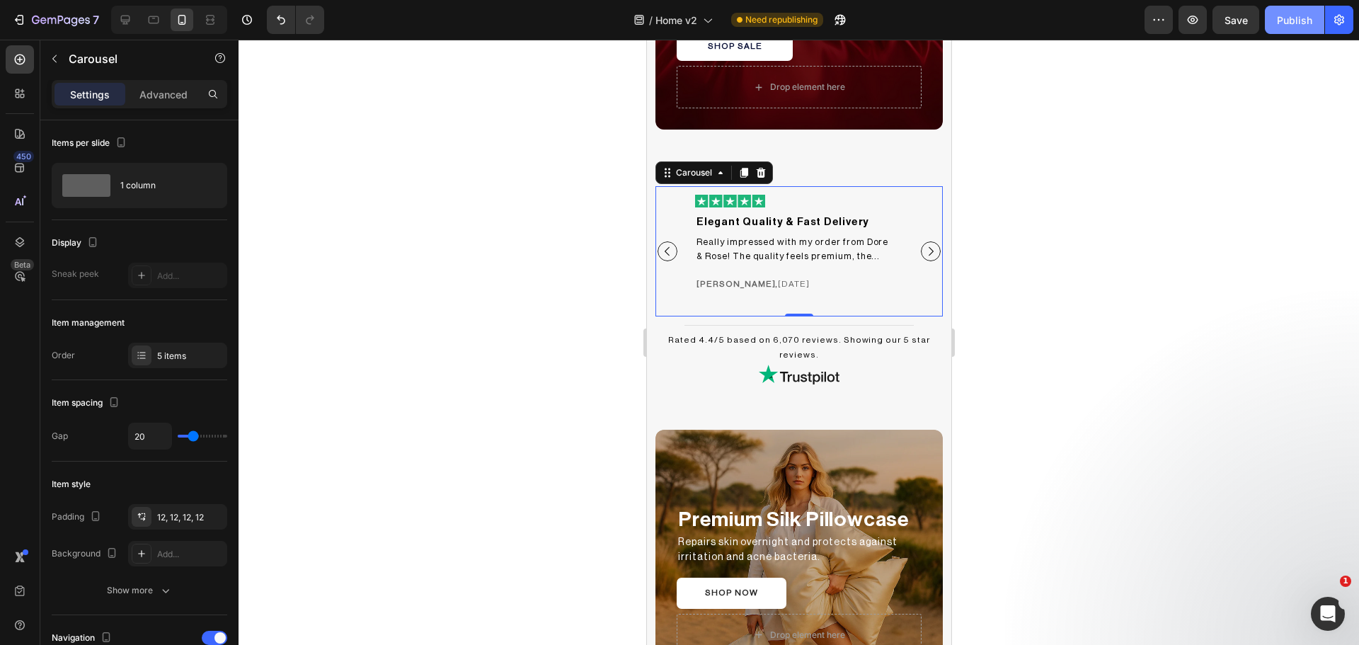
click at [1308, 24] on div "Publish" at bounding box center [1294, 20] width 35 height 15
click at [1229, 296] on div at bounding box center [799, 342] width 1120 height 605
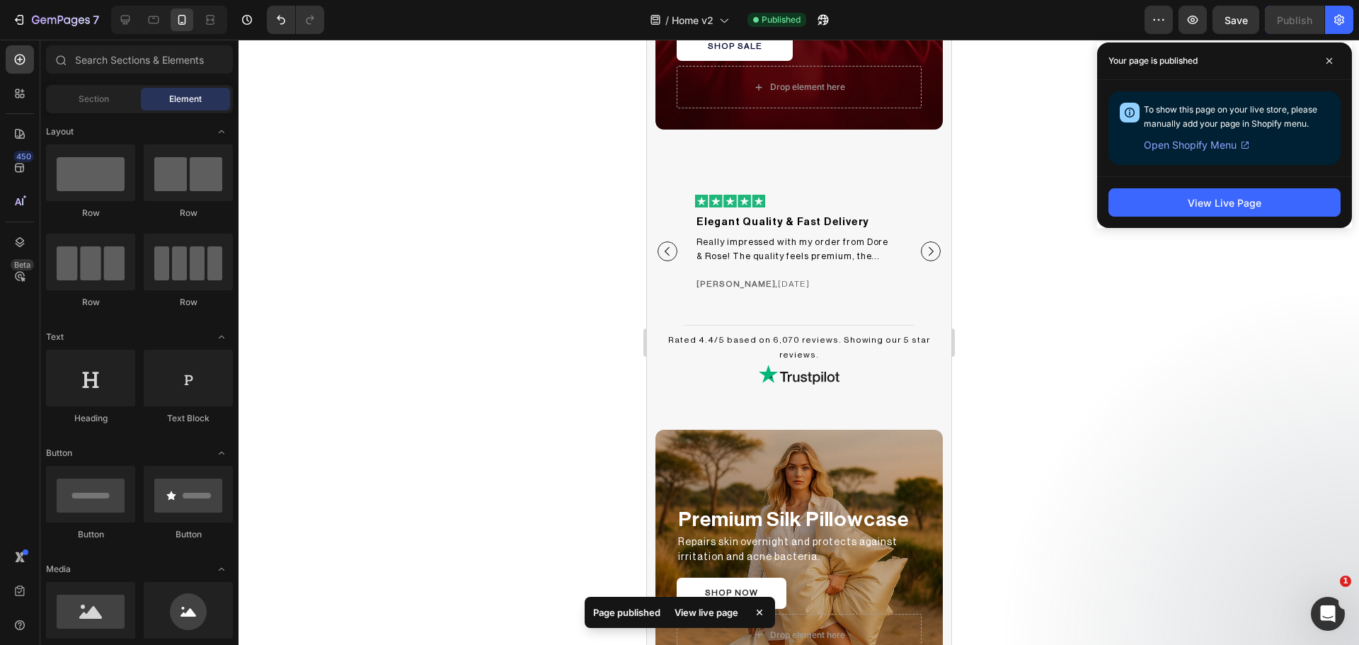
click at [1166, 362] on div at bounding box center [799, 342] width 1120 height 605
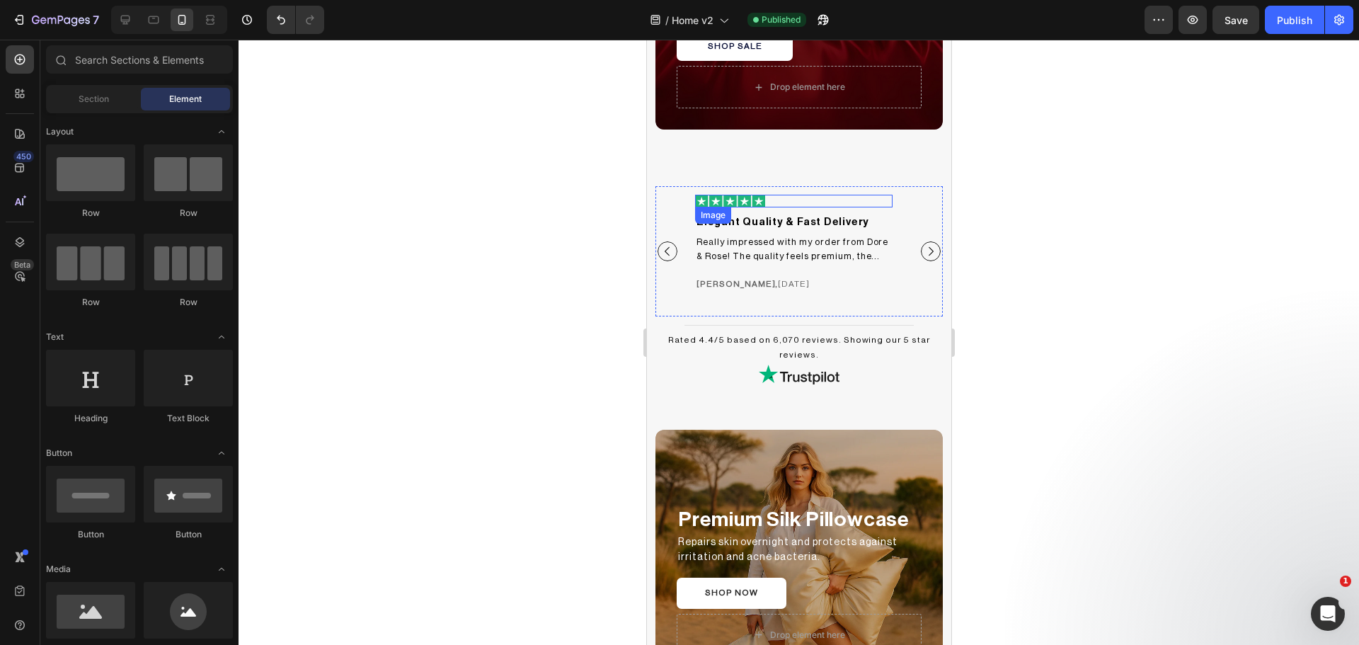
click at [776, 202] on div at bounding box center [792, 201] width 197 height 13
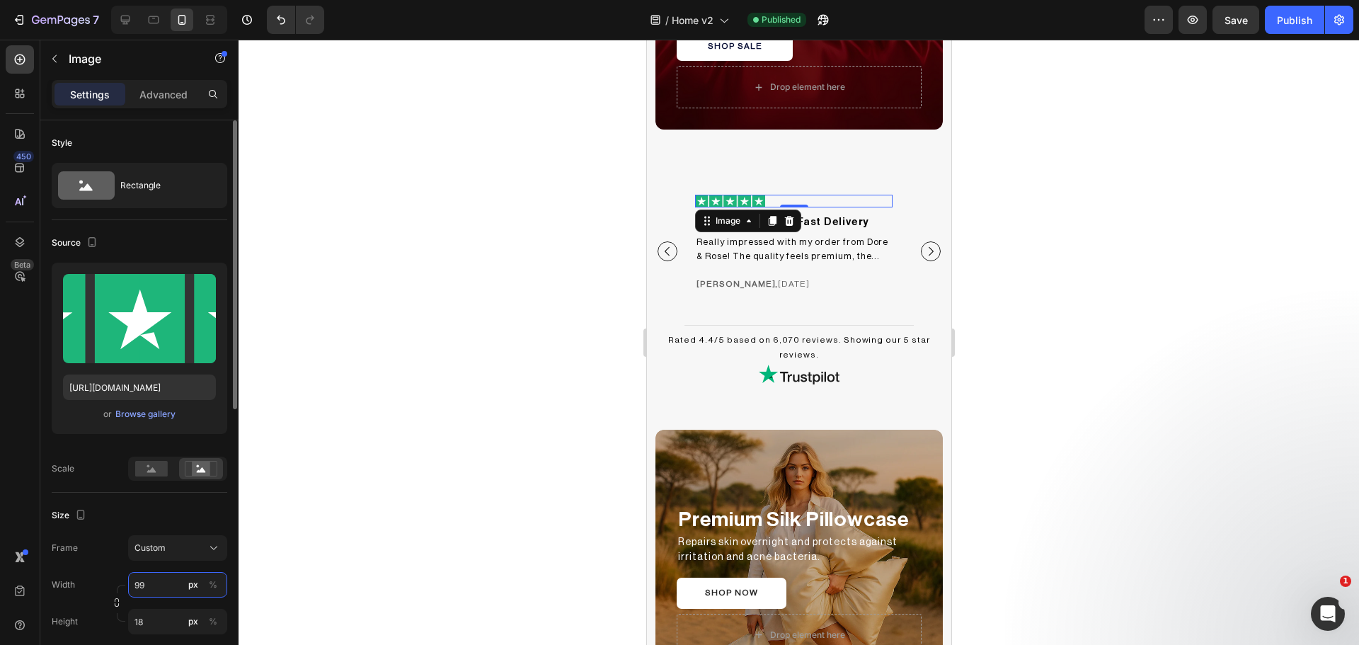
click at [144, 593] on input "99" at bounding box center [177, 584] width 99 height 25
type input "99"
click at [1084, 272] on div at bounding box center [799, 342] width 1120 height 605
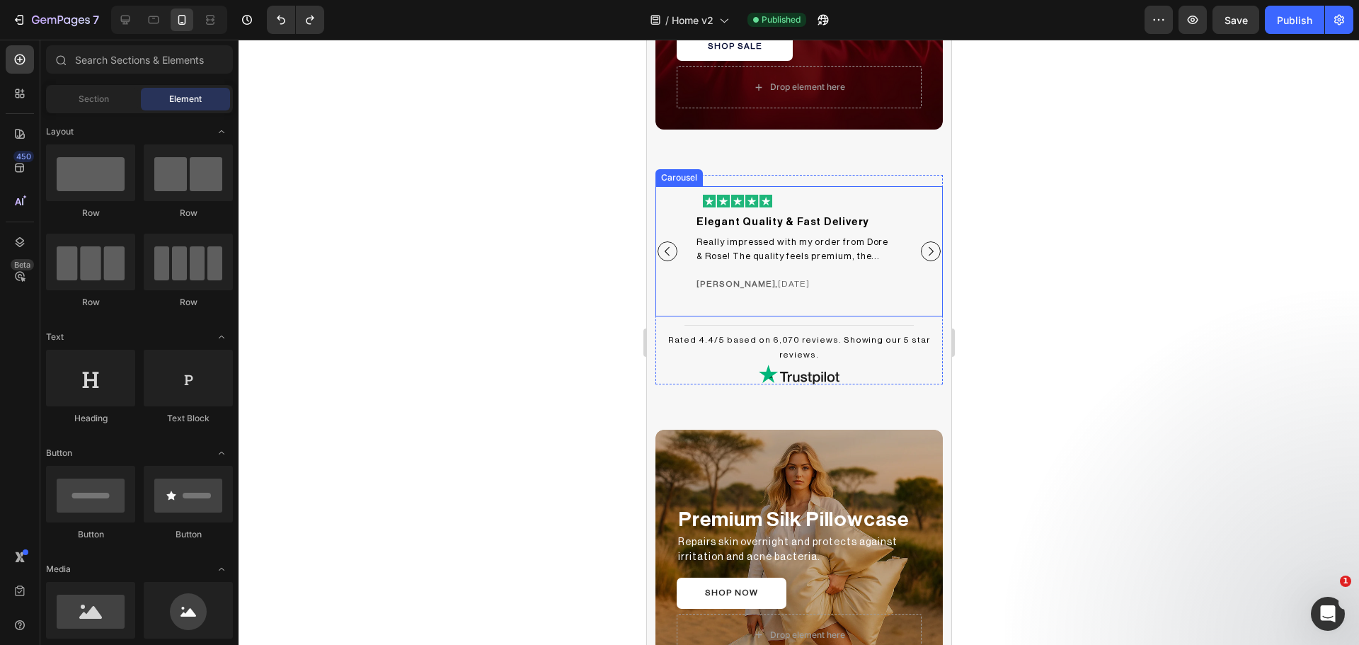
click at [925, 248] on icon "Carousel Next Arrow" at bounding box center [930, 251] width 13 height 13
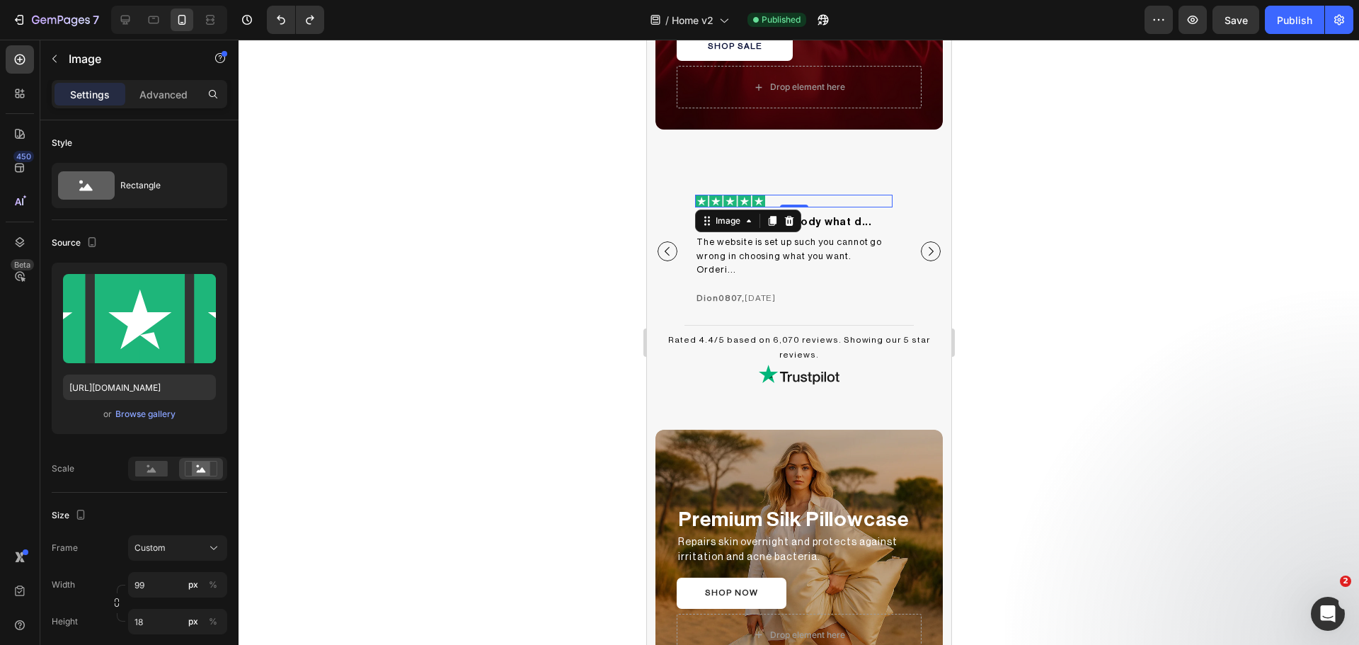
click at [732, 197] on img at bounding box center [729, 201] width 70 height 13
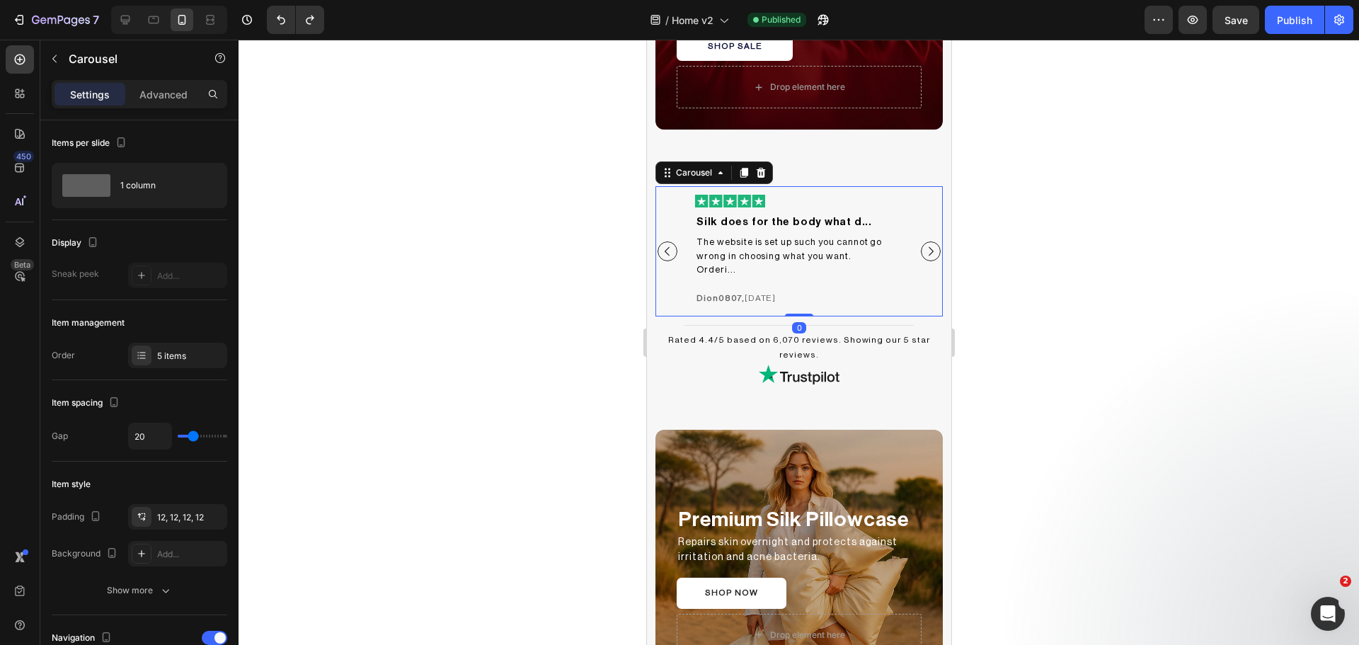
click at [924, 247] on icon "Carousel Next Arrow" at bounding box center [930, 251] width 13 height 13
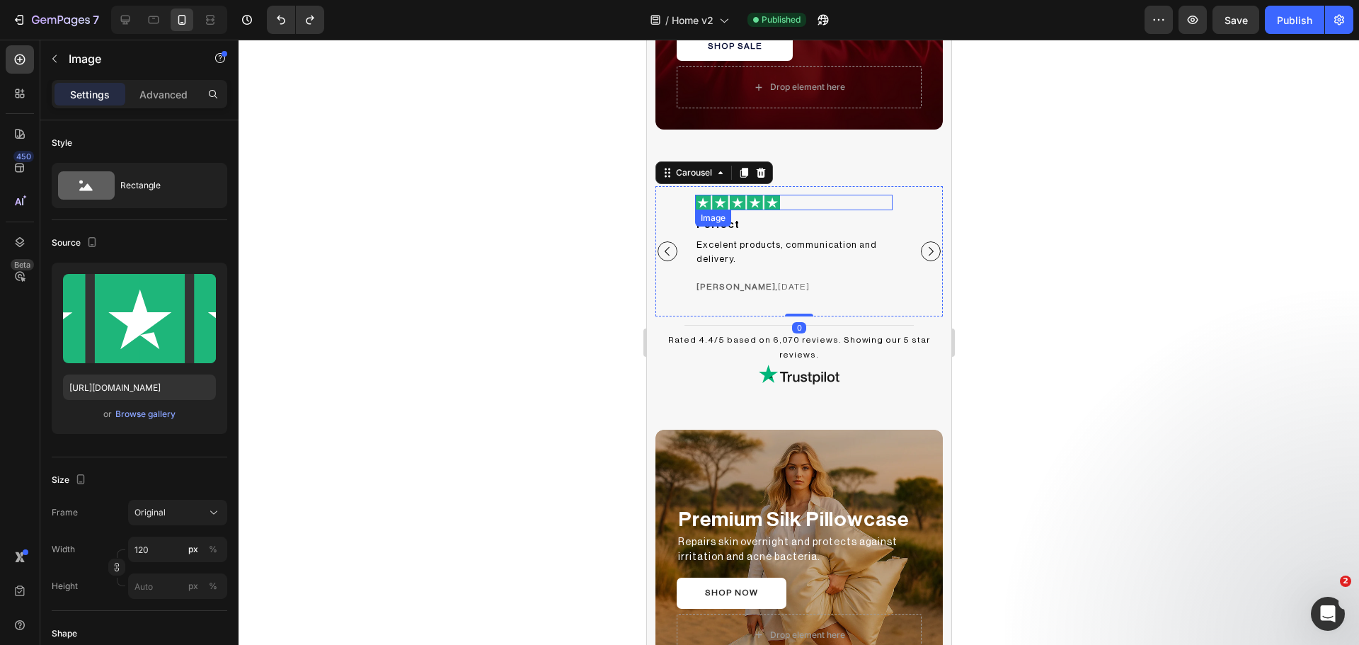
click at [777, 200] on img at bounding box center [736, 203] width 85 height 16
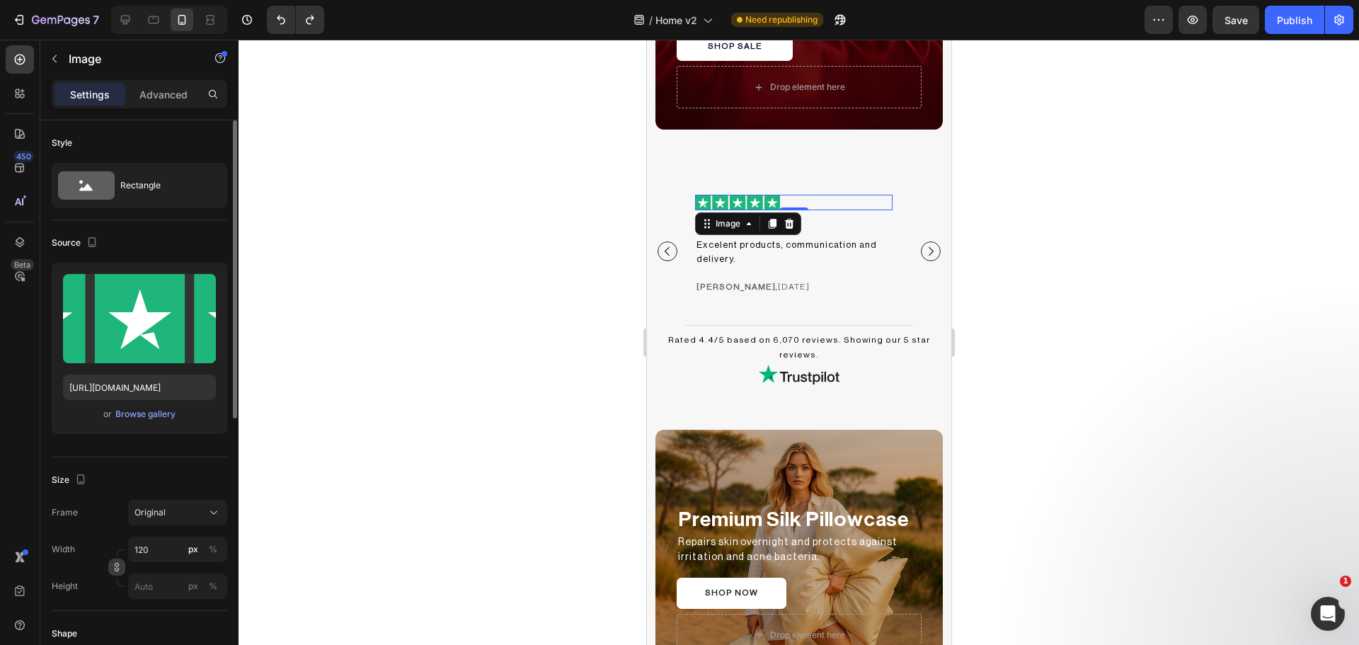
click at [116, 566] on icon "button" at bounding box center [117, 567] width 10 height 10
click at [140, 588] on input "120" at bounding box center [177, 584] width 99 height 25
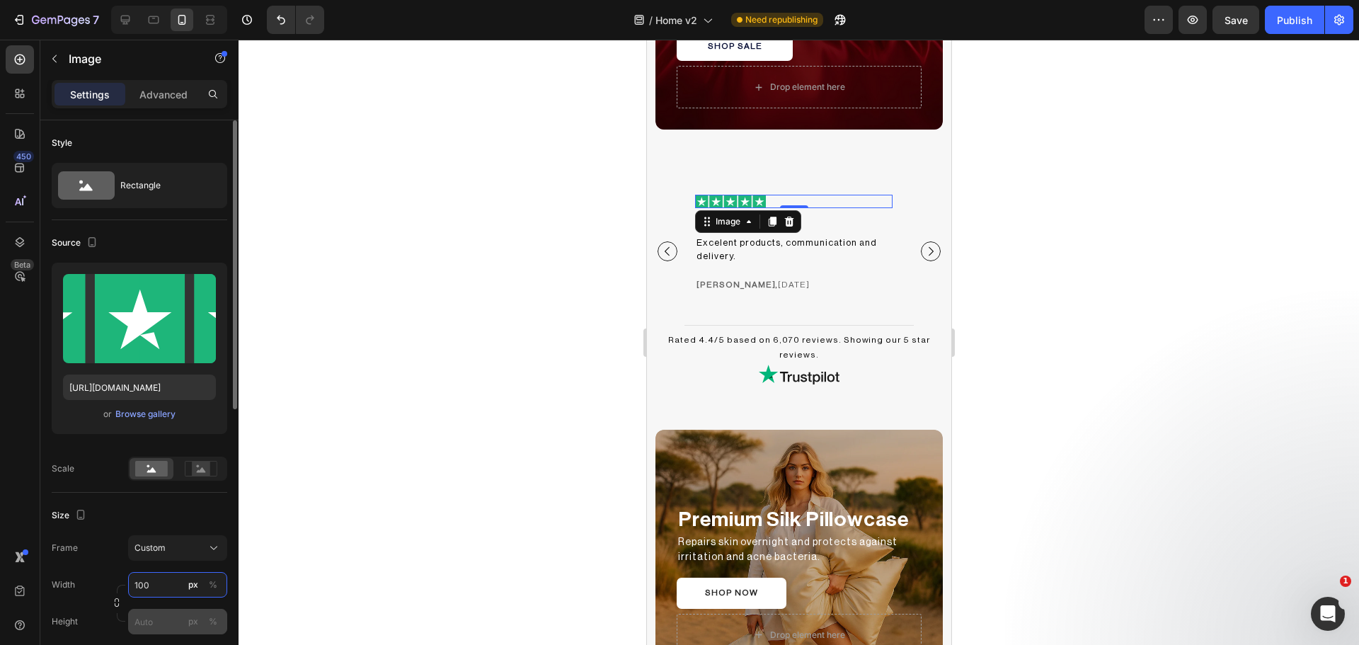
type input "100"
click at [160, 629] on input "px %" at bounding box center [177, 621] width 99 height 25
type input "18"
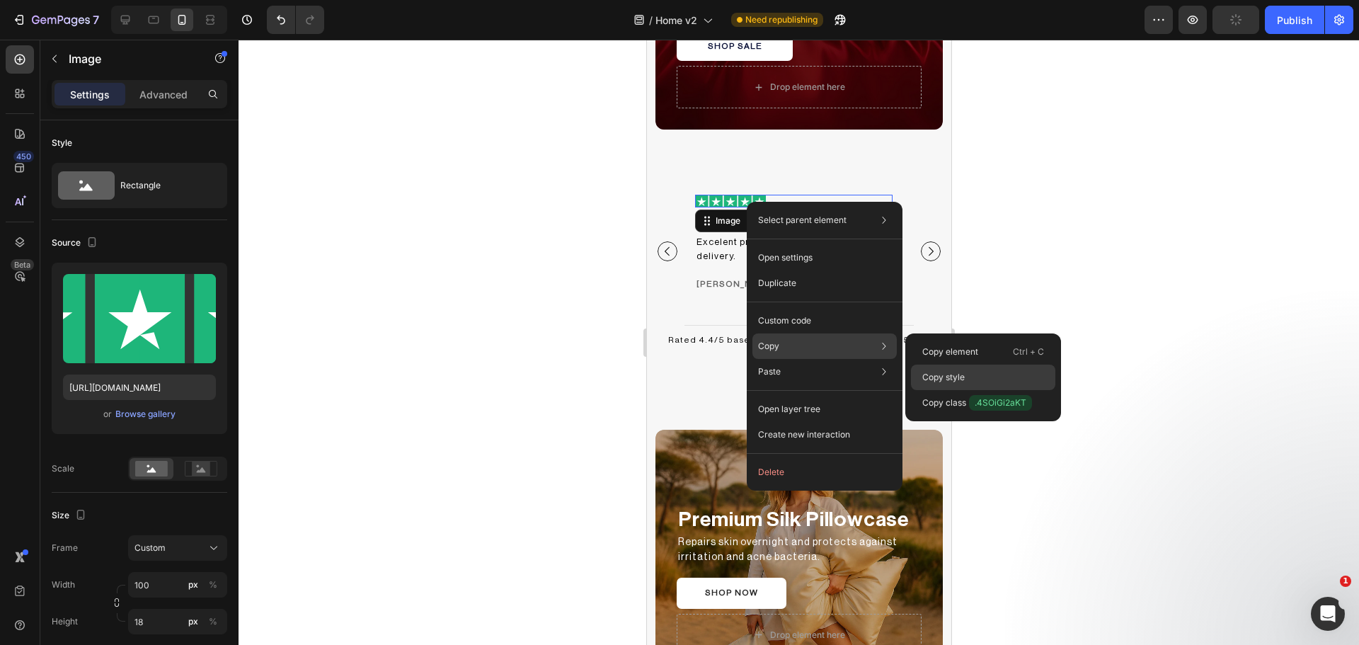
click at [951, 375] on p "Copy style" at bounding box center [943, 377] width 42 height 13
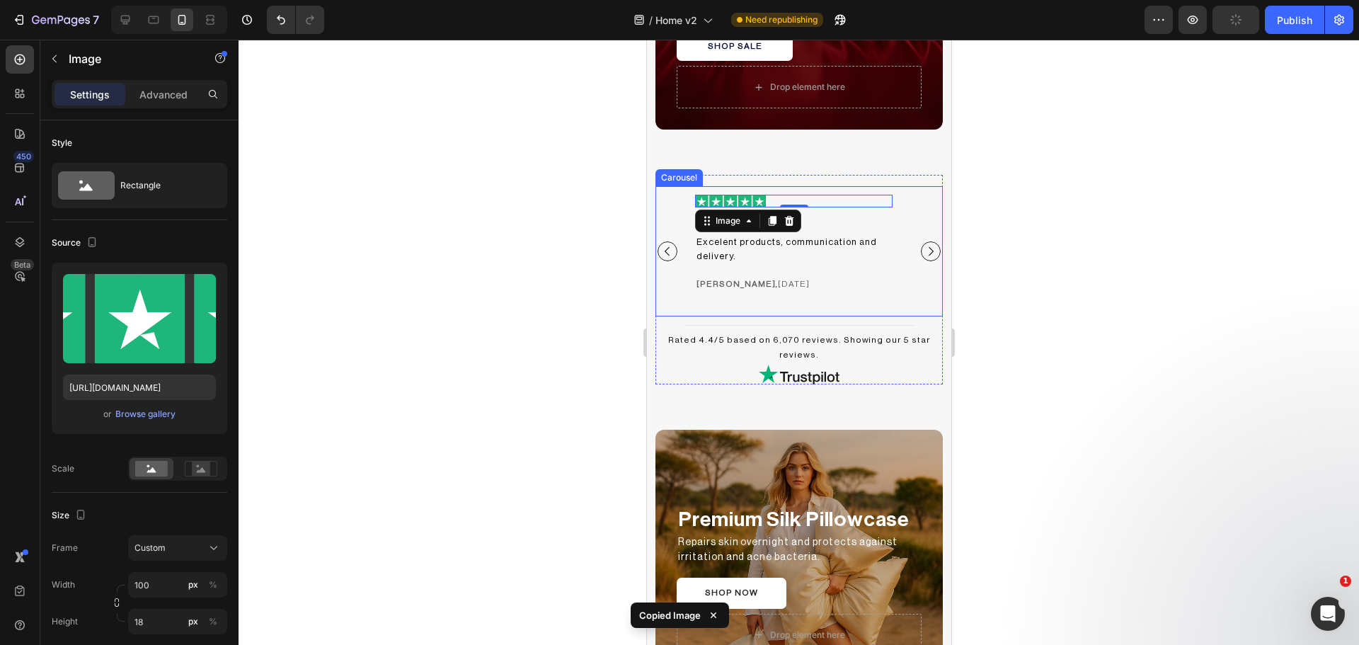
click at [924, 245] on icon "Carousel Next Arrow" at bounding box center [930, 251] width 13 height 13
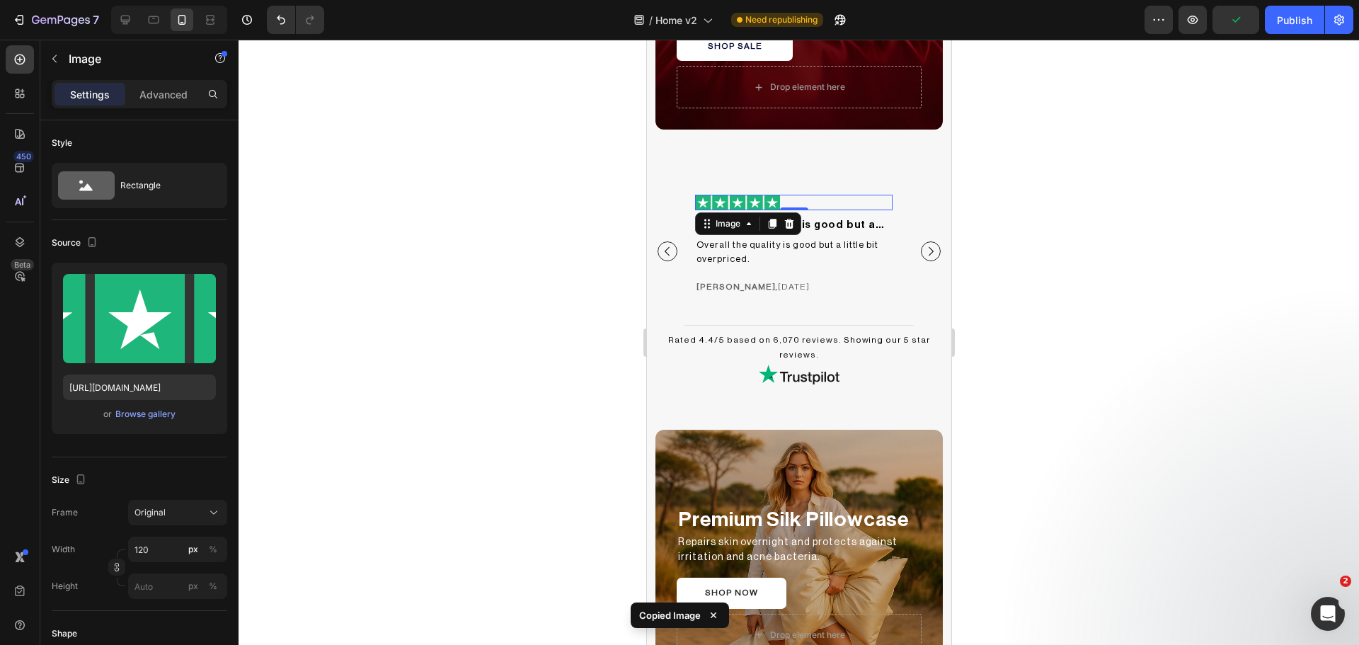
click at [755, 203] on img at bounding box center [736, 203] width 85 height 16
type input "100"
type input "18"
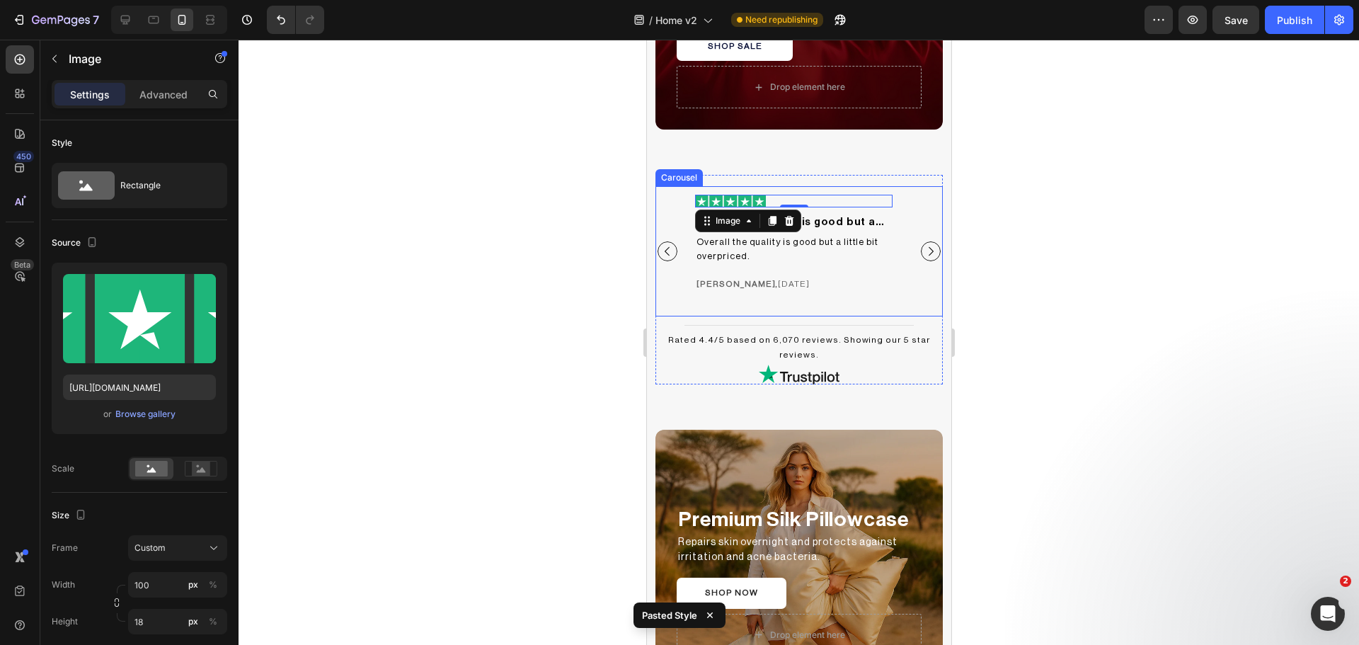
click at [924, 245] on icon "Carousel Next Arrow" at bounding box center [930, 251] width 13 height 13
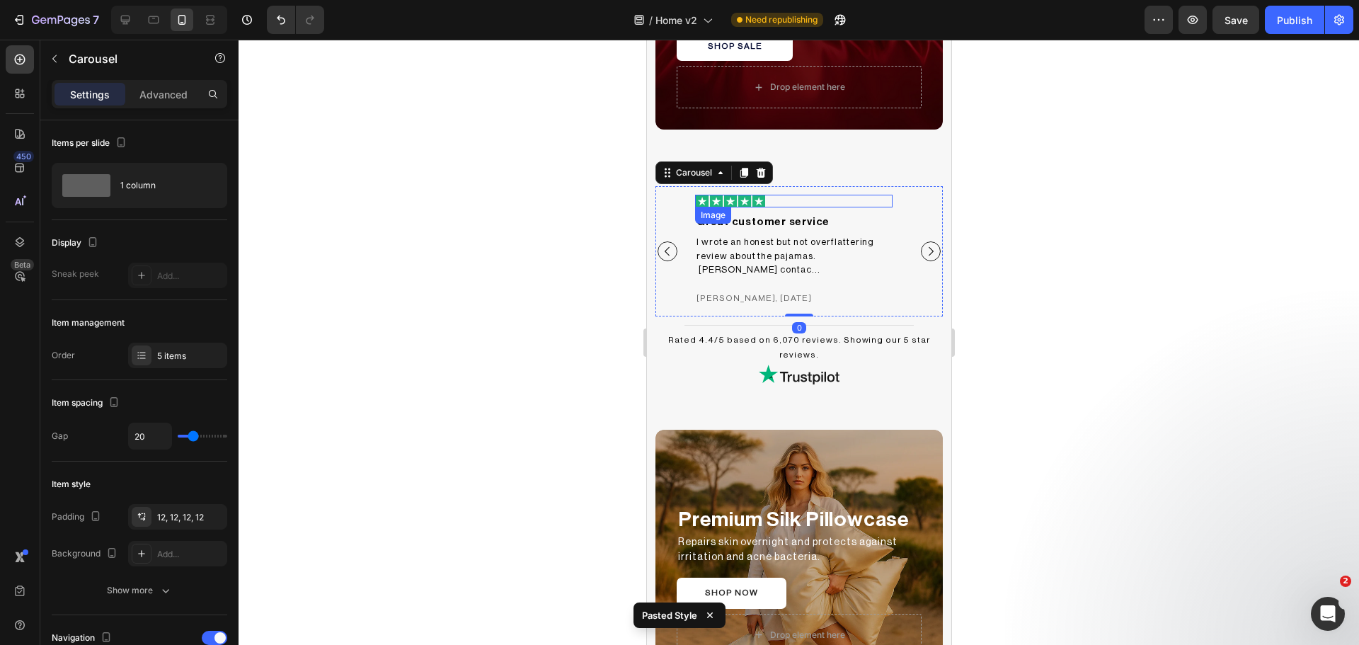
click at [748, 205] on img at bounding box center [729, 201] width 71 height 13
click at [924, 245] on icon "Carousel Next Arrow" at bounding box center [930, 251] width 13 height 13
click at [769, 202] on img at bounding box center [736, 201] width 85 height 13
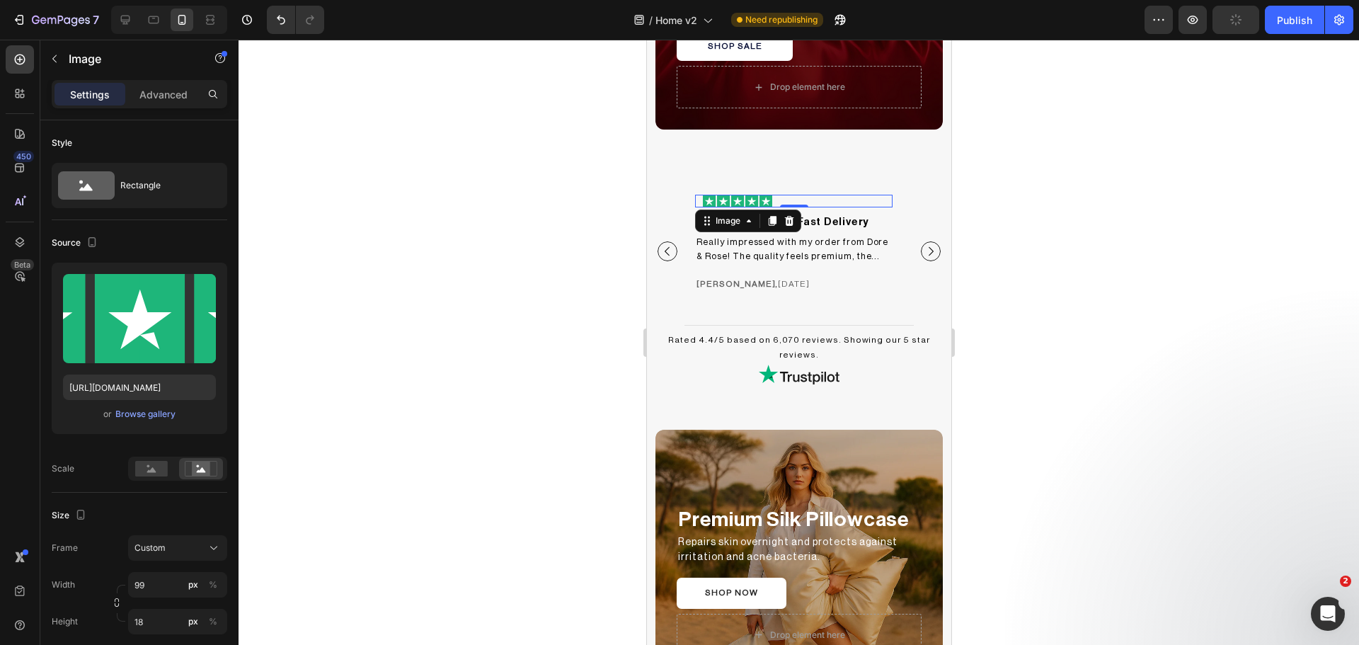
type input "100"
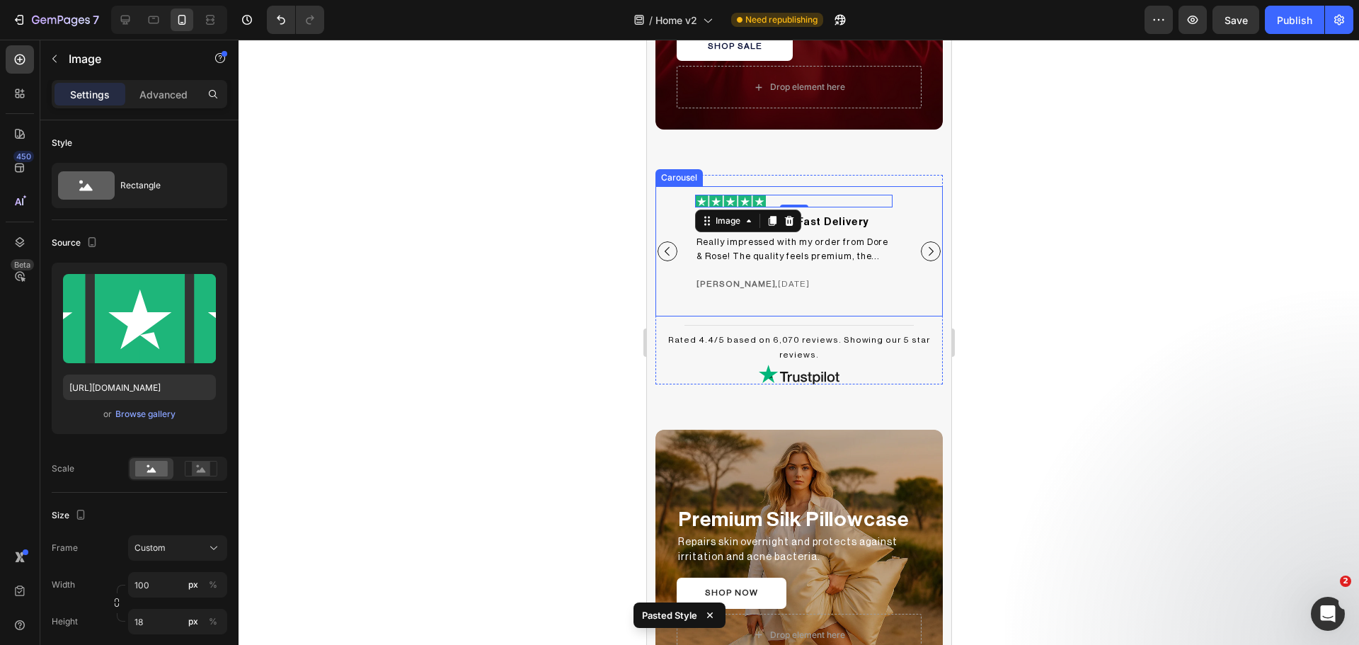
click at [924, 245] on icon "Carousel Next Arrow" at bounding box center [930, 251] width 13 height 13
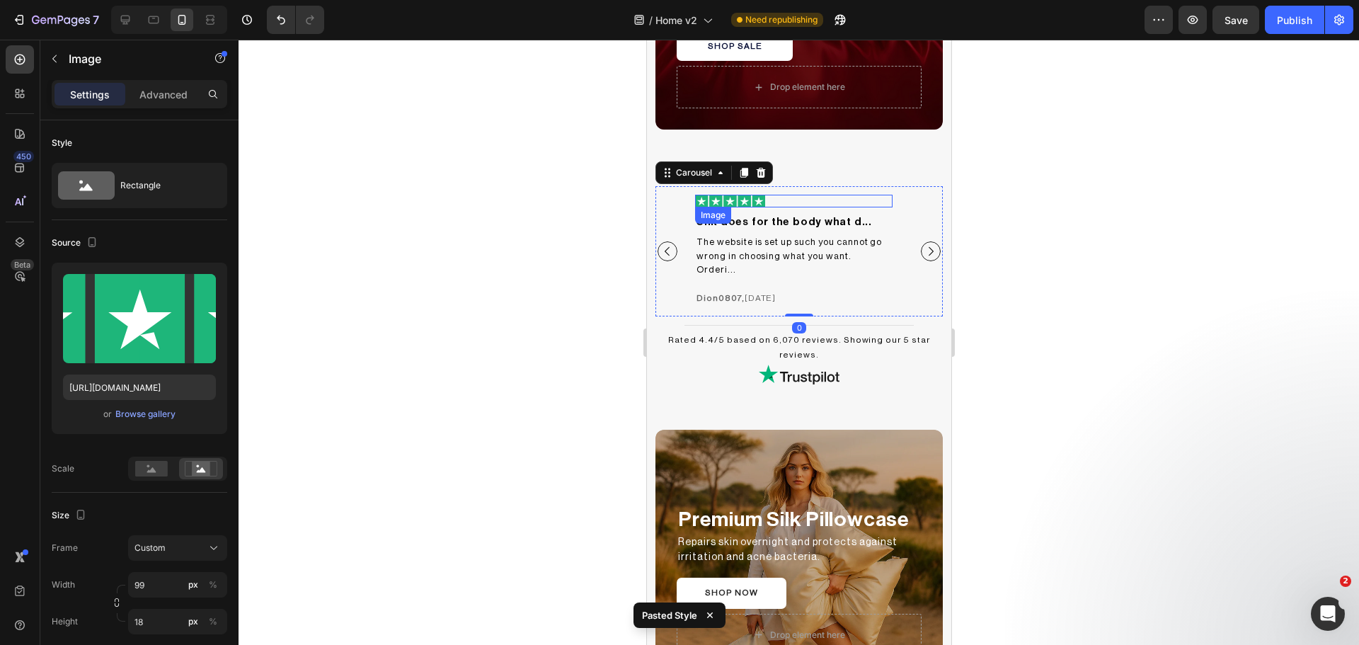
click at [780, 203] on div at bounding box center [792, 201] width 197 height 13
type input "100"
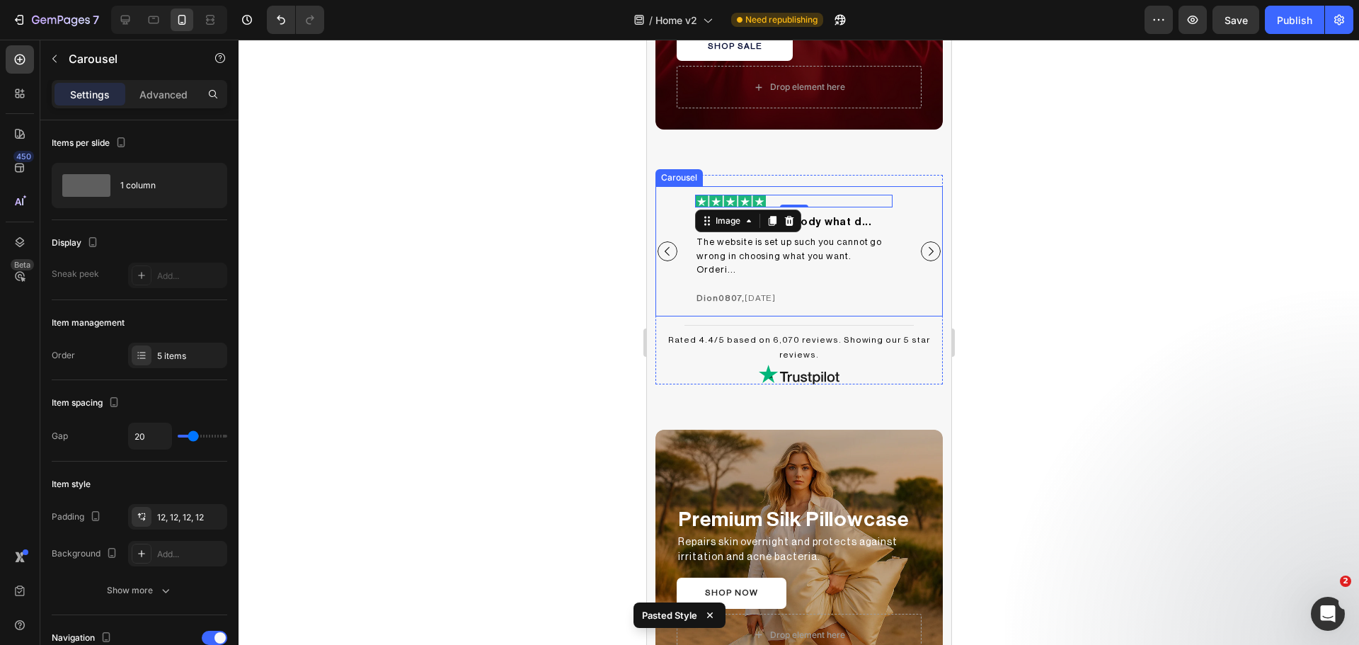
click at [924, 246] on icon "Carousel Next Arrow" at bounding box center [930, 251] width 13 height 13
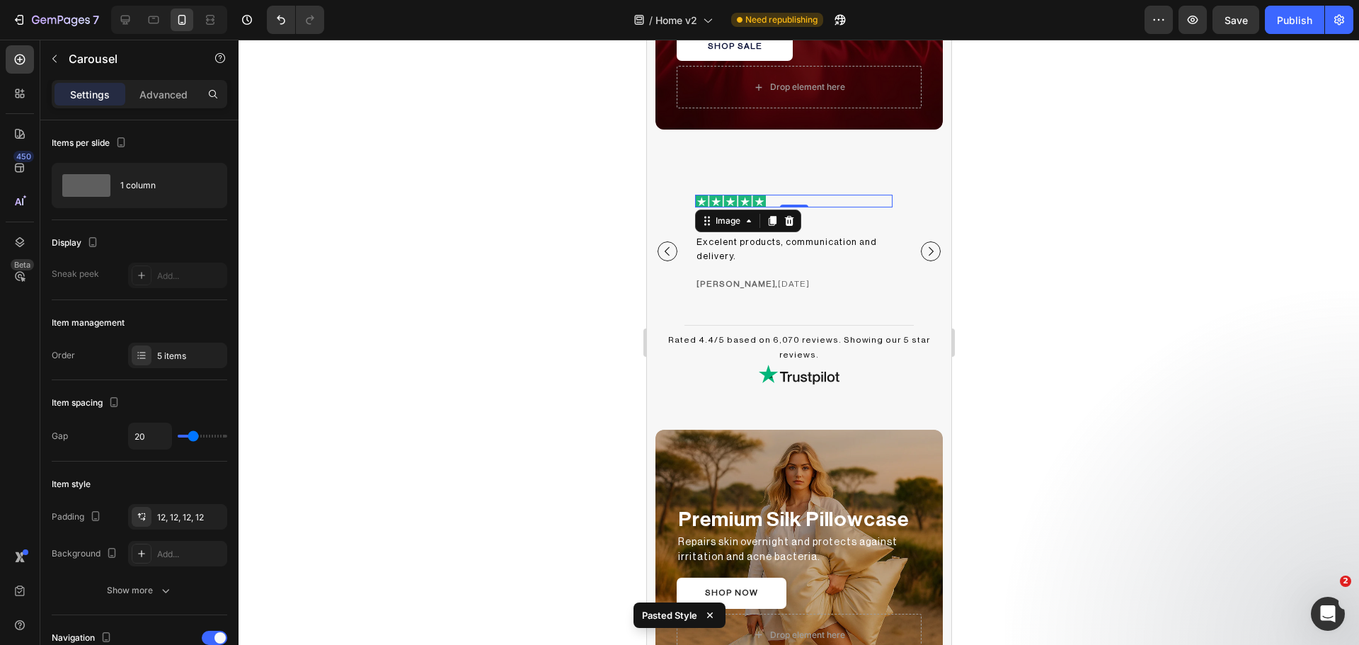
click at [809, 204] on div at bounding box center [792, 201] width 197 height 13
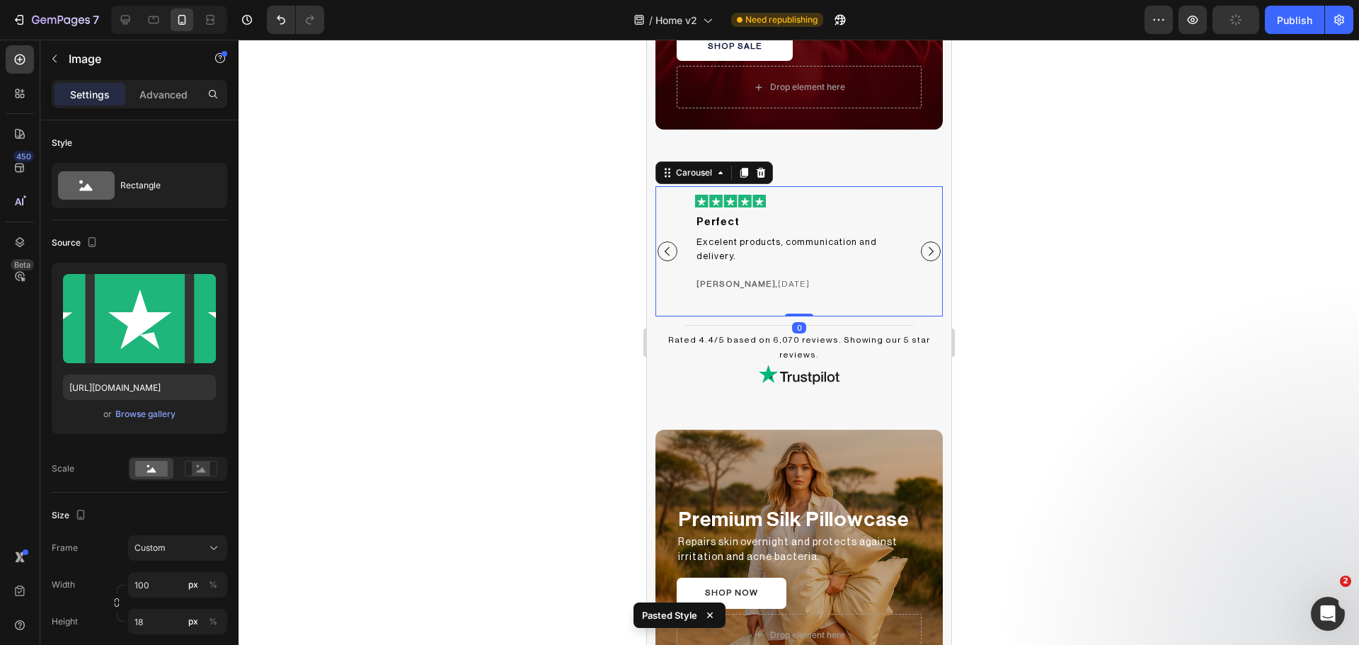
click at [924, 245] on icon "Carousel Next Arrow" at bounding box center [930, 251] width 13 height 13
click at [781, 199] on div at bounding box center [792, 201] width 197 height 13
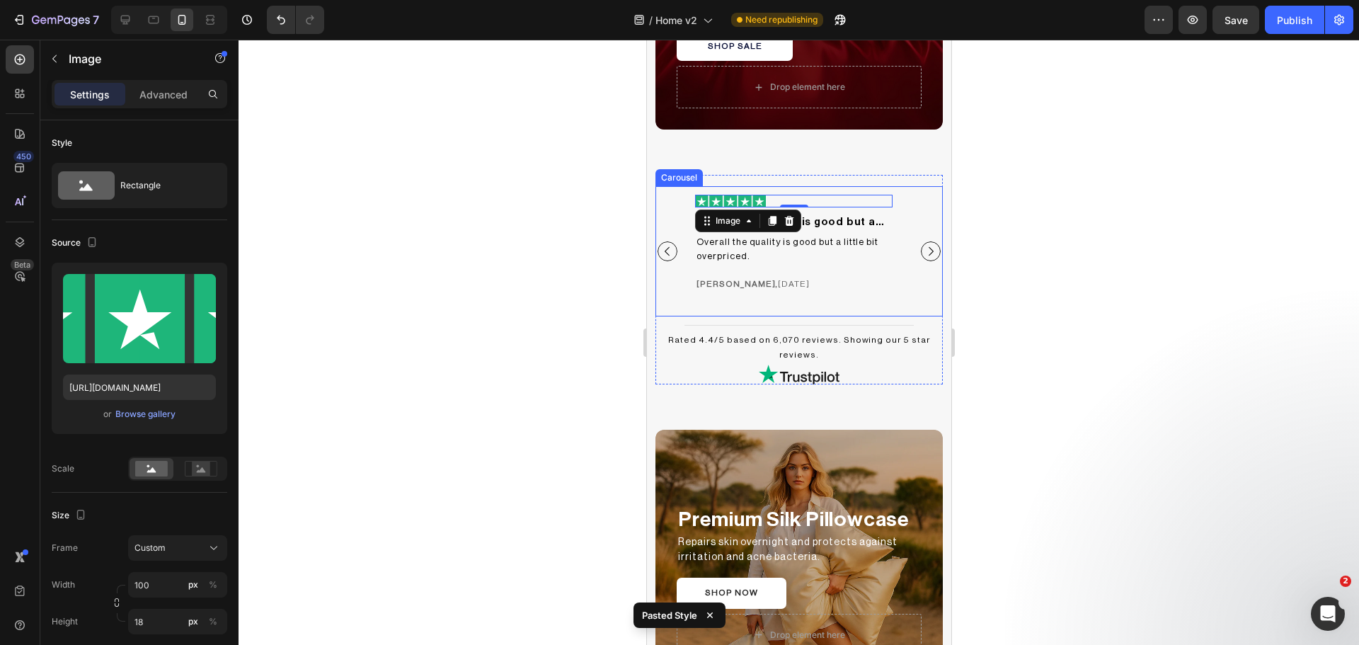
click at [924, 245] on icon "Carousel Next Arrow" at bounding box center [930, 251] width 13 height 13
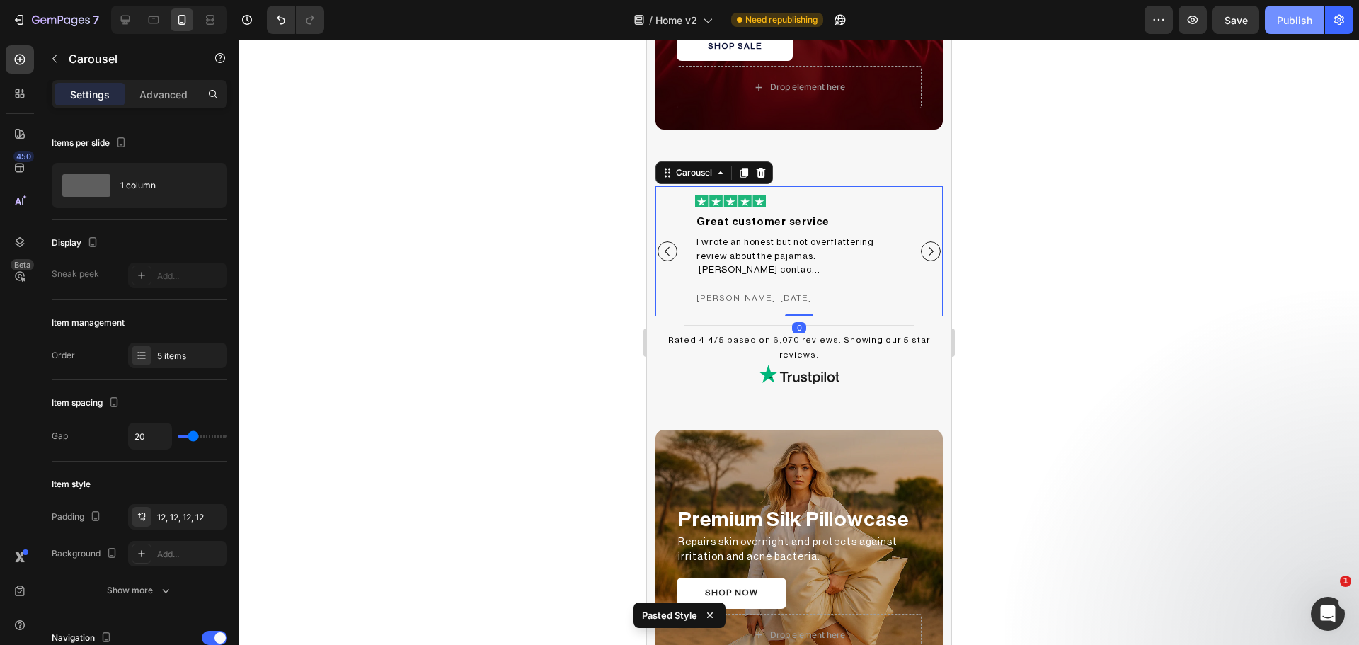
click at [1304, 23] on div "Publish" at bounding box center [1294, 20] width 35 height 15
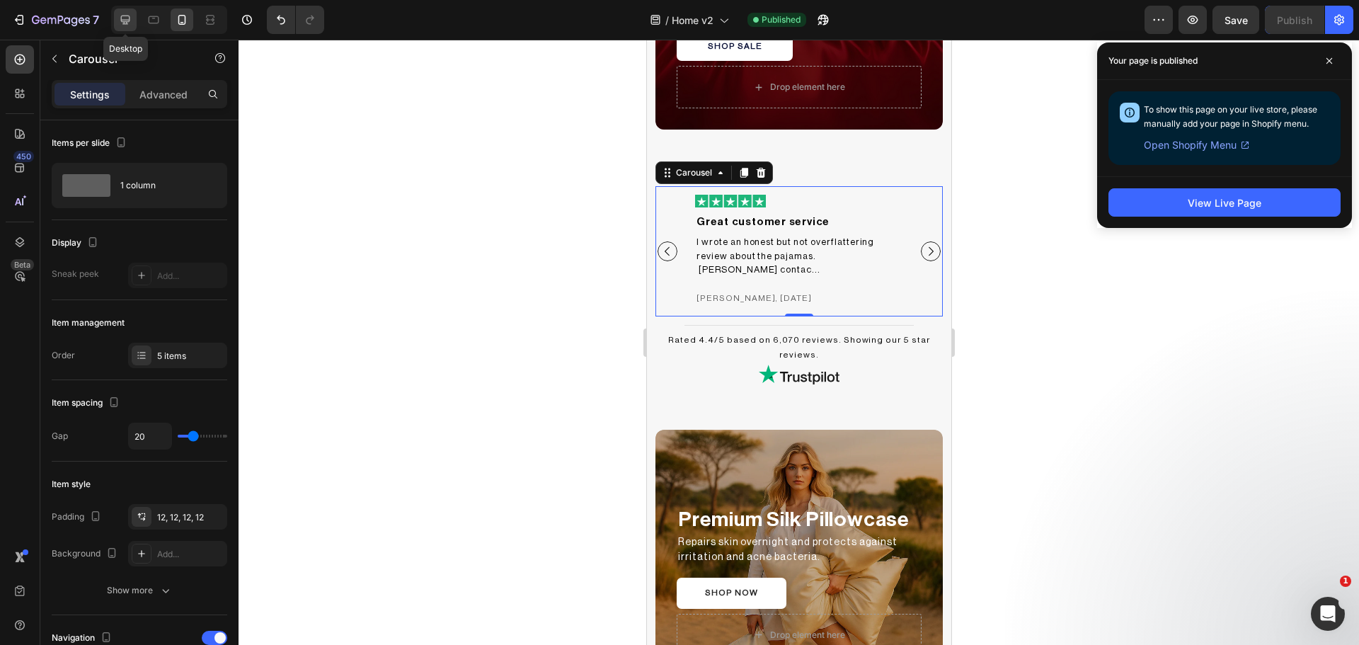
click at [134, 22] on div at bounding box center [125, 19] width 23 height 23
type input "1200"
type input "24"
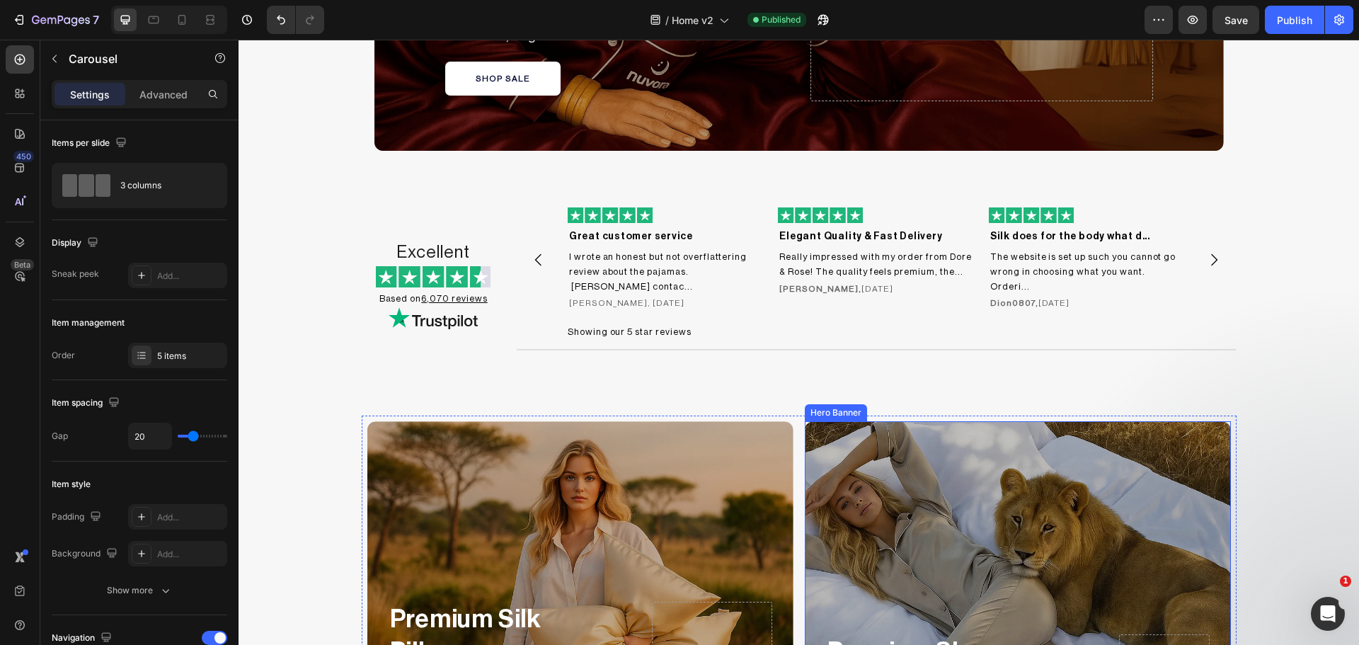
scroll to position [1065, 0]
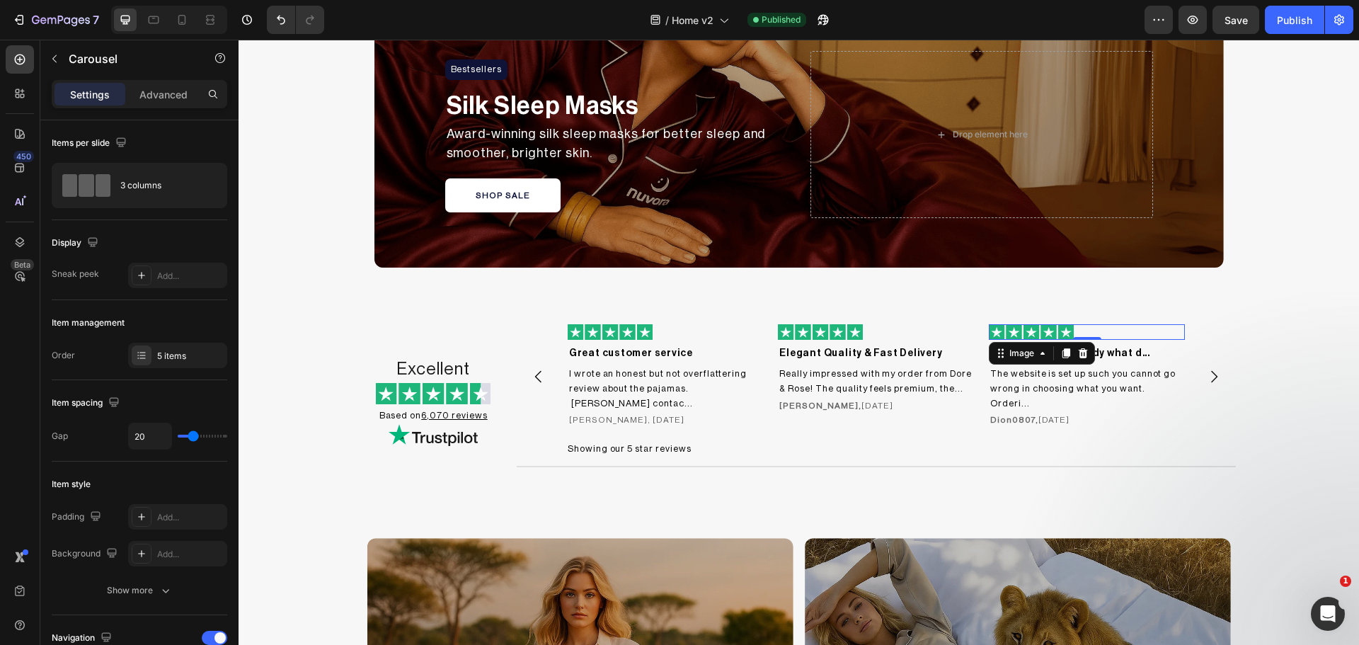
click at [1069, 332] on div at bounding box center [1087, 332] width 197 height 16
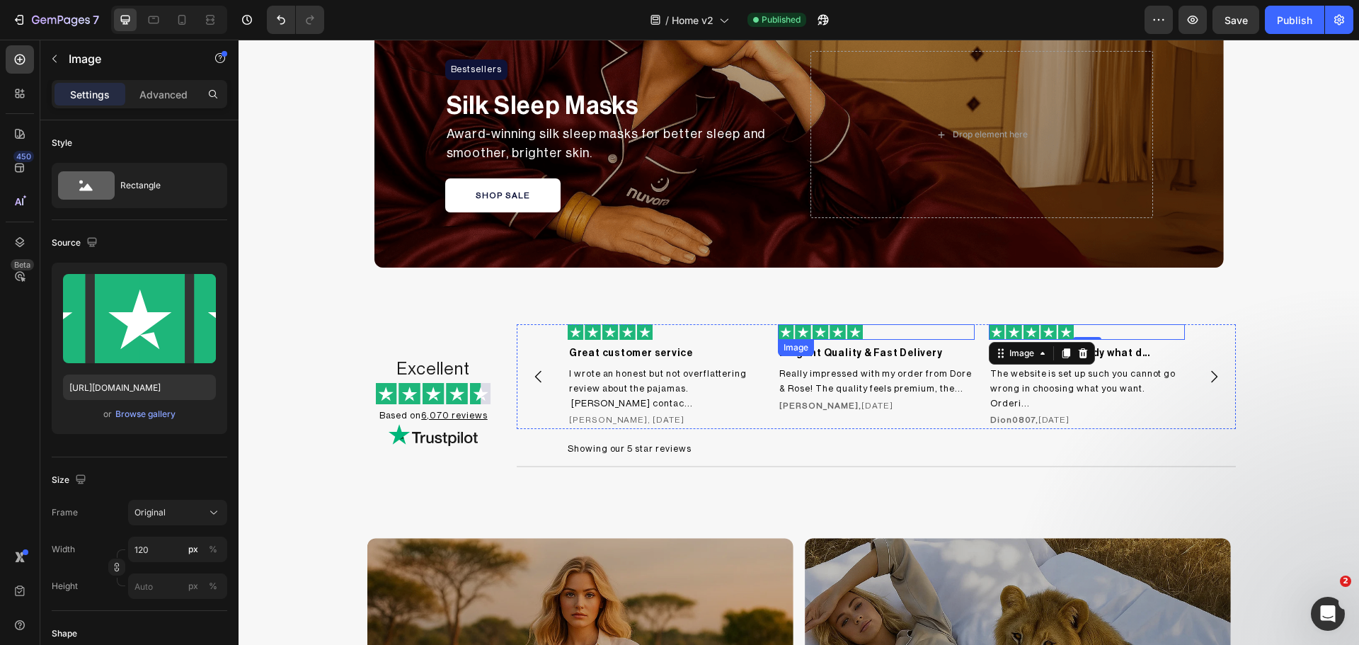
click at [869, 330] on div at bounding box center [876, 332] width 197 height 16
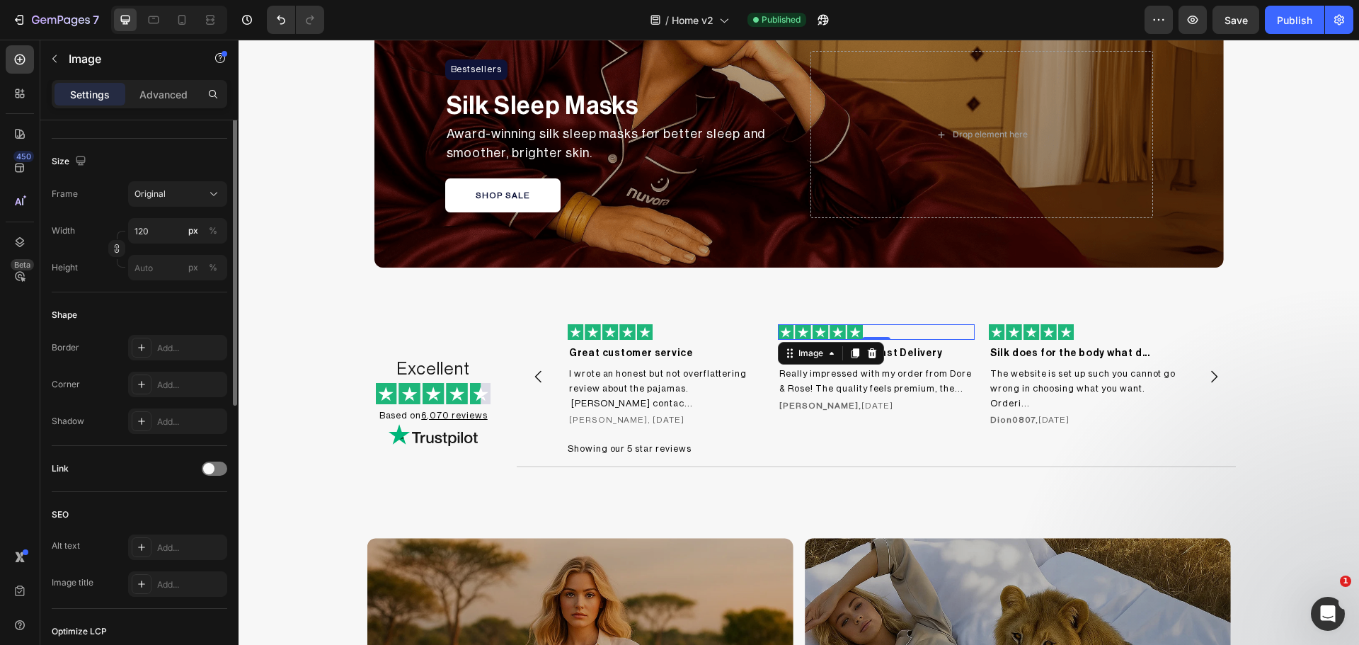
scroll to position [82, 0]
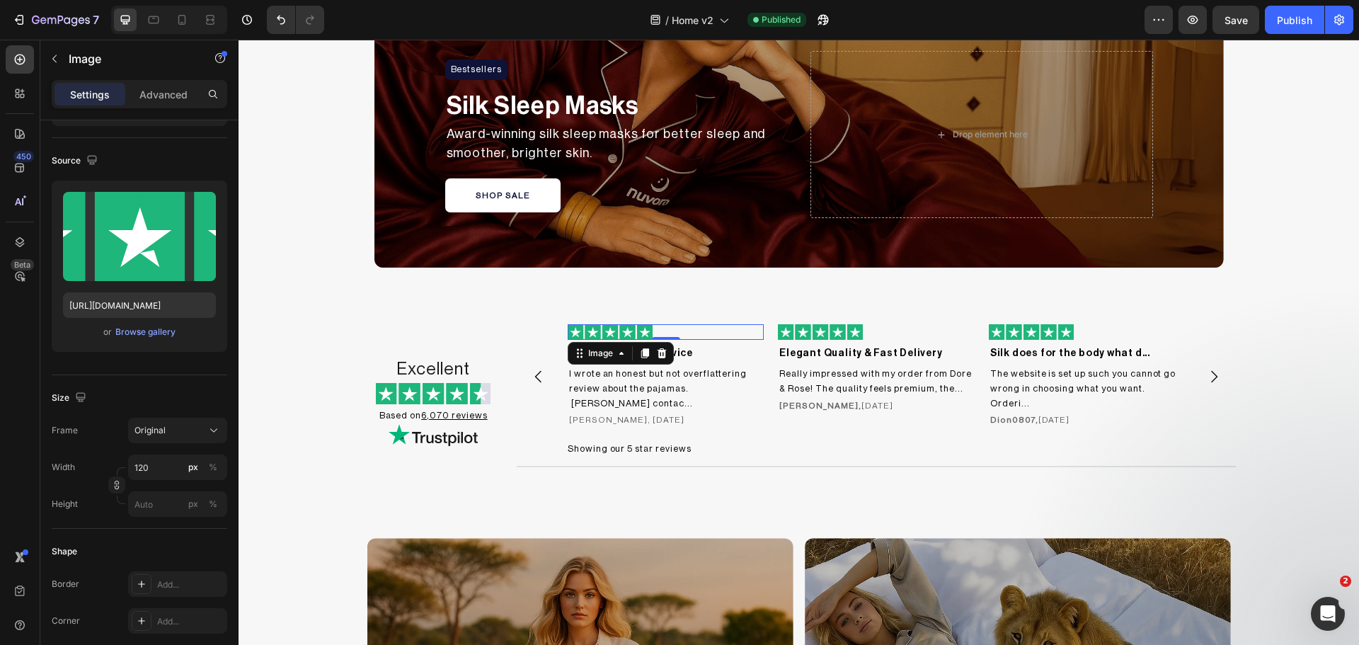
click at [645, 332] on img at bounding box center [610, 332] width 85 height 16
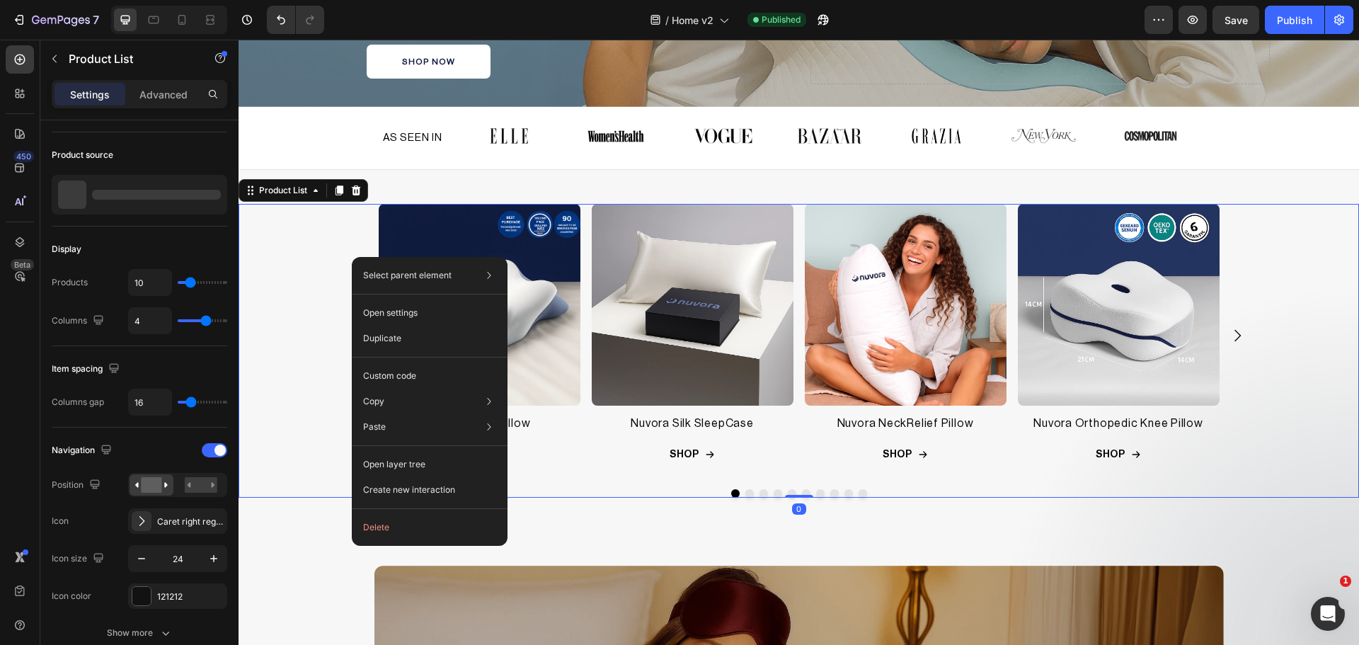
scroll to position [0, 0]
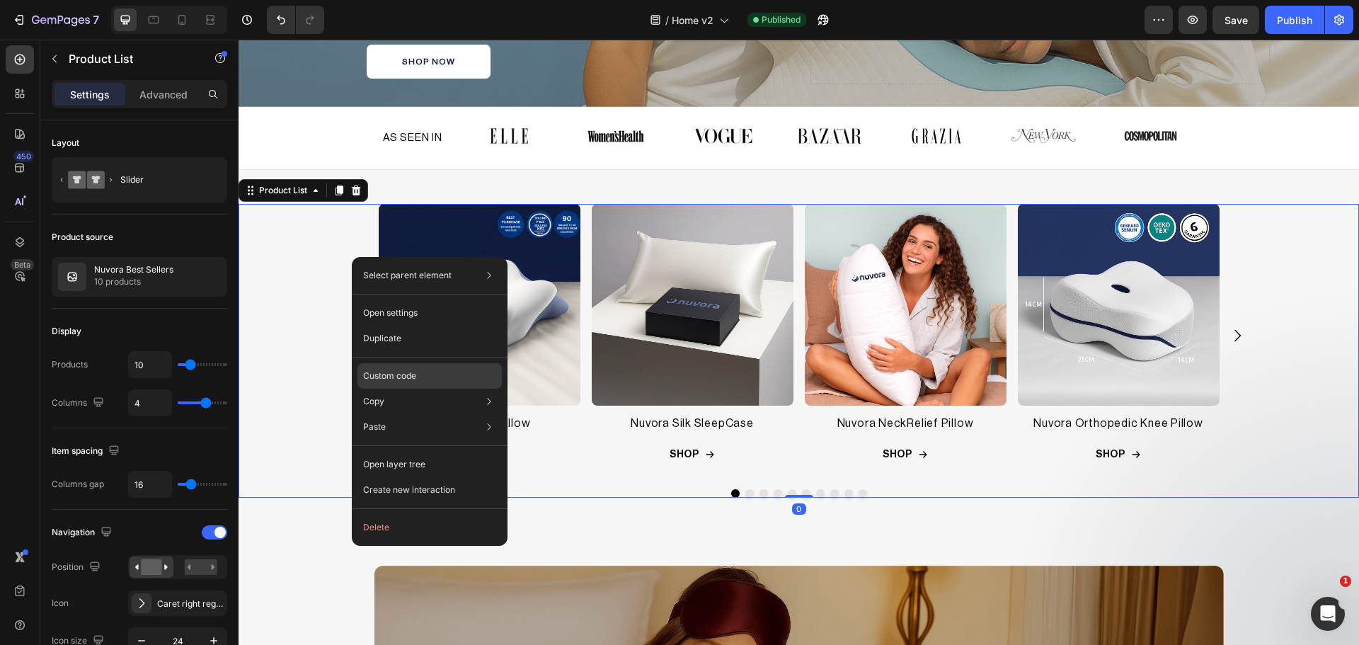
click at [420, 414] on div "Custom code" at bounding box center [429, 426] width 144 height 25
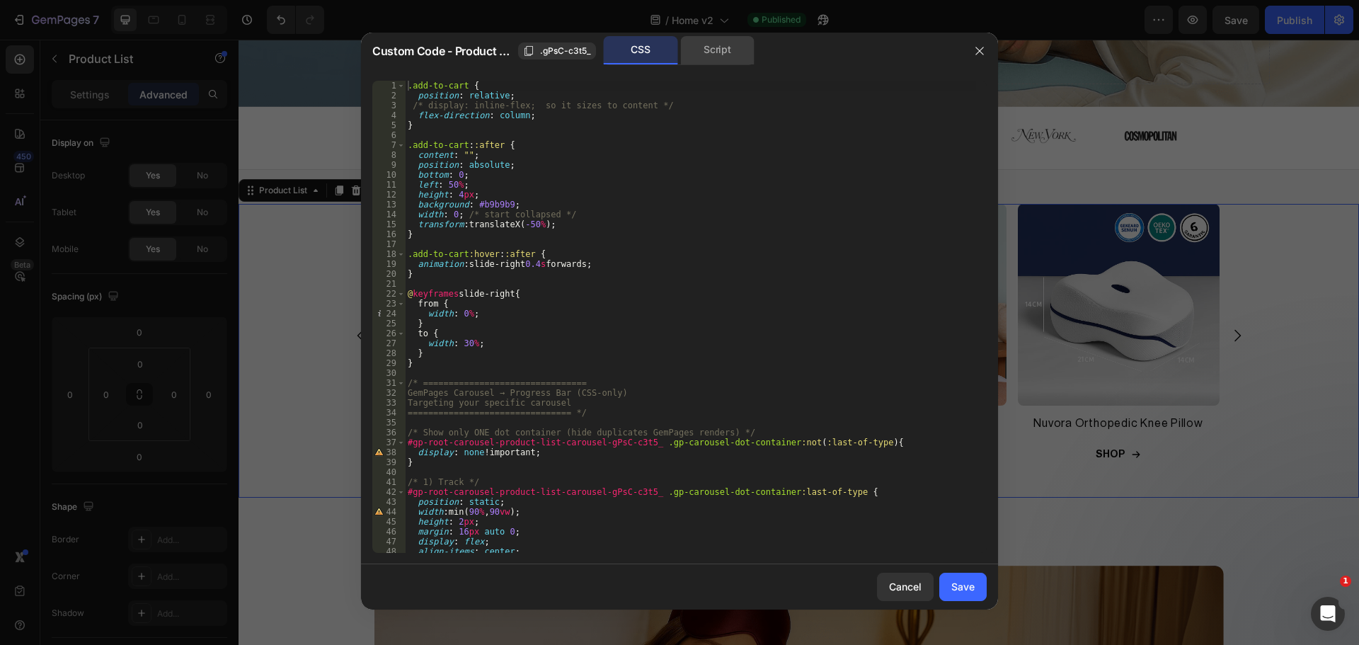
click at [743, 53] on div "Script" at bounding box center [717, 50] width 74 height 28
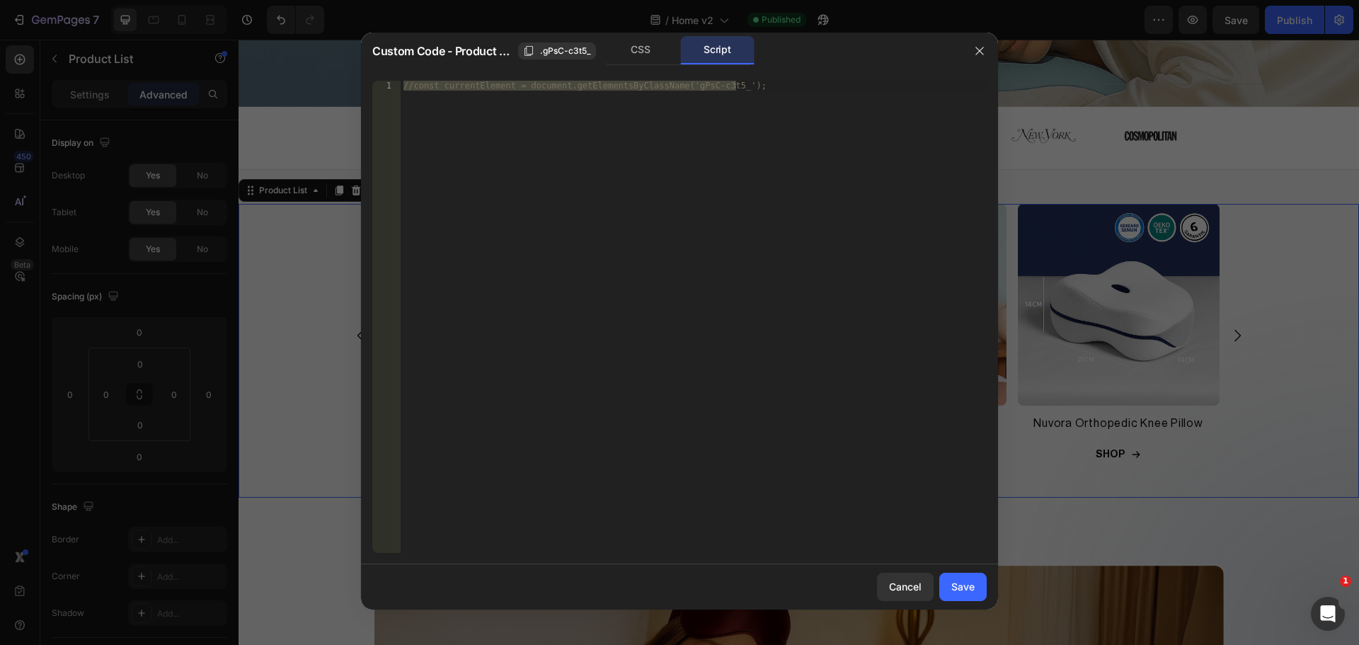
type textarea "//const currentElement = document.getElementsByClassName('gPsC-c3t5_');"
click at [609, 248] on div "//const currentElement = document.getElementsByClassName('gPsC-c3t5_');" at bounding box center [694, 317] width 586 height 472
paste textarea
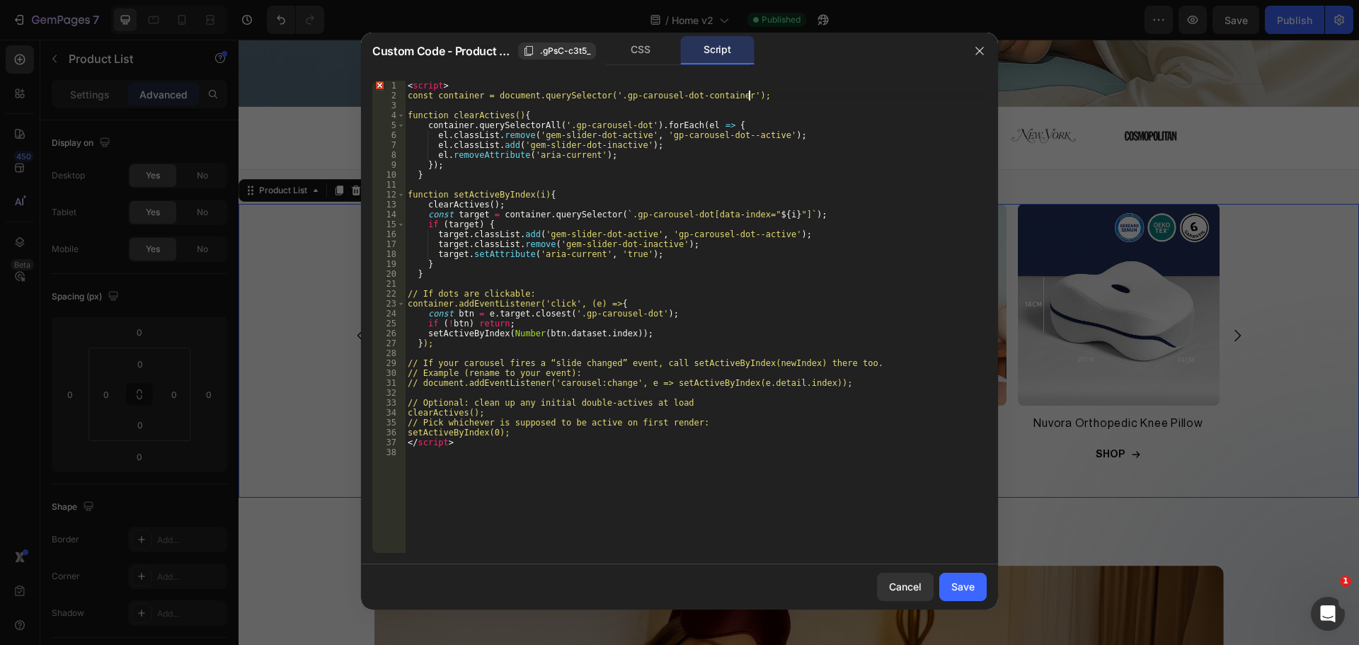
click at [759, 100] on div "< script > const container = document.querySelector('.gp-carousel-dot-container…" at bounding box center [696, 327] width 582 height 492
drag, startPoint x: 556, startPoint y: 89, endPoint x: 362, endPoint y: 89, distance: 193.9
click at [362, 89] on div "const container = document.querySelector('.gp-carousel-dot-container'); 1 2 3 4…" at bounding box center [679, 316] width 637 height 495
type textarea "<script>"
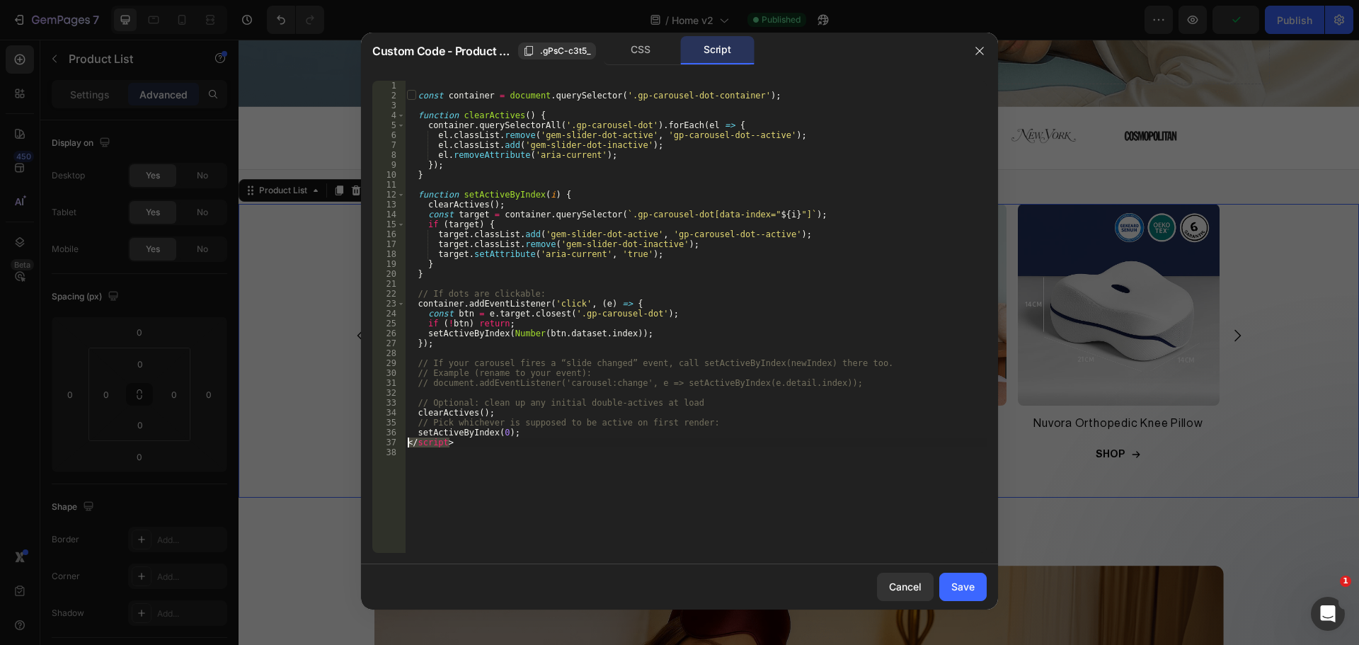
drag, startPoint x: 482, startPoint y: 444, endPoint x: 405, endPoint y: 443, distance: 77.2
click at [405, 443] on div "1 2 3 4 5 6 7 8 9 10 11 12 13 14 15 16 17 18 19 20 21 22 23 24 25 26 27 28 29 3…" at bounding box center [679, 317] width 614 height 472
type textarea "</script>"
click at [442, 81] on div "const container = document . querySelector ( '.gp-carousel-dot-container' ) ; f…" at bounding box center [696, 327] width 582 height 492
type textarea "const container = document.querySelector('.gp-carousel-dot-container');"
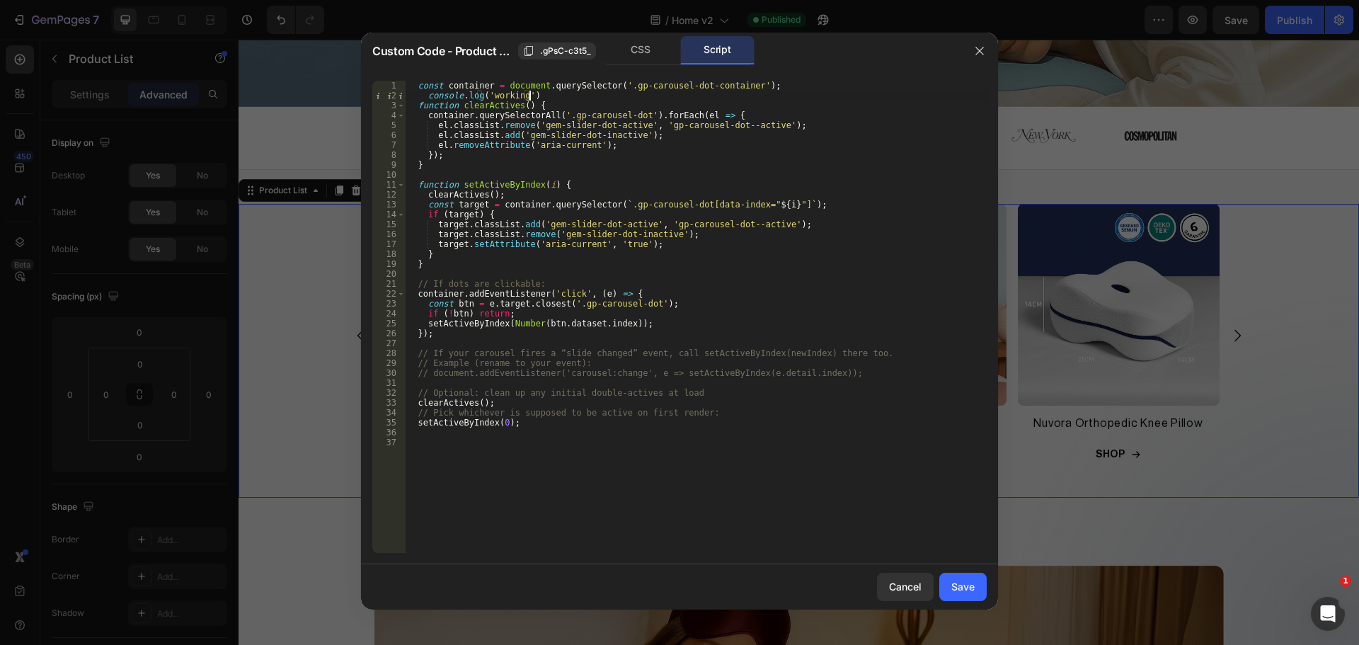
scroll to position [0, 9]
type textarea "console.log('working');"
click at [963, 586] on div "Save" at bounding box center [962, 586] width 23 height 15
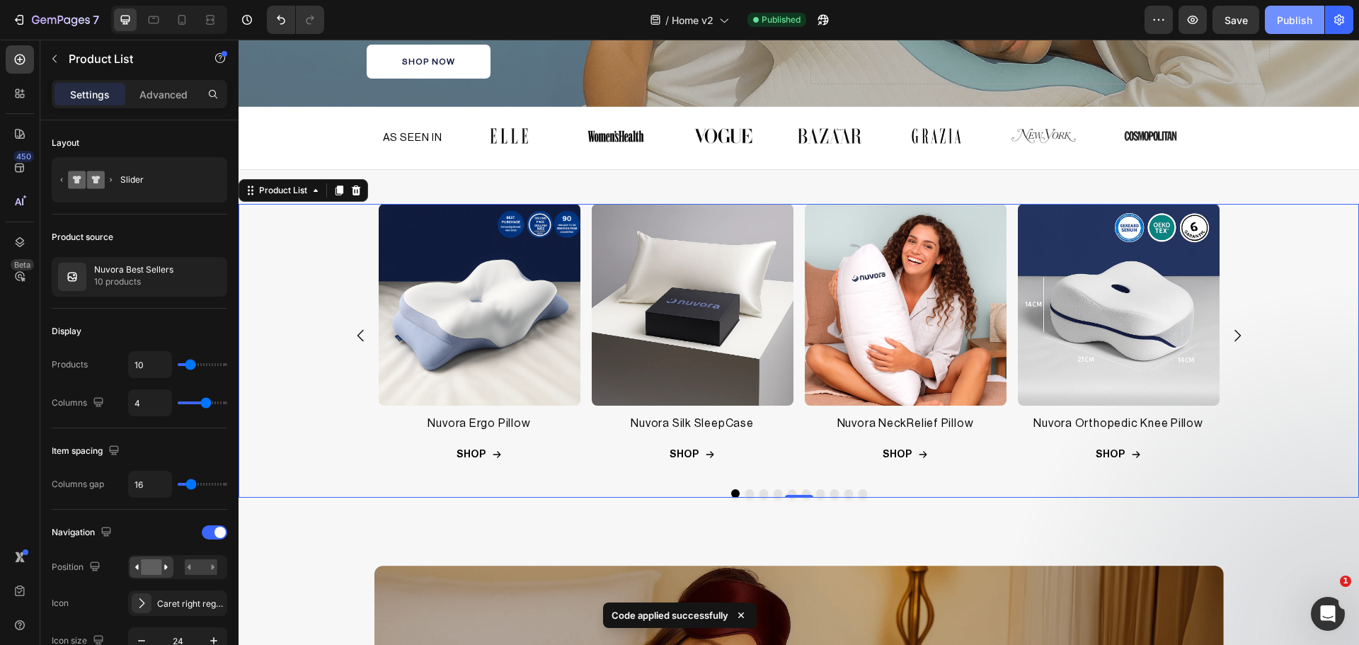
click at [1285, 28] on button "Publish" at bounding box center [1294, 20] width 59 height 28
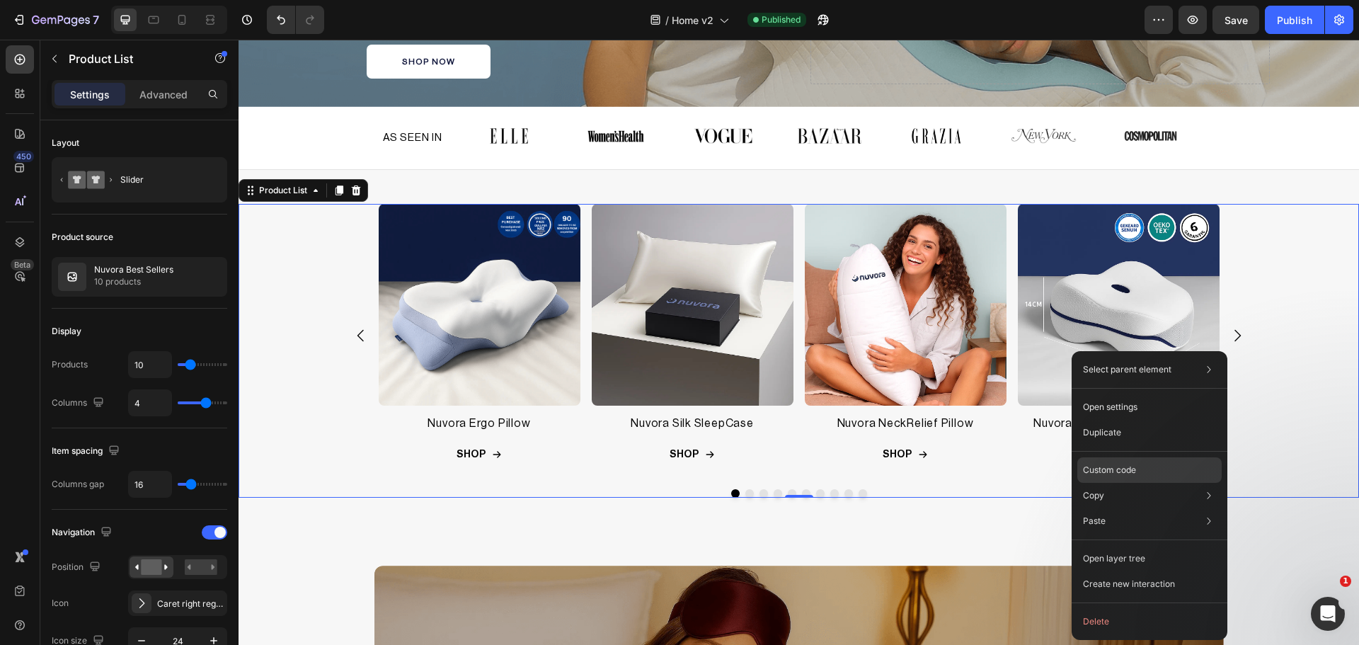
click at [1119, 474] on p "Custom code" at bounding box center [1109, 470] width 53 height 13
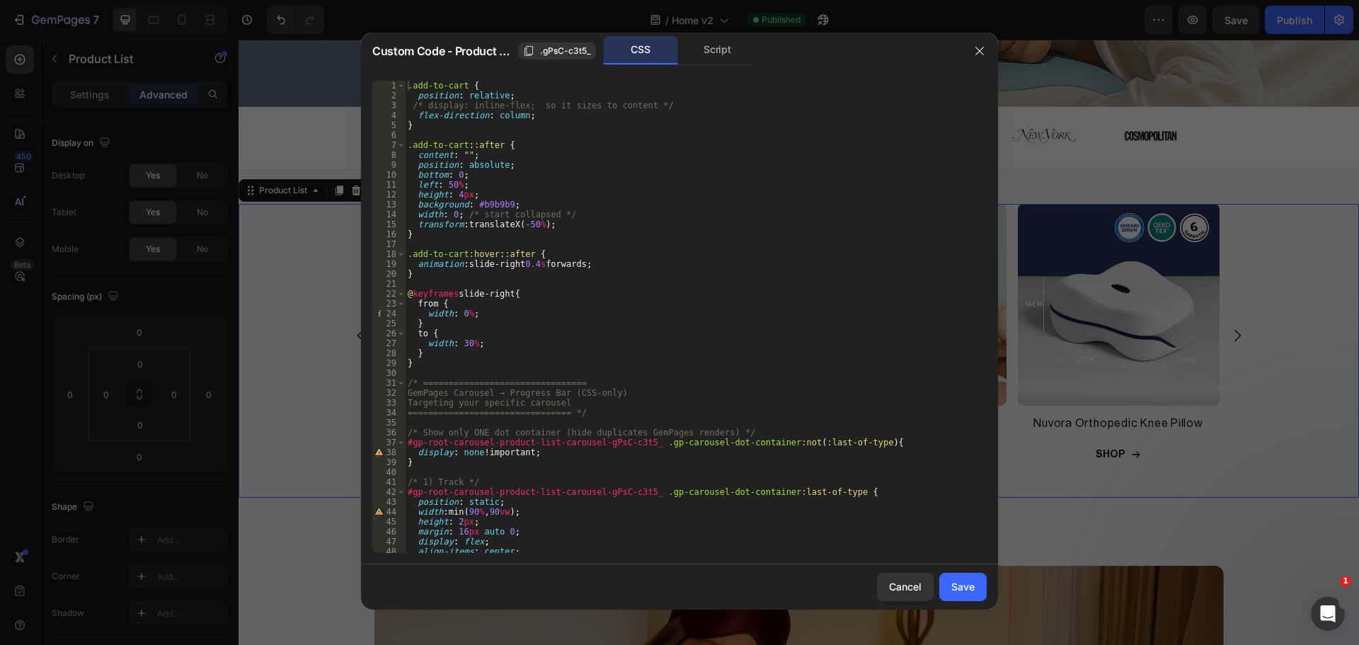
click at [569, 248] on div ".add-to-cart { position : relative ; /* display: inline-flex; so it sizes to co…" at bounding box center [690, 327] width 571 height 492
click at [697, 57] on div "Script" at bounding box center [717, 50] width 74 height 28
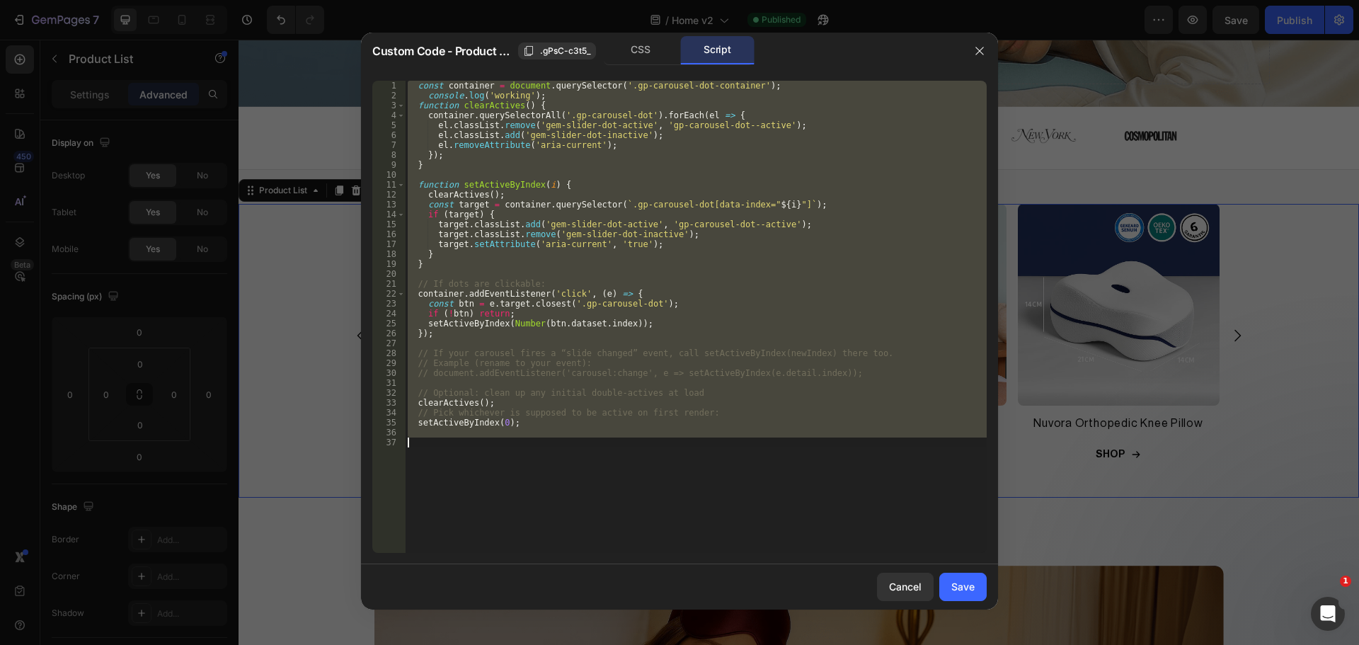
click at [632, 299] on div "const container = document . querySelector ( '.gp-carousel-dot-container' ) ; c…" at bounding box center [696, 317] width 582 height 472
type textarea "const btn = e.target.closest('.gp-carousel-dot');"
paste textarea "})();"
type textarea "})();"
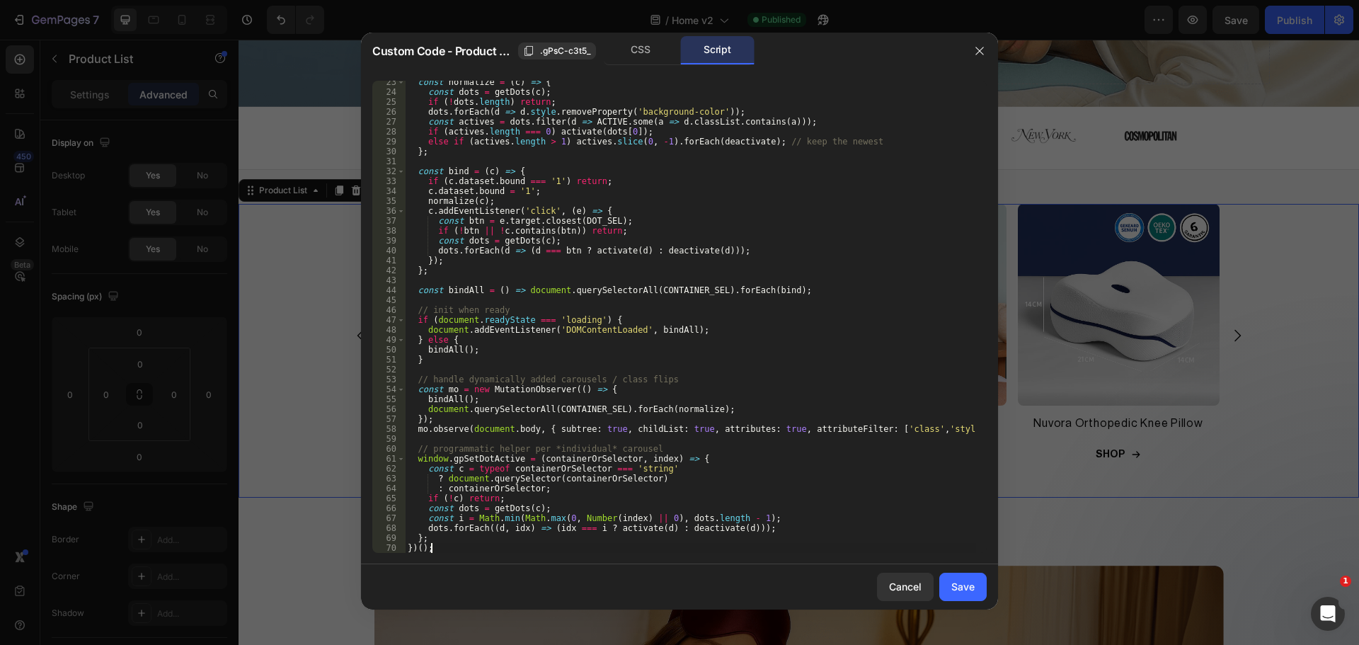
scroll to position [222, 0]
click at [946, 592] on button "Save" at bounding box center [962, 587] width 47 height 28
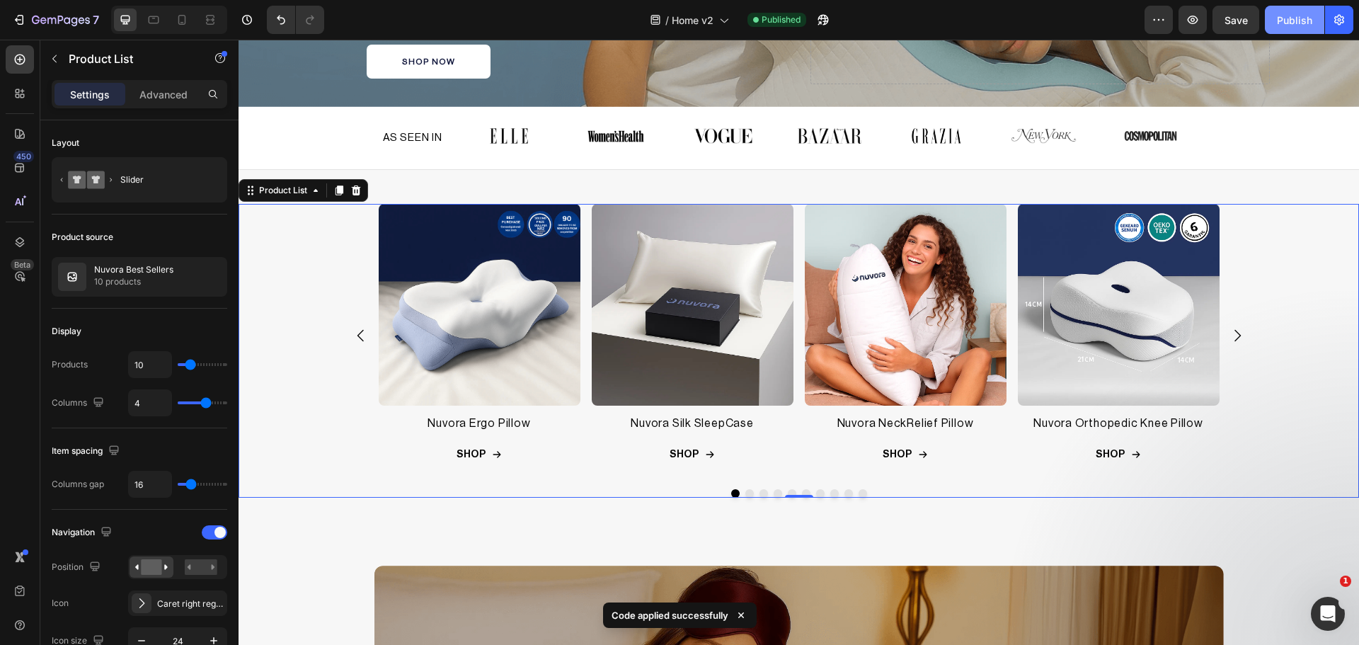
click at [1304, 17] on div "Publish" at bounding box center [1294, 20] width 35 height 15
click at [745, 489] on button "Dot" at bounding box center [749, 493] width 8 height 8
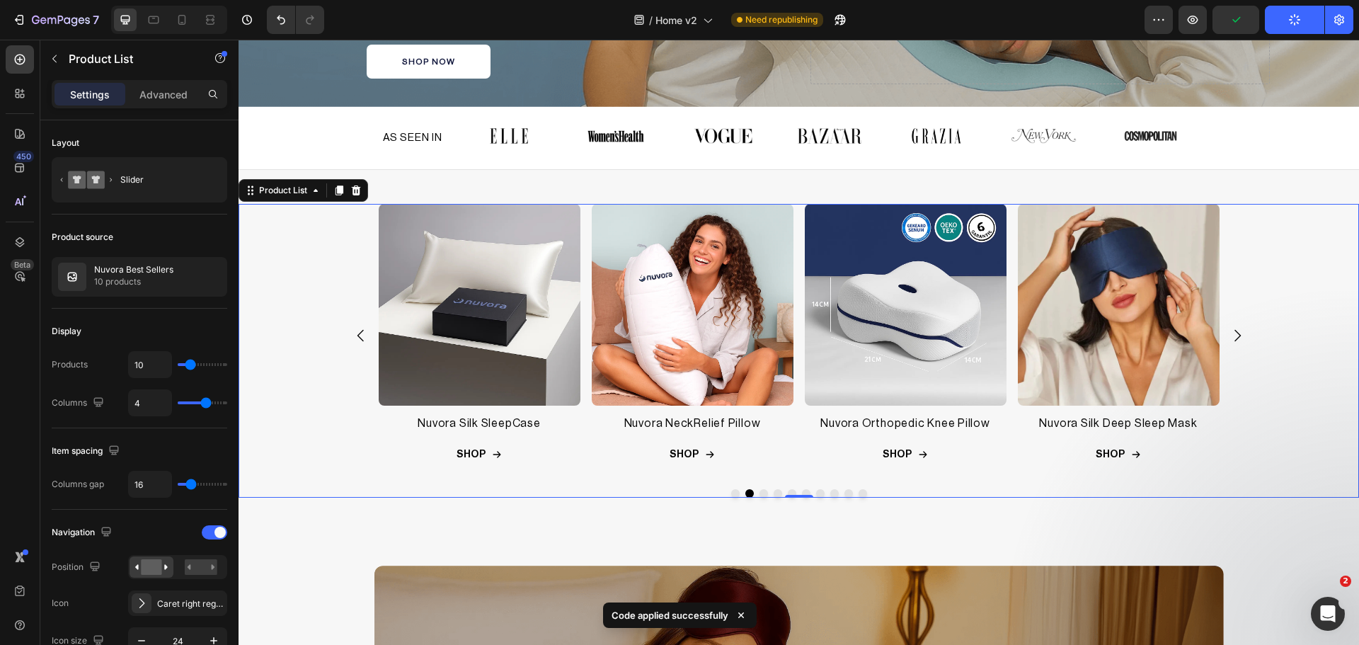
click at [759, 489] on button "Dot" at bounding box center [763, 493] width 8 height 8
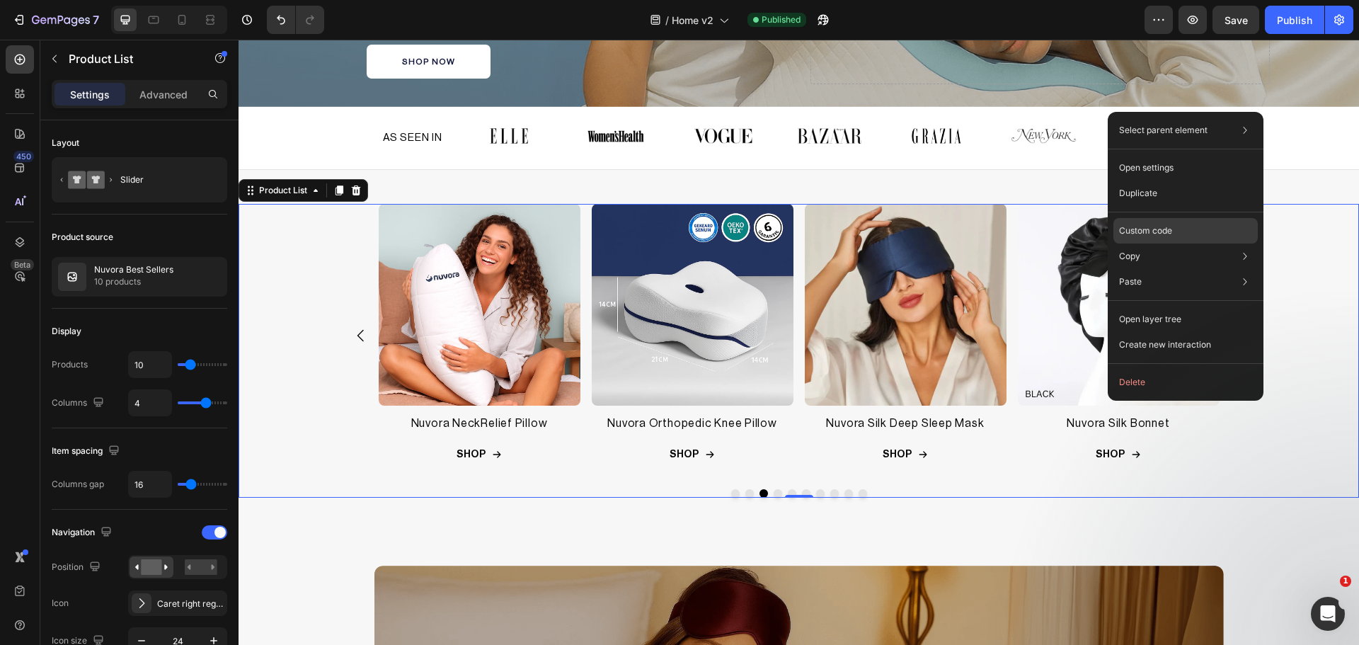
click at [1173, 269] on div "Custom code" at bounding box center [1185, 281] width 144 height 25
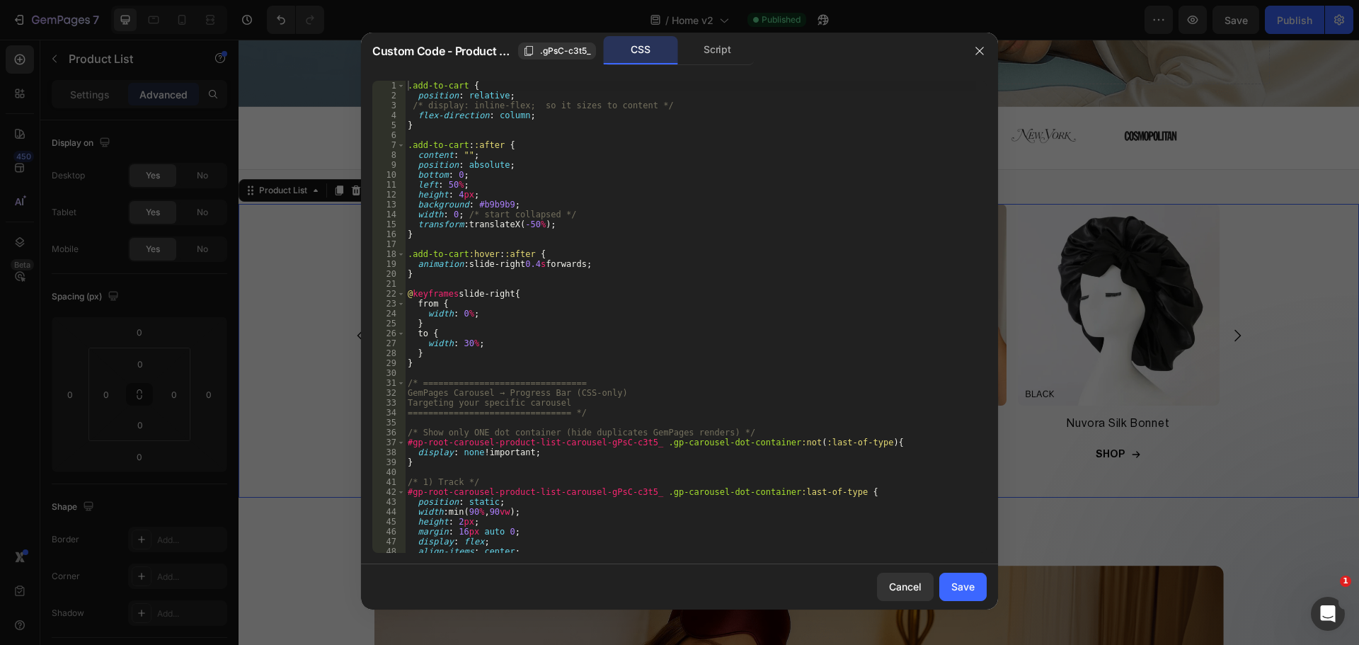
click at [742, 292] on div ".add-to-cart { position : relative ; /* display: inline-flex; so it sizes to co…" at bounding box center [690, 327] width 571 height 492
click at [721, 63] on div "Script" at bounding box center [717, 50] width 74 height 28
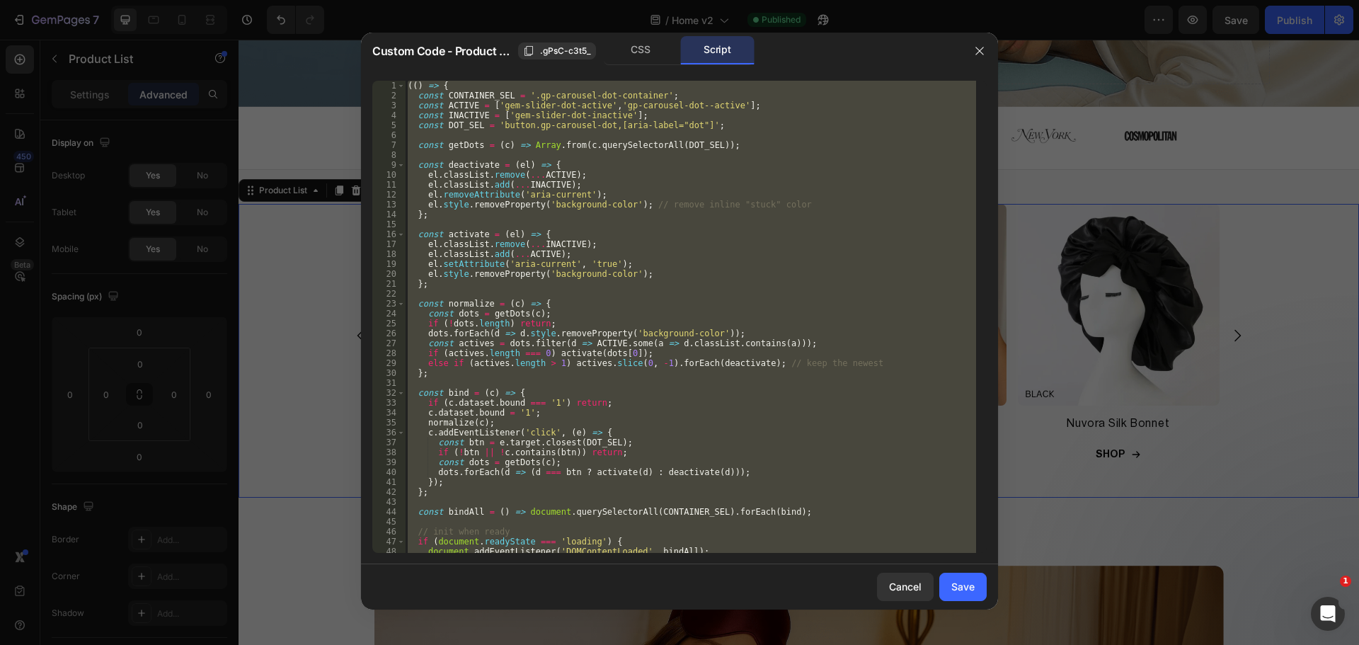
click at [703, 253] on div "(( ) => { const CONTAINER_SEL = '.gp-carousel-dot-container' ; const ACTIVE = […" at bounding box center [690, 317] width 571 height 472
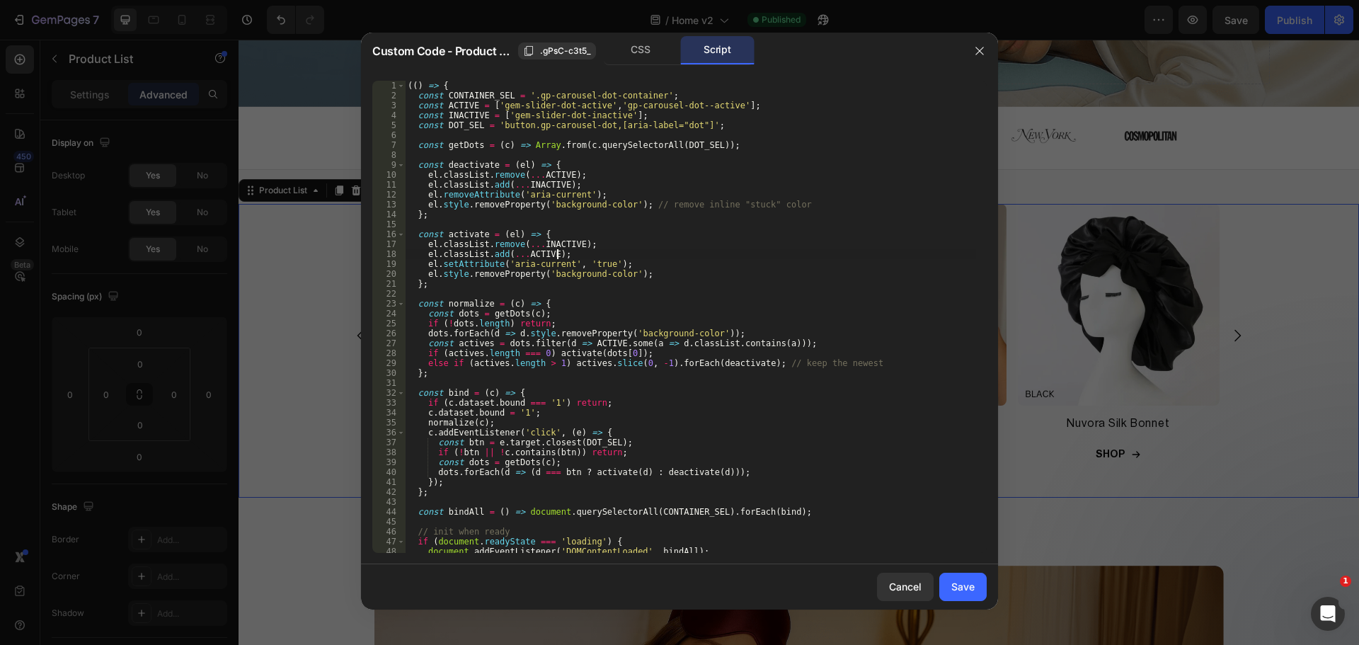
type textarea "}; })();"
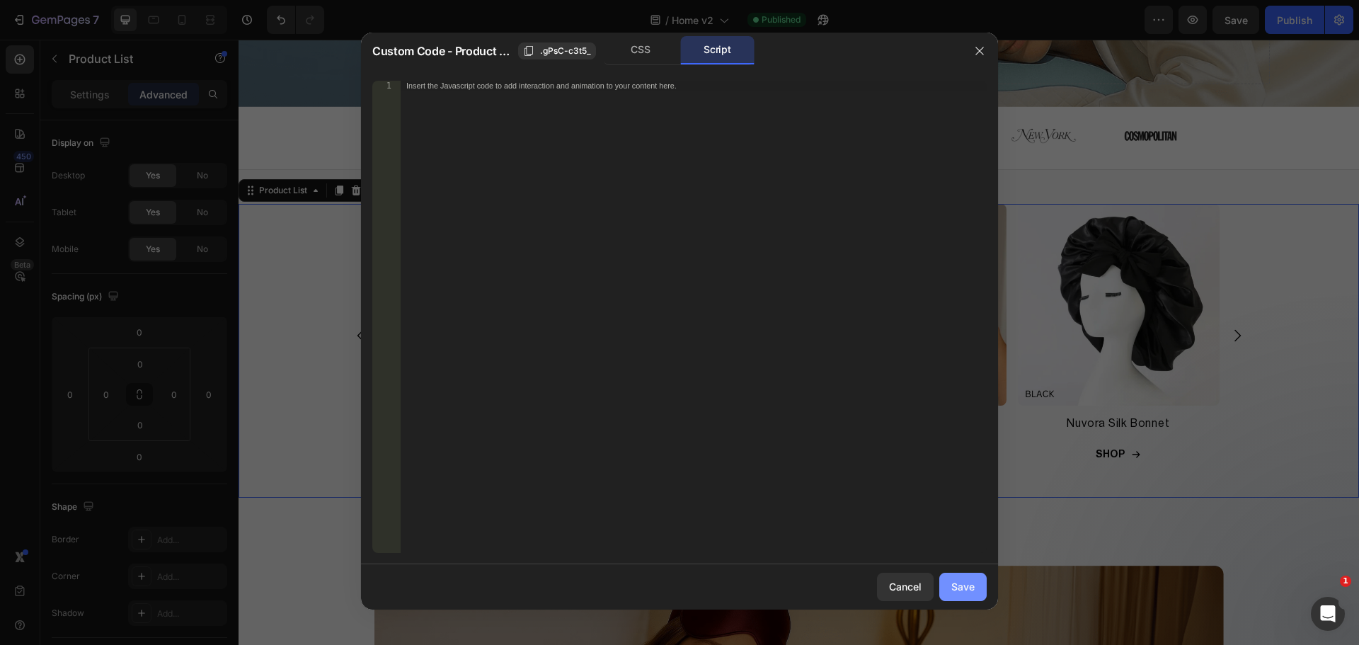
click at [968, 592] on div "Save" at bounding box center [962, 586] width 23 height 15
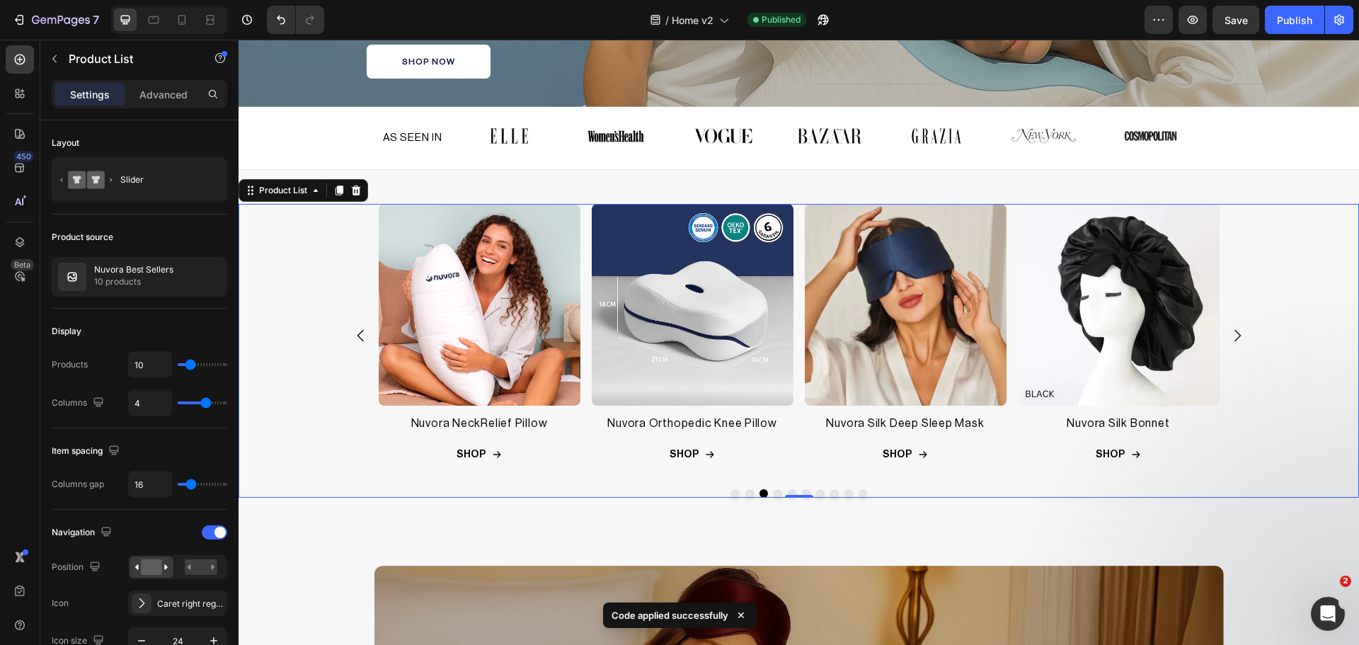
click at [1299, 316] on div "Product Images Nuvora Ergo Pillow Product Title Row SHOP Add to Cart Row Row Pr…" at bounding box center [799, 351] width 1120 height 294
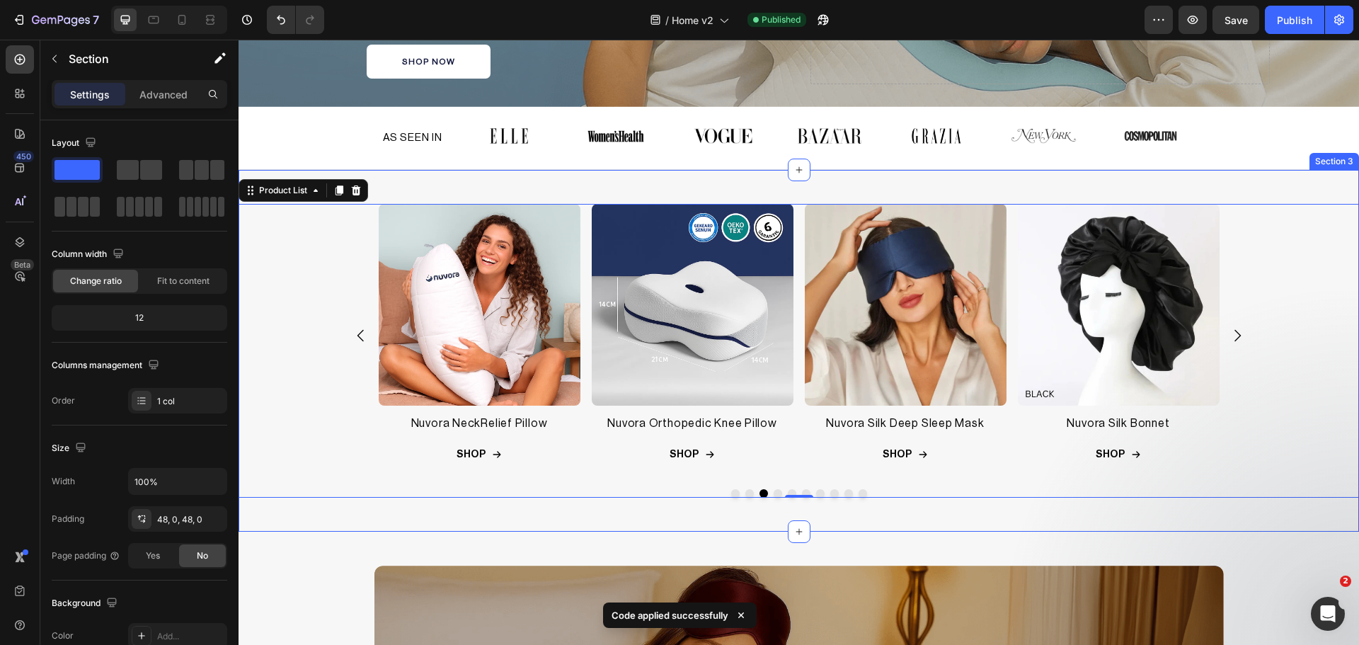
click at [1255, 185] on div "Product Images Nuvora Ergo Pillow Product Title Row SHOP Add to Cart Row Row Pr…" at bounding box center [799, 351] width 1120 height 362
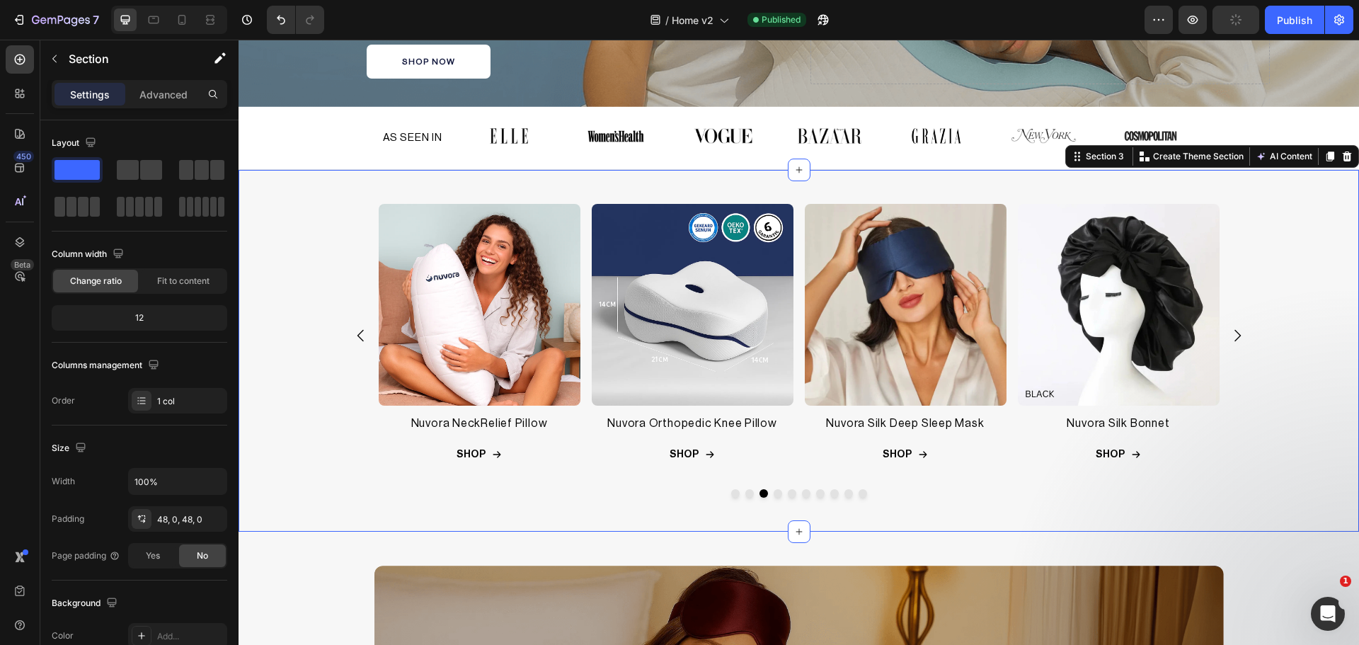
click at [932, 25] on div "/ Home v2 Published" at bounding box center [739, 20] width 809 height 28
click at [1285, 16] on div "Publish" at bounding box center [1294, 20] width 35 height 15
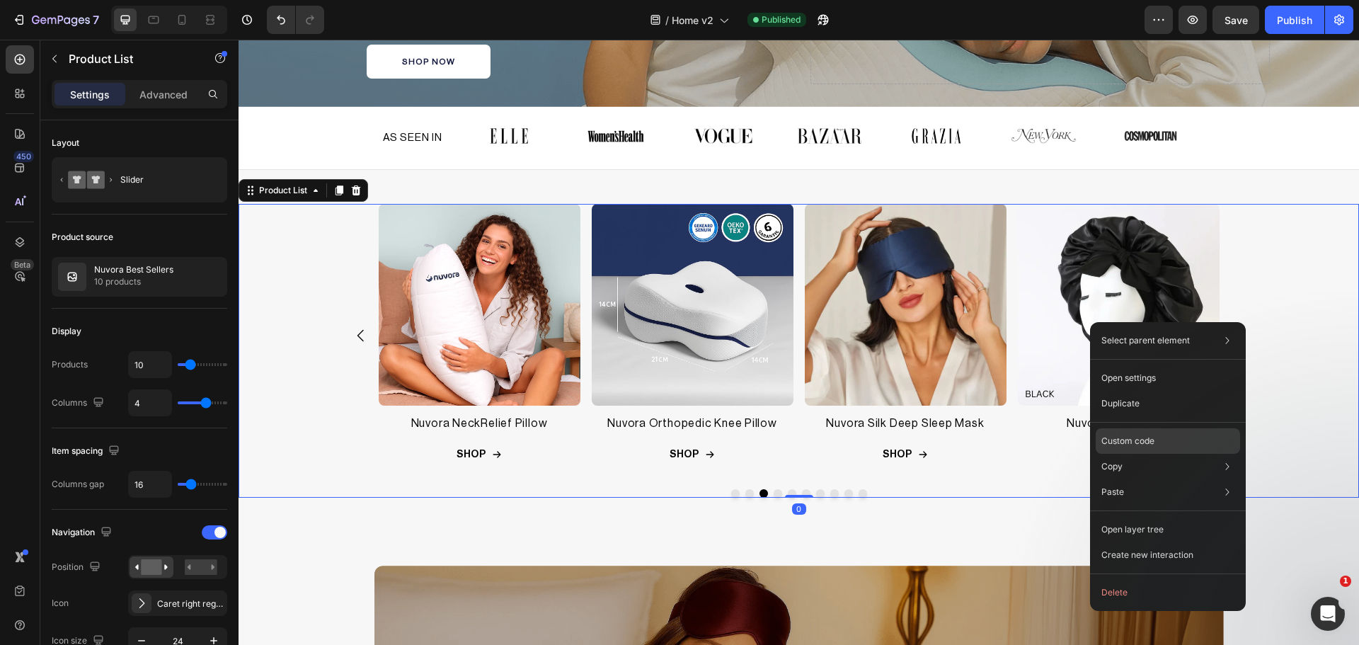
click at [1150, 439] on p "Custom code" at bounding box center [1127, 441] width 53 height 13
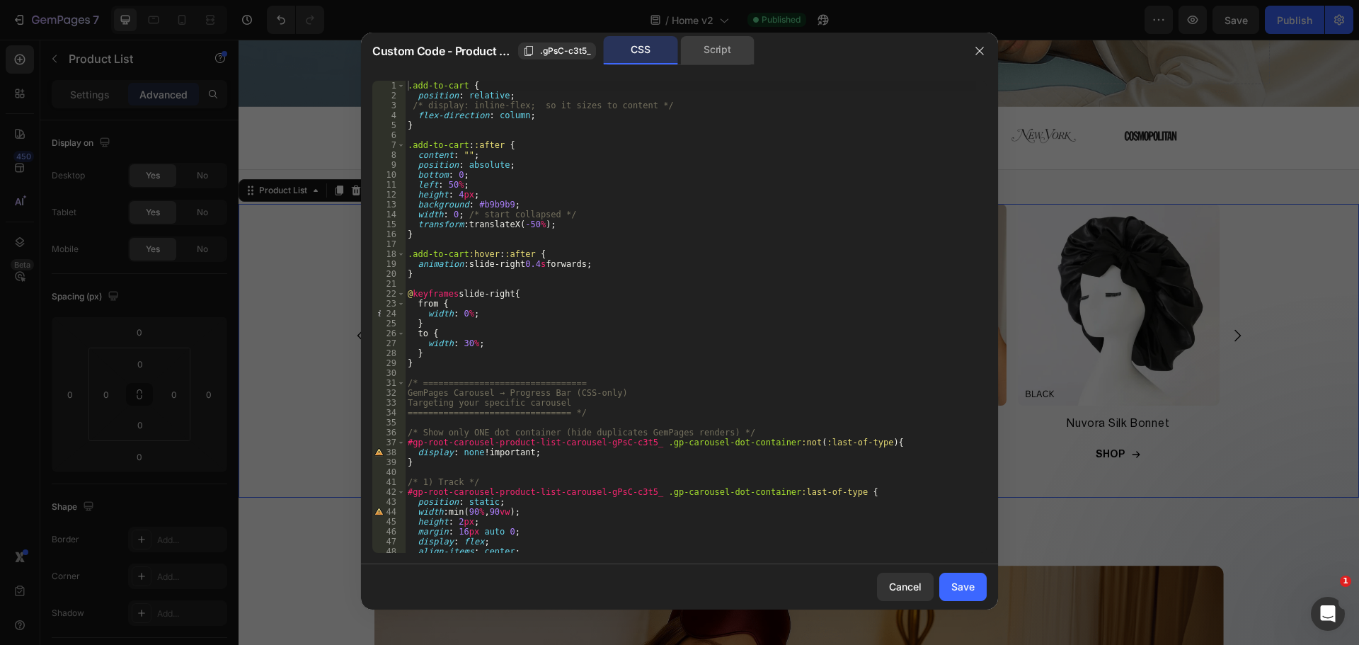
click at [711, 54] on div "Script" at bounding box center [717, 50] width 74 height 28
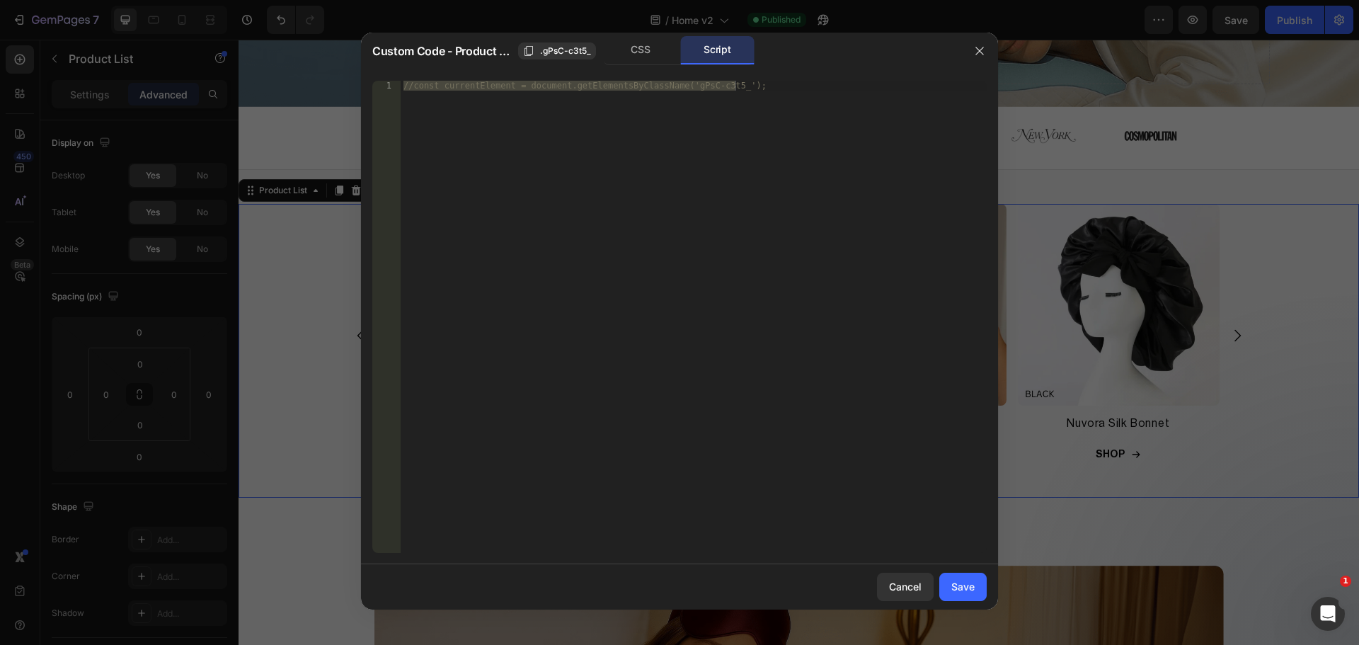
click at [695, 222] on div "//const currentElement = document.getElementsByClassName('gPsC-c3t5_');" at bounding box center [694, 317] width 586 height 472
paste textarea "})("
type textarea "})();"
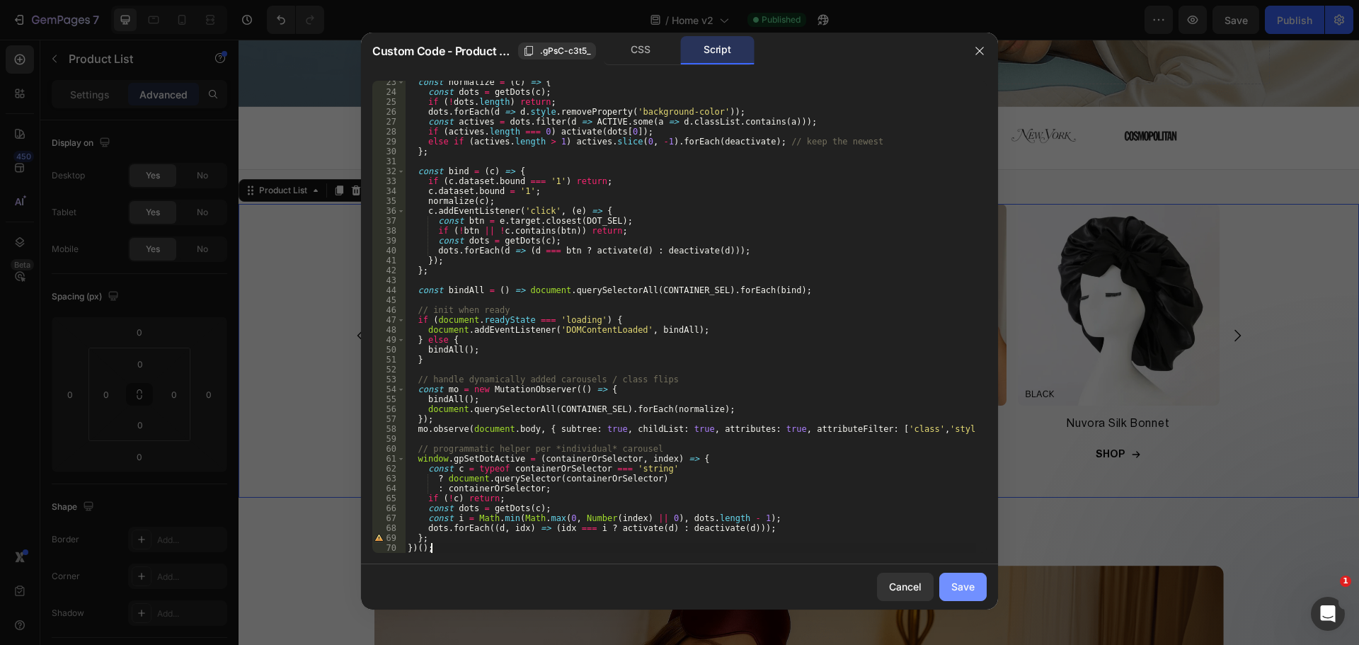
click at [954, 581] on div "Save" at bounding box center [962, 586] width 23 height 15
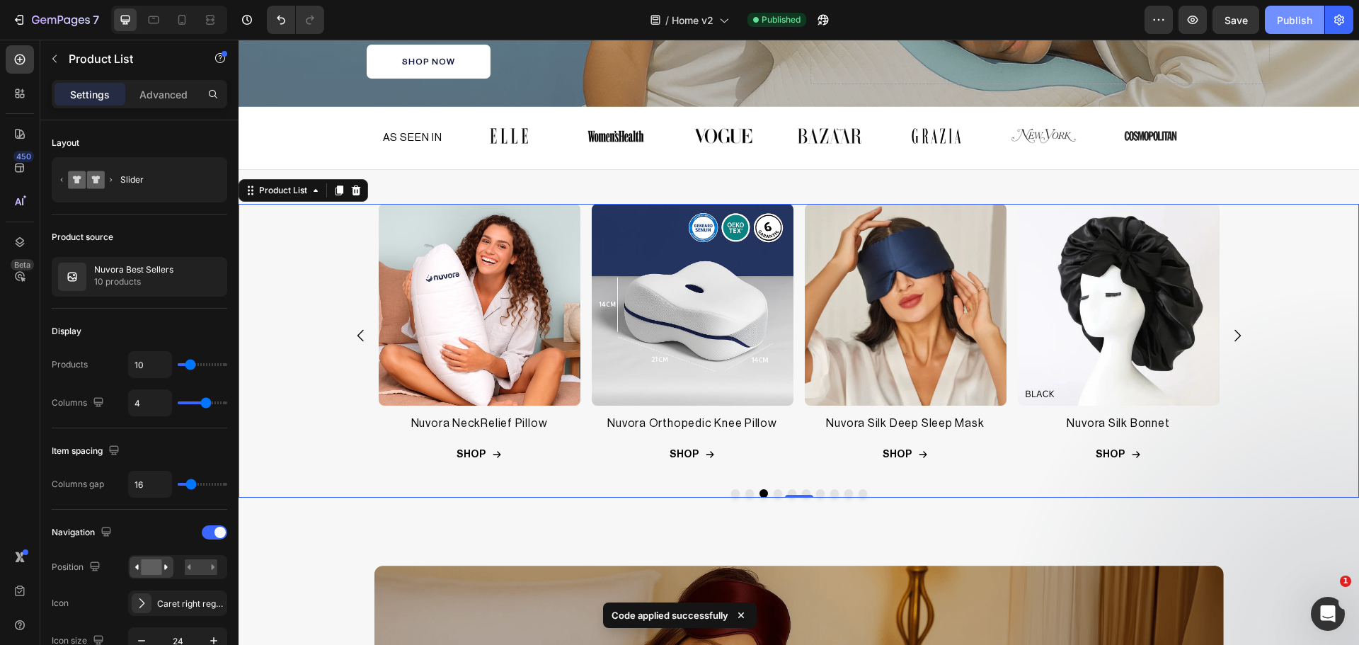
click at [1297, 18] on div "Publish" at bounding box center [1294, 20] width 35 height 15
click at [1279, 333] on div "Product Images Nuvora Ergo Pillow Product Title Row SHOP Add to Cart Row Row Pr…" at bounding box center [799, 351] width 1120 height 294
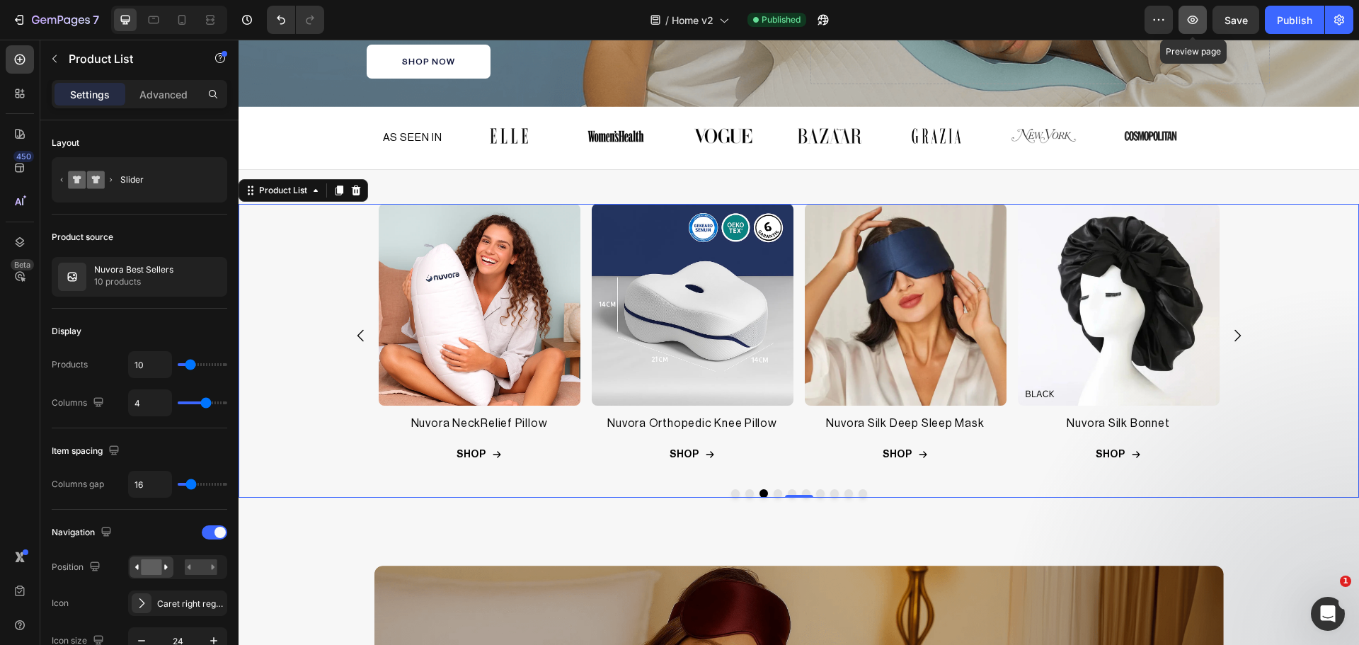
click at [1188, 18] on icon "button" at bounding box center [1193, 20] width 14 height 14
click at [1231, 14] on span "Save" at bounding box center [1235, 20] width 23 height 12
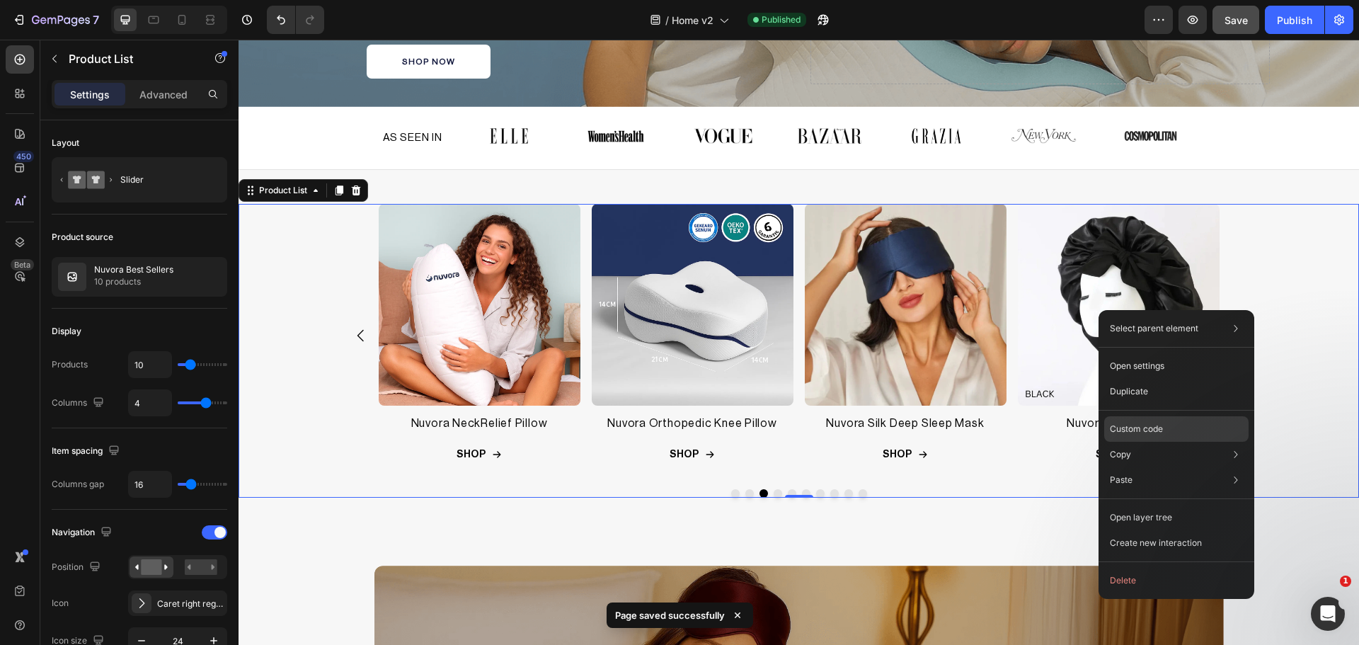
click at [1162, 467] on div "Custom code" at bounding box center [1176, 479] width 144 height 25
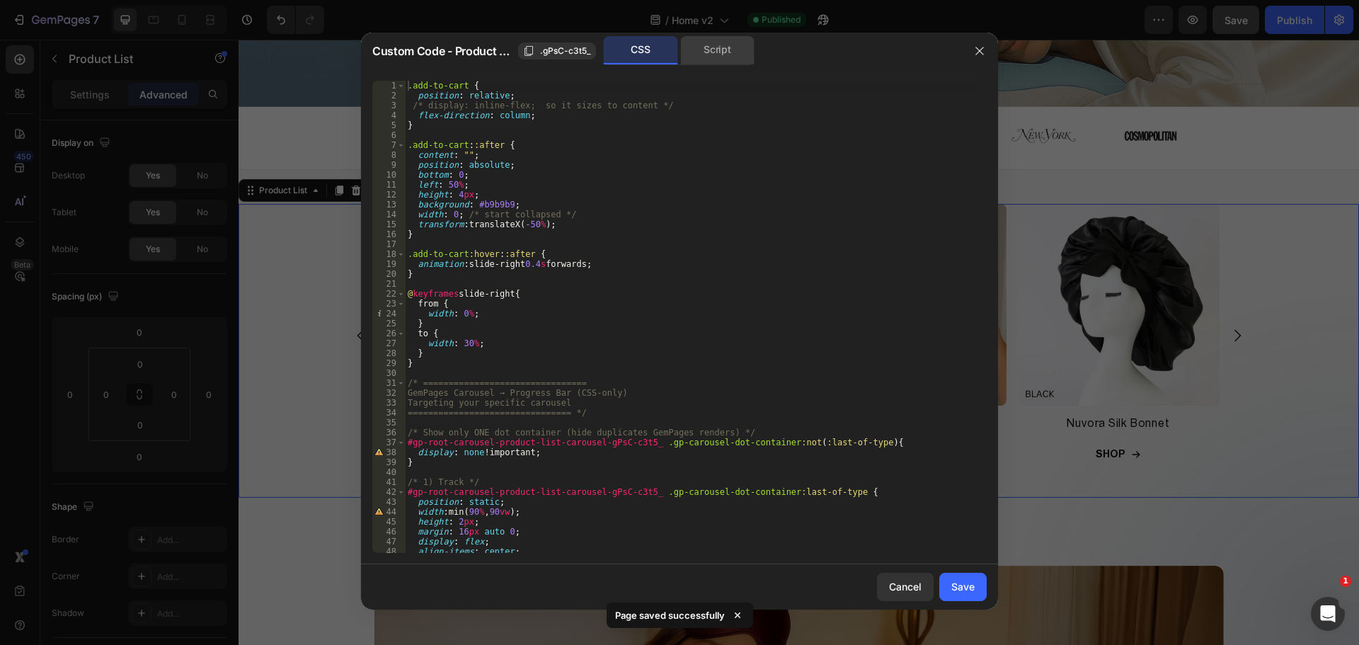
click at [706, 55] on div "Script" at bounding box center [717, 50] width 74 height 28
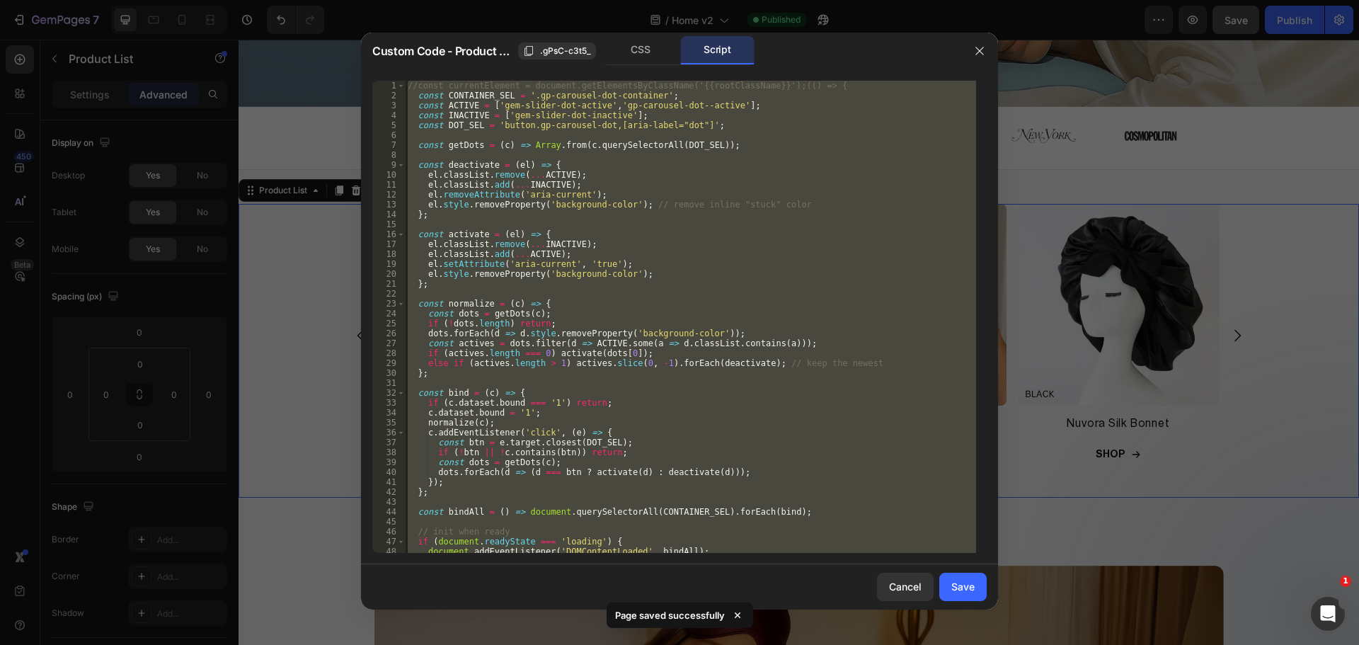
click at [729, 278] on div "//const currentElement = document.getElementsByClassName('{{rootClassName}}');(…" at bounding box center [690, 317] width 571 height 472
type textarea "el.style.removeProperty('background-color');"
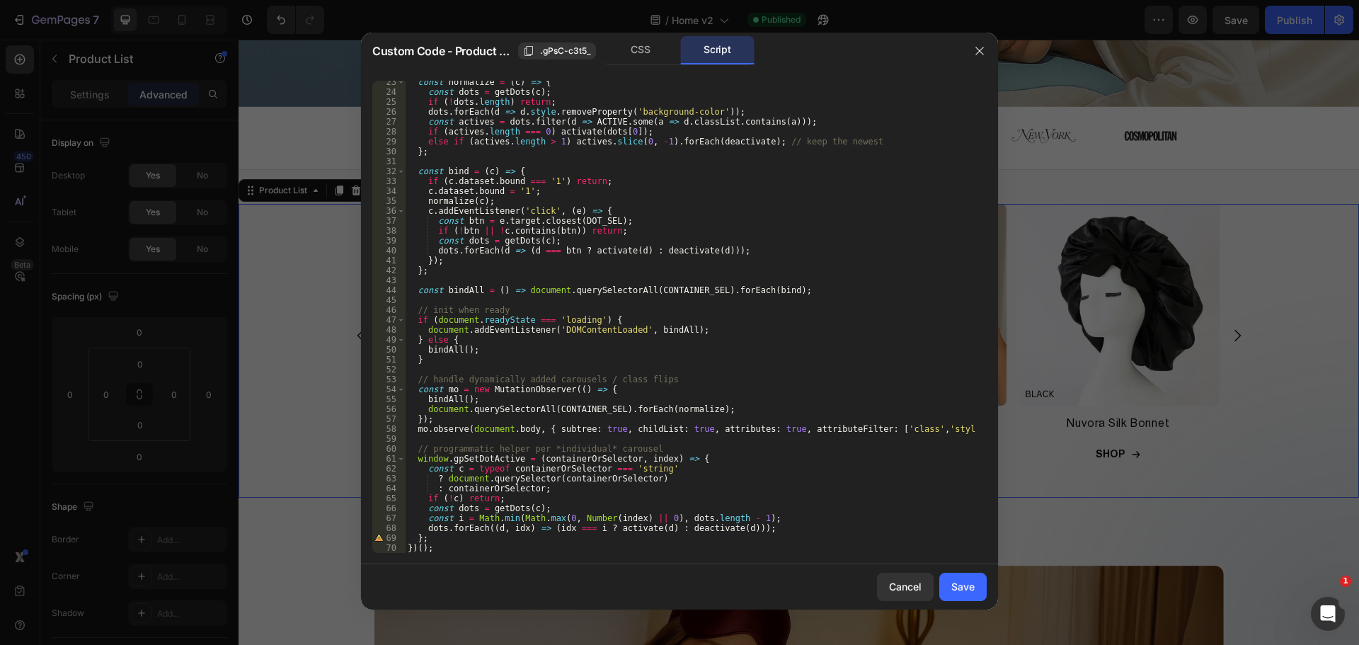
scroll to position [222, 0]
click at [907, 305] on div "const normalize = ( c ) => { const dots = getDots ( c ) ; if ( ! dots . length …" at bounding box center [690, 323] width 571 height 492
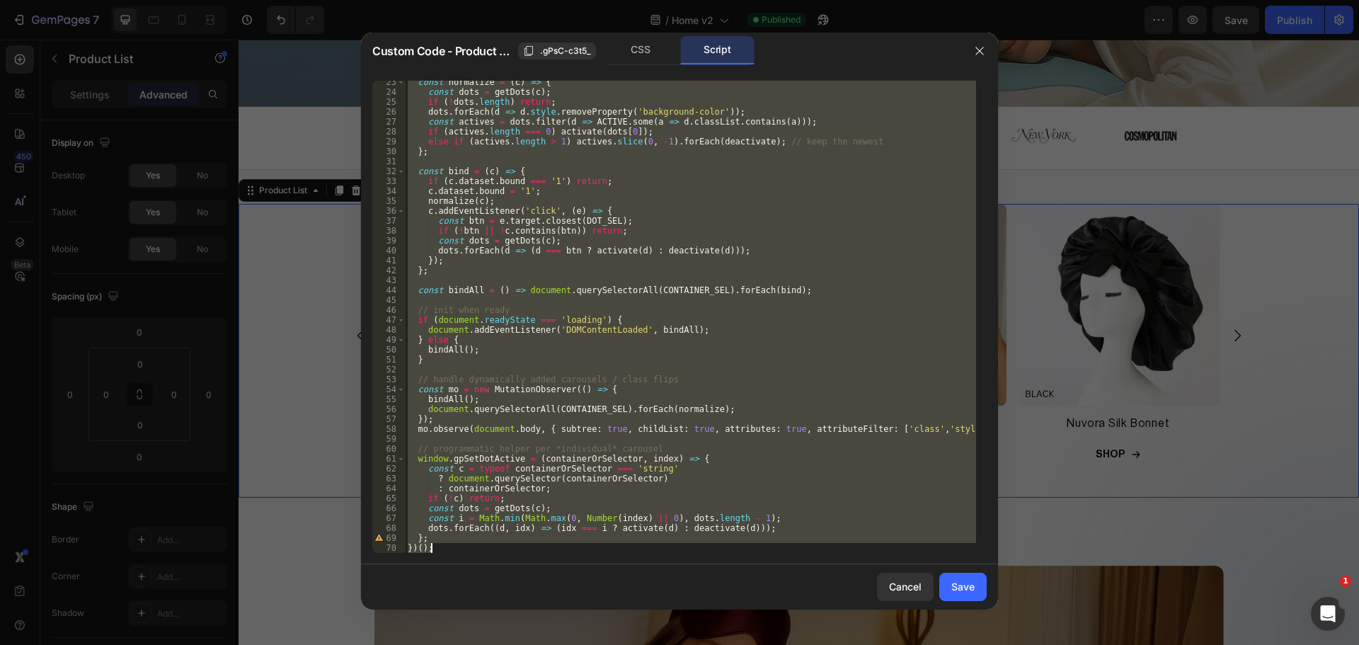
paste textarea
type textarea "})();"
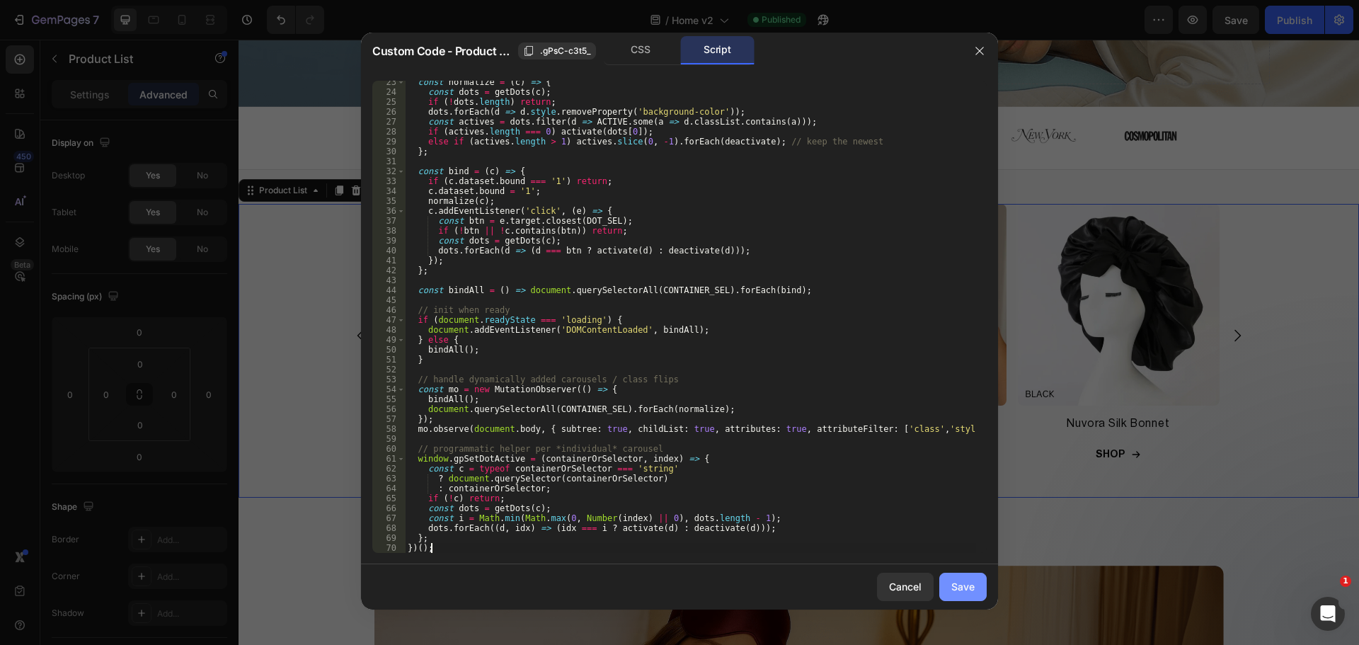
click at [948, 583] on button "Save" at bounding box center [962, 587] width 47 height 28
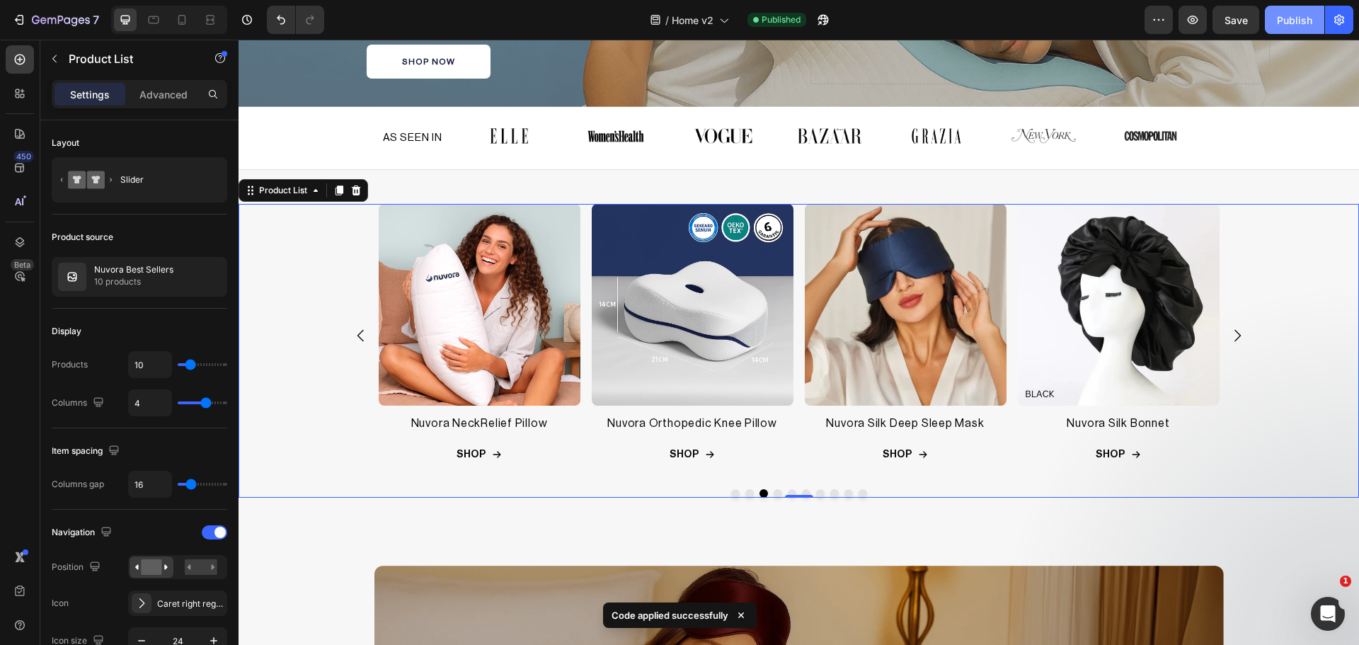
click at [1295, 26] on div "Publish" at bounding box center [1294, 20] width 35 height 15
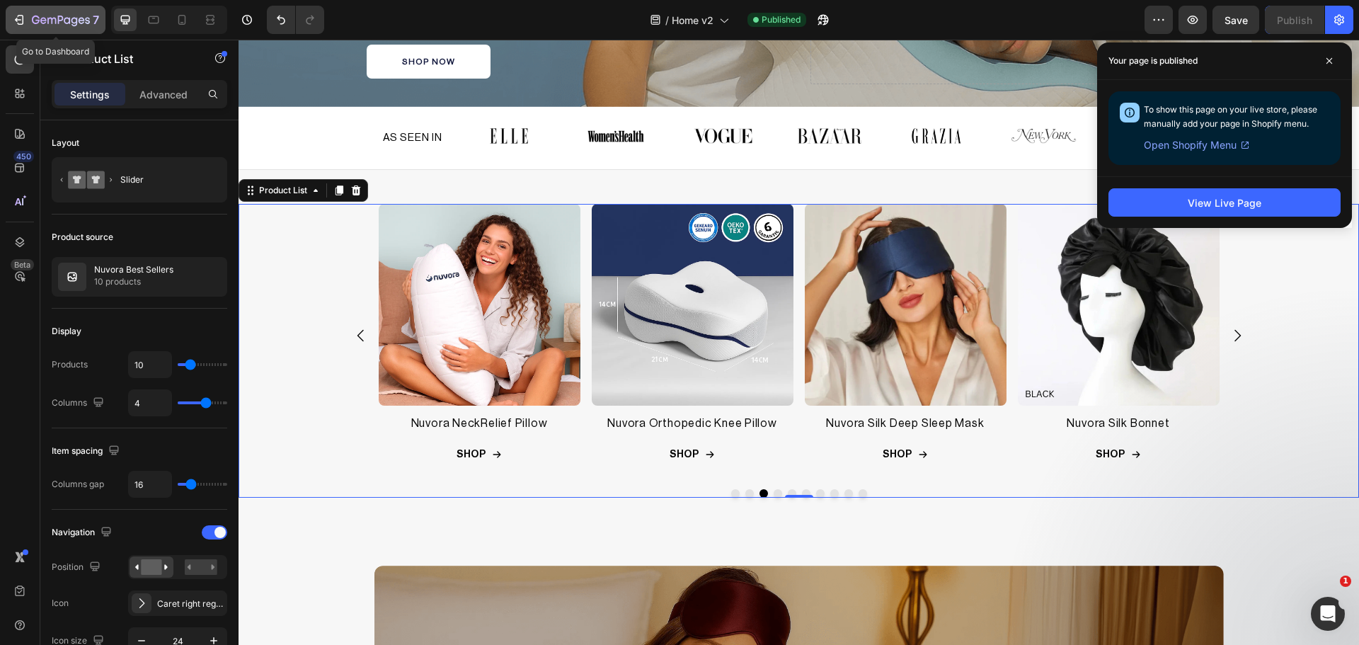
click at [67, 16] on icon "button" at bounding box center [61, 21] width 58 height 12
